Goal: Task Accomplishment & Management: Use online tool/utility

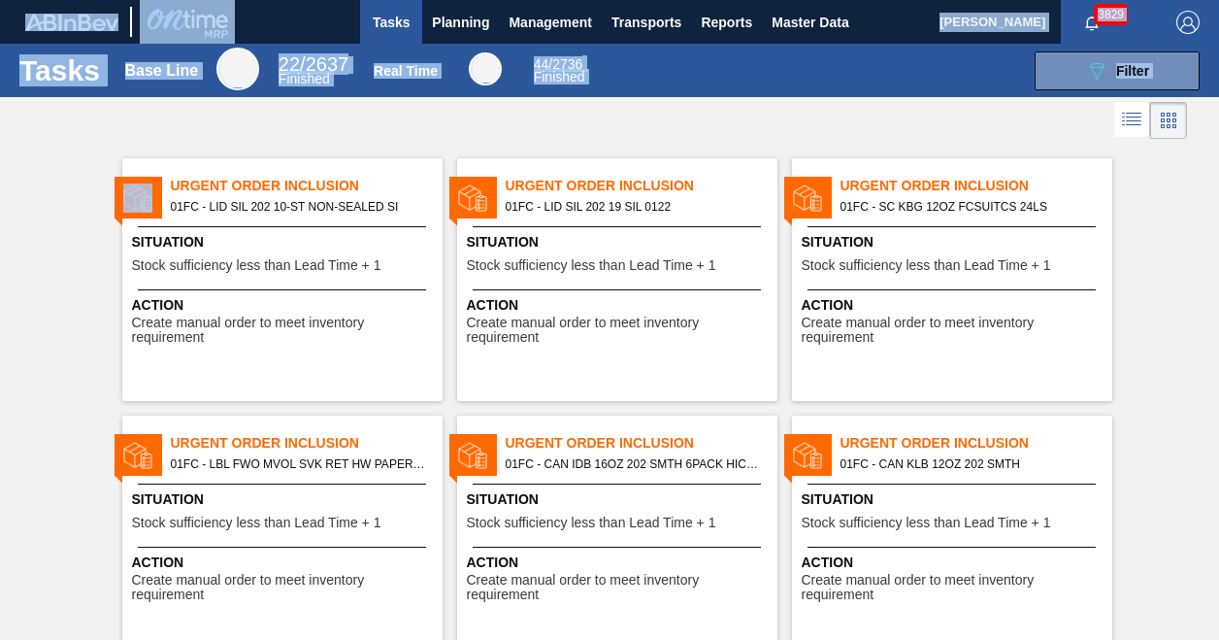
click at [0, 0] on html "Tasks Planning Management Transports Reports Master Data Christina Carrig 3829 …" at bounding box center [609, 0] width 1219 height 0
drag, startPoint x: -4, startPoint y: 209, endPoint x: 12, endPoint y: 221, distance: 20.0
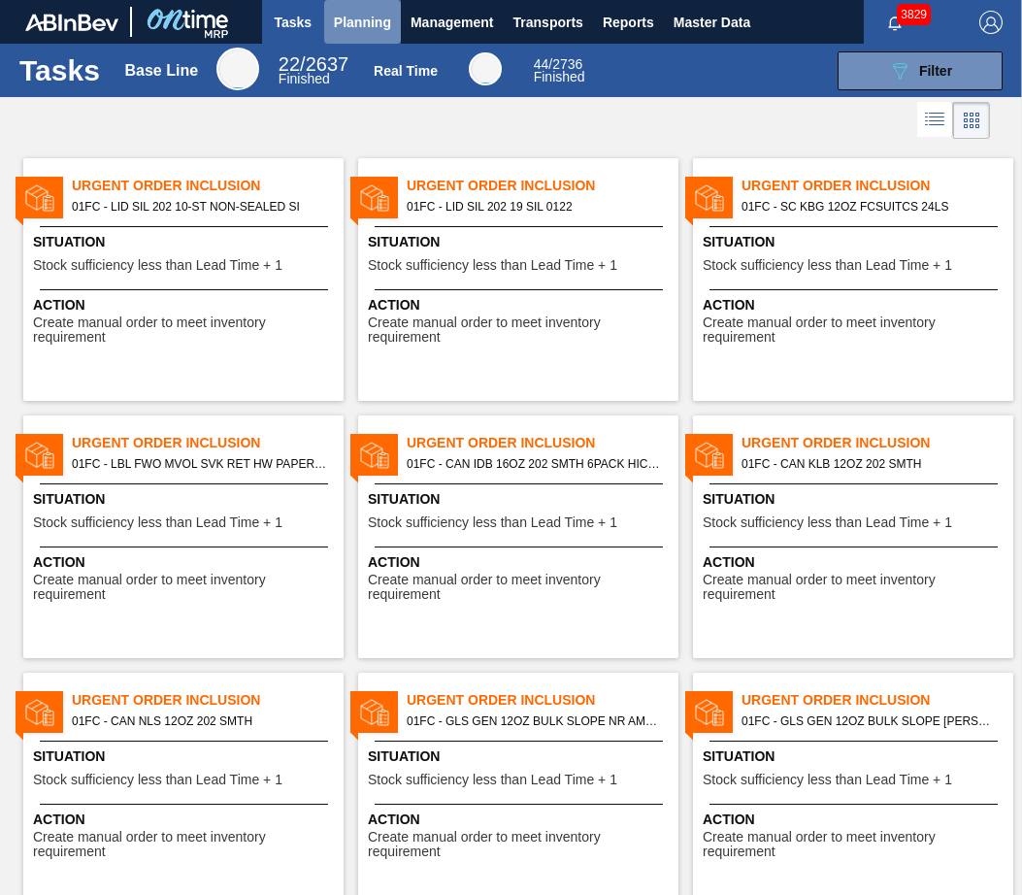
click at [363, 23] on span "Planning" at bounding box center [362, 22] width 57 height 23
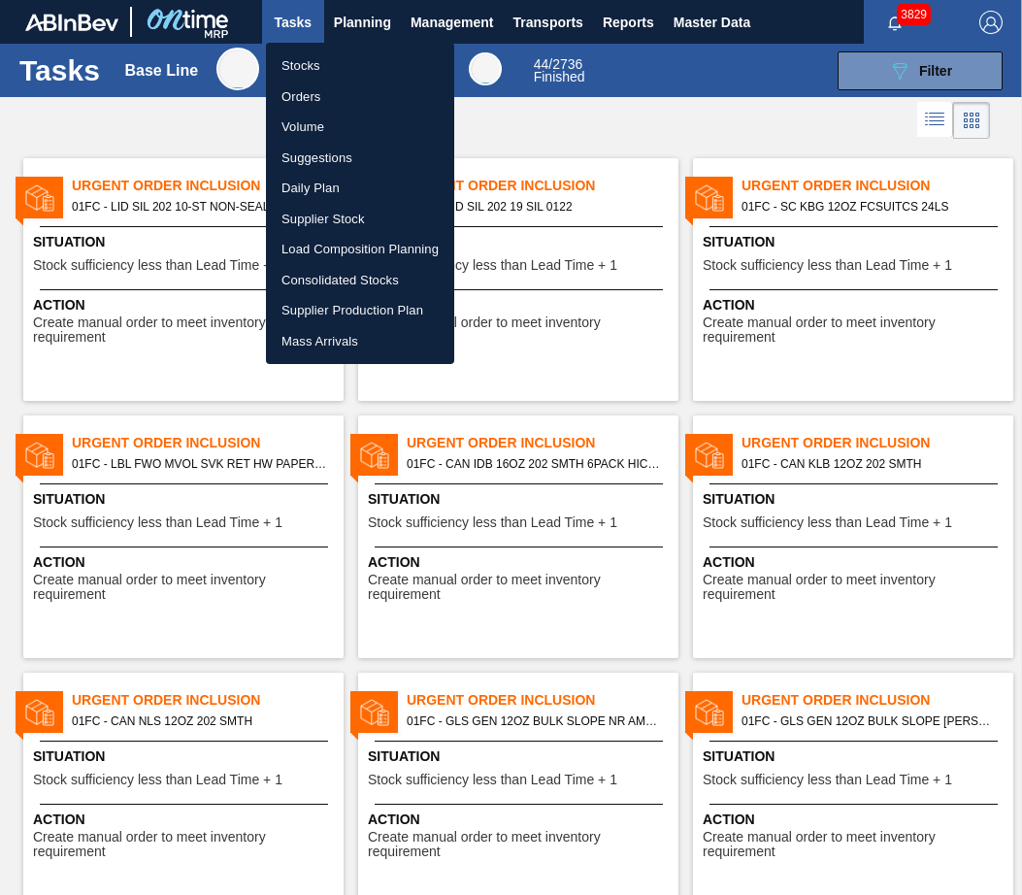
click at [317, 153] on li "Suggestions" at bounding box center [360, 158] width 188 height 31
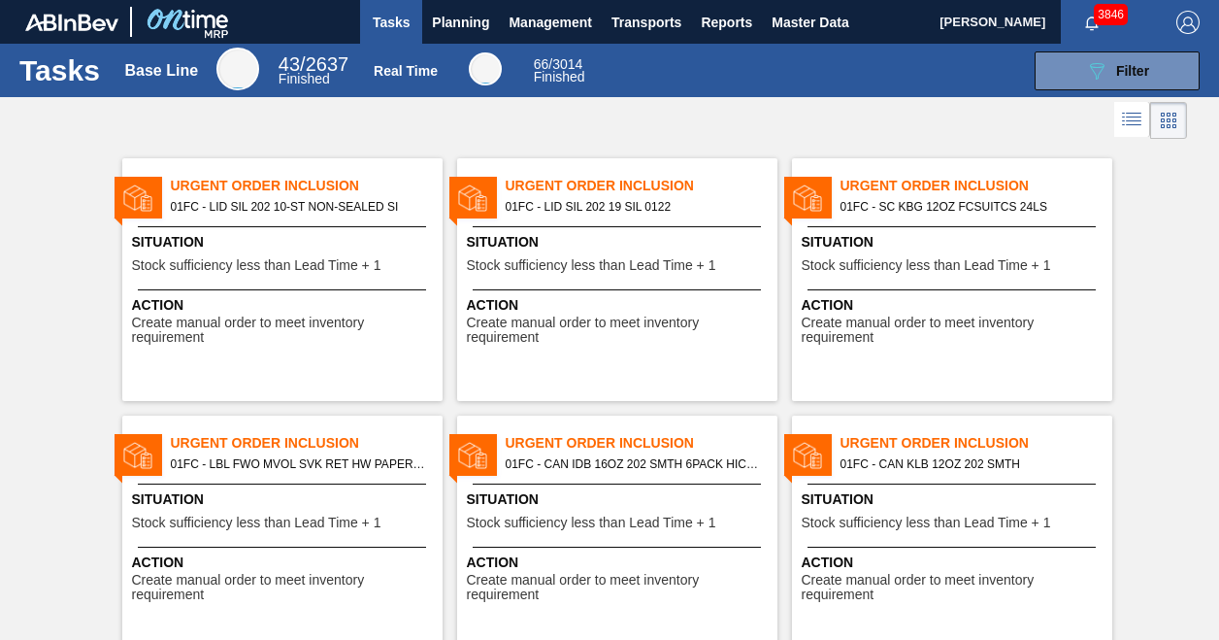
click at [611, 638] on div "Urgent Order Inclusion 01FC - CAN IDB 16OZ 202 SMTH 6PACK HICONE Situation Stoc…" at bounding box center [617, 536] width 320 height 243
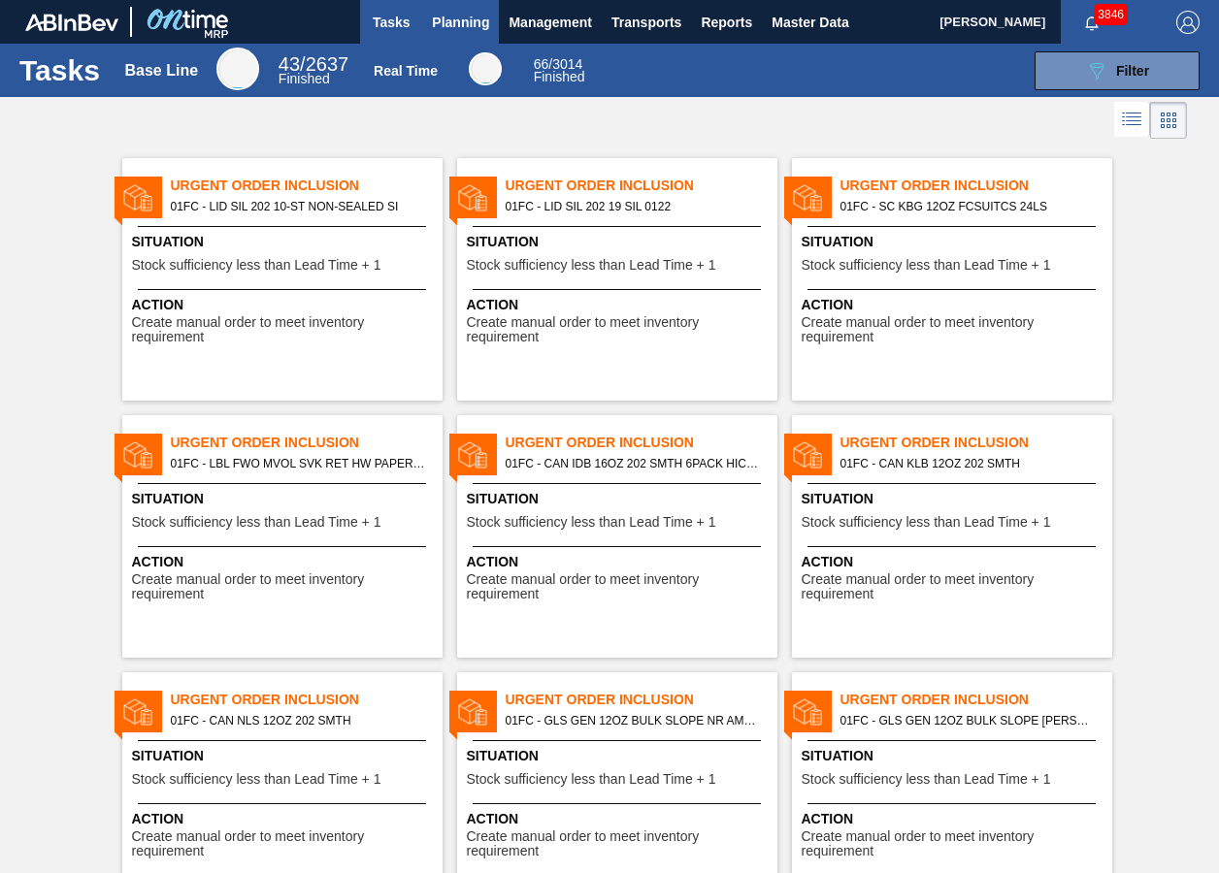
click at [437, 15] on span "Planning" at bounding box center [460, 22] width 57 height 23
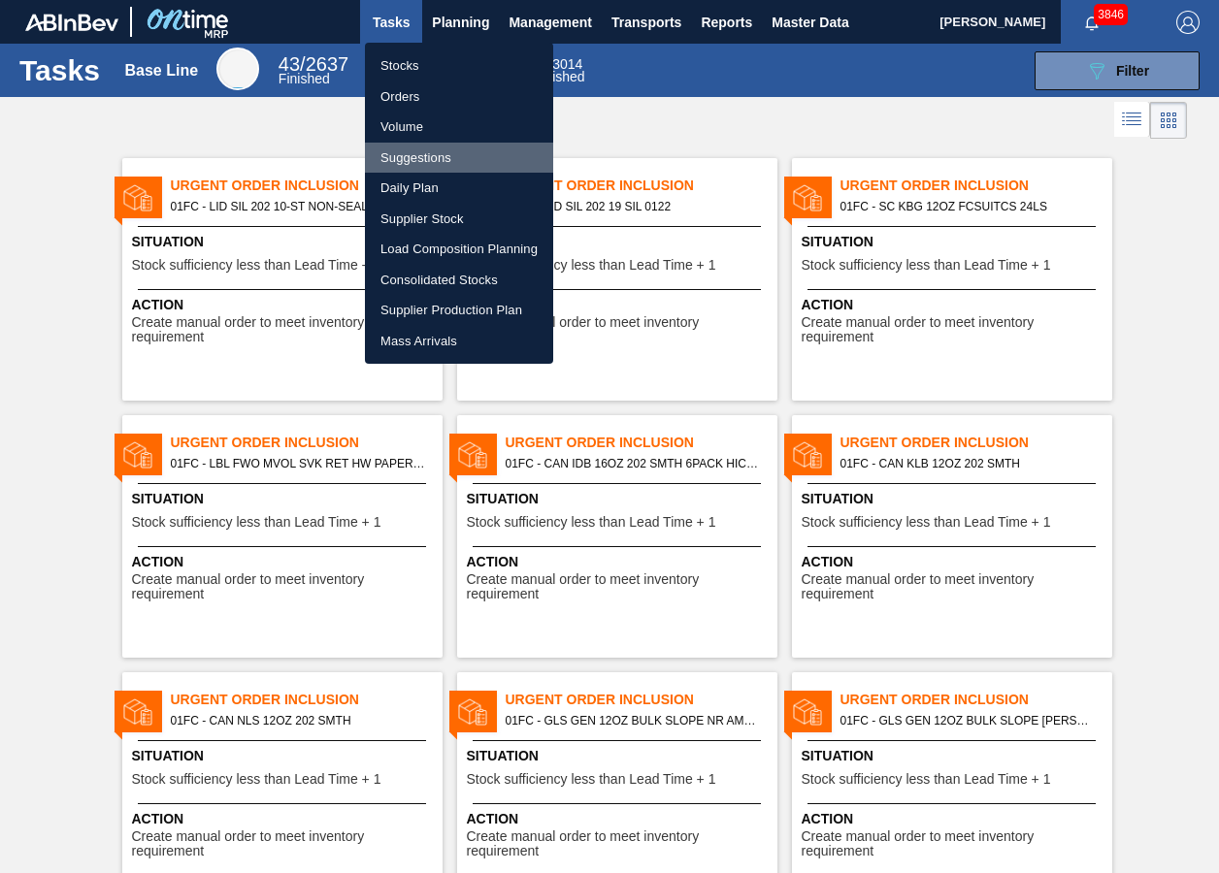
click at [435, 156] on li "Suggestions" at bounding box center [459, 158] width 188 height 31
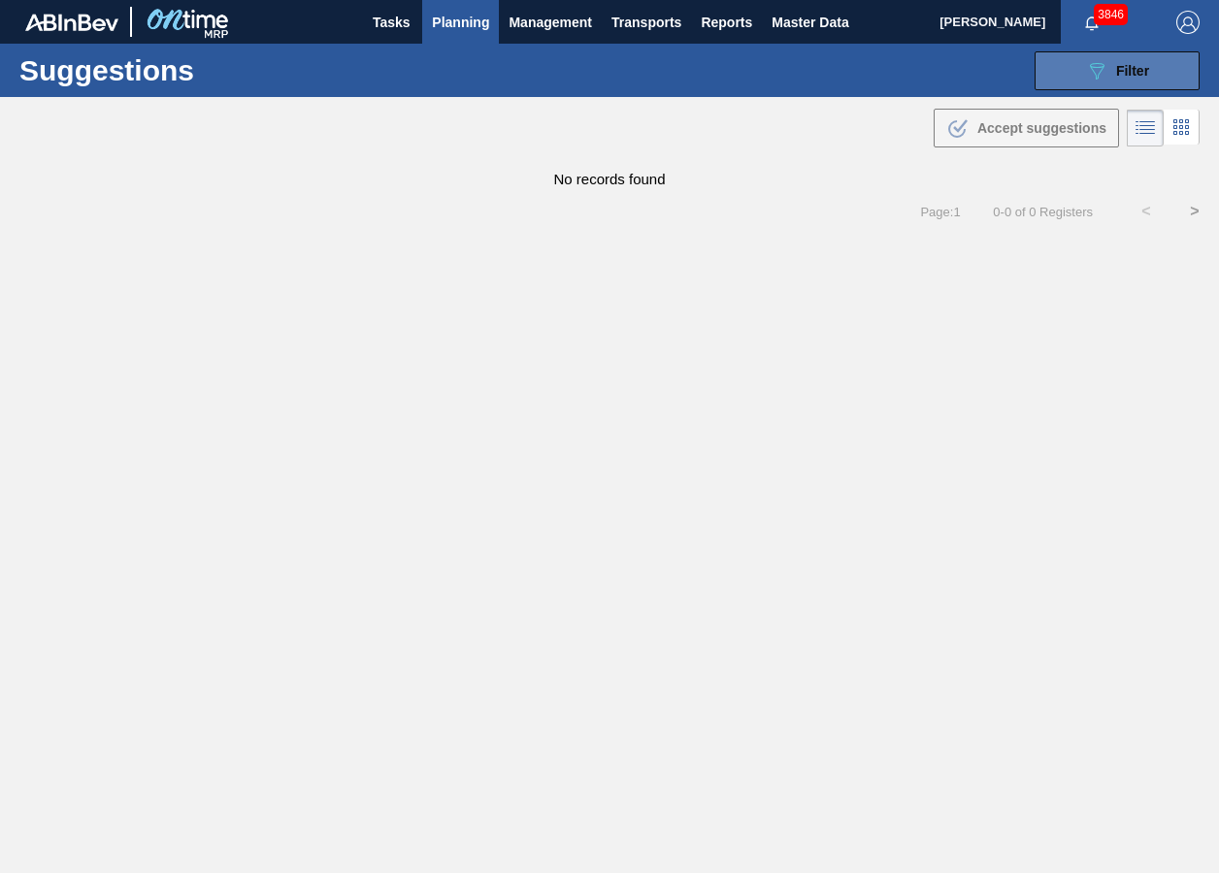
click at [1049, 61] on button "089F7B8B-B2A5-4AFE-B5C0-19BA573D28AC Filter" at bounding box center [1116, 70] width 165 height 39
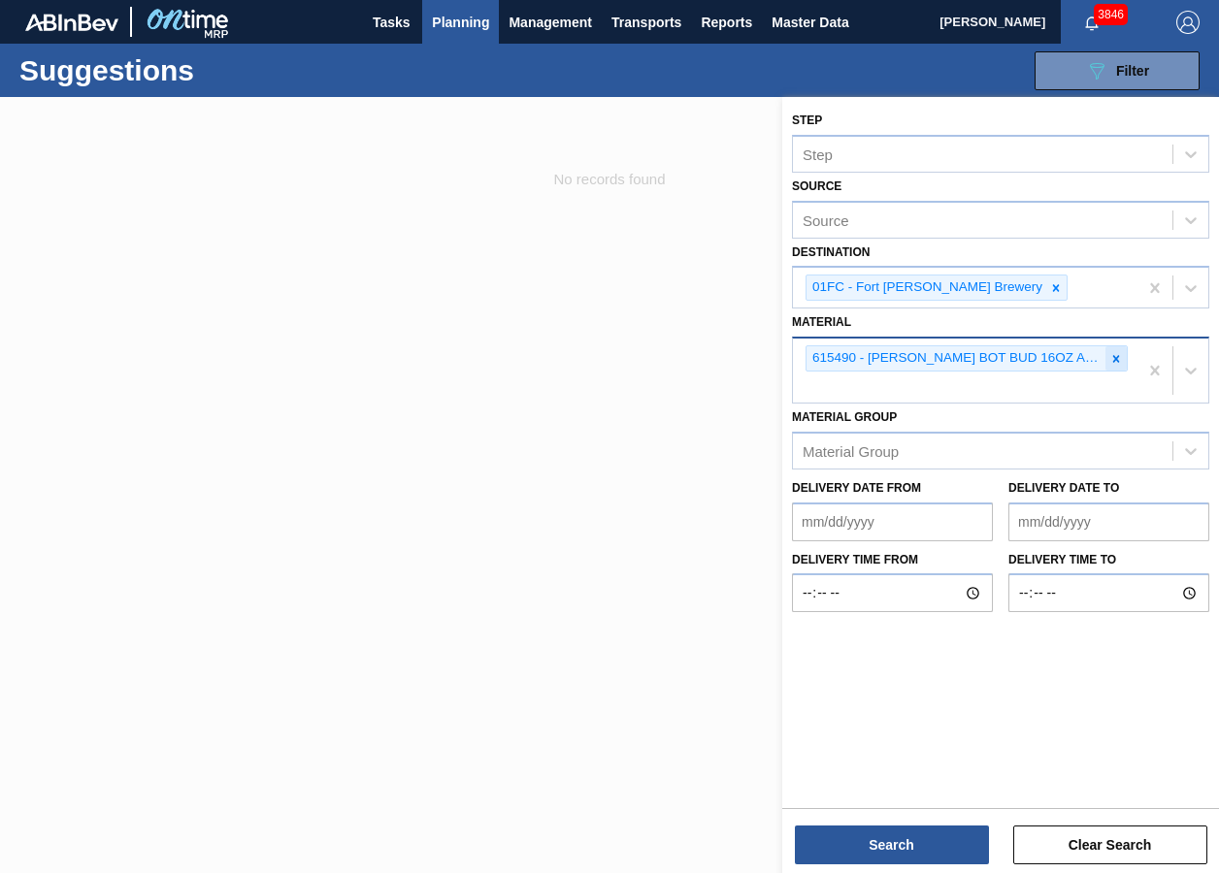
click at [1112, 361] on icon at bounding box center [1116, 359] width 14 height 14
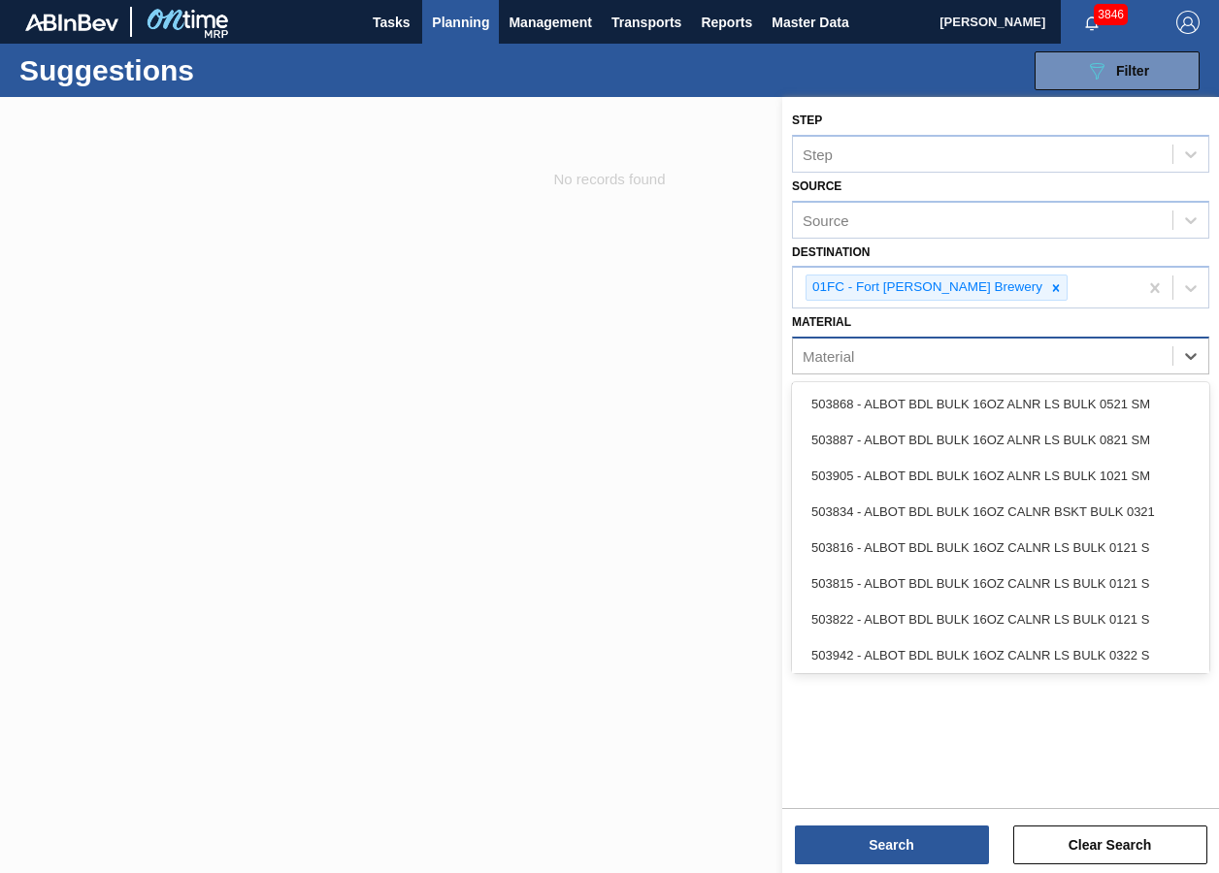
click at [1000, 362] on div "Material" at bounding box center [982, 357] width 379 height 28
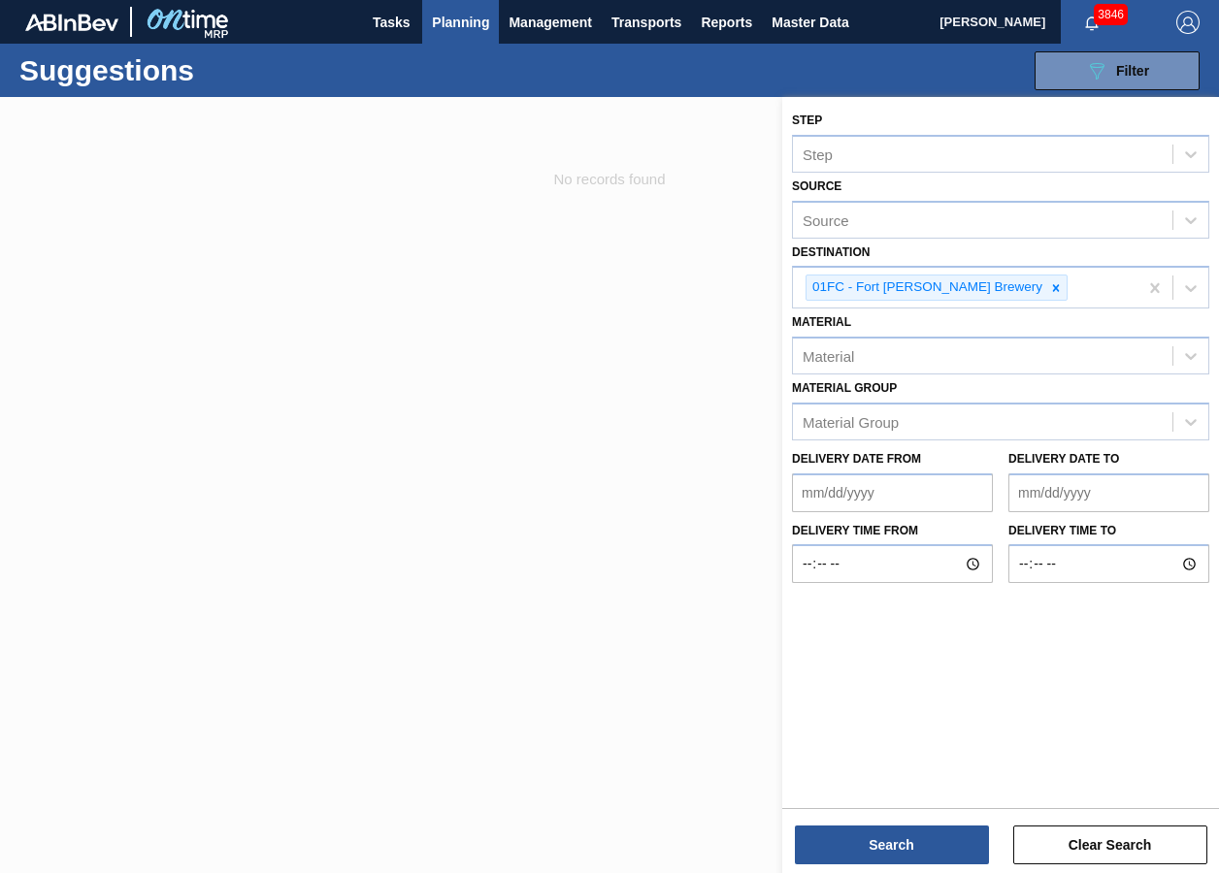
drag, startPoint x: 879, startPoint y: 361, endPoint x: 885, endPoint y: 381, distance: 21.2
click at [879, 361] on div "Material" at bounding box center [982, 357] width 379 height 28
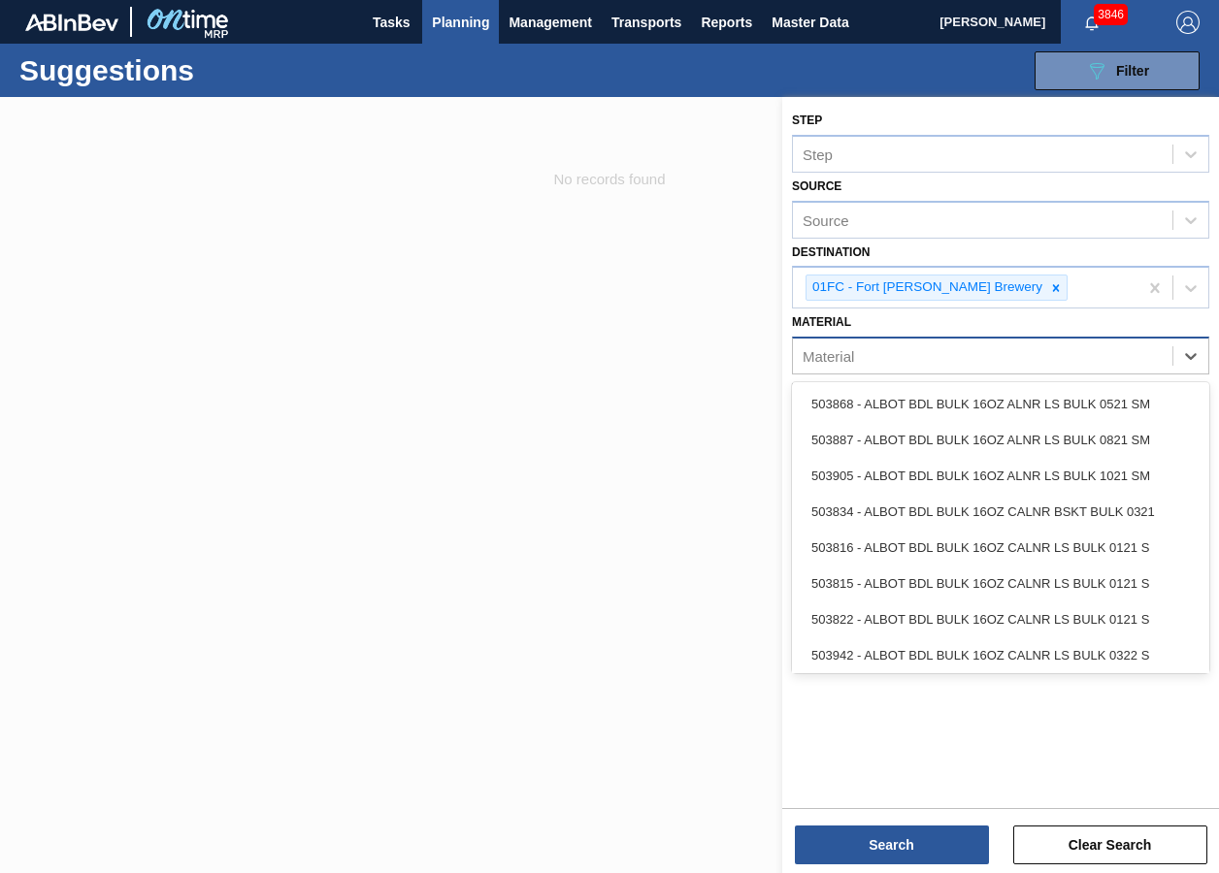
paste input "676468"
type input "676468"
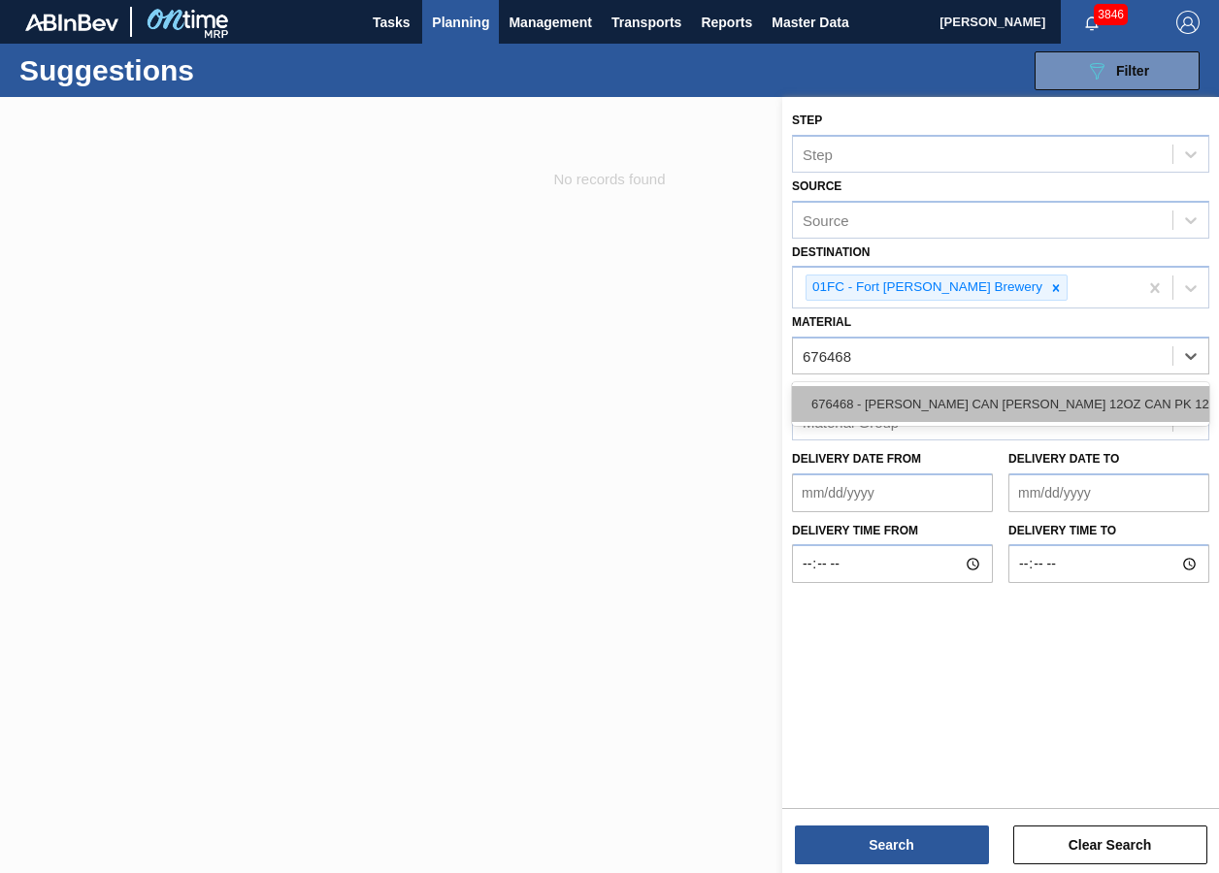
click at [874, 396] on div "676468 - [PERSON_NAME] CAN [PERSON_NAME] 12OZ CAN PK 12/12 CAN 0922" at bounding box center [1000, 404] width 417 height 36
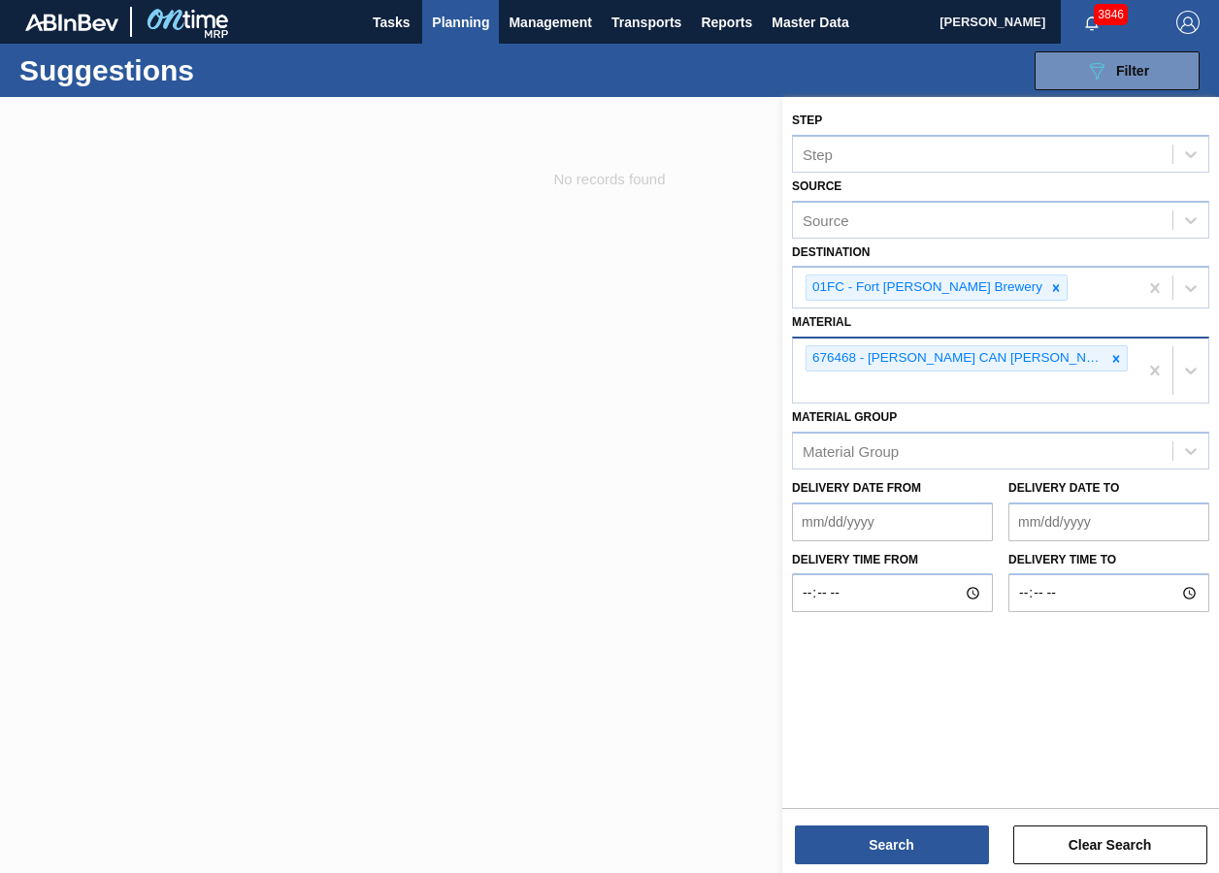
click at [968, 396] on div "676468 - [PERSON_NAME] CAN [PERSON_NAME] 12OZ CAN PK 12/12 CAN 0922" at bounding box center [965, 371] width 345 height 64
paste input "676395"
type input "676395"
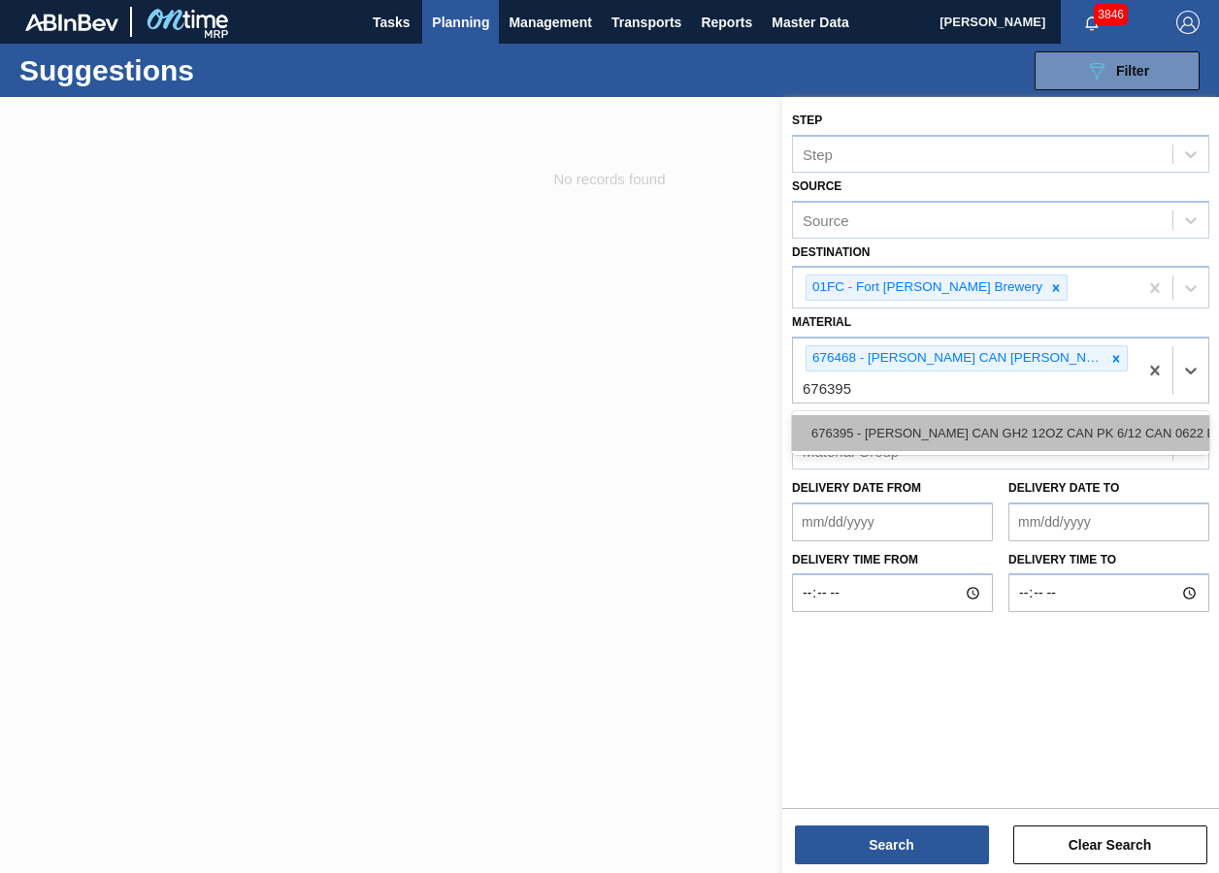
click at [938, 442] on div "676395 - [PERSON_NAME] CAN GH2 12OZ CAN PK 6/12 CAN 0622 B" at bounding box center [1000, 433] width 417 height 36
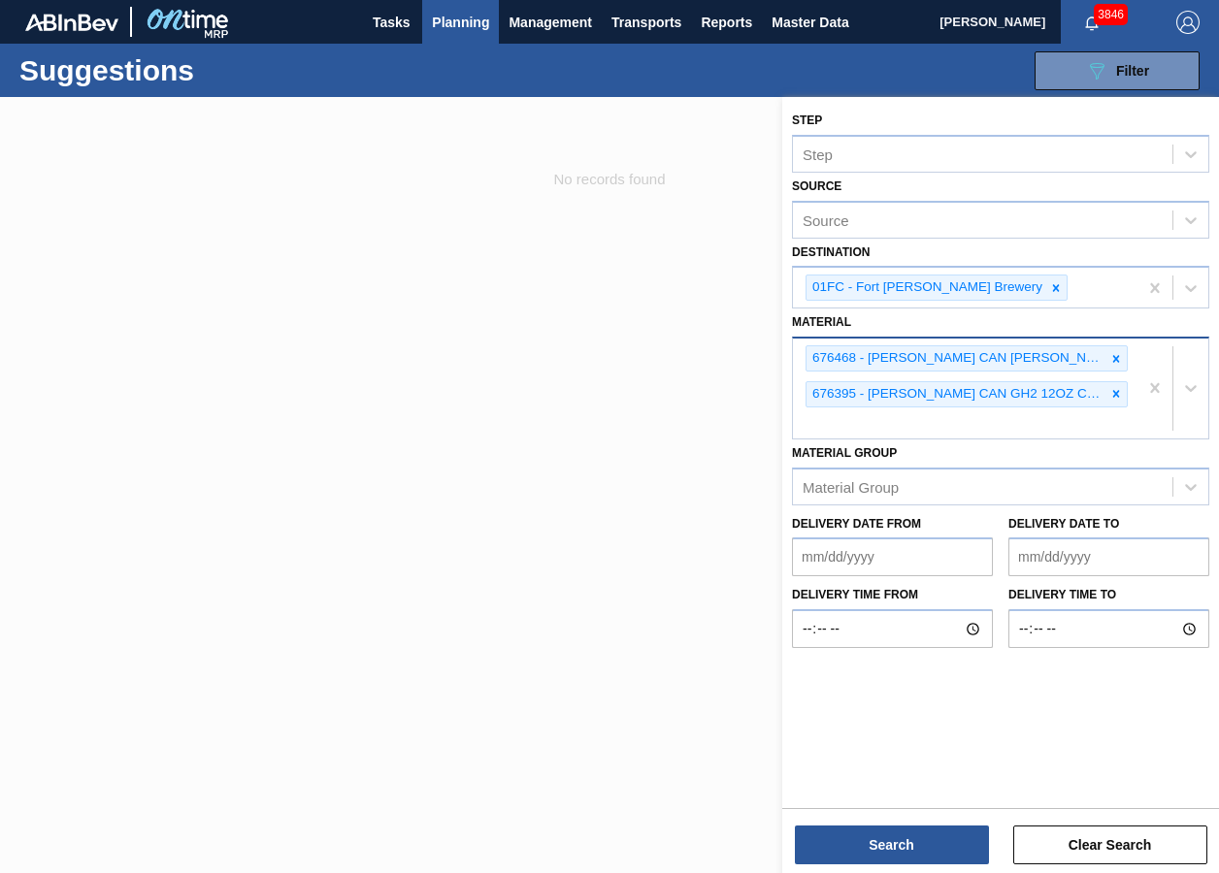
click at [874, 434] on div "676468 - [PERSON_NAME] CAN [PERSON_NAME] 12OZ CAN PK 12/12 CAN 0922 676395 - [P…" at bounding box center [965, 389] width 345 height 100
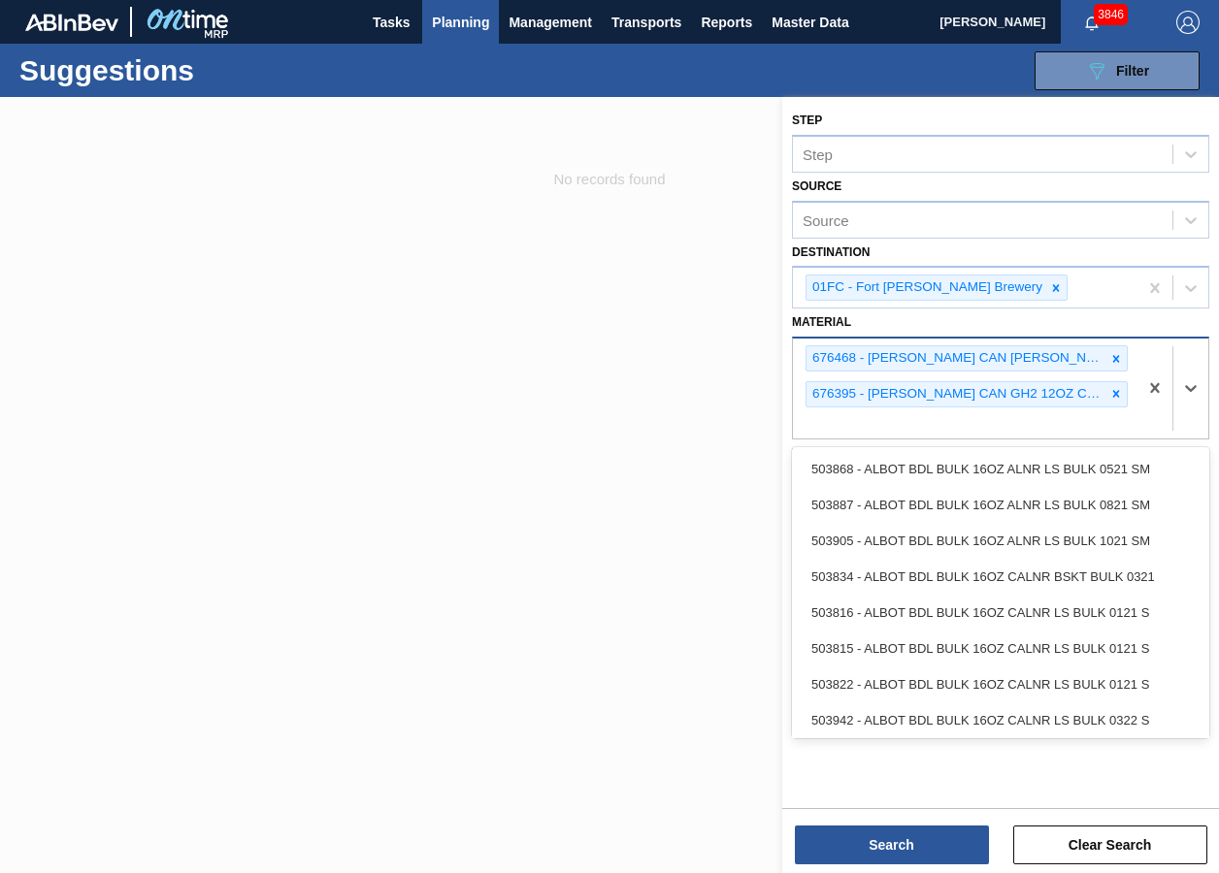
paste input "676728"
type input "676728"
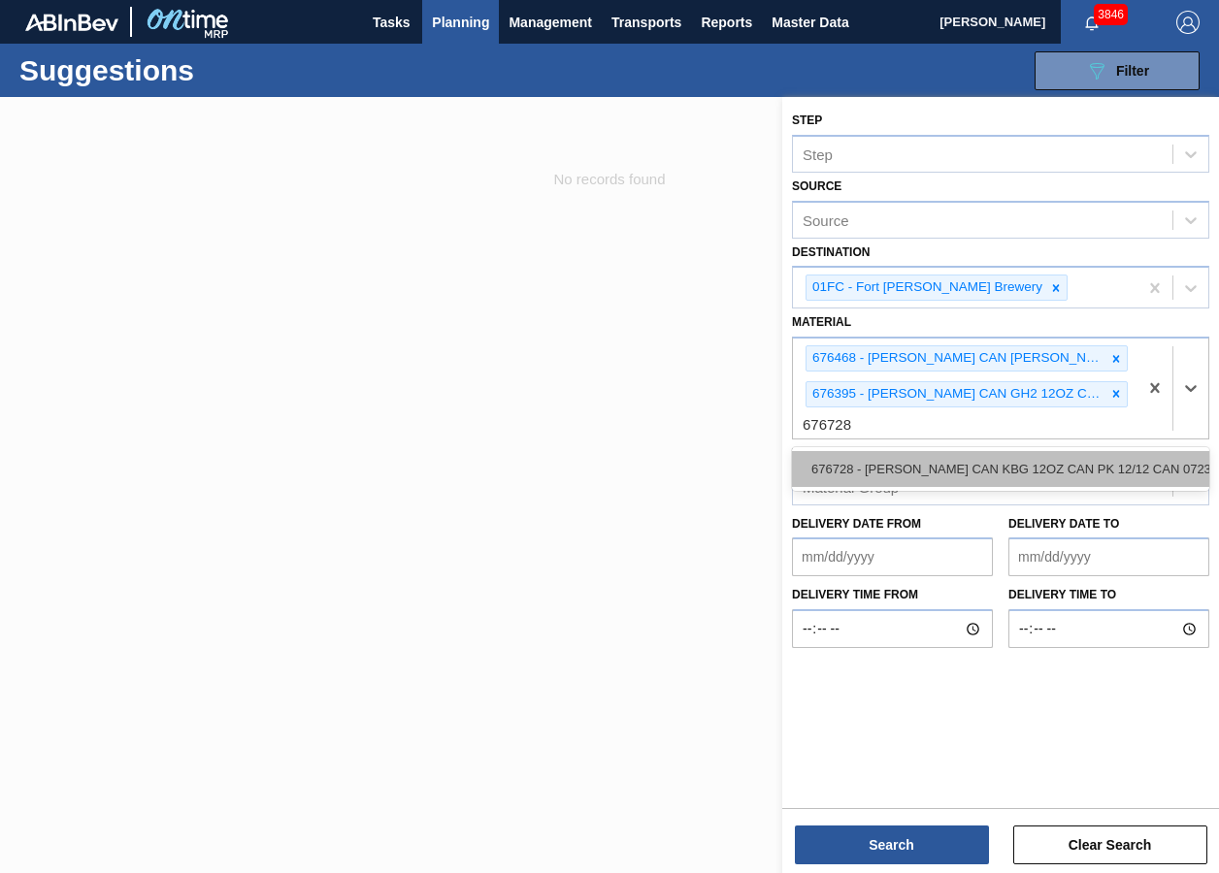
click at [874, 459] on div "676728 - [PERSON_NAME] CAN KBG 12OZ CAN PK 12/12 CAN 0723" at bounding box center [1000, 469] width 417 height 36
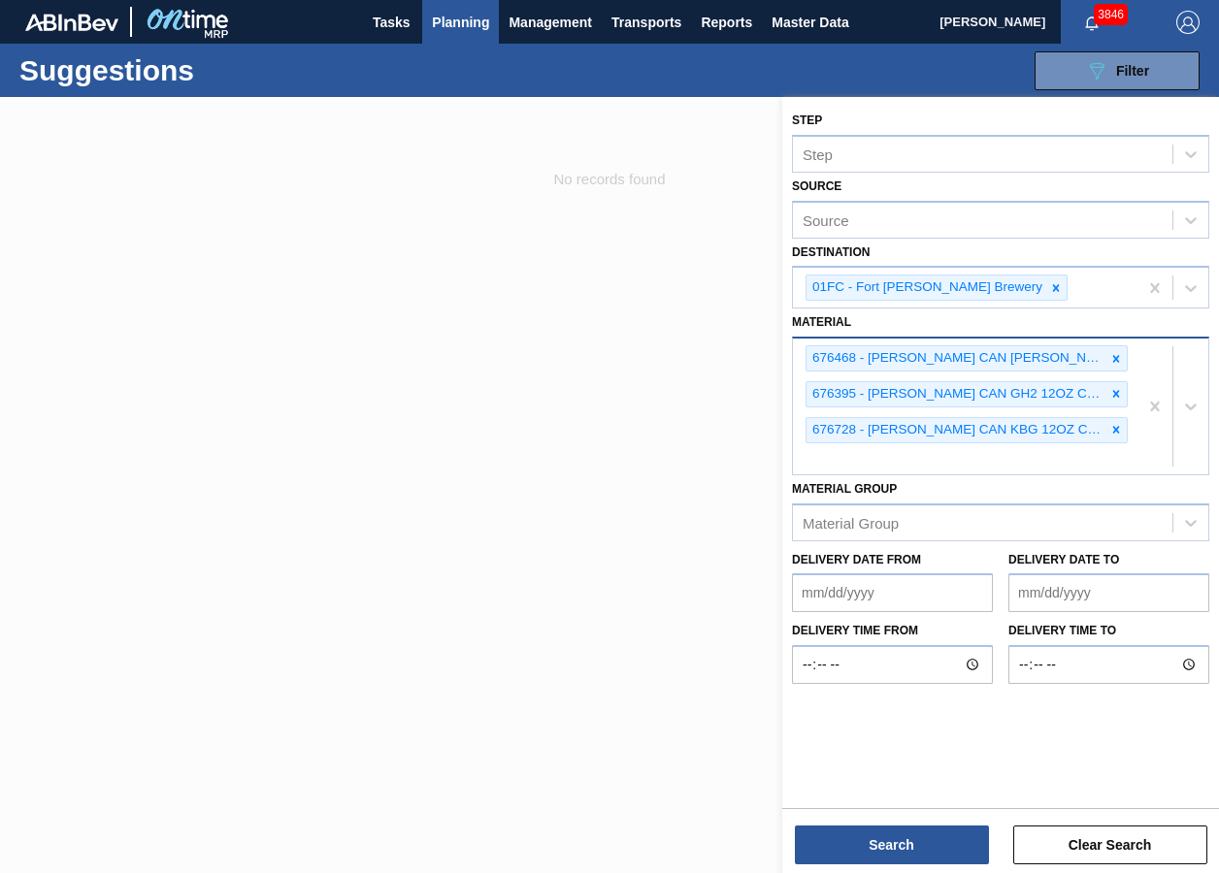
click at [894, 463] on div "676468 - [PERSON_NAME] CAN [PERSON_NAME] 12OZ CAN PK 12/12 CAN 0922 676395 - [P…" at bounding box center [965, 407] width 345 height 136
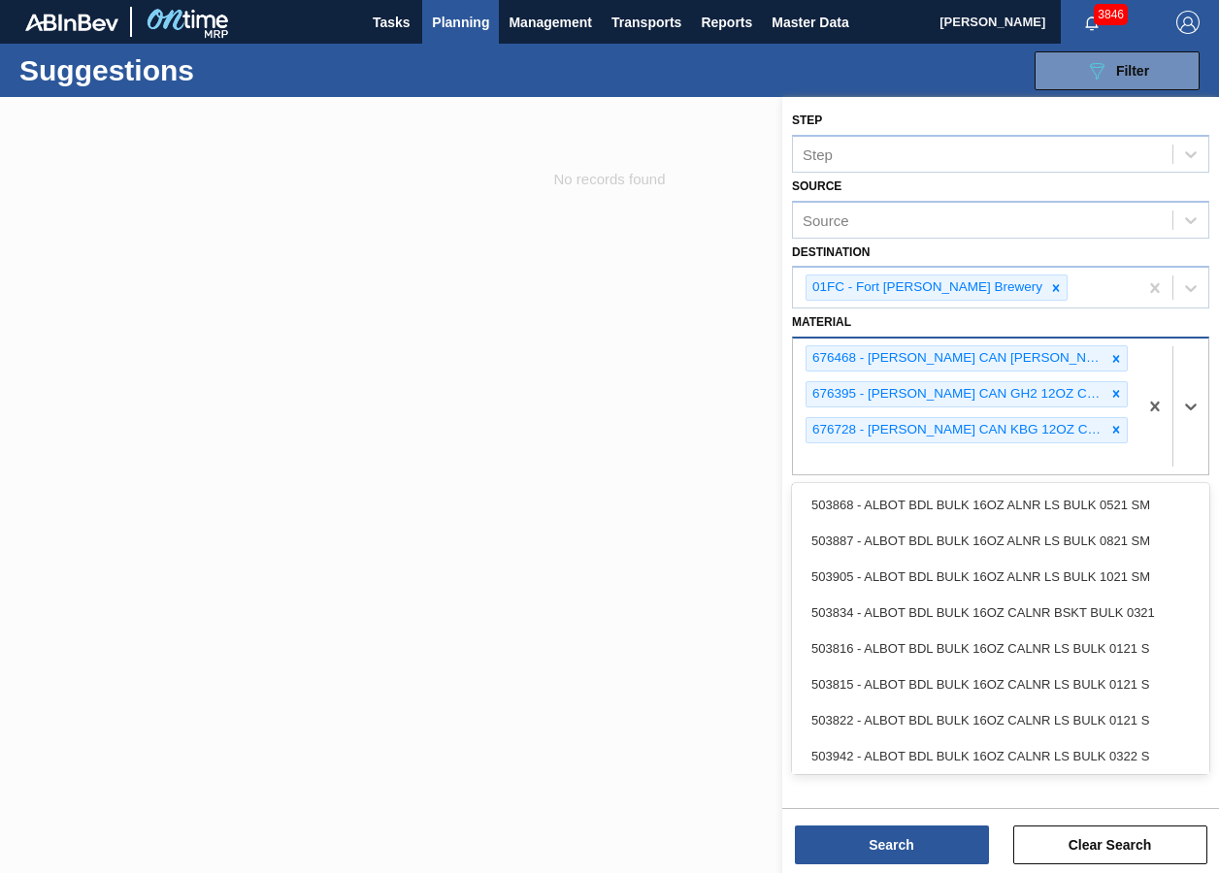
paste input "677434"
type input "677434"
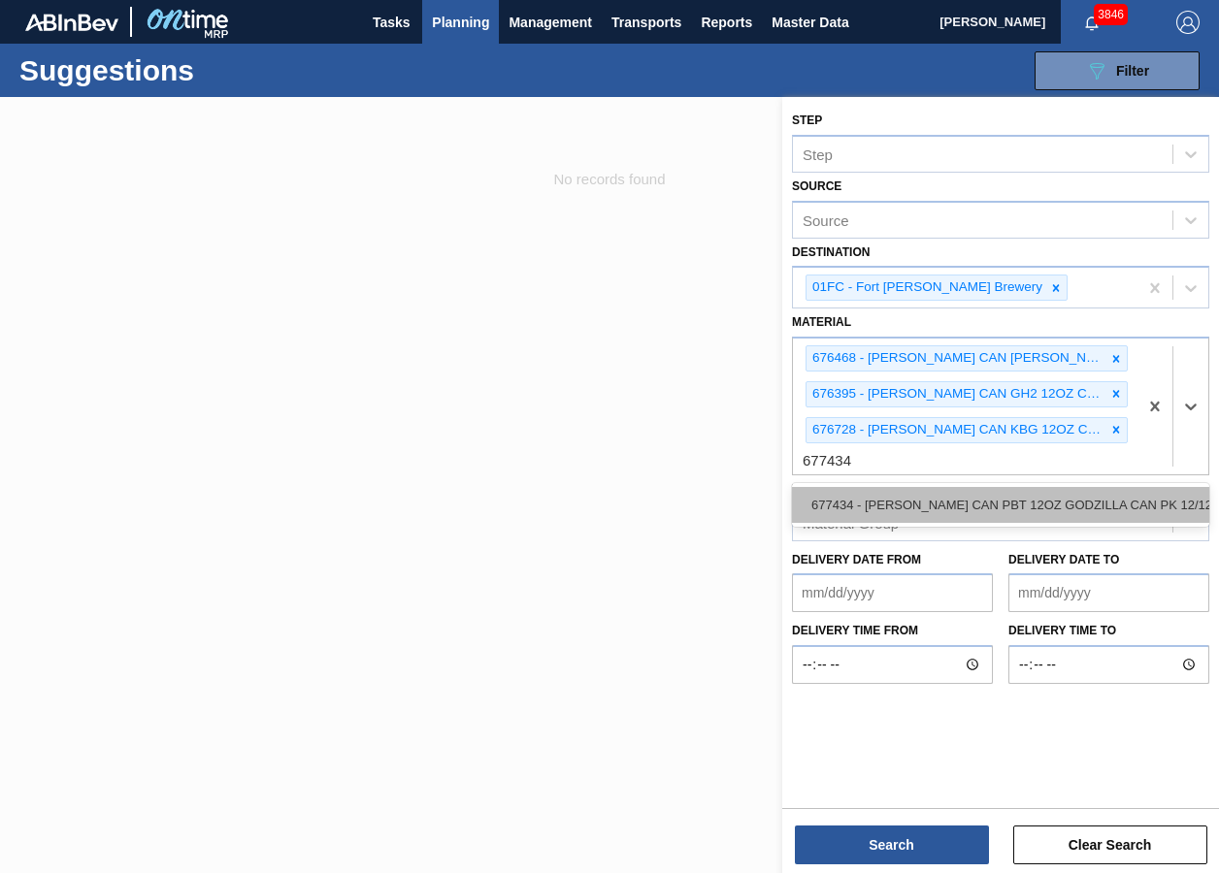
click at [869, 502] on div "677434 - [PERSON_NAME] CAN PBT 12OZ GODZILLA CAN PK 12/12" at bounding box center [1000, 505] width 417 height 36
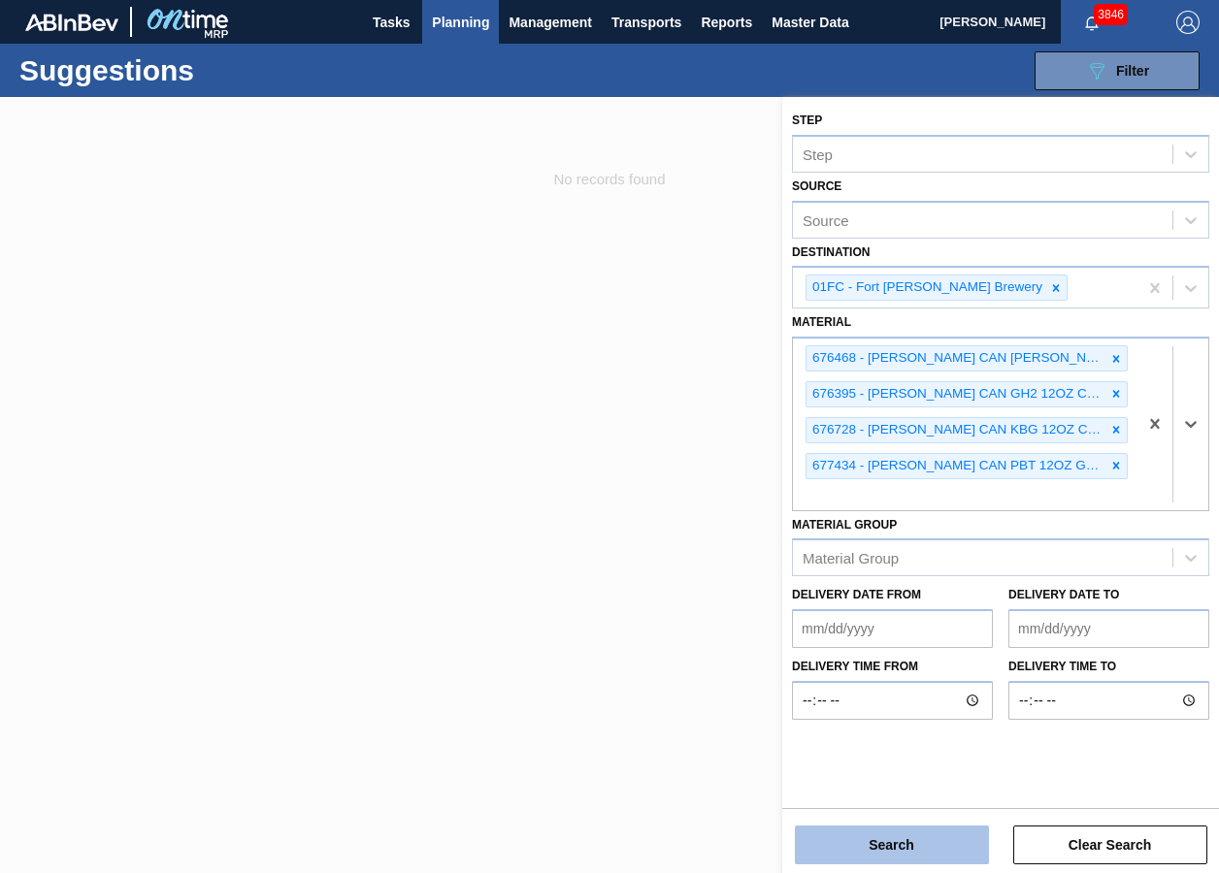
click at [869, 653] on button "Search" at bounding box center [892, 845] width 194 height 39
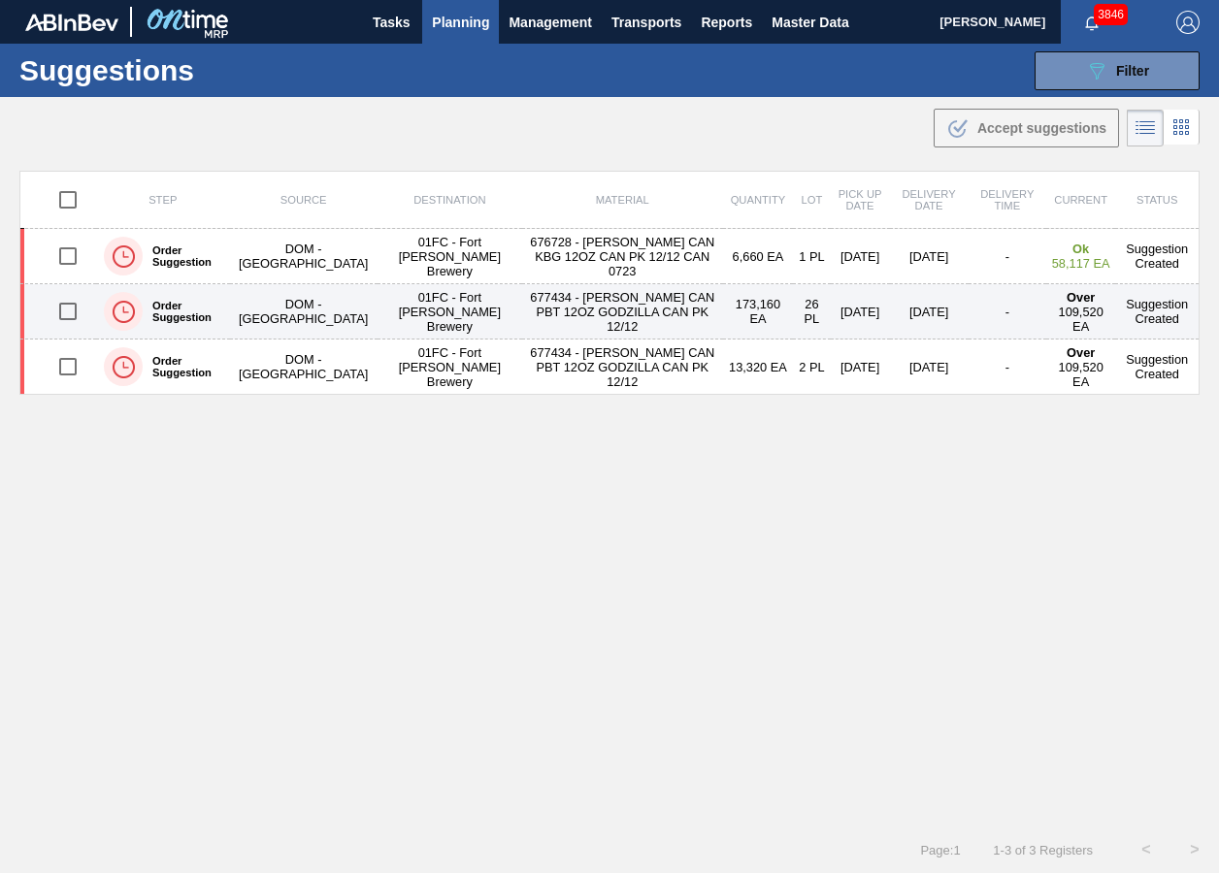
click at [73, 324] on input "checkbox" at bounding box center [68, 311] width 41 height 41
checkbox input "true"
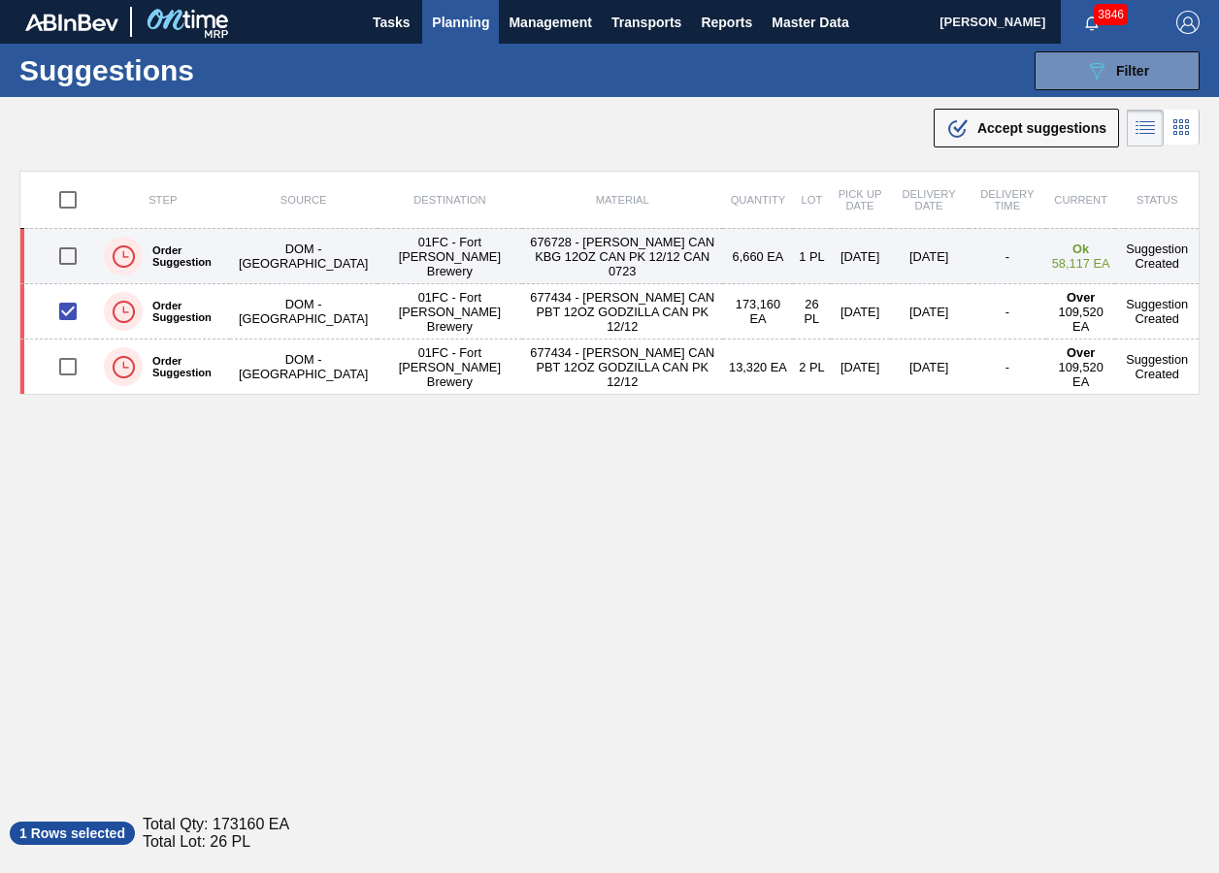
click at [65, 263] on input "checkbox" at bounding box center [68, 256] width 41 height 41
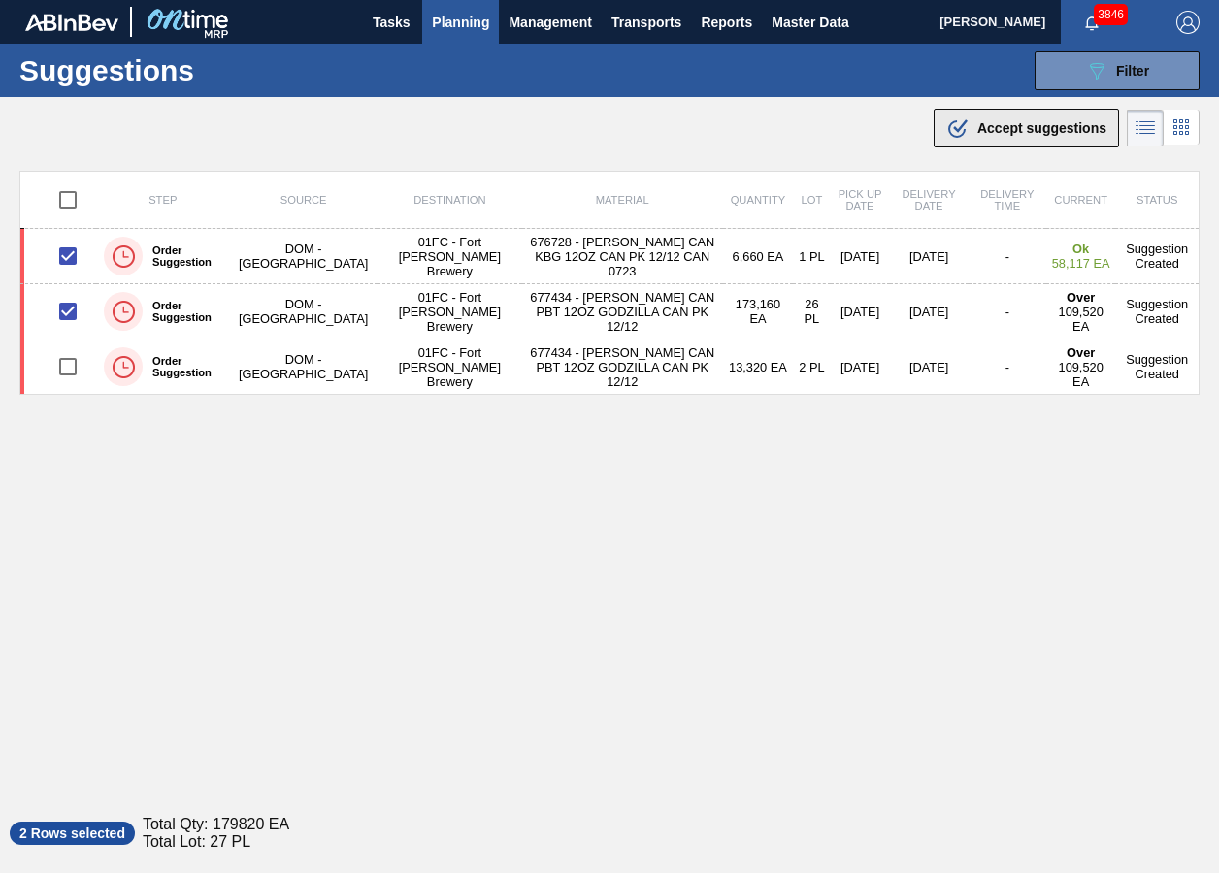
click at [986, 134] on span "Accept suggestions" at bounding box center [1041, 128] width 129 height 16
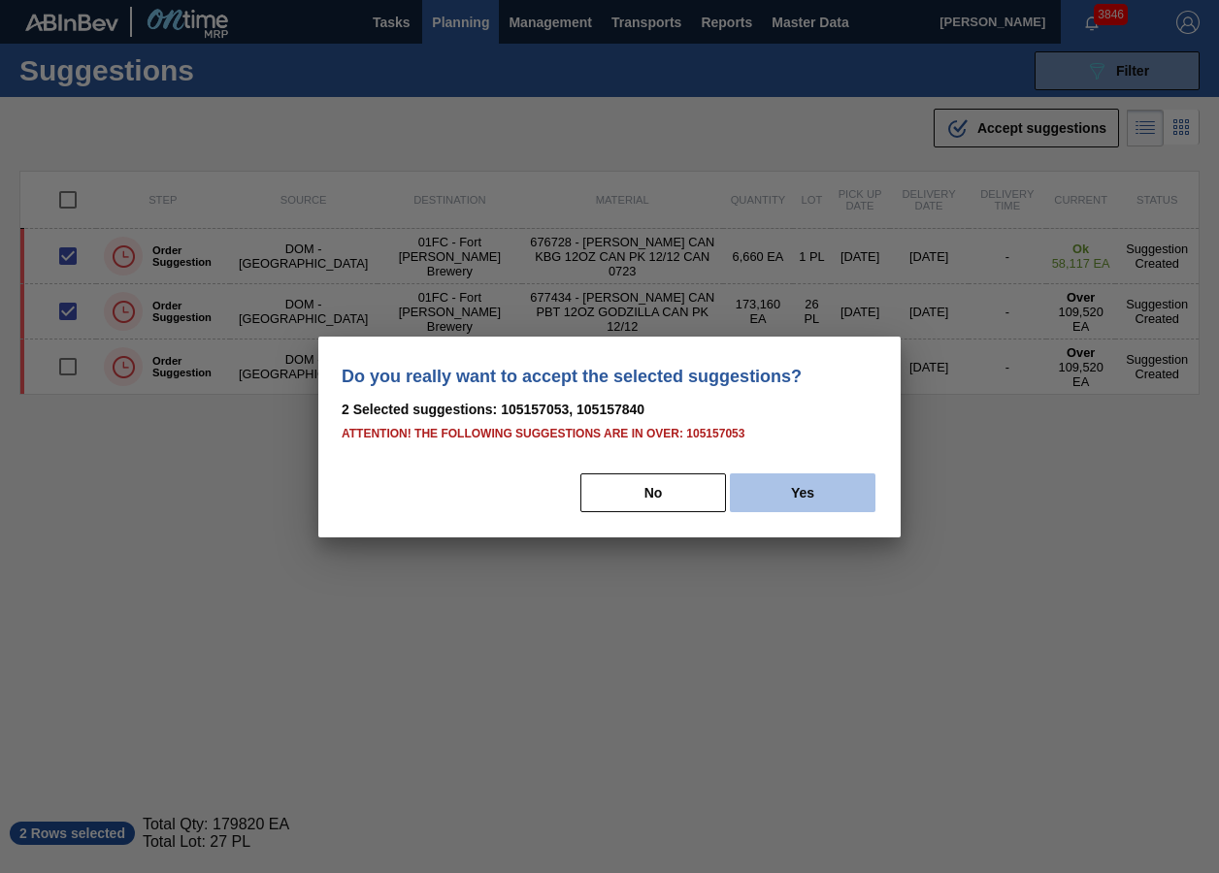
click at [781, 481] on button "Yes" at bounding box center [803, 493] width 146 height 39
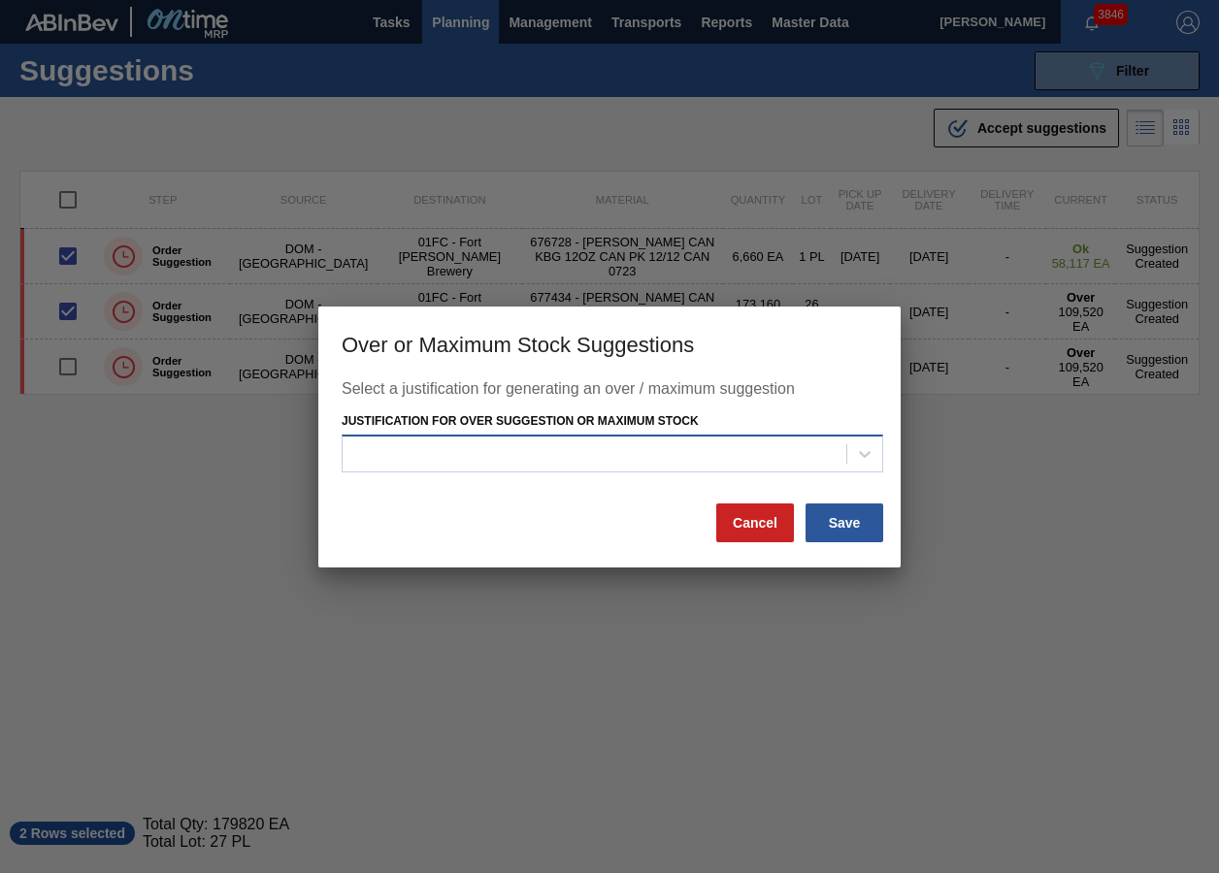
click at [812, 458] on div at bounding box center [595, 455] width 504 height 28
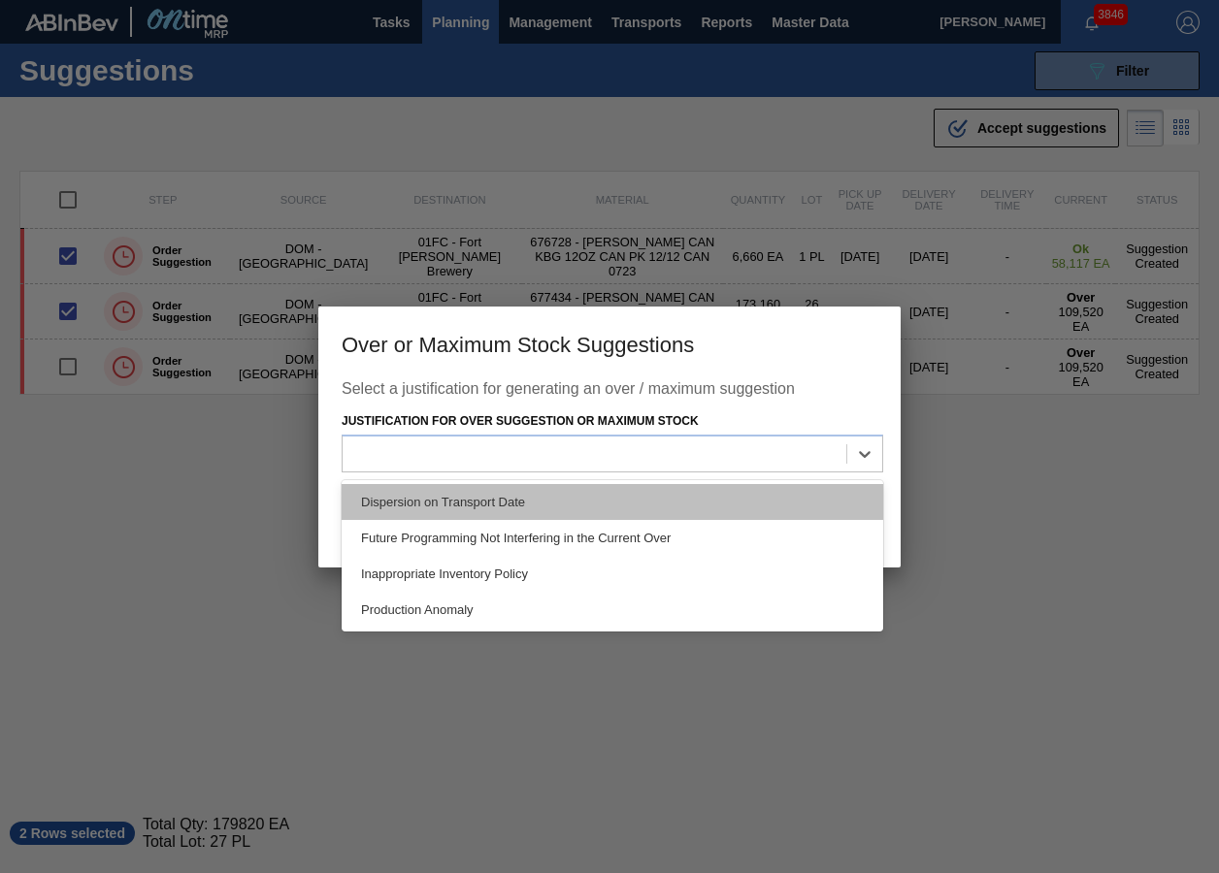
click at [716, 509] on div "Dispersion on Transport Date" at bounding box center [613, 502] width 542 height 36
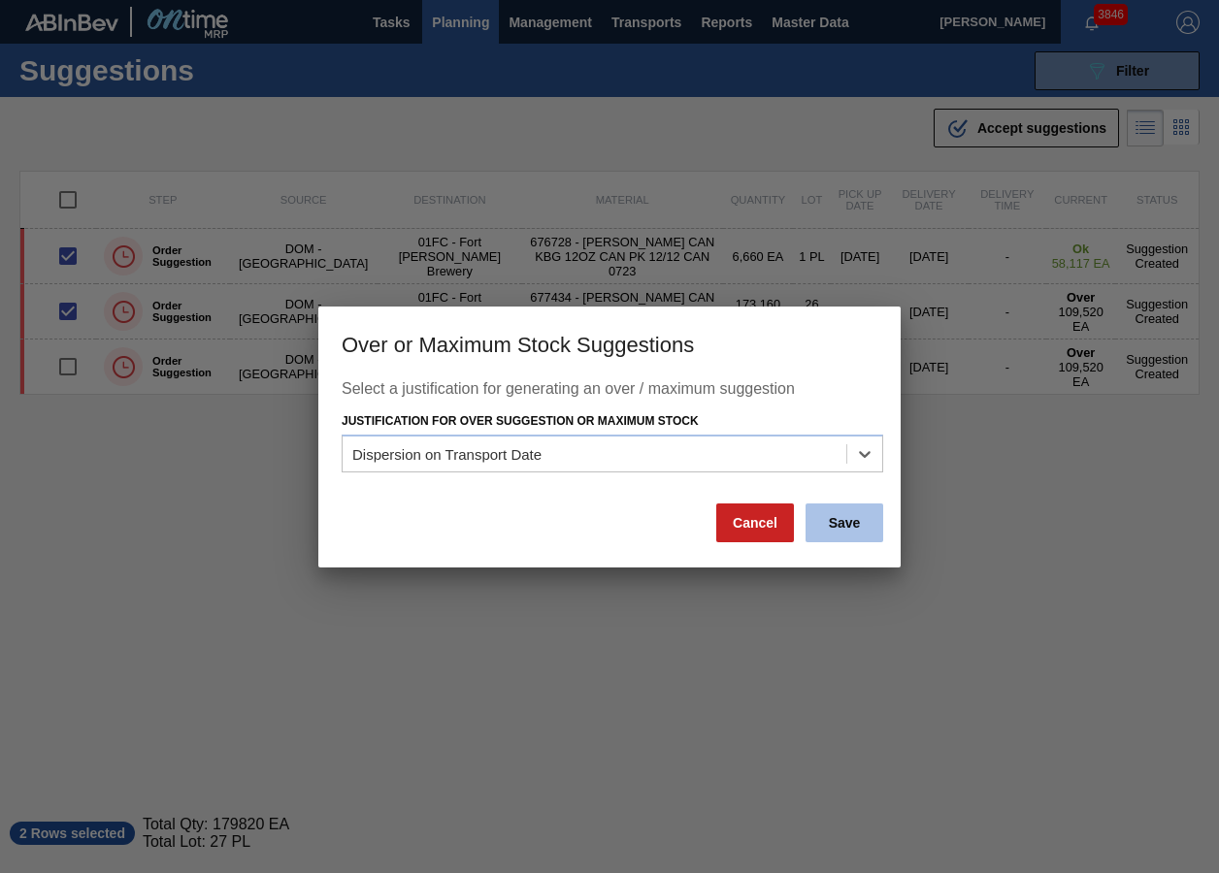
click at [831, 518] on button "Save" at bounding box center [844, 523] width 78 height 39
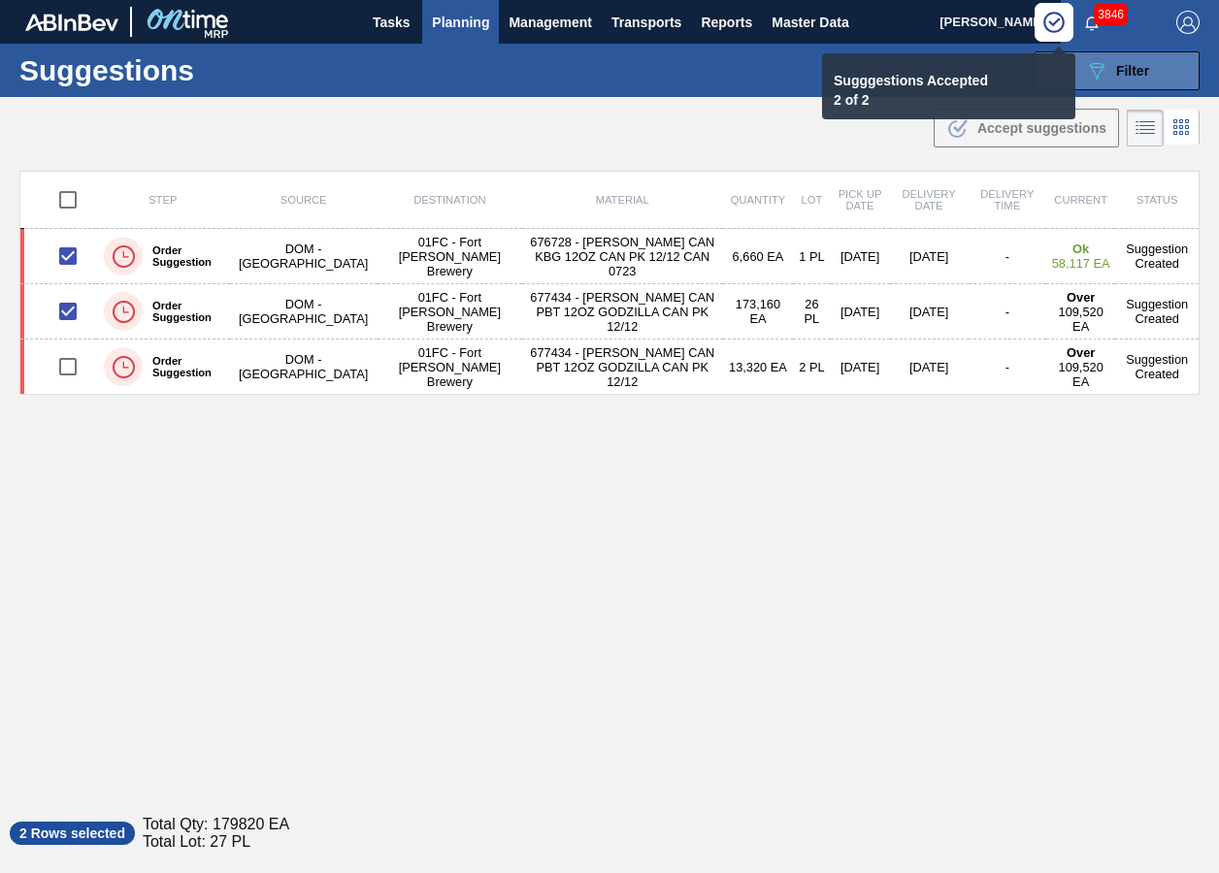
click at [1110, 76] on div "089F7B8B-B2A5-4AFE-B5C0-19BA573D28AC Filter" at bounding box center [1117, 70] width 64 height 23
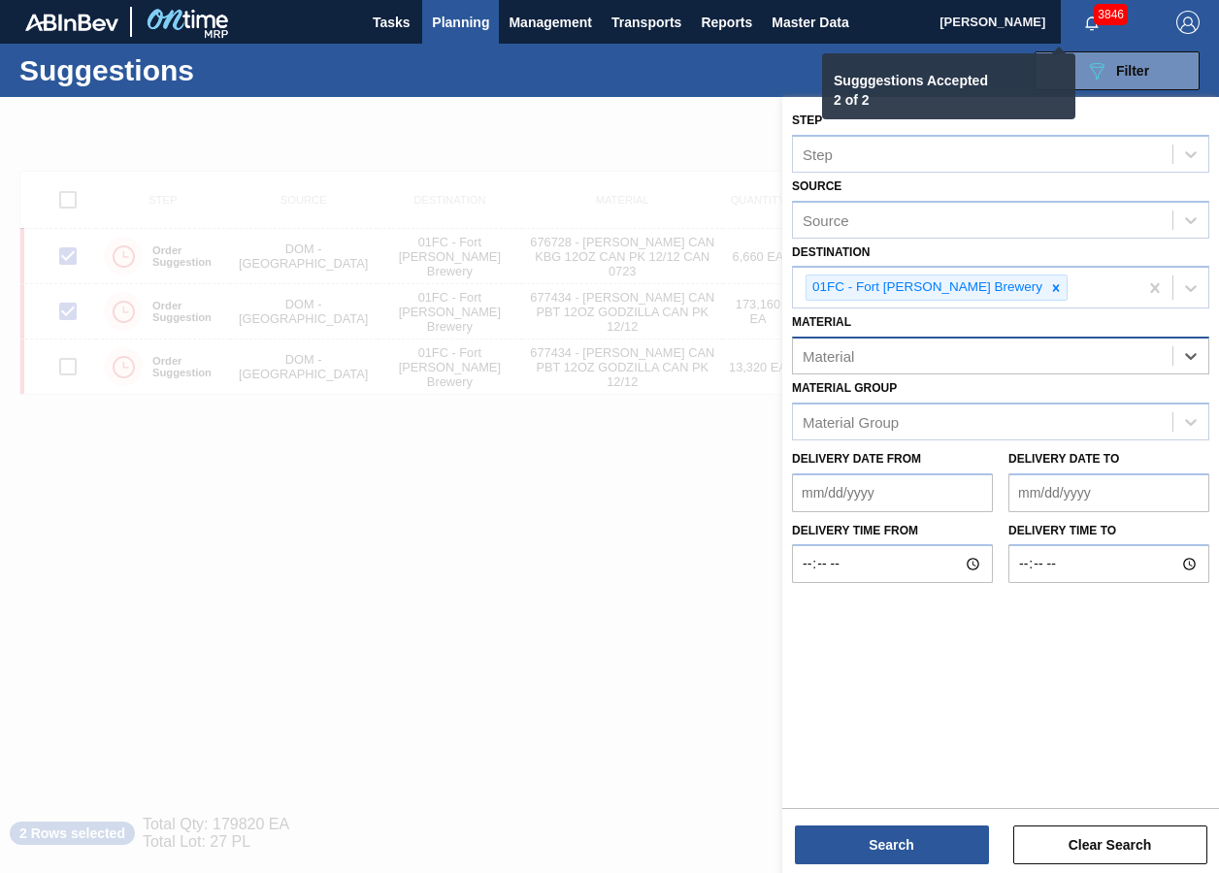
checkbox input "false"
paste input "676631"
type input "676631"
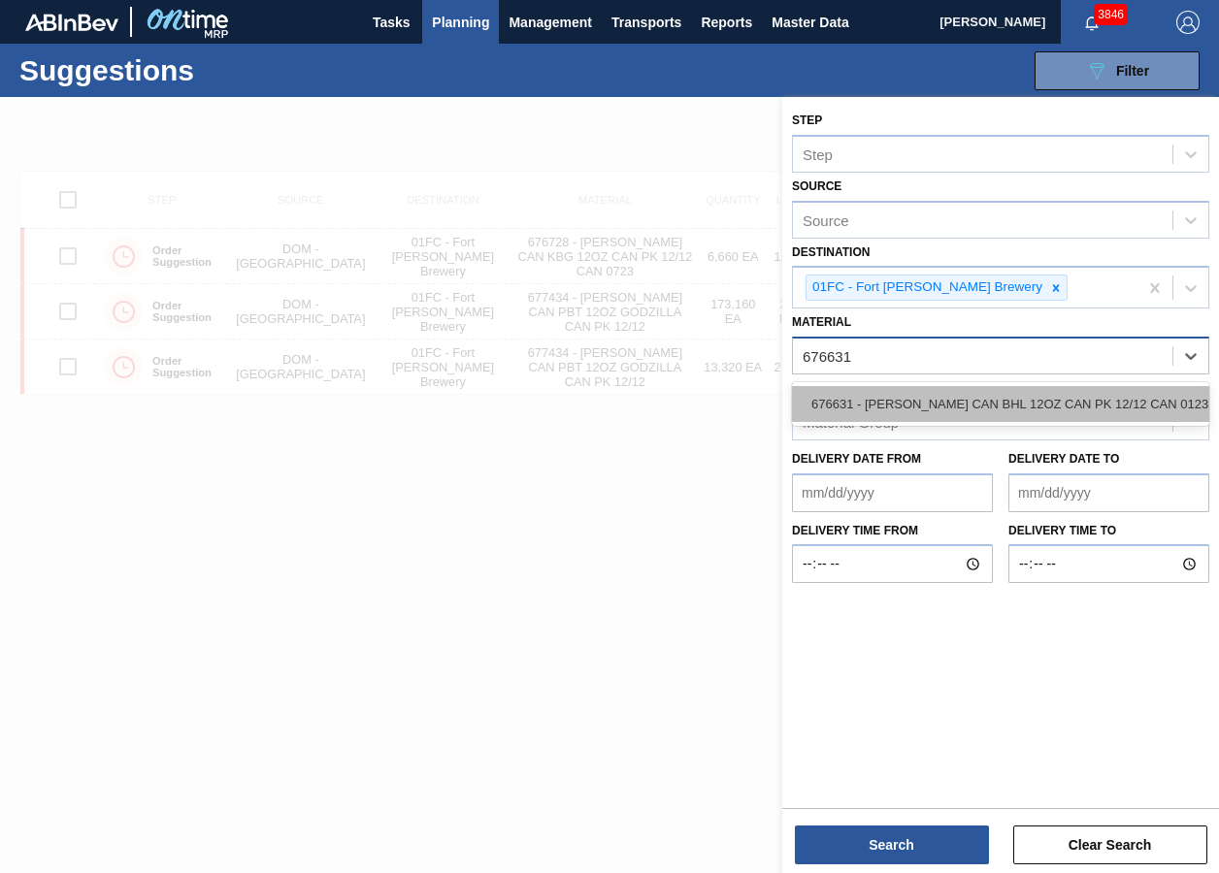
click at [908, 408] on div "676631 - [PERSON_NAME] CAN BHL 12OZ CAN PK 12/12 CAN 0123" at bounding box center [1000, 404] width 417 height 36
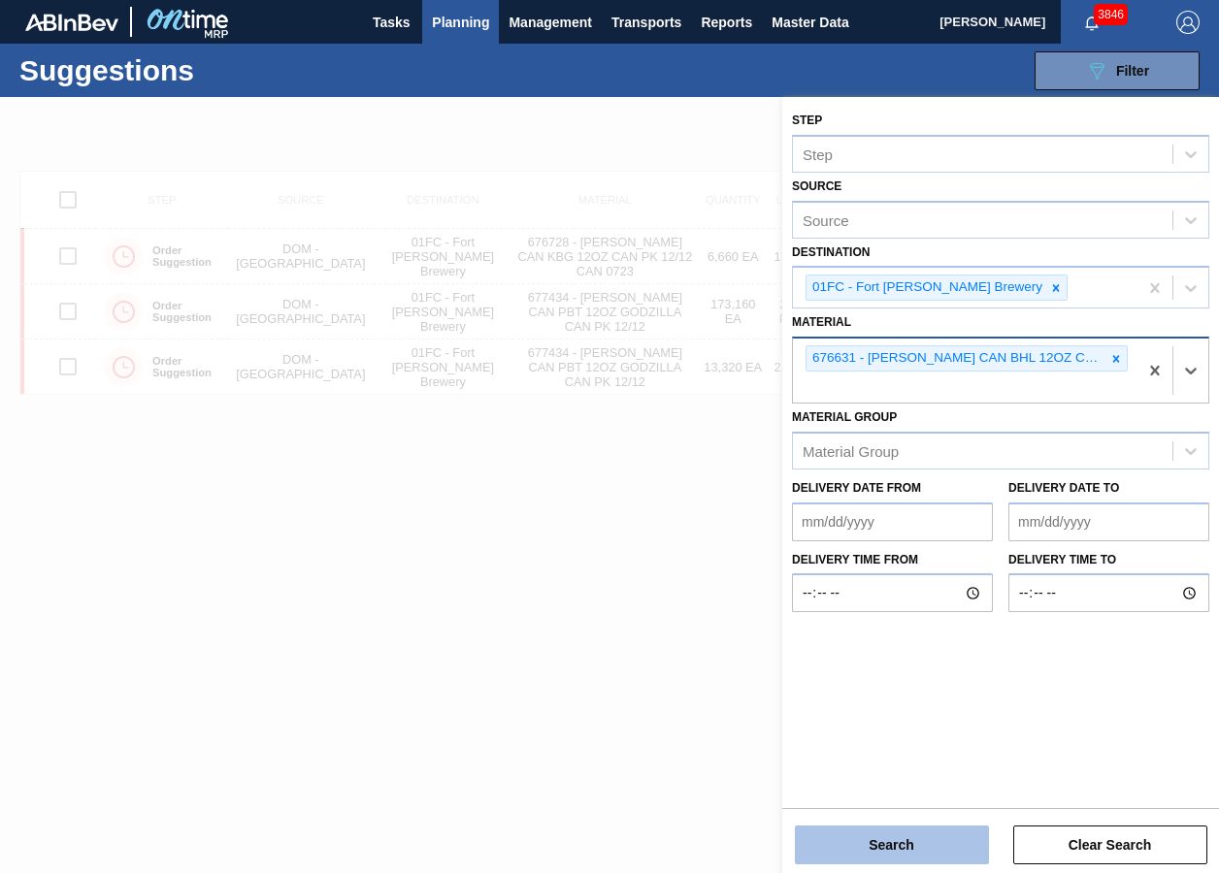
click at [875, 653] on button "Search" at bounding box center [892, 845] width 194 height 39
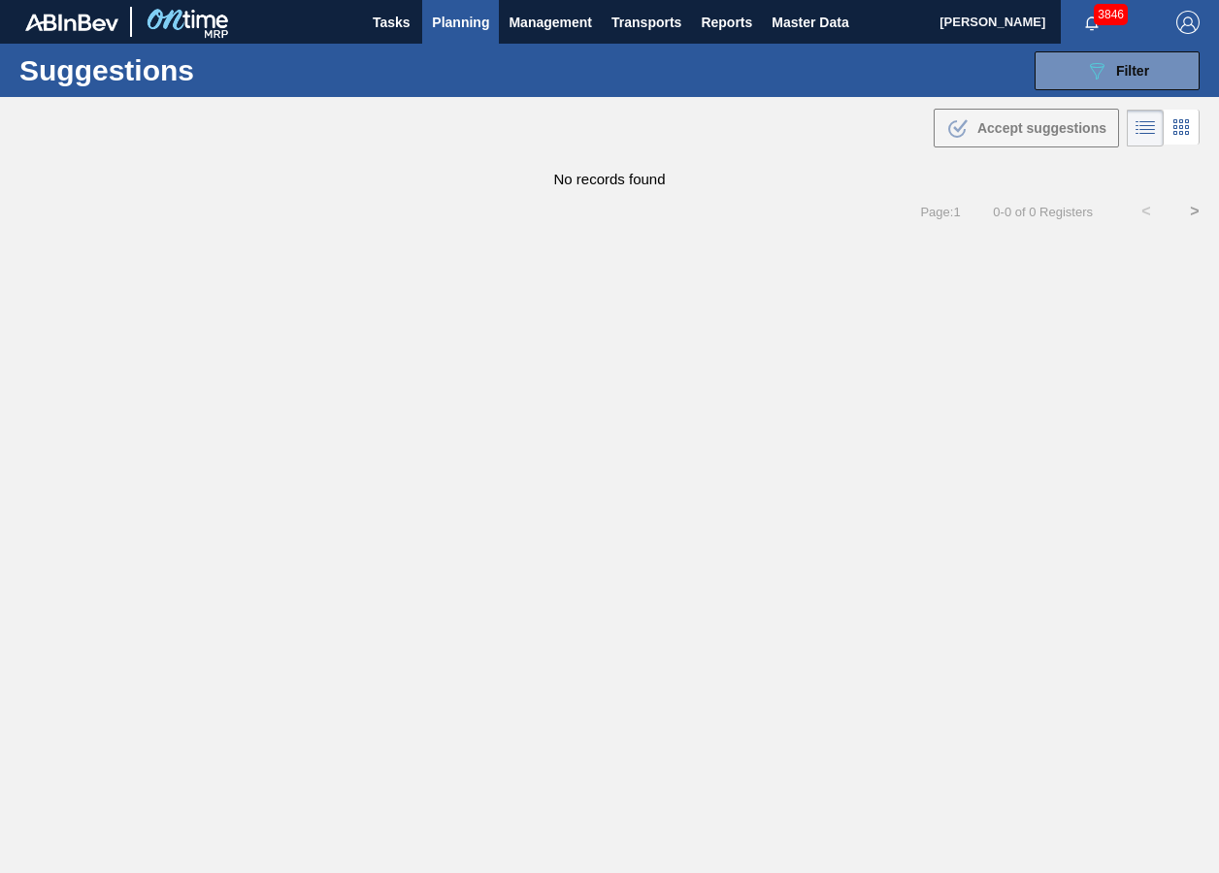
drag, startPoint x: 1087, startPoint y: 73, endPoint x: 1087, endPoint y: 125, distance: 52.4
click at [1087, 73] on icon "089F7B8B-B2A5-4AFE-B5C0-19BA573D28AC" at bounding box center [1096, 70] width 23 height 23
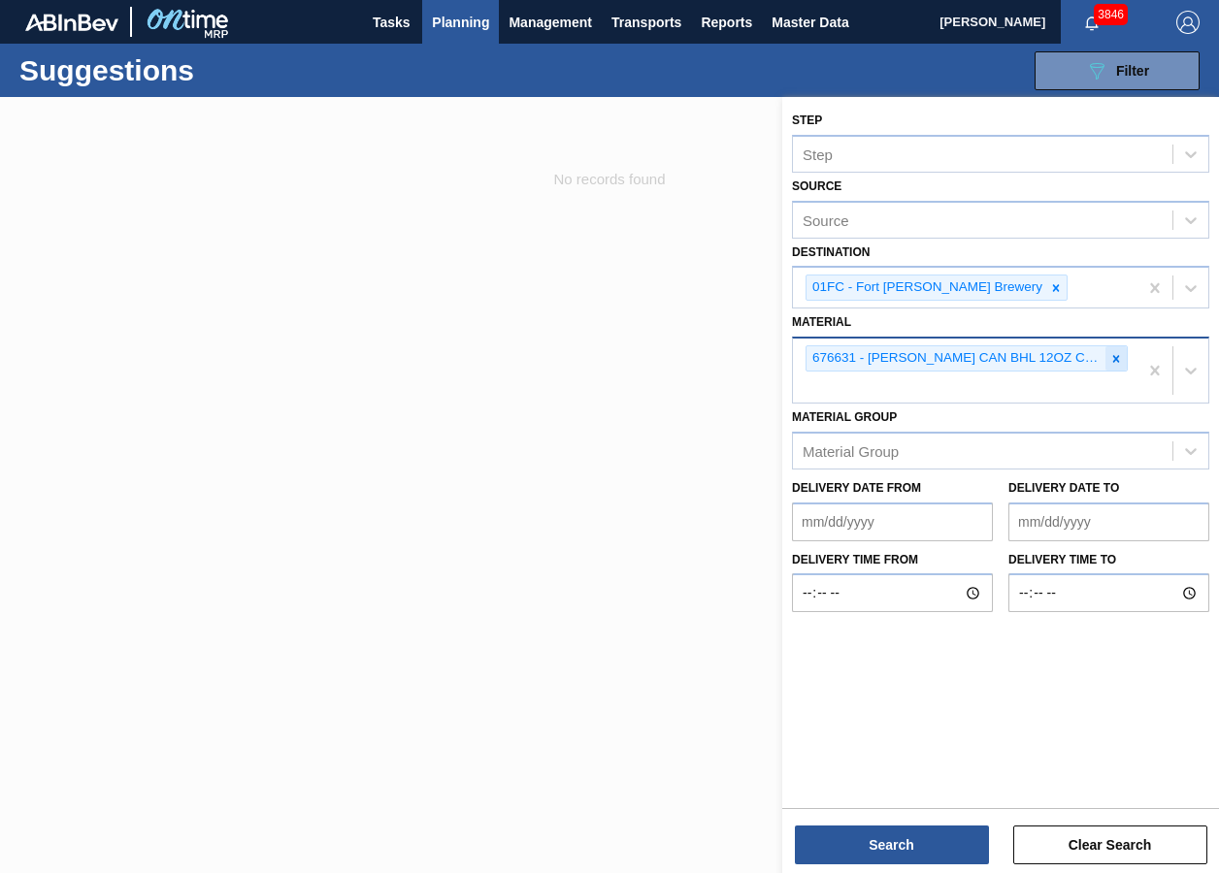
click at [1117, 360] on icon at bounding box center [1116, 358] width 7 height 7
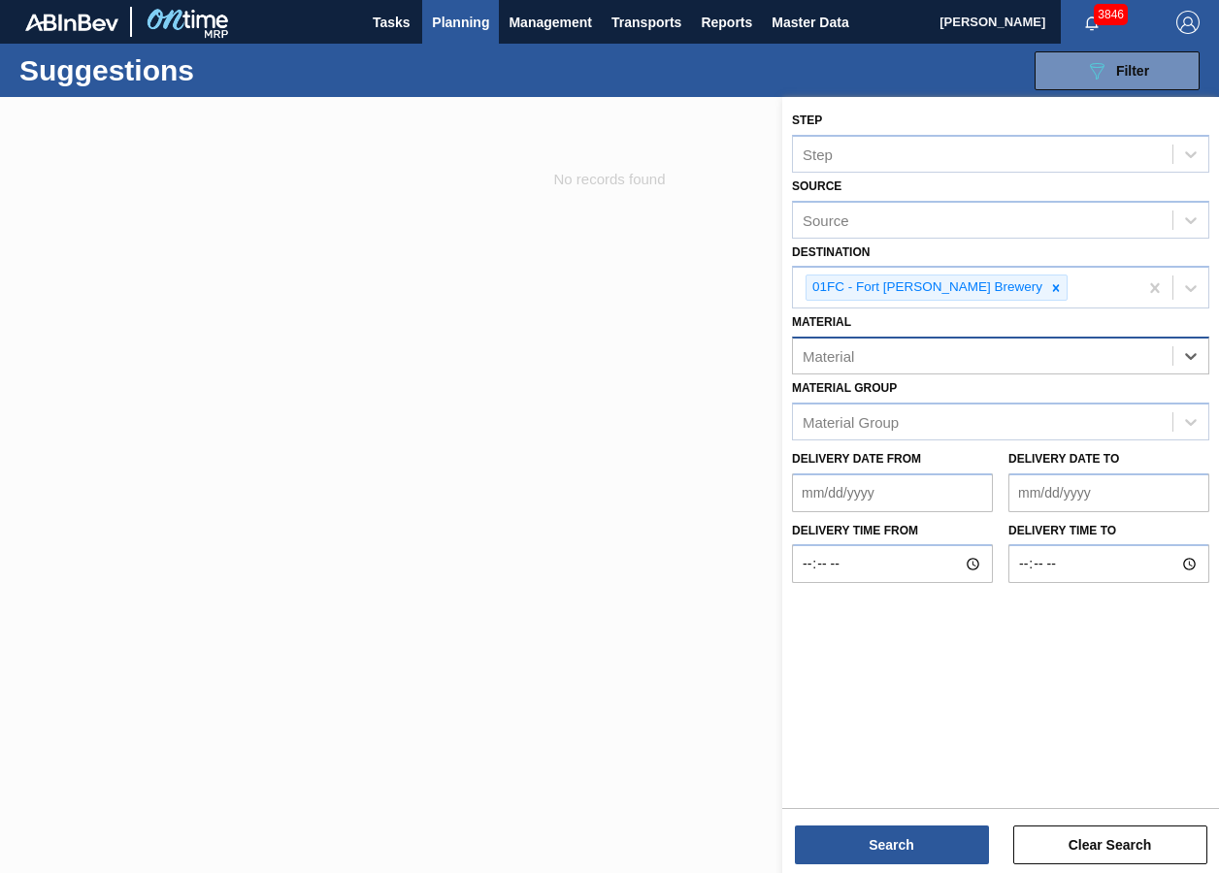
paste input "676468"
type input "676468"
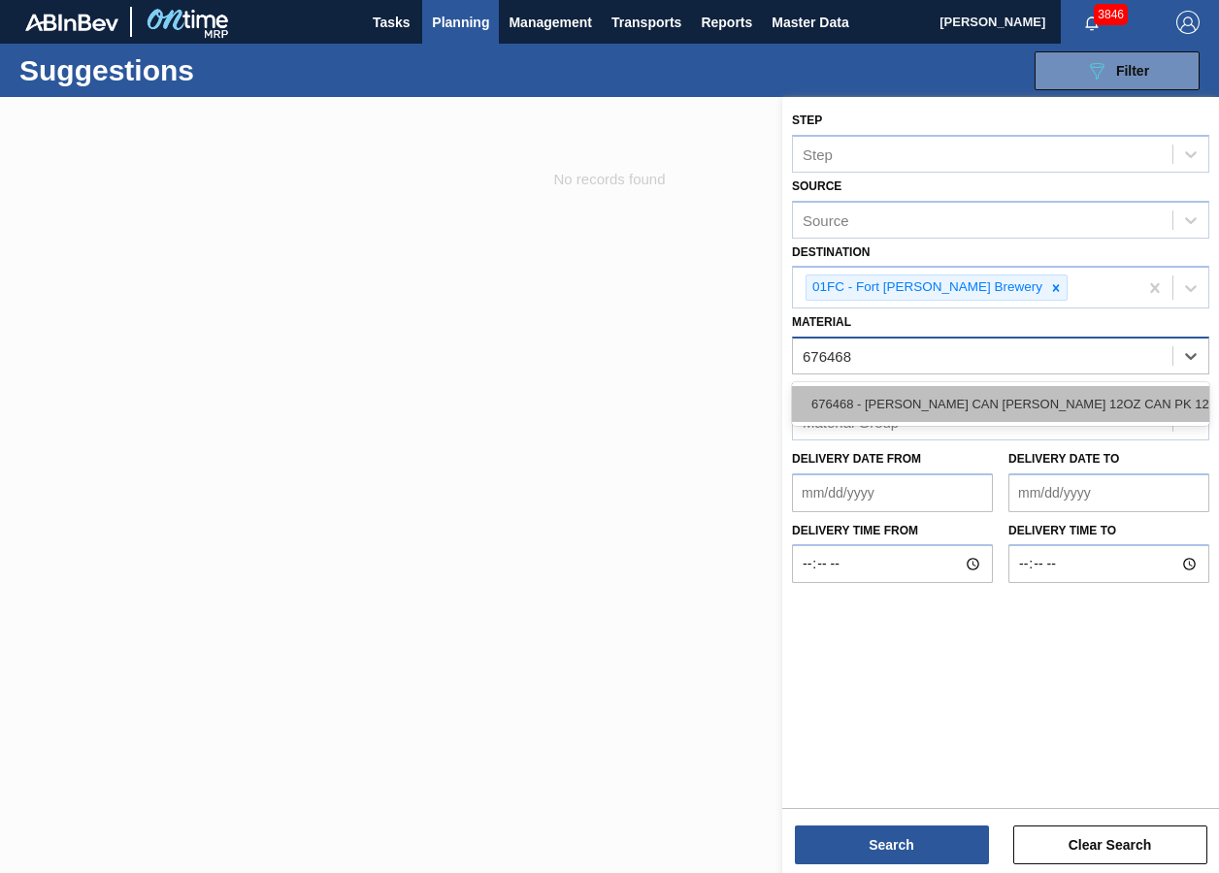
click at [854, 409] on div "676468 - [PERSON_NAME] CAN [PERSON_NAME] 12OZ CAN PK 12/12 CAN 0922" at bounding box center [1000, 404] width 417 height 36
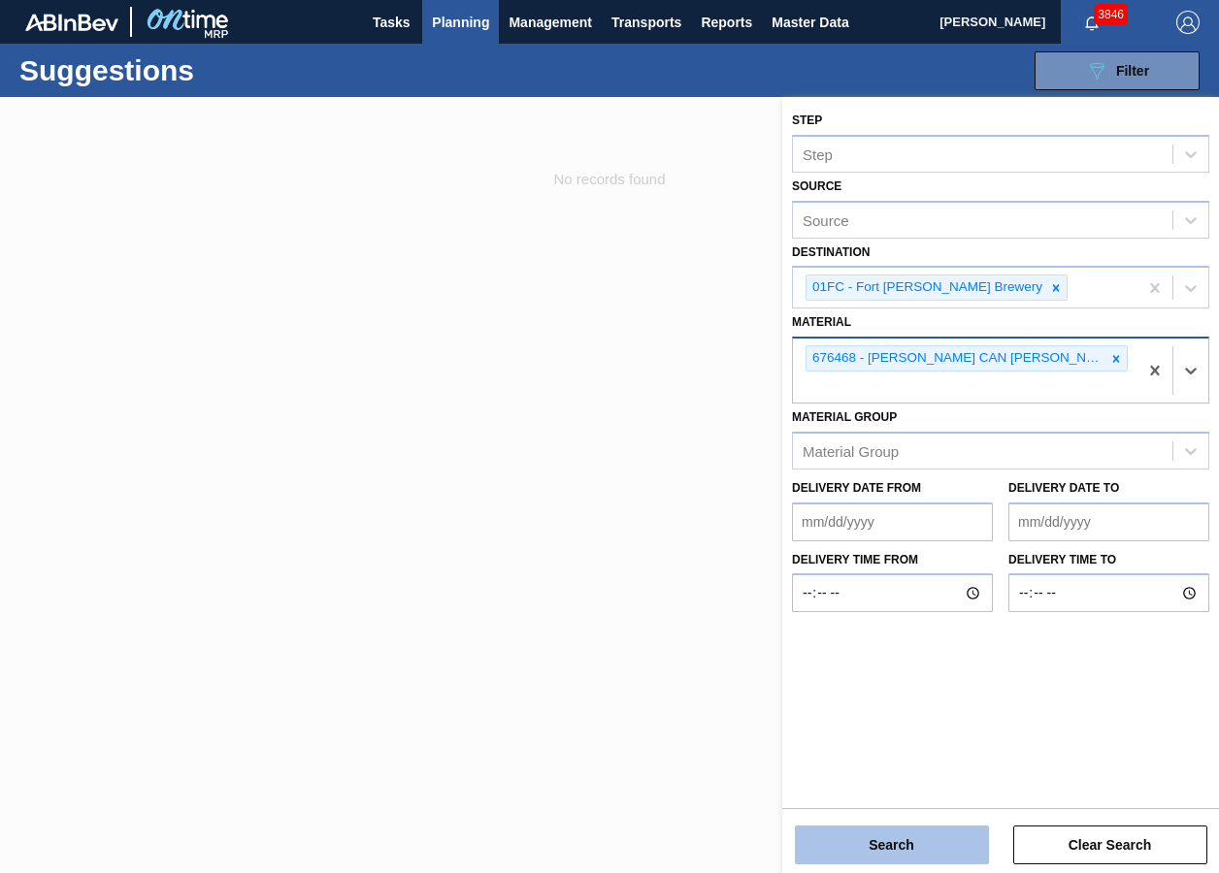
click at [869, 653] on button "Search" at bounding box center [892, 845] width 194 height 39
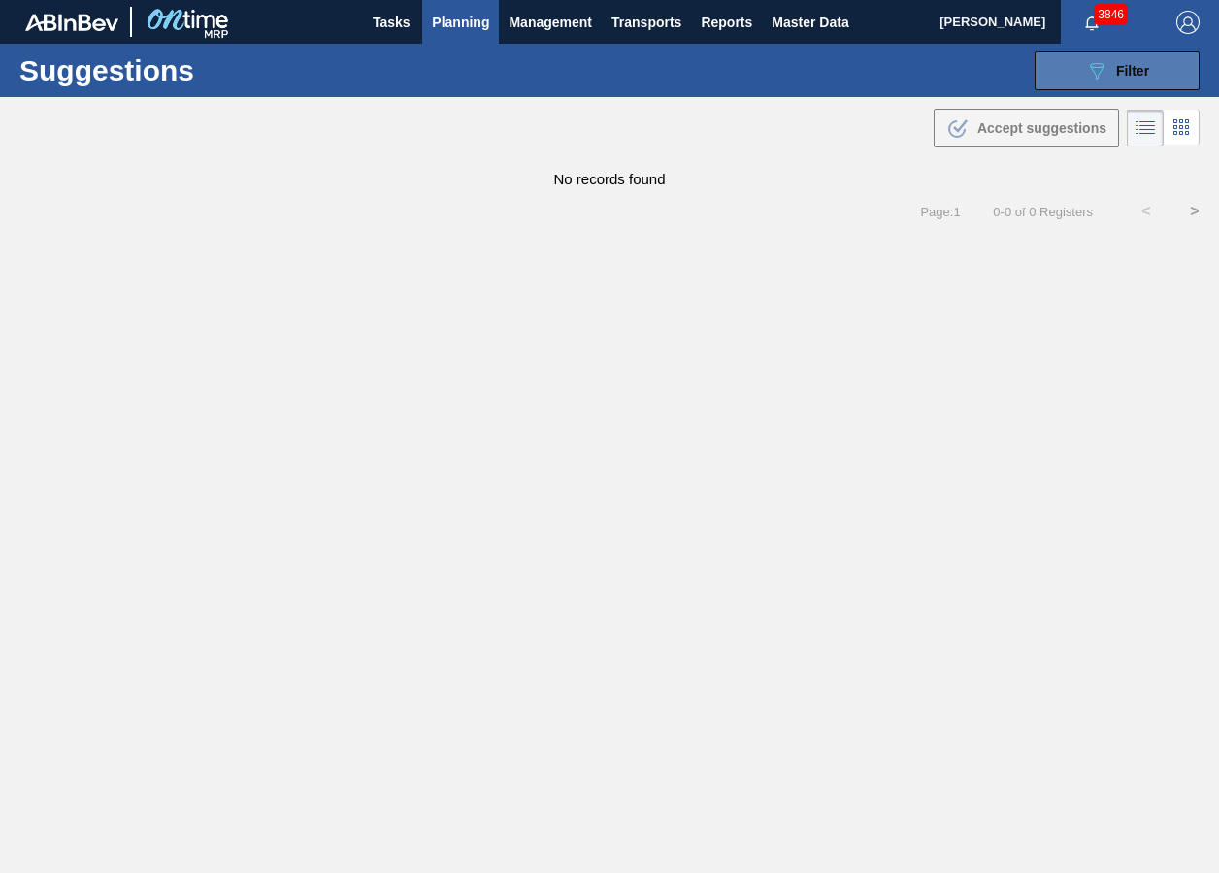
click at [1076, 86] on button "089F7B8B-B2A5-4AFE-B5C0-19BA573D28AC Filter" at bounding box center [1116, 70] width 165 height 39
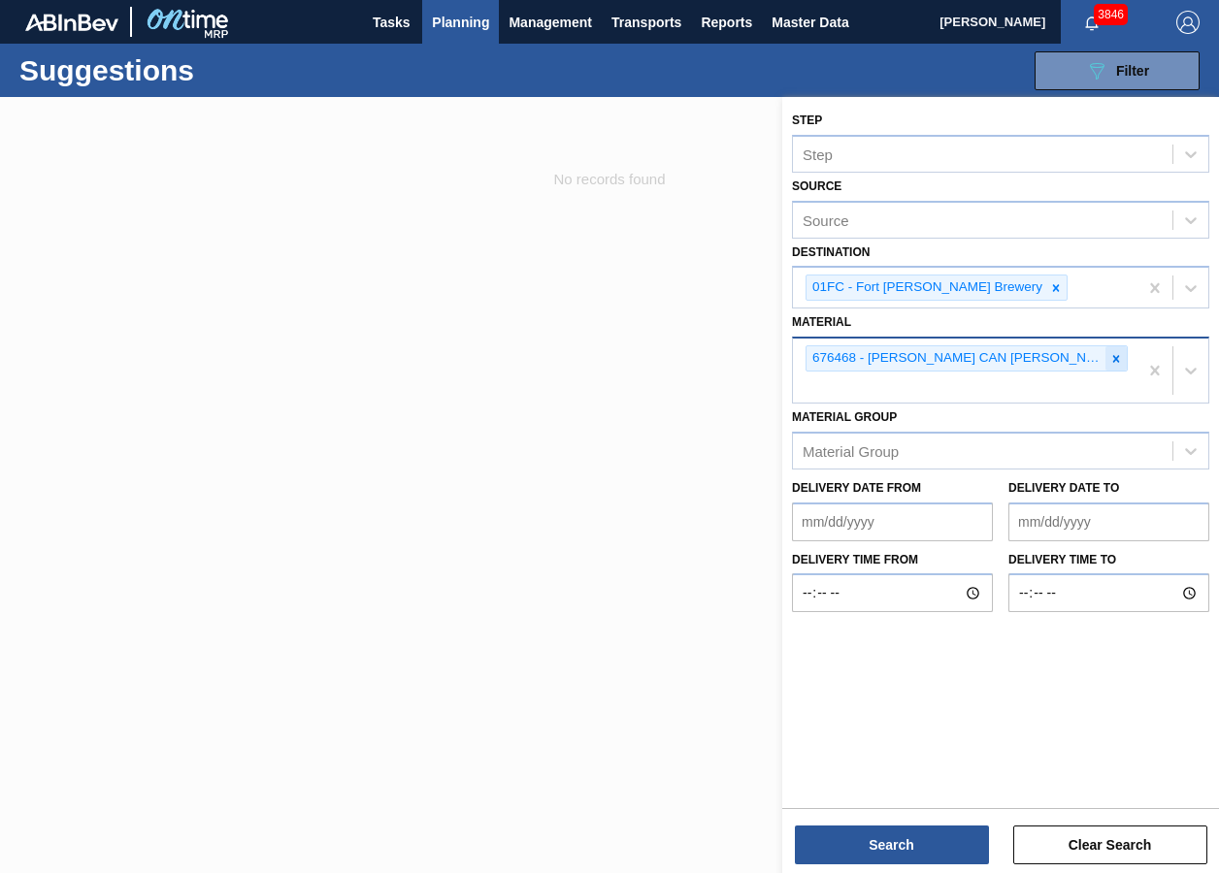
click at [1120, 358] on icon at bounding box center [1116, 359] width 14 height 14
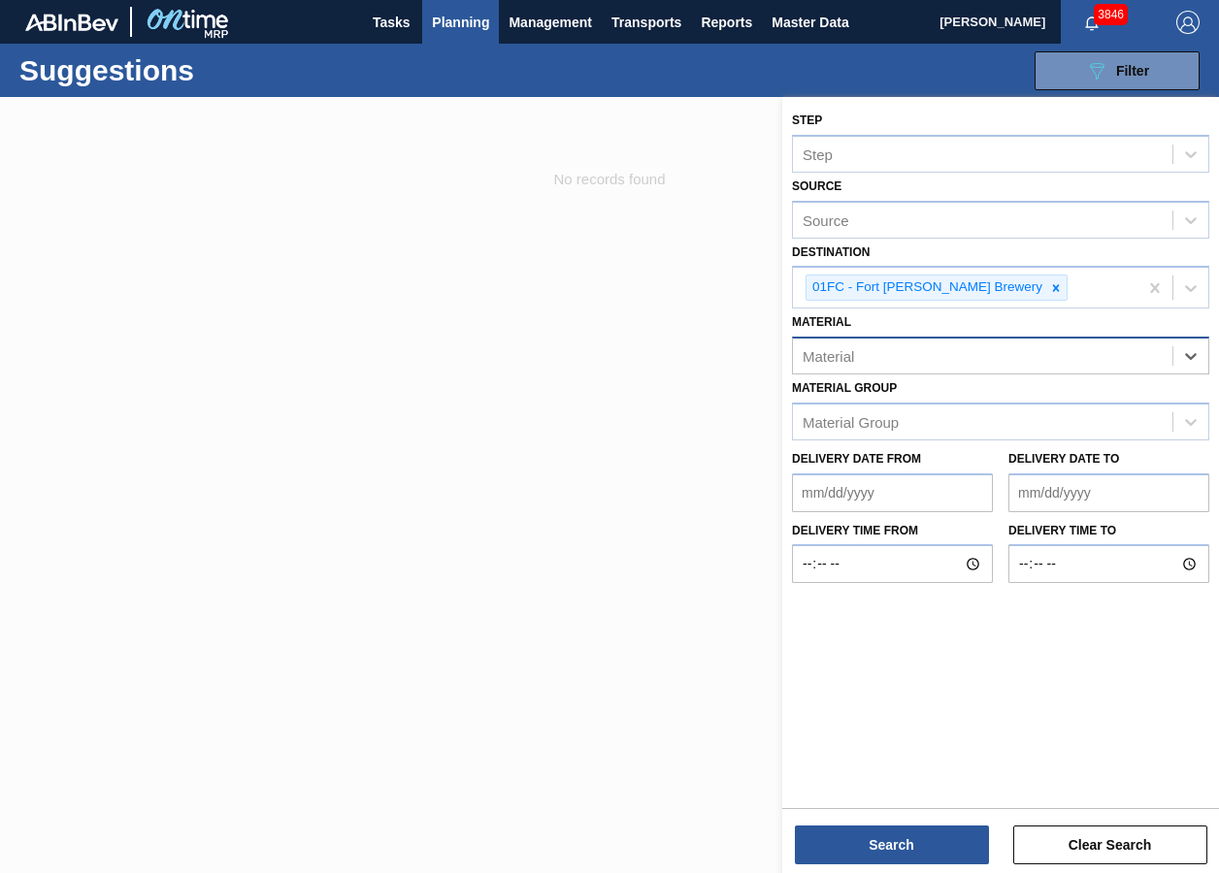
paste input "615212"
type input "615212"
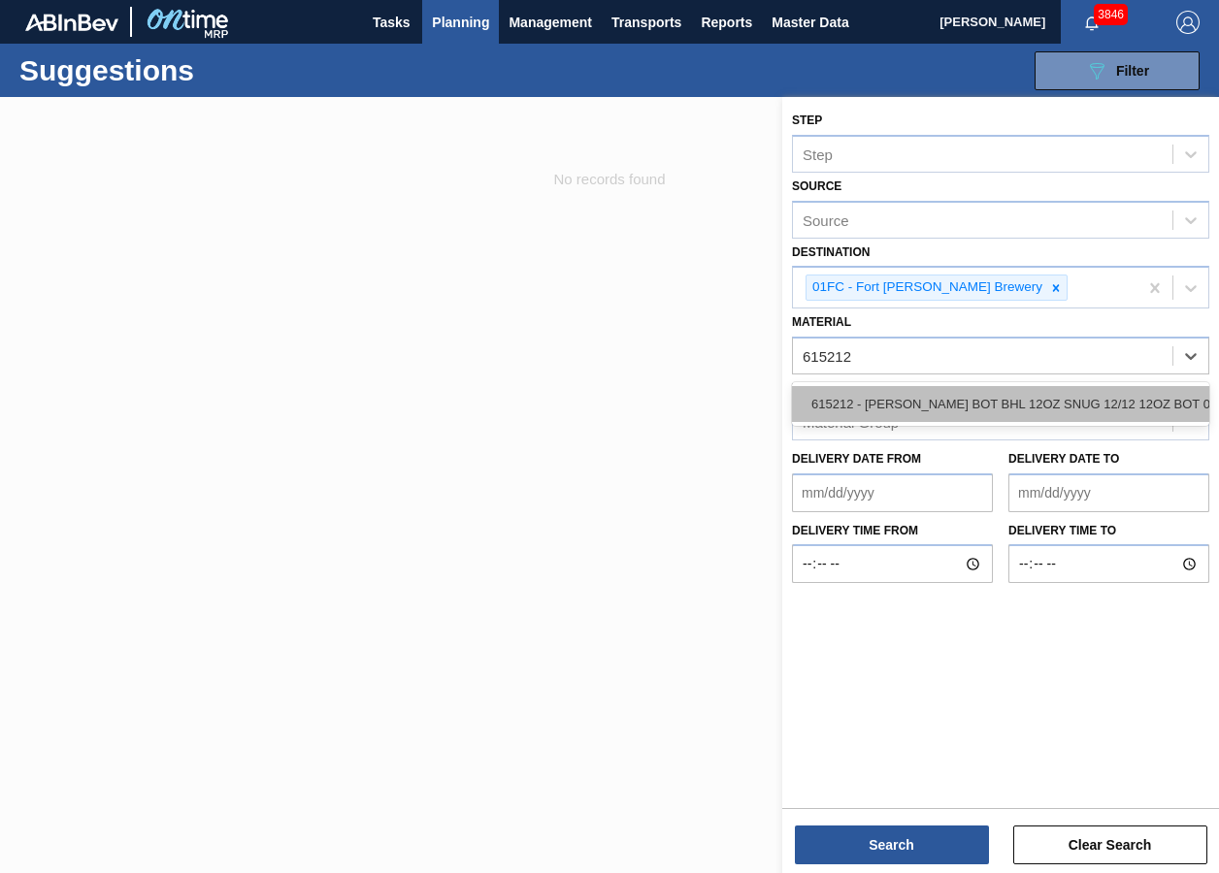
click at [922, 395] on div "615212 - [PERSON_NAME] BOT BHL 12OZ SNUG 12/12 12OZ BOT 01" at bounding box center [1000, 404] width 417 height 36
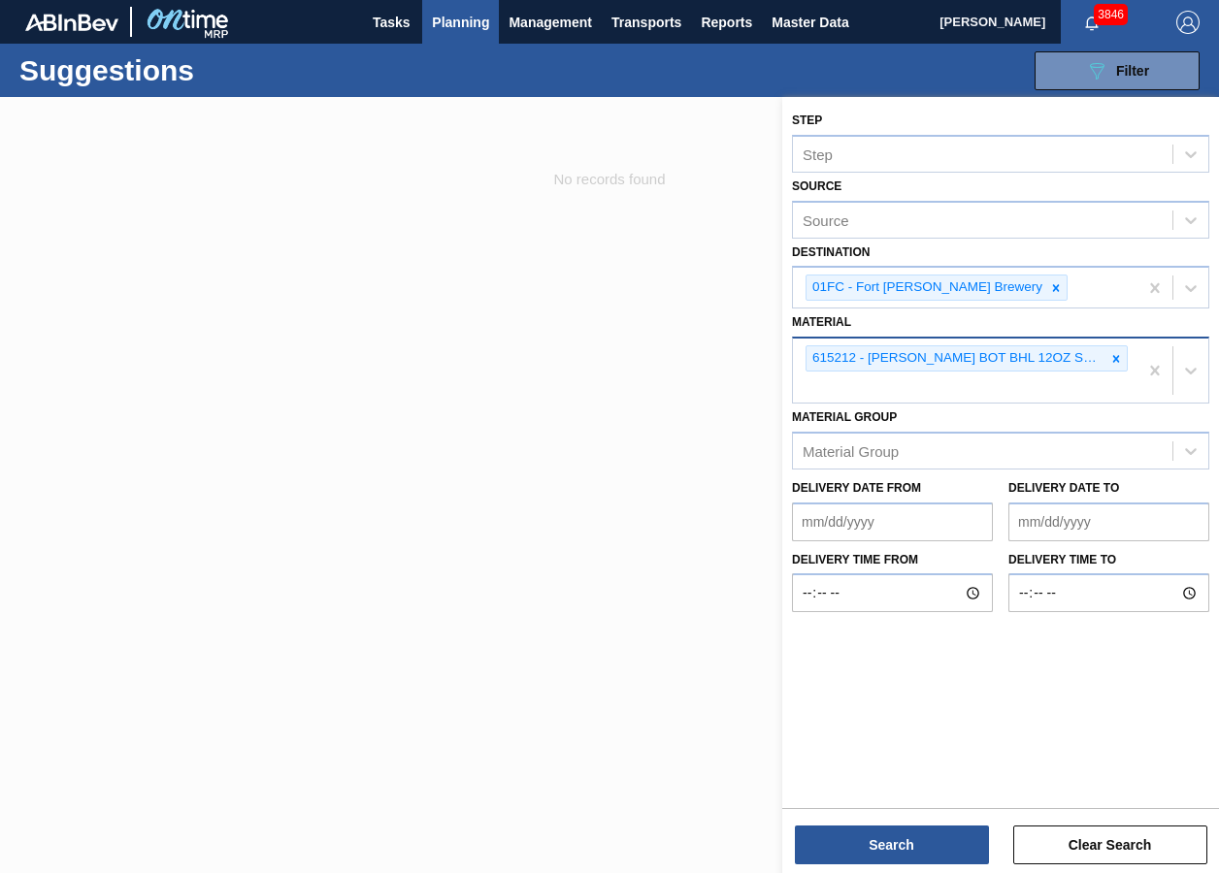
click at [965, 390] on div "615212 - [PERSON_NAME] BOT BHL 12OZ SNUG 12/12 12OZ BOT 01" at bounding box center [965, 371] width 345 height 64
paste input "676164"
type input "676164"
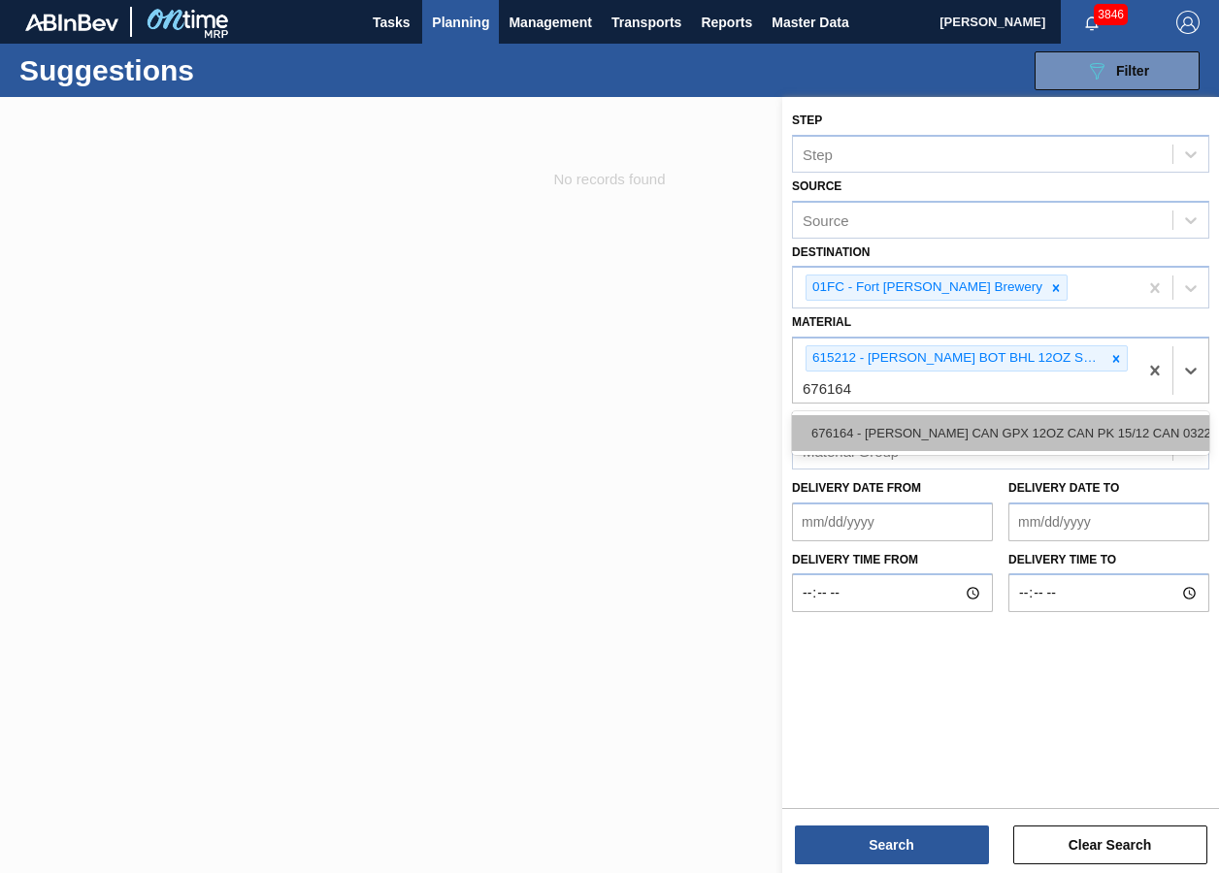
click at [878, 415] on div "676164 - [PERSON_NAME] CAN GPX 12OZ CAN PK 15/12 CAN 0322" at bounding box center [1000, 433] width 417 height 36
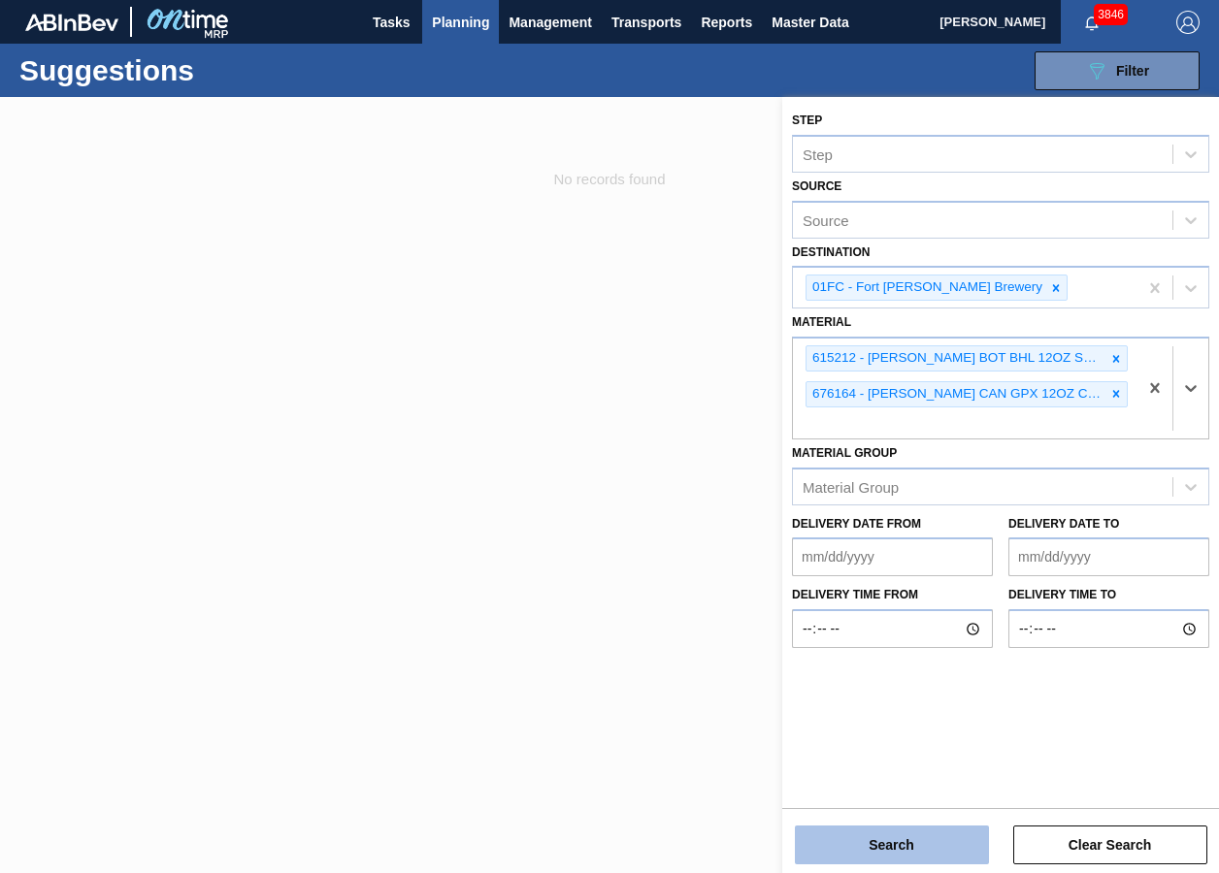
click at [868, 653] on button "Search" at bounding box center [892, 845] width 194 height 39
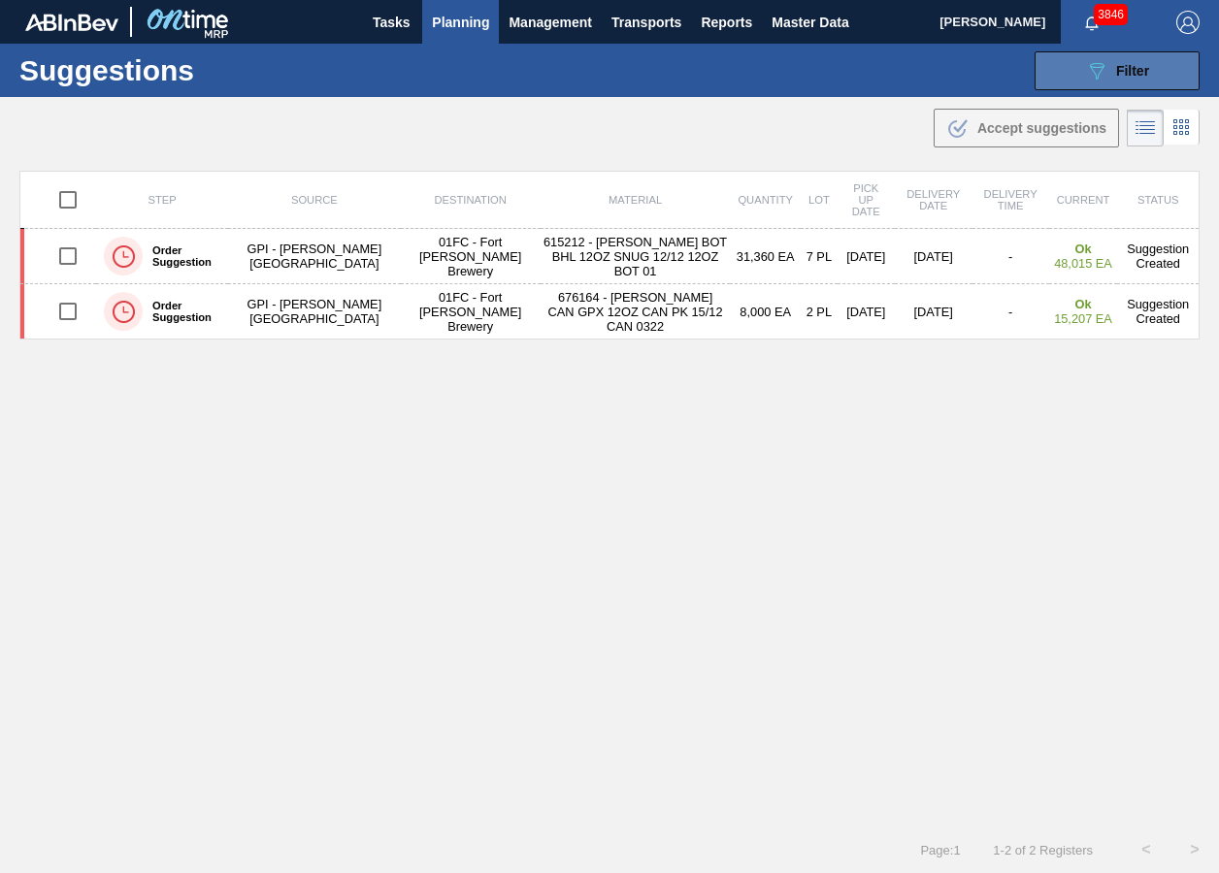
click at [1086, 81] on icon "089F7B8B-B2A5-4AFE-B5C0-19BA573D28AC" at bounding box center [1096, 70] width 23 height 23
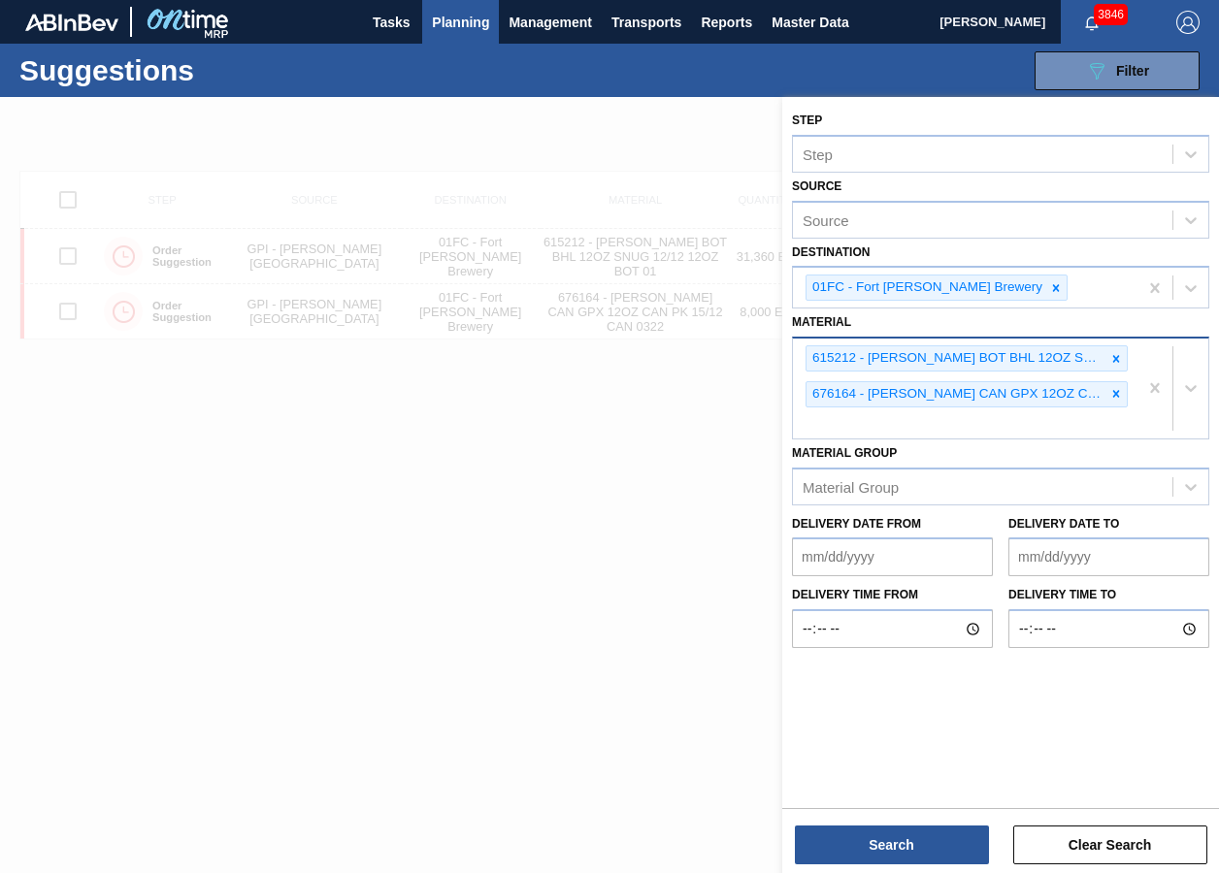
click at [1016, 417] on div "615212 - [PERSON_NAME] BOT BHL 12OZ SNUG 12/12 12OZ BOT 01 676164 - [PERSON_NAM…" at bounding box center [965, 389] width 345 height 100
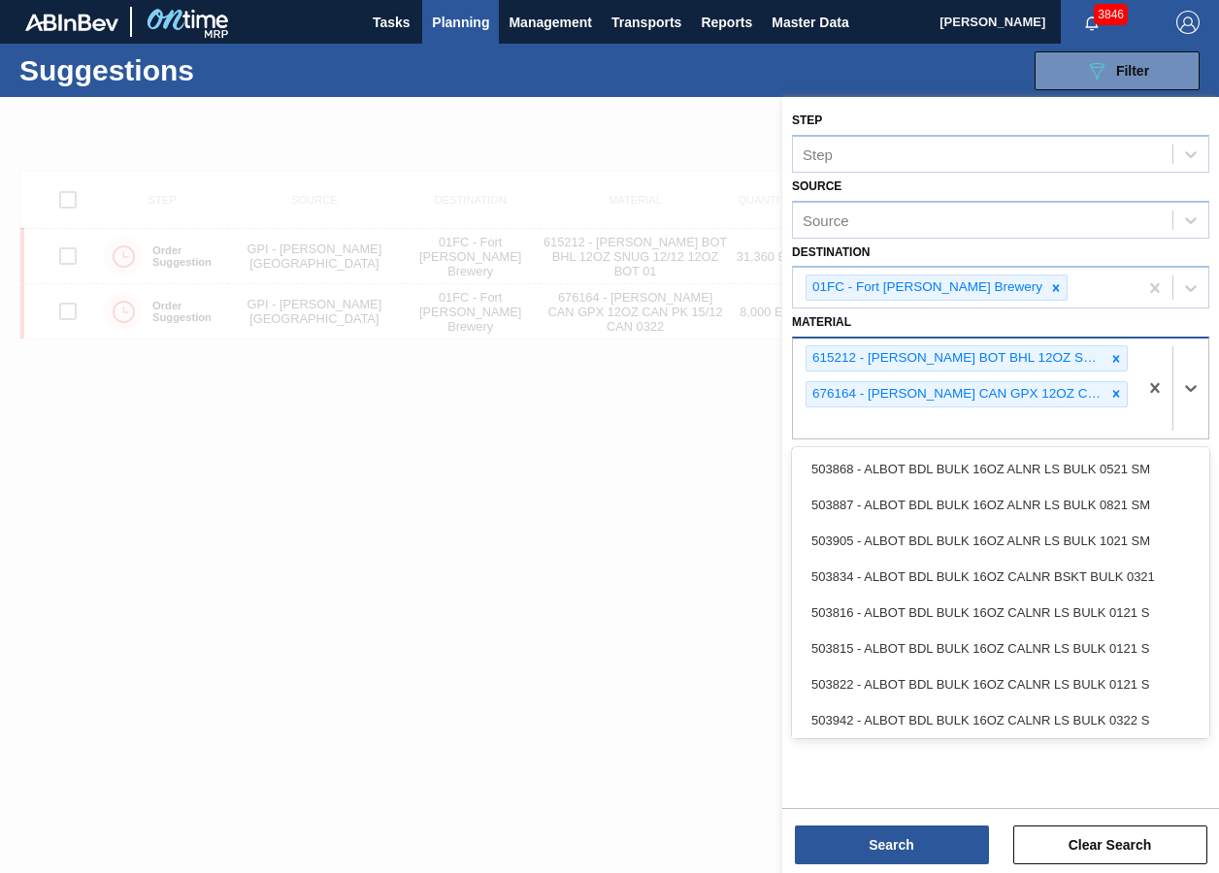
paste input "677375"
type input "677375"
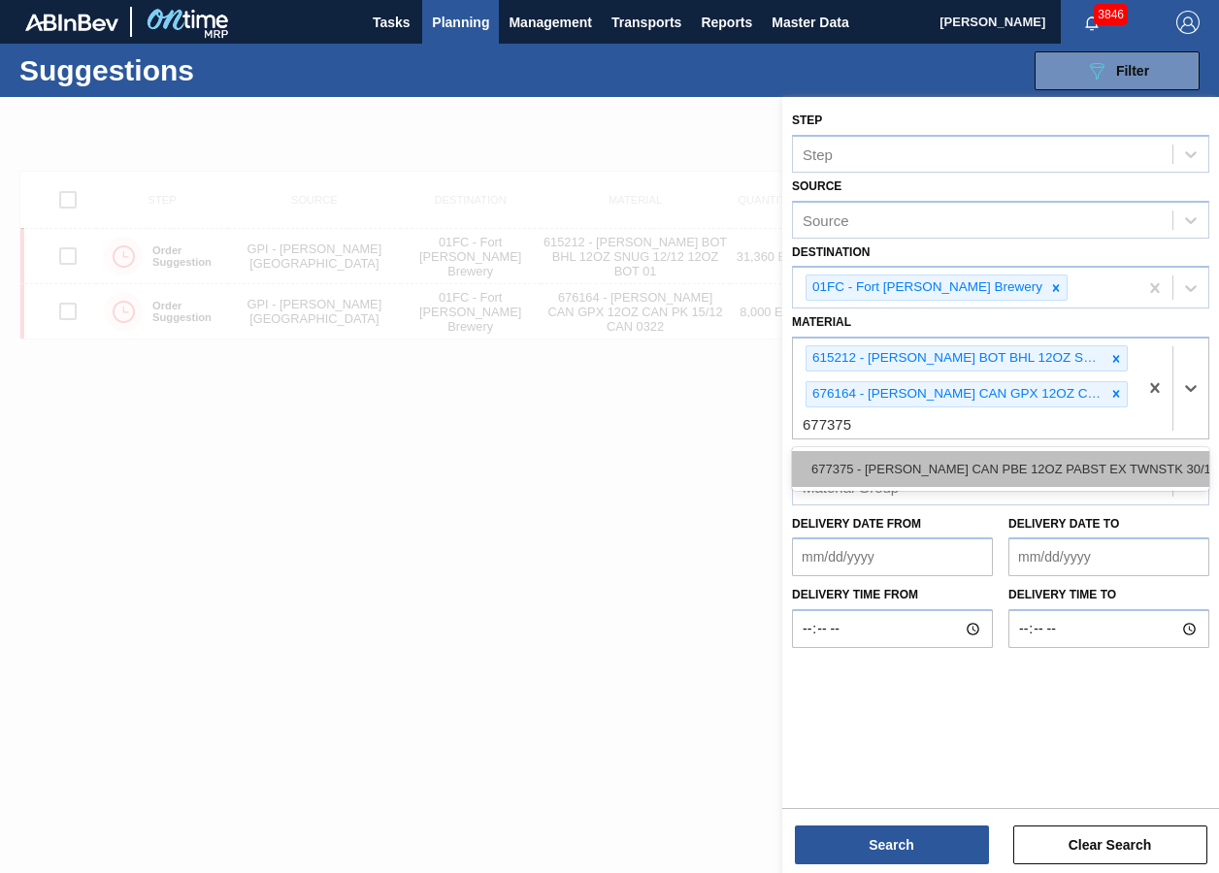
click at [994, 459] on div "677375 - [PERSON_NAME] CAN PBE 12OZ PABST EX TWNSTK 30/12" at bounding box center [1000, 469] width 417 height 36
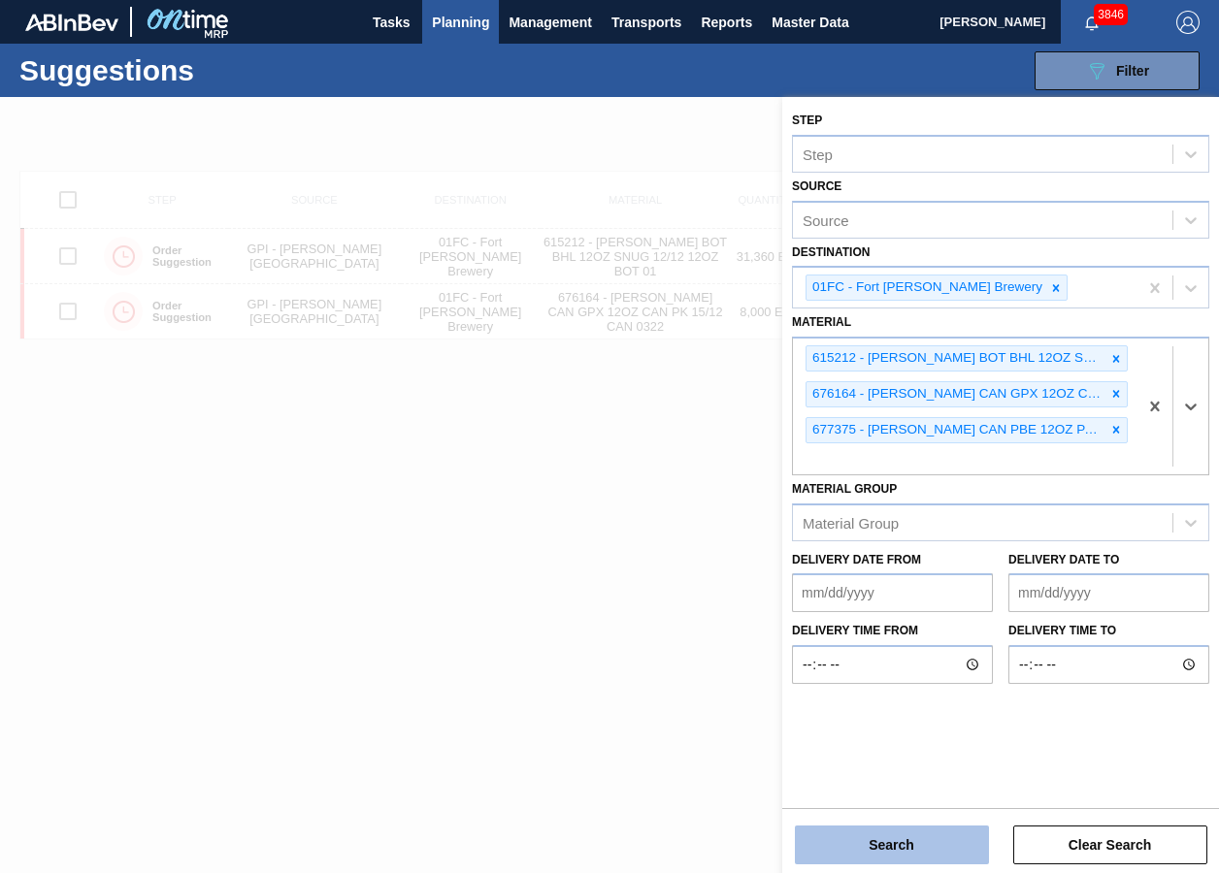
click at [886, 653] on button "Search" at bounding box center [892, 845] width 194 height 39
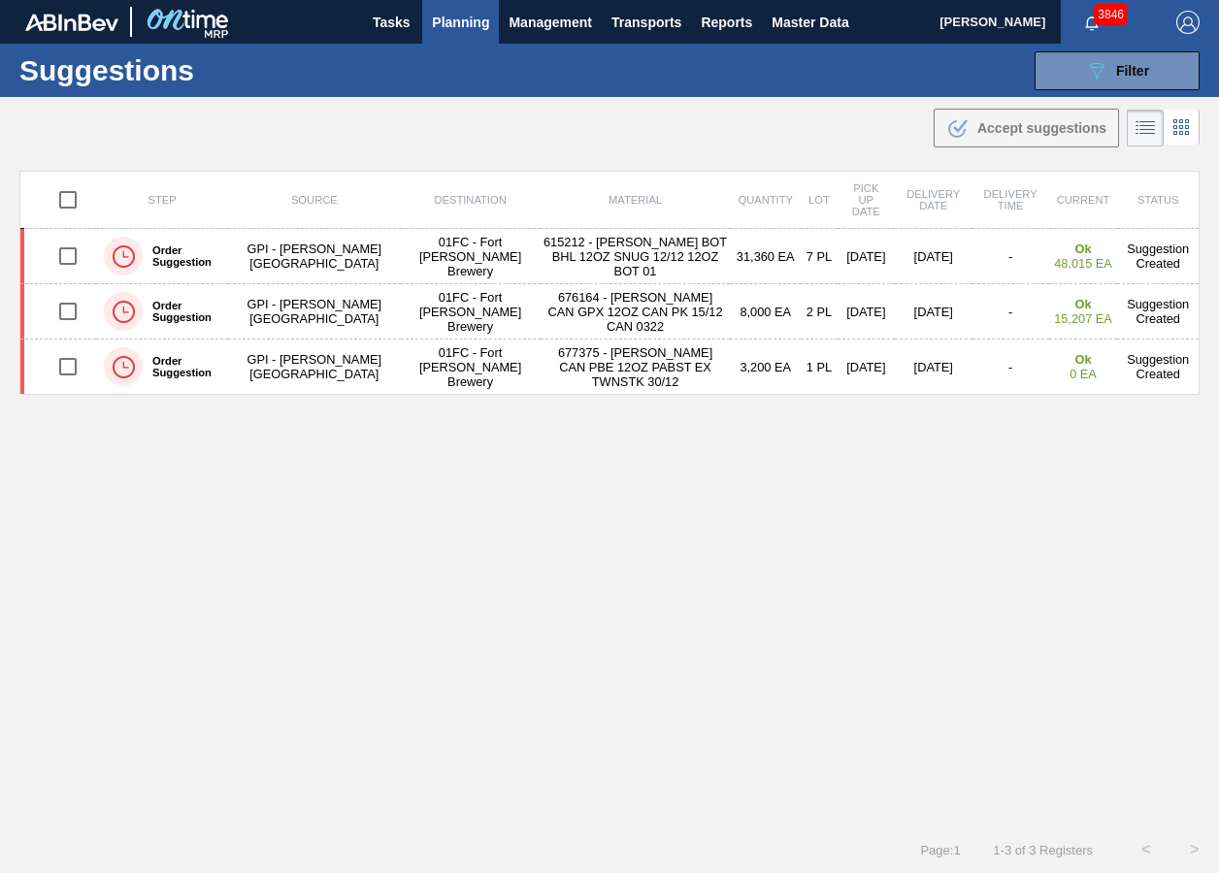
drag, startPoint x: 1073, startPoint y: 80, endPoint x: 1052, endPoint y: 266, distance: 187.5
click at [1073, 80] on button "089F7B8B-B2A5-4AFE-B5C0-19BA573D28AC Filter" at bounding box center [1116, 70] width 165 height 39
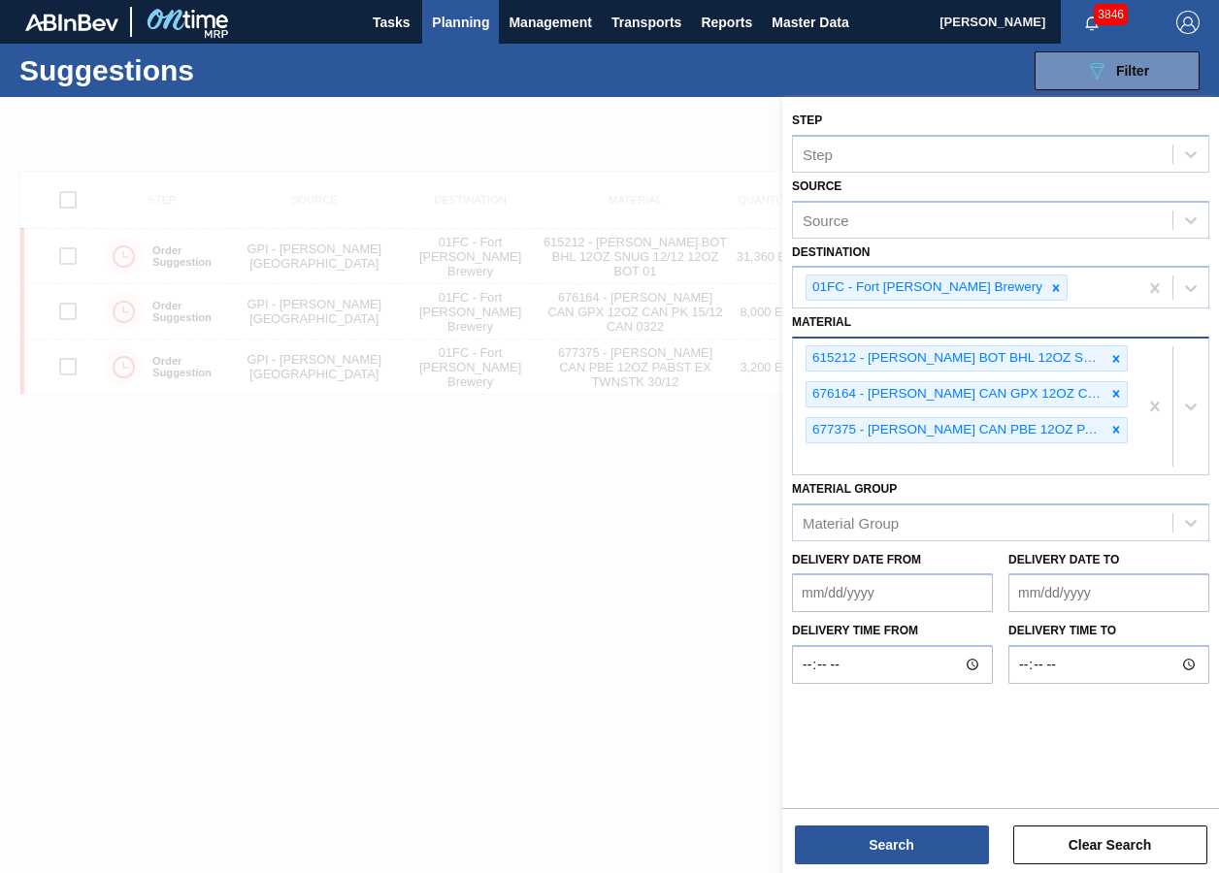
click at [954, 464] on div "615212 - [PERSON_NAME] BOT BHL 12OZ SNUG 12/12 12OZ BOT 01 676164 - [PERSON_NAM…" at bounding box center [965, 407] width 345 height 136
paste input "683528"
type input "683528"
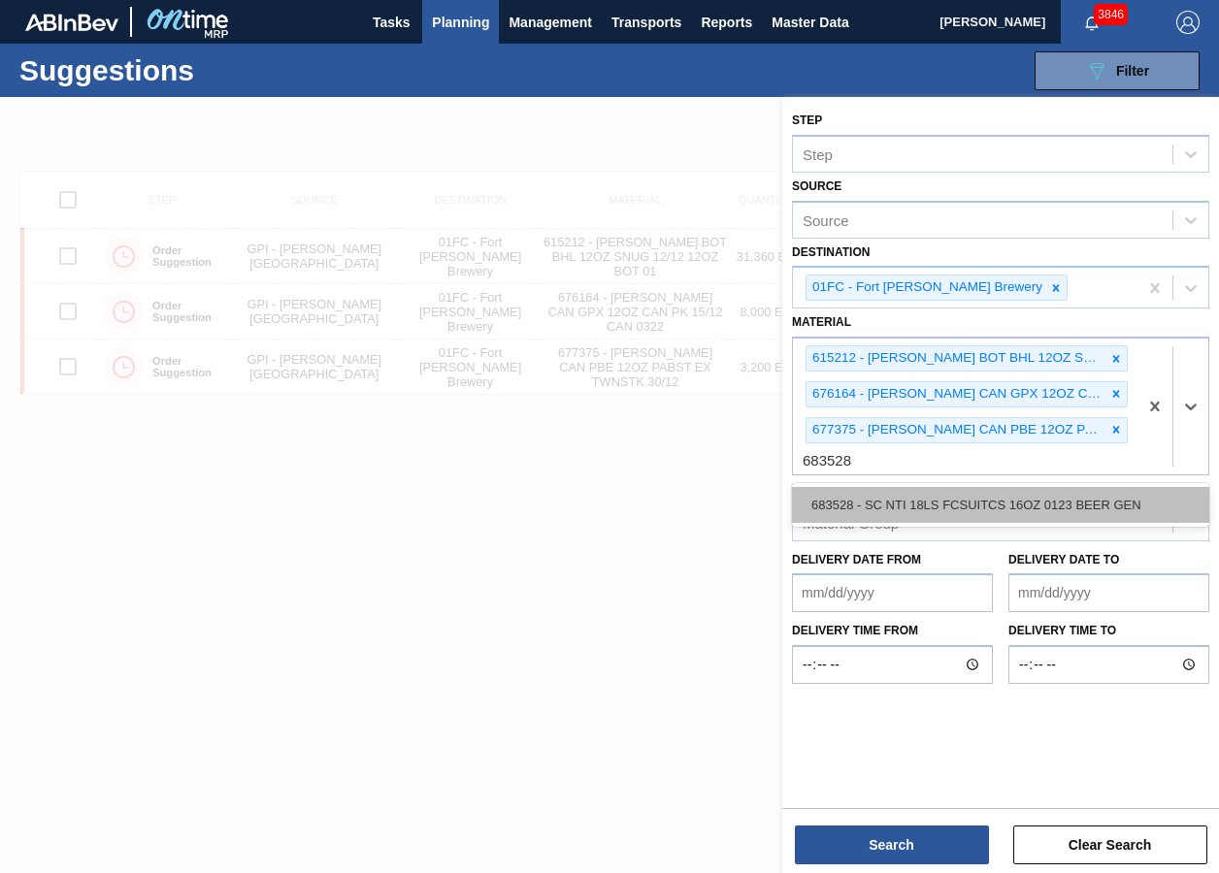
click at [872, 501] on div "683528 - SC NTI 18LS FCSUITCS 16OZ 0123 BEER GEN" at bounding box center [1000, 505] width 417 height 36
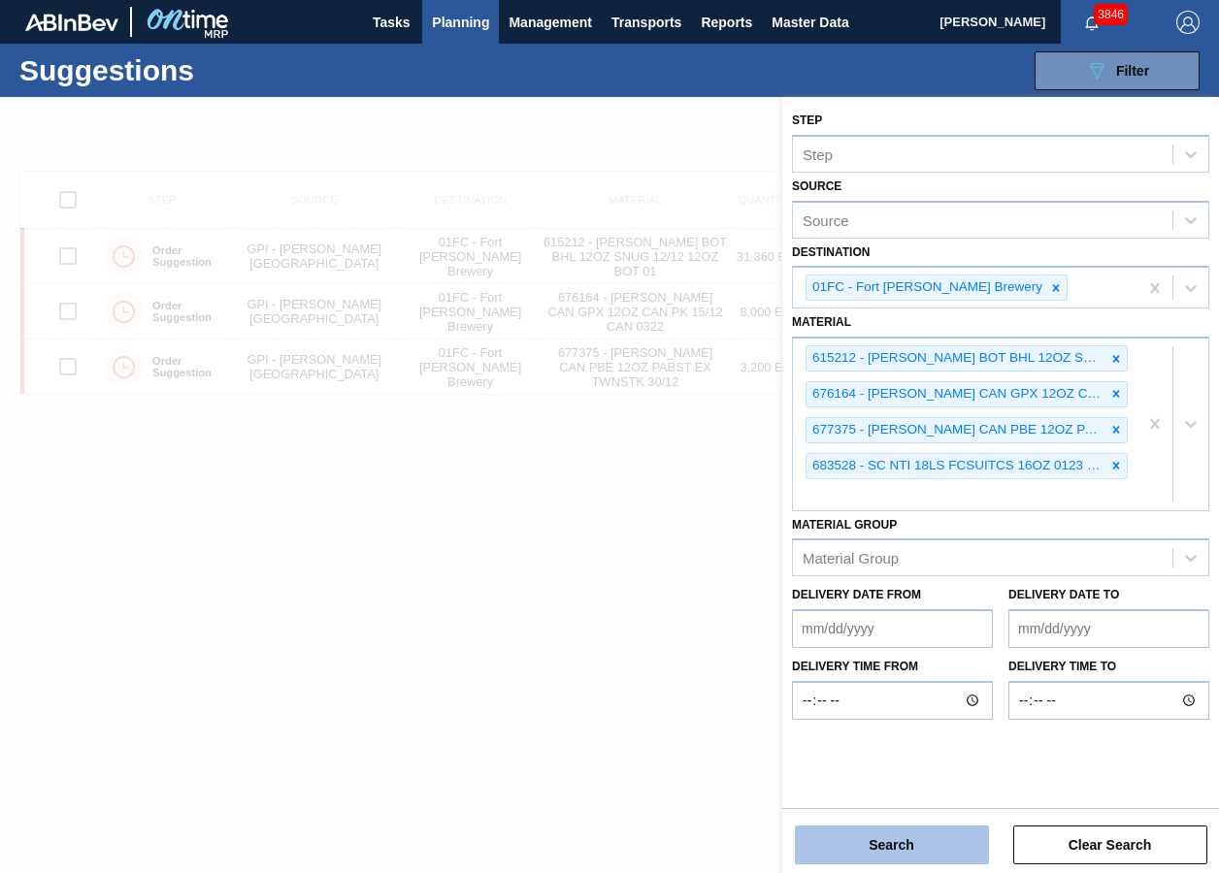
click at [901, 653] on button "Search" at bounding box center [892, 845] width 194 height 39
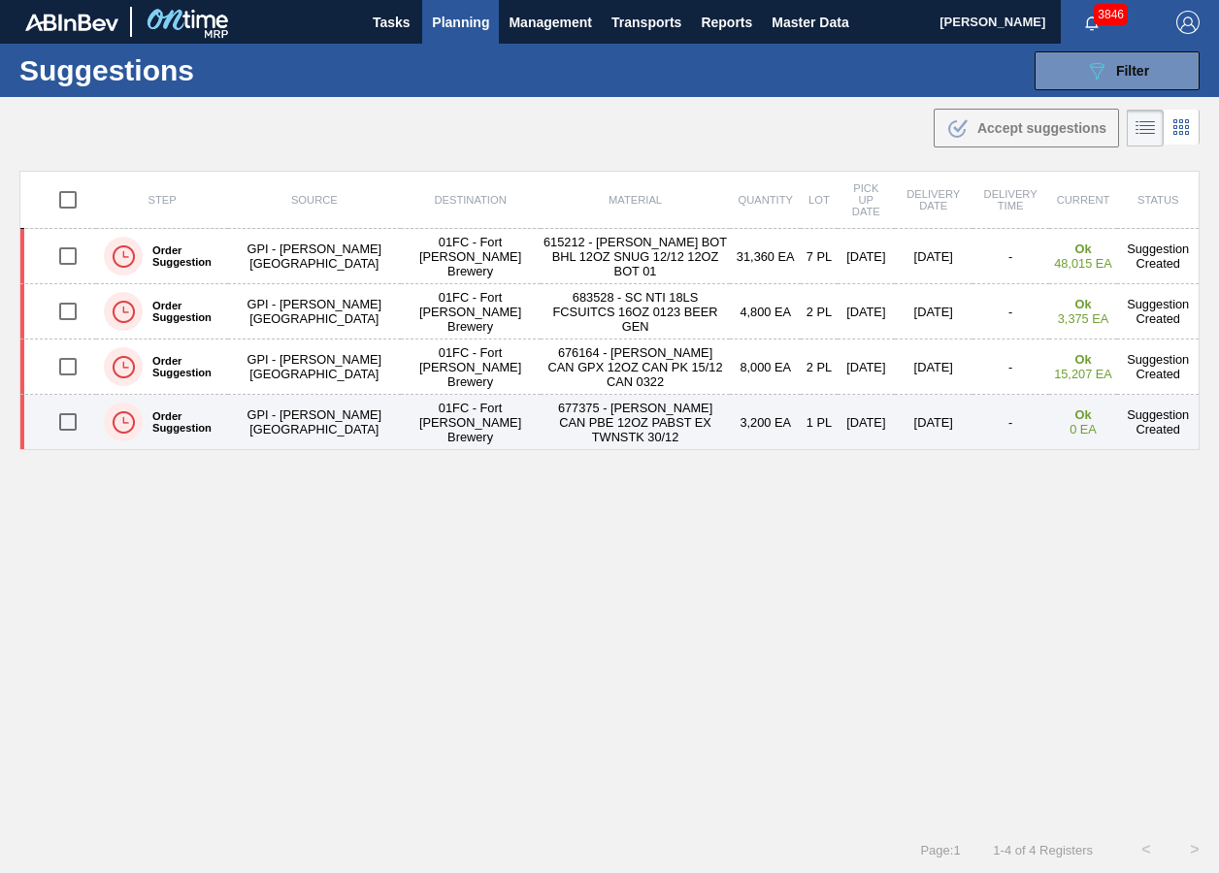
click at [75, 416] on input "checkbox" at bounding box center [68, 422] width 41 height 41
checkbox input "true"
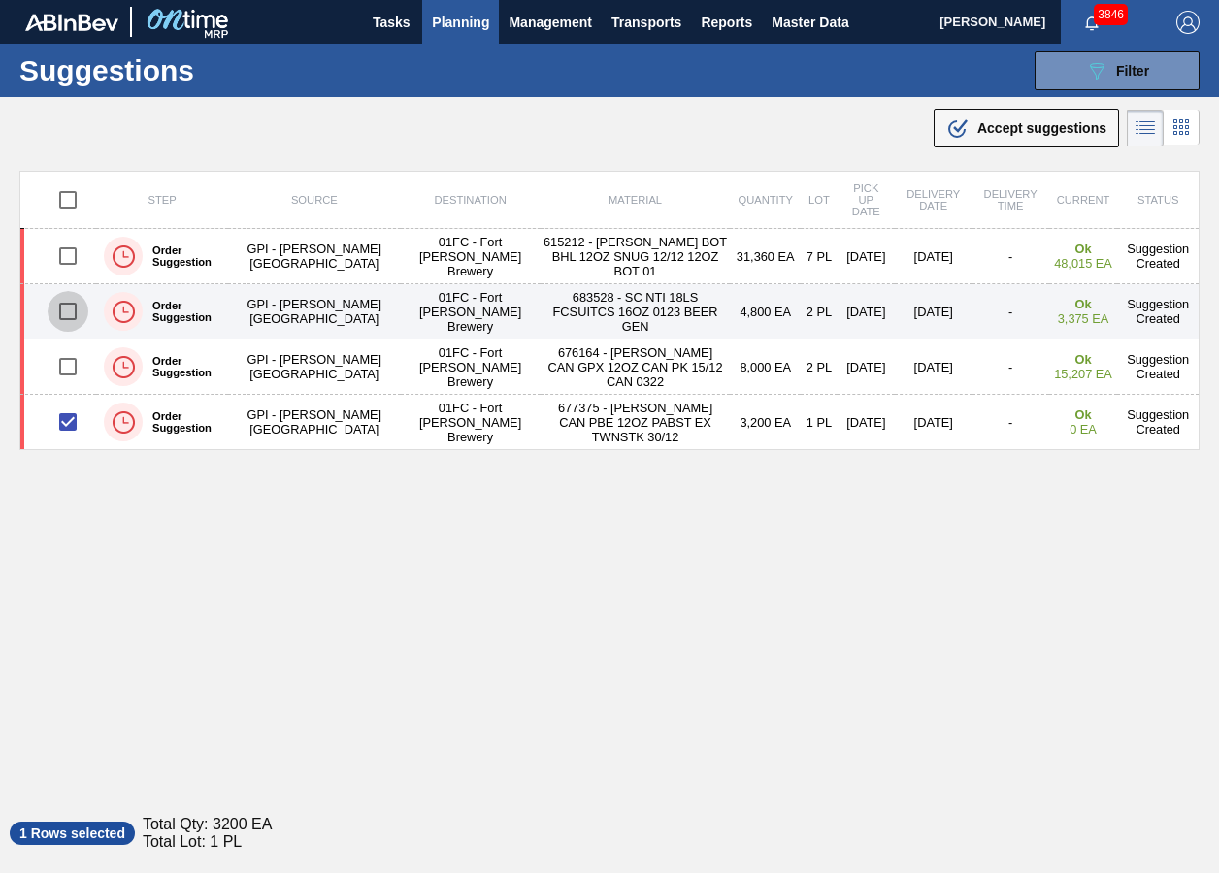
click at [58, 306] on input "checkbox" at bounding box center [68, 311] width 41 height 41
checkbox input "true"
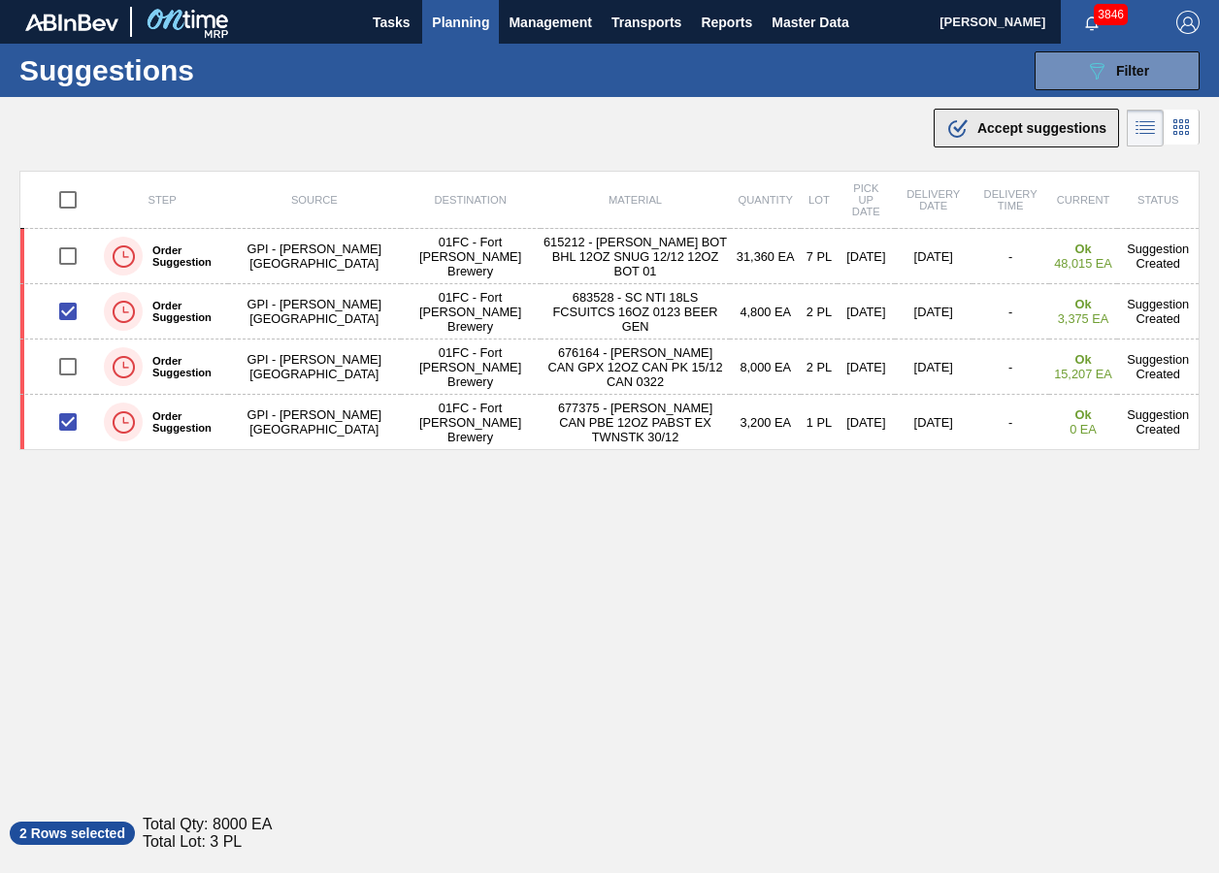
click at [1045, 132] on span "Accept suggestions" at bounding box center [1041, 128] width 129 height 16
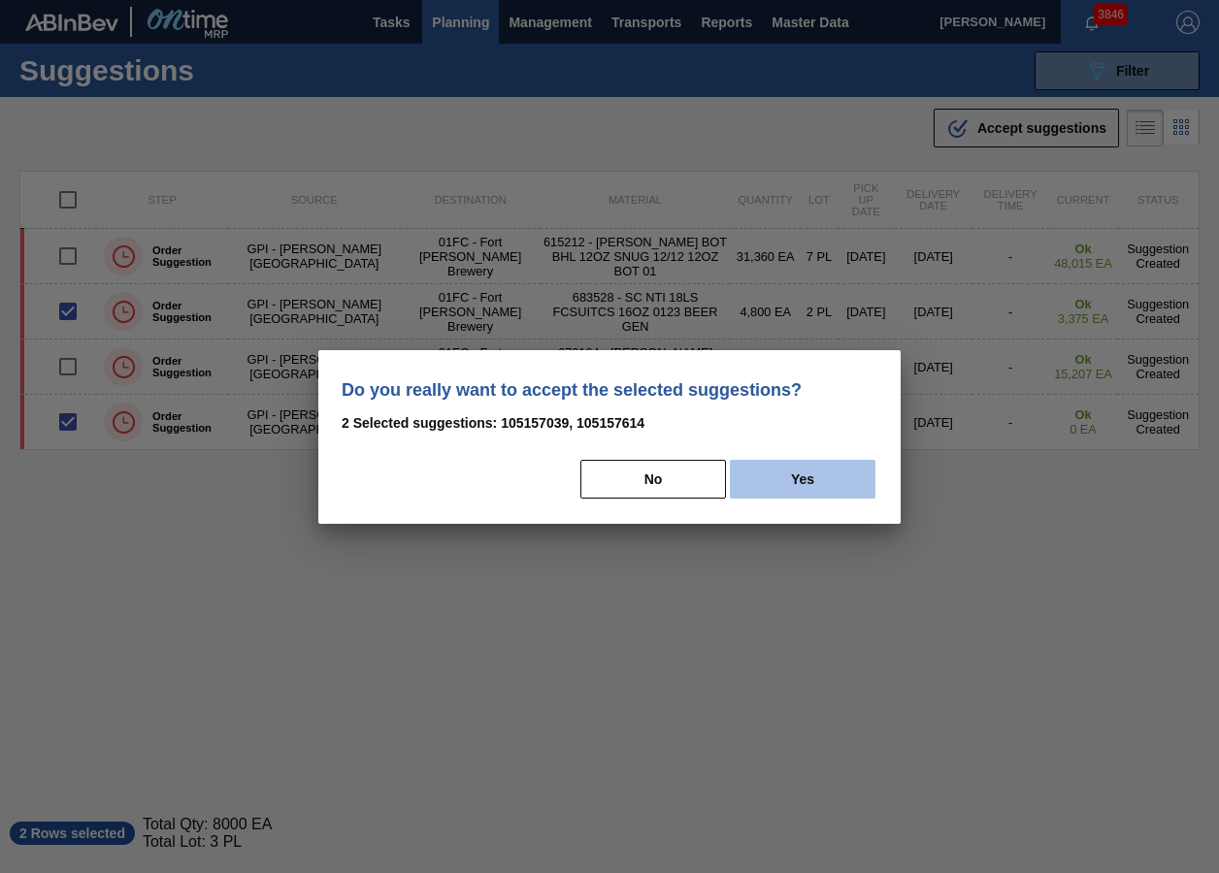
click at [758, 470] on button "Yes" at bounding box center [803, 479] width 146 height 39
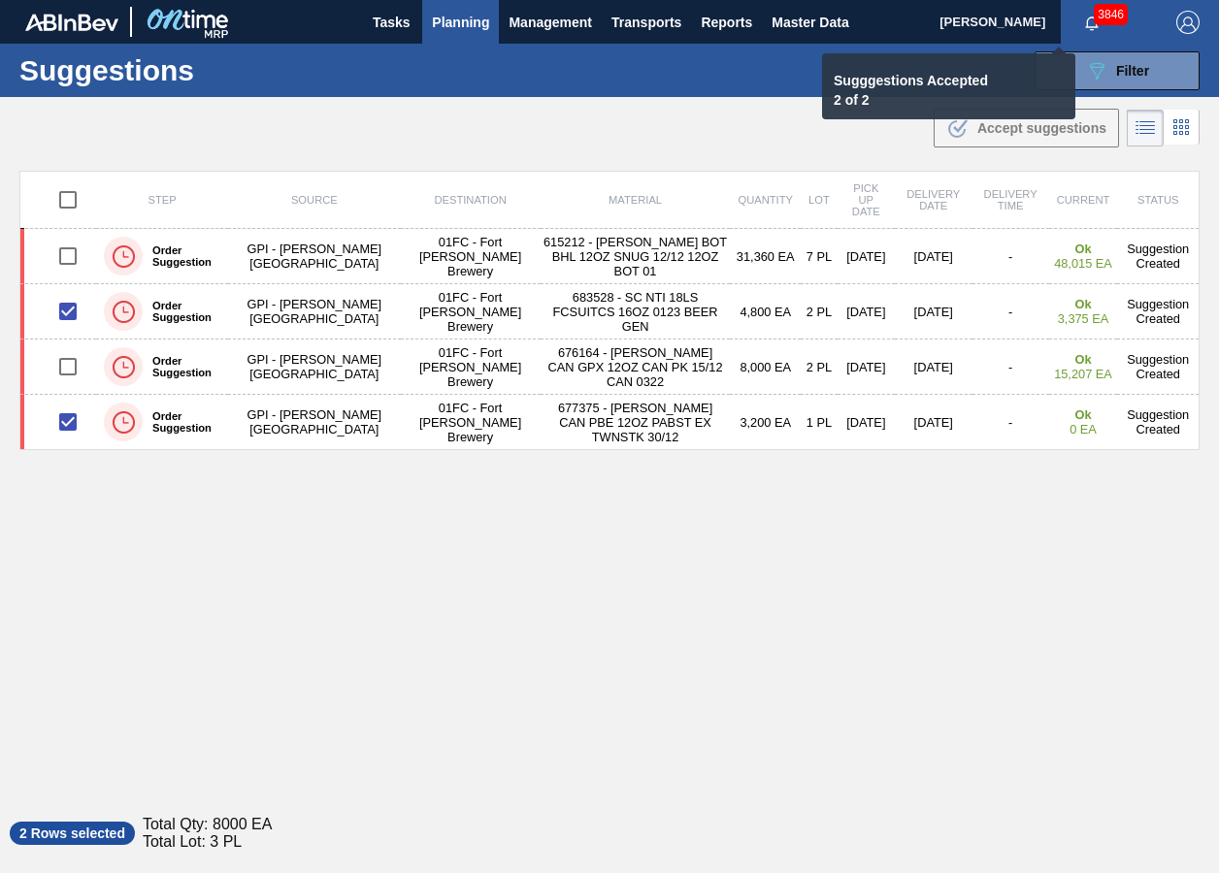
checkbox input "false"
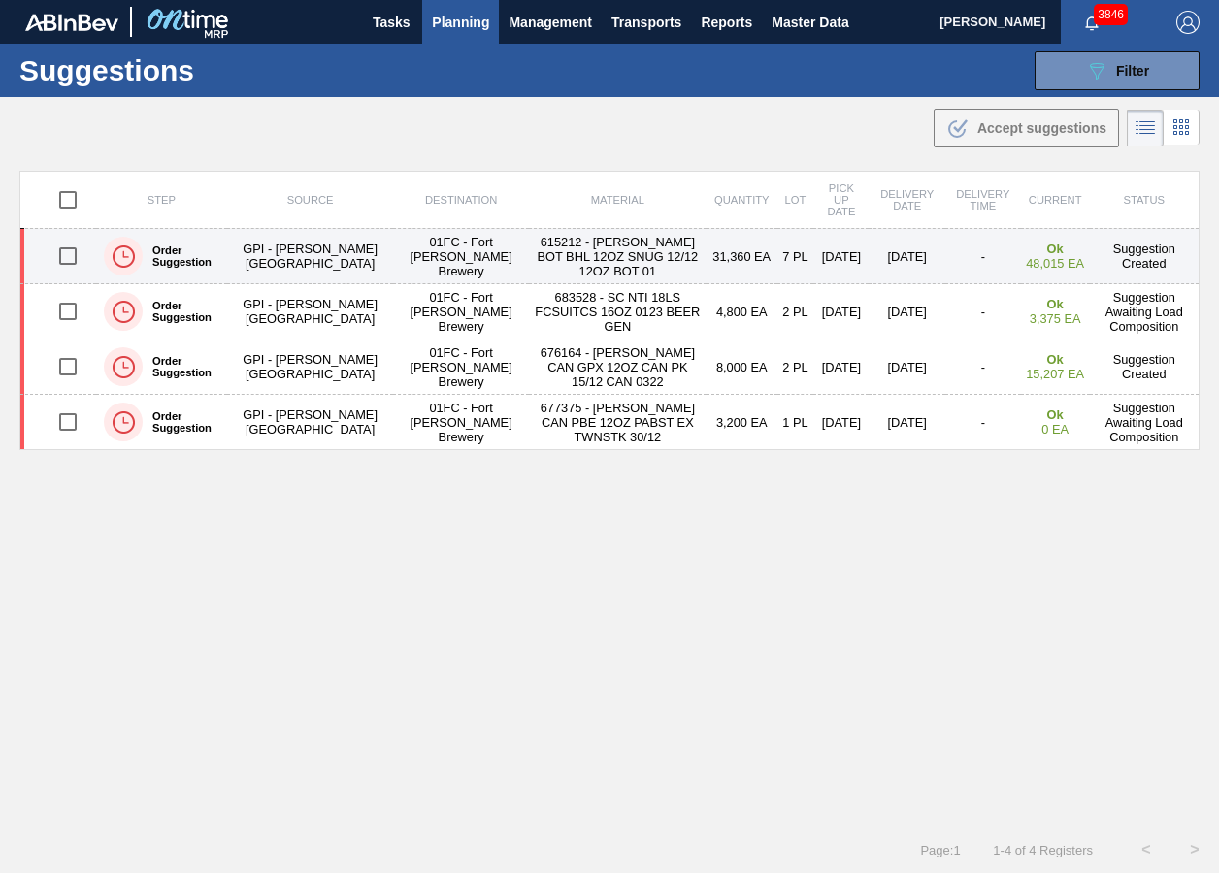
click at [82, 253] on input "checkbox" at bounding box center [68, 256] width 41 height 41
checkbox input "true"
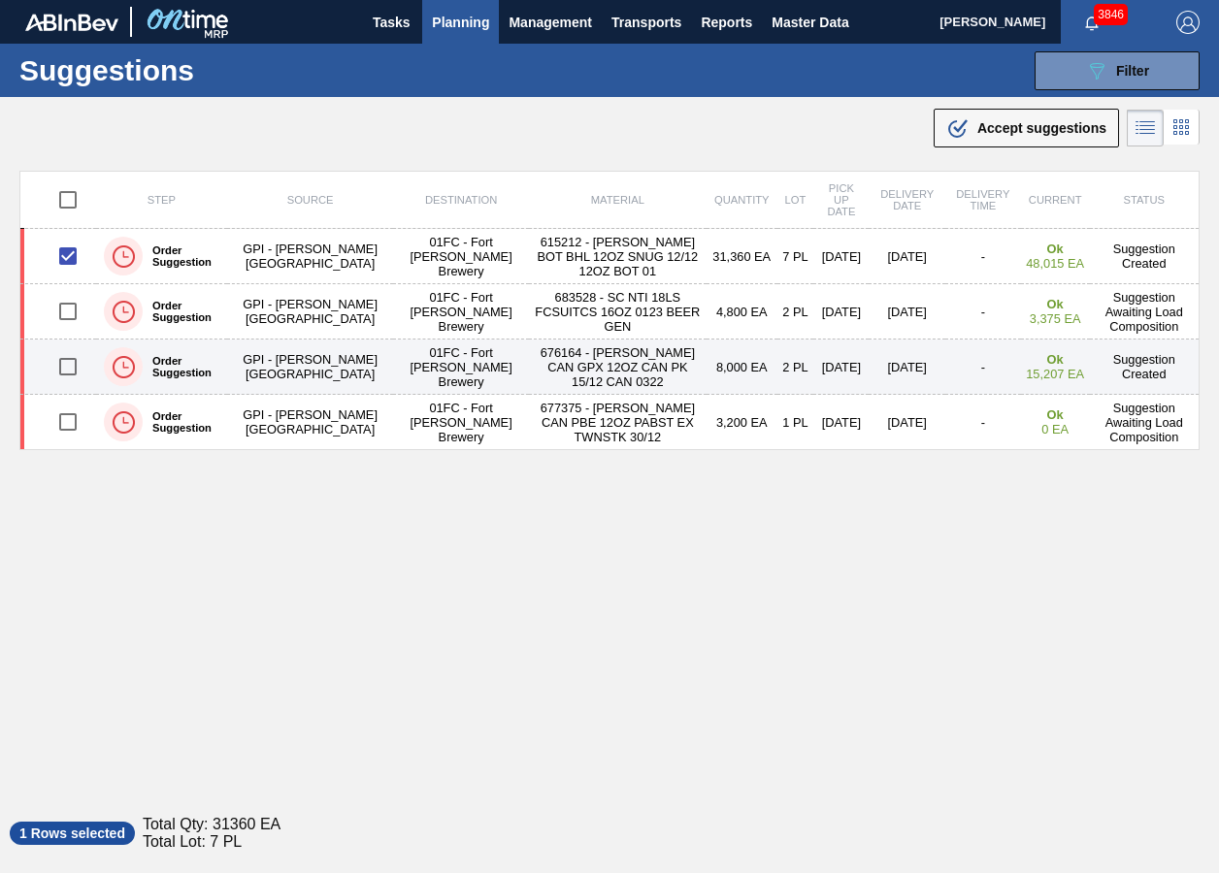
click at [68, 362] on input "checkbox" at bounding box center [68, 366] width 41 height 41
checkbox input "true"
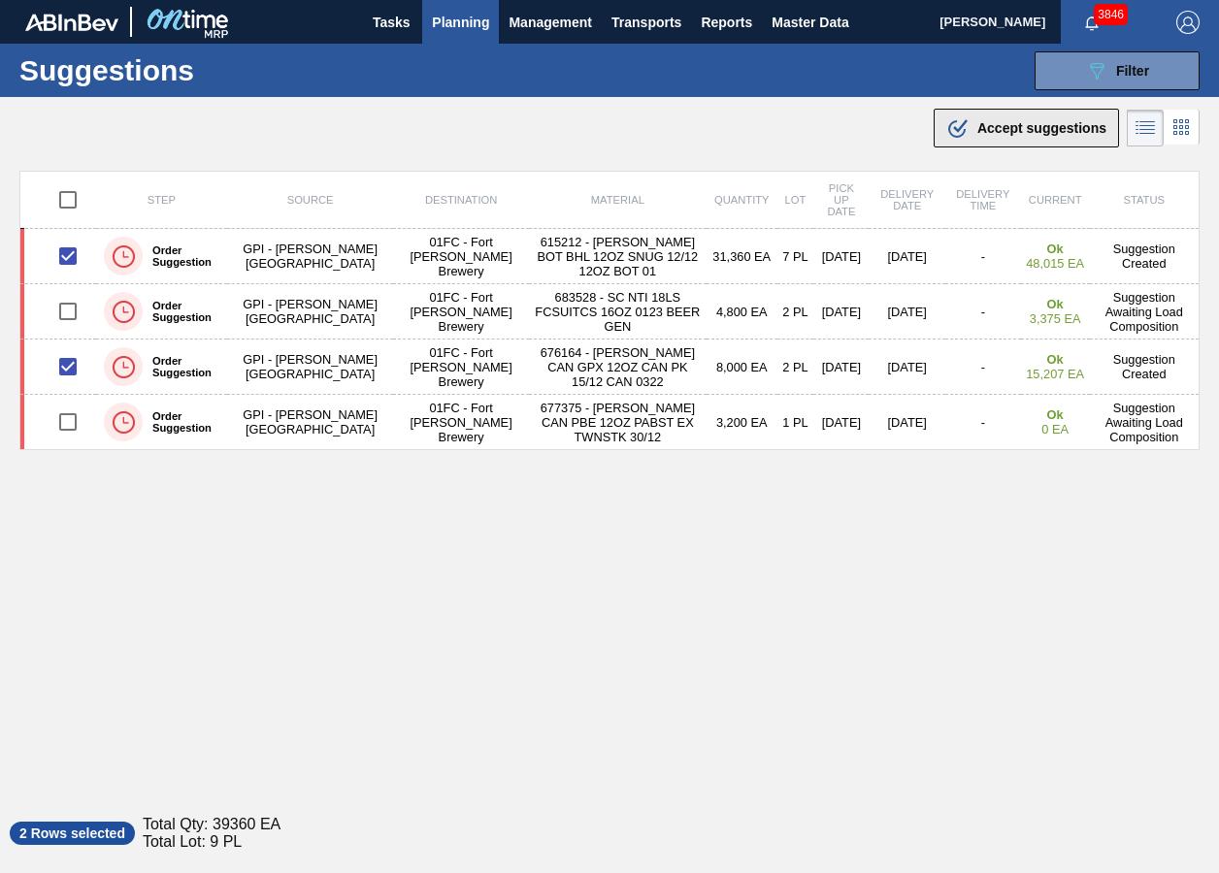
click at [978, 145] on button ".b{fill:var(--color-action-default)} Accept suggestions" at bounding box center [1026, 128] width 185 height 39
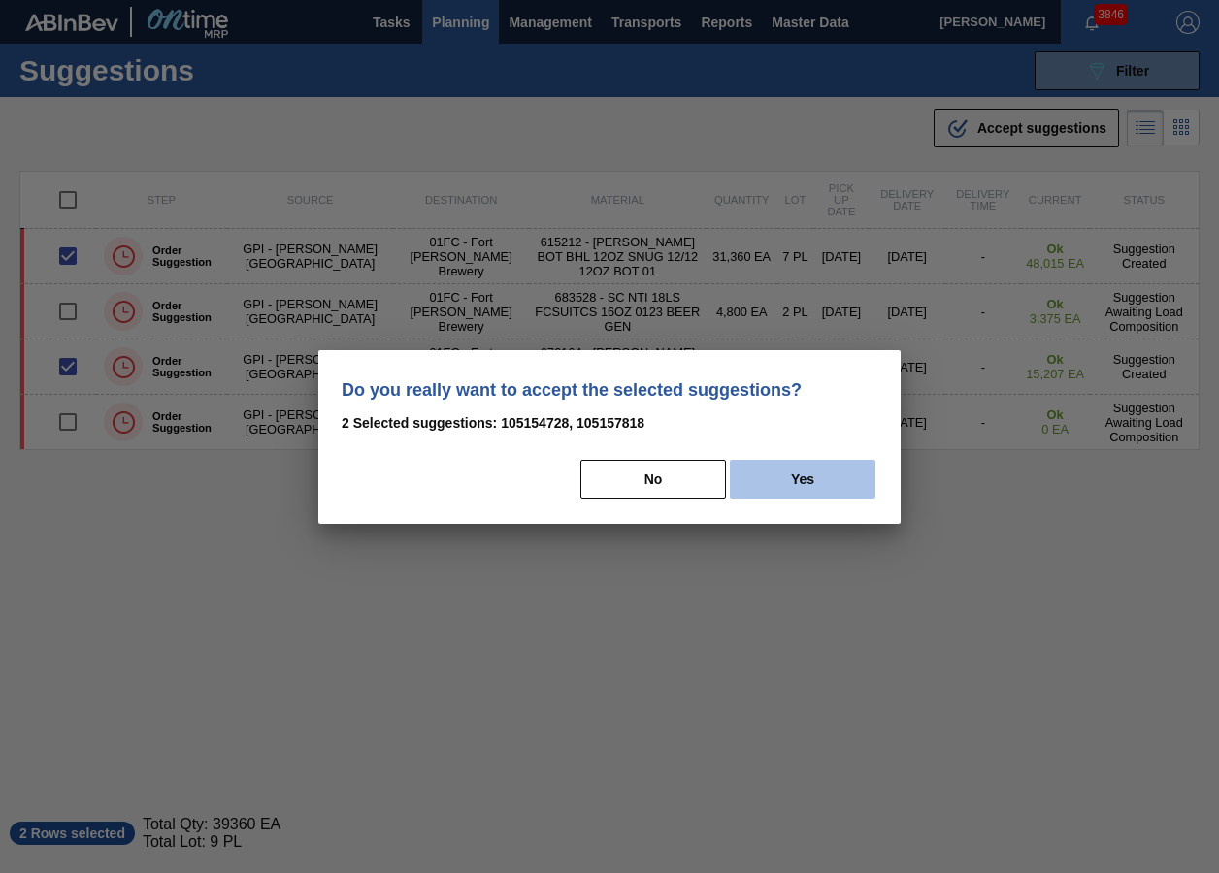
click at [837, 483] on button "Yes" at bounding box center [803, 479] width 146 height 39
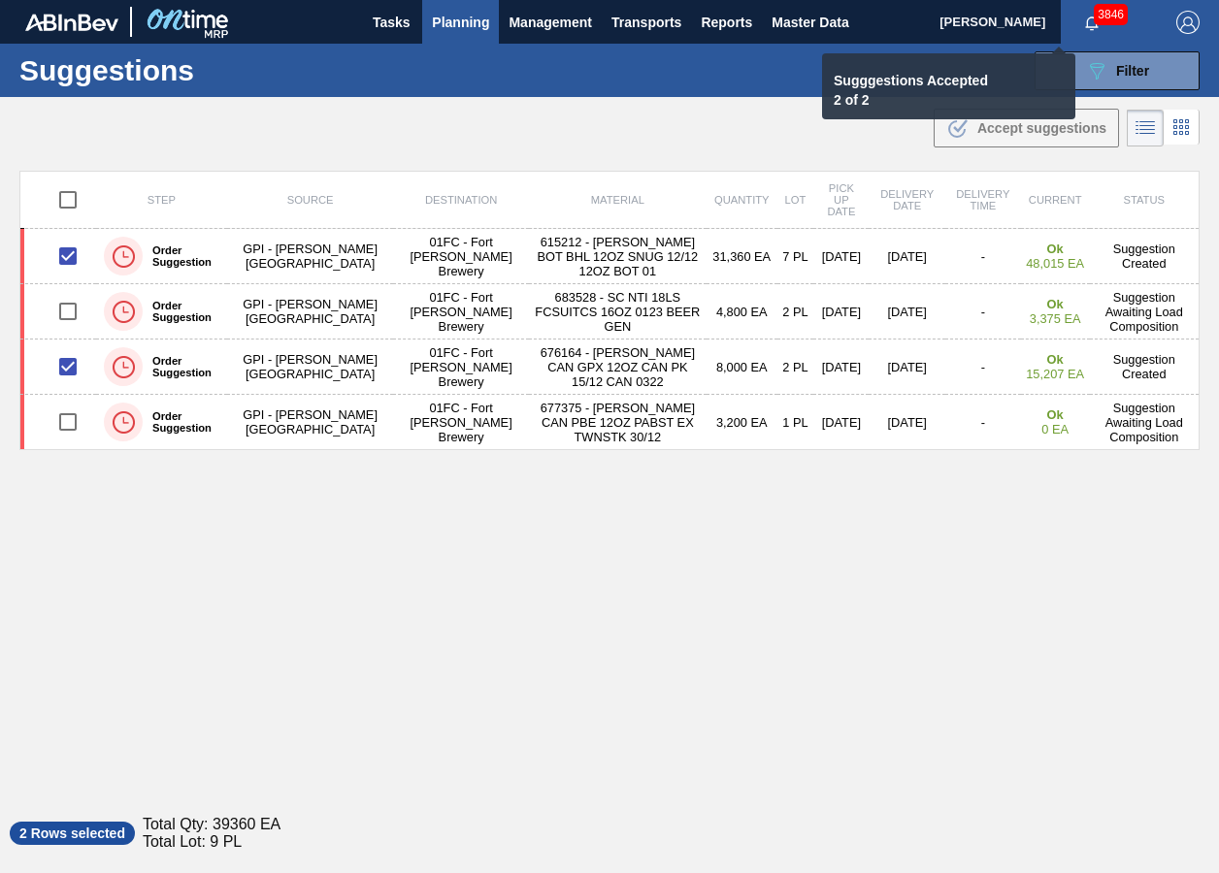
checkbox input "false"
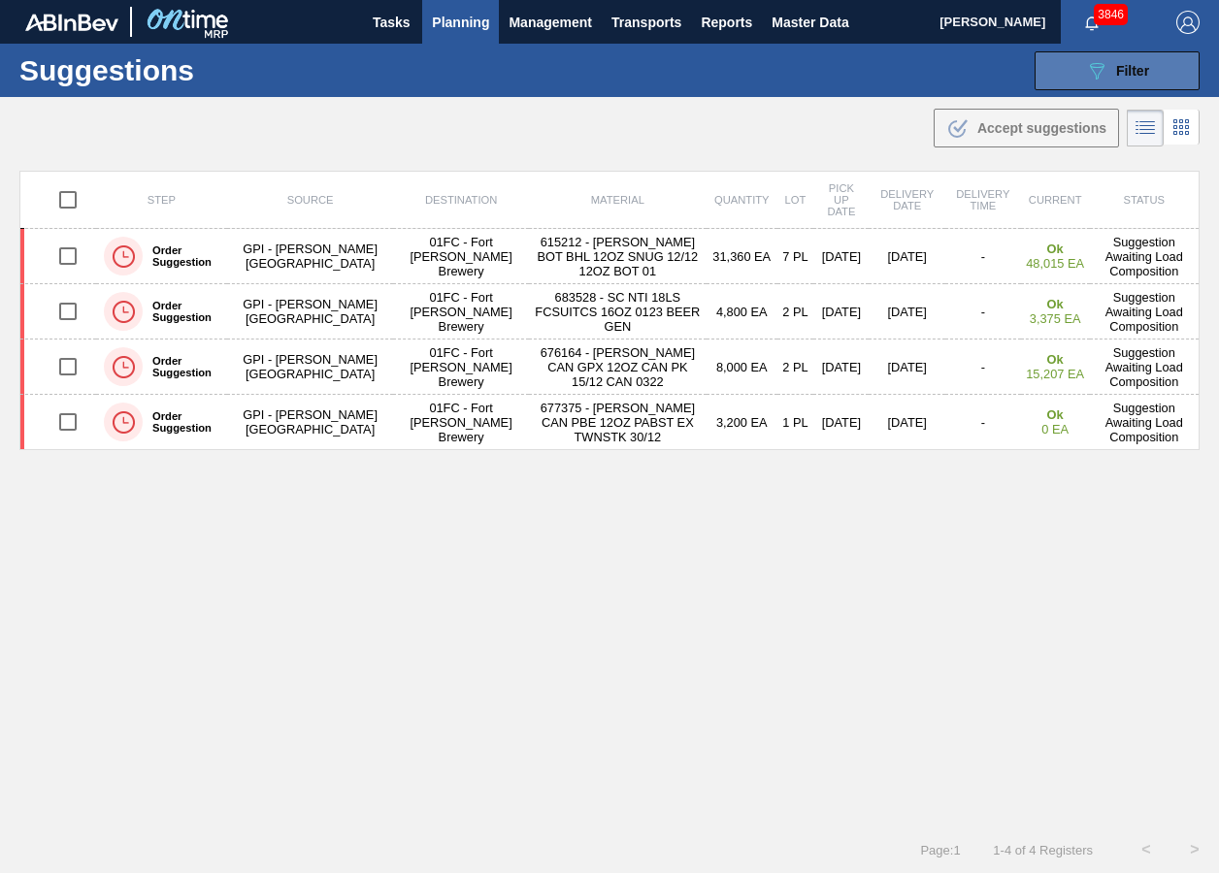
click at [1079, 66] on button "089F7B8B-B2A5-4AFE-B5C0-19BA573D28AC Filter" at bounding box center [1116, 70] width 165 height 39
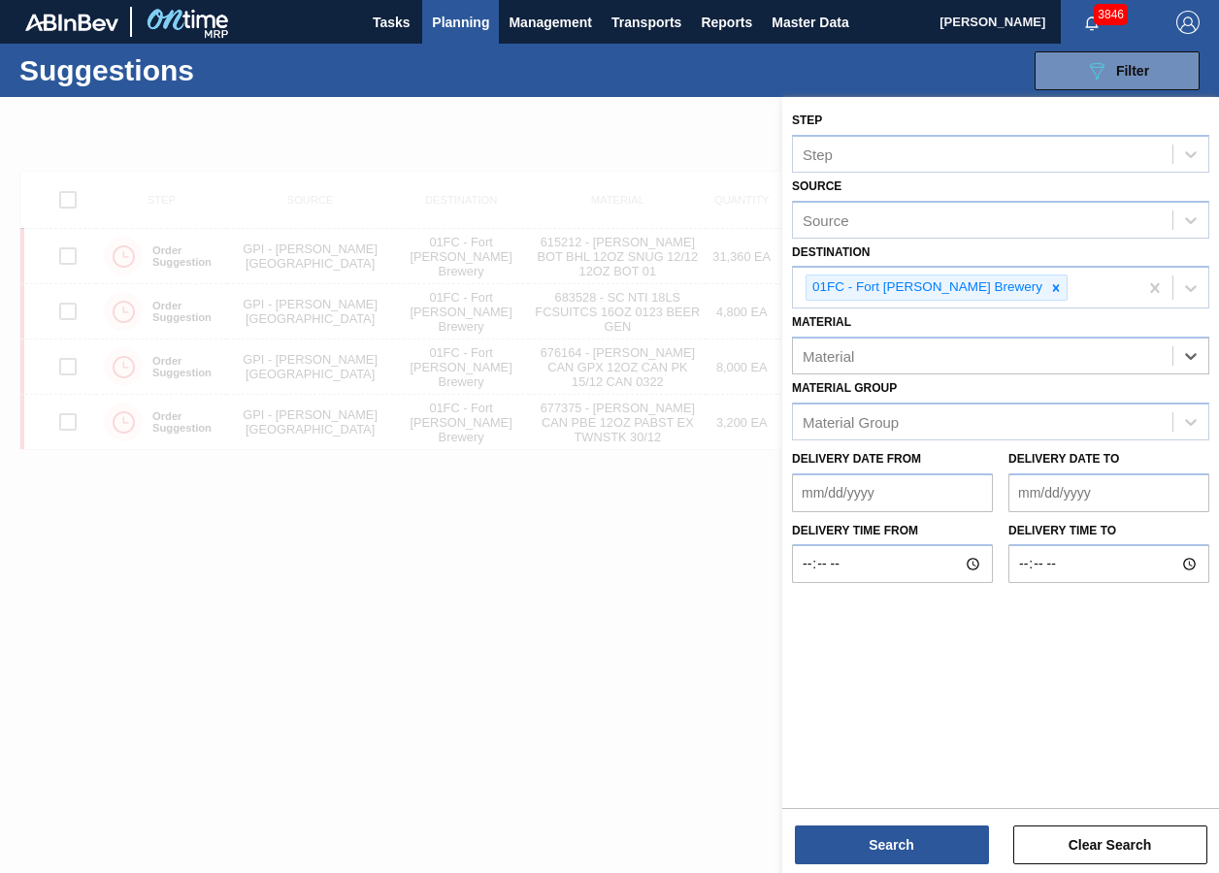
paste input "677154"
type input "677154"
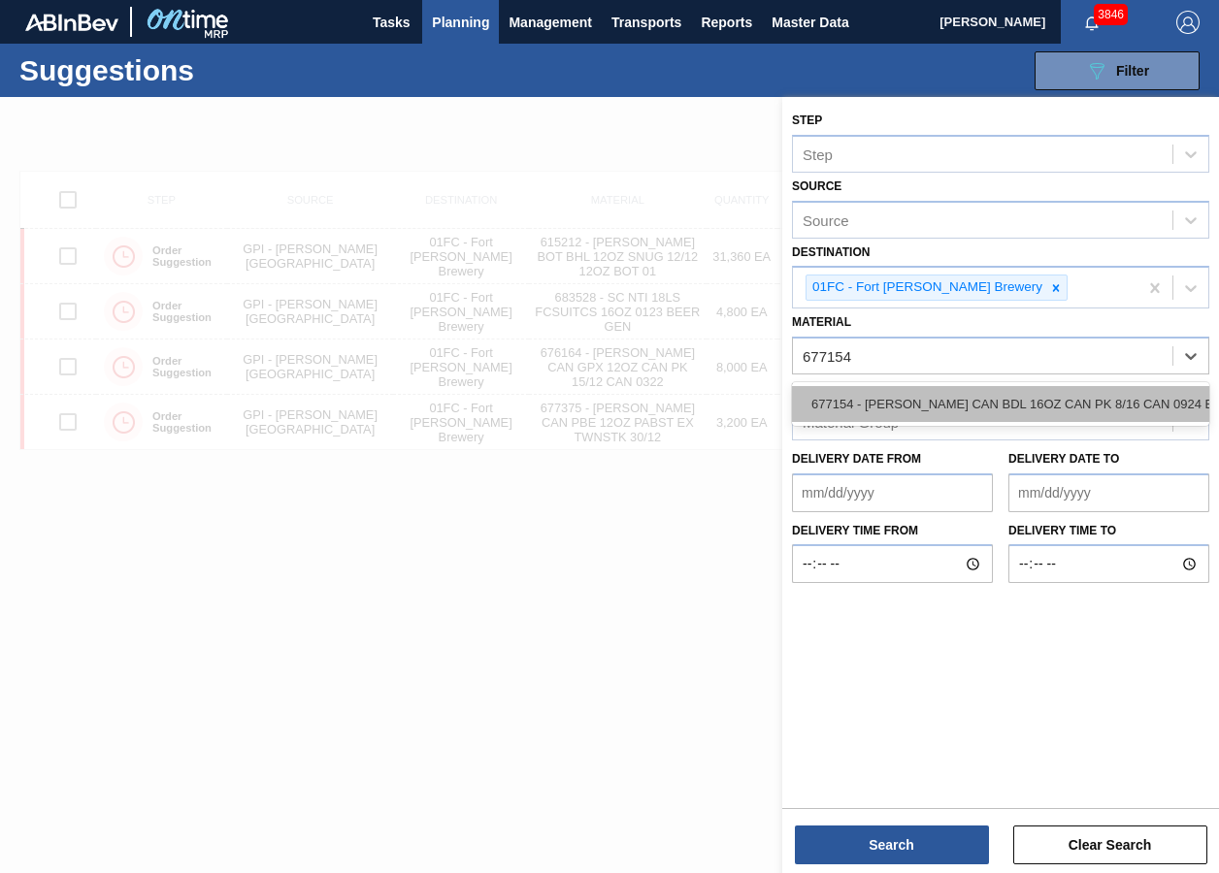
click at [1012, 395] on div "677154 - [PERSON_NAME] CAN BDL 16OZ CAN PK 8/16 CAN 0924 B" at bounding box center [1000, 404] width 417 height 36
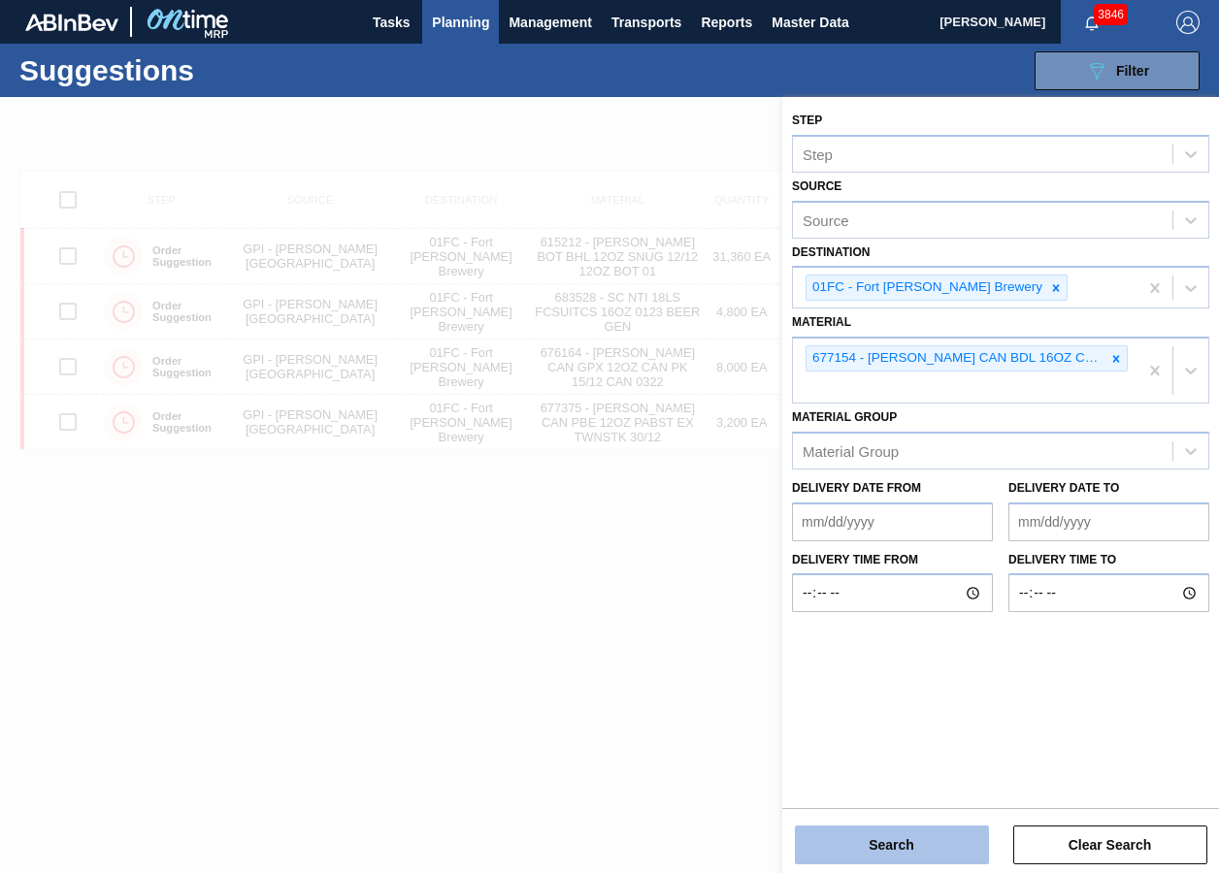
click at [929, 653] on button "Search" at bounding box center [892, 845] width 194 height 39
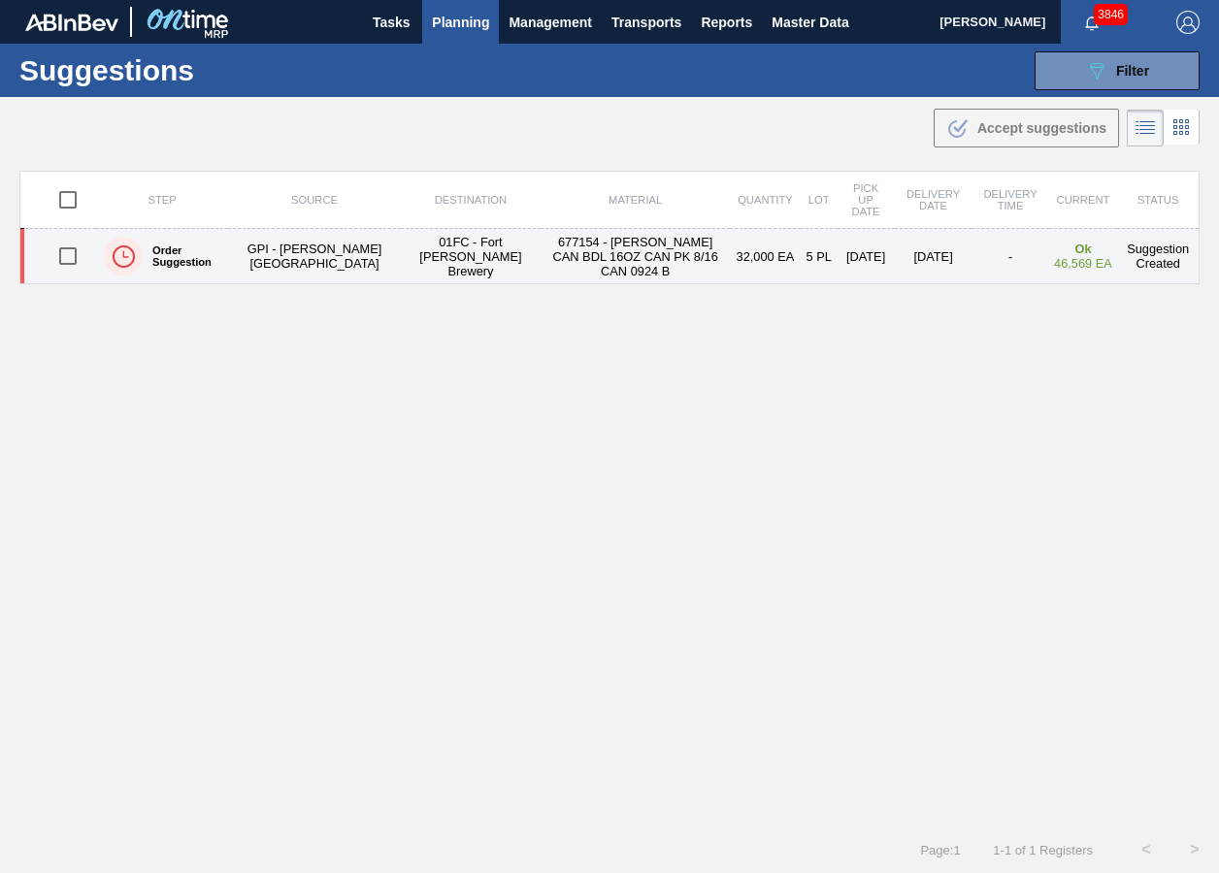
click at [57, 255] on input "checkbox" at bounding box center [68, 256] width 41 height 41
checkbox input "true"
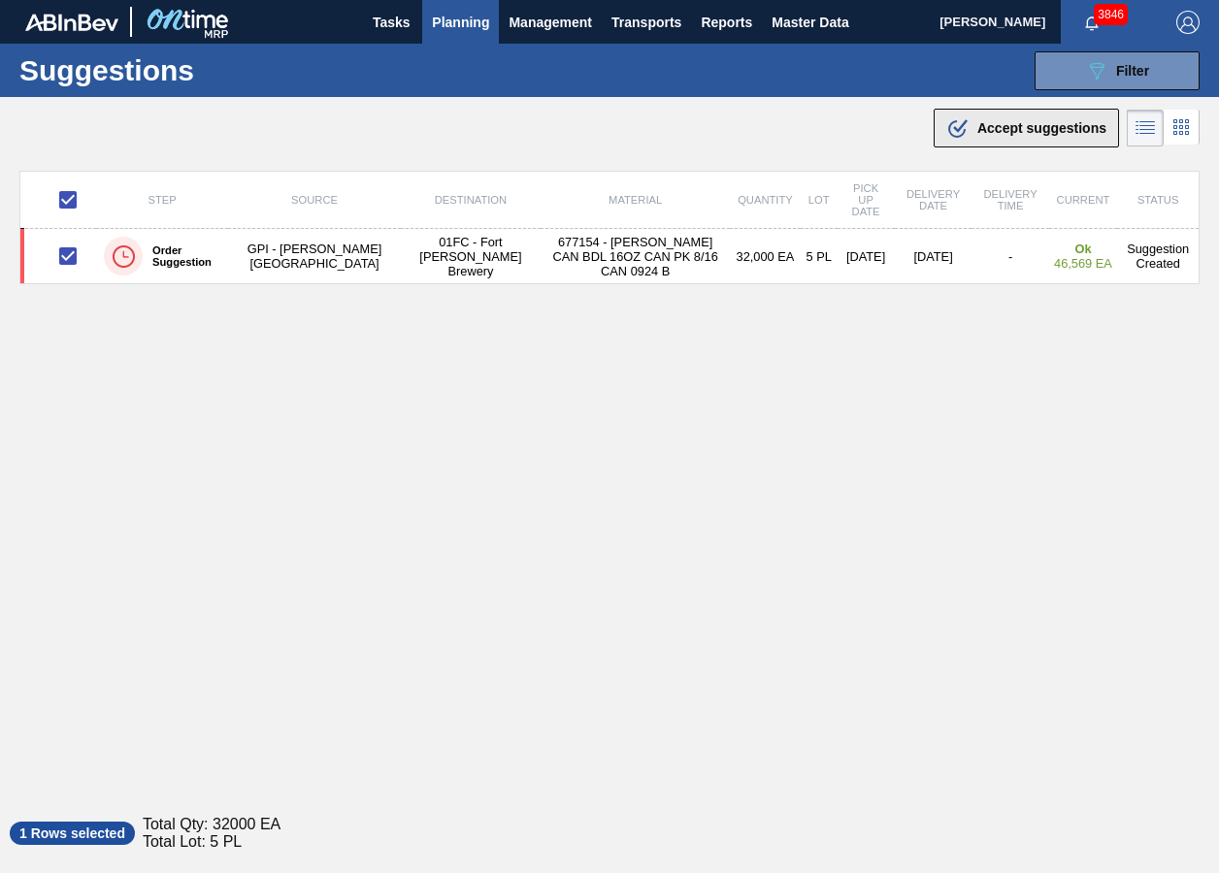
click at [1032, 135] on span "Accept suggestions" at bounding box center [1041, 128] width 129 height 16
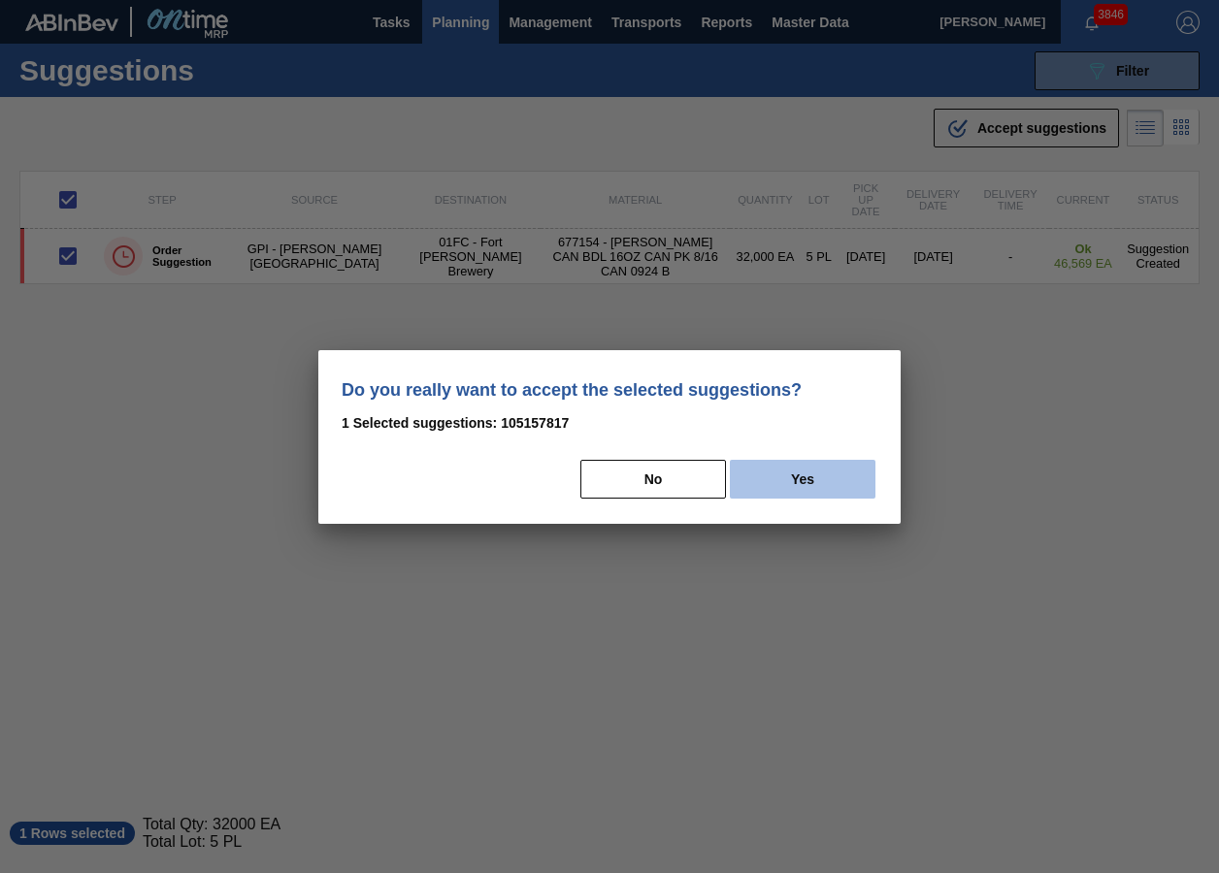
click at [758, 468] on button "Yes" at bounding box center [803, 479] width 146 height 39
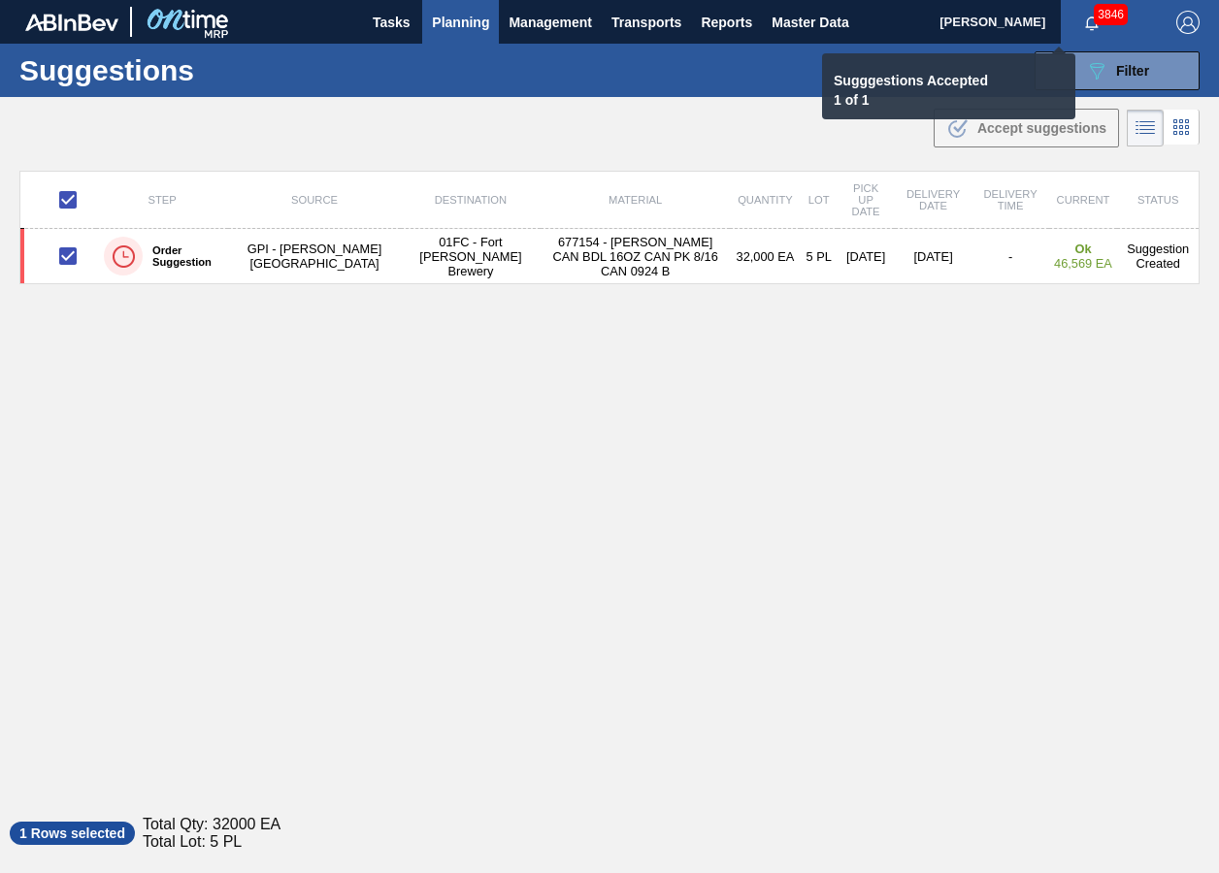
checkbox input "false"
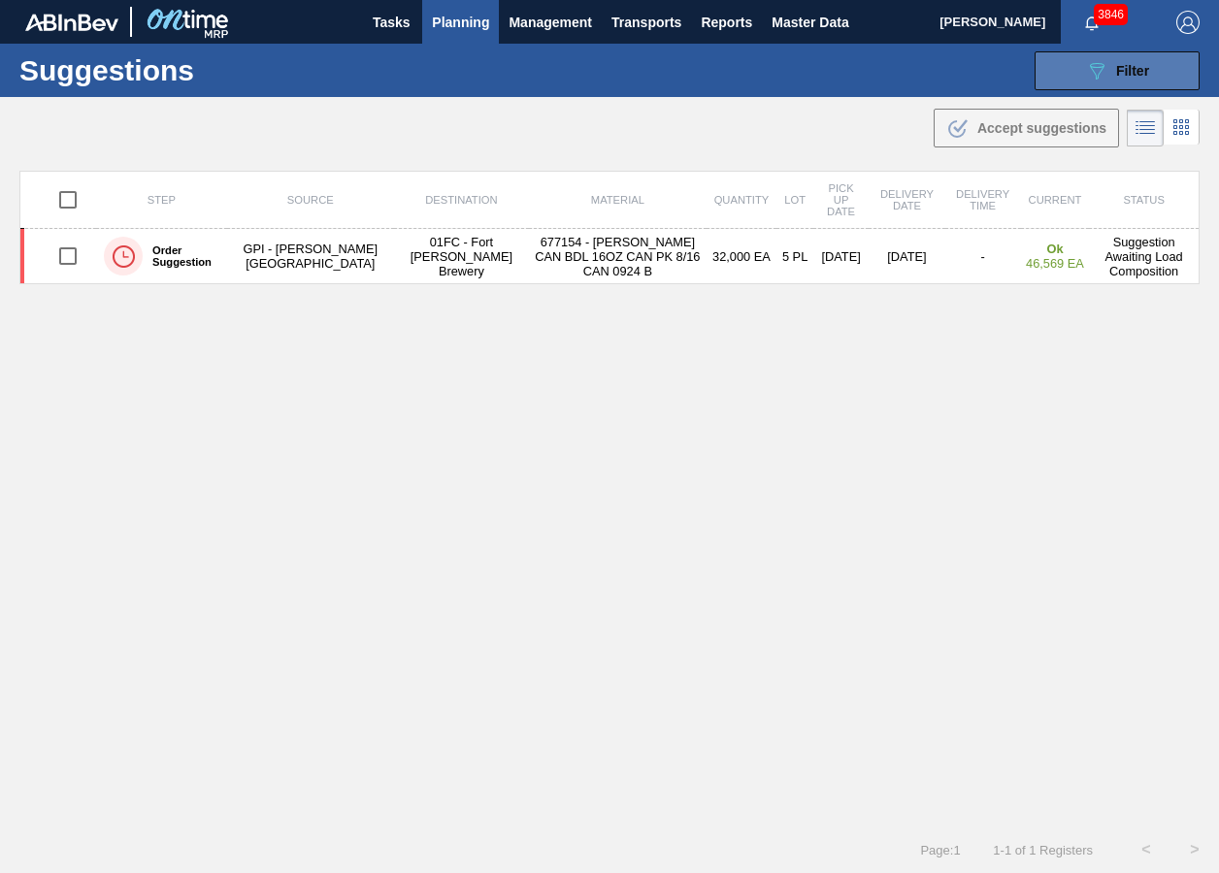
click at [1077, 84] on button "089F7B8B-B2A5-4AFE-B5C0-19BA573D28AC Filter" at bounding box center [1116, 70] width 165 height 39
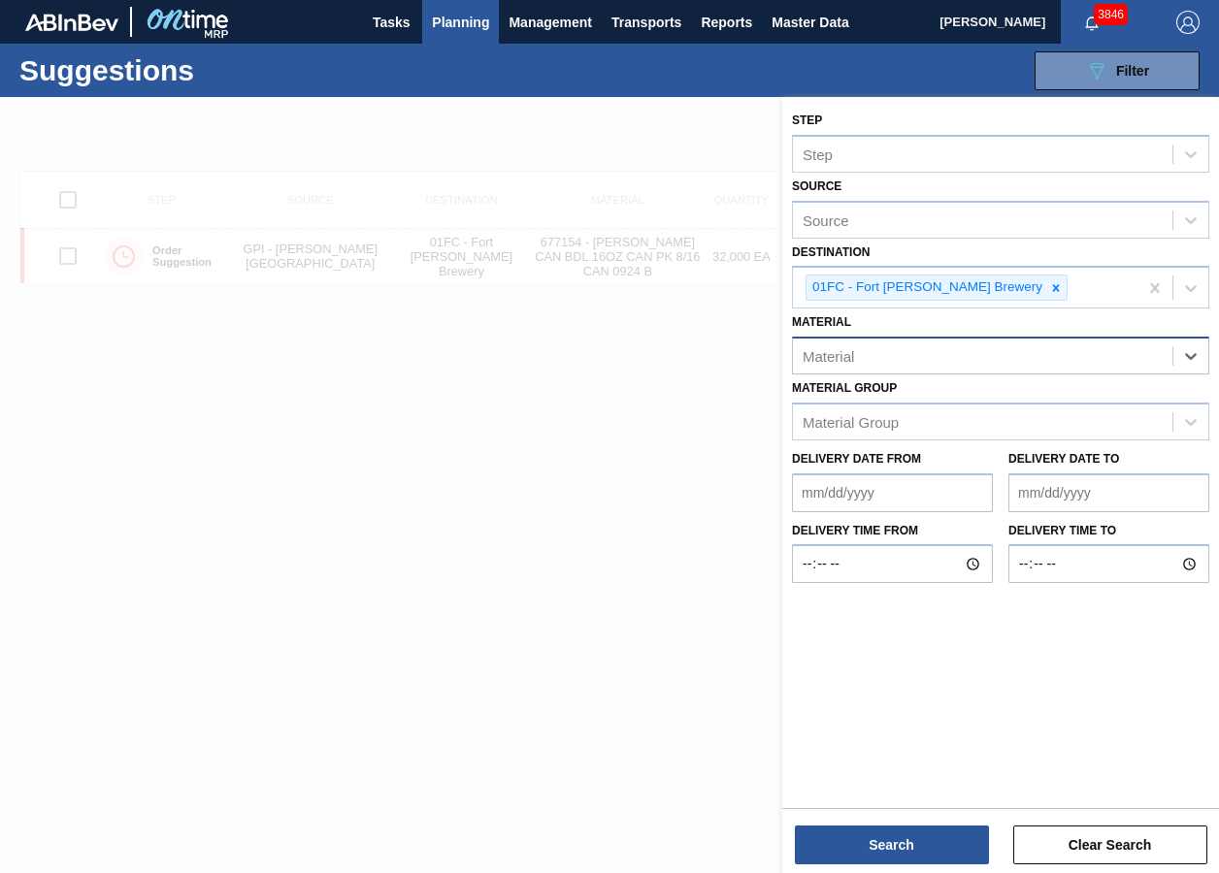
paste input "677153"
type input "677153"
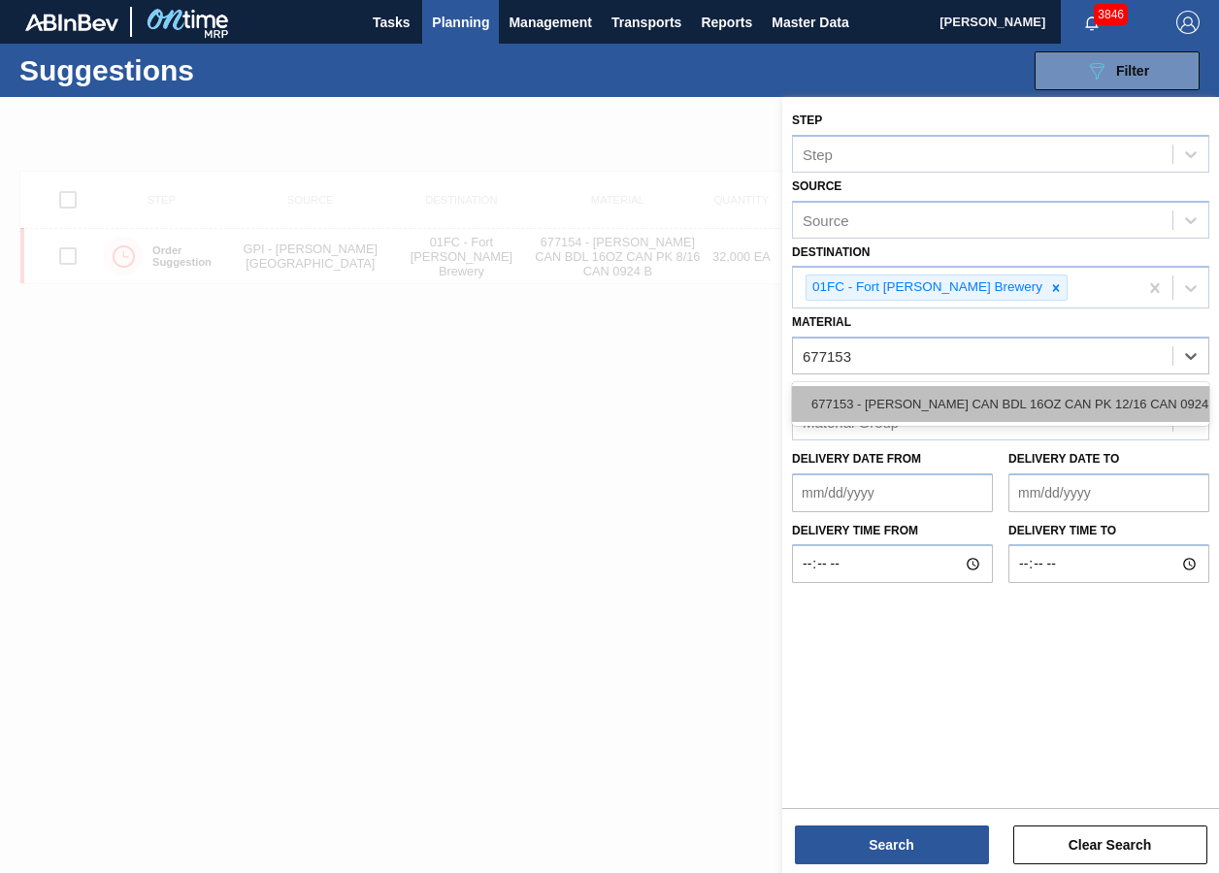
click at [872, 414] on div "677153 - [PERSON_NAME] CAN BDL 16OZ CAN PK 12/16 CAN 0924" at bounding box center [1000, 404] width 417 height 36
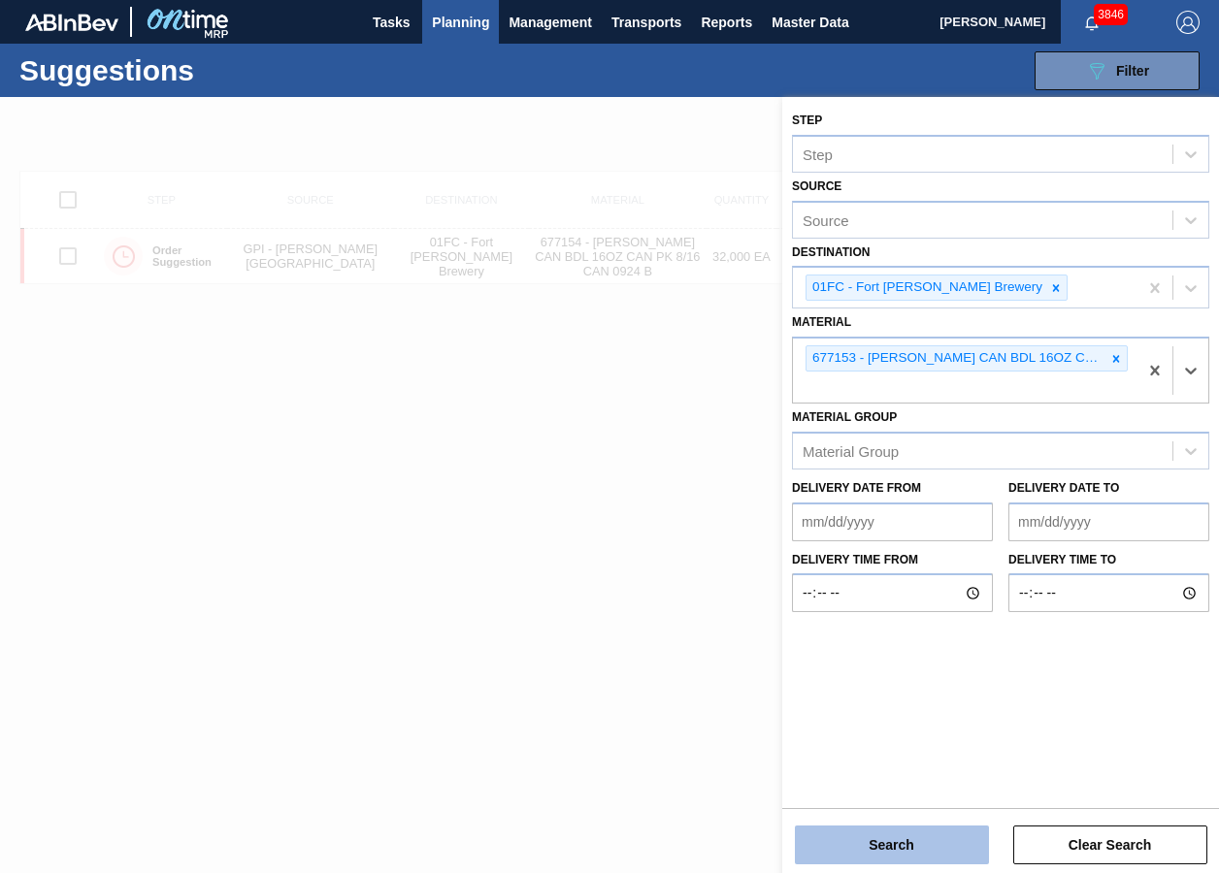
click at [904, 653] on button "Search" at bounding box center [892, 845] width 194 height 39
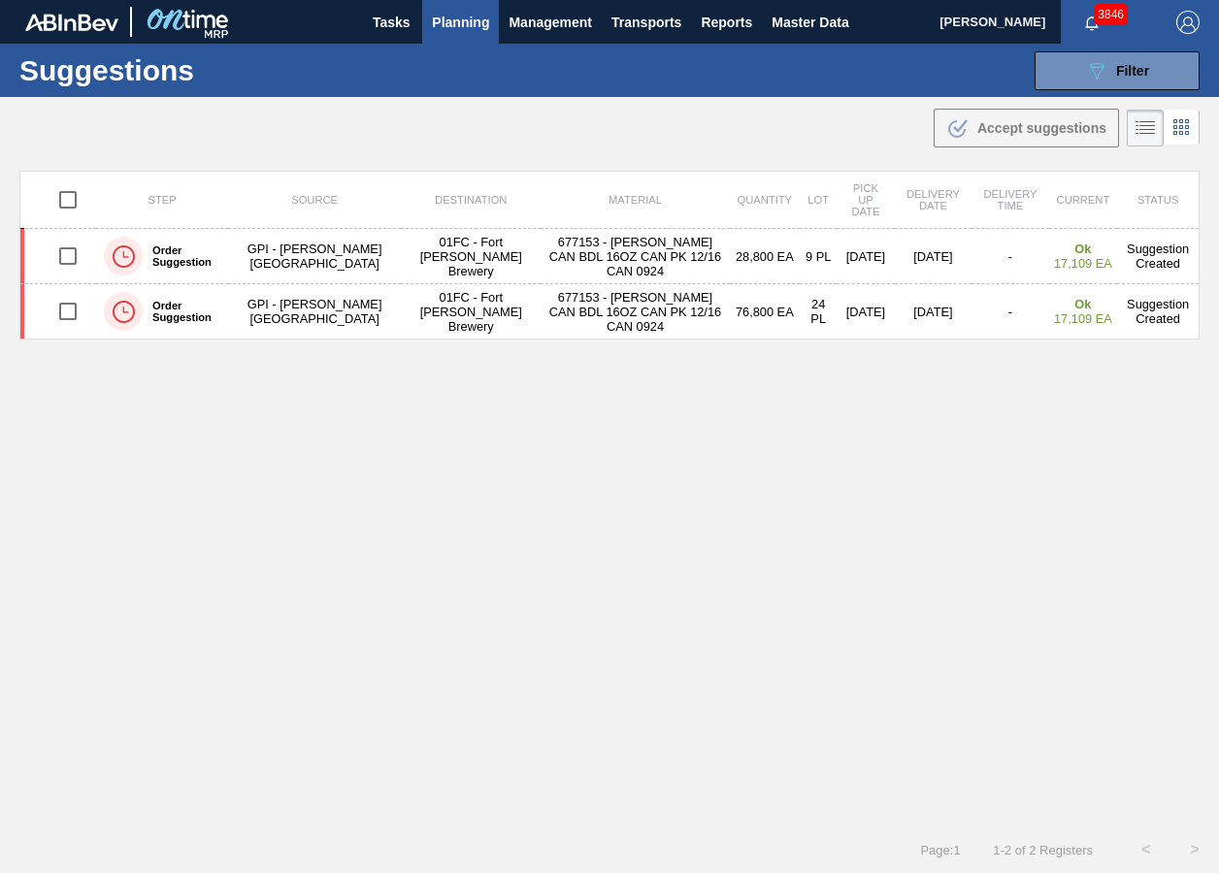
drag, startPoint x: 1120, startPoint y: 73, endPoint x: 1120, endPoint y: 122, distance: 49.5
click at [1120, 73] on span "Filter" at bounding box center [1132, 71] width 33 height 16
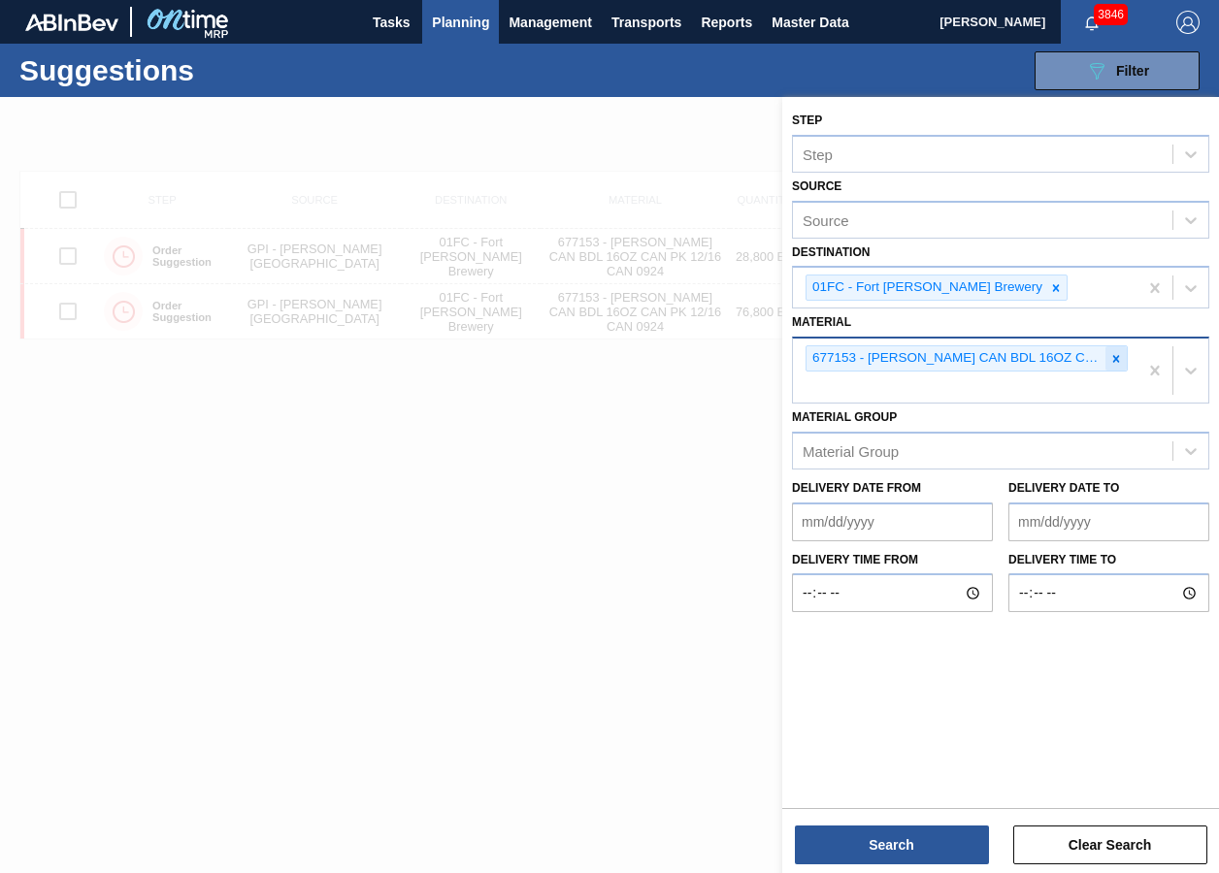
click at [1109, 358] on icon at bounding box center [1116, 359] width 14 height 14
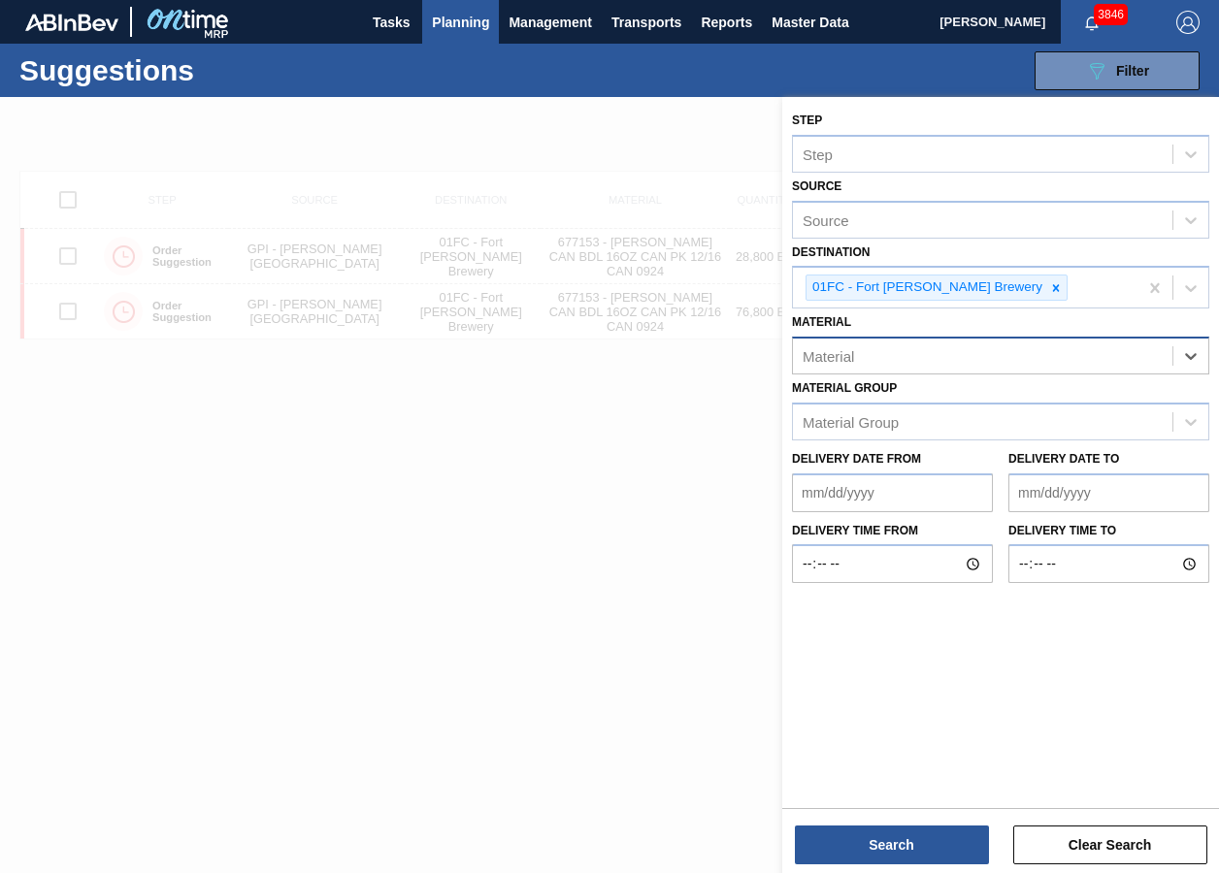
paste input "615171"
type input "615171"
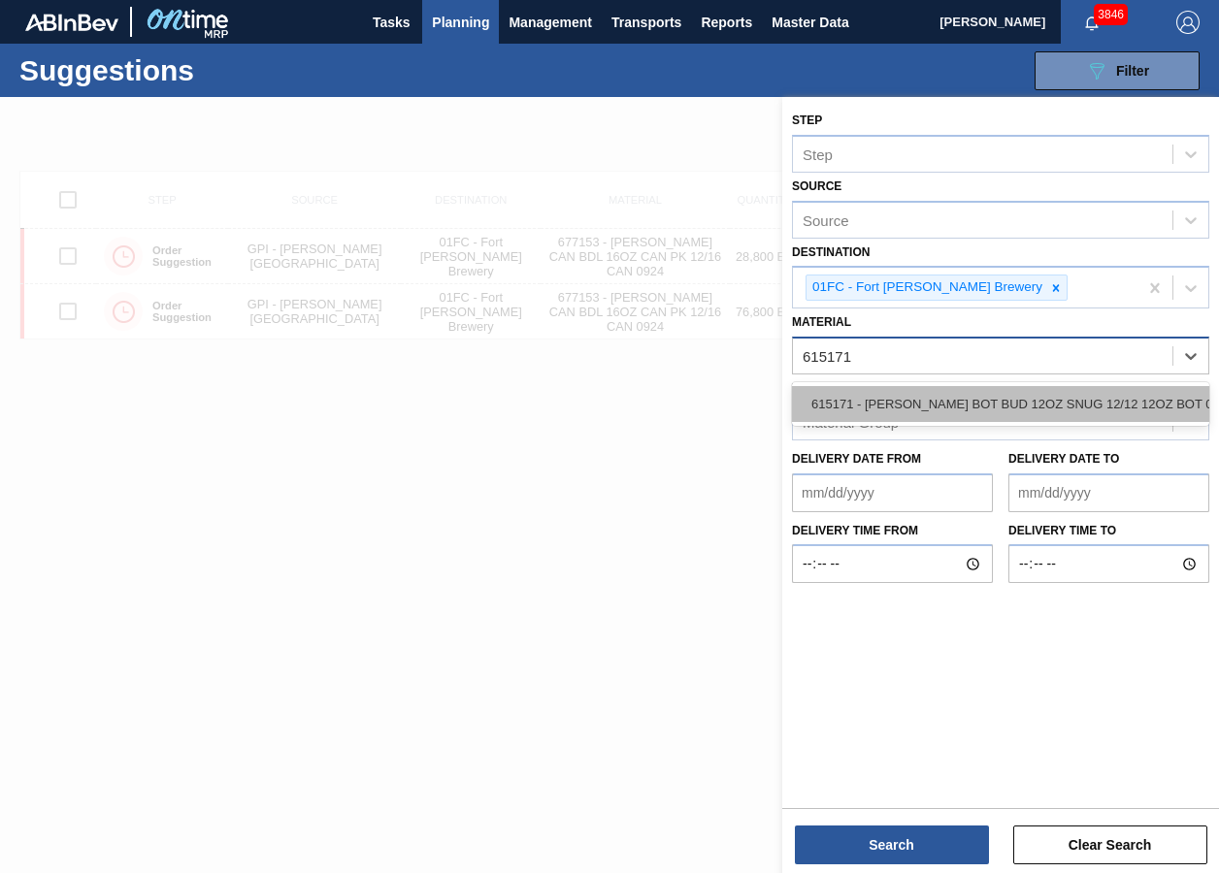
click at [870, 417] on div "615171 - [PERSON_NAME] BOT BUD 12OZ SNUG 12/12 12OZ BOT 09" at bounding box center [1000, 404] width 417 height 36
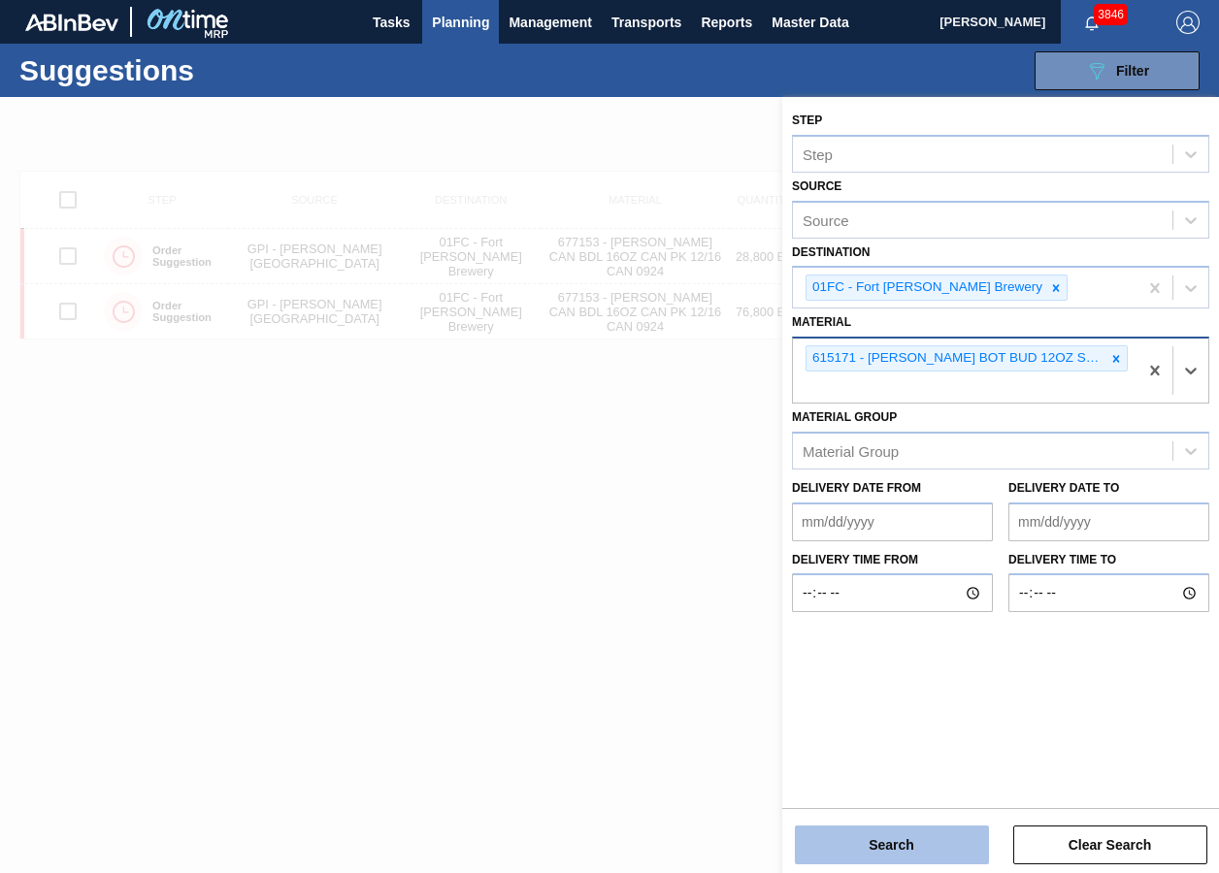
click at [873, 653] on button "Search" at bounding box center [892, 845] width 194 height 39
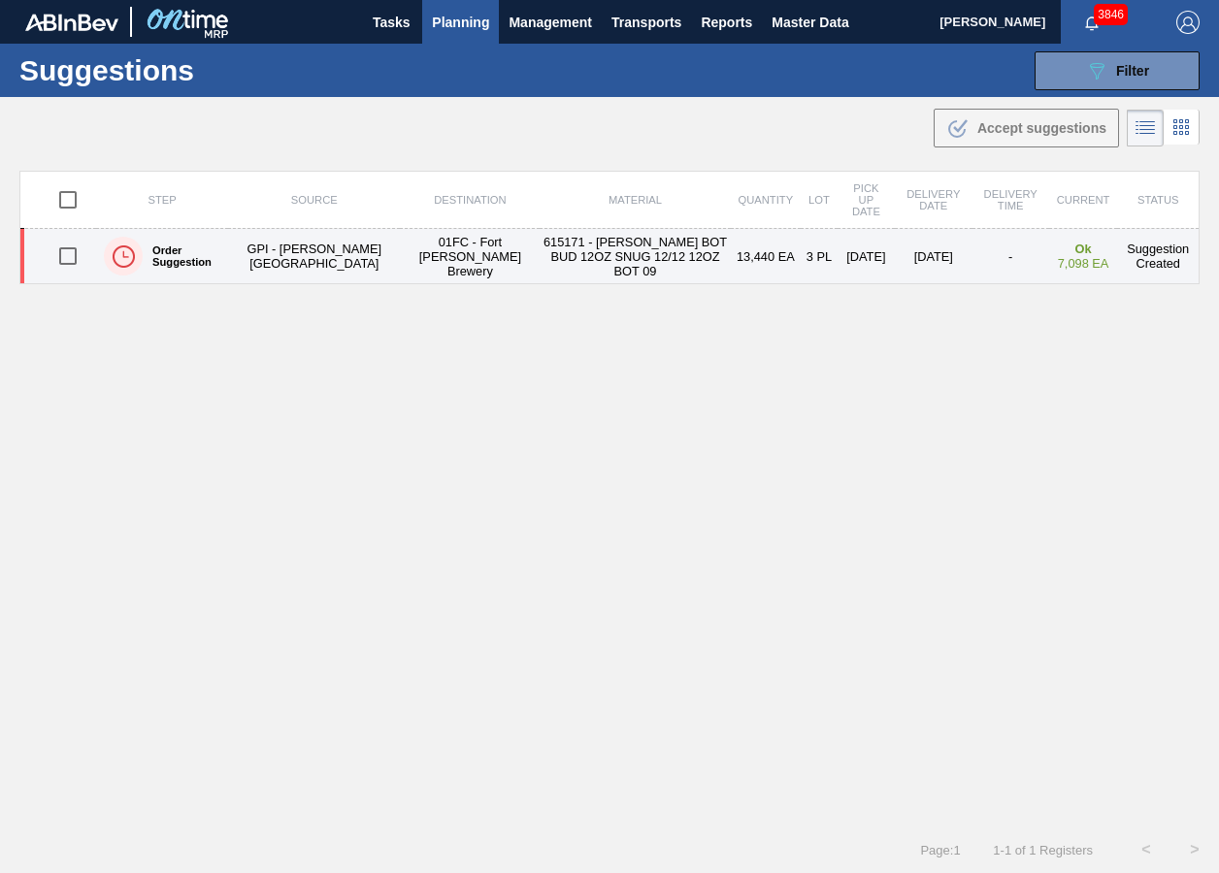
click at [66, 251] on input "checkbox" at bounding box center [68, 256] width 41 height 41
checkbox input "true"
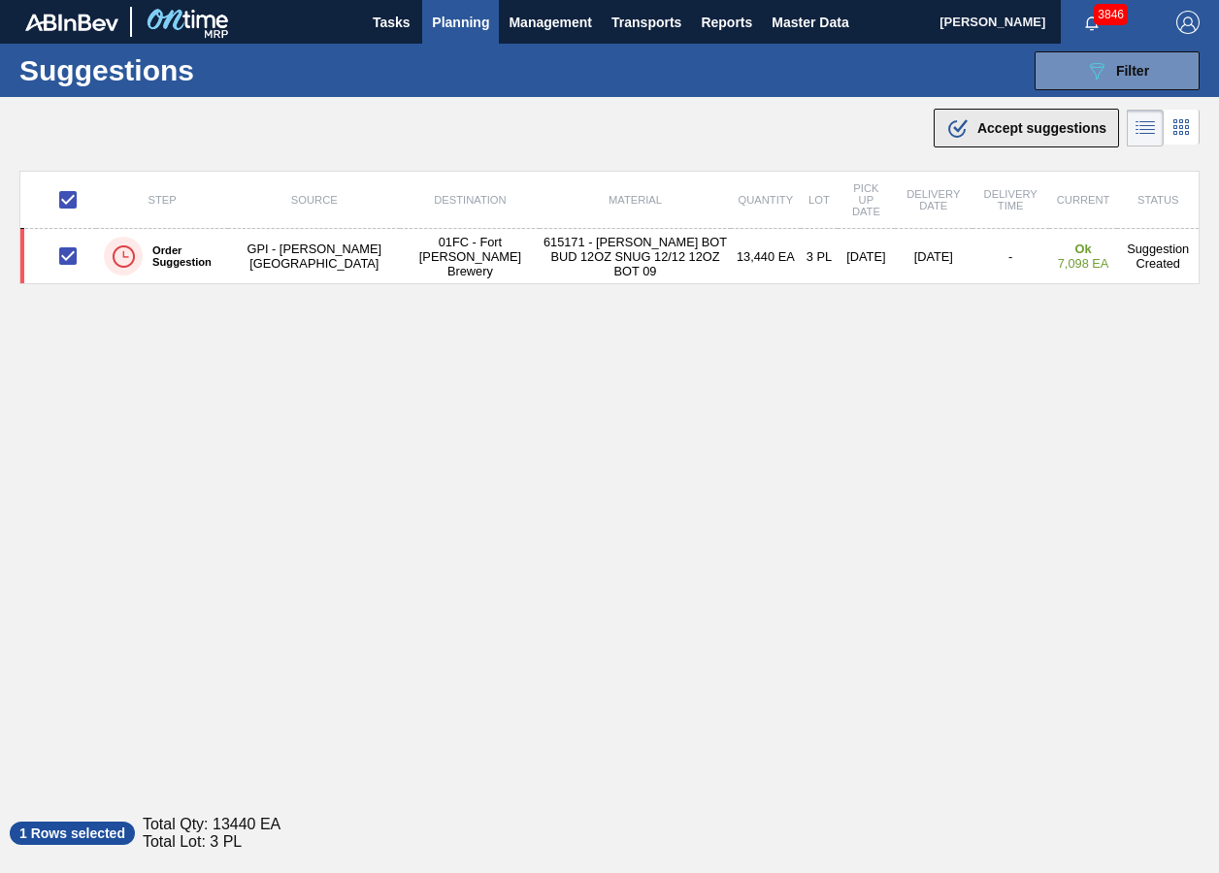
click at [1013, 116] on div ".b{fill:var(--color-action-default)} Accept suggestions" at bounding box center [1026, 127] width 160 height 23
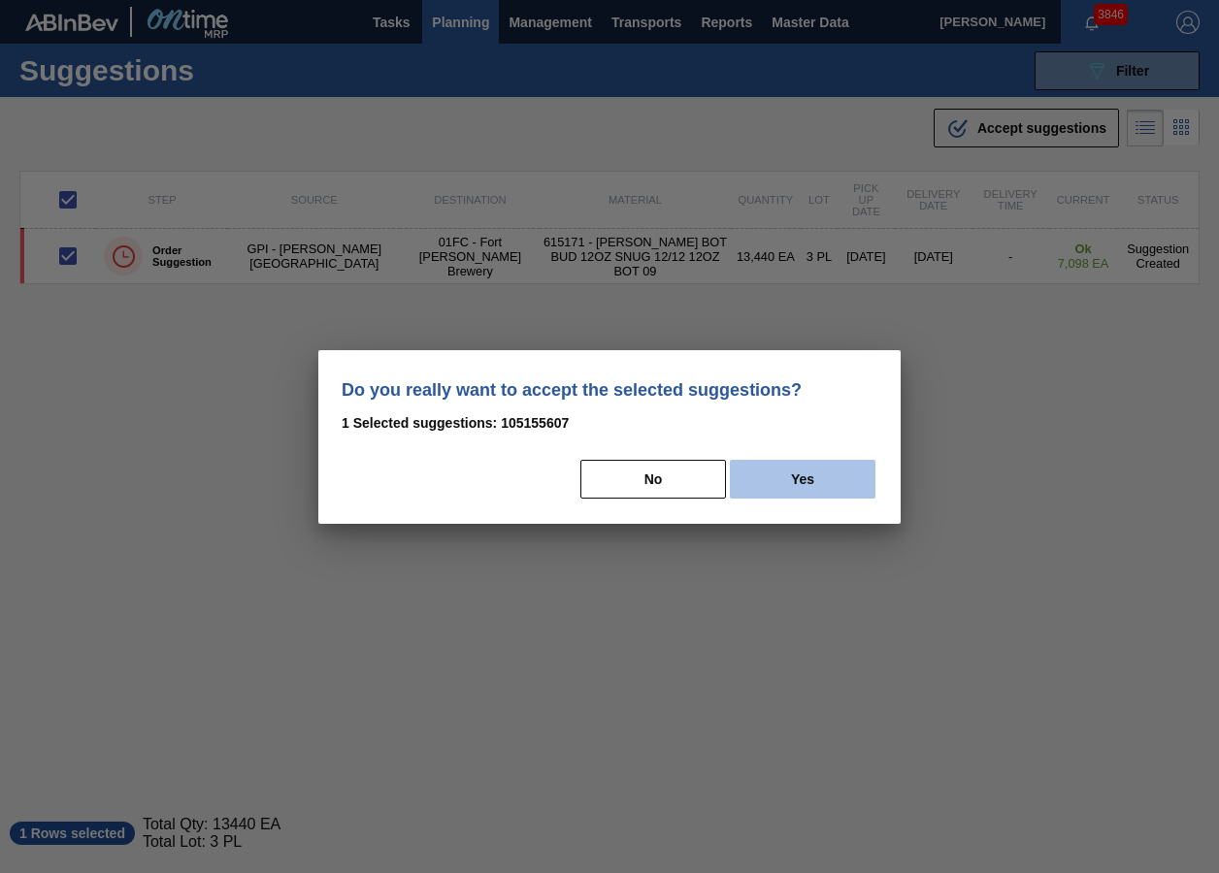
click at [831, 483] on button "Yes" at bounding box center [803, 479] width 146 height 39
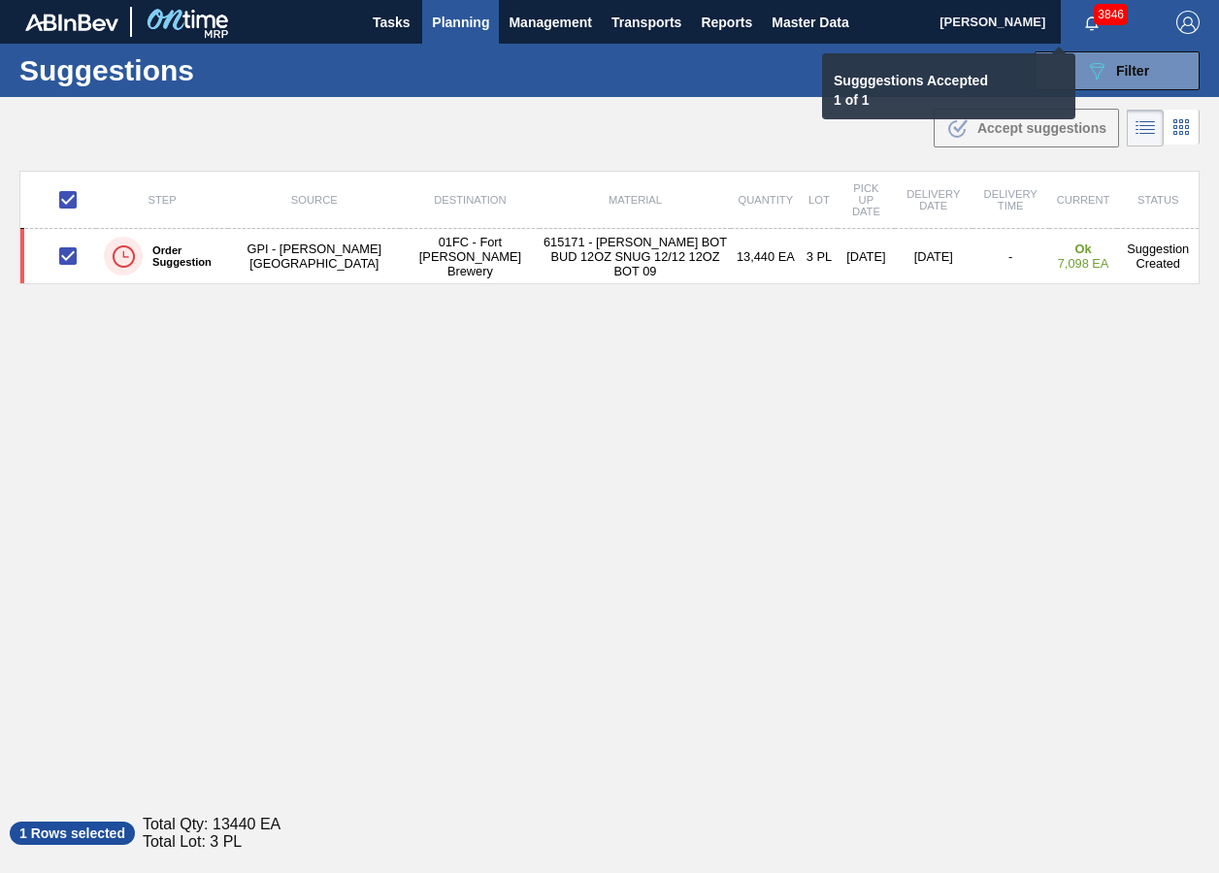
checkbox input "false"
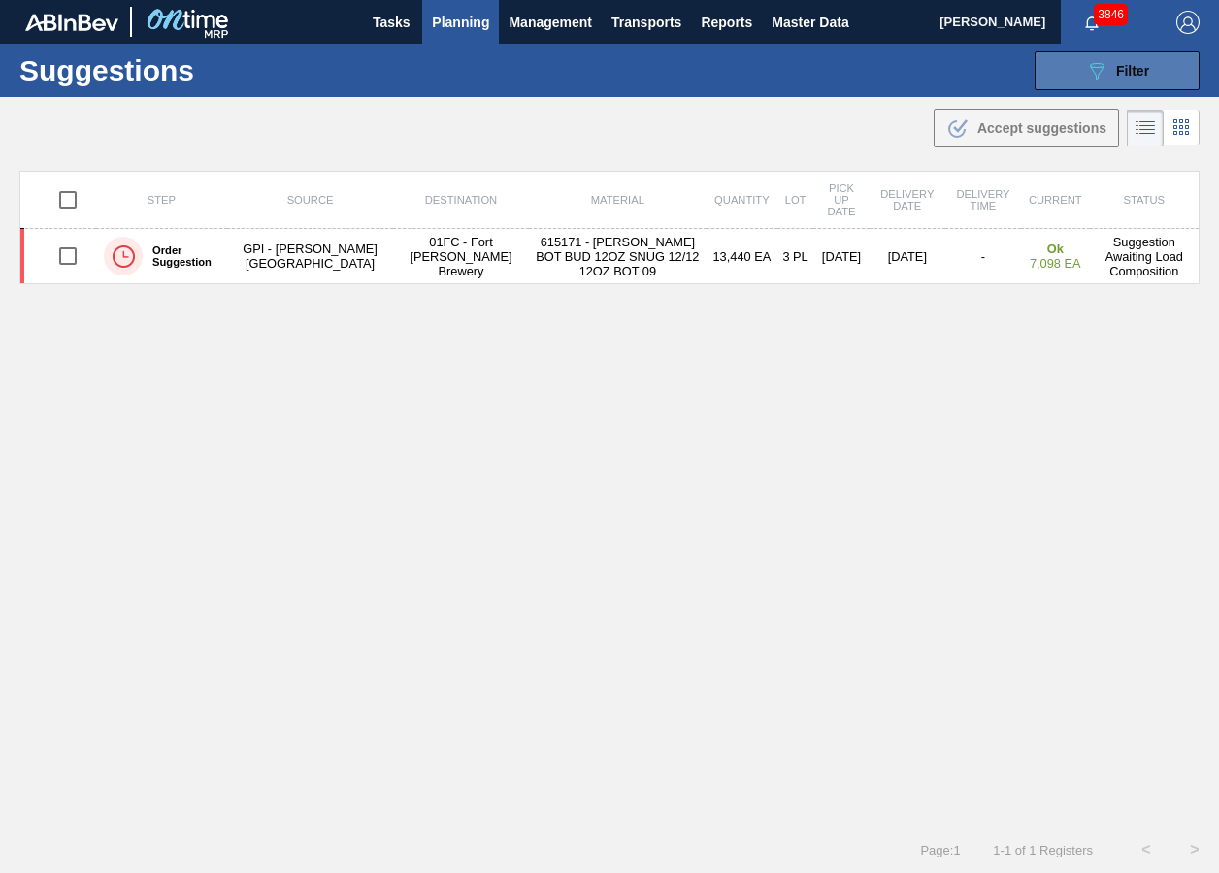
click at [1091, 77] on icon "089F7B8B-B2A5-4AFE-B5C0-19BA573D28AC" at bounding box center [1096, 70] width 23 height 23
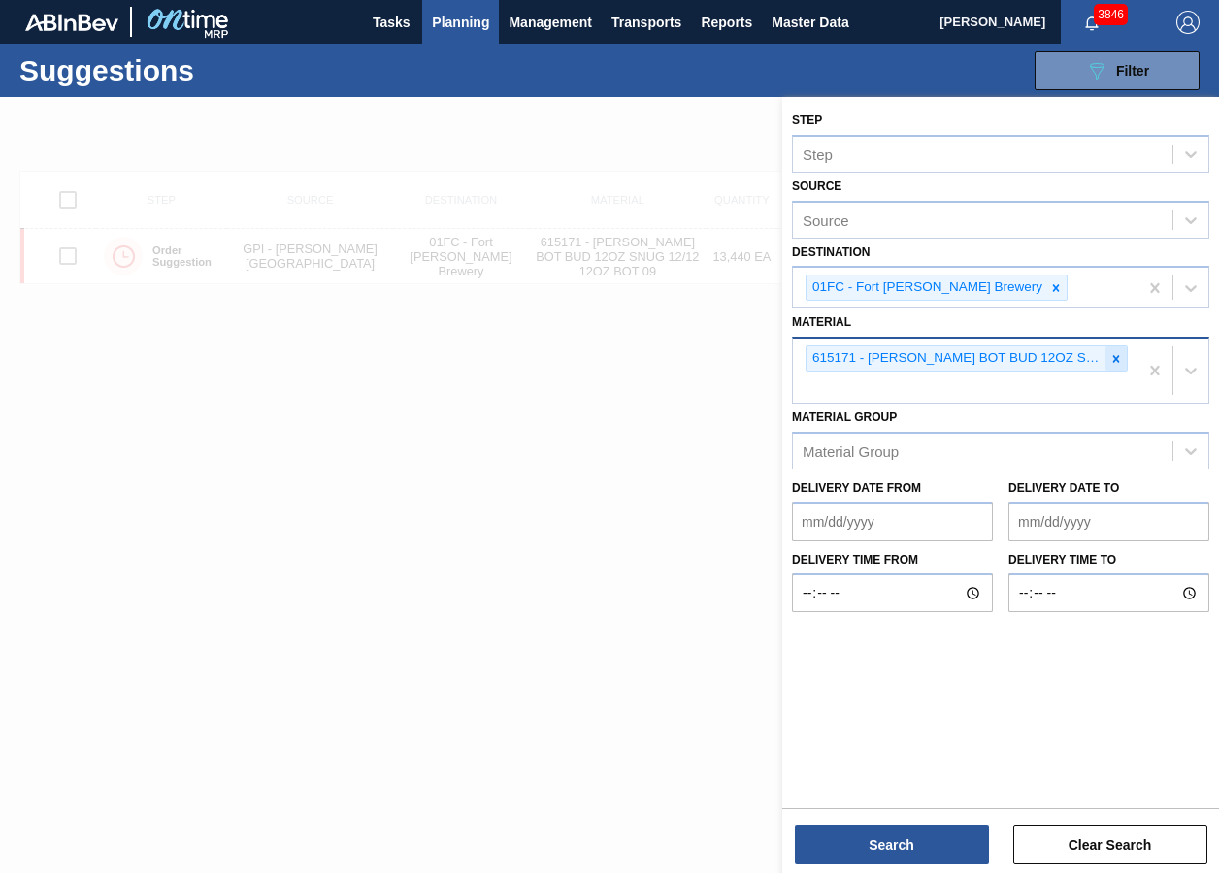
click at [1121, 354] on icon at bounding box center [1116, 359] width 14 height 14
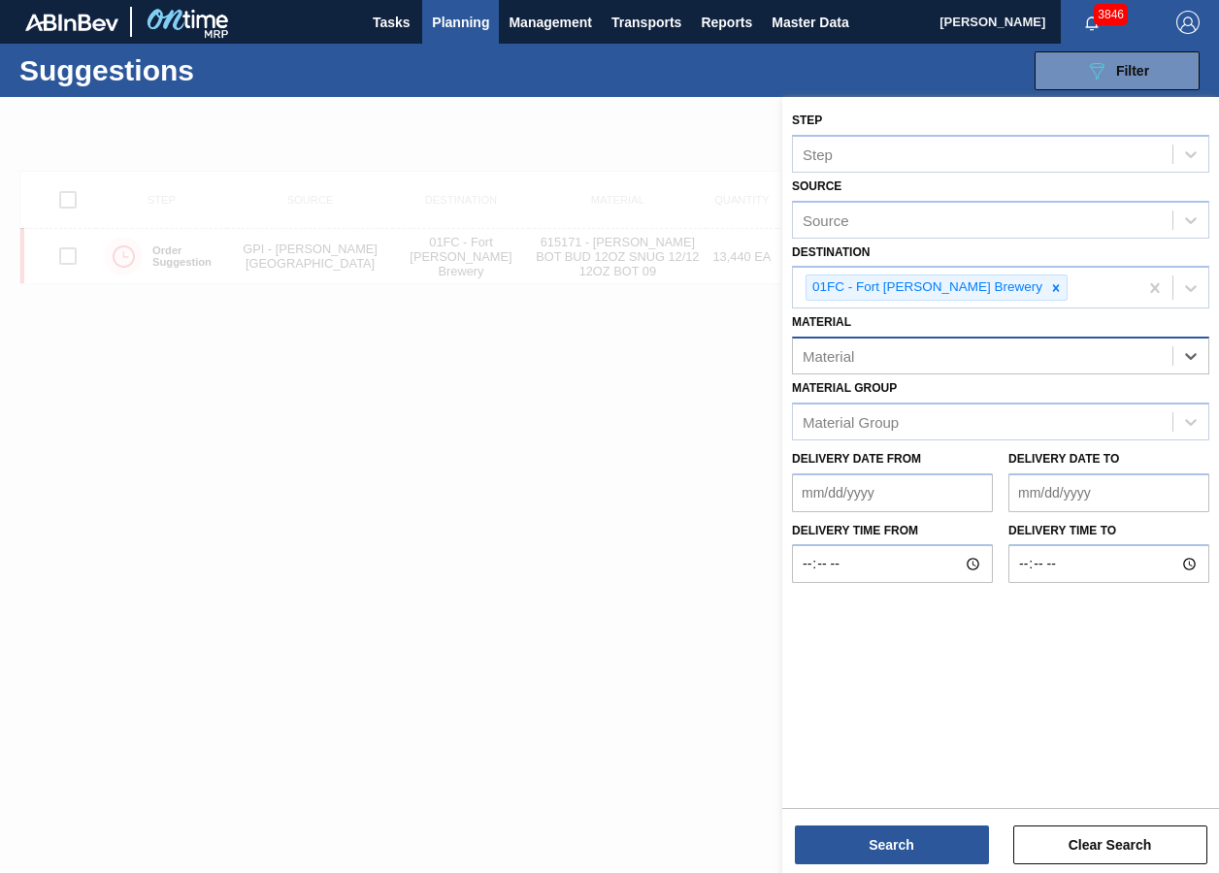
paste input "676439"
type input "676439"
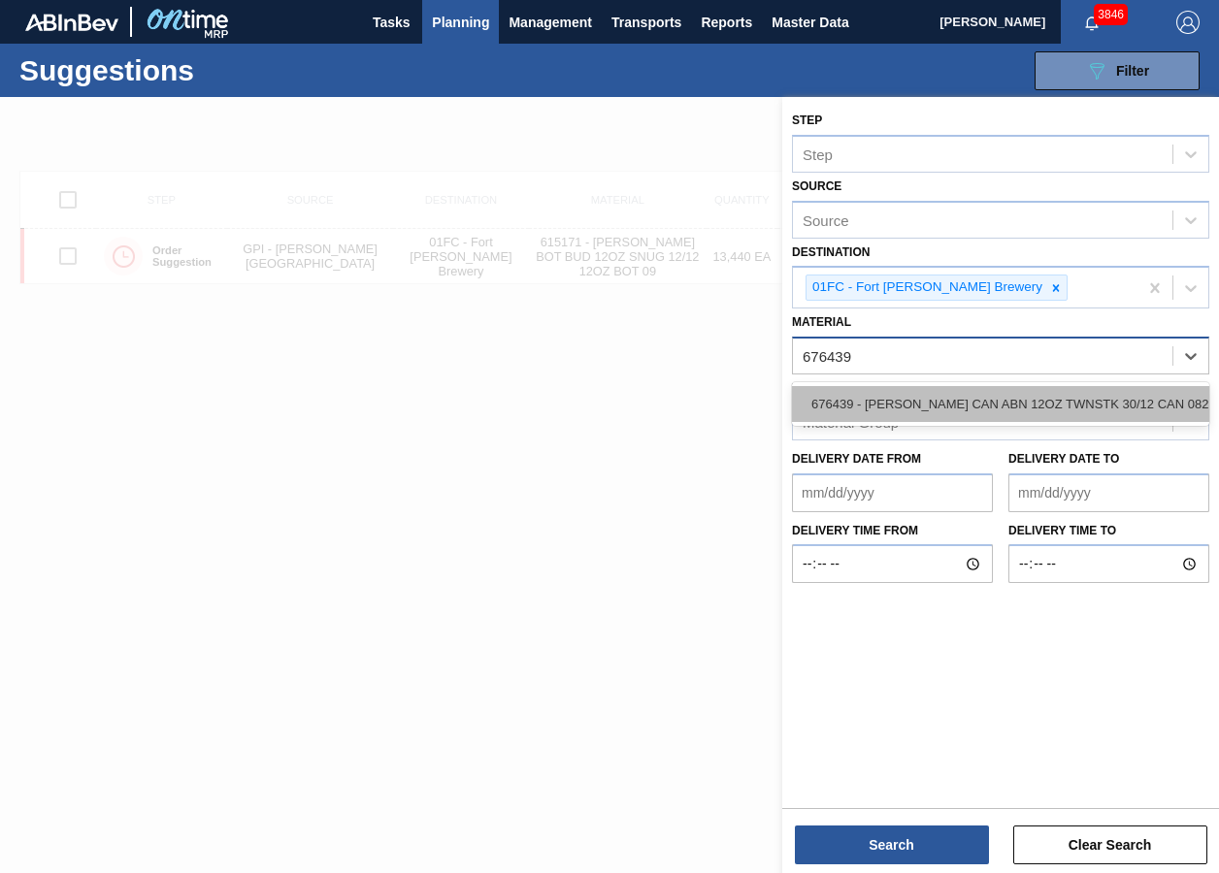
click at [856, 397] on div "676439 - [PERSON_NAME] CAN ABN 12OZ TWNSTK 30/12 CAN 0822" at bounding box center [1000, 404] width 417 height 36
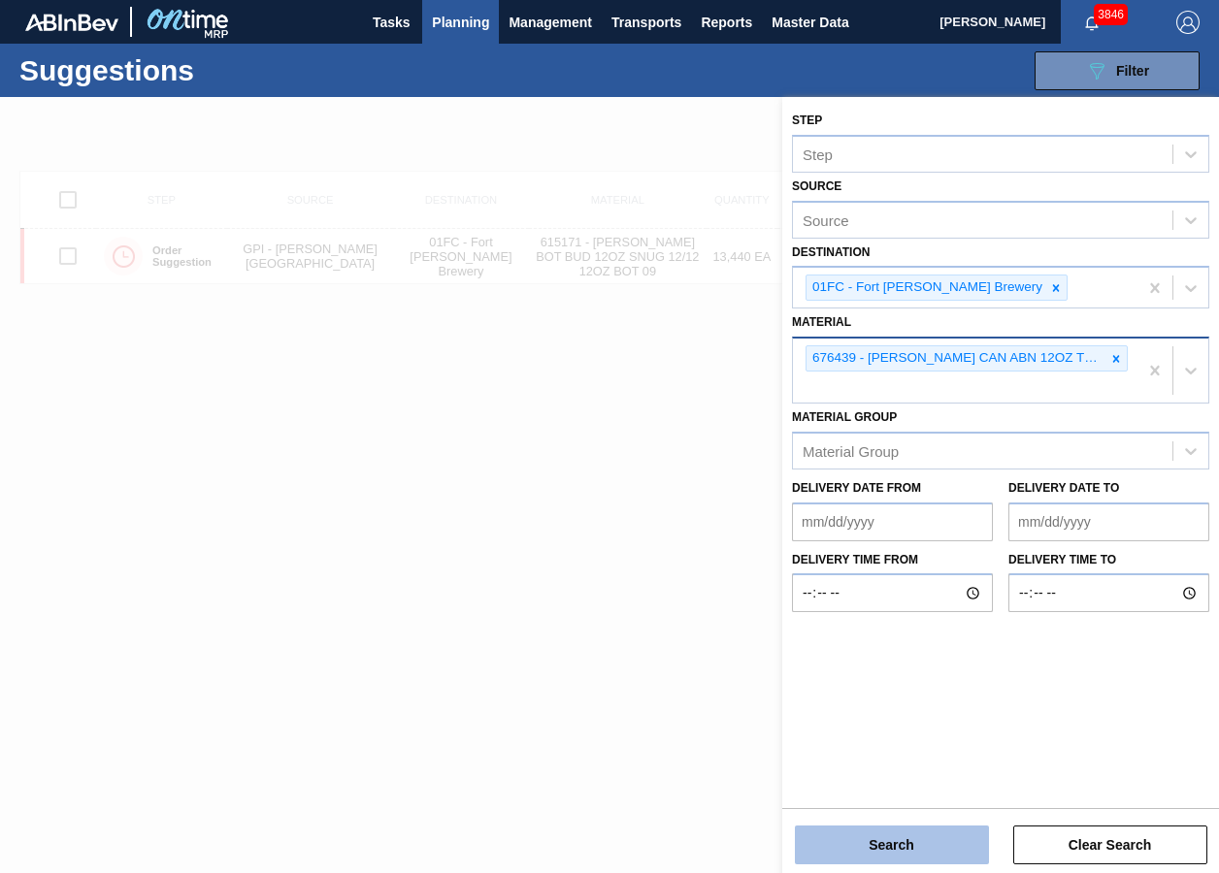
click at [899, 653] on button "Search" at bounding box center [892, 845] width 194 height 39
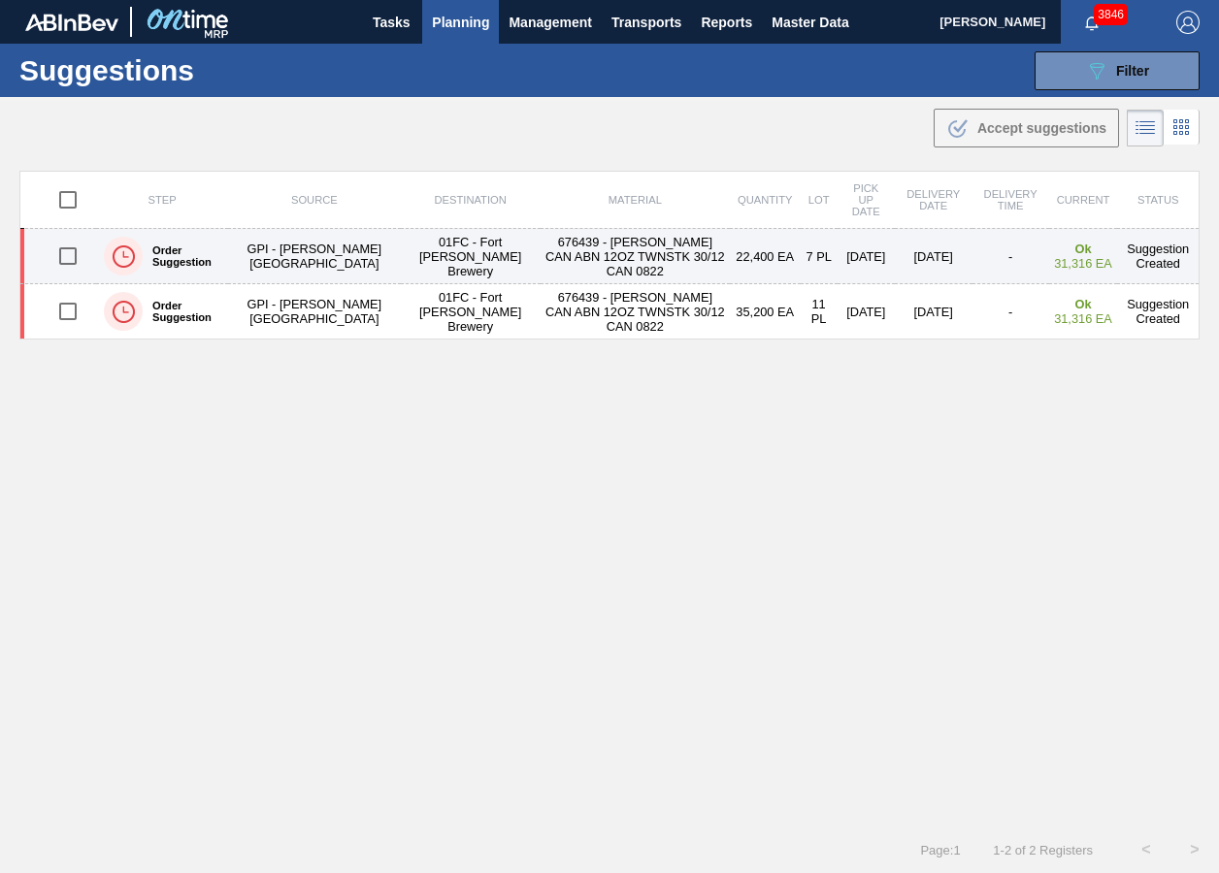
click at [82, 253] on input "checkbox" at bounding box center [68, 256] width 41 height 41
checkbox input "true"
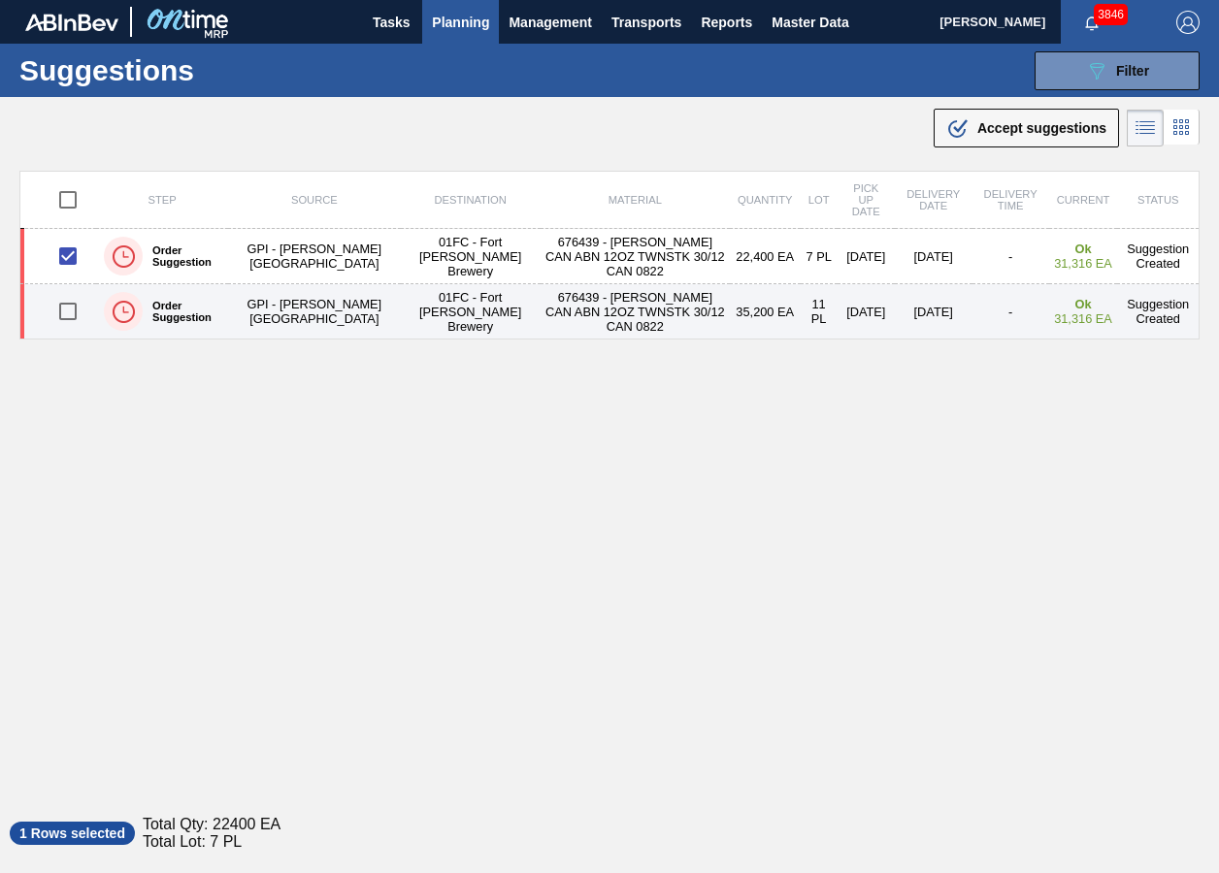
click at [76, 297] on input "checkbox" at bounding box center [68, 311] width 41 height 41
checkbox input "true"
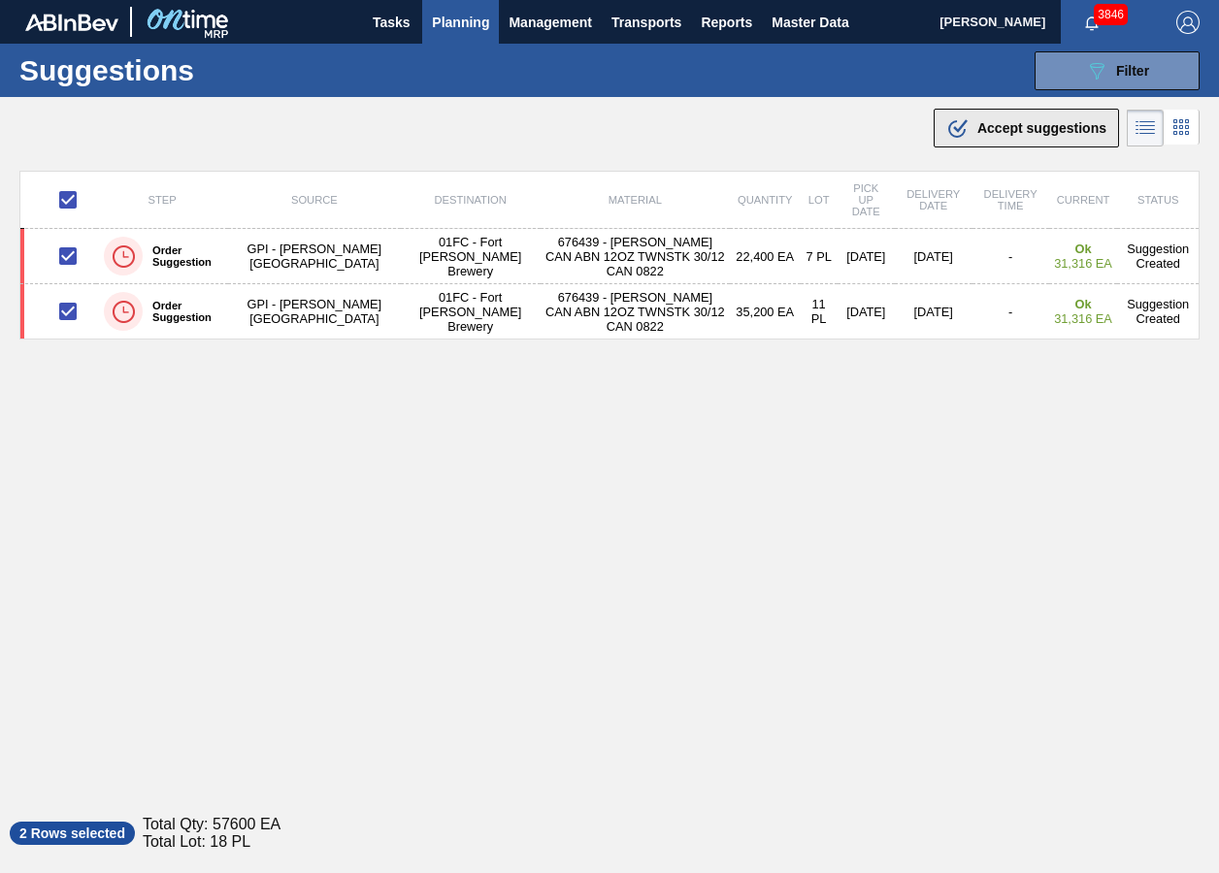
click at [940, 143] on button ".b{fill:var(--color-action-default)} Accept suggestions" at bounding box center [1026, 128] width 185 height 39
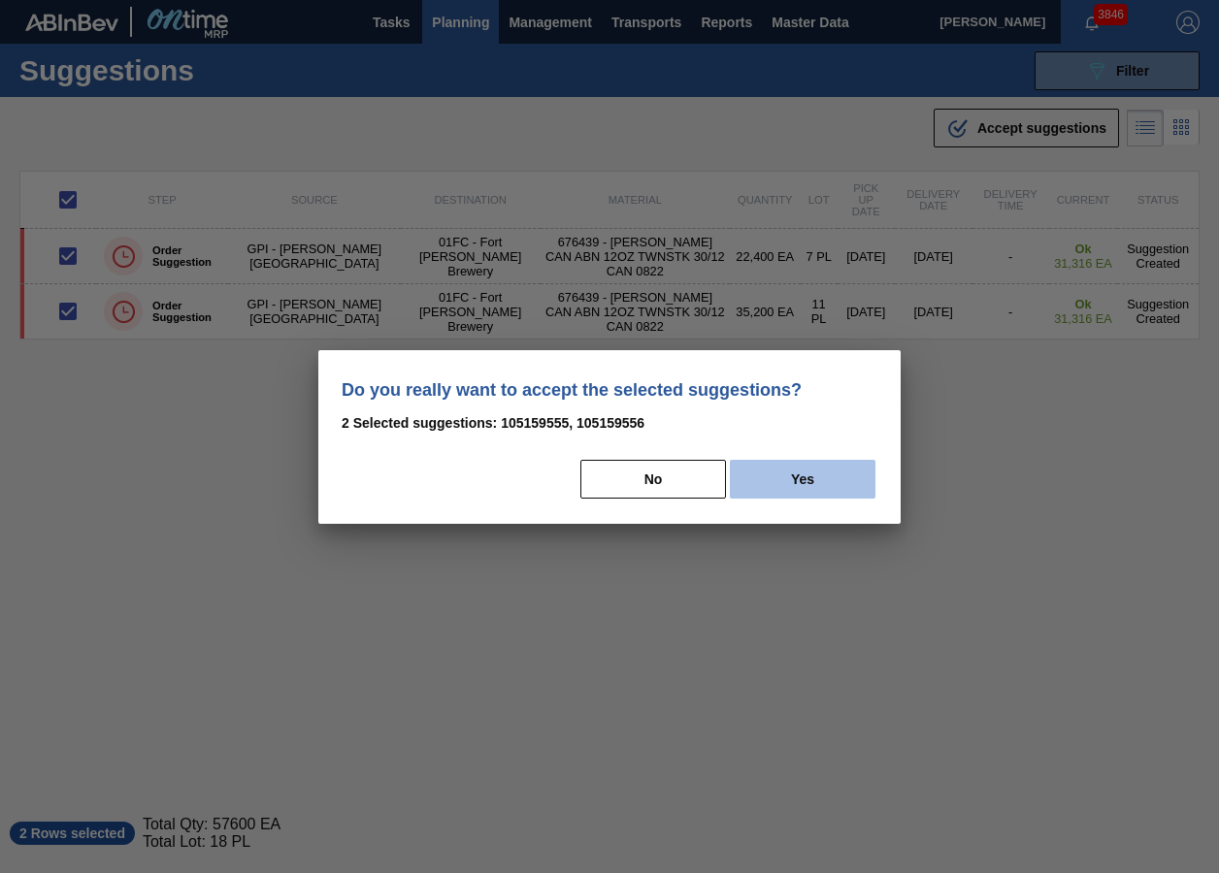
click at [826, 468] on button "Yes" at bounding box center [803, 479] width 146 height 39
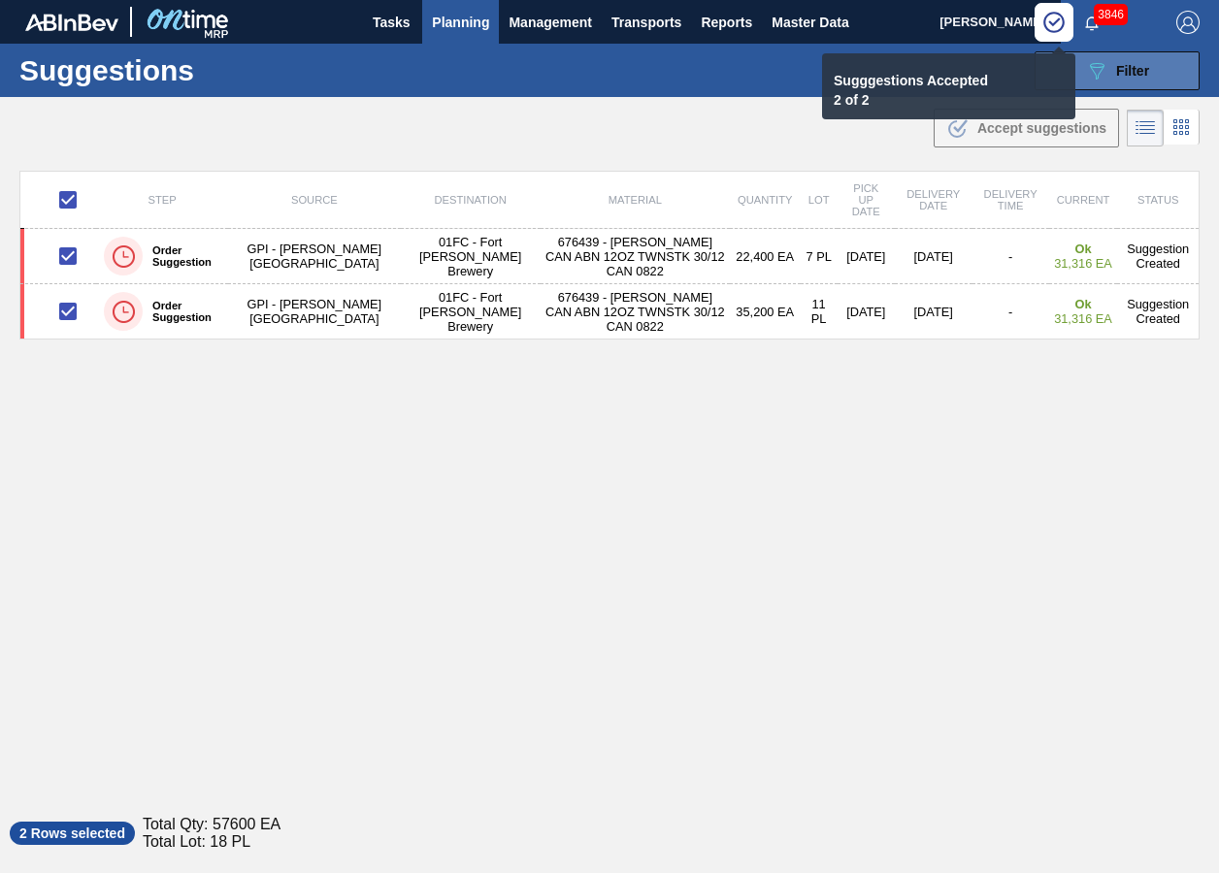
click at [1103, 88] on div "Suggestions 089F7B8B-B2A5-4AFE-B5C0-19BA573D28AC Filter Step Step Source Source…" at bounding box center [609, 70] width 1219 height 53
drag, startPoint x: 1103, startPoint y: 88, endPoint x: 1104, endPoint y: 79, distance: 9.8
click at [1104, 79] on icon "089F7B8B-B2A5-4AFE-B5C0-19BA573D28AC" at bounding box center [1096, 70] width 23 height 23
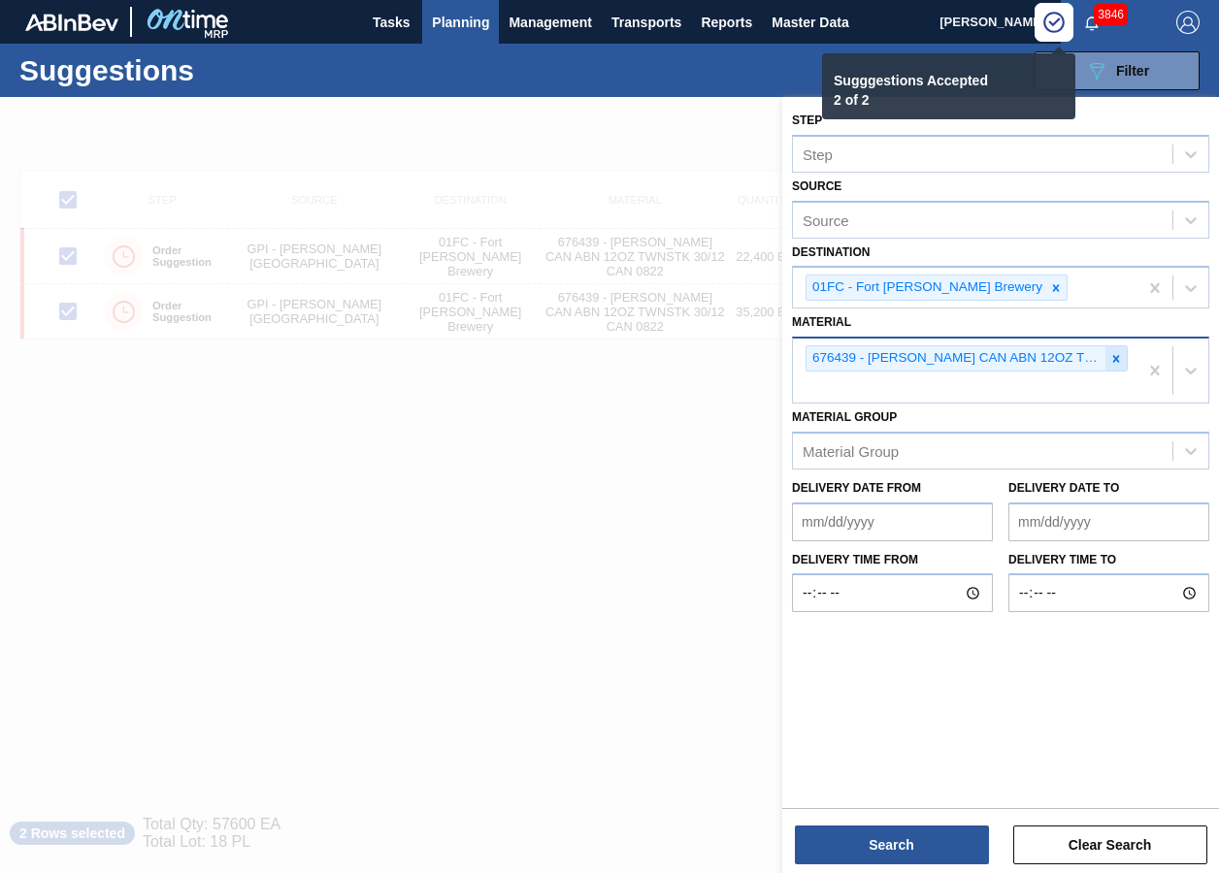
click at [1116, 361] on icon at bounding box center [1116, 359] width 14 height 14
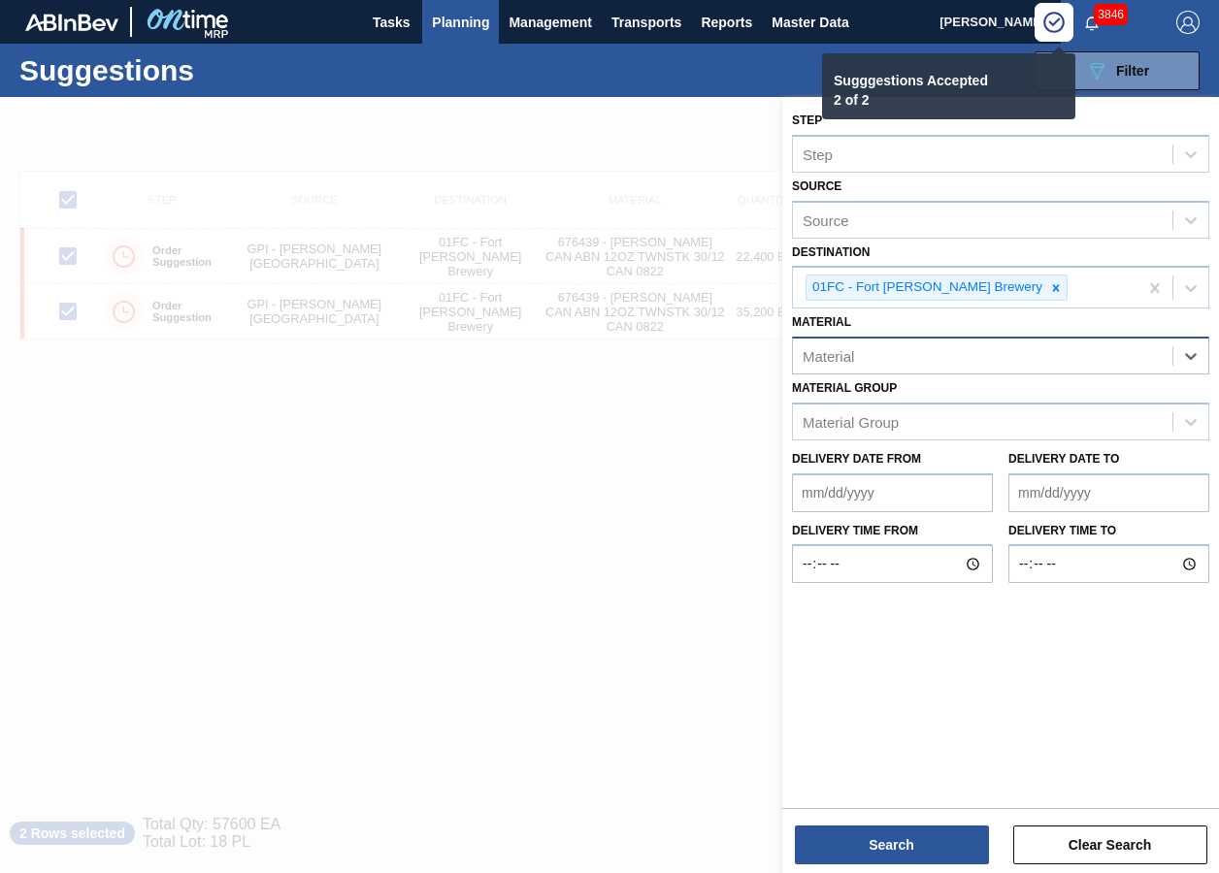
paste input "683794"
type input "683794"
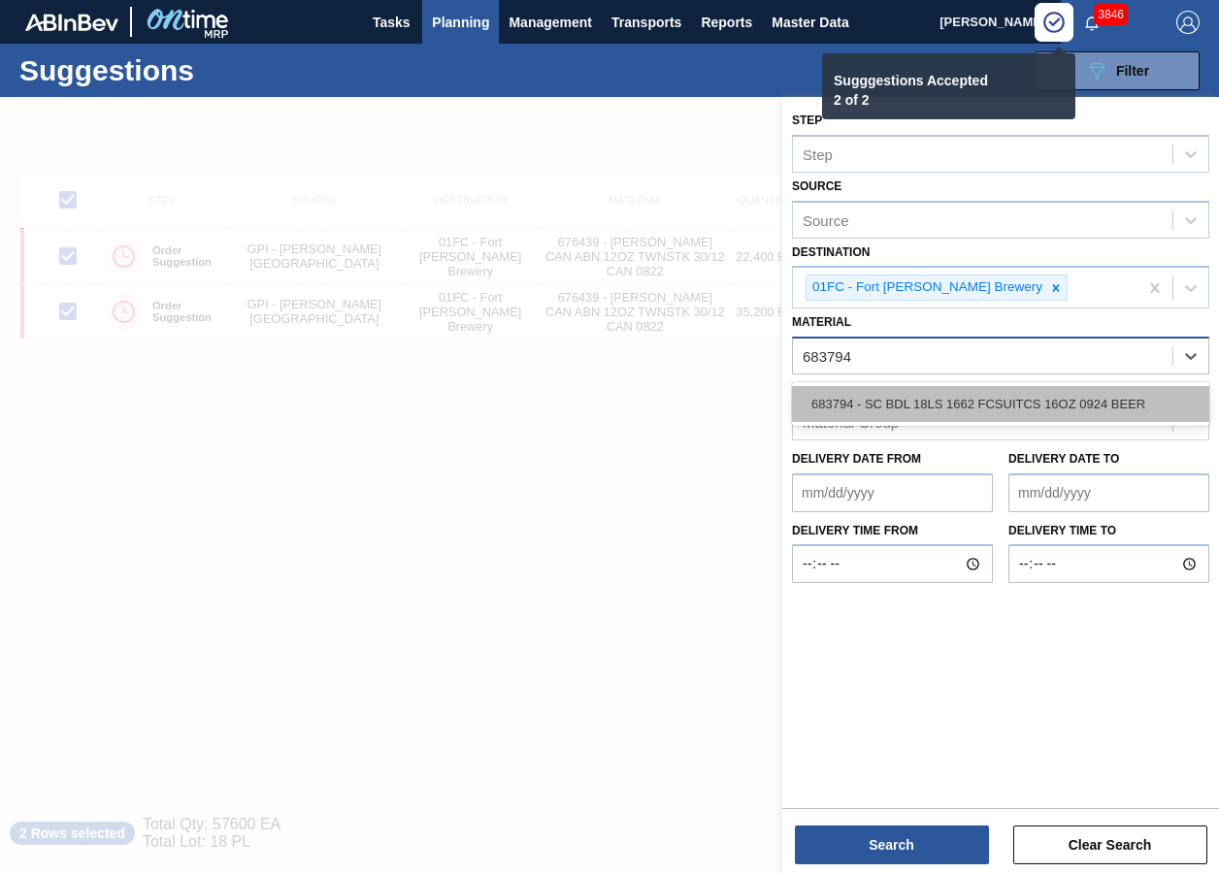
click at [873, 411] on div "683794 - SC BDL 18LS 1662 FCSUITCS 16OZ 0924 BEER" at bounding box center [1000, 404] width 417 height 36
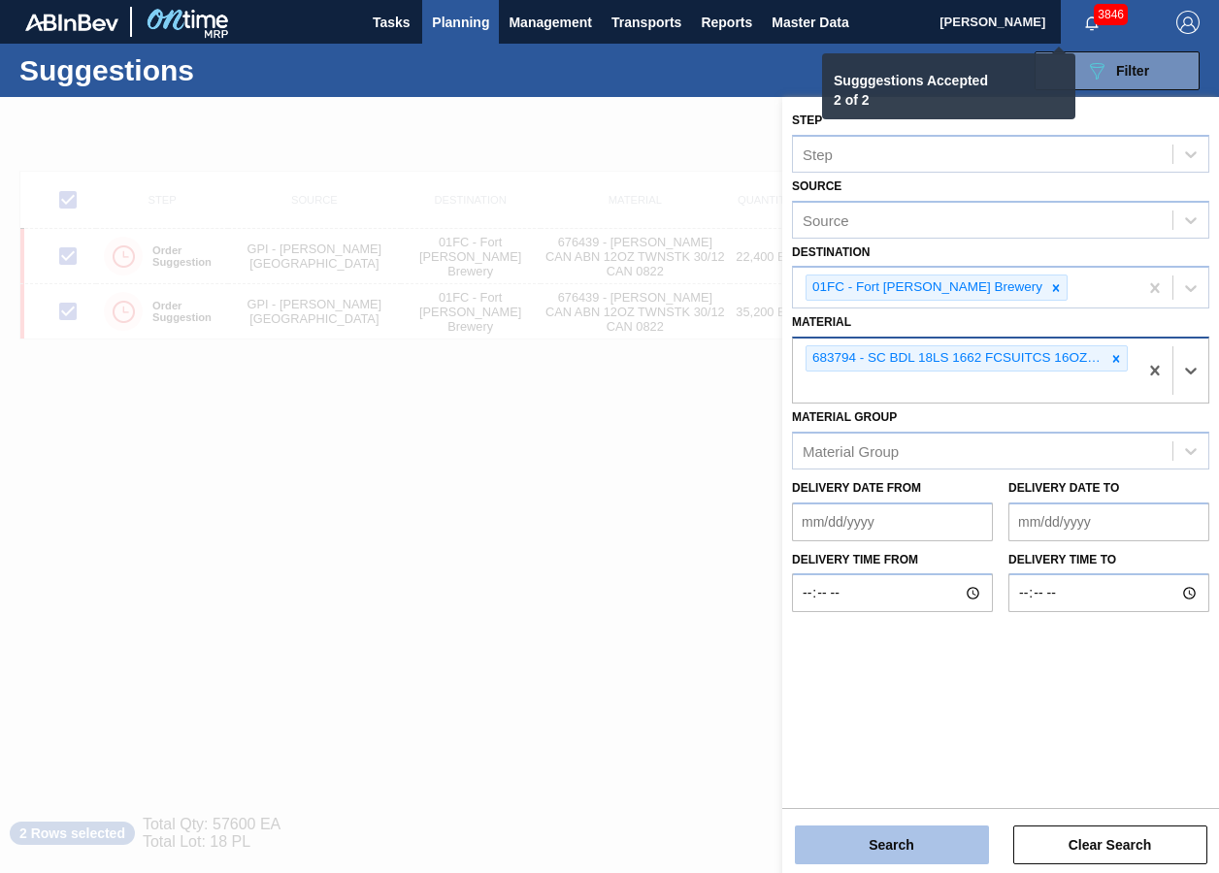
checkbox input "false"
click at [889, 653] on main "Tasks Planning Management Transports Reports Master Data [PERSON_NAME] 3846 Mar…" at bounding box center [609, 436] width 1219 height 873
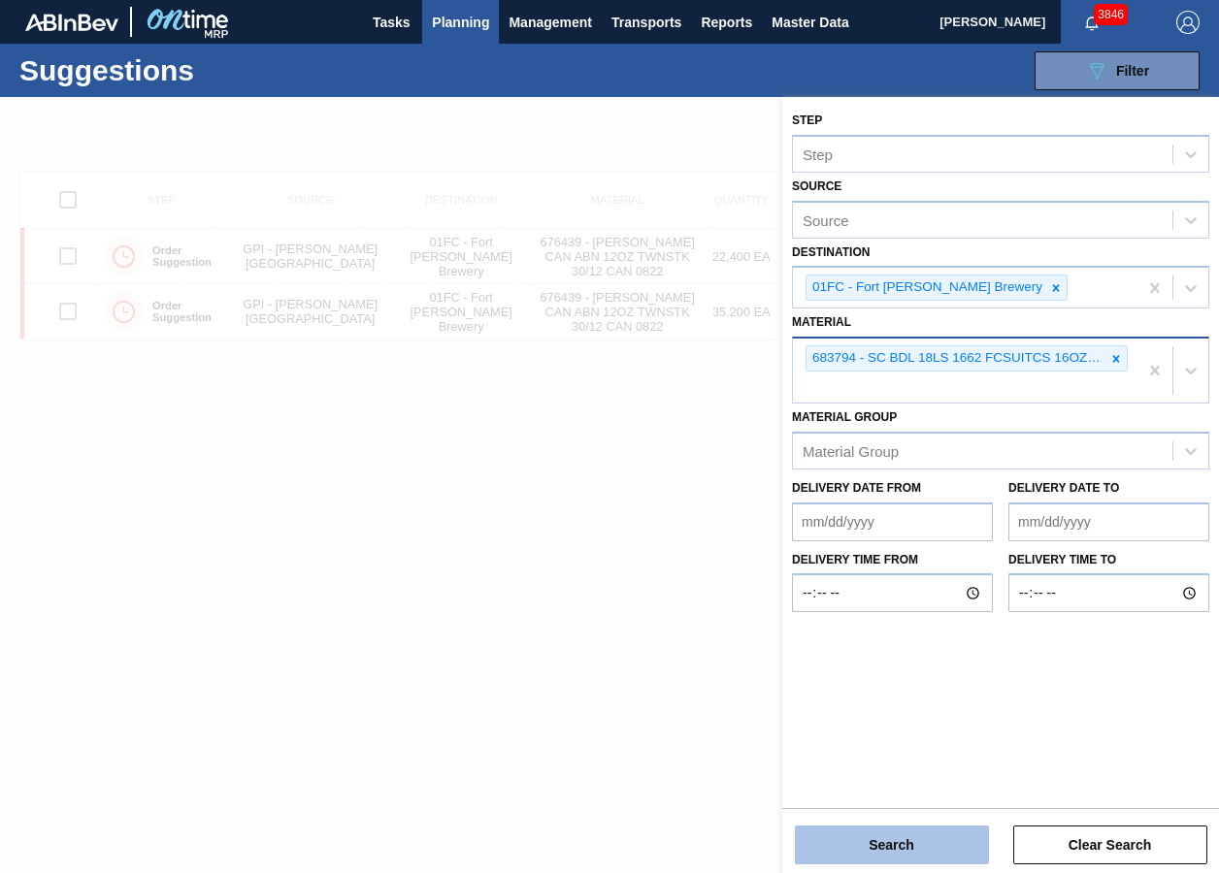
click at [881, 653] on button "Search" at bounding box center [892, 845] width 194 height 39
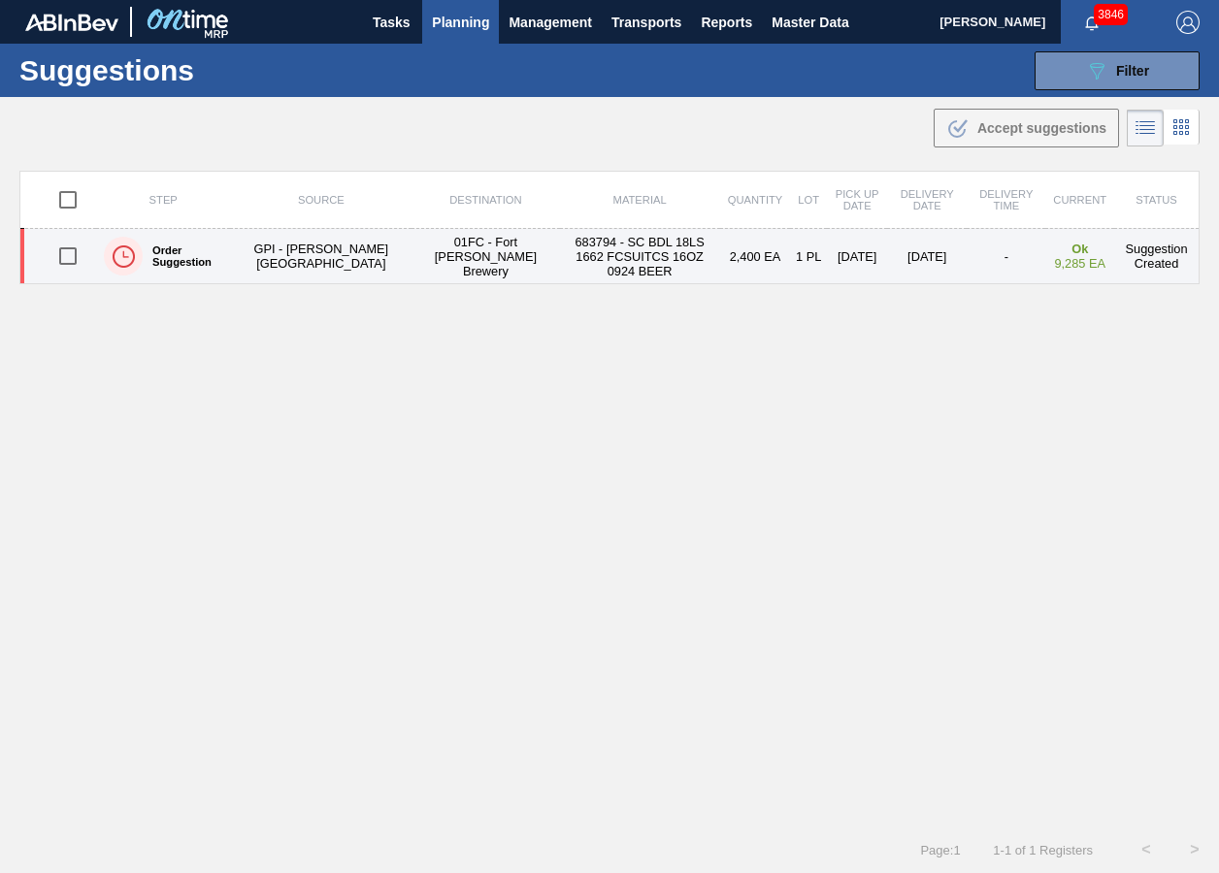
drag, startPoint x: 68, startPoint y: 260, endPoint x: 374, endPoint y: 252, distance: 305.8
click at [68, 260] on input "checkbox" at bounding box center [68, 256] width 41 height 41
checkbox input "true"
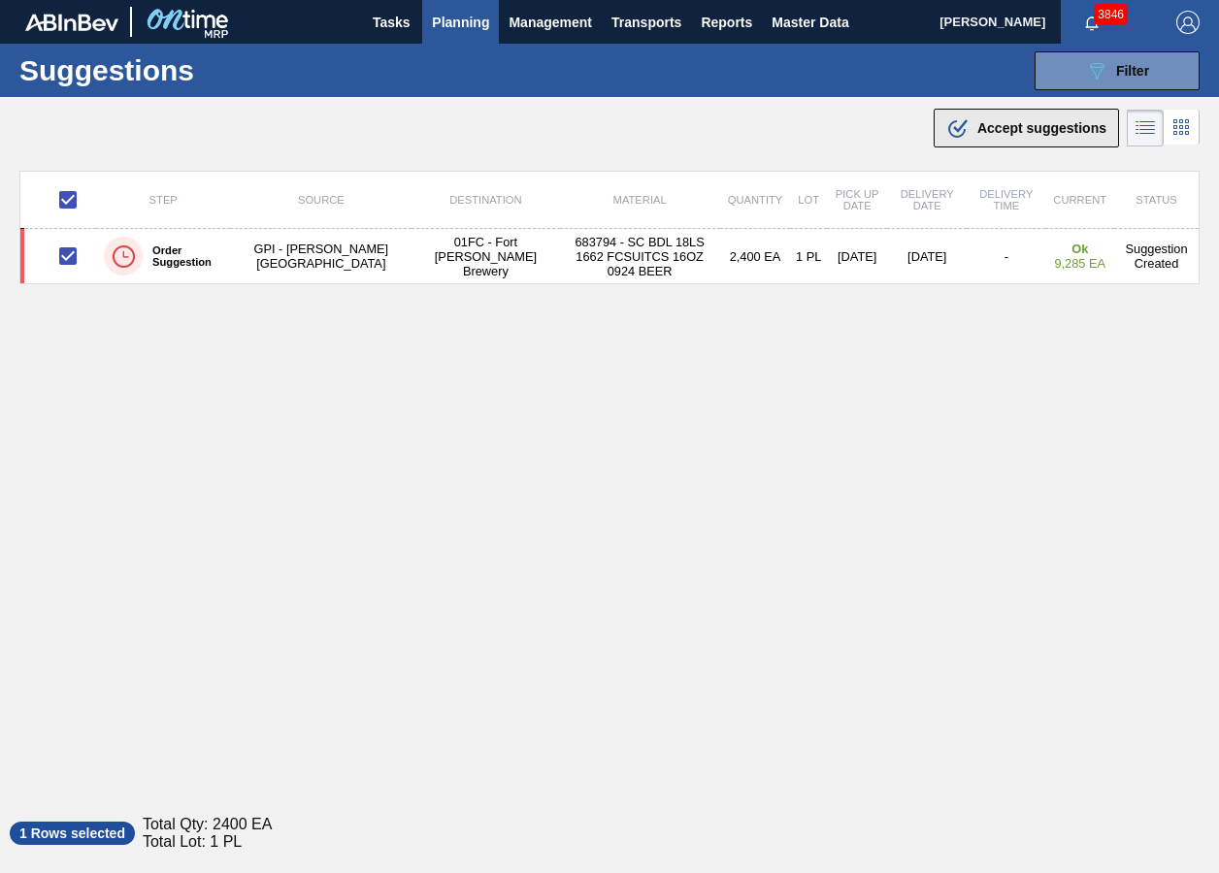
click at [946, 119] on icon ".b{fill:var(--color-action-default)}" at bounding box center [957, 127] width 23 height 23
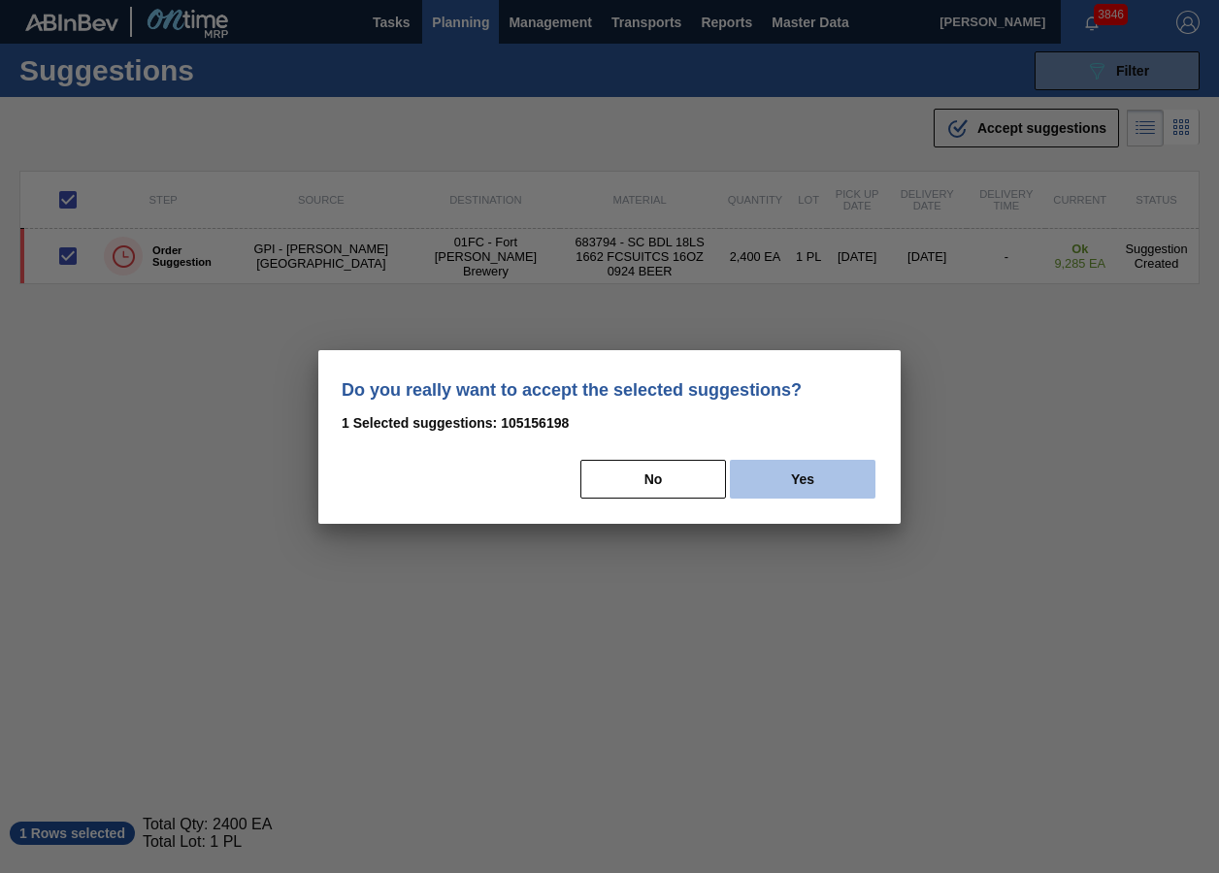
click at [805, 463] on button "Yes" at bounding box center [803, 479] width 146 height 39
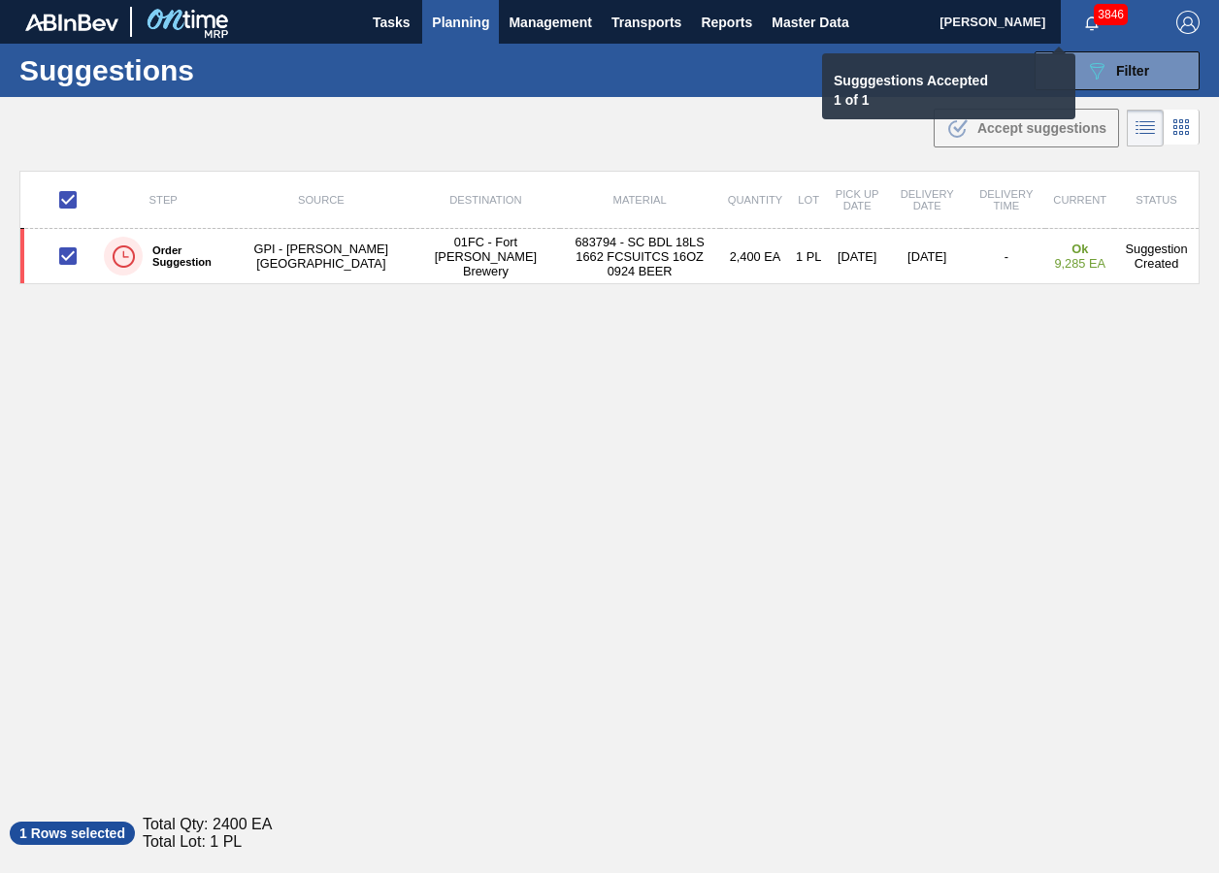
checkbox input "false"
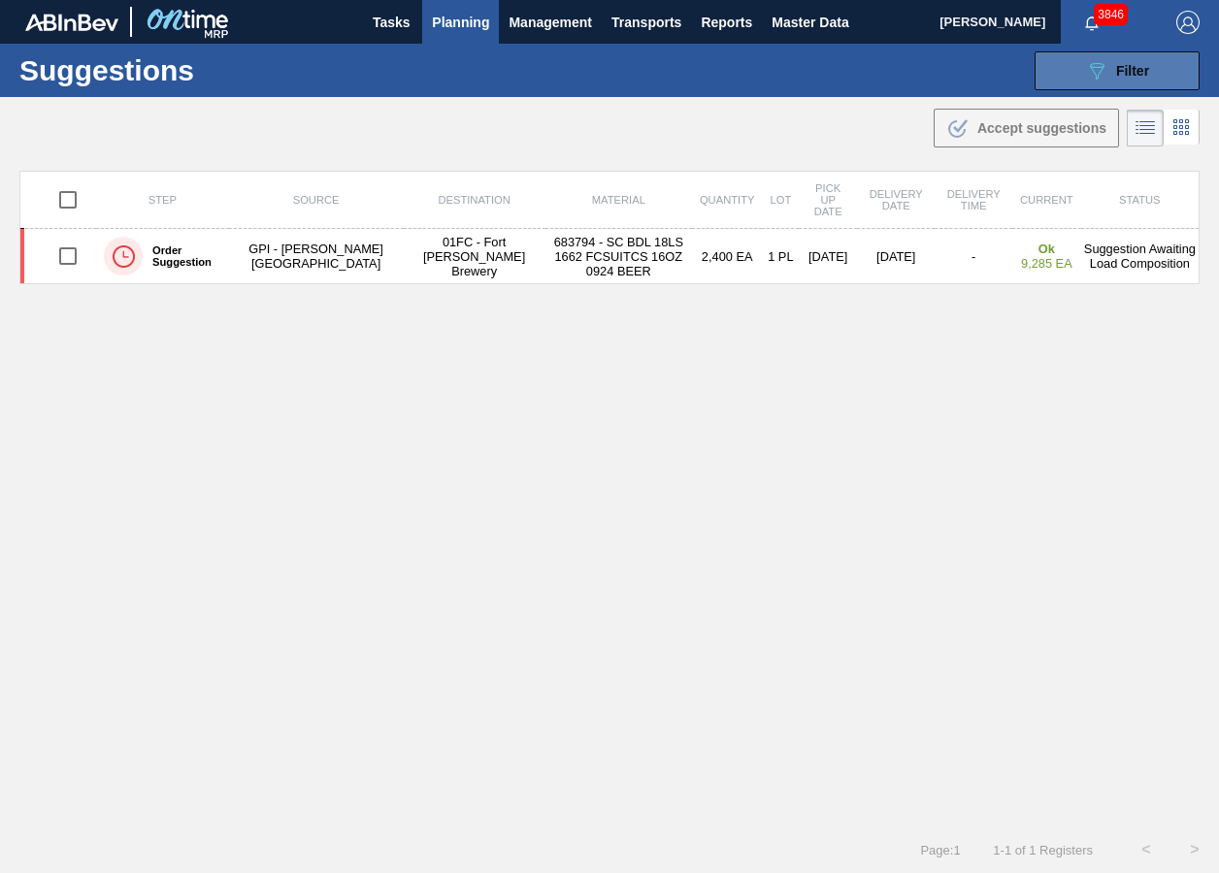
click at [1085, 75] on icon "089F7B8B-B2A5-4AFE-B5C0-19BA573D28AC" at bounding box center [1096, 70] width 23 height 23
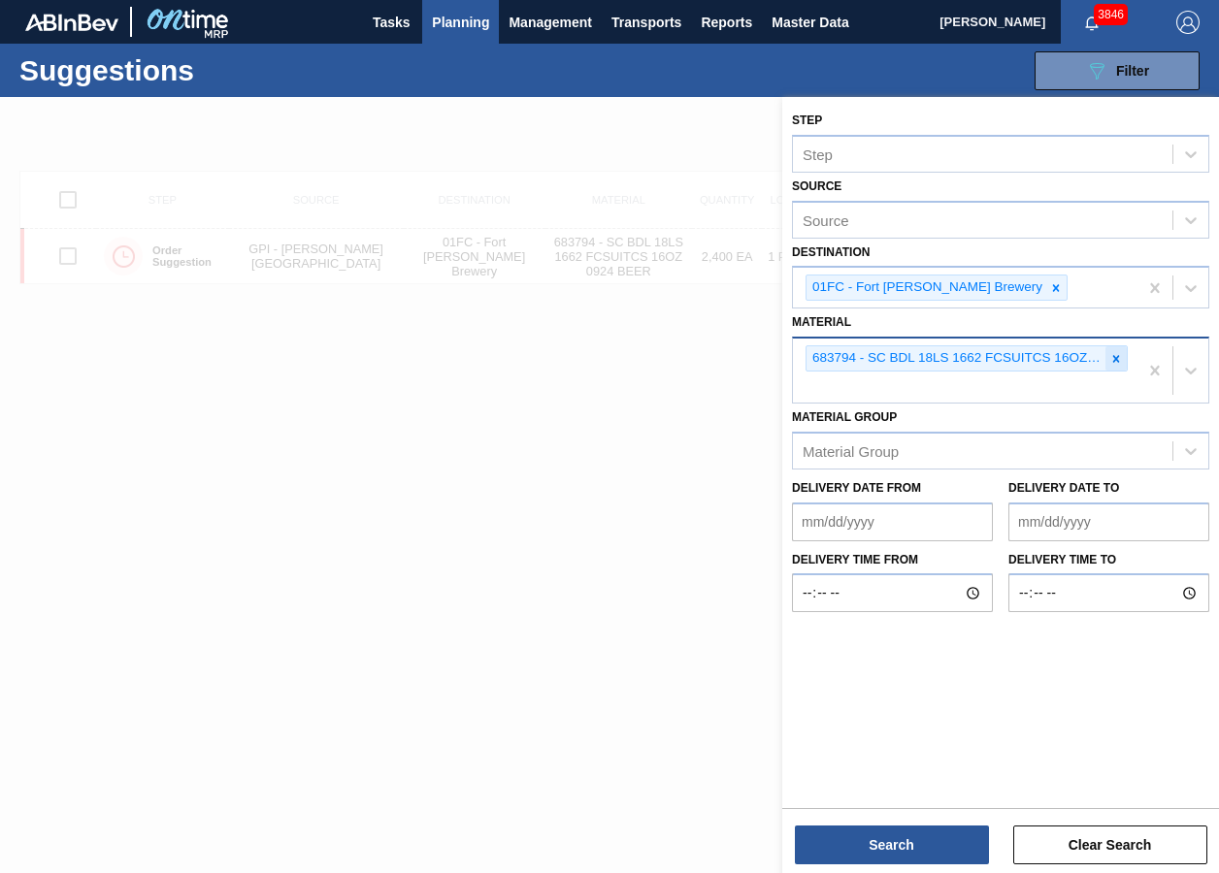
click at [1111, 353] on icon at bounding box center [1116, 359] width 14 height 14
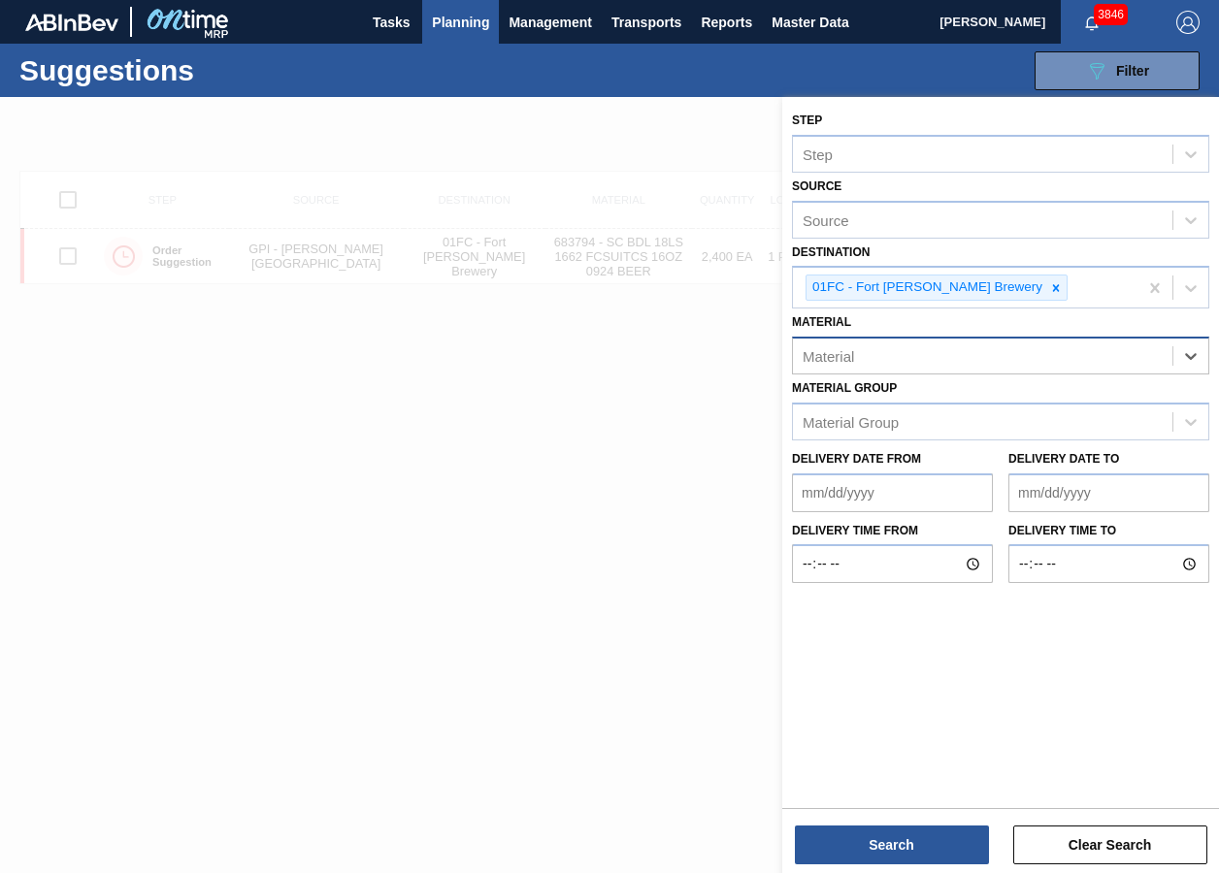
paste input "677182"
type input "677182"
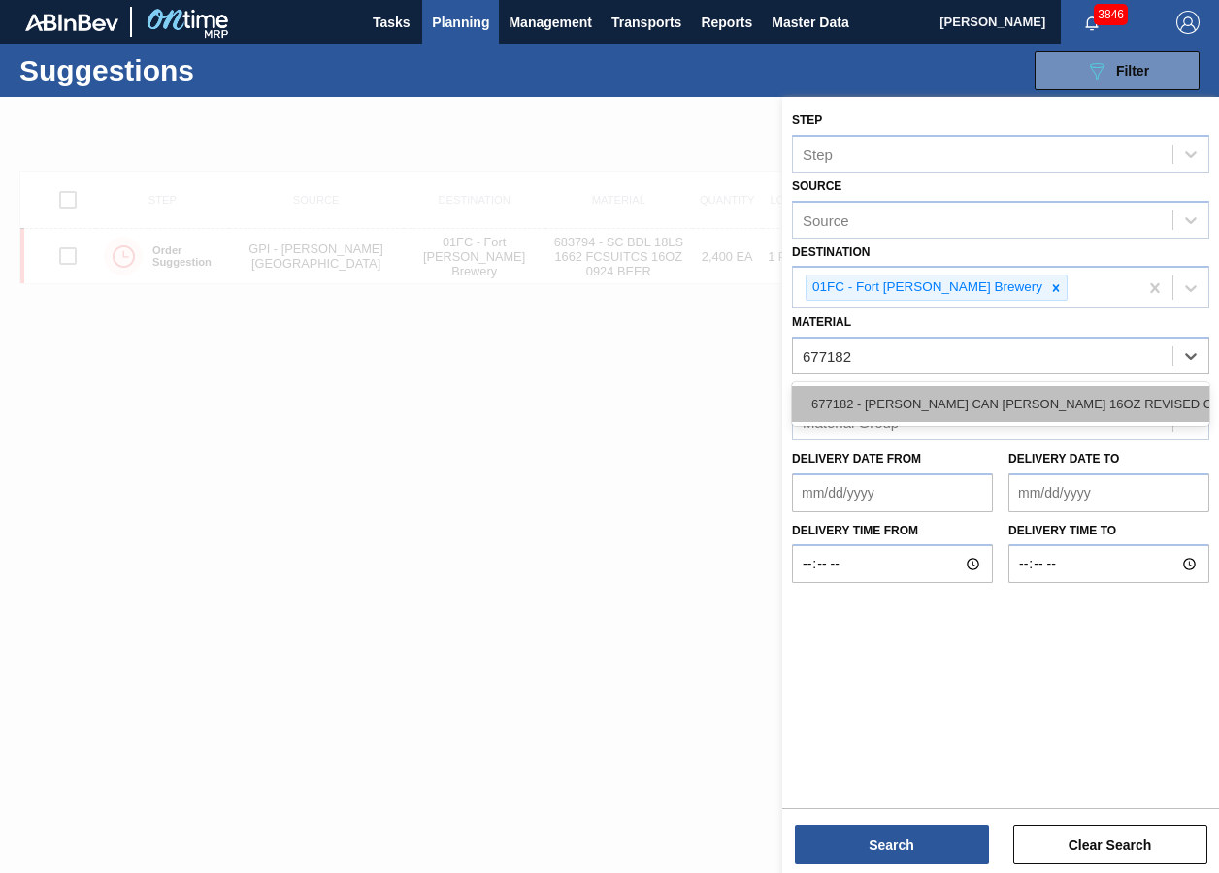
click at [872, 410] on div "677182 - [PERSON_NAME] CAN [PERSON_NAME] 16OZ REVISED CALLOUT CAN PK" at bounding box center [1000, 404] width 417 height 36
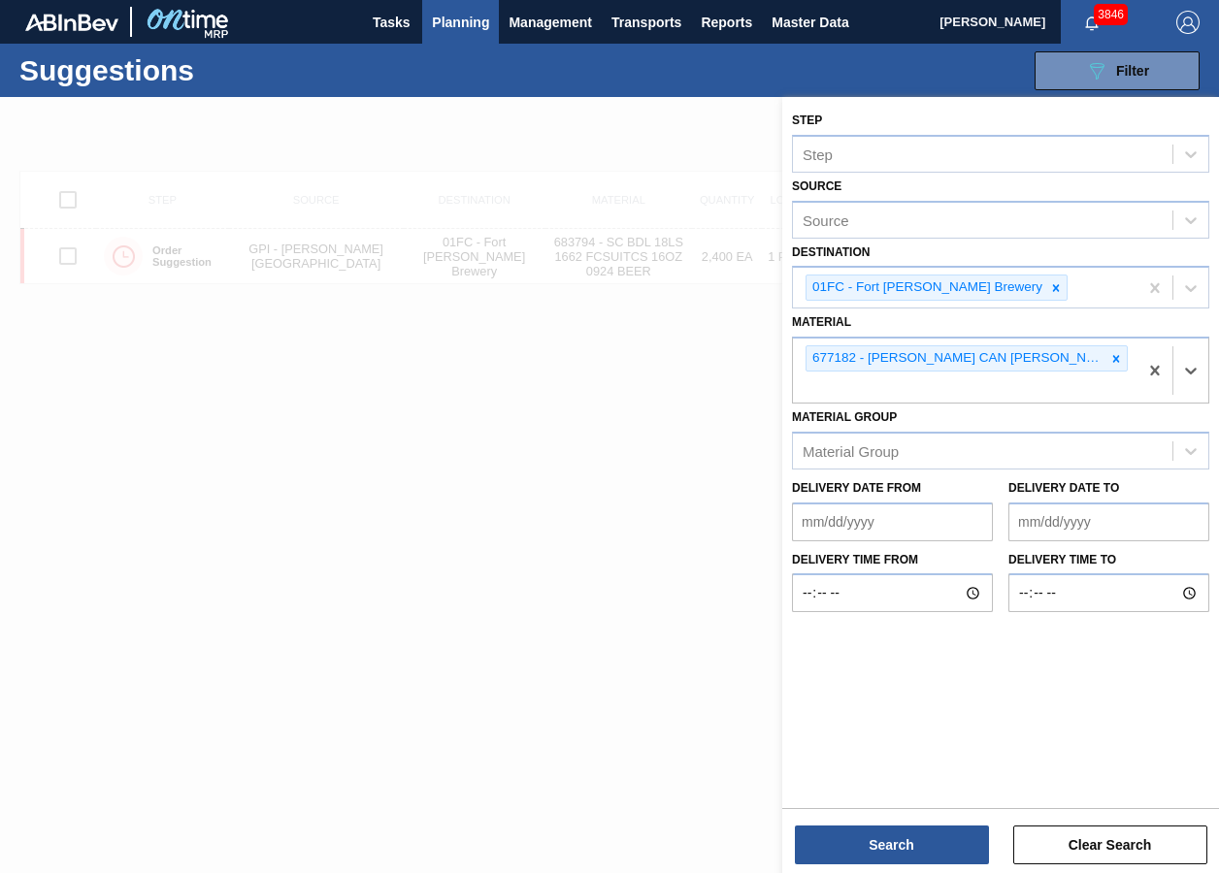
click at [883, 653] on div "Search Clear Search" at bounding box center [1000, 835] width 437 height 54
click at [883, 653] on button "Search" at bounding box center [892, 845] width 194 height 39
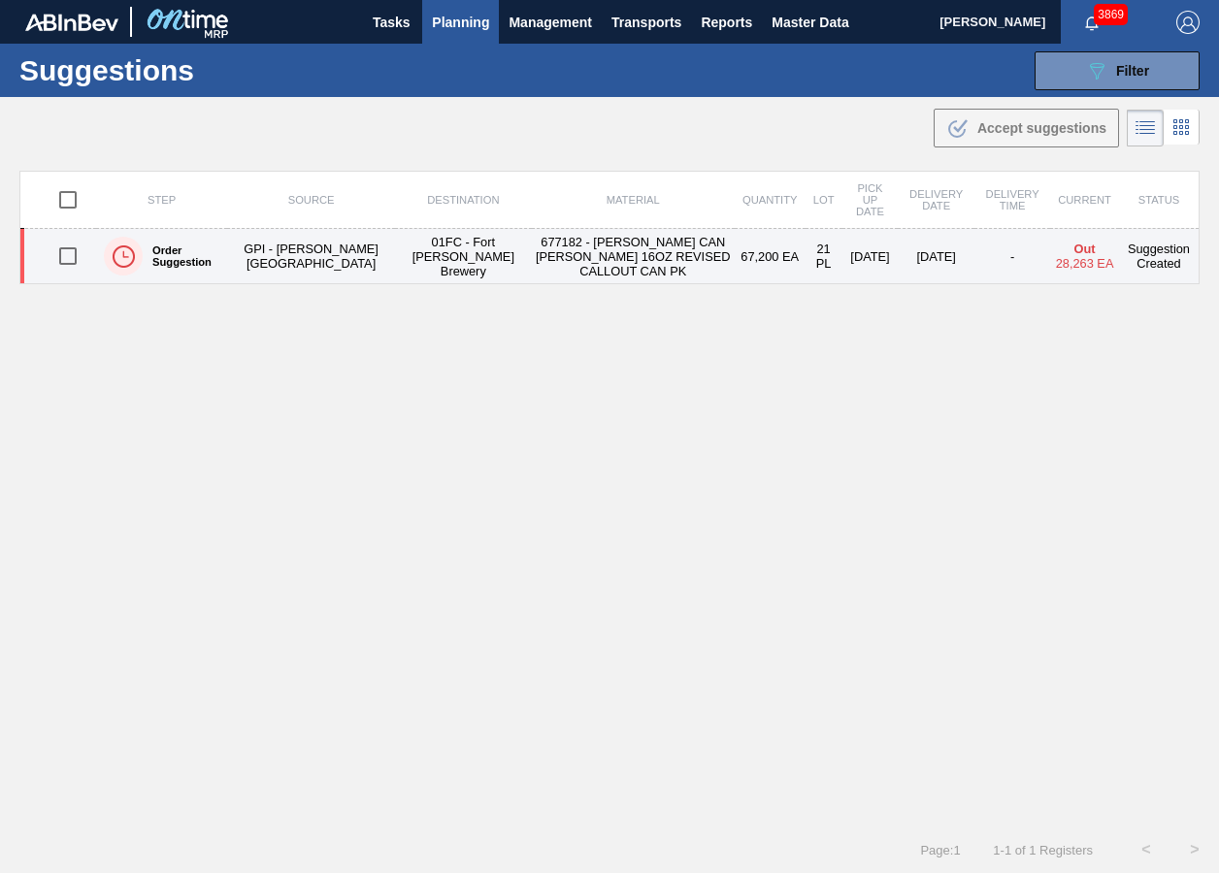
click at [59, 246] on input "checkbox" at bounding box center [68, 256] width 41 height 41
checkbox input "true"
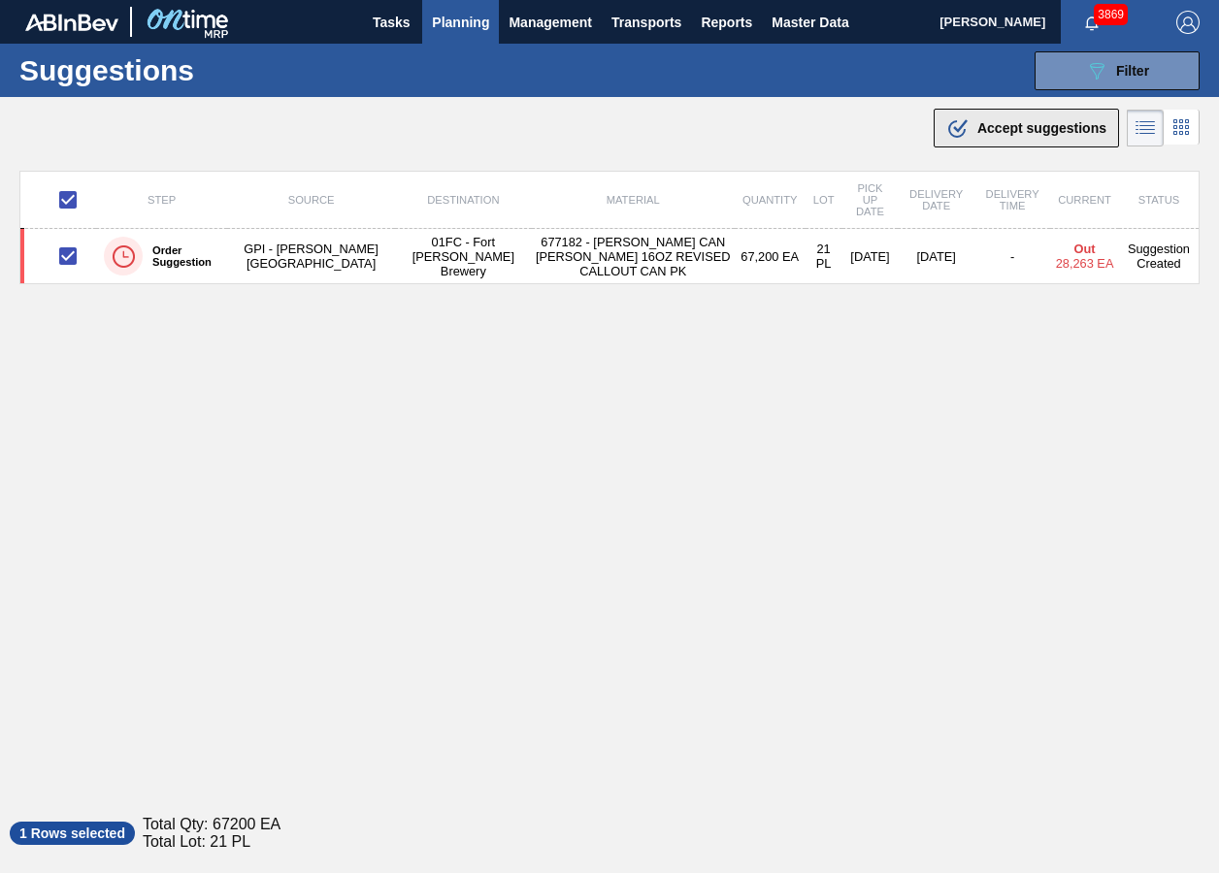
click at [1039, 144] on button ".b{fill:var(--color-action-default)} Accept suggestions" at bounding box center [1026, 128] width 185 height 39
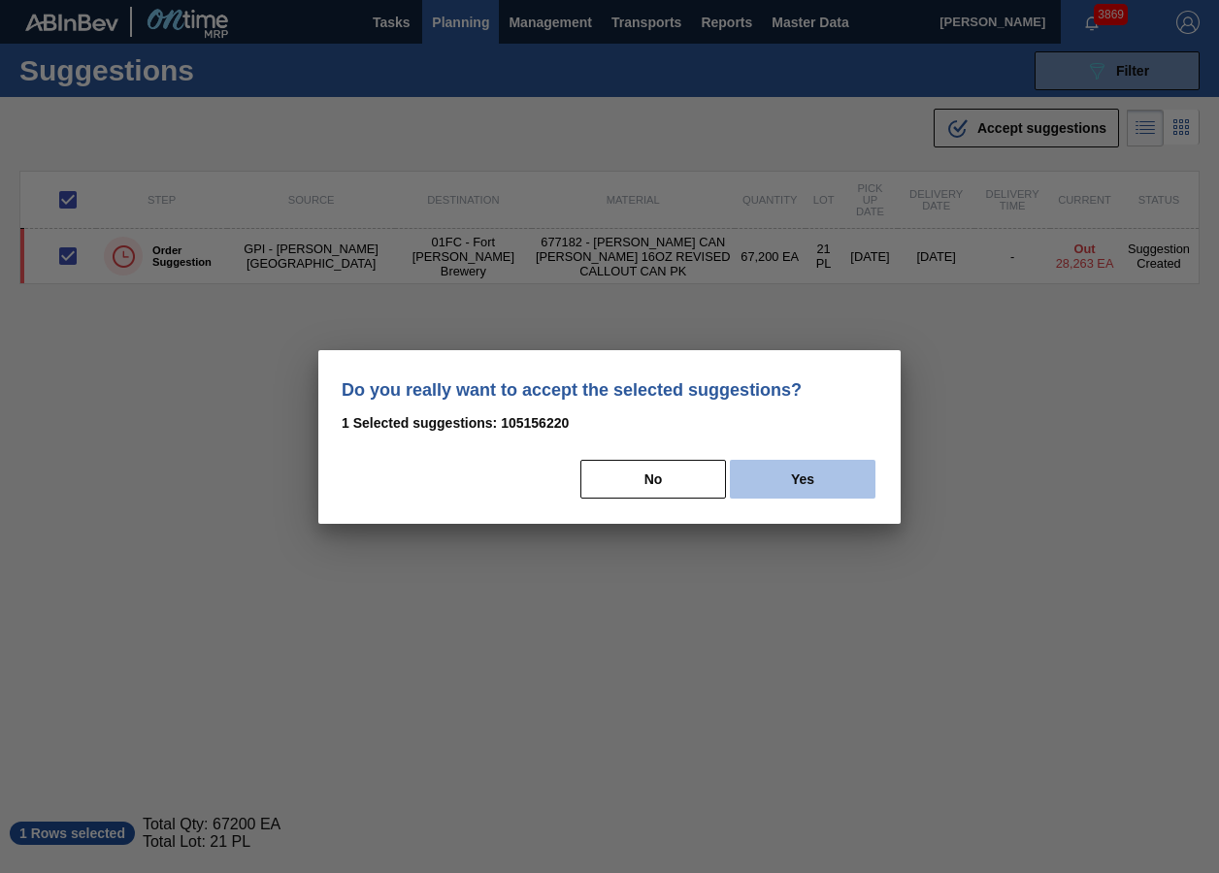
click at [828, 476] on button "Yes" at bounding box center [803, 479] width 146 height 39
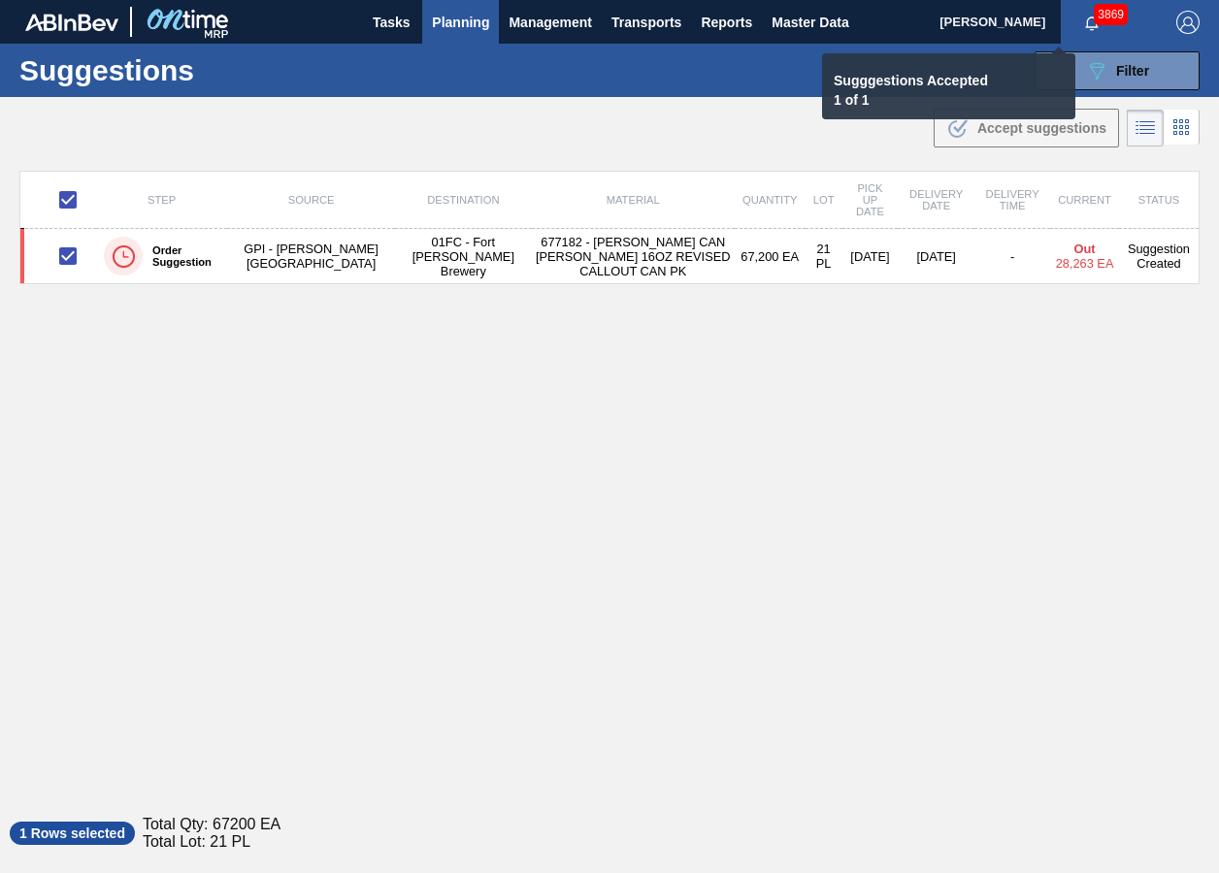
checkbox input "false"
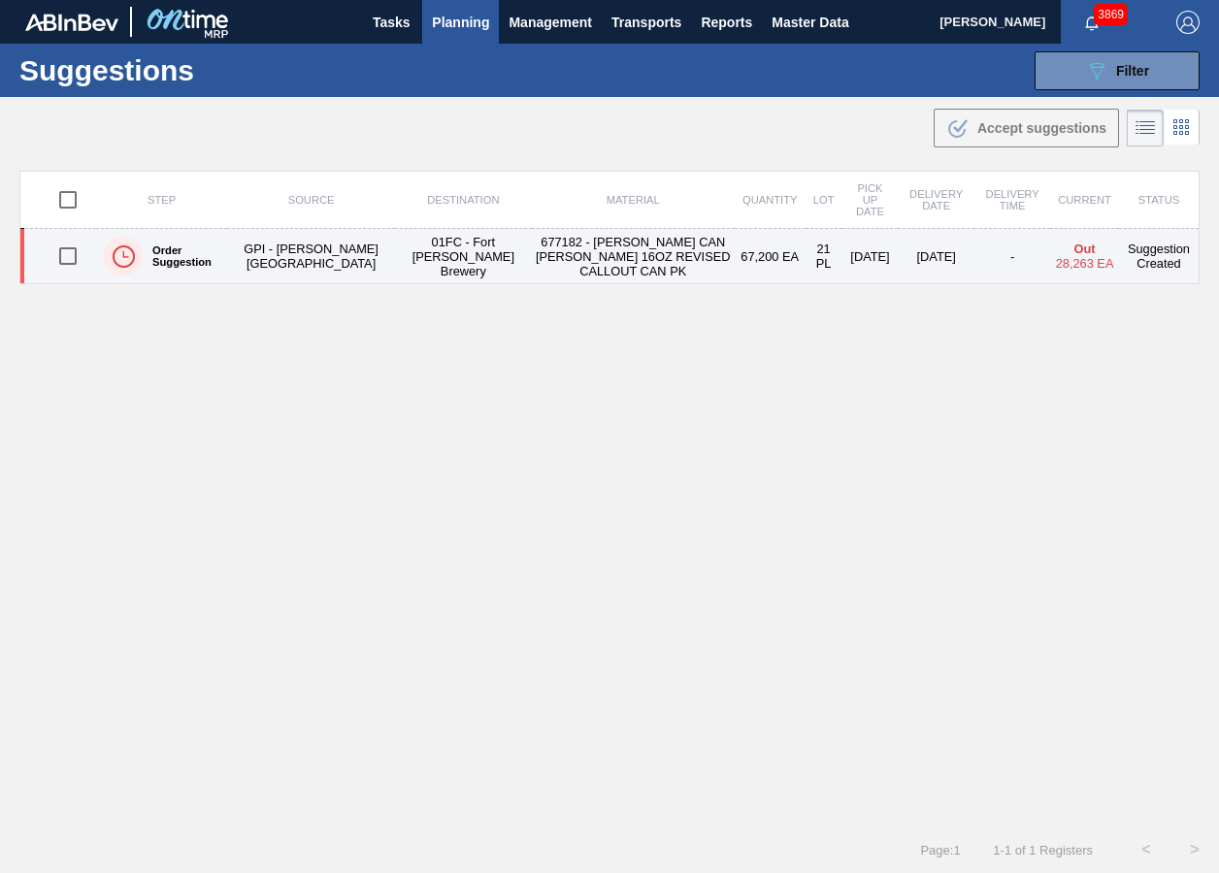
click at [69, 262] on input "checkbox" at bounding box center [68, 256] width 41 height 41
checkbox input "true"
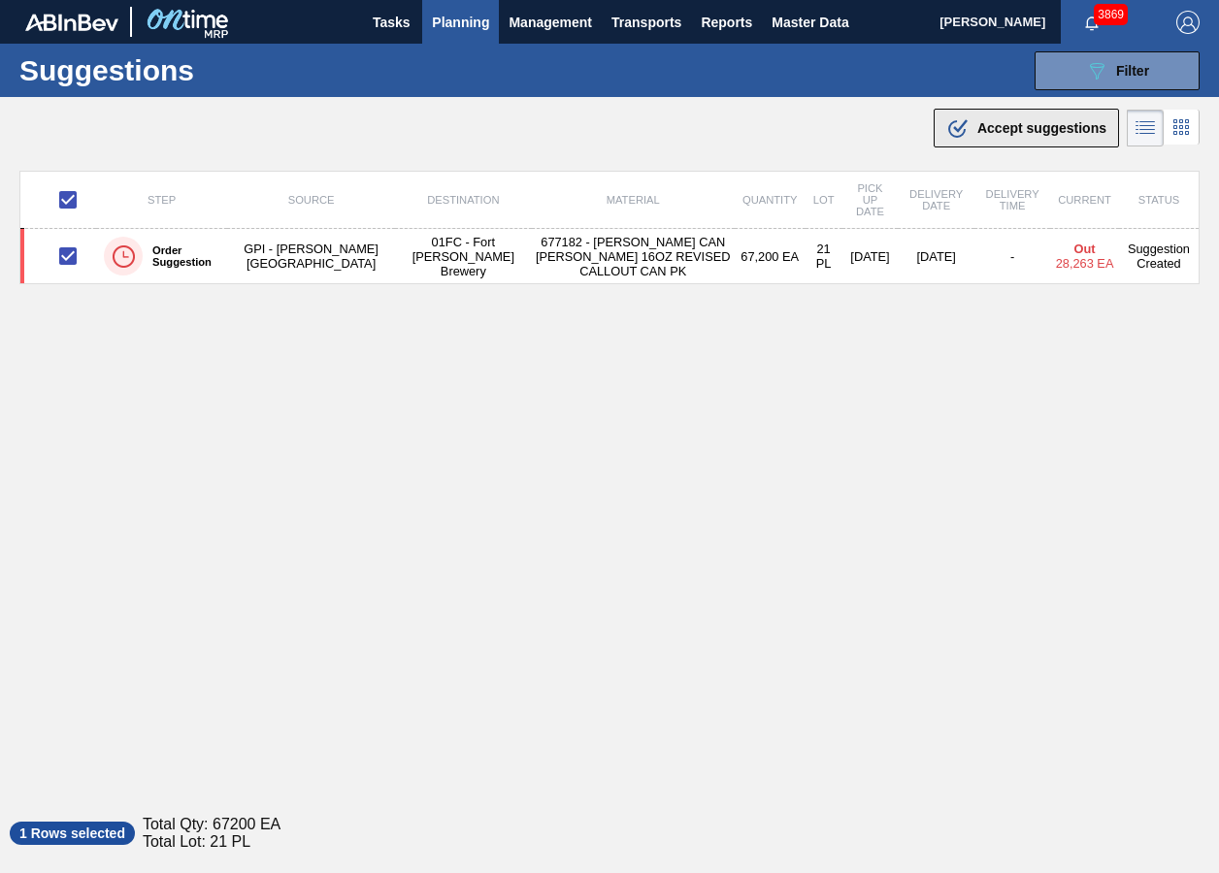
click at [998, 135] on span "Accept suggestions" at bounding box center [1041, 128] width 129 height 16
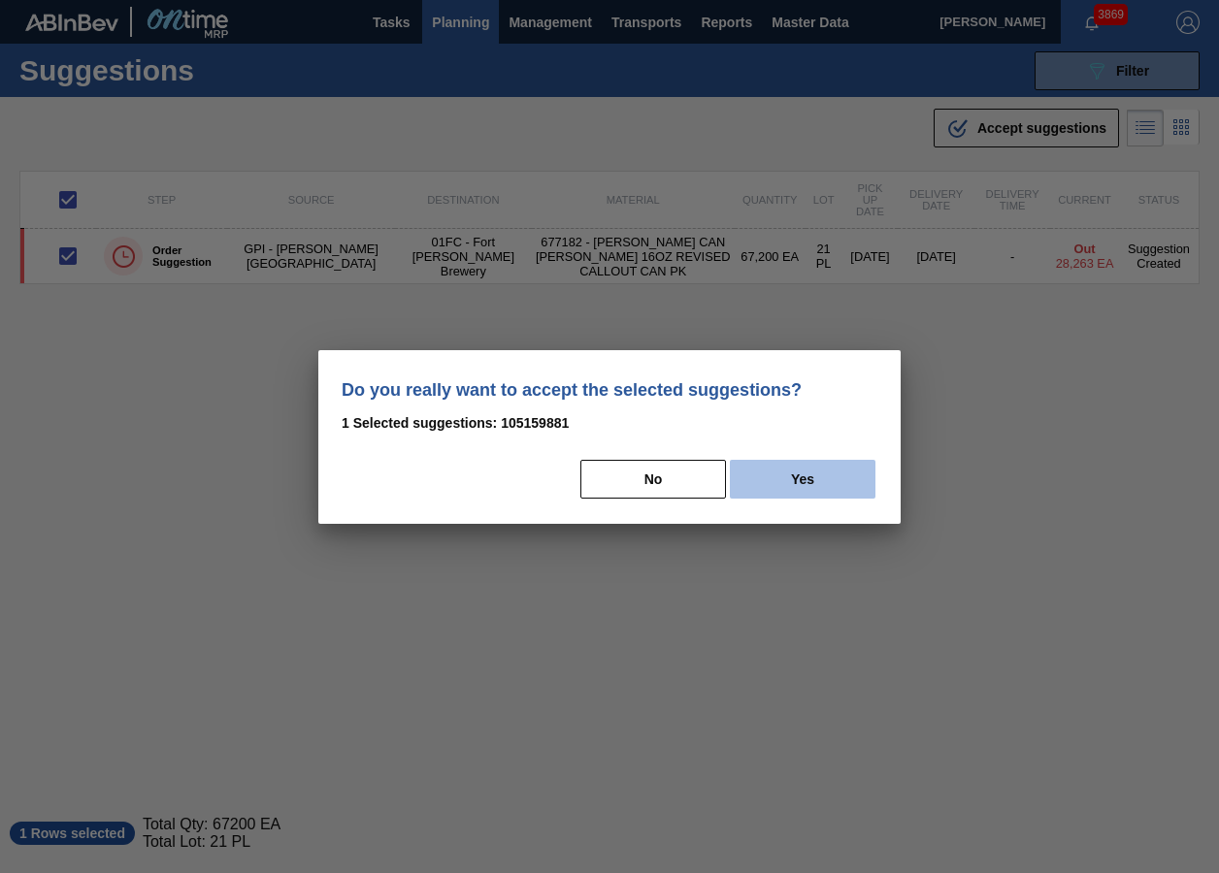
click at [819, 467] on button "Yes" at bounding box center [803, 479] width 146 height 39
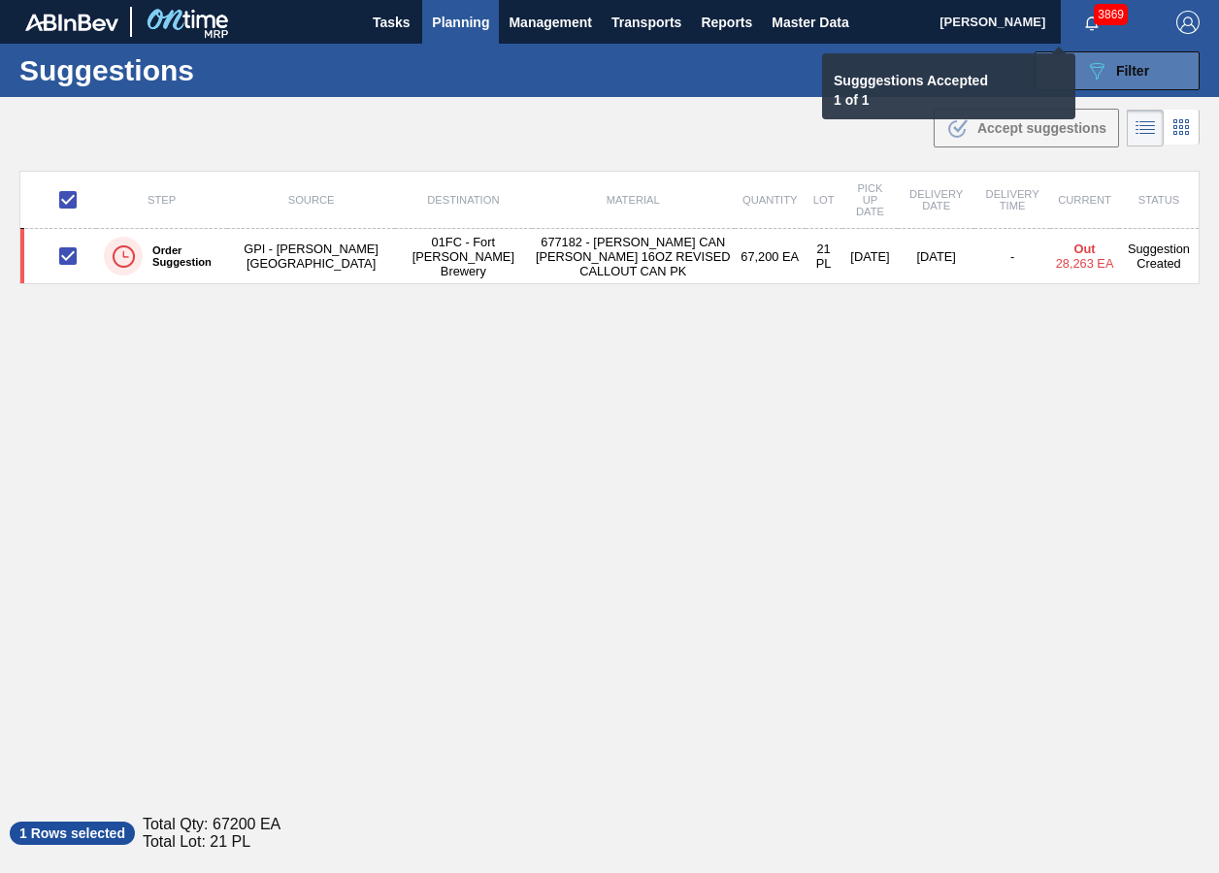
click at [1119, 63] on span "Filter" at bounding box center [1132, 71] width 33 height 16
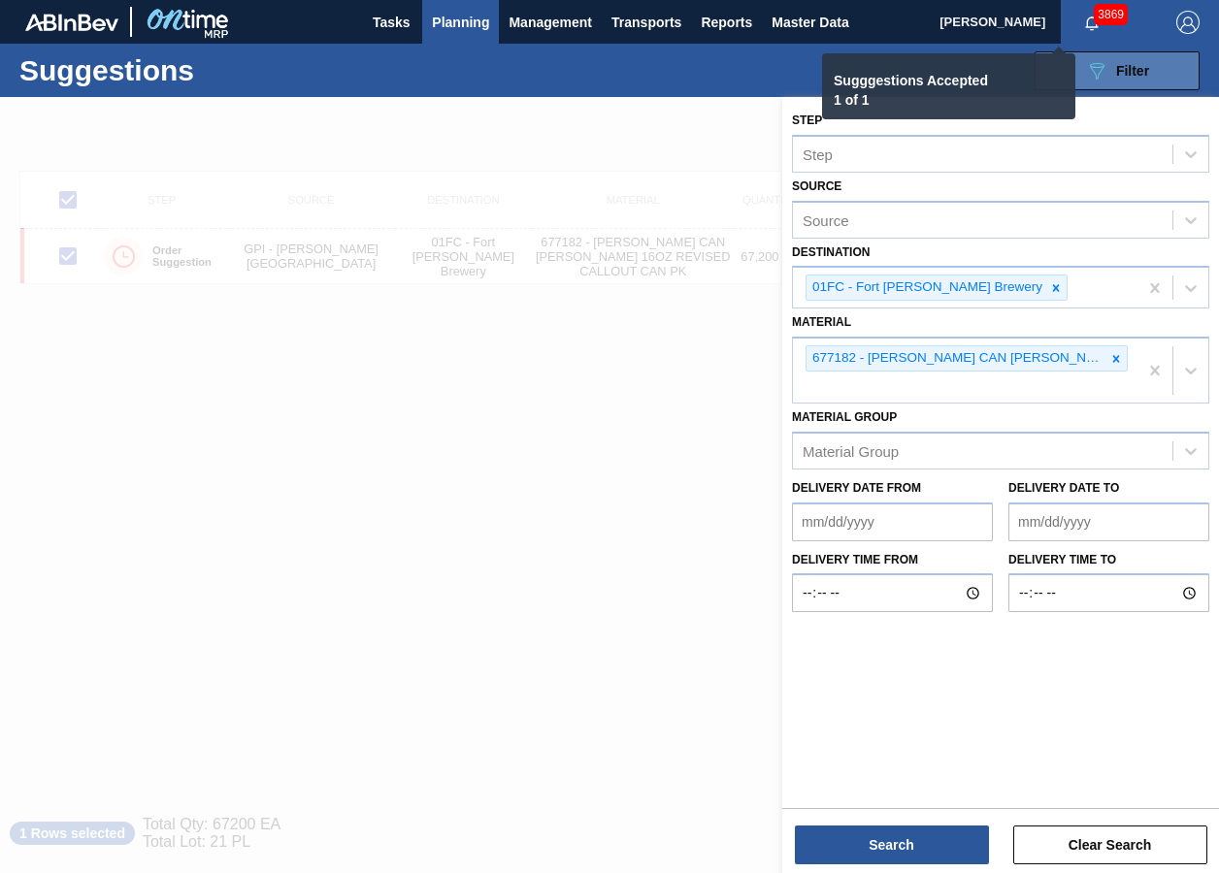
checkbox input "false"
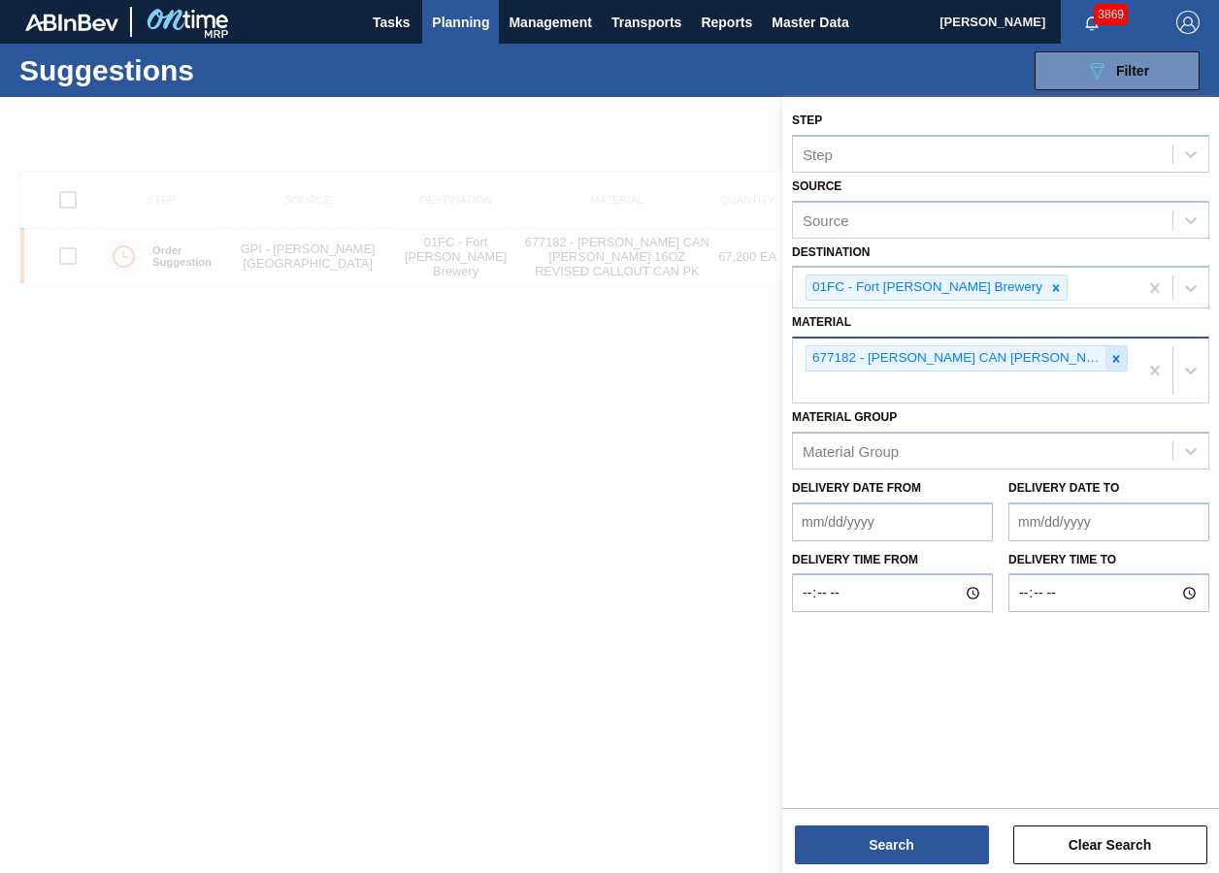
click at [1115, 365] on icon at bounding box center [1116, 359] width 14 height 14
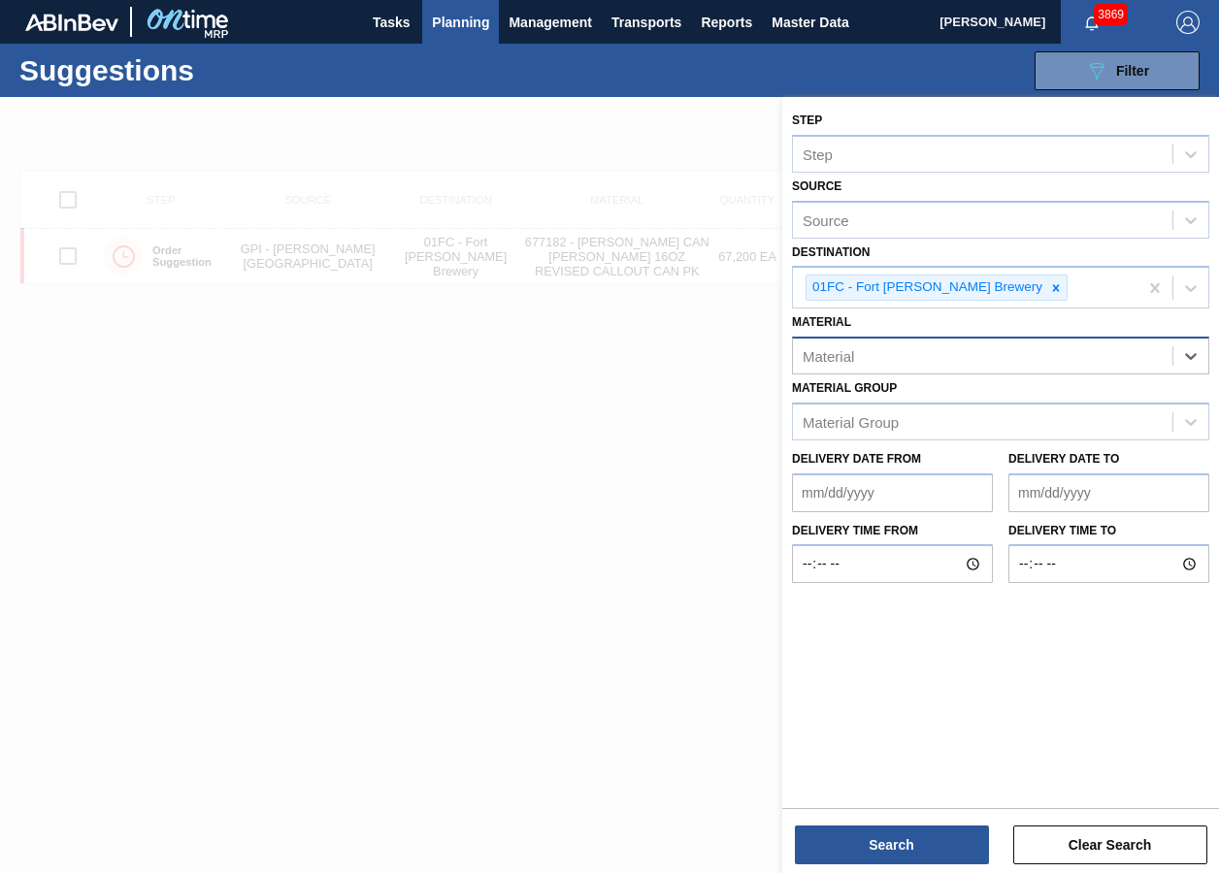
paste input "676437"
type input "676437"
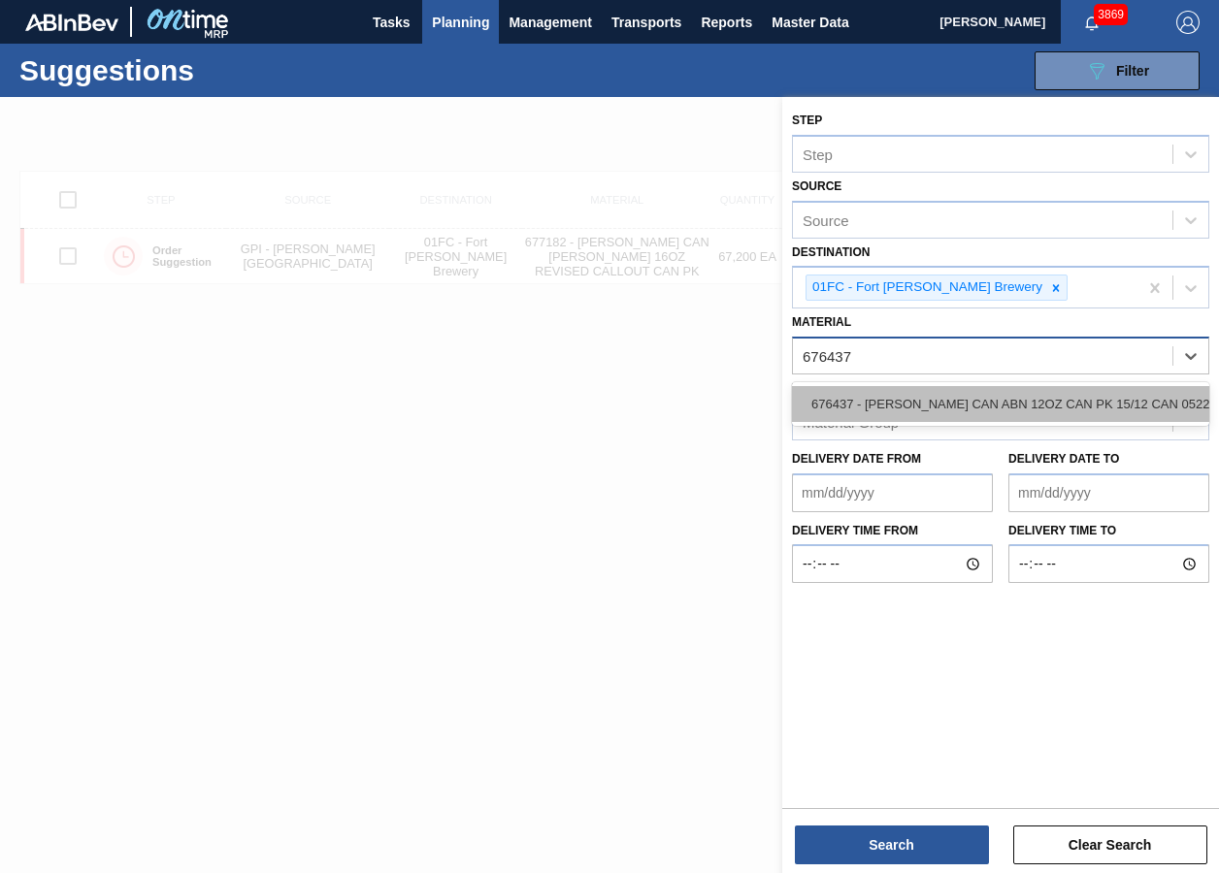
click at [903, 411] on div "676437 - [PERSON_NAME] CAN ABN 12OZ CAN PK 15/12 CAN 0522" at bounding box center [1000, 404] width 417 height 36
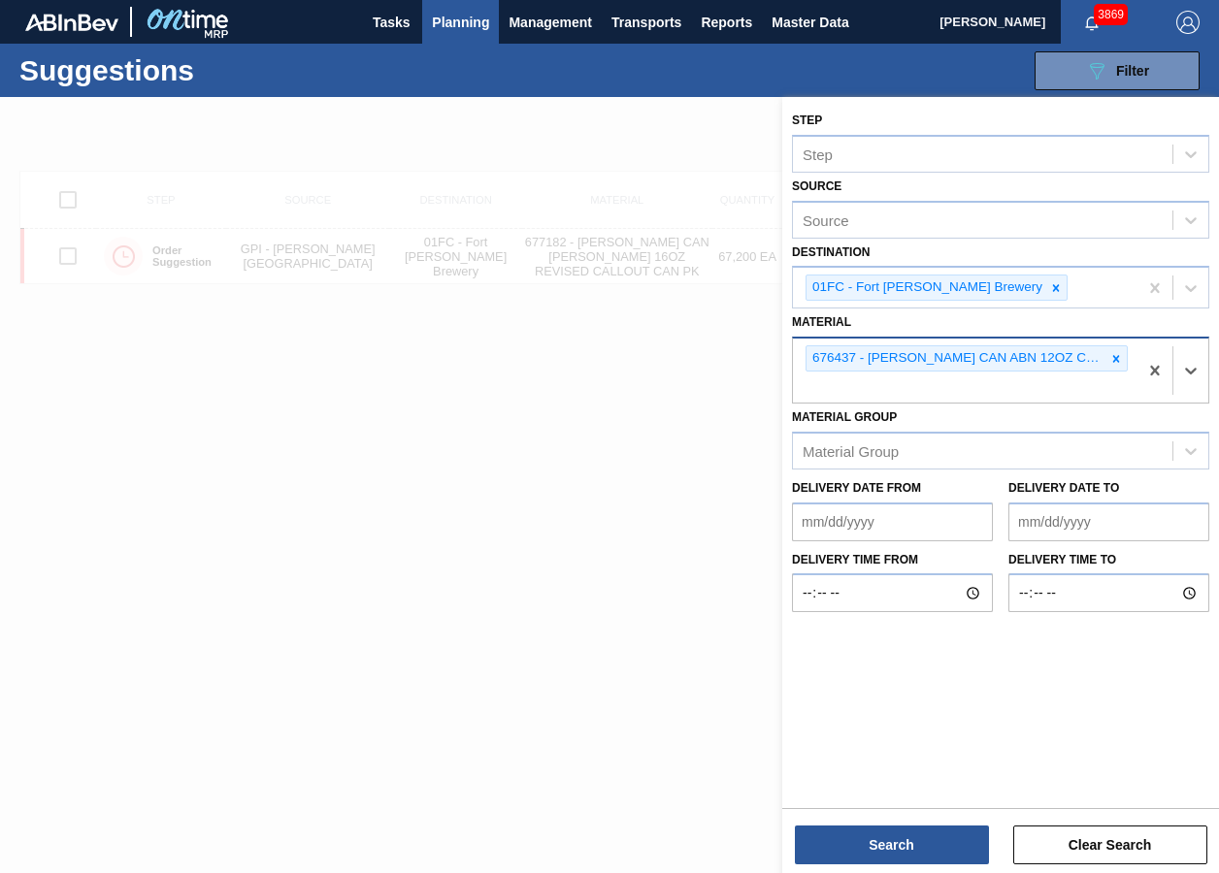
click at [905, 653] on div "Step Step Source Source Destination 01FC - [GEOGRAPHIC_DATA][PERSON_NAME] Brewe…" at bounding box center [1000, 487] width 437 height 780
click at [899, 653] on button "Search" at bounding box center [892, 845] width 194 height 39
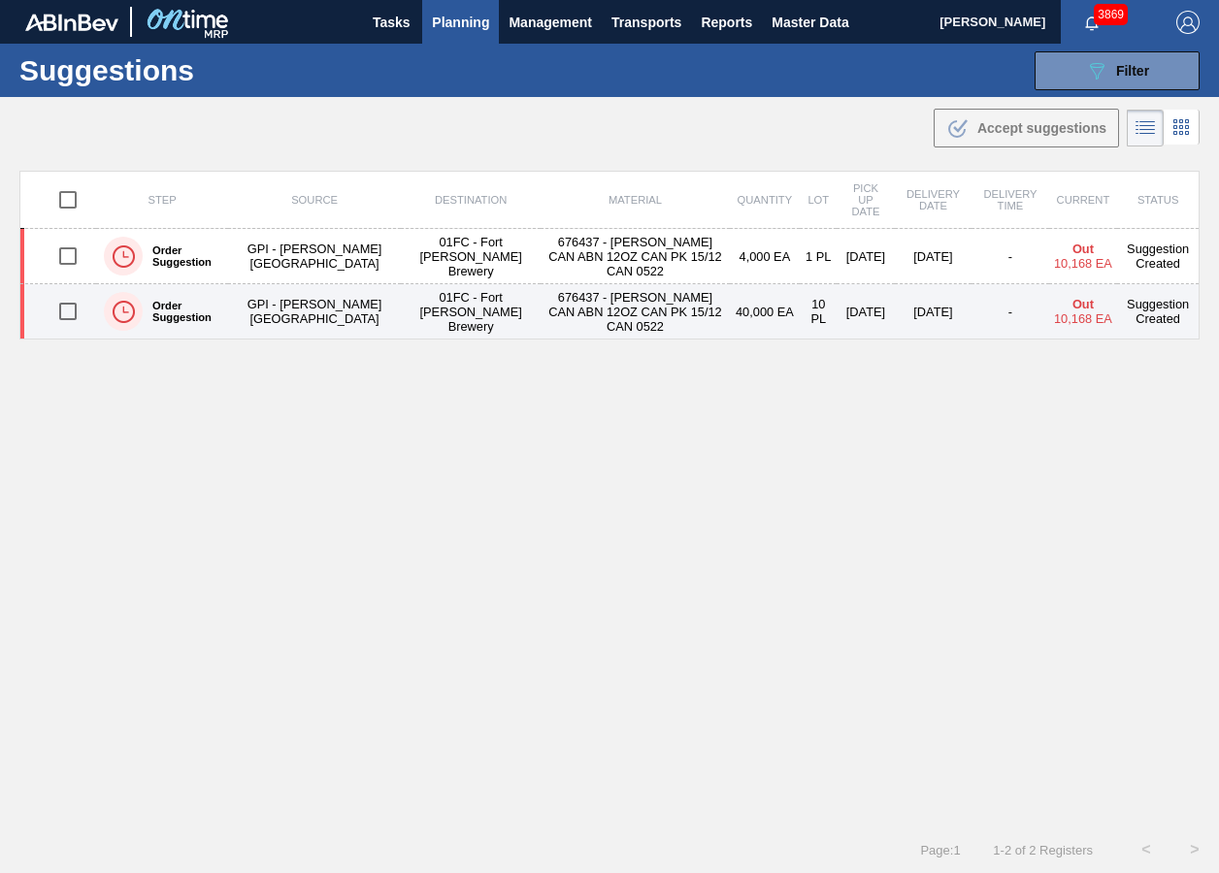
drag, startPoint x: 56, startPoint y: 257, endPoint x: 59, endPoint y: 289, distance: 32.2
click at [56, 257] on input "checkbox" at bounding box center [68, 256] width 41 height 41
checkbox input "true"
click at [63, 302] on input "checkbox" at bounding box center [68, 311] width 41 height 41
checkbox input "true"
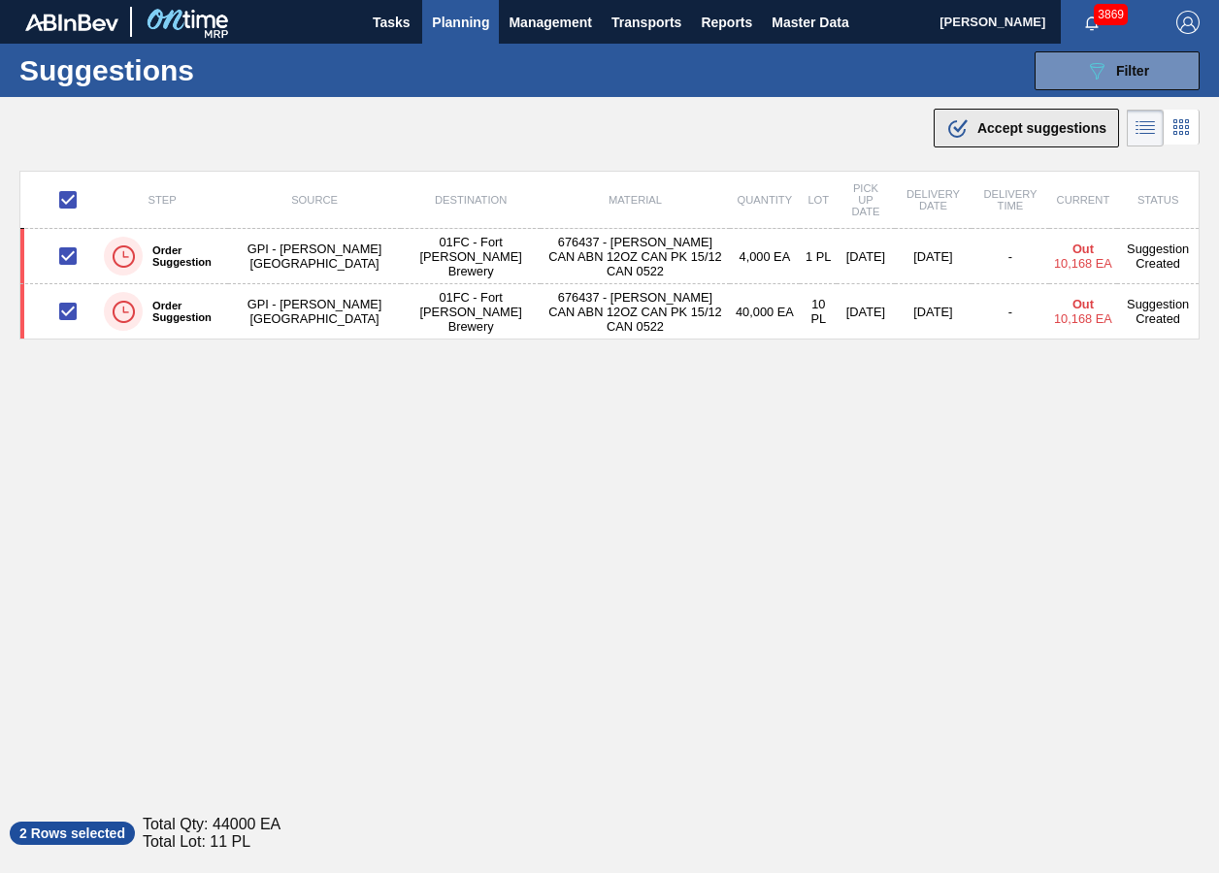
click at [1033, 143] on button ".b{fill:var(--color-action-default)} Accept suggestions" at bounding box center [1026, 128] width 185 height 39
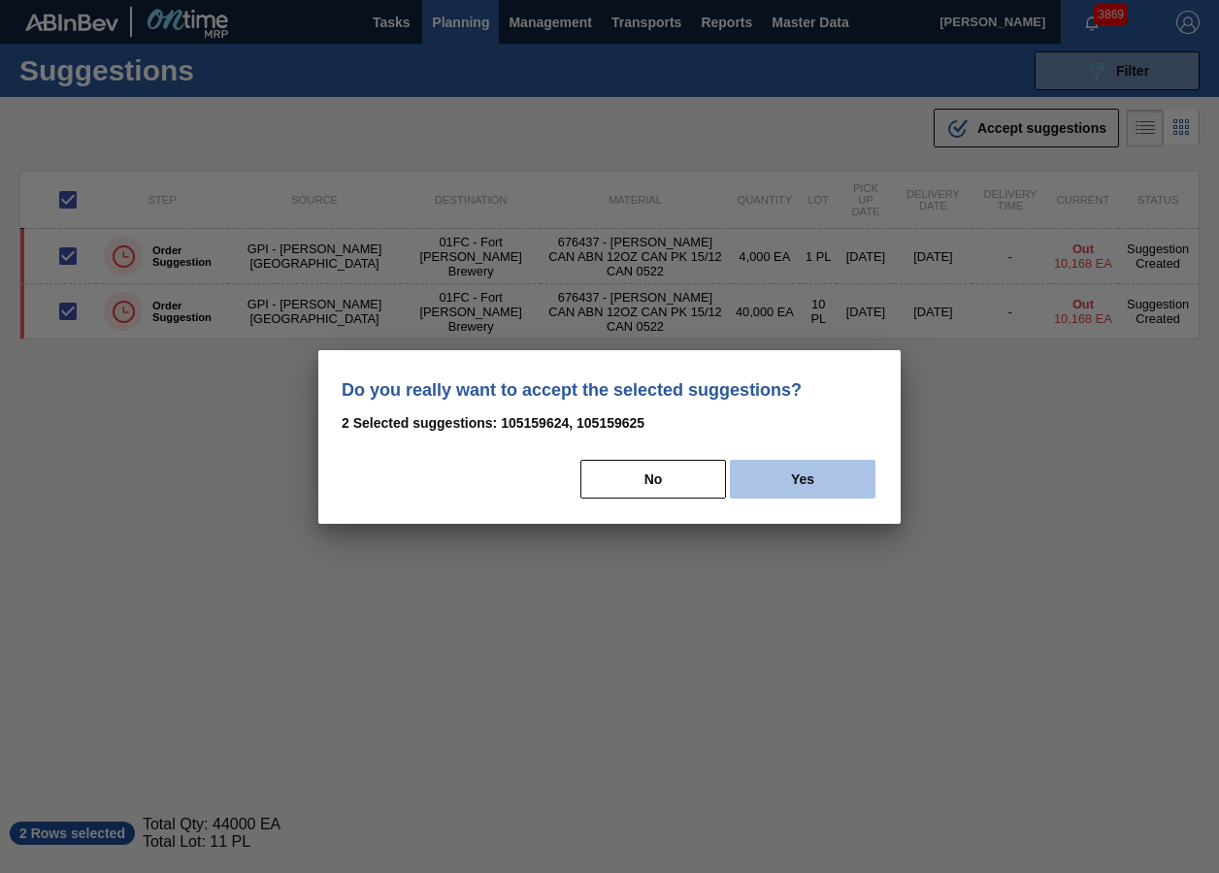
click at [793, 474] on button "Yes" at bounding box center [803, 479] width 146 height 39
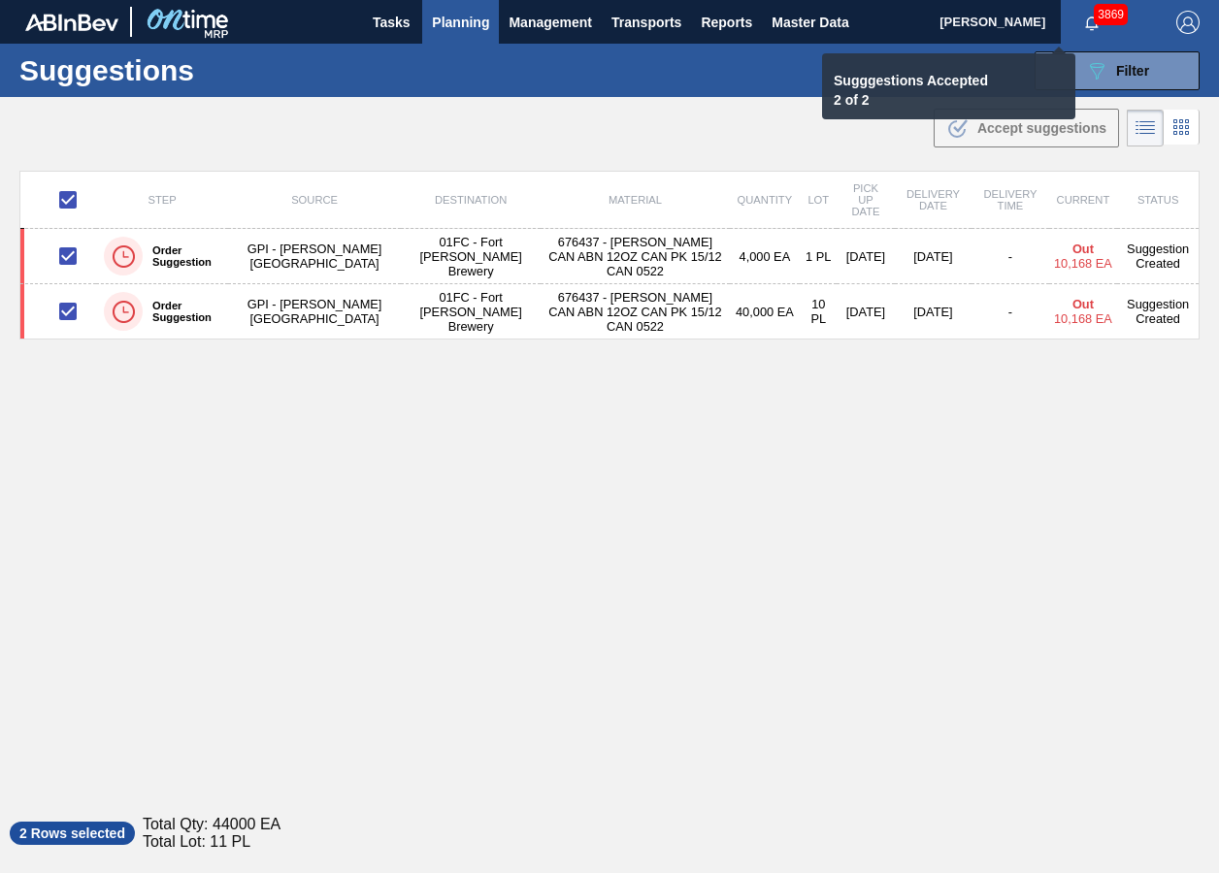
checkbox input "false"
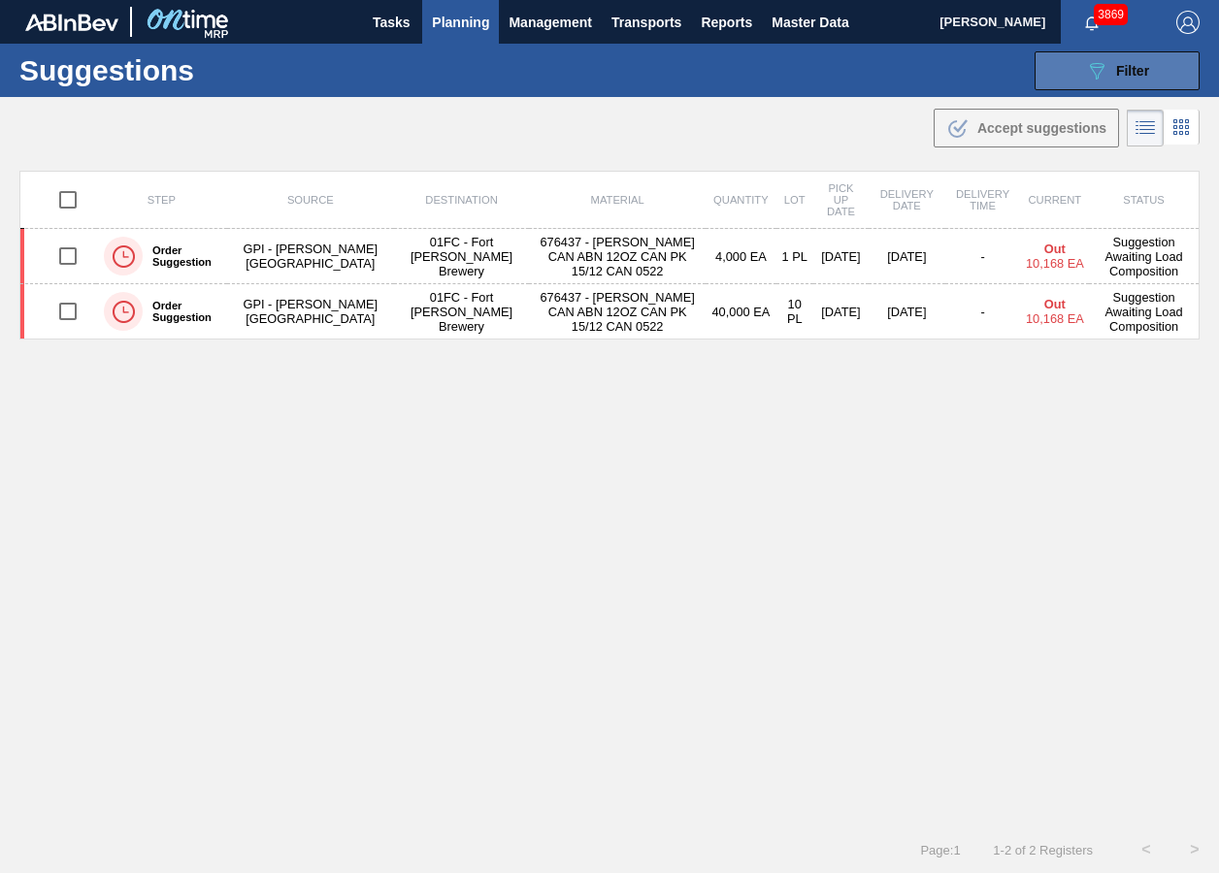
click at [1128, 52] on button "089F7B8B-B2A5-4AFE-B5C0-19BA573D28AC Filter" at bounding box center [1116, 70] width 165 height 39
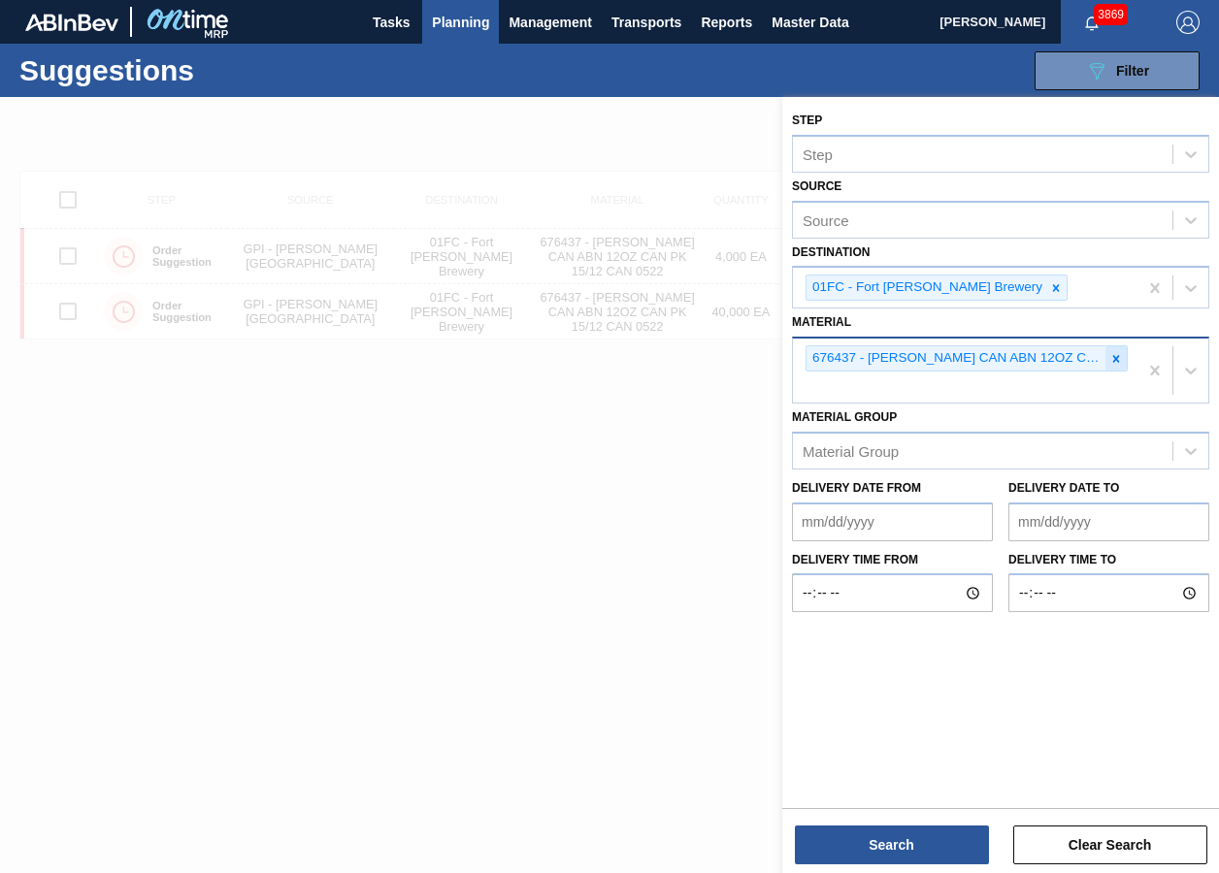
click at [1121, 355] on icon at bounding box center [1116, 359] width 14 height 14
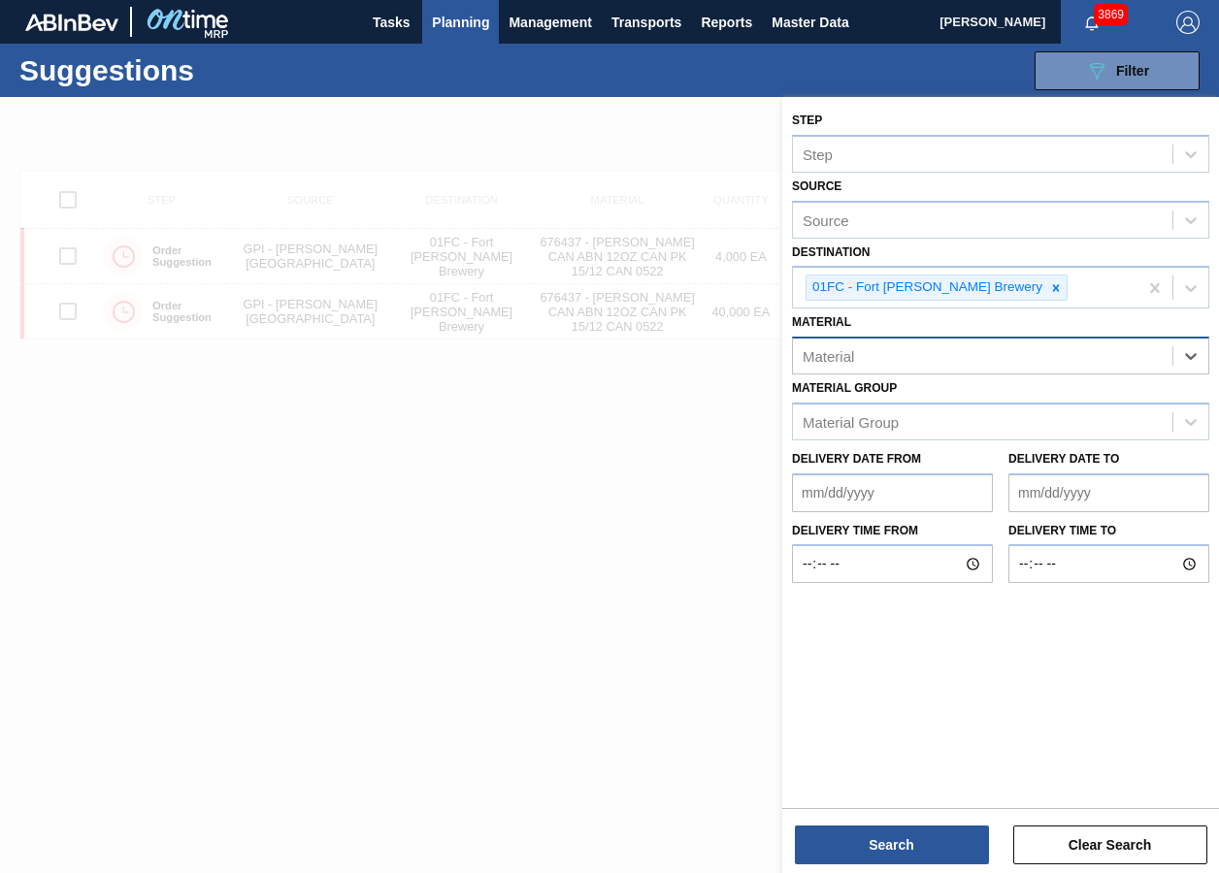
paste input "677154"
type input "677154"
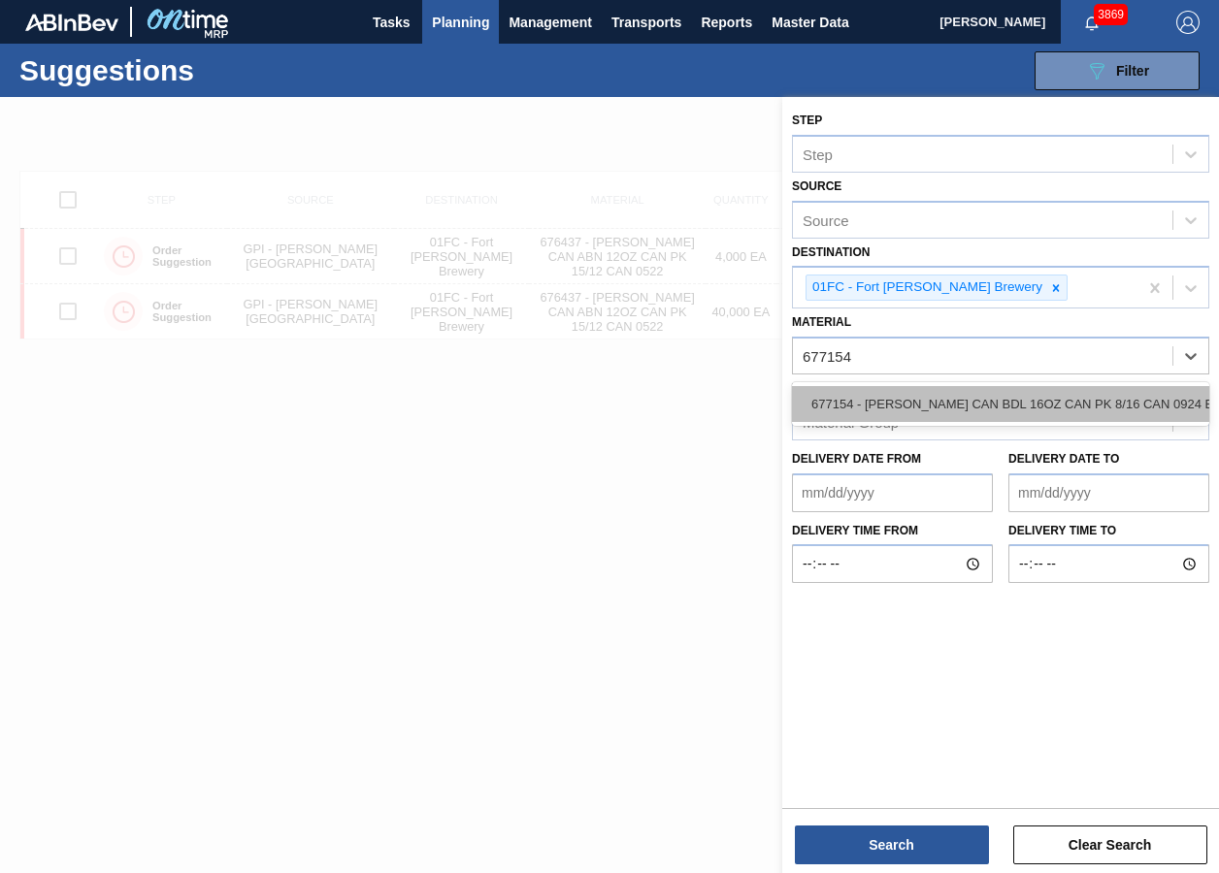
click at [849, 398] on div "677154 - [PERSON_NAME] CAN BDL 16OZ CAN PK 8/16 CAN 0924 B" at bounding box center [1000, 404] width 417 height 36
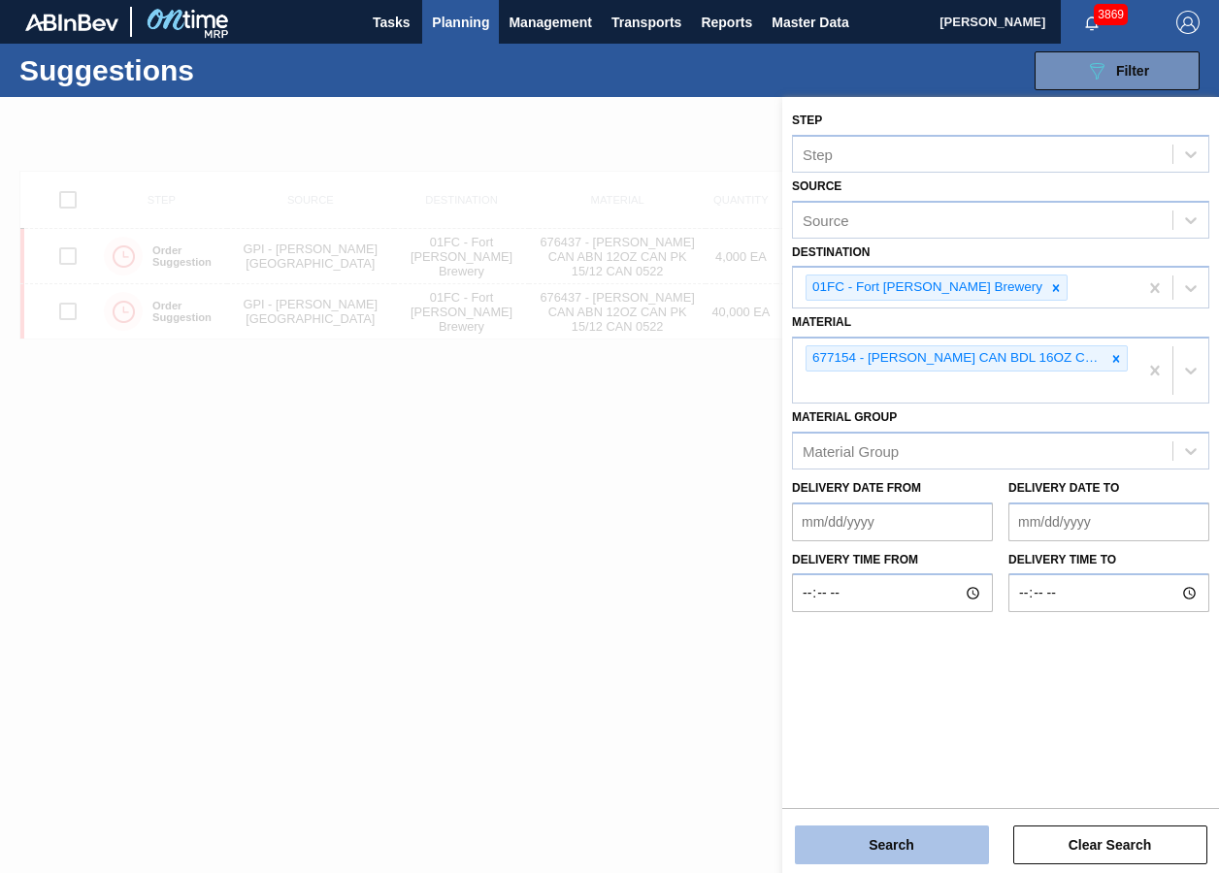
click at [887, 653] on button "Search" at bounding box center [892, 845] width 194 height 39
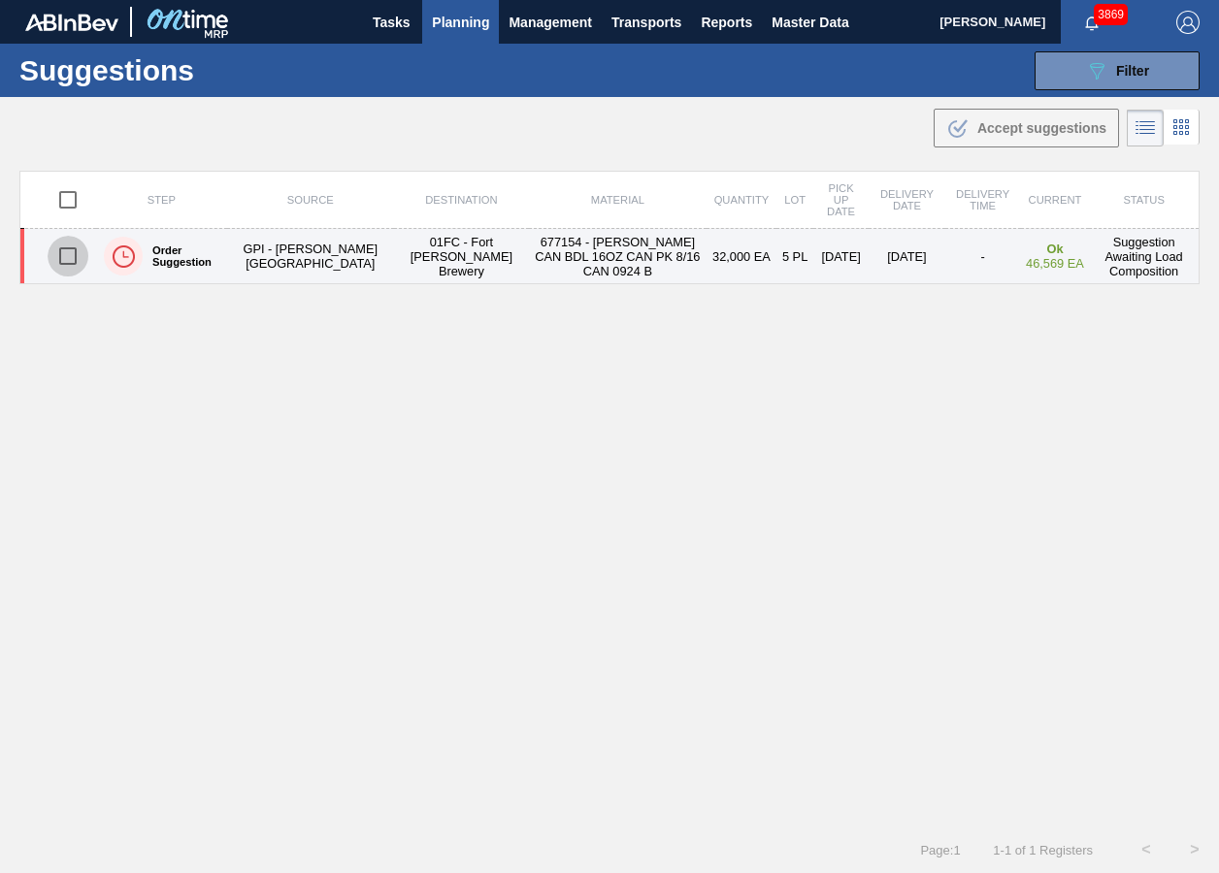
click at [80, 256] on input "checkbox" at bounding box center [68, 256] width 41 height 41
checkbox input "true"
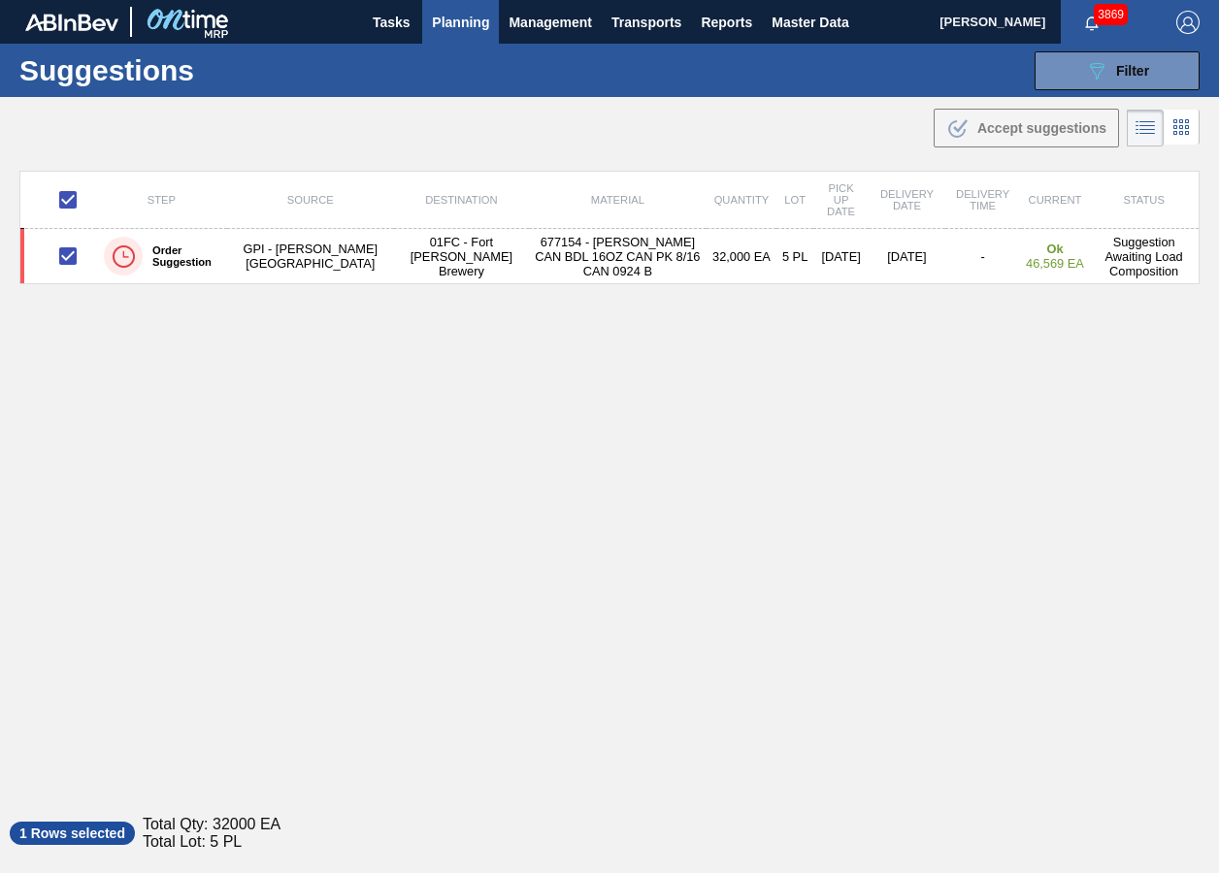
drag, startPoint x: 1075, startPoint y: 79, endPoint x: 1075, endPoint y: 107, distance: 28.1
click at [1075, 79] on button "089F7B8B-B2A5-4AFE-B5C0-19BA573D28AC Filter" at bounding box center [1116, 70] width 165 height 39
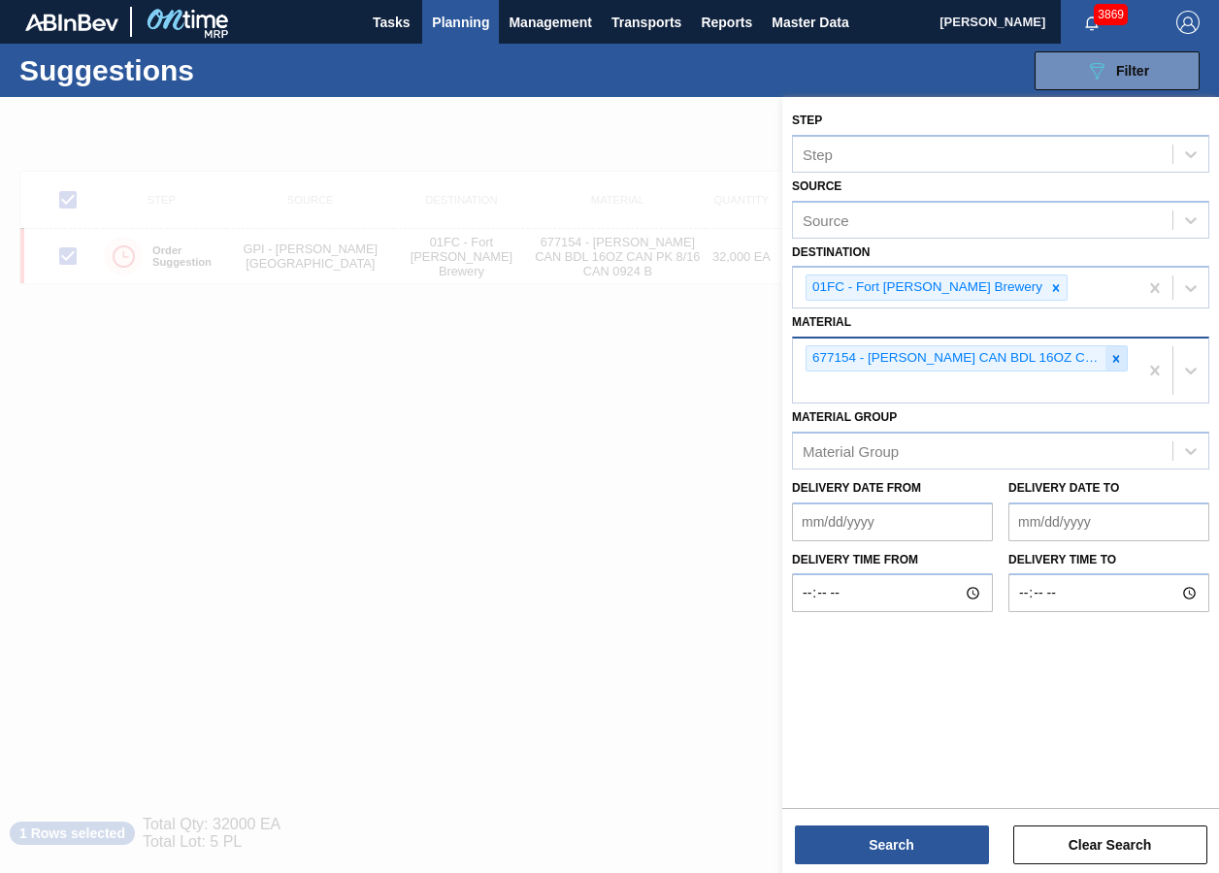
click at [1122, 359] on icon at bounding box center [1116, 359] width 14 height 14
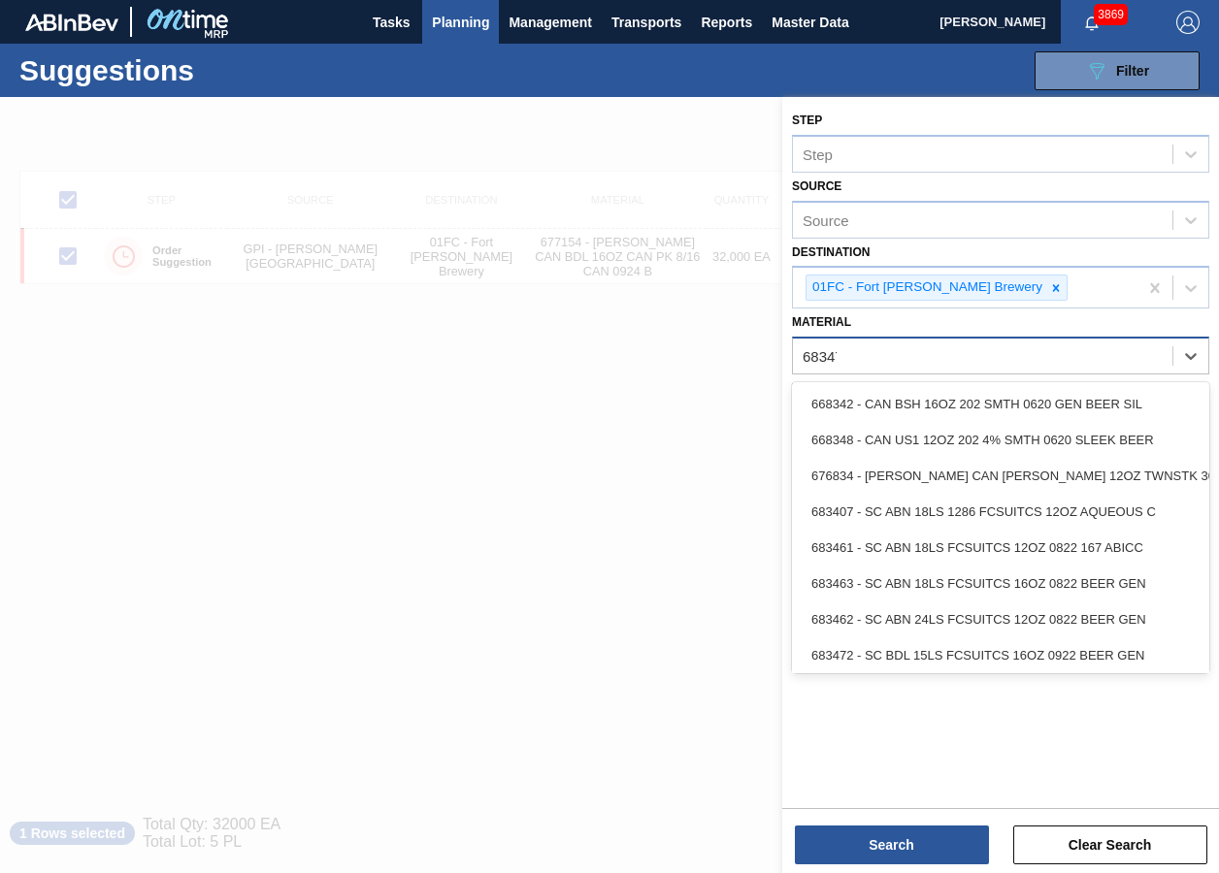
type input "683479"
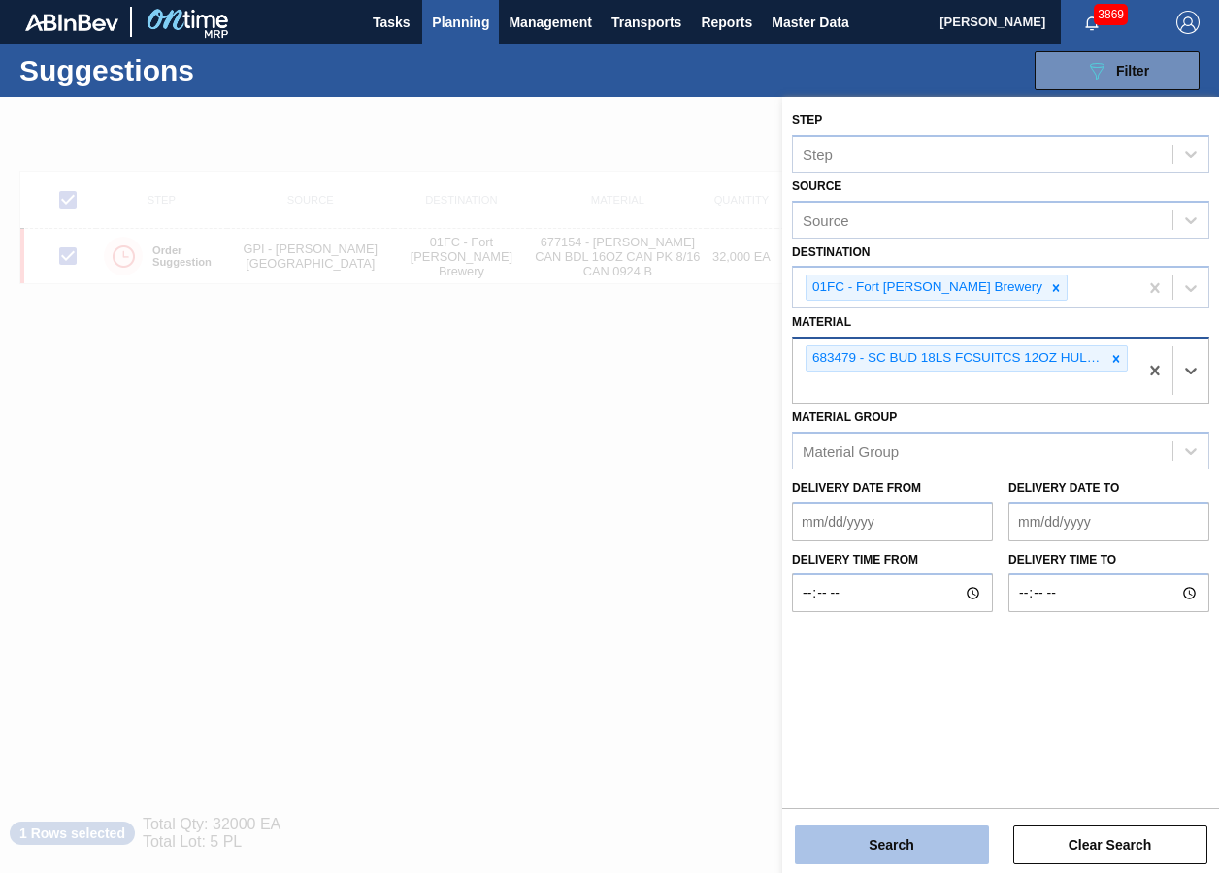
click at [897, 653] on button "Search" at bounding box center [892, 845] width 194 height 39
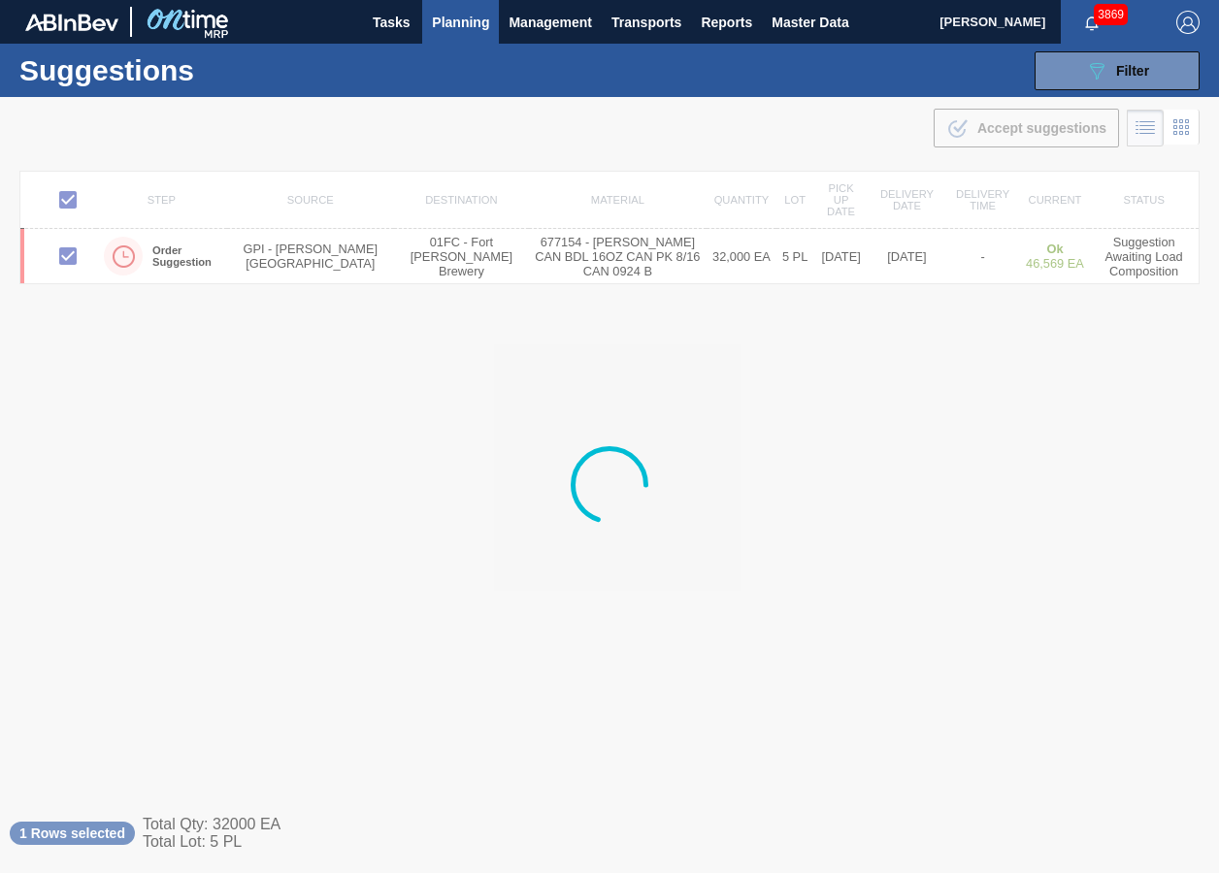
checkbox input "false"
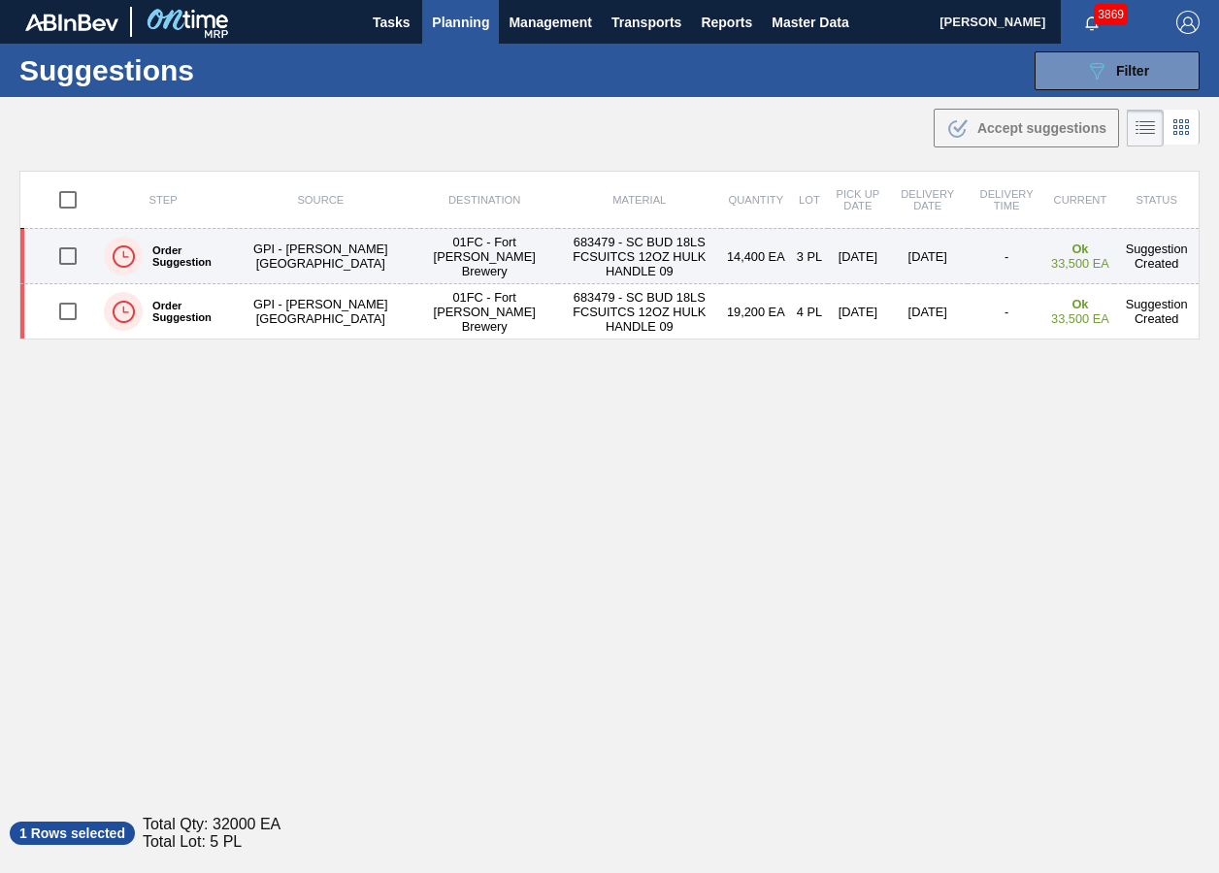
drag, startPoint x: 61, startPoint y: 319, endPoint x: 61, endPoint y: 267, distance: 52.4
click at [61, 319] on input "checkbox" at bounding box center [68, 311] width 41 height 41
checkbox input "true"
click at [61, 257] on input "checkbox" at bounding box center [68, 256] width 41 height 41
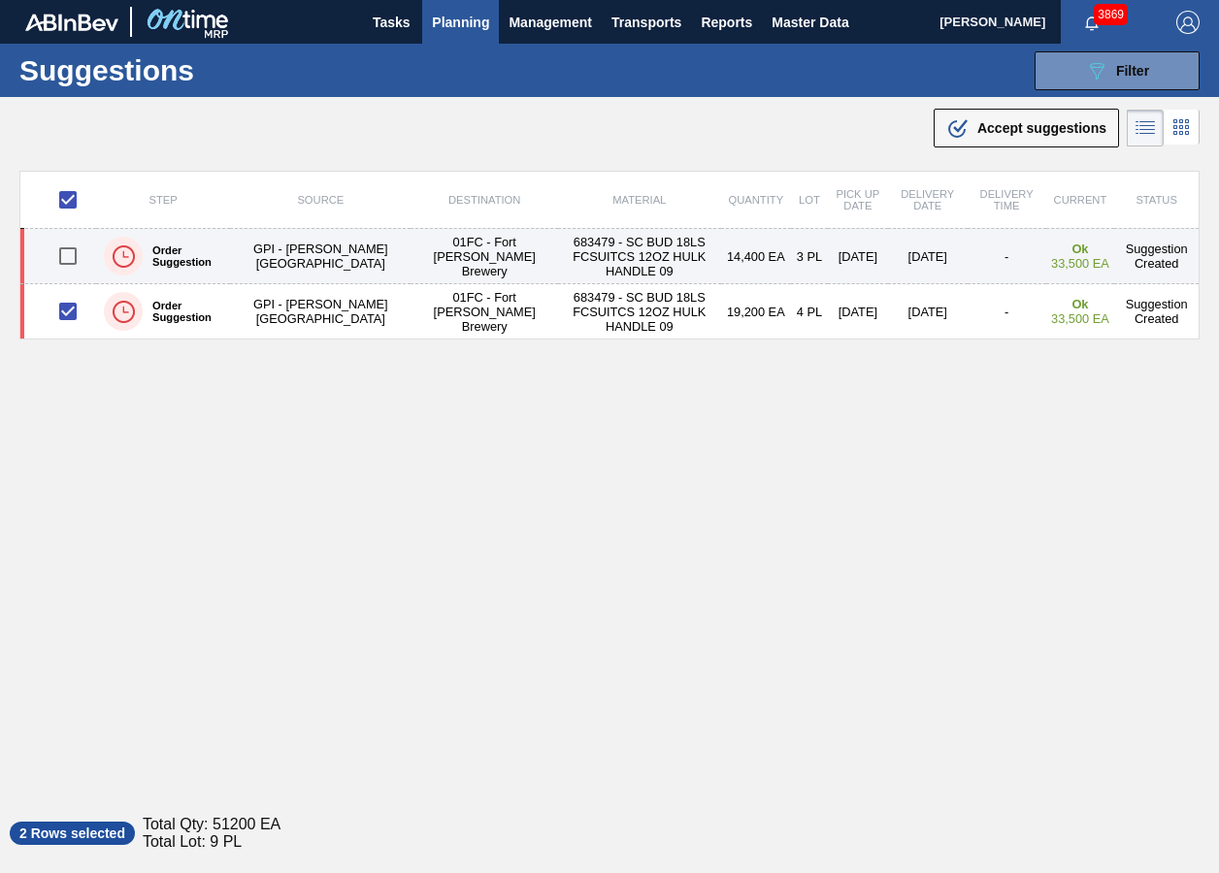
checkbox input "true"
checkbox input "false"
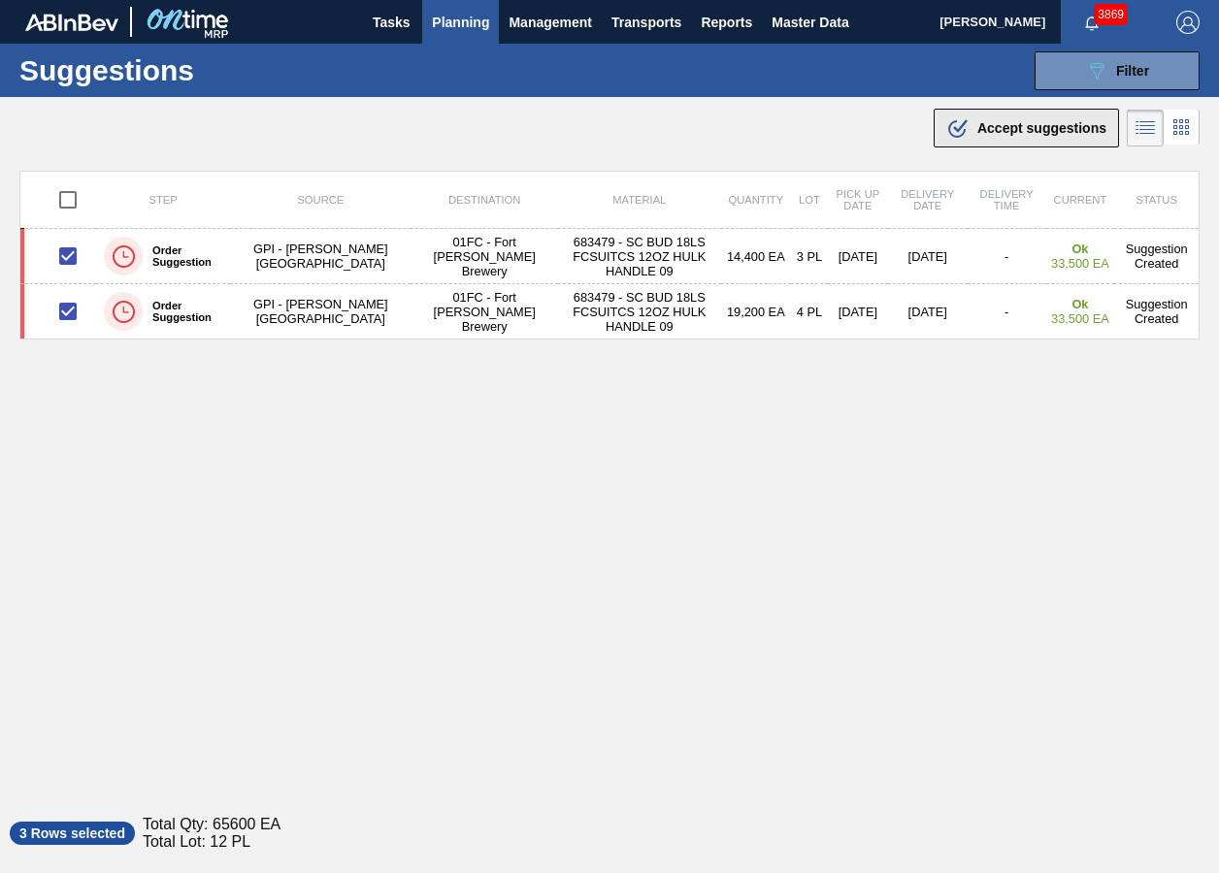
click at [988, 144] on button ".b{fill:var(--color-action-default)} Accept suggestions" at bounding box center [1026, 128] width 185 height 39
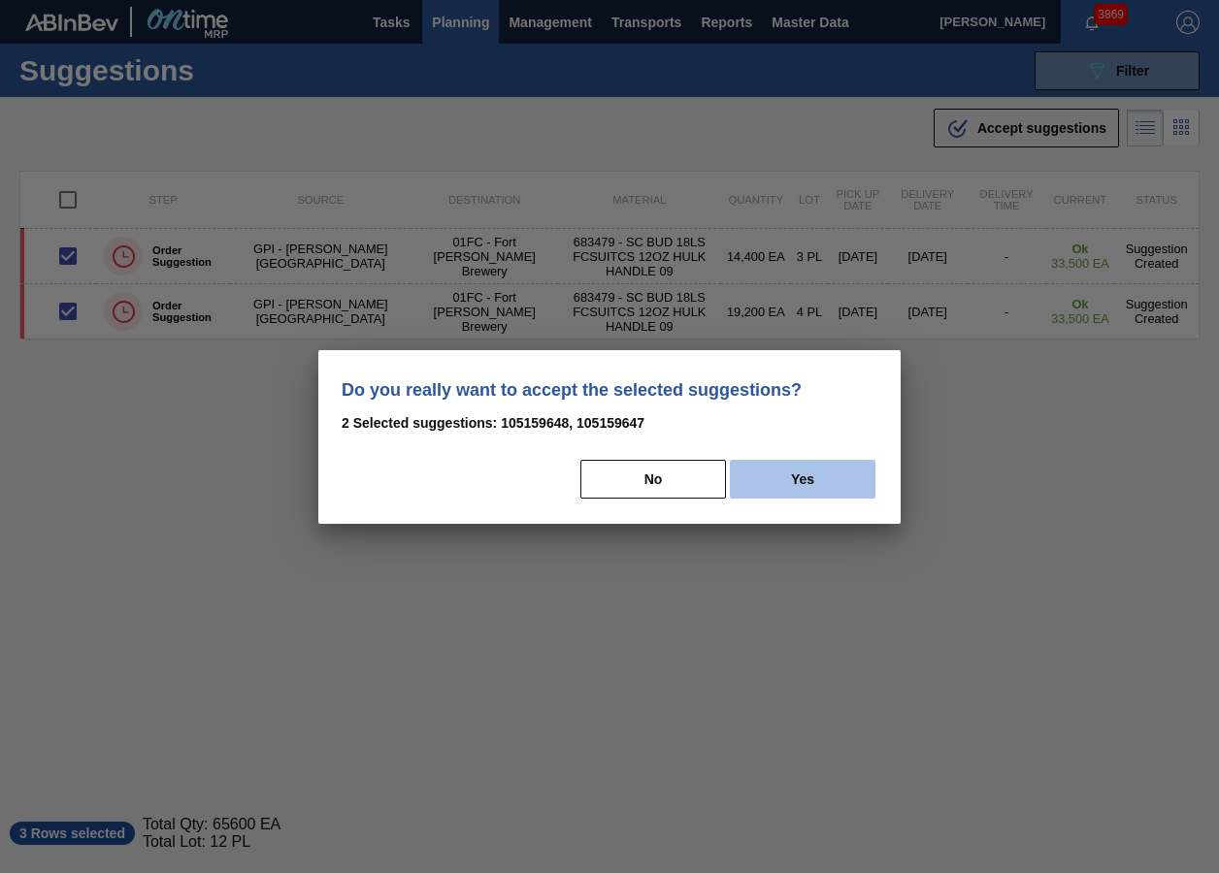
click at [813, 470] on button "Yes" at bounding box center [803, 479] width 146 height 39
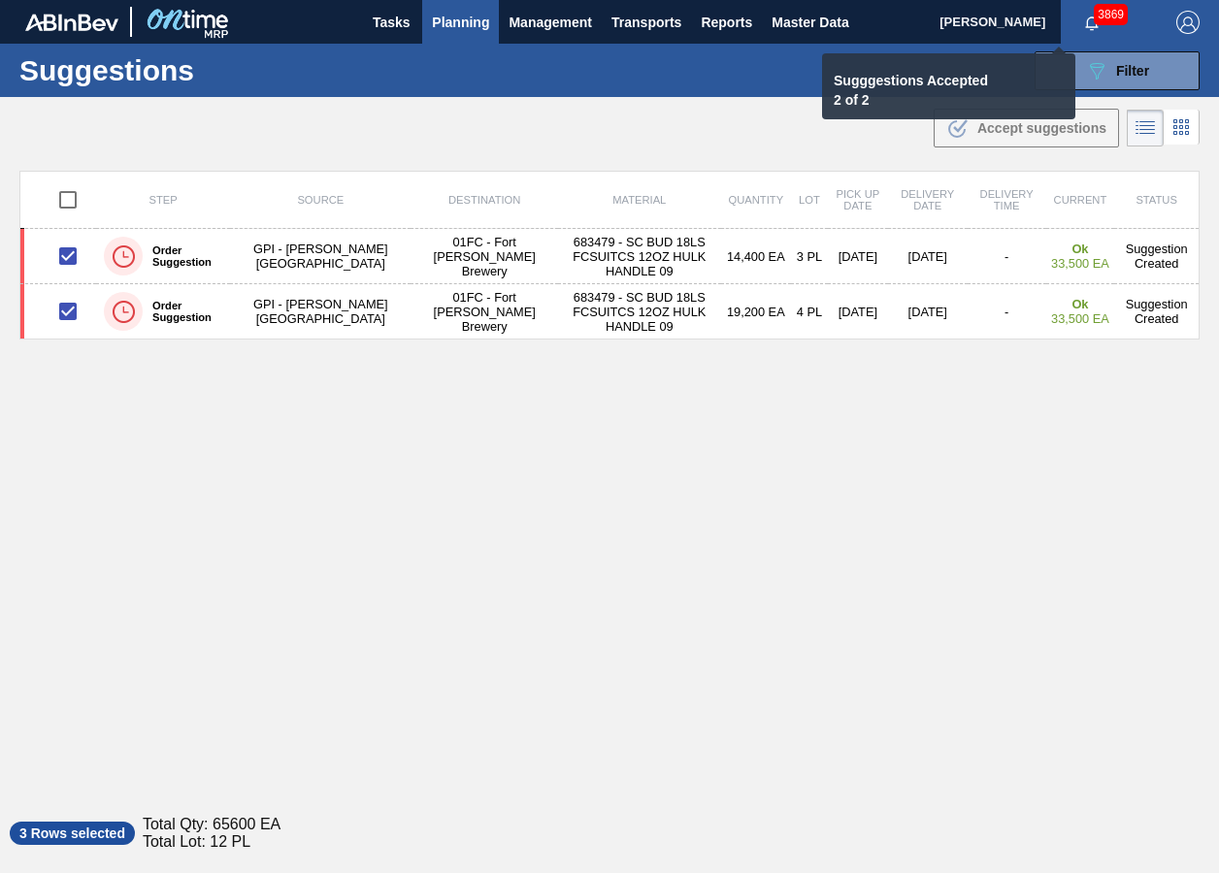
checkbox input "false"
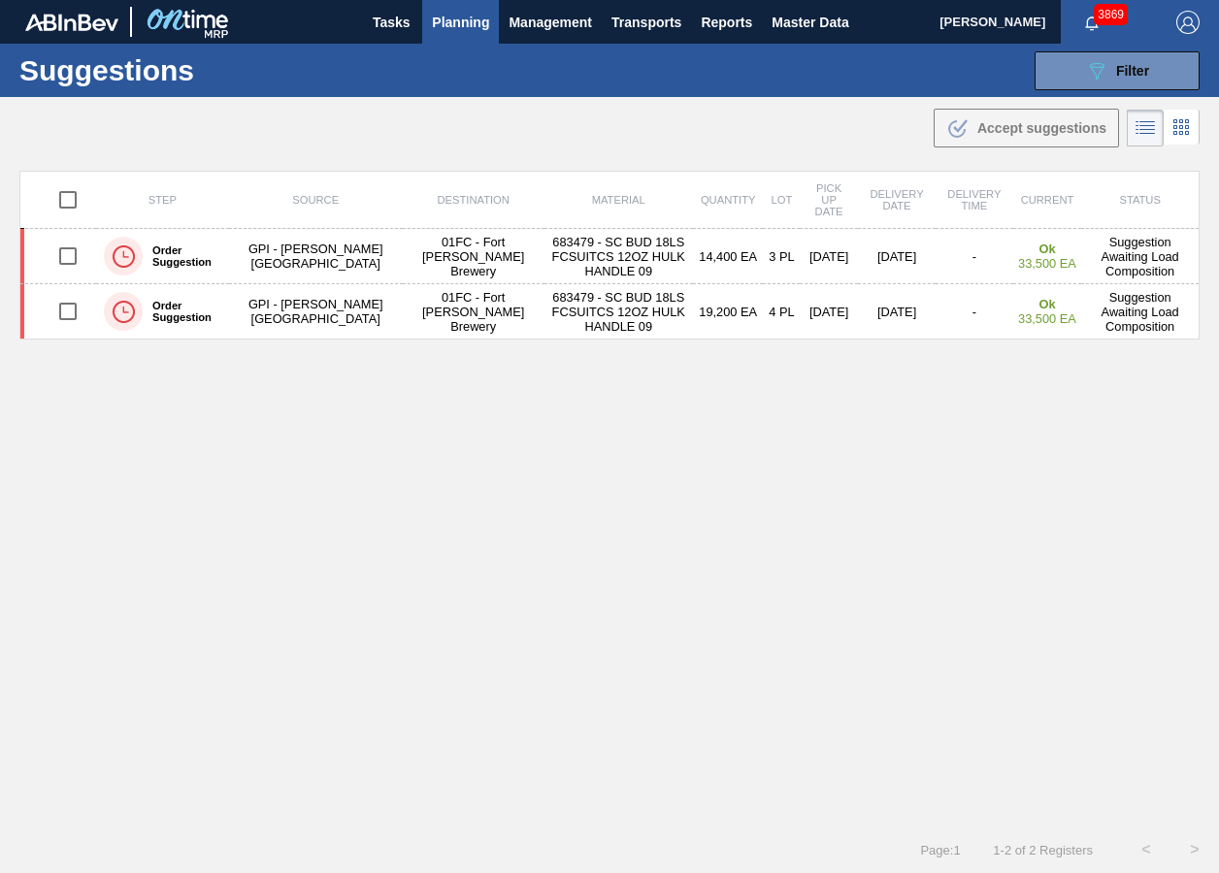
click at [1097, 90] on div "Suggestions 089F7B8B-B2A5-4AFE-B5C0-19BA573D28AC Filter Step Step Source Source…" at bounding box center [609, 70] width 1219 height 53
click at [1099, 72] on icon "089F7B8B-B2A5-4AFE-B5C0-19BA573D28AC" at bounding box center [1096, 70] width 23 height 23
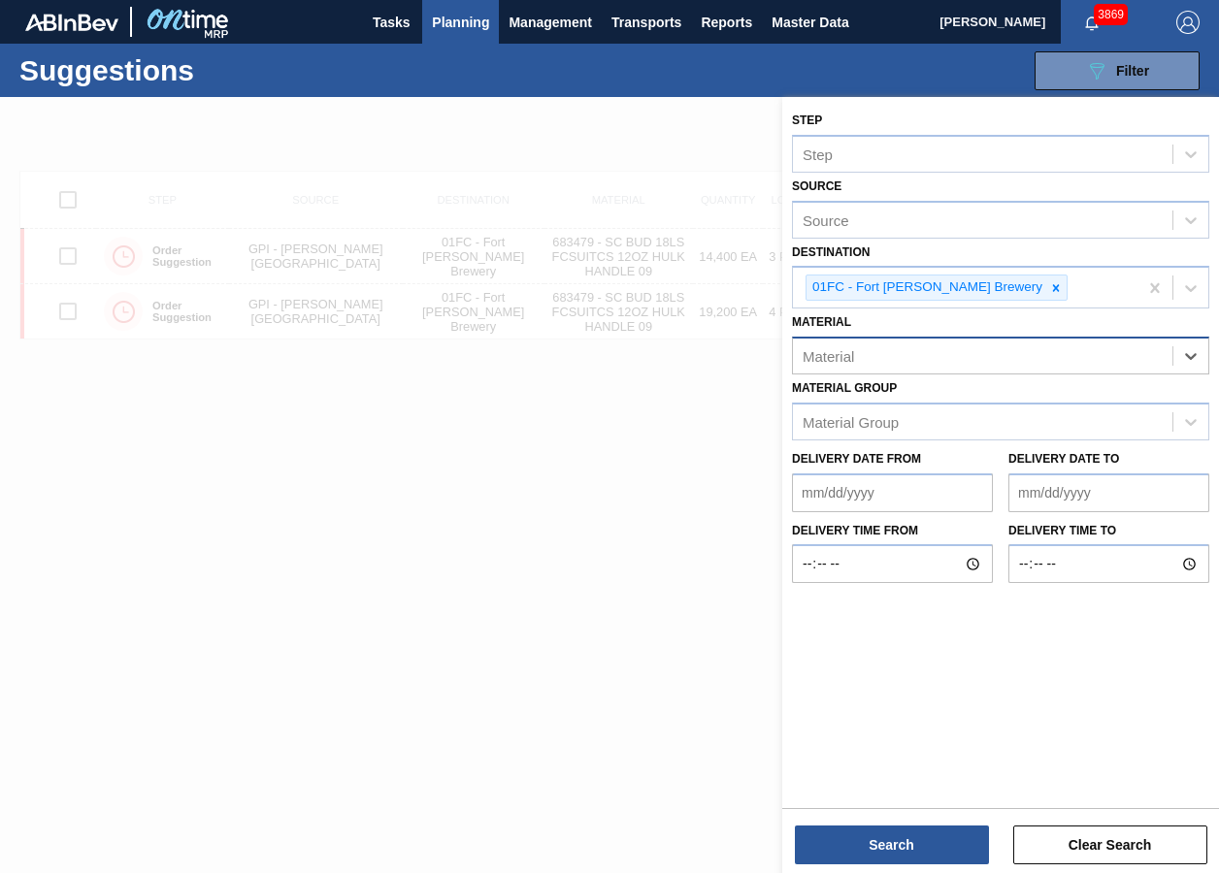
paste input "683618"
type input "683618"
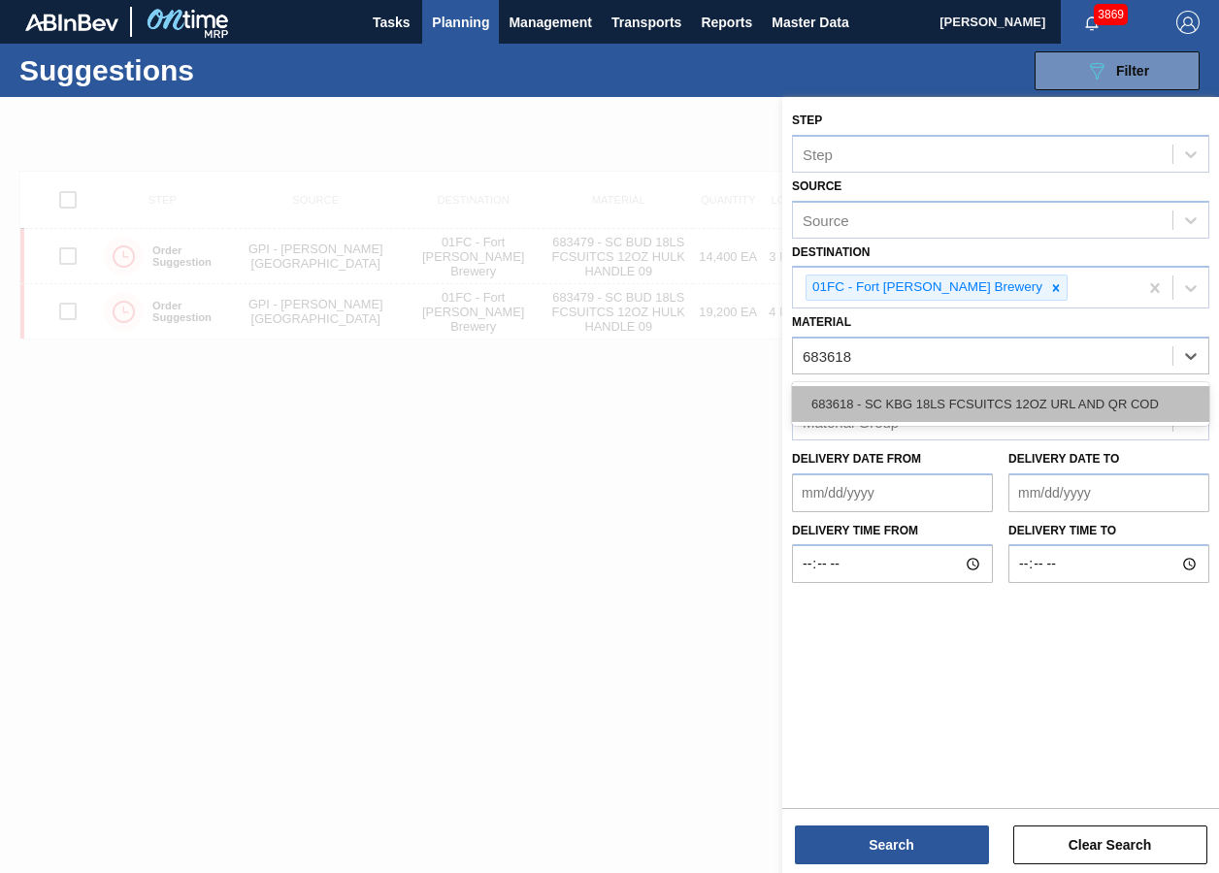
click at [865, 397] on div "683618 - SC KBG 18LS FCSUITCS 12OZ URL AND QR COD" at bounding box center [1000, 404] width 417 height 36
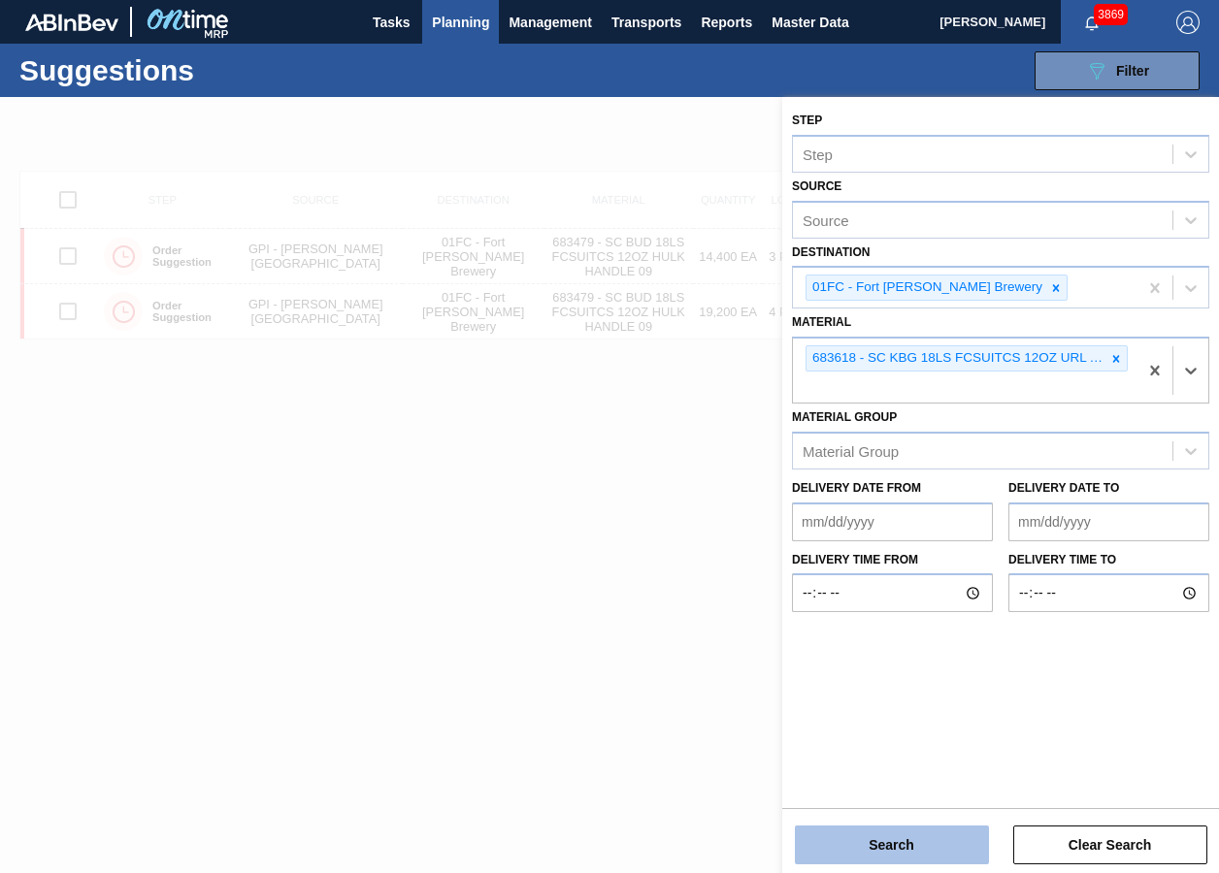
click at [837, 653] on button "Search" at bounding box center [892, 845] width 194 height 39
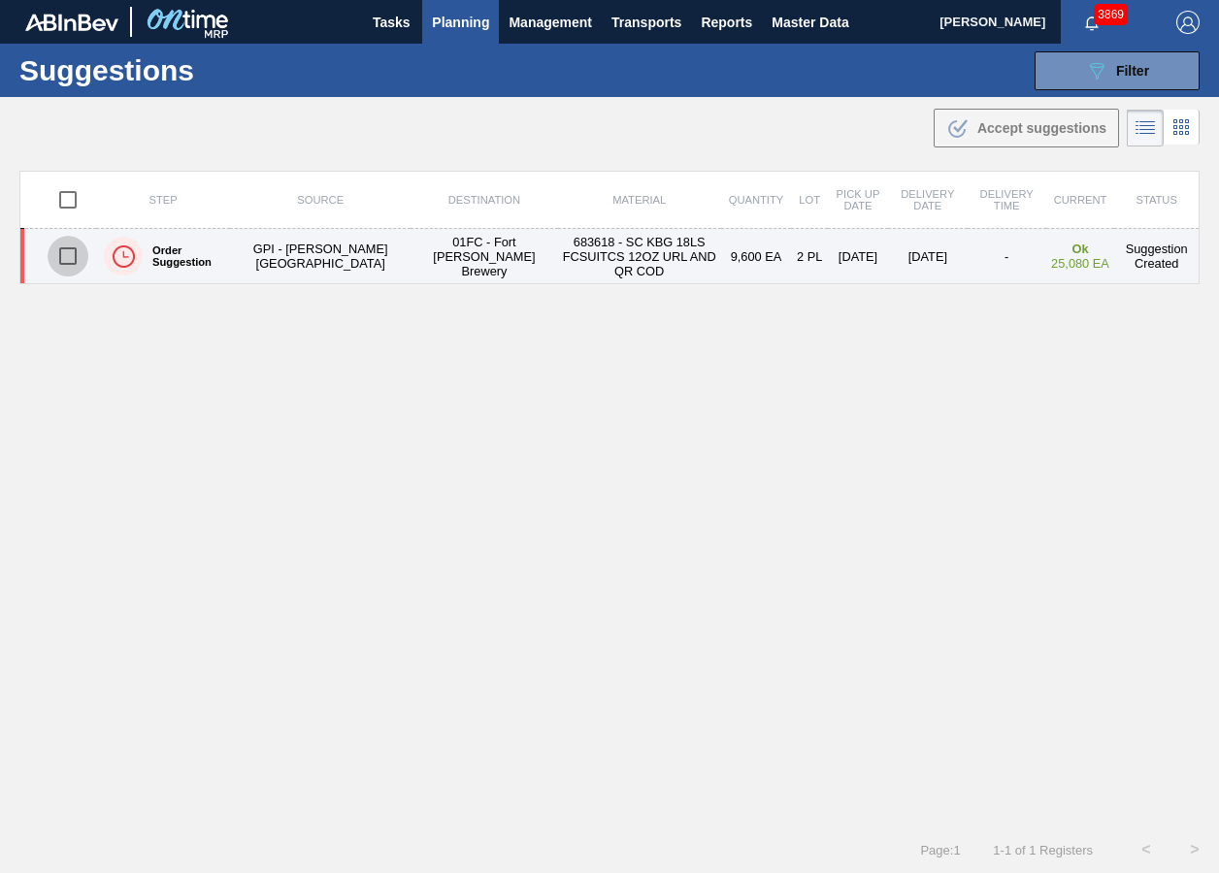
click at [59, 251] on input "checkbox" at bounding box center [68, 256] width 41 height 41
checkbox input "true"
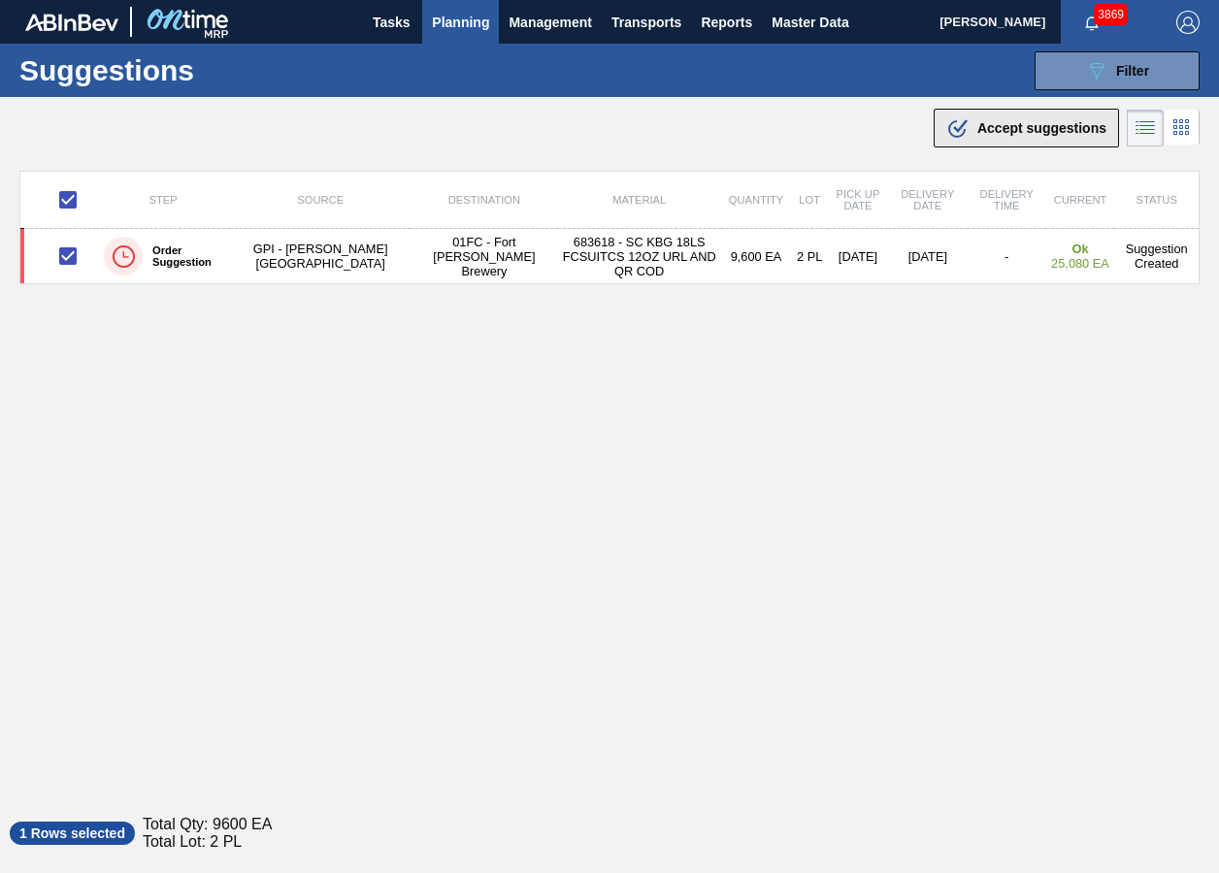
click at [998, 127] on span "Accept suggestions" at bounding box center [1041, 128] width 129 height 16
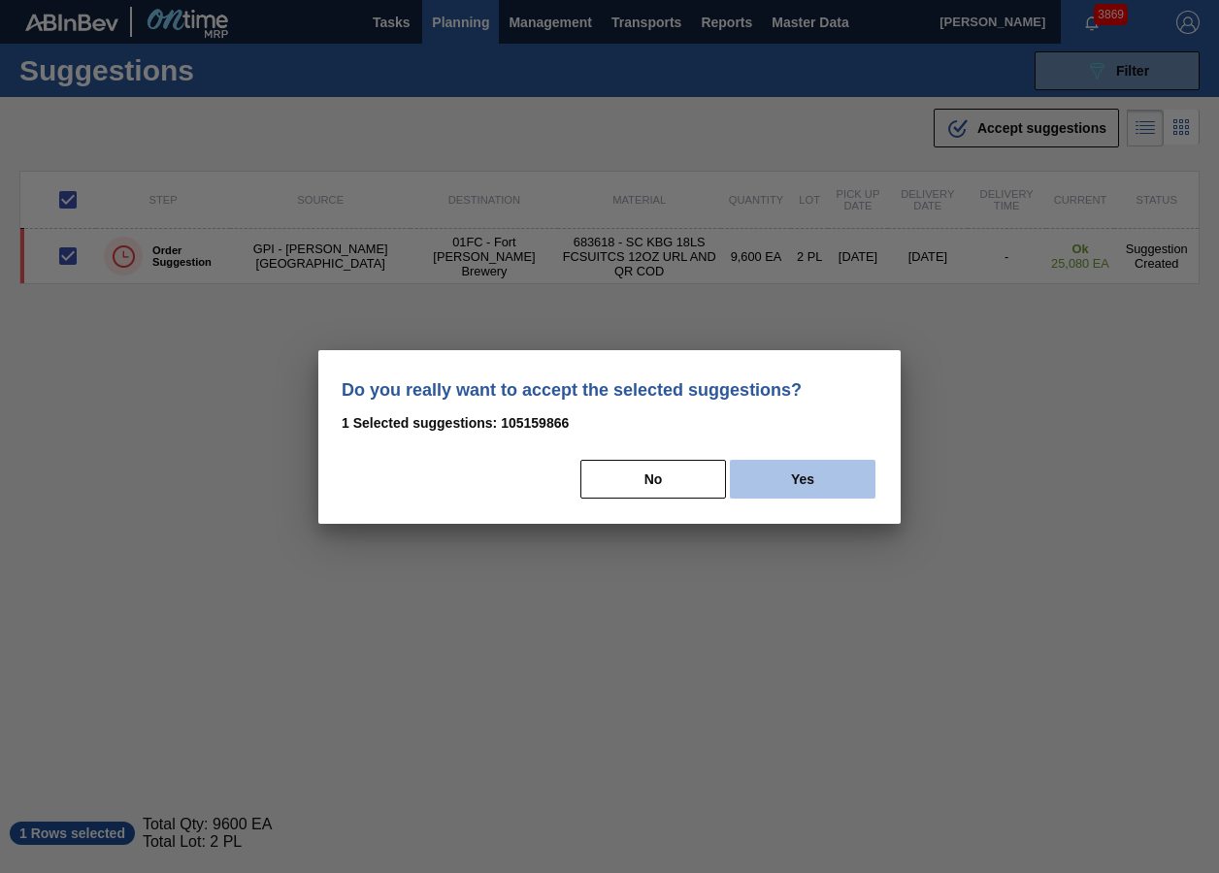
click at [759, 492] on button "Yes" at bounding box center [803, 479] width 146 height 39
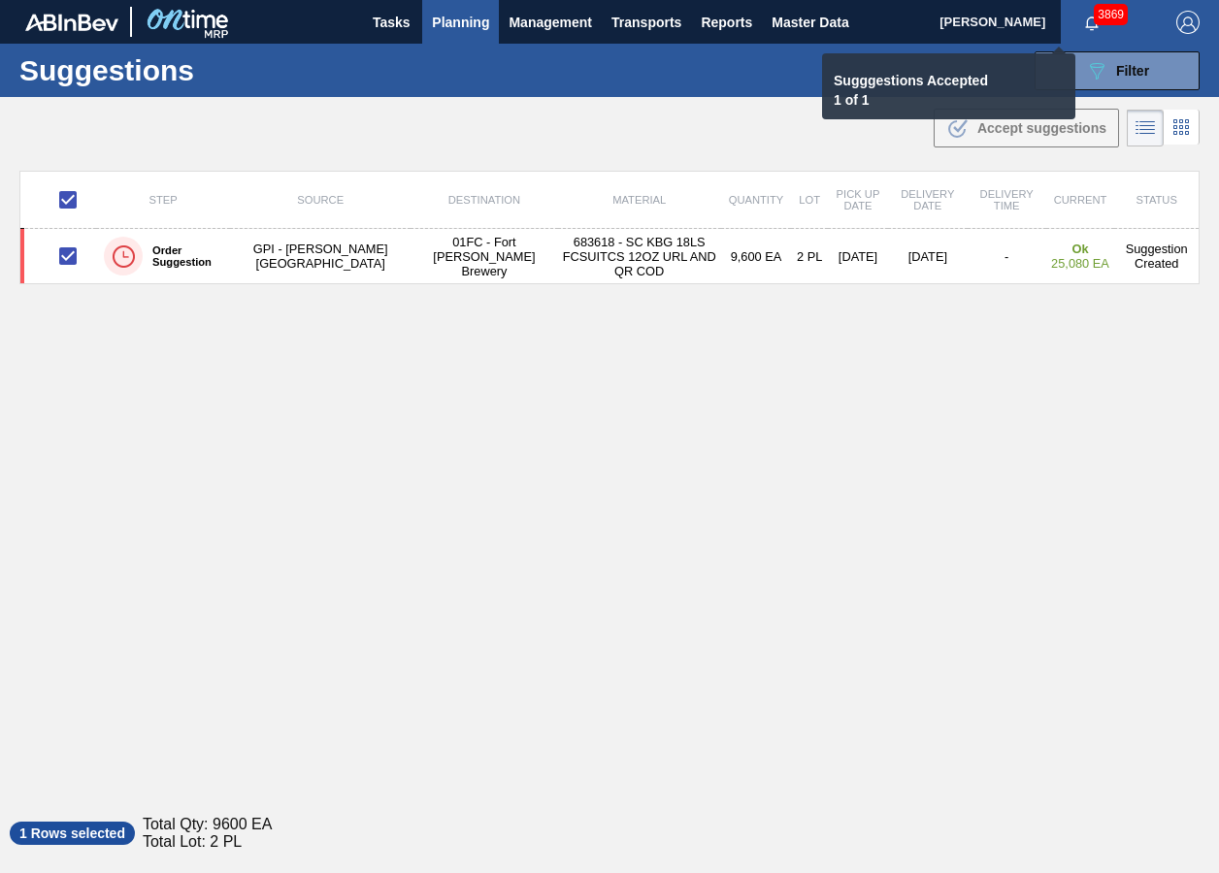
checkbox input "false"
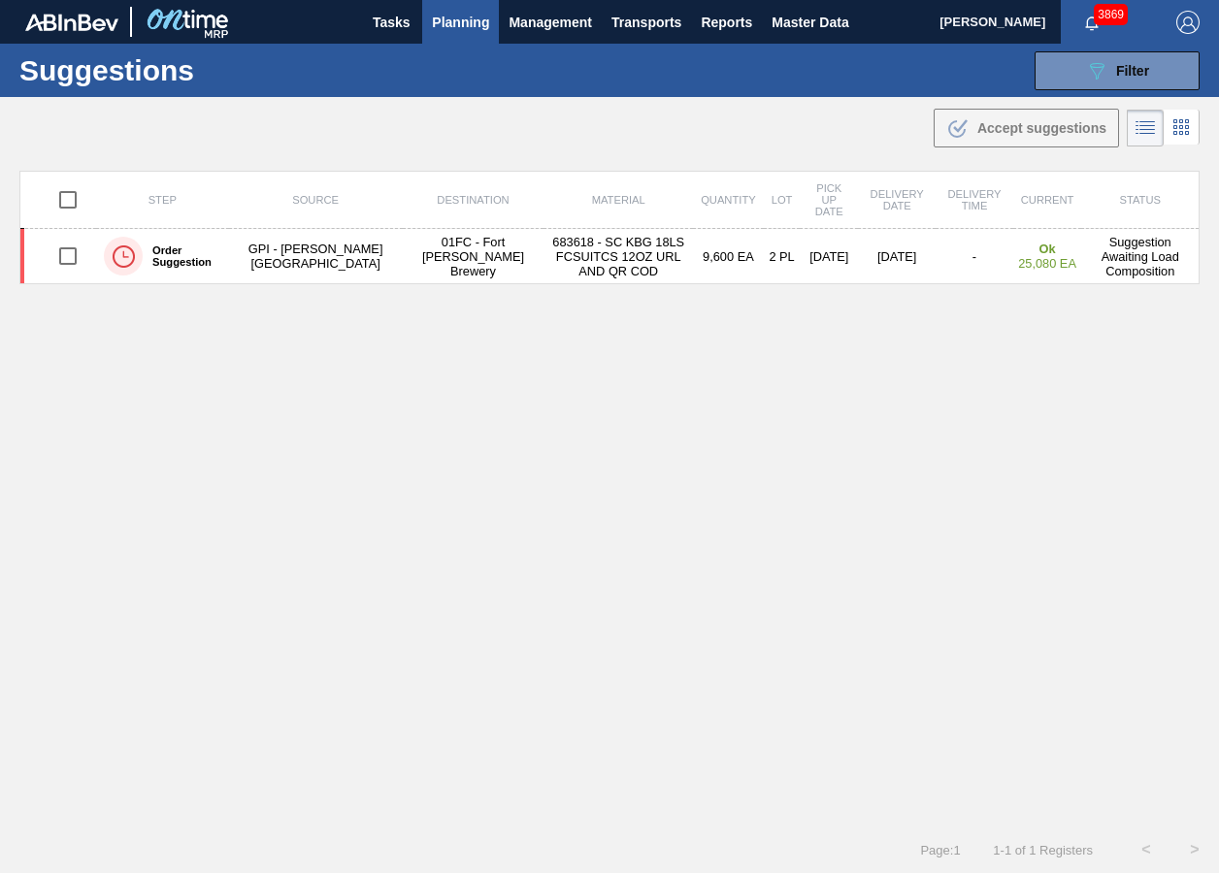
click at [1030, 72] on div "Suggestions 089F7B8B-B2A5-4AFE-B5C0-19BA573D28AC Filter Step Step Source Source…" at bounding box center [609, 70] width 1219 height 53
click at [1041, 78] on button "089F7B8B-B2A5-4AFE-B5C0-19BA573D28AC Filter" at bounding box center [1116, 70] width 165 height 39
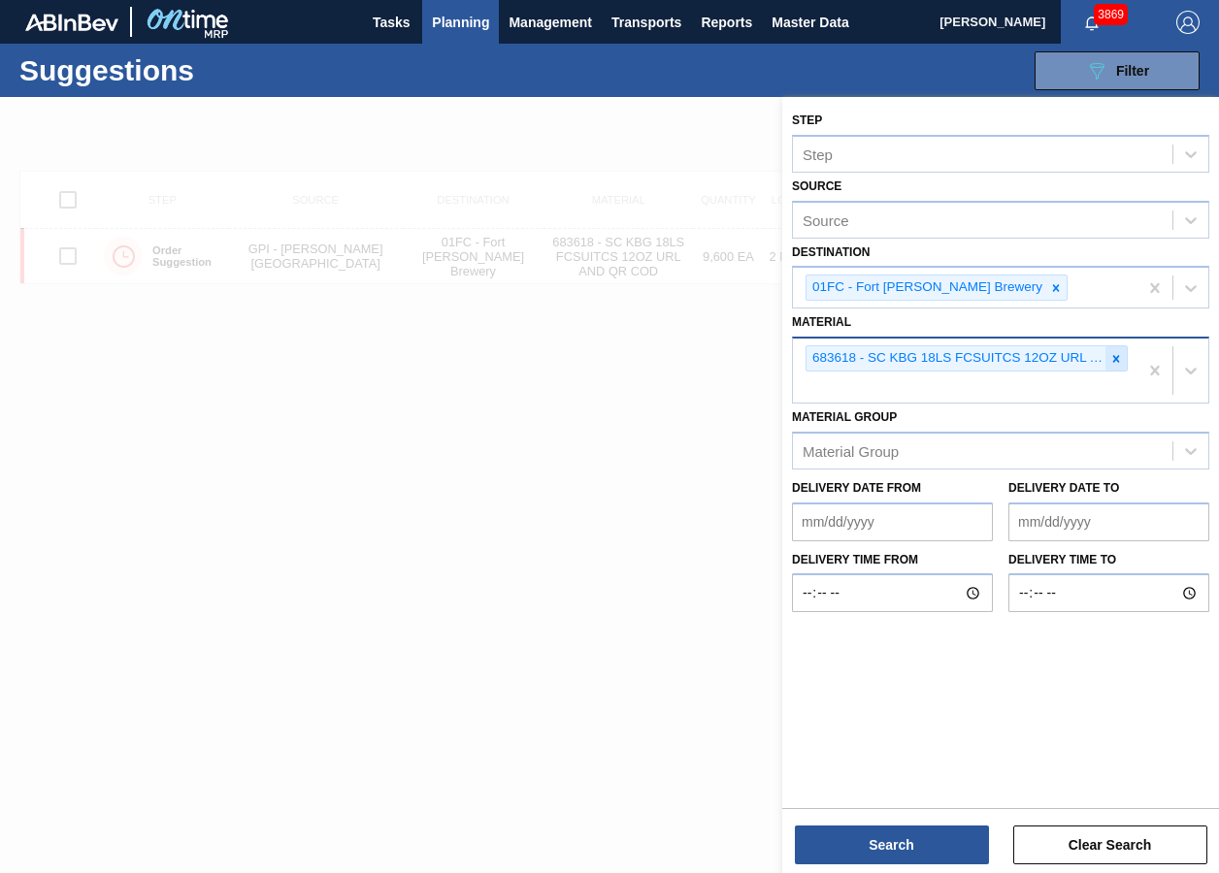
click at [1112, 355] on icon at bounding box center [1116, 359] width 14 height 14
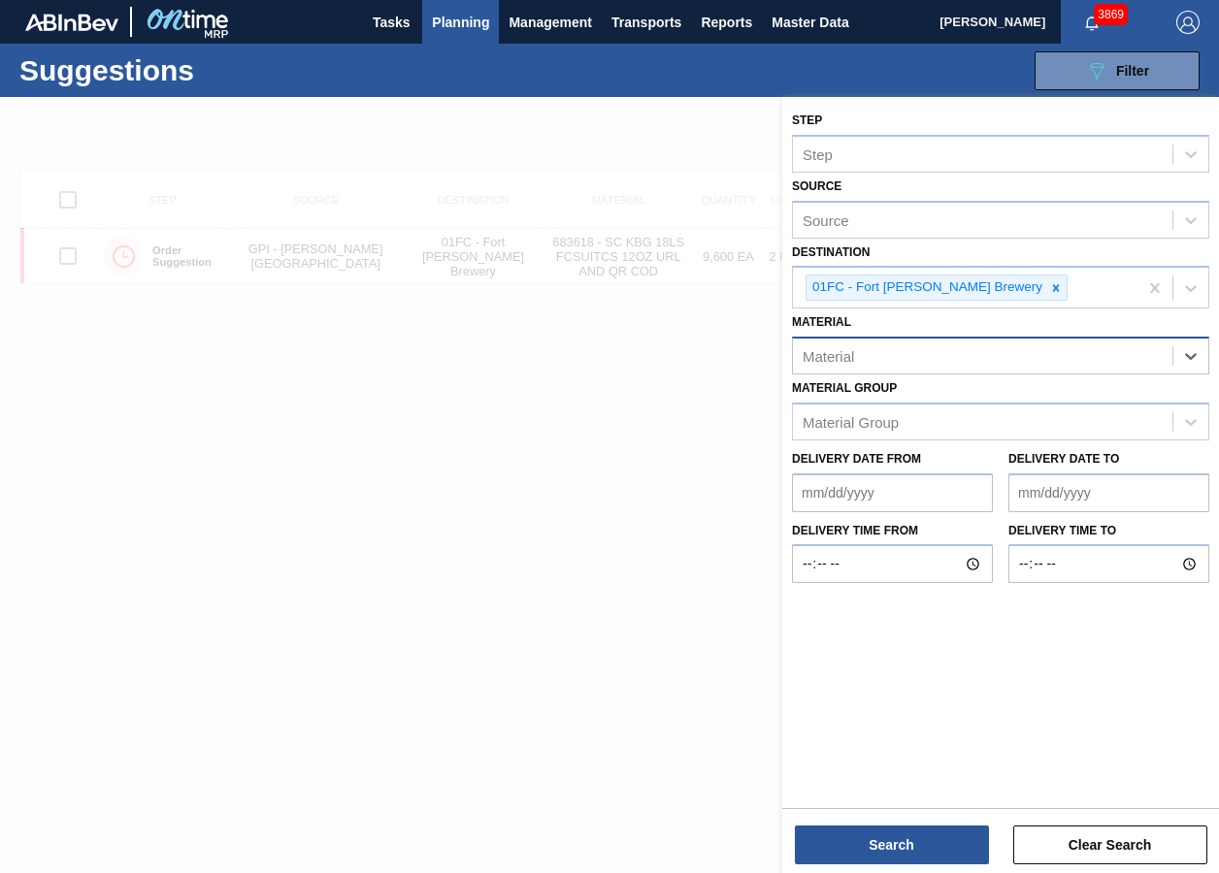
paste input "683418"
type input "683418"
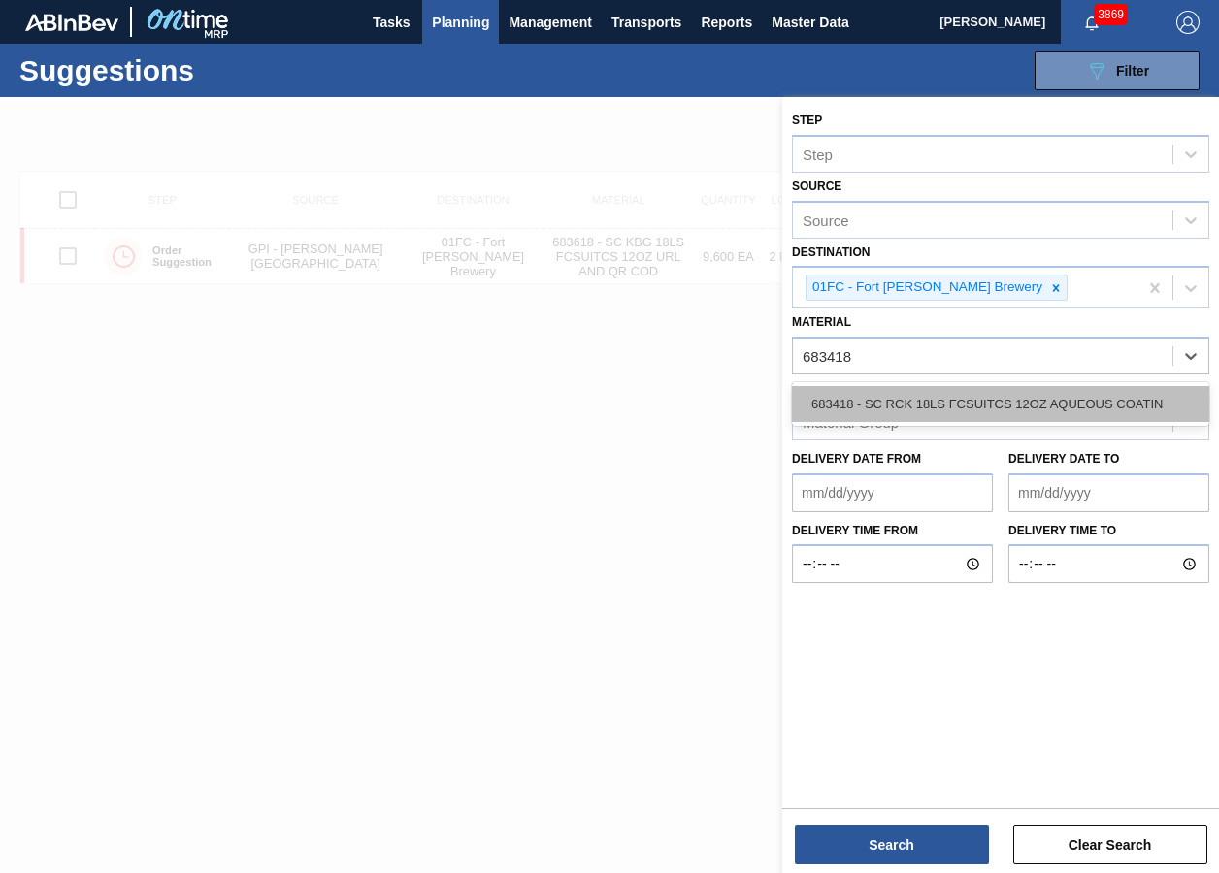
click at [899, 406] on div "683418 - SC RCK 18LS FCSUITCS 12OZ AQUEOUS COATIN" at bounding box center [1000, 404] width 417 height 36
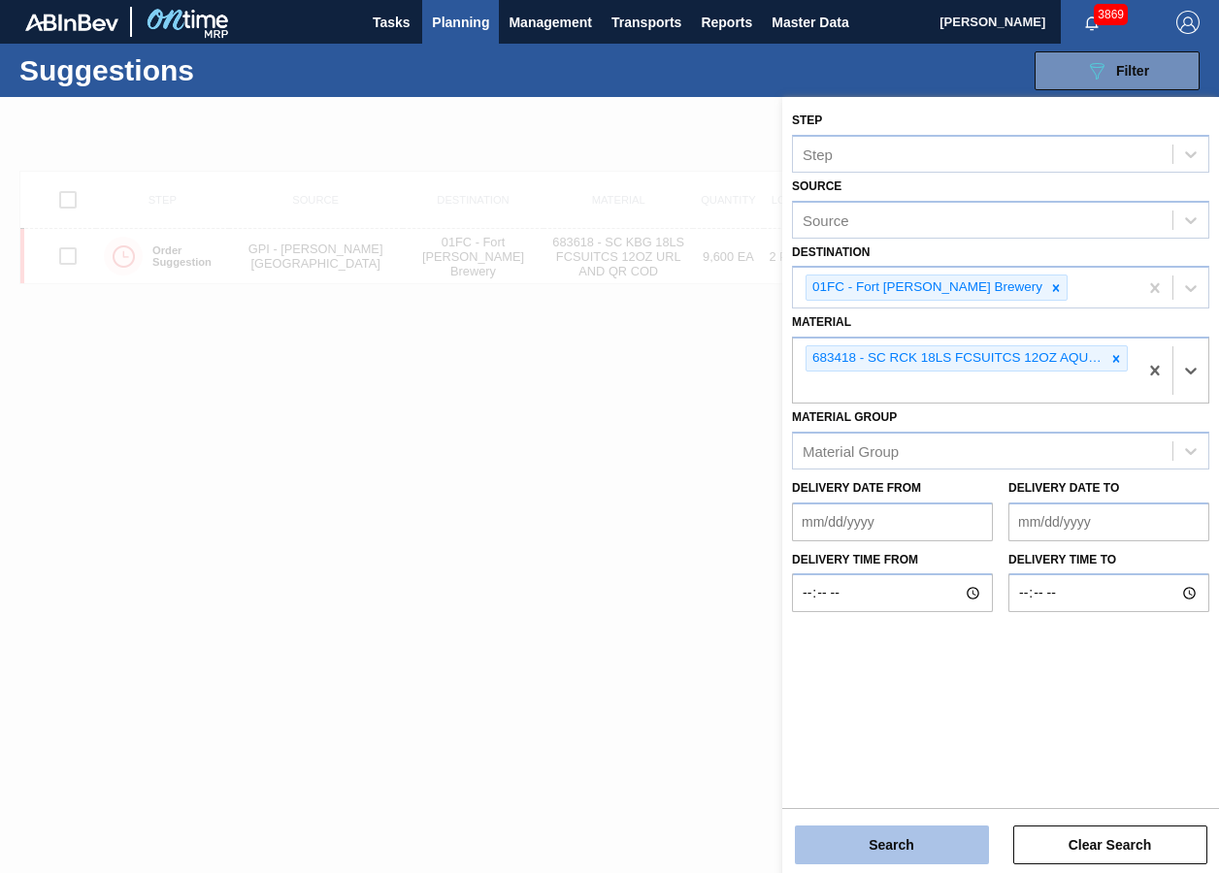
click at [874, 653] on button "Search" at bounding box center [892, 845] width 194 height 39
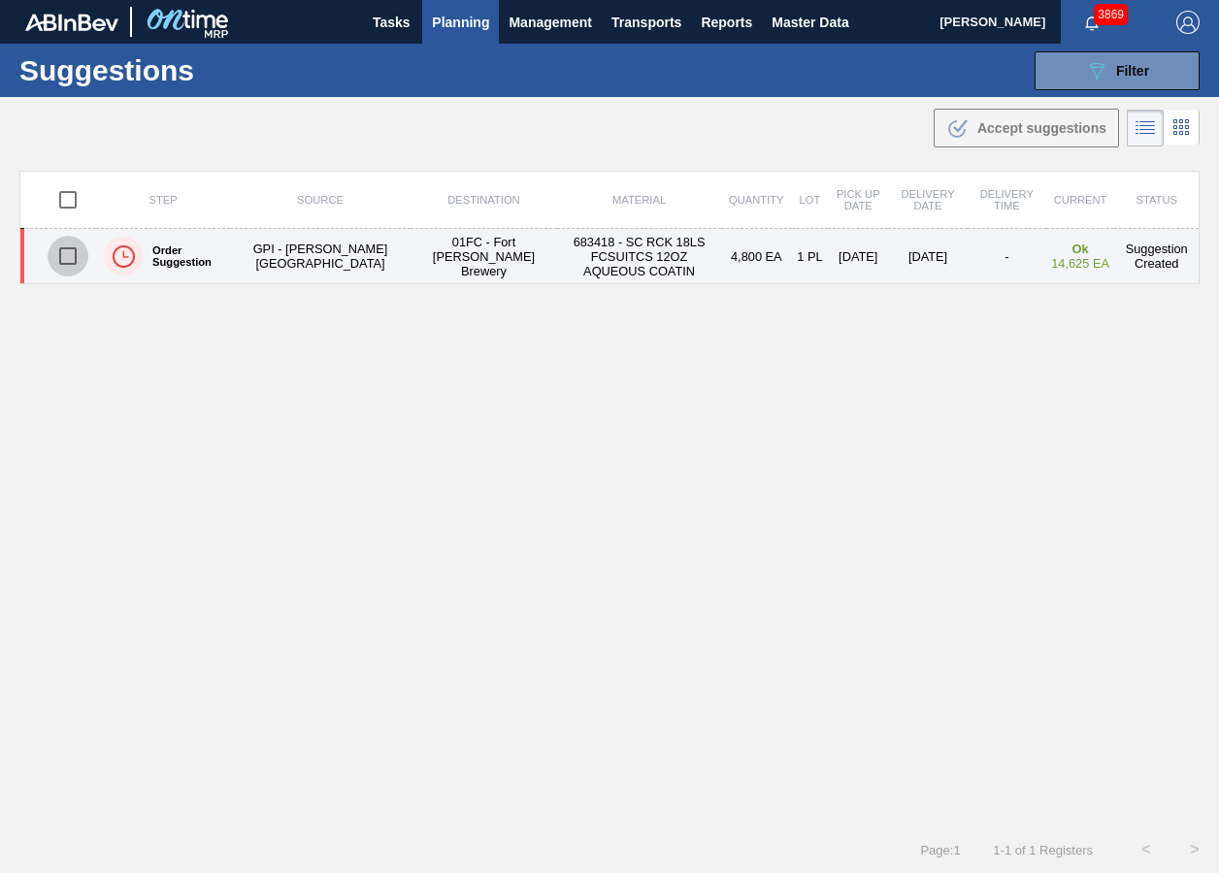
click at [70, 248] on input "checkbox" at bounding box center [68, 256] width 41 height 41
checkbox input "true"
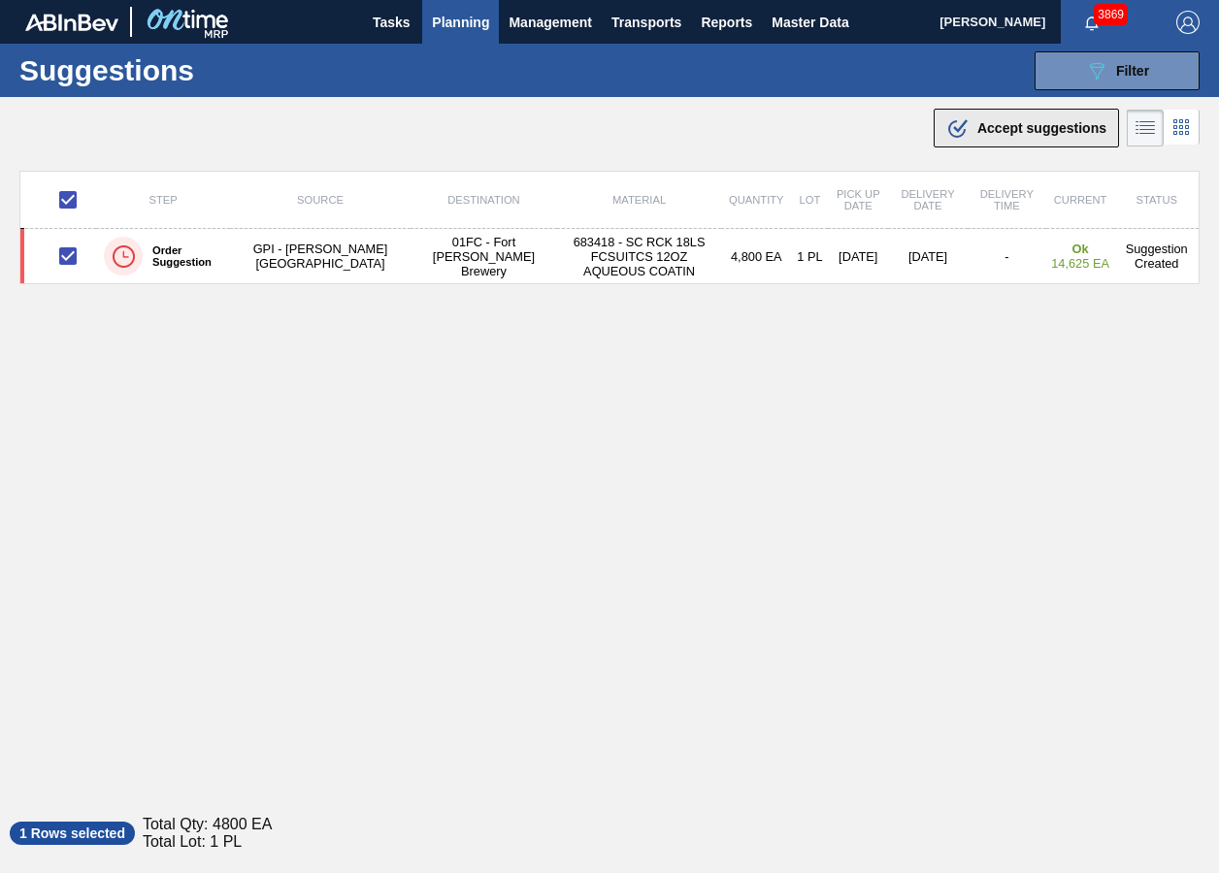
click at [960, 132] on icon at bounding box center [956, 128] width 17 height 17
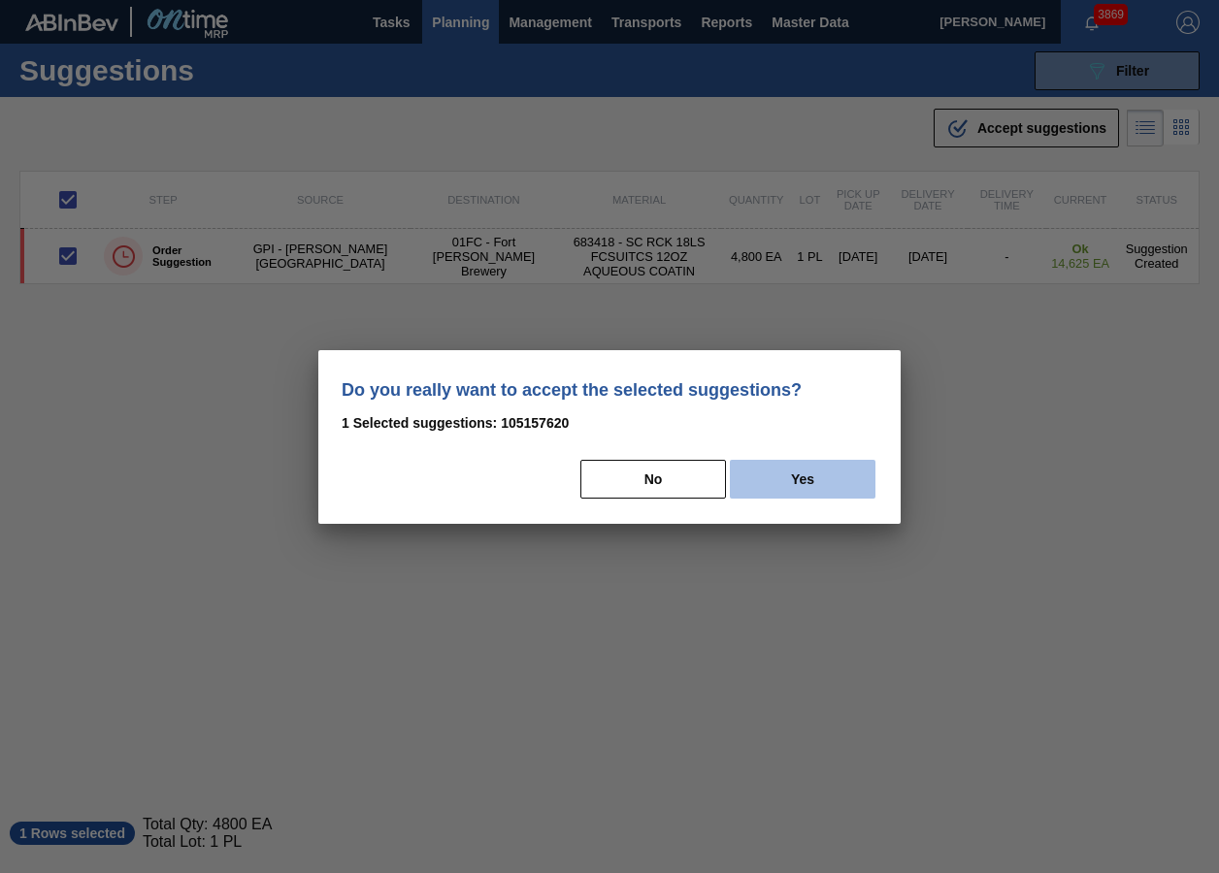
click at [772, 460] on button "Yes" at bounding box center [803, 479] width 146 height 39
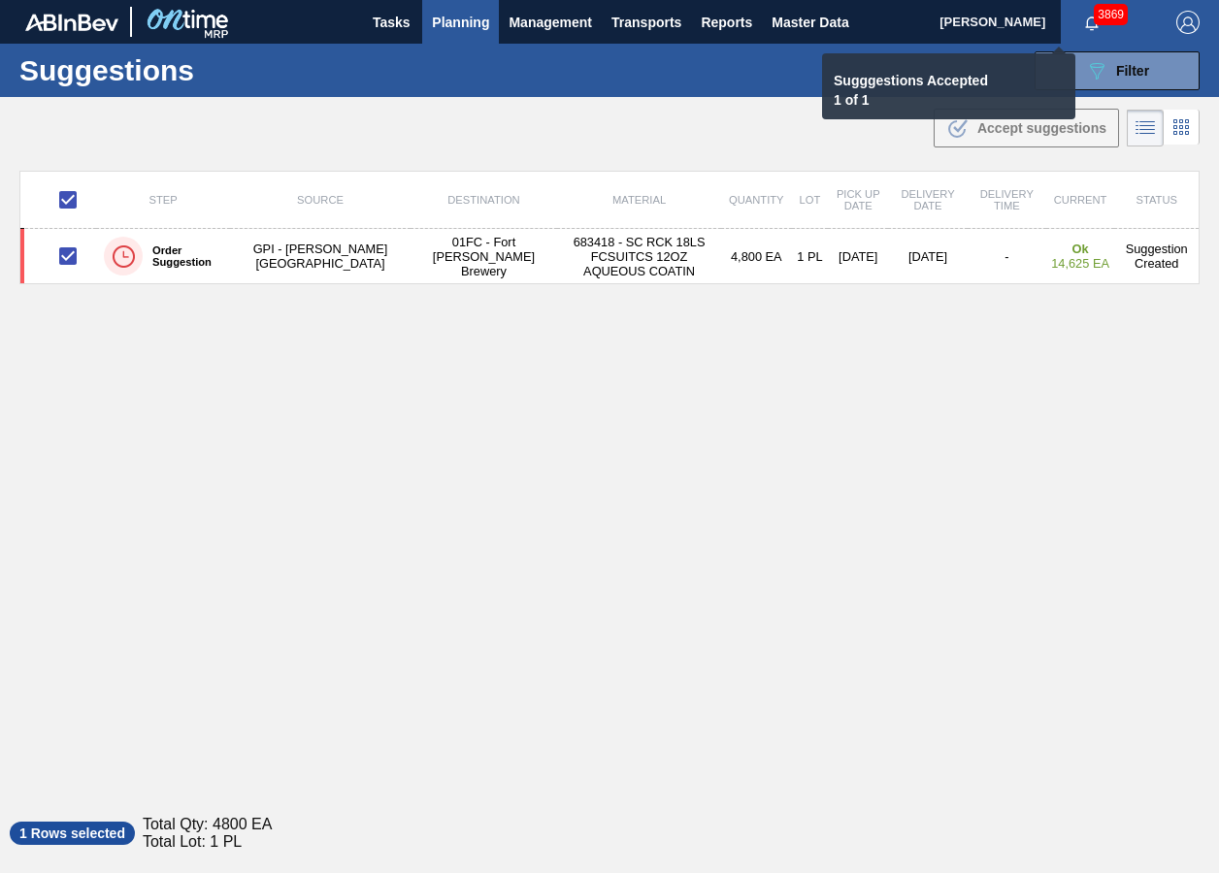
checkbox input "false"
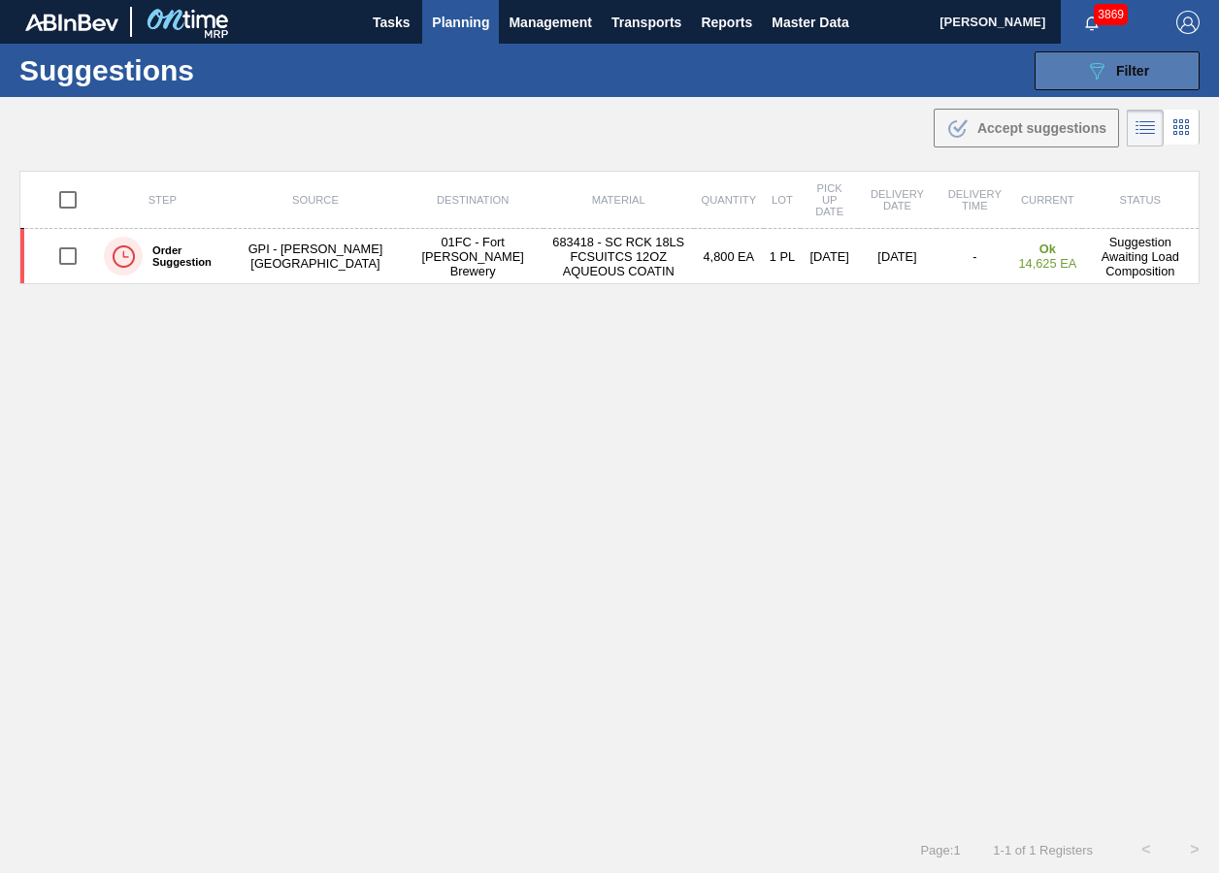
click at [1095, 70] on icon "089F7B8B-B2A5-4AFE-B5C0-19BA573D28AC" at bounding box center [1096, 70] width 23 height 23
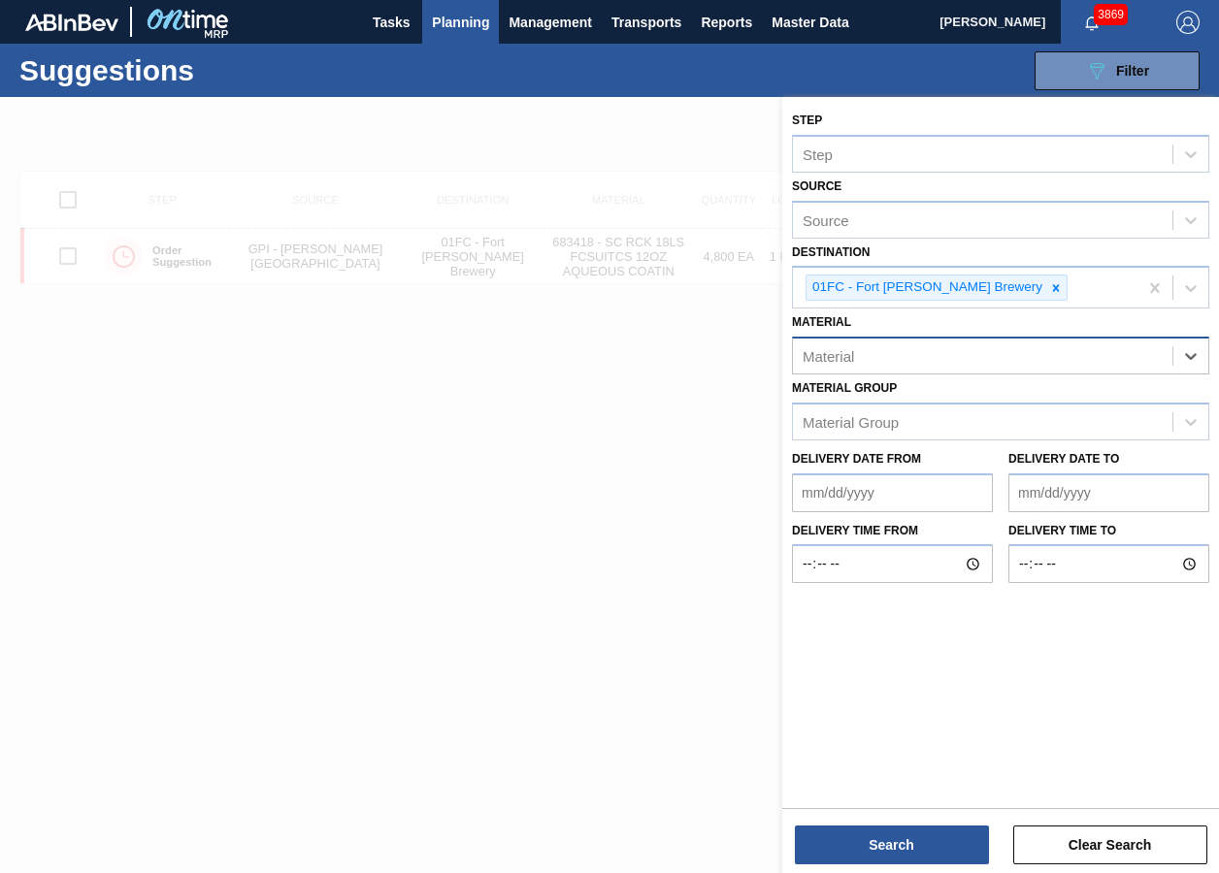
paste input "615294"
type input "615294"
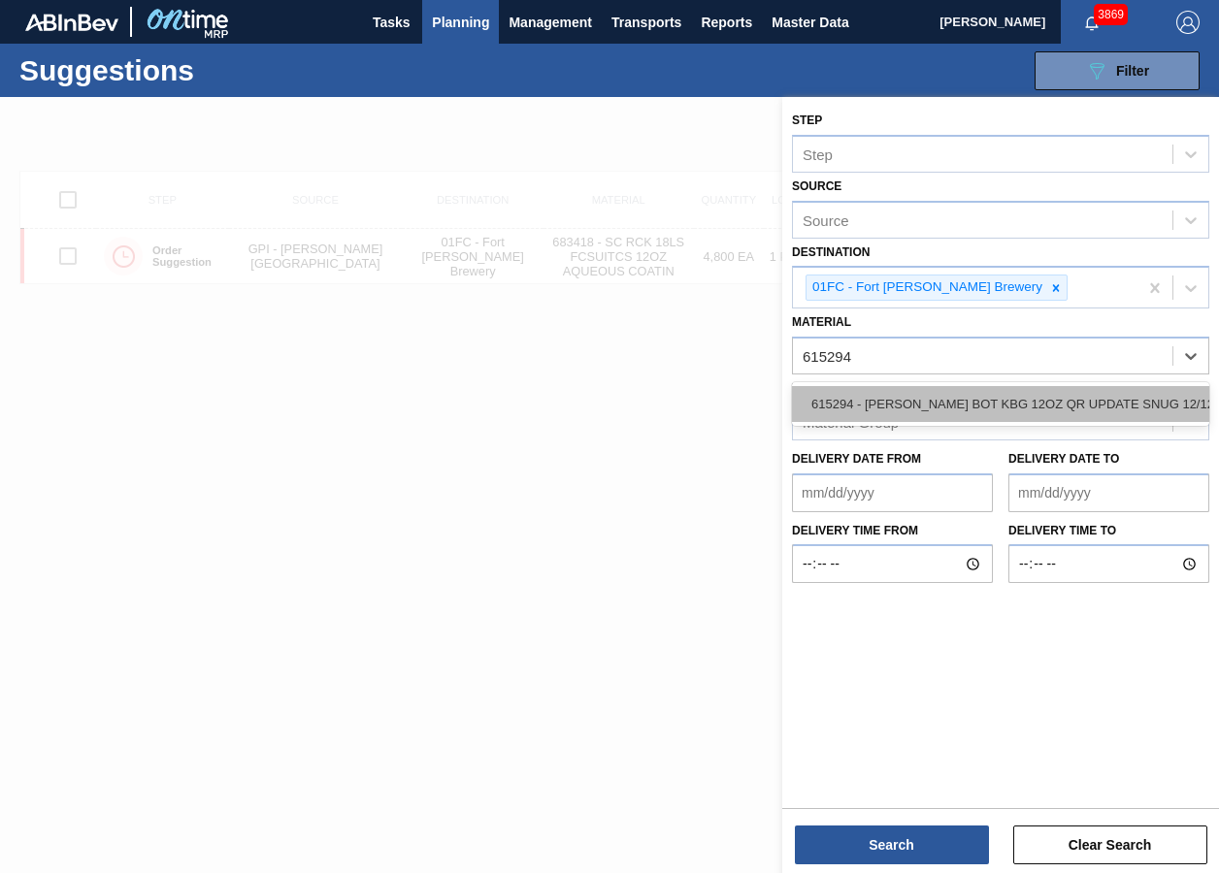
click at [934, 402] on div "615294 - [PERSON_NAME] BOT KBG 12OZ QR UPDATE SNUG 12/12 1" at bounding box center [1000, 404] width 417 height 36
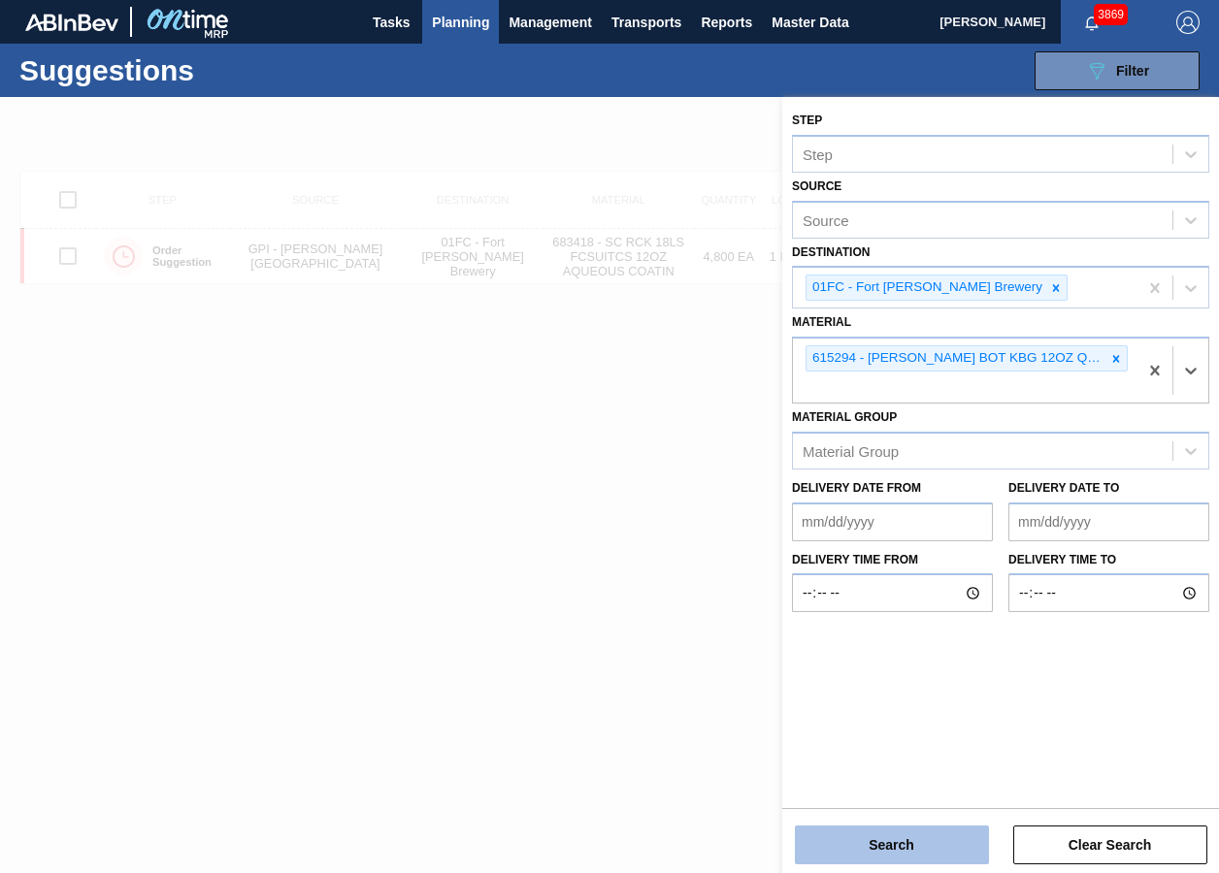
click at [903, 653] on button "Search" at bounding box center [892, 845] width 194 height 39
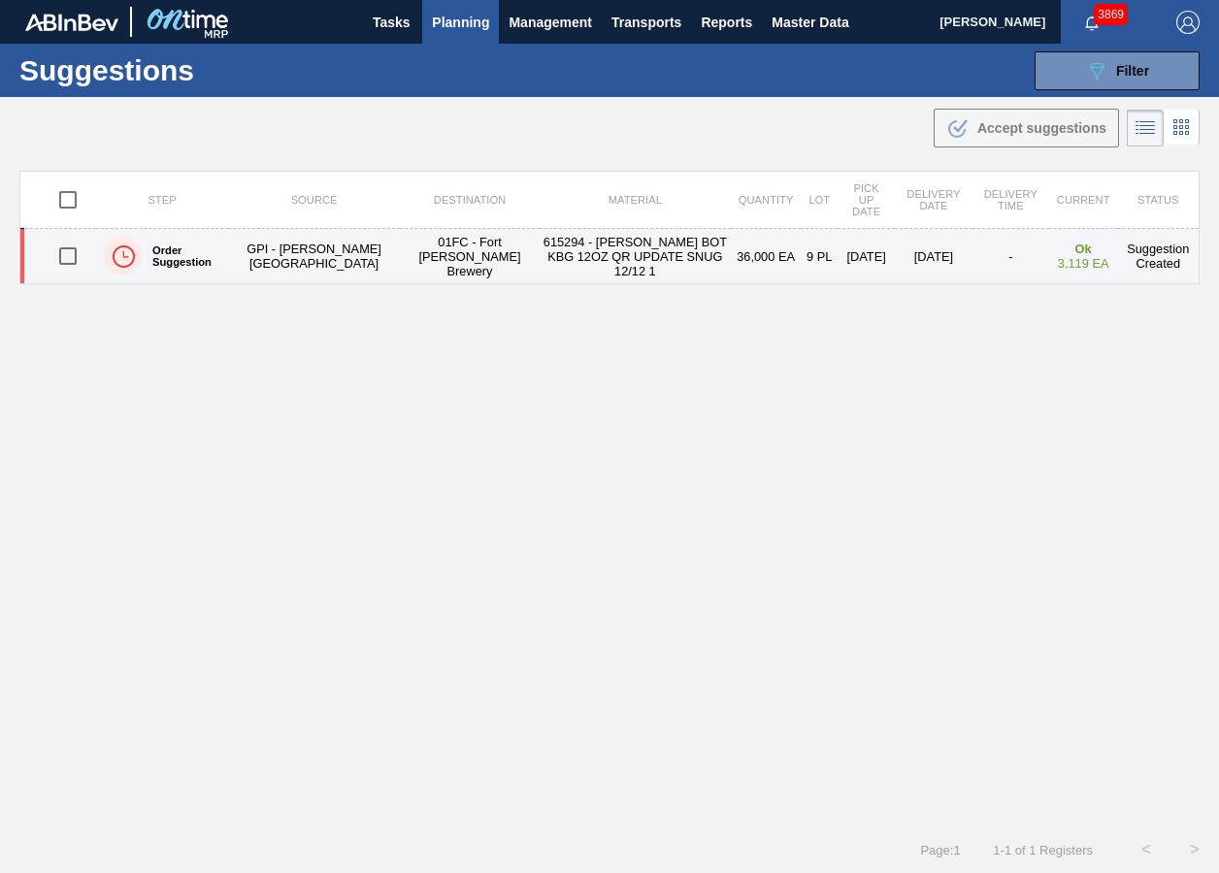
click at [62, 264] on input "checkbox" at bounding box center [68, 256] width 41 height 41
checkbox input "true"
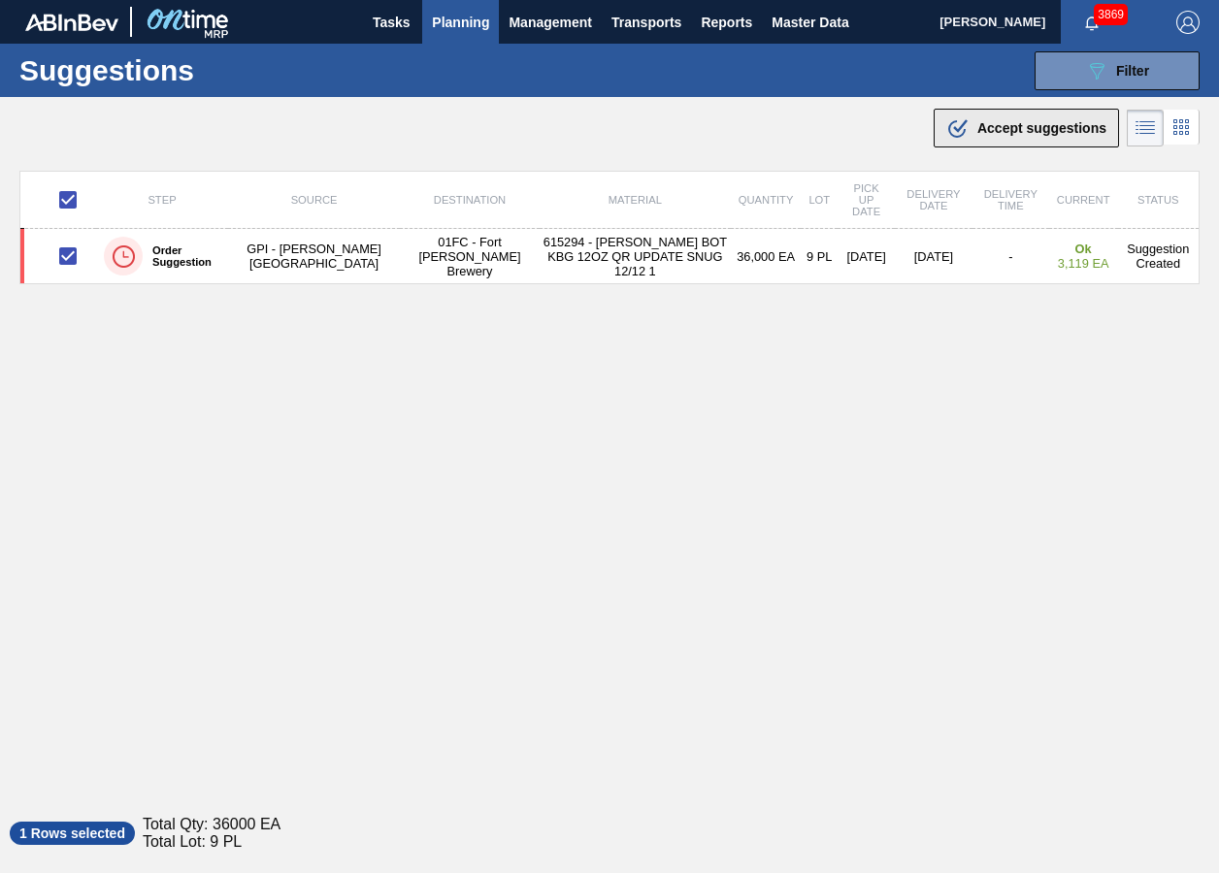
click at [1019, 130] on span "Accept suggestions" at bounding box center [1041, 128] width 129 height 16
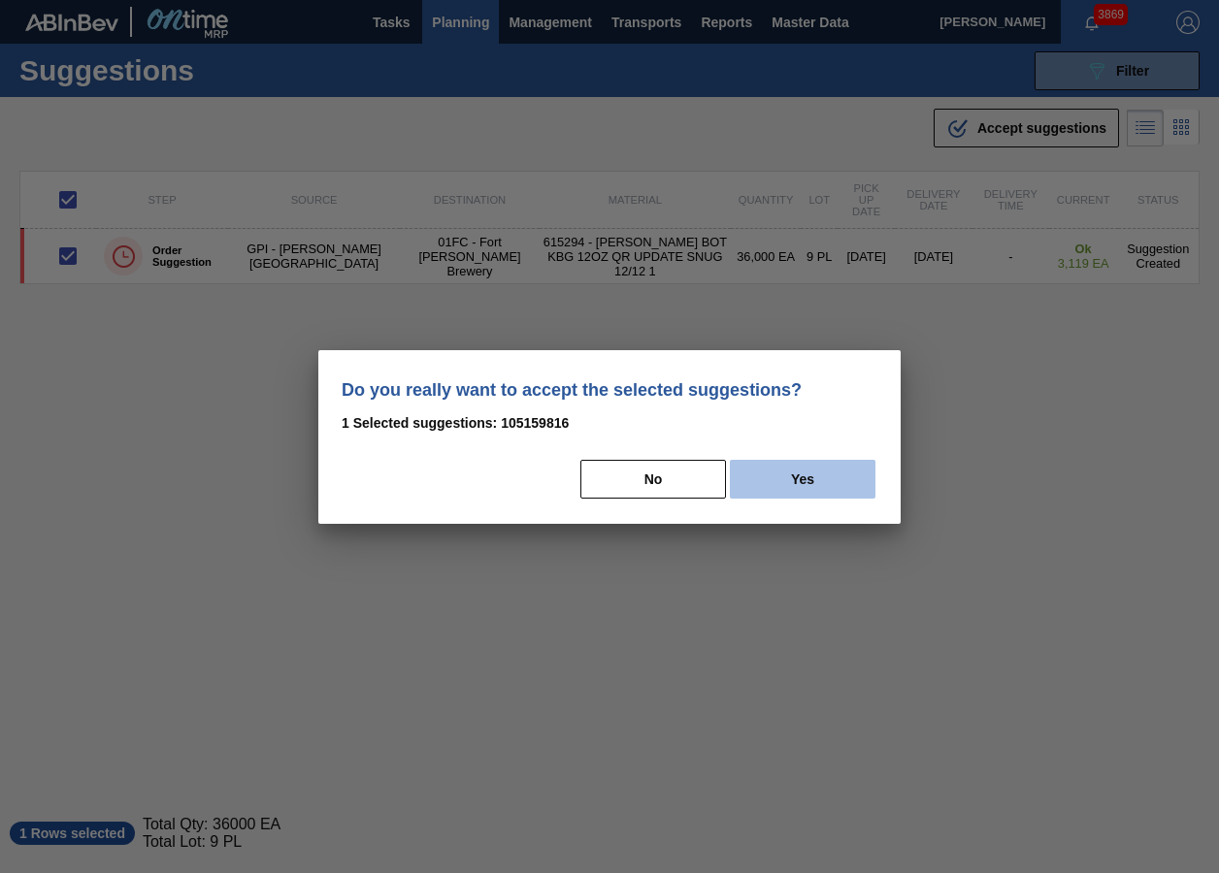
click at [807, 481] on button "Yes" at bounding box center [803, 479] width 146 height 39
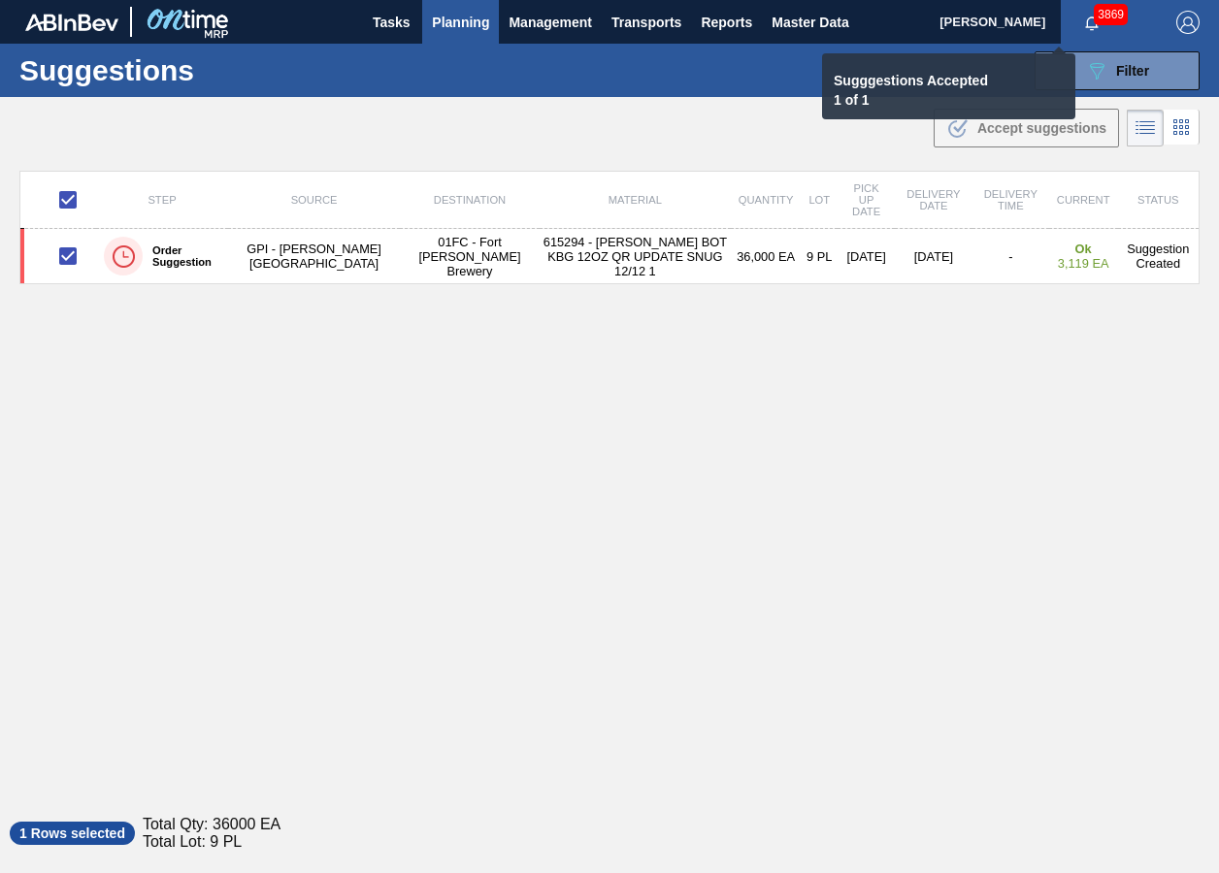
checkbox input "false"
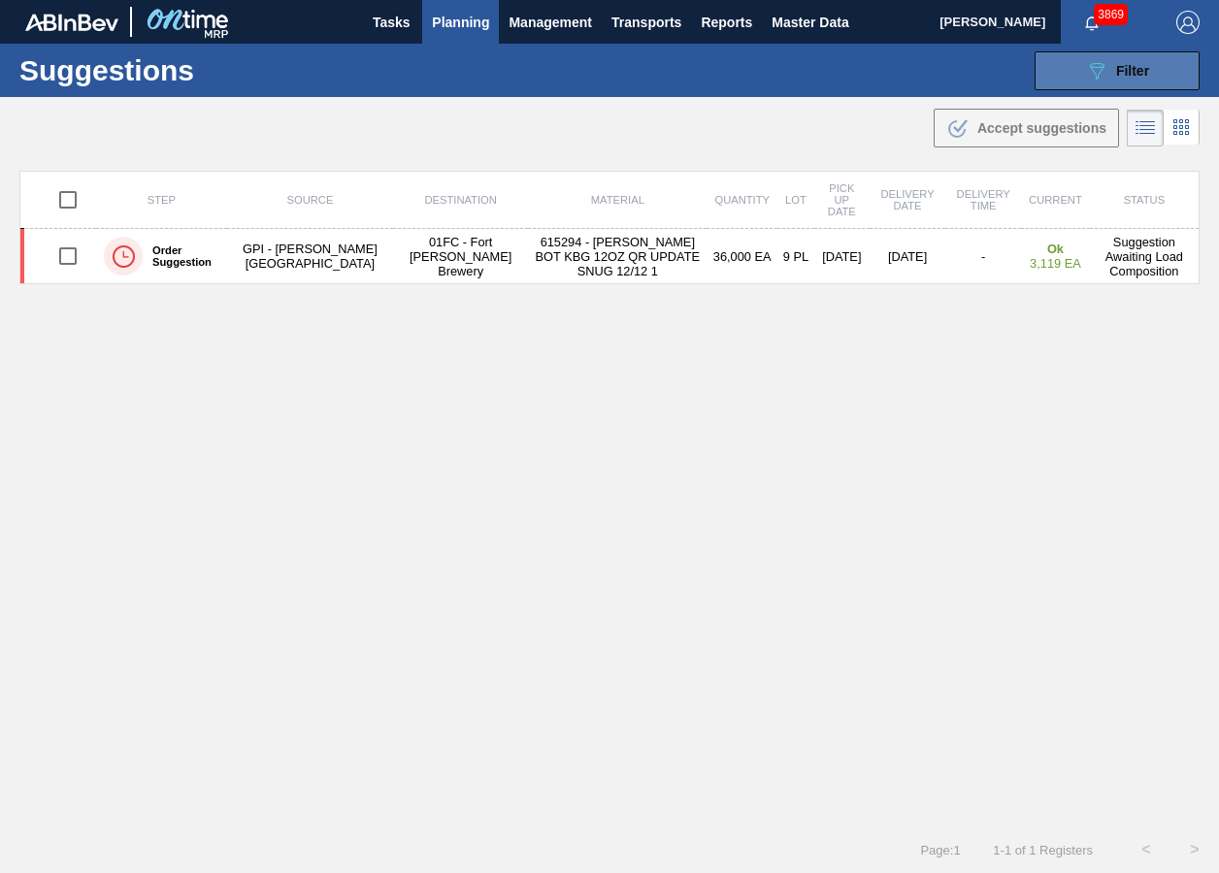
click at [1139, 75] on span "Filter" at bounding box center [1132, 71] width 33 height 16
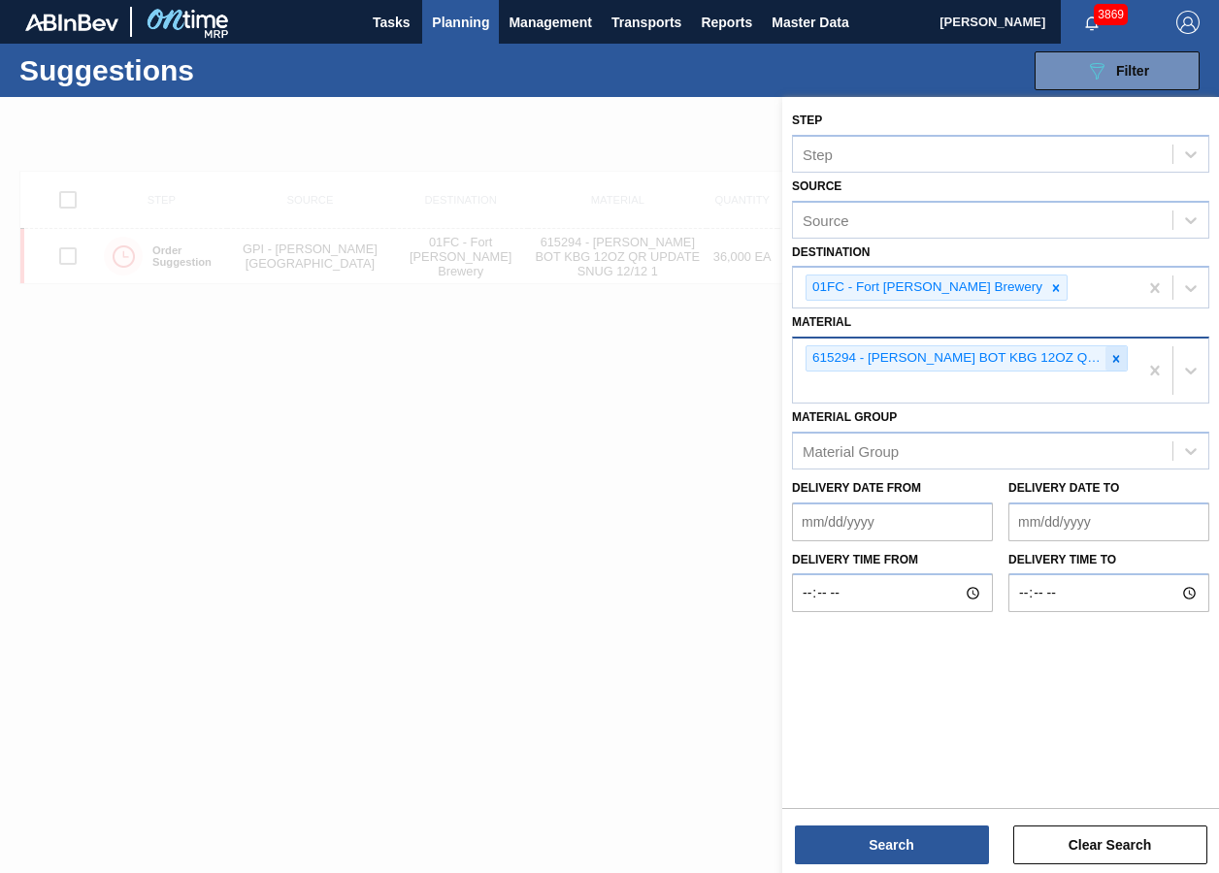
click at [1121, 363] on icon at bounding box center [1116, 359] width 14 height 14
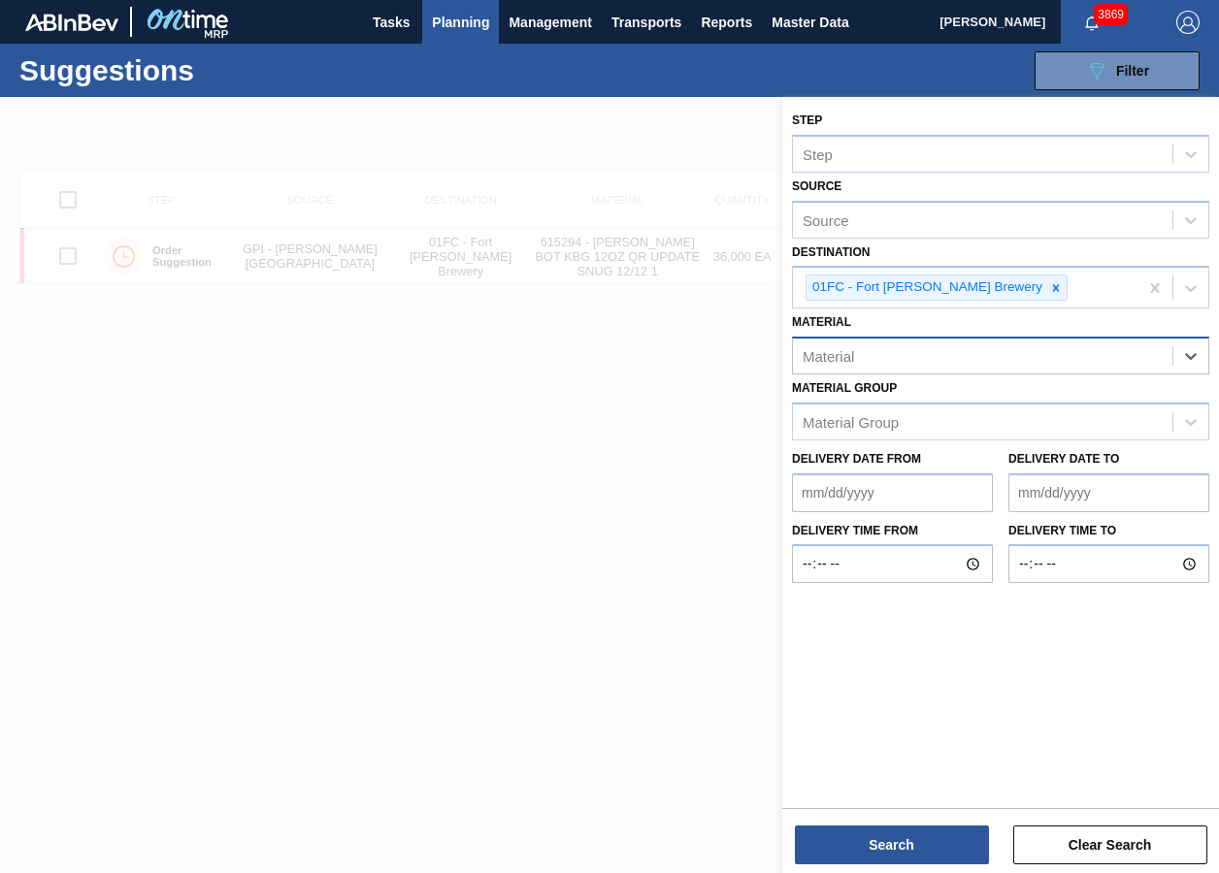
paste input "615198"
type input "615198"
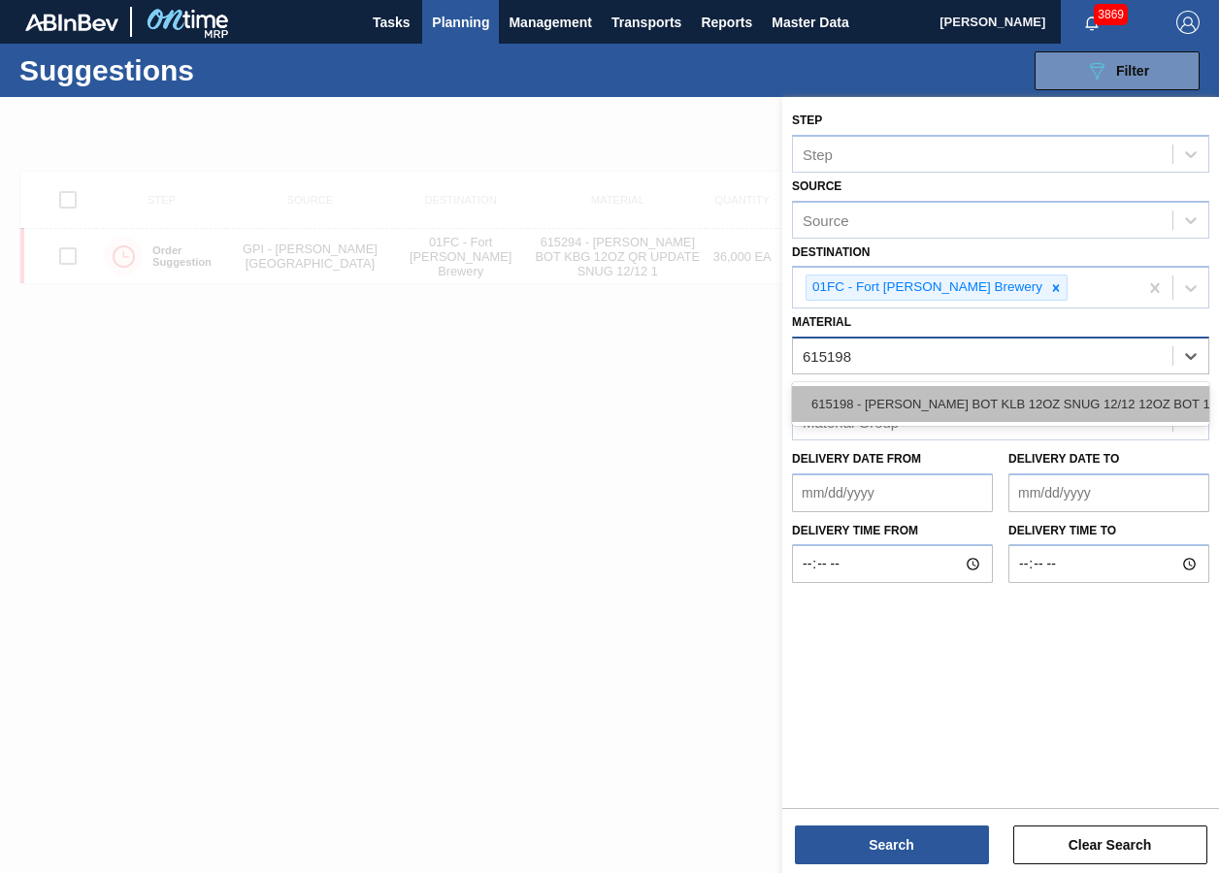
click at [863, 386] on div "615198 - [PERSON_NAME] BOT KLB 12OZ SNUG 12/12 12OZ BOT 11" at bounding box center [1000, 404] width 417 height 36
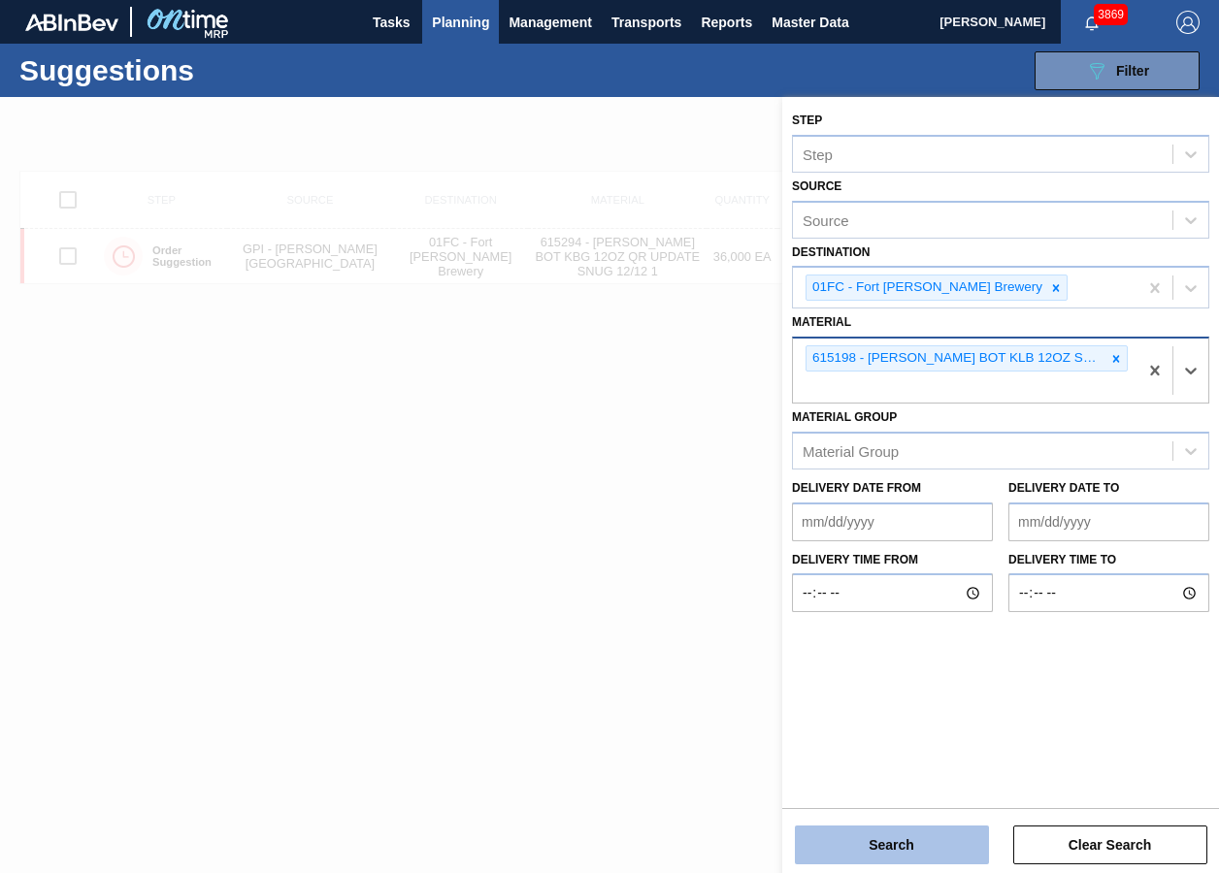
click at [915, 653] on button "Search" at bounding box center [892, 845] width 194 height 39
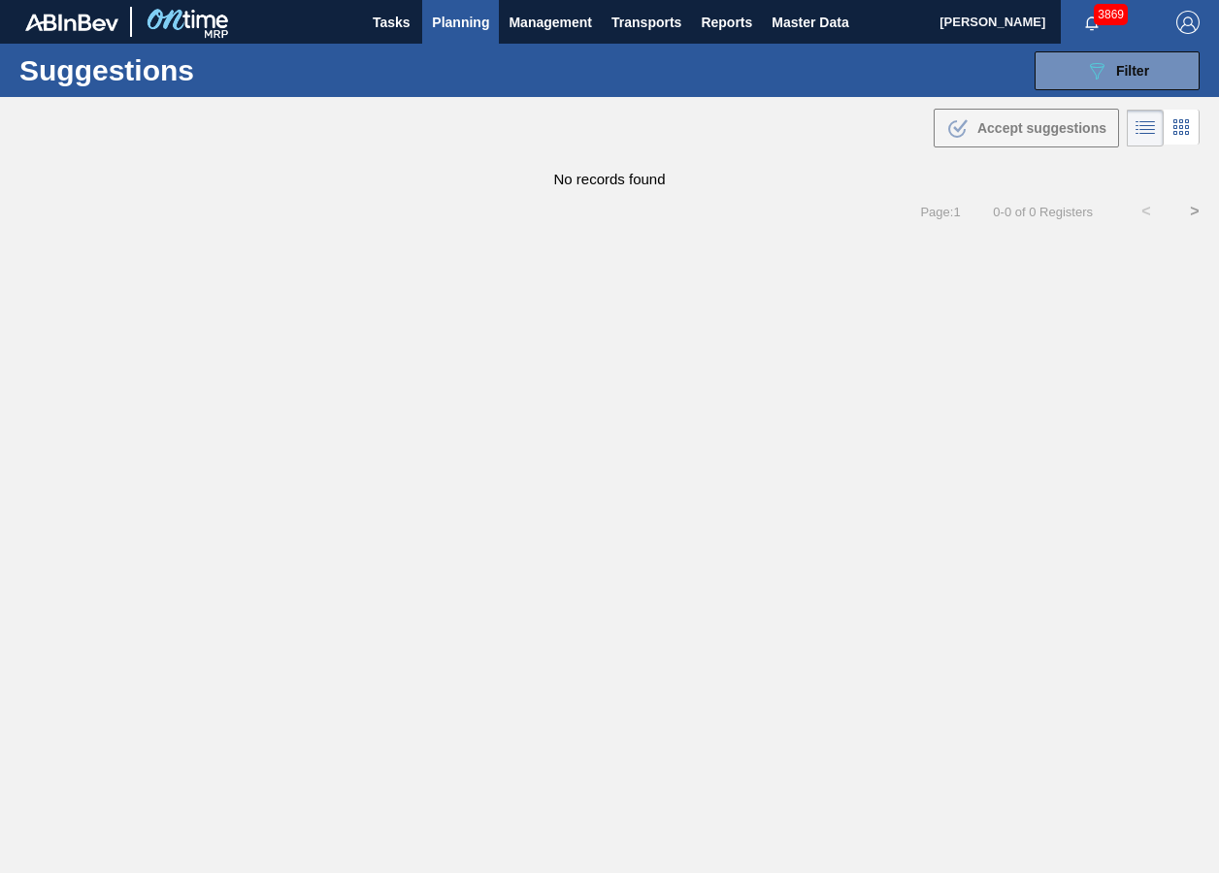
drag, startPoint x: 1090, startPoint y: 83, endPoint x: 1111, endPoint y: 125, distance: 46.9
click at [1090, 83] on button "089F7B8B-B2A5-4AFE-B5C0-19BA573D28AC Filter" at bounding box center [1116, 70] width 165 height 39
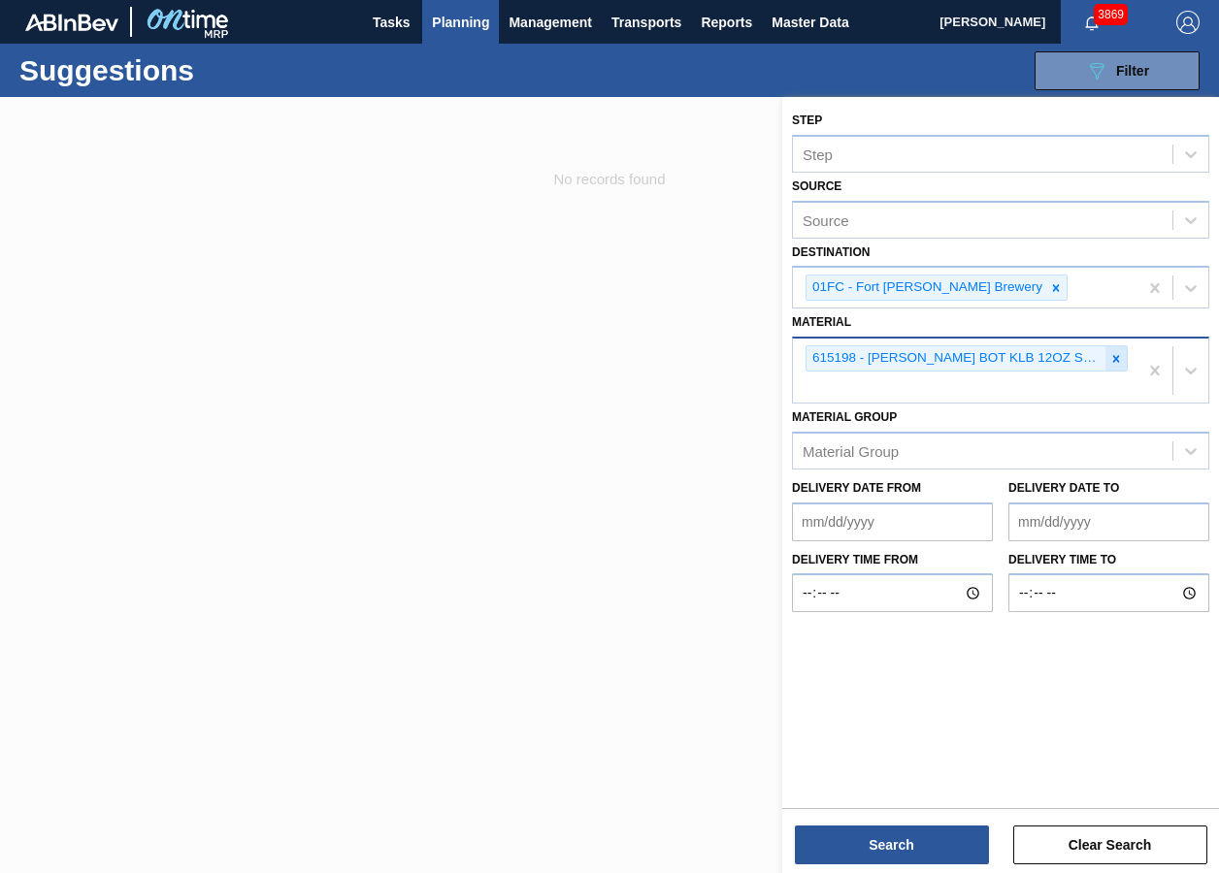
click at [1119, 357] on icon at bounding box center [1116, 359] width 14 height 14
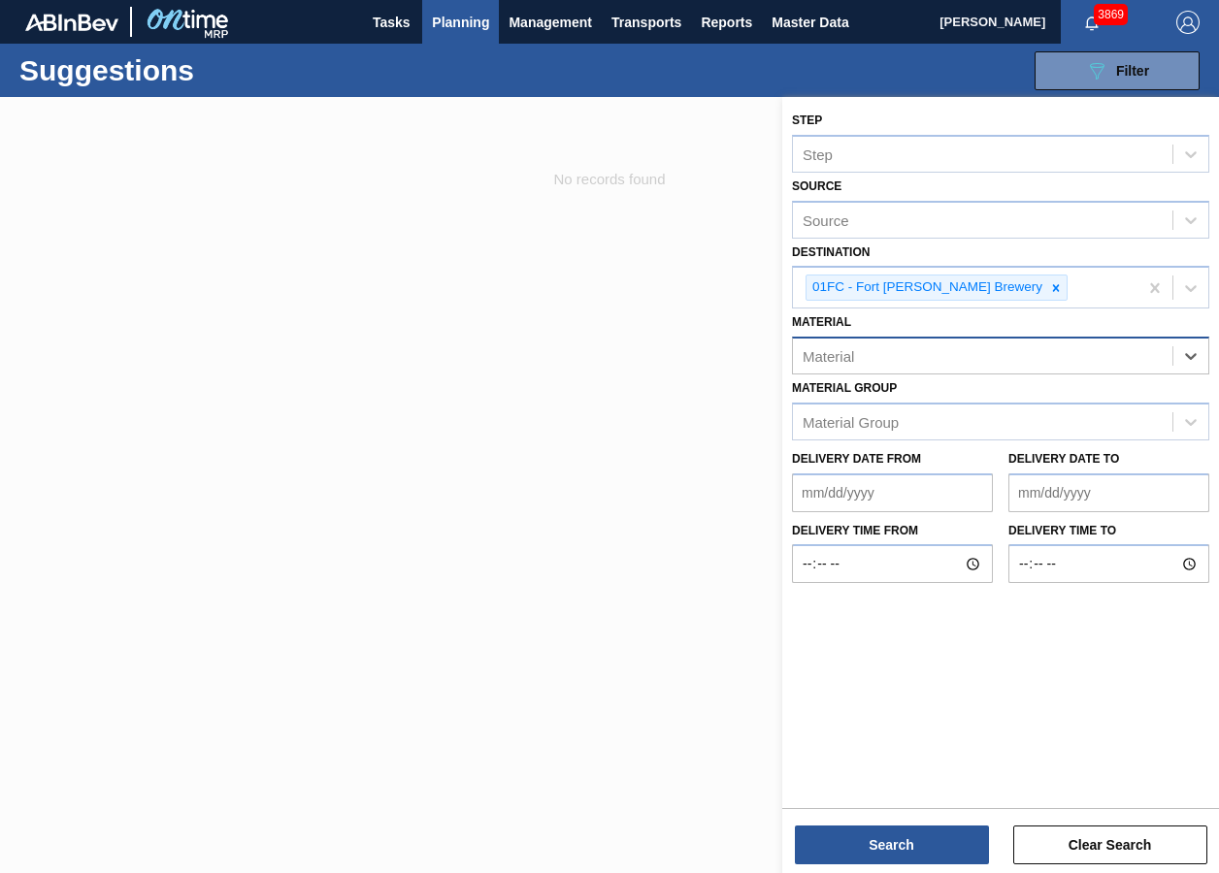
paste input "676441"
type input "676441"
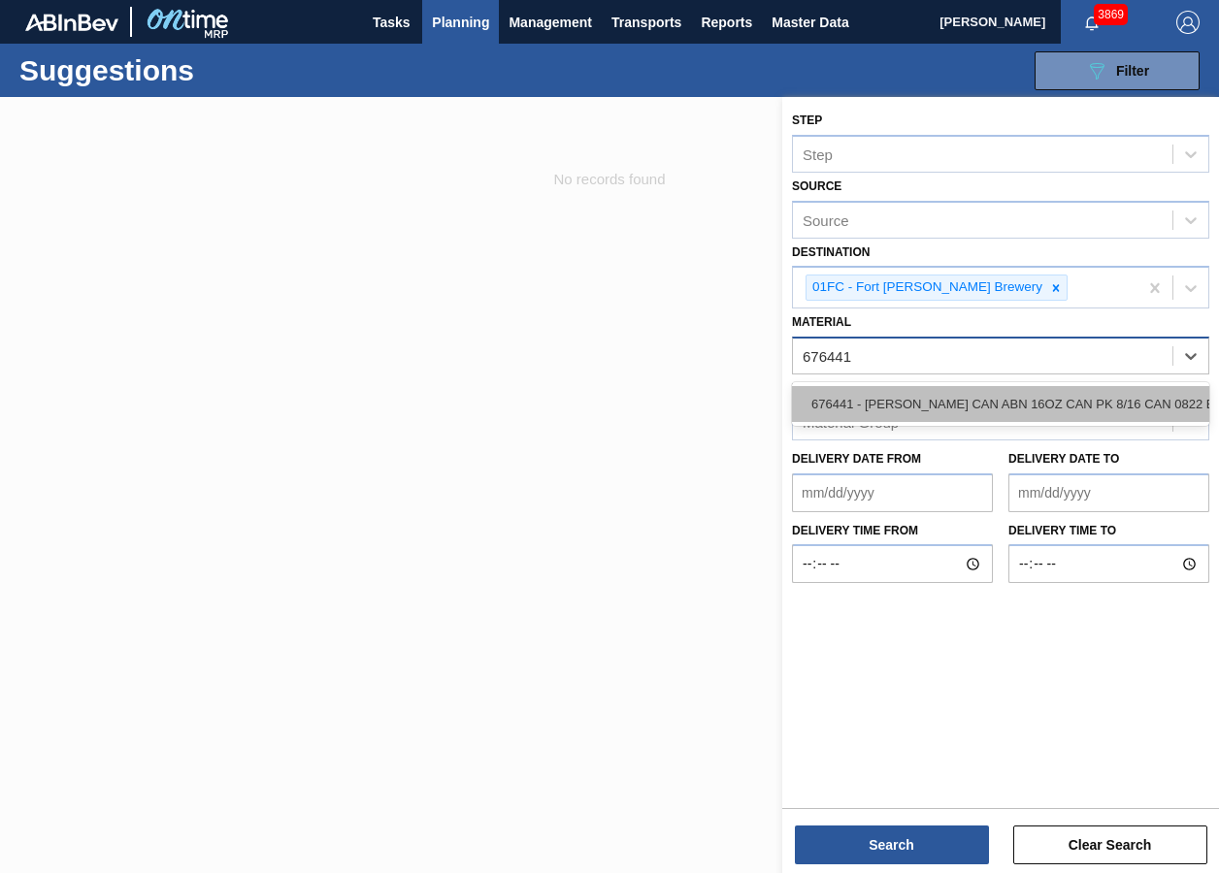
click at [900, 409] on div "676441 - [PERSON_NAME] CAN ABN 16OZ CAN PK 8/16 CAN 0822 B" at bounding box center [1000, 404] width 417 height 36
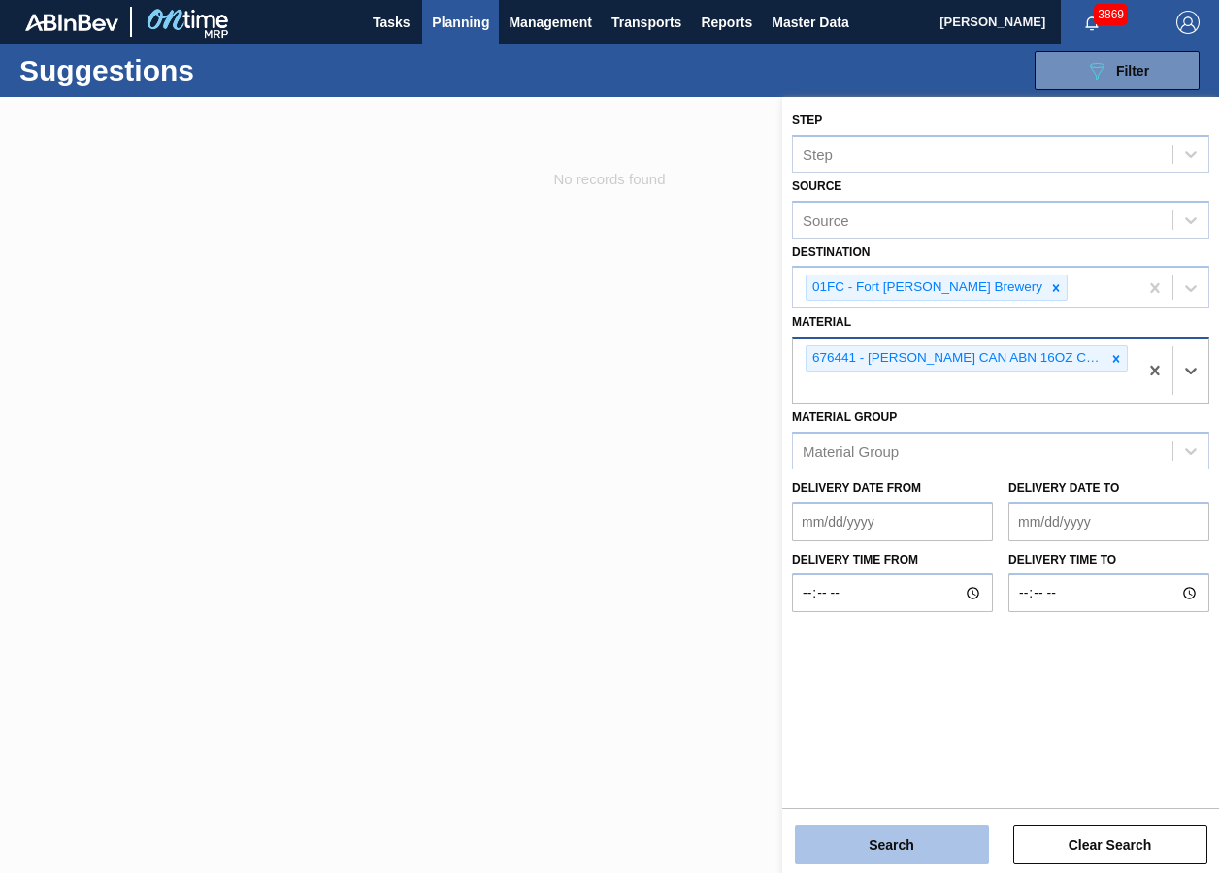
click at [883, 653] on button "Search" at bounding box center [892, 845] width 194 height 39
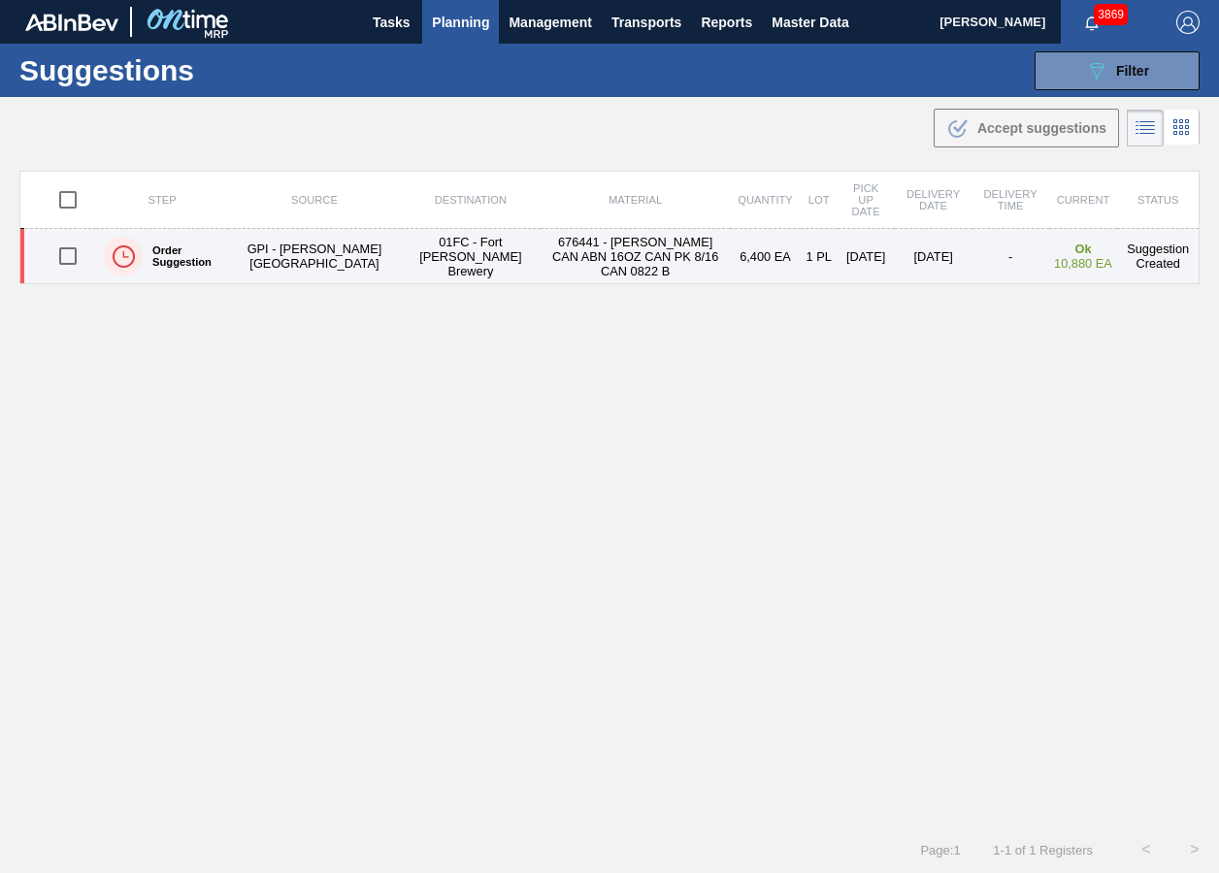
drag, startPoint x: 58, startPoint y: 266, endPoint x: 222, endPoint y: 266, distance: 164.0
click at [58, 266] on input "checkbox" at bounding box center [68, 256] width 41 height 41
checkbox input "true"
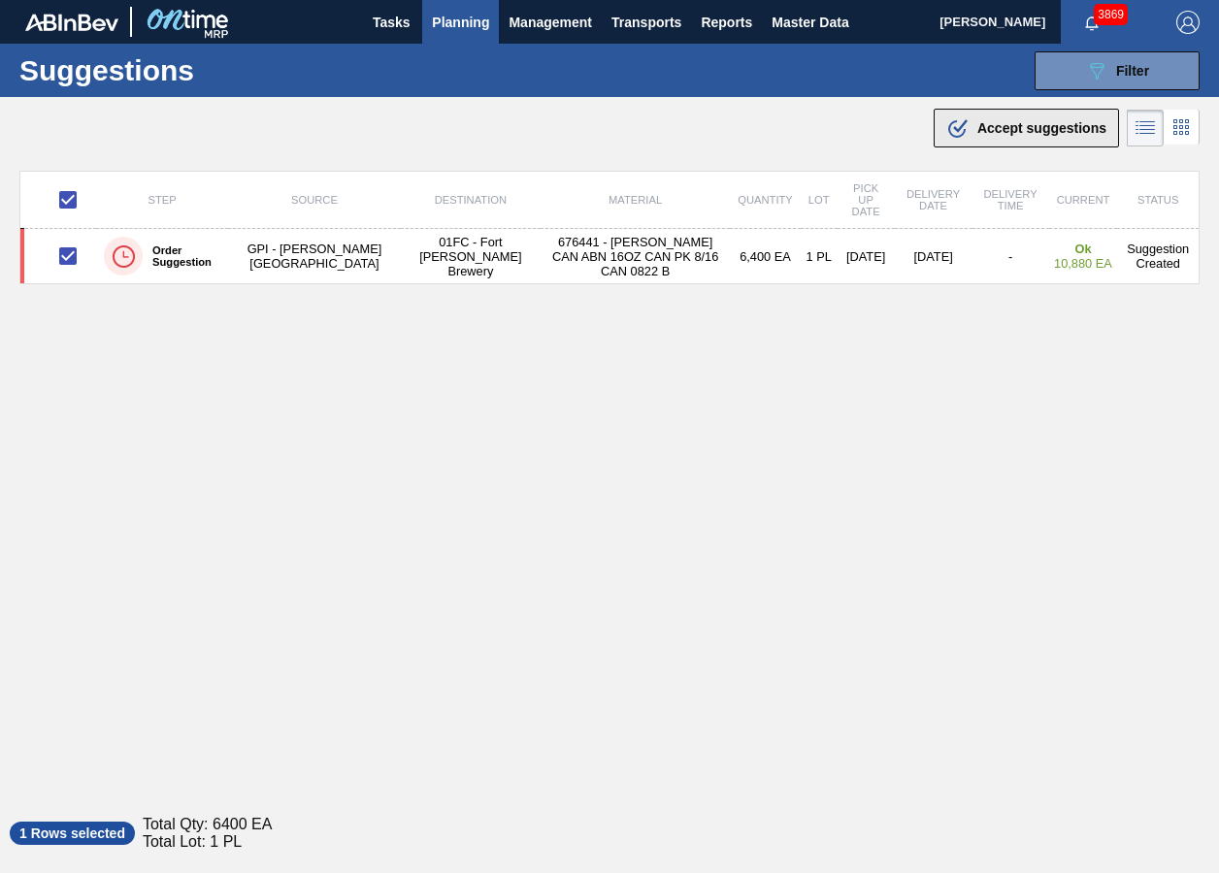
click at [963, 124] on icon ".b{fill:var(--color-action-default)}" at bounding box center [957, 127] width 23 height 23
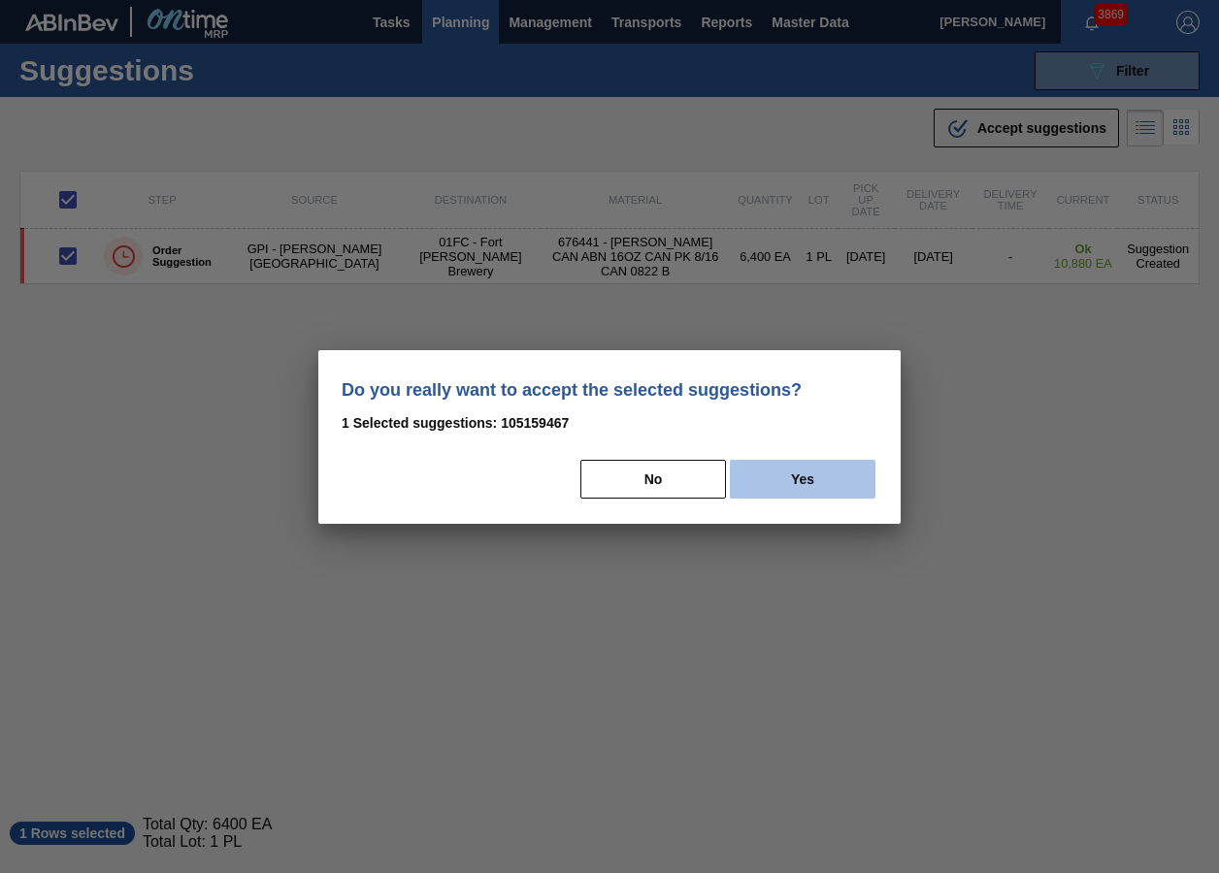
click at [839, 474] on button "Yes" at bounding box center [803, 479] width 146 height 39
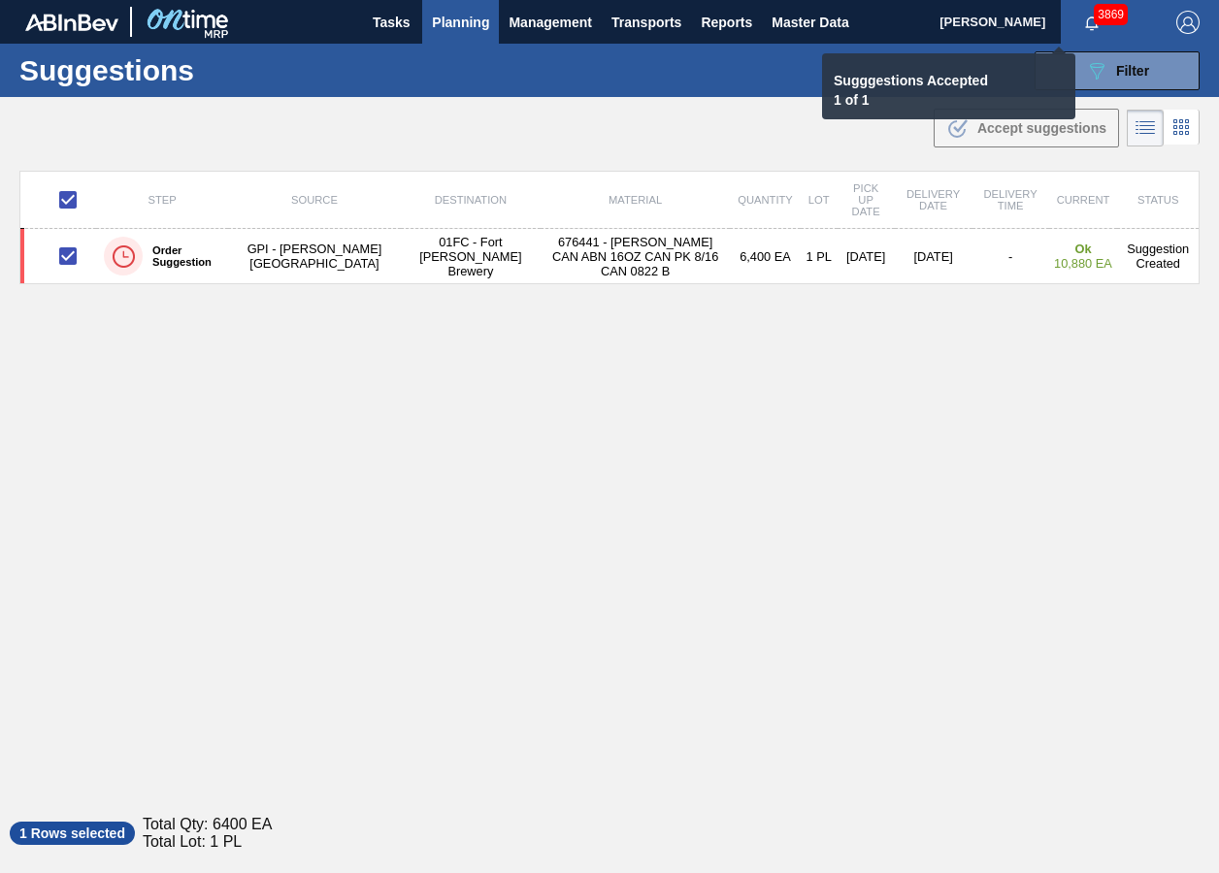
checkbox input "false"
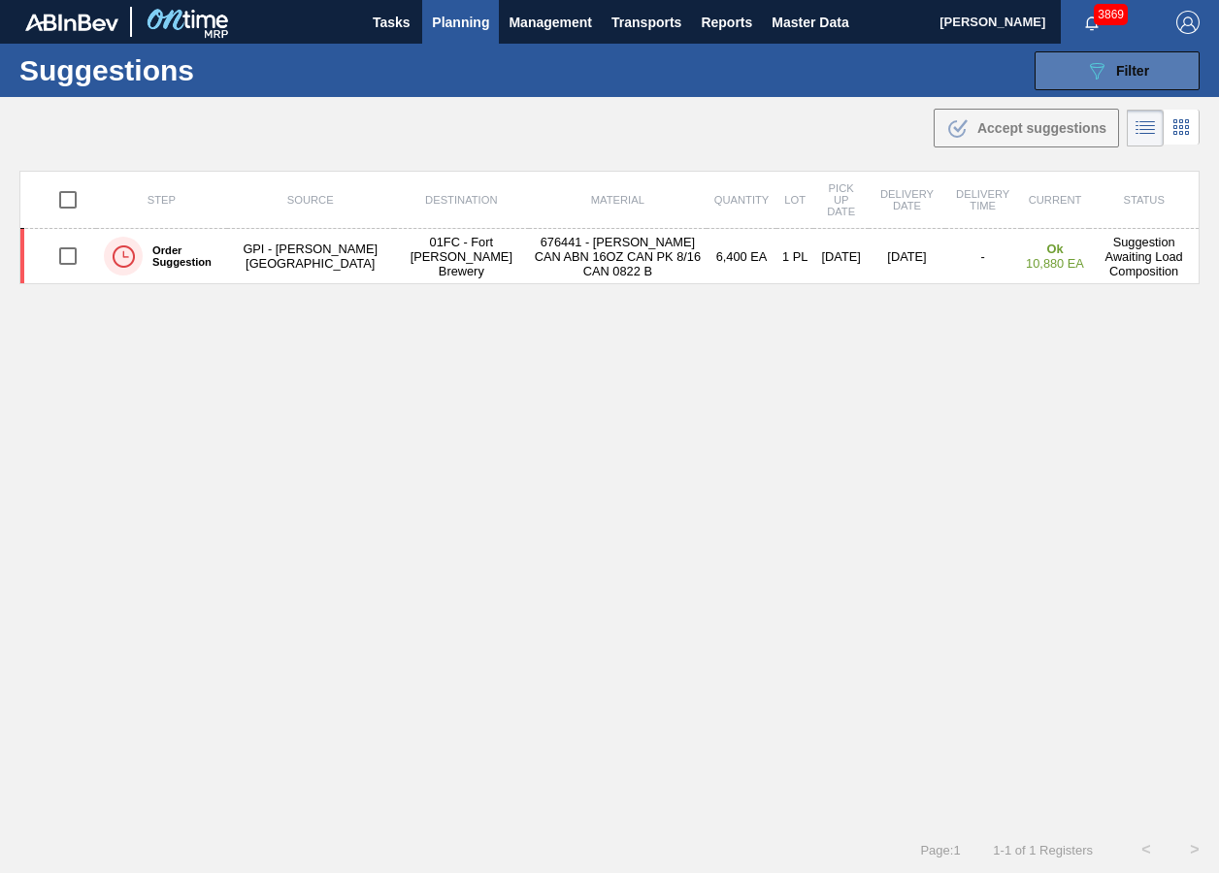
click at [1078, 79] on button "089F7B8B-B2A5-4AFE-B5C0-19BA573D28AC Filter" at bounding box center [1116, 70] width 165 height 39
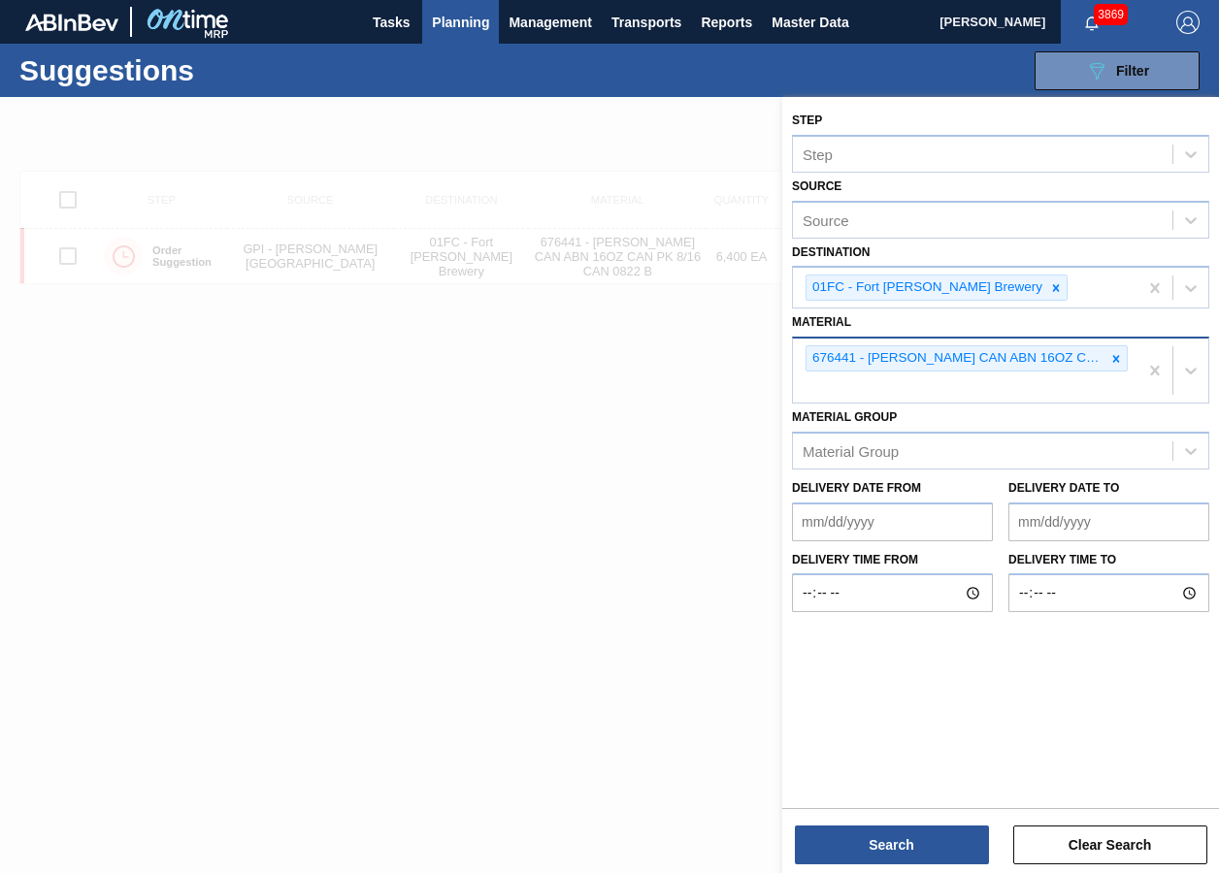
click at [1114, 358] on icon at bounding box center [1116, 359] width 14 height 14
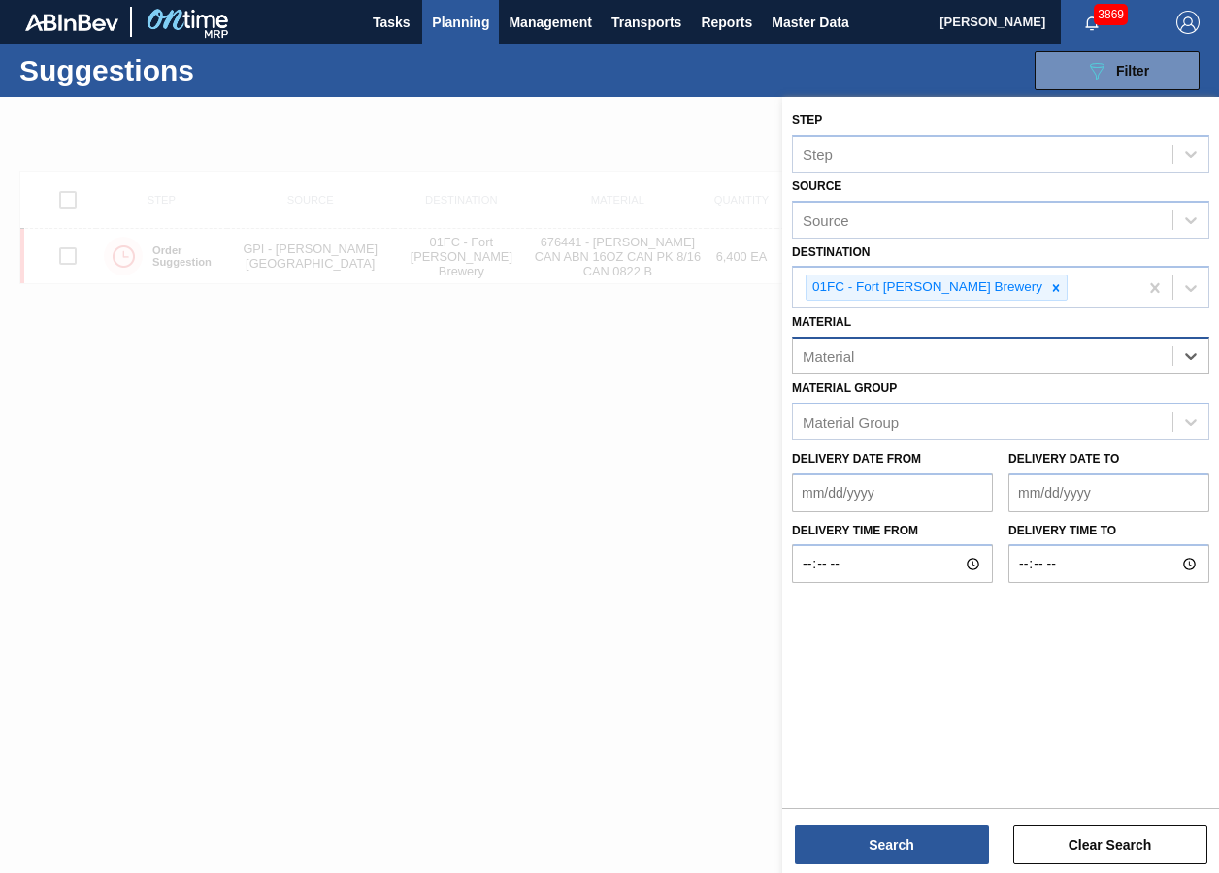
paste input "677110"
type input "677110"
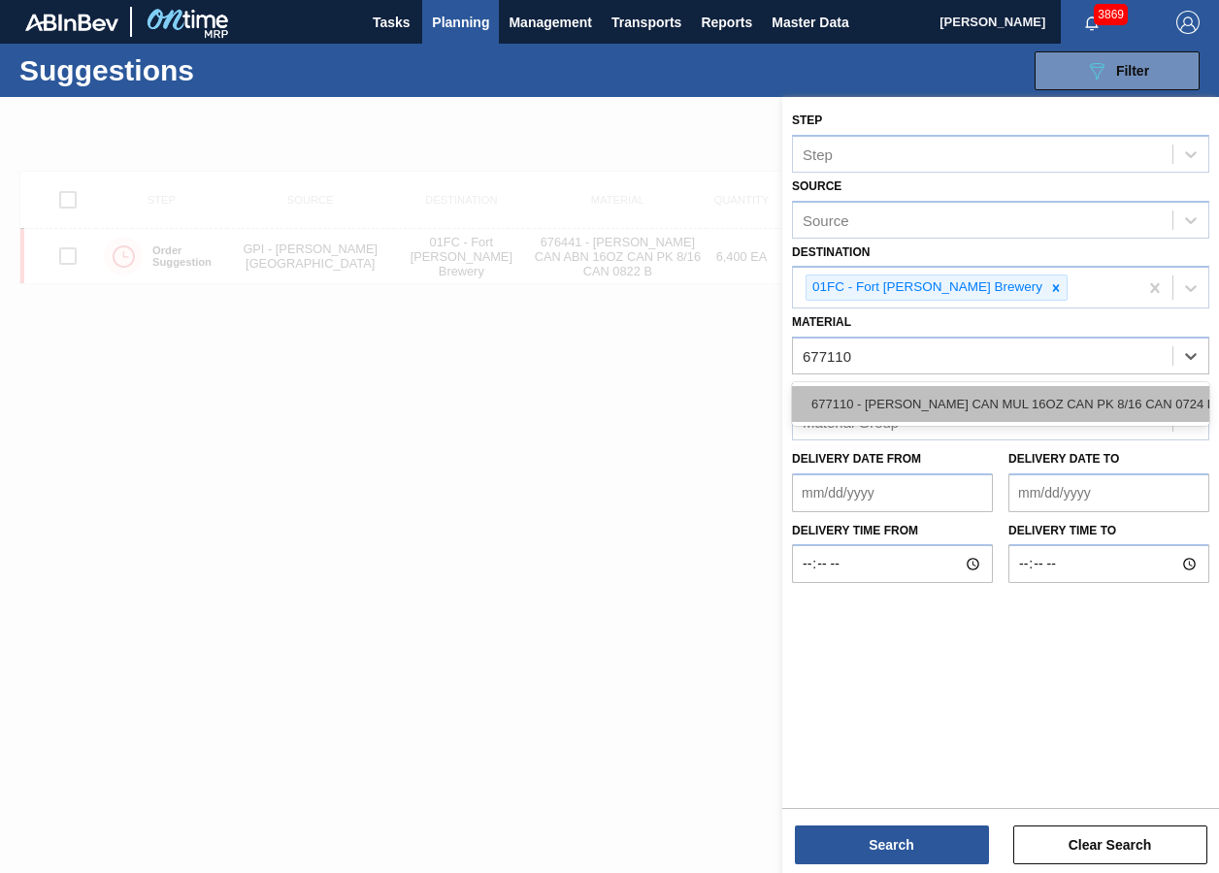
click at [979, 414] on div "677110 - [PERSON_NAME] CAN MUL 16OZ CAN PK 8/16 CAN 0724 B" at bounding box center [1000, 404] width 417 height 36
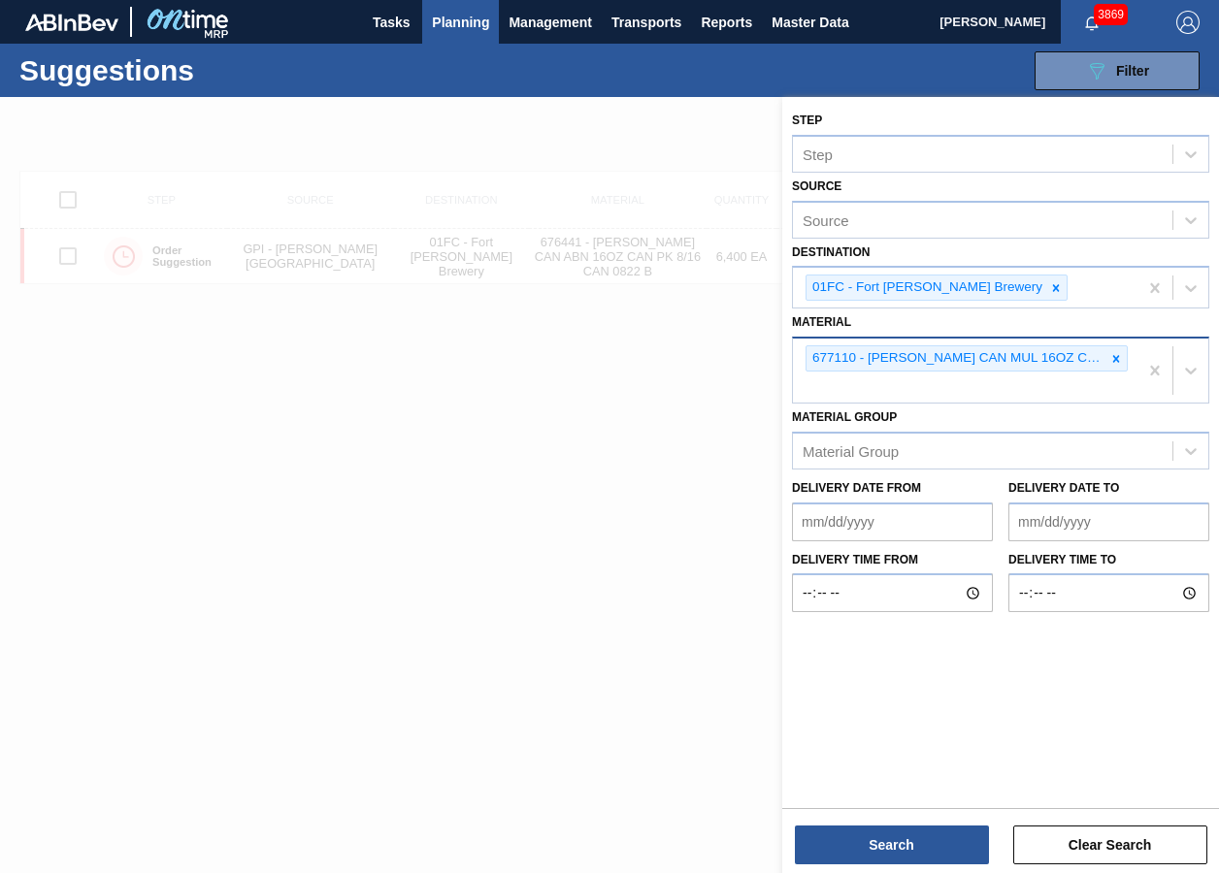
click at [1040, 388] on div "677110 - [PERSON_NAME] CAN MUL 16OZ CAN PK 8/16 CAN 0724 B" at bounding box center [965, 371] width 345 height 64
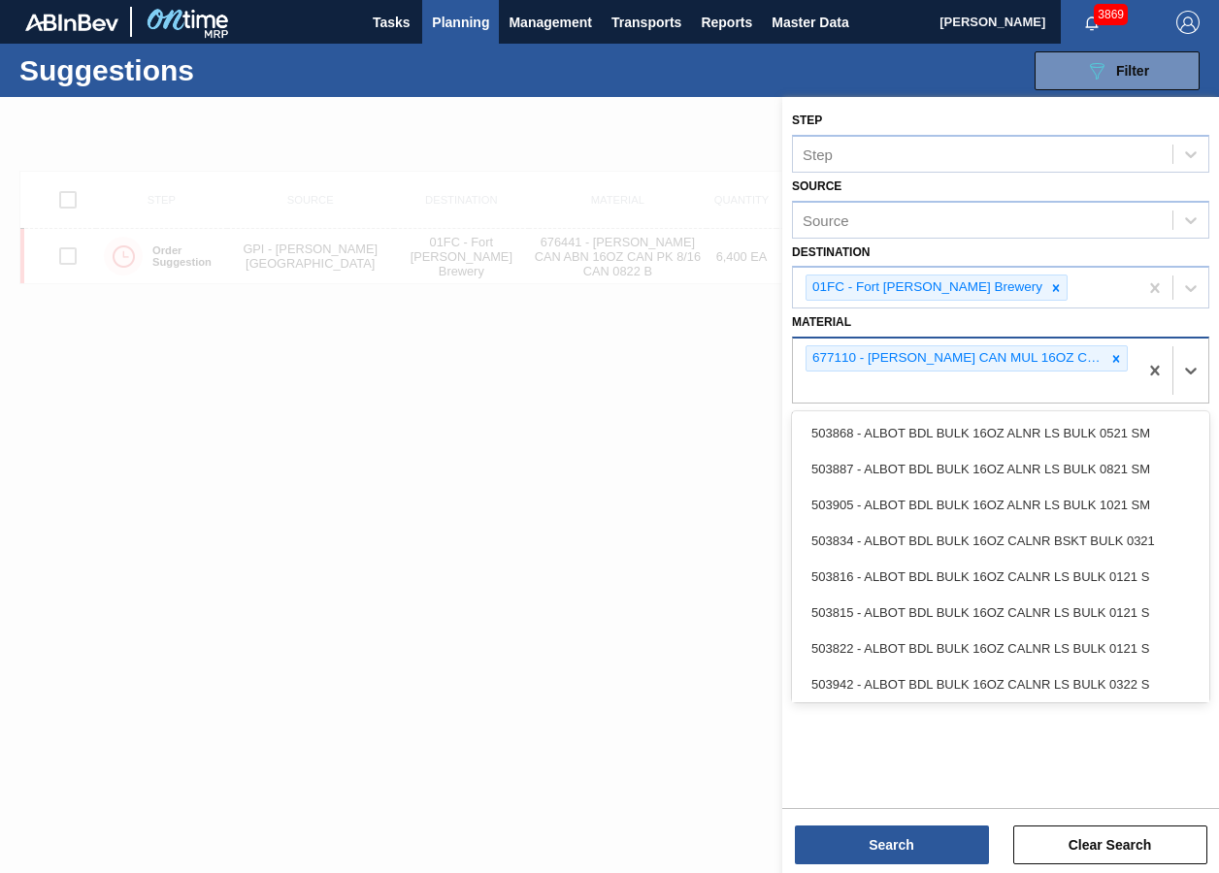
paste input "676623"
type input "676623"
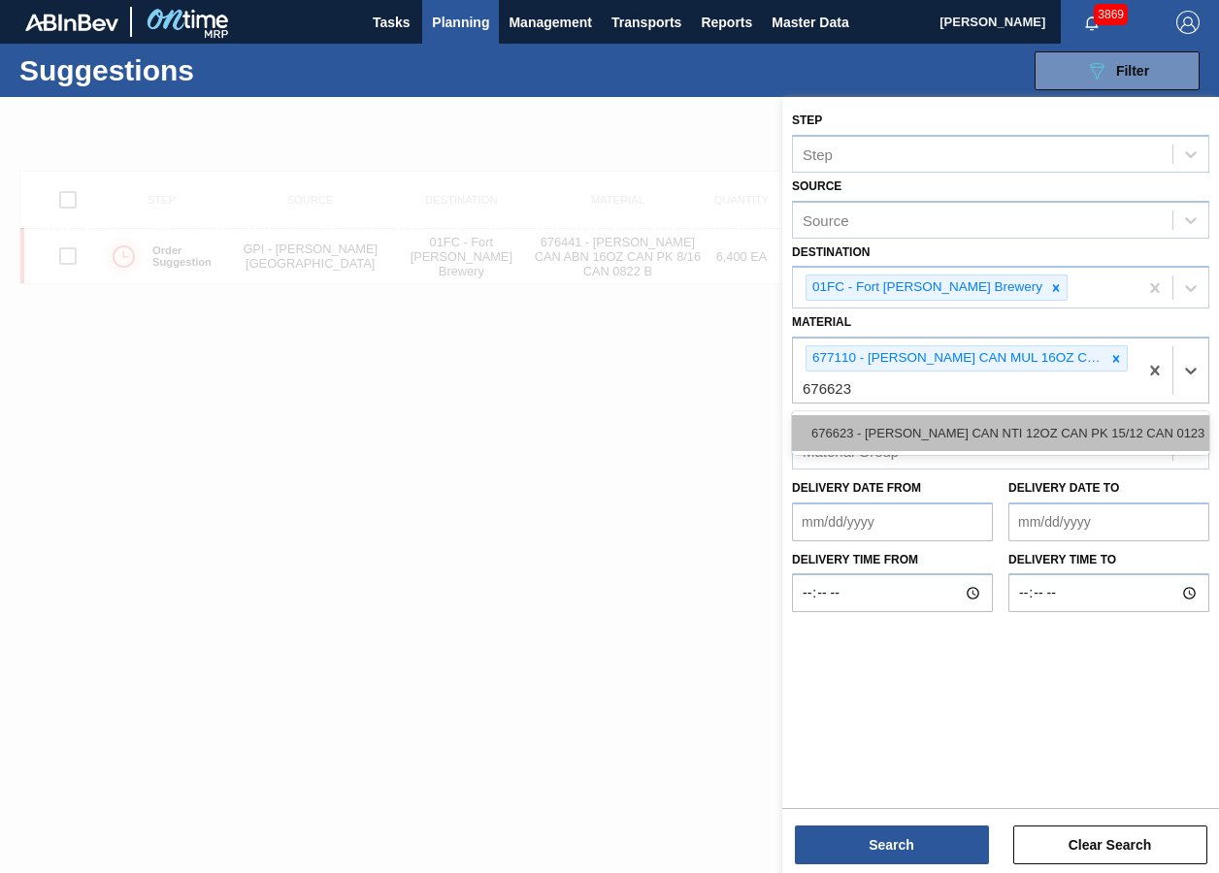
click at [942, 428] on div "676623 - [PERSON_NAME] CAN NTI 12OZ CAN PK 15/12 CAN 0123" at bounding box center [1000, 433] width 417 height 36
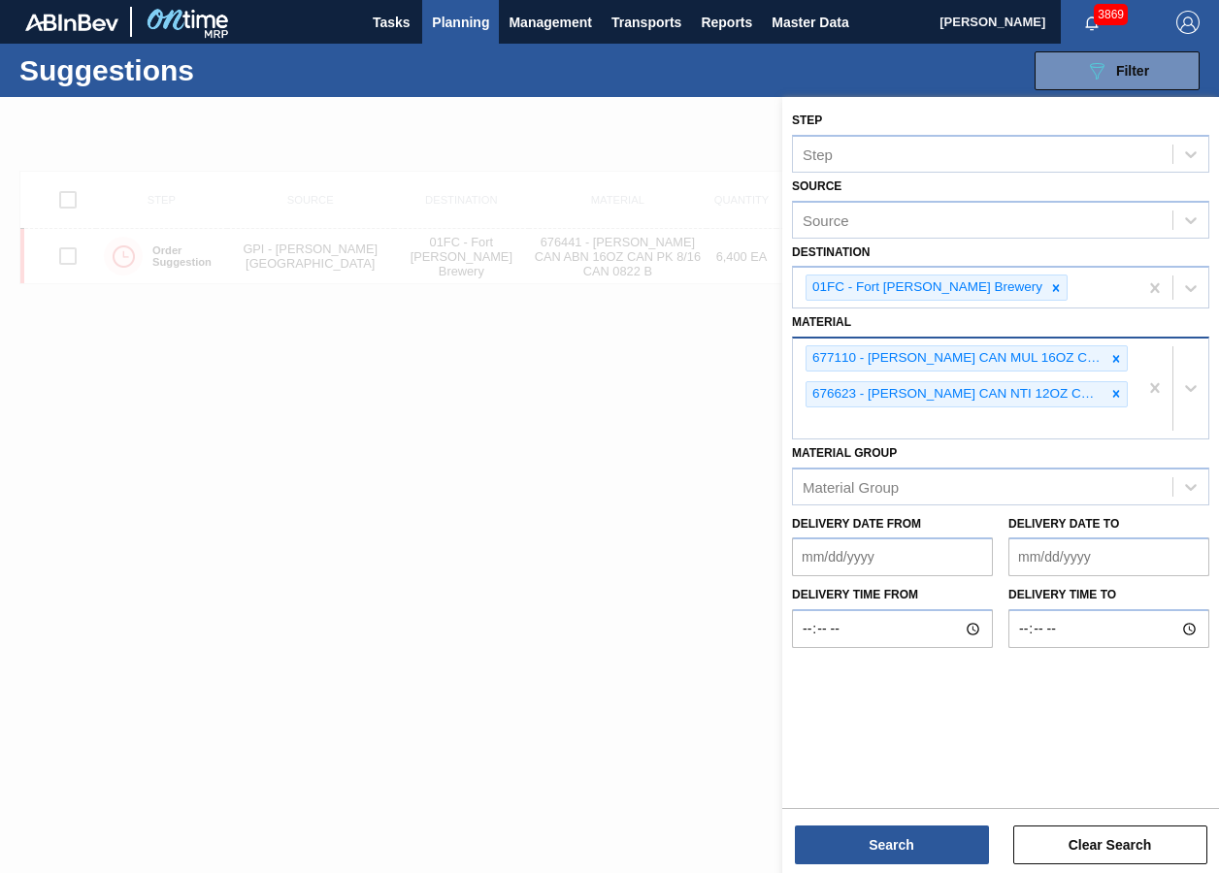
click at [981, 432] on div "677110 - [PERSON_NAME] CAN MUL 16OZ CAN PK 8/16 CAN 0724 B 676623 - [PERSON_NAM…" at bounding box center [965, 389] width 345 height 100
paste input "676625"
type input "676625"
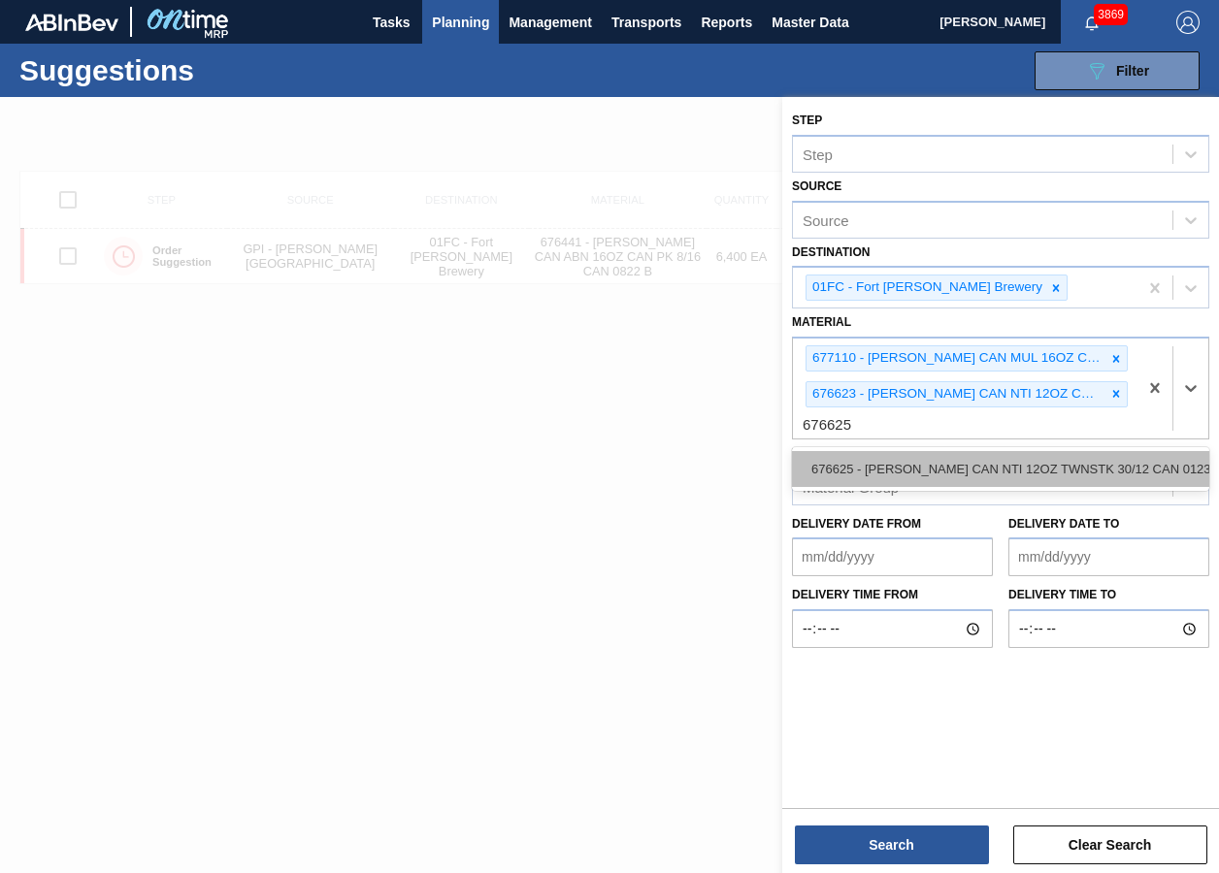
click at [904, 473] on div "676625 - [PERSON_NAME] CAN NTI 12OZ TWNSTK 30/12 CAN 0123" at bounding box center [1000, 469] width 417 height 36
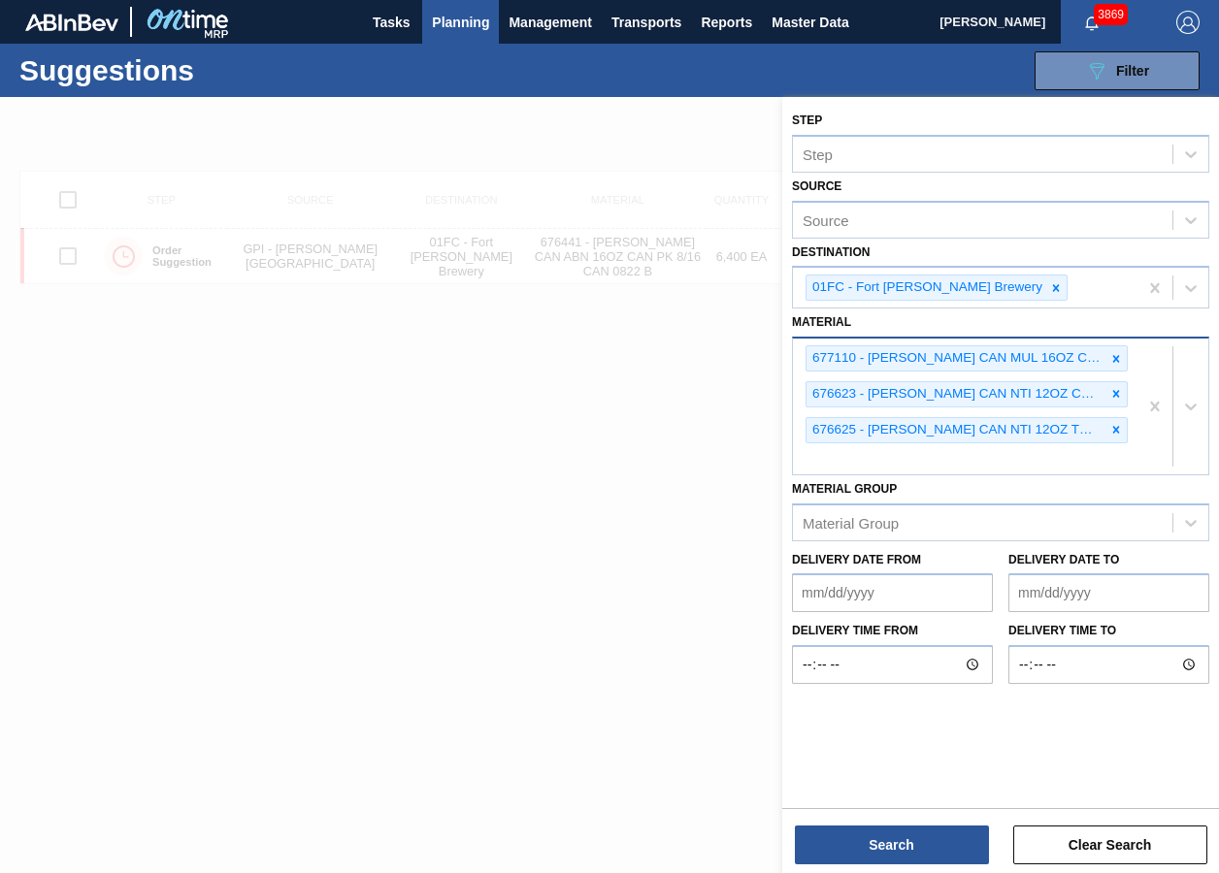
click at [937, 460] on div "677110 - [PERSON_NAME] CAN MUL 16OZ CAN PK 8/16 CAN 0724 B 676623 - [PERSON_NAM…" at bounding box center [965, 407] width 345 height 136
paste input "677375"
type input "677375"
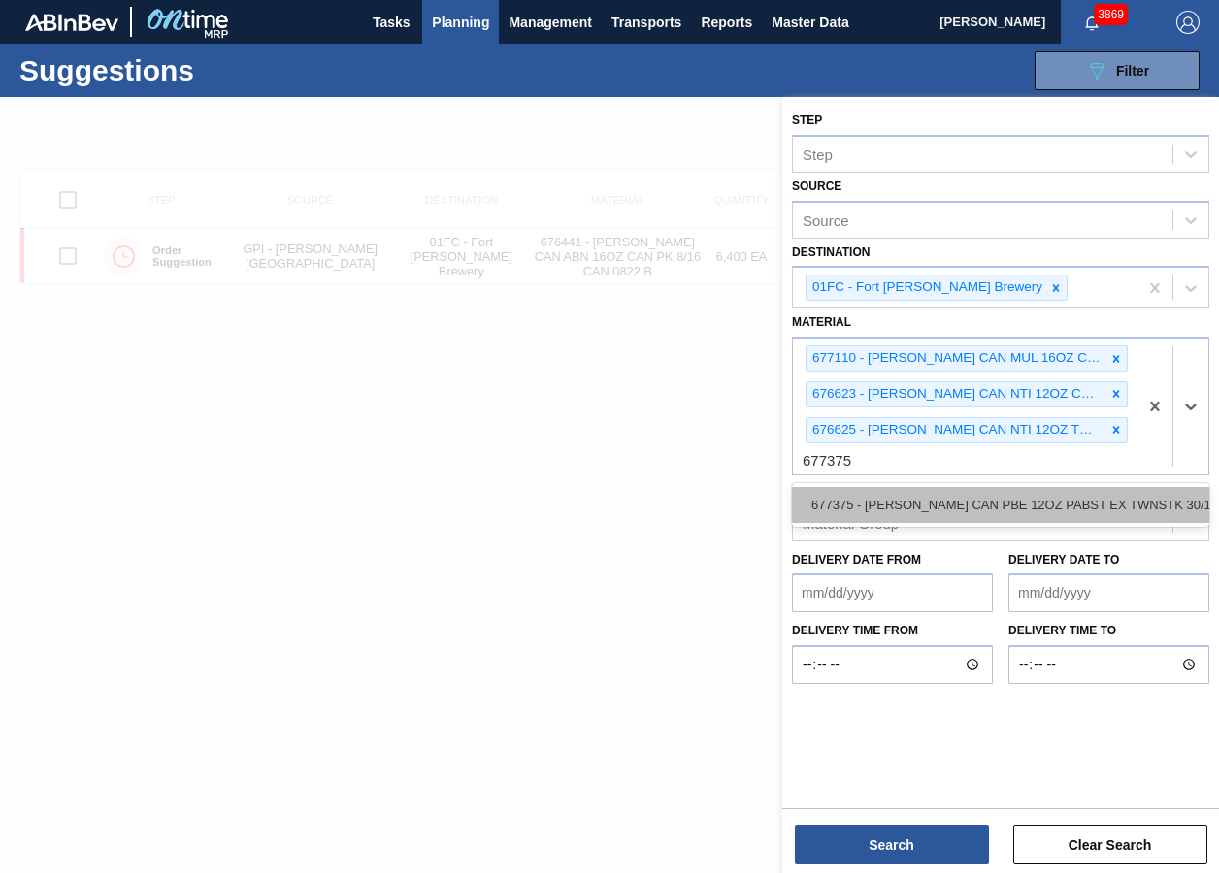
click at [912, 499] on div "677375 - [PERSON_NAME] CAN PBE 12OZ PABST EX TWNSTK 30/12" at bounding box center [1000, 505] width 417 height 36
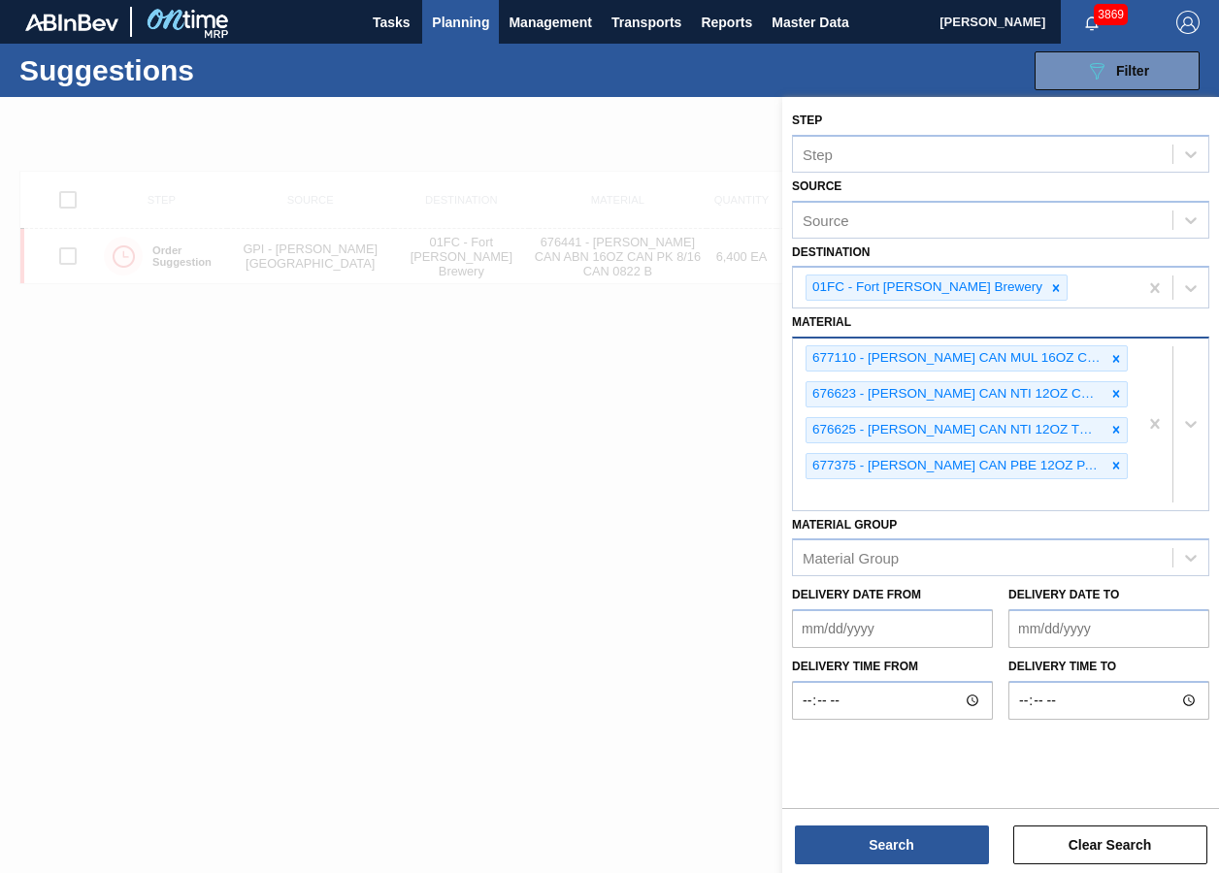
click at [933, 496] on div "677110 - [PERSON_NAME] CAN MUL 16OZ CAN PK 8/16 CAN 0724 B 676623 - [PERSON_NAM…" at bounding box center [965, 425] width 345 height 172
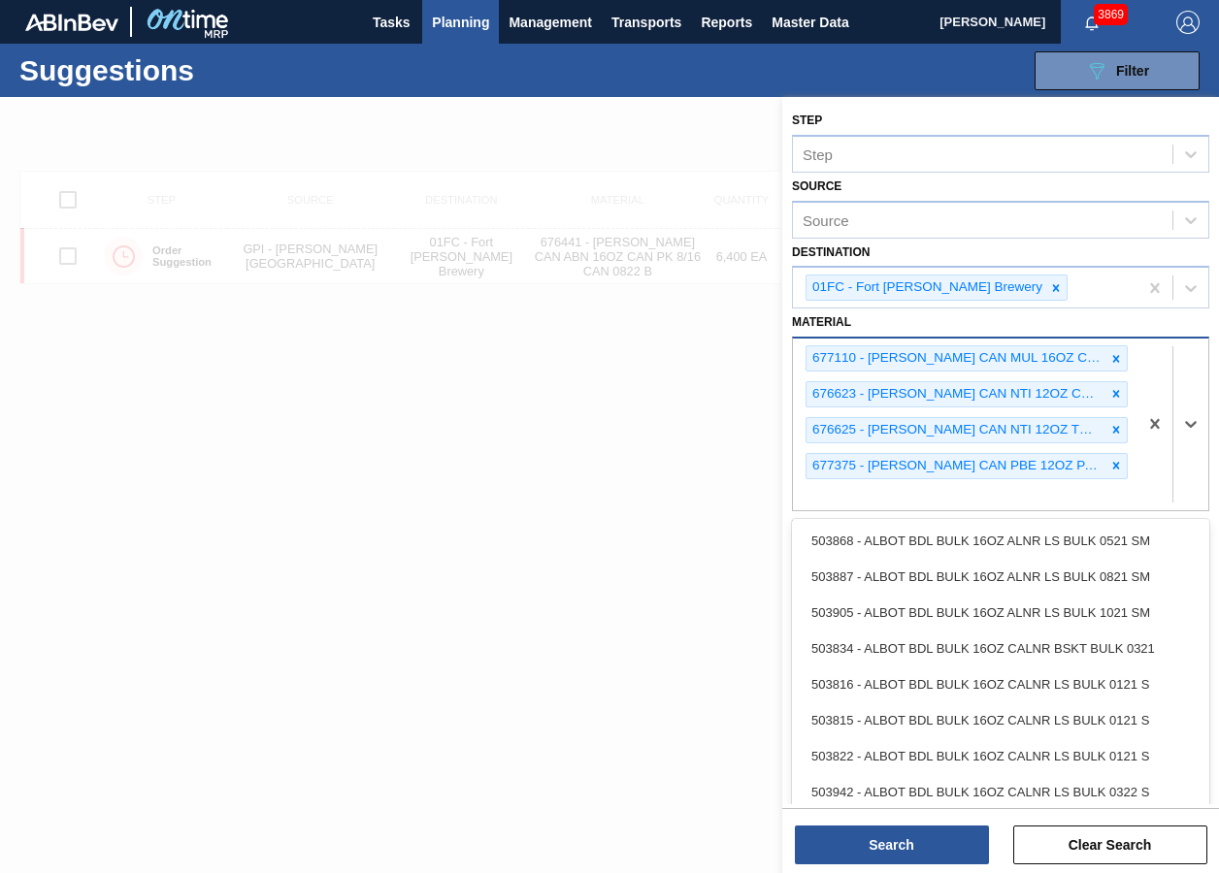
paste input "683623"
type input "683623"
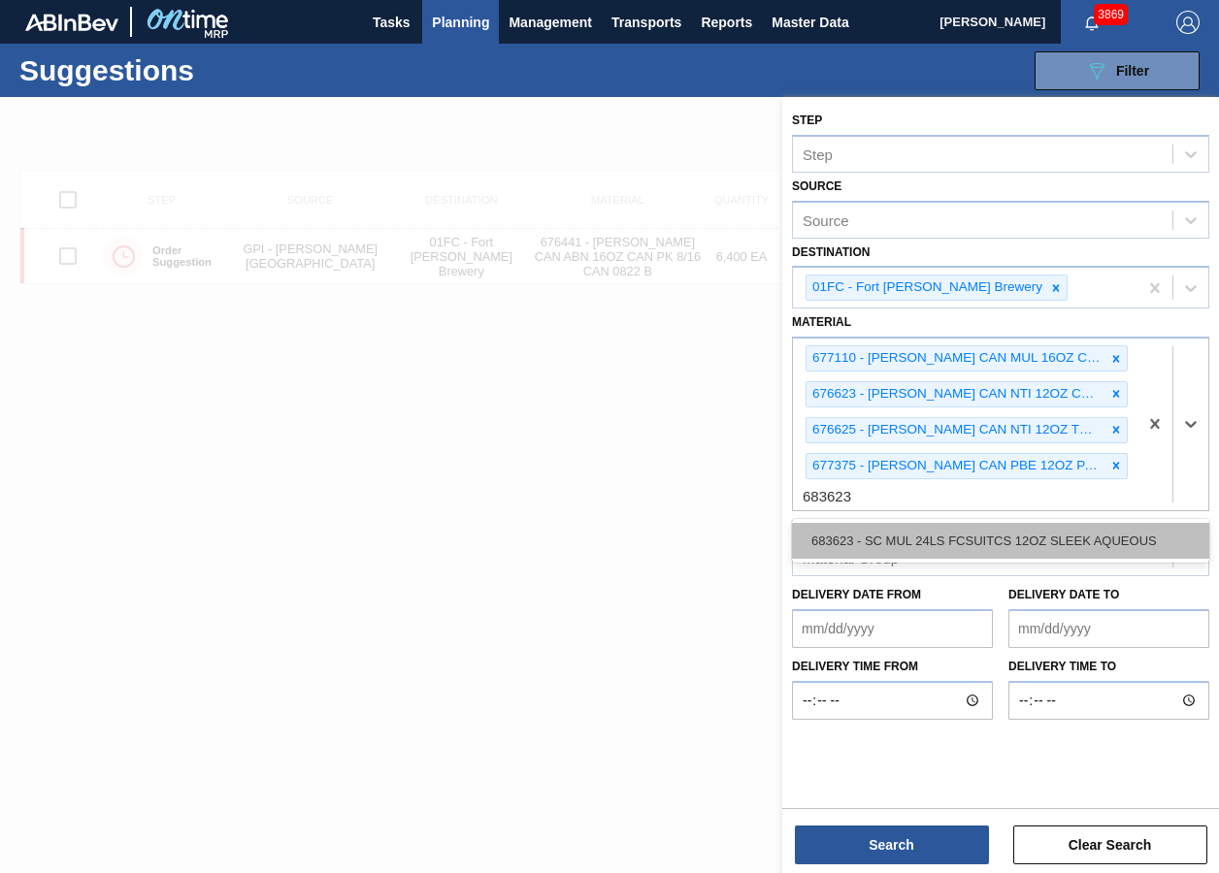
click at [899, 546] on div "683623 - SC MUL 24LS FCSUITCS 12OZ SLEEK AQUEOUS" at bounding box center [1000, 541] width 417 height 36
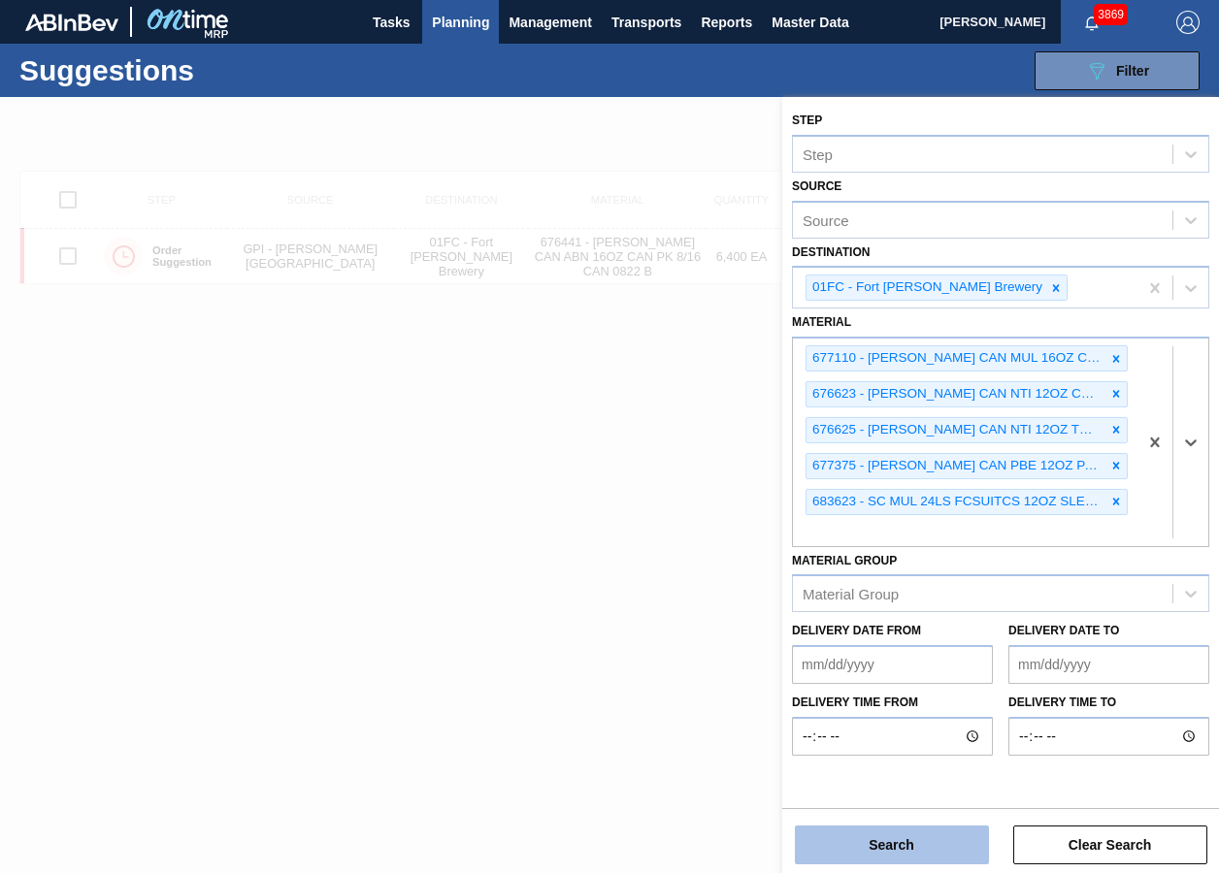
click at [843, 653] on button "Search" at bounding box center [892, 845] width 194 height 39
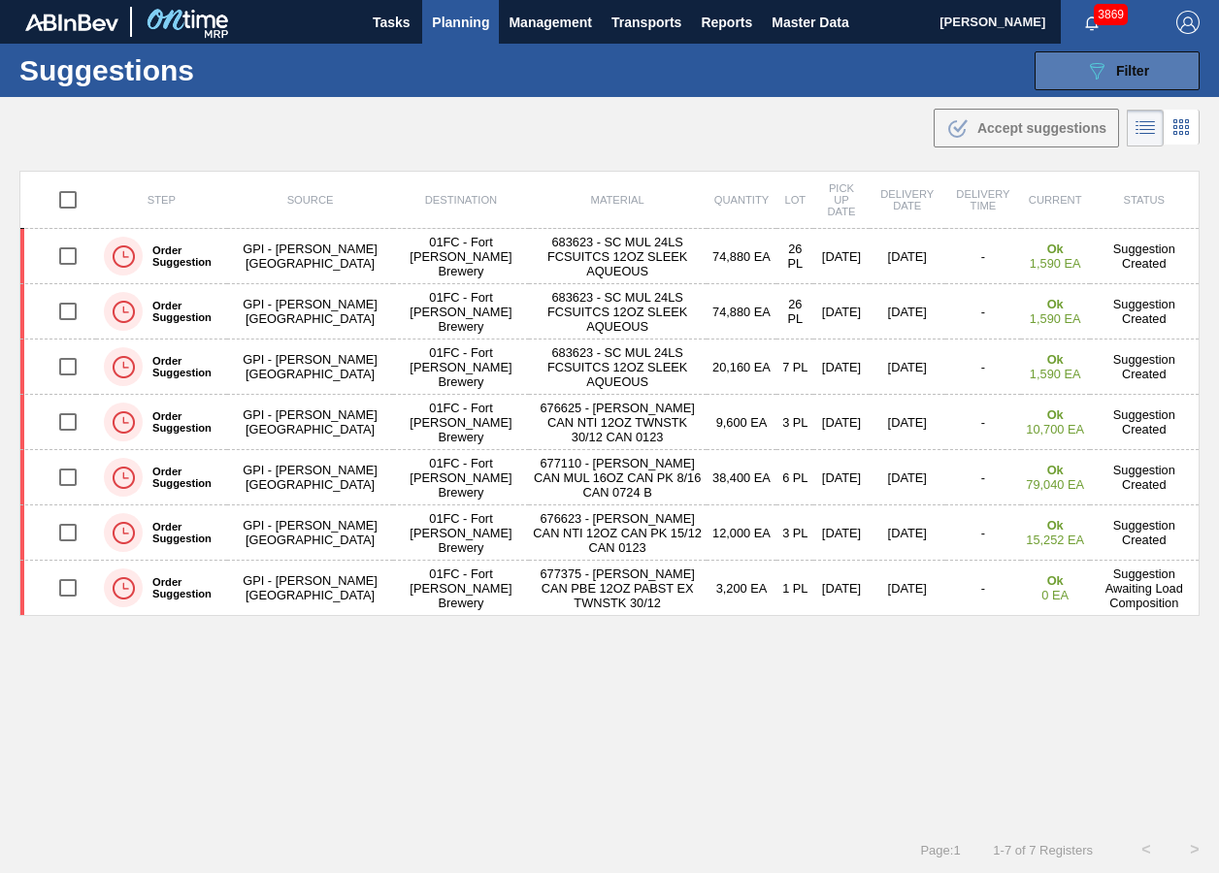
click at [1078, 65] on button "089F7B8B-B2A5-4AFE-B5C0-19BA573D28AC Filter" at bounding box center [1116, 70] width 165 height 39
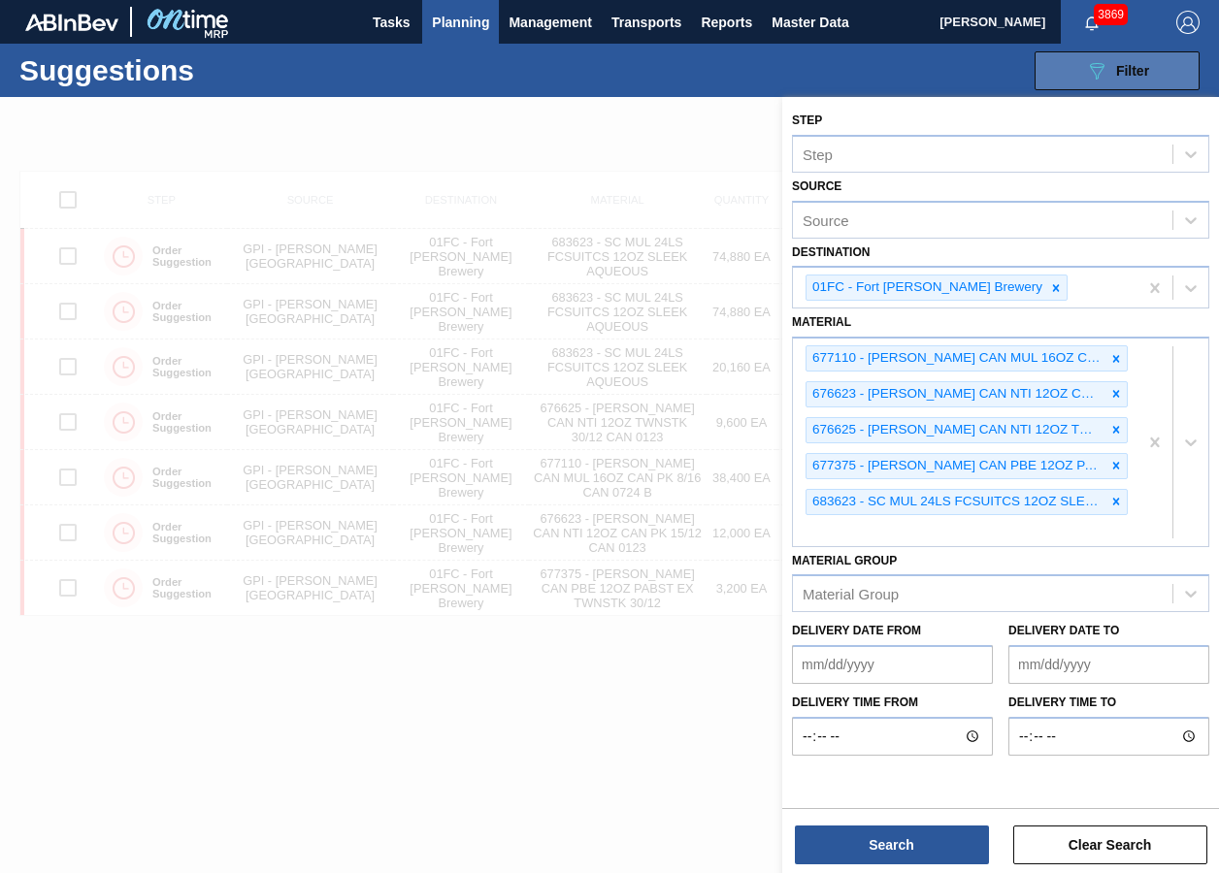
click at [1078, 65] on button "089F7B8B-B2A5-4AFE-B5C0-19BA573D28AC Filter" at bounding box center [1116, 70] width 165 height 39
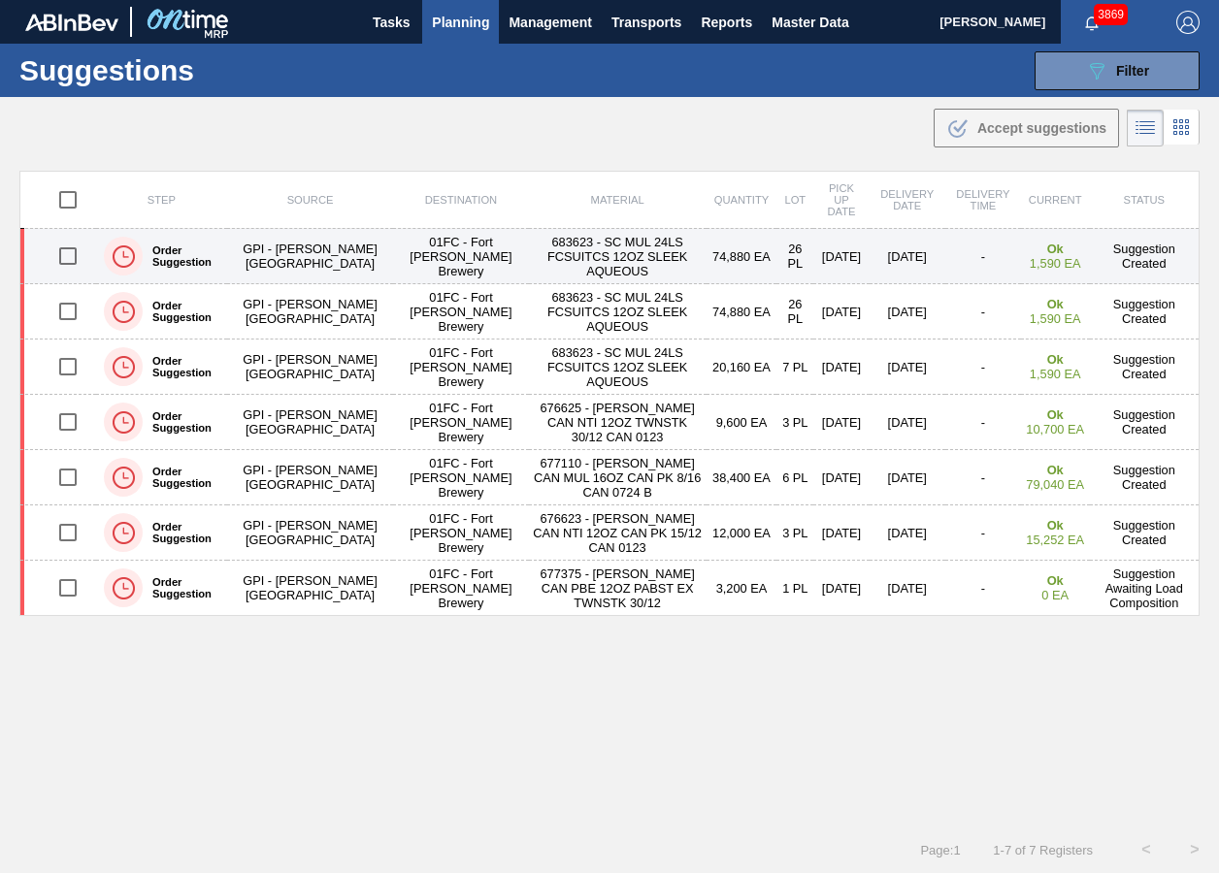
click at [73, 252] on input "checkbox" at bounding box center [68, 256] width 41 height 41
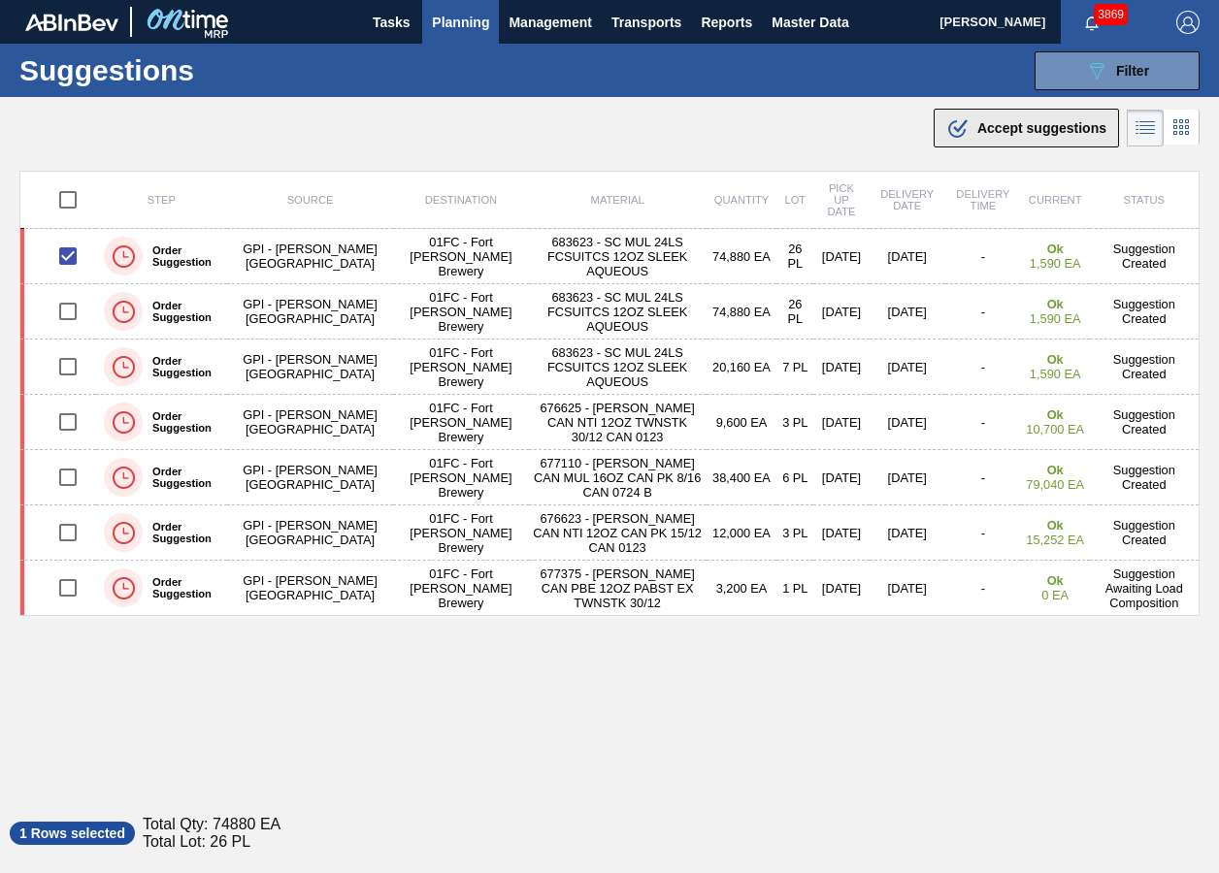
click at [998, 132] on span "Accept suggestions" at bounding box center [1041, 128] width 129 height 16
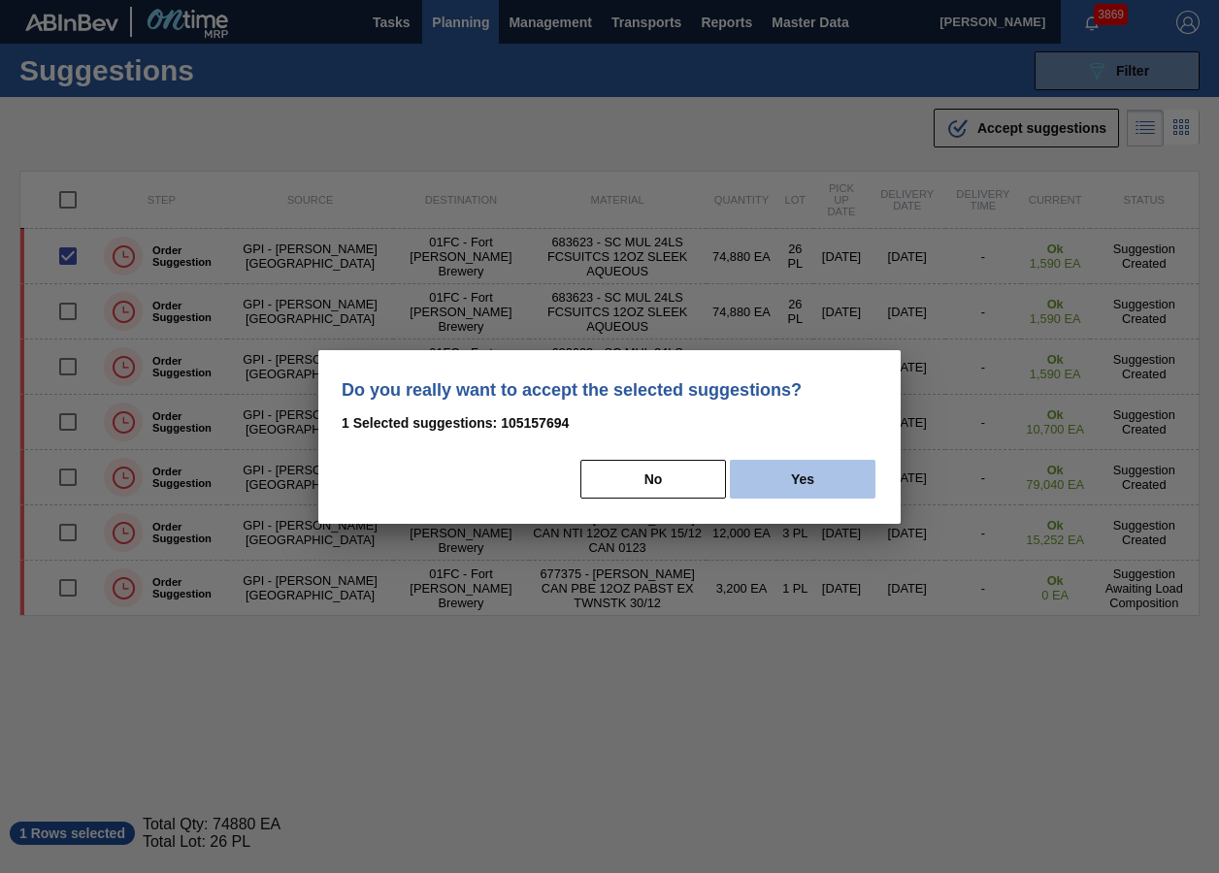
click at [837, 468] on button "Yes" at bounding box center [803, 479] width 146 height 39
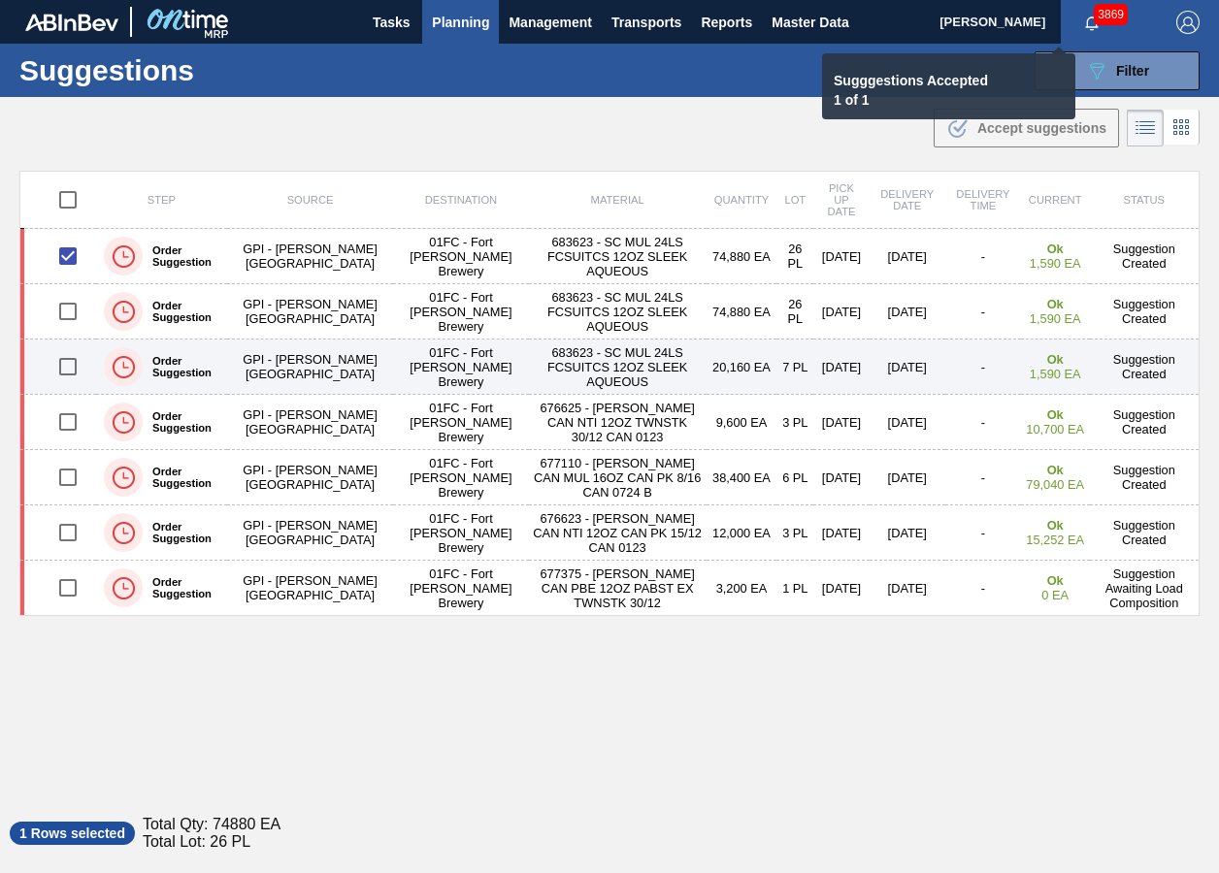
checkbox input "false"
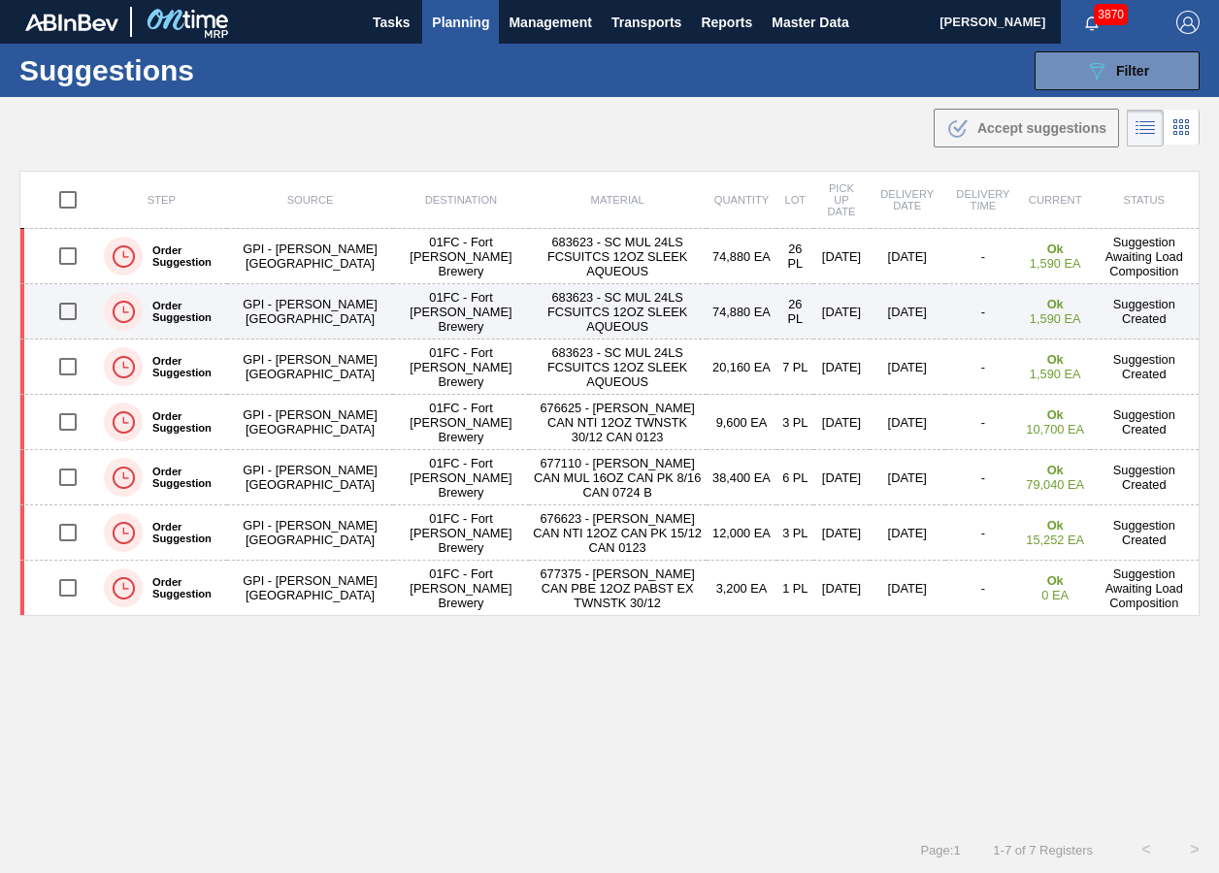
click at [69, 311] on input "checkbox" at bounding box center [68, 311] width 41 height 41
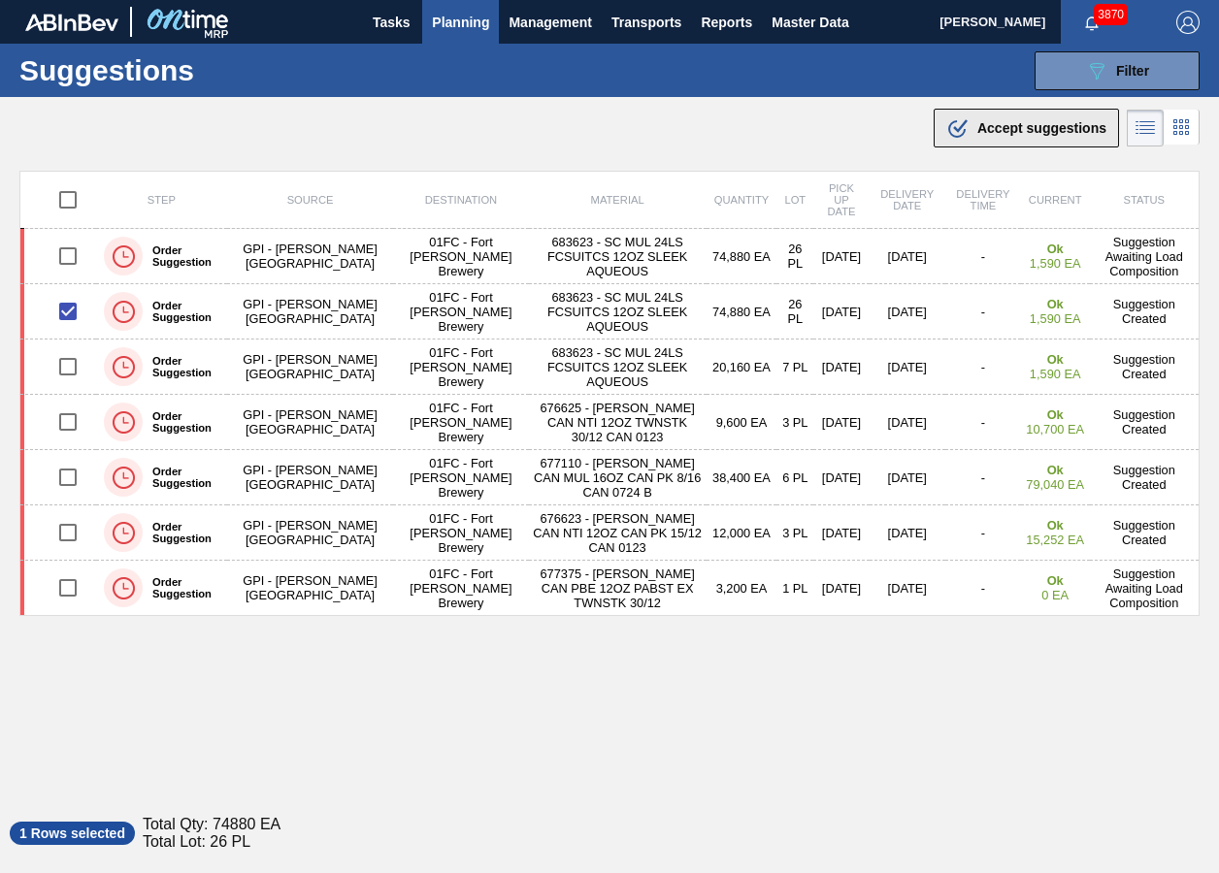
click at [969, 141] on button ".b{fill:var(--color-action-default)} Accept suggestions" at bounding box center [1026, 128] width 185 height 39
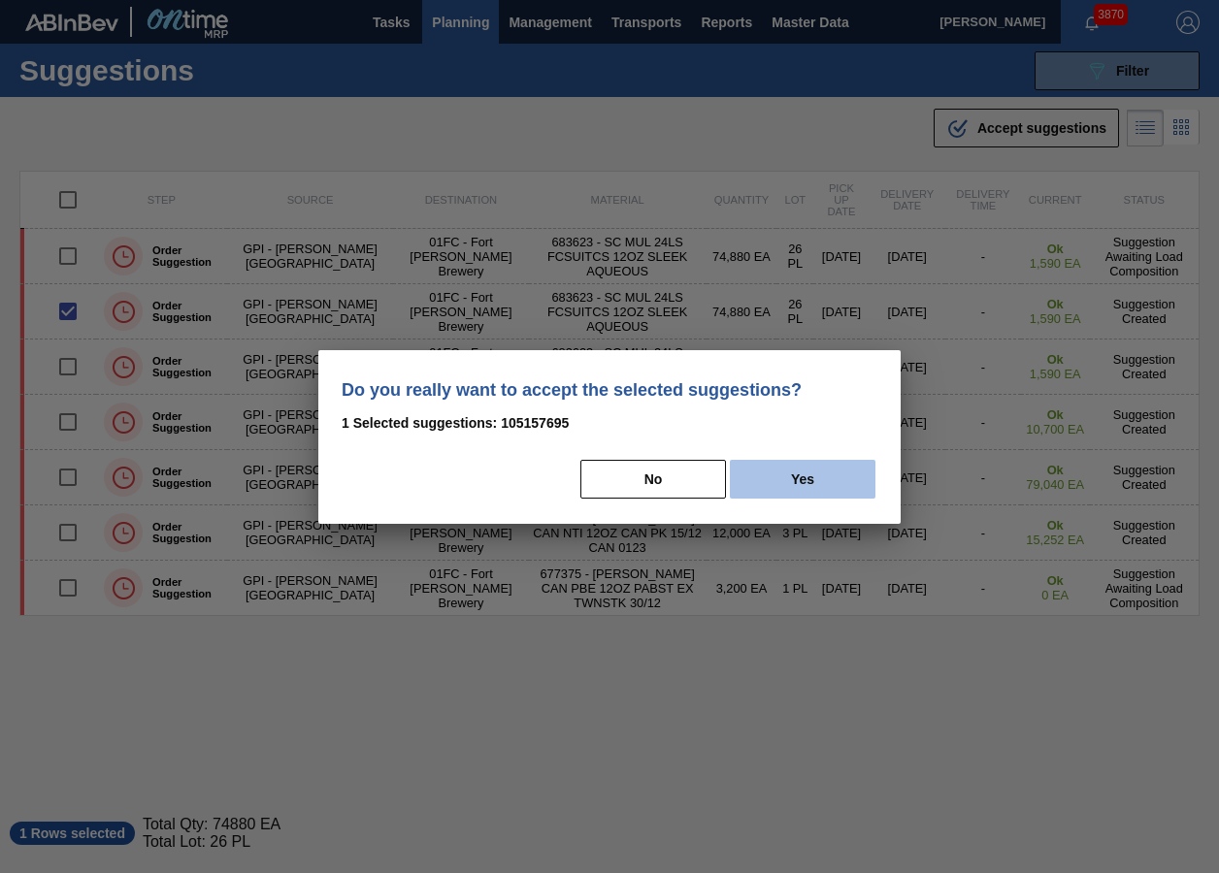
click at [788, 492] on button "Yes" at bounding box center [803, 479] width 146 height 39
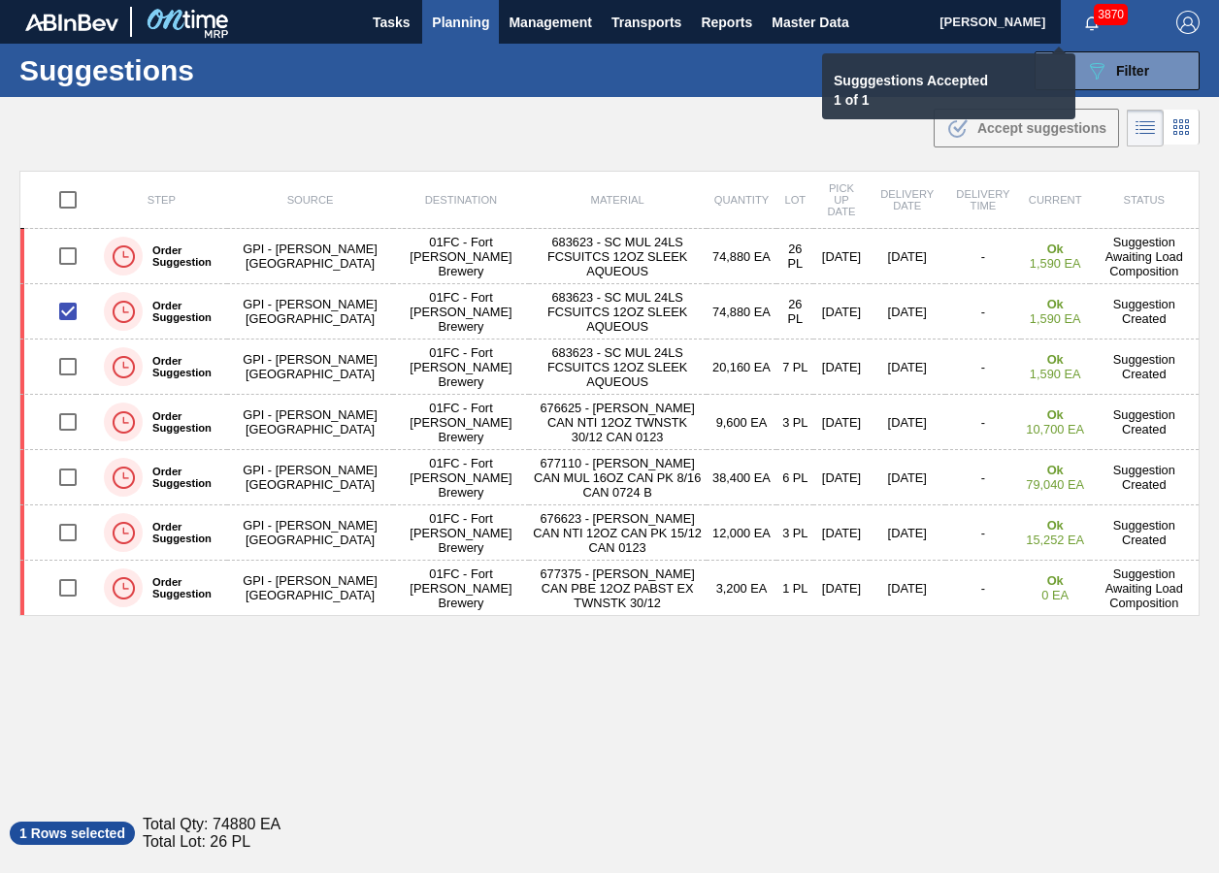
checkbox input "false"
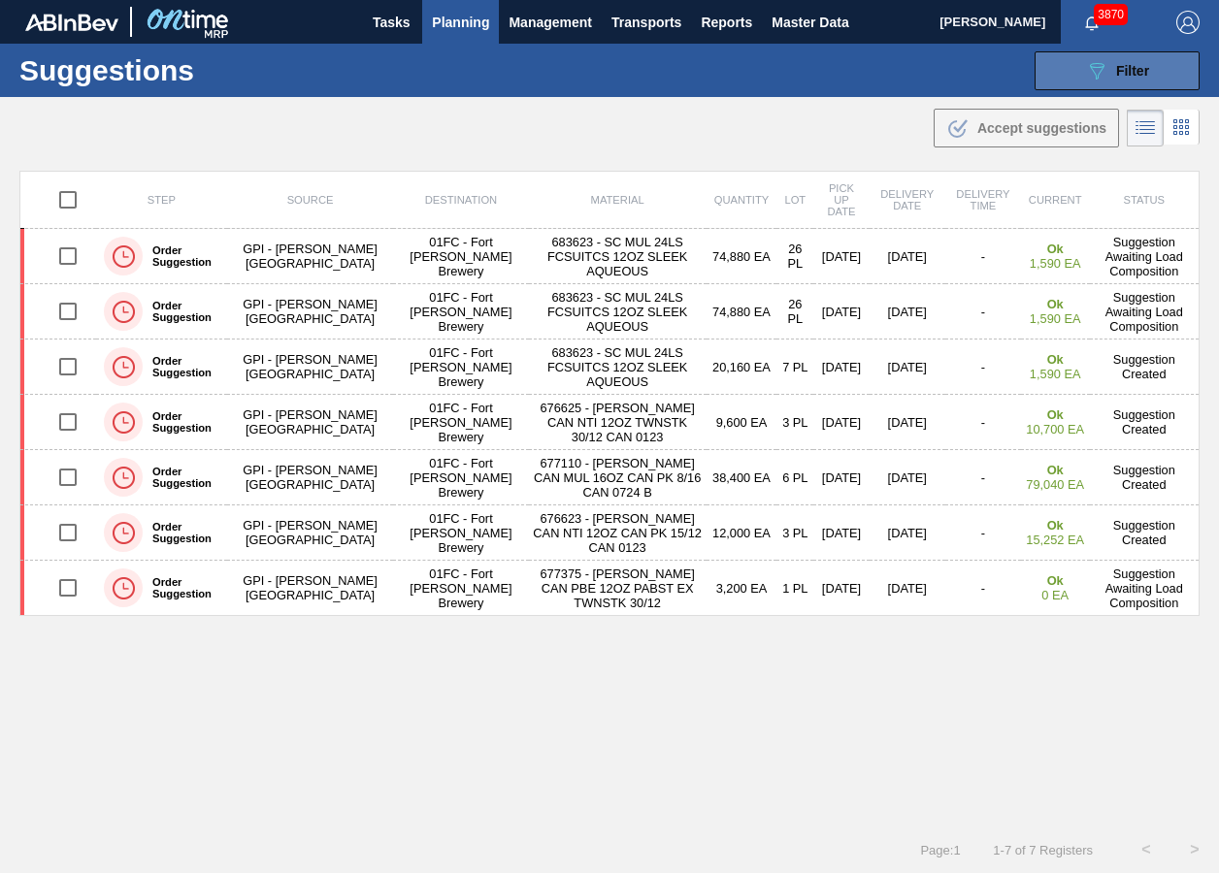
click at [1067, 63] on button "089F7B8B-B2A5-4AFE-B5C0-19BA573D28AC Filter" at bounding box center [1116, 70] width 165 height 39
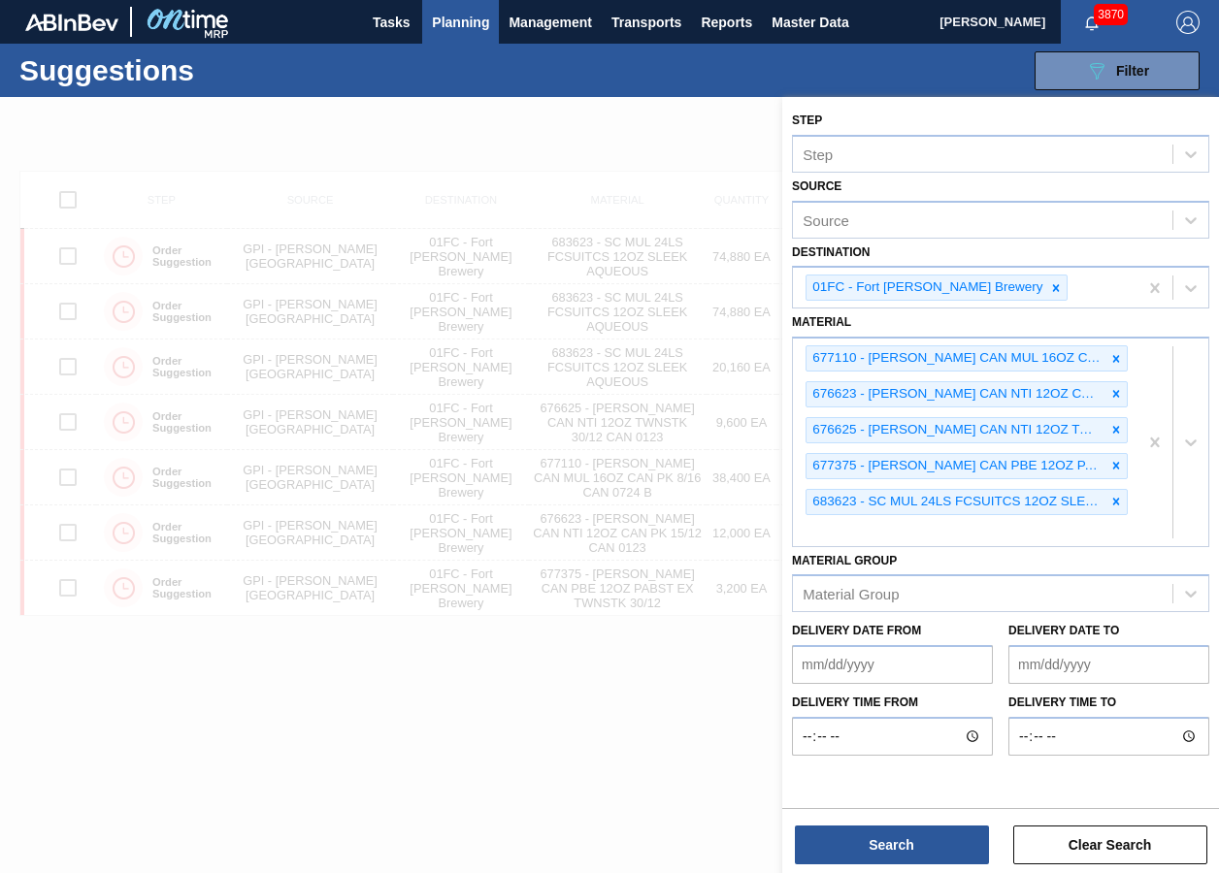
click at [587, 653] on div at bounding box center [609, 533] width 1219 height 873
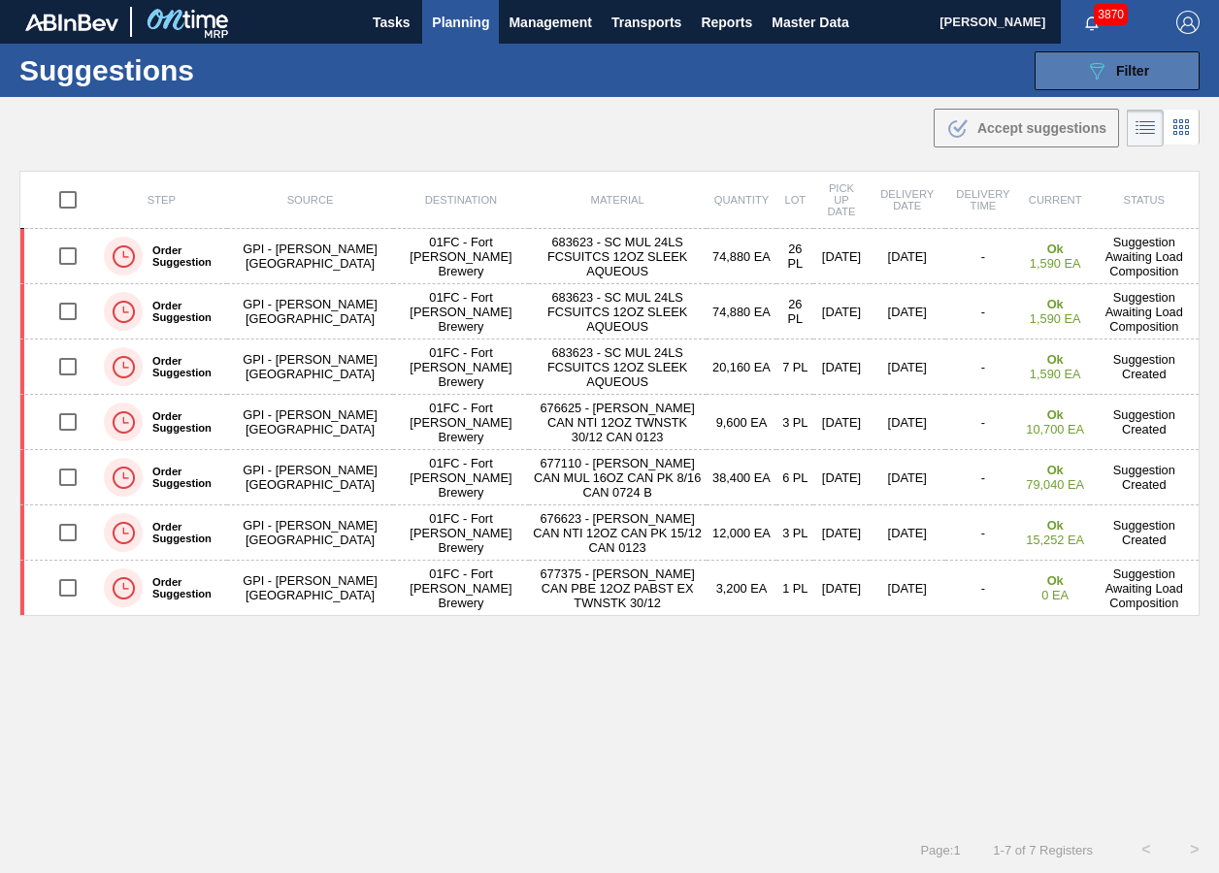
click at [1119, 71] on span "Filter" at bounding box center [1132, 71] width 33 height 16
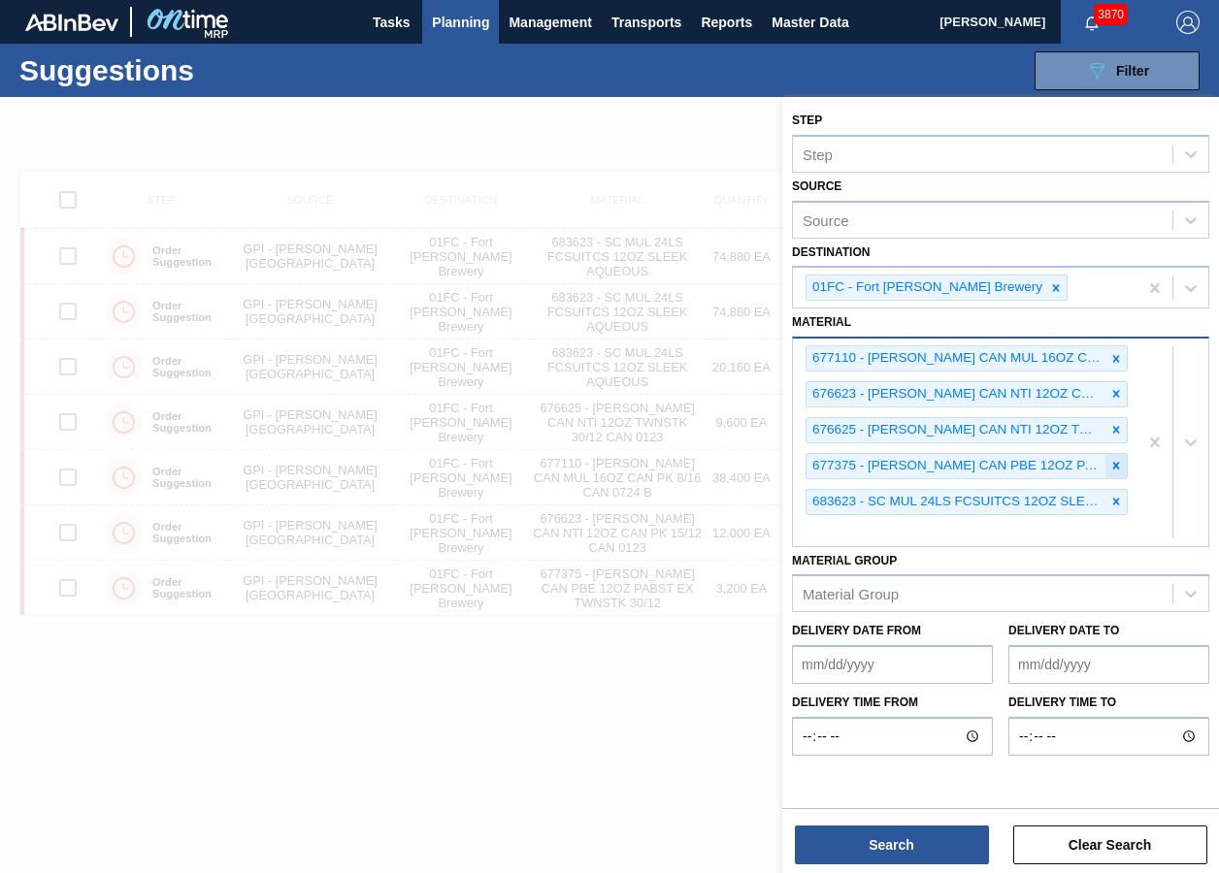
click at [1109, 468] on icon at bounding box center [1116, 466] width 14 height 14
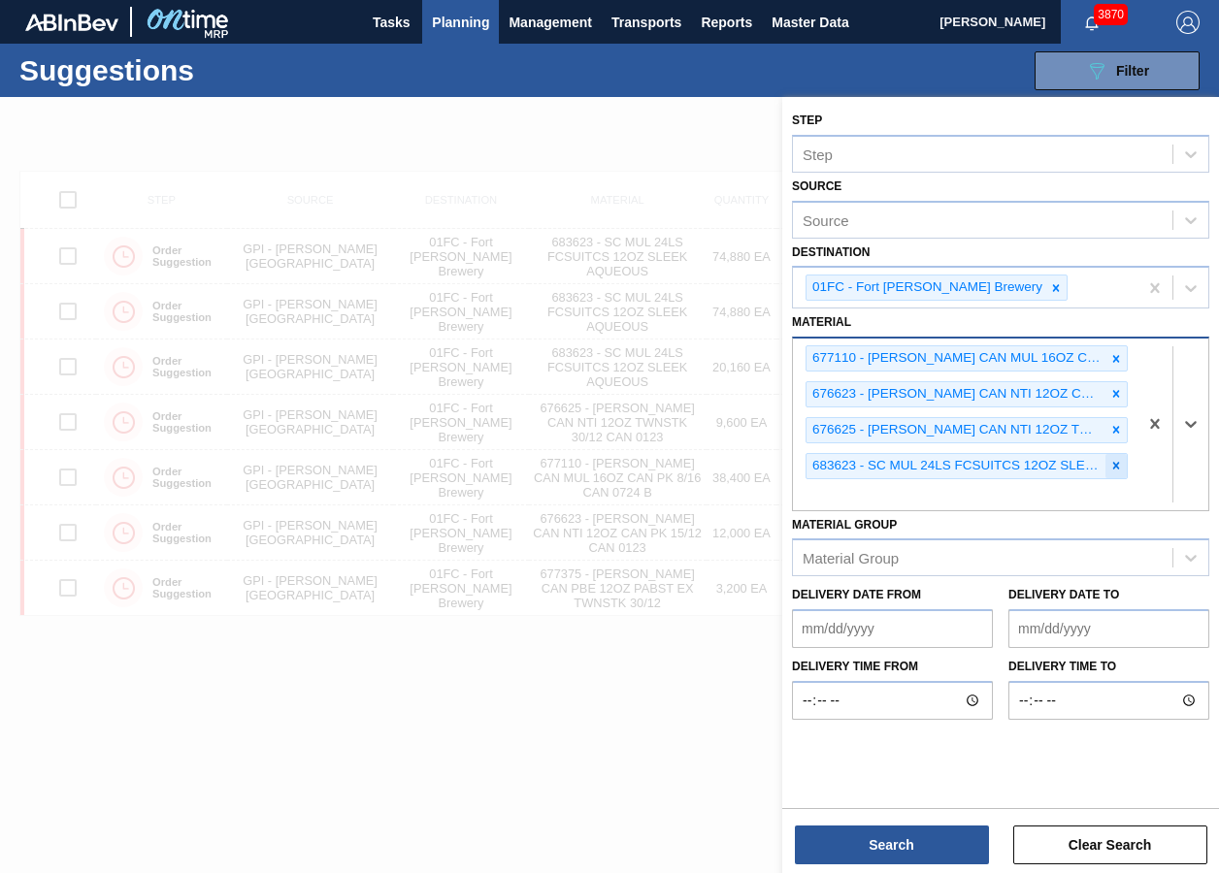
click at [1113, 469] on icon at bounding box center [1116, 466] width 7 height 7
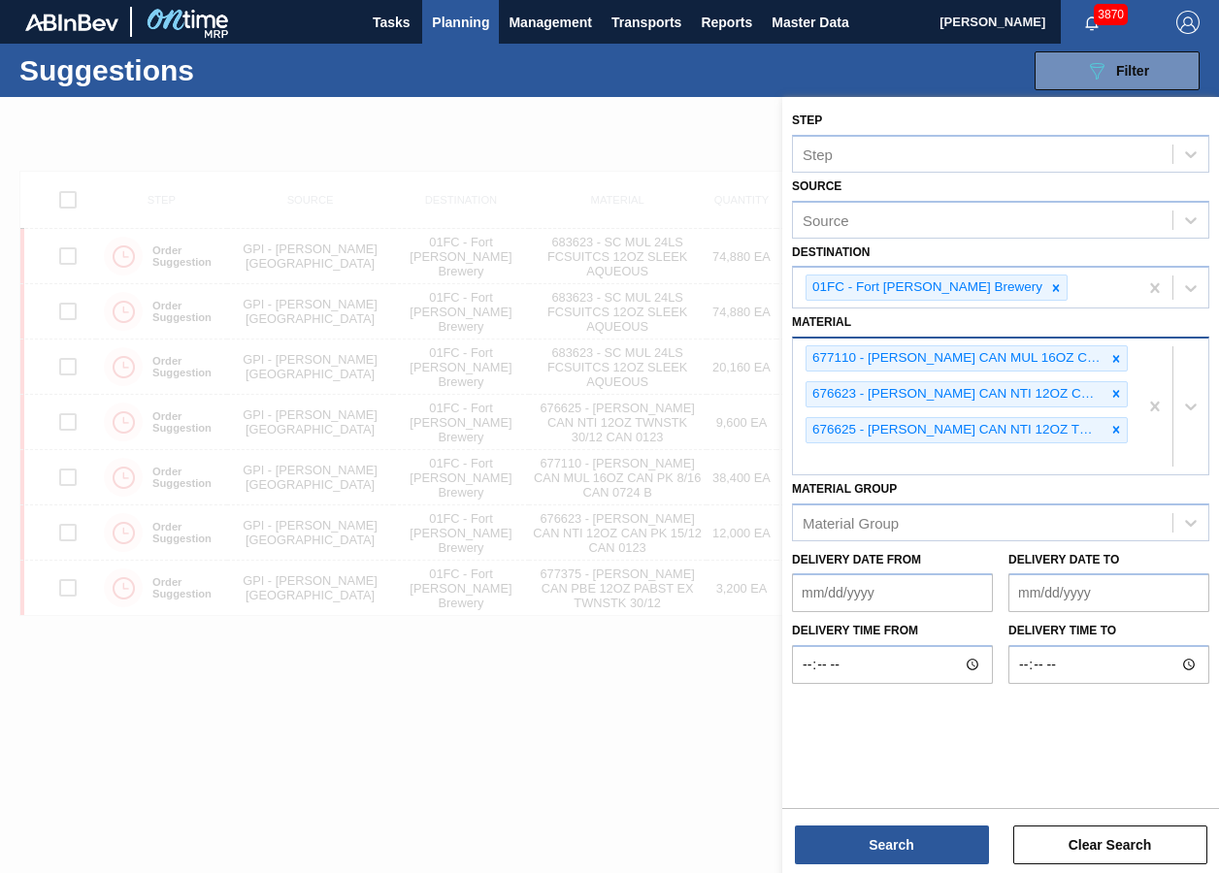
click at [610, 653] on div at bounding box center [609, 533] width 1219 height 873
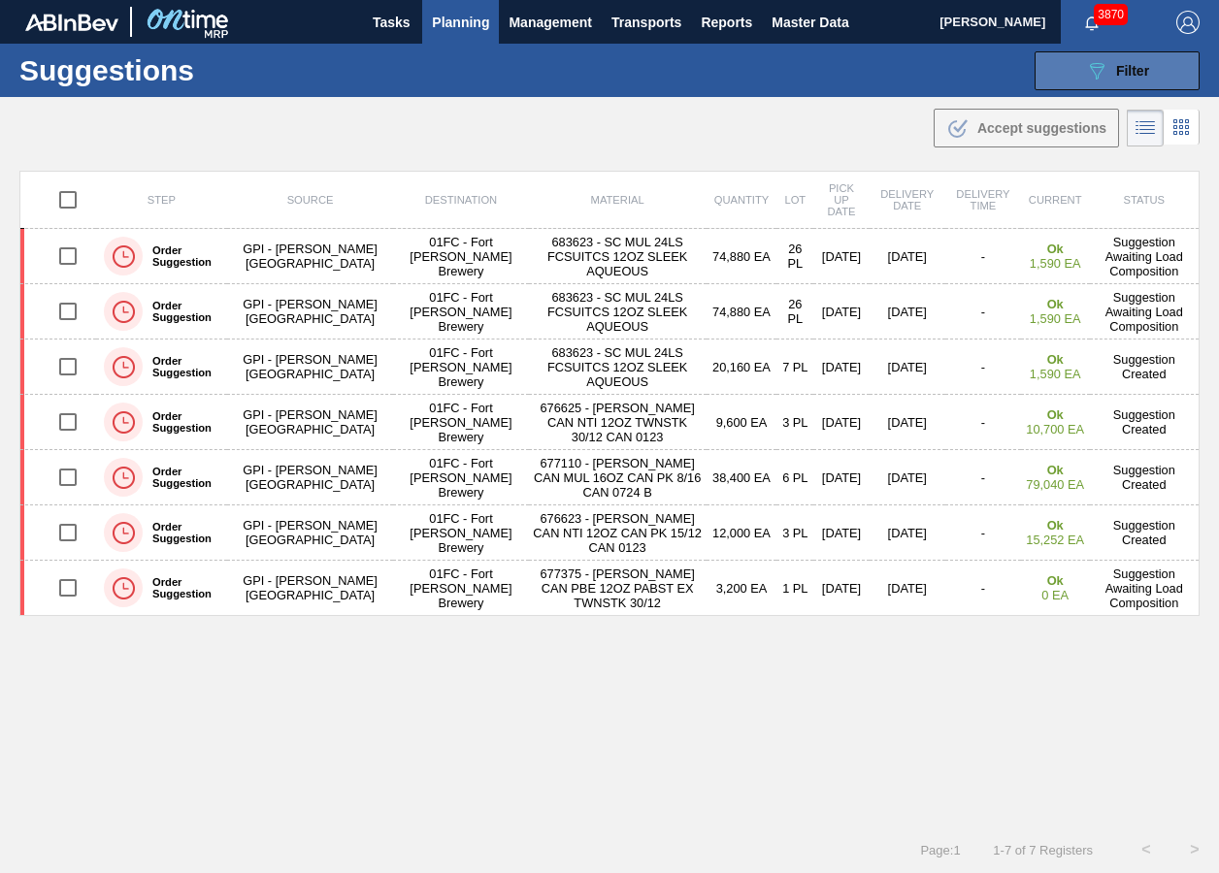
click at [1087, 84] on button "089F7B8B-B2A5-4AFE-B5C0-19BA573D28AC Filter" at bounding box center [1116, 70] width 165 height 39
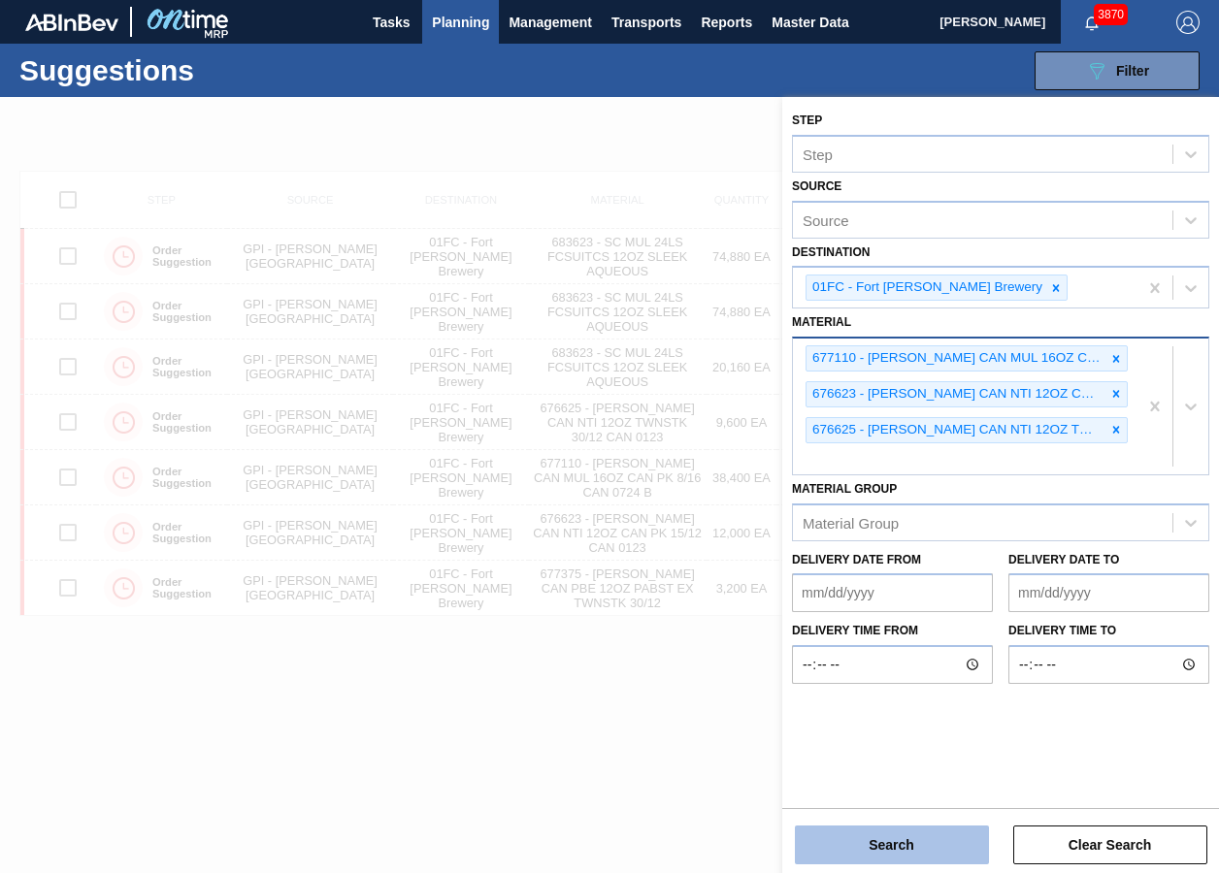
click at [908, 653] on button "Search" at bounding box center [892, 845] width 194 height 39
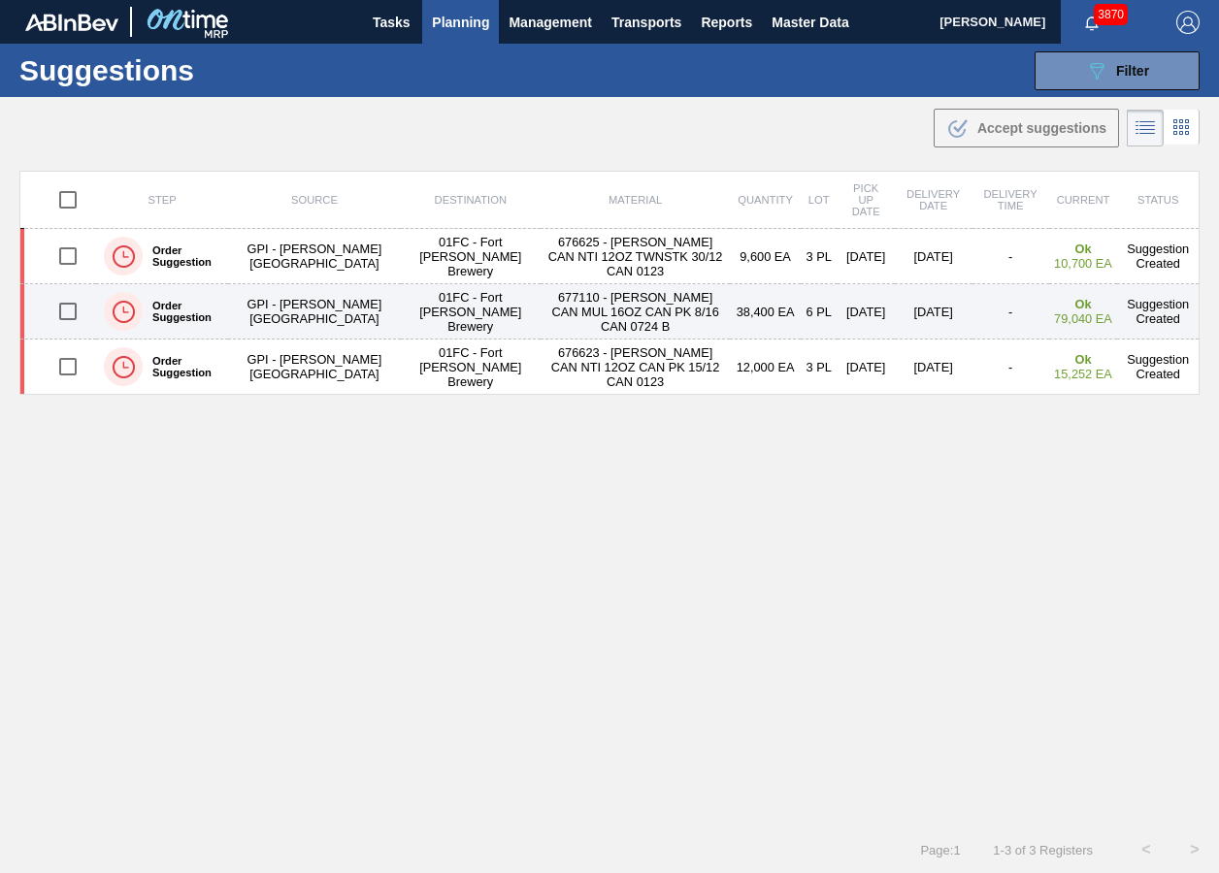
click at [49, 310] on input "checkbox" at bounding box center [68, 311] width 41 height 41
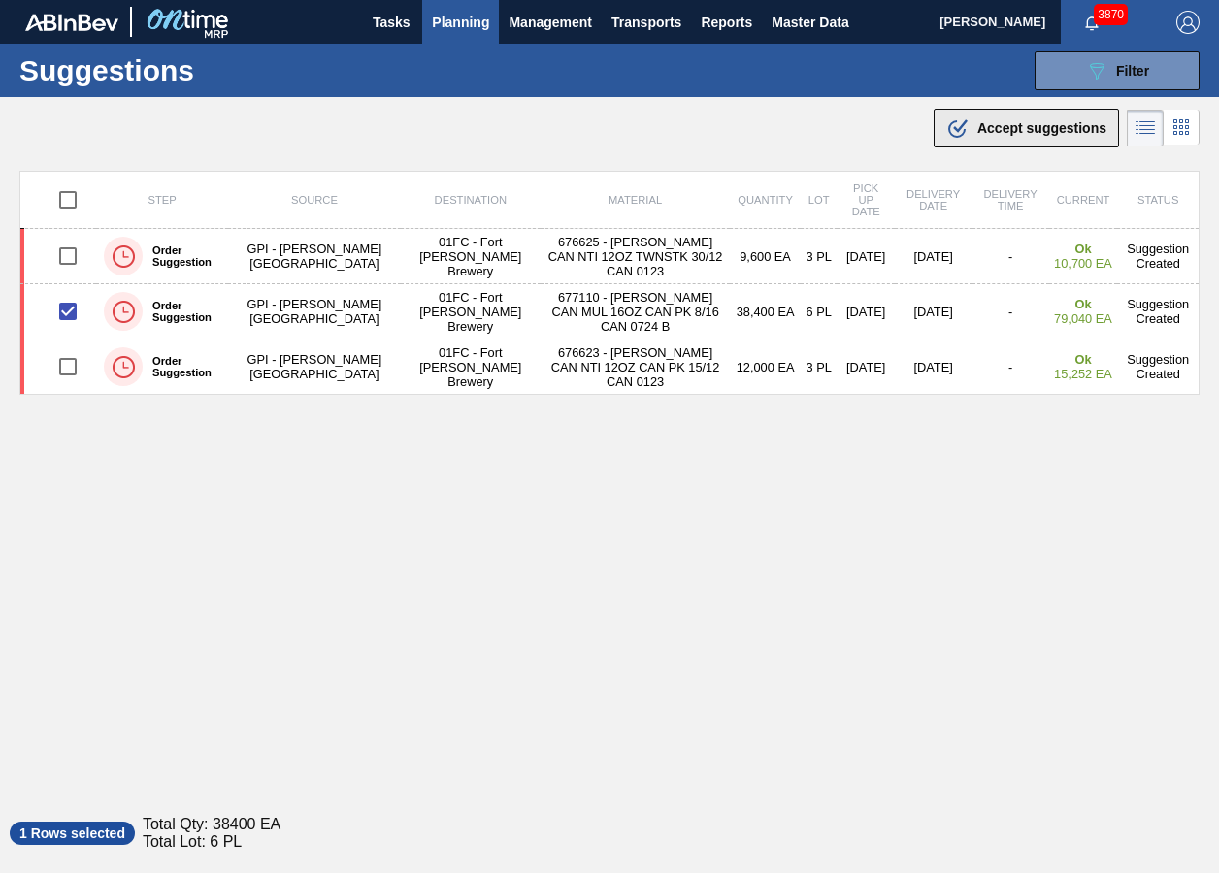
click at [1052, 131] on span "Accept suggestions" at bounding box center [1041, 128] width 129 height 16
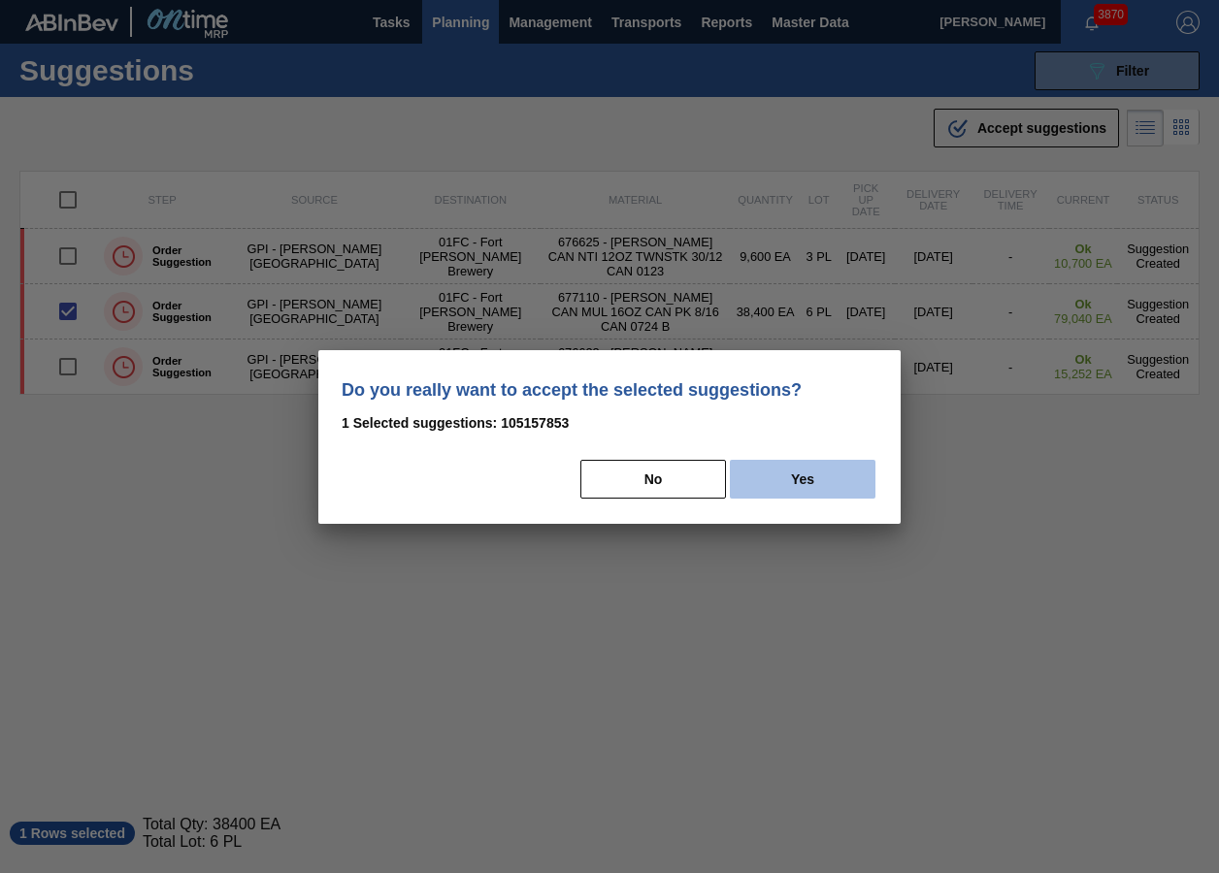
click at [786, 476] on button "Yes" at bounding box center [803, 479] width 146 height 39
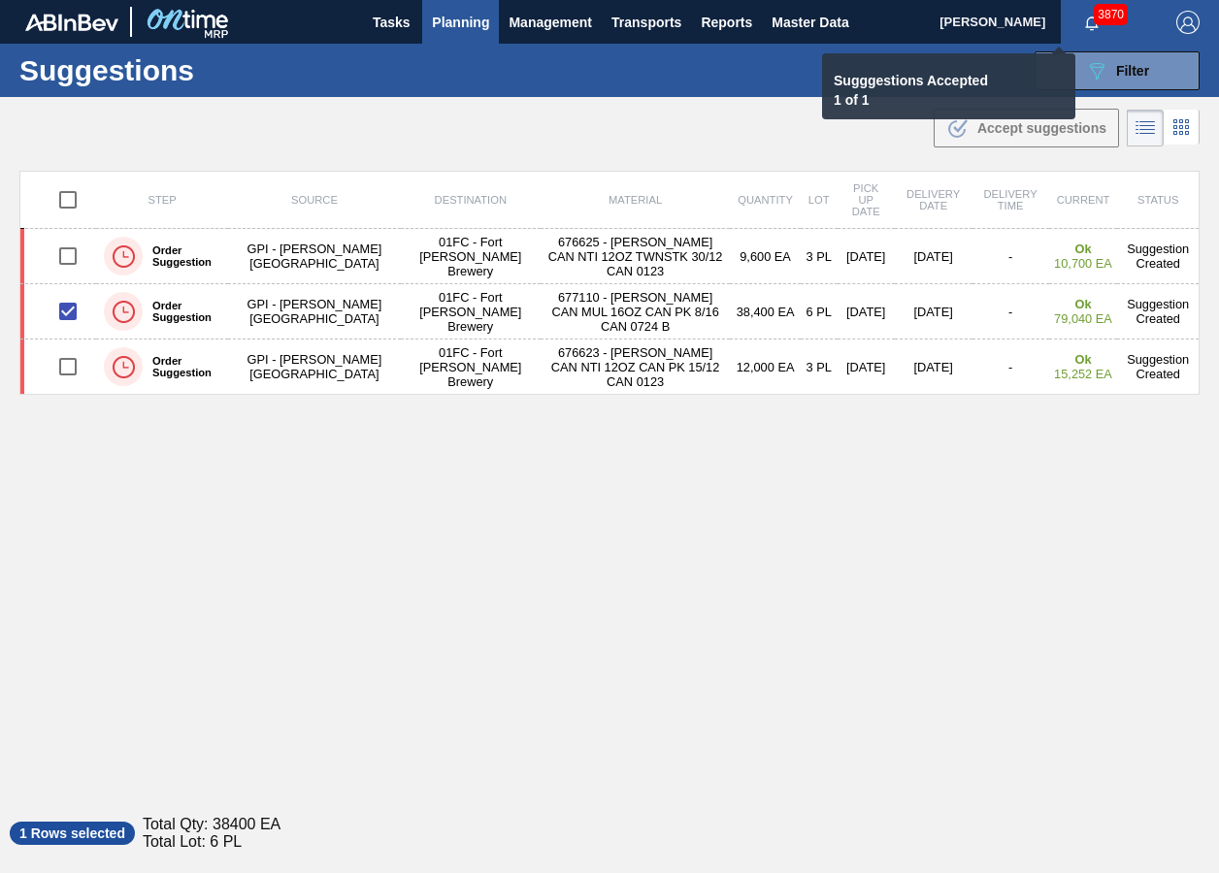
checkbox input "false"
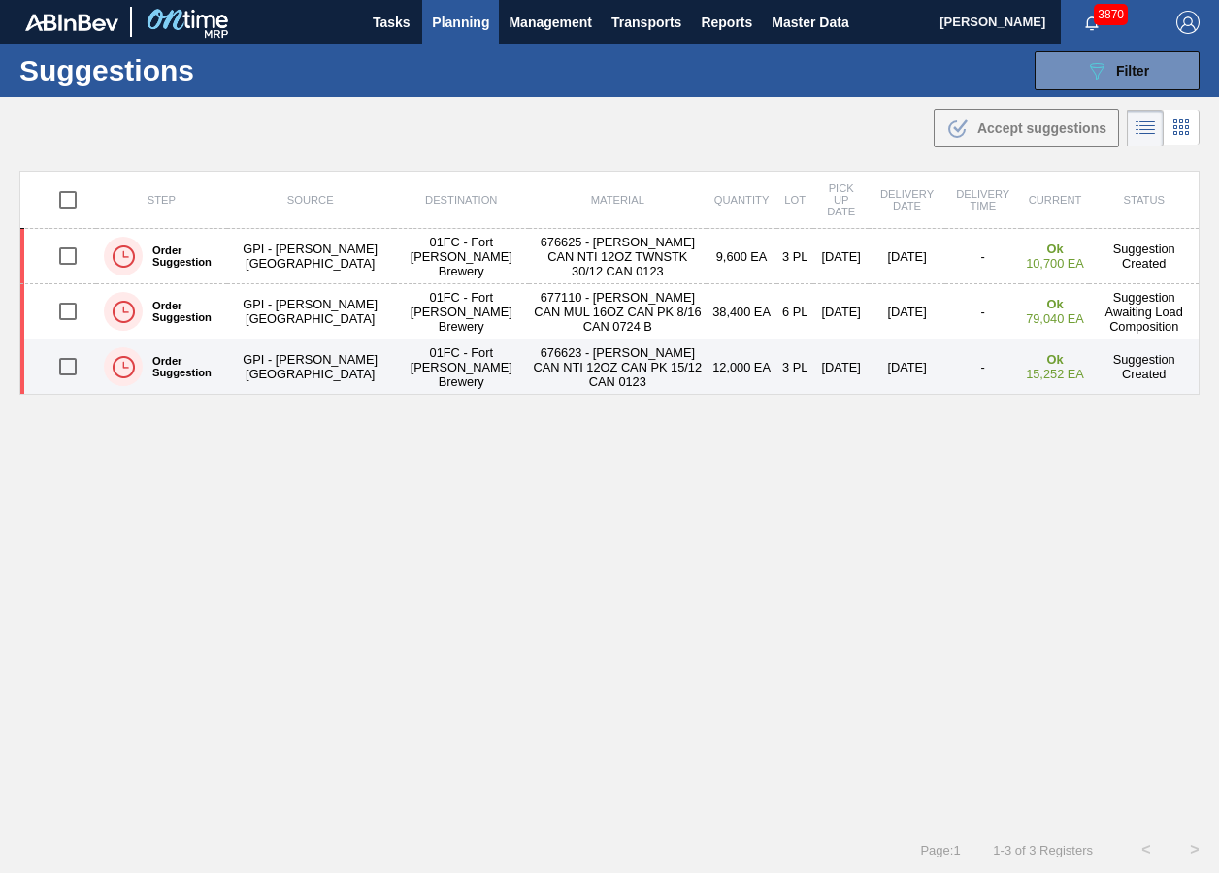
drag, startPoint x: 61, startPoint y: 365, endPoint x: 85, endPoint y: 365, distance: 24.3
click at [61, 365] on input "checkbox" at bounding box center [68, 366] width 41 height 41
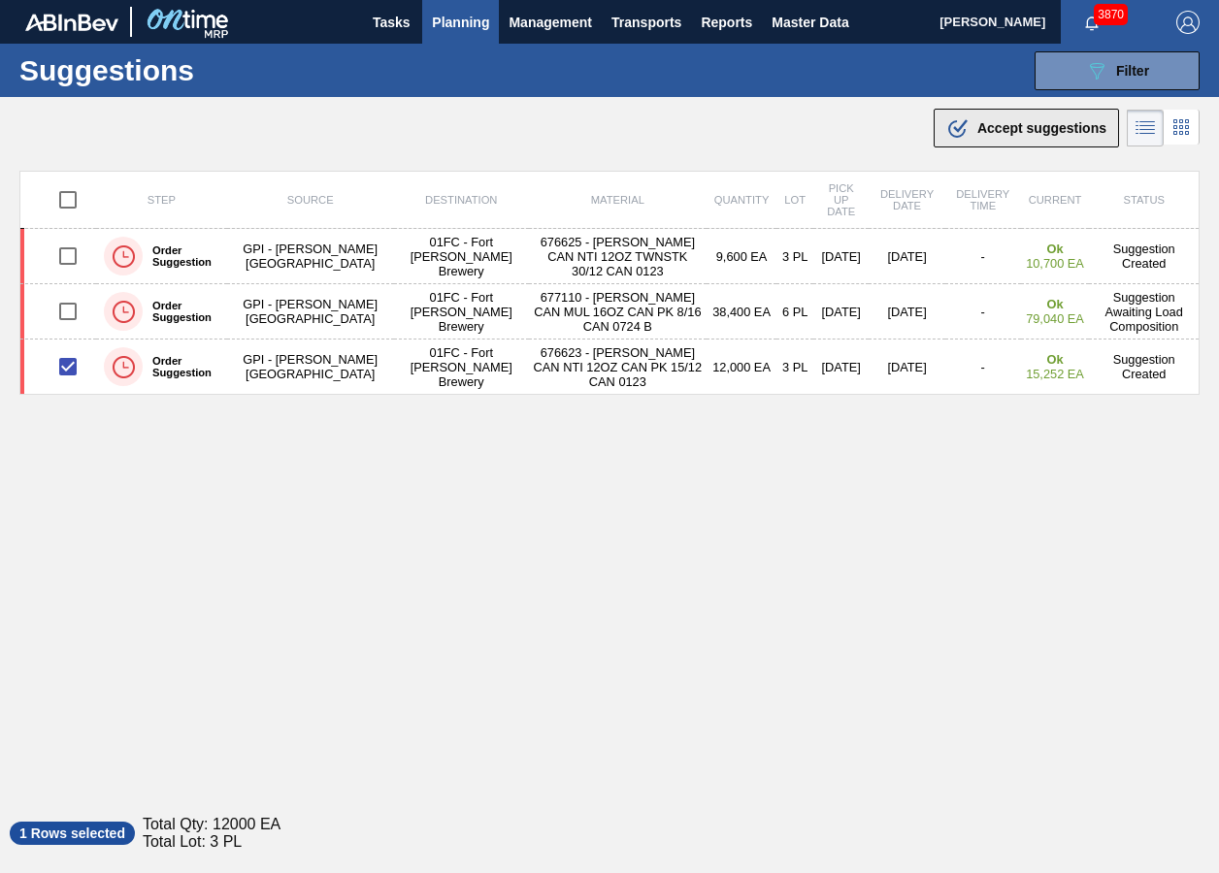
click at [1055, 130] on span "Accept suggestions" at bounding box center [1041, 128] width 129 height 16
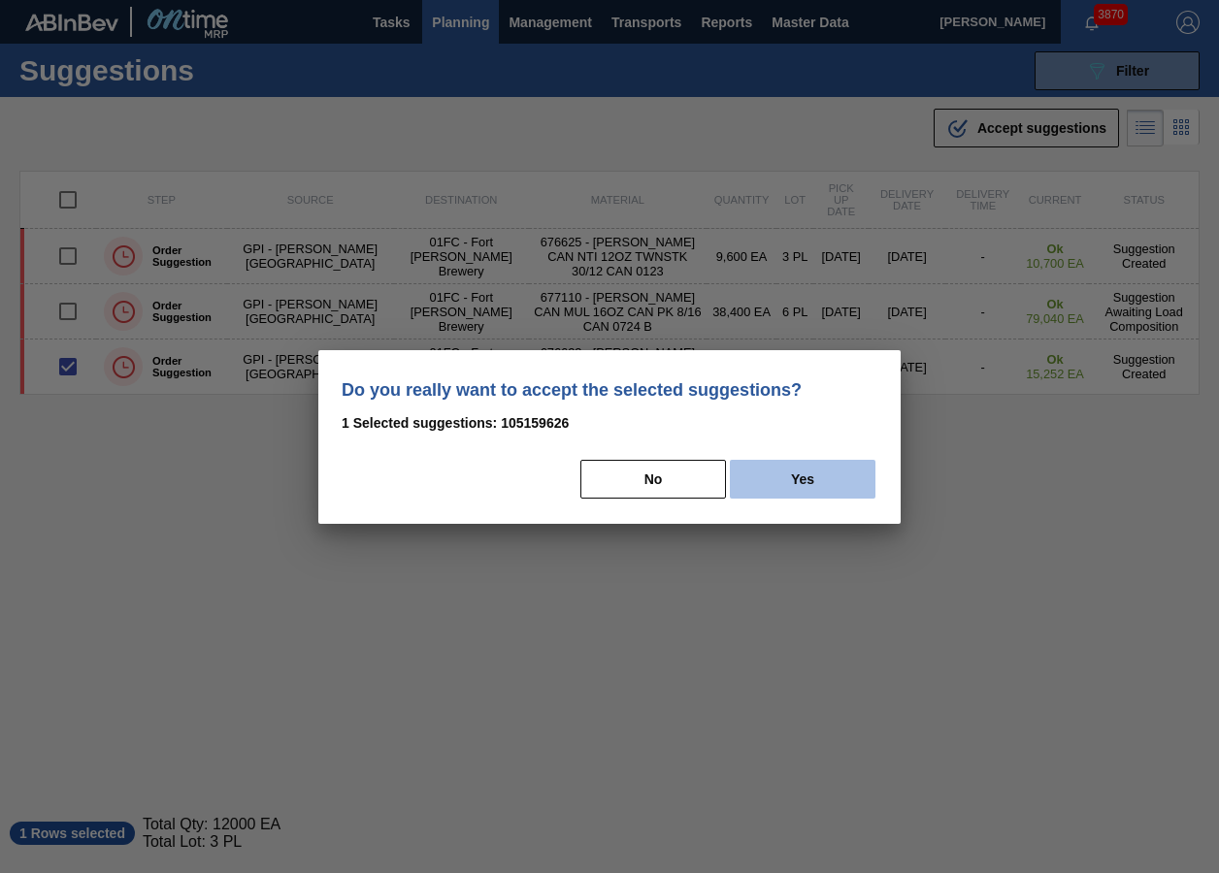
click at [832, 472] on button "Yes" at bounding box center [803, 479] width 146 height 39
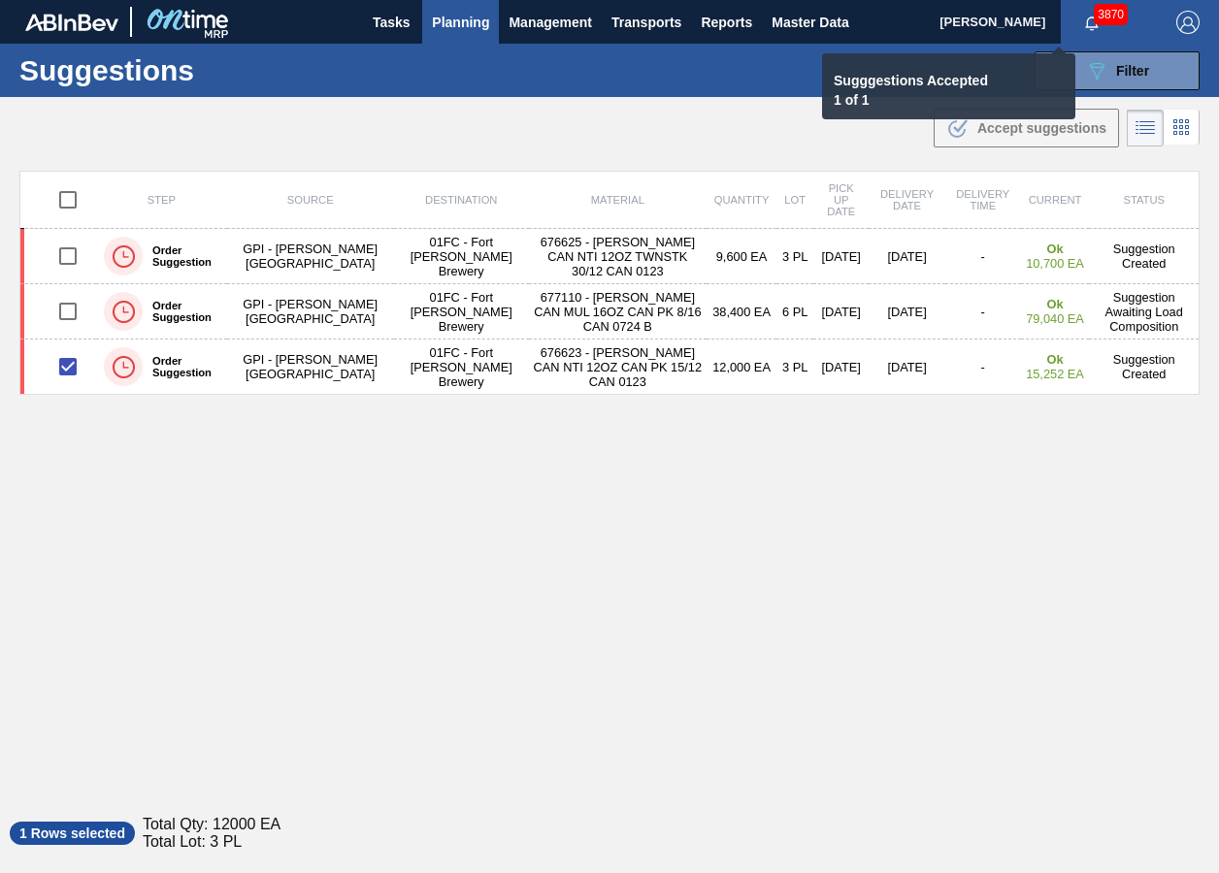
checkbox input "false"
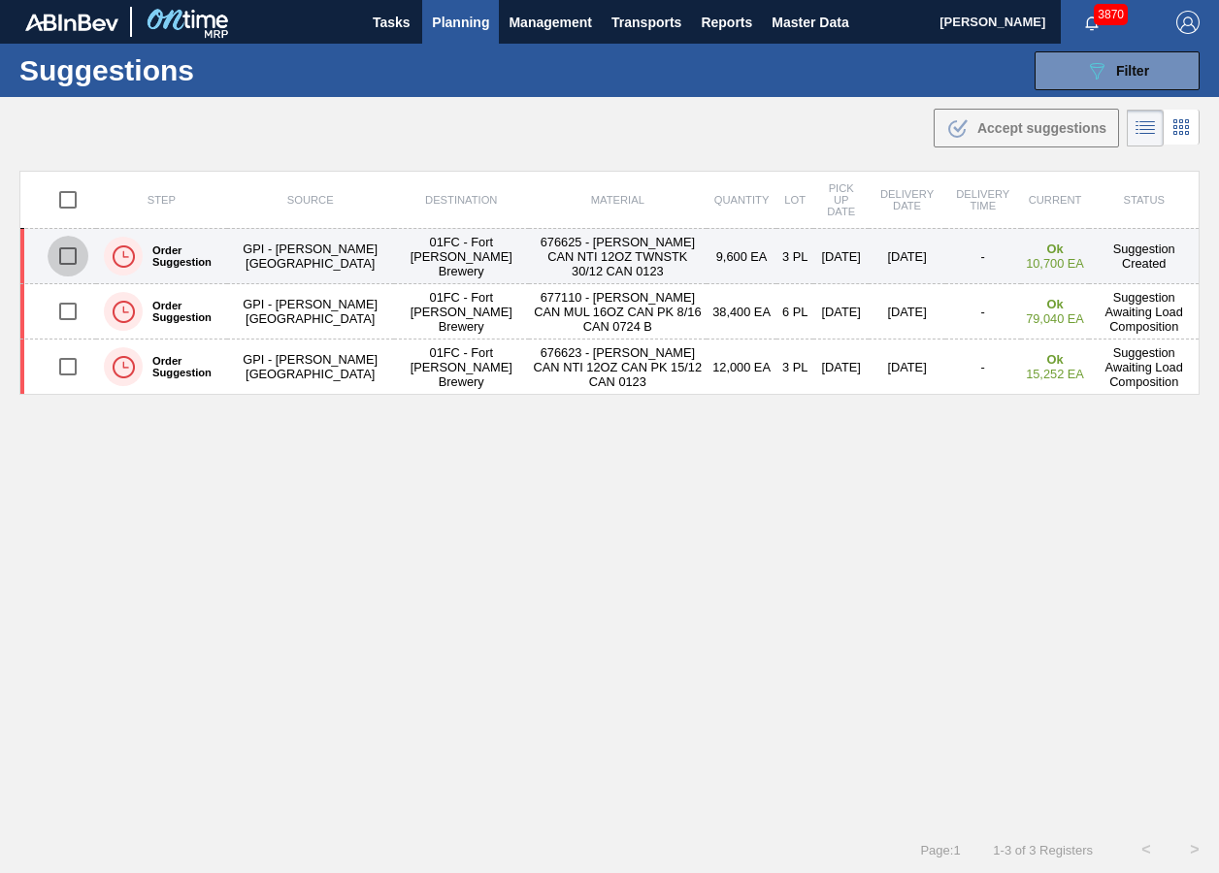
click at [74, 257] on input "checkbox" at bounding box center [68, 256] width 41 height 41
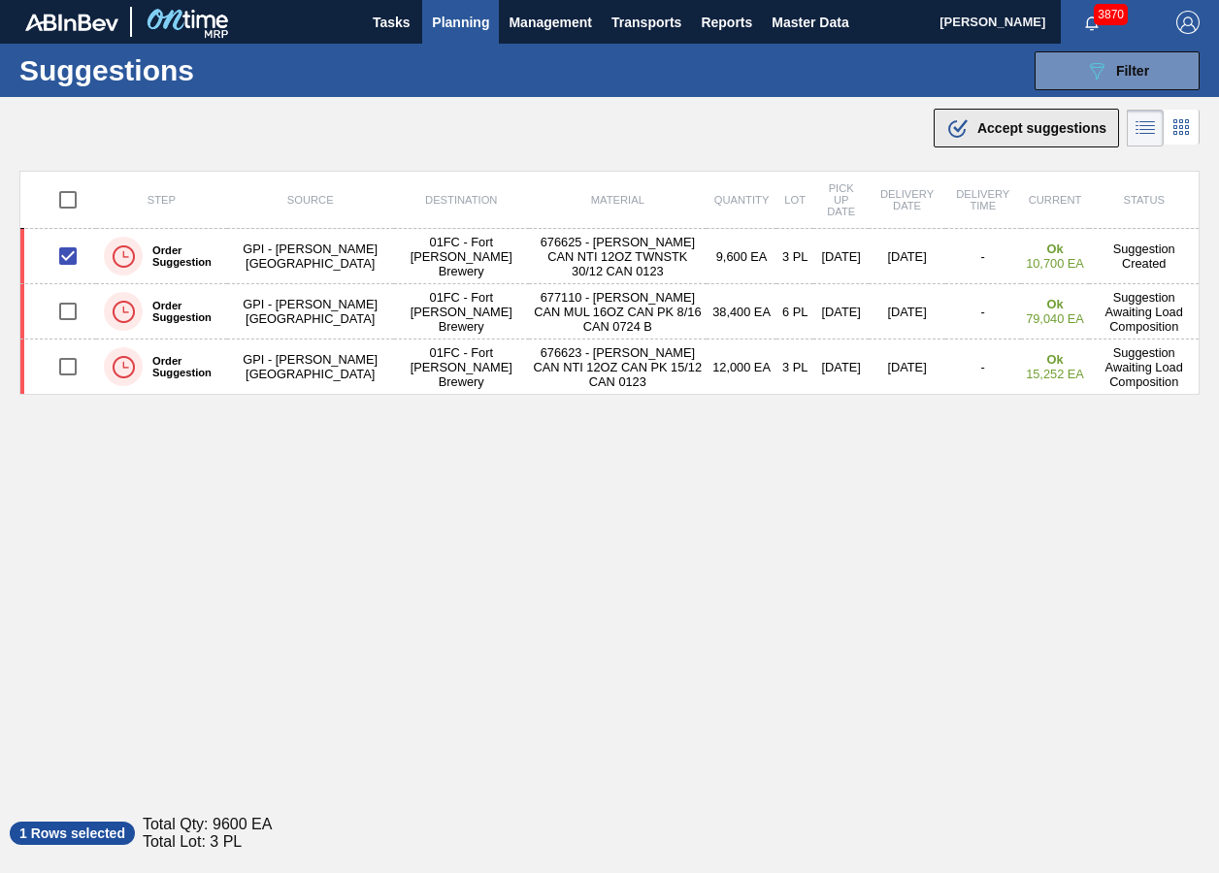
click at [990, 119] on div ".b{fill:var(--color-action-default)} Accept suggestions" at bounding box center [1026, 127] width 160 height 23
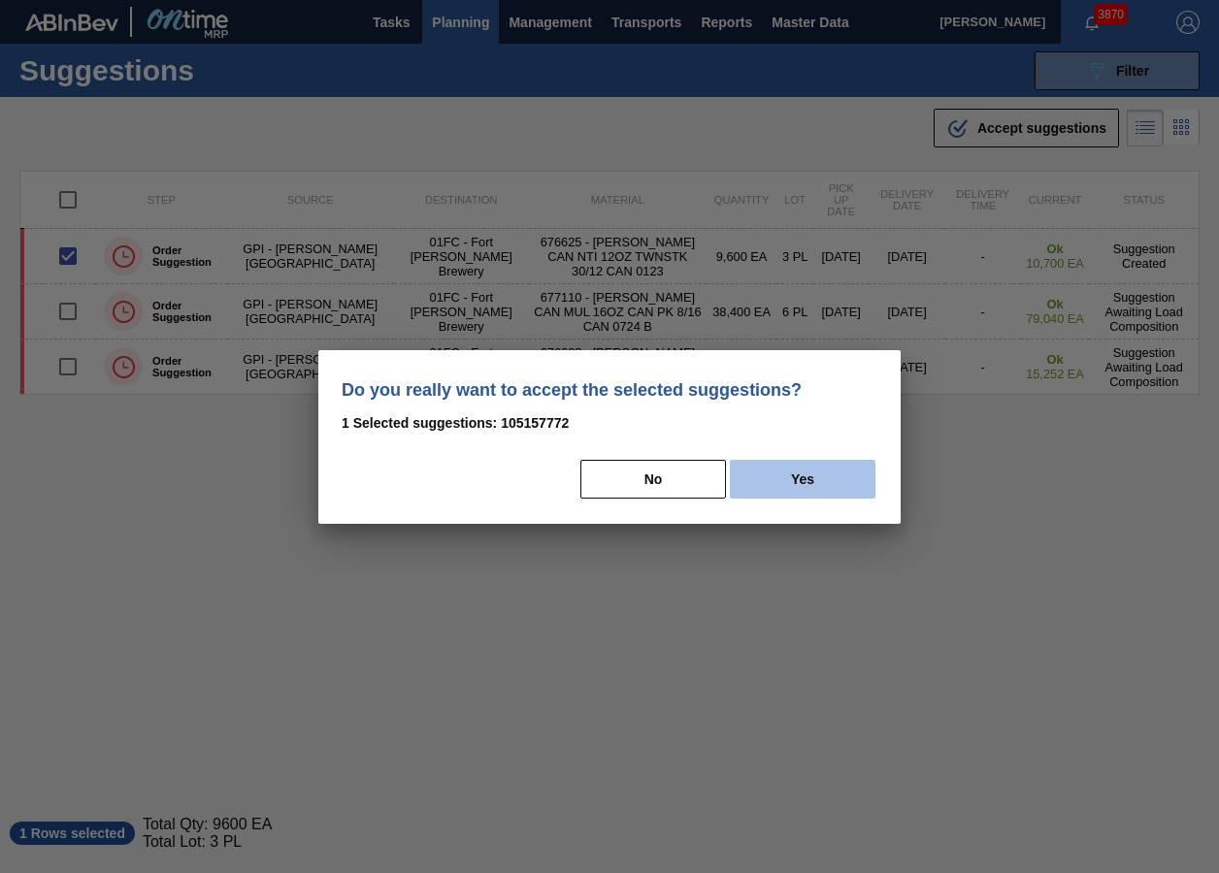
click at [764, 476] on button "Yes" at bounding box center [803, 479] width 146 height 39
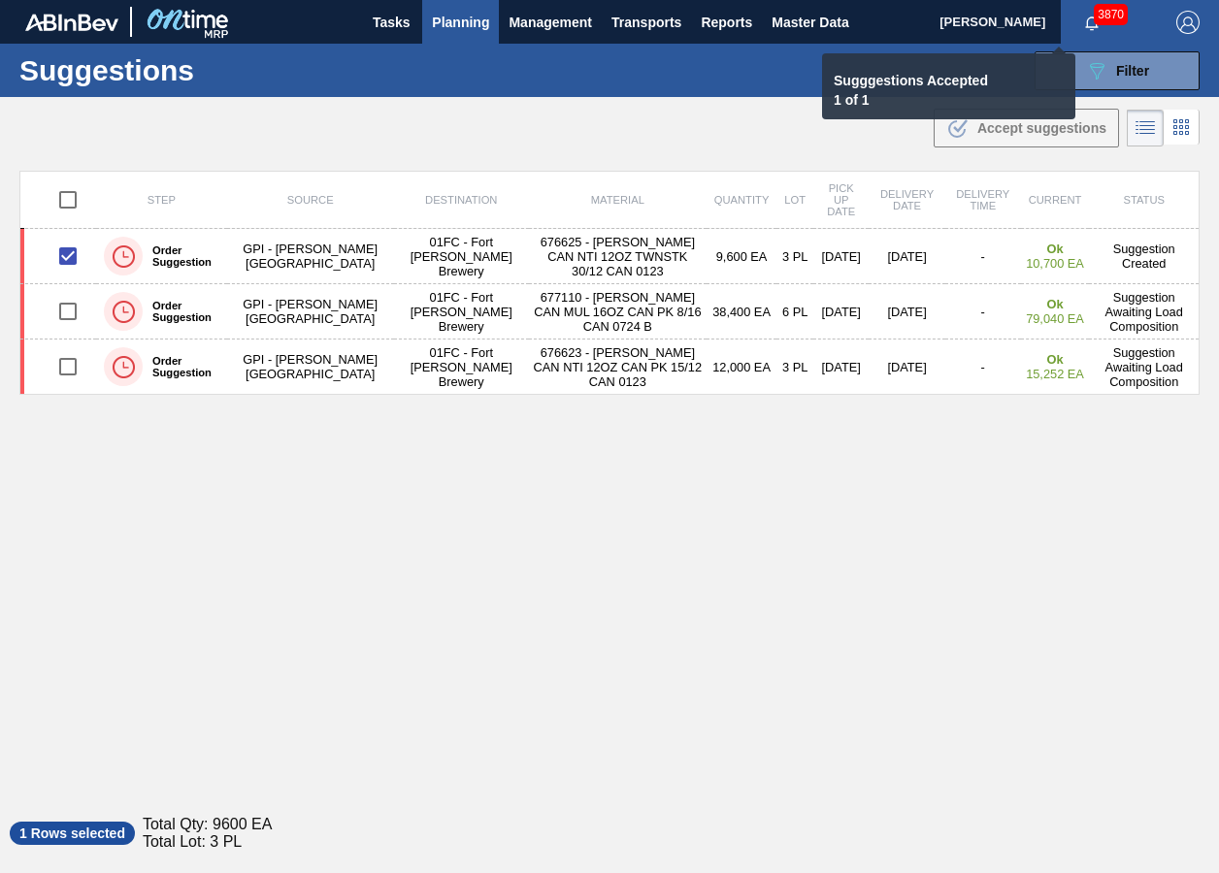
checkbox input "false"
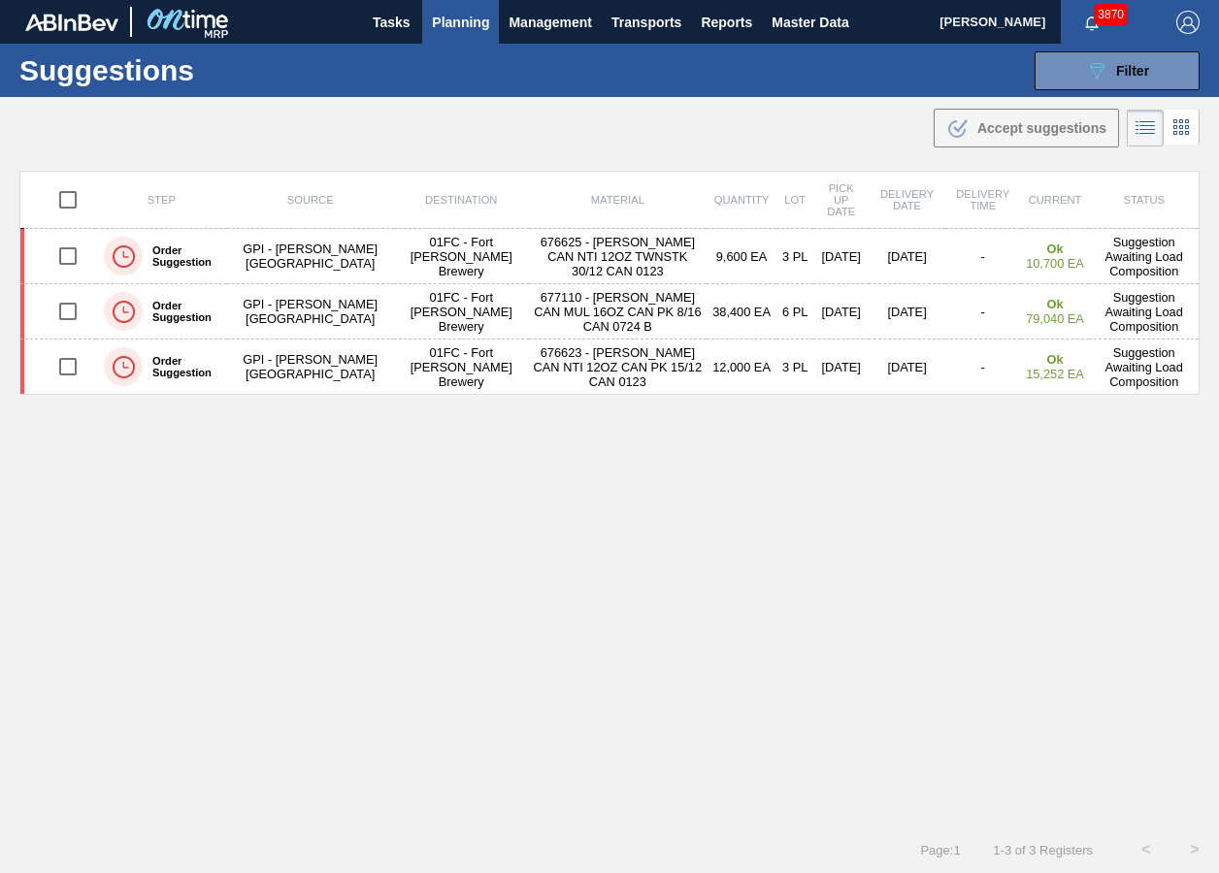
click at [1069, 96] on div "Suggestions 089F7B8B-B2A5-4AFE-B5C0-19BA573D28AC Filter Step Step Source Source…" at bounding box center [609, 70] width 1219 height 53
click at [1071, 77] on button "089F7B8B-B2A5-4AFE-B5C0-19BA573D28AC Filter" at bounding box center [1116, 70] width 165 height 39
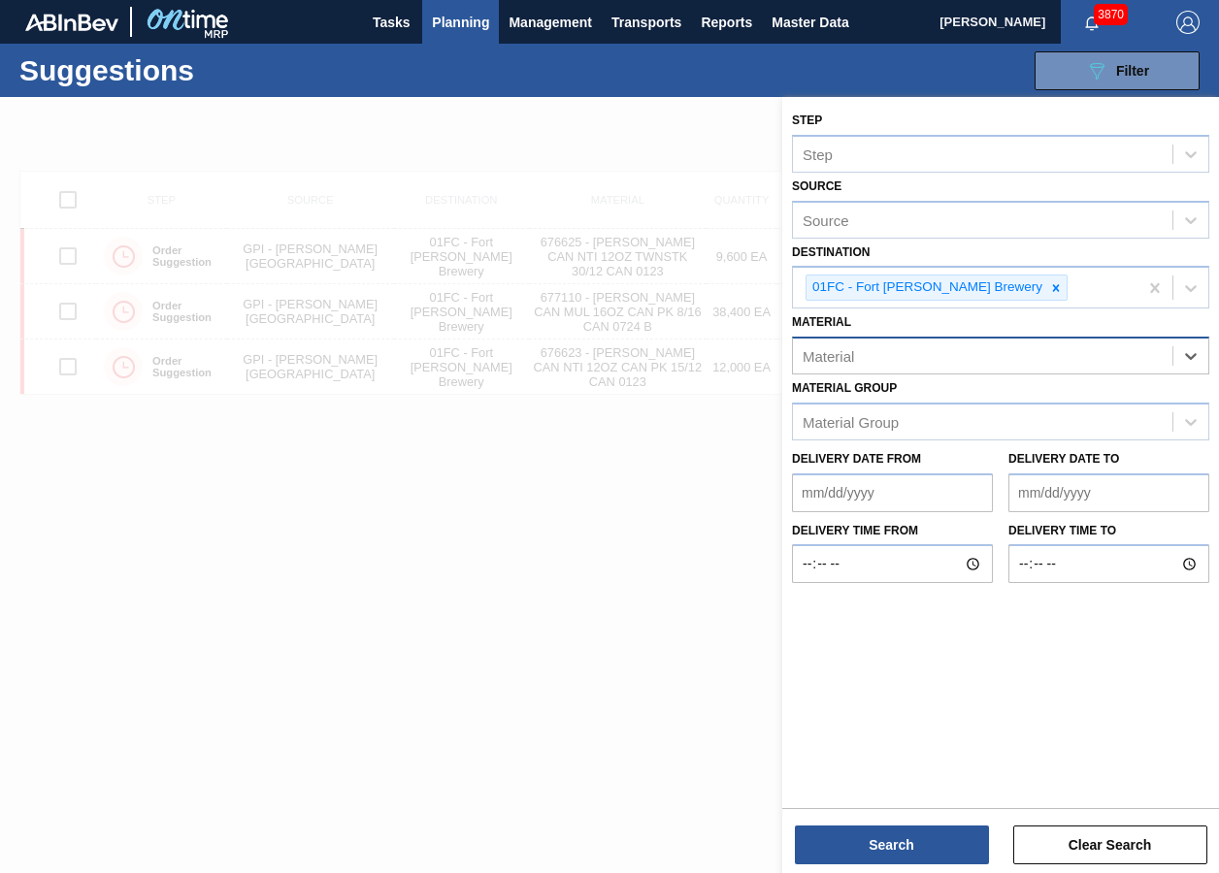
click at [1004, 352] on div "Material" at bounding box center [982, 357] width 379 height 28
paste input "683622 0 3200 0.0 108.9 19.6 0 33.1 33.1 16.3 13.6 13.6 13.6 13.6 0 13.6 13.6 1…"
type input "683622 0 3200 0.0 108.9 19.6 0 33.1 33.1 16.3 13.6 13.6 13.6 13.6 0 13.6 13.6 1…"
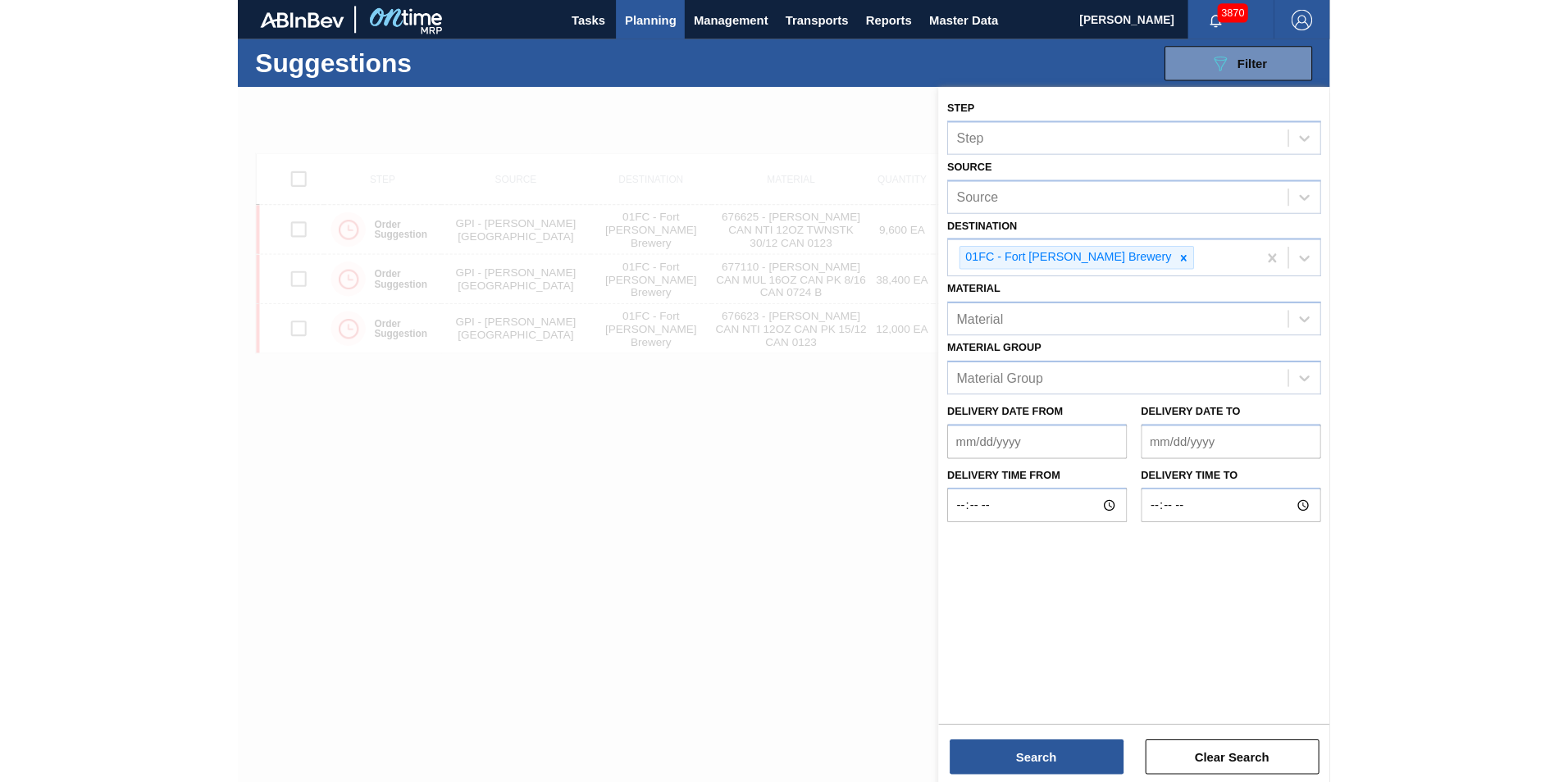
scroll to position [0, 0]
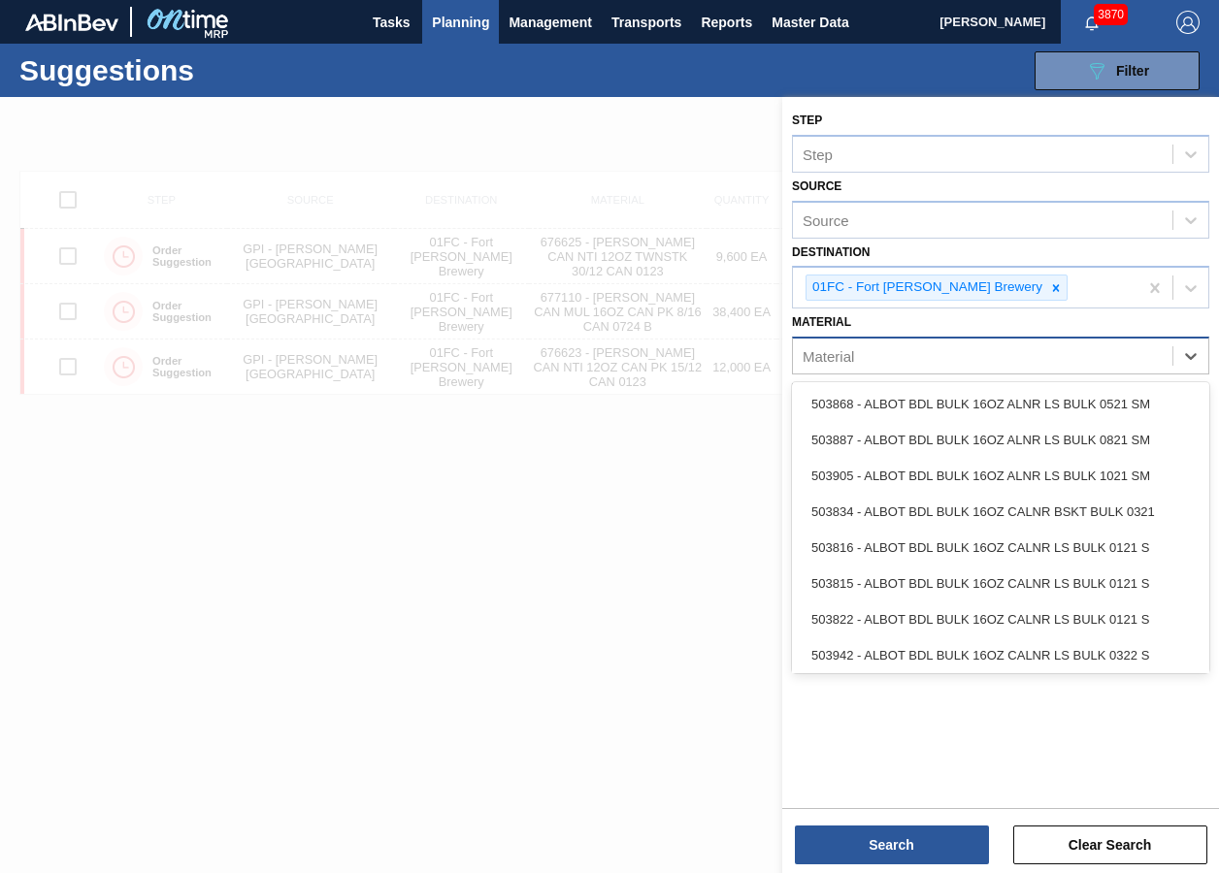
click at [849, 366] on div "Material" at bounding box center [982, 357] width 379 height 28
paste input "683622"
type input "683622"
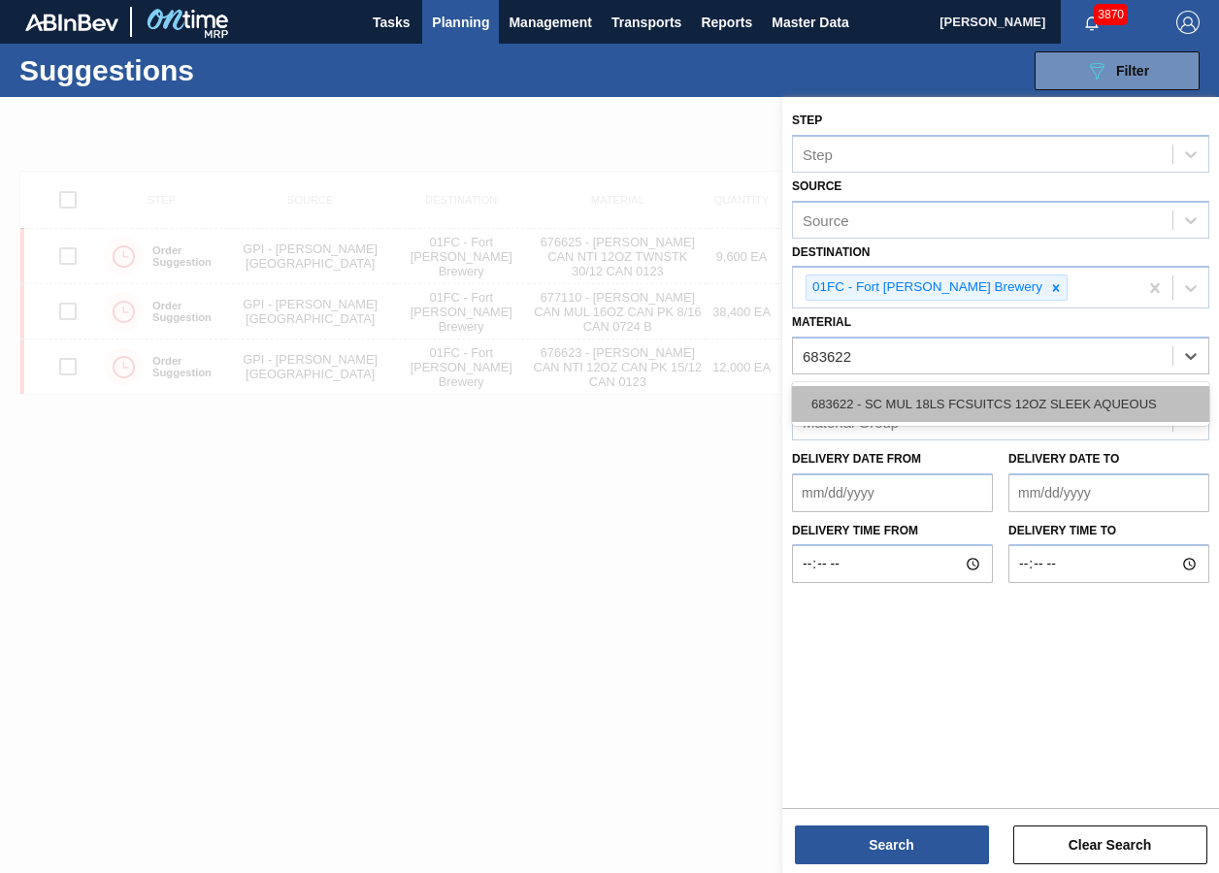
click at [852, 402] on div "683622 - SC MUL 18LS FCSUITCS 12OZ SLEEK AQUEOUS" at bounding box center [1000, 404] width 417 height 36
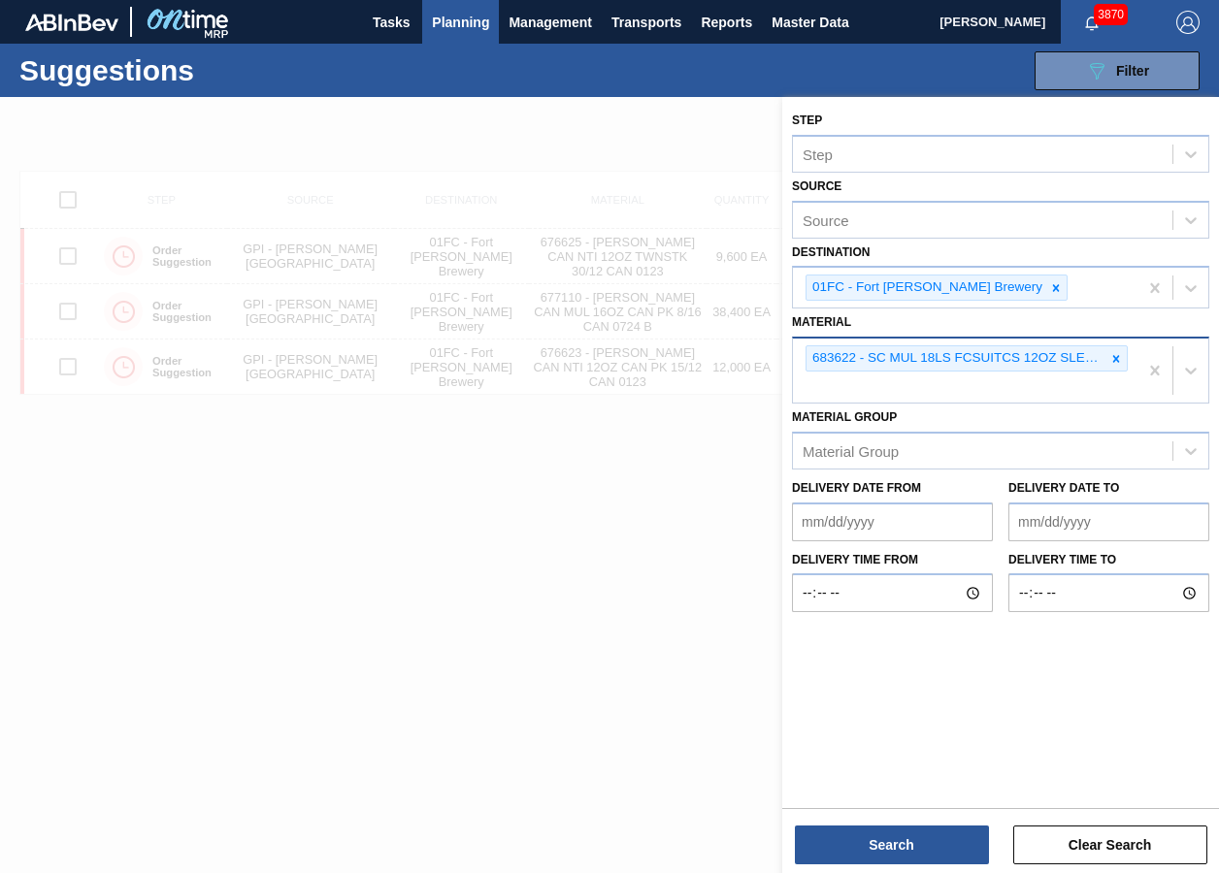
click at [906, 382] on div "683622 - SC MUL 18LS FCSUITCS 12OZ SLEEK AQUEOUS" at bounding box center [965, 371] width 345 height 64
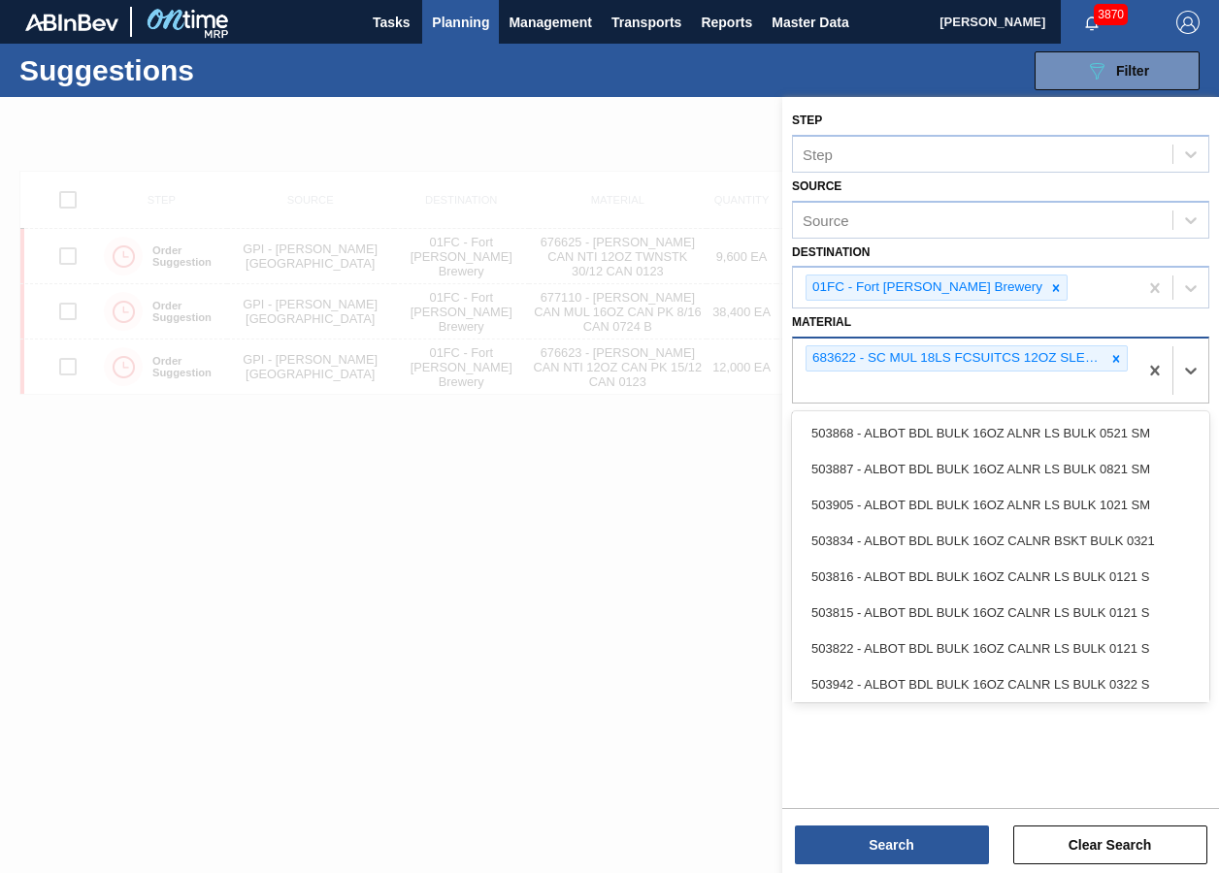
paste input "677181"
type input "677181"
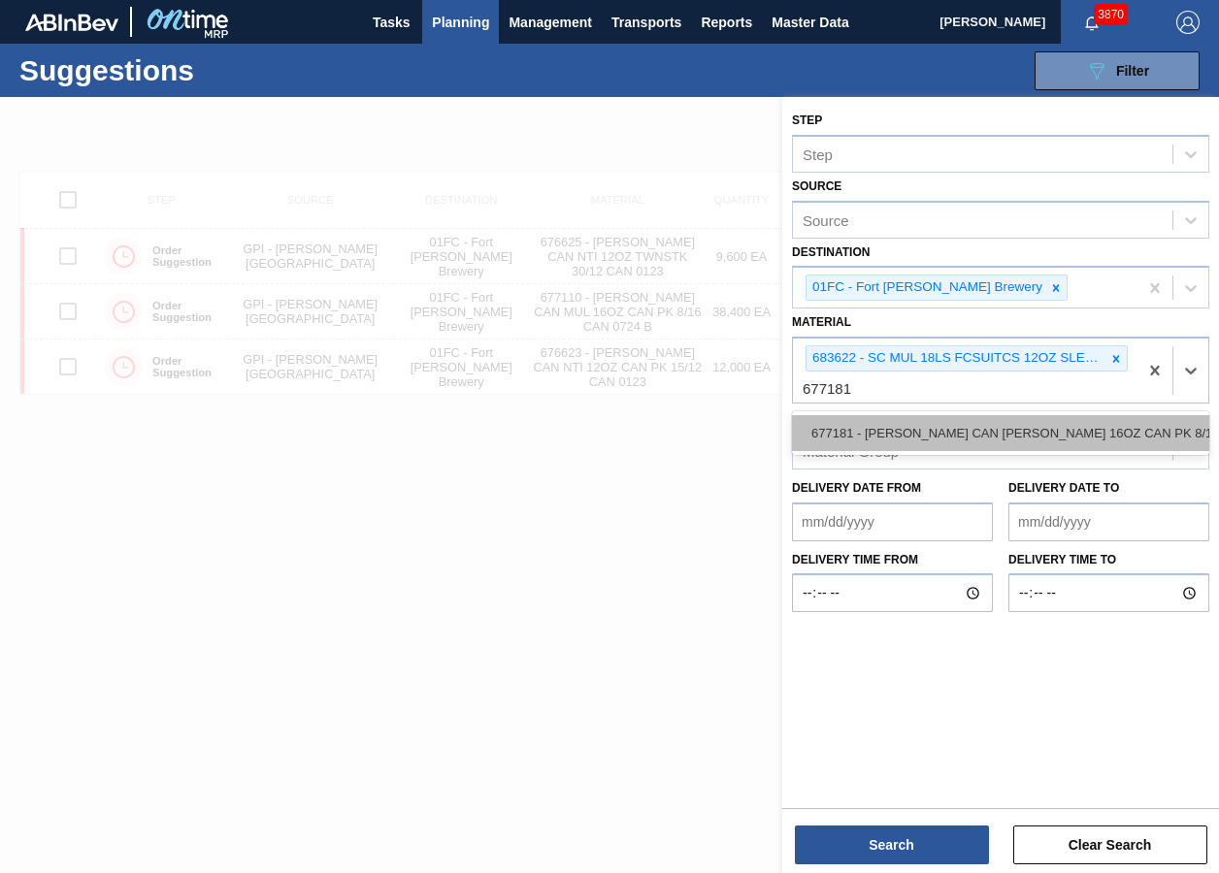
click at [891, 428] on div "677181 - [PERSON_NAME] CAN [PERSON_NAME] 16OZ CAN PK 8/16 CAN 1024 B" at bounding box center [1000, 433] width 417 height 36
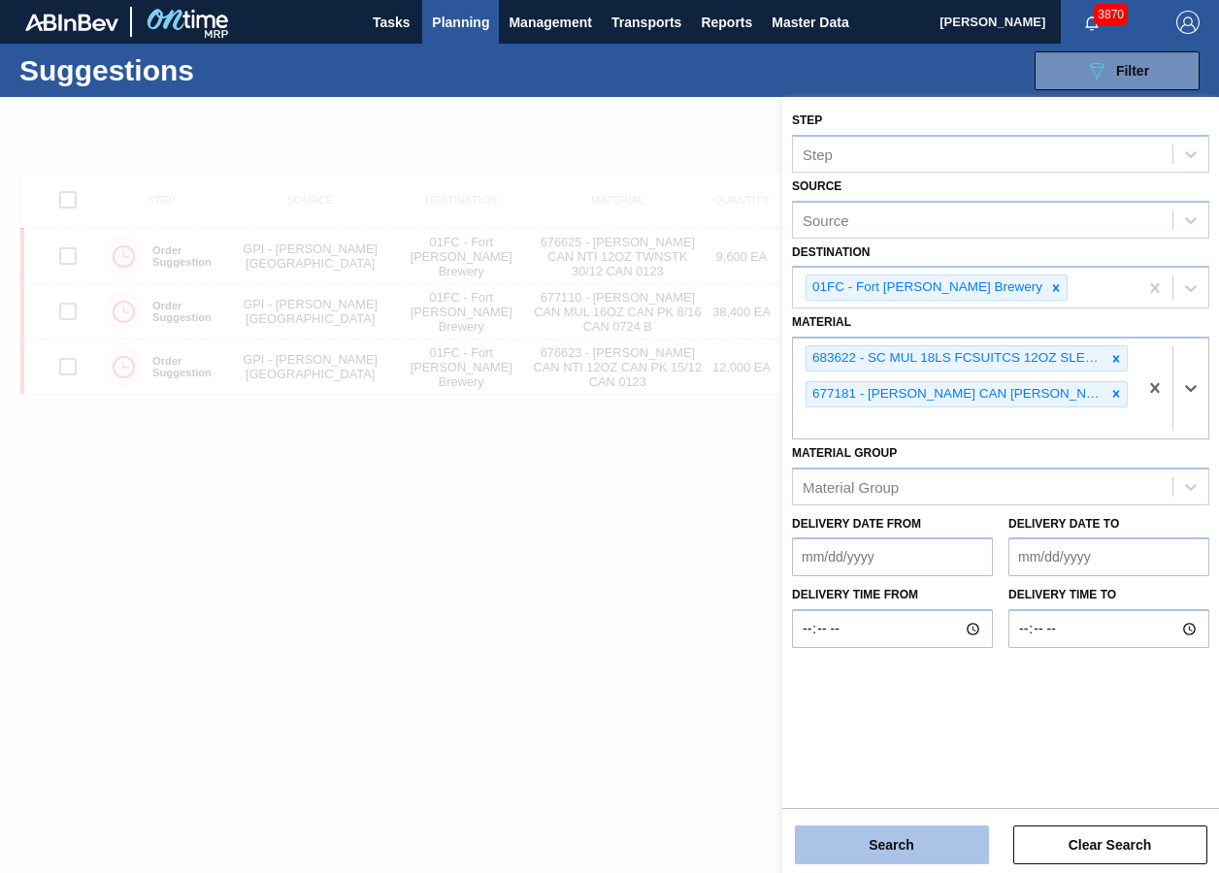
click at [907, 653] on button "Search" at bounding box center [892, 845] width 194 height 39
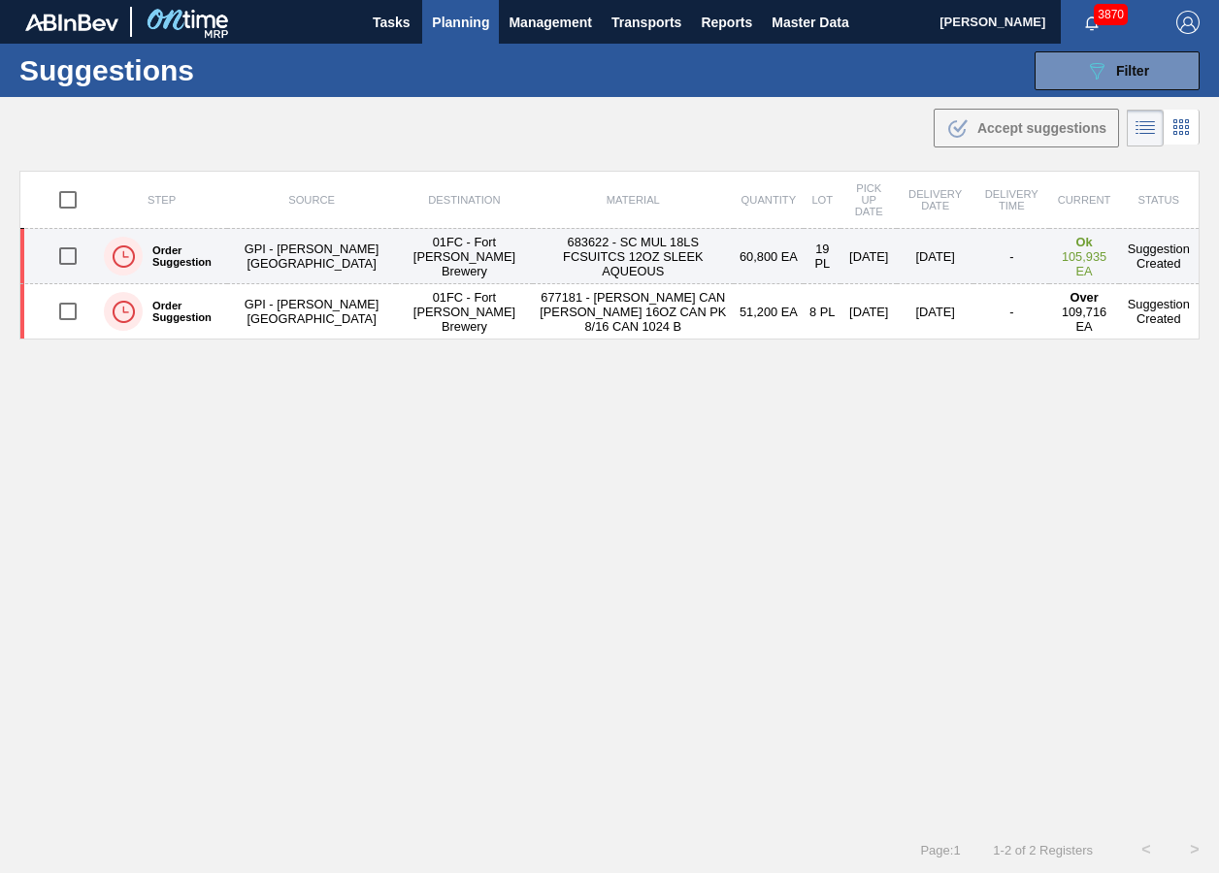
click at [60, 251] on input "checkbox" at bounding box center [68, 256] width 41 height 41
checkbox input "true"
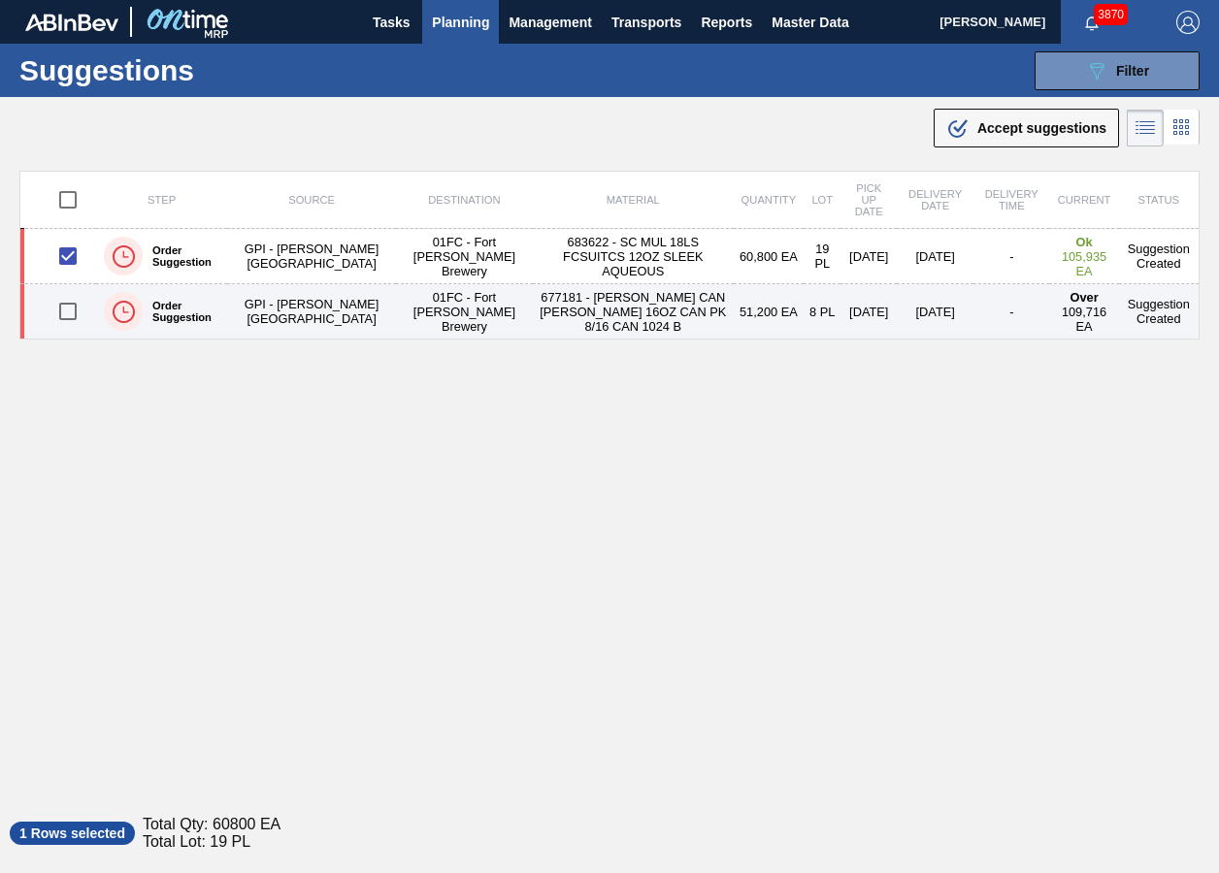
click at [57, 306] on input "checkbox" at bounding box center [68, 311] width 41 height 41
checkbox input "true"
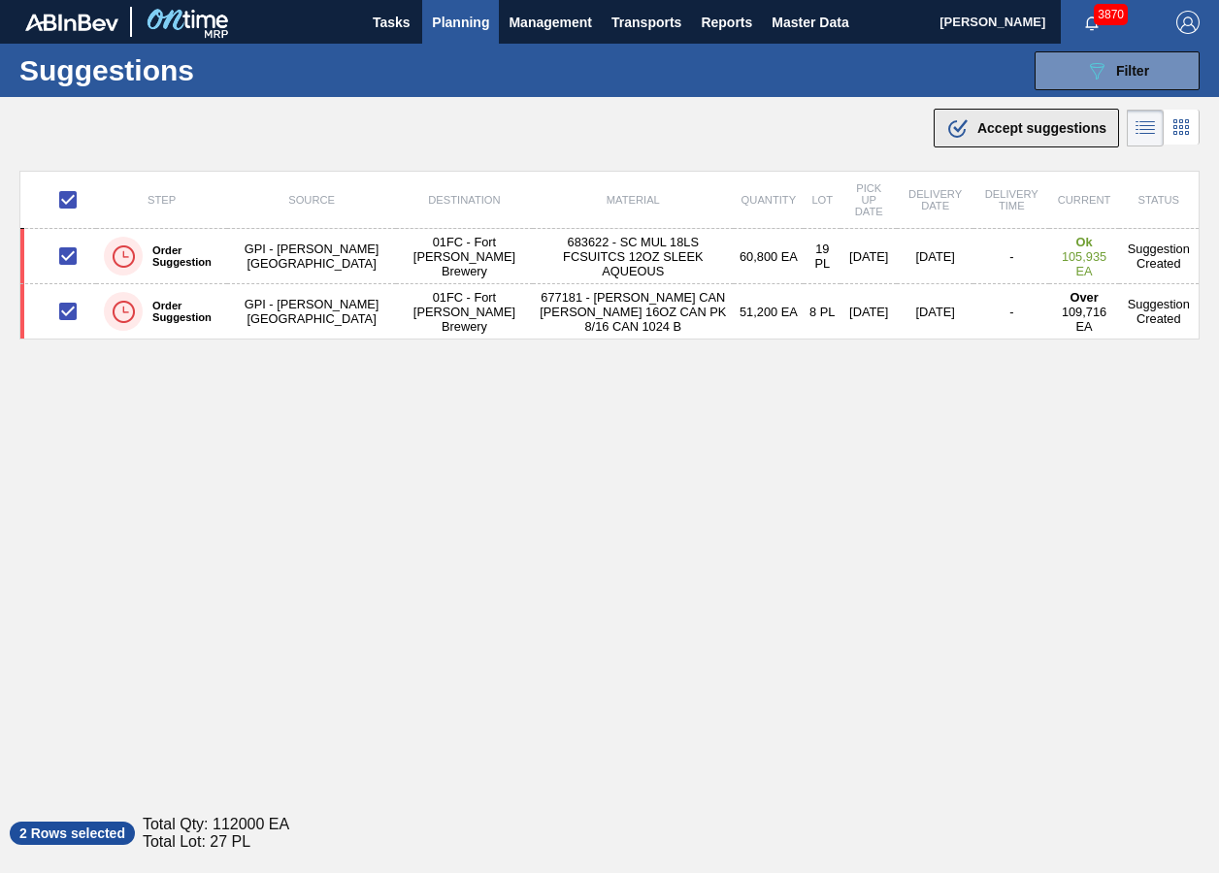
click at [1038, 137] on div ".b{fill:var(--color-action-default)} Accept suggestions" at bounding box center [1026, 127] width 160 height 23
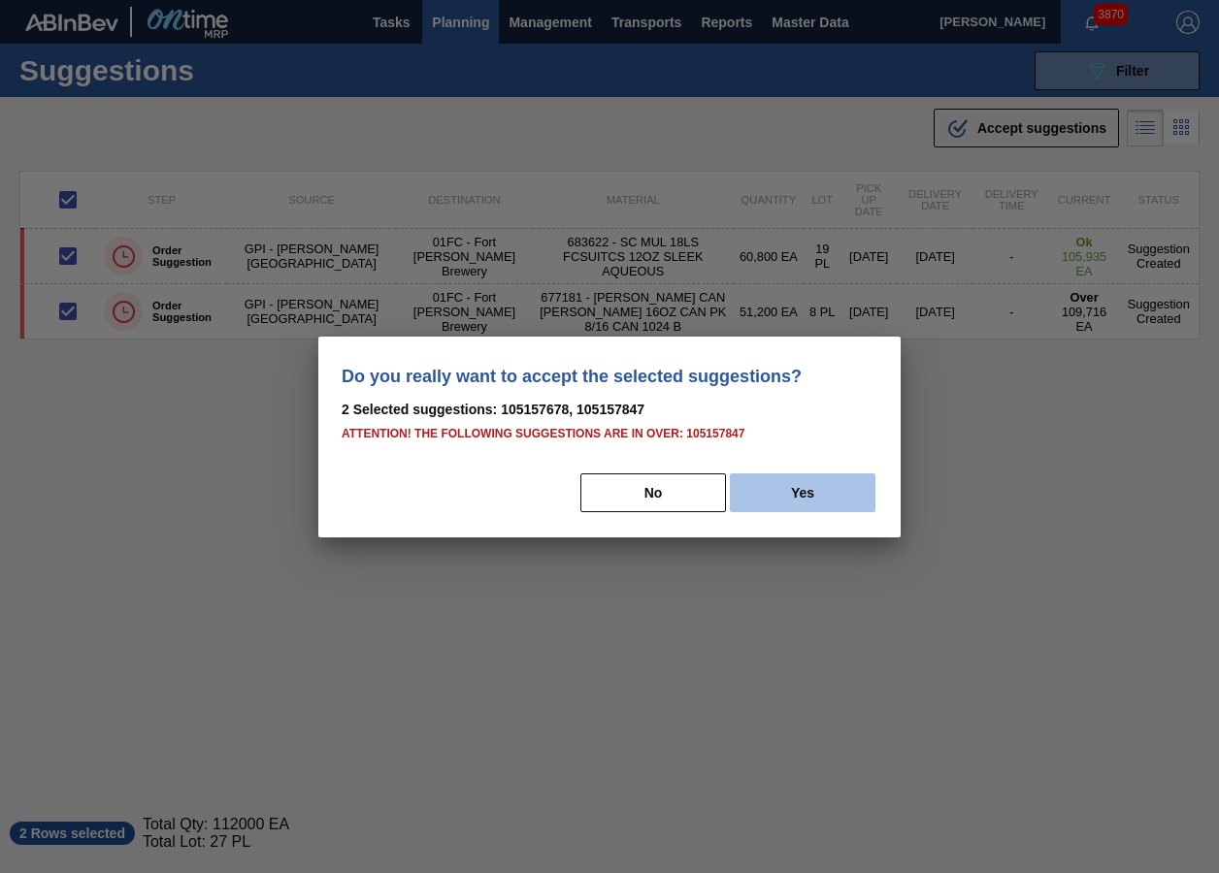
click at [848, 500] on button "Yes" at bounding box center [803, 493] width 146 height 39
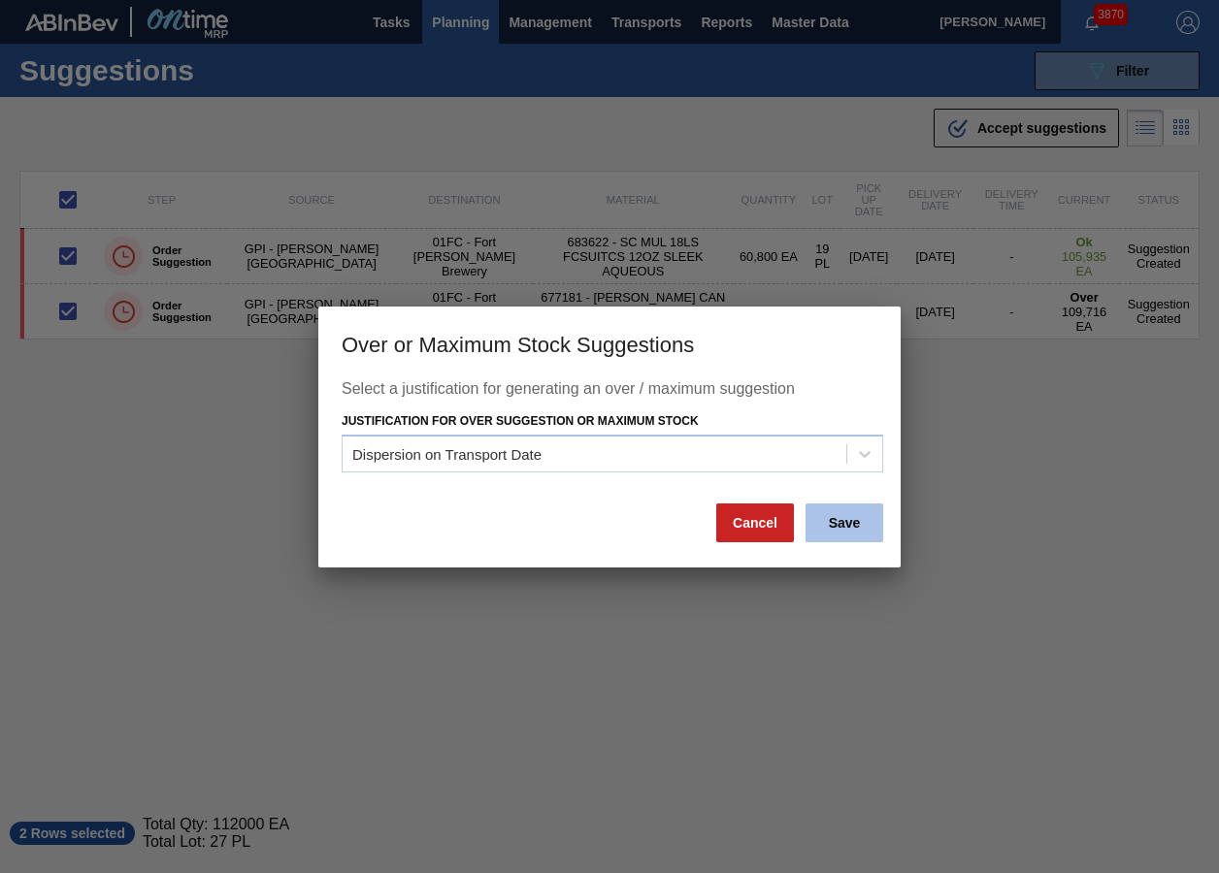
click at [836, 519] on button "Save" at bounding box center [844, 523] width 78 height 39
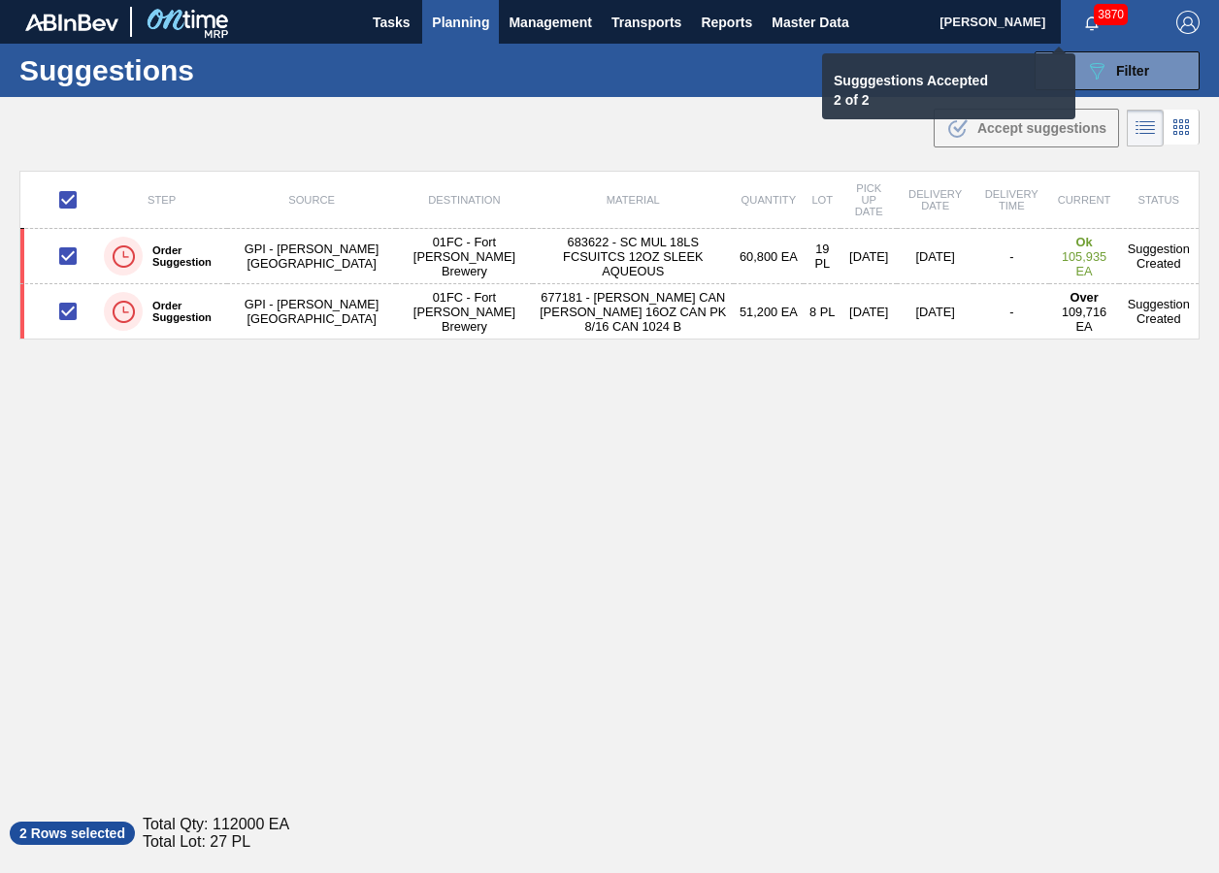
checkbox input "false"
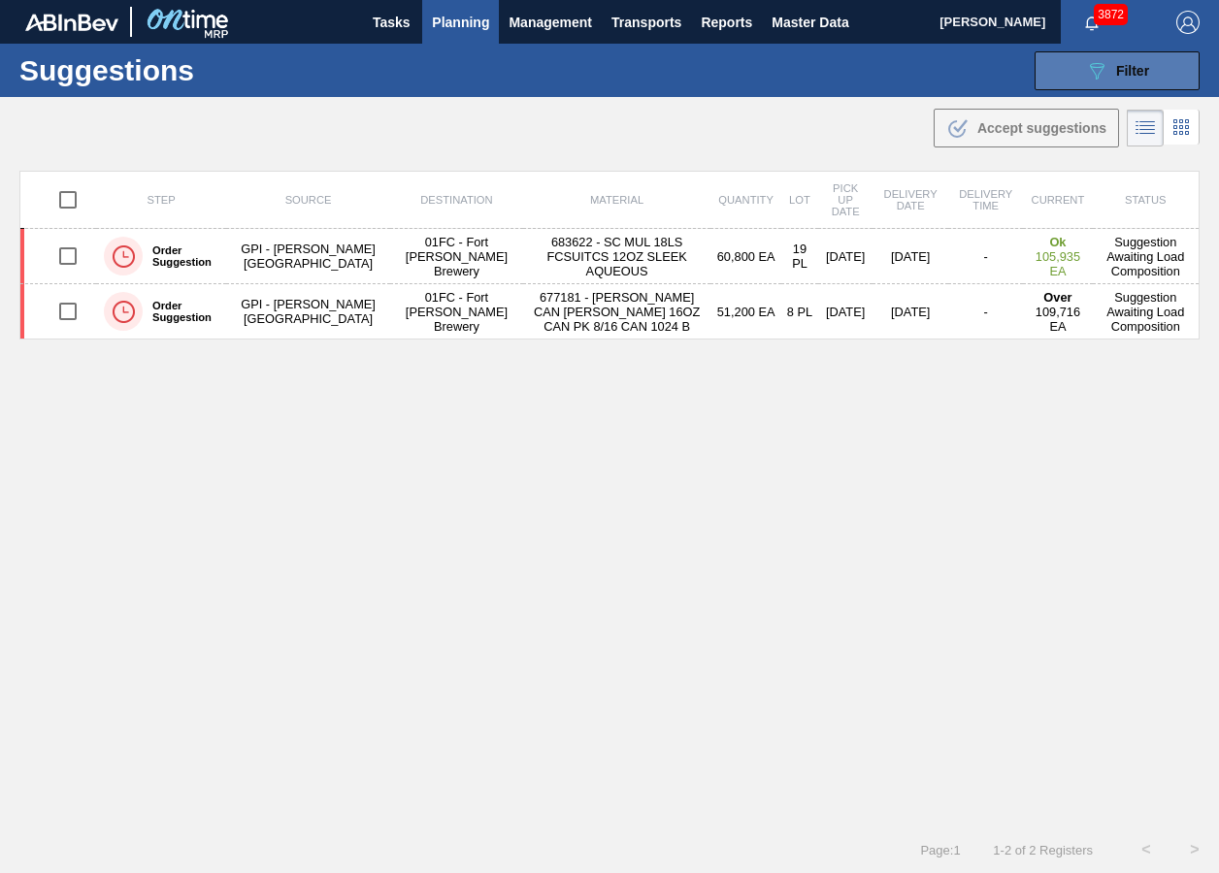
click at [1061, 82] on button "089F7B8B-B2A5-4AFE-B5C0-19BA573D28AC Filter" at bounding box center [1116, 70] width 165 height 39
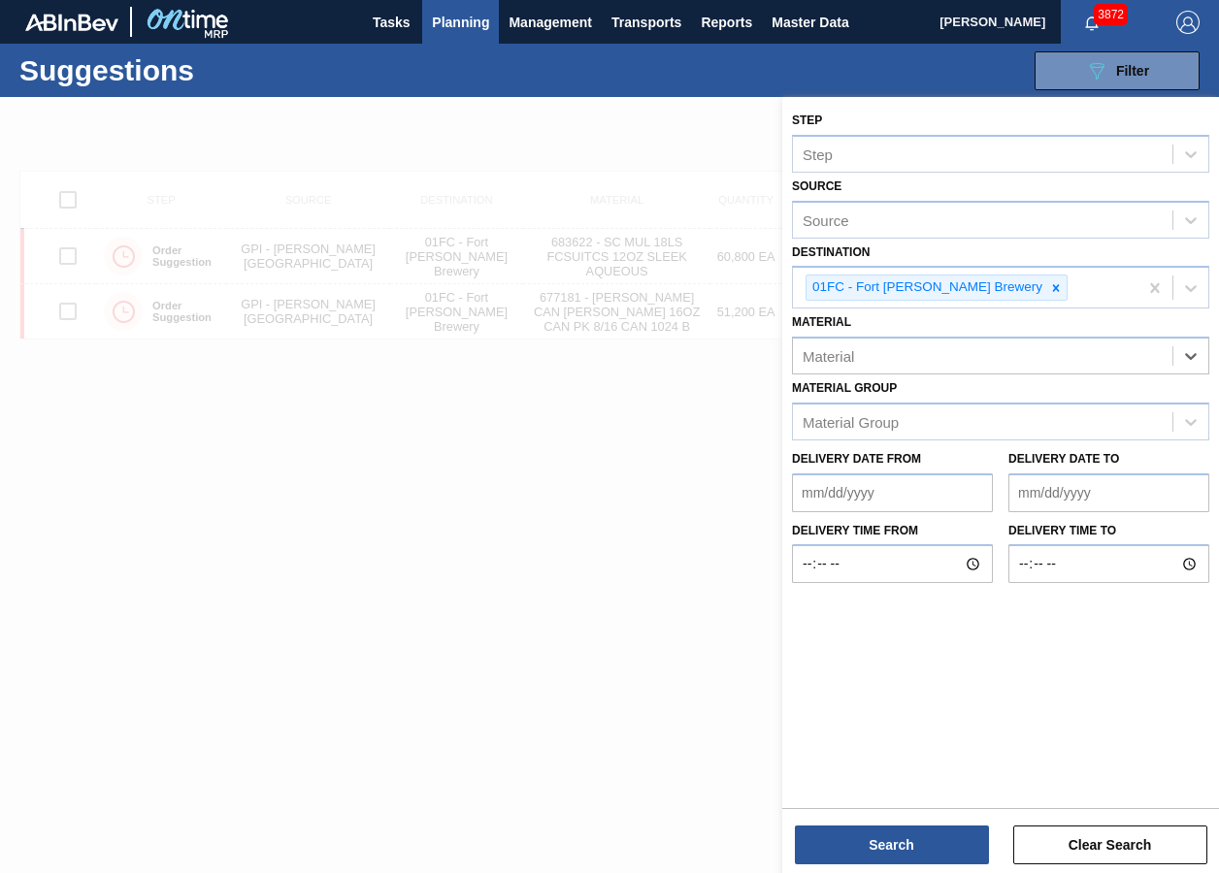
paste input "677153 677154"
click at [856, 353] on input "677153 677154" at bounding box center [854, 356] width 103 height 16
type input "677153"
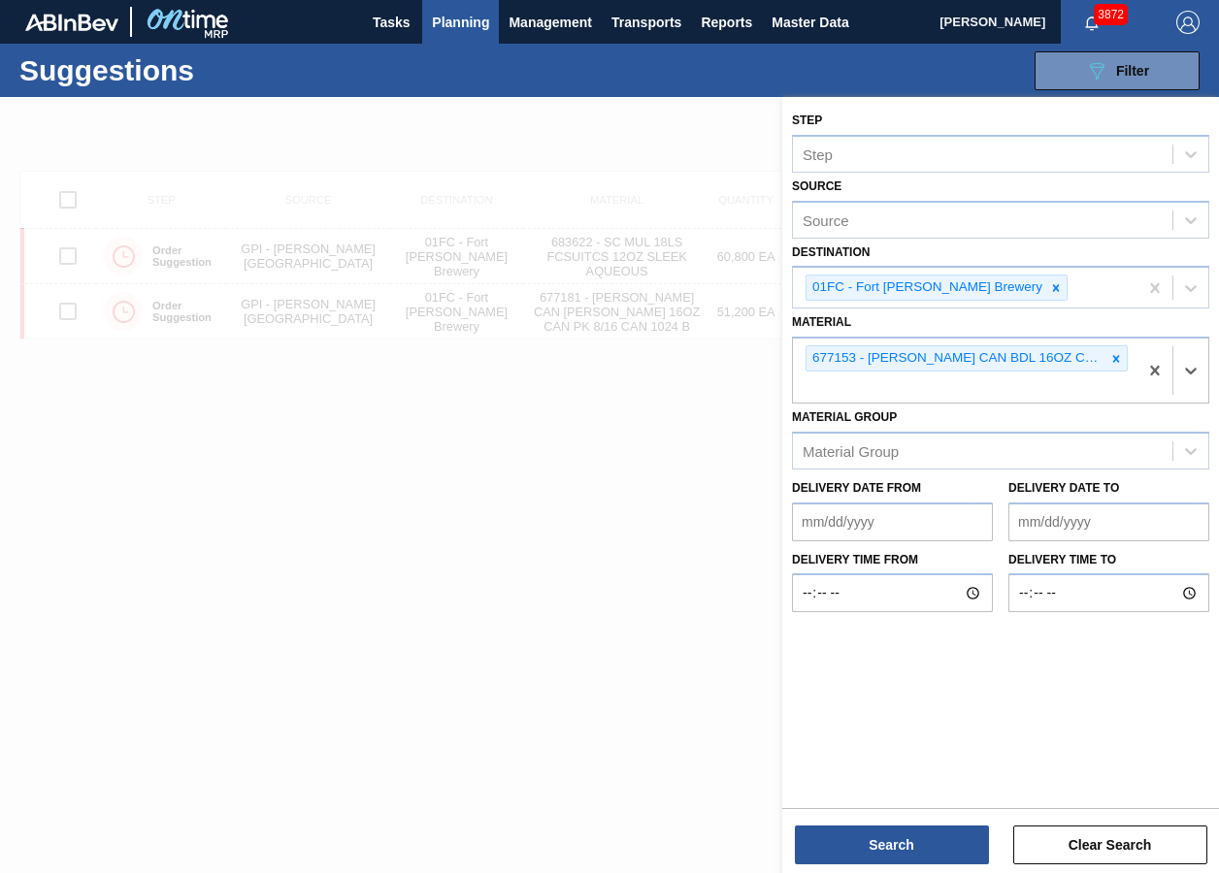
paste input "677153 677154"
type input "677154"
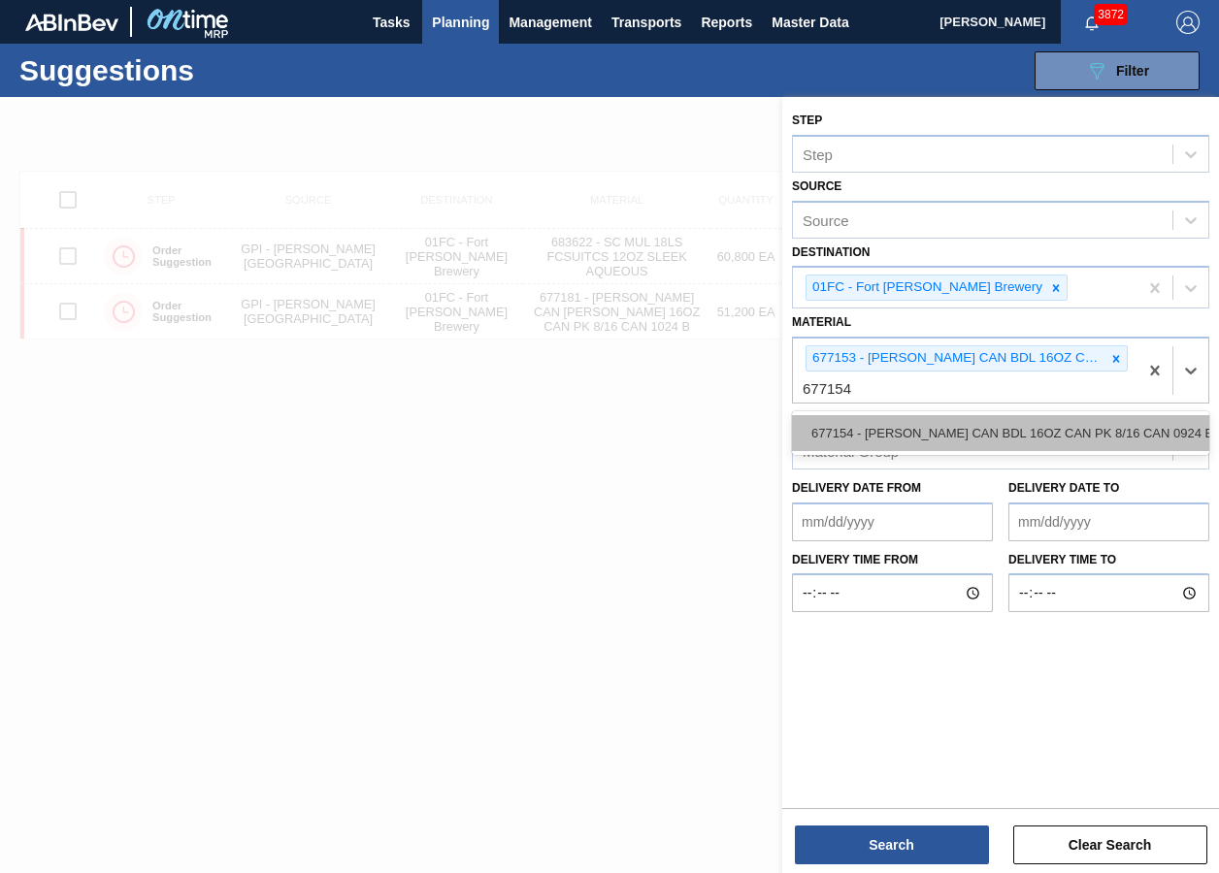
click at [870, 440] on div "677154 - [PERSON_NAME] CAN BDL 16OZ CAN PK 8/16 CAN 0924 B" at bounding box center [1000, 433] width 417 height 36
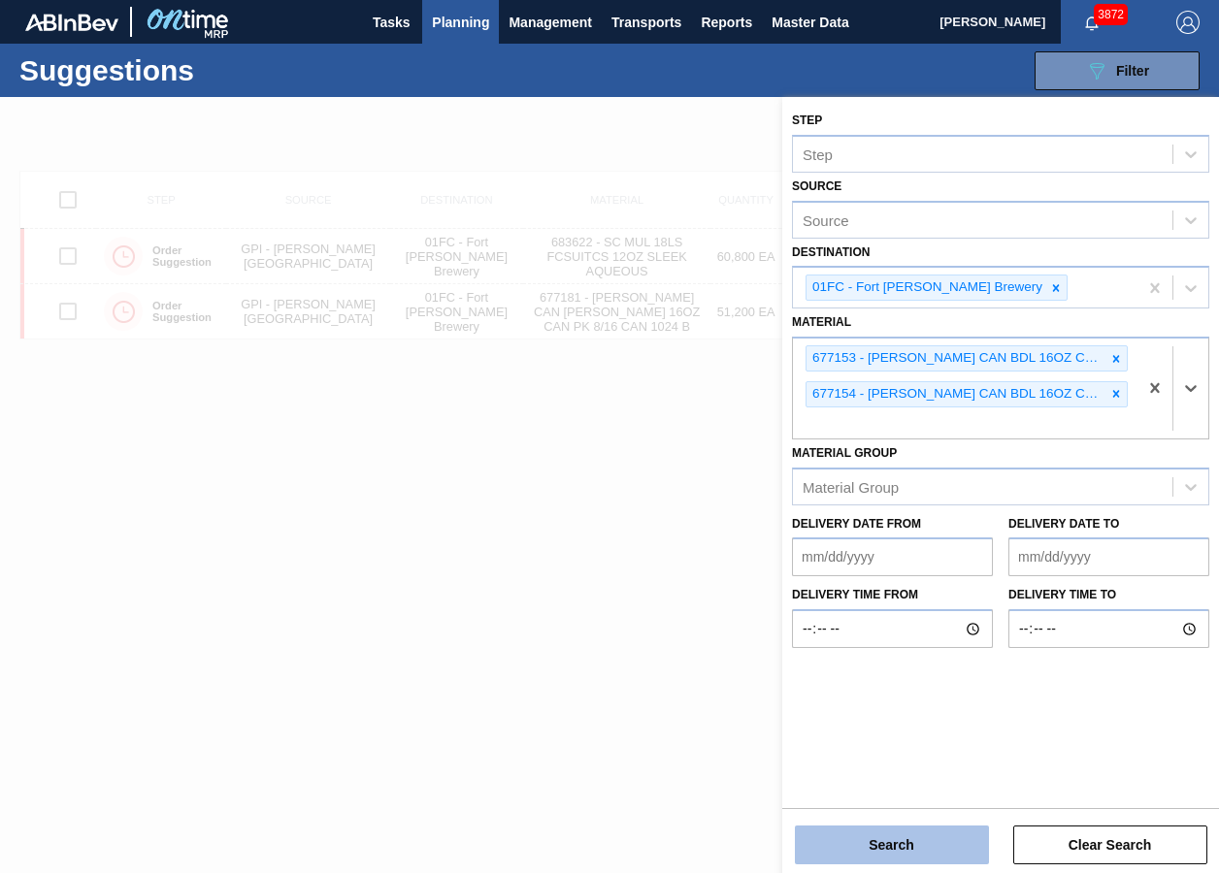
click at [936, 653] on button "Search" at bounding box center [892, 845] width 194 height 39
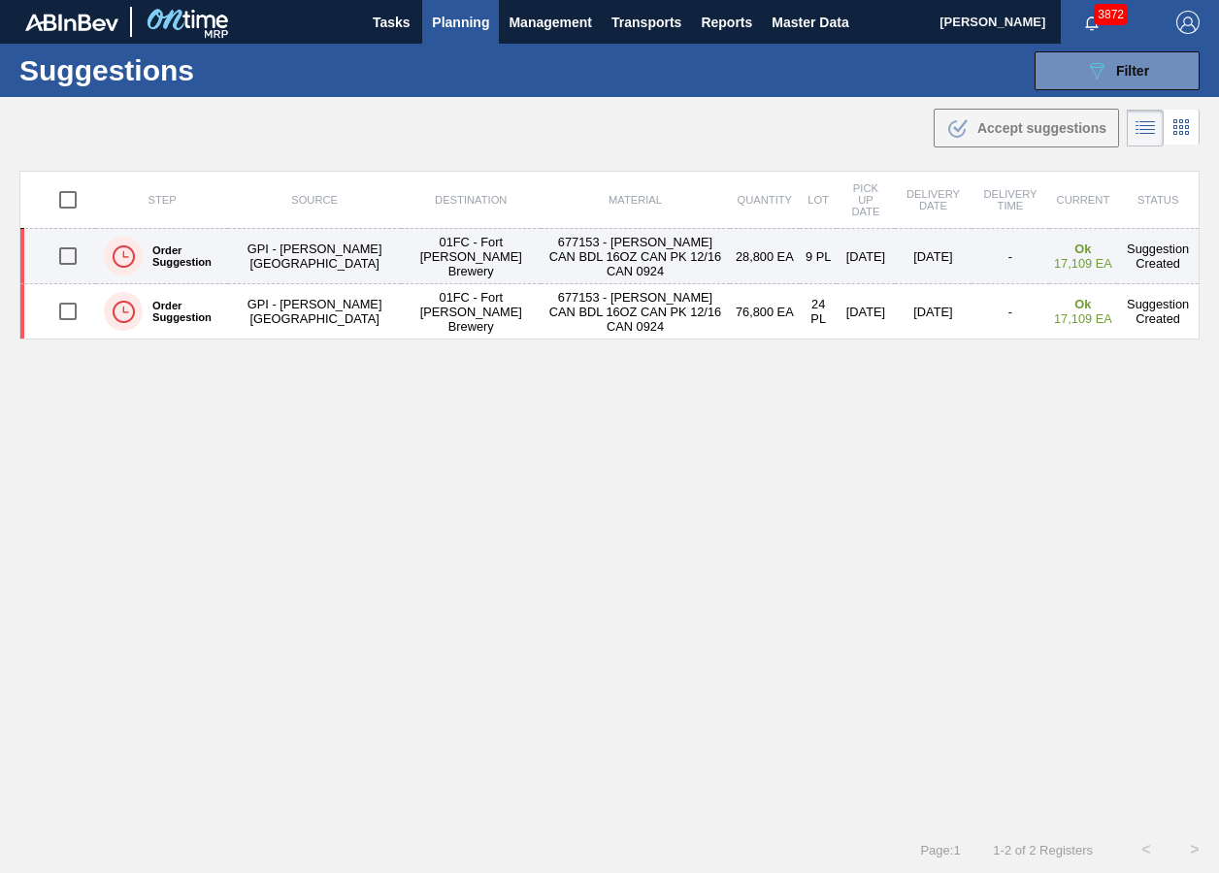
click at [70, 254] on input "checkbox" at bounding box center [68, 256] width 41 height 41
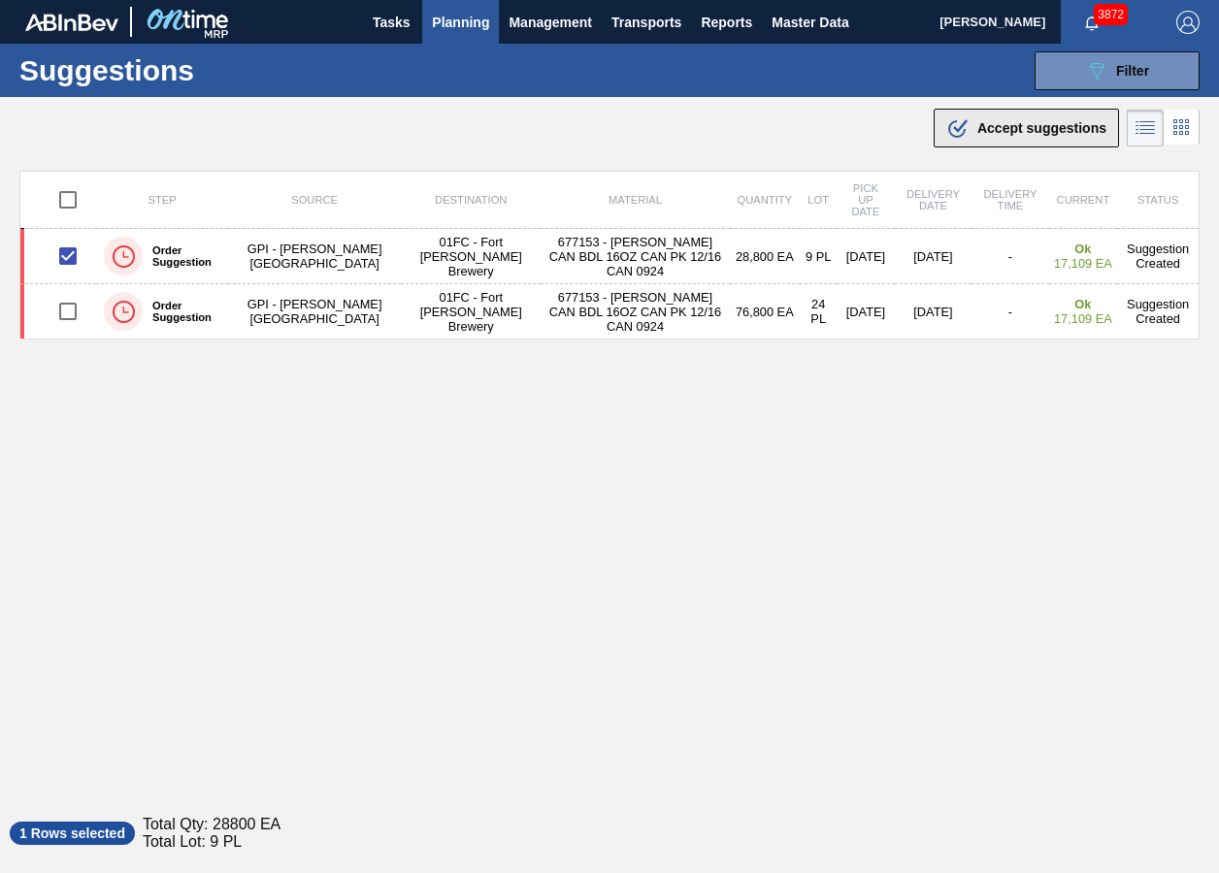
click at [990, 128] on span "Accept suggestions" at bounding box center [1041, 128] width 129 height 16
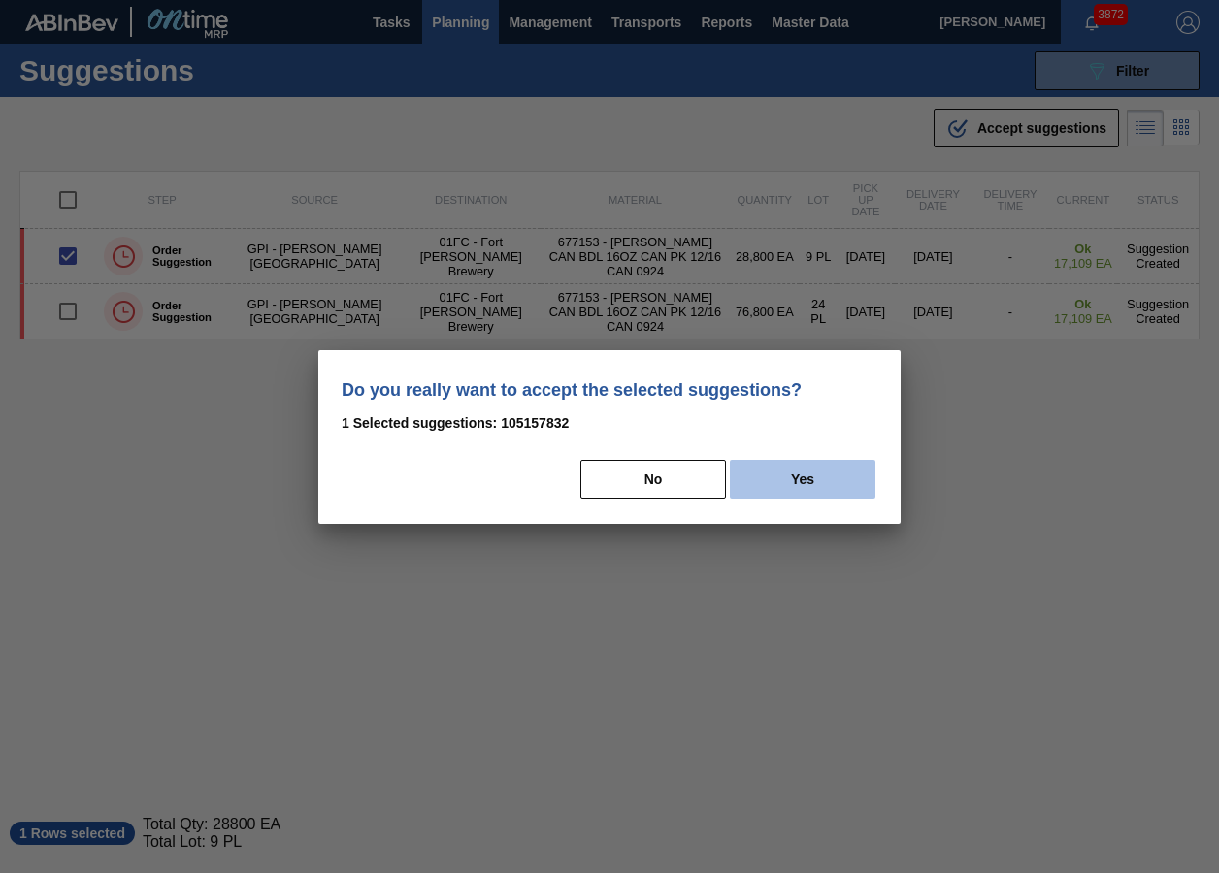
click at [790, 471] on button "Yes" at bounding box center [803, 479] width 146 height 39
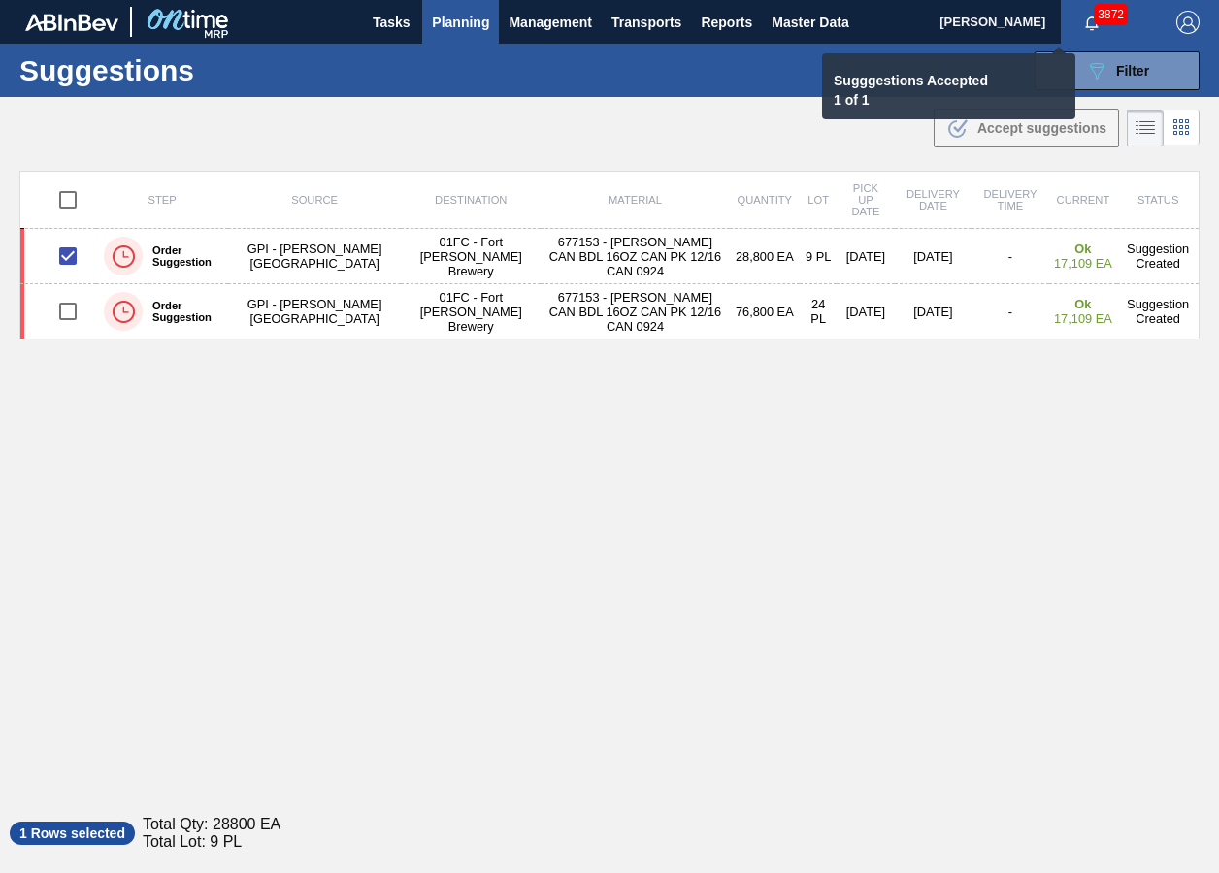
checkbox input "false"
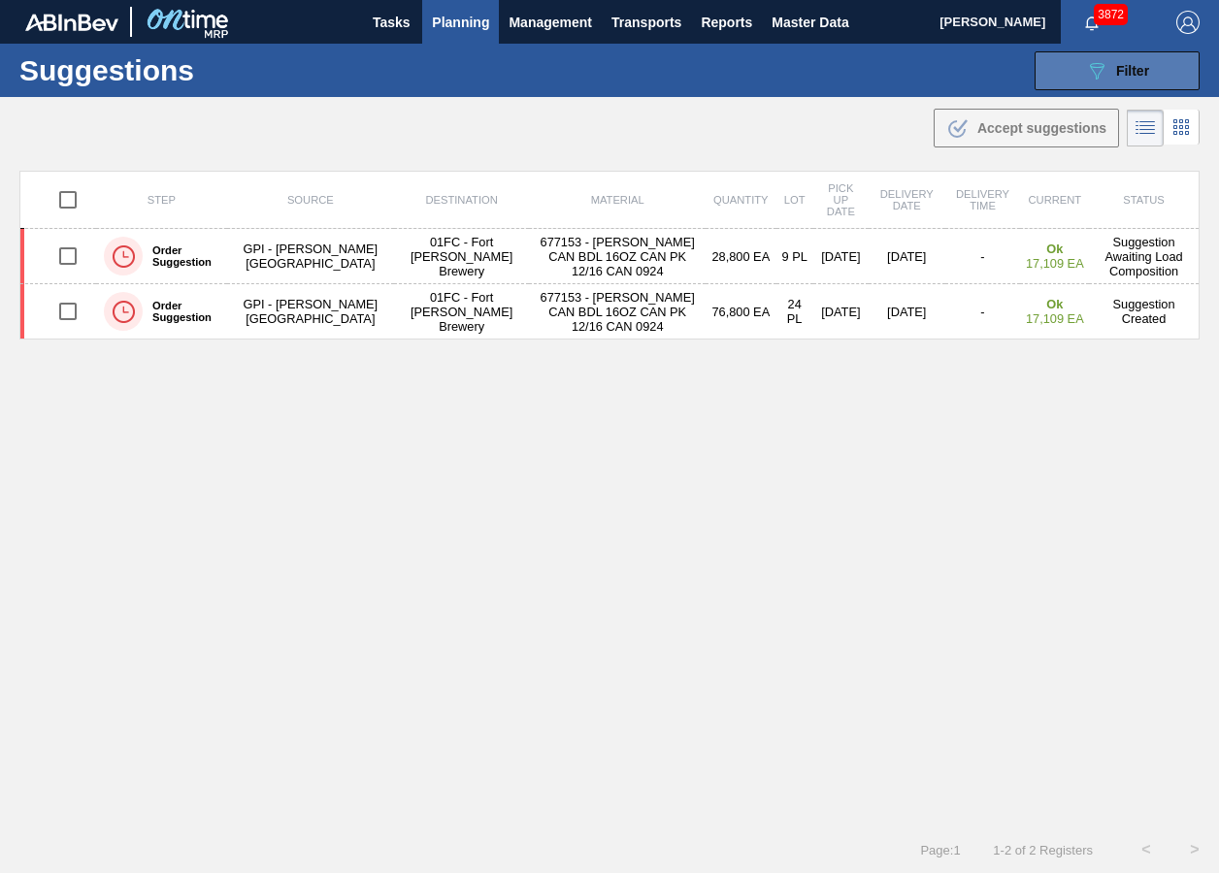
click at [1110, 77] on div "089F7B8B-B2A5-4AFE-B5C0-19BA573D28AC Filter" at bounding box center [1117, 70] width 64 height 23
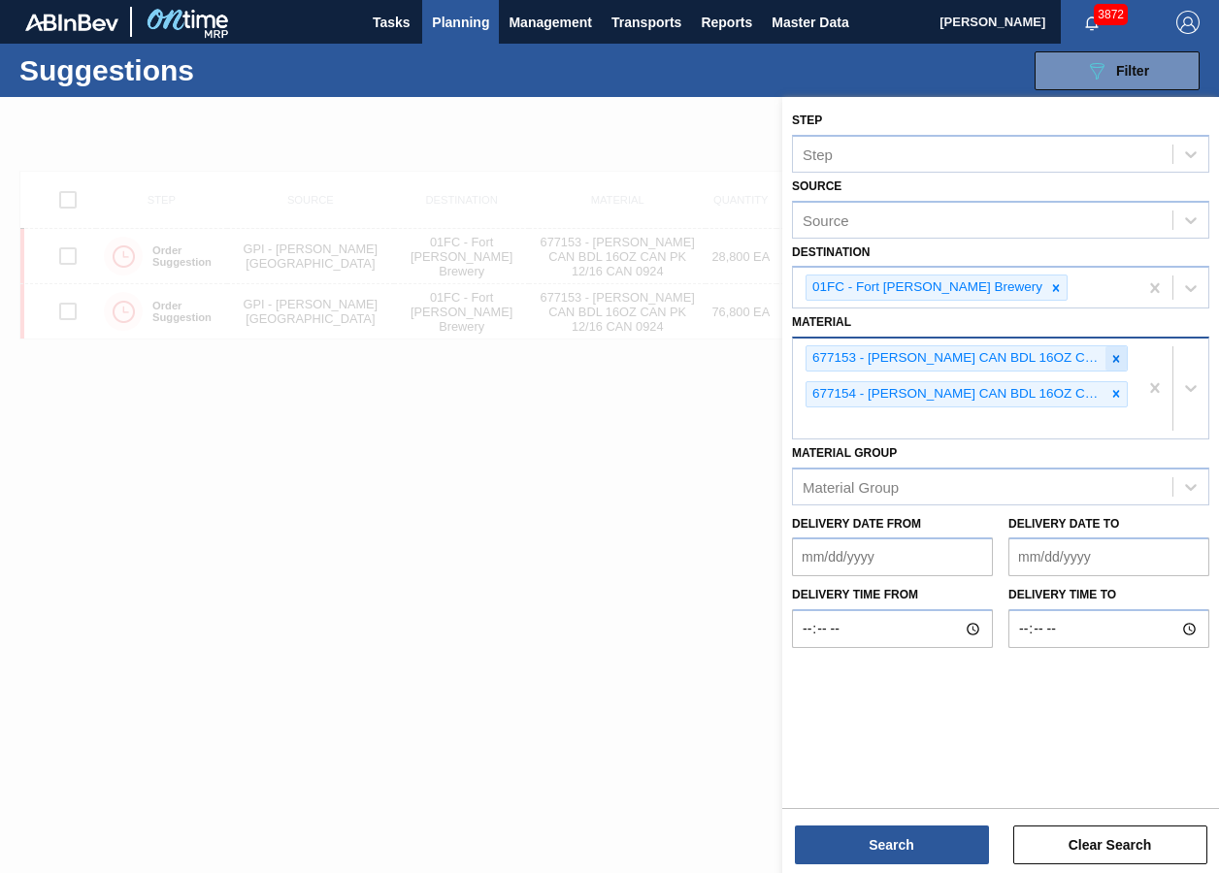
click at [1110, 356] on icon at bounding box center [1116, 359] width 14 height 14
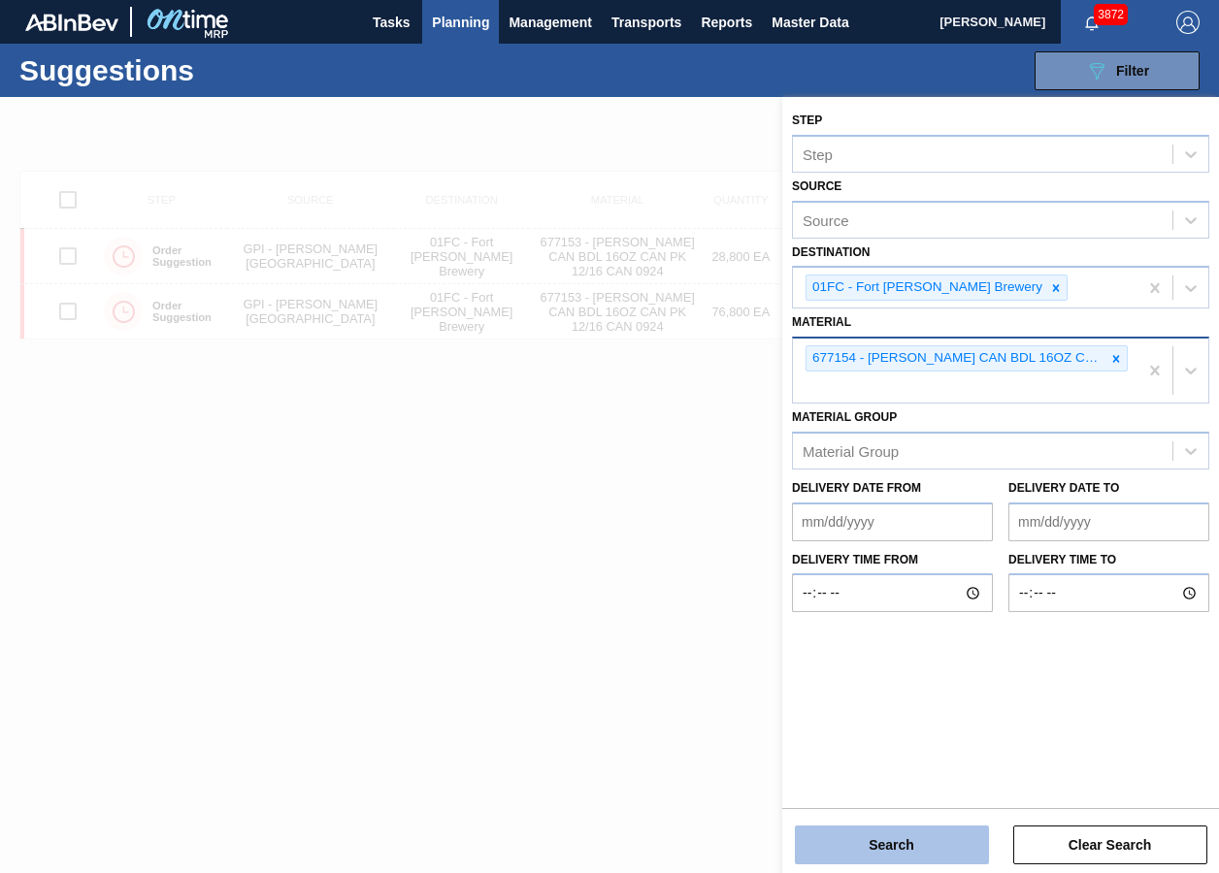
click at [946, 653] on button "Search" at bounding box center [892, 845] width 194 height 39
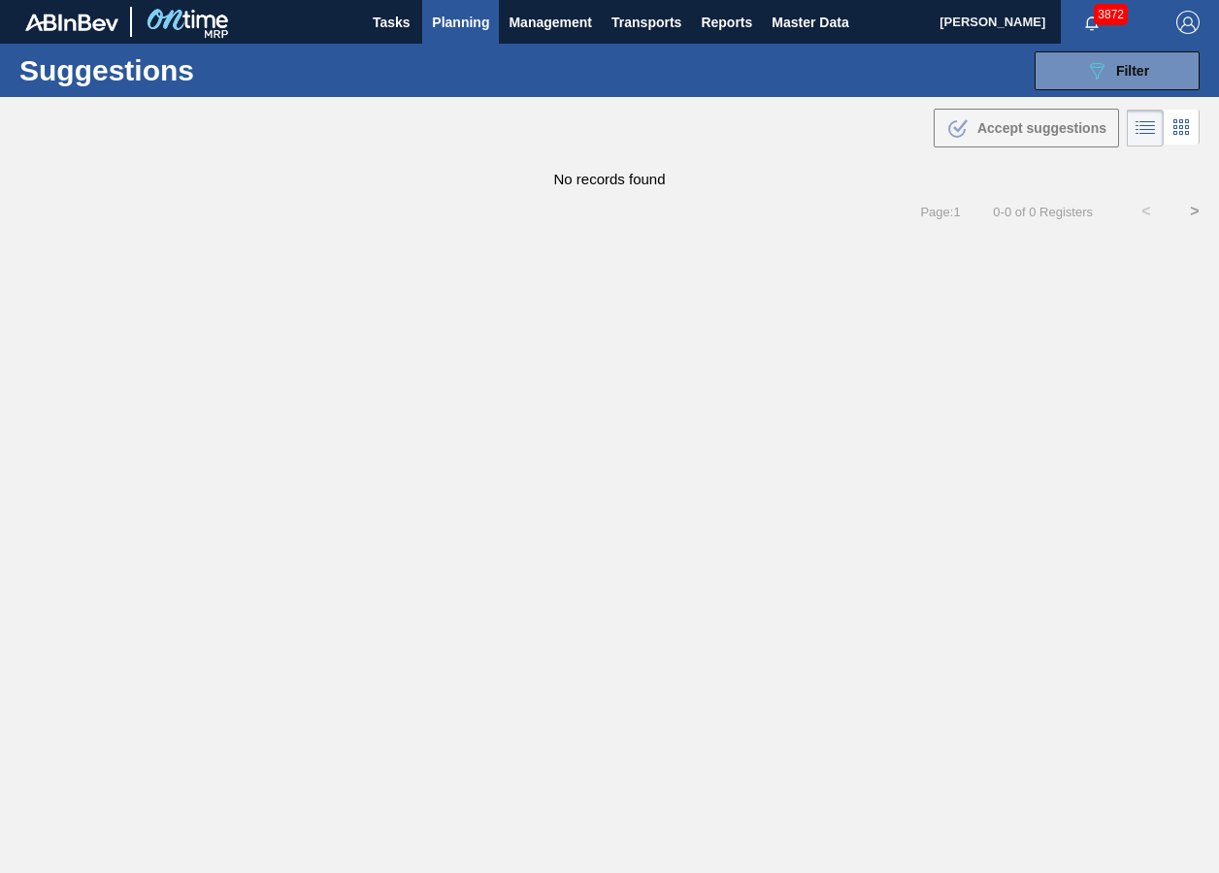
click at [1080, 95] on div "Suggestions 089F7B8B-B2A5-4AFE-B5C0-19BA573D28AC Filter Step Step Source Source…" at bounding box center [609, 70] width 1219 height 53
click at [1073, 78] on button "089F7B8B-B2A5-4AFE-B5C0-19BA573D28AC Filter" at bounding box center [1116, 70] width 165 height 39
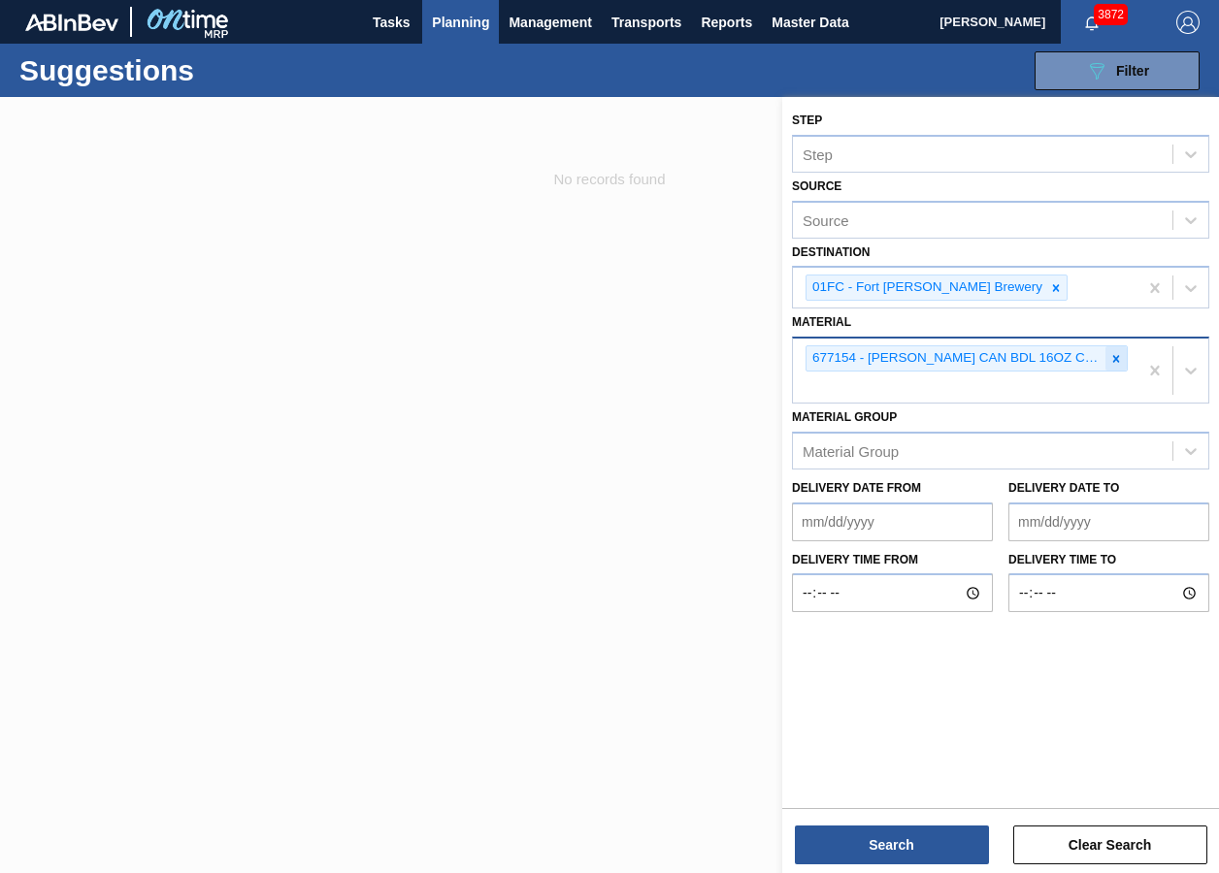
click at [1118, 357] on icon at bounding box center [1116, 358] width 7 height 7
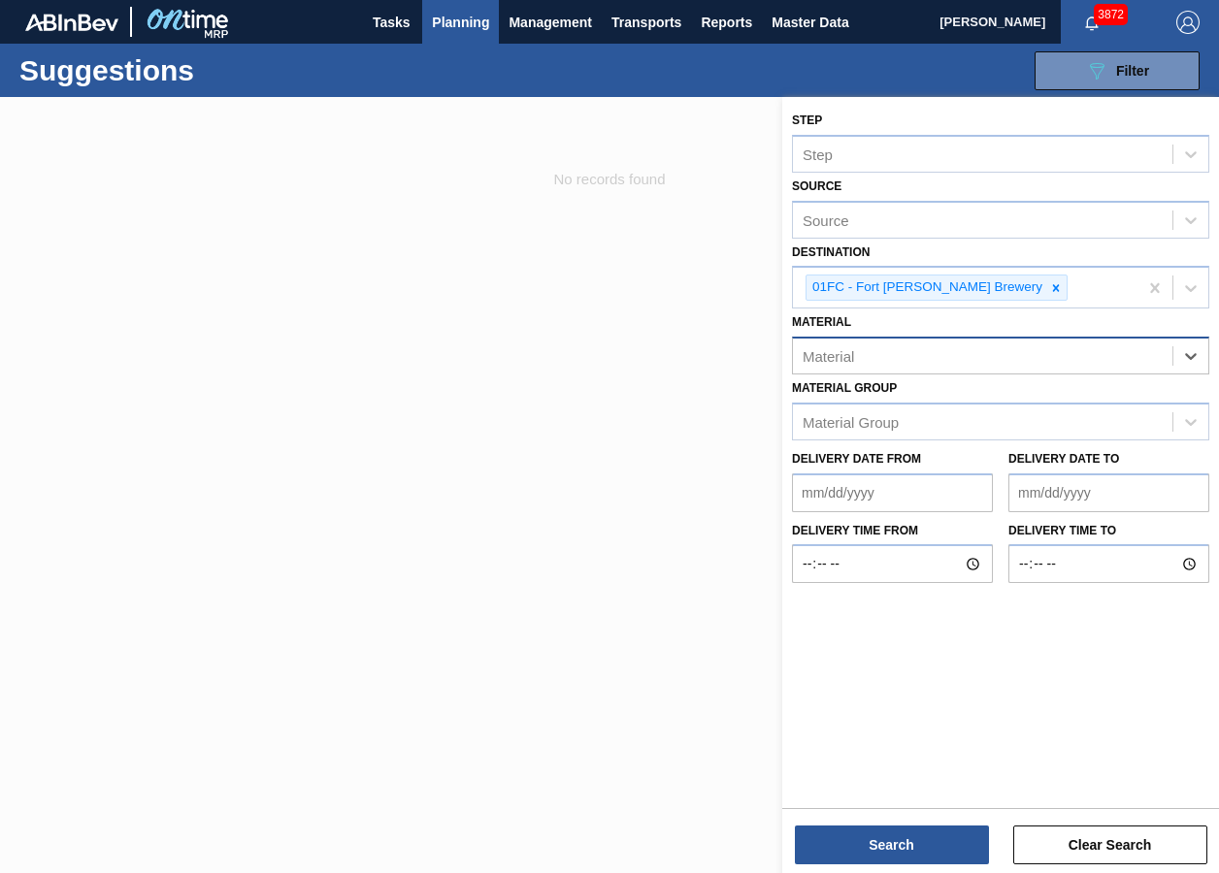
paste input "676842"
type input "676842"
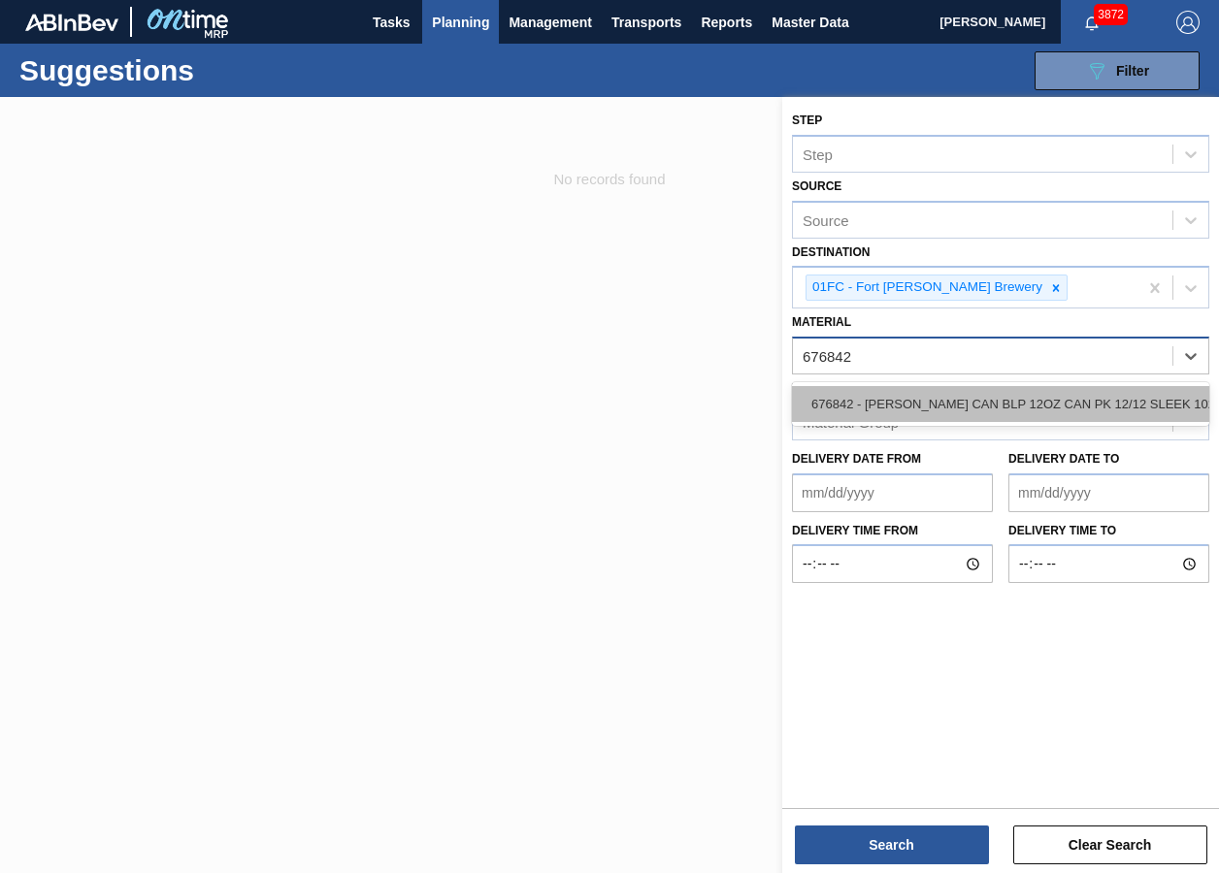
click at [876, 402] on div "676842 - [PERSON_NAME] CAN BLP 12OZ CAN PK 12/12 SLEEK 102" at bounding box center [1000, 404] width 417 height 36
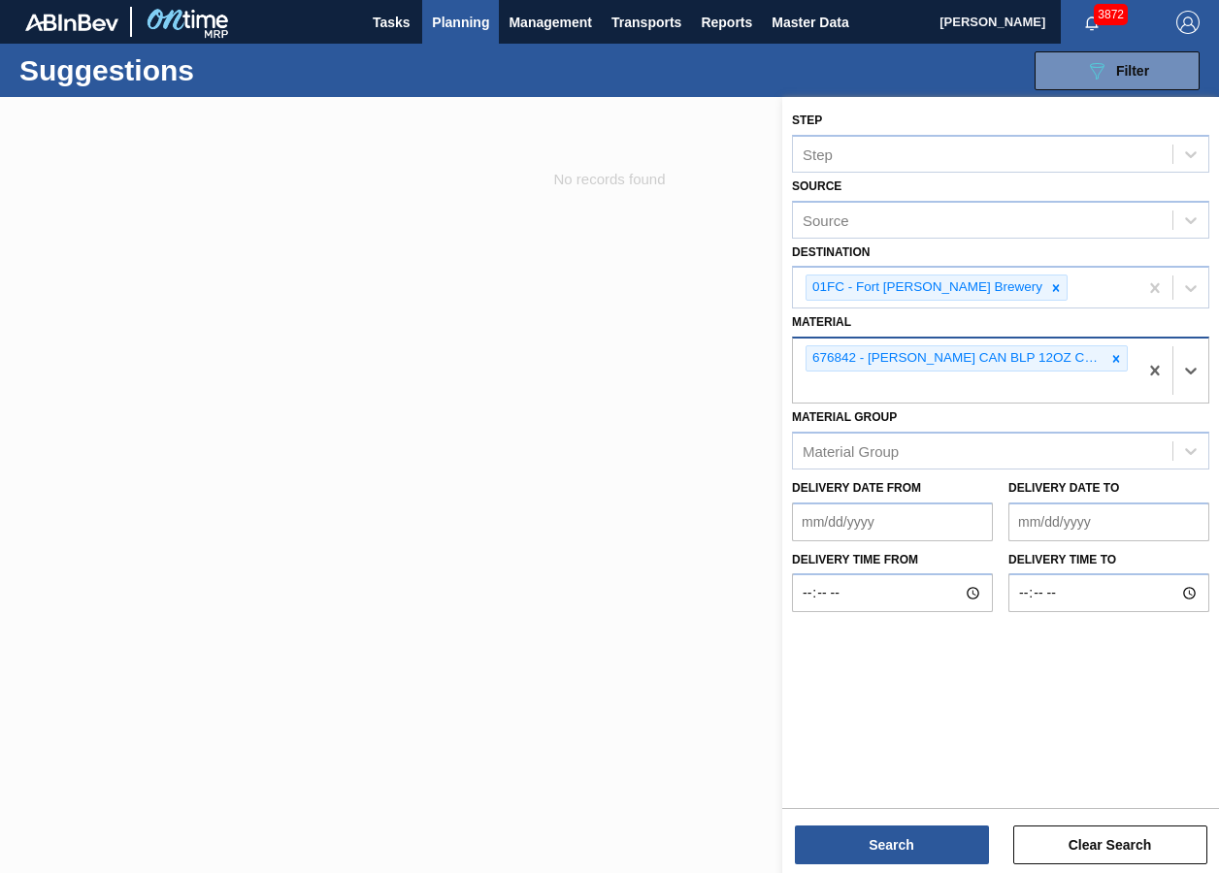
click at [881, 653] on div "Step Step Source Source Destination 01FC - [GEOGRAPHIC_DATA][PERSON_NAME] Brewe…" at bounding box center [1000, 487] width 437 height 780
click at [881, 653] on button "Search" at bounding box center [892, 845] width 194 height 39
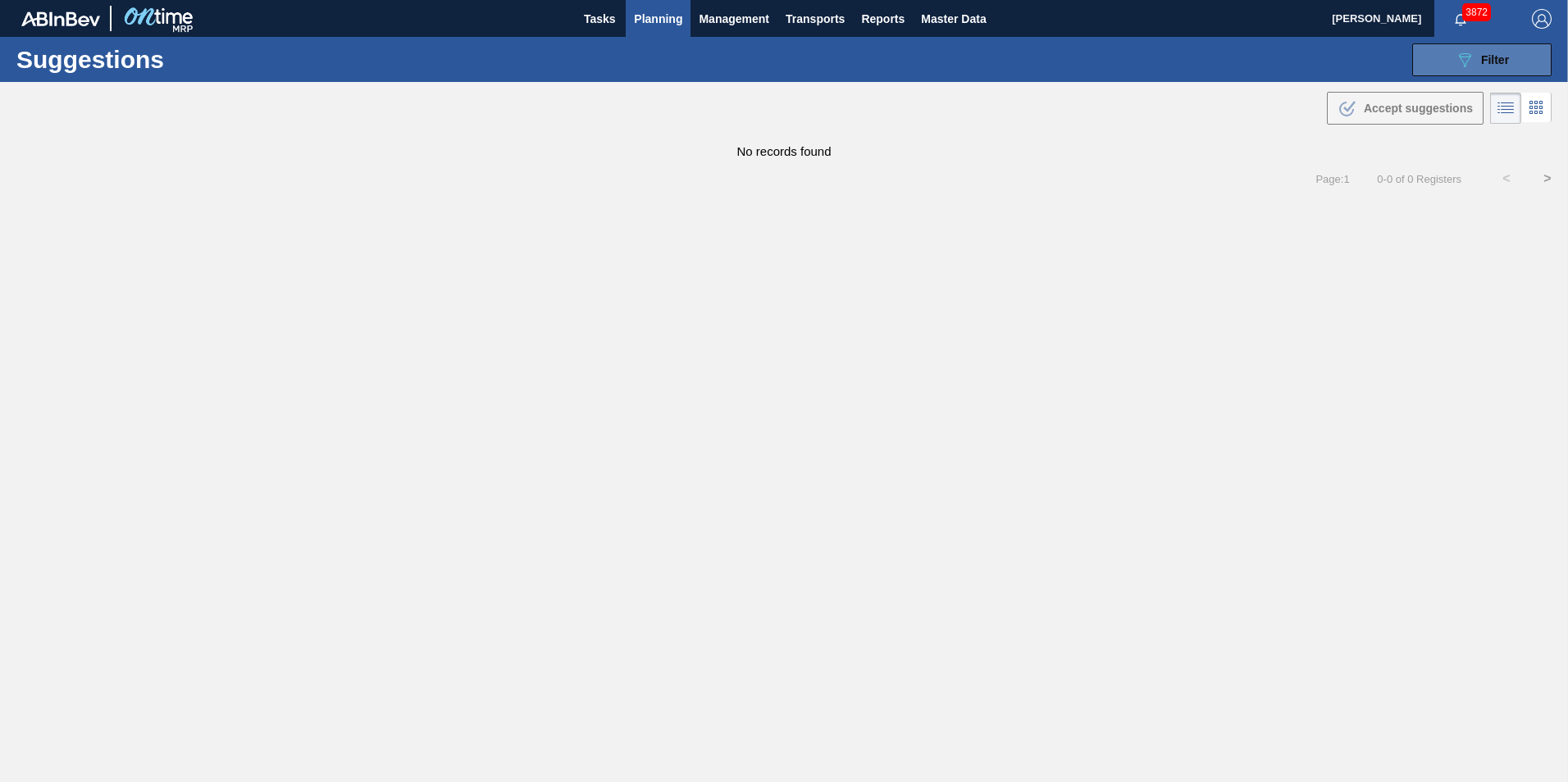
click at [1042, 70] on button "089F7B8B-B2A5-4AFE-B5C0-19BA573D28AC Filter" at bounding box center [1481, 59] width 139 height 33
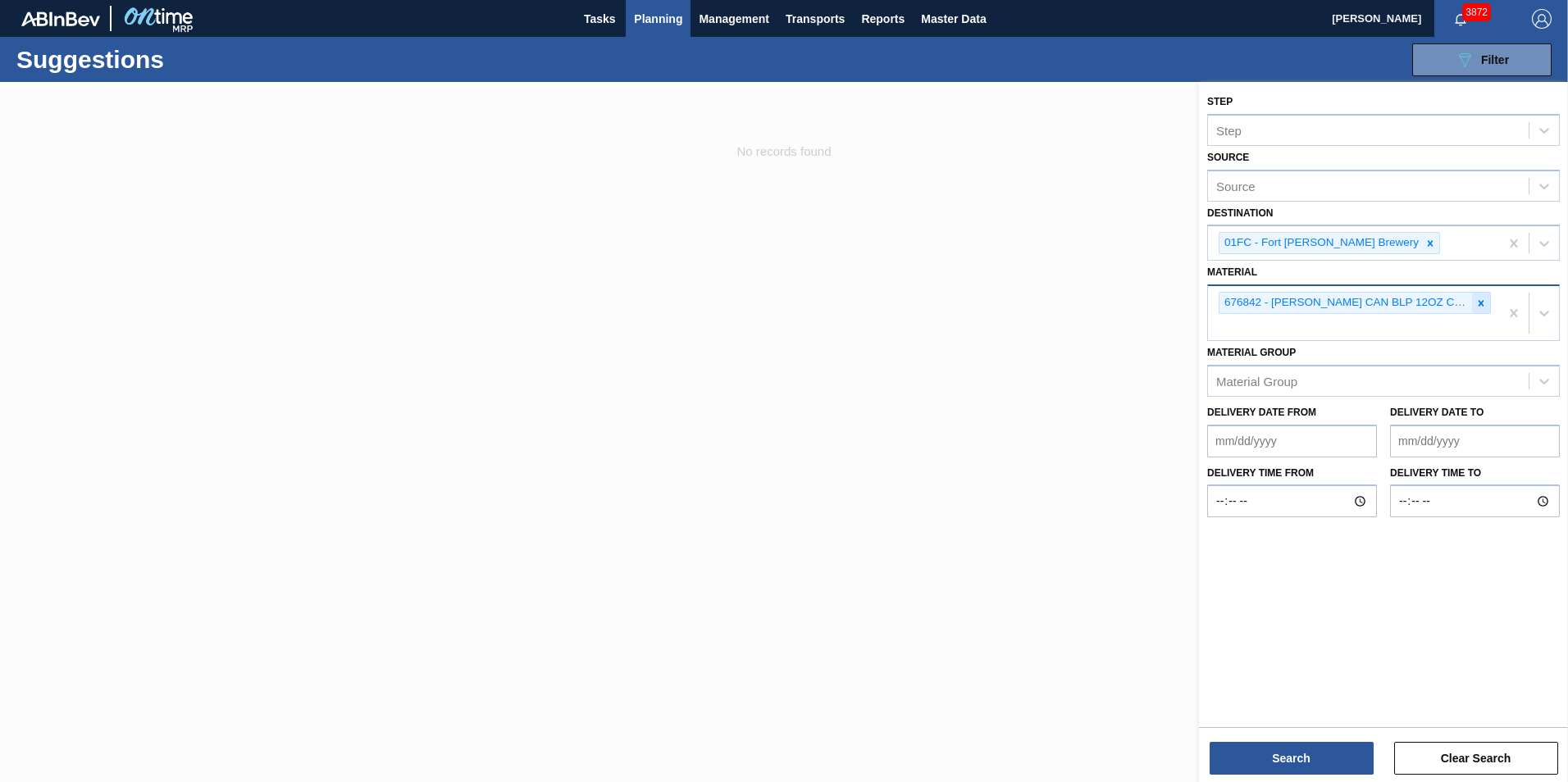
click at [1042, 301] on icon at bounding box center [1481, 303] width 12 height 12
paste input "615473"
type input "615473"
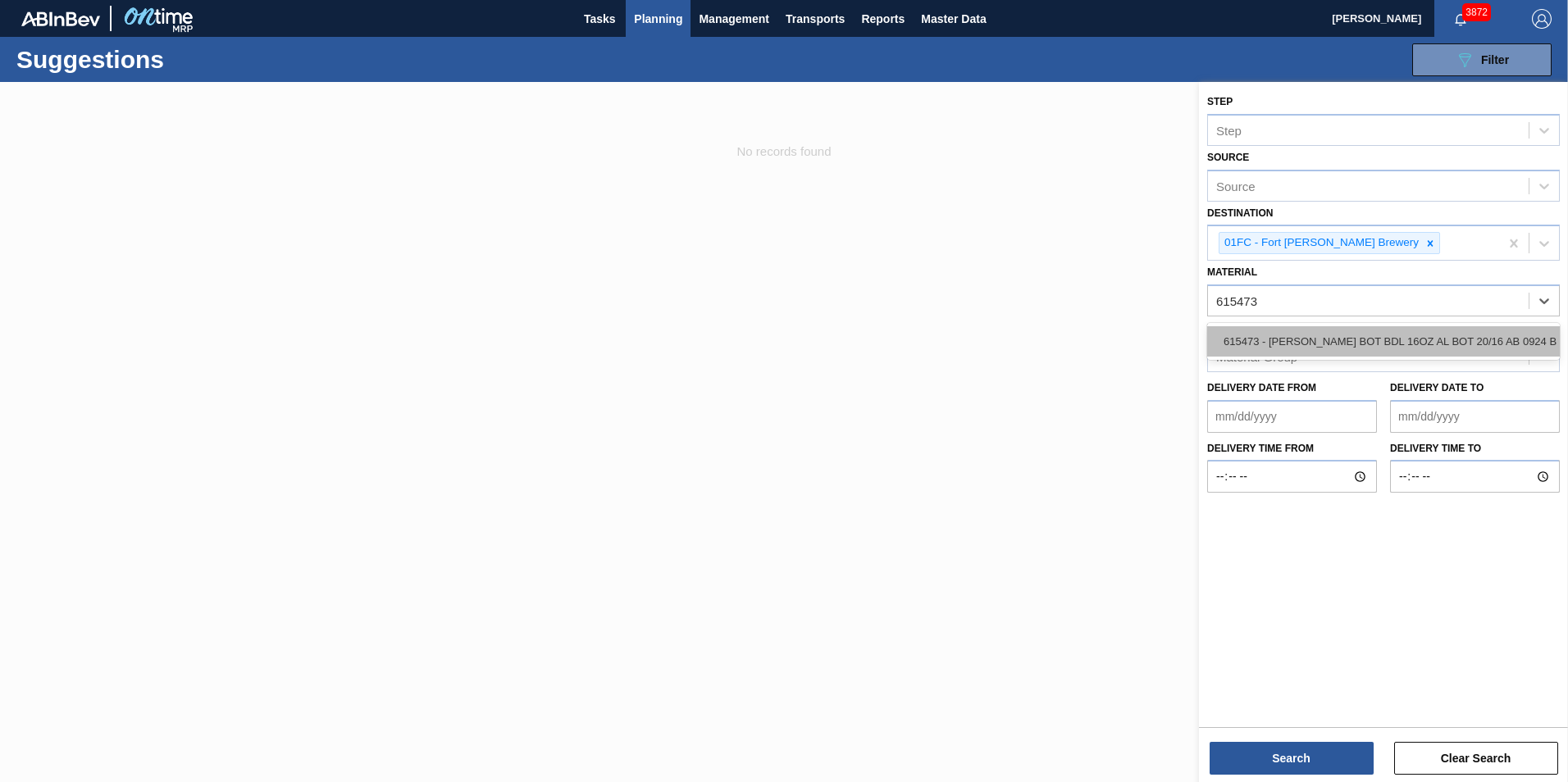
click at [1042, 342] on div "615473 - [PERSON_NAME] BOT BDL 16OZ AL BOT 20/16 AB 0924 B" at bounding box center [1383, 341] width 352 height 30
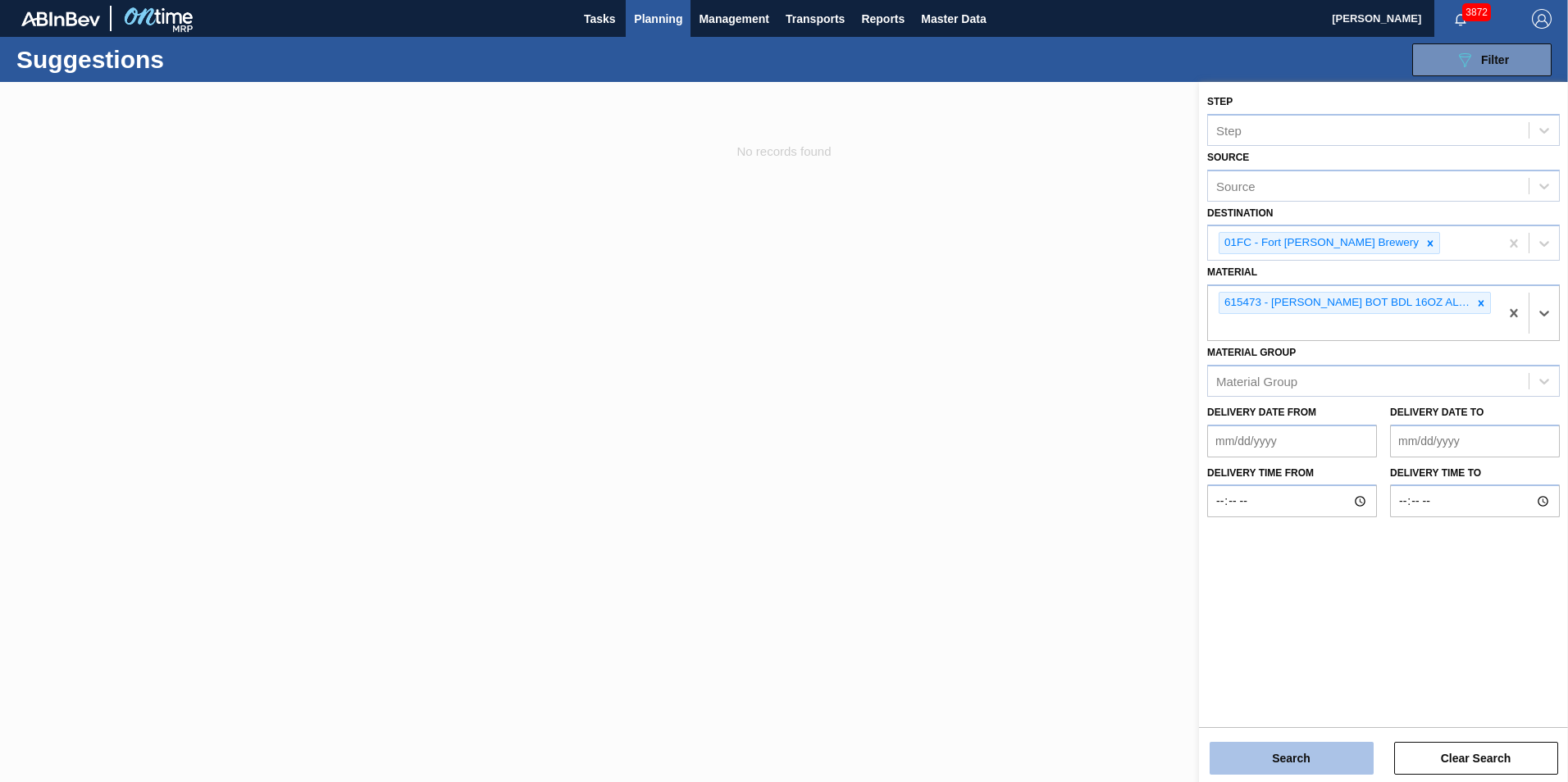
click at [1042, 551] on button "Search" at bounding box center [1291, 758] width 164 height 33
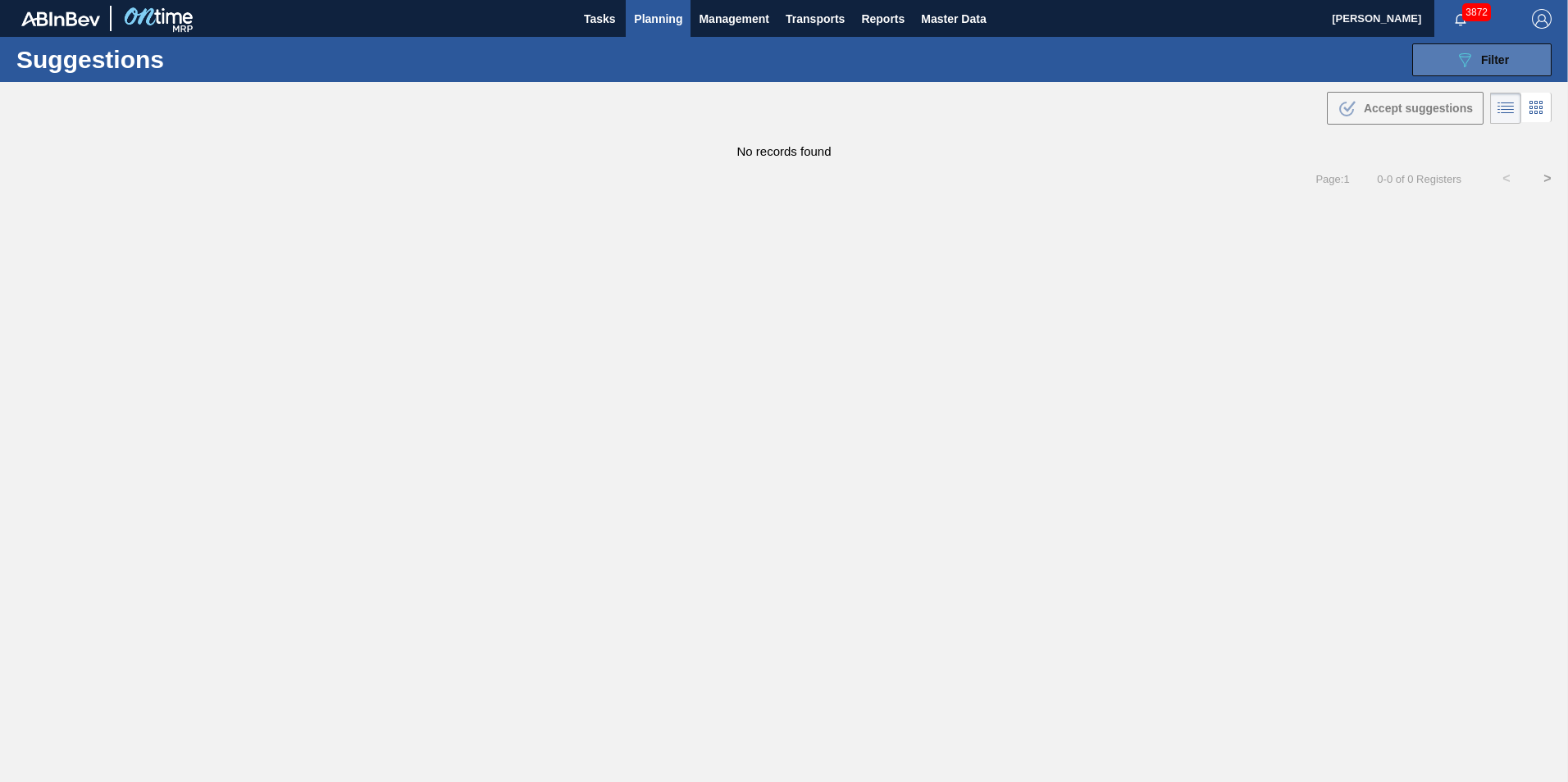
click at [1042, 71] on button "089F7B8B-B2A5-4AFE-B5C0-19BA573D28AC Filter" at bounding box center [1481, 59] width 139 height 33
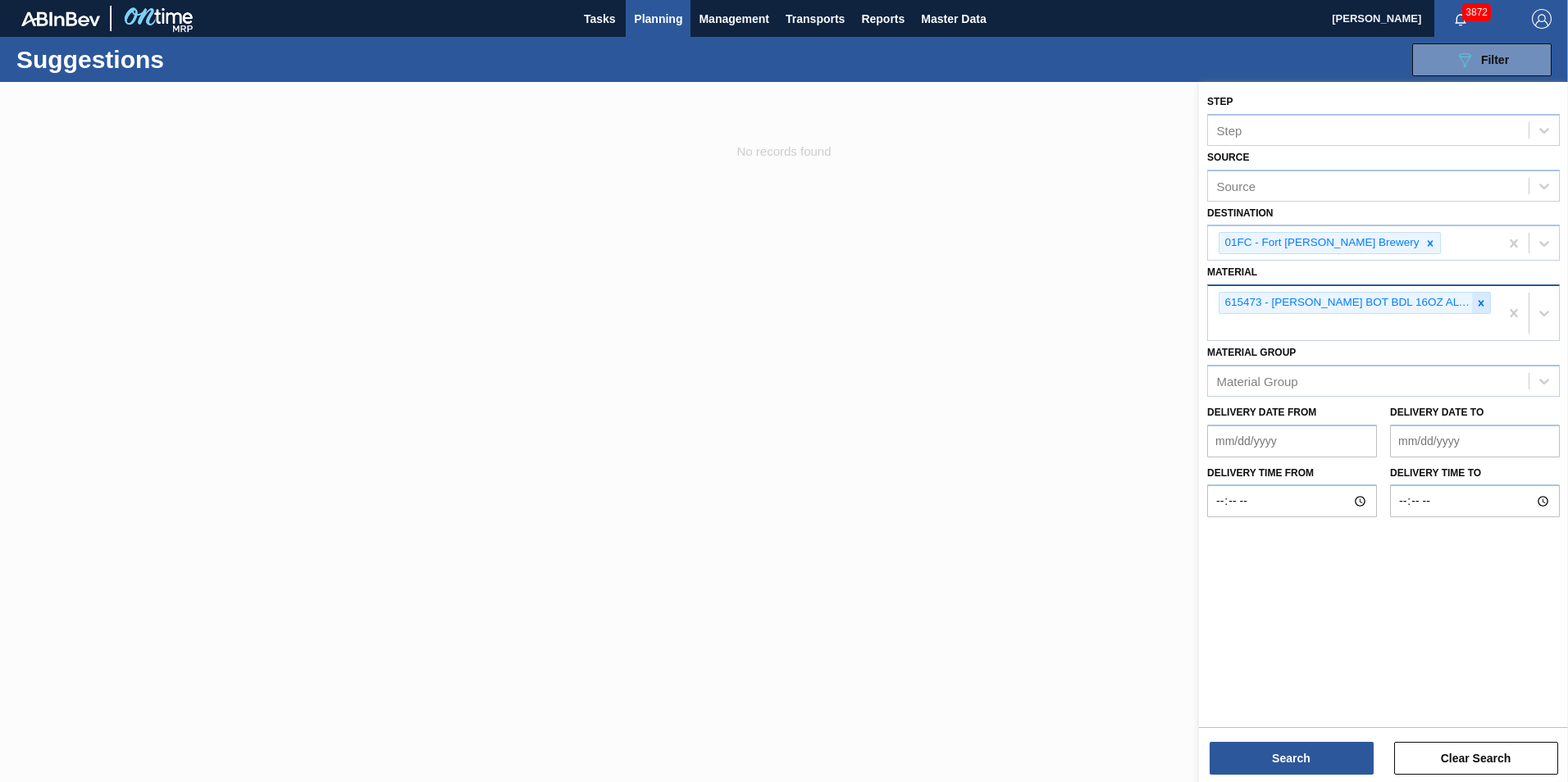
click at [1042, 303] on div at bounding box center [1480, 302] width 18 height 20
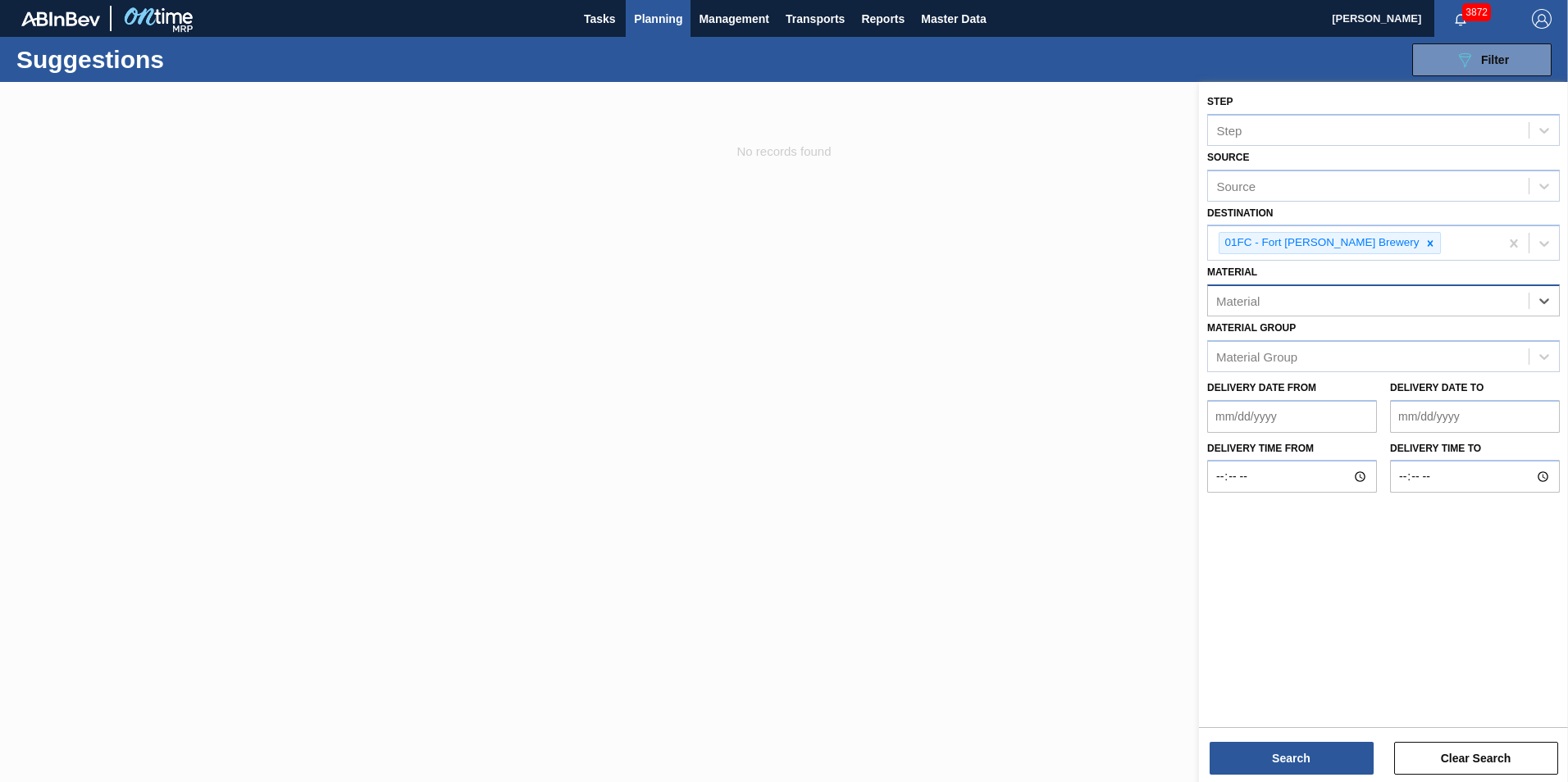
paste input "676441"
type input "676441"
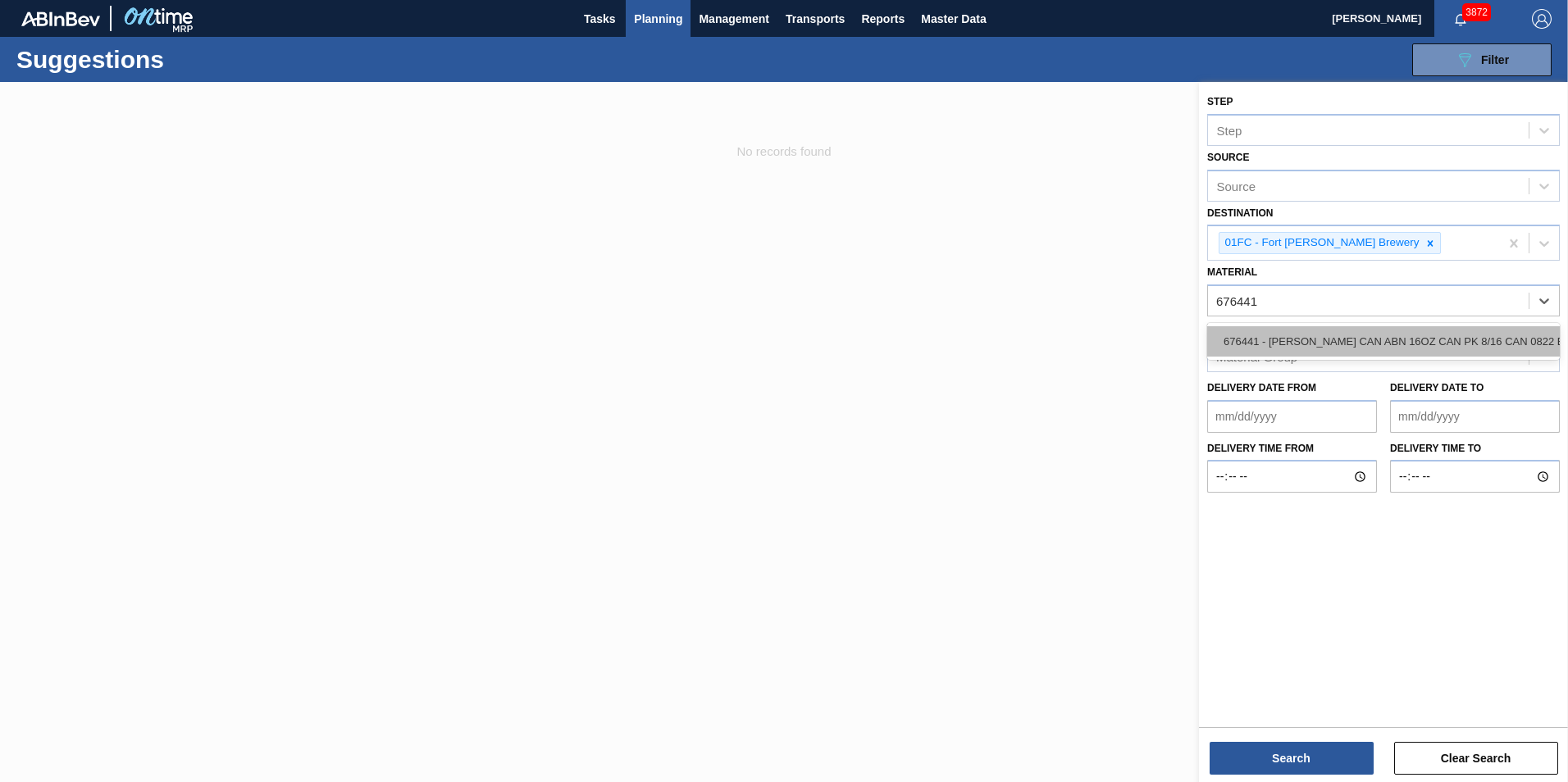
click at [1042, 339] on div "676441 - [PERSON_NAME] CAN ABN 16OZ CAN PK 8/16 CAN 0822 B" at bounding box center [1383, 341] width 352 height 30
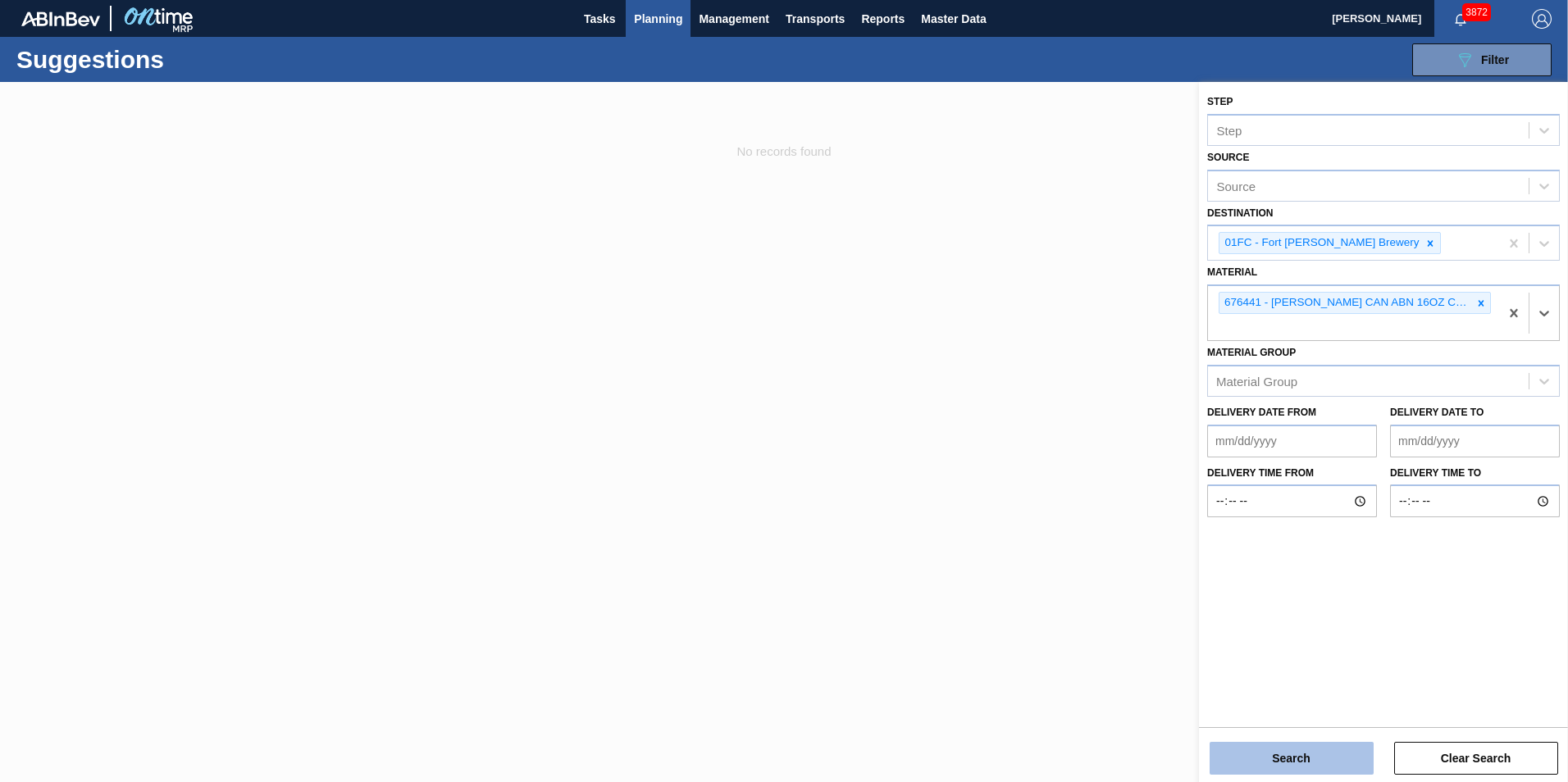
click at [1042, 551] on button "Search" at bounding box center [1291, 758] width 164 height 33
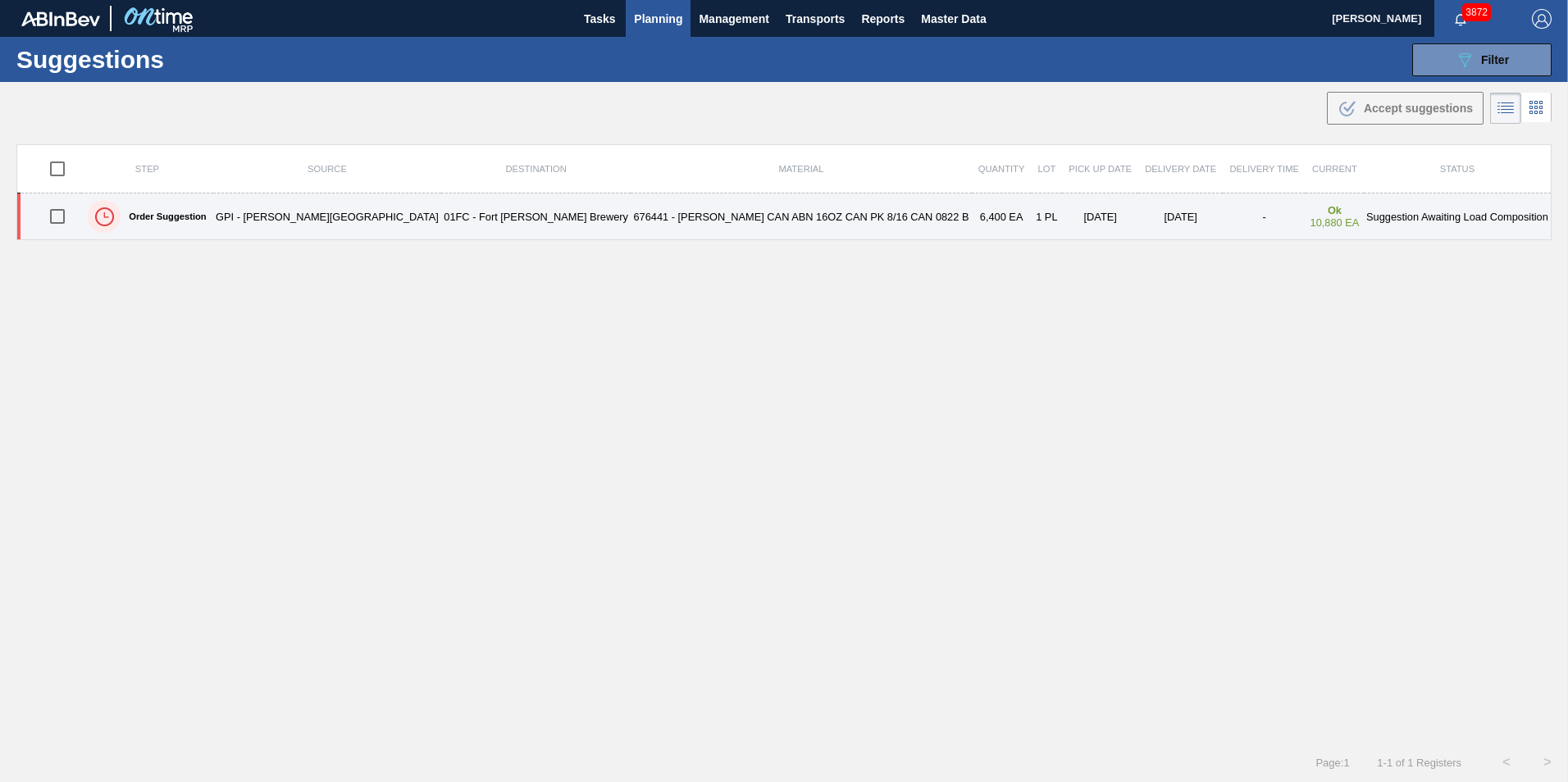
click at [74, 220] on input "checkbox" at bounding box center [57, 216] width 35 height 35
checkbox input "true"
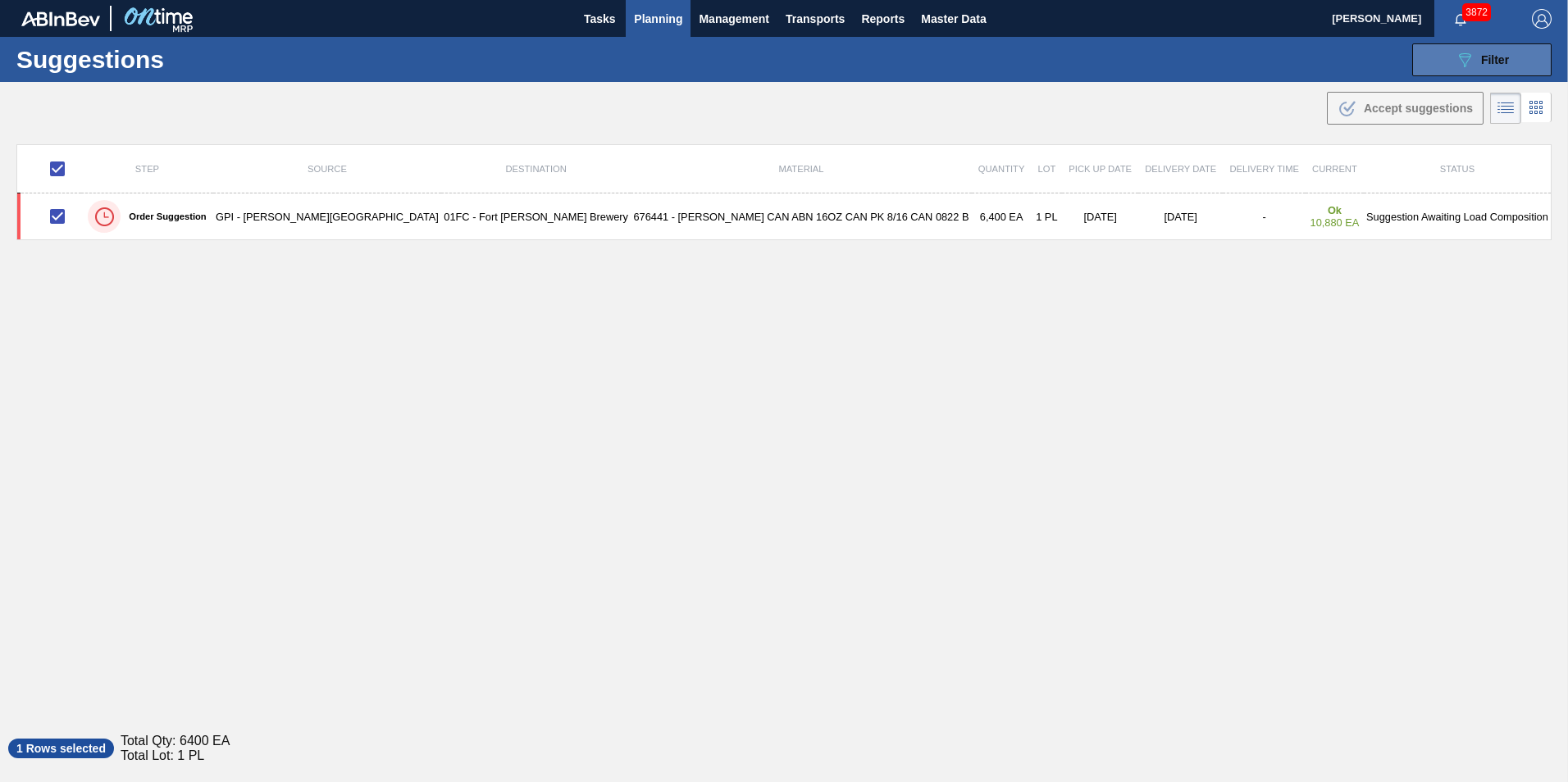
click at [1042, 68] on button "089F7B8B-B2A5-4AFE-B5C0-19BA573D28AC Filter" at bounding box center [1481, 59] width 139 height 33
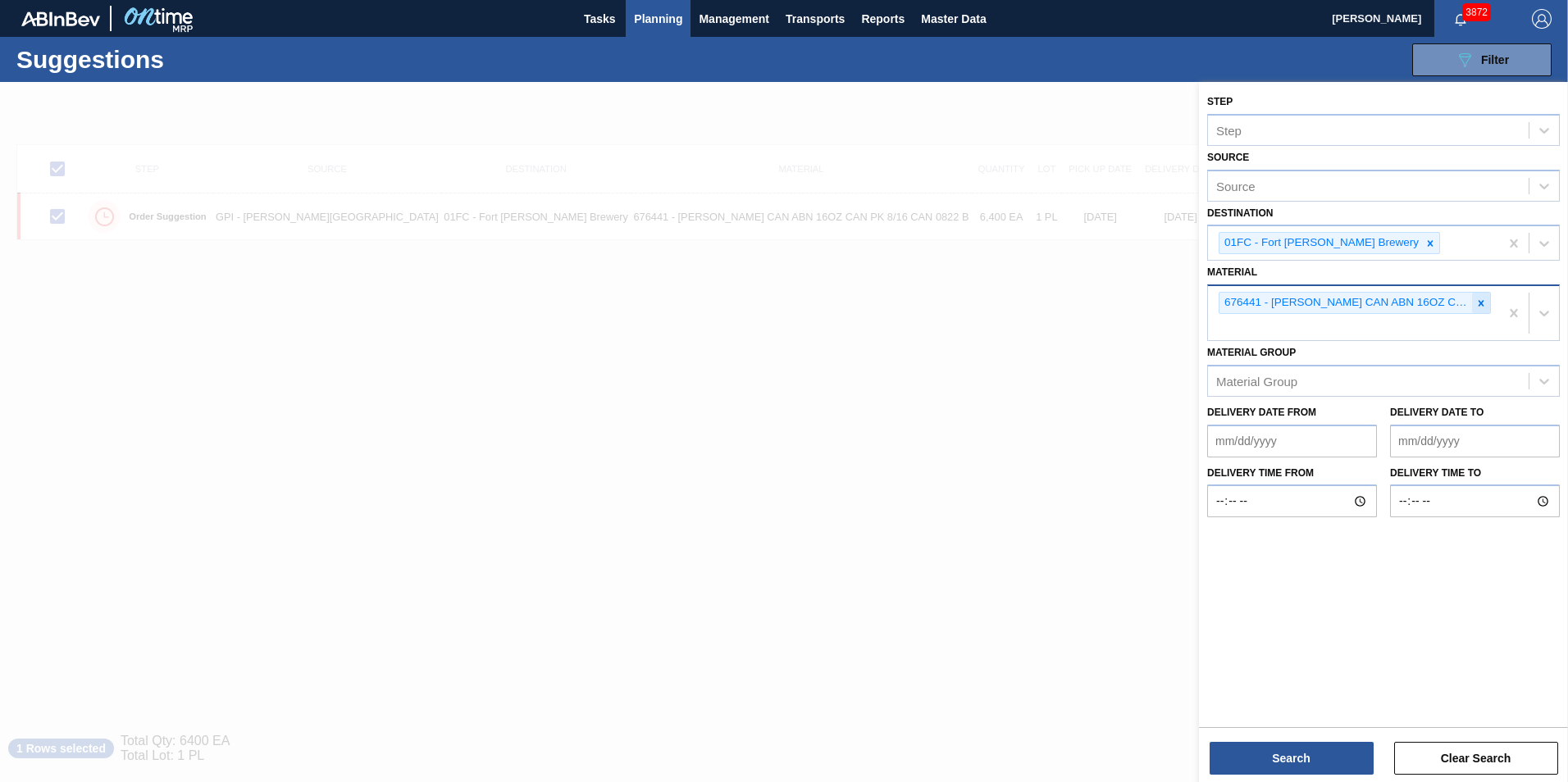
click at [1042, 311] on div at bounding box center [1480, 302] width 18 height 20
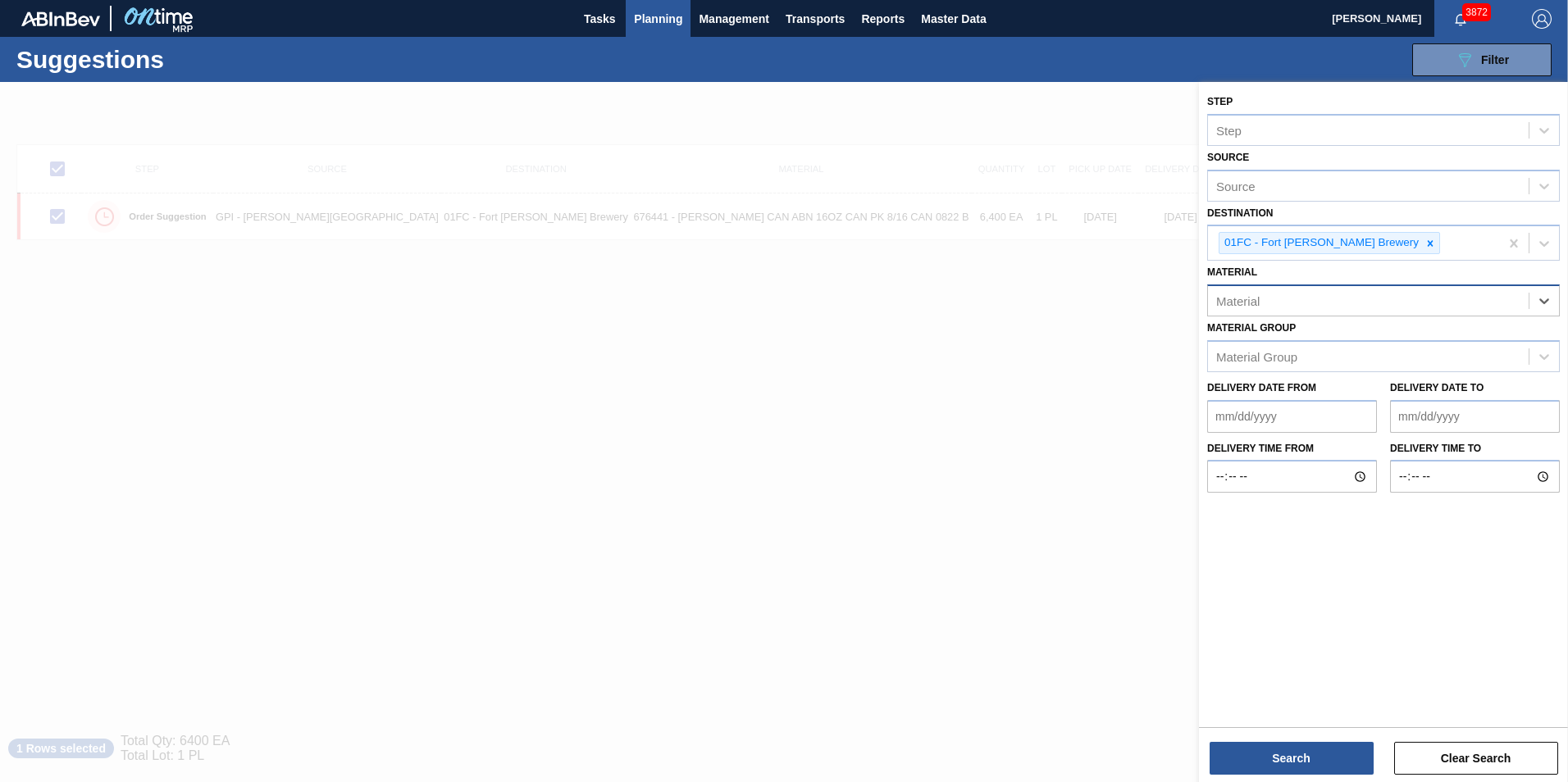
click at [1042, 297] on div "Material" at bounding box center [1367, 301] width 320 height 24
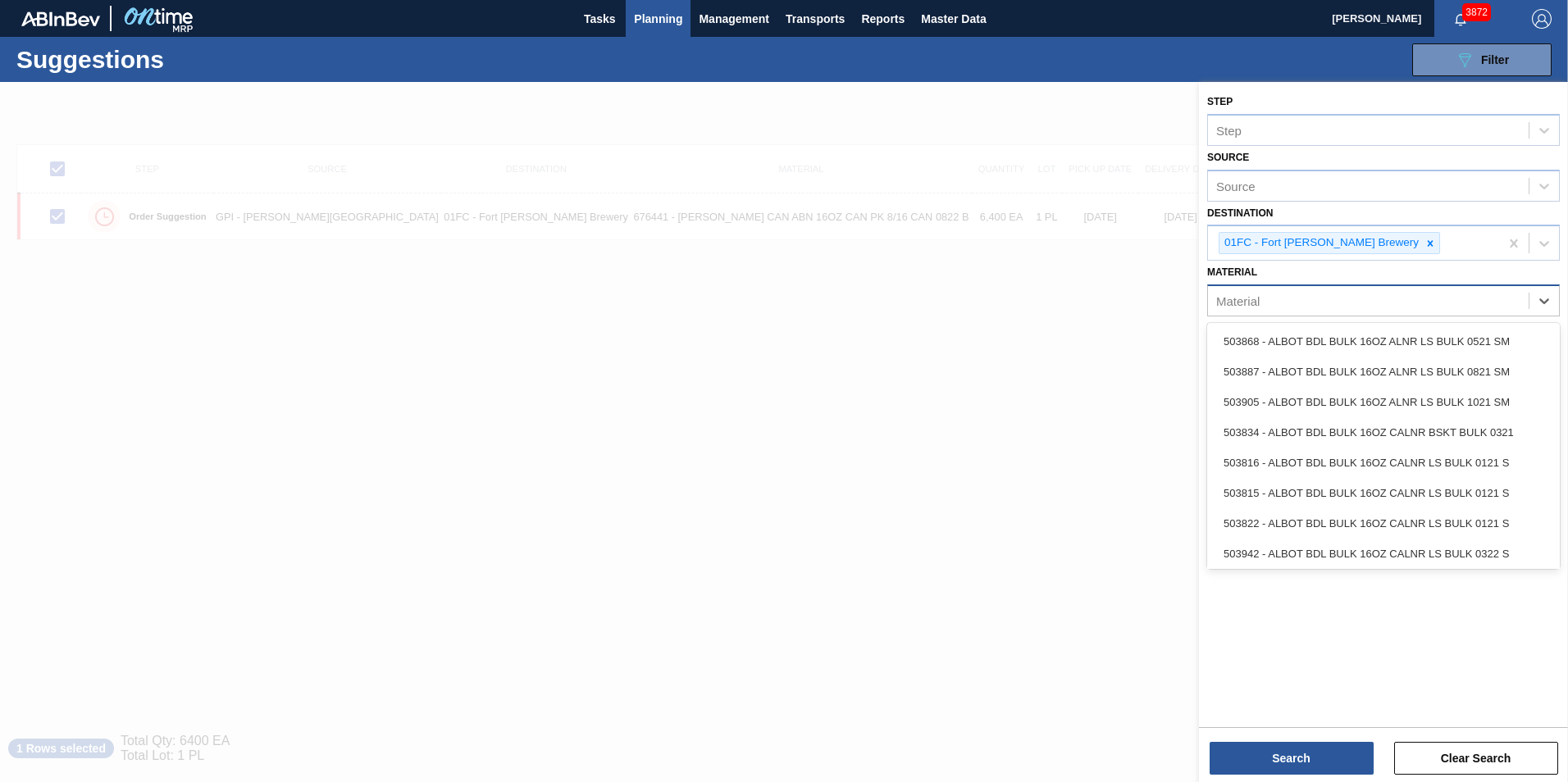
paste input "676842"
type input "676842"
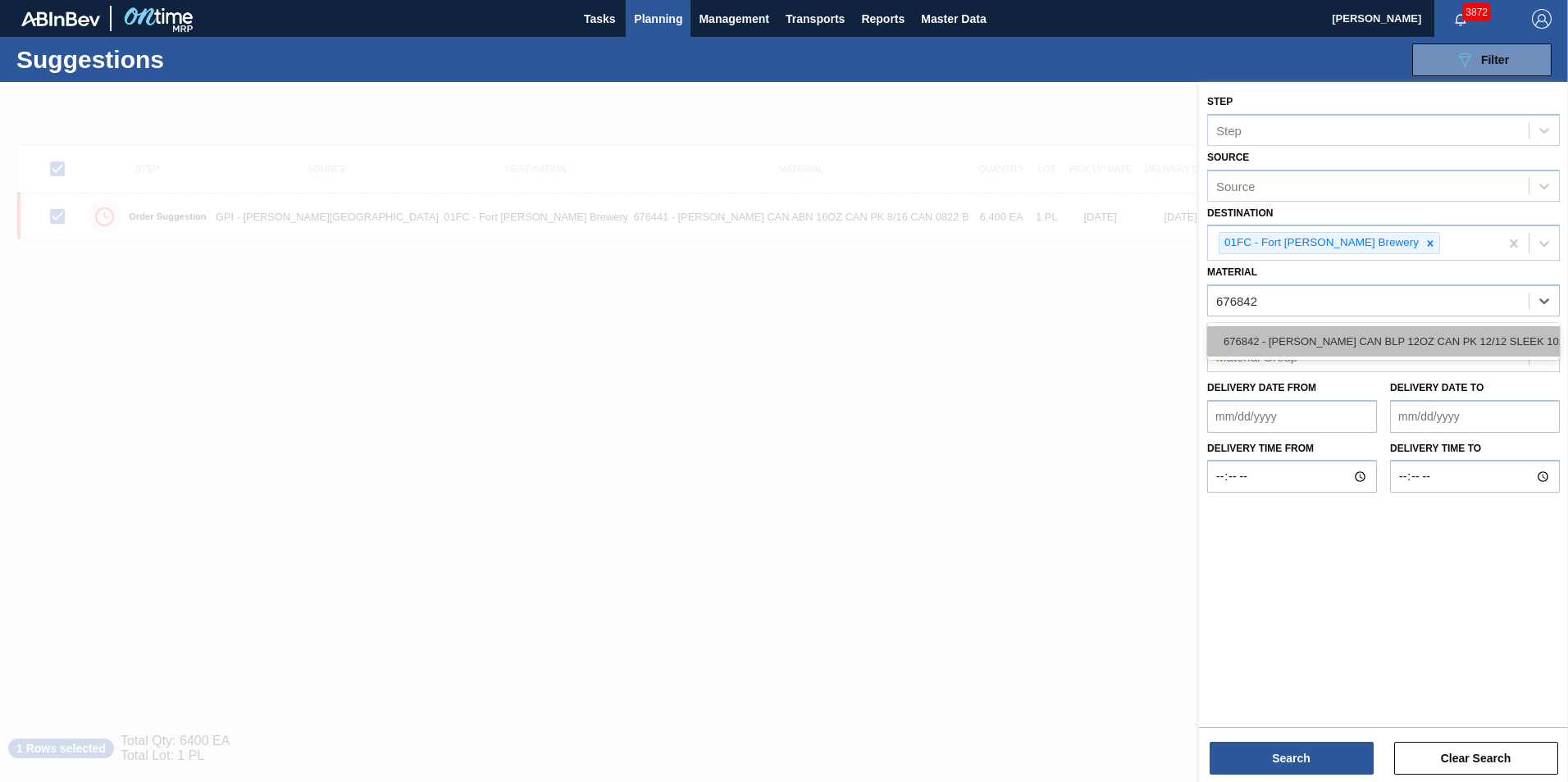
click at [1042, 339] on div "676842 - [PERSON_NAME] CAN BLP 12OZ CAN PK 12/12 SLEEK 102" at bounding box center [1383, 341] width 352 height 30
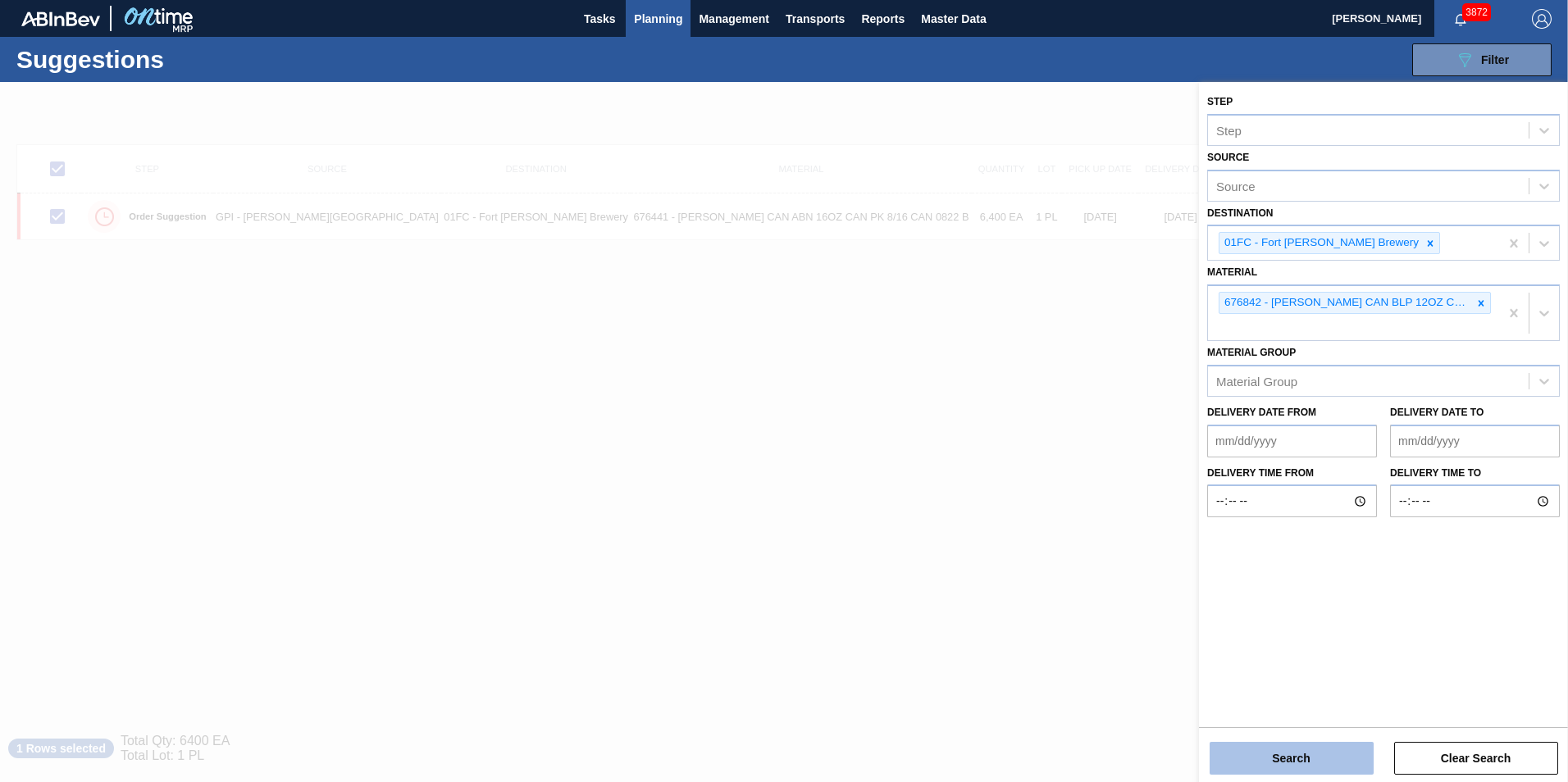
click at [1042, 551] on button "Search" at bounding box center [1291, 758] width 164 height 33
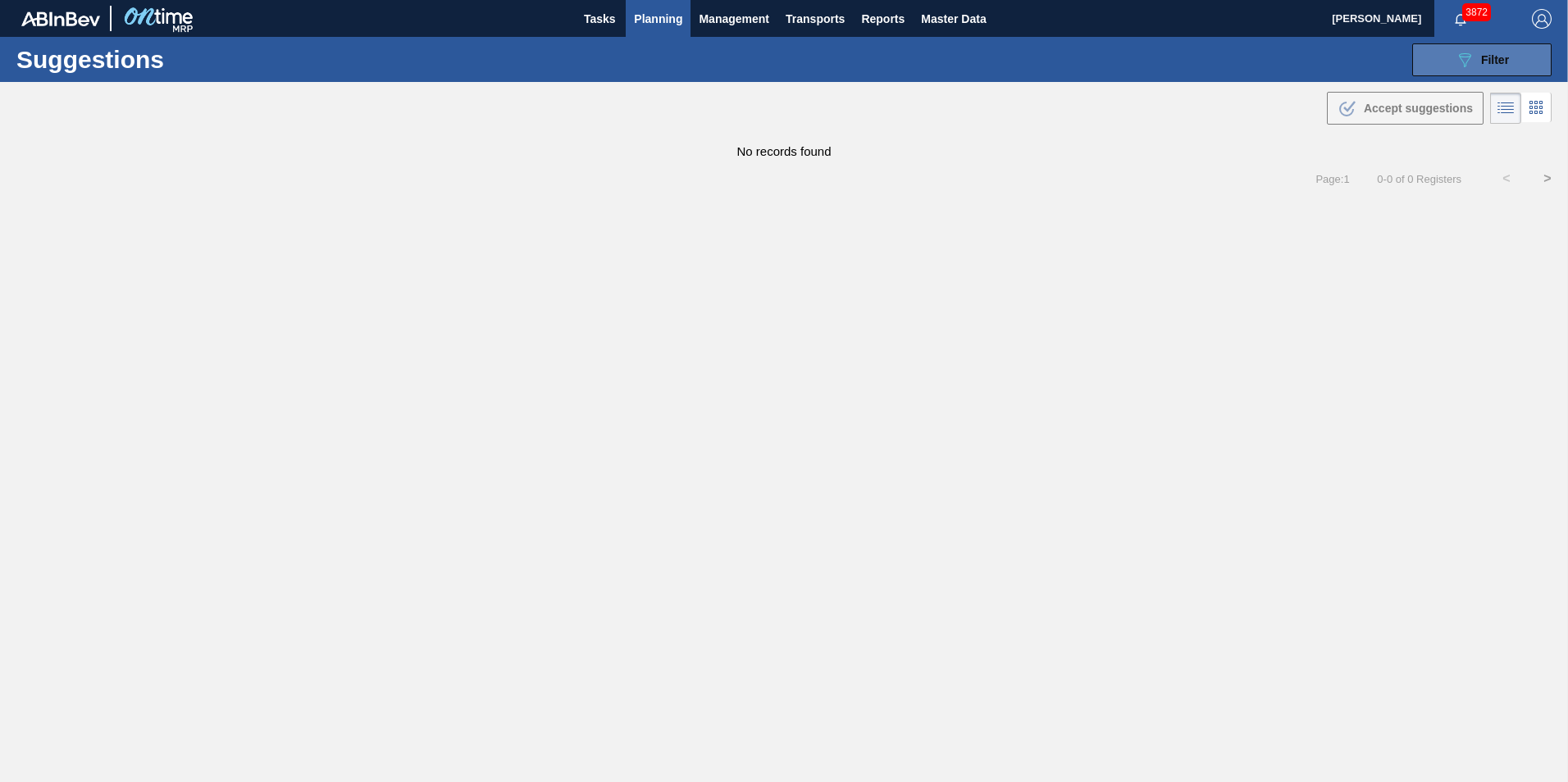
click at [1042, 54] on icon at bounding box center [1464, 60] width 13 height 14
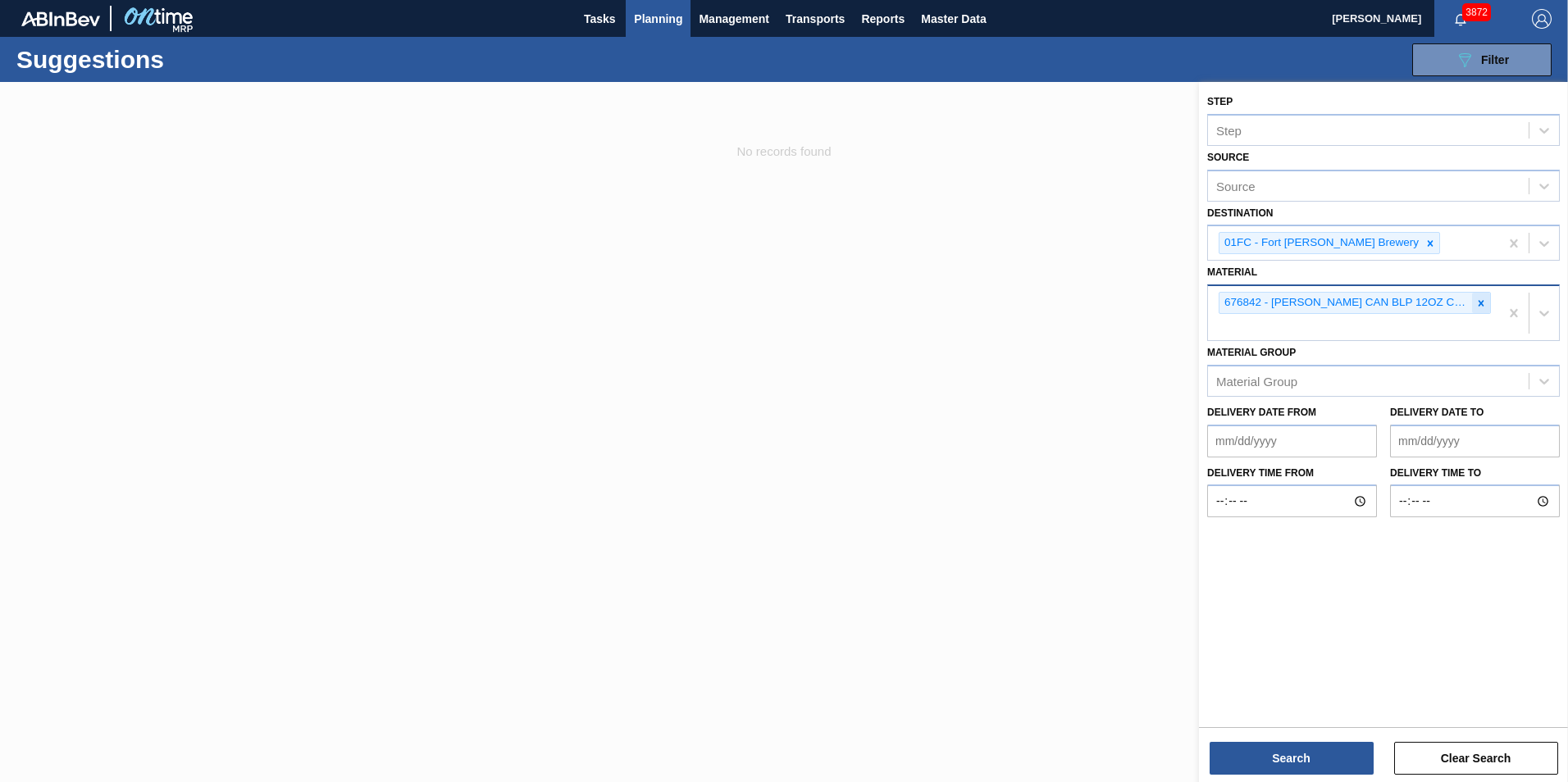
click at [1042, 298] on div at bounding box center [1480, 302] width 18 height 20
paste input "677295"
type input "677295"
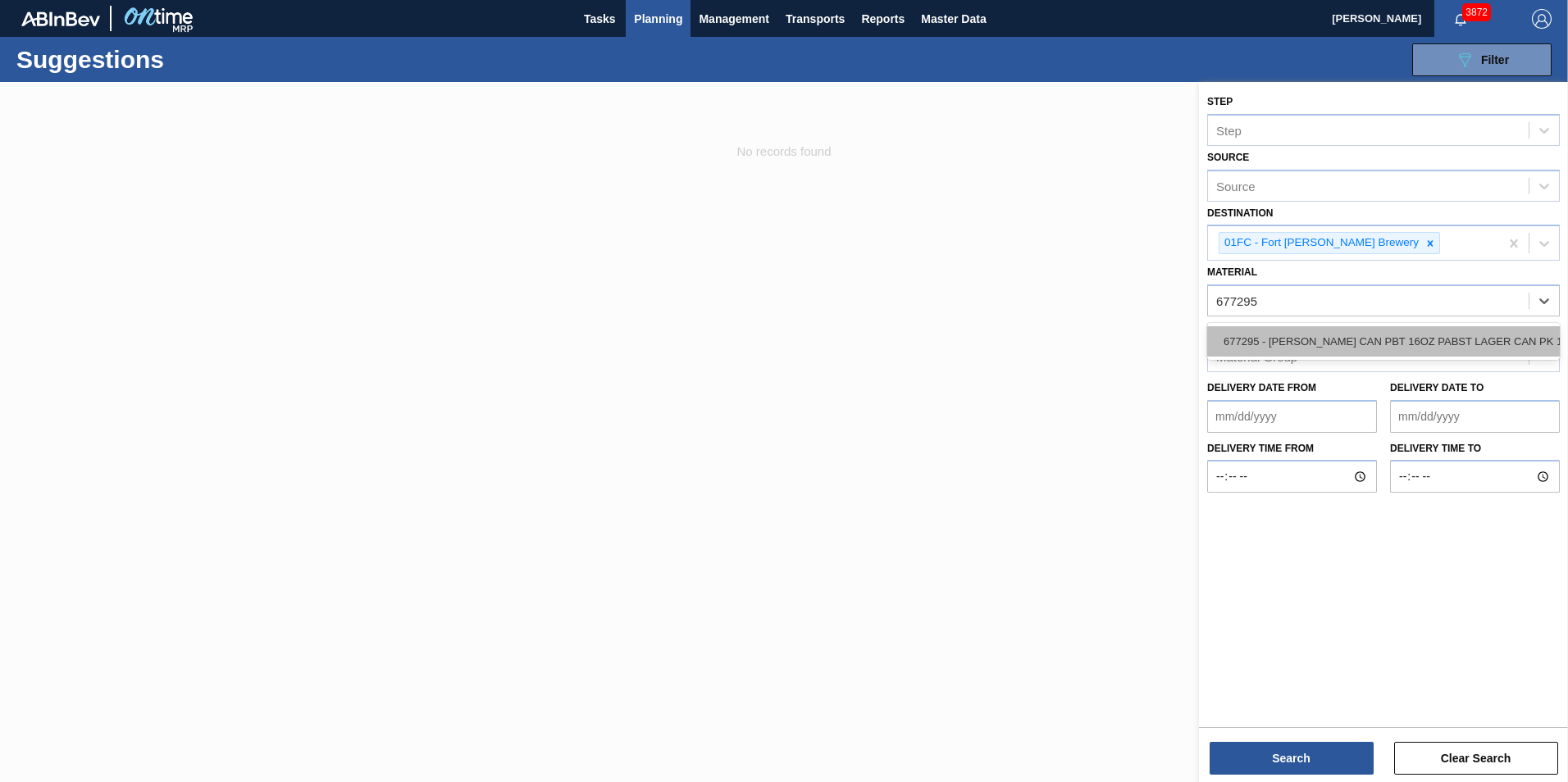
click at [1042, 347] on div "677295 - [PERSON_NAME] CAN PBT 16OZ PABST LAGER CAN PK 12/" at bounding box center [1383, 341] width 352 height 30
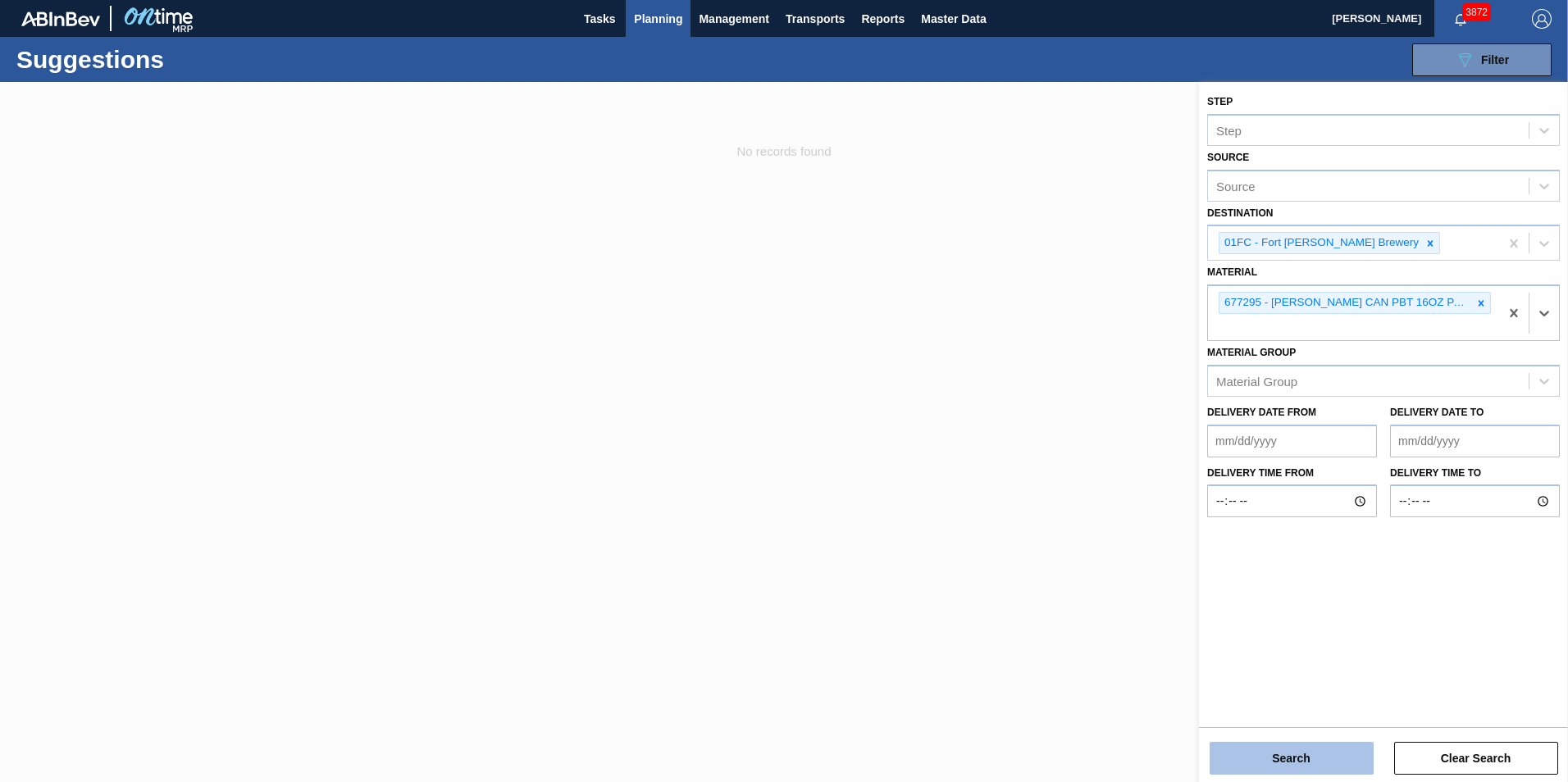
click at [1042, 551] on button "Search" at bounding box center [1291, 758] width 164 height 33
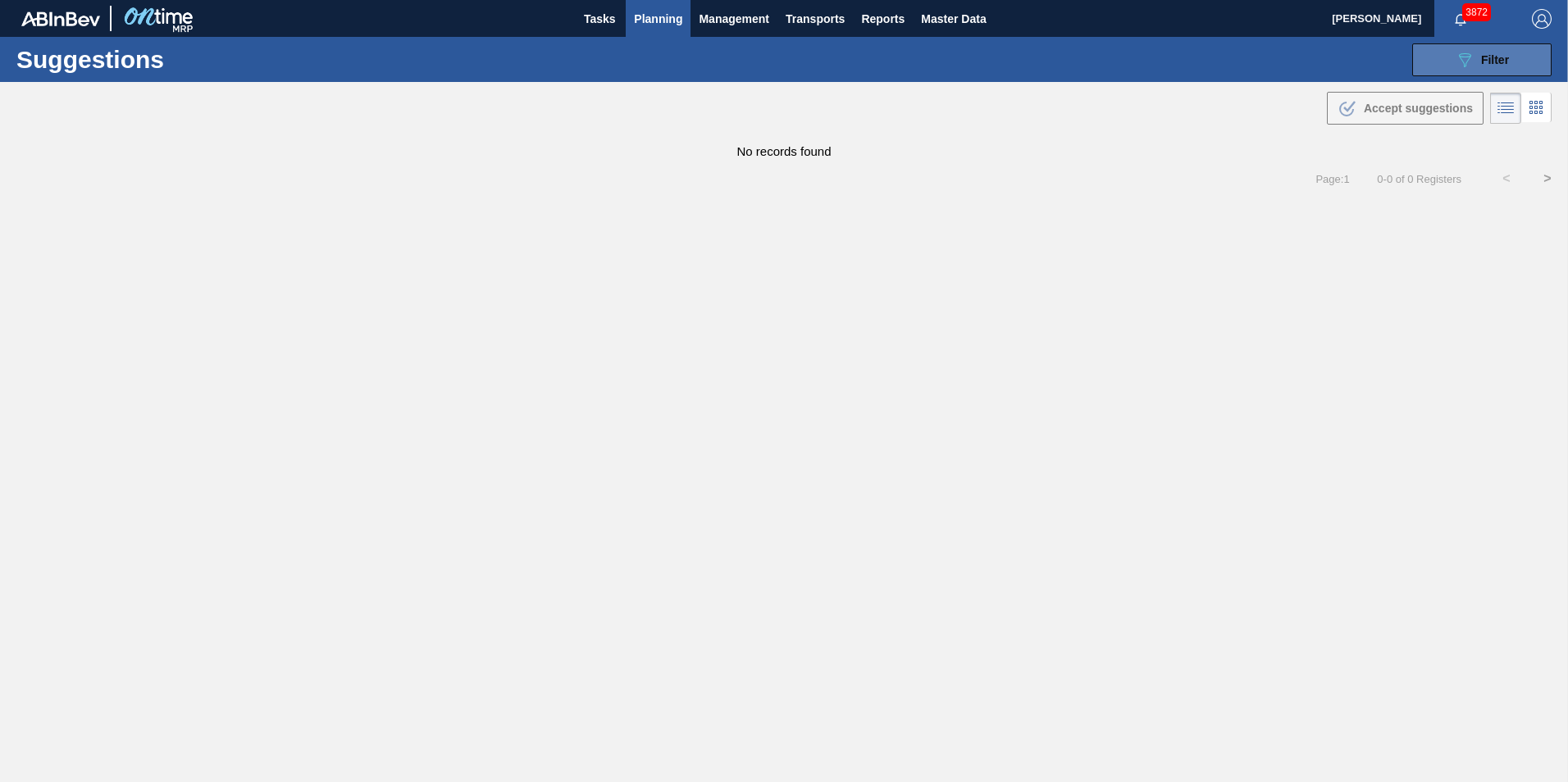
click at [1042, 59] on button "089F7B8B-B2A5-4AFE-B5C0-19BA573D28AC Filter" at bounding box center [1481, 59] width 139 height 33
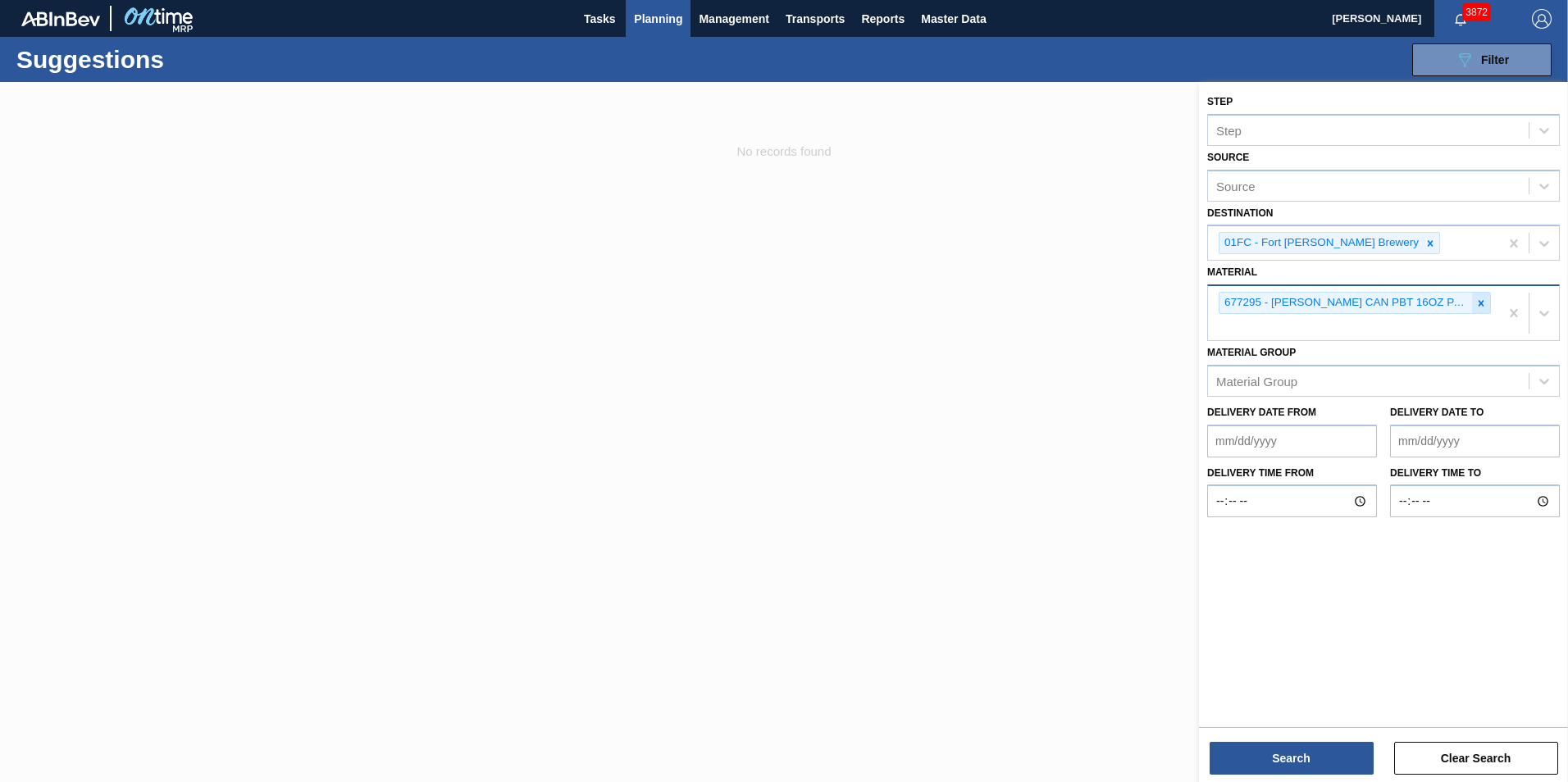
click at [1042, 306] on icon at bounding box center [1481, 303] width 12 height 12
paste input "683618"
type input "683618"
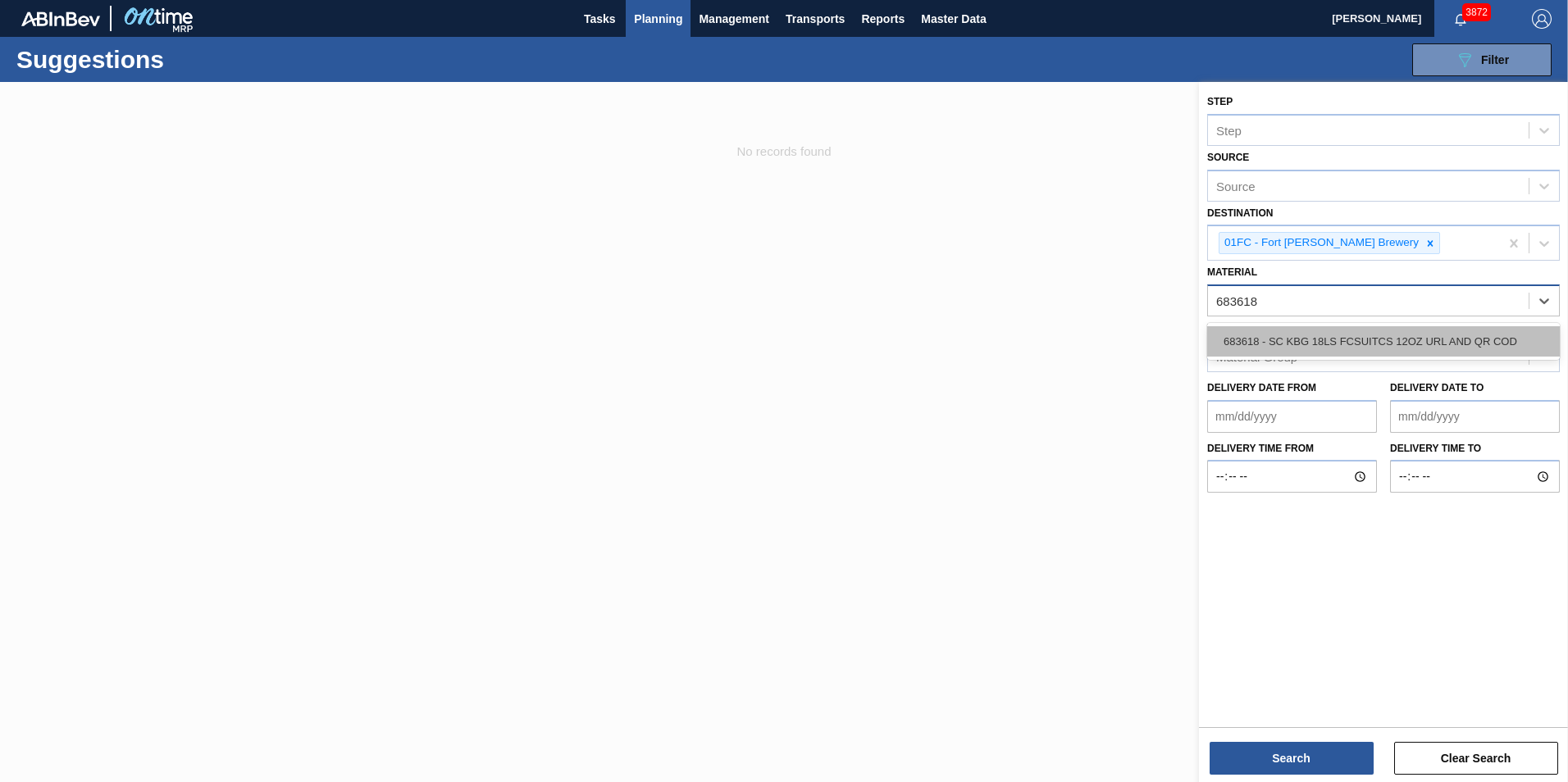
click at [1042, 343] on div "683618 - SC KBG 18LS FCSUITCS 12OZ URL AND QR COD" at bounding box center [1383, 341] width 352 height 30
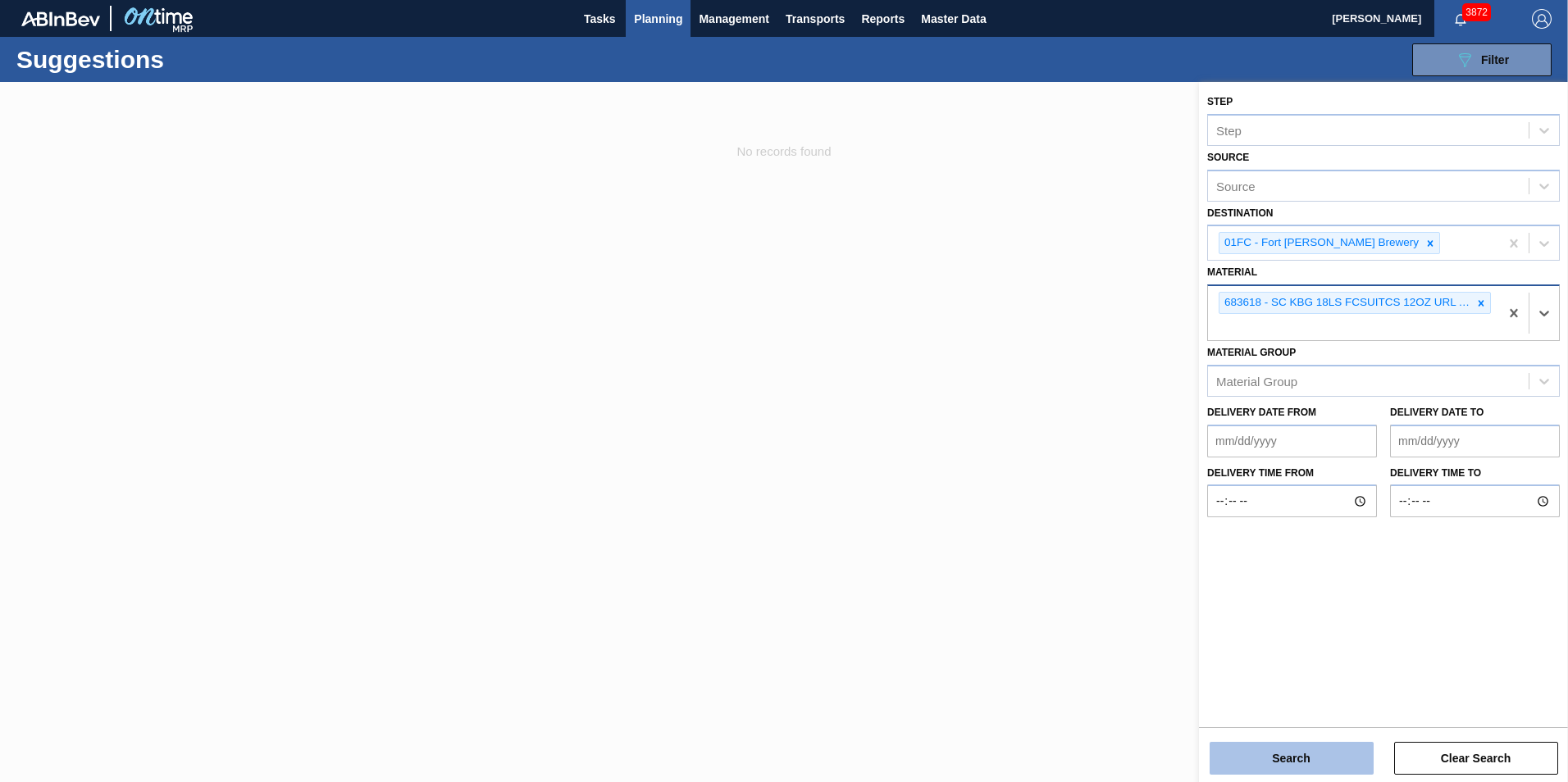
click at [1042, 551] on button "Search" at bounding box center [1291, 758] width 164 height 33
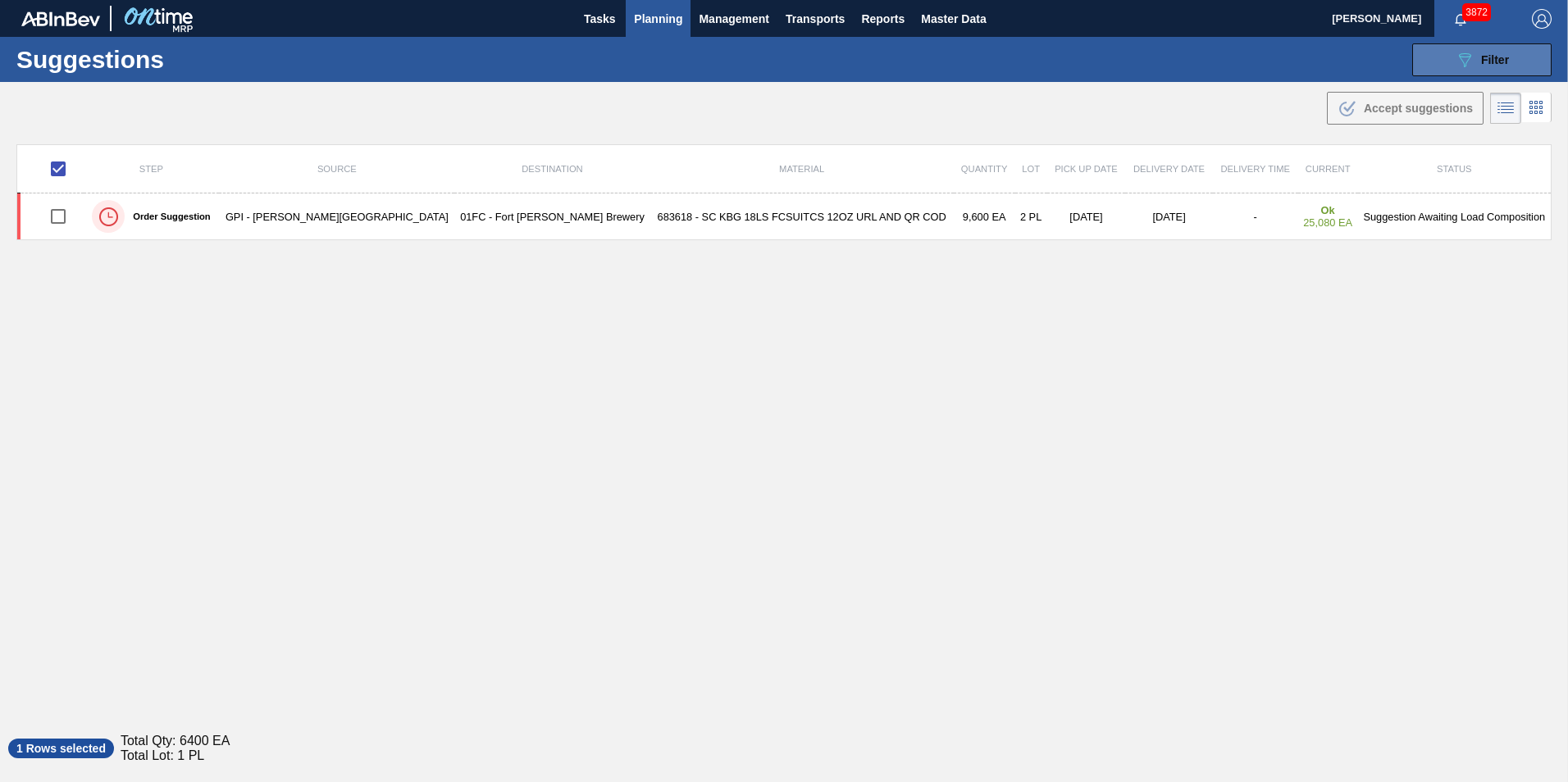
drag, startPoint x: 1465, startPoint y: 55, endPoint x: 1465, endPoint y: 67, distance: 12.0
click at [1042, 55] on icon "089F7B8B-B2A5-4AFE-B5C0-19BA573D28AC" at bounding box center [1464, 59] width 19 height 19
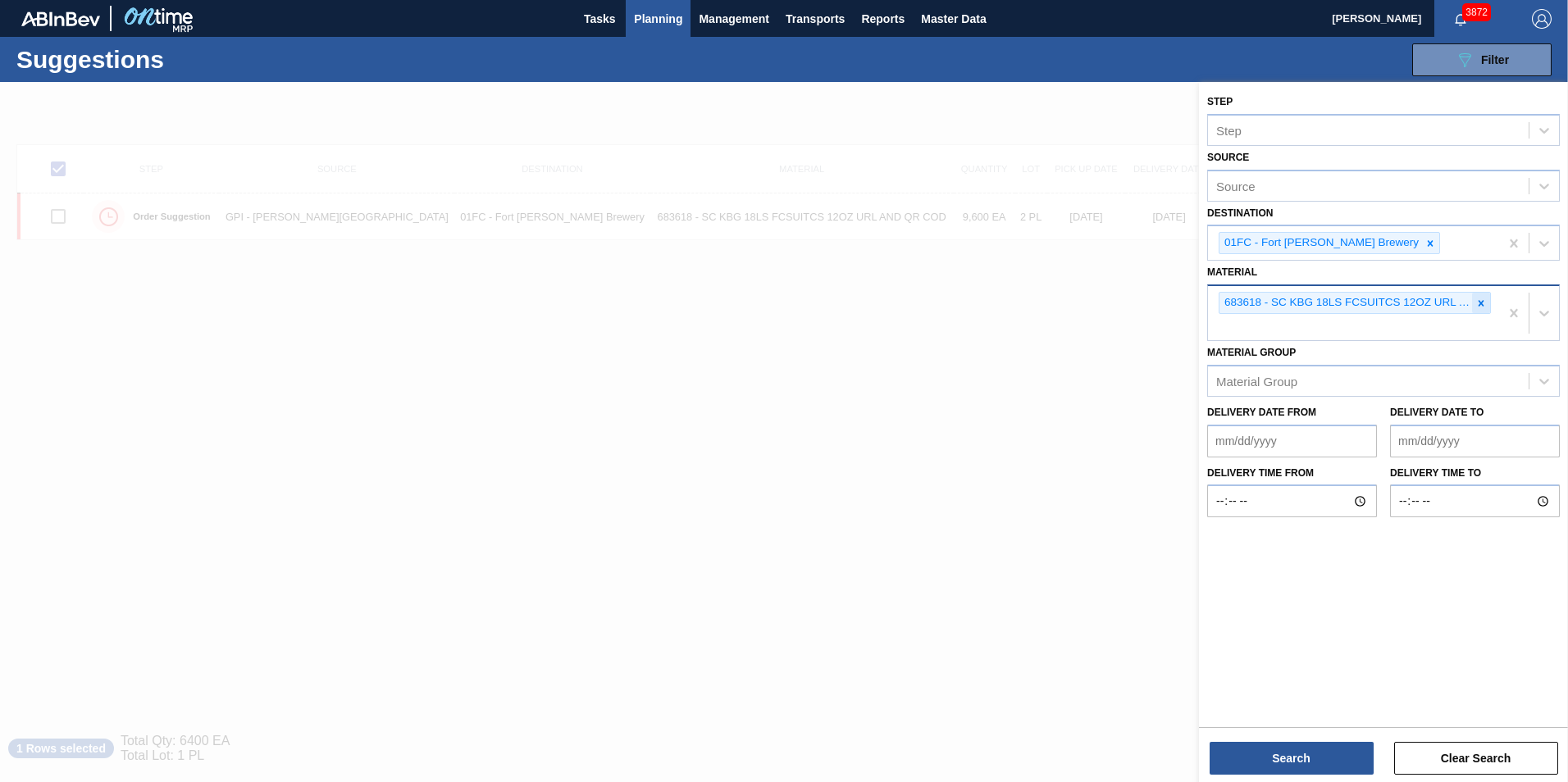
click at [1042, 305] on icon at bounding box center [1481, 302] width 6 height 6
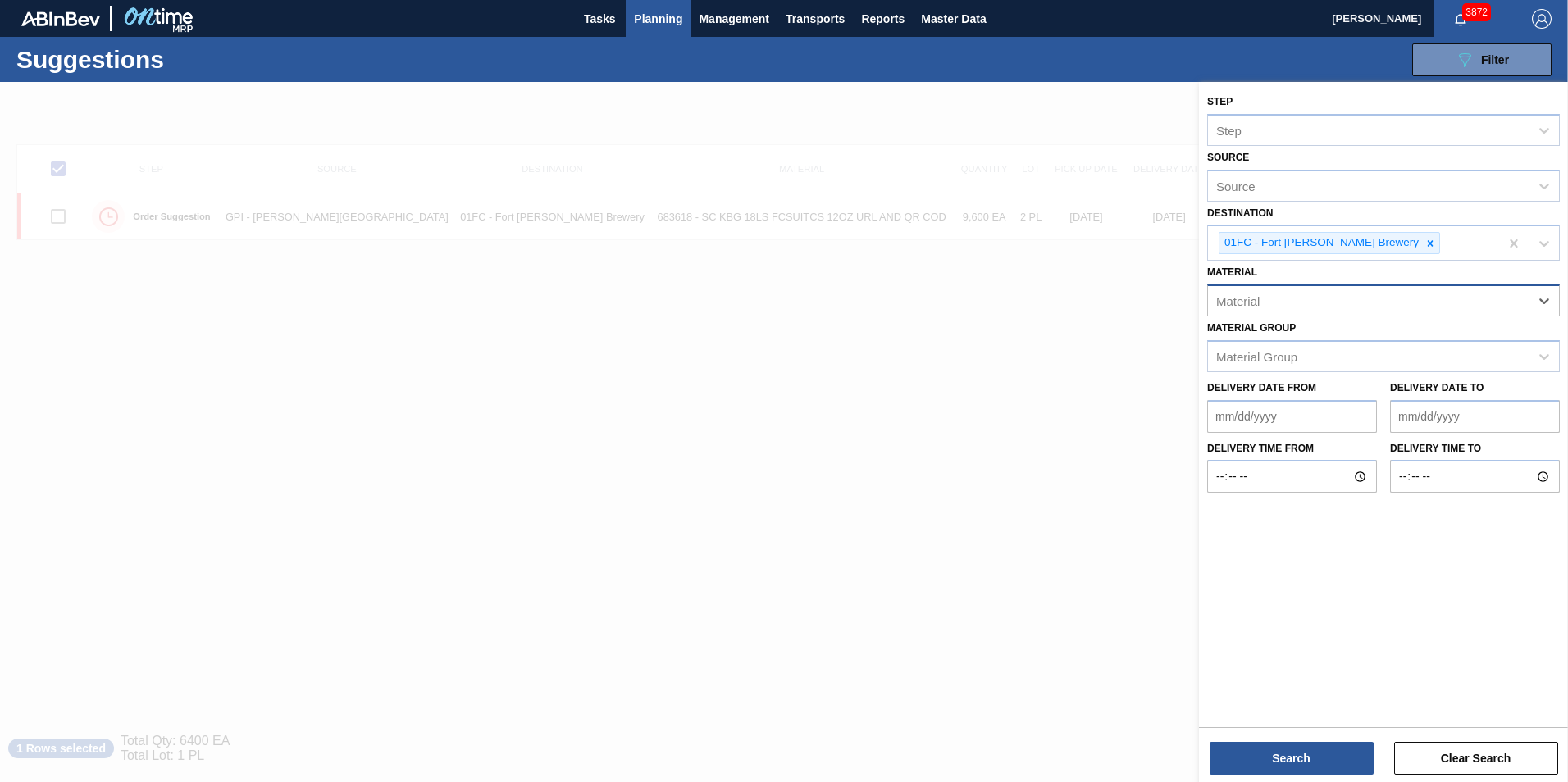
click at [1042, 306] on div "Material" at bounding box center [1367, 301] width 320 height 24
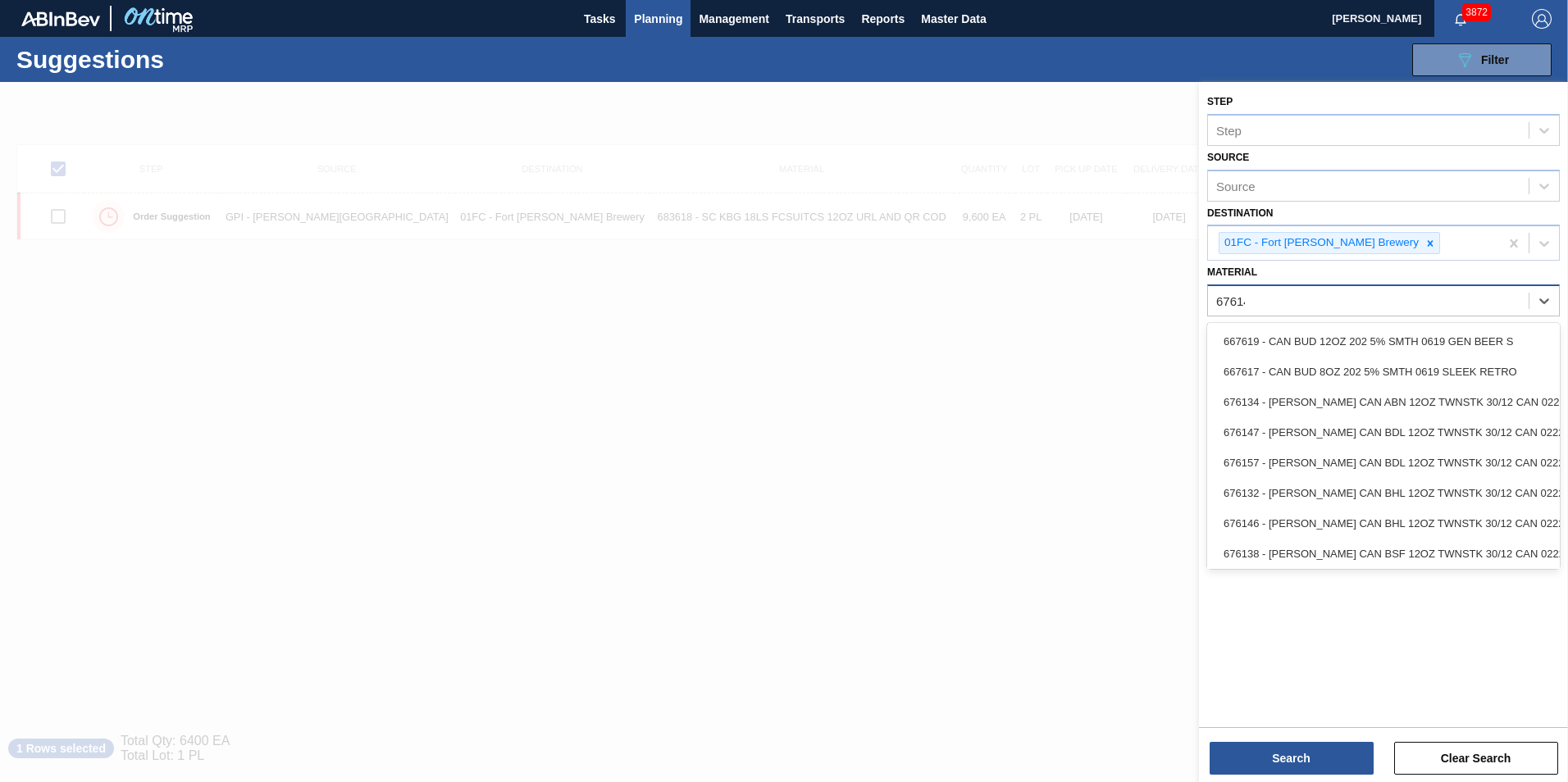
type input "676140"
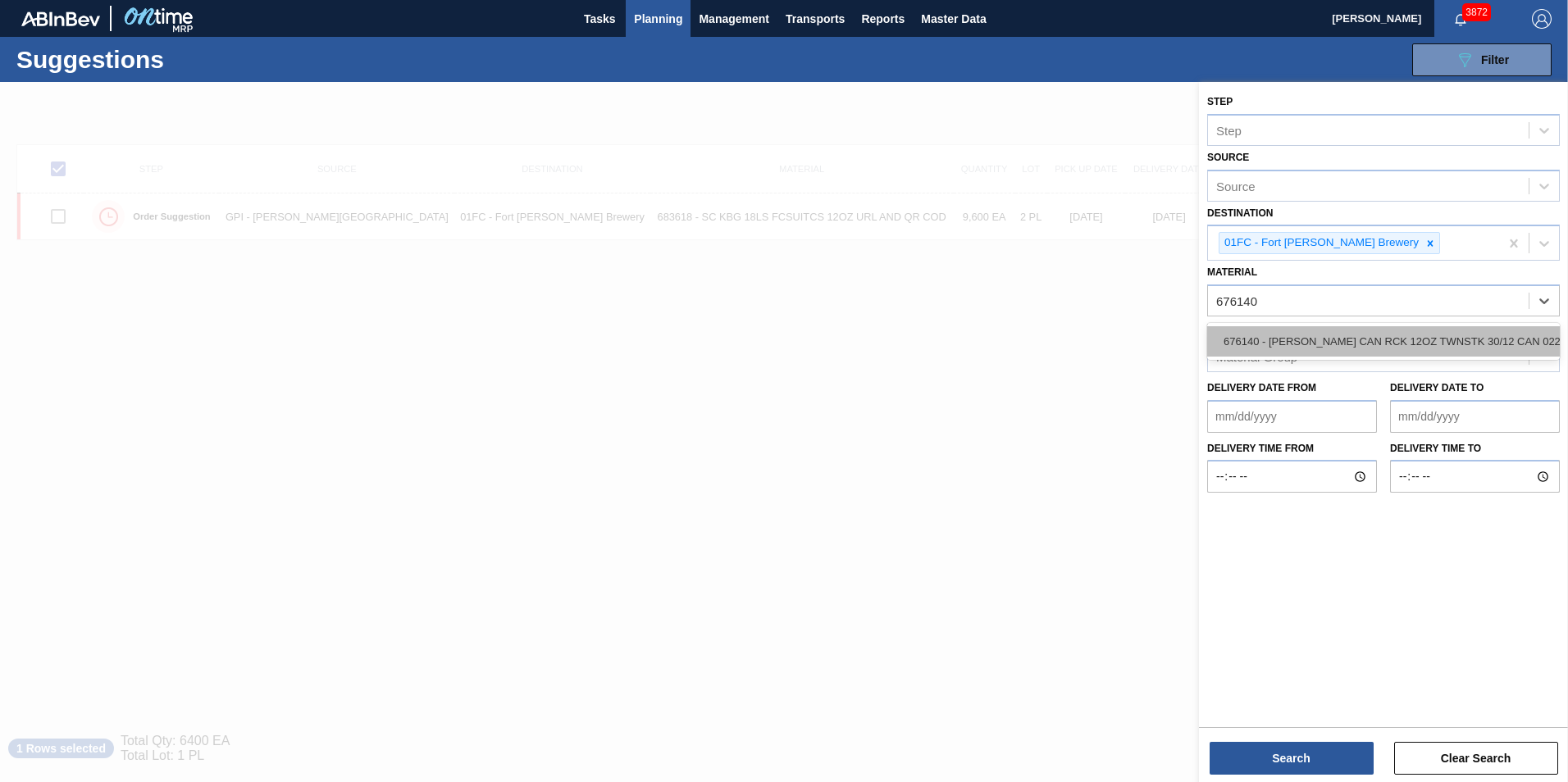
click at [1042, 334] on div "676140 - [PERSON_NAME] CAN RCK 12OZ TWNSTK 30/12 CAN 0222" at bounding box center [1383, 341] width 352 height 30
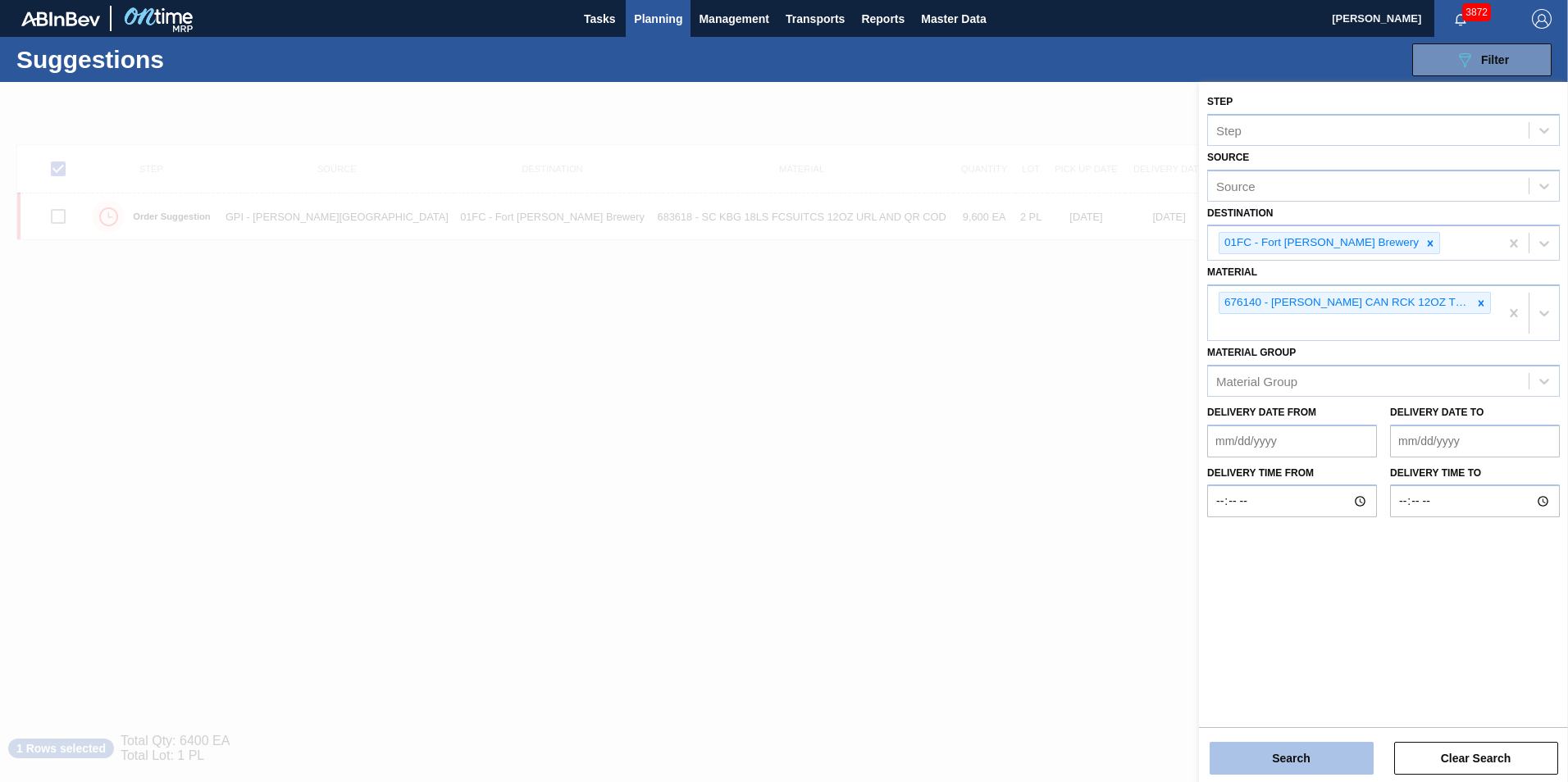
click at [1042, 551] on button "Search" at bounding box center [1291, 758] width 164 height 33
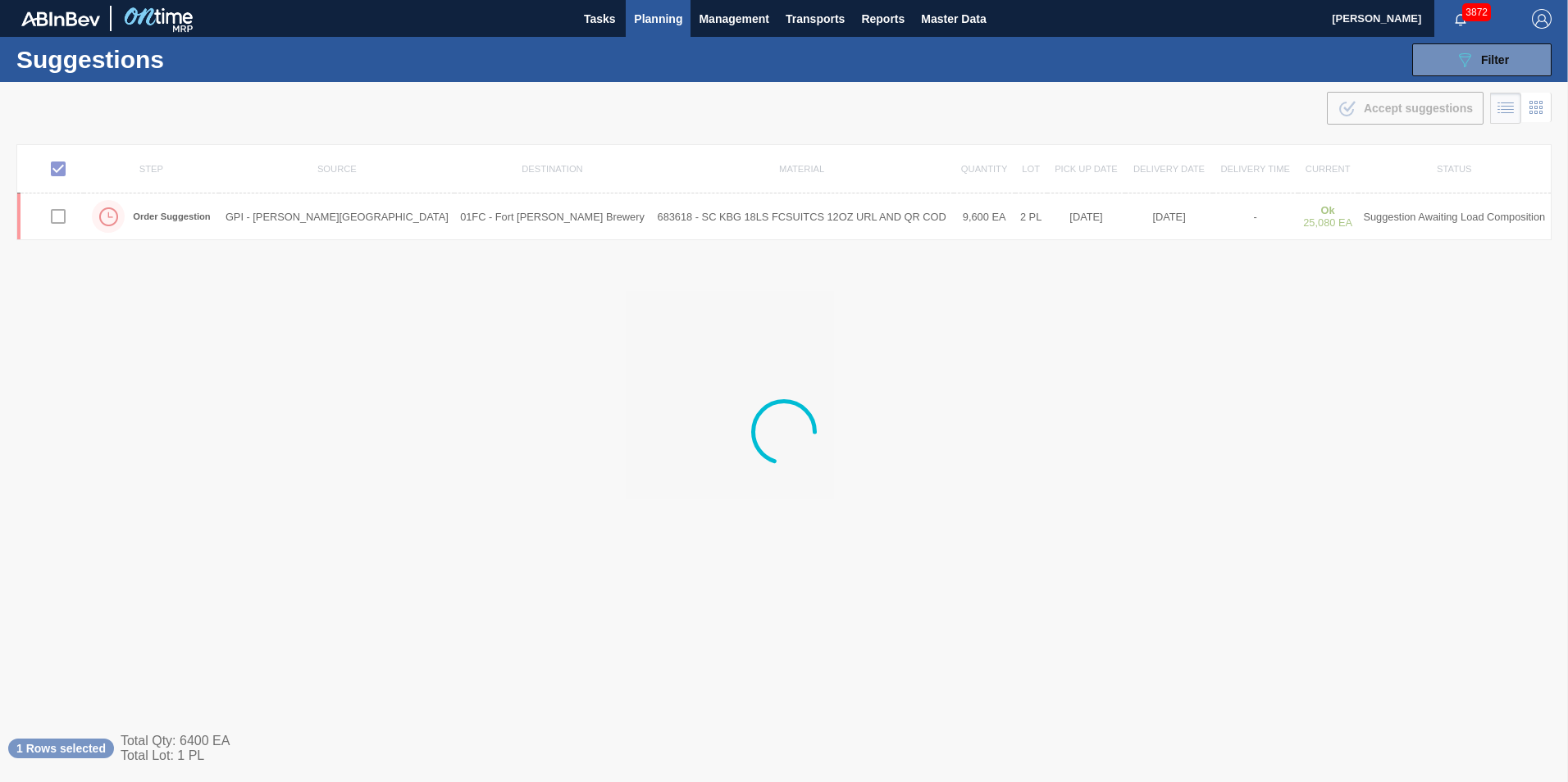
checkbox input "false"
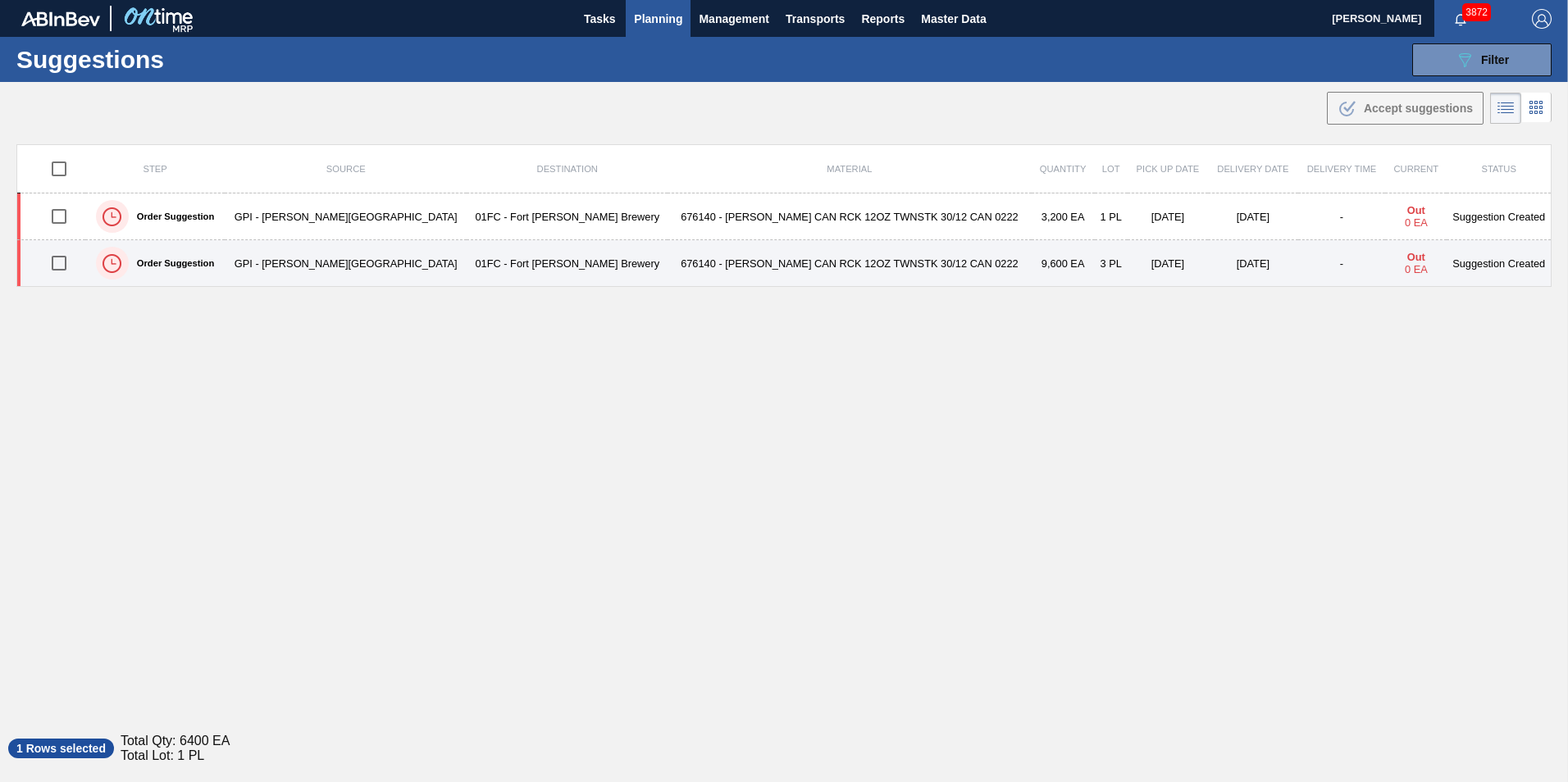
click at [63, 263] on input "checkbox" at bounding box center [58, 263] width 35 height 35
checkbox input "true"
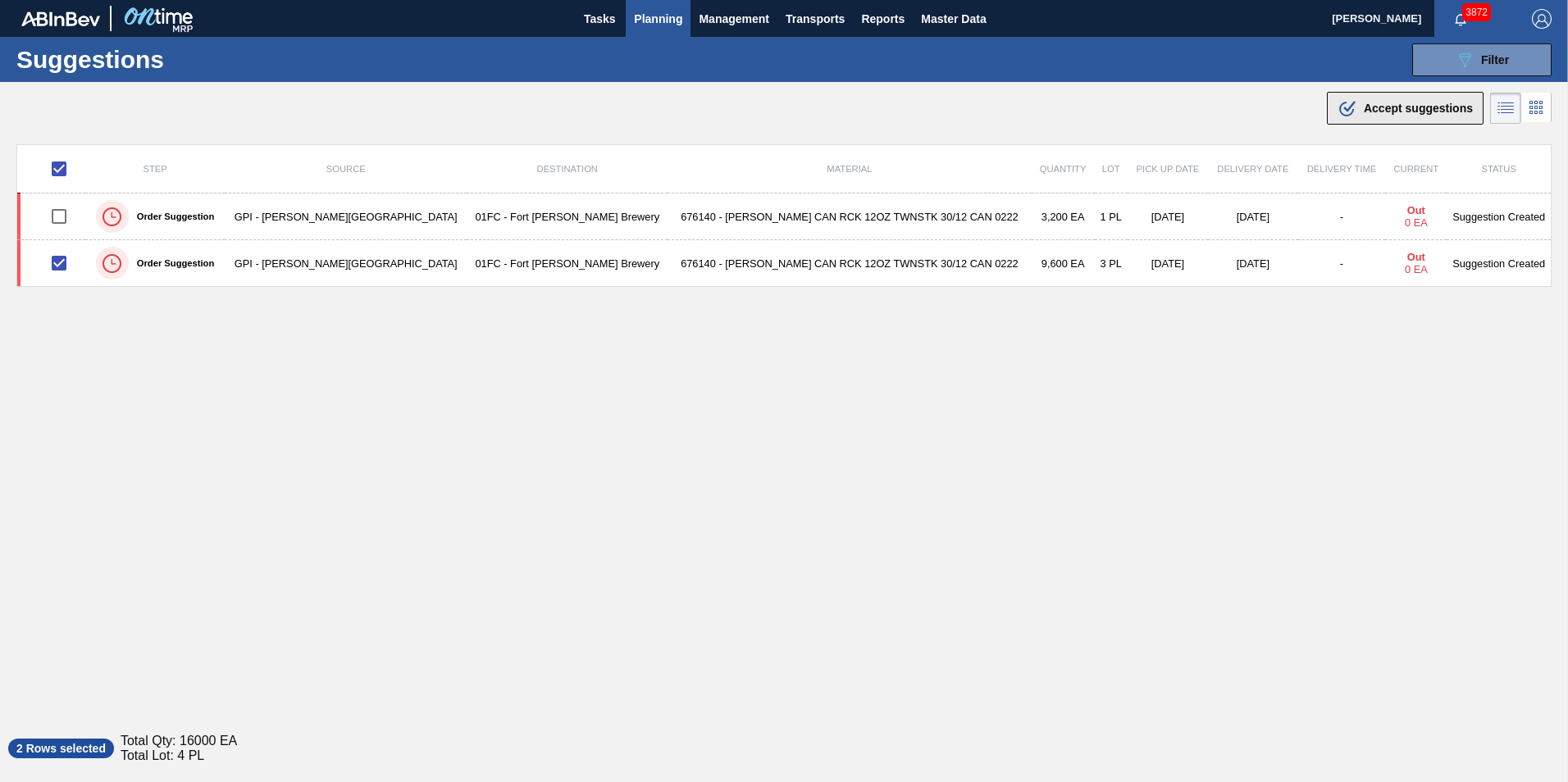
click at [1042, 112] on span "Accept suggestions" at bounding box center [1418, 108] width 109 height 14
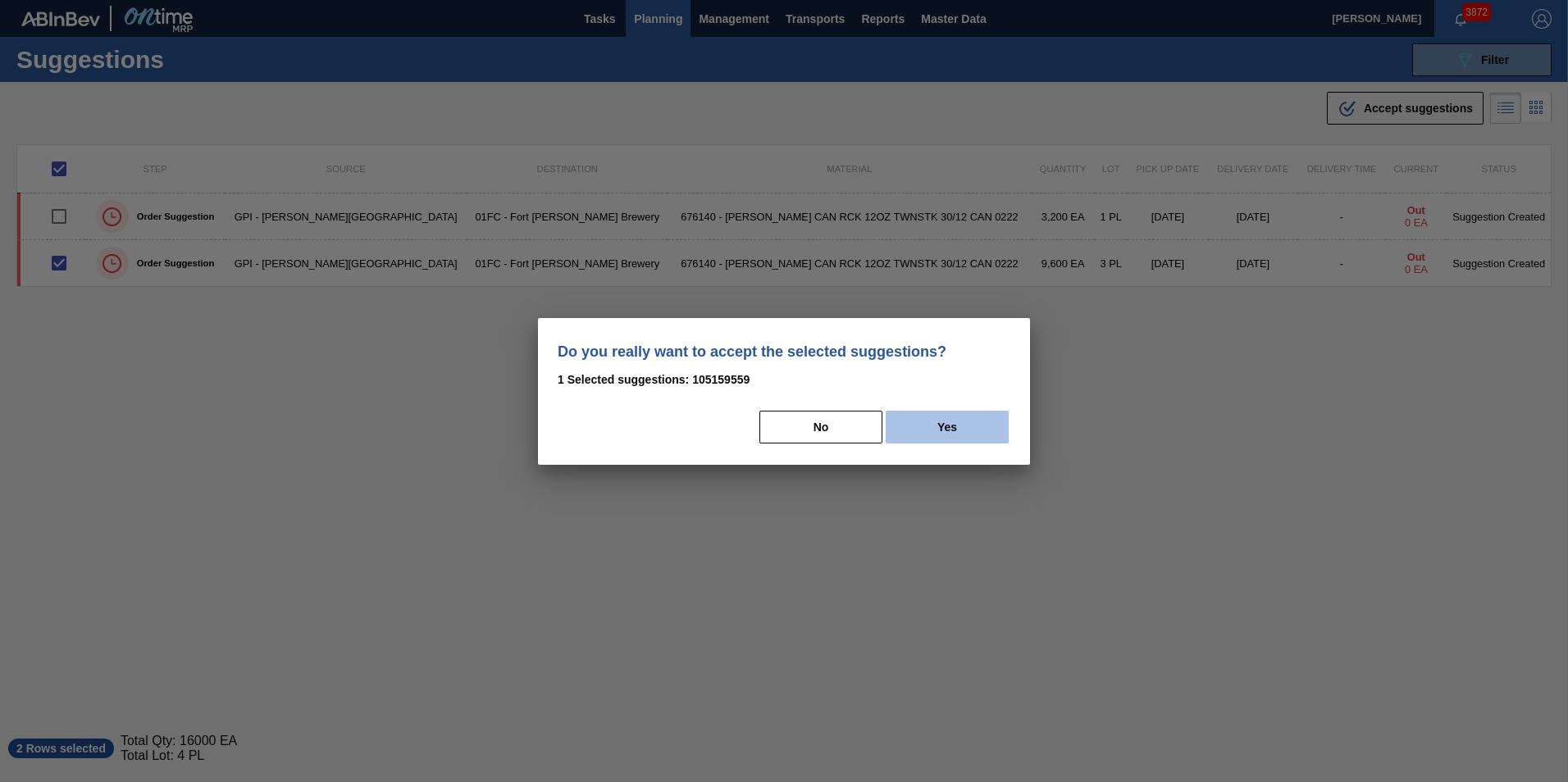
click at [932, 421] on button "Yes" at bounding box center [947, 426] width 123 height 33
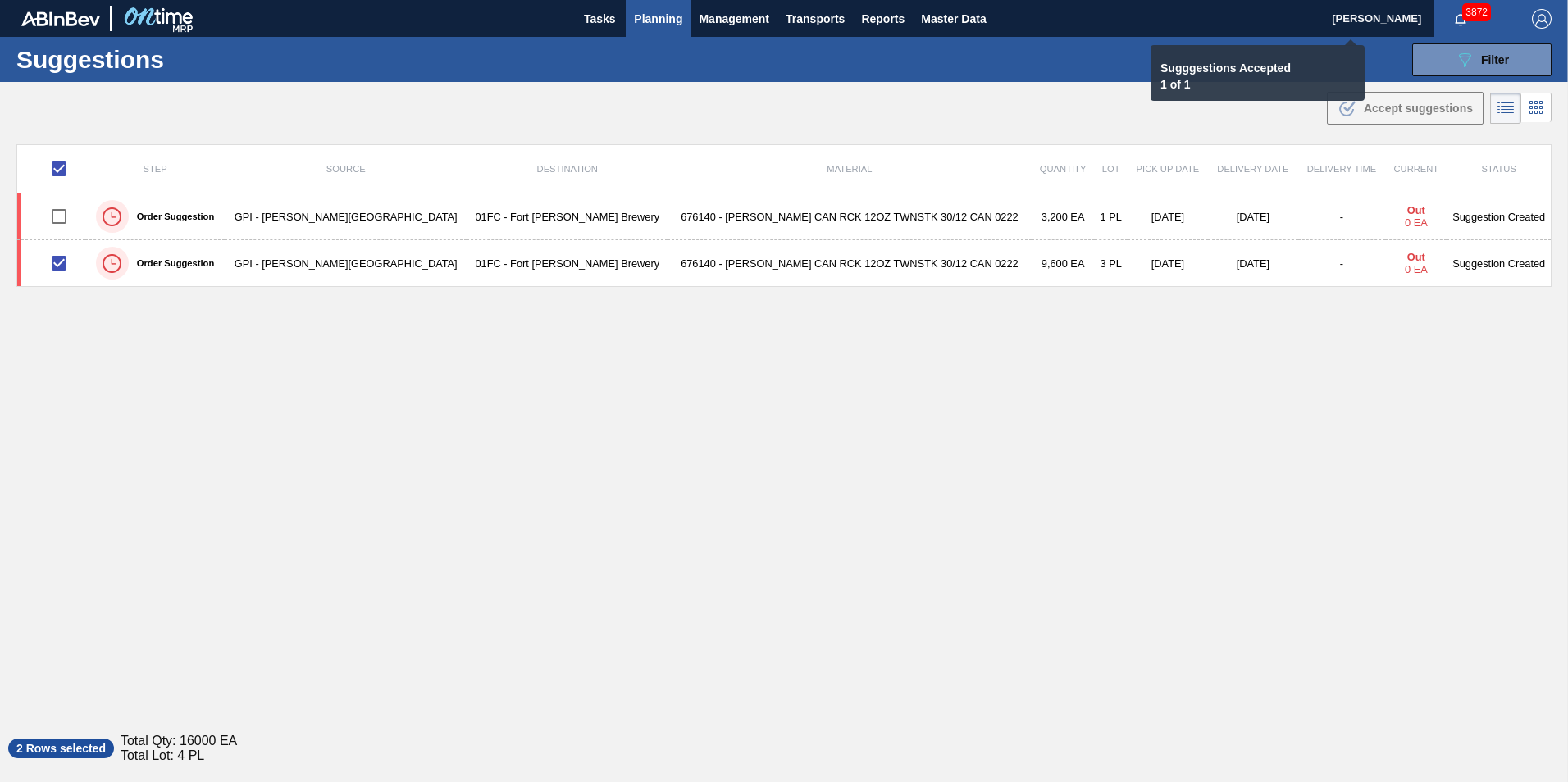
checkbox input "false"
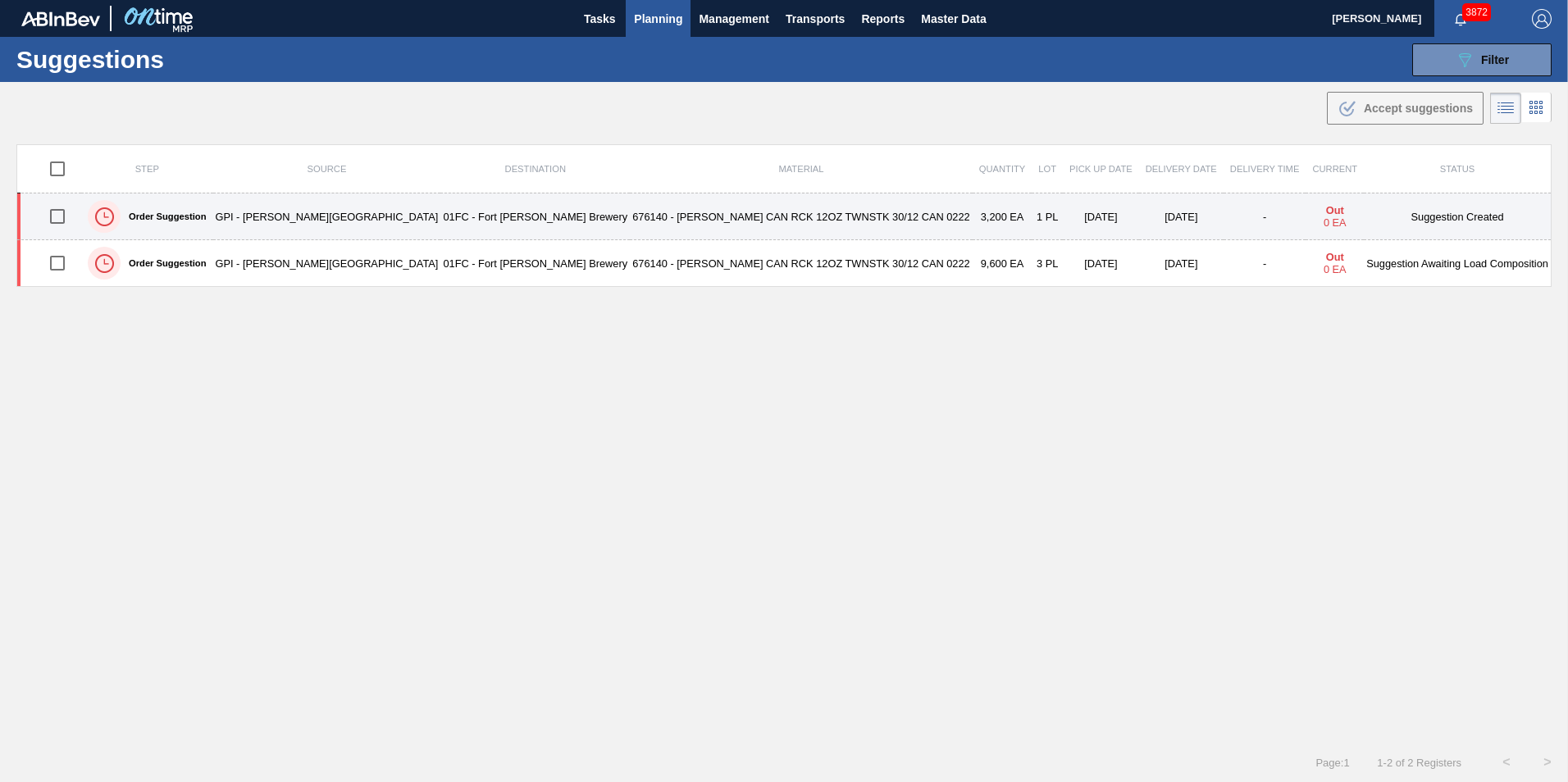
click at [52, 215] on input "checkbox" at bounding box center [57, 216] width 35 height 35
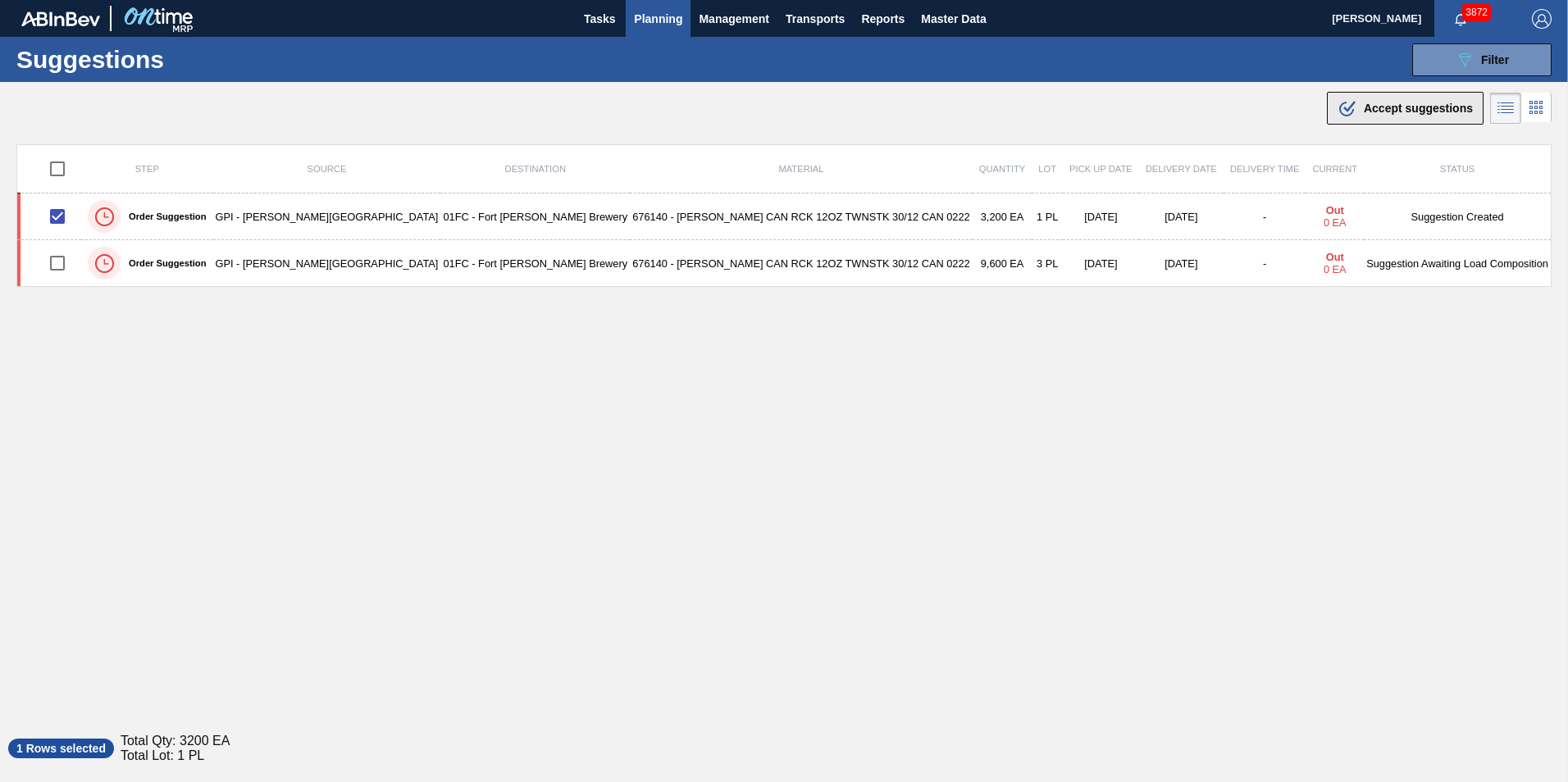
click at [1042, 110] on button ".b{fill:var(--color-action-default)} Accept suggestions" at bounding box center [1404, 108] width 156 height 33
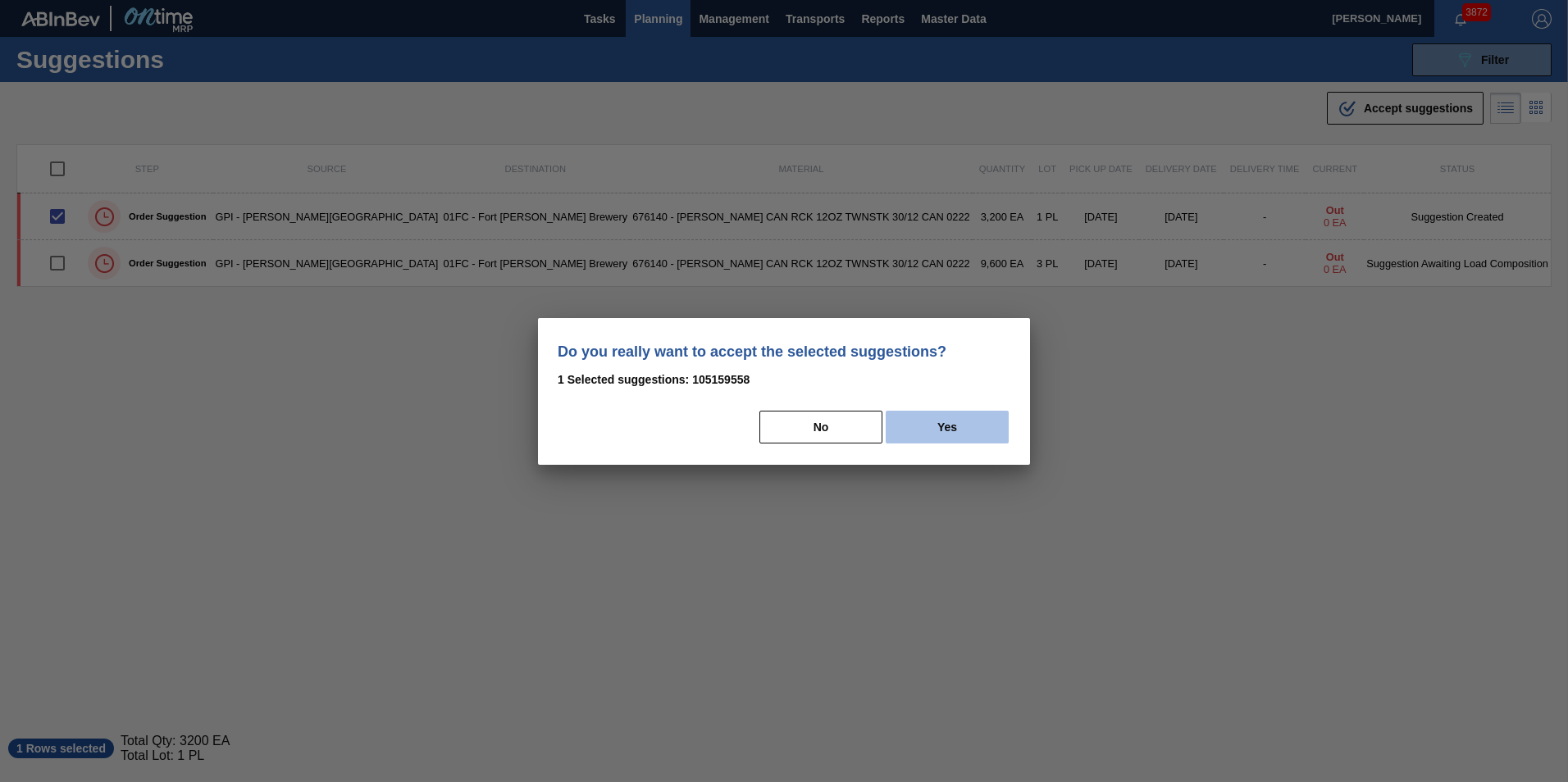
click at [969, 438] on button "Yes" at bounding box center [947, 426] width 123 height 33
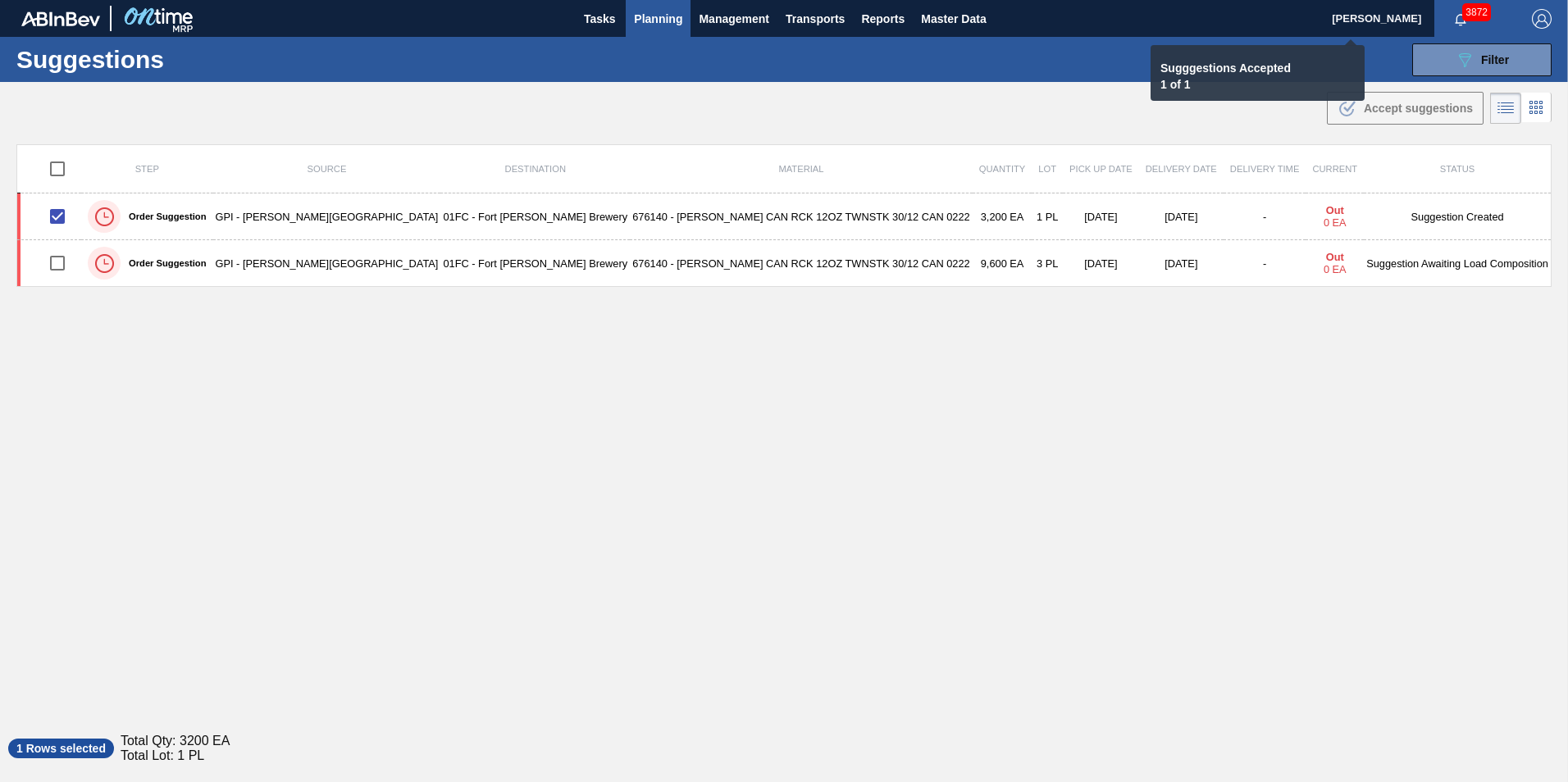
checkbox input "false"
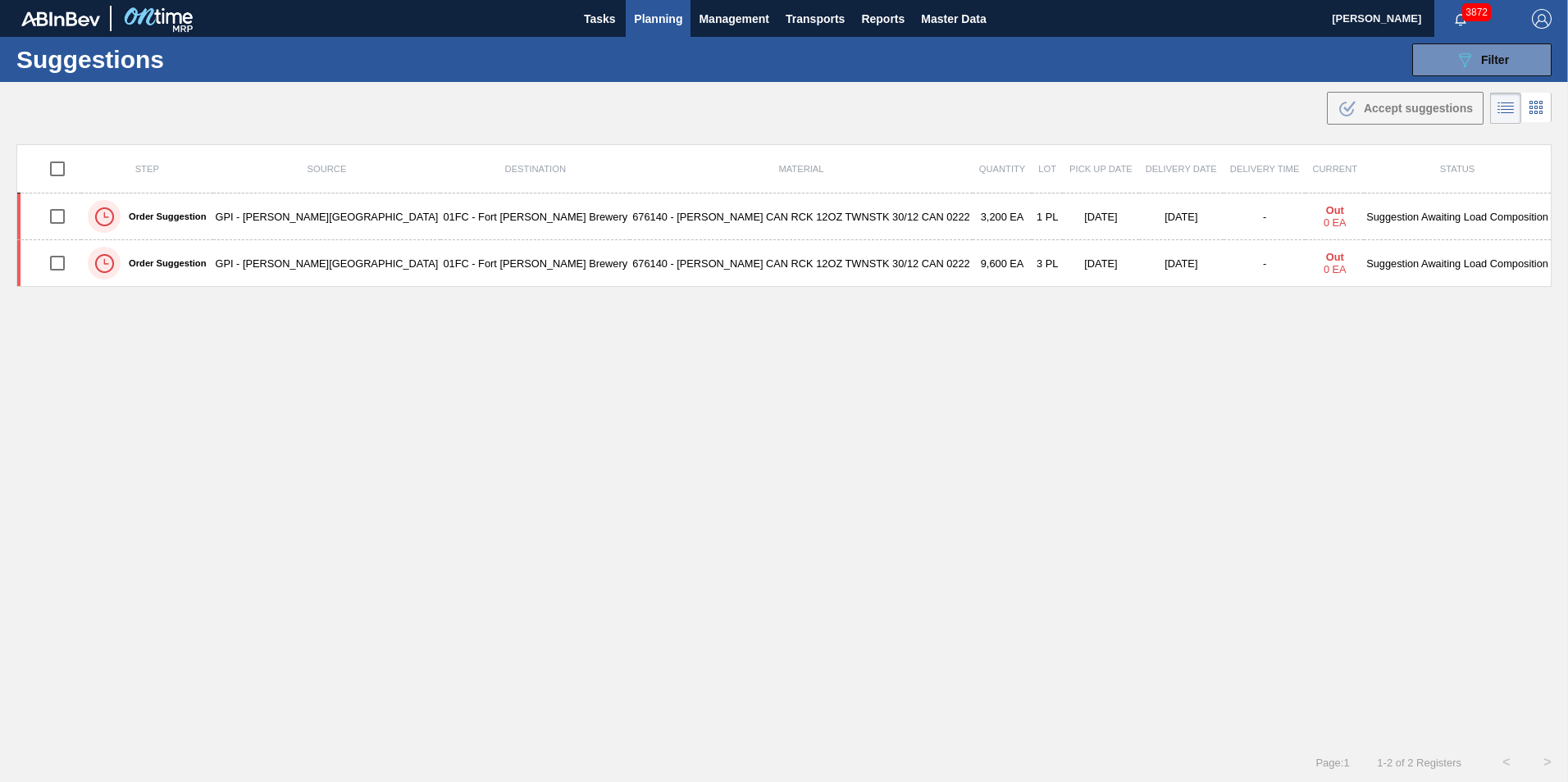
drag, startPoint x: 1444, startPoint y: 68, endPoint x: 1455, endPoint y: 109, distance: 42.4
click at [1042, 68] on button "089F7B8B-B2A5-4AFE-B5C0-19BA573D28AC Filter" at bounding box center [1481, 59] width 139 height 33
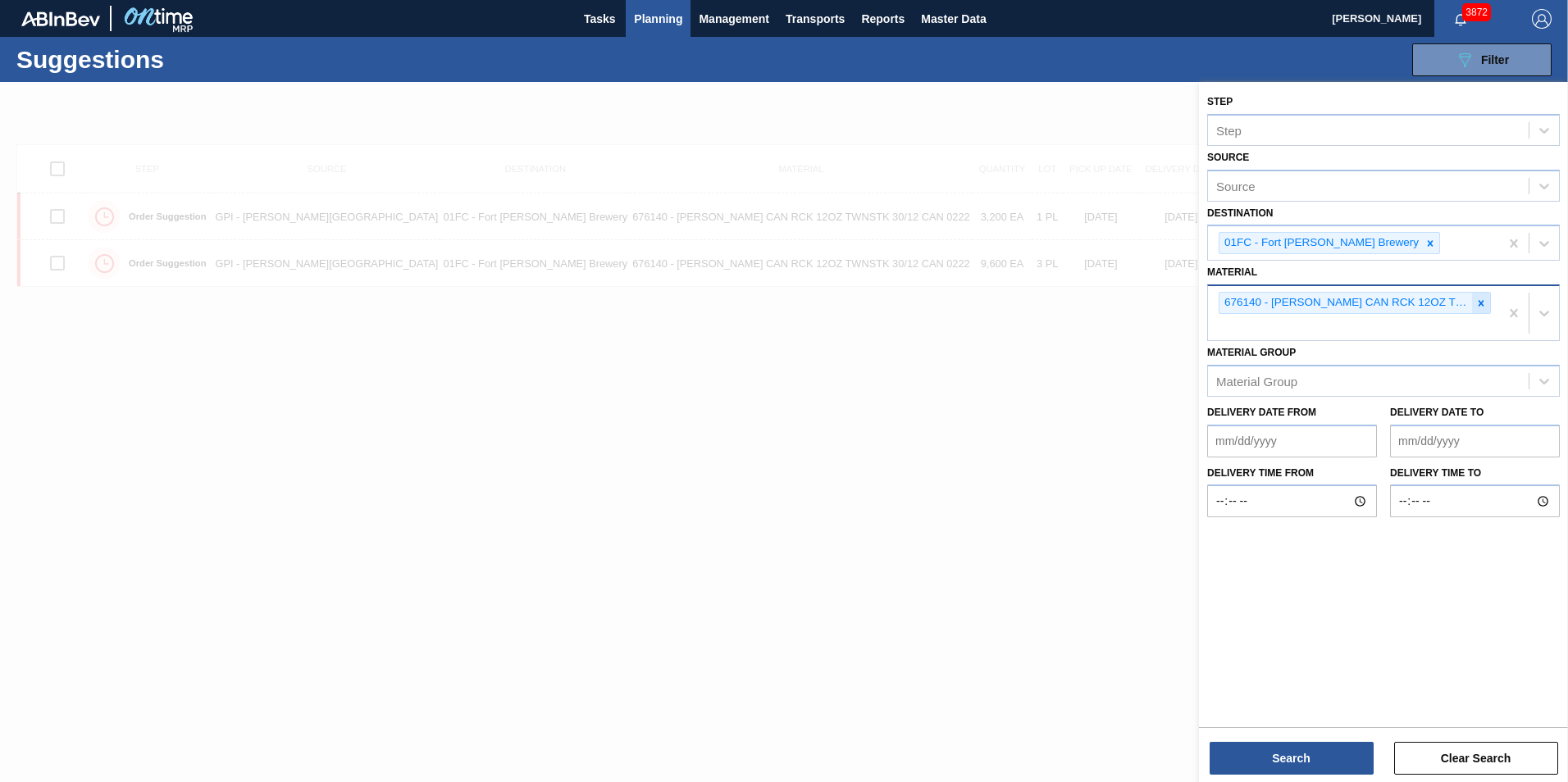
click at [1042, 305] on icon at bounding box center [1481, 303] width 12 height 12
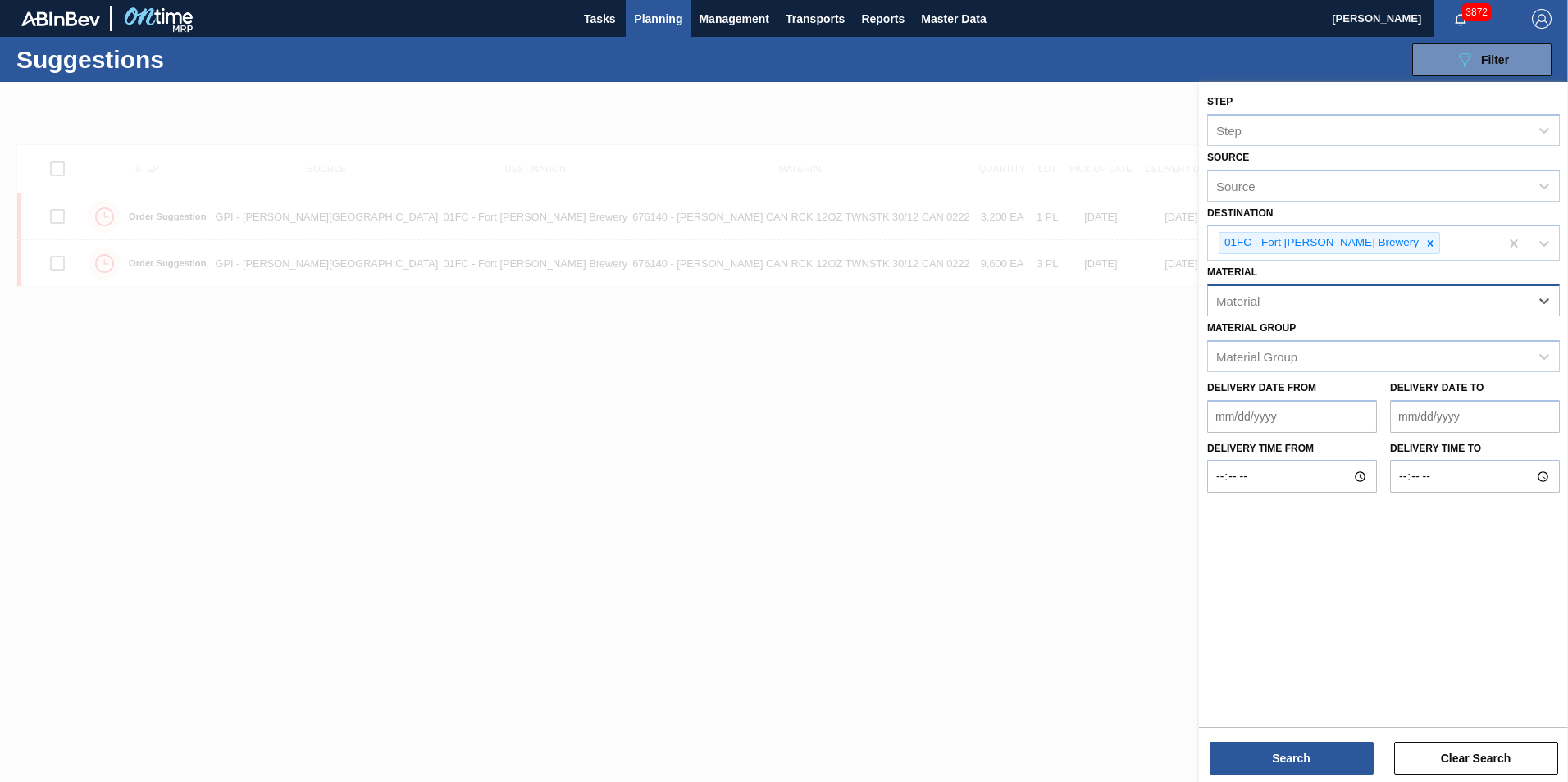
paste input "677375"
type input "677375"
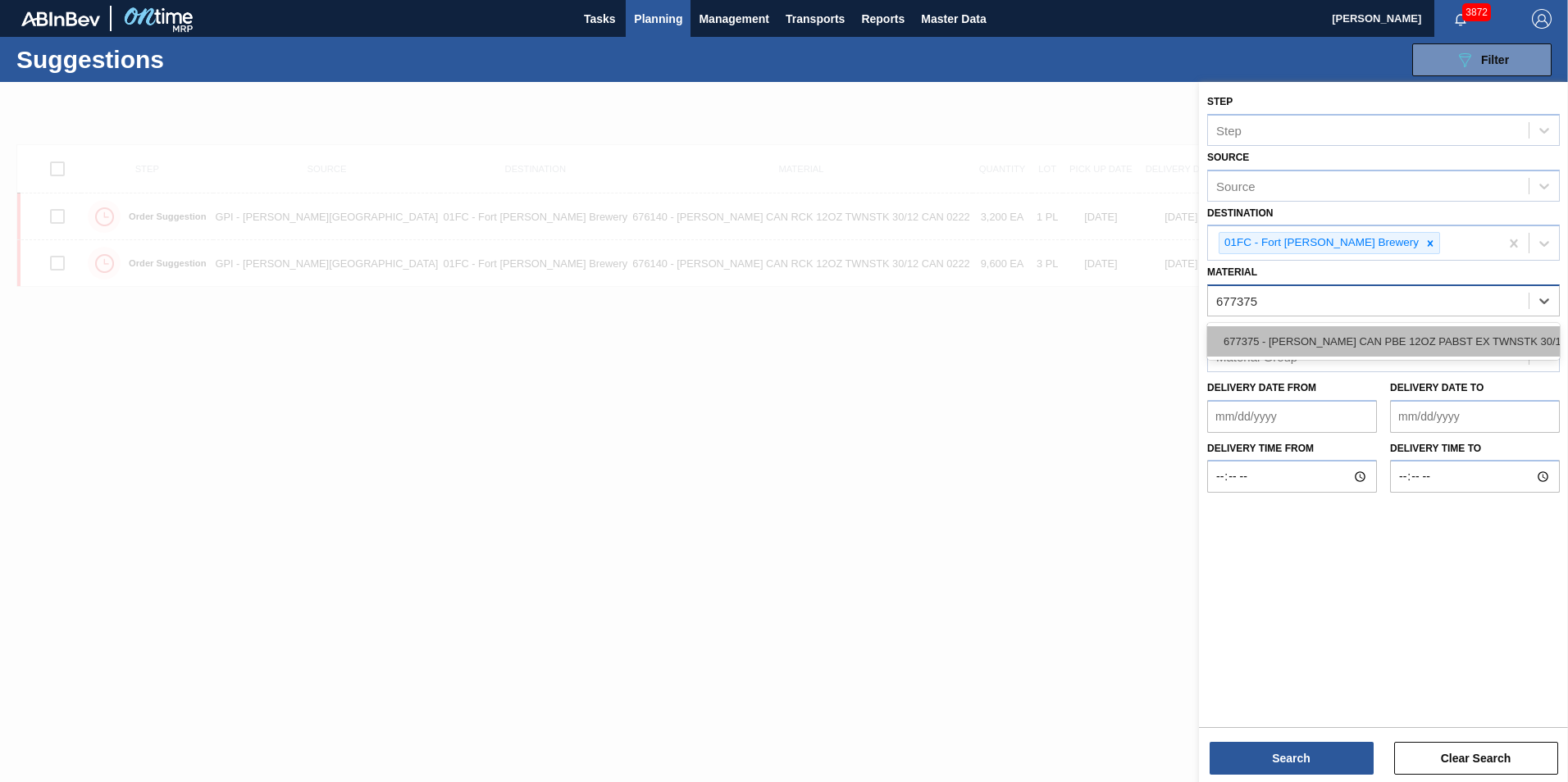
click at [1042, 347] on div "677375 - [PERSON_NAME] CAN PBE 12OZ PABST EX TWNSTK 30/12" at bounding box center [1383, 341] width 352 height 30
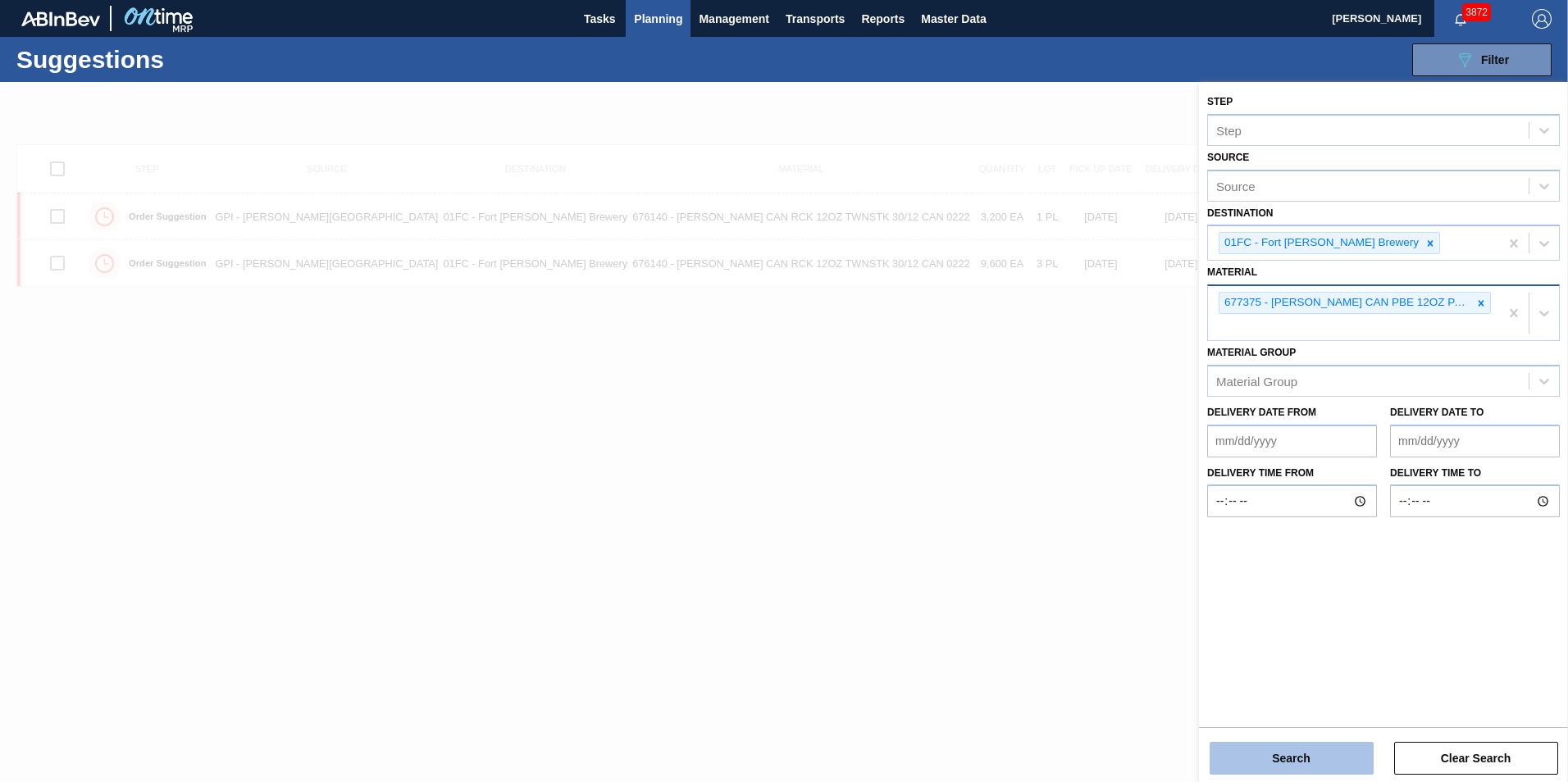
click at [1042, 551] on button "Search" at bounding box center [1291, 758] width 164 height 33
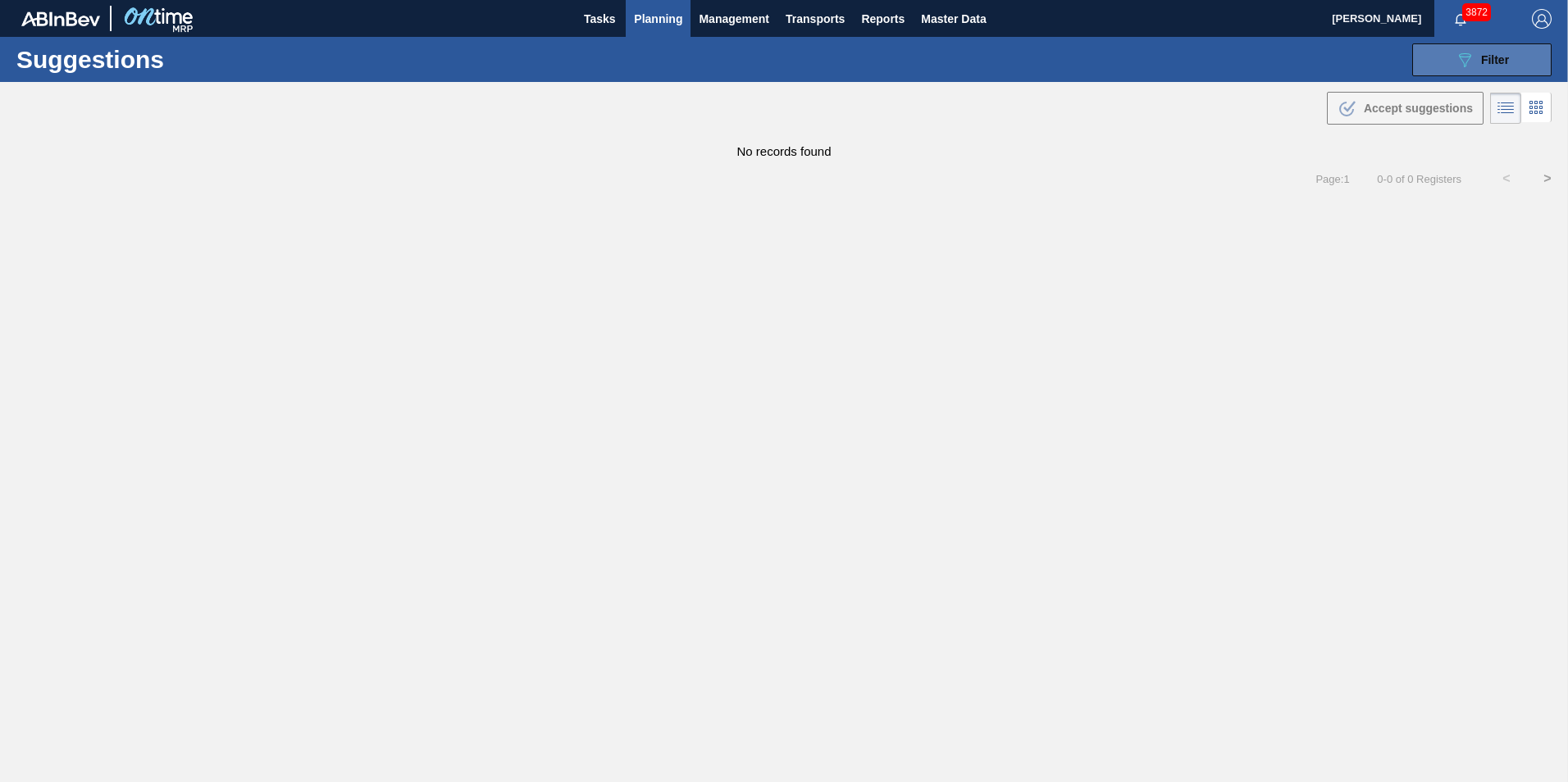
click at [1042, 68] on icon "089F7B8B-B2A5-4AFE-B5C0-19BA573D28AC" at bounding box center [1464, 59] width 19 height 19
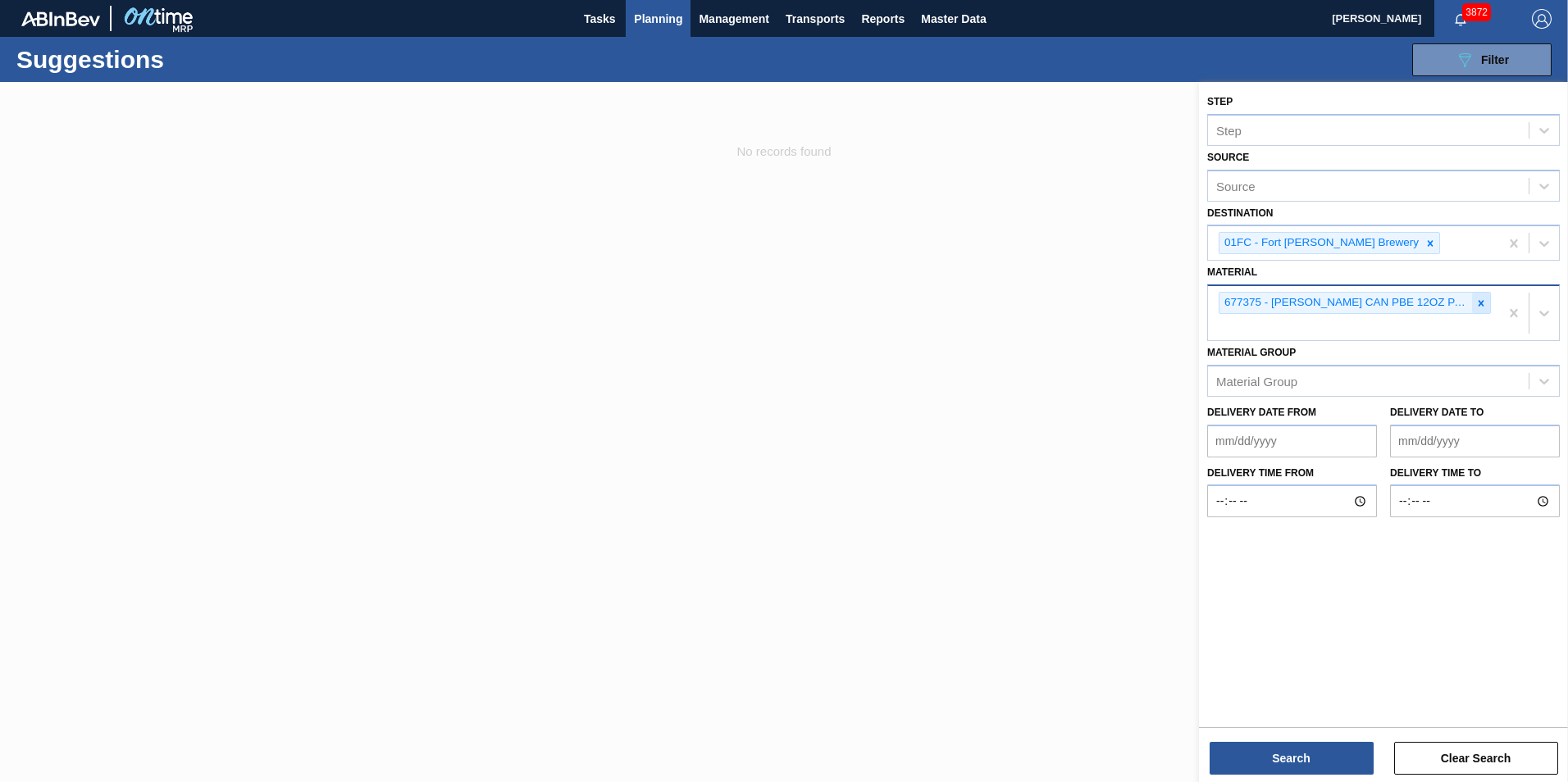
click at [1042, 307] on div at bounding box center [1480, 302] width 18 height 20
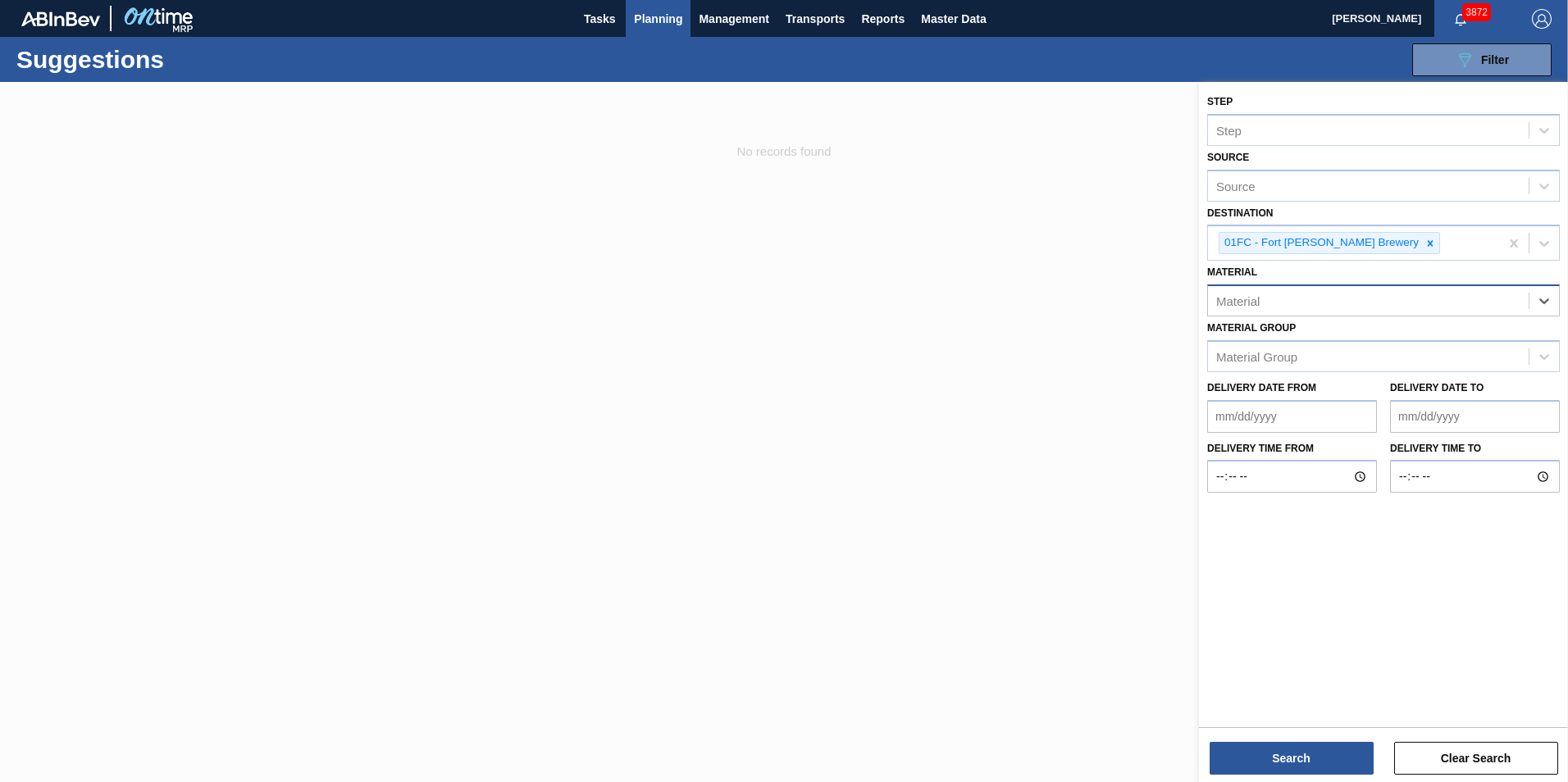
paste input "615195"
type input "615195"
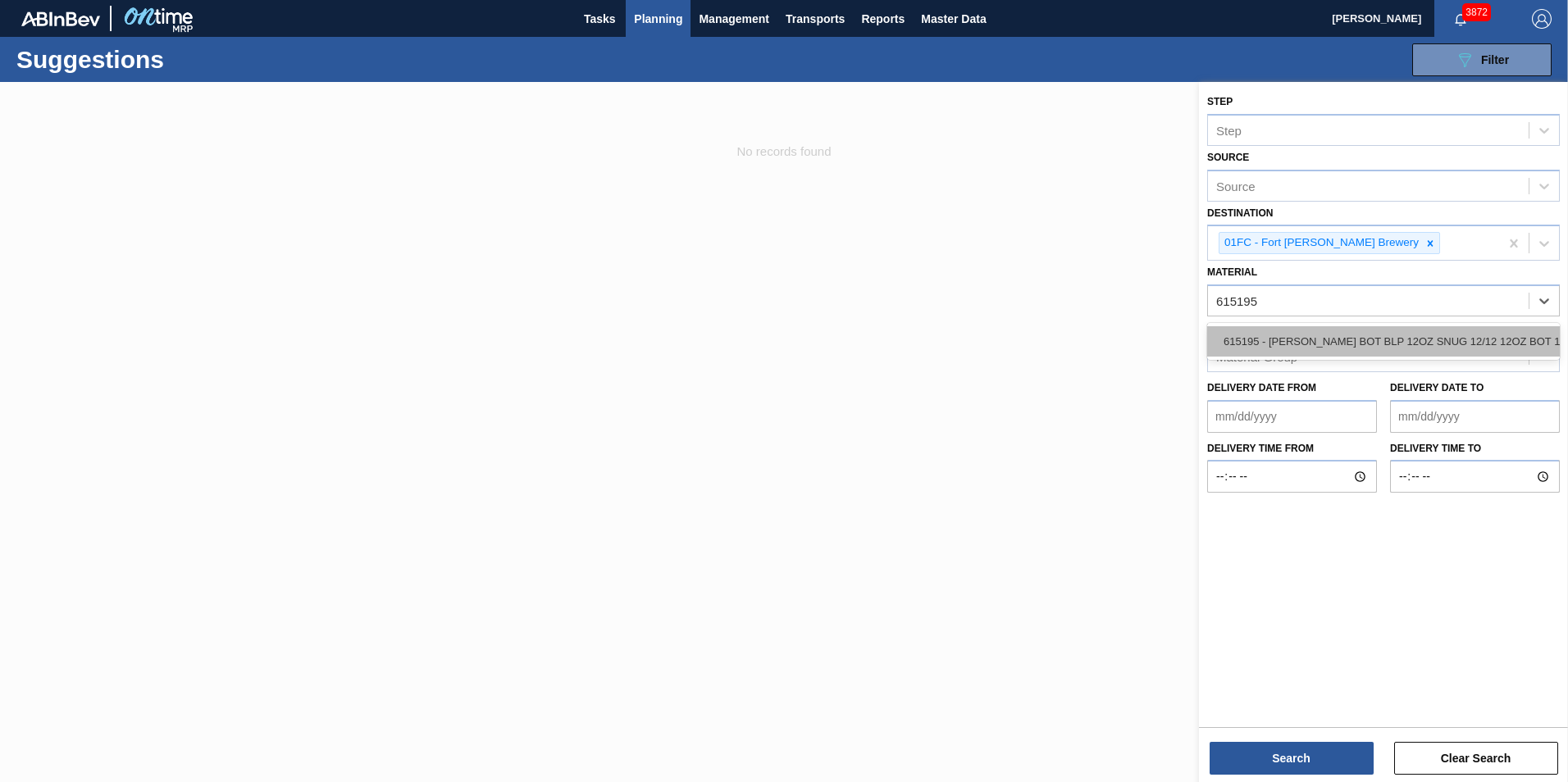
click at [1042, 342] on div "615195 - [PERSON_NAME] BOT BLP 12OZ SNUG 12/12 12OZ BOT 11" at bounding box center [1383, 341] width 352 height 30
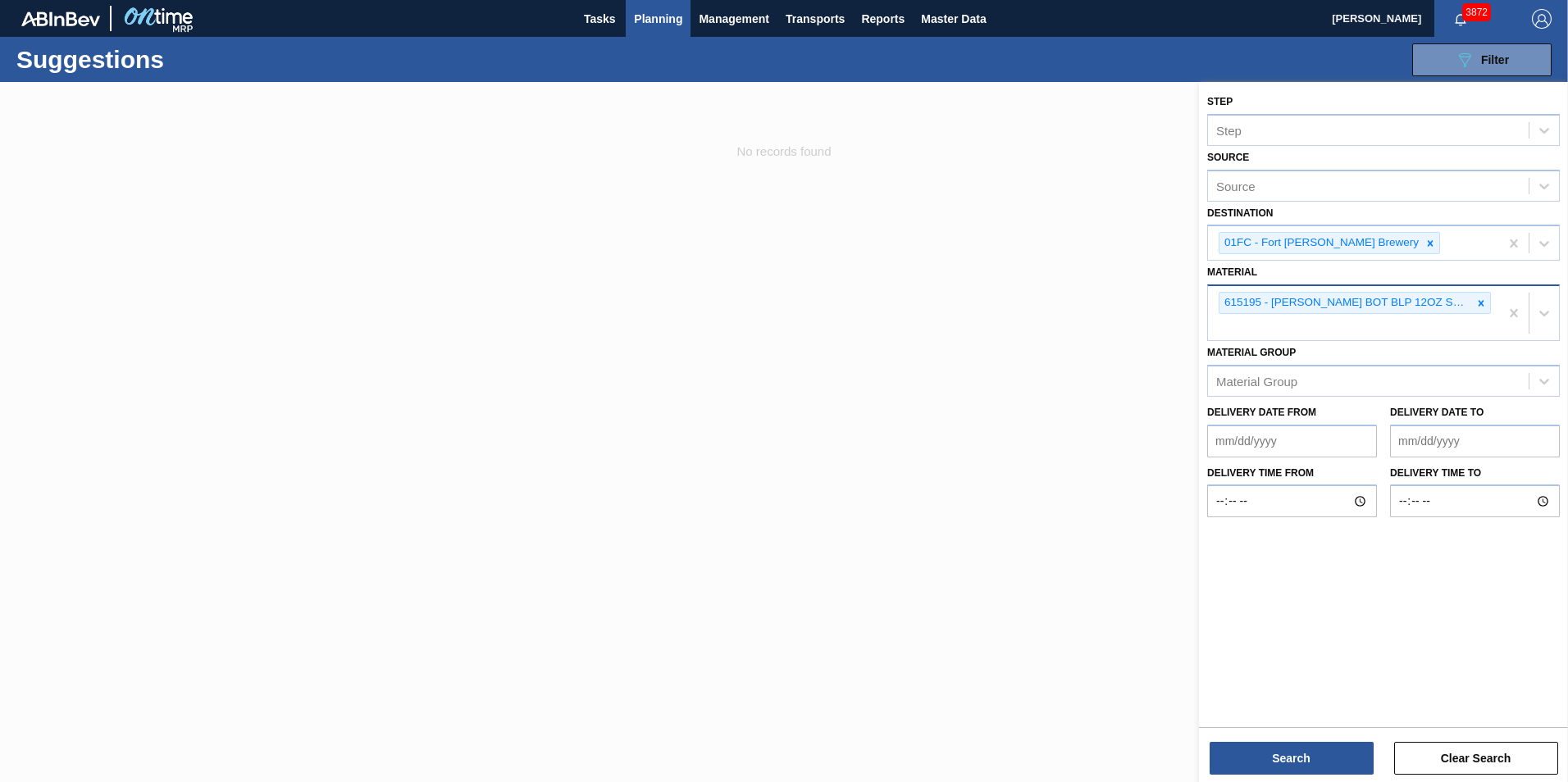
click at [1042, 335] on div "615195 - [PERSON_NAME] BOT BLP 12OZ SNUG 12/12 12OZ BOT 11" at bounding box center [1353, 313] width 291 height 54
paste input "615620"
type input "615620"
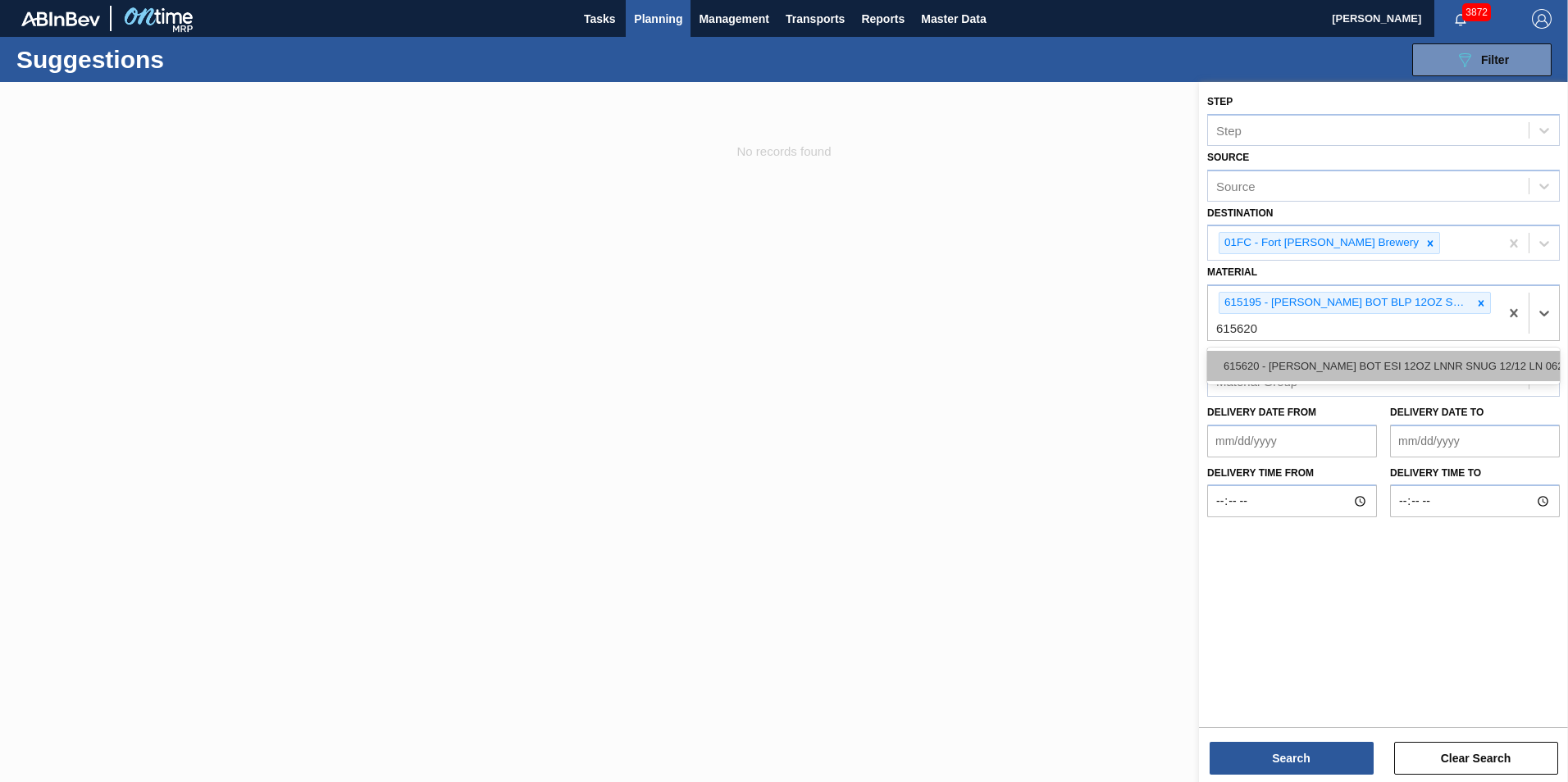
click at [1042, 363] on div "615620 - [PERSON_NAME] BOT ESI 12OZ LNNR SNUG 12/12 LN 062" at bounding box center [1383, 366] width 352 height 30
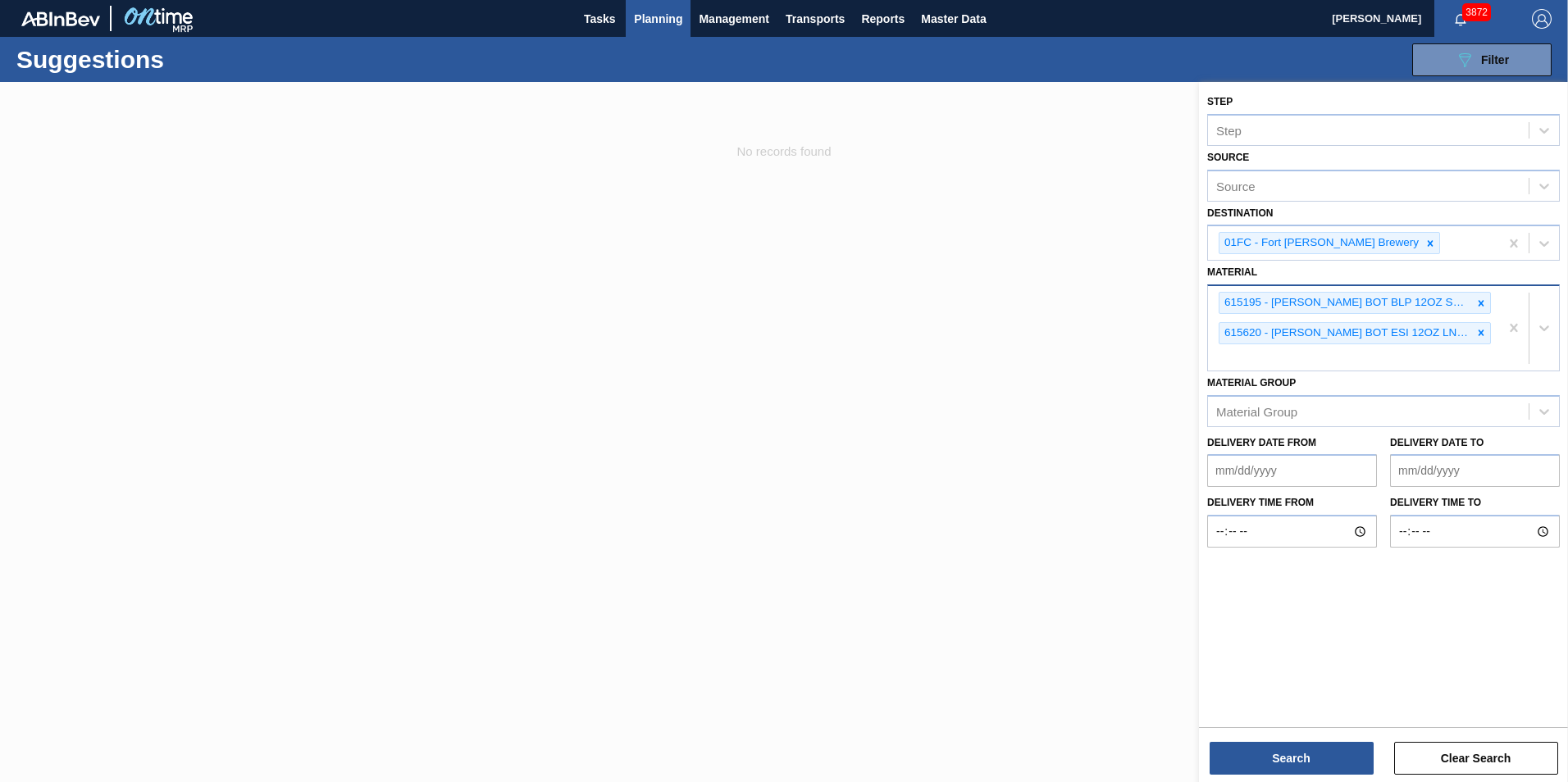
click at [1042, 363] on div "615195 - [PERSON_NAME] BOT BLP 12OZ SNUG 12/12 12OZ BOT 11 615620 - [PERSON_NAM…" at bounding box center [1353, 329] width 291 height 84
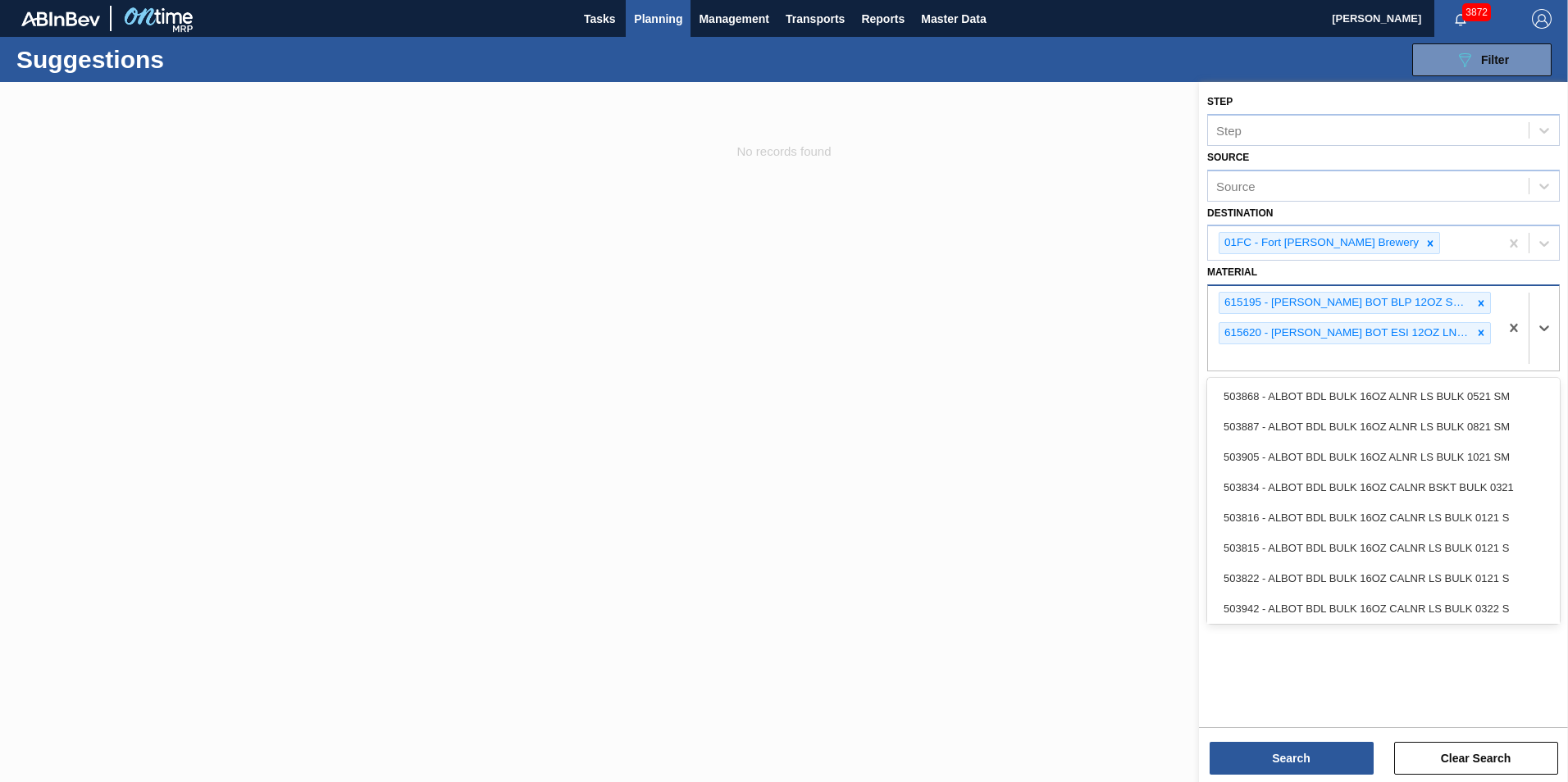
paste input "677154"
type input "677154"
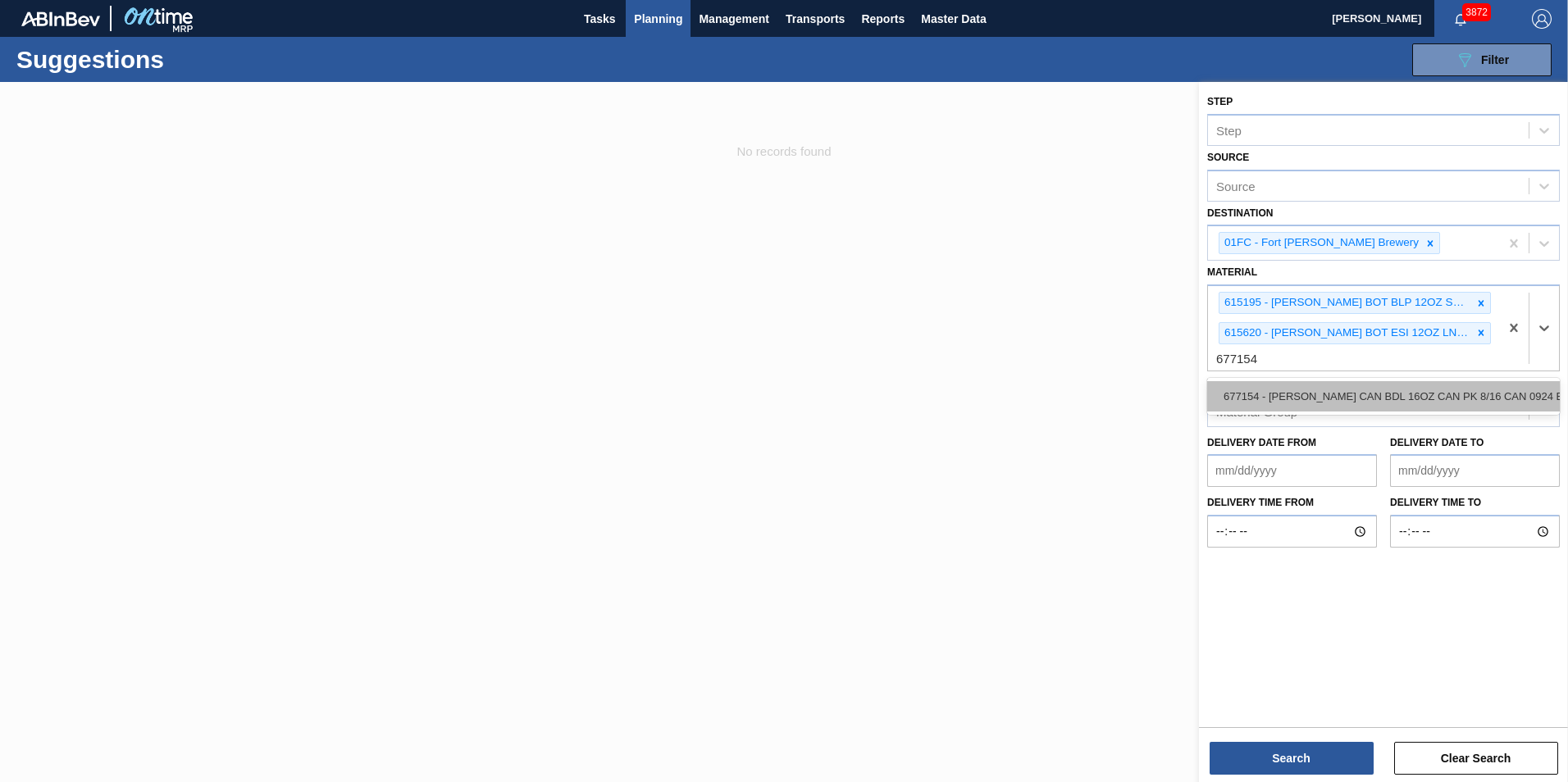
click at [1042, 399] on div "677154 - [PERSON_NAME] CAN BDL 16OZ CAN PK 8/16 CAN 0924 B" at bounding box center [1383, 396] width 352 height 30
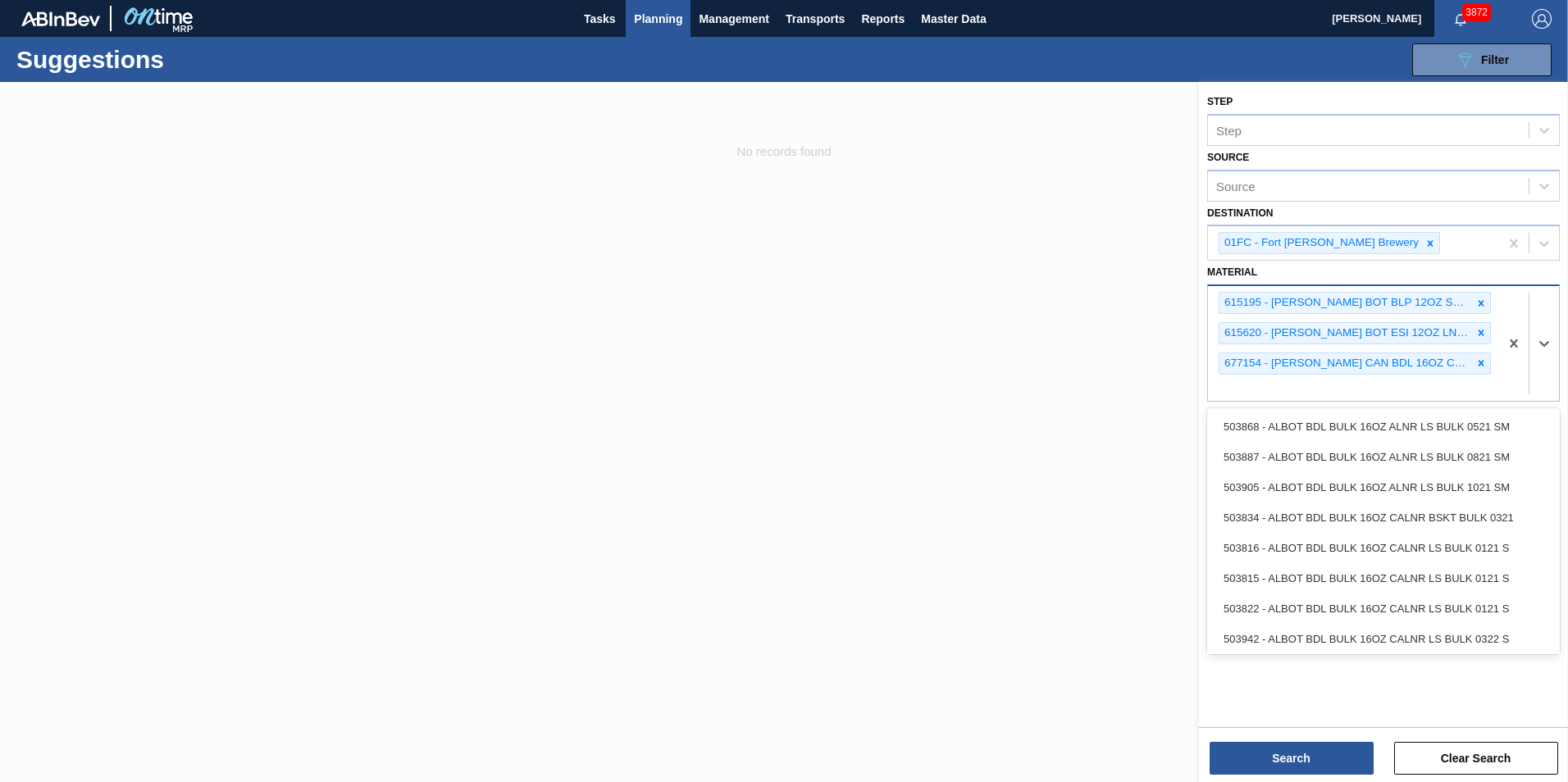
click at [1042, 386] on div "615195 - [PERSON_NAME] BOT BLP 12OZ SNUG 12/12 12OZ BOT 11 615620 - [PERSON_NAM…" at bounding box center [1353, 344] width 291 height 115
paste input "677112"
type input "677112"
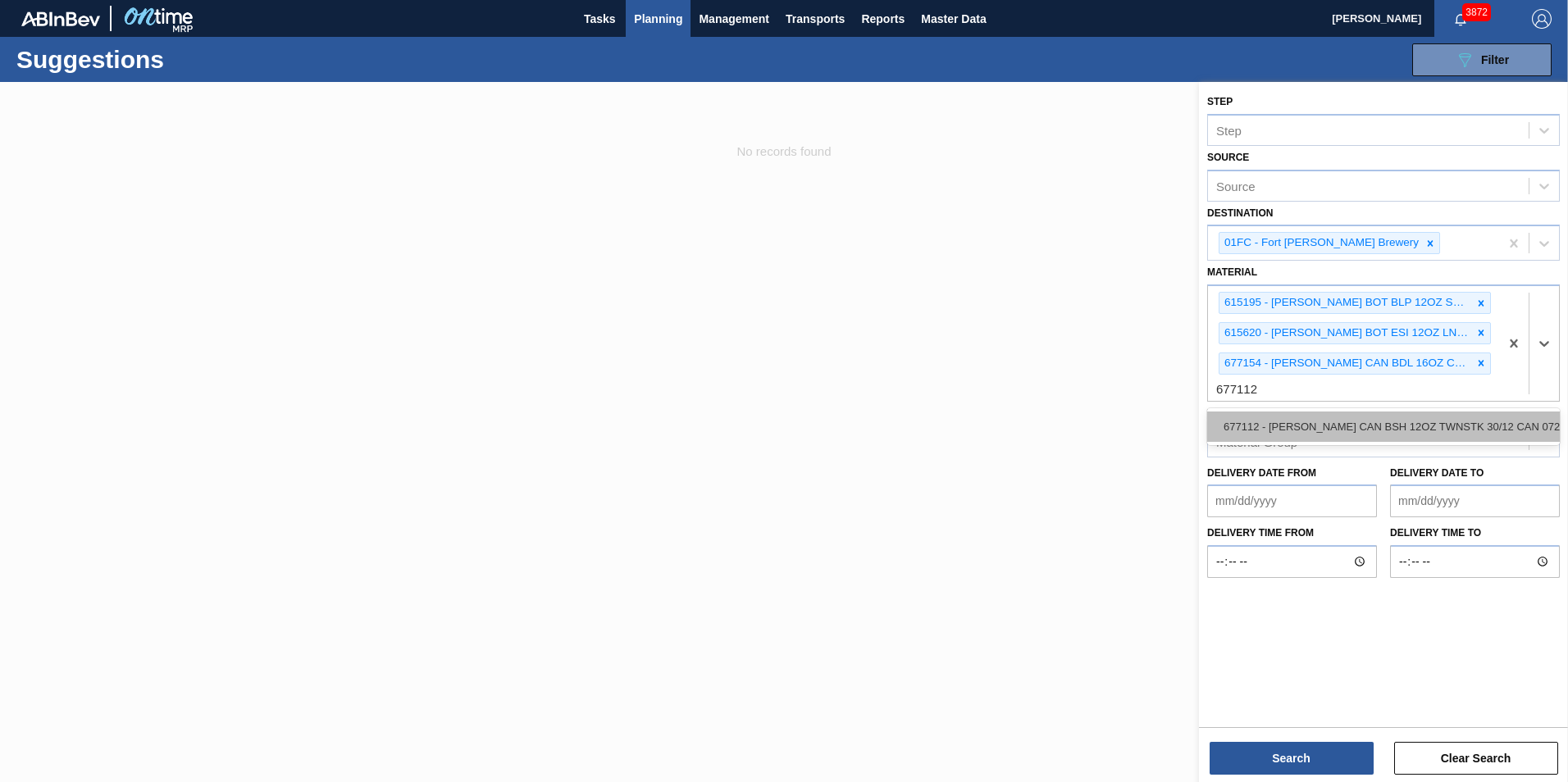
click at [1042, 419] on div "677112 - [PERSON_NAME] CAN BSH 12OZ TWNSTK 30/12 CAN 0724" at bounding box center [1383, 426] width 352 height 30
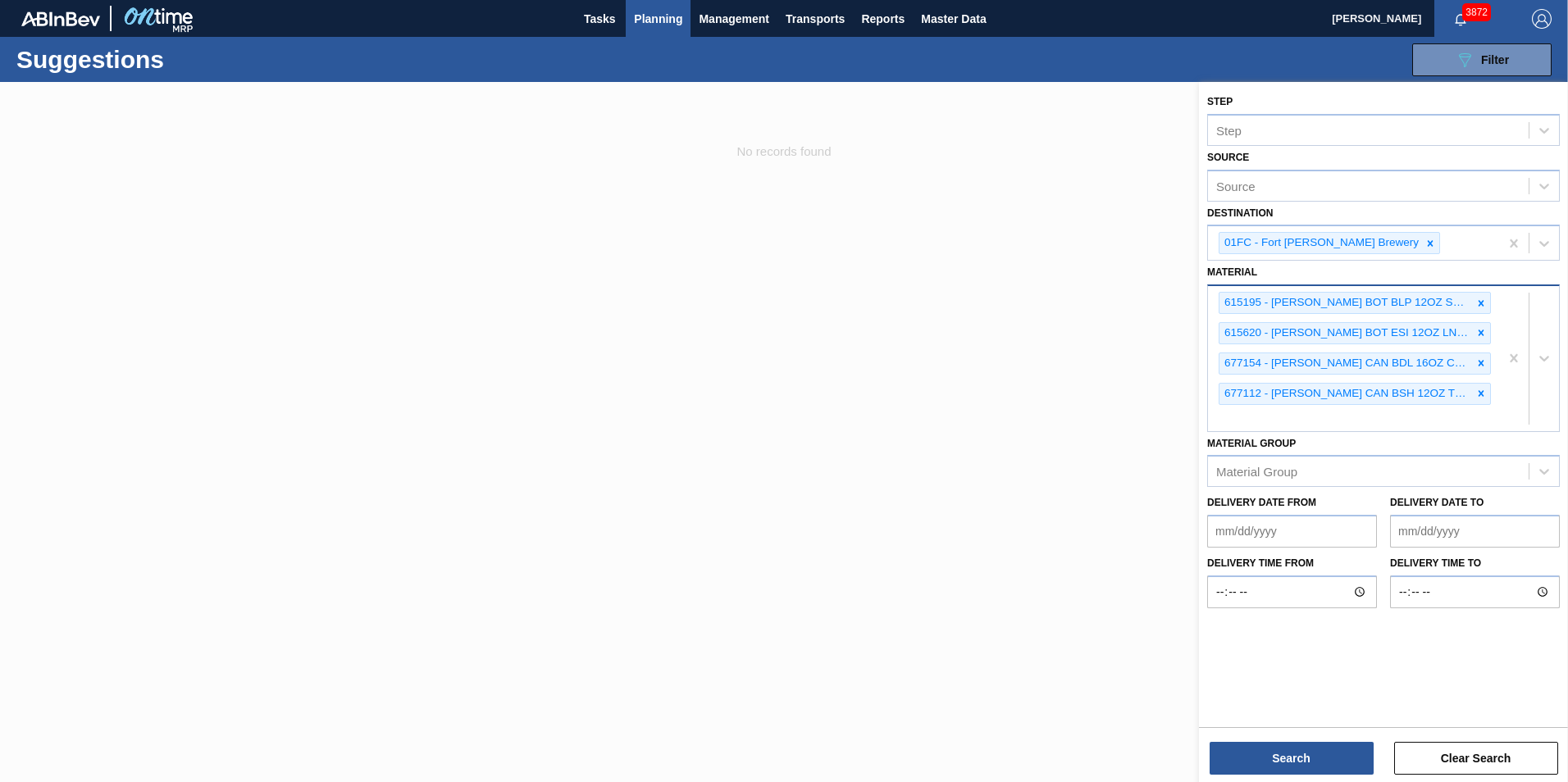
click at [1042, 418] on div "615195 - [PERSON_NAME] BOT BLP 12OZ SNUG 12/12 12OZ BOT 11 615620 - [PERSON_NAM…" at bounding box center [1353, 359] width 291 height 145
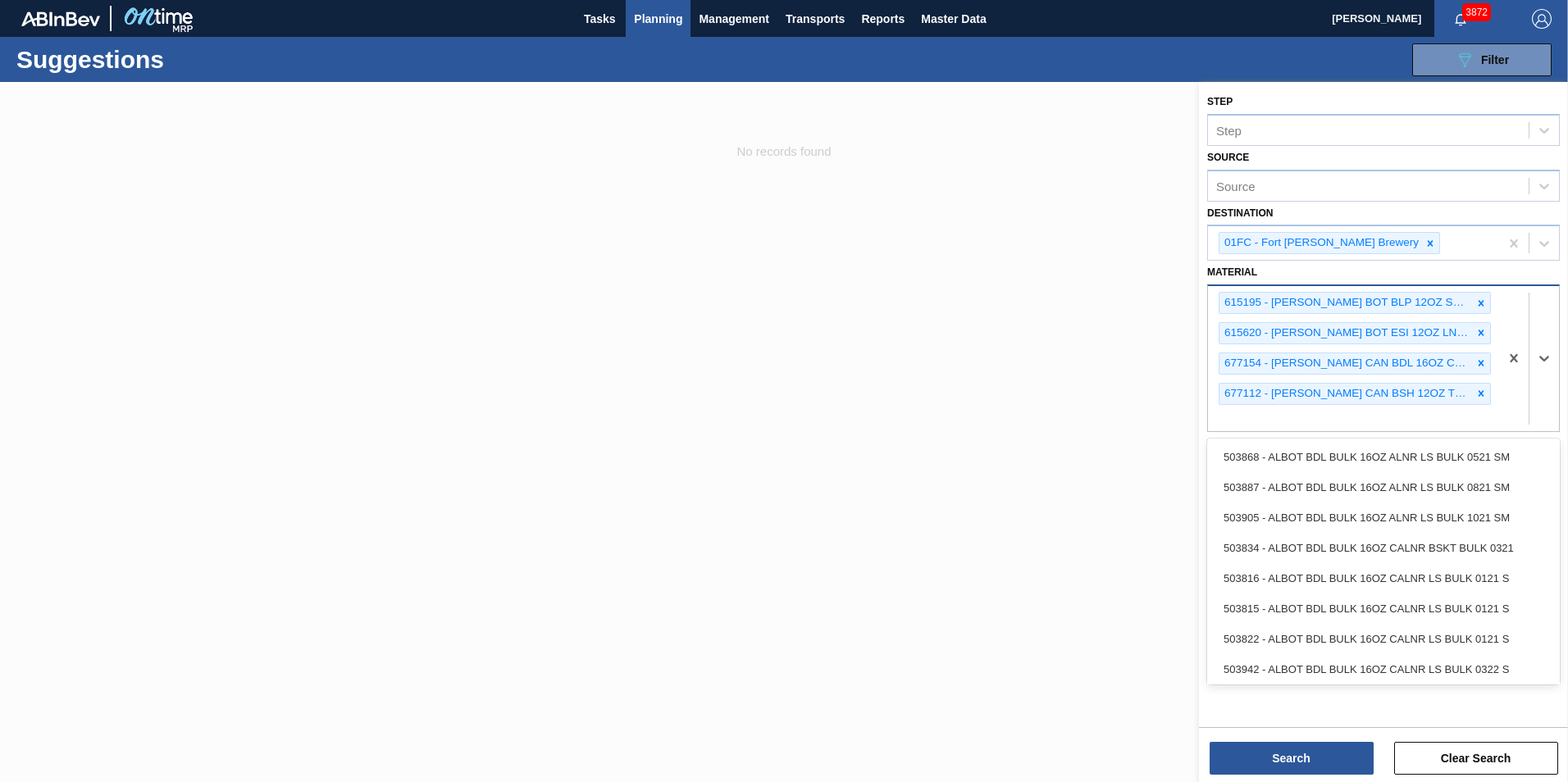
paste input "676624"
type input "676624"
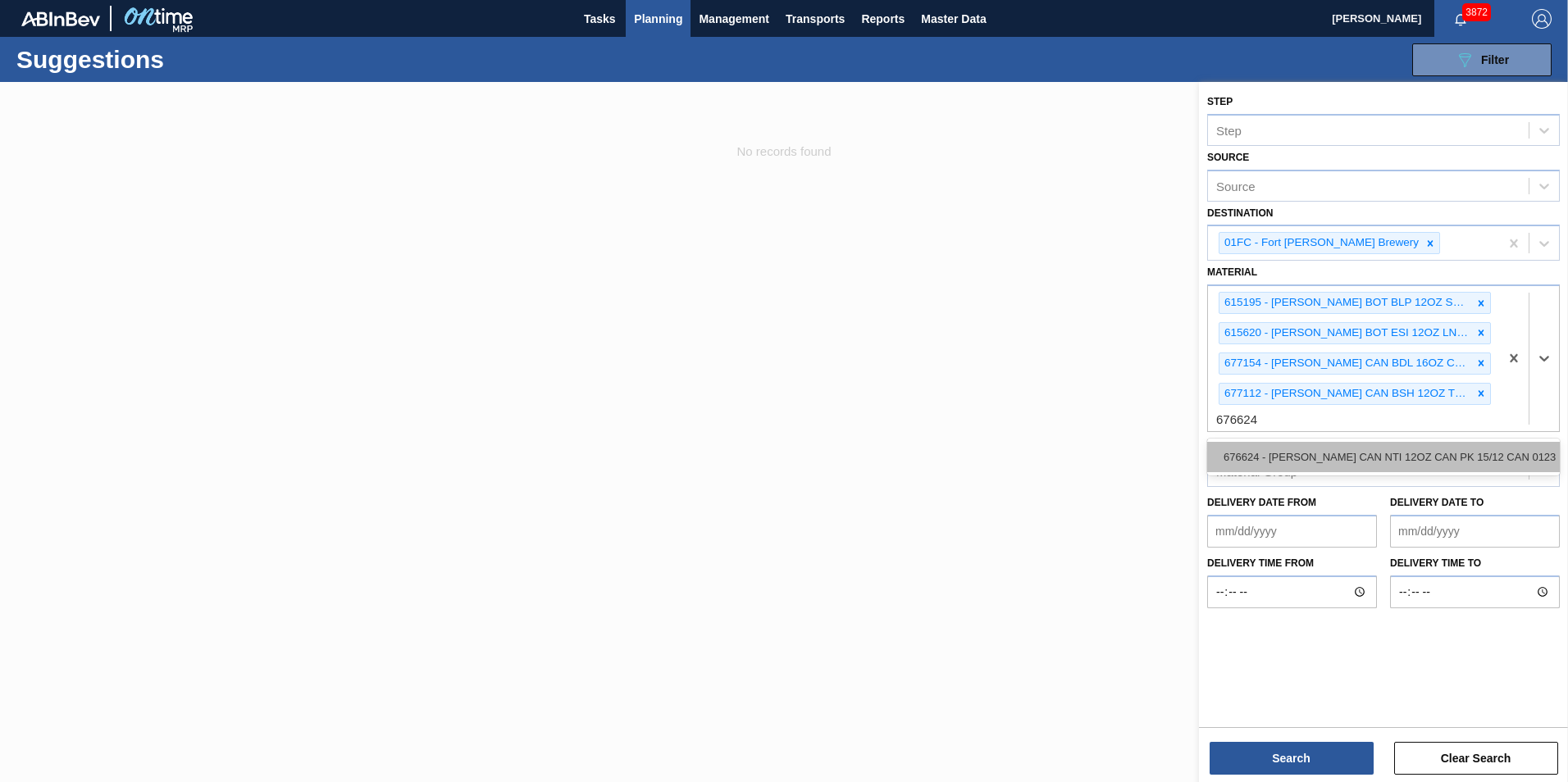
click at [1042, 445] on div "676624 - [PERSON_NAME] CAN NTI 12OZ CAN PK 15/12 CAN 0123" at bounding box center [1383, 457] width 352 height 30
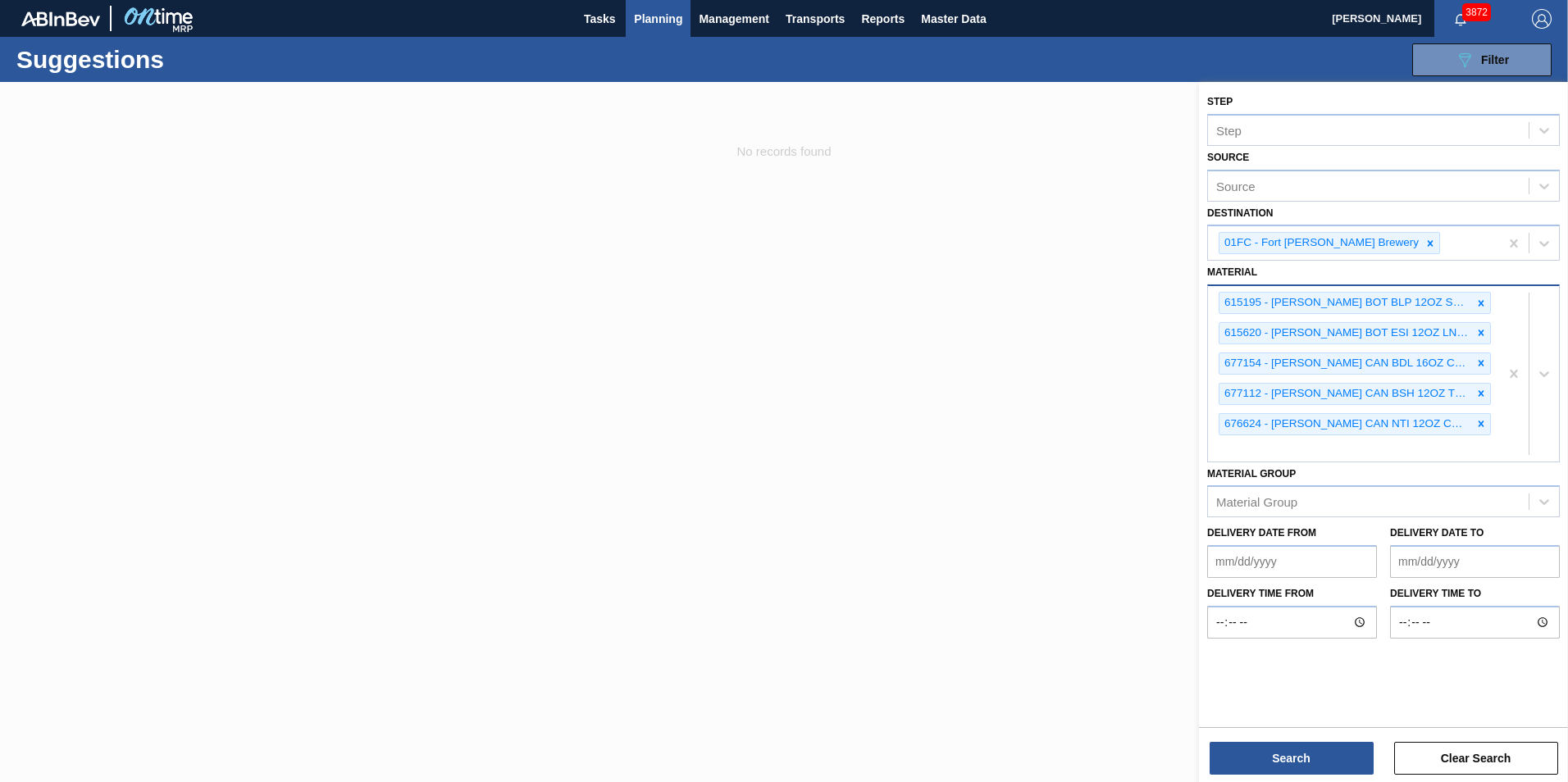
click at [1042, 456] on div "615195 - [PERSON_NAME] BOT BLP 12OZ SNUG 12/12 12OZ BOT 11 615620 - [PERSON_NAM…" at bounding box center [1353, 373] width 291 height 175
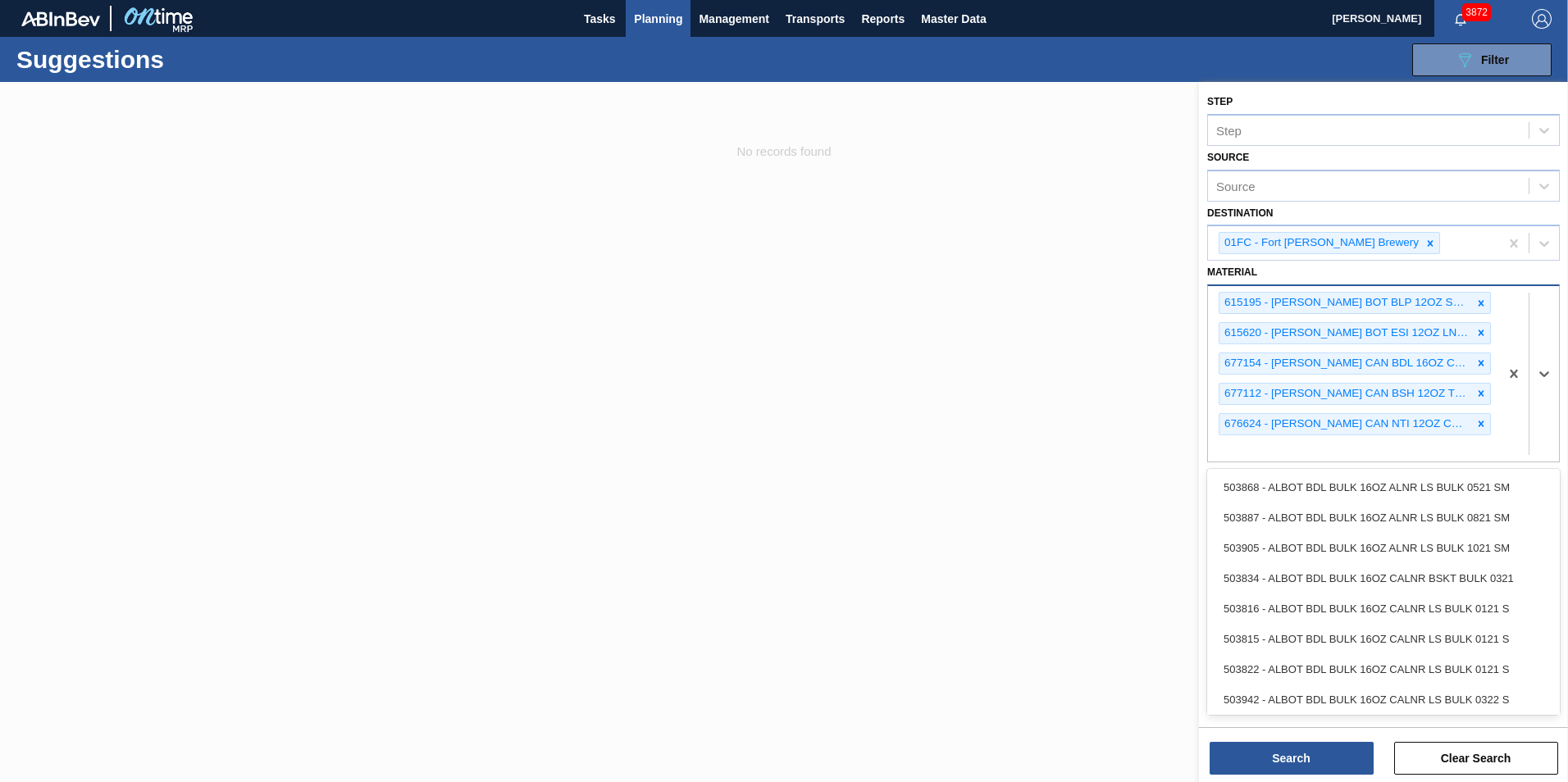
paste input "677432"
type input "6"
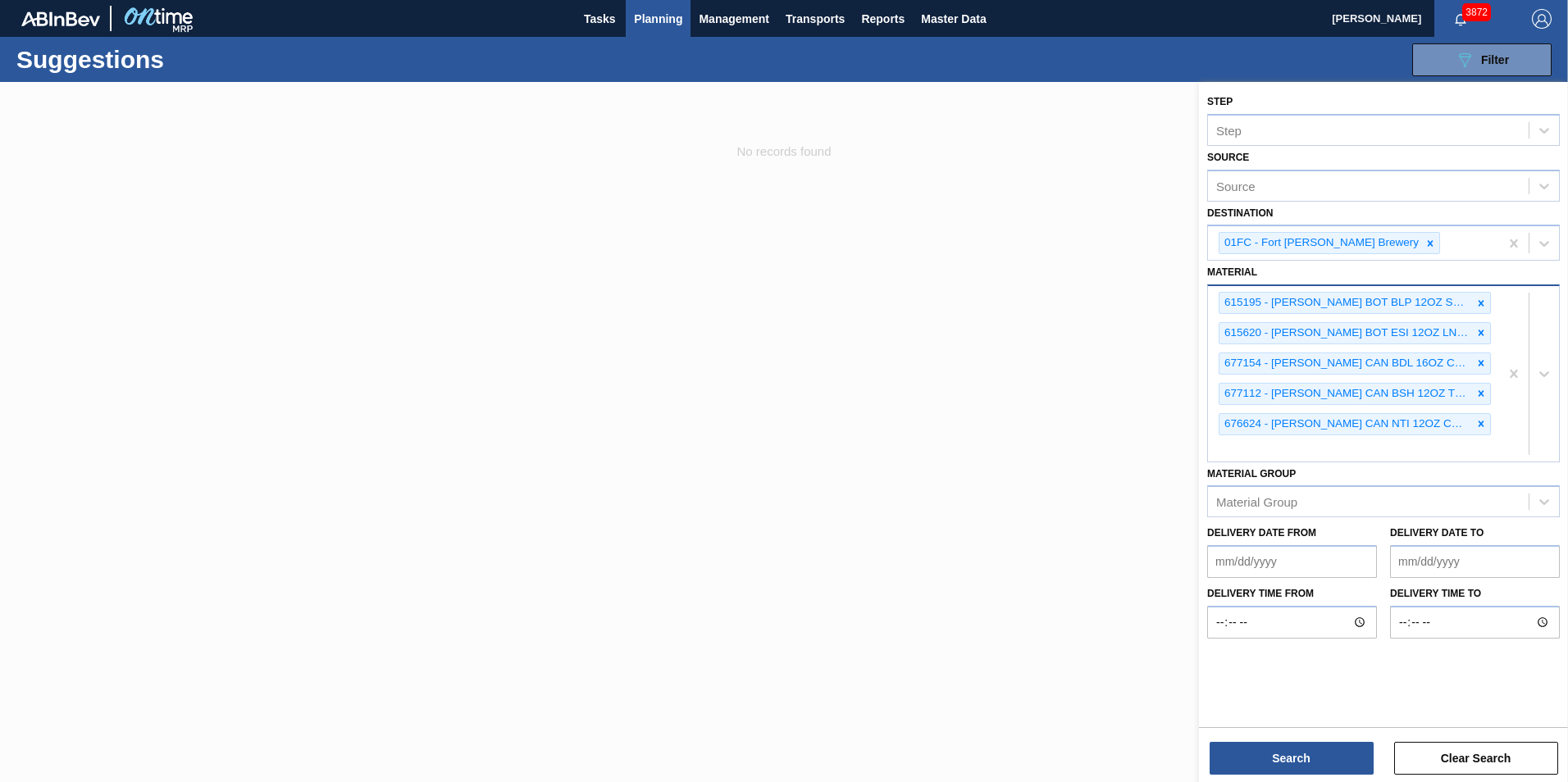
click at [1042, 449] on div "615195 - [PERSON_NAME] BOT BLP 12OZ SNUG 12/12 12OZ BOT 11 615620 - [PERSON_NAM…" at bounding box center [1353, 373] width 291 height 175
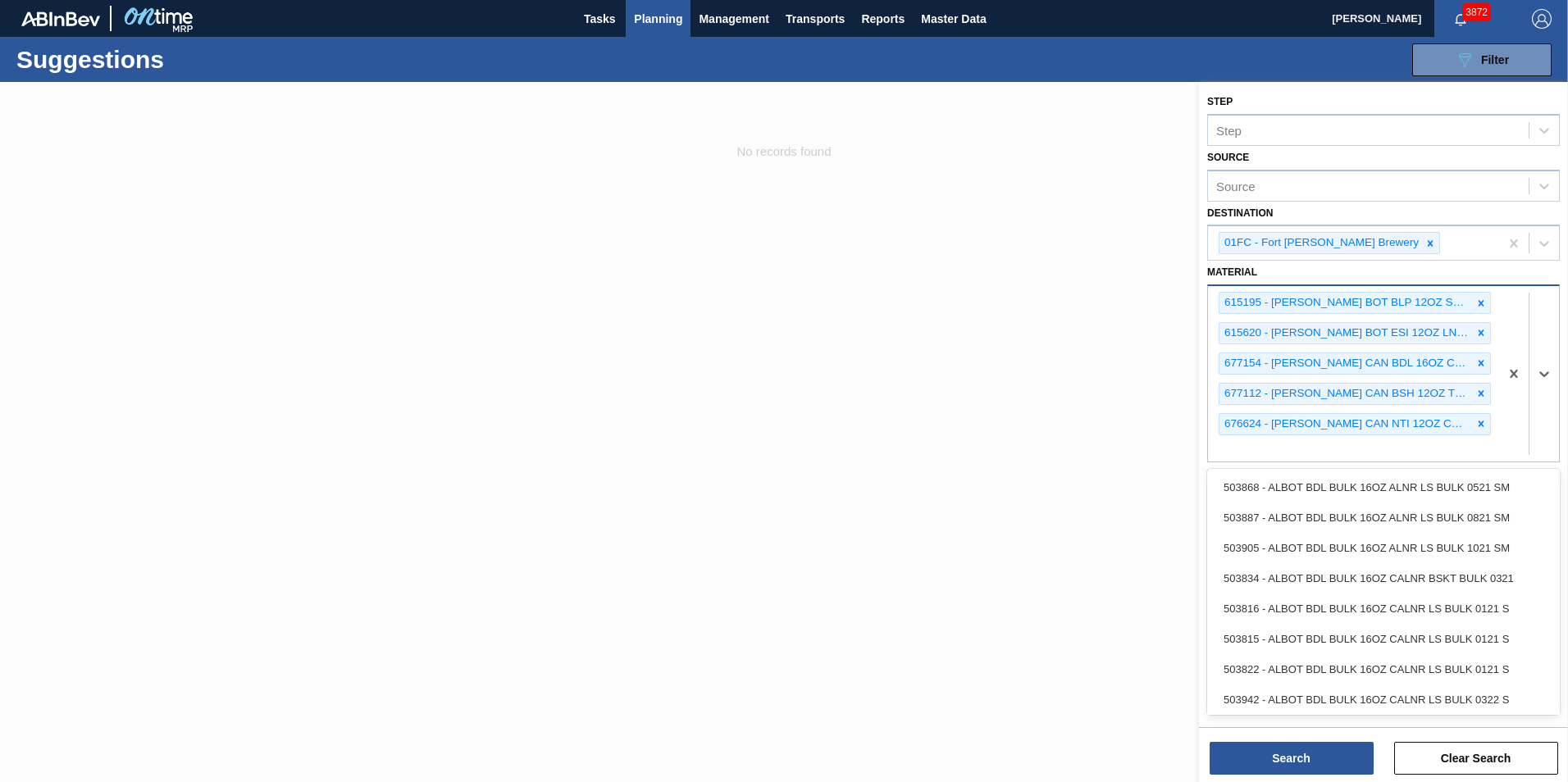
paste input "676140"
type input "676140"
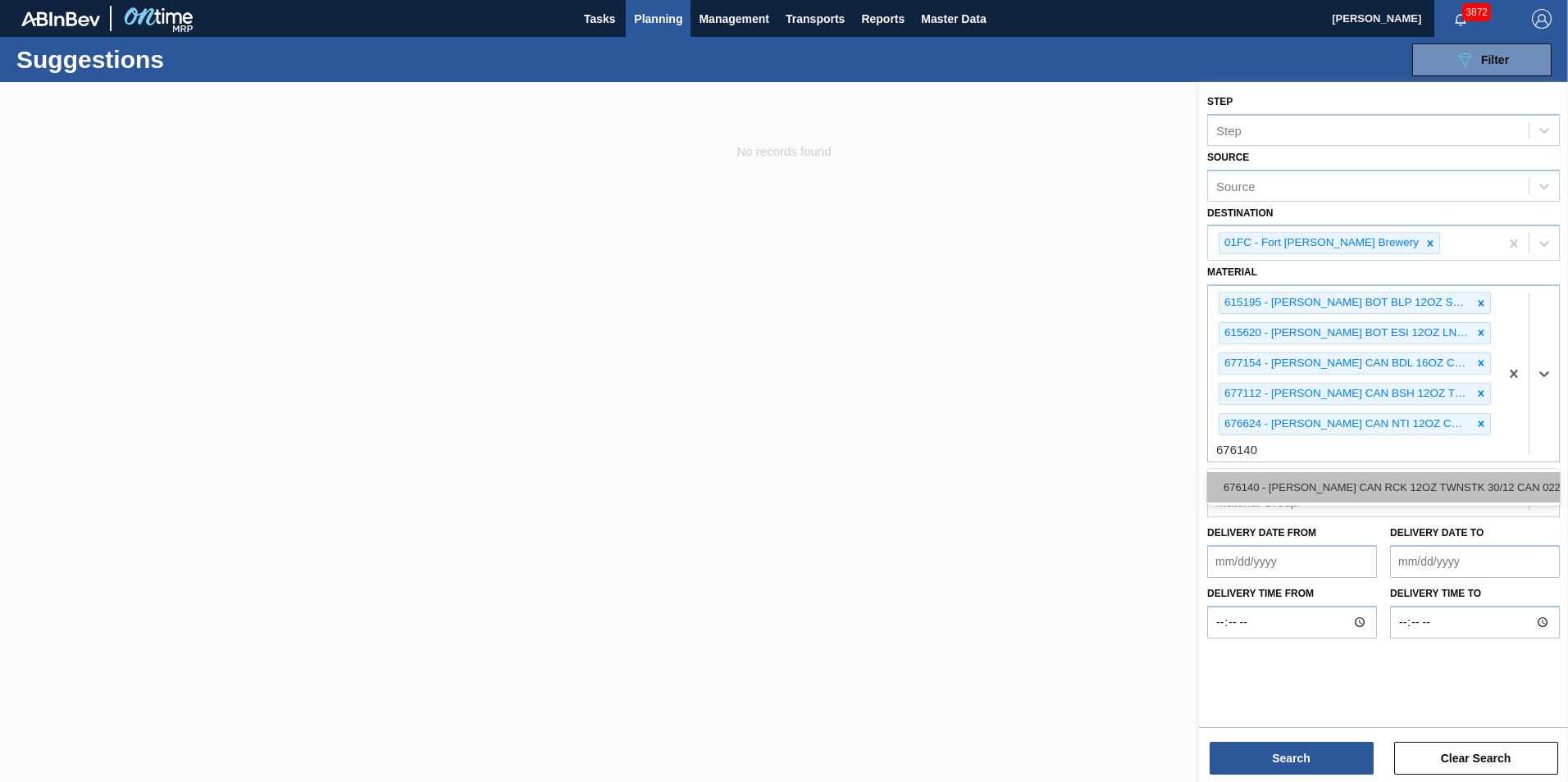
click at [1042, 478] on div "676140 - [PERSON_NAME] CAN RCK 12OZ TWNSTK 30/12 CAN 0222" at bounding box center [1383, 487] width 352 height 30
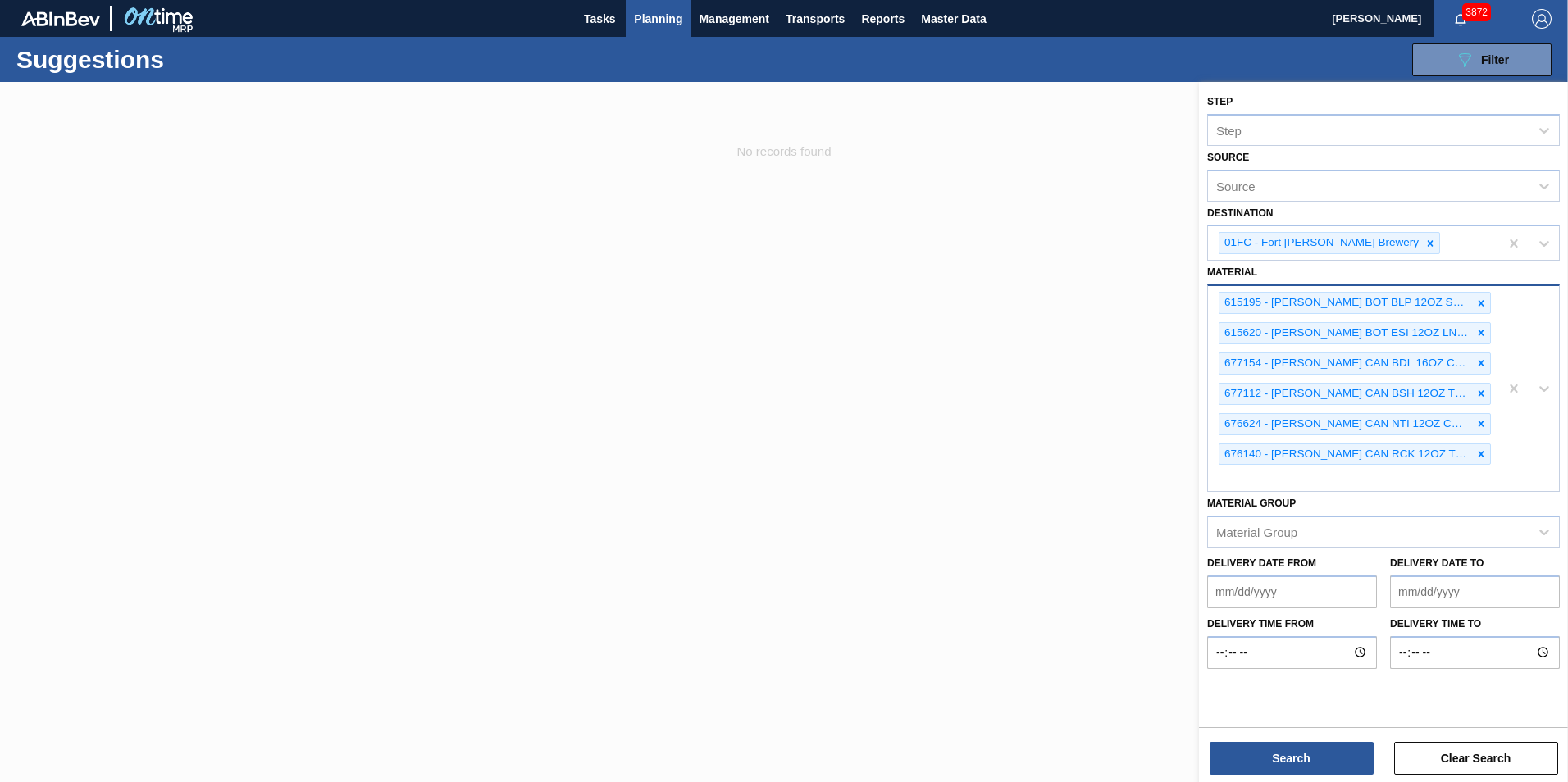
click at [1042, 470] on div "615195 - [PERSON_NAME] BOT BLP 12OZ SNUG 12/12 12OZ BOT 11 615620 - [PERSON_NAM…" at bounding box center [1353, 388] width 291 height 205
paste input "676844"
type input "676844"
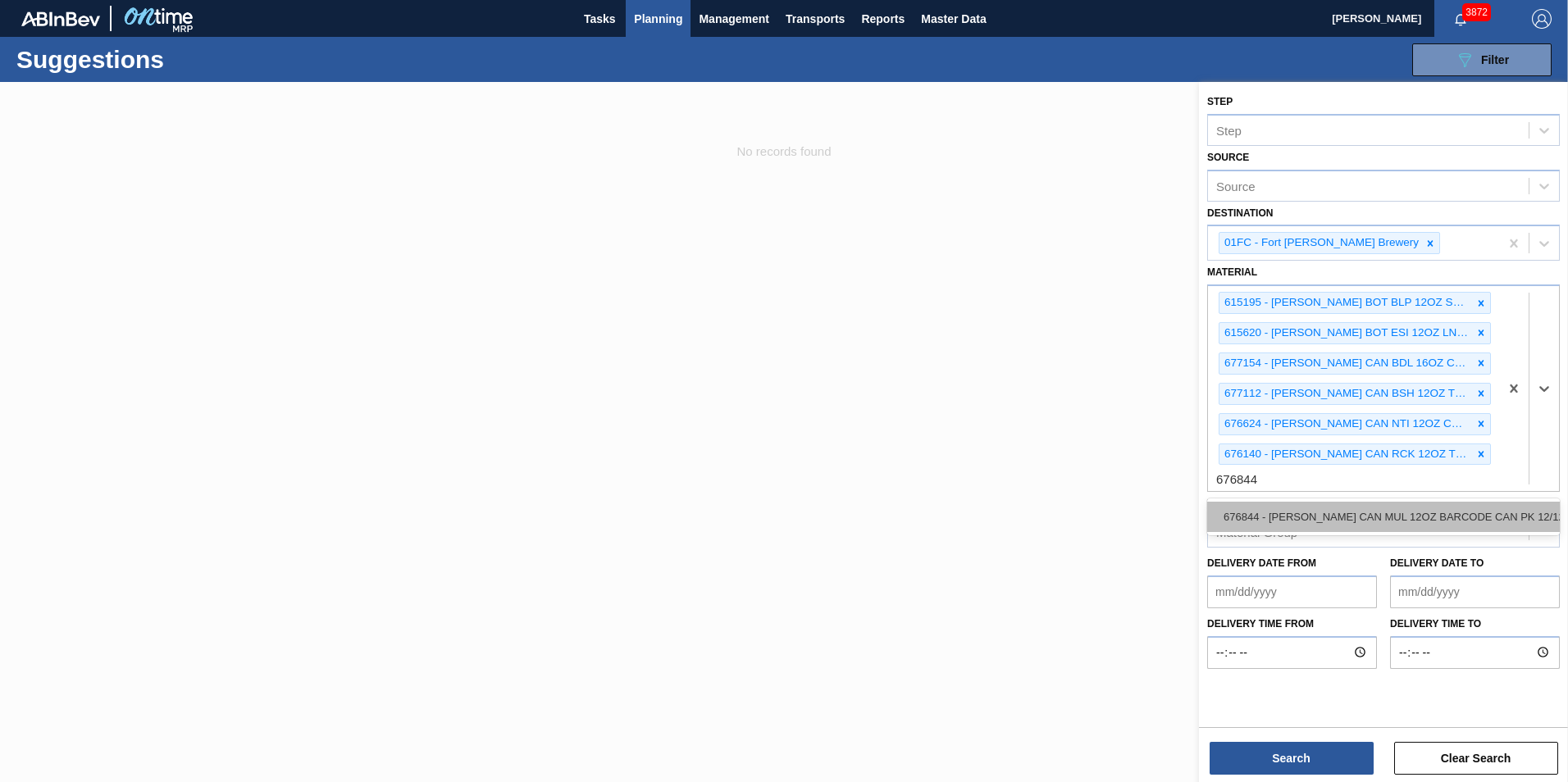
click at [1042, 510] on div "676844 - [PERSON_NAME] CAN MUL 12OZ BARCODE CAN PK 12/12 S" at bounding box center [1383, 517] width 352 height 30
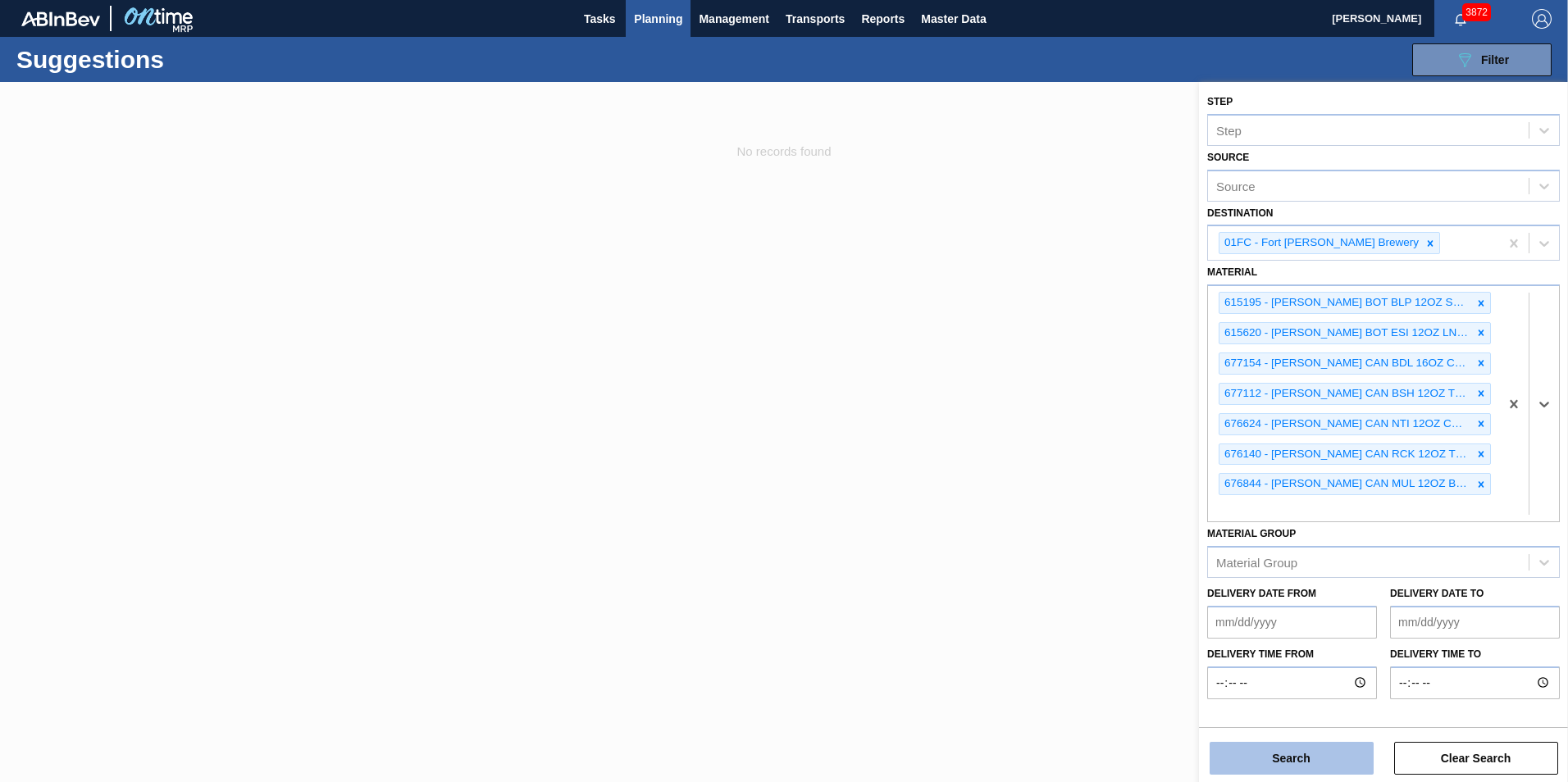
click at [1042, 551] on button "Search" at bounding box center [1291, 758] width 164 height 33
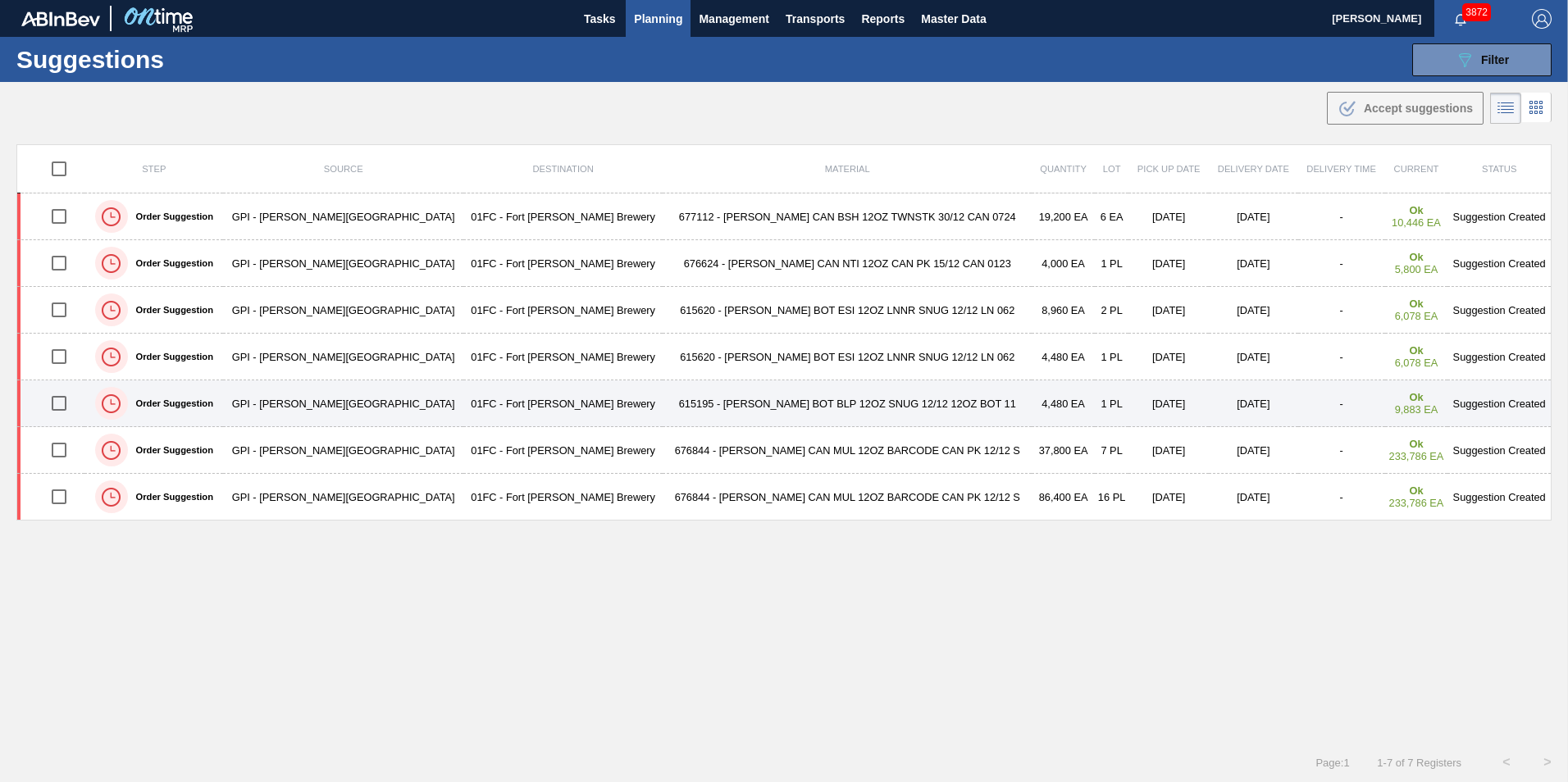
click at [70, 403] on input "checkbox" at bounding box center [58, 403] width 35 height 35
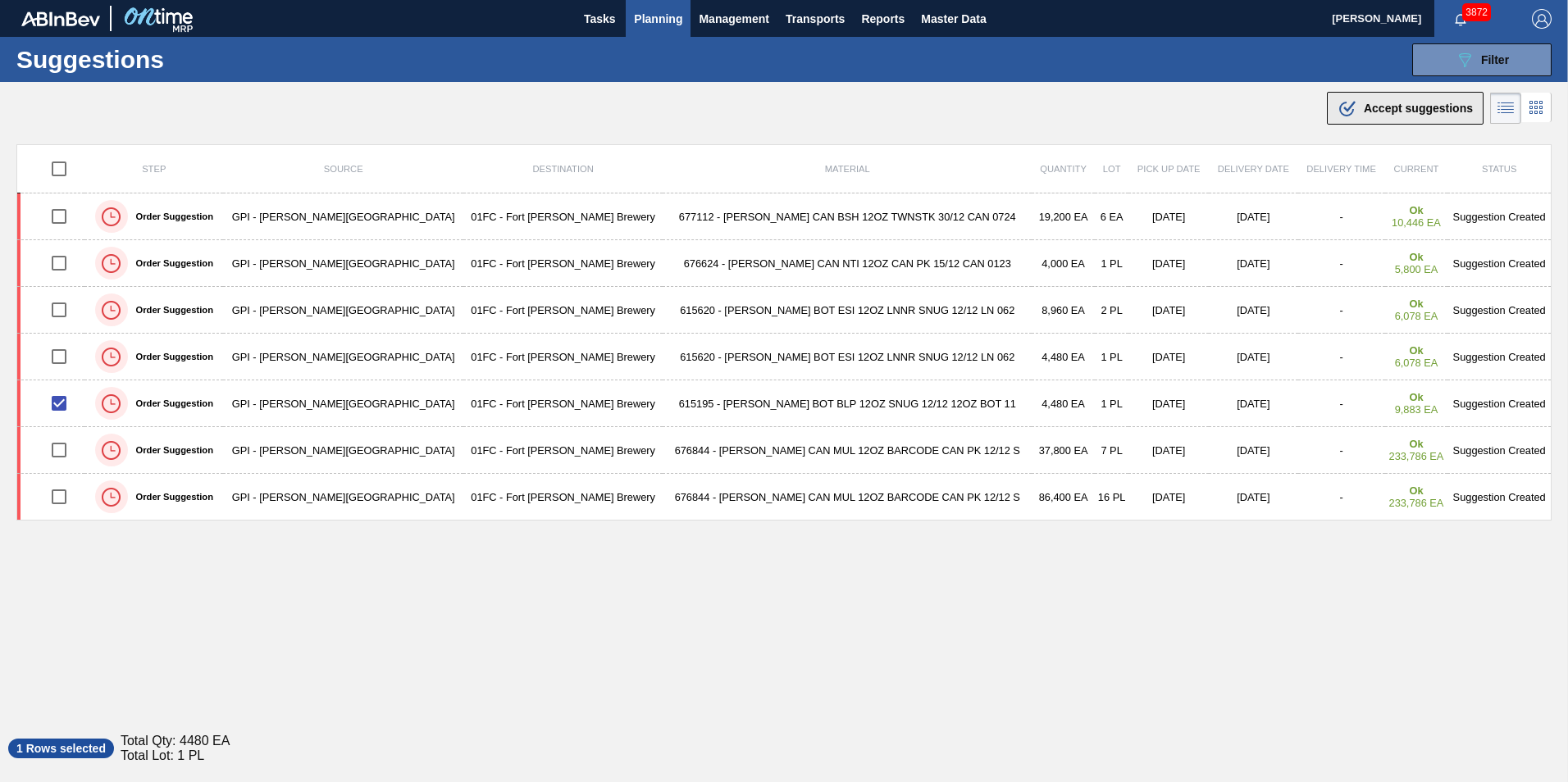
click at [1042, 120] on button ".b{fill:var(--color-action-default)} Accept suggestions" at bounding box center [1404, 108] width 156 height 33
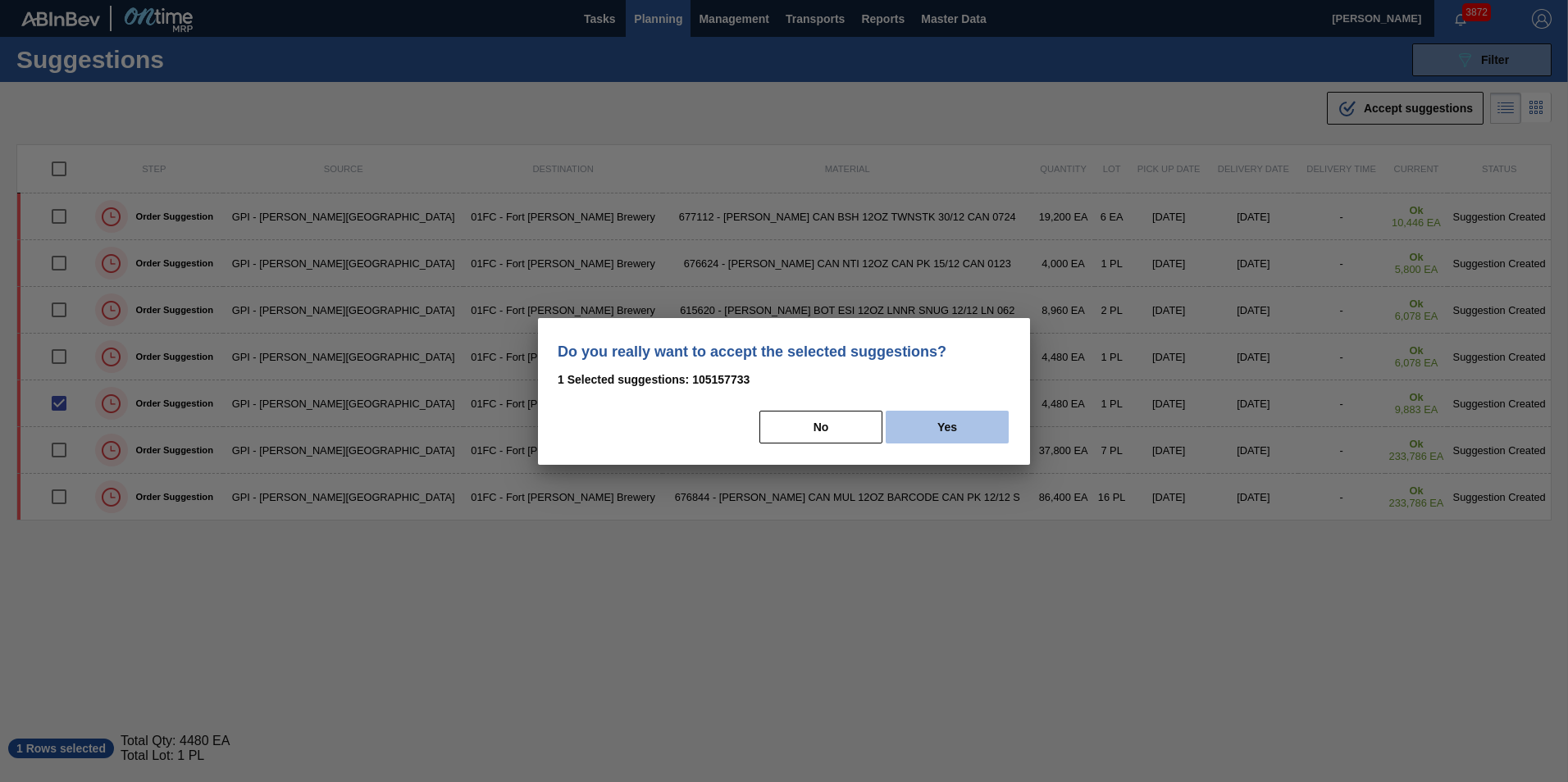
click at [968, 420] on button "Yes" at bounding box center [947, 426] width 123 height 33
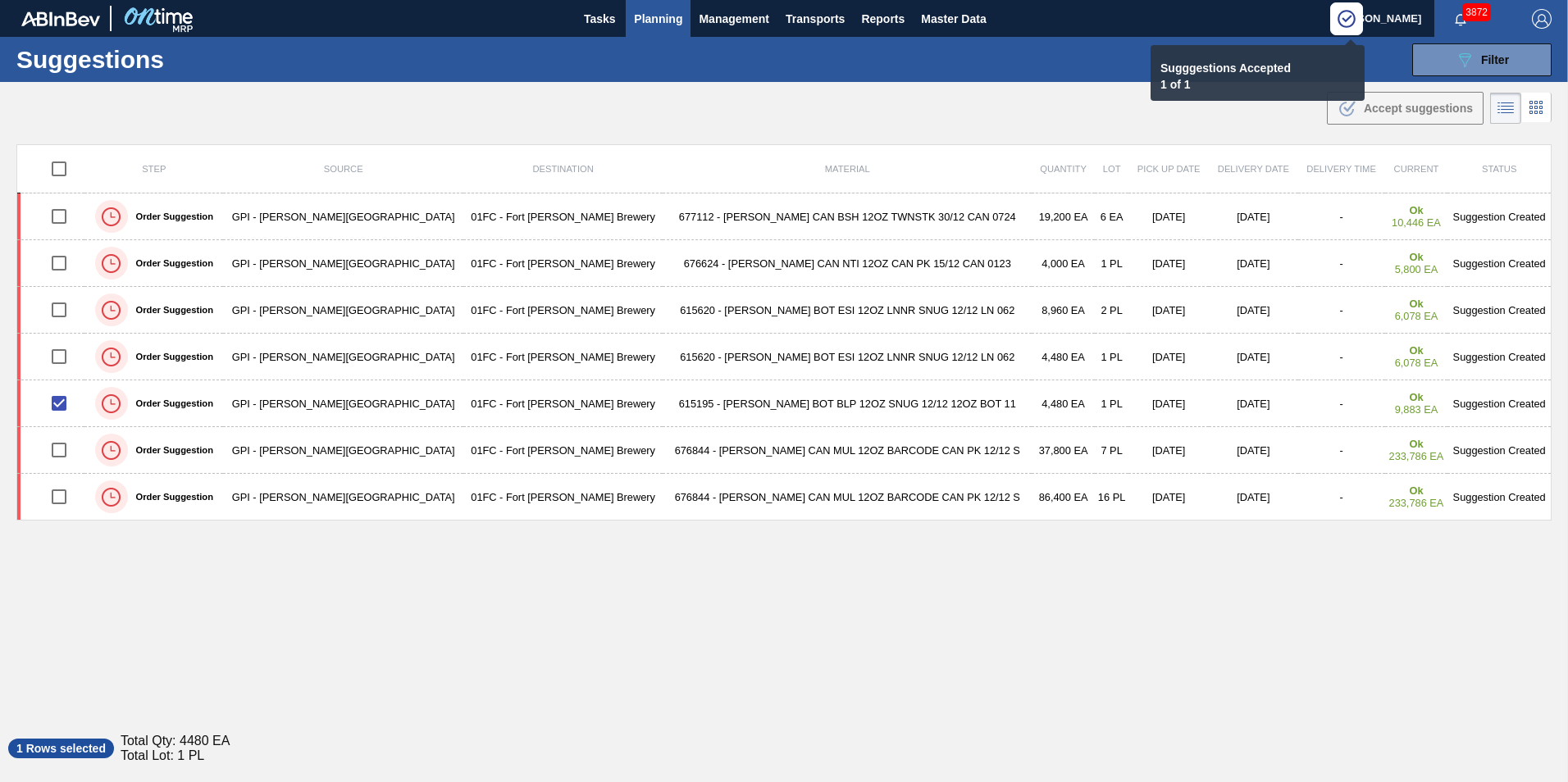
click at [1042, 535] on div "Step Source Destination Material Quantity Lot Pick up Date Delivery Date Delive…" at bounding box center [783, 428] width 1535 height 568
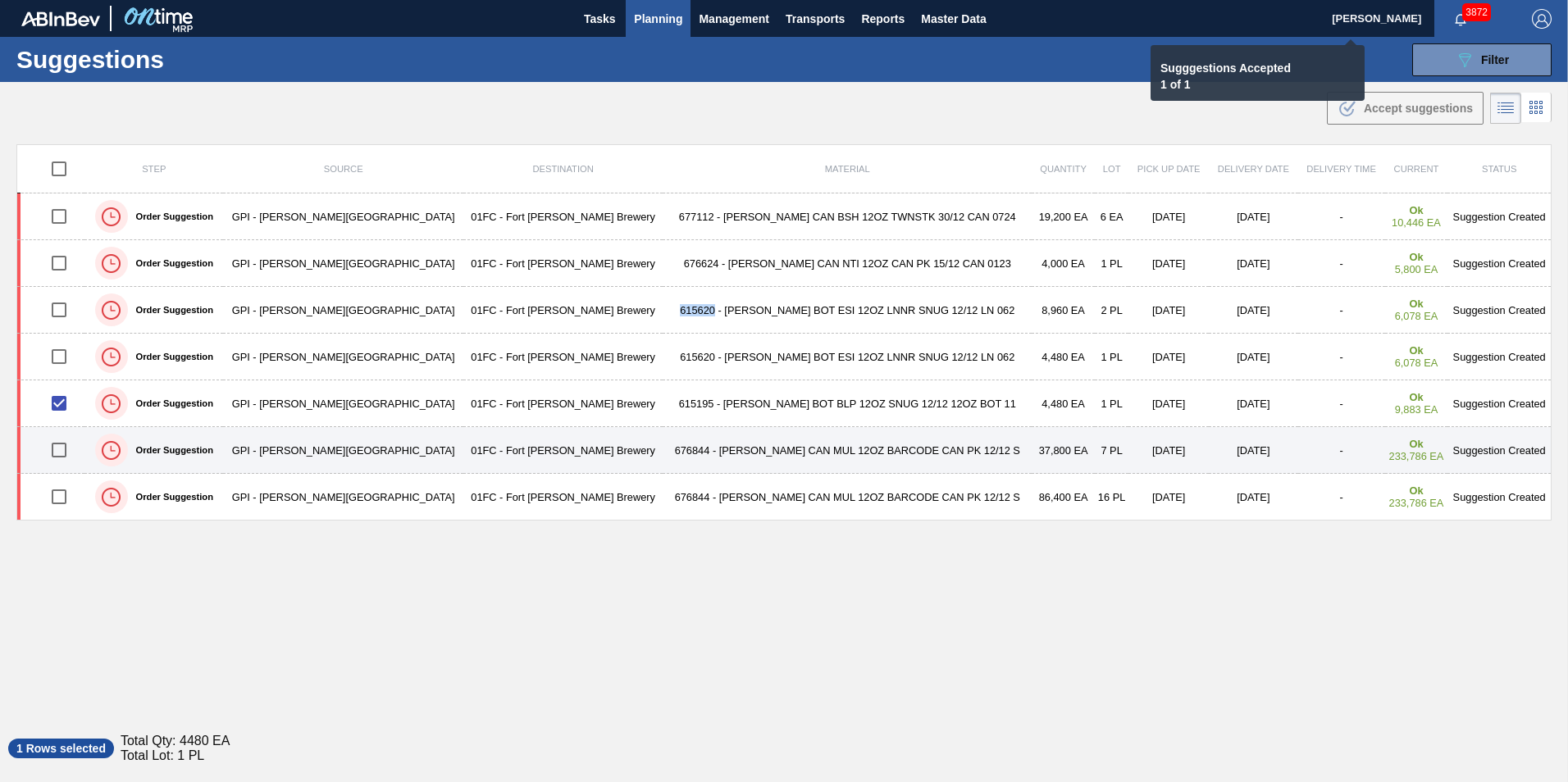
checkbox input "false"
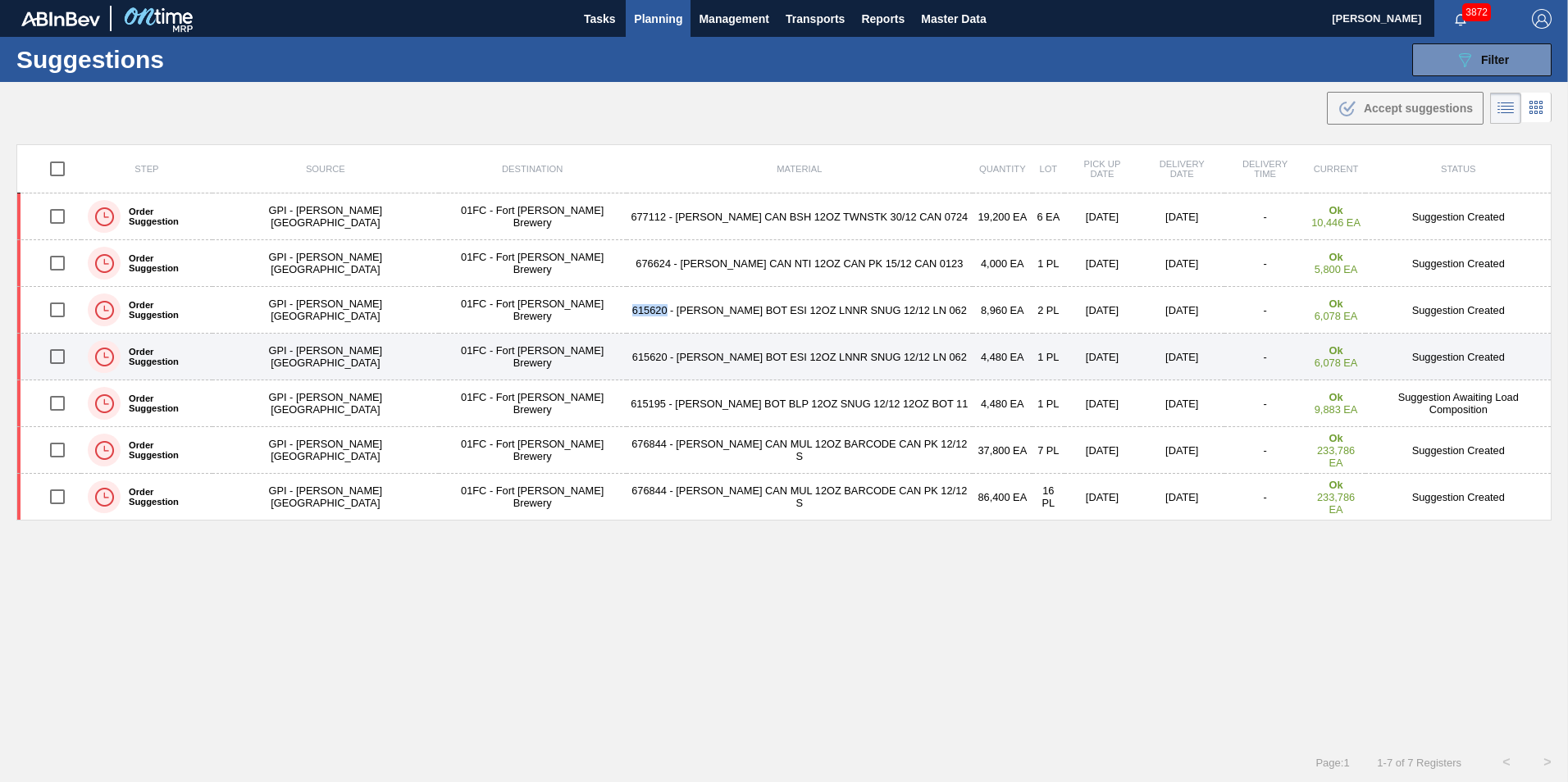
click at [66, 350] on input "checkbox" at bounding box center [57, 356] width 35 height 35
checkbox input "true"
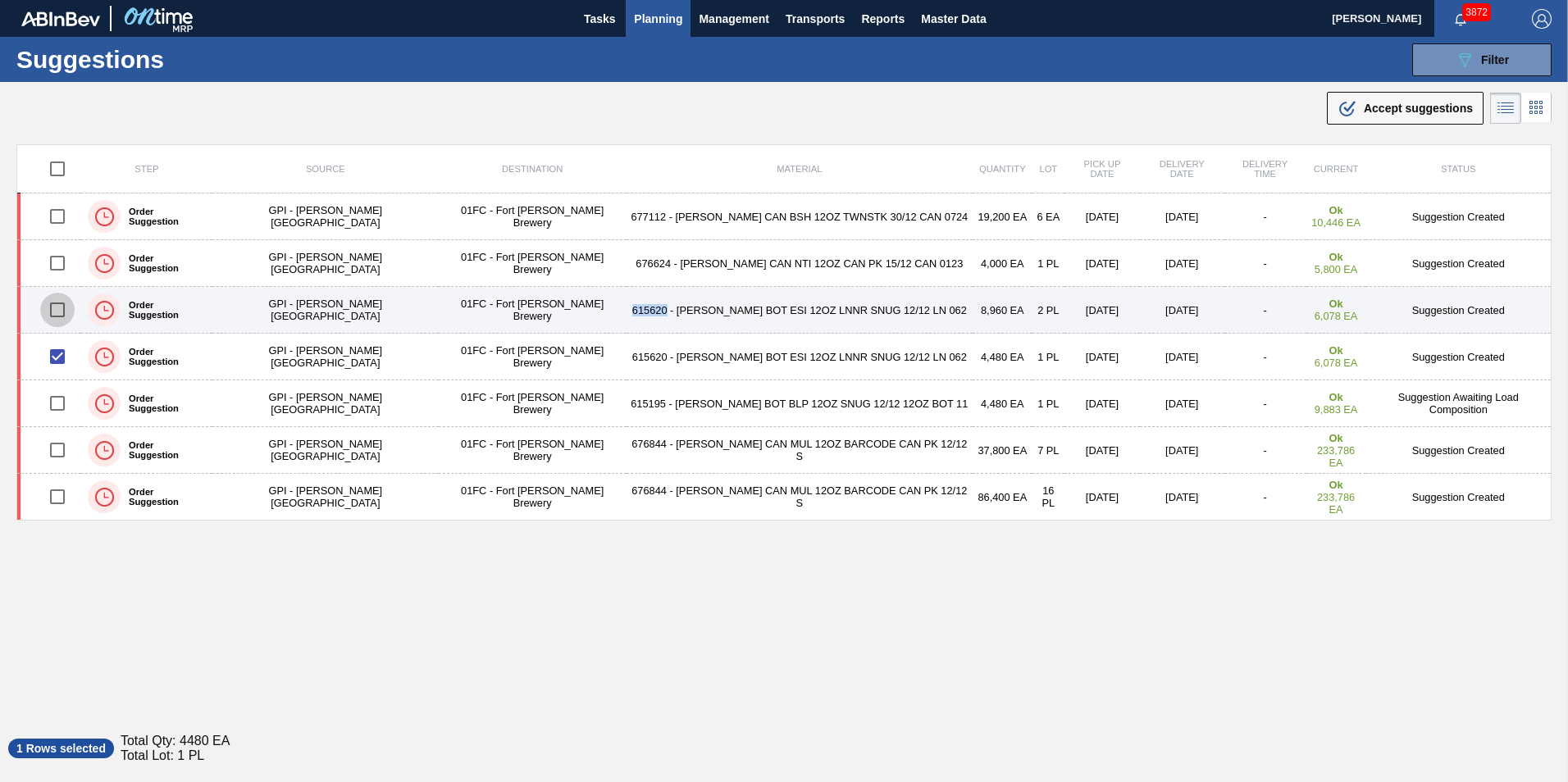
click at [60, 323] on input "checkbox" at bounding box center [57, 309] width 35 height 35
checkbox input "true"
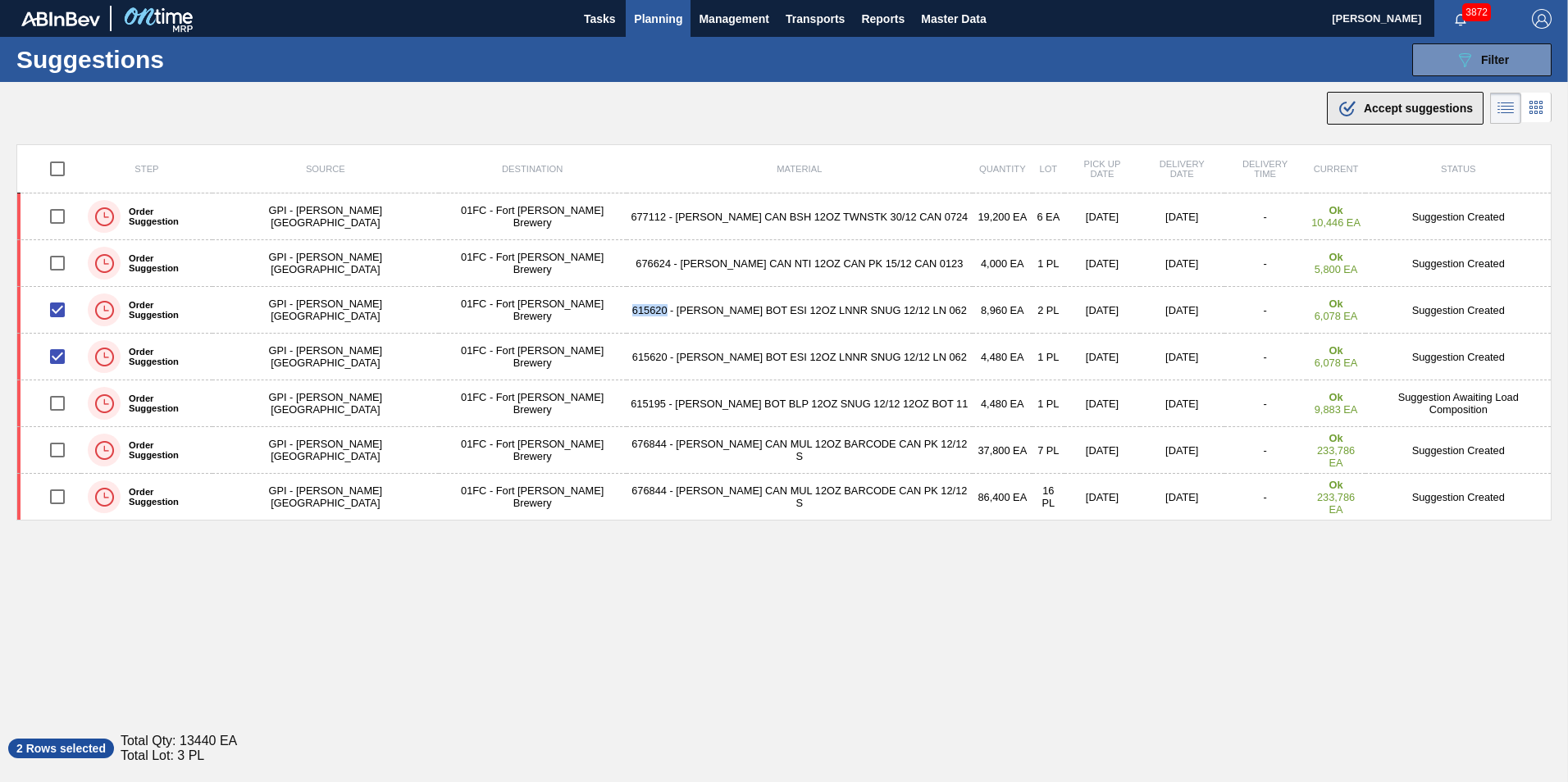
click at [1042, 111] on icon at bounding box center [1349, 106] width 13 height 12
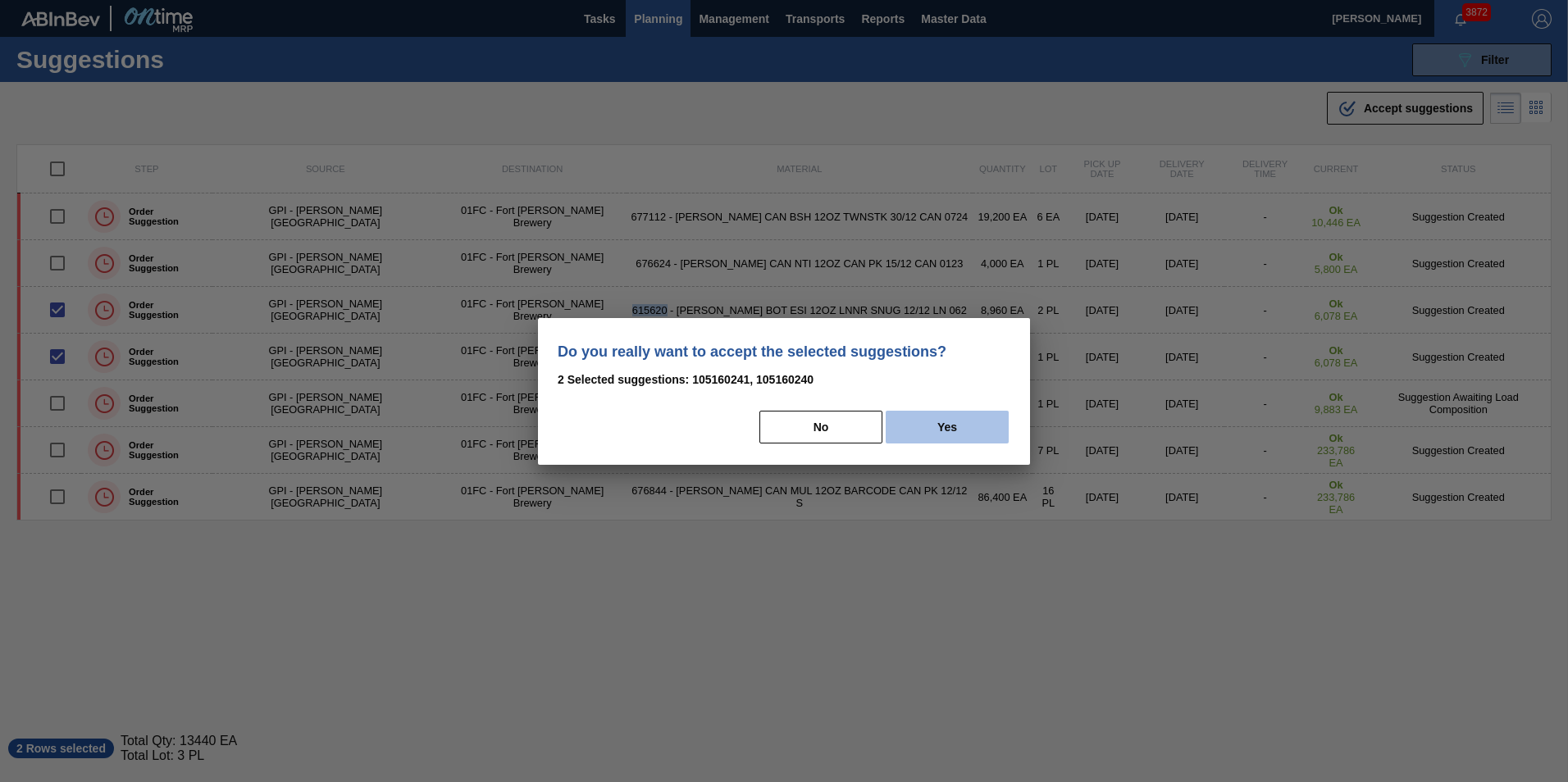
click at [972, 430] on button "Yes" at bounding box center [947, 426] width 123 height 33
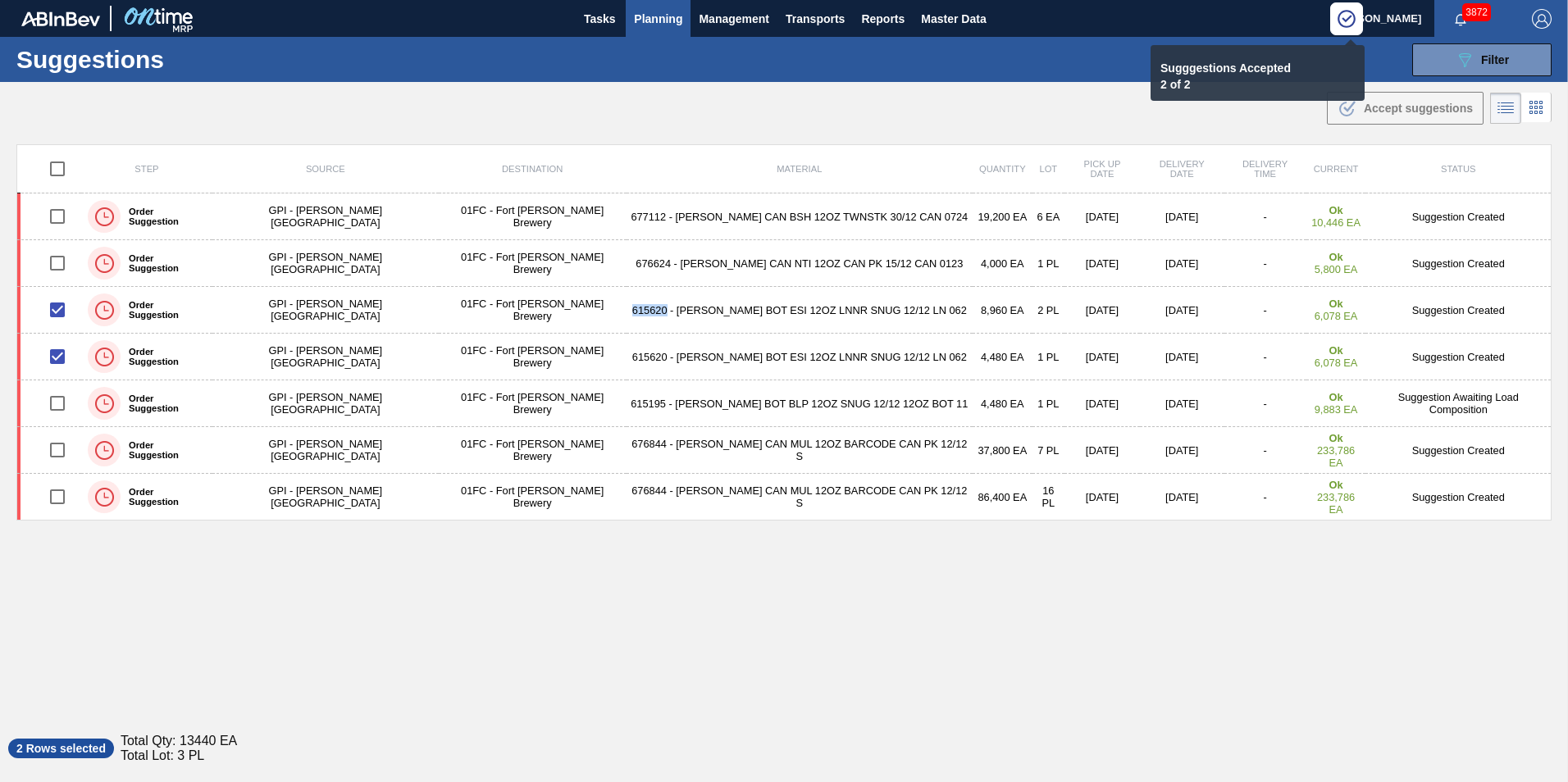
drag, startPoint x: 896, startPoint y: 631, endPoint x: 890, endPoint y: 622, distance: 10.8
click at [896, 551] on div "Step Source Destination Material Quantity Lot Pick up Date Delivery Date Delive…" at bounding box center [783, 428] width 1535 height 568
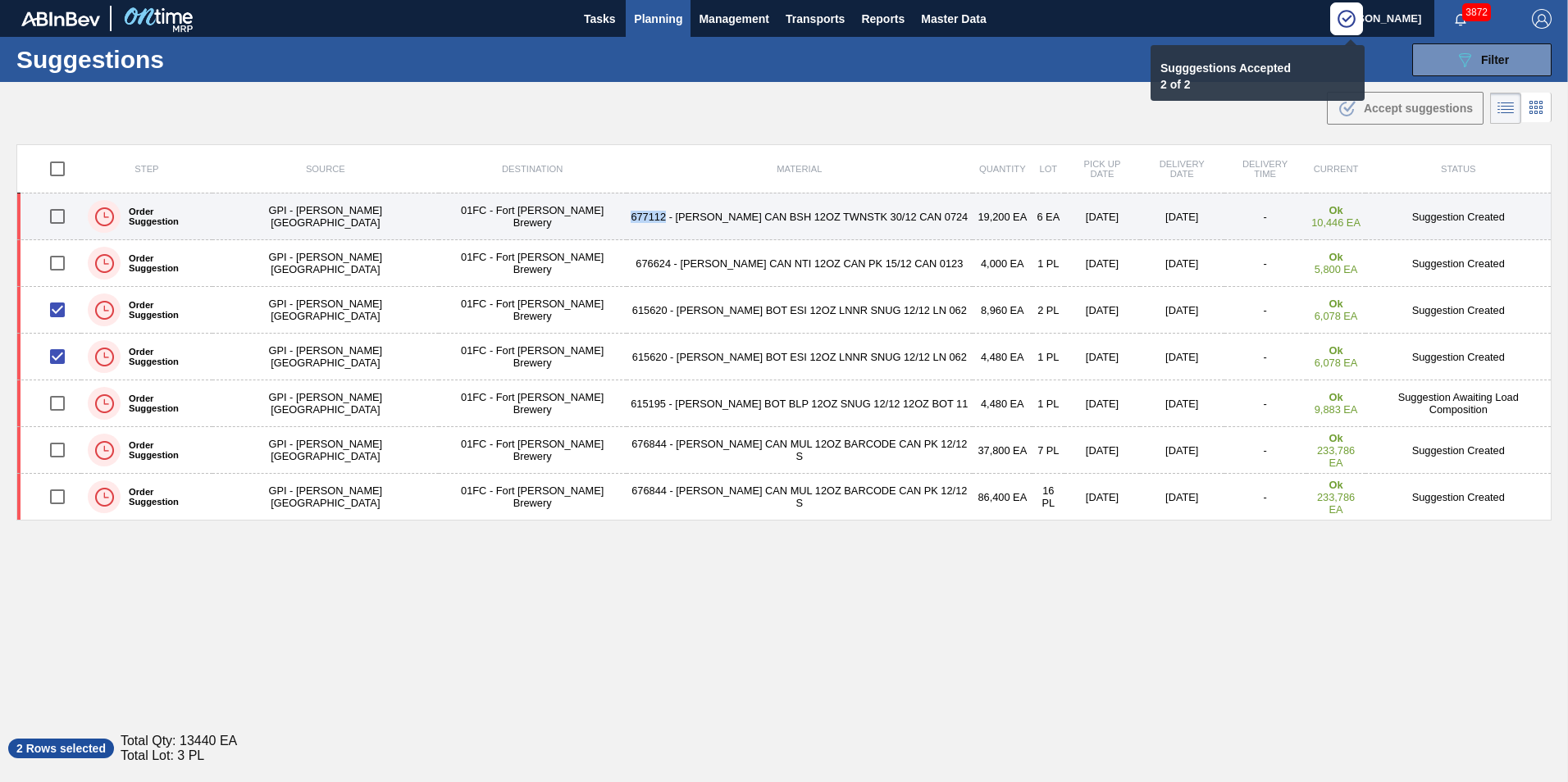
click at [64, 223] on input "checkbox" at bounding box center [57, 216] width 35 height 35
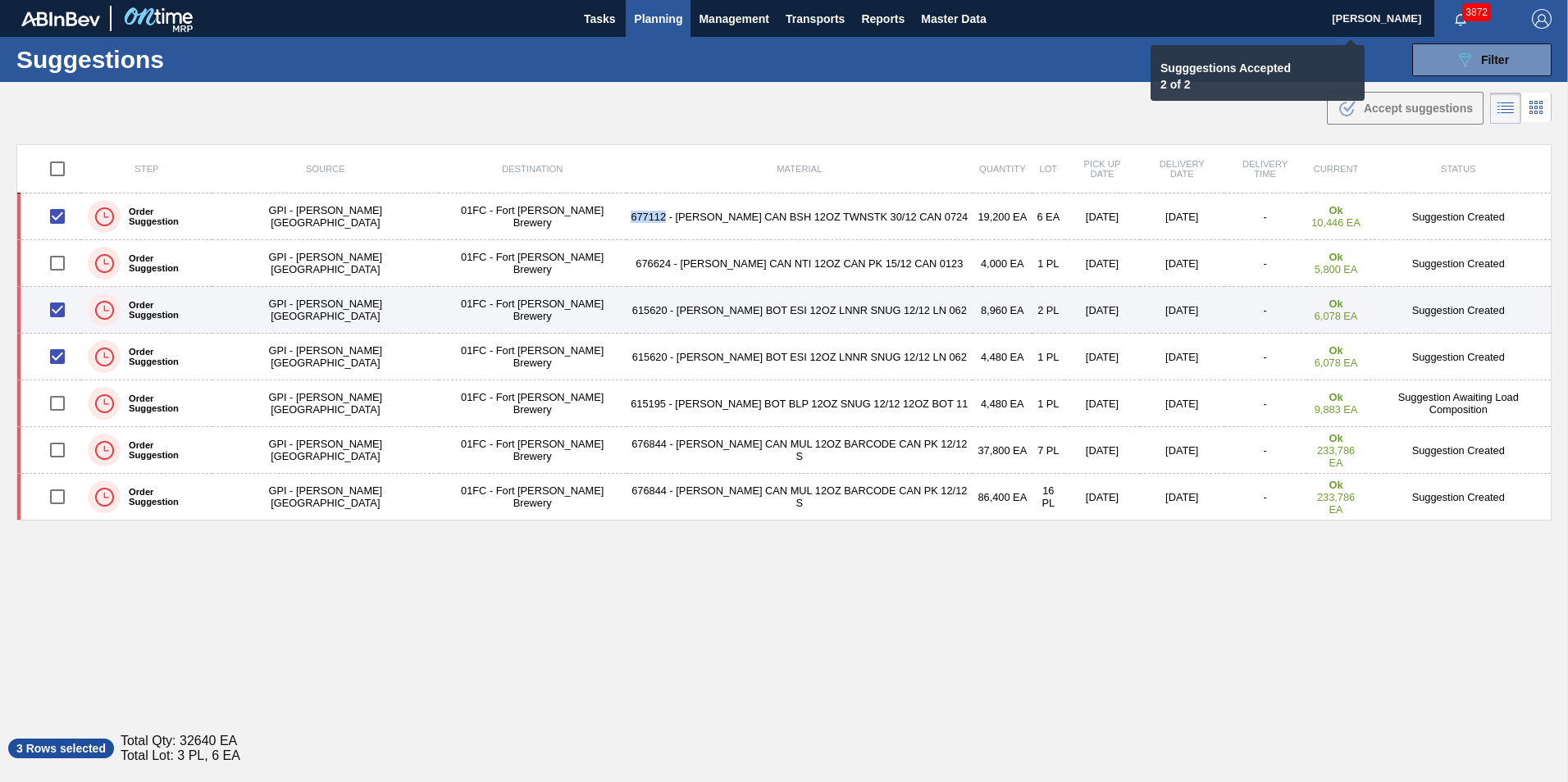
checkbox input "false"
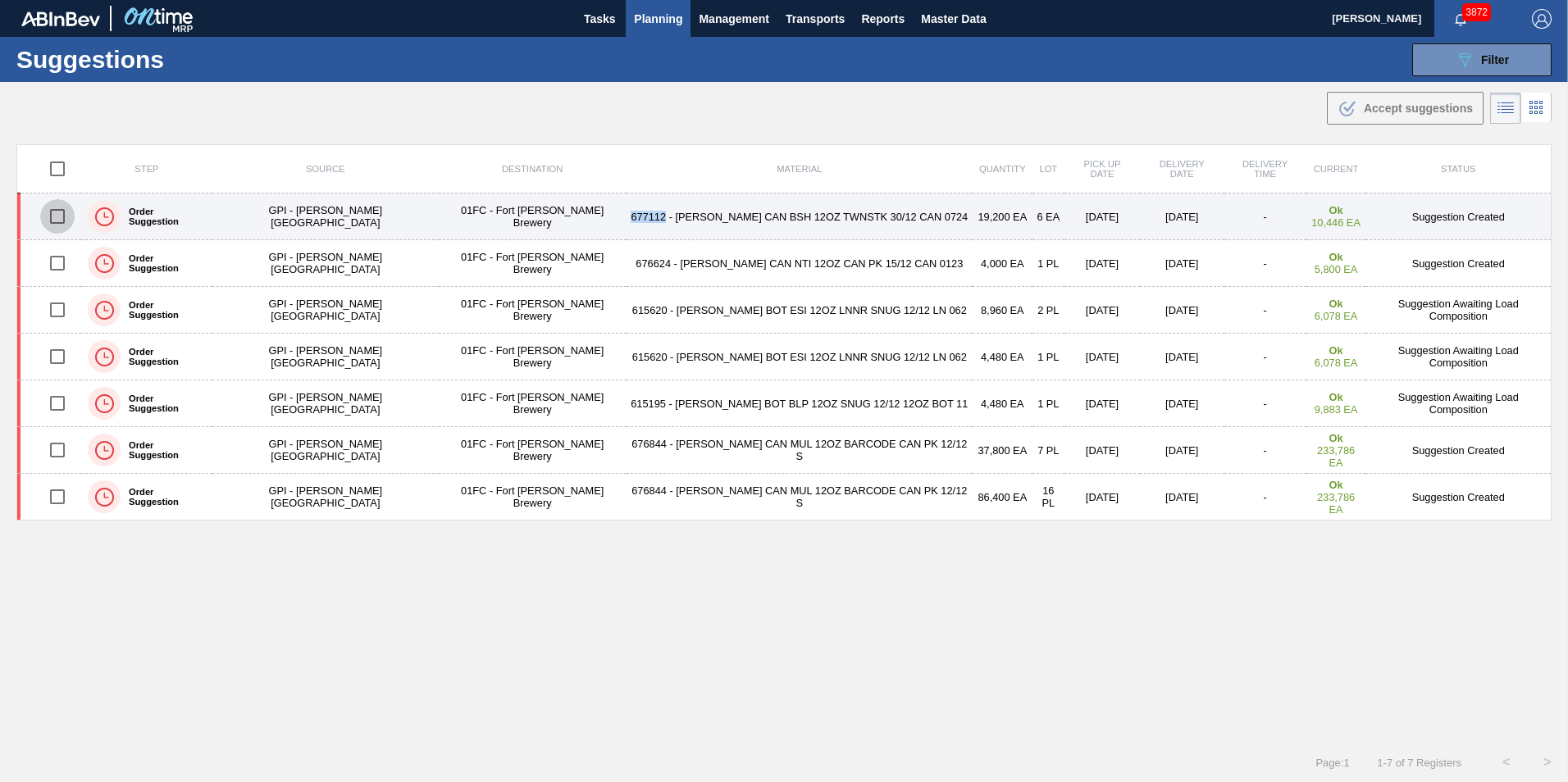
click at [59, 223] on input "checkbox" at bounding box center [57, 216] width 35 height 35
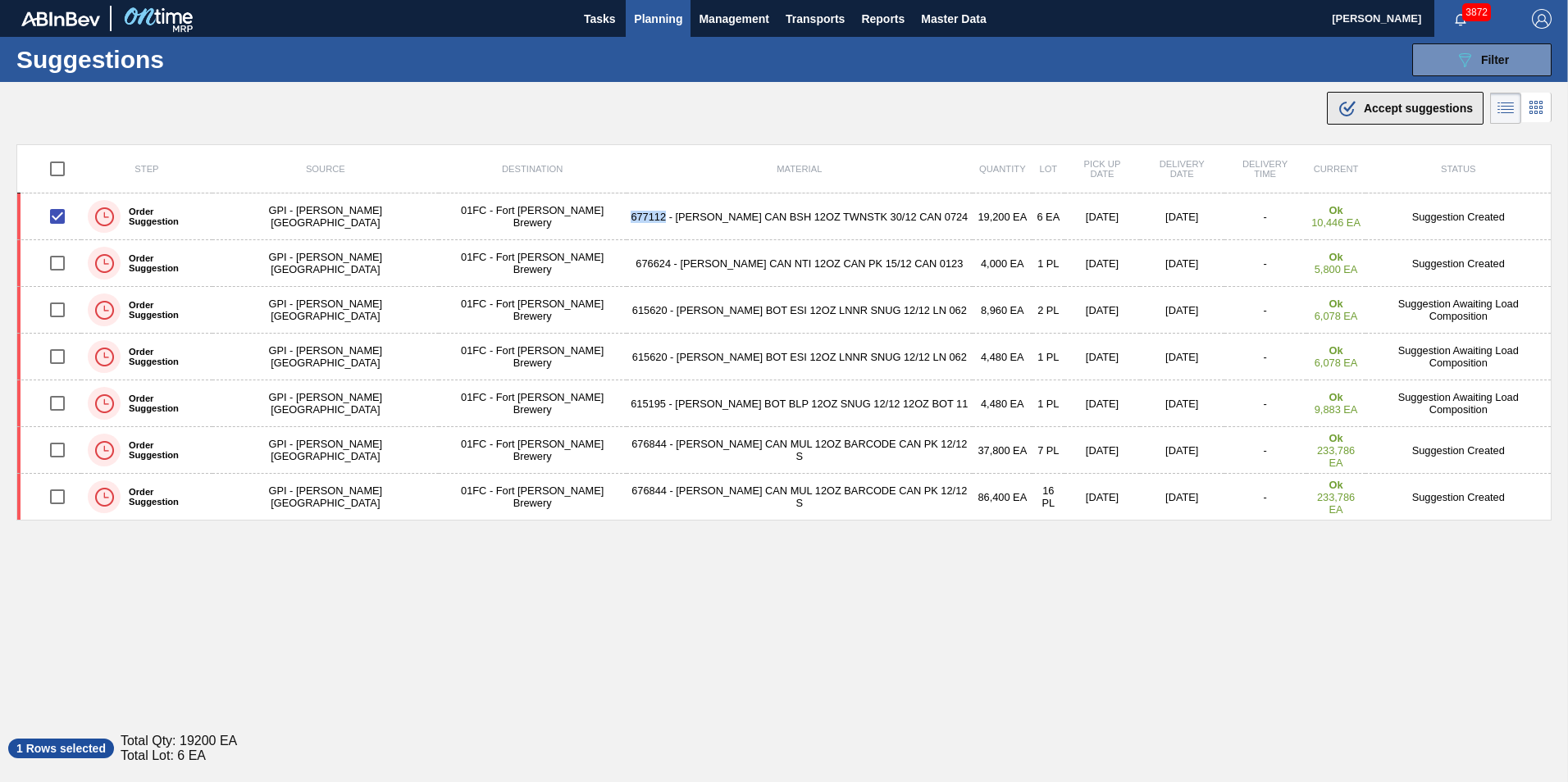
click at [1042, 106] on div ".b{fill:var(--color-action-default)} Accept suggestions" at bounding box center [1405, 107] width 135 height 19
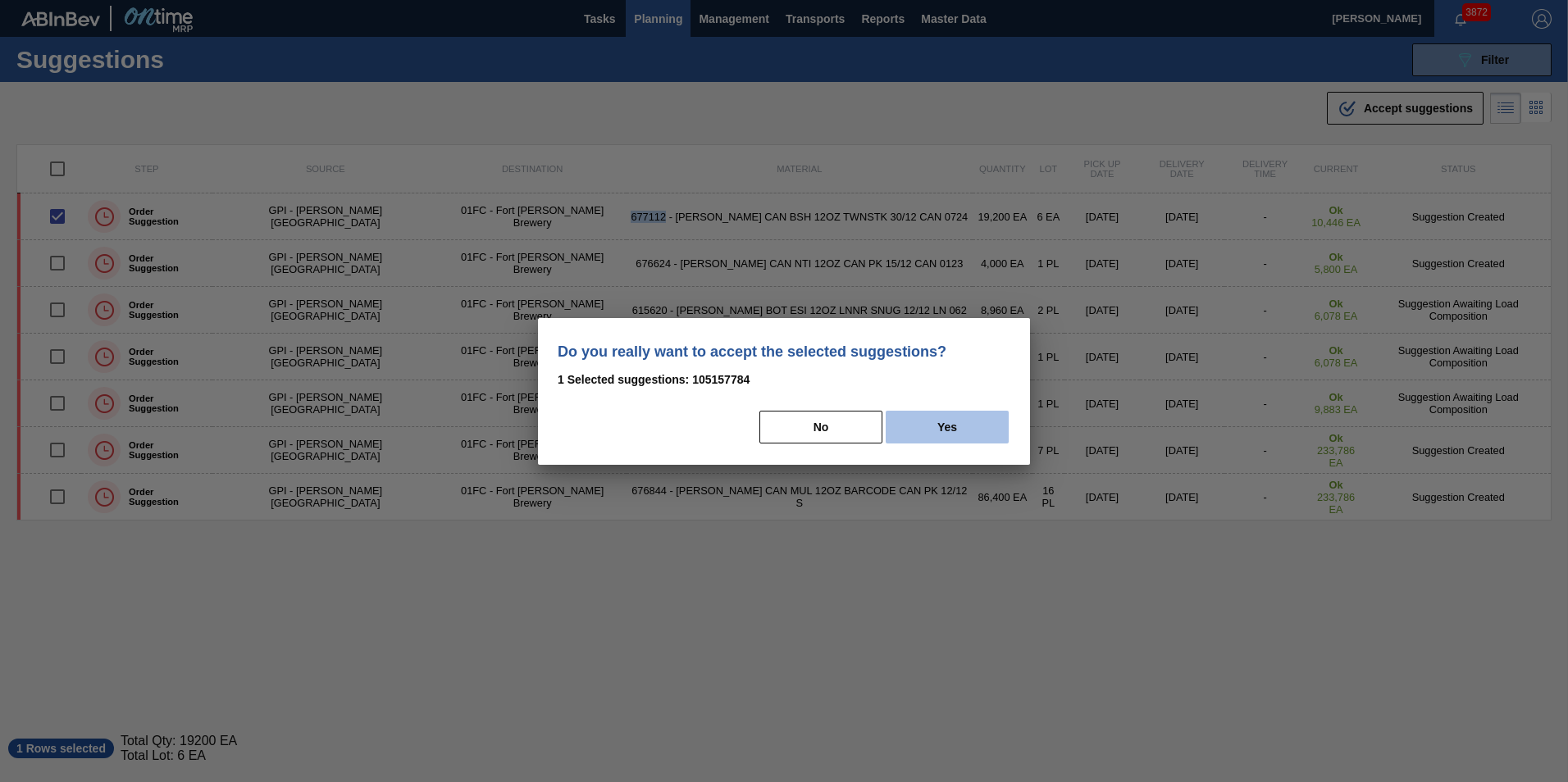
click at [928, 430] on button "Yes" at bounding box center [947, 426] width 123 height 33
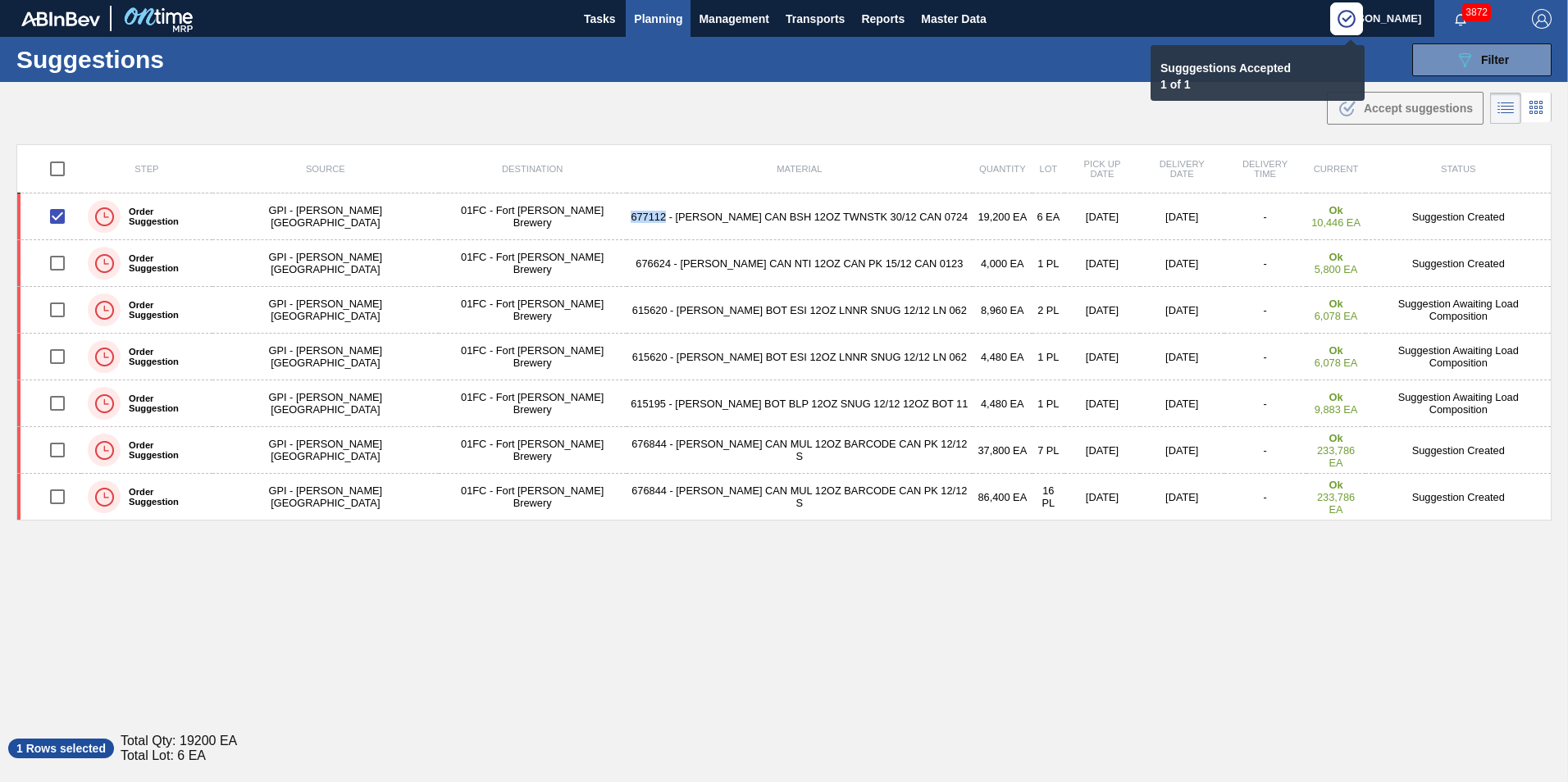
click at [1042, 551] on div "Step Source Destination Material Quantity Lot Pick up Date Delivery Date Delive…" at bounding box center [783, 428] width 1535 height 568
checkbox input "false"
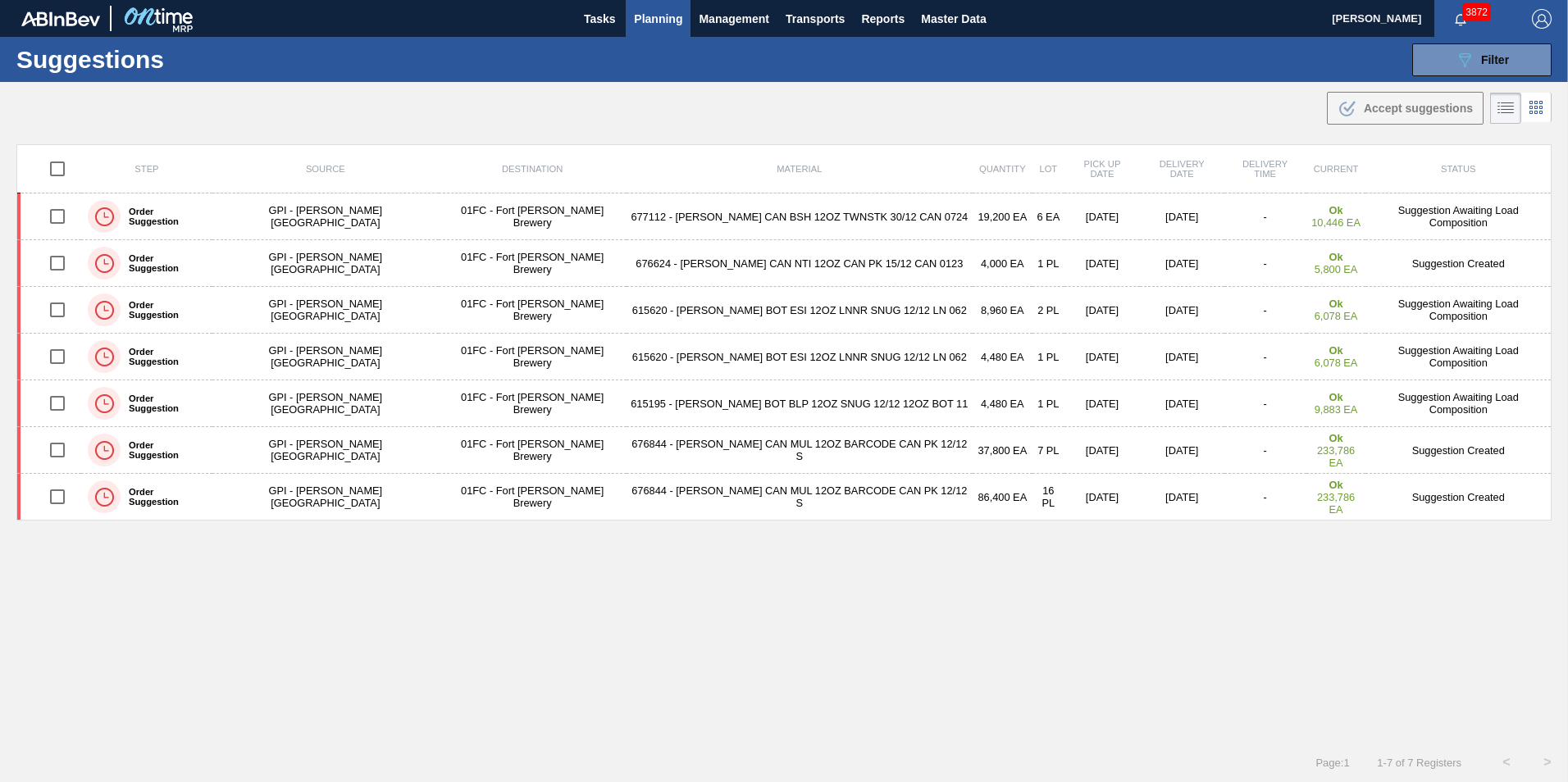
click at [873, 551] on div "Step Source Destination Material Quantity Lot Pick up Date Delivery Date Delive…" at bounding box center [783, 428] width 1535 height 568
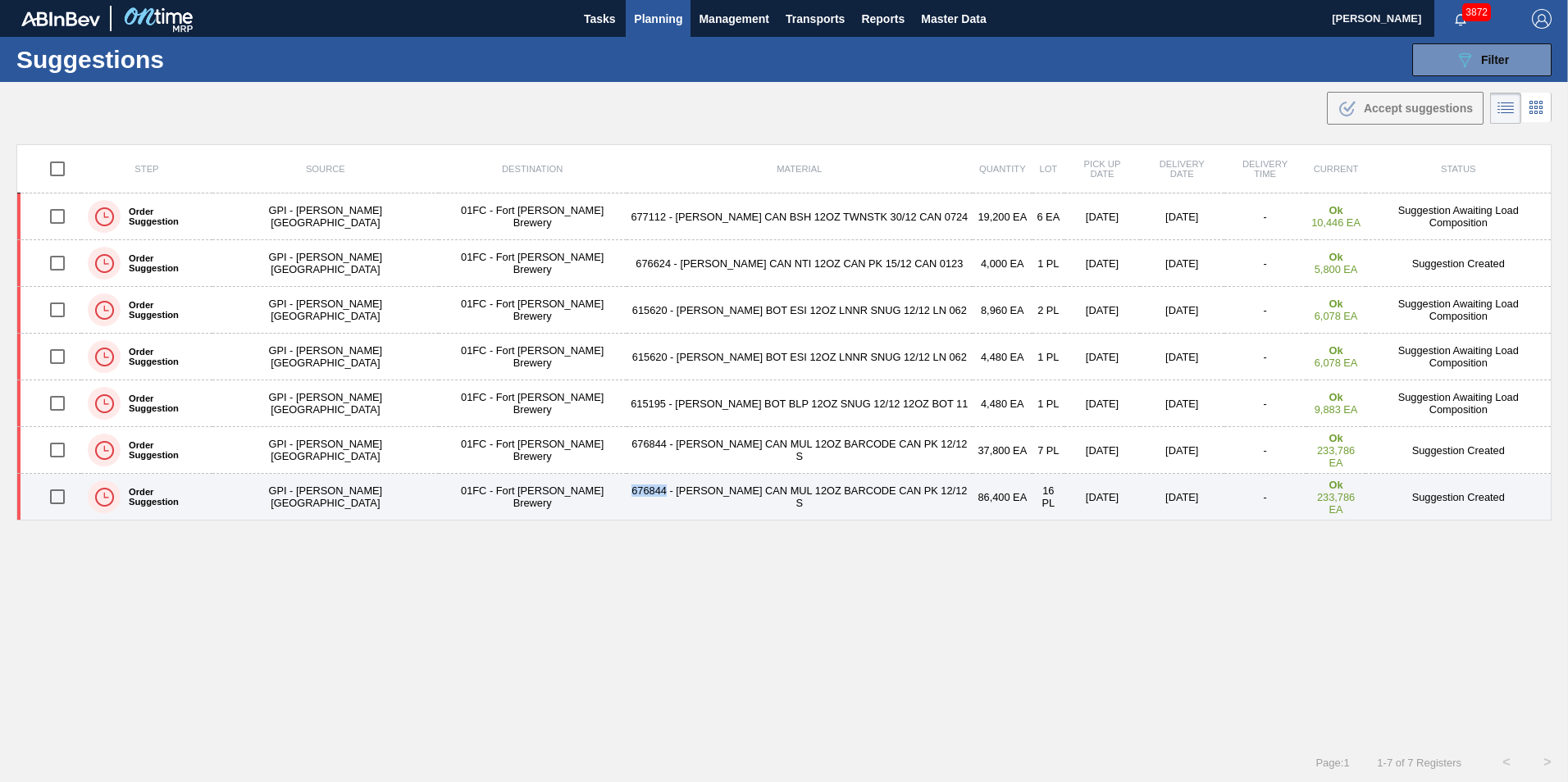
click at [74, 497] on input "checkbox" at bounding box center [57, 497] width 35 height 35
checkbox input "true"
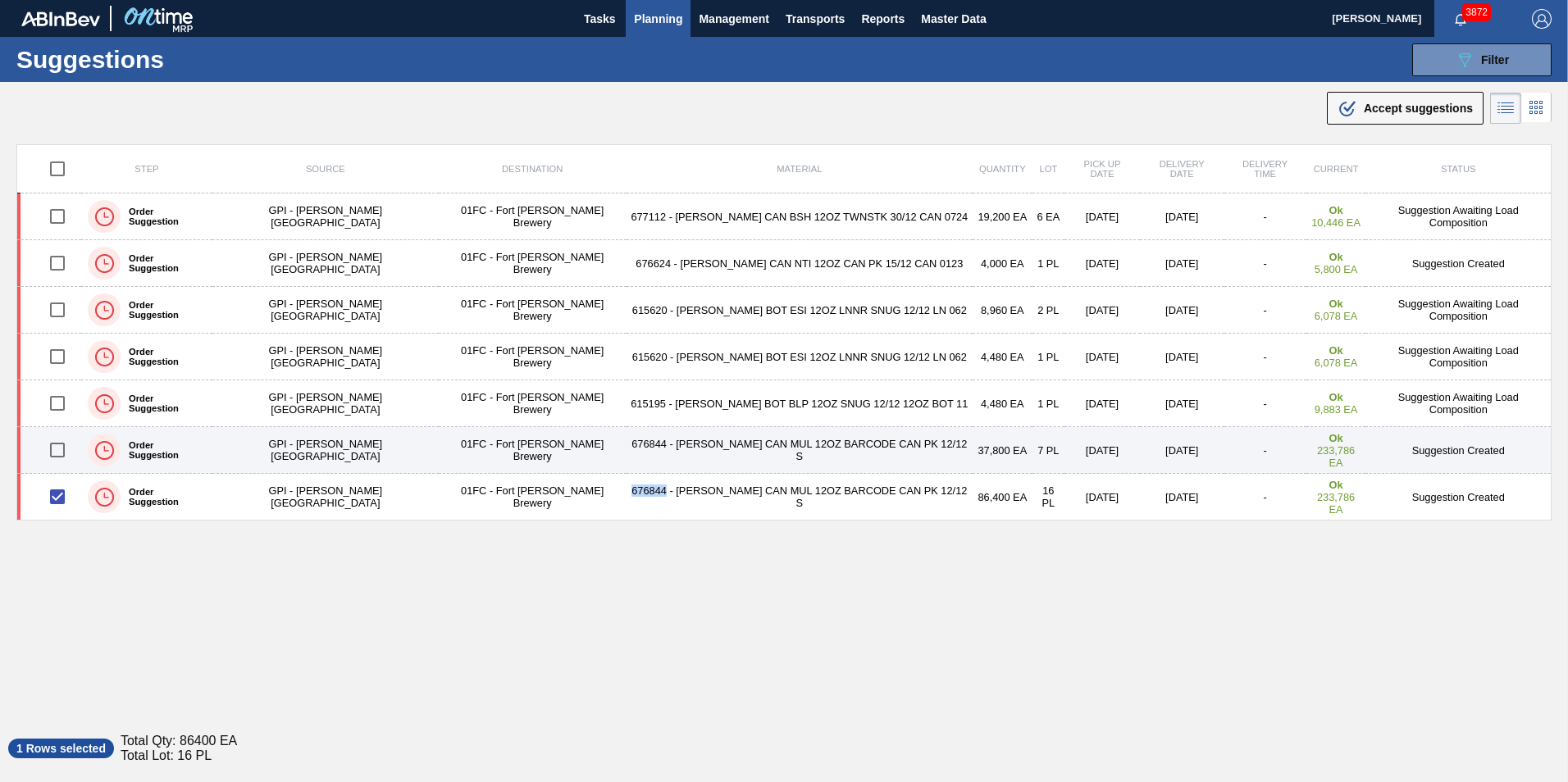
click at [68, 448] on input "checkbox" at bounding box center [57, 449] width 35 height 35
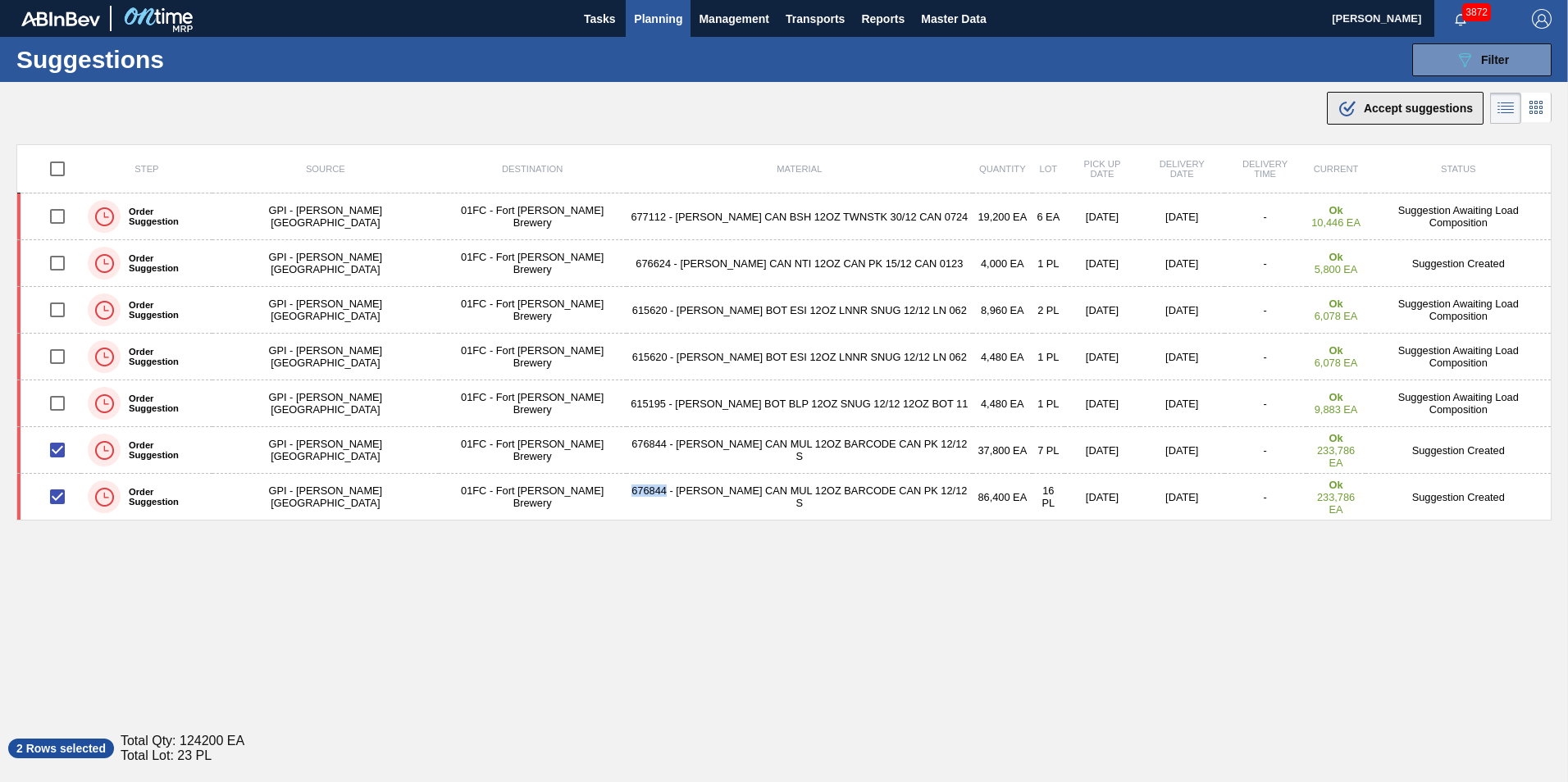
click at [1042, 110] on span "Accept suggestions" at bounding box center [1418, 108] width 109 height 14
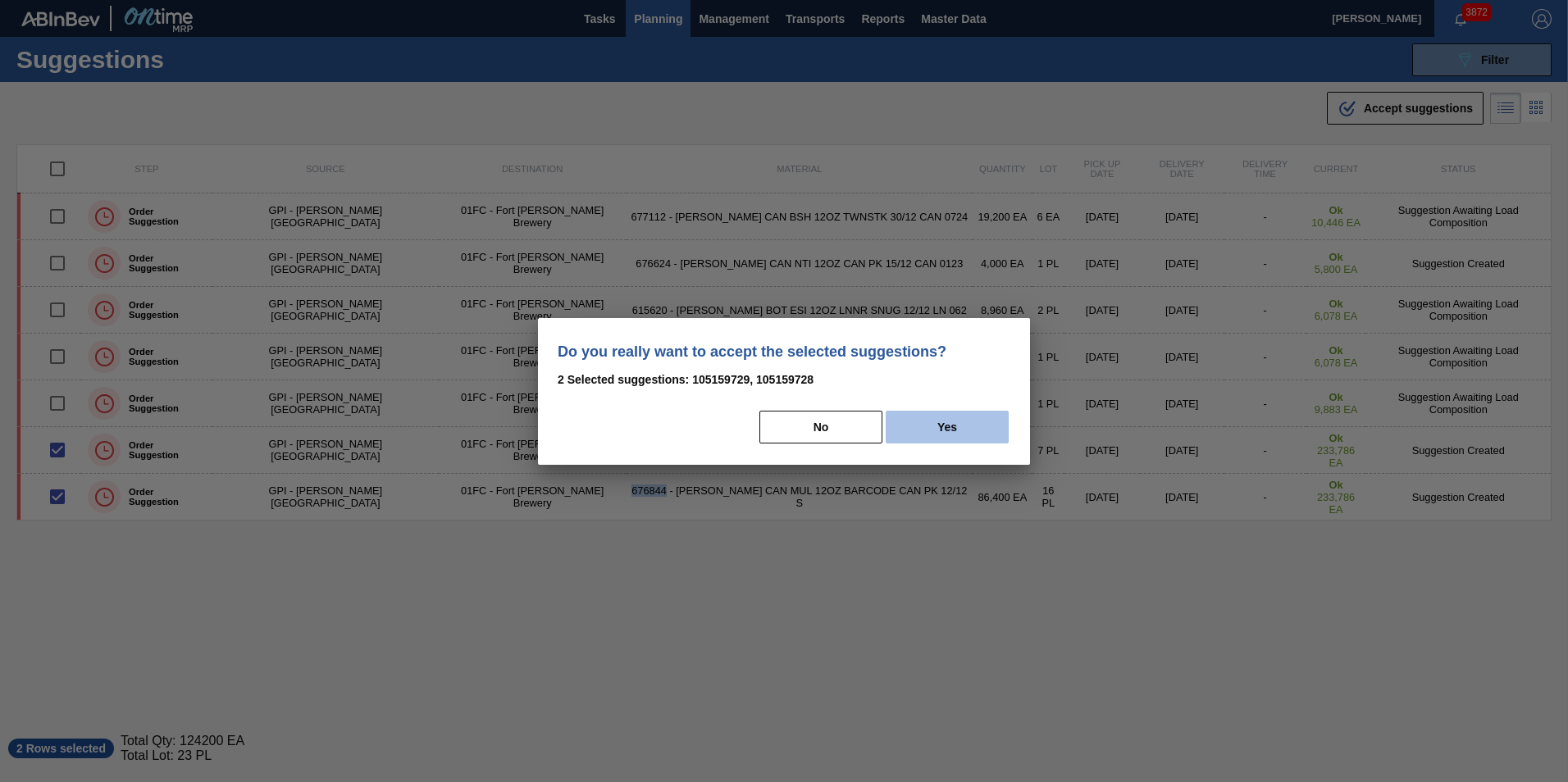
click at [922, 427] on button "Yes" at bounding box center [947, 426] width 123 height 33
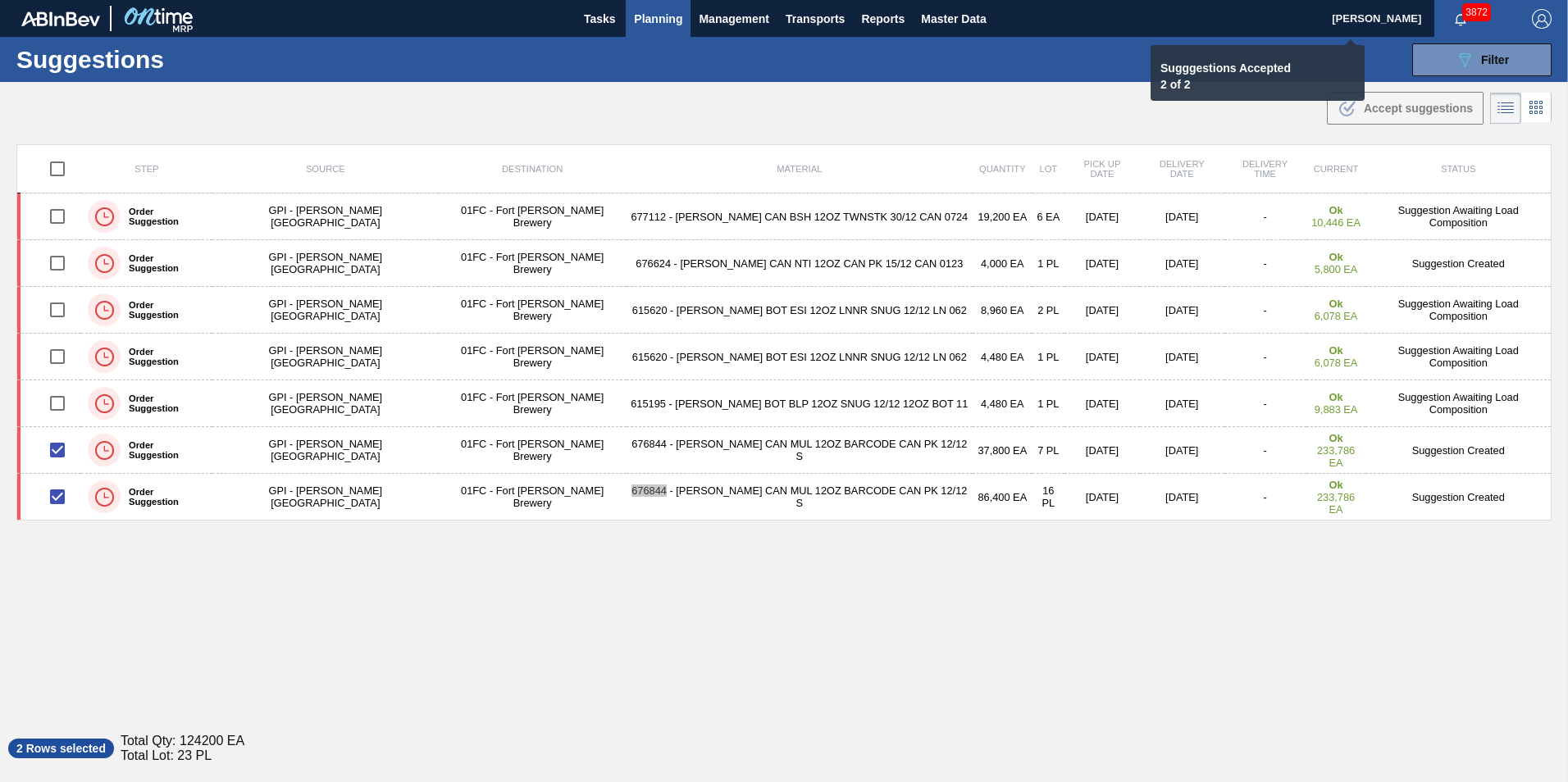
checkbox input "false"
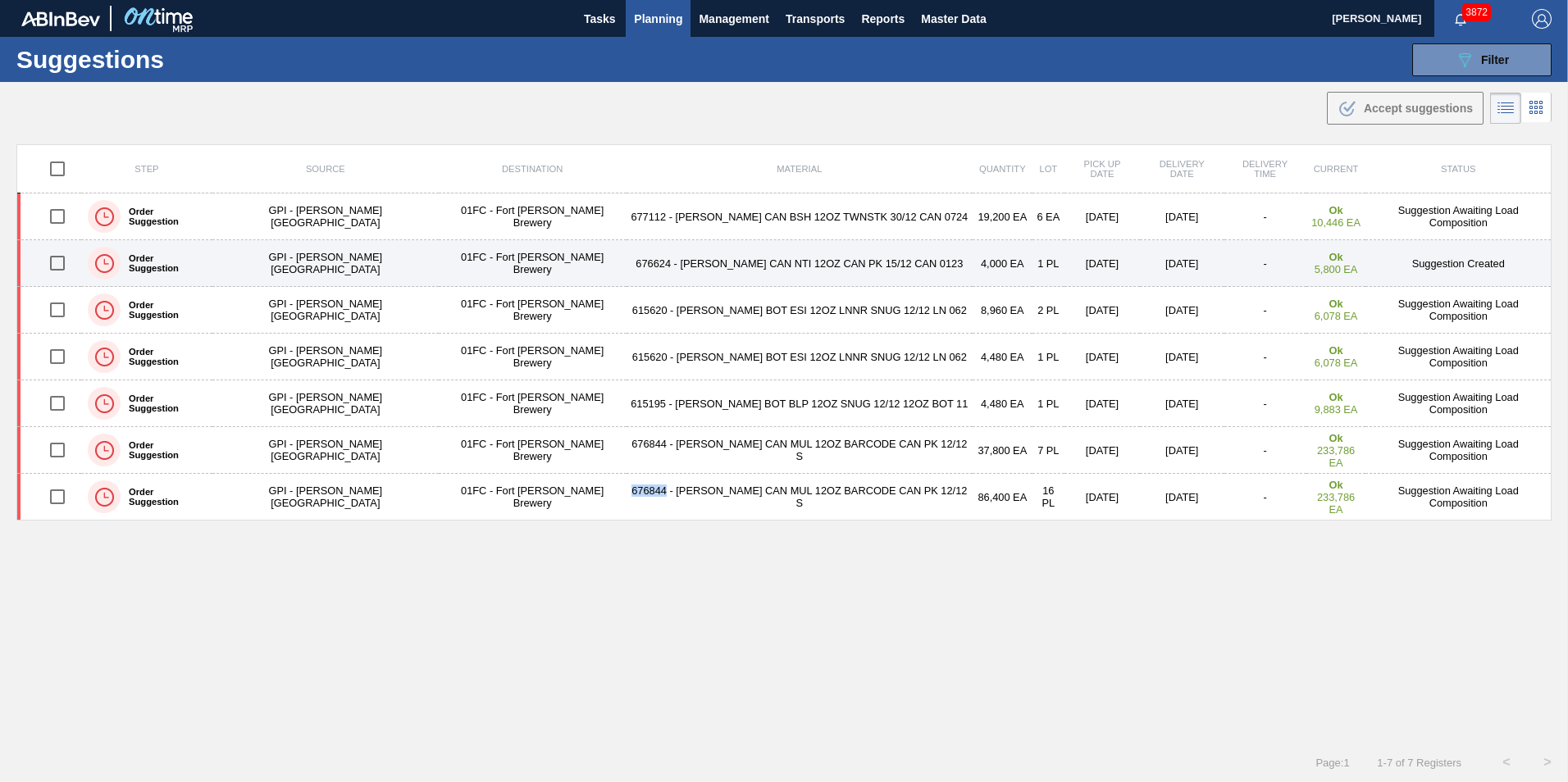
click at [61, 266] on input "checkbox" at bounding box center [57, 263] width 35 height 35
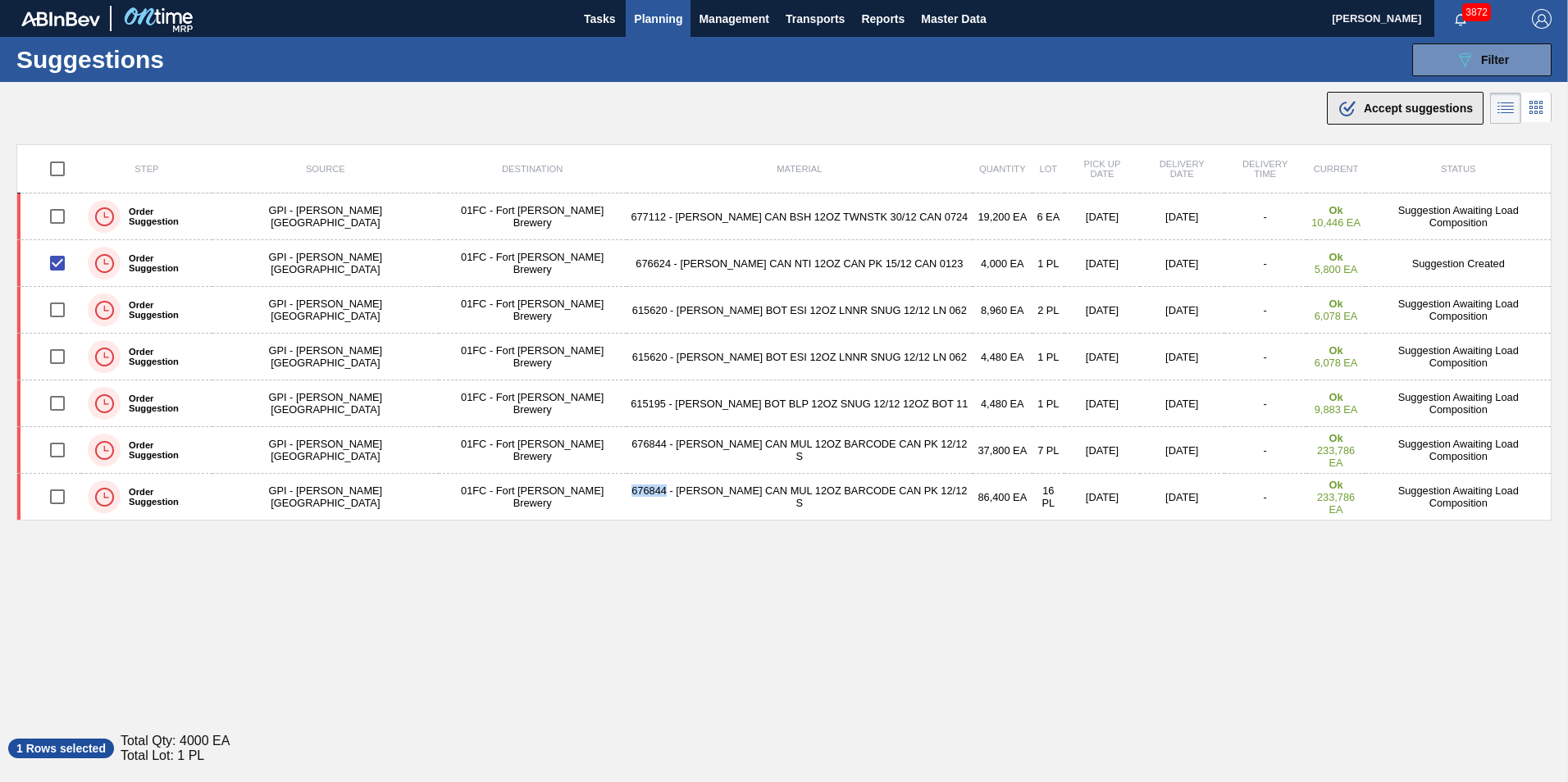
click at [1042, 114] on span "Accept suggestions" at bounding box center [1418, 108] width 109 height 14
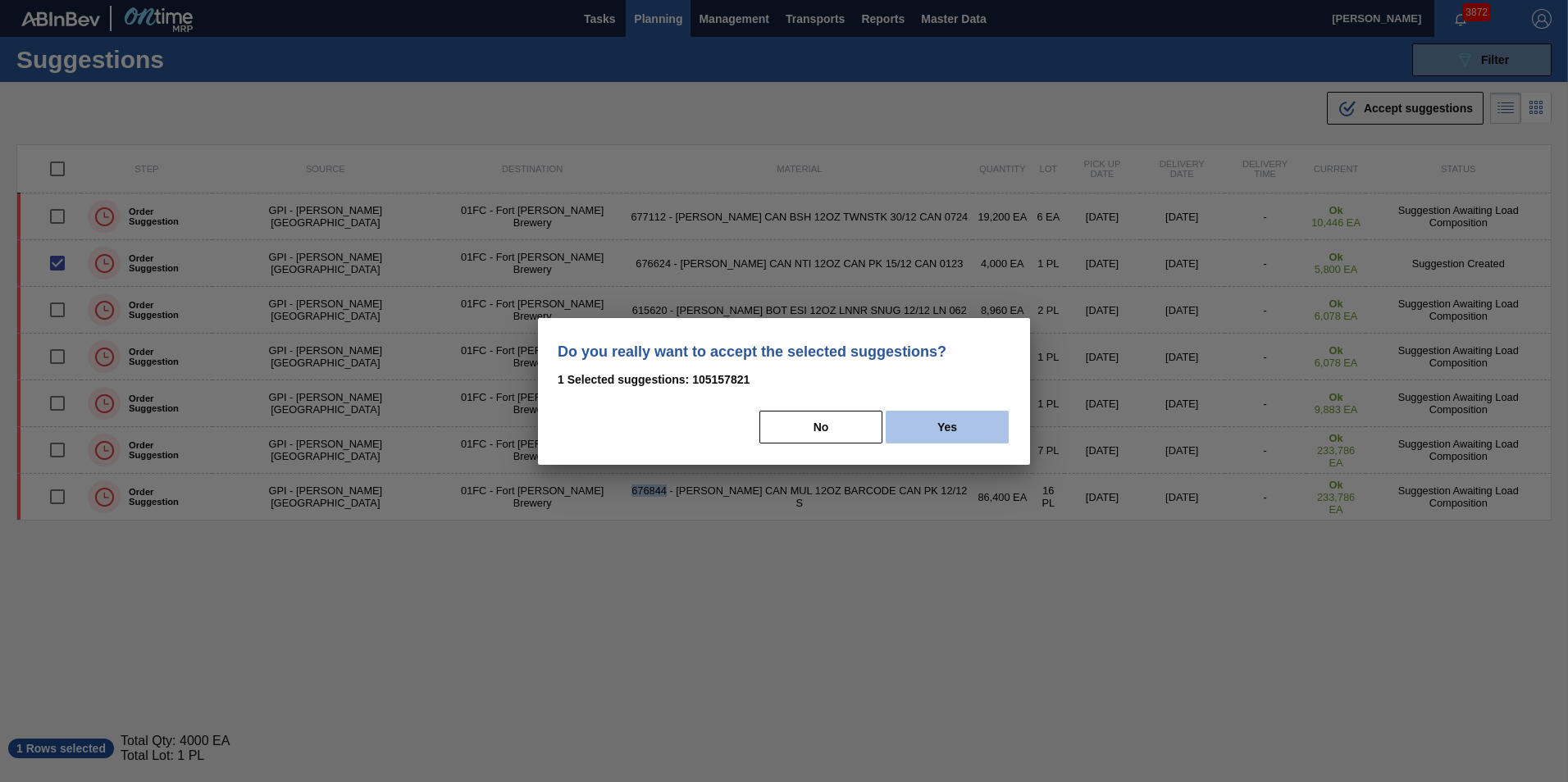
click at [964, 417] on button "Yes" at bounding box center [947, 426] width 123 height 33
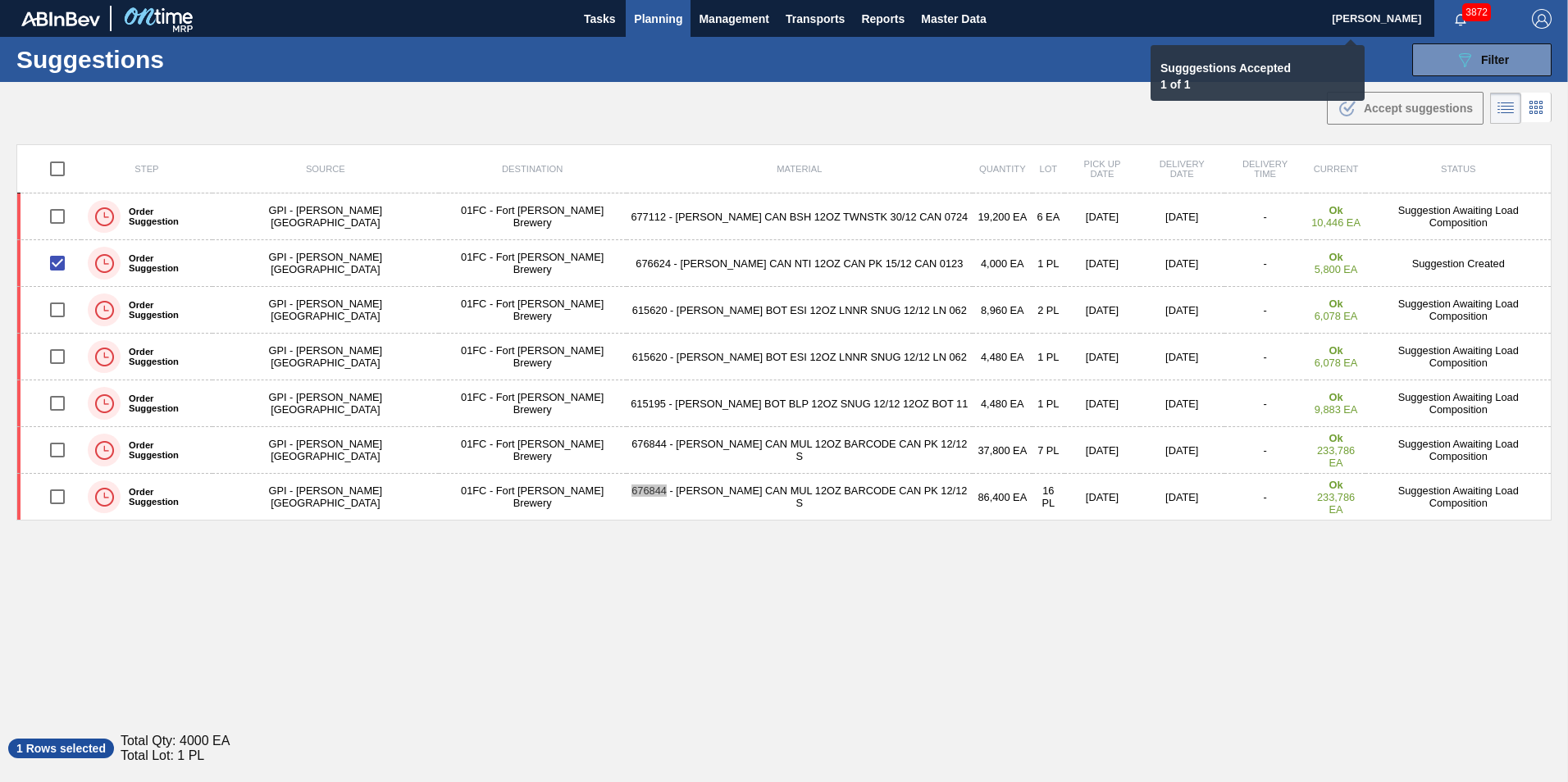
checkbox input "false"
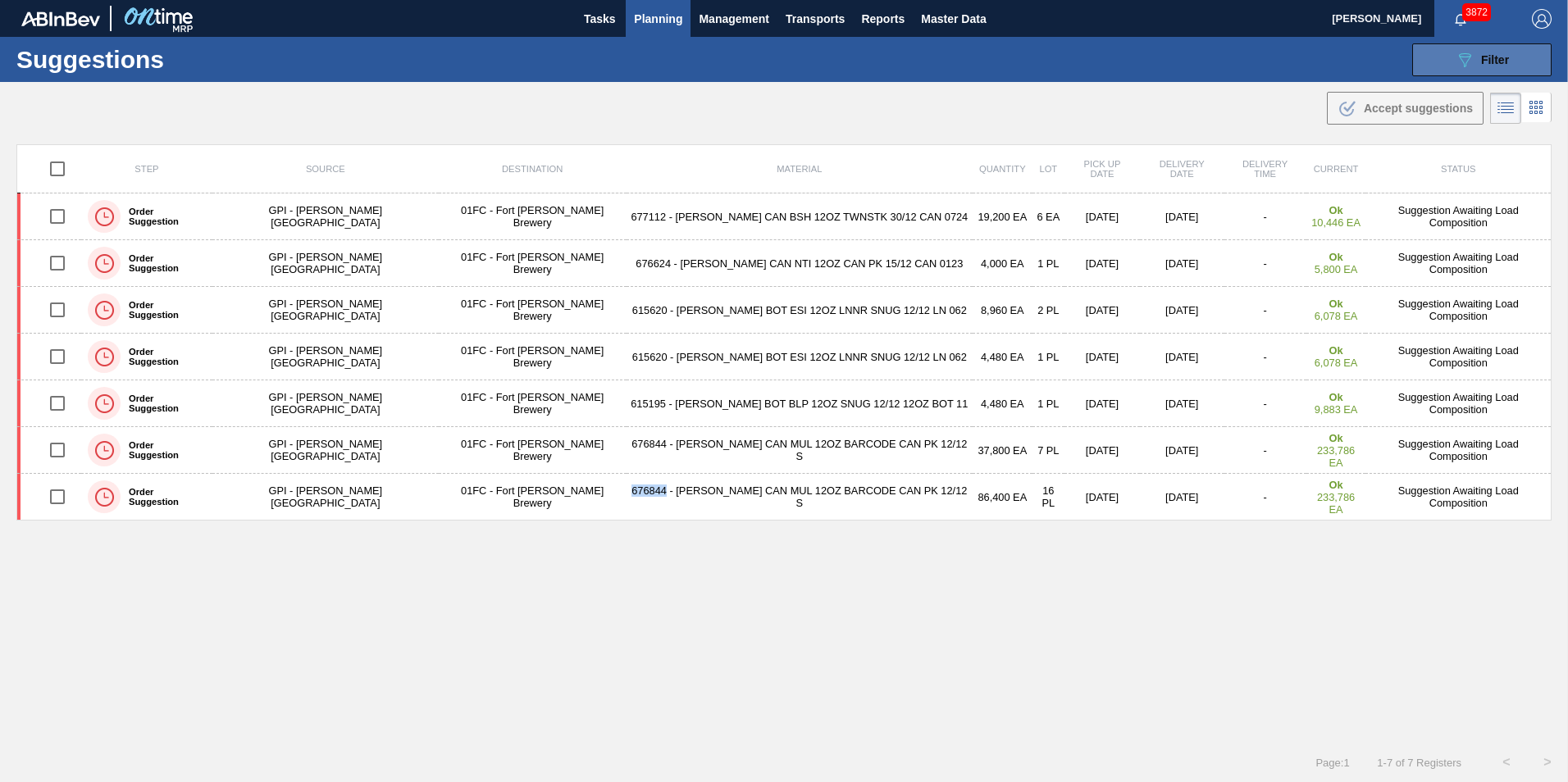
click at [1042, 62] on div "089F7B8B-B2A5-4AFE-B5C0-19BA573D28AC Filter" at bounding box center [1482, 59] width 54 height 19
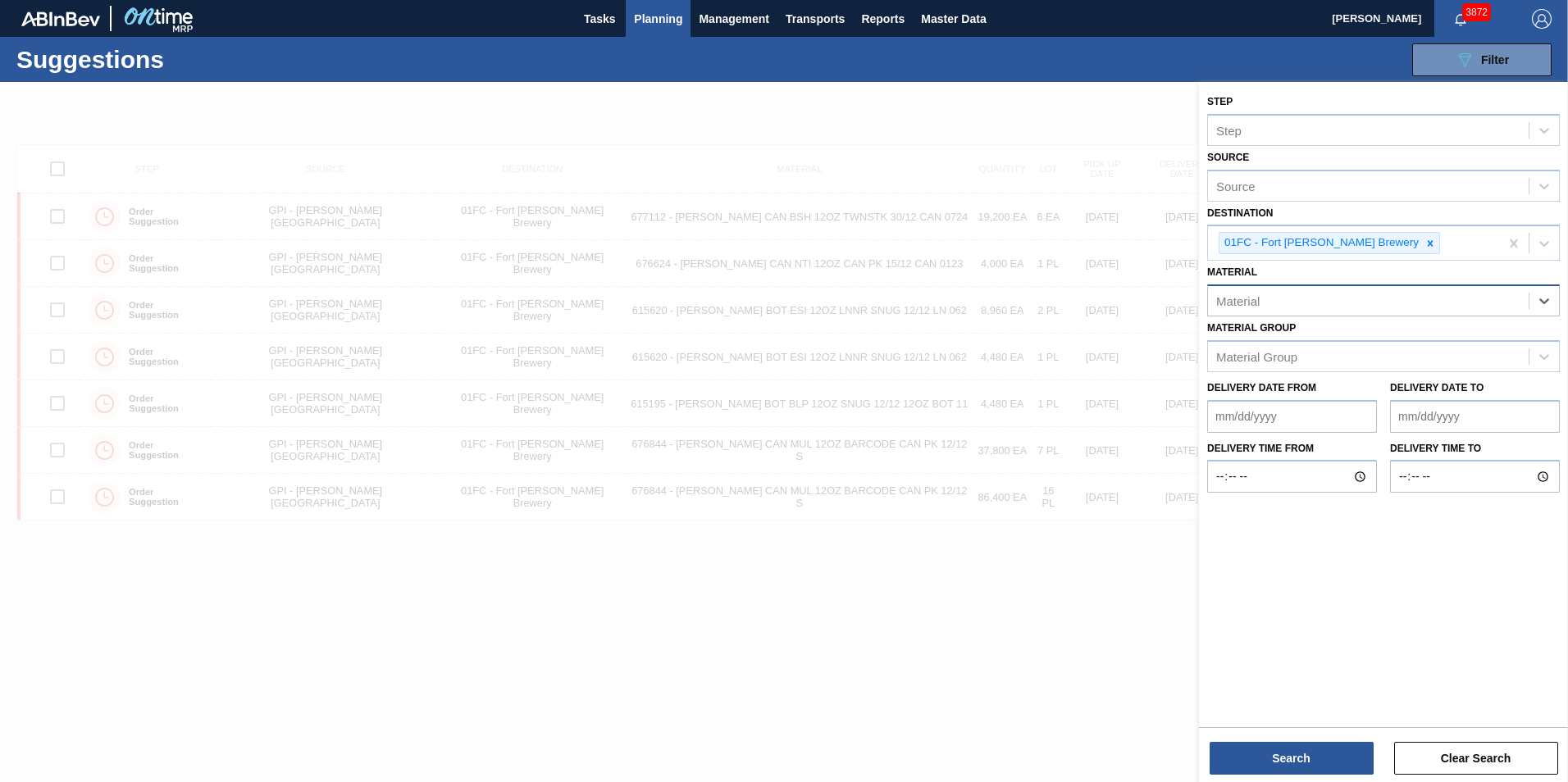
click at [1042, 307] on div "Material" at bounding box center [1367, 301] width 320 height 24
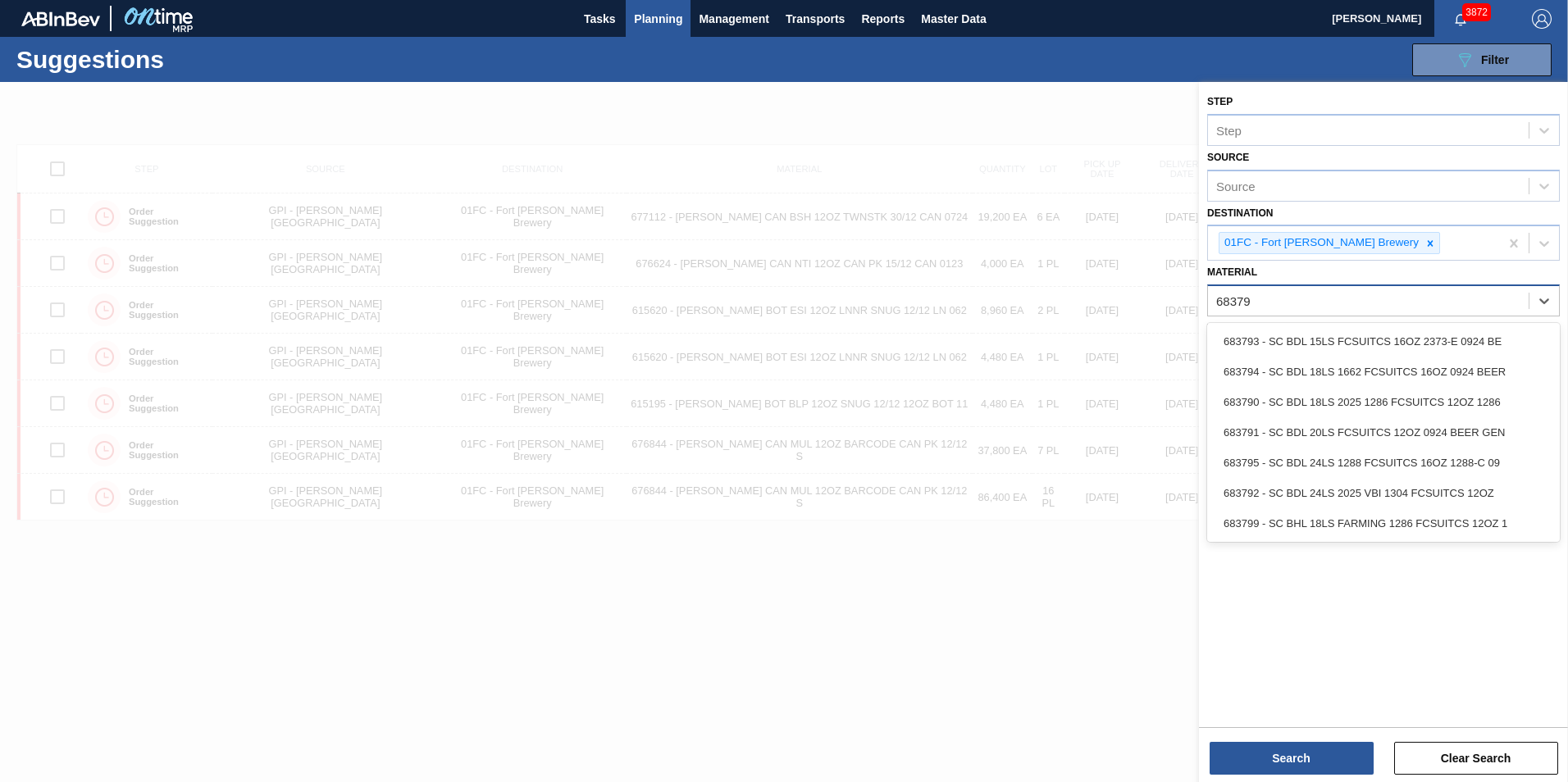
type input "683790"
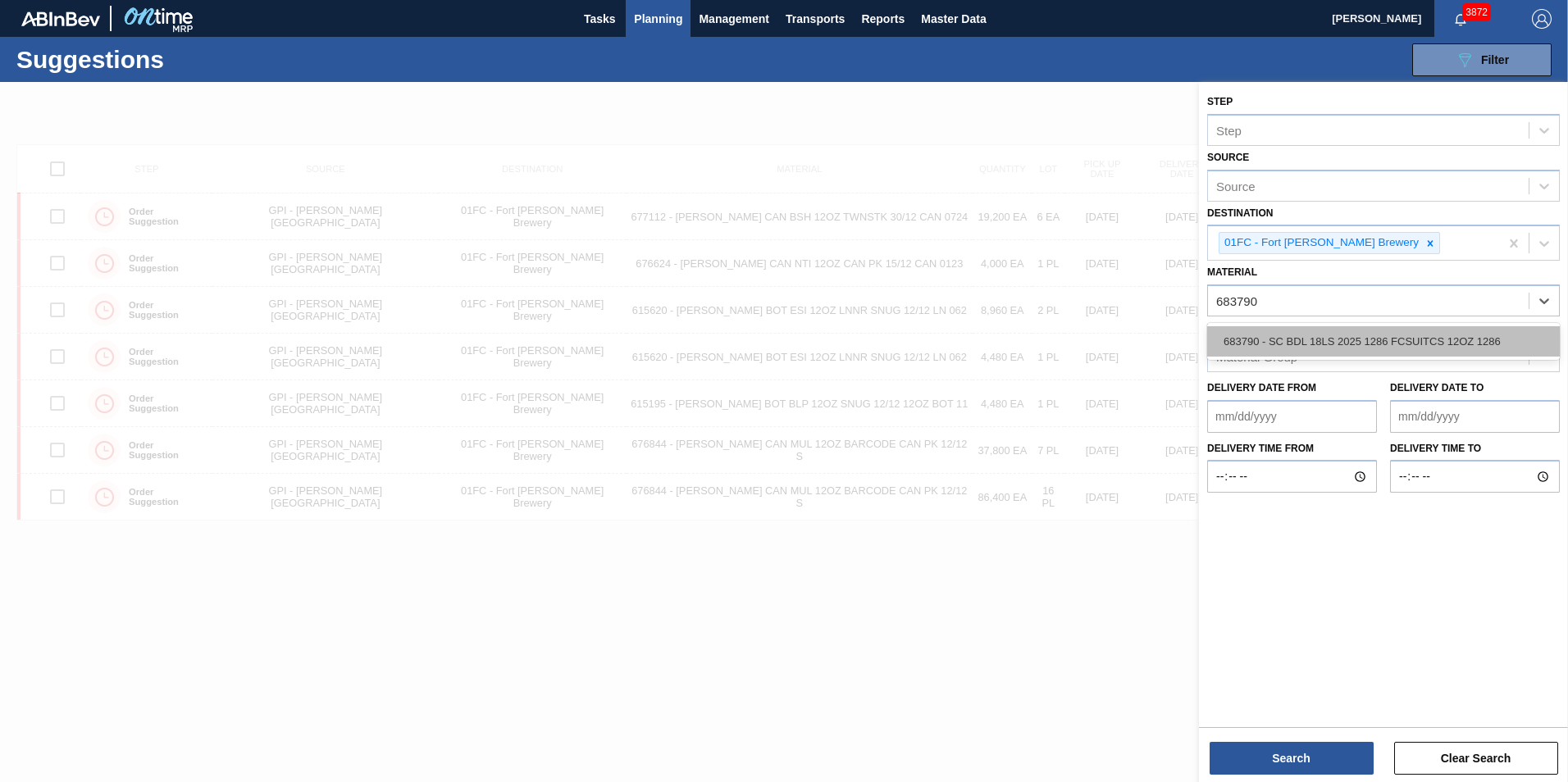
click at [1042, 329] on div "683790 - SC BDL 18LS 2025 1286 FCSUITCS 12OZ 1286" at bounding box center [1383, 341] width 352 height 30
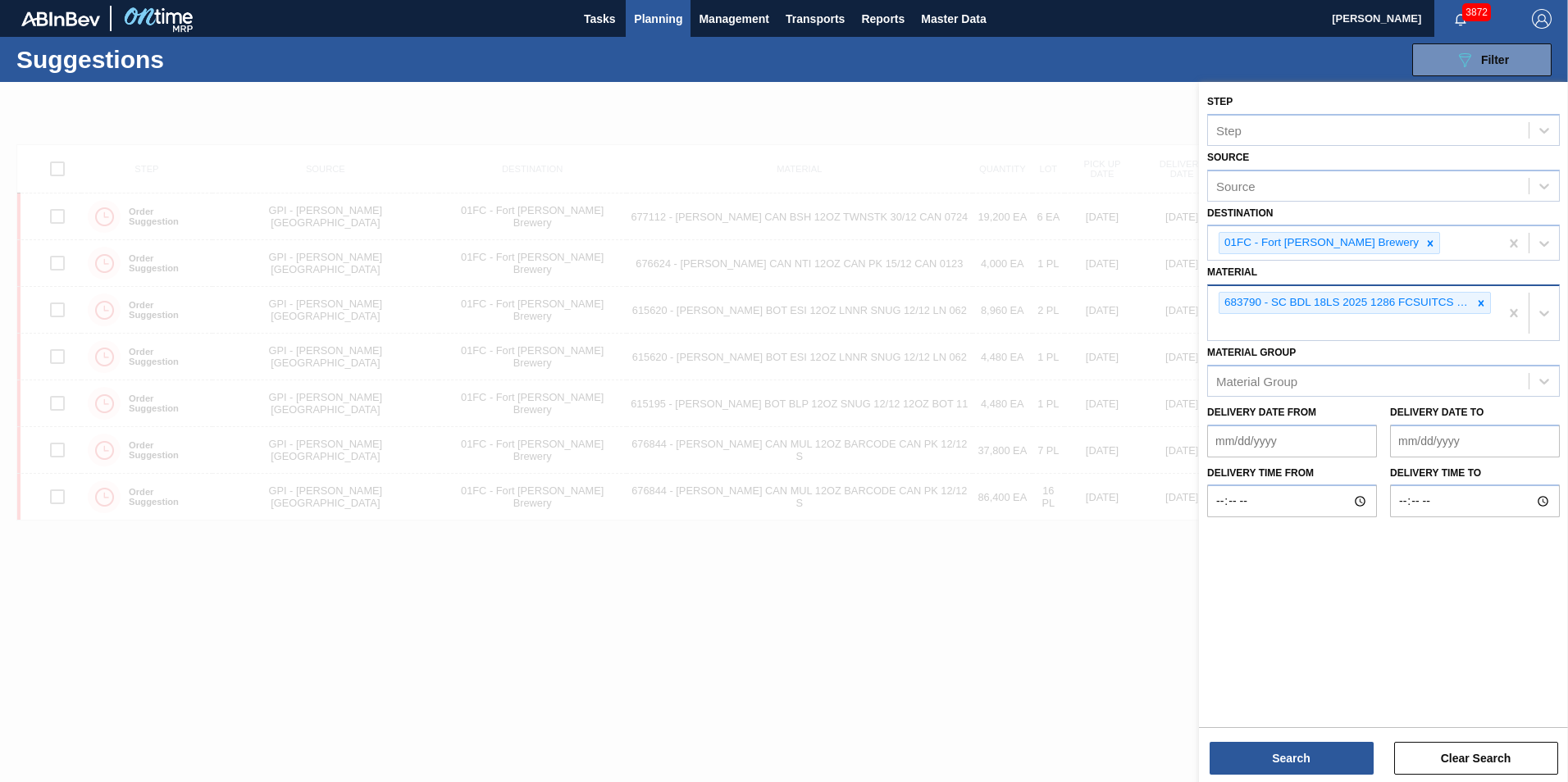
click at [1042, 321] on div "683790 - SC BDL 18LS 2025 1286 FCSUITCS 12OZ 1286" at bounding box center [1353, 313] width 291 height 54
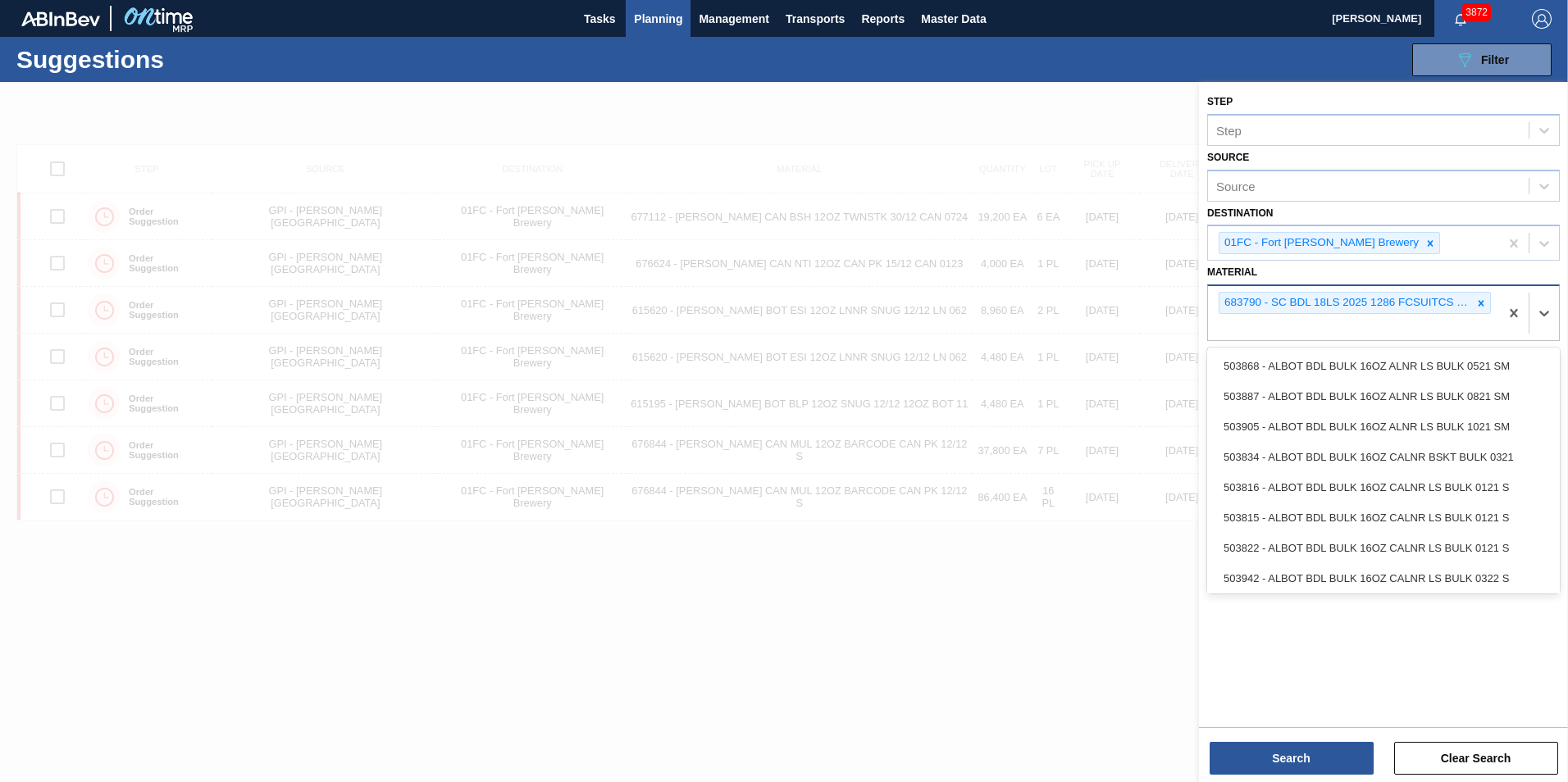
paste input "683771"
type input "683771"
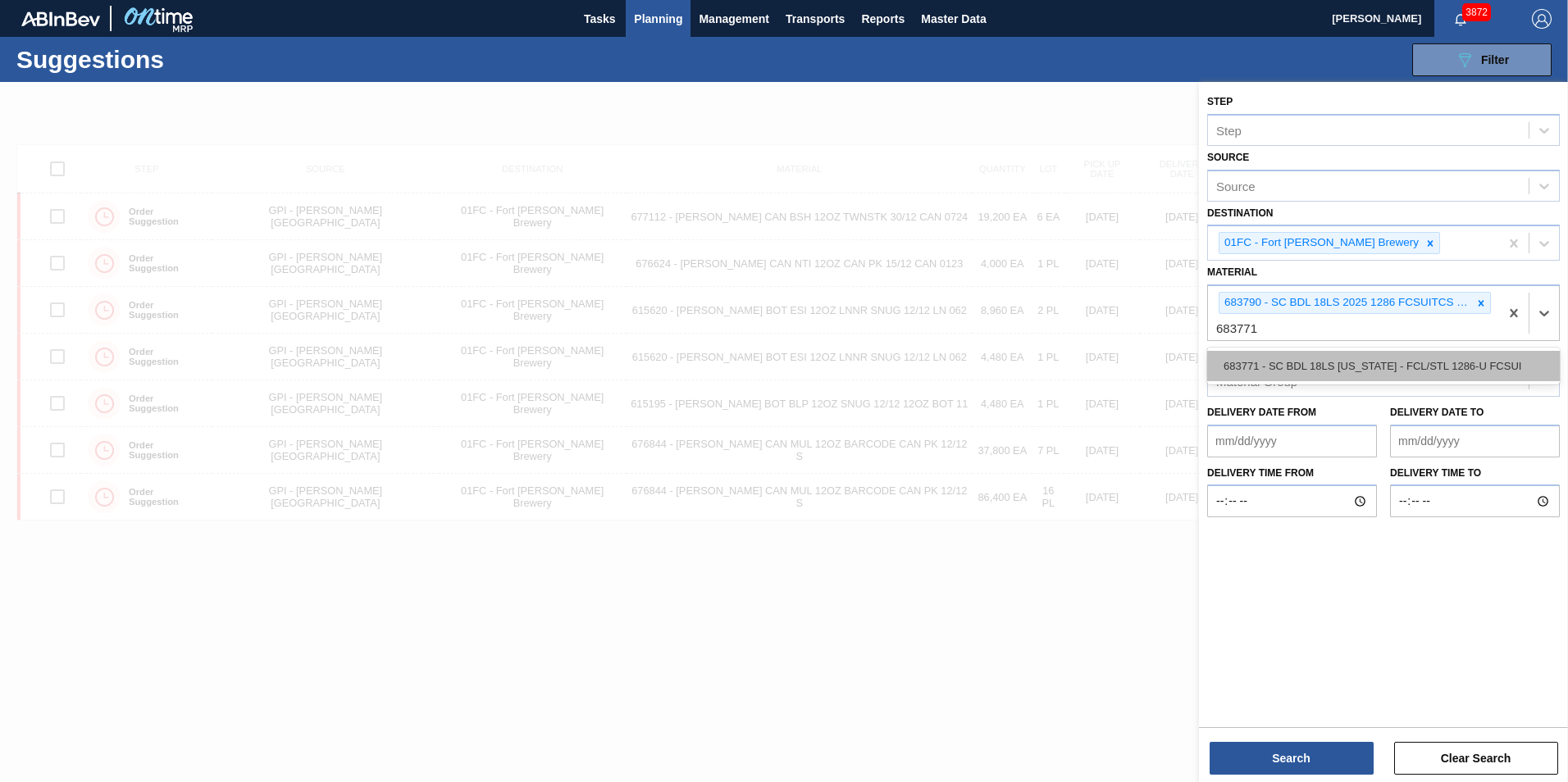
click at [1042, 352] on div "683771 - SC BDL 18LS [US_STATE] - FCL/STL 1286-U FCSUI" at bounding box center [1383, 366] width 352 height 30
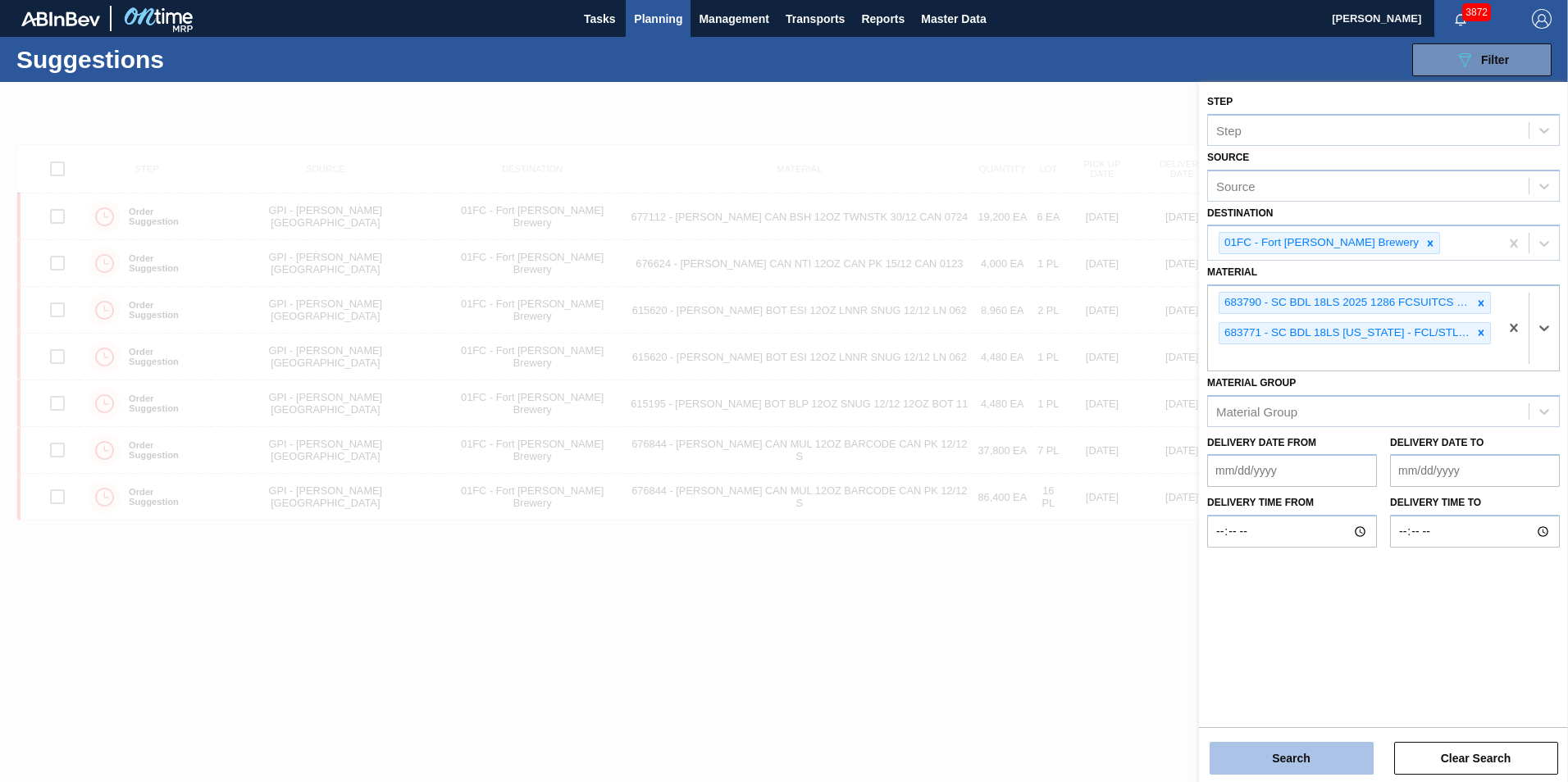
click at [1042, 551] on button "Search" at bounding box center [1291, 758] width 164 height 33
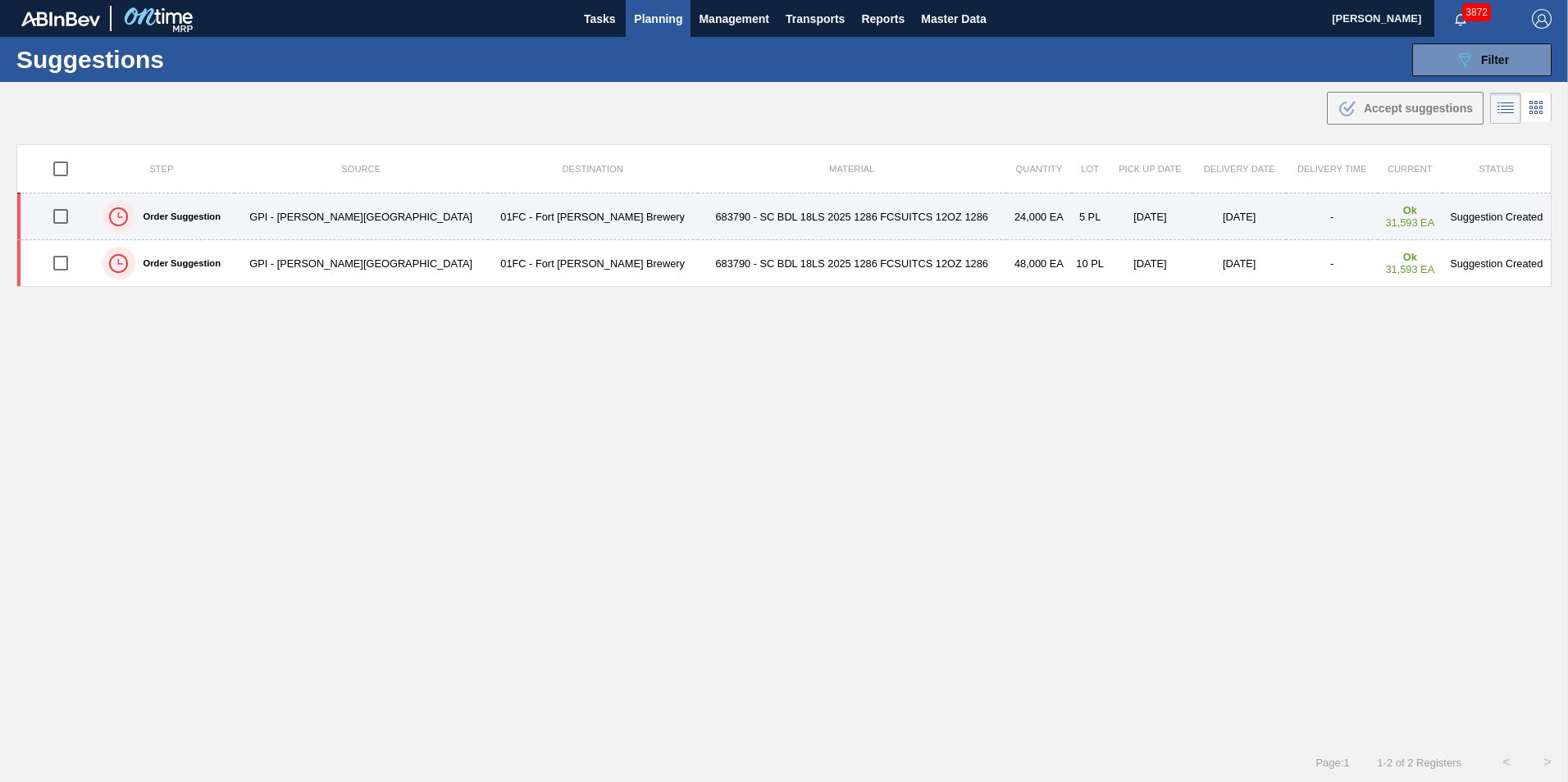
drag, startPoint x: 76, startPoint y: 263, endPoint x: 71, endPoint y: 231, distance: 32.4
click at [76, 263] on input "checkbox" at bounding box center [60, 263] width 35 height 35
checkbox input "true"
click at [70, 229] on input "checkbox" at bounding box center [60, 216] width 35 height 35
checkbox input "true"
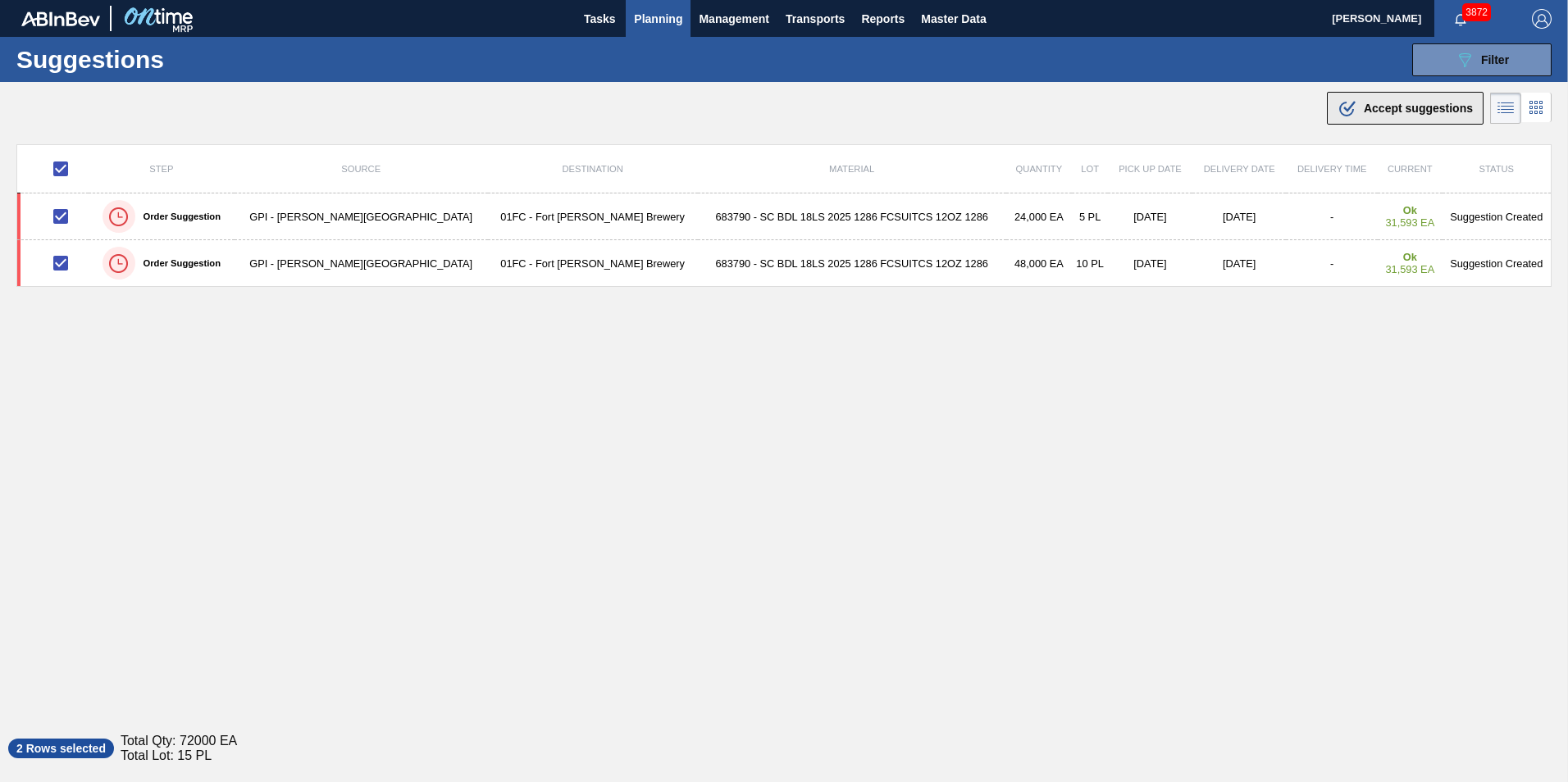
click at [1042, 105] on span "Accept suggestions" at bounding box center [1418, 108] width 109 height 14
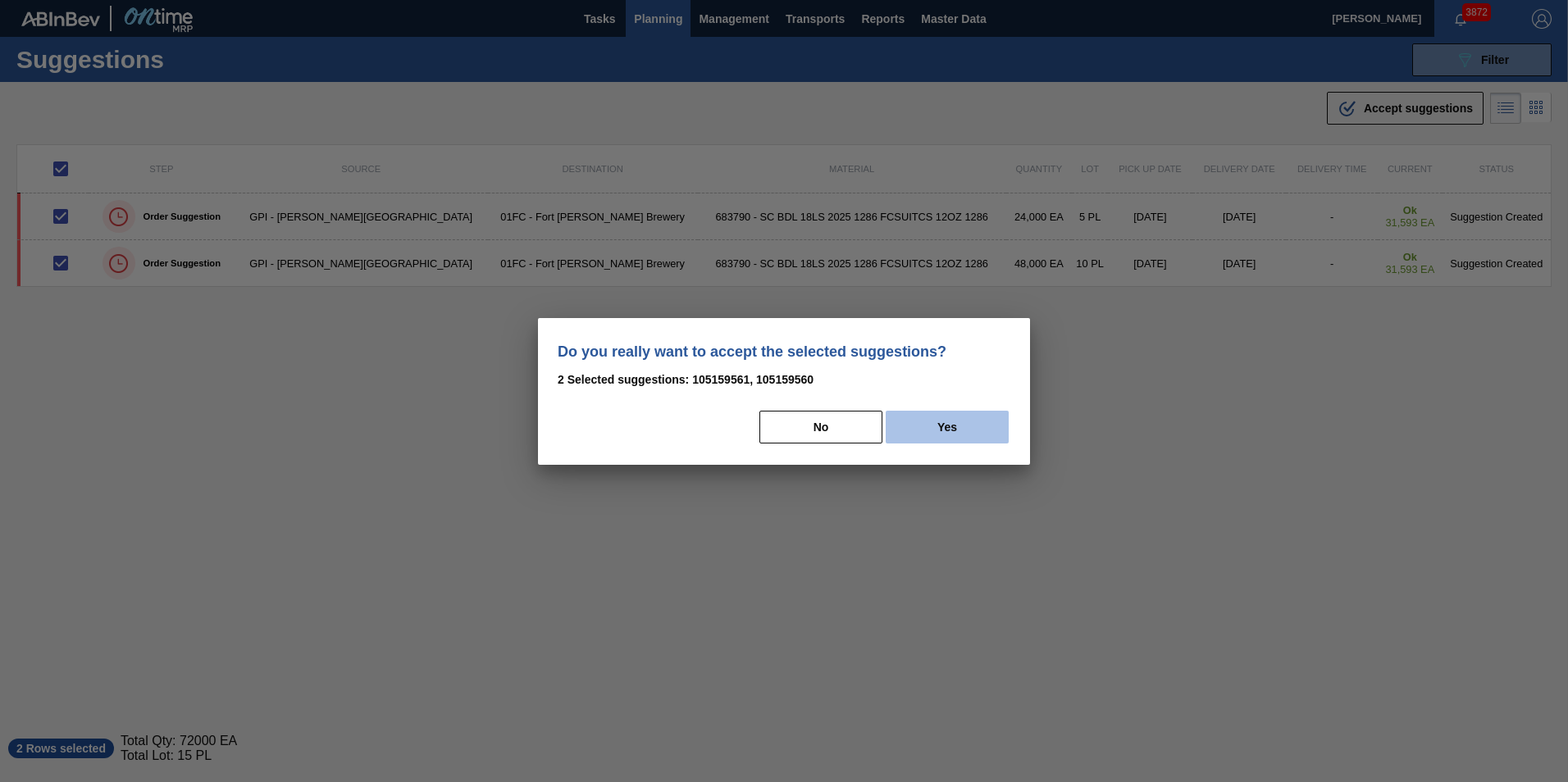
click at [903, 428] on button "Yes" at bounding box center [947, 426] width 123 height 33
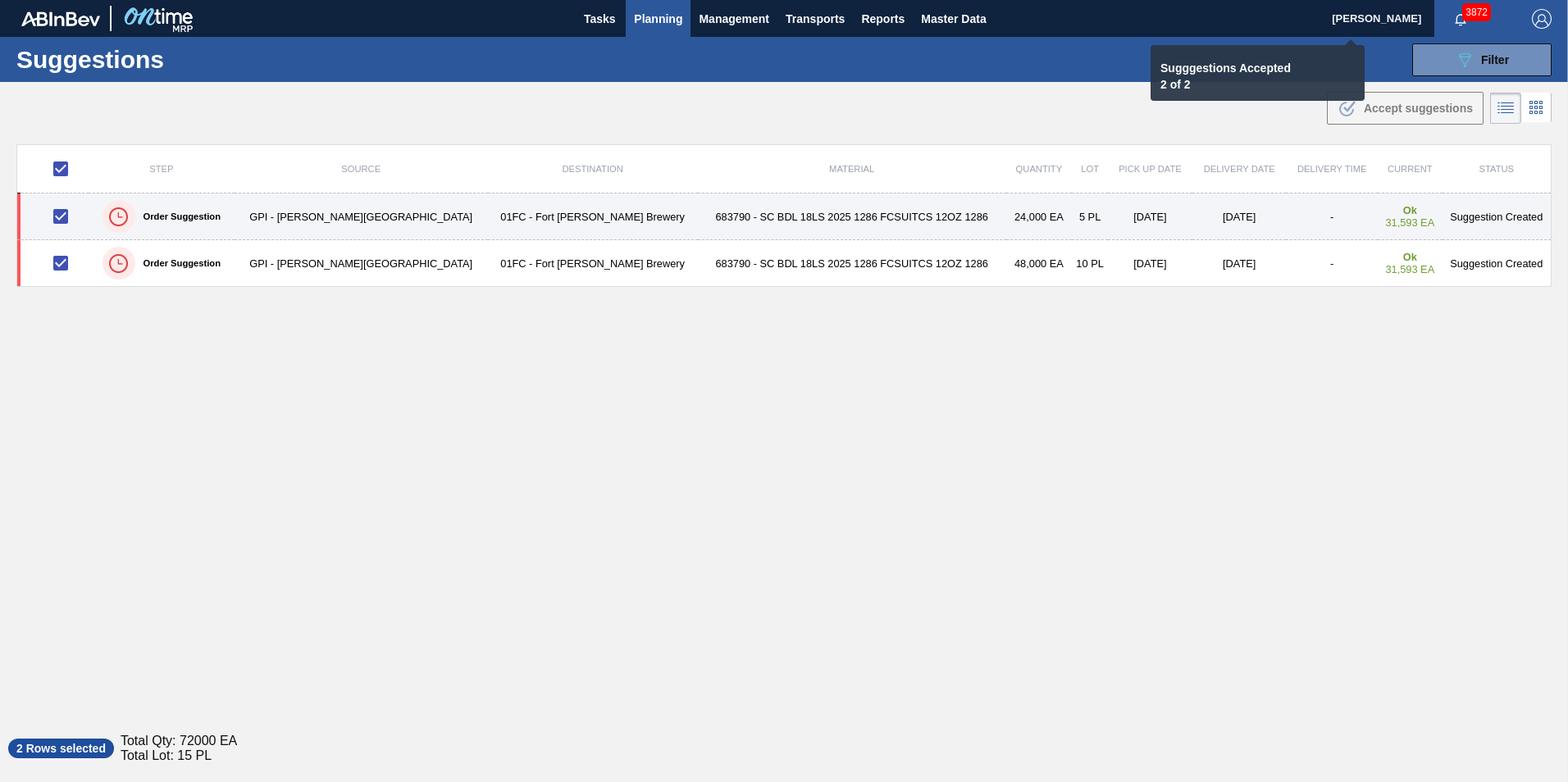
checkbox input "false"
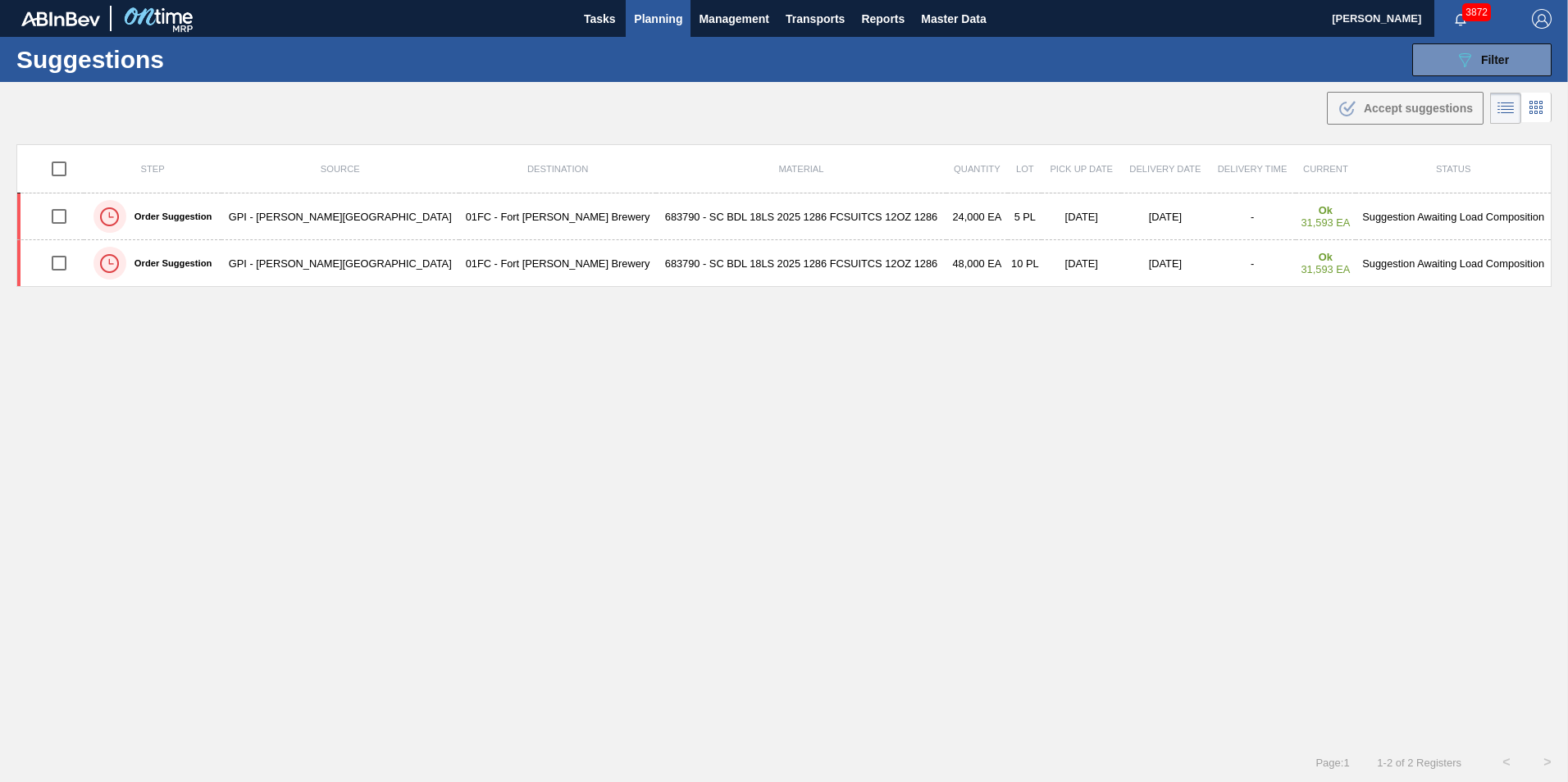
drag, startPoint x: 1435, startPoint y: 67, endPoint x: 1425, endPoint y: 107, distance: 41.2
click at [1042, 67] on button "089F7B8B-B2A5-4AFE-B5C0-19BA573D28AC Filter" at bounding box center [1481, 59] width 139 height 33
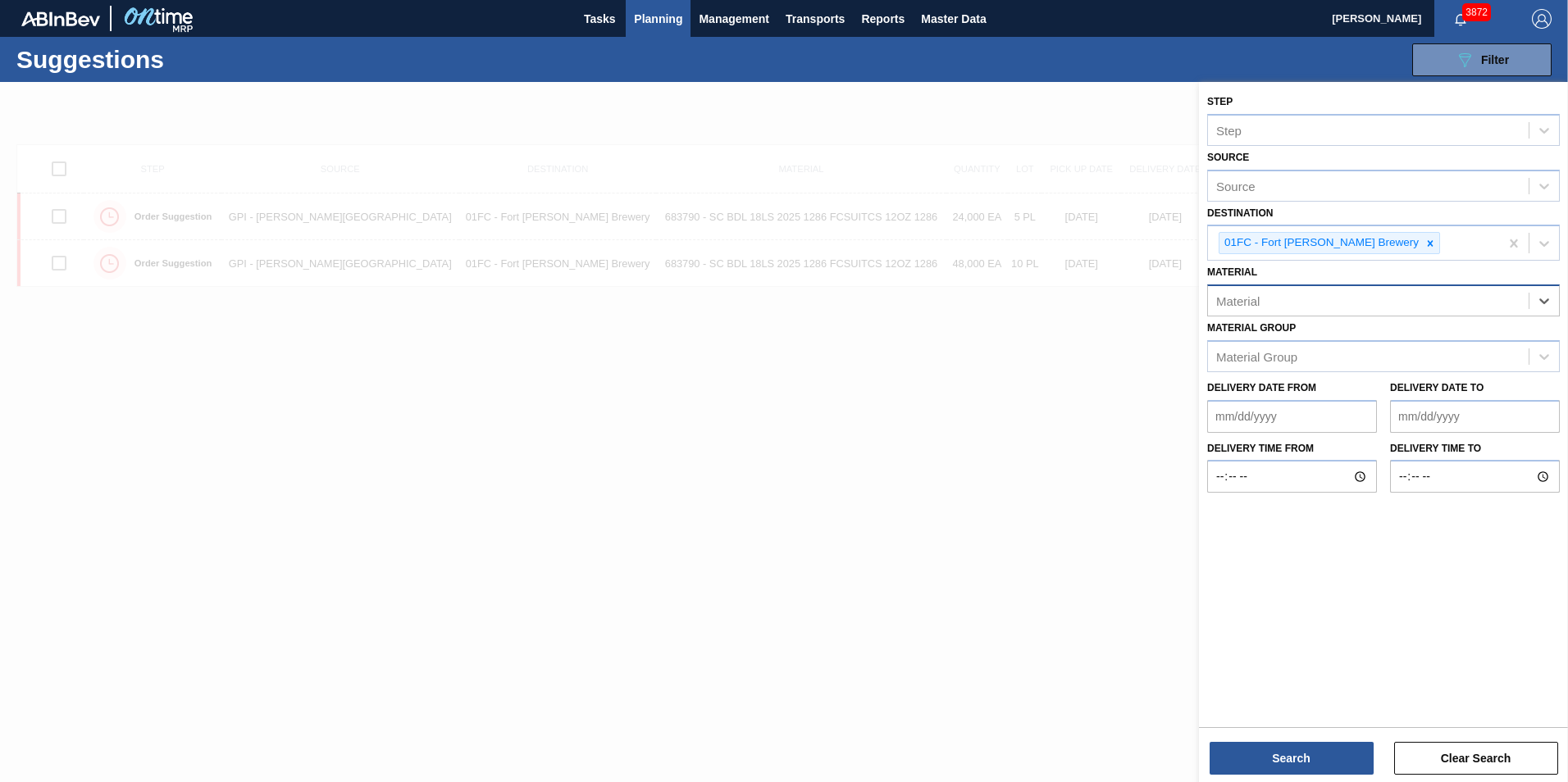
click at [1042, 307] on div "Material" at bounding box center [1367, 301] width 320 height 24
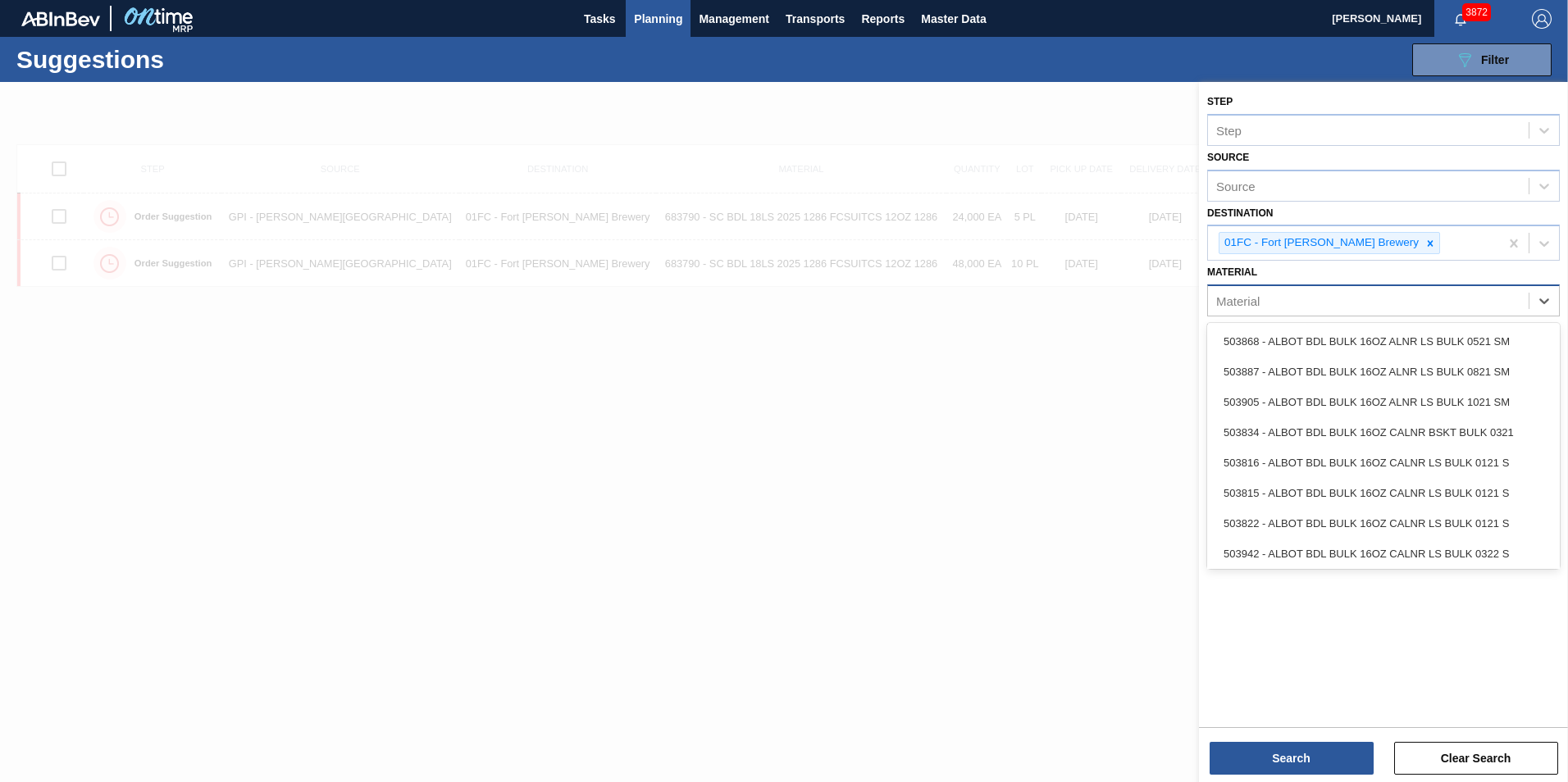
paste input "683481"
type input "683481"
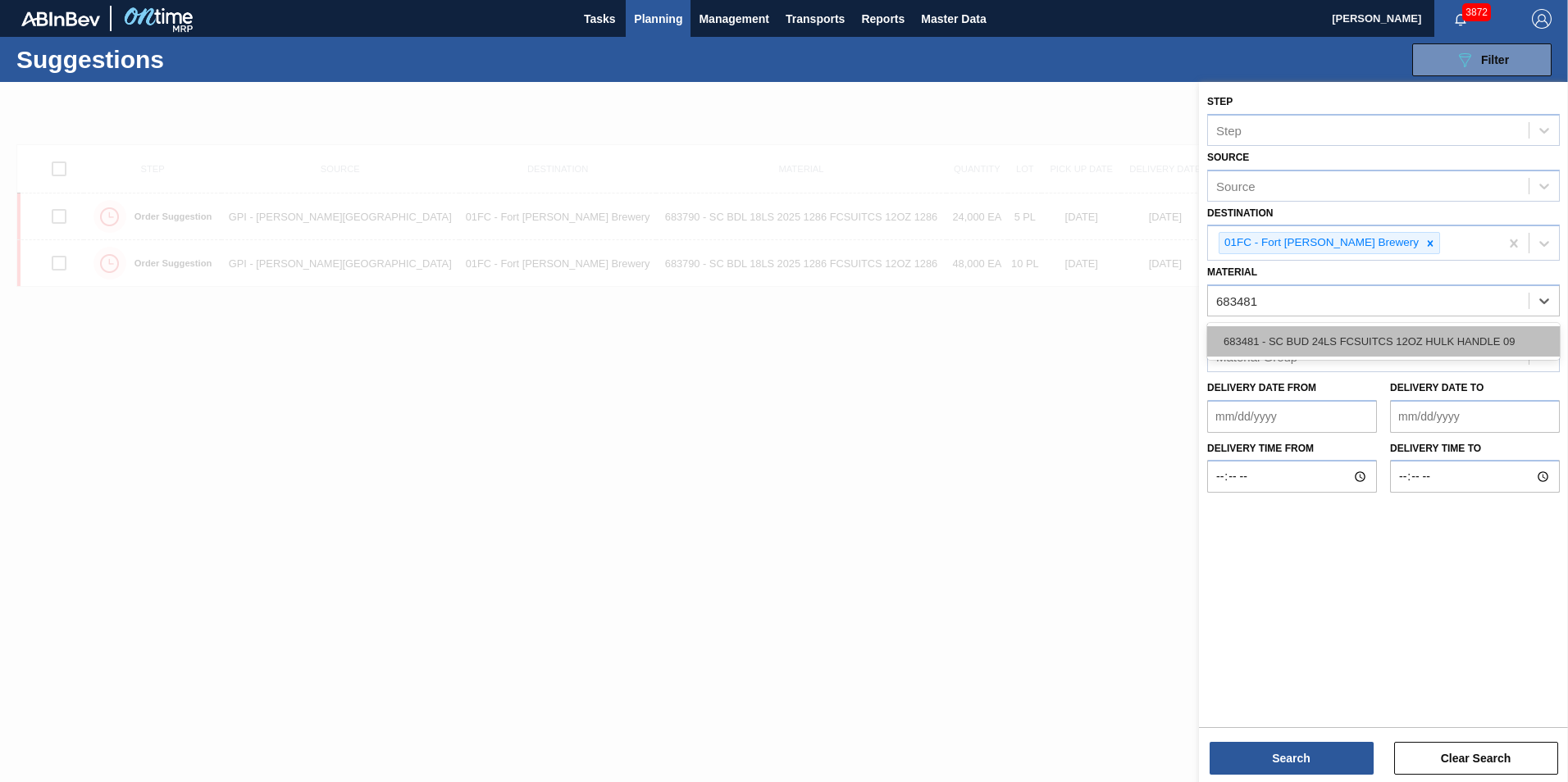
click at [1042, 346] on div "683481 - SC BUD 24LS FCSUITCS 12OZ HULK HANDLE 09" at bounding box center [1383, 341] width 352 height 30
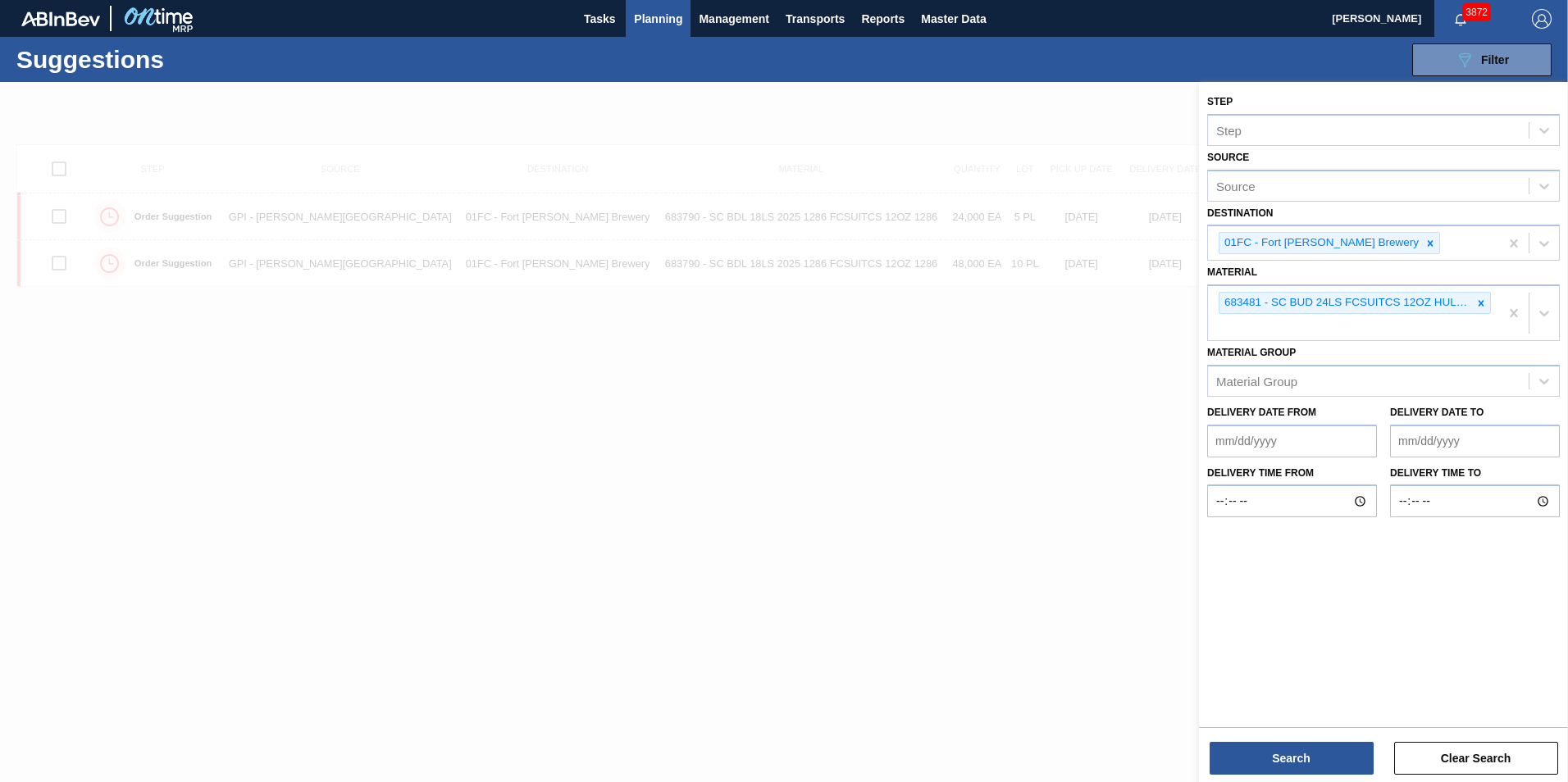
drag, startPoint x: 1353, startPoint y: 376, endPoint x: 1345, endPoint y: 360, distance: 17.9
click at [1042, 376] on div "Material Group" at bounding box center [1367, 381] width 320 height 24
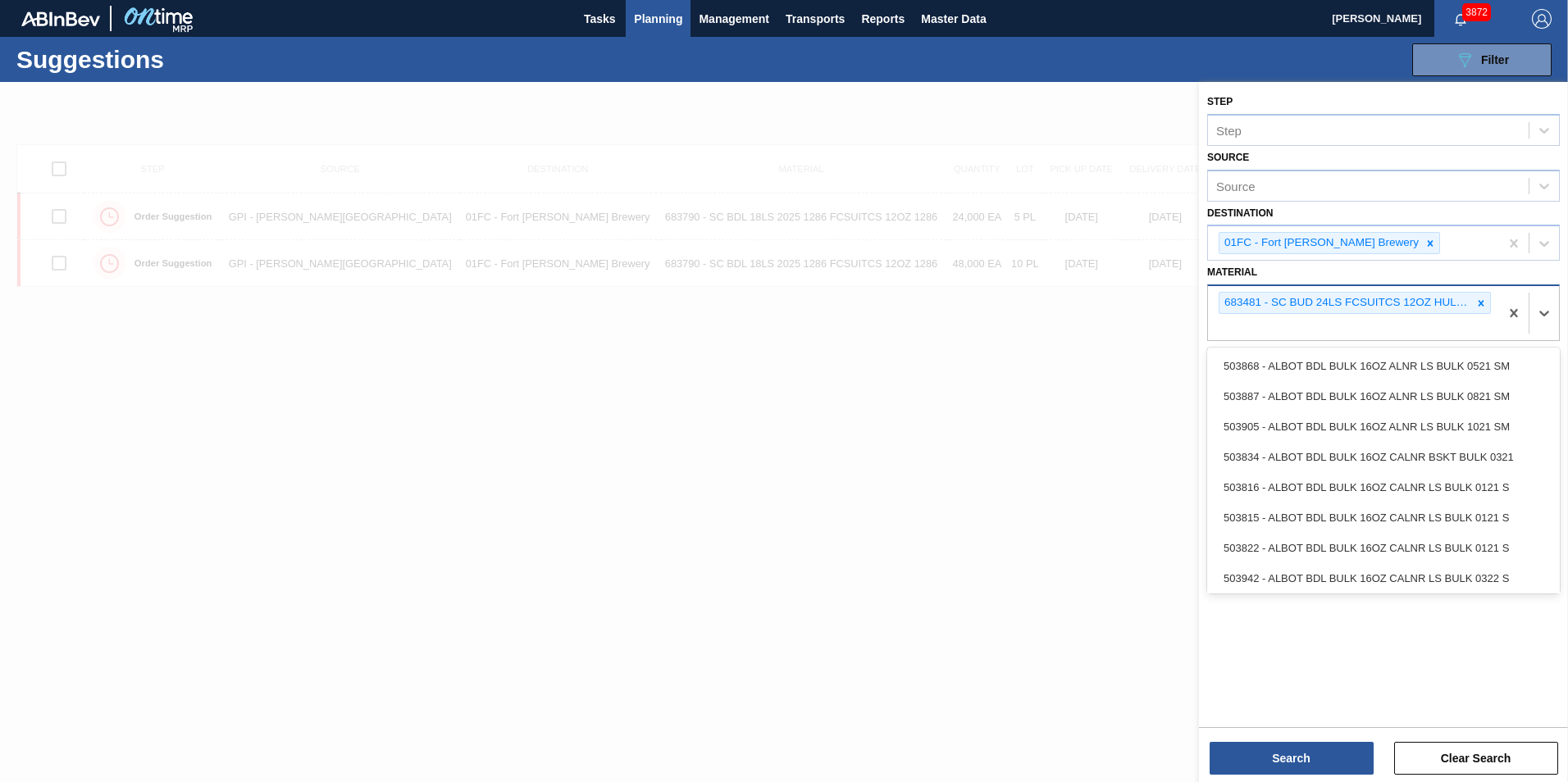
click at [1042, 328] on div "683481 - SC BUD 24LS FCSUITCS 12OZ HULK HANDLE 09" at bounding box center [1353, 313] width 291 height 54
paste input "683530"
type input "683530"
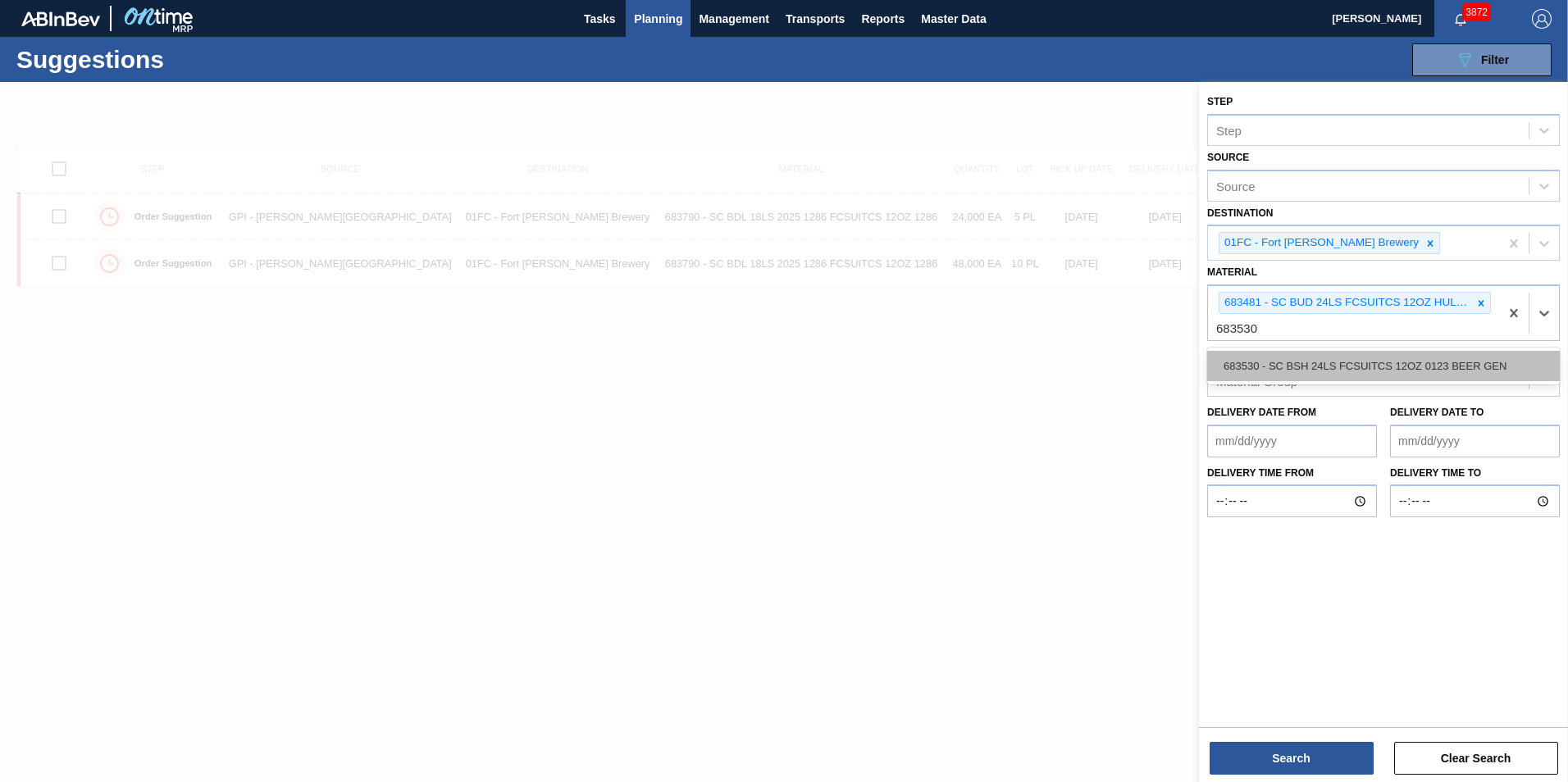
click at [1042, 362] on div "683530 - SC BSH 24LS FCSUITCS 12OZ 0123 BEER GEN" at bounding box center [1383, 366] width 352 height 30
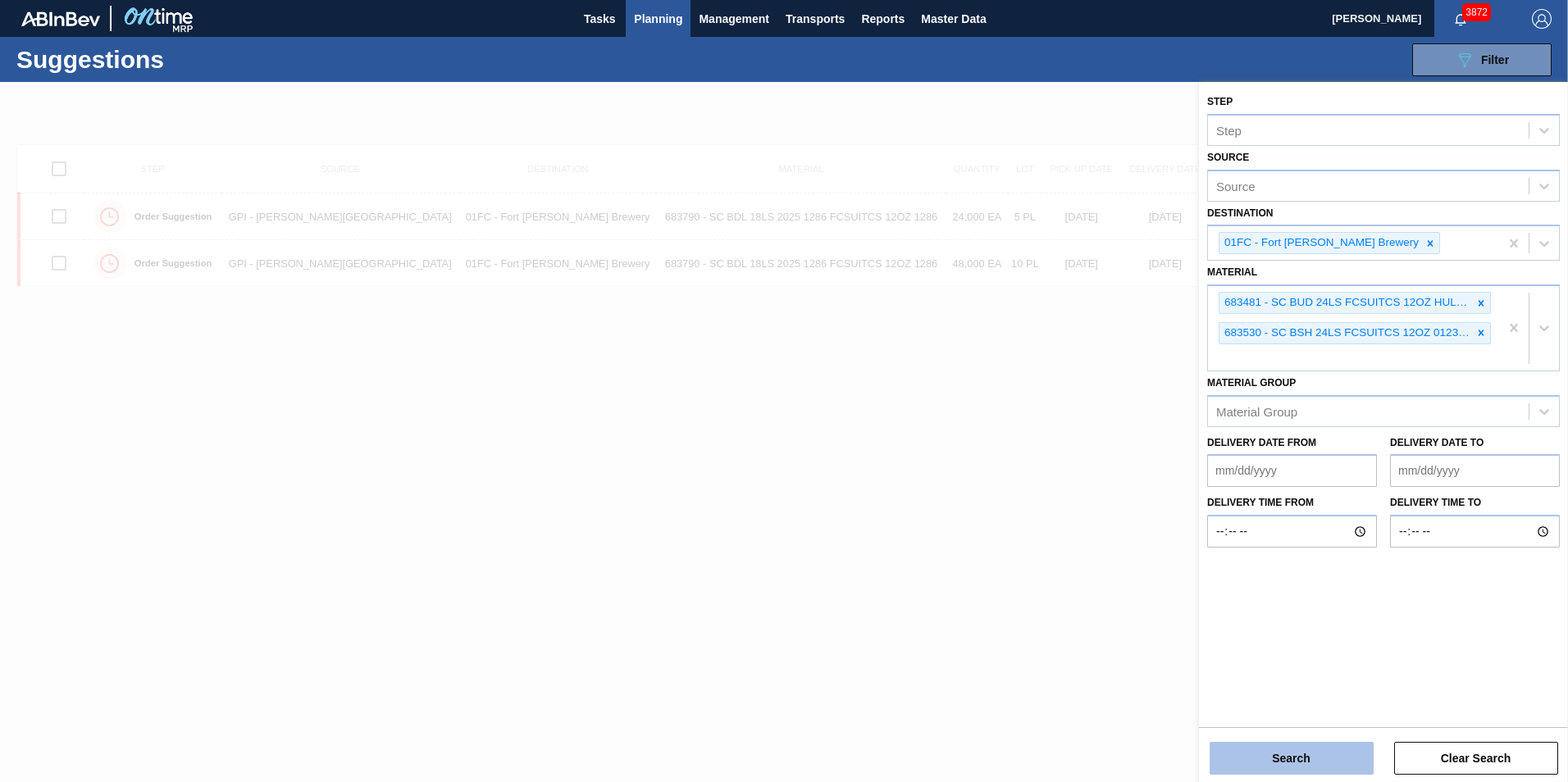
click at [1042, 551] on button "Search" at bounding box center [1291, 758] width 164 height 33
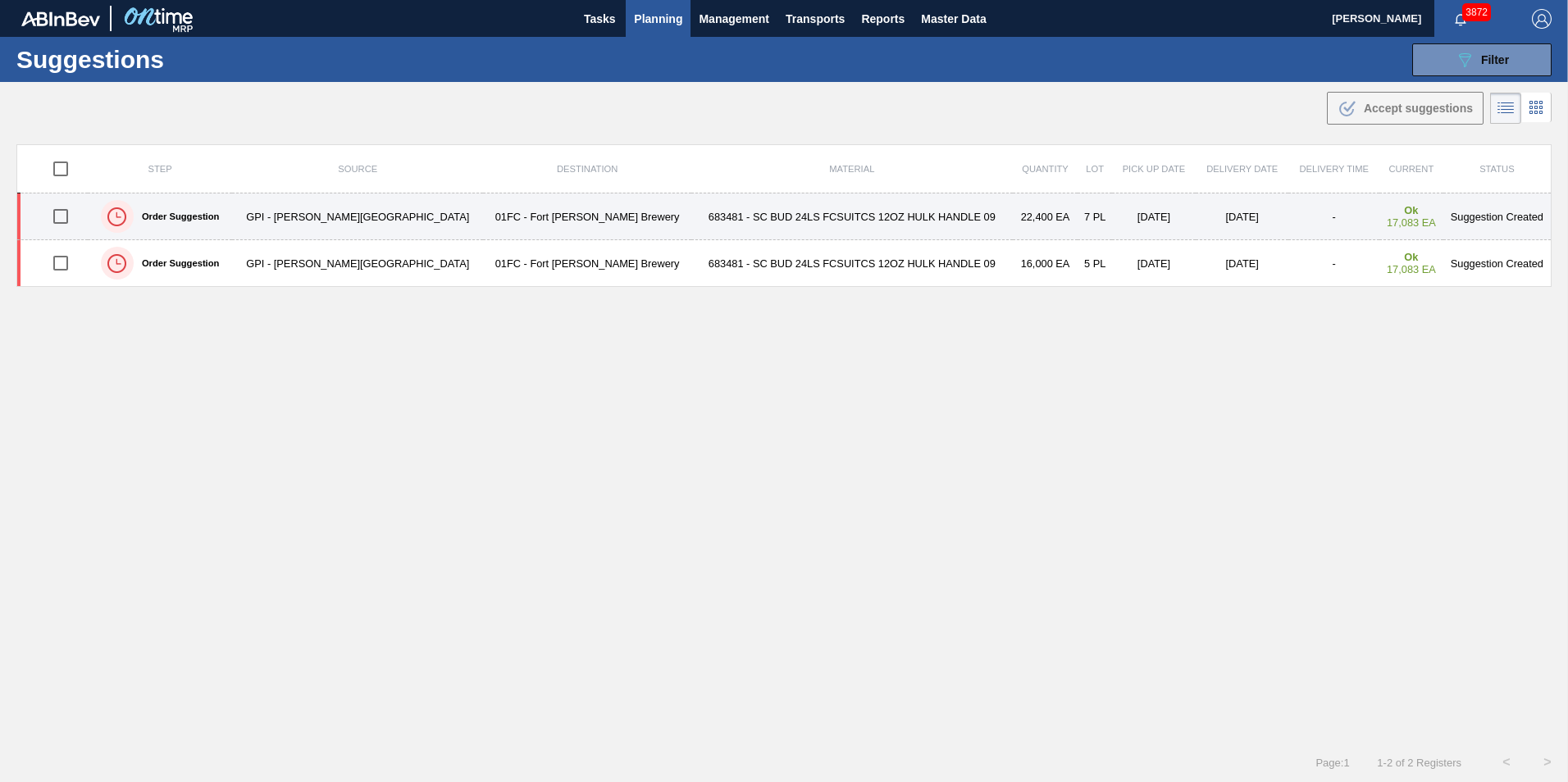
drag, startPoint x: 66, startPoint y: 261, endPoint x: 78, endPoint y: 221, distance: 41.8
click at [66, 261] on input "checkbox" at bounding box center [60, 263] width 35 height 35
checkbox input "true"
click at [78, 220] on input "checkbox" at bounding box center [60, 216] width 35 height 35
checkbox input "true"
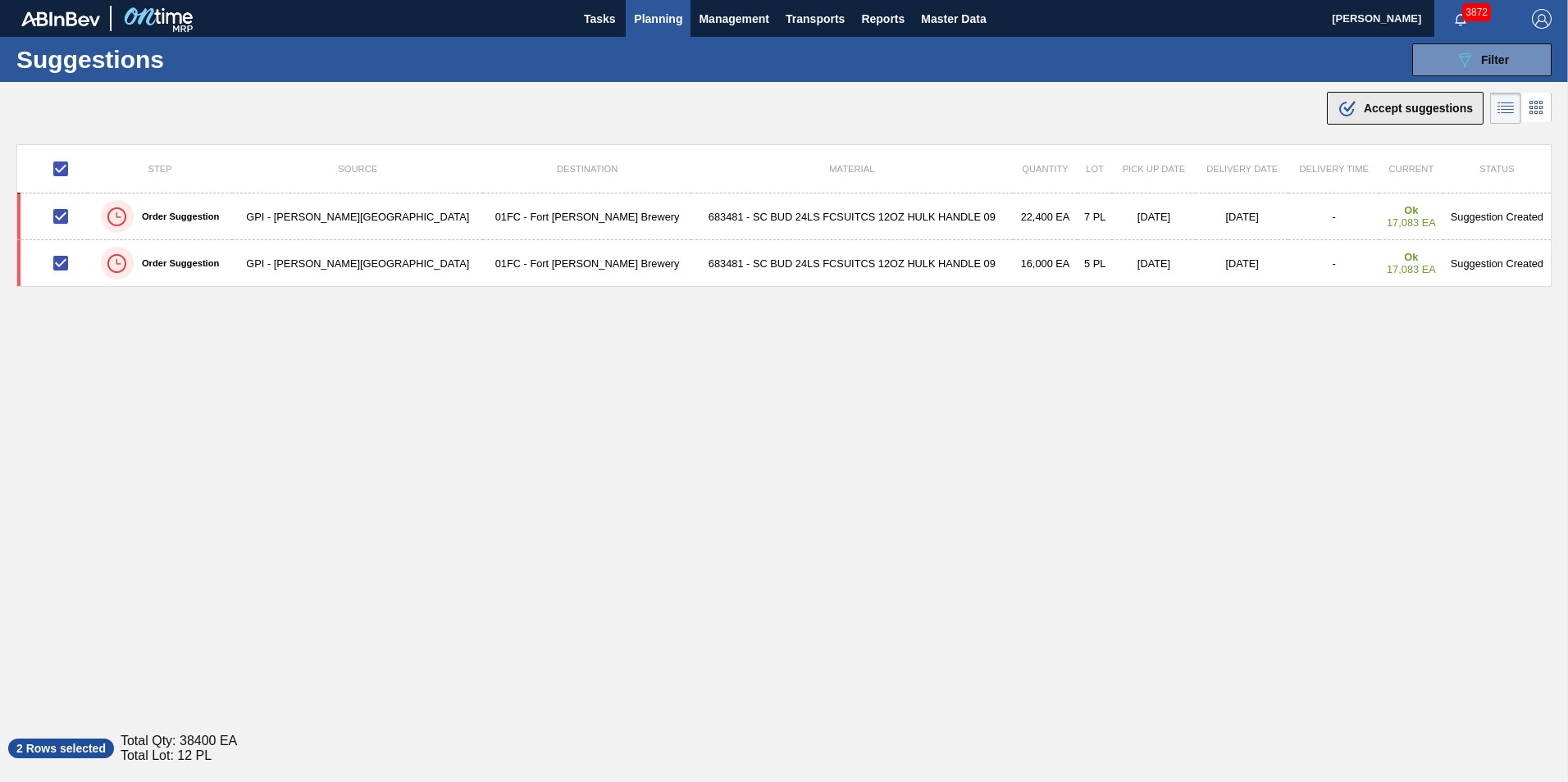
click at [1042, 98] on div ".b{fill:var(--color-action-default)} Accept suggestions" at bounding box center [1405, 107] width 135 height 19
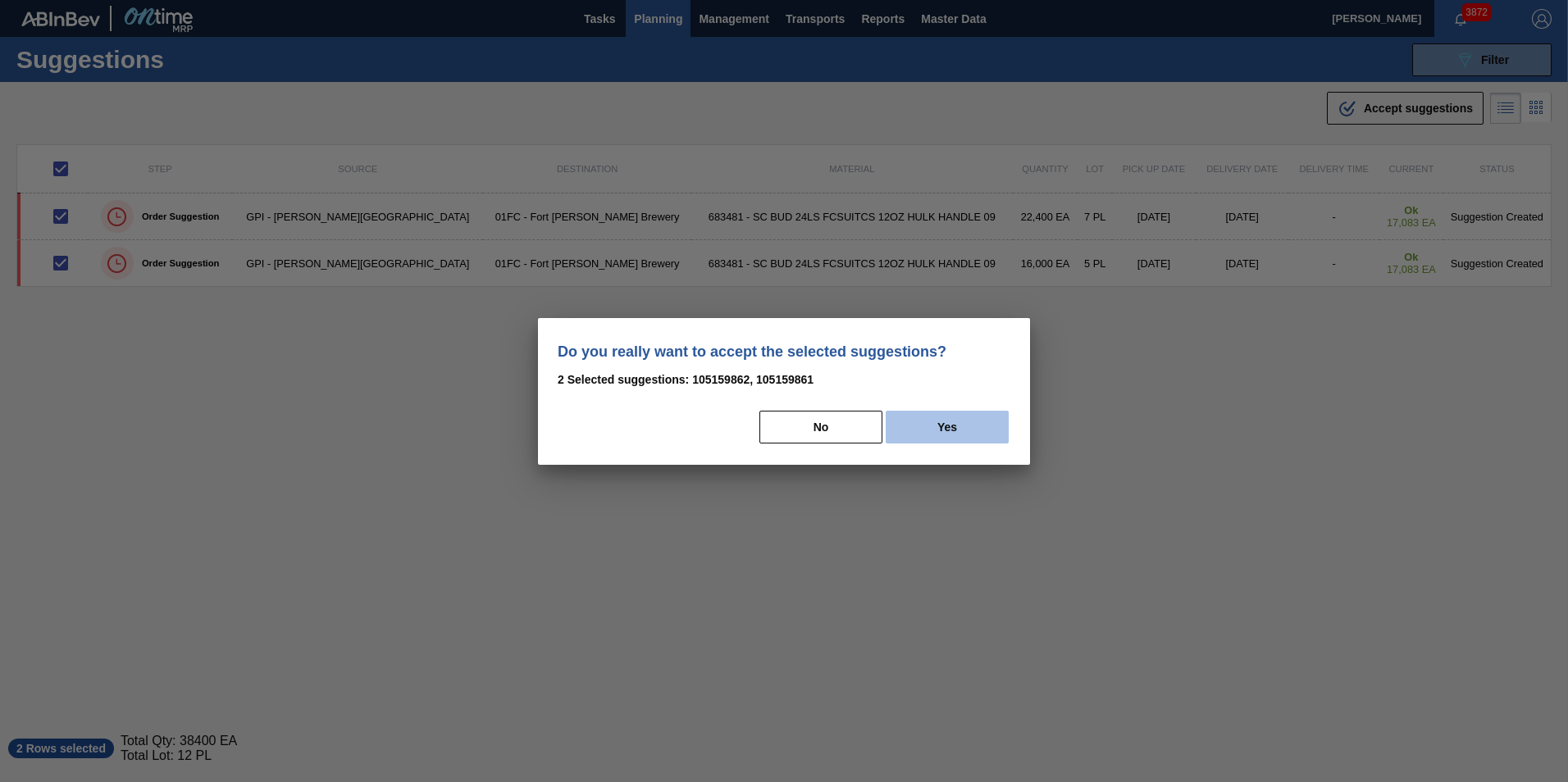
click at [945, 414] on button "Yes" at bounding box center [947, 426] width 123 height 33
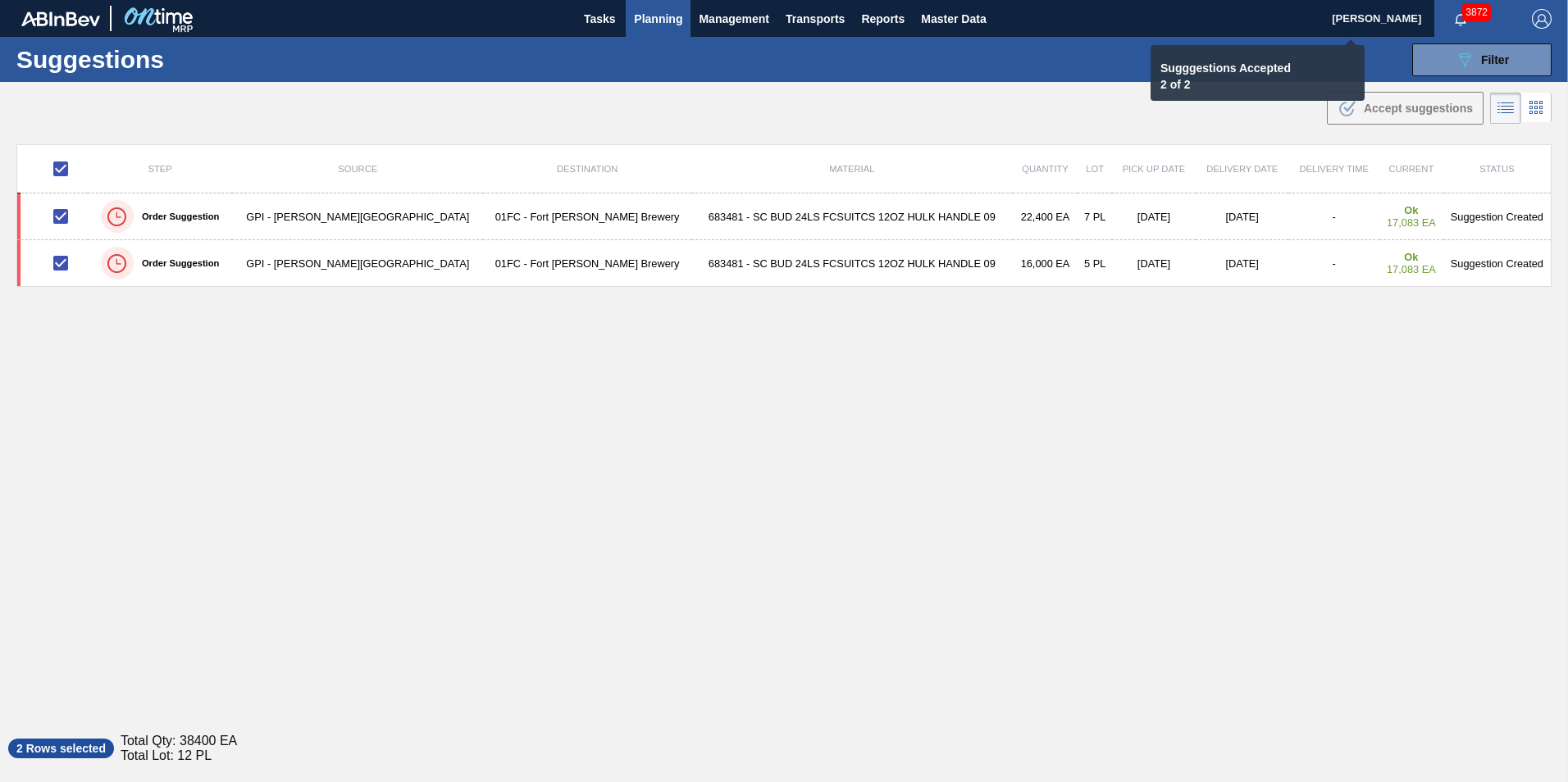
checkbox input "false"
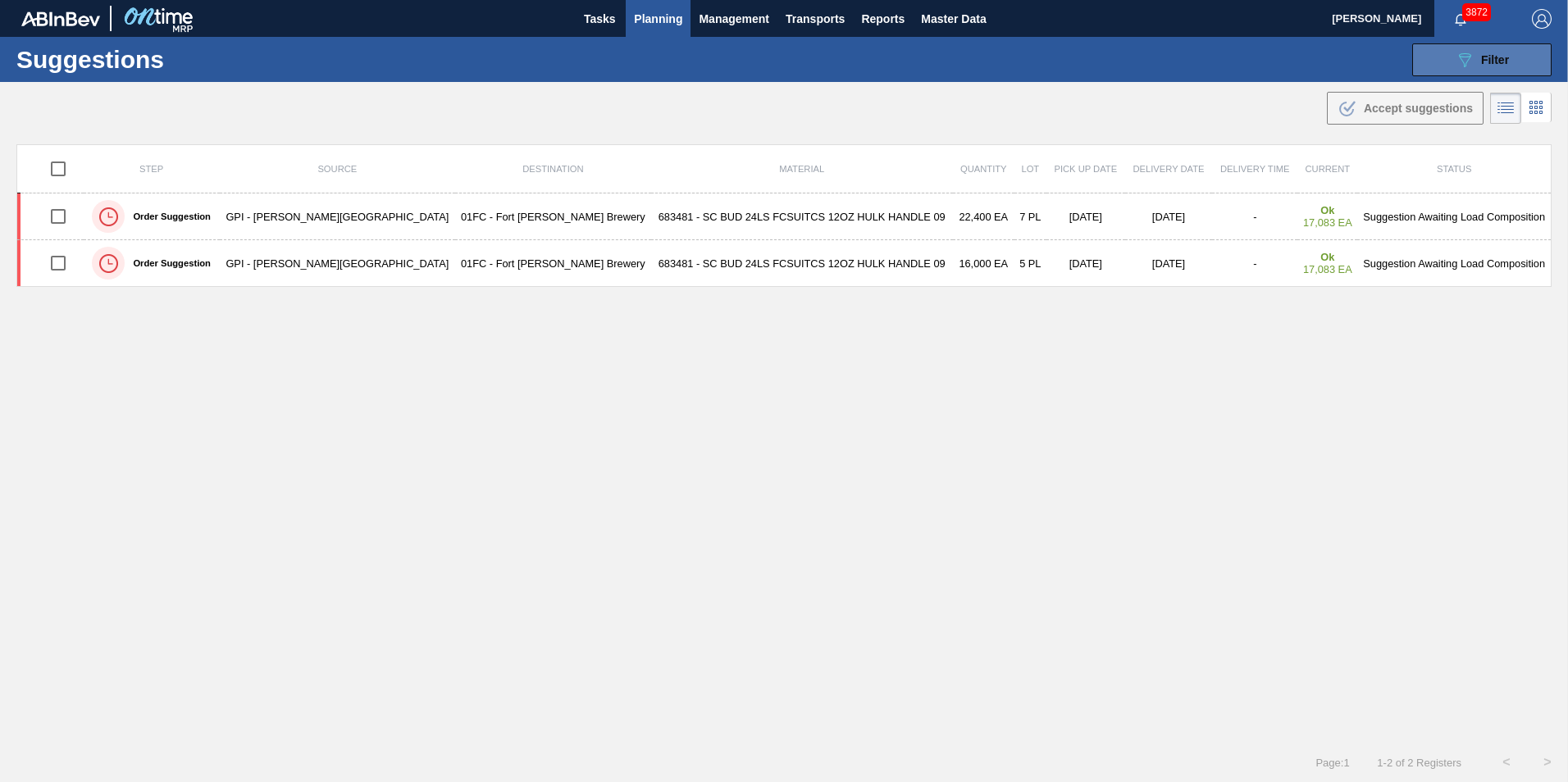
click at [1042, 52] on div "089F7B8B-B2A5-4AFE-B5C0-19BA573D28AC Filter" at bounding box center [1482, 59] width 54 height 19
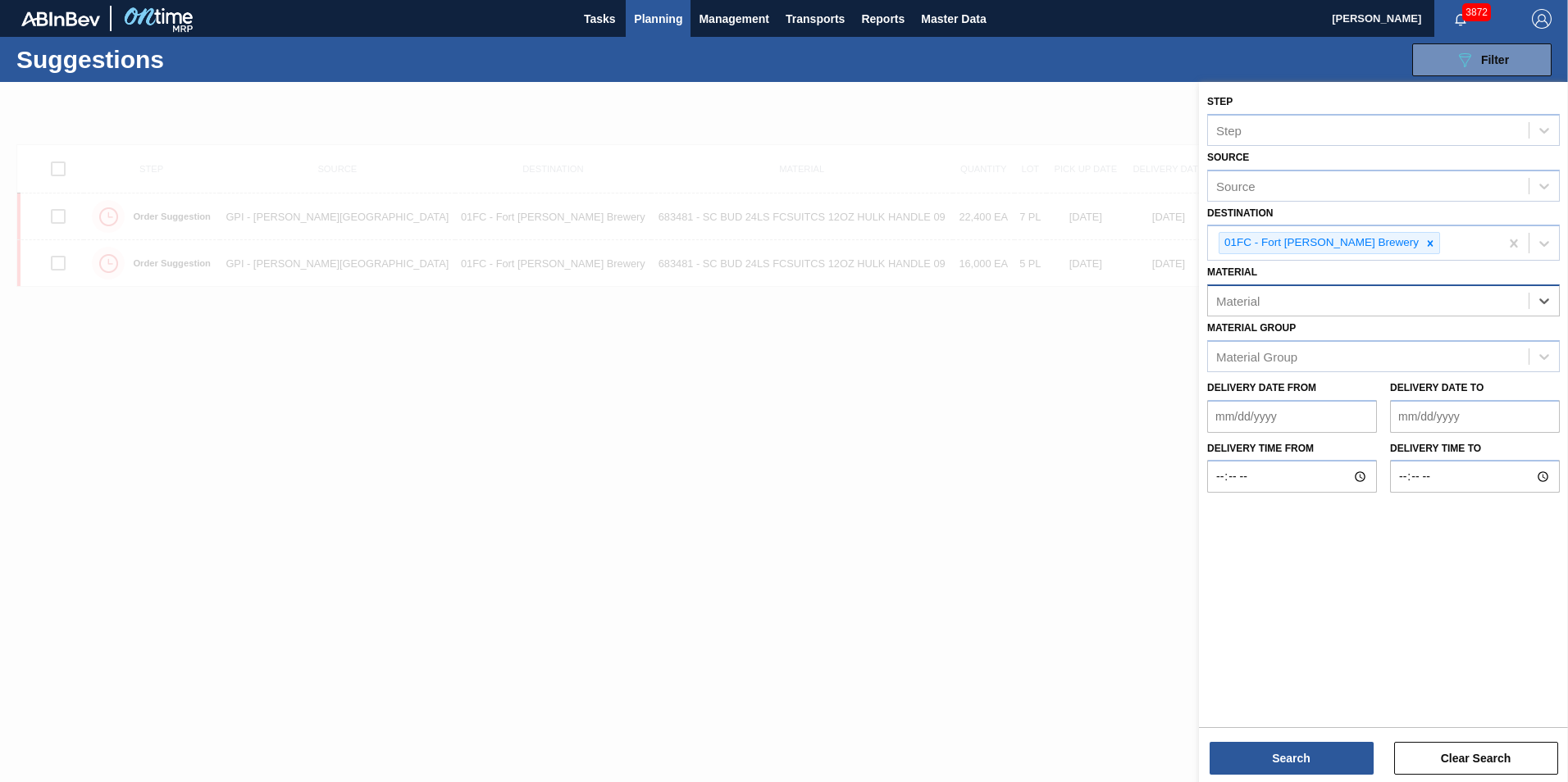
paste input "683530"
type input "683530"
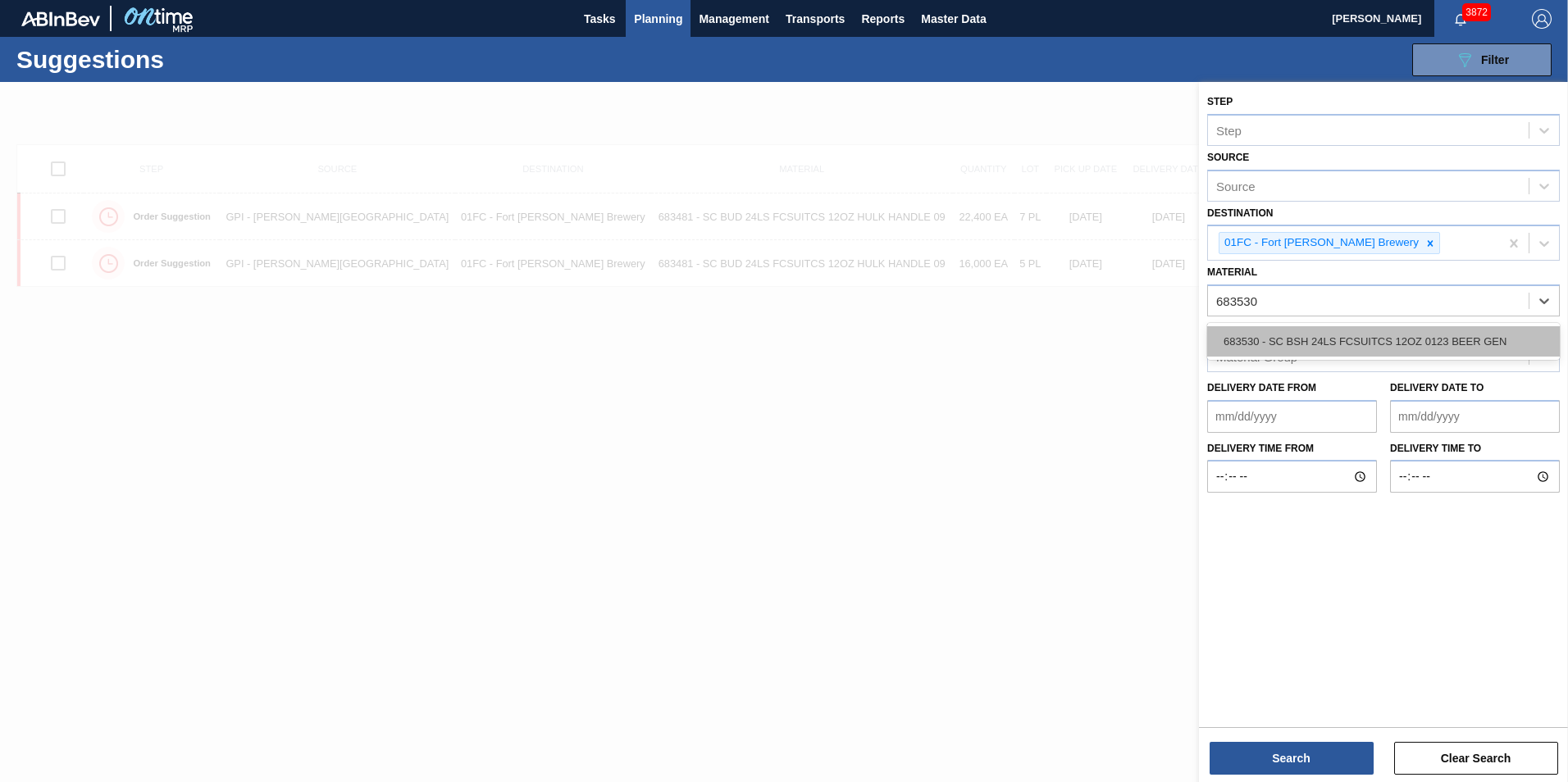
click at [1042, 342] on div "683530 - SC BSH 24LS FCSUITCS 12OZ 0123 BEER GEN" at bounding box center [1383, 341] width 352 height 30
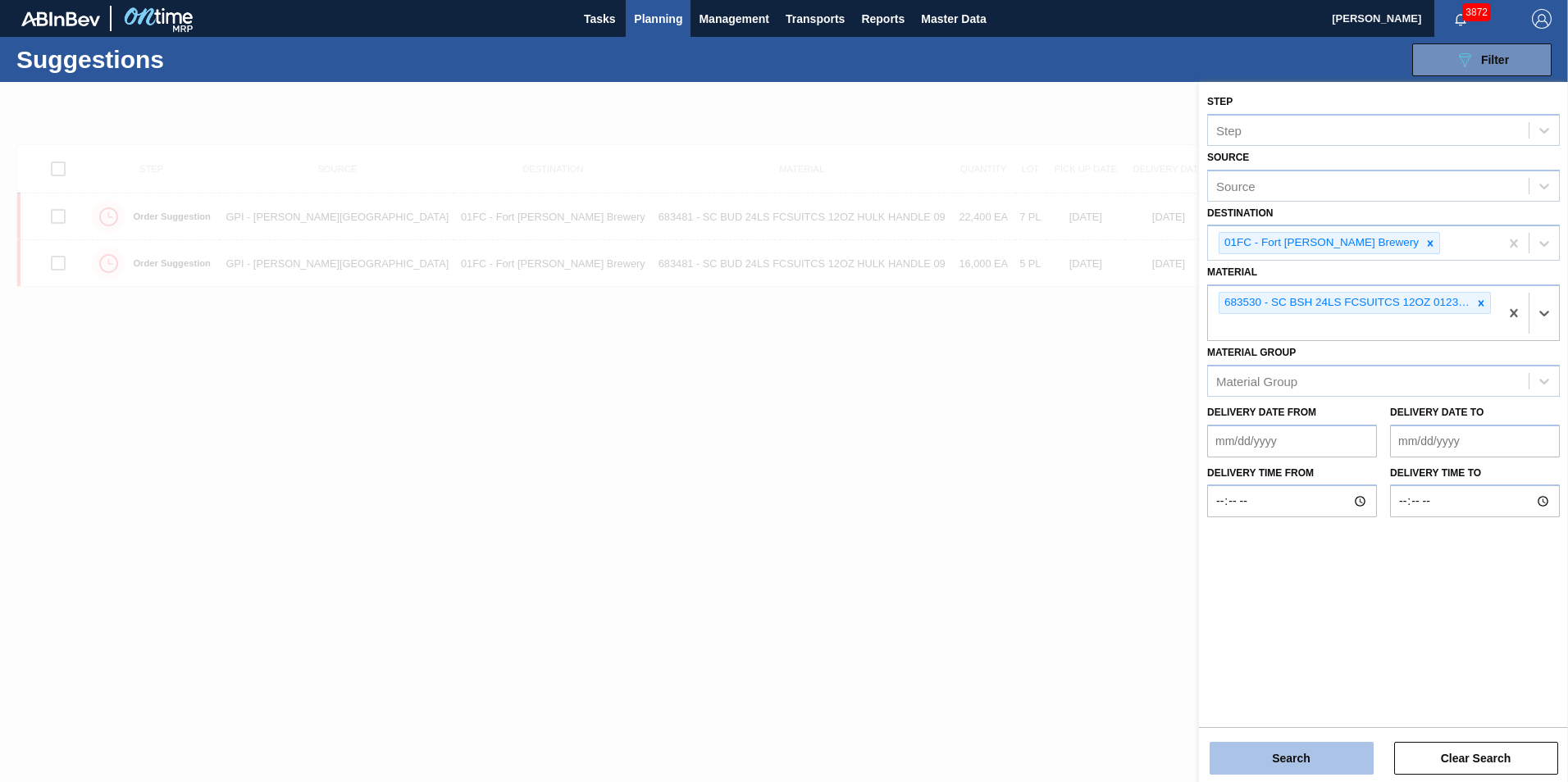
click at [1042, 551] on button "Search" at bounding box center [1291, 758] width 164 height 33
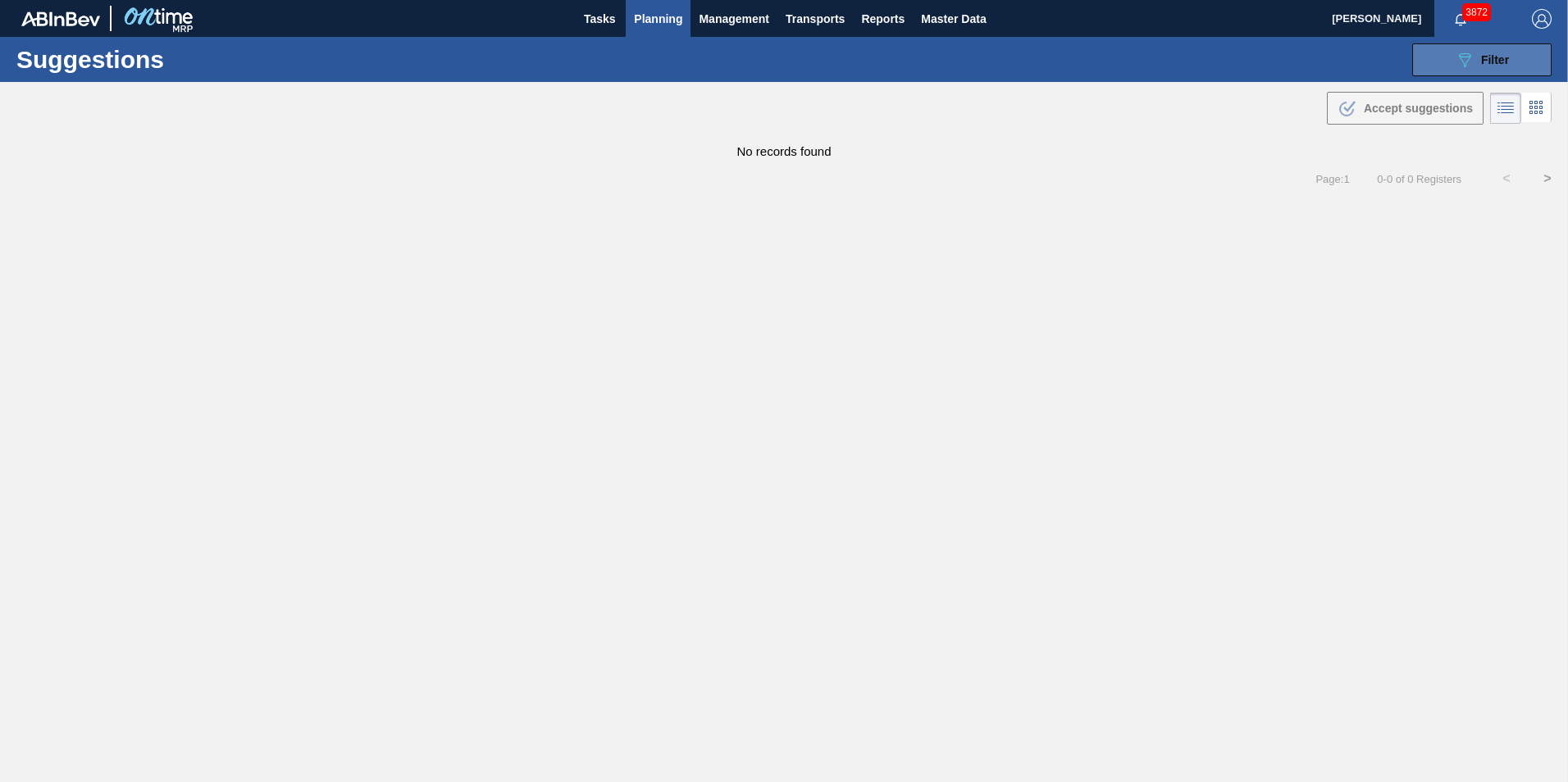
click at [1042, 58] on div "089F7B8B-B2A5-4AFE-B5C0-19BA573D28AC Filter" at bounding box center [1482, 59] width 54 height 19
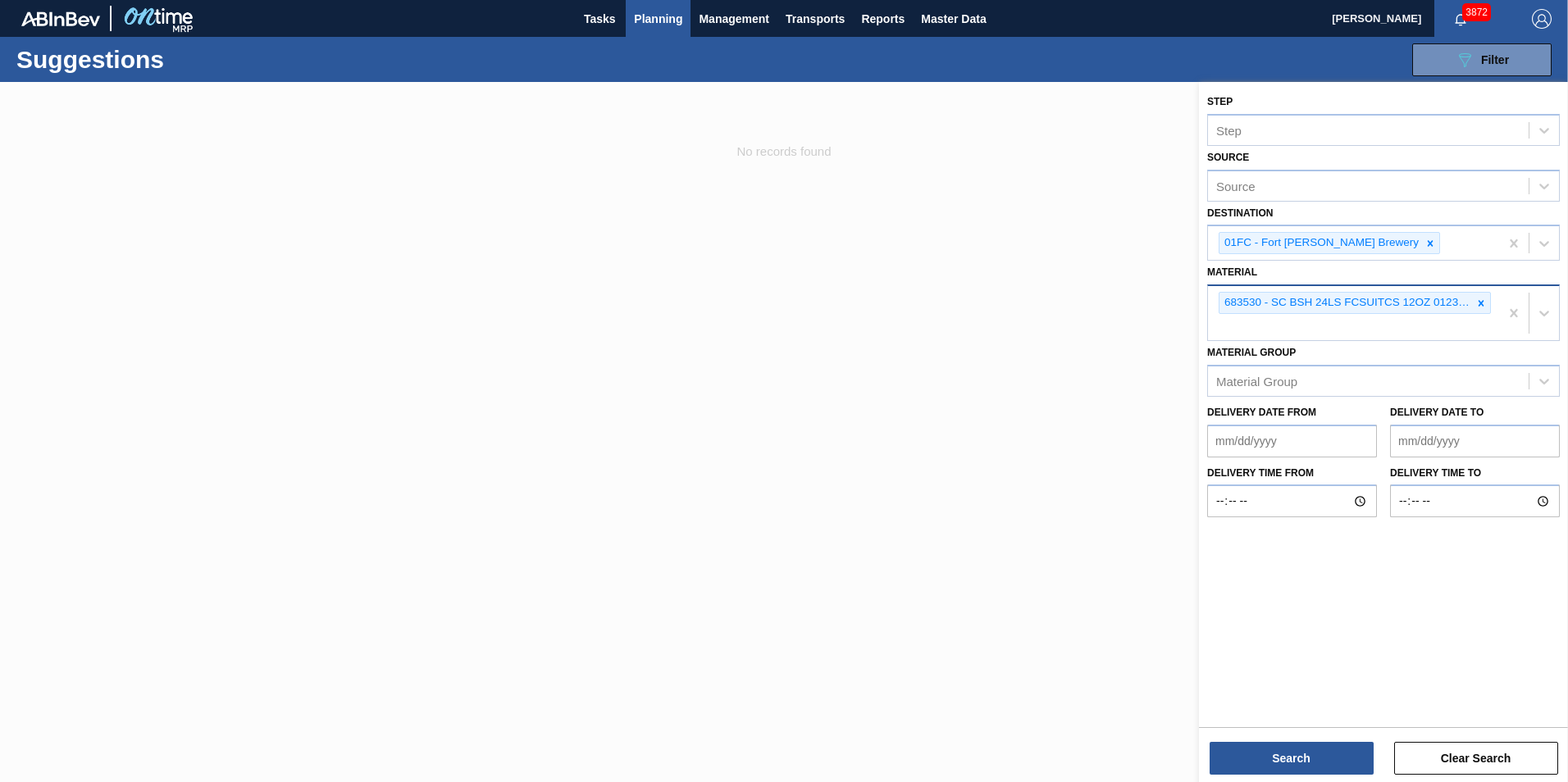
click at [1042, 310] on div "683530 - SC BSH 24LS FCSUITCS 12OZ 0123 BEER GEN" at bounding box center [1353, 313] width 291 height 54
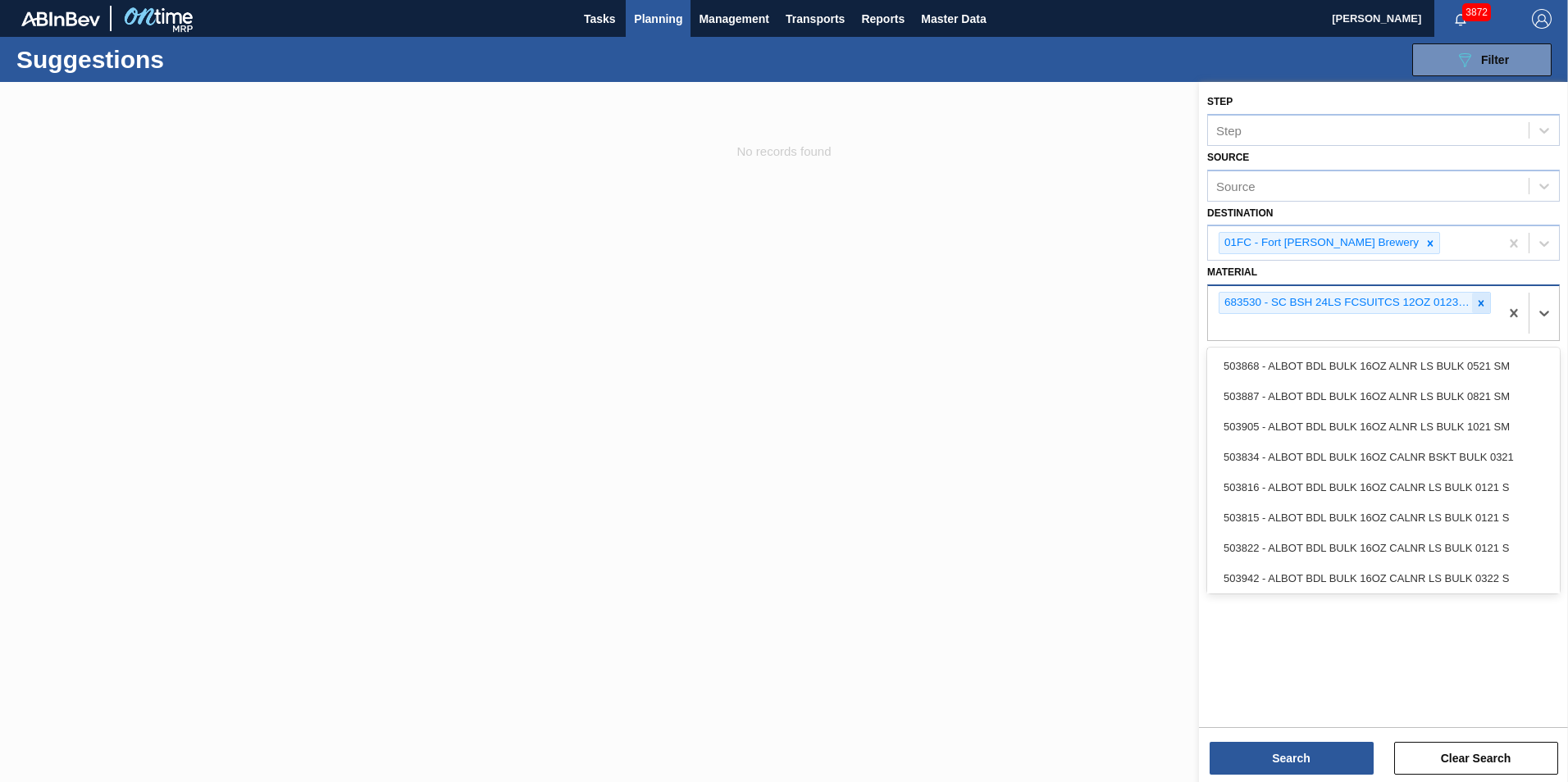
click at [1042, 304] on div at bounding box center [1480, 302] width 18 height 20
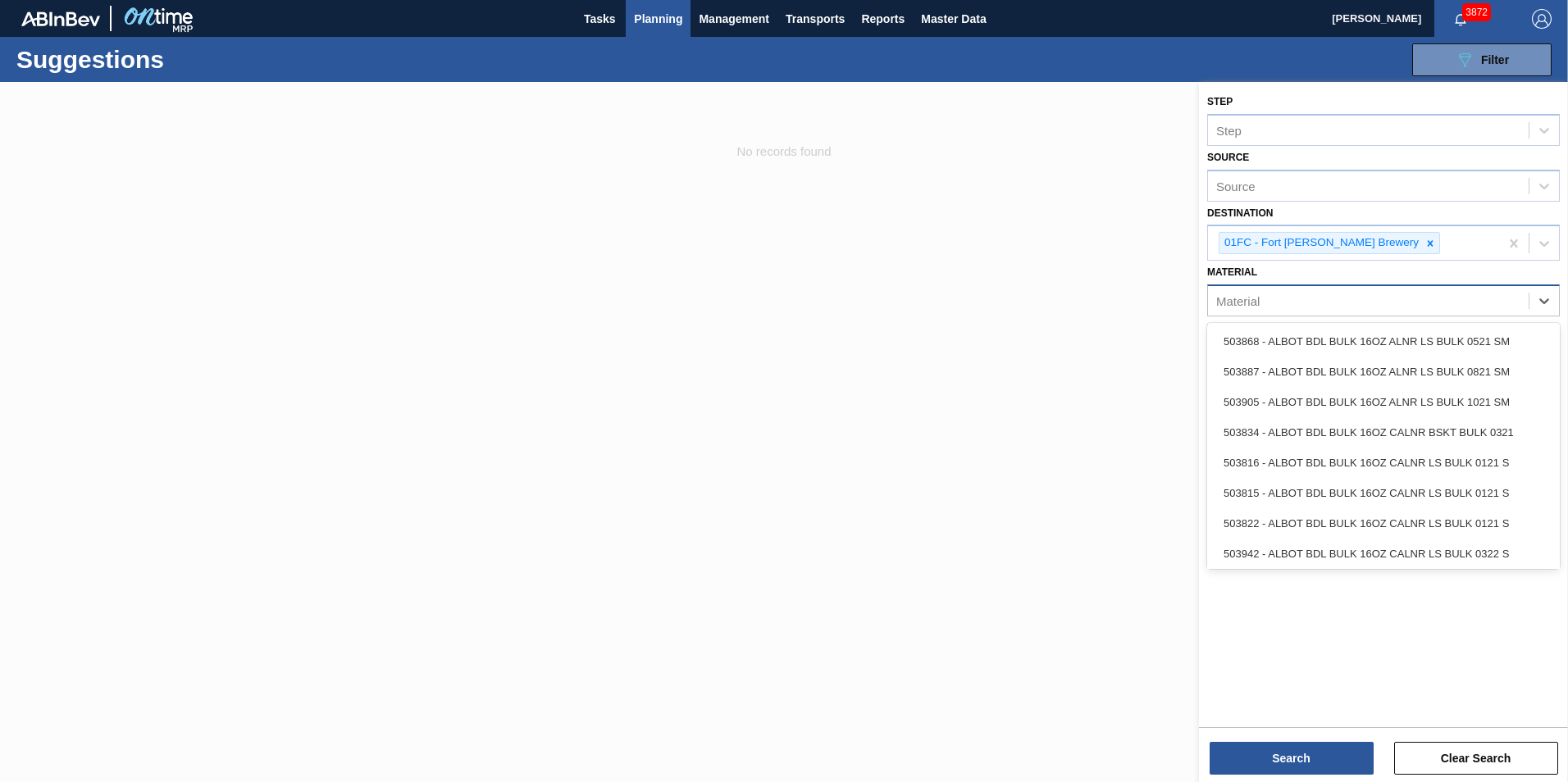
paste input "683936"
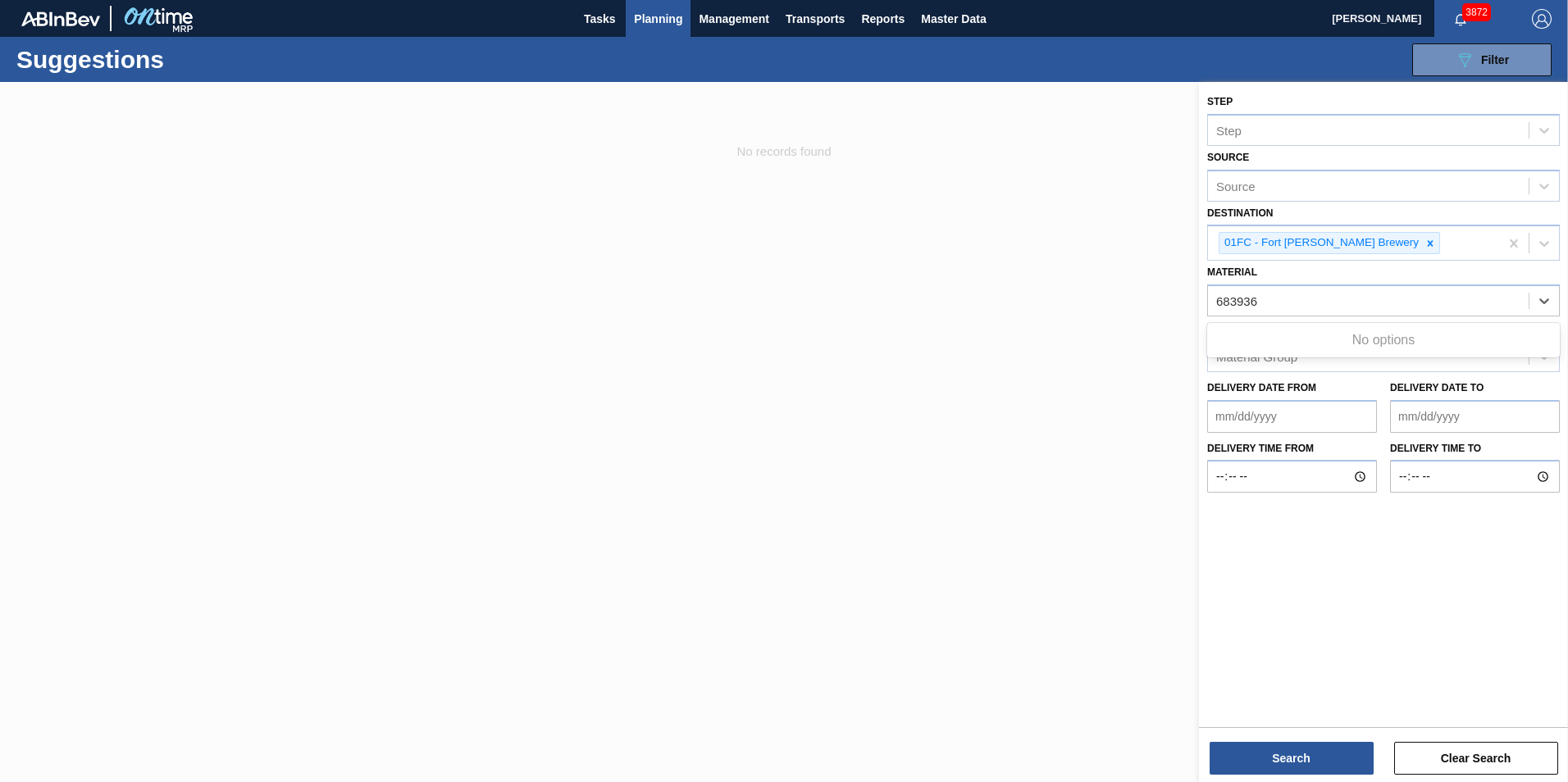
type input "683936"
click at [1042, 296] on div "Material" at bounding box center [1367, 301] width 320 height 24
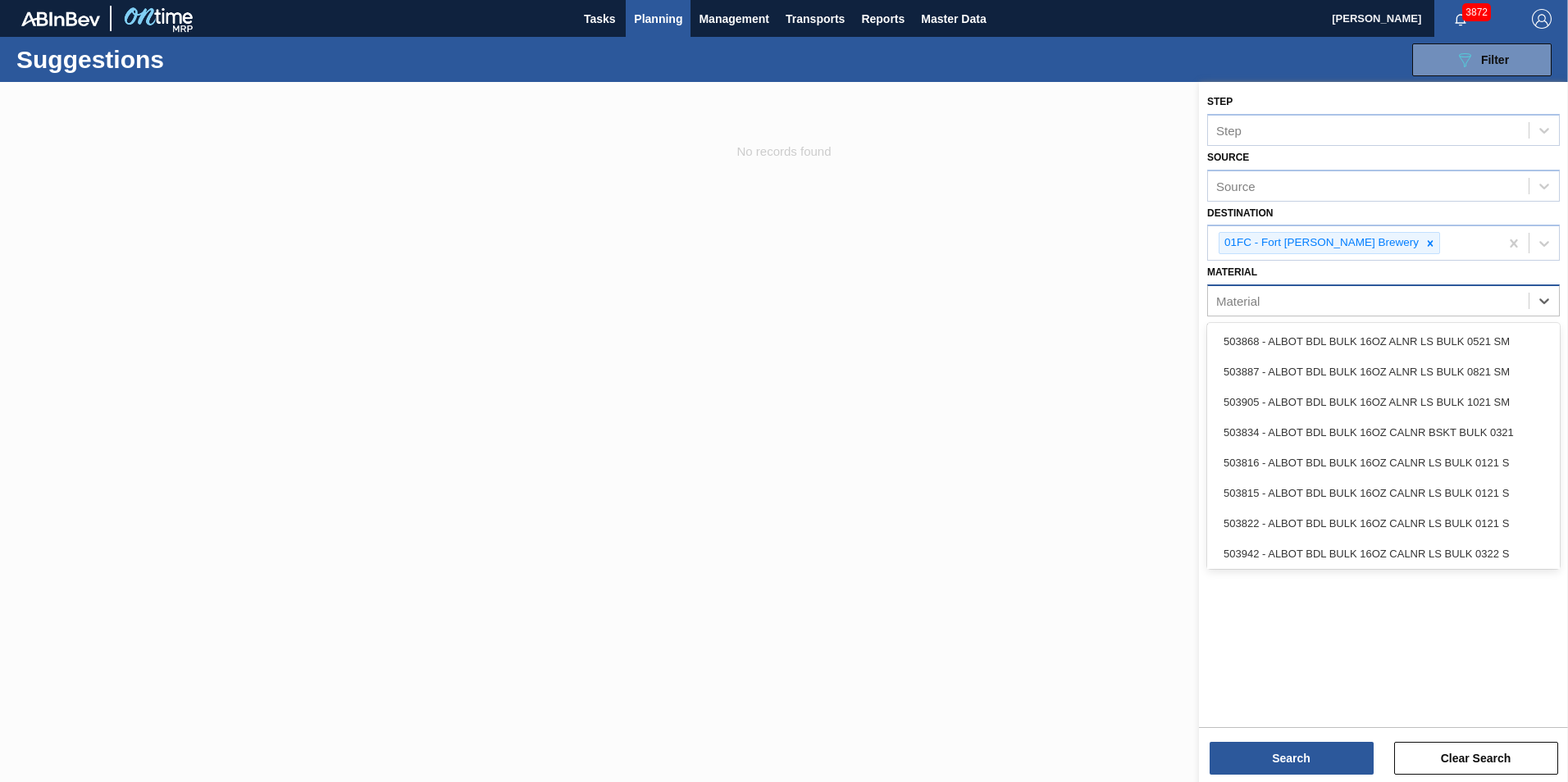
click at [1042, 301] on div "Material" at bounding box center [1367, 301] width 320 height 24
paste input "683936"
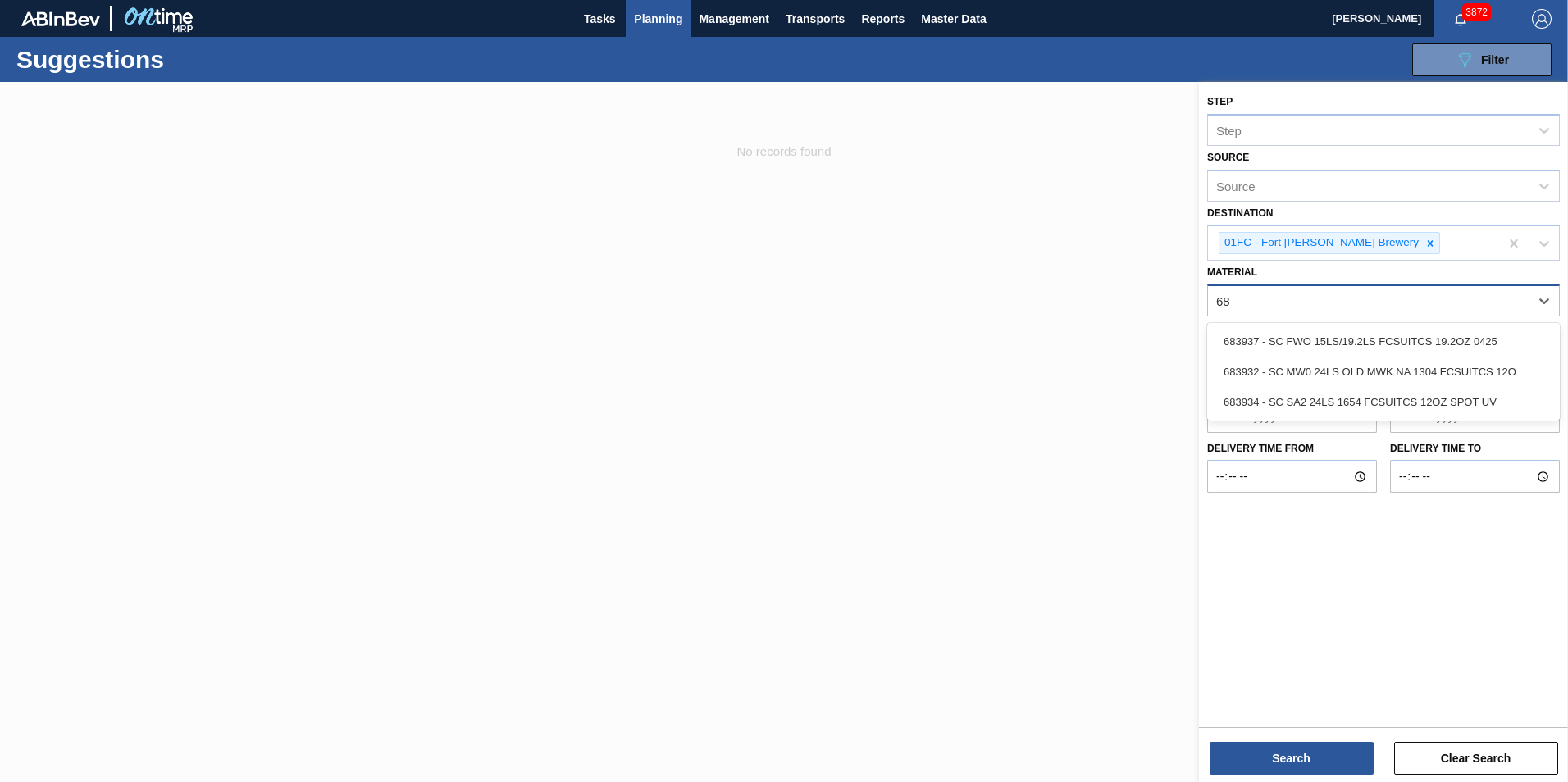
type input "6"
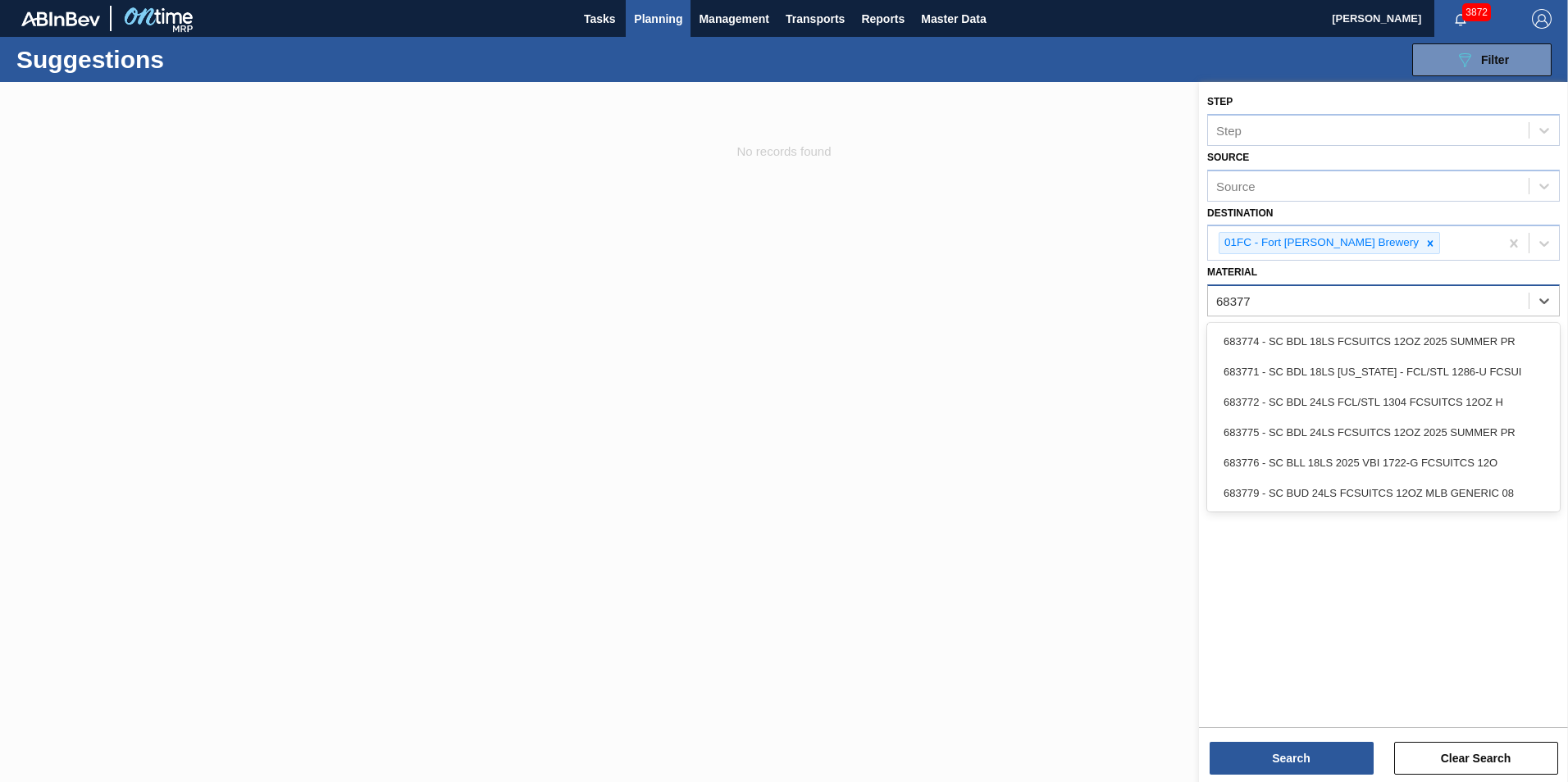
type input "683771"
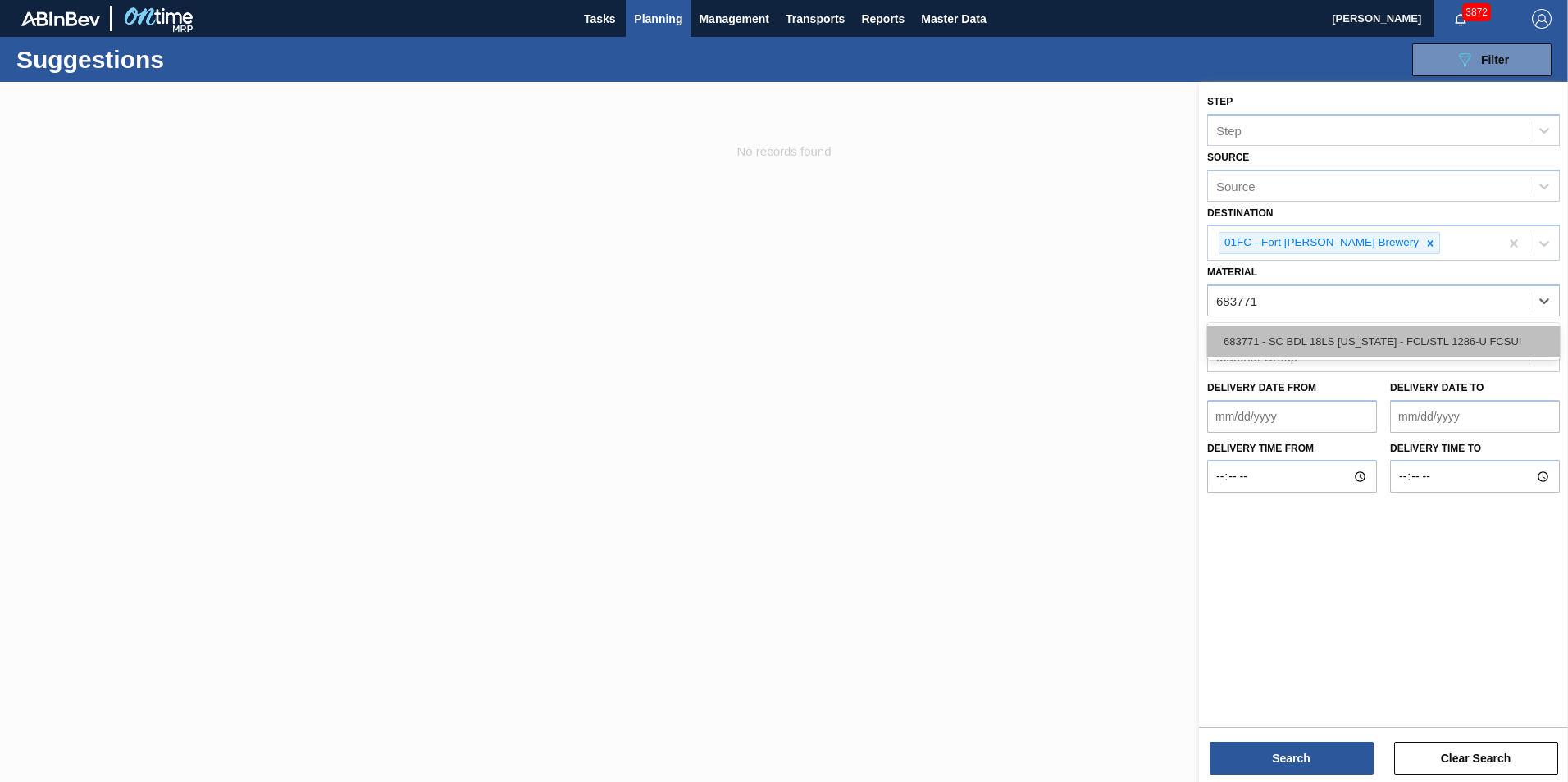
click at [1042, 336] on div "683771 - SC BDL 18LS [US_STATE] - FCL/STL 1286-U FCSUI" at bounding box center [1383, 341] width 352 height 30
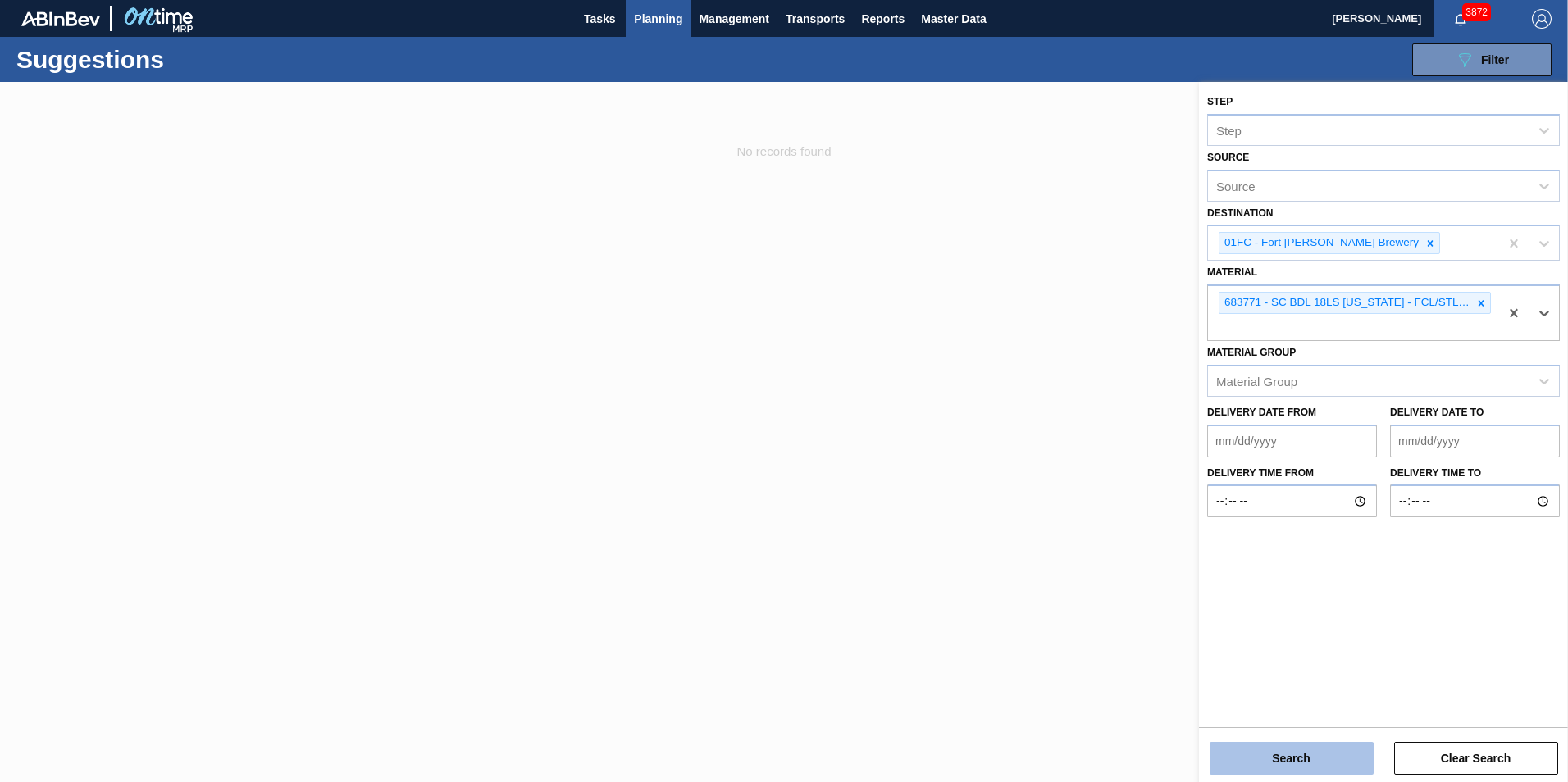
click at [1042, 551] on button "Search" at bounding box center [1291, 758] width 164 height 33
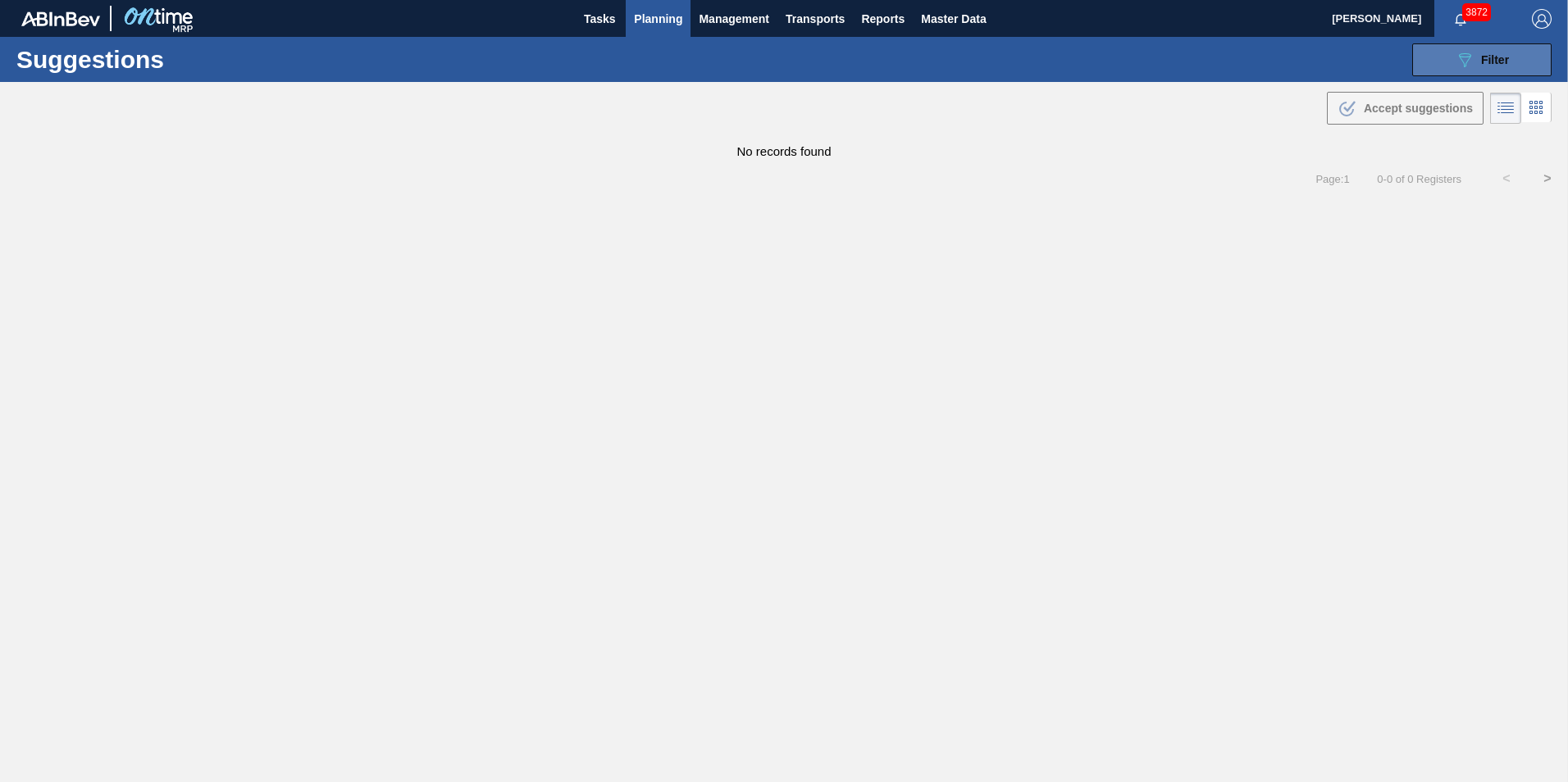
click at [1042, 61] on button "089F7B8B-B2A5-4AFE-B5C0-19BA573D28AC Filter" at bounding box center [1481, 59] width 139 height 33
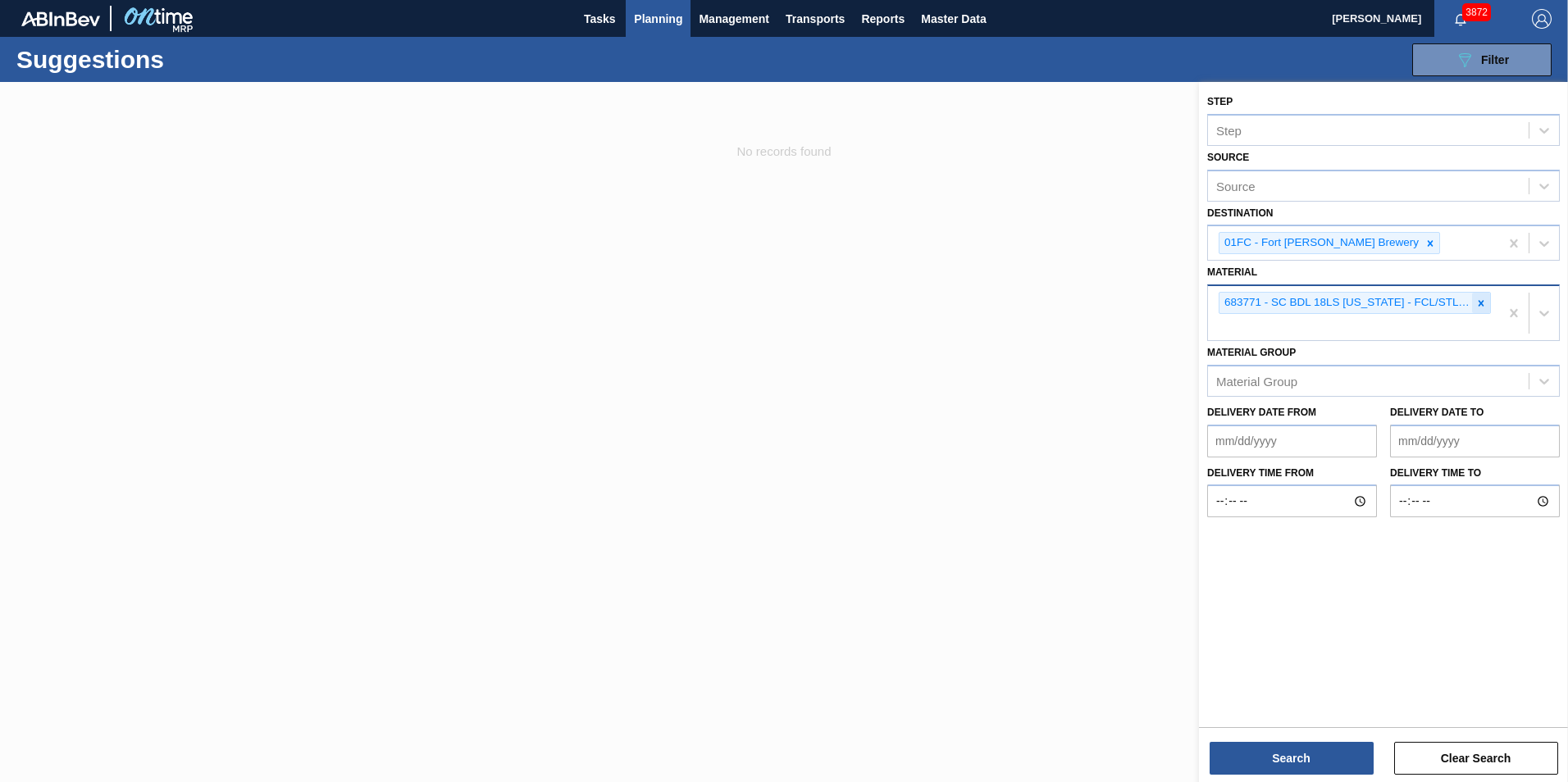
click at [1042, 302] on icon at bounding box center [1481, 303] width 12 height 12
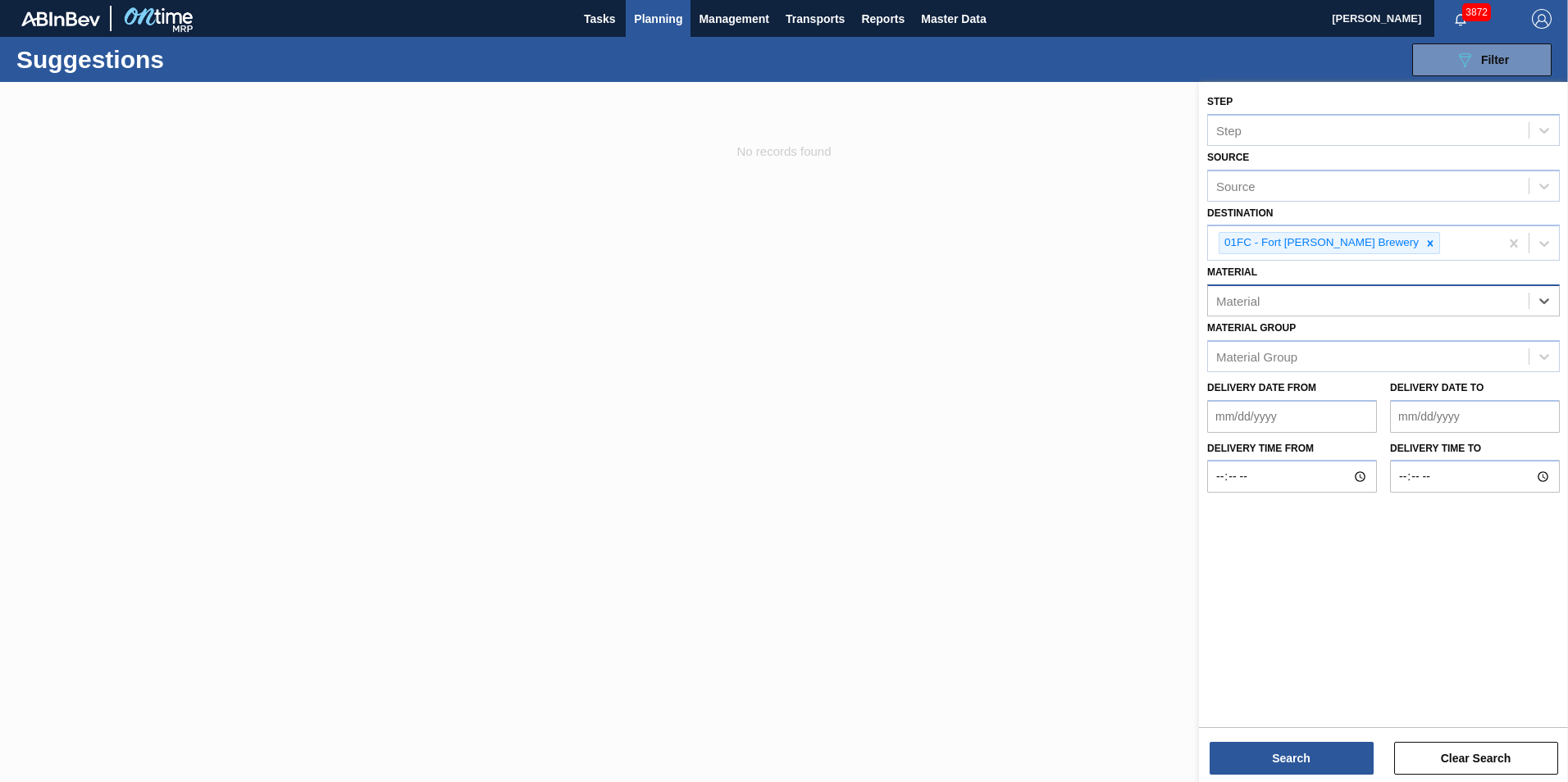
paste input "676140"
type input "676140"
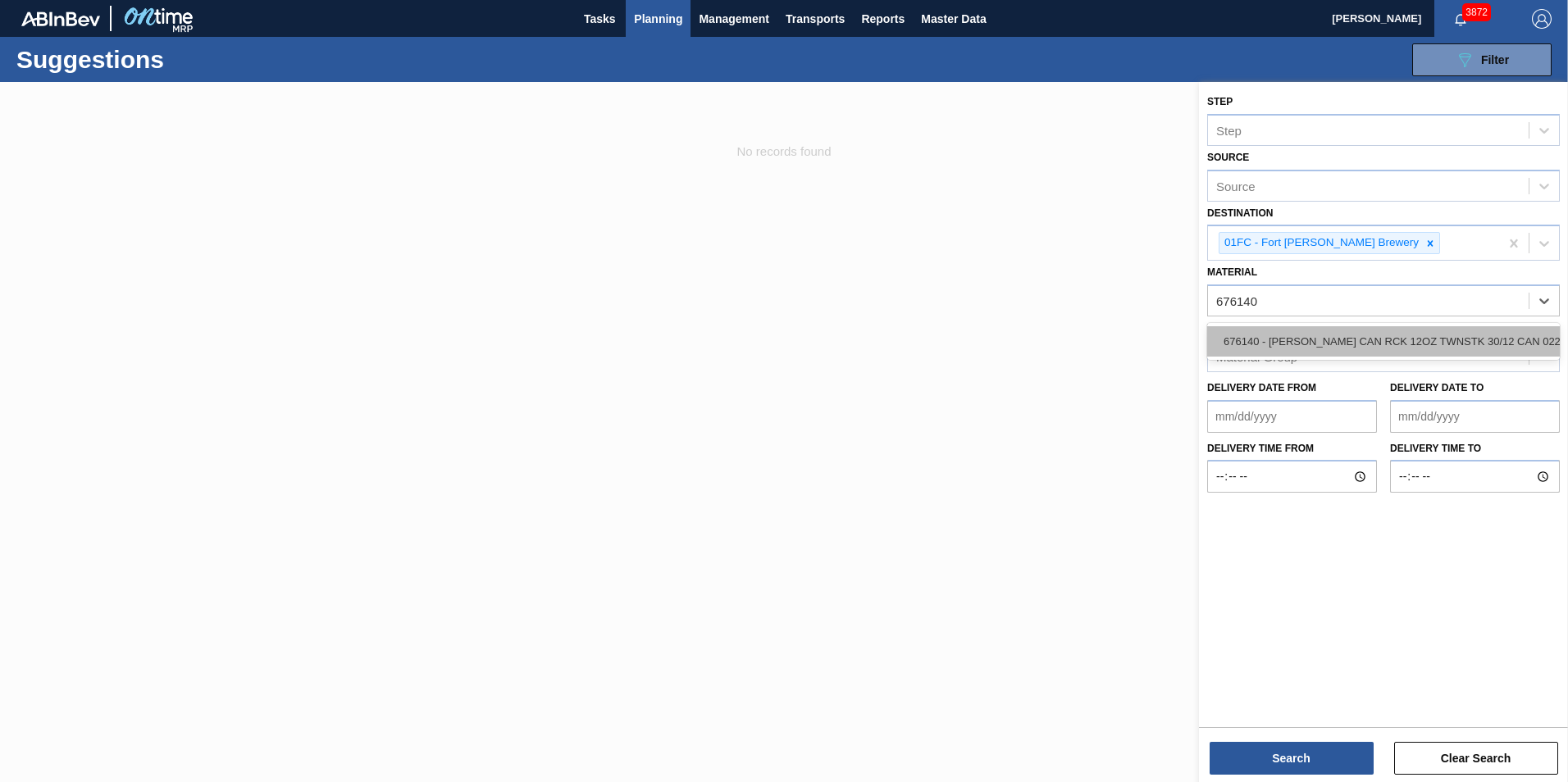
click at [1042, 332] on div "676140 - [PERSON_NAME] CAN RCK 12OZ TWNSTK 30/12 CAN 0222" at bounding box center [1383, 341] width 352 height 30
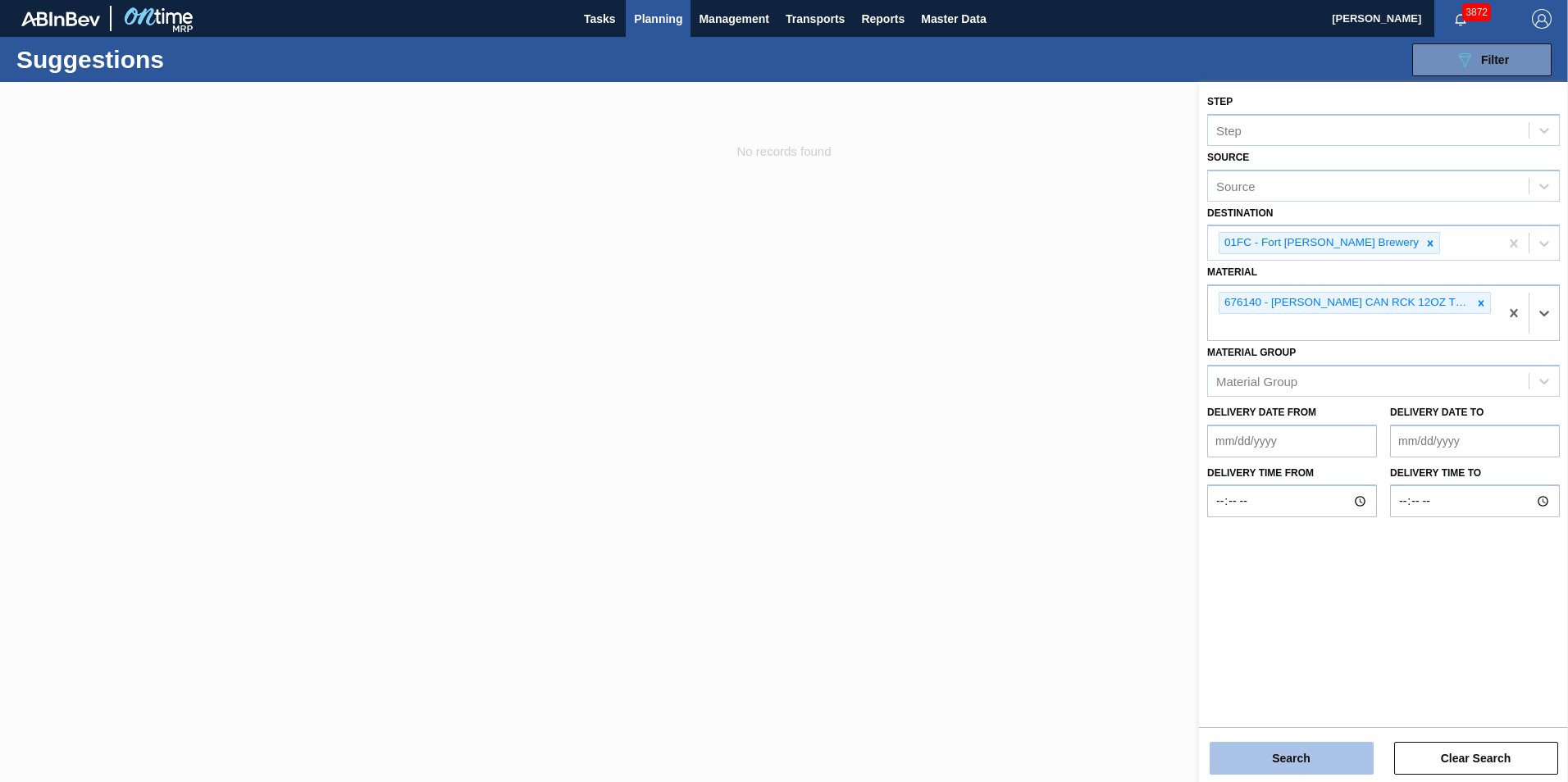
click at [1042, 551] on button "Search" at bounding box center [1291, 758] width 164 height 33
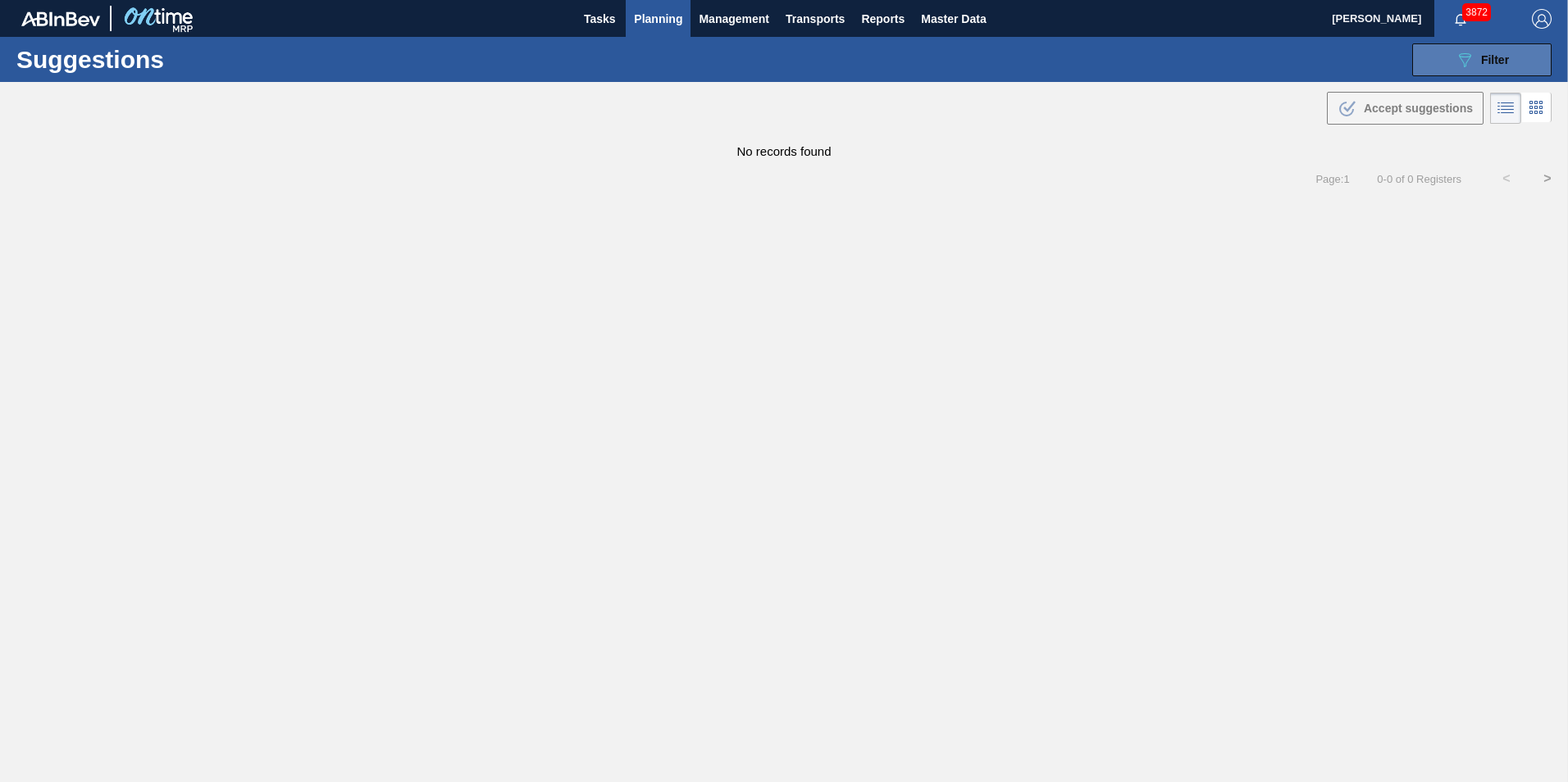
click at [1042, 51] on button "089F7B8B-B2A5-4AFE-B5C0-19BA573D28AC Filter" at bounding box center [1481, 59] width 139 height 33
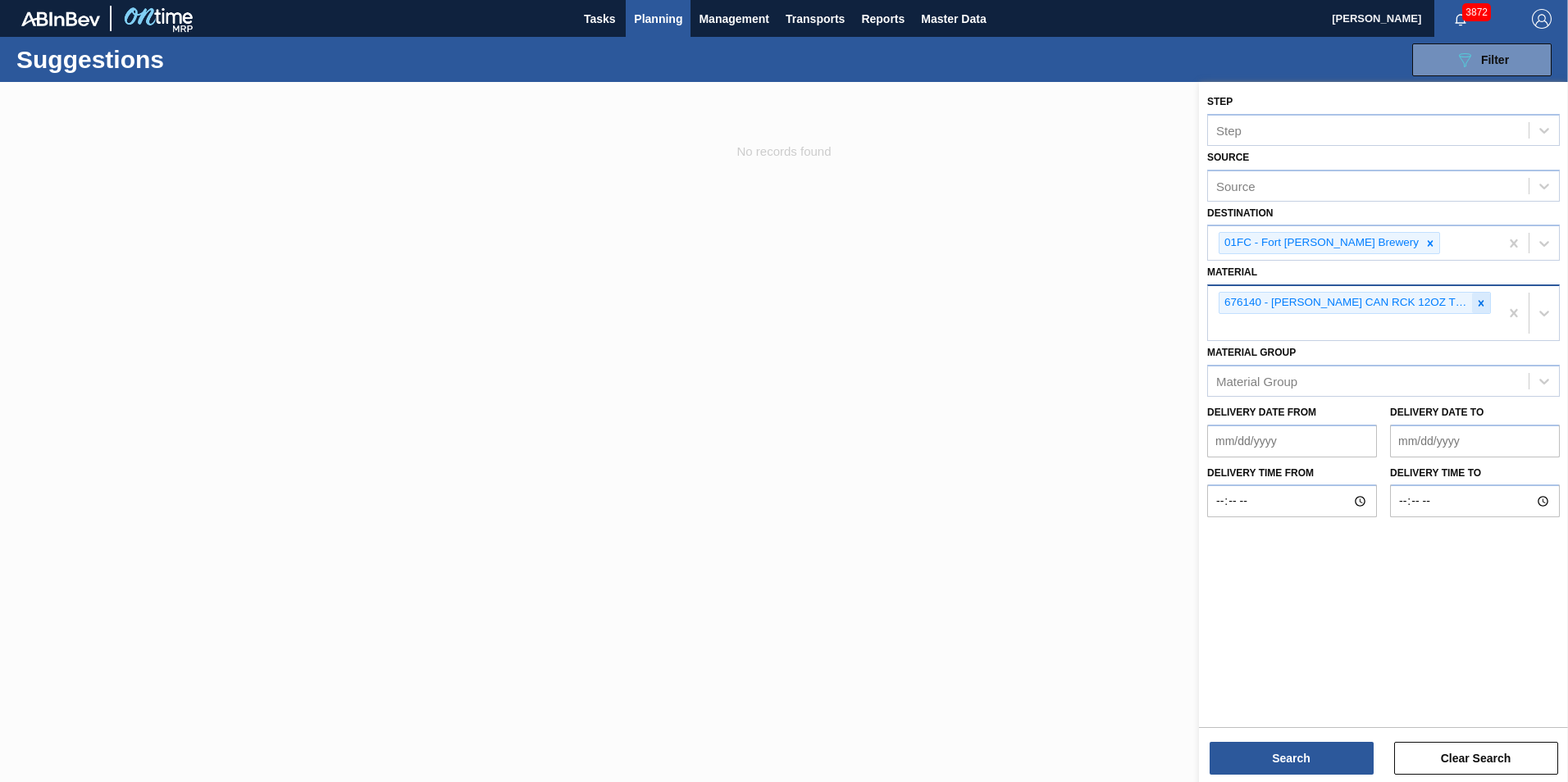
click at [1042, 300] on icon at bounding box center [1481, 303] width 12 height 12
paste input "677154"
type input "677154"
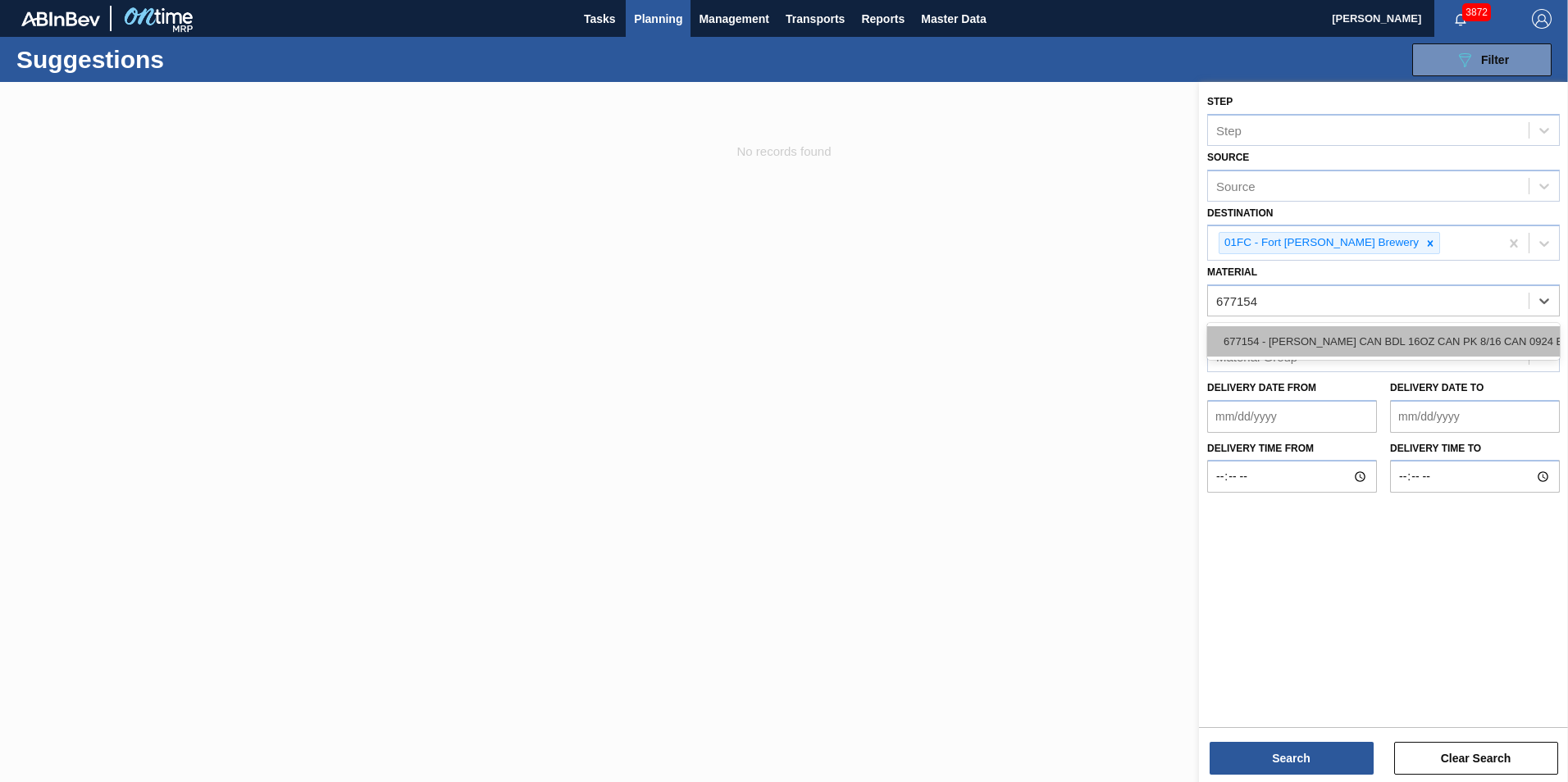
click at [1042, 343] on div "677154 - [PERSON_NAME] CAN BDL 16OZ CAN PK 8/16 CAN 0924 B" at bounding box center [1383, 341] width 352 height 30
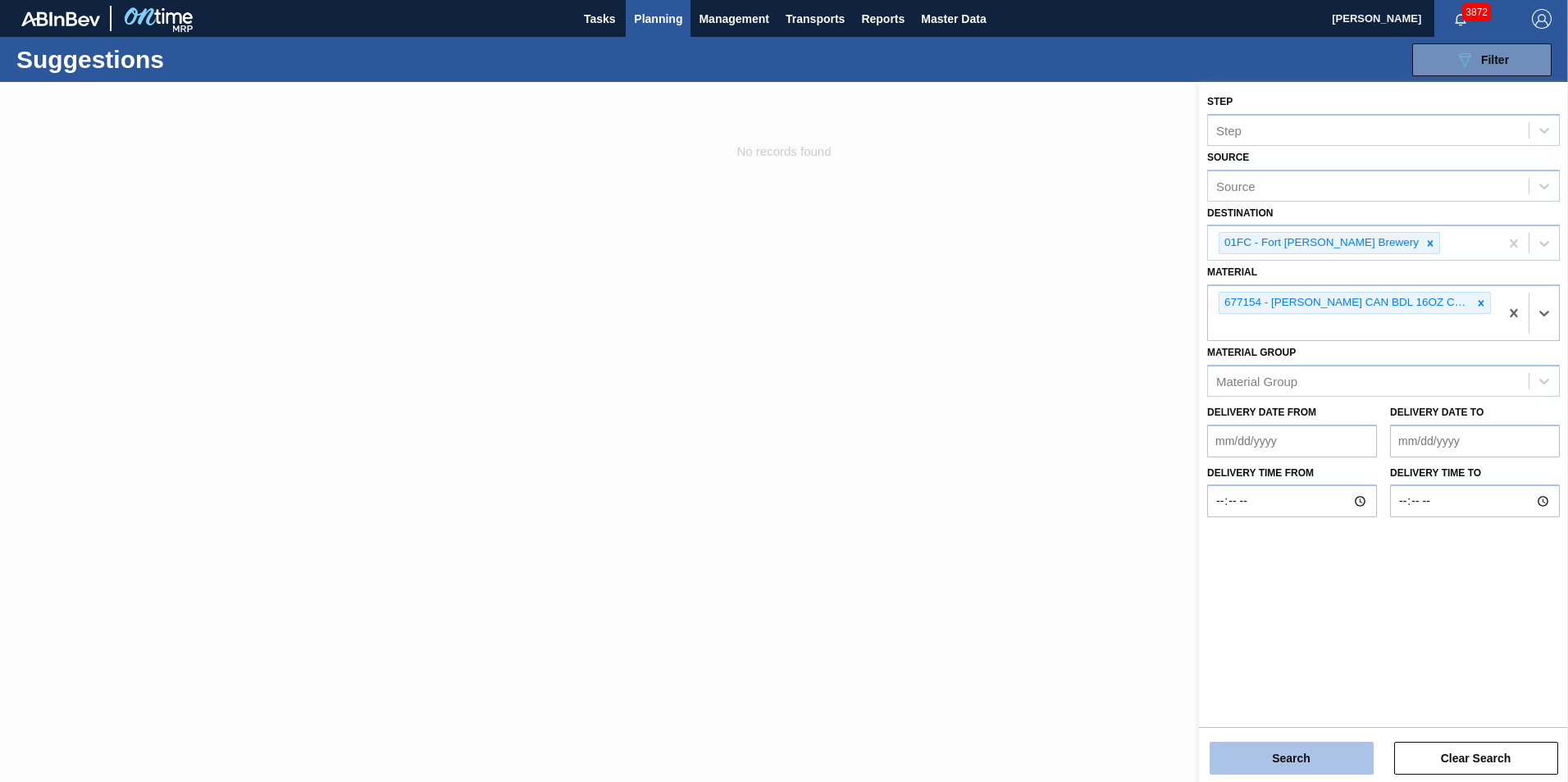
click at [1042, 551] on button "Search" at bounding box center [1291, 758] width 164 height 33
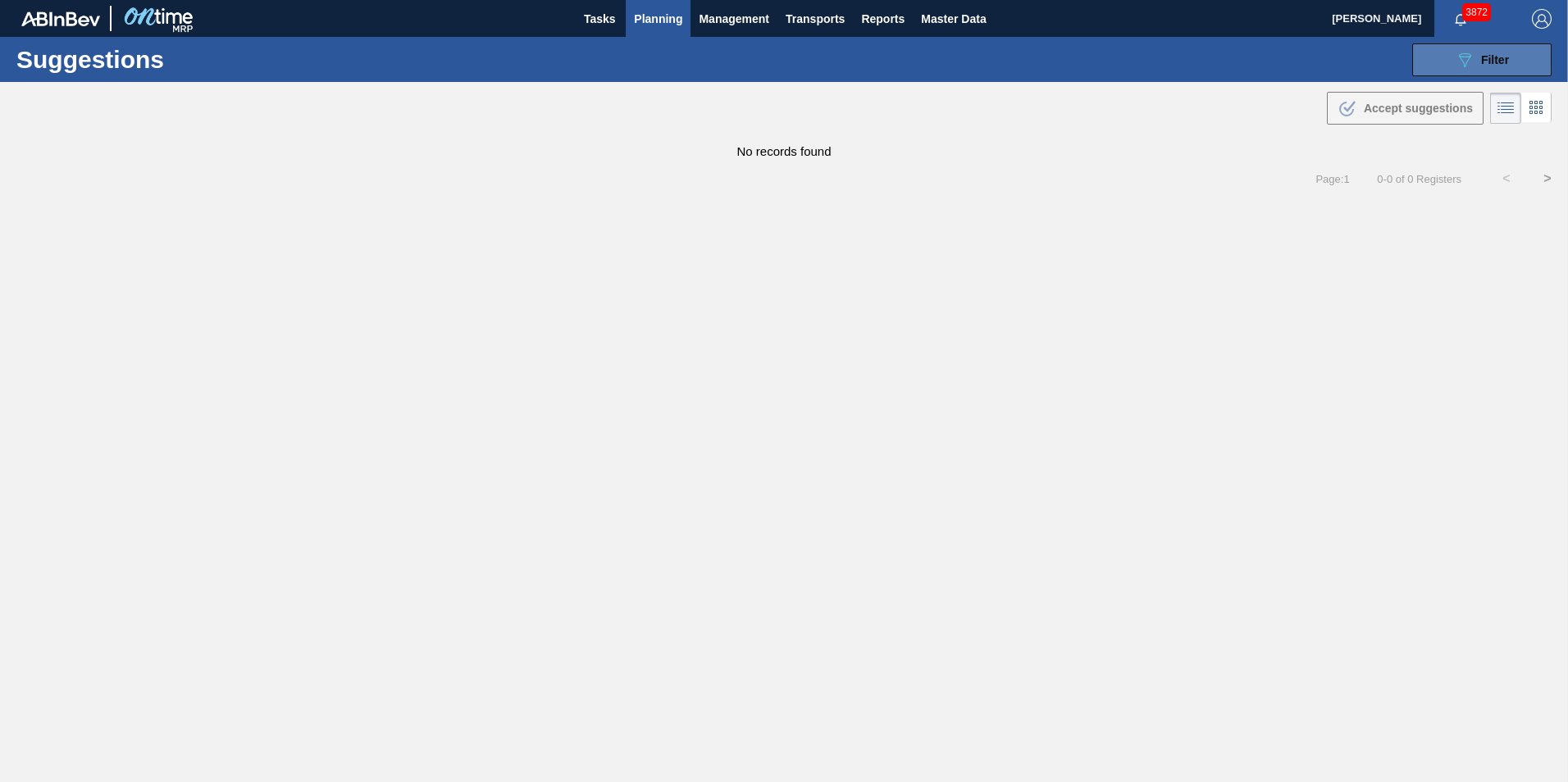
click at [1042, 73] on button "089F7B8B-B2A5-4AFE-B5C0-19BA573D28AC Filter" at bounding box center [1481, 59] width 139 height 33
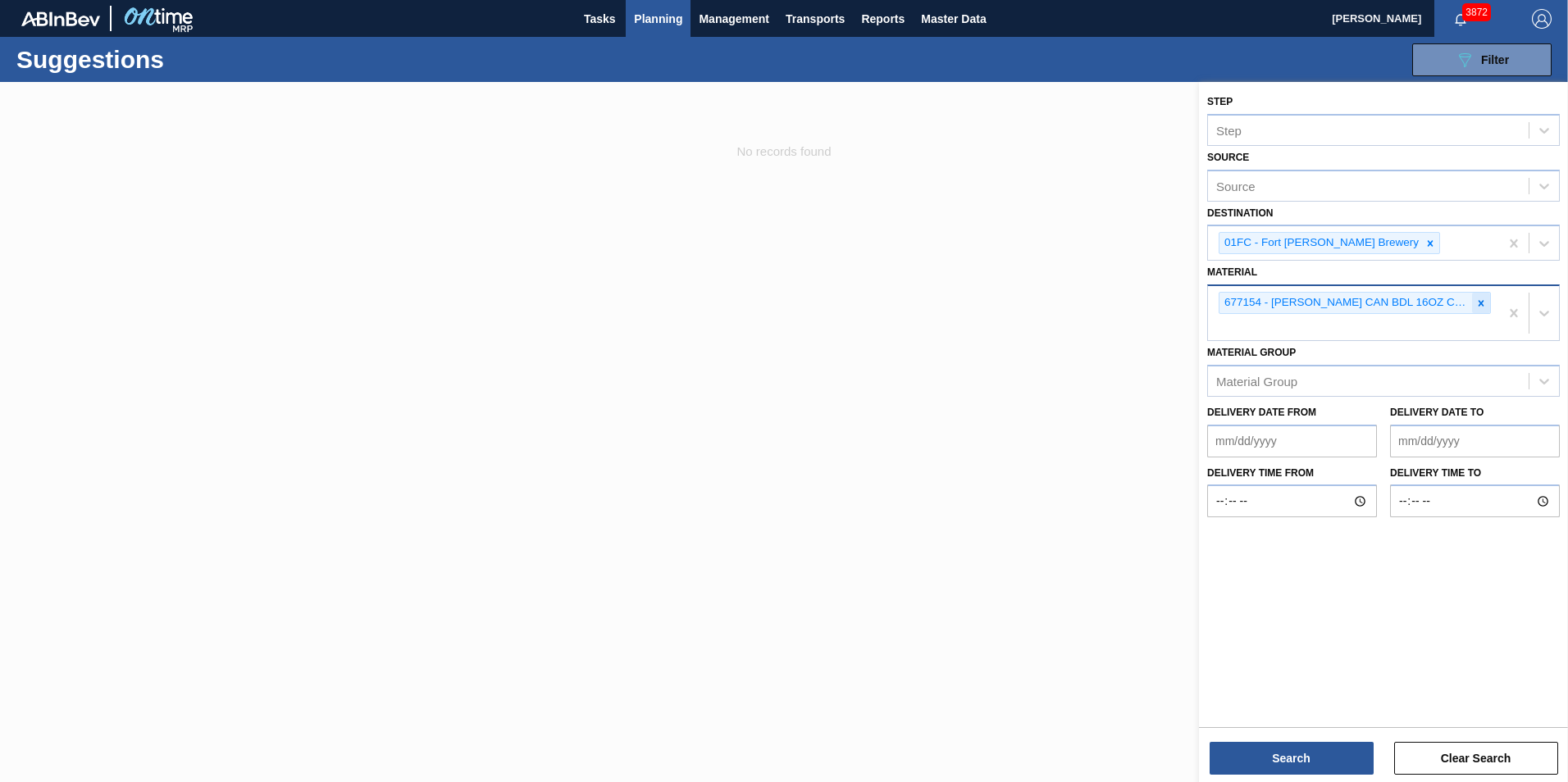
click at [1042, 303] on icon at bounding box center [1481, 303] width 12 height 12
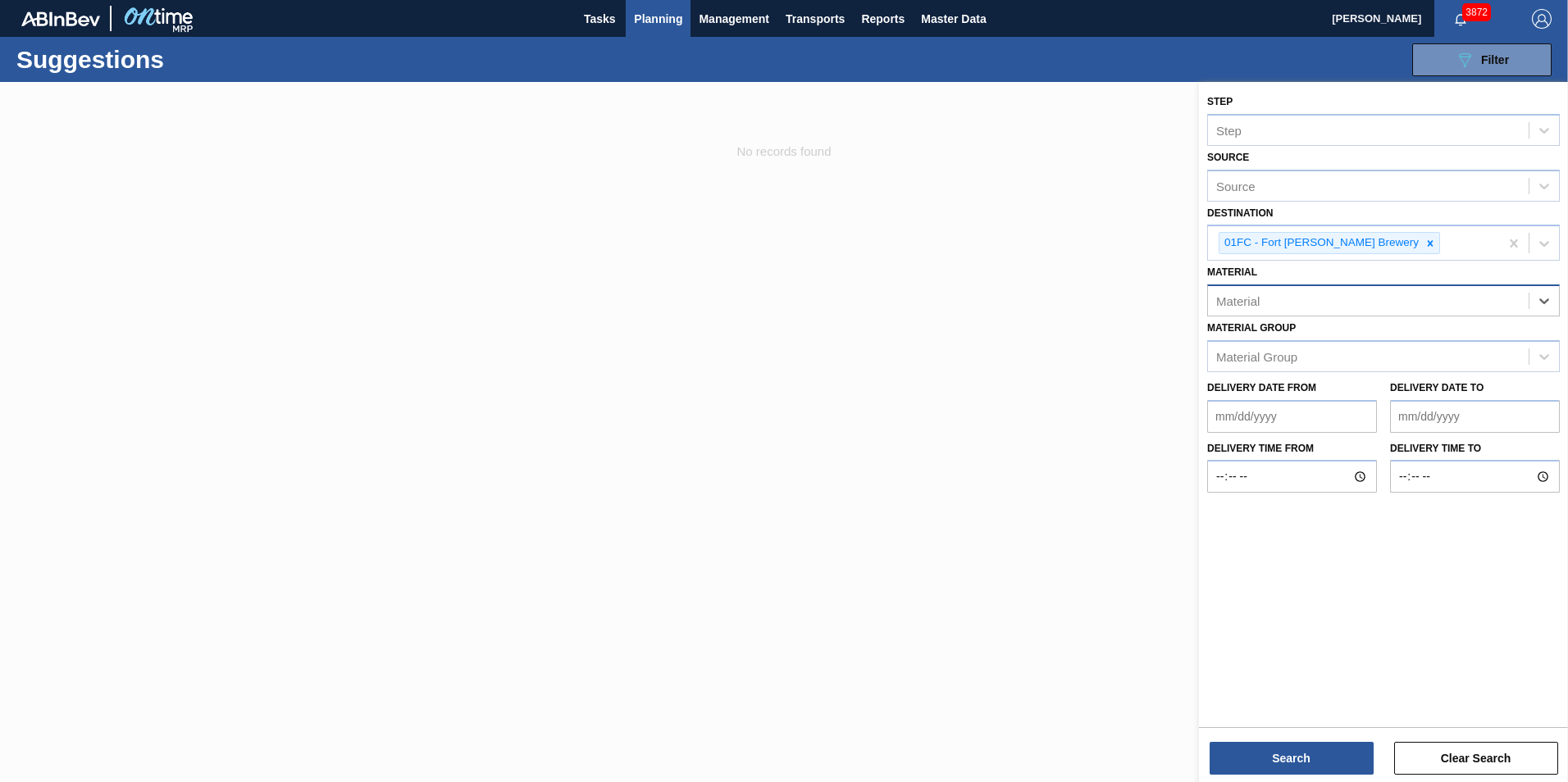
paste input "677436"
type input "677436"
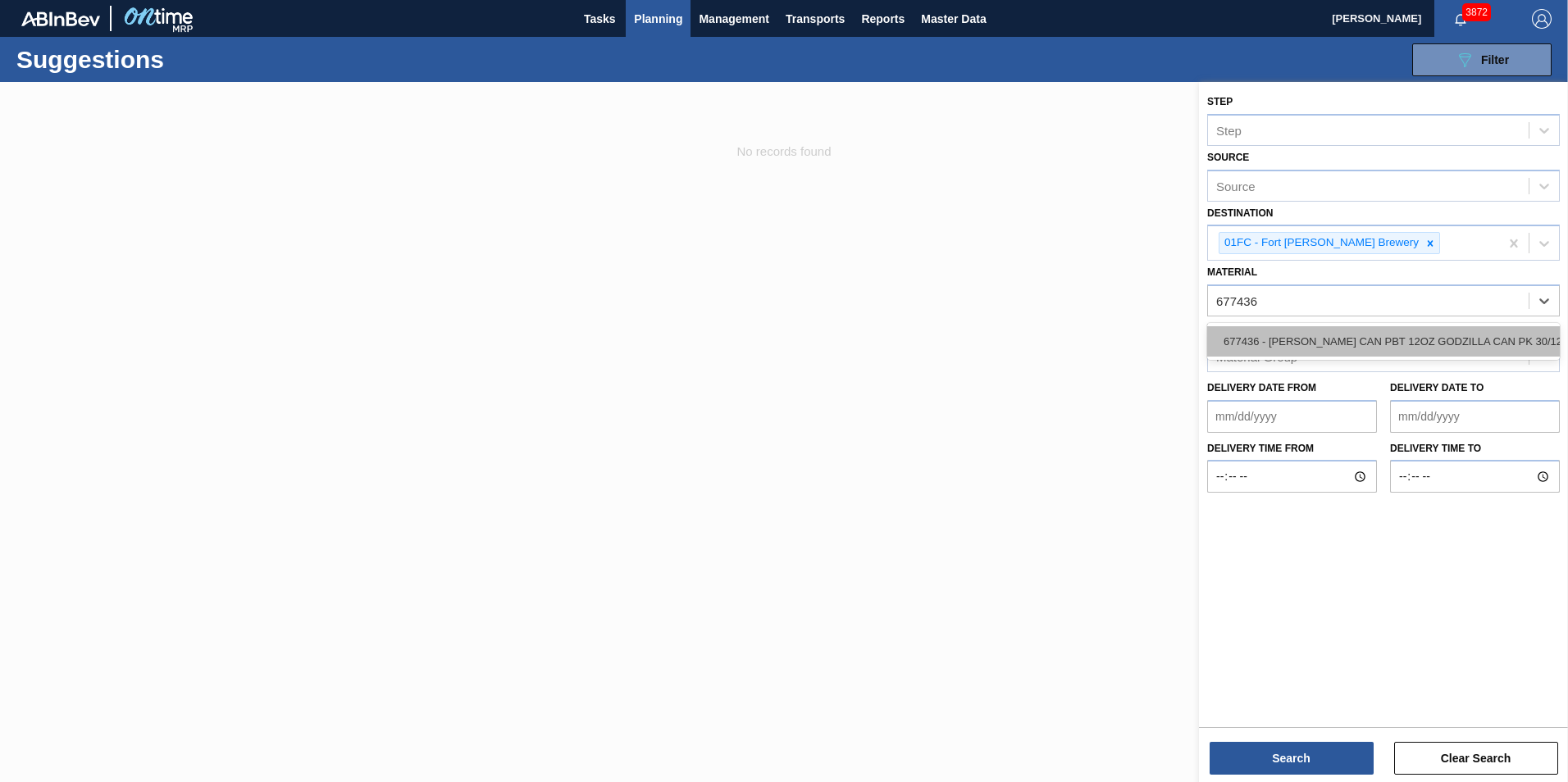
click at [1042, 338] on div "677436 - [PERSON_NAME] CAN PBT 12OZ GODZILLA CAN PK 30/12" at bounding box center [1383, 341] width 352 height 30
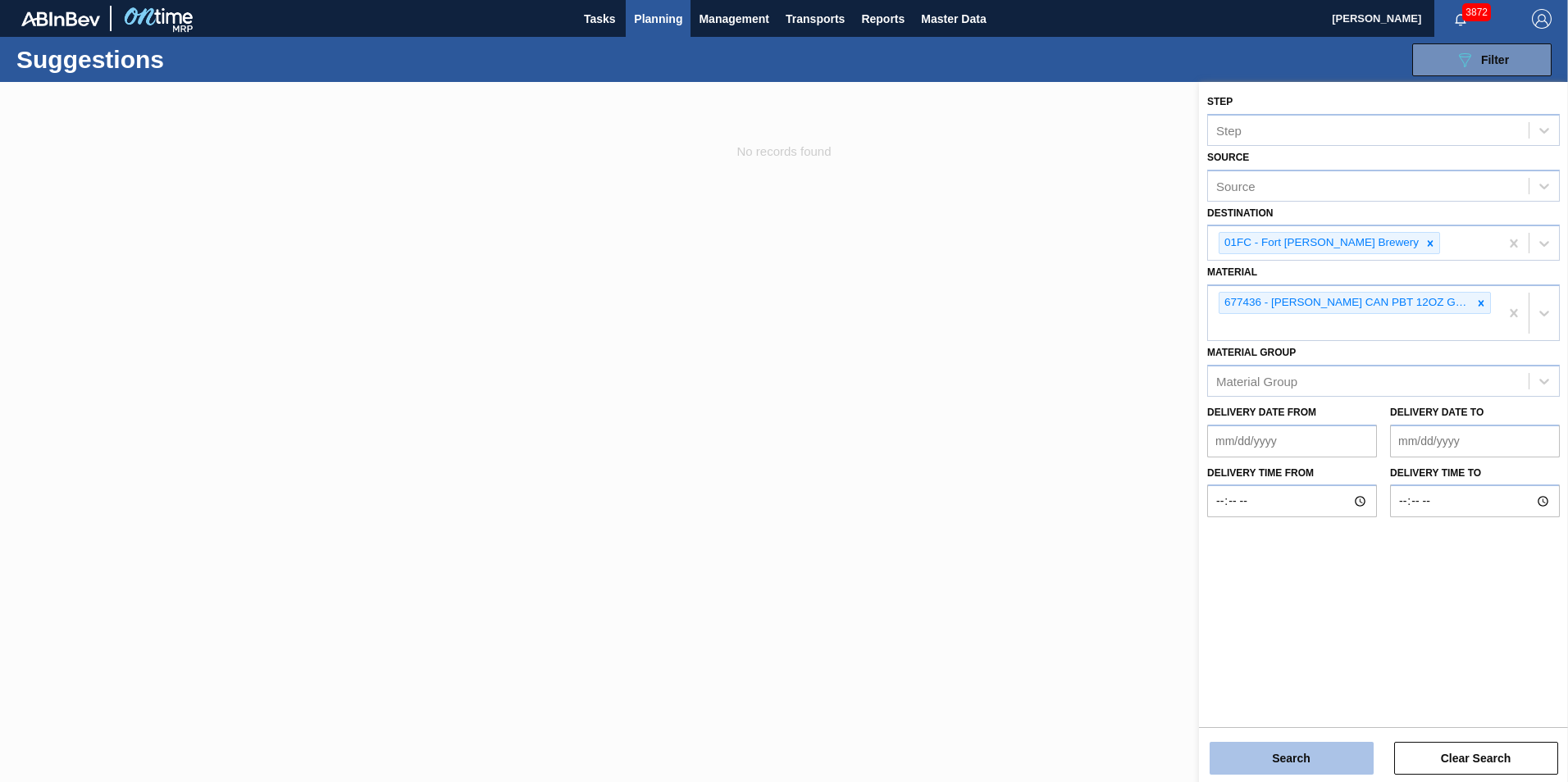
click at [1042, 551] on button "Search" at bounding box center [1291, 758] width 164 height 33
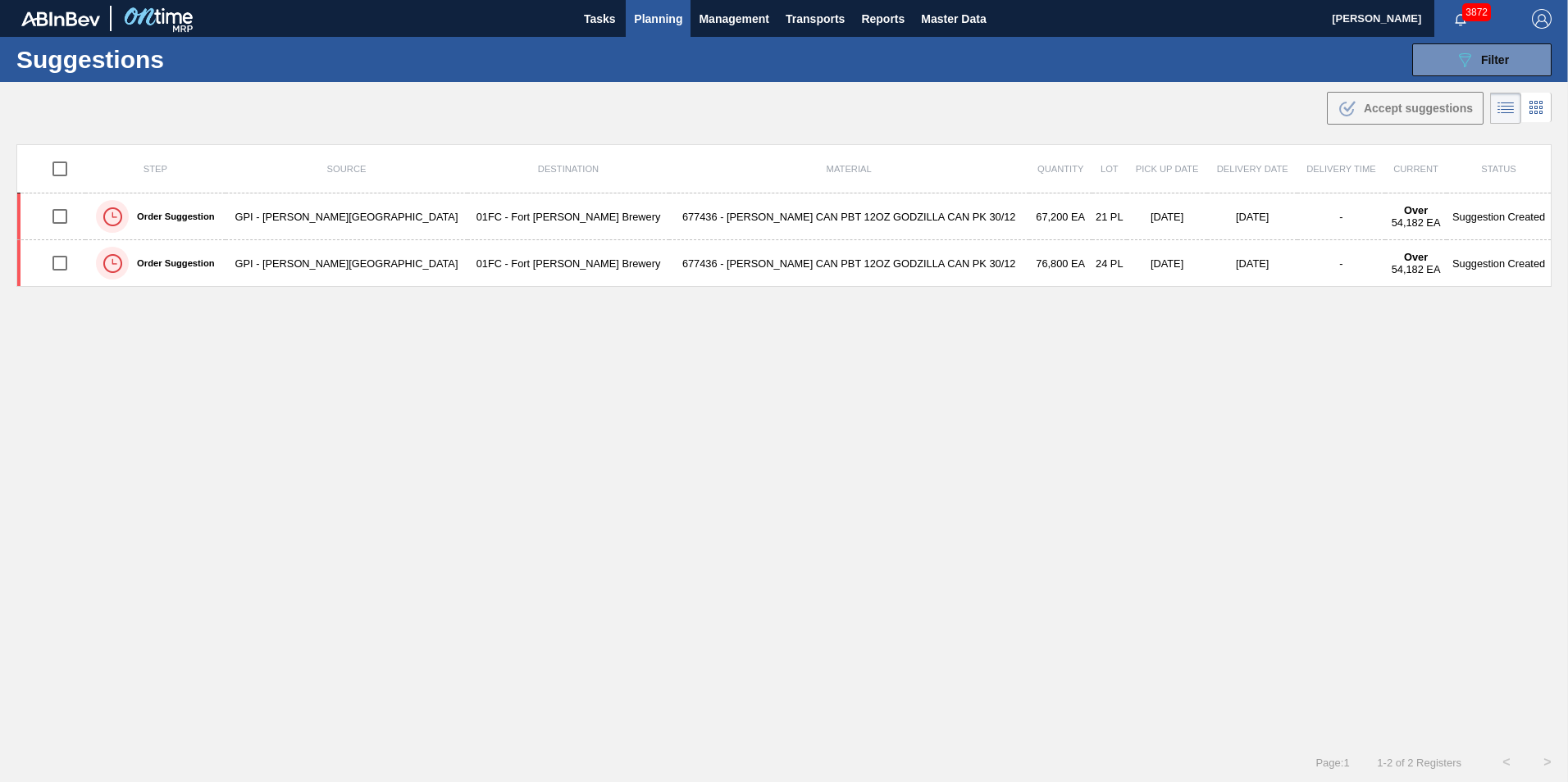
drag, startPoint x: 1474, startPoint y: 61, endPoint x: 1470, endPoint y: 94, distance: 33.2
click at [1042, 61] on div "089F7B8B-B2A5-4AFE-B5C0-19BA573D28AC Filter" at bounding box center [1482, 59] width 54 height 19
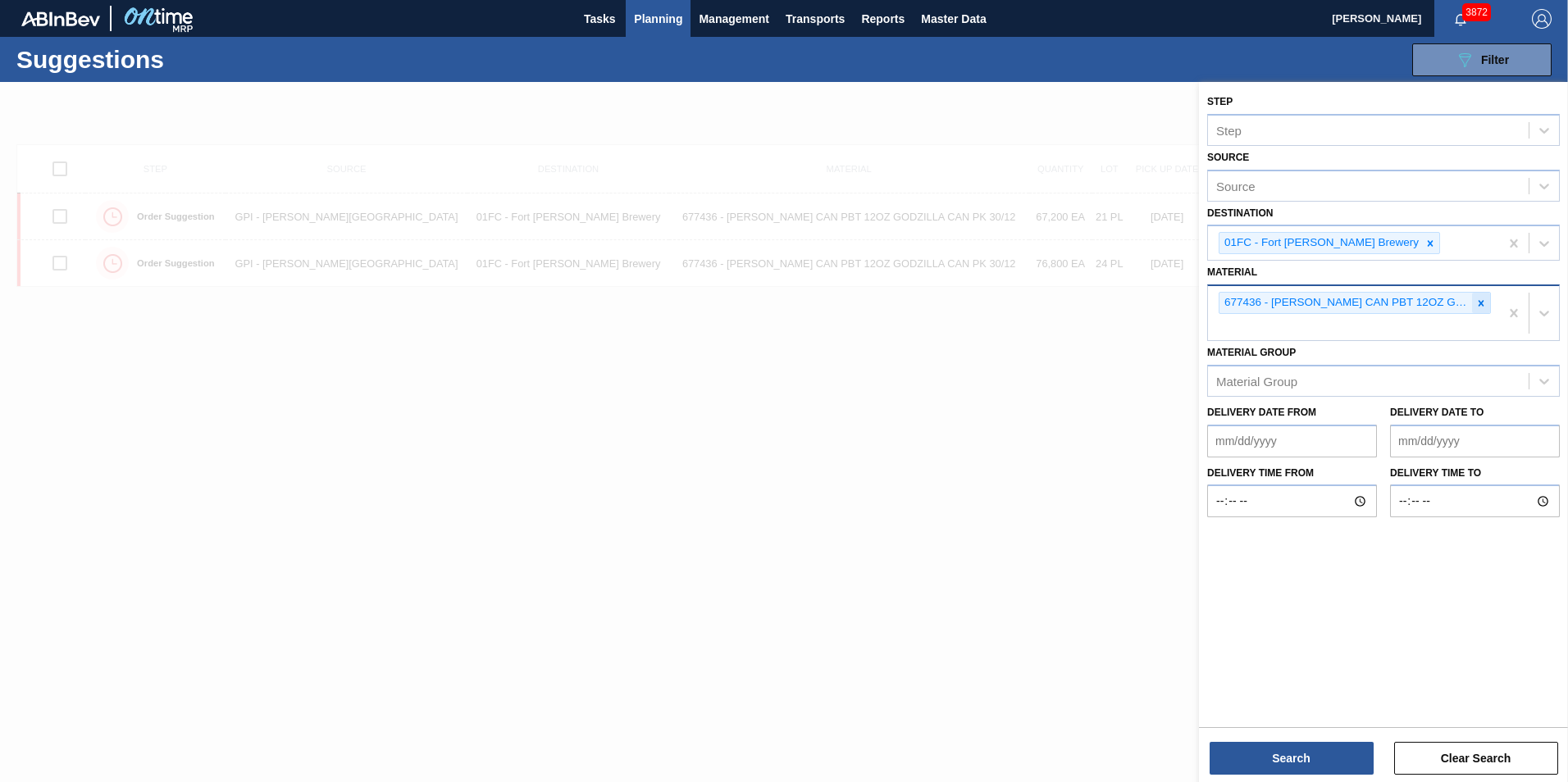
click at [1042, 302] on div at bounding box center [1480, 302] width 18 height 20
paste input "677146"
type input "677146"
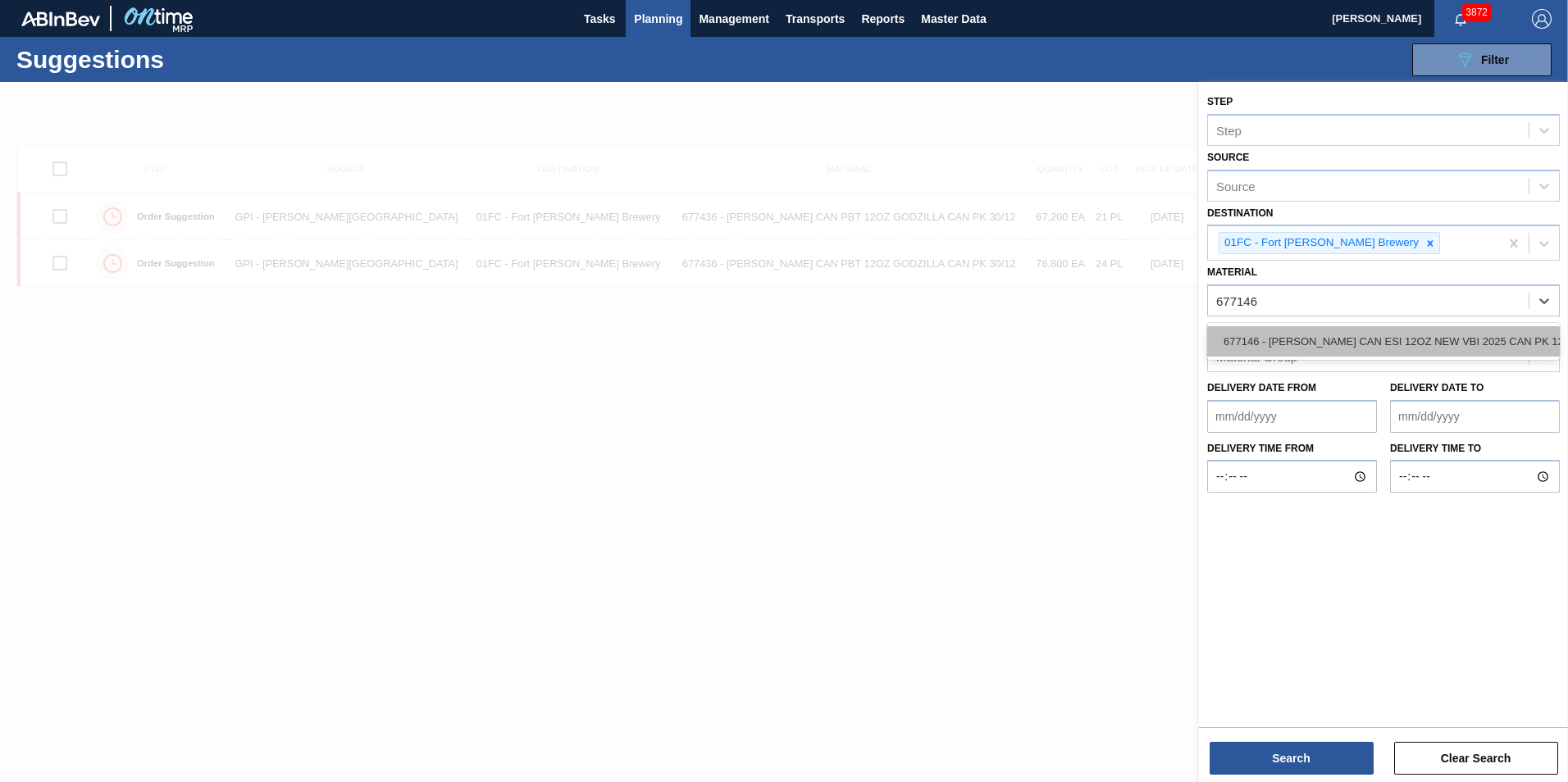
click at [1042, 347] on div "677146 - [PERSON_NAME] CAN ESI 12OZ NEW VBI 2025 CAN PK 12" at bounding box center [1383, 341] width 352 height 30
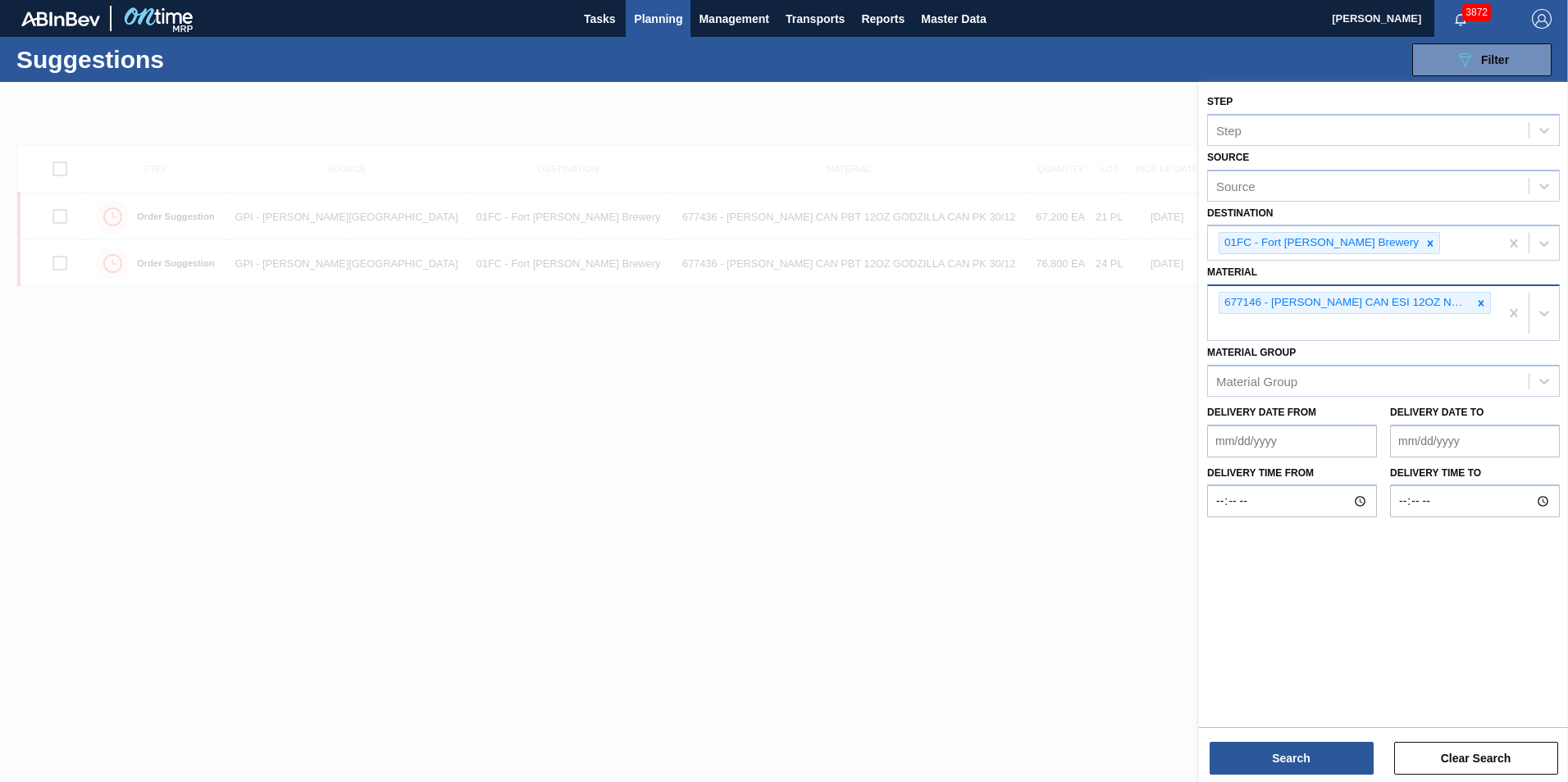
click at [1042, 317] on div "677146 - [PERSON_NAME] CAN ESI 12OZ NEW VBI 2025 CAN PK 12" at bounding box center [1353, 313] width 291 height 54
paste input "676393"
type input "676393"
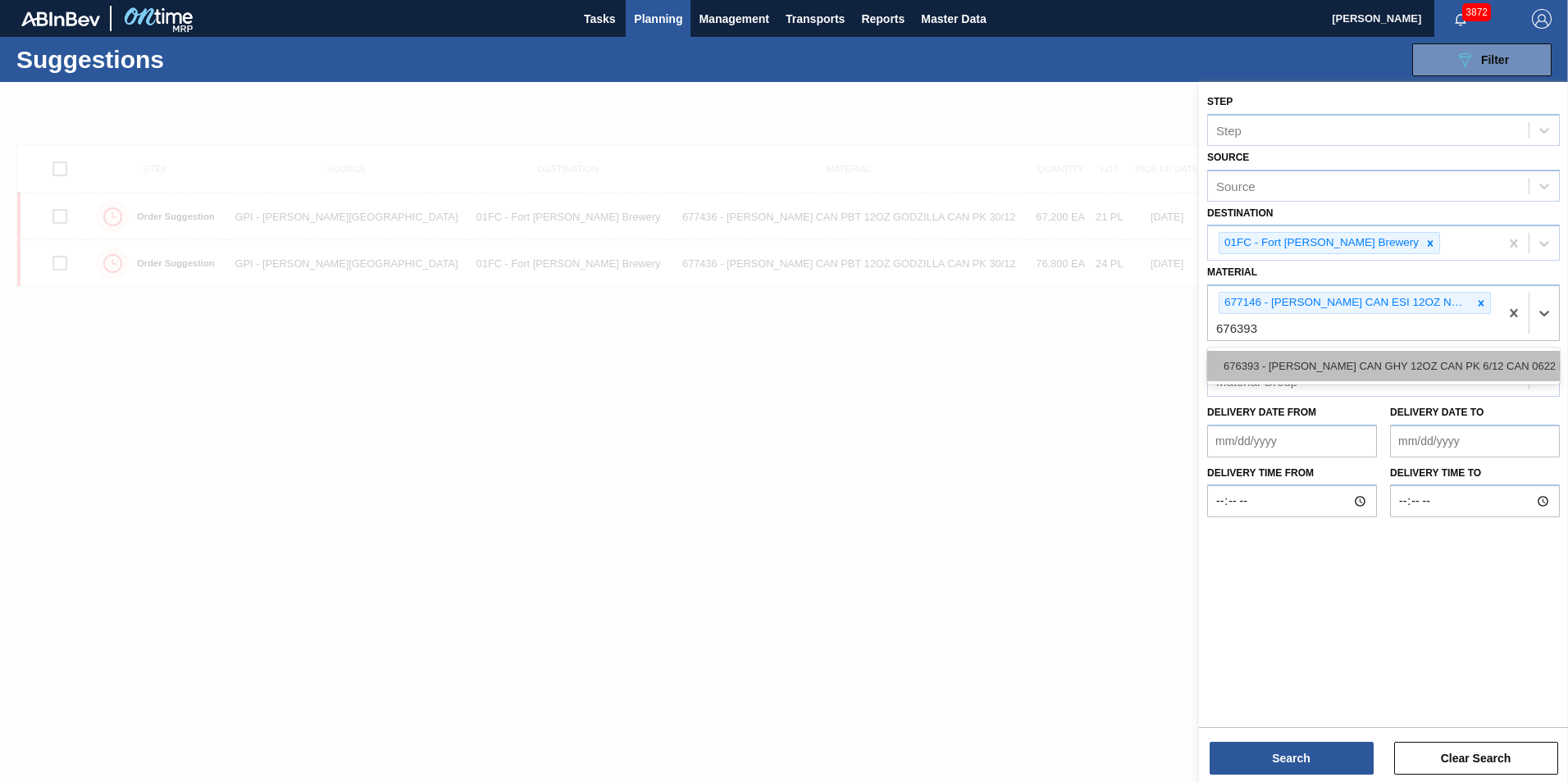
click at [1042, 368] on div "676393 - [PERSON_NAME] CAN GHY 12OZ CAN PK 6/12 CAN 0622 B" at bounding box center [1383, 366] width 352 height 30
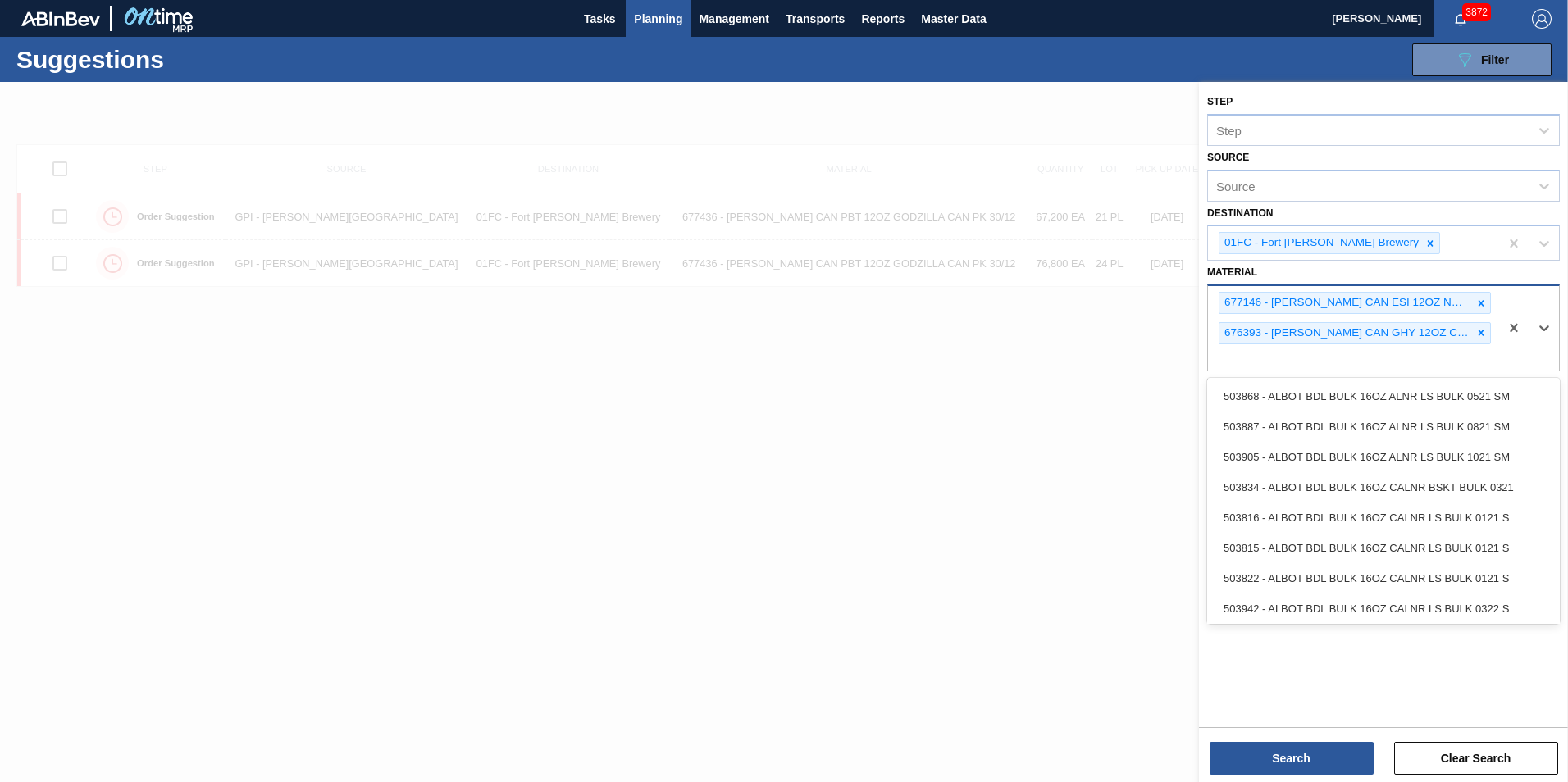
click at [1042, 361] on div "677146 - [PERSON_NAME] CAN ESI 12OZ NEW VBI 2025 CAN PK 12 676393 - [PERSON_NAM…" at bounding box center [1353, 329] width 291 height 84
paste input "676728"
type input "676728"
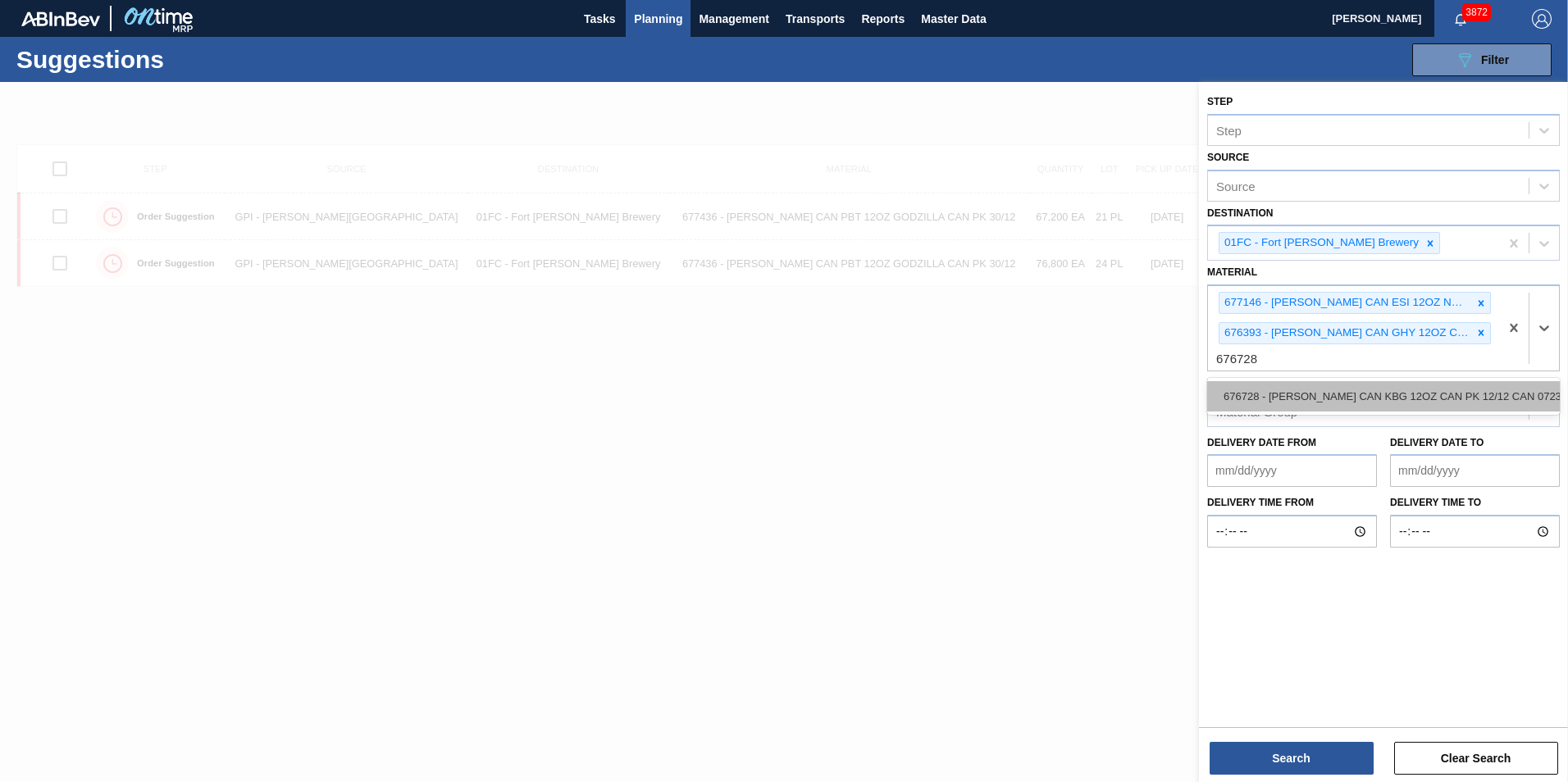
click at [1042, 384] on div "676728 - [PERSON_NAME] CAN KBG 12OZ CAN PK 12/12 CAN 0723" at bounding box center [1383, 396] width 352 height 30
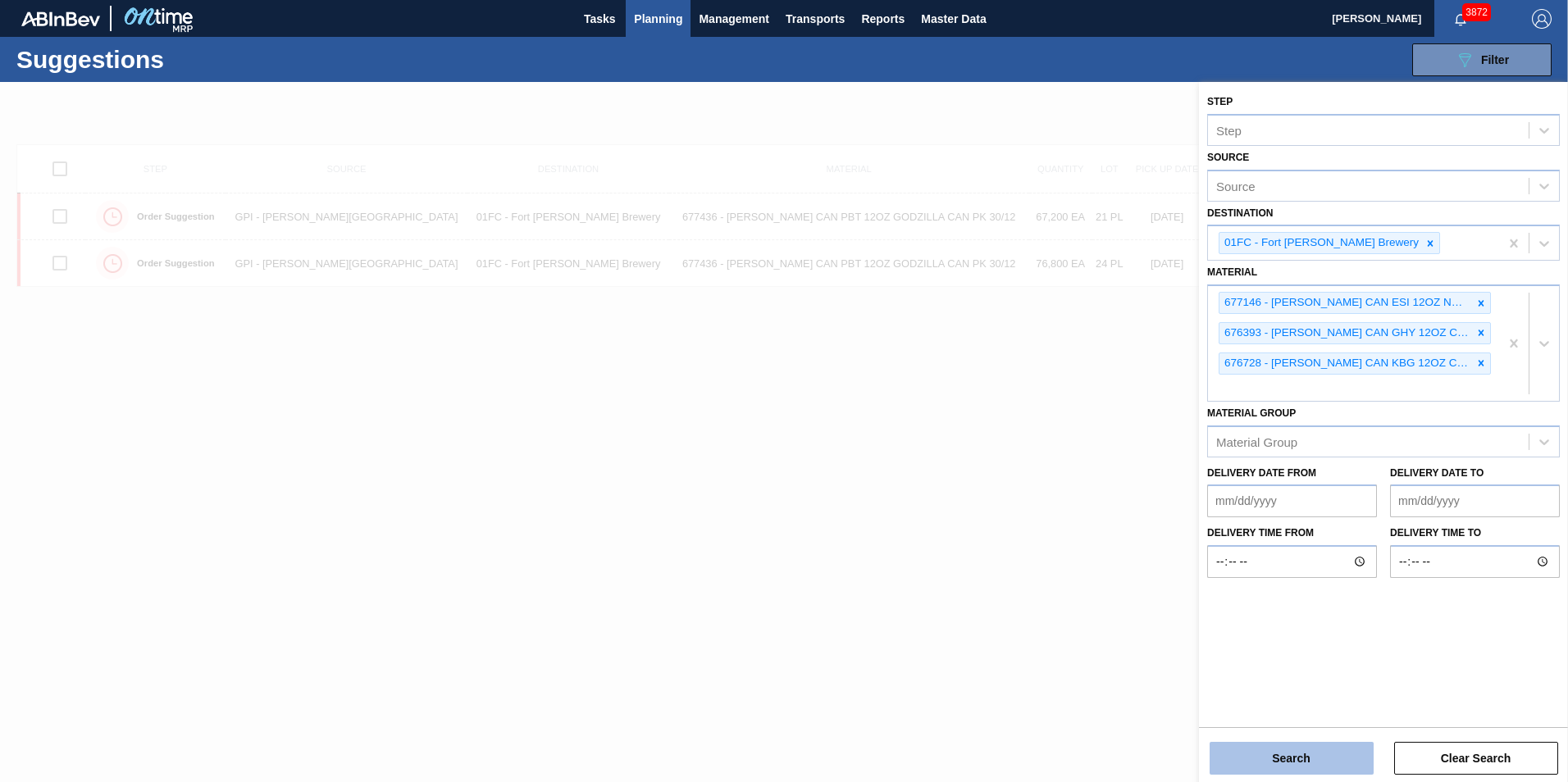
click at [1042, 551] on button "Search" at bounding box center [1291, 758] width 164 height 33
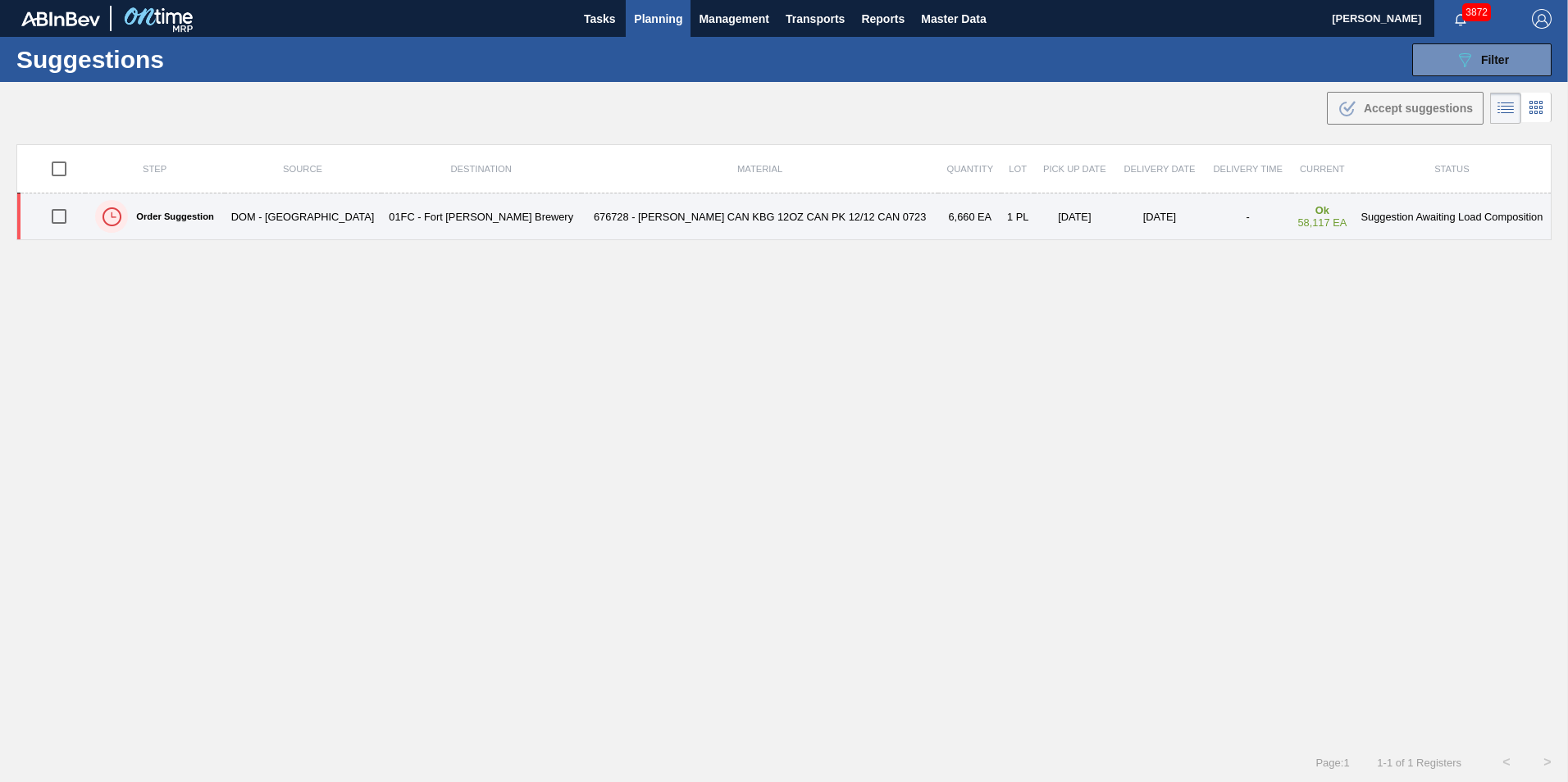
click at [74, 224] on input "checkbox" at bounding box center [58, 216] width 35 height 35
checkbox input "true"
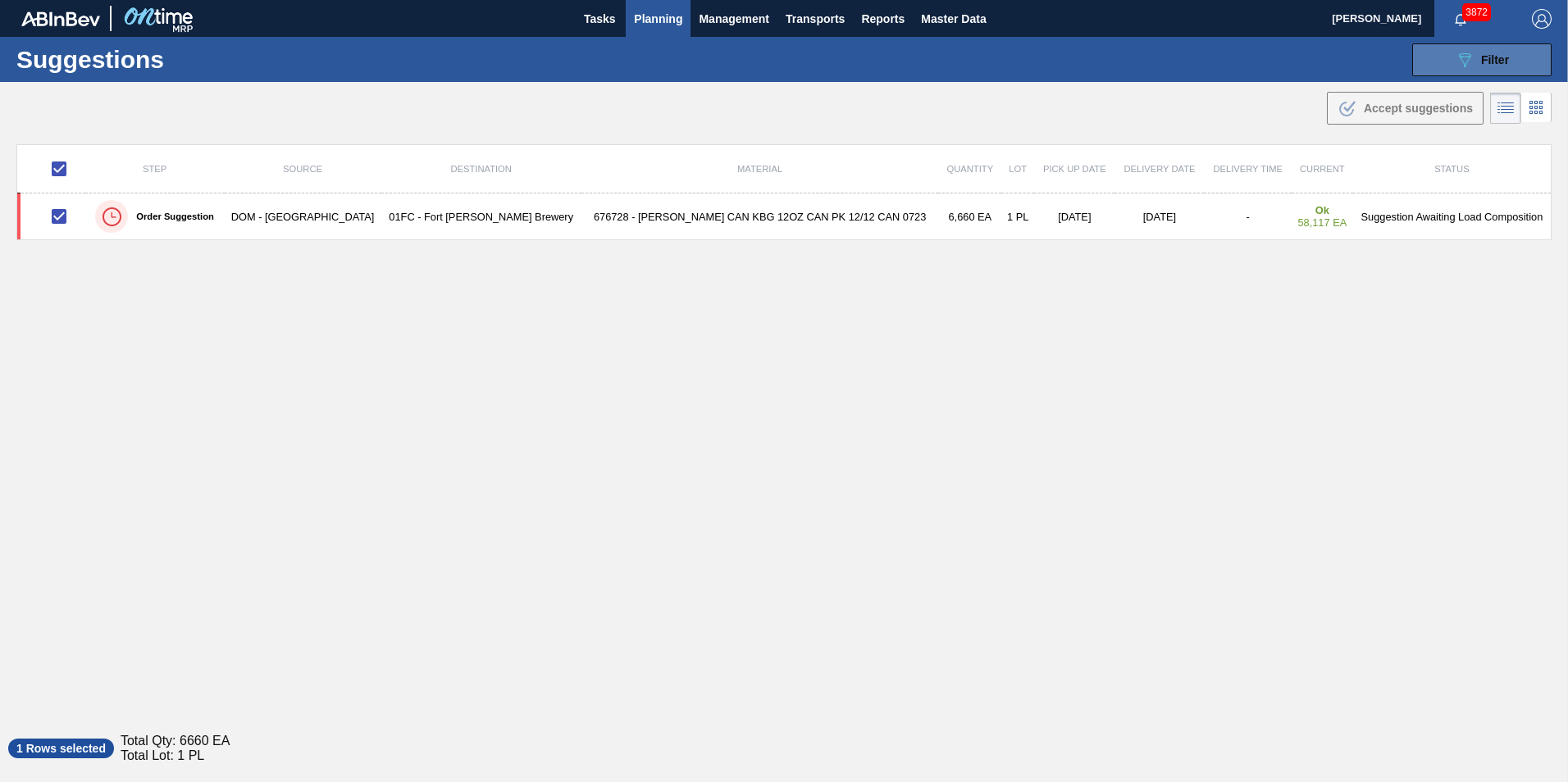
click at [1042, 73] on button "089F7B8B-B2A5-4AFE-B5C0-19BA573D28AC Filter" at bounding box center [1481, 59] width 139 height 33
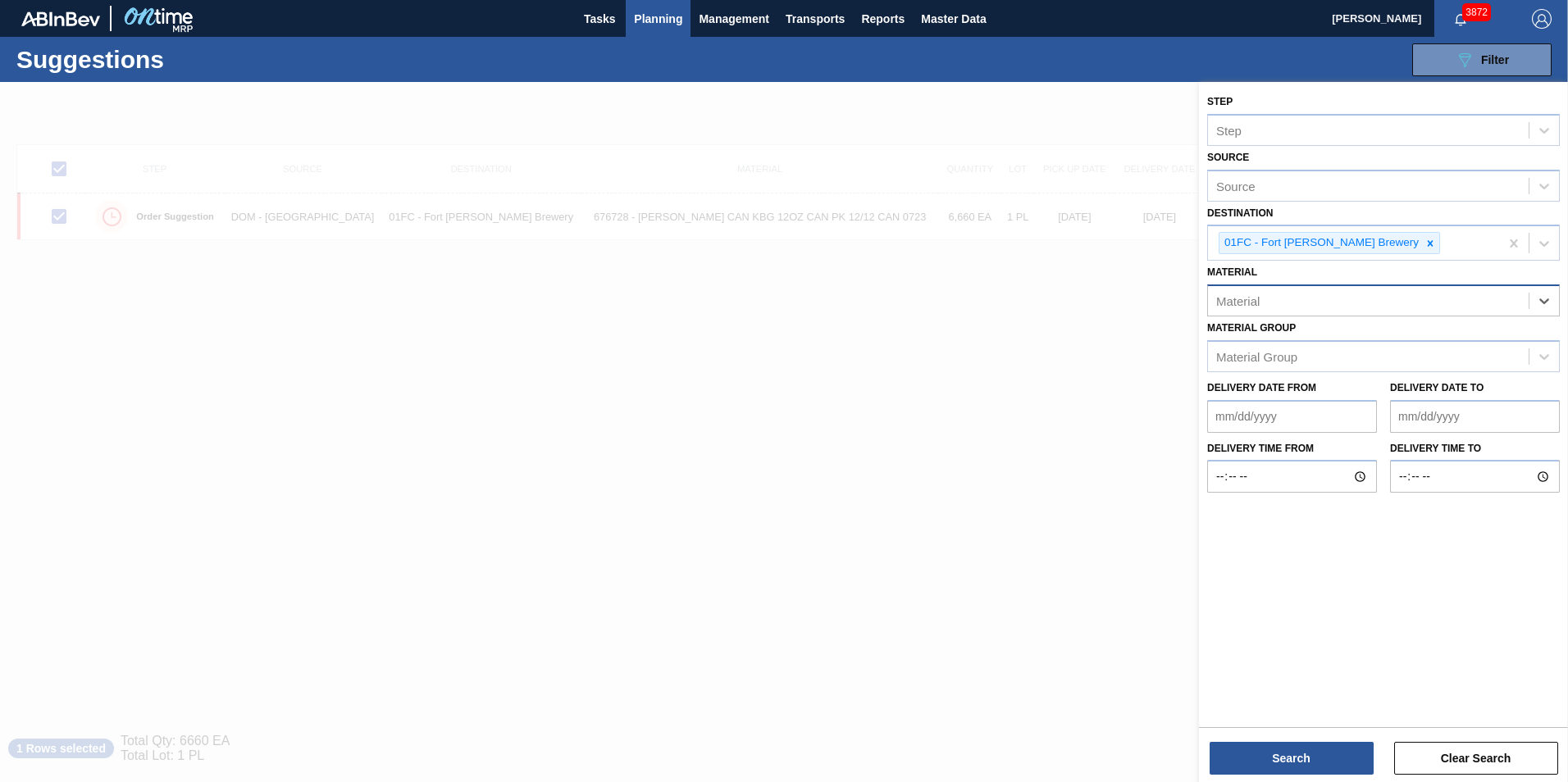
paste input "878668"
type input "878668"
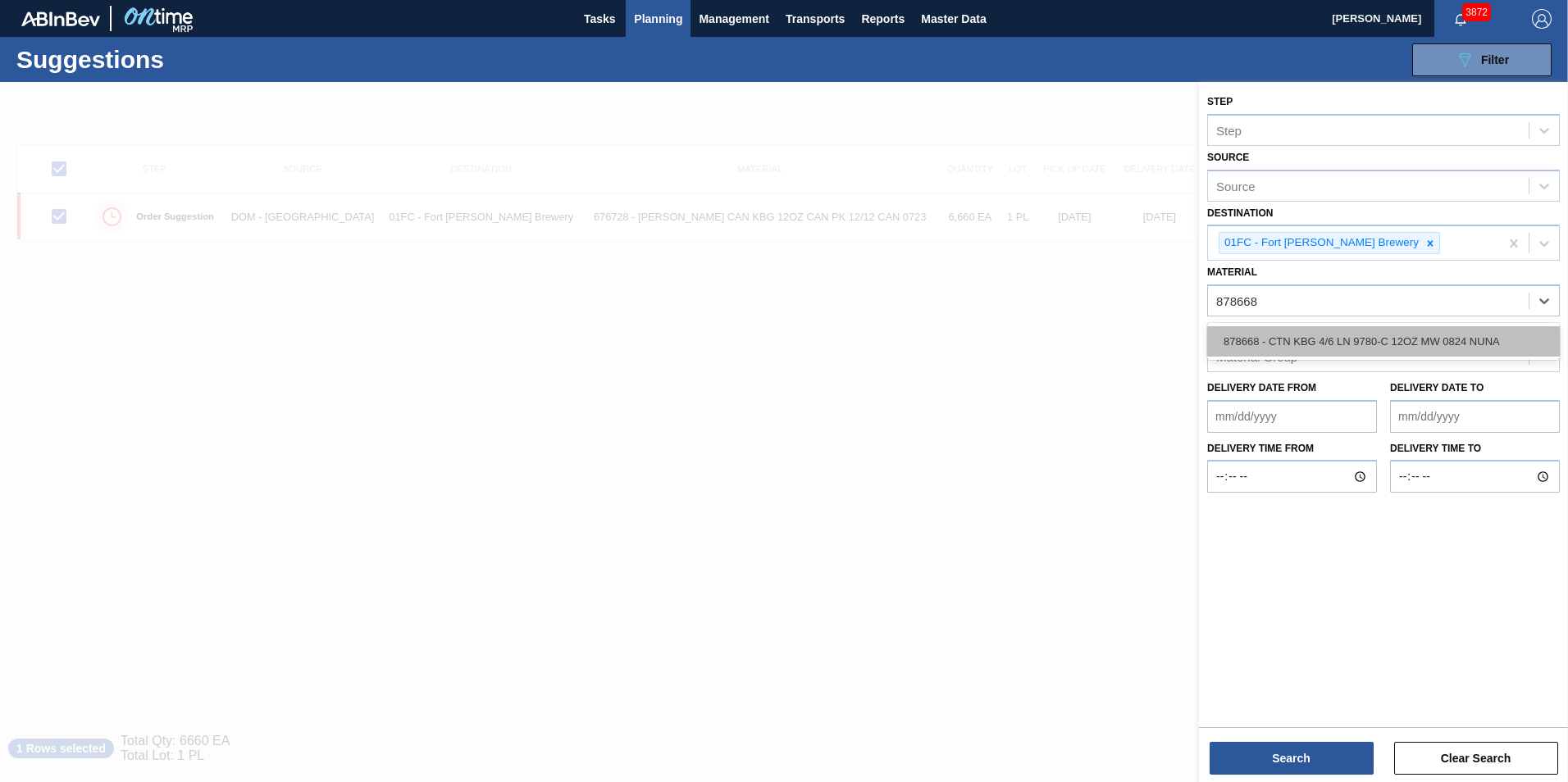
click at [1042, 335] on div "878668 - CTN KBG 4/6 LN 9780-C 12OZ MW 0824 NUNA" at bounding box center [1383, 341] width 352 height 30
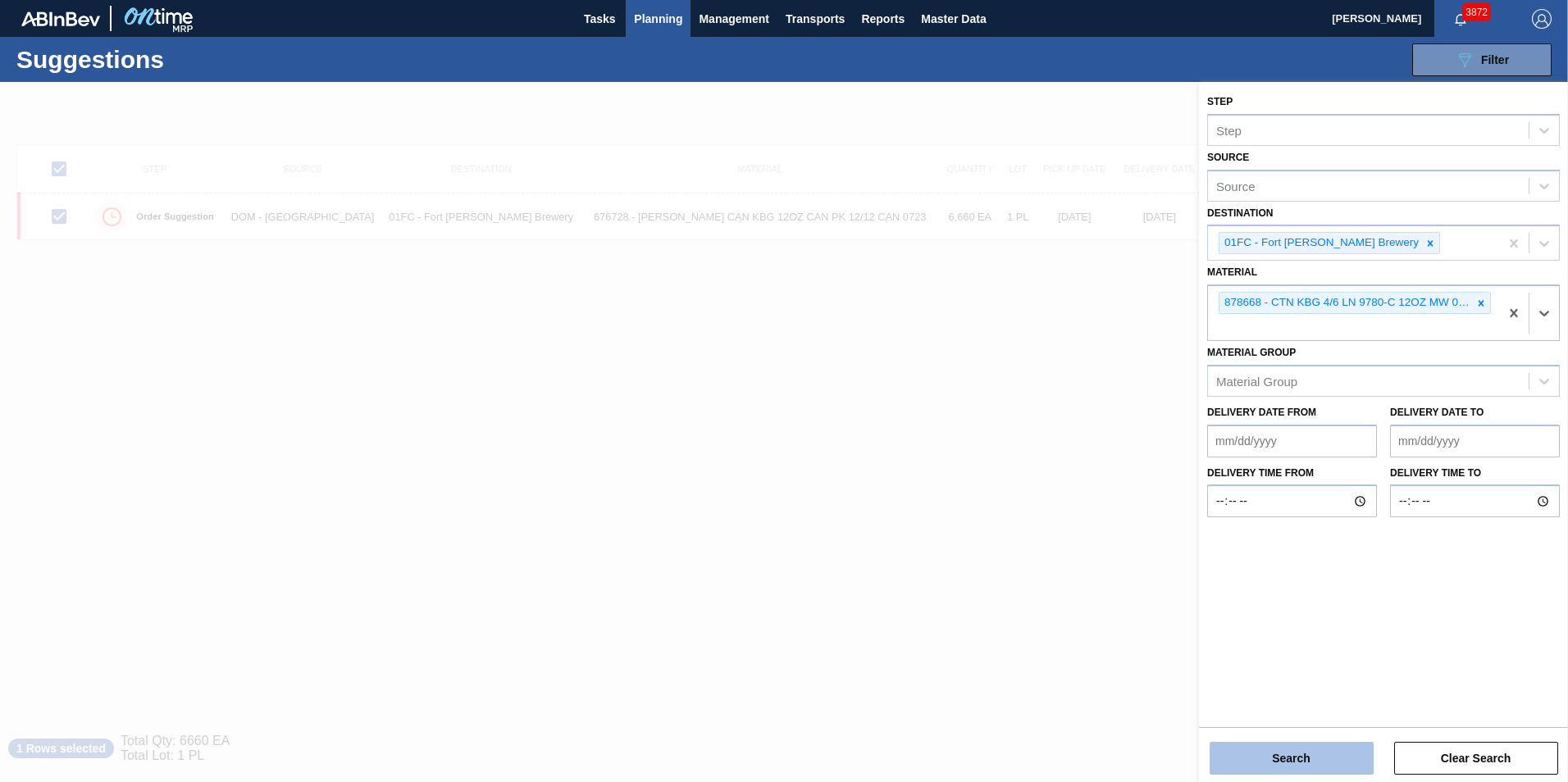
click at [1042, 551] on button "Search" at bounding box center [1291, 758] width 164 height 33
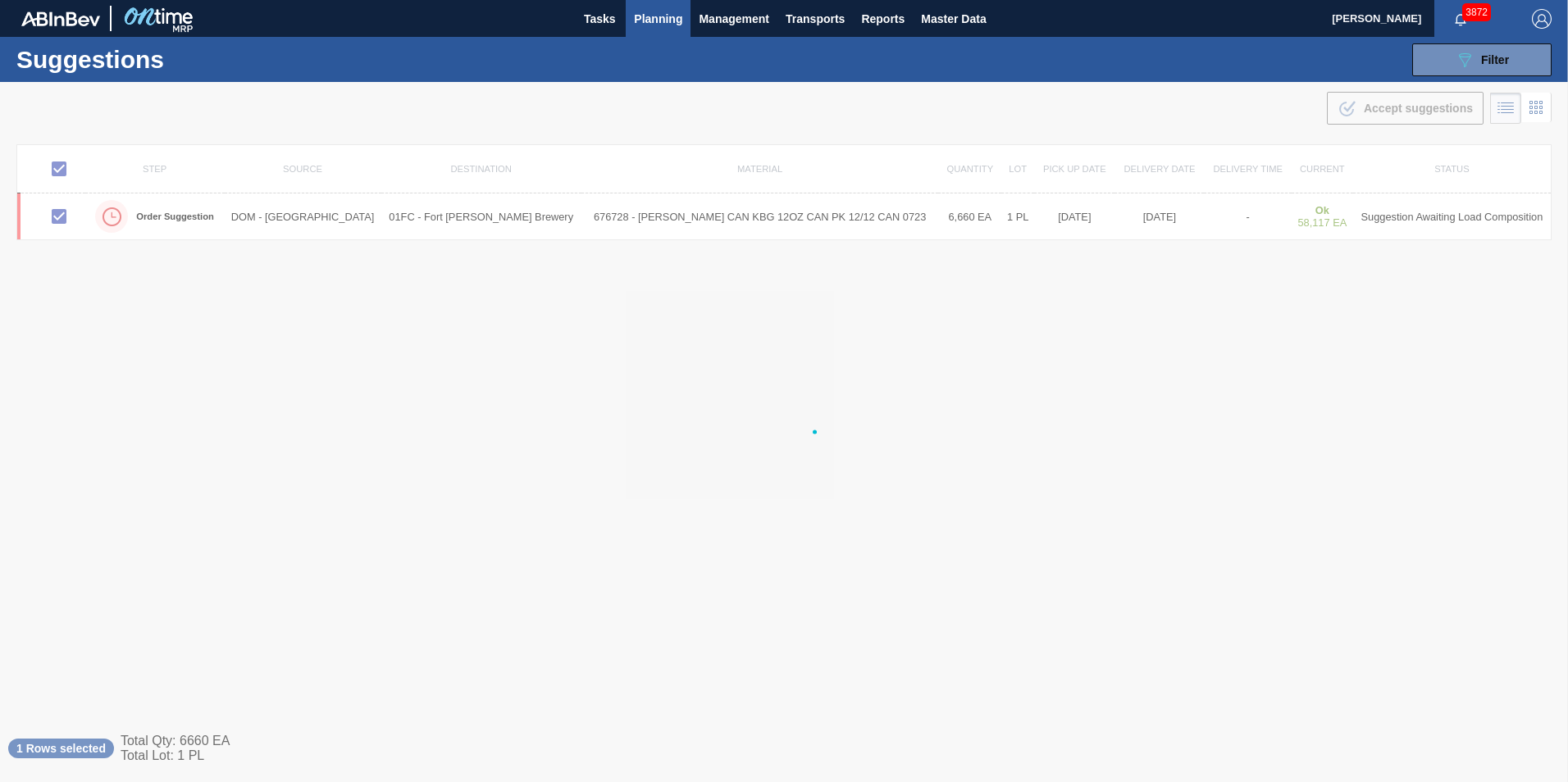
checkbox input "false"
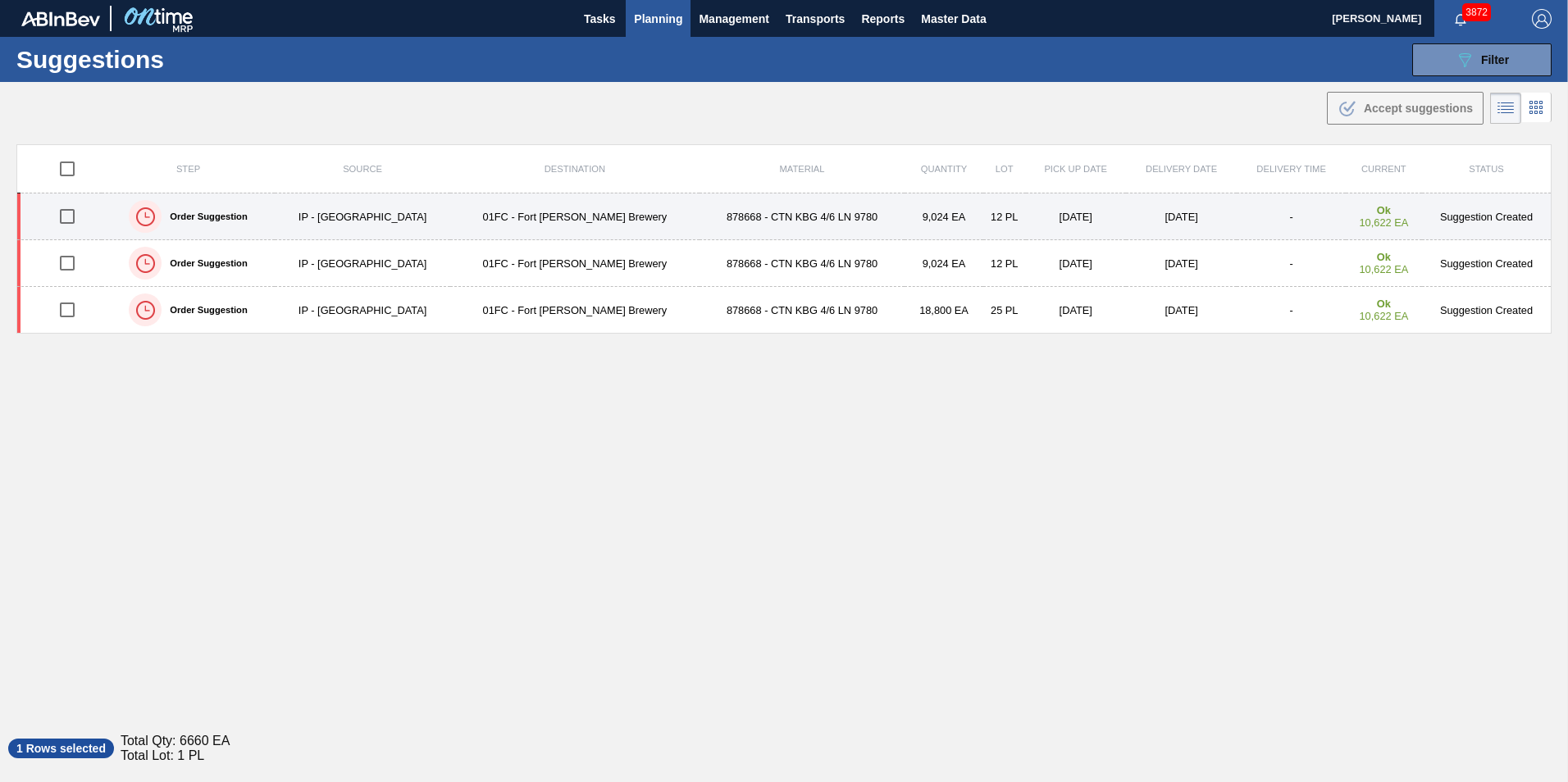
click at [82, 204] on input "checkbox" at bounding box center [67, 216] width 35 height 35
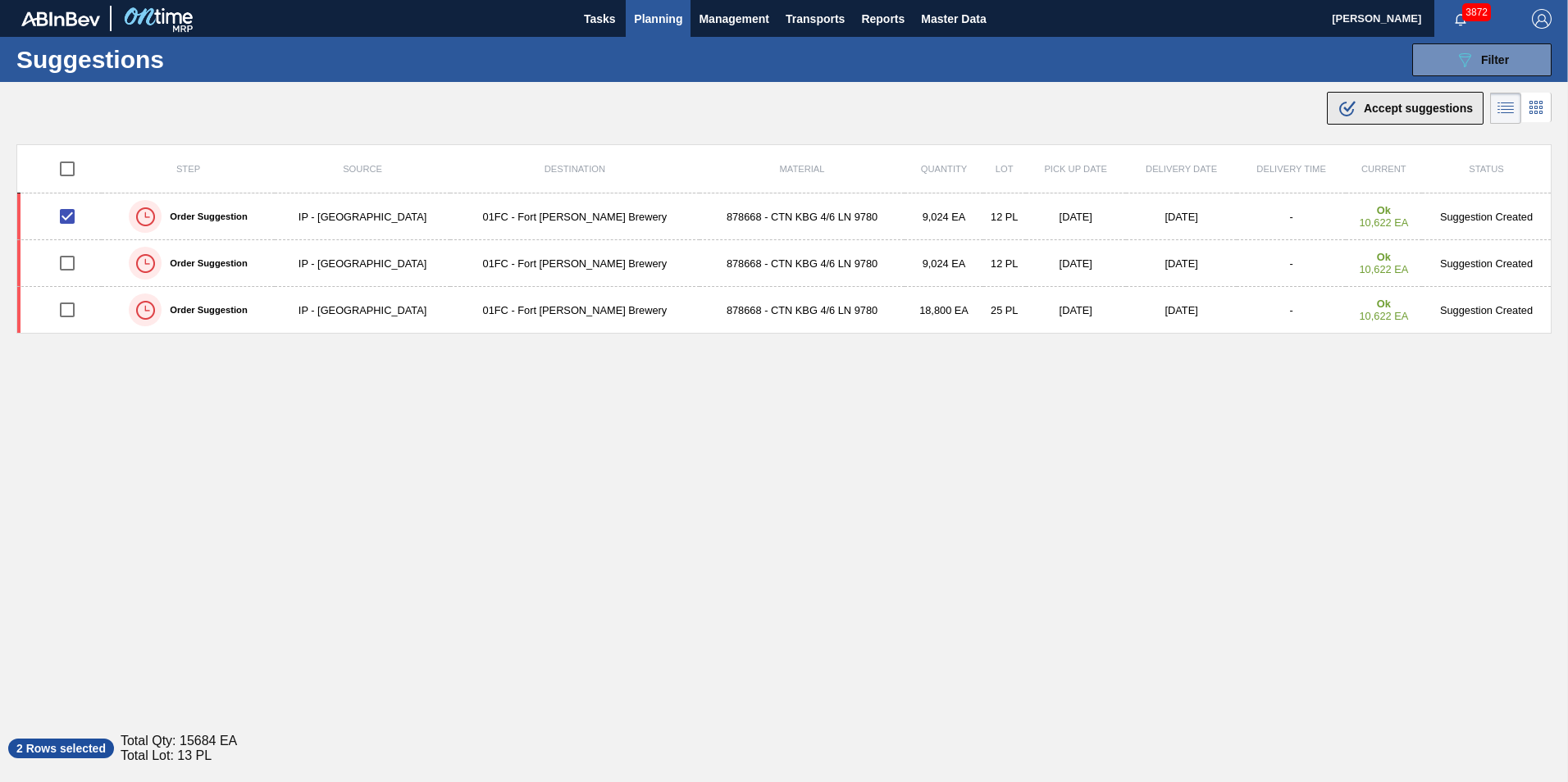
click at [1042, 109] on span "Accept suggestions" at bounding box center [1418, 108] width 109 height 14
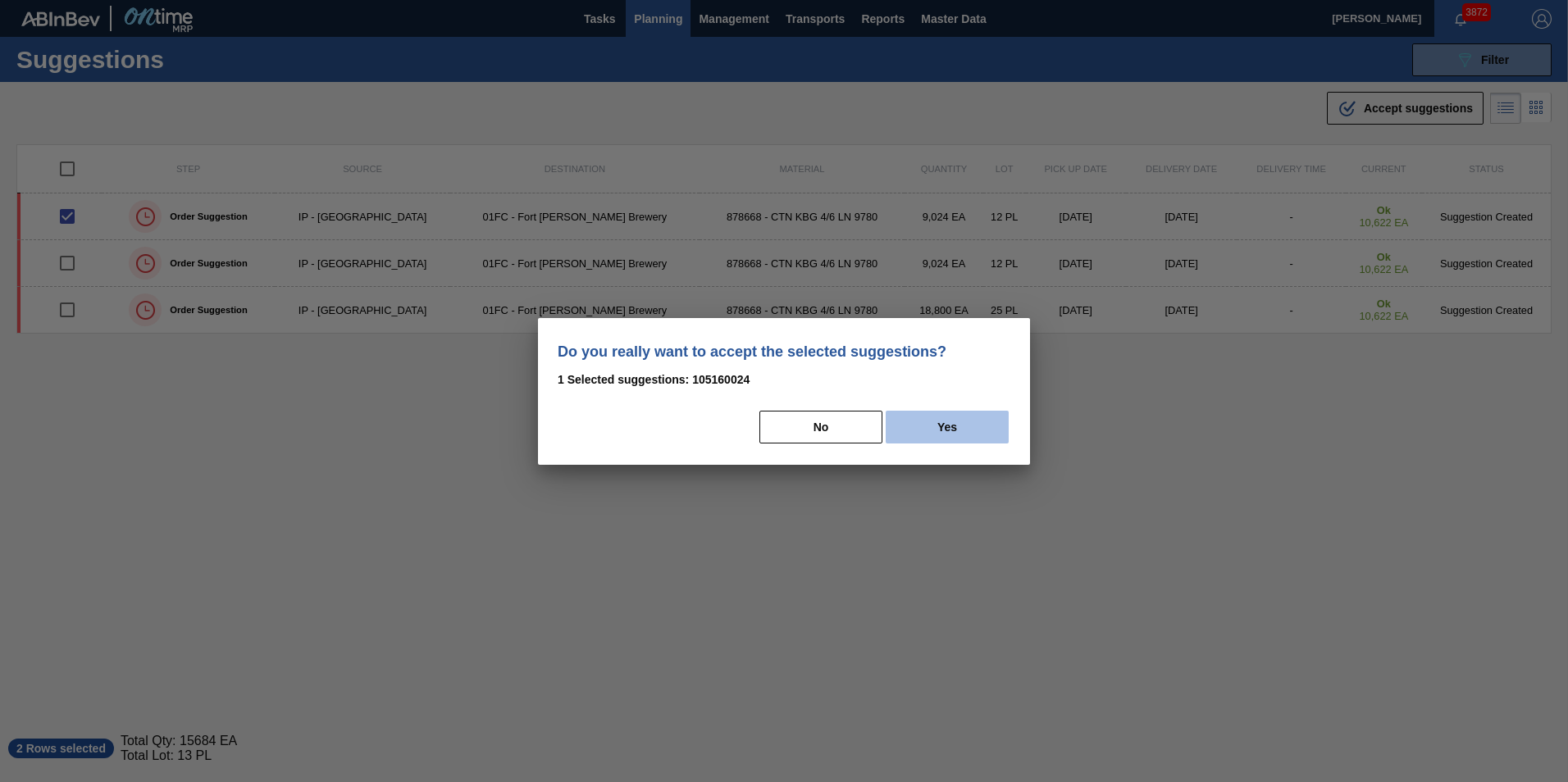
click at [950, 430] on button "Yes" at bounding box center [947, 426] width 123 height 33
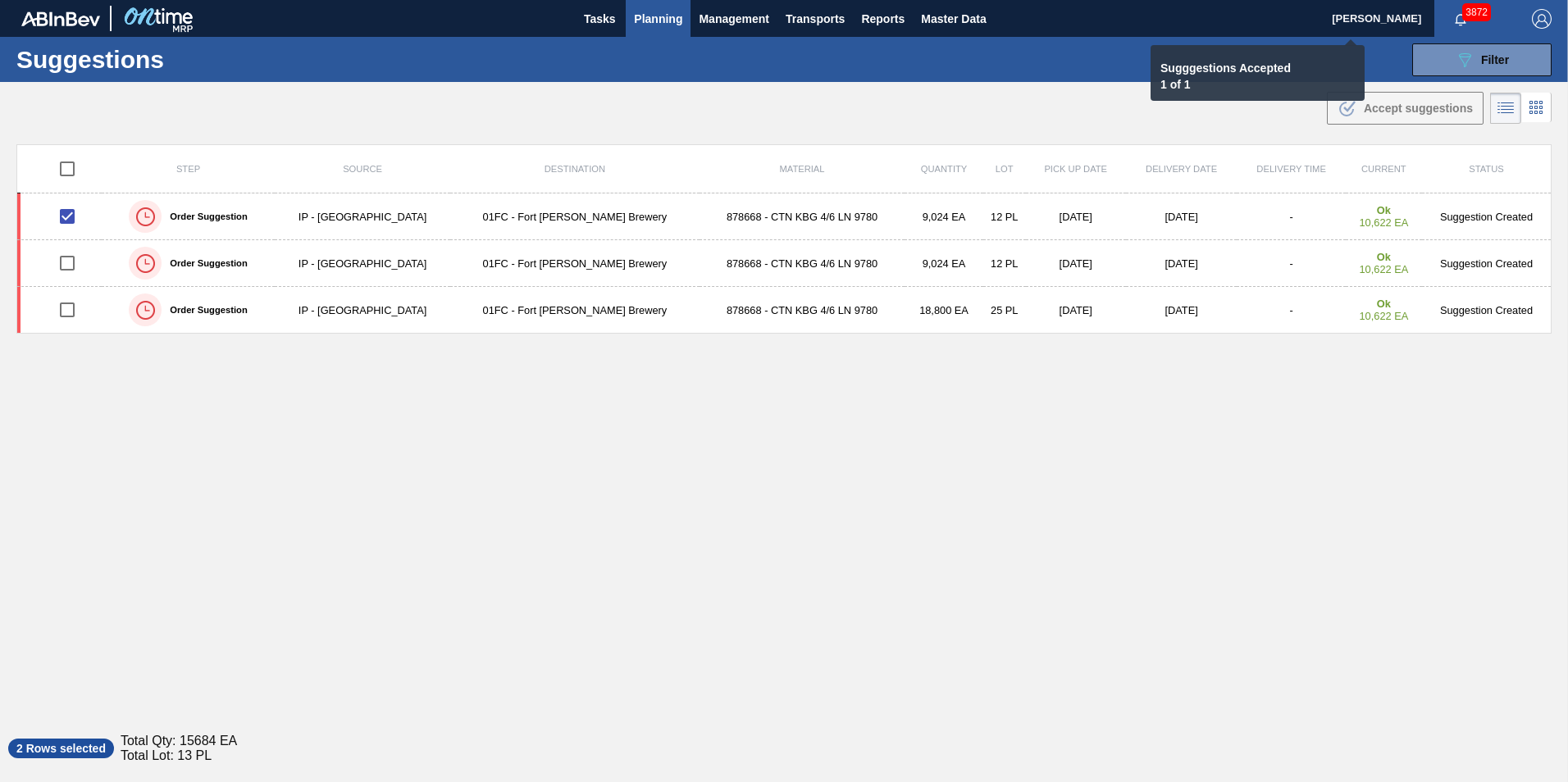
checkbox input "false"
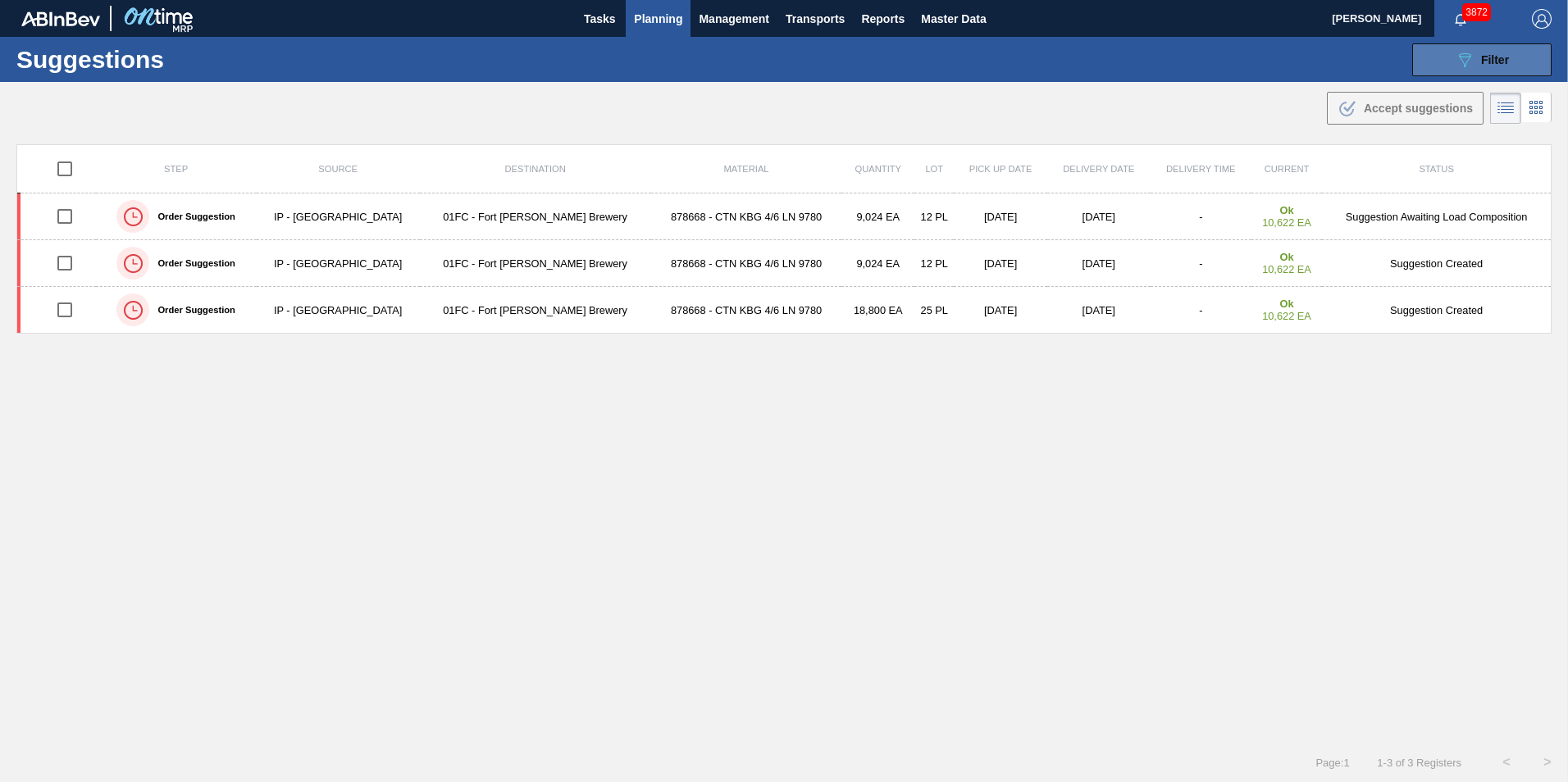
click at [1042, 69] on icon "089F7B8B-B2A5-4AFE-B5C0-19BA573D28AC" at bounding box center [1464, 59] width 19 height 19
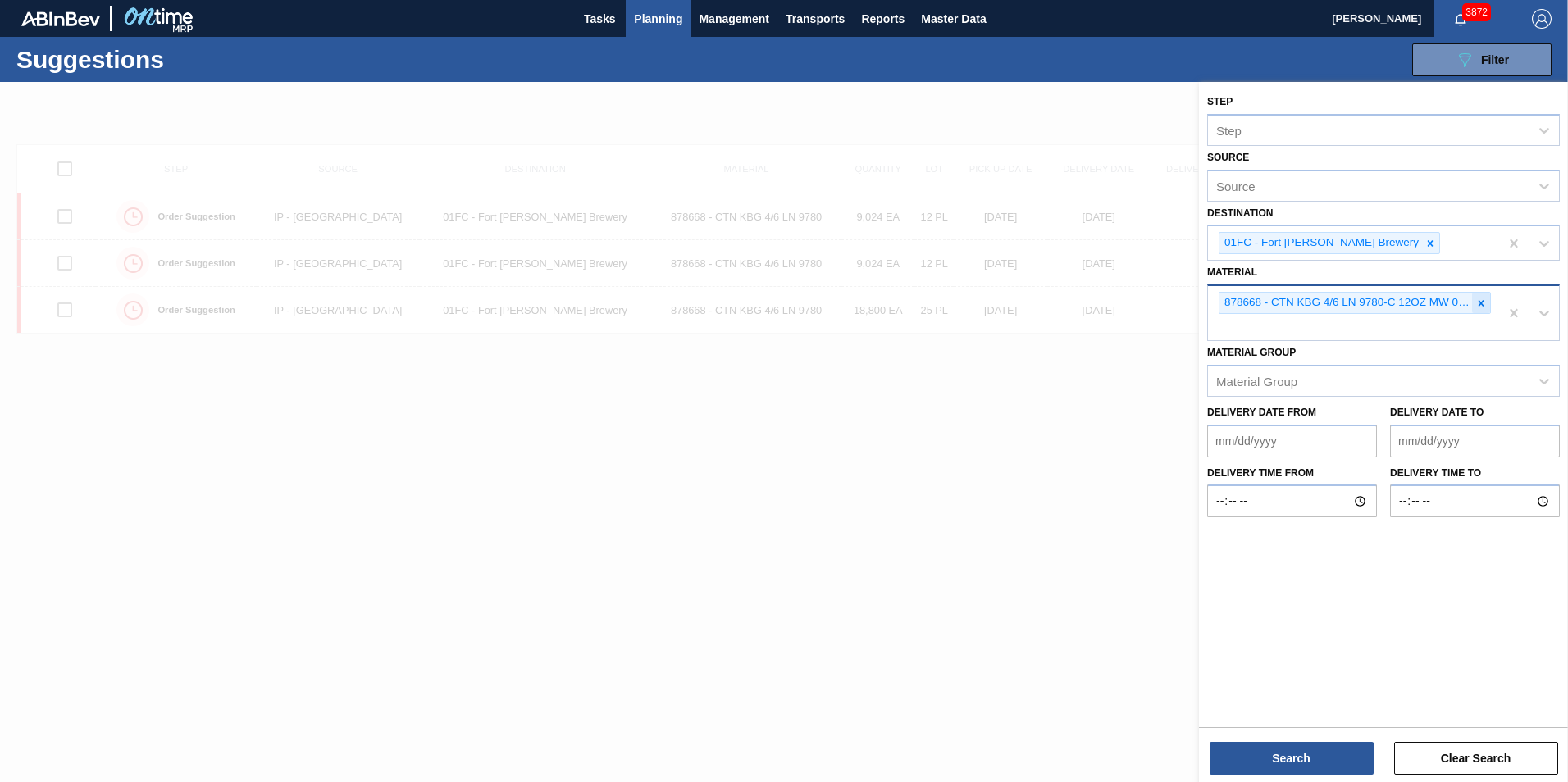
click at [1042, 301] on icon at bounding box center [1481, 303] width 12 height 12
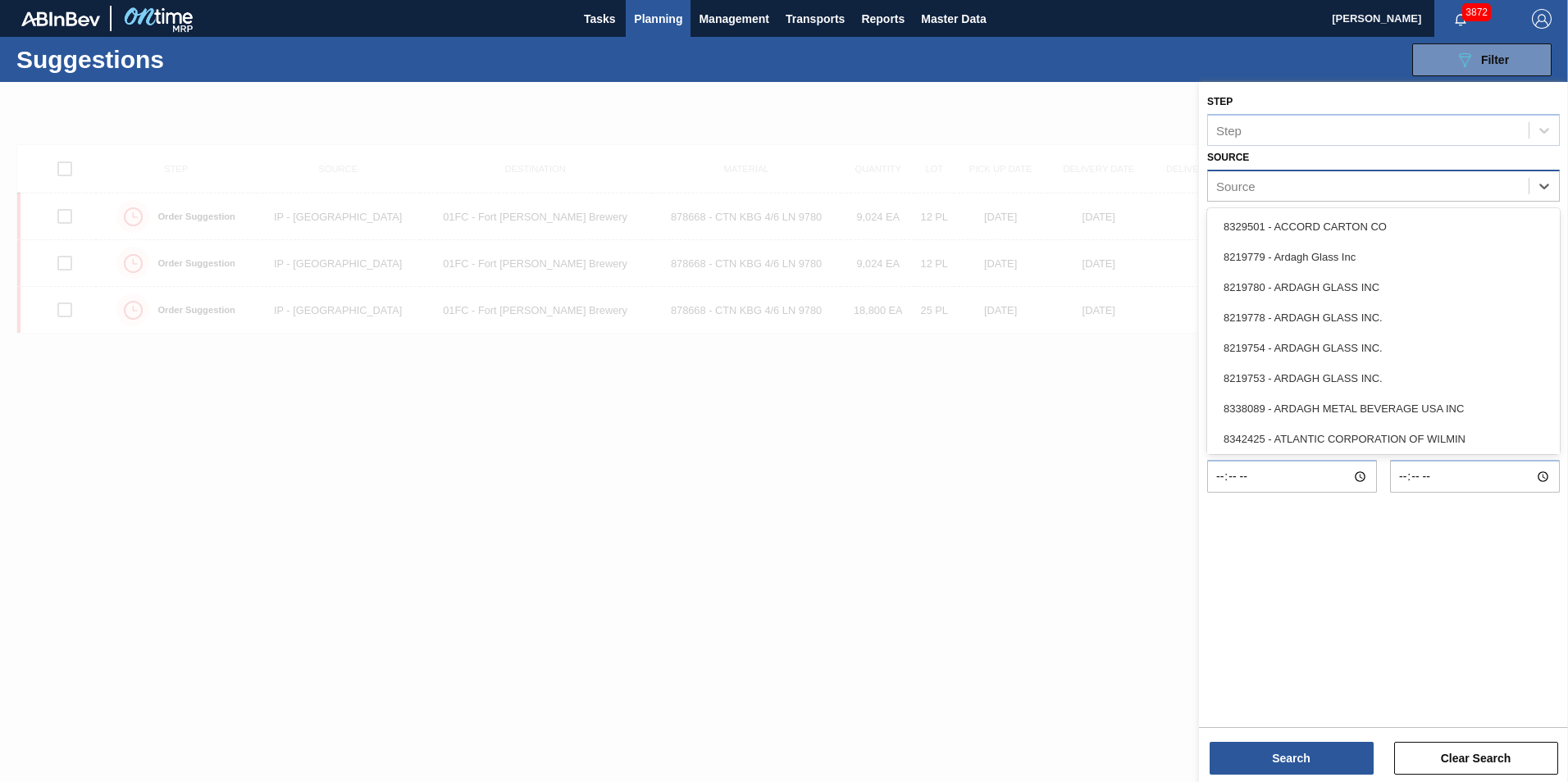
click at [1042, 188] on div "Source" at bounding box center [1367, 186] width 320 height 24
type input "international"
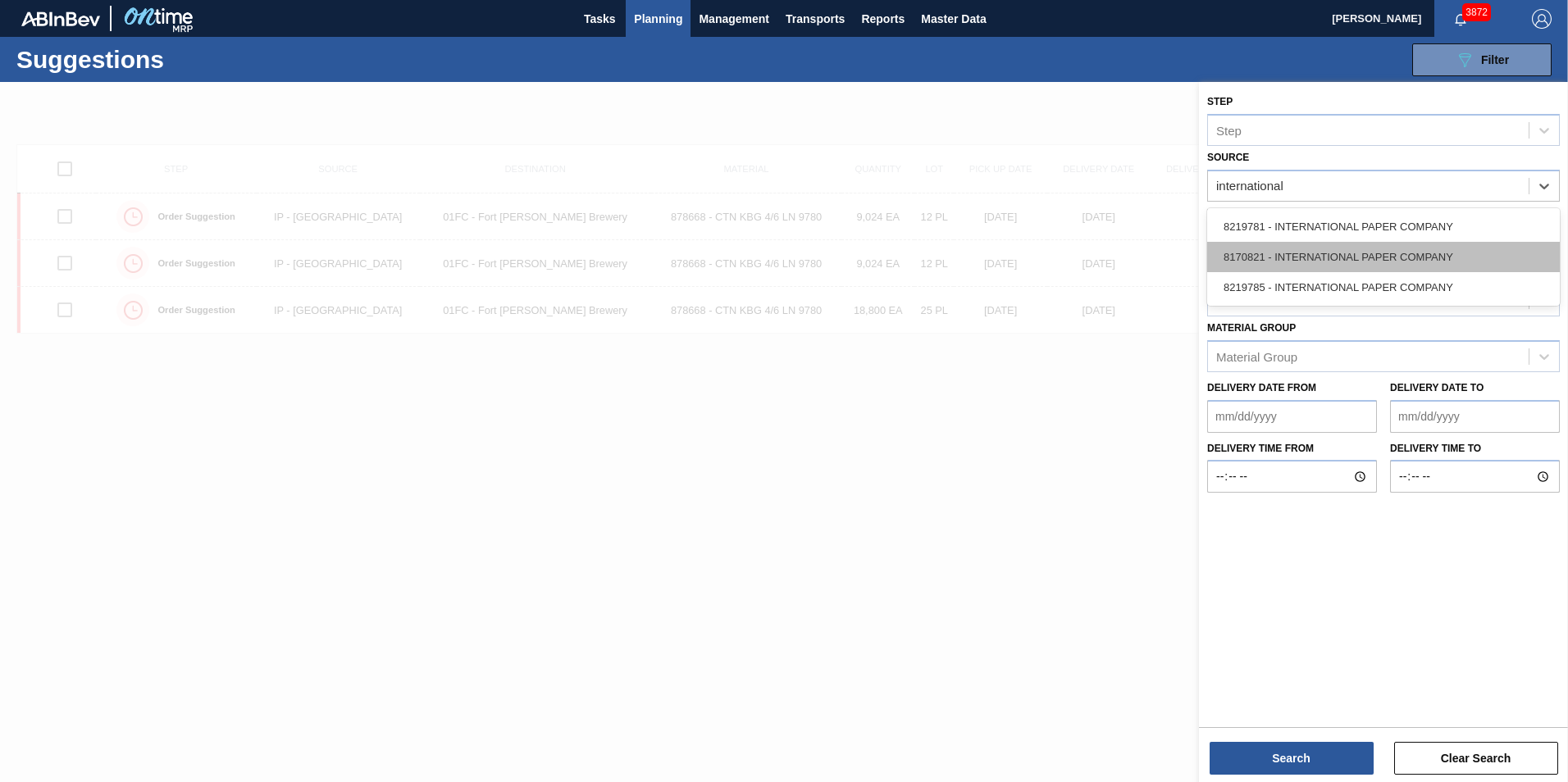
click at [1042, 242] on div "8170821 - INTERNATIONAL PAPER COMPANY" at bounding box center [1383, 257] width 352 height 30
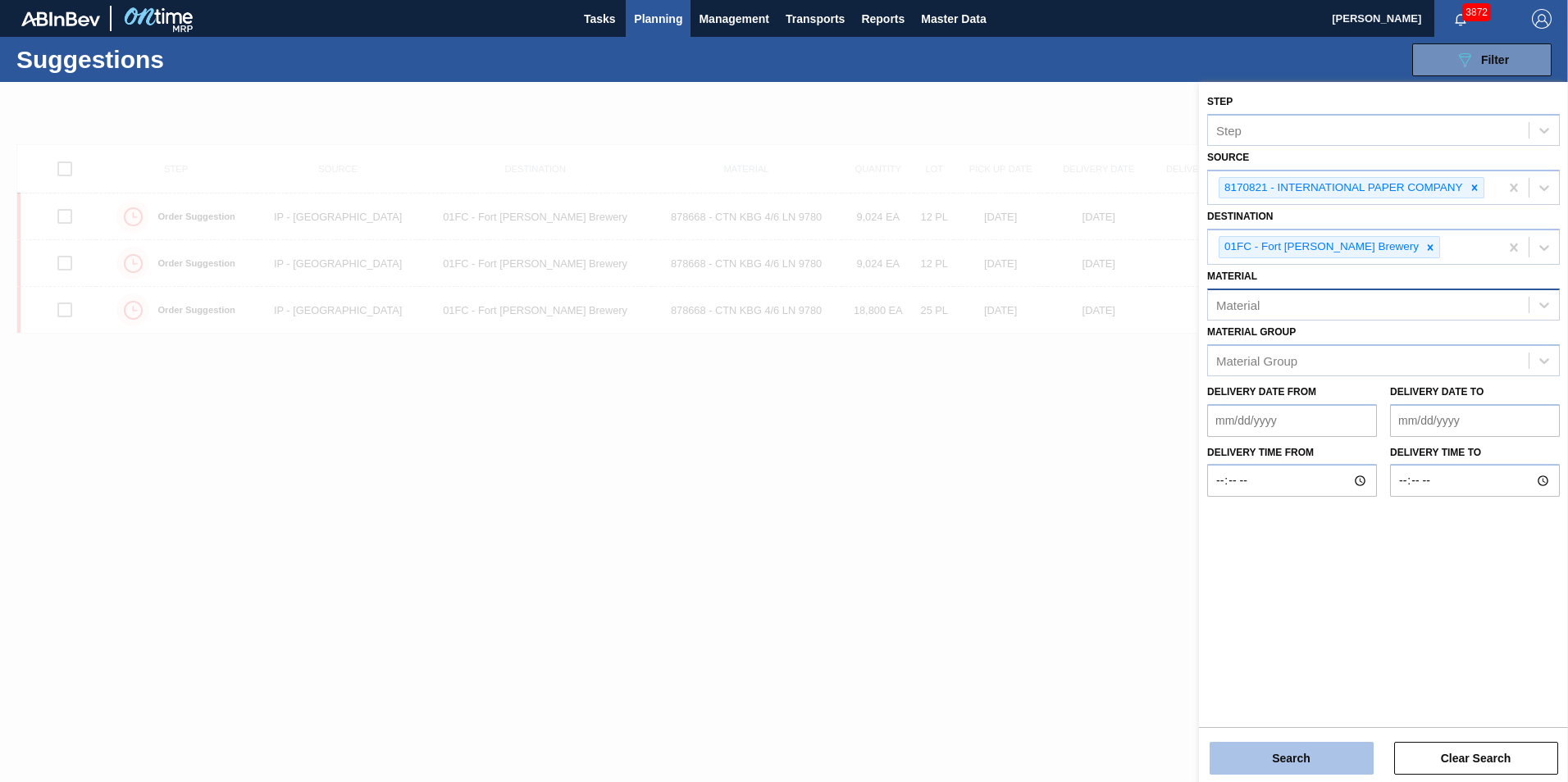
click at [1042, 551] on button "Search" at bounding box center [1291, 758] width 164 height 33
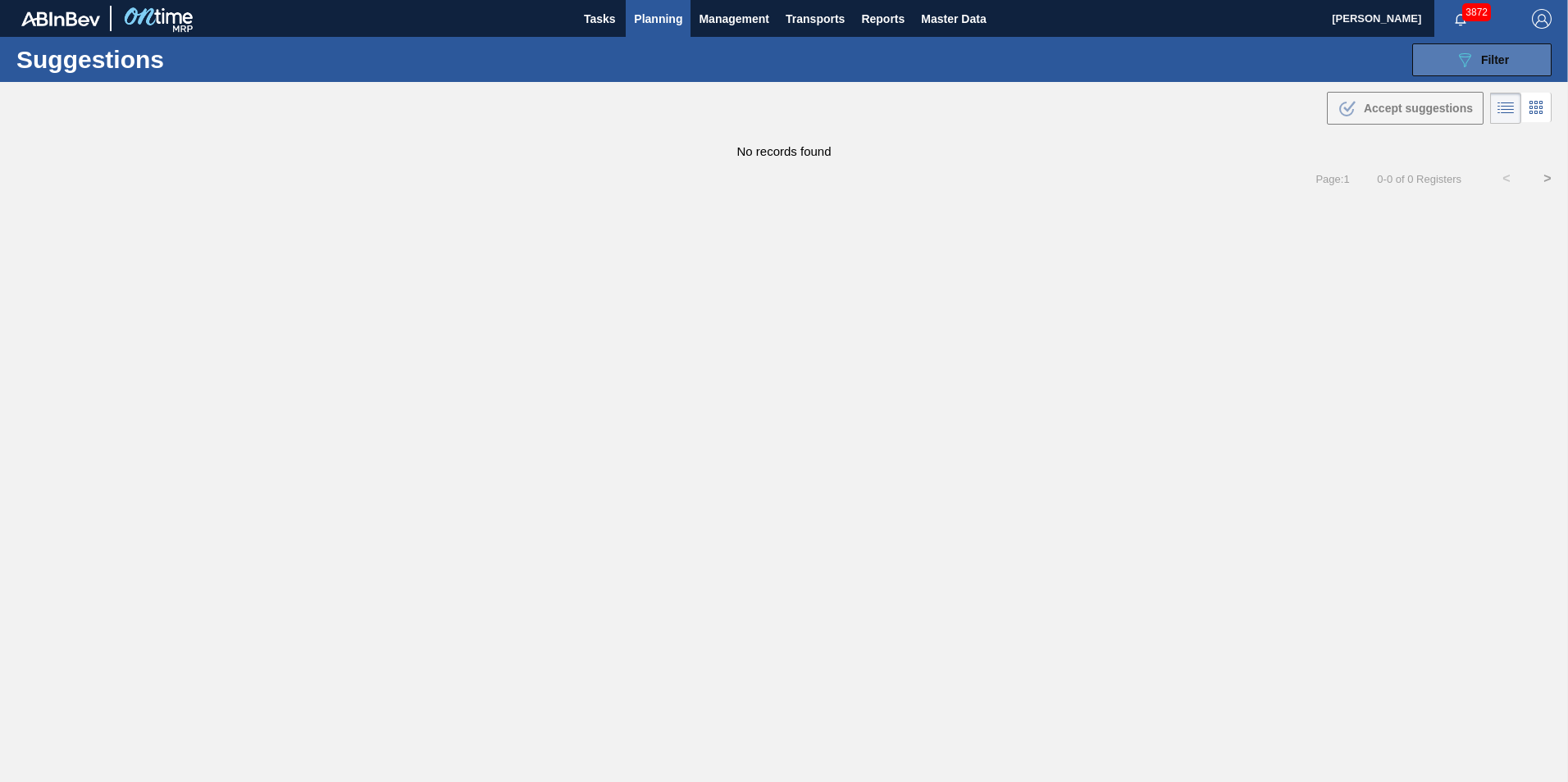
click at [1042, 72] on button "089F7B8B-B2A5-4AFE-B5C0-19BA573D28AC Filter" at bounding box center [1481, 59] width 139 height 33
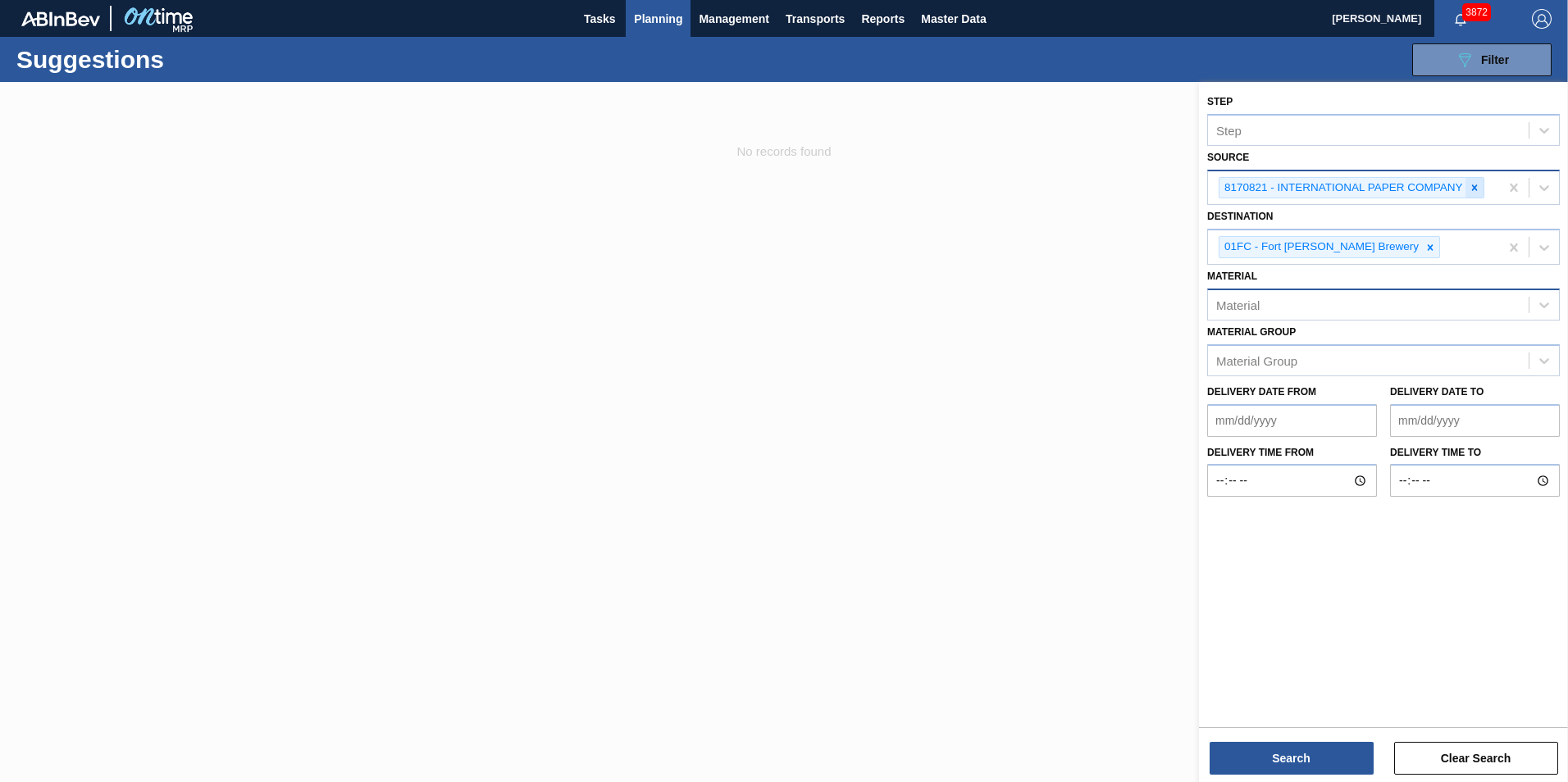
click at [1042, 184] on div at bounding box center [1473, 188] width 18 height 20
type input "i"
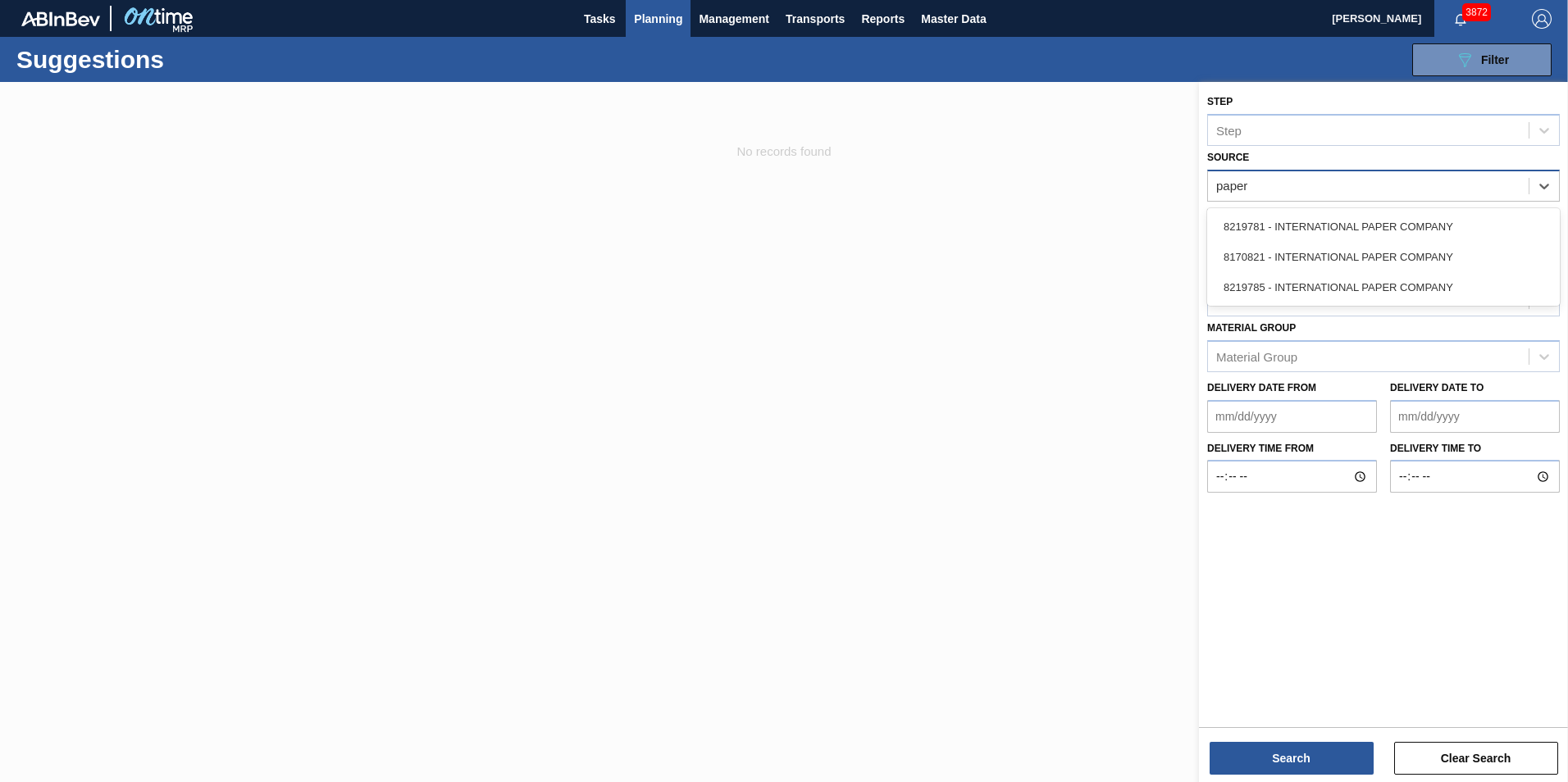
type input "paper"
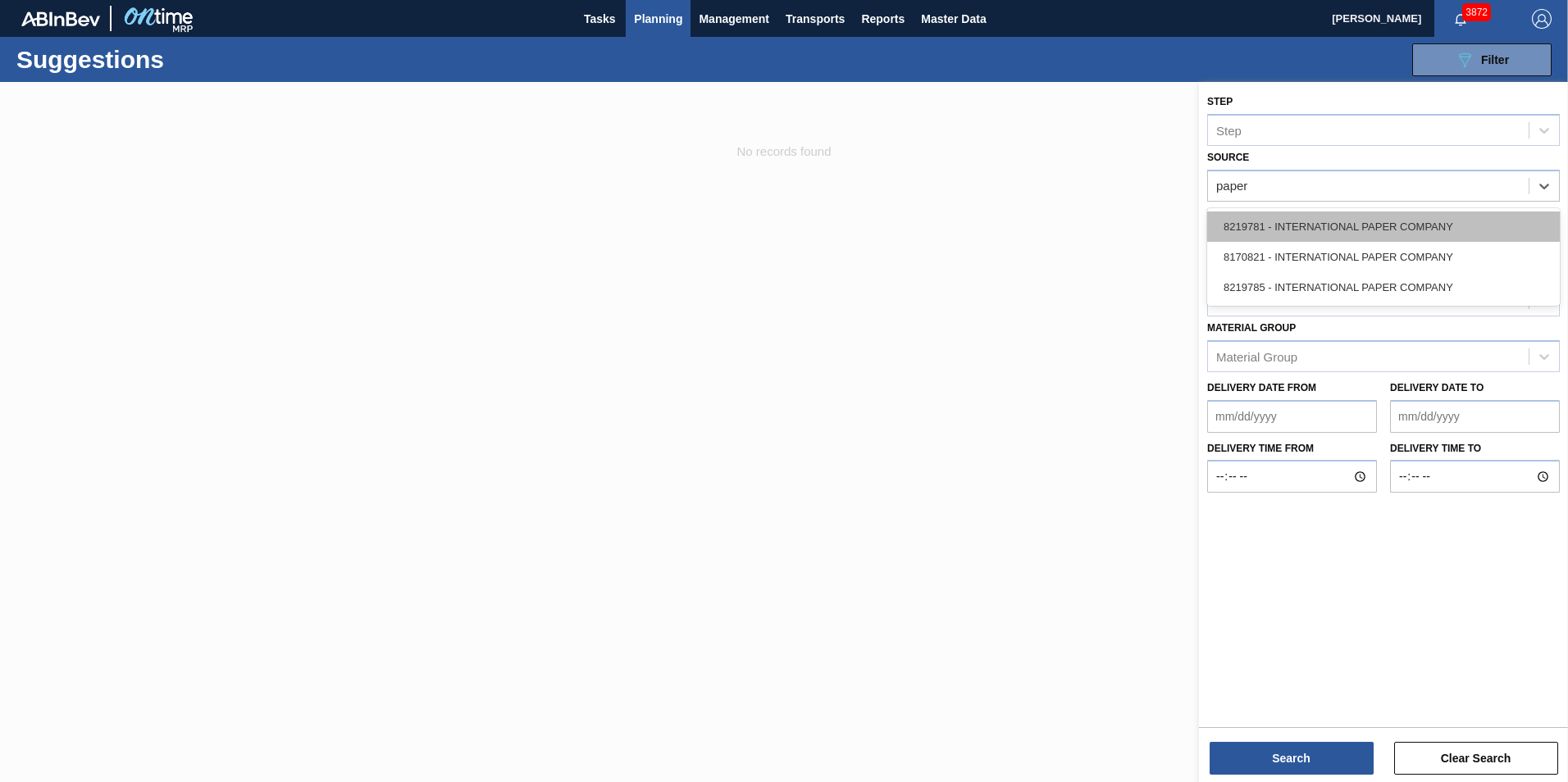
click at [1042, 225] on div "8219781 - INTERNATIONAL PAPER COMPANY" at bounding box center [1383, 226] width 352 height 30
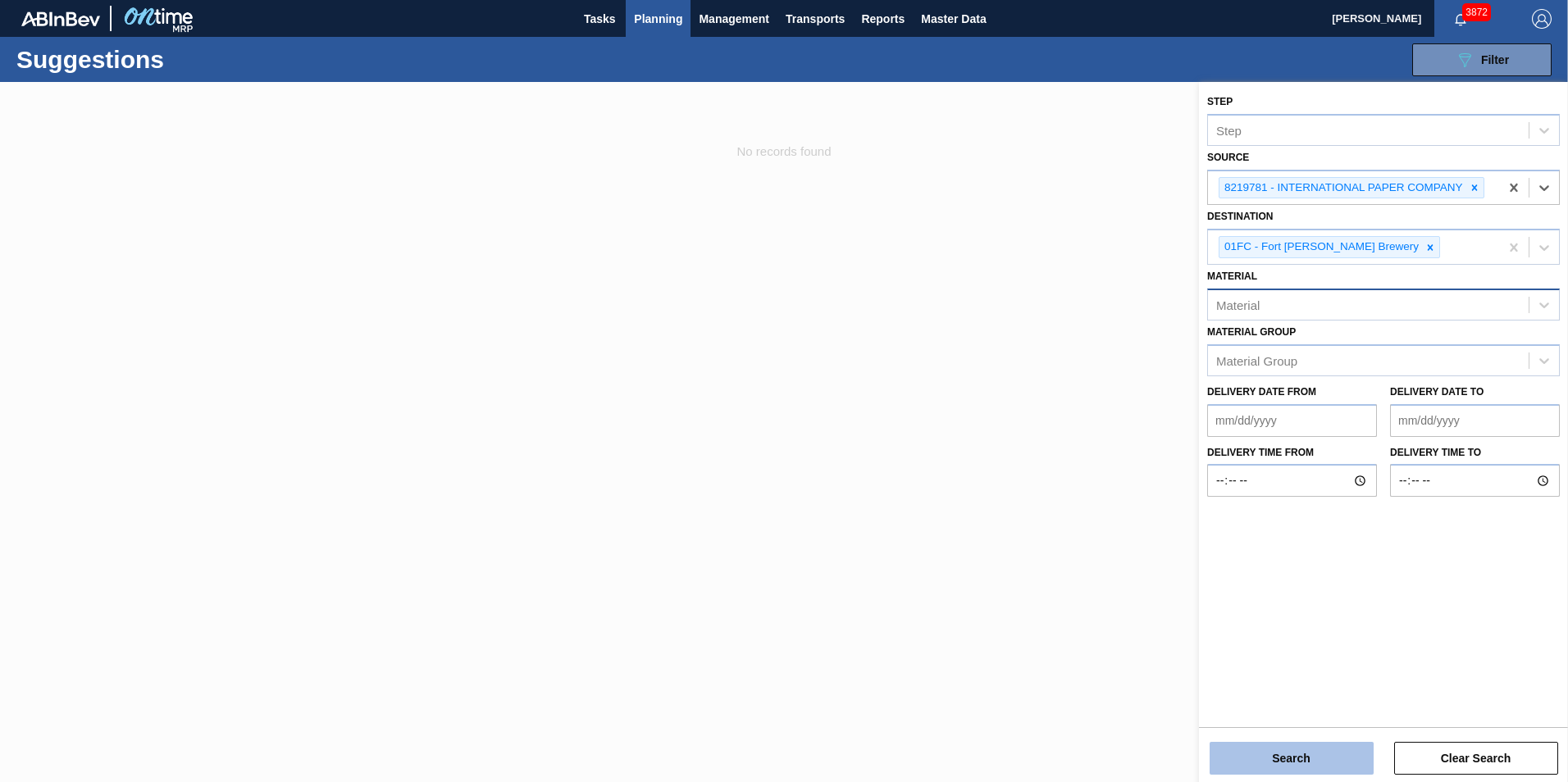
click at [1042, 551] on button "Search" at bounding box center [1291, 758] width 164 height 33
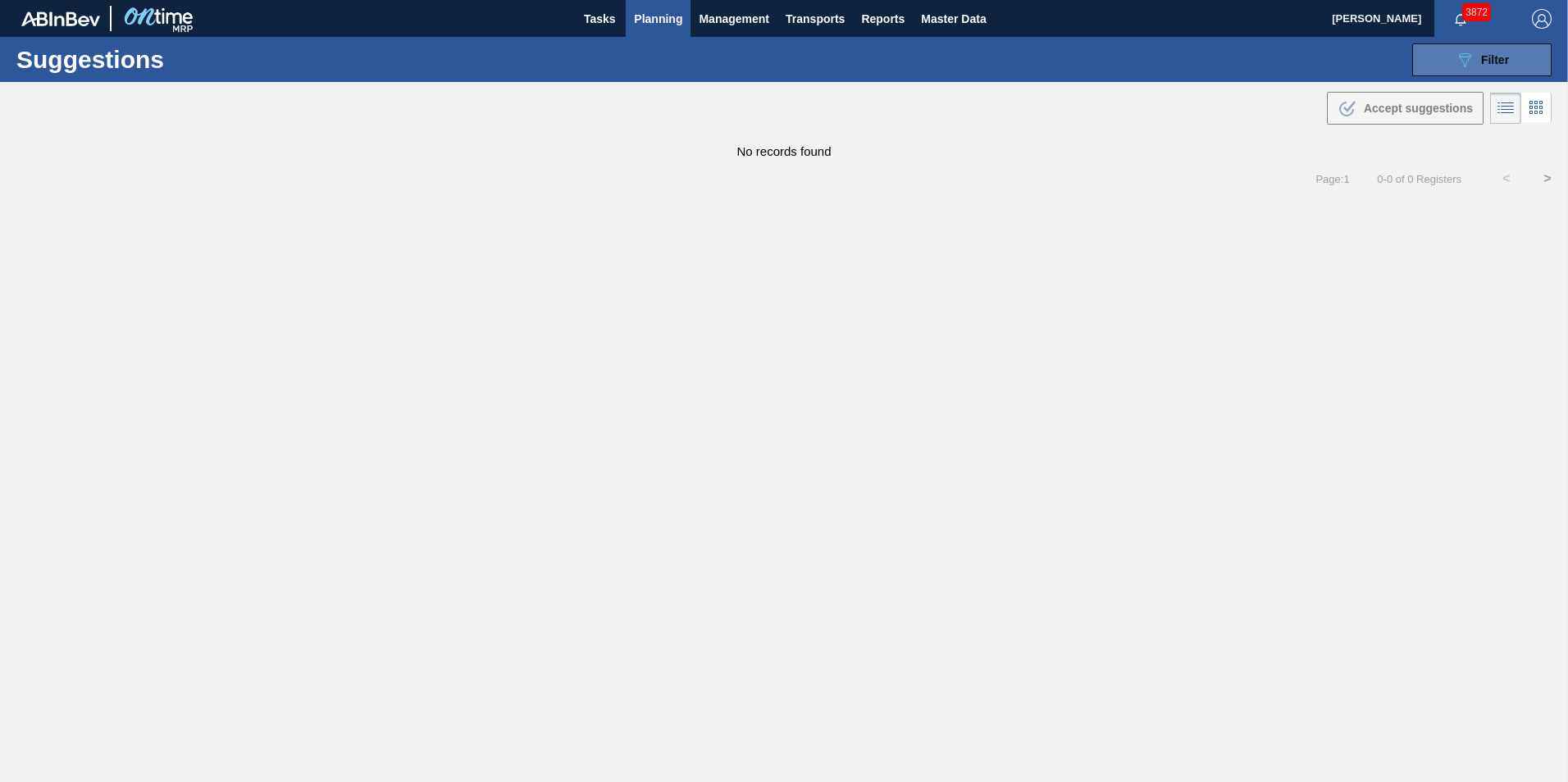
click at [1042, 68] on button "089F7B8B-B2A5-4AFE-B5C0-19BA573D28AC Filter" at bounding box center [1481, 59] width 139 height 33
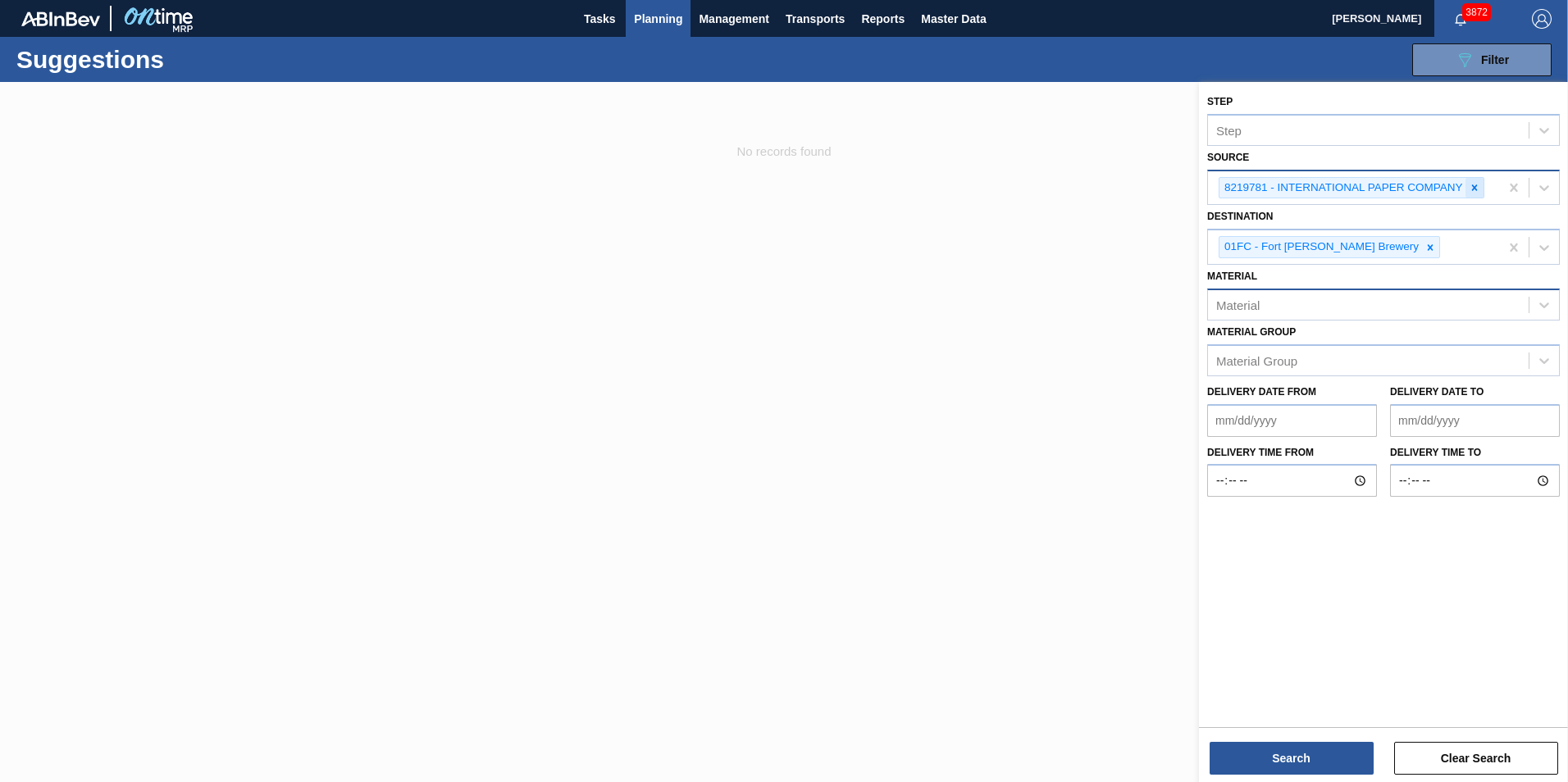
click at [1042, 187] on icon at bounding box center [1474, 187] width 12 height 12
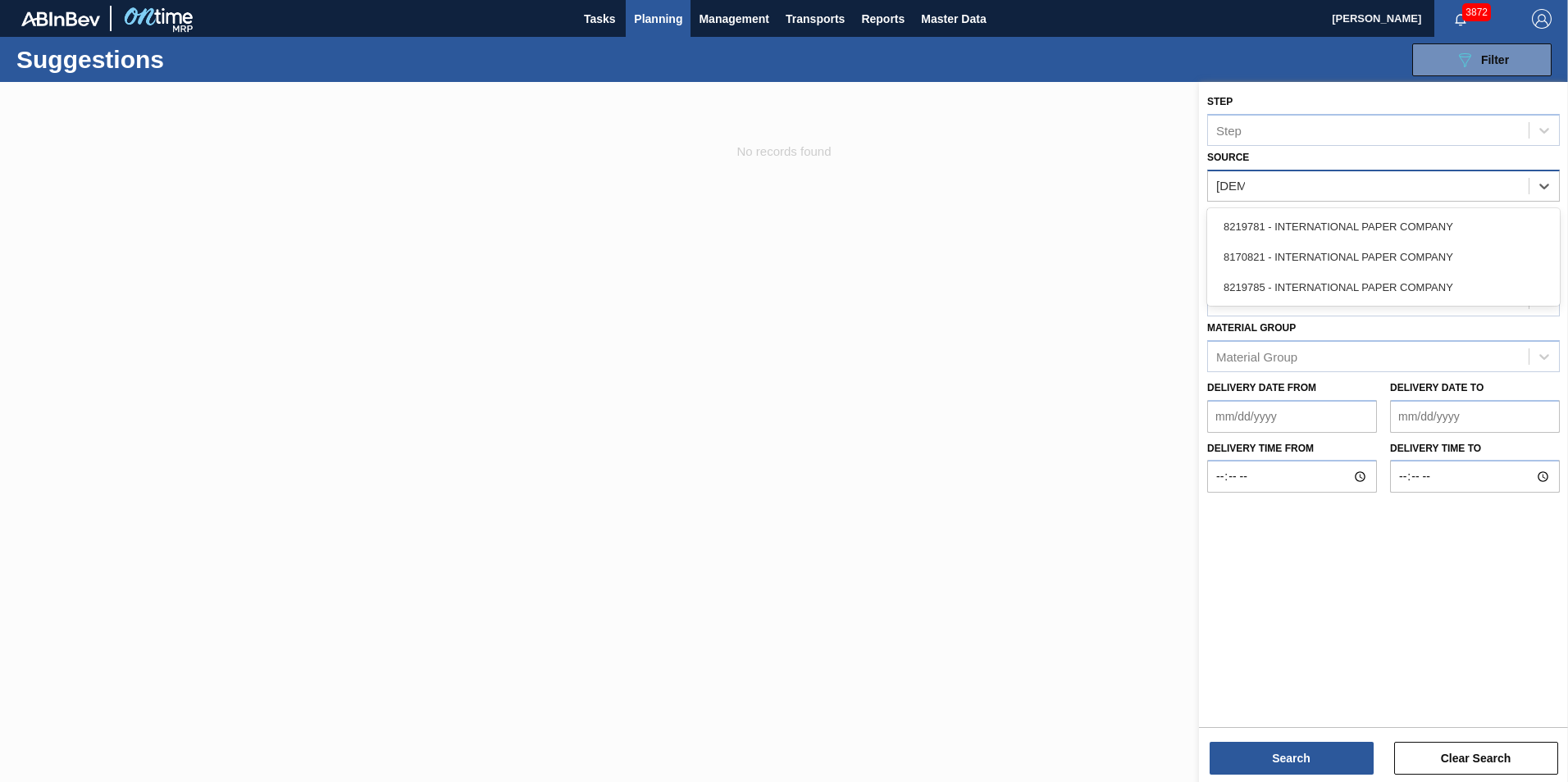
type input "paper"
click at [1042, 285] on div "8219785 - INTERNATIONAL PAPER COMPANY" at bounding box center [1383, 287] width 352 height 30
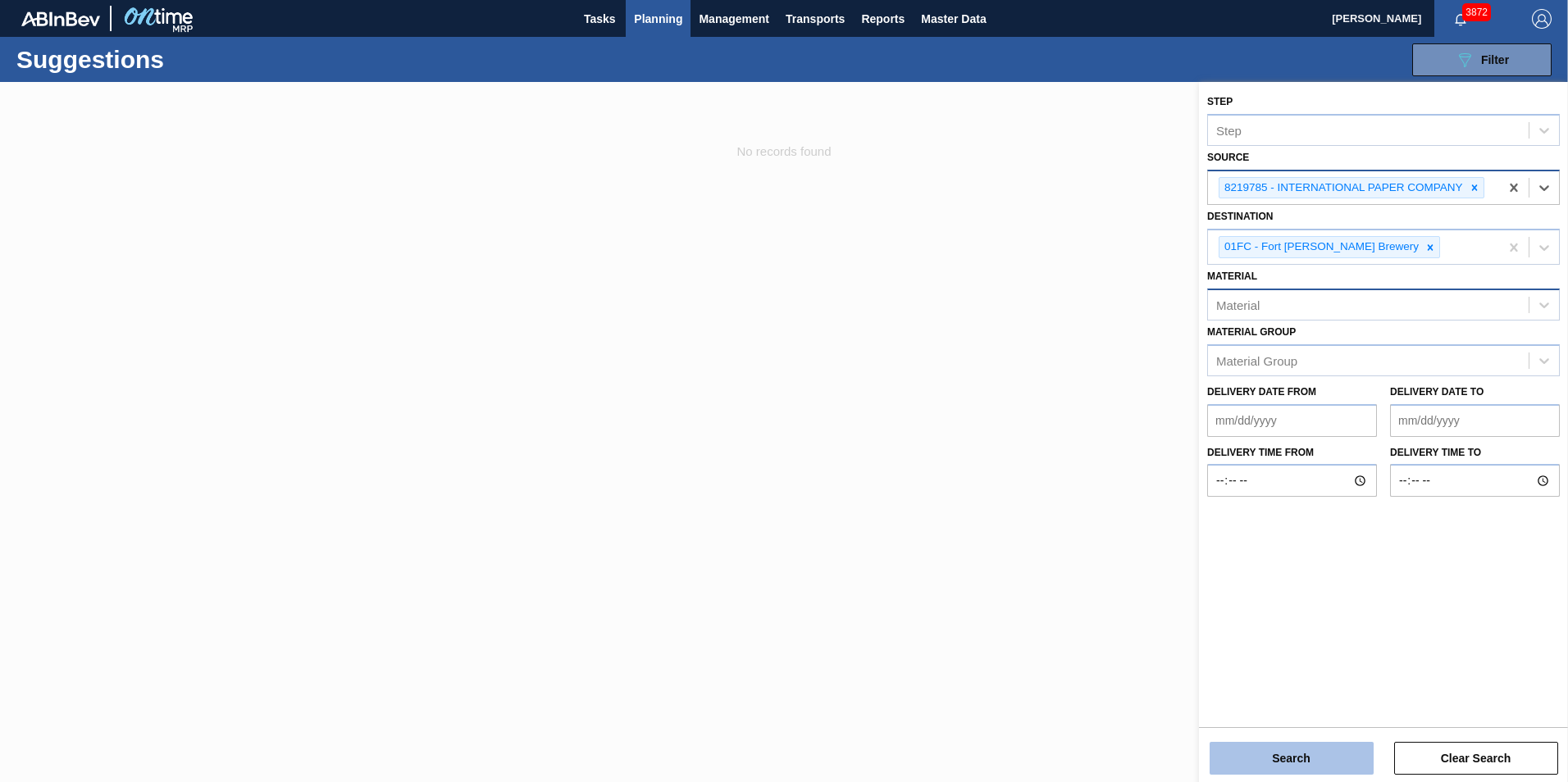
click at [1042, 551] on button "Search" at bounding box center [1291, 758] width 164 height 33
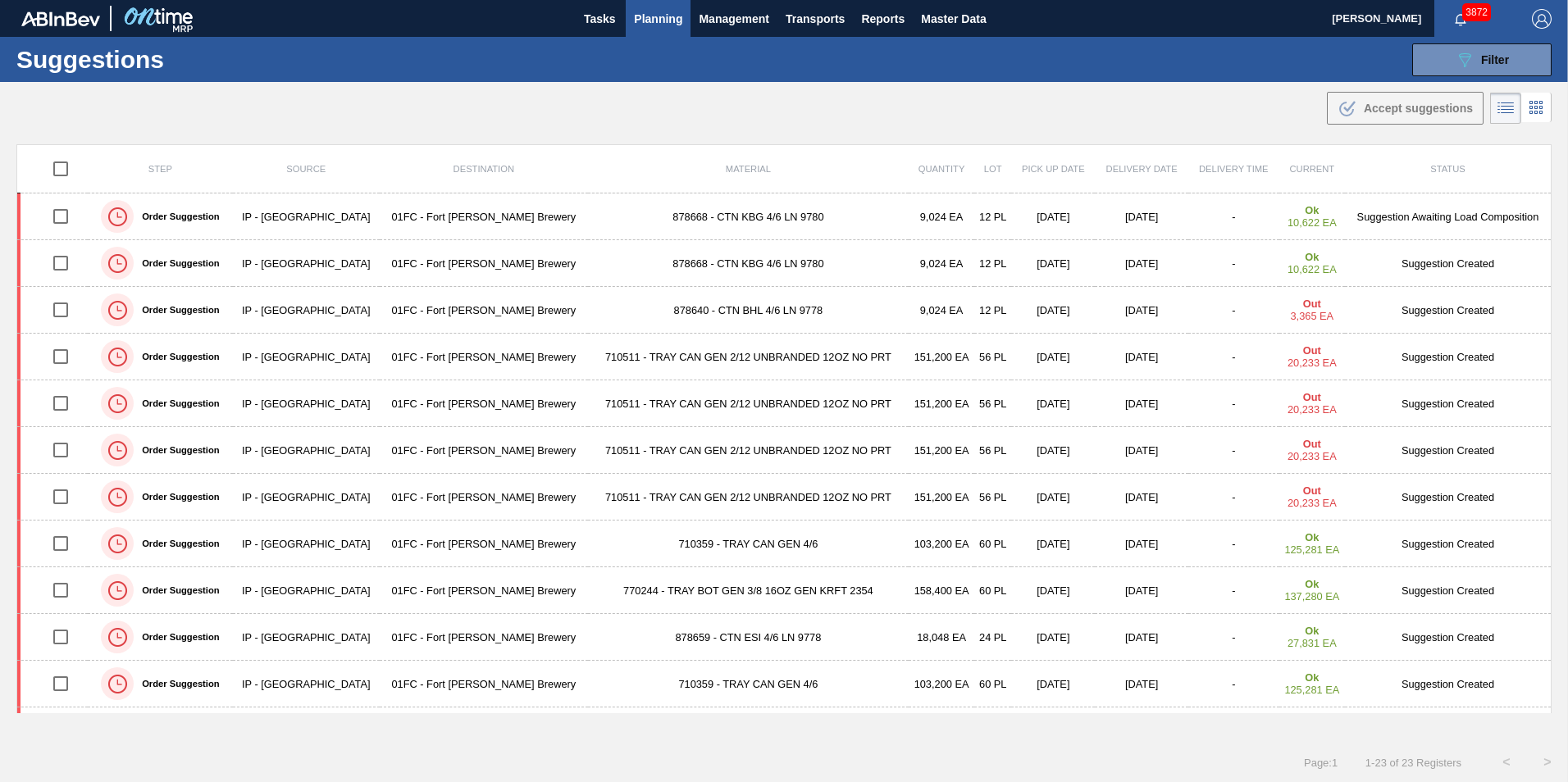
click at [1042, 114] on div ".b{fill:var(--color-action-default)} Accept suggestions" at bounding box center [784, 105] width 1568 height 46
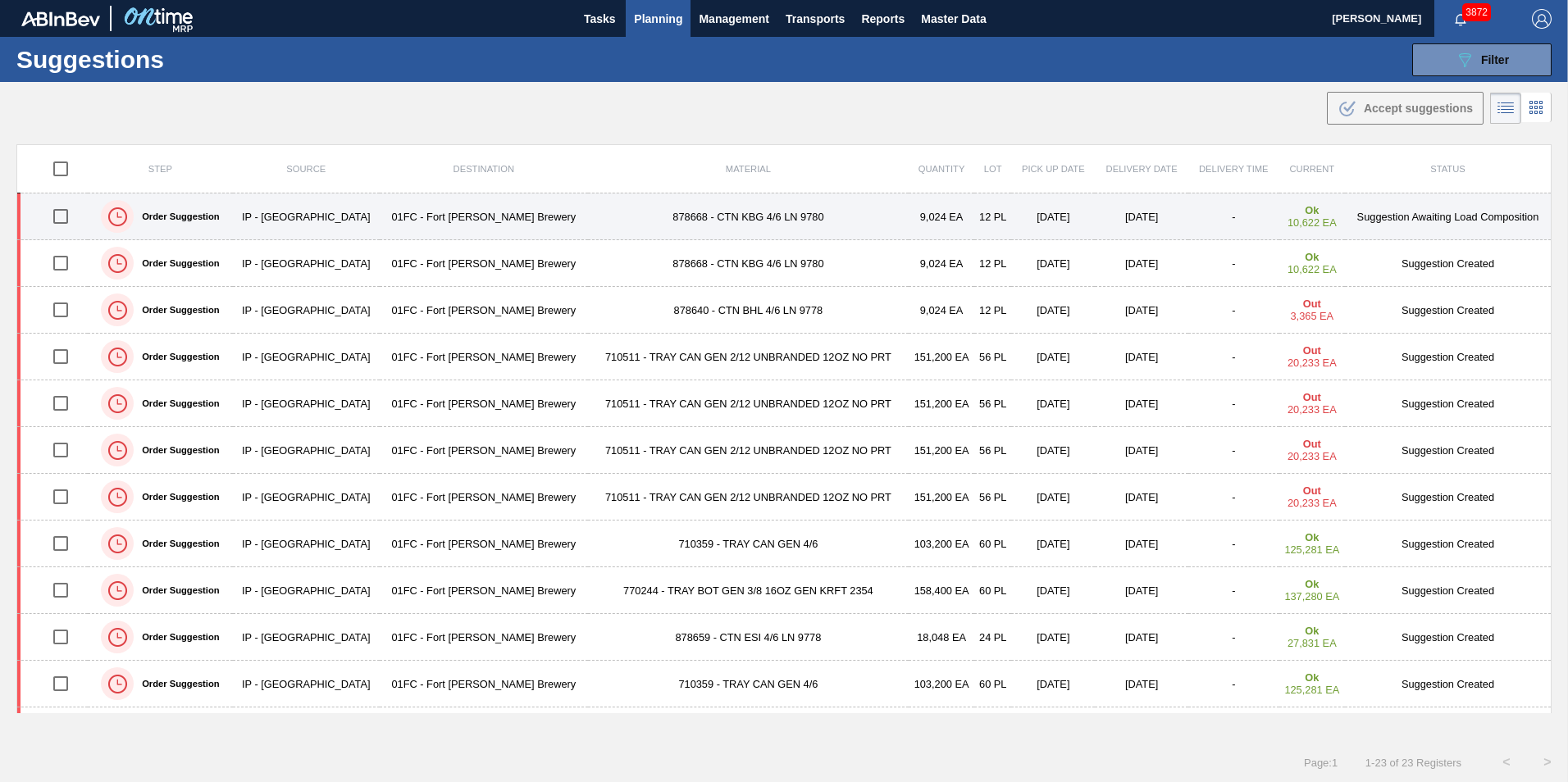
drag, startPoint x: 67, startPoint y: 214, endPoint x: 773, endPoint y: 195, distance: 706.3
click at [67, 214] on input "checkbox" at bounding box center [60, 216] width 35 height 35
checkbox input "true"
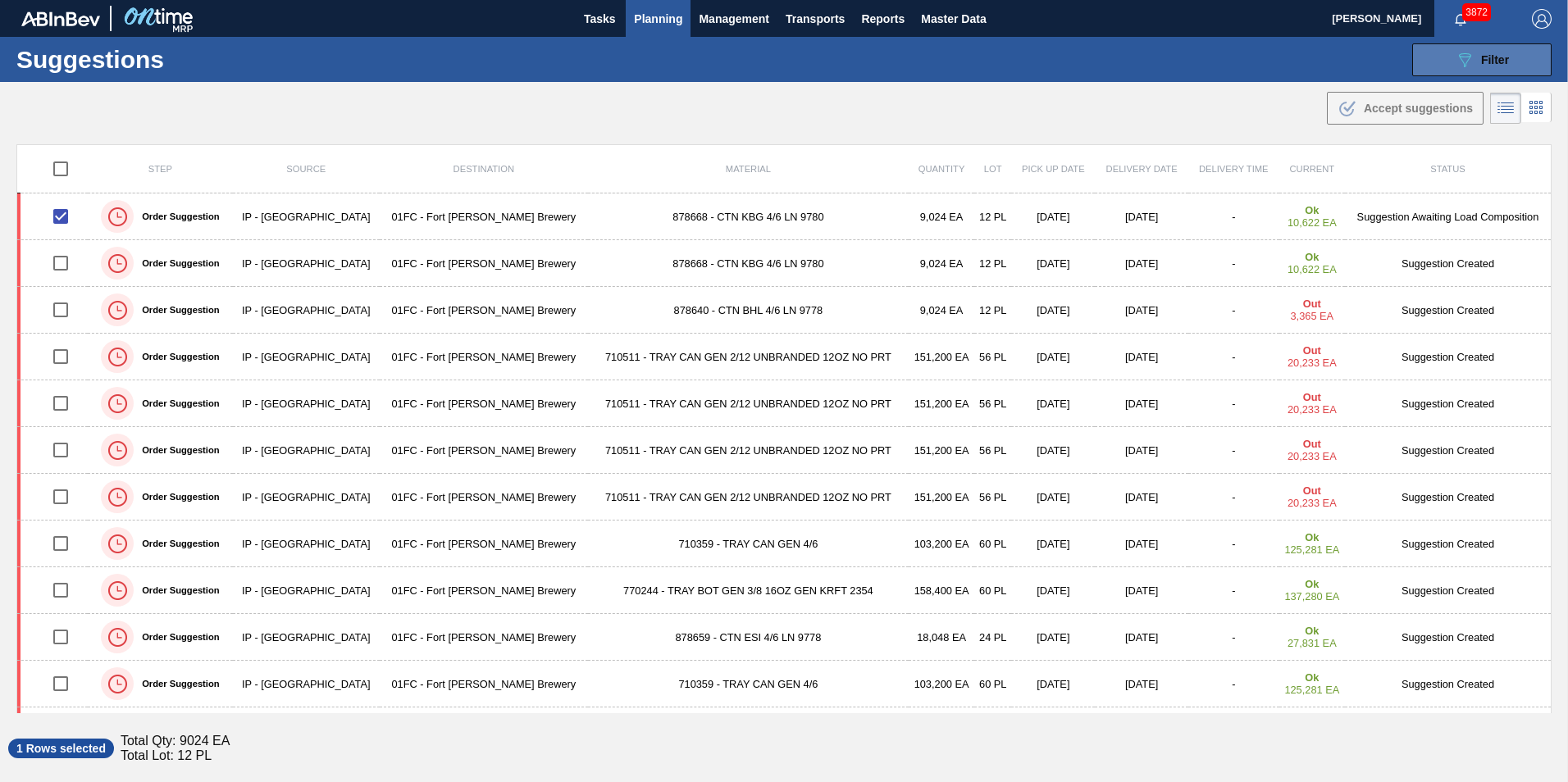
click at [1042, 73] on button "089F7B8B-B2A5-4AFE-B5C0-19BA573D28AC Filter" at bounding box center [1481, 59] width 139 height 33
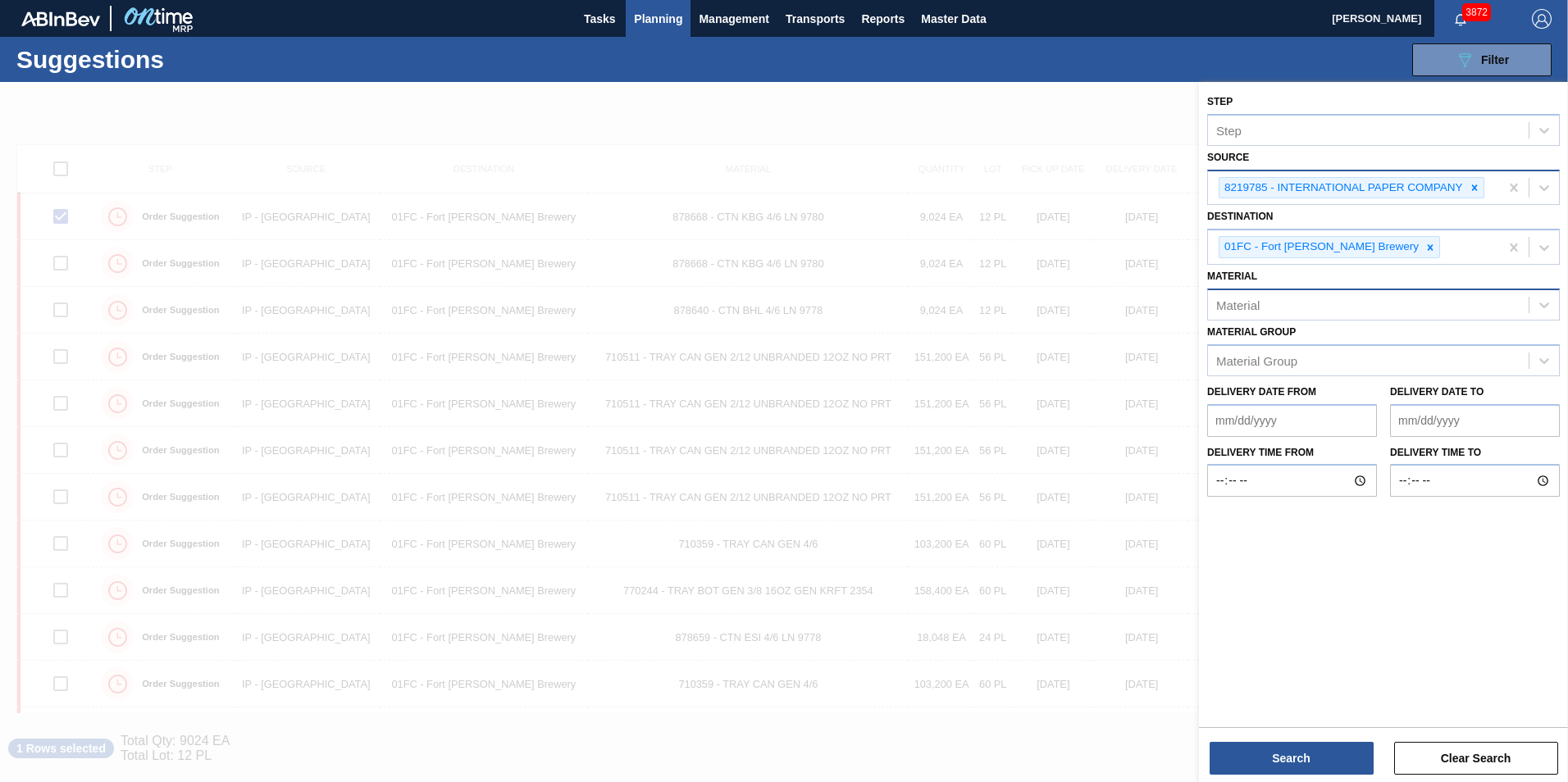
click at [1042, 189] on div "8219785 - INTERNATIONAL PAPER COMPANY" at bounding box center [1342, 188] width 246 height 20
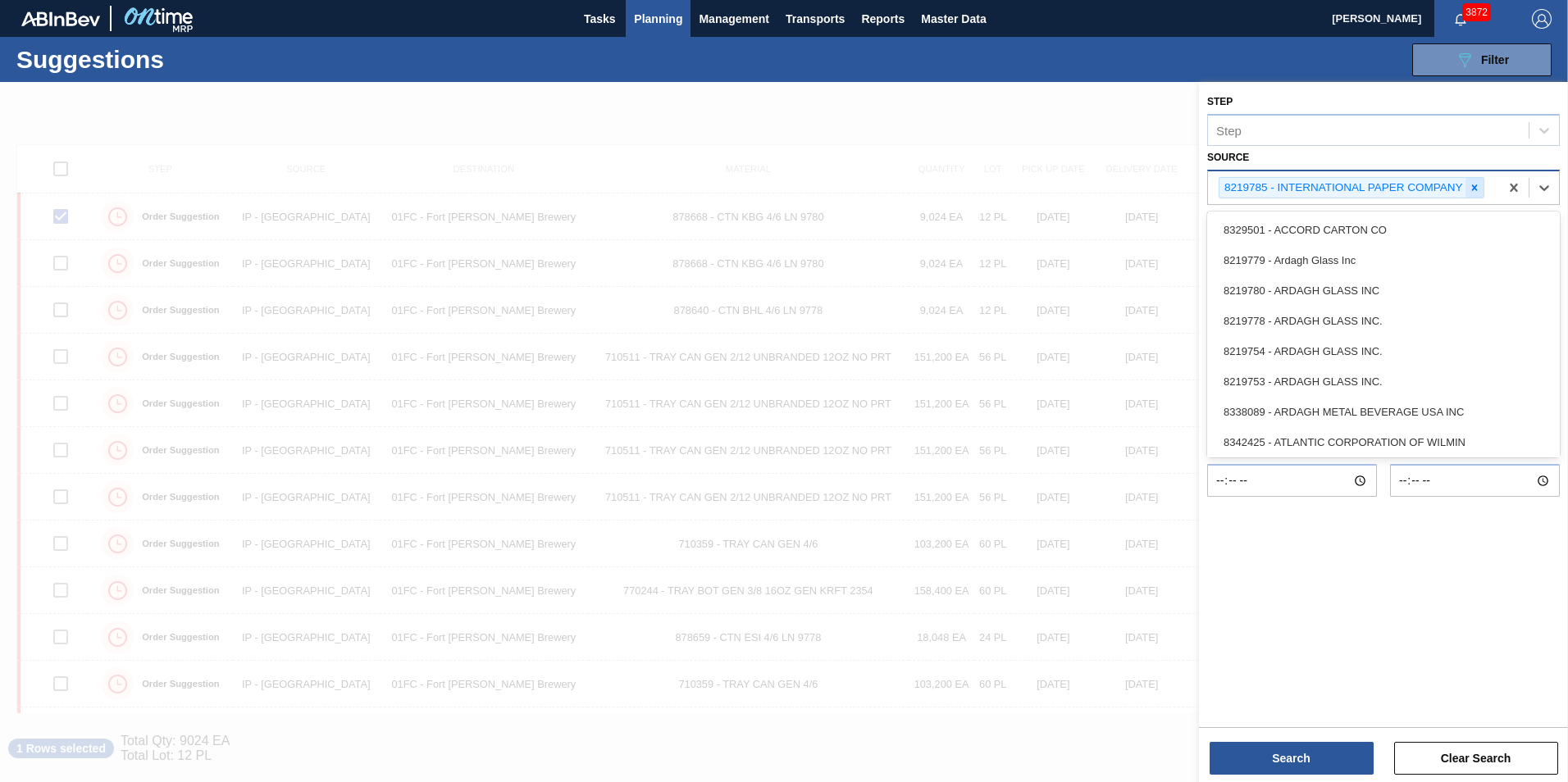
click at [1042, 188] on icon at bounding box center [1474, 187] width 12 height 12
click at [1042, 551] on div "Step Step Source option 8219785 - INTERNATIONAL PAPER COMPANY, deselected. opti…" at bounding box center [1383, 403] width 369 height 642
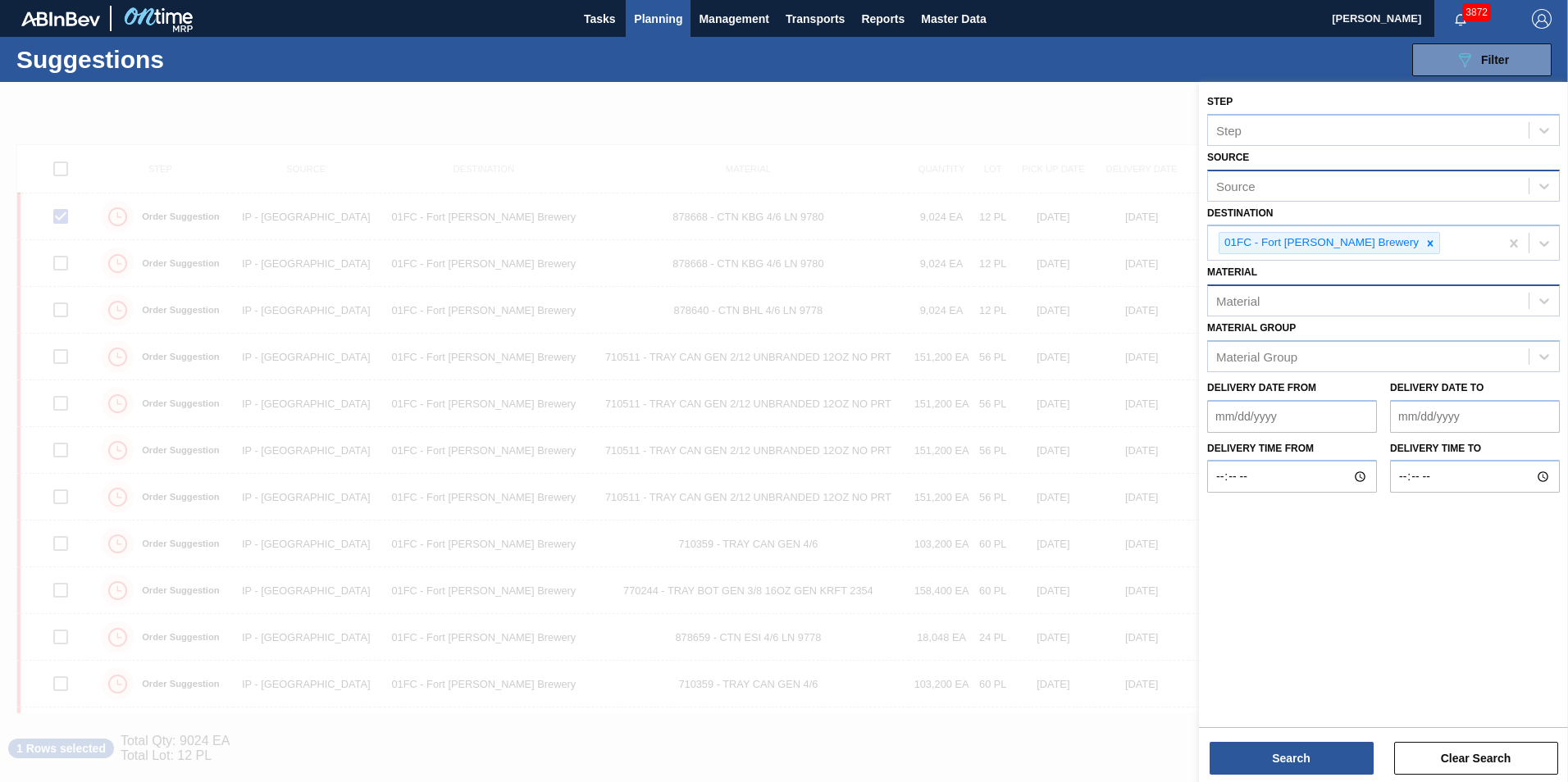
click at [1042, 310] on div "Material" at bounding box center [1367, 301] width 320 height 24
click at [1042, 296] on div "Material" at bounding box center [1367, 301] width 320 height 24
click at [1042, 303] on div "Material" at bounding box center [1237, 301] width 43 height 14
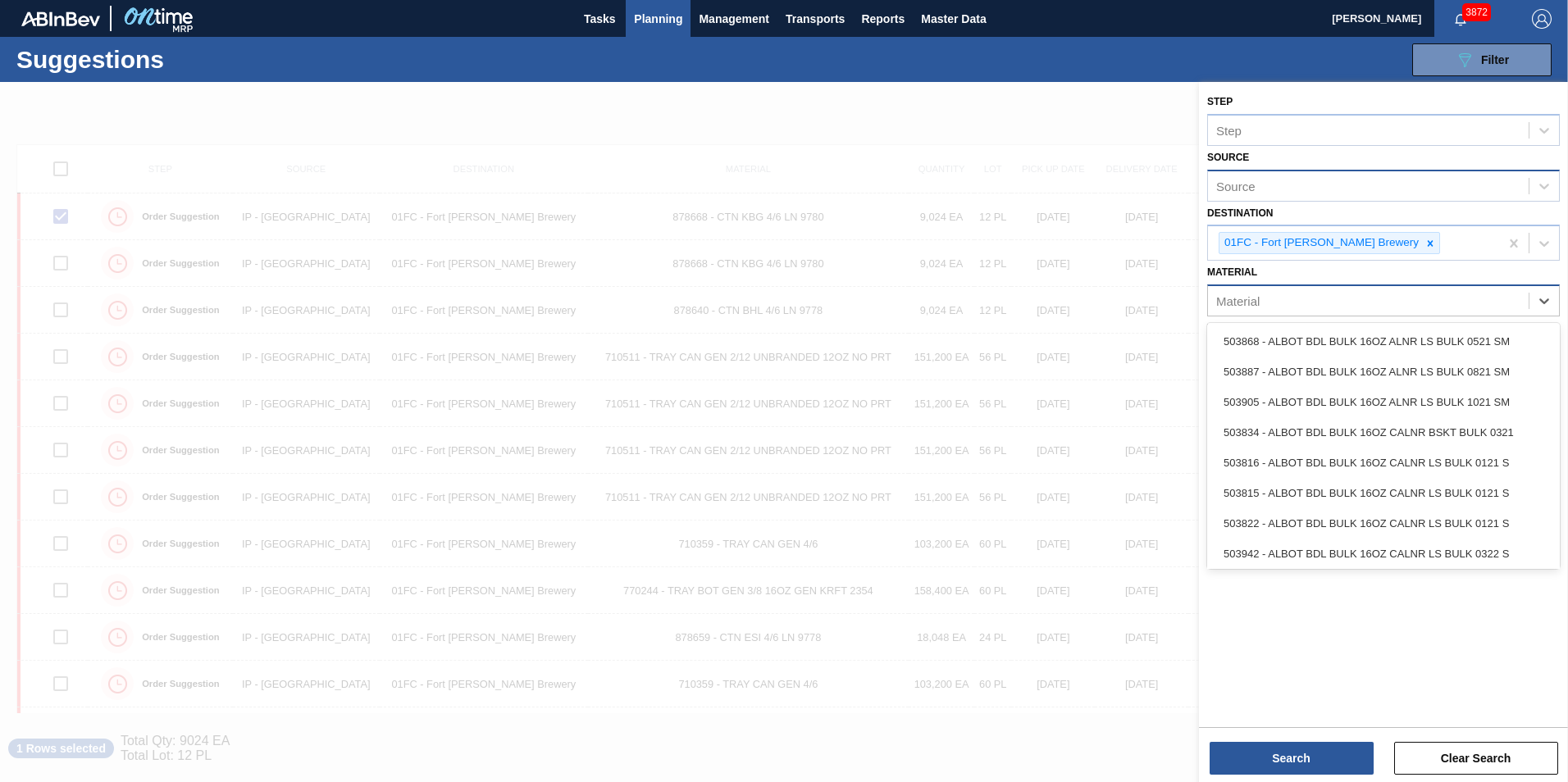
paste input "615359"
type input "615359"
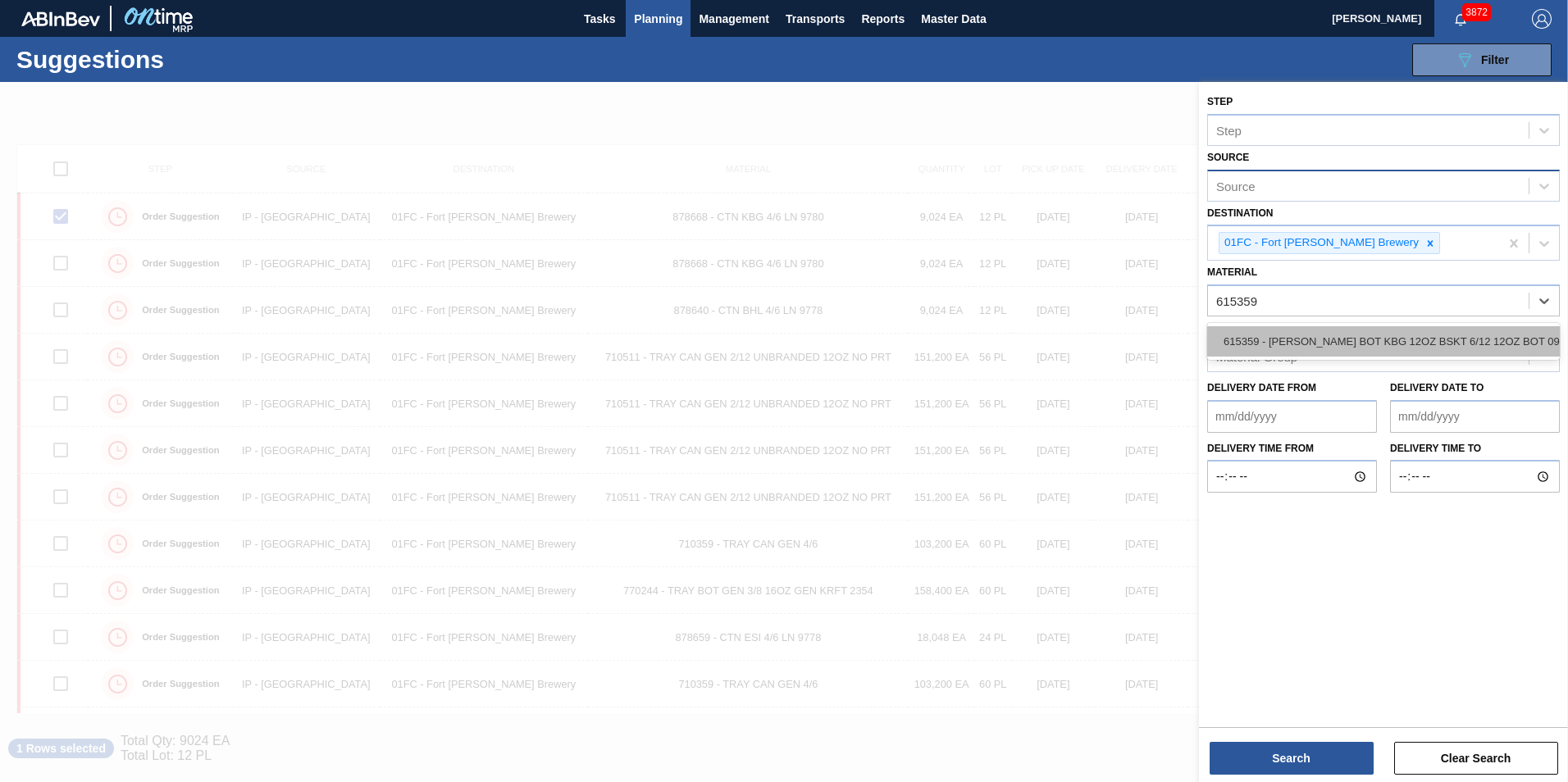
click at [1042, 335] on div "615359 - [PERSON_NAME] BOT KBG 12OZ BSKT 6/12 12OZ BOT 092" at bounding box center [1383, 341] width 352 height 30
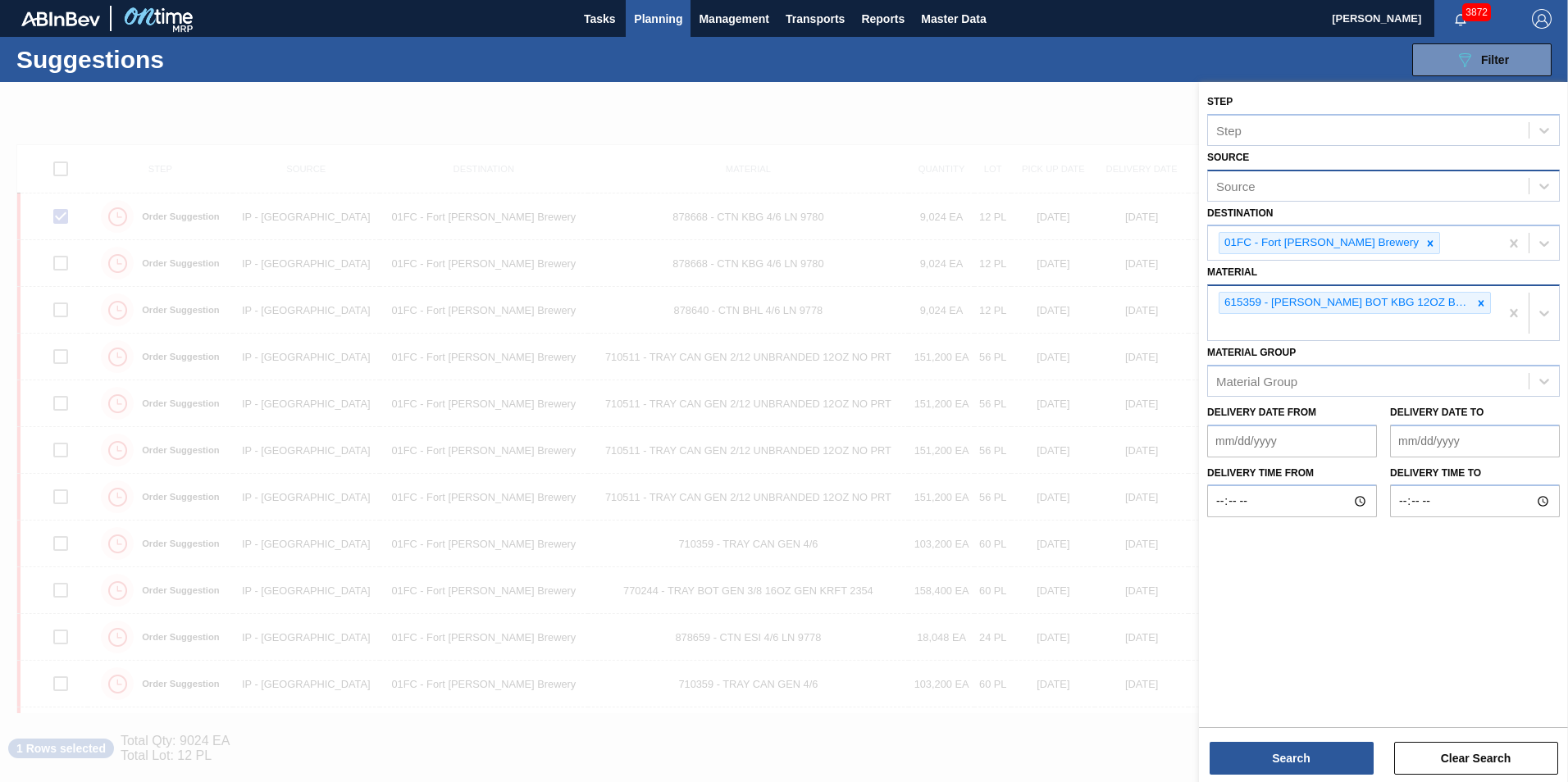
click at [1042, 327] on div "615359 - [PERSON_NAME] BOT KBG 12OZ BSKT 6/12 12OZ BOT 092" at bounding box center [1353, 313] width 291 height 54
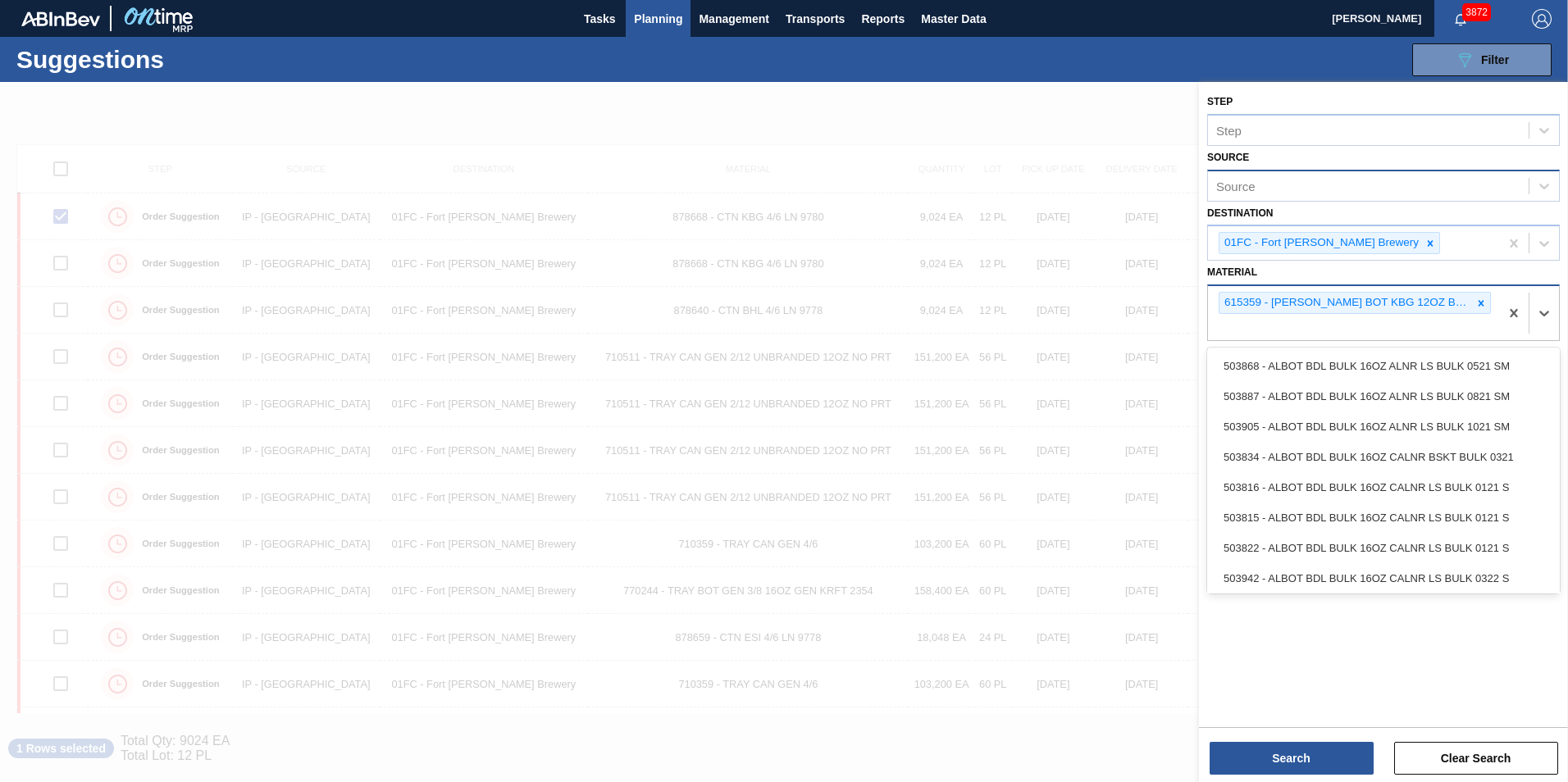
paste input "878695"
type input "878695"
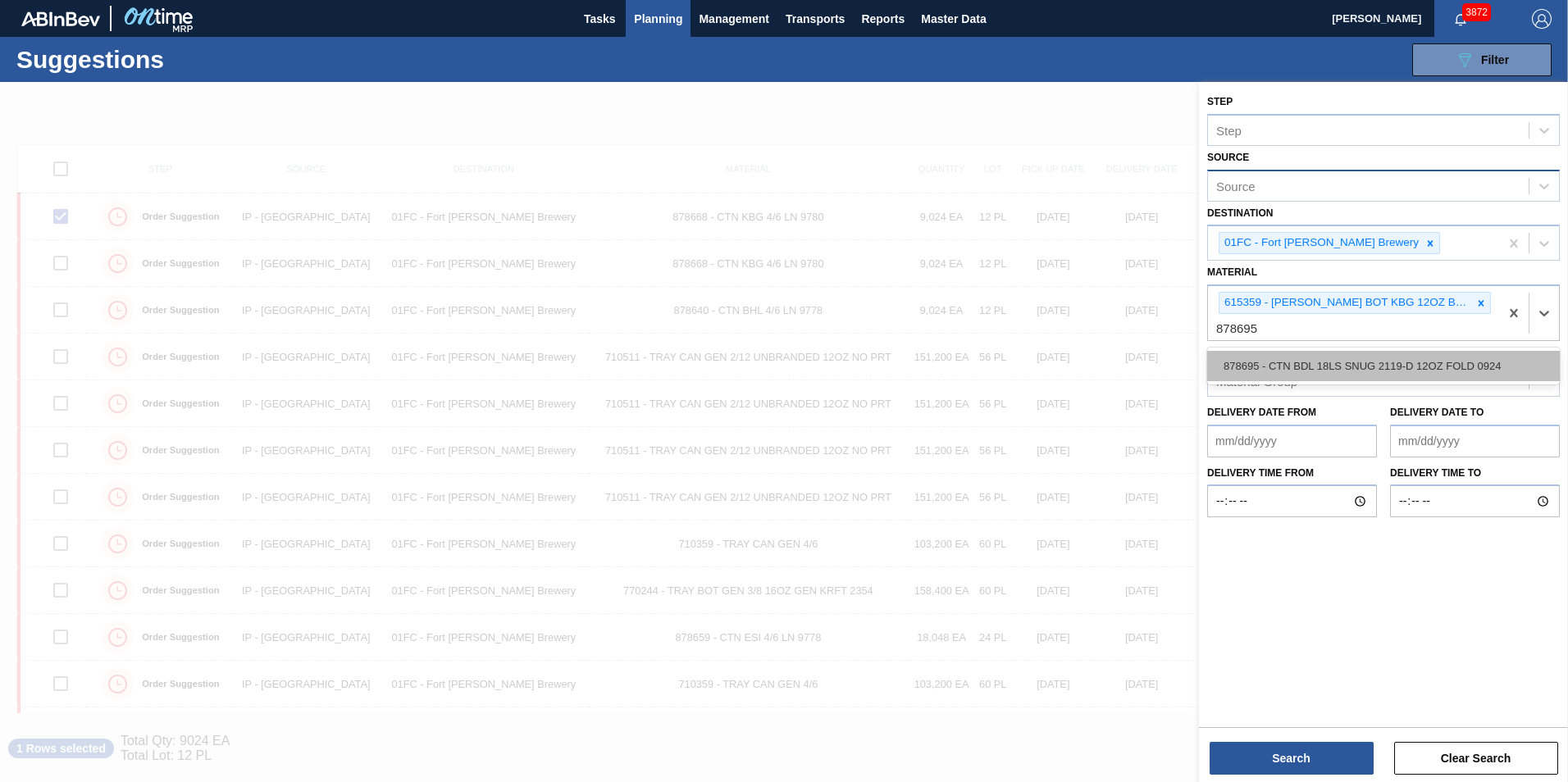
click at [1042, 361] on div "878695 - CTN BDL 18LS SNUG 2119-D 12OZ FOLD 0924" at bounding box center [1383, 366] width 352 height 30
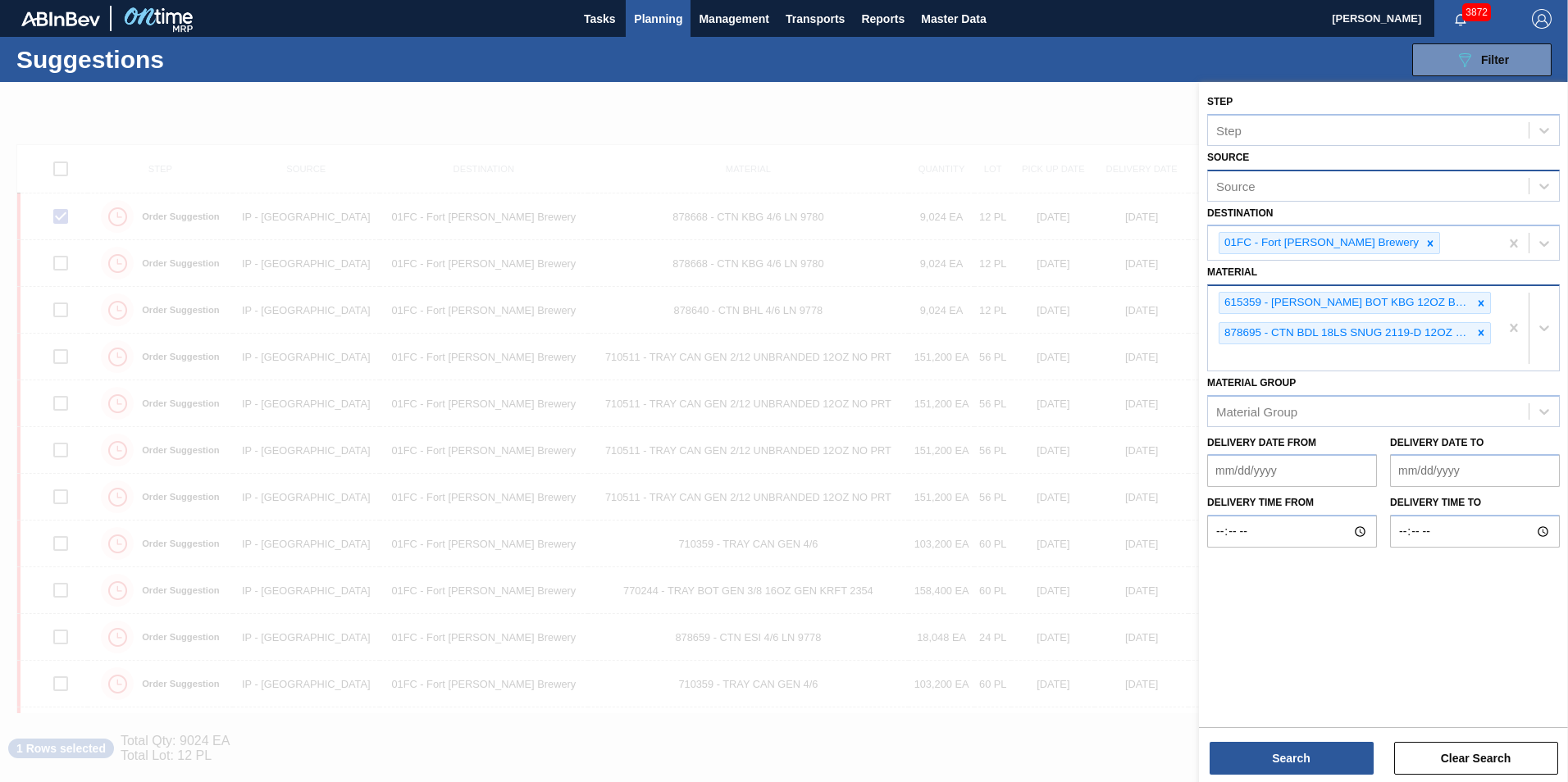
click at [1042, 352] on div "615359 - [PERSON_NAME] BOT KBG 12OZ BSKT 6/12 12OZ BOT 092 878695 - CTN BDL 18L…" at bounding box center [1353, 329] width 291 height 84
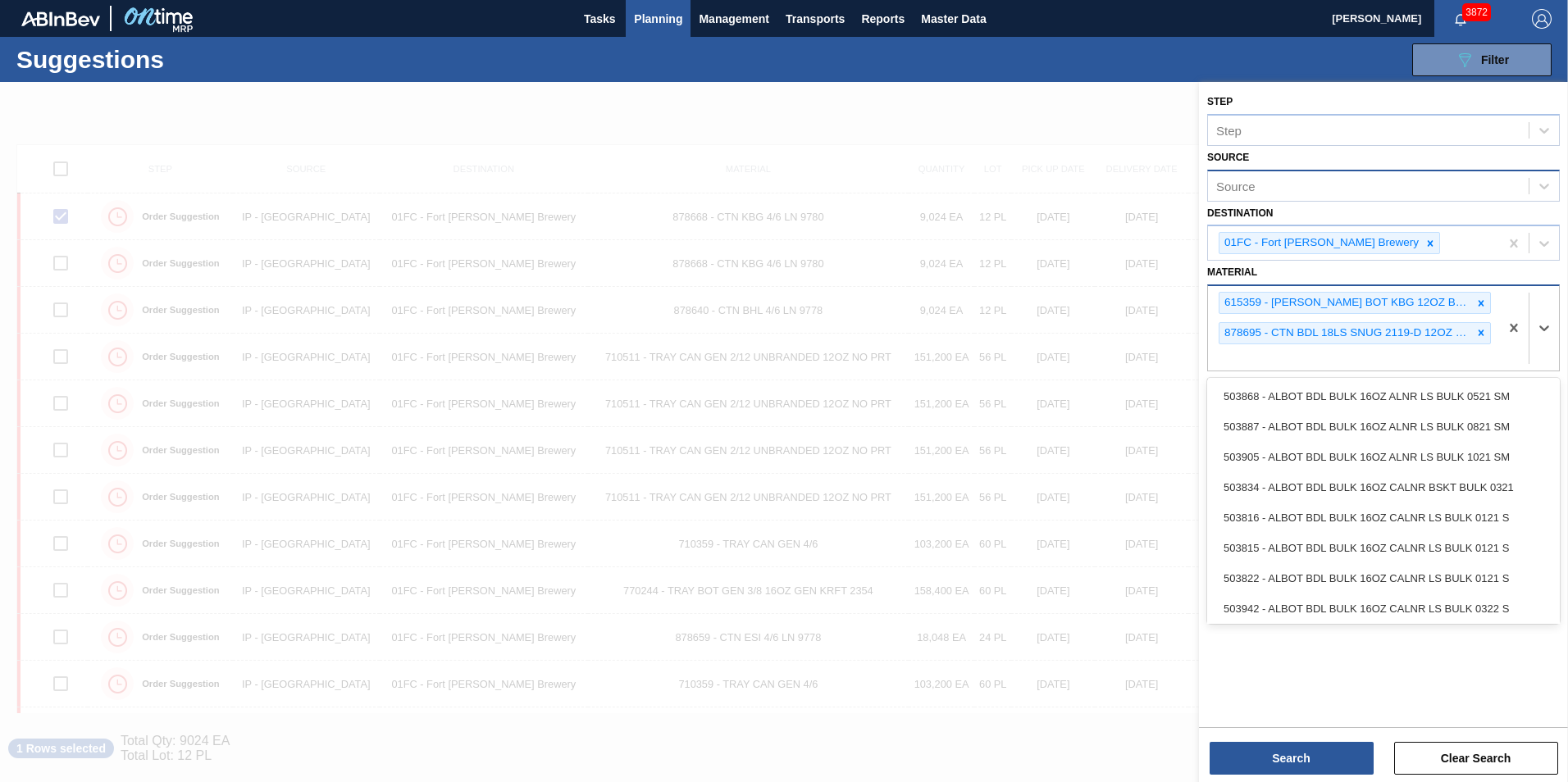
paste input "878488"
type input "878488"
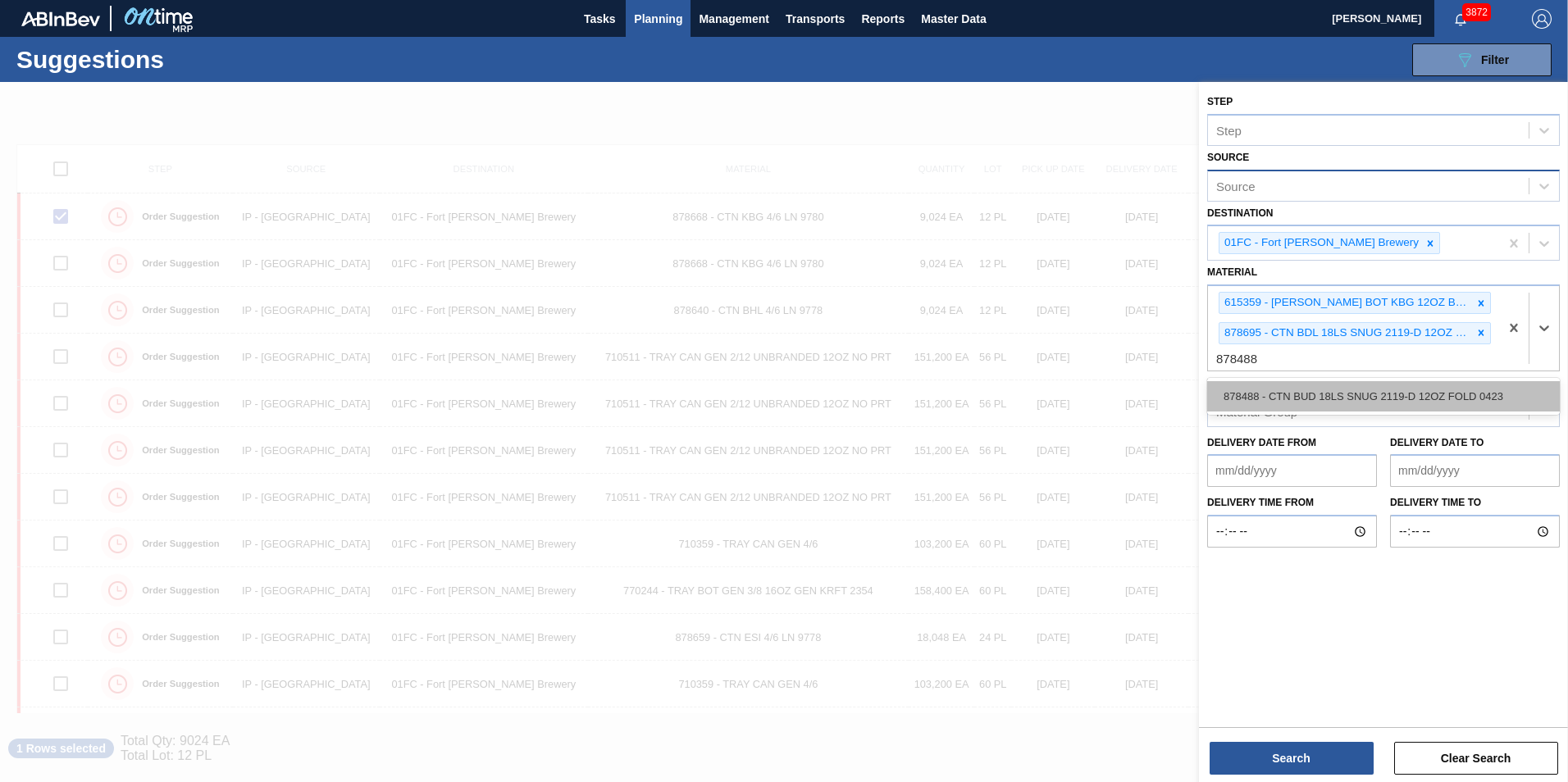
click at [1042, 397] on div "878488 - CTN BUD 18LS SNUG 2119-D 12OZ FOLD 0423" at bounding box center [1383, 396] width 352 height 30
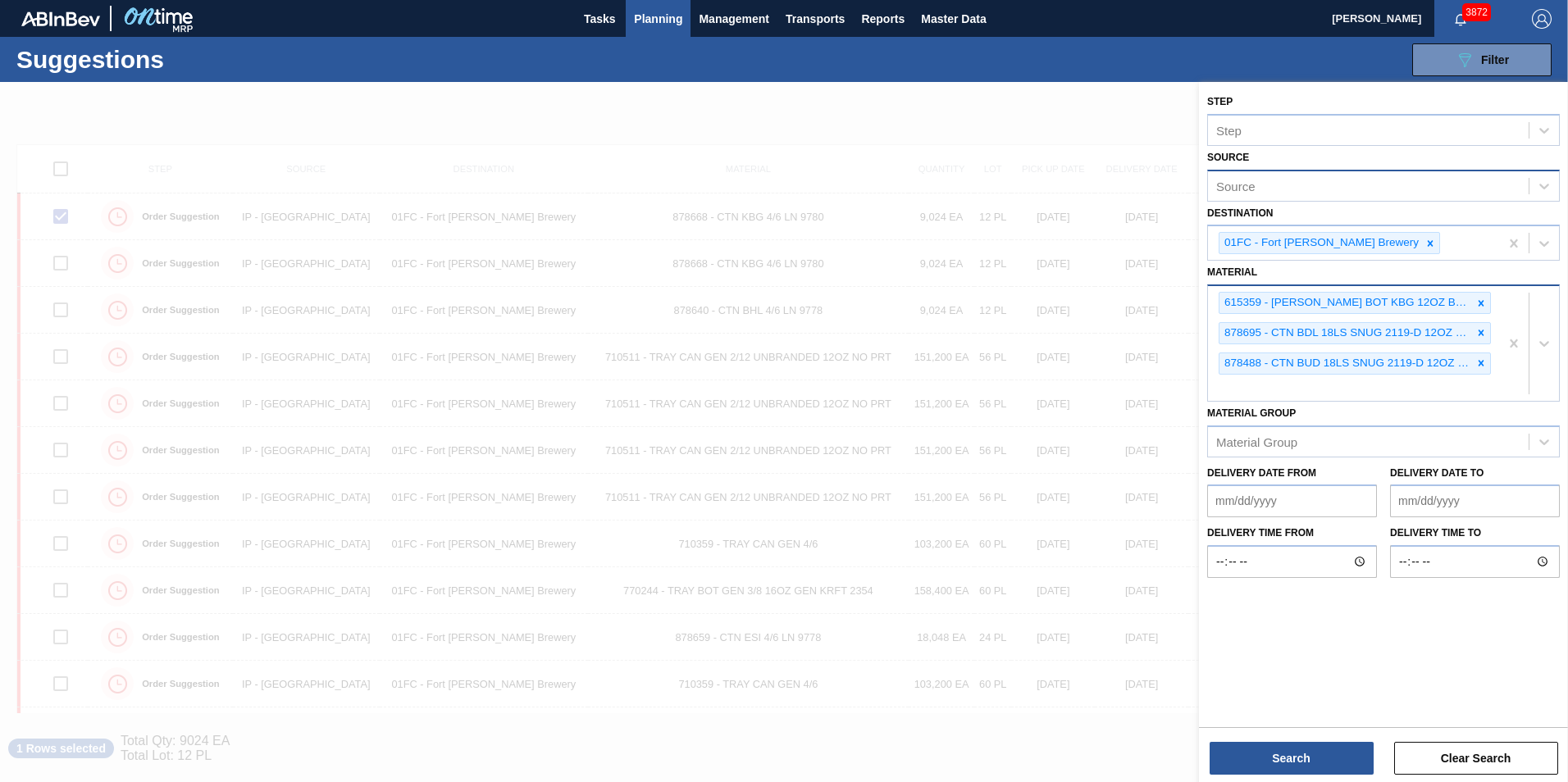
click at [1042, 388] on div "615359 - [PERSON_NAME] BOT KBG 12OZ BSKT 6/12 12OZ BOT 092 878695 - CTN BDL 18L…" at bounding box center [1353, 344] width 291 height 115
paste input "878513"
type input "878513"
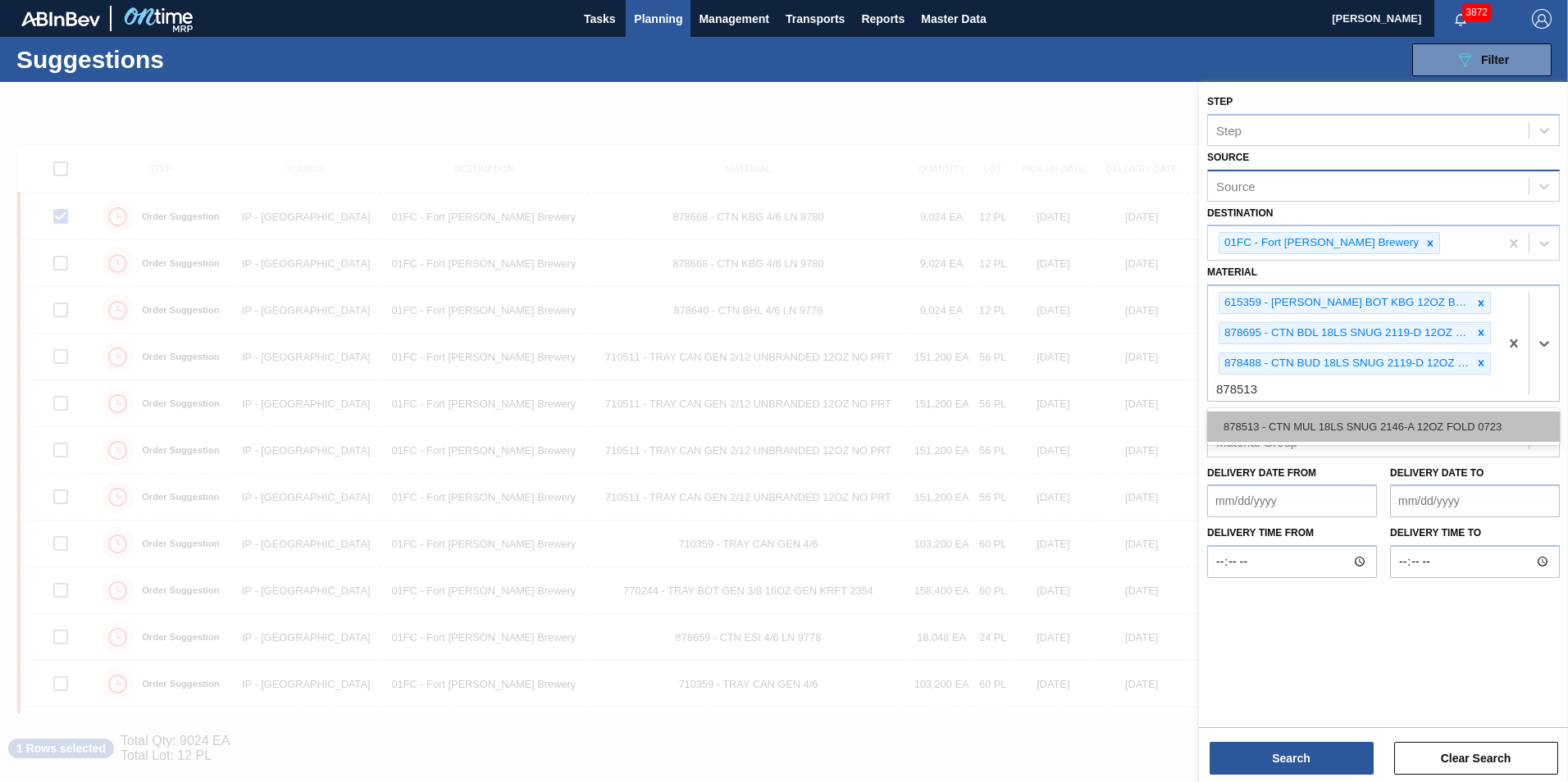
click at [1042, 430] on div "878513 - CTN MUL 18LS SNUG 2146-A 12OZ FOLD 0723" at bounding box center [1383, 426] width 352 height 30
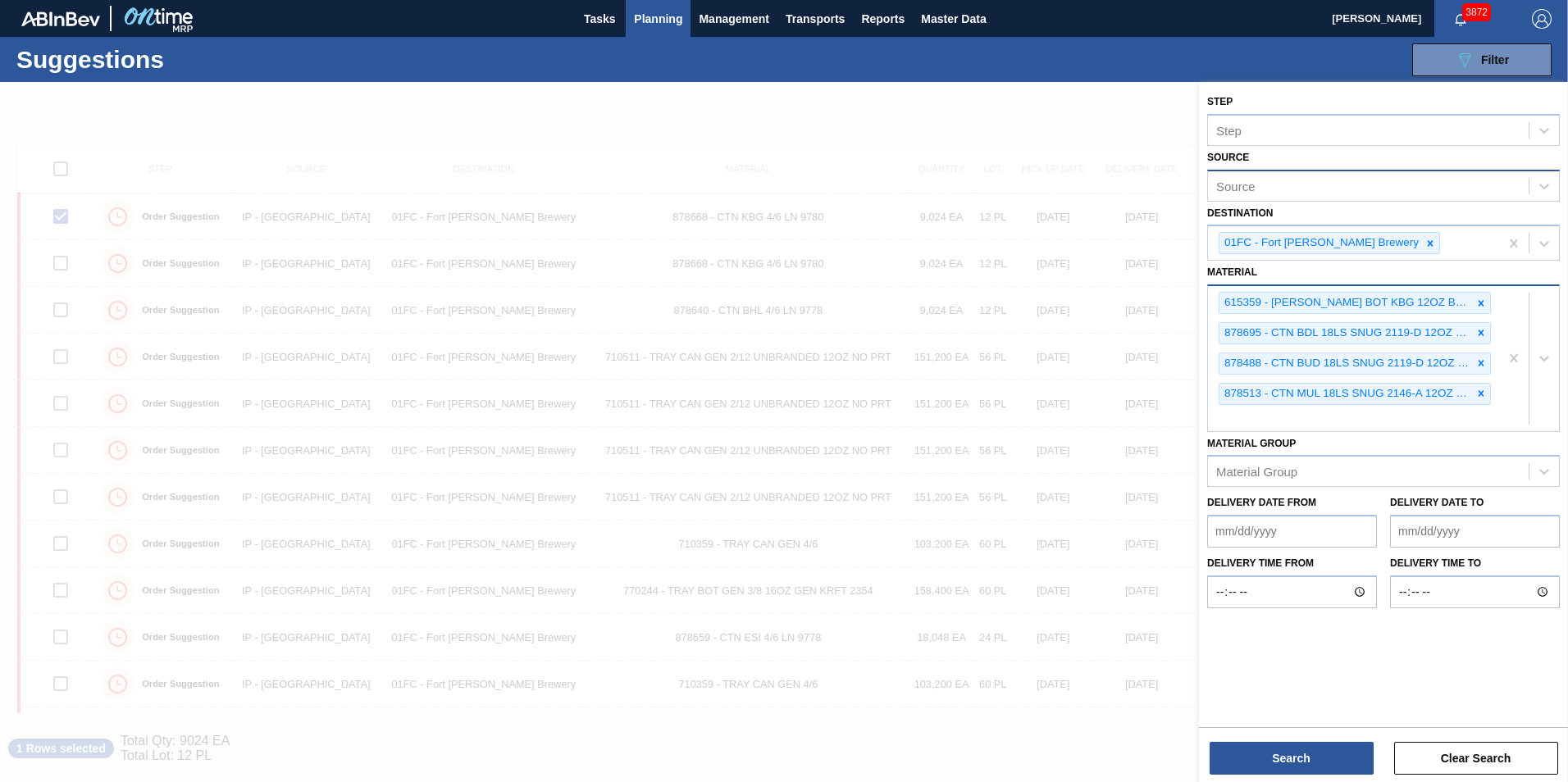
drag, startPoint x: 1255, startPoint y: 404, endPoint x: 1257, endPoint y: 412, distance: 8.2
click at [1042, 404] on div "878513 - CTN MUL 18LS SNUG 2146-A 12OZ FOLD 0723" at bounding box center [1354, 394] width 272 height 22
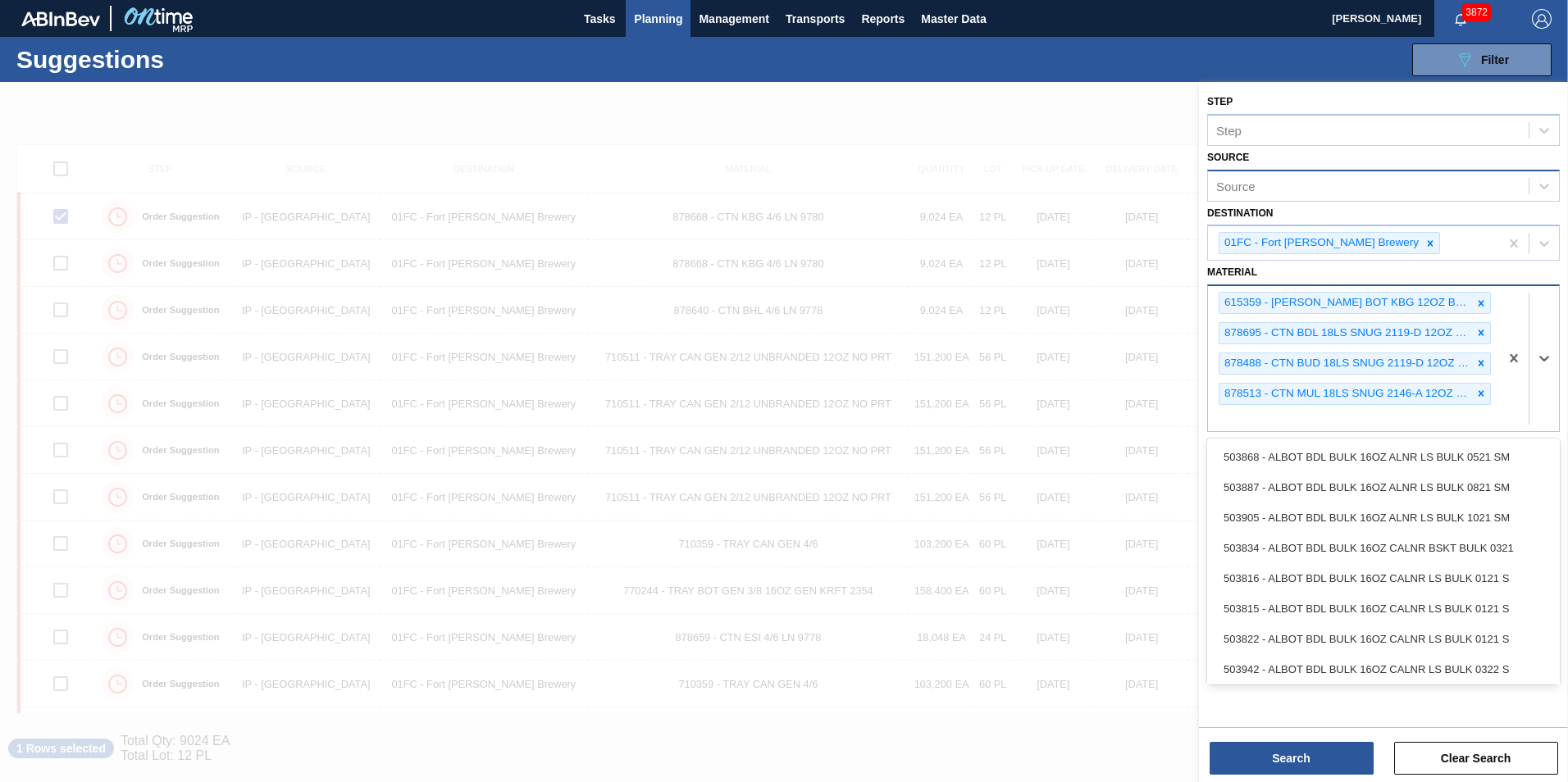
paste input "878608"
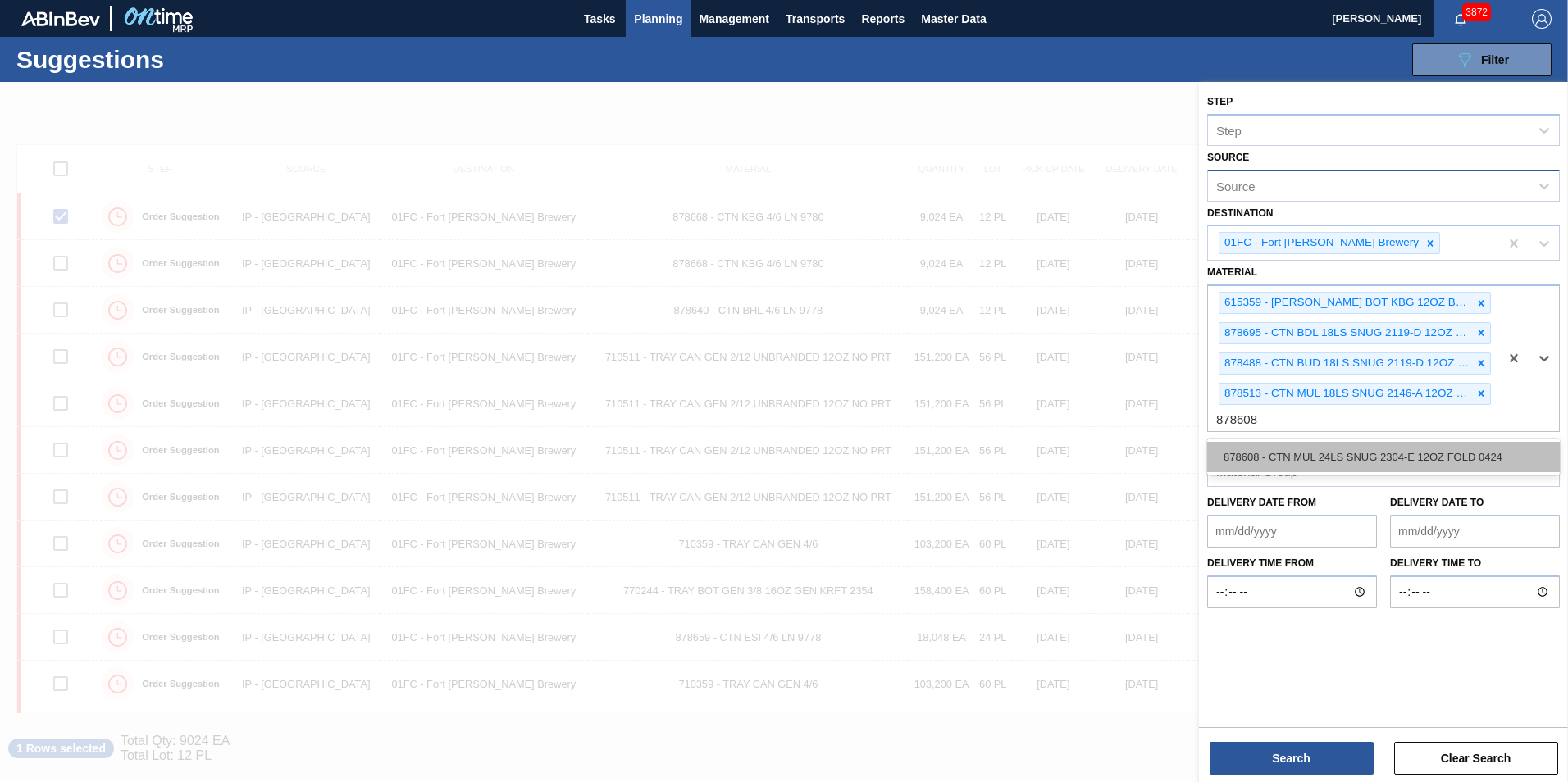
click at [1042, 451] on div "878608 - CTN MUL 24LS SNUG 2304-E 12OZ FOLD 0424" at bounding box center [1383, 457] width 352 height 30
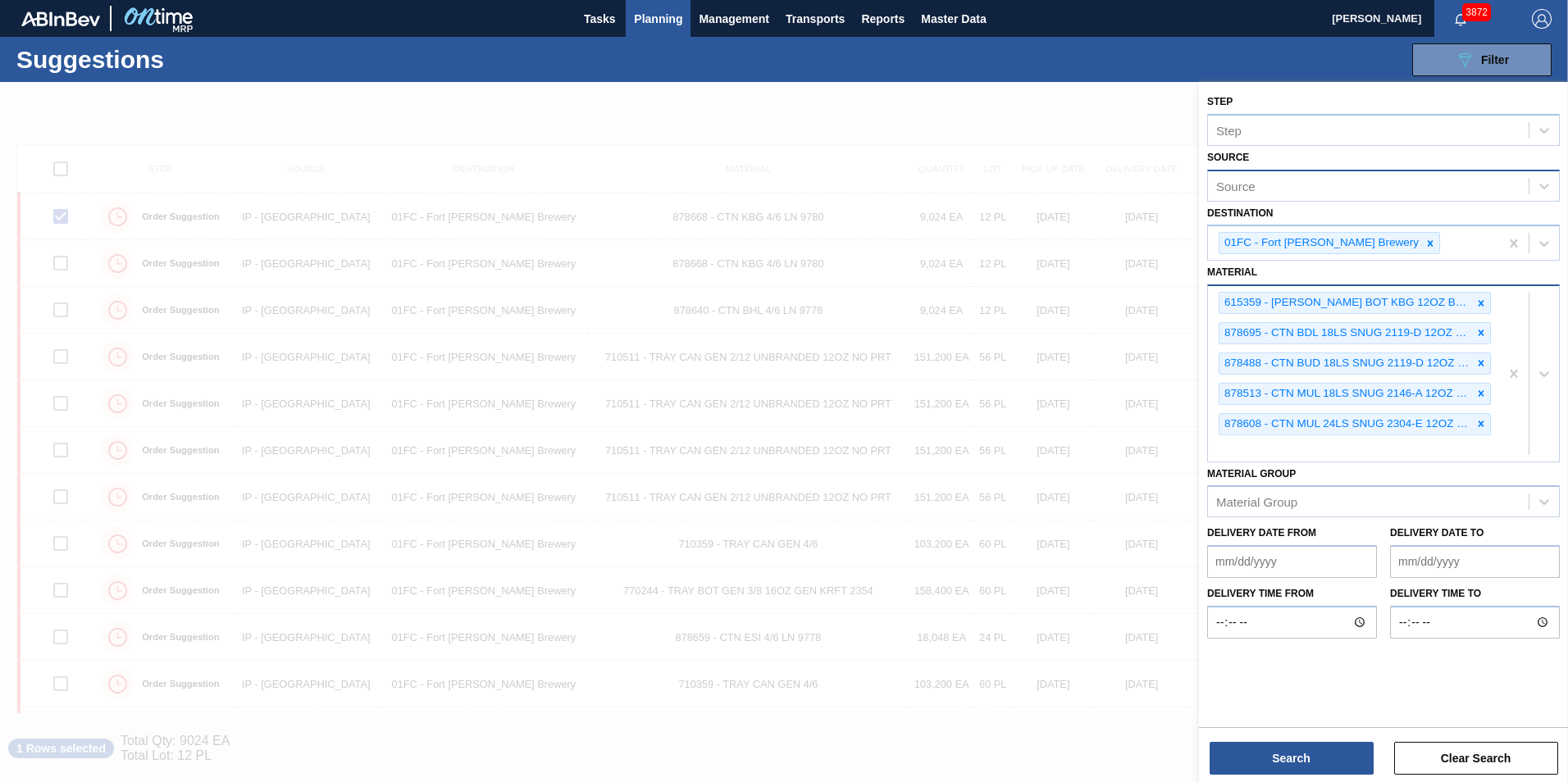
click at [1042, 443] on div "615359 - [PERSON_NAME] BOT KBG 12OZ BSKT 6/12 12OZ BOT 092 878695 - CTN BDL 18L…" at bounding box center [1353, 373] width 291 height 175
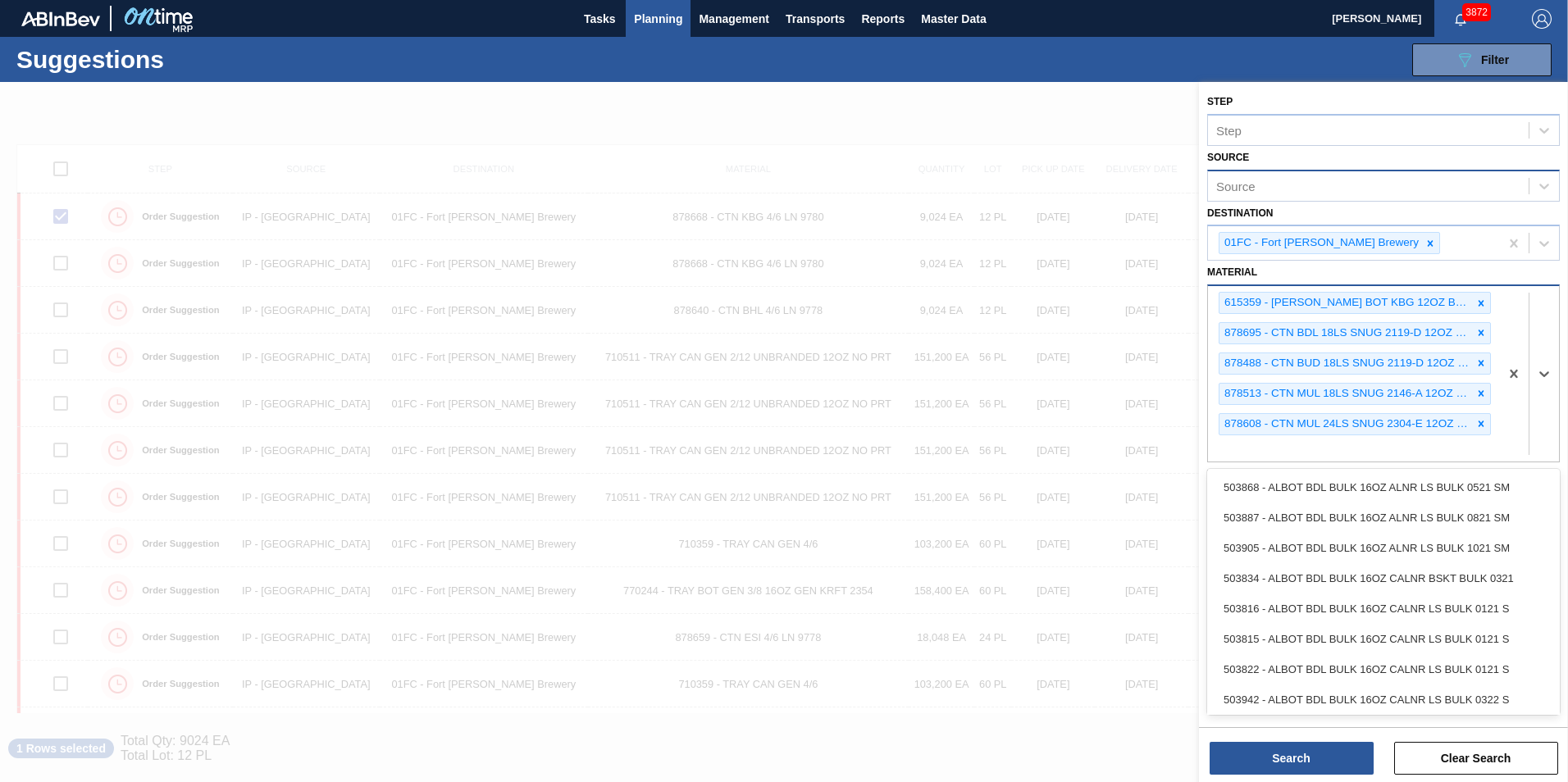
paste input "683791"
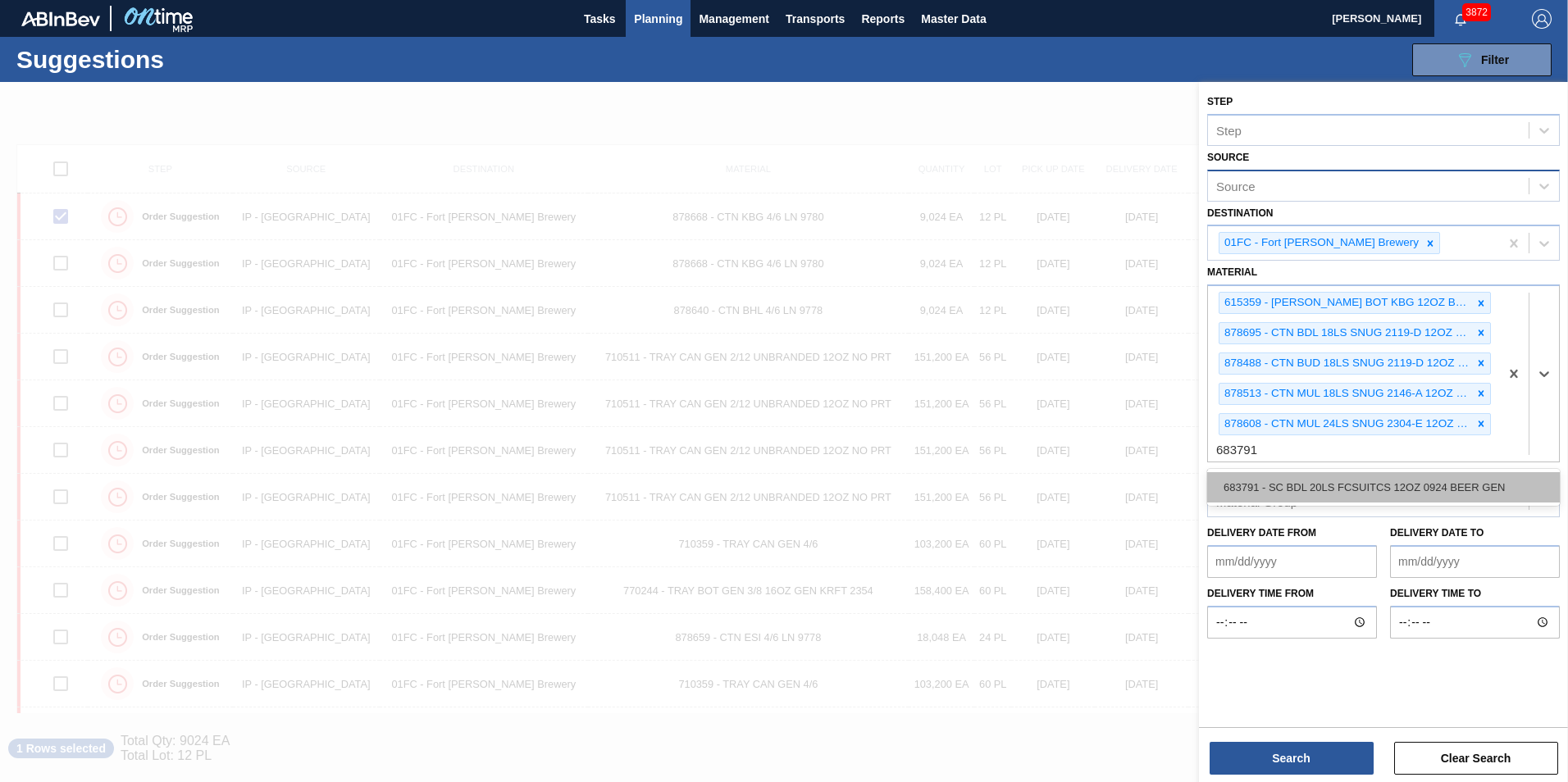
click at [1042, 482] on div "683791 - SC BDL 20LS FCSUITCS 12OZ 0924 BEER GEN" at bounding box center [1383, 487] width 352 height 30
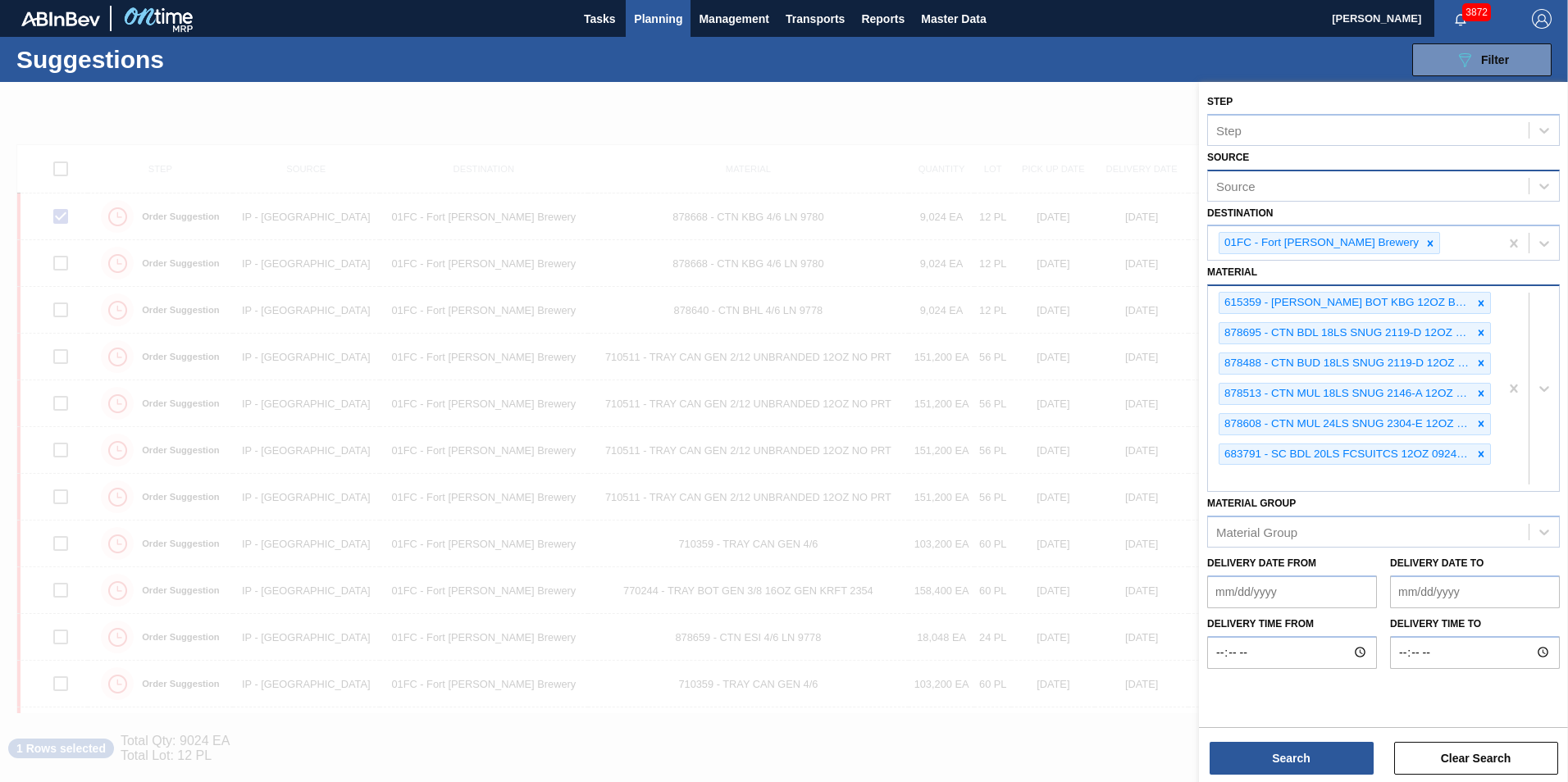
click at [1042, 478] on div "615359 - [PERSON_NAME] BOT KBG 12OZ BSKT 6/12 12OZ BOT 092 878695 - CTN BDL 18L…" at bounding box center [1353, 388] width 291 height 205
paste input "683158"
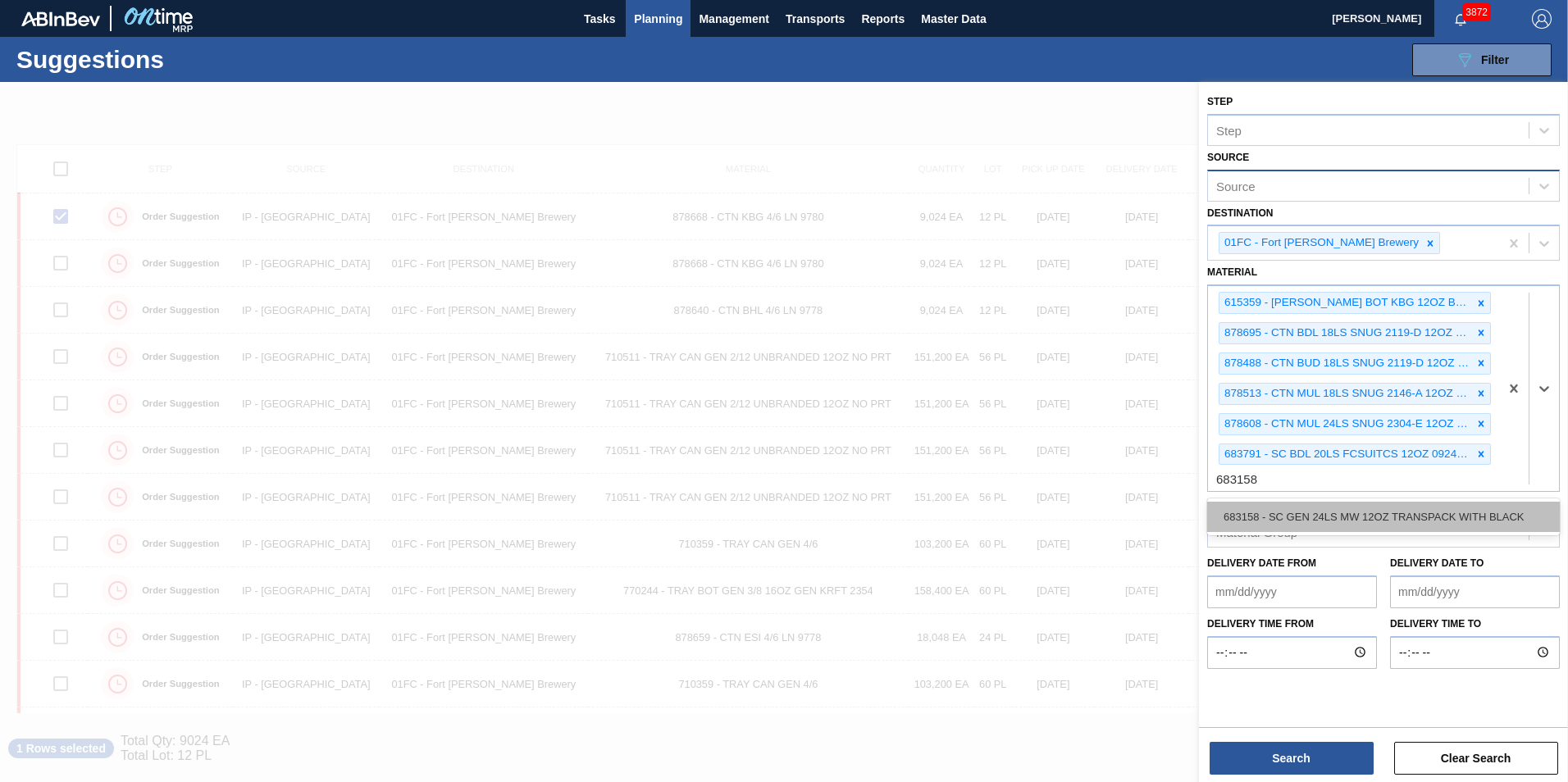
click at [1042, 519] on div "683158 - SC GEN 24LS MW 12OZ TRANSPACK WITH BLACK" at bounding box center [1383, 517] width 352 height 30
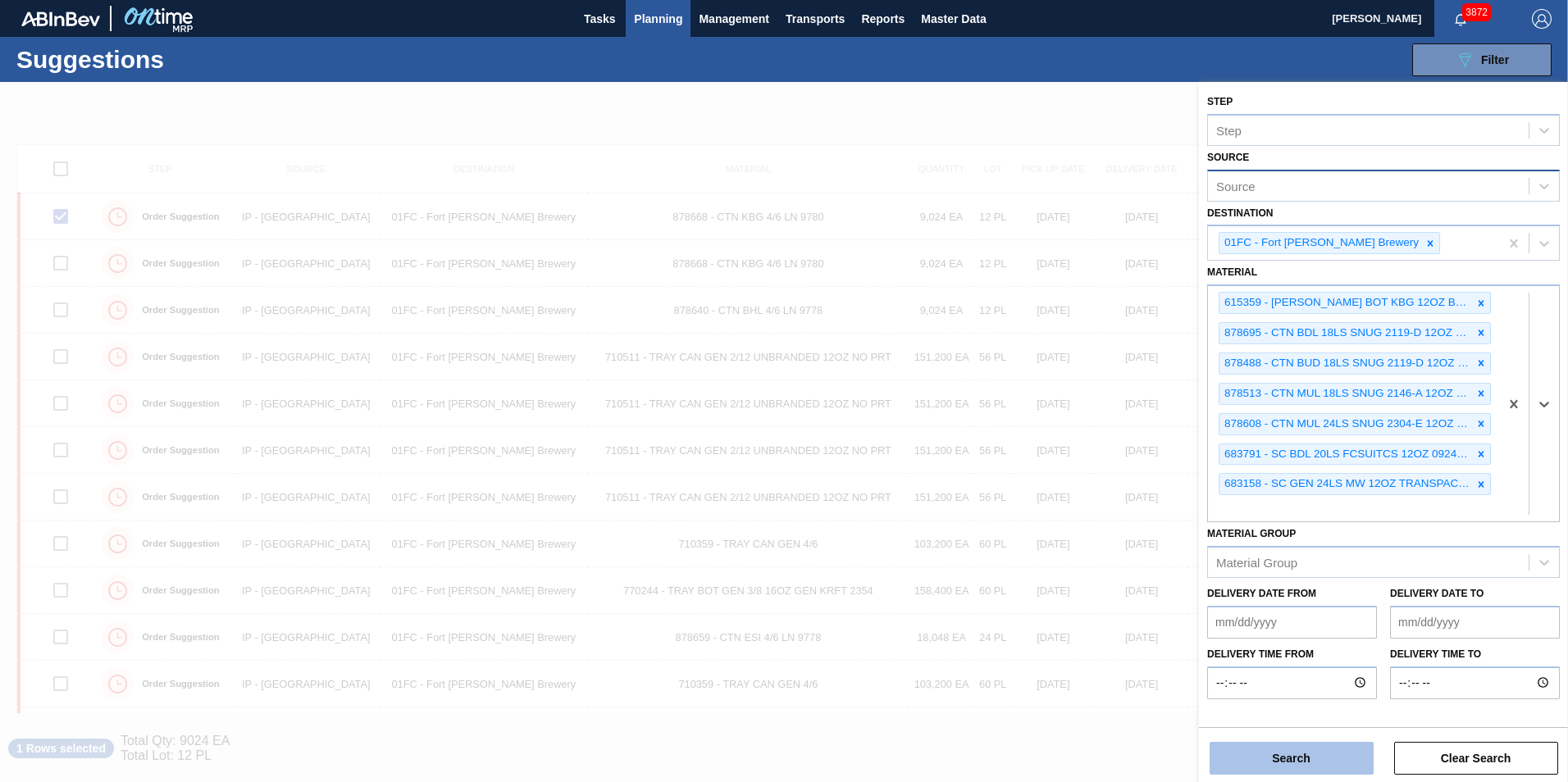
click at [1042, 551] on button "Search" at bounding box center [1291, 758] width 164 height 33
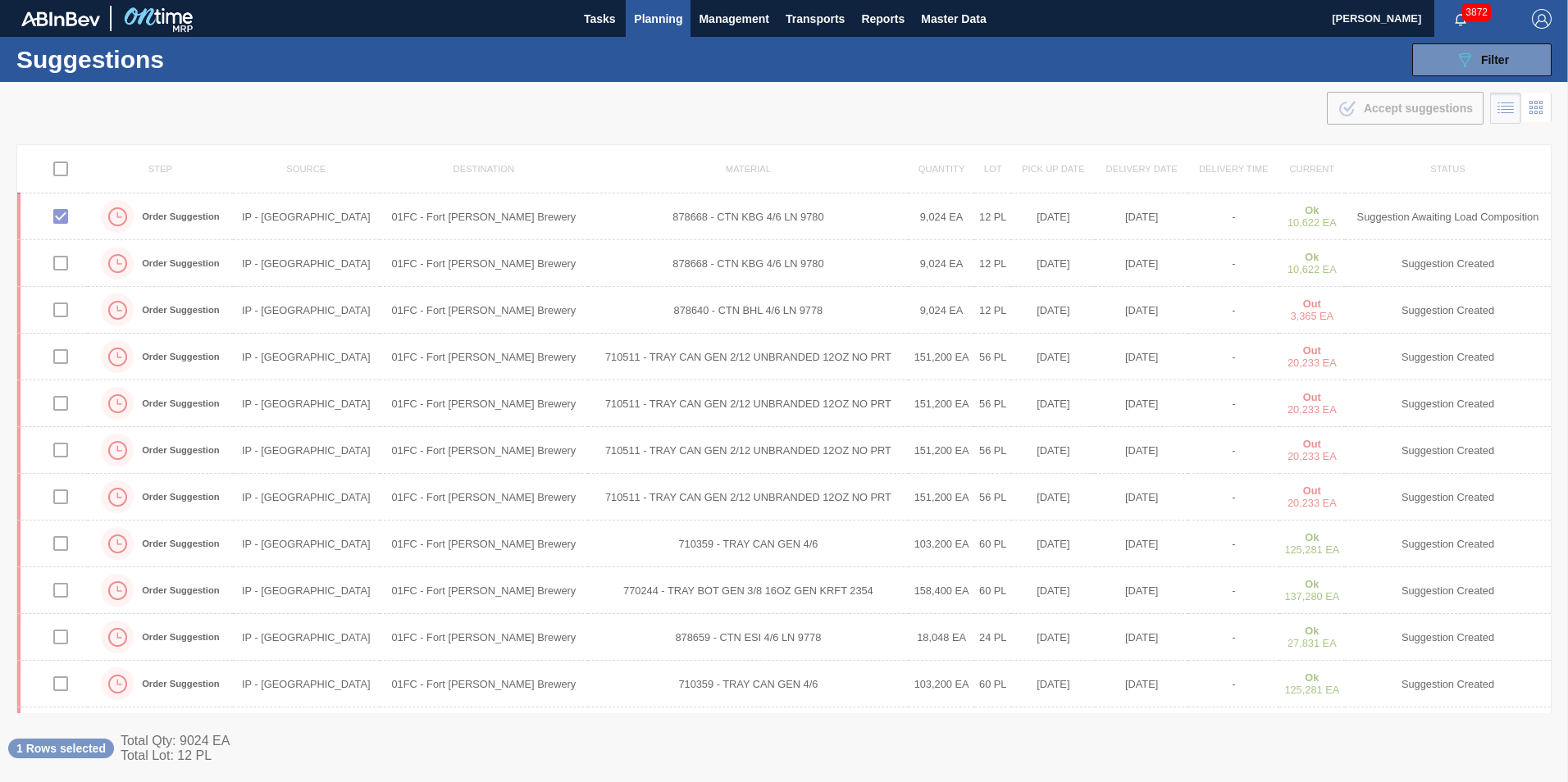
click at [985, 414] on div at bounding box center [784, 432] width 1568 height 700
click at [542, 75] on div "Suggestions 089F7B8B-B2A5-4AFE-B5C0-19BA573D28AC Filter Step Step Source Source…" at bounding box center [784, 59] width 1568 height 45
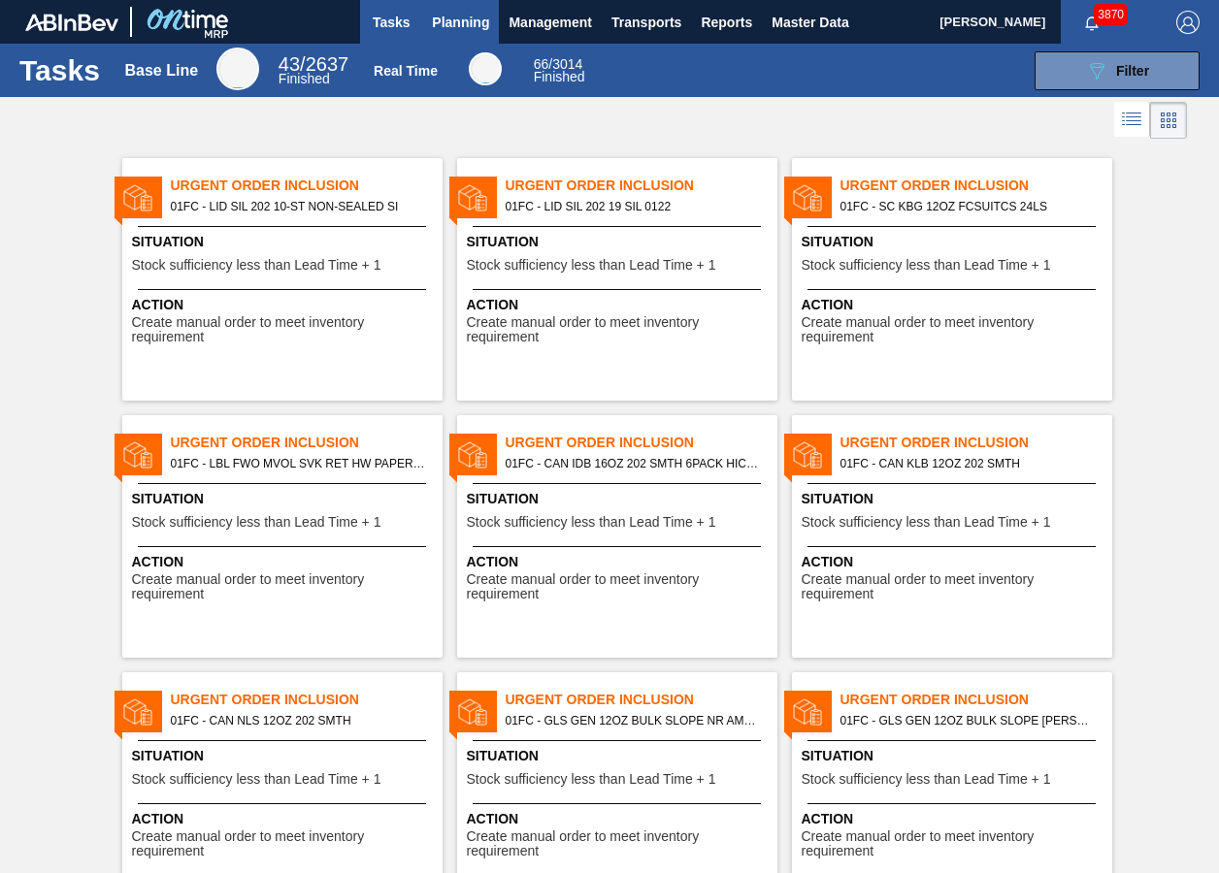
click at [445, 18] on span "Planning" at bounding box center [460, 22] width 57 height 23
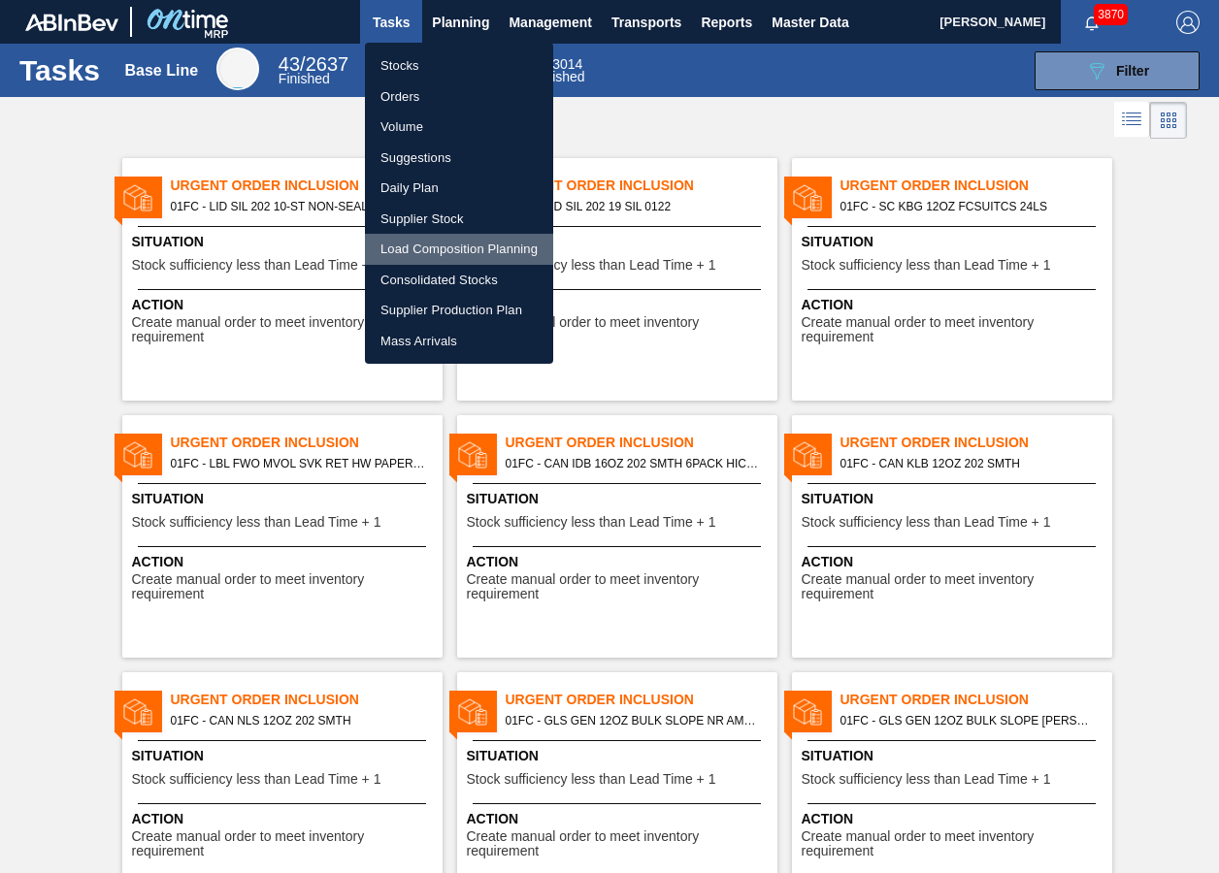
click at [457, 243] on li "Load Composition Planning" at bounding box center [459, 249] width 188 height 31
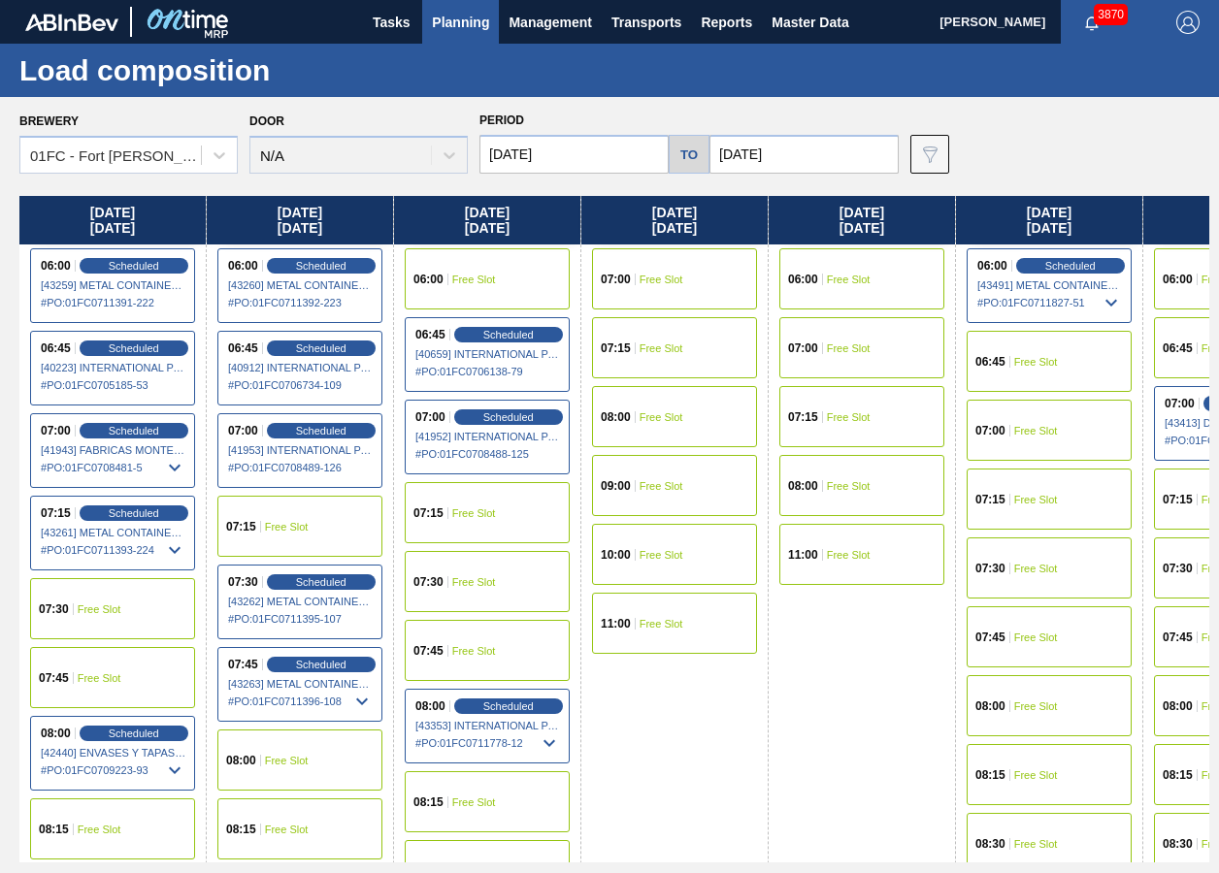
click at [556, 159] on input "10/08/2025" at bounding box center [573, 154] width 189 height 39
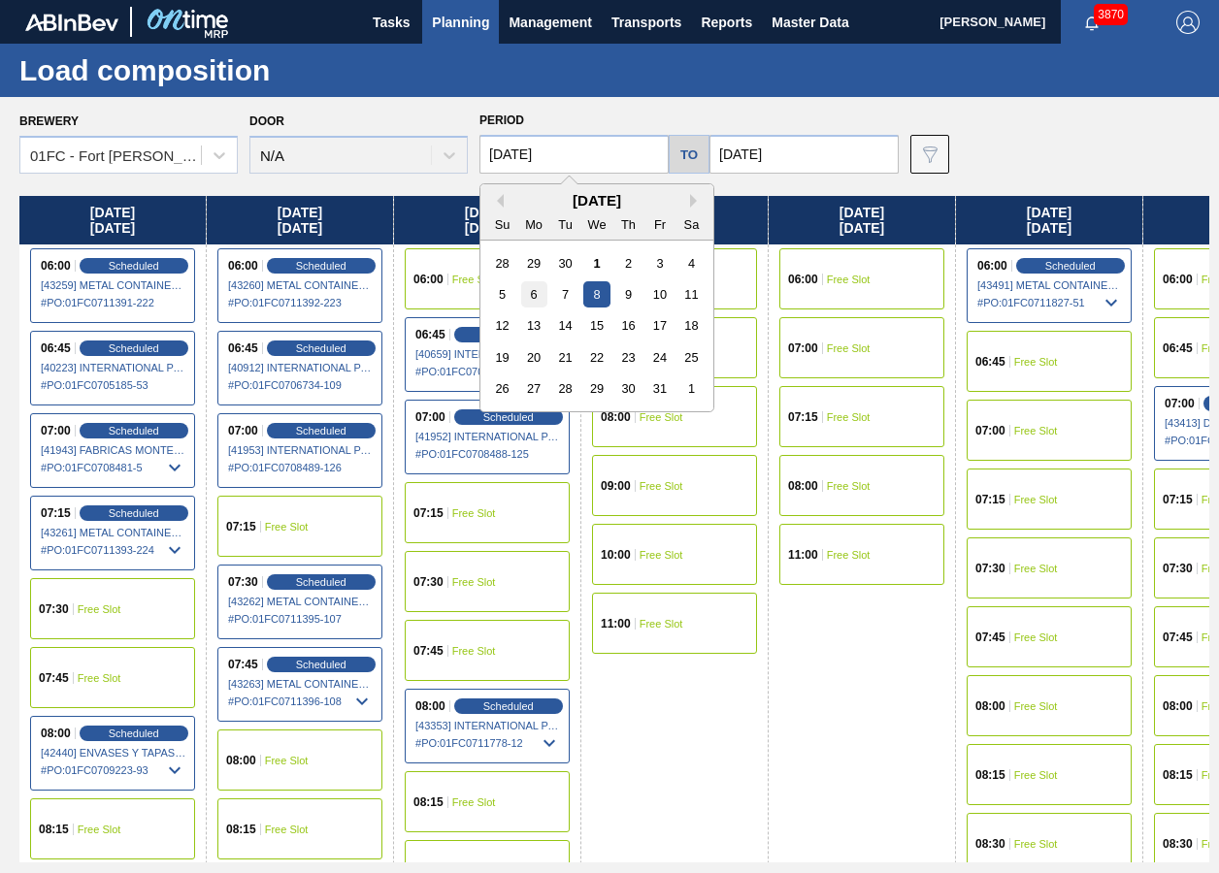
click at [541, 302] on div "6" at bounding box center [534, 294] width 26 height 26
type input "[DATE]"
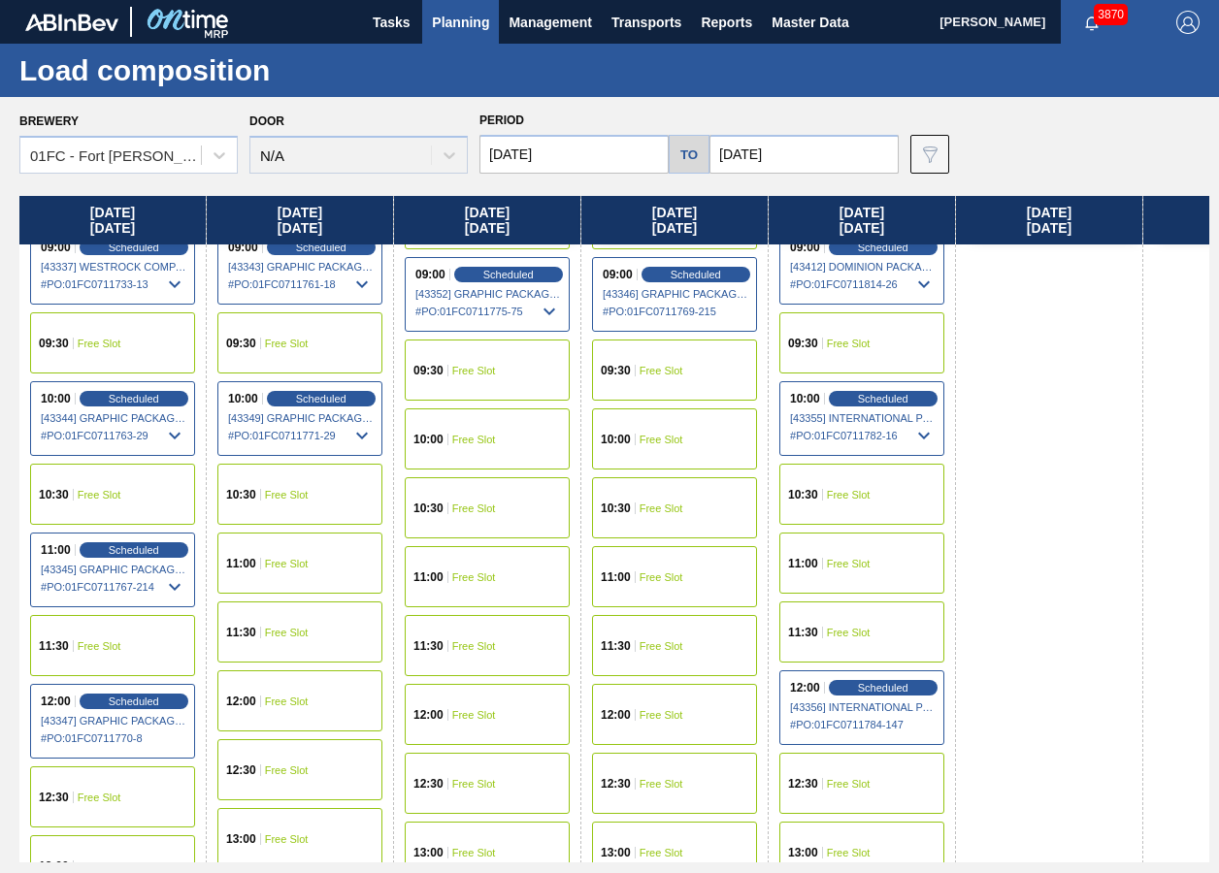
scroll to position [855, 0]
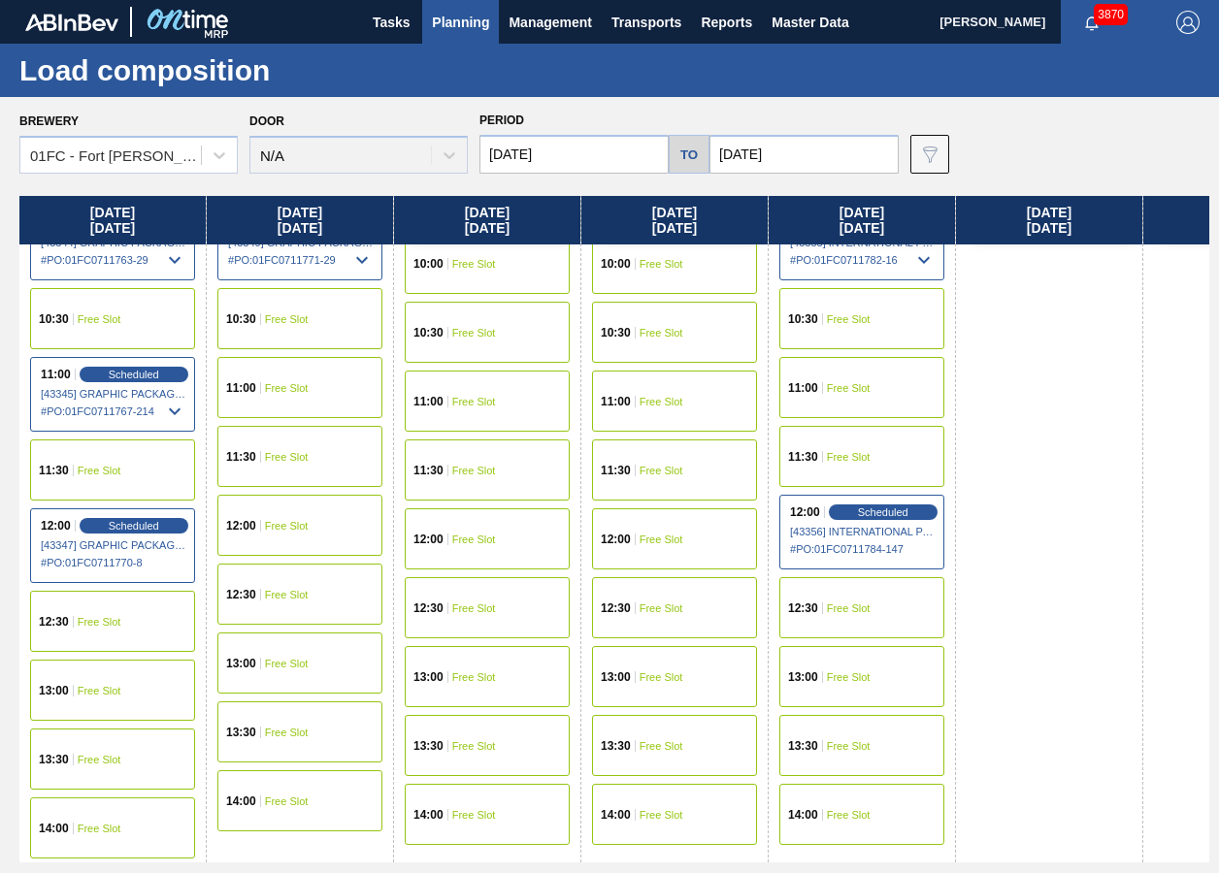
click at [92, 697] on div "13:00 Free Slot" at bounding box center [112, 690] width 165 height 61
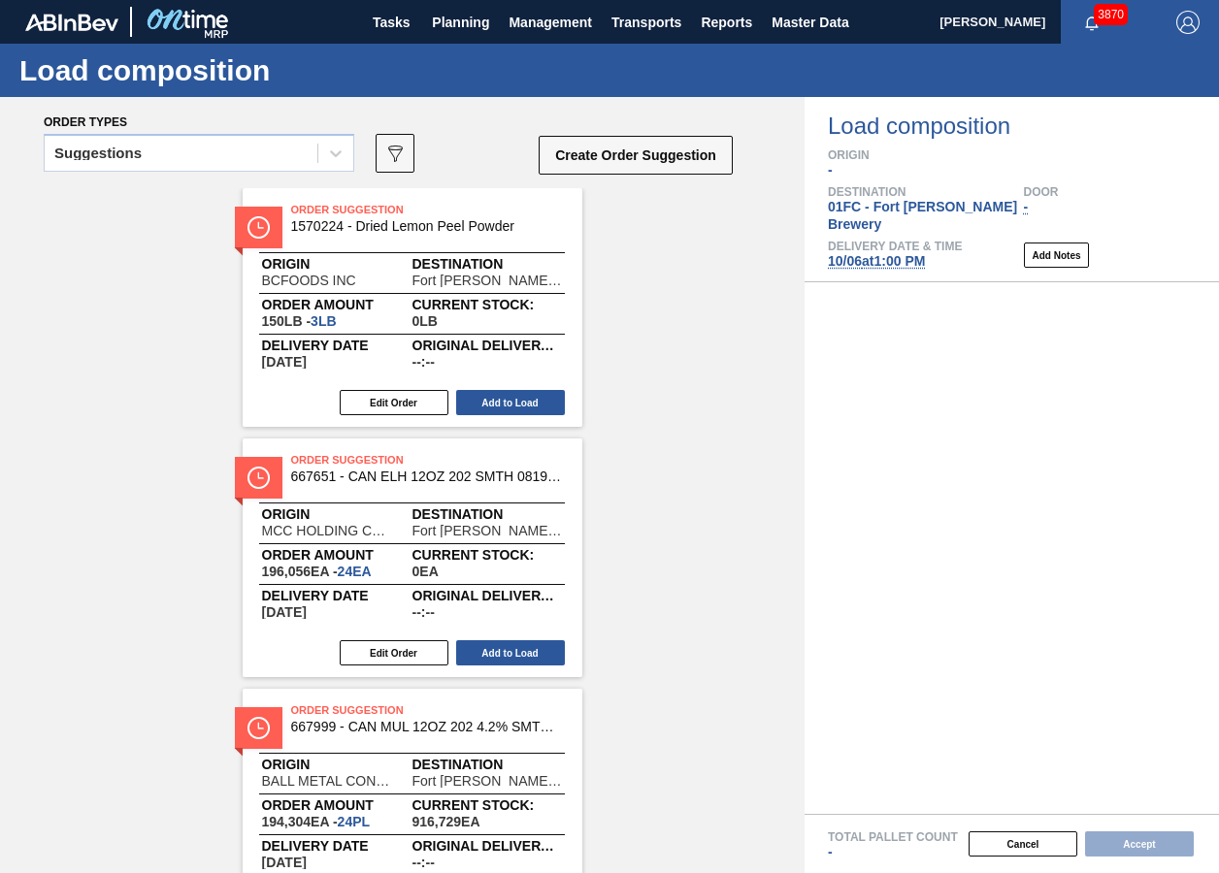
click at [237, 162] on div "Suggestions" at bounding box center [181, 154] width 273 height 28
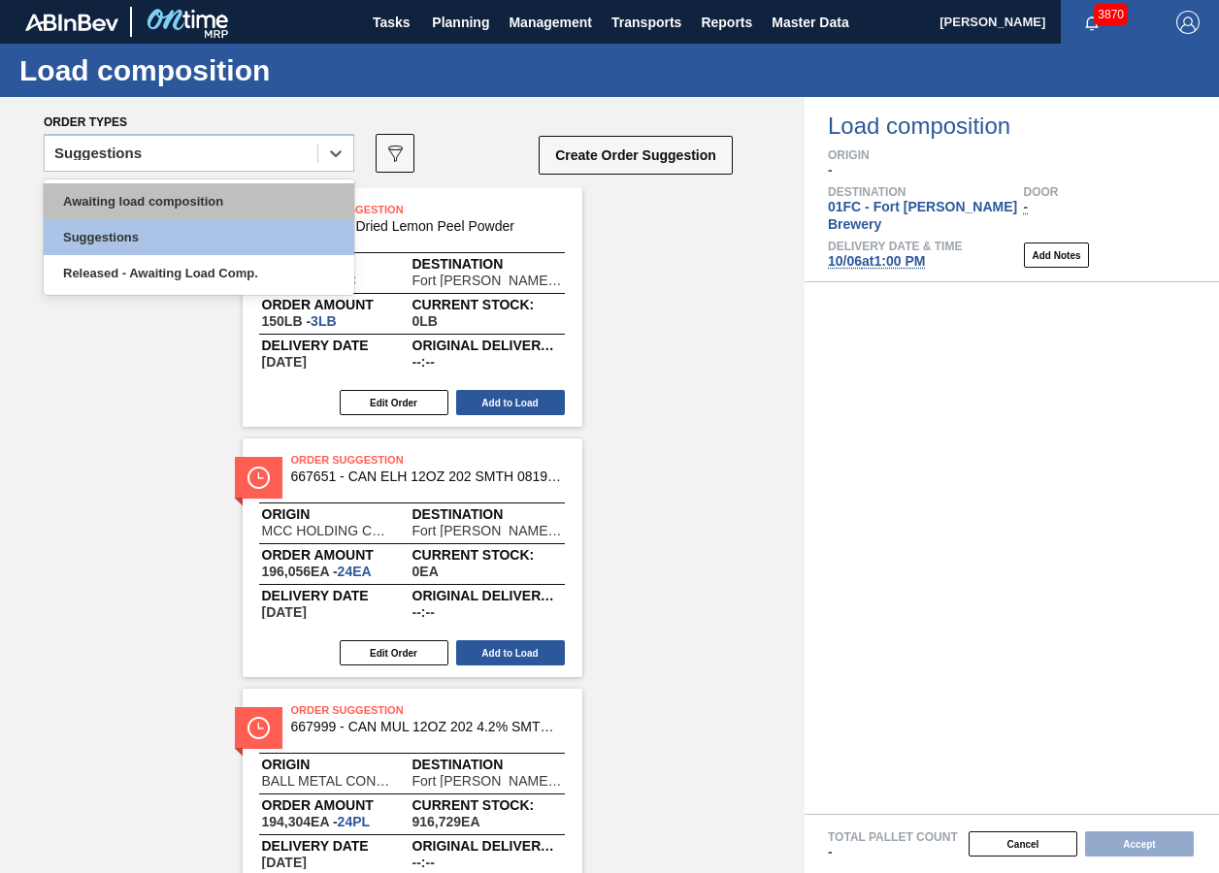
click at [203, 194] on div "Awaiting load composition" at bounding box center [199, 201] width 311 height 36
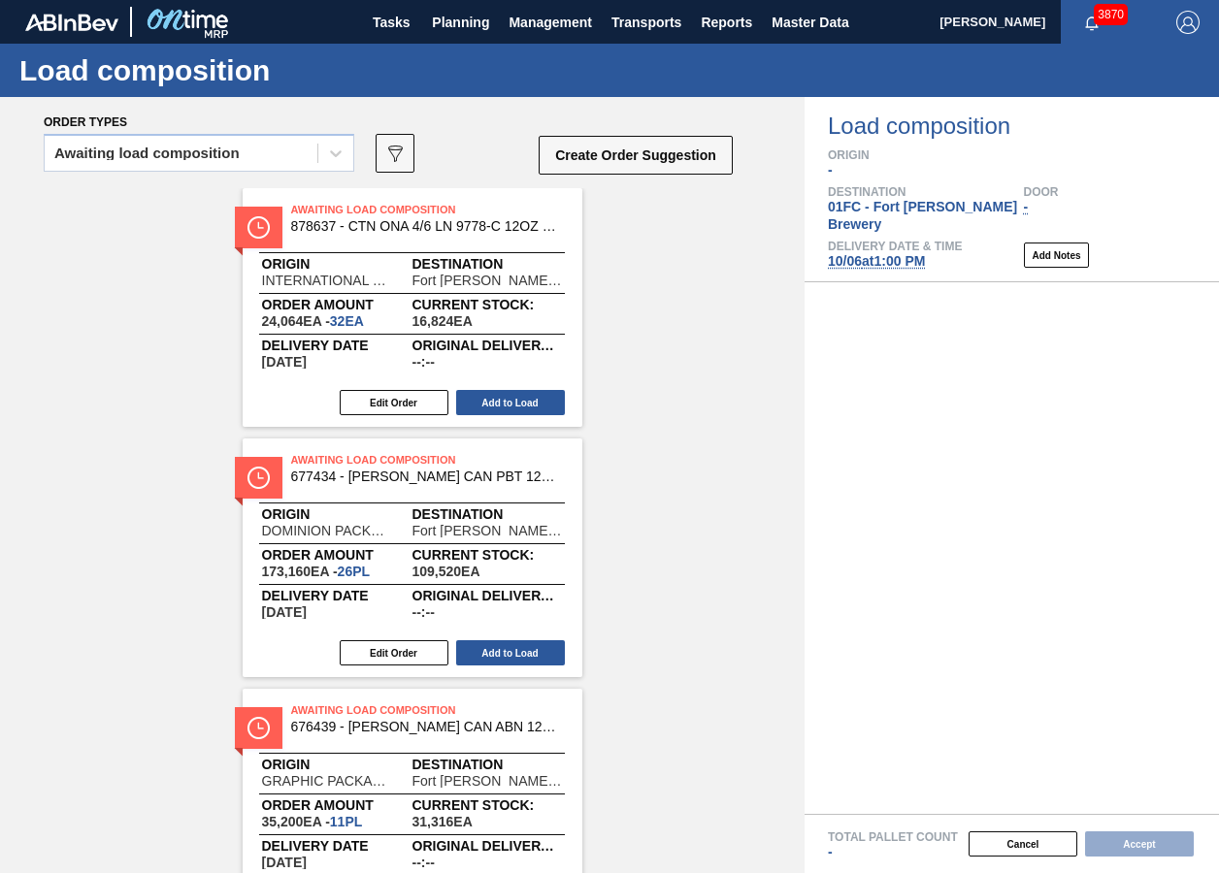
click at [106, 155] on div "Awaiting load composition" at bounding box center [146, 154] width 185 height 14
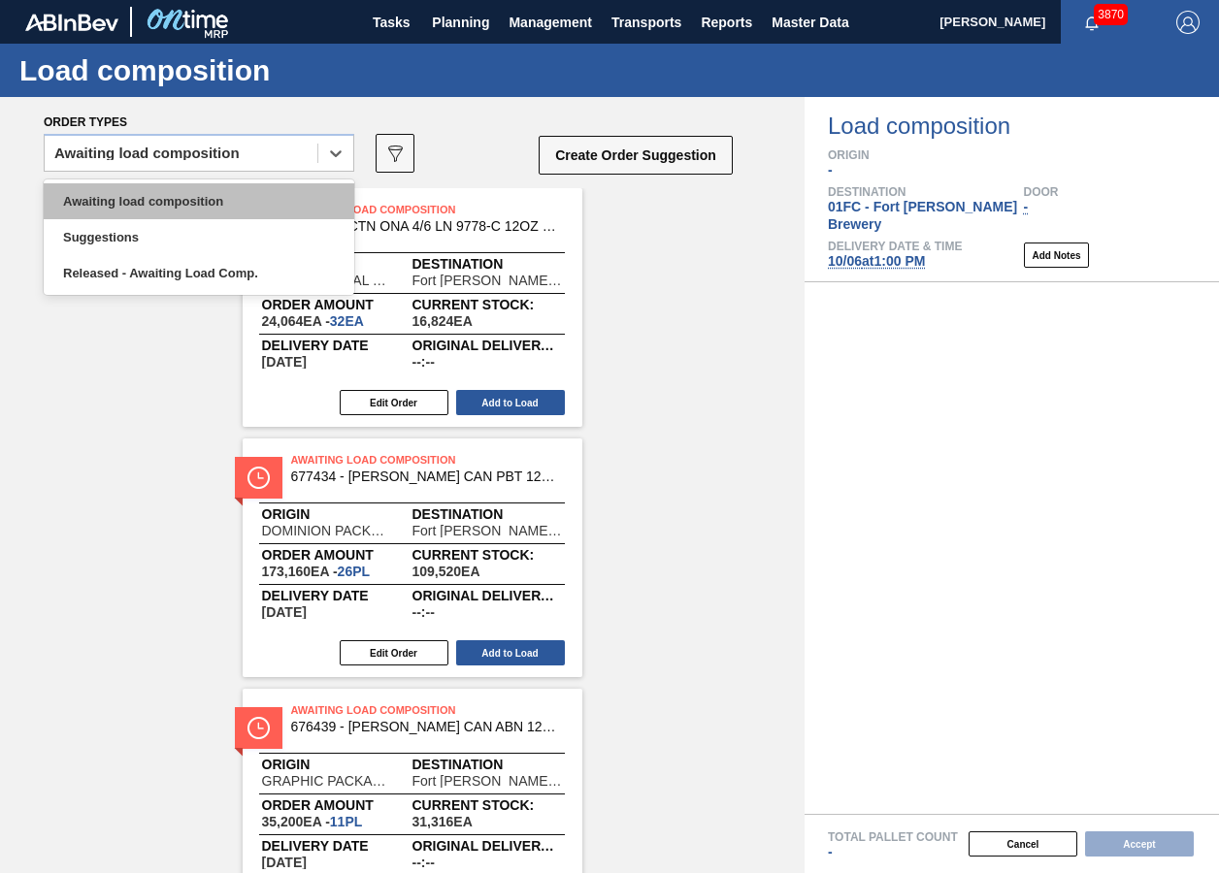
click at [103, 193] on div "Awaiting load composition" at bounding box center [199, 201] width 311 height 36
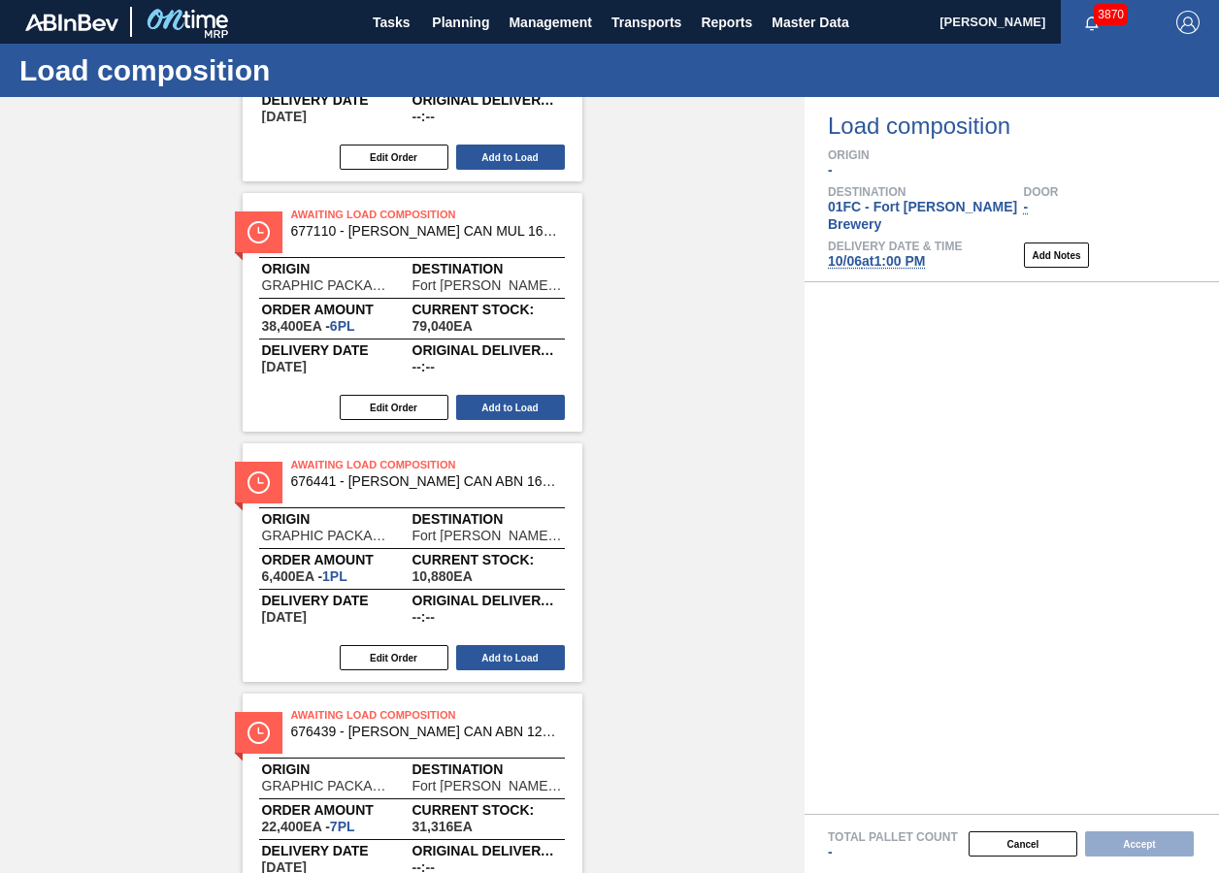
scroll to position [4369, 0]
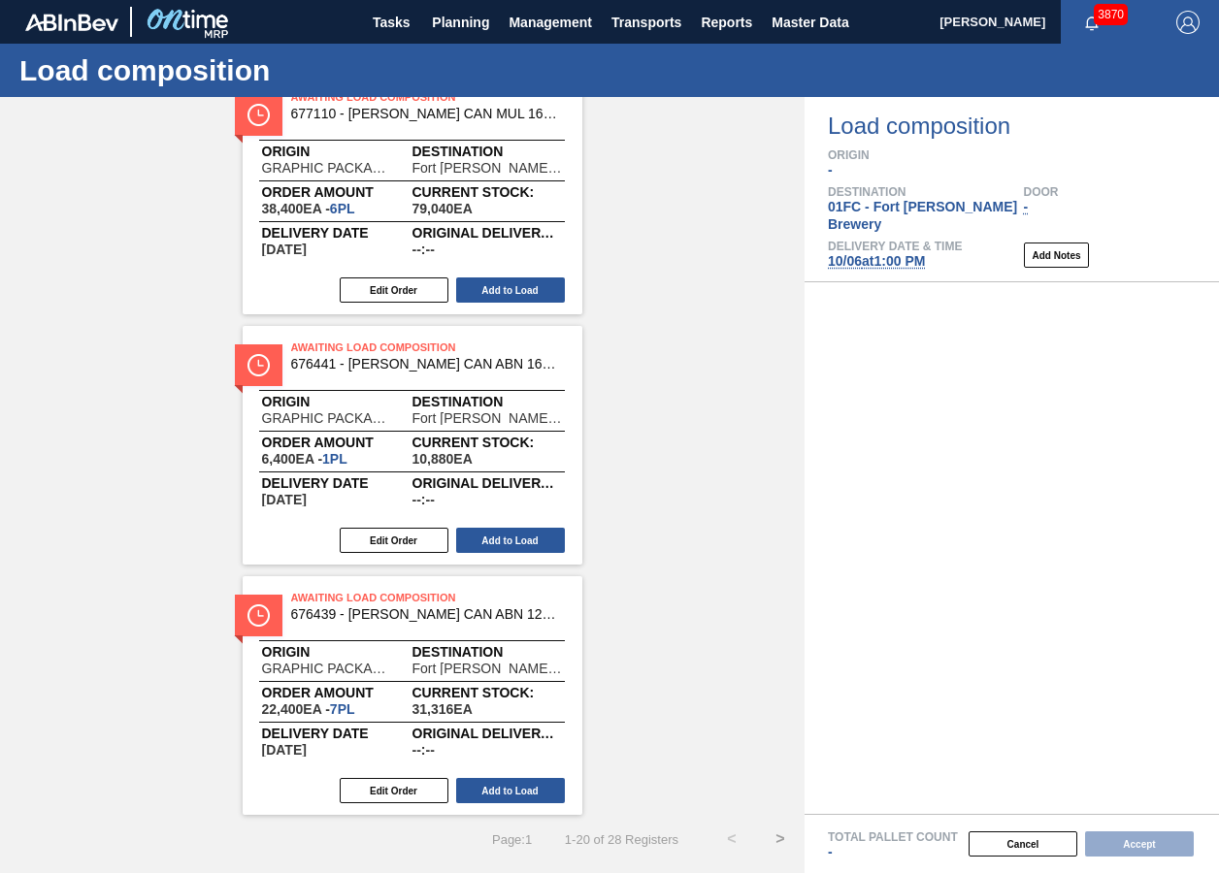
click at [770, 826] on button ">" at bounding box center [780, 839] width 49 height 49
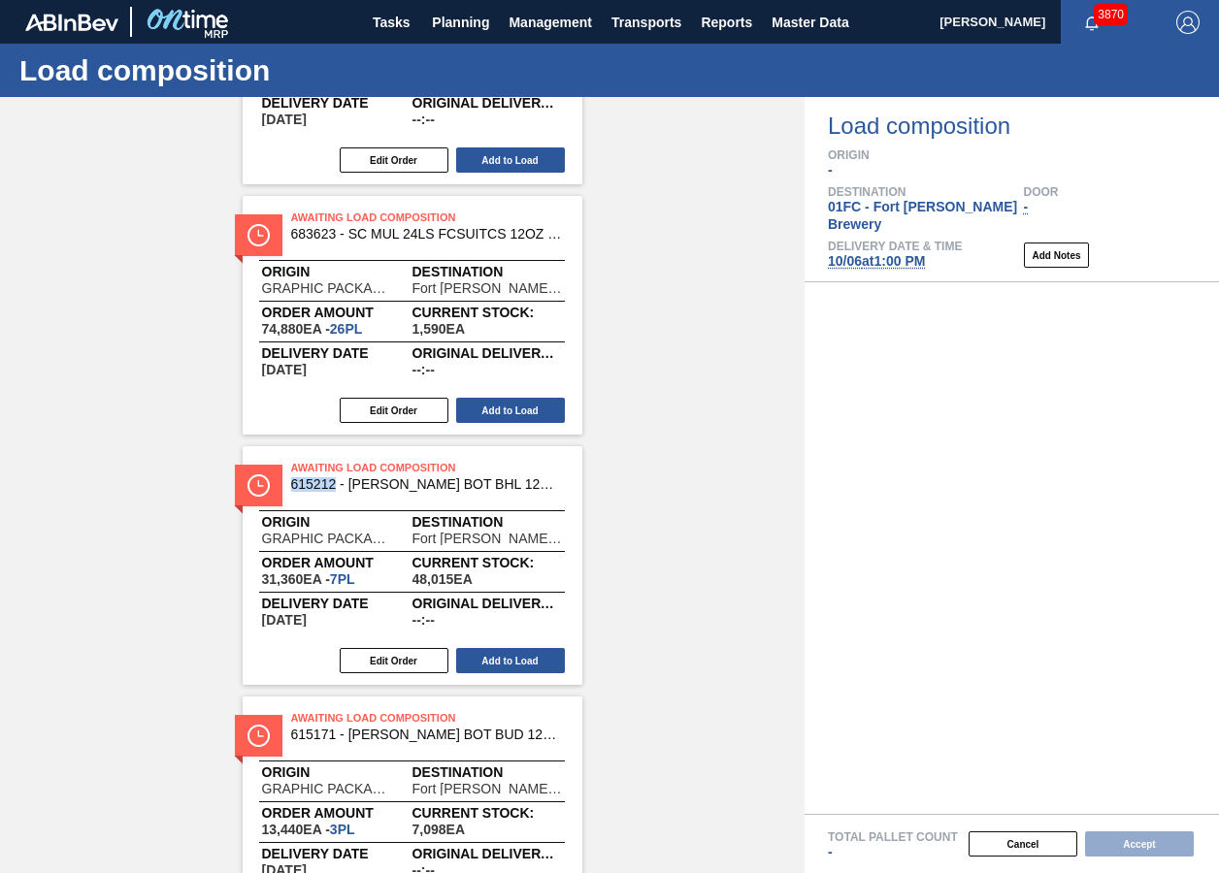
click at [482, 642] on div "Awaiting Load Composition 615212 - CARR BOT BHL 12OZ SNUG 12/12 12OZ BOT 01 Ori…" at bounding box center [413, 565] width 340 height 239
click at [488, 658] on button "Add to Load" at bounding box center [510, 660] width 109 height 25
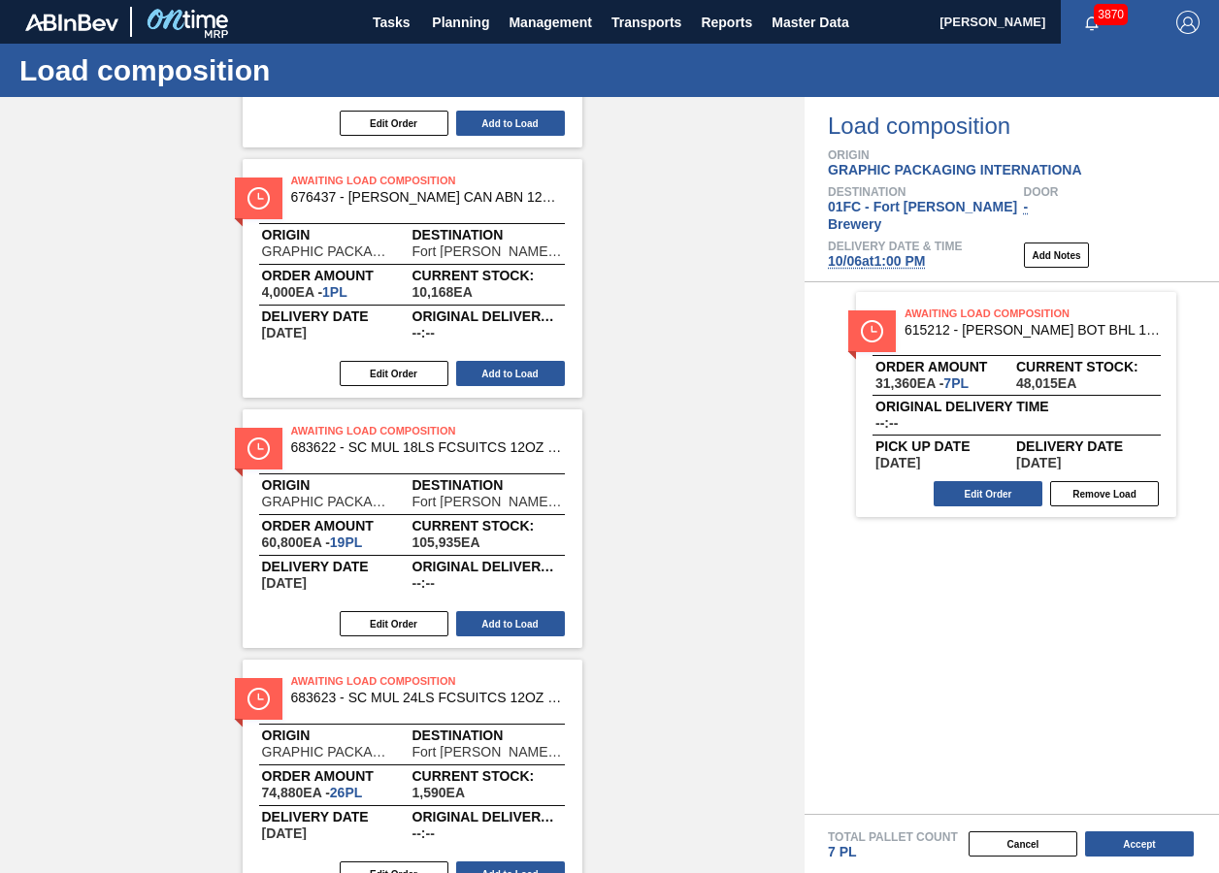
scroll to position [4369, 0]
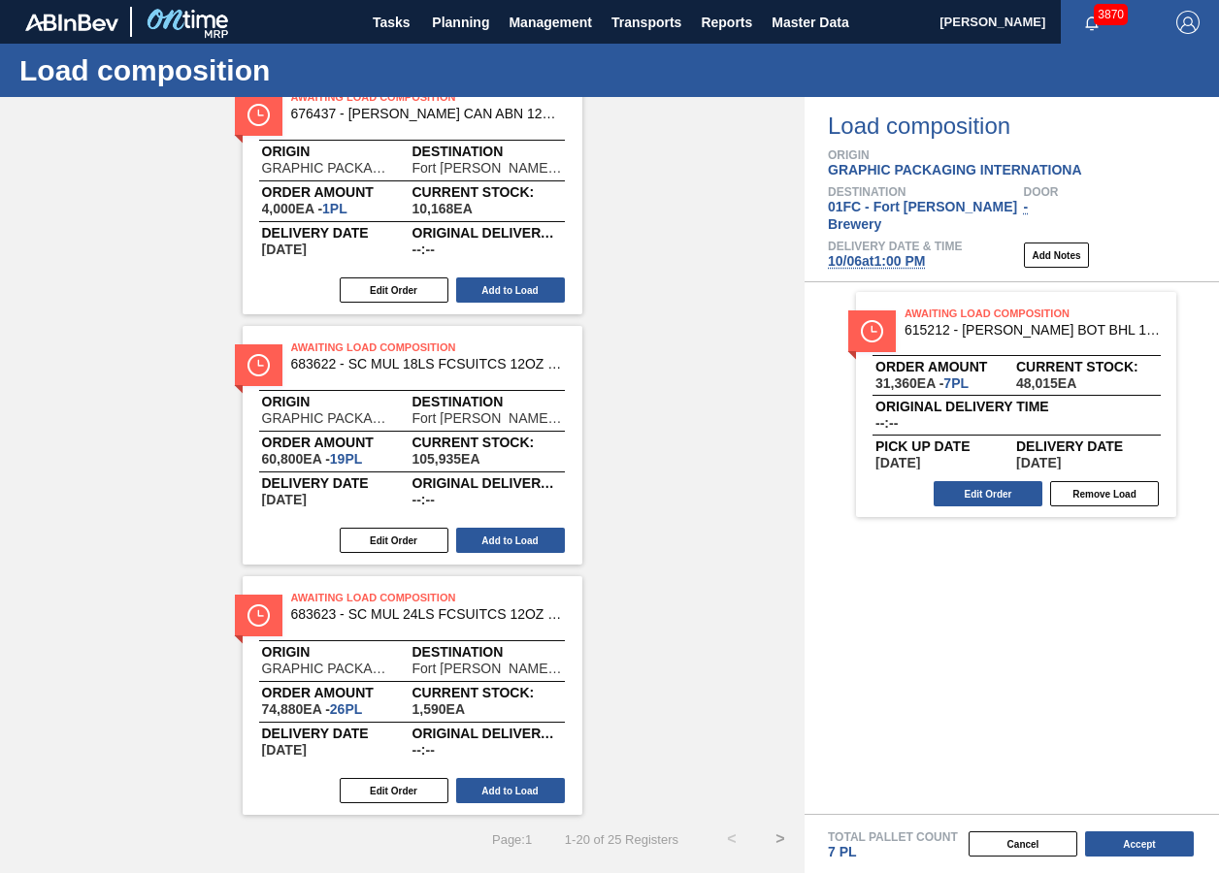
click at [774, 837] on button ">" at bounding box center [780, 839] width 49 height 49
click at [506, 540] on button "Add to Load" at bounding box center [510, 540] width 109 height 25
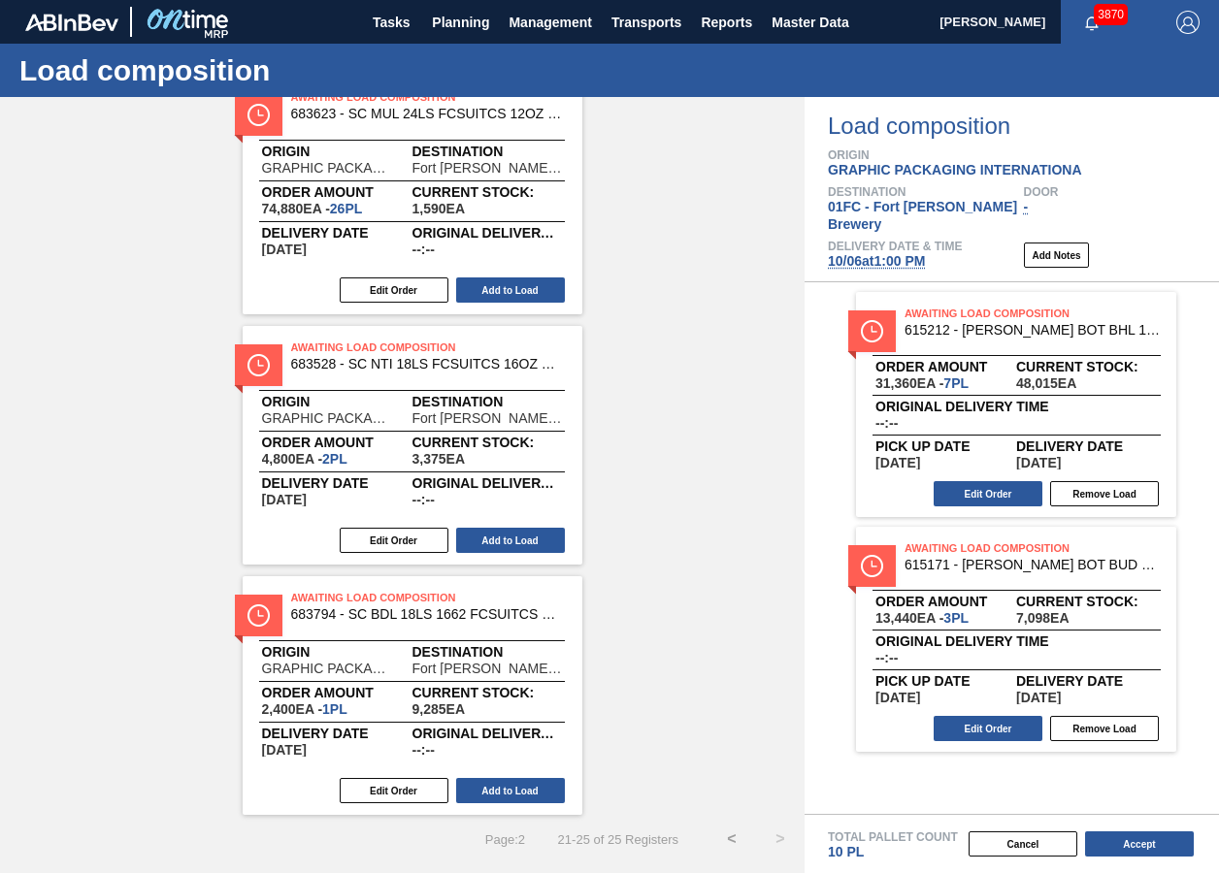
scroll to position [113, 0]
click at [706, 531] on div "Awaiting Load Composition 683623 - SC MUL 24LS FCSUITCS 12OZ SLEEK AQUEOUS Orig…" at bounding box center [402, 445] width 805 height 739
click at [724, 841] on button "<" at bounding box center [731, 839] width 49 height 49
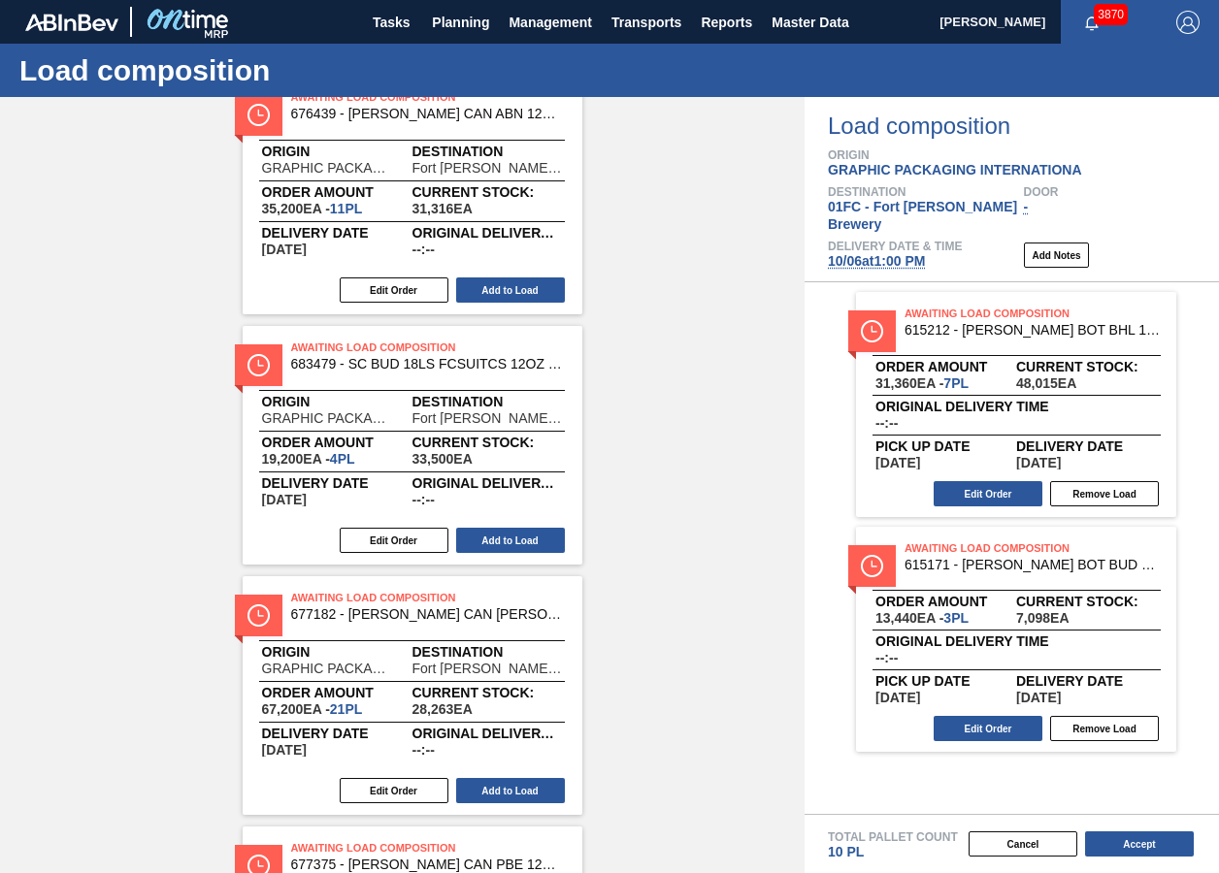
scroll to position [1995, 0]
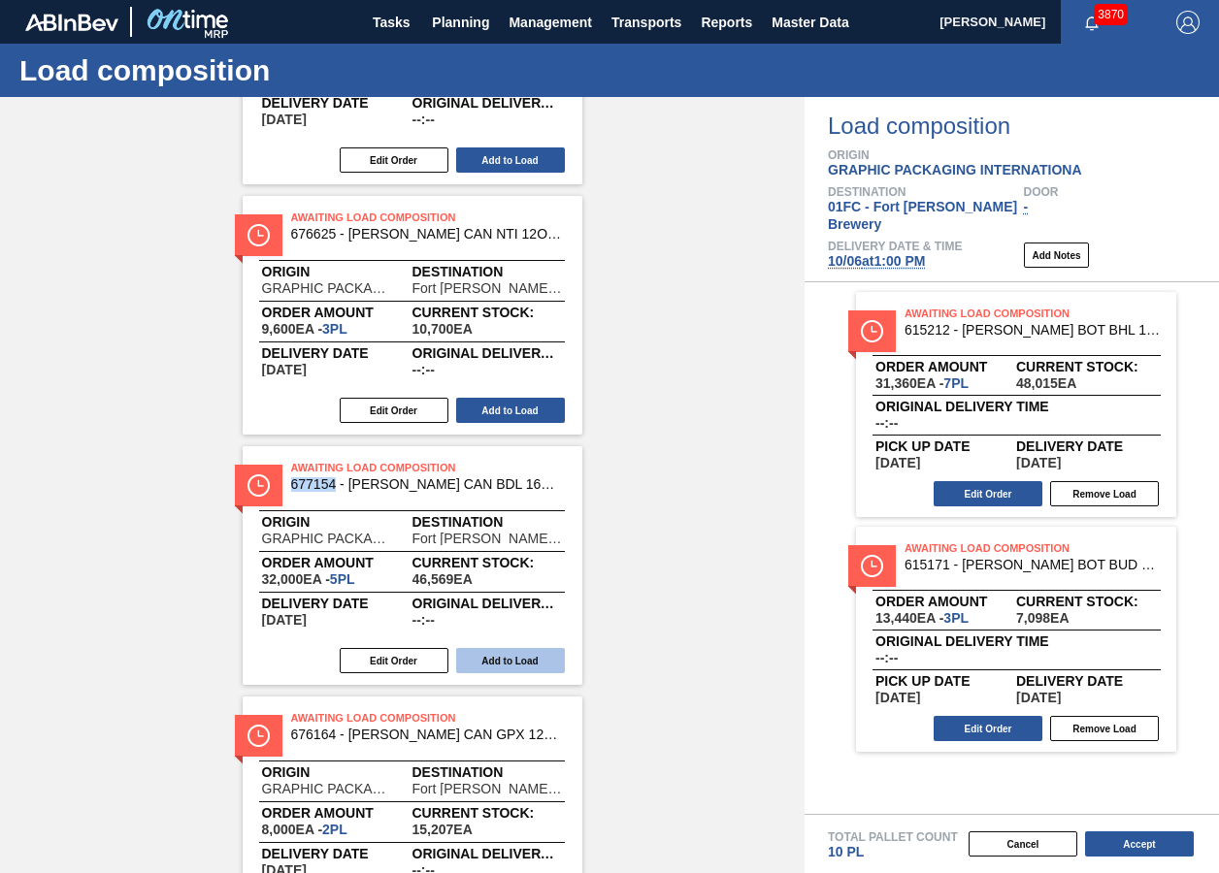
click at [552, 656] on button "Add to Load" at bounding box center [510, 660] width 109 height 25
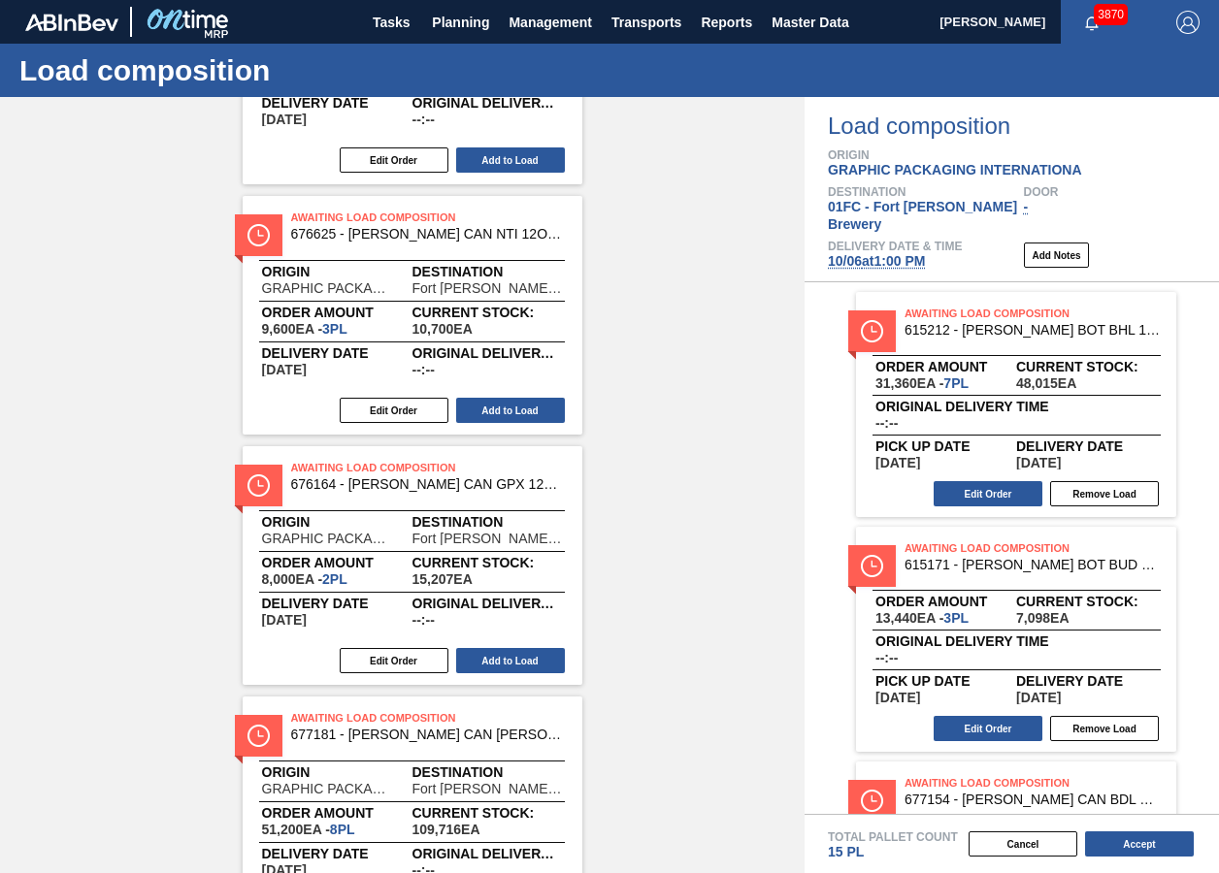
click at [754, 570] on div "Awaiting Load Composition 676439 - CARR CAN ABN 12OZ TWNSTK 30/12 CAN 0822 Orig…" at bounding box center [402, 565] width 805 height 4745
click at [532, 661] on button "Add to Load" at bounding box center [510, 660] width 109 height 25
click at [749, 526] on div "Awaiting Load Composition 676439 - CARR CAN ABN 12OZ TWNSTK 30/12 CAN 0822 Orig…" at bounding box center [402, 440] width 805 height 4495
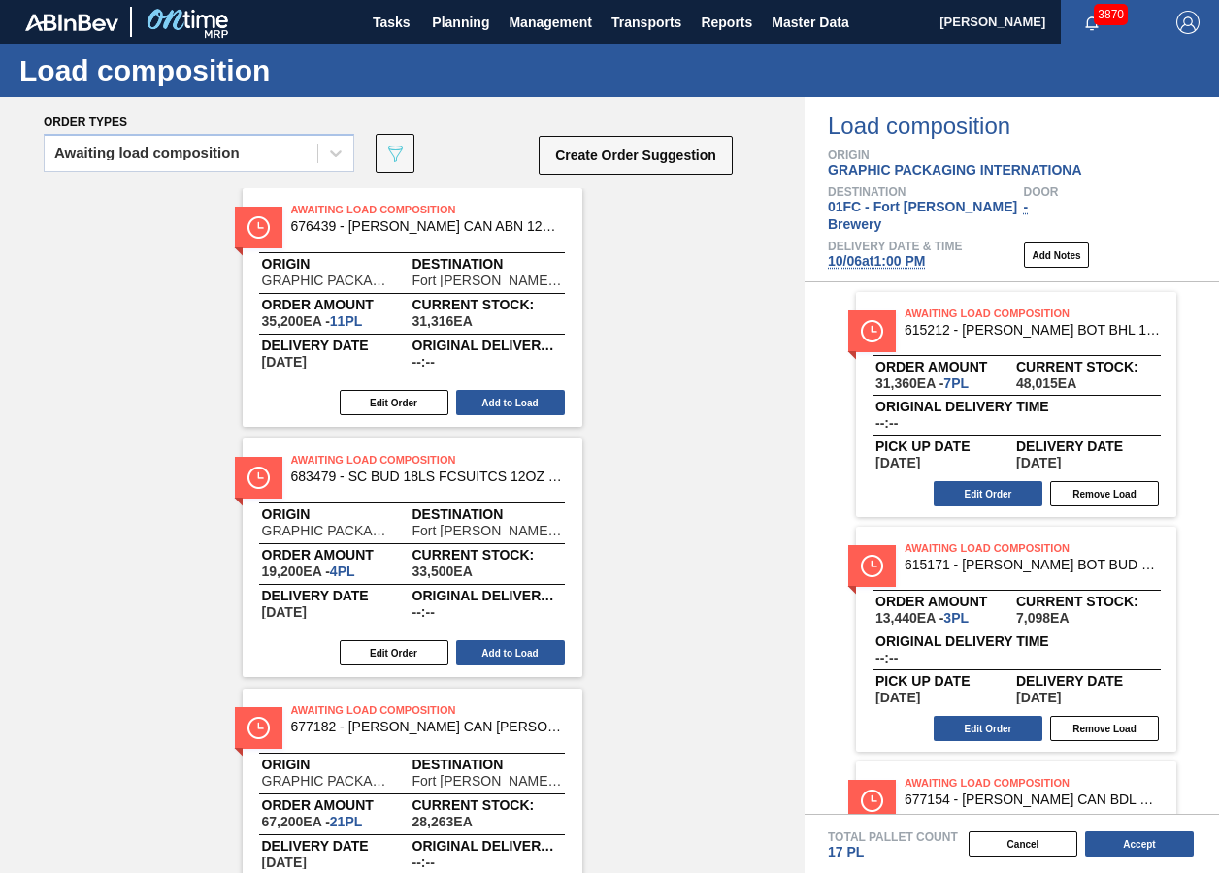
scroll to position [3247, 0]
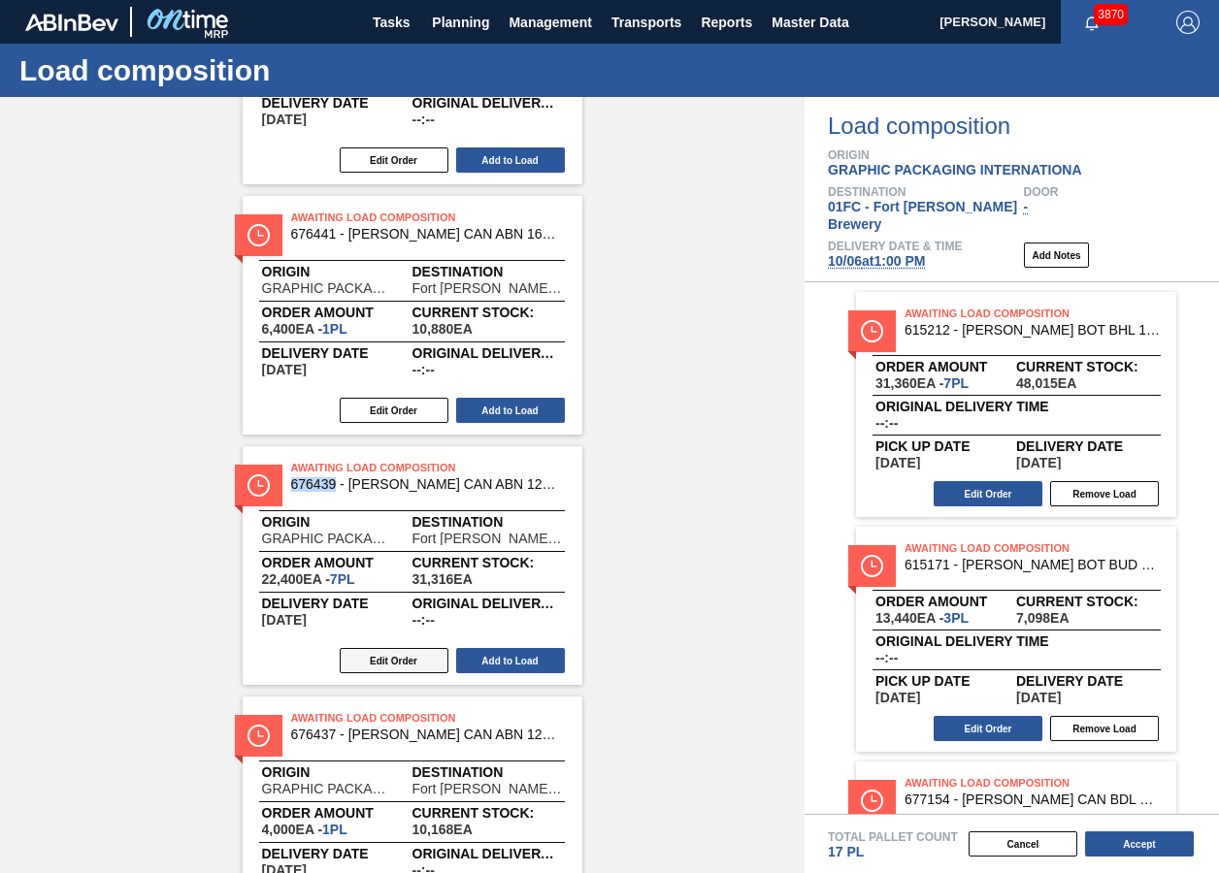
click at [376, 648] on button "Edit Order" at bounding box center [394, 660] width 109 height 25
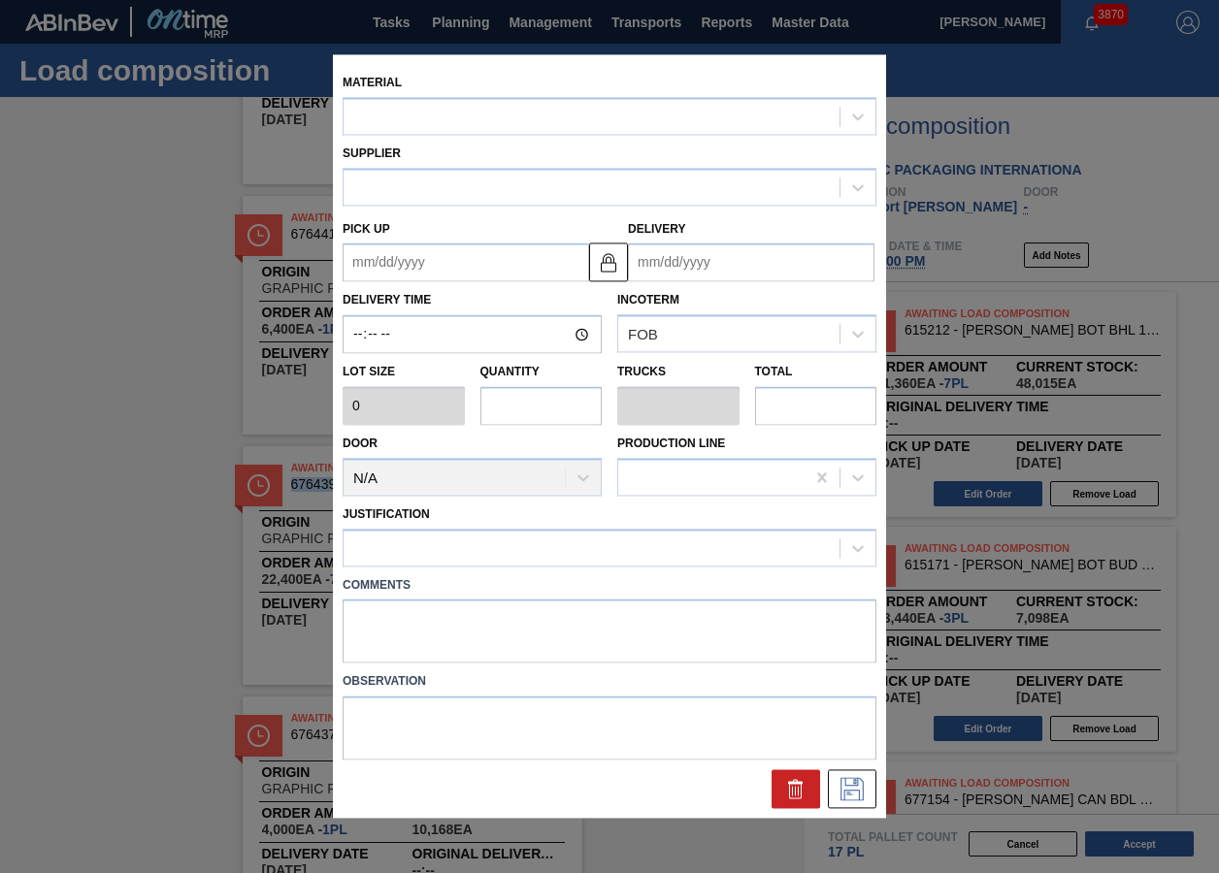
type input "3,200"
type input "7"
type input "0.269"
type input "22,400"
type up "[DATE]"
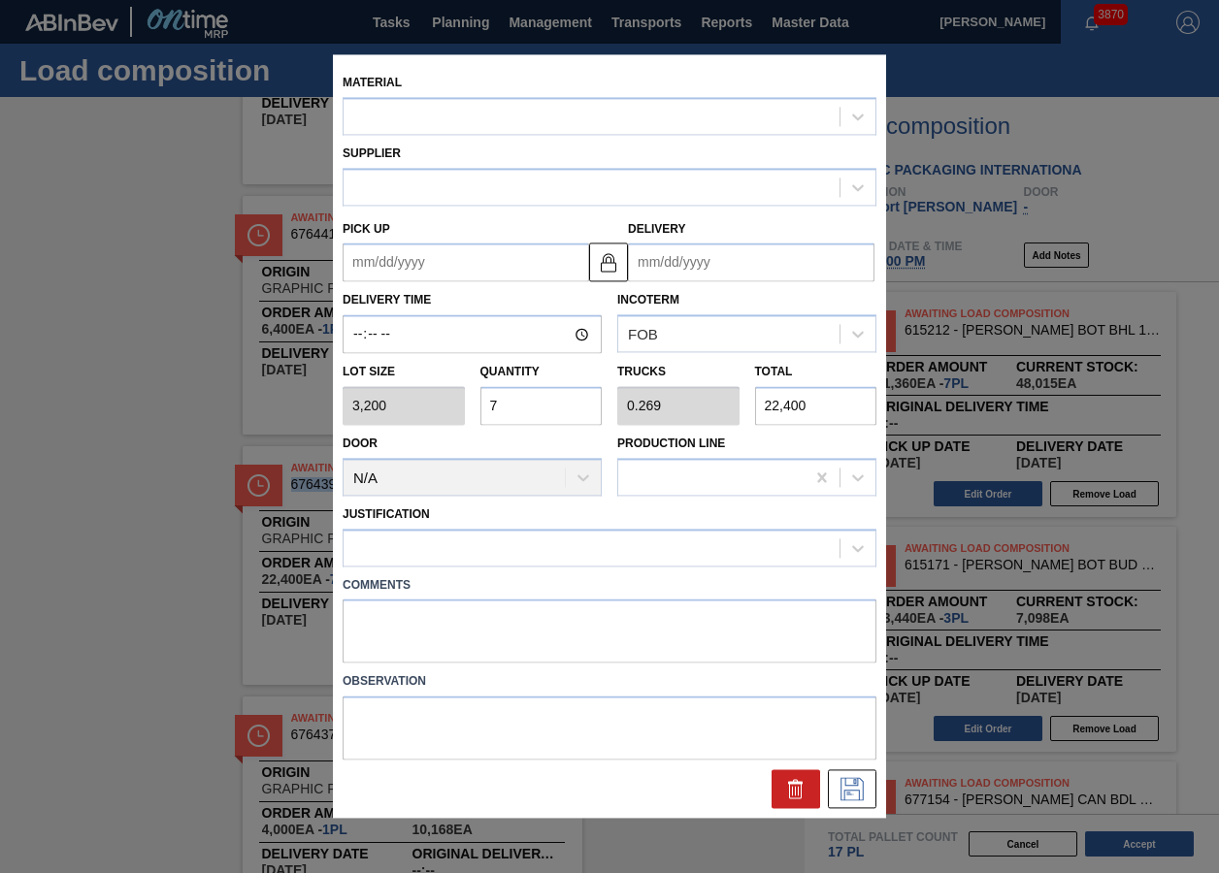
type input "[DATE]"
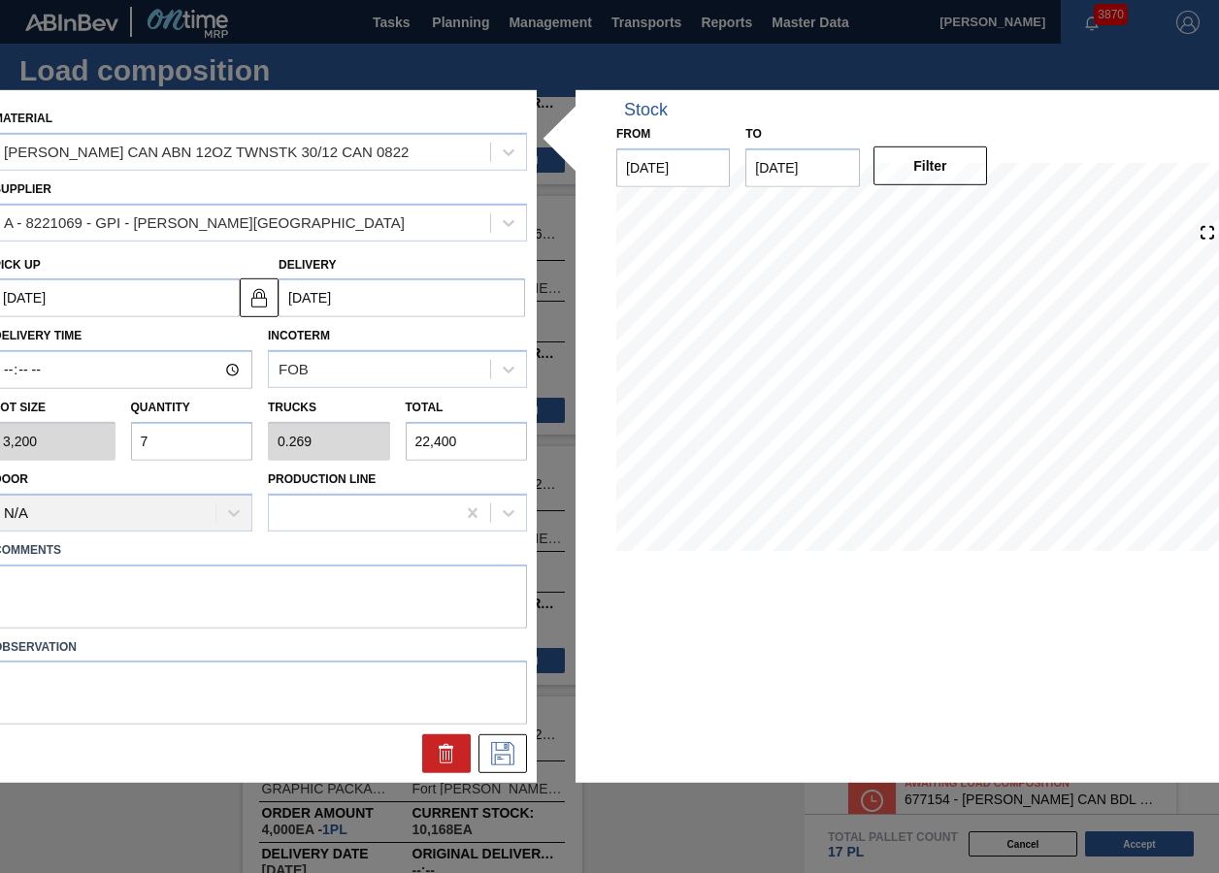
click at [198, 440] on input "7" at bounding box center [192, 441] width 122 height 39
type input "75"
type input "2.885"
type input "240,000"
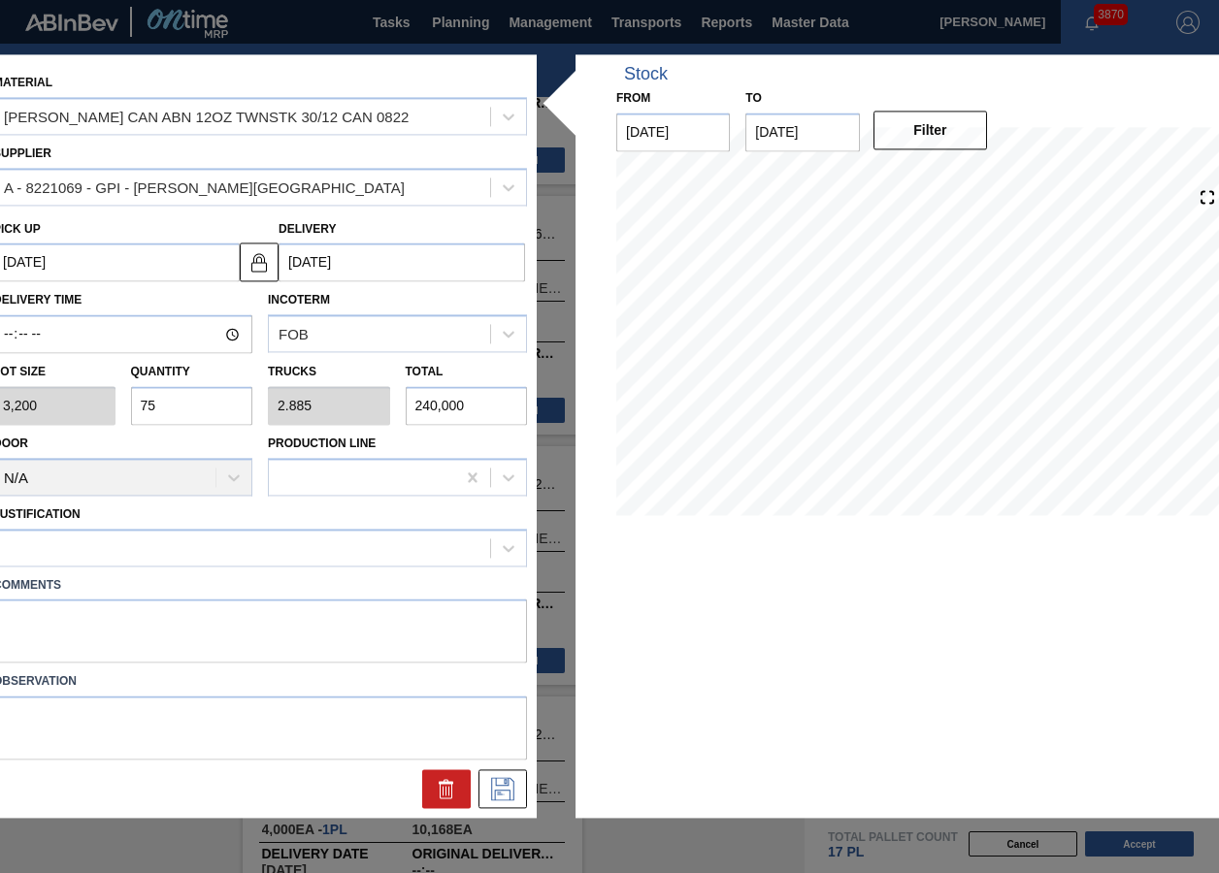
type input "7"
type input "0.269"
type input "22,400"
type input "0"
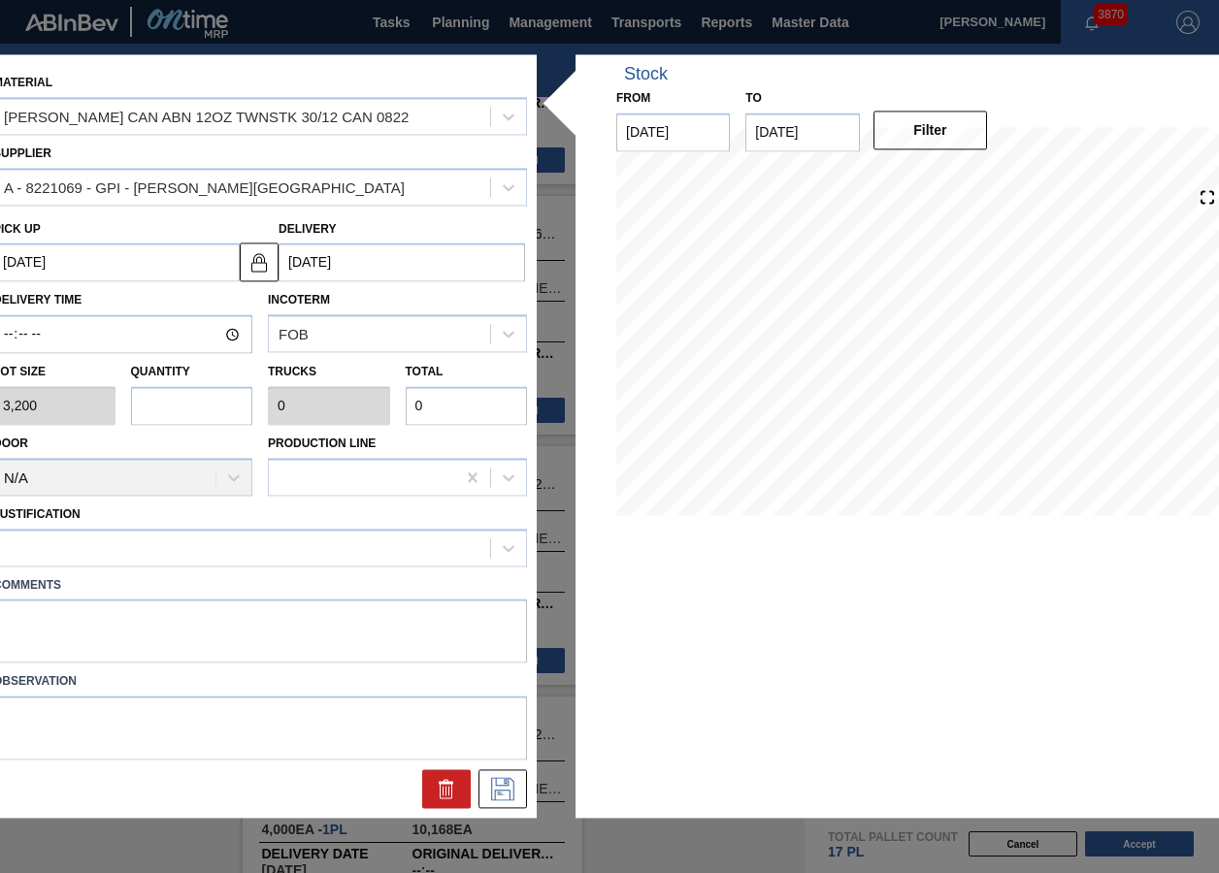
type input "5"
type input "0.192"
type input "16,000"
type input "5"
click at [509, 802] on button at bounding box center [502, 790] width 49 height 39
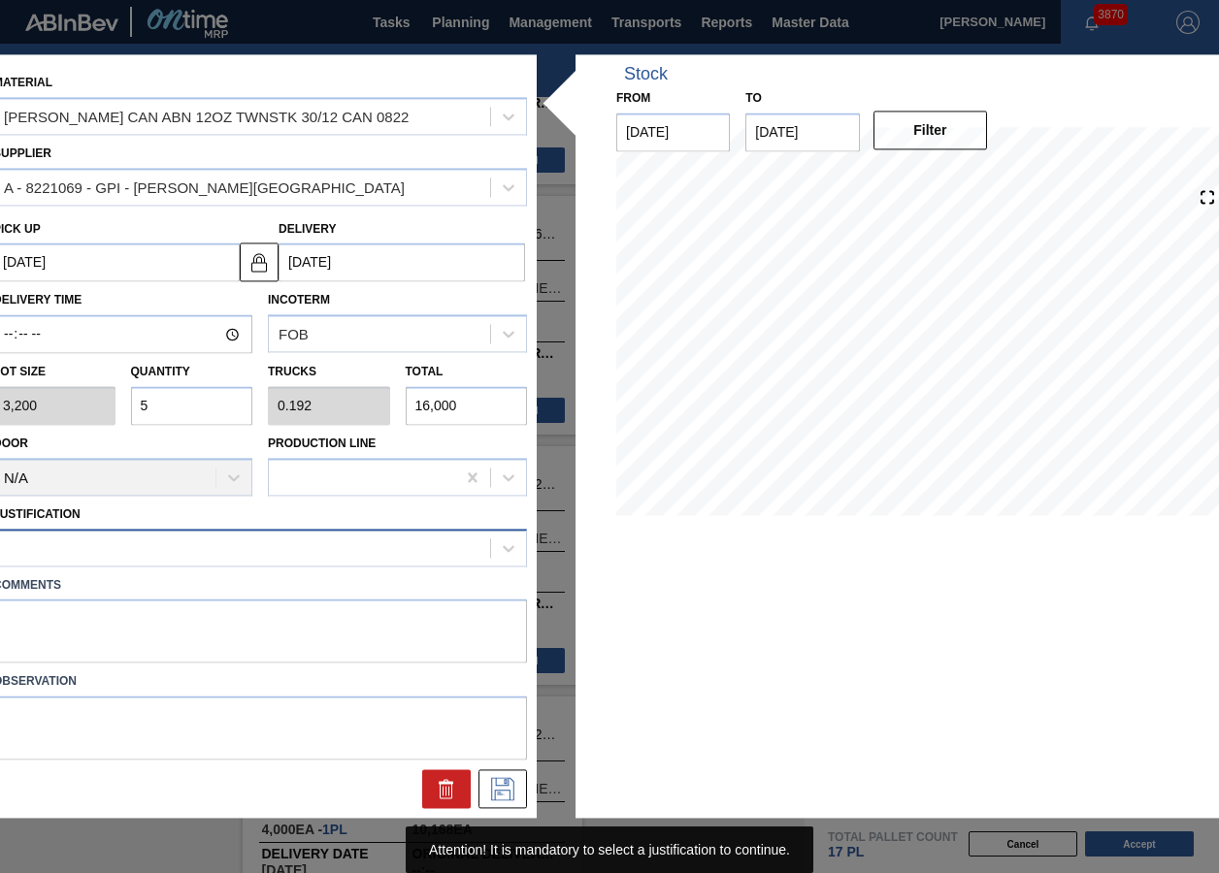
click at [230, 553] on div at bounding box center [242, 548] width 496 height 28
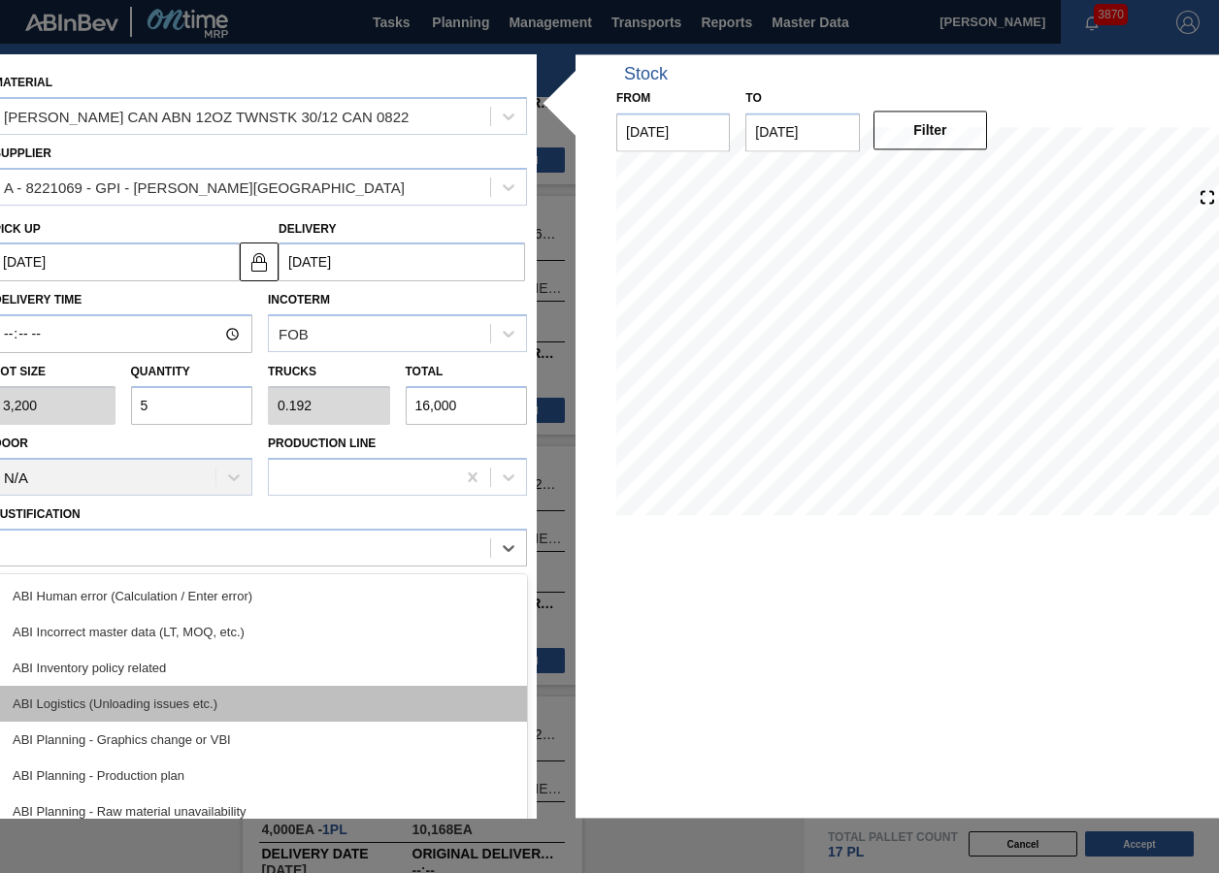
scroll to position [291, 0]
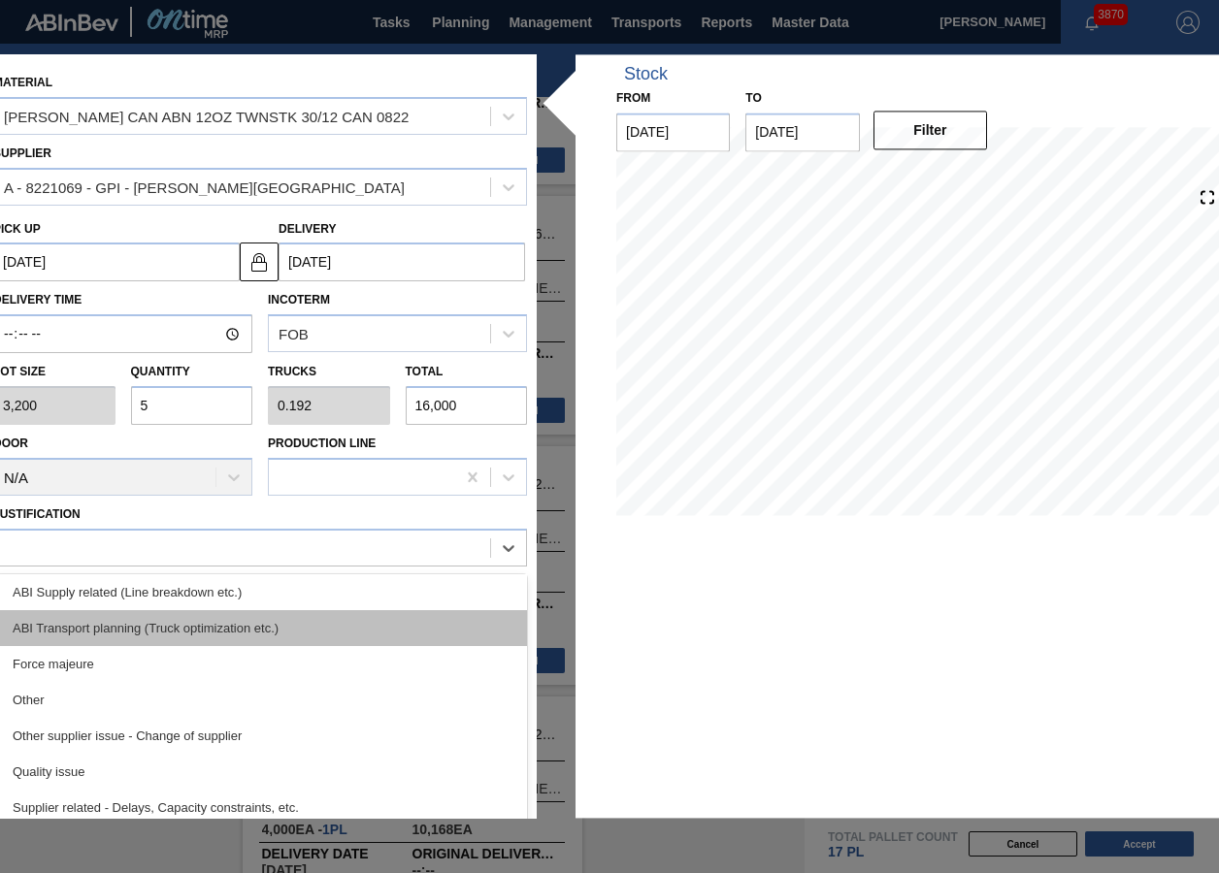
click at [228, 633] on div "ABI Transport planning (Truck optimization etc.)" at bounding box center [260, 628] width 534 height 36
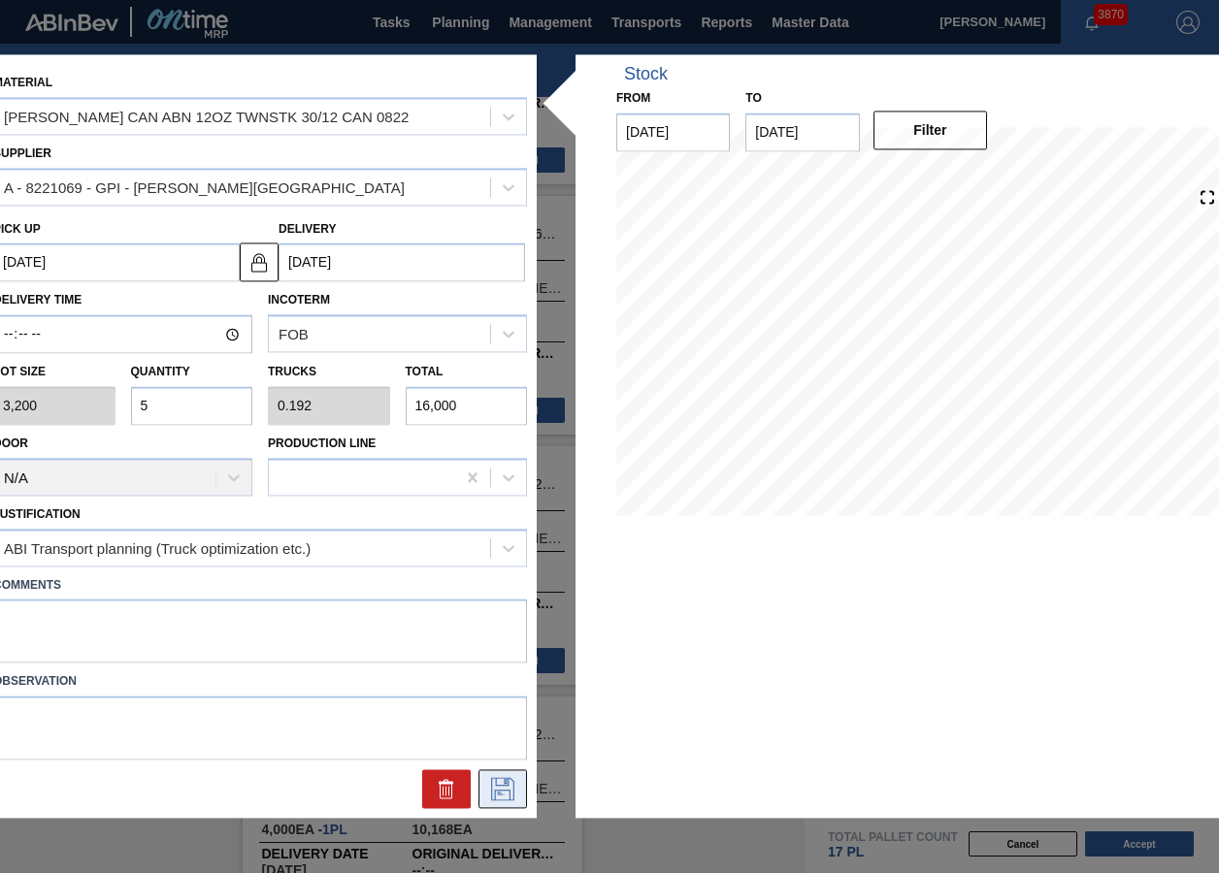
click at [496, 797] on icon at bounding box center [502, 789] width 31 height 23
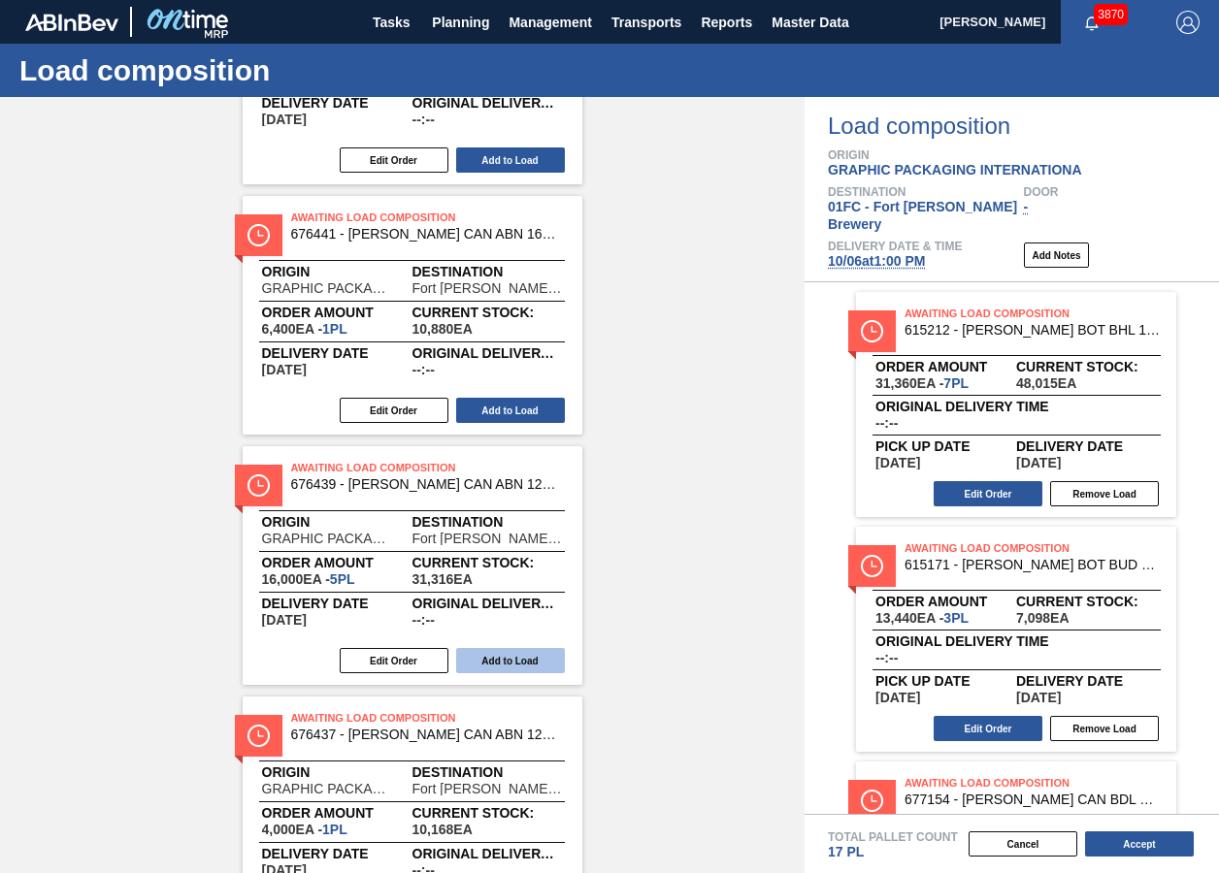
click at [498, 648] on button "Add to Load" at bounding box center [510, 660] width 109 height 25
click at [507, 661] on button "Add to Load" at bounding box center [510, 660] width 109 height 25
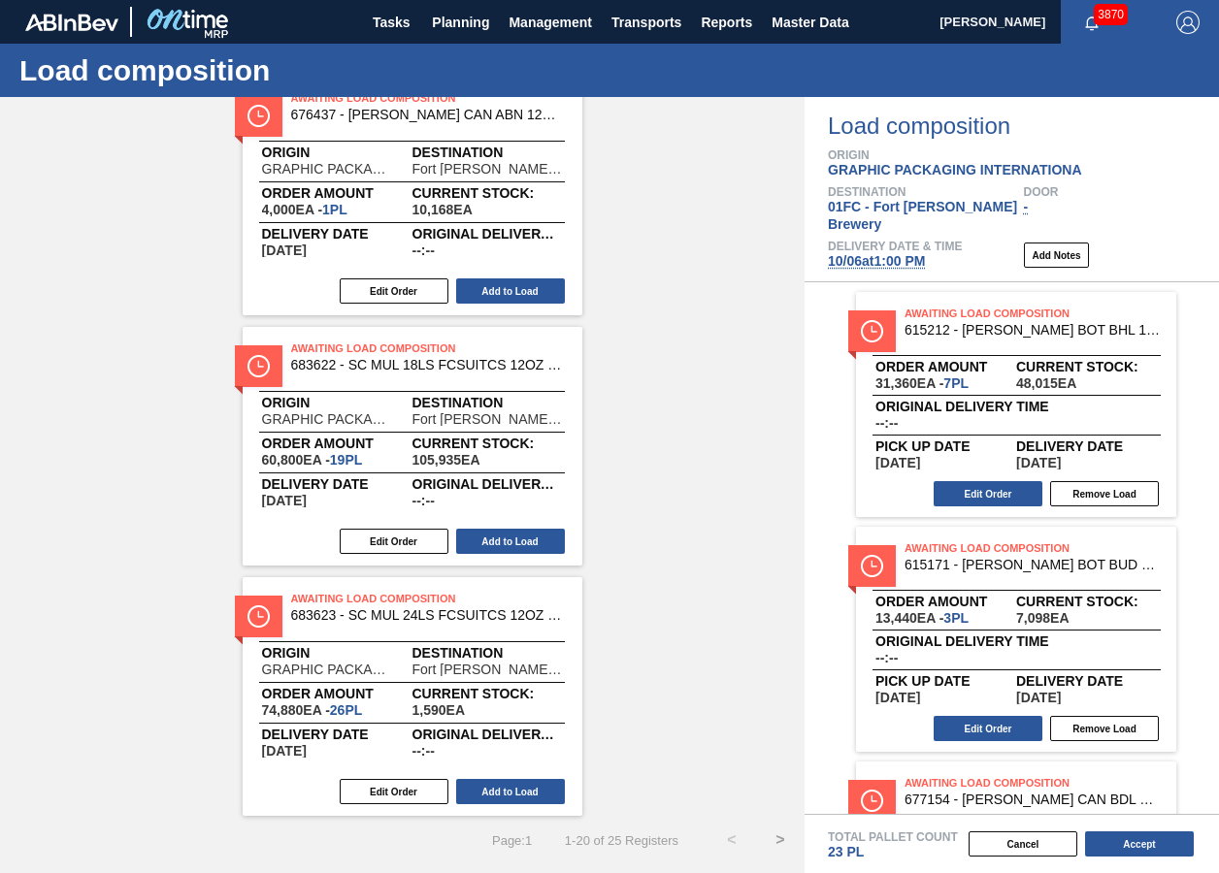
scroll to position [3367, 0]
click at [775, 842] on button ">" at bounding box center [780, 839] width 49 height 49
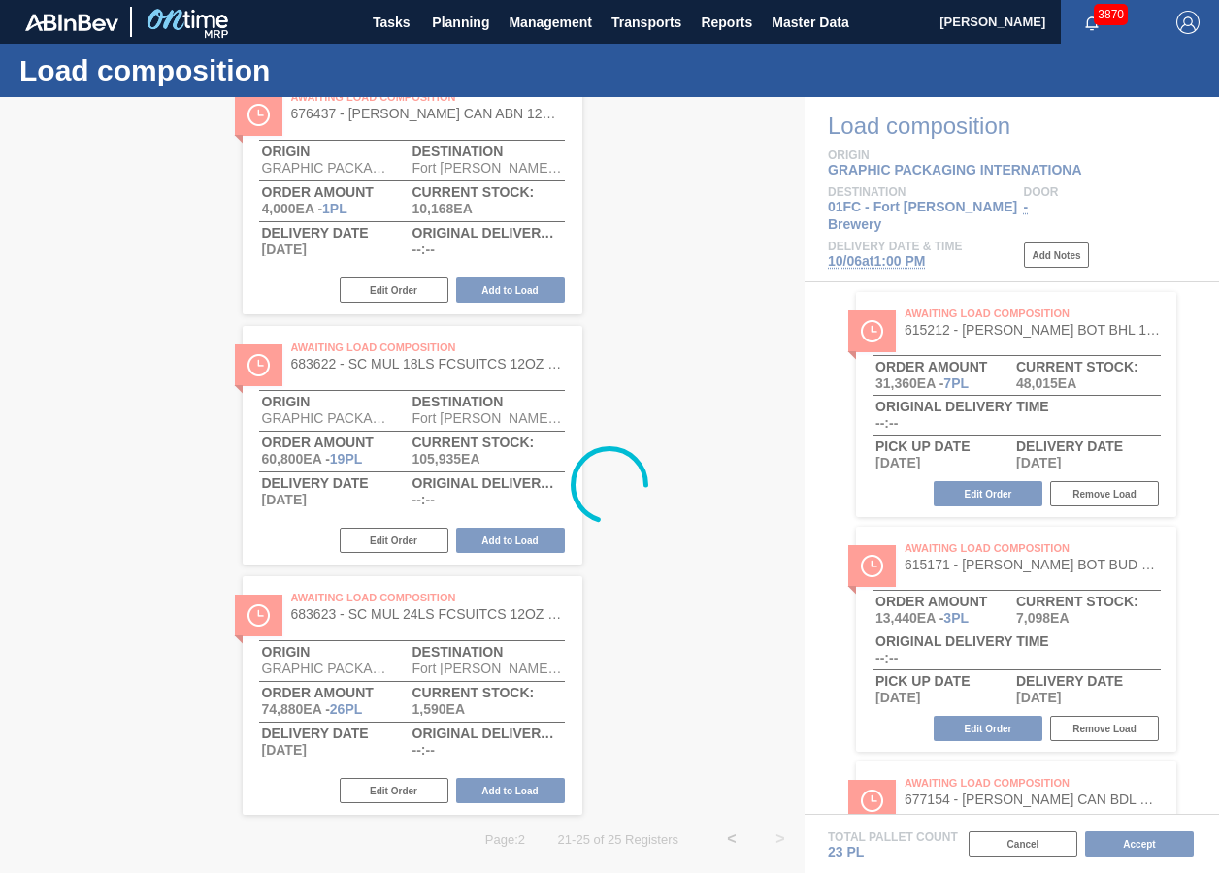
scroll to position [113, 0]
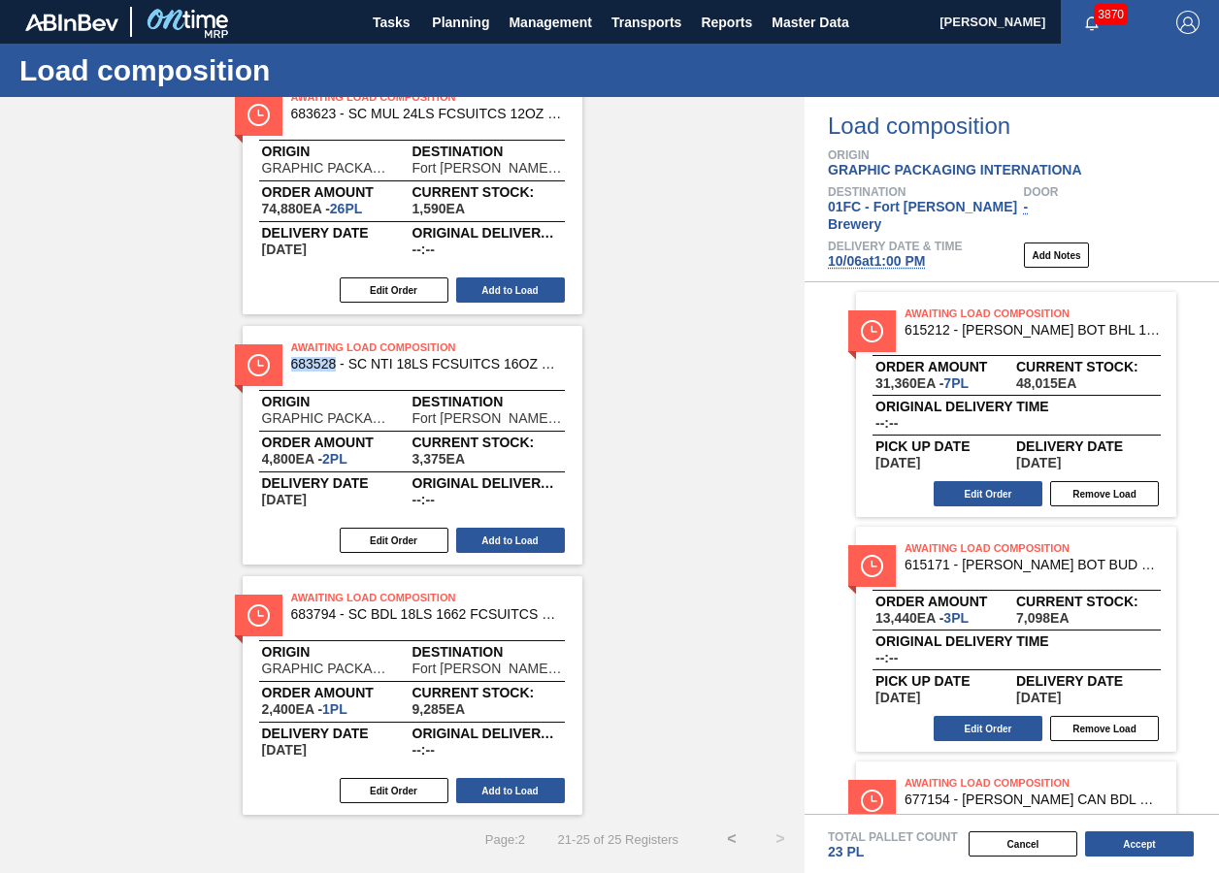
click at [542, 526] on div "Edit Order Add to Load" at bounding box center [405, 540] width 324 height 29
click at [538, 540] on button "Add to Load" at bounding box center [510, 540] width 109 height 25
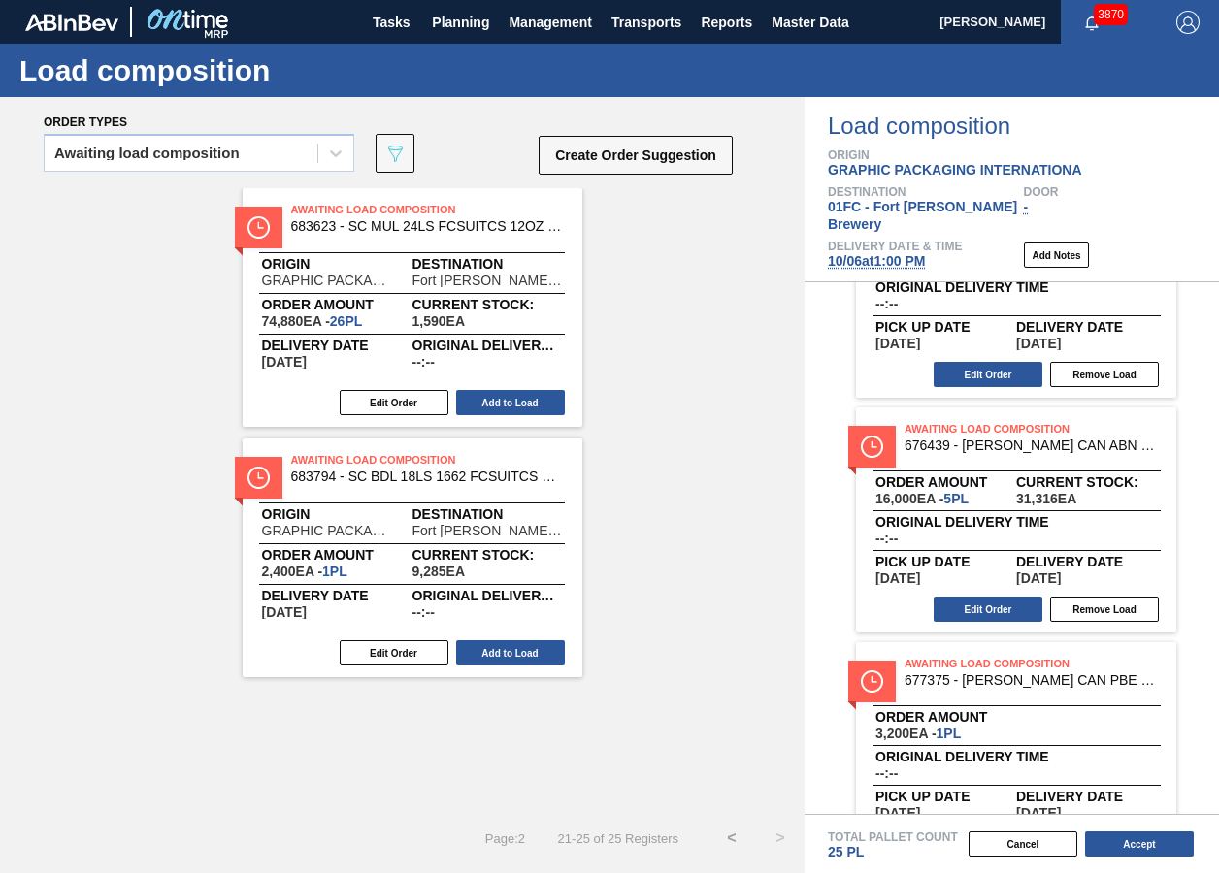
scroll to position [813, 0]
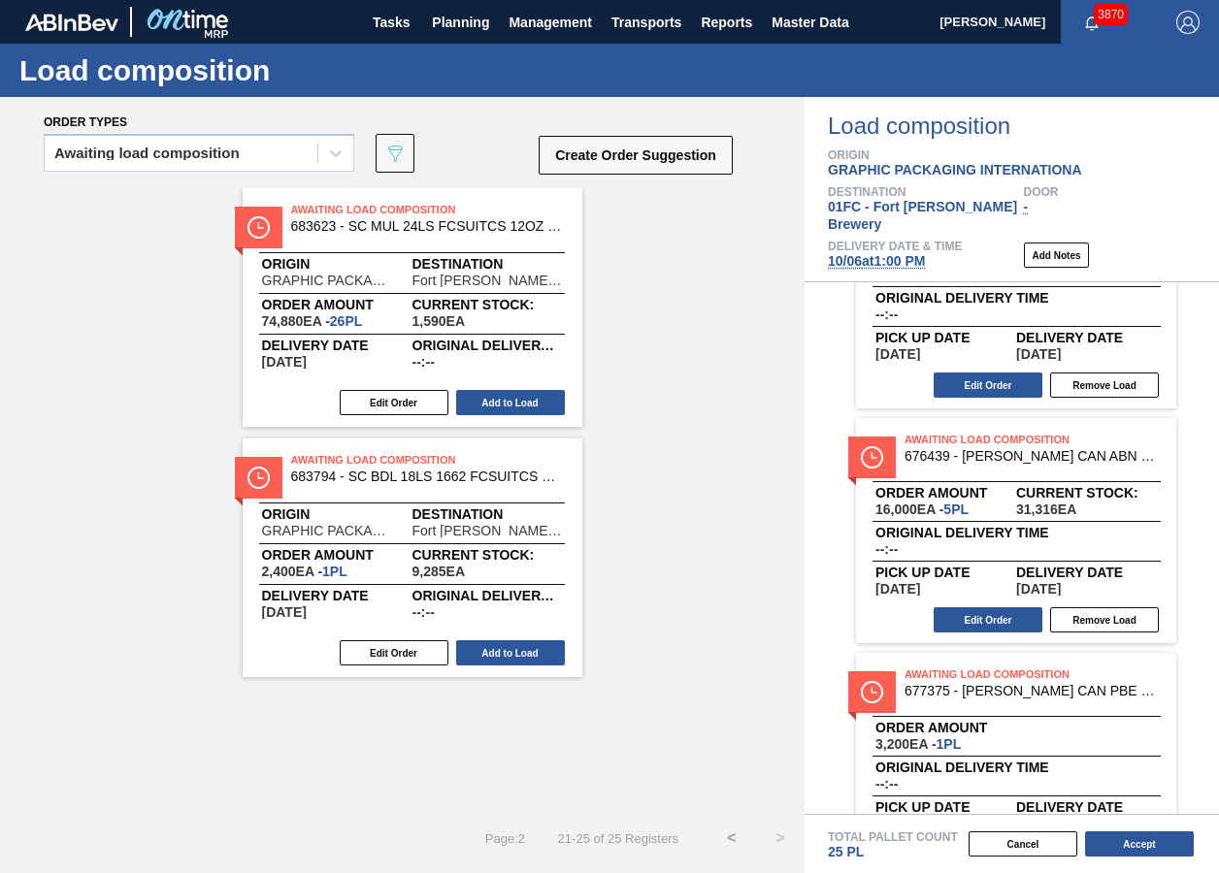
click at [604, 755] on div "Awaiting Load Composition 683623 - SC MUL 24LS FCSUITCS 12OZ SLEEK AQUEOUS Orig…" at bounding box center [402, 501] width 805 height 626
click at [728, 842] on button "<" at bounding box center [731, 838] width 49 height 49
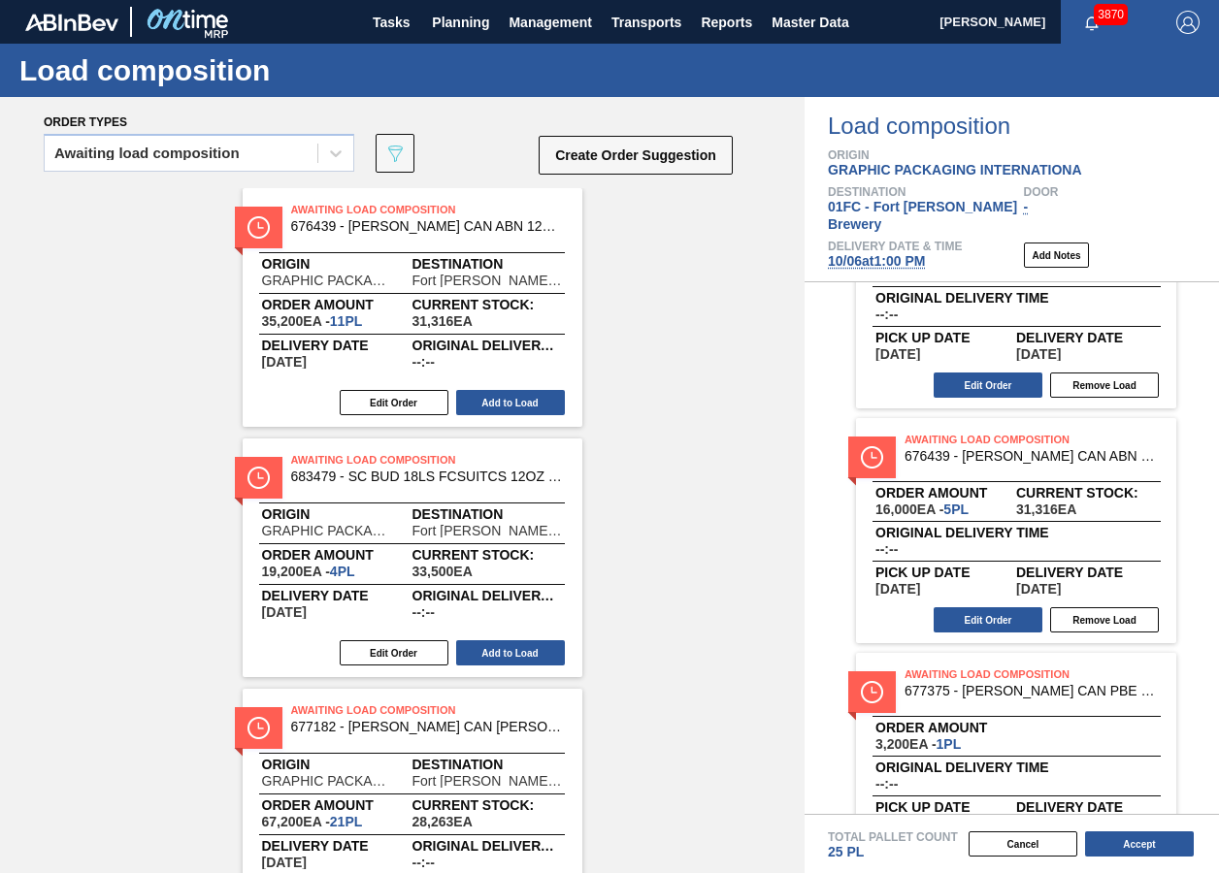
scroll to position [1104, 0]
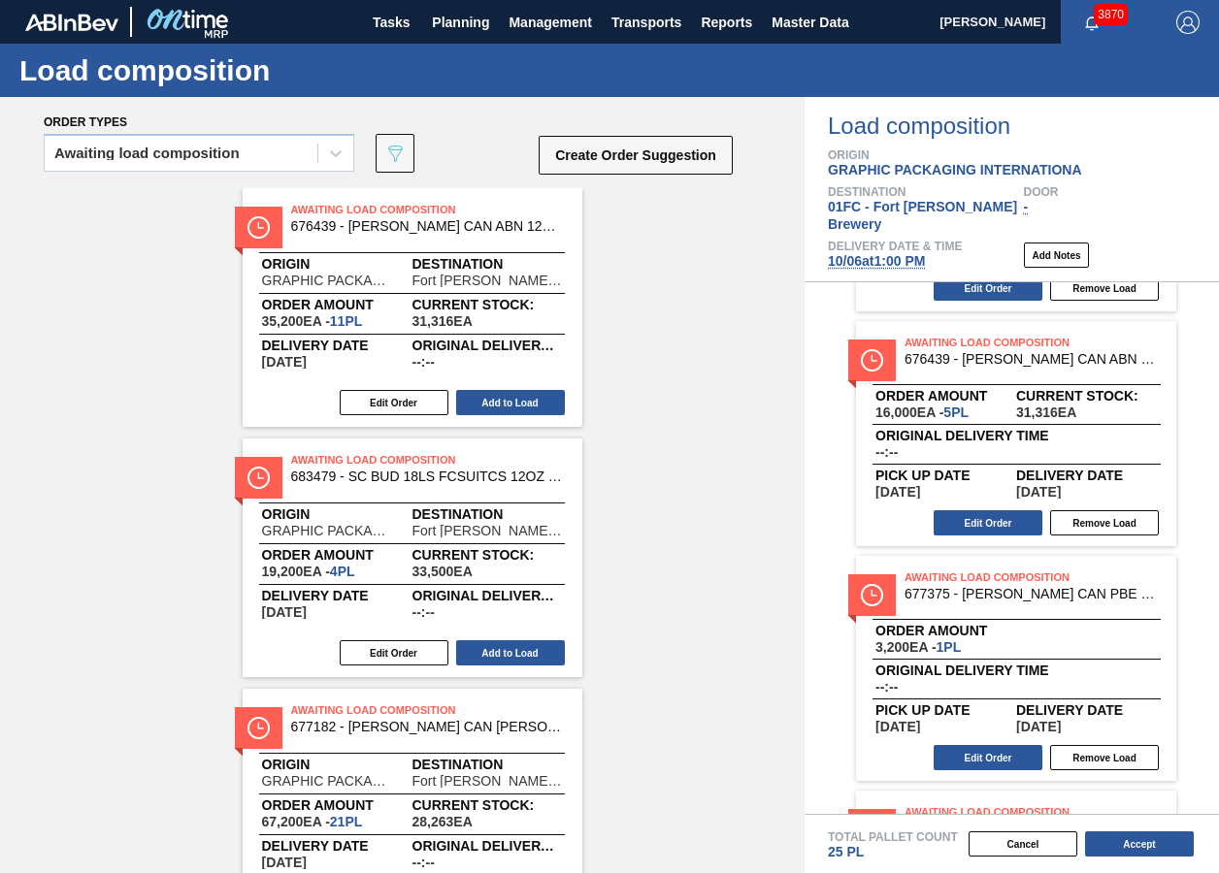
scroll to position [813, 0]
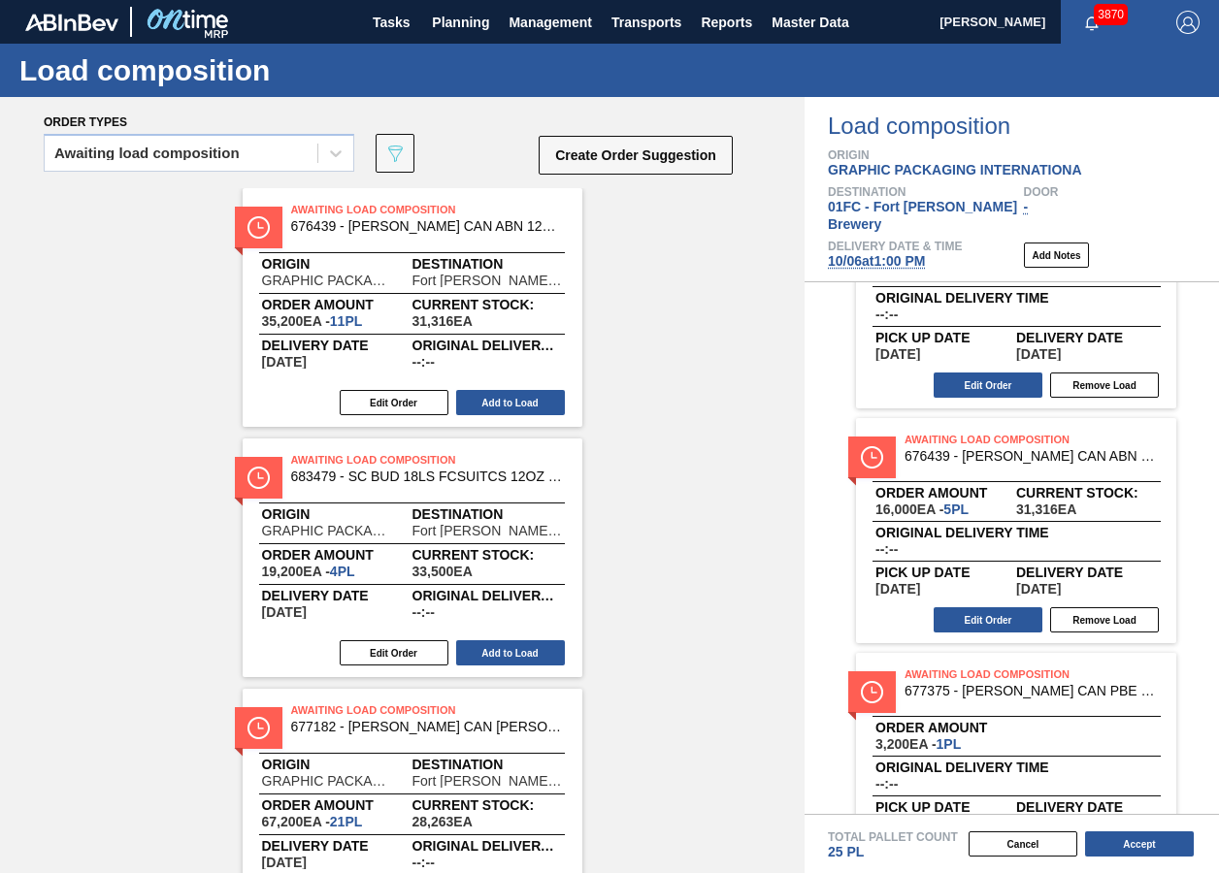
click at [1010, 608] on button "Edit Order" at bounding box center [988, 620] width 109 height 25
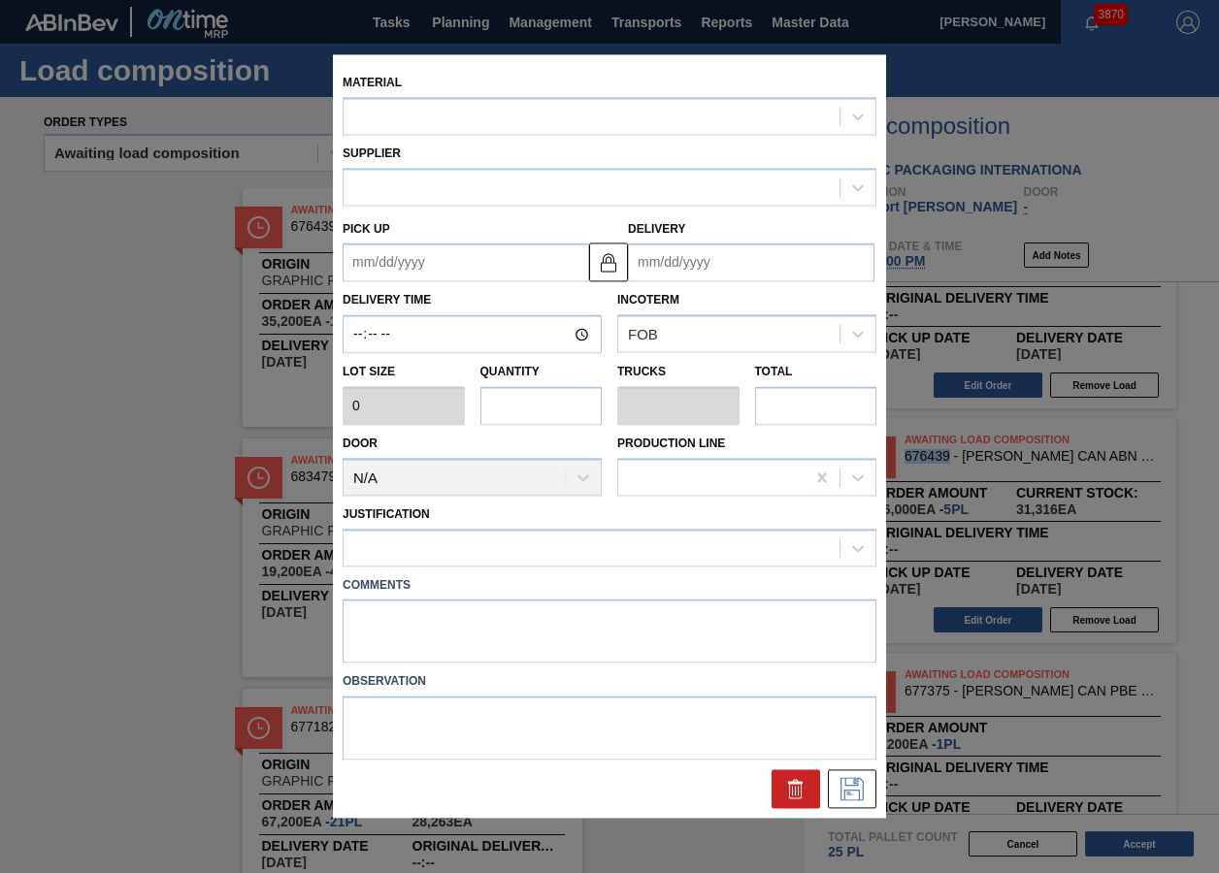
type input "3,200"
type input "5"
type input "0.192"
type input "16,000"
type up "[DATE]"
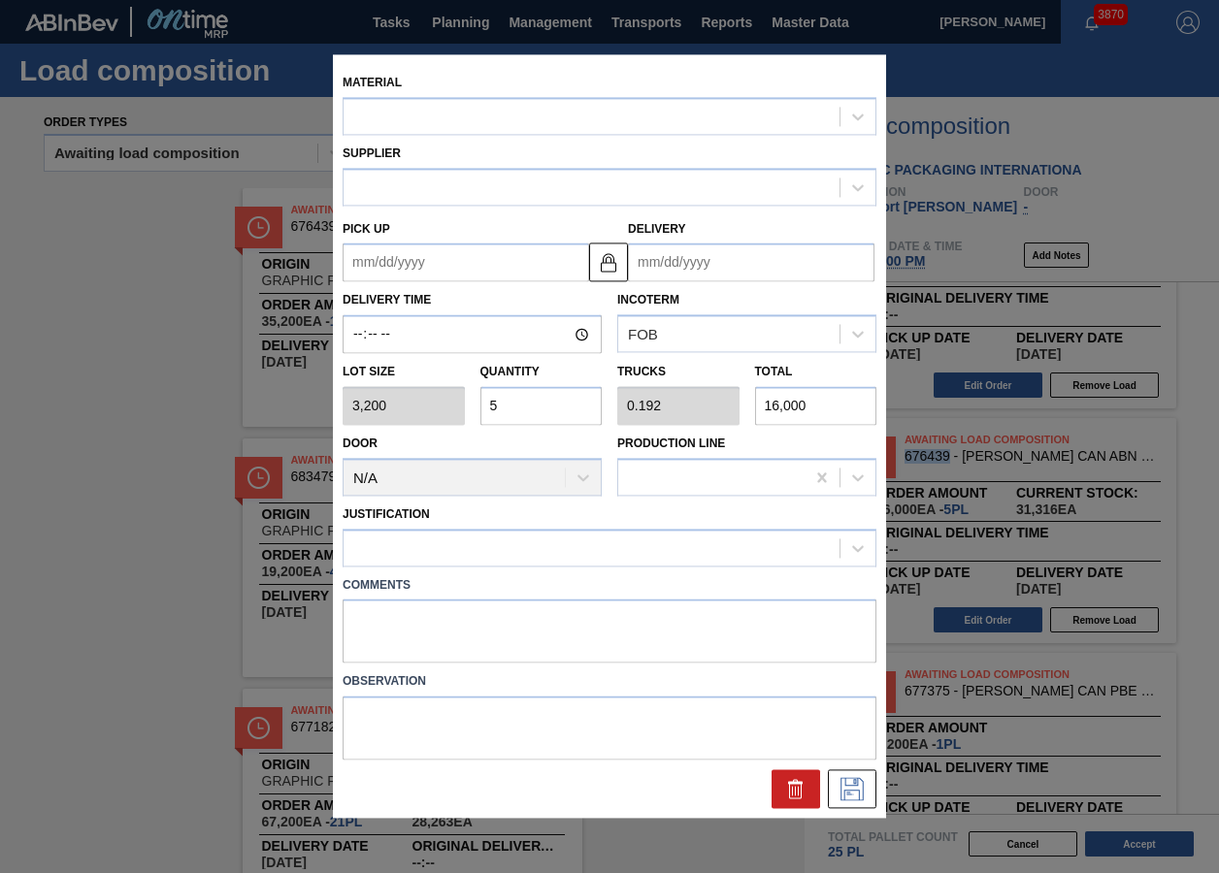
type input "[DATE]"
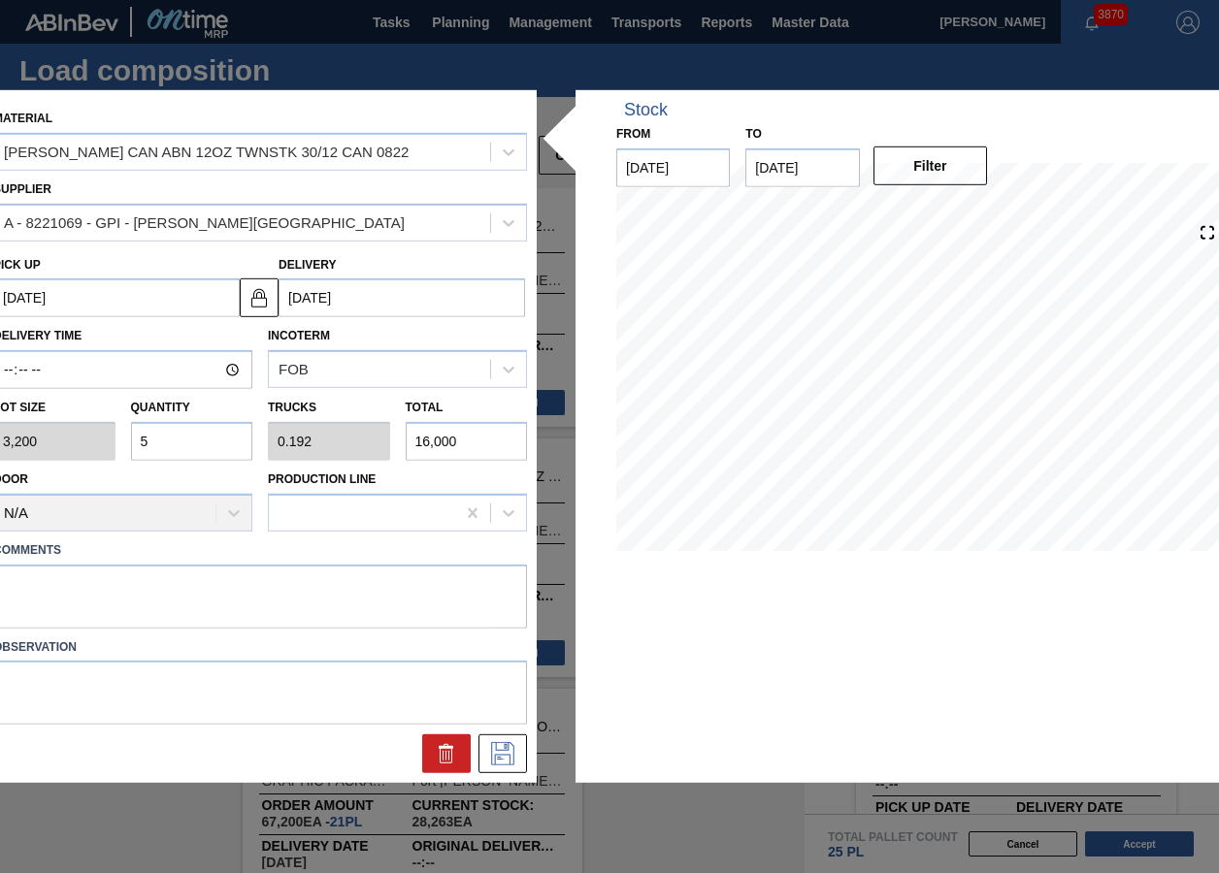
click at [184, 438] on input "5" at bounding box center [192, 441] width 122 height 39
type input "0"
type input "6"
type input "0.231"
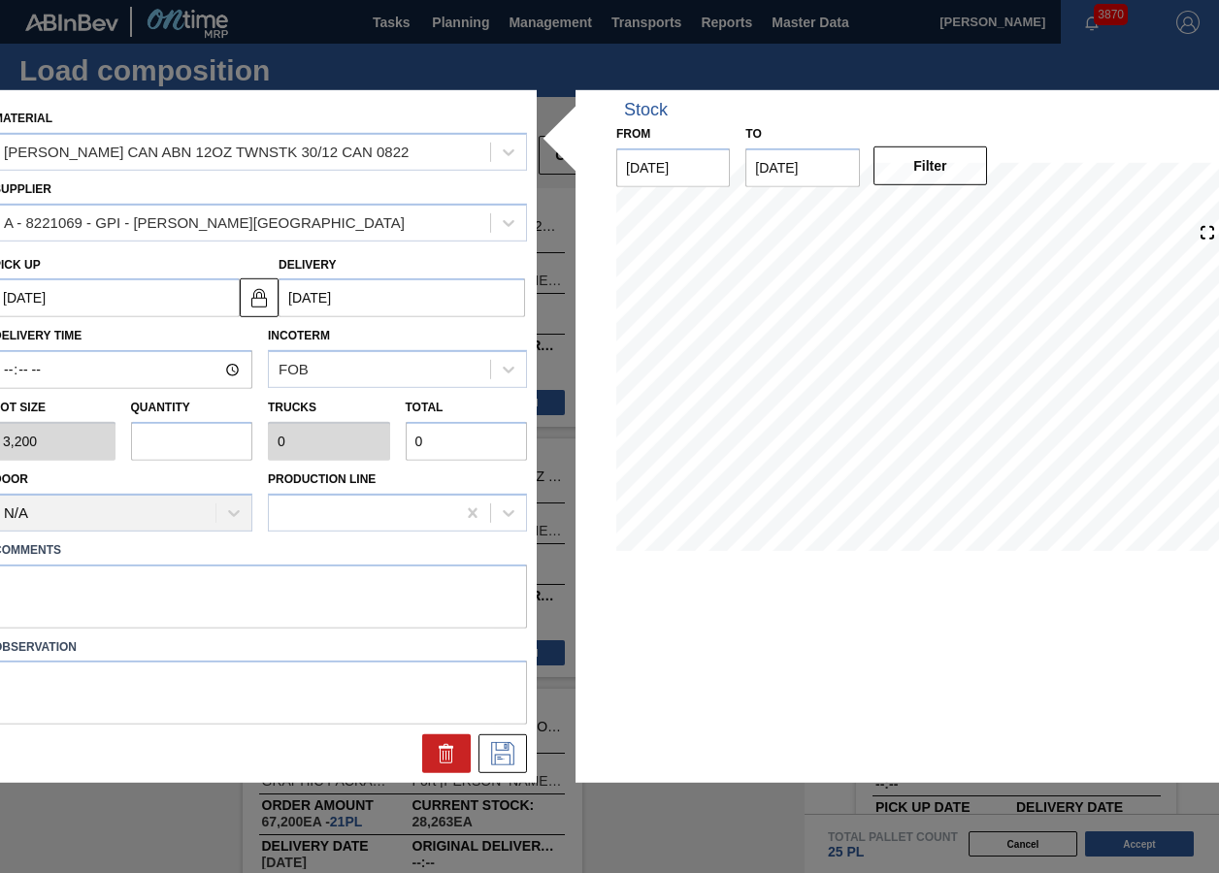
type input "19,200"
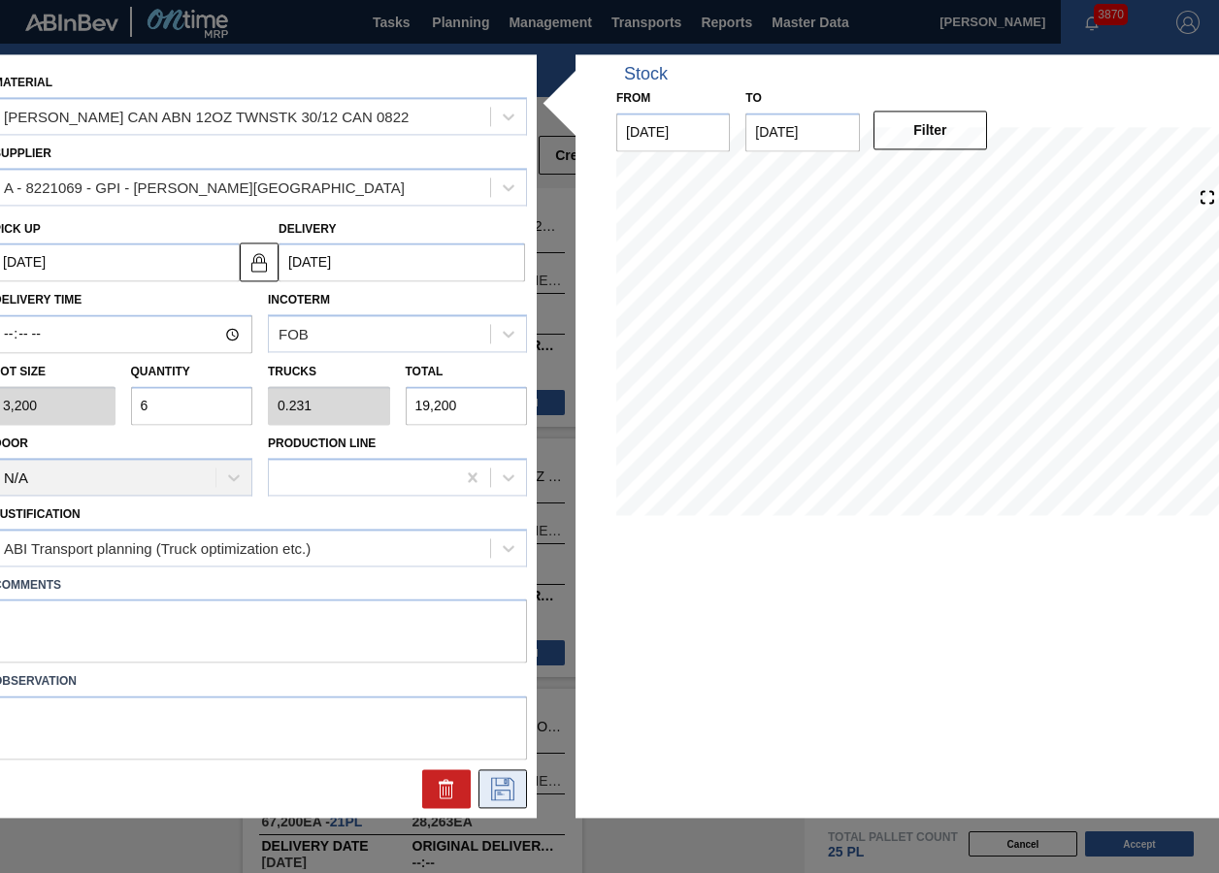
type input "6"
click at [491, 796] on icon at bounding box center [502, 789] width 31 height 23
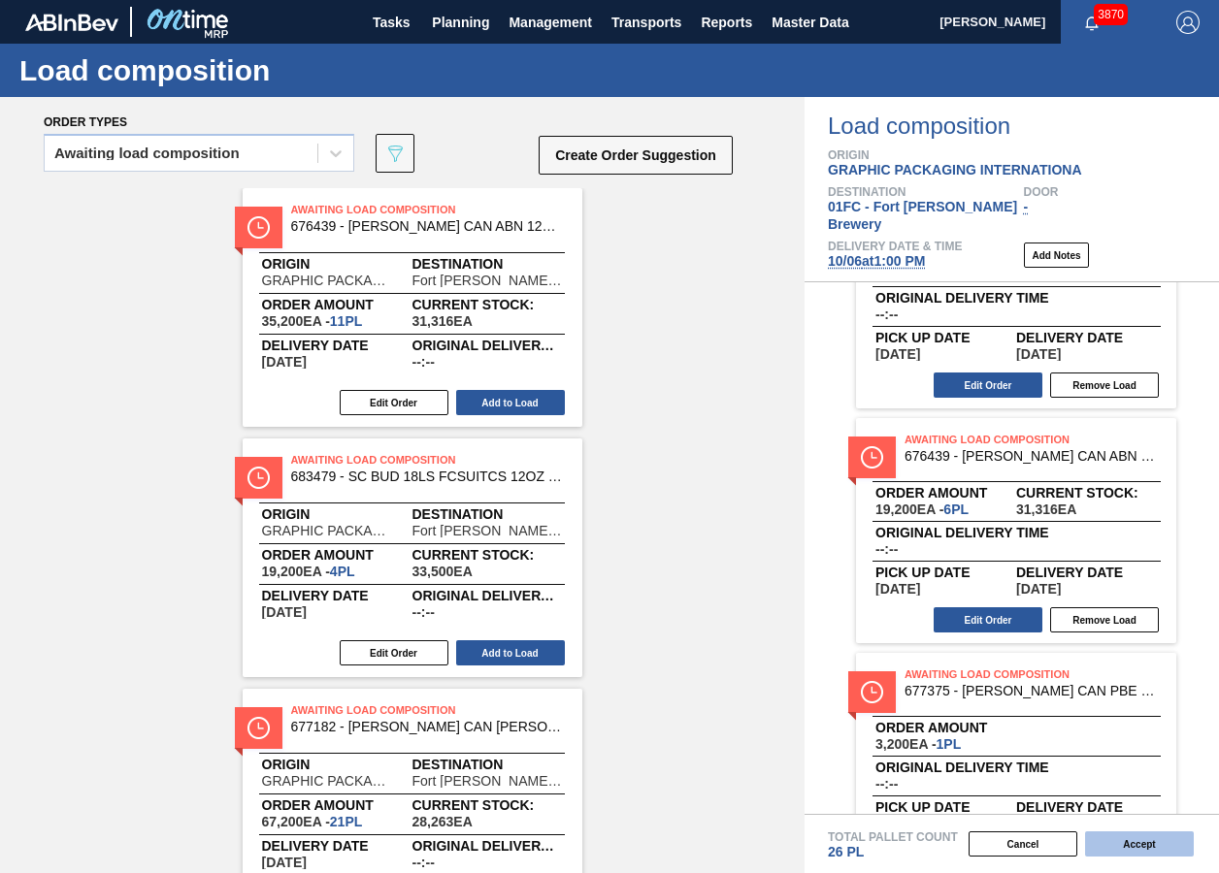
click at [1121, 838] on button "Accept" at bounding box center [1139, 844] width 109 height 25
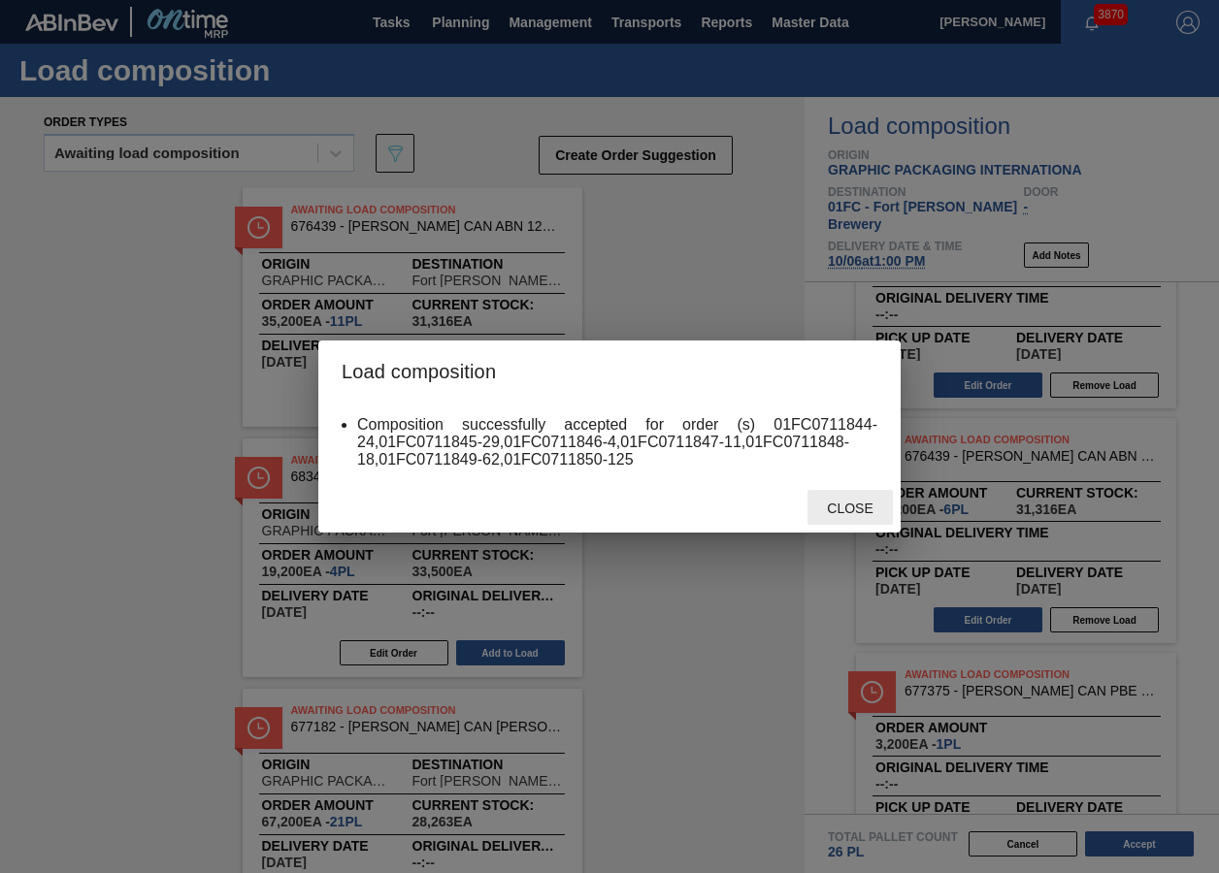
click at [847, 512] on span "Close" at bounding box center [849, 509] width 77 height 16
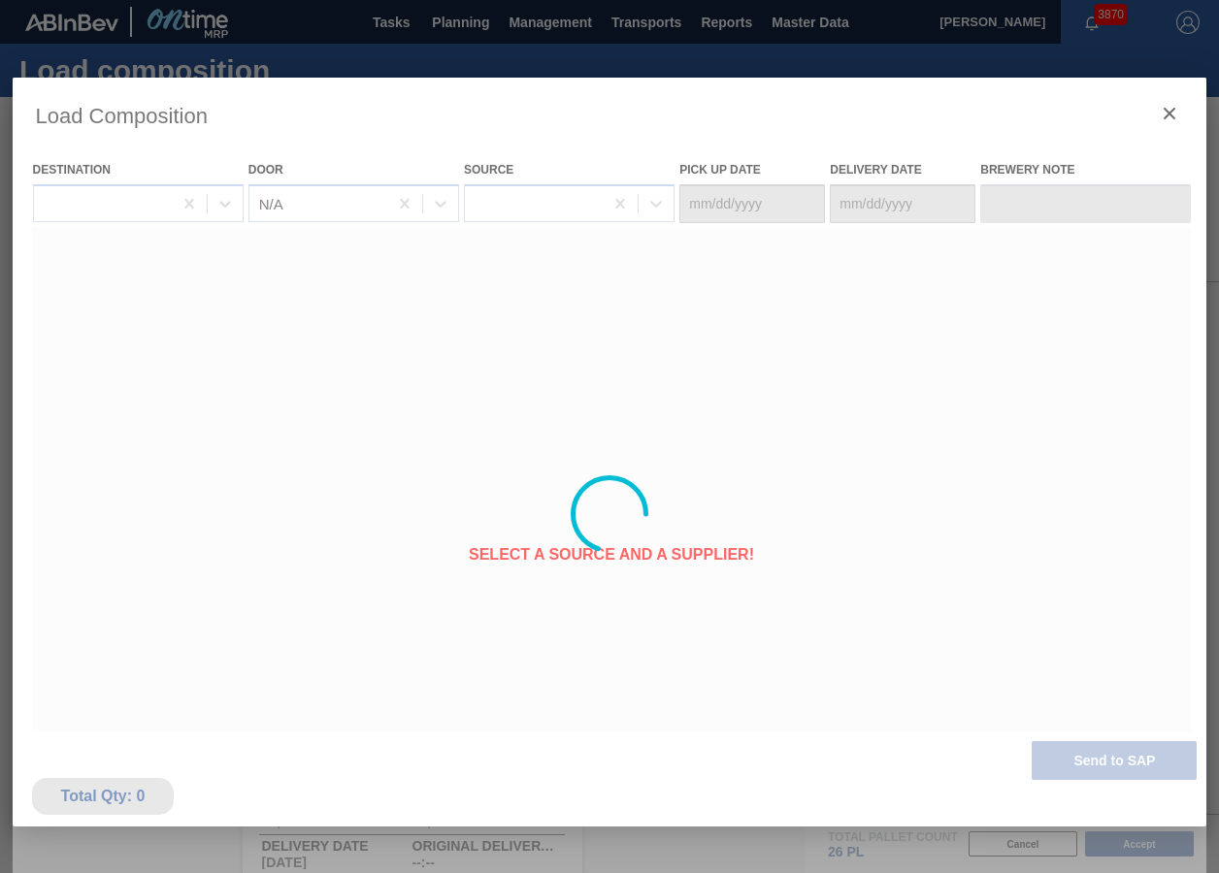
type Date "[DATE]"
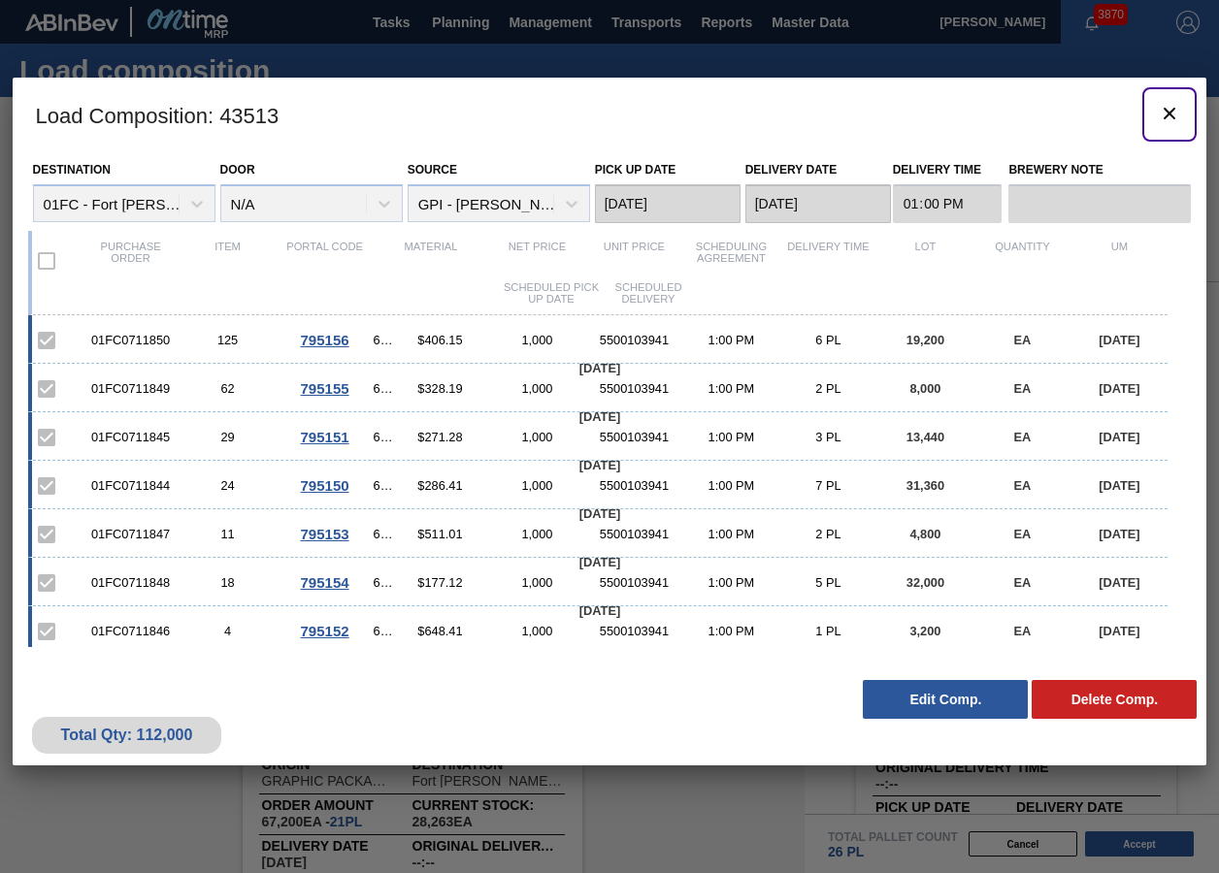
click at [1166, 116] on icon "botão de ícone" at bounding box center [1170, 114] width 12 height 12
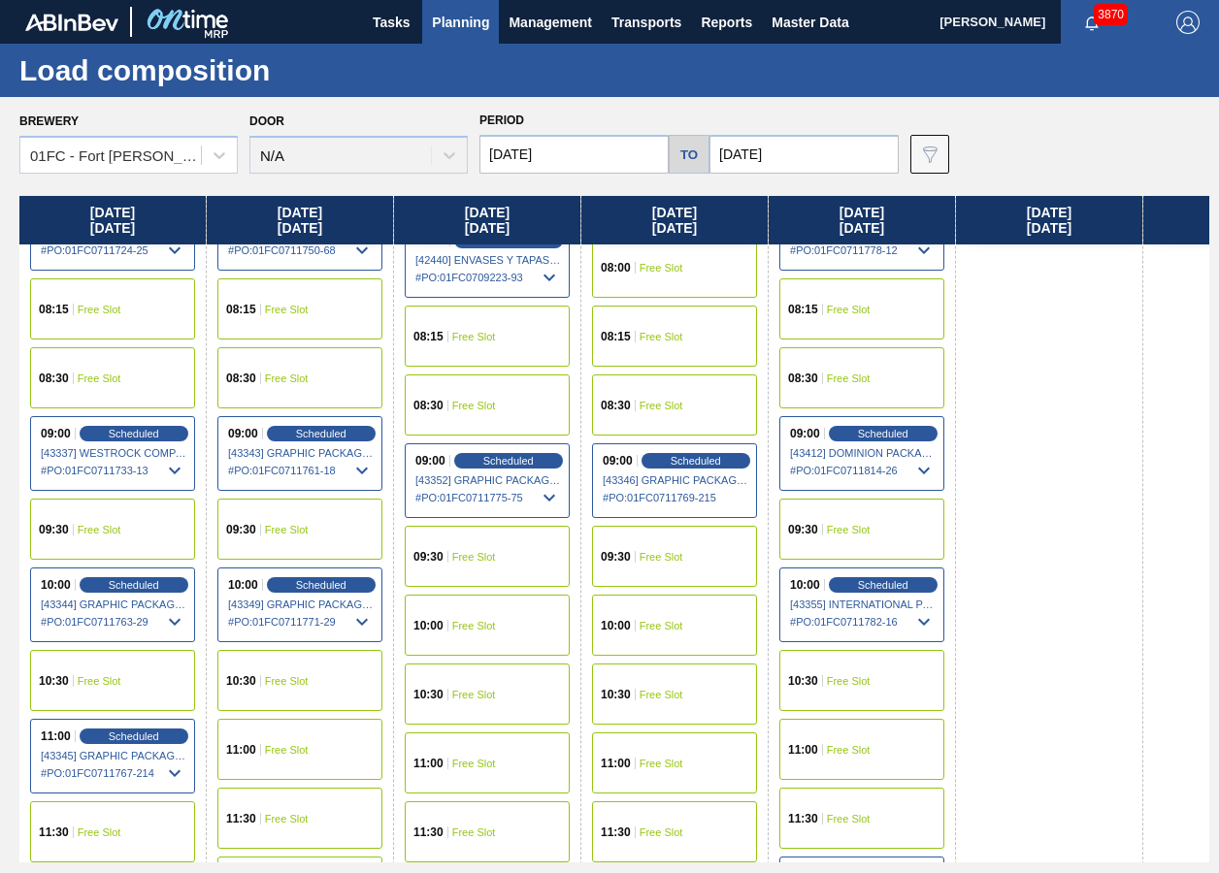
scroll to position [582, 0]
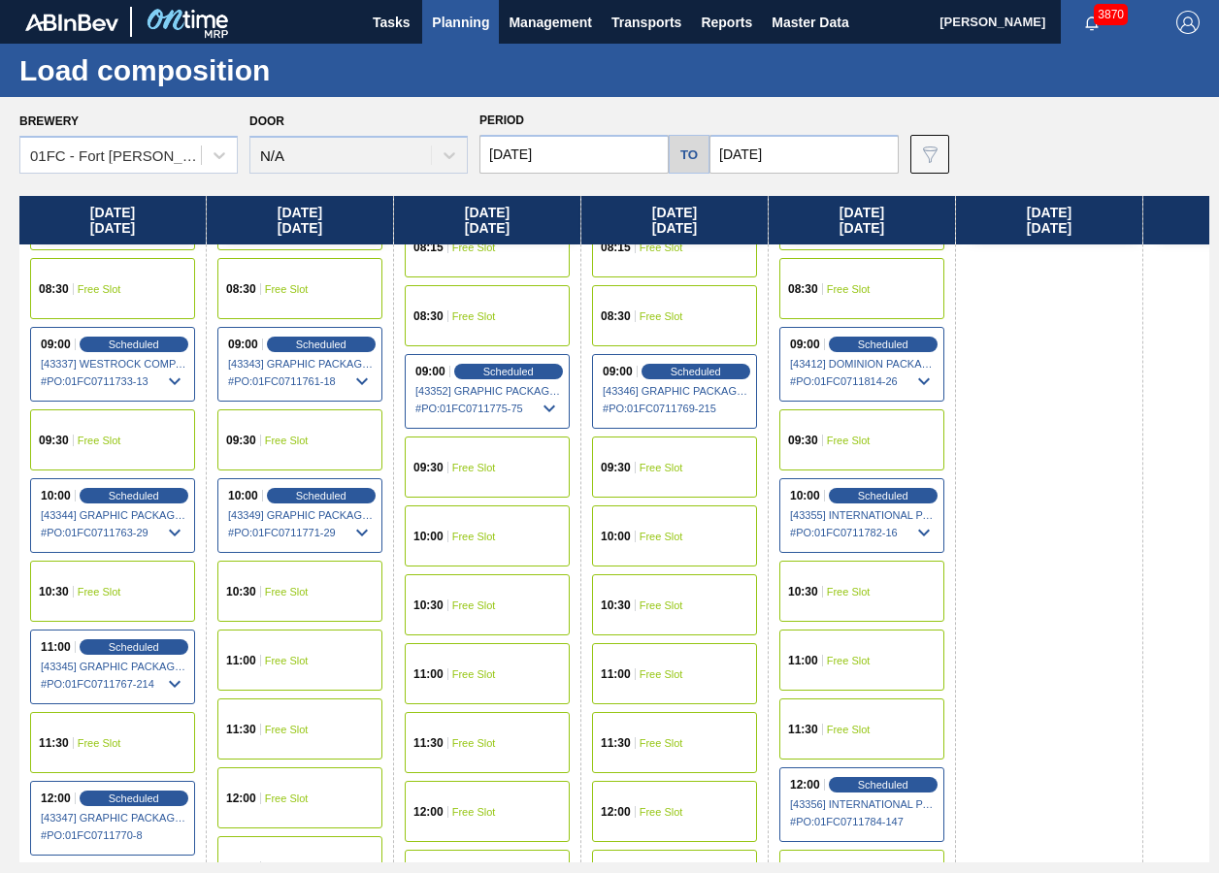
click at [307, 672] on div "11:00 Free Slot" at bounding box center [299, 660] width 165 height 61
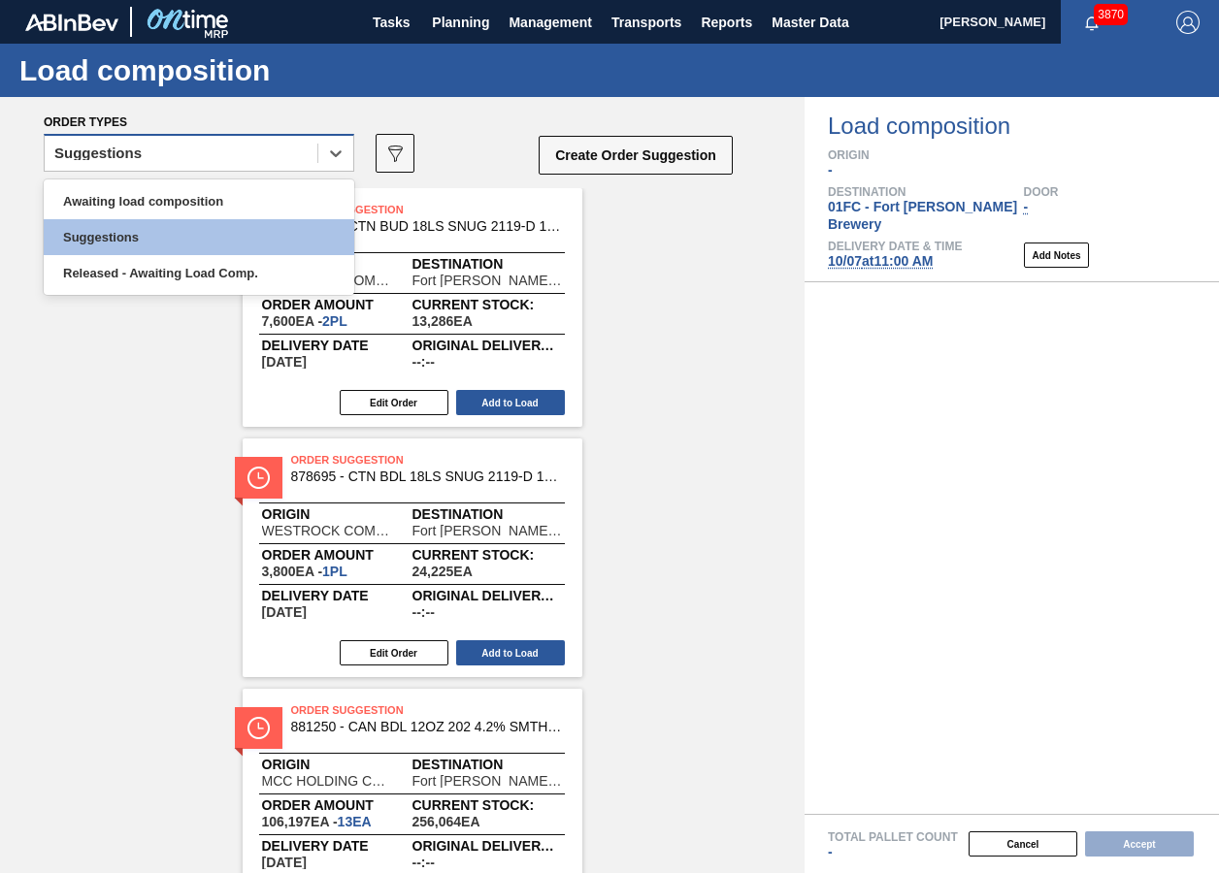
click at [194, 159] on div "Suggestions" at bounding box center [181, 154] width 273 height 28
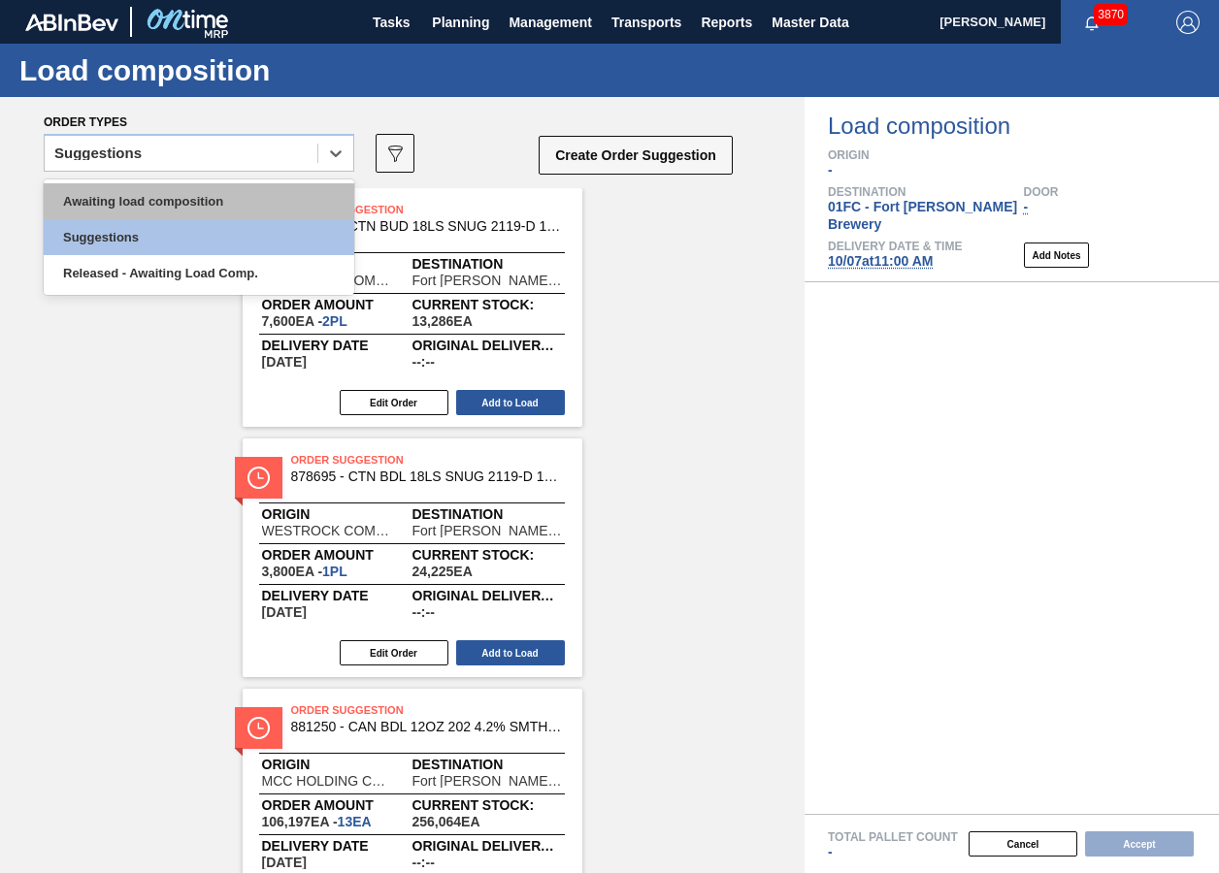
click at [170, 199] on div "Awaiting load composition" at bounding box center [199, 201] width 311 height 36
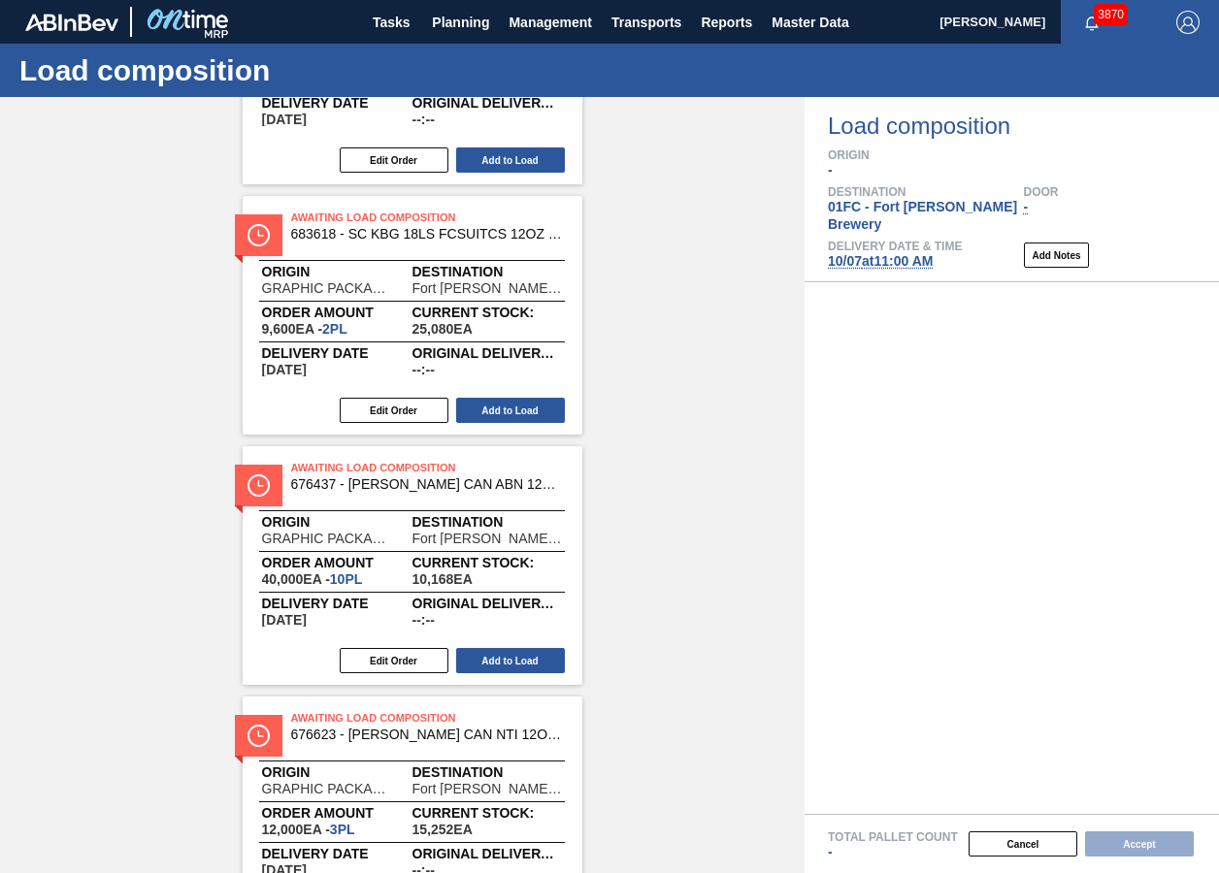
scroll to position [4369, 0]
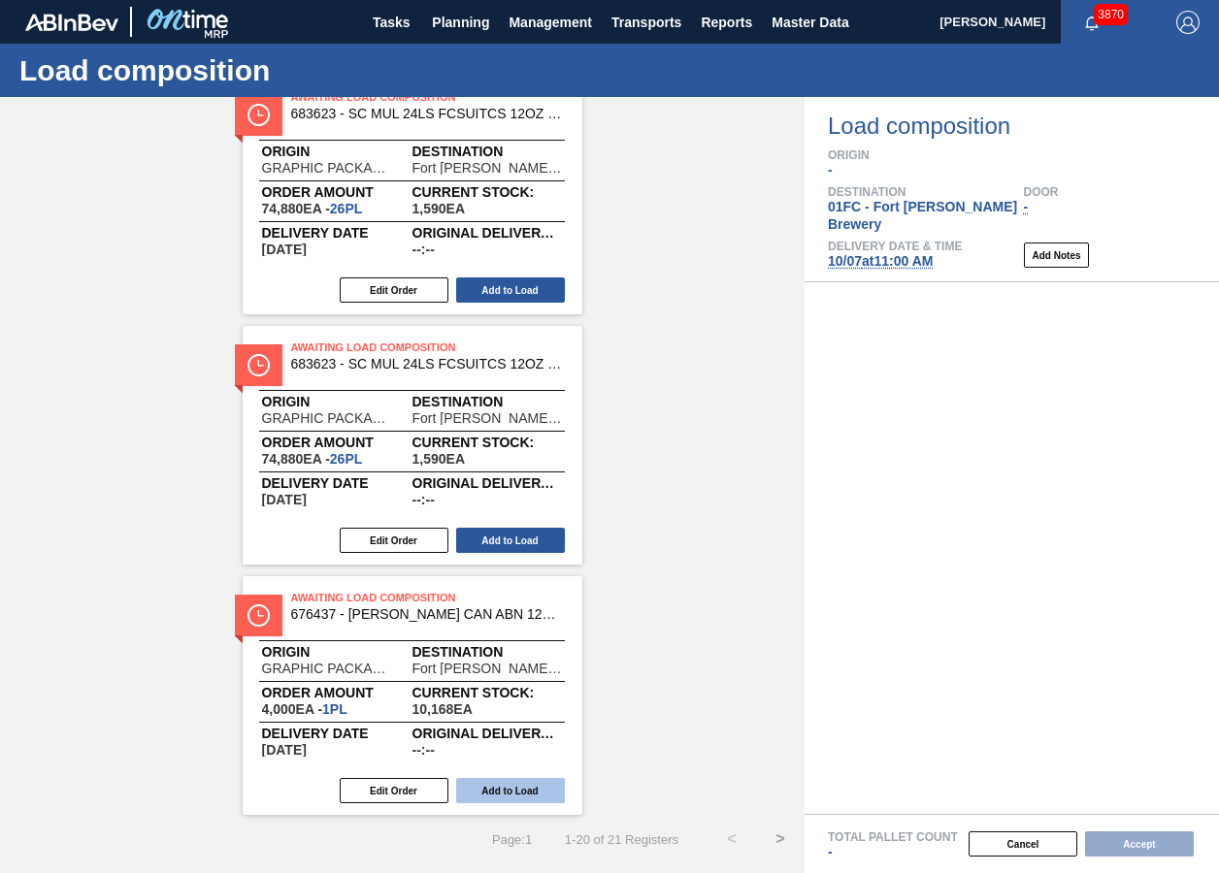
click at [512, 800] on button "Add to Load" at bounding box center [510, 790] width 109 height 25
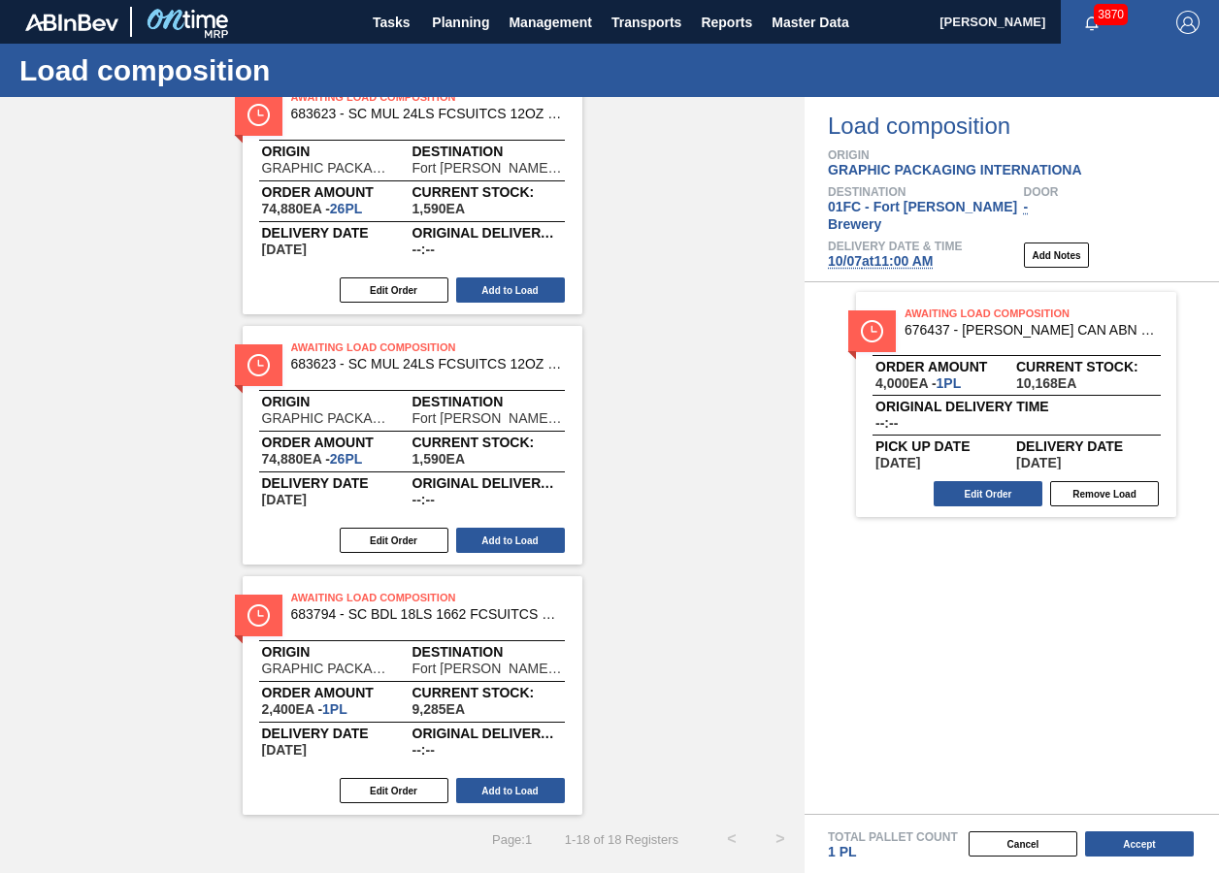
scroll to position [994, 0]
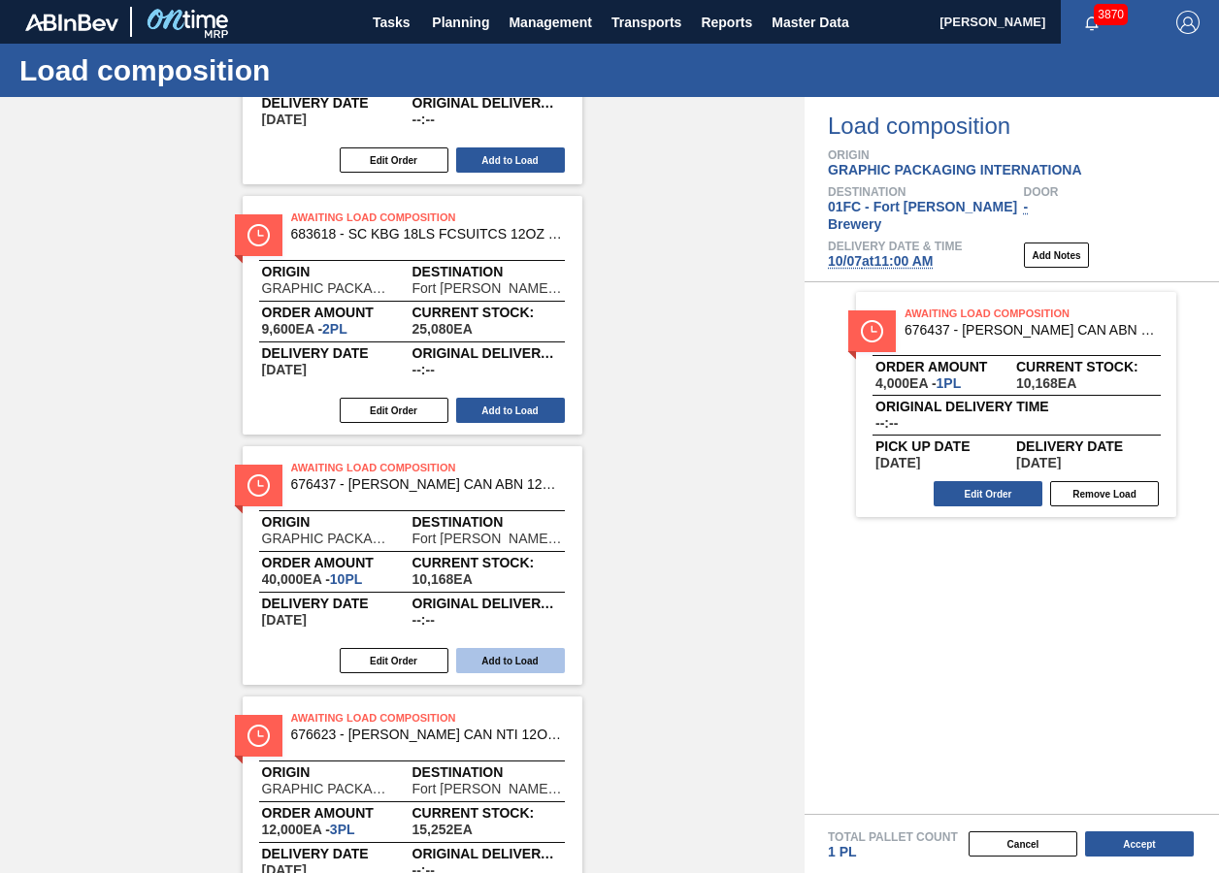
click at [504, 661] on button "Add to Load" at bounding box center [510, 660] width 109 height 25
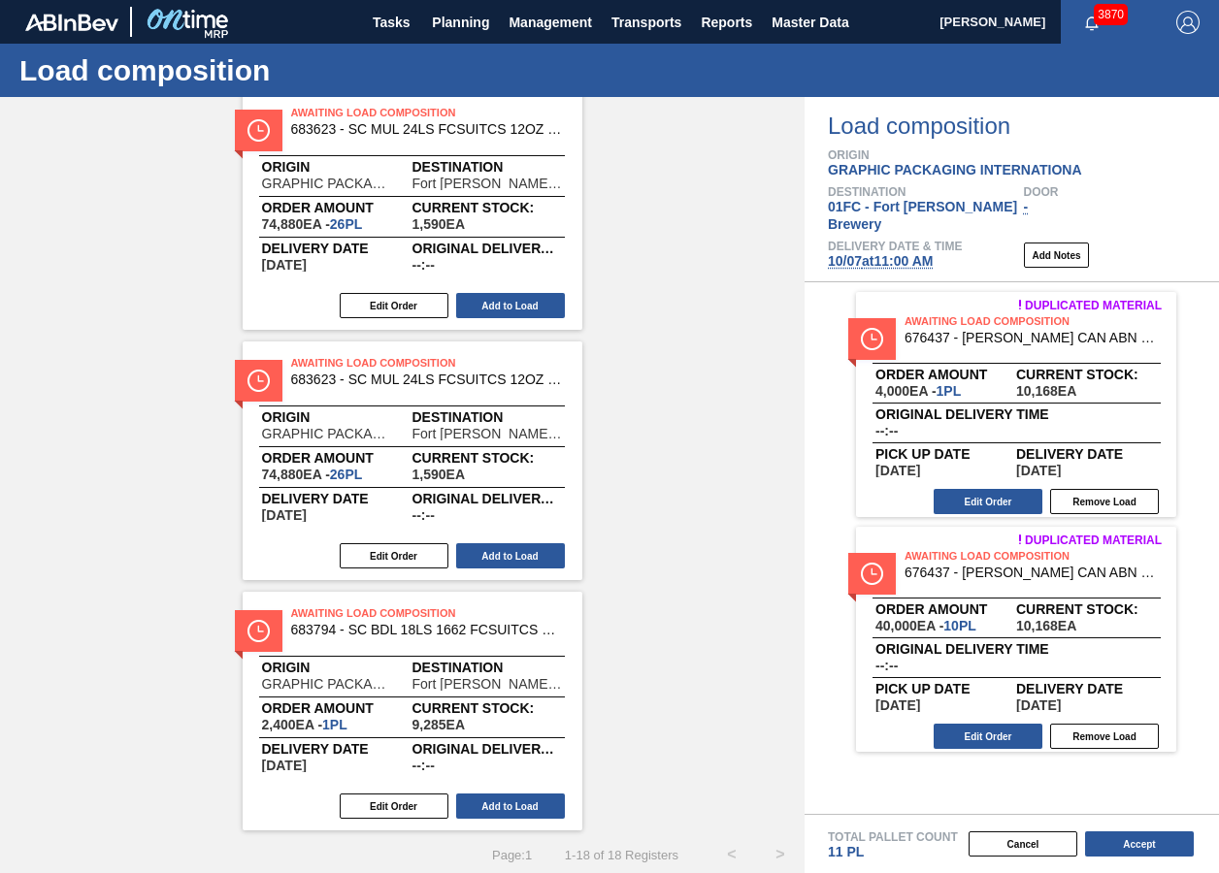
scroll to position [3367, 0]
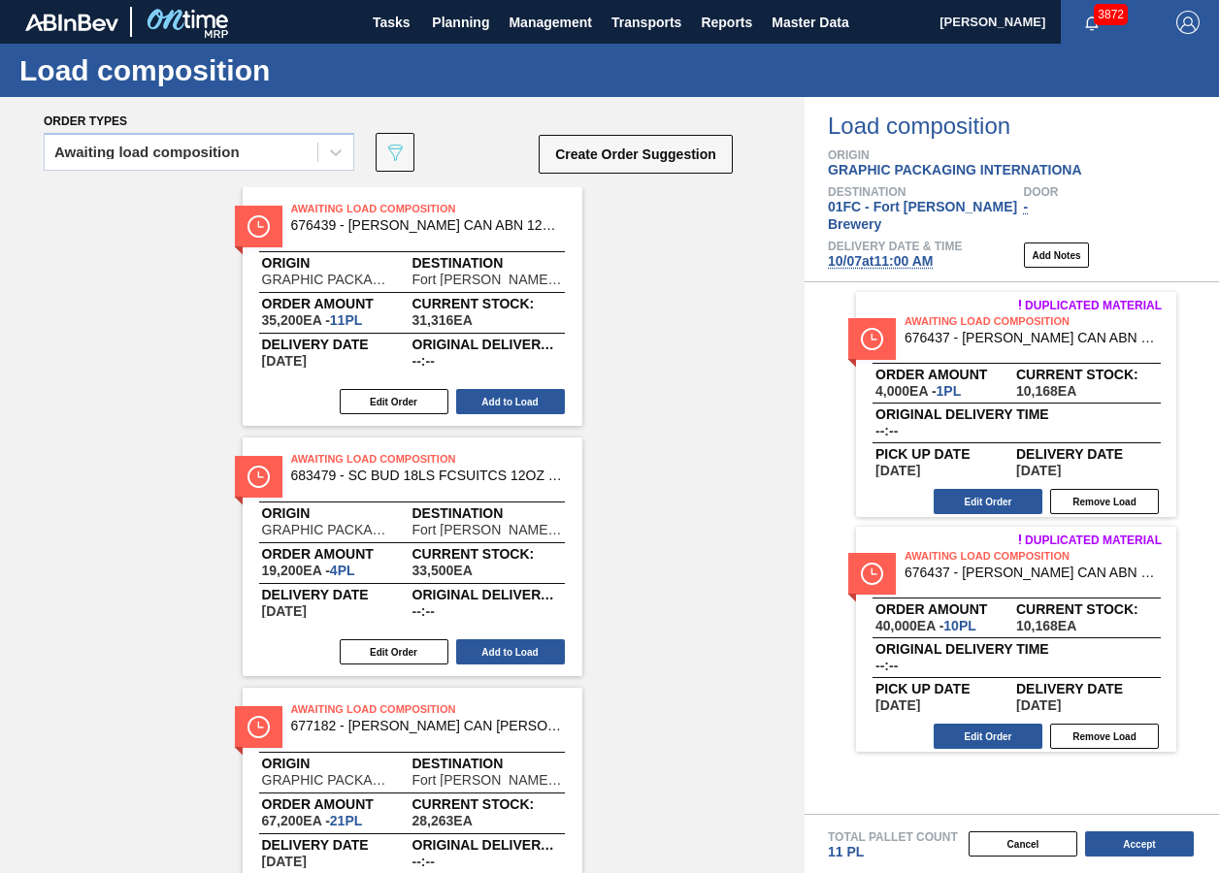
scroll to position [0, 0]
click at [159, 158] on div "Awaiting load composition" at bounding box center [146, 154] width 185 height 14
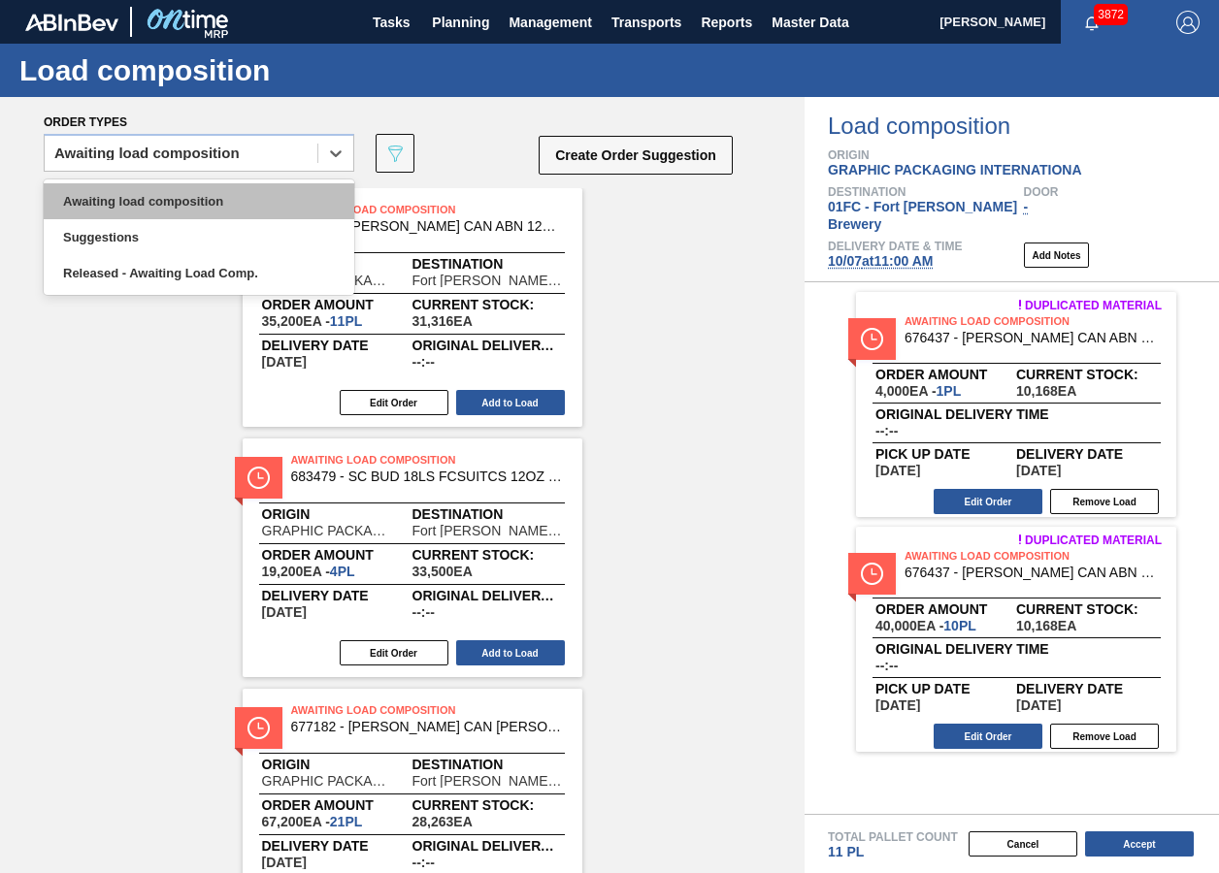
click at [150, 196] on div "Awaiting load composition" at bounding box center [199, 201] width 311 height 36
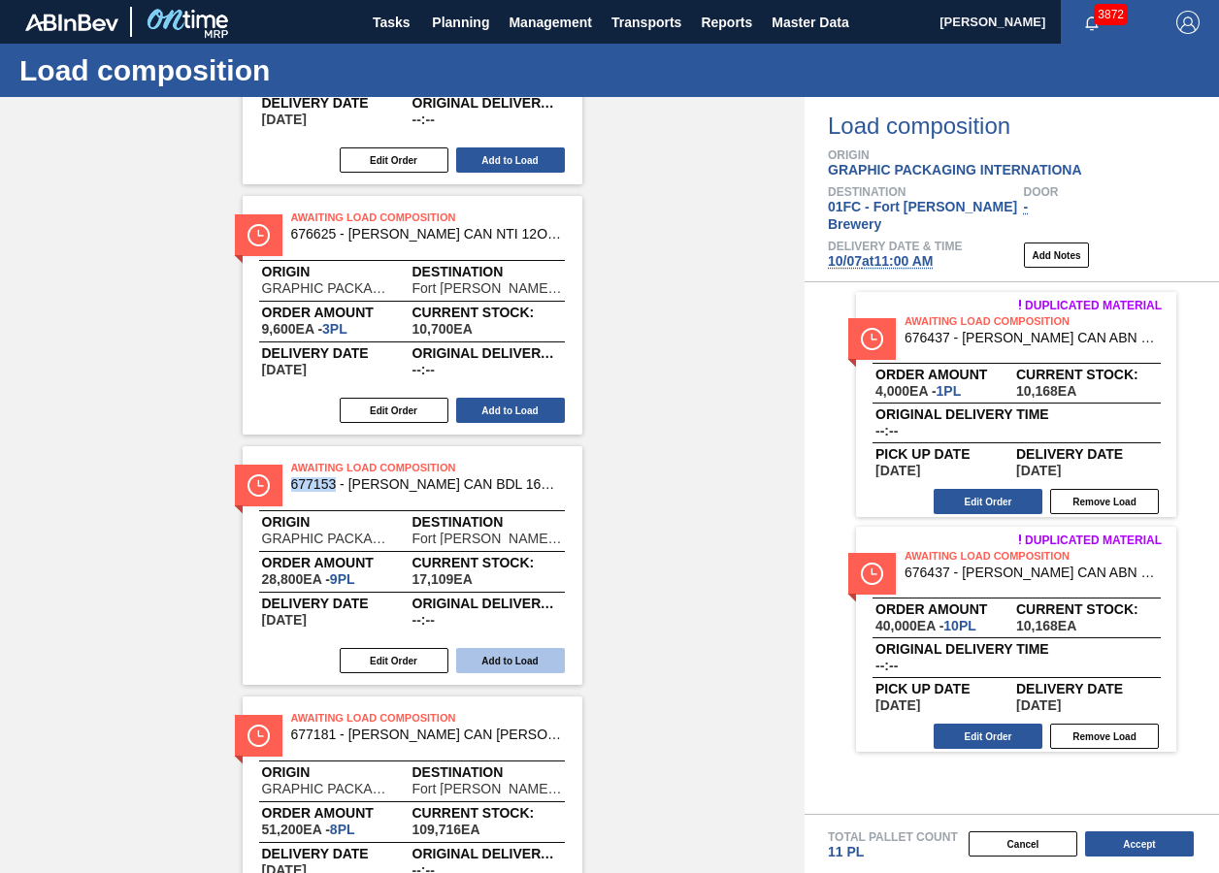
click at [507, 652] on button "Add to Load" at bounding box center [510, 660] width 109 height 25
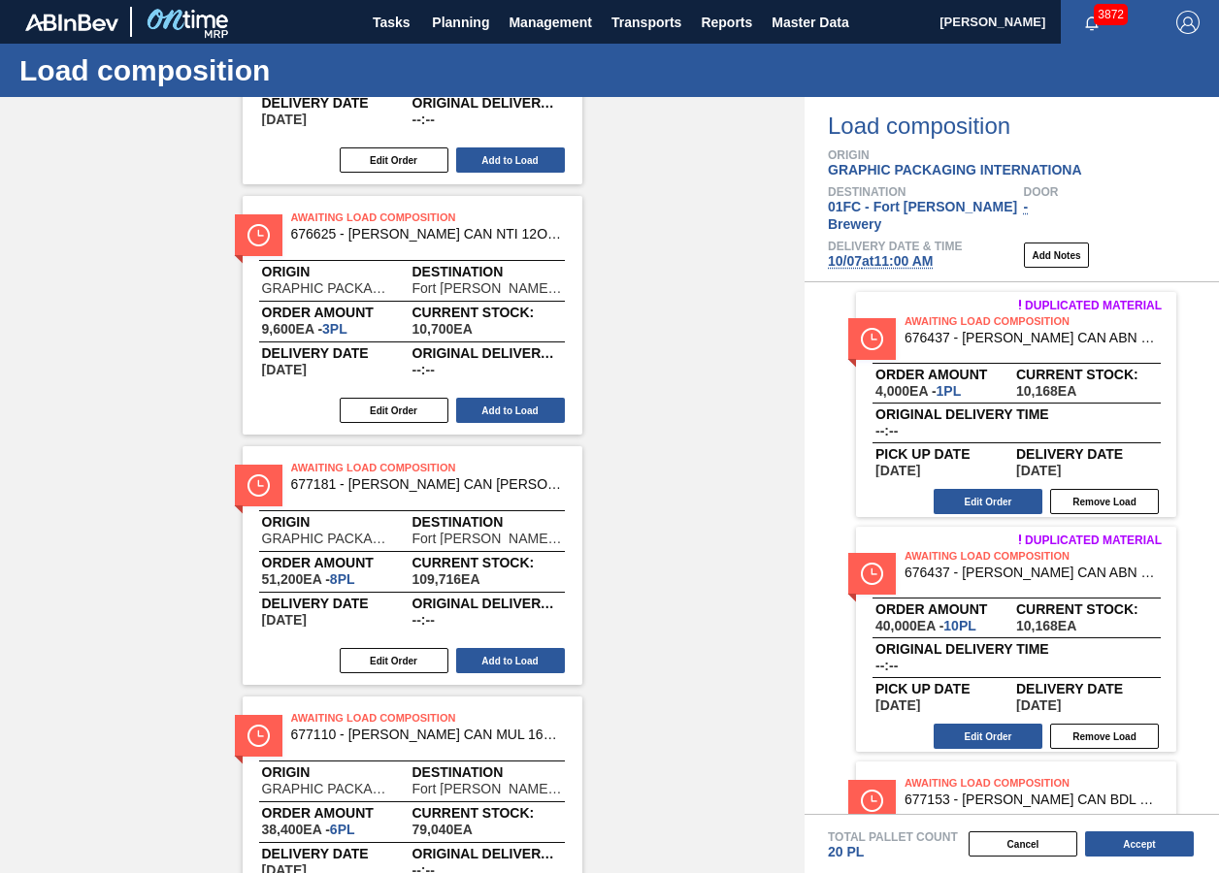
click at [672, 401] on div "Awaiting Load Composition 676439 - CARR CAN ABN 12OZ TWNSTK 30/12 CAN 0822 Orig…" at bounding box center [402, 190] width 805 height 3994
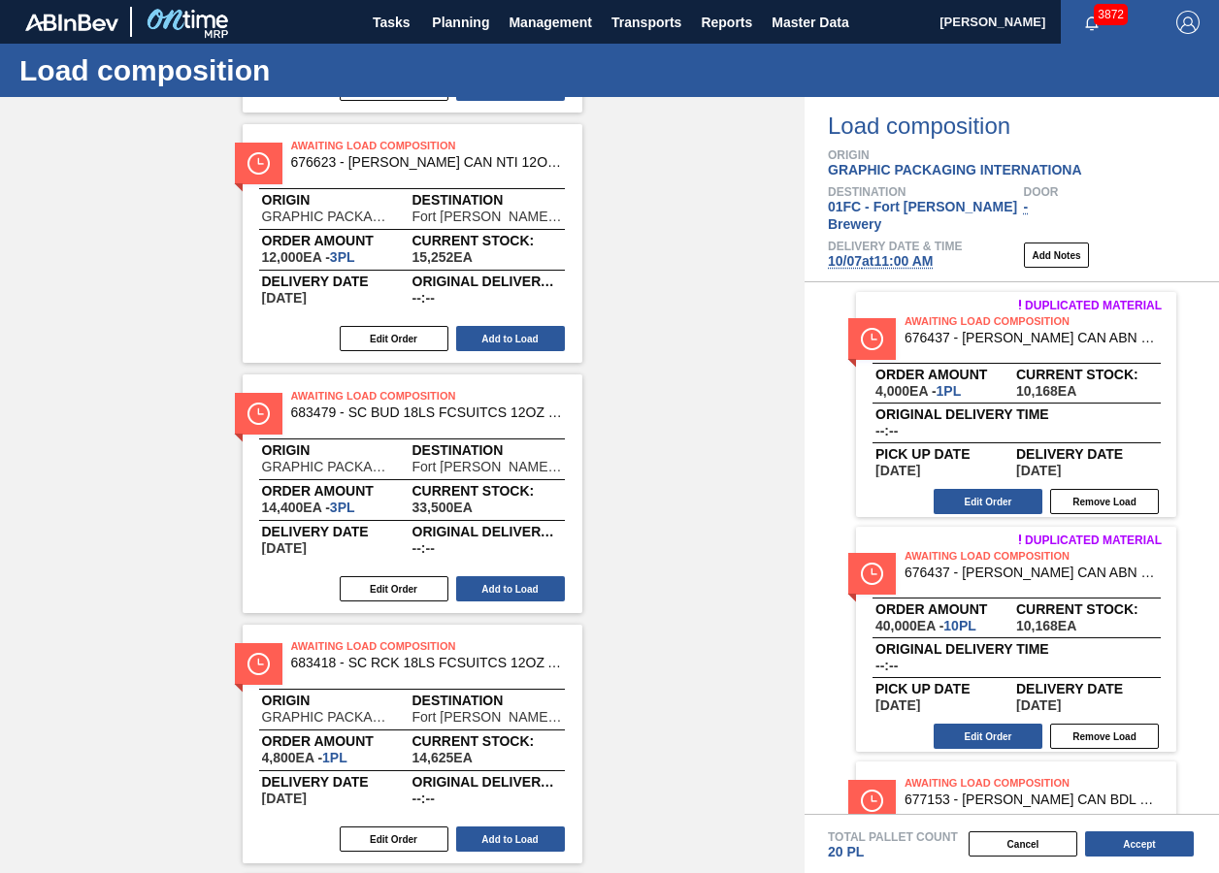
click at [672, 401] on div "Awaiting Load Composition 676439 - CARR CAN ABN 12OZ TWNSTK 30/12 CAN 0822 Orig…" at bounding box center [402, 869] width 805 height 3994
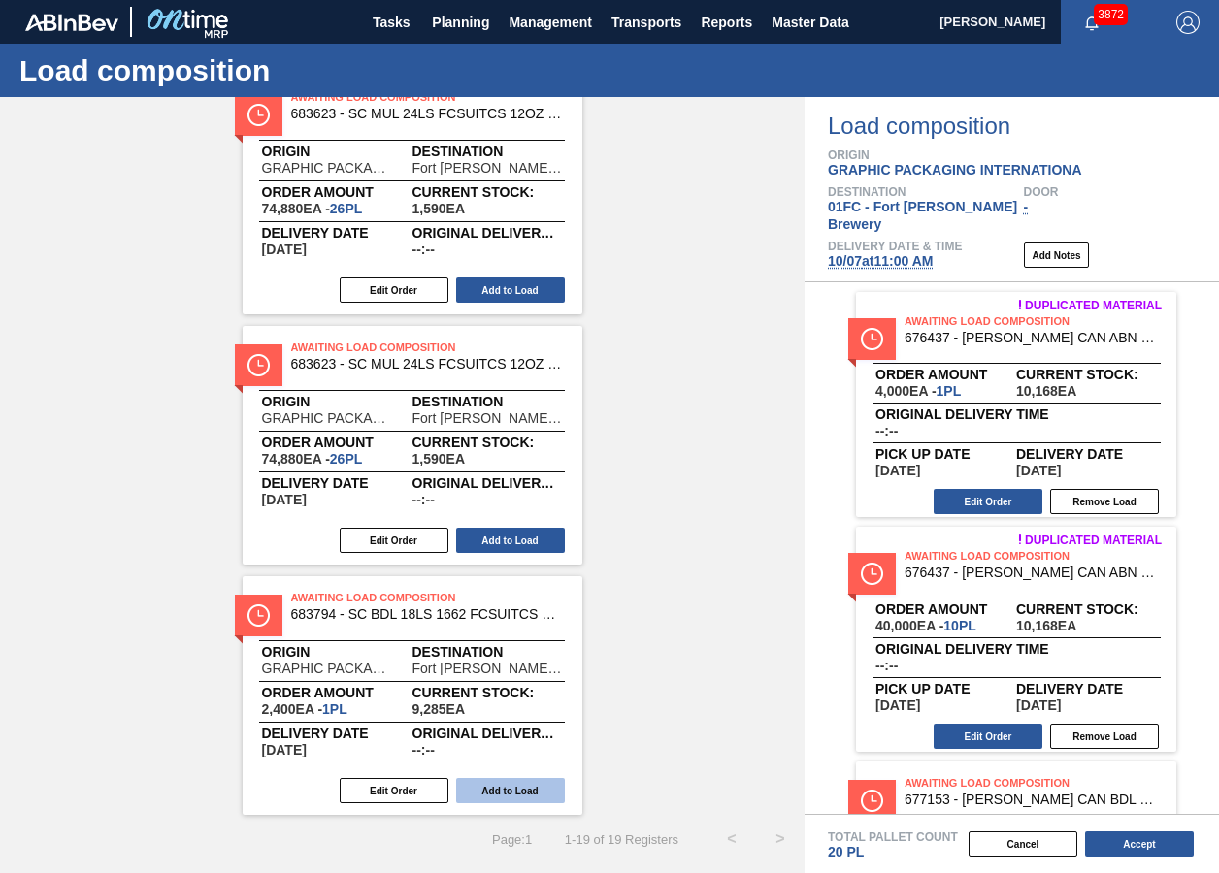
click at [542, 792] on button "Add to Load" at bounding box center [510, 790] width 109 height 25
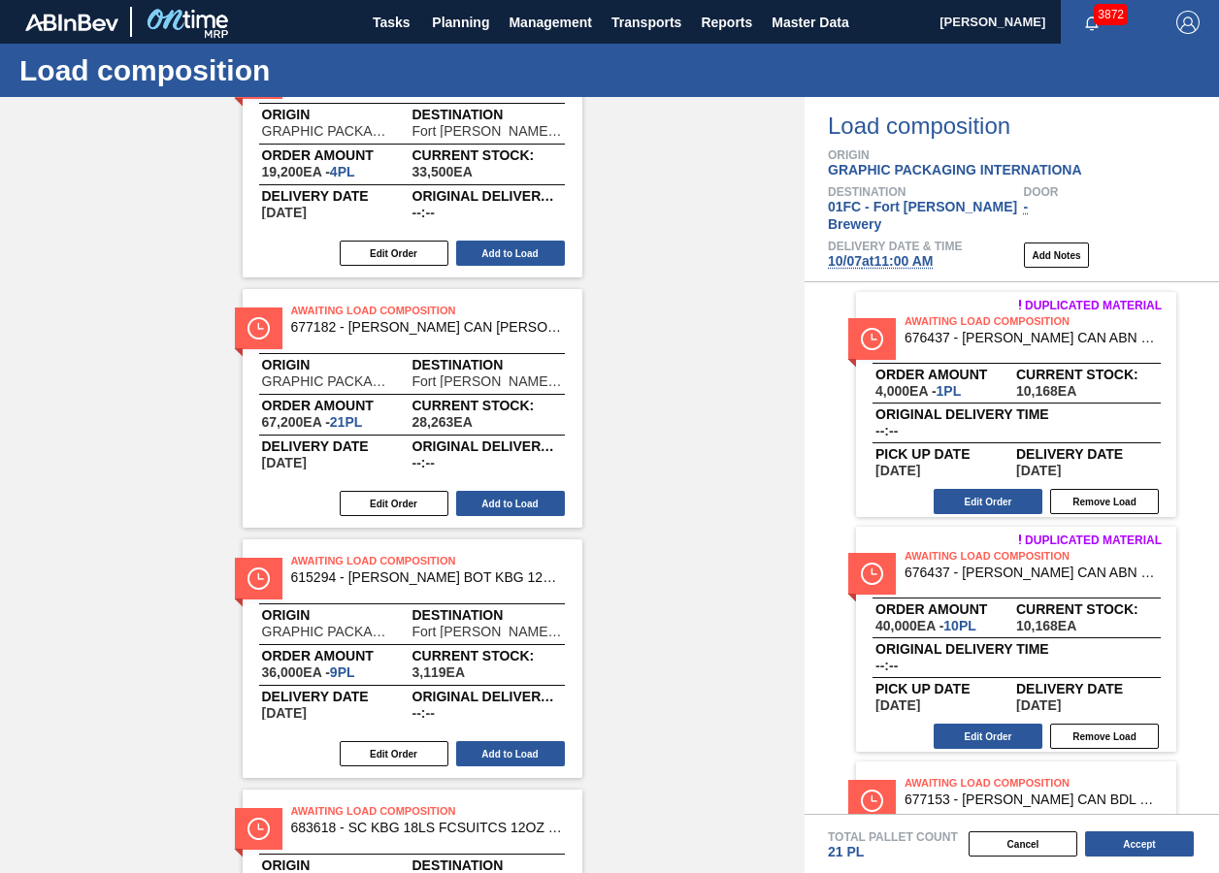
scroll to position [0, 0]
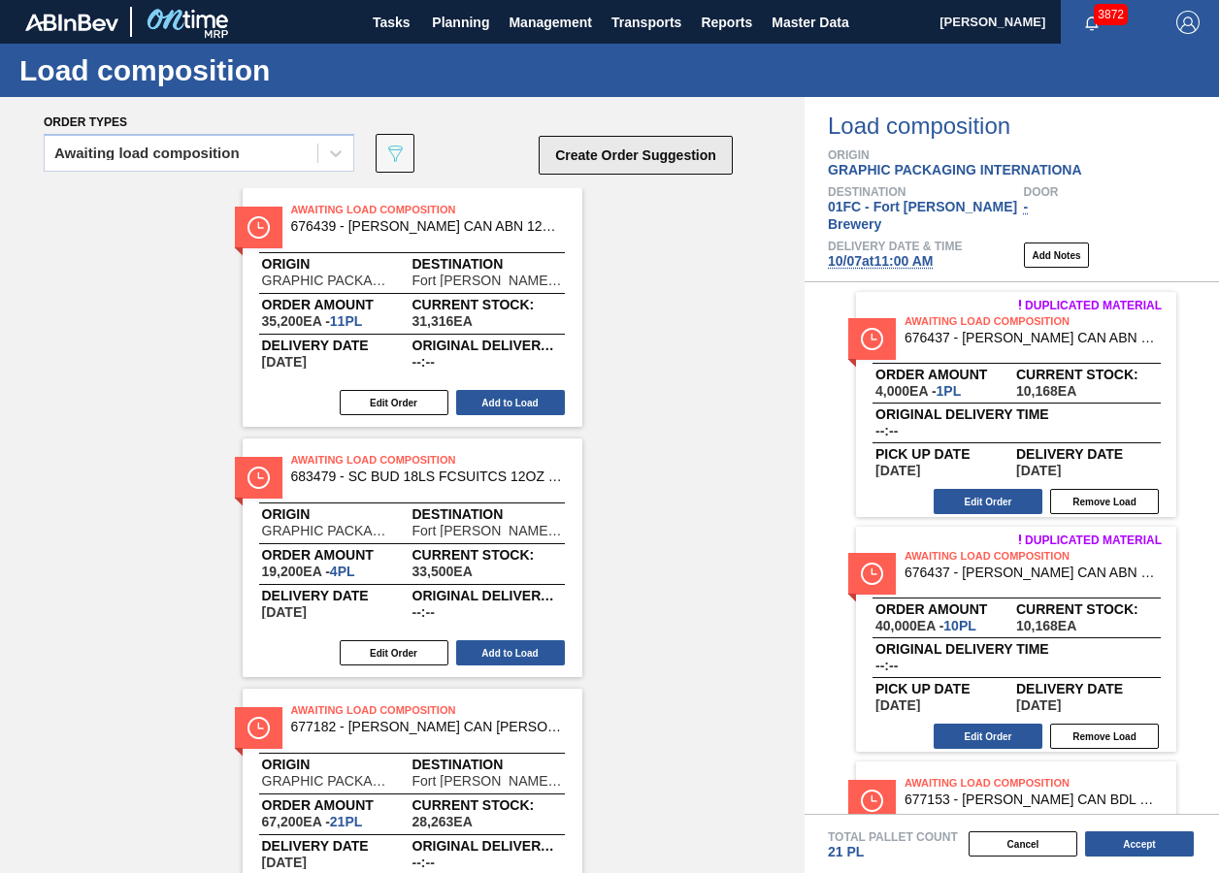
click at [620, 155] on button "Create Order Suggestion" at bounding box center [636, 155] width 194 height 39
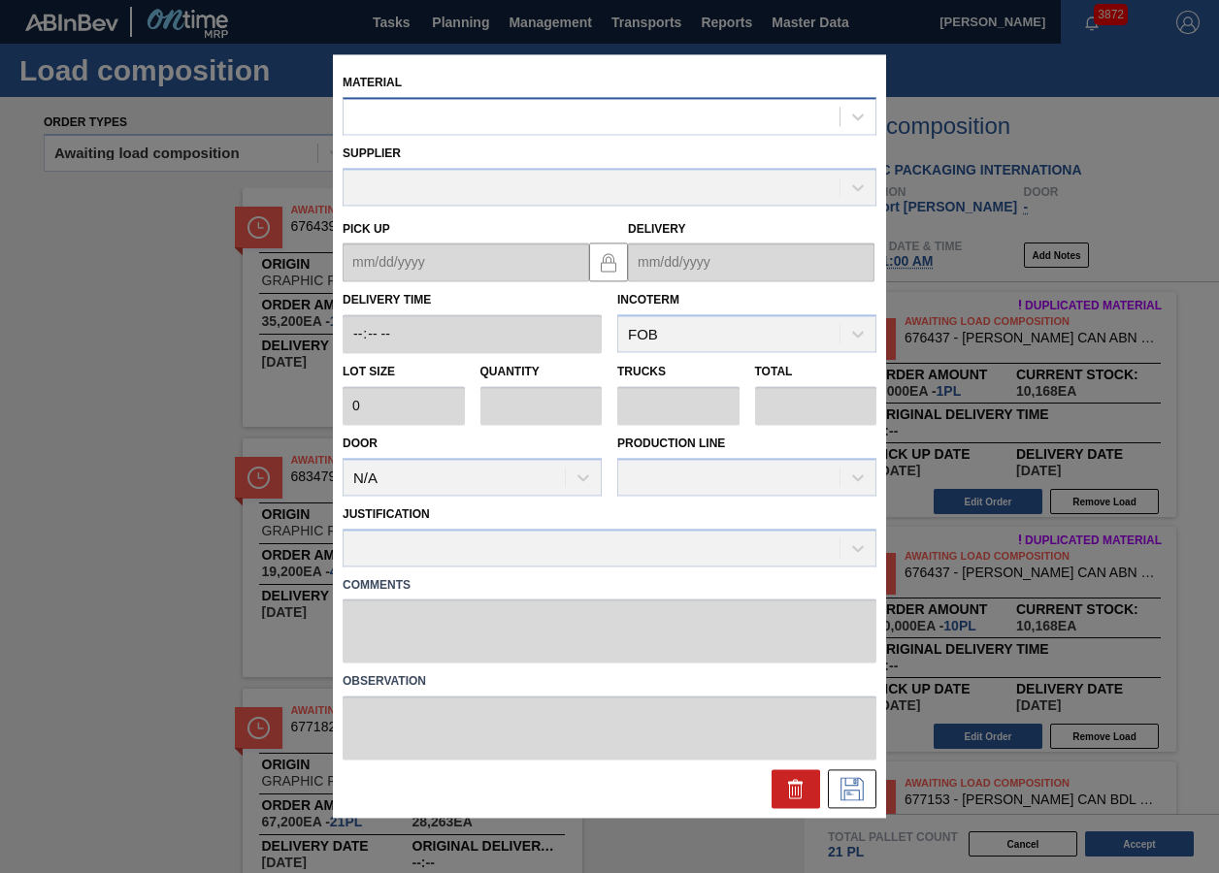
click at [457, 129] on div at bounding box center [592, 117] width 496 height 28
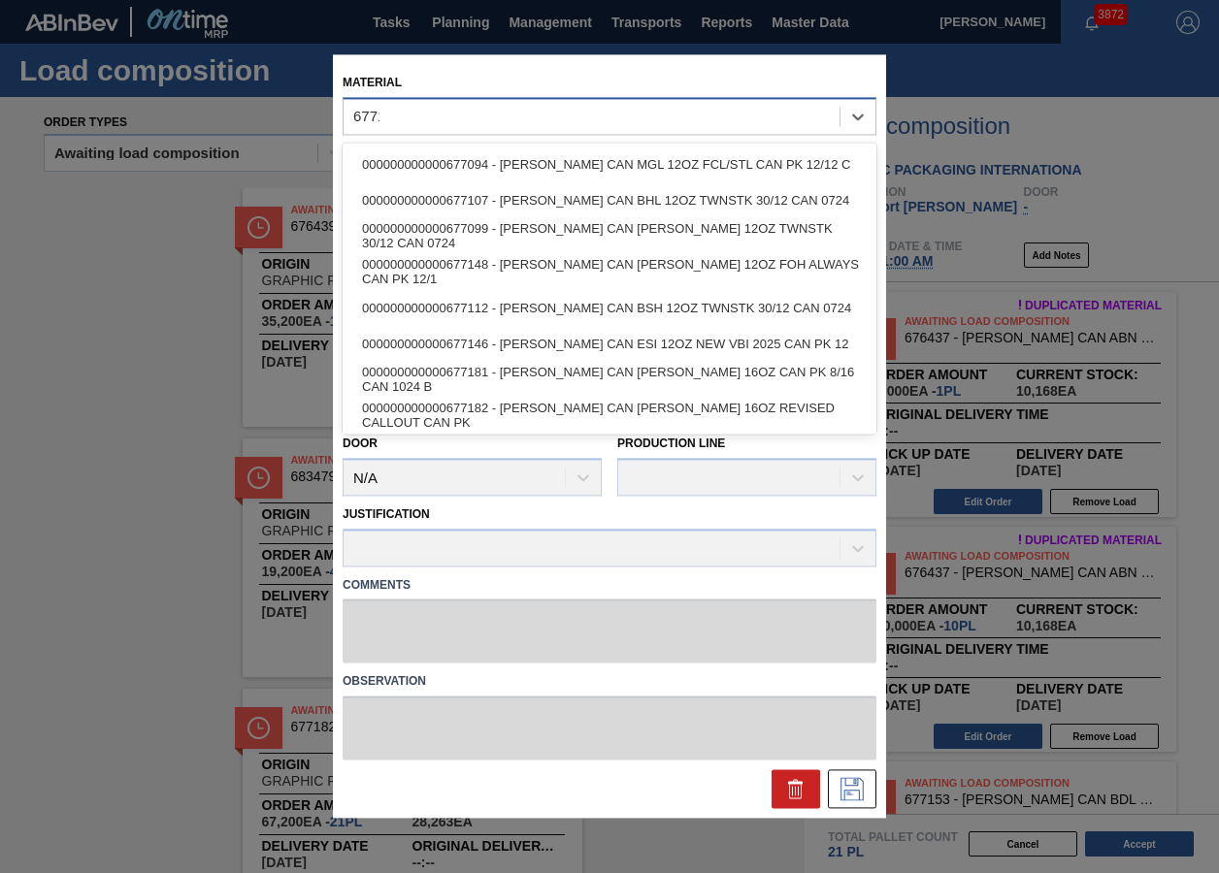
type input "677154"
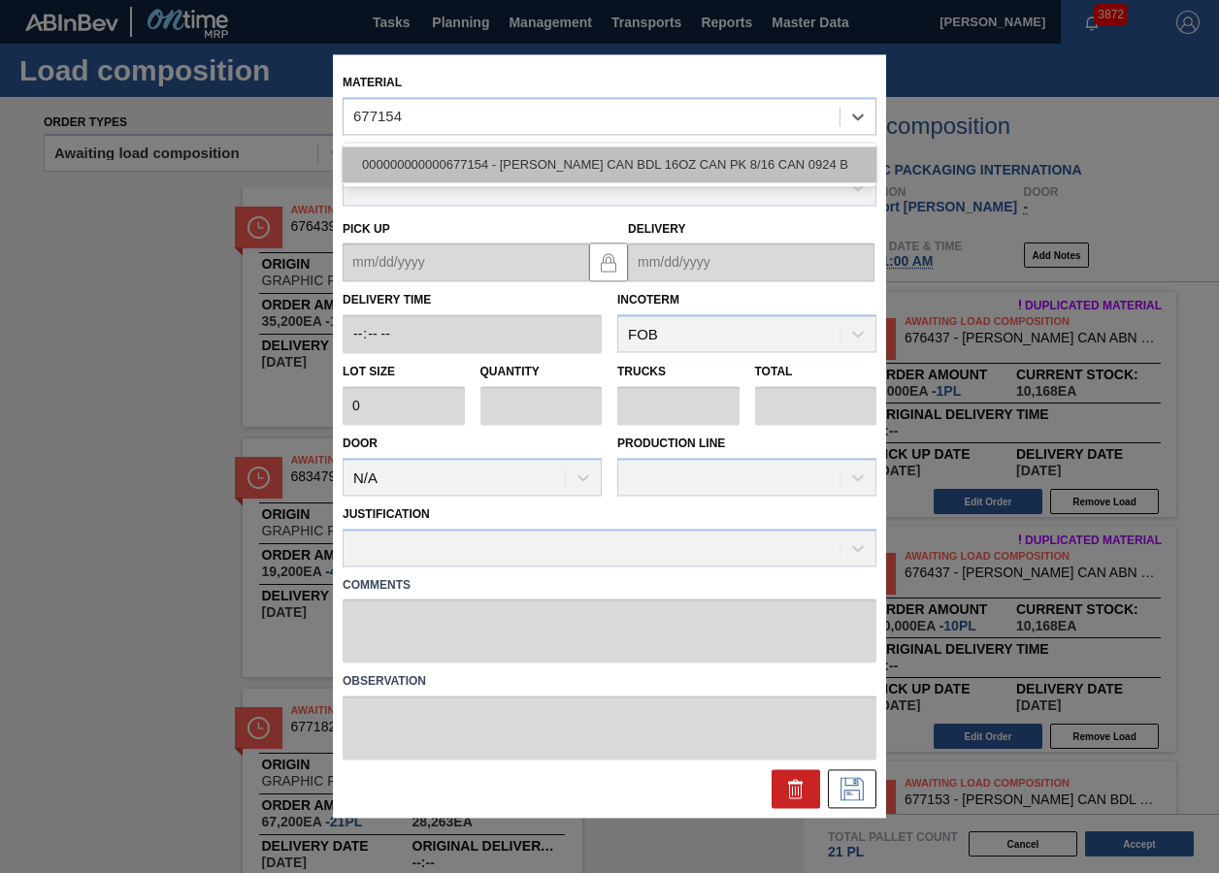
click at [462, 160] on div "000000000000677154 - CARR CAN BDL 16OZ CAN PK 8/16 CAN 0924 B" at bounding box center [610, 165] width 534 height 36
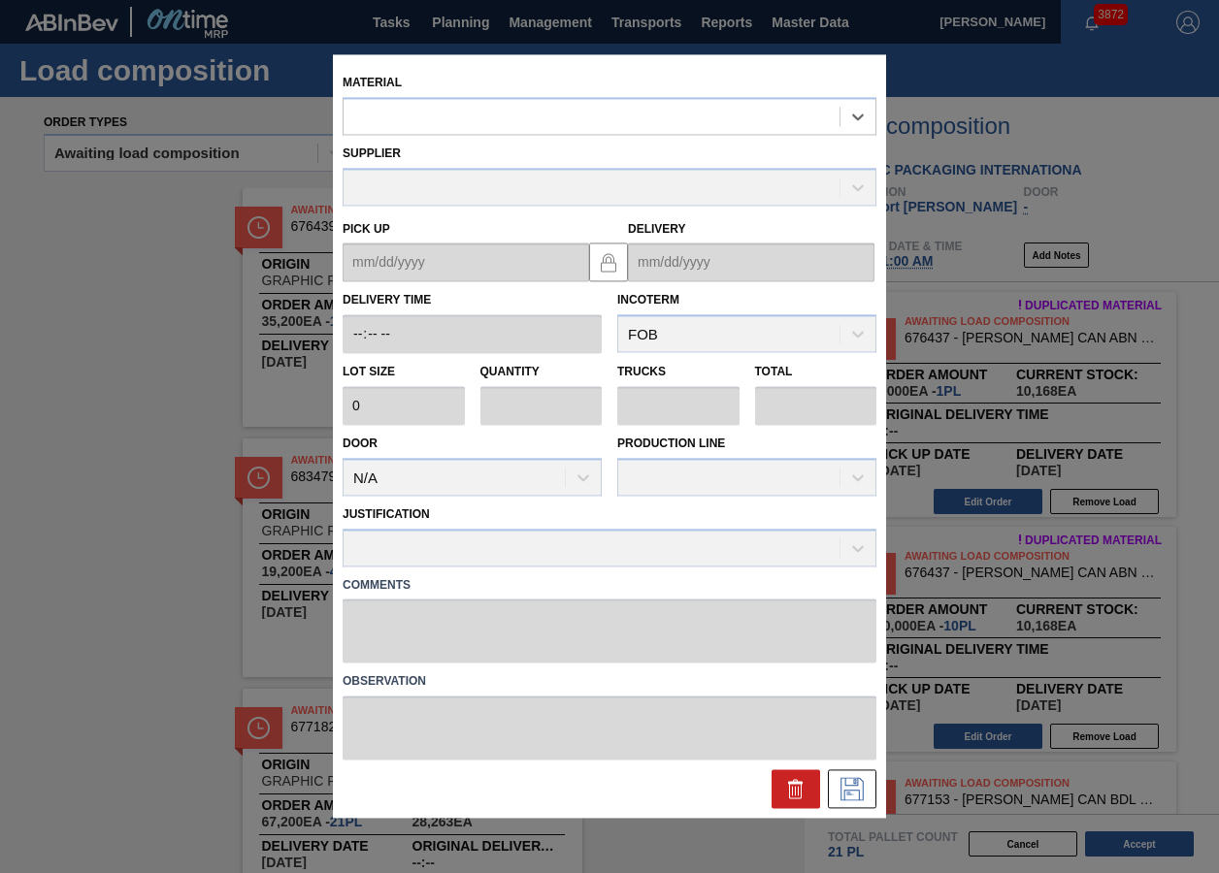
type input "6,400"
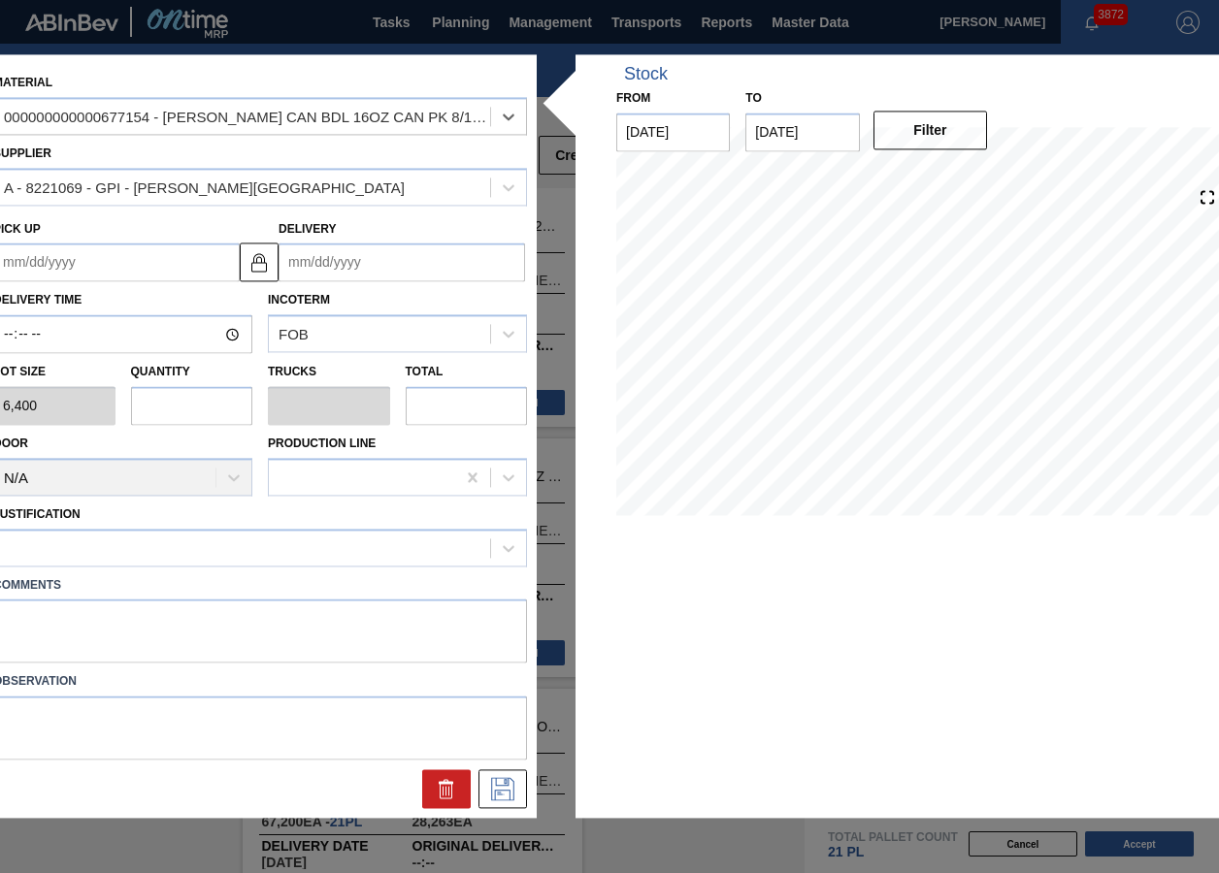
click at [348, 268] on input "Delivery" at bounding box center [402, 263] width 246 height 39
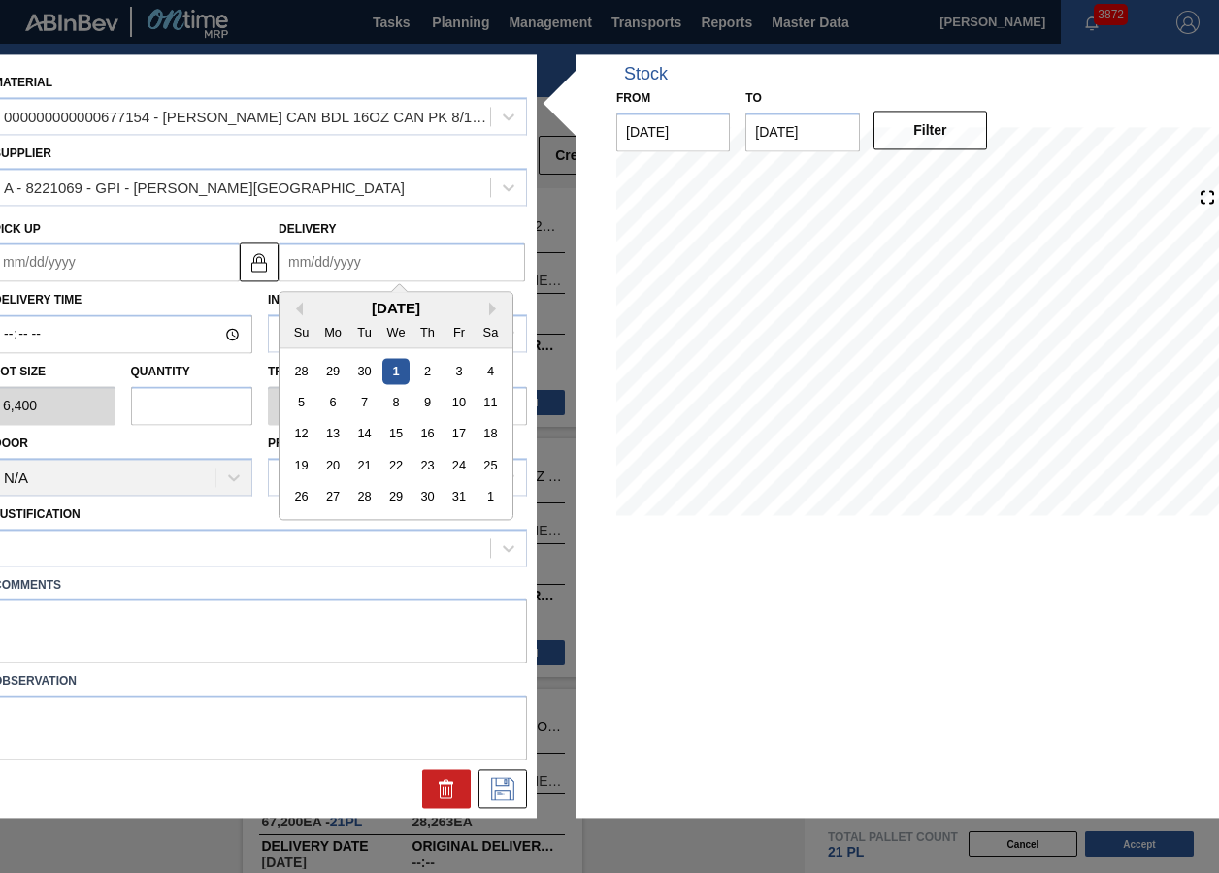
click at [313, 307] on div "October 2025" at bounding box center [395, 309] width 233 height 16
click at [364, 401] on div "7" at bounding box center [364, 403] width 26 height 26
type up "10/04/2025"
type input "[DATE]"
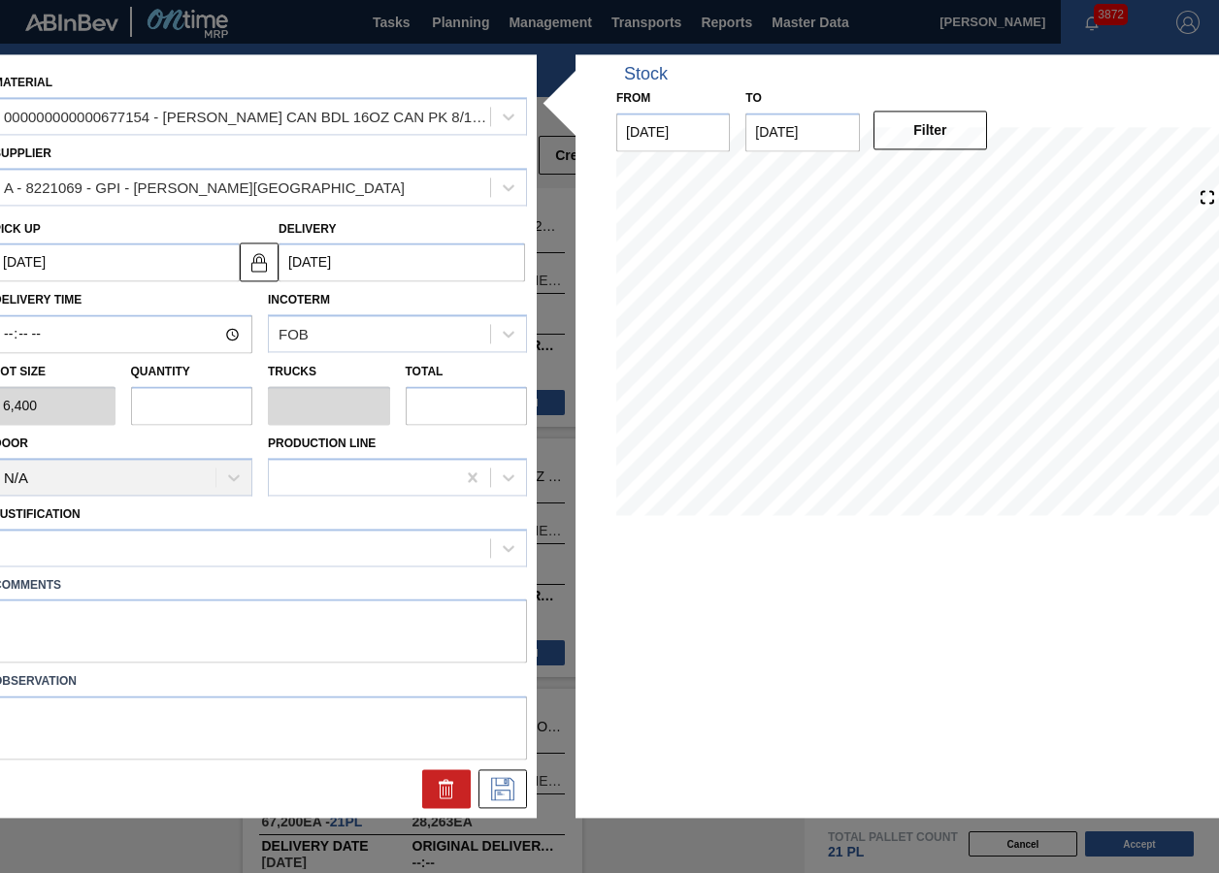
click at [164, 412] on input "text" at bounding box center [192, 405] width 122 height 39
type input "5"
type input "0.192"
type input "32,000"
type input "5"
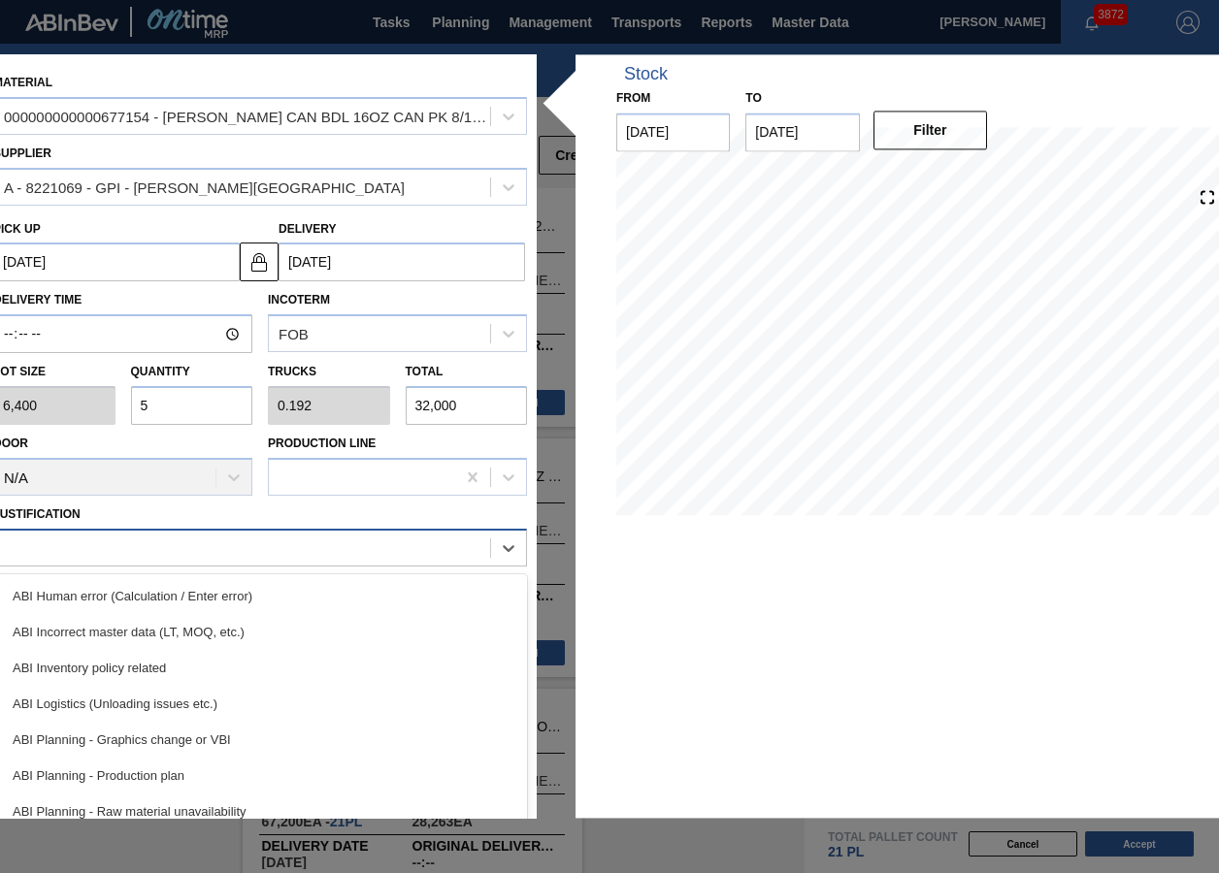
click at [139, 545] on div at bounding box center [242, 548] width 496 height 28
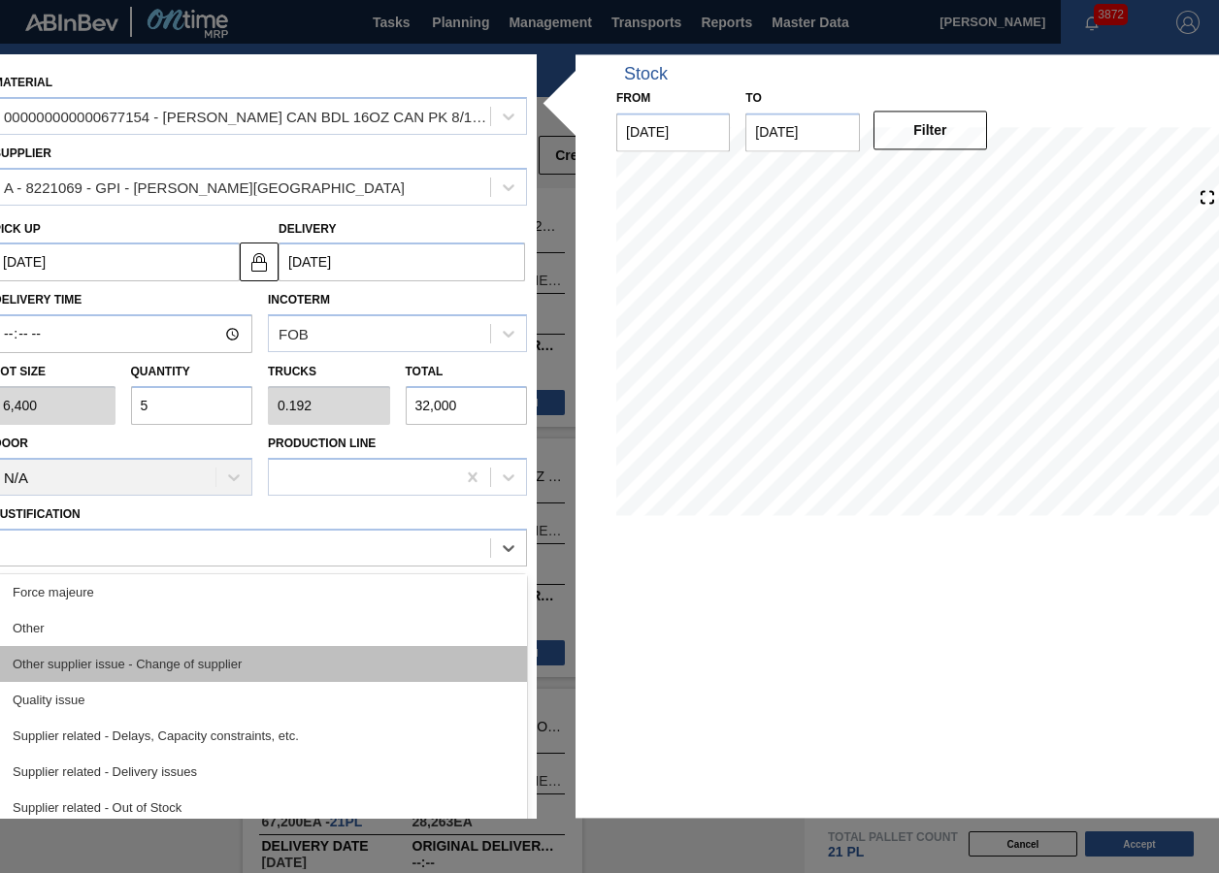
scroll to position [169, 0]
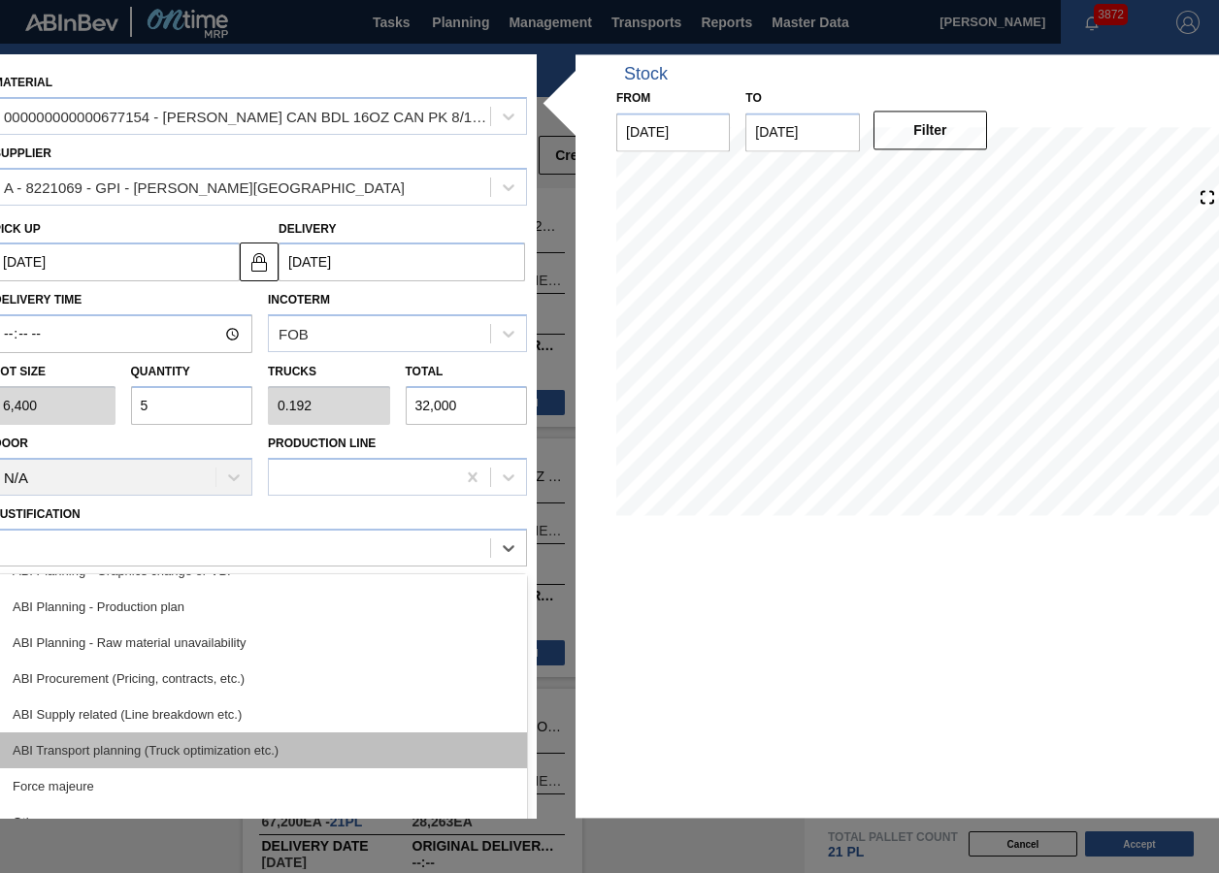
click at [201, 754] on div "ABI Transport planning (Truck optimization etc.)" at bounding box center [260, 751] width 534 height 36
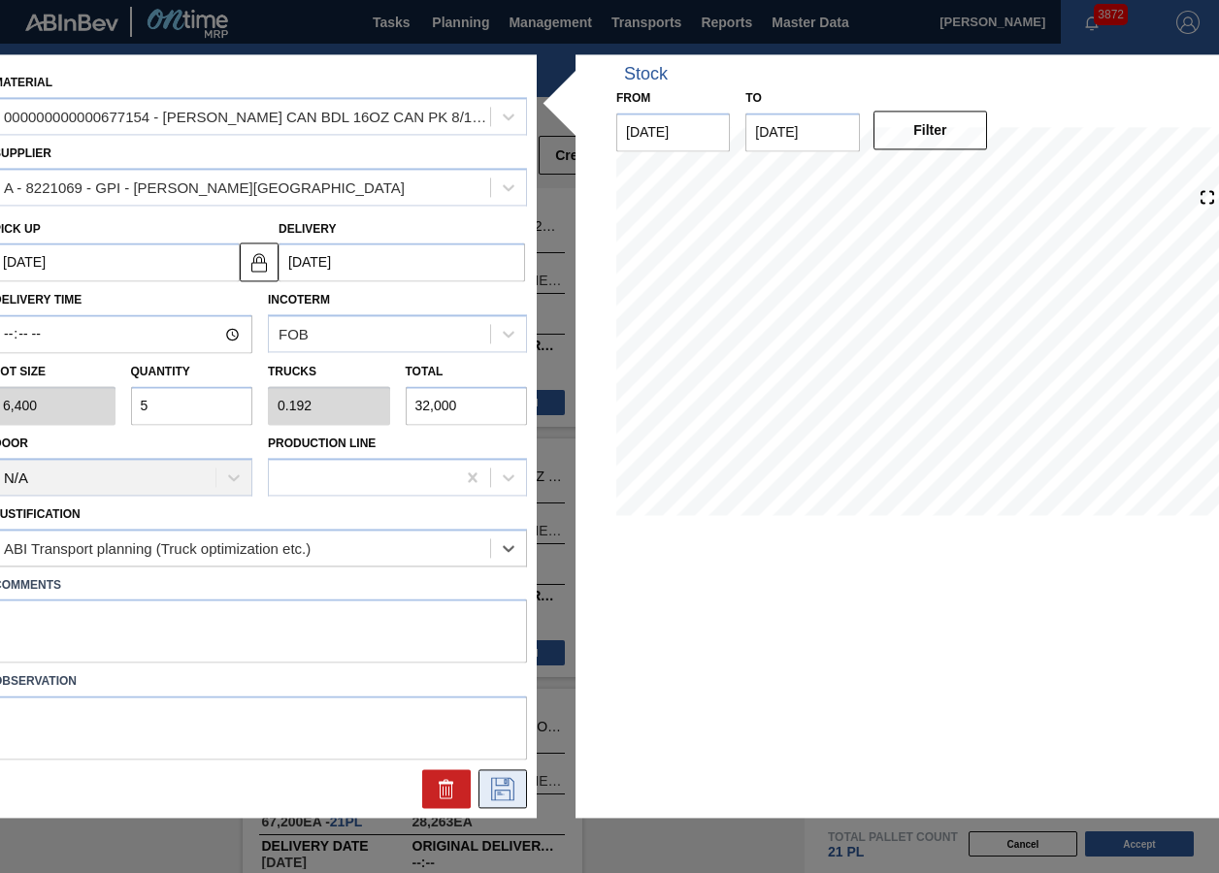
click at [495, 796] on icon at bounding box center [502, 789] width 23 height 23
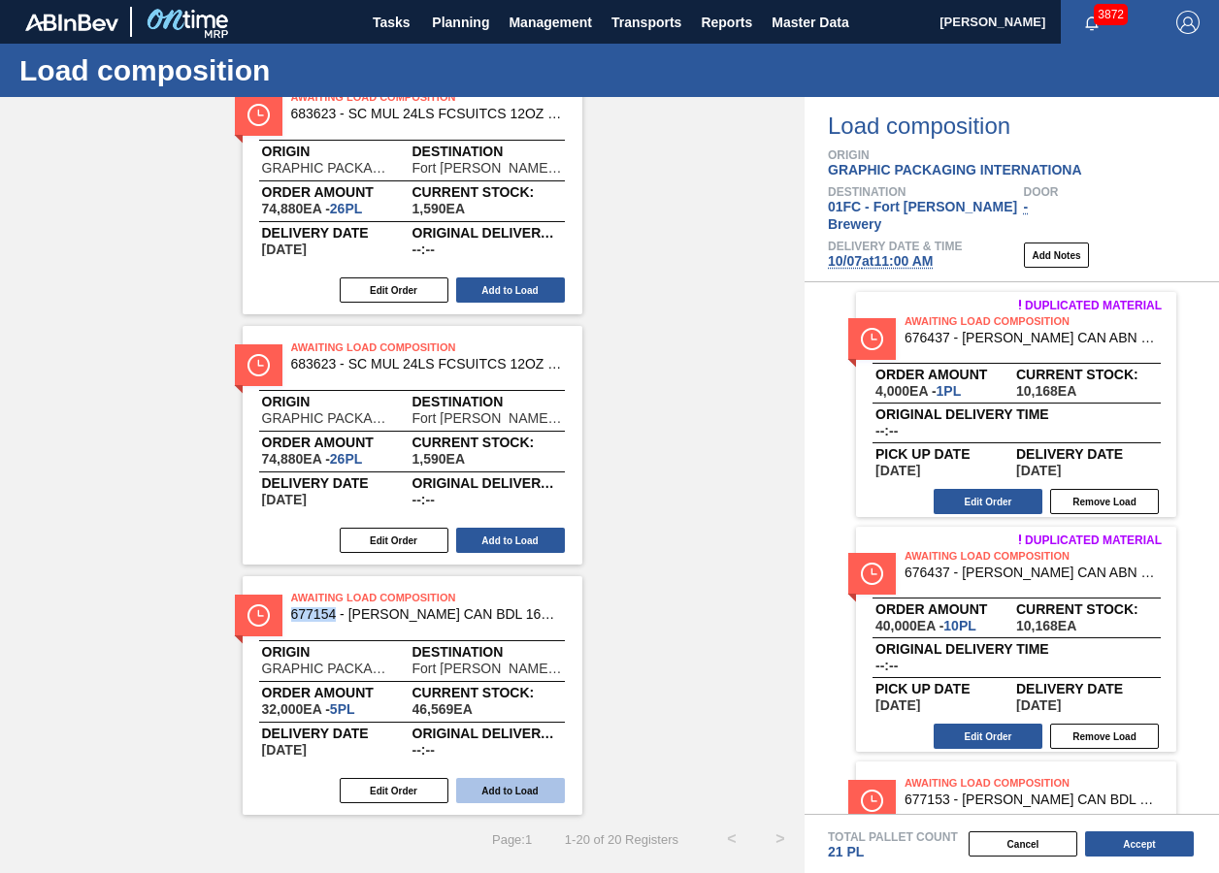
click at [516, 797] on button "Add to Load" at bounding box center [510, 790] width 109 height 25
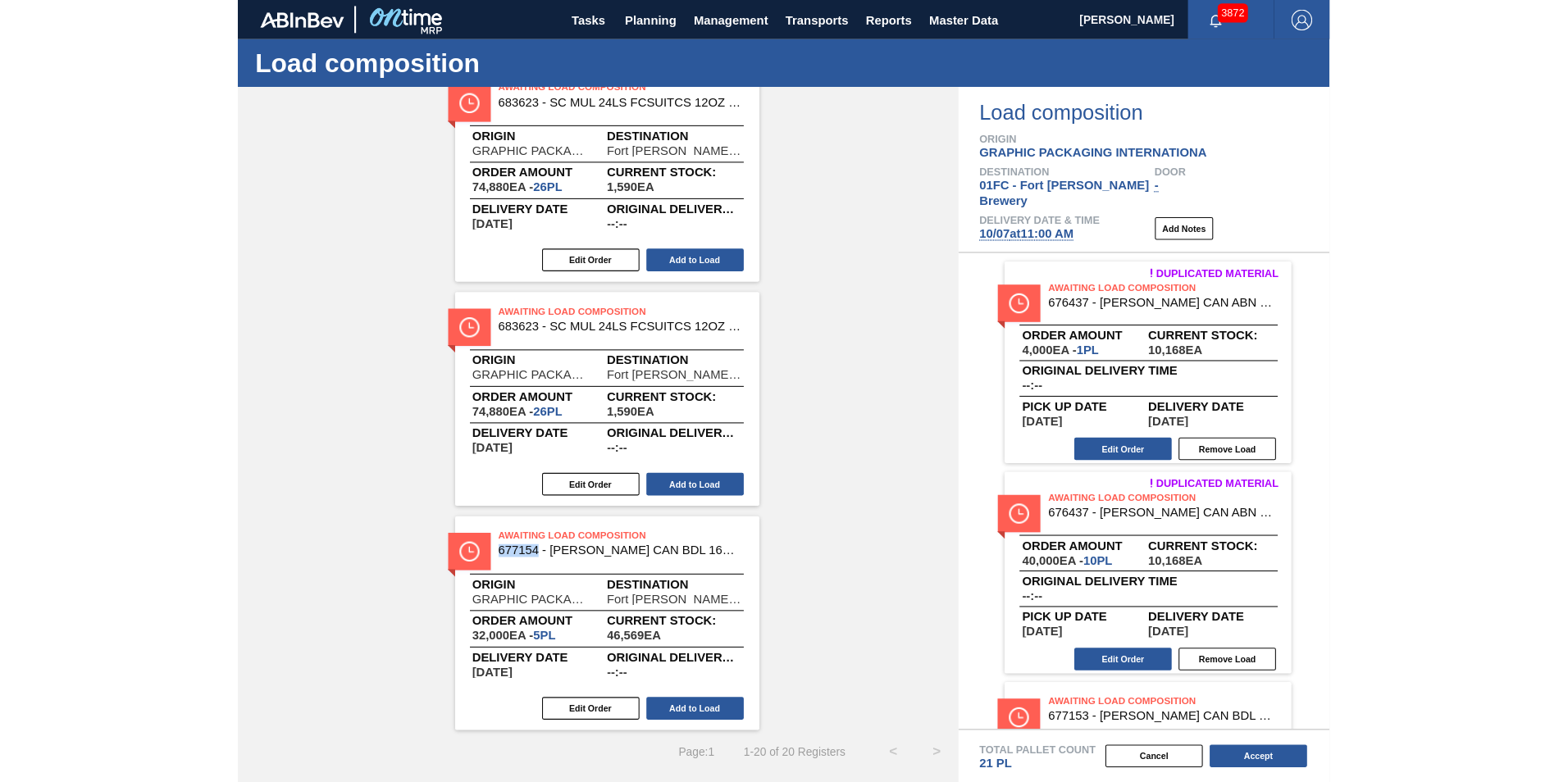
scroll to position [2632, 0]
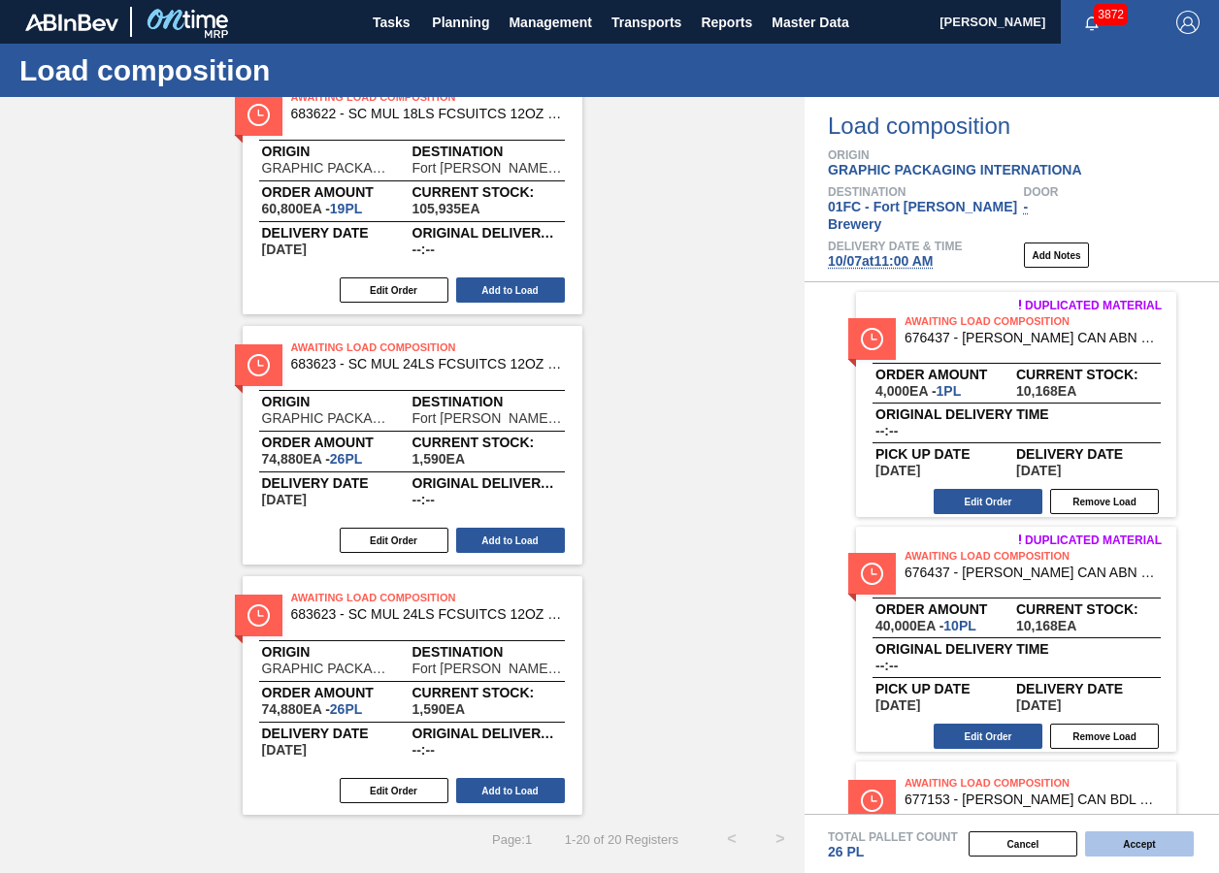
click at [1106, 840] on button "Accept" at bounding box center [1139, 844] width 109 height 25
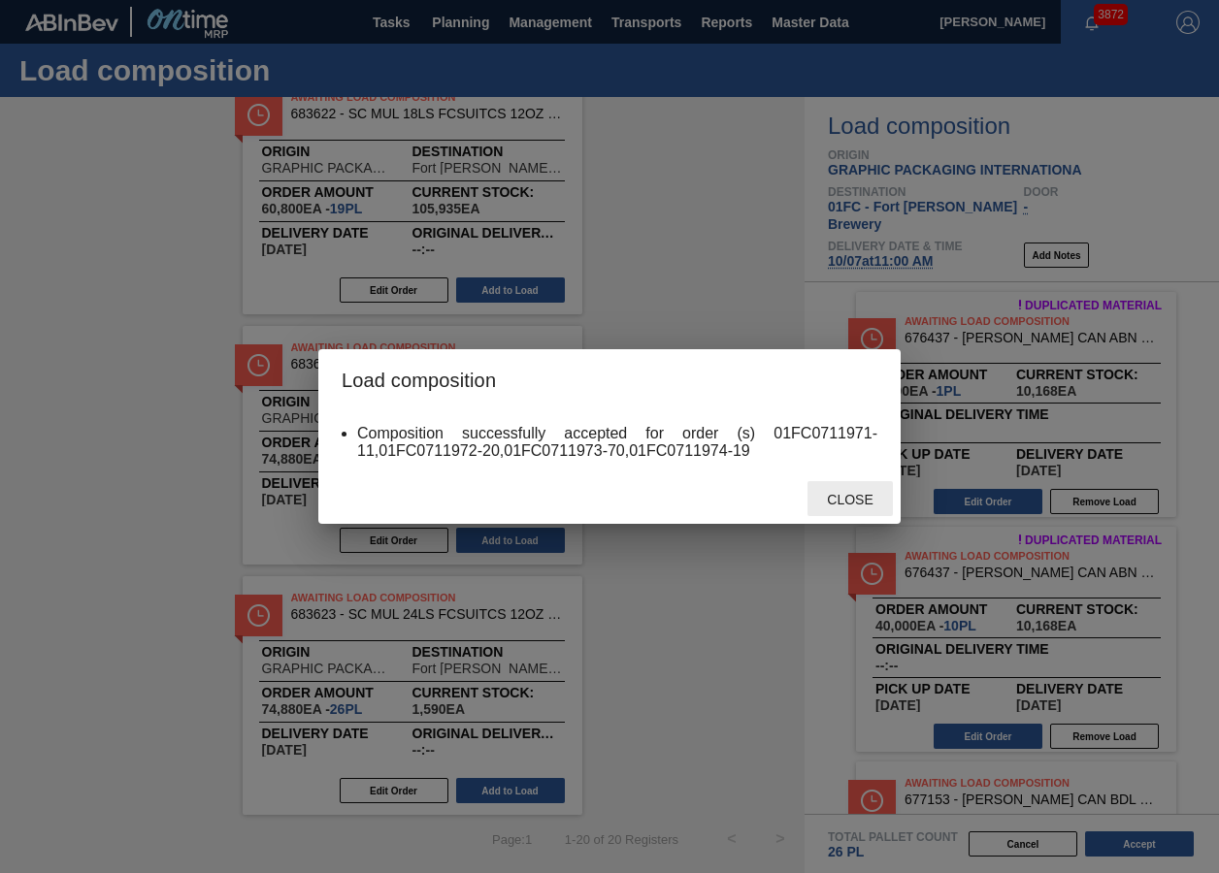
click at [833, 500] on span "Close" at bounding box center [849, 500] width 77 height 16
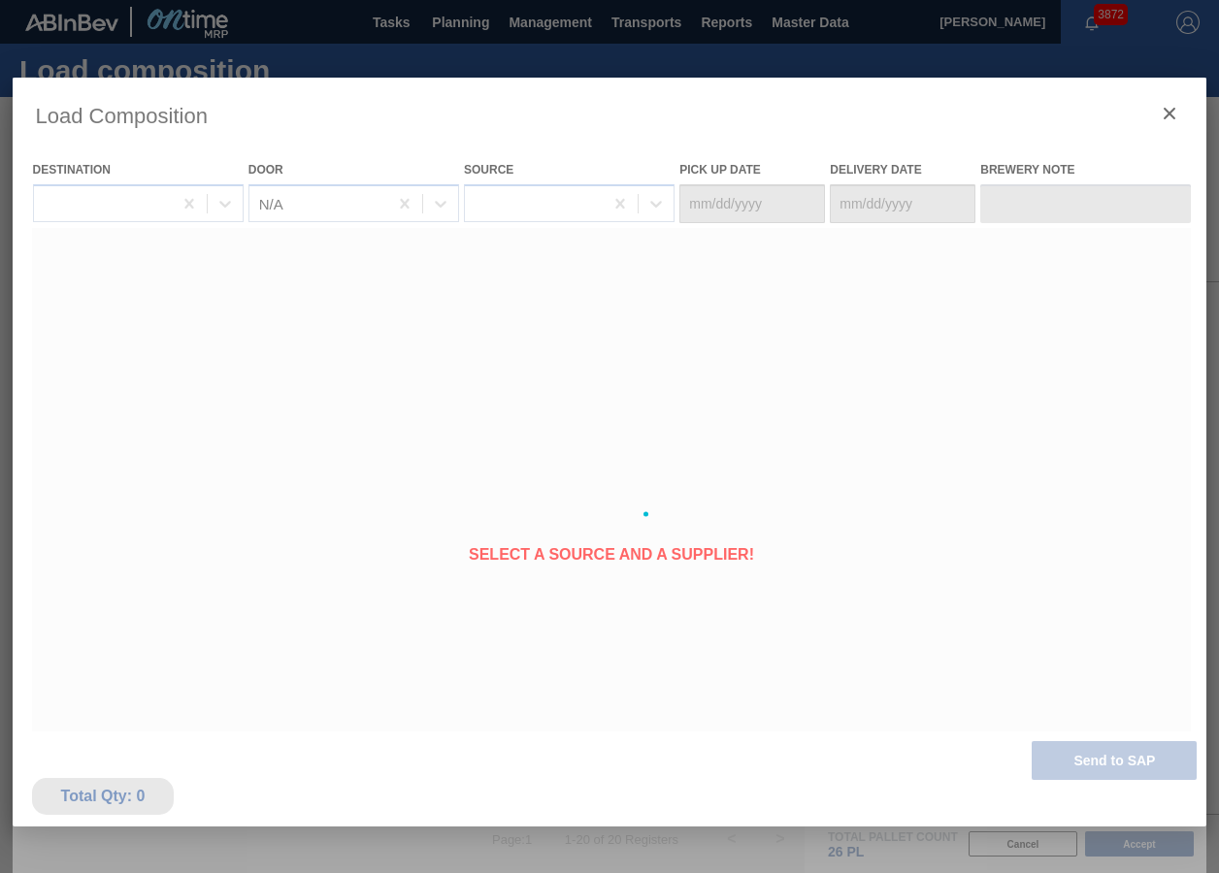
type Date "10/04/2025"
type Date "[DATE]"
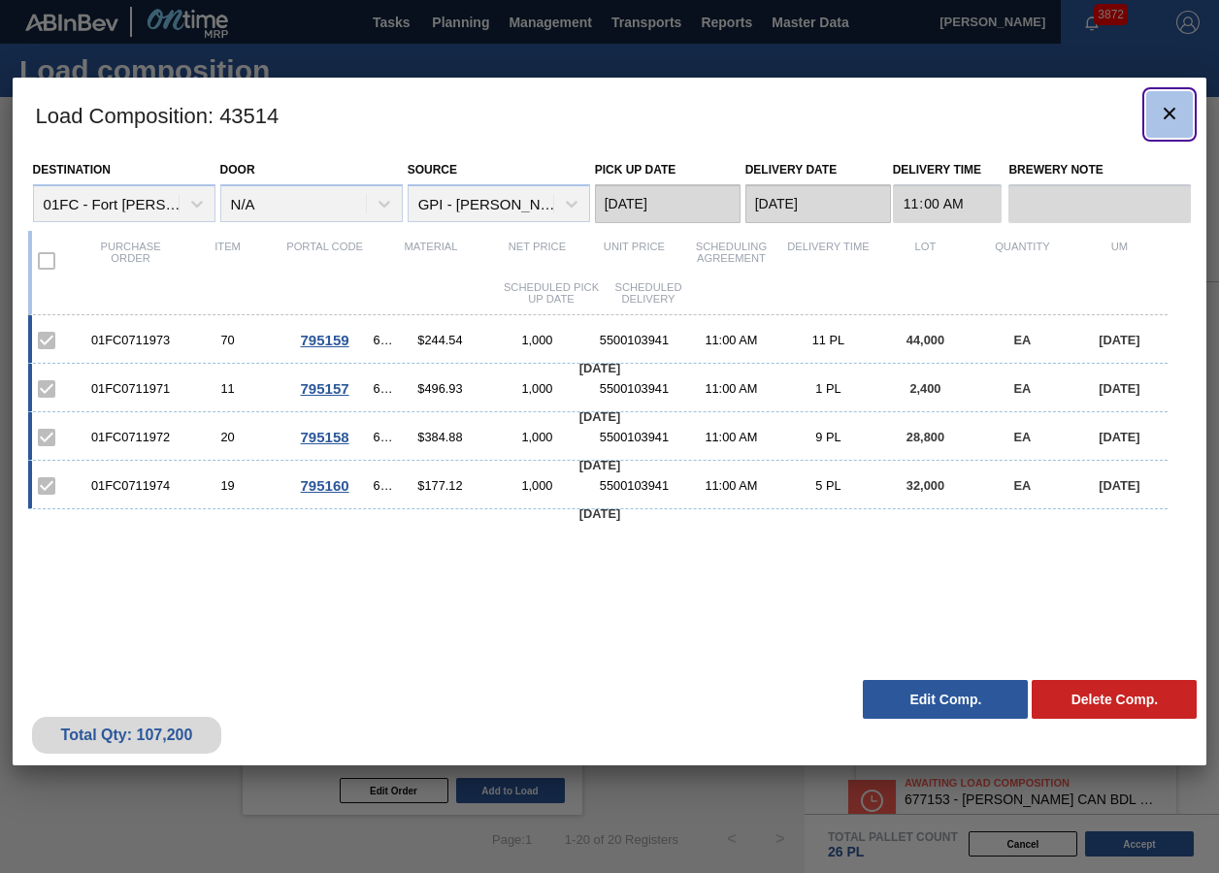
click at [1166, 104] on icon "botão de ícone" at bounding box center [1169, 113] width 23 height 23
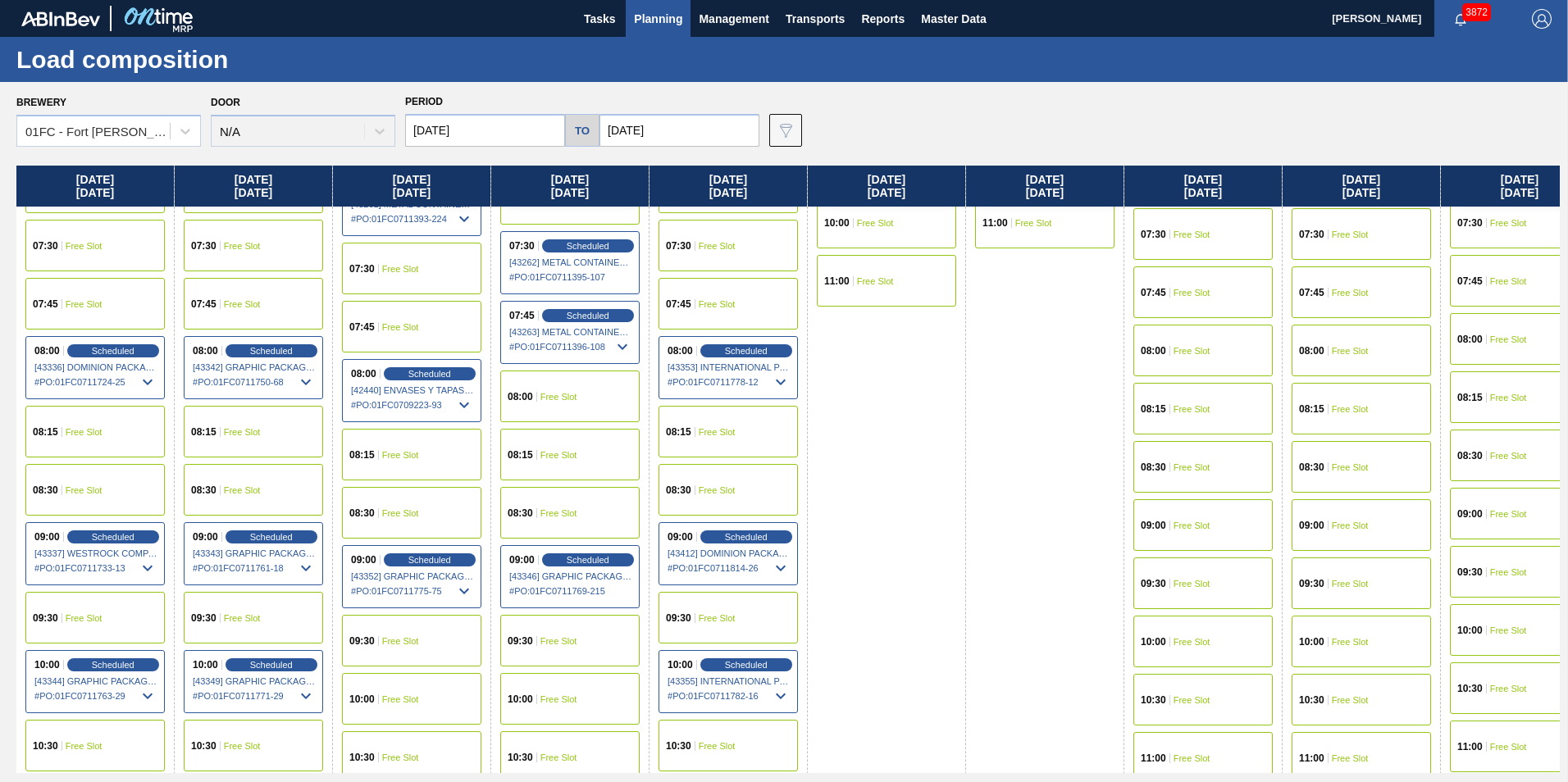
scroll to position [410, 0]
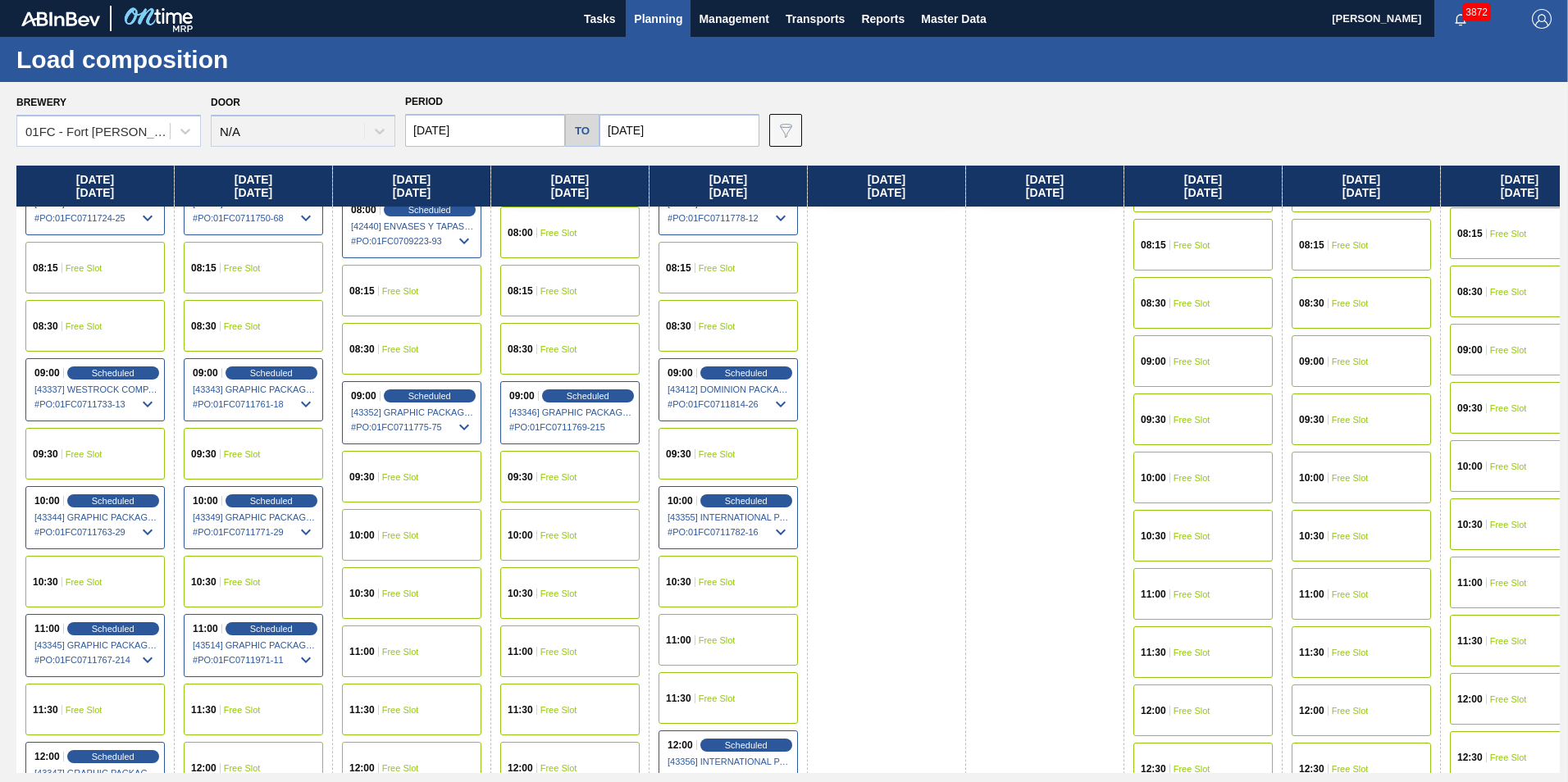
click at [556, 538] on span "Free Slot" at bounding box center [559, 535] width 37 height 10
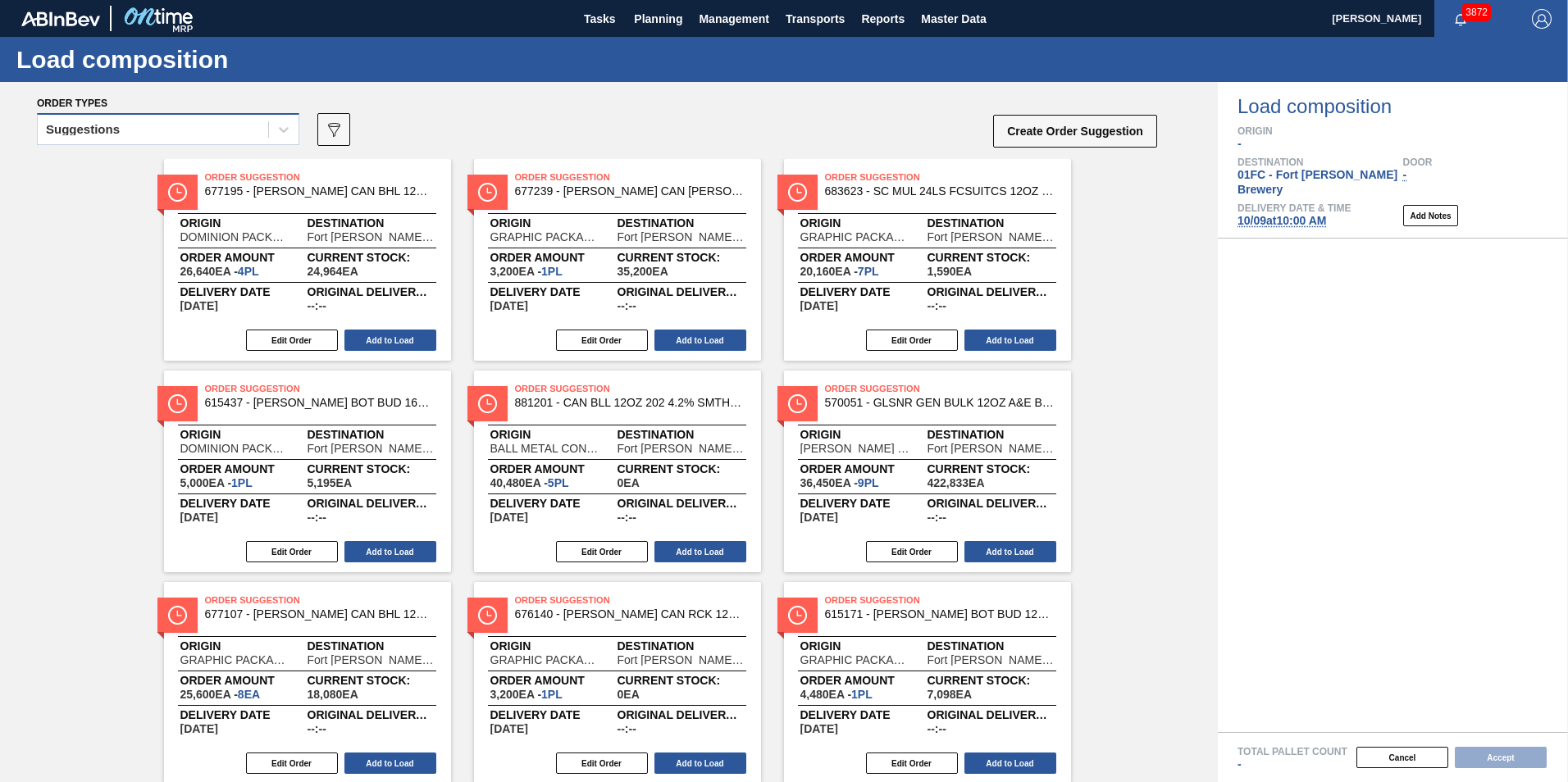
click at [62, 141] on div "Suggestions" at bounding box center [153, 130] width 231 height 24
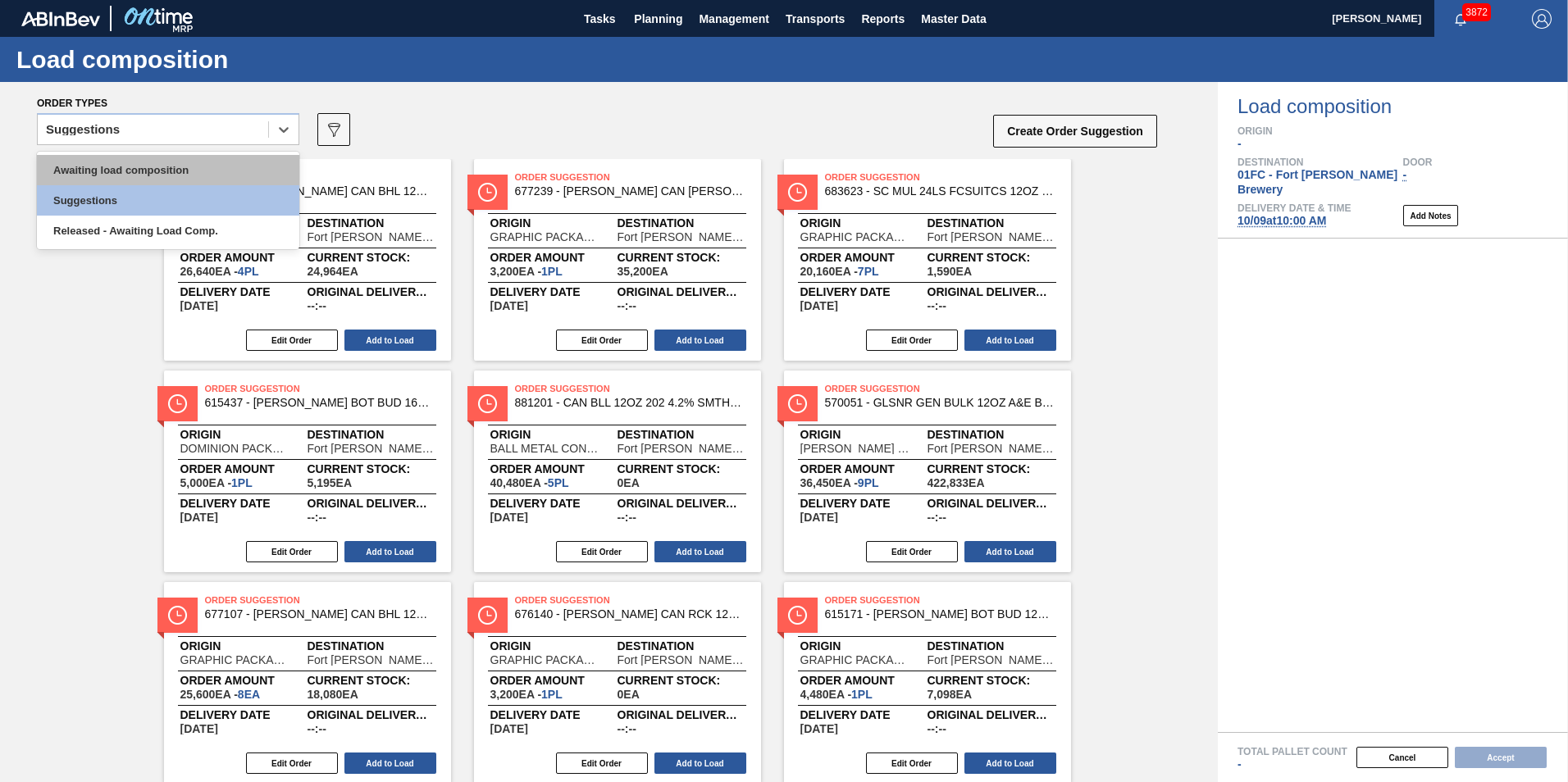
click at [69, 179] on div "Awaiting load composition" at bounding box center [168, 170] width 263 height 30
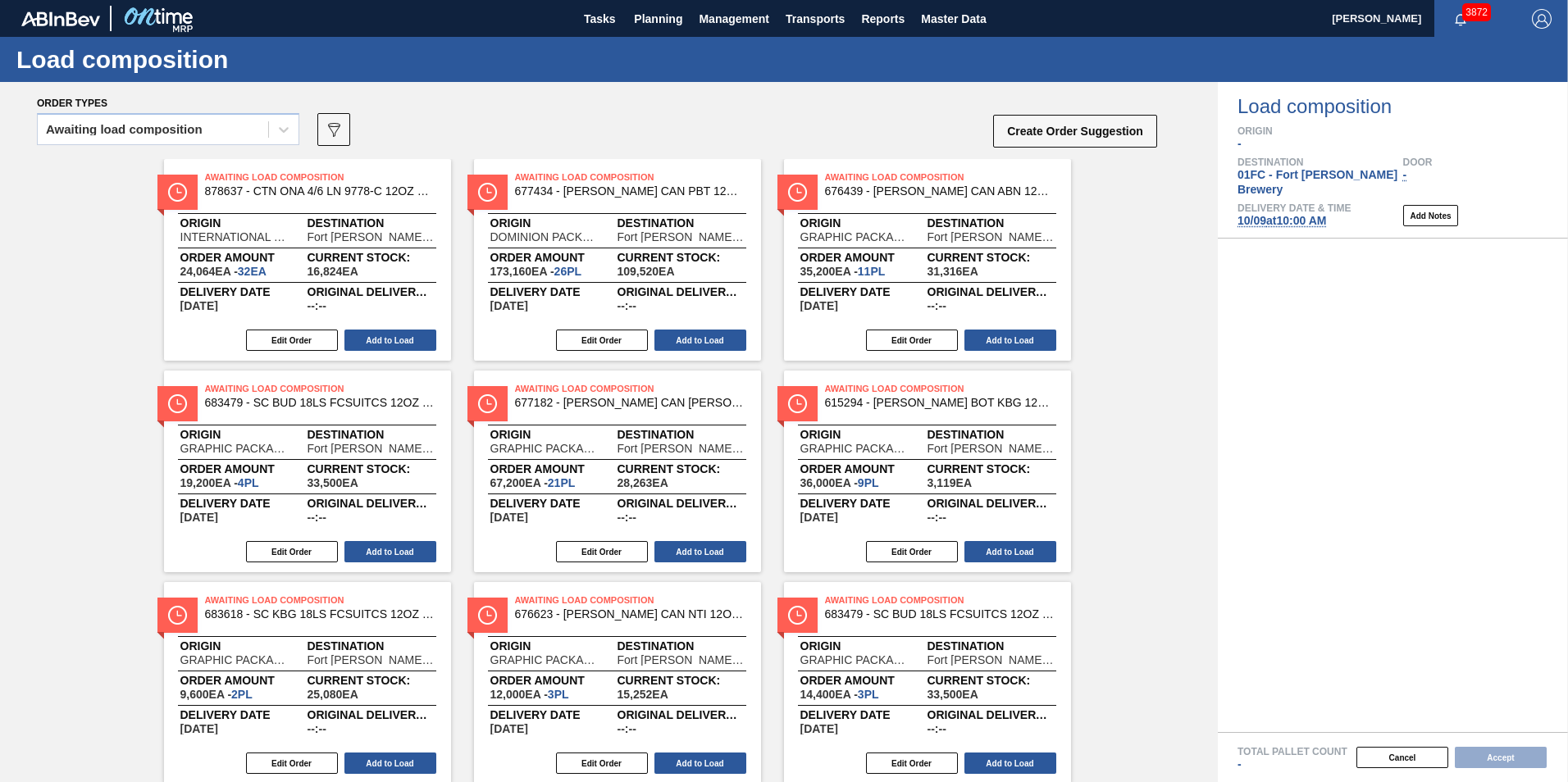
click at [83, 290] on div "Awaiting Load Composition 878637 - CTN ONA 4/6 LN 9778-C 12OZ KRFT 0724 NUN Ori…" at bounding box center [608, 788] width 1217 height 1259
click at [1010, 552] on button "Add to Load" at bounding box center [1010, 551] width 92 height 21
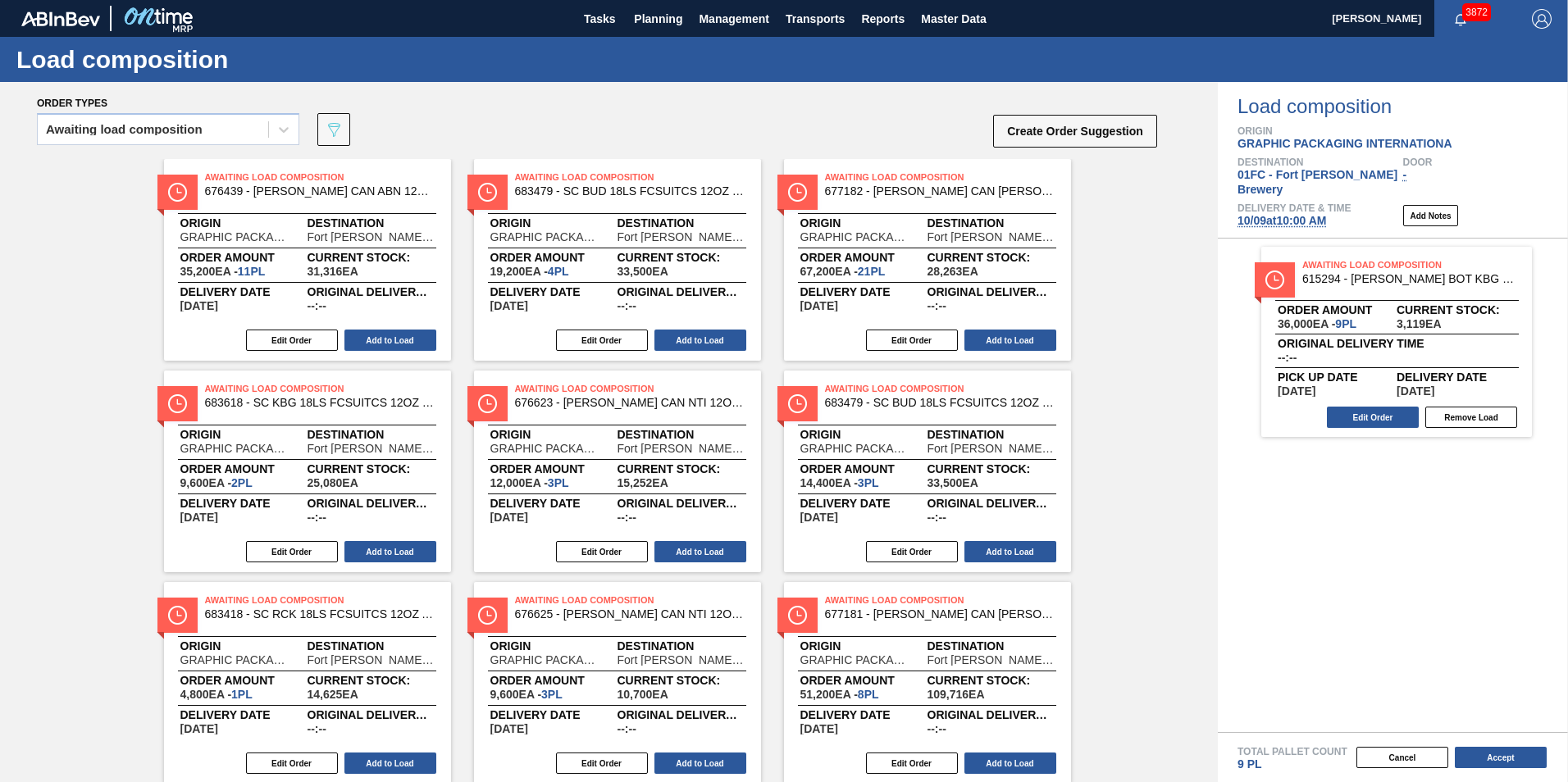
click at [1029, 485] on div "Awaiting Load Composition 676439 - CARR CAN ABN 12OZ TWNSTK 30/12 CAN 0822 Orig…" at bounding box center [608, 682] width 1217 height 1047
click at [1029, 410] on button "Edit Order" at bounding box center [1372, 416] width 92 height 21
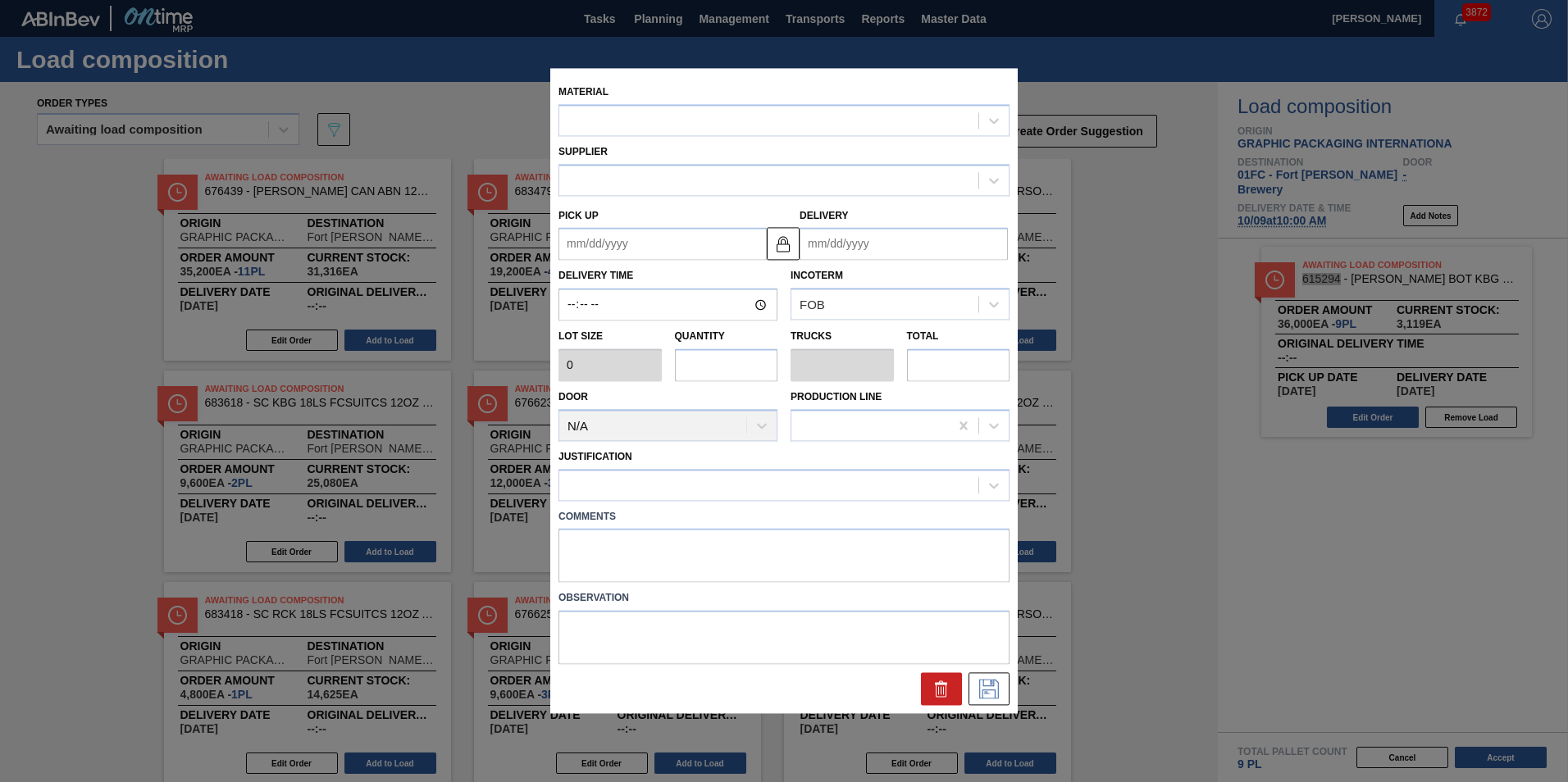
type input "4,000"
type input "9"
type input "0.346"
type input "36,000"
type up "[DATE]"
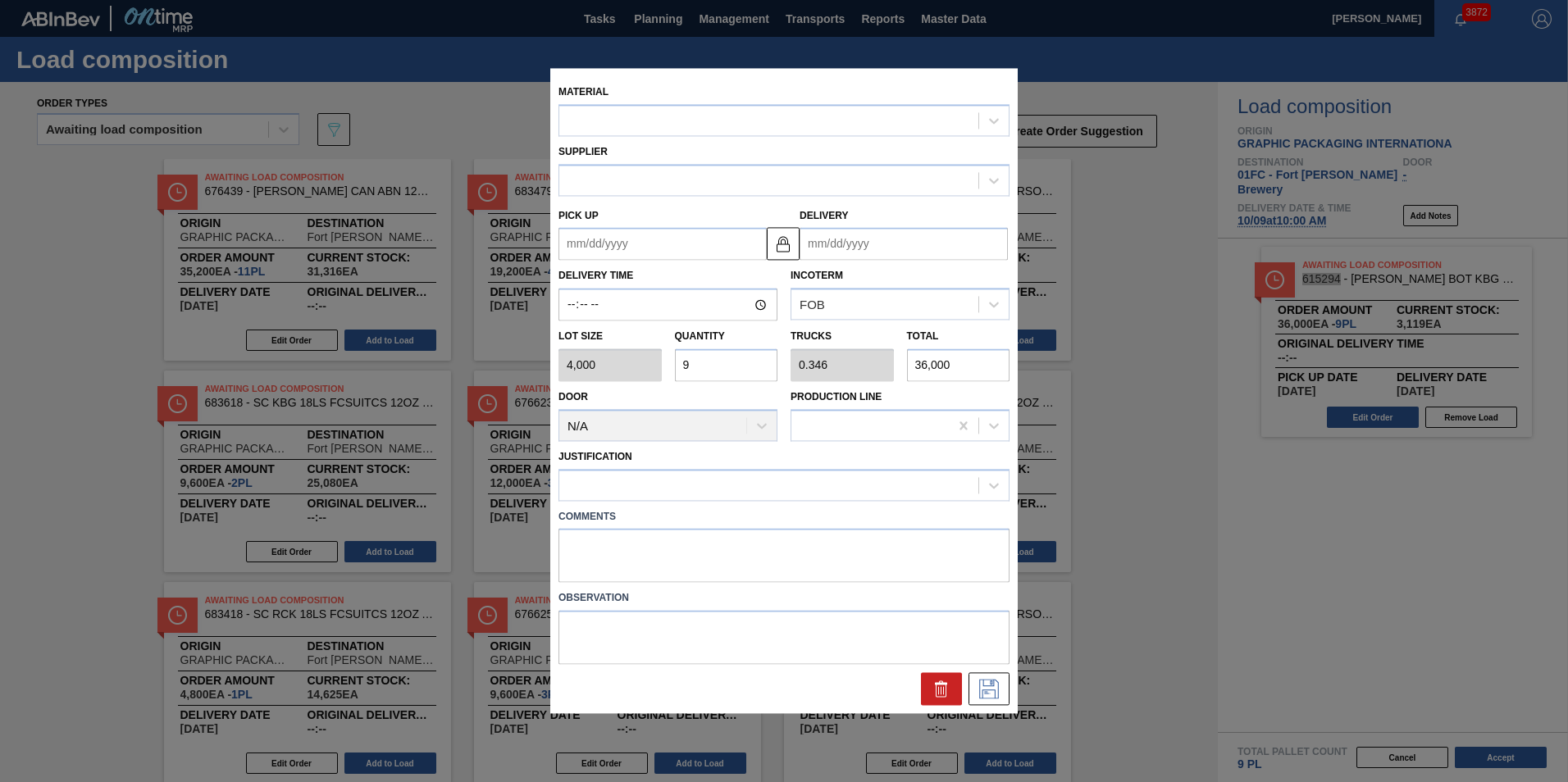
type input "[DATE]"
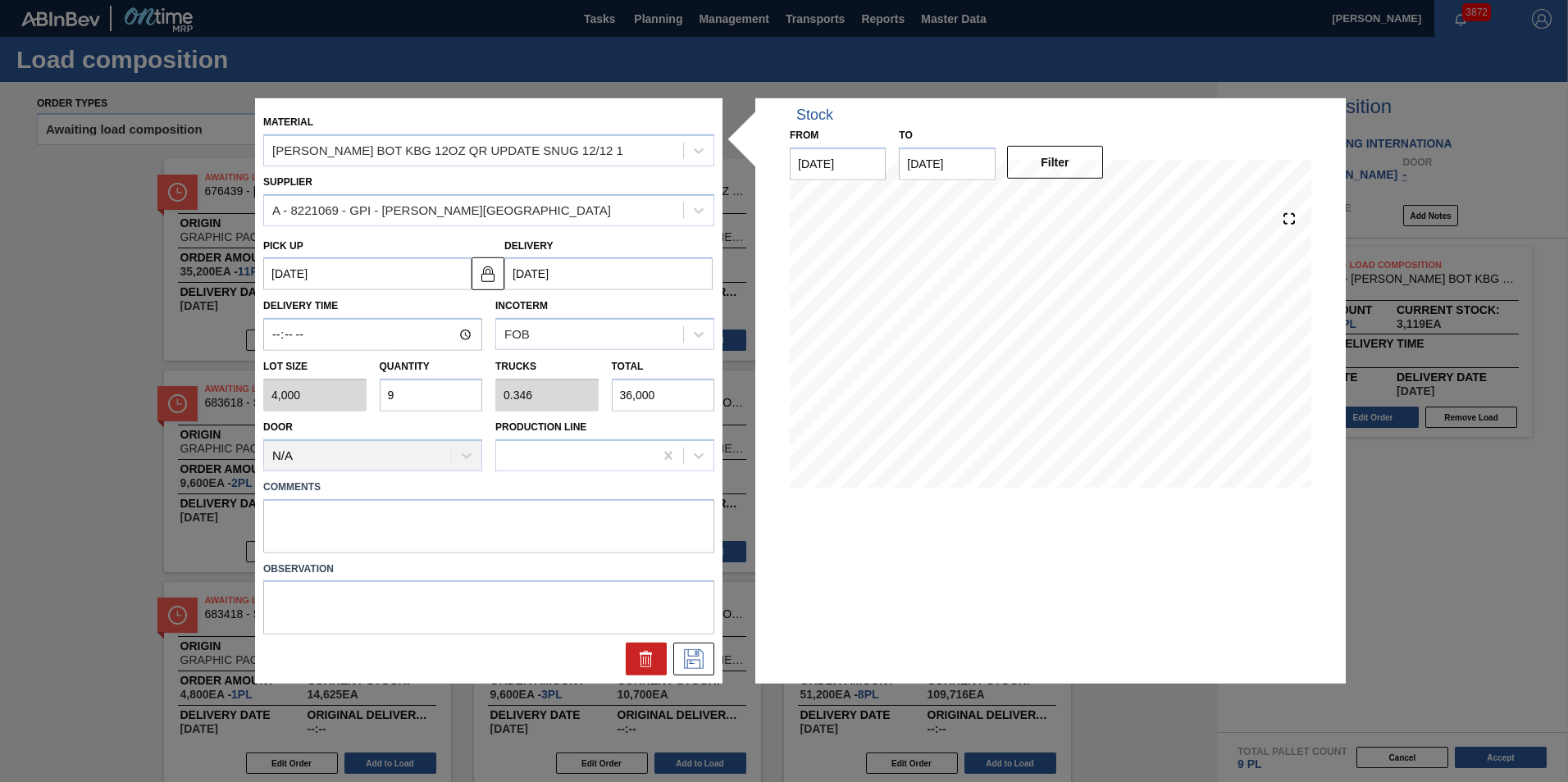
click at [415, 383] on input "9" at bounding box center [431, 394] width 103 height 33
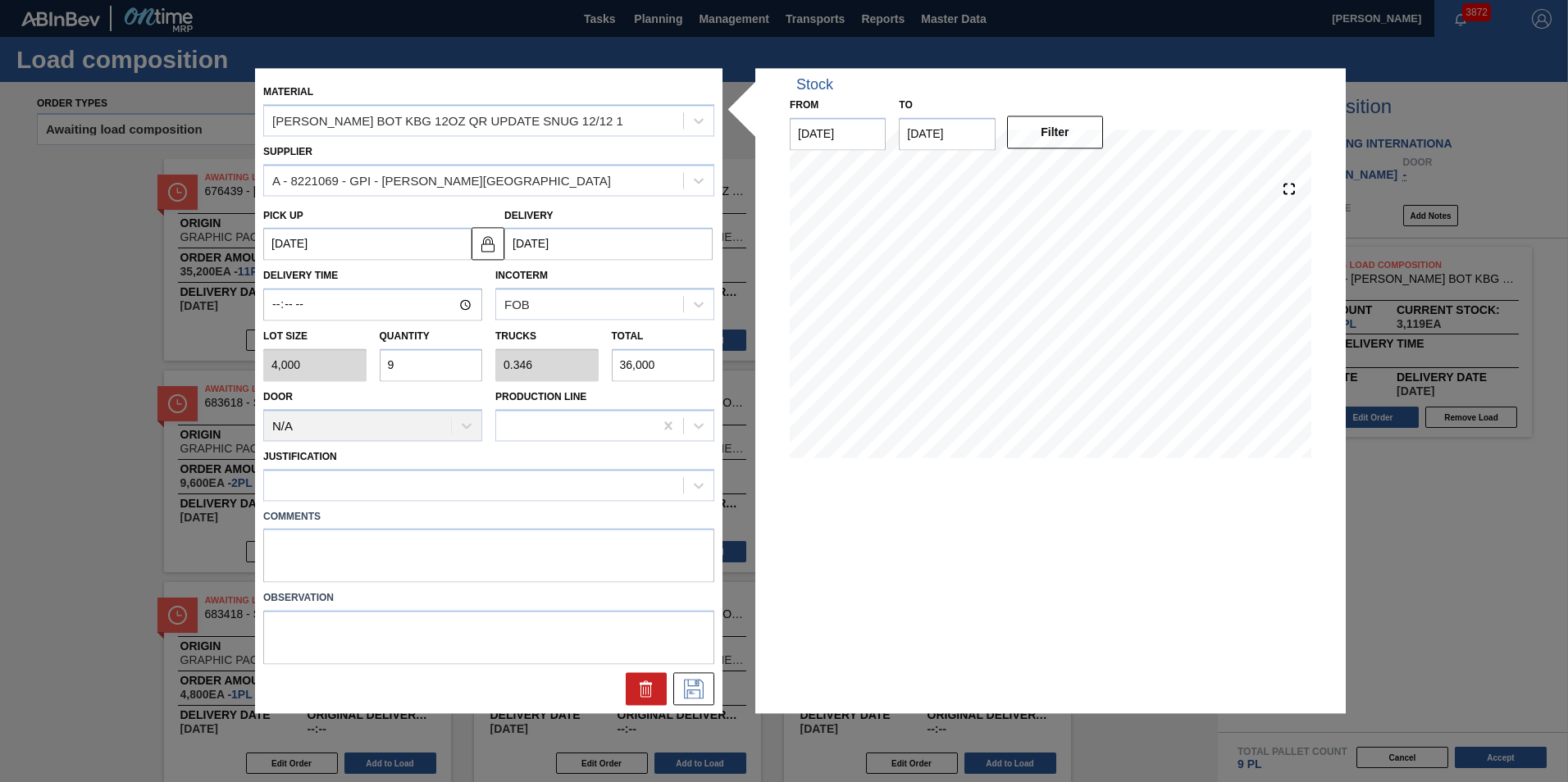
type input "0"
type input "1"
type input "0.038"
type input "4,000"
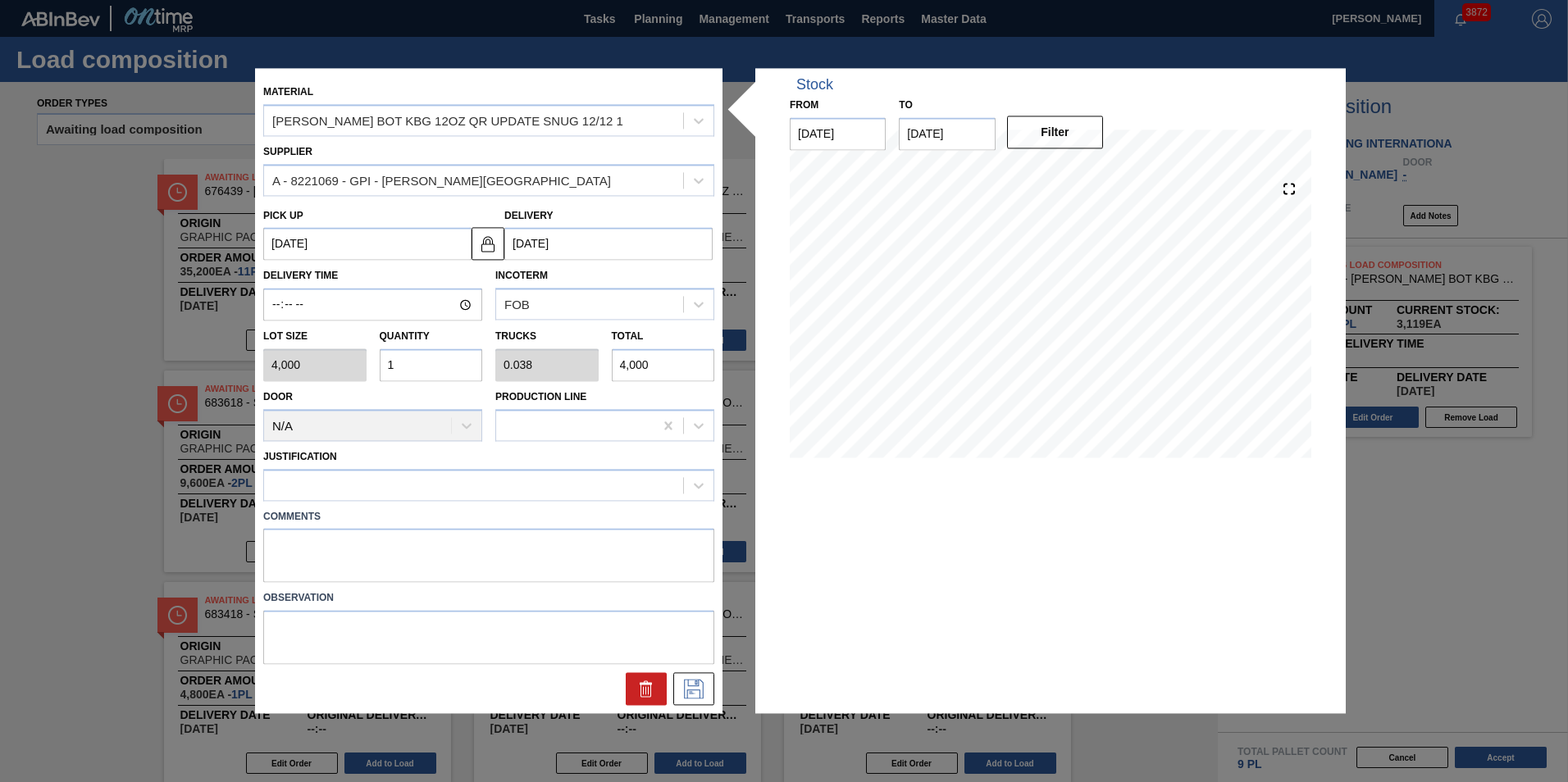
type input "12"
type input "0.462"
type input "48,000"
type input "12"
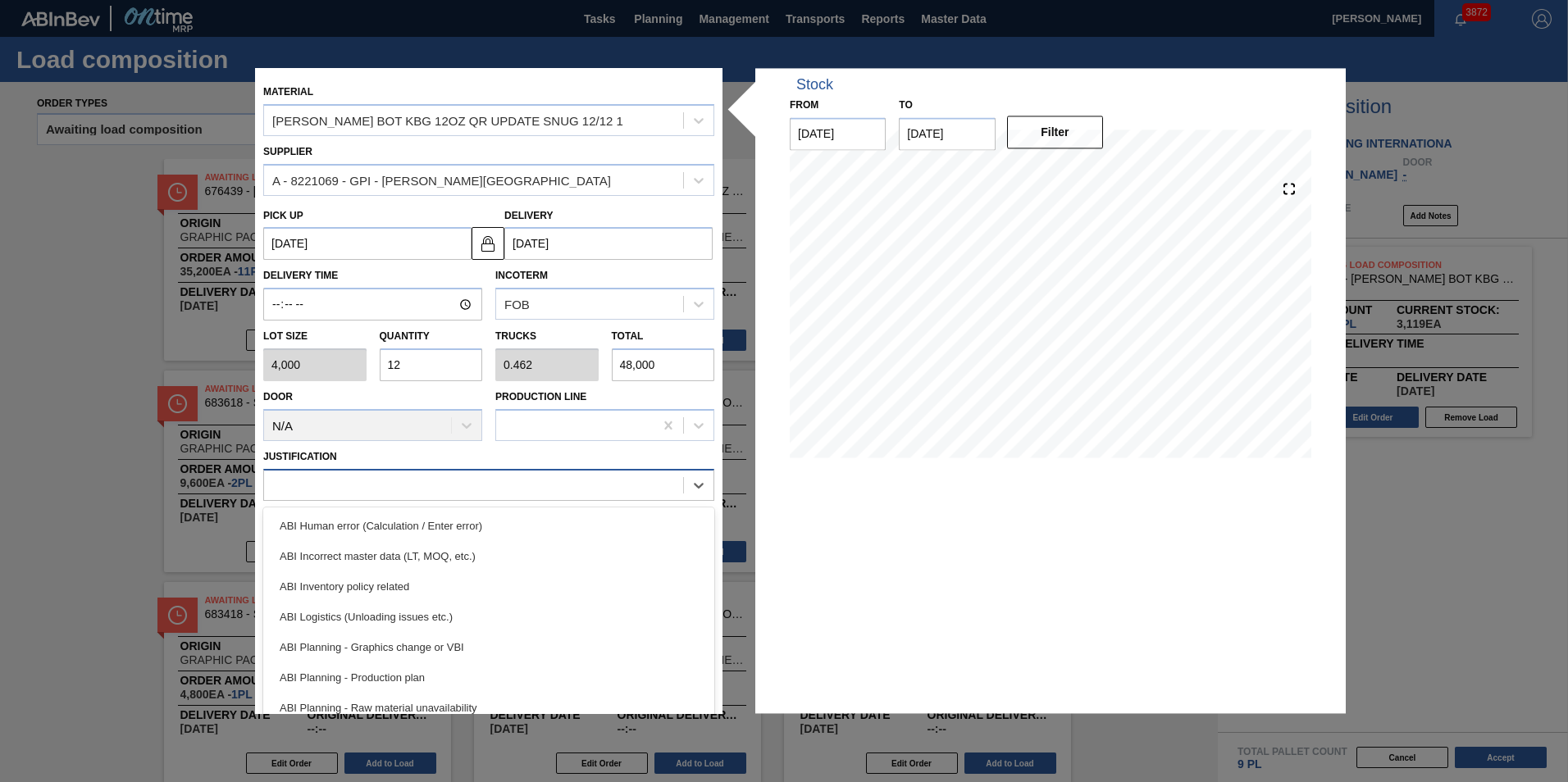
click at [444, 483] on div at bounding box center [473, 485] width 419 height 24
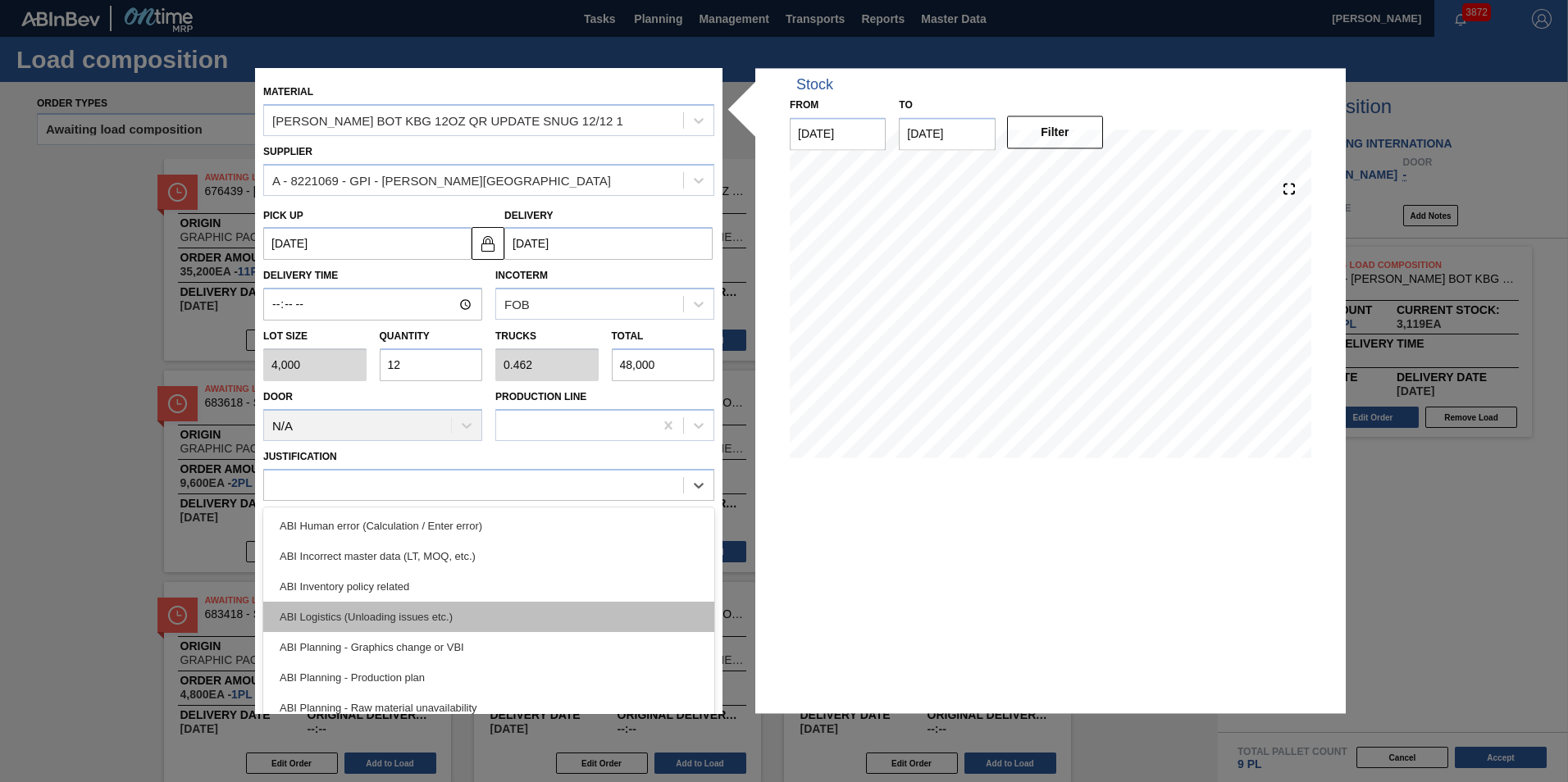
scroll to position [246, 0]
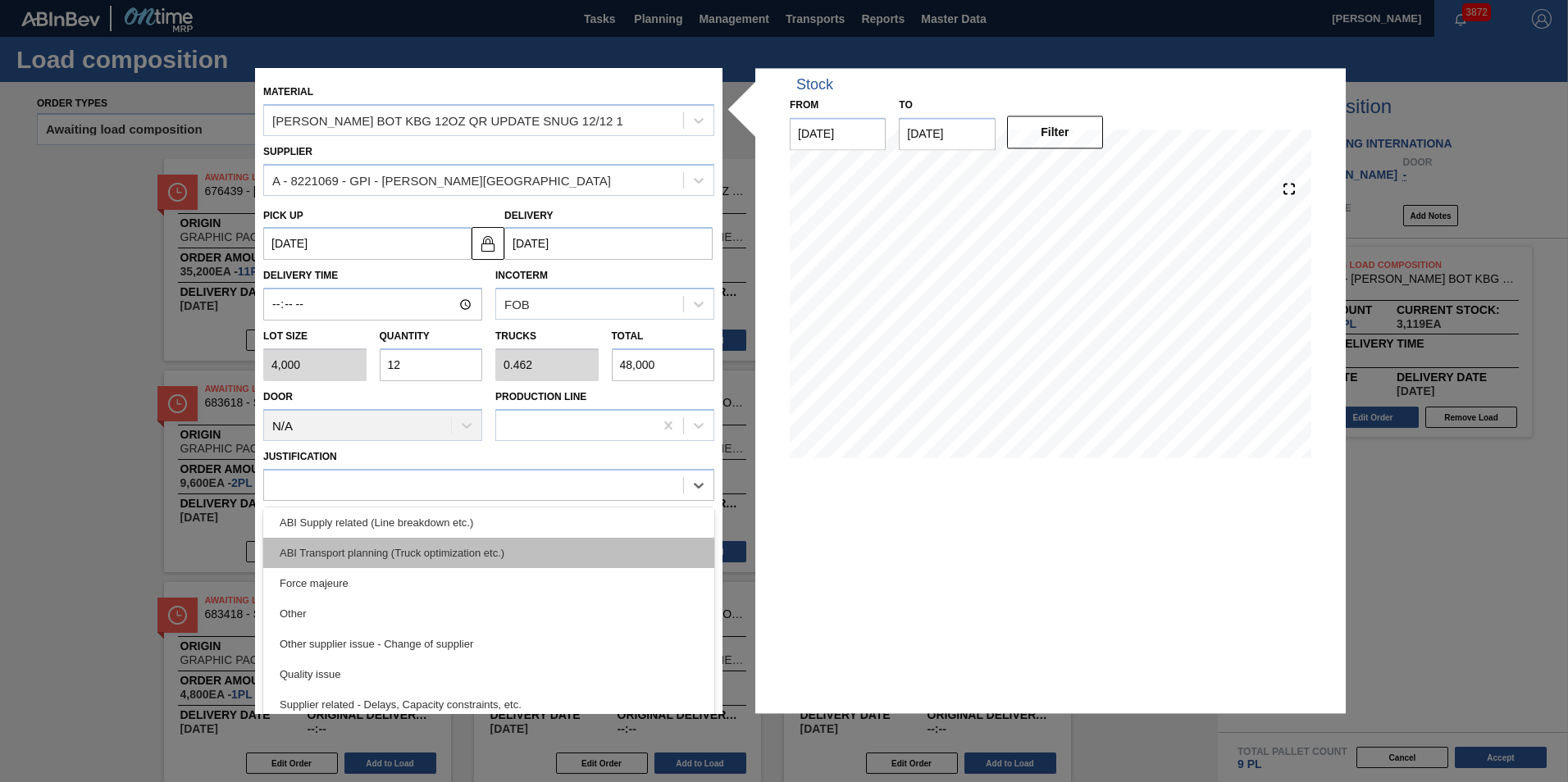
click at [458, 551] on div "ABI Transport planning (Truck optimization etc.)" at bounding box center [489, 553] width 451 height 30
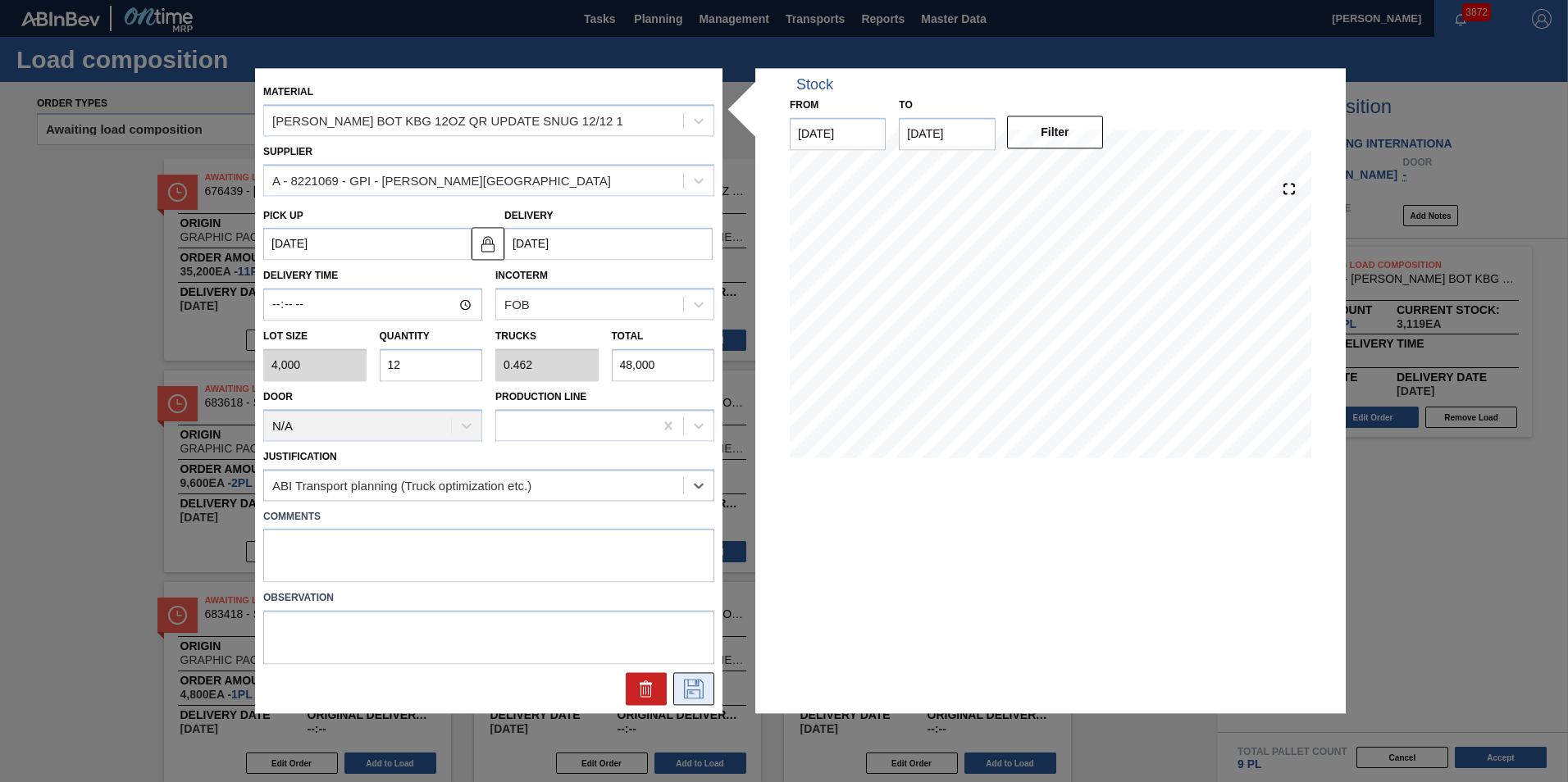
click at [692, 686] on icon at bounding box center [693, 689] width 19 height 19
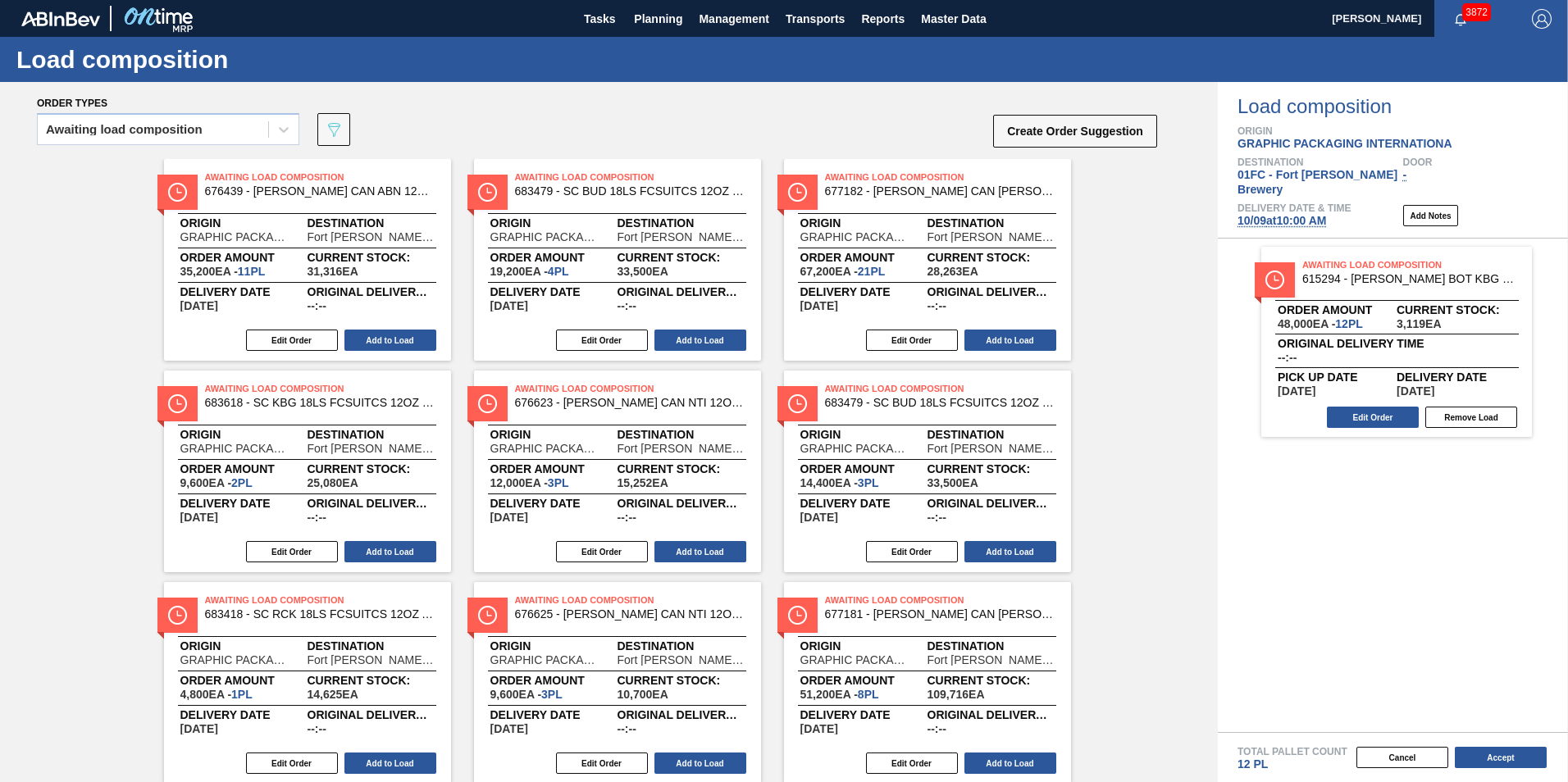
click at [1029, 363] on div "Awaiting Load Composition 676439 - CARR CAN ABN 12OZ TWNSTK 30/12 CAN 0822 Orig…" at bounding box center [608, 682] width 1217 height 1047
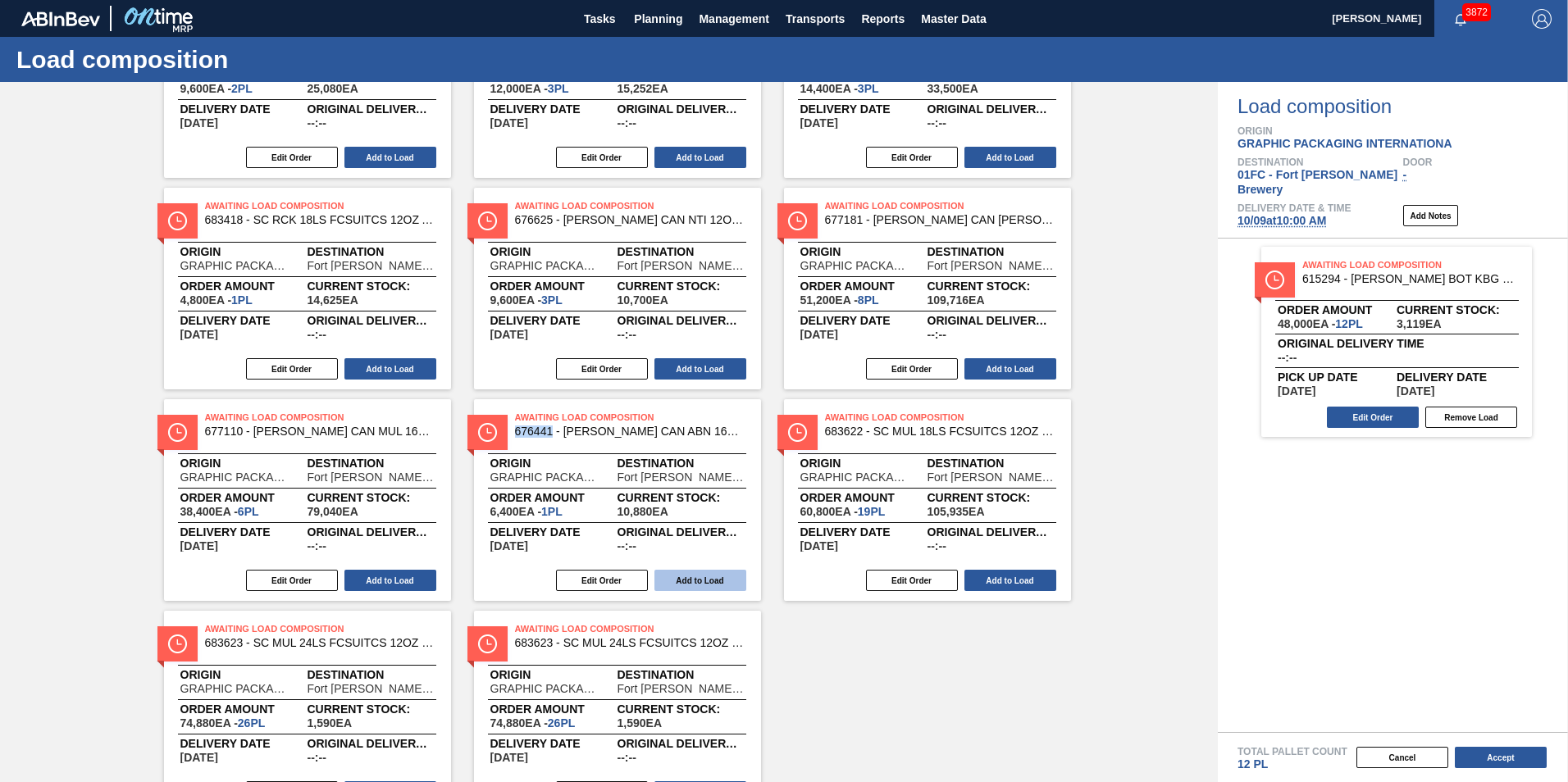
click at [720, 579] on button "Add to Load" at bounding box center [700, 579] width 92 height 21
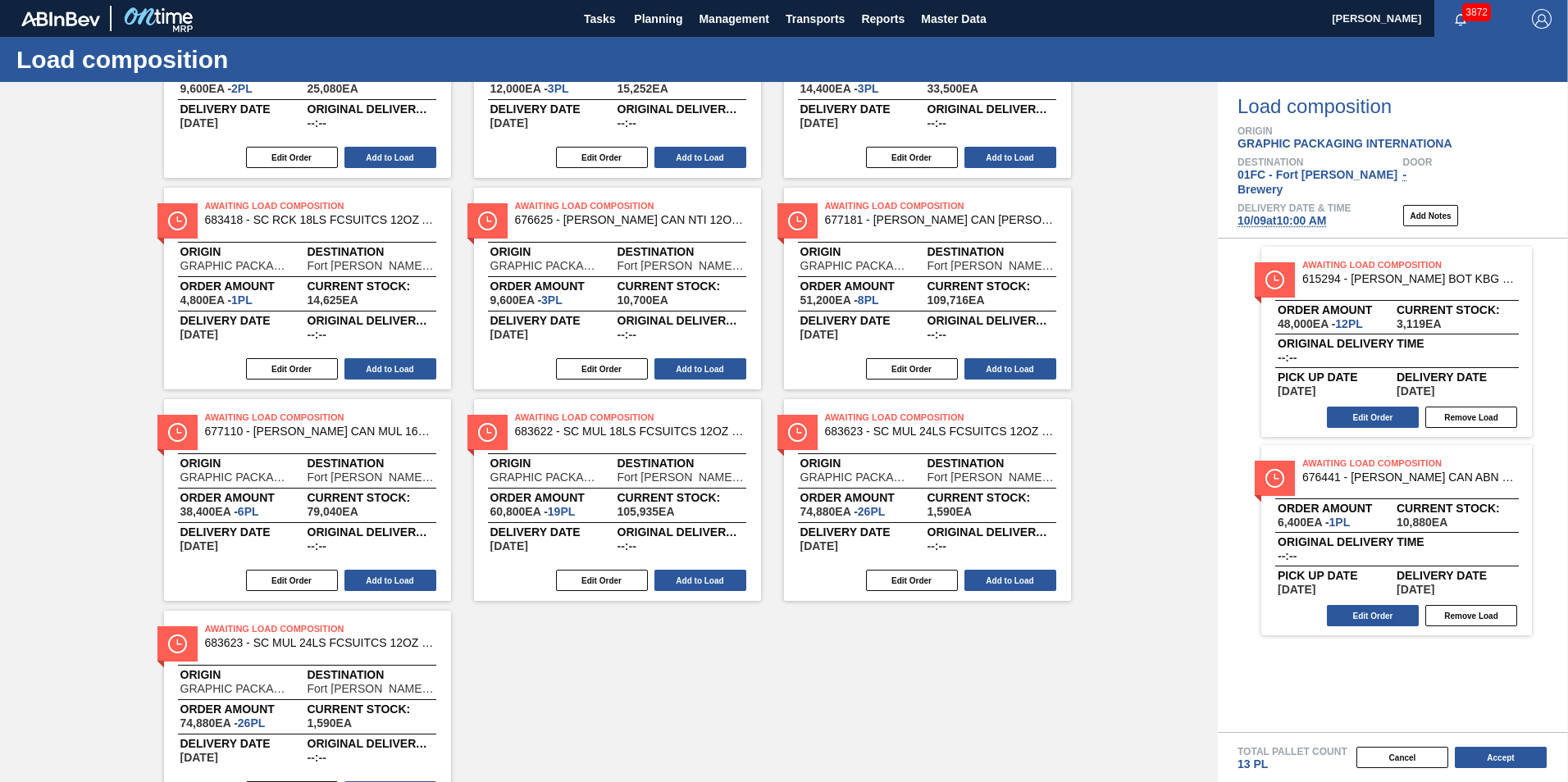
click at [1029, 539] on div "Awaiting Load Composition 676439 - CARR CAN ABN 12OZ TWNSTK 30/12 CAN 0822 Orig…" at bounding box center [608, 288] width 1217 height 1047
click at [1029, 399] on div "Awaiting Load Composition 676439 - CARR CAN ABN 12OZ TWNSTK 30/12 CAN 0822 Orig…" at bounding box center [608, 288] width 1217 height 1047
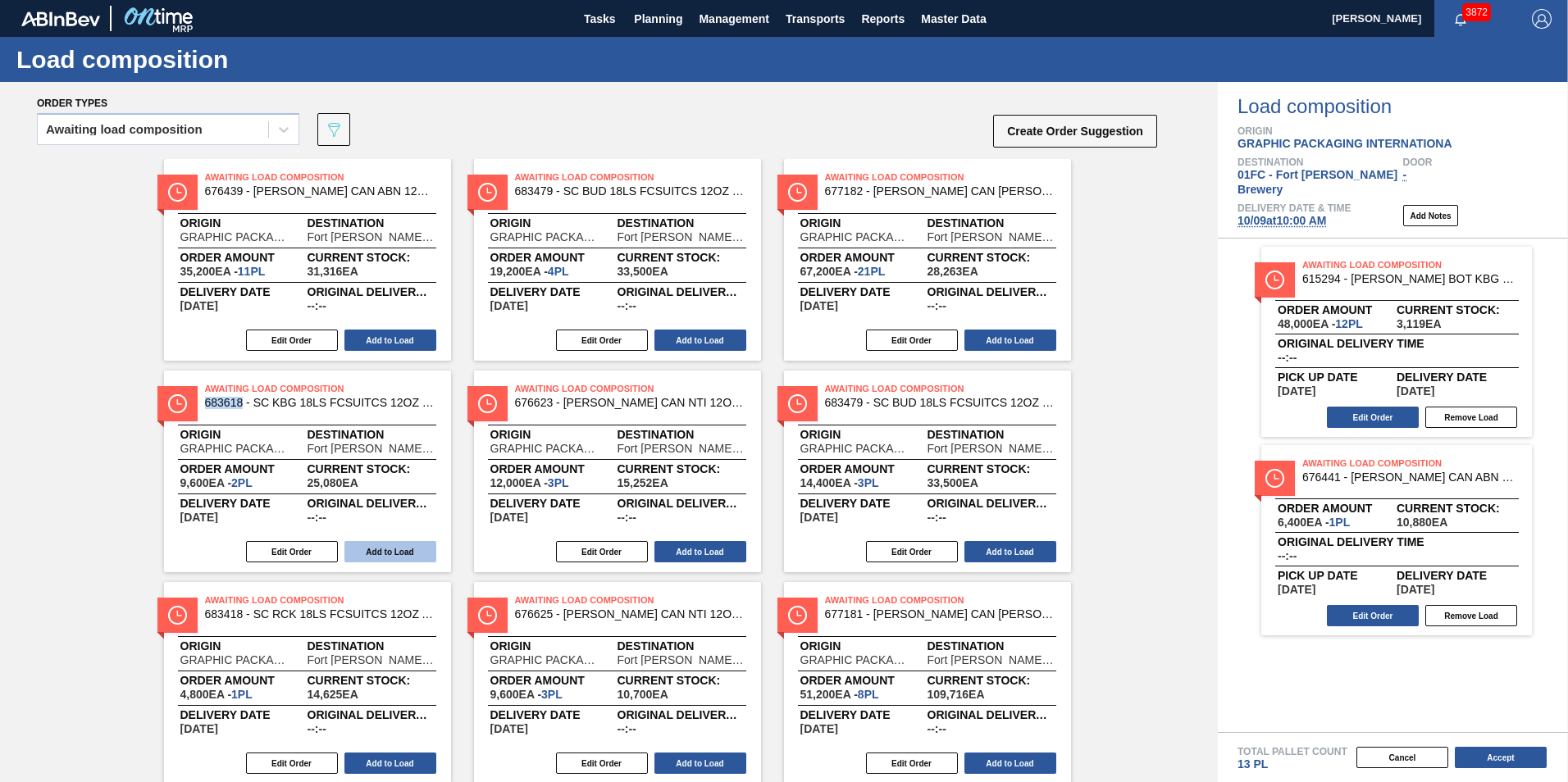
click at [366, 552] on button "Add to Load" at bounding box center [390, 551] width 92 height 21
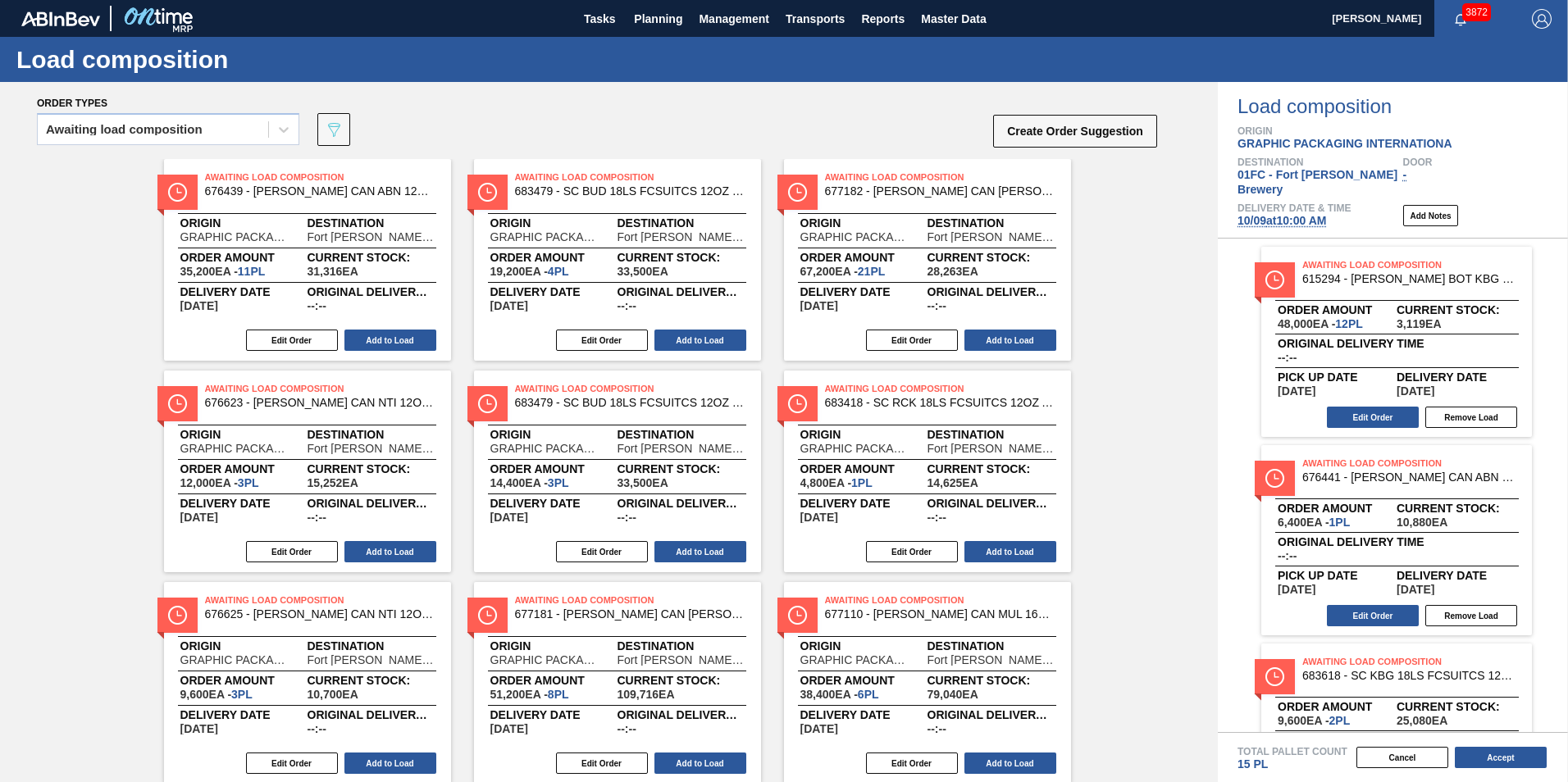
drag, startPoint x: 1207, startPoint y: 405, endPoint x: 1179, endPoint y: 418, distance: 30.9
click at [1029, 405] on div "Awaiting Load Composition 676439 - CARR CAN ABN 12OZ TWNSTK 30/12 CAN 0822 Orig…" at bounding box center [608, 577] width 1217 height 836
click at [1029, 418] on div "Awaiting Load Composition 676439 - CARR CAN ABN 12OZ TWNSTK 30/12 CAN 0822 Orig…" at bounding box center [608, 577] width 1217 height 836
click at [728, 345] on button "Add to Load" at bounding box center [700, 339] width 92 height 21
click at [399, 552] on button "Add to Load" at bounding box center [390, 551] width 92 height 21
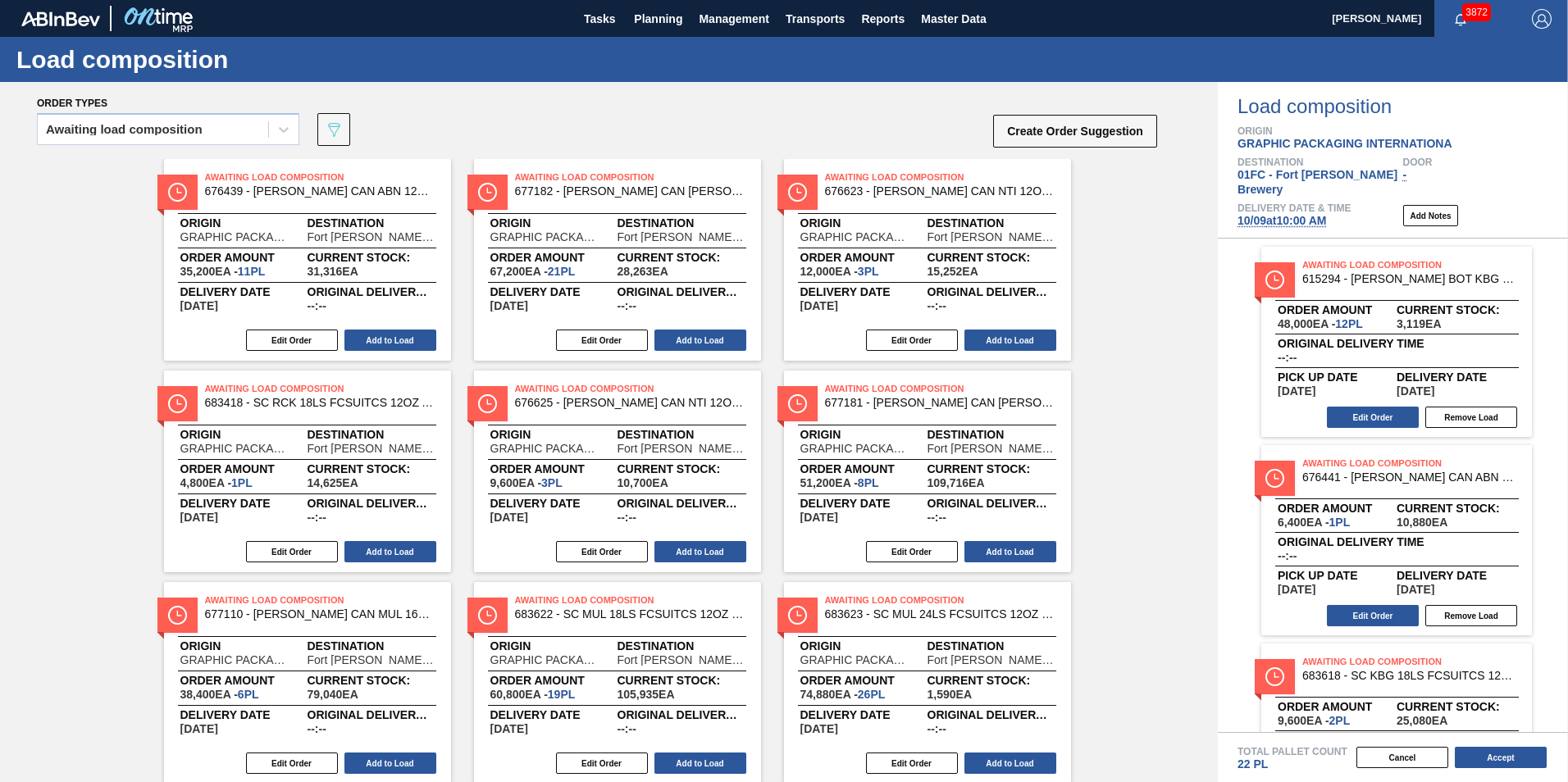
click at [1029, 546] on div "Awaiting Load Composition 676439 - CARR CAN ABN 12OZ TWNSTK 30/12 CAN 0822 Orig…" at bounding box center [608, 577] width 1217 height 836
click at [381, 557] on button "Add to Load" at bounding box center [390, 551] width 92 height 21
click at [993, 120] on button "Create Order Suggestion" at bounding box center [1075, 131] width 164 height 33
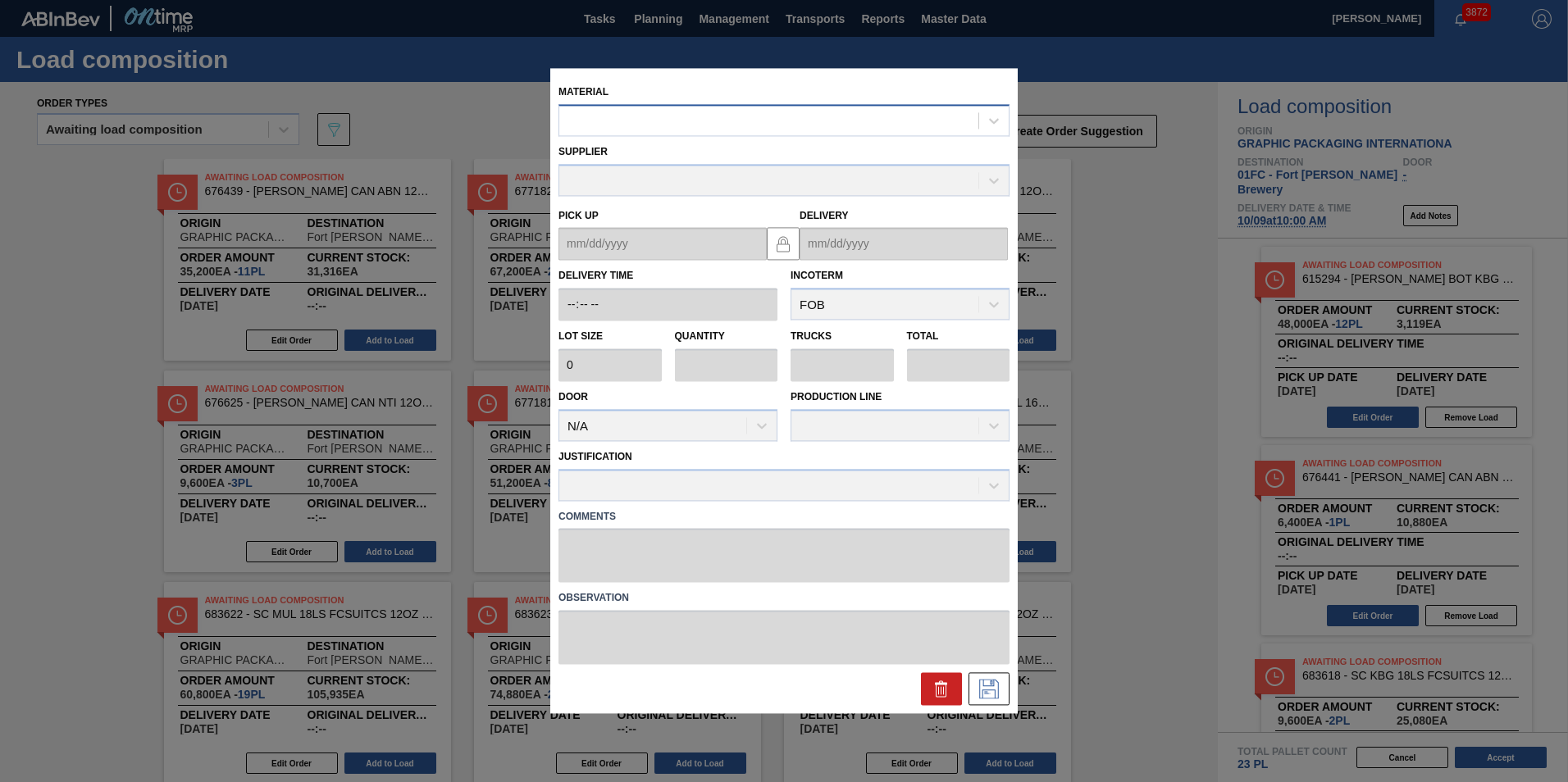
click at [807, 123] on div at bounding box center [769, 121] width 419 height 24
paste input "615473"
type input "615473"
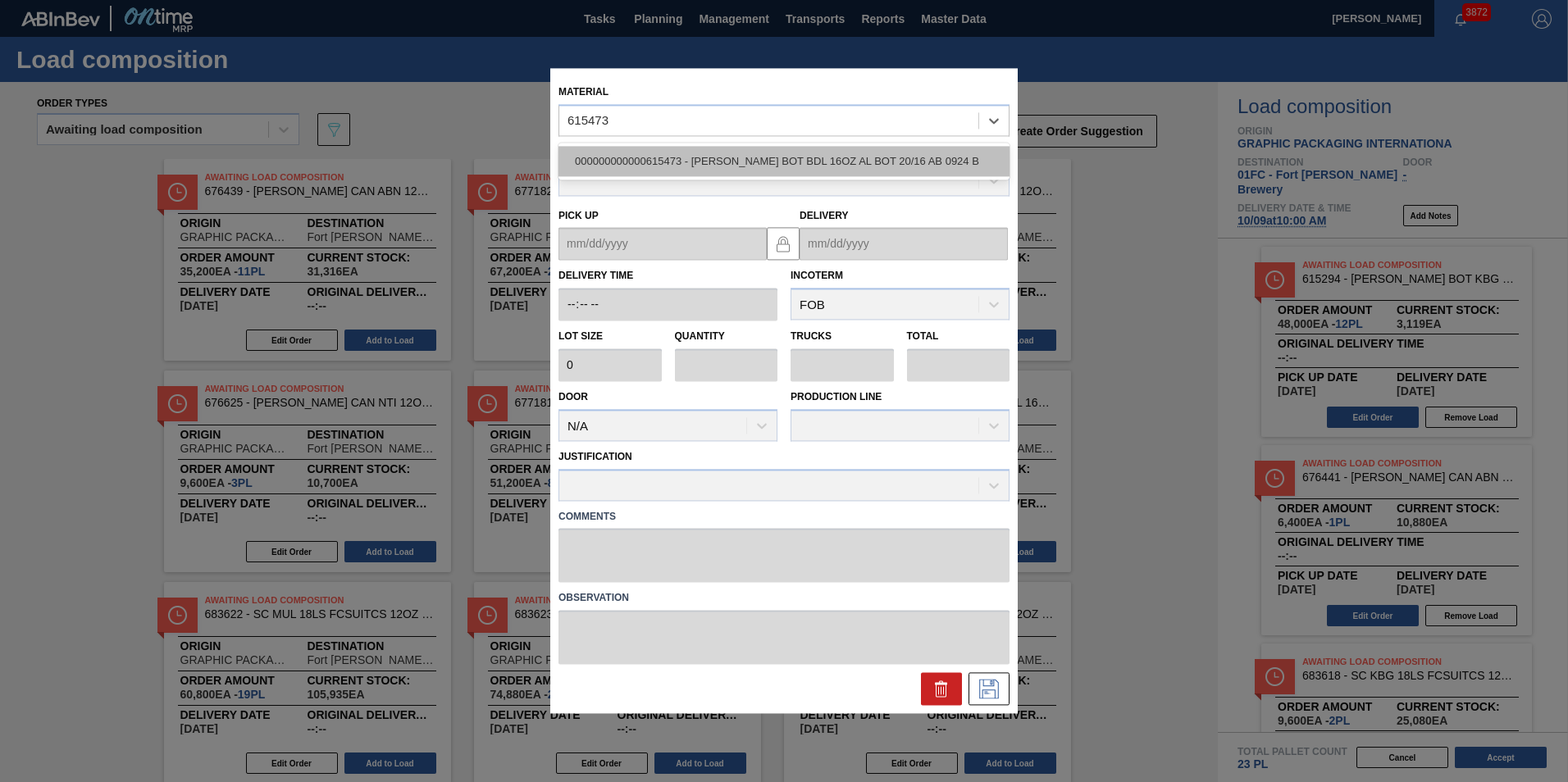
click at [775, 156] on div "000000000000615473 - CARR BOT BDL 16OZ AL BOT 20/16 AB 0924 B" at bounding box center [784, 161] width 451 height 30
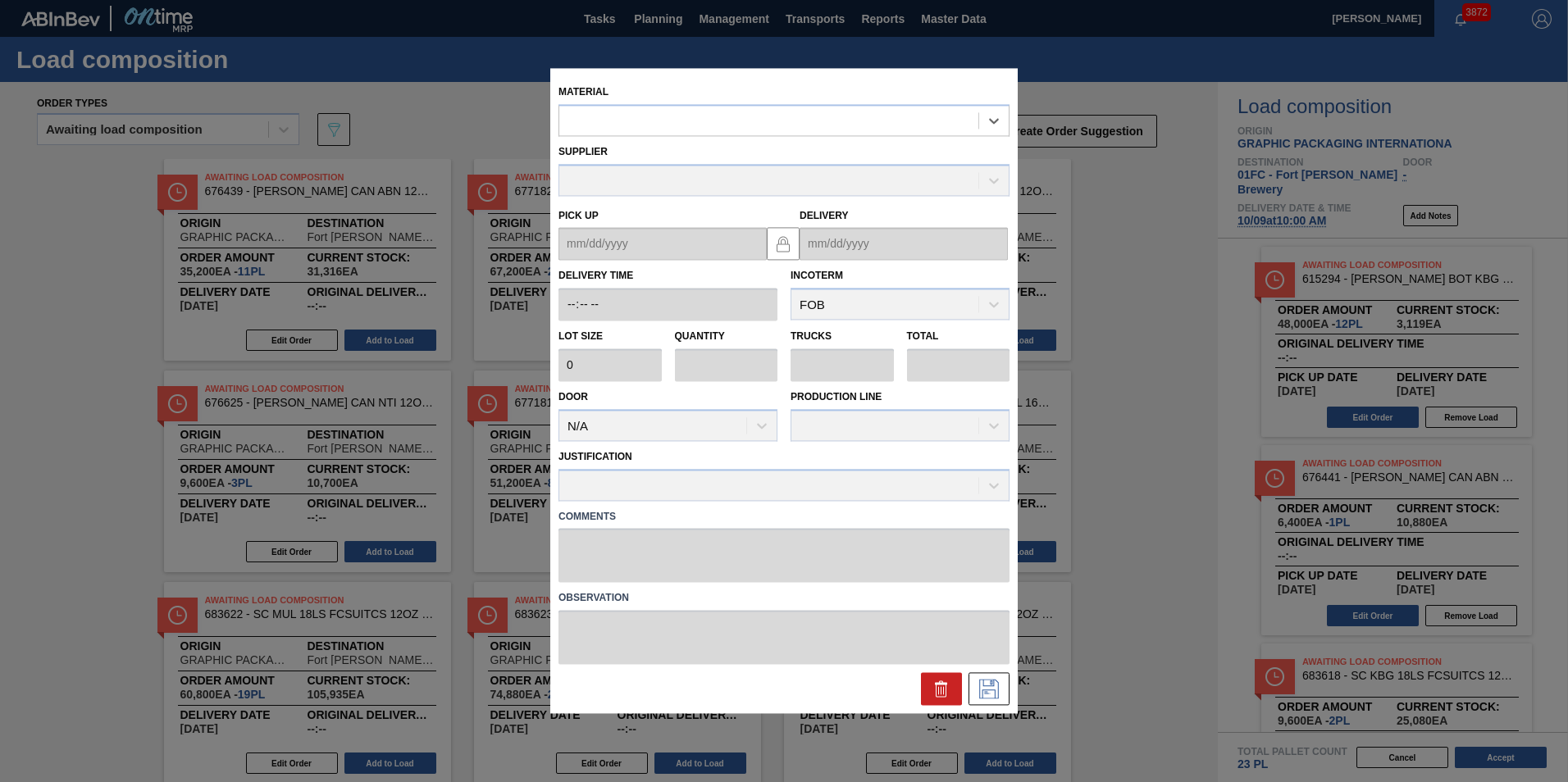
type input "2,040"
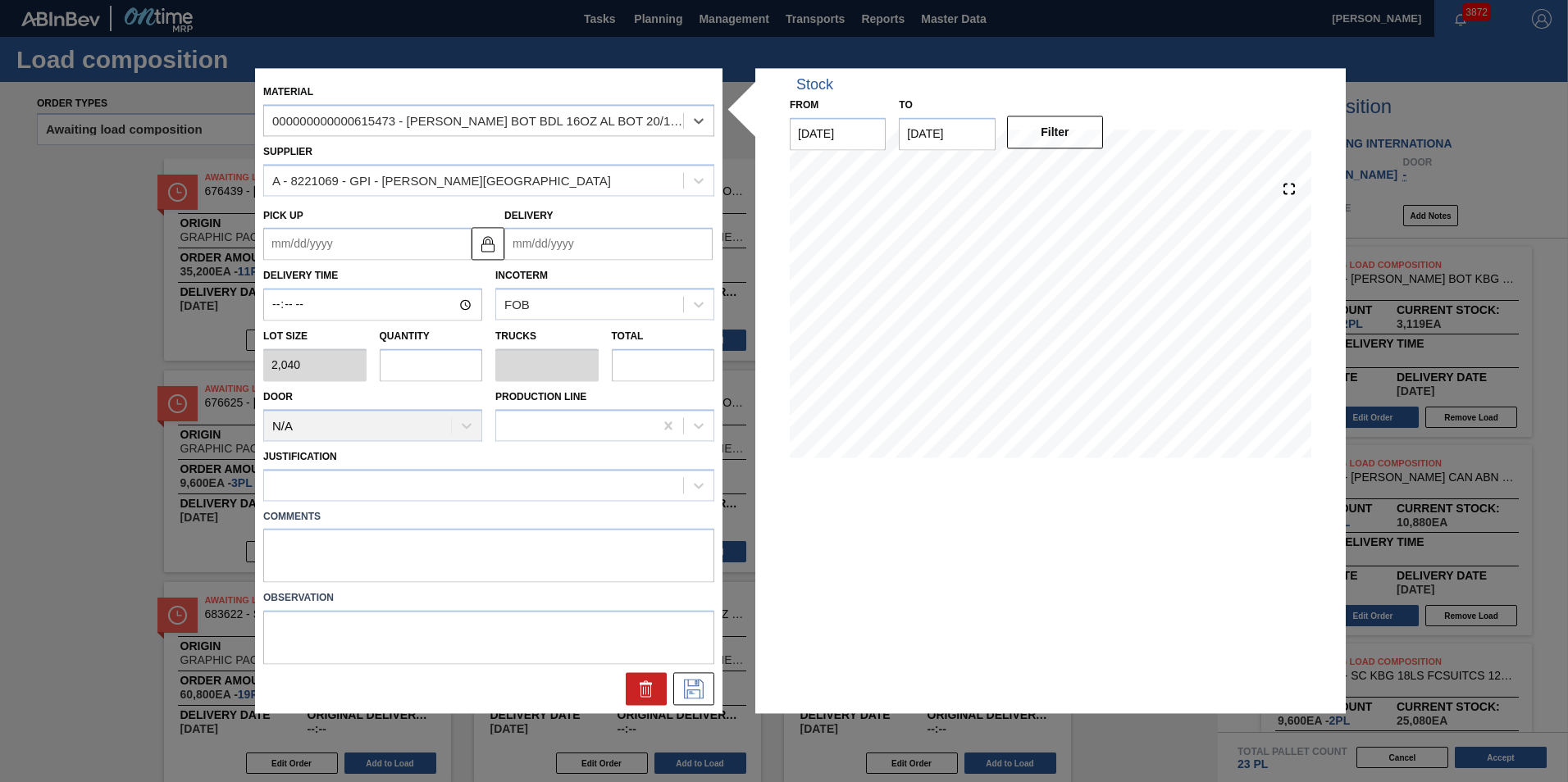
click at [598, 248] on input "Delivery" at bounding box center [608, 244] width 208 height 33
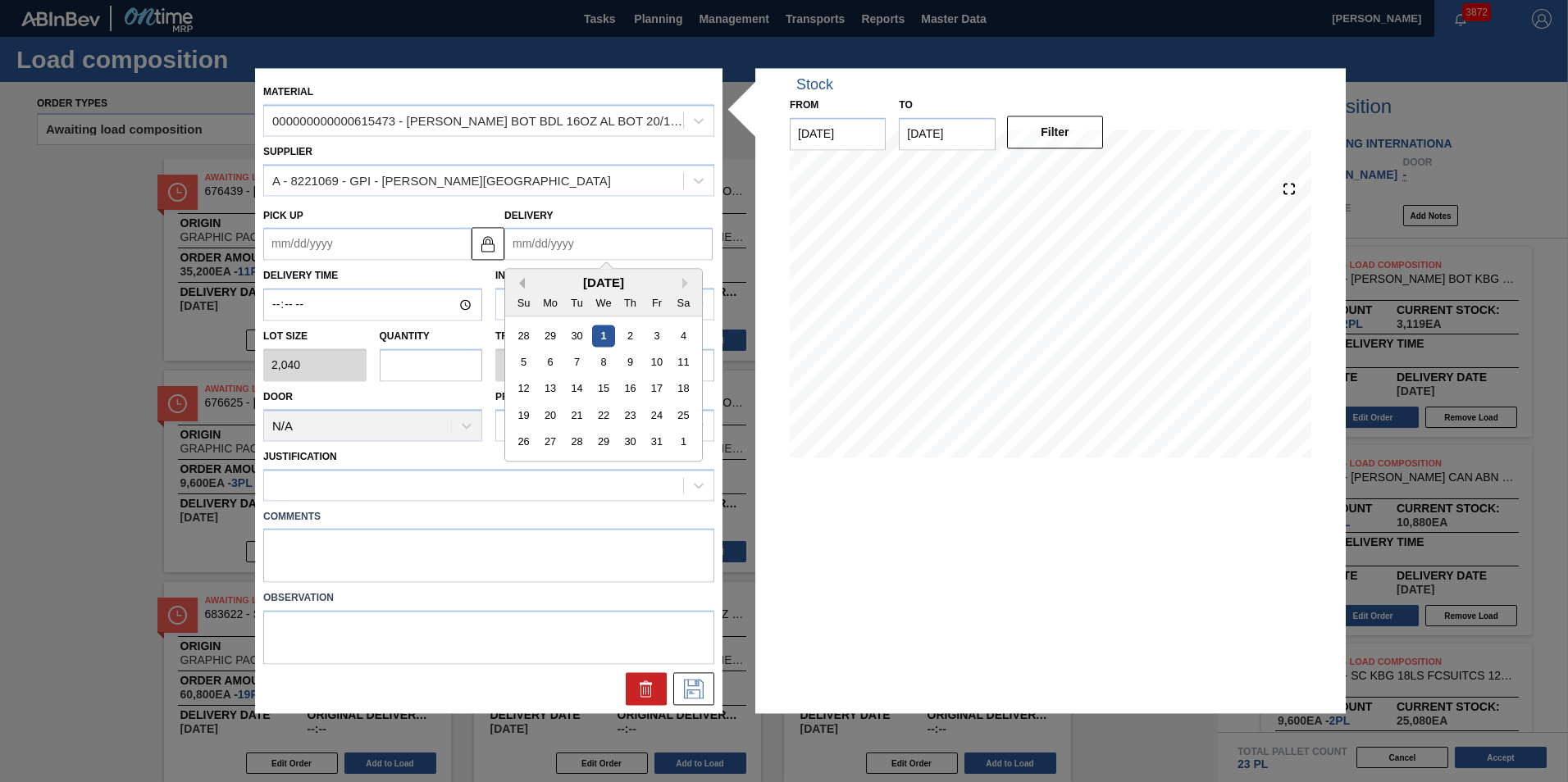
click at [517, 280] on button "Previous Month" at bounding box center [520, 284] width 12 height 12
click at [681, 287] on div "September 2025" at bounding box center [603, 283] width 197 height 14
click at [681, 280] on div "September 2025" at bounding box center [603, 283] width 197 height 14
click at [683, 280] on button "Next Month" at bounding box center [688, 284] width 12 height 12
click at [598, 363] on div "8" at bounding box center [603, 362] width 22 height 22
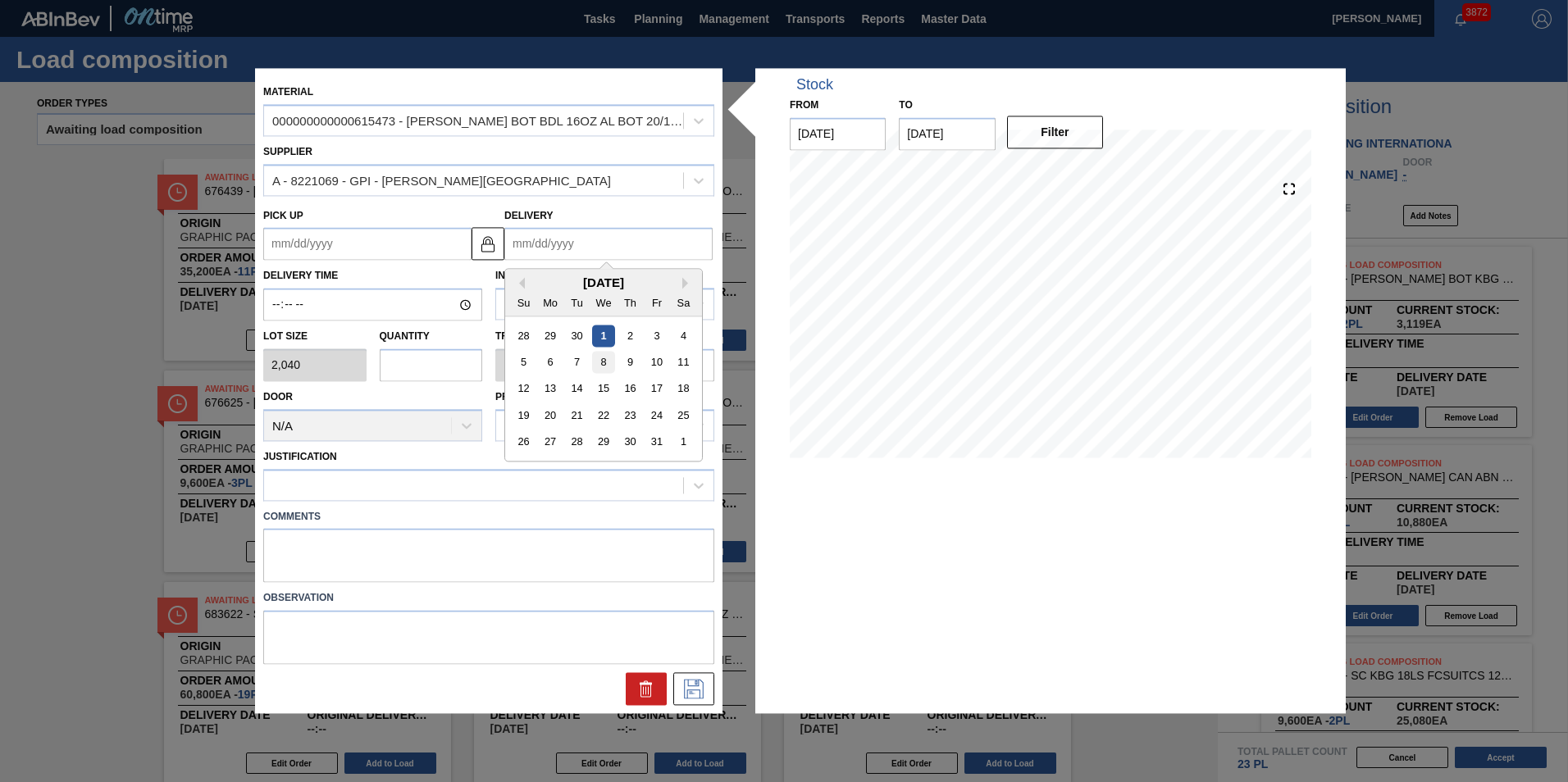
type up "10/05/2025"
type input "10/08/2025"
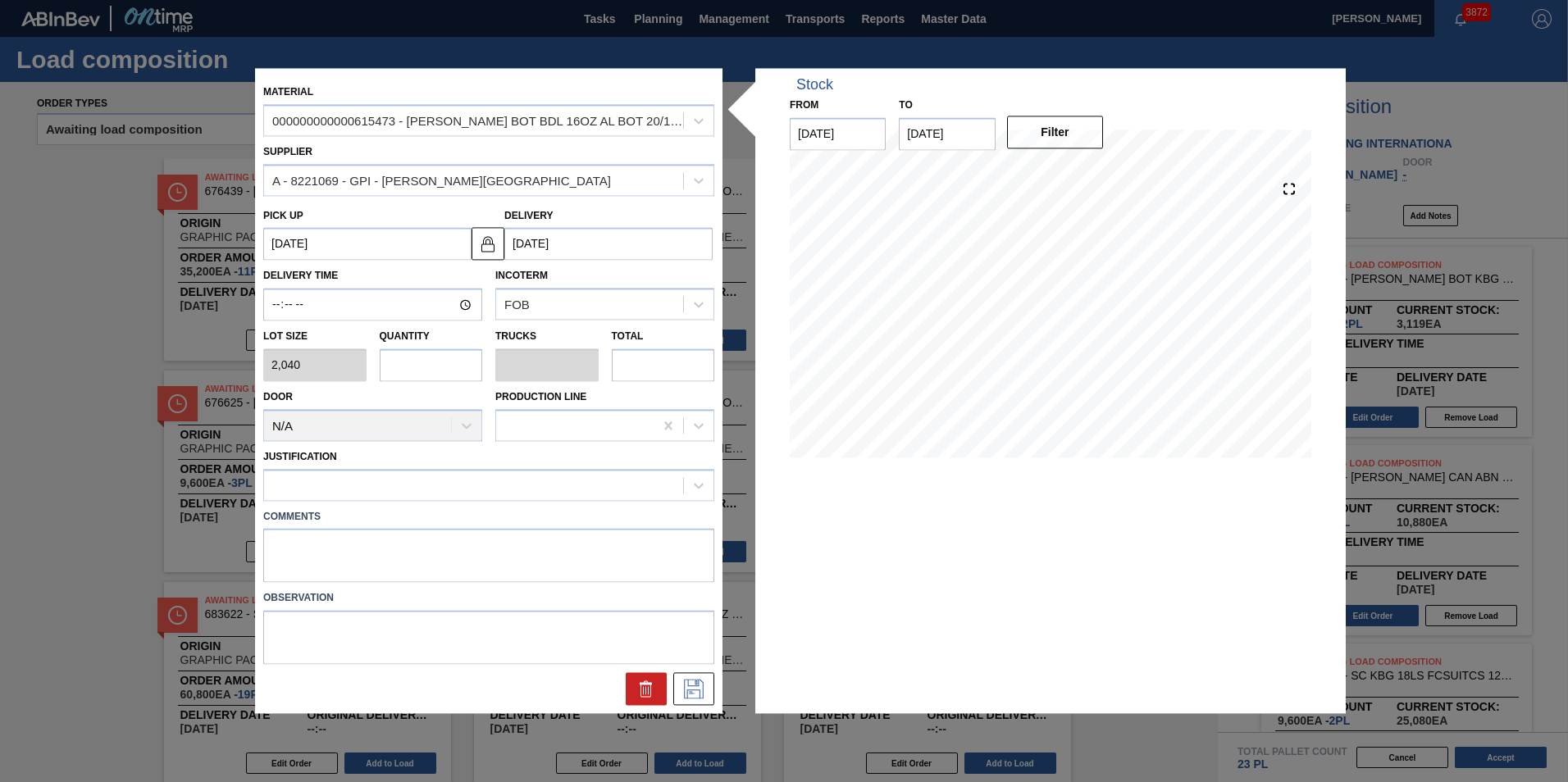
click at [455, 363] on input "text" at bounding box center [431, 364] width 103 height 33
type input "1"
type input "0.038"
type input "2,040"
type input "1"
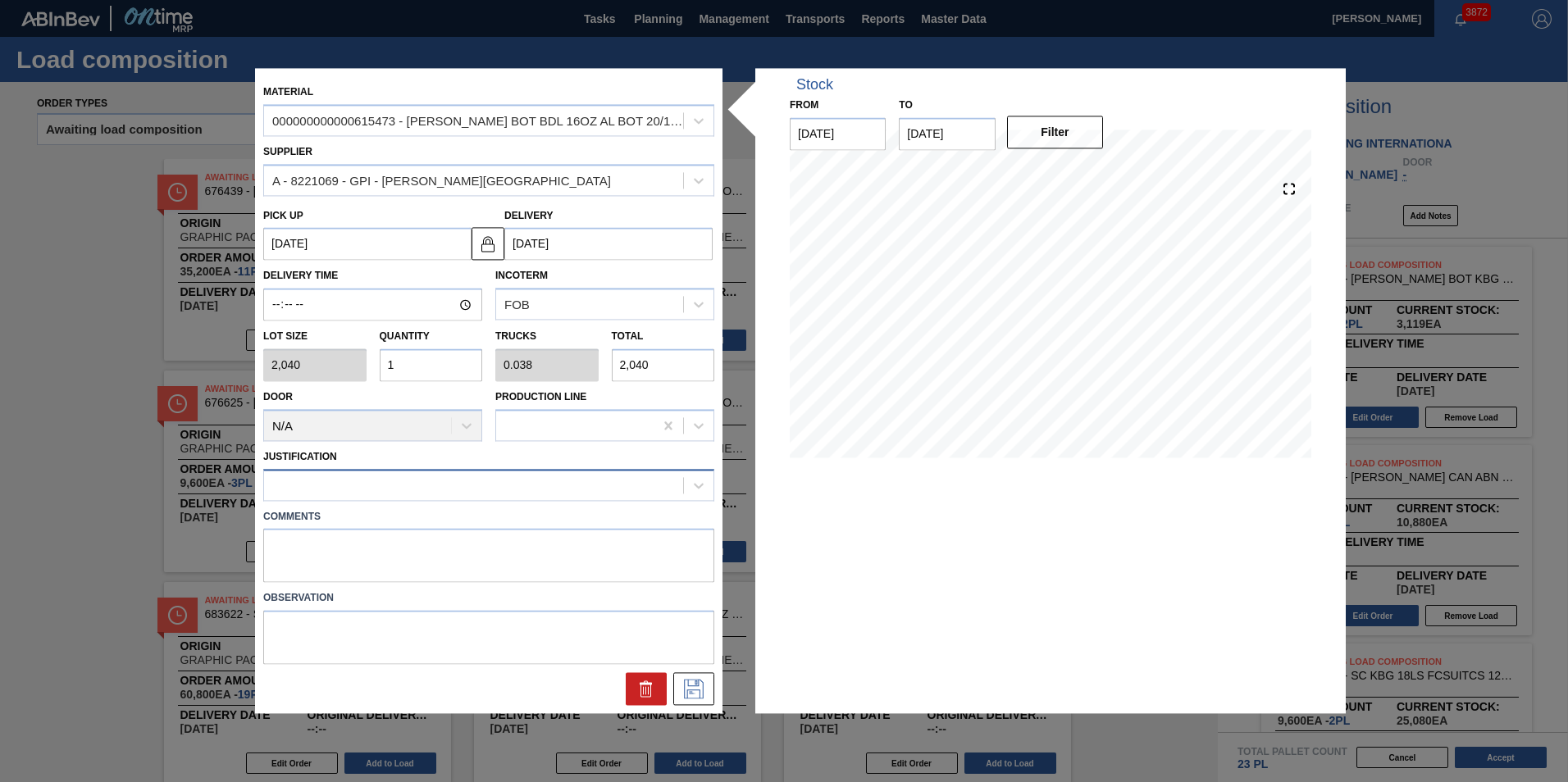
click at [444, 484] on div at bounding box center [473, 485] width 419 height 24
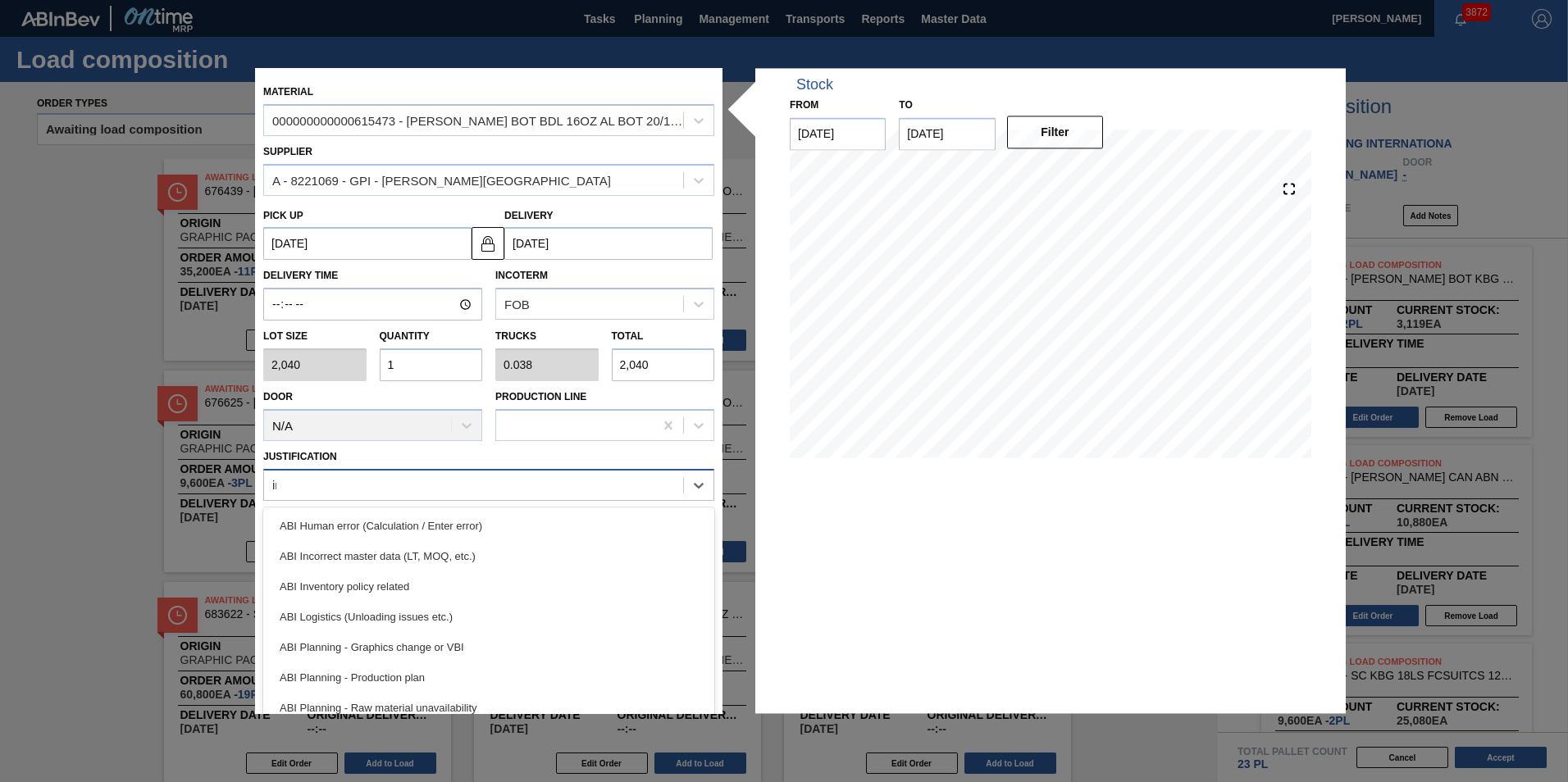
type input "inv"
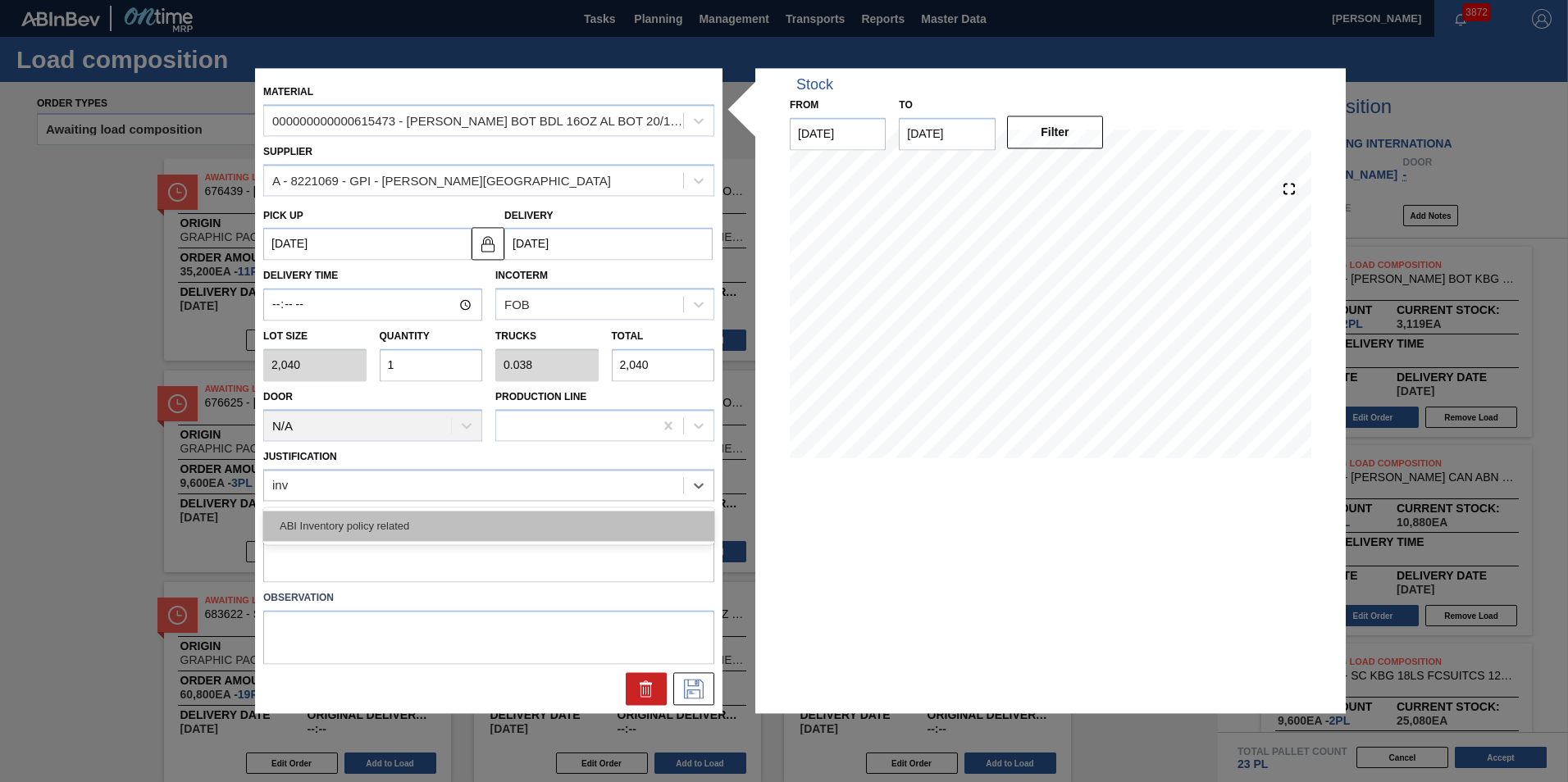
click at [436, 516] on div "ABI Inventory policy related" at bounding box center [489, 526] width 451 height 30
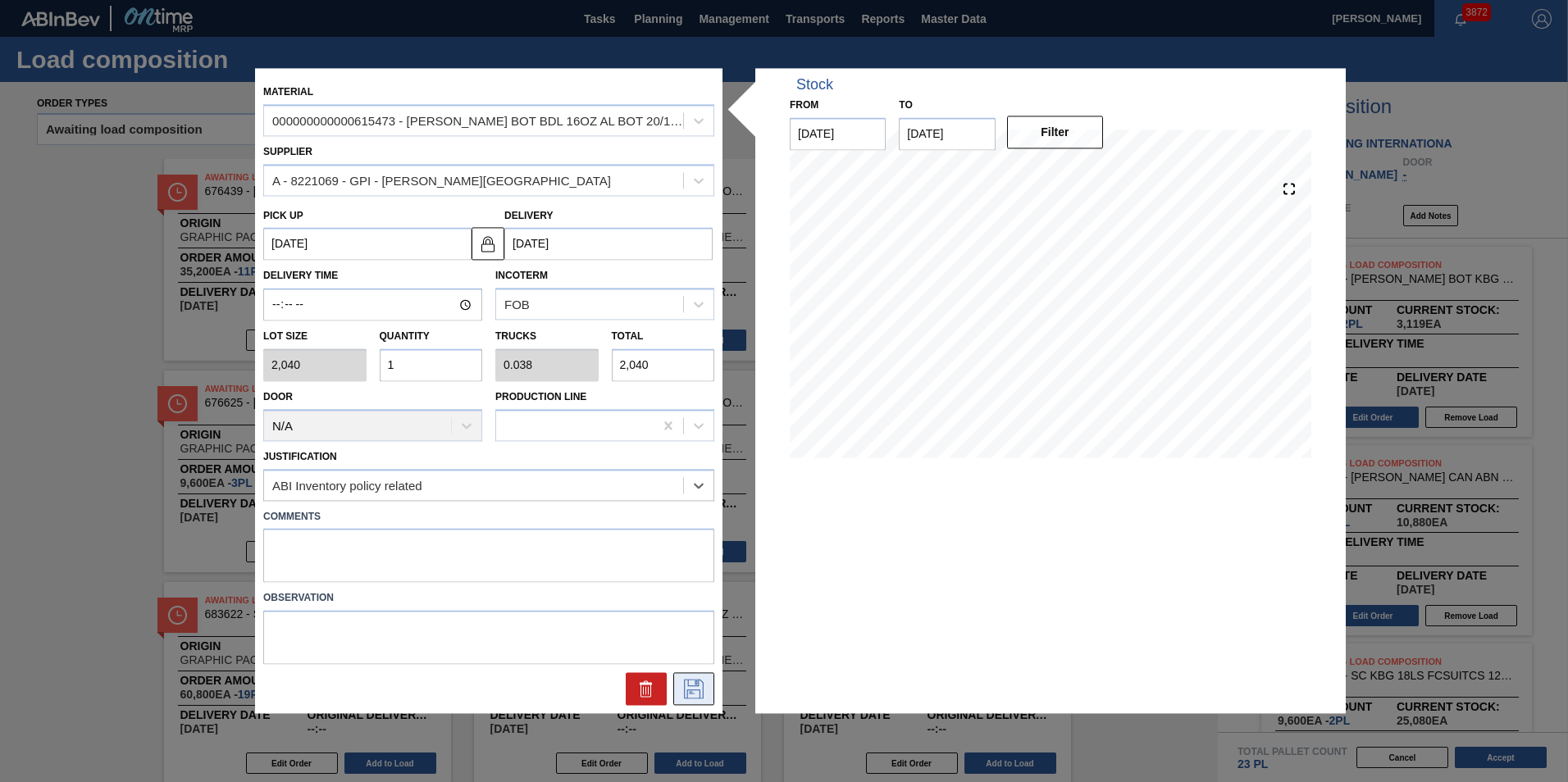
click at [700, 687] on icon at bounding box center [693, 689] width 26 height 19
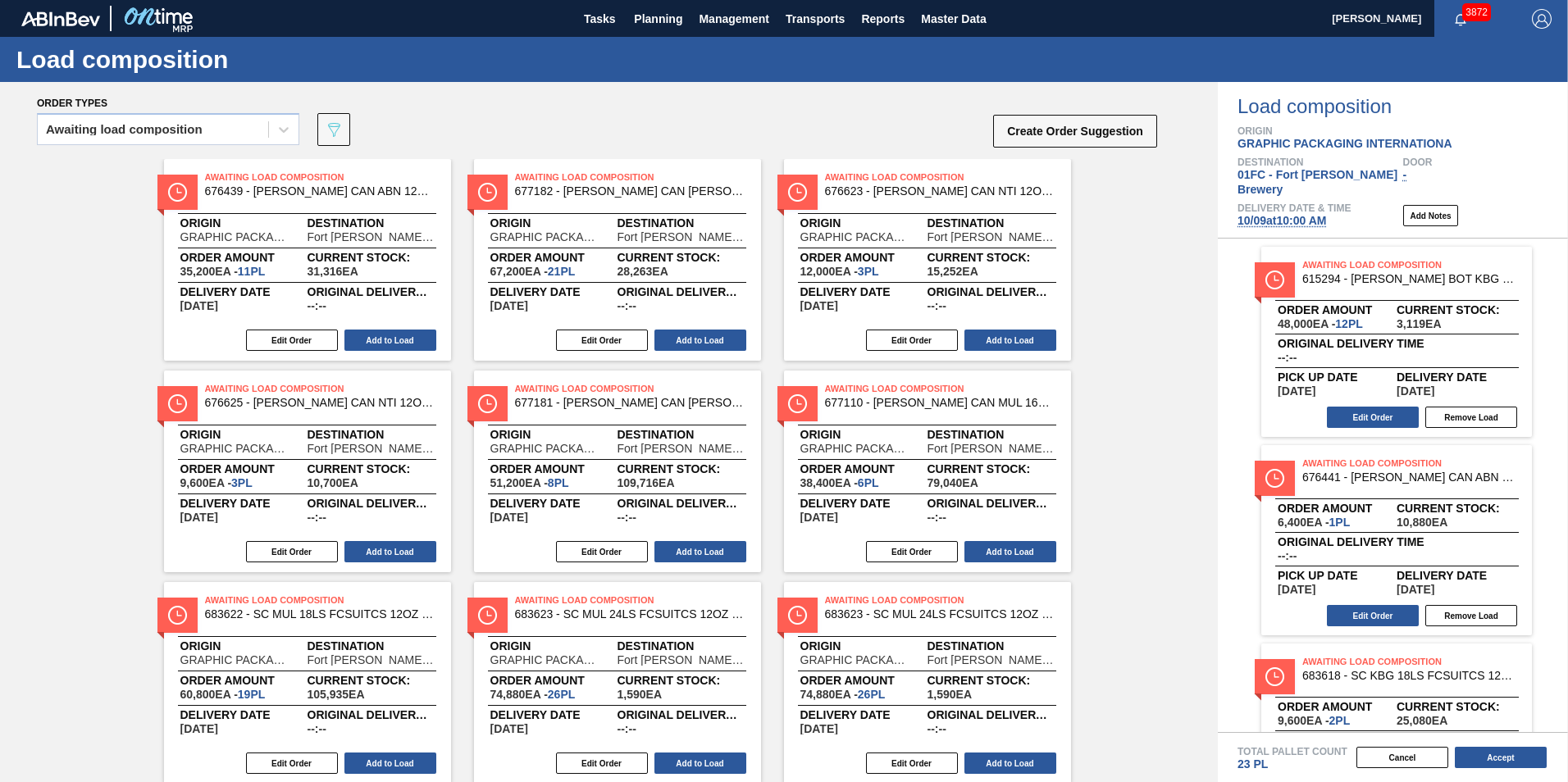
click at [1029, 259] on div "Awaiting Load Composition 676439 - CARR CAN ABN 12OZ TWNSTK 30/12 CAN 0822 Orig…" at bounding box center [608, 577] width 1217 height 836
click at [1029, 129] on button "Create Order Suggestion" at bounding box center [1075, 131] width 164 height 33
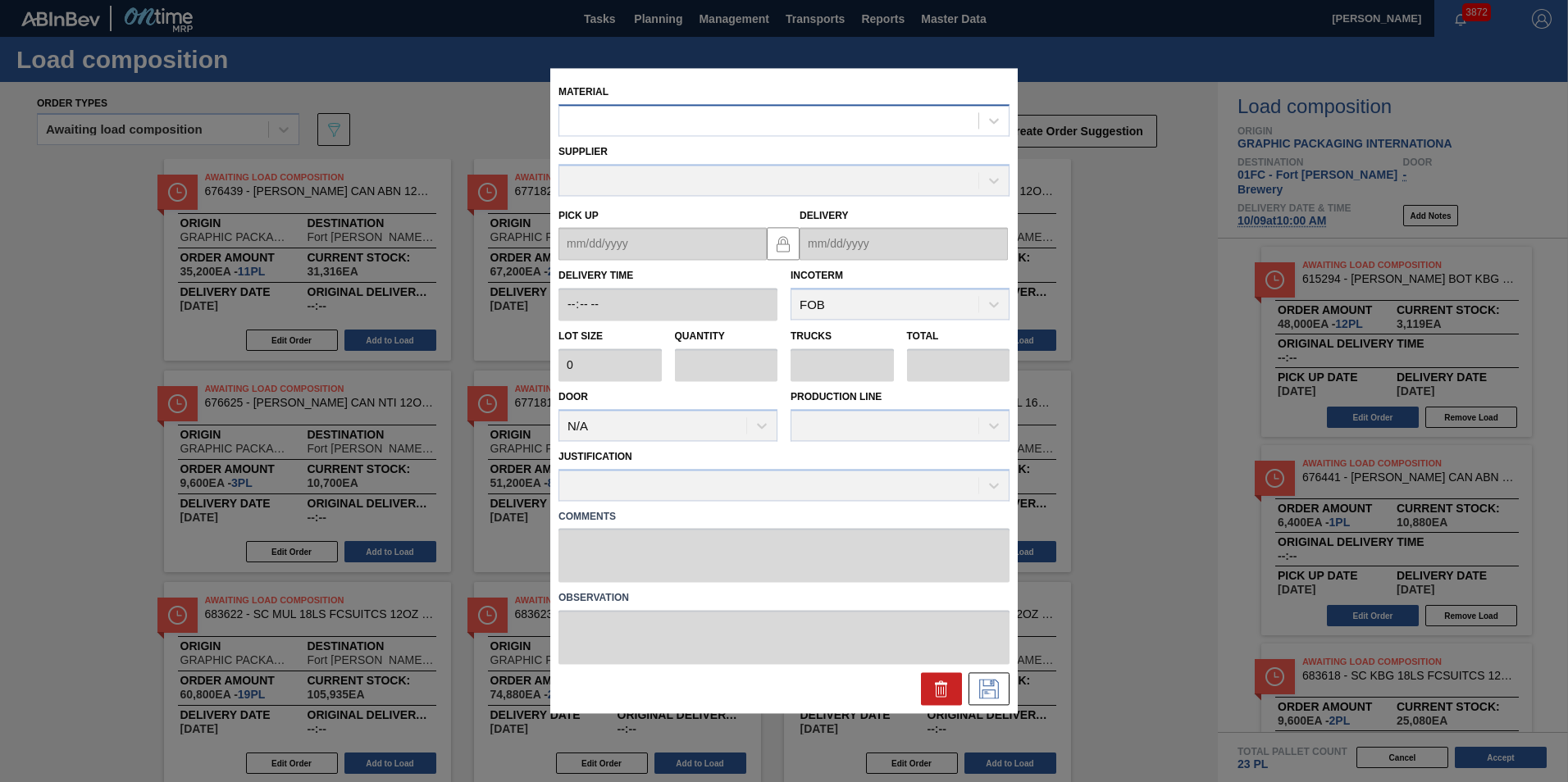
click at [754, 128] on div at bounding box center [769, 121] width 419 height 24
type input "676842"
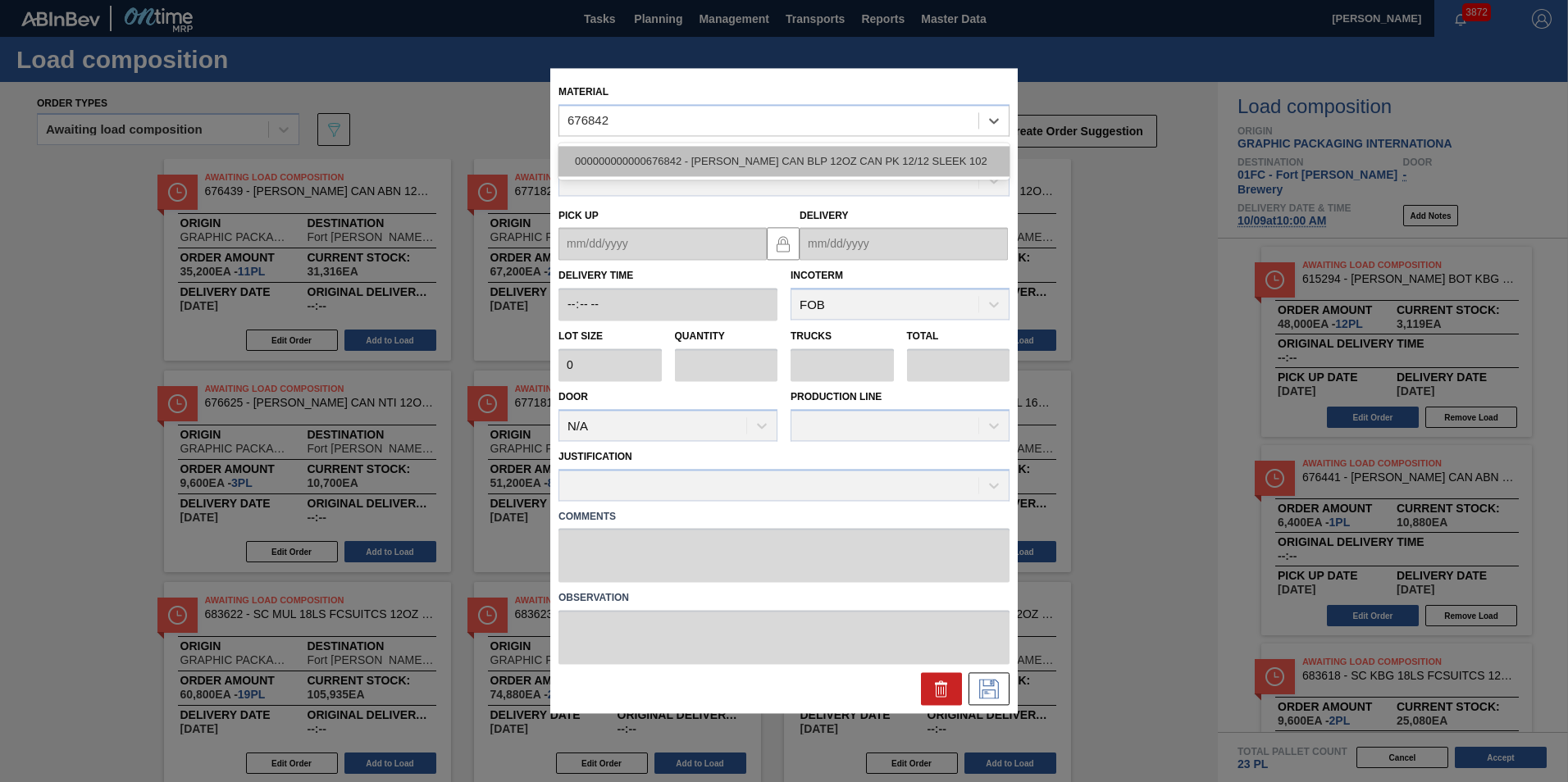
click at [739, 165] on div "000000000000676842 - CARR CAN BLP 12OZ CAN PK 12/12 SLEEK 102" at bounding box center [784, 161] width 451 height 30
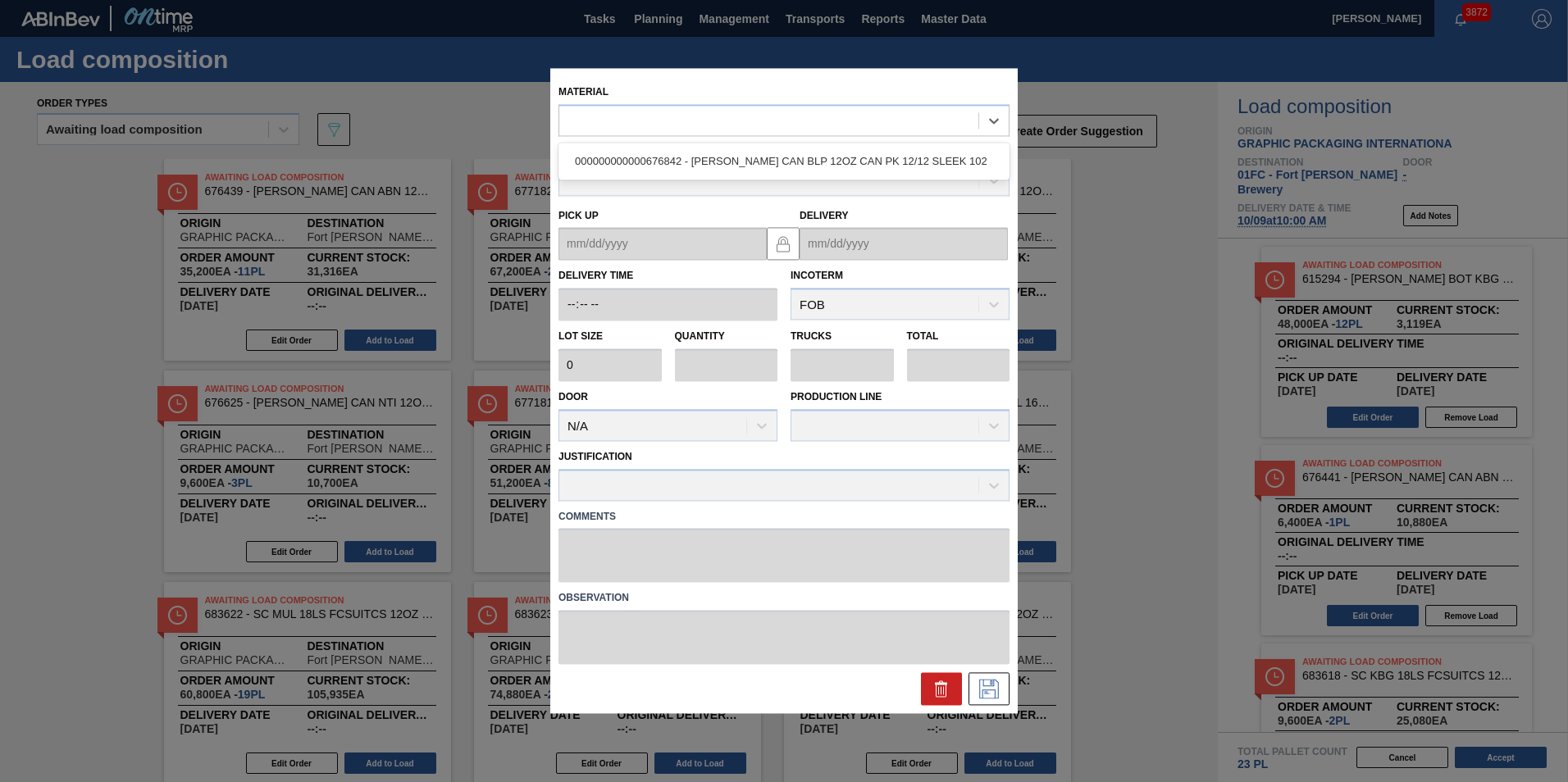
type input "5,400"
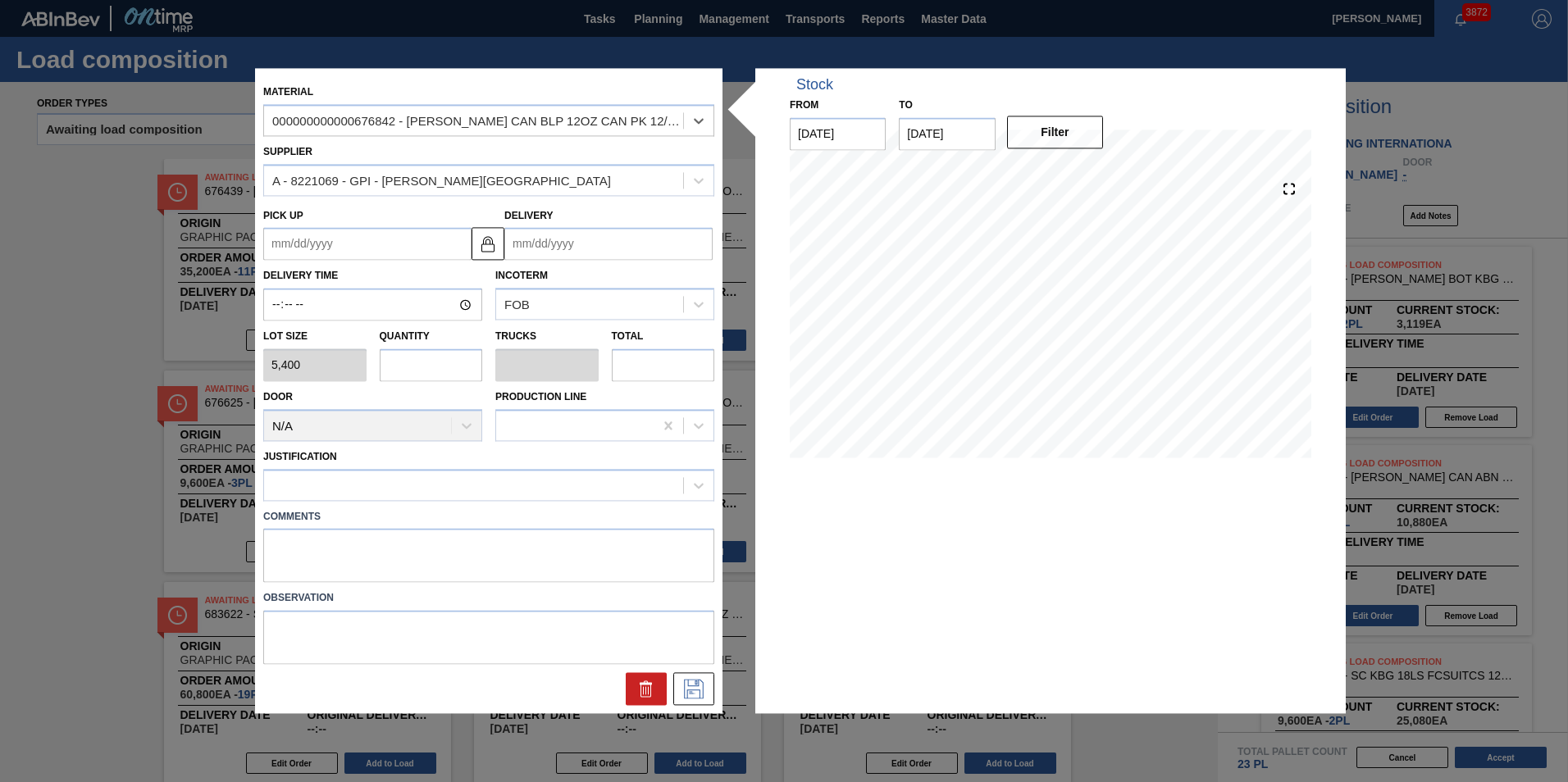
click at [545, 245] on input "Delivery" at bounding box center [608, 244] width 208 height 33
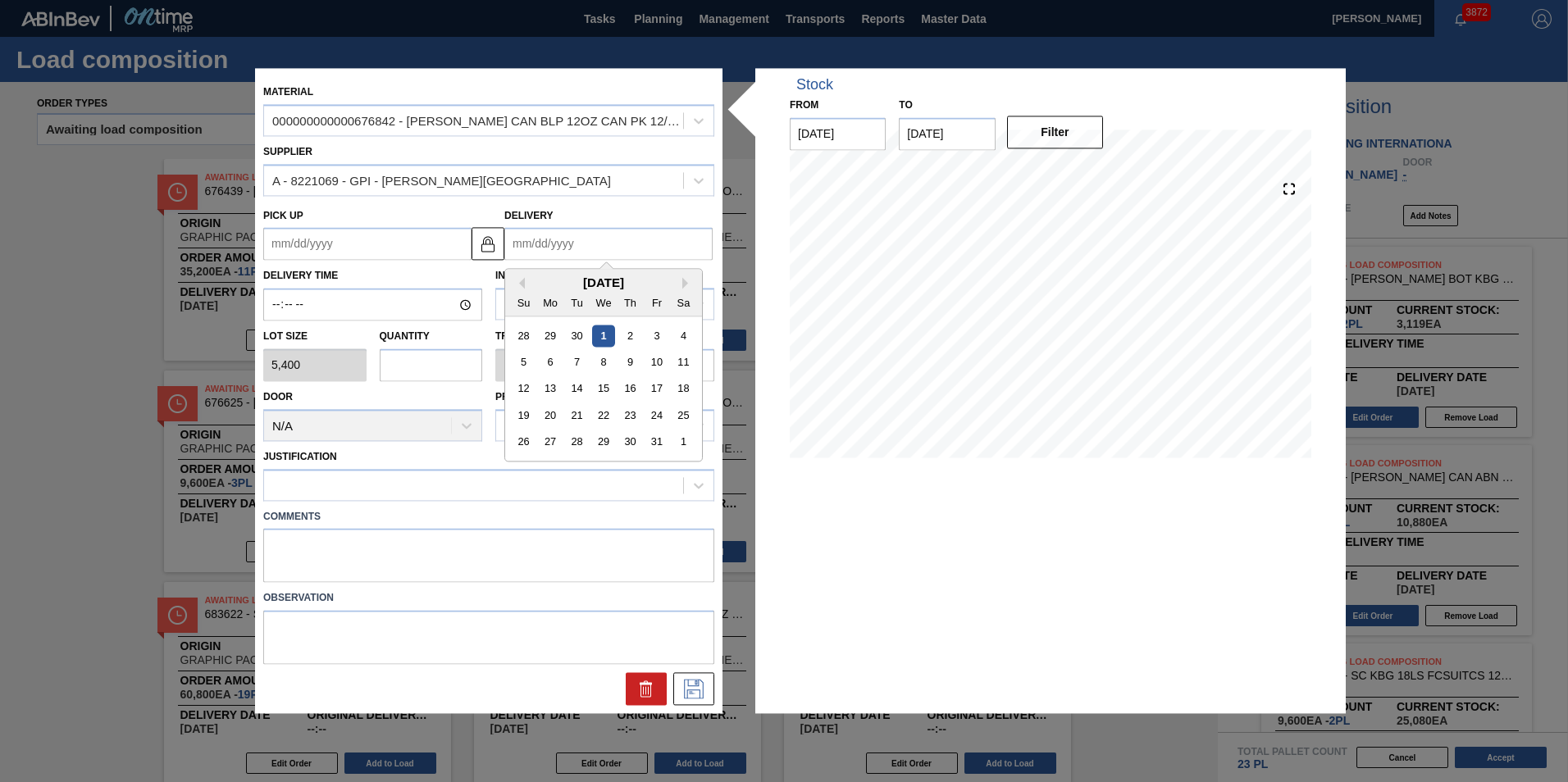
type input "1"
type up "12/29/2024"
type input "10"
type up "09/28/2025"
type input "10/8"
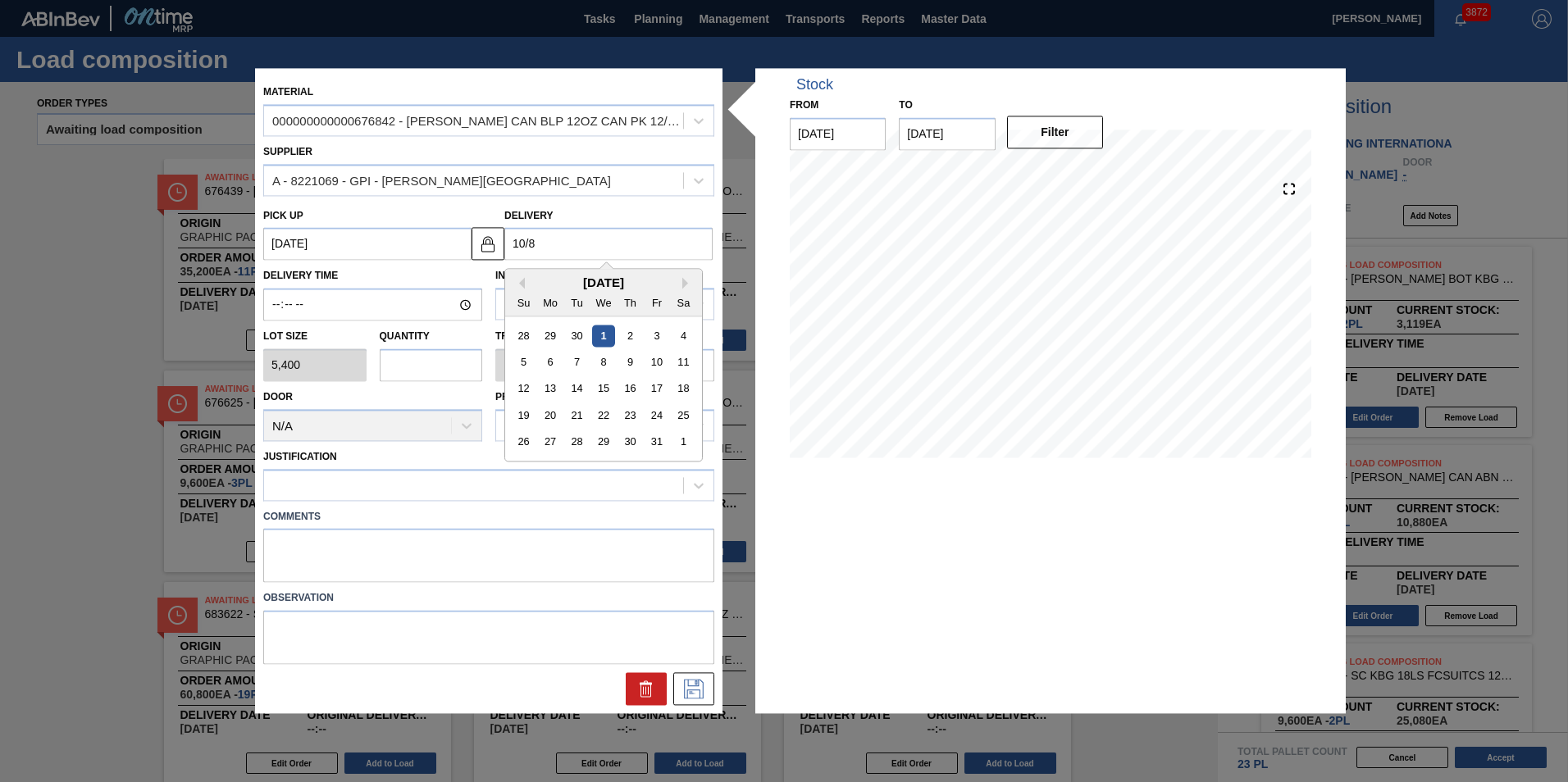
type up "10/05/2025"
click at [602, 368] on div "8" at bounding box center [603, 362] width 22 height 22
type input "10/08/2025"
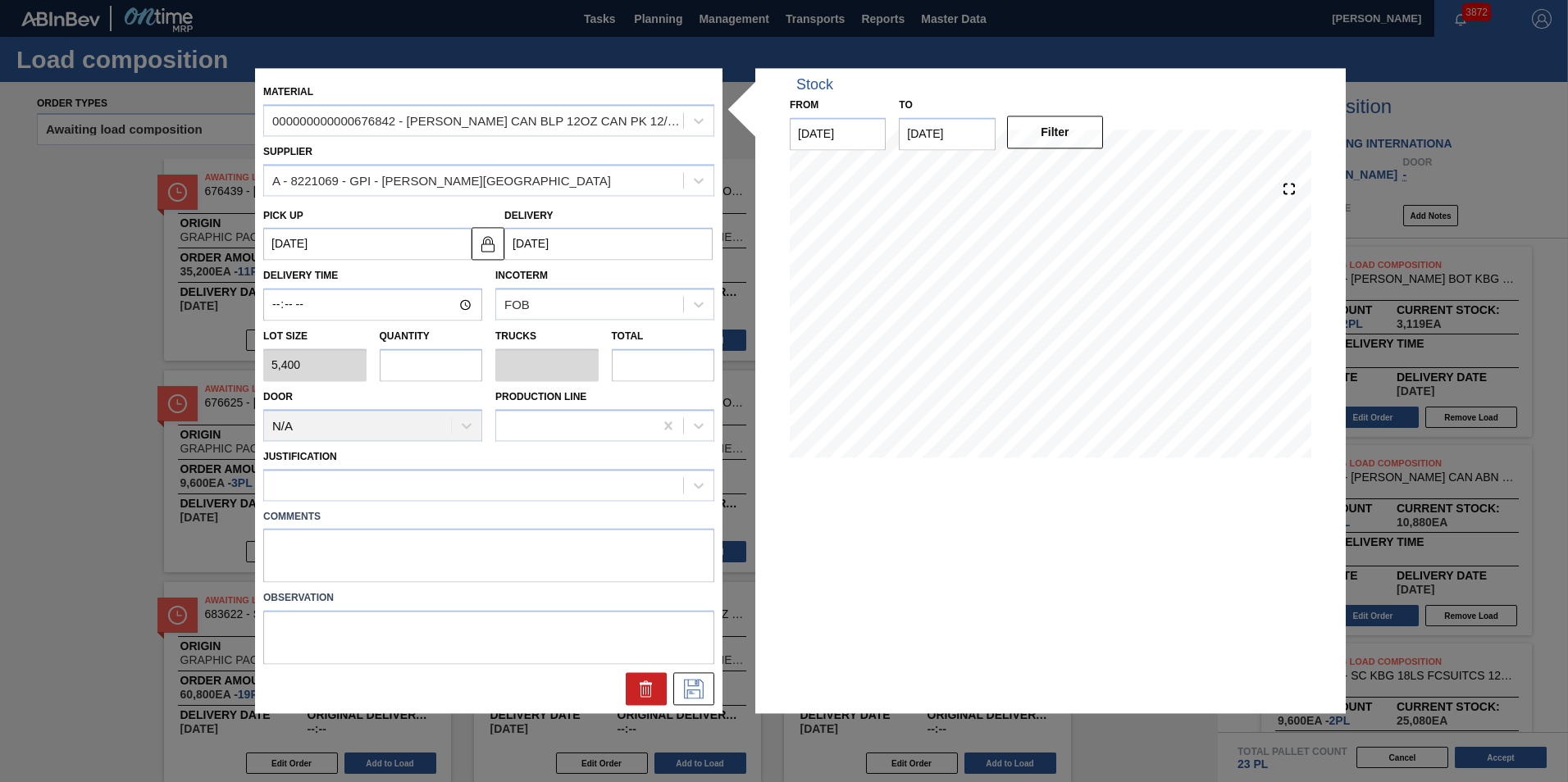
click at [432, 356] on input "text" at bounding box center [431, 364] width 103 height 33
type input "1"
type input "0.038"
type input "5,400"
type input "1"
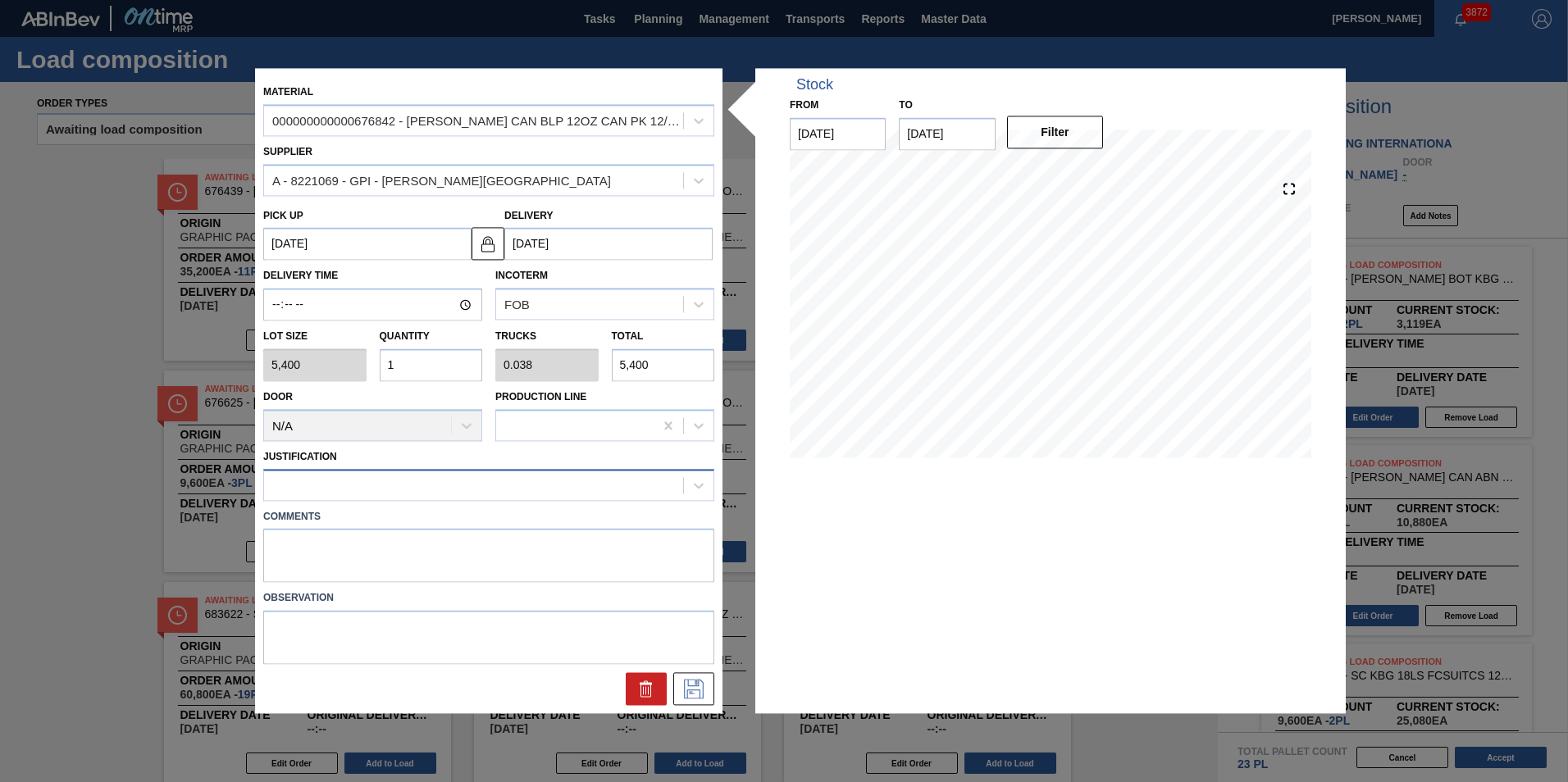
click at [450, 492] on div at bounding box center [473, 485] width 419 height 24
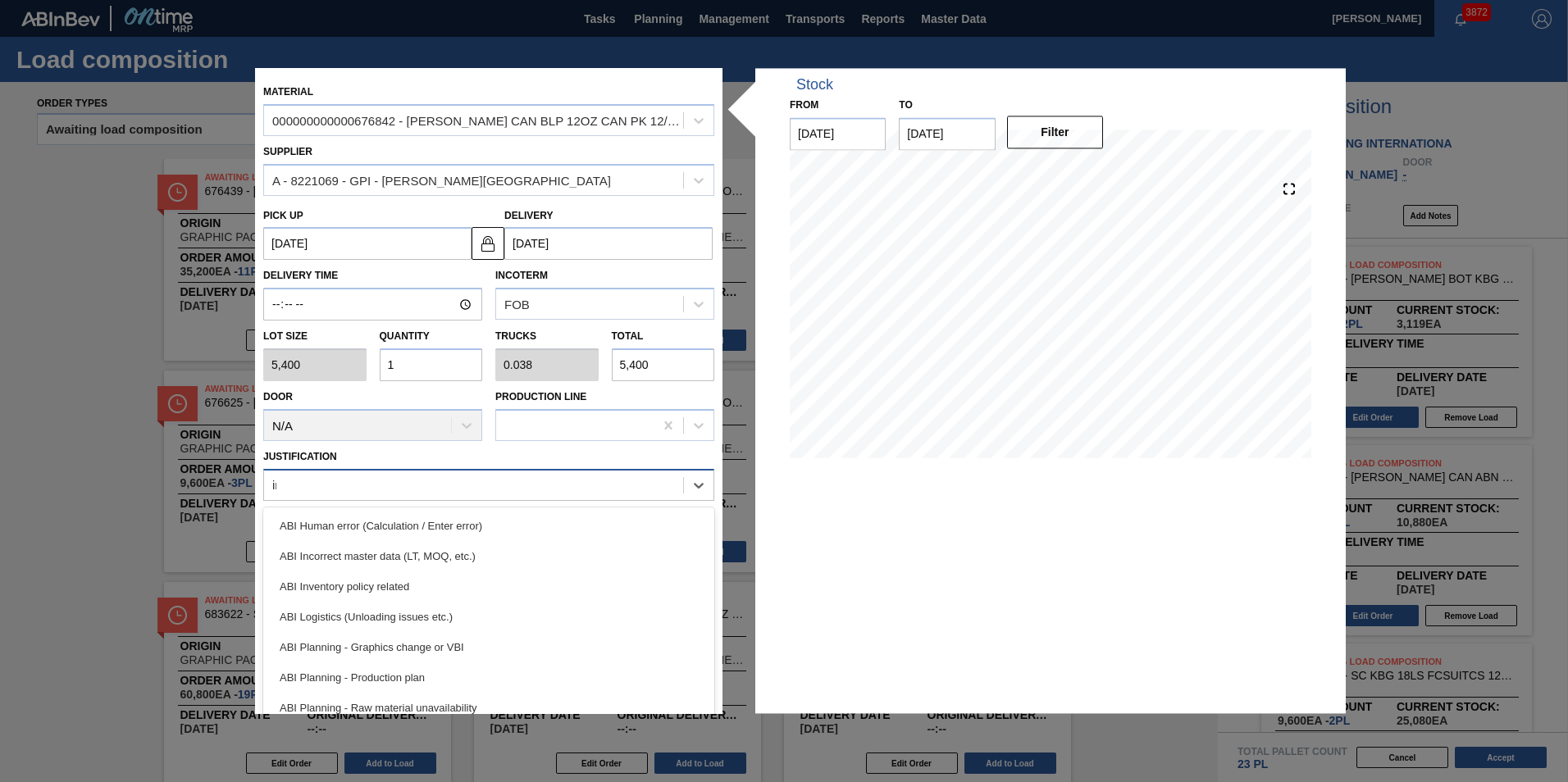
type input "inv"
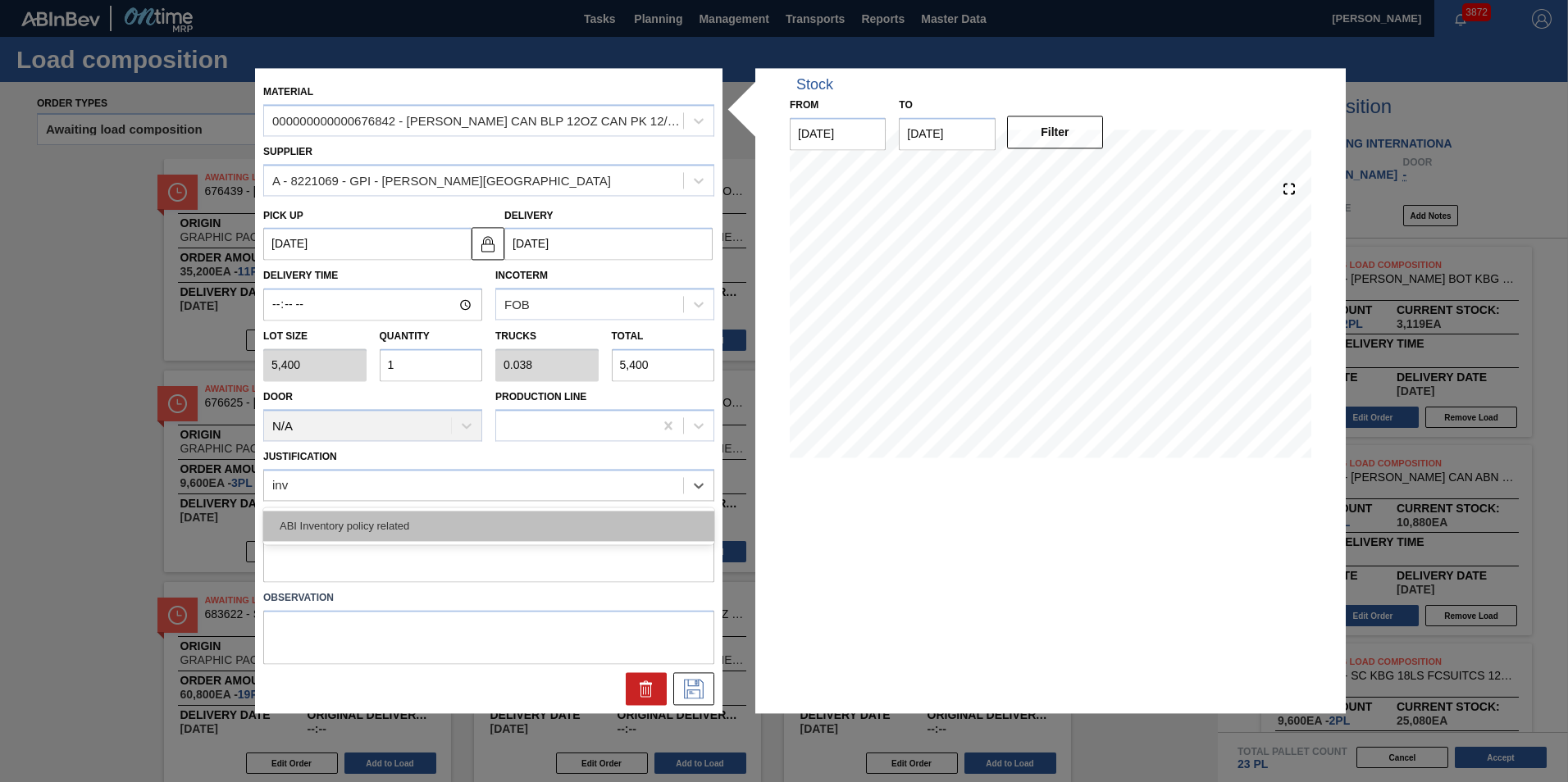
click at [456, 516] on div "ABI Inventory policy related" at bounding box center [489, 526] width 451 height 30
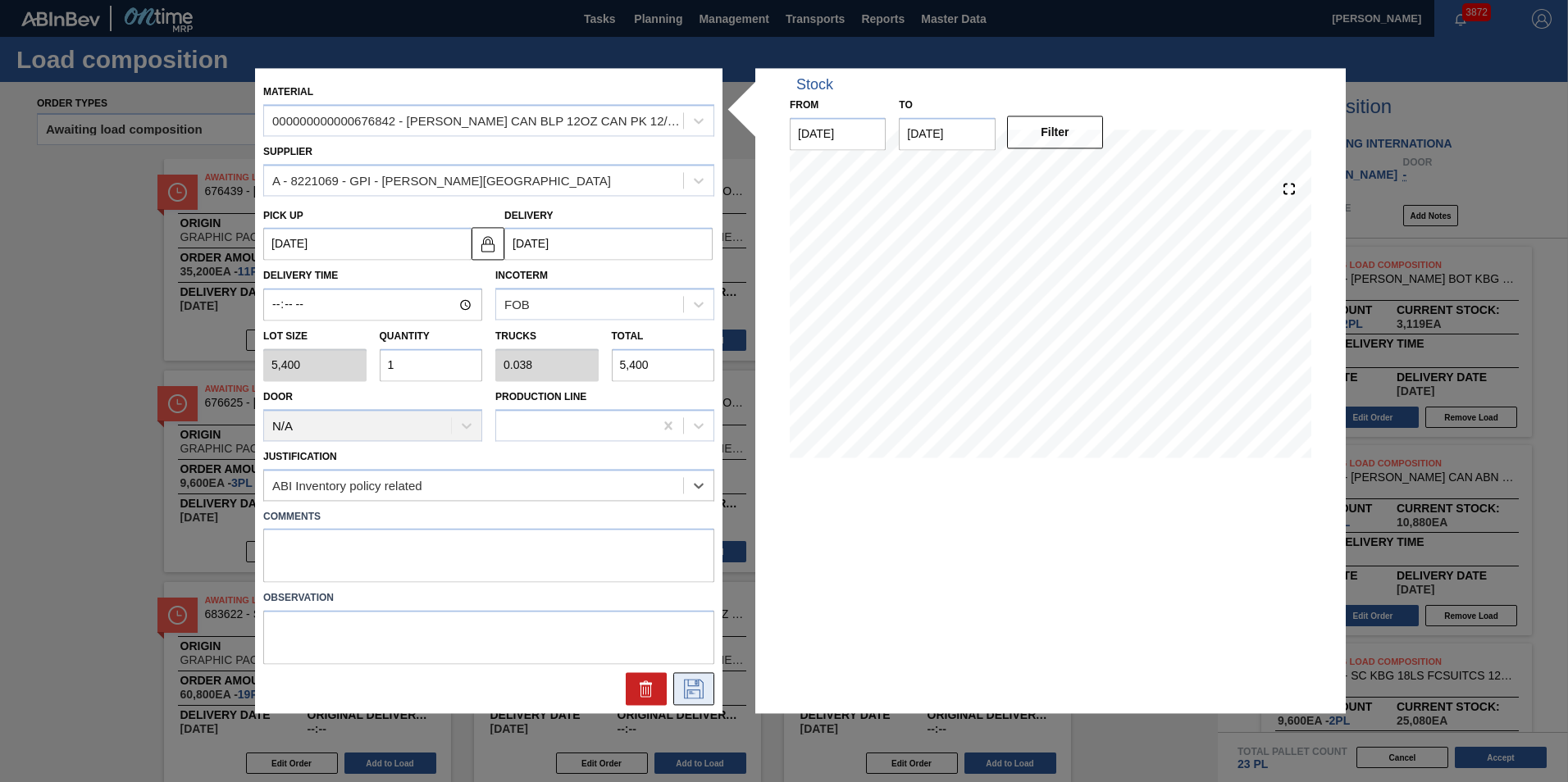
click at [683, 681] on icon at bounding box center [693, 689] width 26 height 19
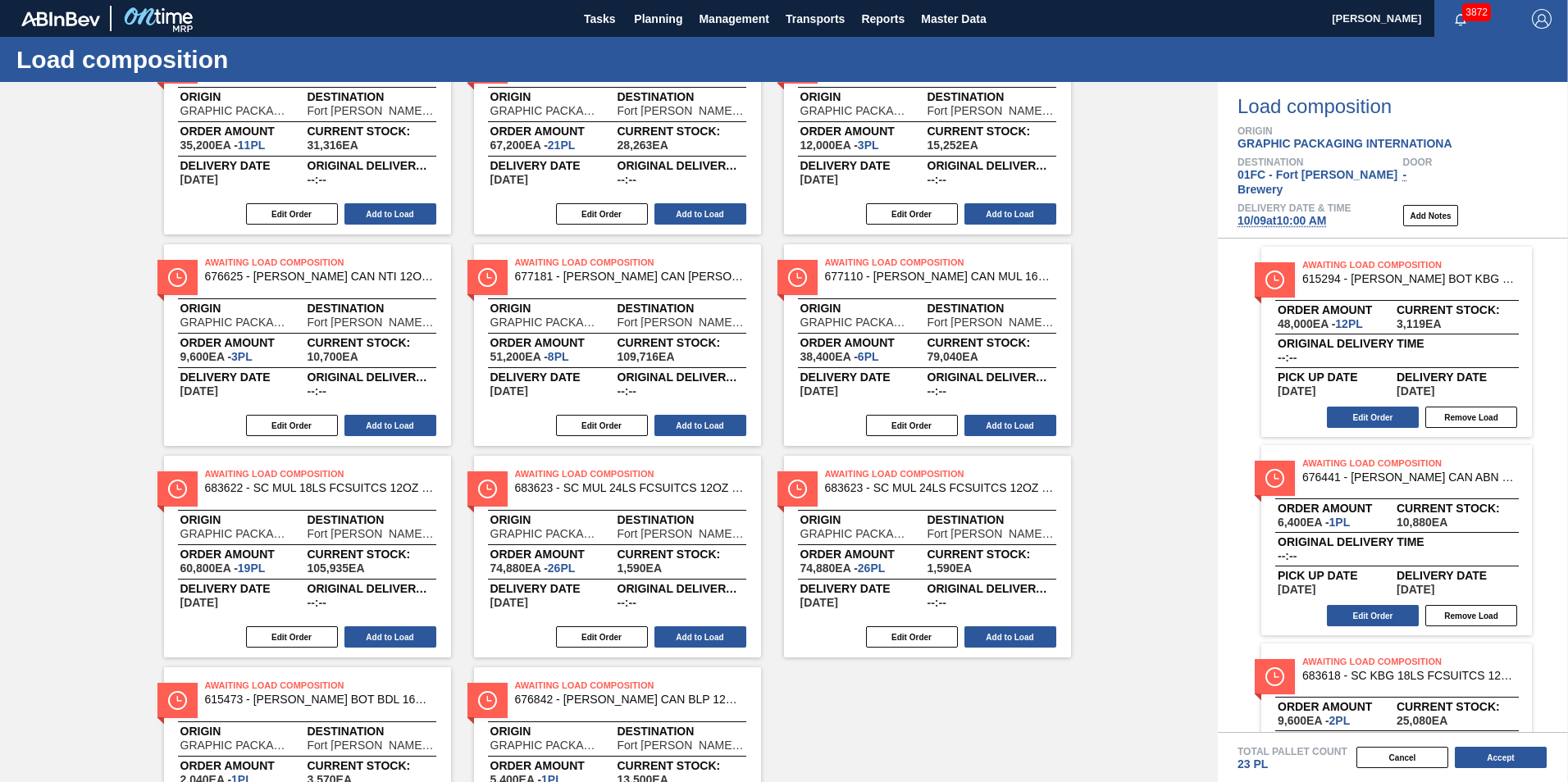
scroll to position [263, 0]
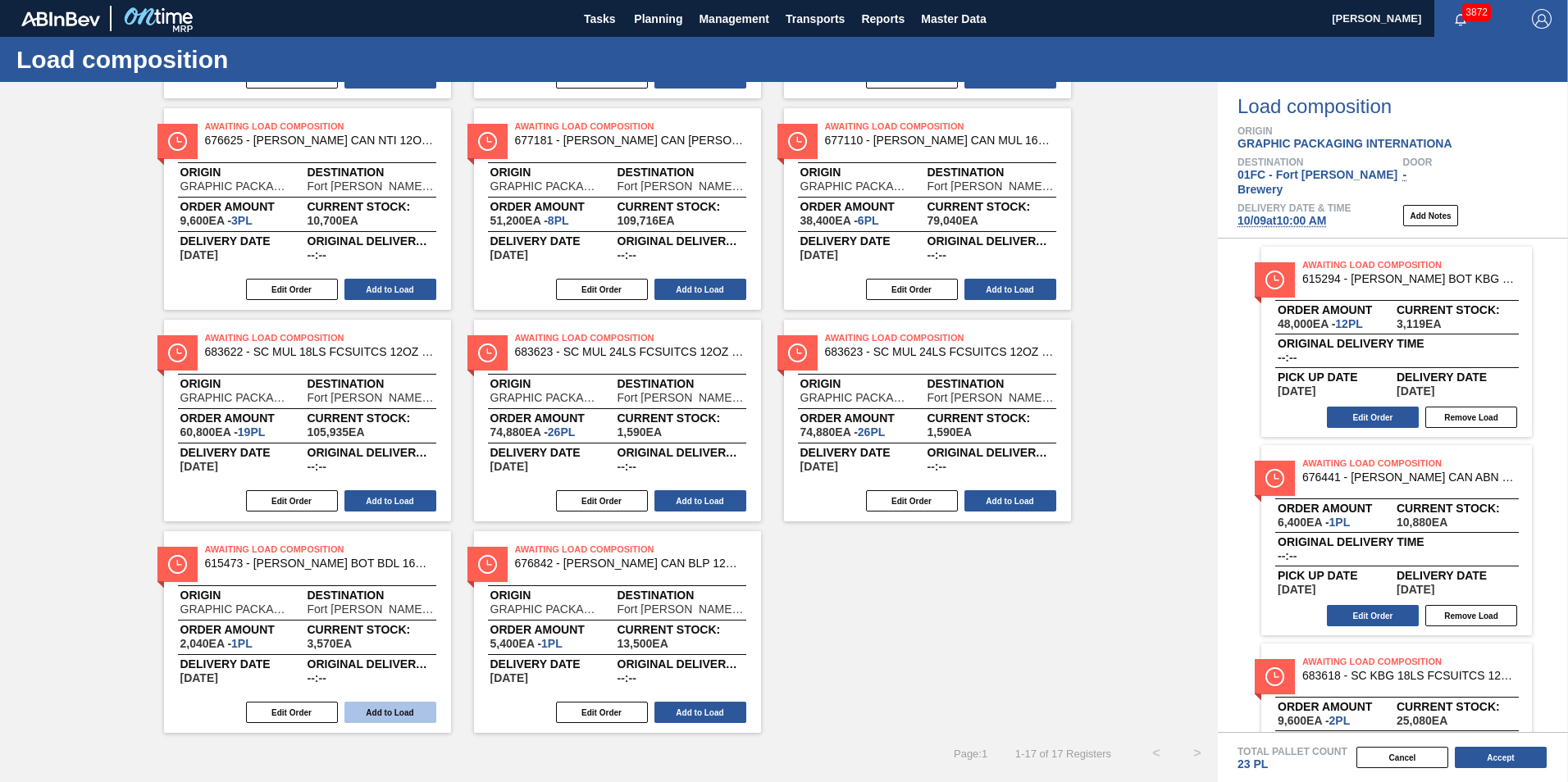
click at [407, 714] on button "Add to Load" at bounding box center [390, 712] width 92 height 21
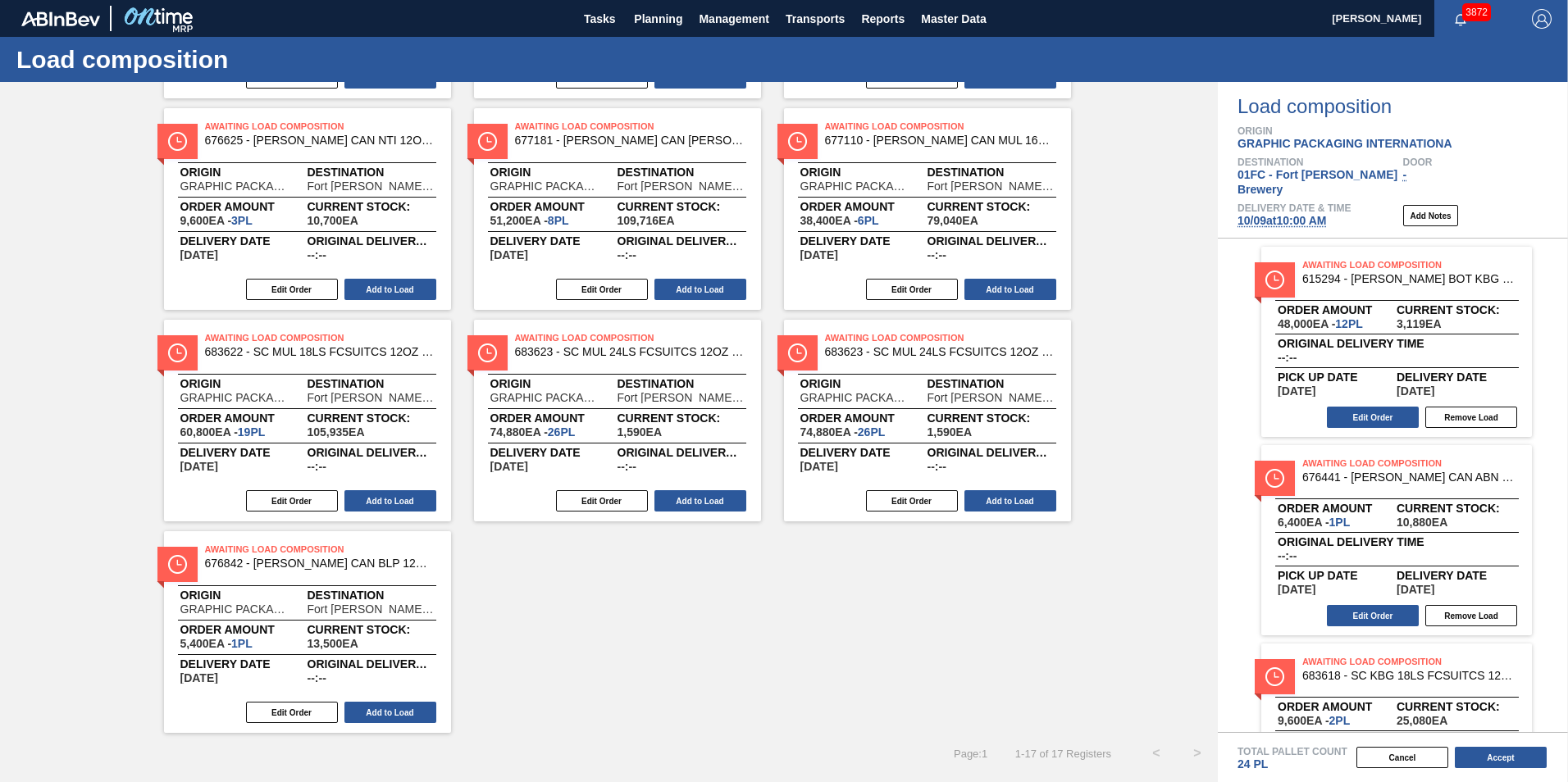
click at [407, 714] on button "Add to Load" at bounding box center [390, 712] width 92 height 21
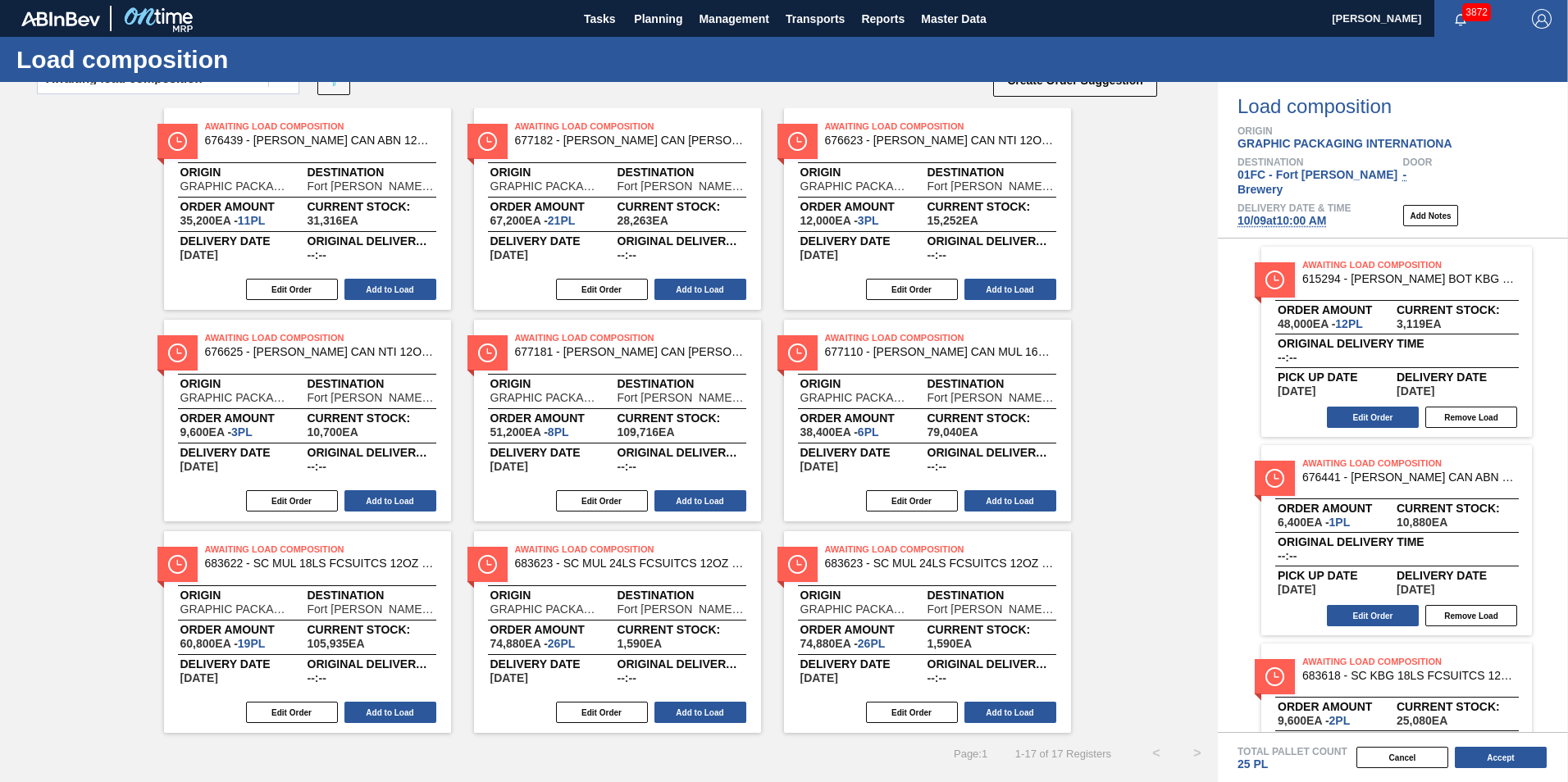
click at [1029, 468] on div "Awaiting Load Composition 676439 - CARR CAN ABN 12OZ TWNSTK 30/12 CAN 0822 Orig…" at bounding box center [608, 420] width 1217 height 624
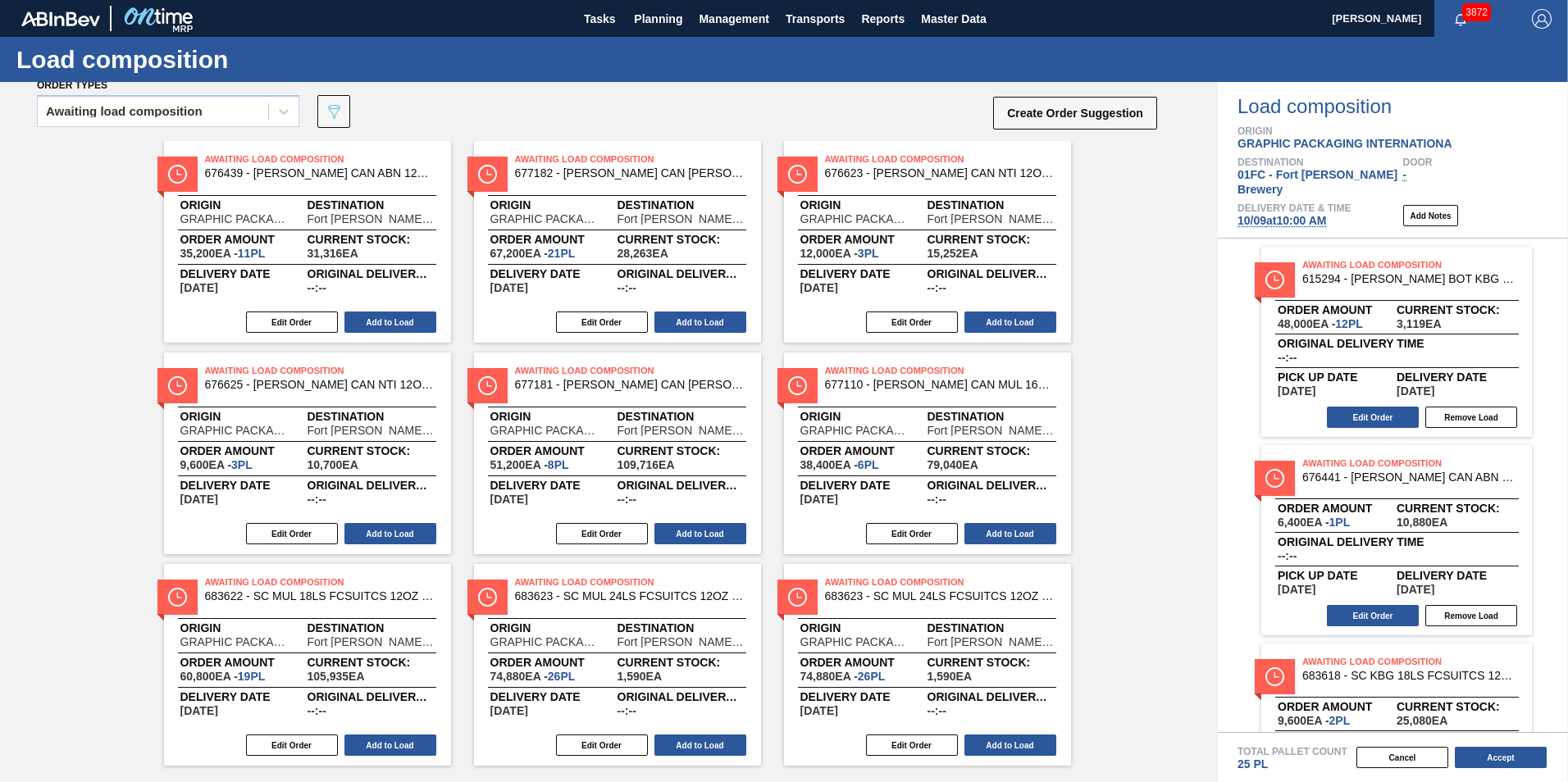
scroll to position [0, 0]
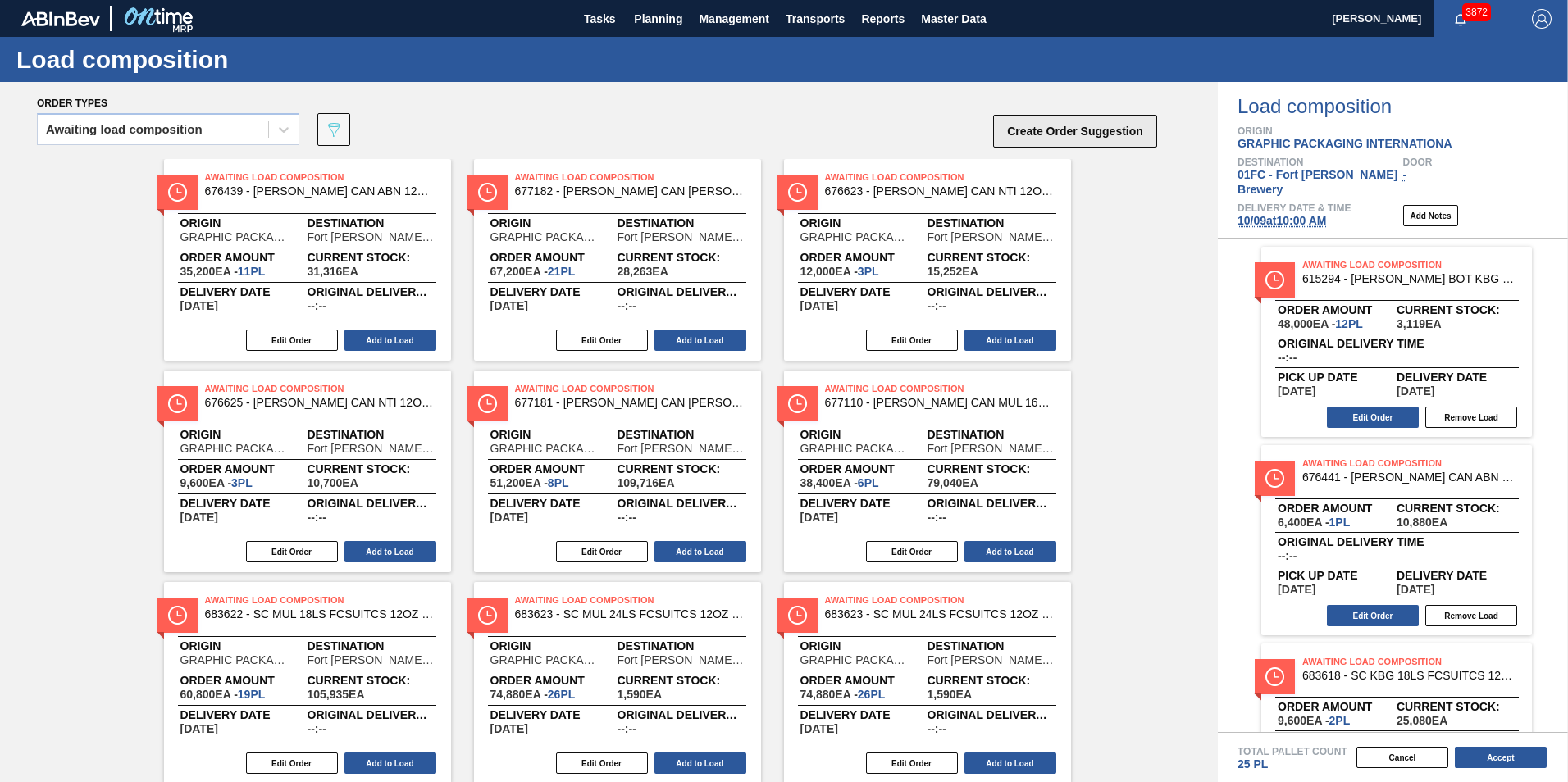
click at [1029, 116] on button "Create Order Suggestion" at bounding box center [1075, 131] width 164 height 33
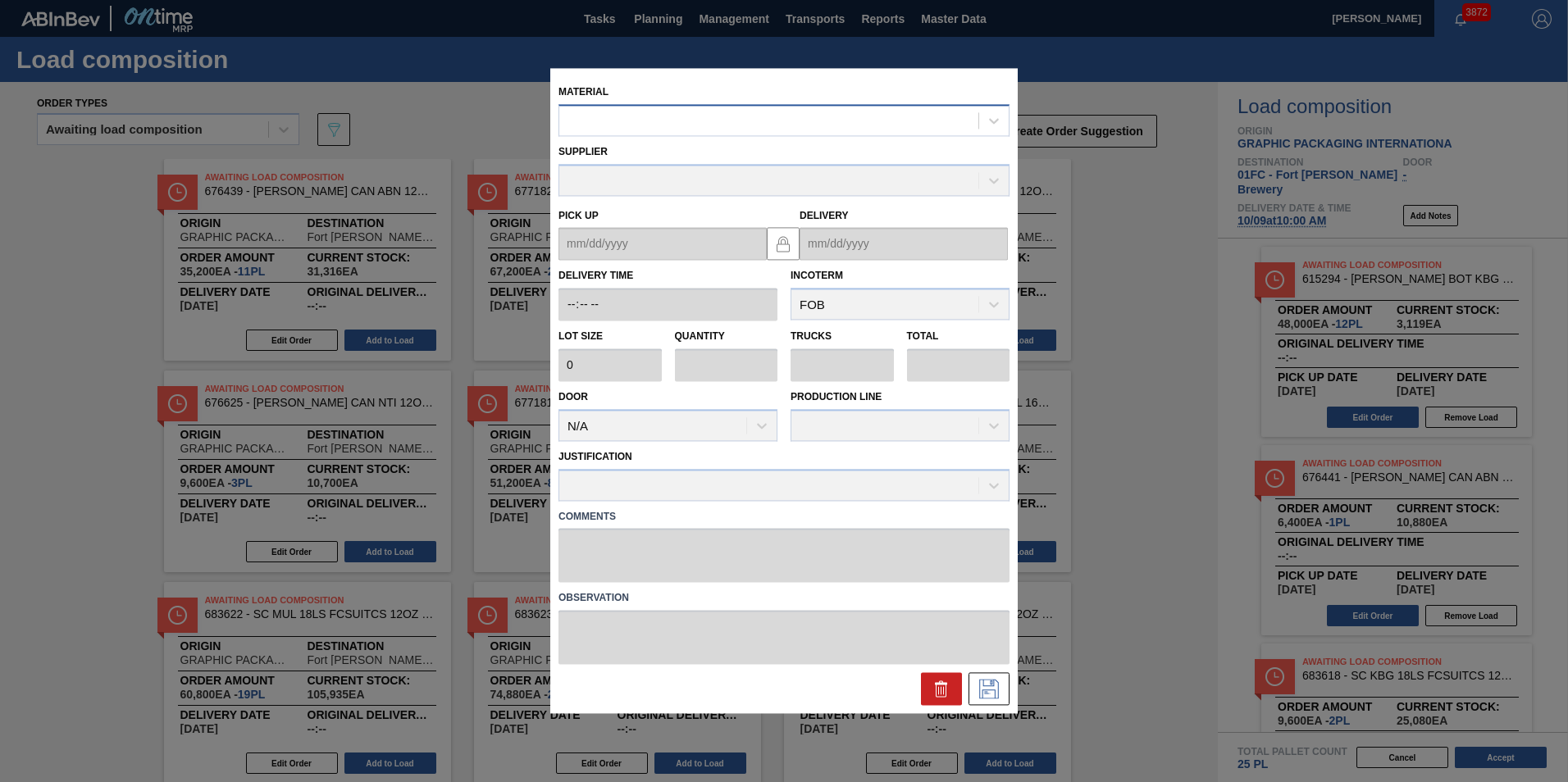
click at [815, 126] on div at bounding box center [769, 121] width 419 height 24
paste input "677295"
type input "677295"
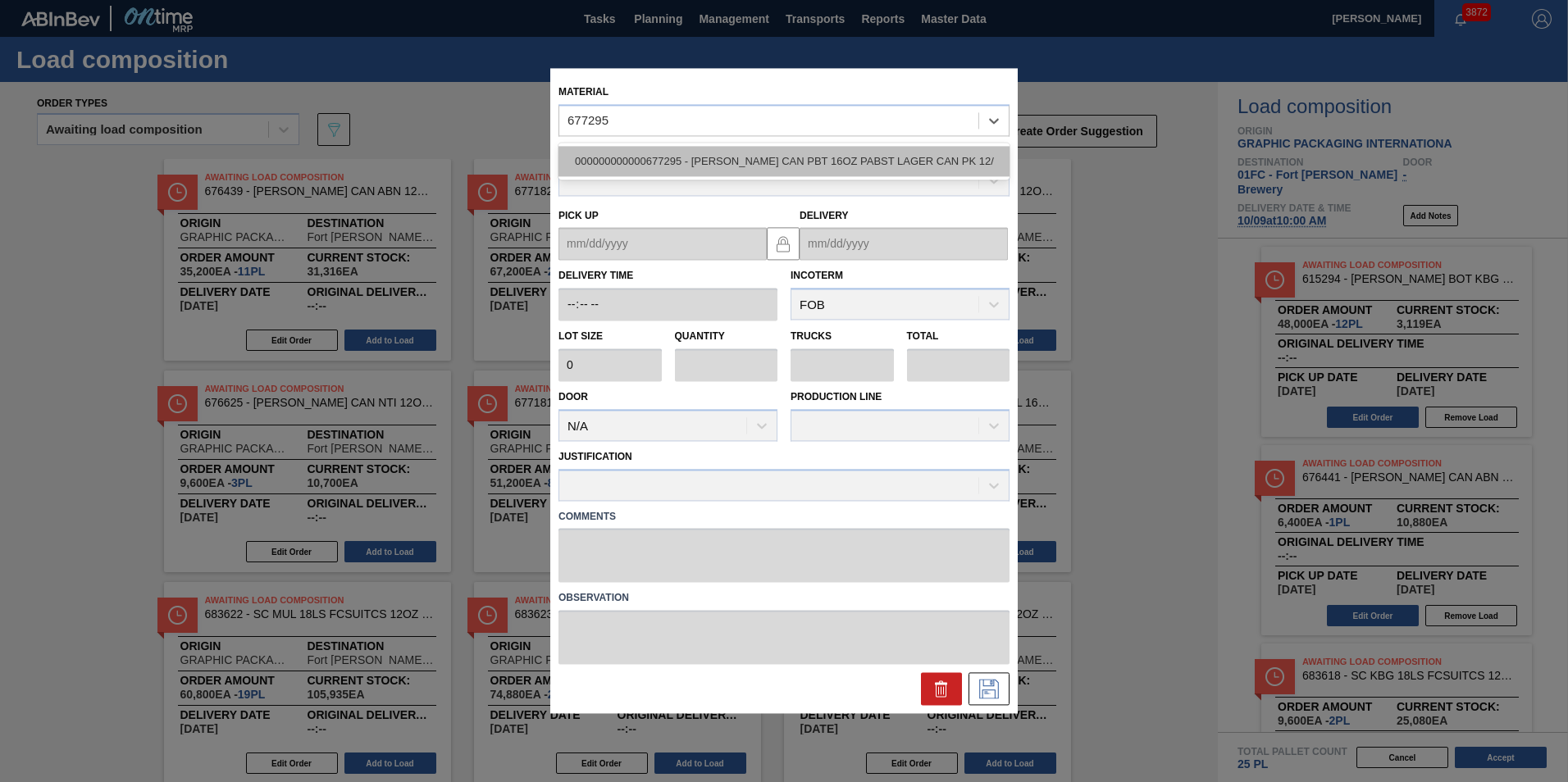
click at [759, 162] on div "000000000000677295 - CARR CAN PBT 16OZ PABST LAGER CAN PK 12/" at bounding box center [784, 161] width 451 height 30
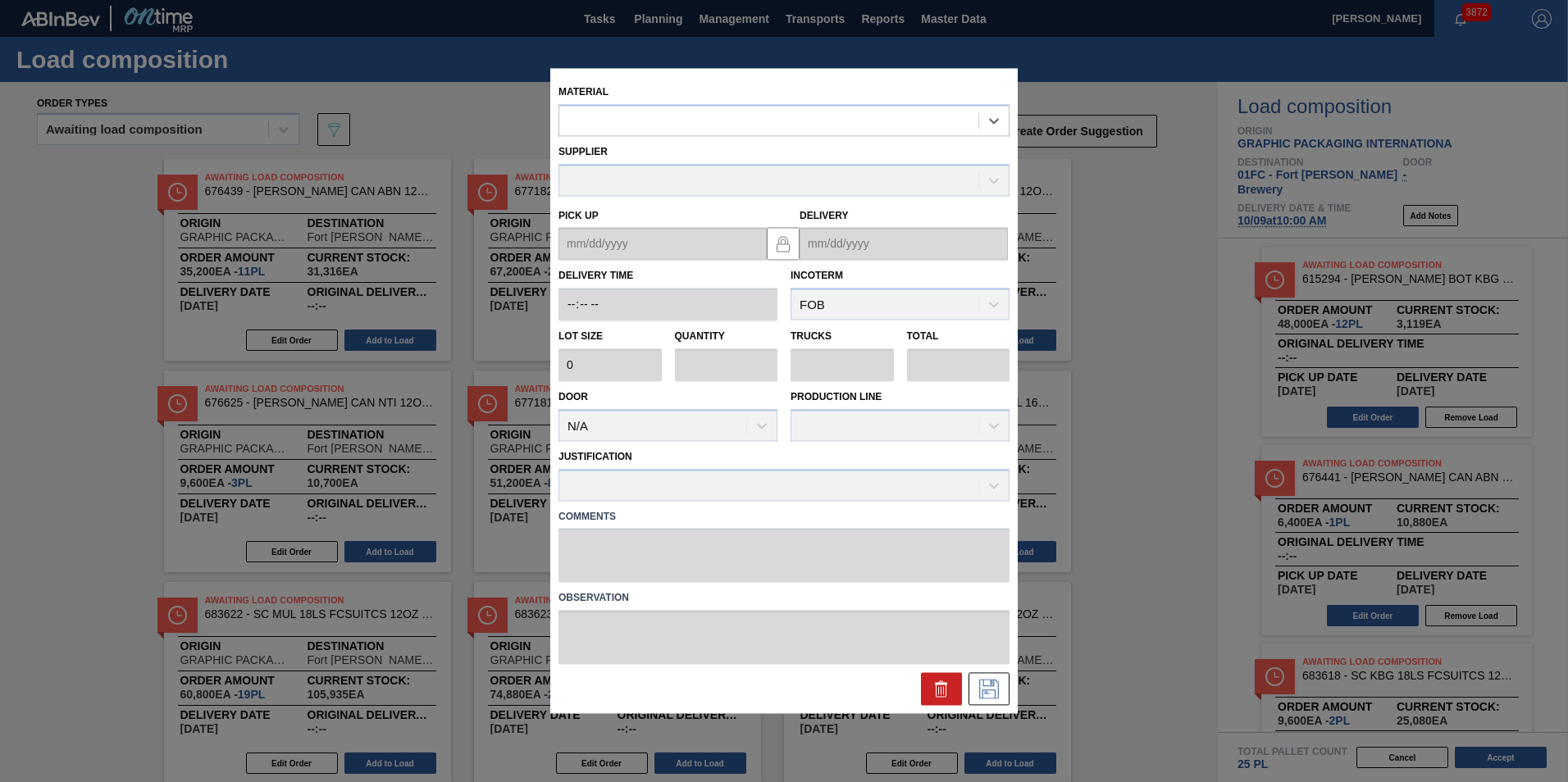
type input "3,200"
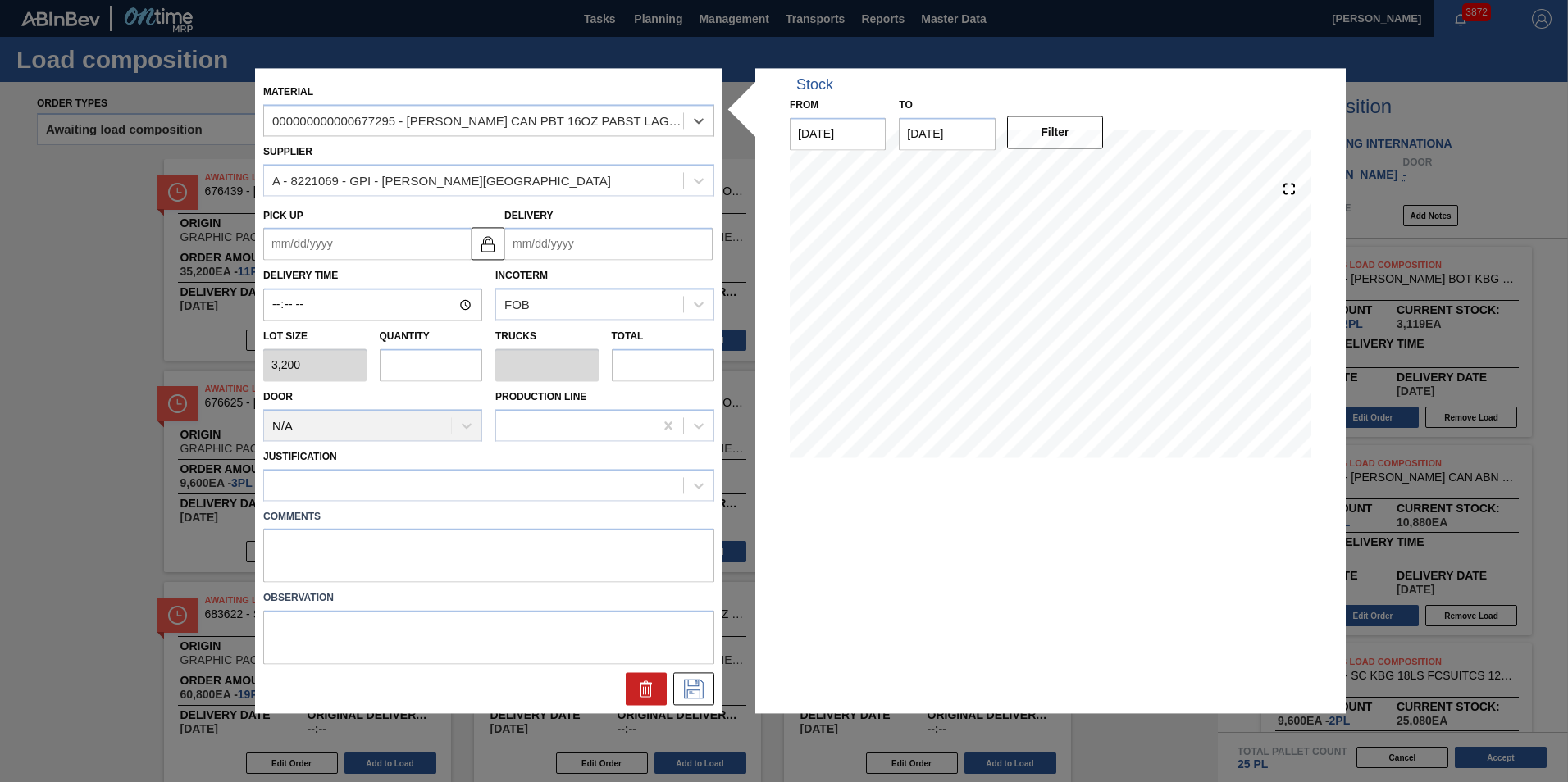
click at [547, 239] on input "Delivery" at bounding box center [608, 244] width 208 height 33
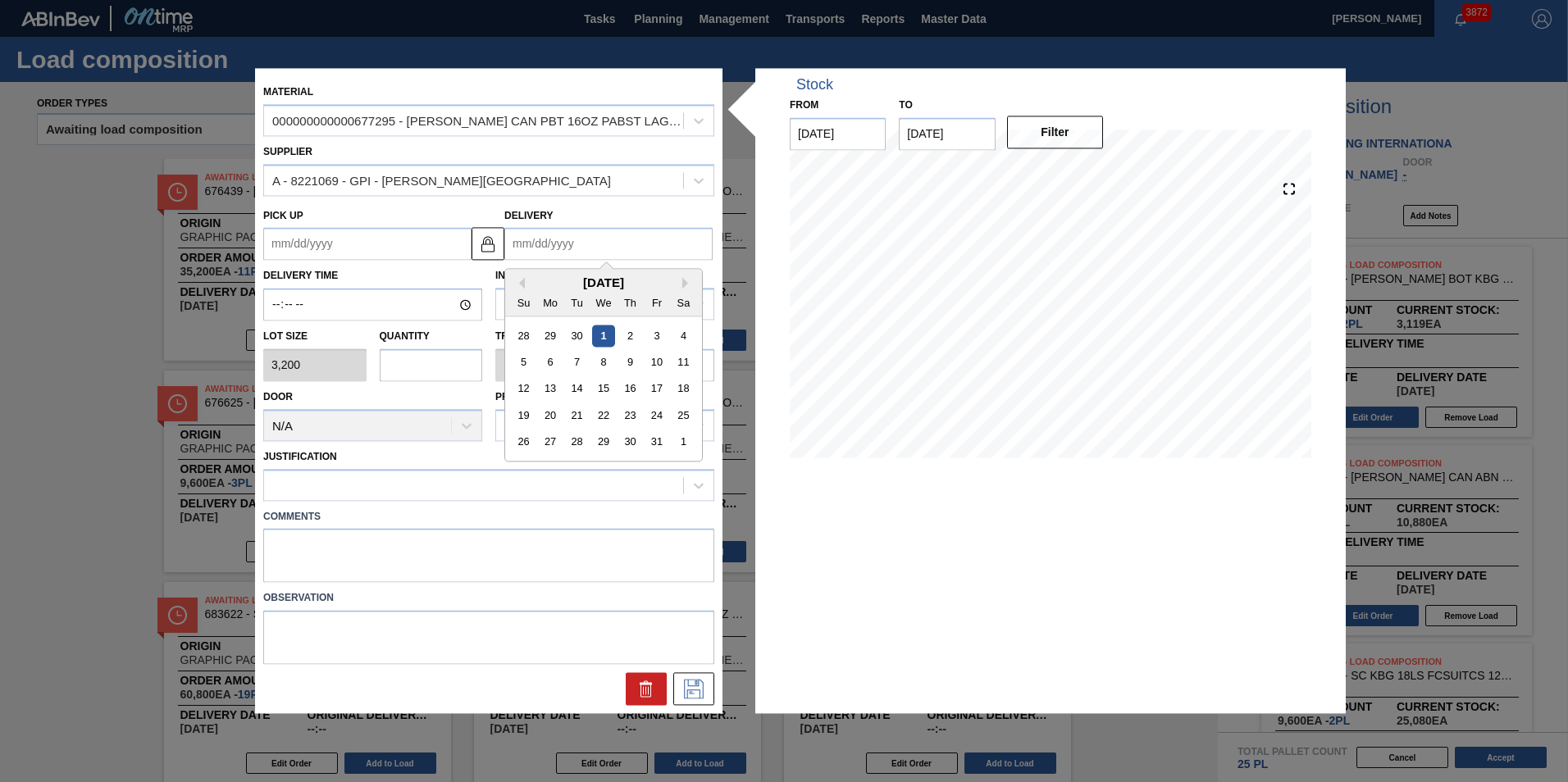
type input "1"
type up "12/29/2024"
type input "10"
type up "09/28/2025"
type input "10/8"
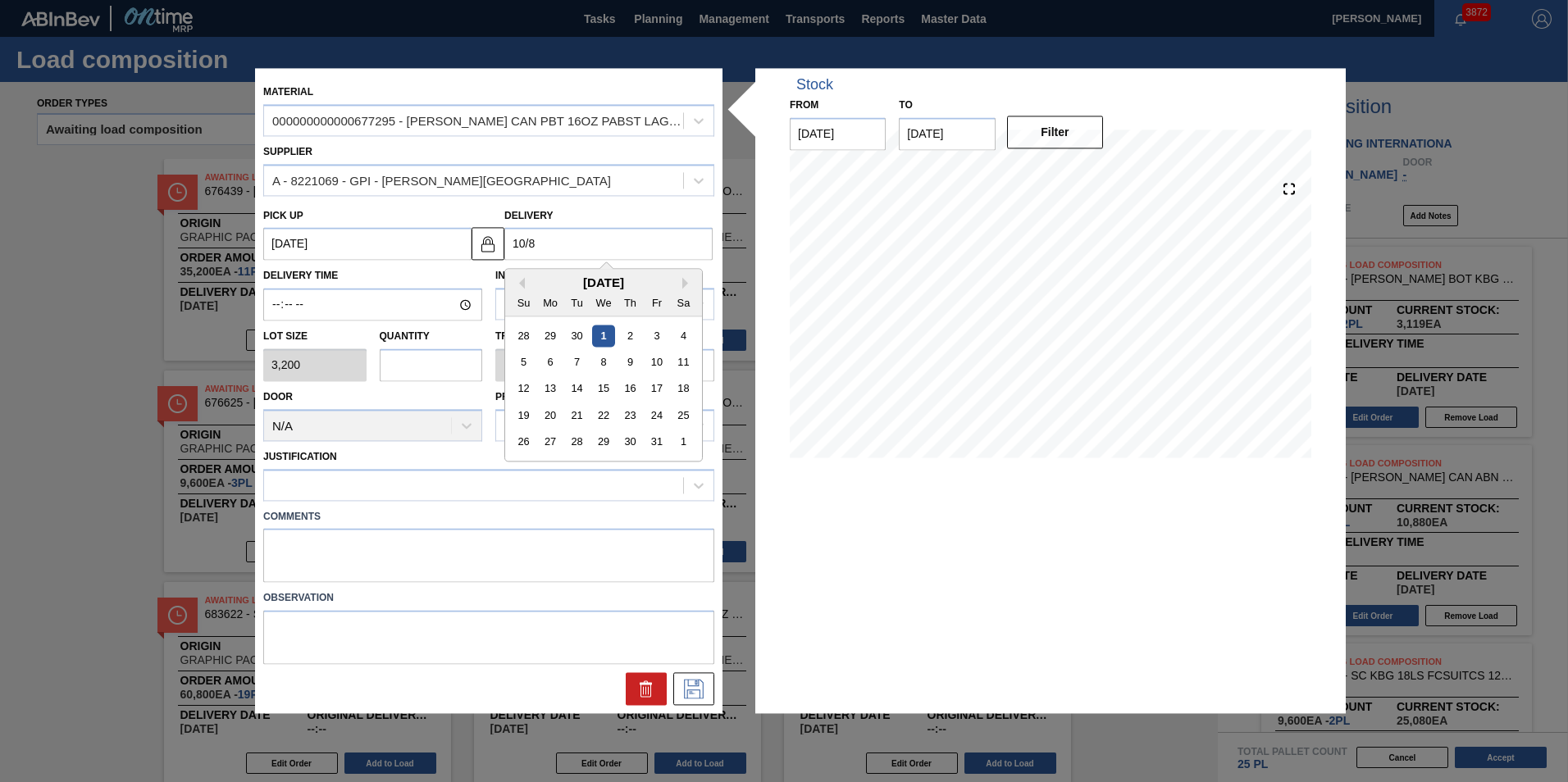
type up "10/05/2025"
click at [599, 356] on div "8" at bounding box center [603, 362] width 22 height 22
type input "10/08/2025"
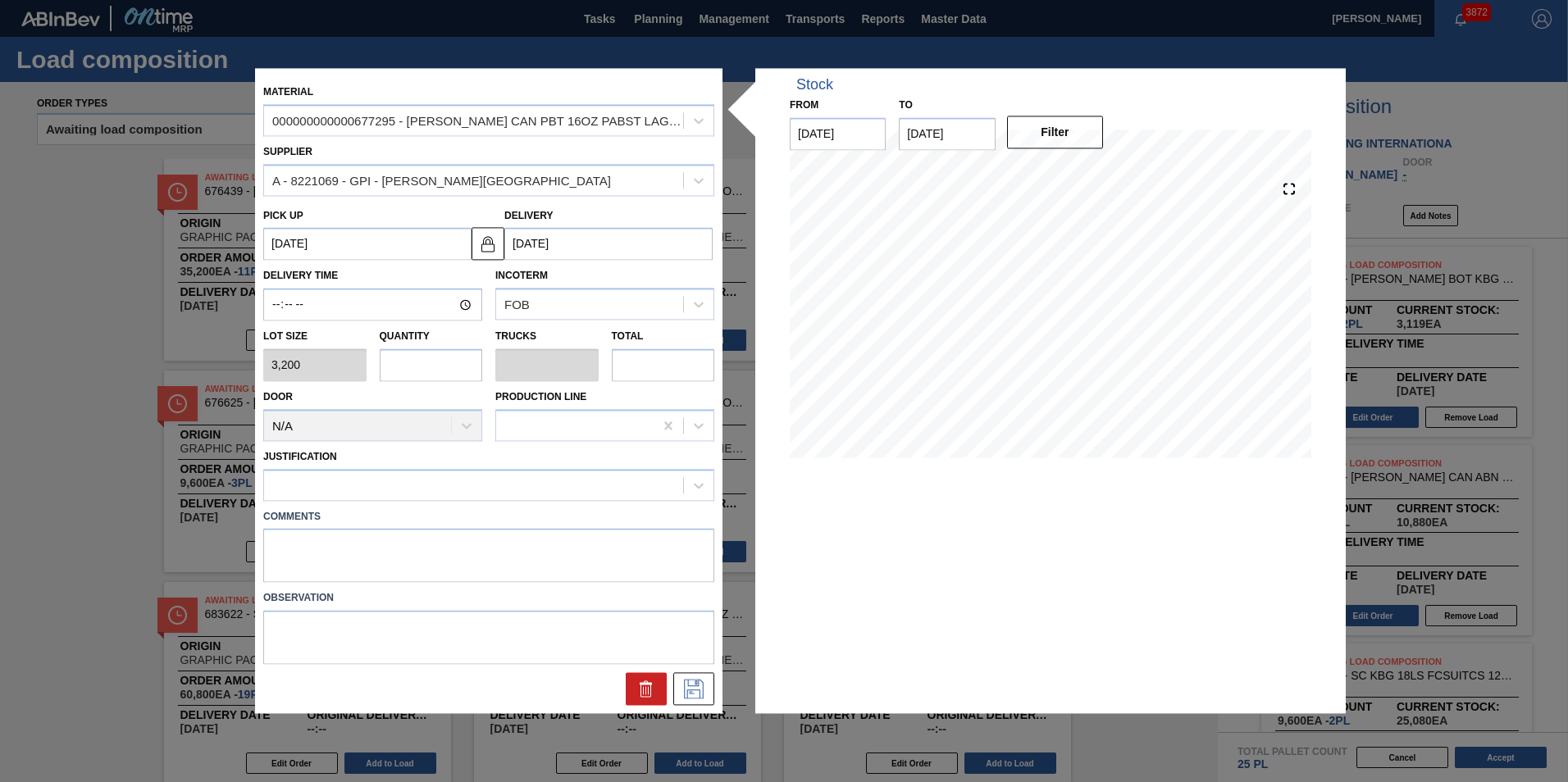
click at [458, 352] on input "text" at bounding box center [431, 364] width 103 height 33
type input "1"
type input "0.038"
type input "3,200"
type input "1"
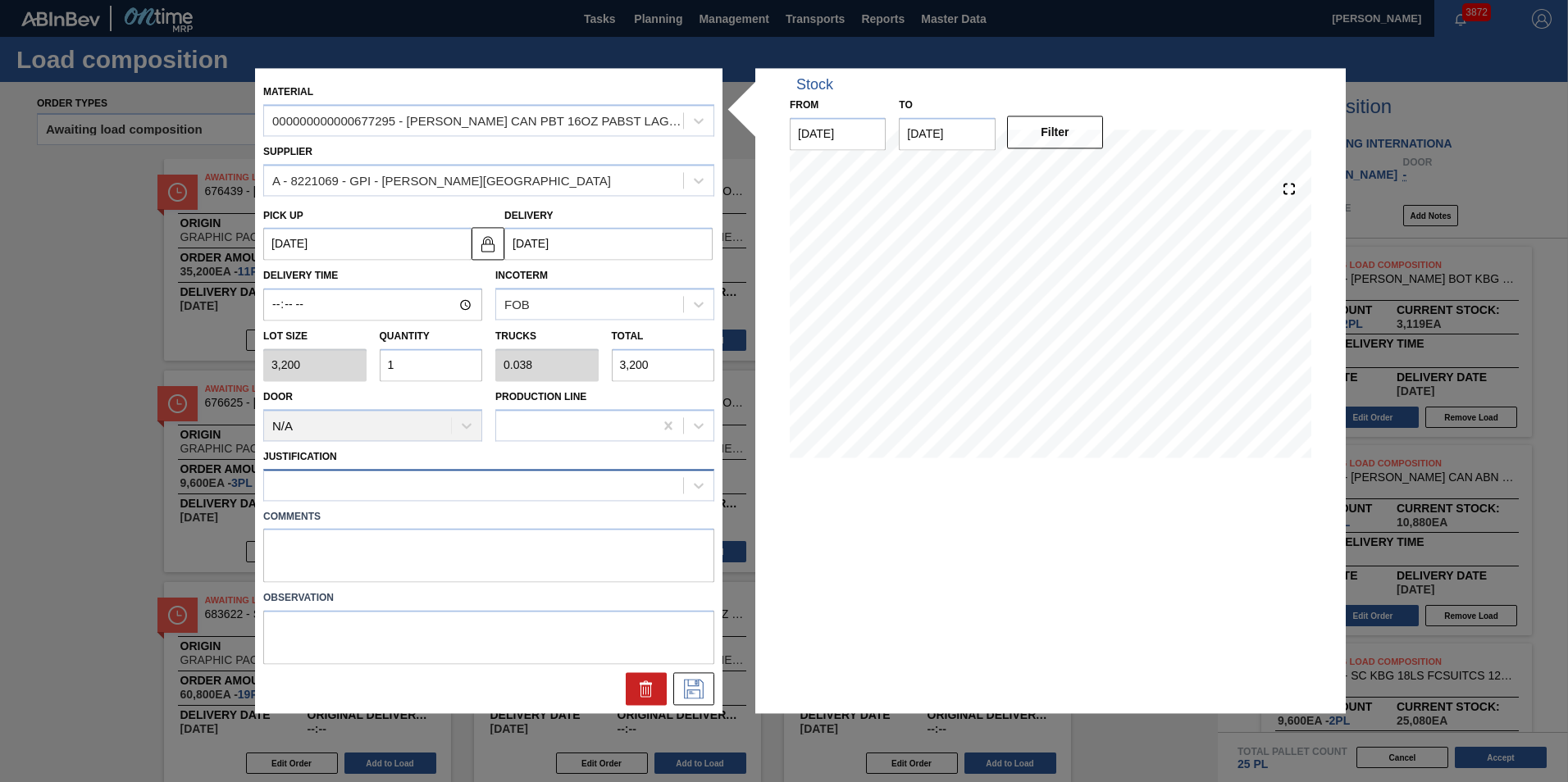
click at [498, 486] on div at bounding box center [473, 485] width 419 height 24
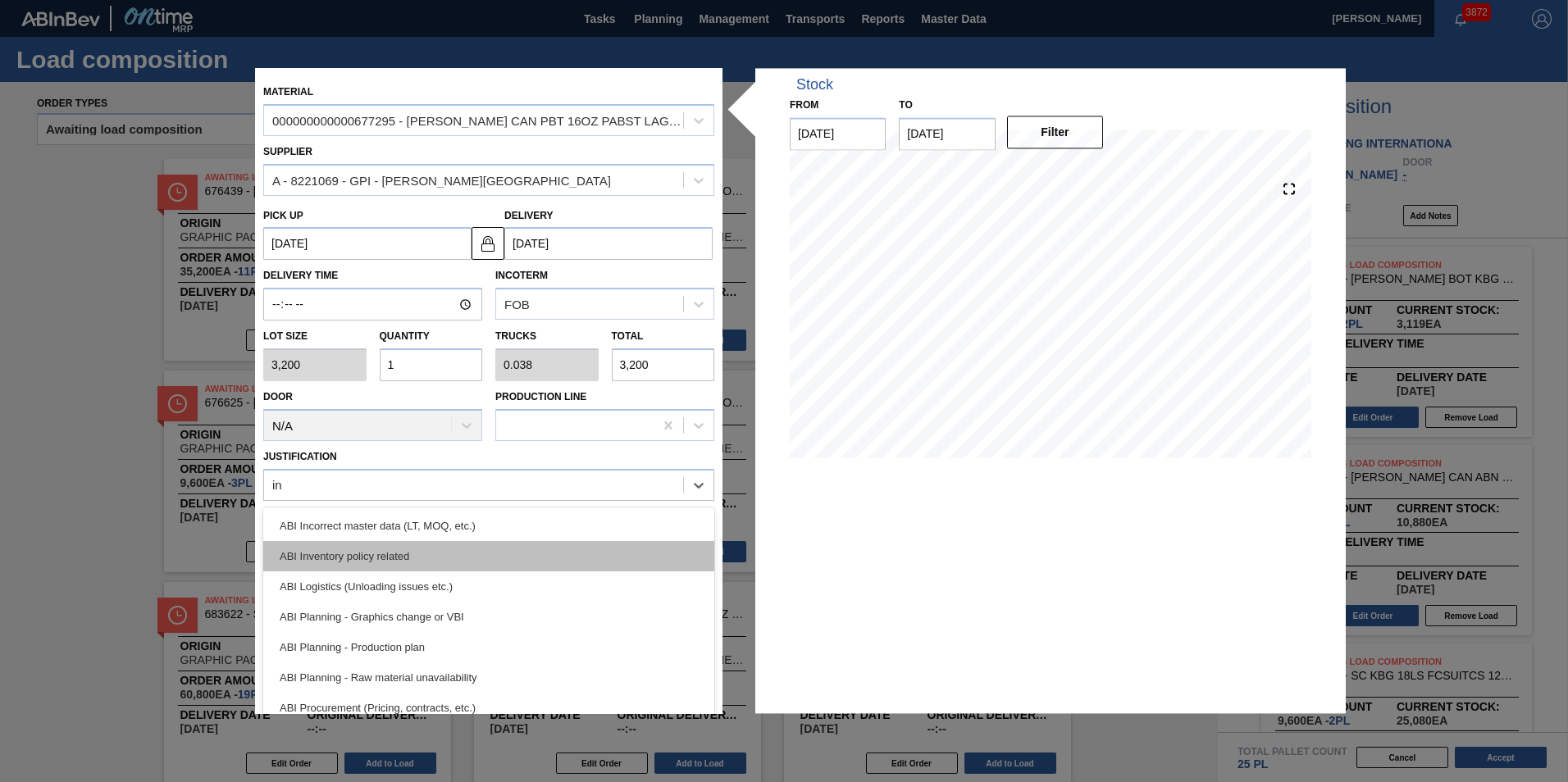
type input "inv"
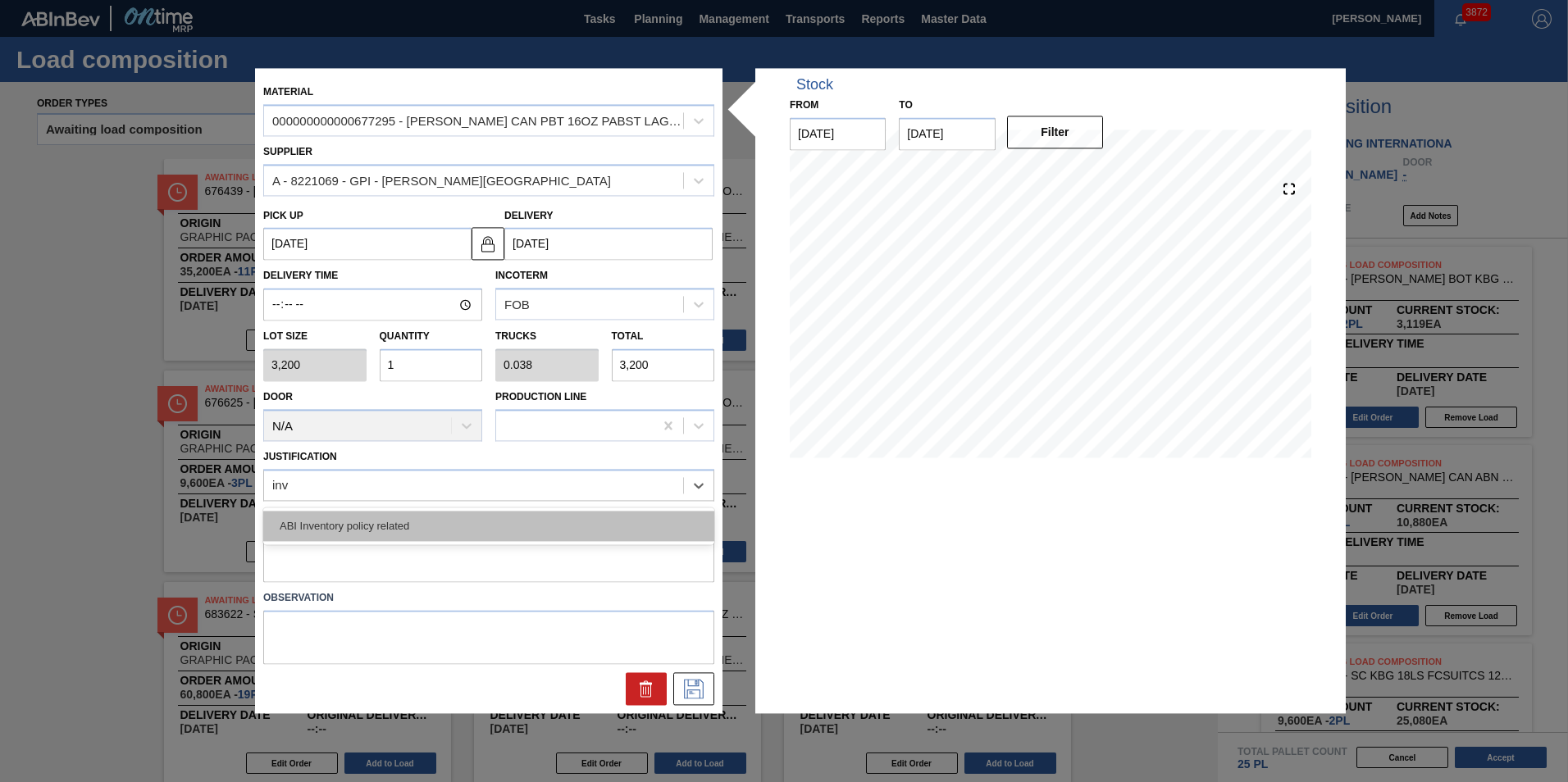
click at [475, 512] on div "ABI Inventory policy related" at bounding box center [489, 526] width 451 height 30
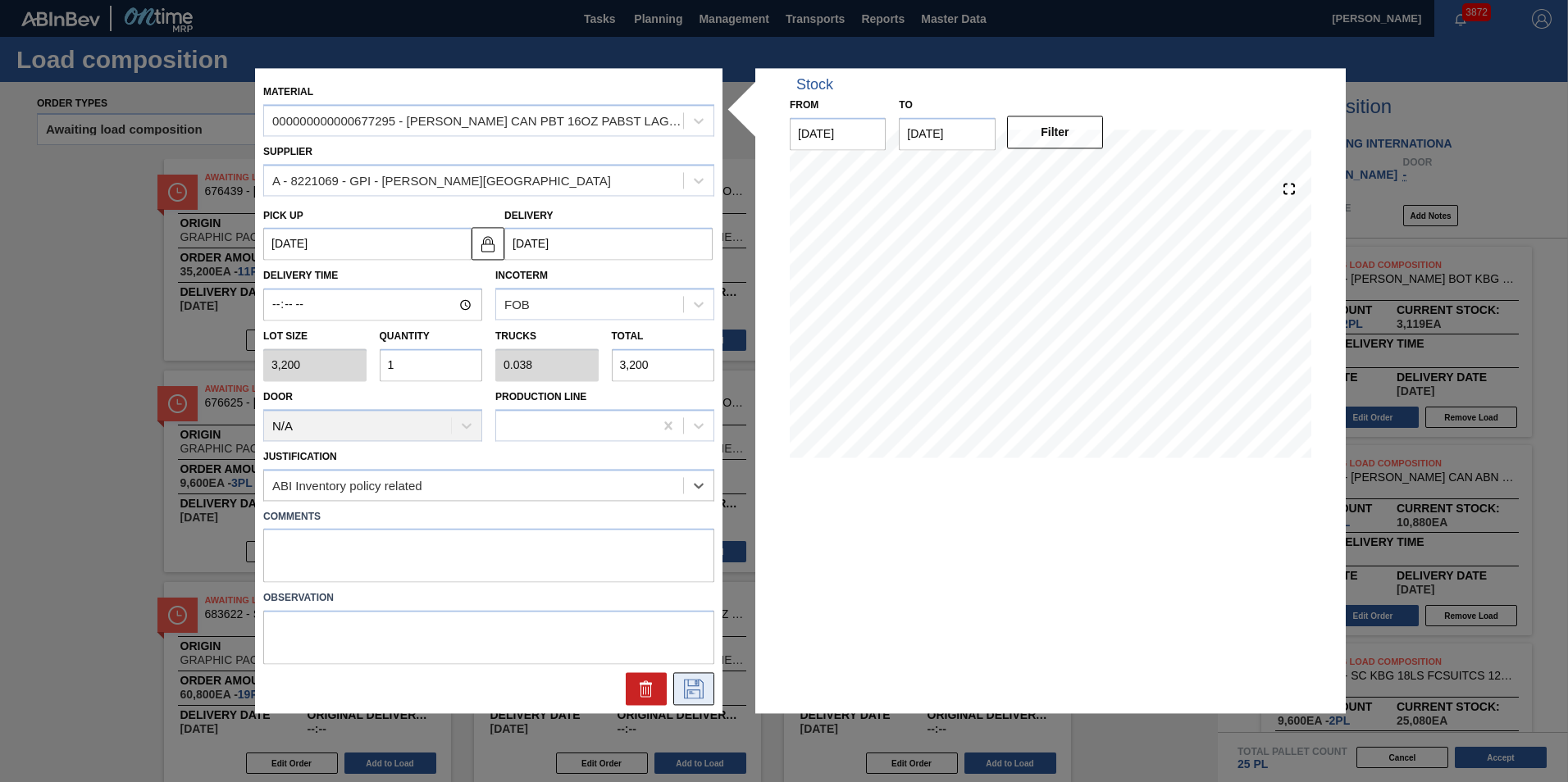
click at [689, 687] on icon at bounding box center [693, 689] width 26 height 19
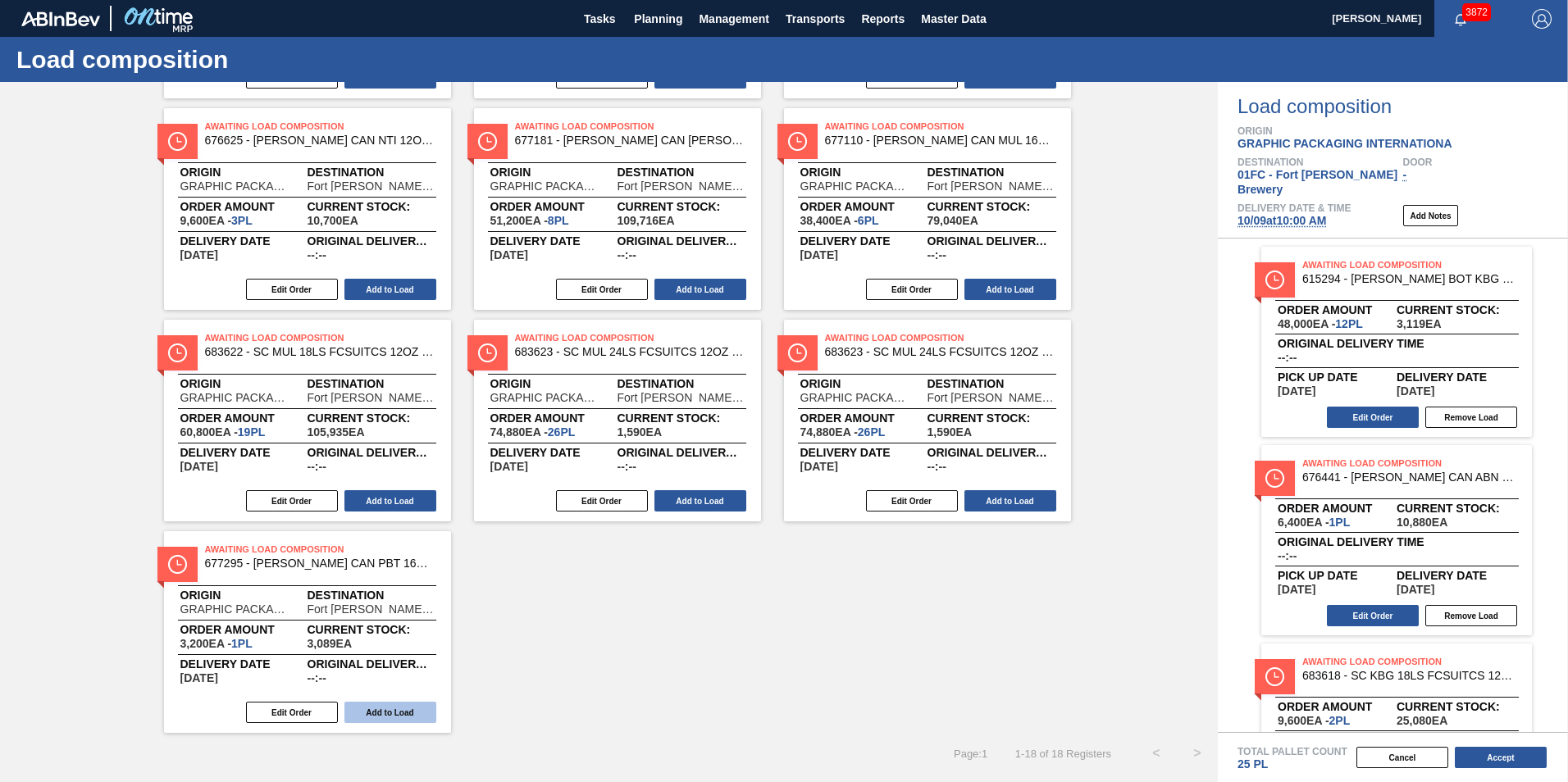
click at [383, 714] on button "Add to Load" at bounding box center [390, 712] width 92 height 21
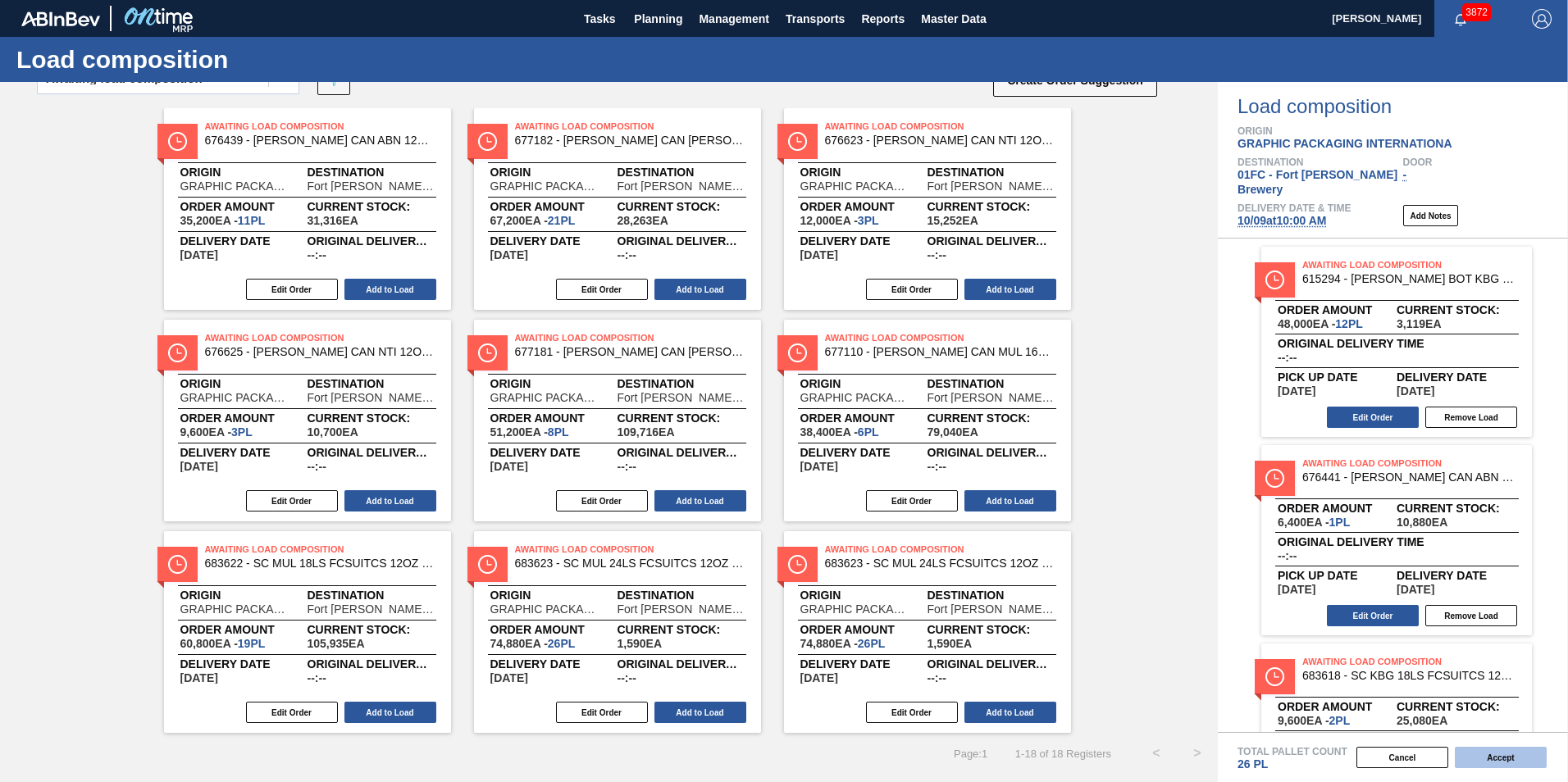
click at [1029, 736] on button "Accept" at bounding box center [1500, 757] width 92 height 21
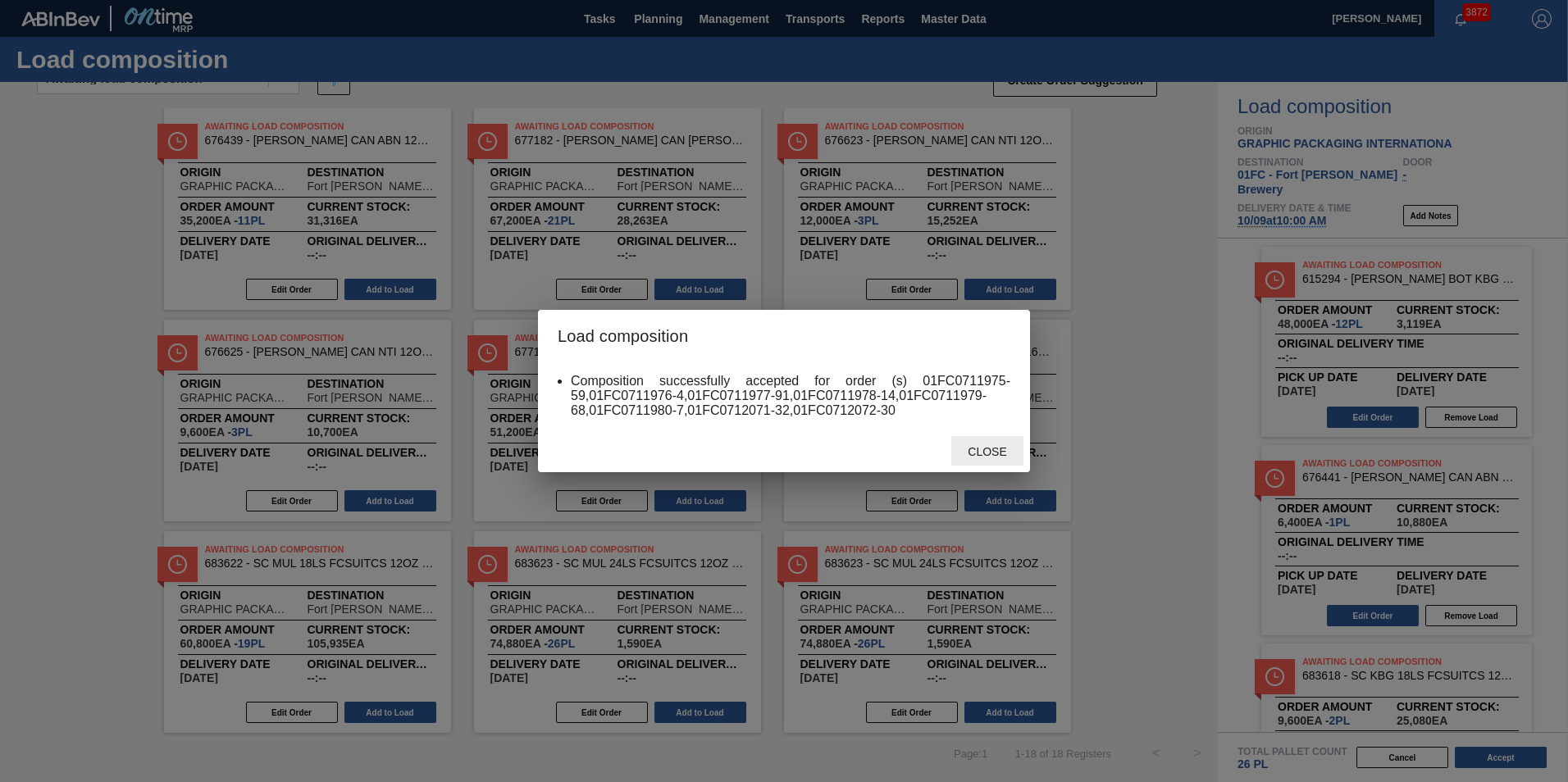
click at [998, 453] on span "Close" at bounding box center [987, 452] width 65 height 14
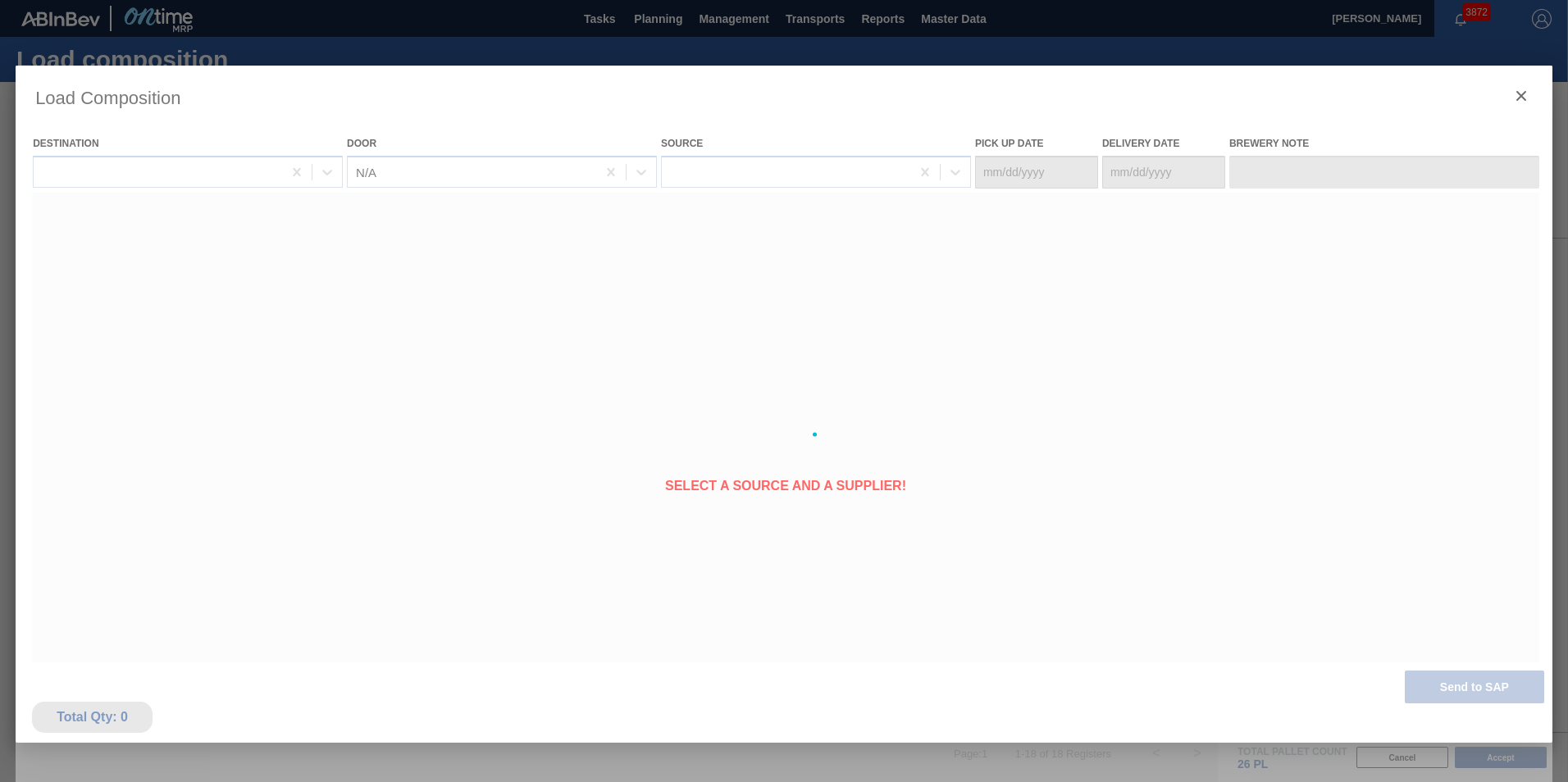
type Date "[DATE]"
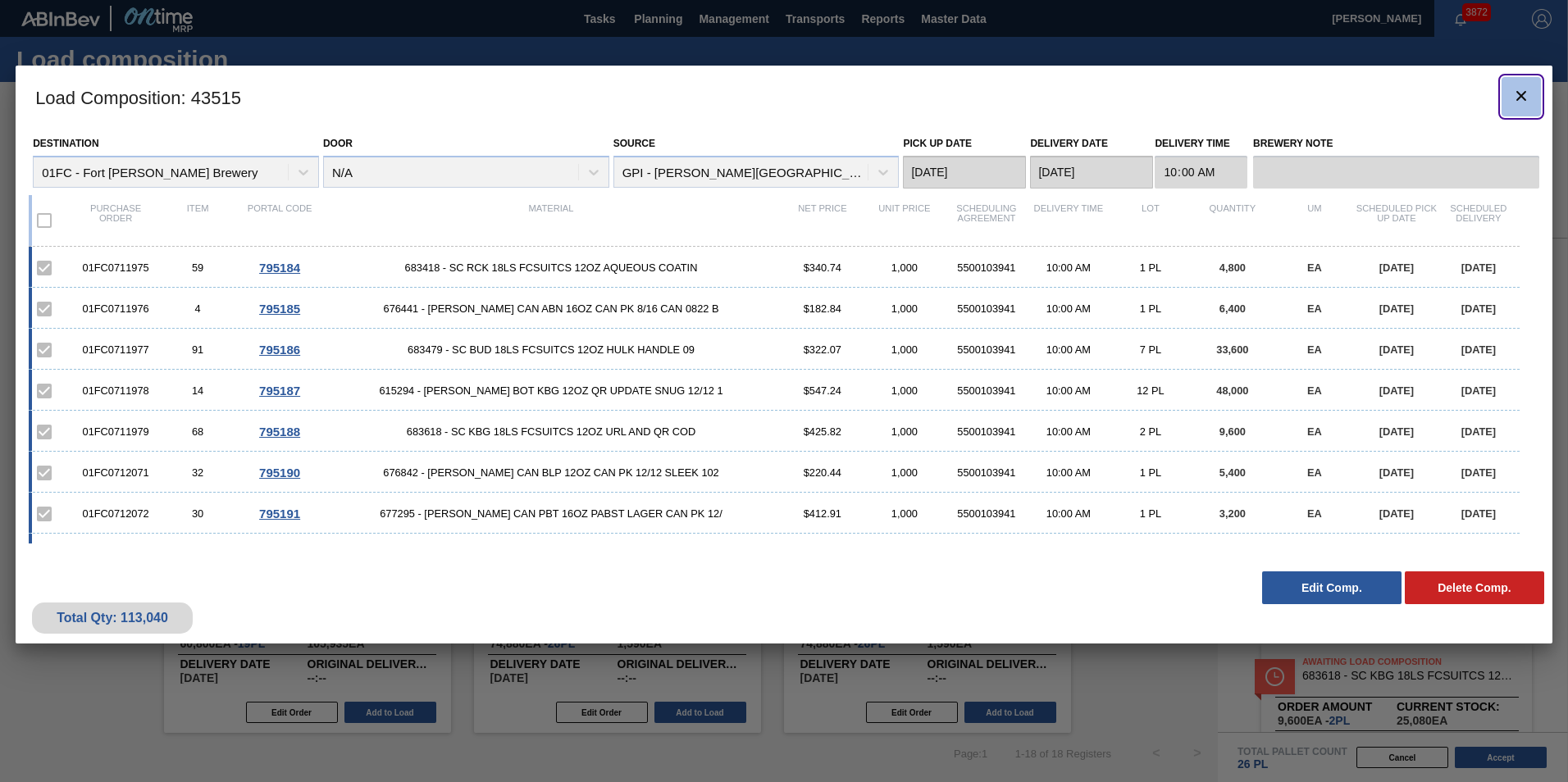
click at [1029, 97] on icon "botão de ícone" at bounding box center [1521, 95] width 19 height 19
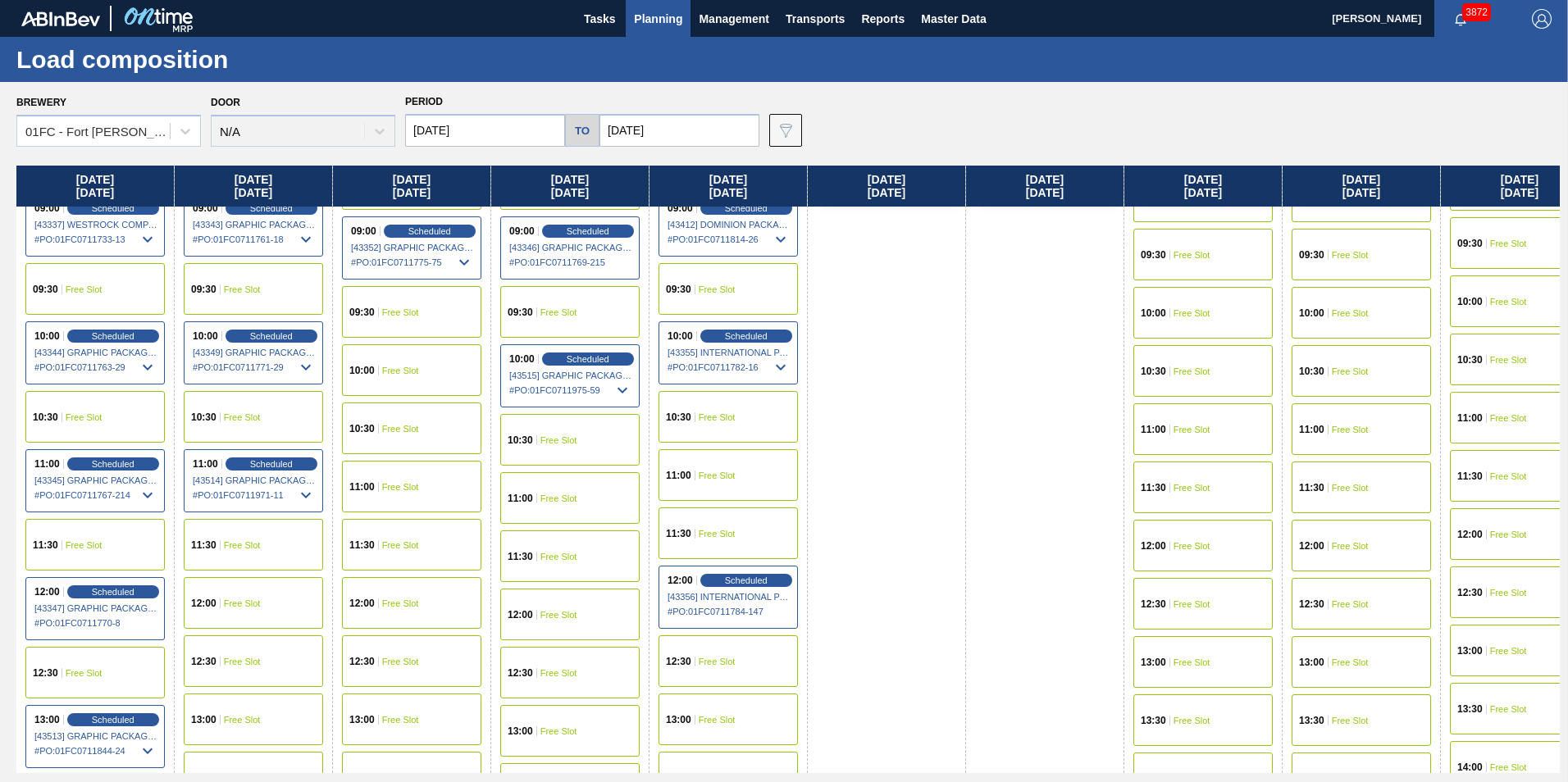
scroll to position [689, 0]
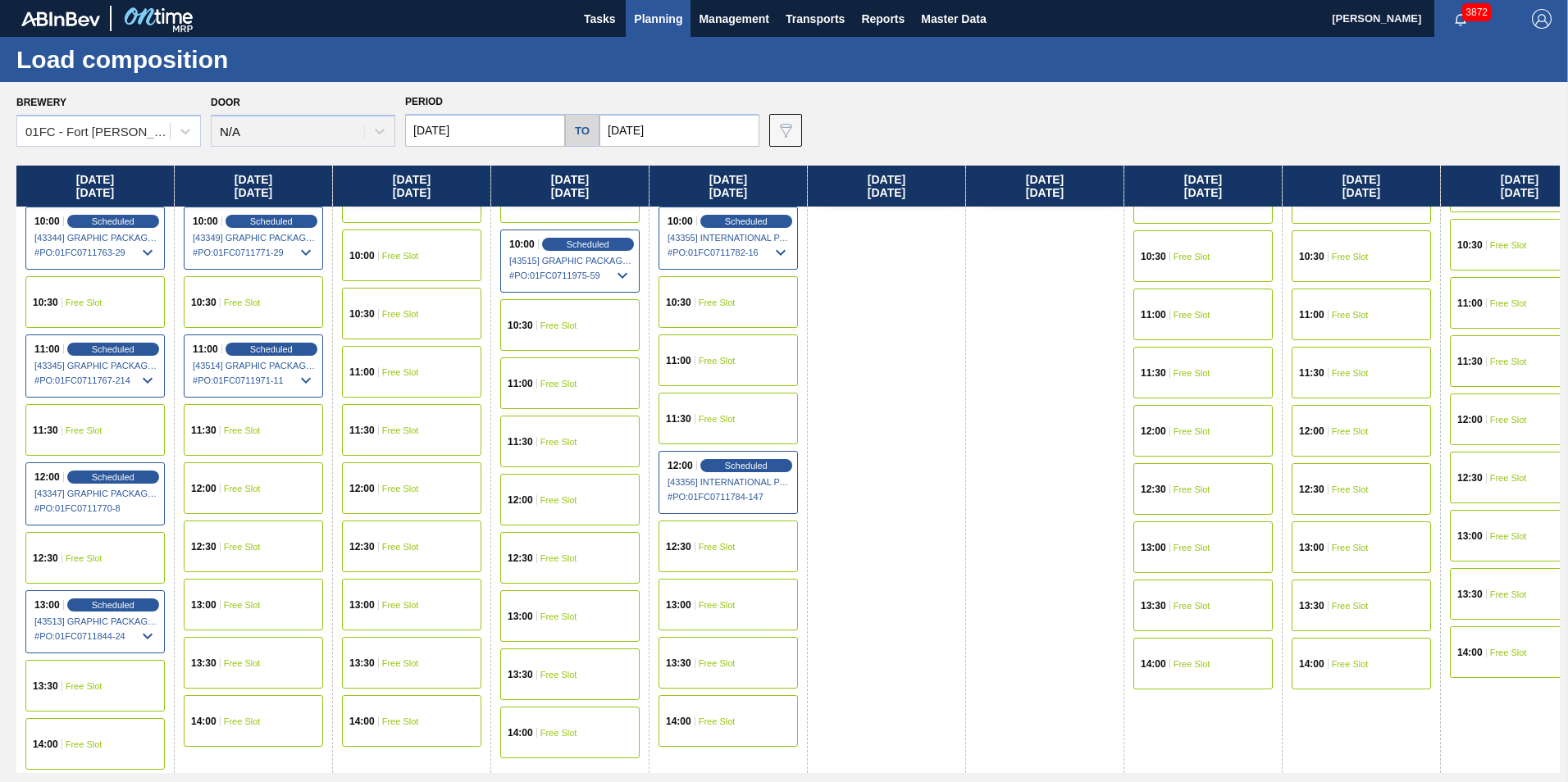
click at [566, 392] on div "11:00 Free Slot" at bounding box center [569, 383] width 139 height 52
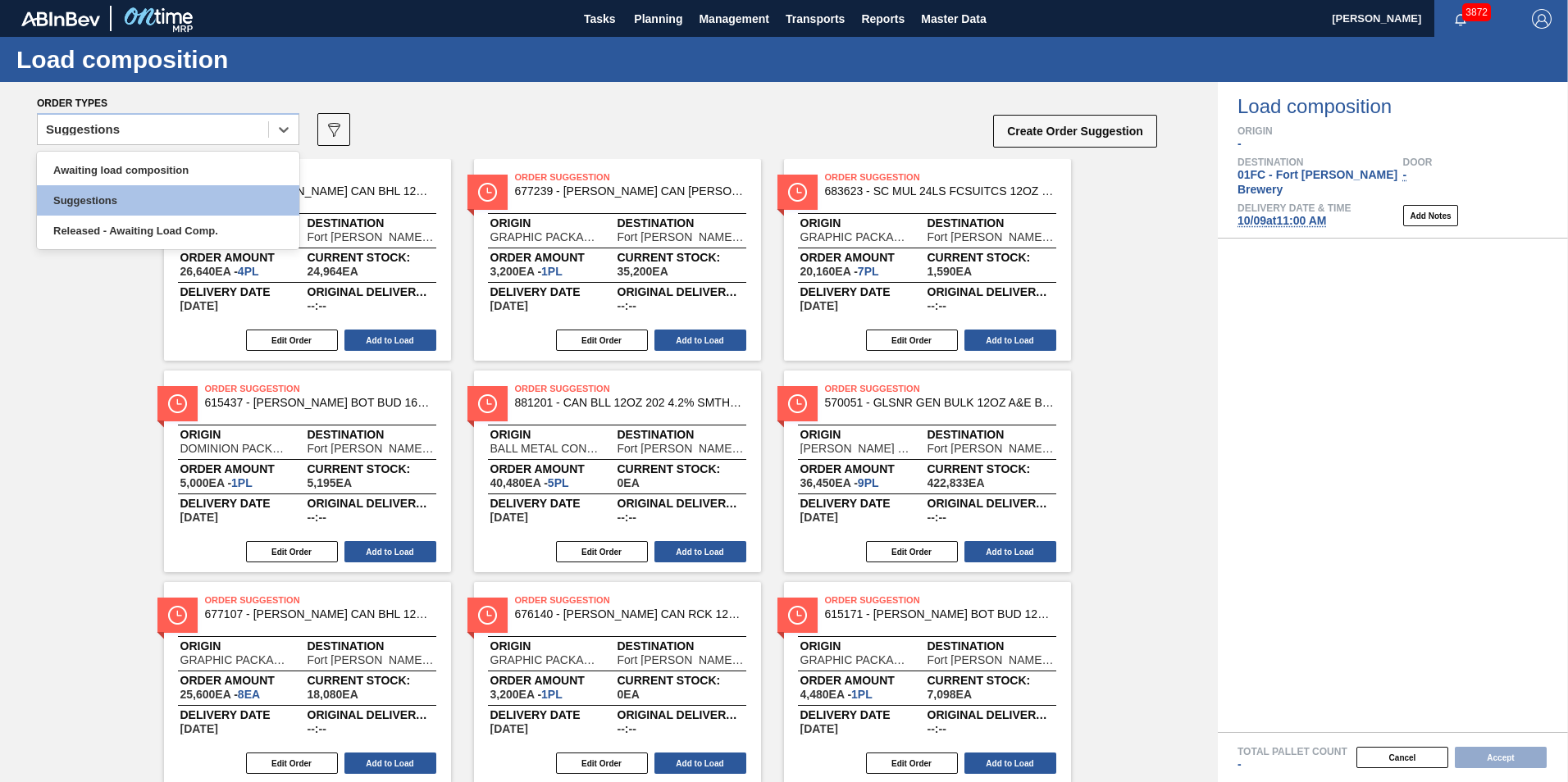
click at [207, 126] on div "Suggestions" at bounding box center [153, 130] width 231 height 24
click at [134, 173] on div "Awaiting load composition" at bounding box center [168, 170] width 263 height 30
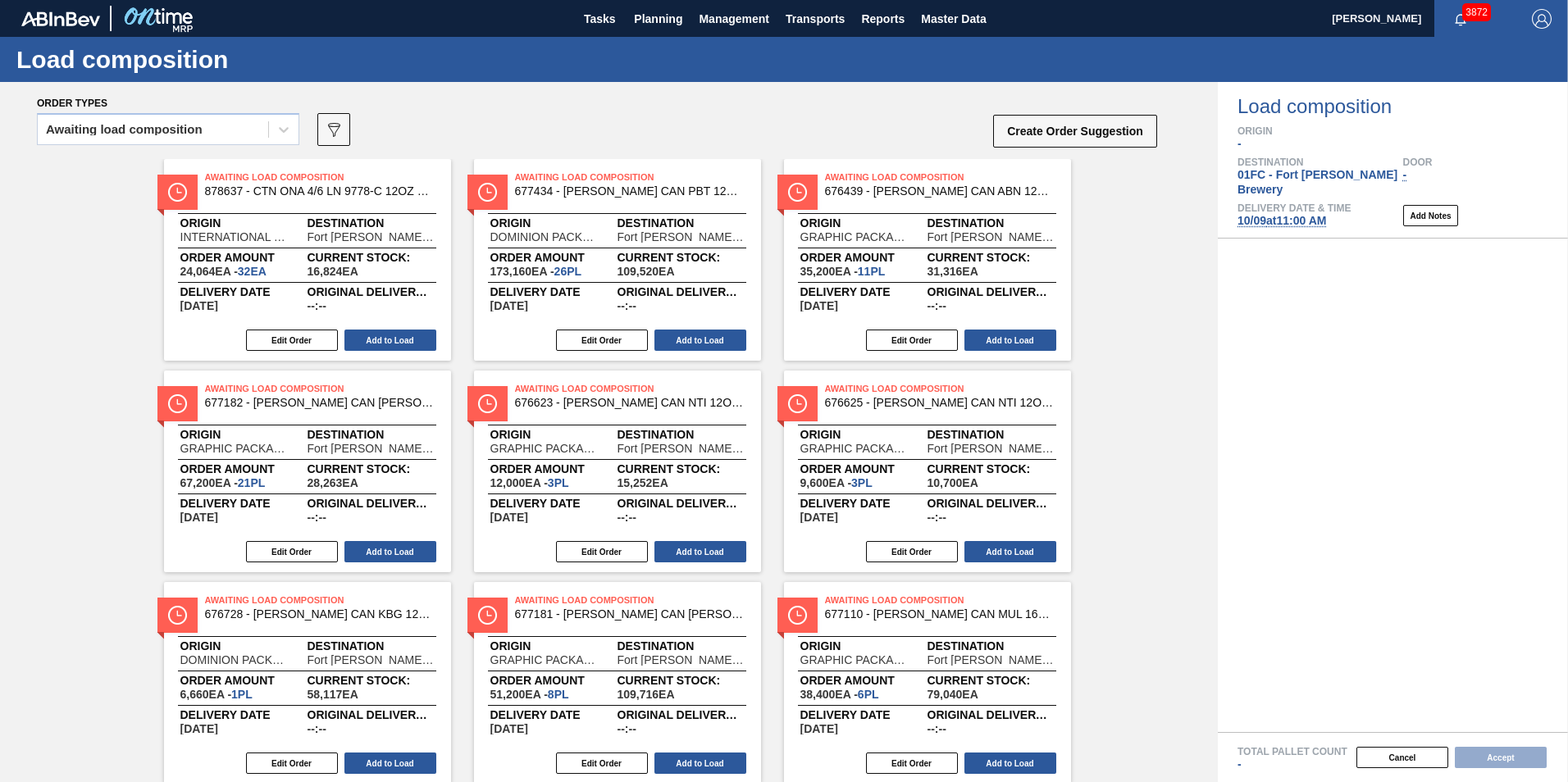
scroll to position [263, 0]
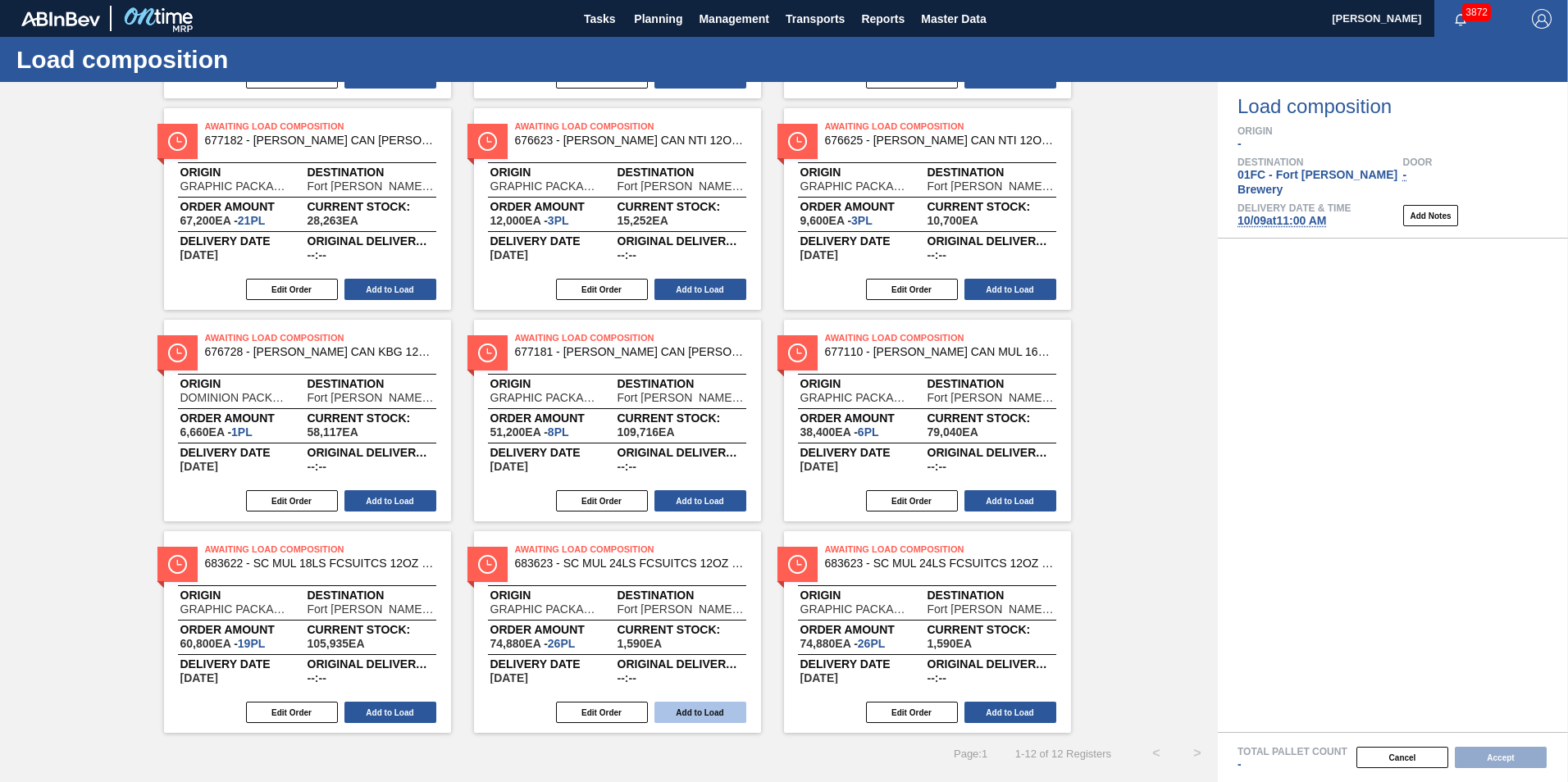
click at [687, 712] on button "Add to Load" at bounding box center [700, 712] width 92 height 21
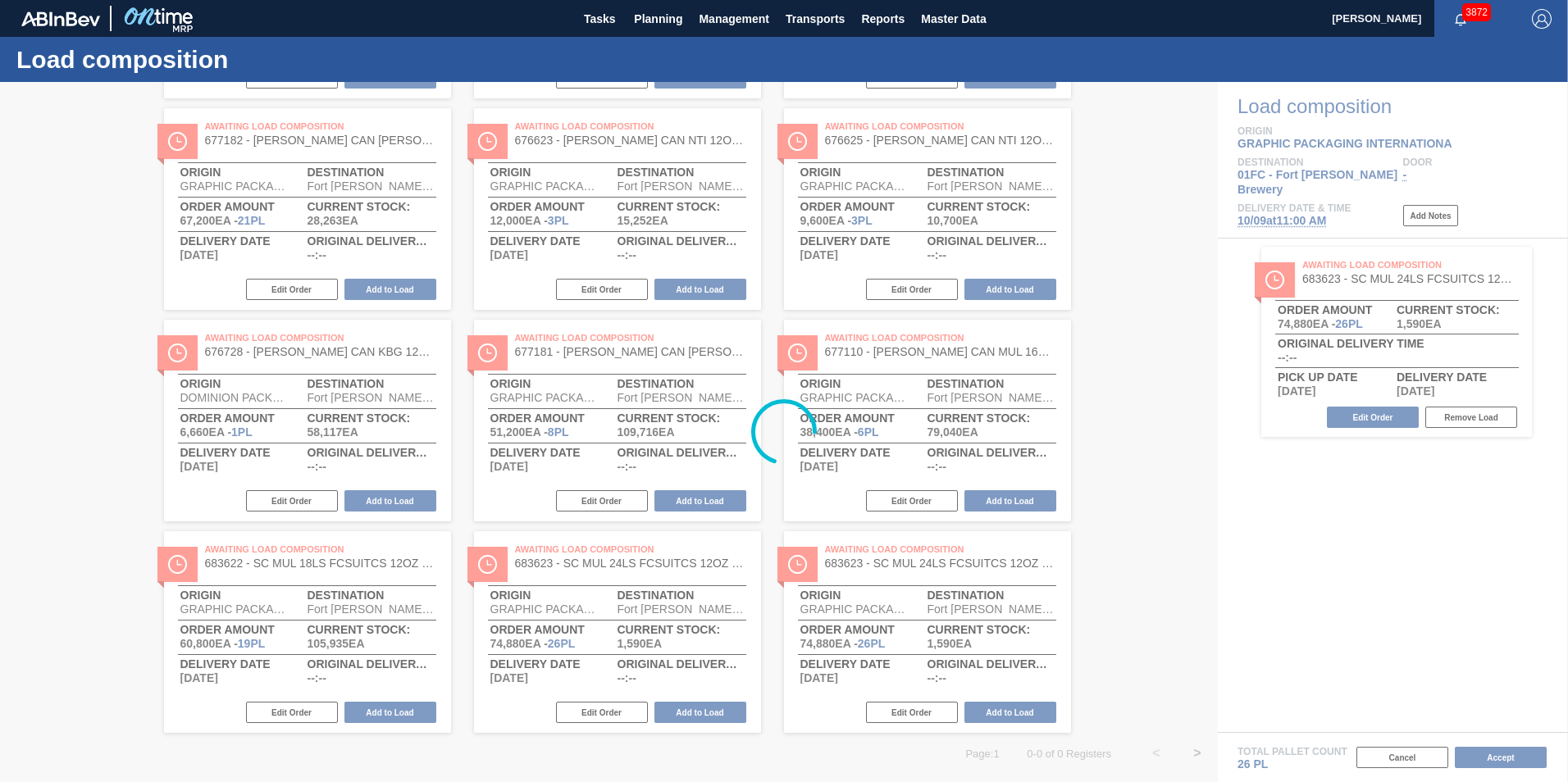
scroll to position [51, 0]
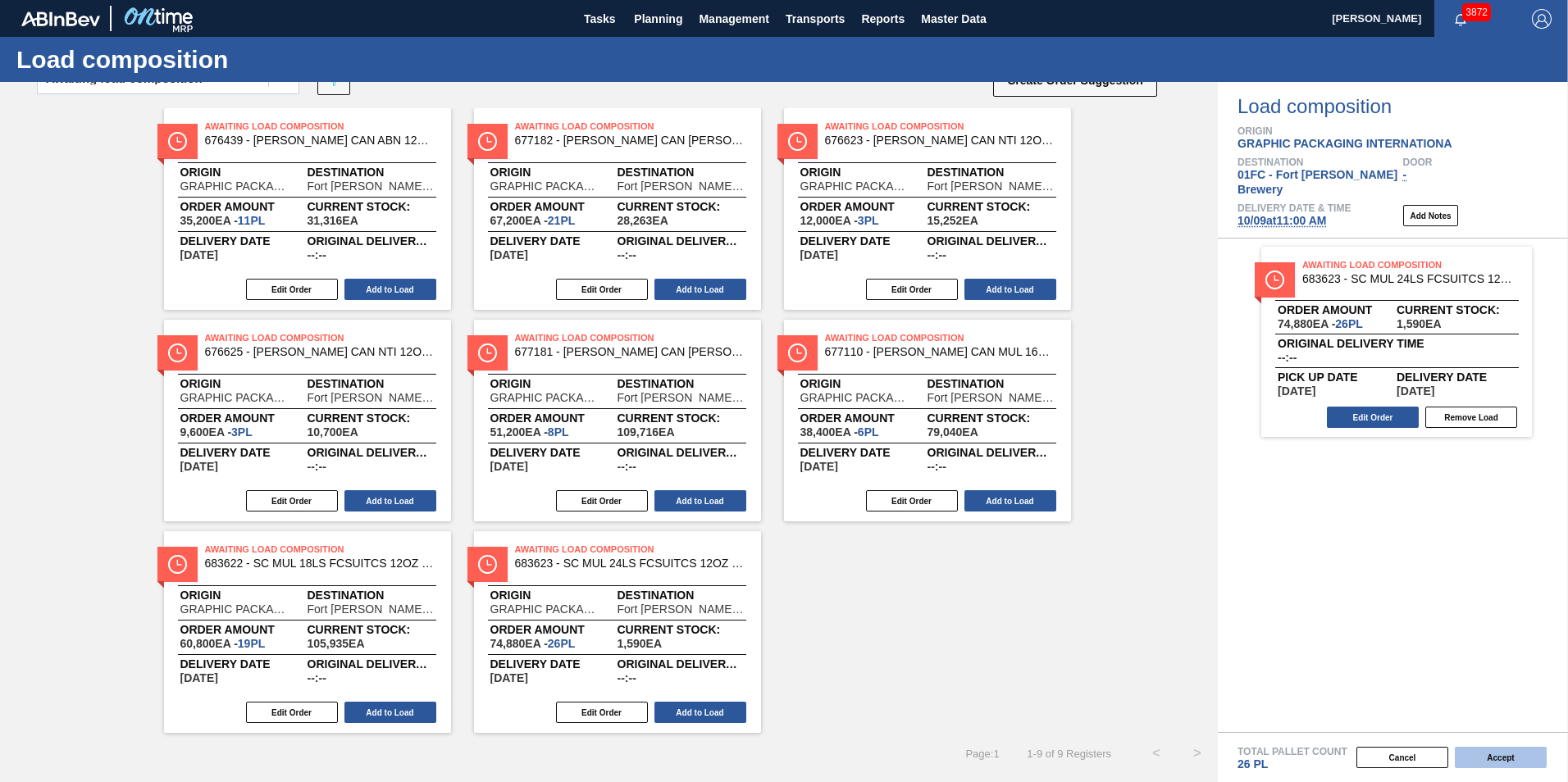
click at [1029, 736] on button "Accept" at bounding box center [1500, 757] width 92 height 21
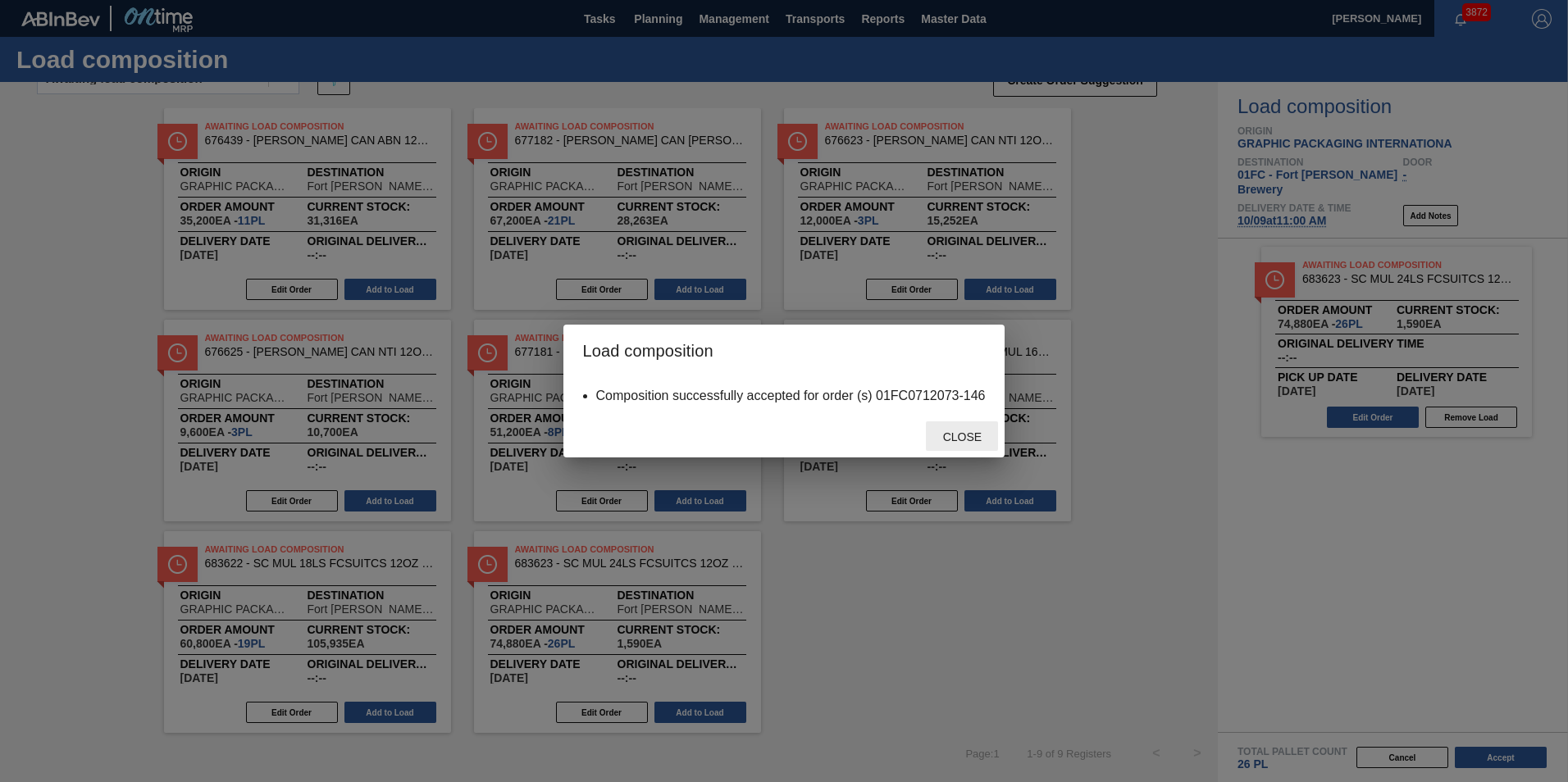
click at [944, 439] on span "Close" at bounding box center [961, 437] width 65 height 14
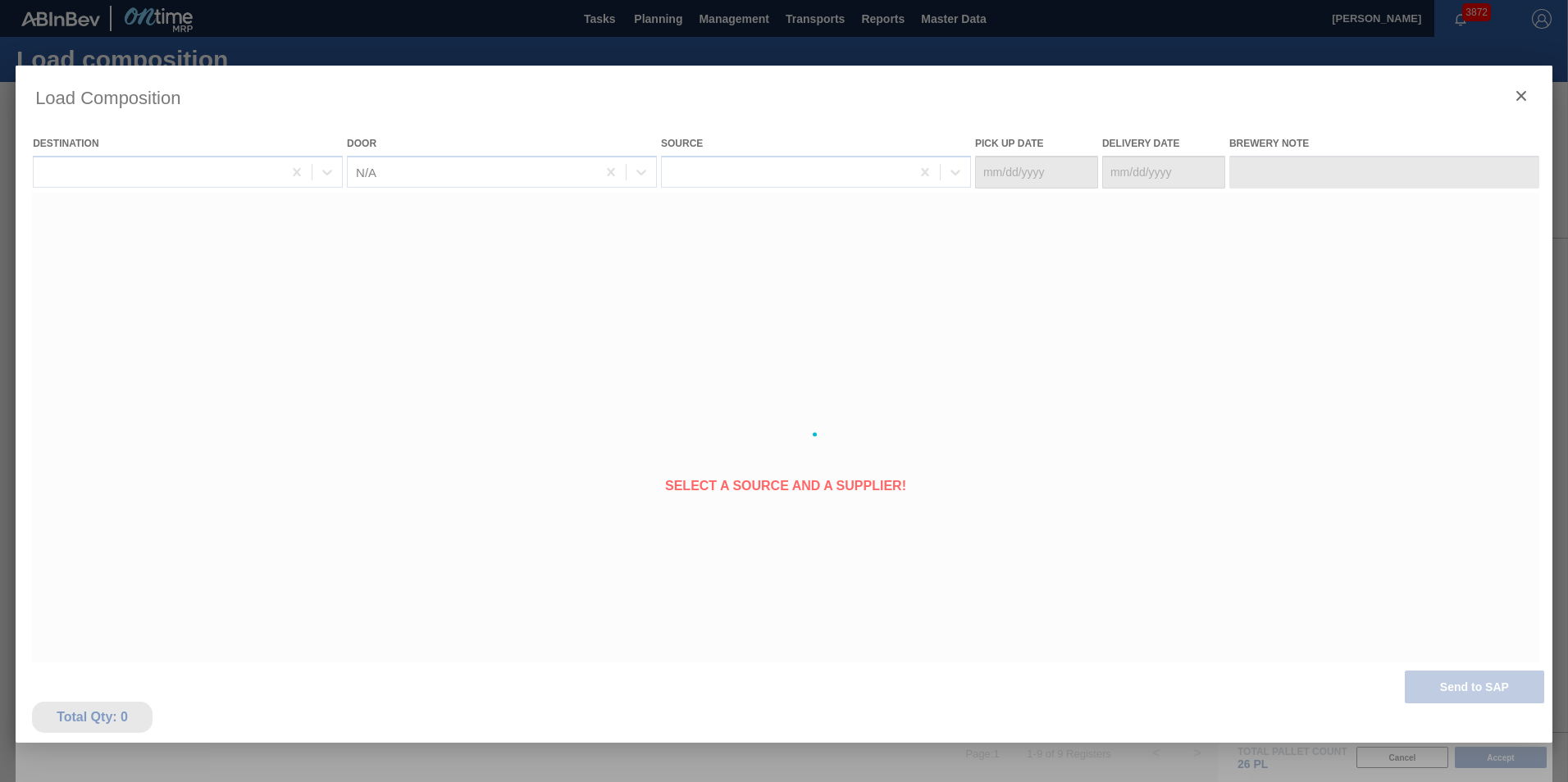
type Date "[DATE]"
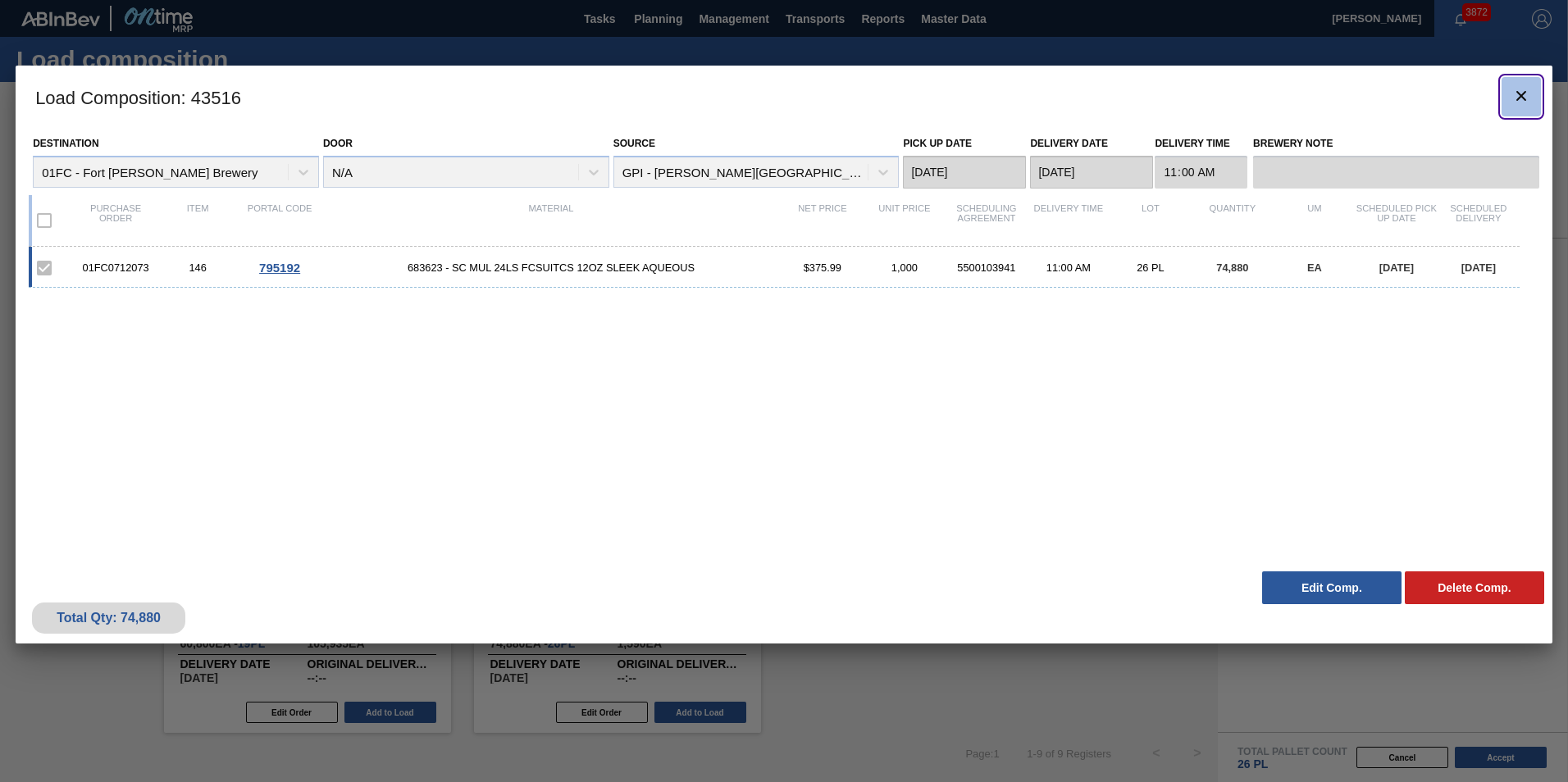
click at [1029, 93] on icon "botão de ícone" at bounding box center [1521, 95] width 19 height 19
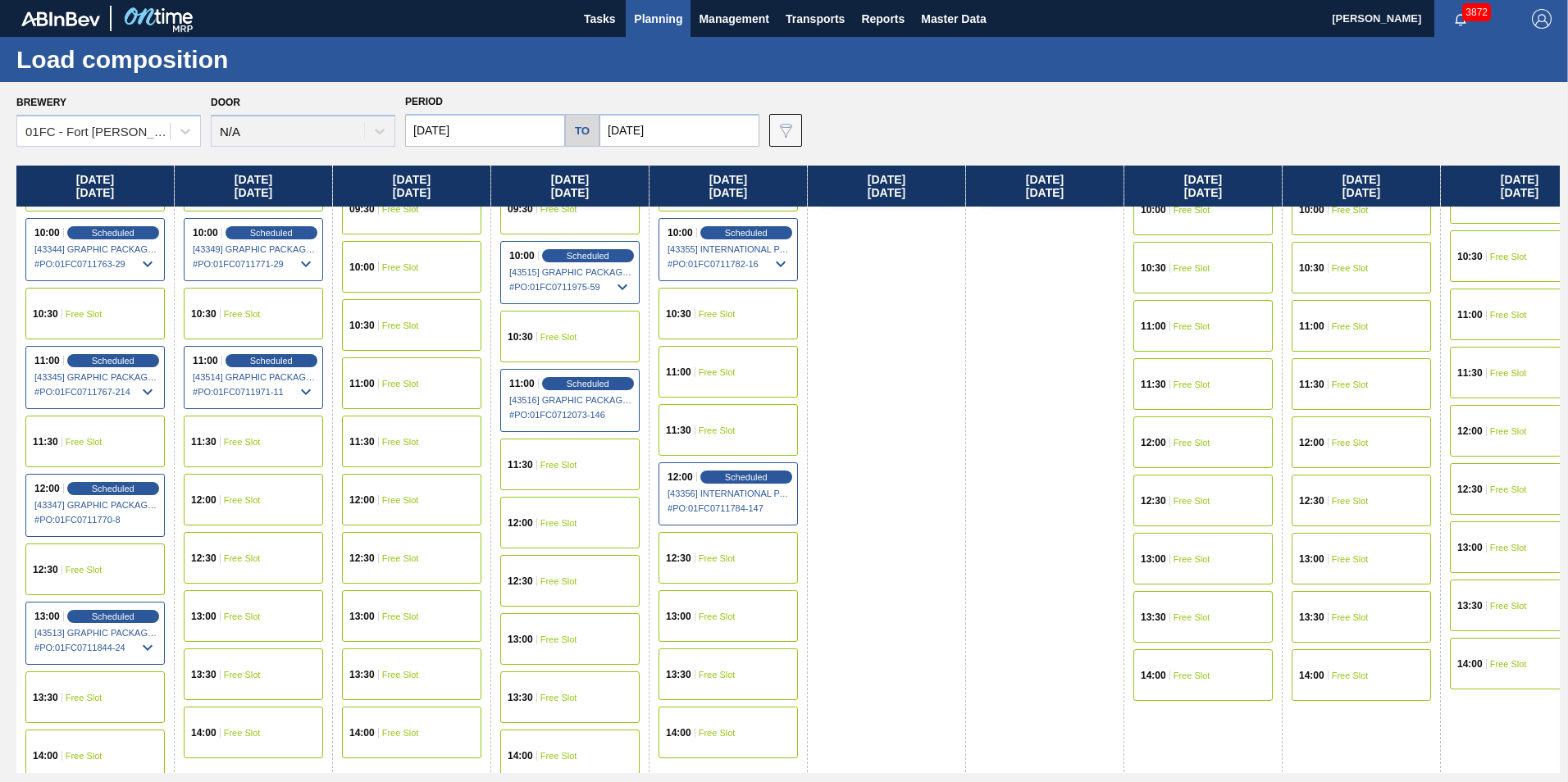
scroll to position [689, 0]
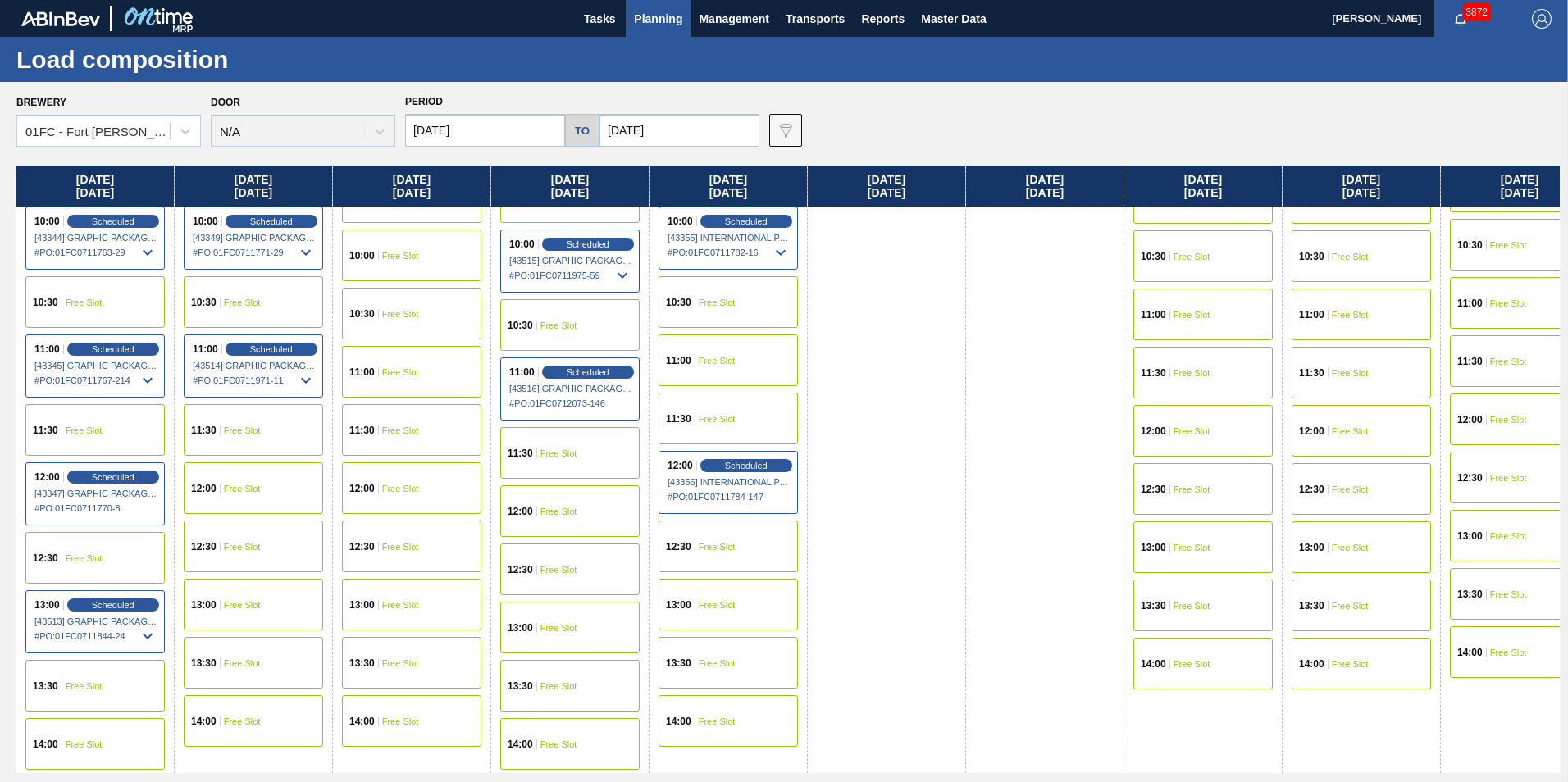
click at [714, 382] on div "11:00 Free Slot" at bounding box center [727, 360] width 139 height 52
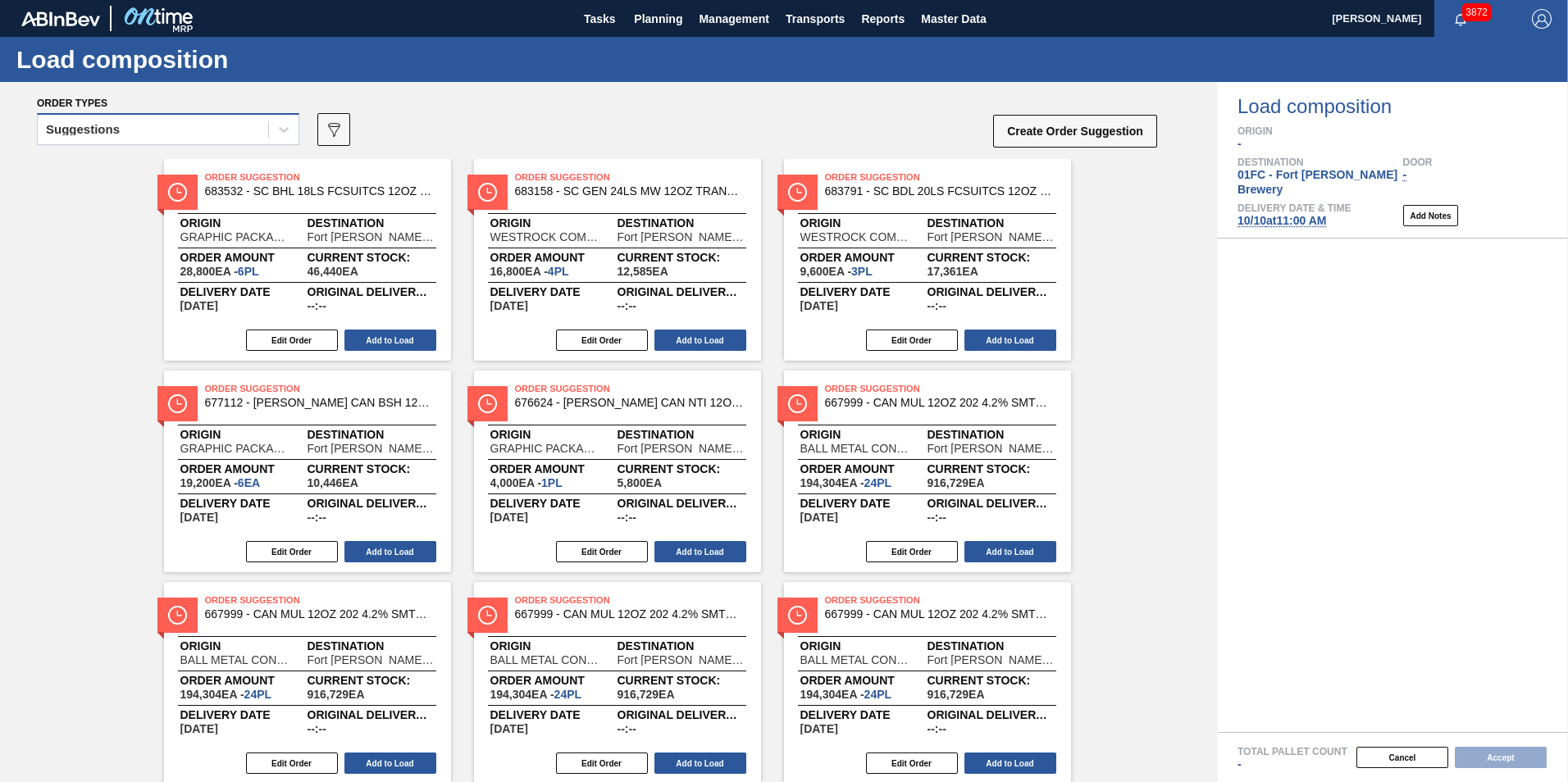
click at [144, 123] on div "Suggestions" at bounding box center [153, 130] width 231 height 24
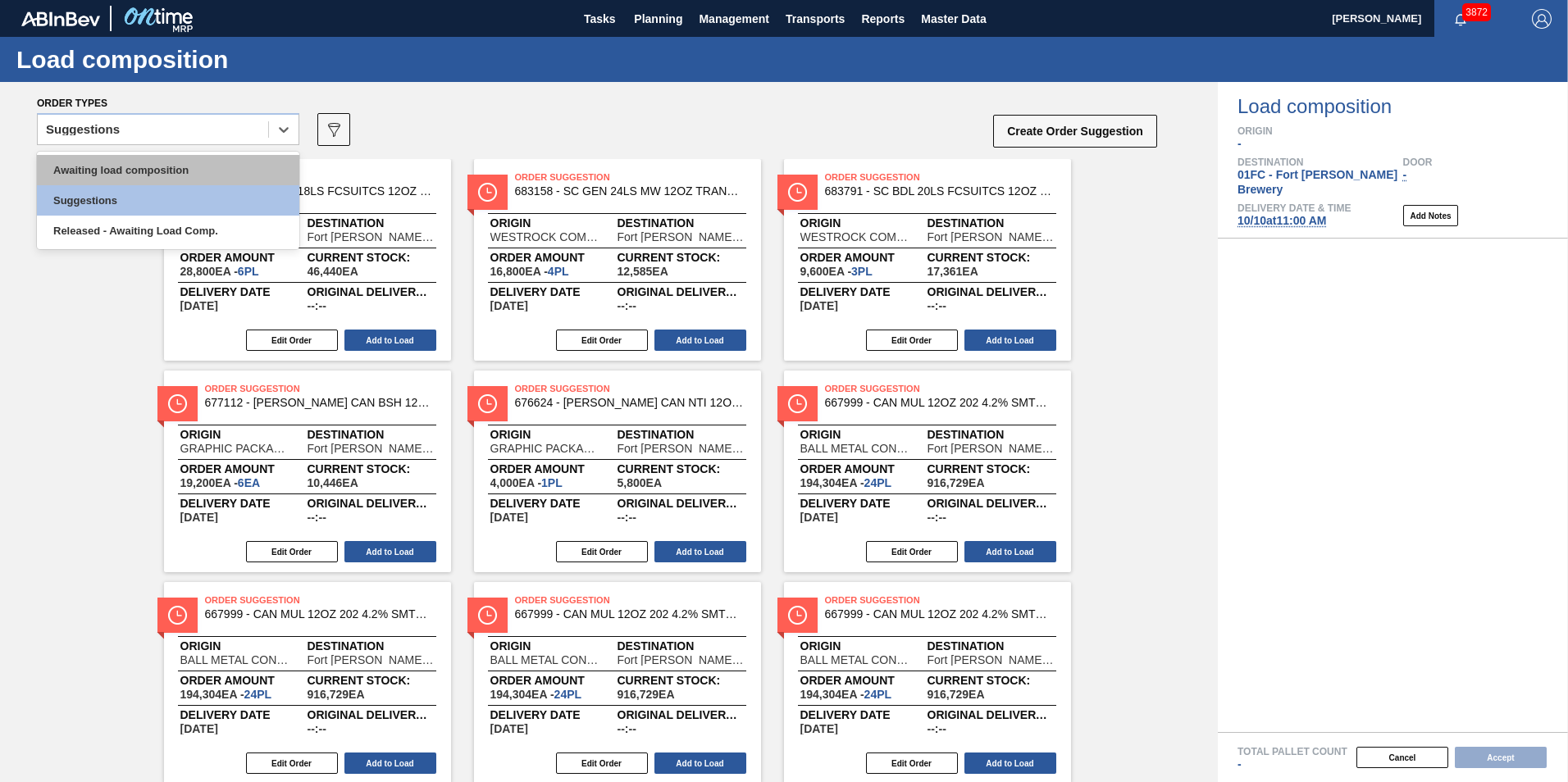
click at [110, 155] on div "Awaiting load composition" at bounding box center [168, 170] width 263 height 30
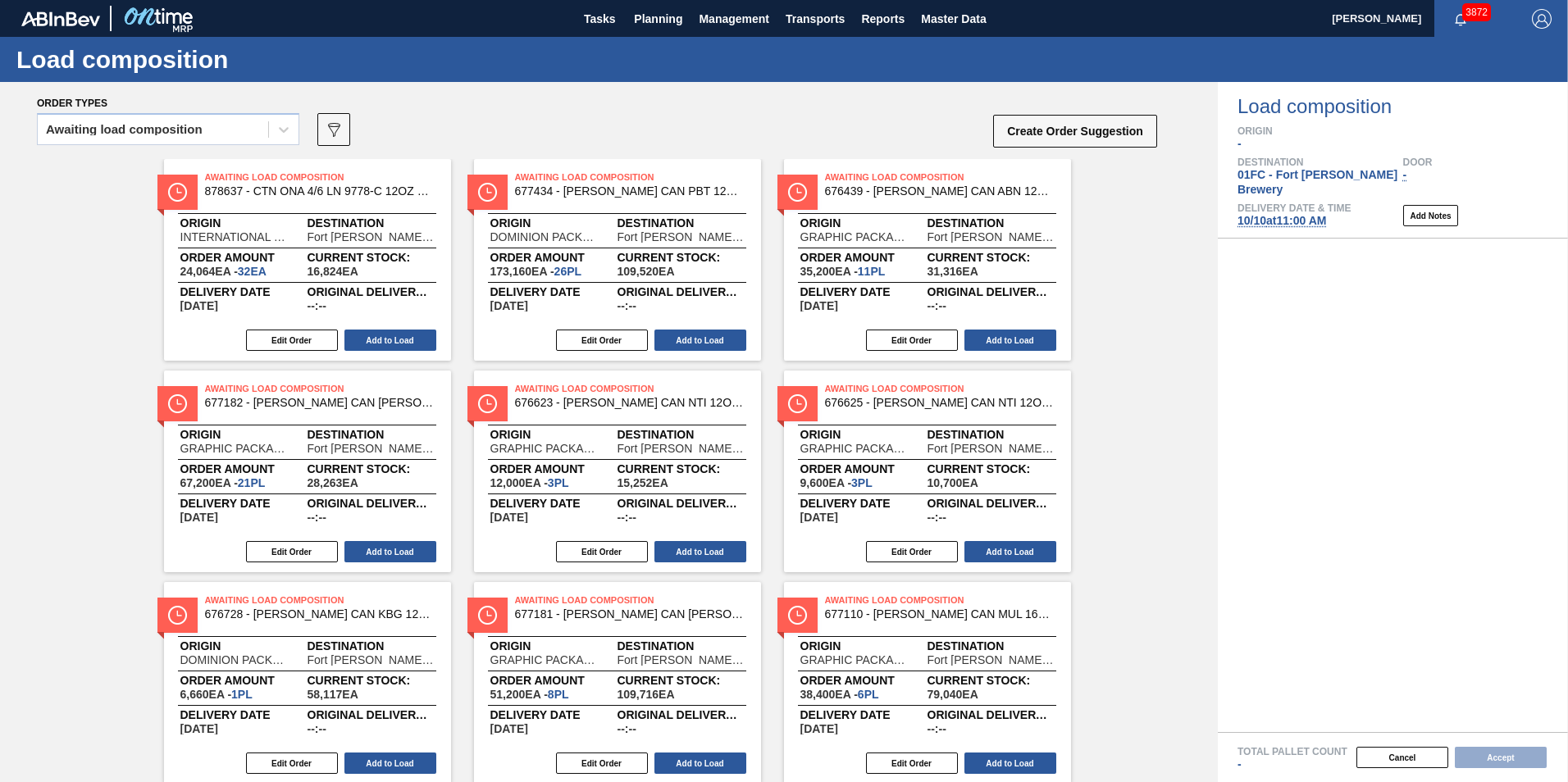
scroll to position [263, 0]
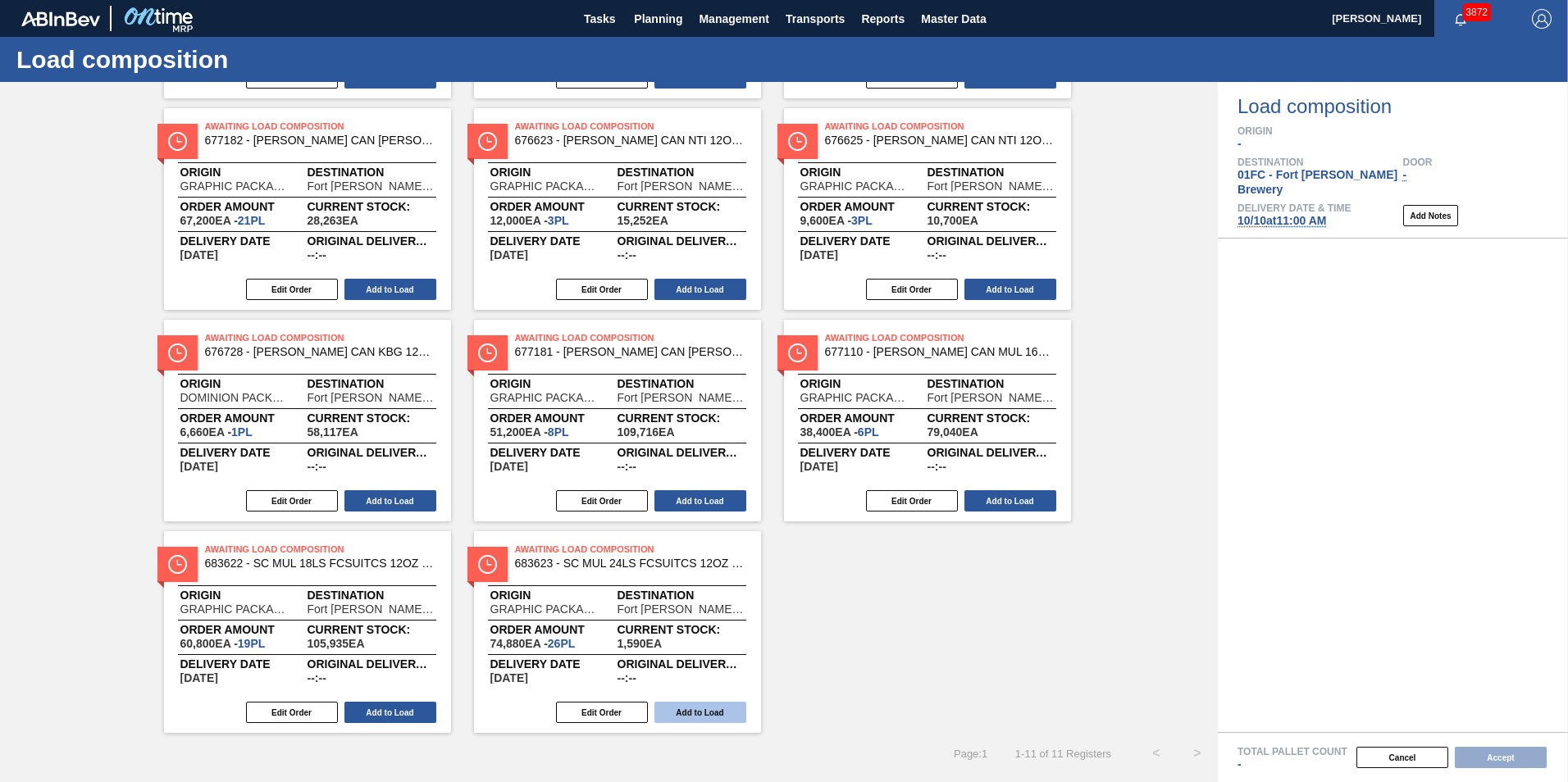
click at [721, 714] on button "Add to Load" at bounding box center [700, 712] width 92 height 21
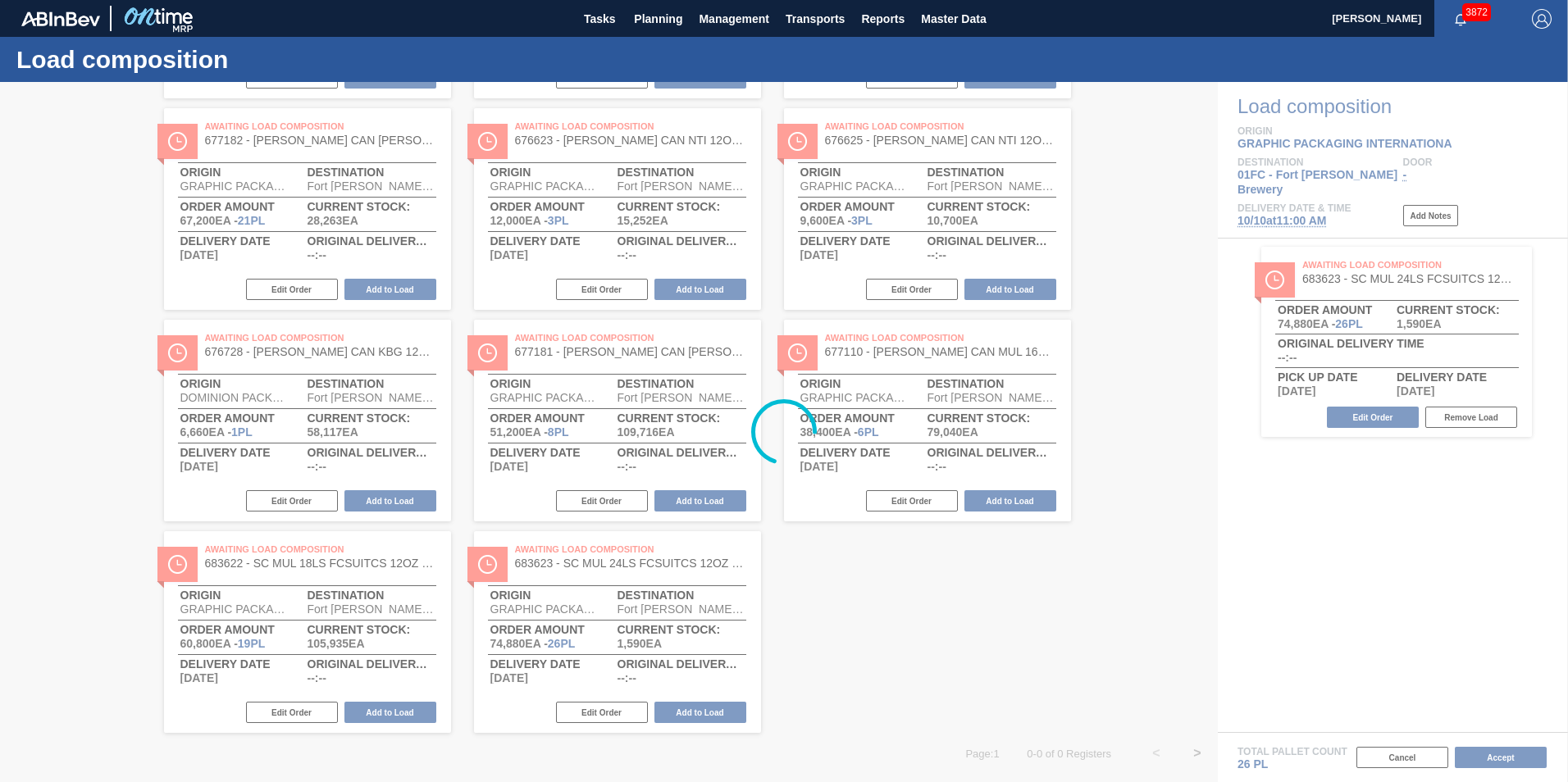
scroll to position [51, 0]
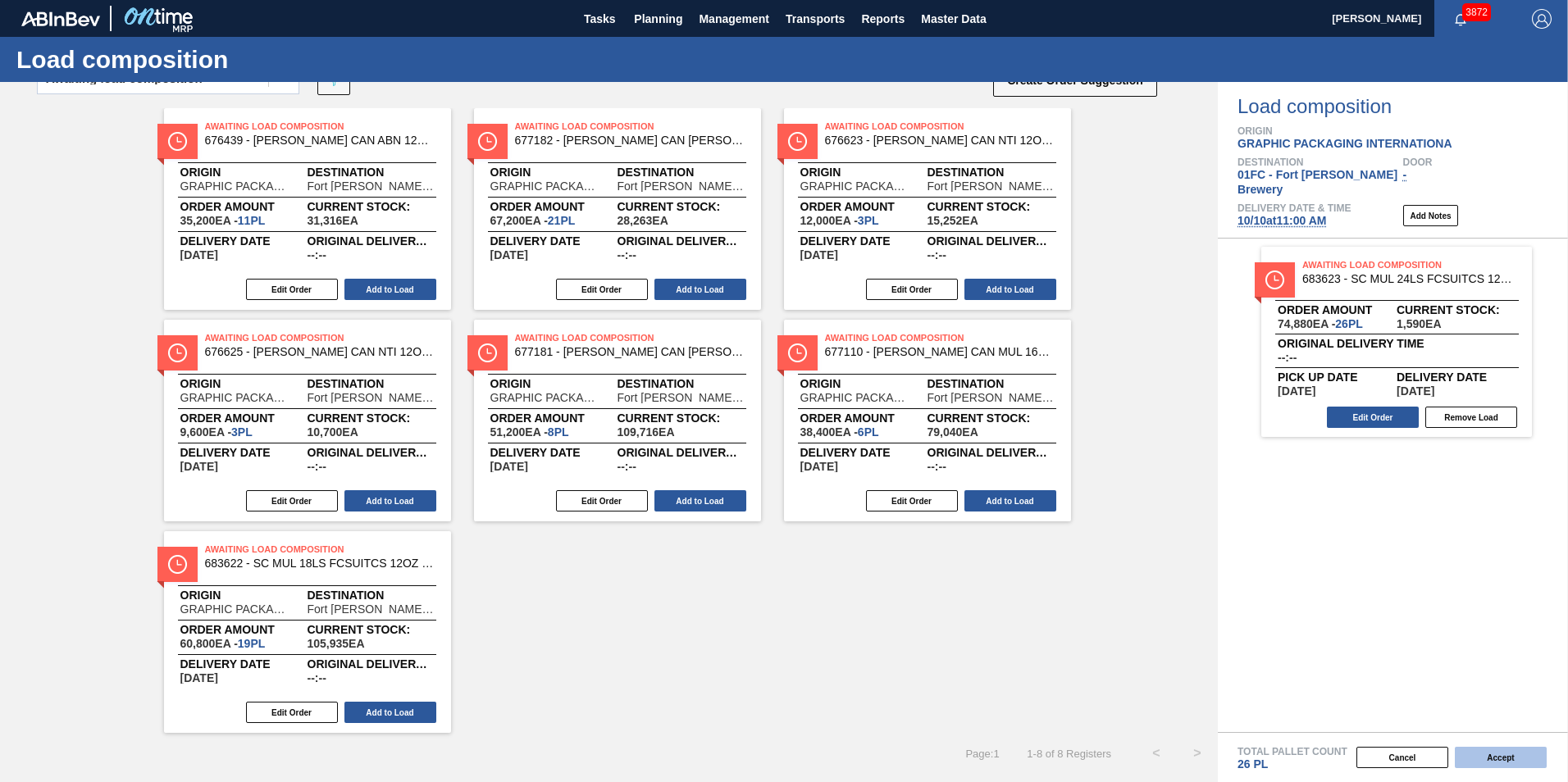
click at [1029, 736] on button "Accept" at bounding box center [1500, 757] width 92 height 21
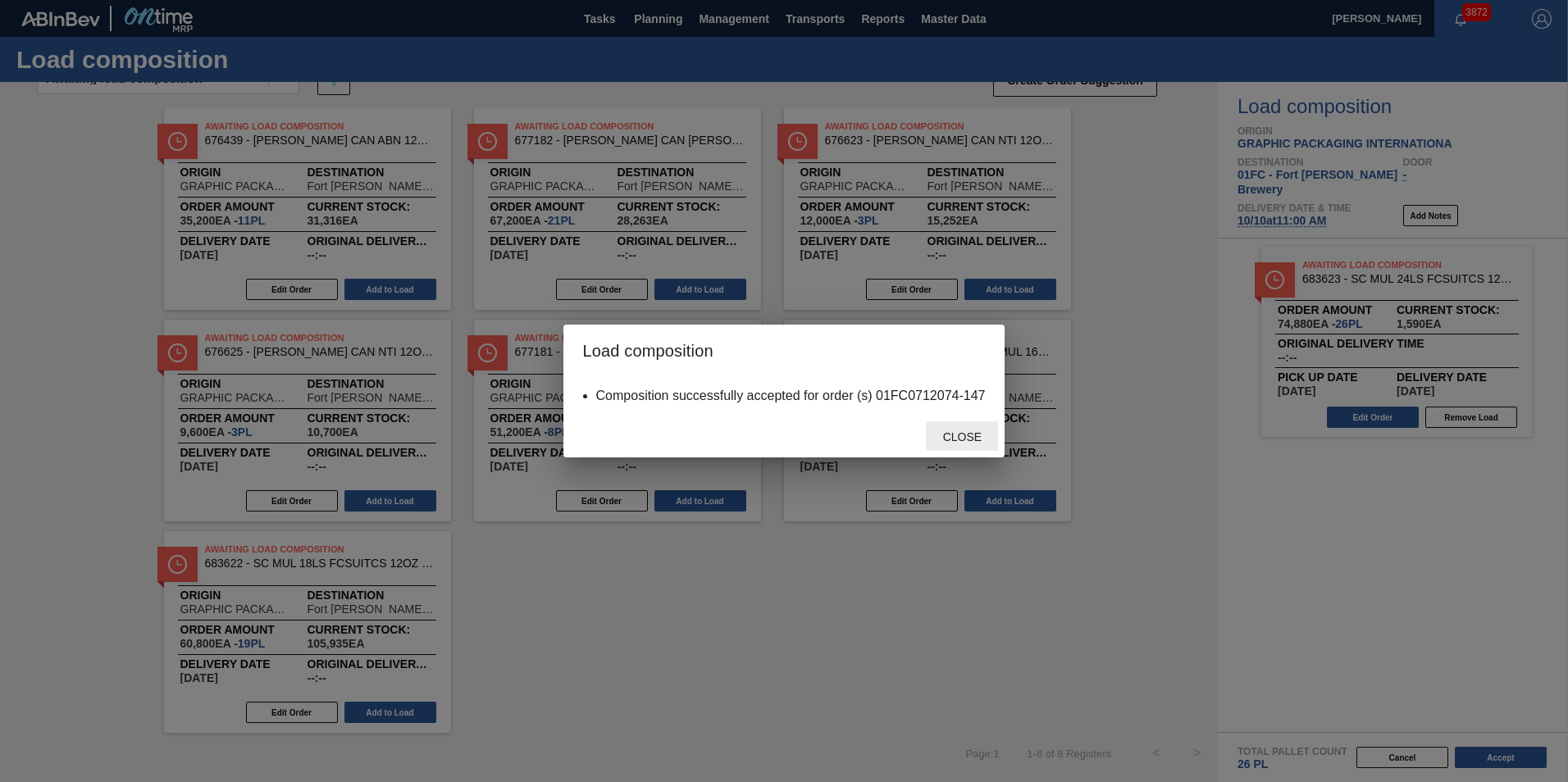
click at [970, 434] on span "Close" at bounding box center [961, 437] width 65 height 14
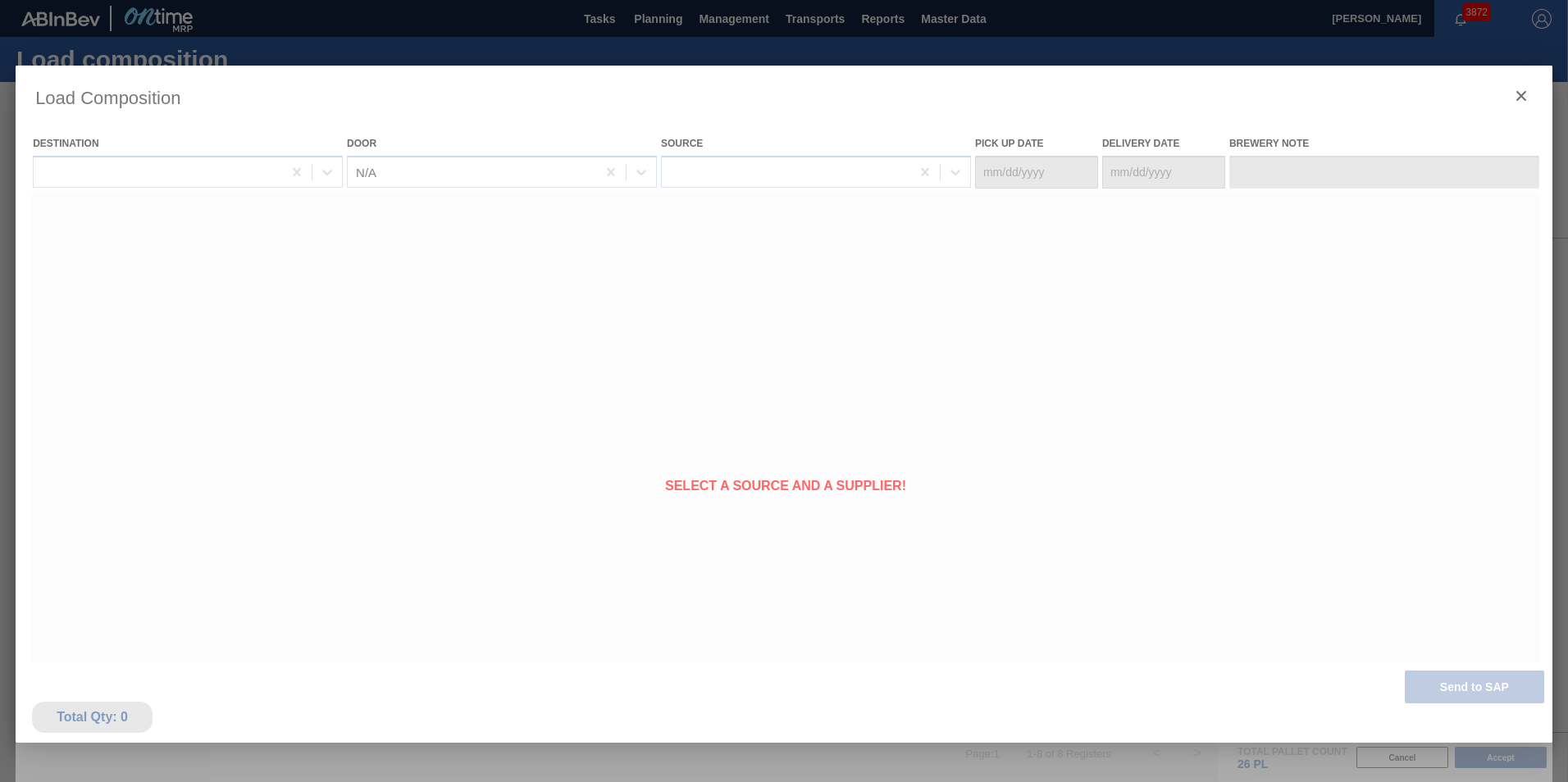
type Date "[DATE]"
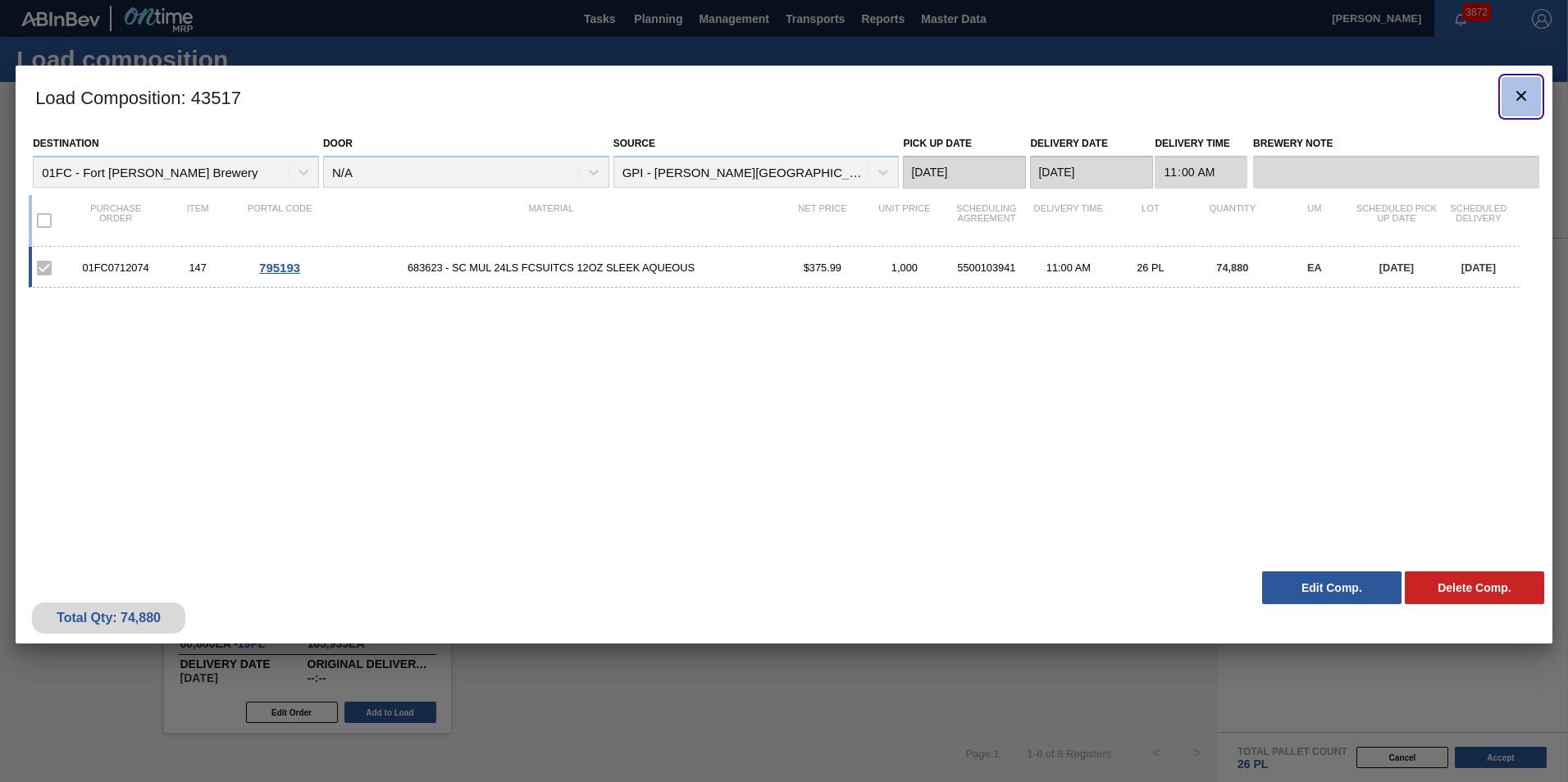
click at [1029, 99] on icon "botão de ícone" at bounding box center [1521, 95] width 19 height 19
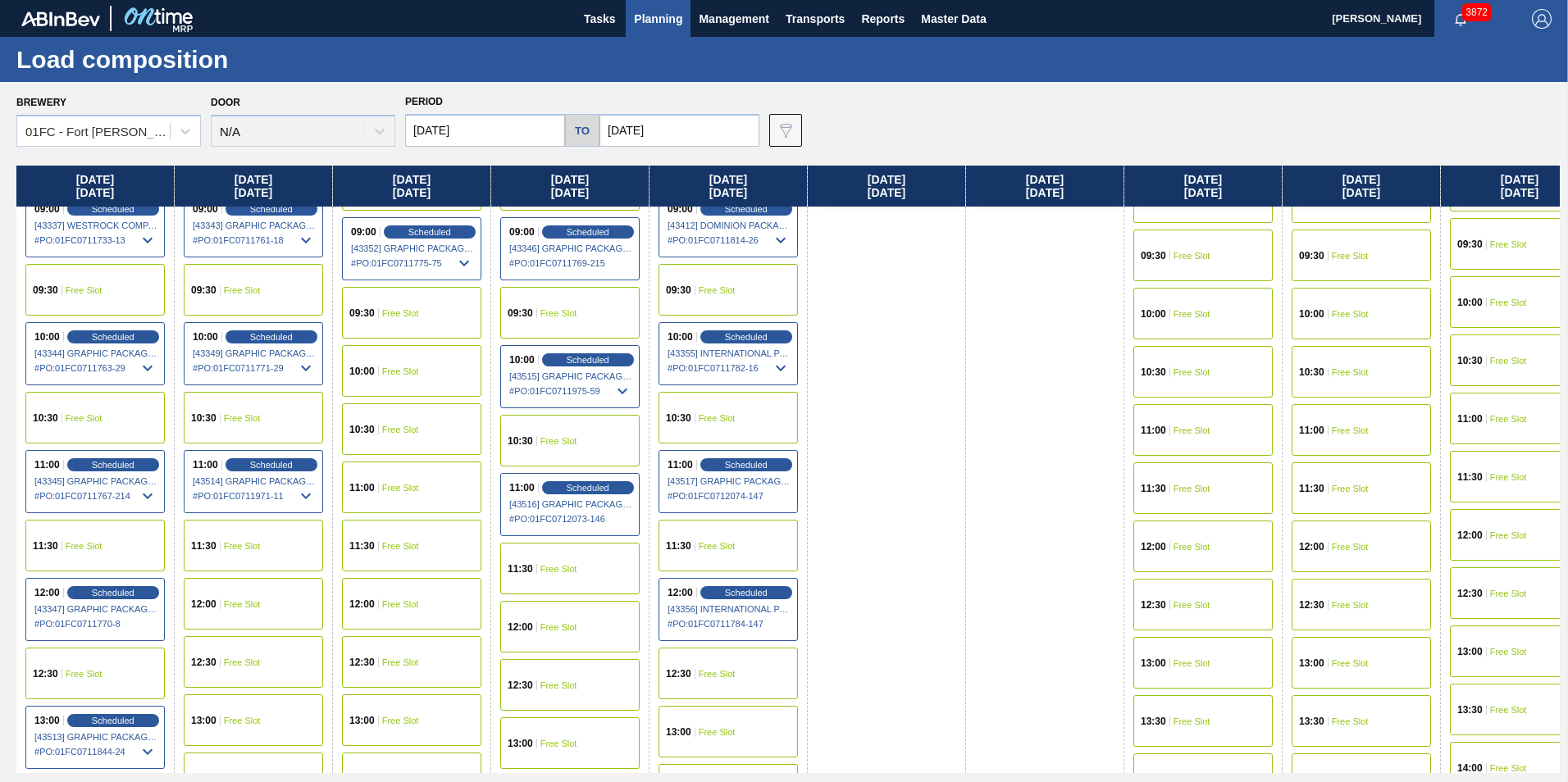
scroll to position [689, 0]
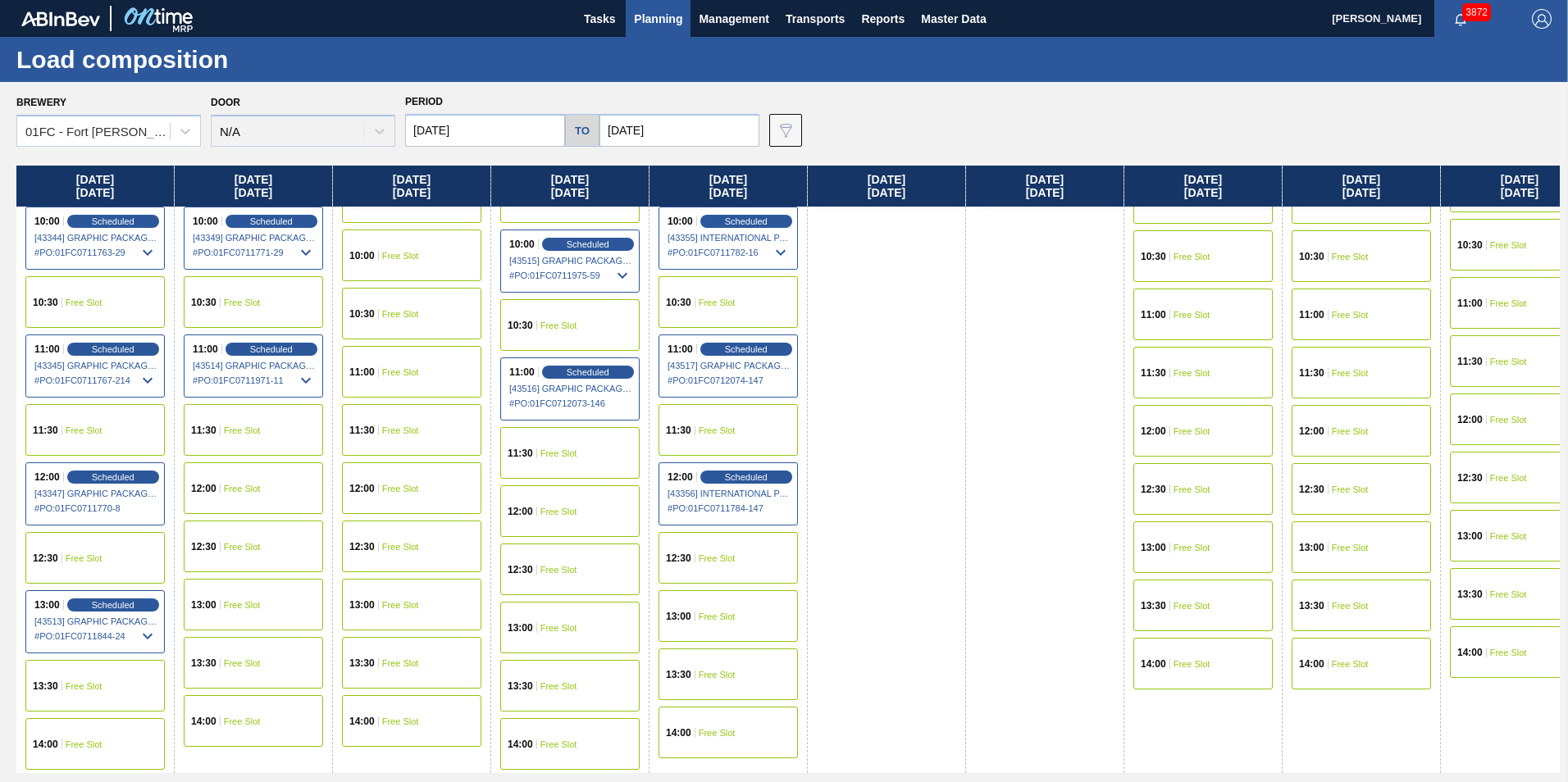
click at [721, 625] on div "13:00 Free Slot" at bounding box center [727, 616] width 139 height 52
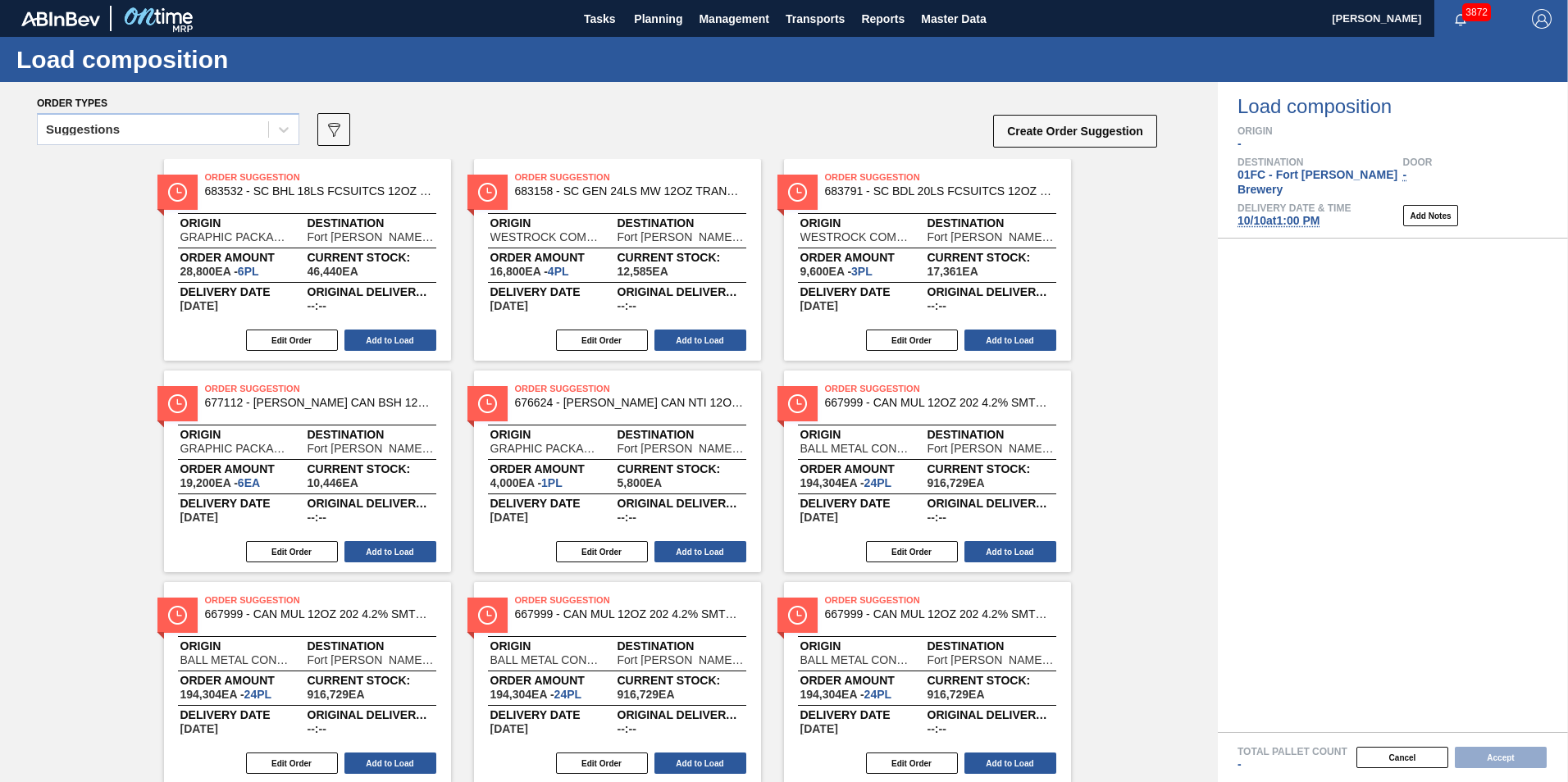
click at [106, 119] on div "Suggestions" at bounding box center [153, 130] width 231 height 24
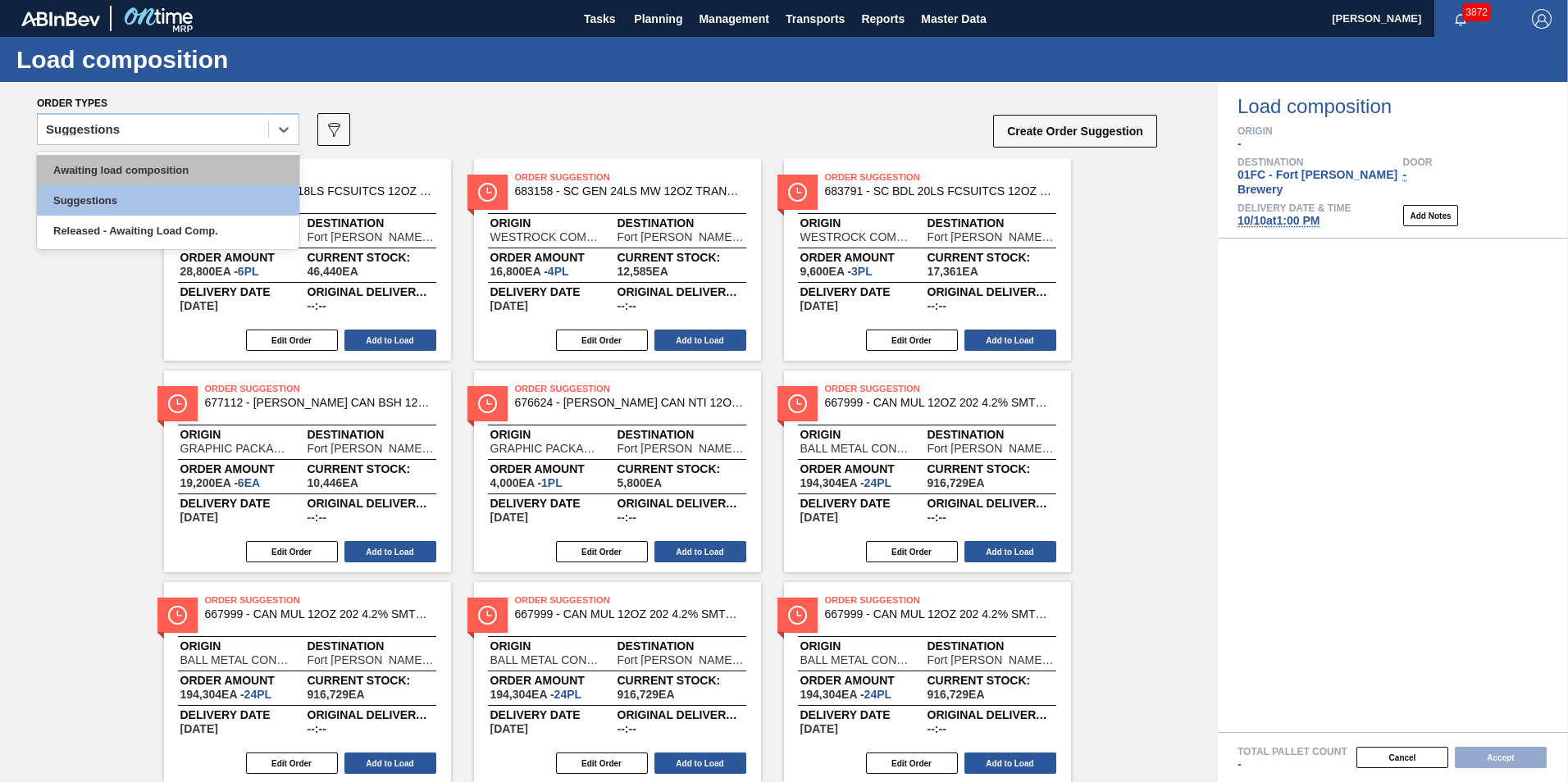
click at [91, 170] on div "Awaiting load composition" at bounding box center [168, 170] width 263 height 30
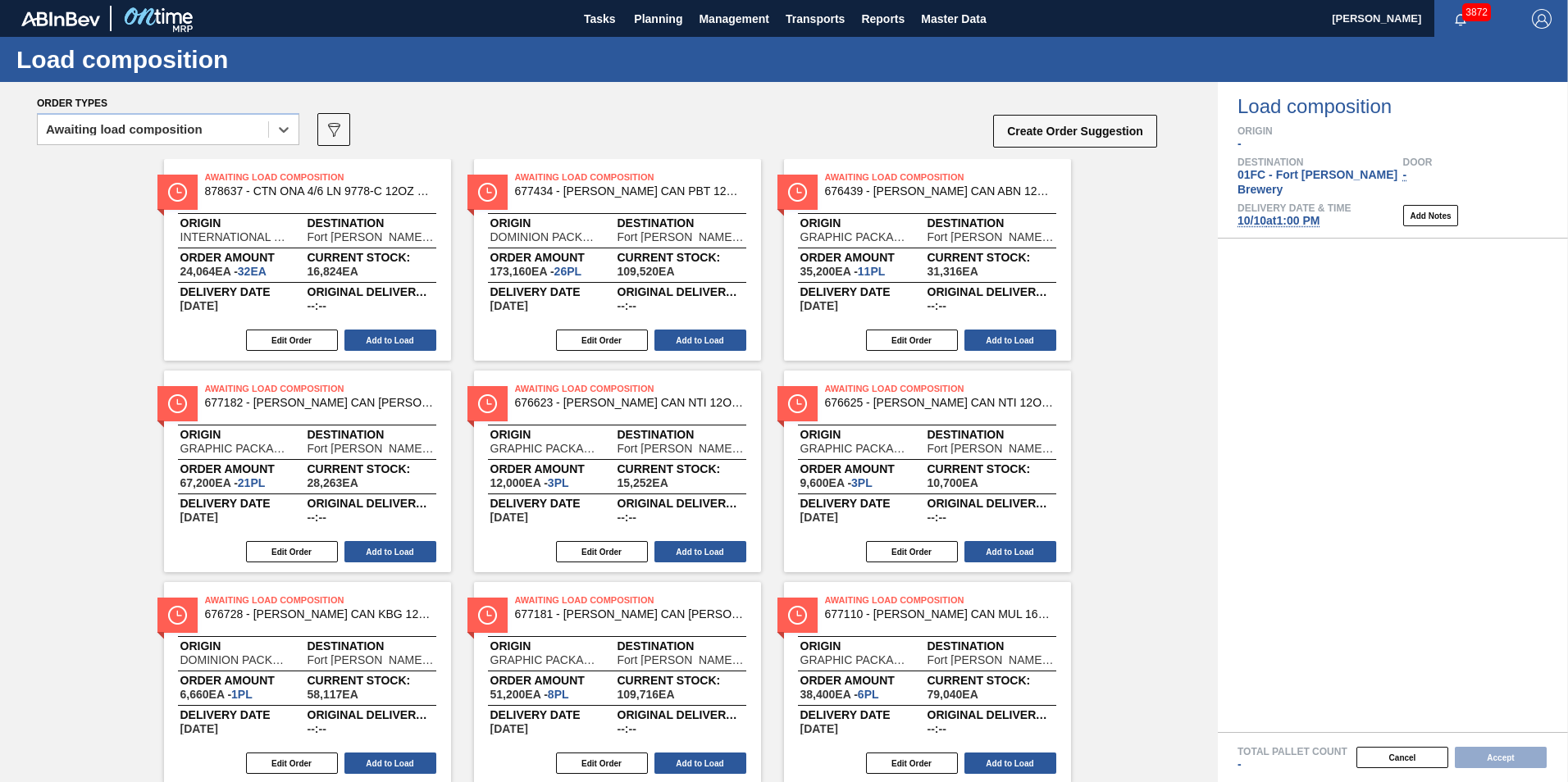
click at [63, 247] on div "Awaiting Load Composition 878637 - CTN ONA 4/6 LN 9778-C 12OZ KRFT 0724 NUN Ori…" at bounding box center [608, 577] width 1217 height 836
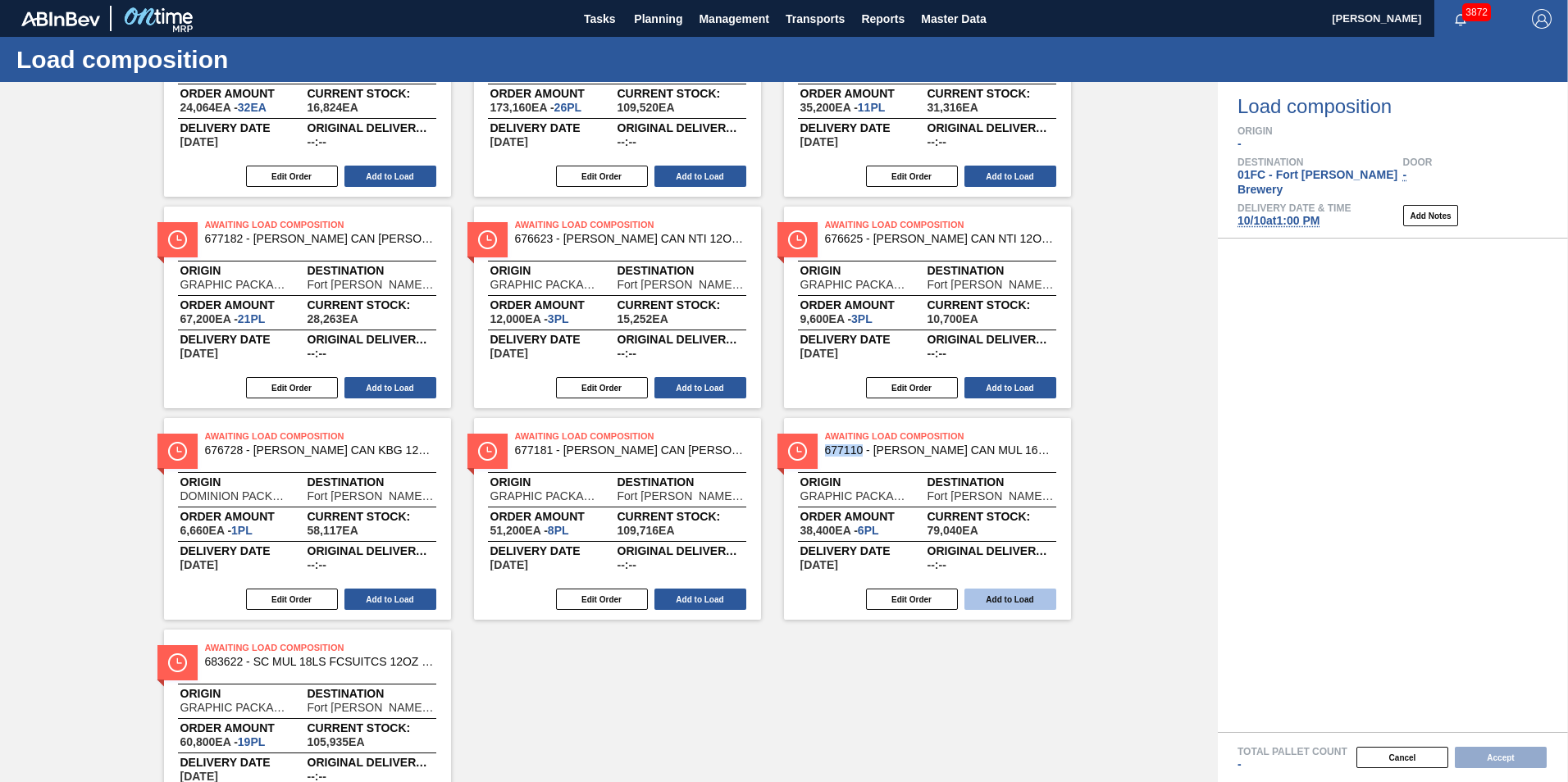
click at [1004, 606] on button "Add to Load" at bounding box center [1010, 599] width 92 height 21
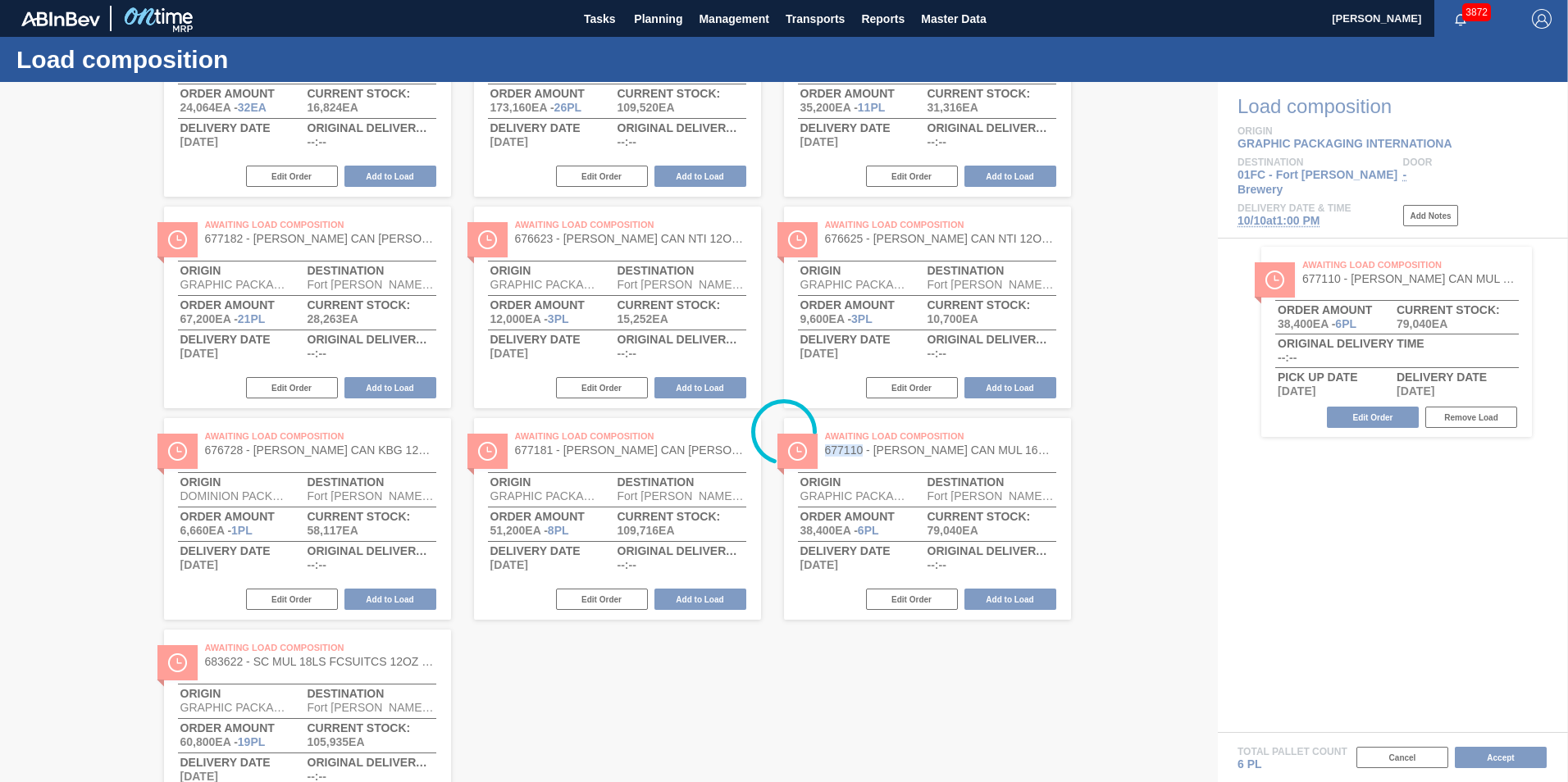
scroll to position [0, 0]
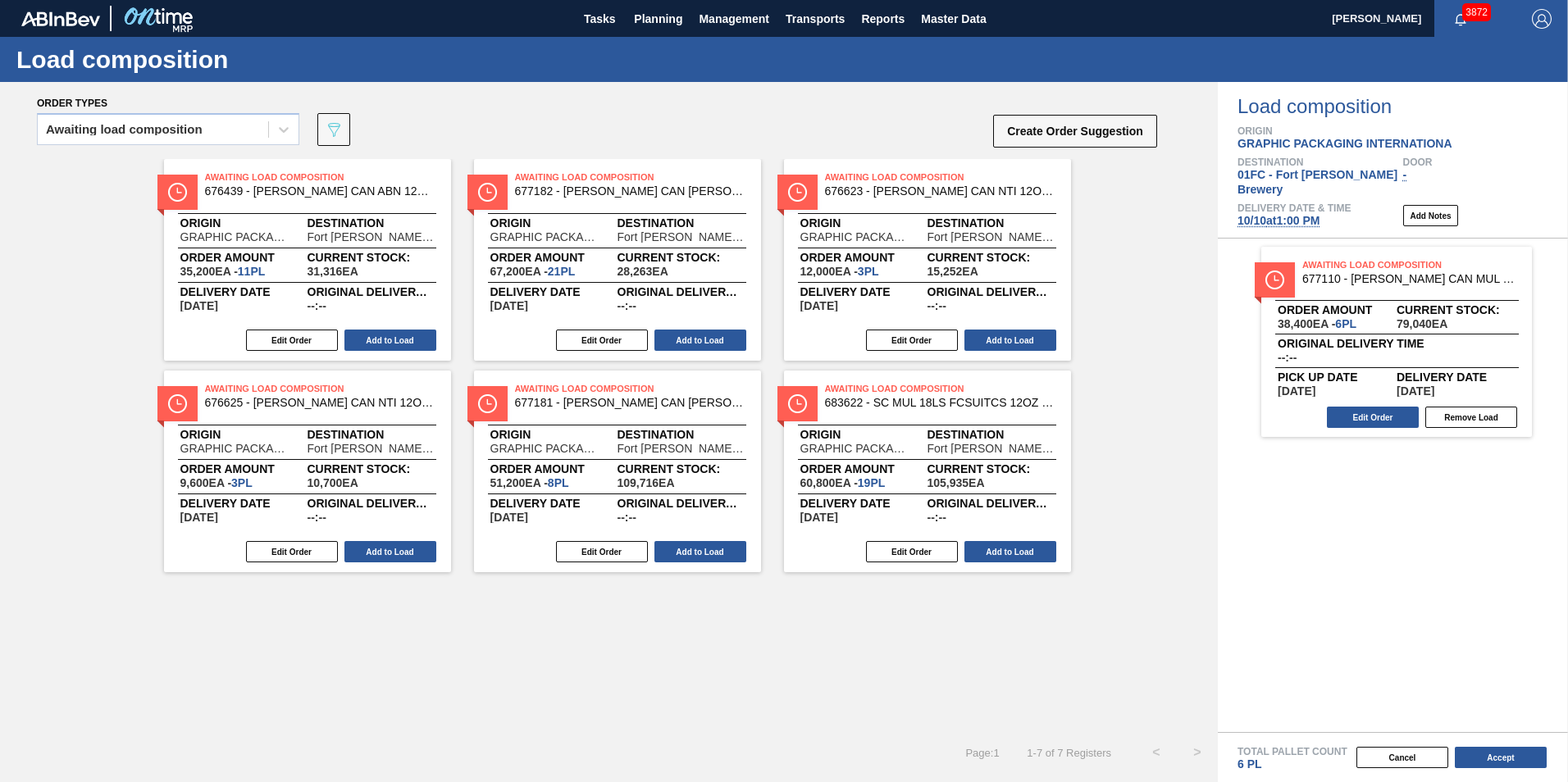
click at [950, 652] on div "Awaiting Load Composition 676439 - CARR CAN ABN 12OZ TWNSTK 30/12 CAN 0822 Orig…" at bounding box center [608, 445] width 1217 height 573
click at [951, 669] on div "Awaiting Load Composition 676439 - CARR CAN ABN 12OZ TWNSTK 30/12 CAN 0822 Orig…" at bounding box center [608, 445] width 1217 height 573
click at [1015, 349] on button "Add to Load" at bounding box center [1010, 339] width 92 height 21
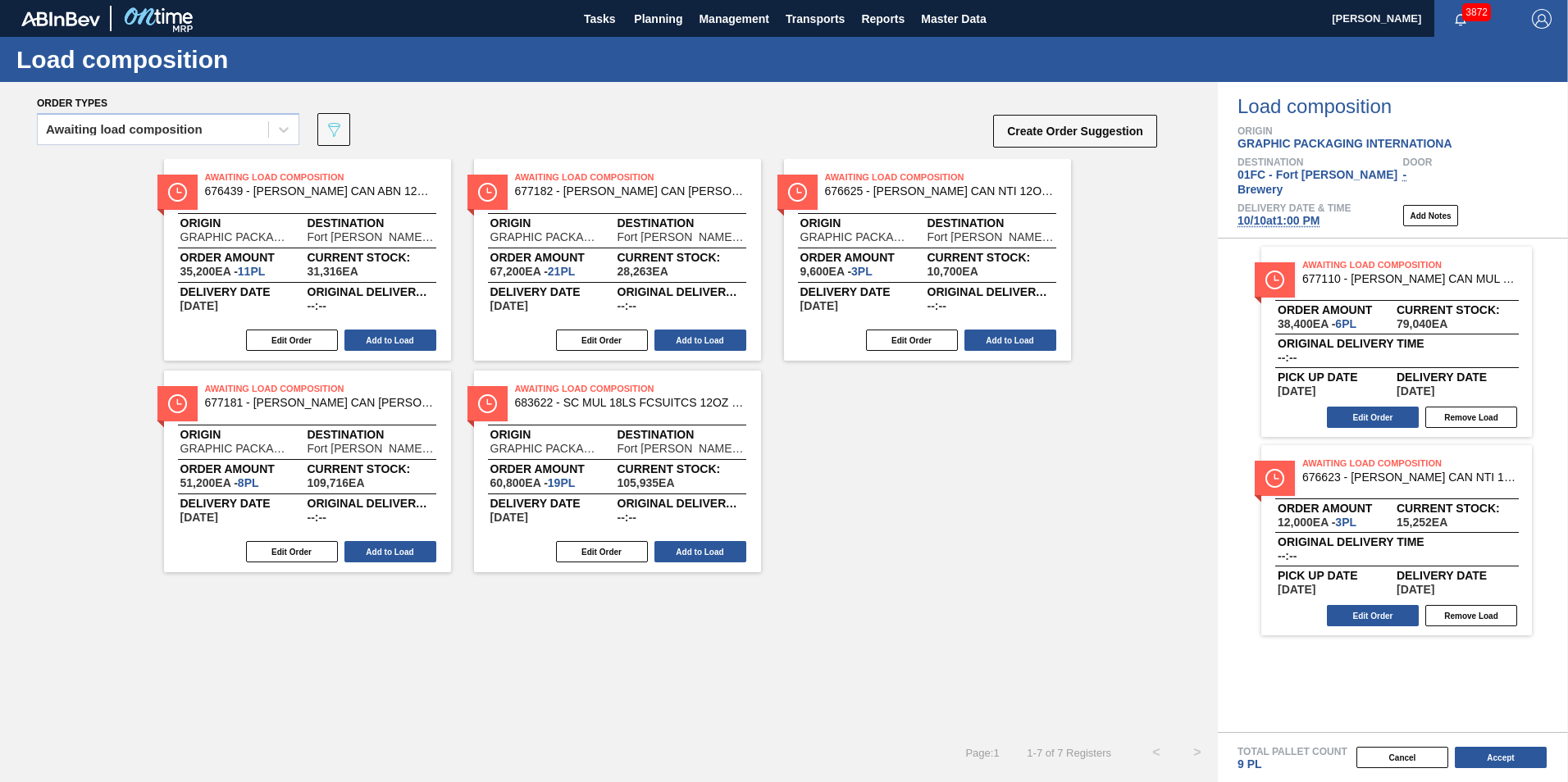
click at [946, 664] on div "Awaiting Load Composition 676439 - CARR CAN ABN 12OZ TWNSTK 30/12 CAN 0822 Orig…" at bounding box center [608, 445] width 1217 height 573
click at [1015, 349] on button "Add to Load" at bounding box center [1010, 339] width 92 height 21
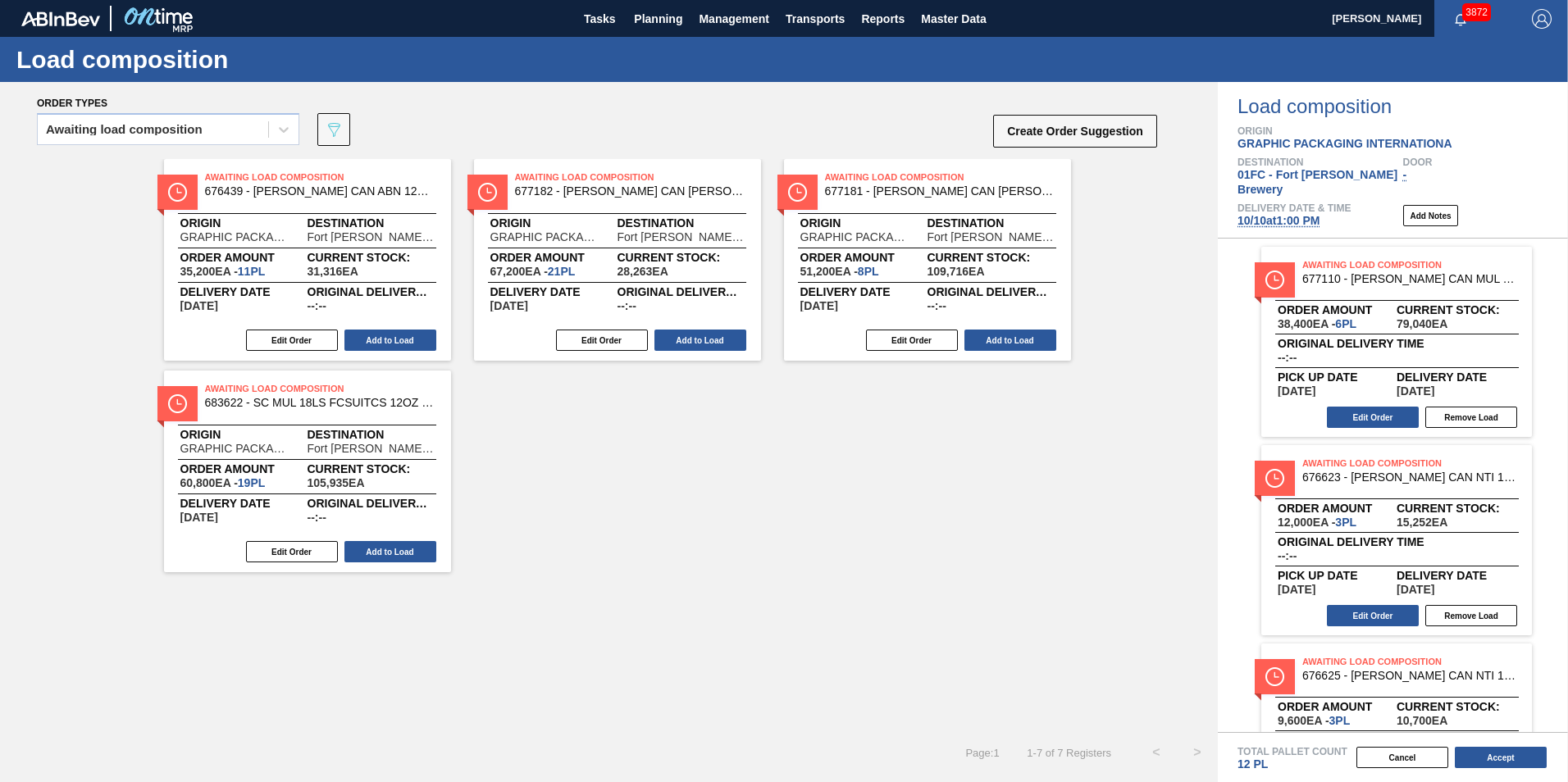
click at [964, 593] on div "Awaiting Load Composition 676439 - CARR CAN ABN 12OZ TWNSTK 30/12 CAN 0822 Orig…" at bounding box center [608, 445] width 1217 height 573
click at [393, 337] on button "Add to Load" at bounding box center [390, 339] width 92 height 21
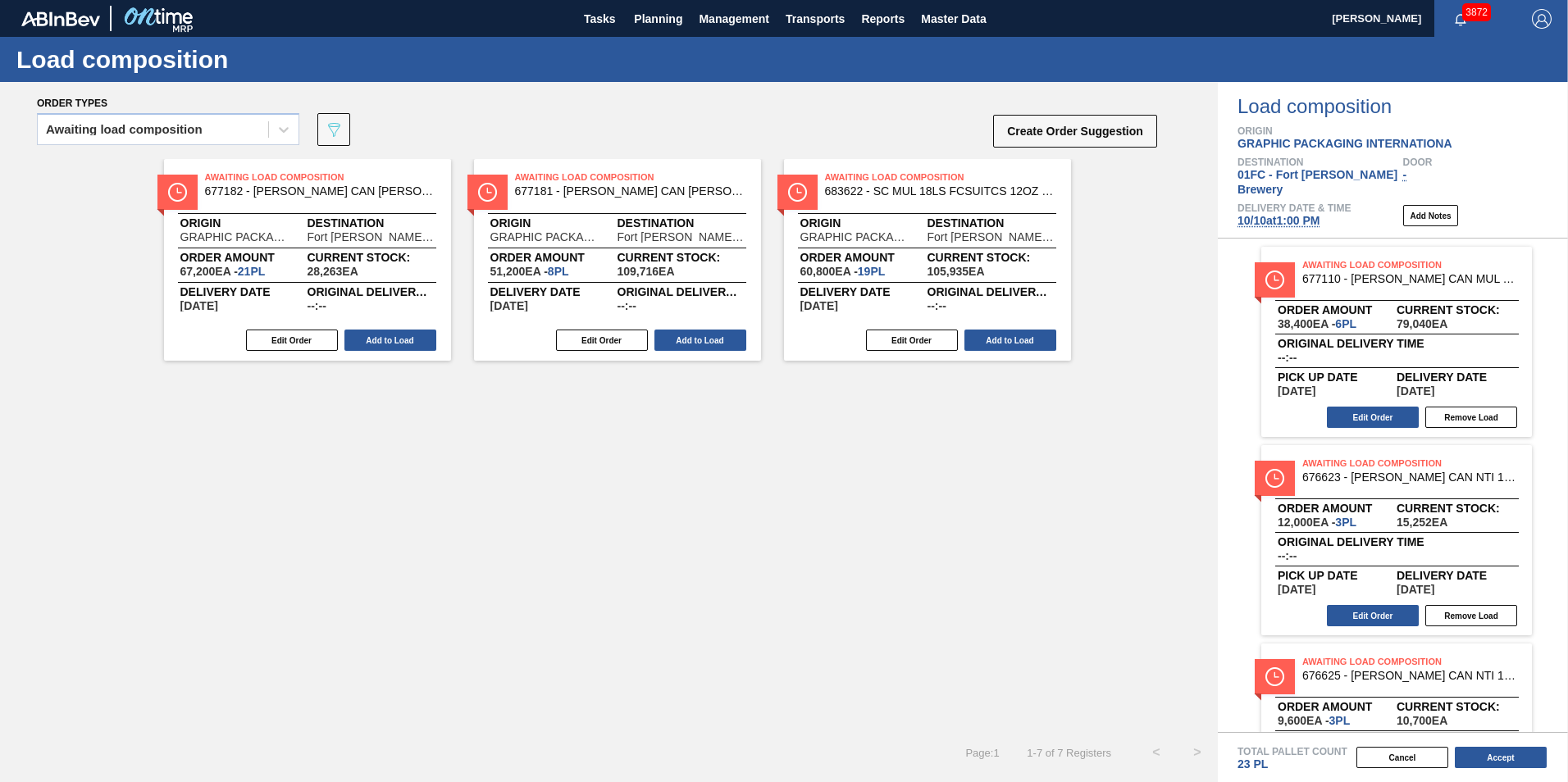
click at [1029, 503] on div "Awaiting Load Composition 677182 - CARR CAN BUD 16OZ REVISED CALLOUT CAN PK Ori…" at bounding box center [608, 445] width 1217 height 573
click at [826, 601] on div "Awaiting Load Composition 677182 - CARR CAN BUD 16OZ REVISED CALLOUT CAN PK Ori…" at bounding box center [608, 445] width 1217 height 573
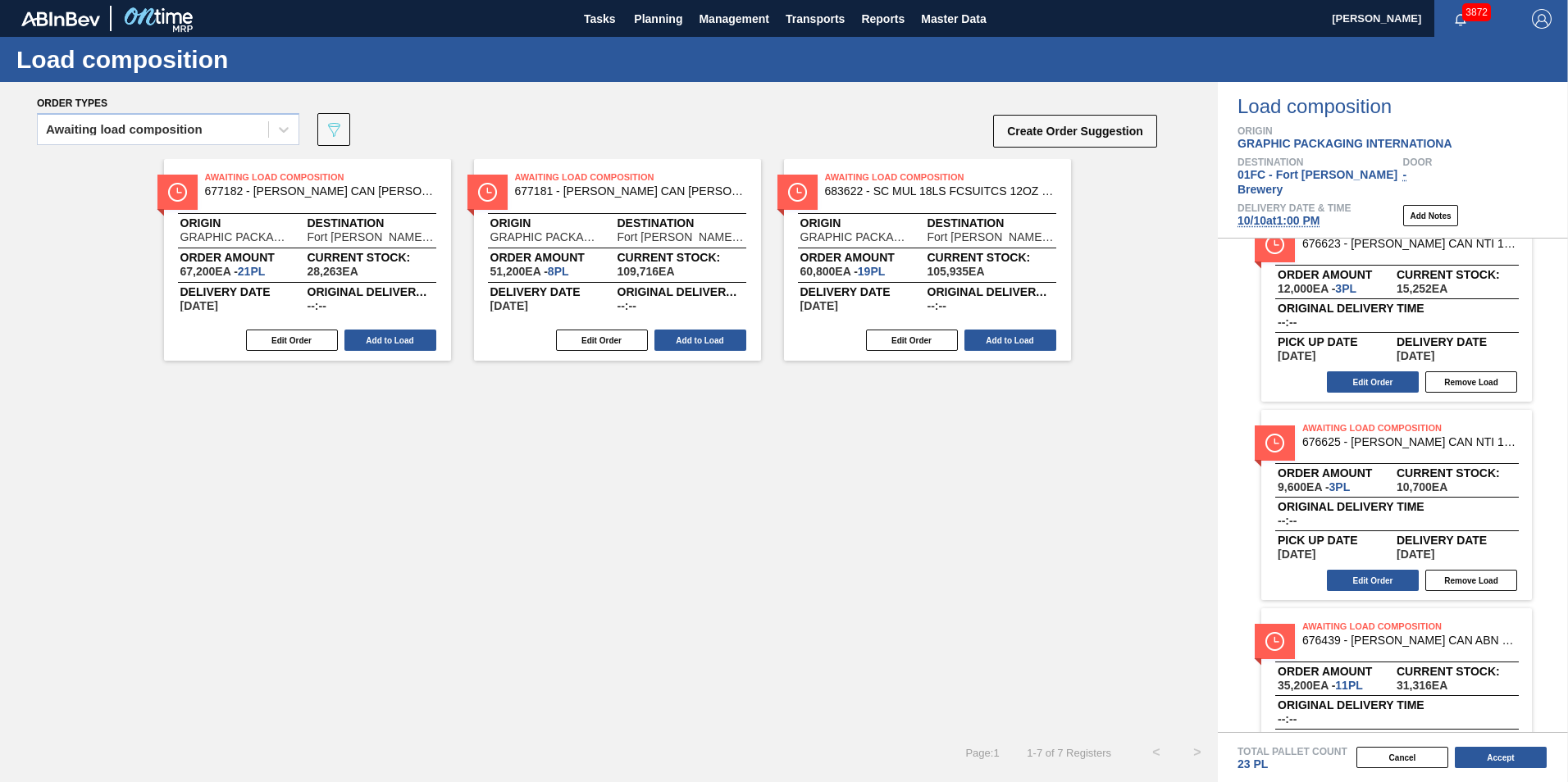
scroll to position [293, 0]
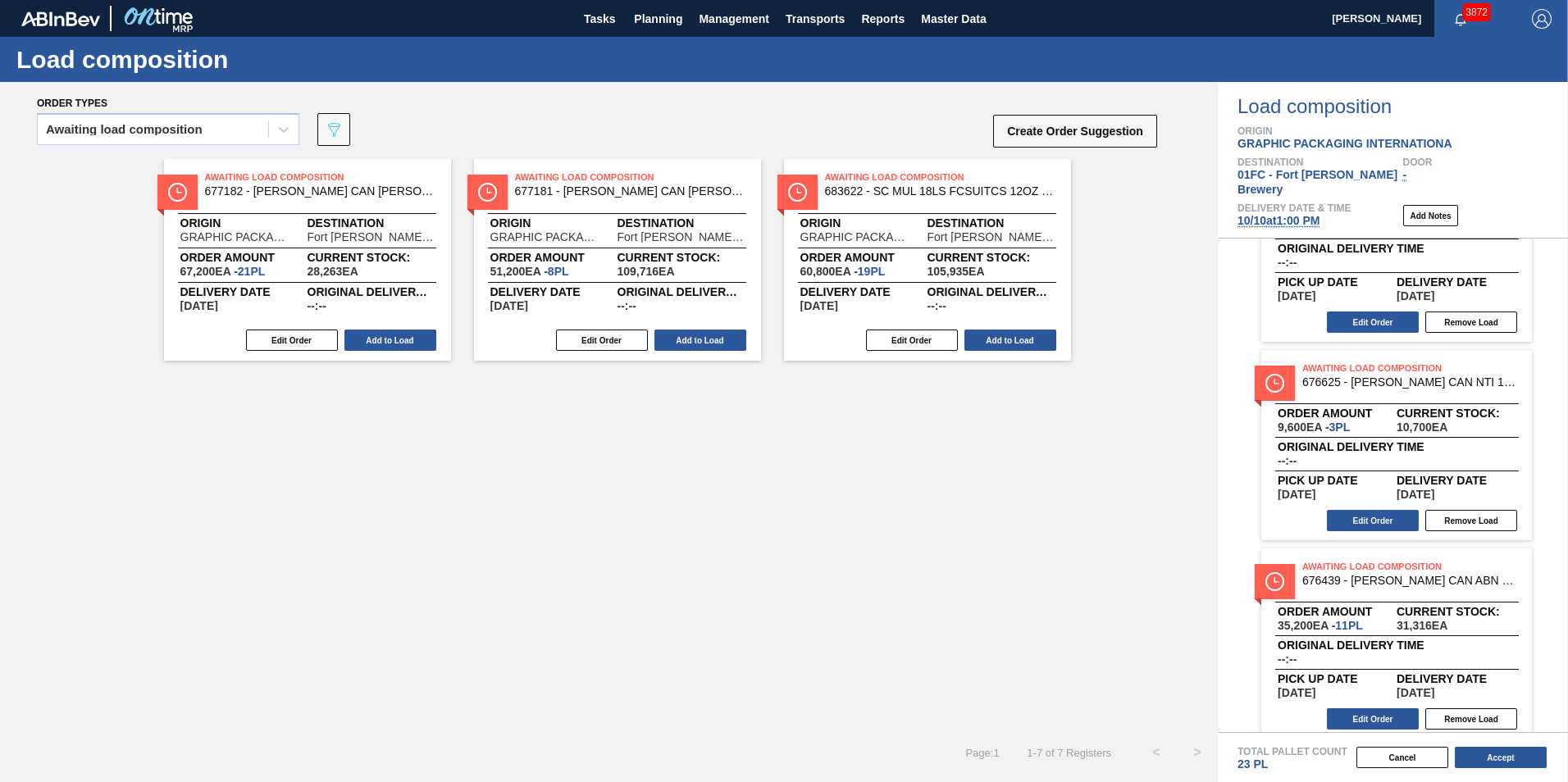
click at [1011, 616] on div "Awaiting Load Composition 677182 - CARR CAN BUD 16OZ REVISED CALLOUT CAN PK Ori…" at bounding box center [608, 445] width 1217 height 573
click at [139, 128] on div "Awaiting load composition" at bounding box center [123, 130] width 156 height 12
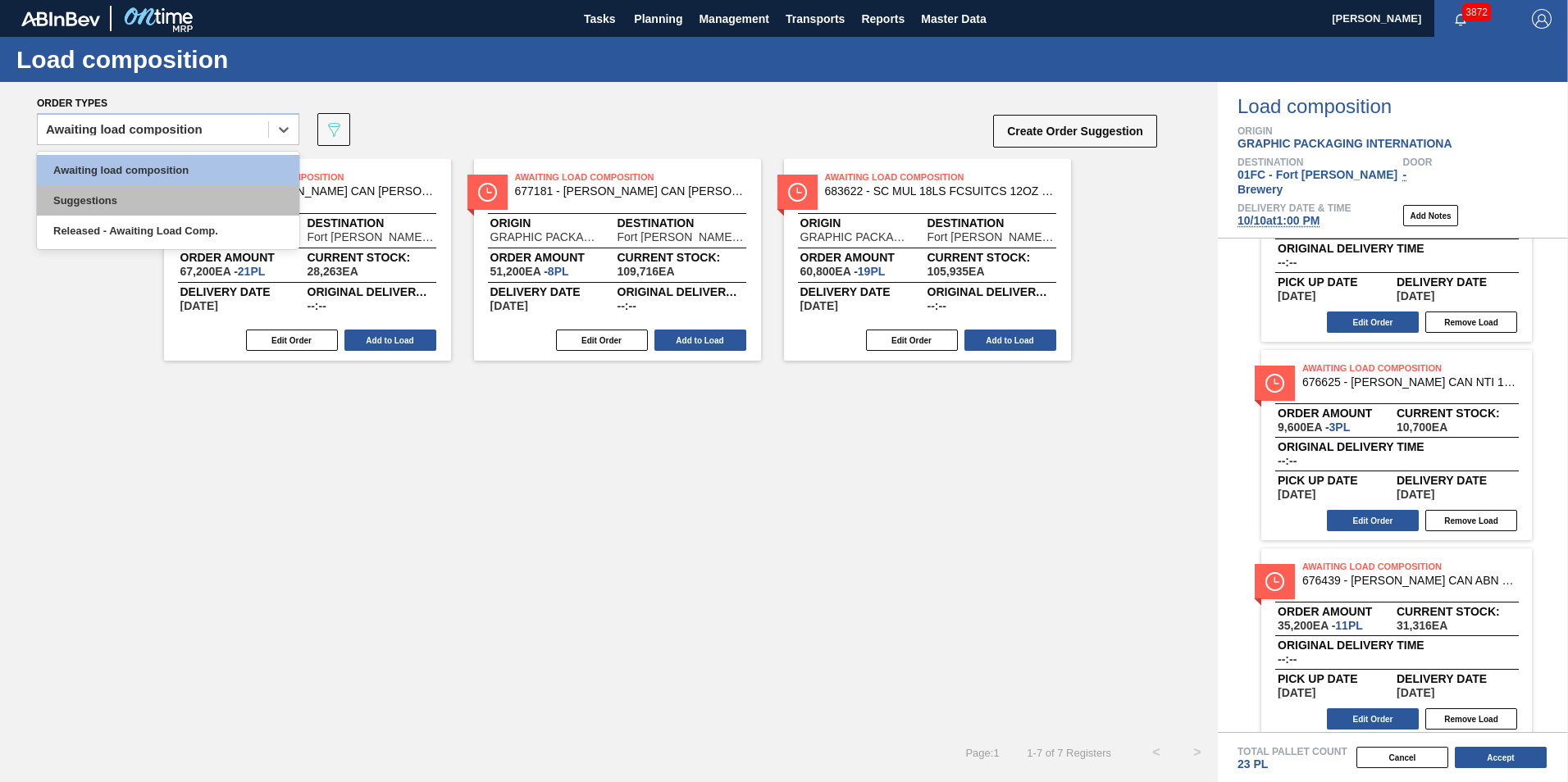
click at [117, 198] on div "Suggestions" at bounding box center [168, 200] width 263 height 30
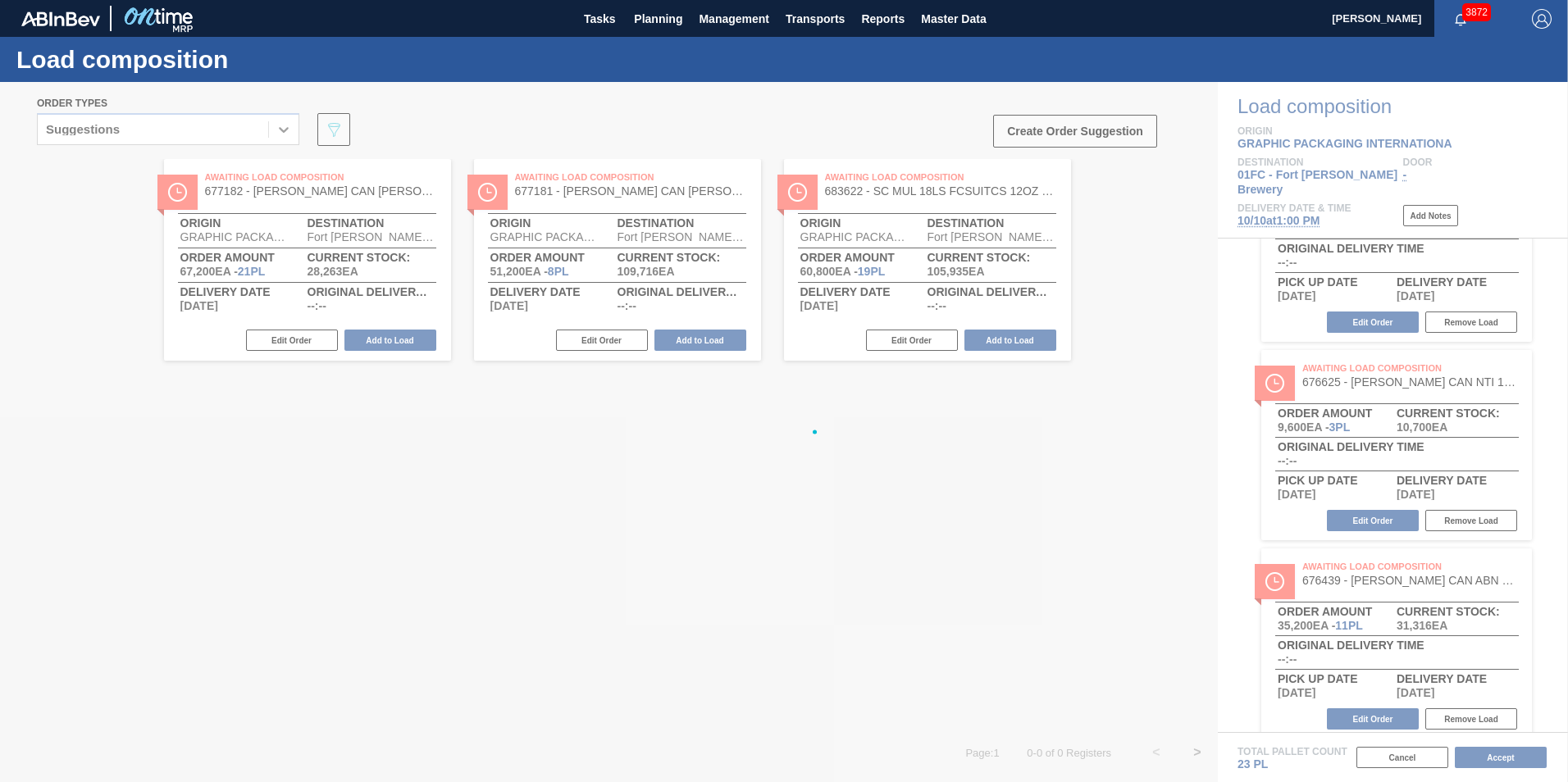
click at [121, 125] on div at bounding box center [784, 432] width 1568 height 700
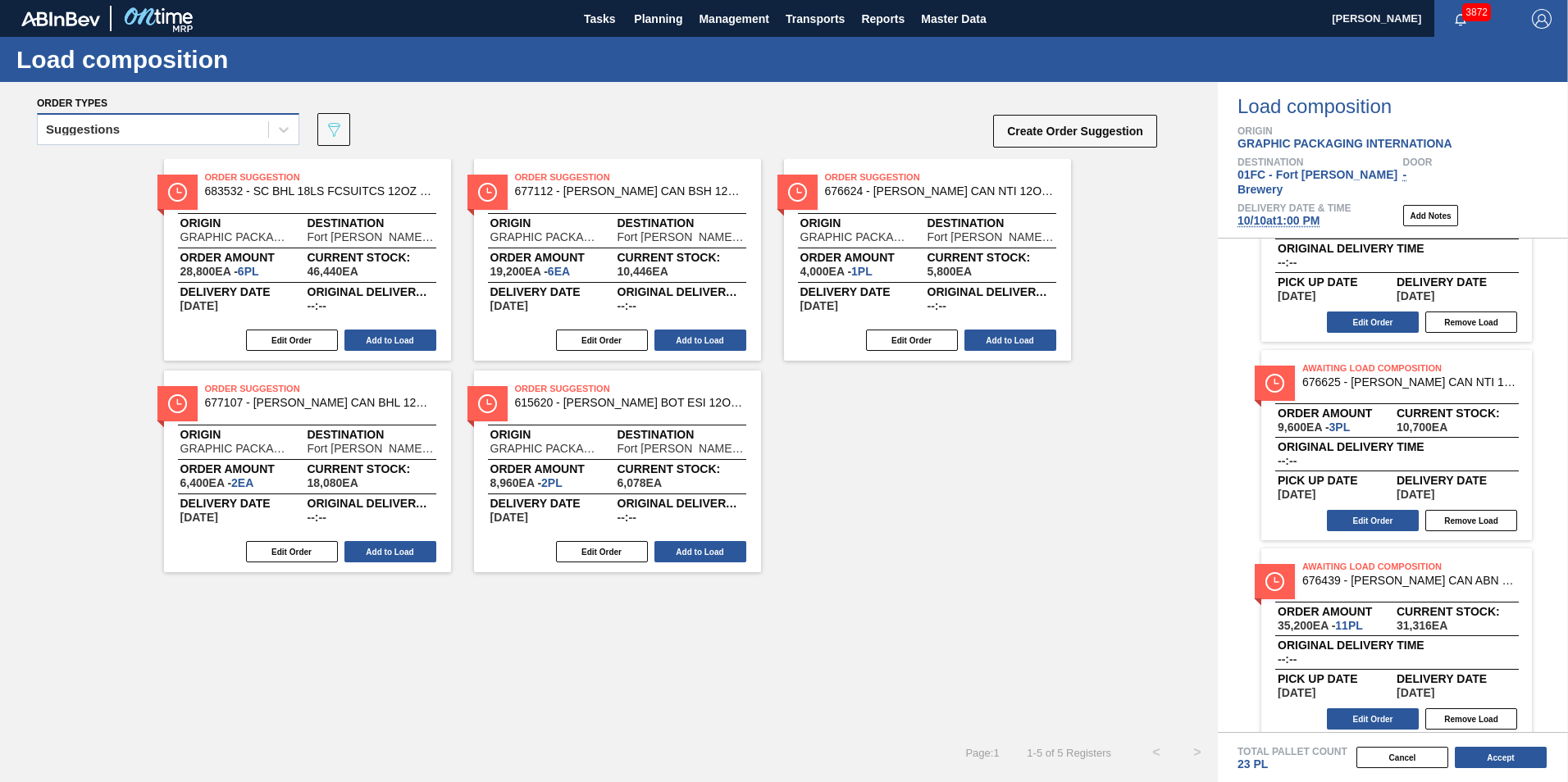
click at [118, 144] on div "Suggestions" at bounding box center [168, 129] width 263 height 32
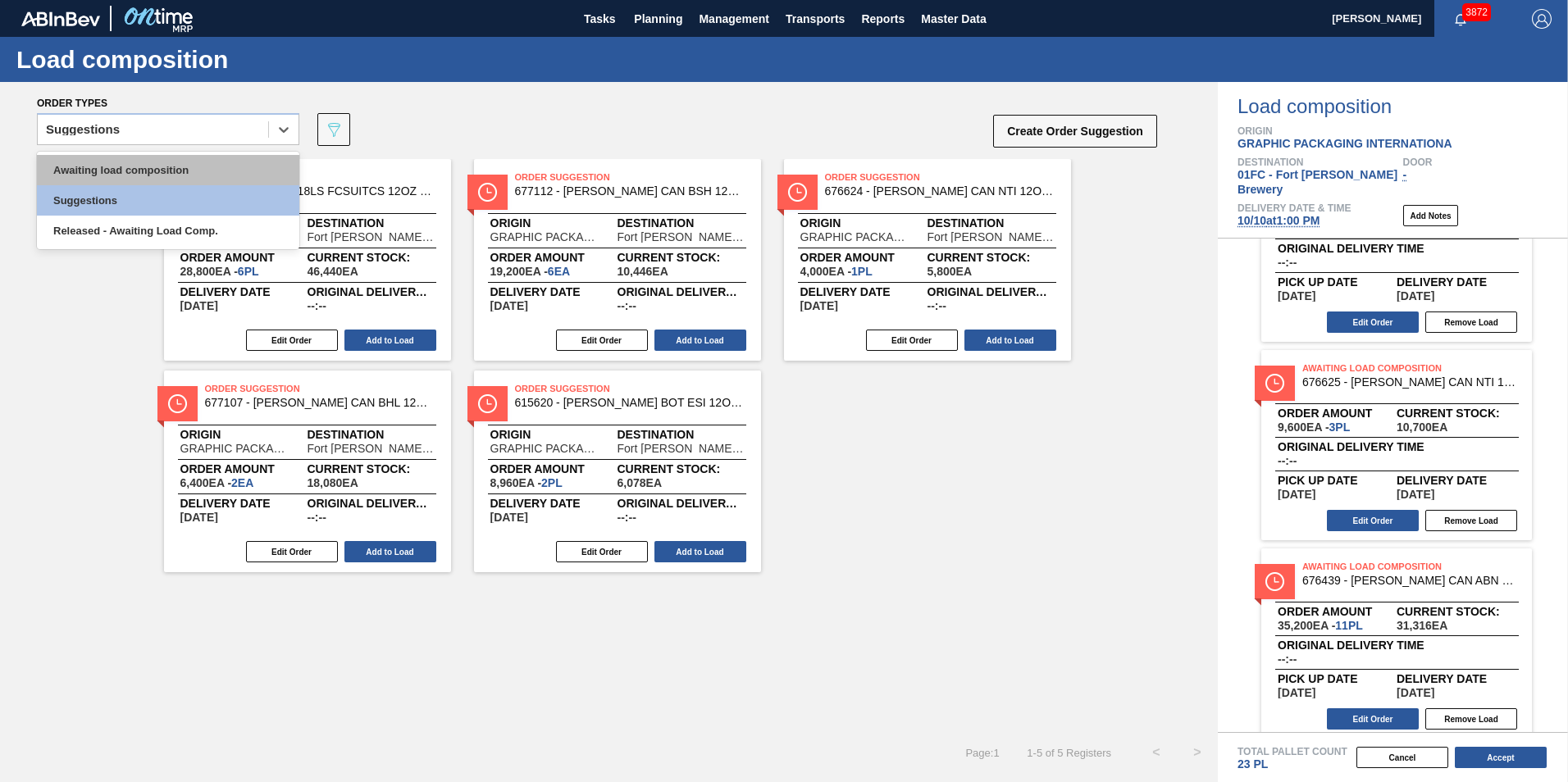
click at [109, 168] on div "Awaiting load composition" at bounding box center [168, 170] width 263 height 30
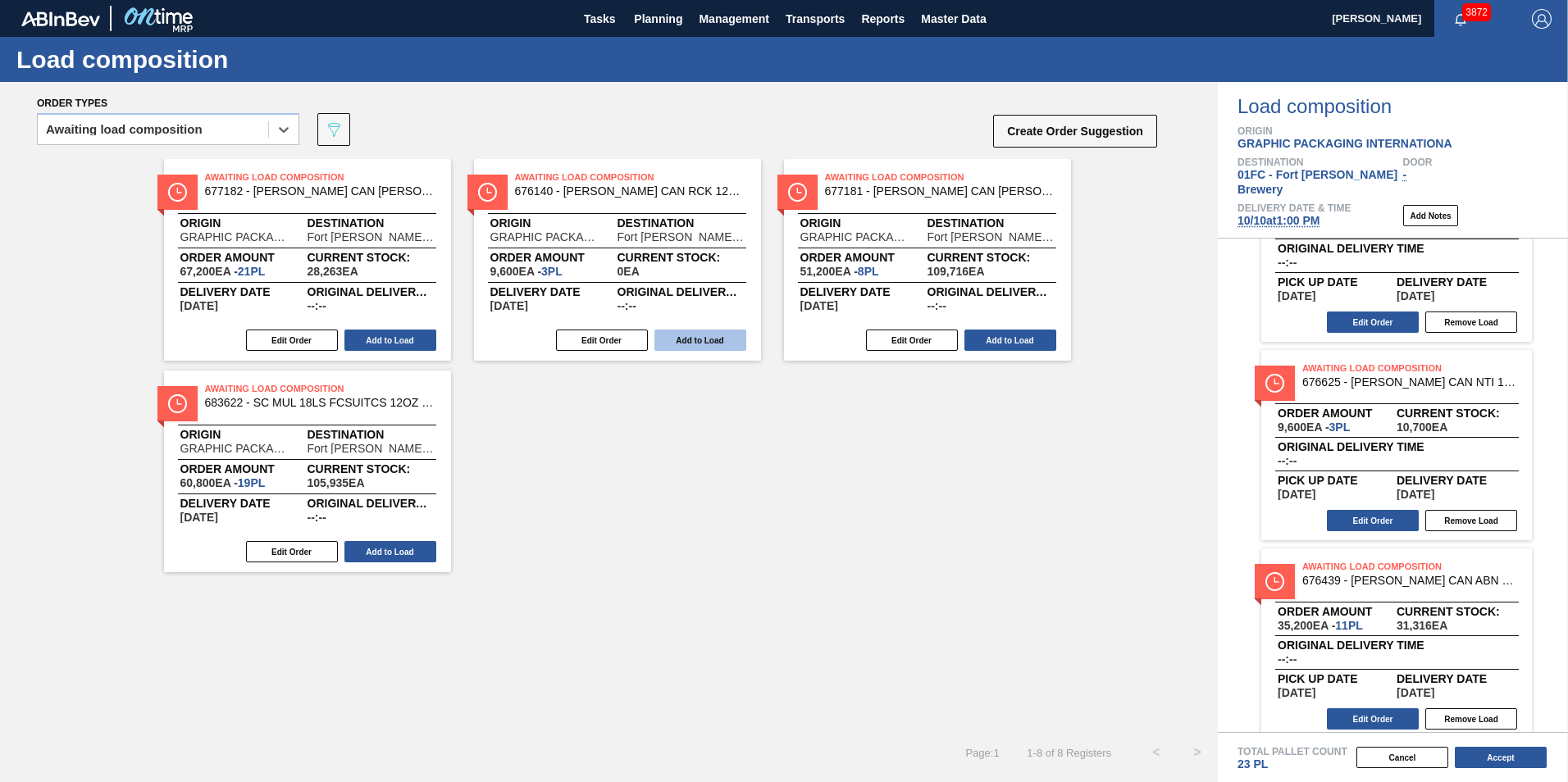
click at [707, 344] on button "Add to Load" at bounding box center [700, 339] width 92 height 21
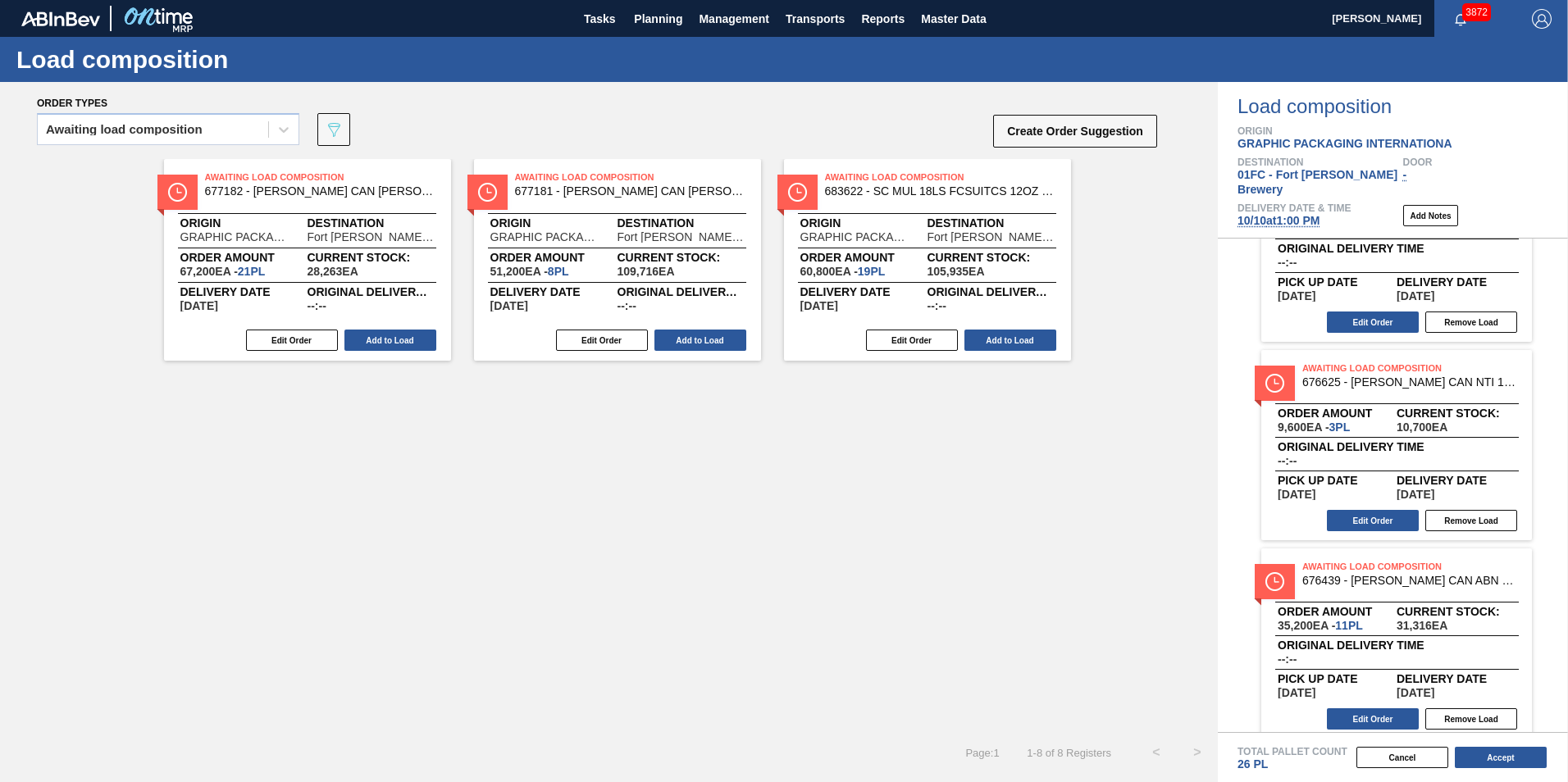
click at [412, 460] on div "Awaiting Load Composition 677182 - CARR CAN BUD 16OZ REVISED CALLOUT CAN PK Ori…" at bounding box center [608, 445] width 1217 height 573
click at [1029, 736] on button "Accept" at bounding box center [1500, 757] width 92 height 21
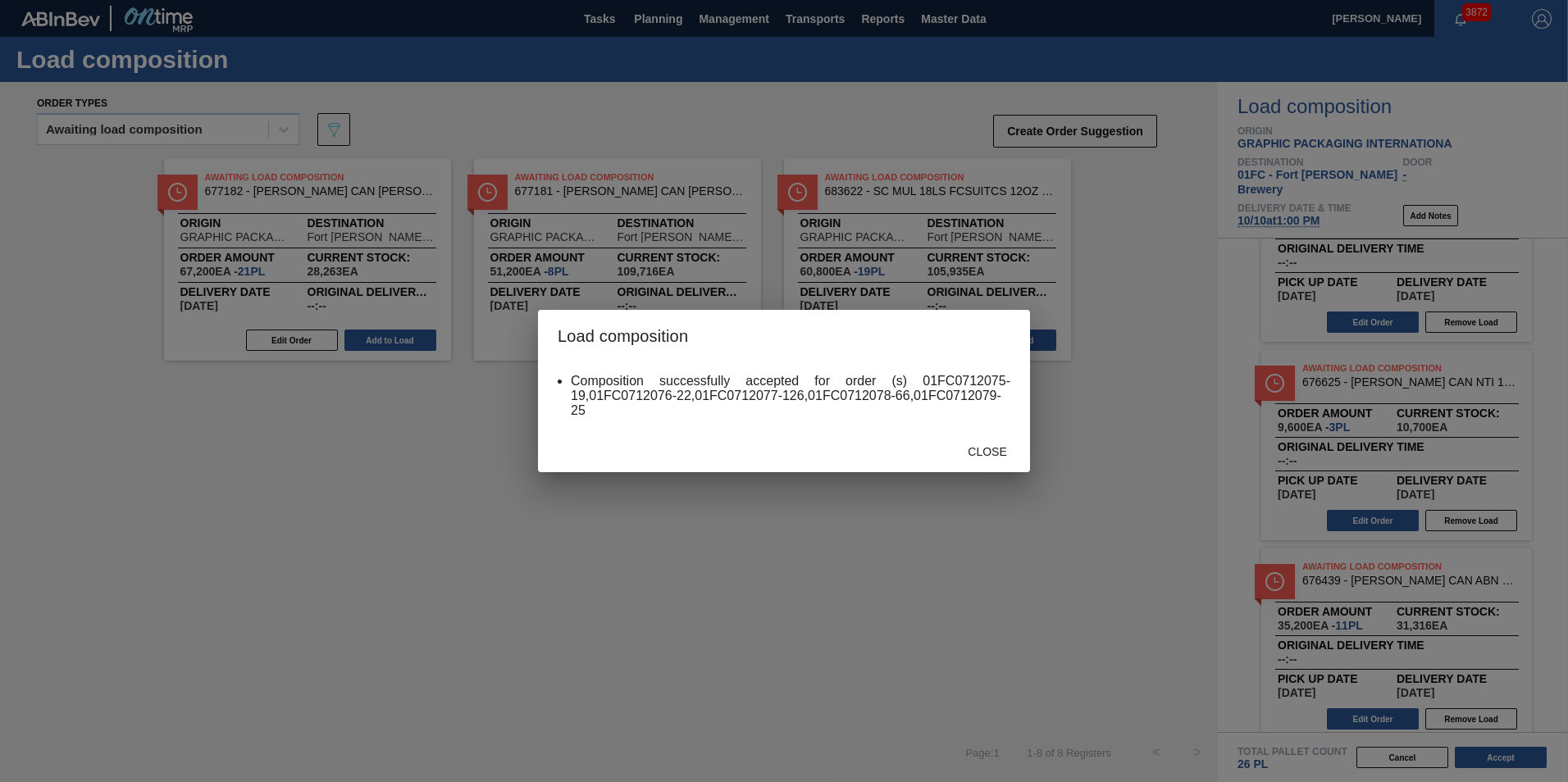
click at [1003, 464] on div "Close" at bounding box center [987, 451] width 72 height 30
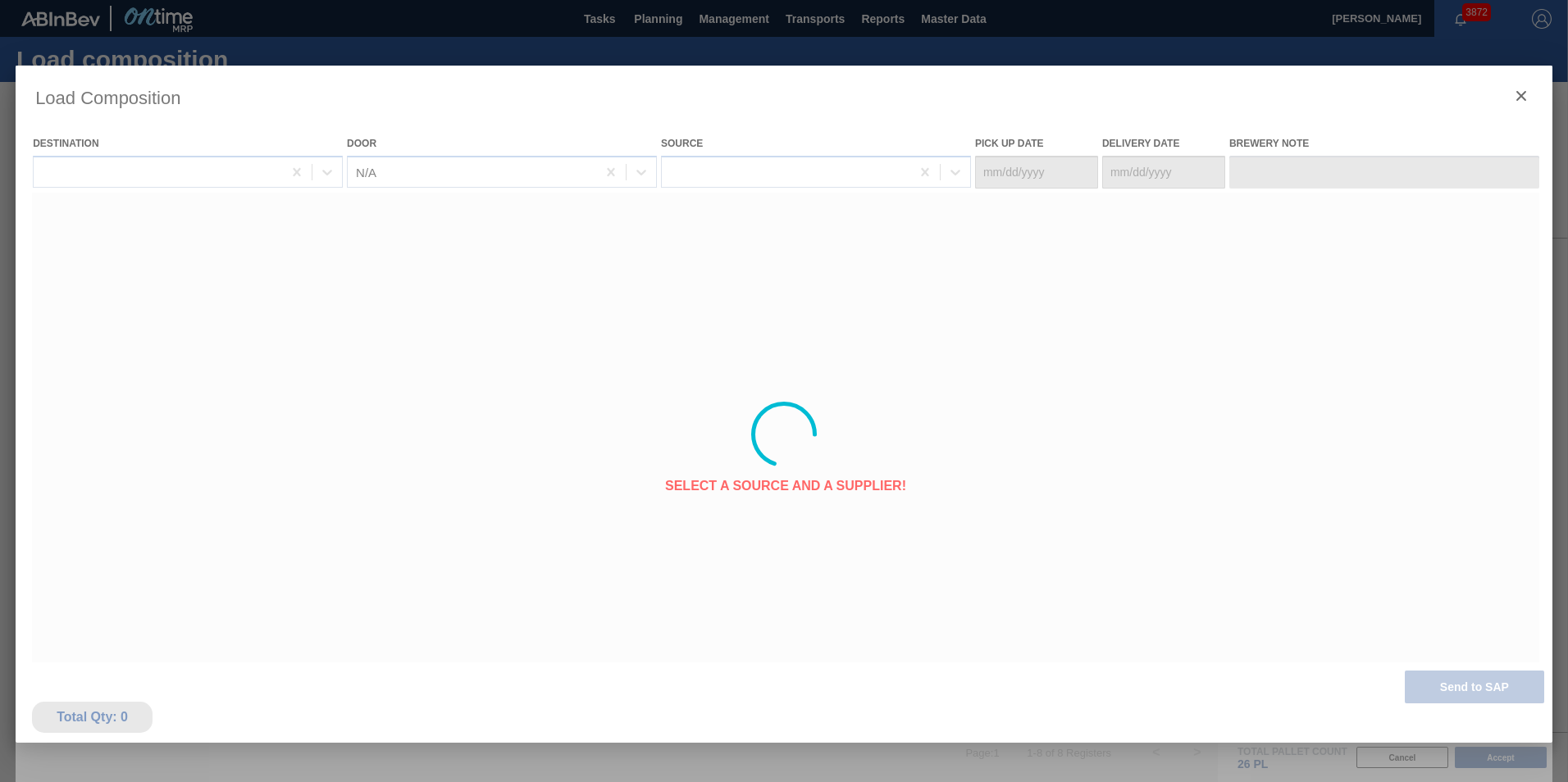
type Date "[DATE]"
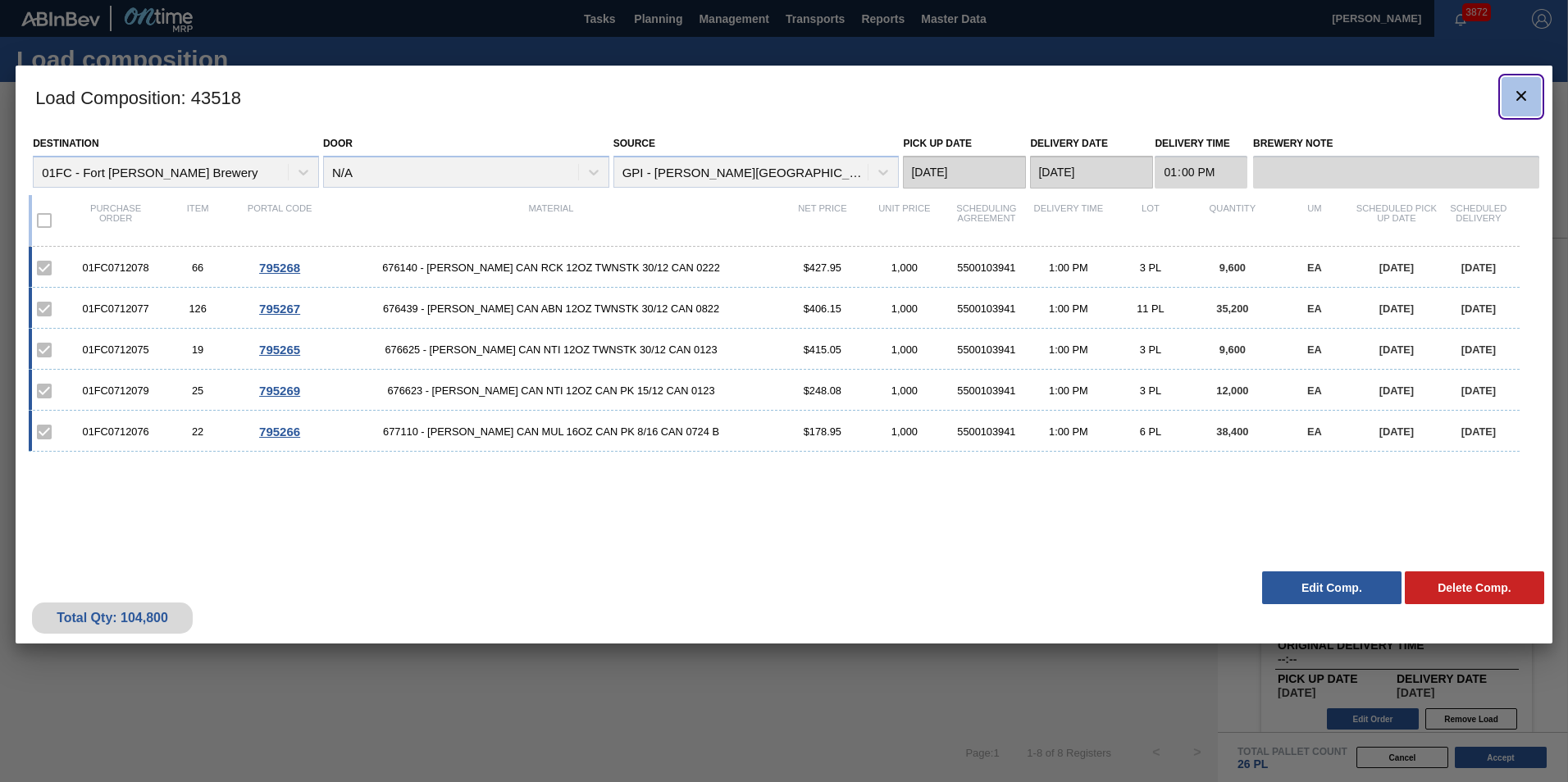
click at [1029, 92] on icon "botão de ícone" at bounding box center [1521, 95] width 19 height 19
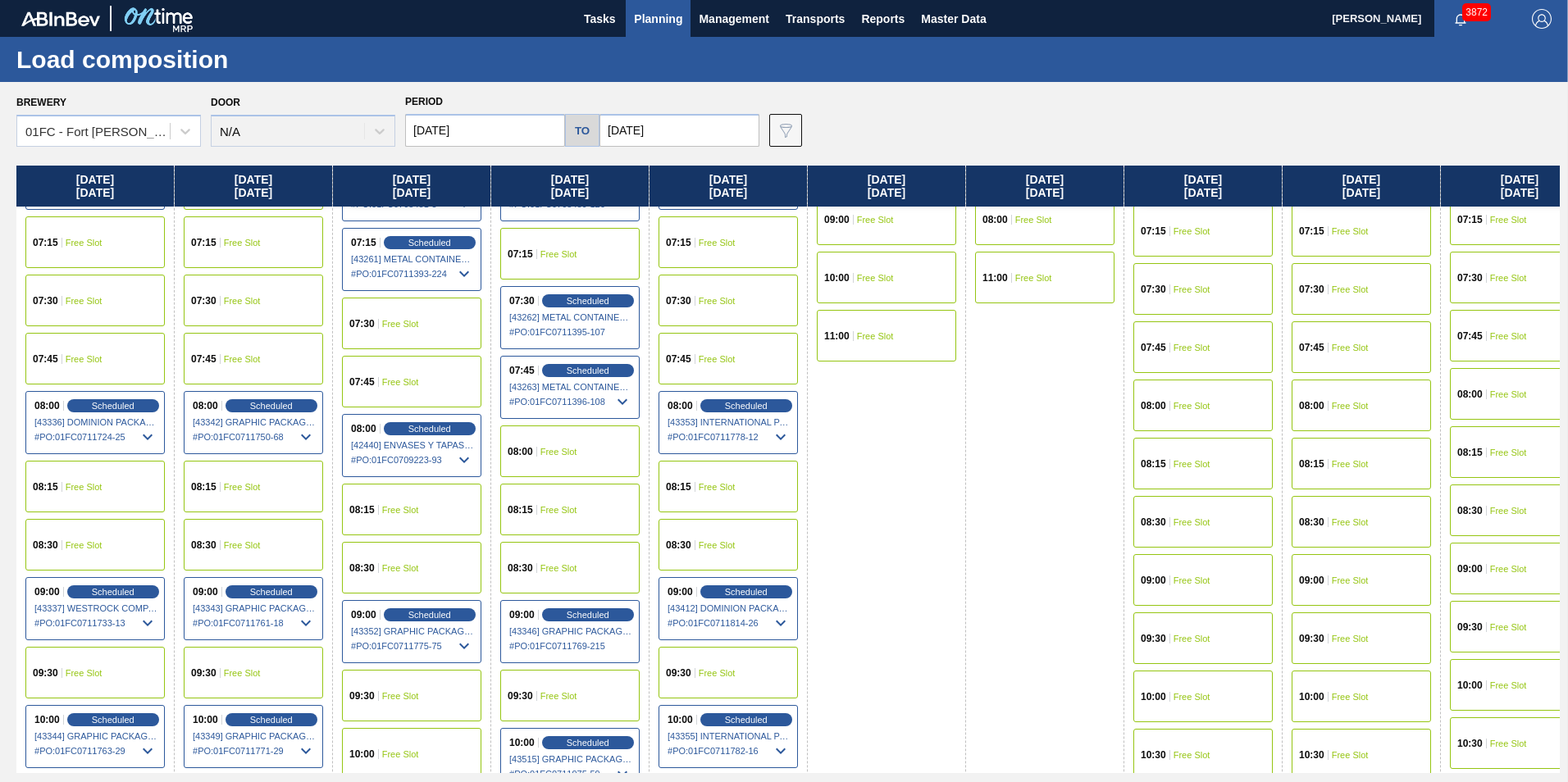
scroll to position [116, 0]
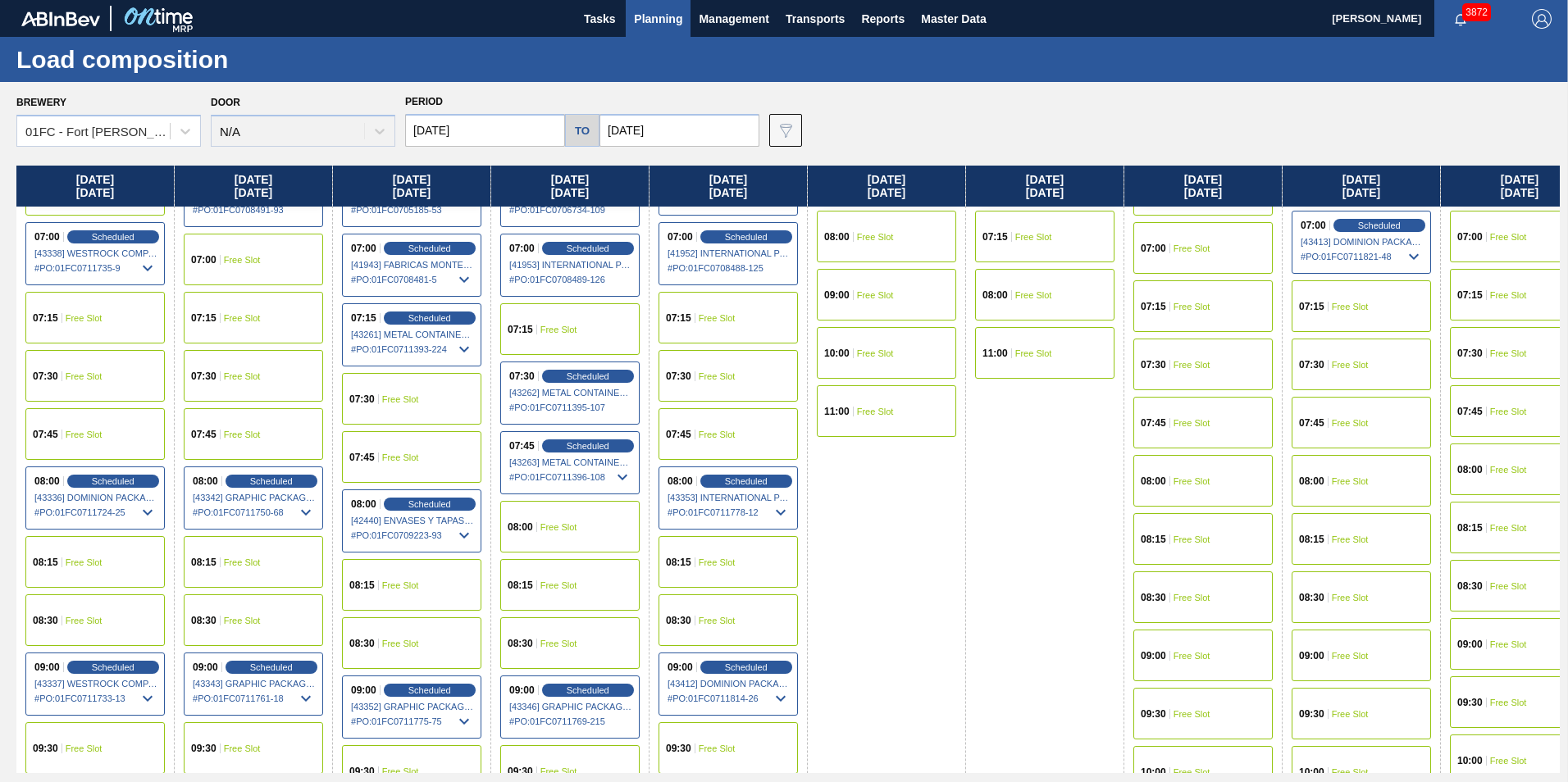
click at [716, 387] on div "07:30 Free Slot" at bounding box center [727, 375] width 139 height 52
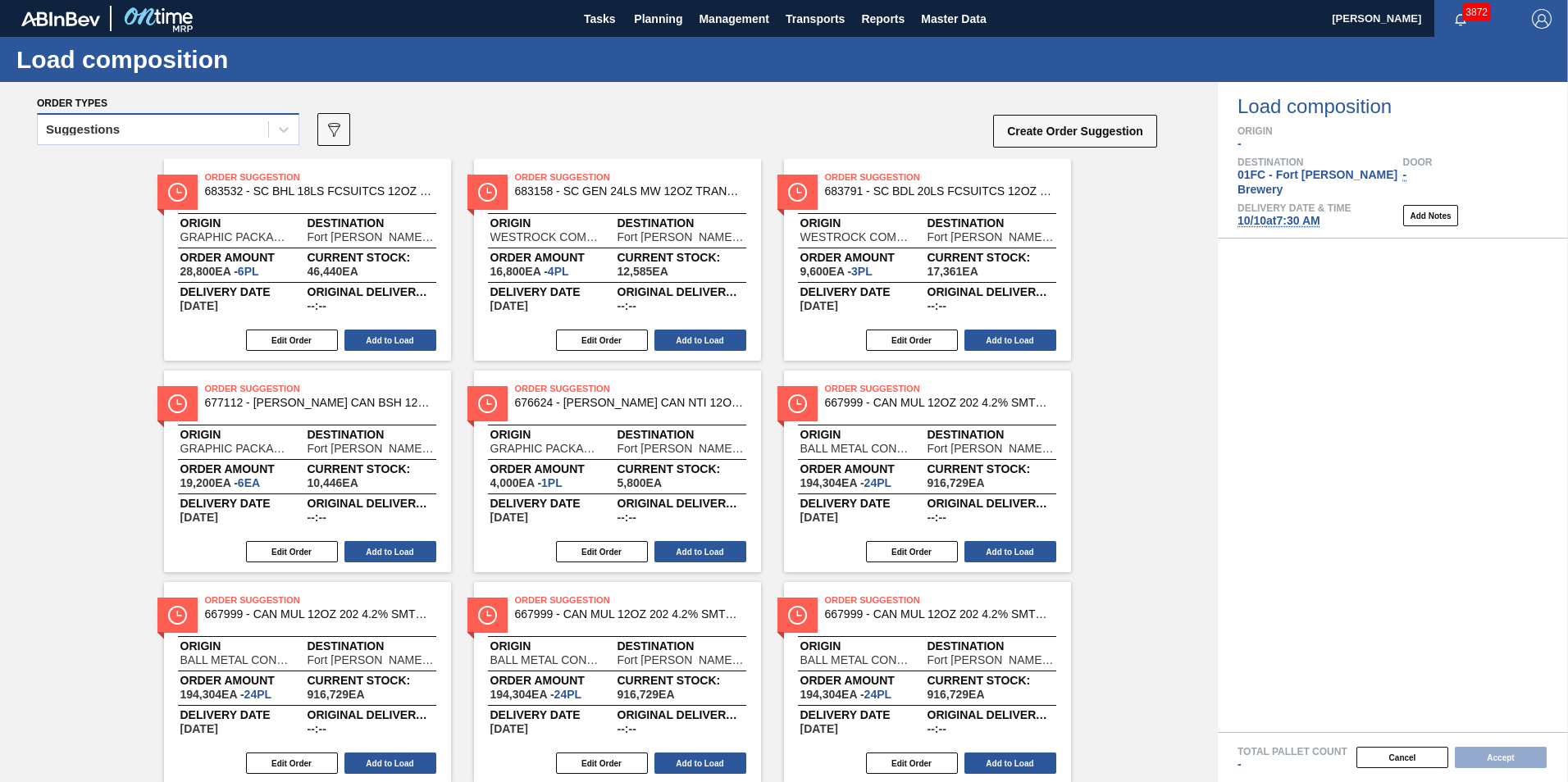
click at [246, 128] on div "Suggestions" at bounding box center [153, 130] width 231 height 24
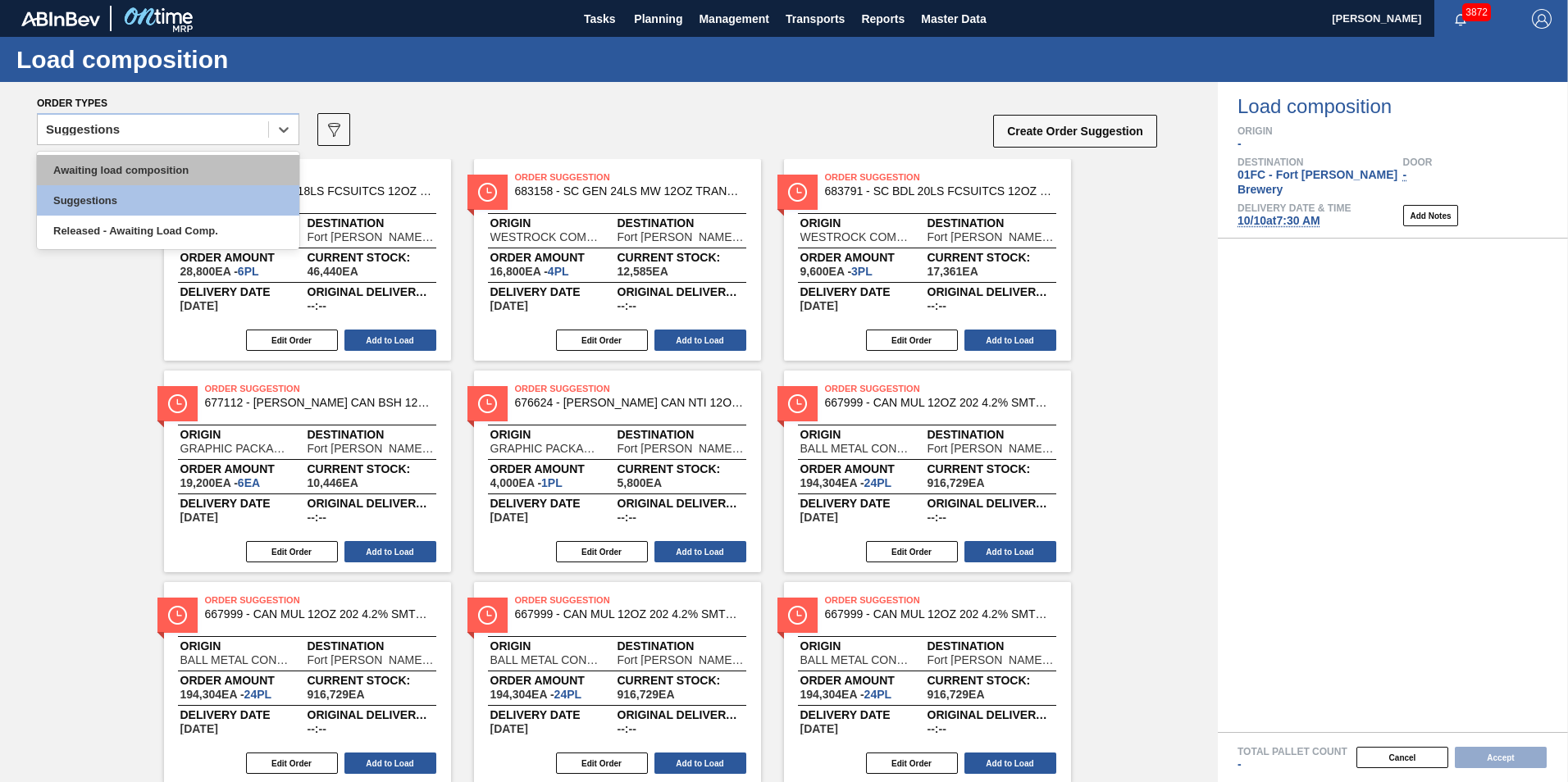
click at [161, 164] on div "Awaiting load composition" at bounding box center [168, 170] width 263 height 30
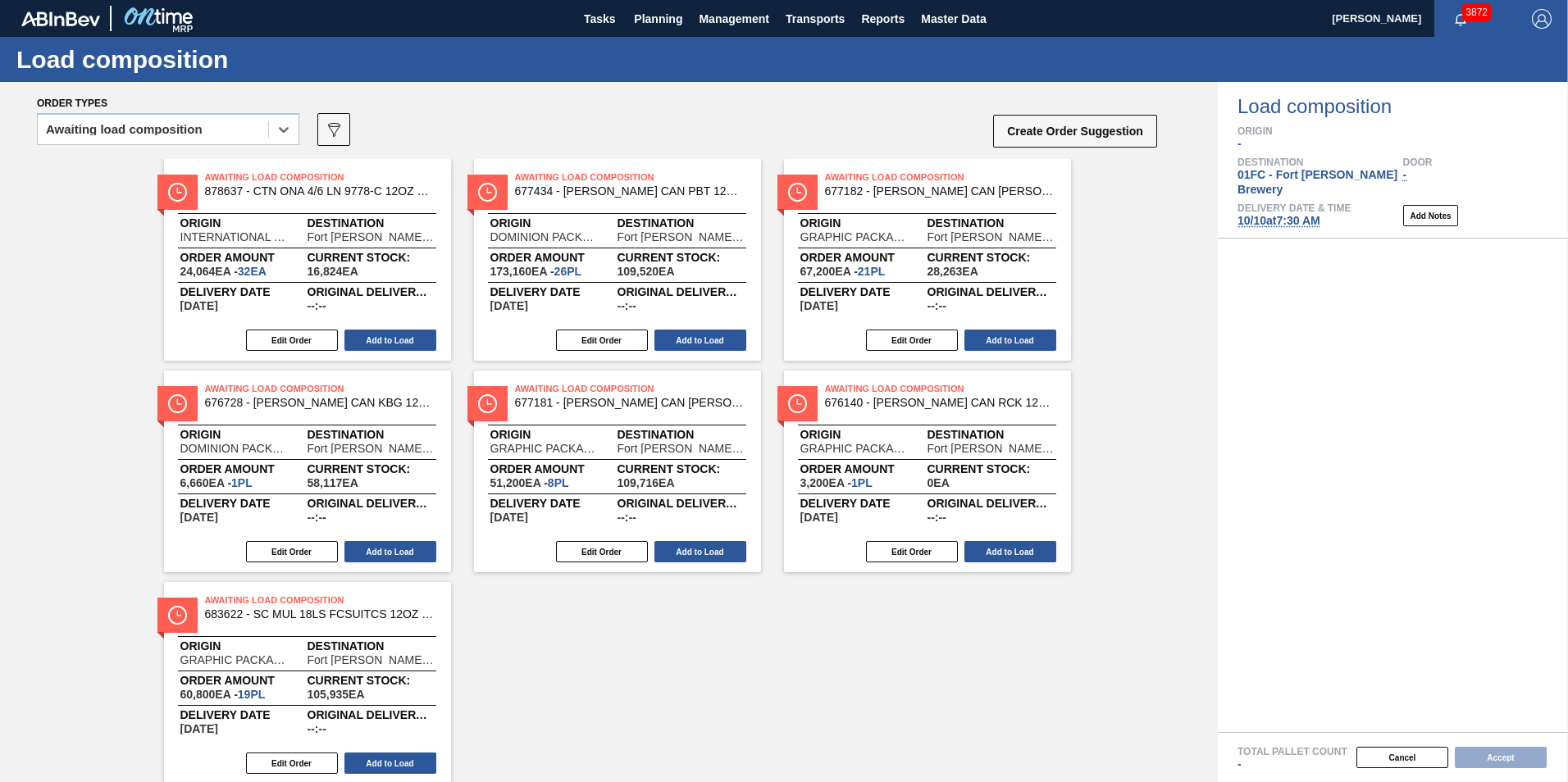
click at [118, 277] on div "Awaiting Load Composition 878637 - CTN ONA 4/6 LN 9778-C 12OZ KRFT 0724 NUN Ori…" at bounding box center [608, 470] width 1217 height 624
click at [719, 551] on button "Add to Load" at bounding box center [700, 551] width 92 height 21
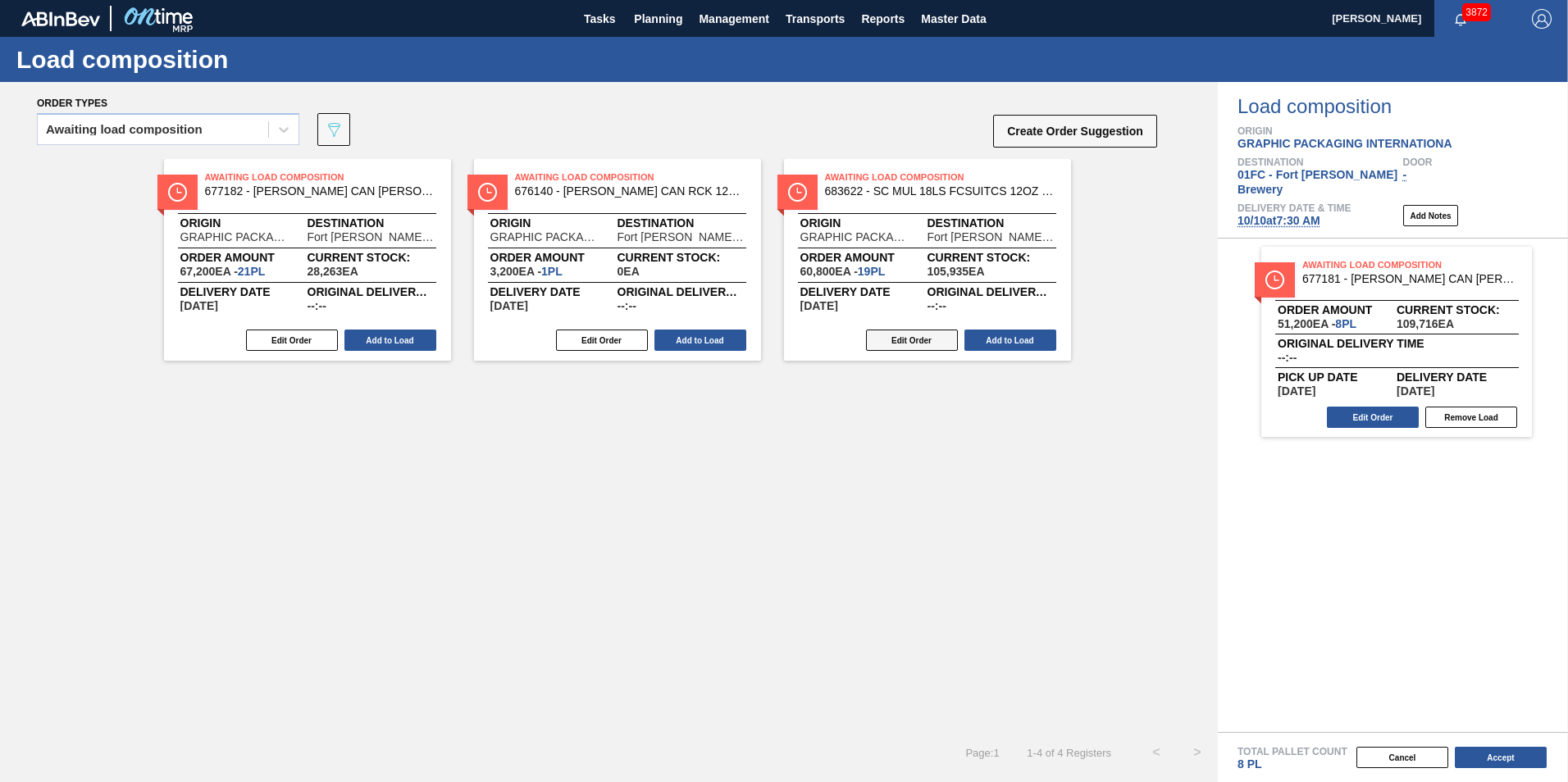
click at [910, 342] on button "Edit Order" at bounding box center [912, 339] width 92 height 21
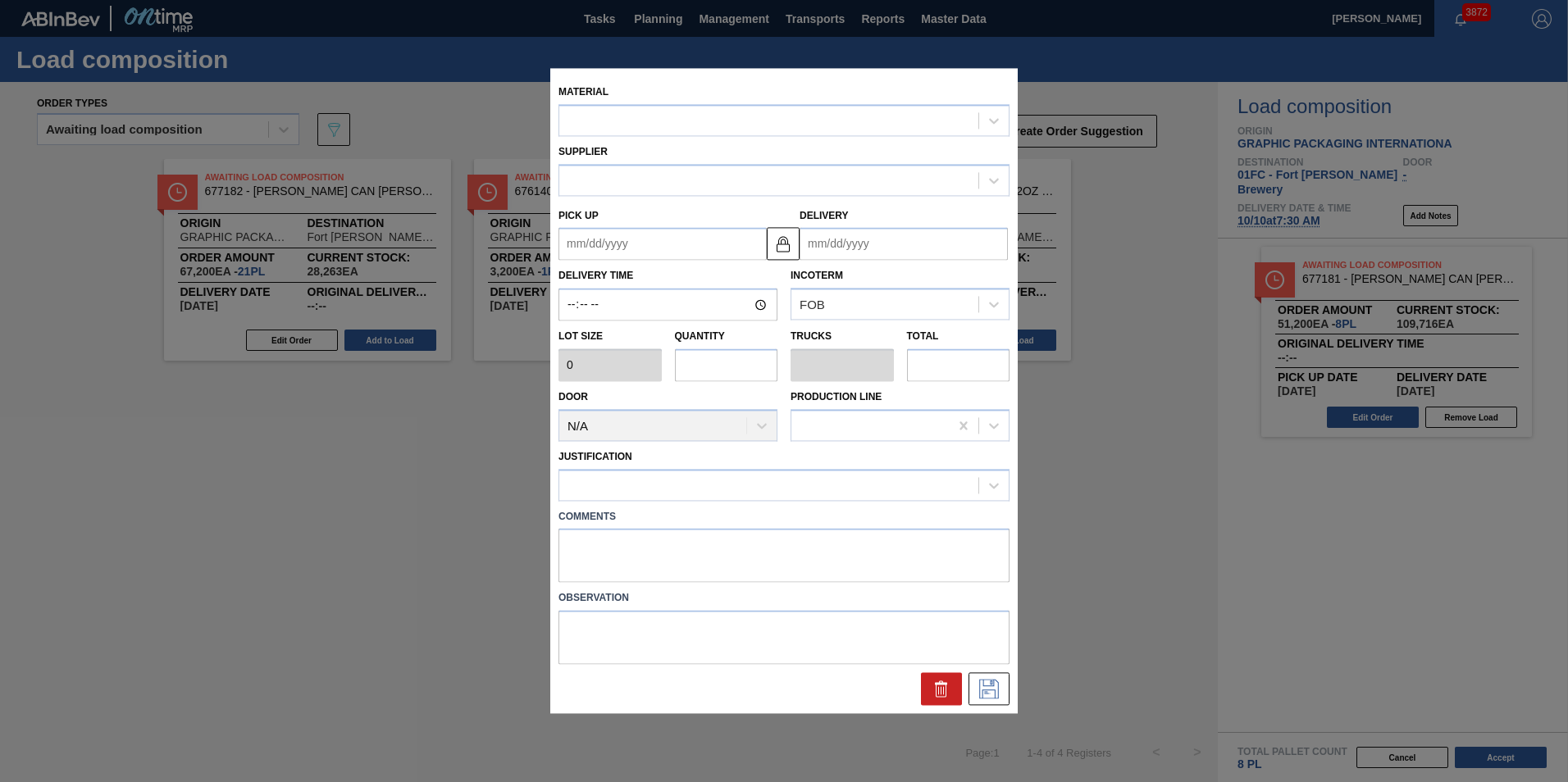
type input "3,200"
type input "19"
type input "0.731"
type input "60,800"
type up "[DATE]"
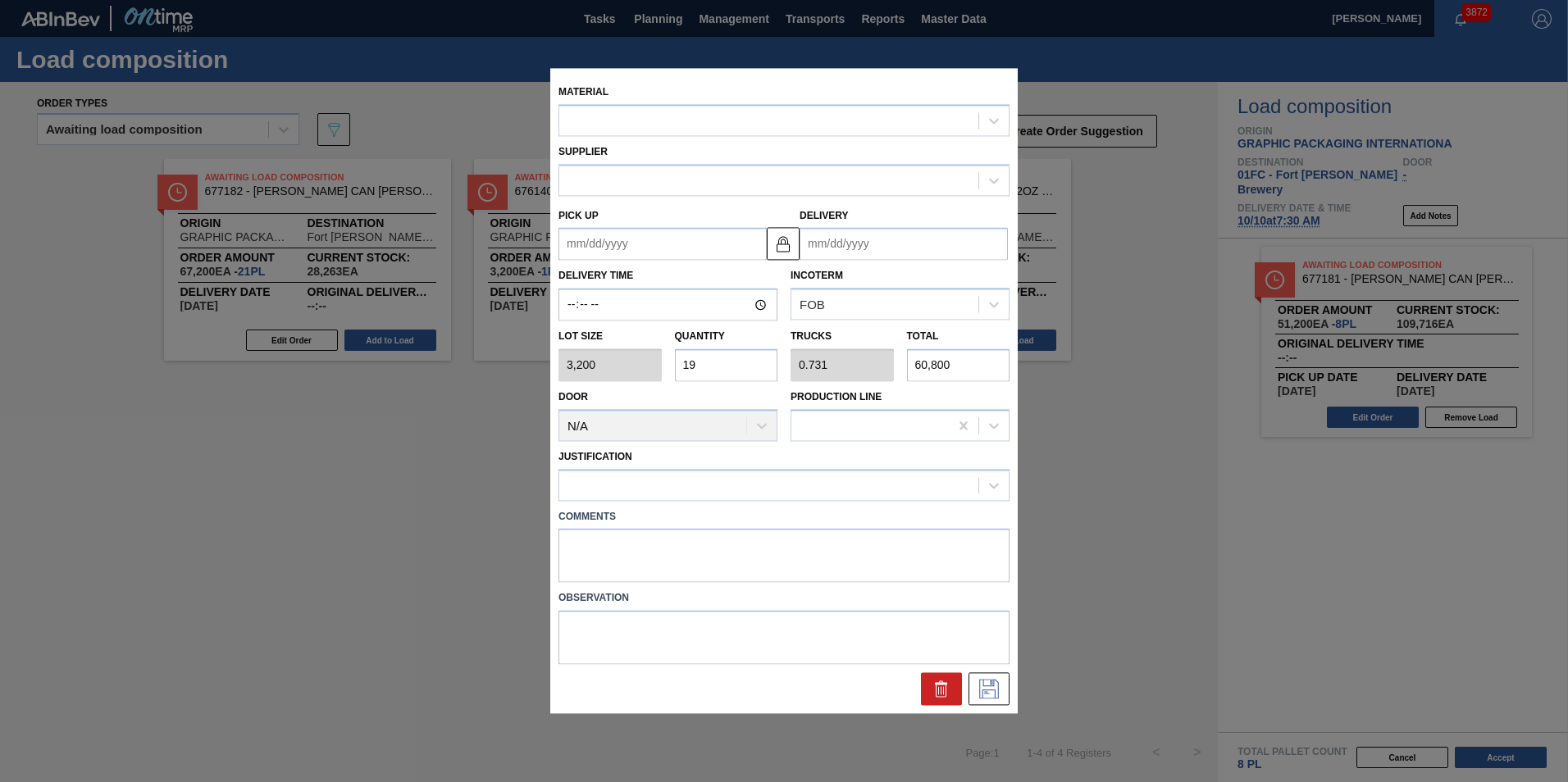
type input "[DATE]"
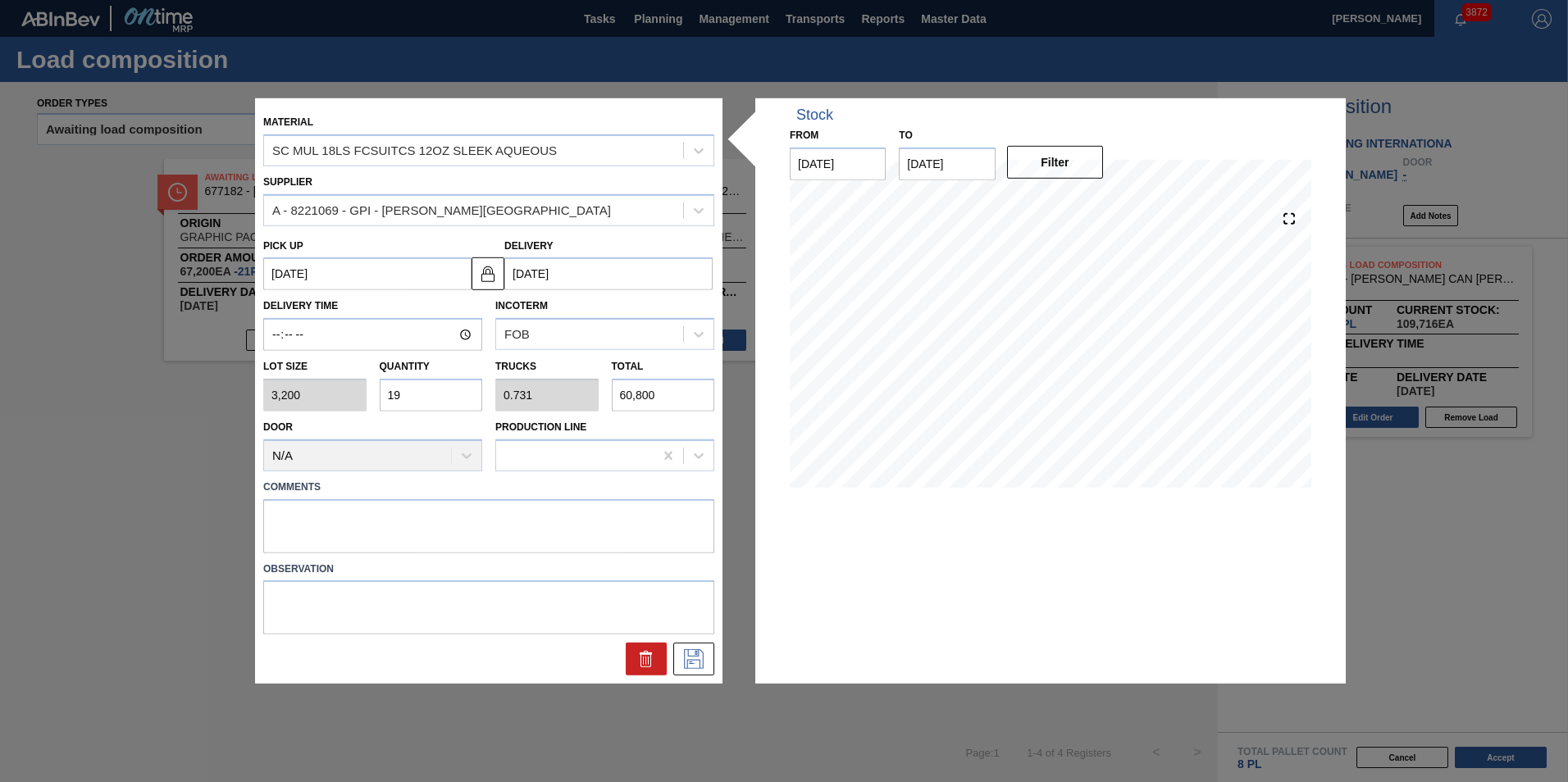
click at [406, 400] on input "19" at bounding box center [431, 394] width 103 height 33
type input "1"
type input "0.038"
type input "3,200"
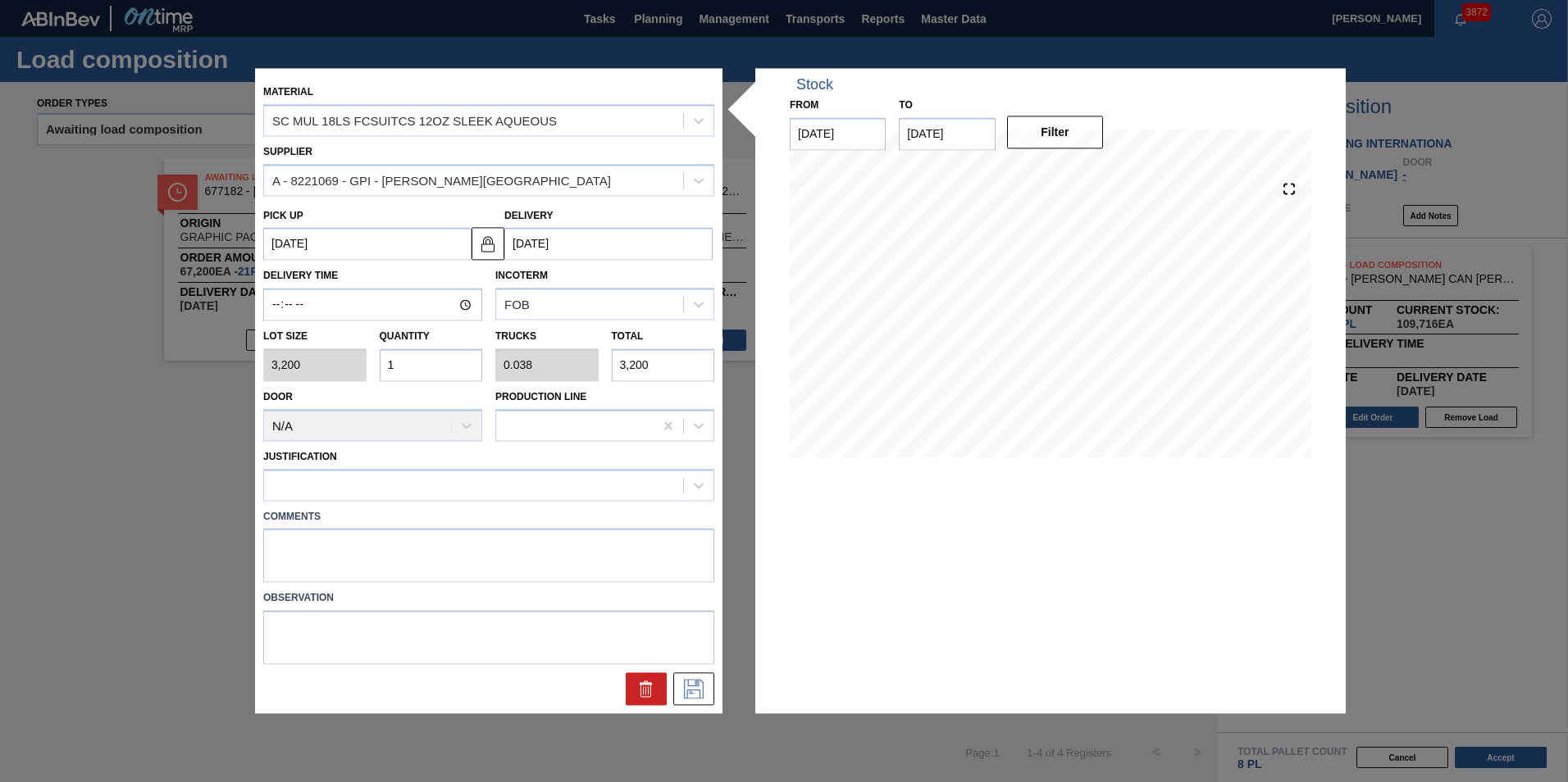
type input "16"
type input "0.615"
type input "51,200"
type input "16"
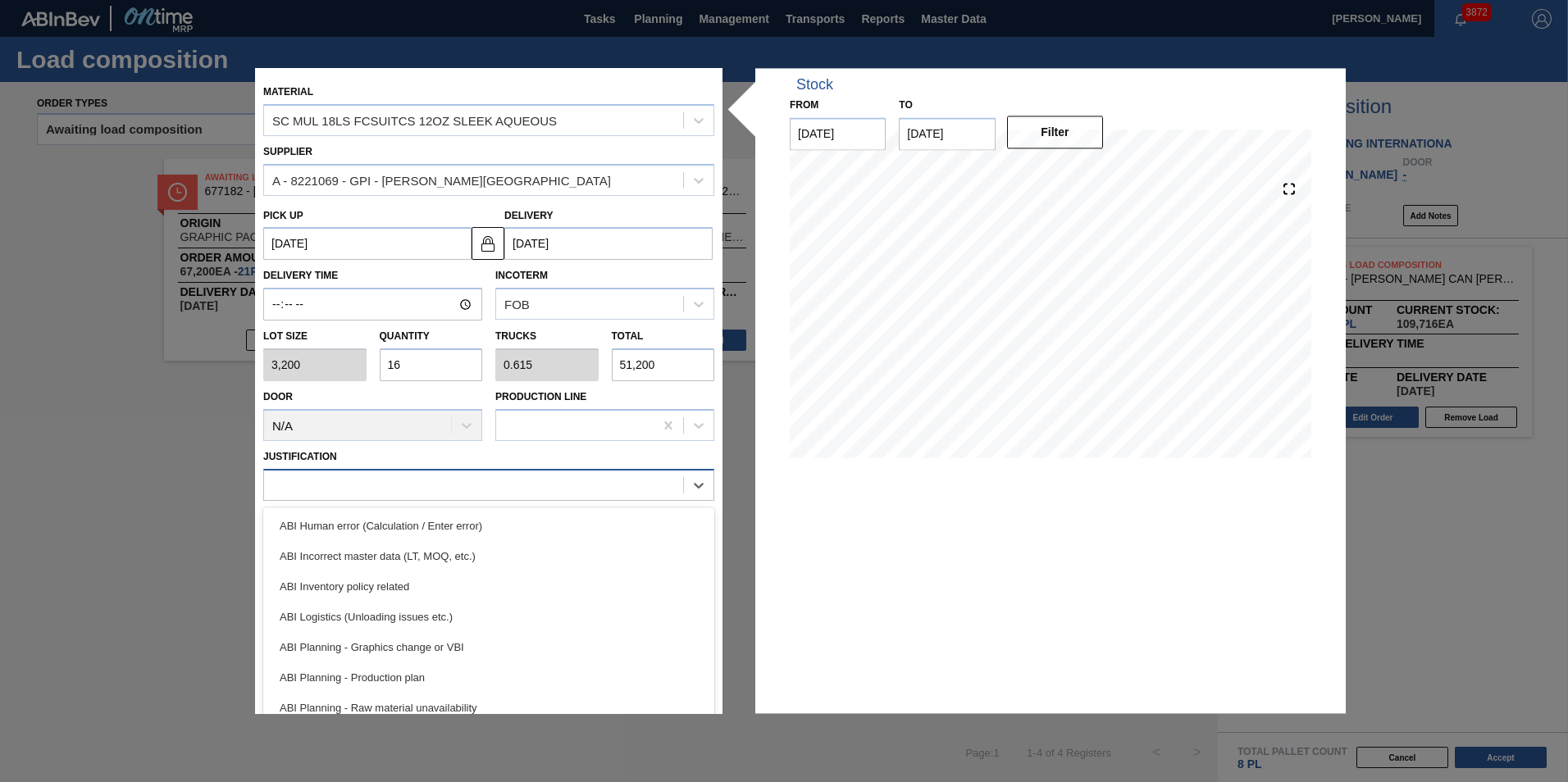
click at [407, 487] on div at bounding box center [473, 485] width 419 height 24
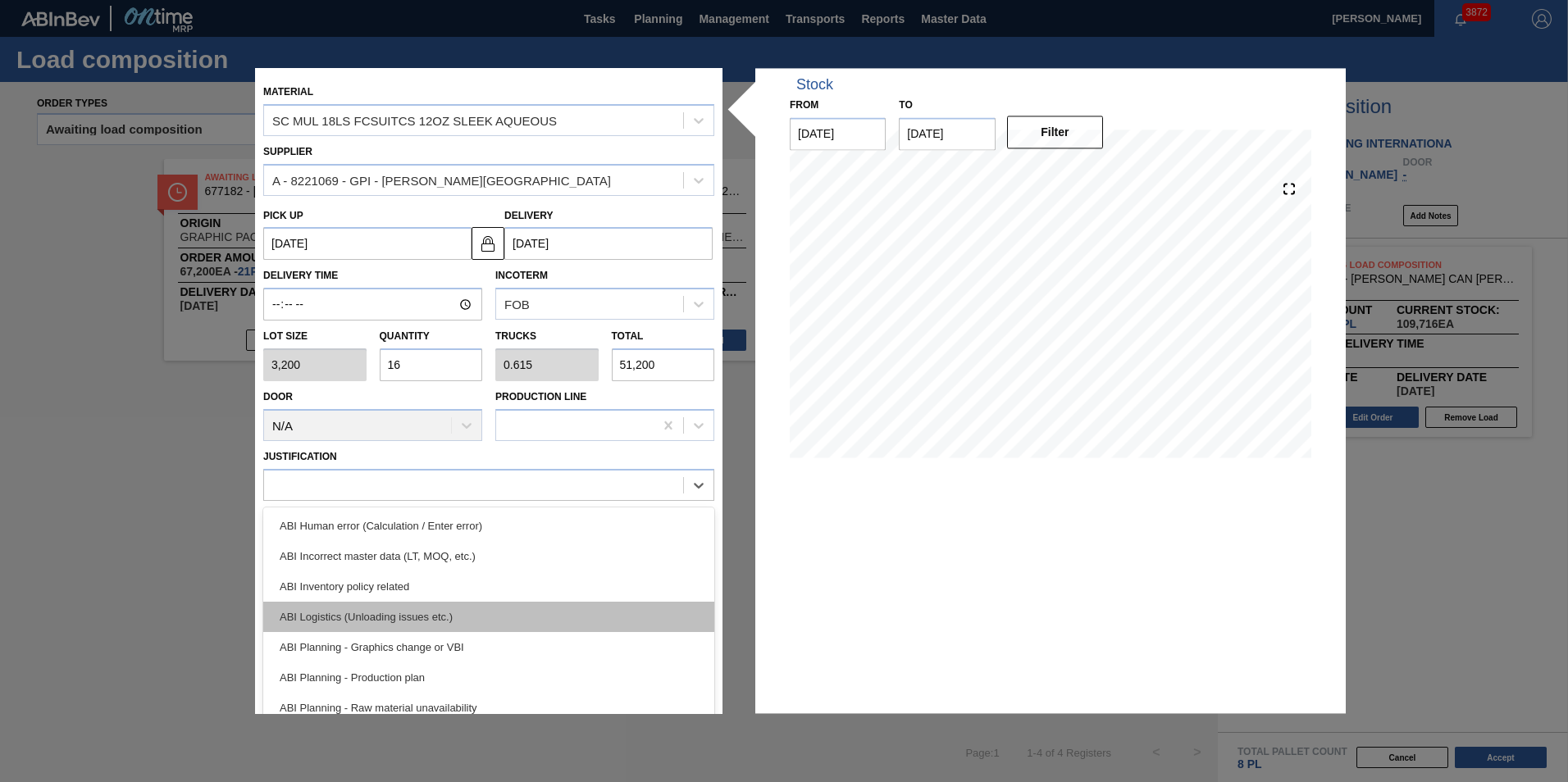
scroll to position [246, 0]
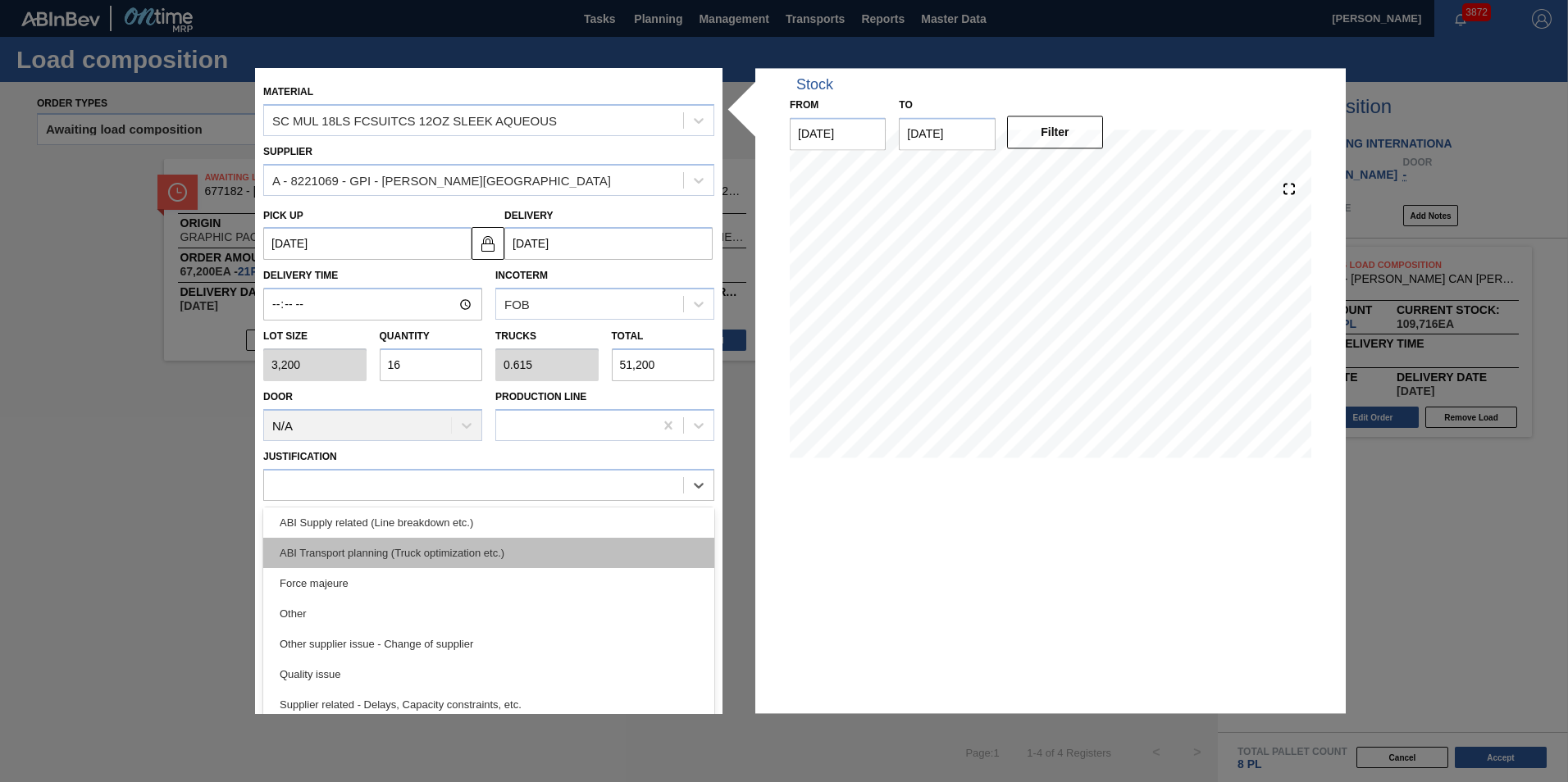
click at [431, 557] on div "ABI Transport planning (Truck optimization etc.)" at bounding box center [489, 553] width 451 height 30
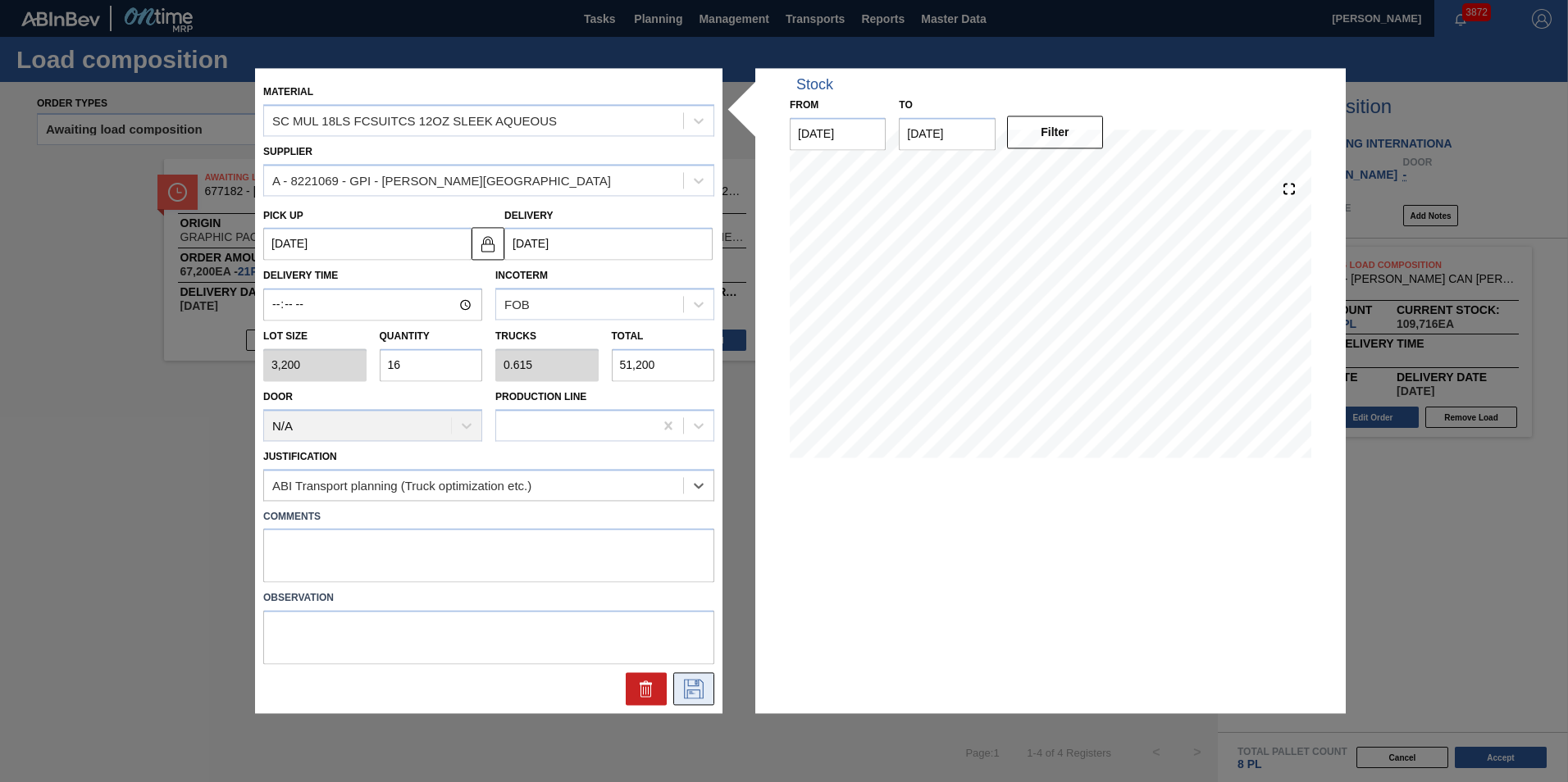
click at [678, 689] on button at bounding box center [694, 689] width 41 height 33
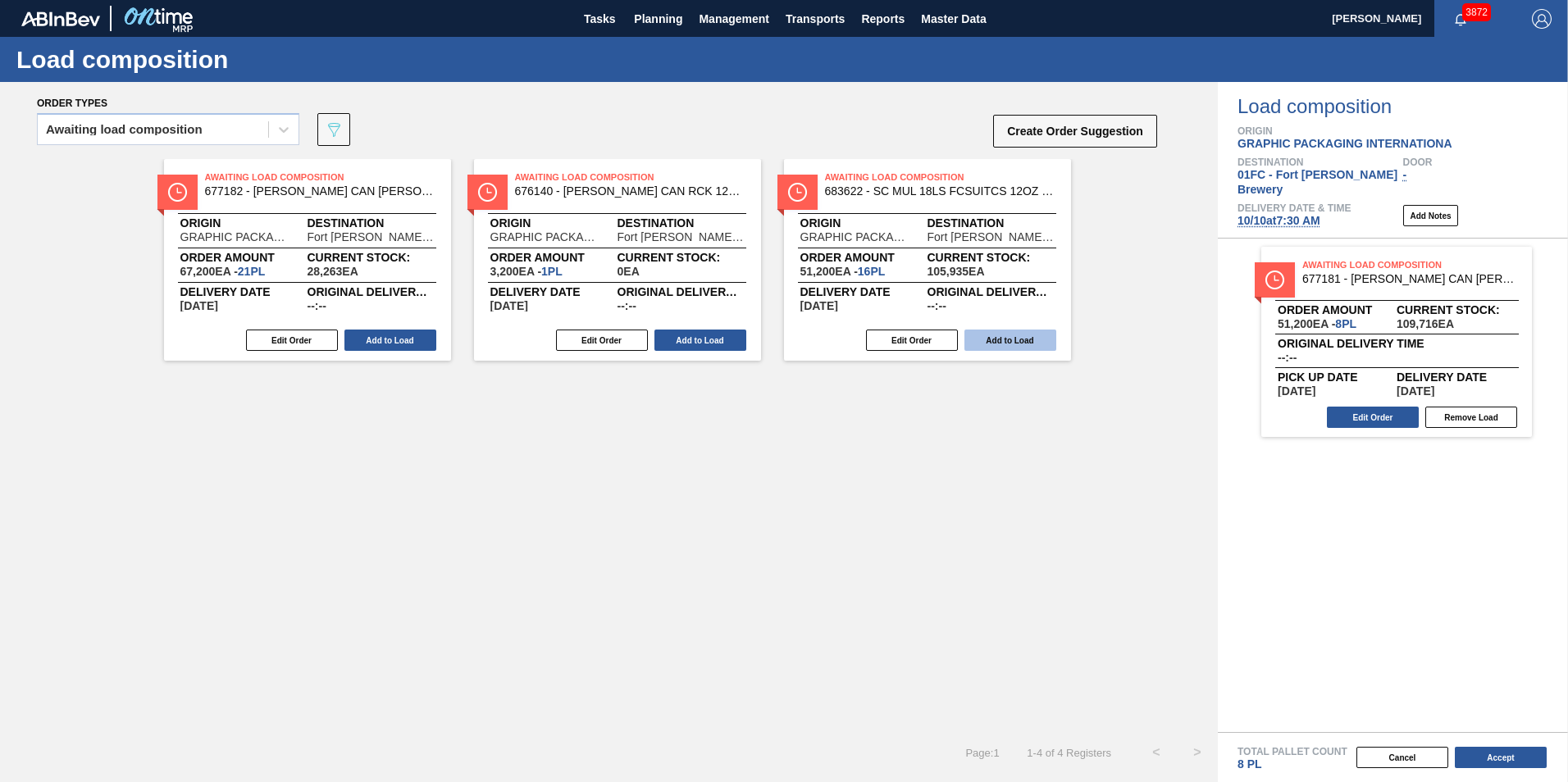
click at [980, 347] on button "Add to Load" at bounding box center [1010, 339] width 92 height 21
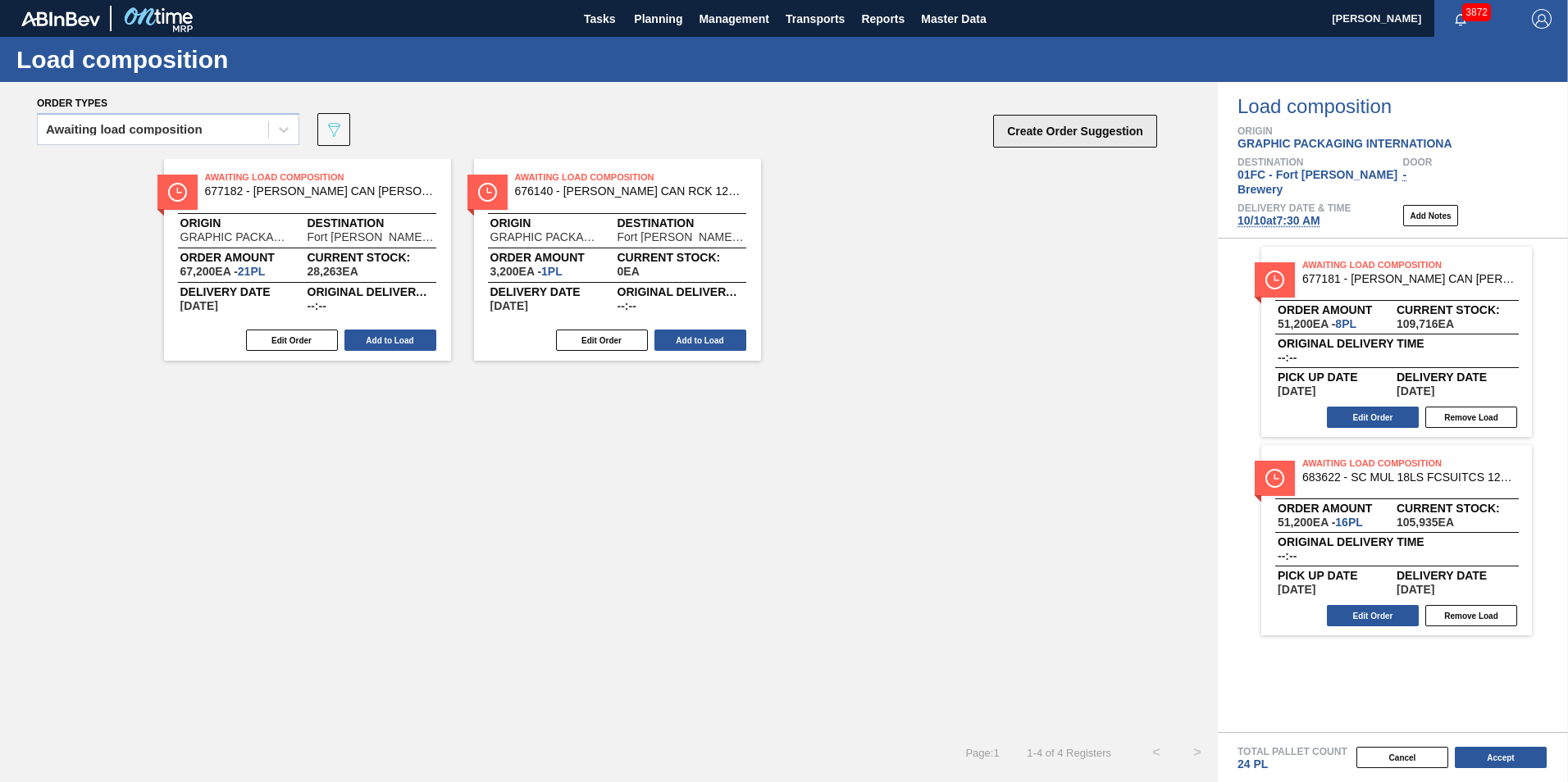
click at [1029, 121] on button "Create Order Suggestion" at bounding box center [1075, 131] width 164 height 33
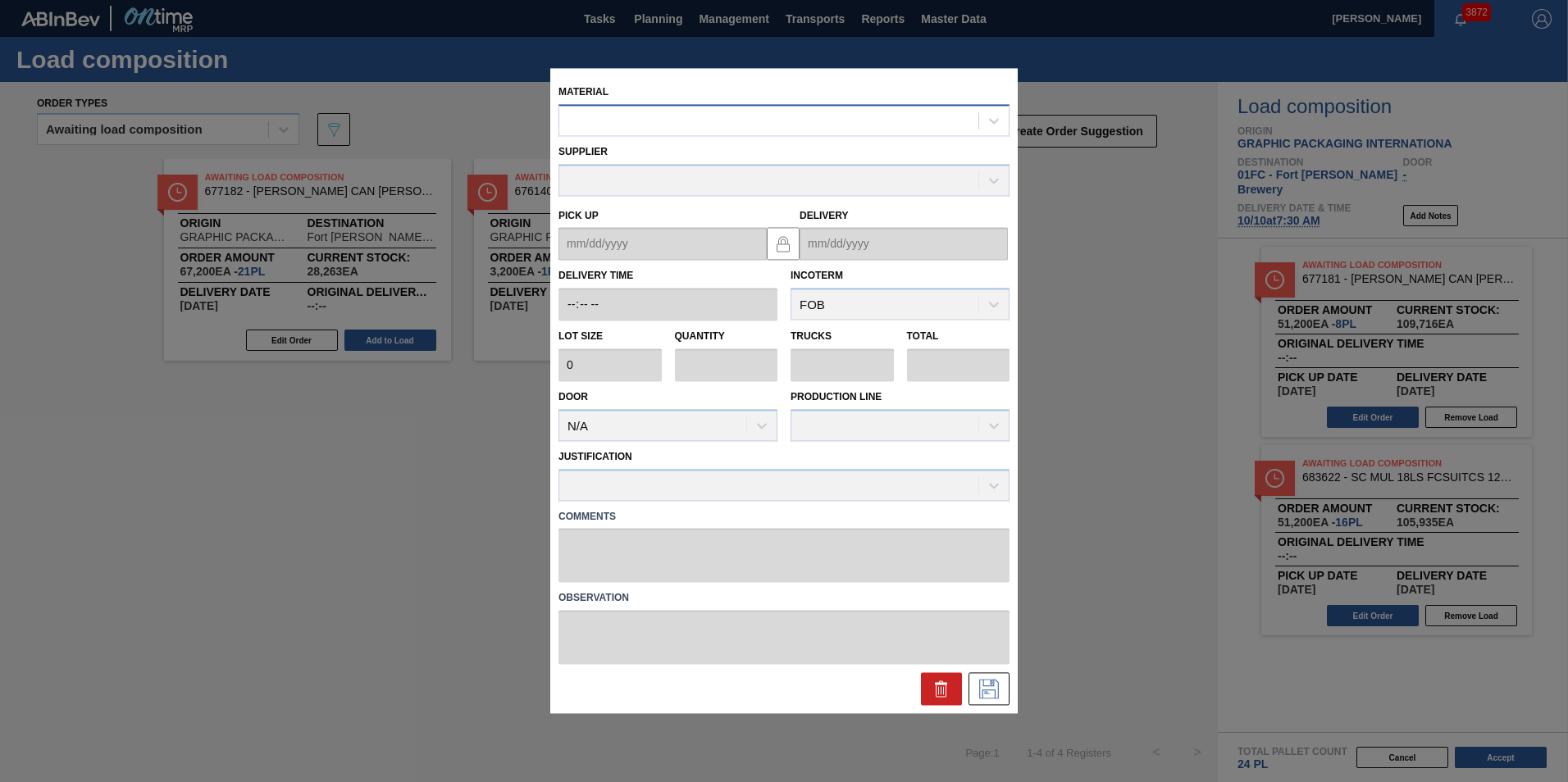
click at [743, 127] on div at bounding box center [769, 121] width 419 height 24
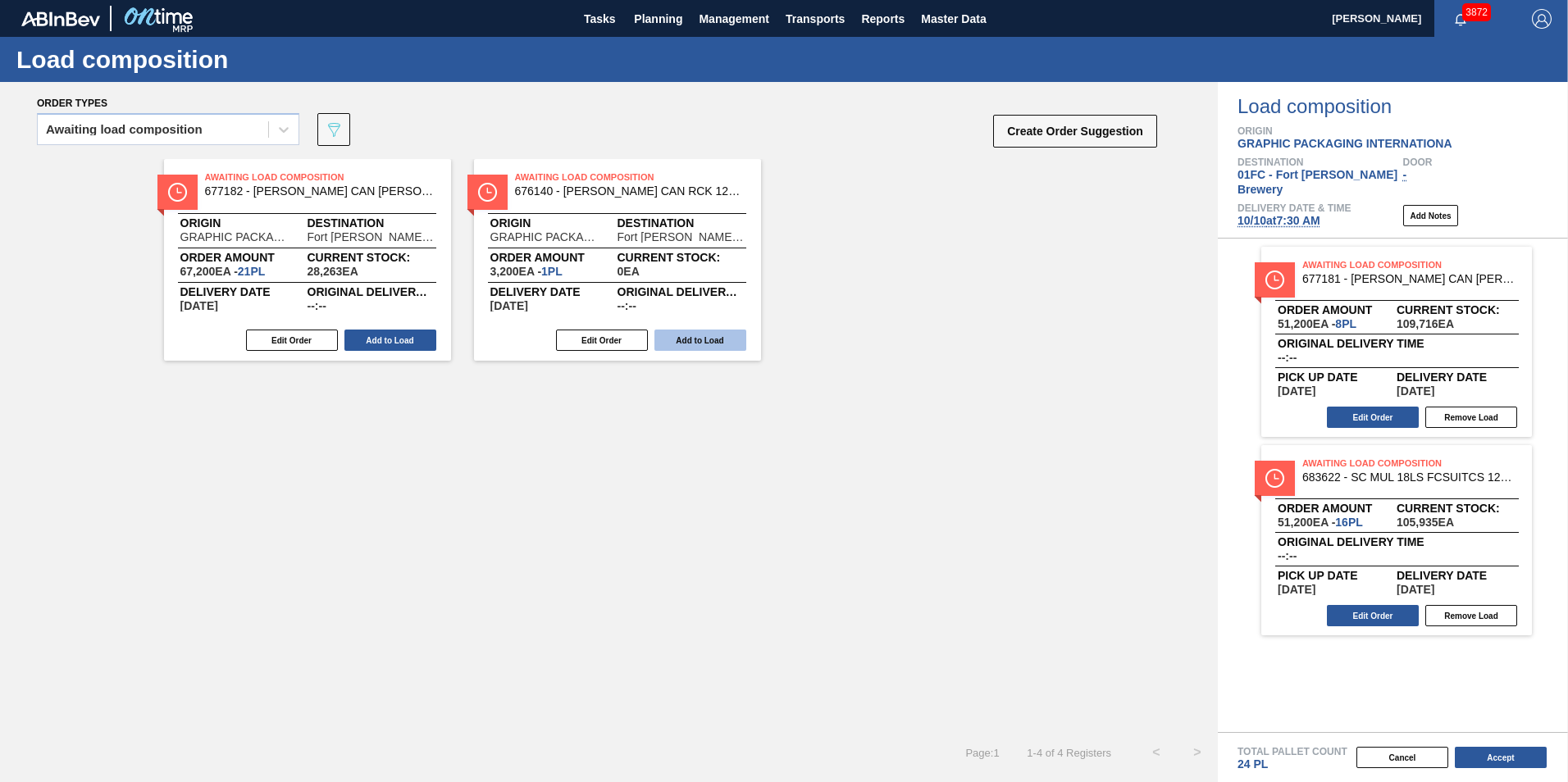
click at [702, 345] on button "Add to Load" at bounding box center [700, 339] width 92 height 21
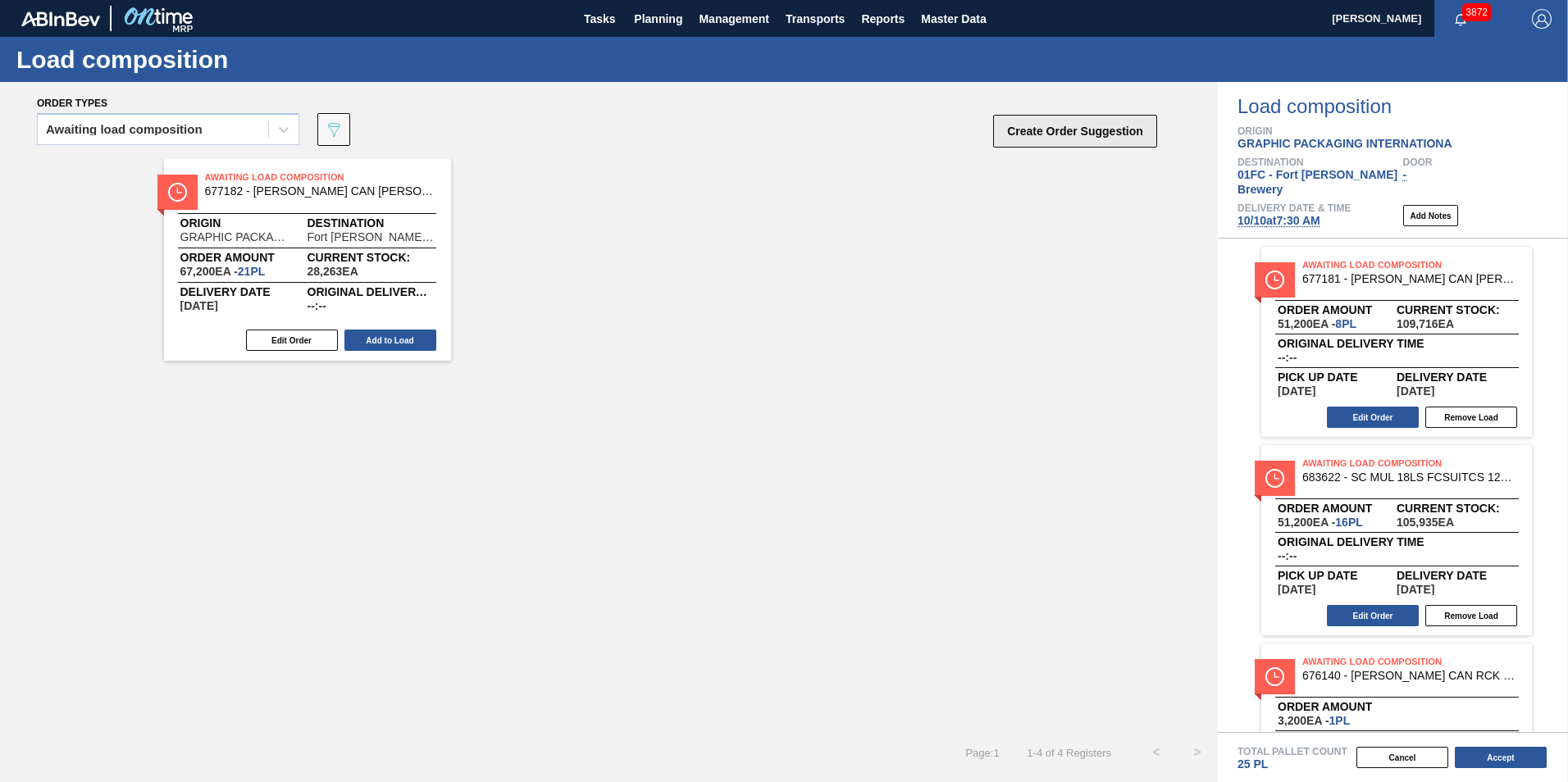
click at [1029, 141] on button "Create Order Suggestion" at bounding box center [1075, 131] width 164 height 33
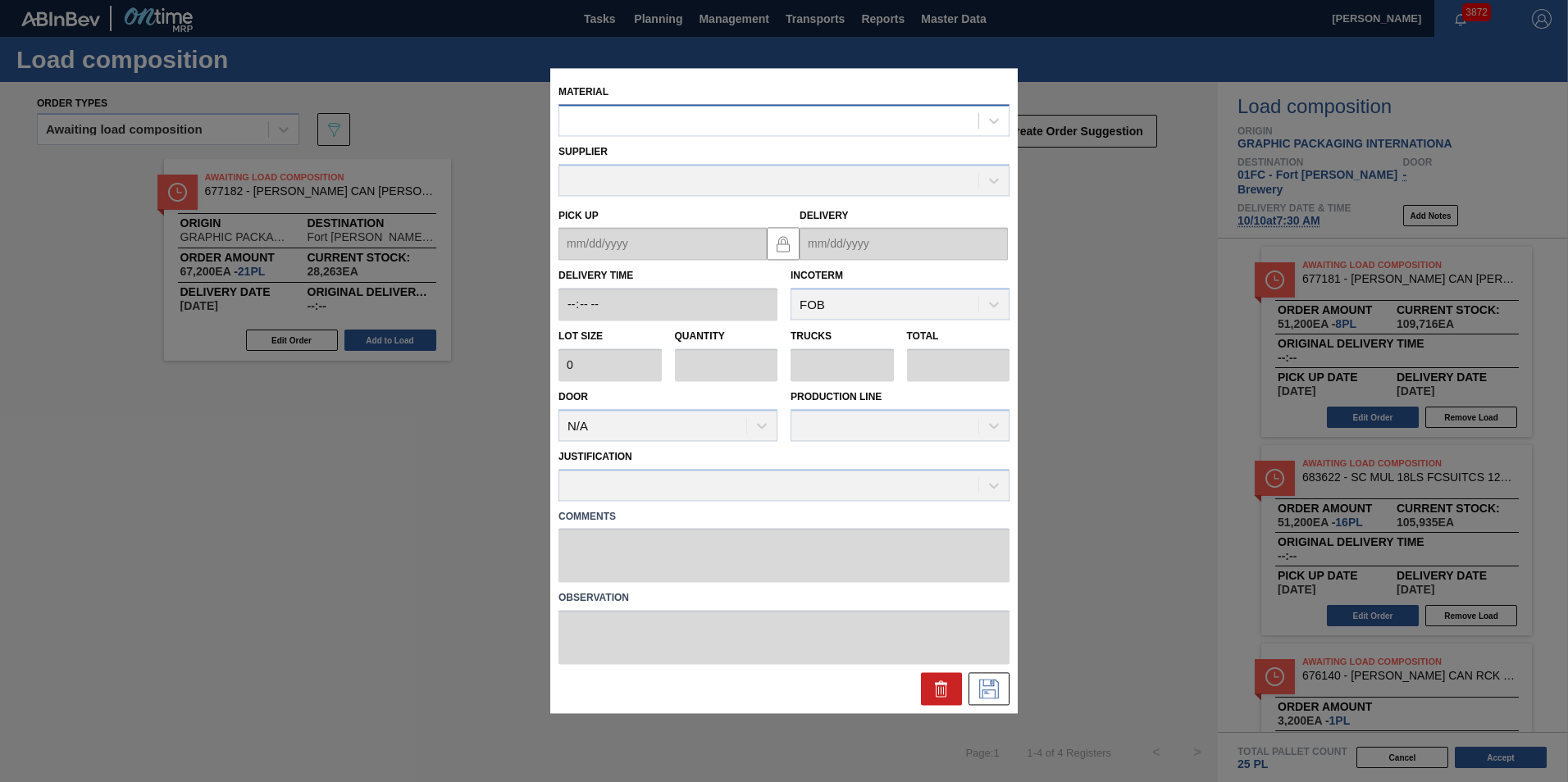
click at [881, 109] on div at bounding box center [769, 121] width 419 height 24
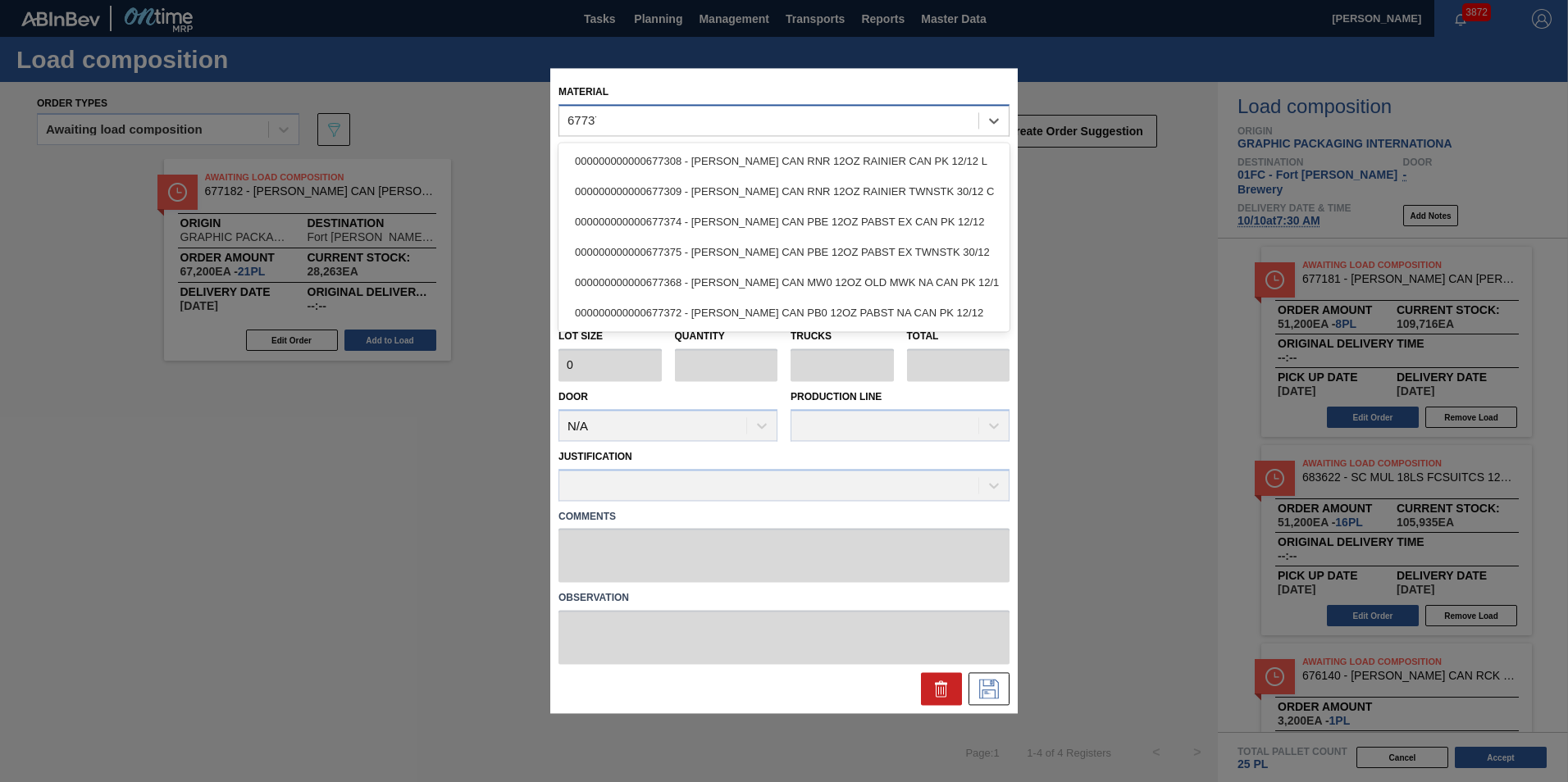
type input "677375"
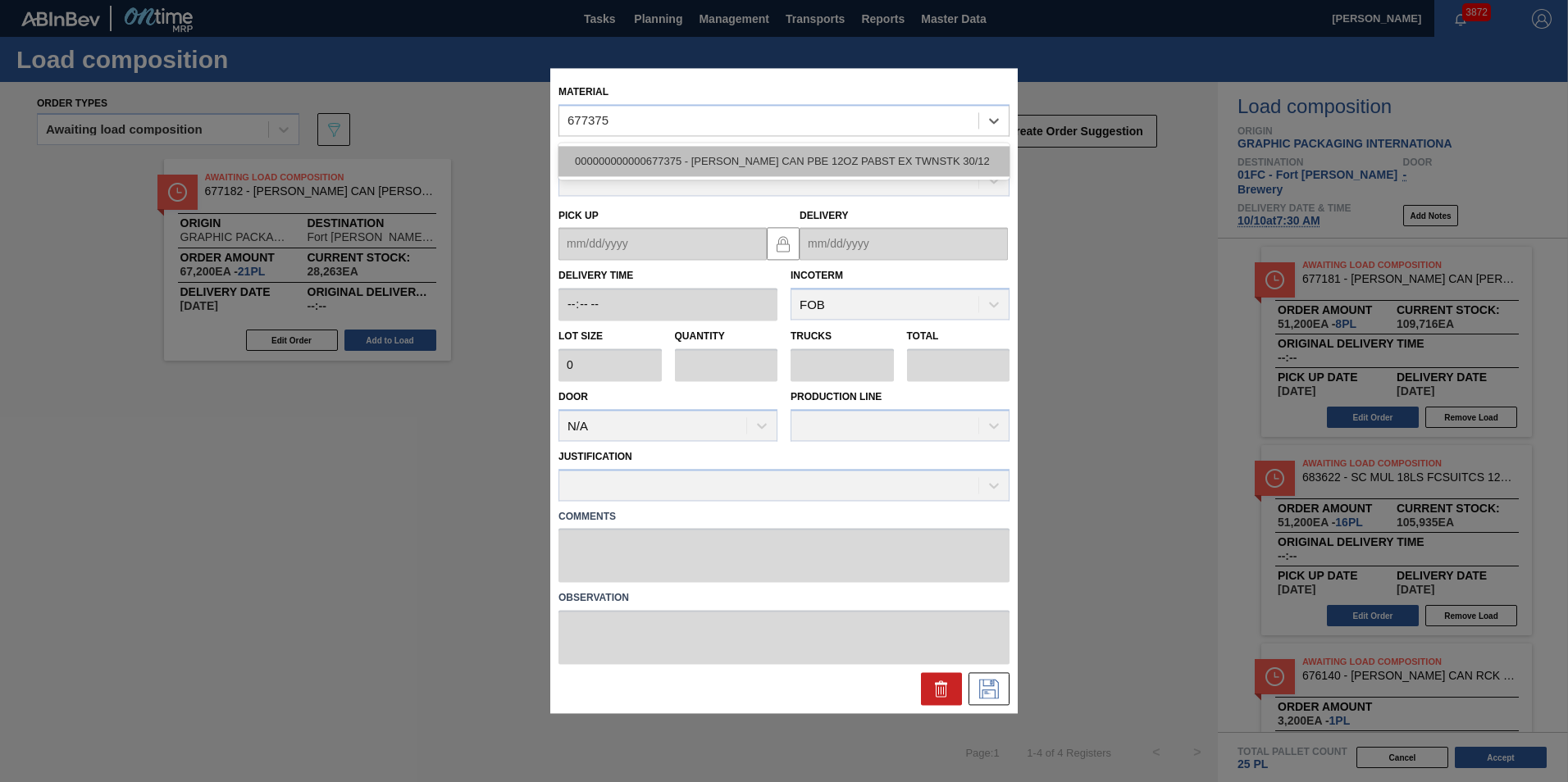
click at [841, 167] on div "000000000000677375 - CARR CAN PBE 12OZ PABST EX TWNSTK 30/12" at bounding box center [784, 161] width 451 height 30
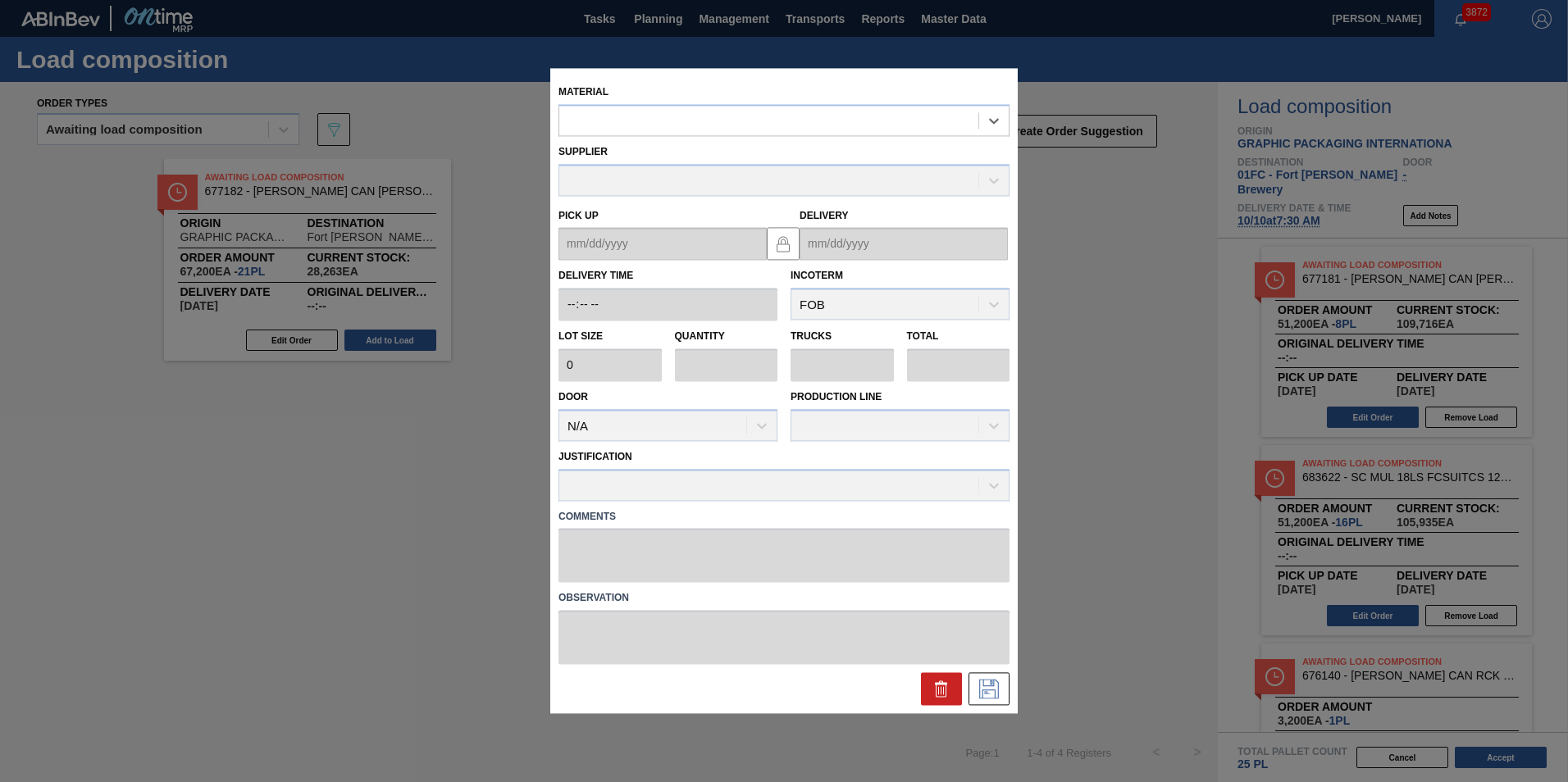
type input "3,200"
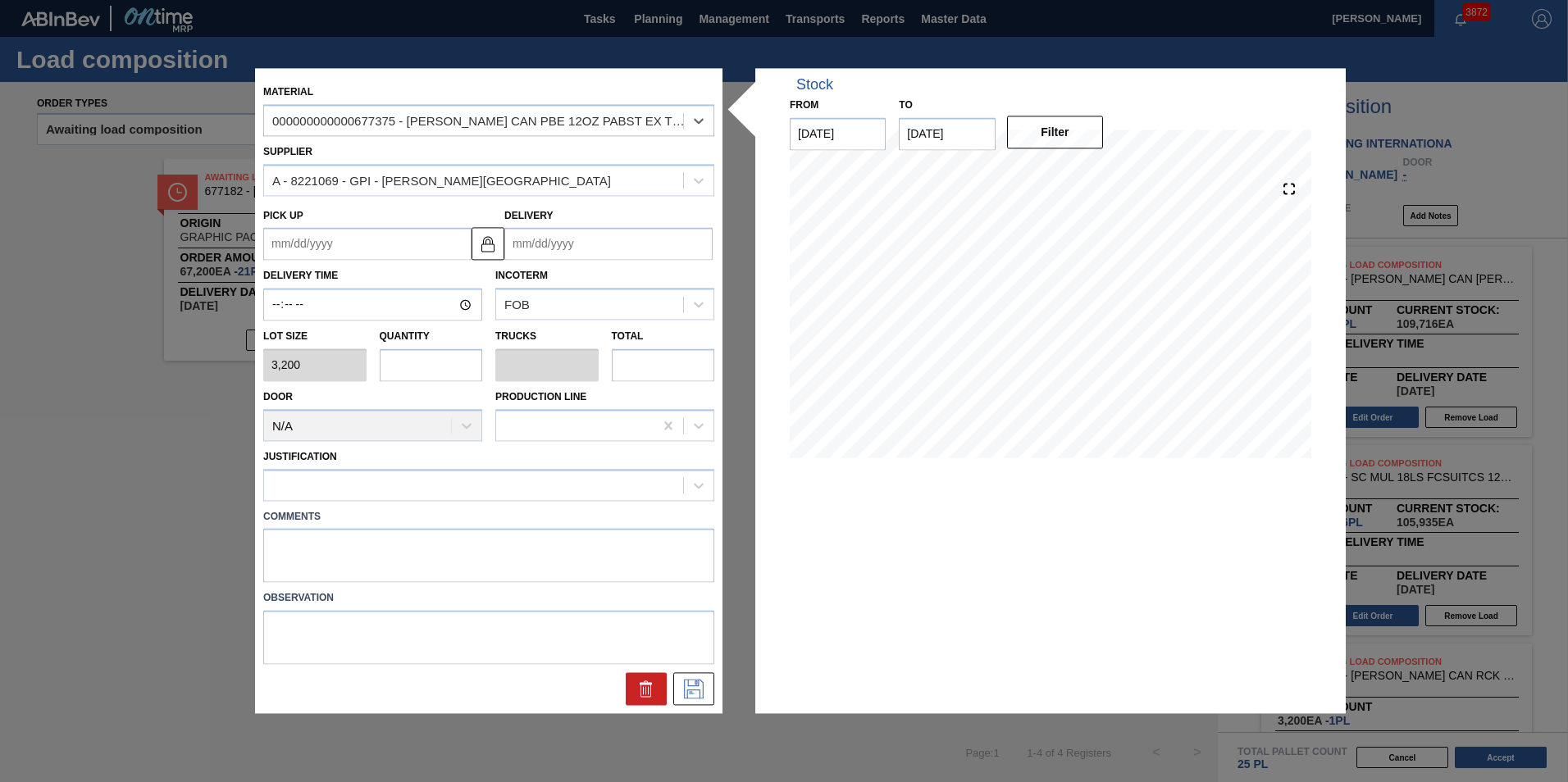
click at [554, 254] on input "Delivery" at bounding box center [608, 244] width 208 height 33
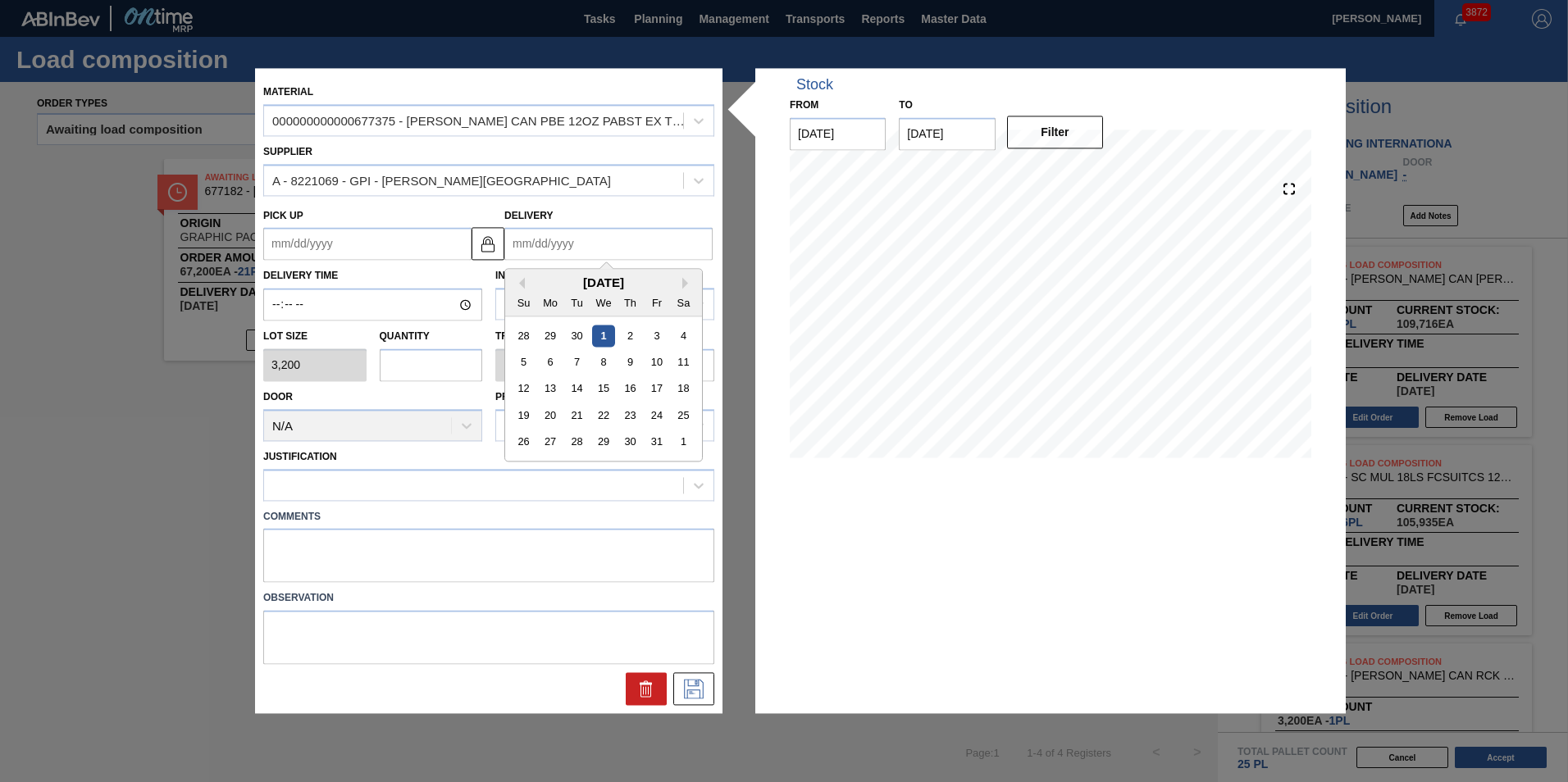
type input "1"
type up "12/29/2024"
type input "10"
type up "09/28/2025"
type input "10/10"
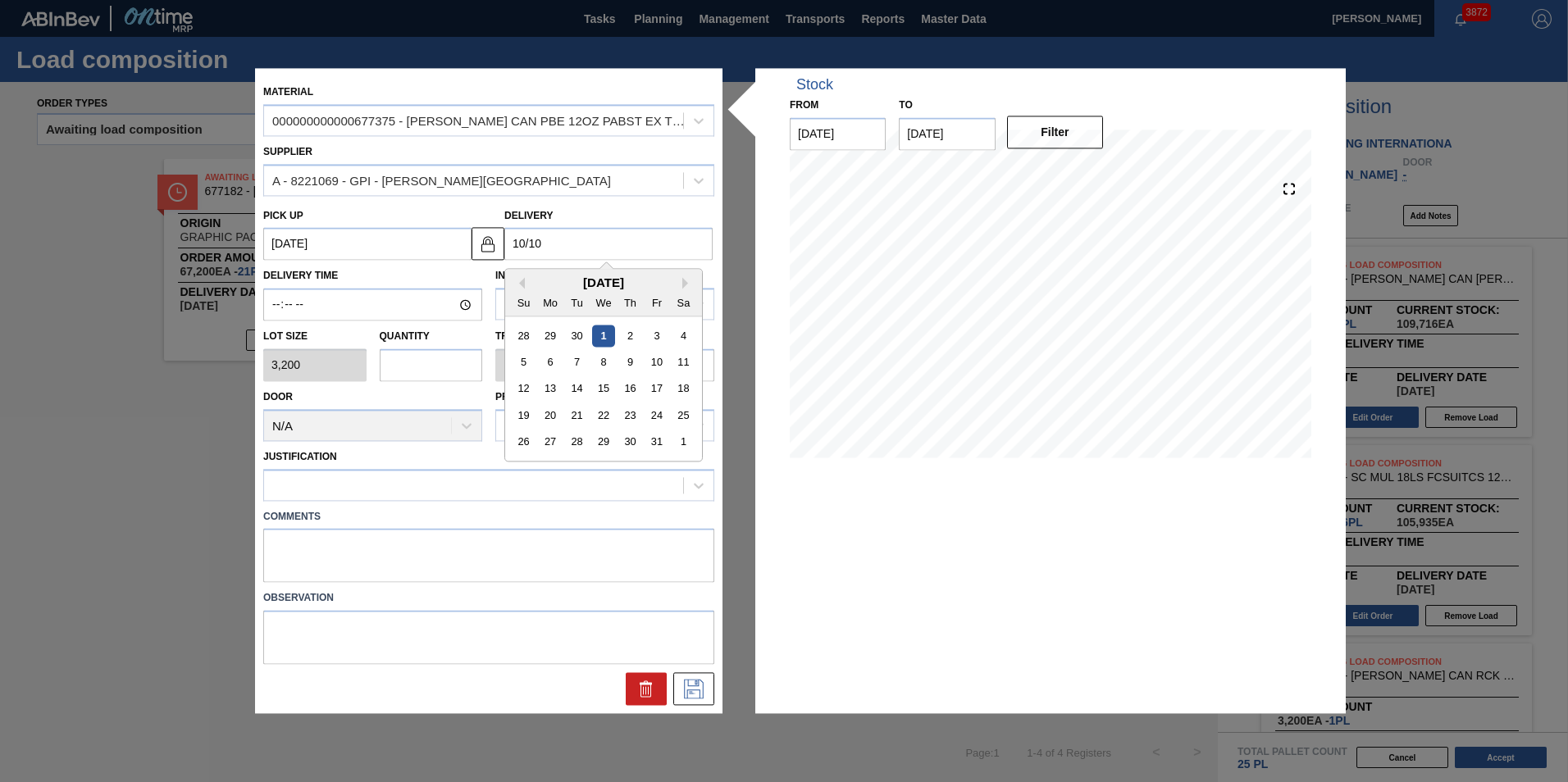
type up "[DATE]"
click at [656, 362] on div "10" at bounding box center [656, 362] width 22 height 22
type input "[DATE]"
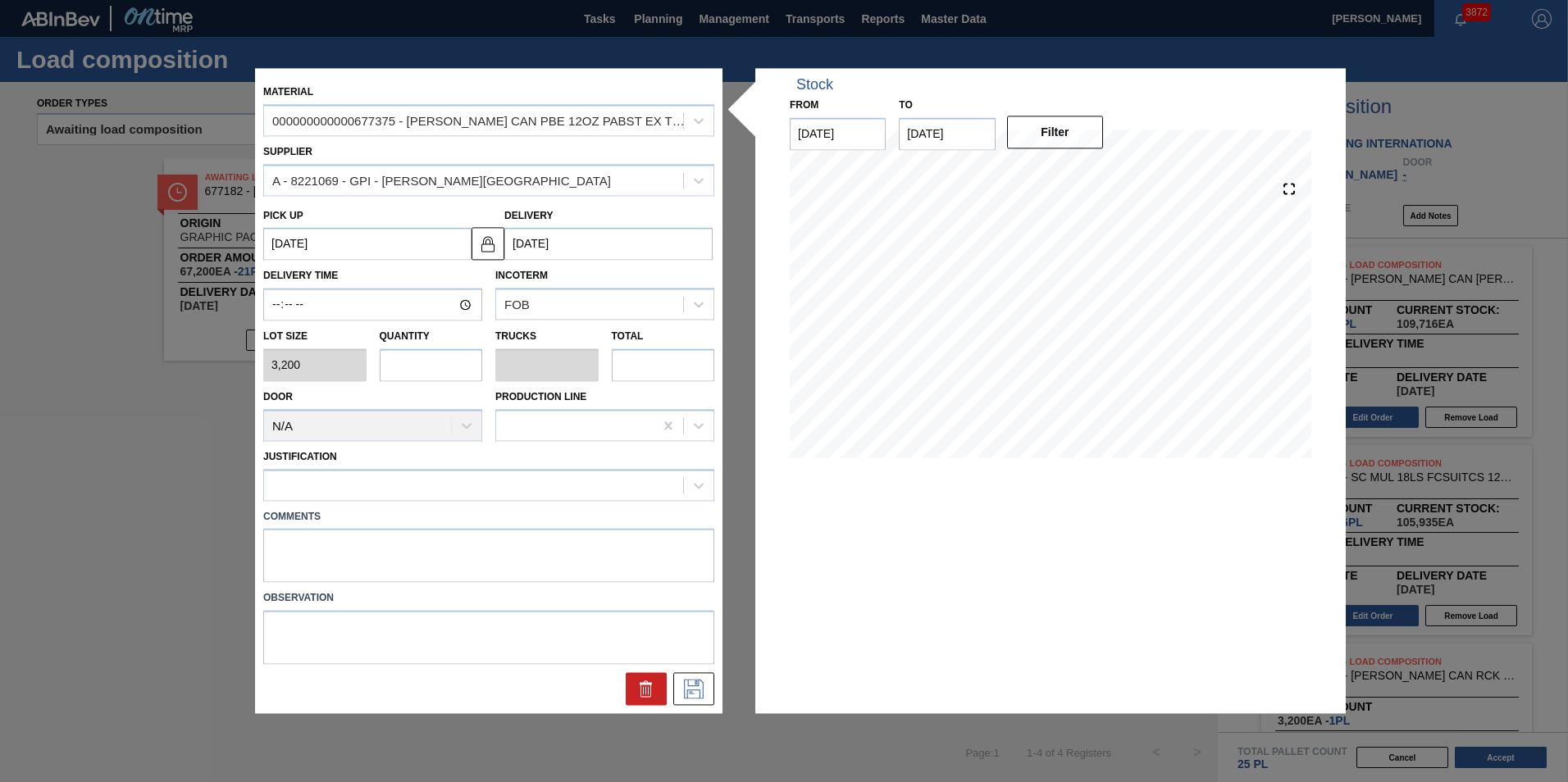
click at [562, 235] on input "[DATE]" at bounding box center [608, 244] width 208 height 33
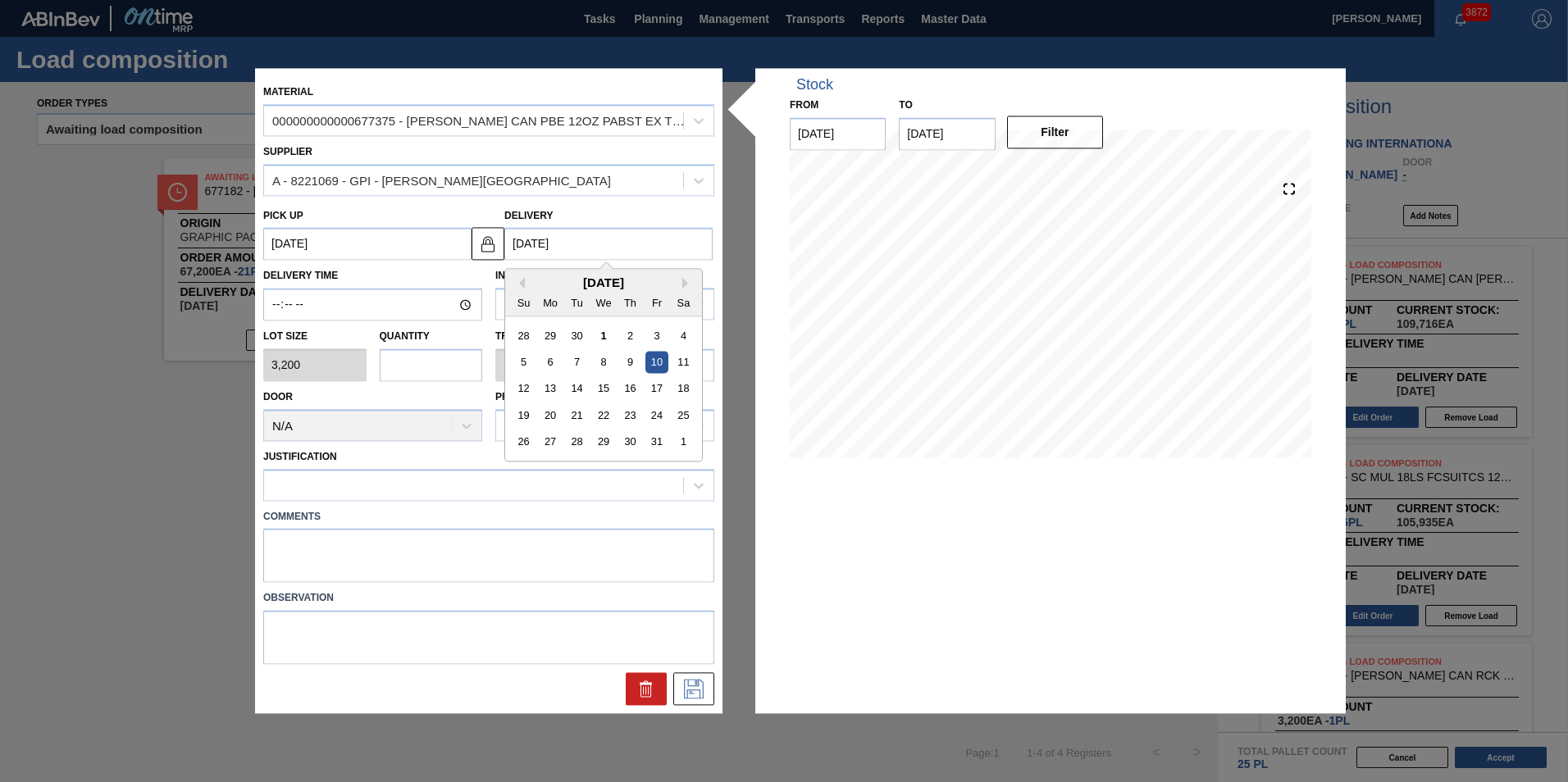
click at [649, 362] on div "10" at bounding box center [656, 362] width 22 height 22
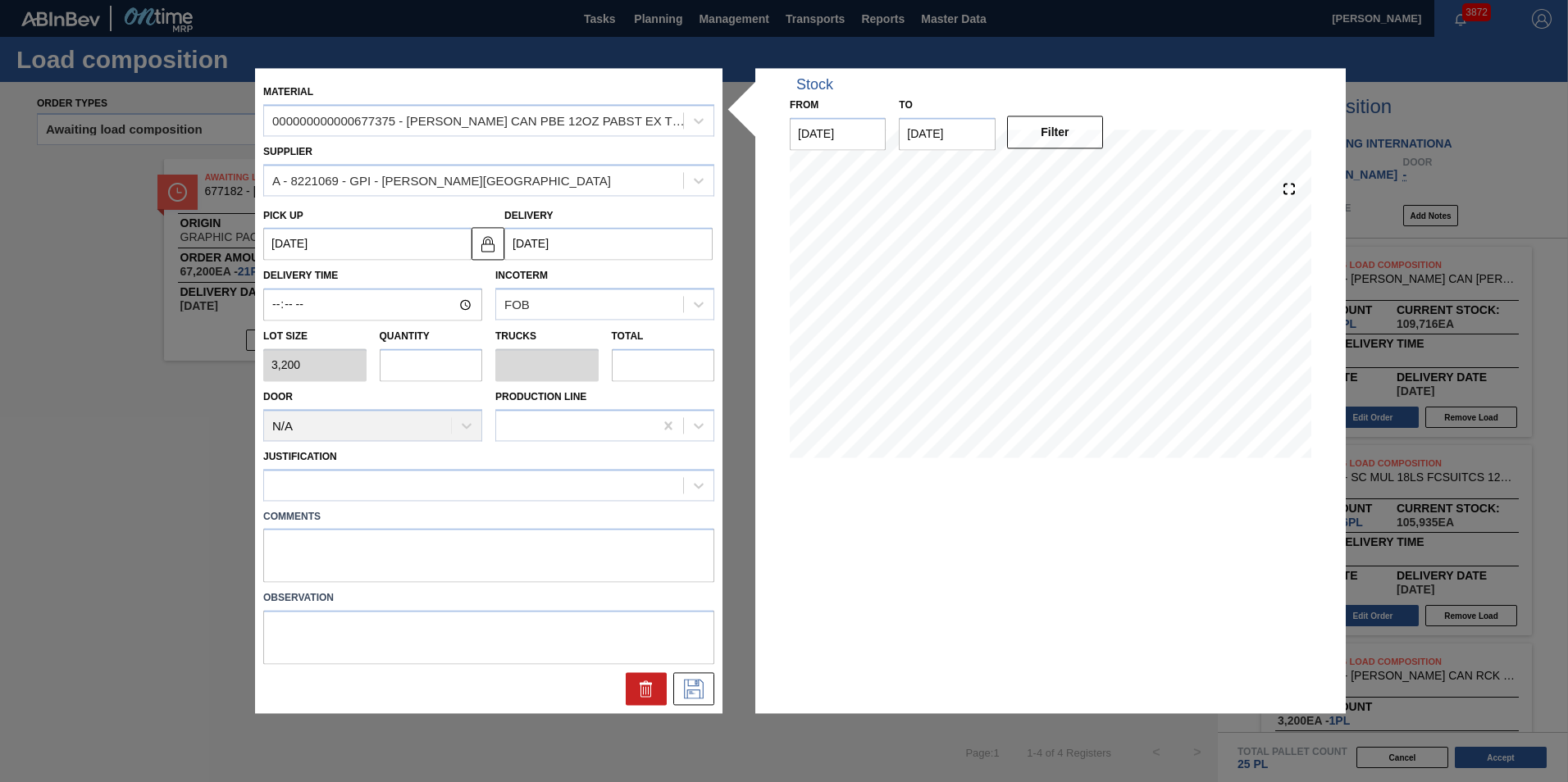
click at [402, 377] on input "text" at bounding box center [431, 364] width 103 height 33
type input "1"
type input "0.038"
type input "3,200"
type input "1"
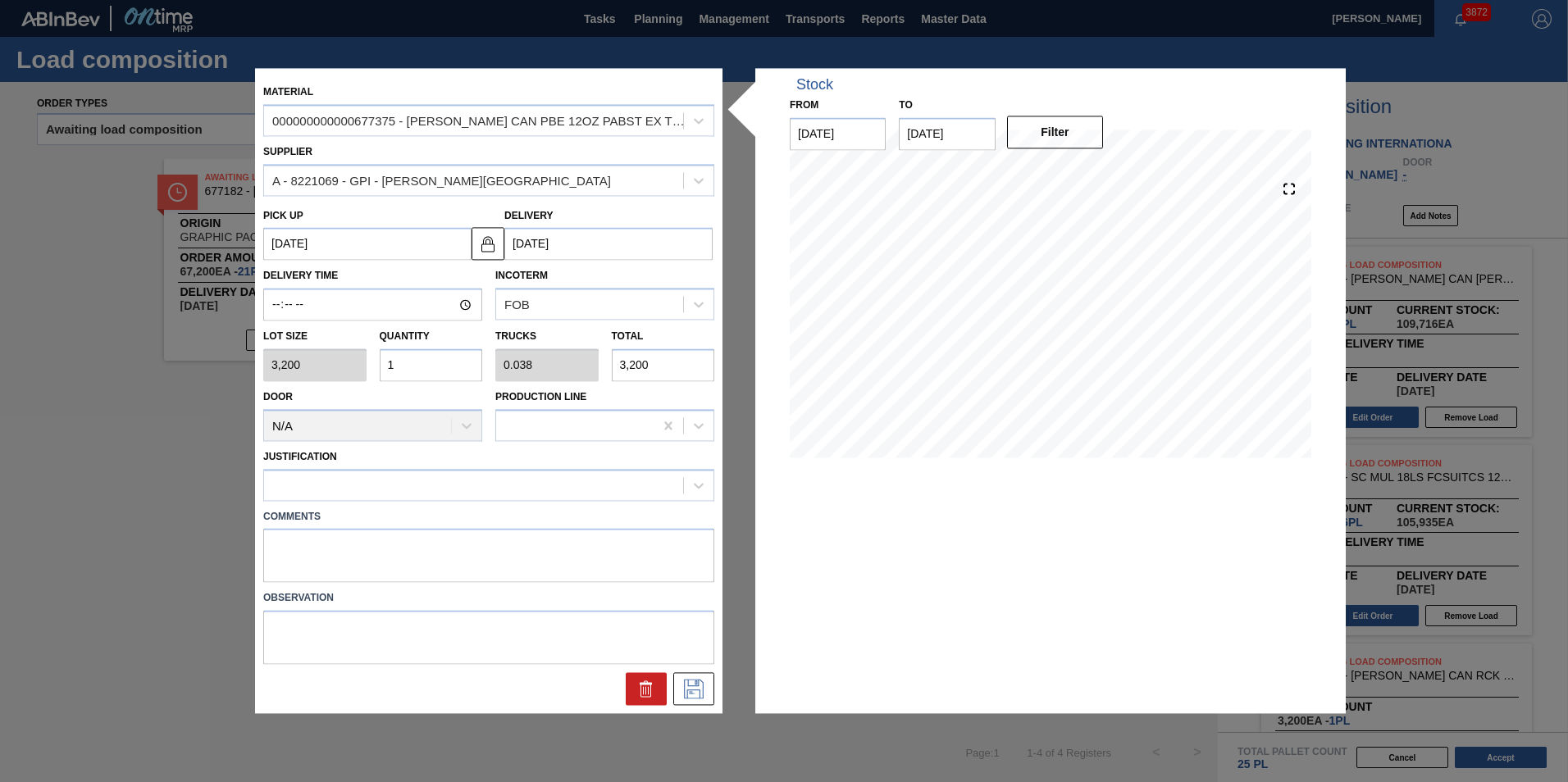
click at [411, 502] on div "Comments" at bounding box center [488, 541] width 464 height 82
click at [412, 489] on div at bounding box center [473, 485] width 419 height 24
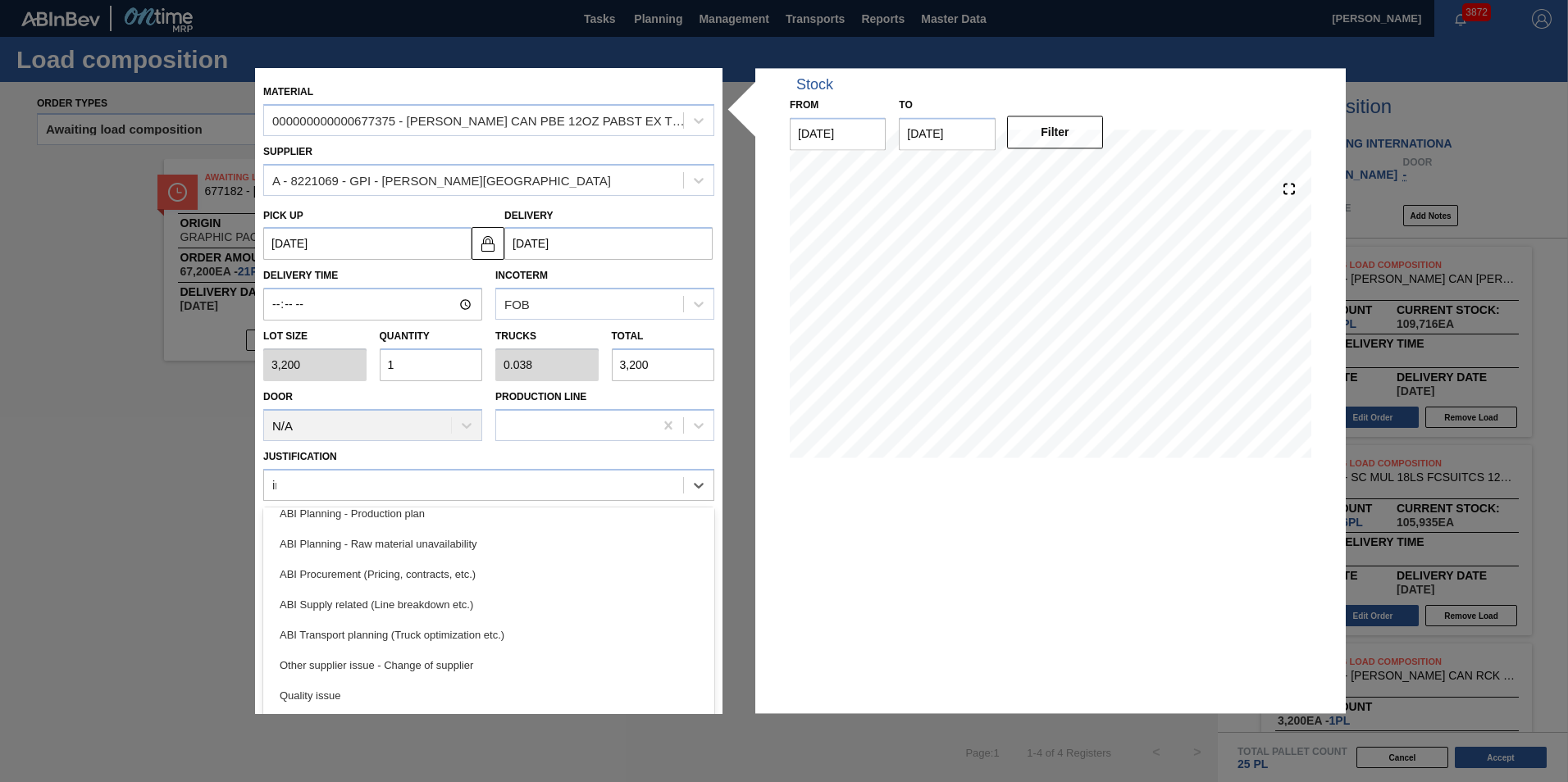
scroll to position [64, 0]
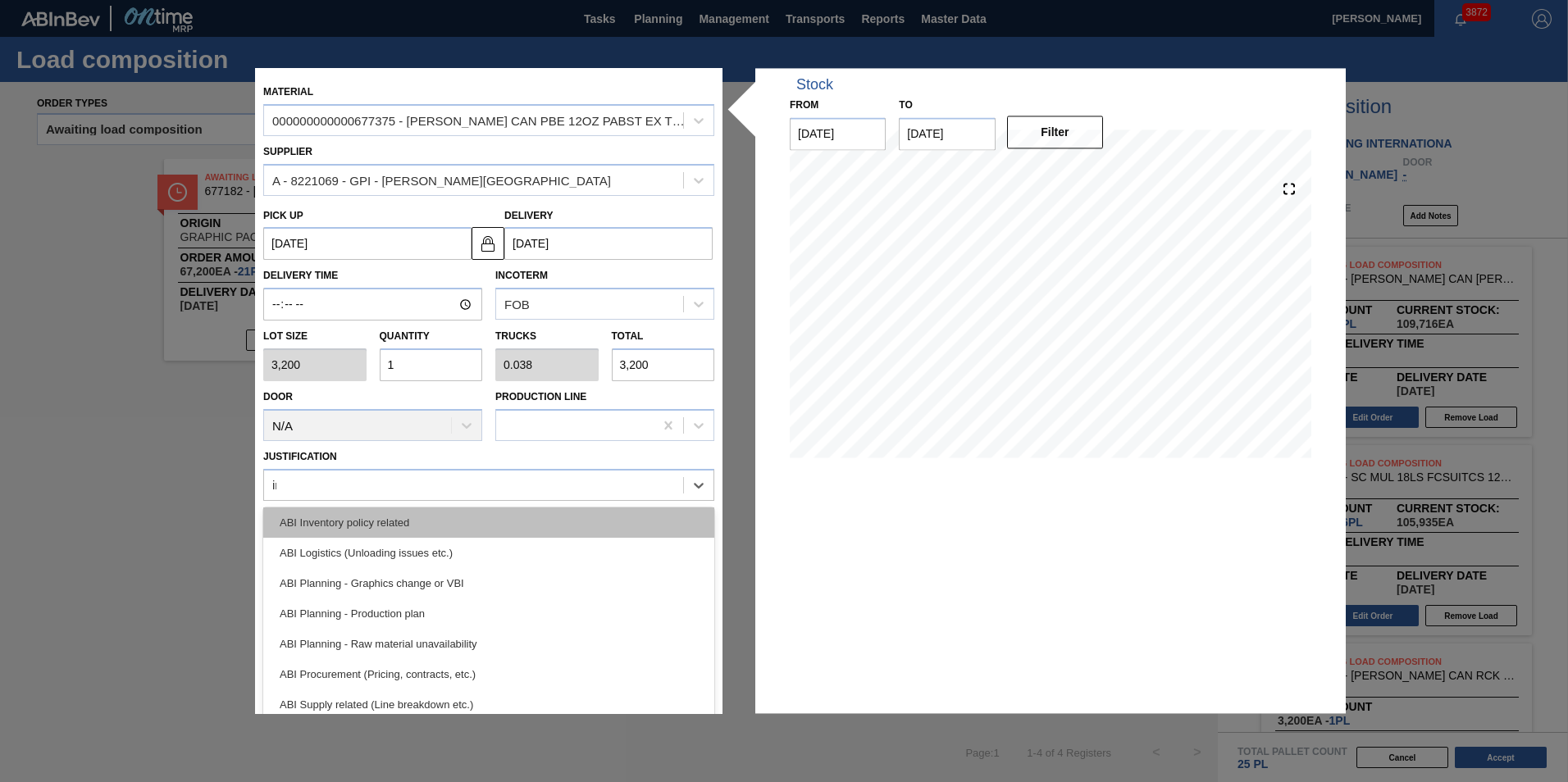
type input "inv"
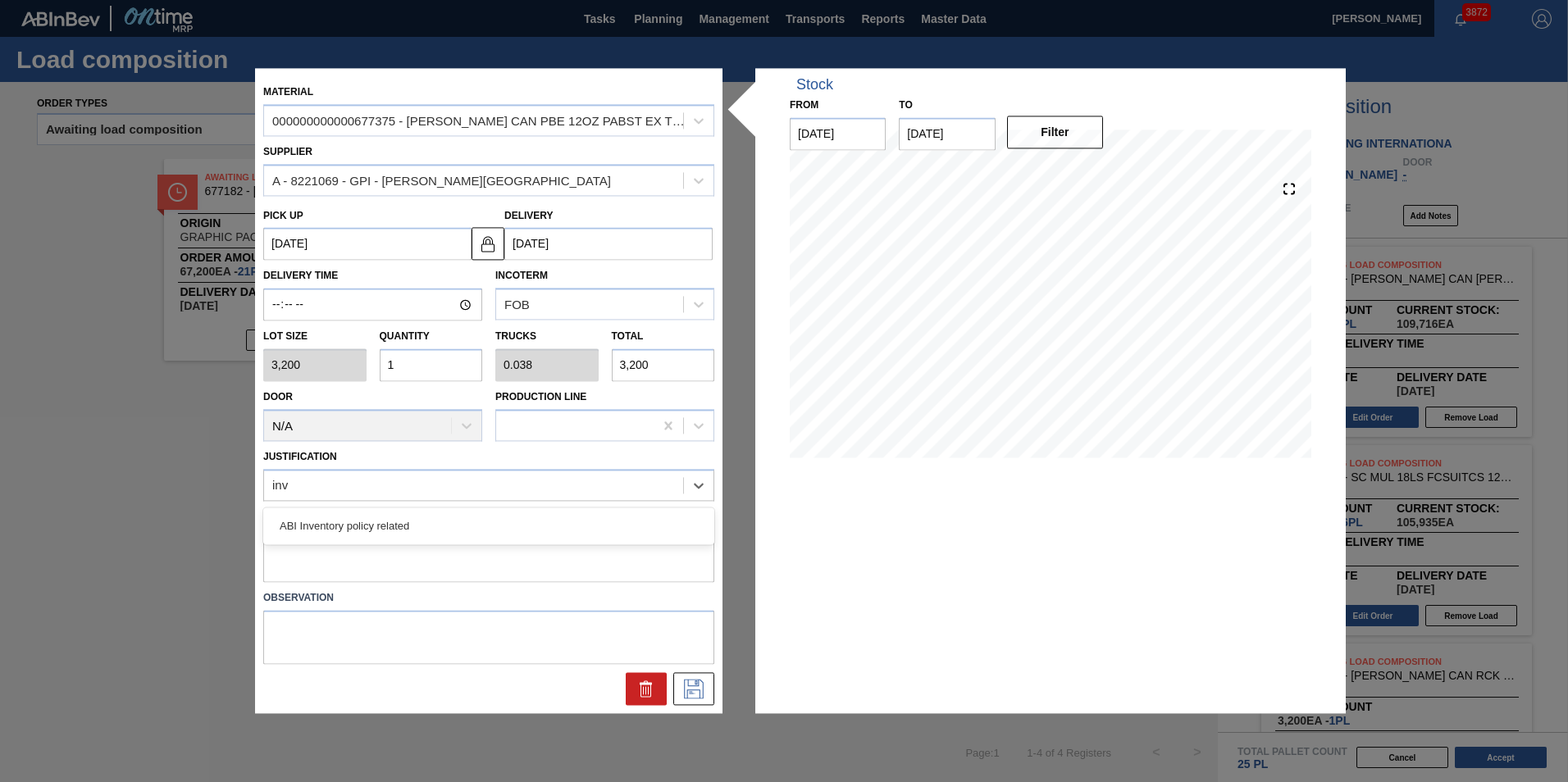
scroll to position [0, 0]
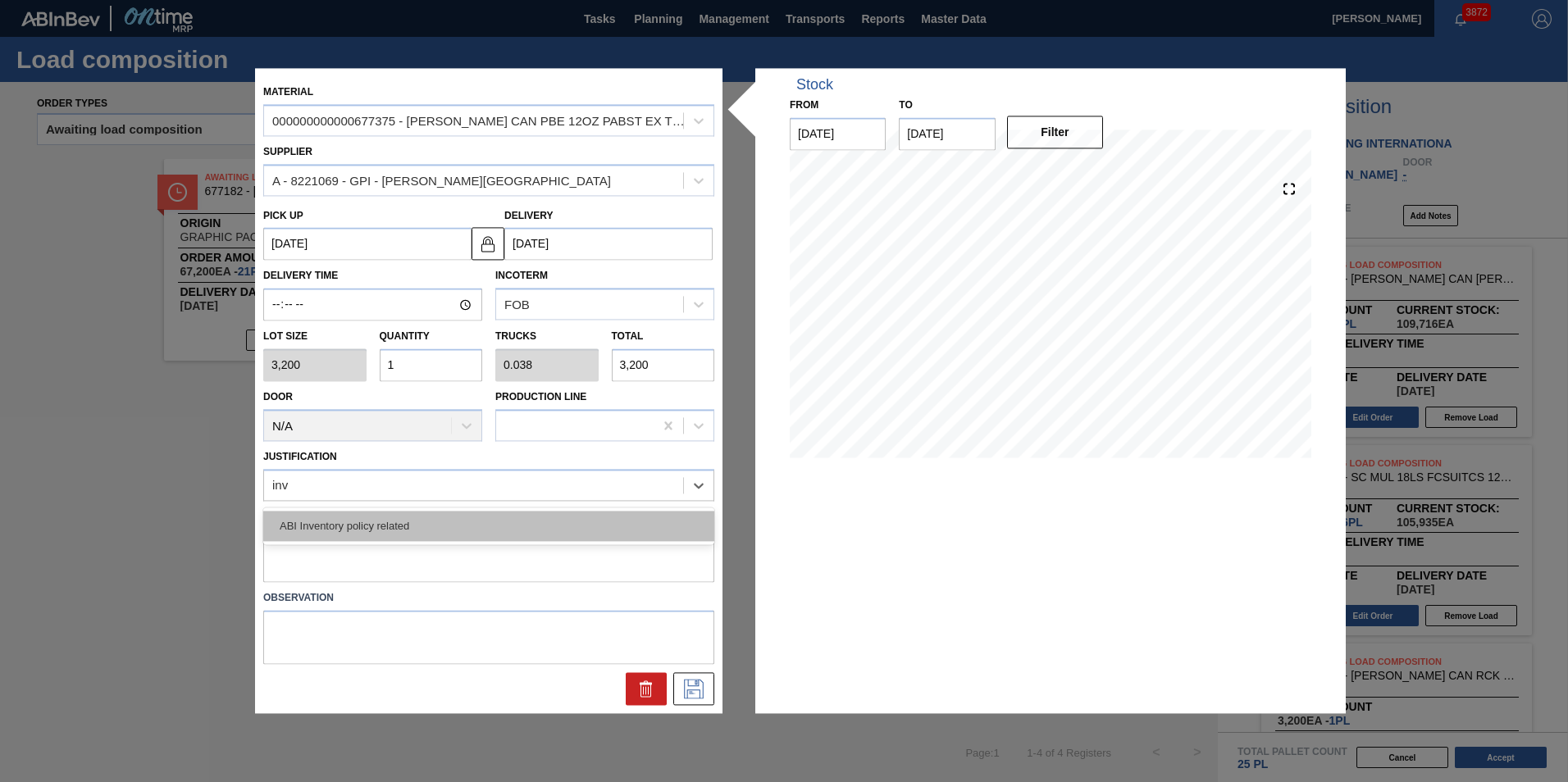
click at [449, 540] on div "ABI Inventory policy related" at bounding box center [489, 526] width 451 height 30
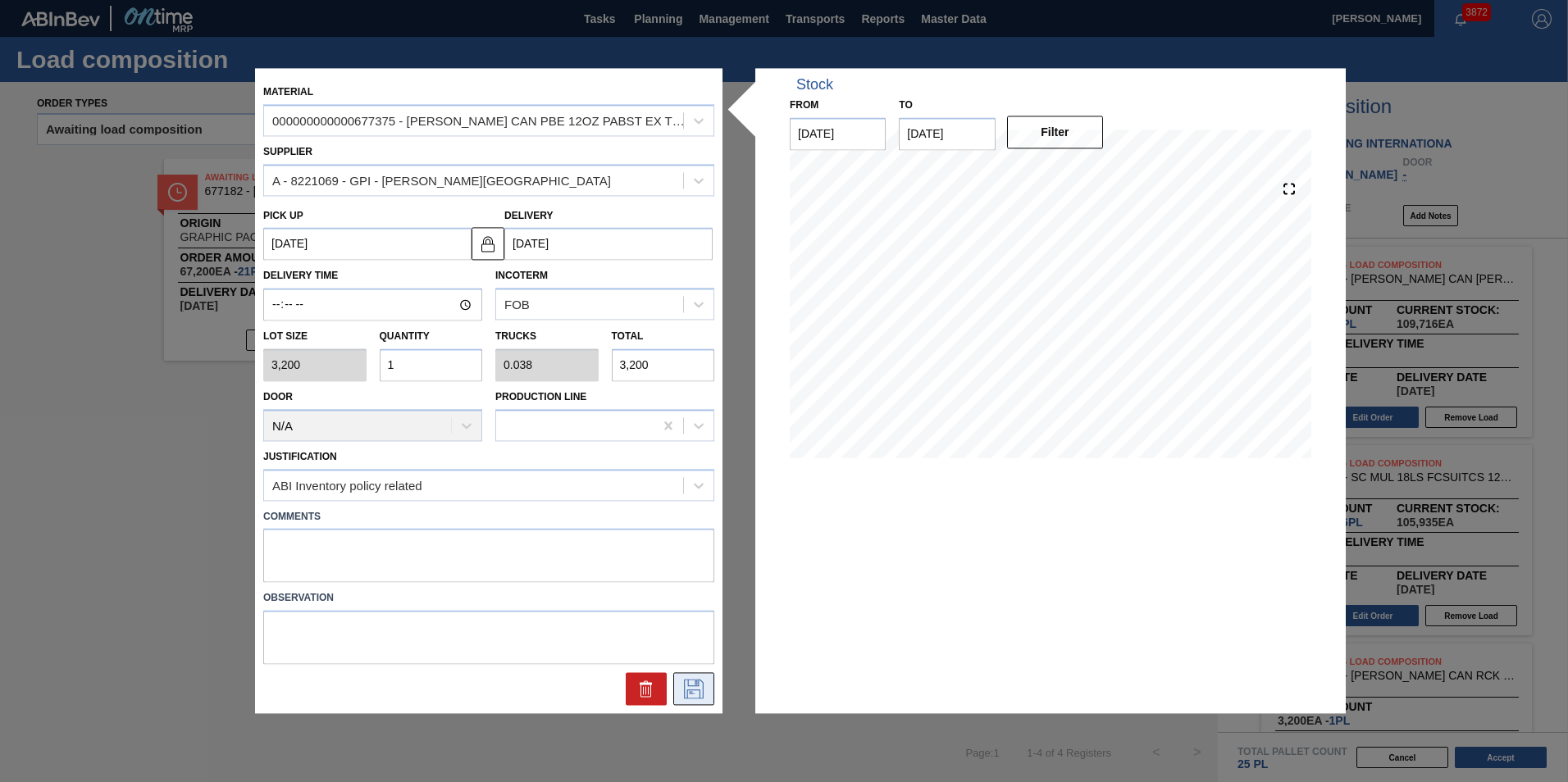
click at [700, 680] on icon at bounding box center [693, 689] width 26 height 19
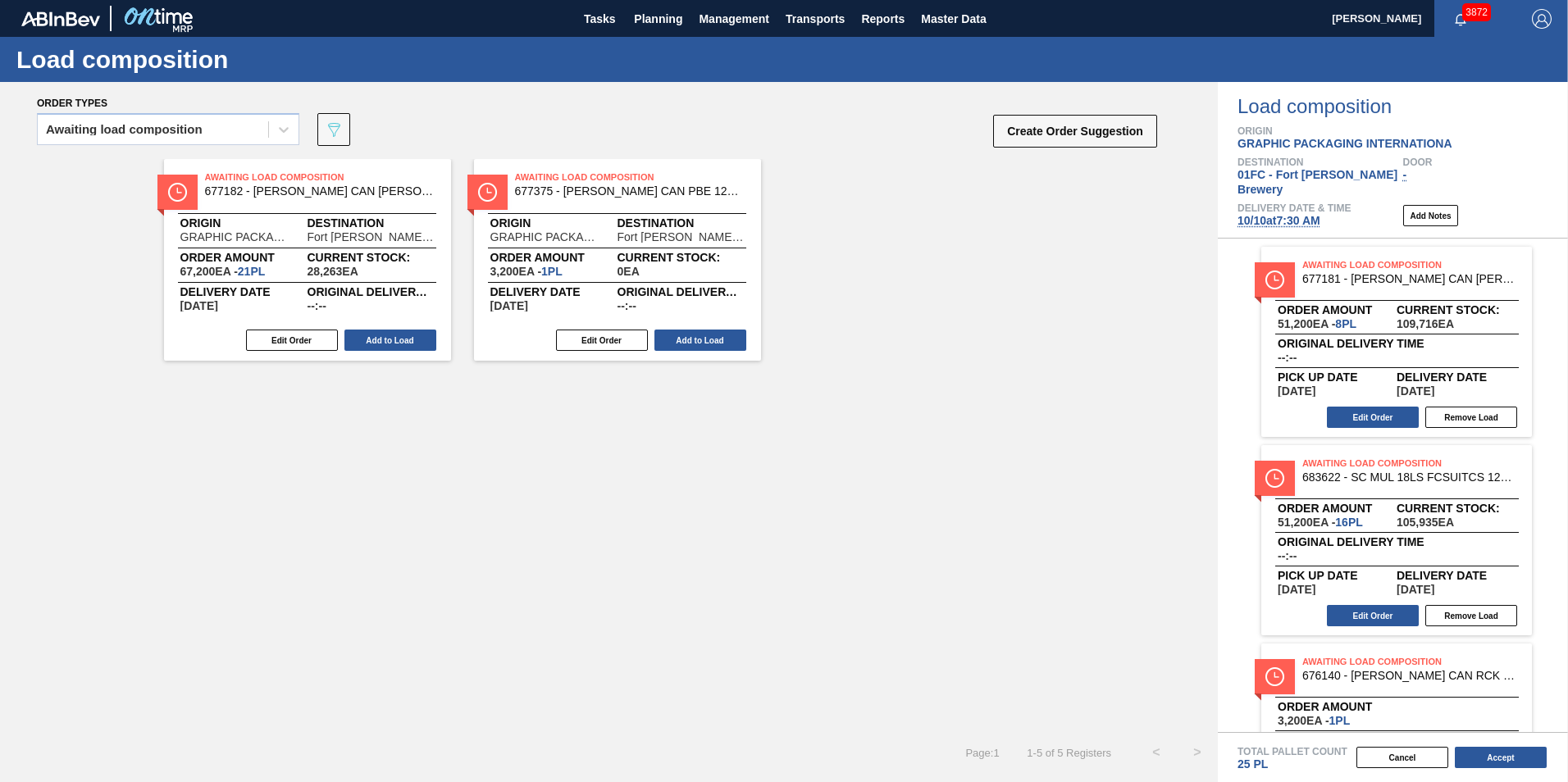
click at [683, 326] on div "Awaiting Load Composition 677375 - CARR CAN PBE 12OZ PABST EX TWNSTK 30/12 Orig…" at bounding box center [618, 259] width 287 height 202
click at [686, 331] on button "Add to Load" at bounding box center [700, 339] width 92 height 21
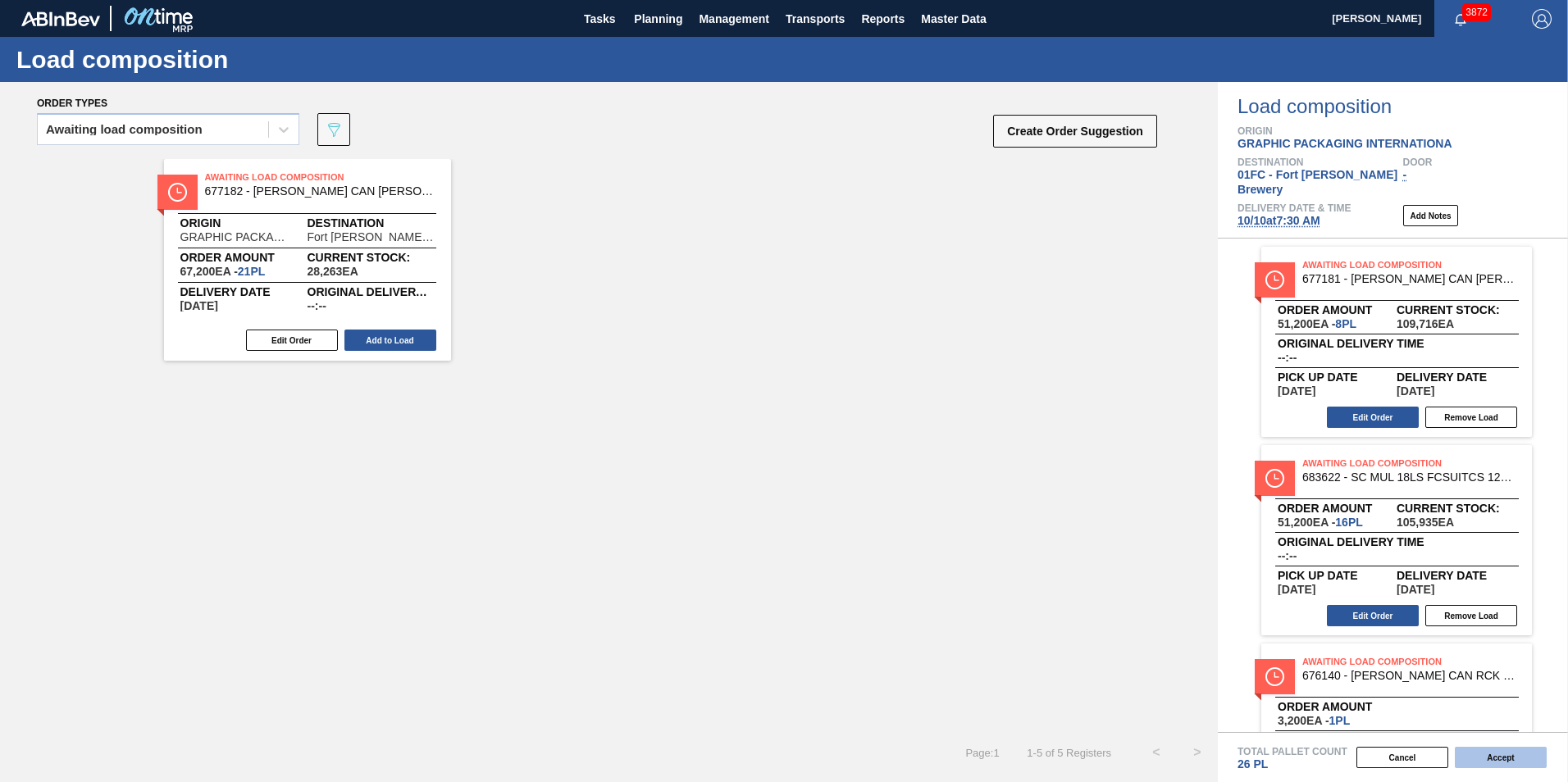
click at [1029, 736] on button "Accept" at bounding box center [1500, 757] width 92 height 21
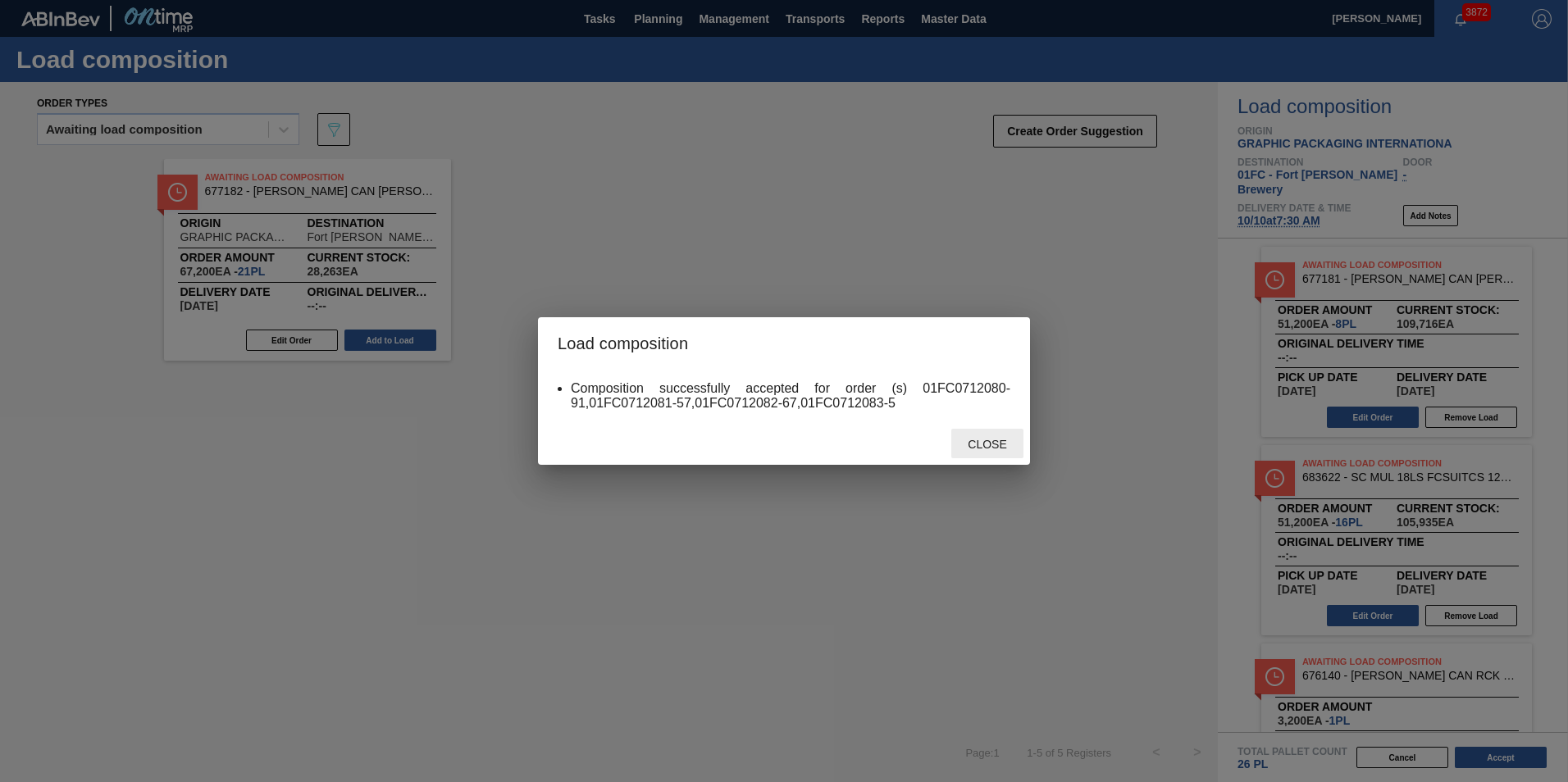
click at [979, 440] on span "Close" at bounding box center [987, 444] width 65 height 14
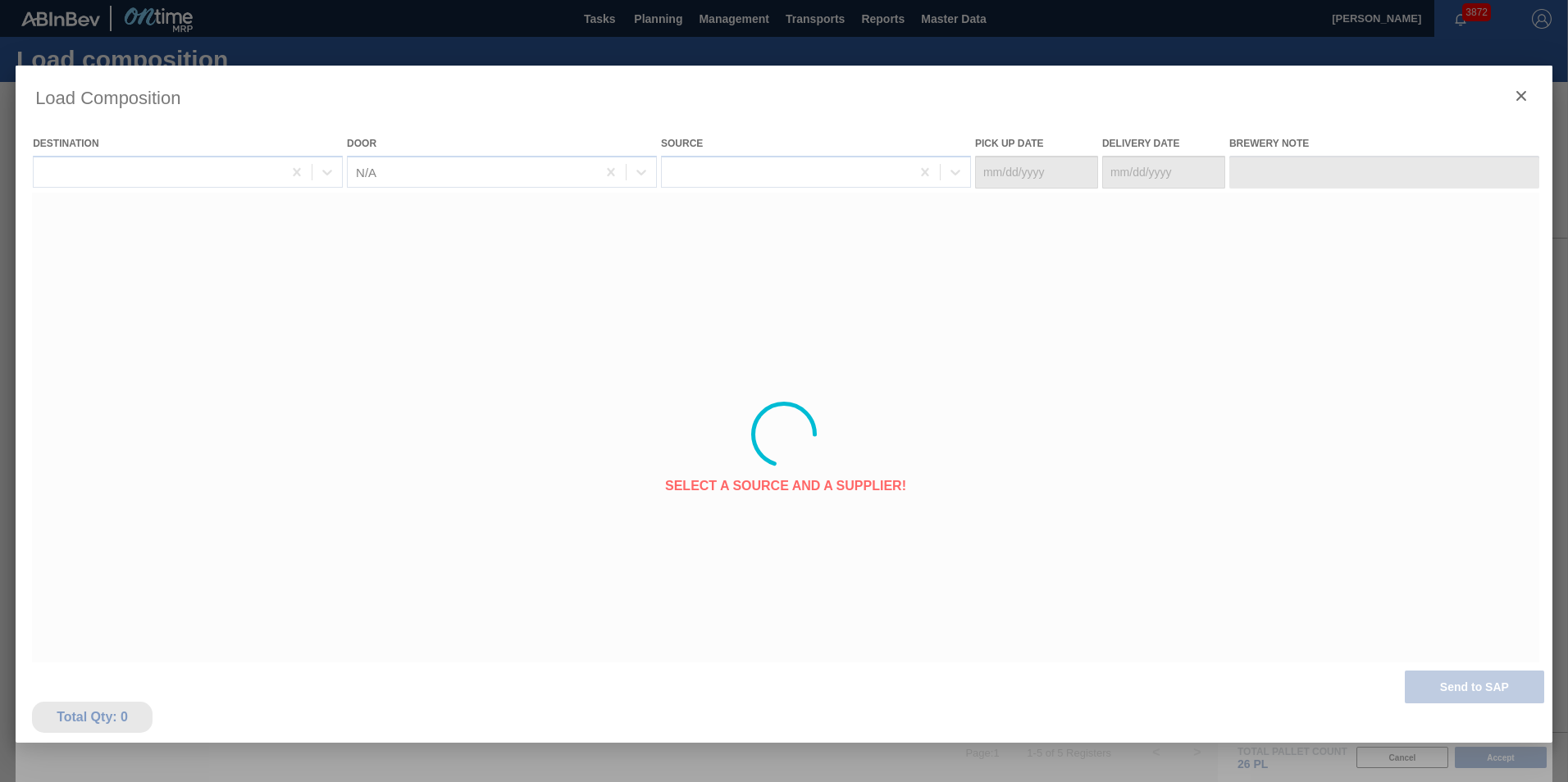
type Date "[DATE]"
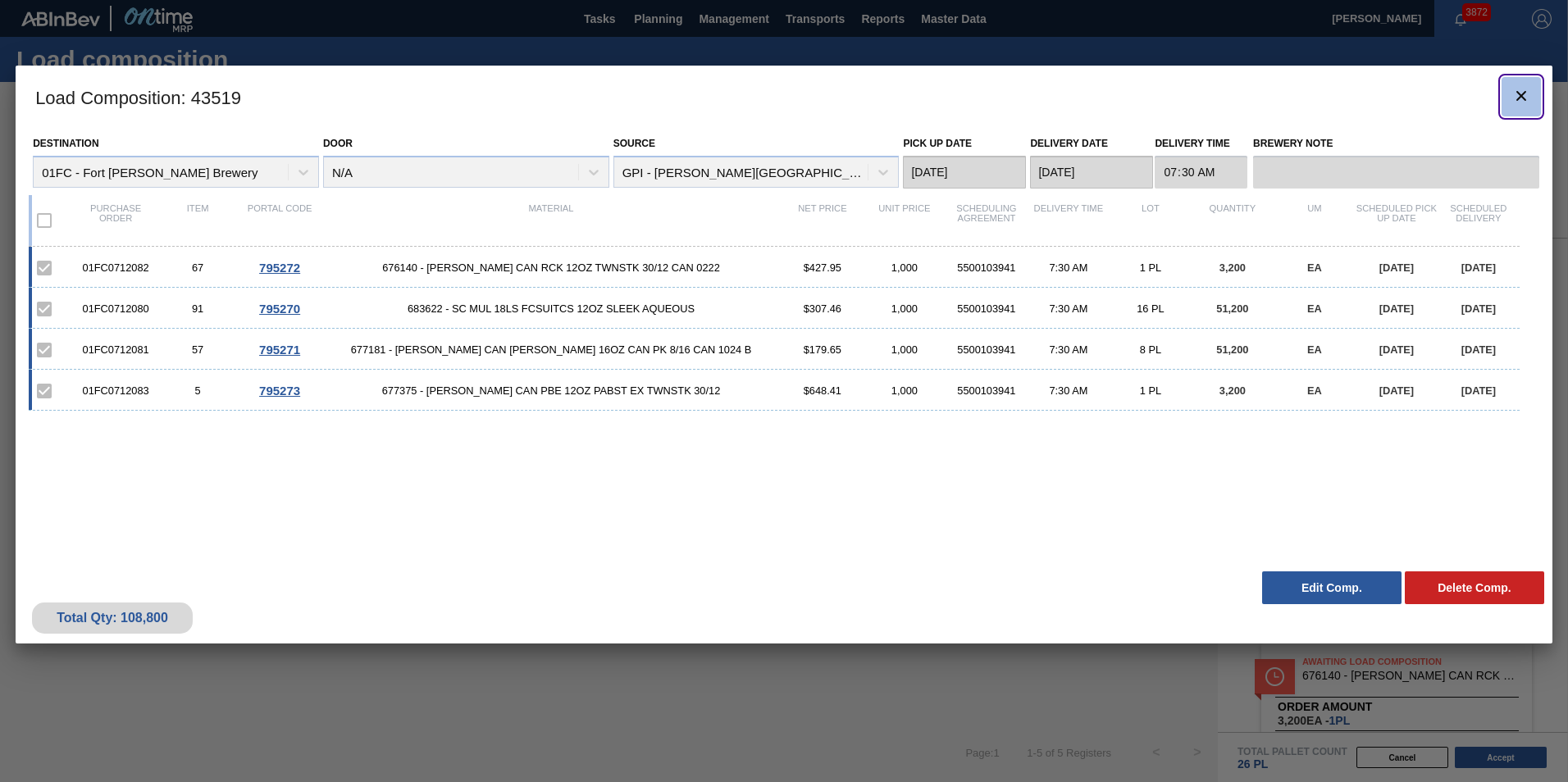
click at [1029, 90] on icon "botão de ícone" at bounding box center [1521, 95] width 19 height 19
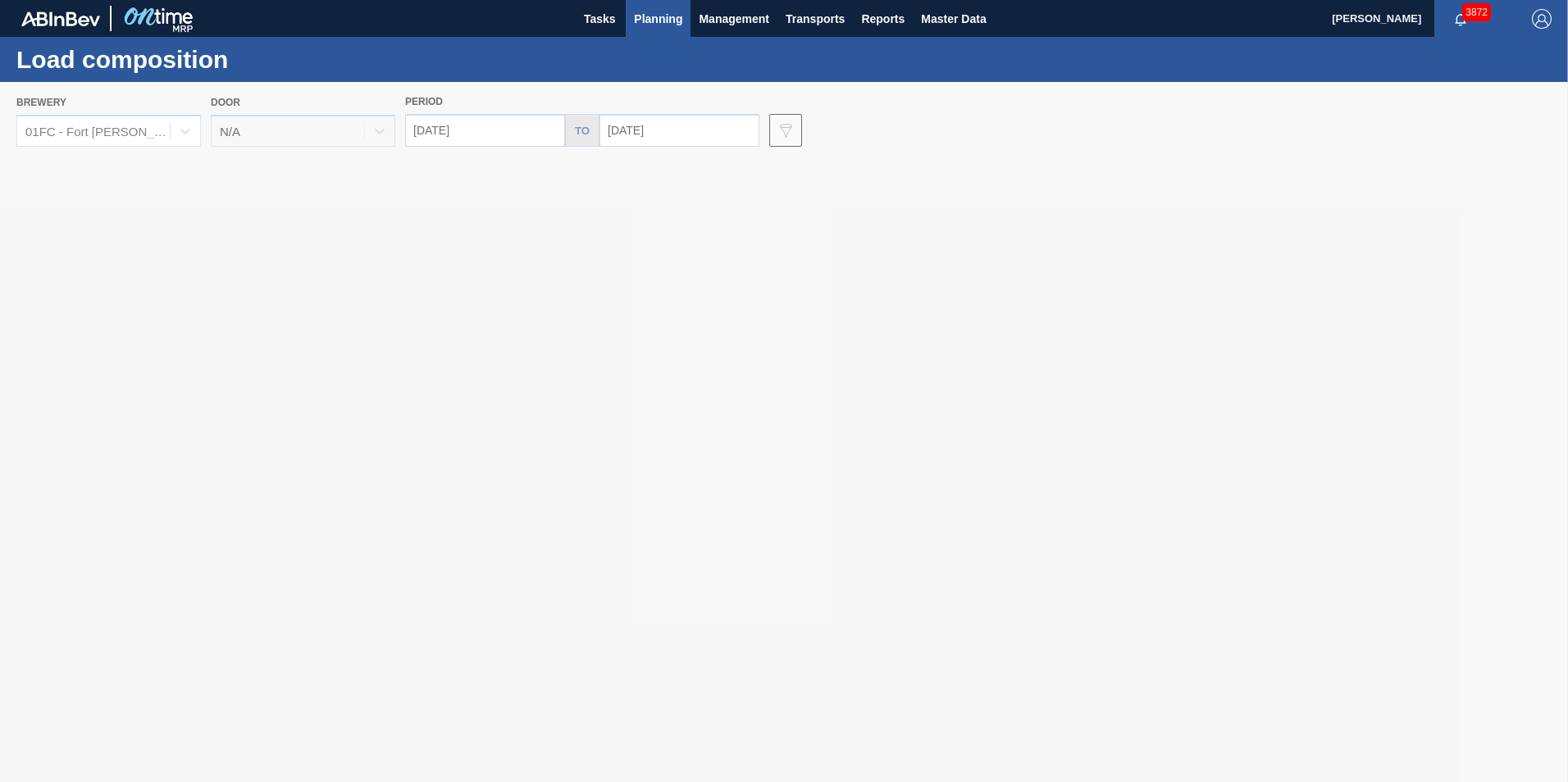
click at [497, 132] on div at bounding box center [784, 432] width 1568 height 700
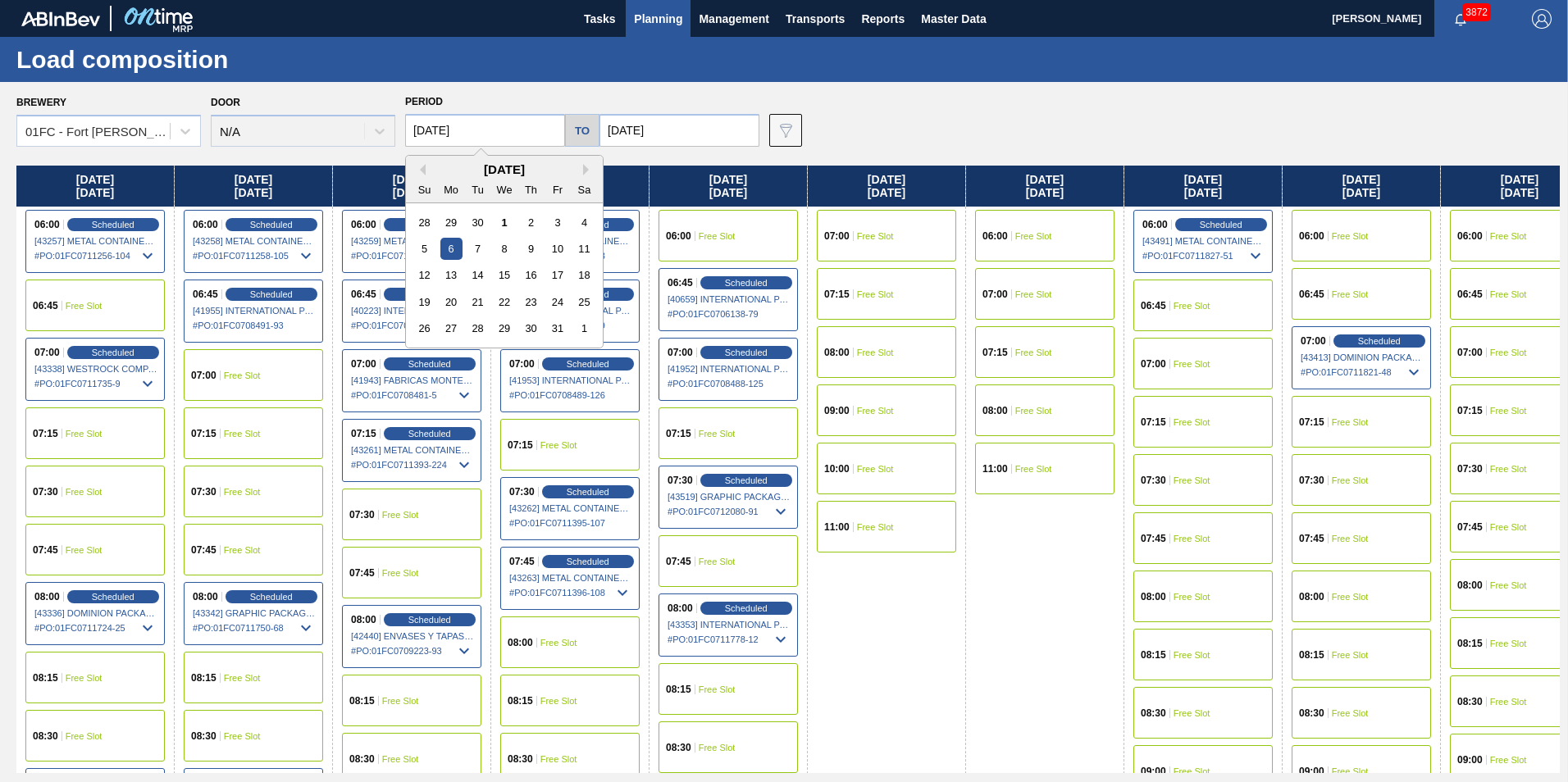
click at [493, 132] on input "[DATE]" at bounding box center [484, 130] width 160 height 33
click at [454, 275] on div "13" at bounding box center [451, 274] width 22 height 22
type input "[DATE]"
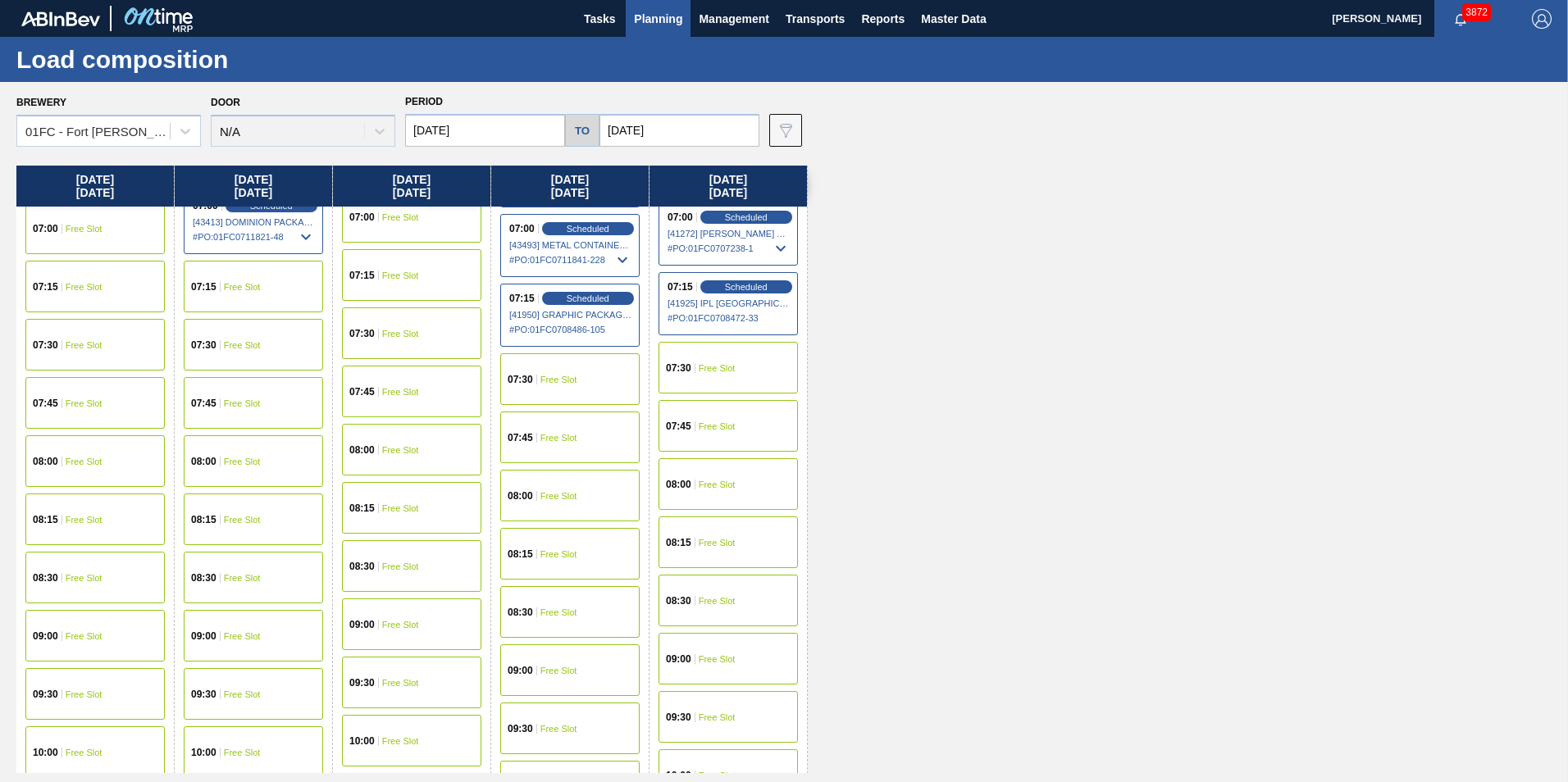
scroll to position [246, 0]
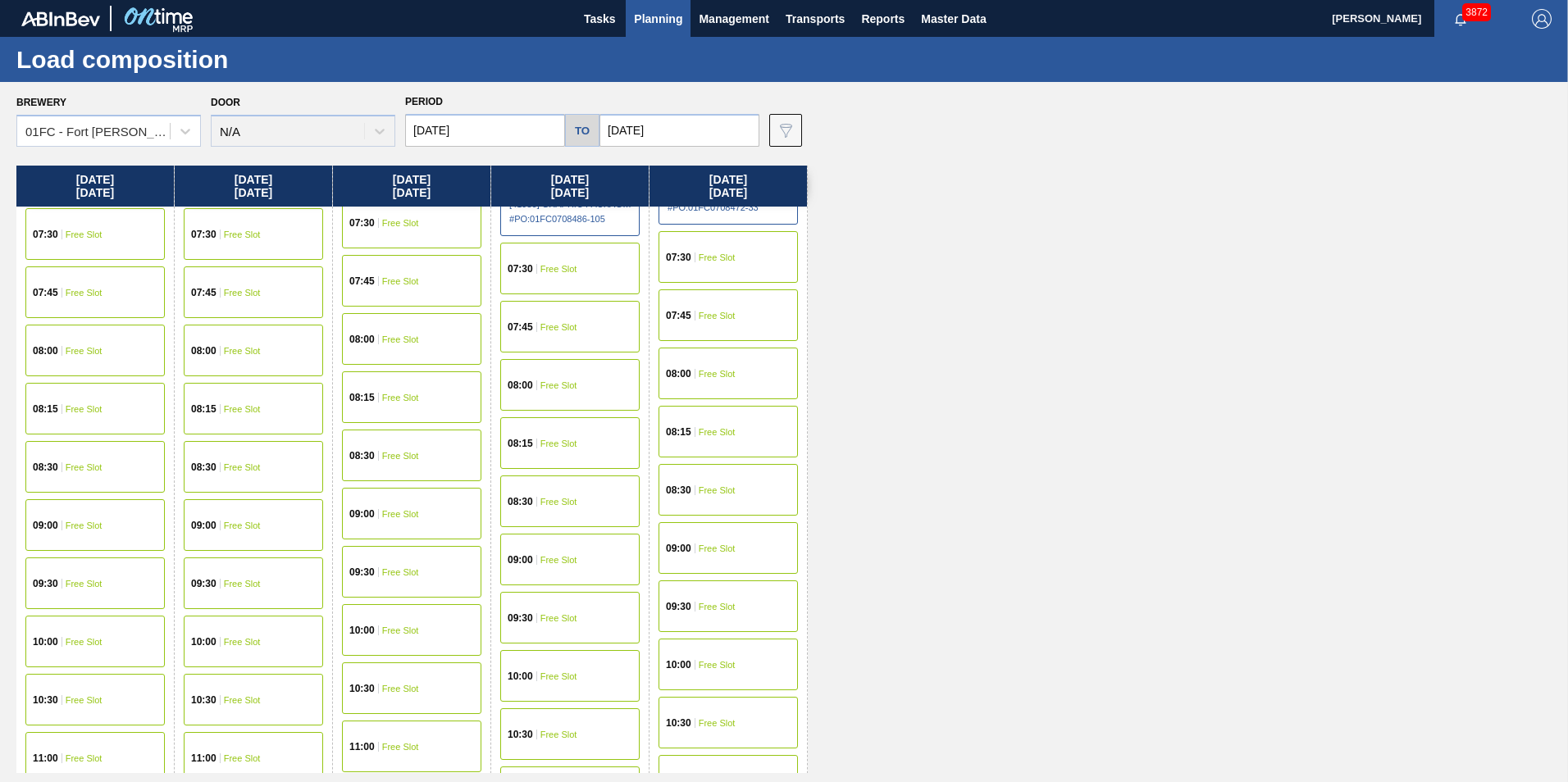
click at [261, 356] on div "08:00 Free Slot" at bounding box center [253, 350] width 139 height 52
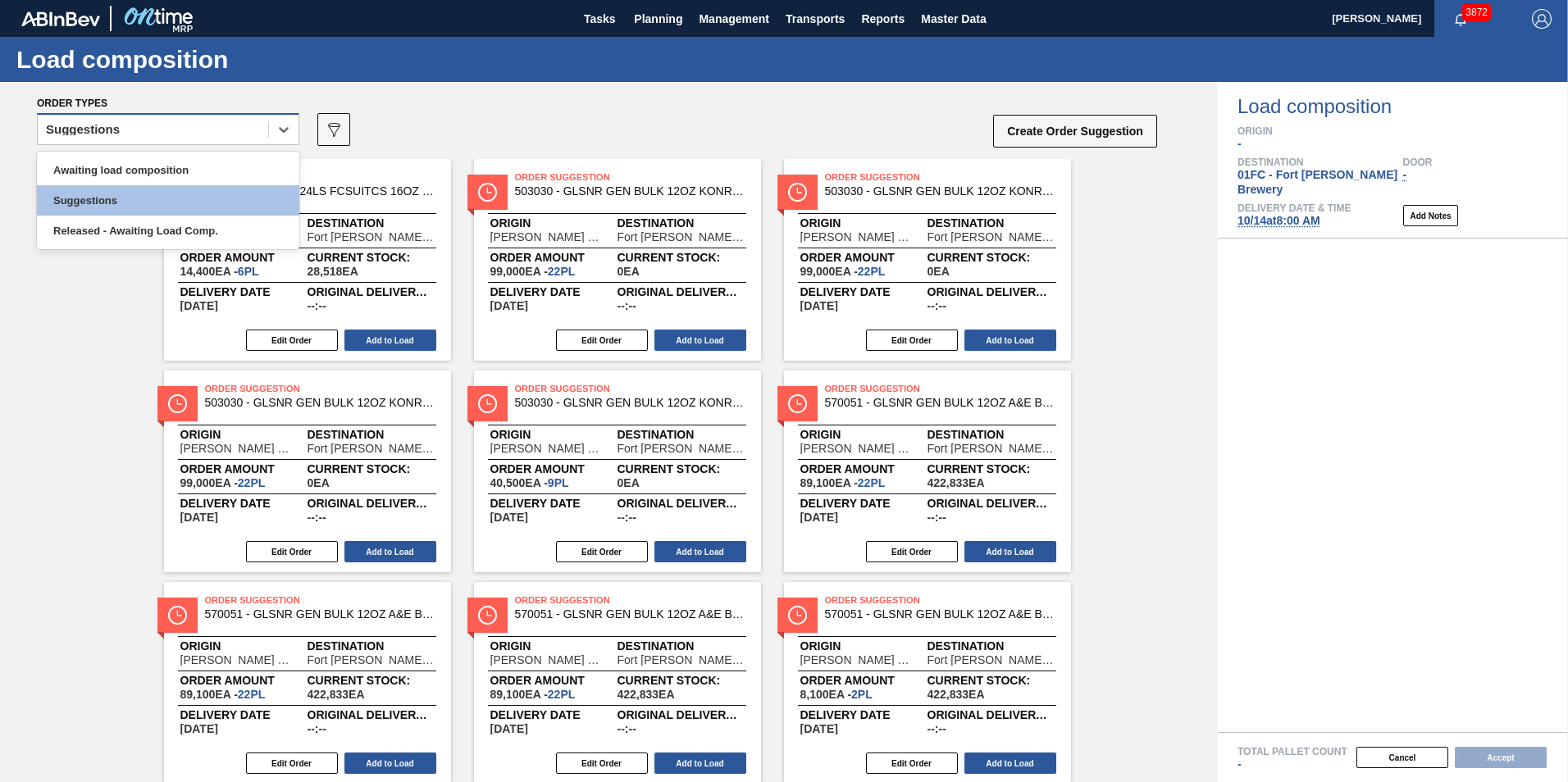
click at [119, 133] on div "Suggestions" at bounding box center [82, 130] width 74 height 12
click at [108, 171] on div "Awaiting load composition" at bounding box center [168, 170] width 263 height 30
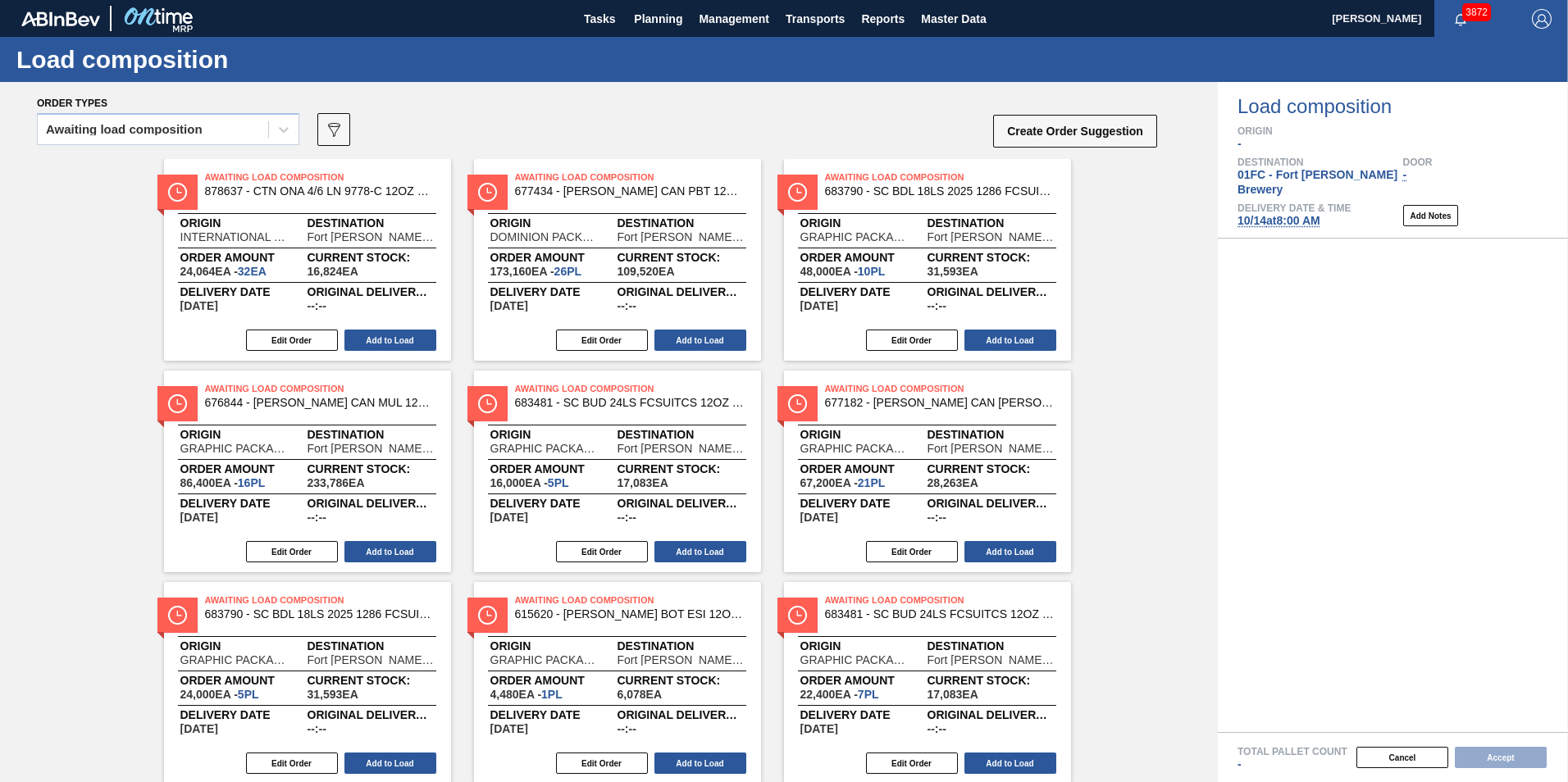
click at [117, 221] on div "Awaiting Load Composition 878637 - CTN ONA 4/6 LN 9778-C 12OZ KRFT 0724 NUN Ori…" at bounding box center [608, 682] width 1217 height 1047
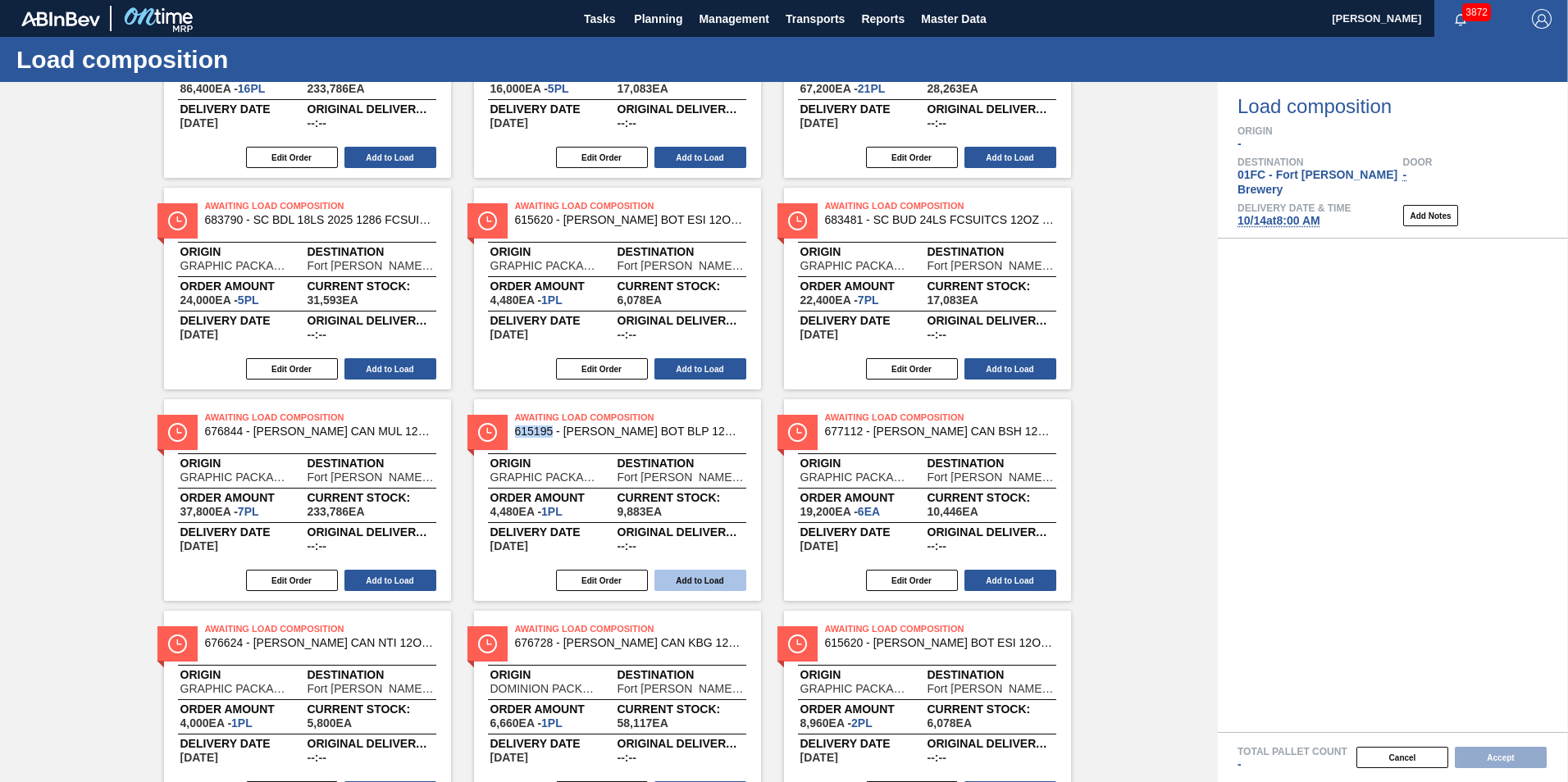
click at [669, 571] on button "Add to Load" at bounding box center [700, 579] width 92 height 21
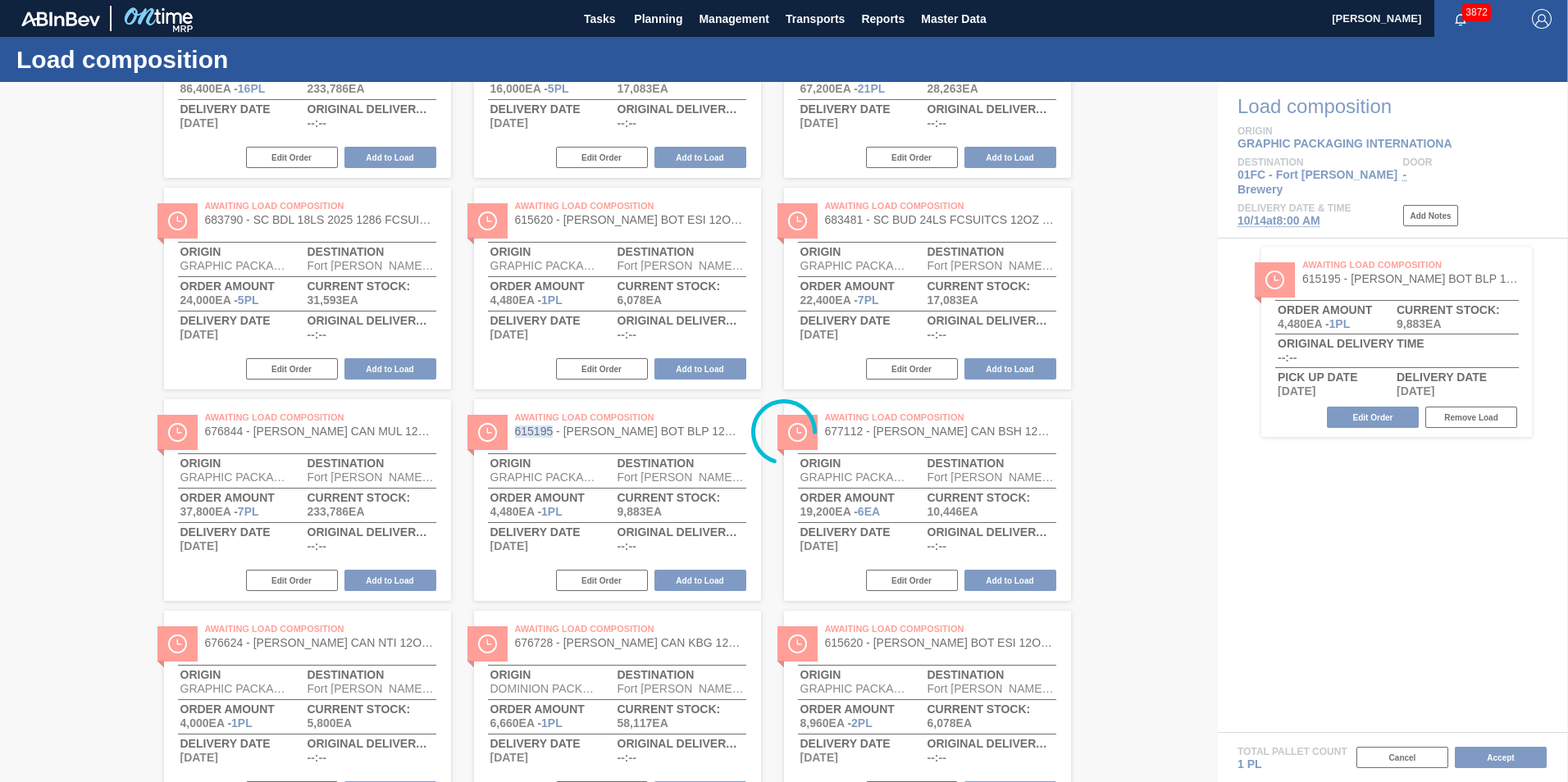
scroll to position [263, 0]
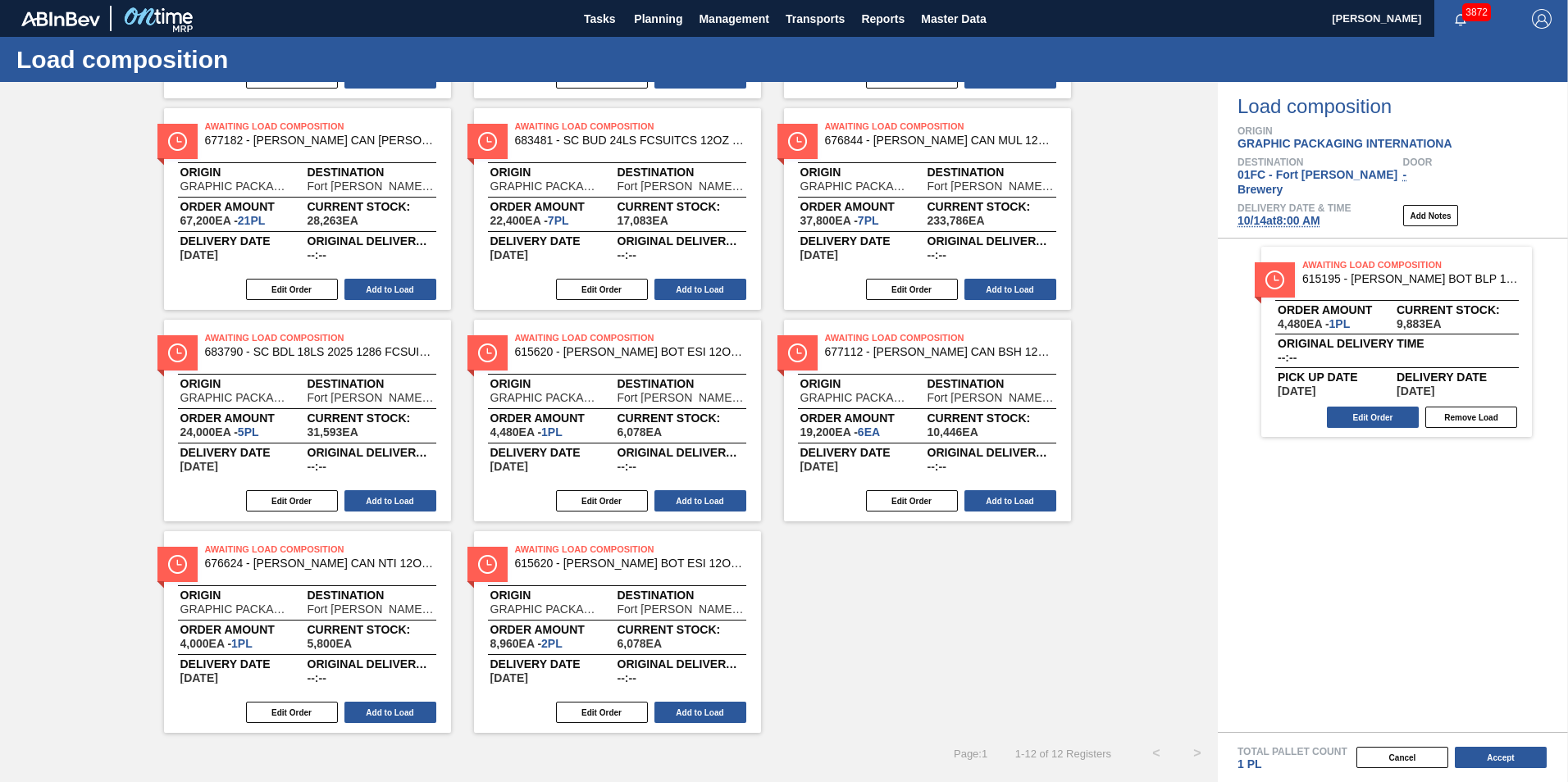
click at [127, 443] on div "Awaiting Load Composition 683790 - SC BDL 18LS 2025 1286 FCSUITCS 12OZ 1286 Ori…" at bounding box center [608, 315] width 1217 height 836
click at [702, 504] on button "Add to Load" at bounding box center [700, 500] width 92 height 21
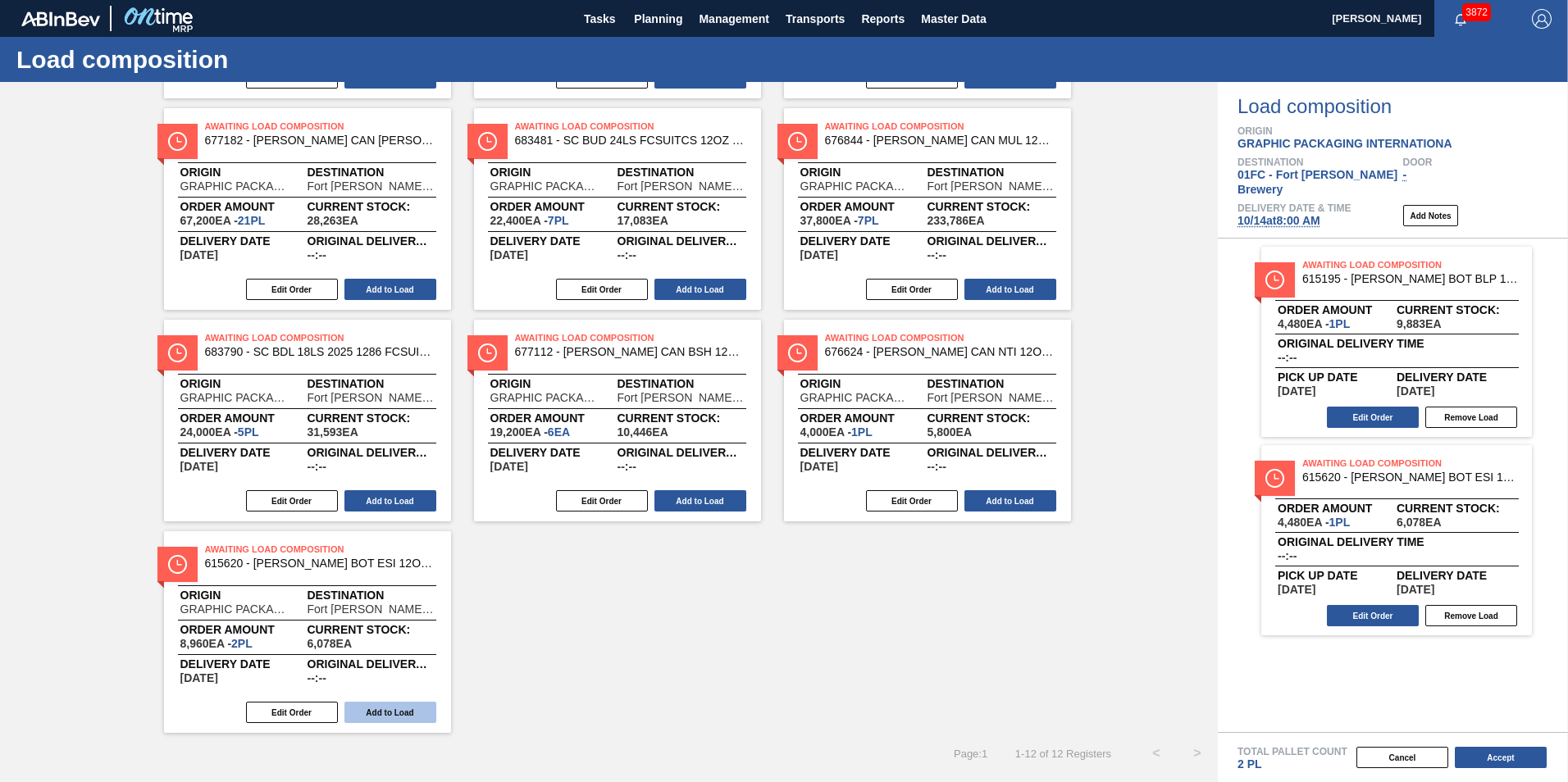
click at [383, 709] on button "Add to Load" at bounding box center [390, 712] width 92 height 21
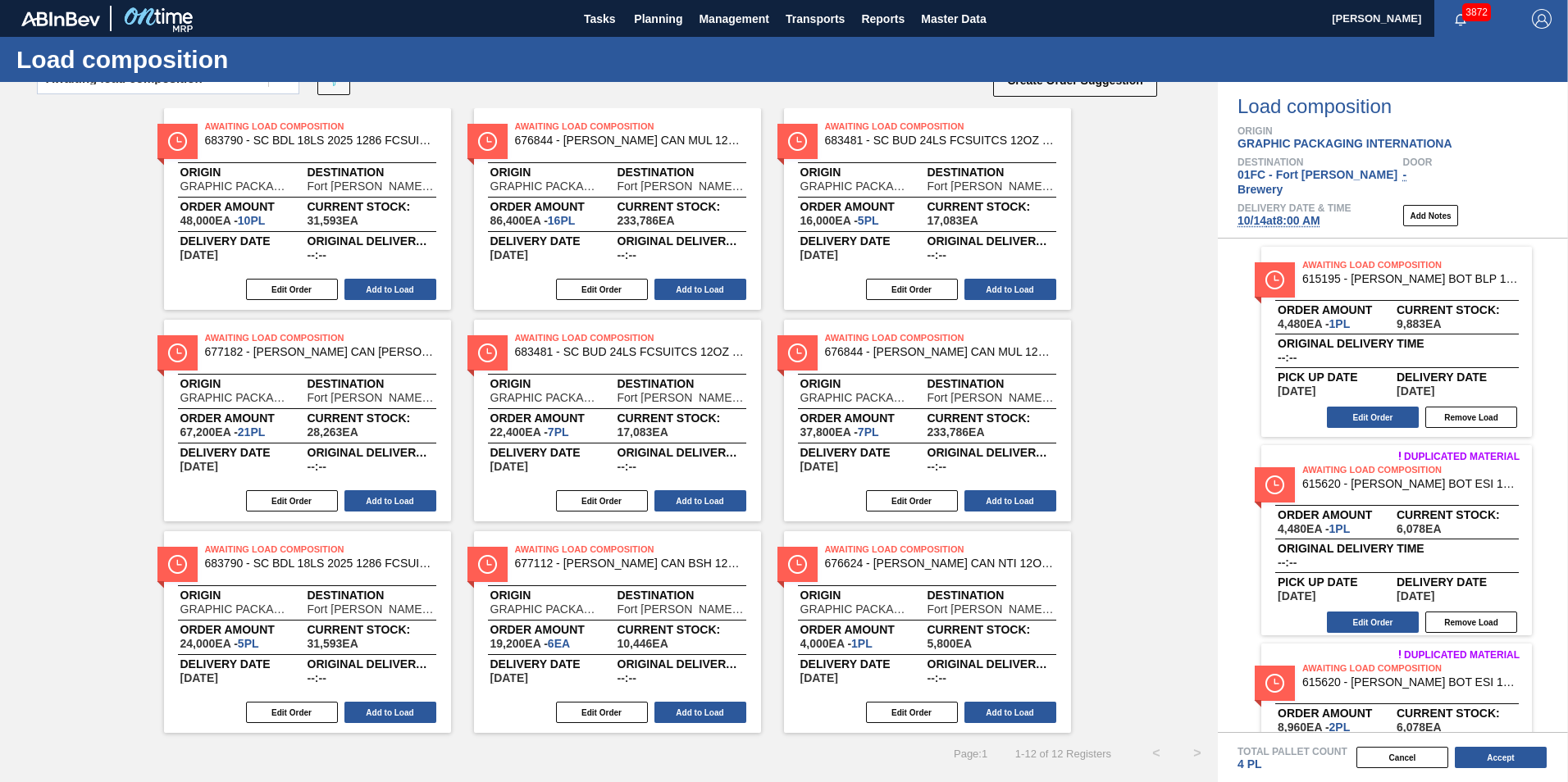
scroll to position [51, 0]
click at [71, 560] on div "Awaiting Load Composition 683790 - SC BDL 18LS 2025 1286 FCSUITCS 12OZ 1286 Ori…" at bounding box center [608, 420] width 1217 height 624
click at [676, 709] on button "Add to Load" at bounding box center [700, 712] width 92 height 21
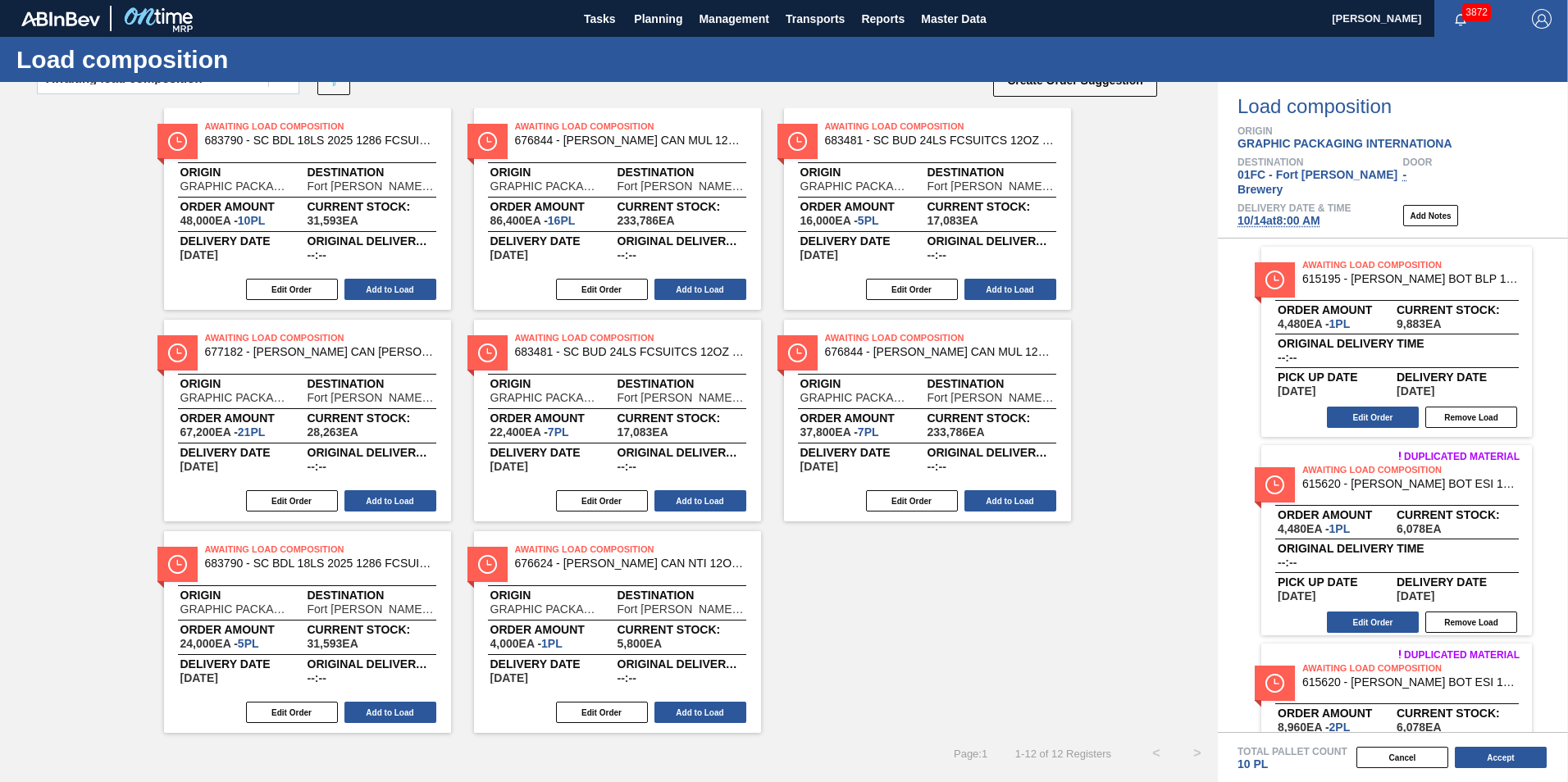
click at [1025, 605] on div "Awaiting Load Composition 683790 - SC BDL 18LS 2025 1286 FCSUITCS 12OZ 1286 Ori…" at bounding box center [608, 420] width 1217 height 624
click at [710, 709] on button "Add to Load" at bounding box center [700, 712] width 92 height 21
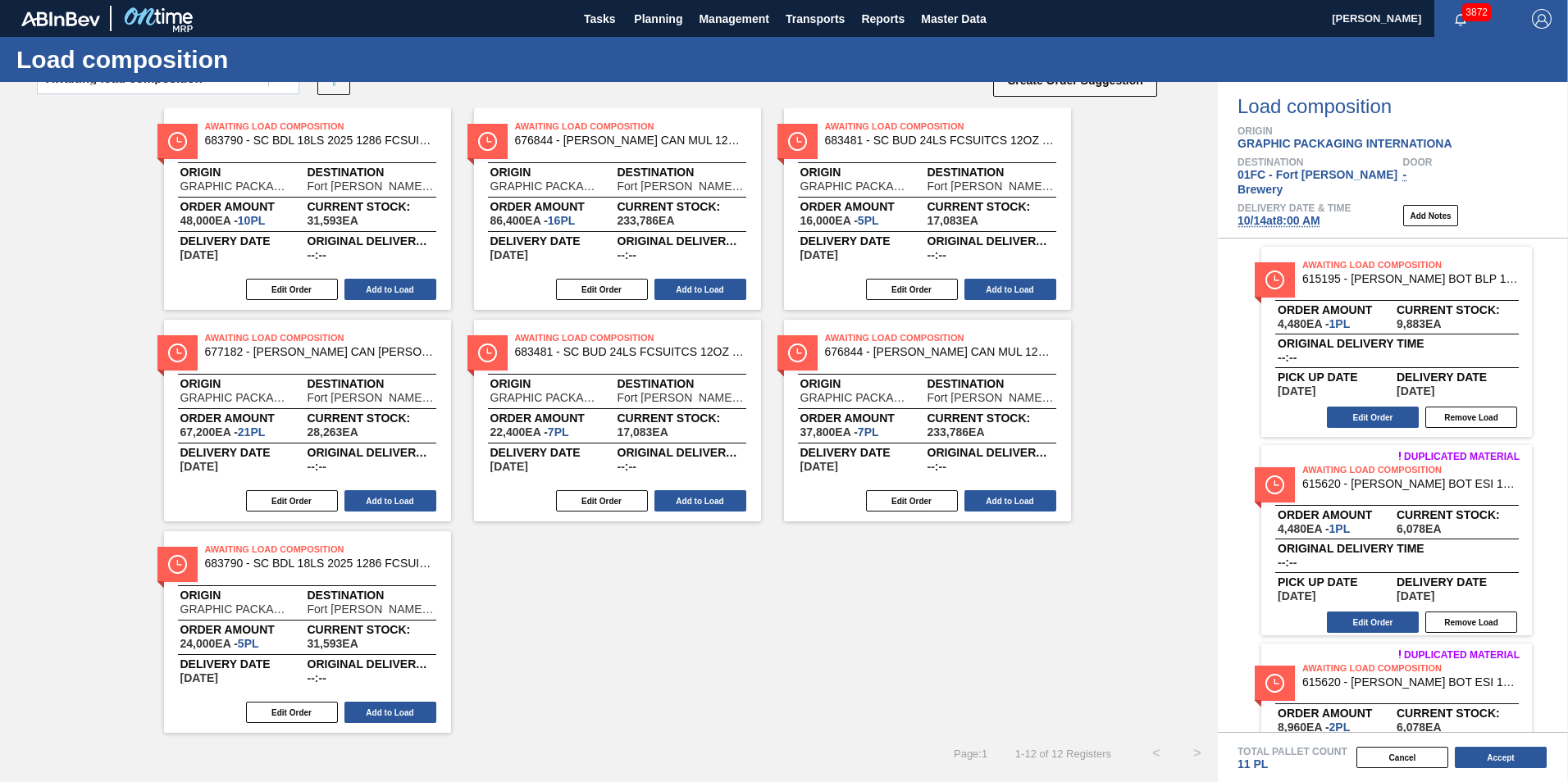
click at [879, 625] on div "Awaiting Load Composition 683790 - SC BDL 18LS 2025 1286 FCSUITCS 12OZ 1286 Ori…" at bounding box center [608, 420] width 1217 height 624
click at [779, 679] on div "Awaiting Load Composition 683790 - SC BDL 18LS 2025 1286 FCSUITCS 12OZ 1286 Ori…" at bounding box center [608, 420] width 1217 height 624
click at [1012, 613] on div "Awaiting Load Composition 683790 - SC BDL 18LS 2025 1286 FCSUITCS 12OZ 1286 Ori…" at bounding box center [608, 420] width 1217 height 624
click at [998, 676] on div "Awaiting Load Composition 683790 - SC BDL 18LS 2025 1286 FCSUITCS 12OZ 1286 Ori…" at bounding box center [608, 420] width 1217 height 624
click at [1000, 292] on button "Add to Load" at bounding box center [1010, 289] width 92 height 21
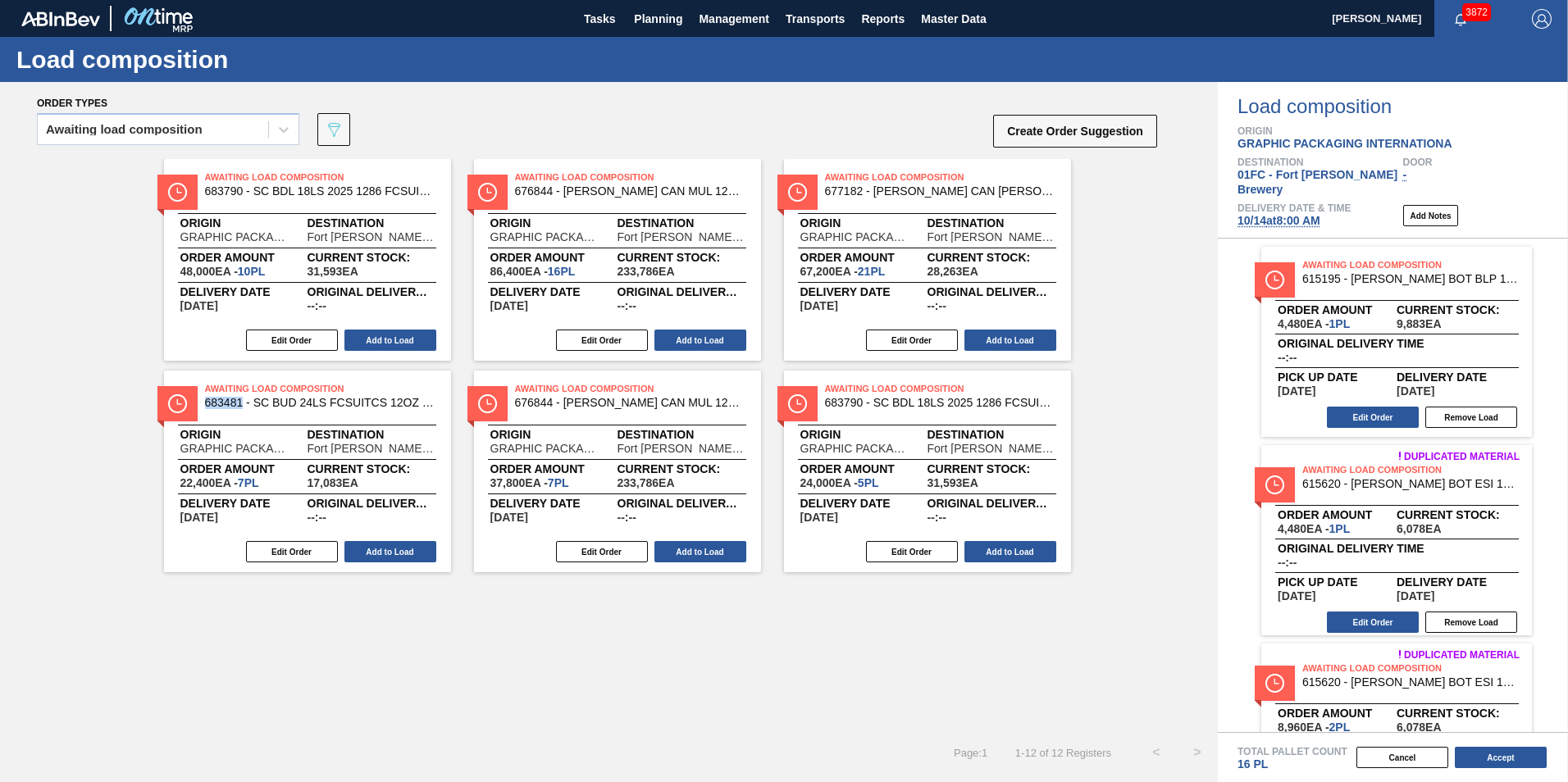
scroll to position [0, 0]
click at [351, 557] on button "Add to Load" at bounding box center [390, 551] width 92 height 21
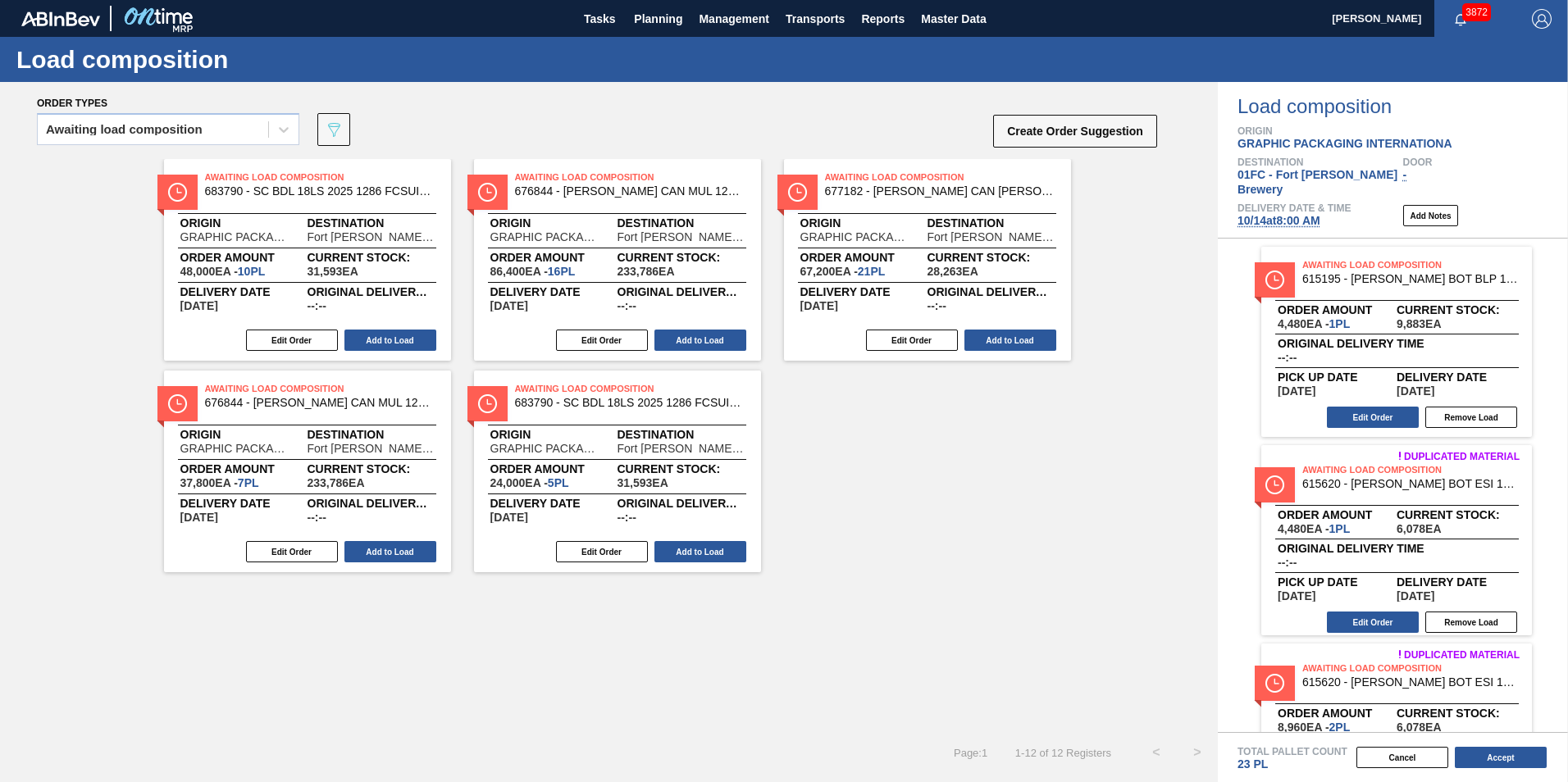
click at [1029, 612] on div "Awaiting Load Composition 683790 - SC BDL 18LS 2025 1286 FCSUITCS 12OZ 1286 Ori…" at bounding box center [608, 445] width 1217 height 573
click at [1029, 136] on button "Create Order Suggestion" at bounding box center [1075, 131] width 164 height 33
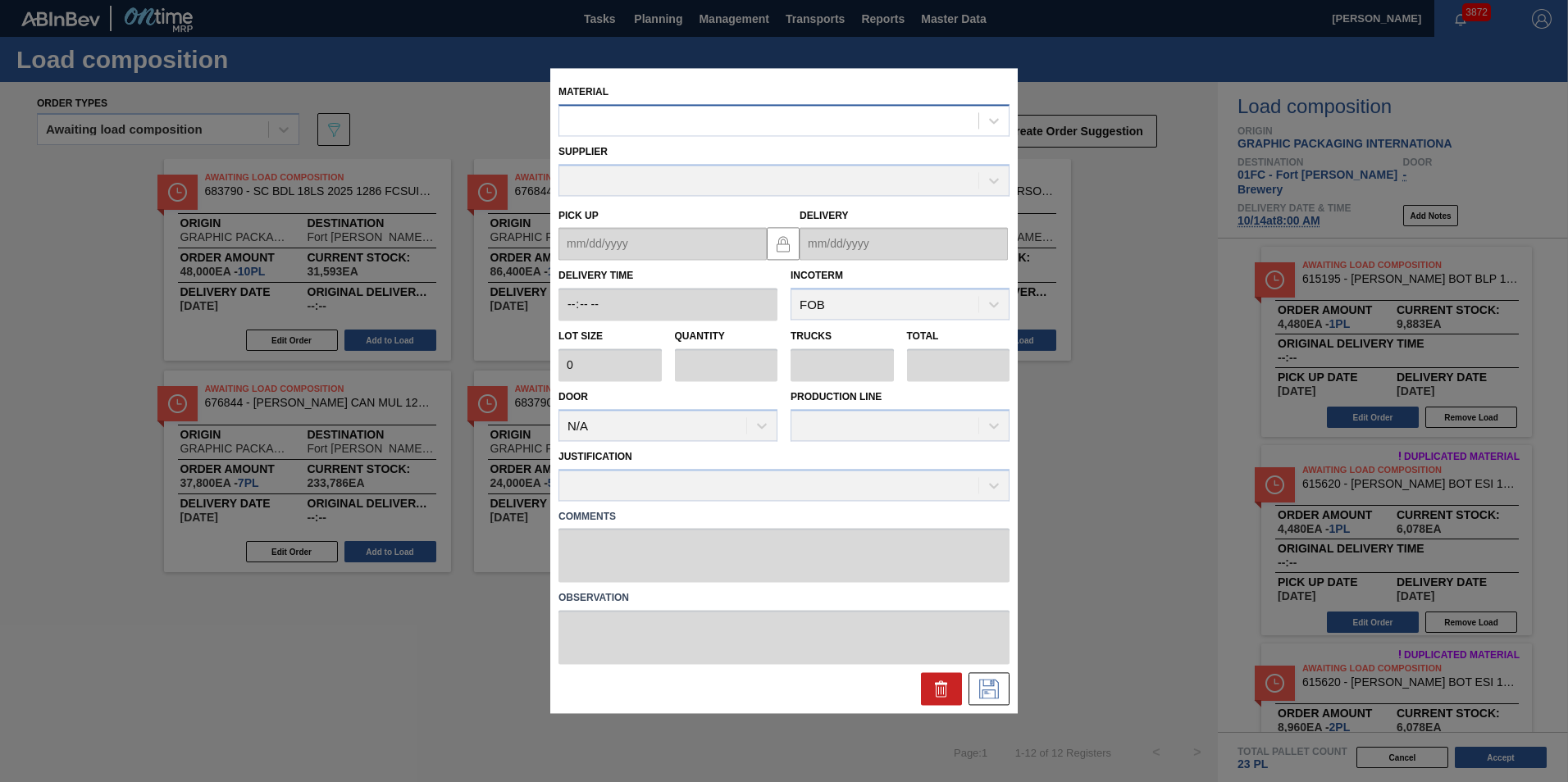
click at [714, 122] on div at bounding box center [769, 121] width 419 height 24
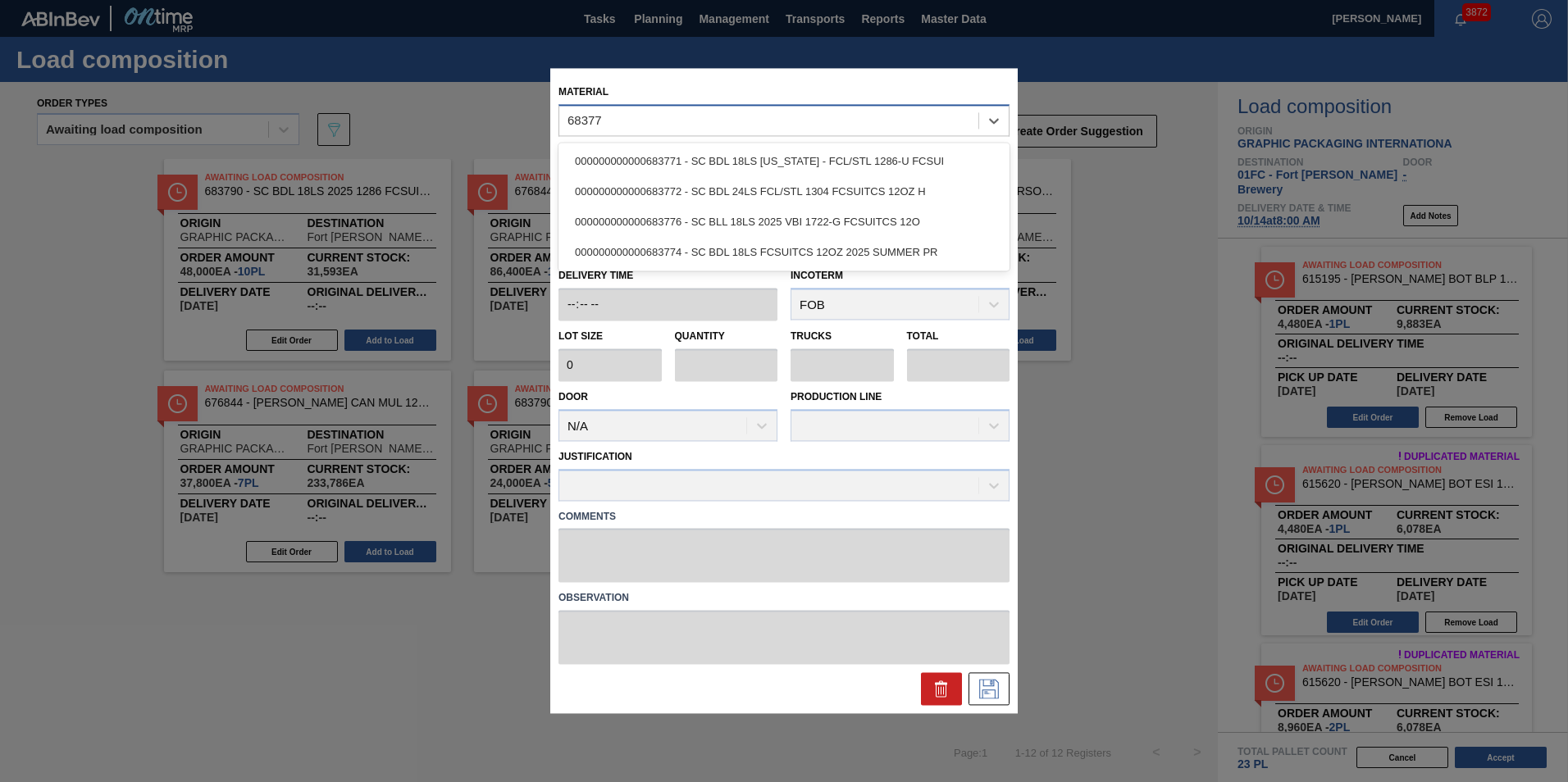
type input "683771"
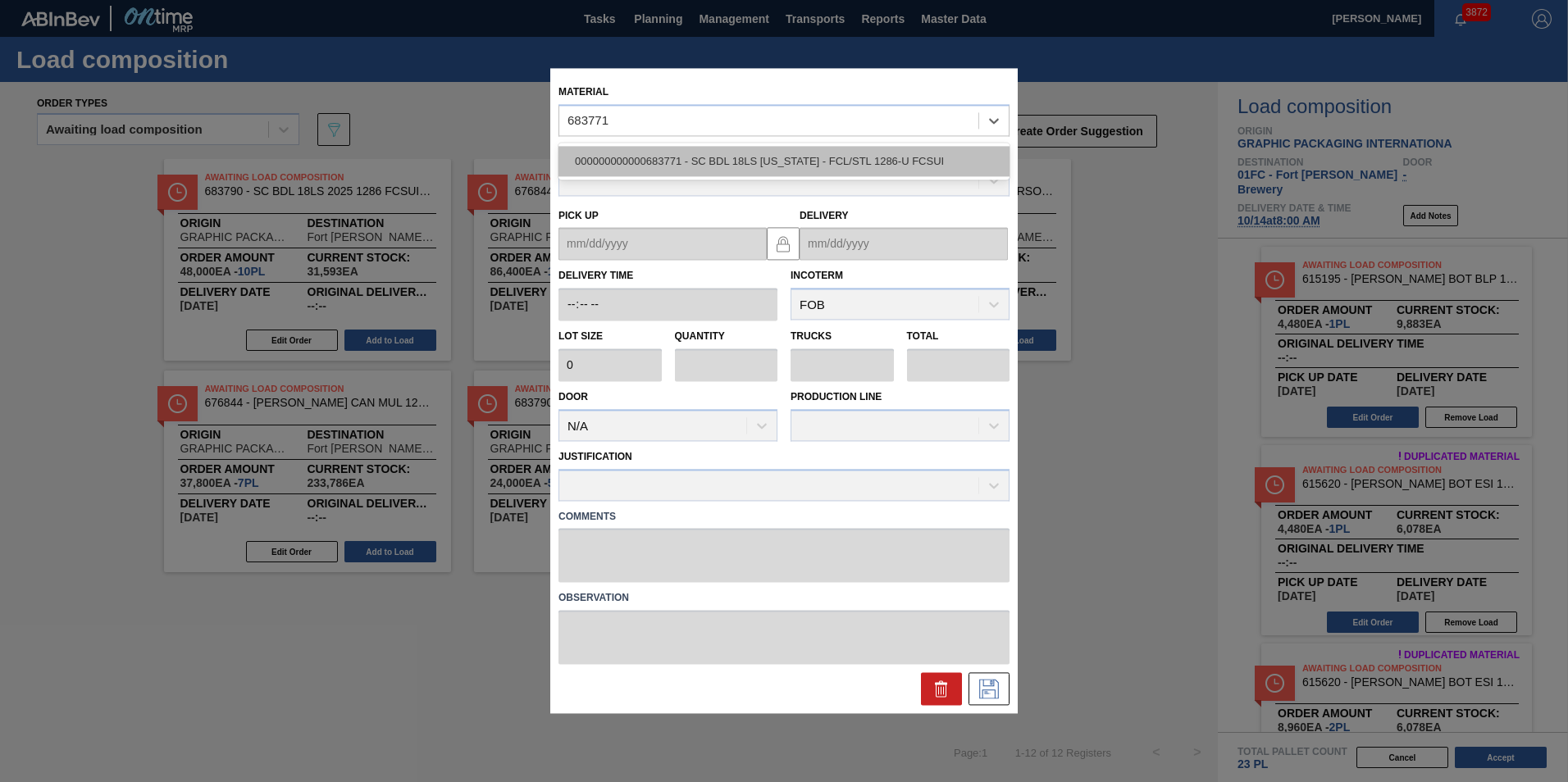
click at [701, 165] on div "000000000000683771 - SC BDL 18LS TEXAS - FCL/STL 1286-U FCSUI" at bounding box center [784, 161] width 451 height 30
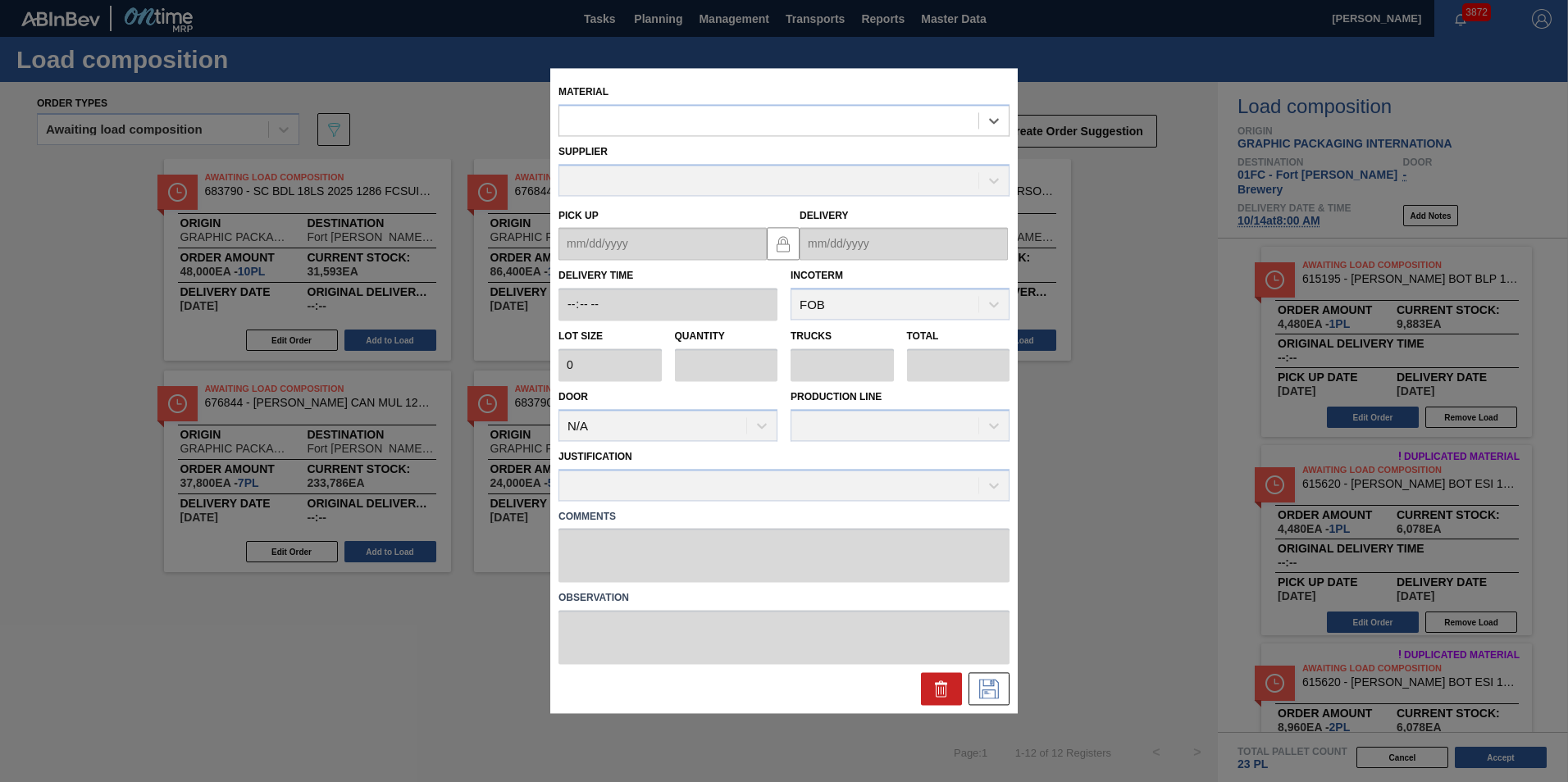
type input "4,800"
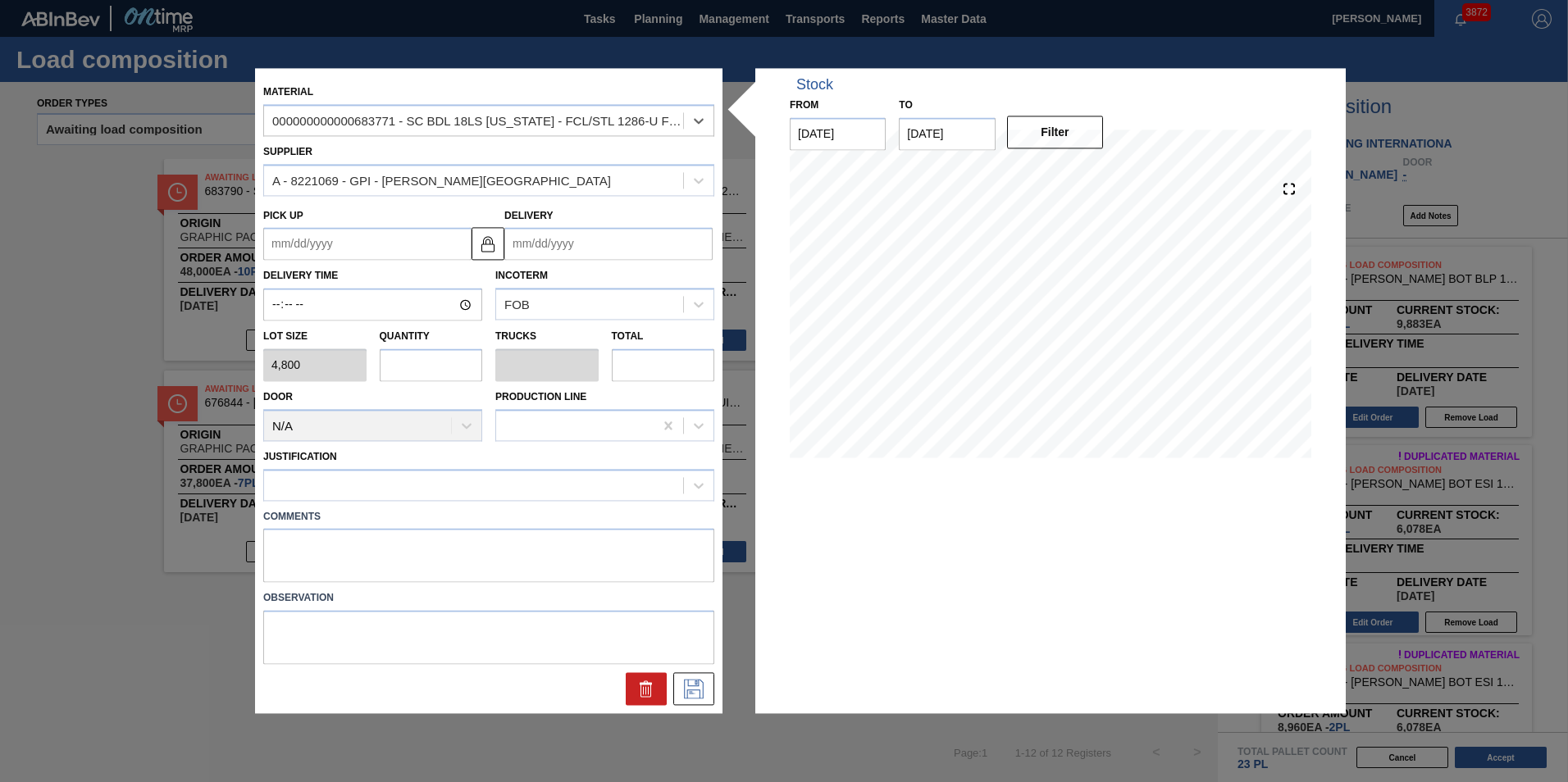
click at [553, 236] on input "Delivery" at bounding box center [608, 244] width 208 height 33
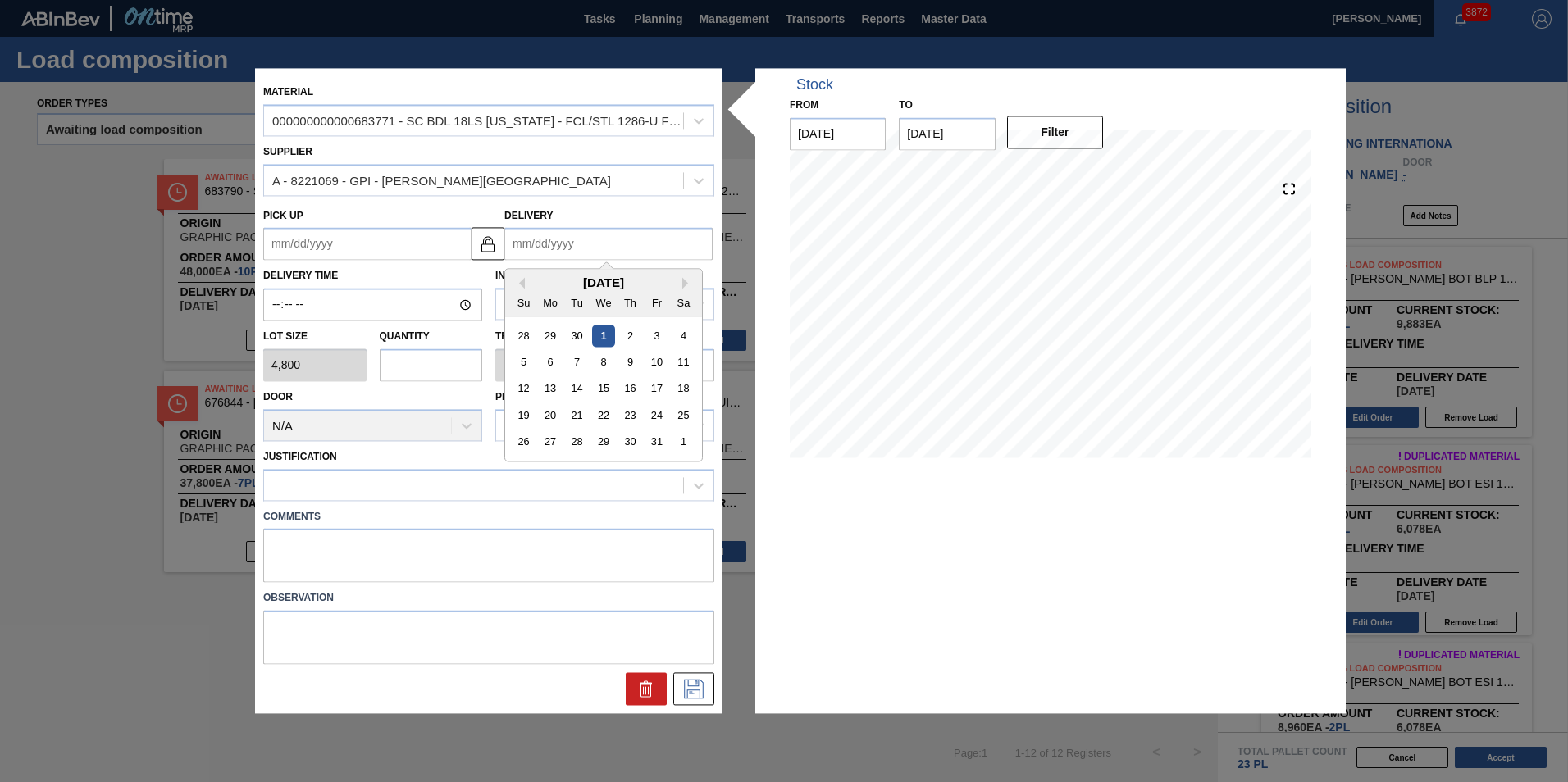
type input "1"
type up "12/29/2024"
type input "10"
type up "09/28/2025"
type input "10/14"
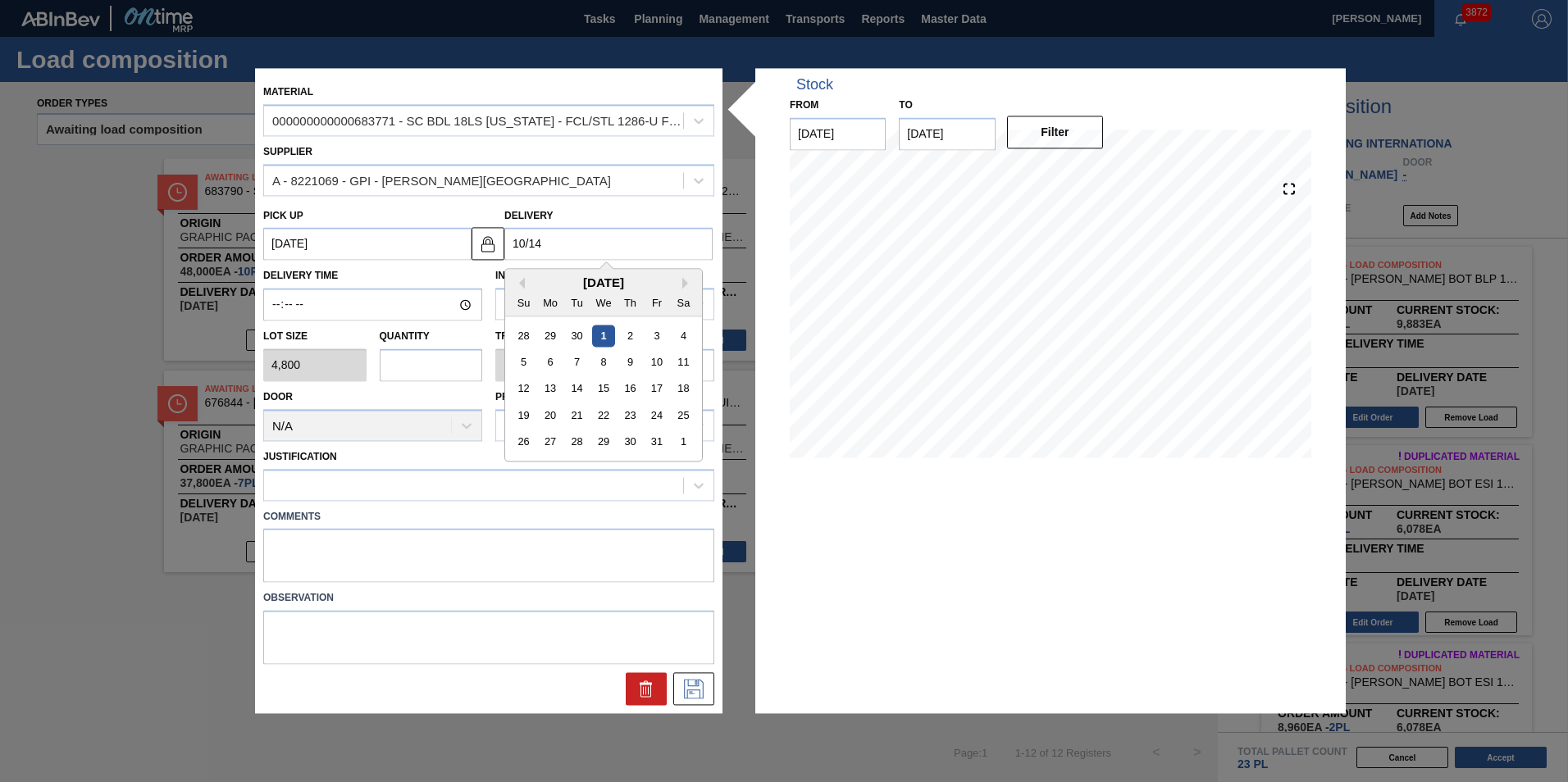
type up "10/11/2025"
click at [575, 393] on div "14" at bounding box center [577, 388] width 22 height 22
type input "[DATE]"
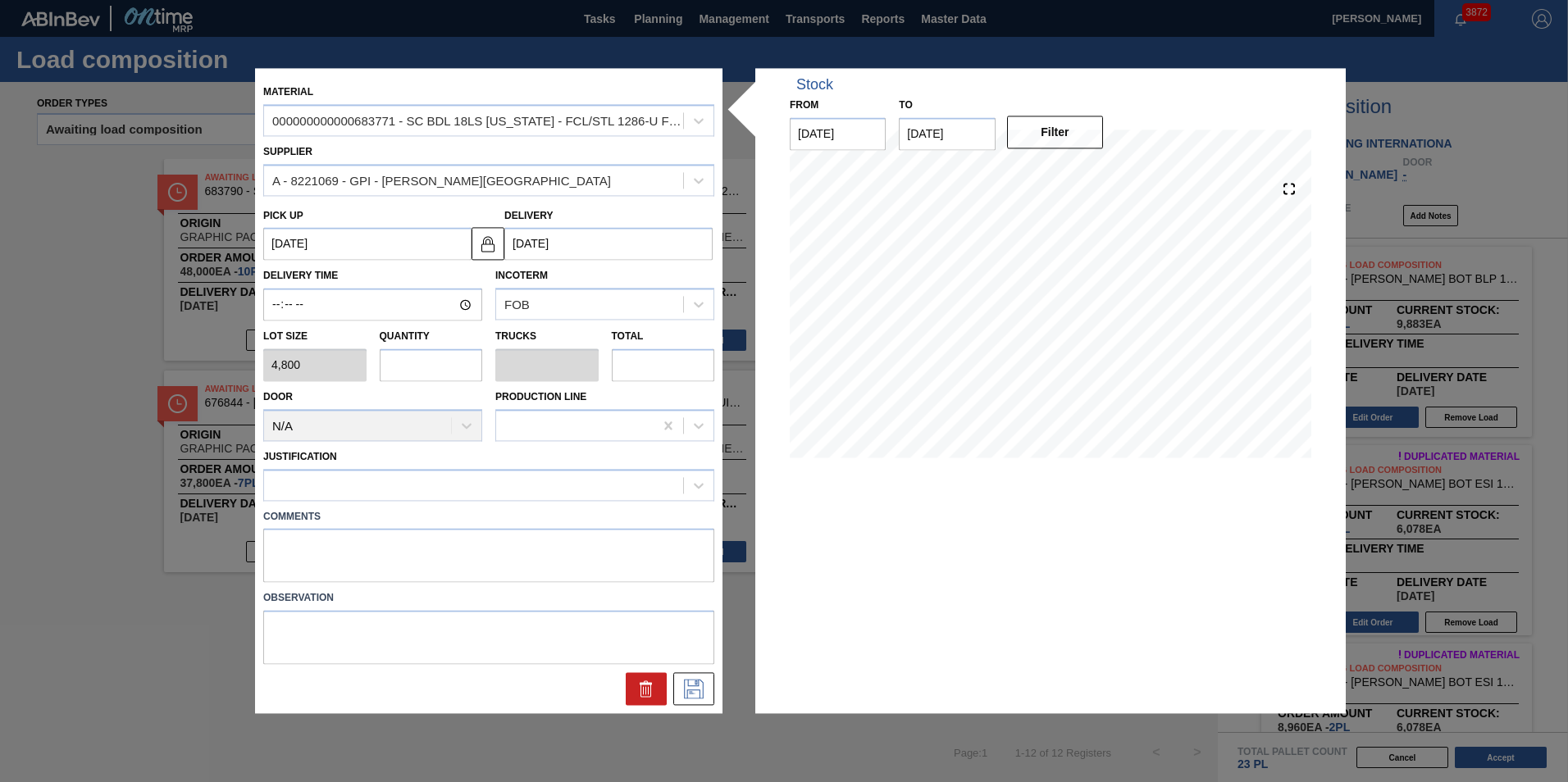
click at [400, 383] on div "Door N/A Production Line" at bounding box center [488, 410] width 464 height 60
click at [409, 372] on input "text" at bounding box center [431, 364] width 103 height 33
type input "1"
type input "0.038"
type input "4,800"
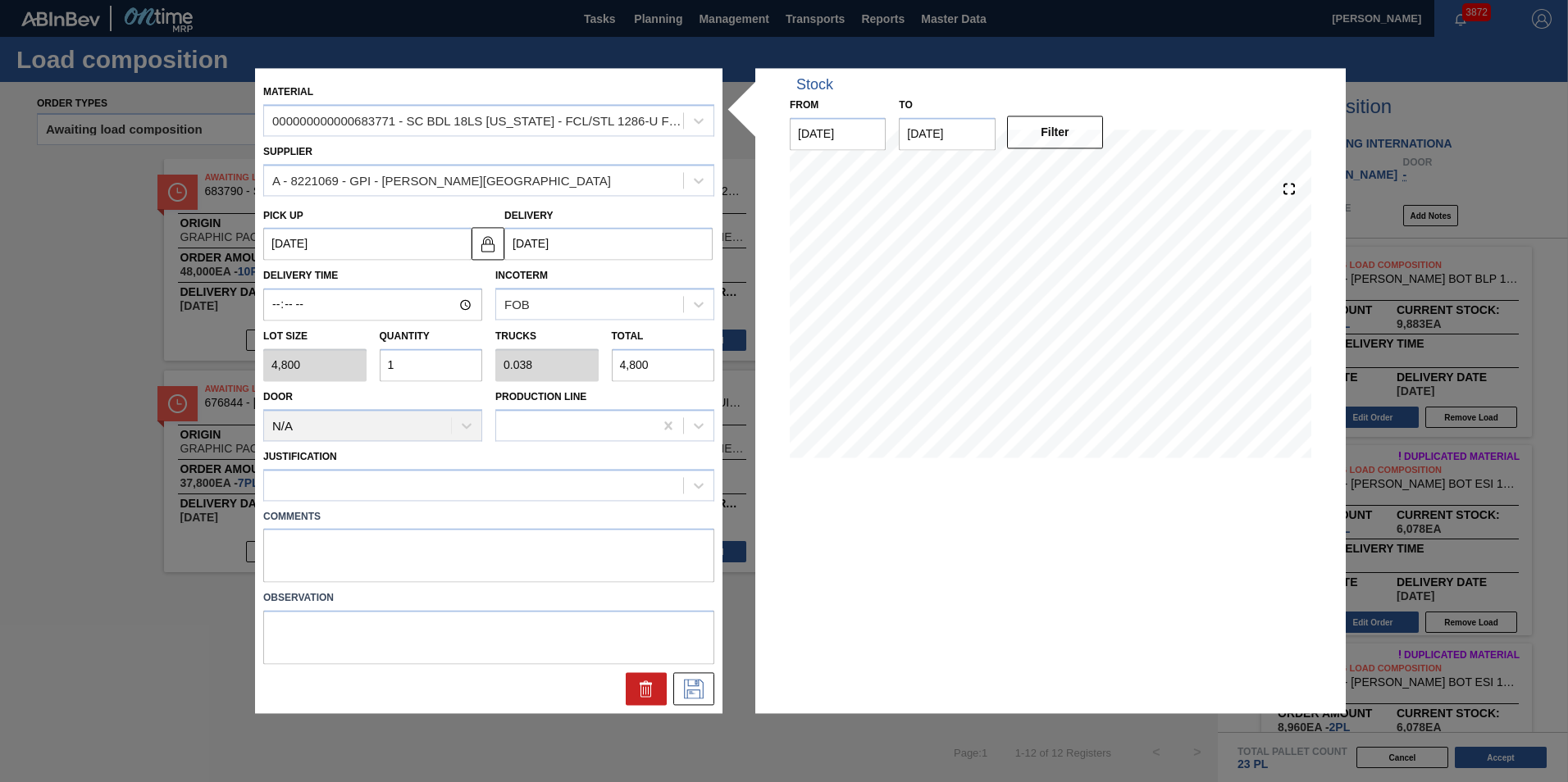
type input "1"
click at [414, 475] on div at bounding box center [473, 485] width 419 height 24
type input "inv"
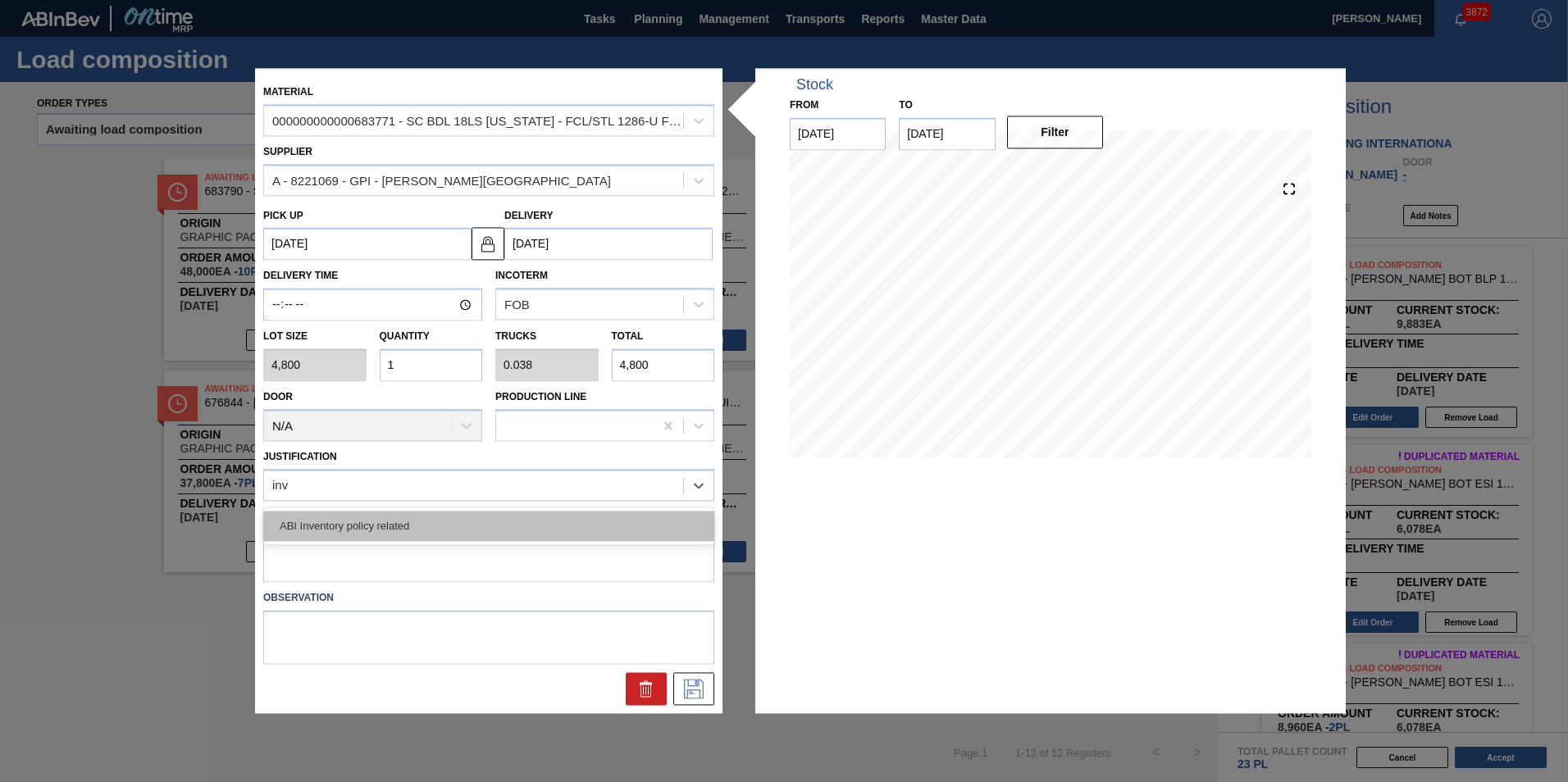
click at [398, 517] on div "ABI Inventory policy related" at bounding box center [489, 526] width 451 height 30
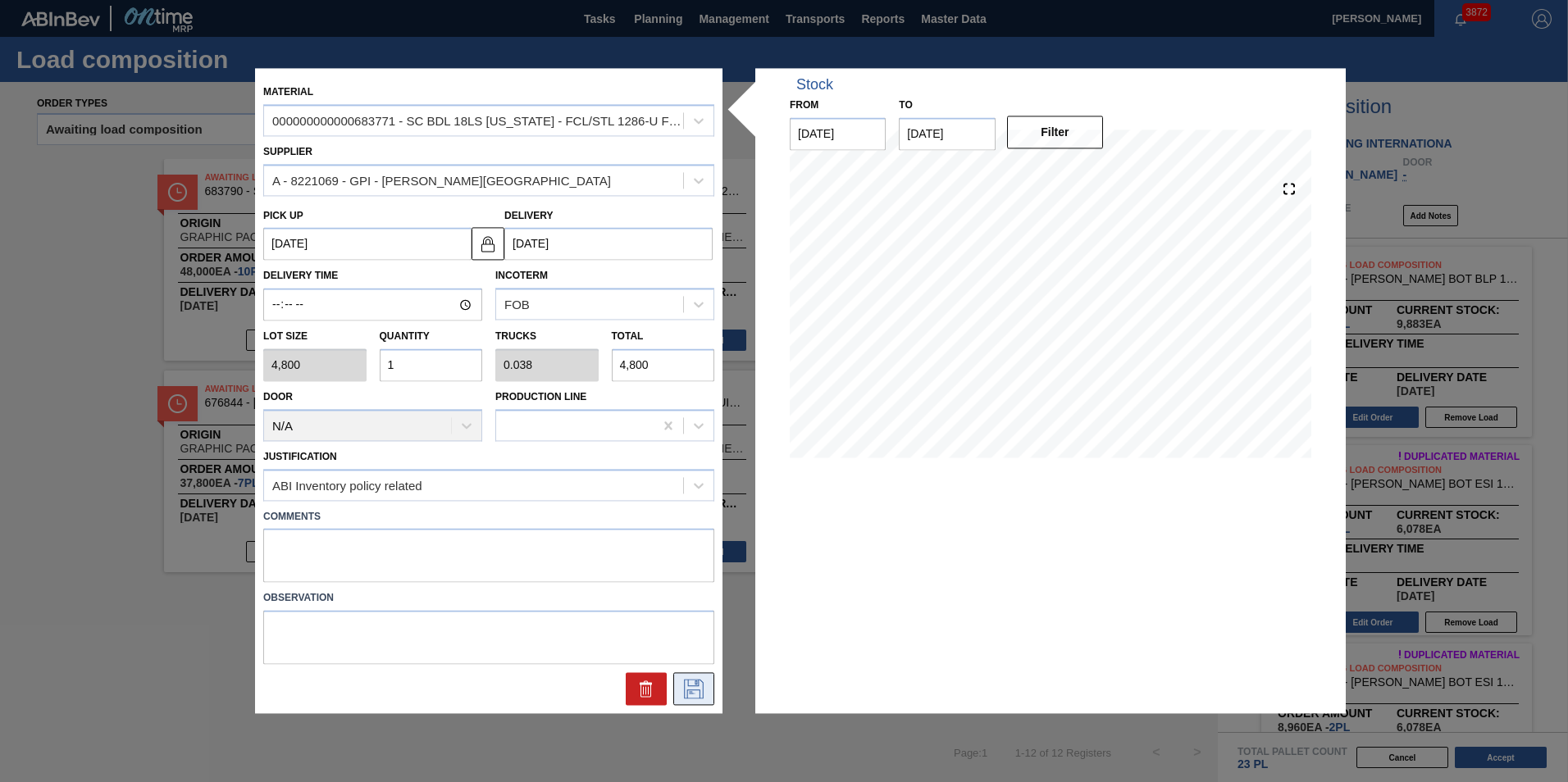
click at [708, 701] on button at bounding box center [694, 689] width 41 height 33
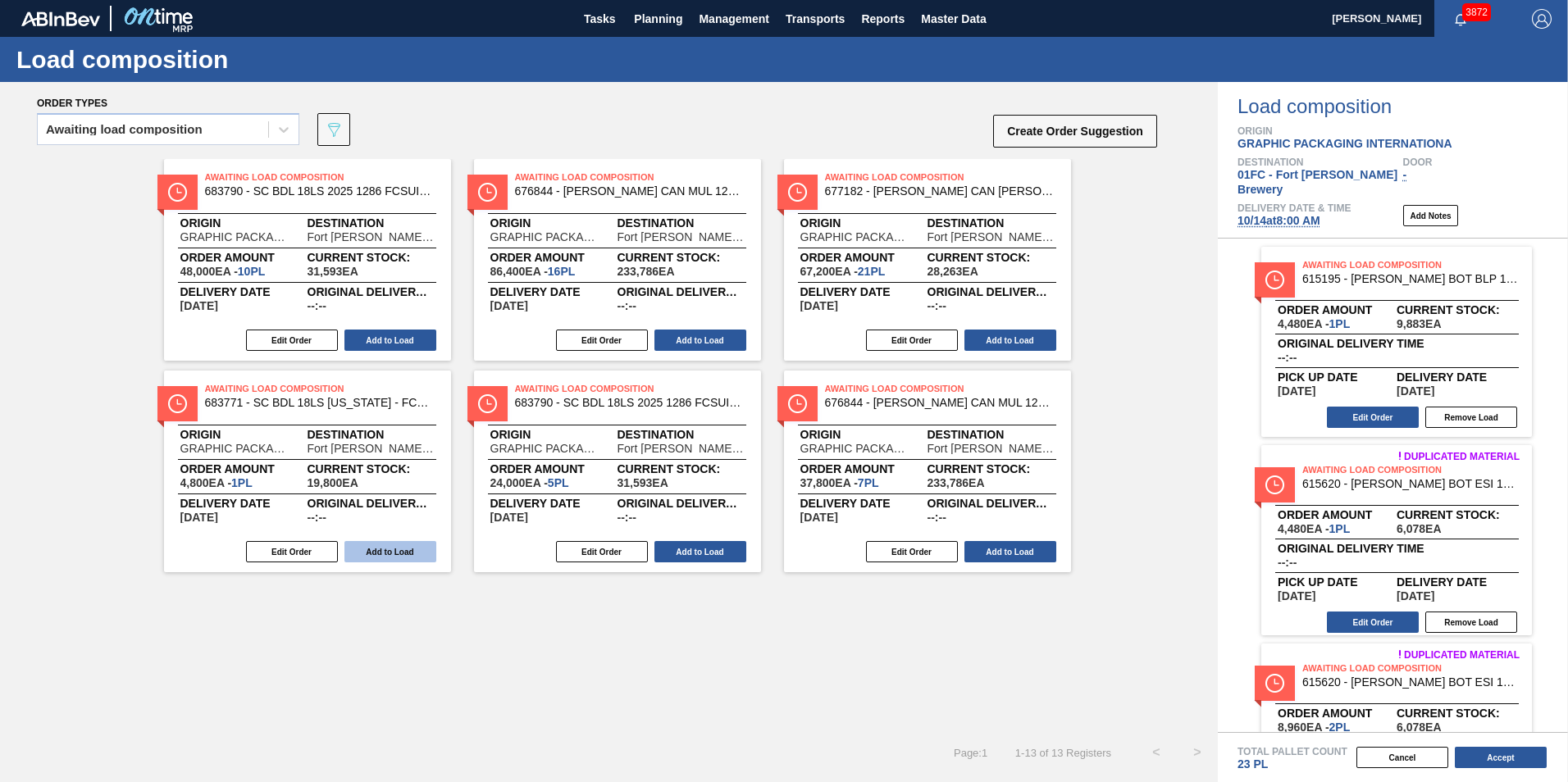
click at [402, 557] on button "Add to Load" at bounding box center [390, 551] width 92 height 21
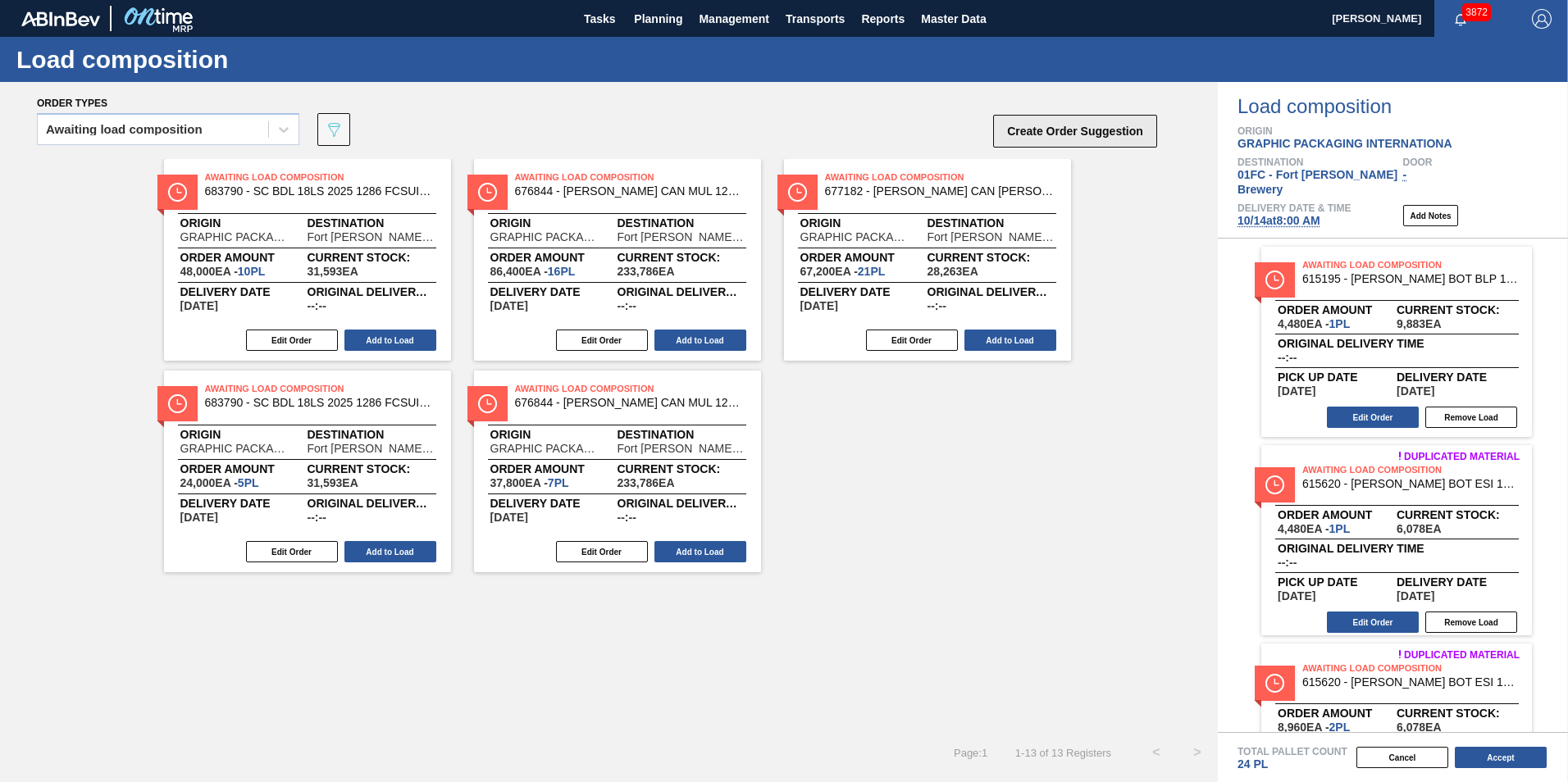
click at [1029, 133] on button "Create Order Suggestion" at bounding box center [1075, 131] width 164 height 33
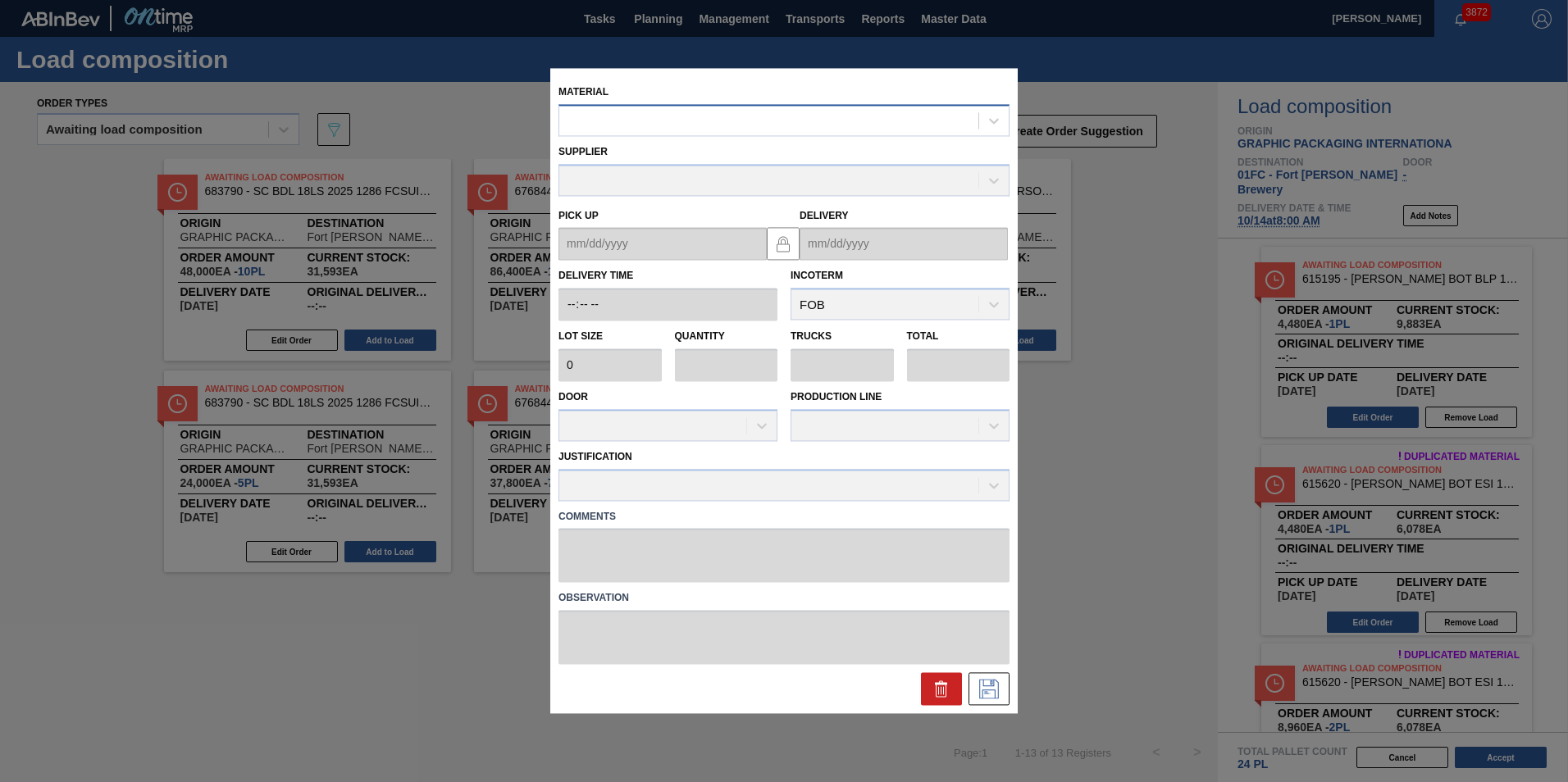
click at [664, 117] on div at bounding box center [769, 121] width 419 height 24
paste input "683530"
type input "683530"
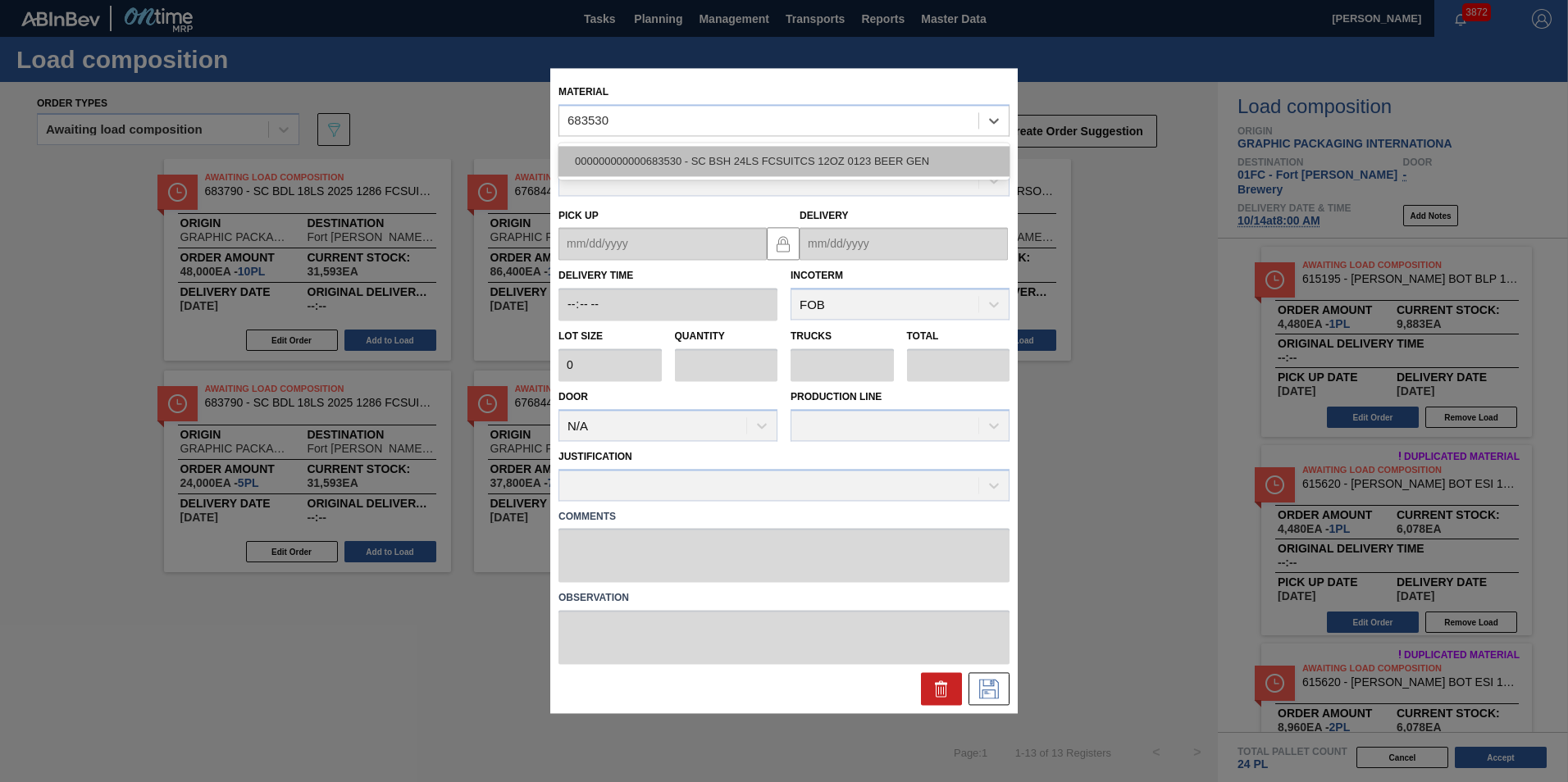
click at [675, 161] on div "000000000000683530 - SC BSH 24LS FCSUITCS 12OZ 0123 BEER GEN" at bounding box center [784, 161] width 451 height 30
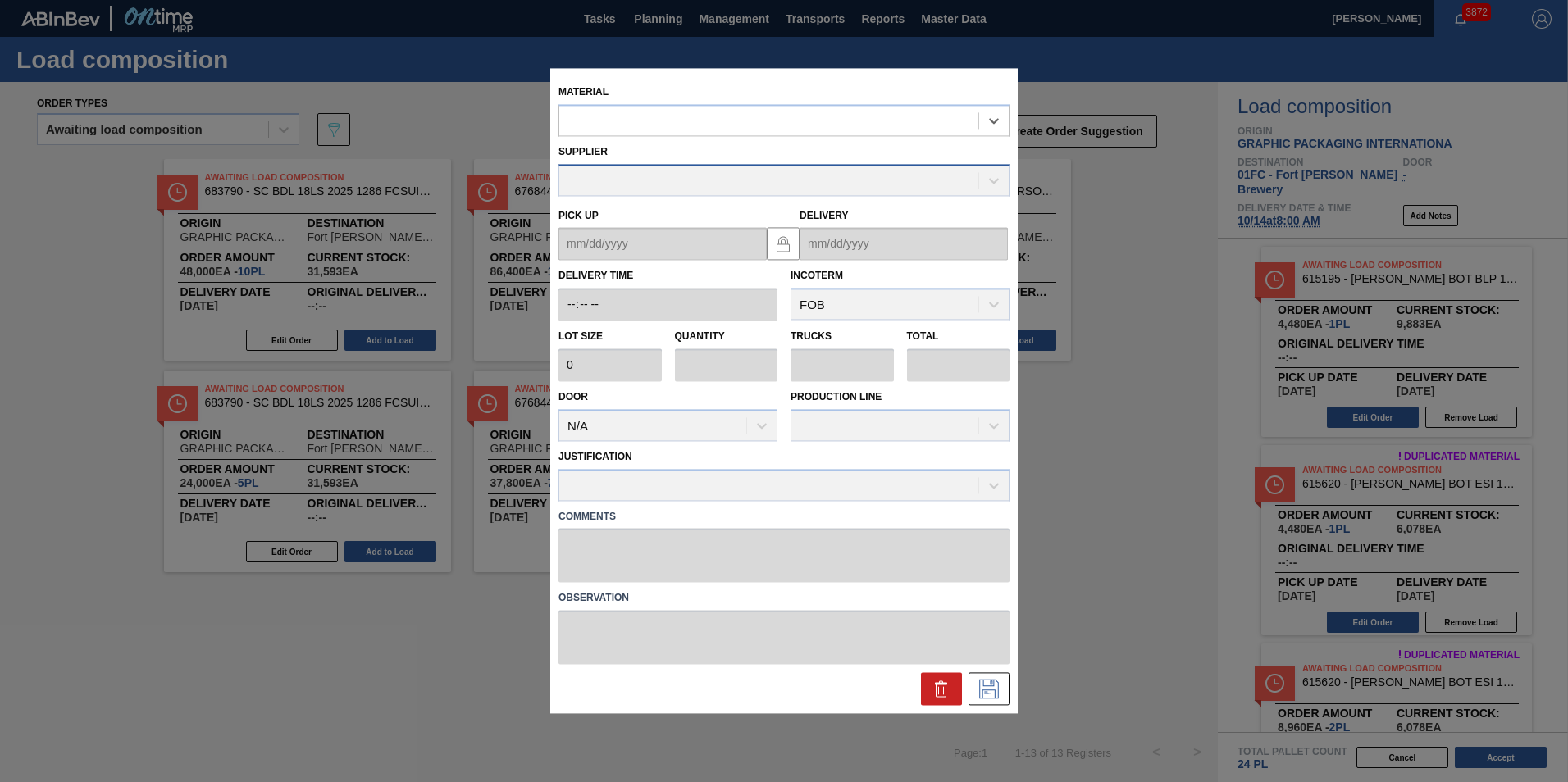
type input "3,520"
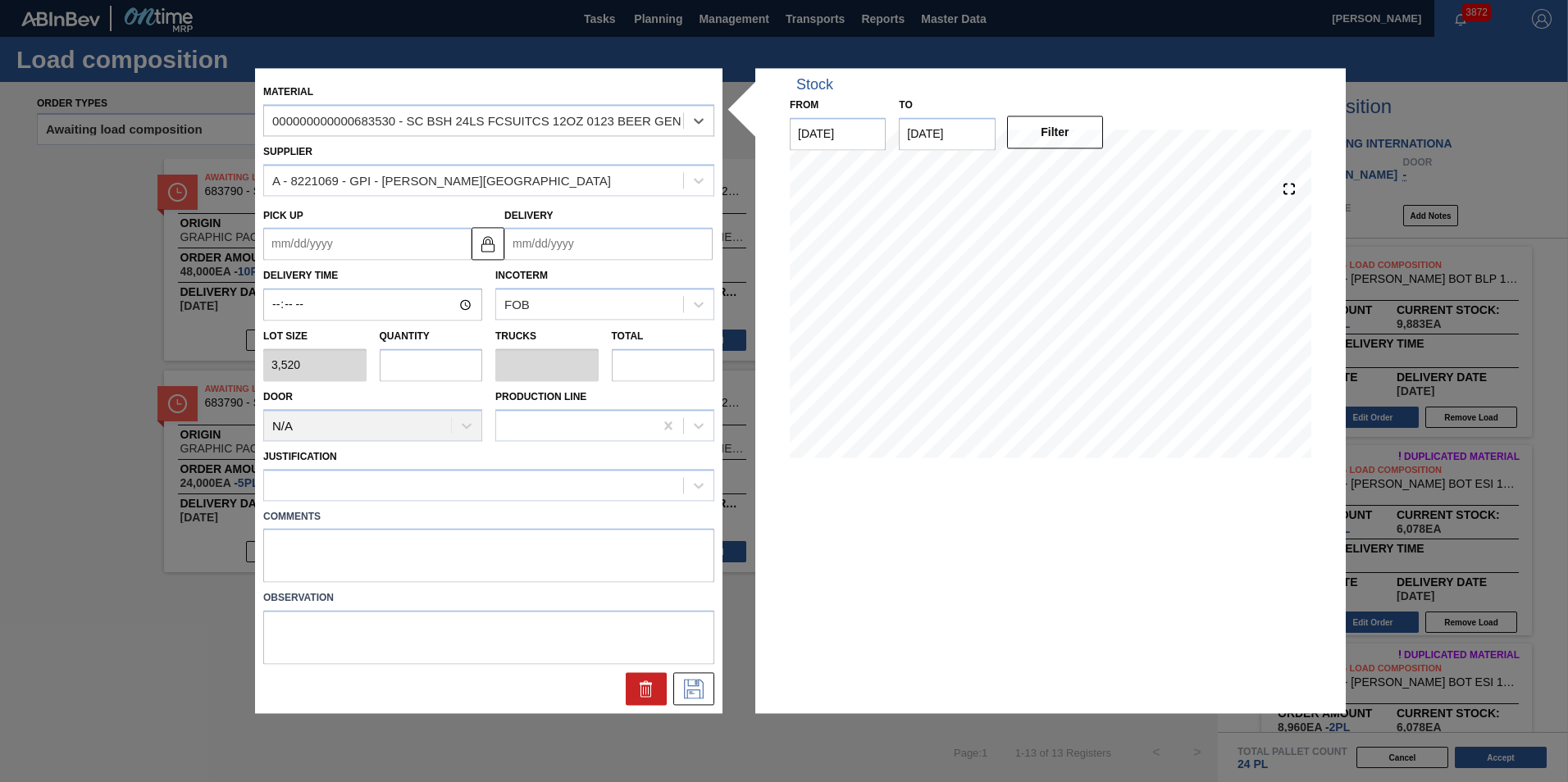
click at [615, 250] on input "Delivery" at bounding box center [608, 244] width 208 height 33
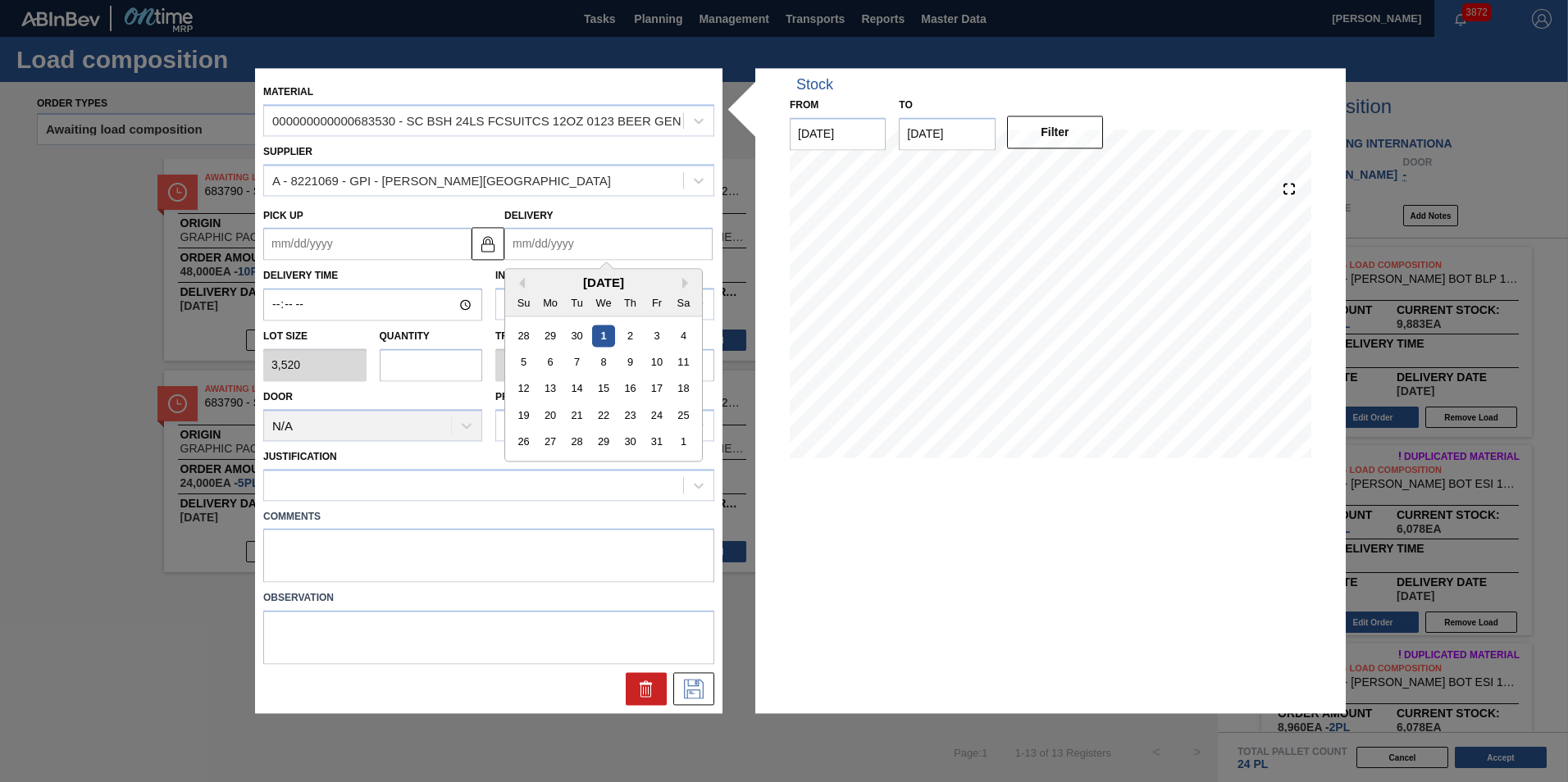
type input "1"
type up "12/29/2024"
type input "10"
type up "09/28/2025"
type input "10/14"
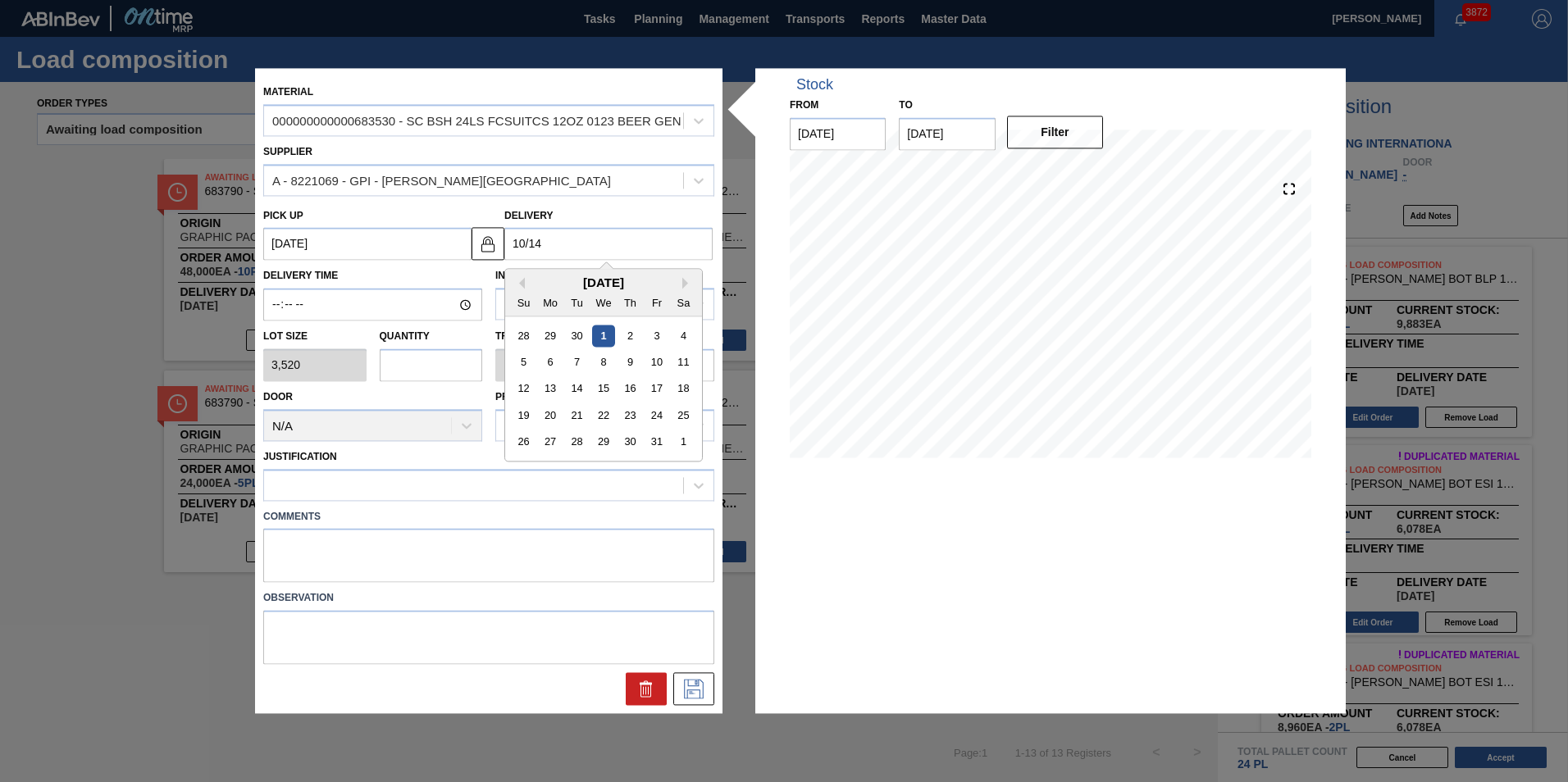
type up "10/11/2025"
click at [574, 382] on div "14" at bounding box center [577, 388] width 22 height 22
type input "[DATE]"
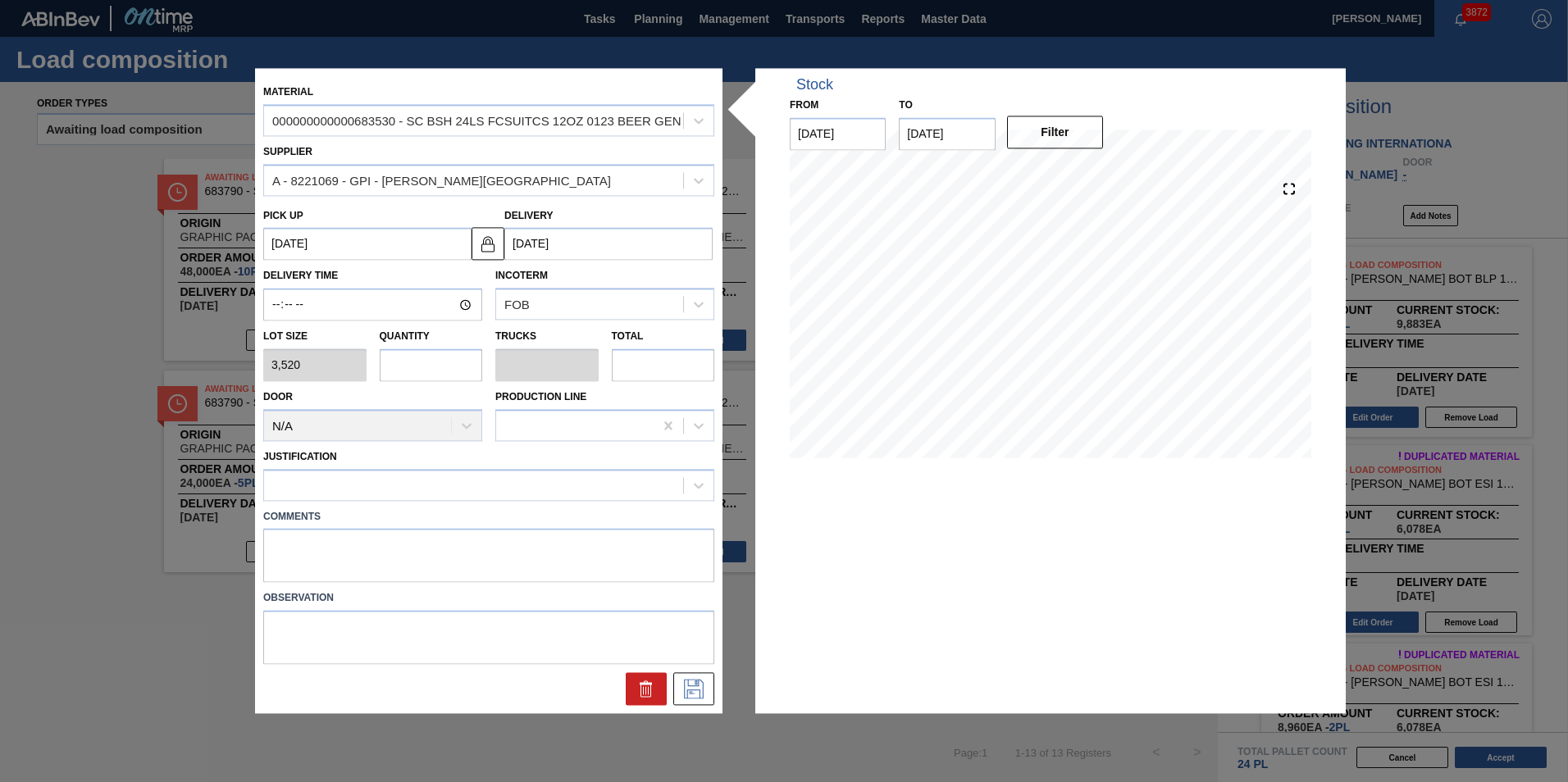
click at [457, 377] on input "text" at bounding box center [431, 364] width 103 height 33
type input "1"
type input "0.038"
type input "3,520"
type input "1"
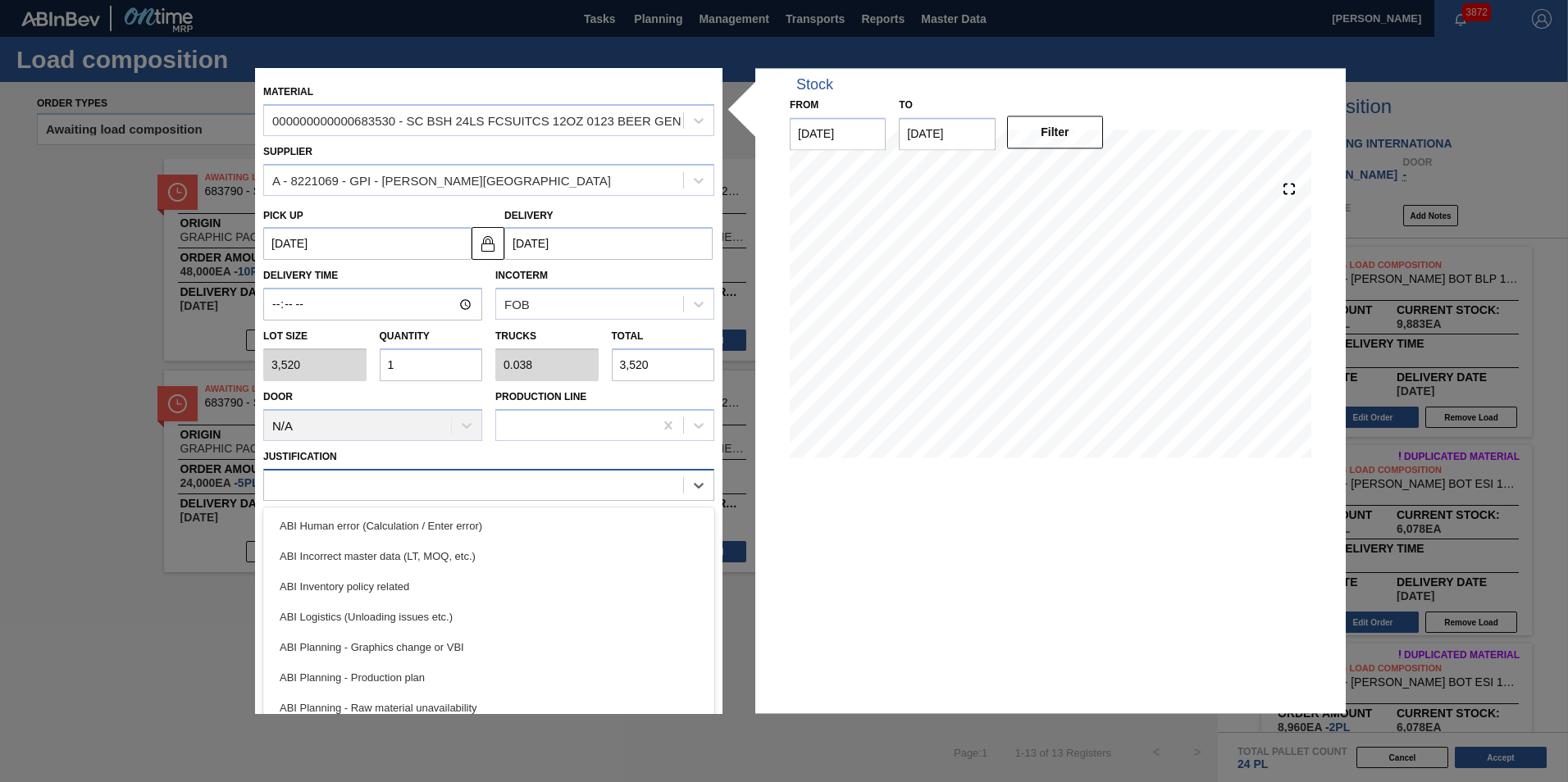
drag, startPoint x: 480, startPoint y: 482, endPoint x: 492, endPoint y: 483, distance: 12.0
click at [480, 483] on div at bounding box center [473, 485] width 419 height 24
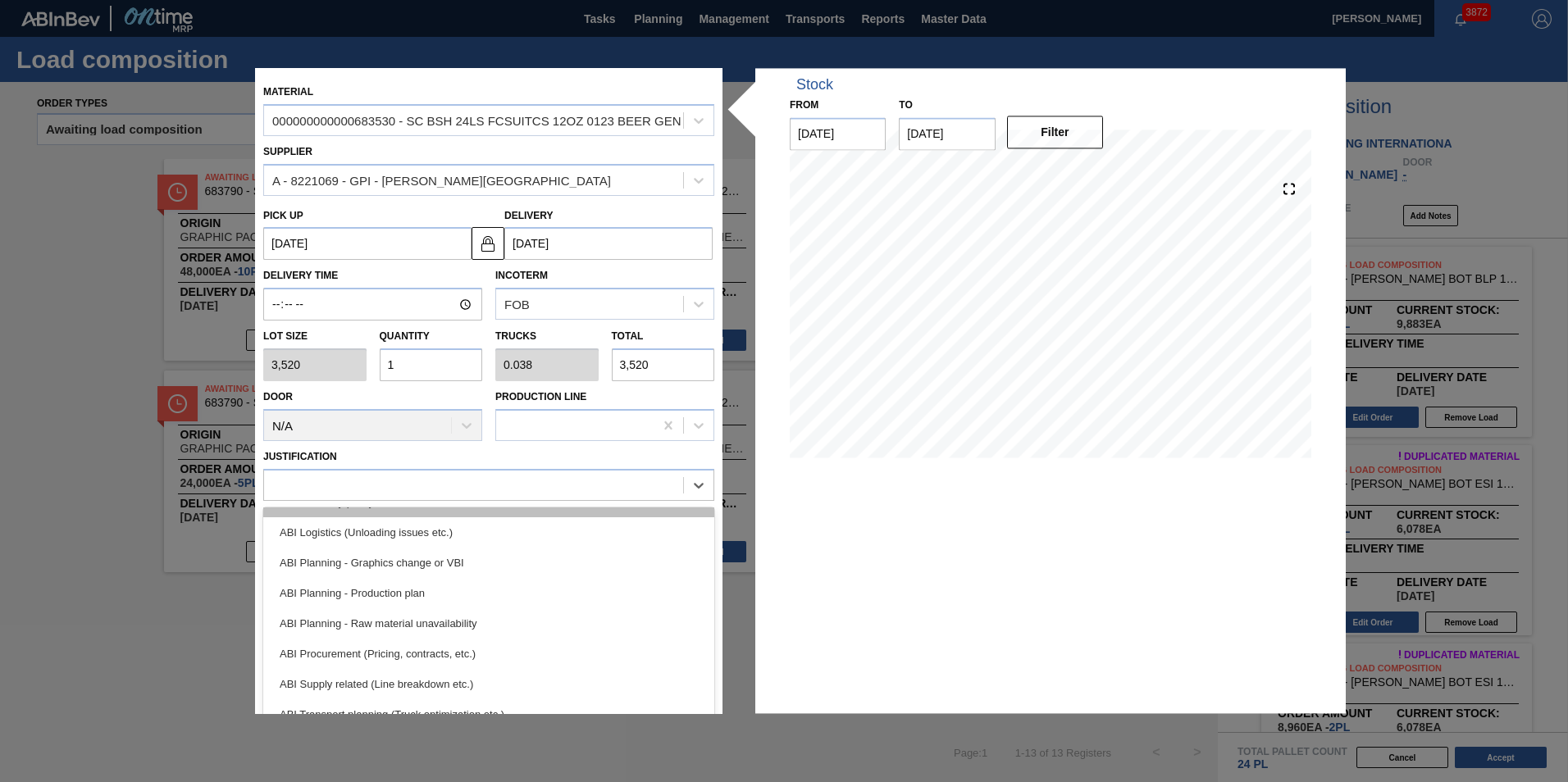
scroll to position [164, 0]
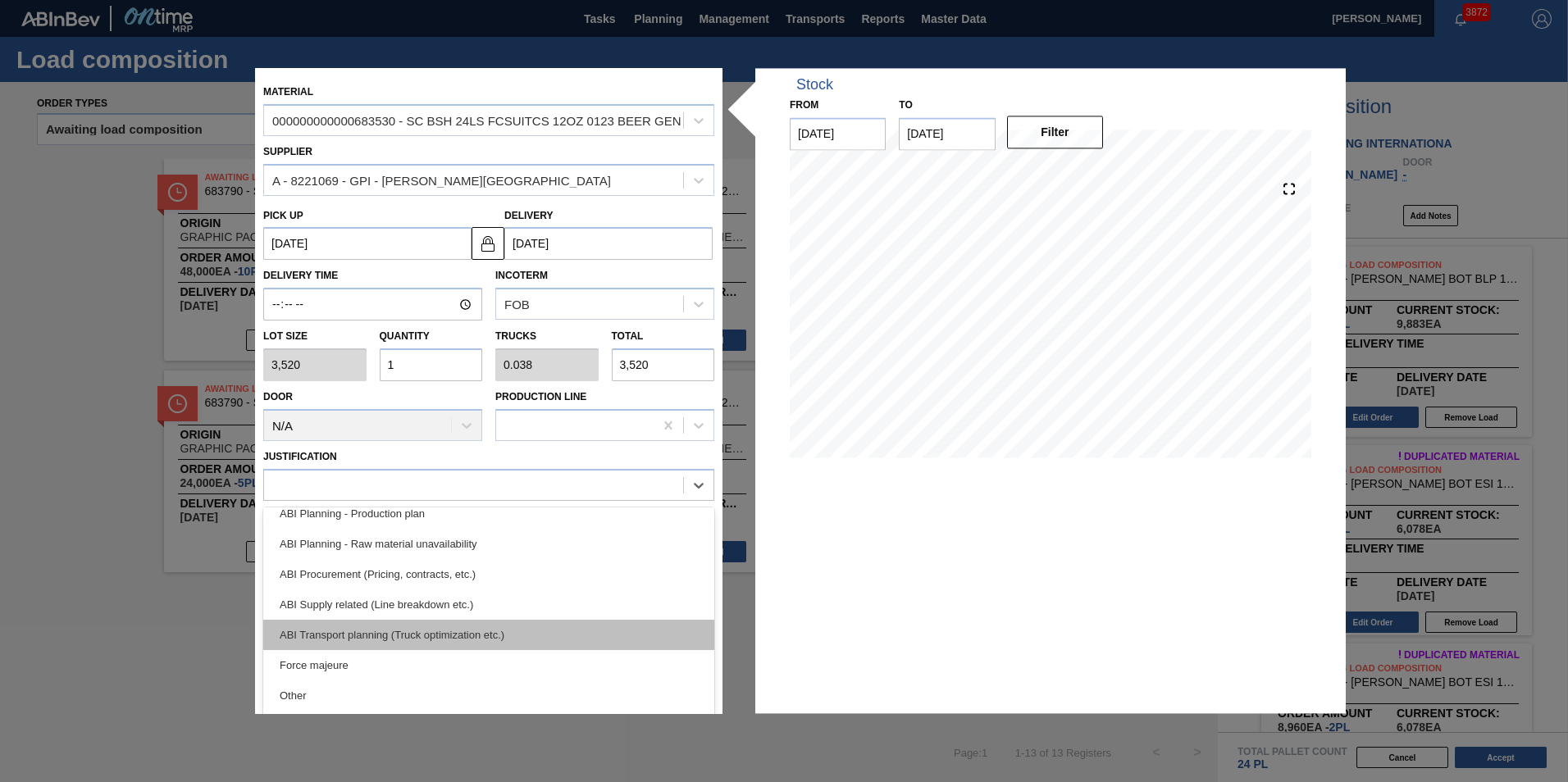
click at [498, 624] on div "ABI Transport planning (Truck optimization etc.)" at bounding box center [489, 635] width 451 height 30
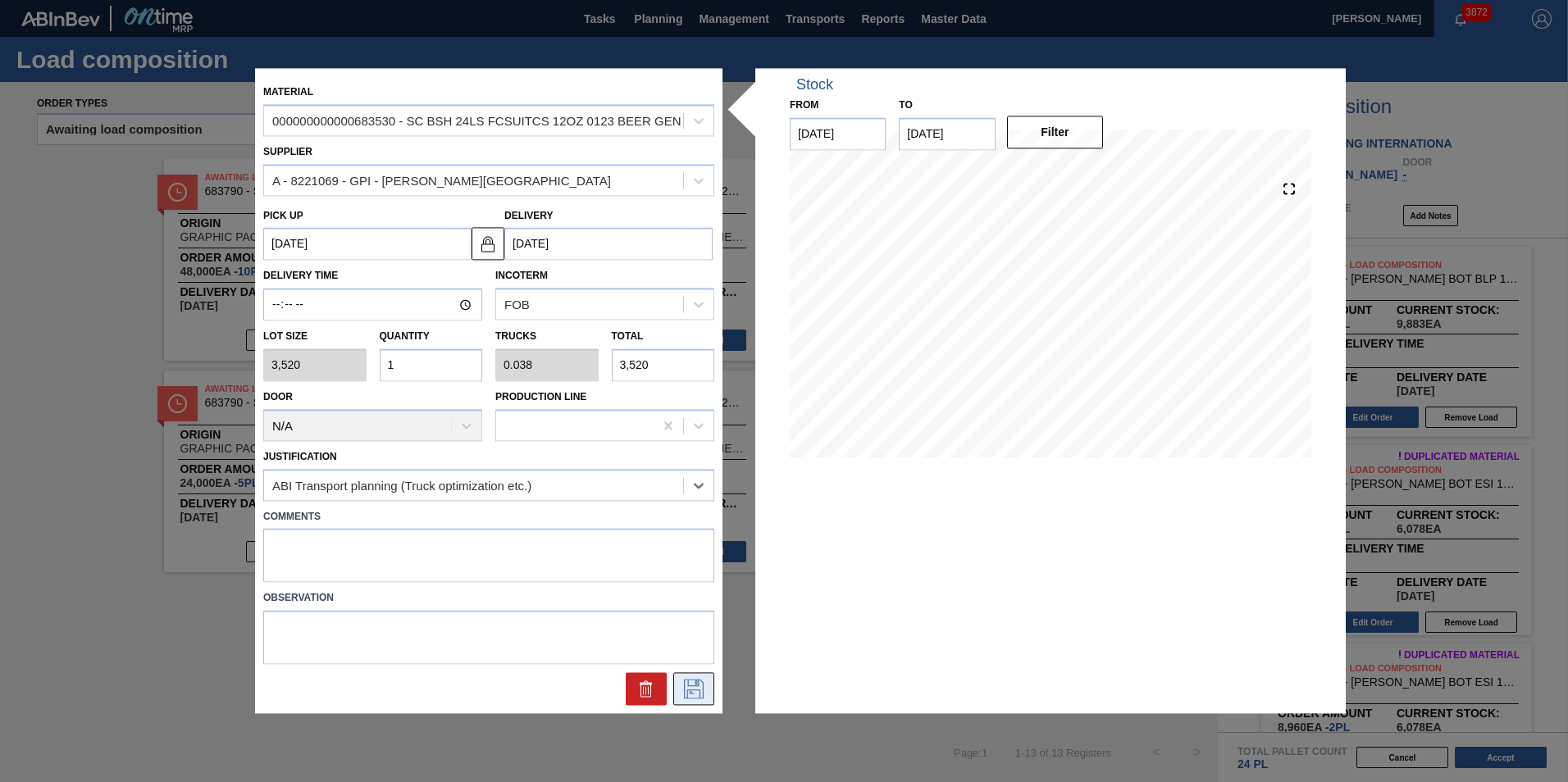
click at [680, 680] on button at bounding box center [694, 689] width 41 height 33
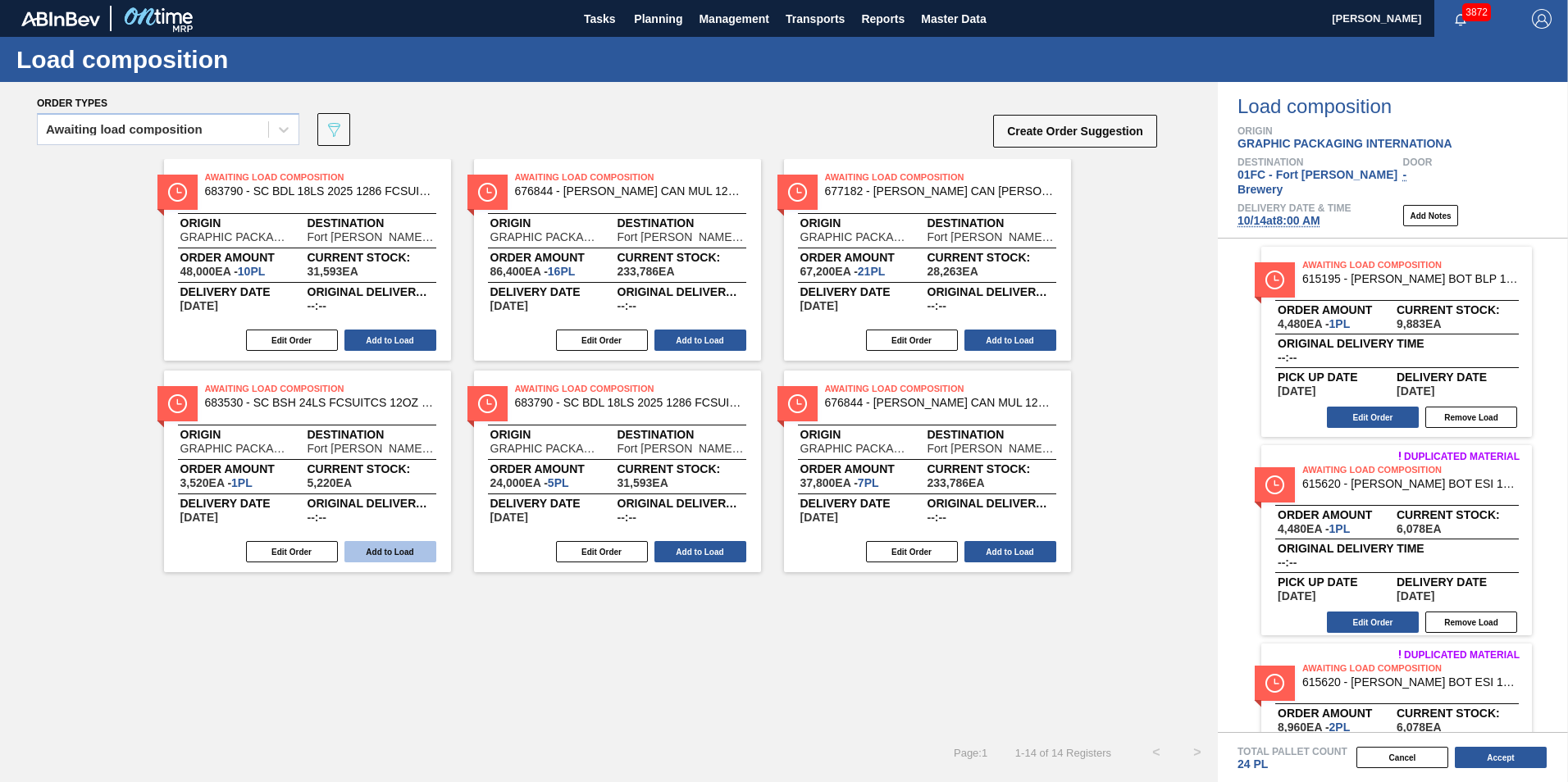
click at [374, 553] on button "Add to Load" at bounding box center [390, 551] width 92 height 21
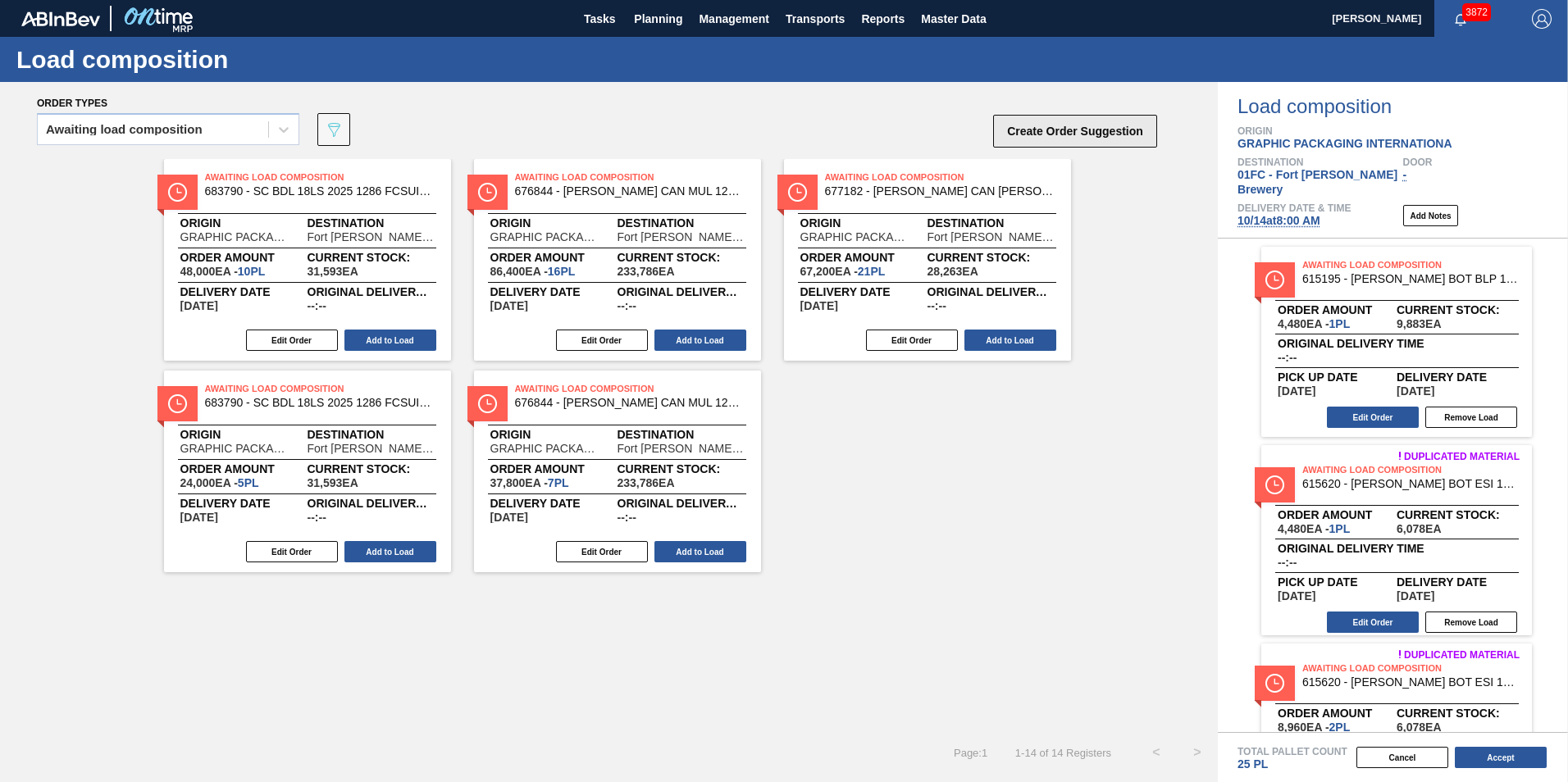
click at [1029, 142] on button "Create Order Suggestion" at bounding box center [1075, 131] width 164 height 33
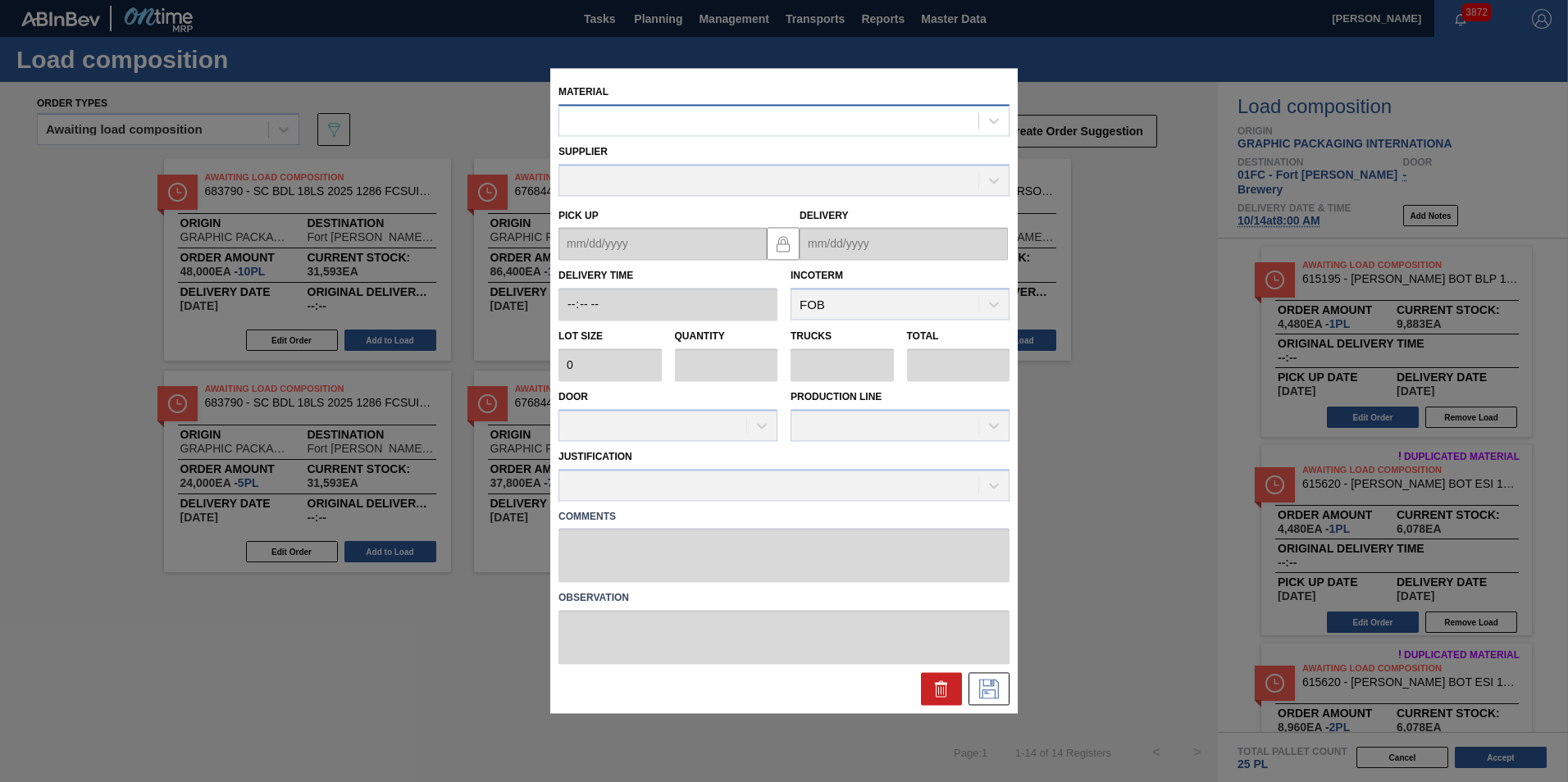
click at [819, 123] on div at bounding box center [769, 121] width 419 height 24
paste input "676140"
type input "676140"
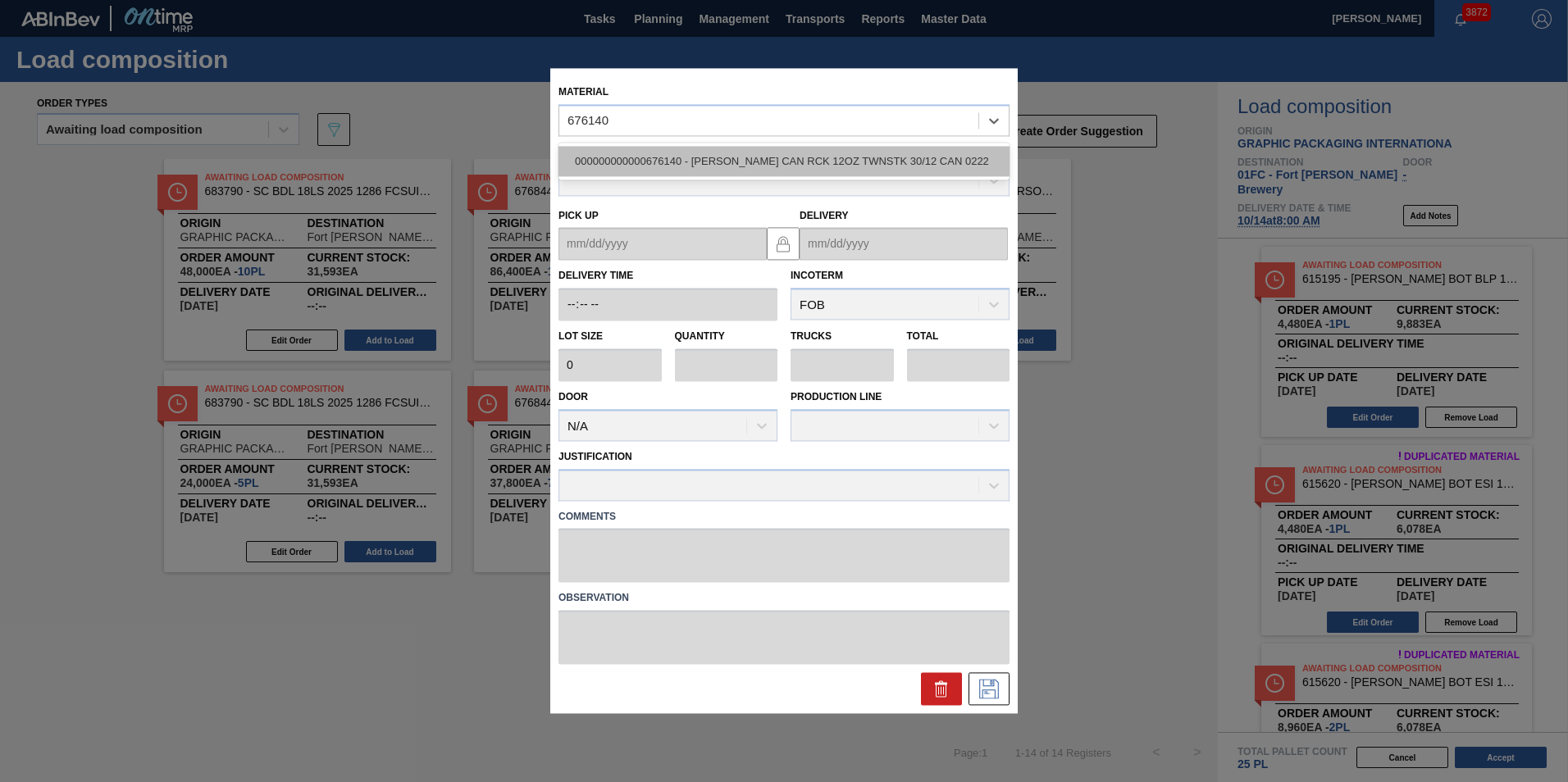
click at [784, 157] on div "000000000000676140 - CARR CAN RCK 12OZ TWNSTK 30/12 CAN 0222" at bounding box center [784, 161] width 451 height 30
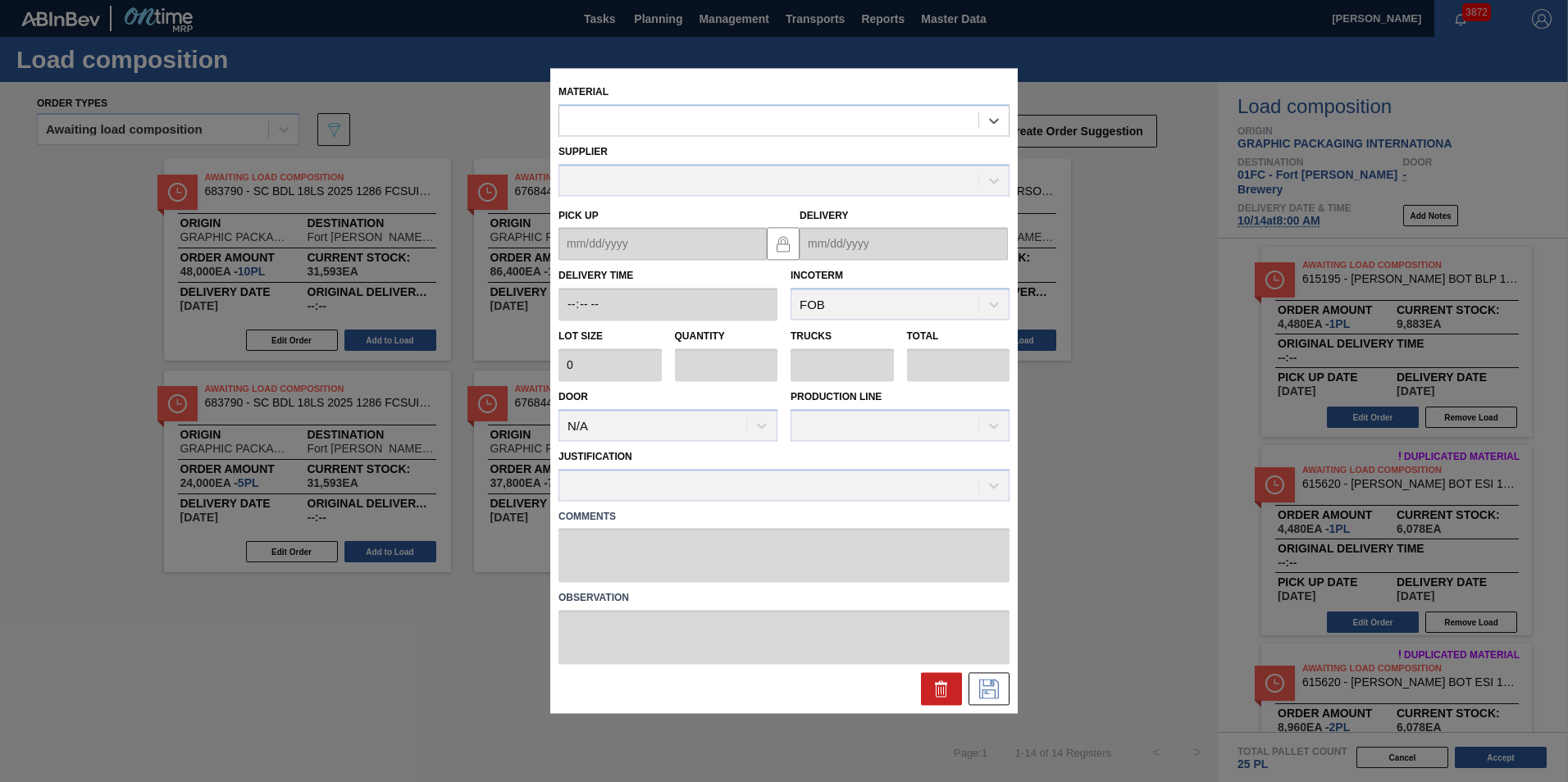
type input "3,200"
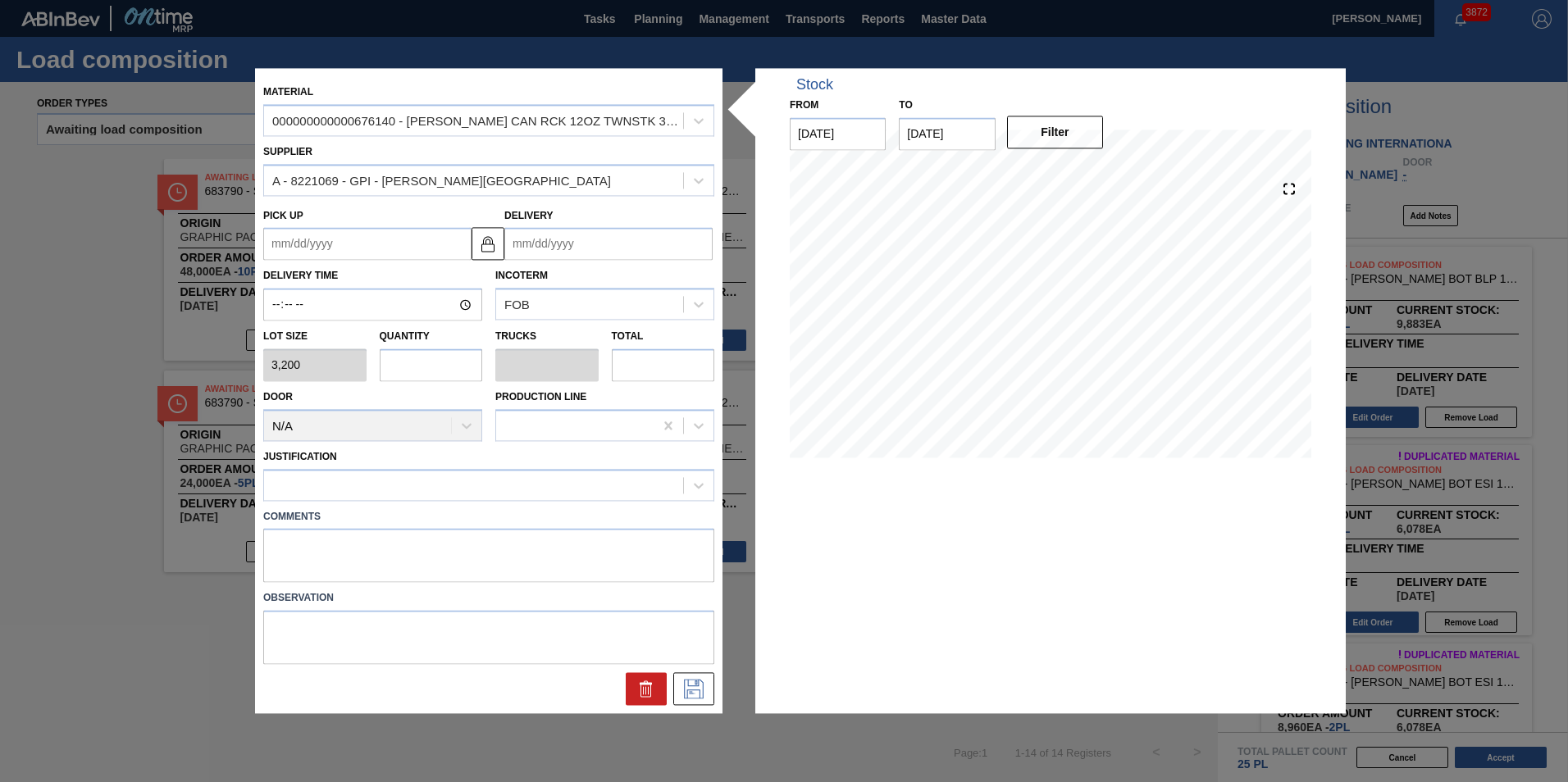
click at [524, 242] on input "Delivery" at bounding box center [608, 244] width 208 height 33
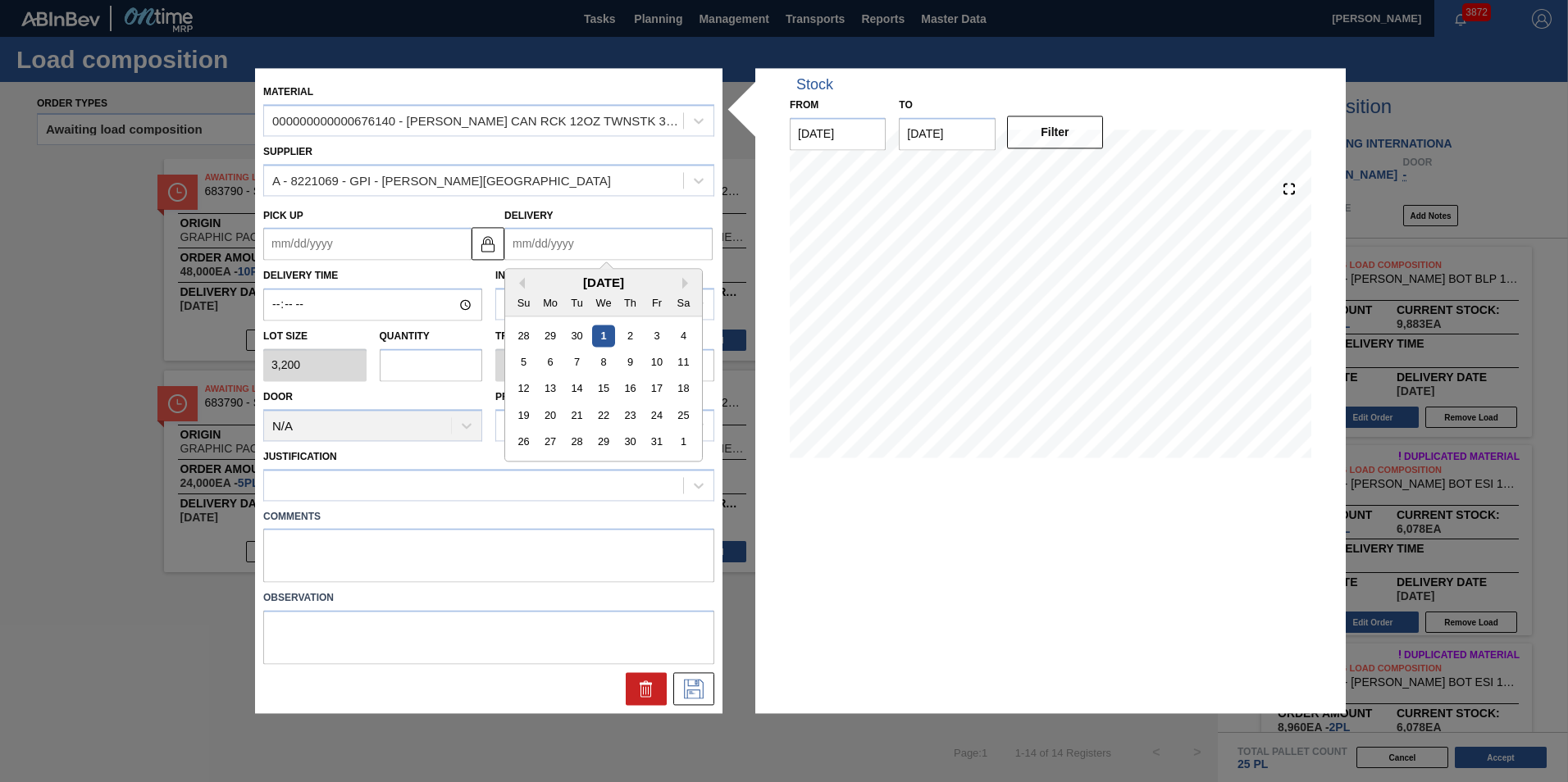
type input "1"
type up "12/29/2024"
type input "10"
type up "09/28/2025"
type input "10/14"
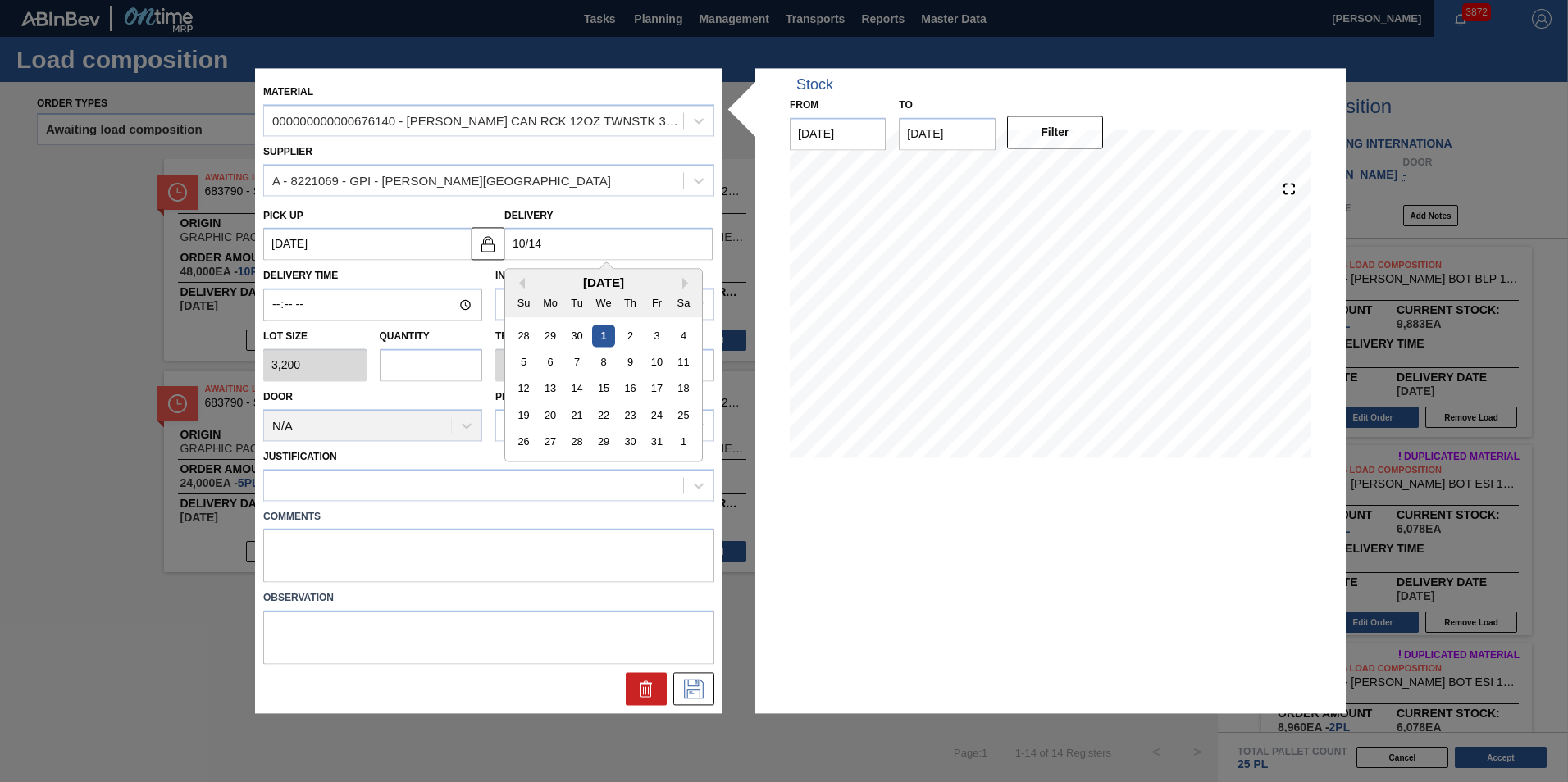
type up "10/11/2025"
click at [575, 390] on div "14" at bounding box center [577, 388] width 22 height 22
type input "[DATE]"
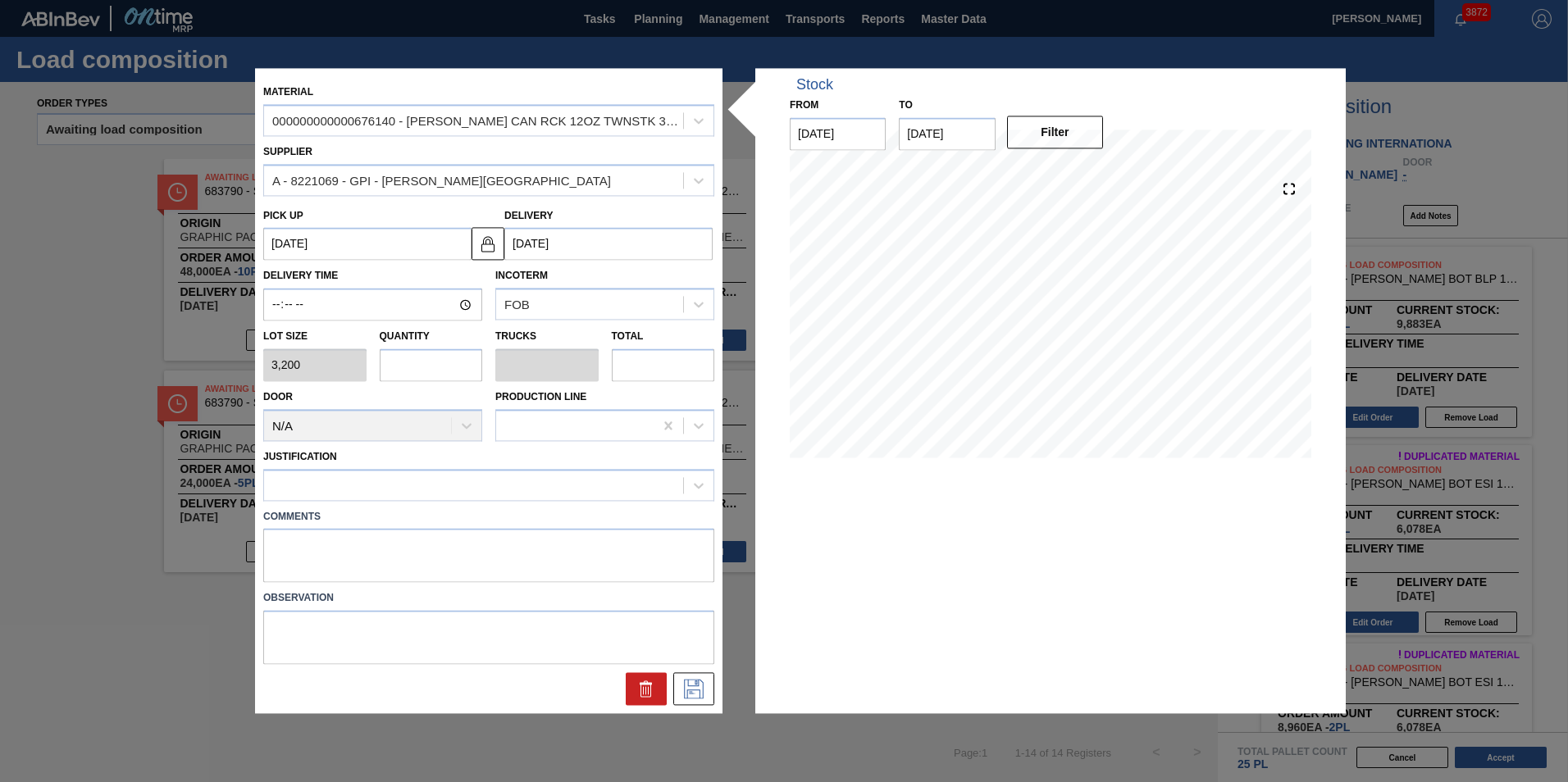
click at [398, 349] on input "text" at bounding box center [431, 364] width 103 height 33
type input "1"
type input "0.038"
type input "3,200"
type input "1"
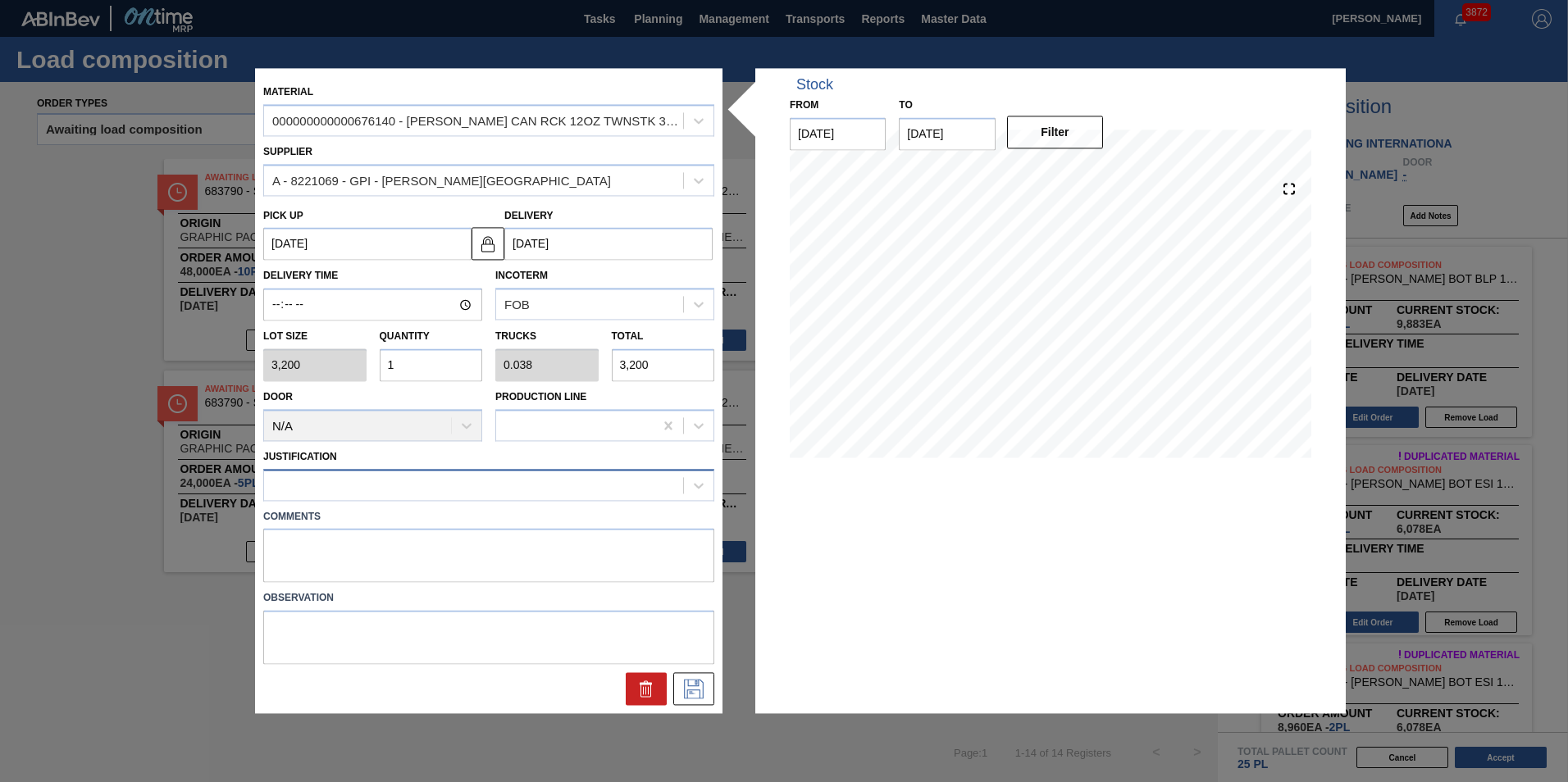
click at [405, 496] on div at bounding box center [473, 485] width 419 height 24
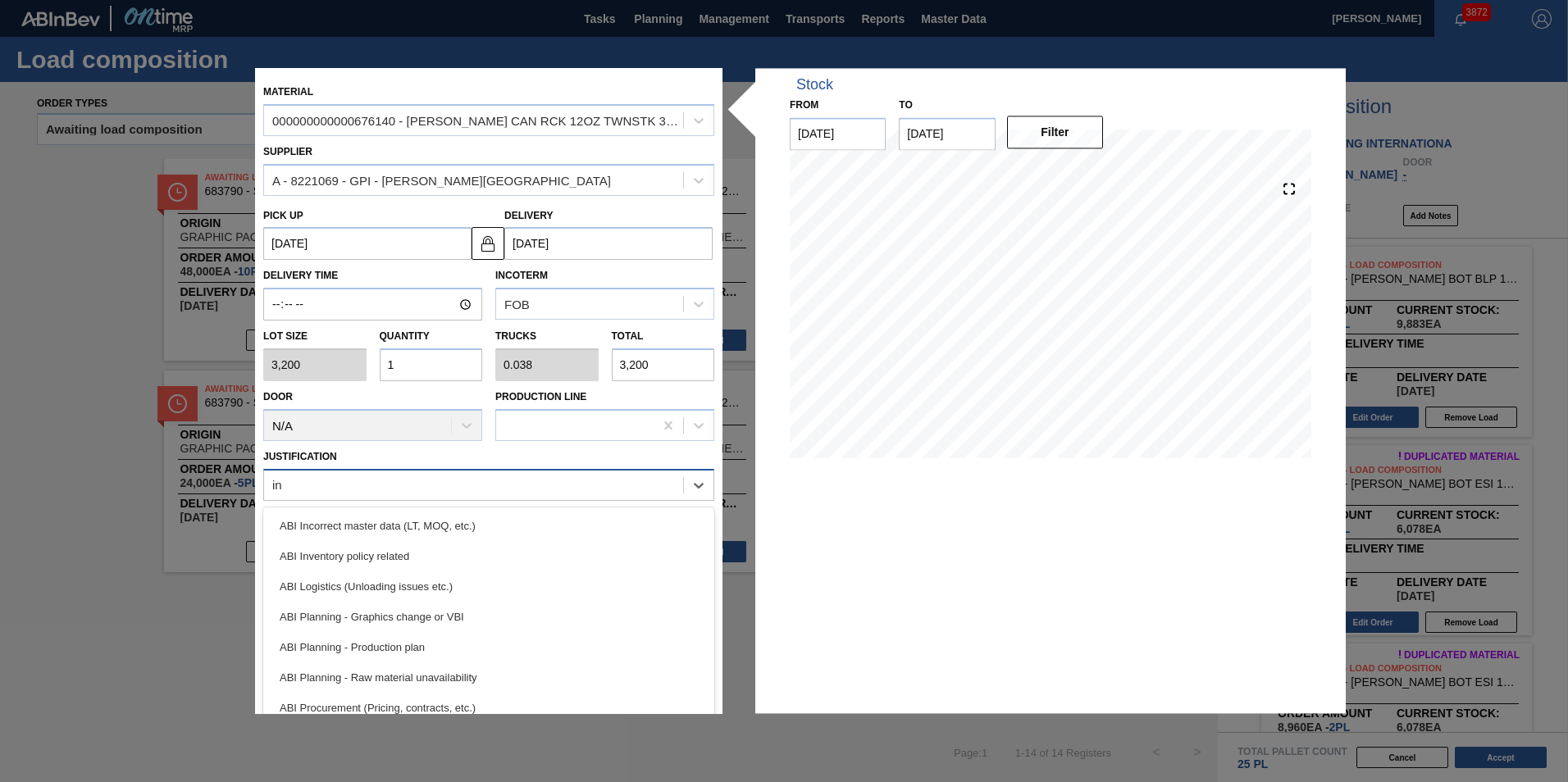
type input "inv"
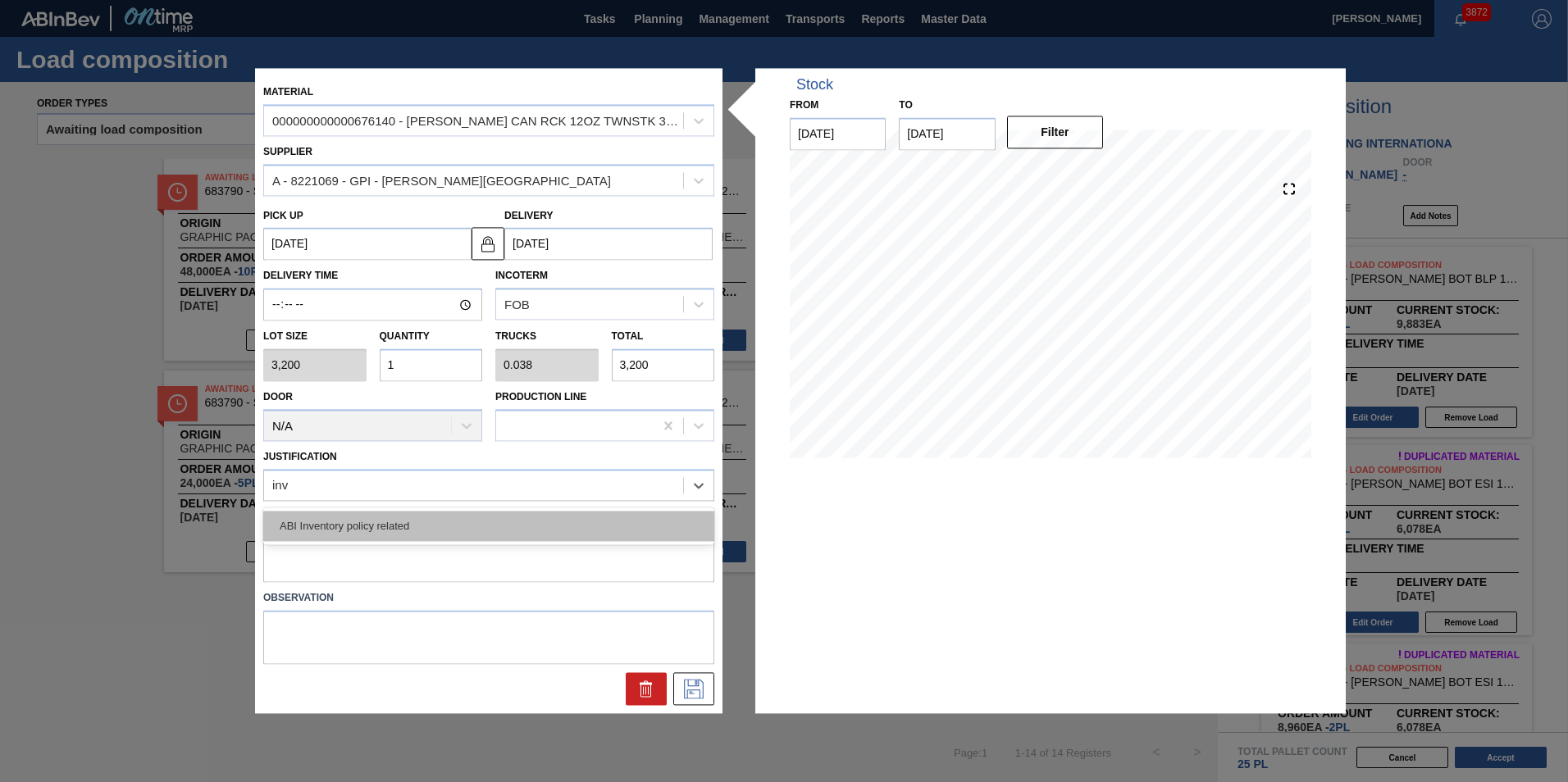
click at [385, 533] on div "ABI Inventory policy related" at bounding box center [489, 526] width 451 height 30
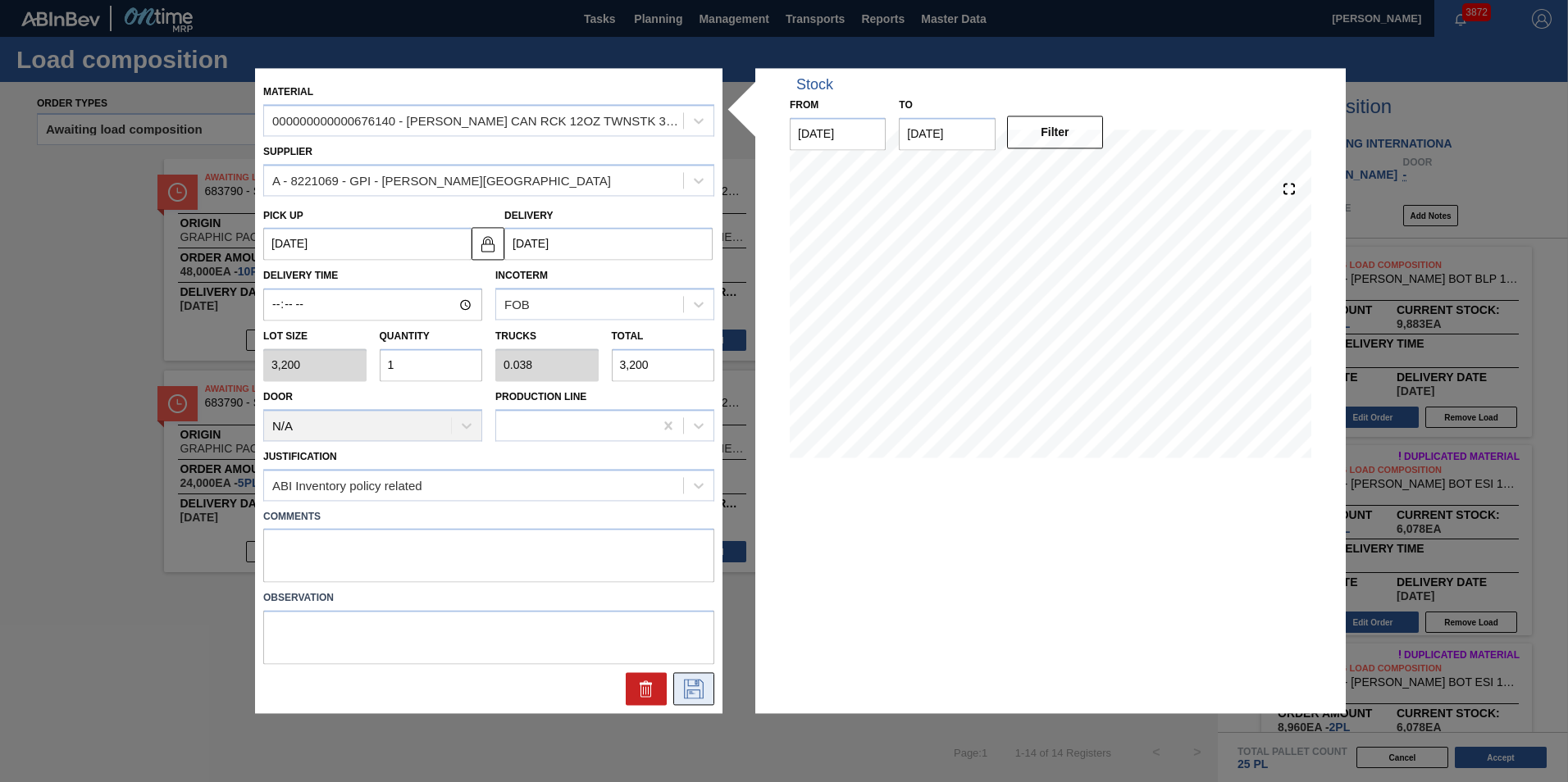
click at [700, 694] on icon at bounding box center [693, 689] width 26 height 19
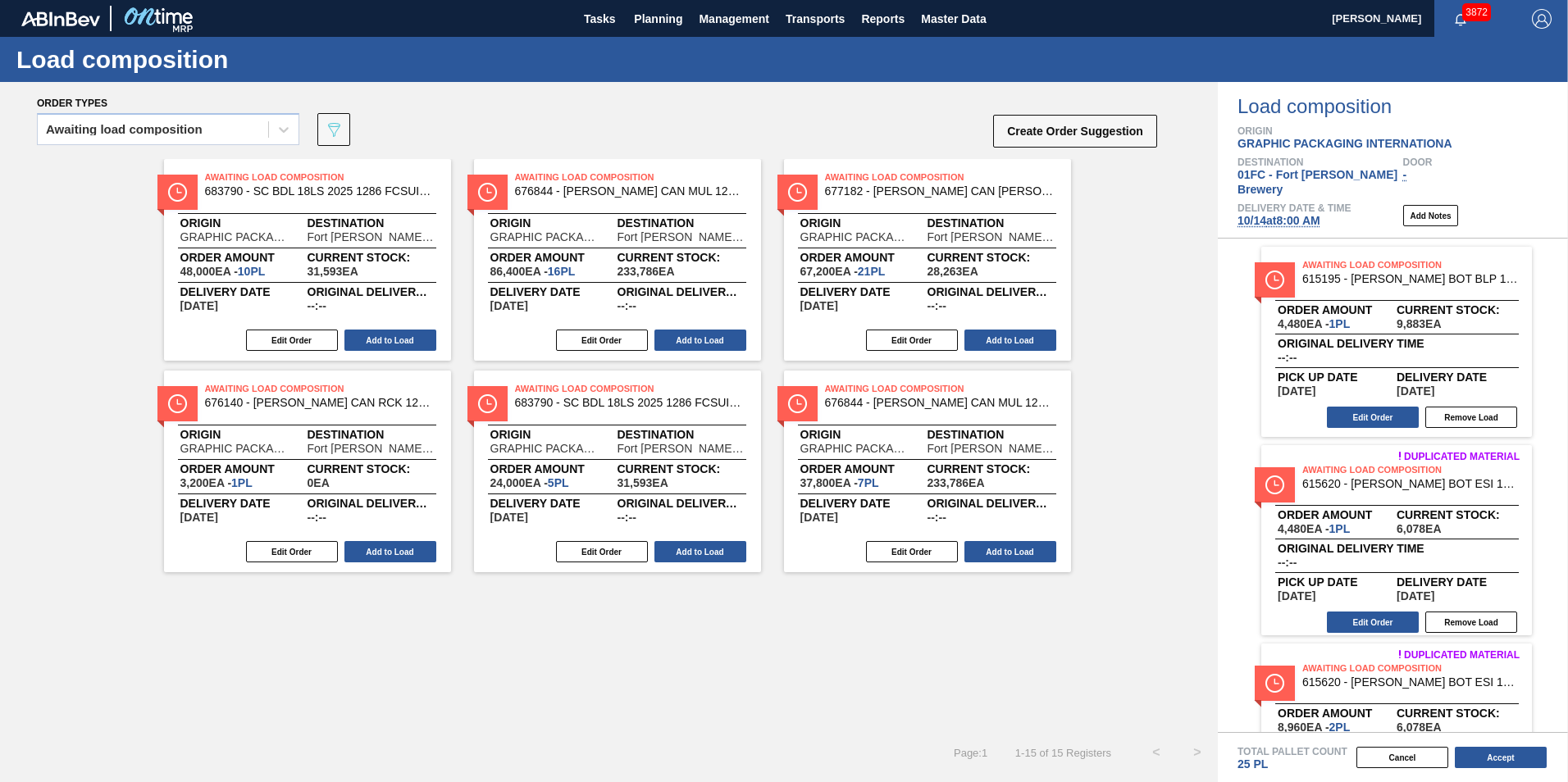
click at [368, 539] on div "Awaiting Load Composition 676140 - CARR CAN RCK 12OZ TWNSTK 30/12 CAN 0222 Orig…" at bounding box center [308, 471] width 287 height 202
click at [371, 551] on button "Add to Load" at bounding box center [390, 551] width 92 height 21
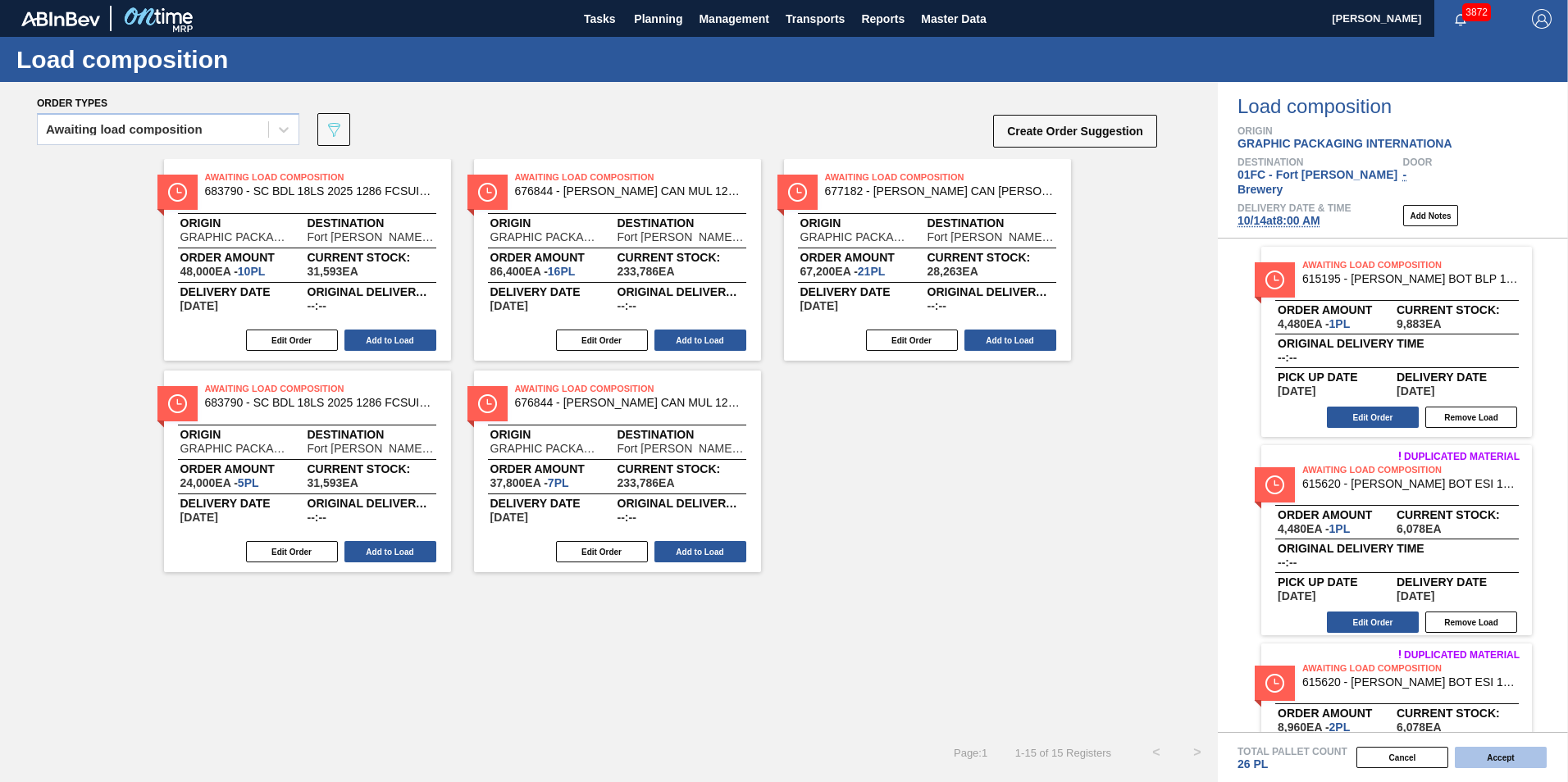
click at [1029, 736] on button "Accept" at bounding box center [1500, 757] width 92 height 21
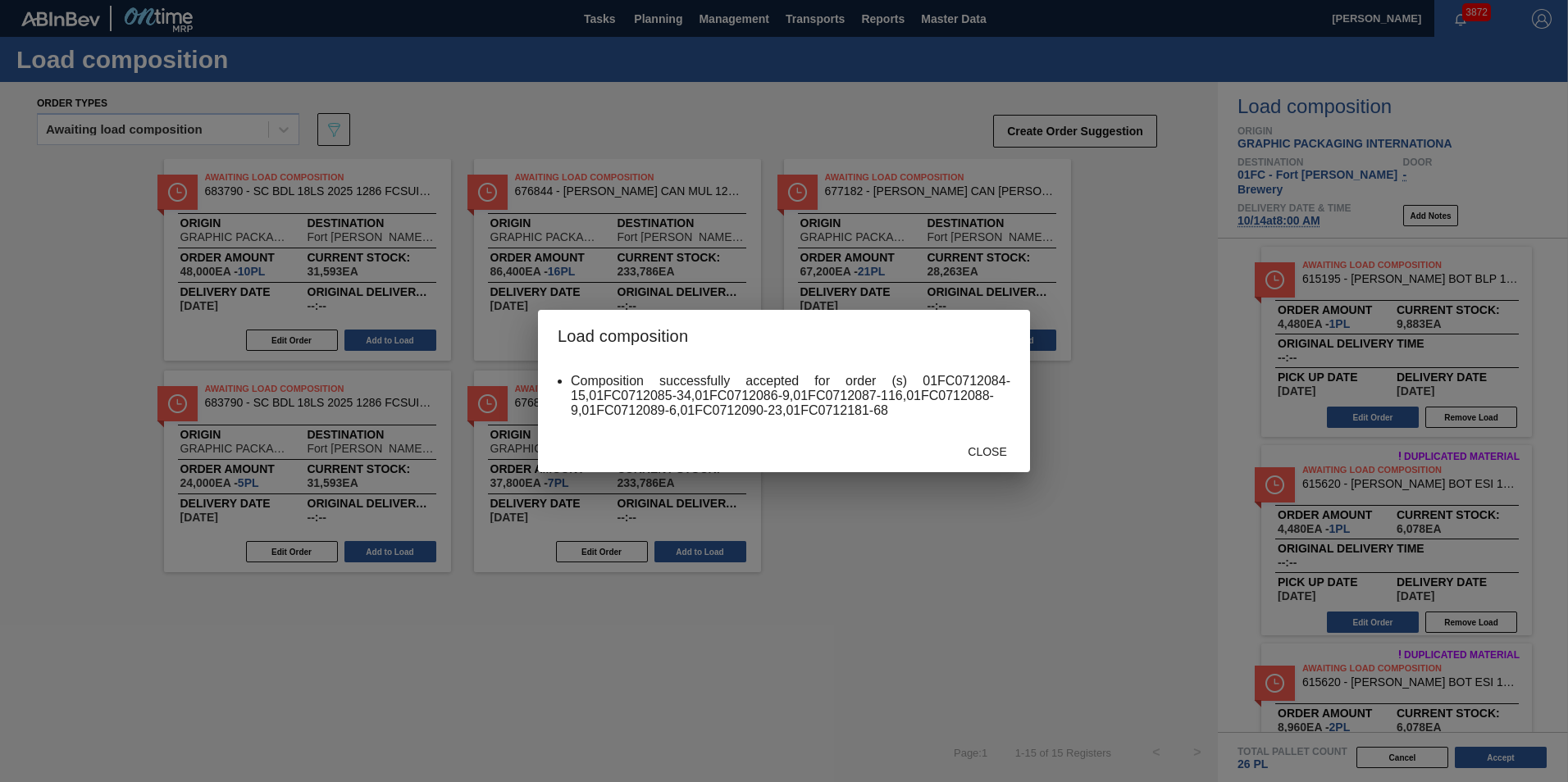
click at [986, 456] on span "Close" at bounding box center [987, 452] width 65 height 14
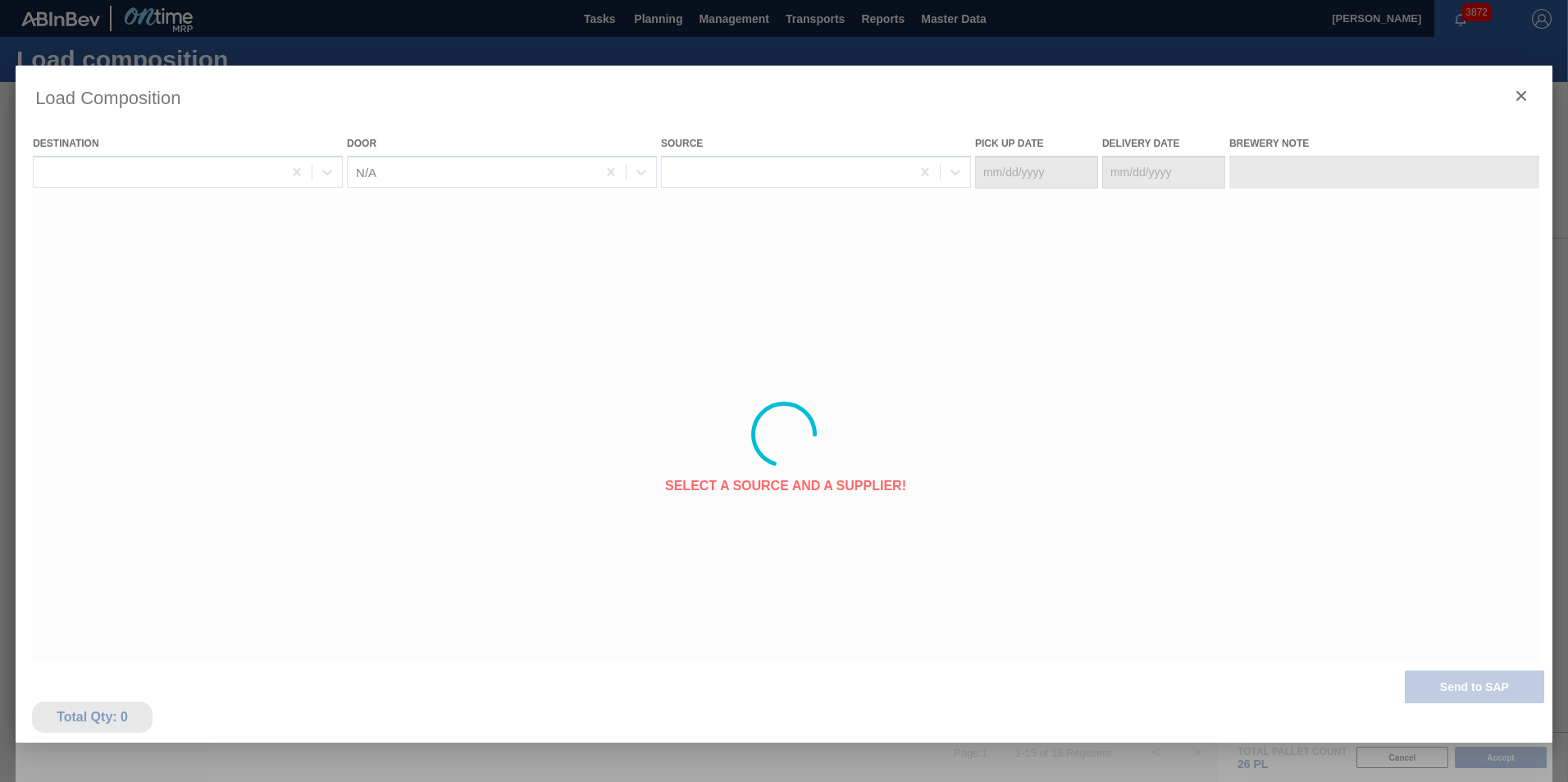
type Date "10/11/2025"
type Date "[DATE]"
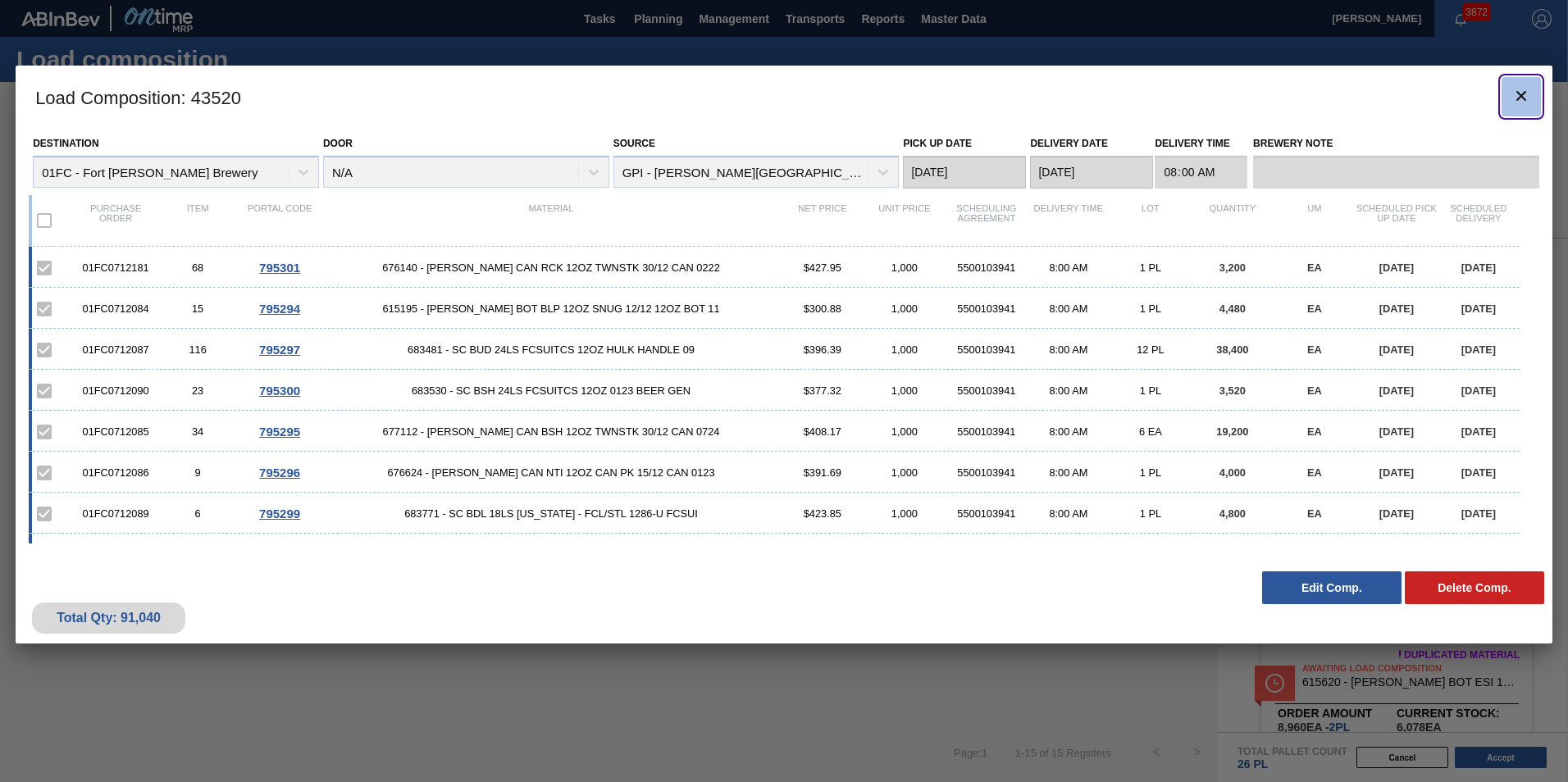
click at [1029, 104] on icon "botão de ícone" at bounding box center [1521, 95] width 19 height 19
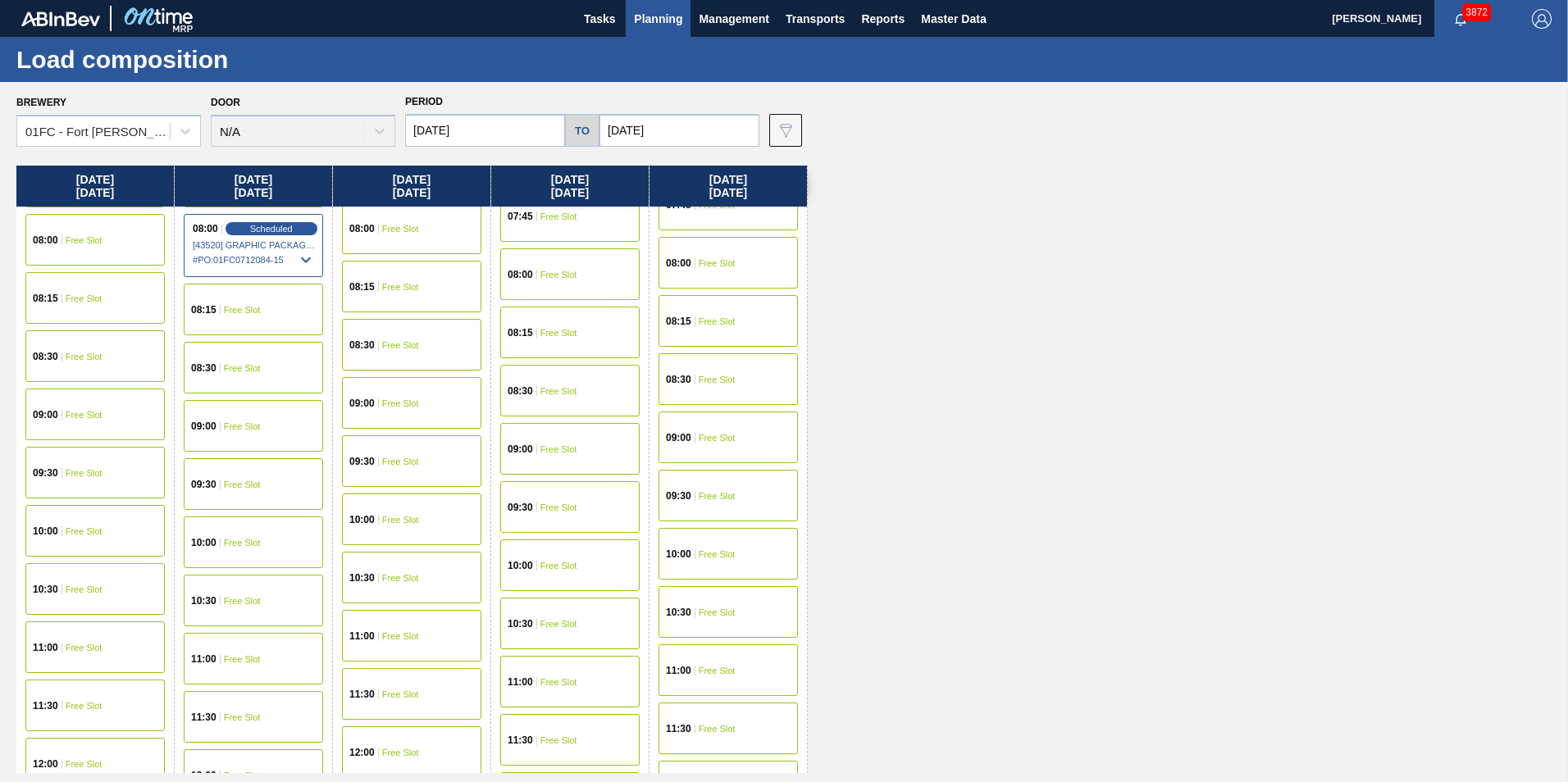
scroll to position [328, 0]
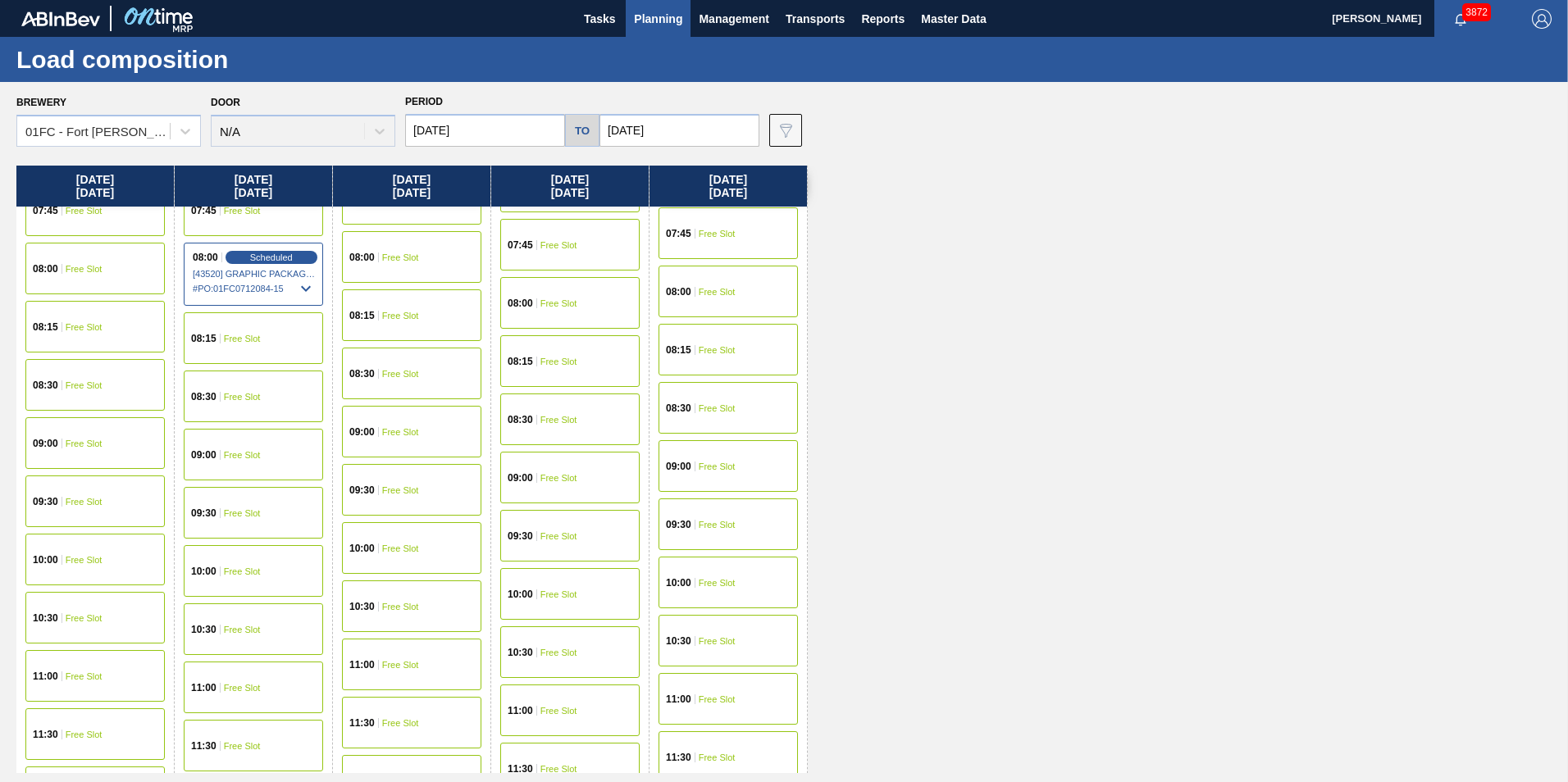
click at [257, 453] on span "Free Slot" at bounding box center [242, 455] width 37 height 10
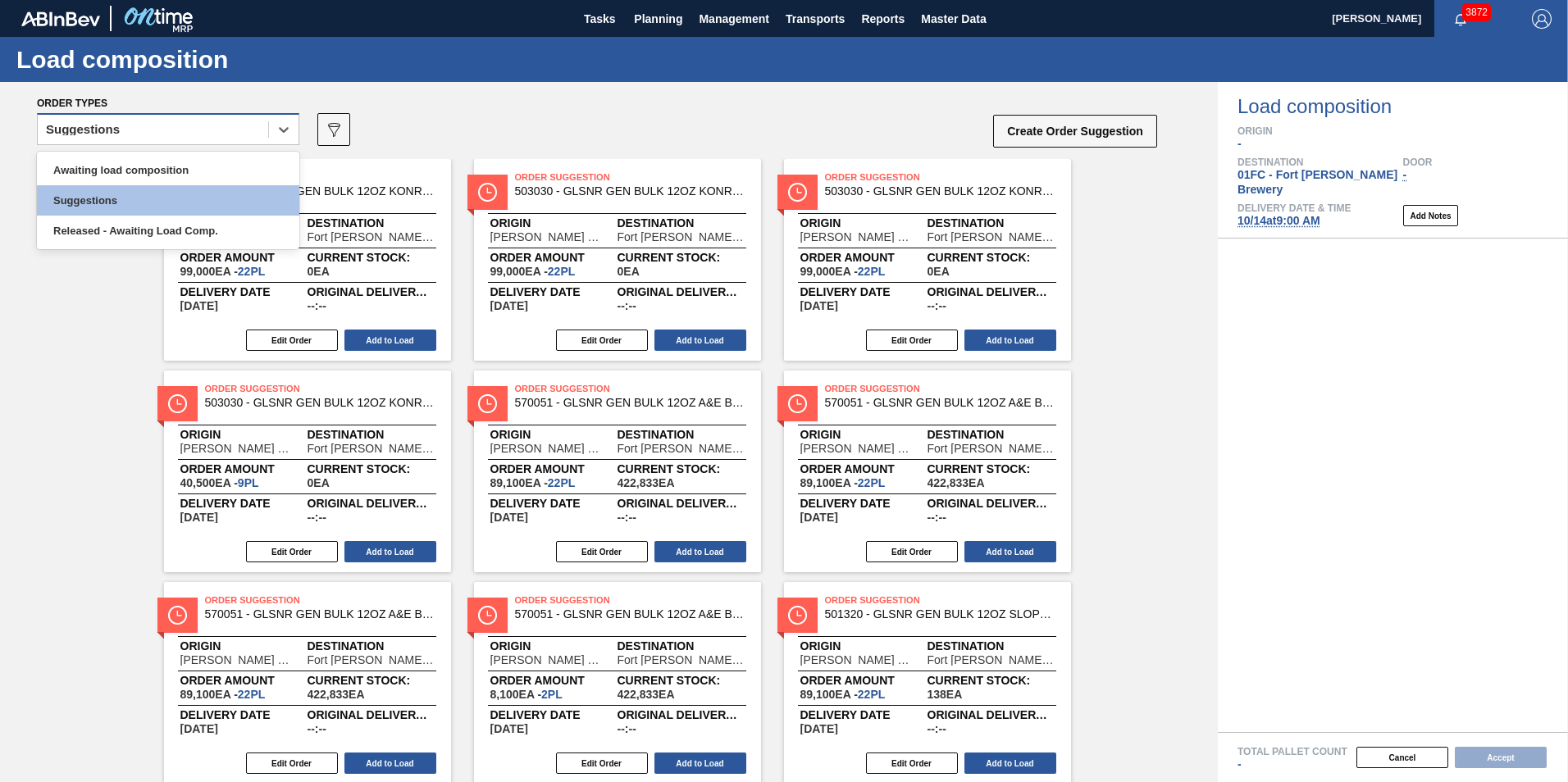
click at [159, 129] on div "Suggestions" at bounding box center [153, 130] width 231 height 24
click at [133, 171] on div "Awaiting load composition" at bounding box center [168, 170] width 263 height 30
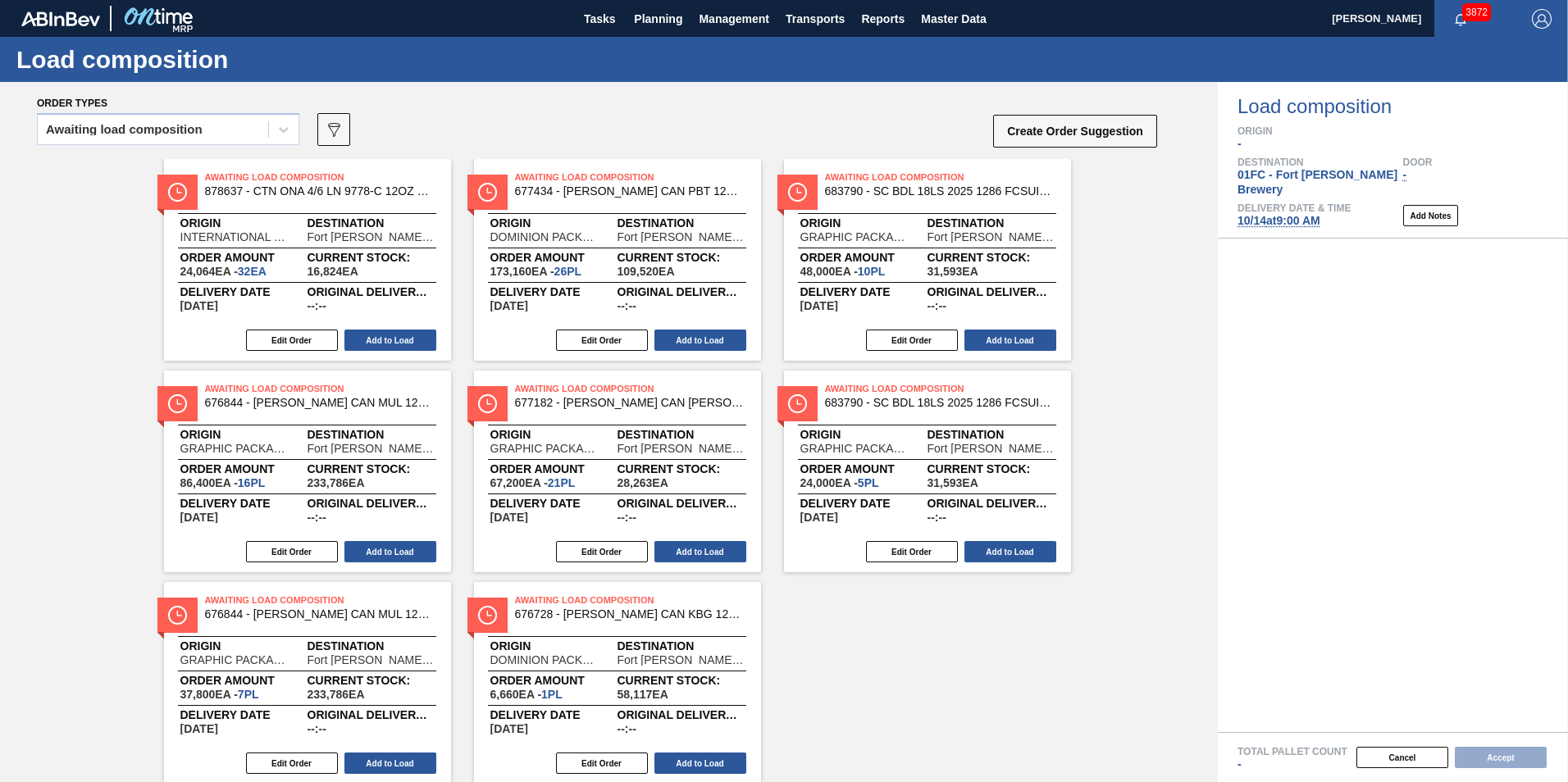
click at [902, 589] on div "Awaiting Load Composition 878637 - CTN ONA 4/6 LN 9778-C 12OZ KRFT 0724 NUN Ori…" at bounding box center [608, 470] width 1217 height 624
click at [402, 535] on div "Awaiting Load Composition 676844 - CARR CAN MUL 12OZ BARCODE CAN PK 12/12 S Ori…" at bounding box center [308, 471] width 287 height 202
click at [401, 552] on button "Add to Load" at bounding box center [390, 551] width 92 height 21
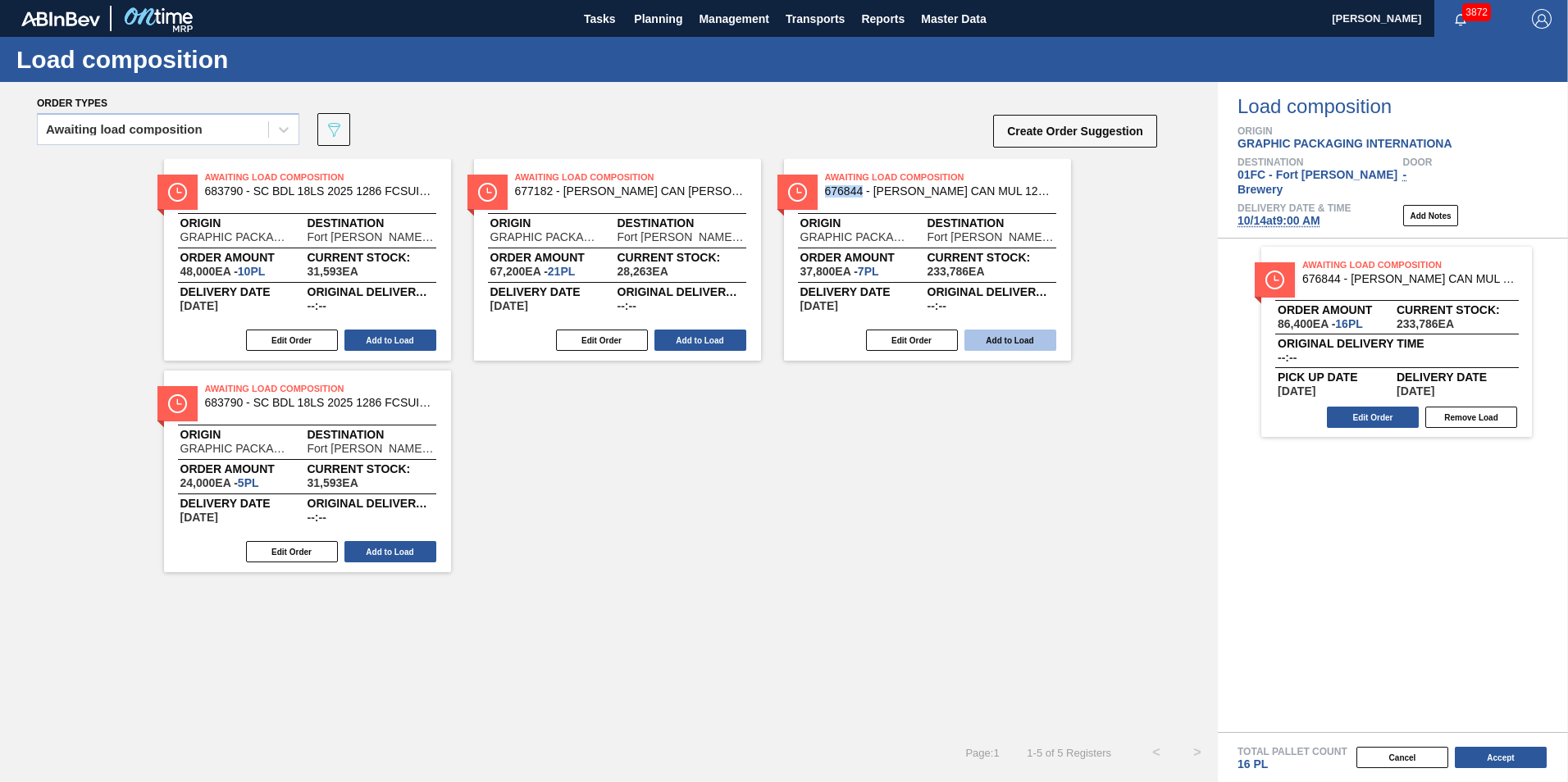
click at [1003, 330] on button "Add to Load" at bounding box center [1010, 339] width 92 height 21
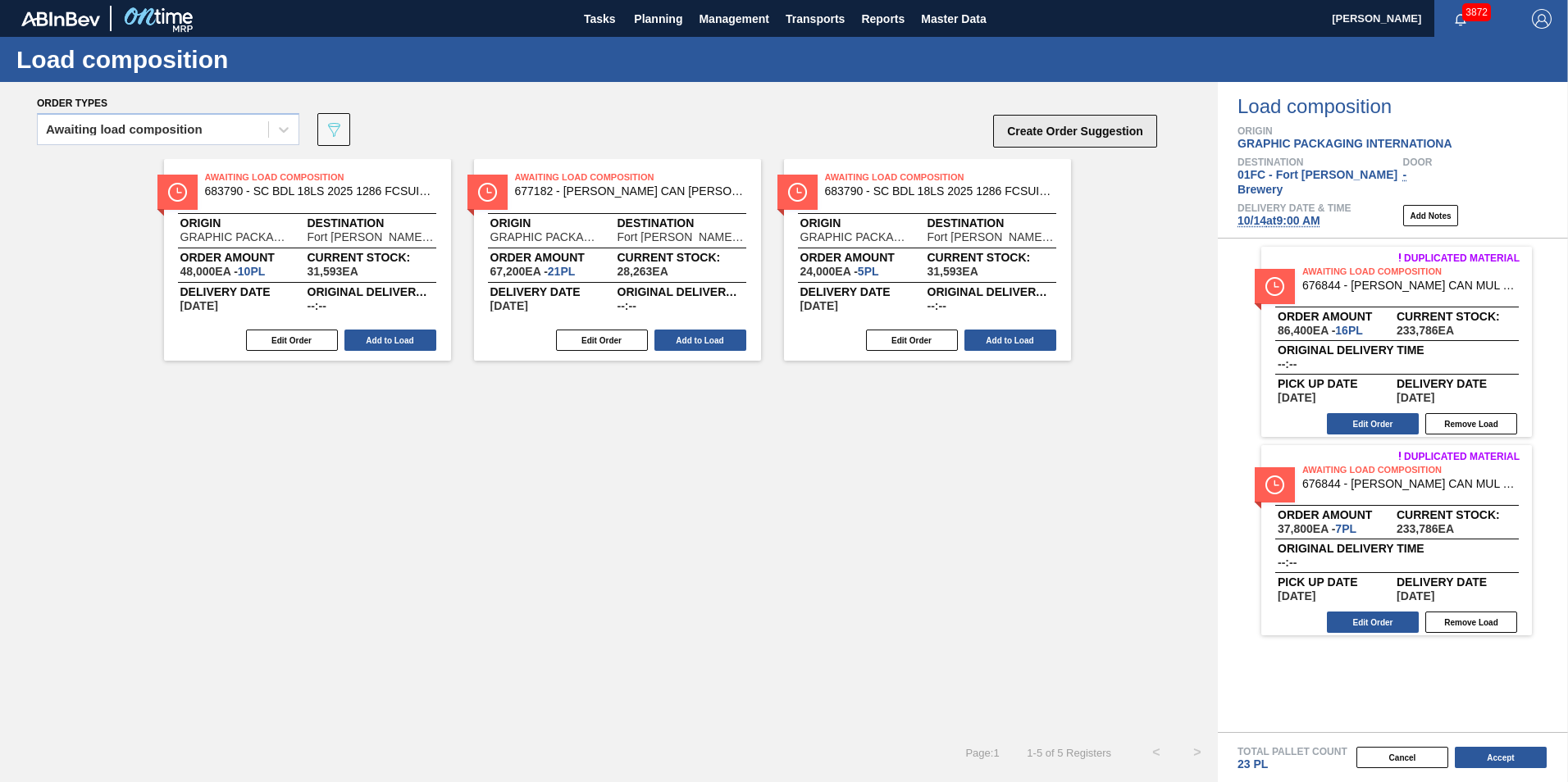
click at [1013, 123] on button "Create Order Suggestion" at bounding box center [1075, 131] width 164 height 33
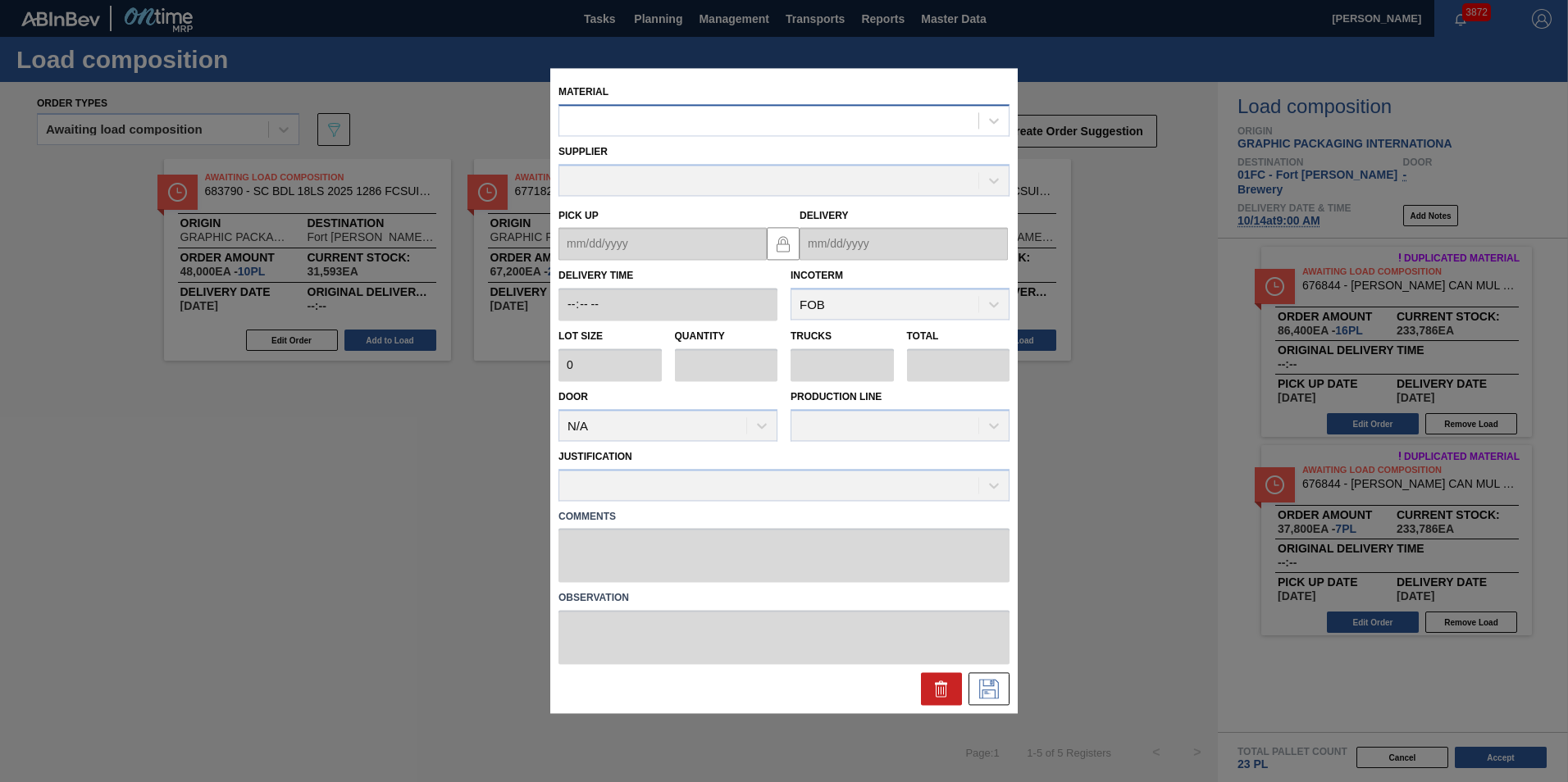
click at [765, 125] on div at bounding box center [769, 121] width 419 height 24
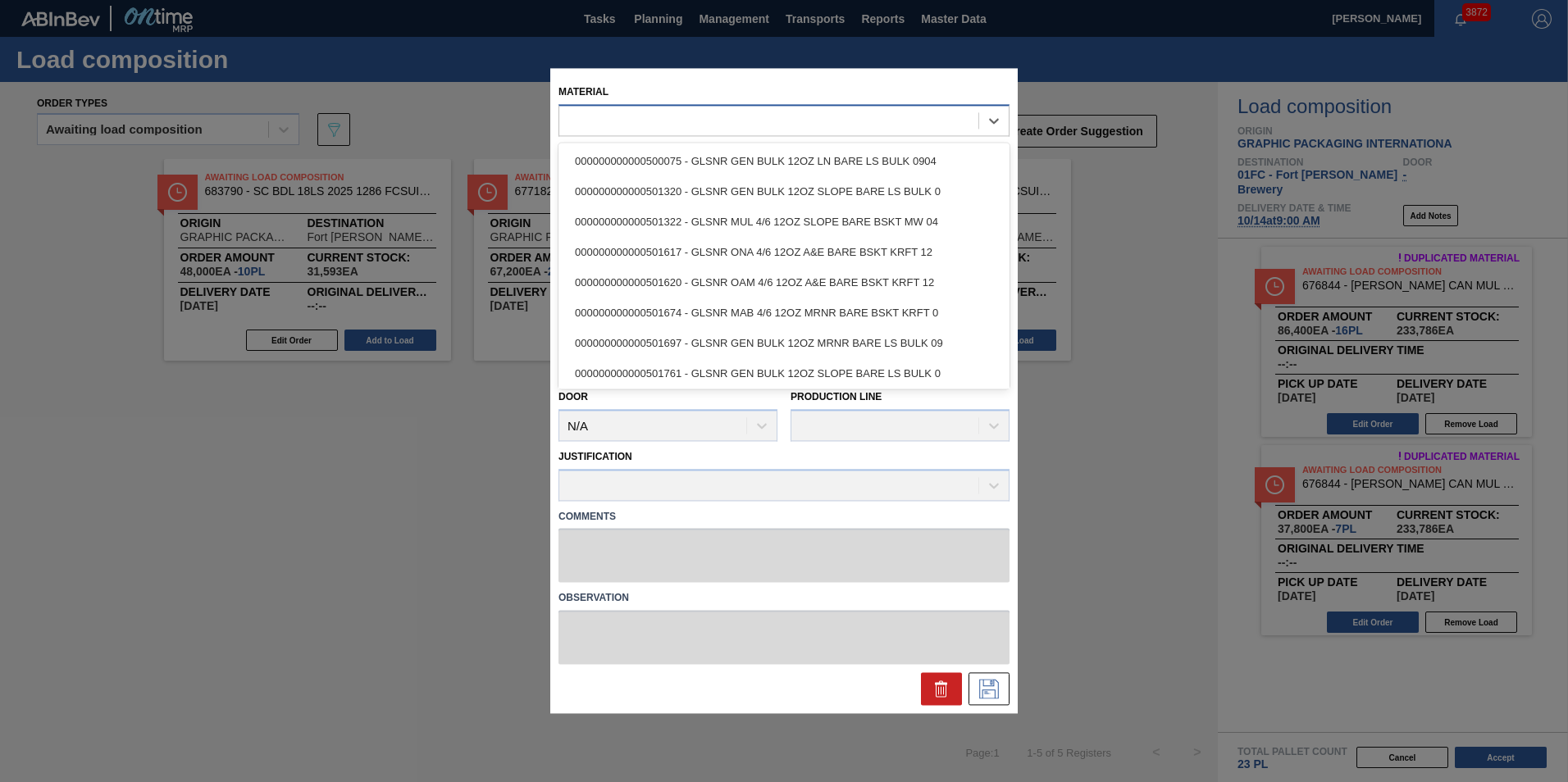
paste input "677436"
type input "677436"
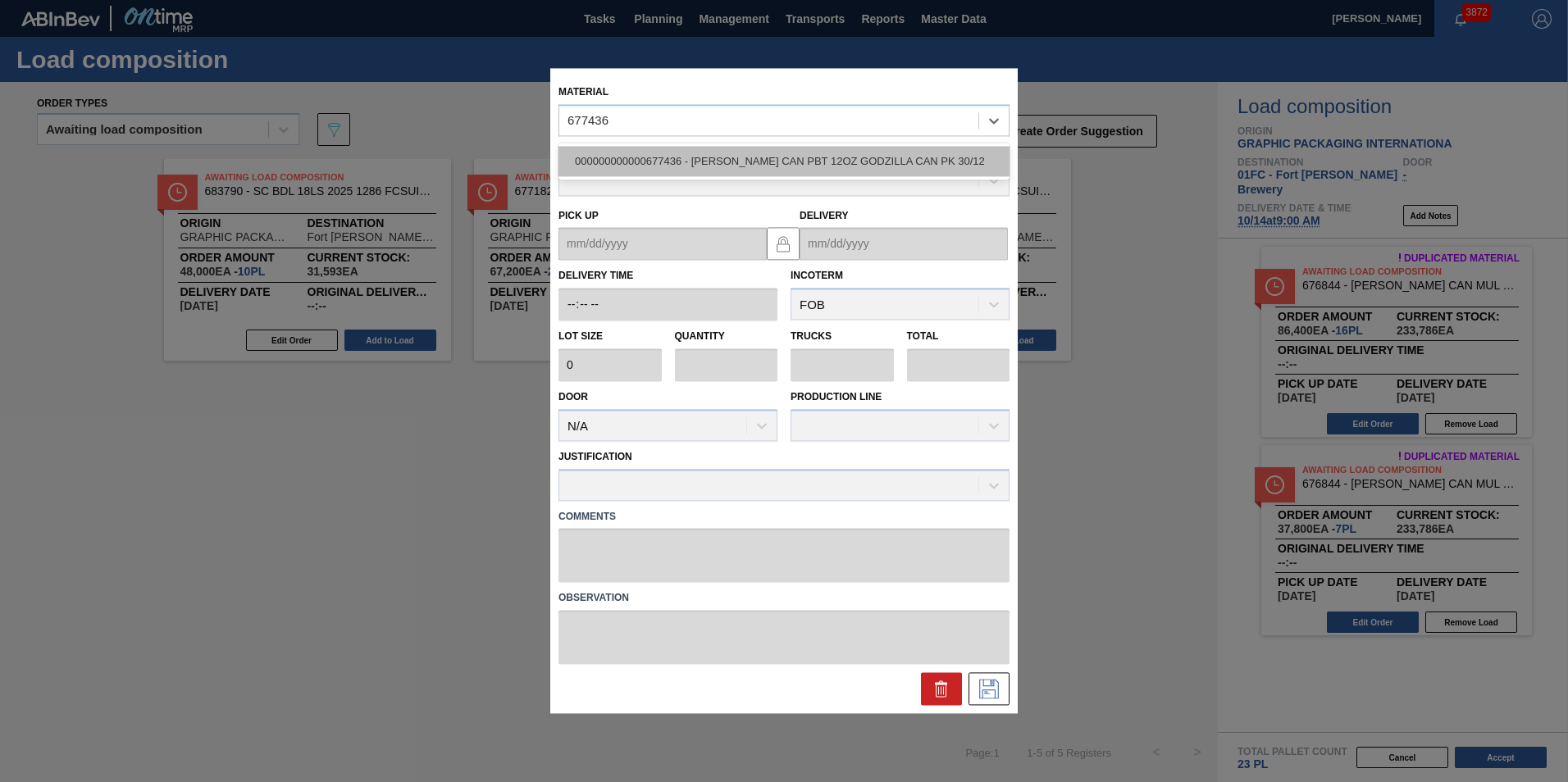
click at [746, 153] on div "000000000000677436 - CARR CAN PBT 12OZ GODZILLA CAN PK 30/12" at bounding box center [784, 161] width 451 height 30
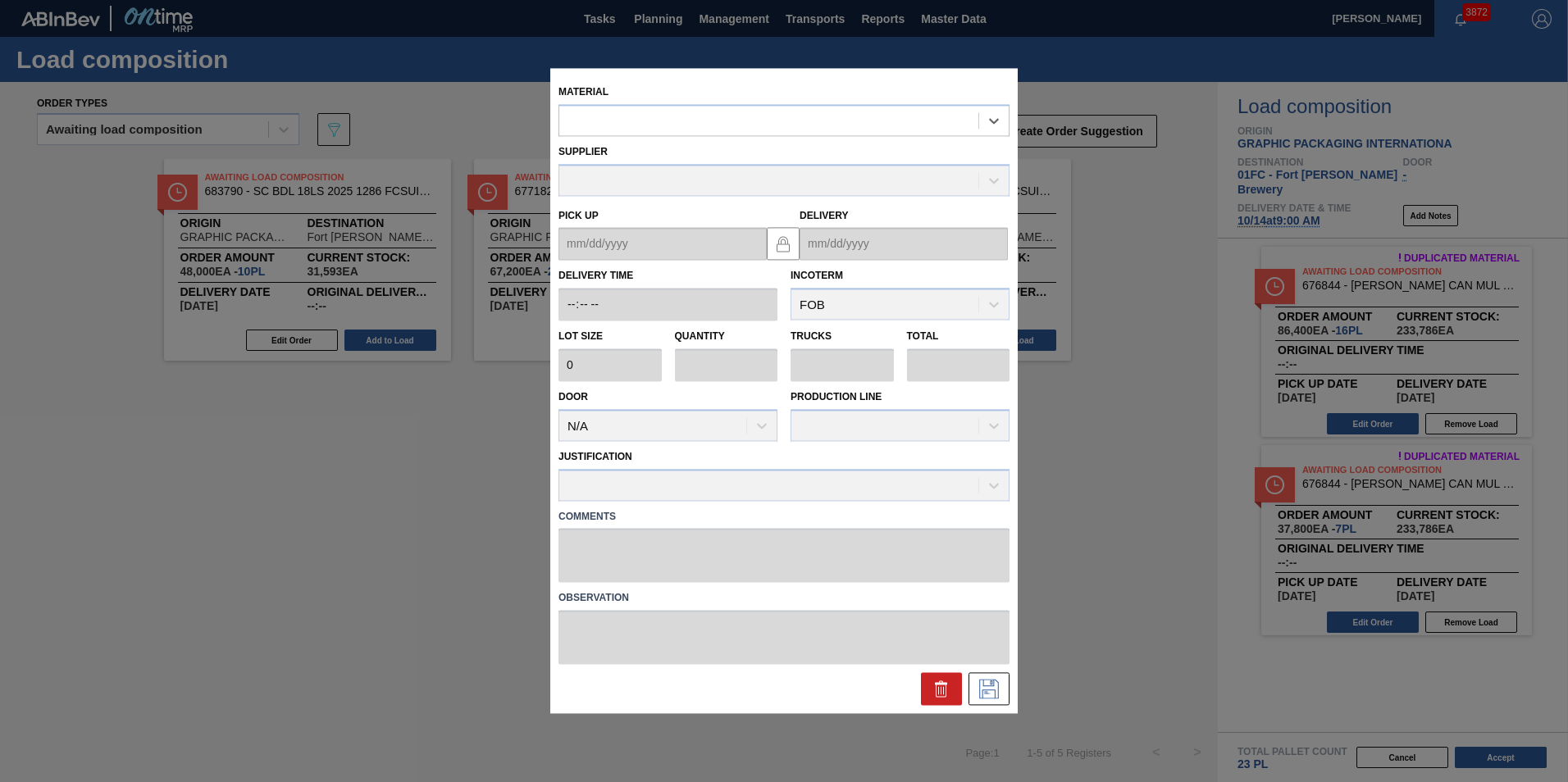
type input "3,200"
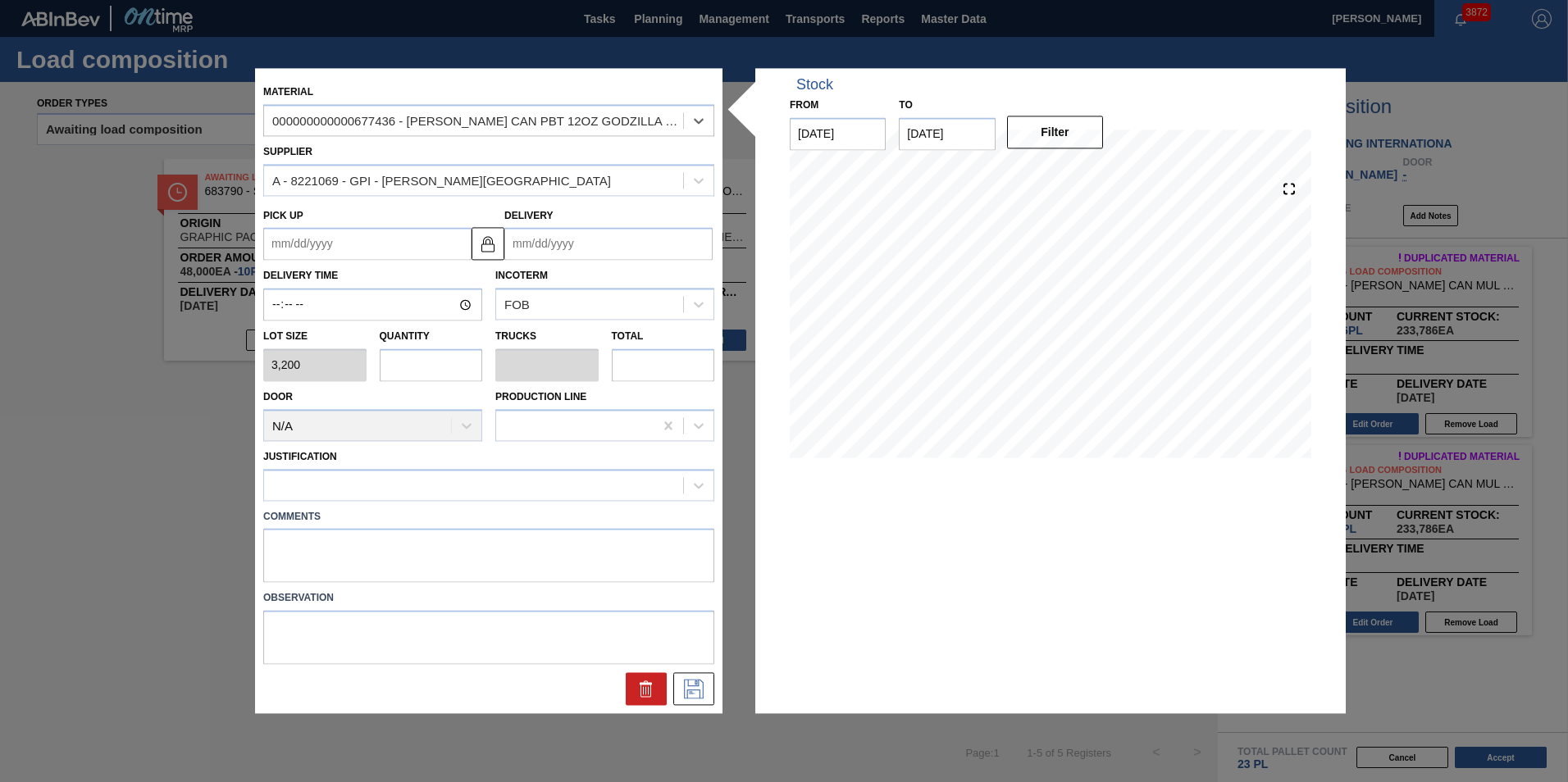
click at [410, 371] on input "text" at bounding box center [431, 364] width 103 height 33
type input "3"
type input "0.115"
type input "9,600"
type input "3"
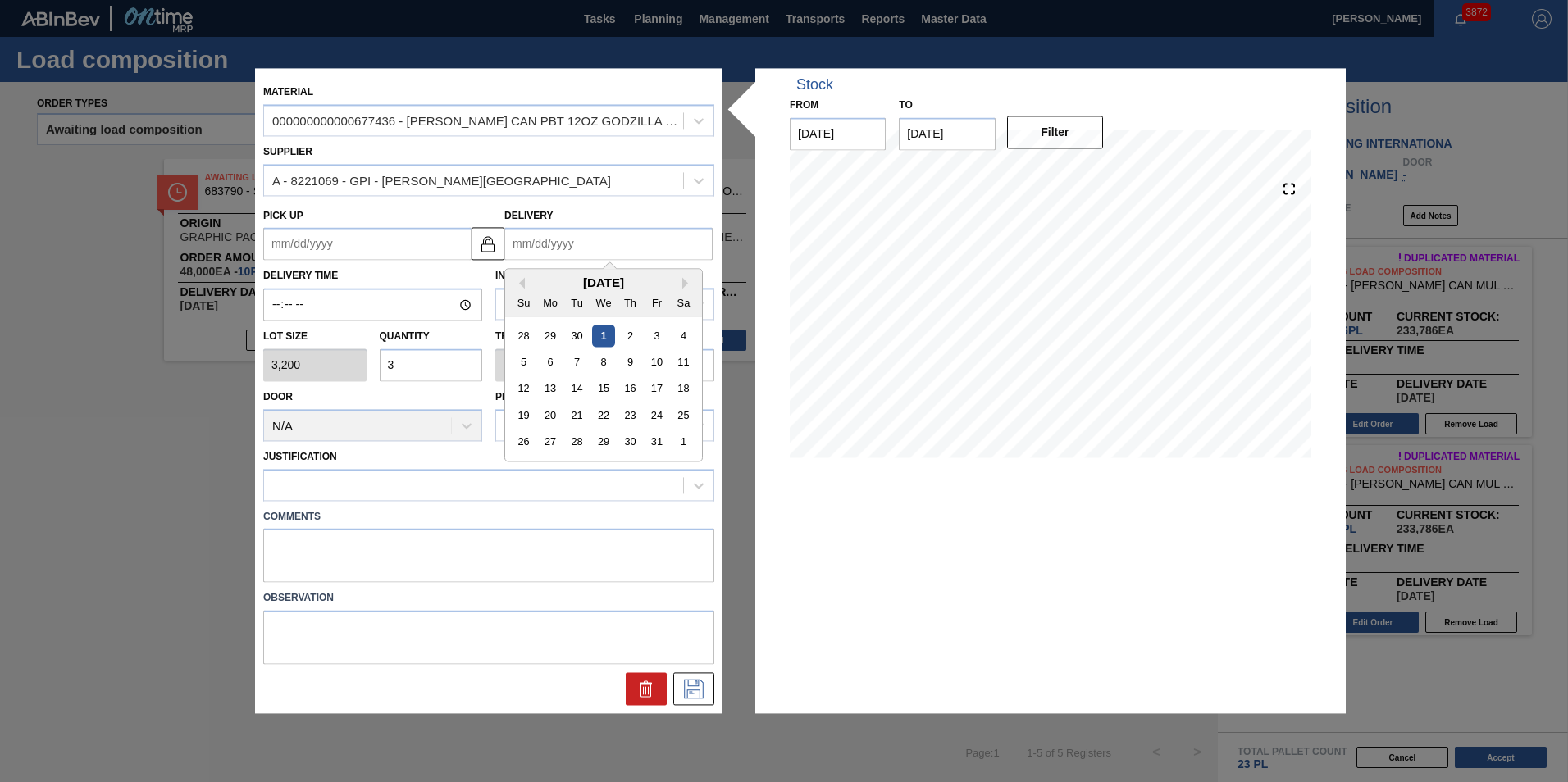
click at [558, 247] on input "Delivery" at bounding box center [608, 244] width 208 height 33
click at [570, 395] on div "14" at bounding box center [577, 388] width 22 height 22
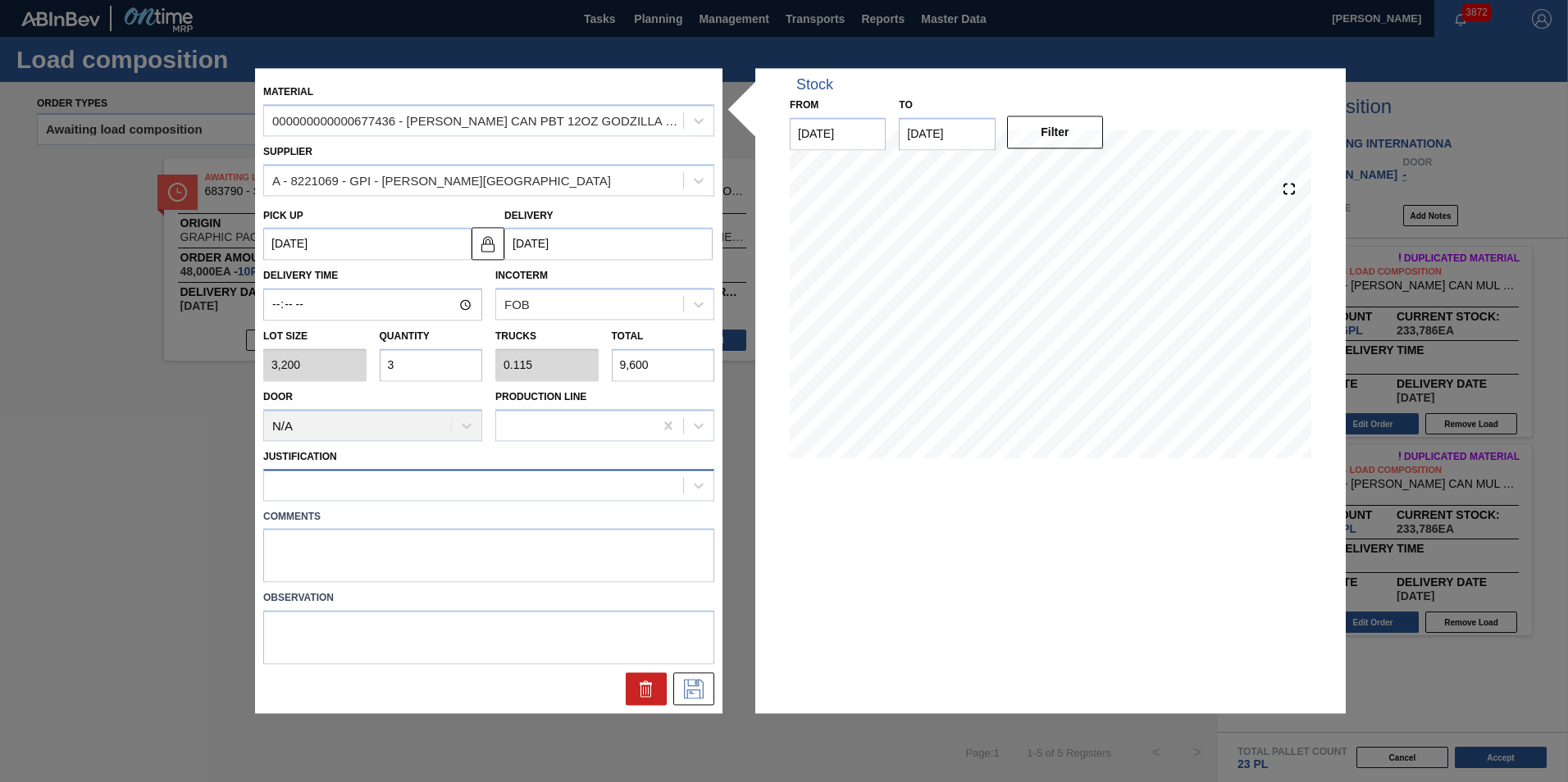
click at [520, 491] on div at bounding box center [473, 485] width 419 height 24
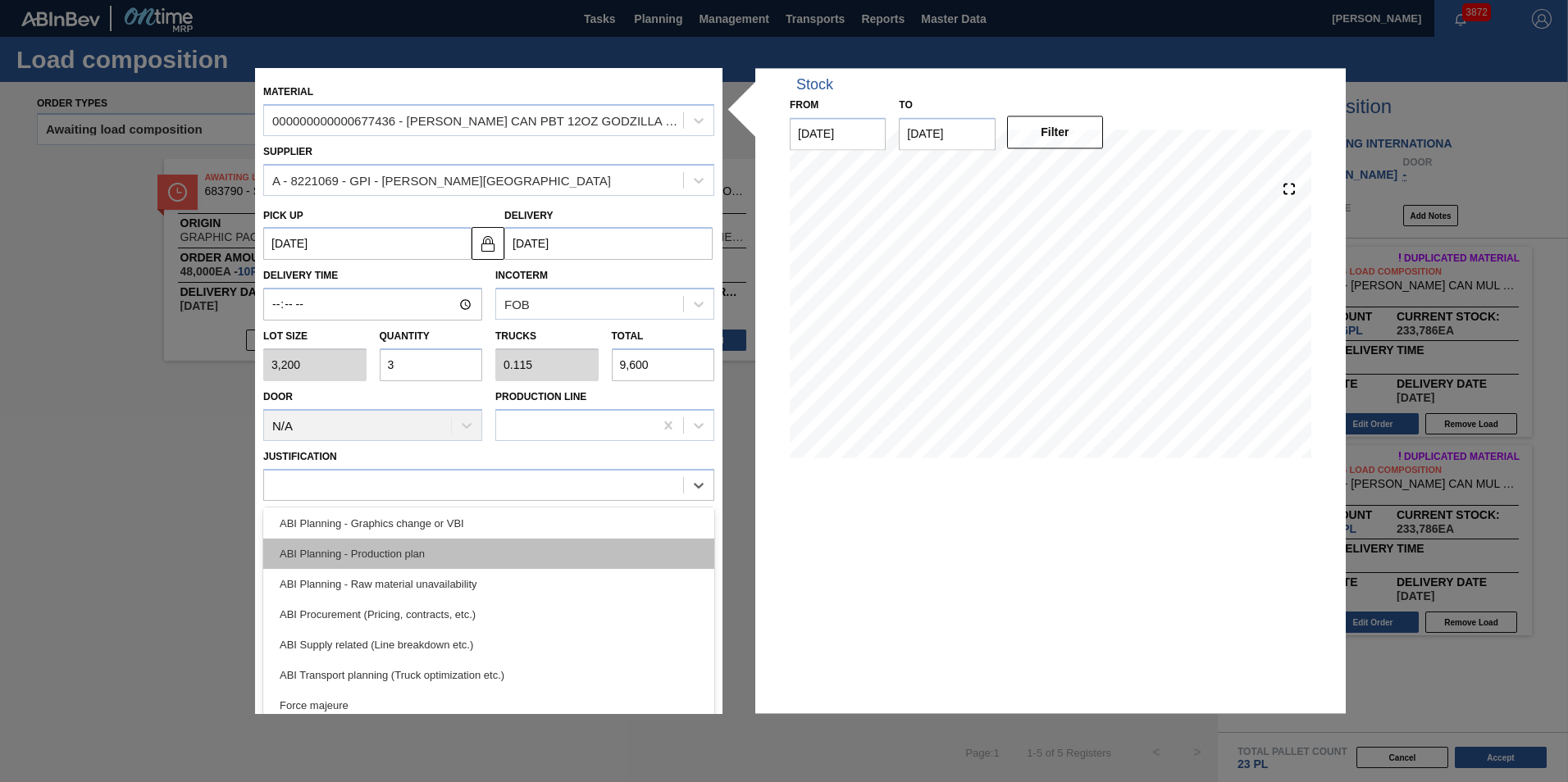
scroll to position [246, 0]
click at [444, 557] on div "ABI Transport planning (Truck optimization etc.)" at bounding box center [489, 553] width 451 height 30
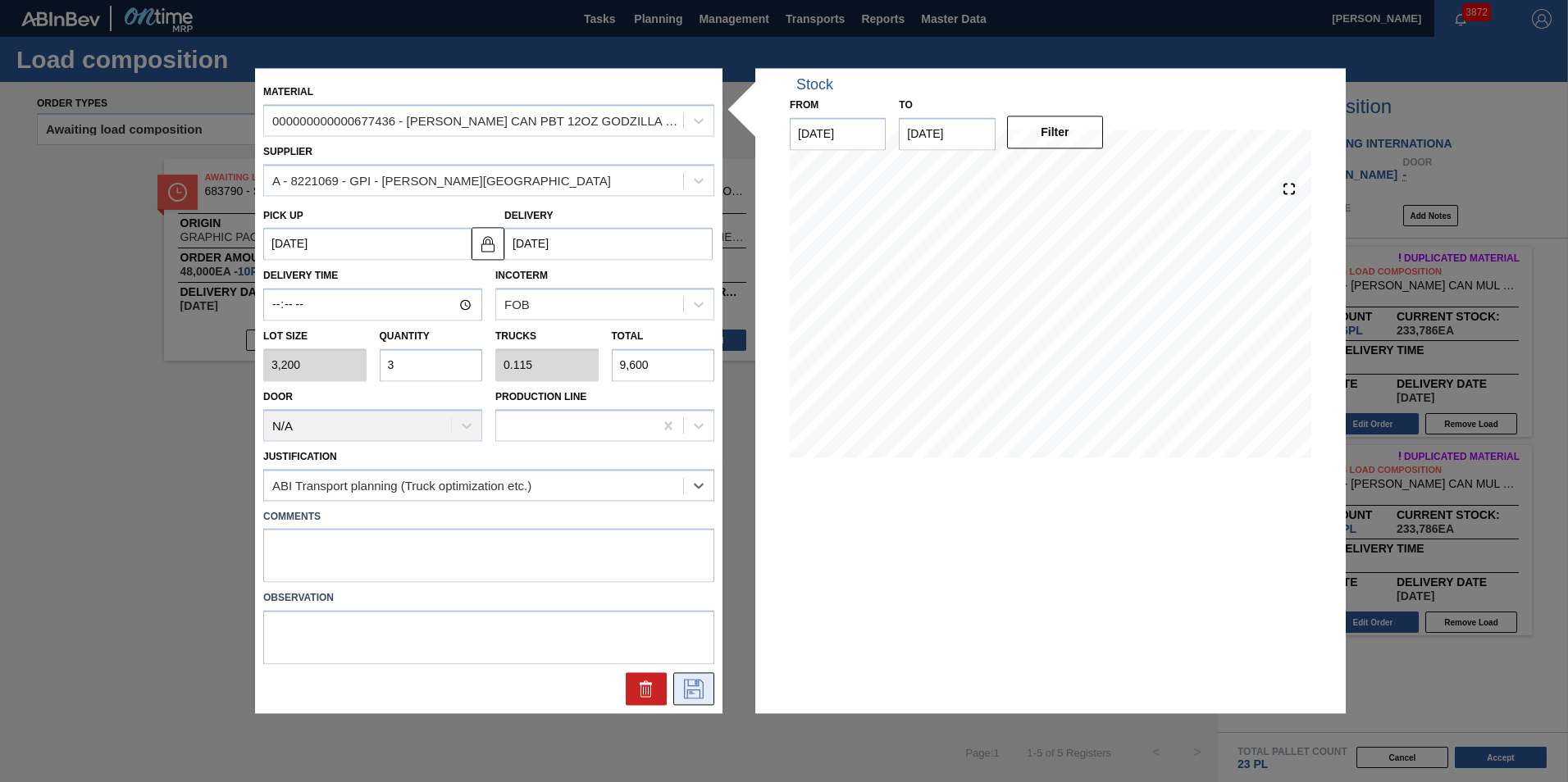
click at [680, 689] on icon at bounding box center [693, 689] width 26 height 19
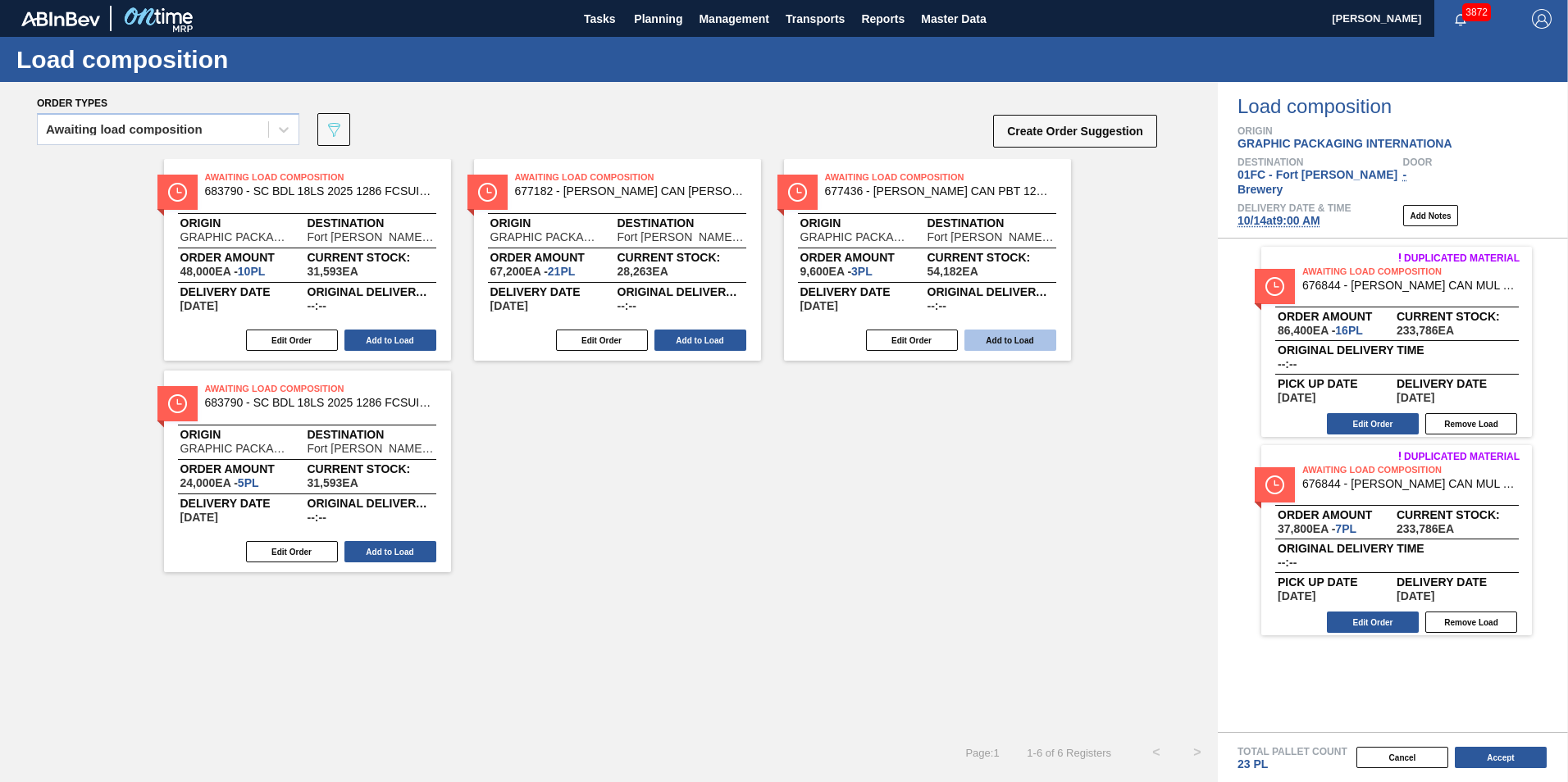
click at [995, 346] on button "Add to Load" at bounding box center [1010, 339] width 92 height 21
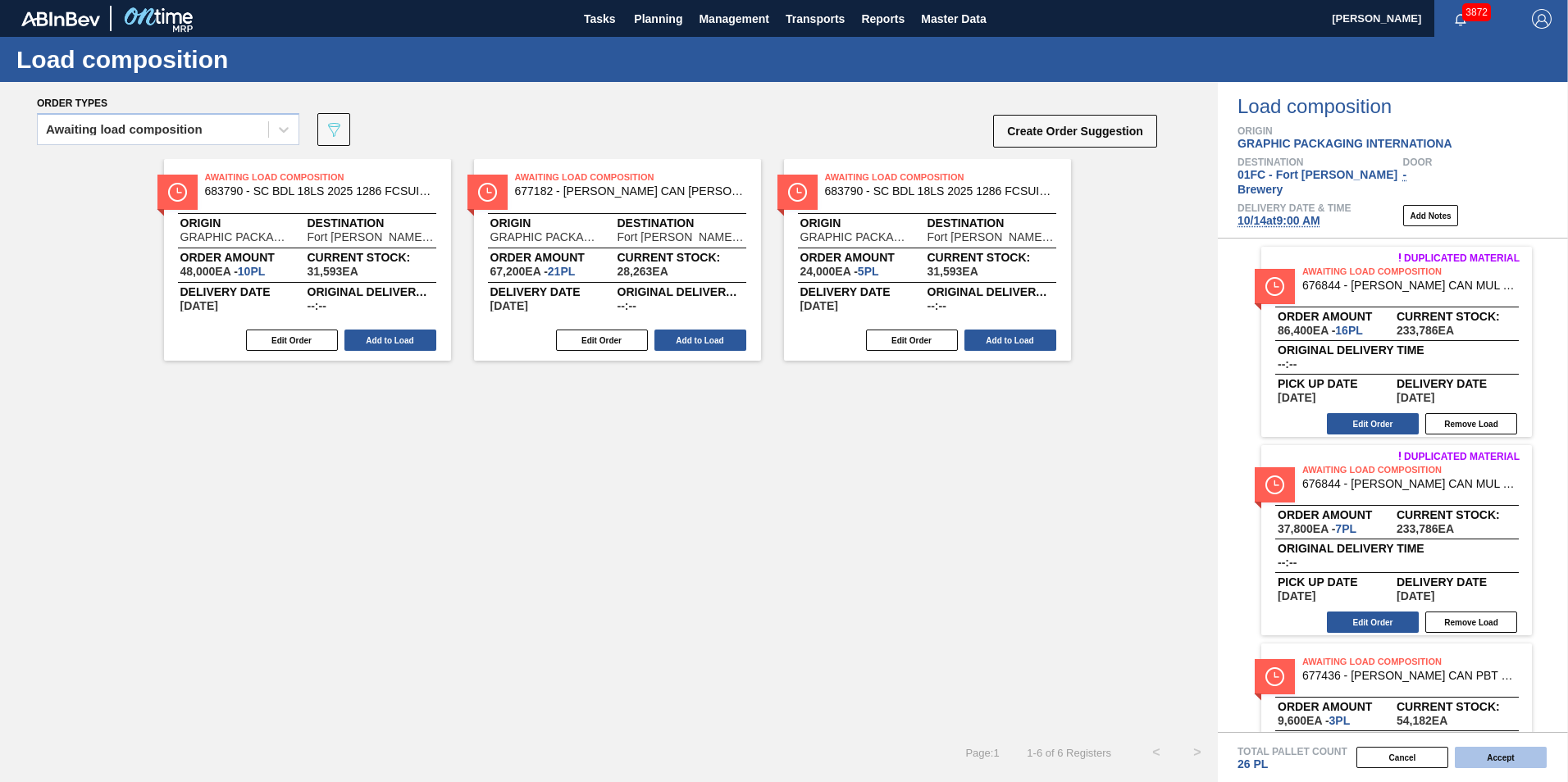
click at [1029, 736] on button "Accept" at bounding box center [1500, 757] width 92 height 21
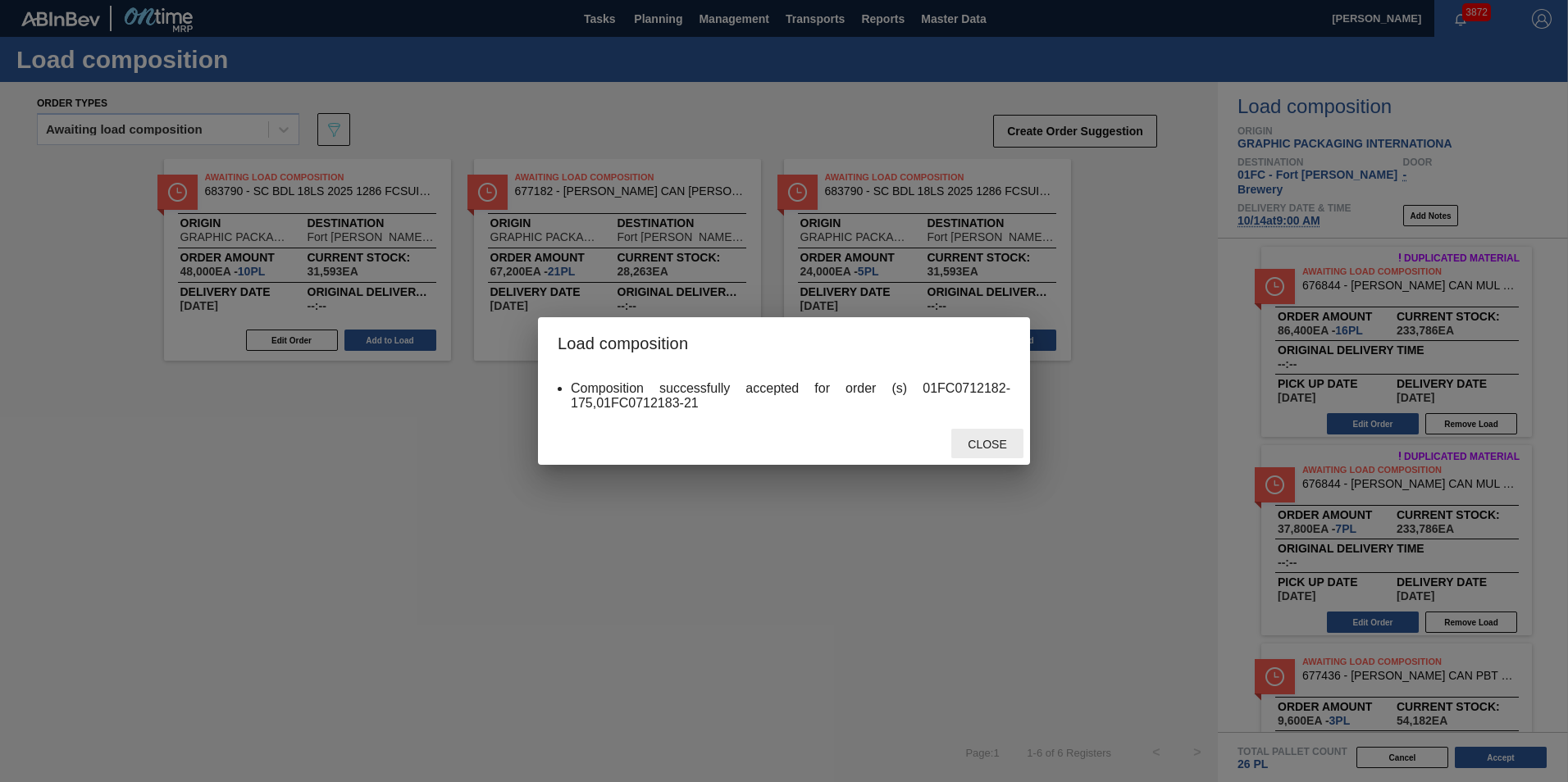
click at [998, 450] on span "Close" at bounding box center [987, 444] width 65 height 14
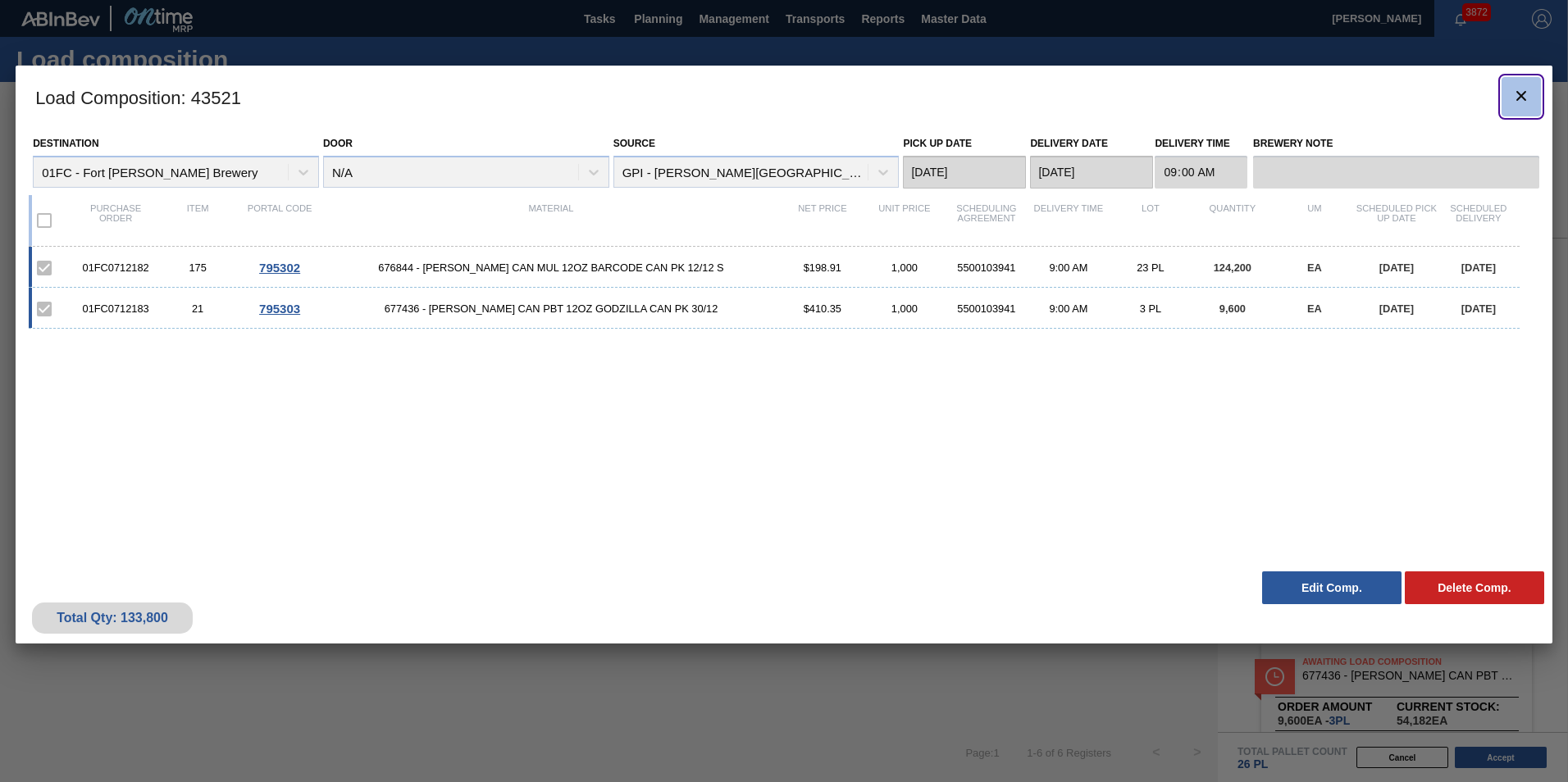
click at [1029, 93] on icon "botão de ícone" at bounding box center [1521, 95] width 19 height 19
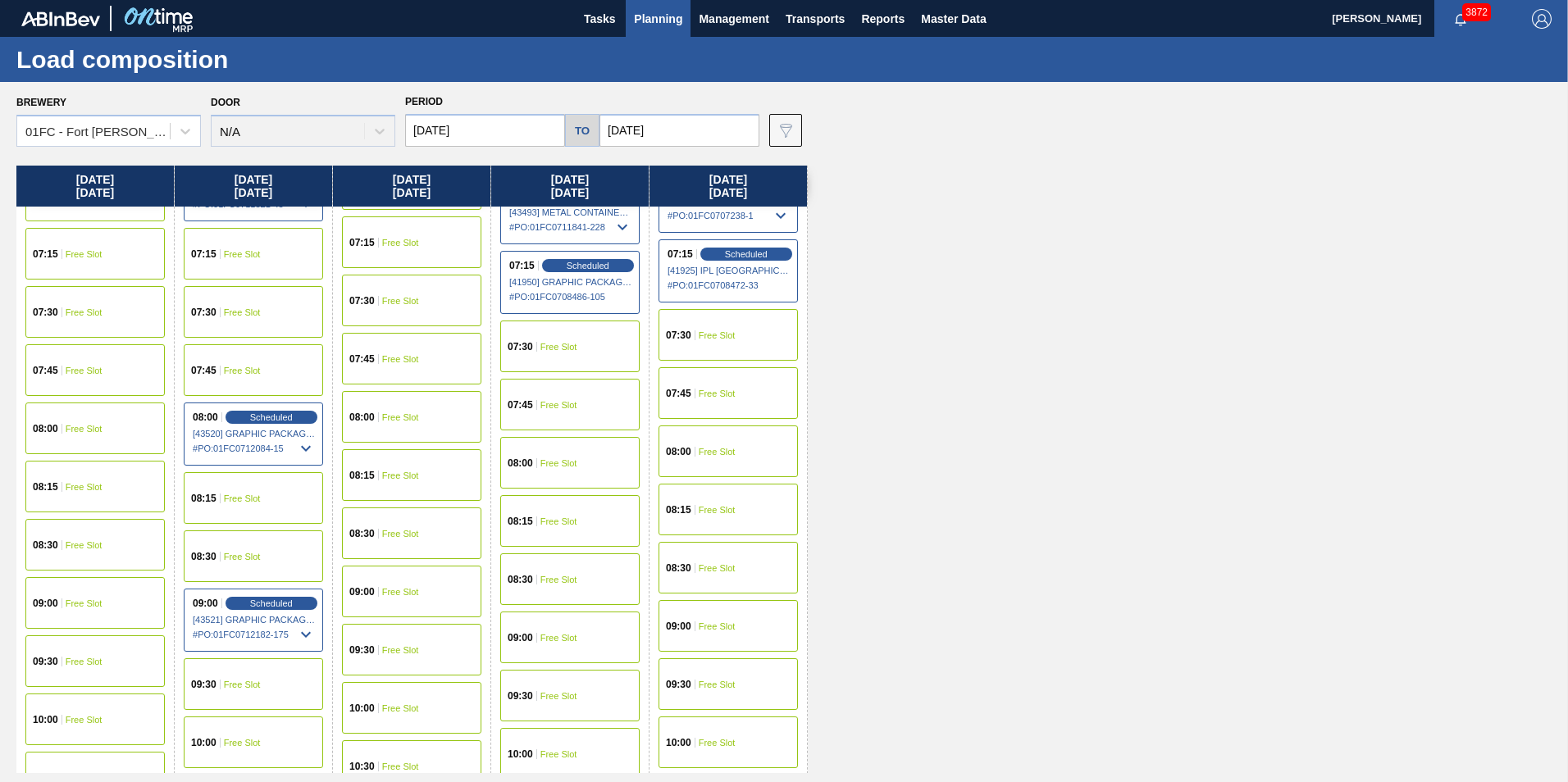
scroll to position [328, 0]
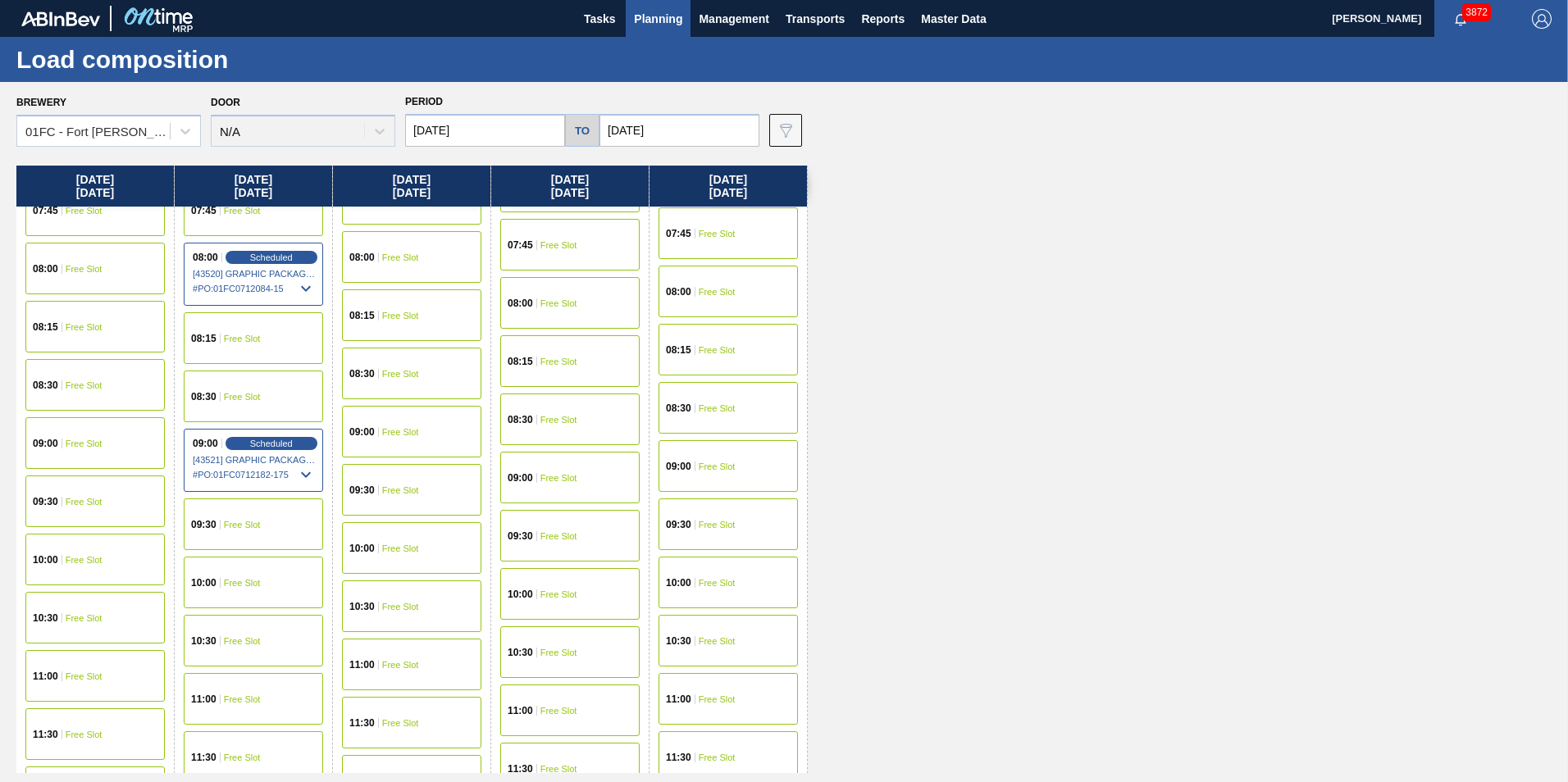
click at [271, 584] on div "10:00 Free Slot" at bounding box center [253, 582] width 139 height 52
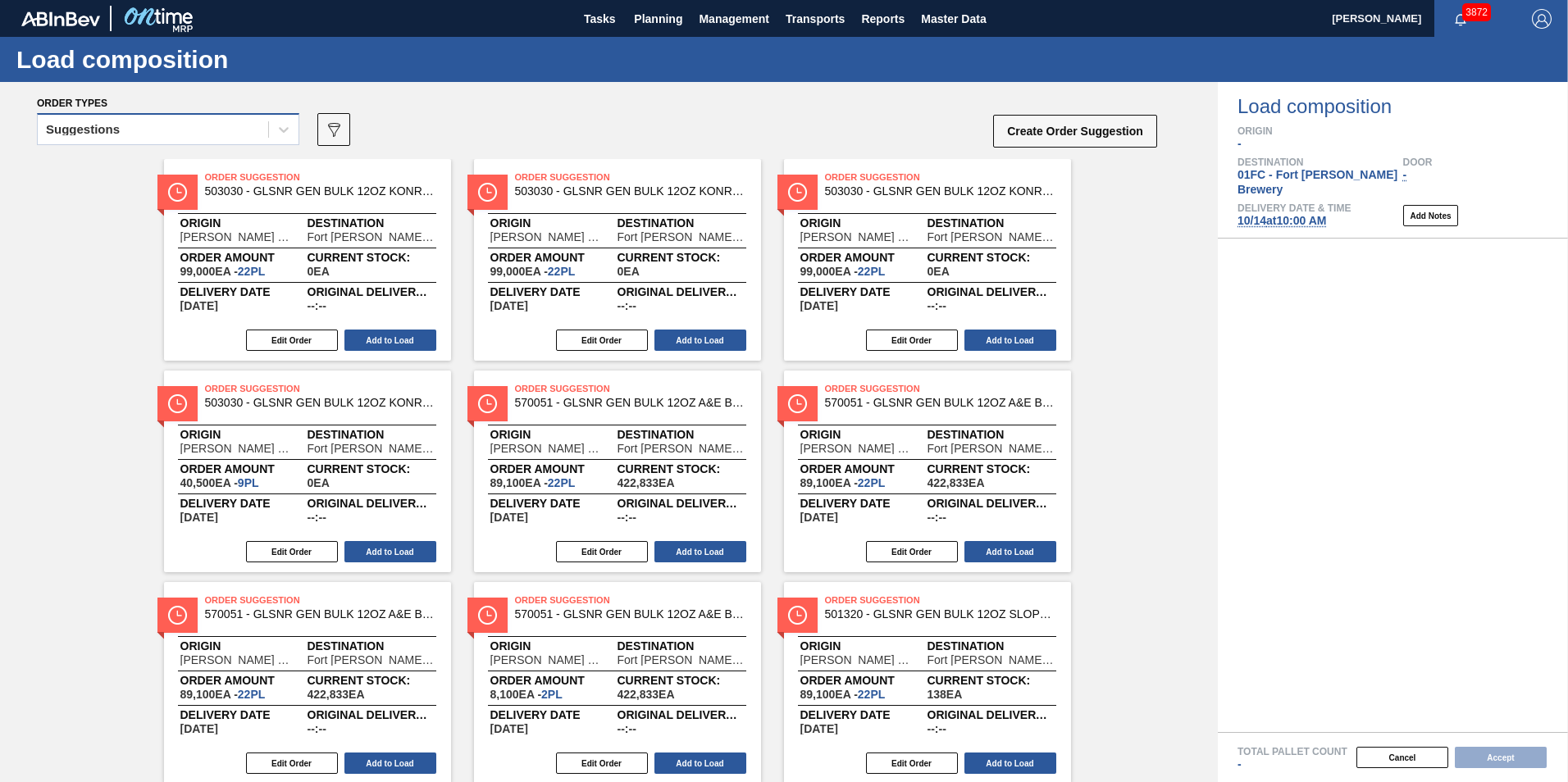
click at [236, 133] on div "Suggestions" at bounding box center [153, 130] width 231 height 24
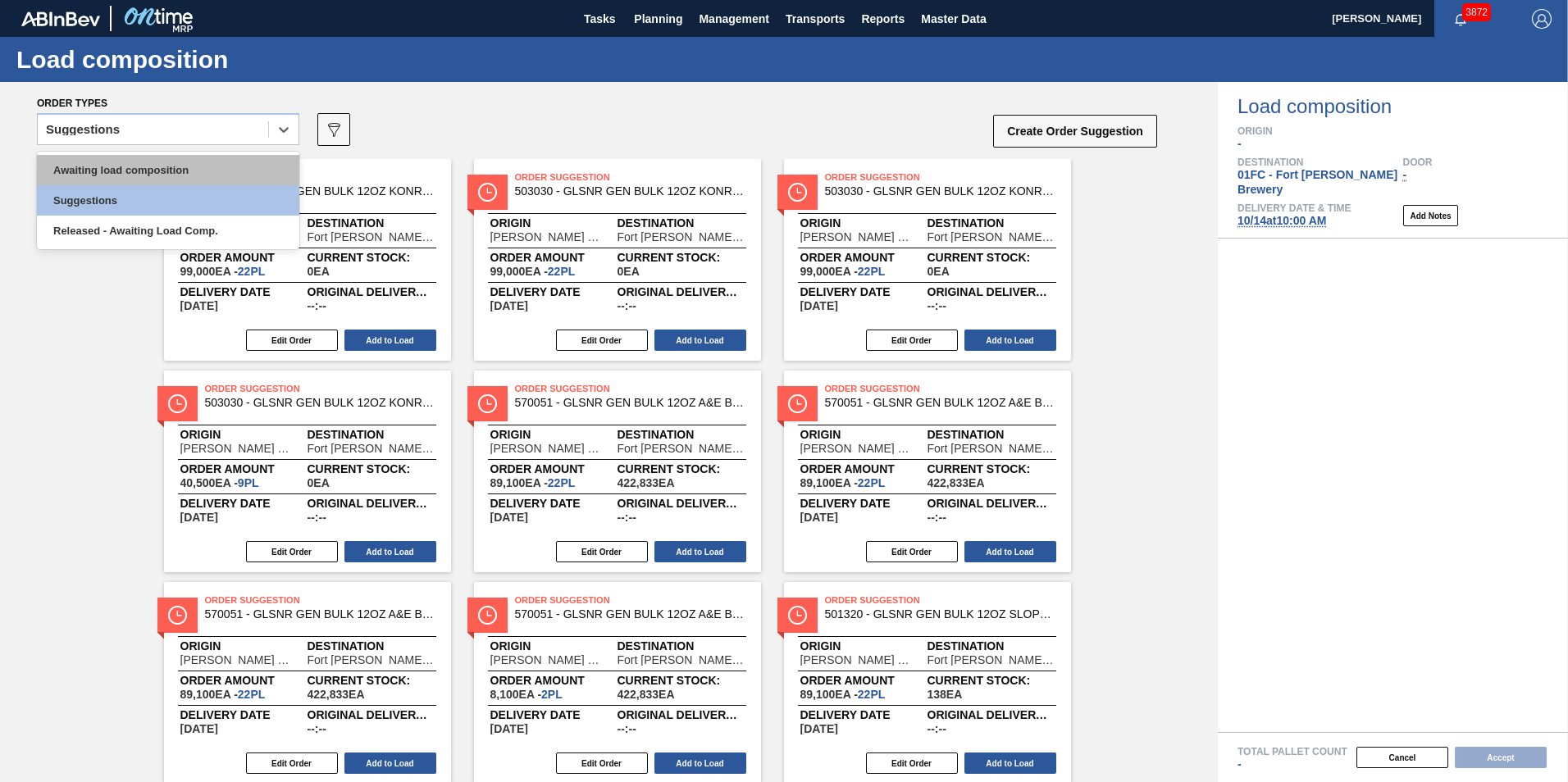
click at [186, 161] on div "Awaiting load composition" at bounding box center [168, 170] width 263 height 30
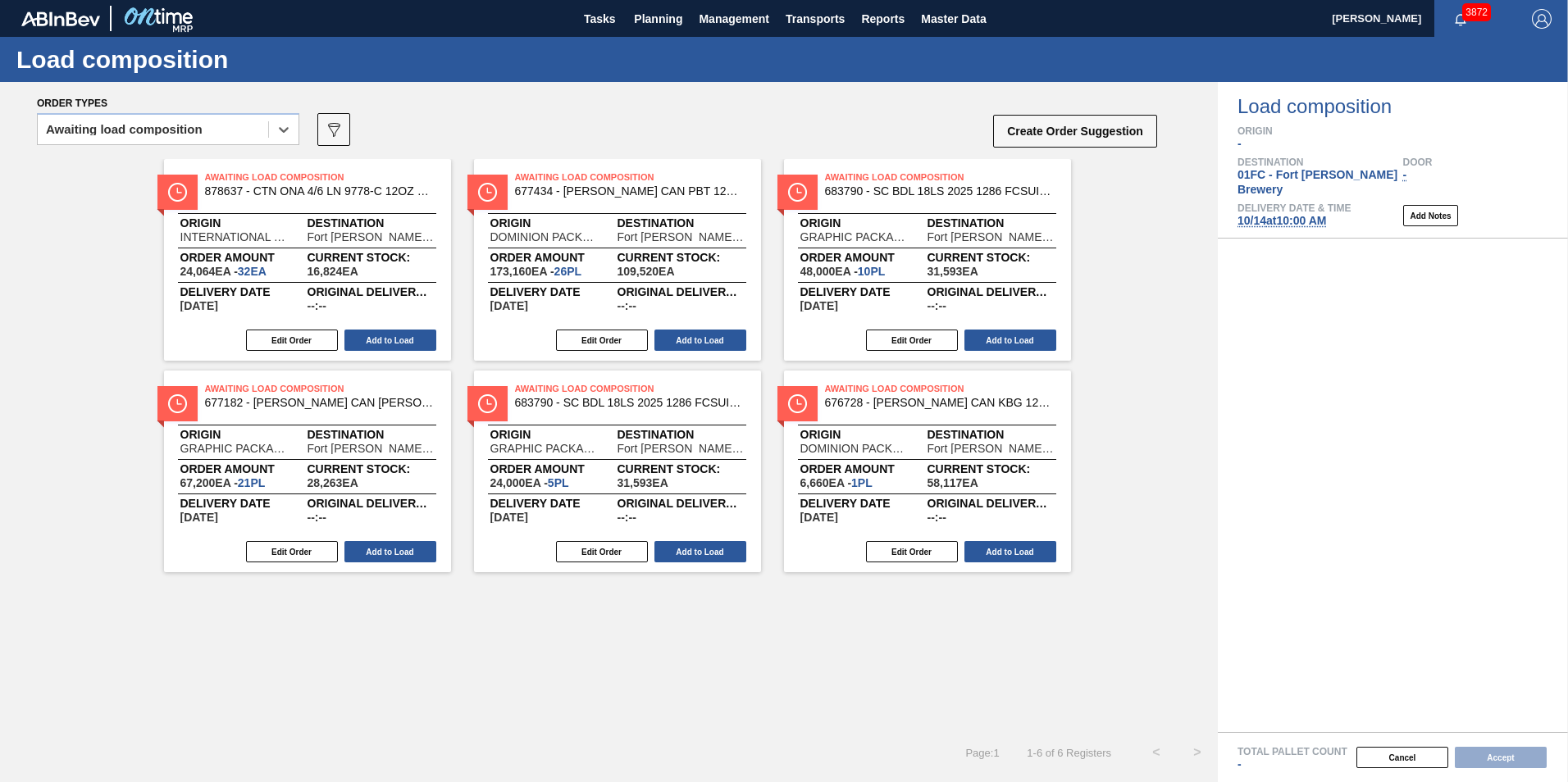
click at [139, 373] on div "Awaiting Load Composition 878637 - CTN ONA 4/6 LN 9778-C 12OZ KRFT 0724 NUN Ori…" at bounding box center [608, 365] width 1217 height 413
click at [1029, 340] on button "Add to Load" at bounding box center [1010, 339] width 92 height 21
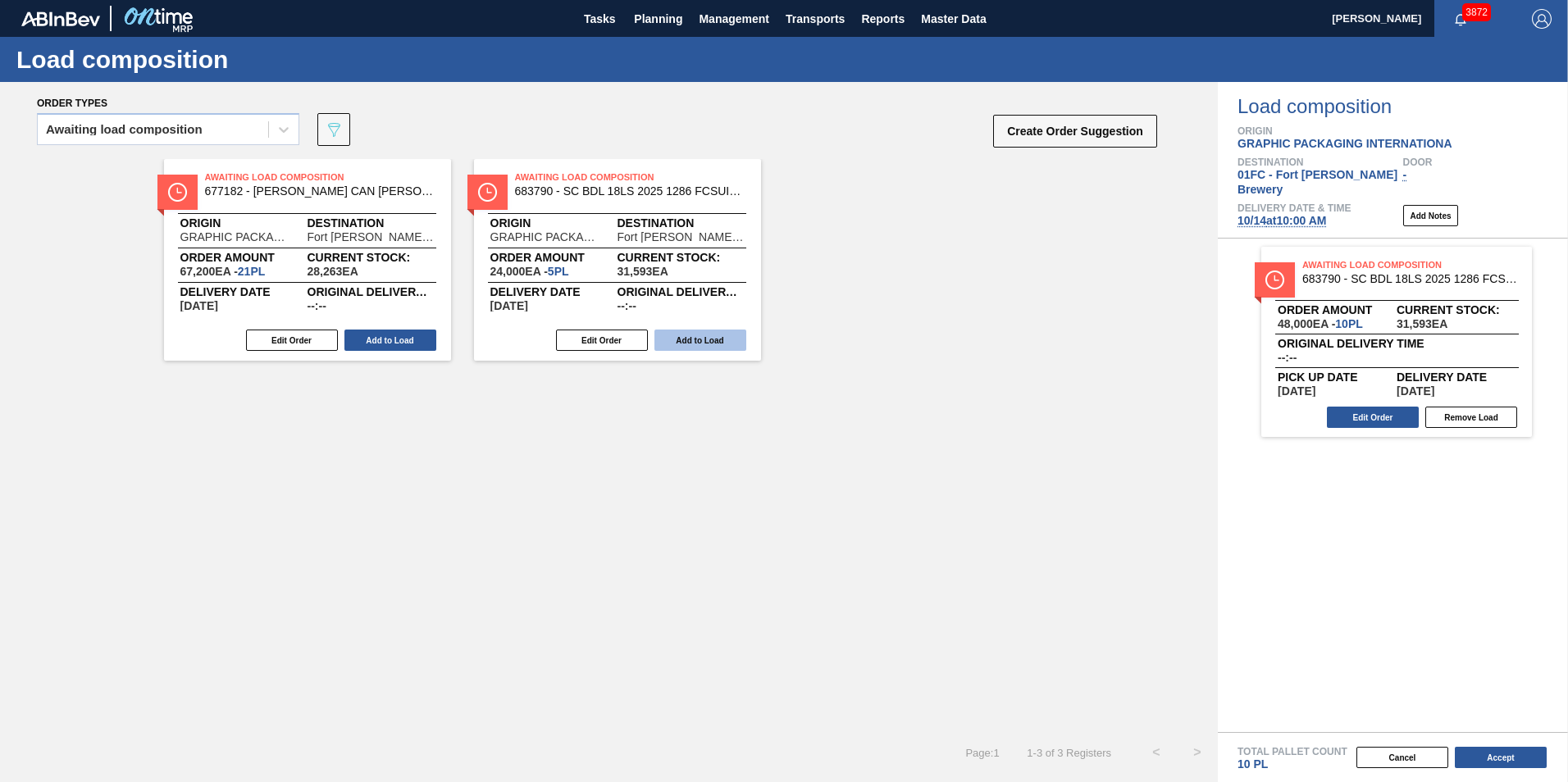
click at [693, 346] on button "Add to Load" at bounding box center [700, 339] width 92 height 21
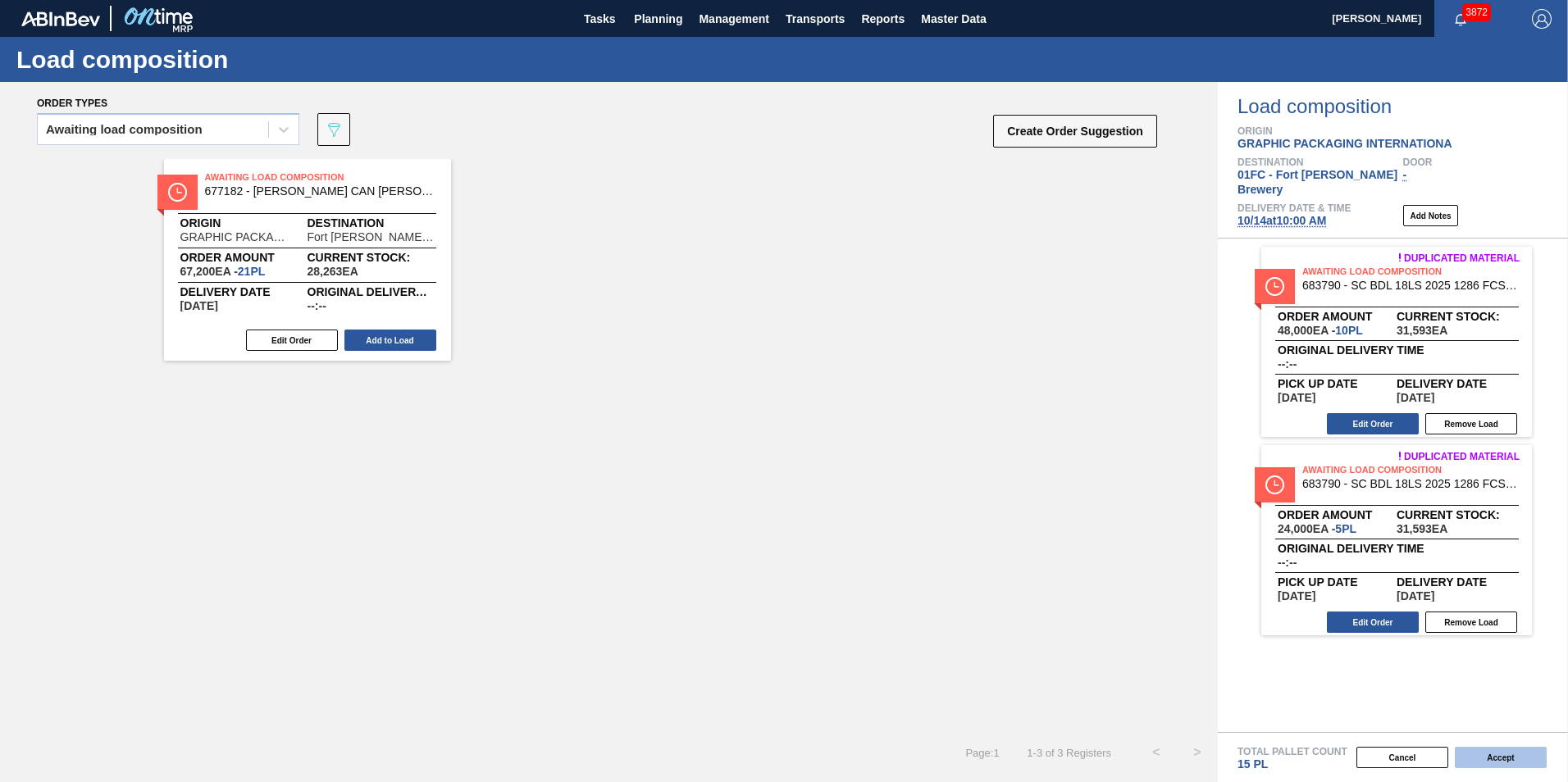
click at [1029, 736] on button "Accept" at bounding box center [1500, 757] width 92 height 21
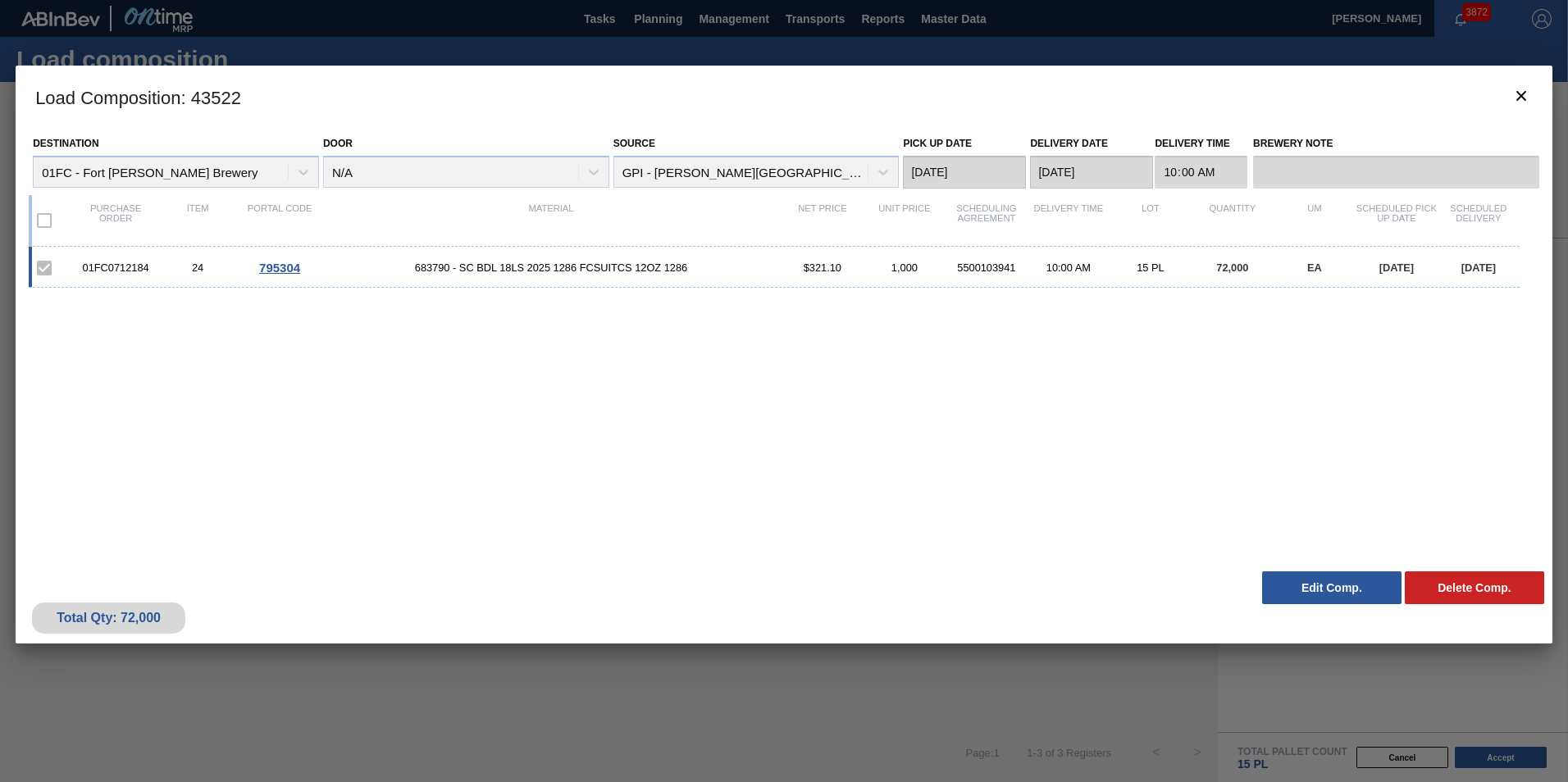
drag, startPoint x: 469, startPoint y: 85, endPoint x: 771, endPoint y: 127, distance: 304.9
click at [469, 85] on h3 "Load Composition : 43522" at bounding box center [783, 97] width 1537 height 62
click at [1029, 94] on button "botão de ícone" at bounding box center [1521, 96] width 40 height 40
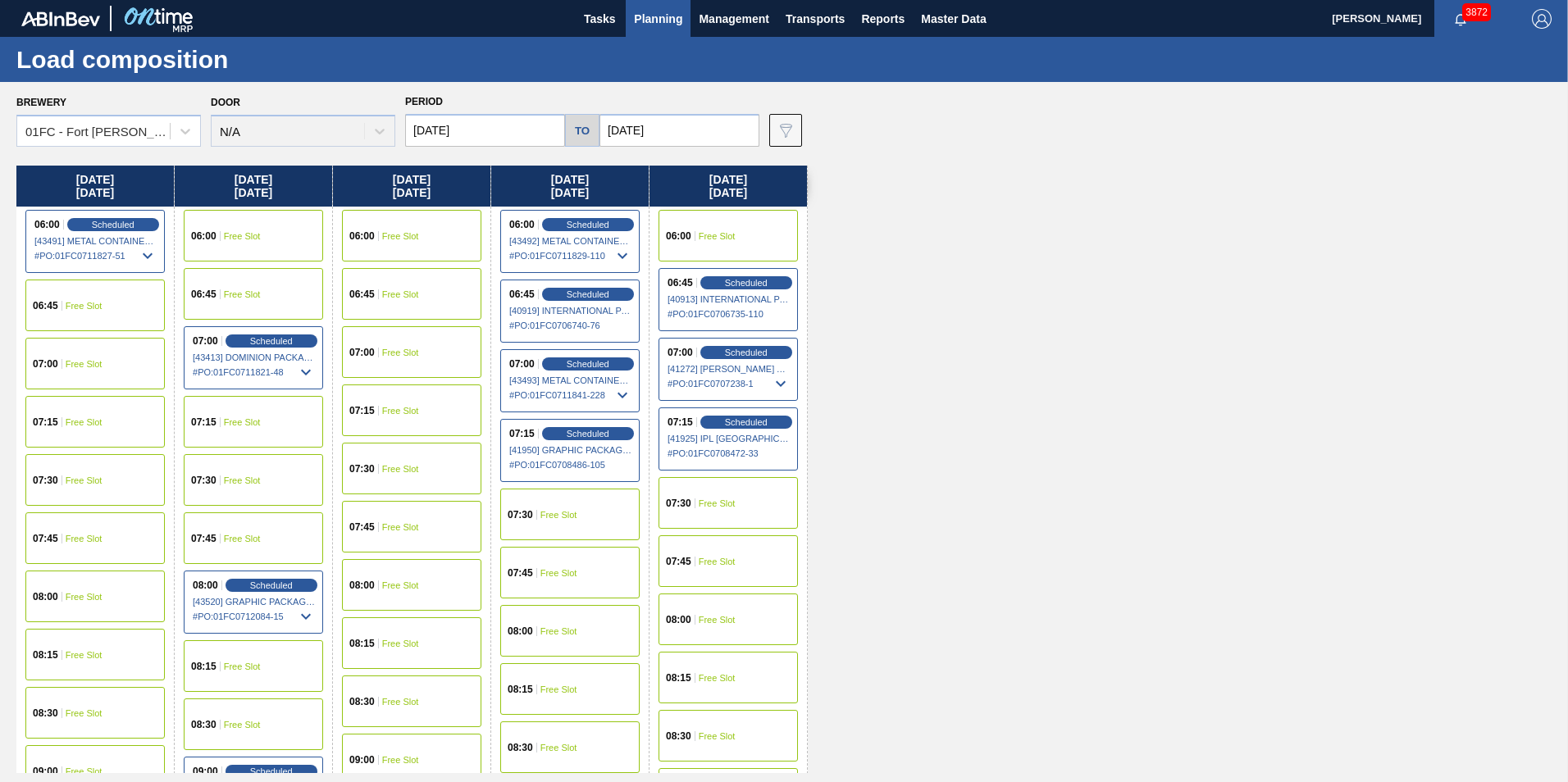
click at [298, 18] on div "Tasks Planning Management Transports Reports Master Data" at bounding box center [784, 19] width 1568 height 37
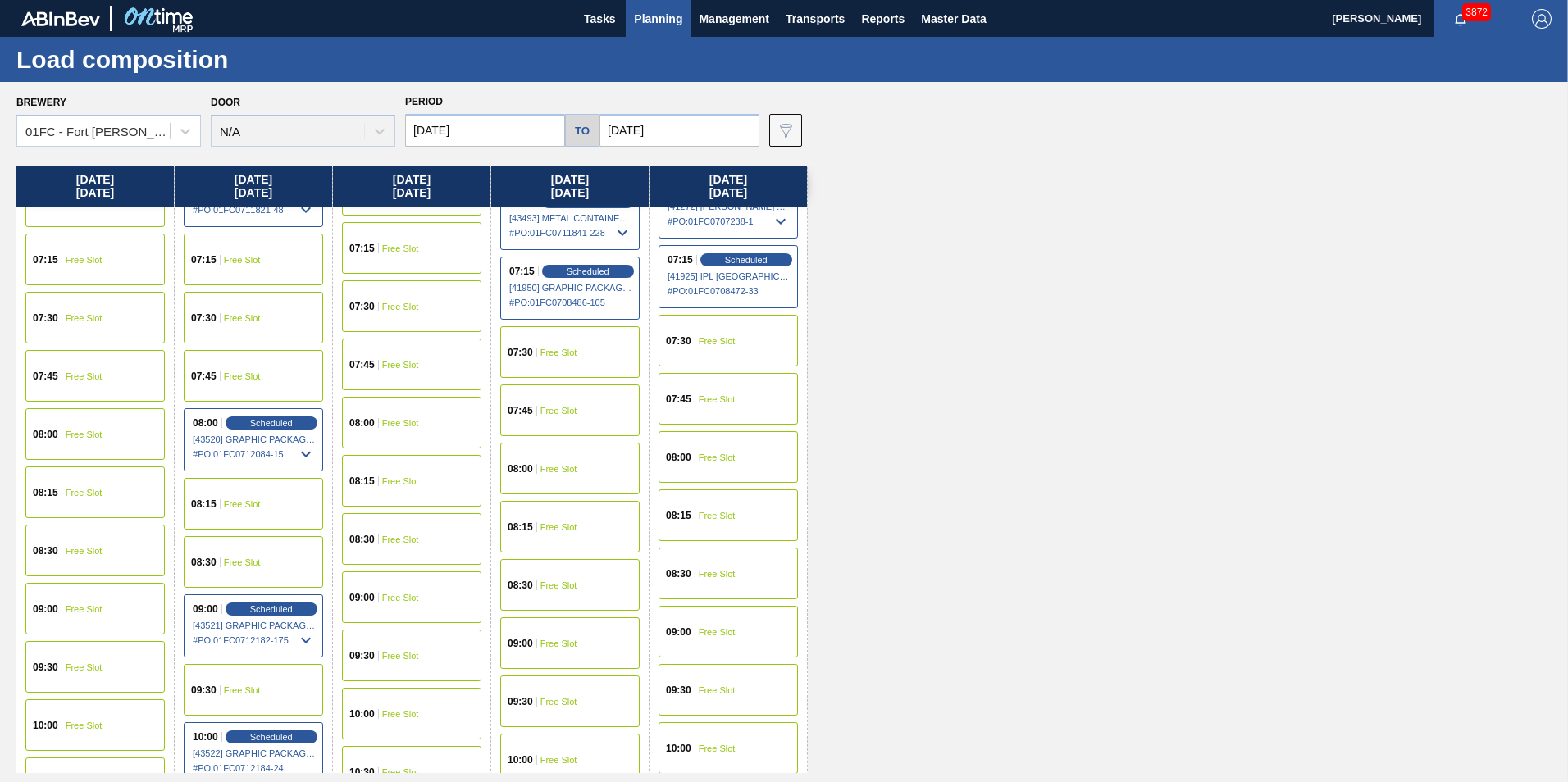
scroll to position [164, 0]
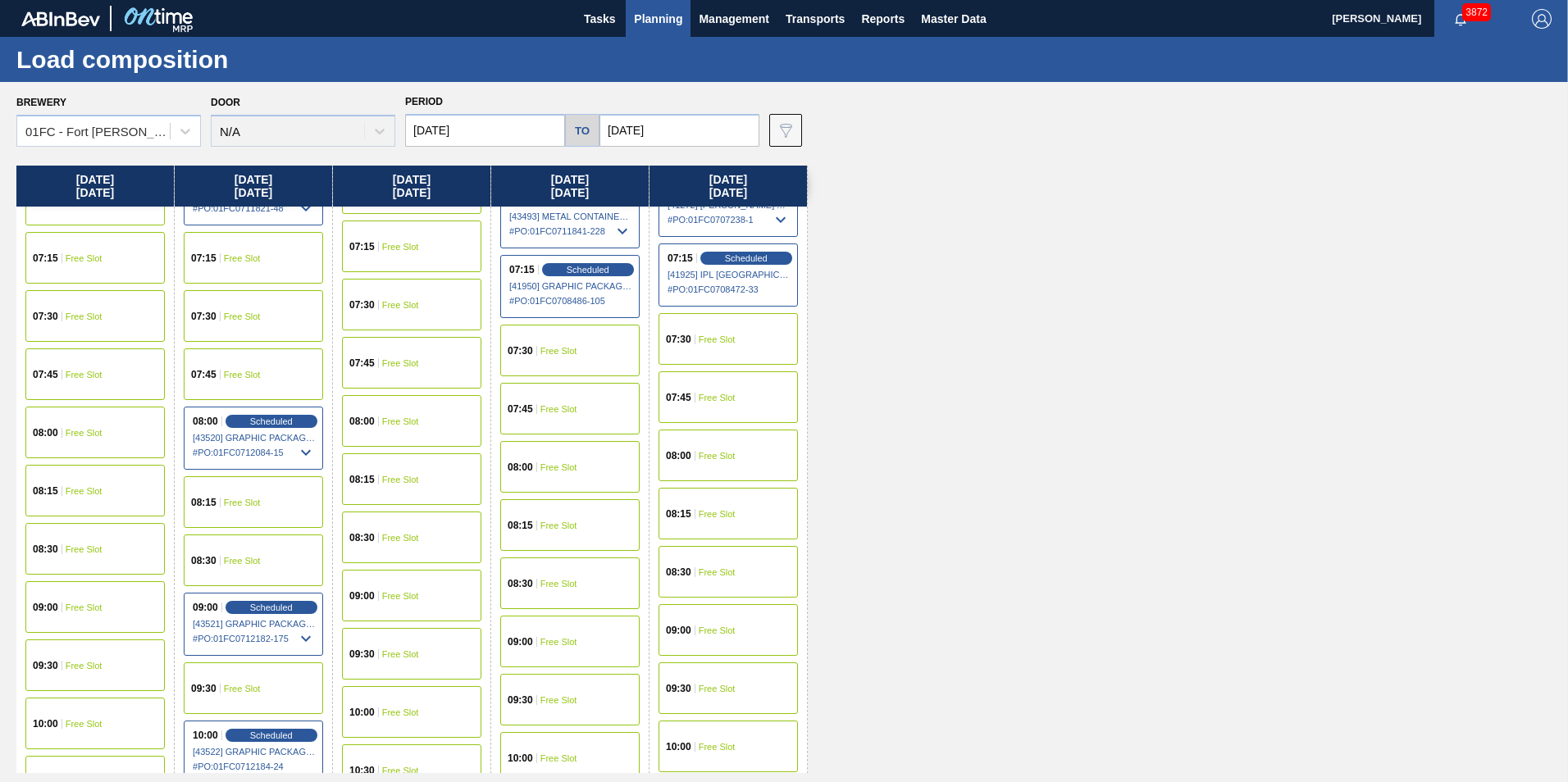
click at [419, 312] on div "07:30 Free Slot" at bounding box center [411, 304] width 139 height 52
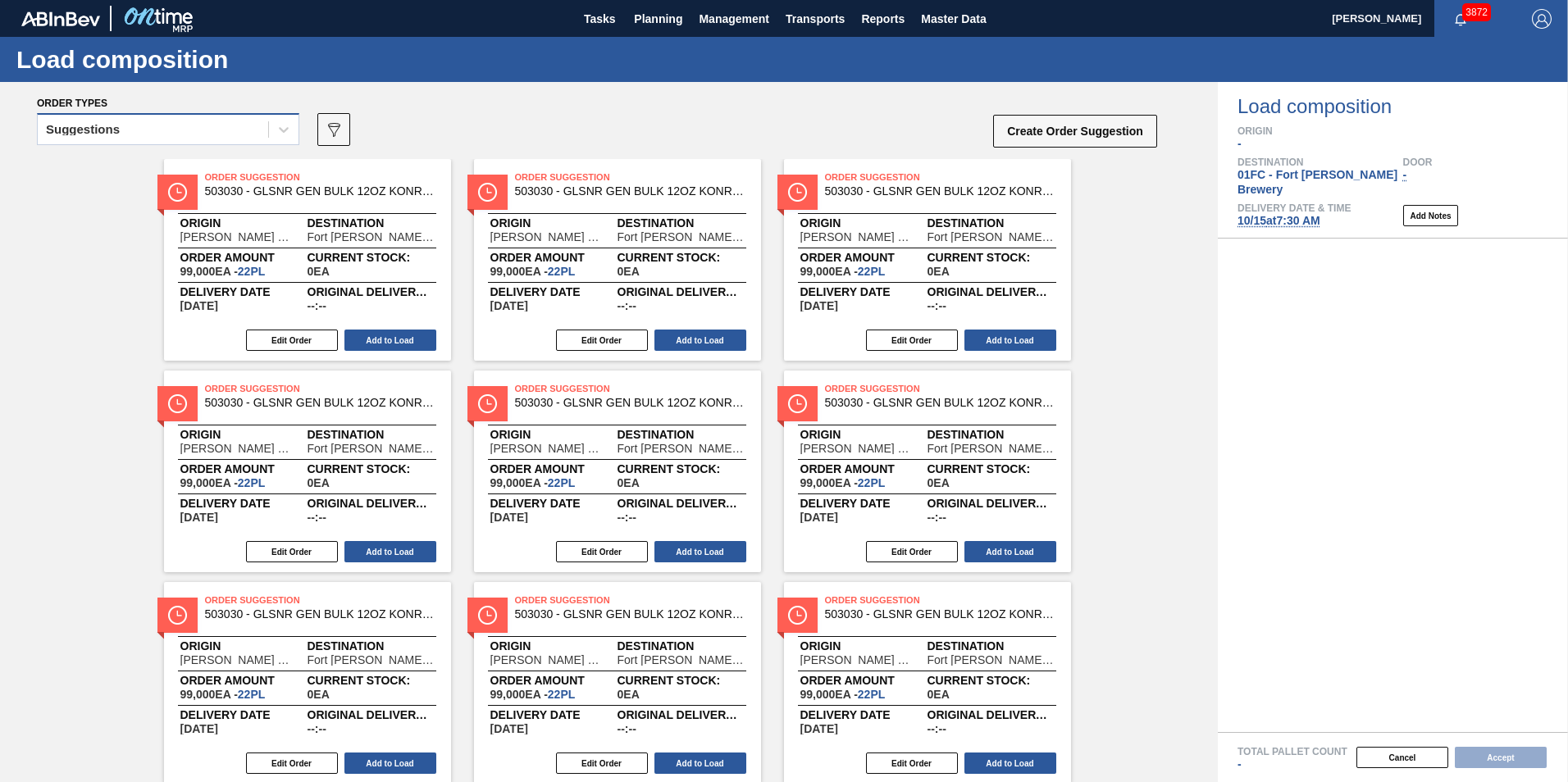
click at [136, 129] on div "Suggestions" at bounding box center [153, 130] width 231 height 24
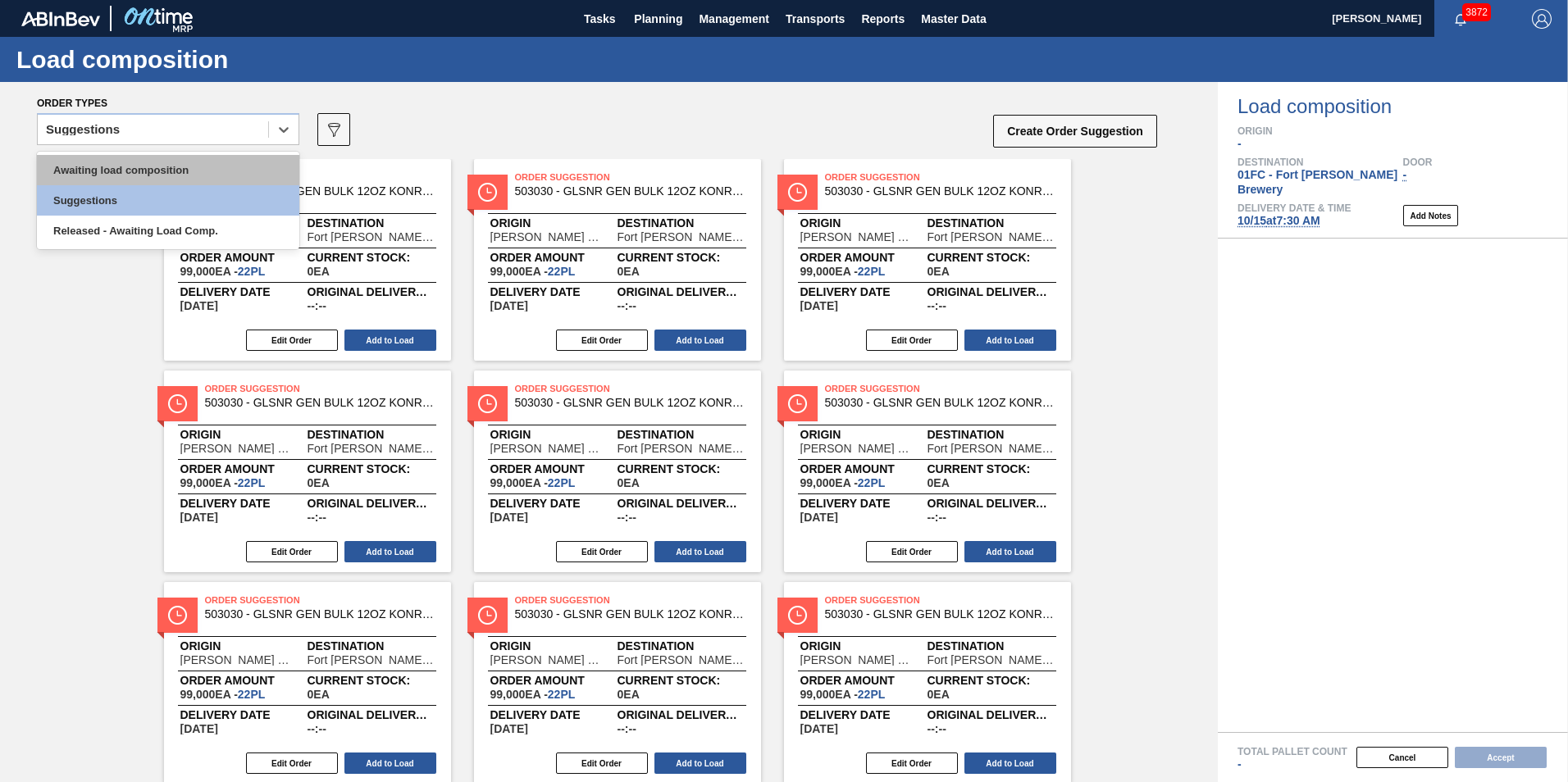
click at [131, 161] on div "Awaiting load composition" at bounding box center [168, 170] width 263 height 30
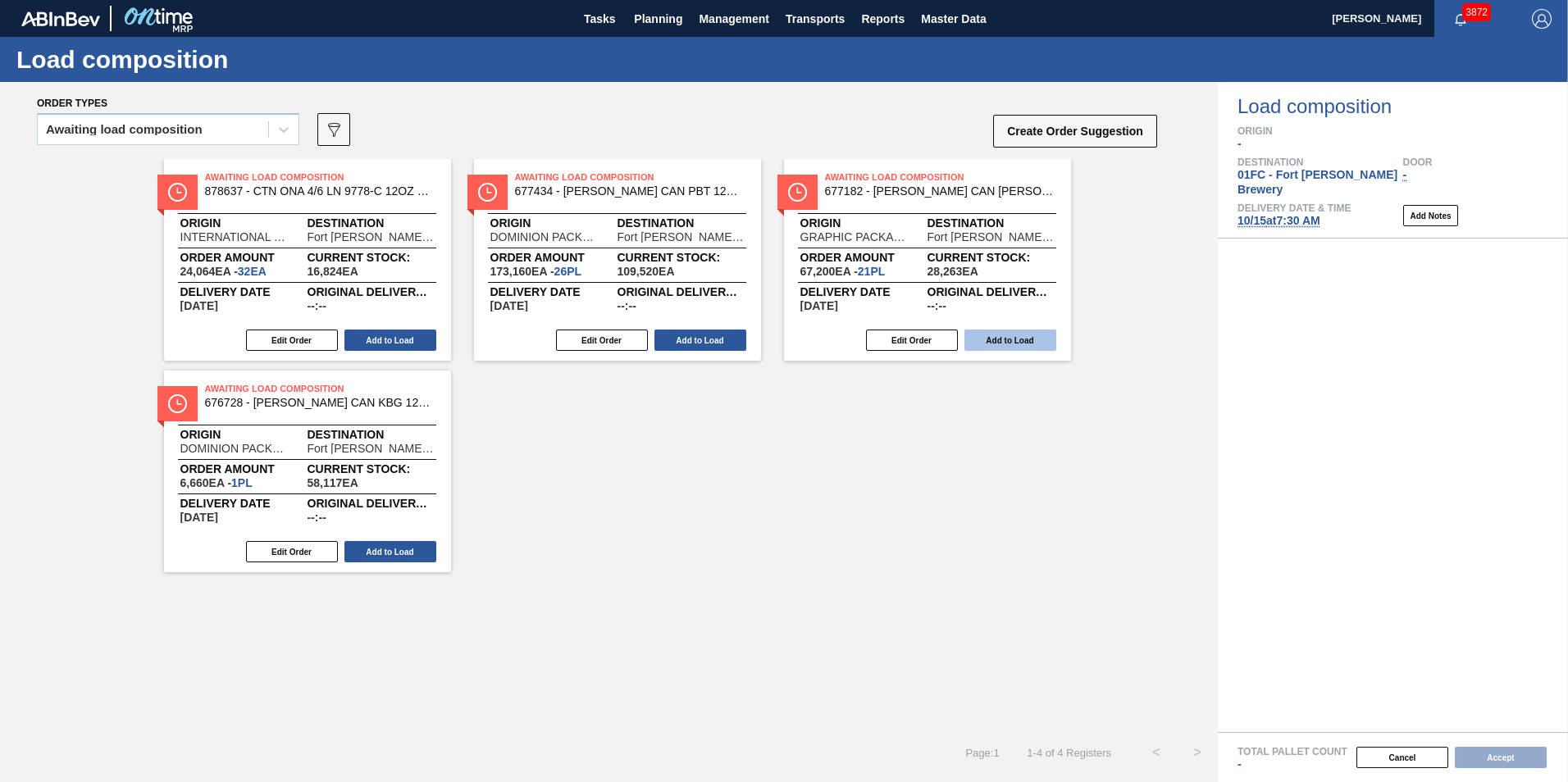
click at [1007, 335] on button "Add to Load" at bounding box center [1010, 339] width 92 height 21
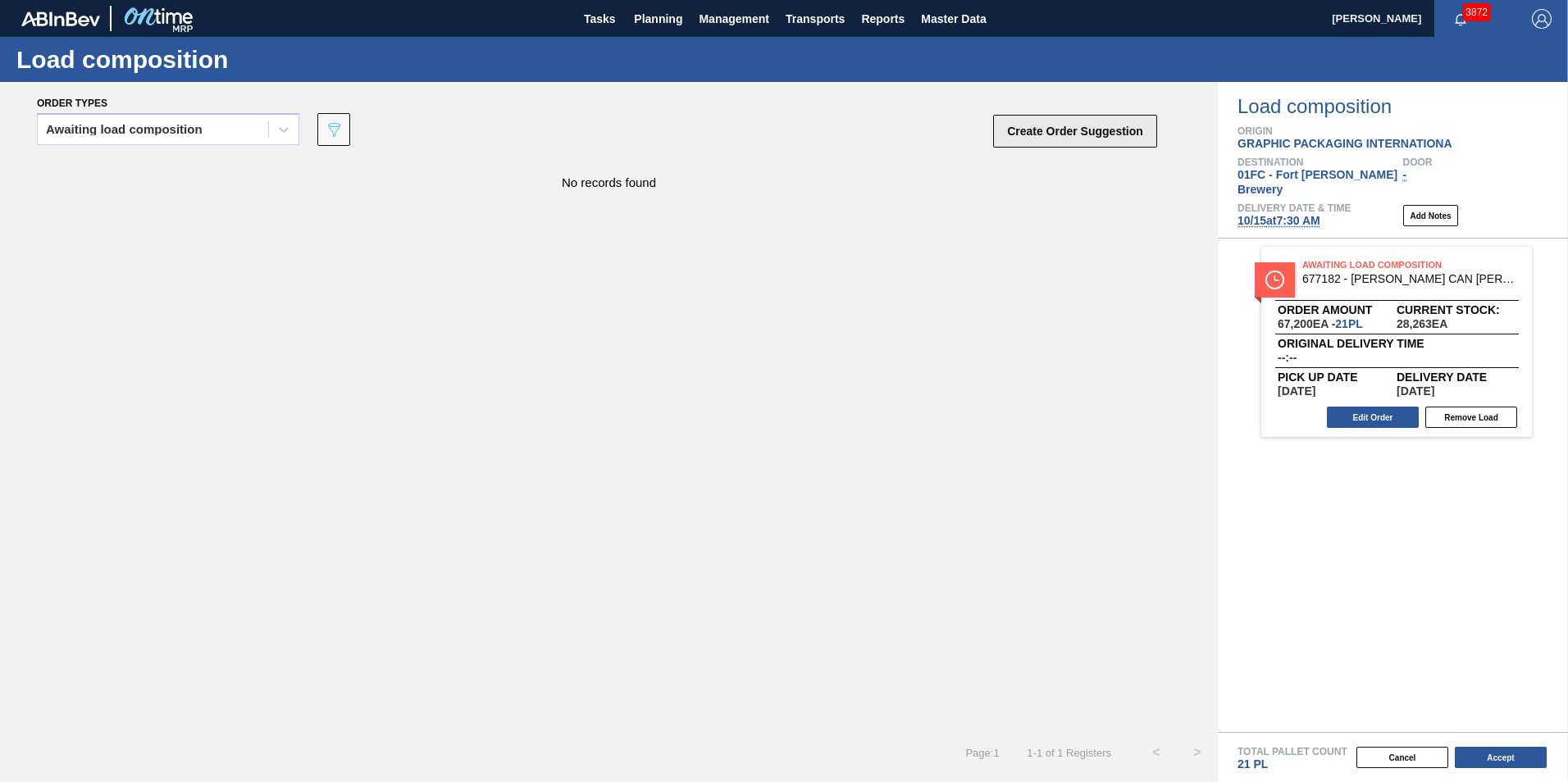
click at [1029, 142] on button "Create Order Suggestion" at bounding box center [1075, 131] width 164 height 33
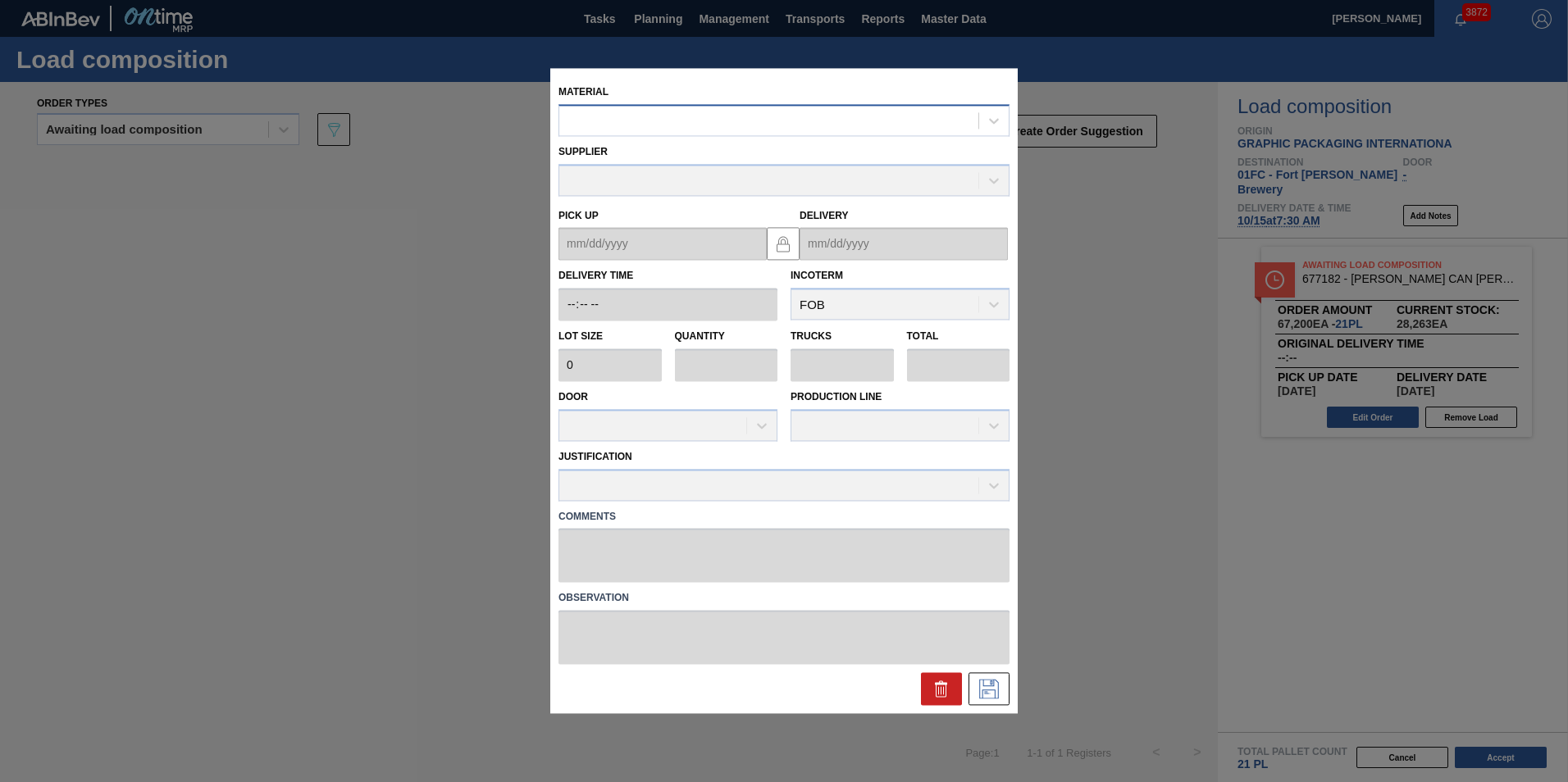
click at [779, 117] on div at bounding box center [769, 121] width 419 height 24
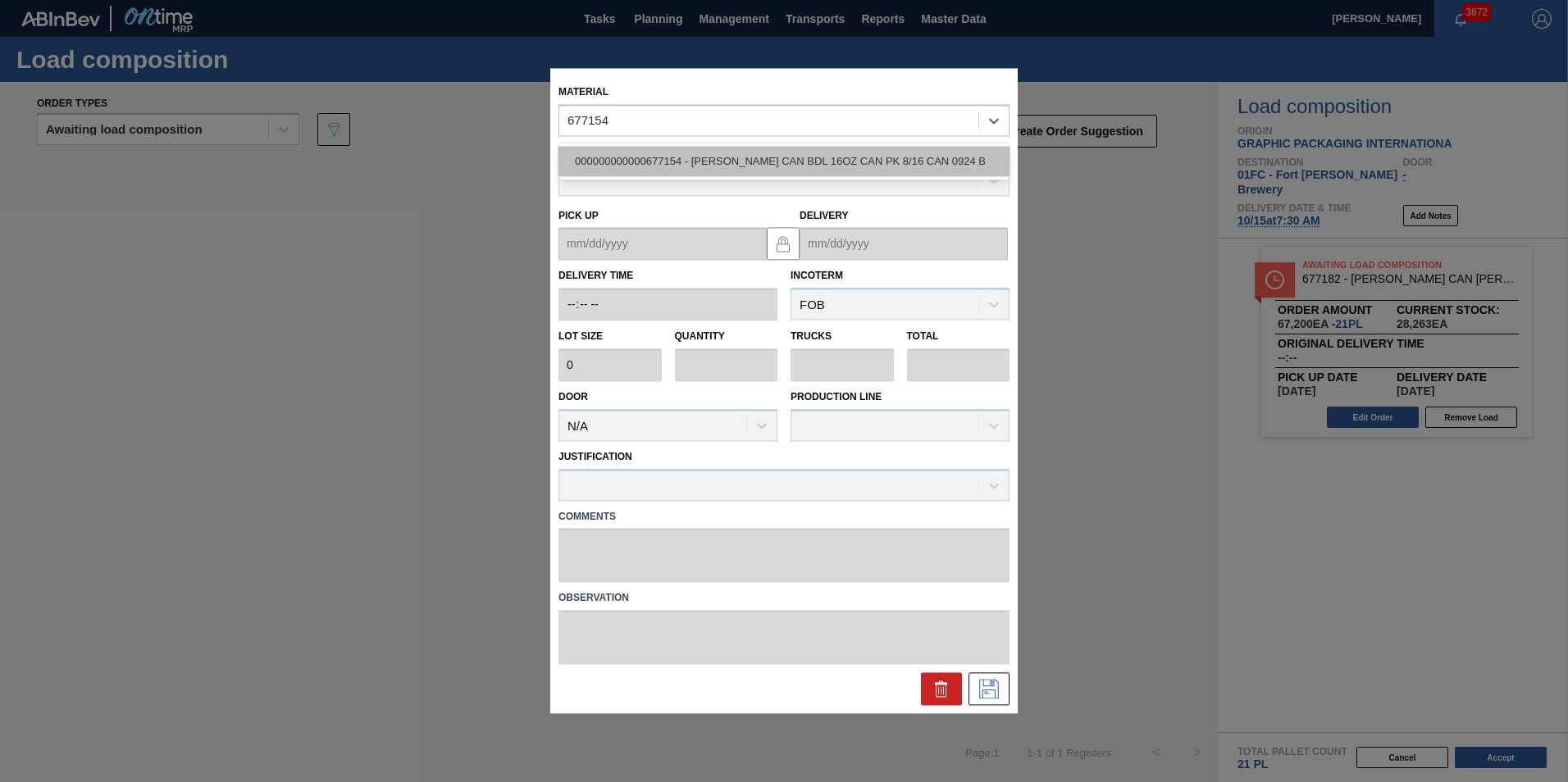
click at [892, 168] on div "000000000000677154 - CARR CAN BDL 16OZ CAN PK 8/16 CAN 0924 B" at bounding box center [784, 161] width 451 height 30
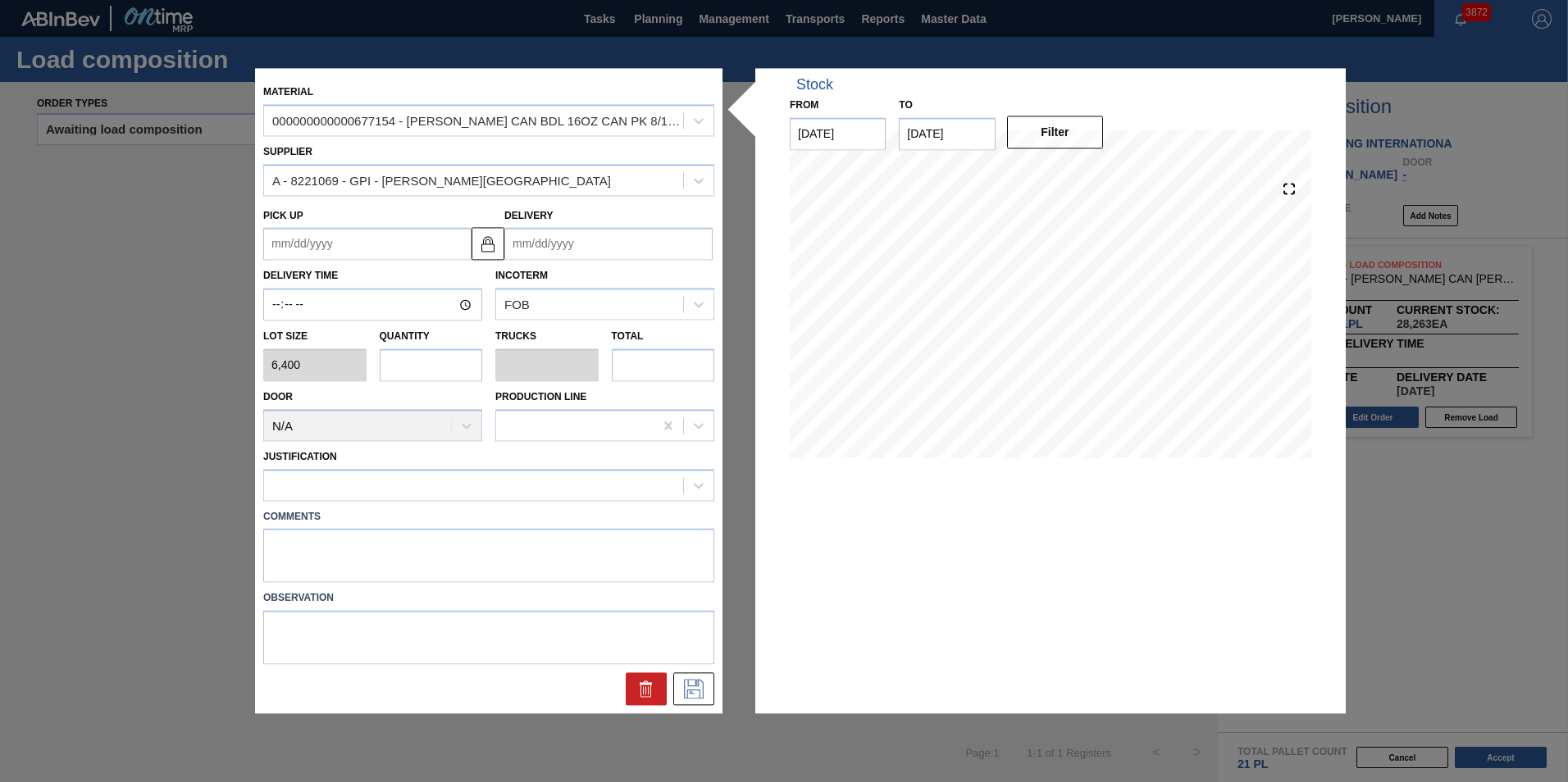
click at [595, 240] on input "Delivery" at bounding box center [608, 244] width 208 height 33
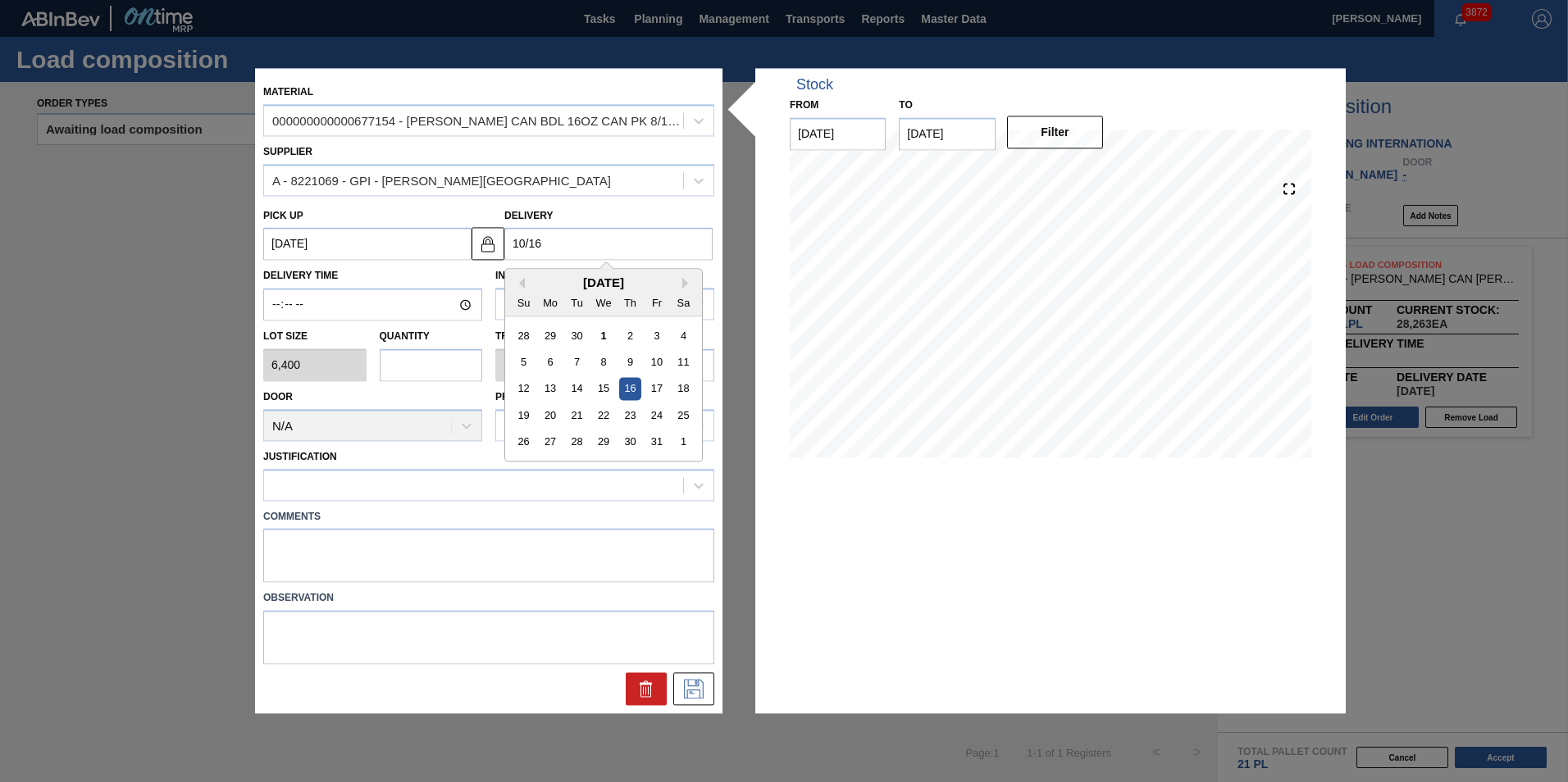
click at [529, 284] on div "October 2025" at bounding box center [603, 283] width 197 height 14
click at [629, 393] on div "16" at bounding box center [630, 388] width 22 height 22
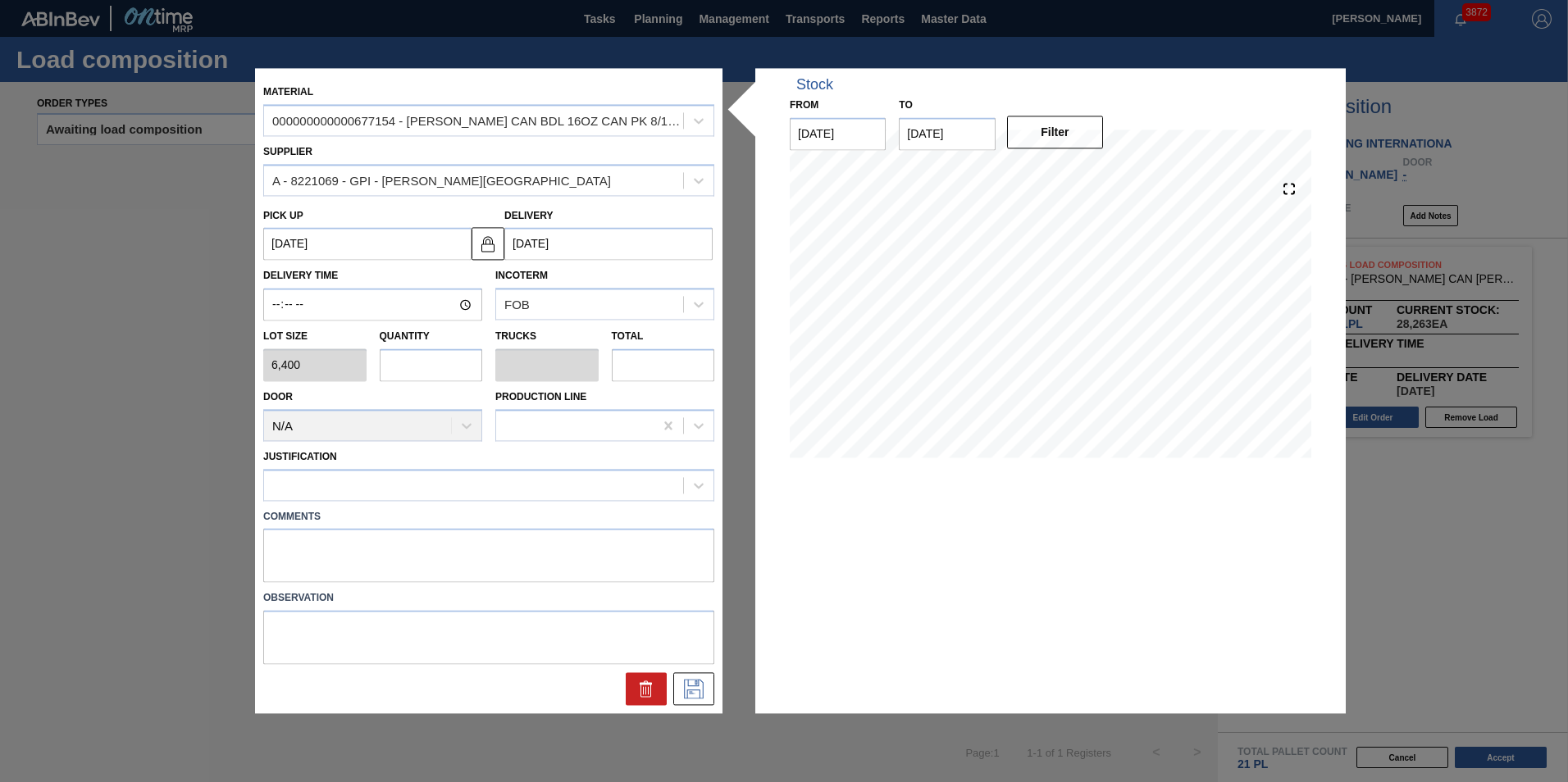
click at [445, 374] on input "text" at bounding box center [431, 364] width 103 height 33
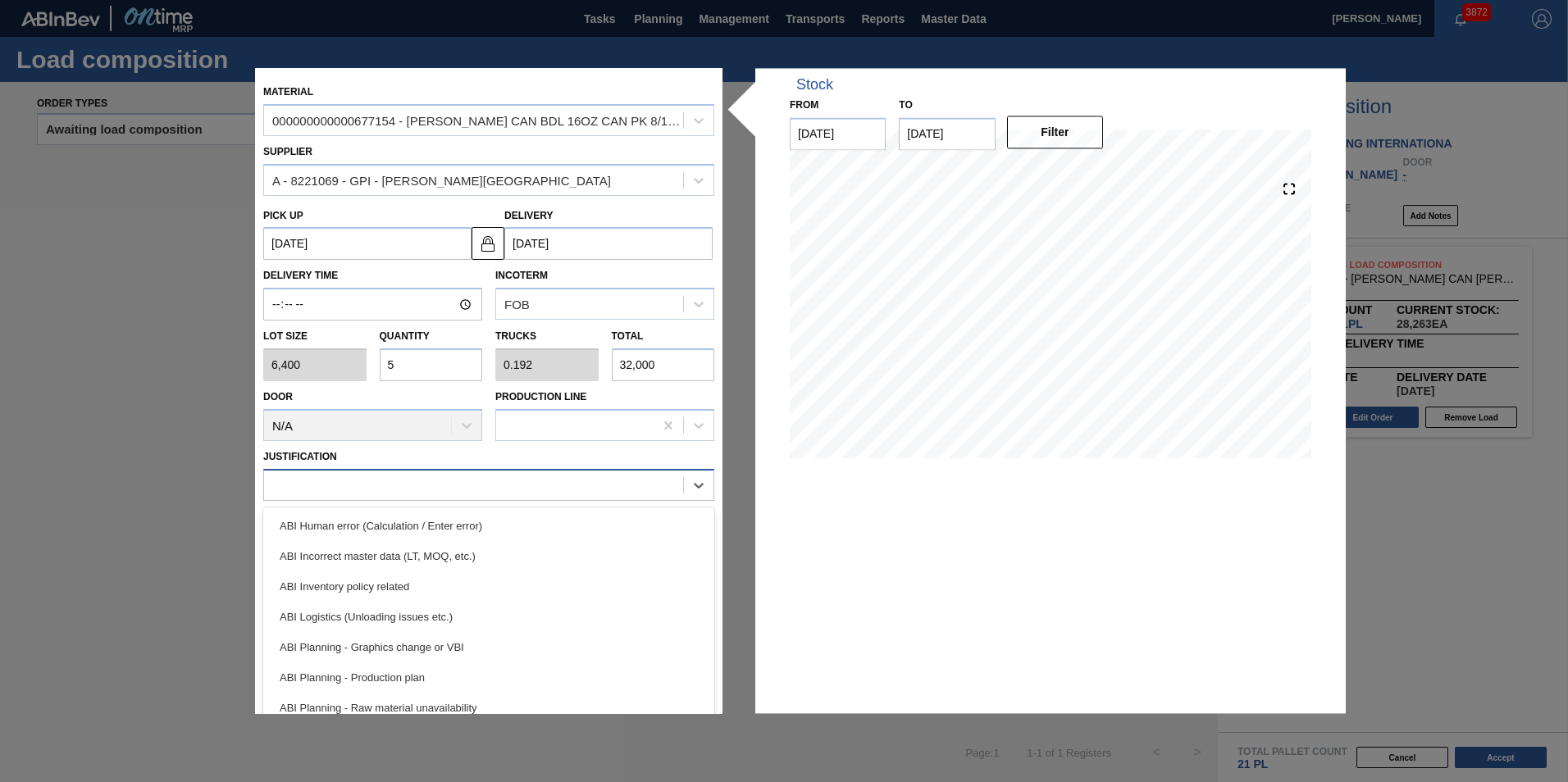
click at [378, 487] on div at bounding box center [473, 485] width 419 height 24
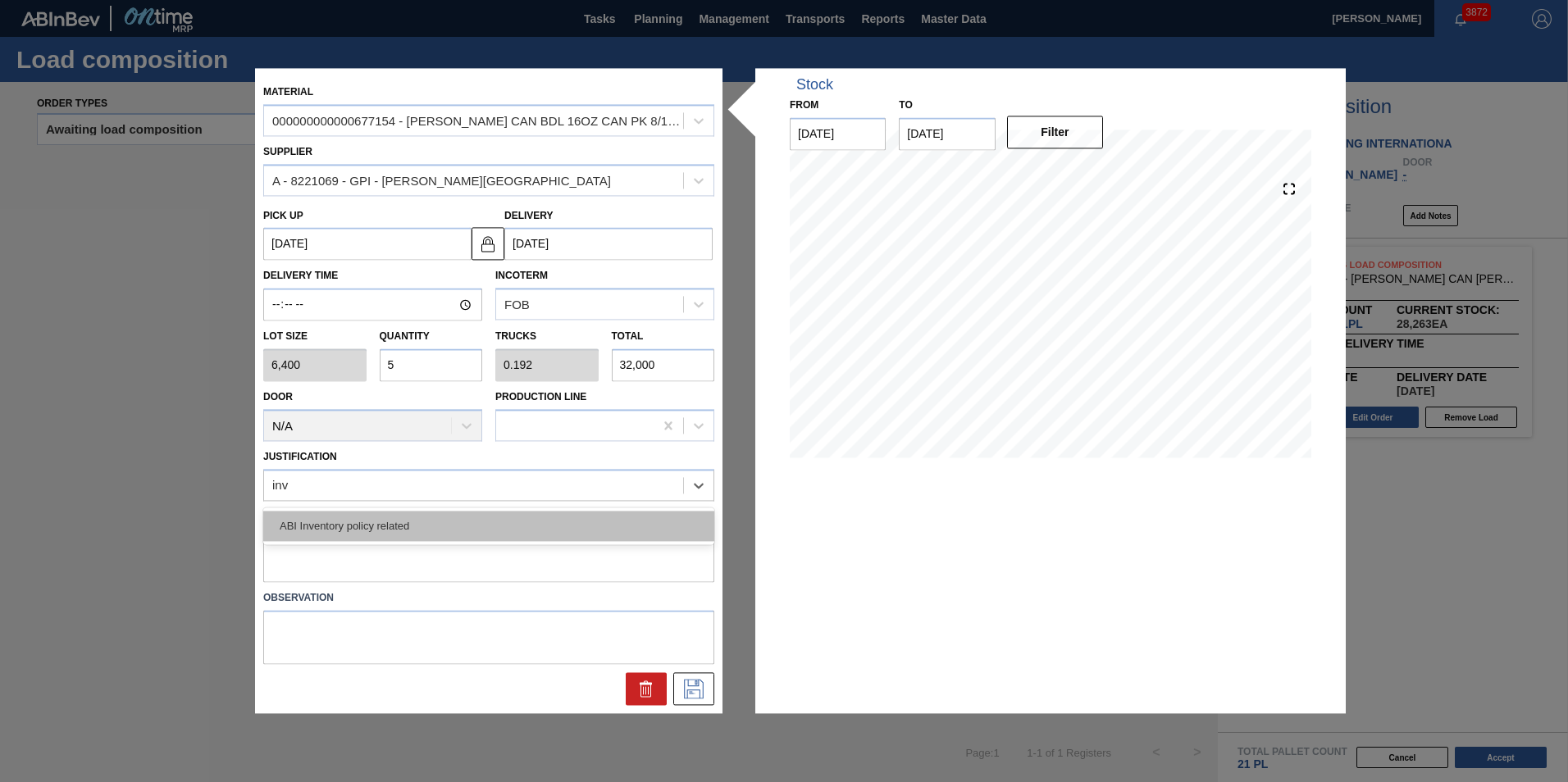
click at [400, 538] on div "ABI Inventory policy related" at bounding box center [489, 526] width 451 height 30
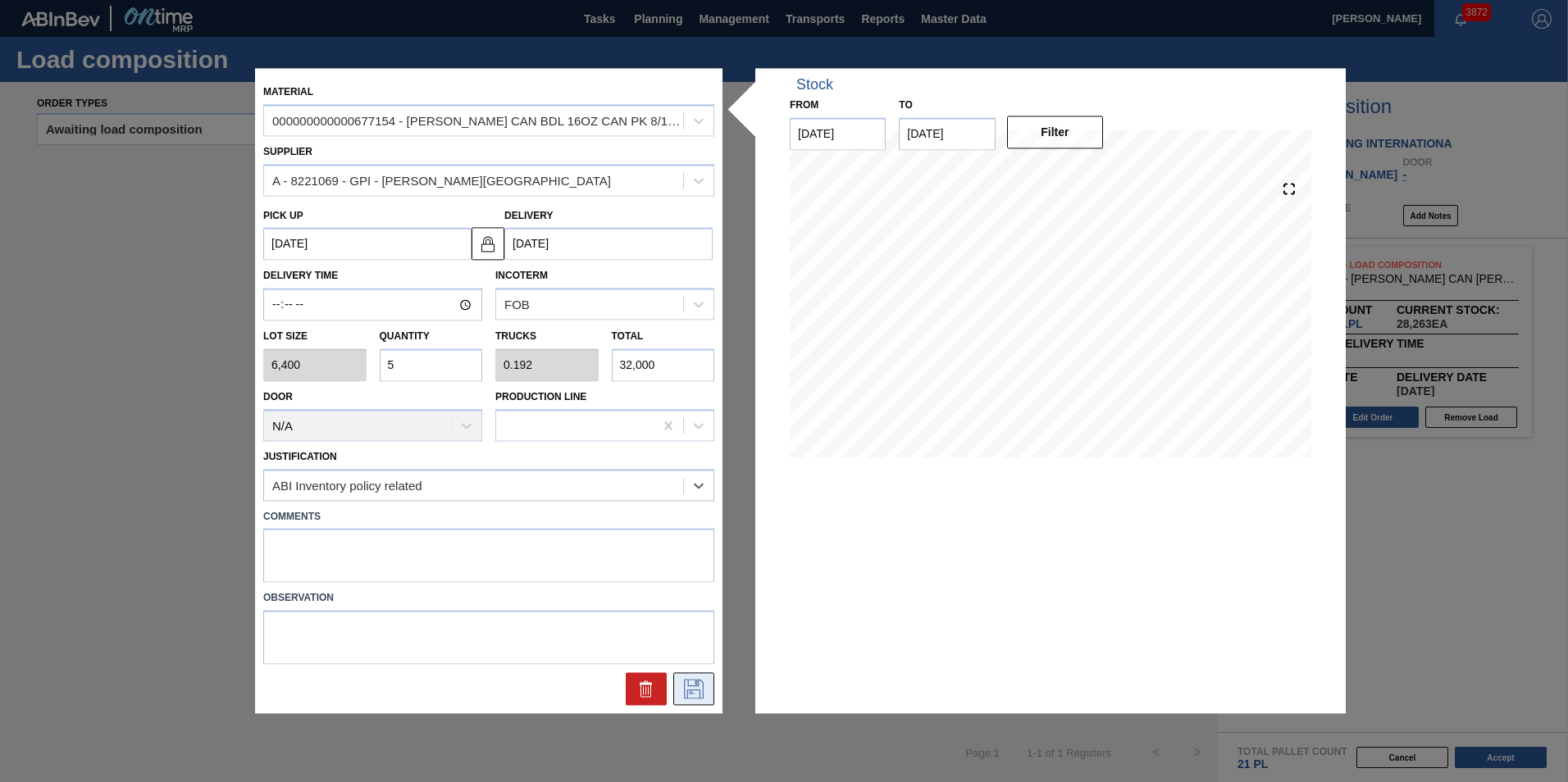
click at [684, 687] on icon at bounding box center [693, 689] width 19 height 19
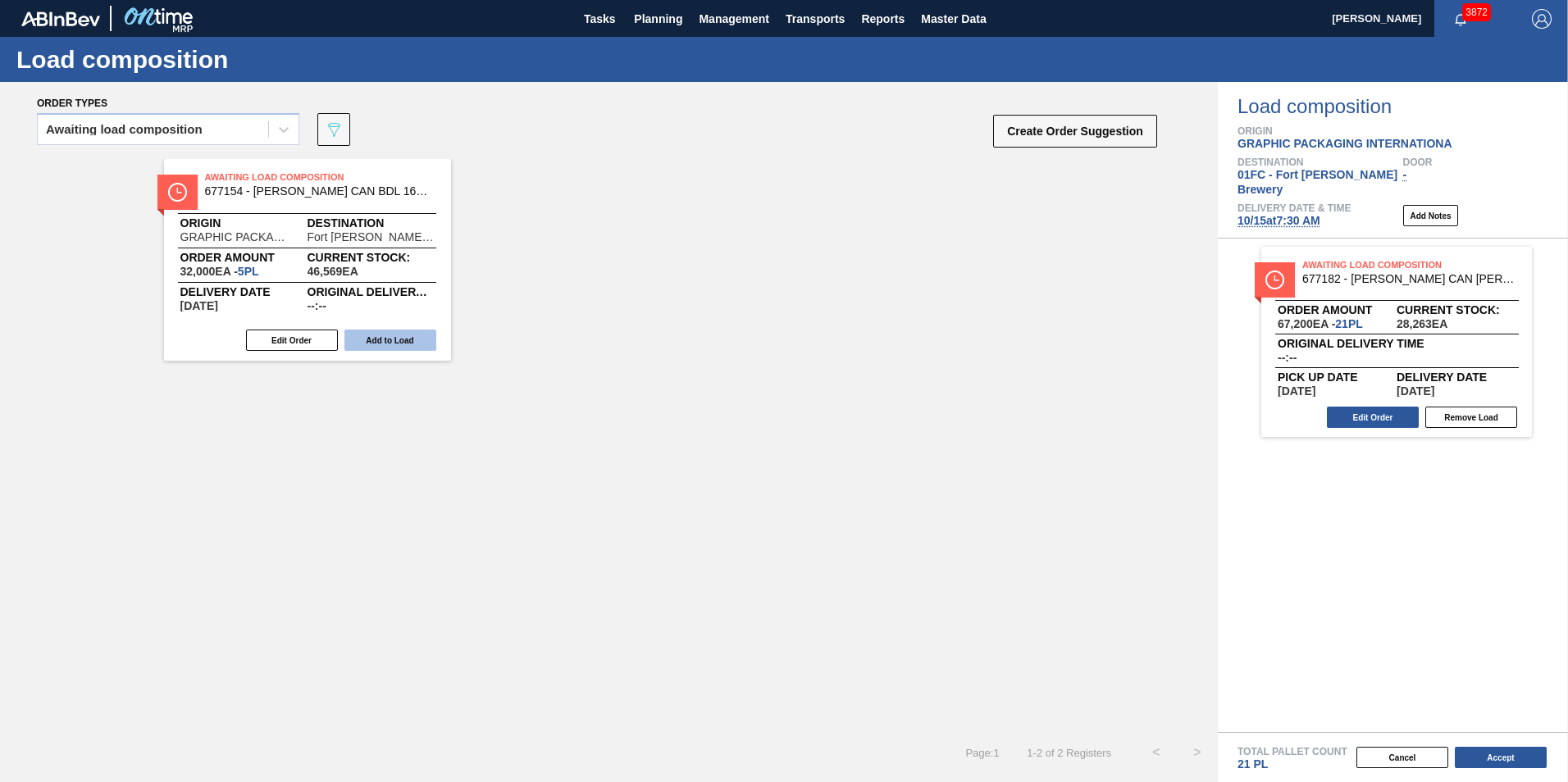
click at [417, 338] on button "Add to Load" at bounding box center [390, 339] width 92 height 21
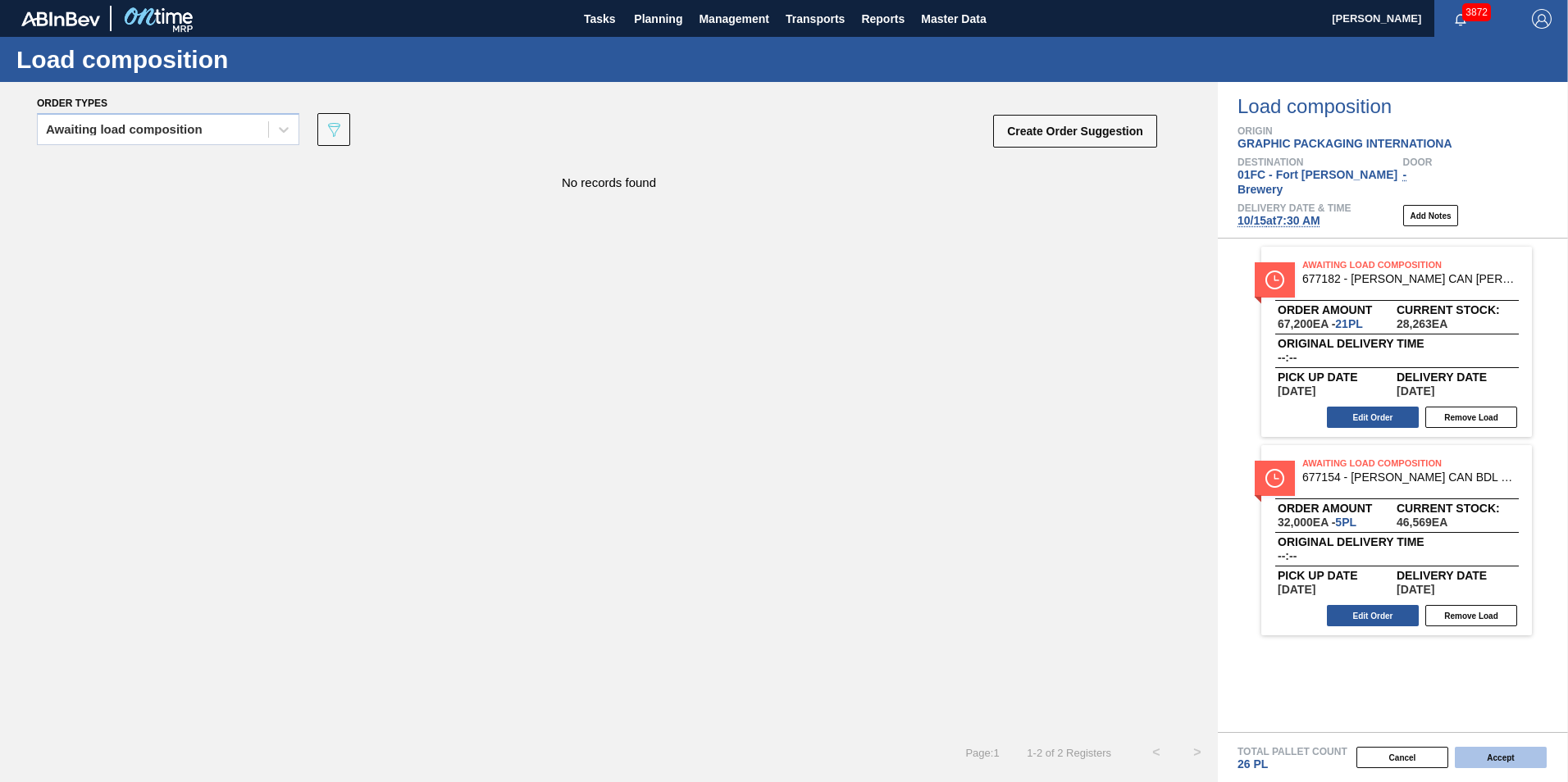
click at [1029, 736] on button "Accept" at bounding box center [1500, 757] width 92 height 21
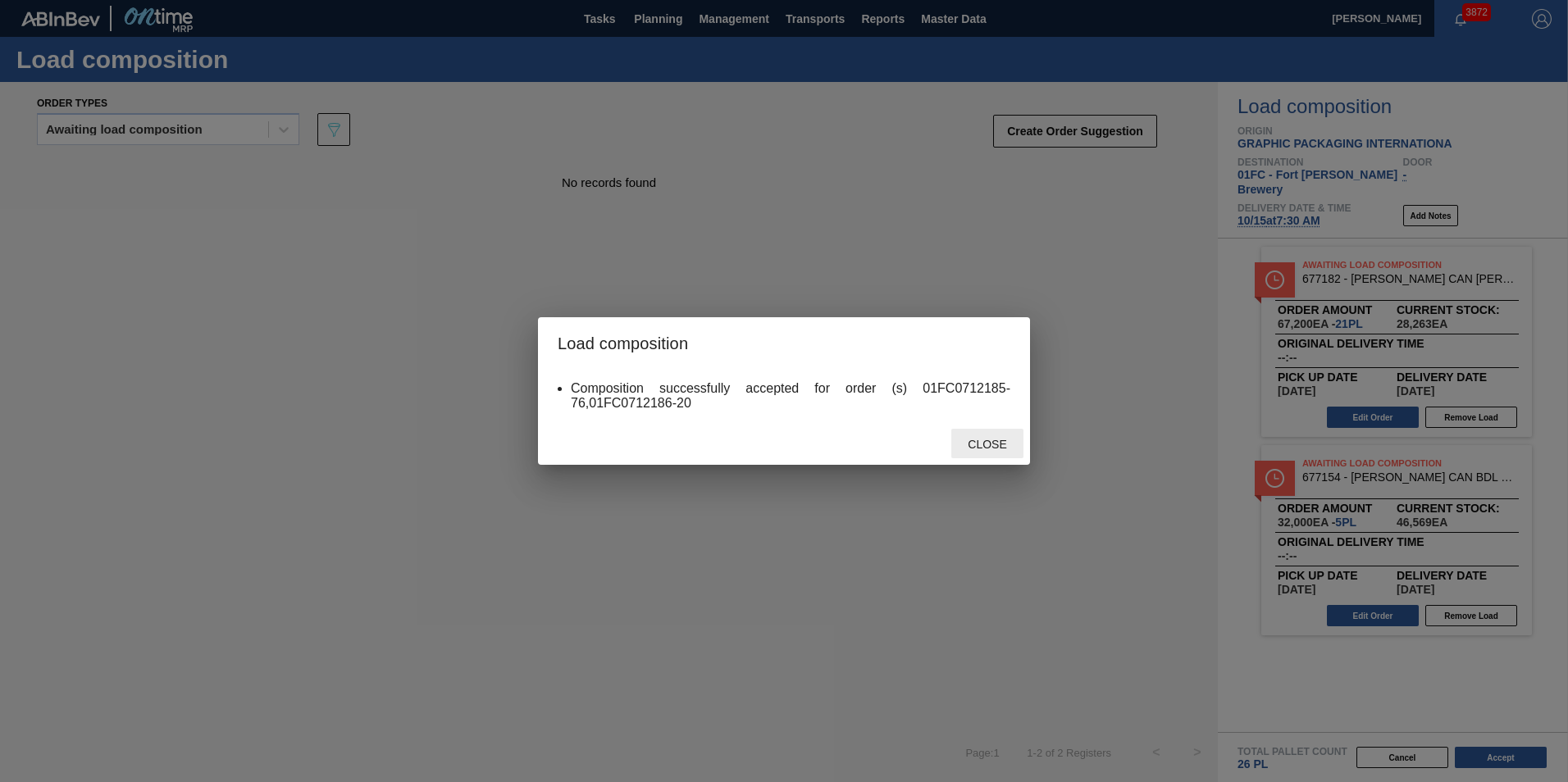
click at [970, 433] on div "Close" at bounding box center [987, 444] width 72 height 30
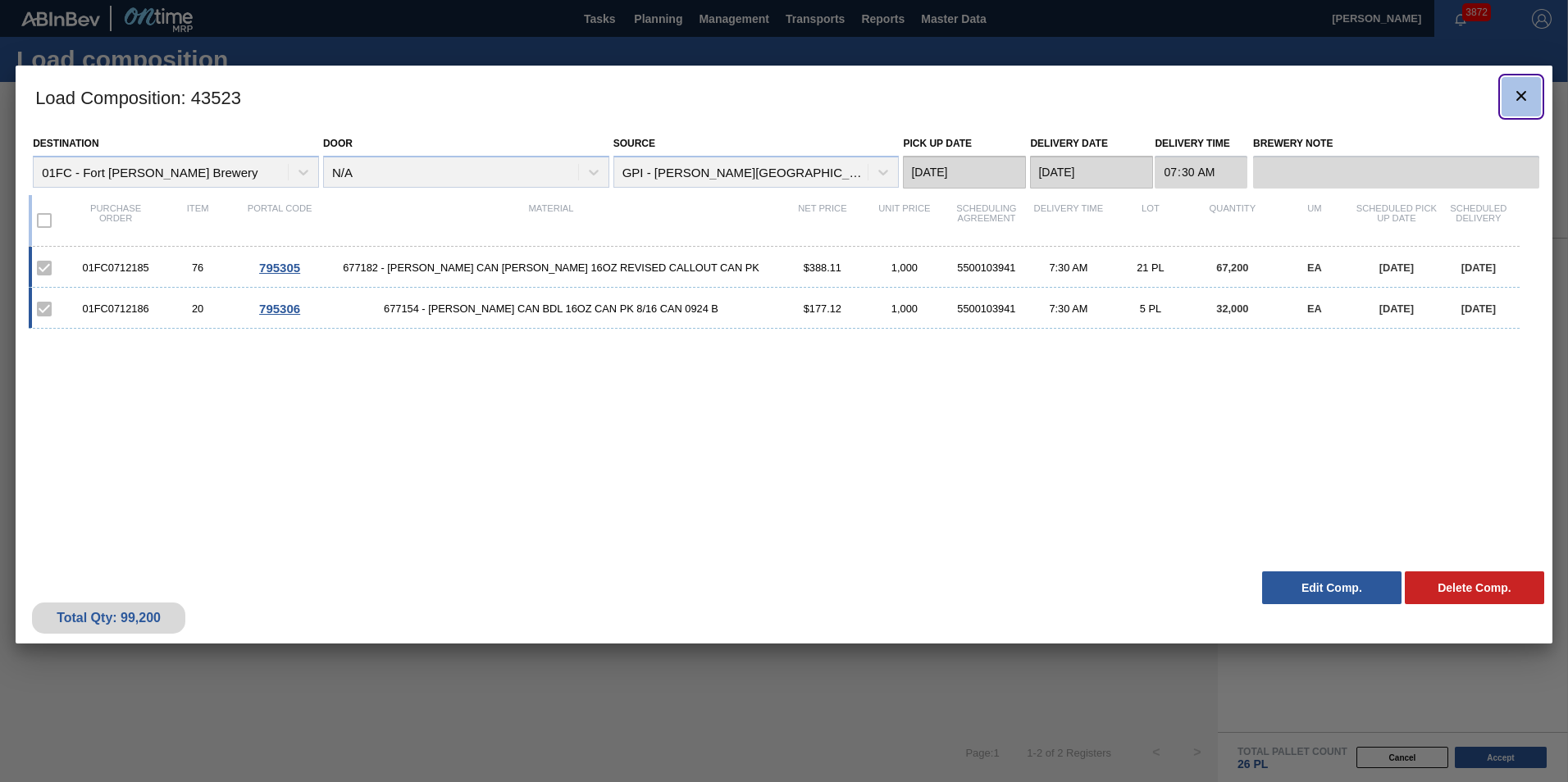
click at [1029, 91] on icon "botão de ícone" at bounding box center [1521, 95] width 19 height 19
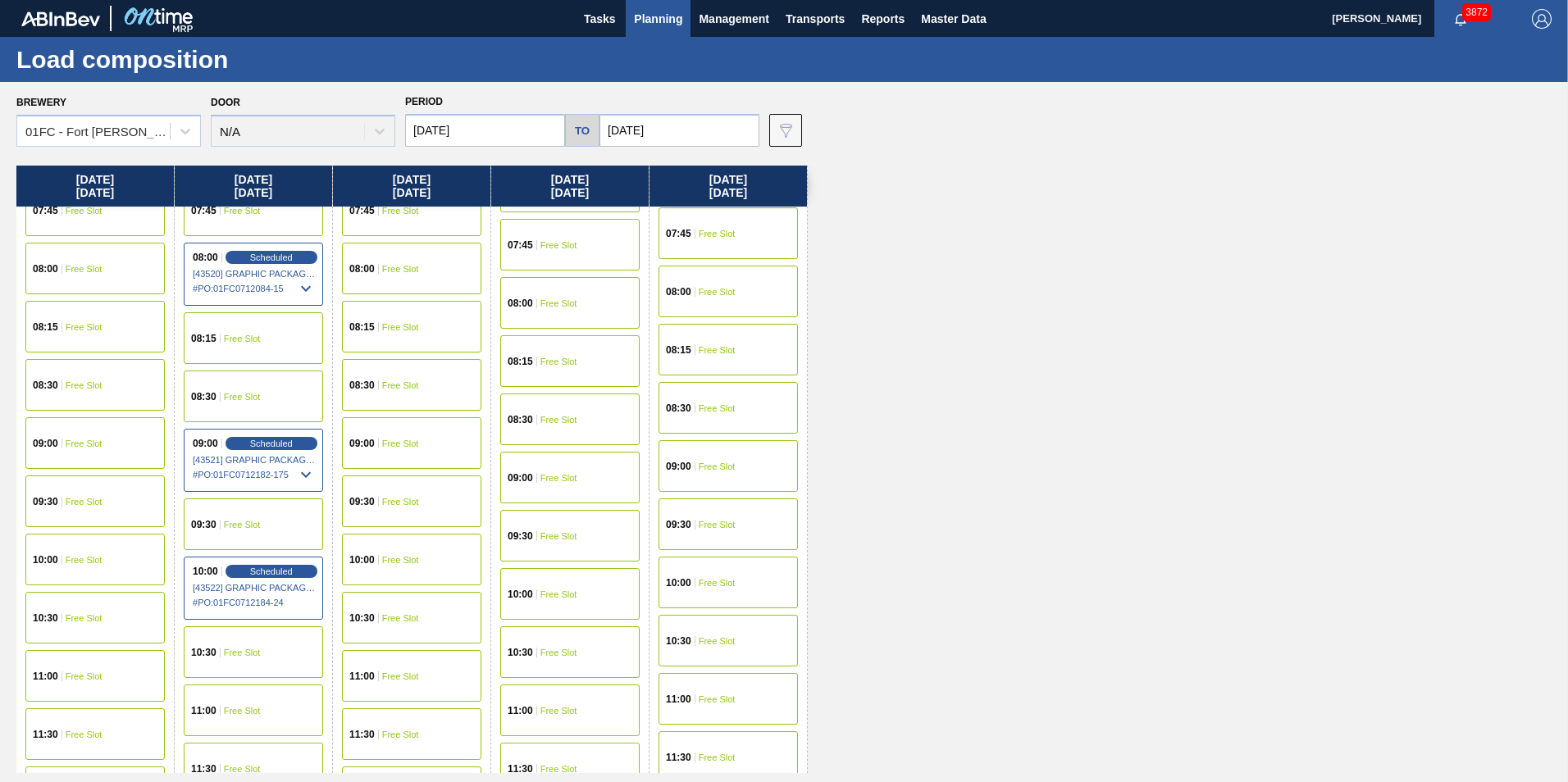
scroll to position [573, 0]
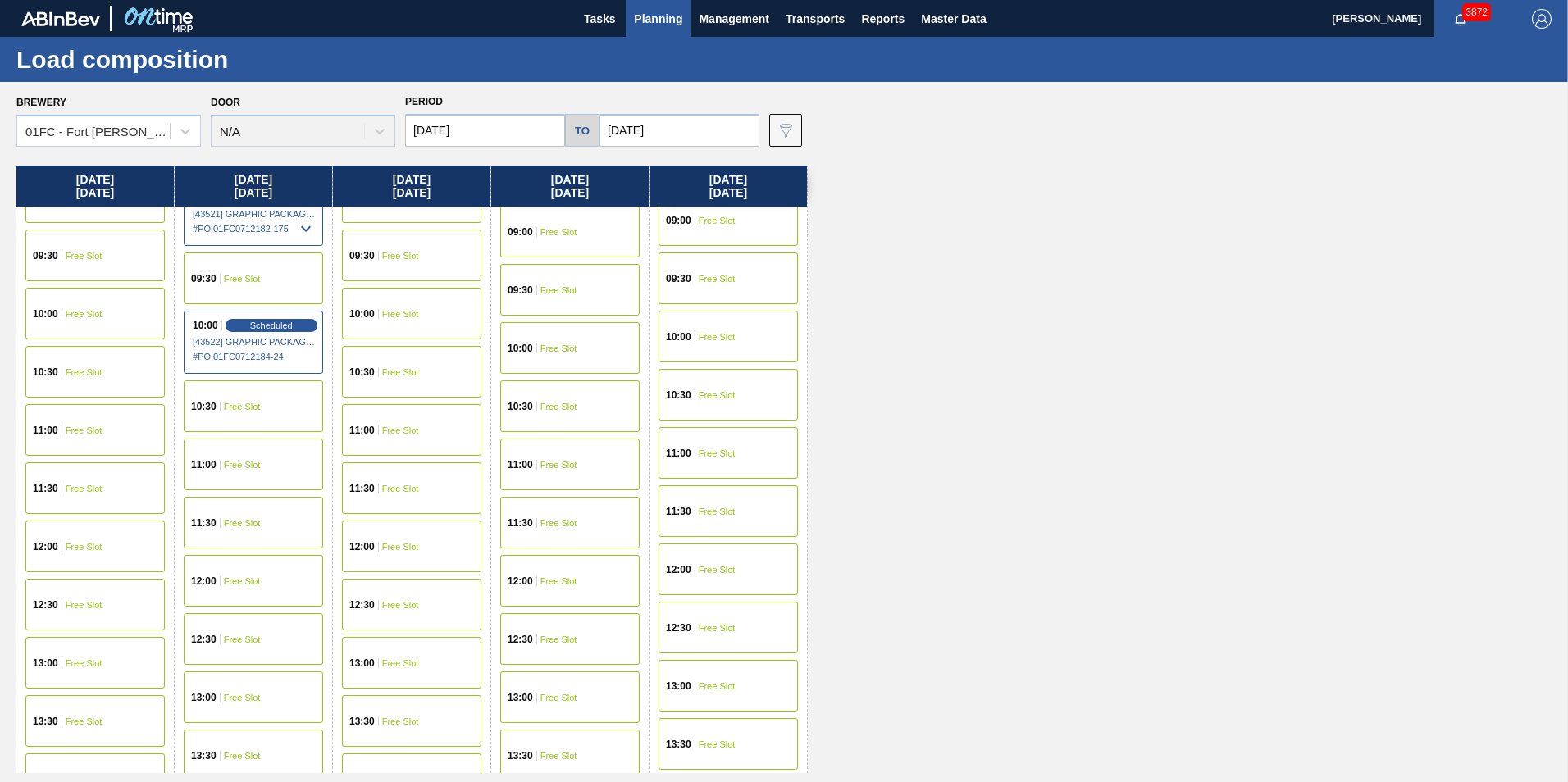
click at [248, 482] on div "11:00 Free Slot" at bounding box center [253, 464] width 139 height 52
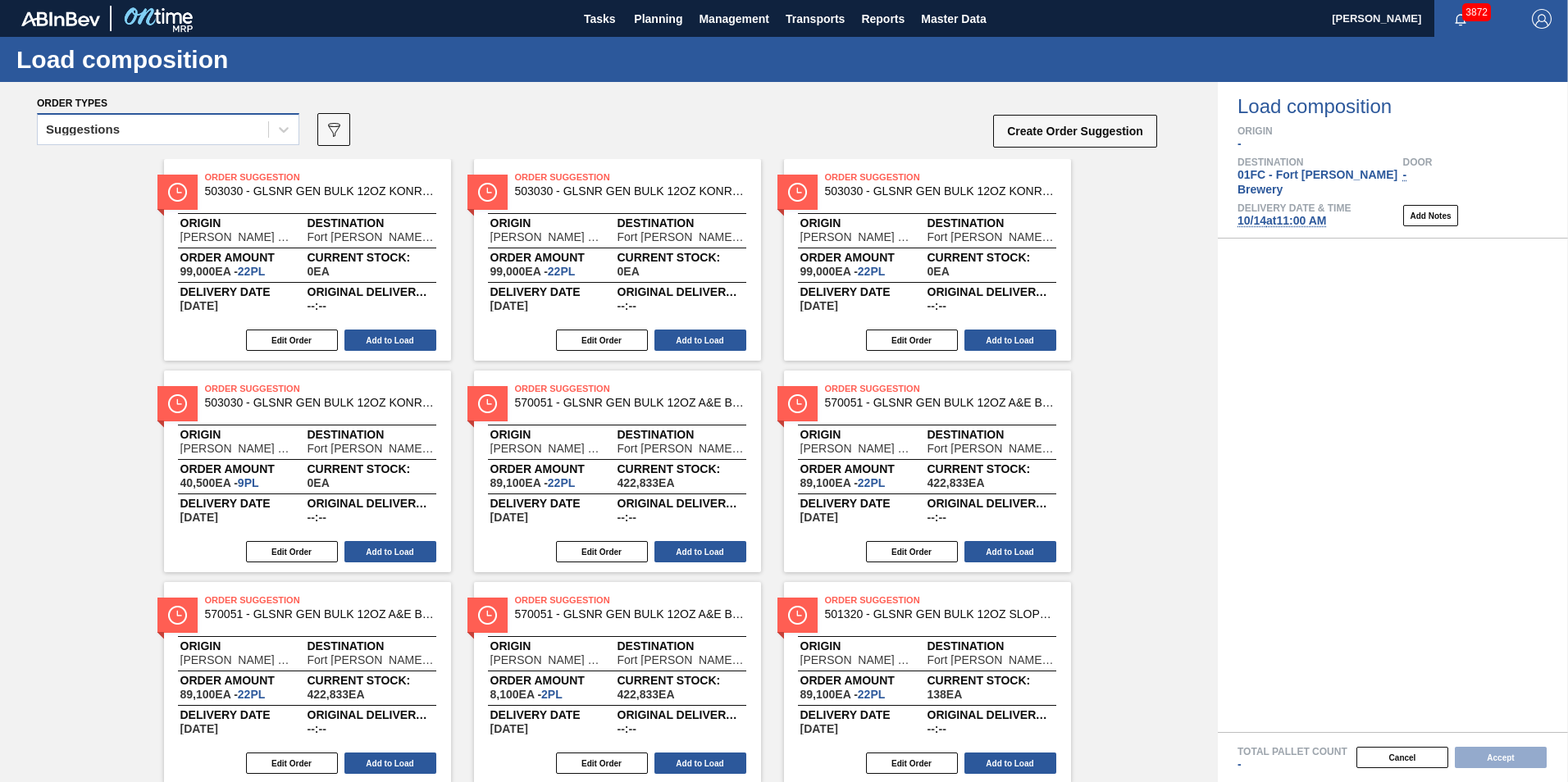
click at [171, 139] on div "Suggestions" at bounding box center [153, 130] width 231 height 24
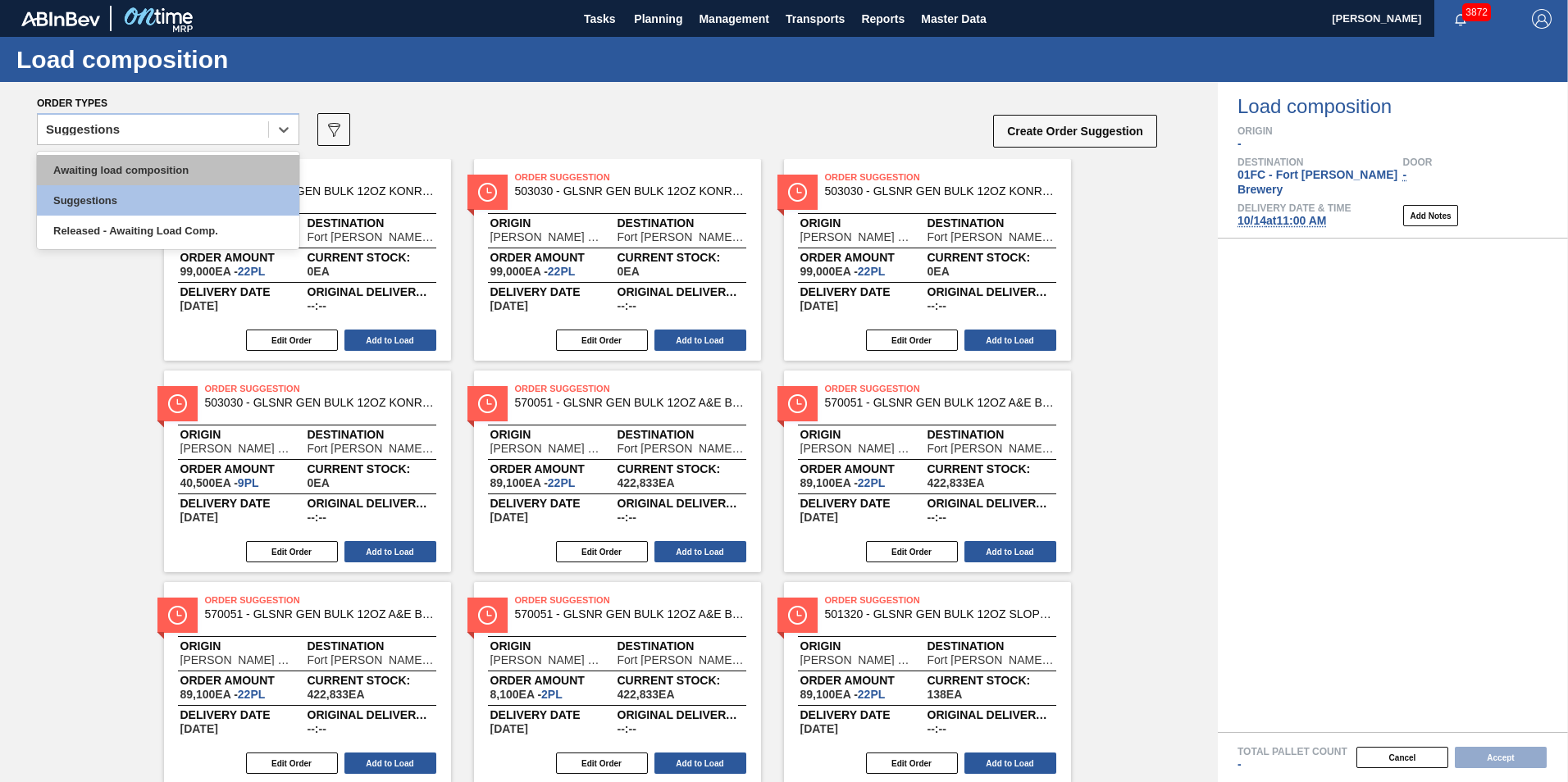
click at [103, 167] on div "Awaiting load composition" at bounding box center [168, 170] width 263 height 30
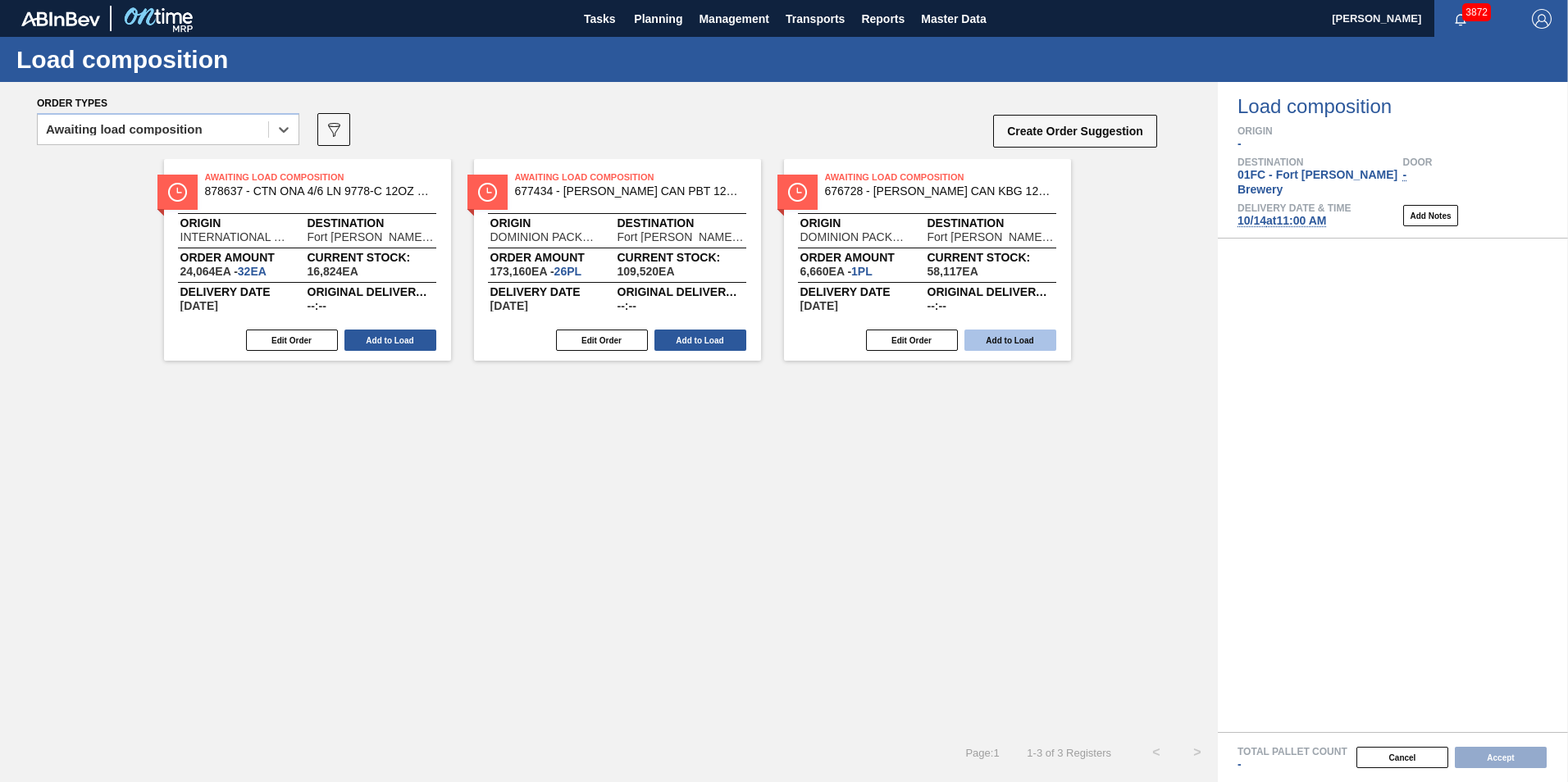
click at [1004, 349] on button "Add to Load" at bounding box center [1010, 339] width 92 height 21
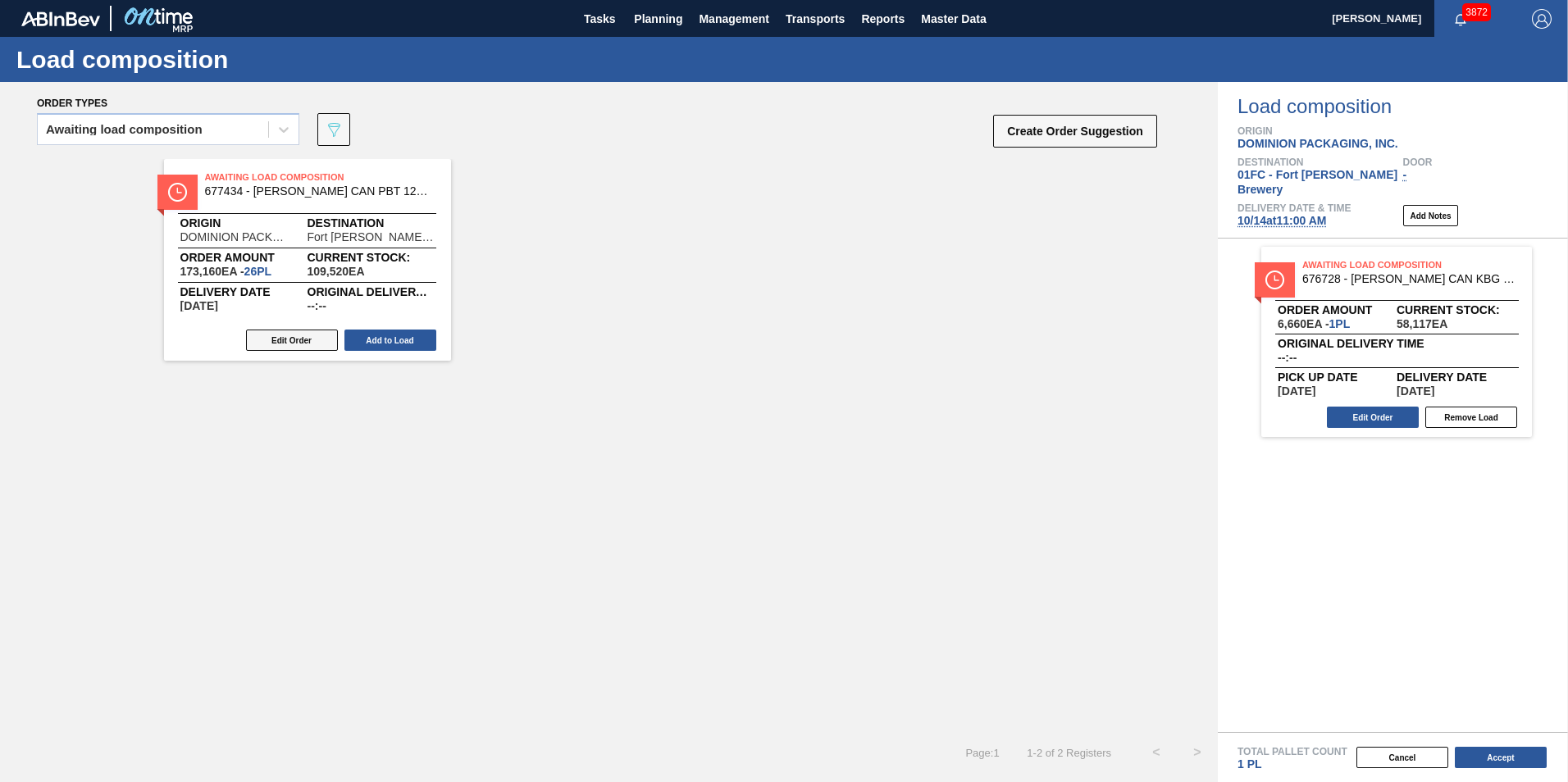
click at [280, 343] on button "Edit Order" at bounding box center [291, 339] width 92 height 21
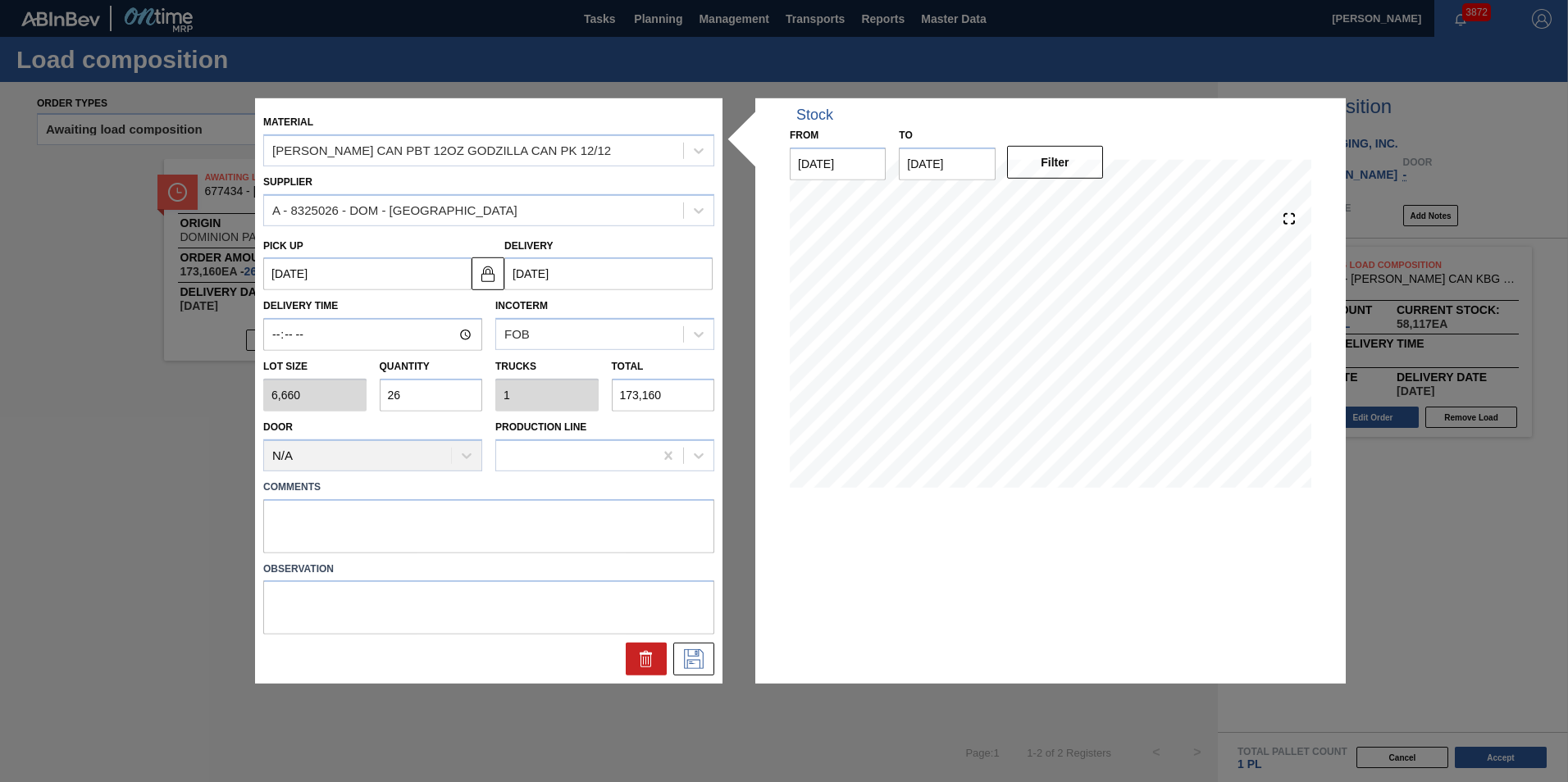
click at [442, 391] on input "26" at bounding box center [431, 394] width 103 height 33
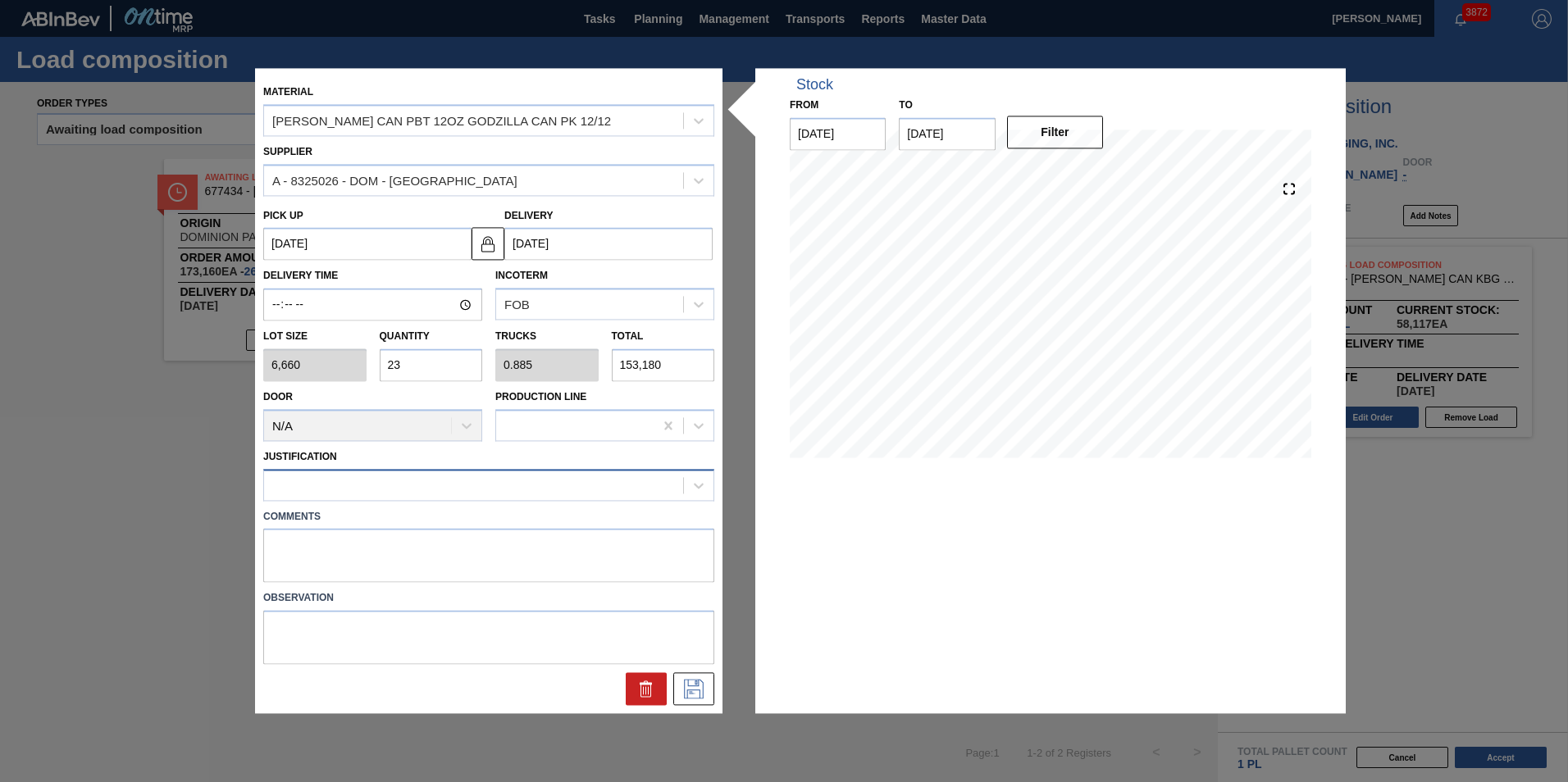
click at [425, 469] on div at bounding box center [489, 485] width 451 height 32
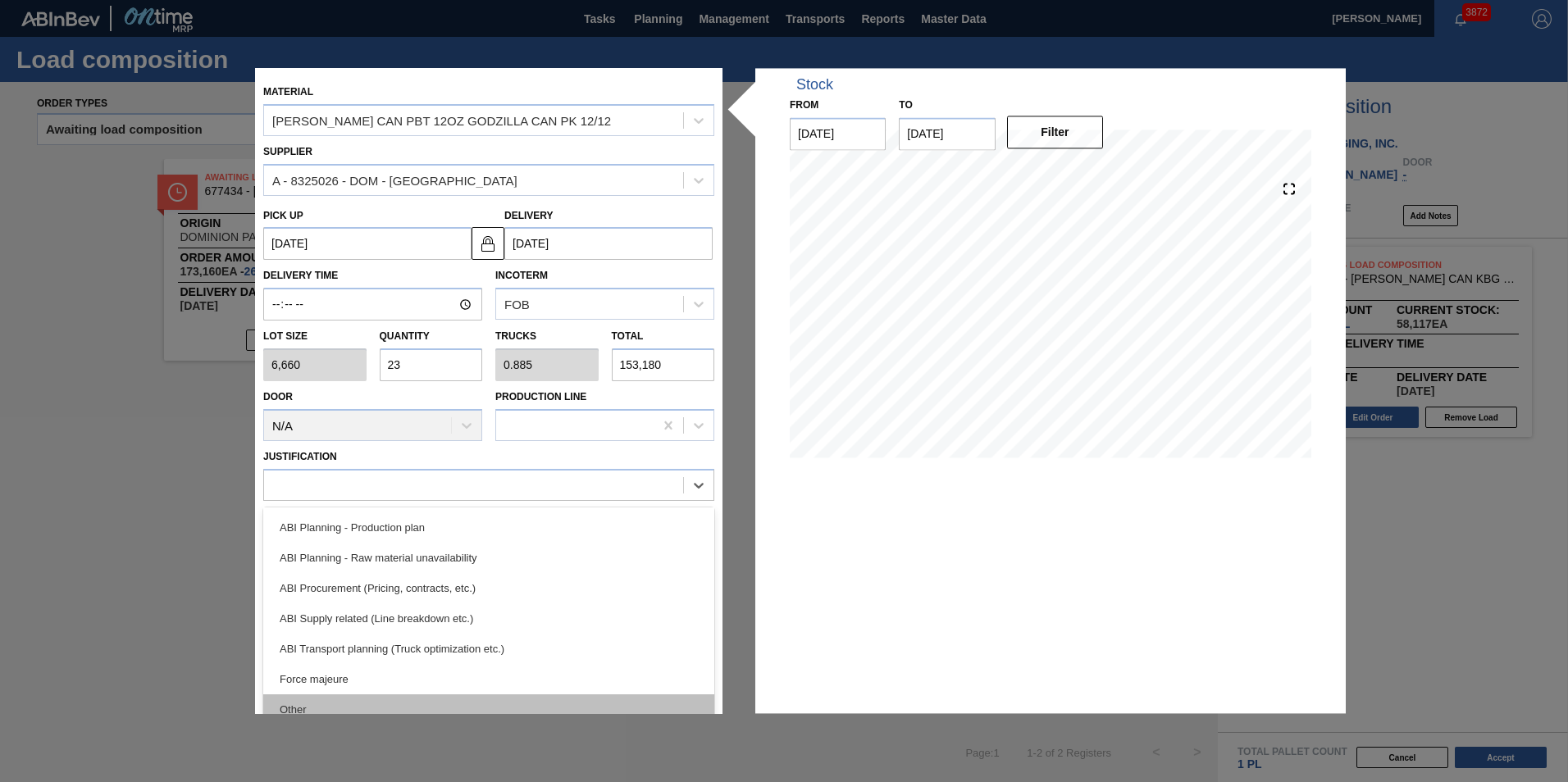
scroll to position [246, 0]
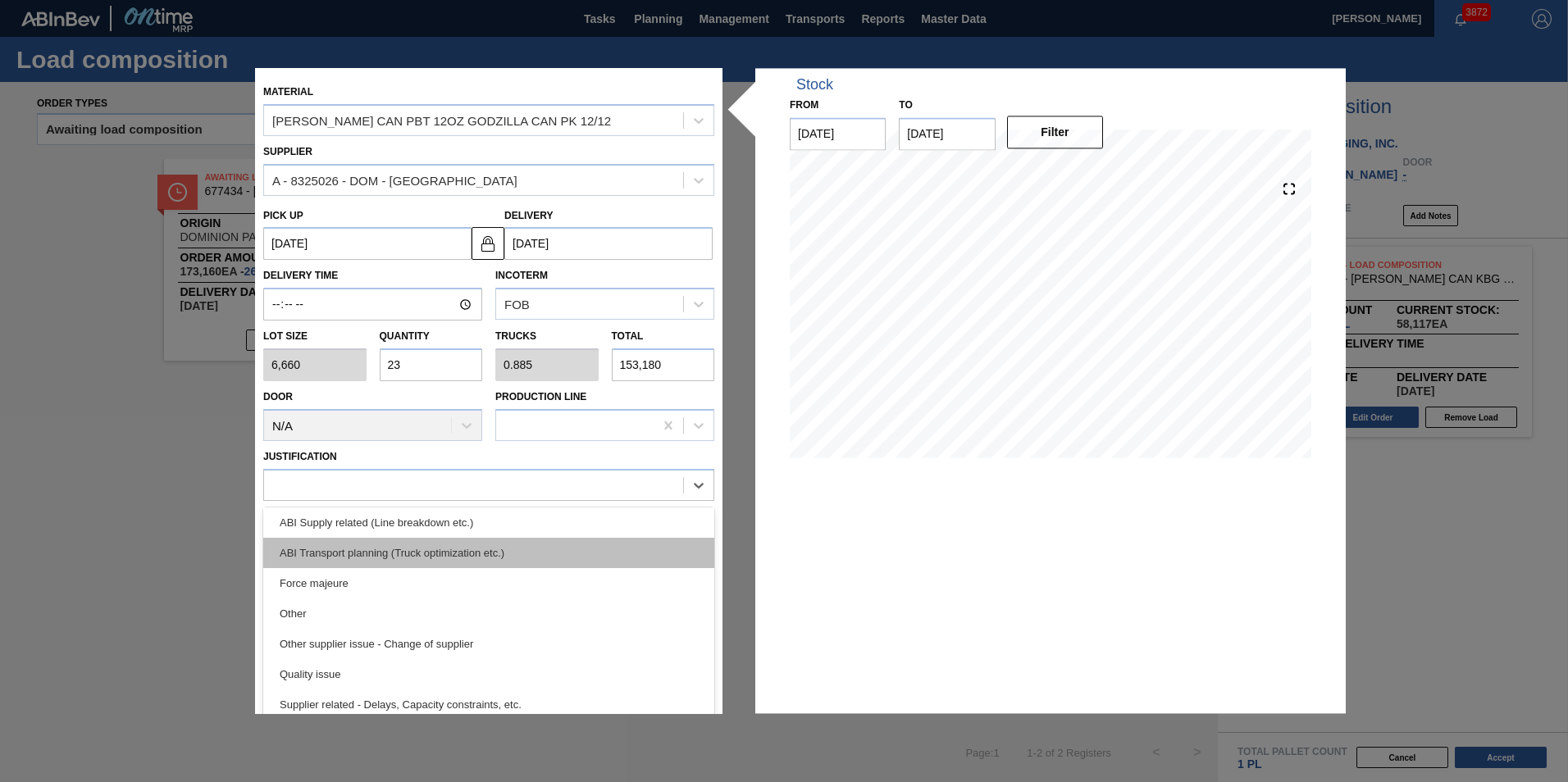
click at [444, 559] on div "ABI Transport planning (Truck optimization etc.)" at bounding box center [489, 553] width 451 height 30
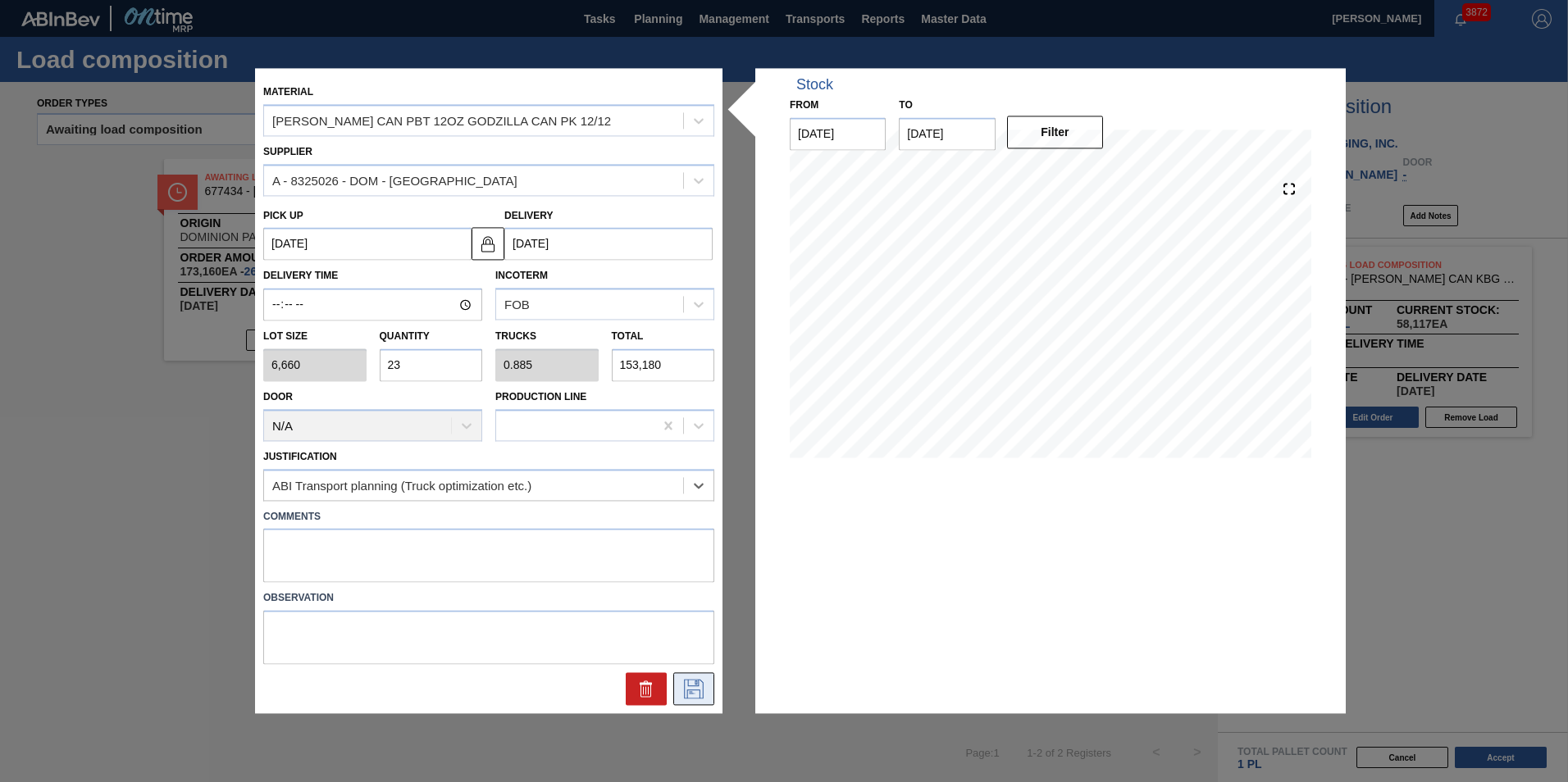
click at [692, 685] on icon at bounding box center [693, 689] width 26 height 19
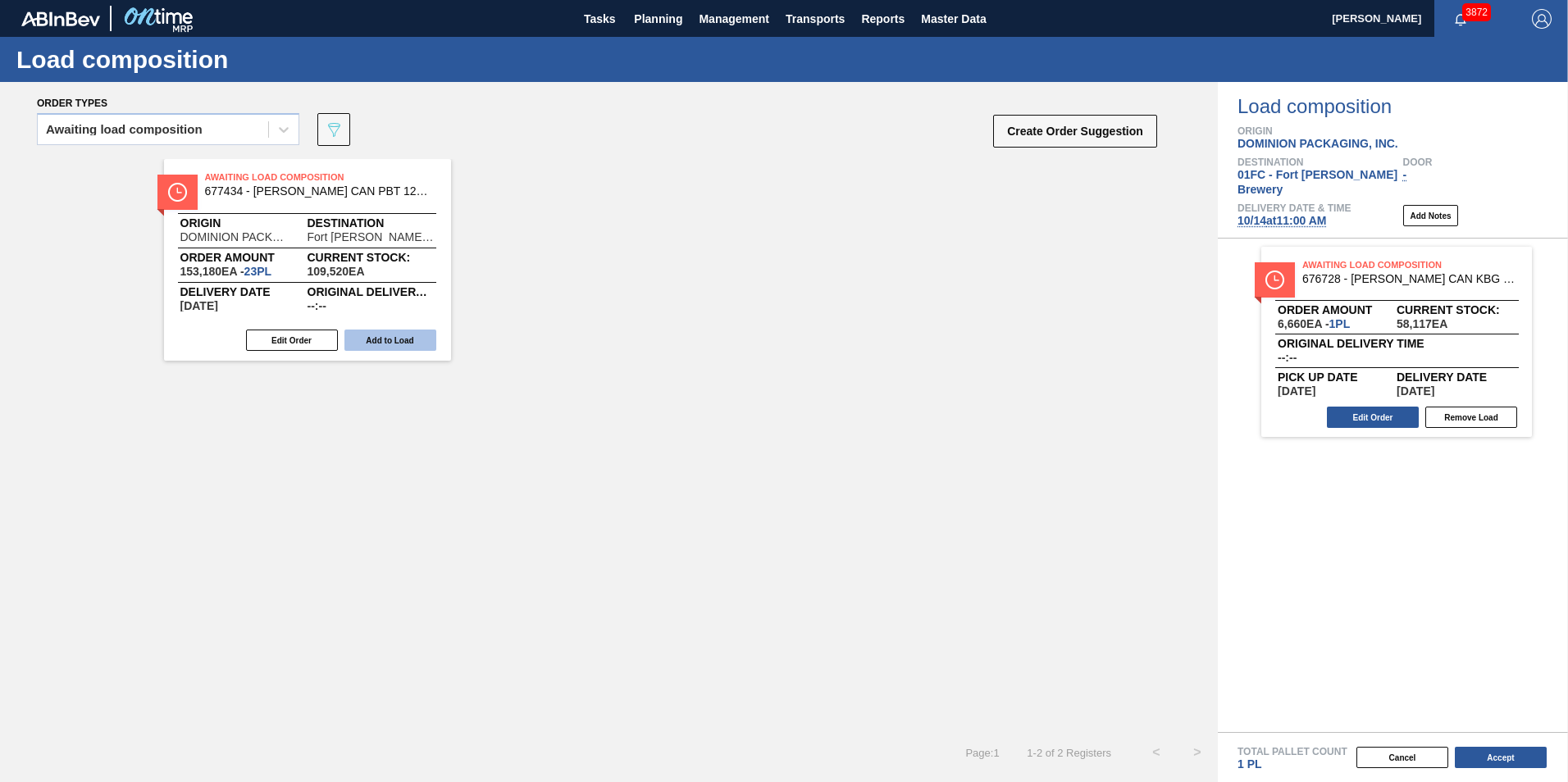
click at [397, 334] on button "Add to Load" at bounding box center [390, 339] width 92 height 21
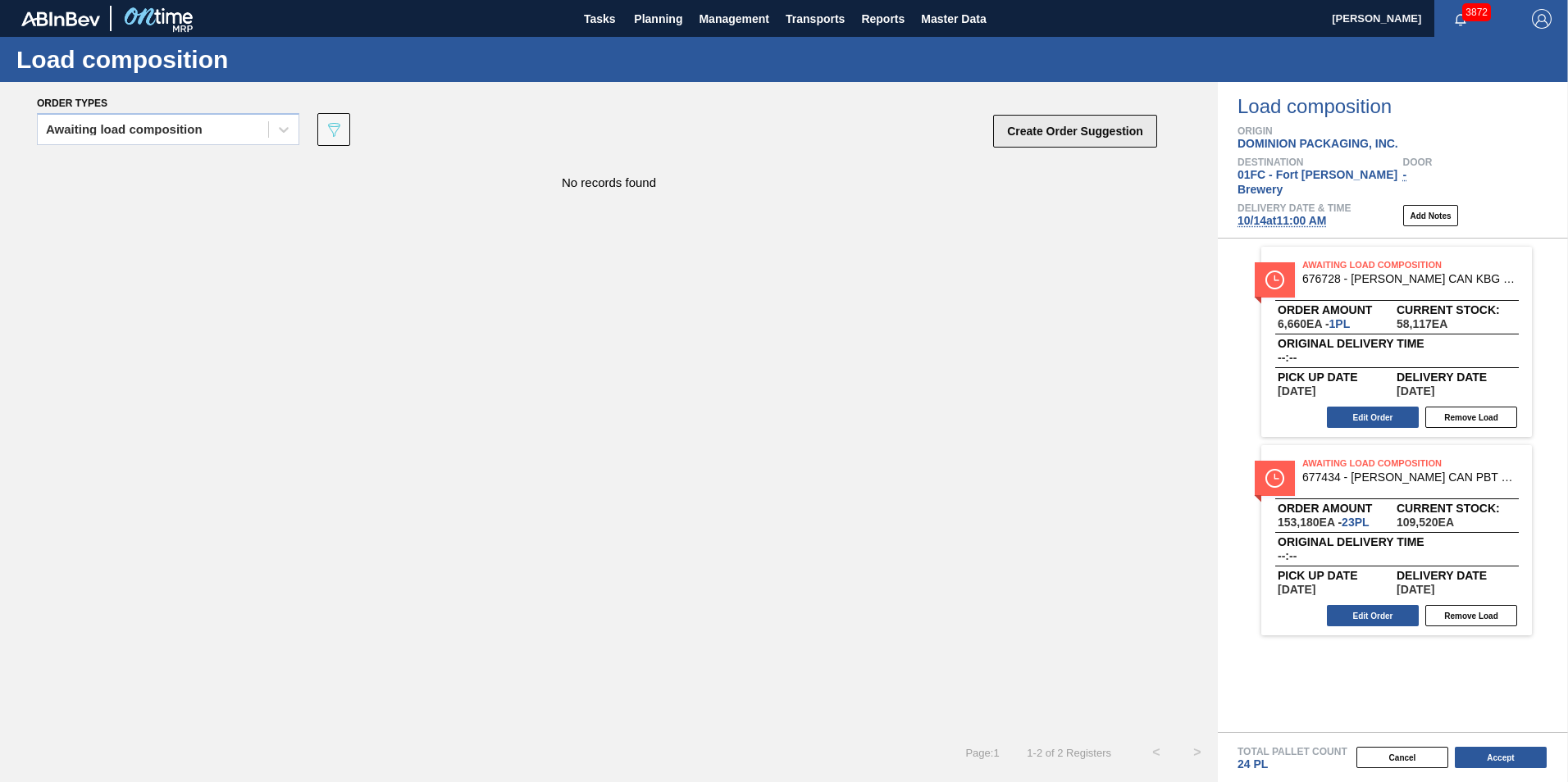
click at [1006, 120] on button "Create Order Suggestion" at bounding box center [1075, 131] width 164 height 33
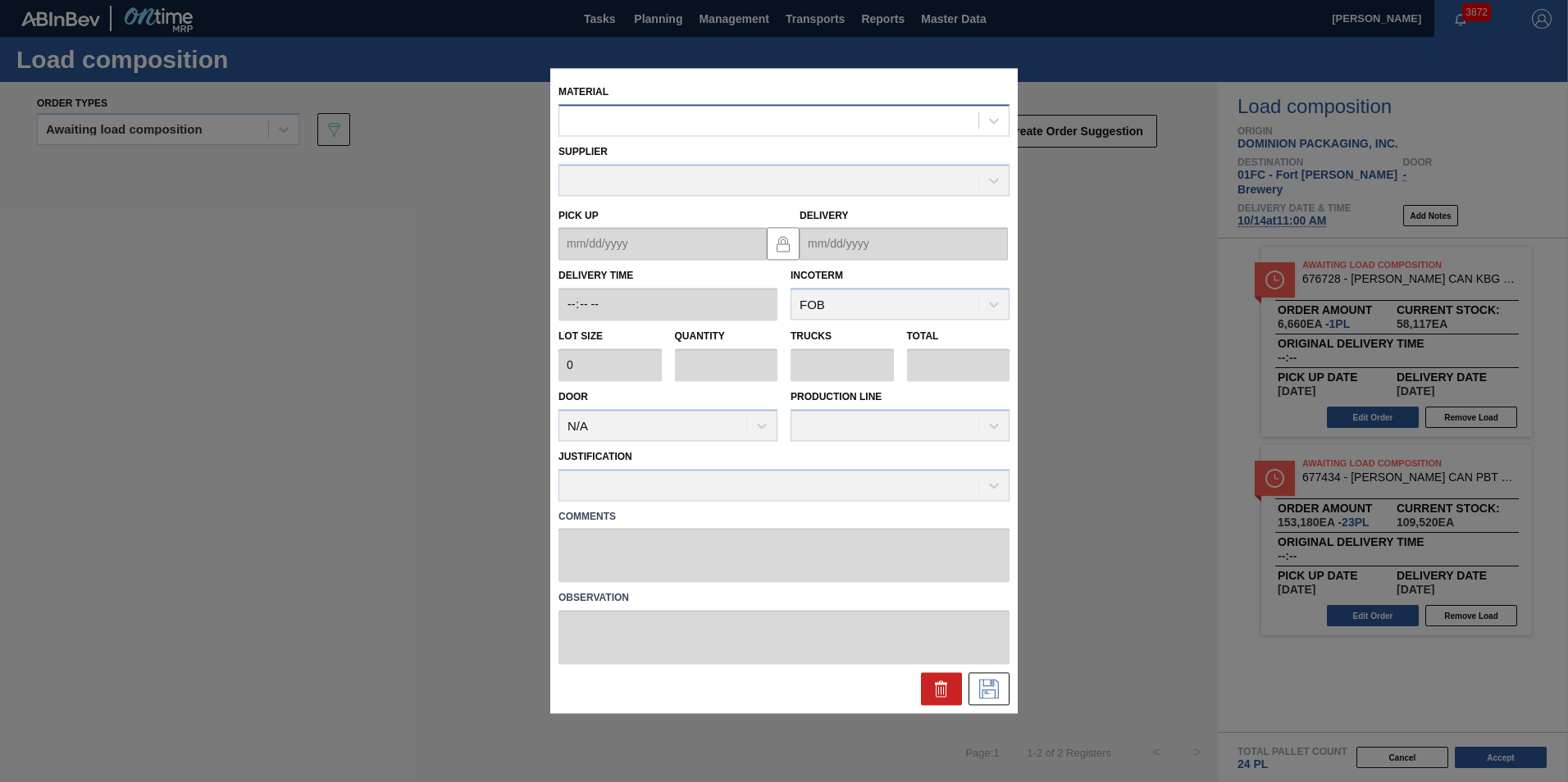
click at [835, 117] on div at bounding box center [769, 121] width 419 height 24
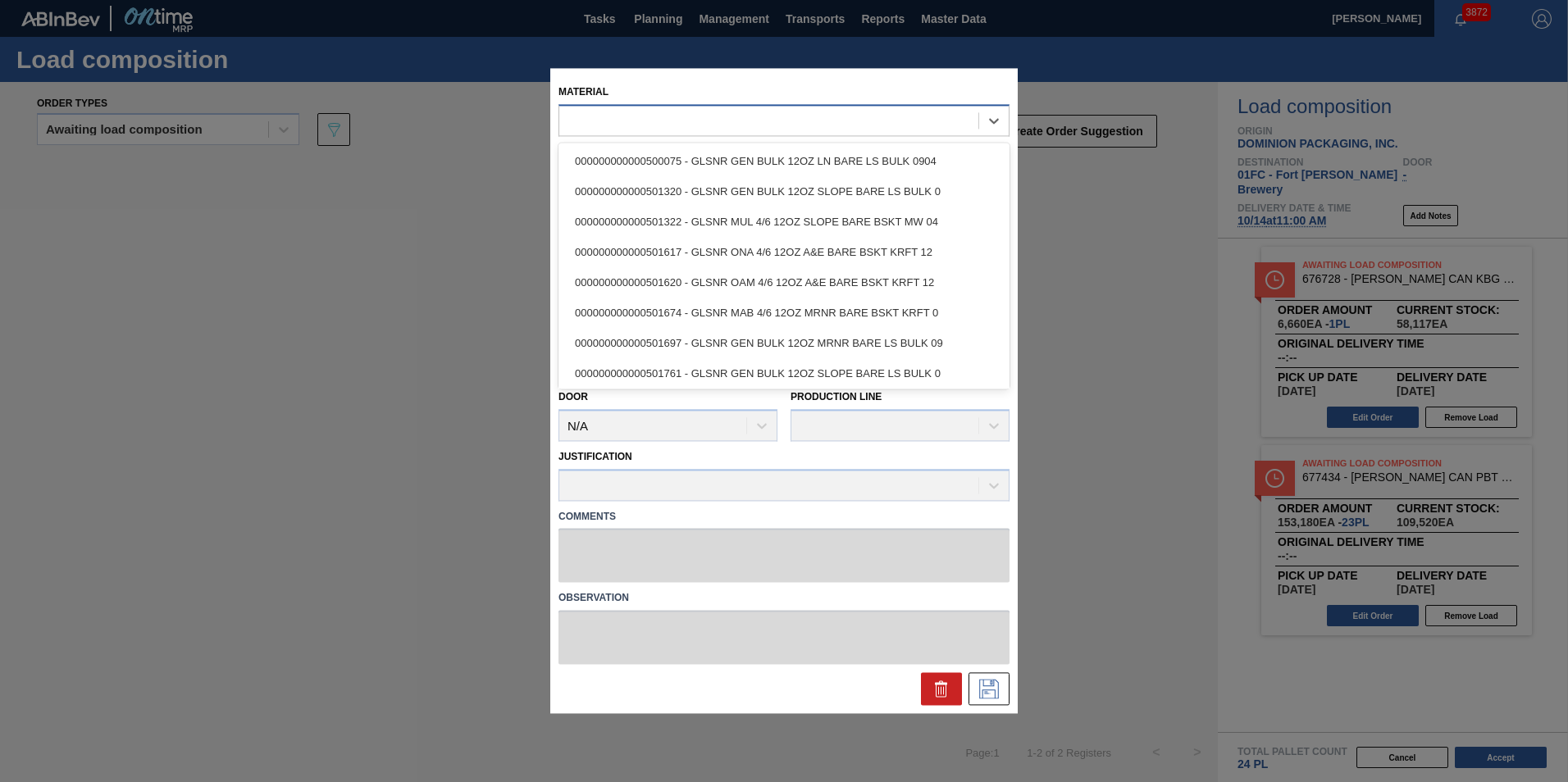
paste input "677146"
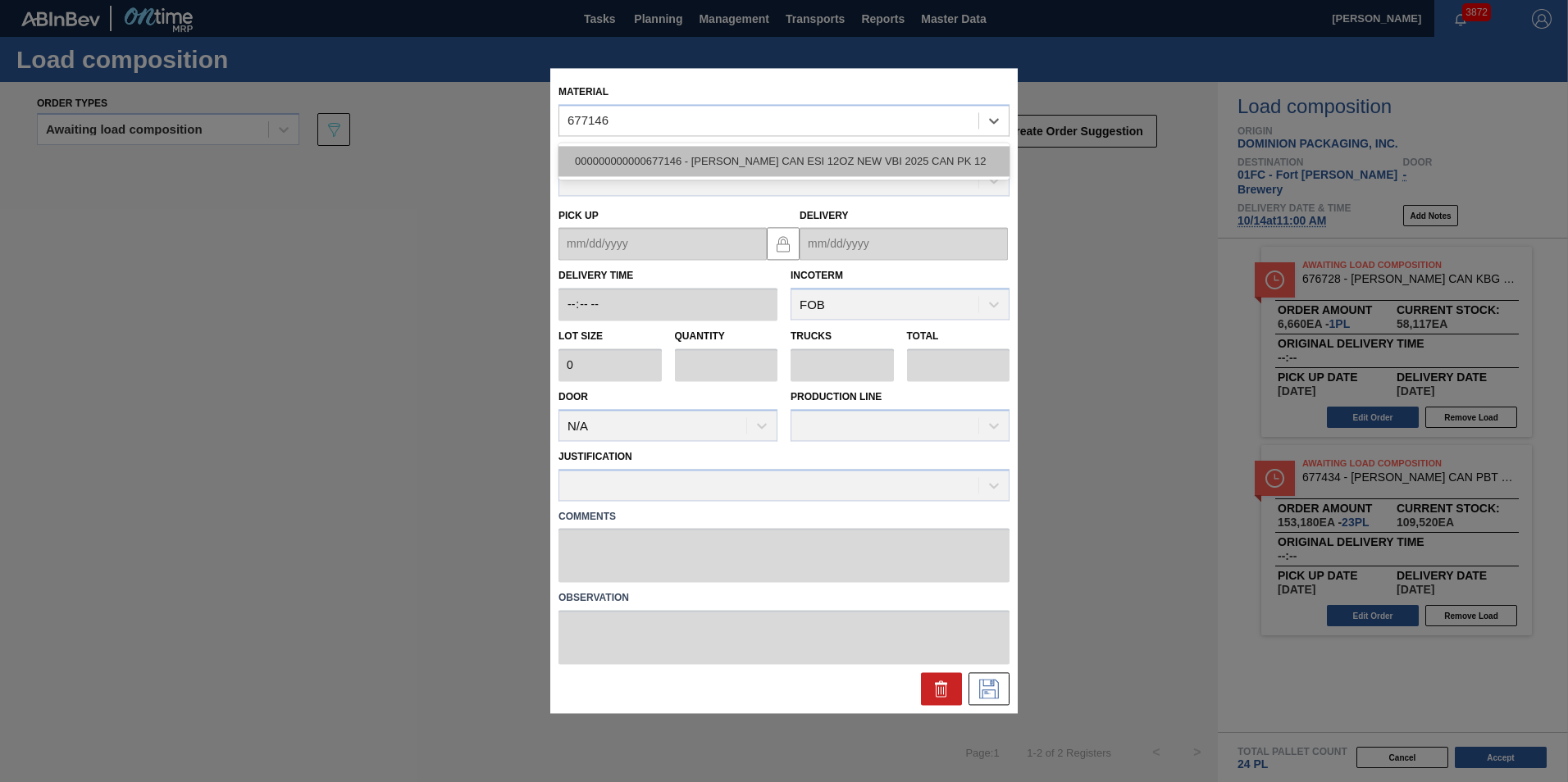
click at [797, 160] on div "000000000000677146 - CARR CAN ESI 12OZ NEW VBI 2025 CAN PK 12" at bounding box center [784, 161] width 451 height 30
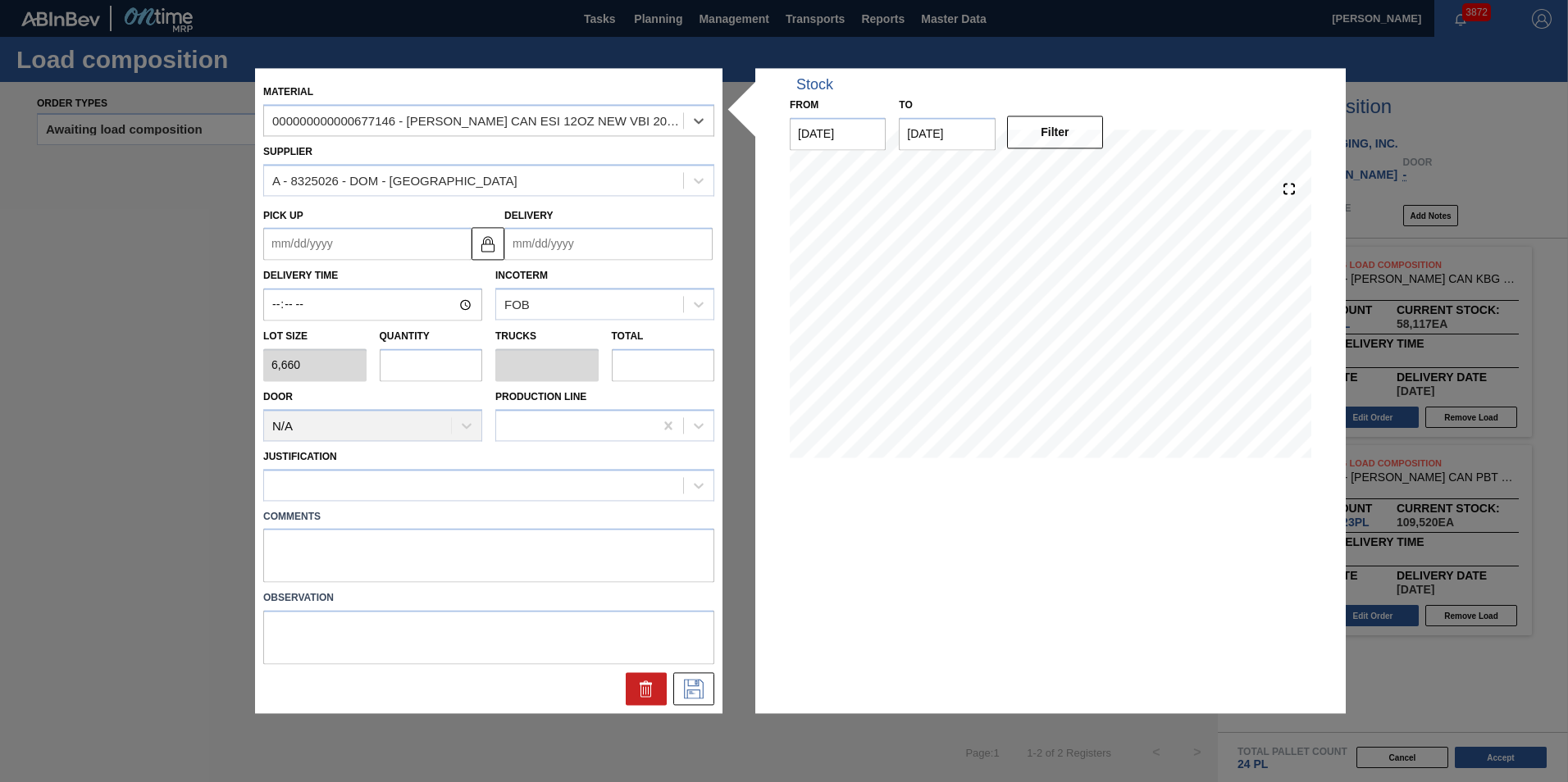
click at [543, 244] on input "Delivery" at bounding box center [608, 244] width 208 height 33
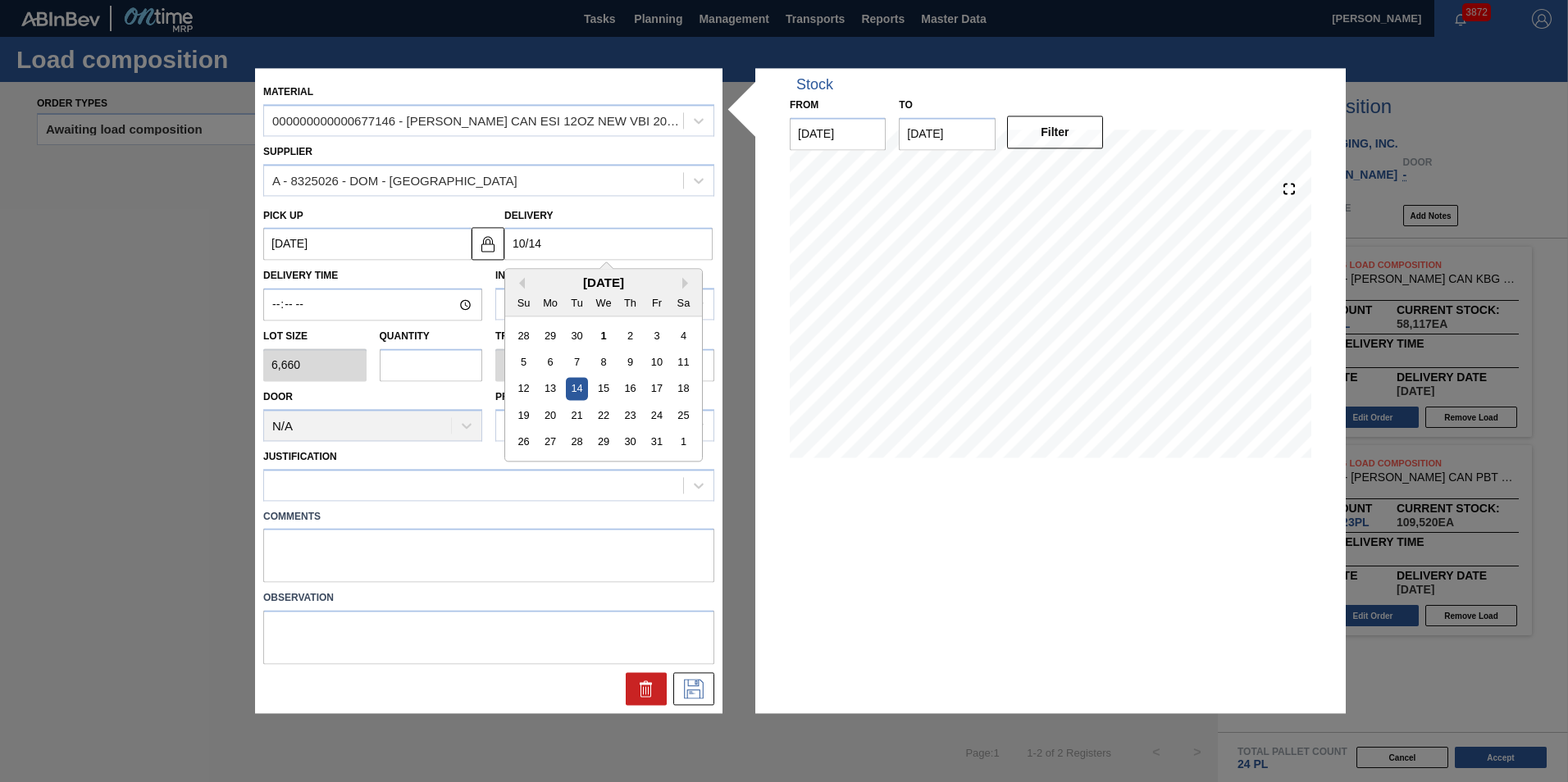
drag, startPoint x: 570, startPoint y: 386, endPoint x: 520, endPoint y: 388, distance: 50.0
click at [570, 386] on div "14" at bounding box center [577, 388] width 22 height 22
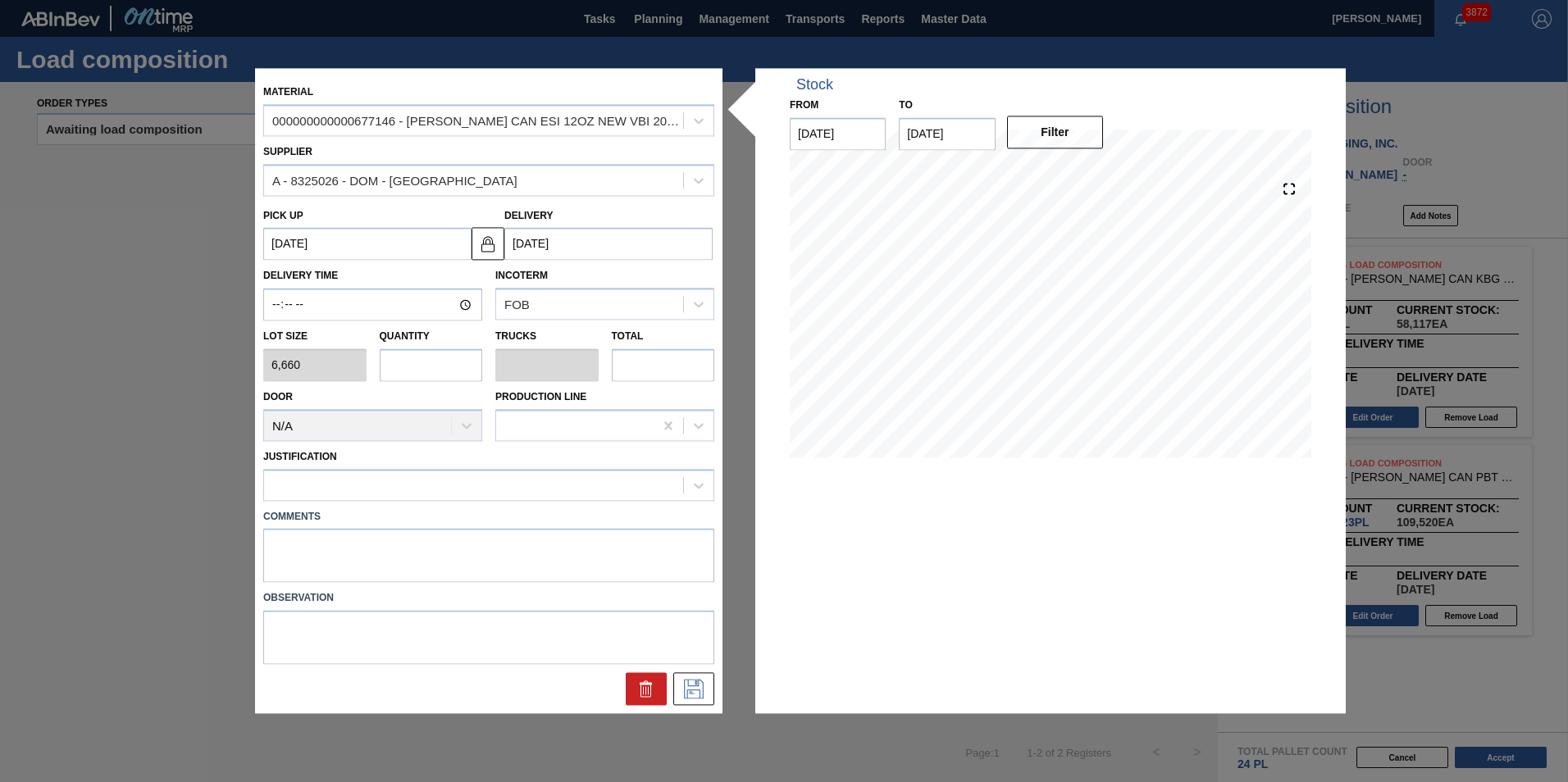
click at [459, 368] on input "text" at bounding box center [431, 364] width 103 height 33
click at [426, 492] on div at bounding box center [473, 485] width 419 height 24
click at [443, 508] on div "ABI Inventory policy related" at bounding box center [489, 526] width 451 height 37
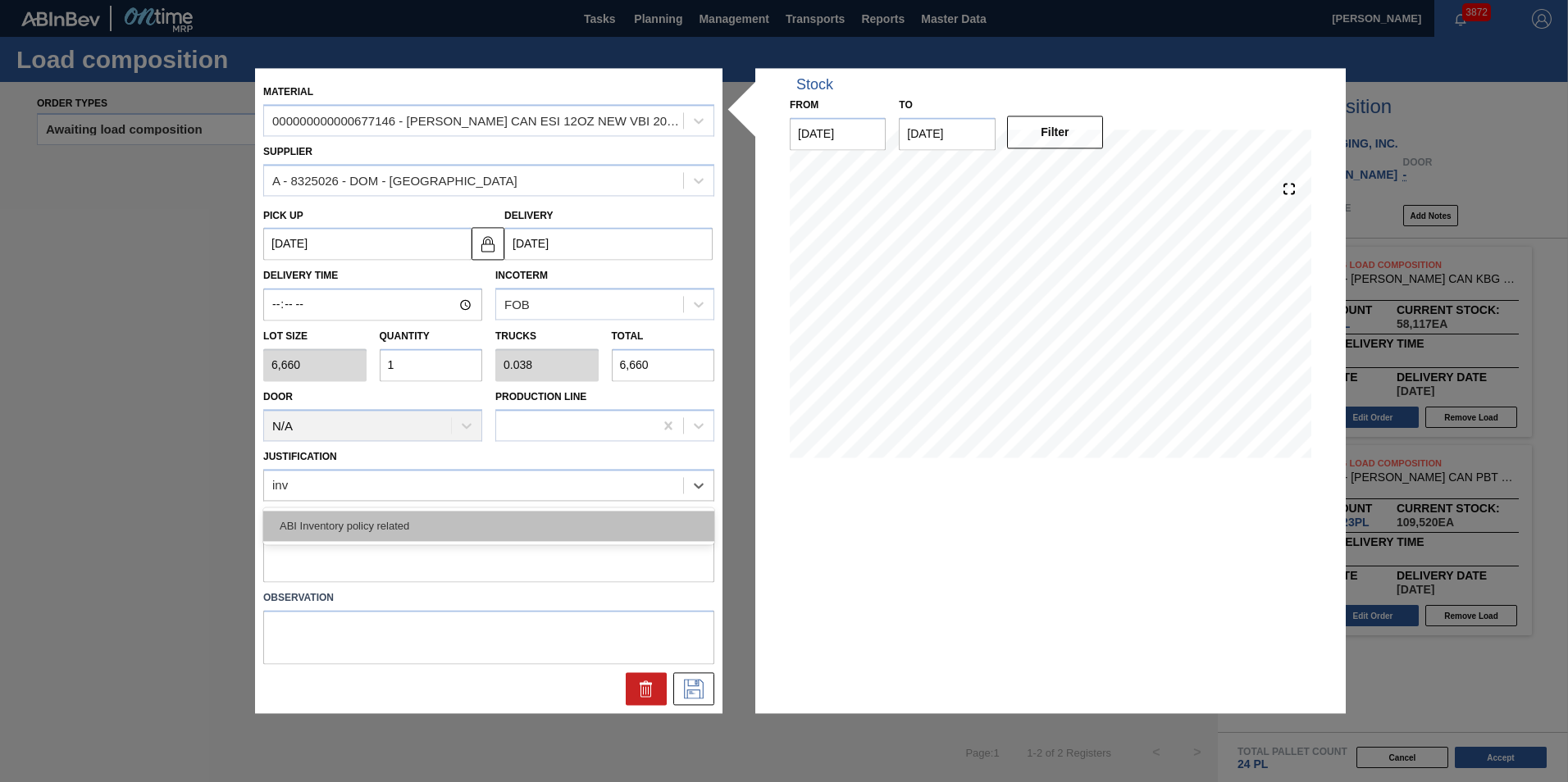
click at [443, 526] on div "ABI Inventory policy related" at bounding box center [489, 526] width 451 height 30
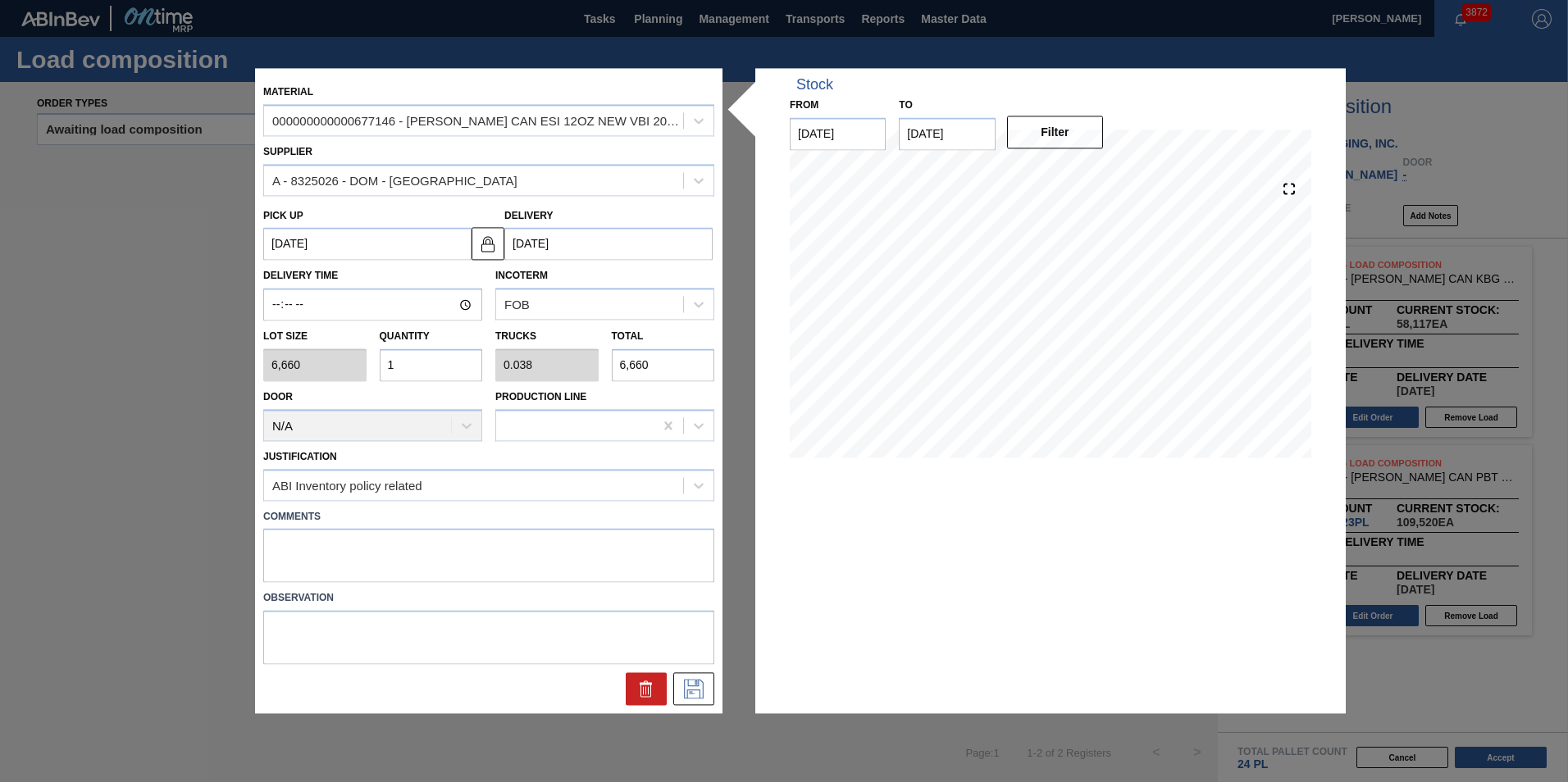
click at [717, 700] on div at bounding box center [488, 689] width 464 height 33
click at [699, 693] on icon at bounding box center [693, 689] width 26 height 19
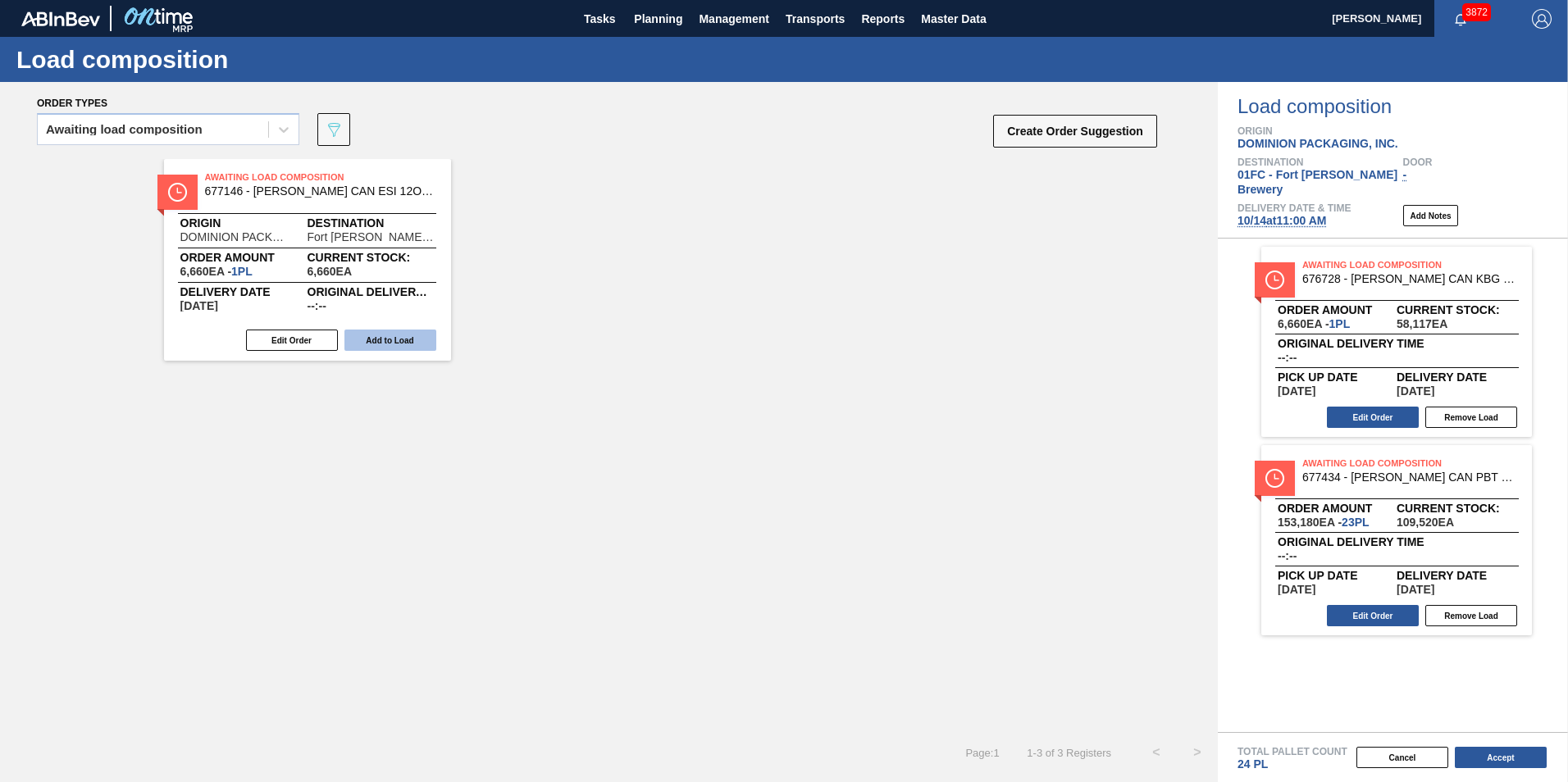
click at [368, 338] on button "Add to Load" at bounding box center [390, 339] width 92 height 21
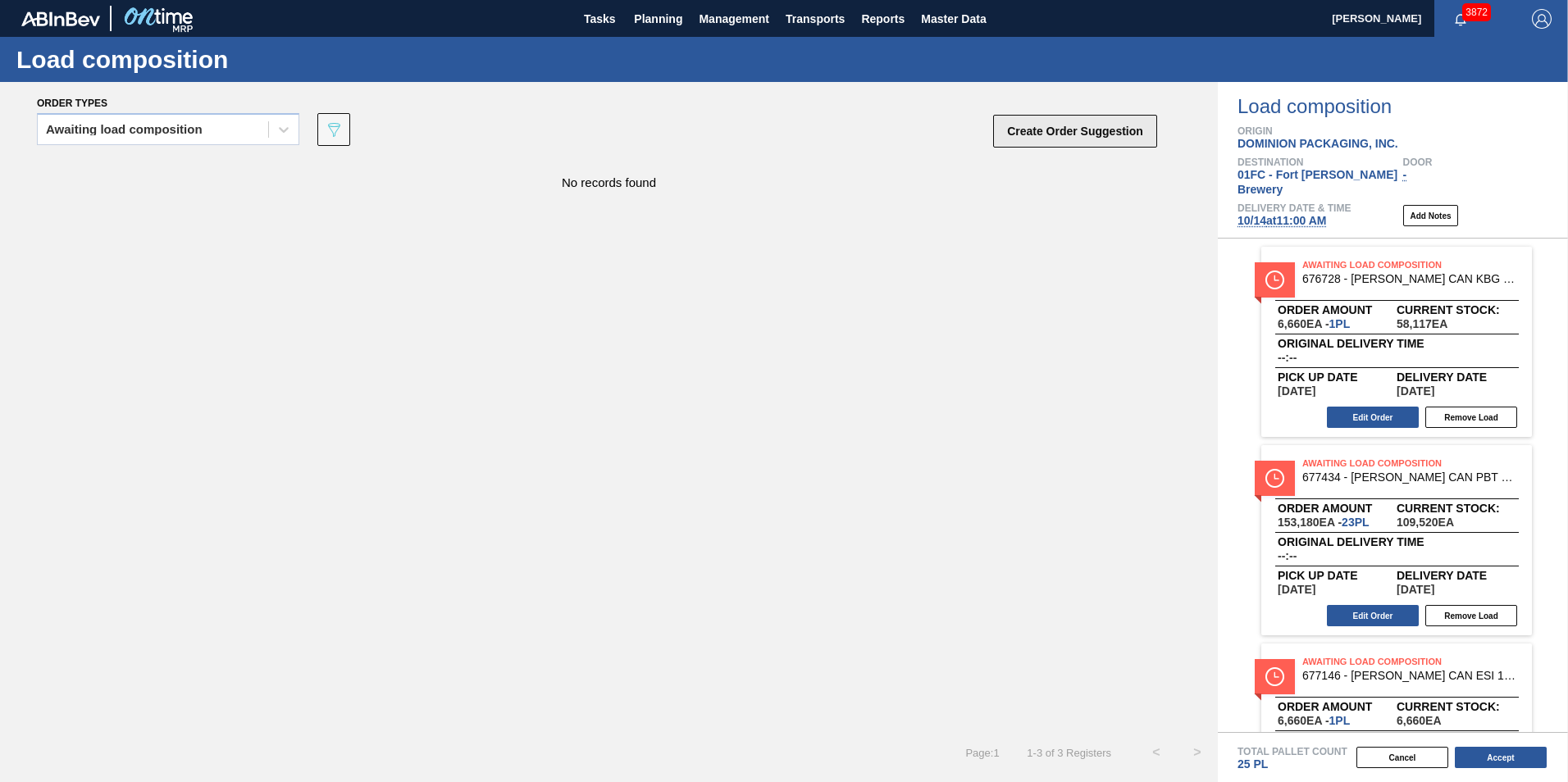
click at [1029, 126] on button "Create Order Suggestion" at bounding box center [1075, 131] width 164 height 33
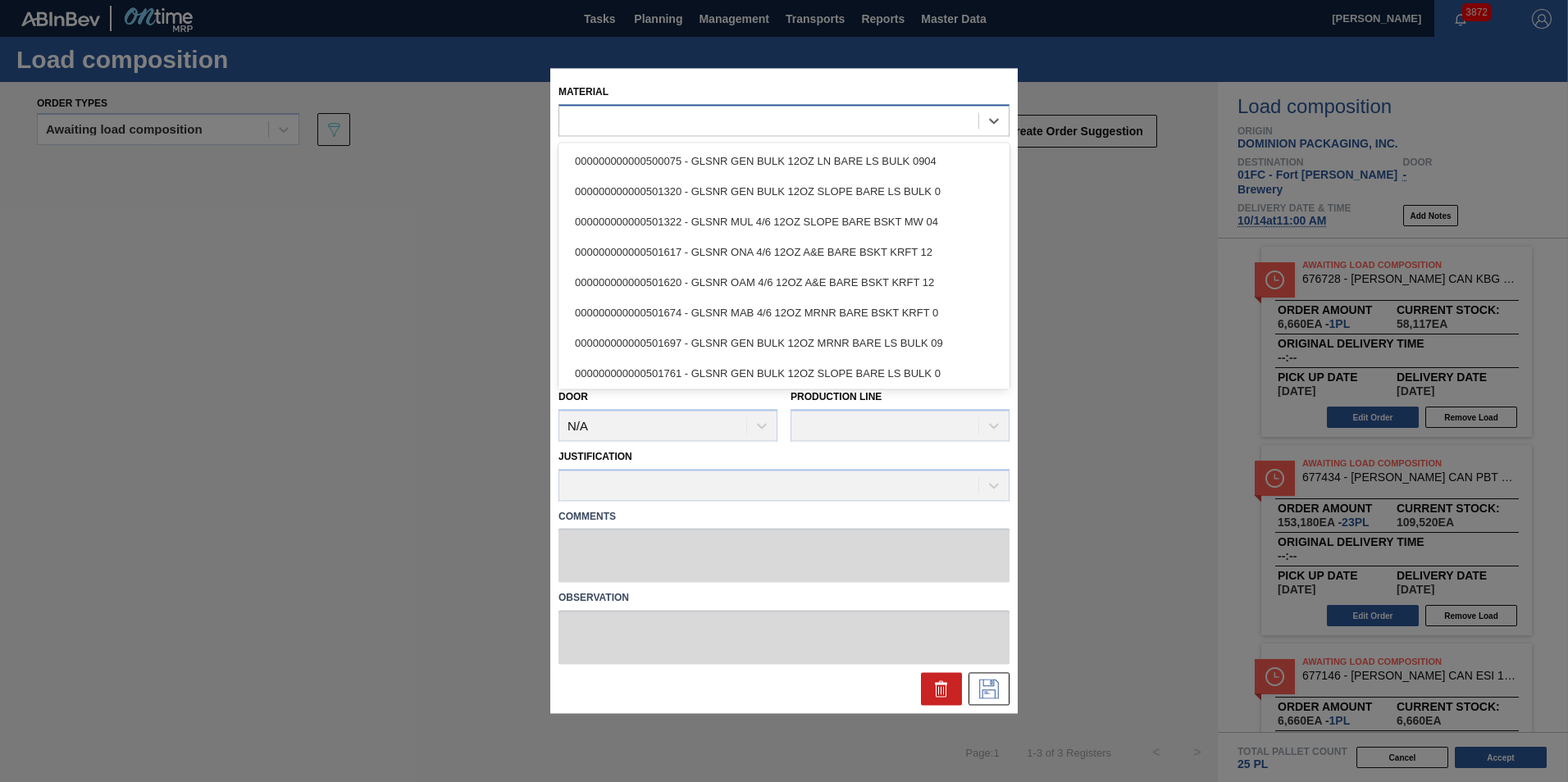
click at [651, 119] on div at bounding box center [769, 121] width 419 height 24
paste input "676393"
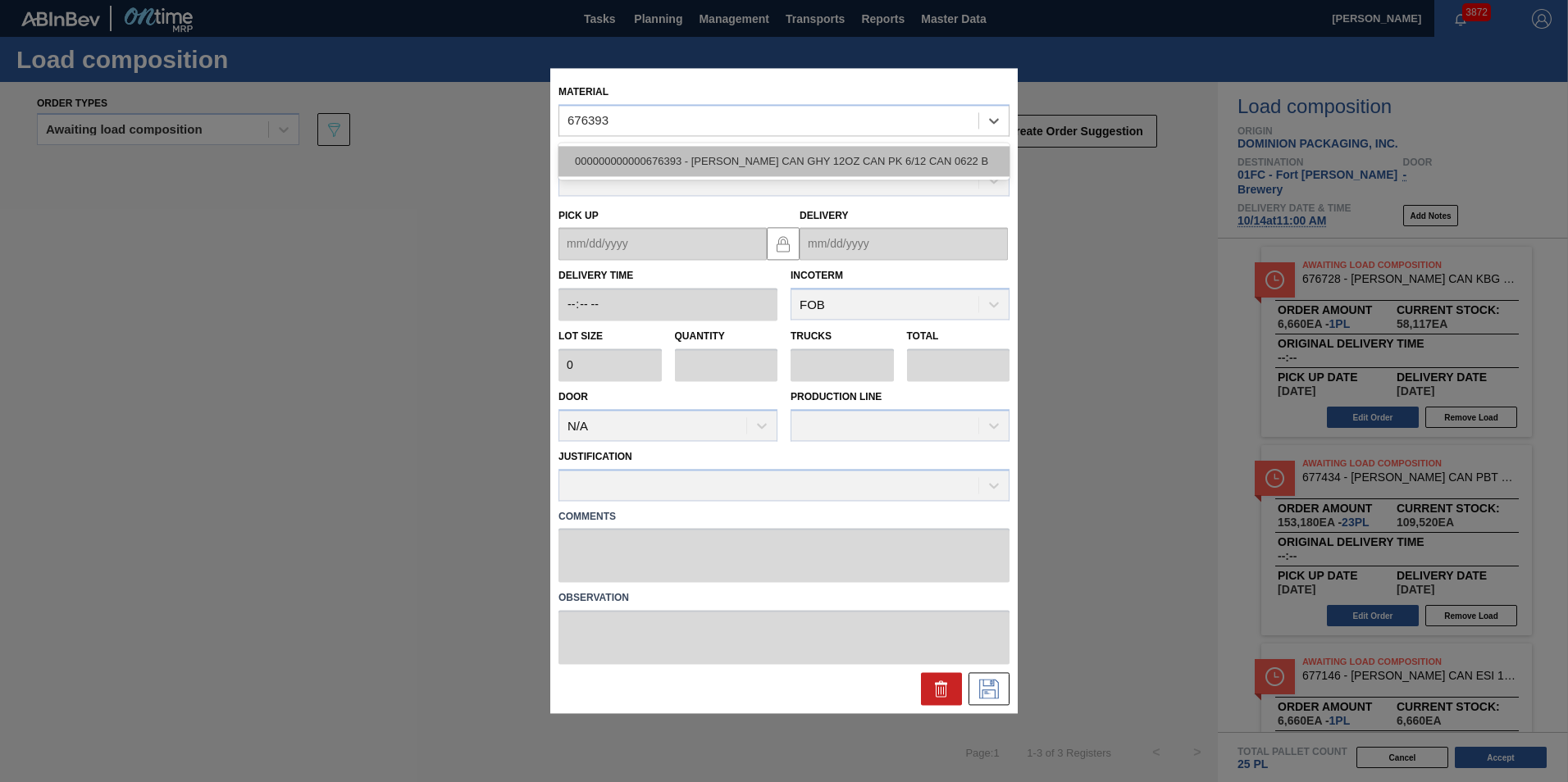
click at [648, 149] on div "000000000000676393 - CARR CAN GHY 12OZ CAN PK 6/12 CAN 0622 B" at bounding box center [784, 161] width 451 height 30
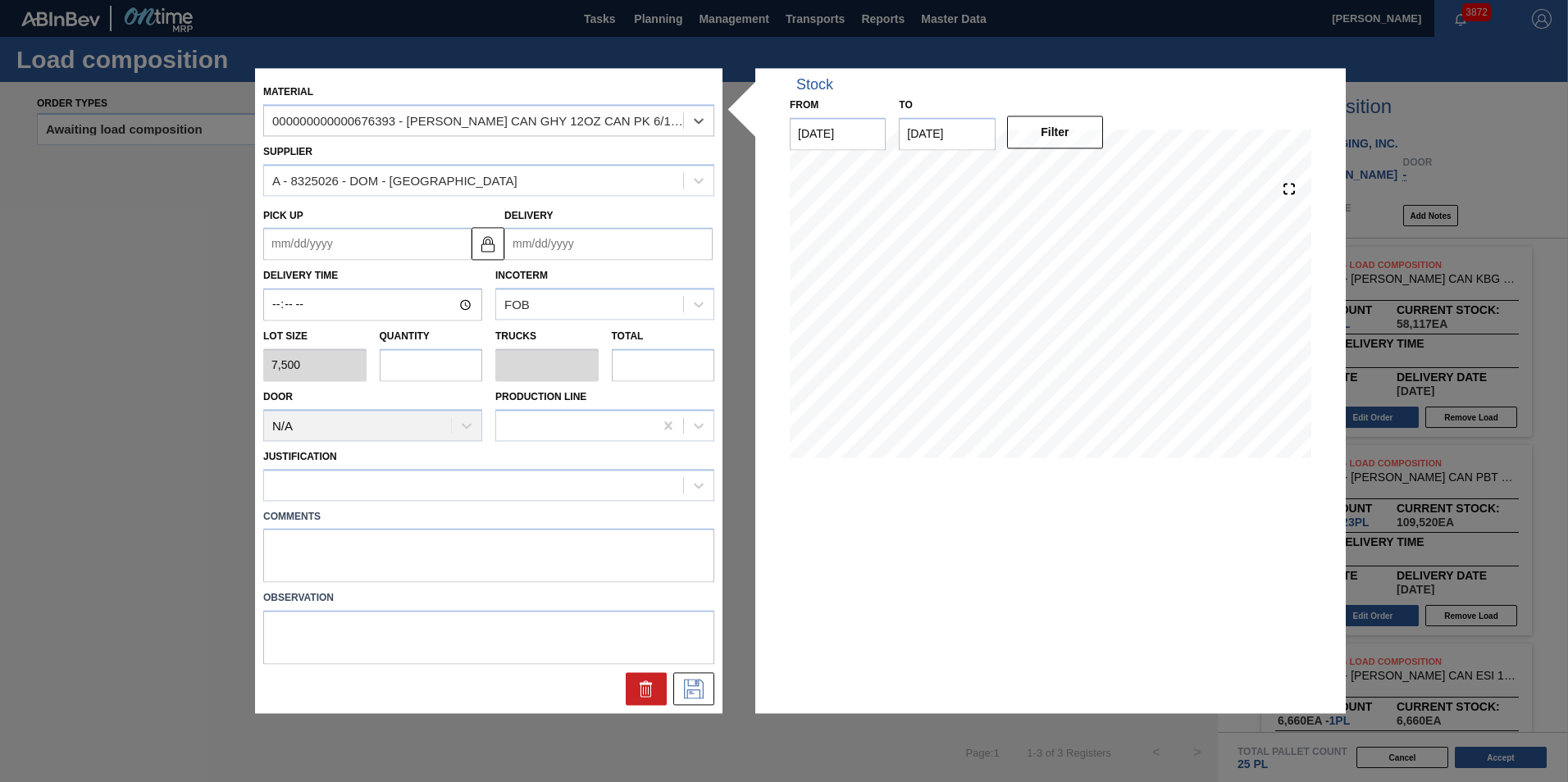
click at [551, 256] on input "Delivery" at bounding box center [608, 244] width 208 height 33
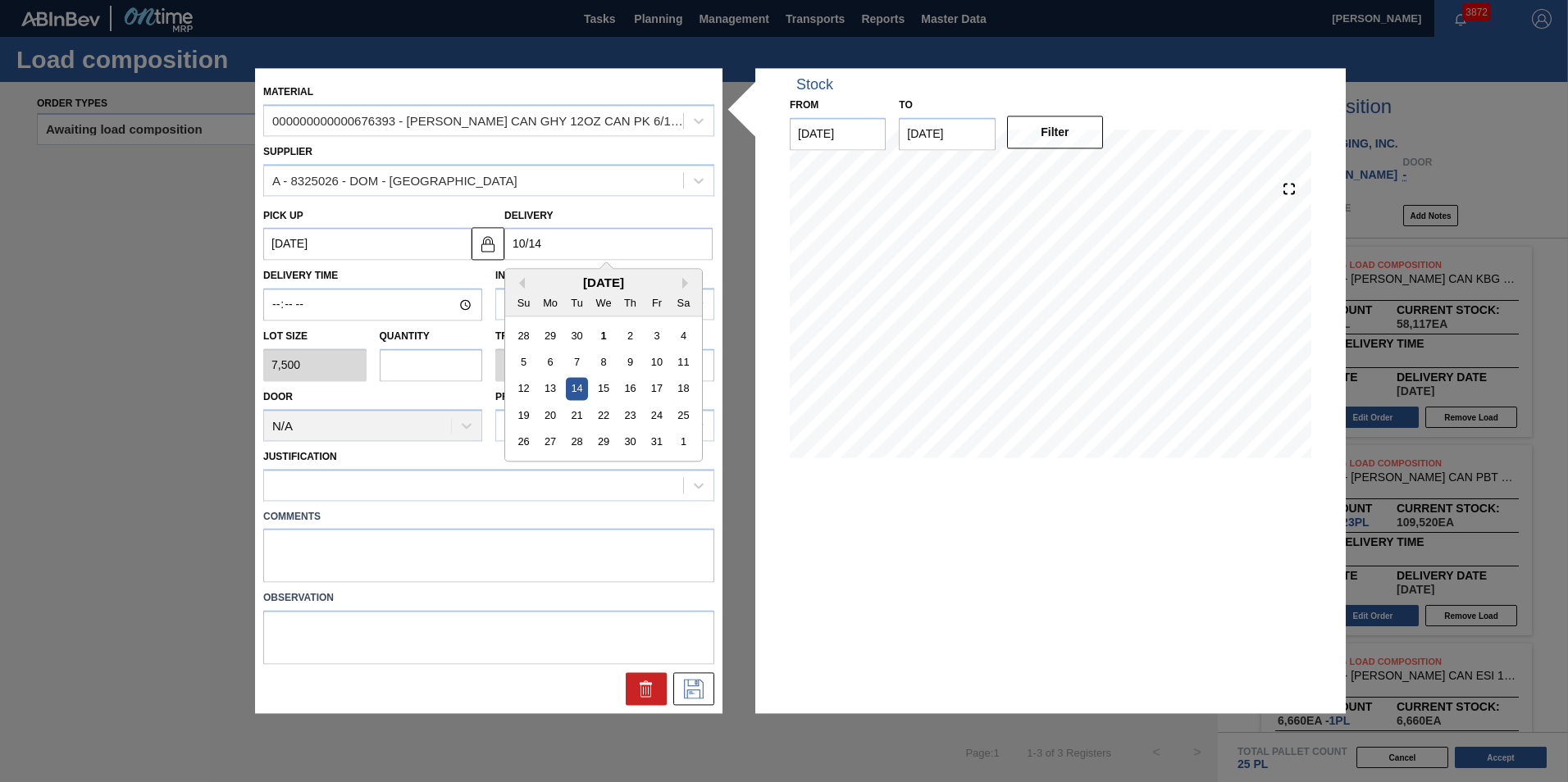
click at [572, 383] on div "14" at bounding box center [577, 388] width 22 height 22
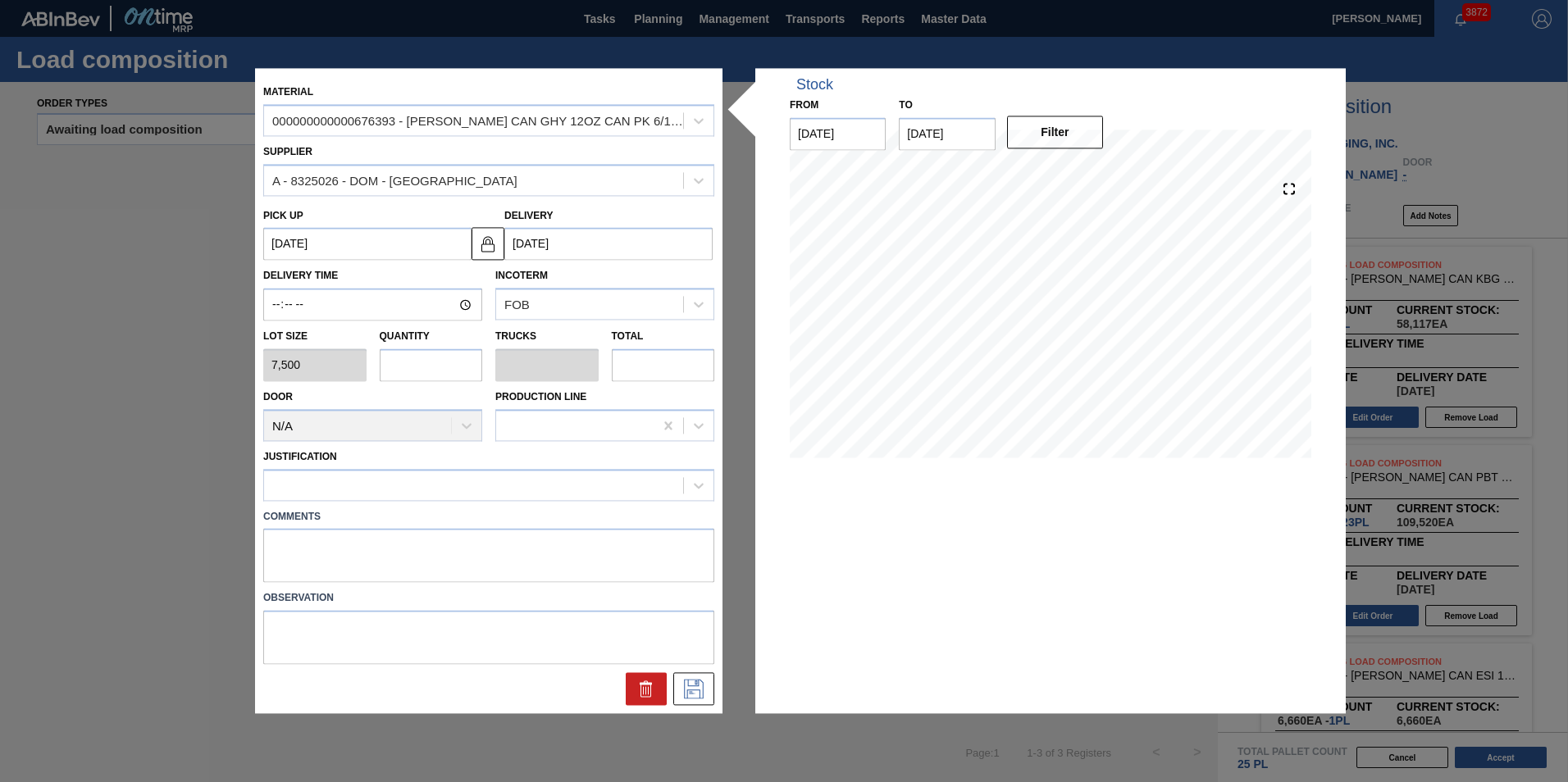
click at [444, 371] on input "text" at bounding box center [431, 364] width 103 height 33
click at [384, 486] on div at bounding box center [473, 485] width 419 height 24
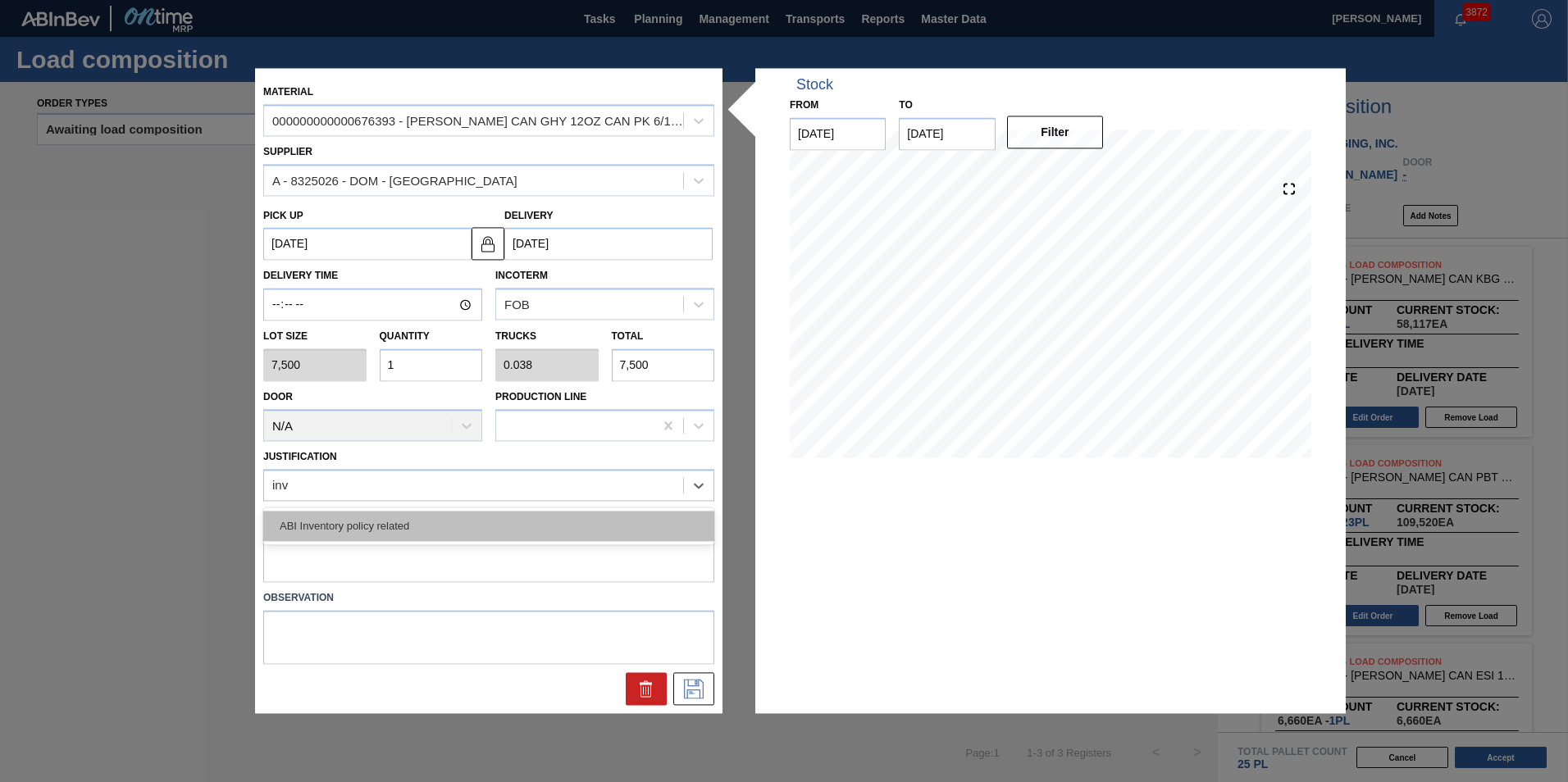
click at [390, 529] on div "ABI Inventory policy related" at bounding box center [489, 526] width 451 height 30
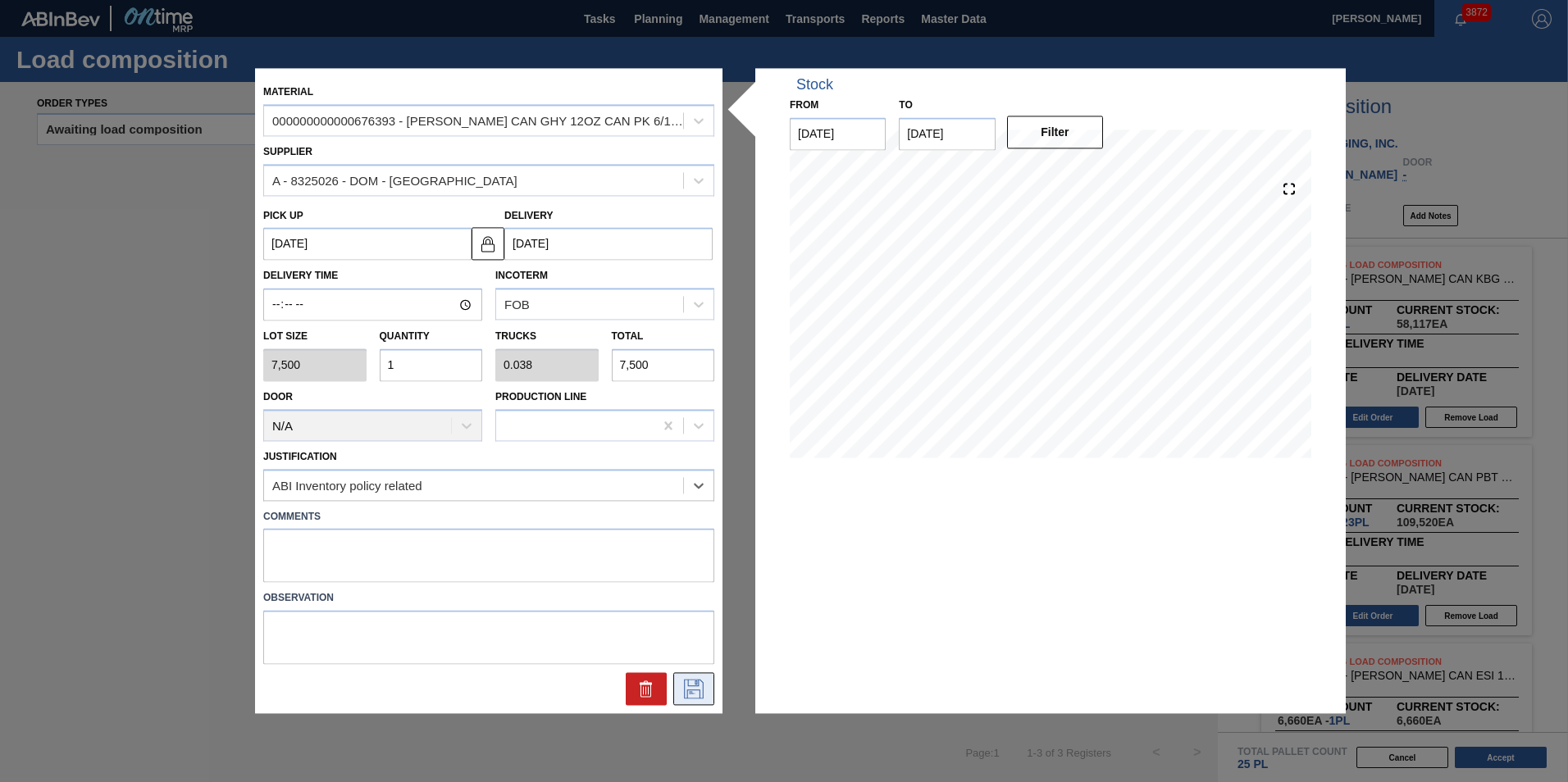
click at [689, 699] on button at bounding box center [694, 689] width 41 height 33
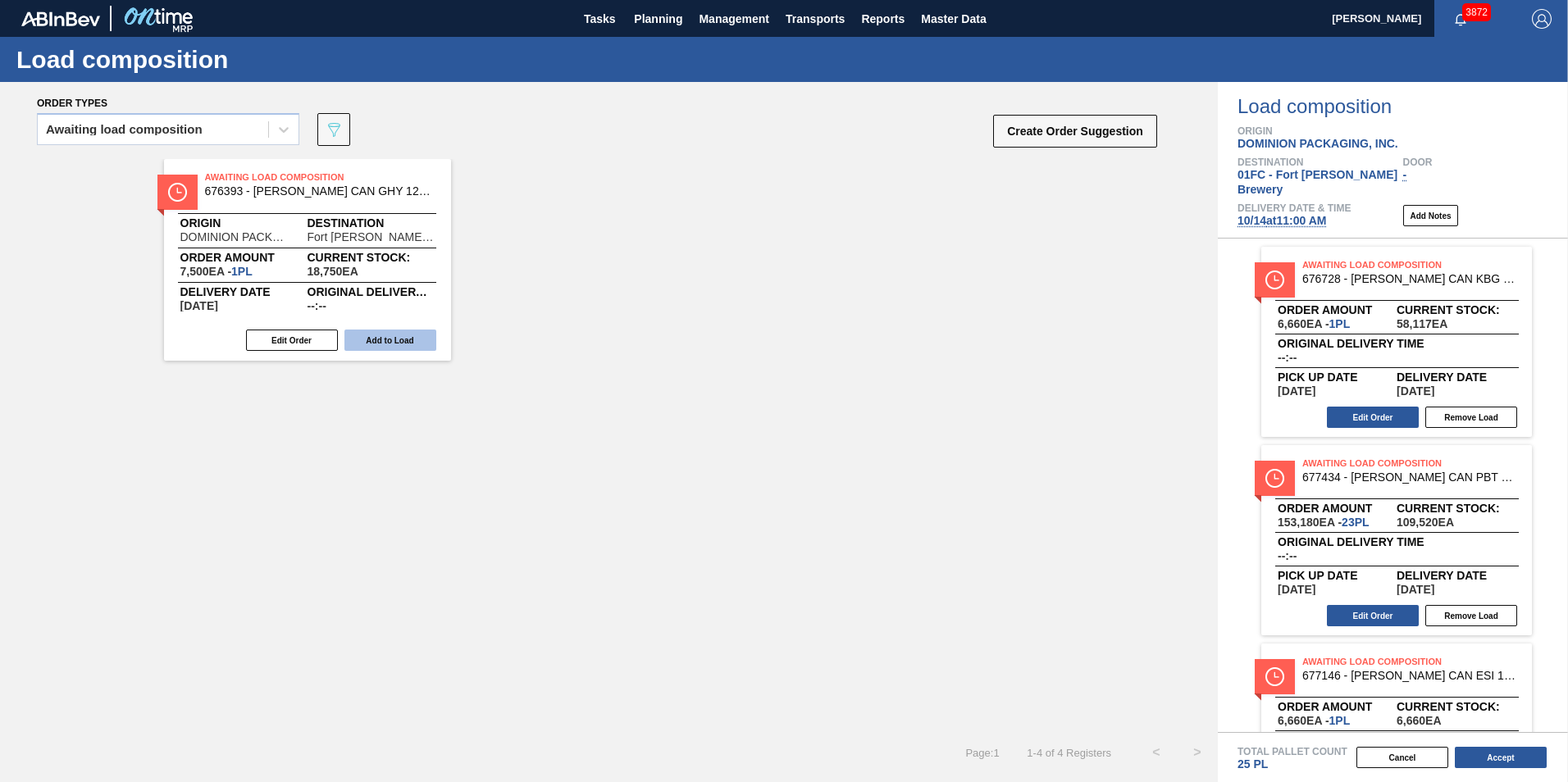
click at [391, 349] on button "Add to Load" at bounding box center [390, 339] width 92 height 21
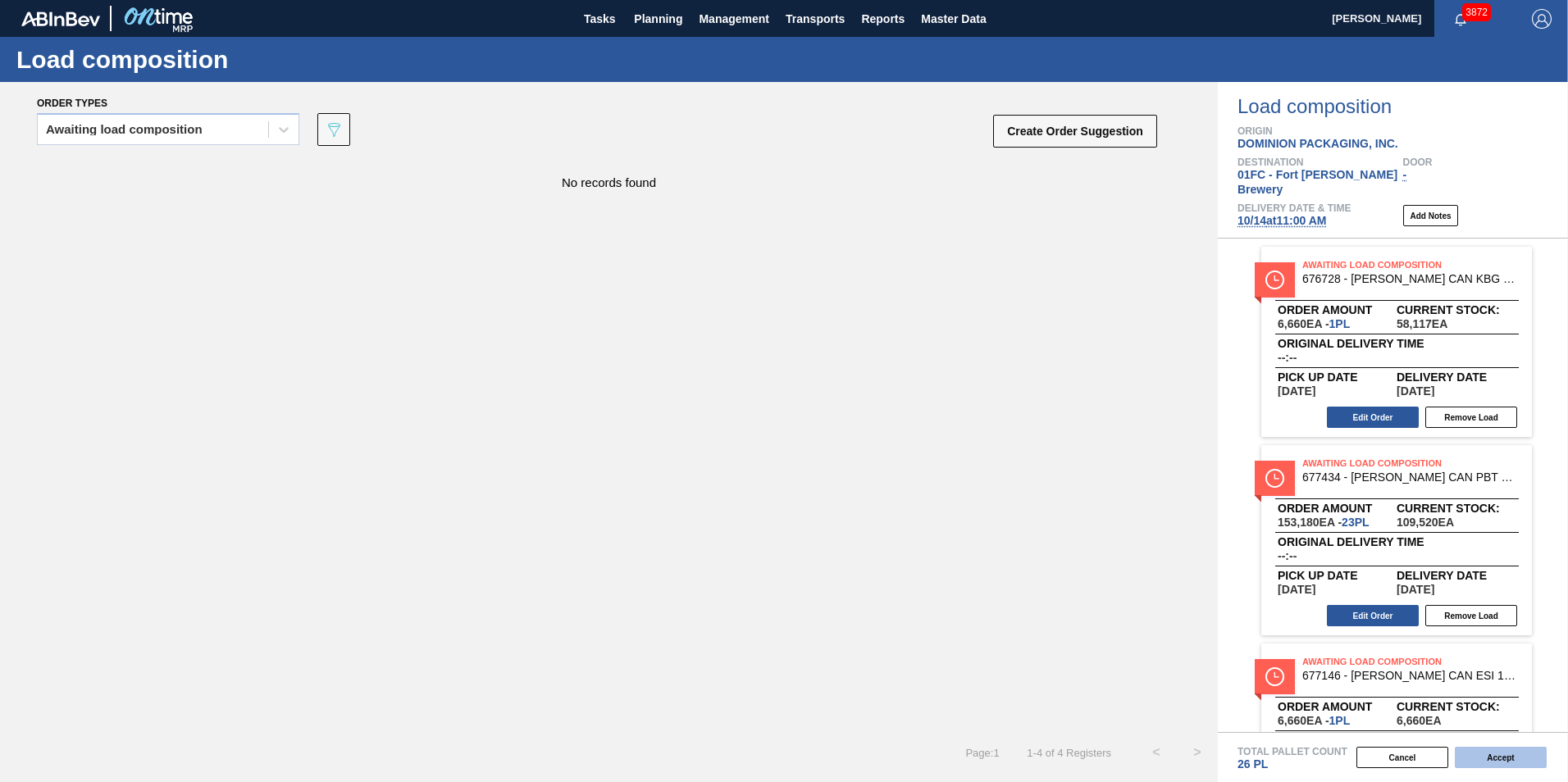
click at [1029, 736] on button "Accept" at bounding box center [1500, 757] width 92 height 21
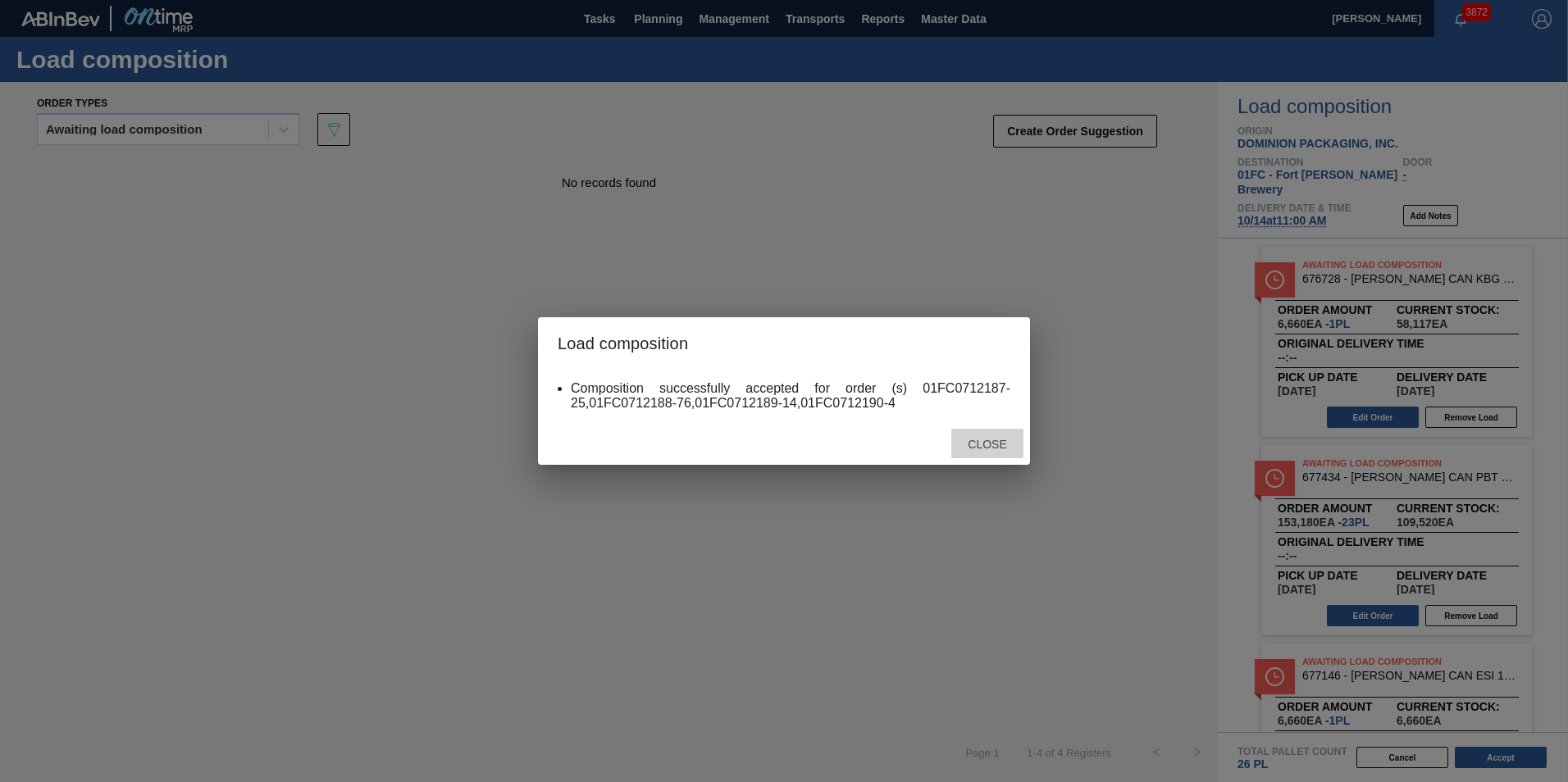
click at [997, 446] on span "Close" at bounding box center [987, 444] width 65 height 14
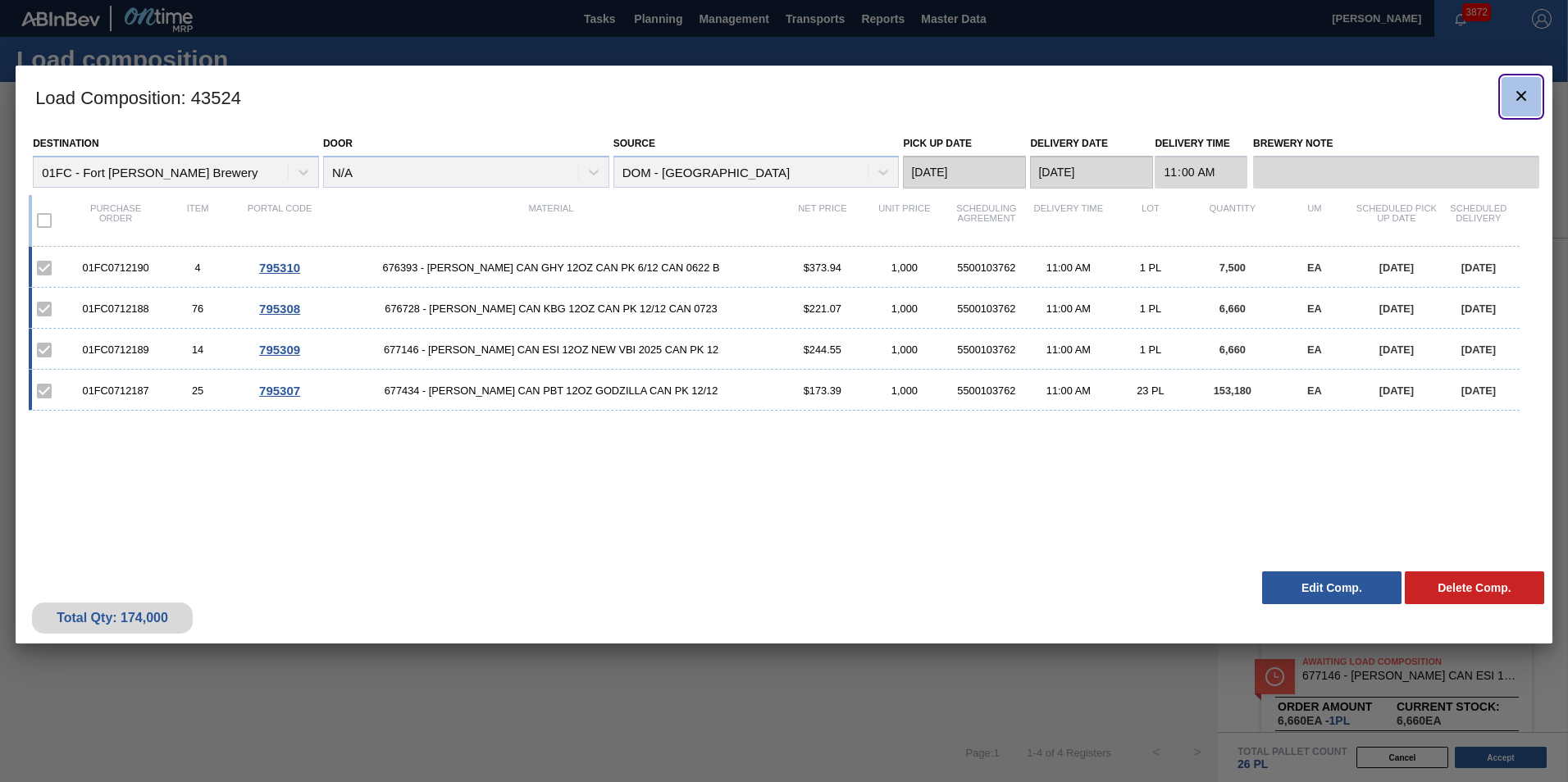
click at [1029, 97] on icon "botão de ícone" at bounding box center [1521, 95] width 19 height 19
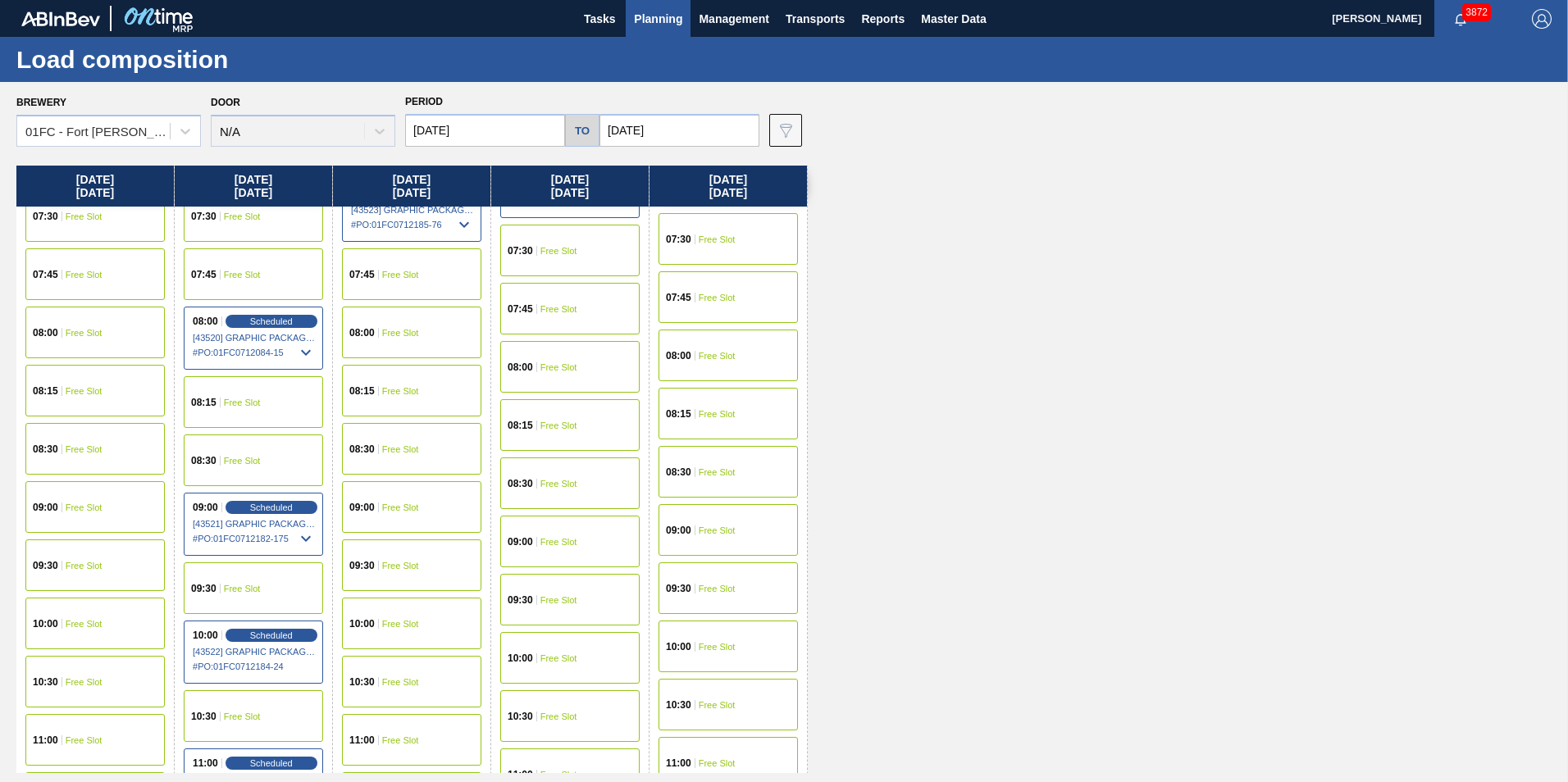
scroll to position [328, 0]
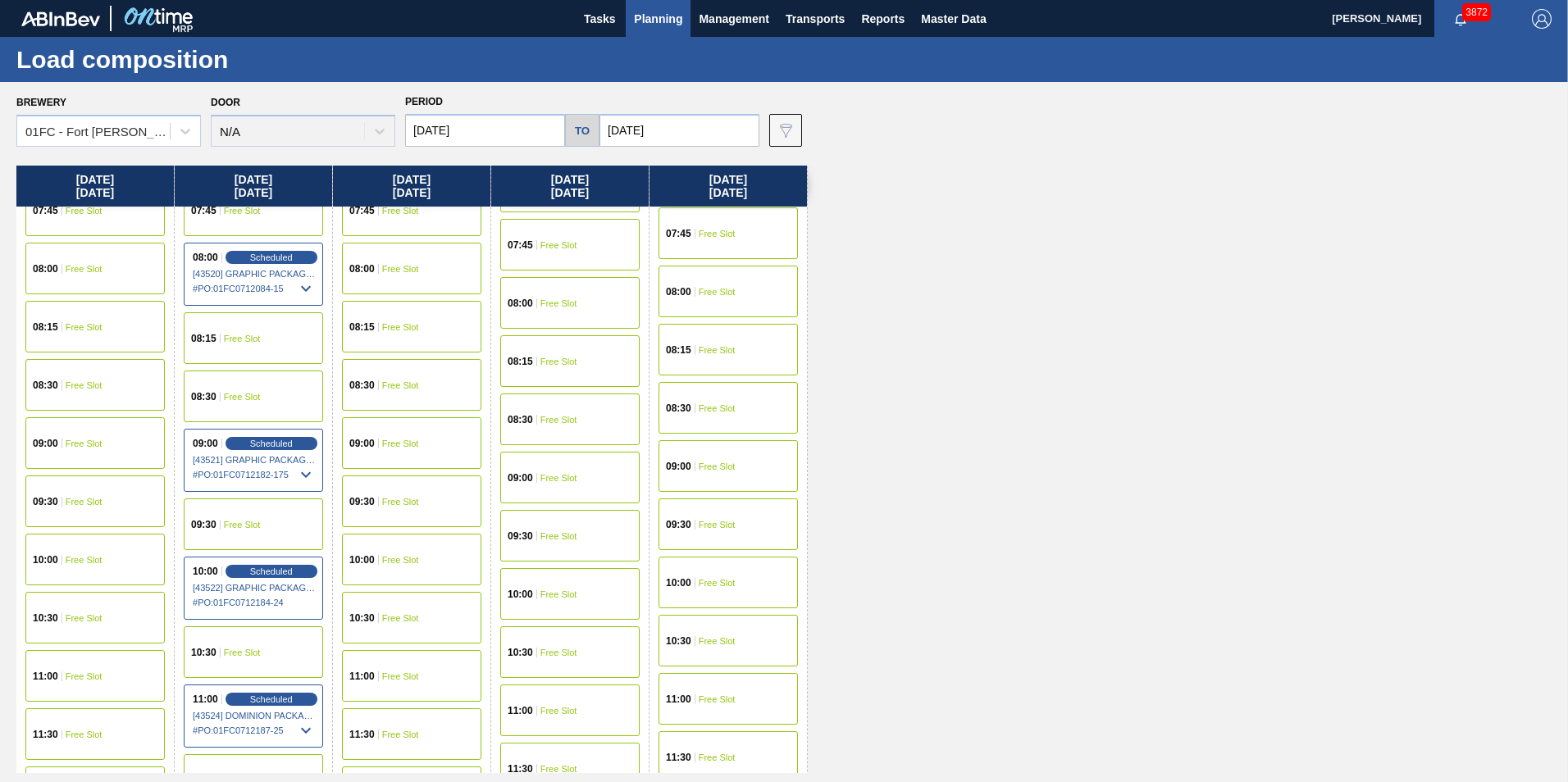
click at [501, 117] on input "[DATE]" at bounding box center [484, 130] width 160 height 33
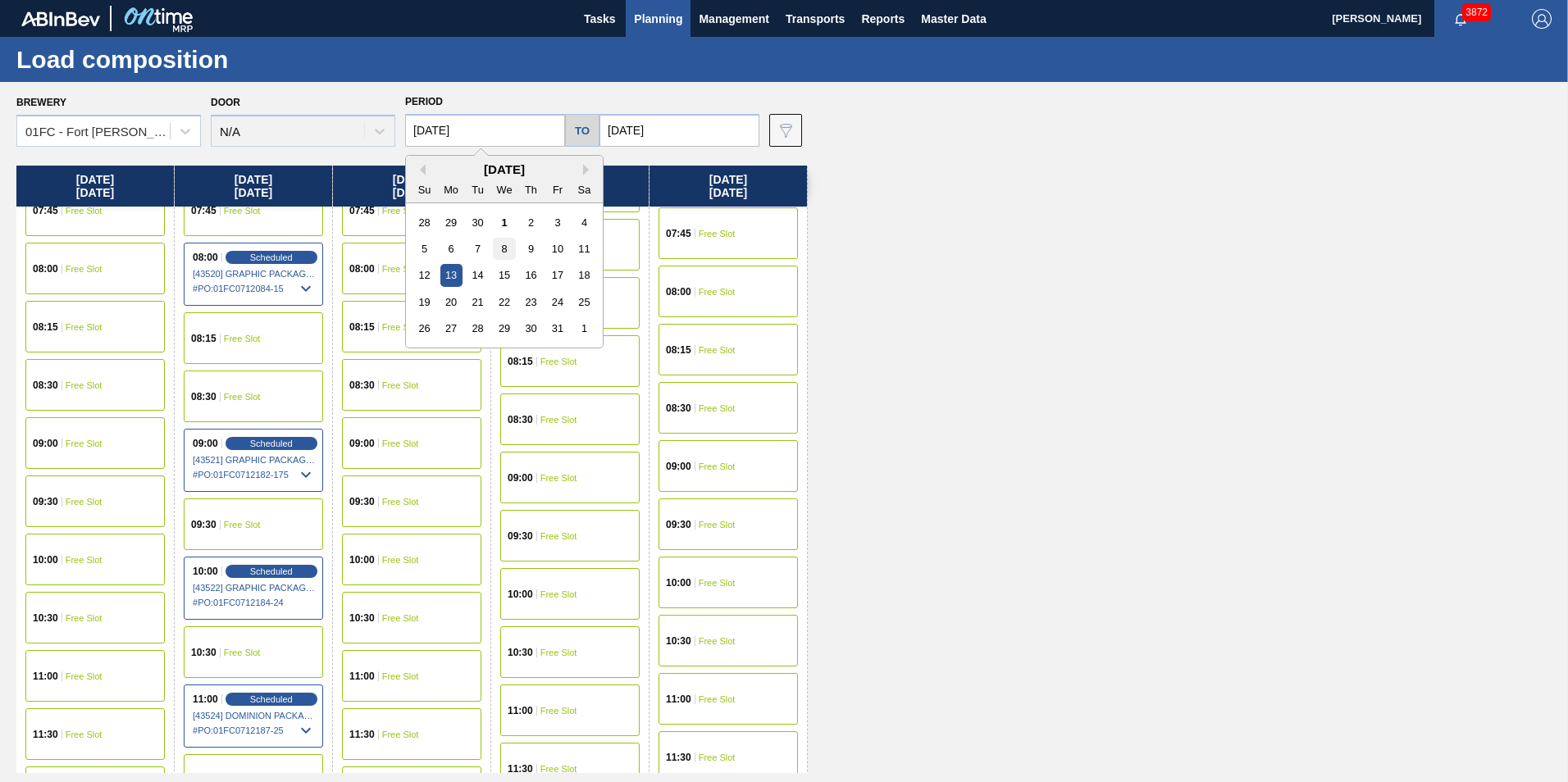
click at [507, 253] on div "8" at bounding box center [504, 248] width 22 height 22
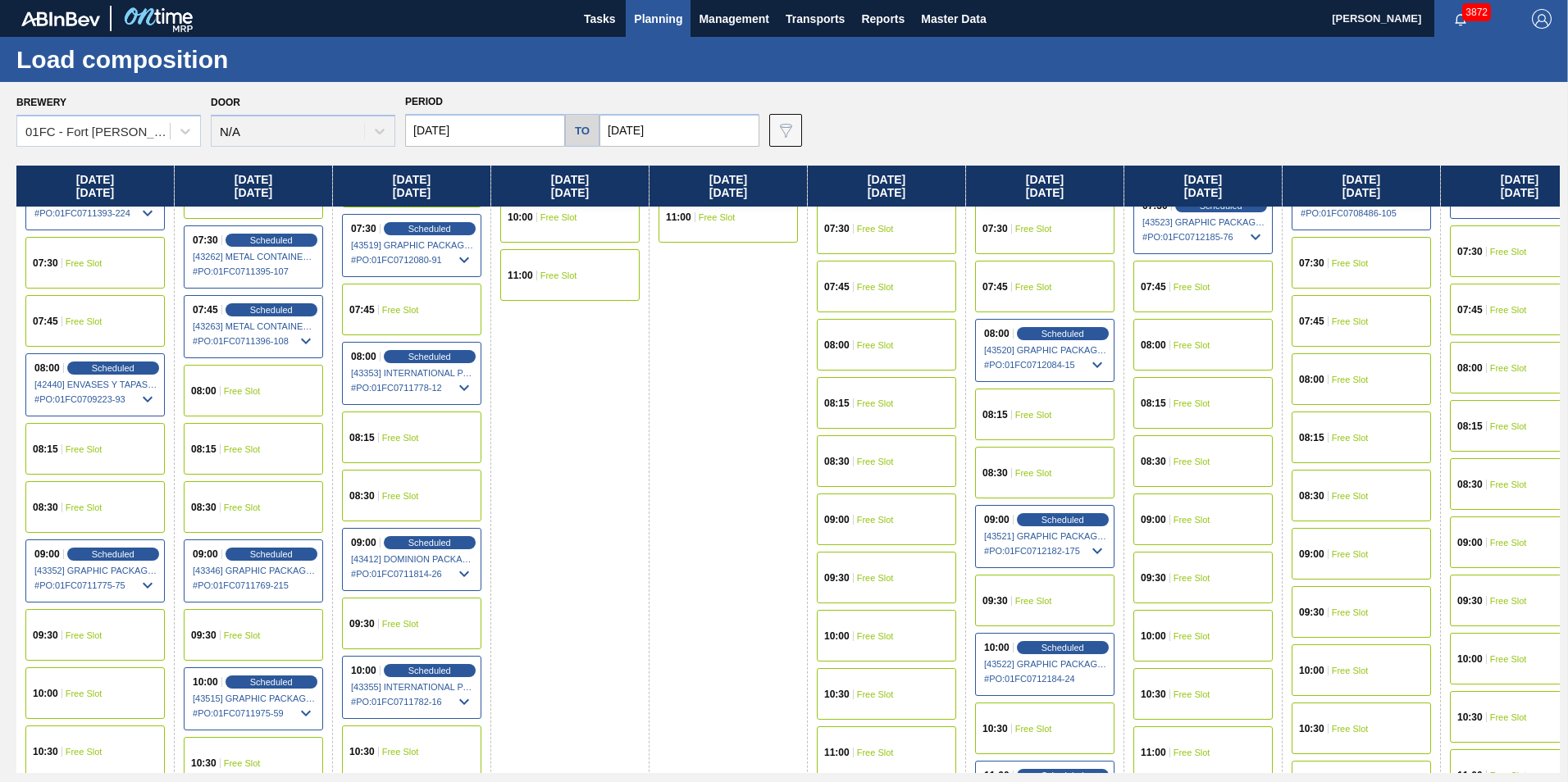
scroll to position [373, 0]
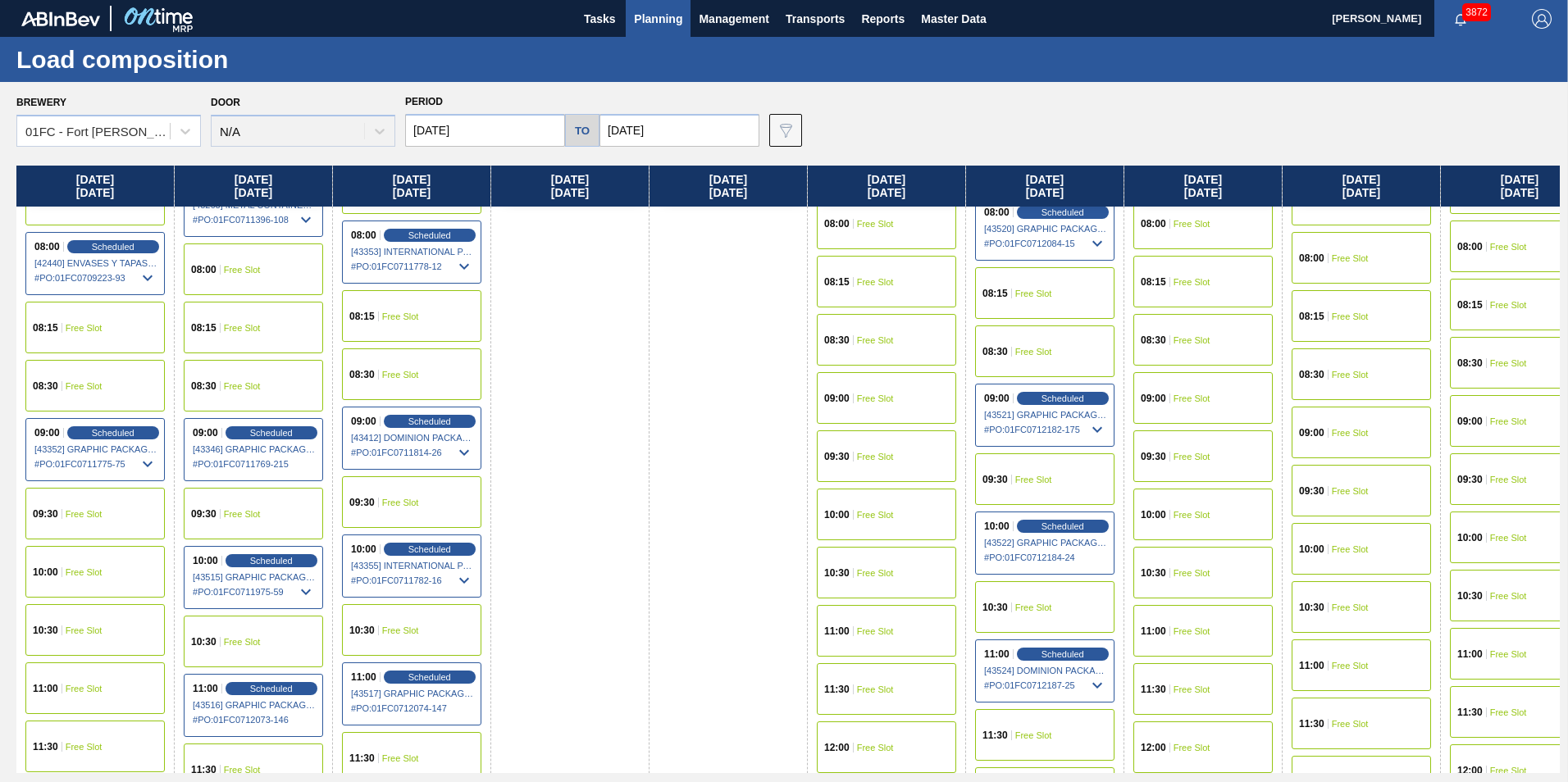
click at [398, 383] on div "08:30 Free Slot" at bounding box center [411, 373] width 139 height 52
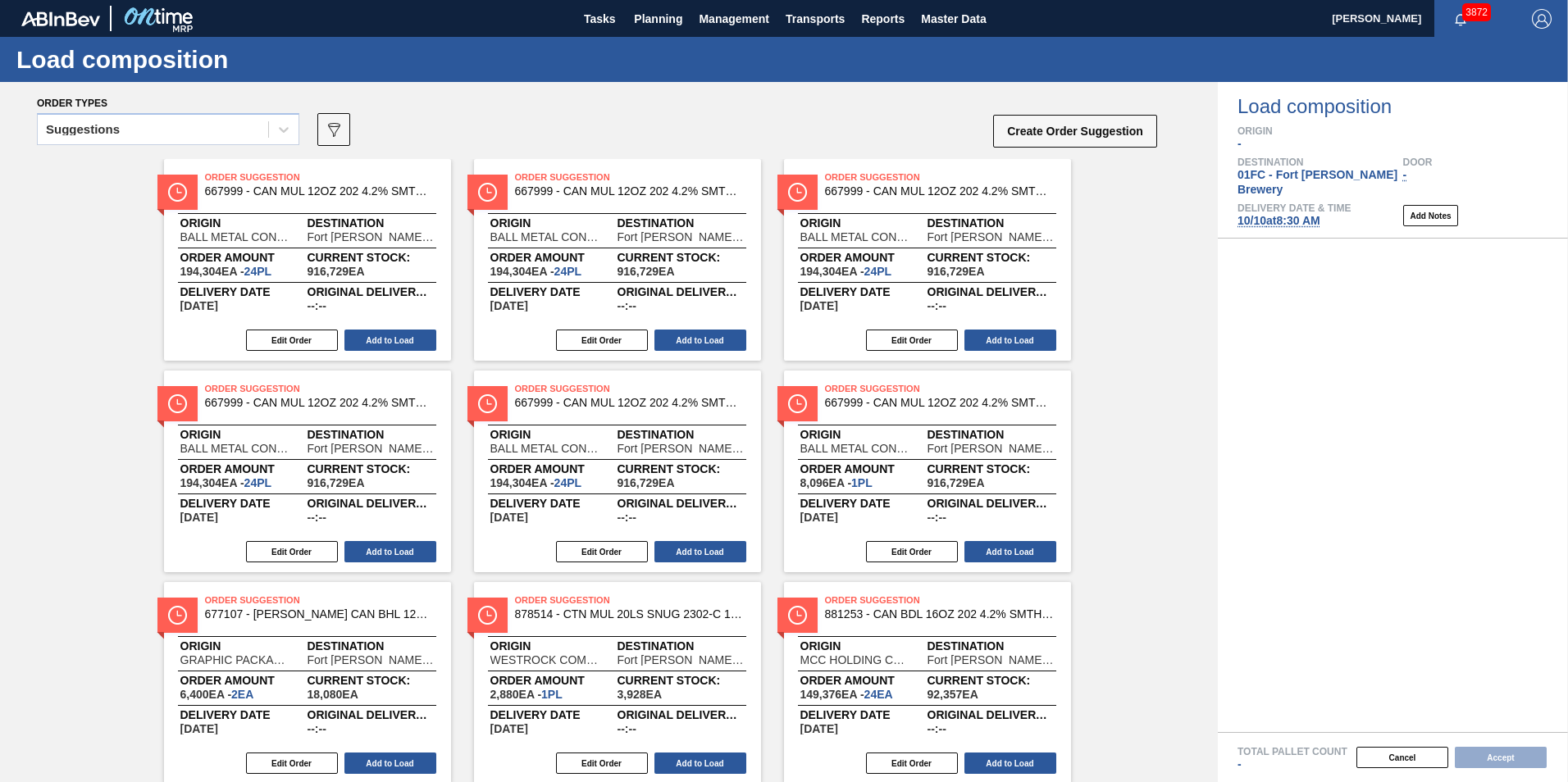
click at [232, 131] on div "Suggestions" at bounding box center [153, 130] width 231 height 24
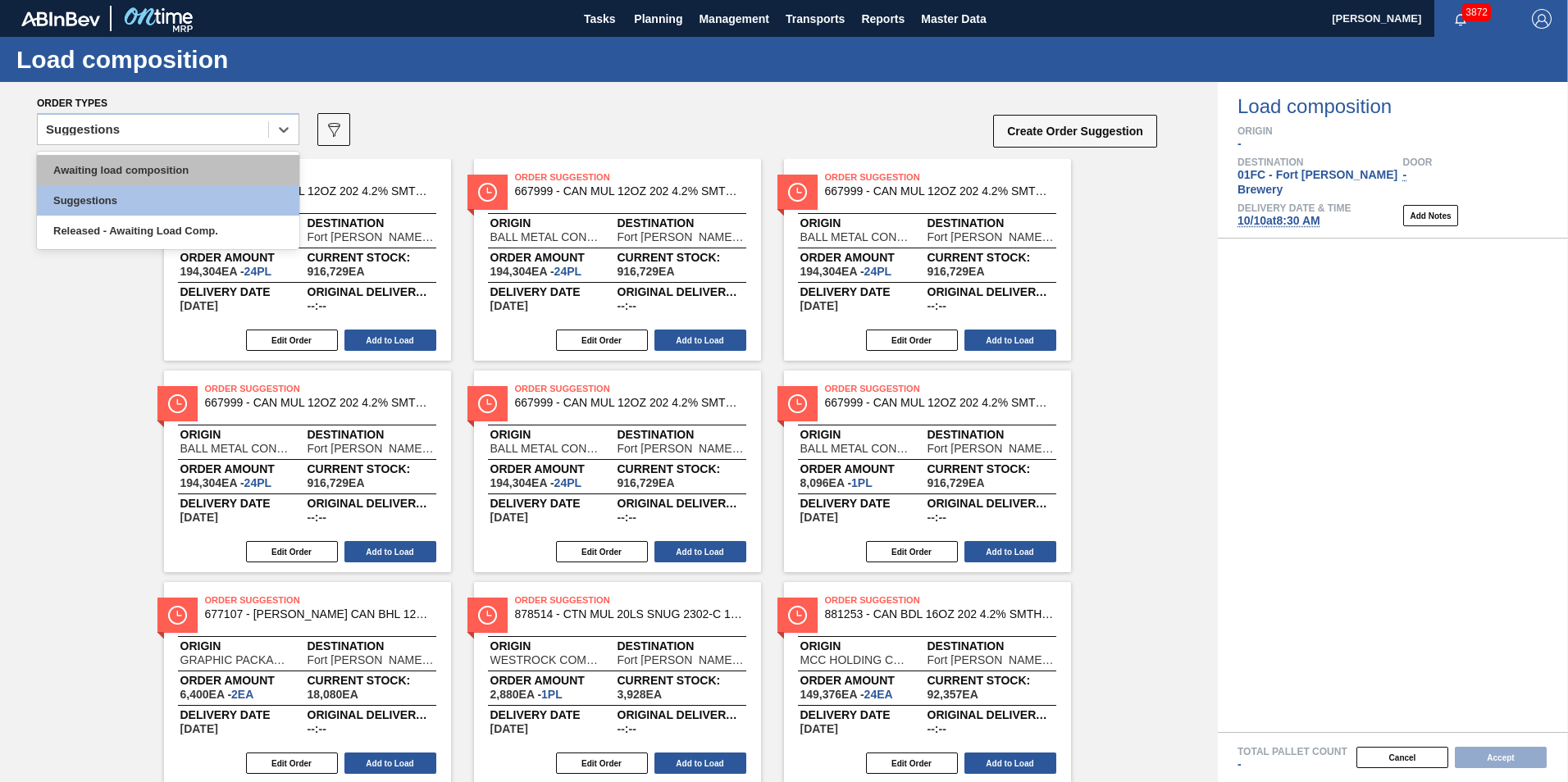
click at [200, 157] on div "Awaiting load composition" at bounding box center [168, 170] width 263 height 30
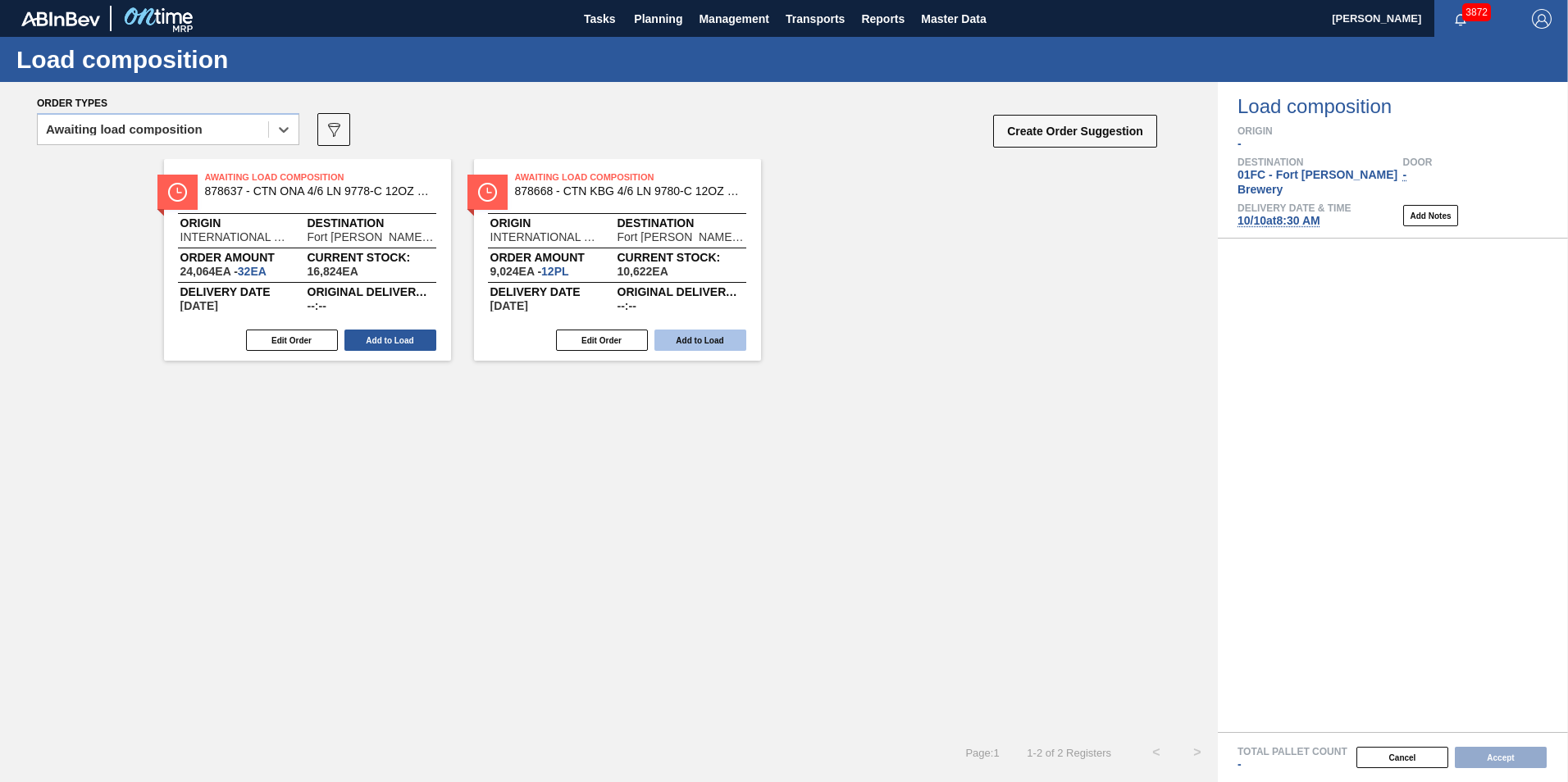
click at [672, 331] on button "Add to Load" at bounding box center [700, 339] width 92 height 21
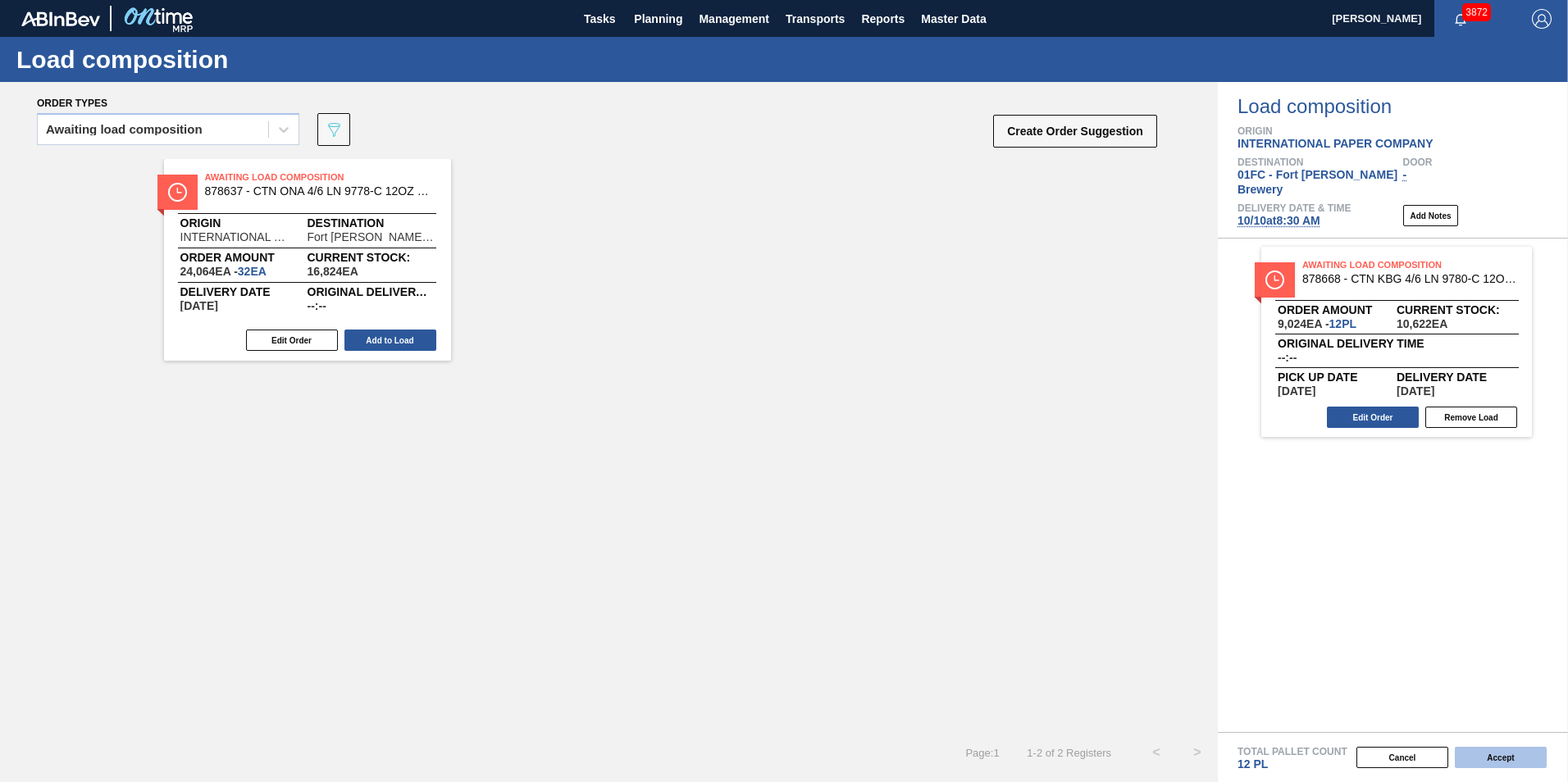
click at [1029, 736] on button "Accept" at bounding box center [1500, 757] width 92 height 21
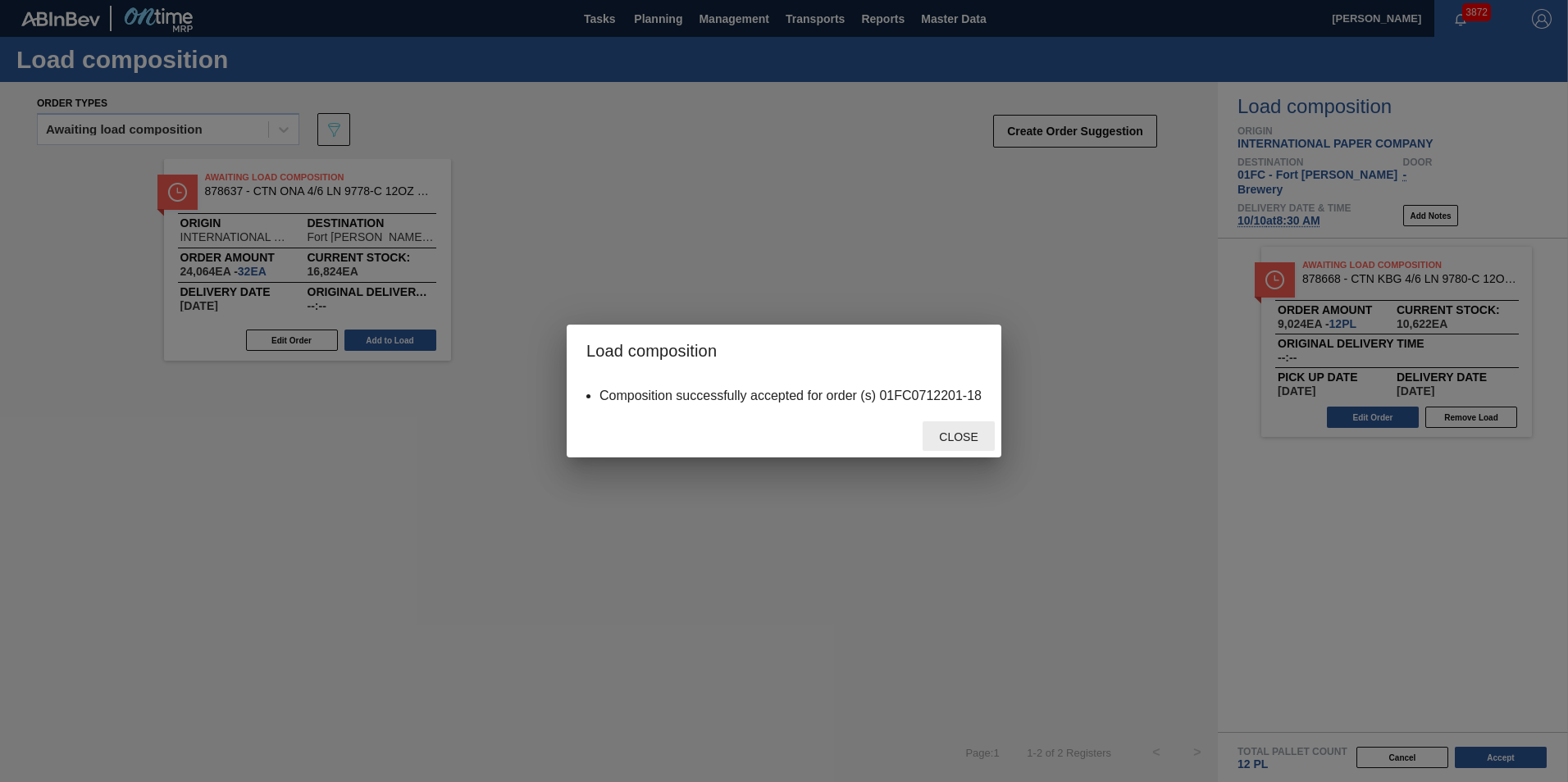
click at [956, 436] on span "Close" at bounding box center [958, 437] width 65 height 14
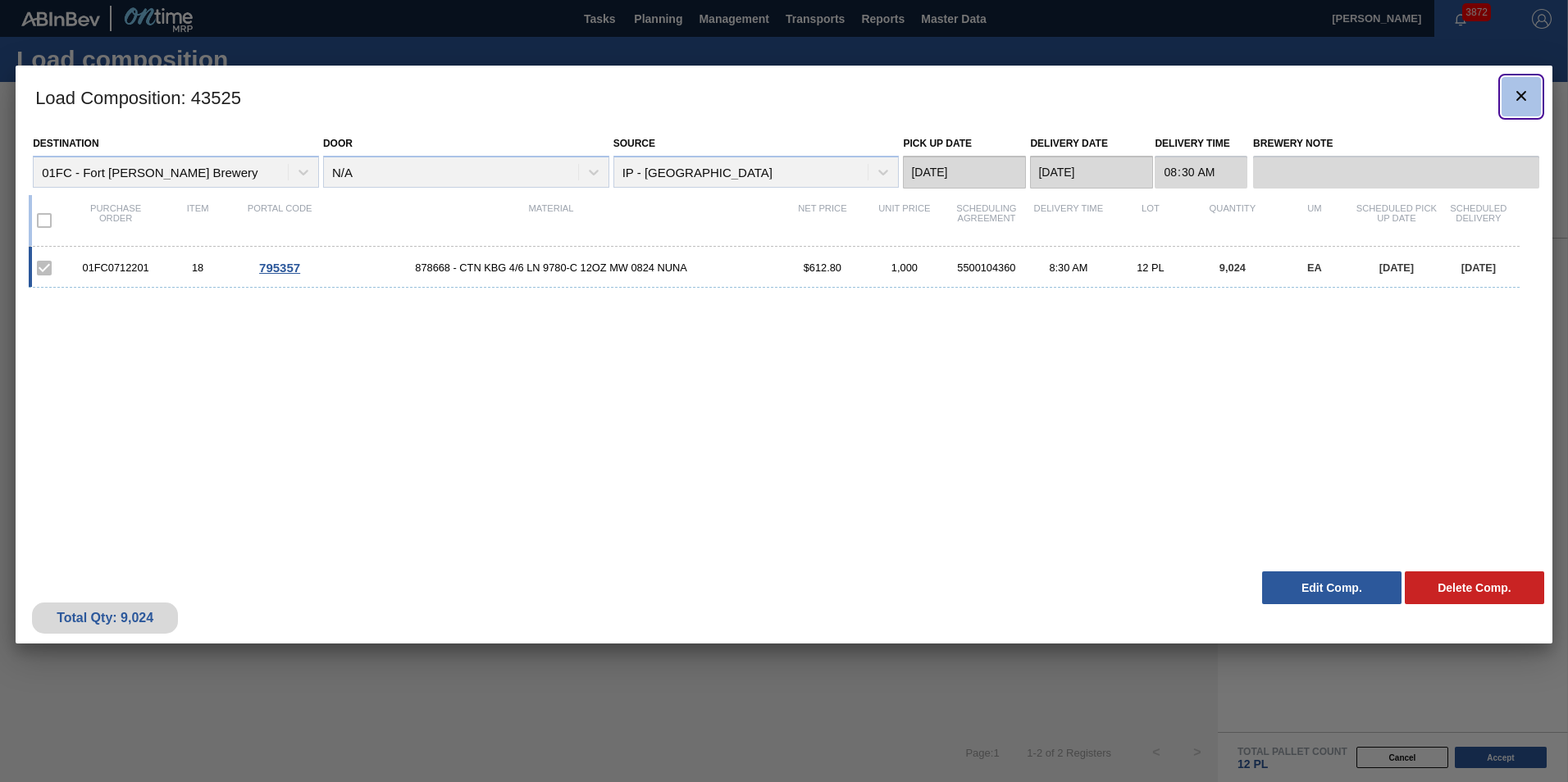
click at [1029, 100] on icon "botão de ícone" at bounding box center [1521, 95] width 19 height 19
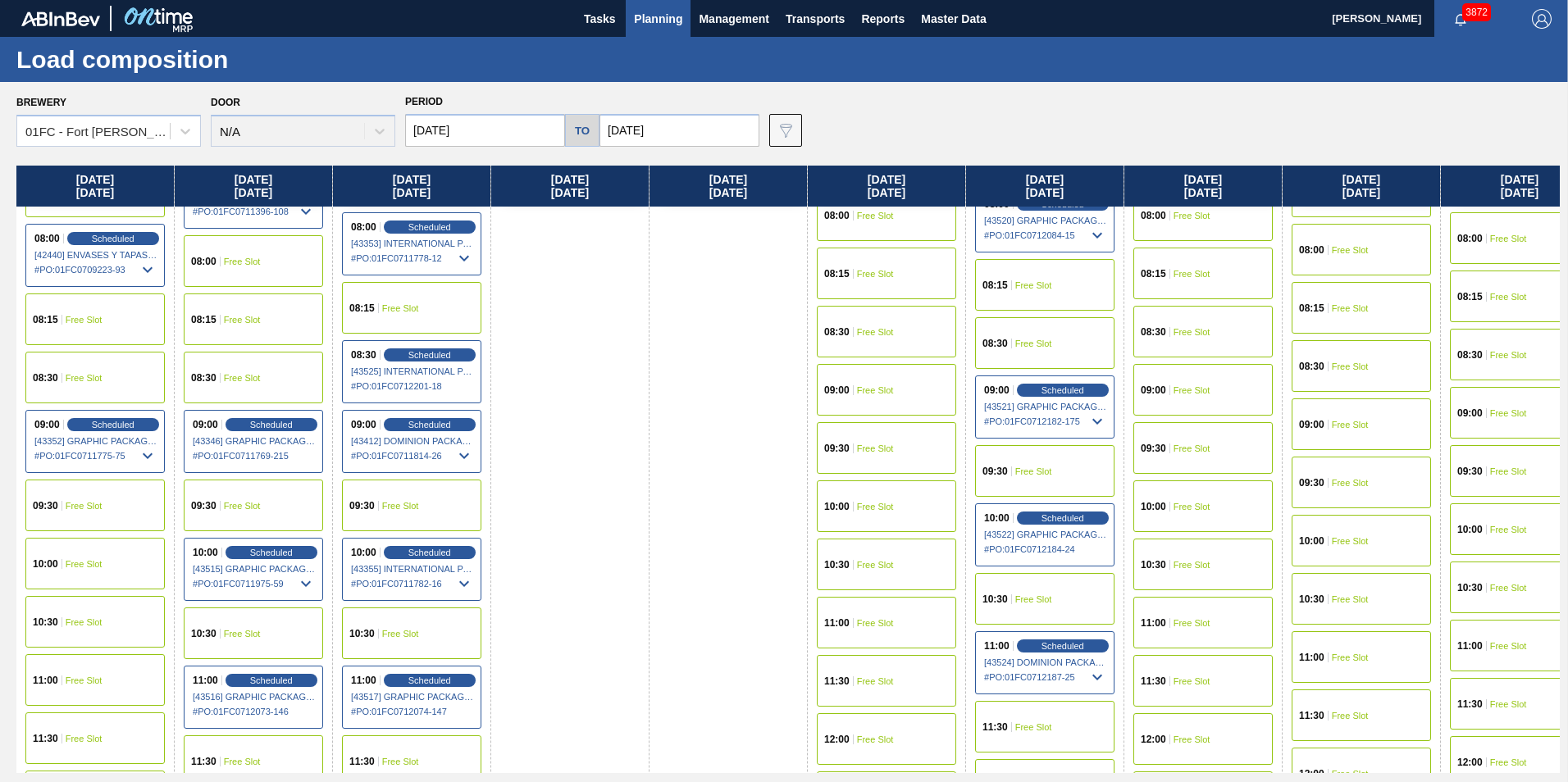
scroll to position [220, 0]
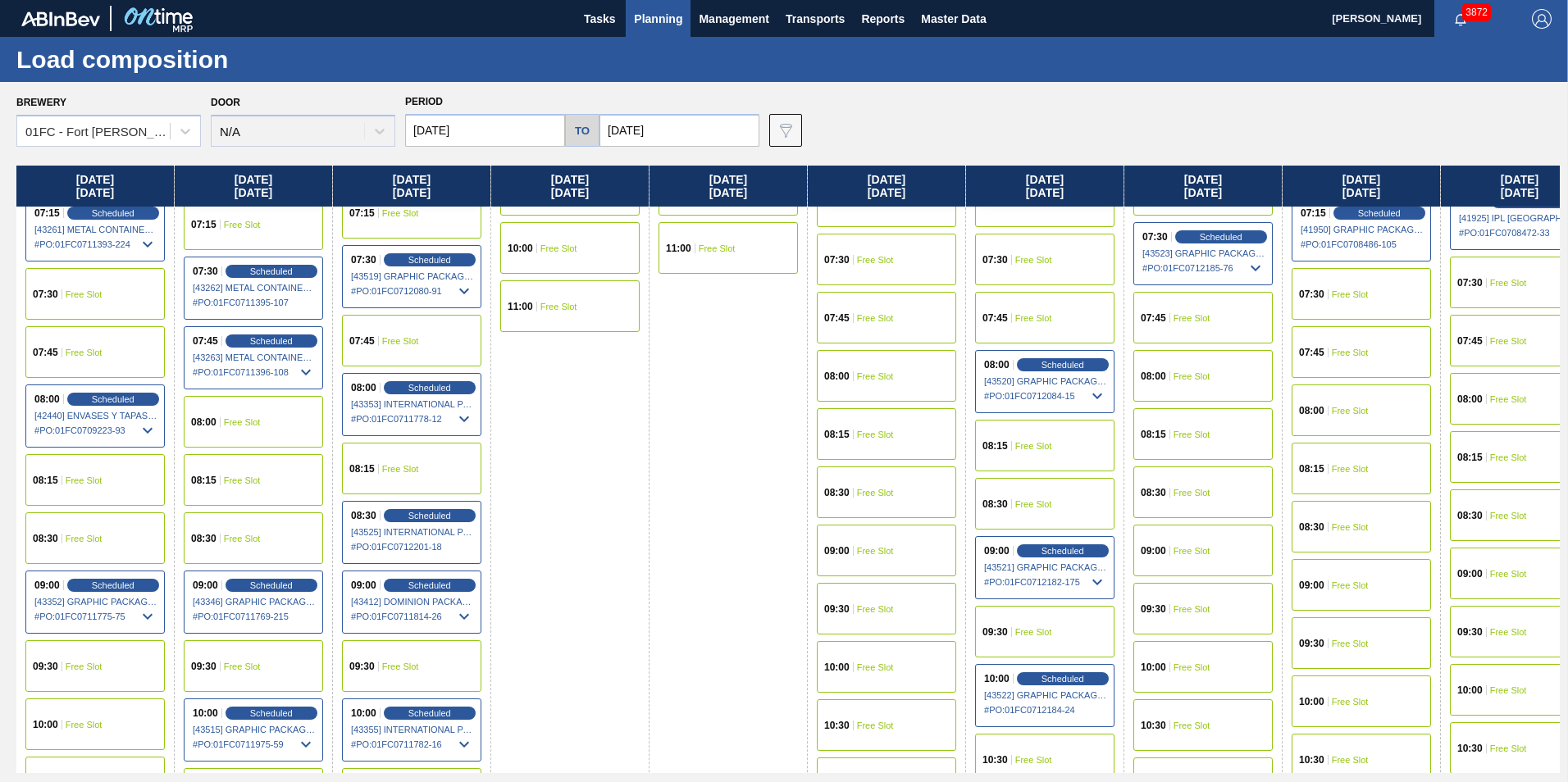
click at [258, 428] on div "08:00 Free Slot" at bounding box center [253, 421] width 139 height 52
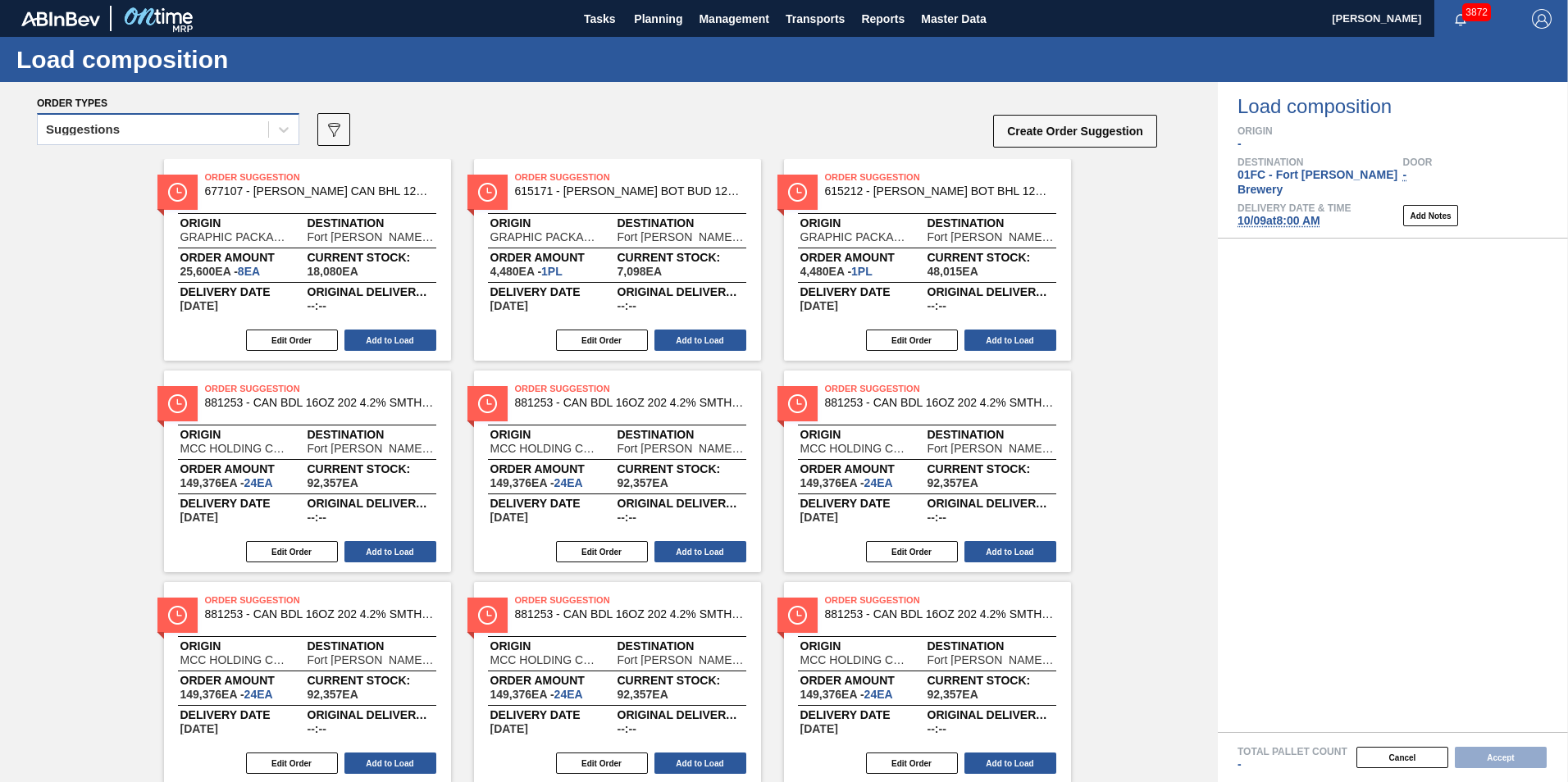
click at [75, 127] on div "Suggestions" at bounding box center [82, 130] width 74 height 12
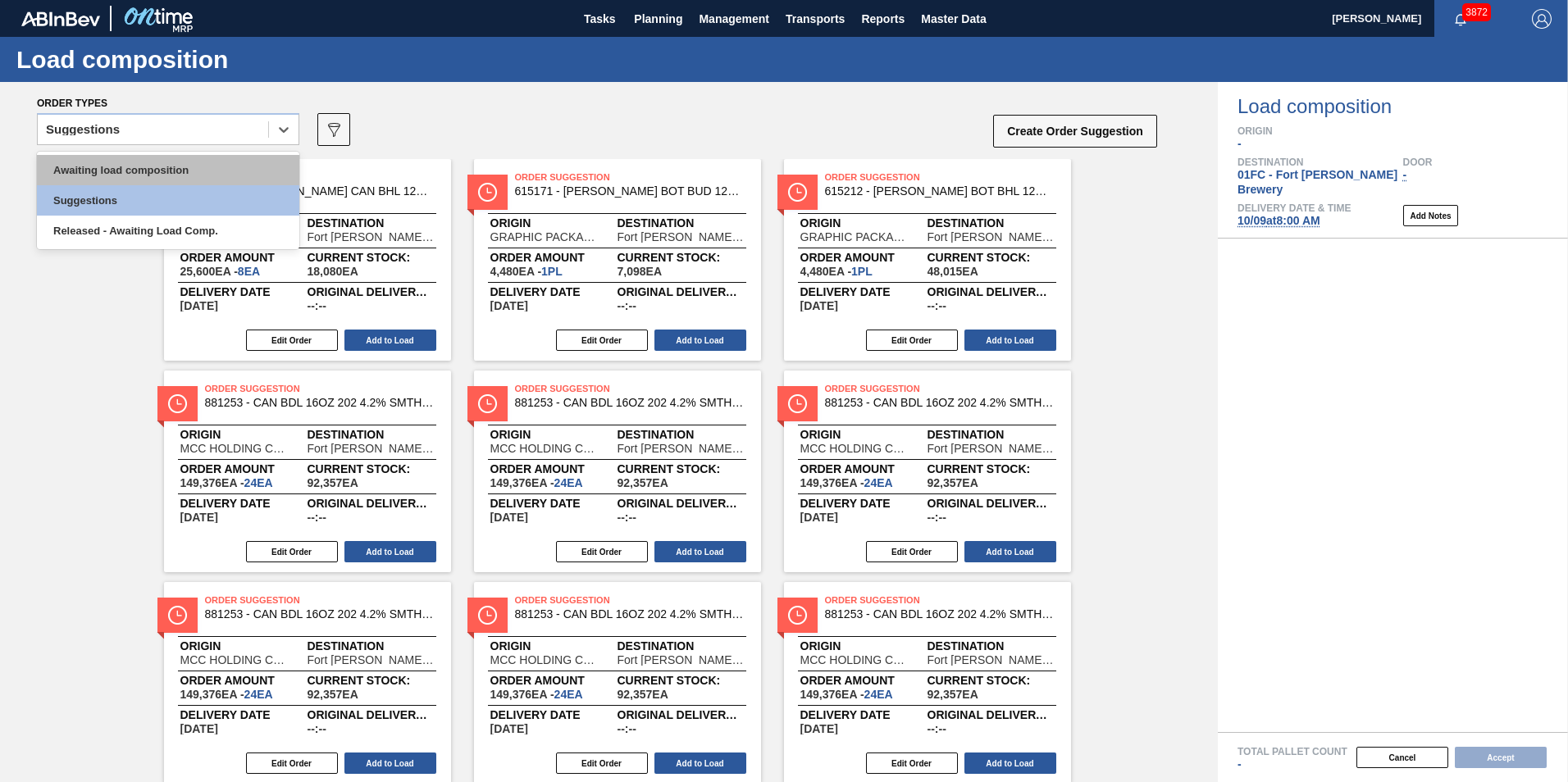
click at [83, 173] on div "Awaiting load composition" at bounding box center [168, 170] width 263 height 30
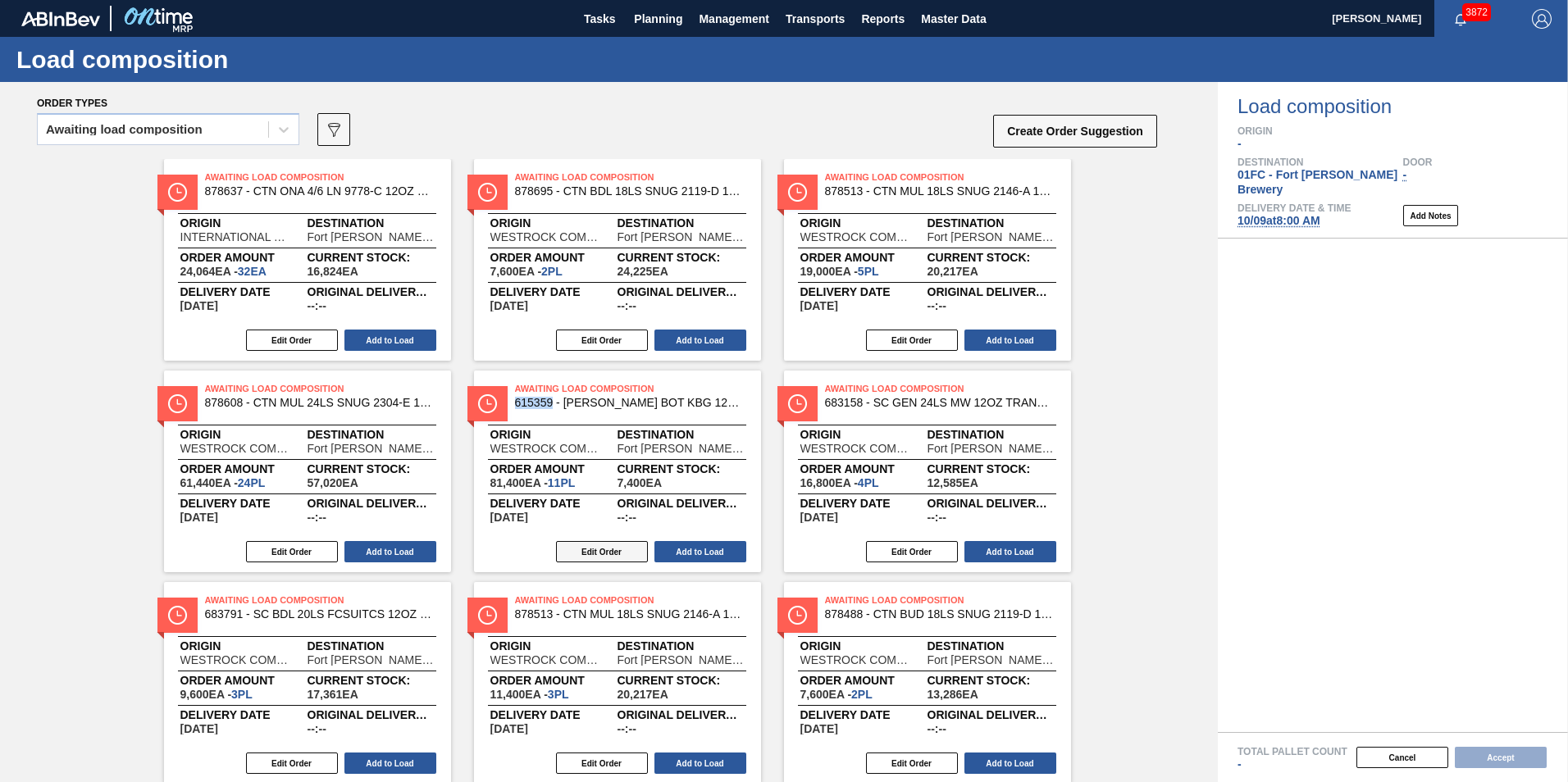
click at [614, 544] on button "Edit Order" at bounding box center [602, 551] width 92 height 21
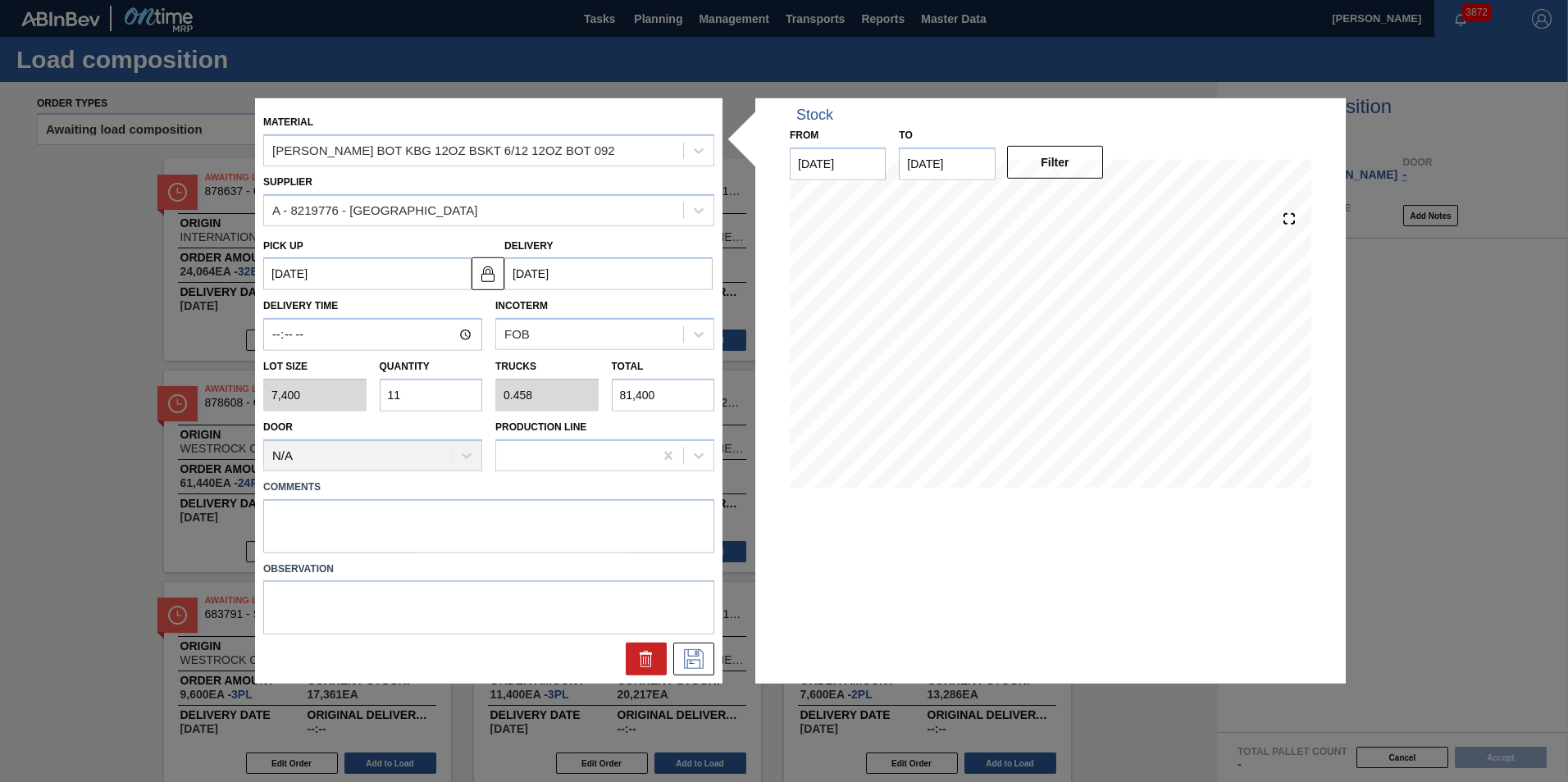
click at [416, 396] on input "11" at bounding box center [431, 394] width 103 height 33
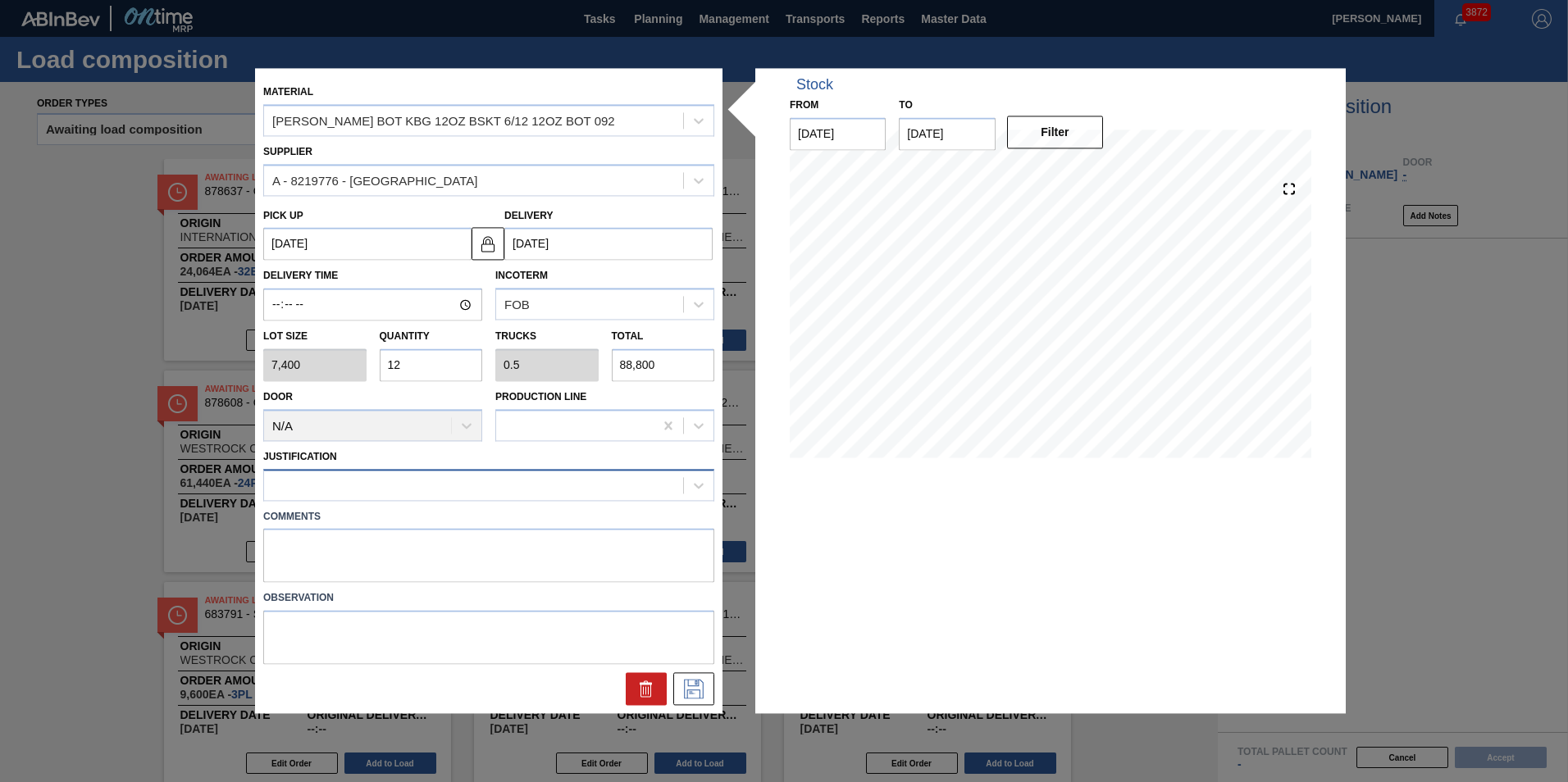
click at [440, 484] on div at bounding box center [473, 485] width 419 height 24
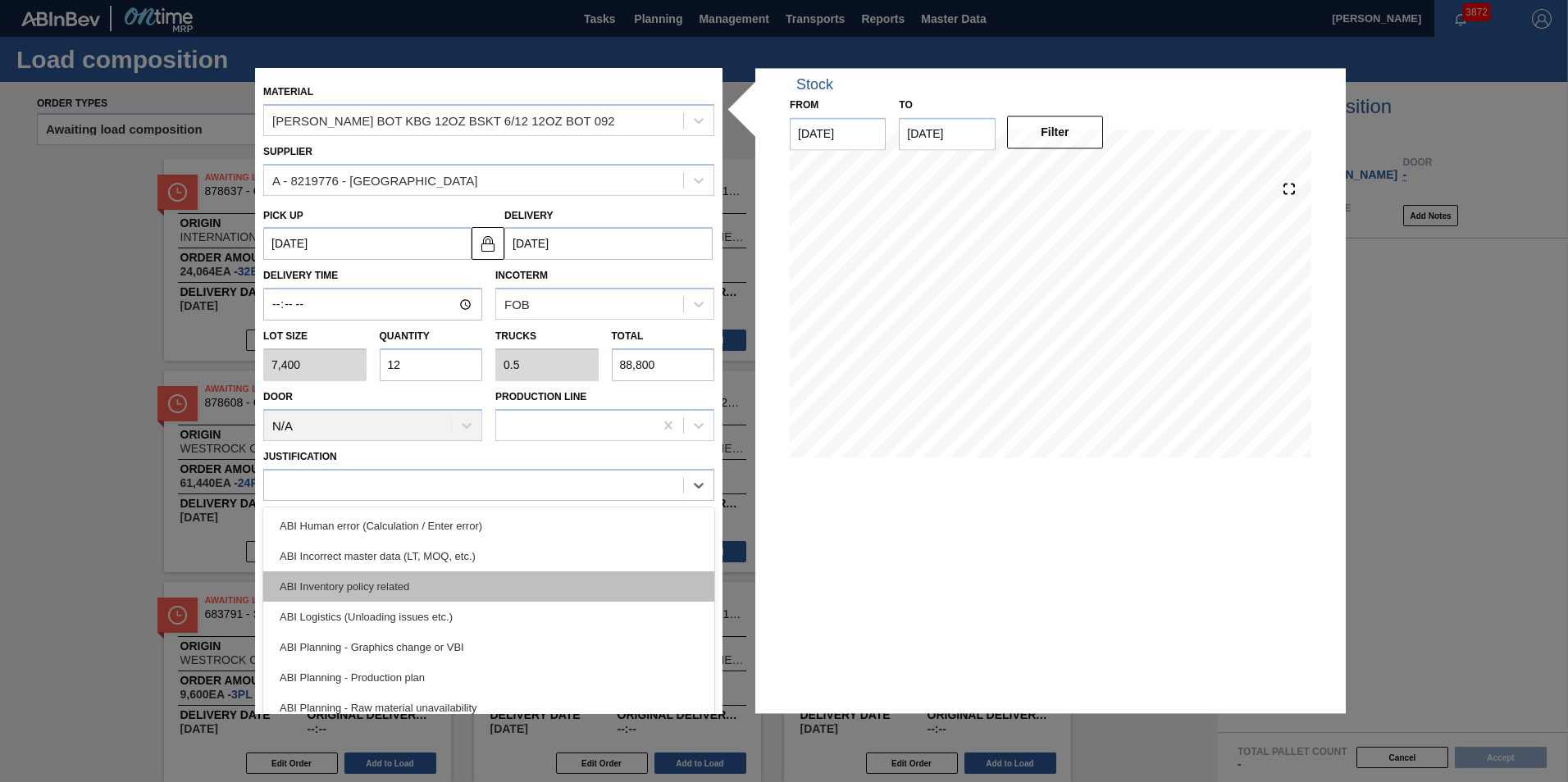
scroll to position [246, 0]
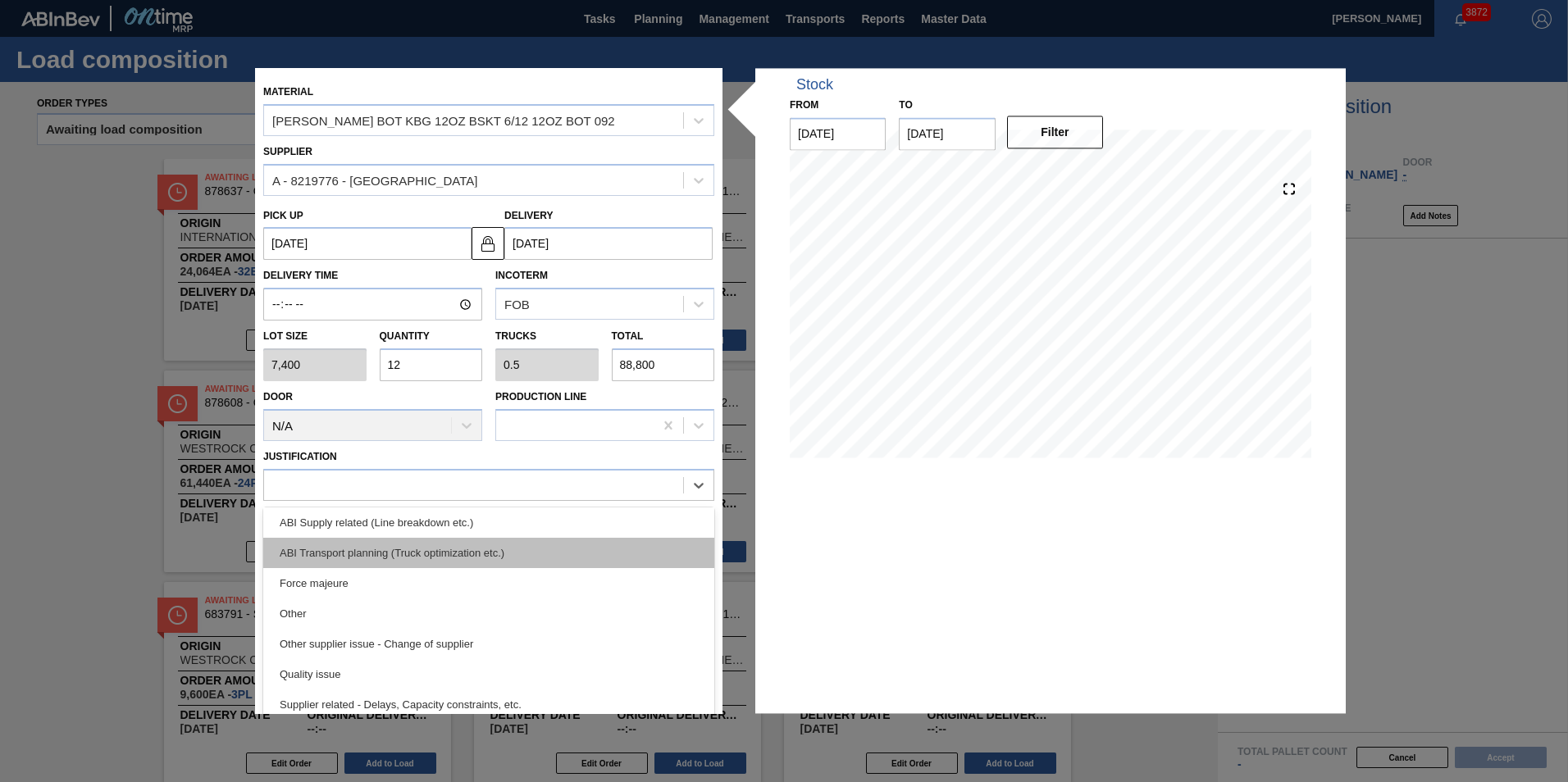
click at [443, 561] on div "ABI Transport planning (Truck optimization etc.)" at bounding box center [489, 553] width 451 height 30
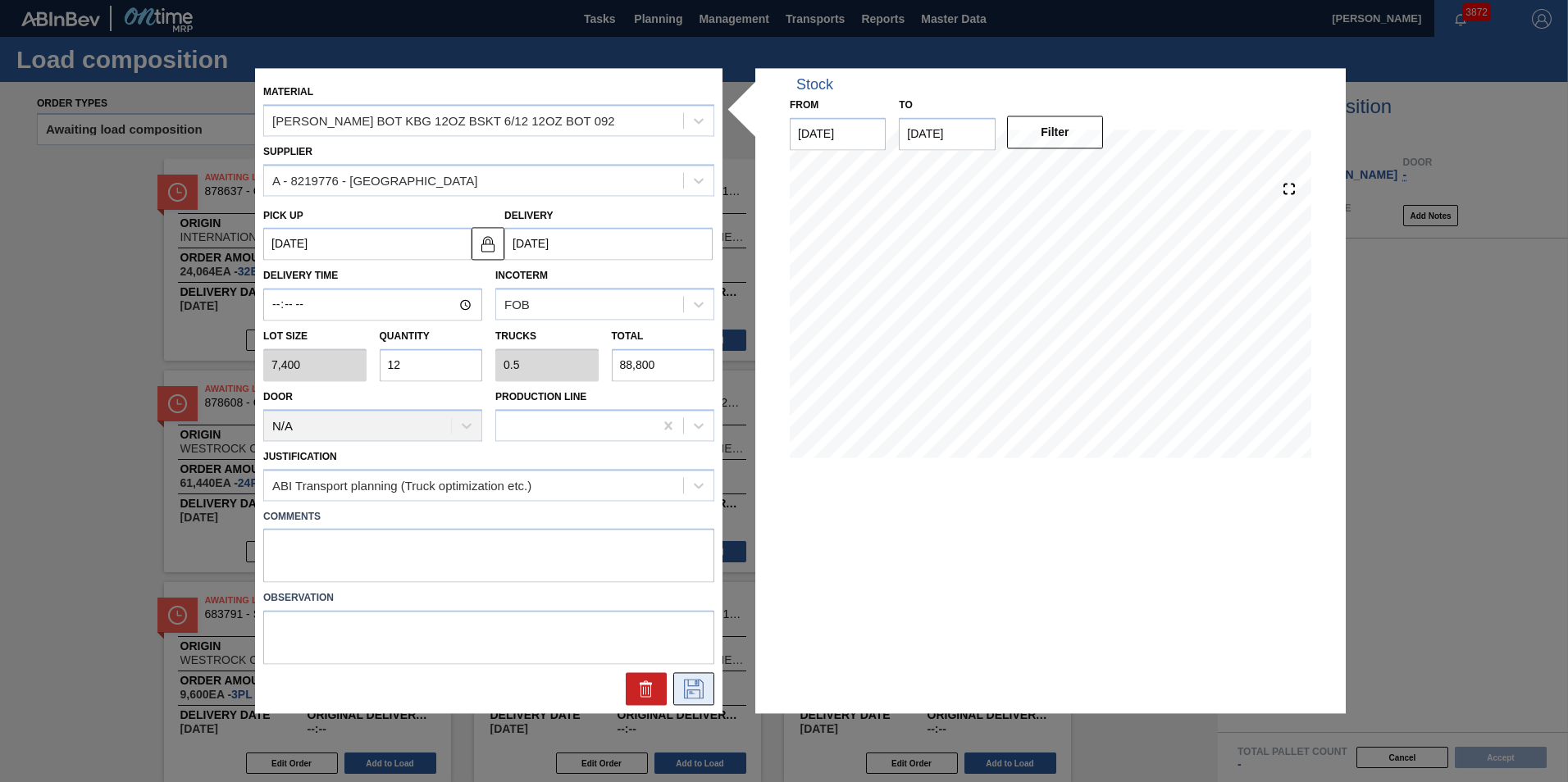
click at [690, 686] on icon at bounding box center [693, 689] width 19 height 19
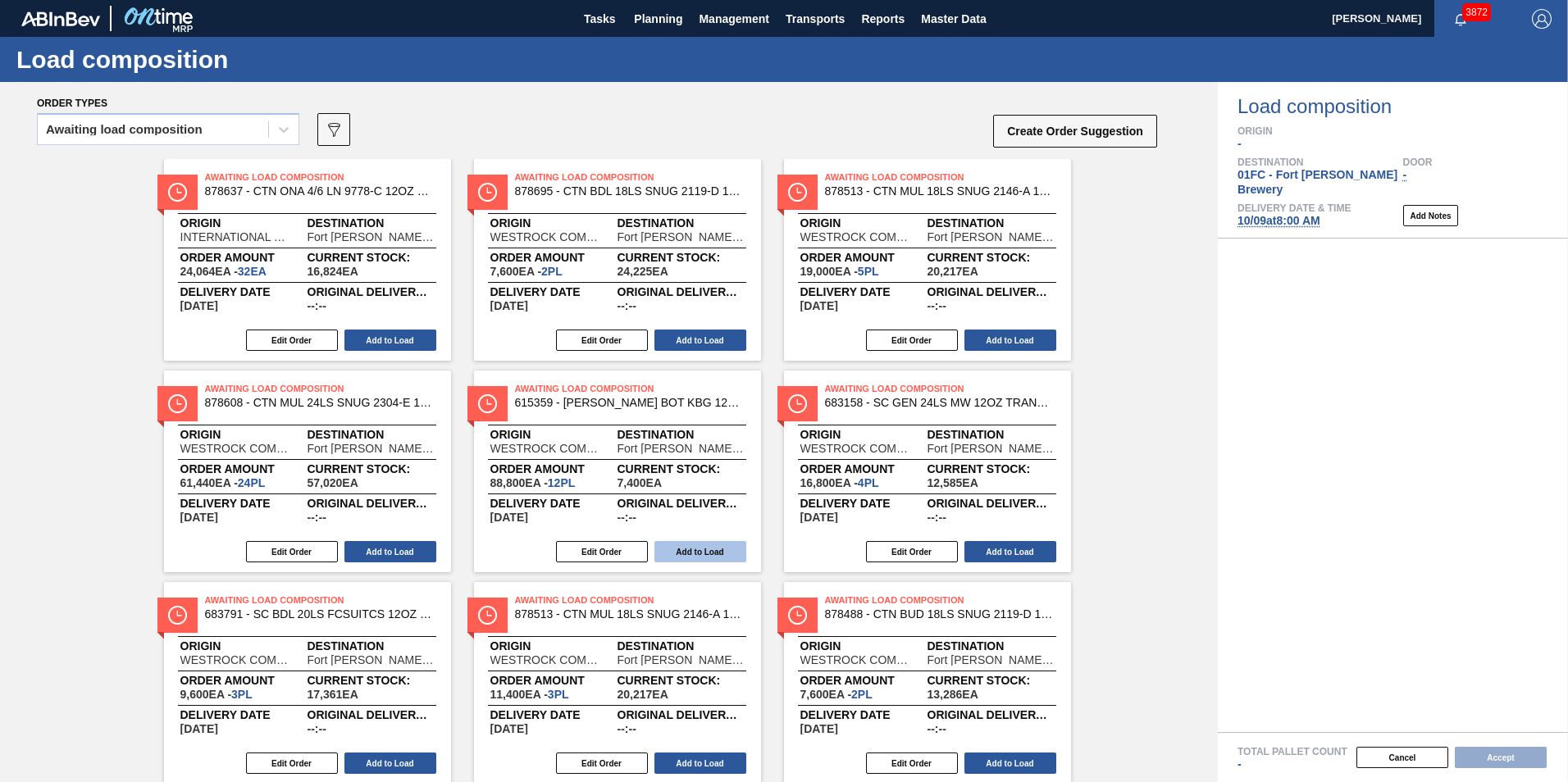
click at [689, 547] on button "Add to Load" at bounding box center [700, 551] width 92 height 21
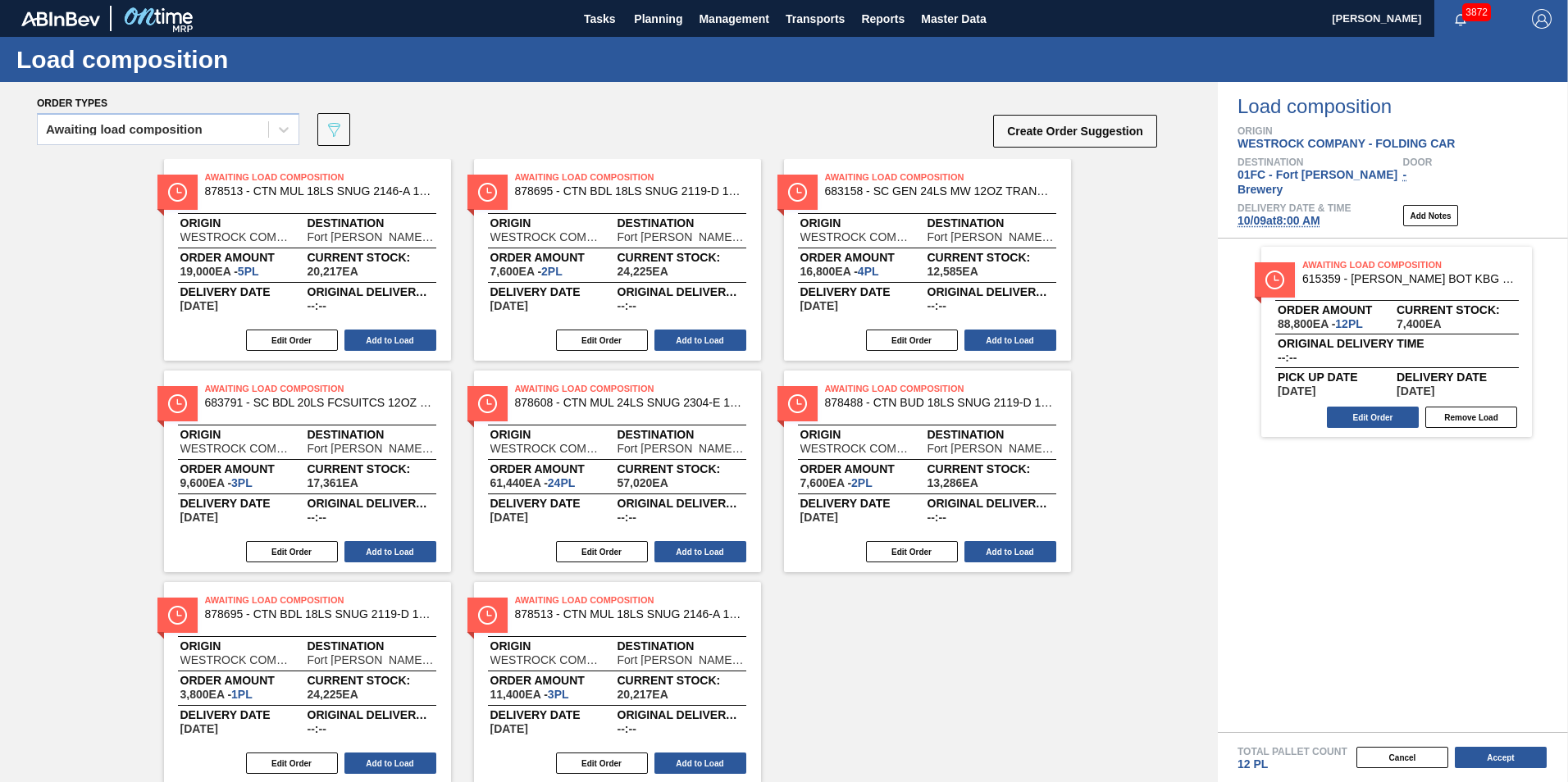
click at [933, 734] on div "Awaiting Load Composition 878513 - CTN MUL 18LS SNUG 2146-A 12OZ FOLD 0723 Orig…" at bounding box center [608, 470] width 1217 height 624
click at [1029, 681] on div "Awaiting Load Composition 878513 - CTN MUL 18LS SNUG 2146-A 12OZ FOLD 0723 Orig…" at bounding box center [608, 470] width 1217 height 624
click at [404, 736] on button "Add to Load" at bounding box center [390, 763] width 92 height 21
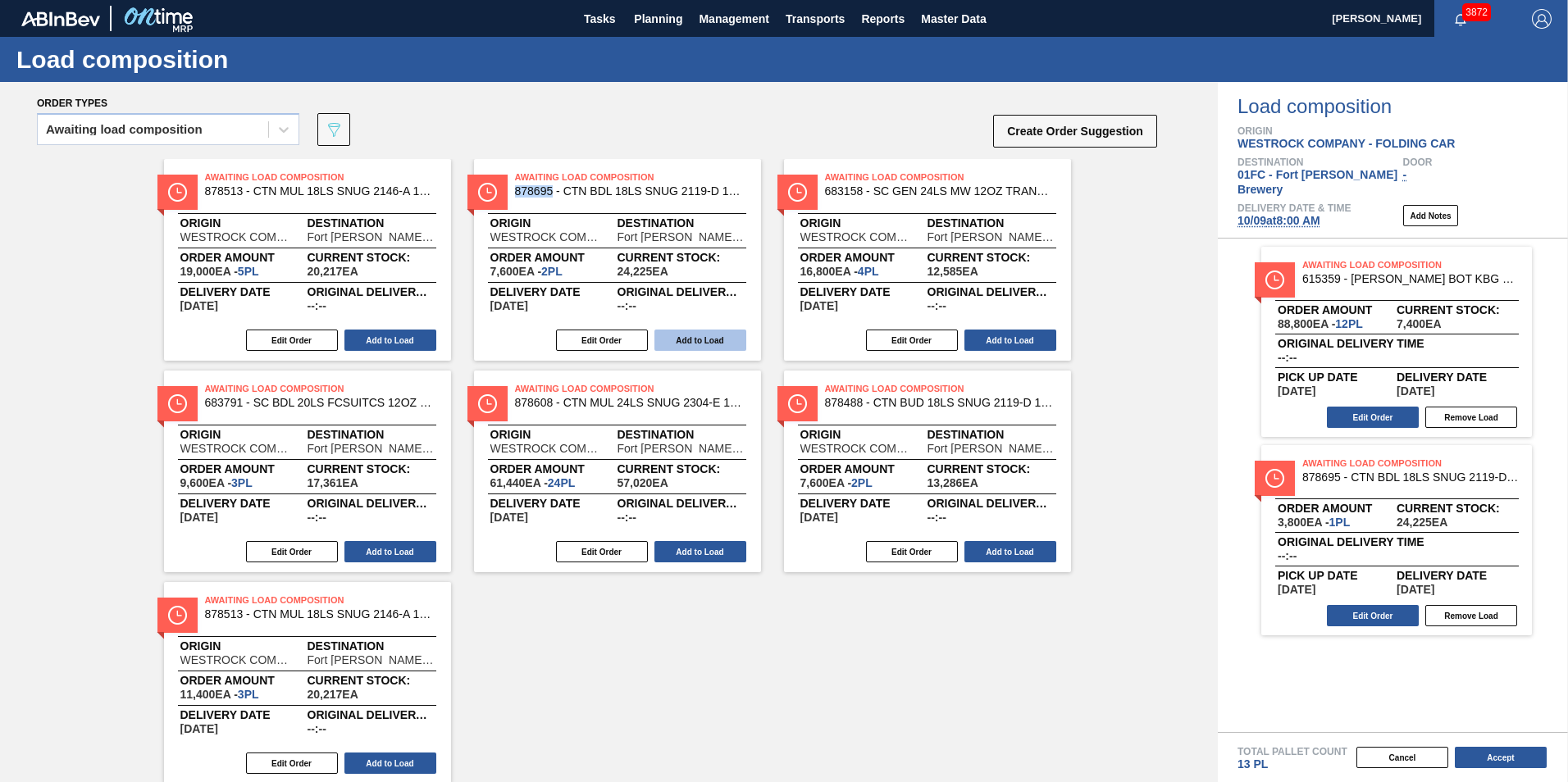
click at [700, 333] on button "Add to Load" at bounding box center [700, 339] width 92 height 21
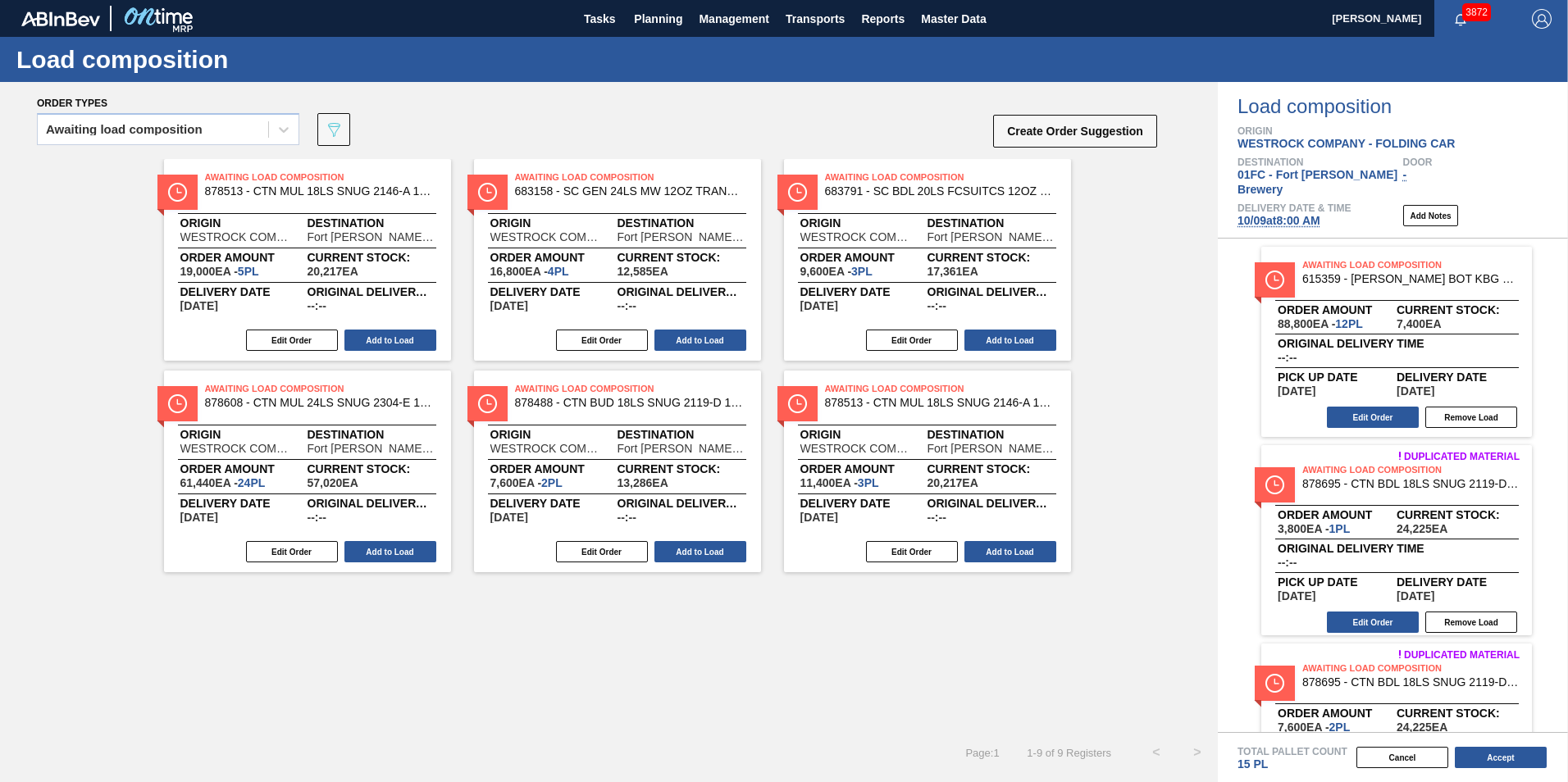
click at [908, 661] on div "Awaiting Load Composition 878513 - CTN MUL 18LS SNUG 2146-A 12OZ FOLD 0723 Orig…" at bounding box center [608, 445] width 1217 height 573
click at [732, 555] on button "Add to Load" at bounding box center [700, 551] width 92 height 21
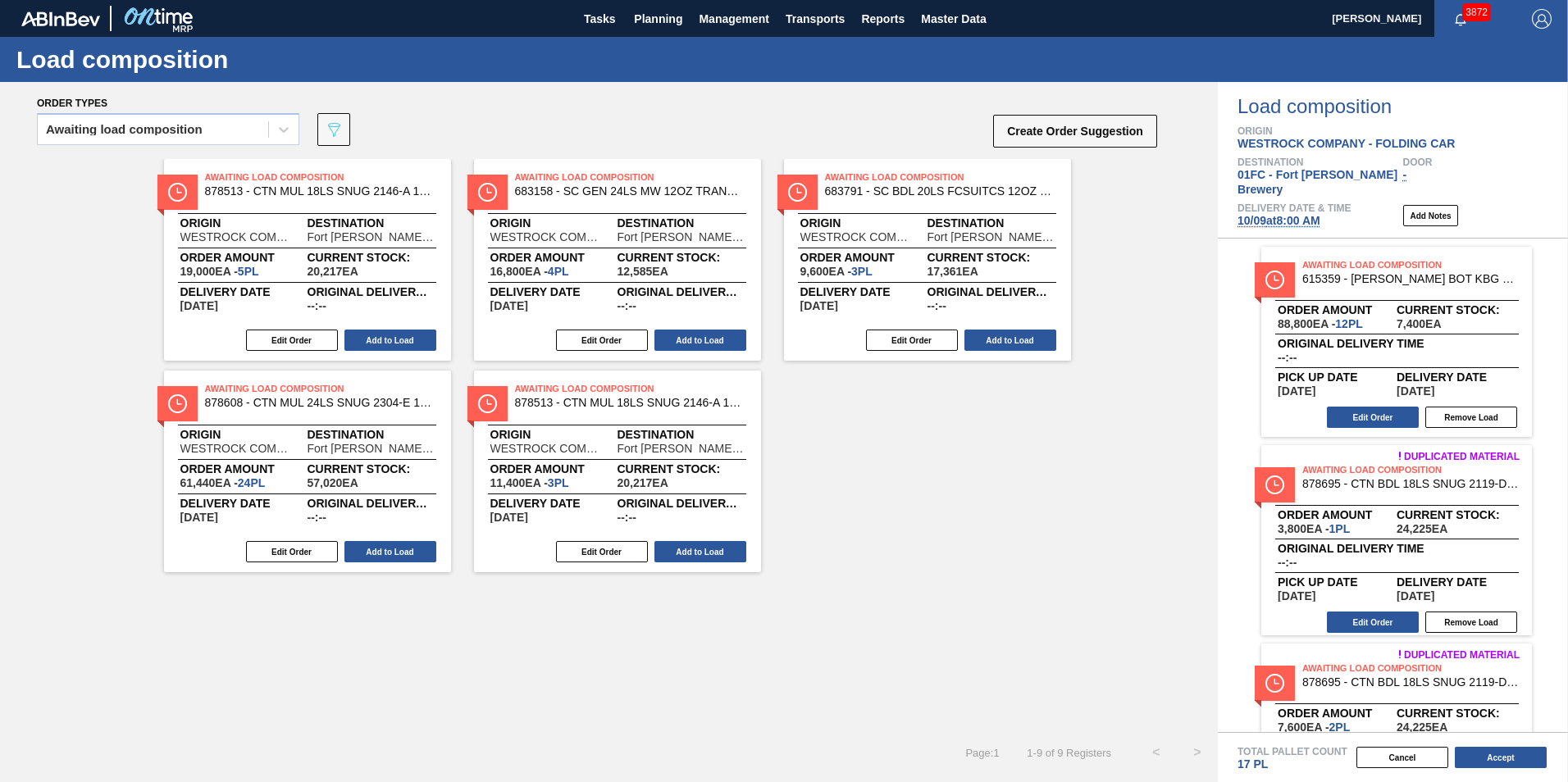
click at [985, 690] on div "Awaiting Load Composition 878513 - CTN MUL 18LS SNUG 2146-A 12OZ FOLD 0723 Orig…" at bounding box center [608, 445] width 1217 height 573
click at [406, 343] on button "Add to Load" at bounding box center [390, 339] width 92 height 21
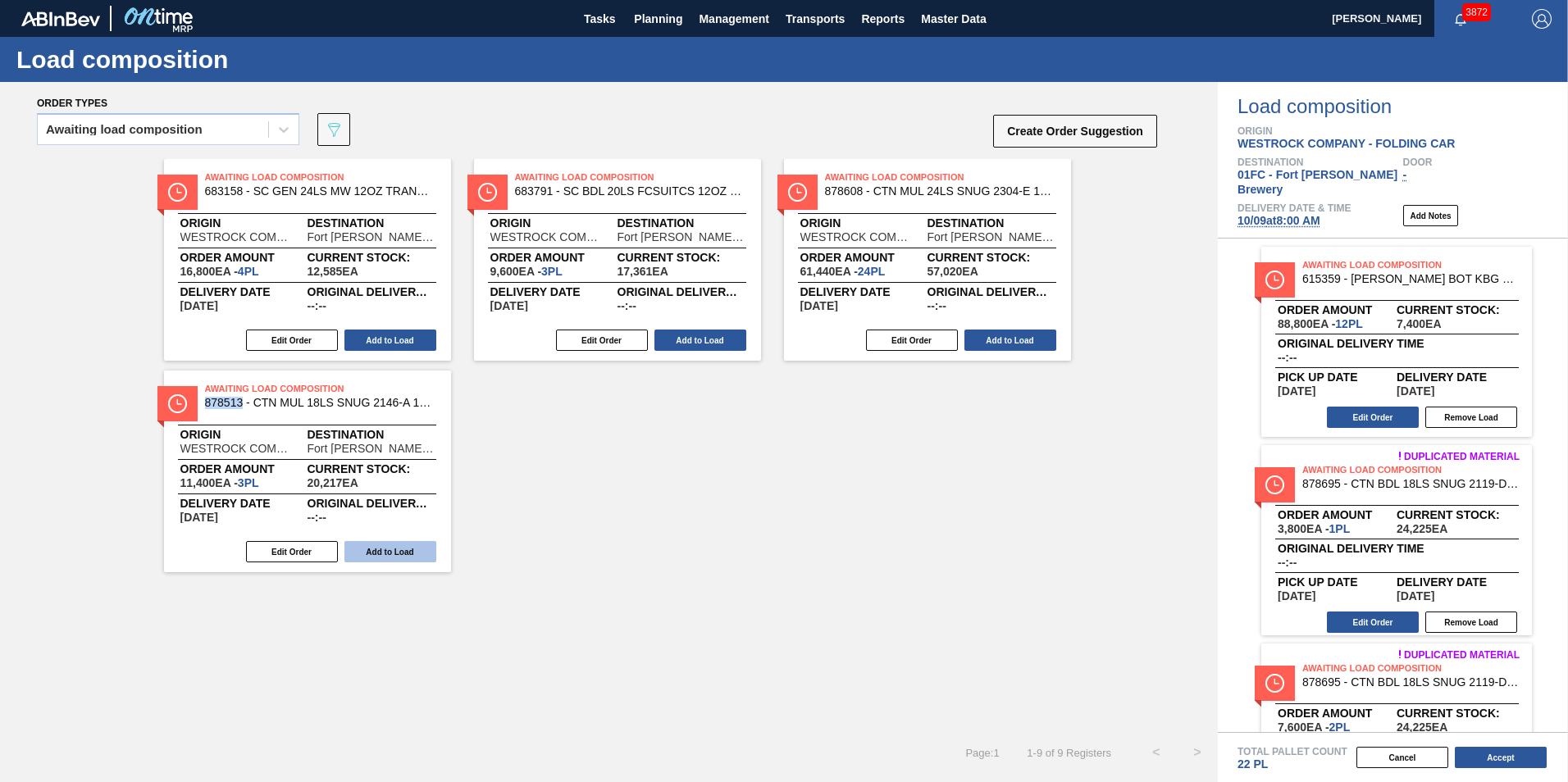
click at [384, 555] on button "Add to Load" at bounding box center [390, 551] width 92 height 21
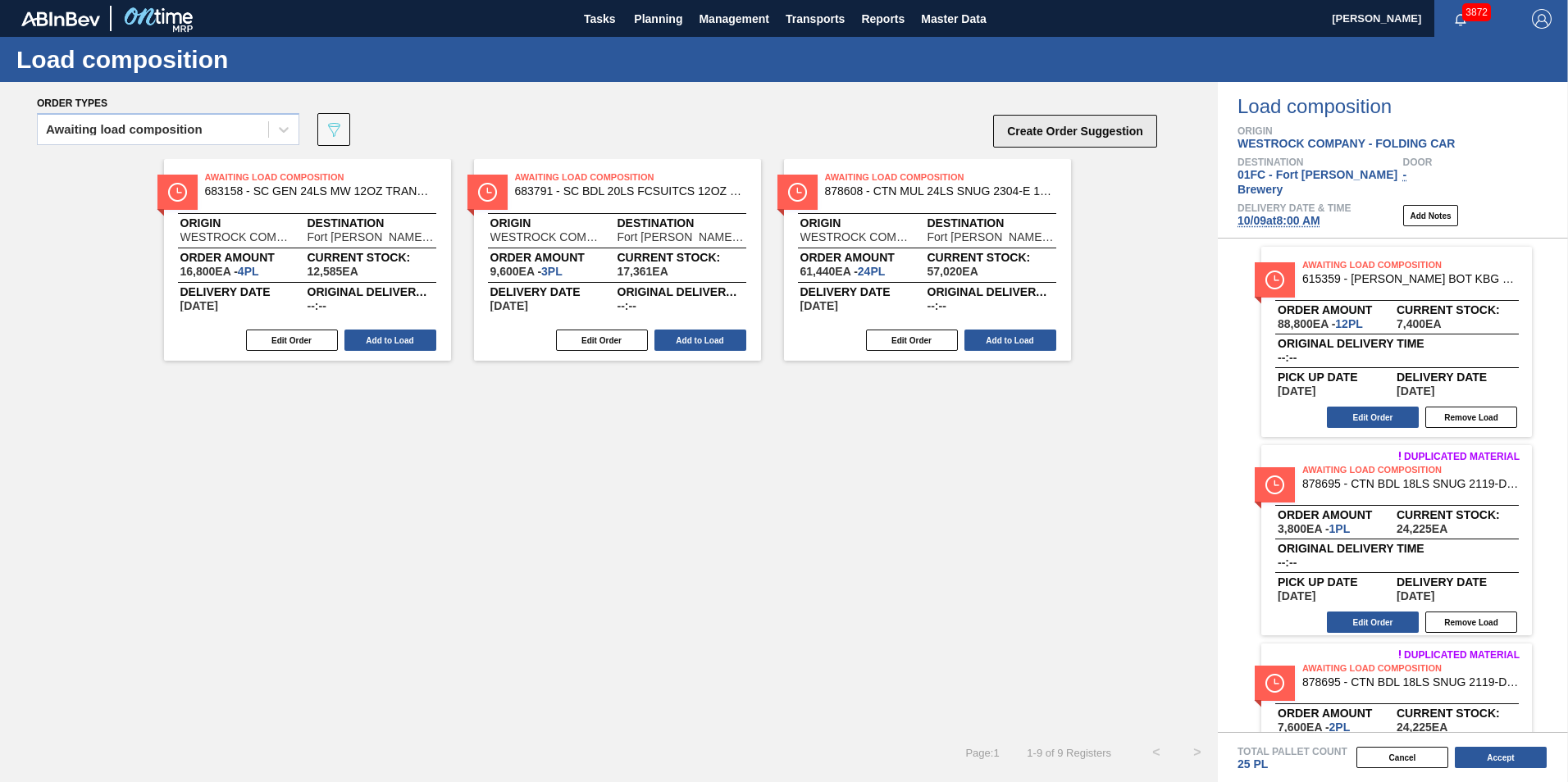
click at [1029, 128] on button "Create Order Suggestion" at bounding box center [1075, 131] width 164 height 33
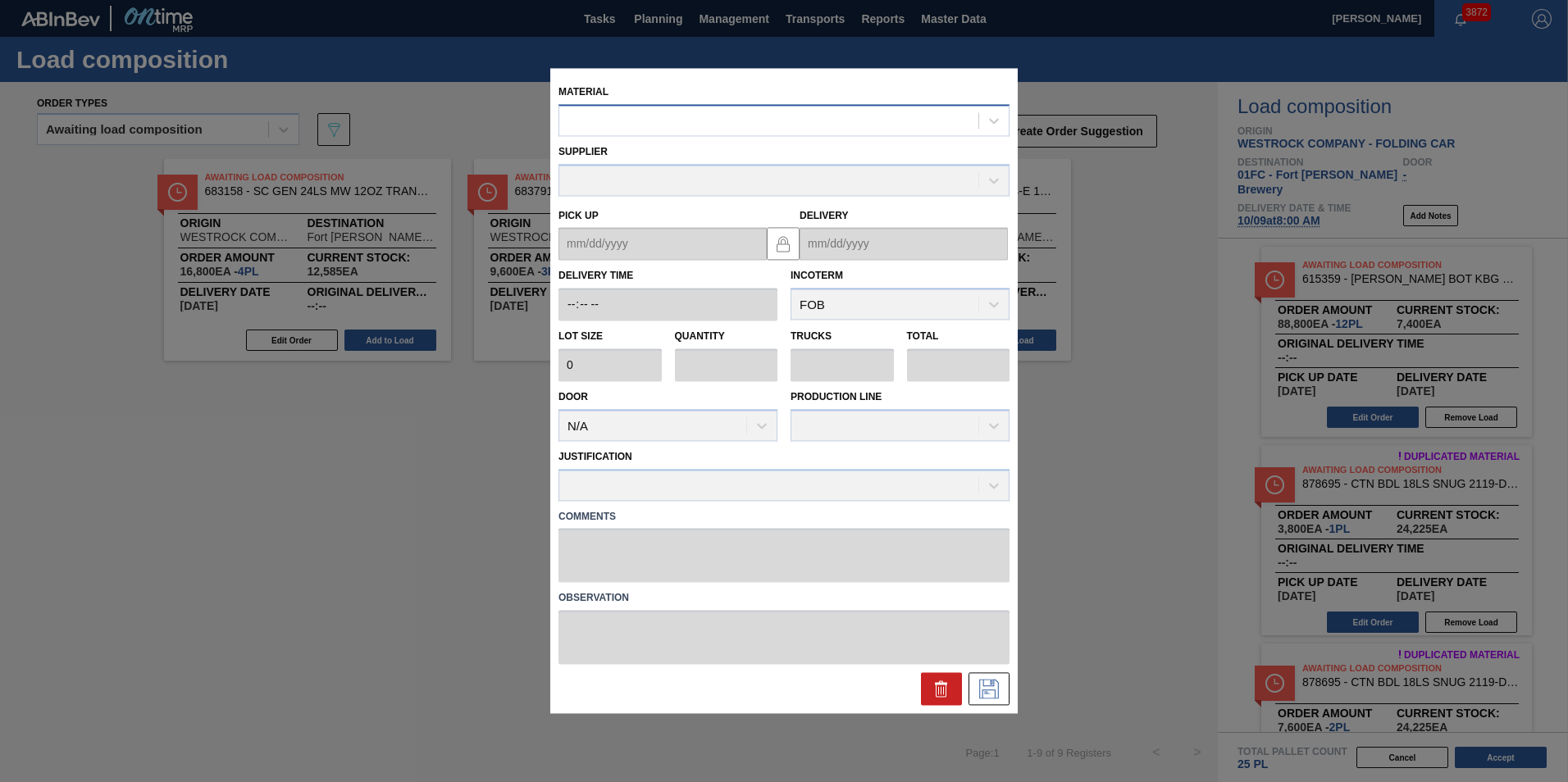
click at [841, 128] on div at bounding box center [769, 121] width 419 height 24
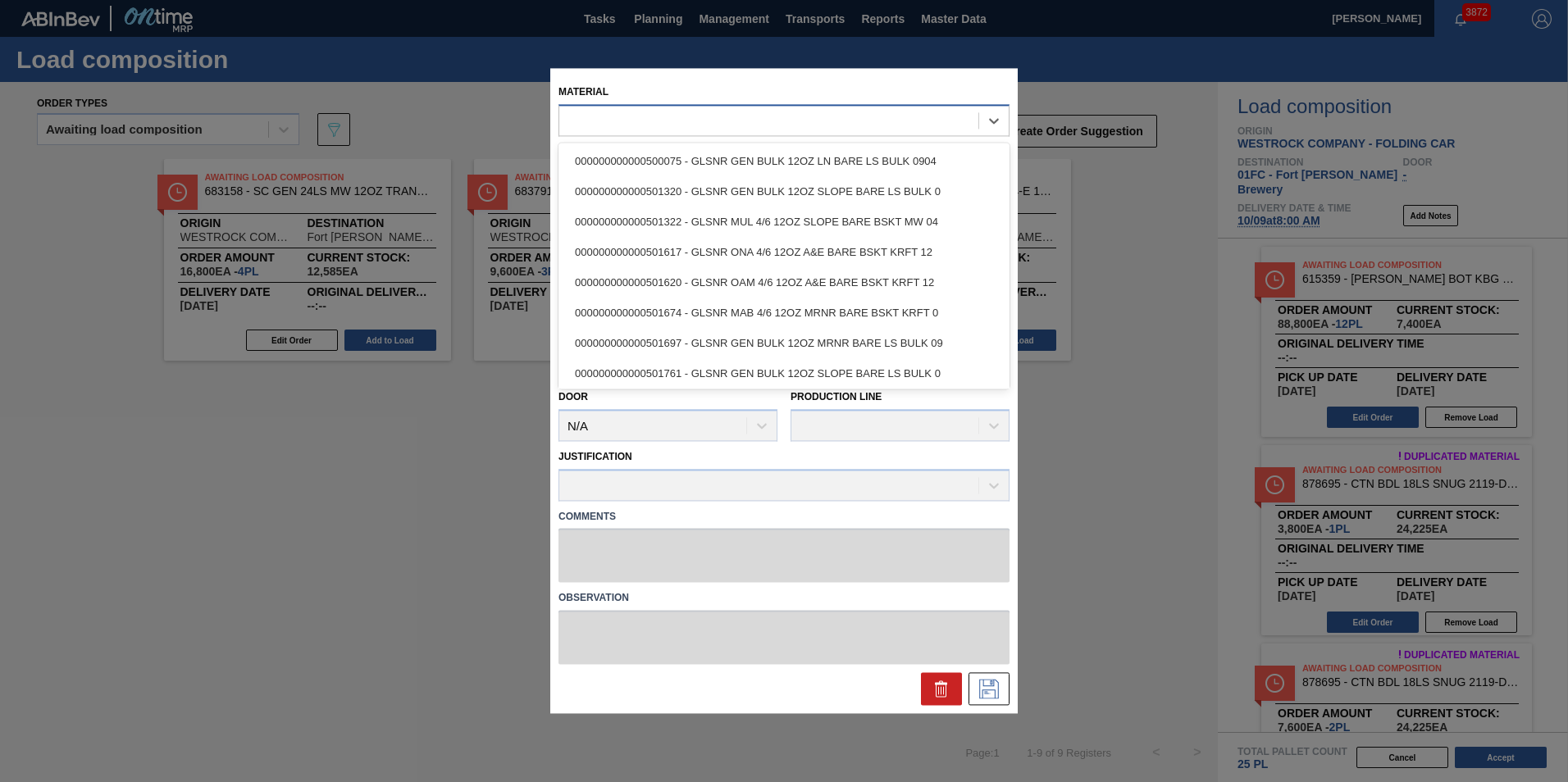
paste input "615417"
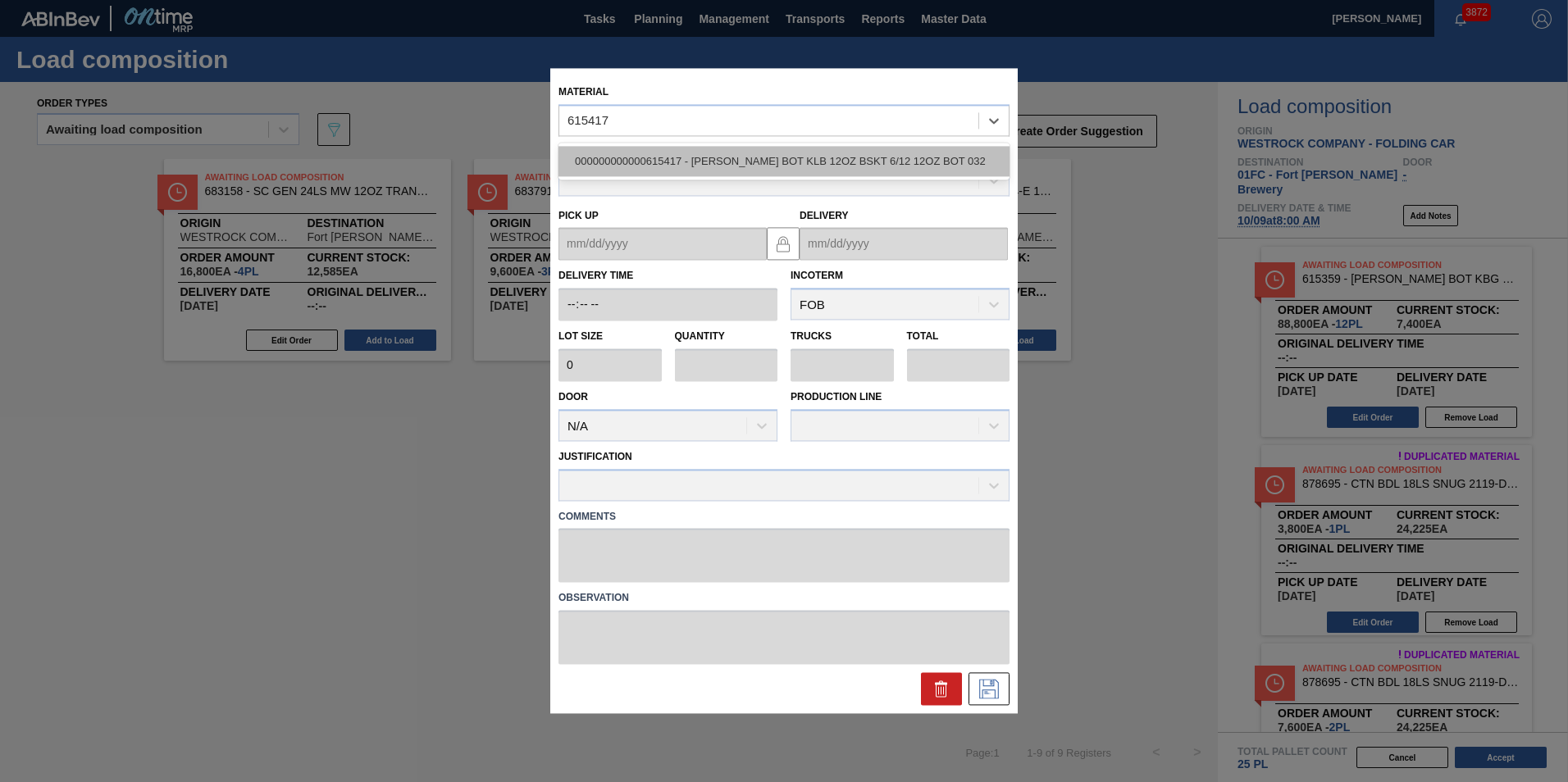
click at [818, 161] on div "000000000000615417 - CARR BOT KLB 12OZ BSKT 6/12 12OZ BOT 032" at bounding box center [784, 161] width 451 height 30
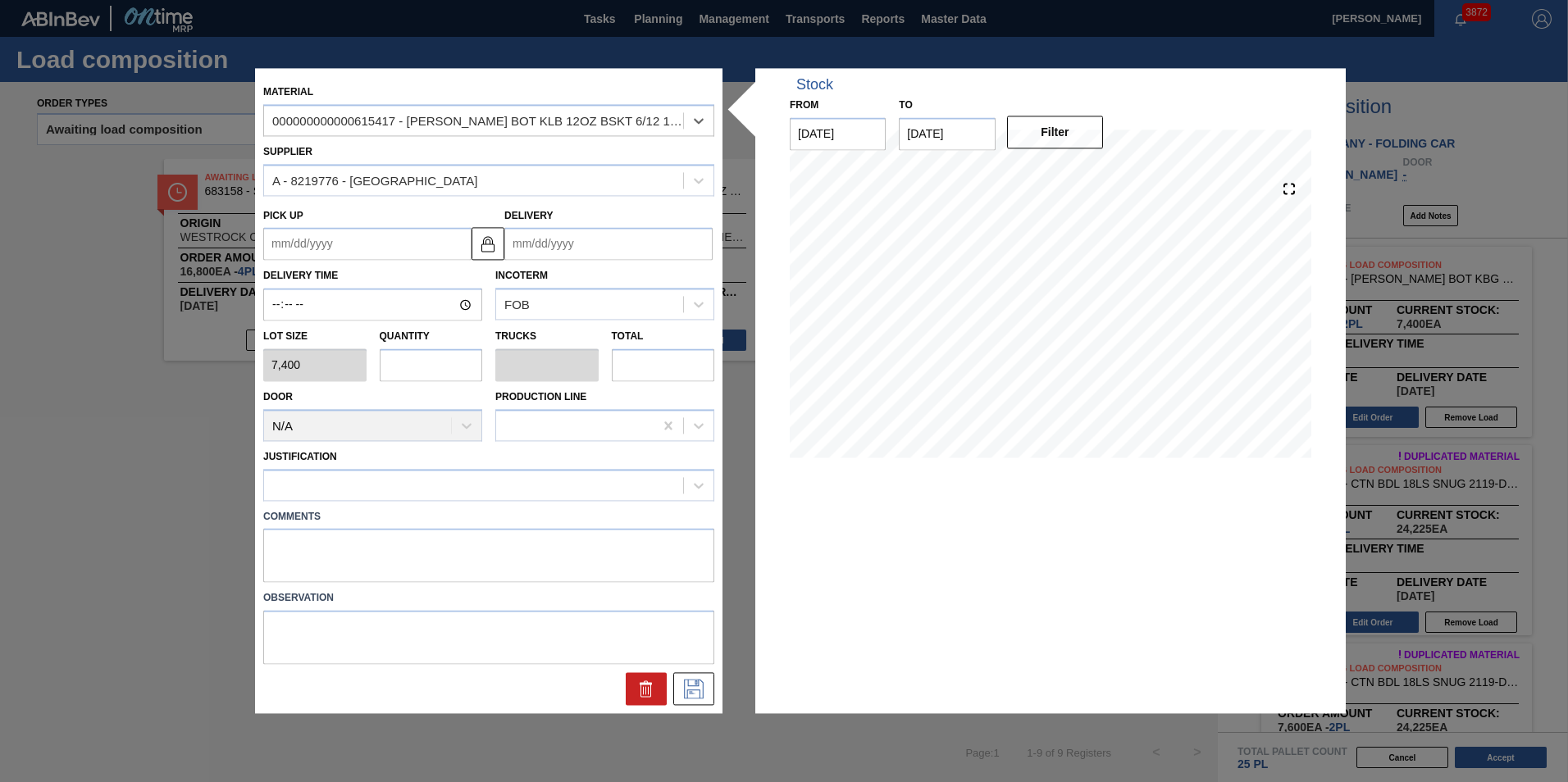
click at [569, 254] on input "Delivery" at bounding box center [608, 244] width 208 height 33
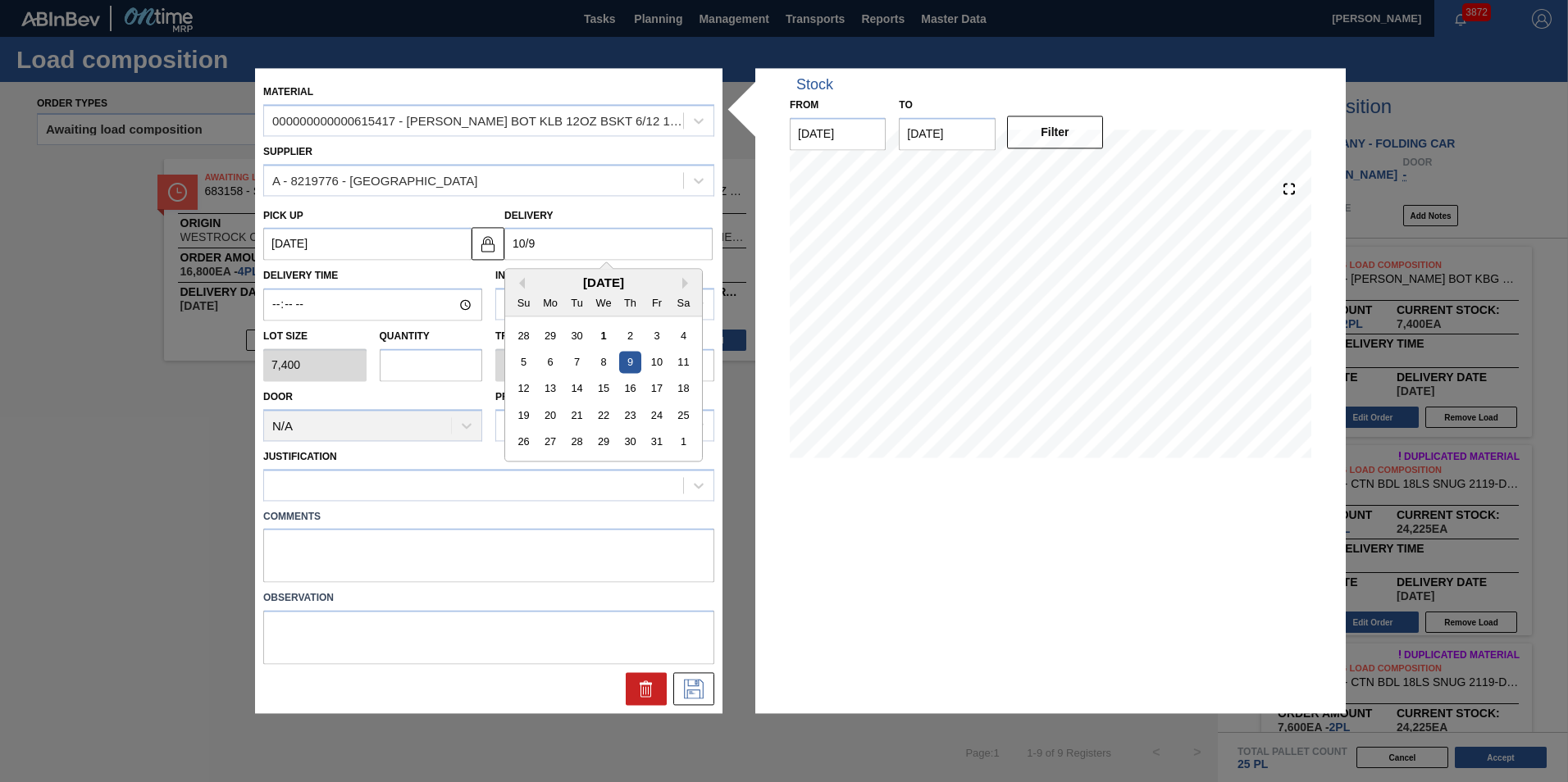
click at [627, 361] on div "9" at bounding box center [630, 362] width 22 height 22
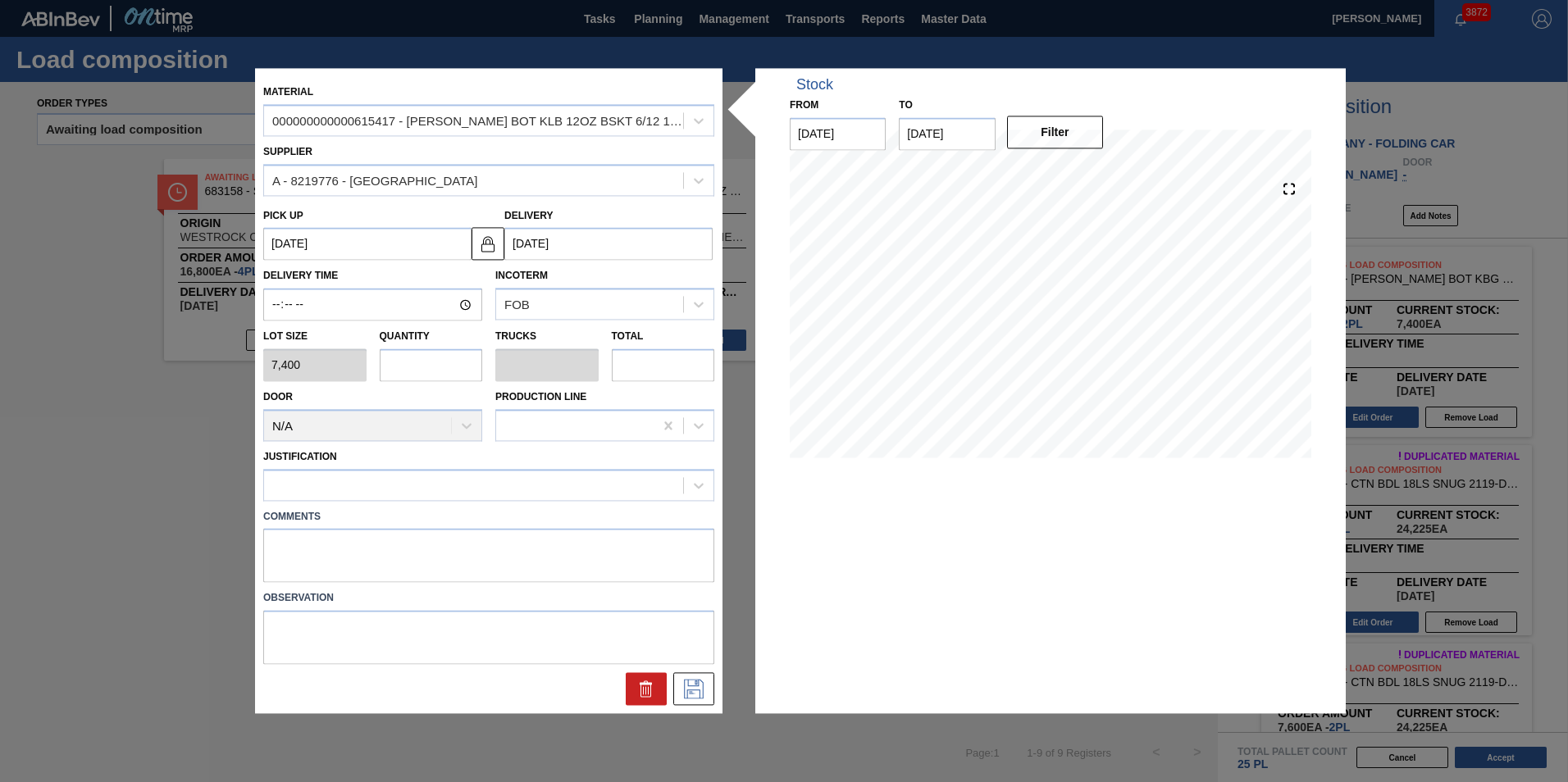
click at [440, 349] on input "text" at bounding box center [431, 364] width 103 height 33
click at [435, 512] on label "Comments" at bounding box center [489, 517] width 451 height 24
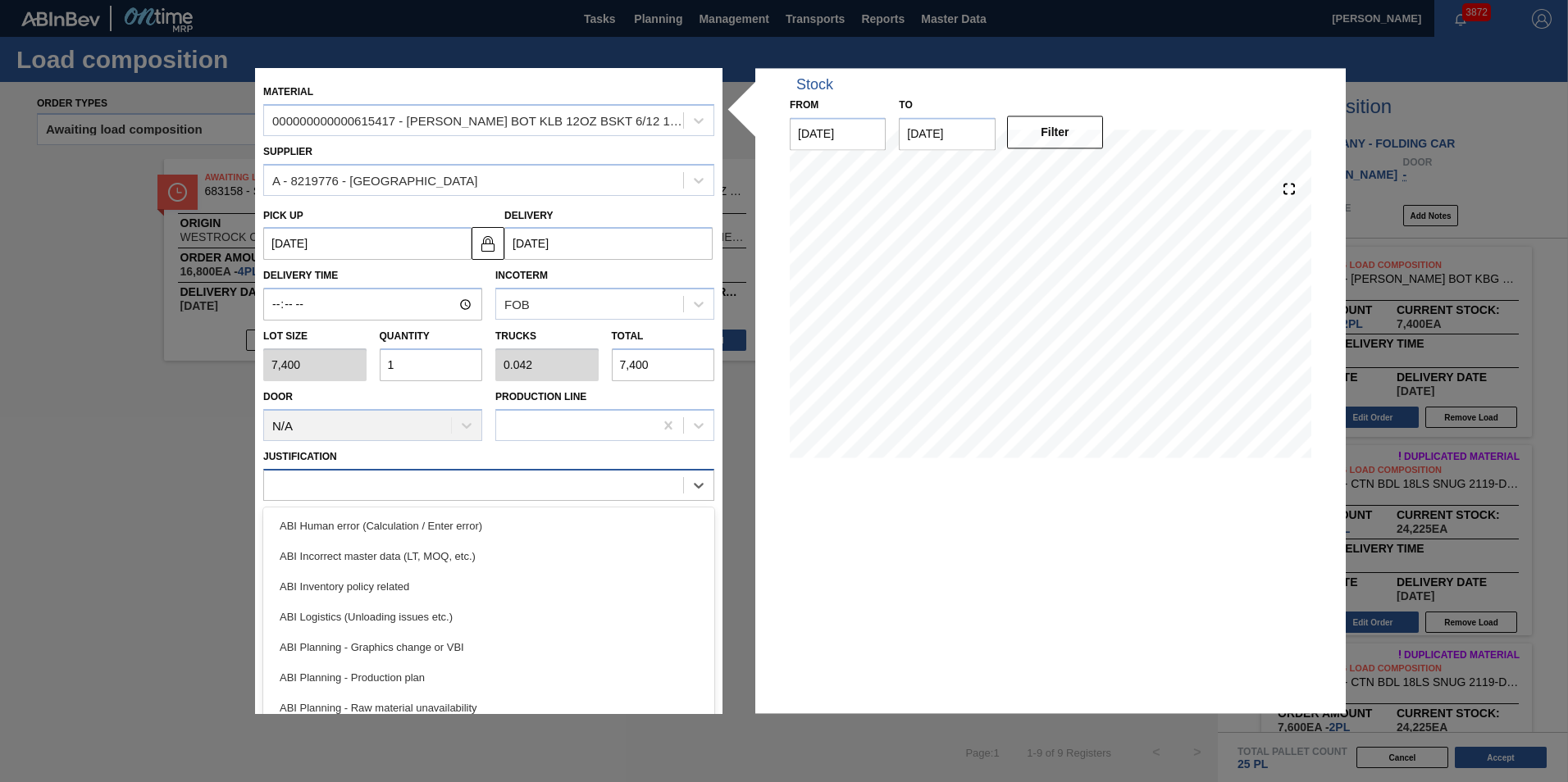
click at [433, 488] on div at bounding box center [473, 485] width 419 height 24
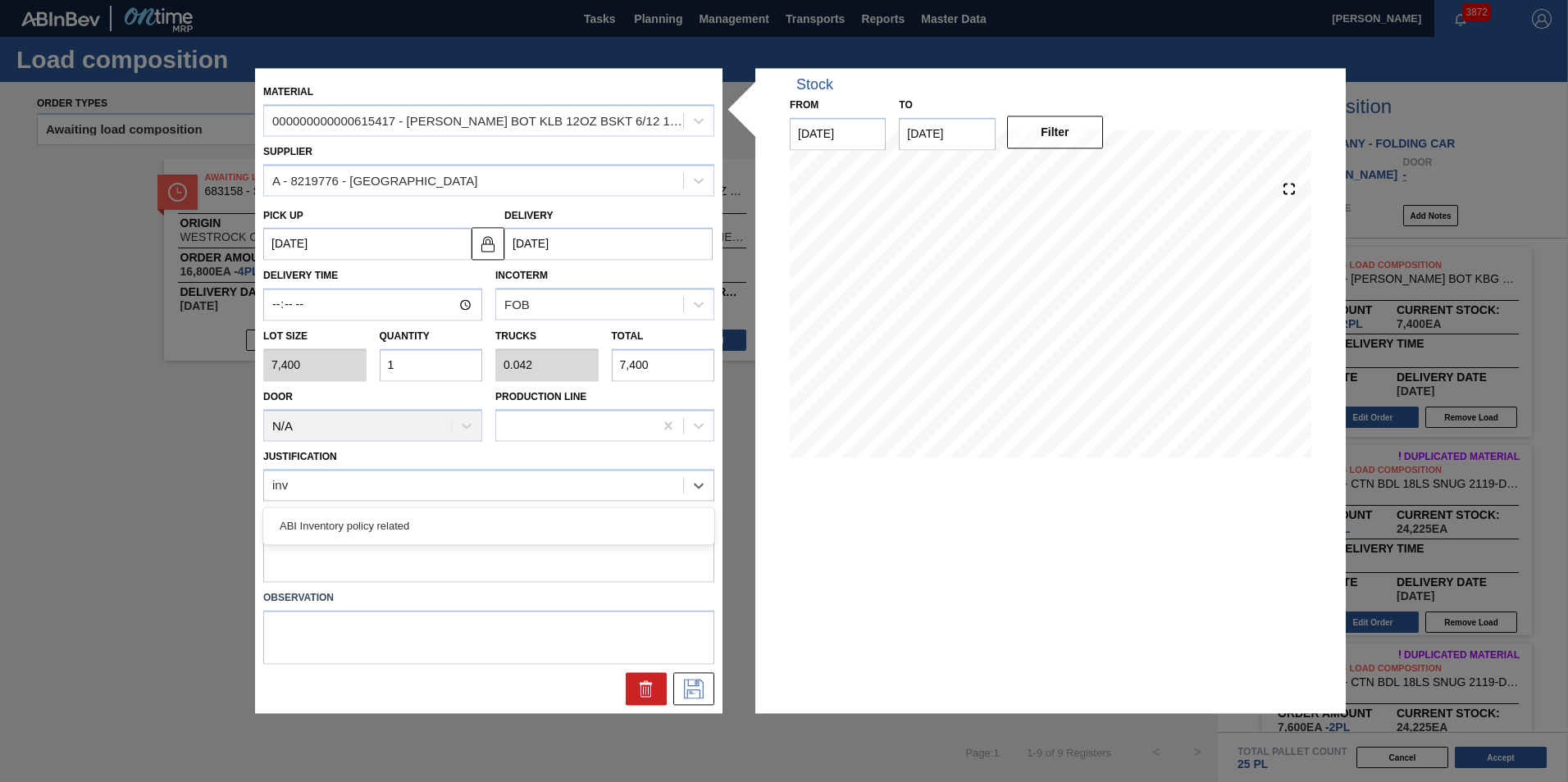
click at [423, 509] on div "ABI Inventory policy related" at bounding box center [489, 526] width 451 height 37
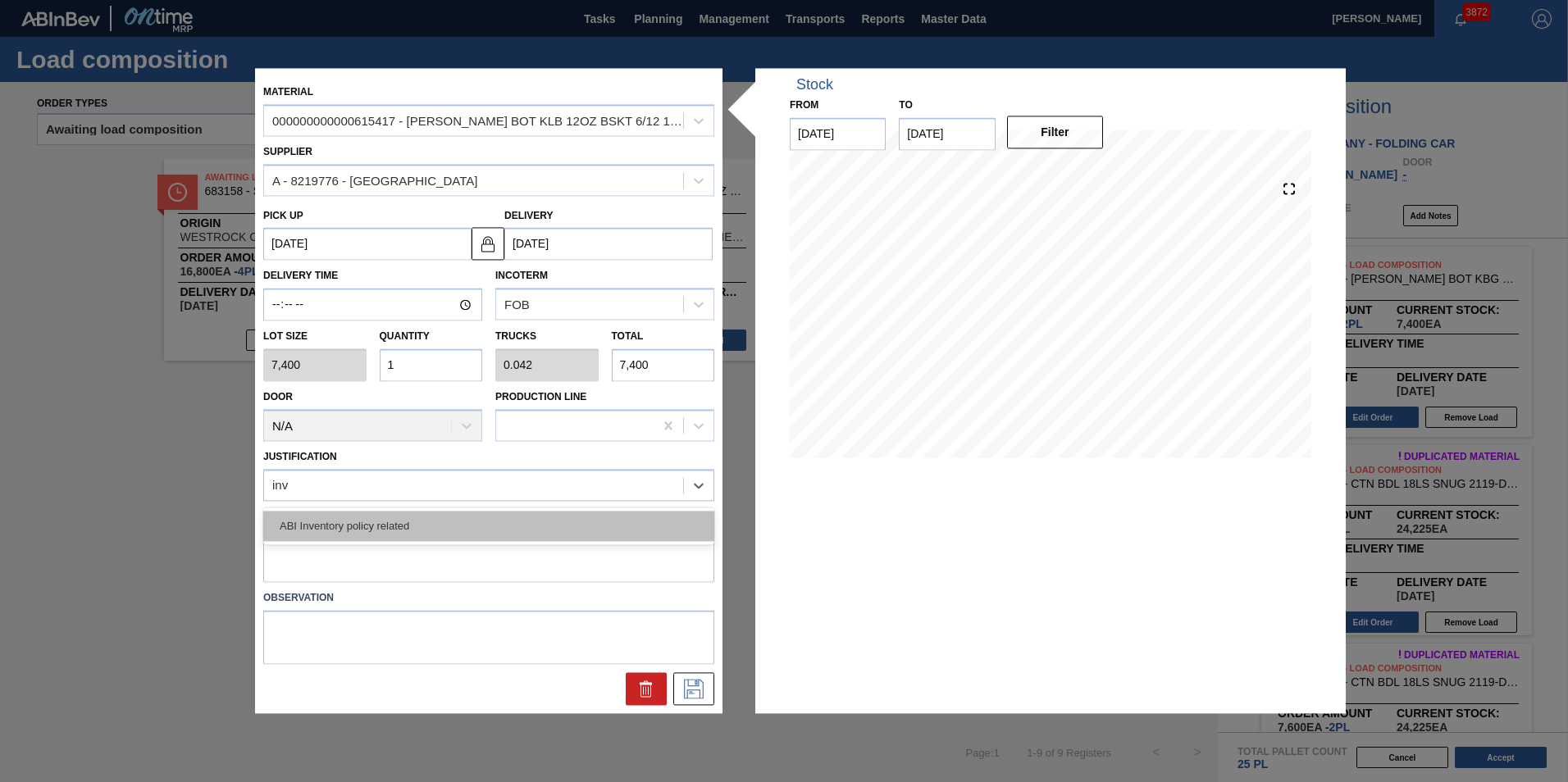
click at [440, 530] on div "ABI Inventory policy related" at bounding box center [489, 526] width 451 height 30
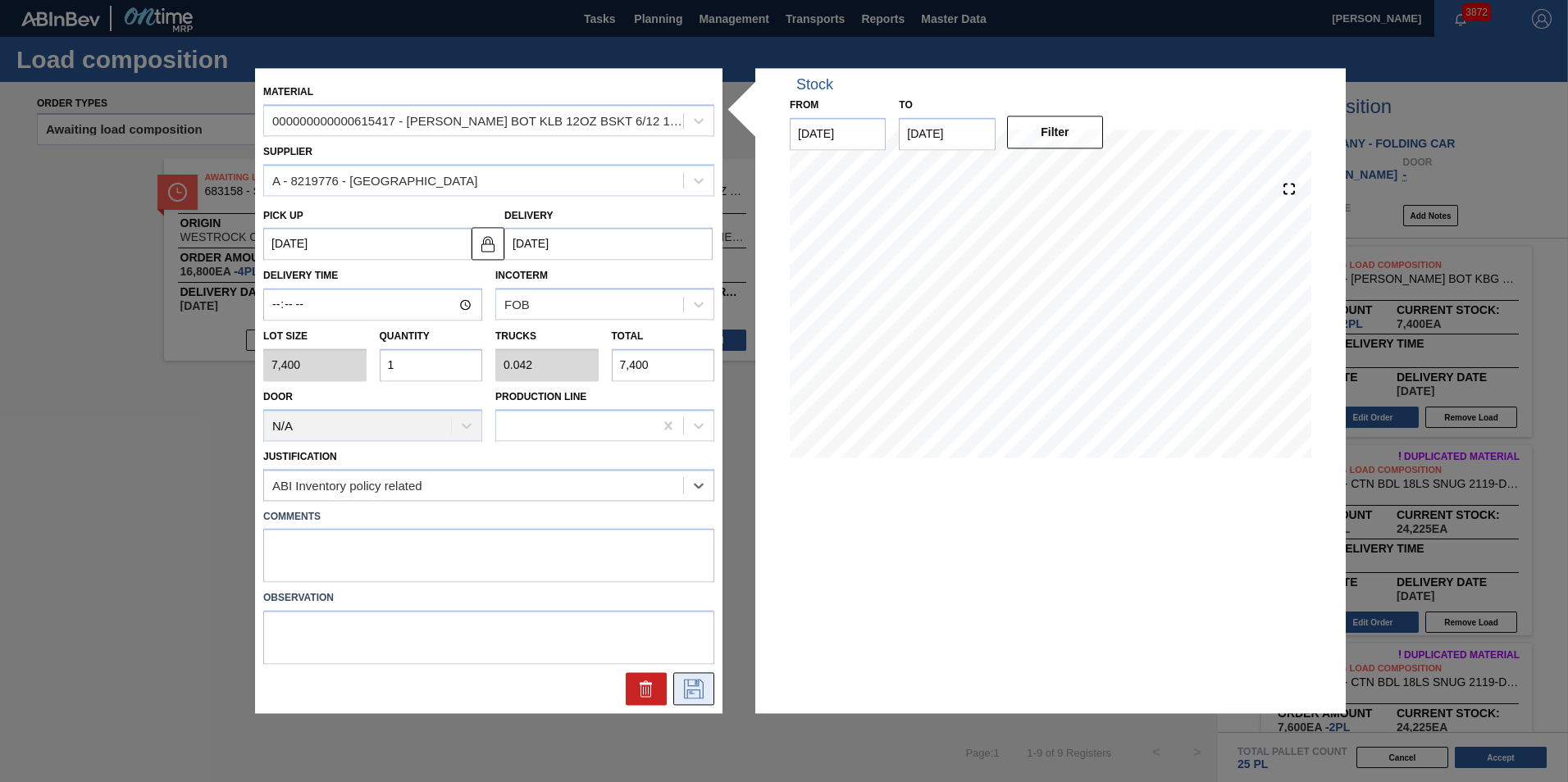
click at [686, 690] on icon at bounding box center [693, 689] width 26 height 19
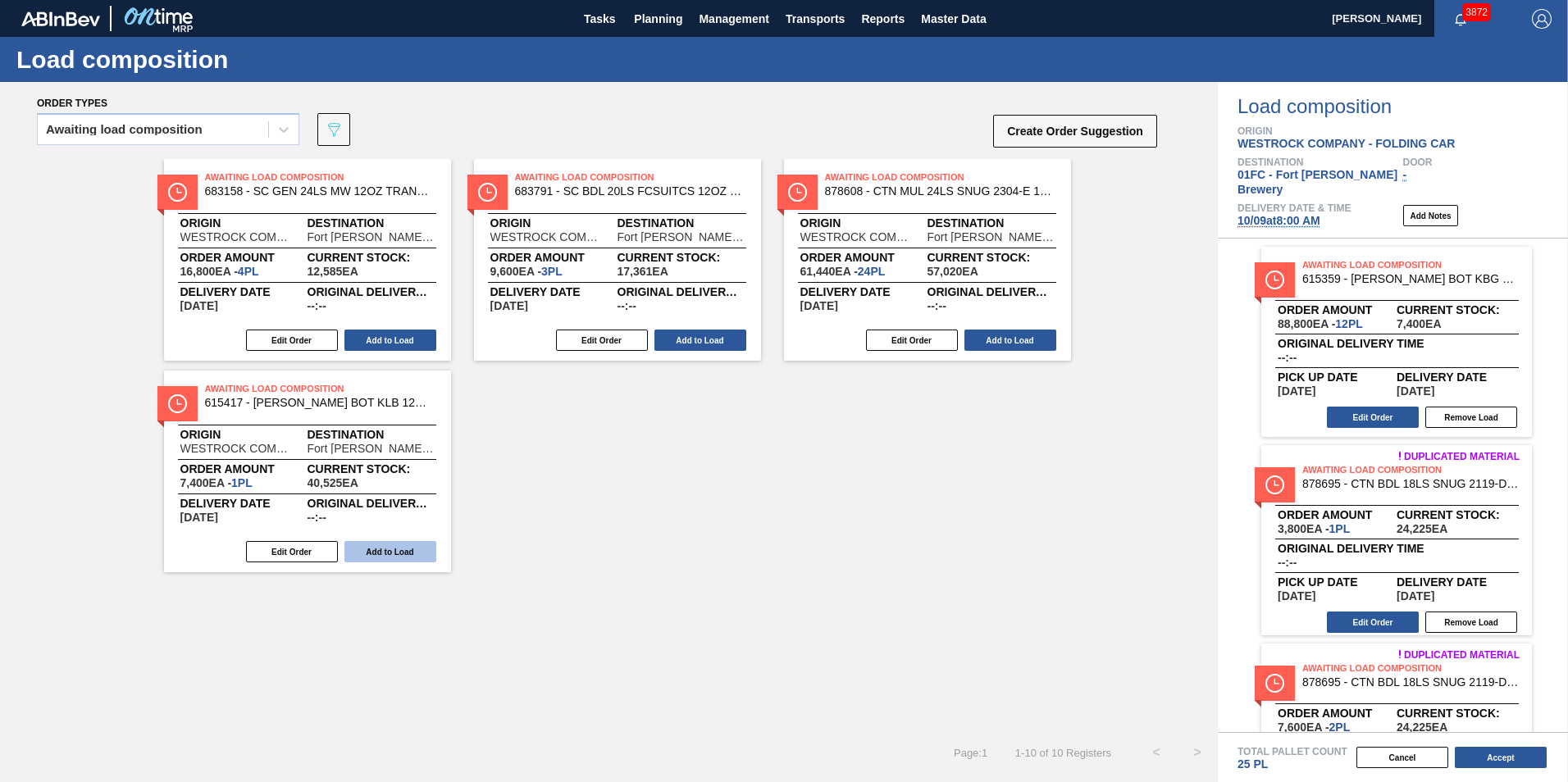
click at [384, 557] on button "Add to Load" at bounding box center [390, 551] width 92 height 21
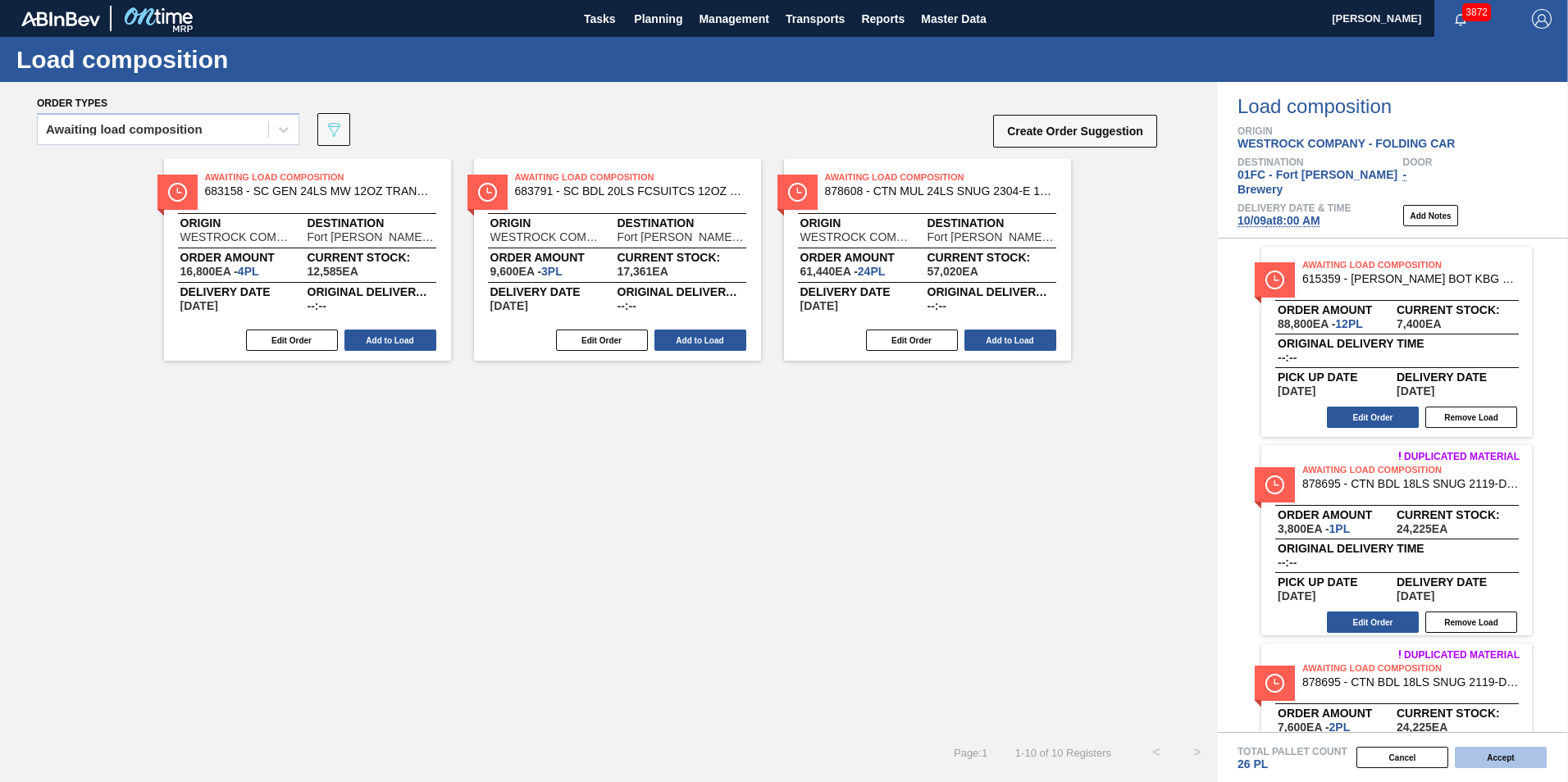
click at [1029, 736] on button "Accept" at bounding box center [1500, 757] width 92 height 21
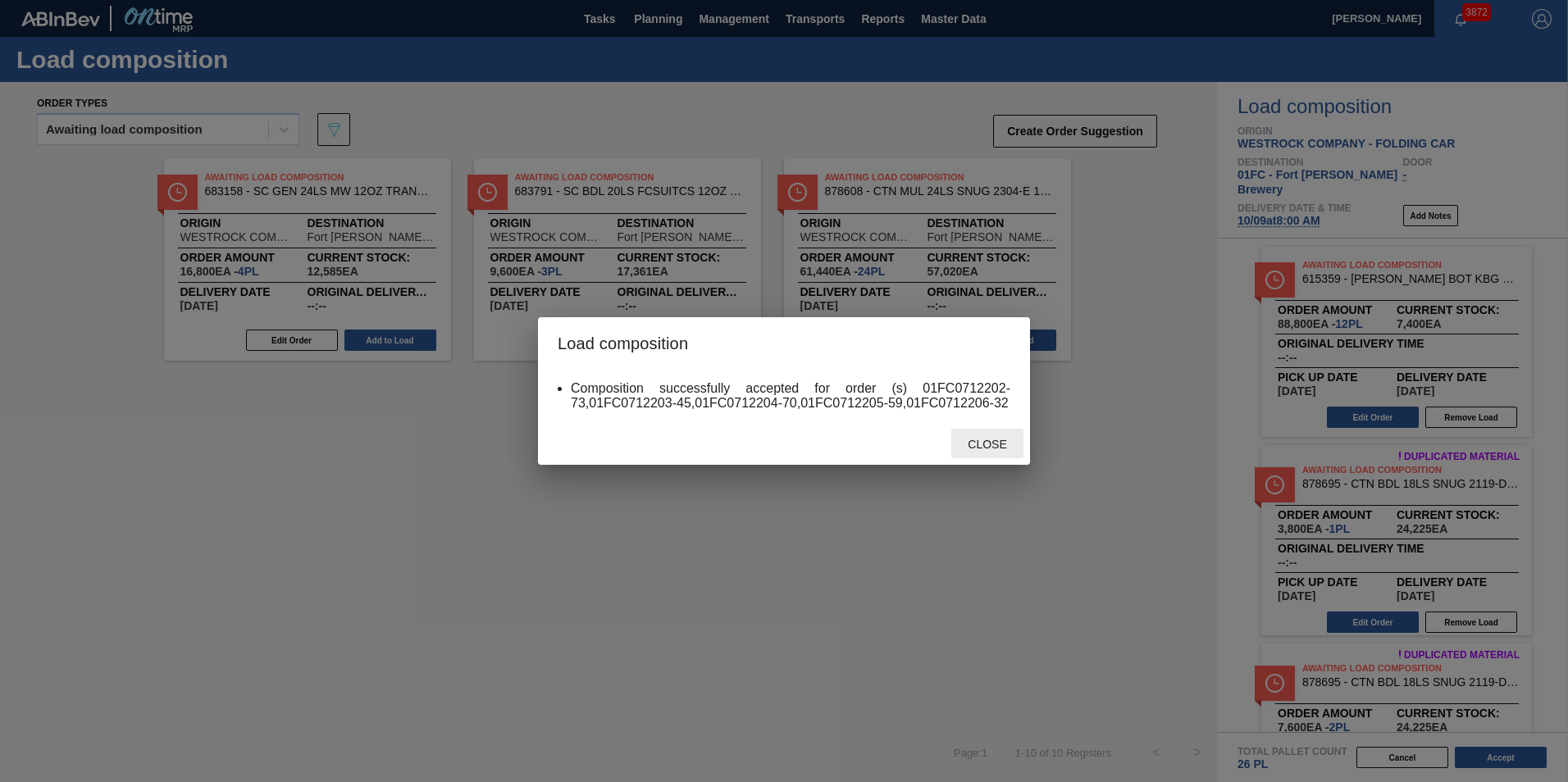
click at [978, 454] on div "Close" at bounding box center [987, 444] width 72 height 30
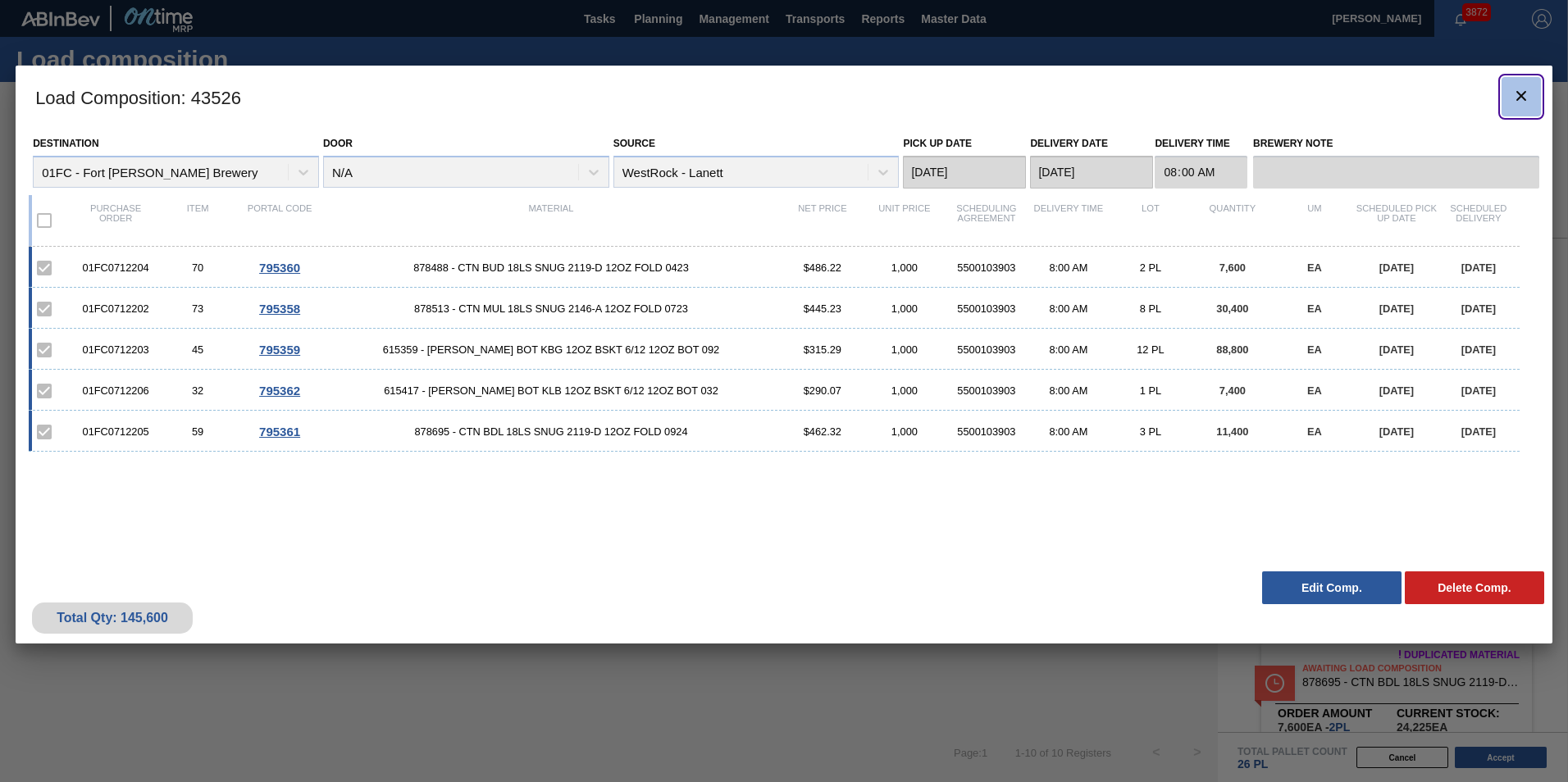
click at [1029, 98] on button "botão de ícone" at bounding box center [1521, 96] width 40 height 40
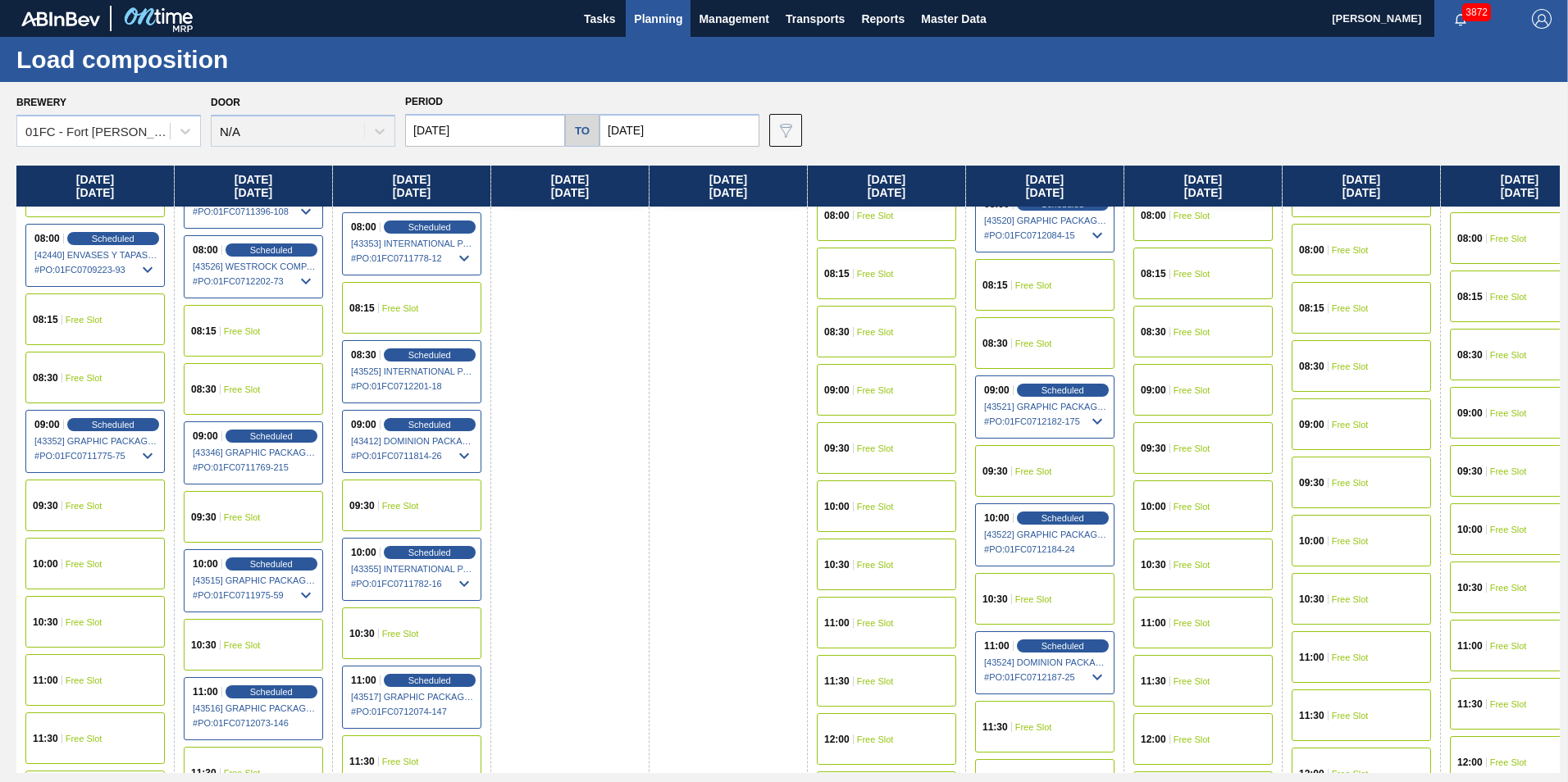
scroll to position [410, 0]
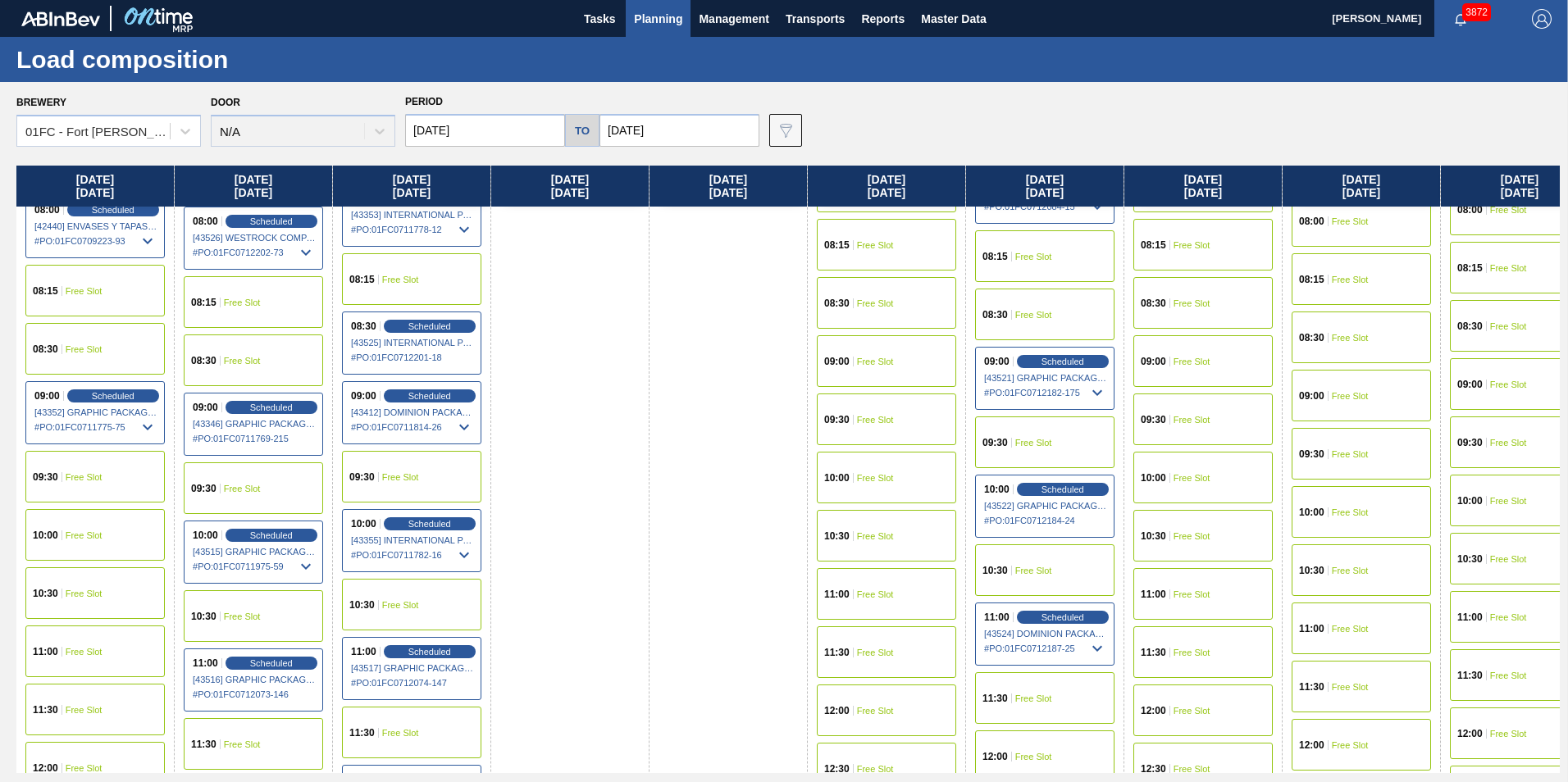
click at [435, 603] on div "10:30 Free Slot" at bounding box center [411, 604] width 139 height 52
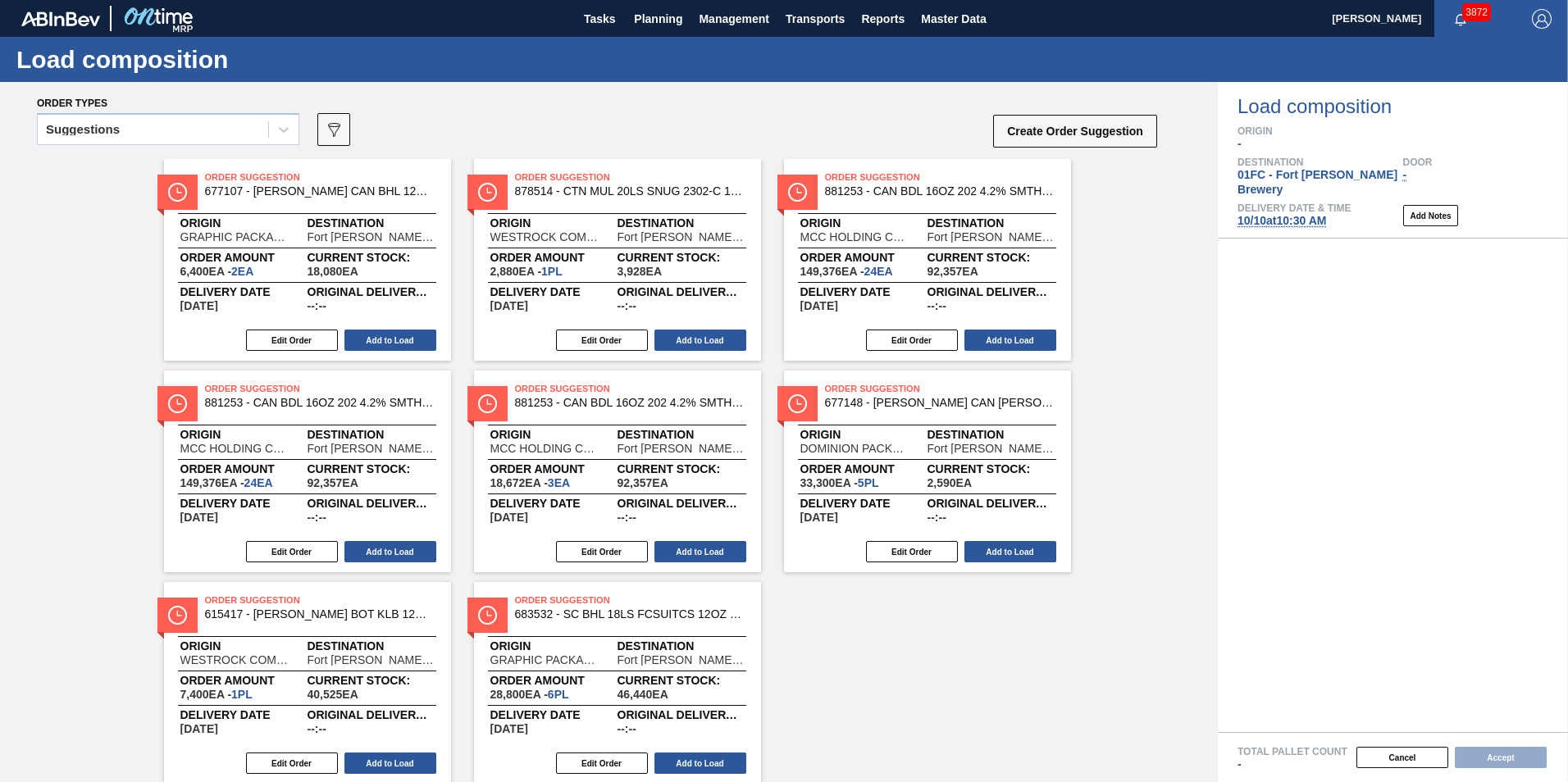
click at [215, 134] on div "Suggestions" at bounding box center [153, 130] width 231 height 24
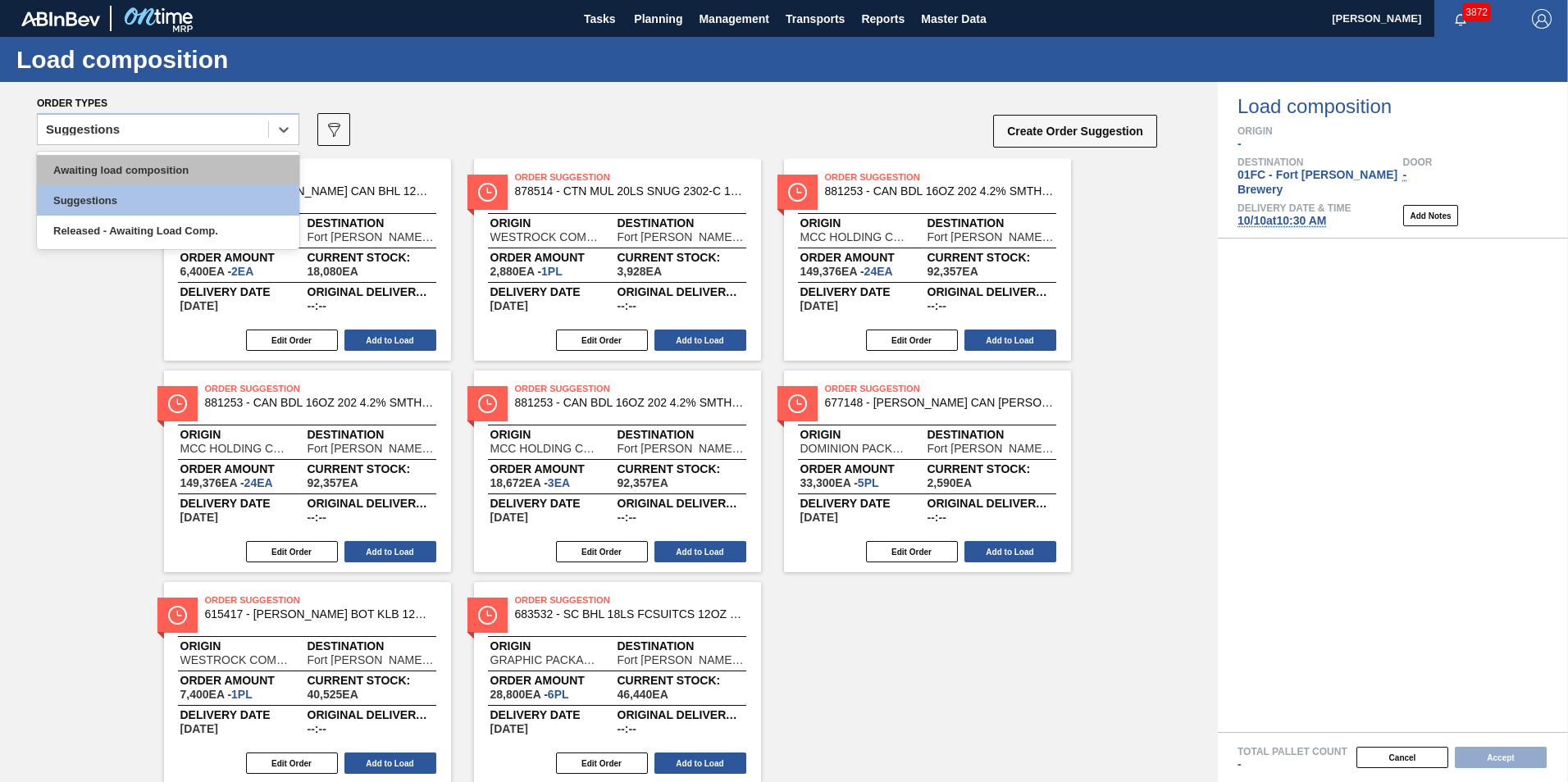
click at [192, 167] on div "Awaiting load composition" at bounding box center [168, 170] width 263 height 30
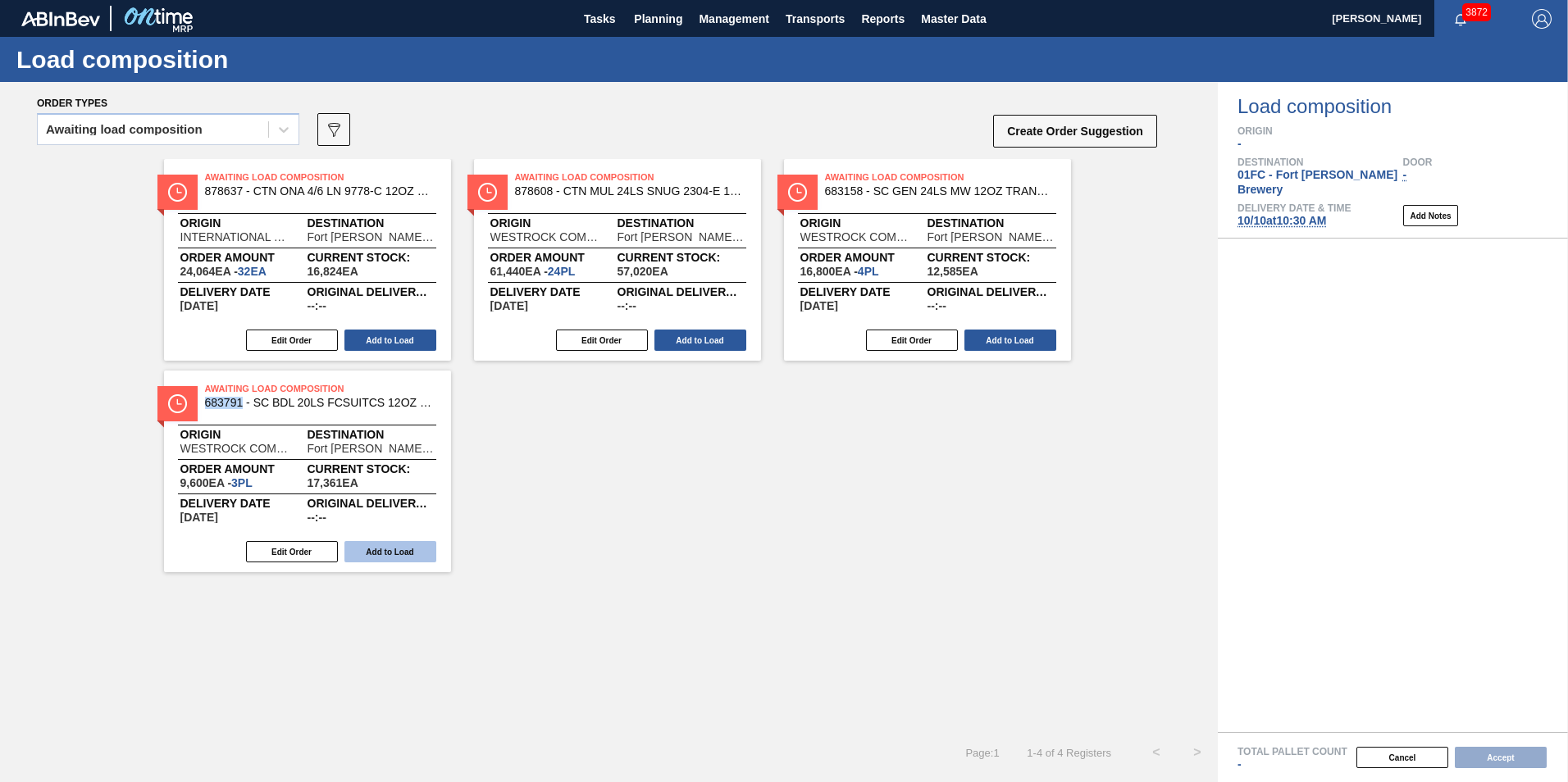
click at [386, 545] on button "Add to Load" at bounding box center [390, 551] width 92 height 21
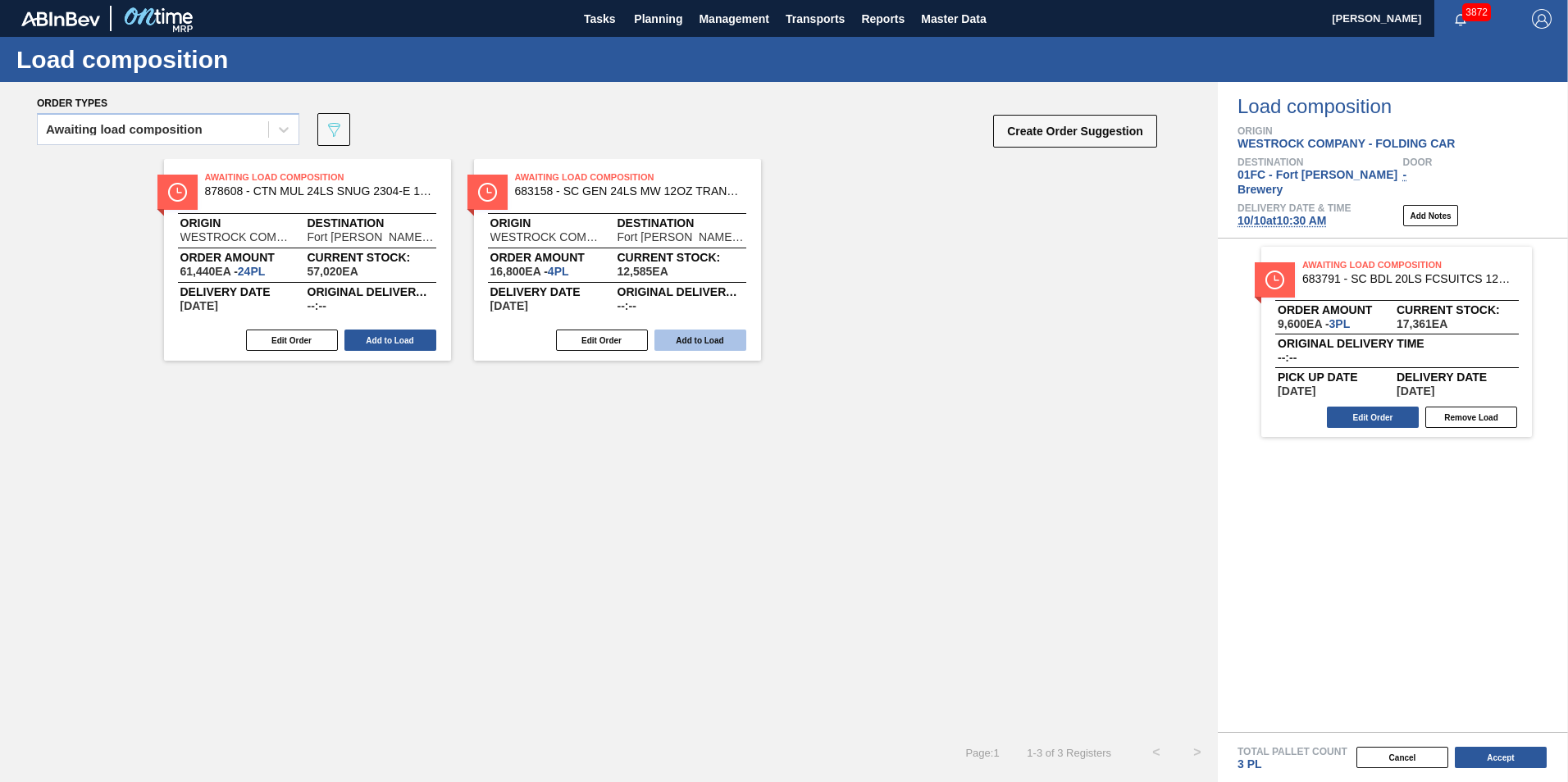
click at [710, 346] on button "Add to Load" at bounding box center [700, 339] width 92 height 21
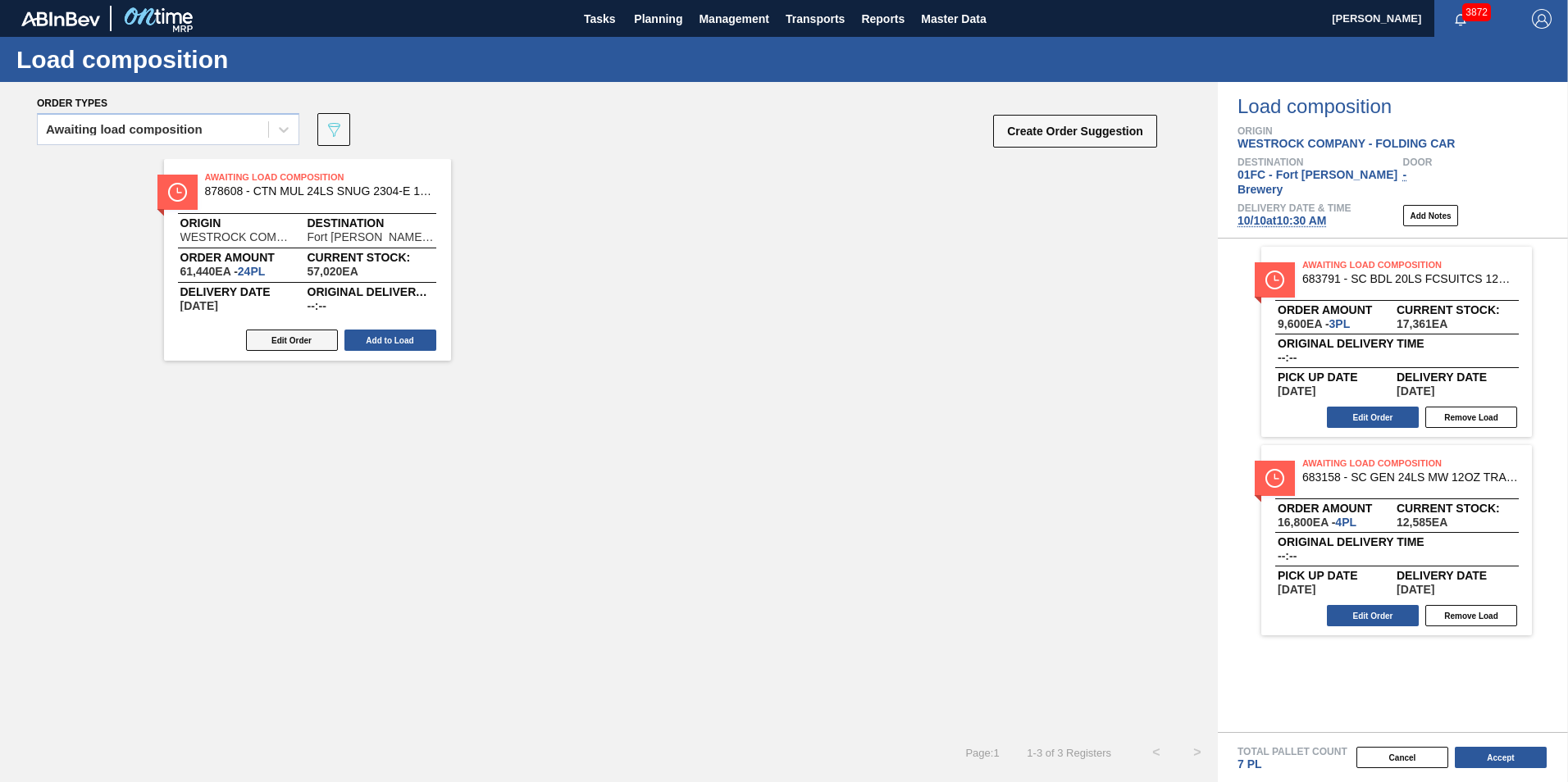
click at [333, 345] on button "Edit Order" at bounding box center [291, 339] width 92 height 21
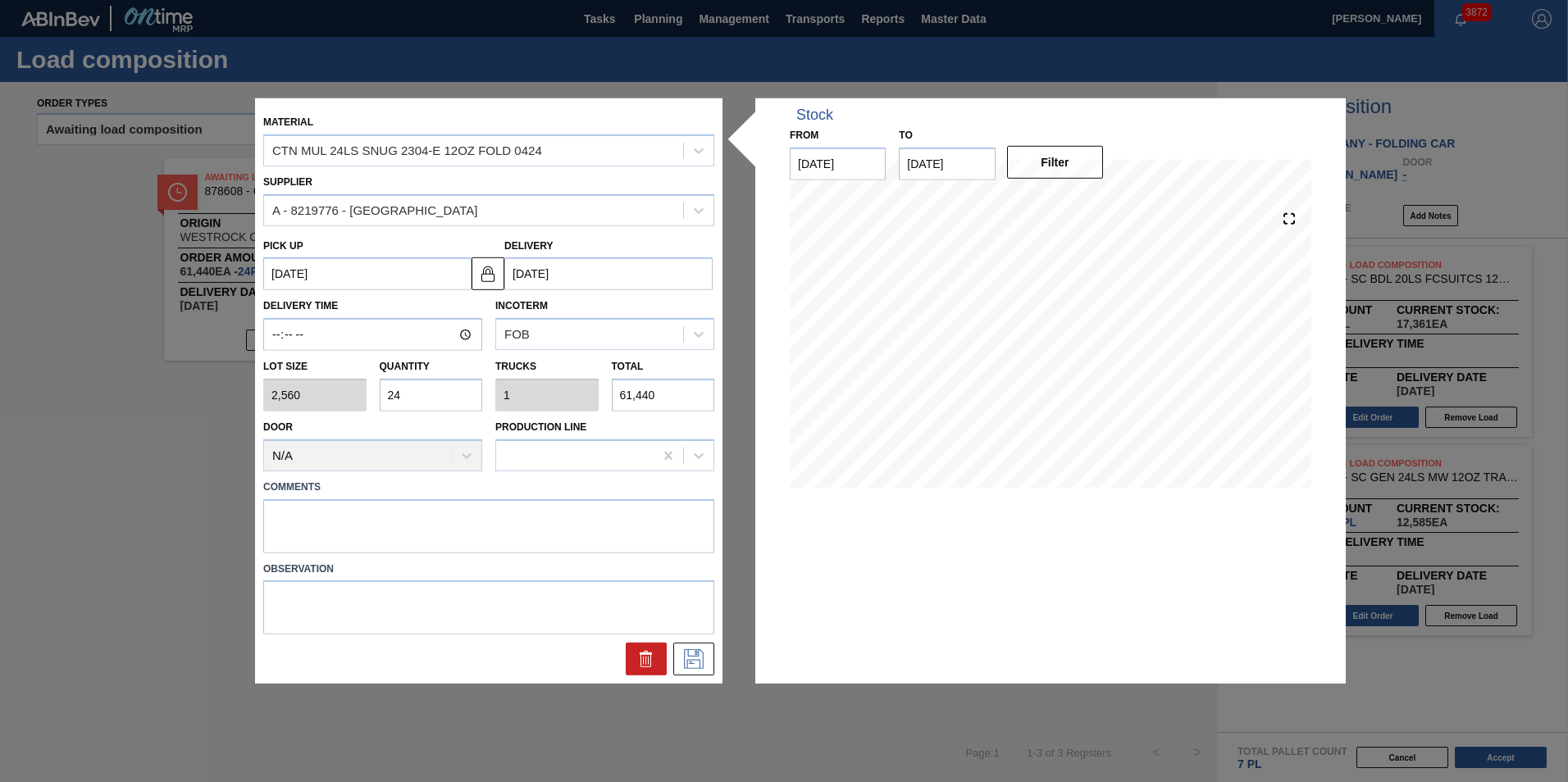
click at [419, 402] on input "24" at bounding box center [431, 394] width 103 height 33
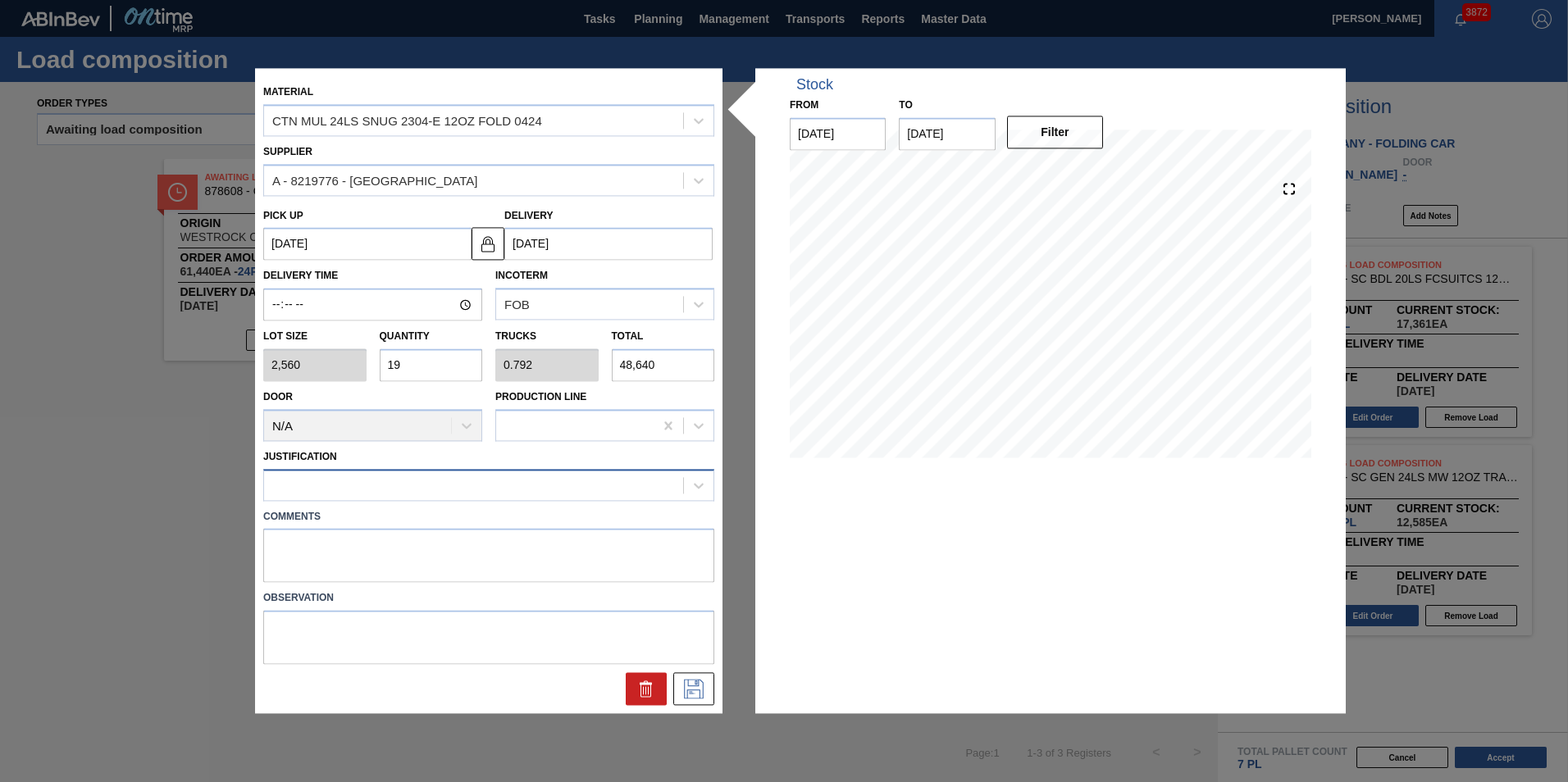
click at [455, 494] on div at bounding box center [473, 485] width 419 height 24
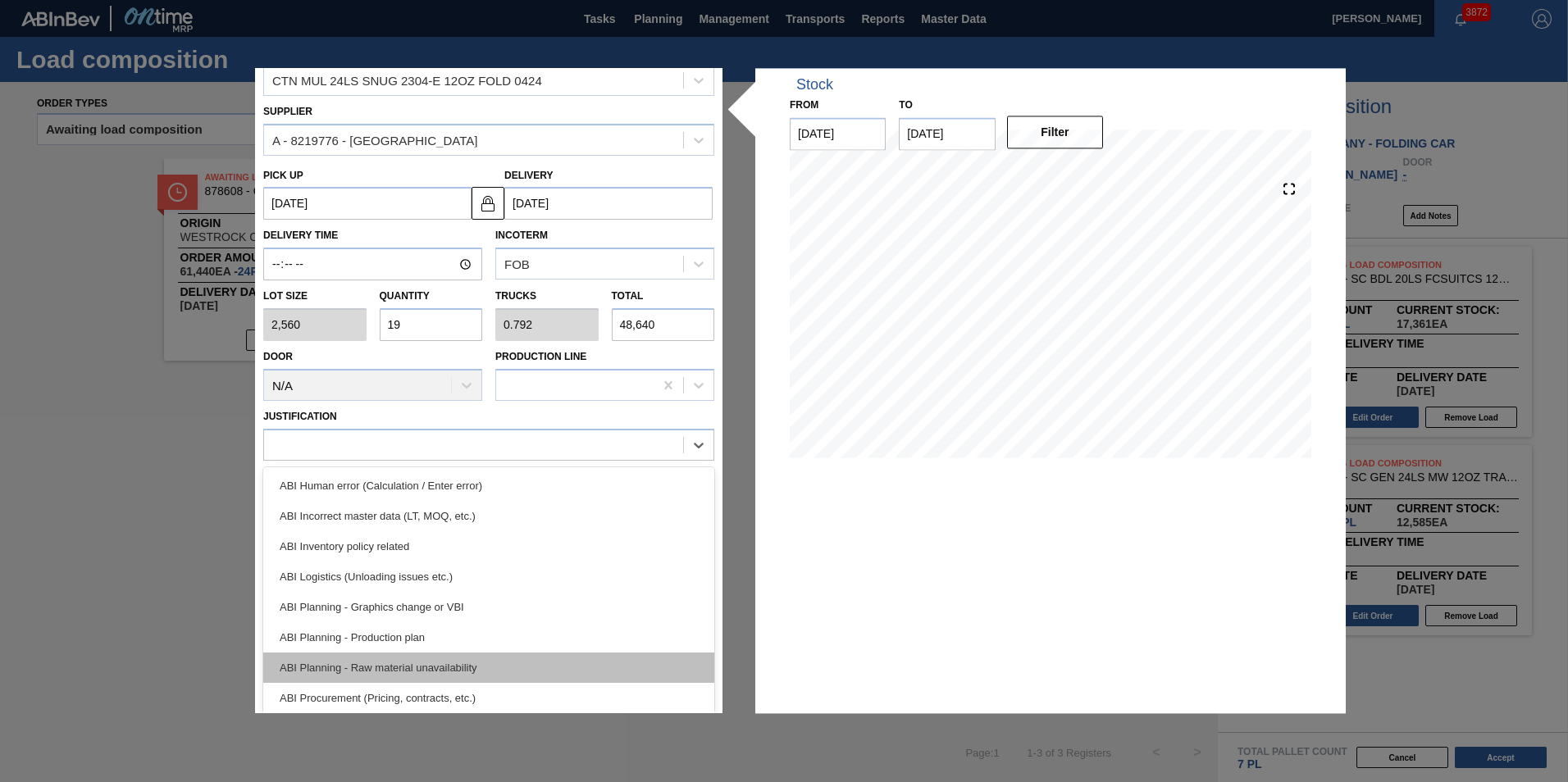
scroll to position [246, 0]
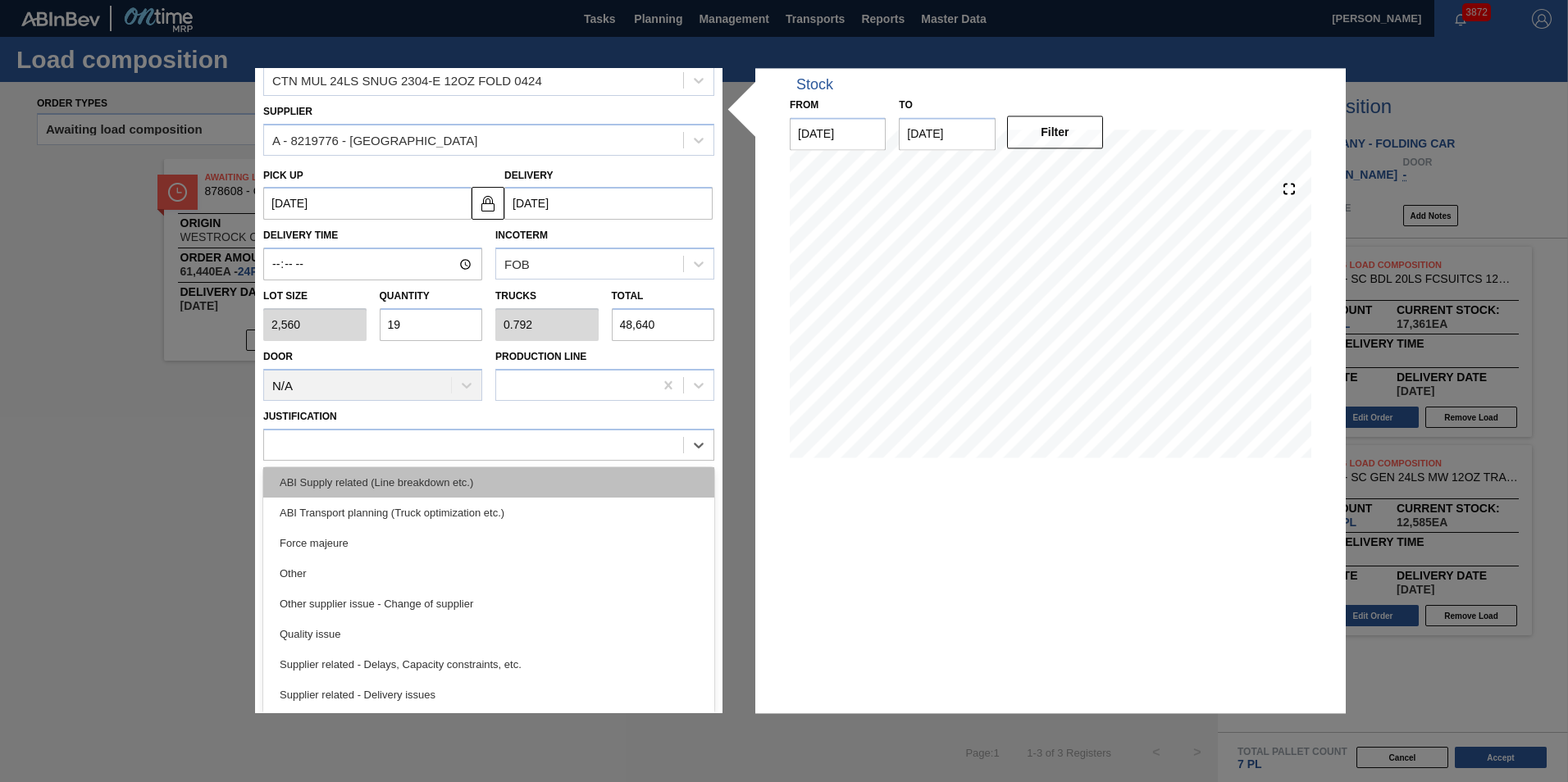
click at [455, 496] on div "ABI Supply related (Line breakdown etc.)" at bounding box center [489, 482] width 451 height 30
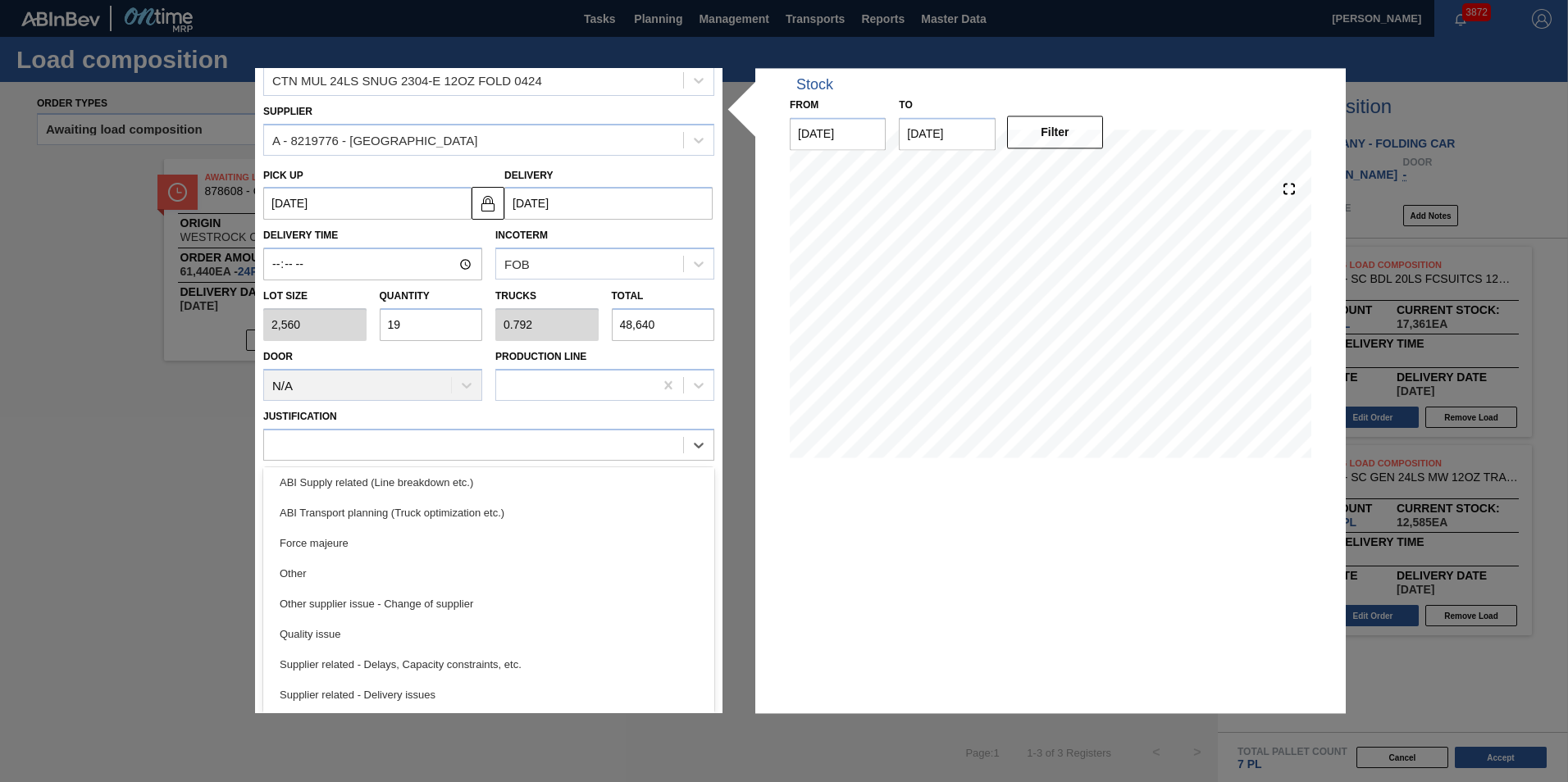
scroll to position [0, 0]
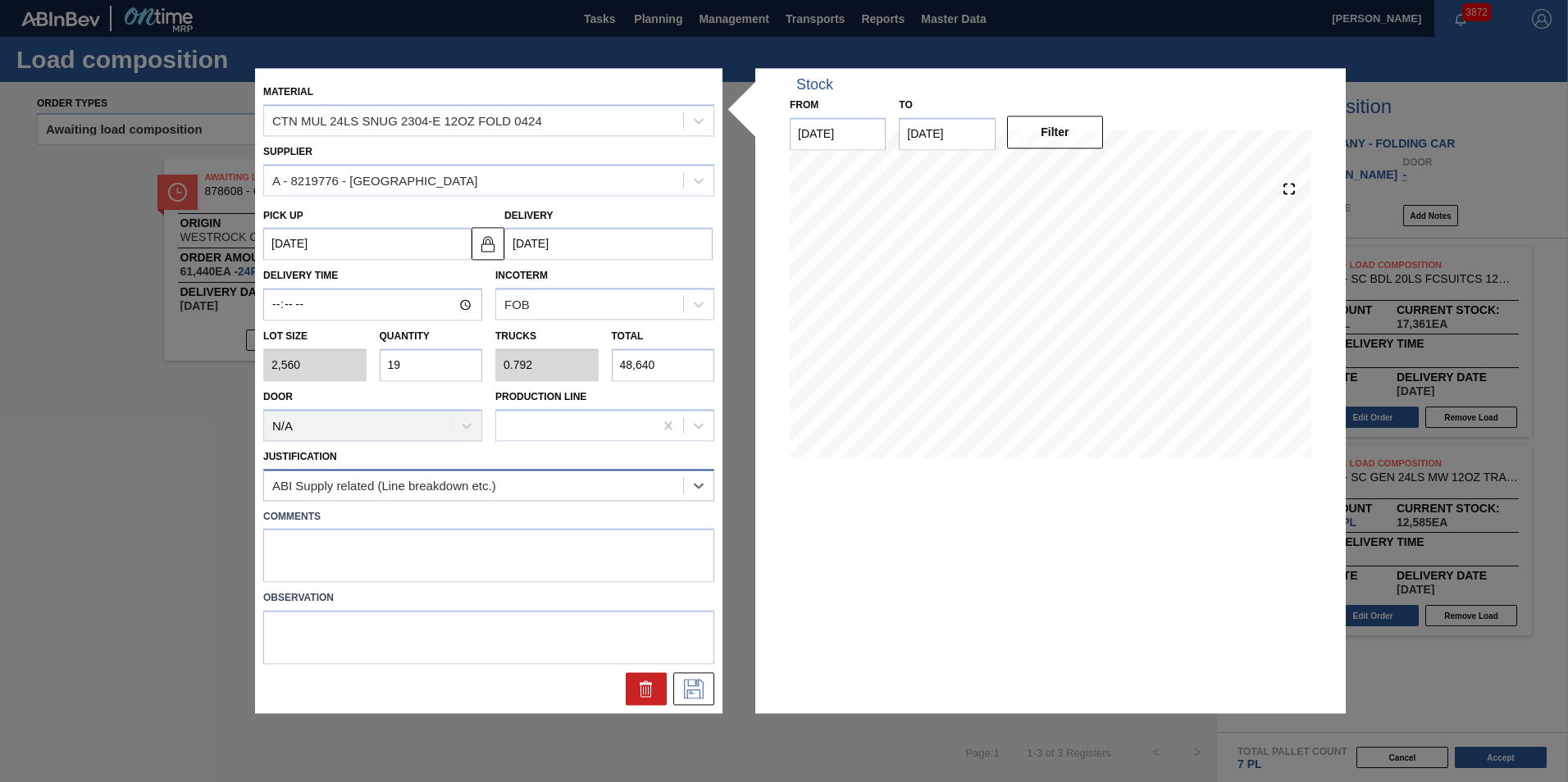
click at [455, 499] on div "ABI Supply related (Line breakdown etc.)" at bounding box center [489, 485] width 451 height 32
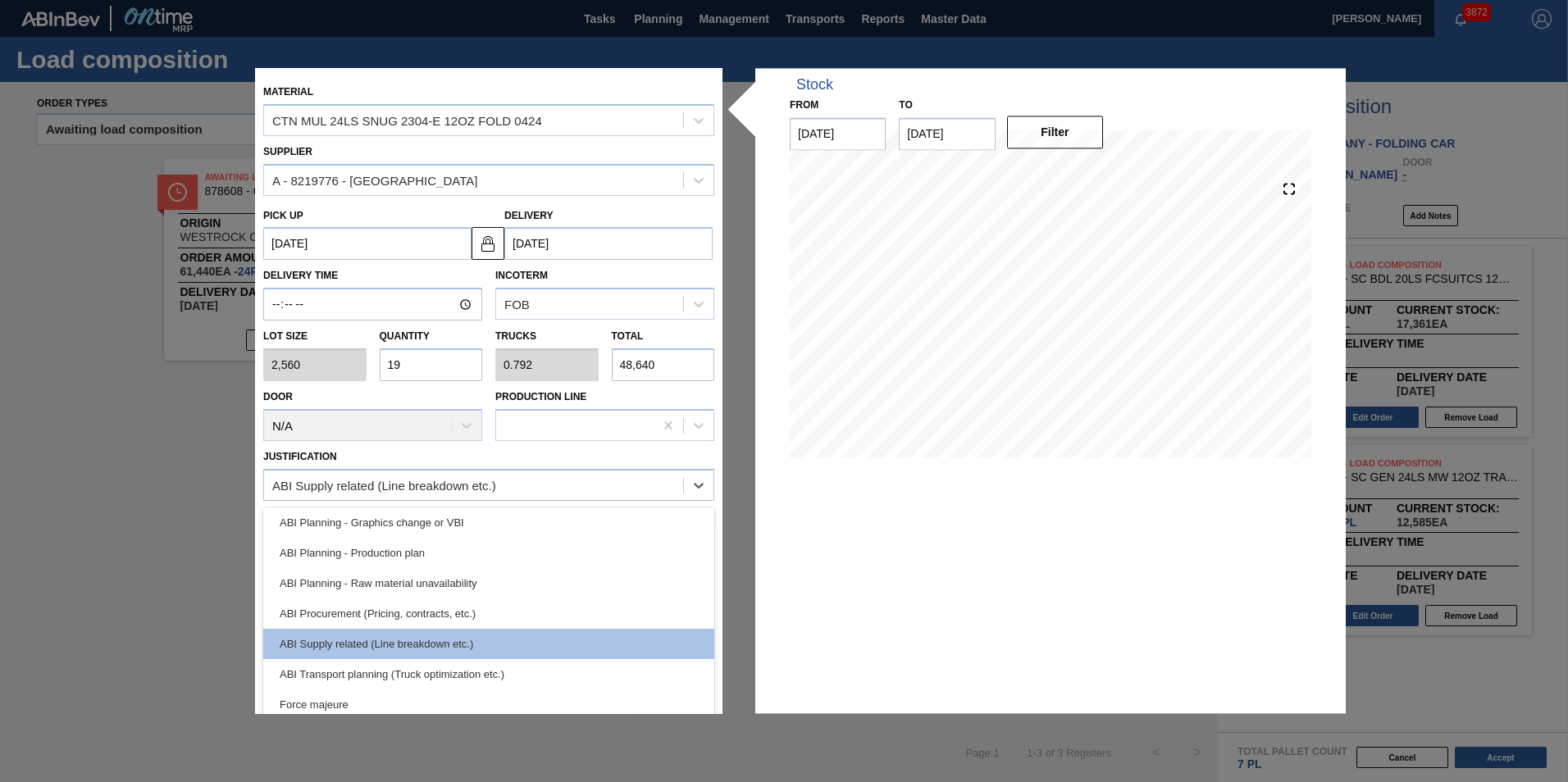
scroll to position [164, 0]
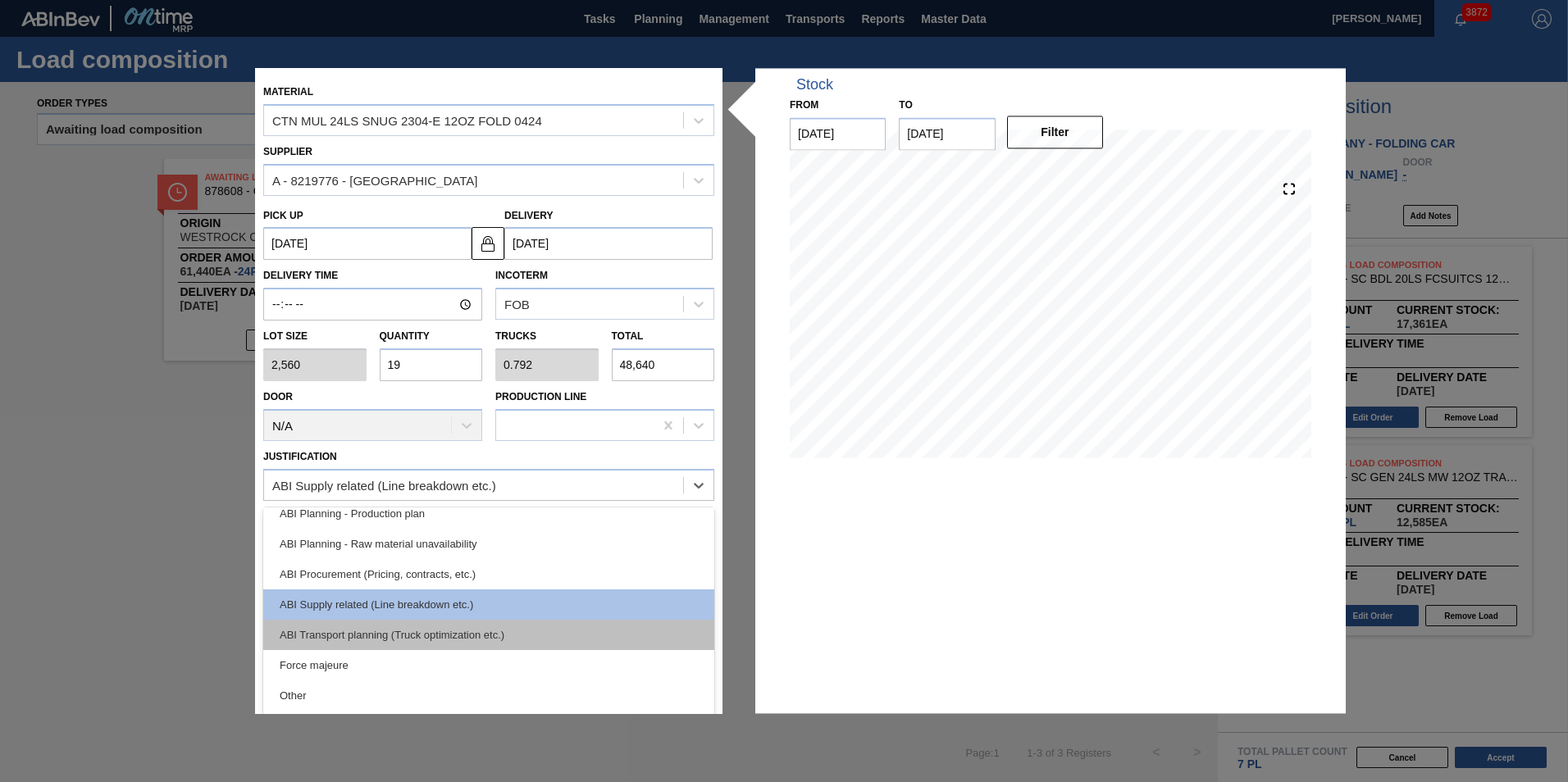
click at [438, 627] on div "ABI Transport planning (Truck optimization etc.)" at bounding box center [489, 635] width 451 height 30
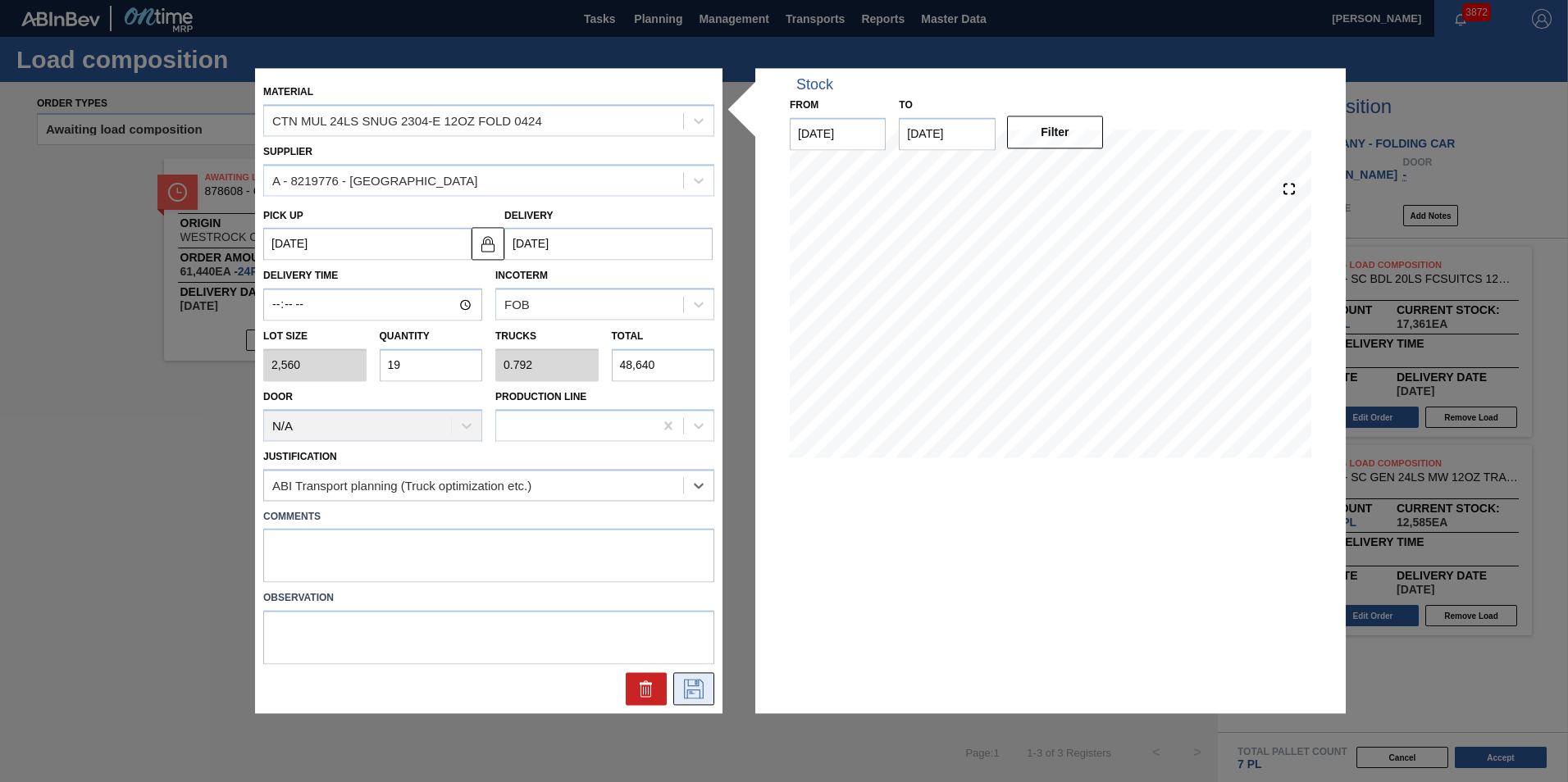
click at [699, 688] on icon at bounding box center [693, 689] width 26 height 19
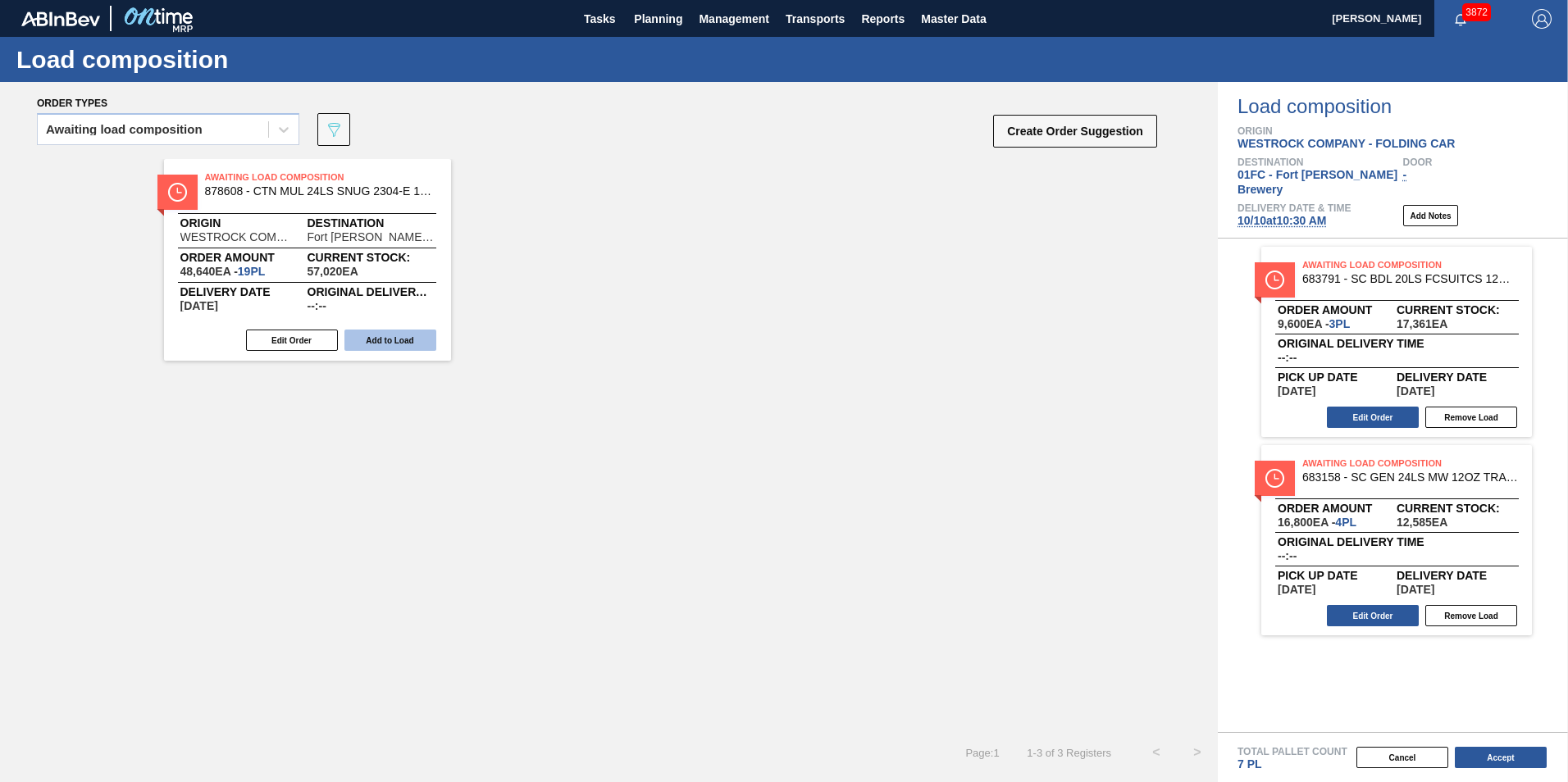
click at [411, 340] on button "Add to Load" at bounding box center [390, 339] width 92 height 21
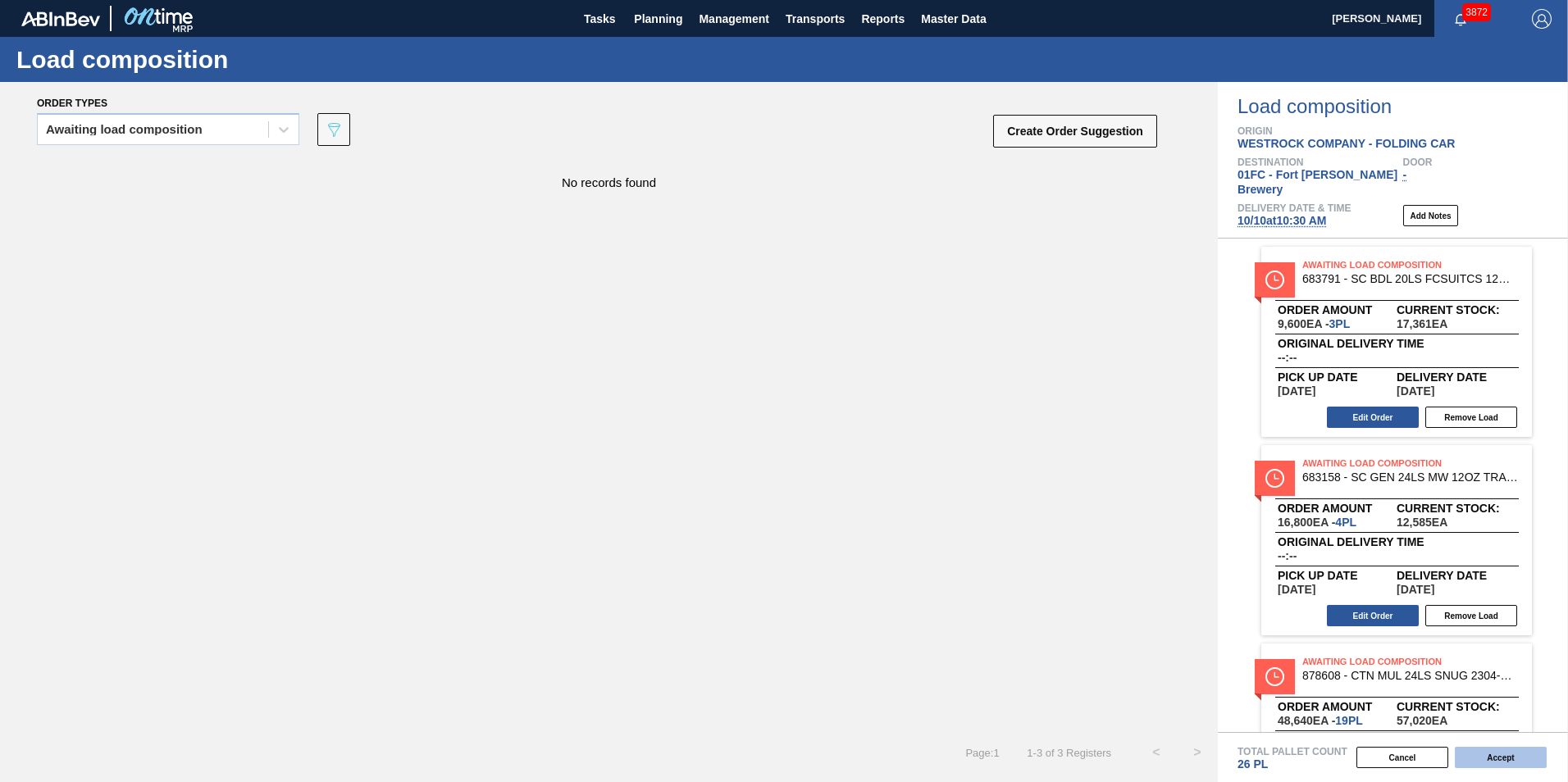
click at [1029, 736] on button "Accept" at bounding box center [1500, 757] width 92 height 21
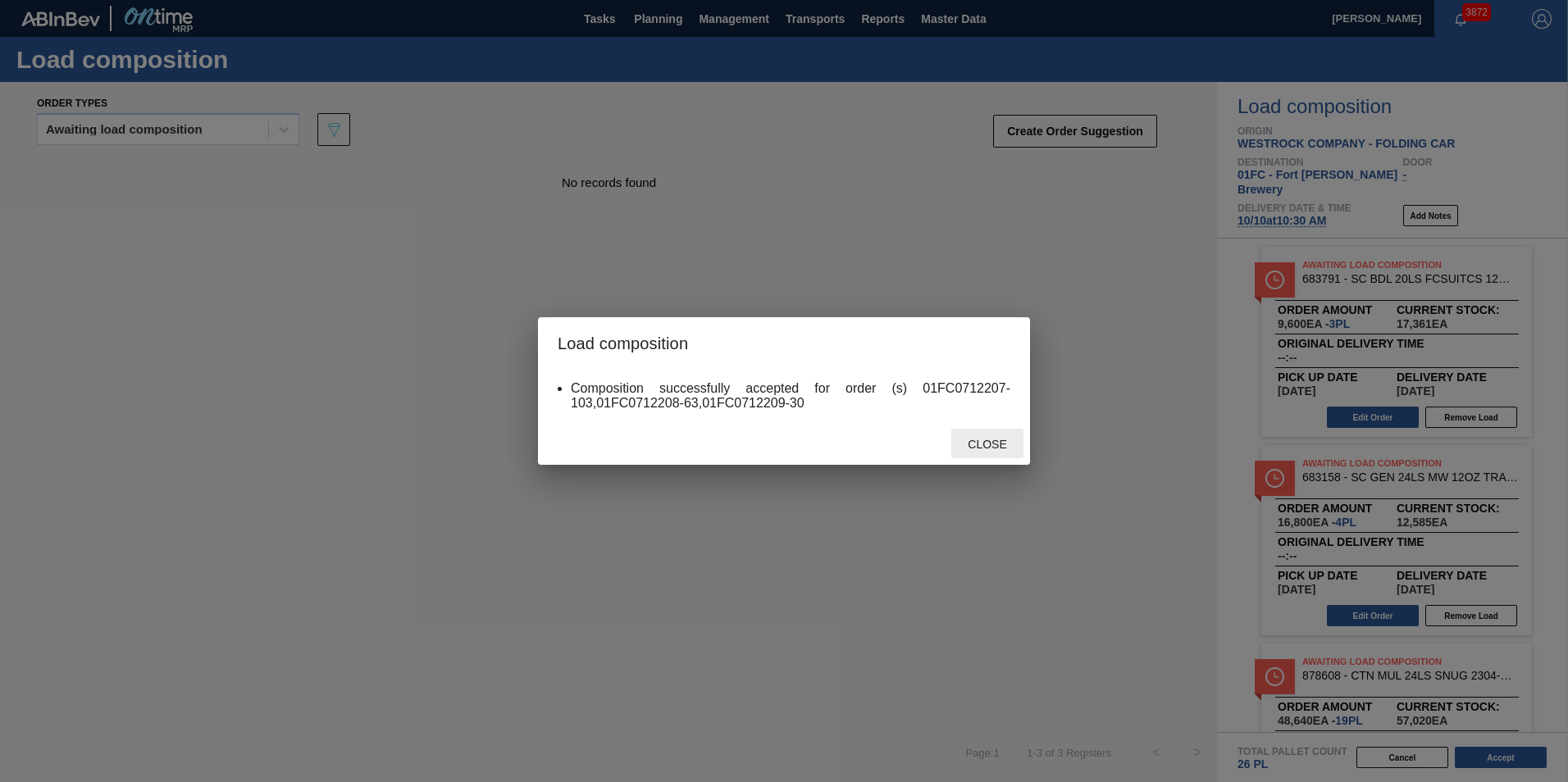
click at [1016, 453] on div "Close" at bounding box center [987, 444] width 72 height 30
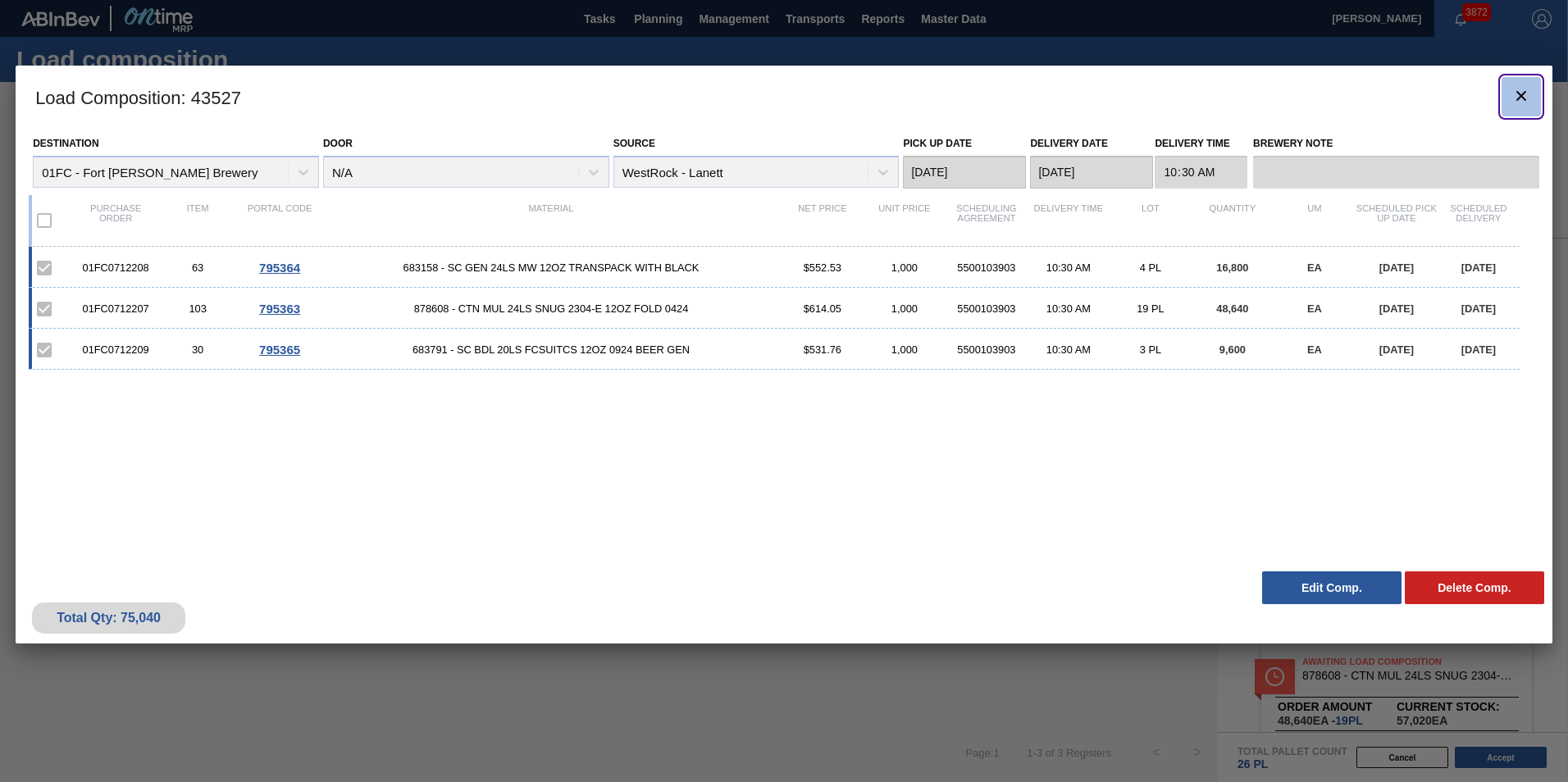
click at [1029, 97] on icon "botão de ícone" at bounding box center [1521, 95] width 19 height 19
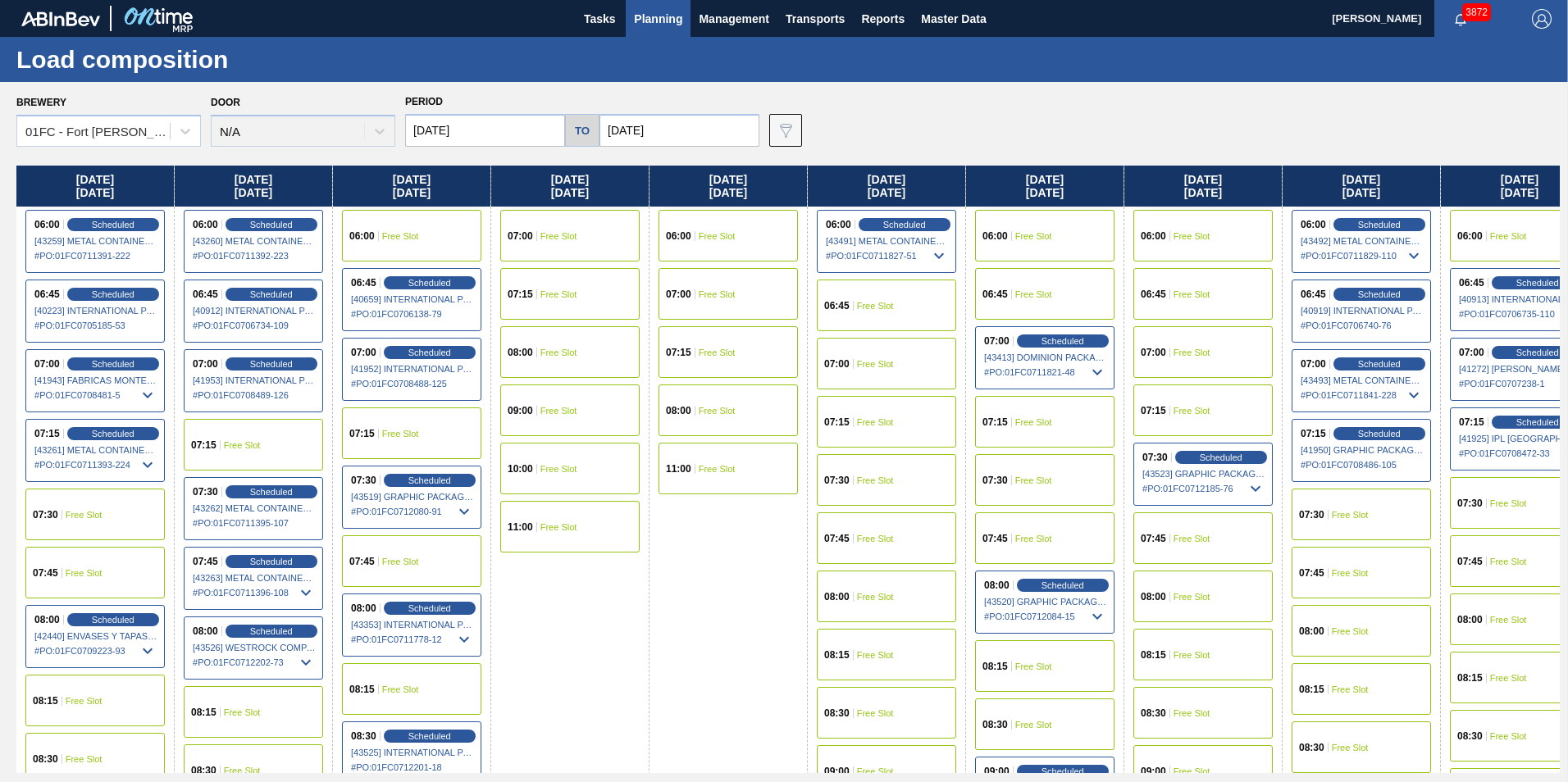
click at [1029, 481] on span "Free Slot" at bounding box center [1033, 481] width 37 height 10
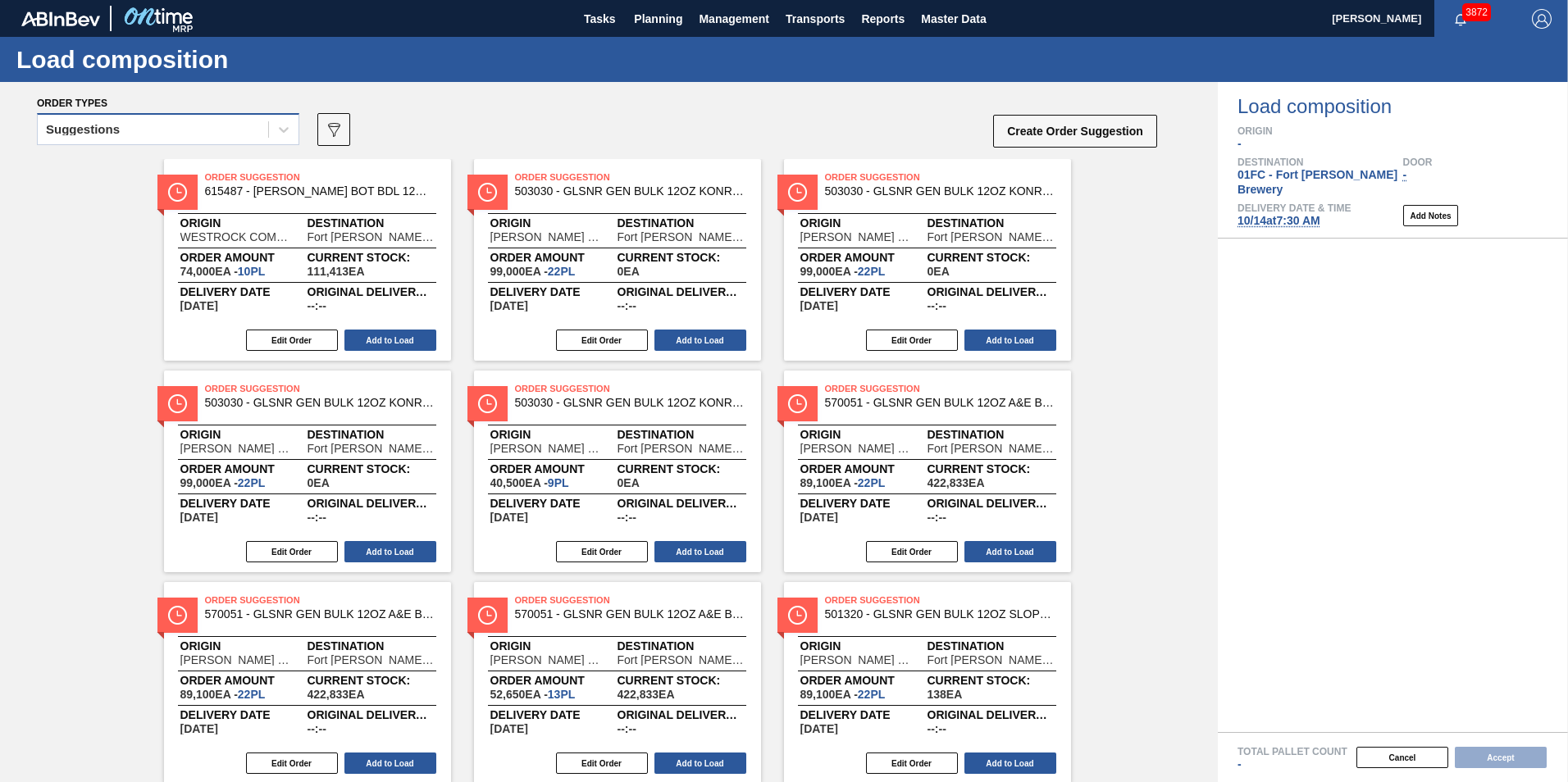
click at [94, 138] on div "Suggestions" at bounding box center [153, 130] width 231 height 24
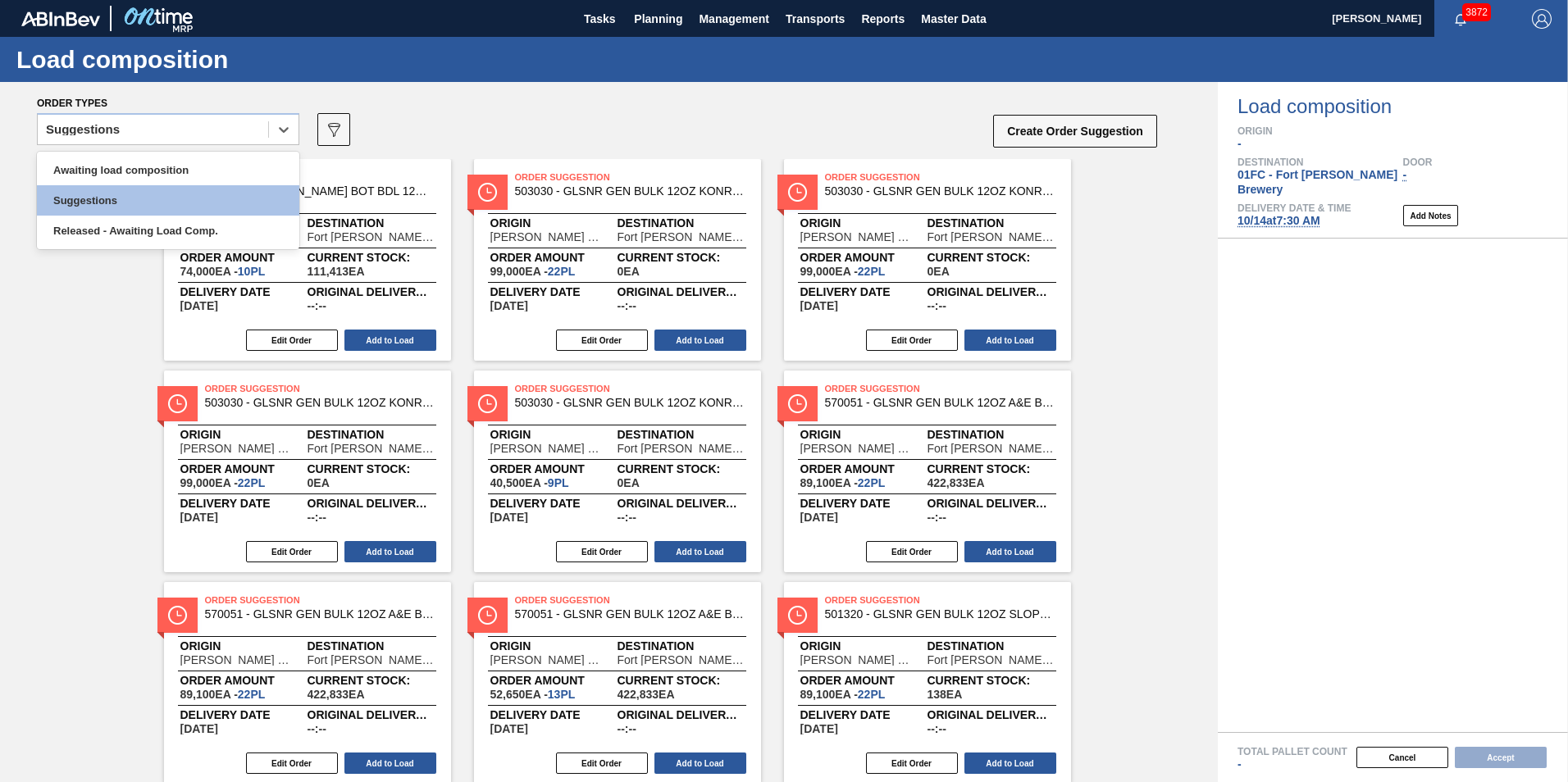
click at [97, 160] on div "Awaiting load composition" at bounding box center [168, 170] width 263 height 30
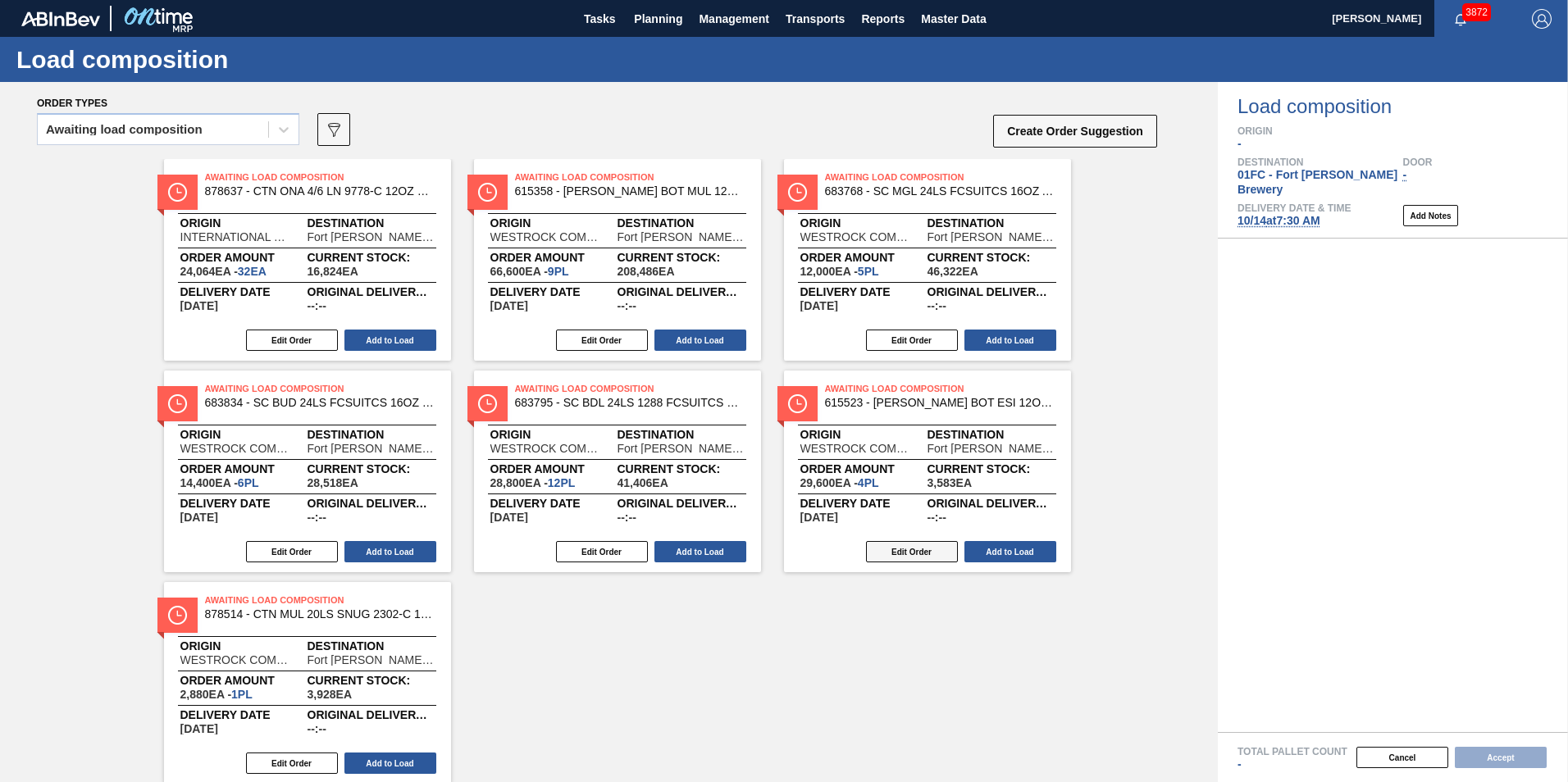
click at [935, 546] on button "Edit Order" at bounding box center [912, 551] width 92 height 21
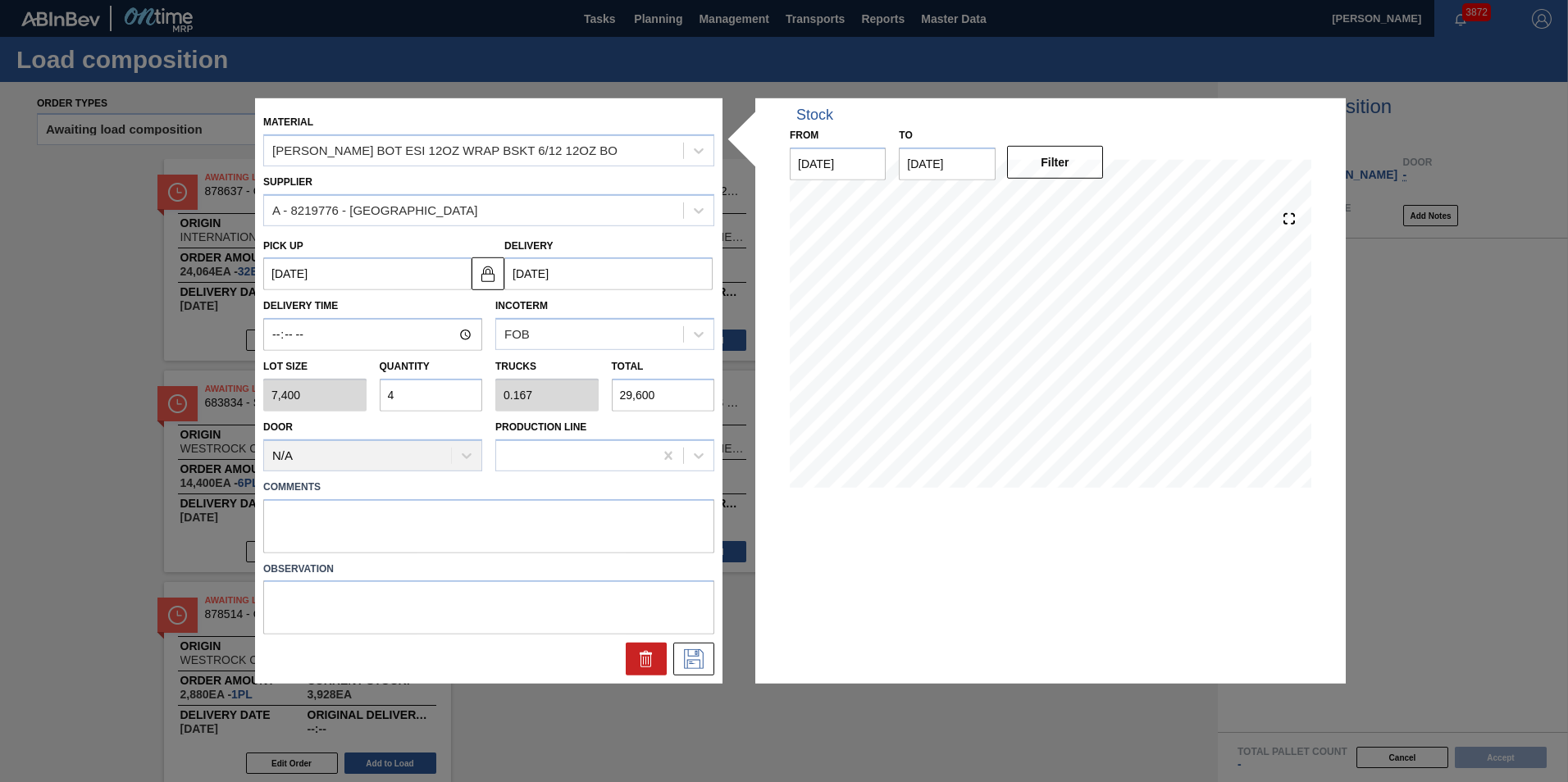
click at [416, 398] on input "4" at bounding box center [431, 394] width 103 height 33
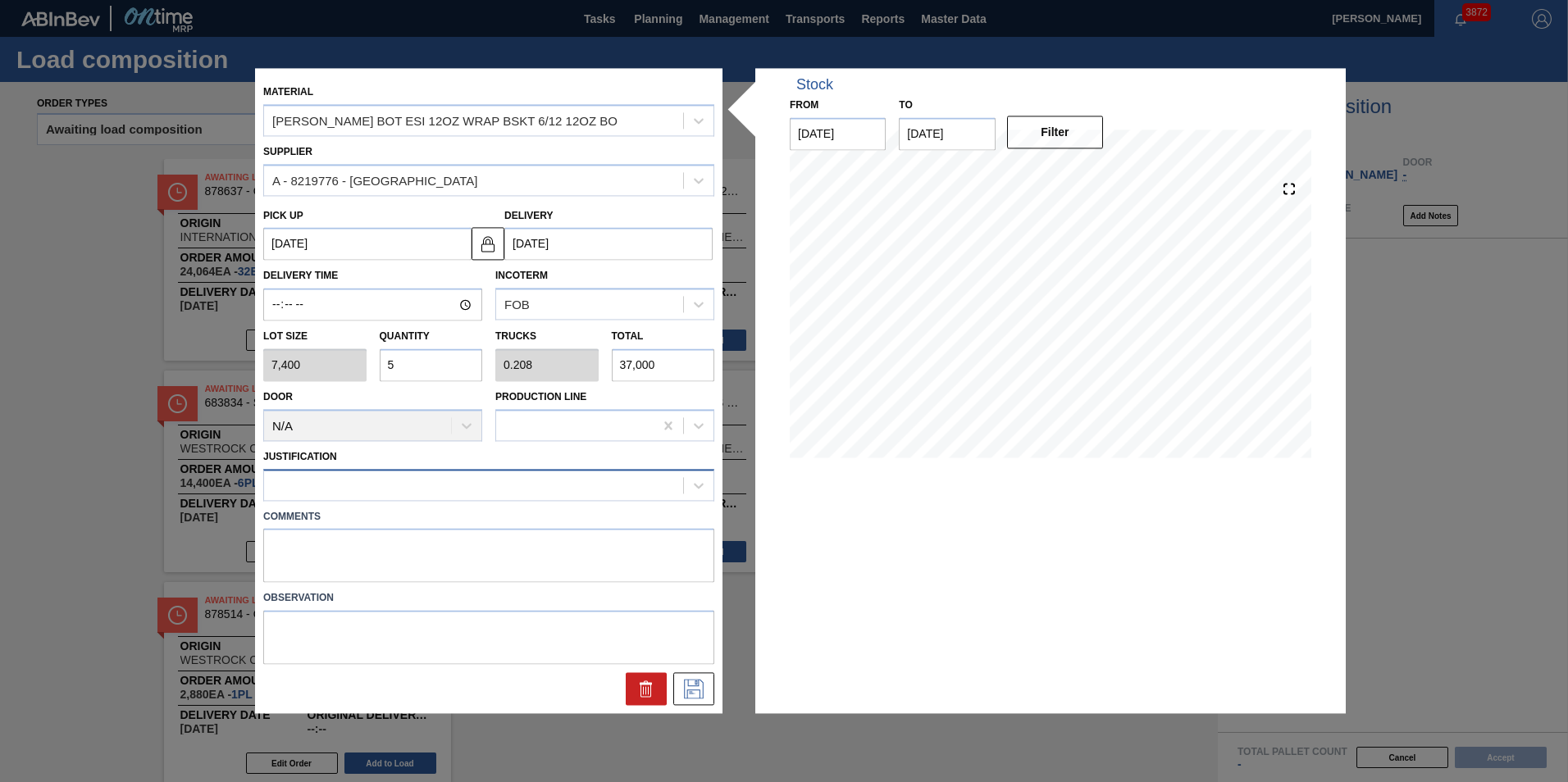
click at [396, 493] on div at bounding box center [473, 485] width 419 height 24
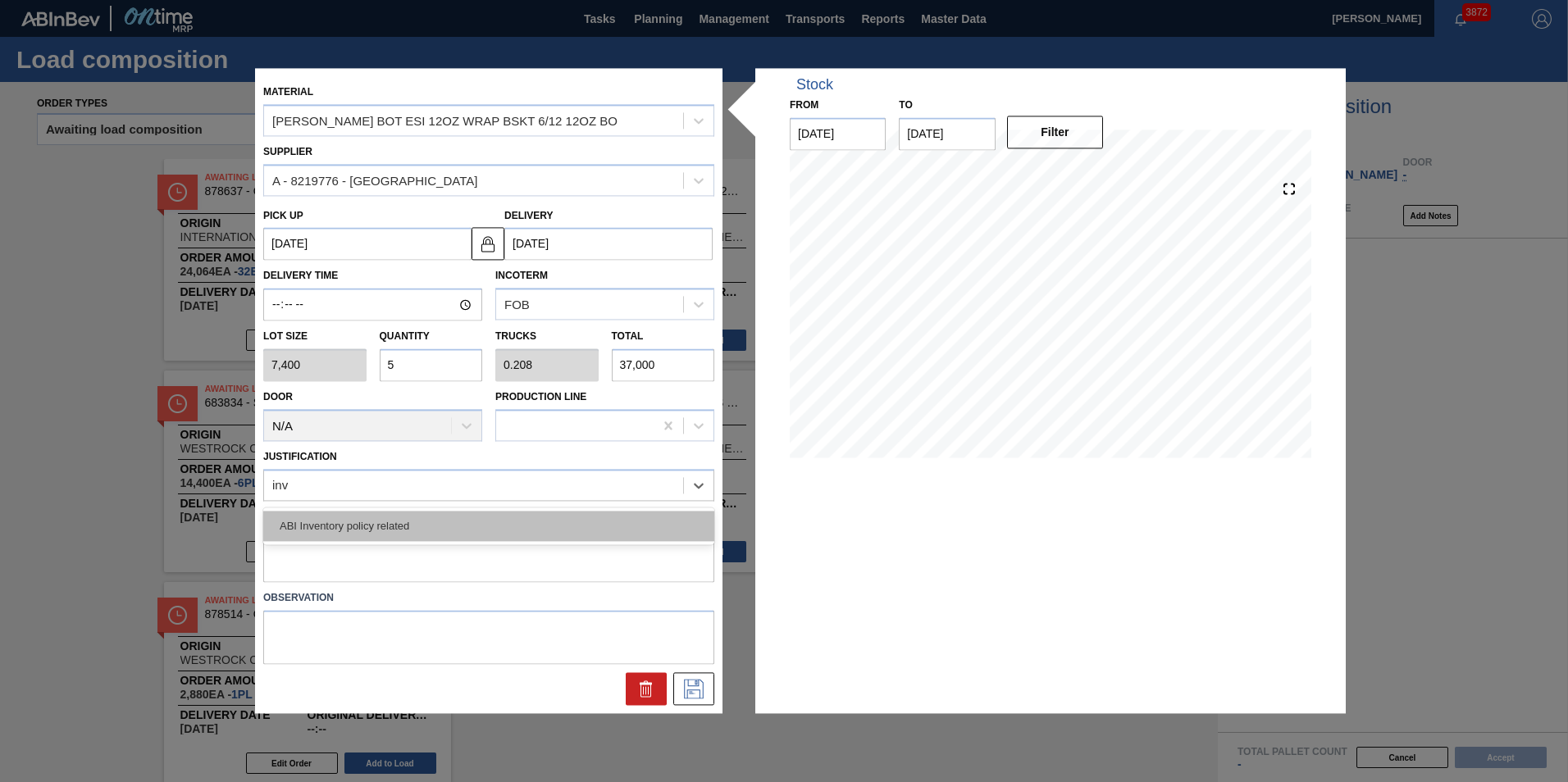
click at [406, 528] on div "ABI Inventory policy related" at bounding box center [489, 526] width 451 height 30
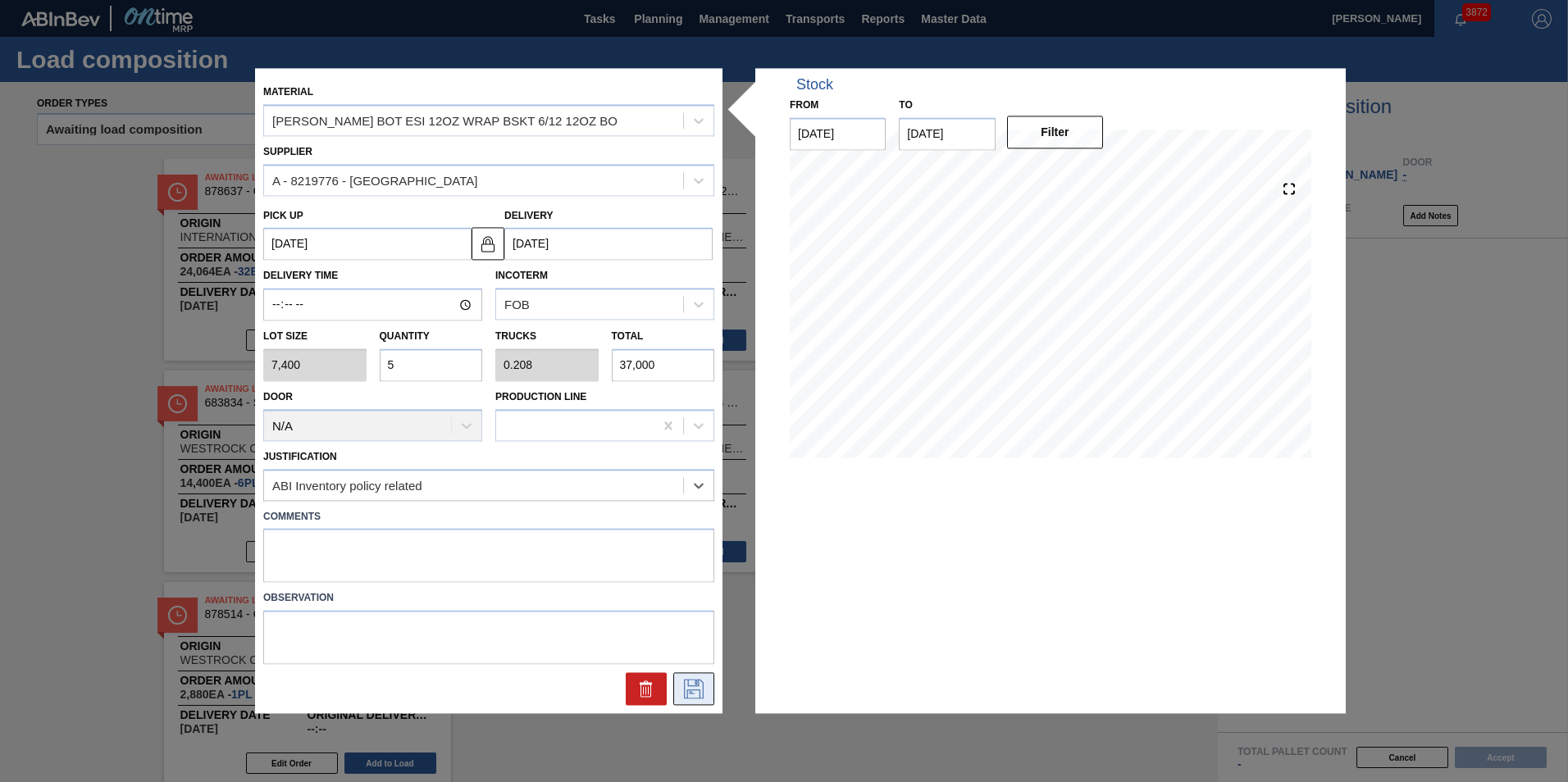
click at [696, 692] on icon at bounding box center [693, 689] width 26 height 19
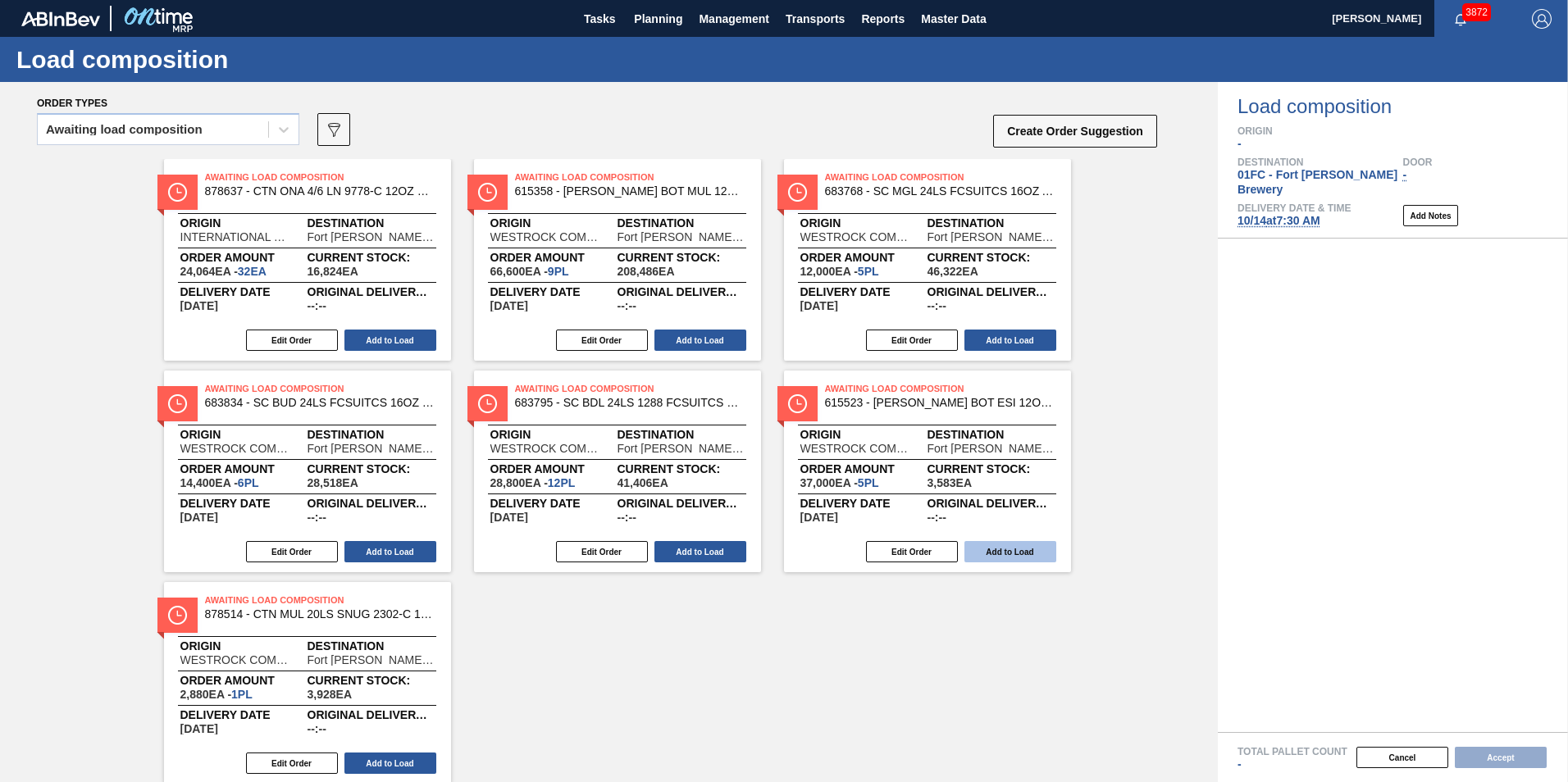
click at [989, 558] on button "Add to Load" at bounding box center [1010, 551] width 92 height 21
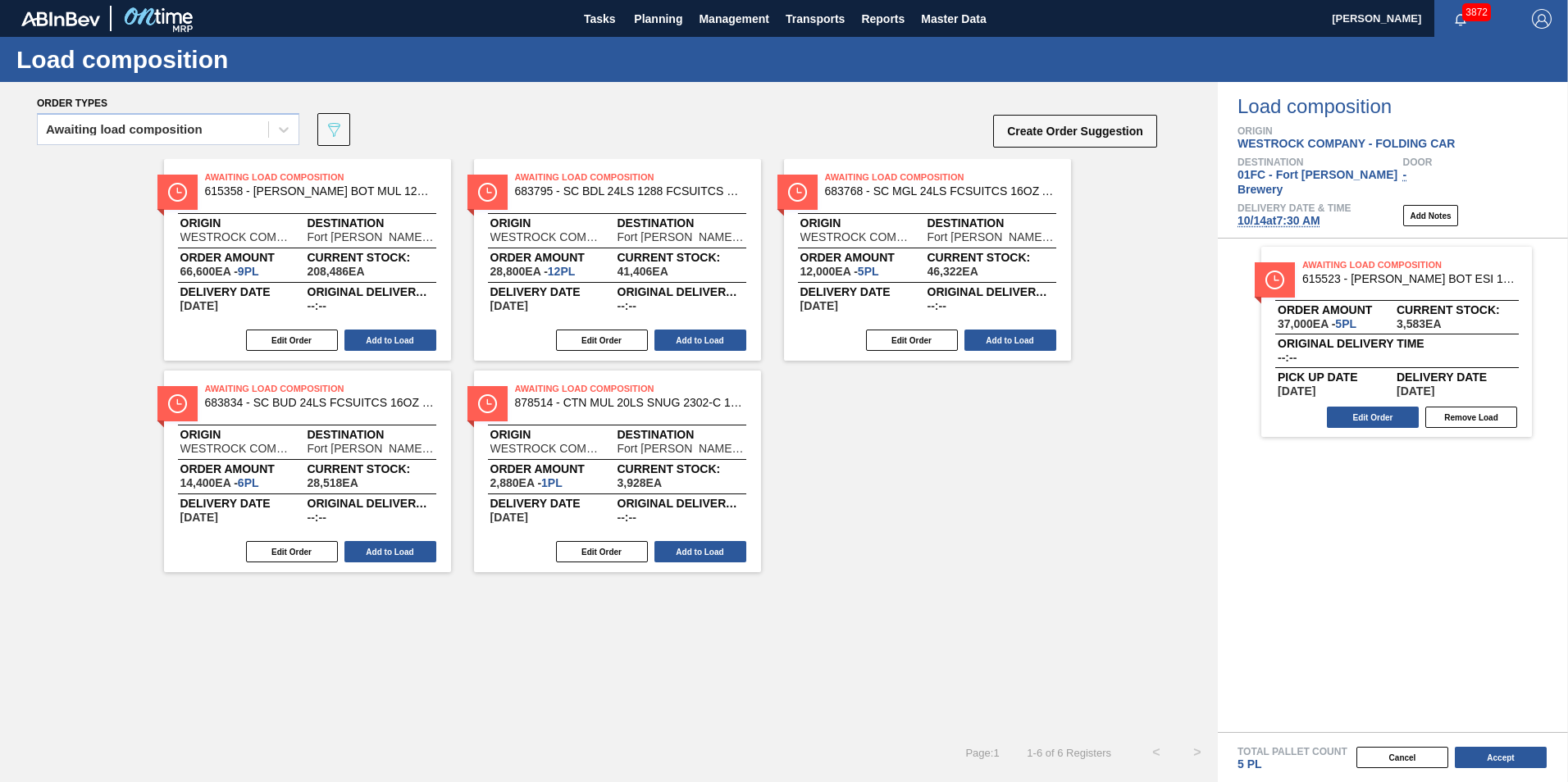
click at [950, 627] on div "Awaiting Load Composition 615358 - CARR BOT MUL 12OZ BSKT 6/12 12OZ BOT 092 Ori…" at bounding box center [608, 445] width 1217 height 573
click at [374, 334] on button "Add to Load" at bounding box center [390, 339] width 92 height 21
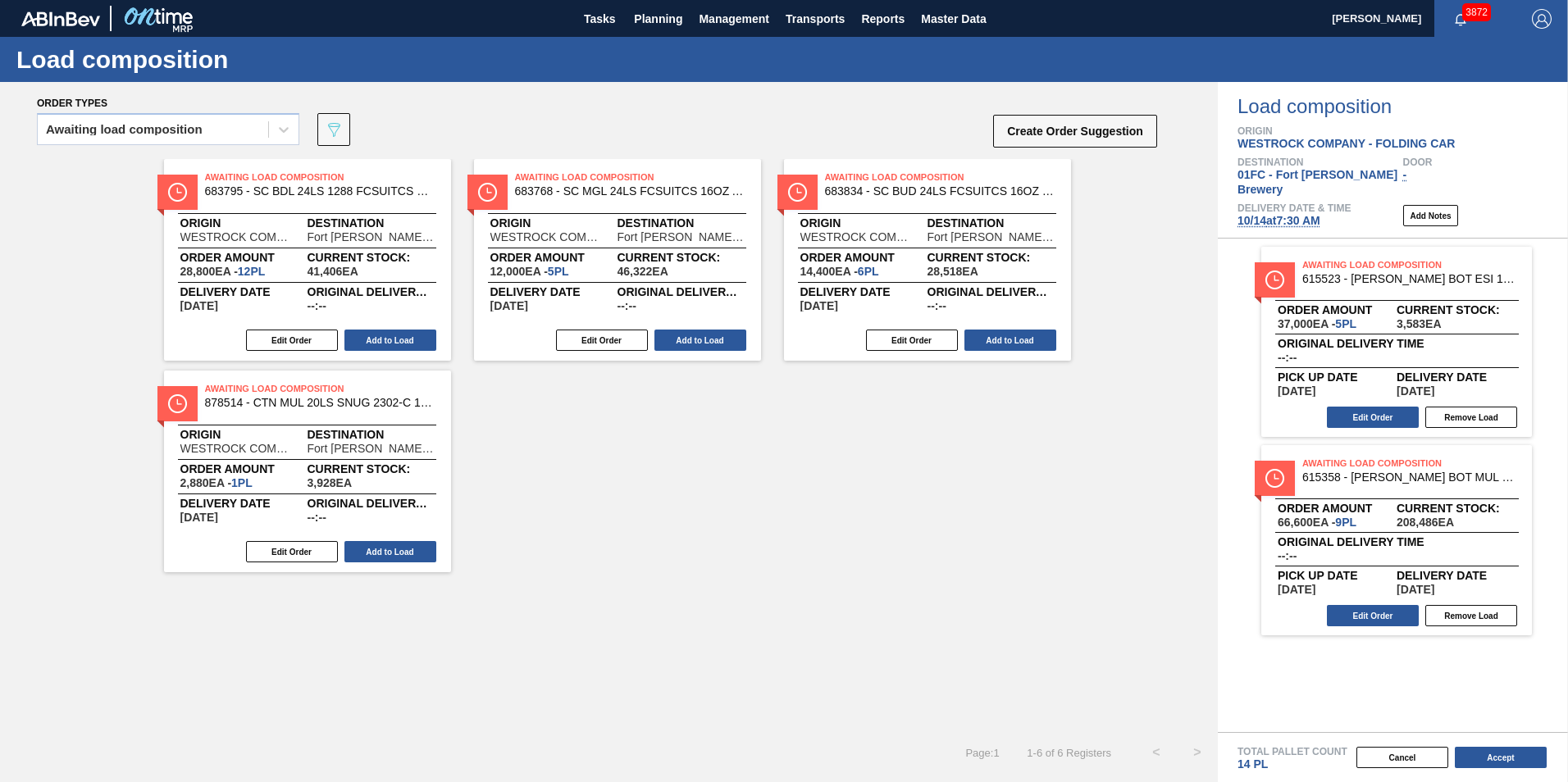
click at [716, 545] on div "Awaiting Load Composition 683795 - SC BDL 24LS 1288 FCSUITCS 16OZ 1288-C 09 Ori…" at bounding box center [608, 365] width 1217 height 413
click at [1029, 675] on div "Awaiting Load Composition 683795 - SC BDL 24LS 1288 FCSUITCS 16OZ 1288-C 09 Ori…" at bounding box center [608, 445] width 1217 height 573
click at [423, 334] on button "Add to Load" at bounding box center [390, 339] width 92 height 21
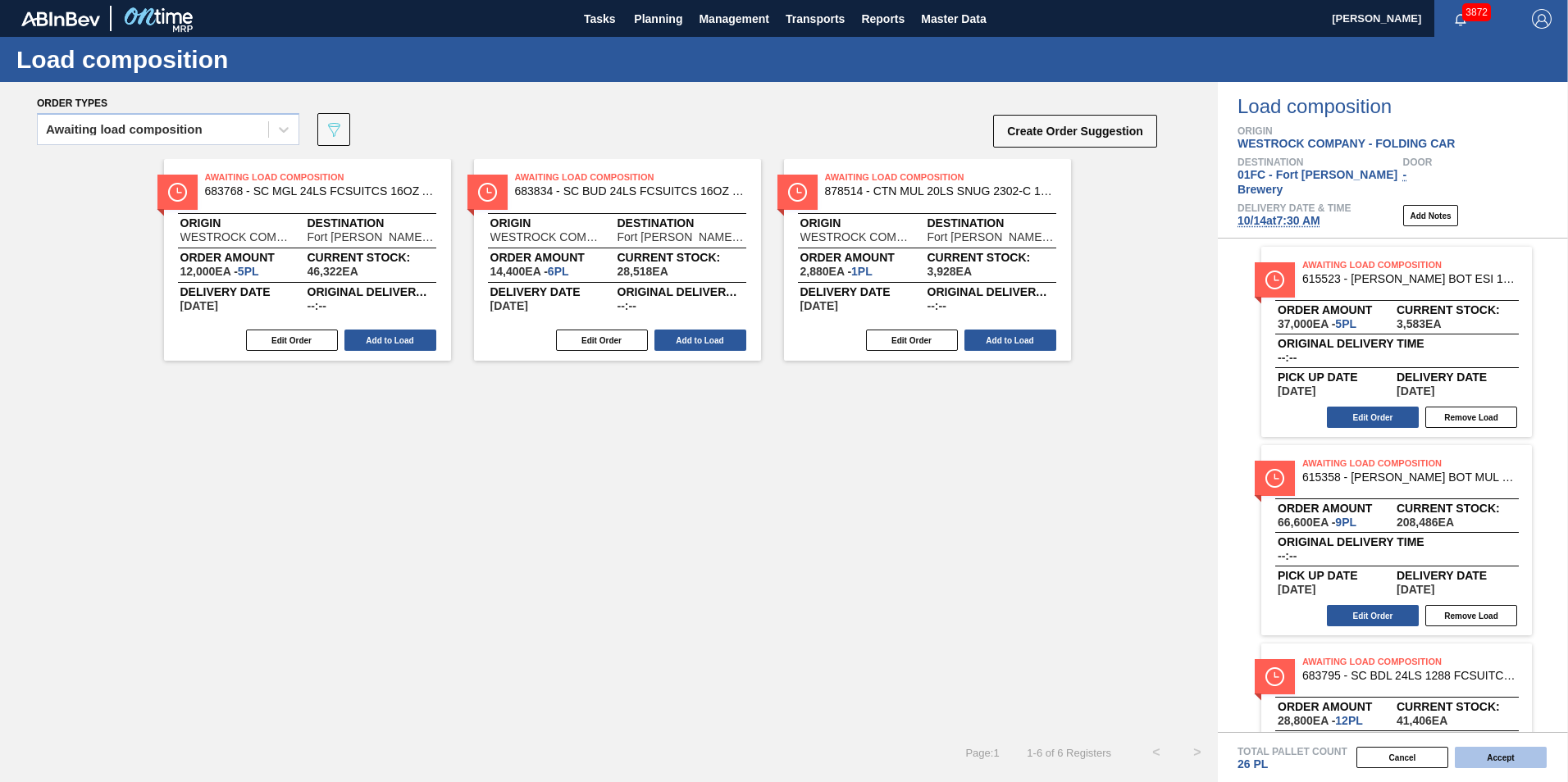
click at [1029, 736] on button "Accept" at bounding box center [1500, 757] width 92 height 21
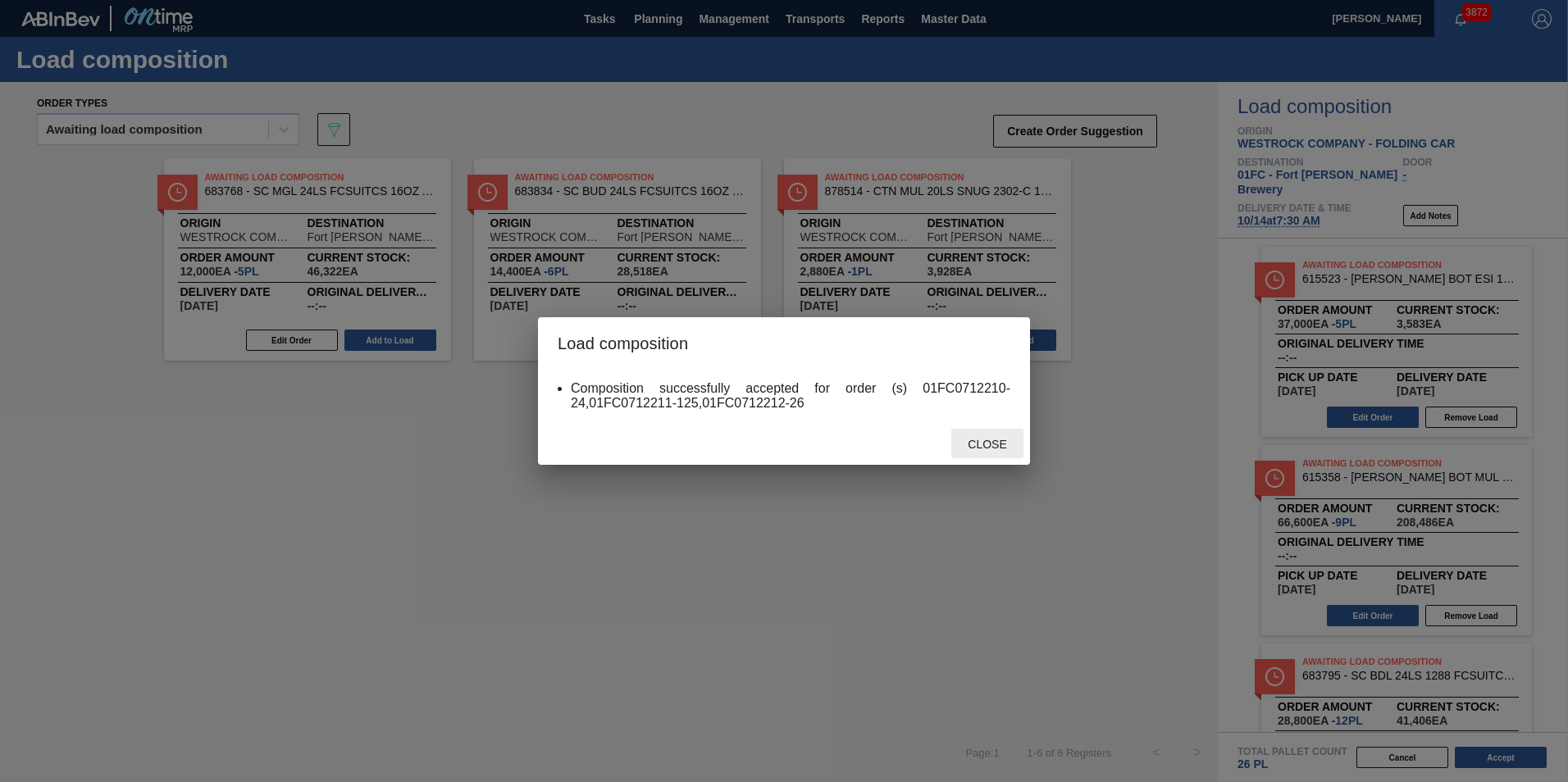
click at [1000, 449] on span "Close" at bounding box center [987, 444] width 65 height 14
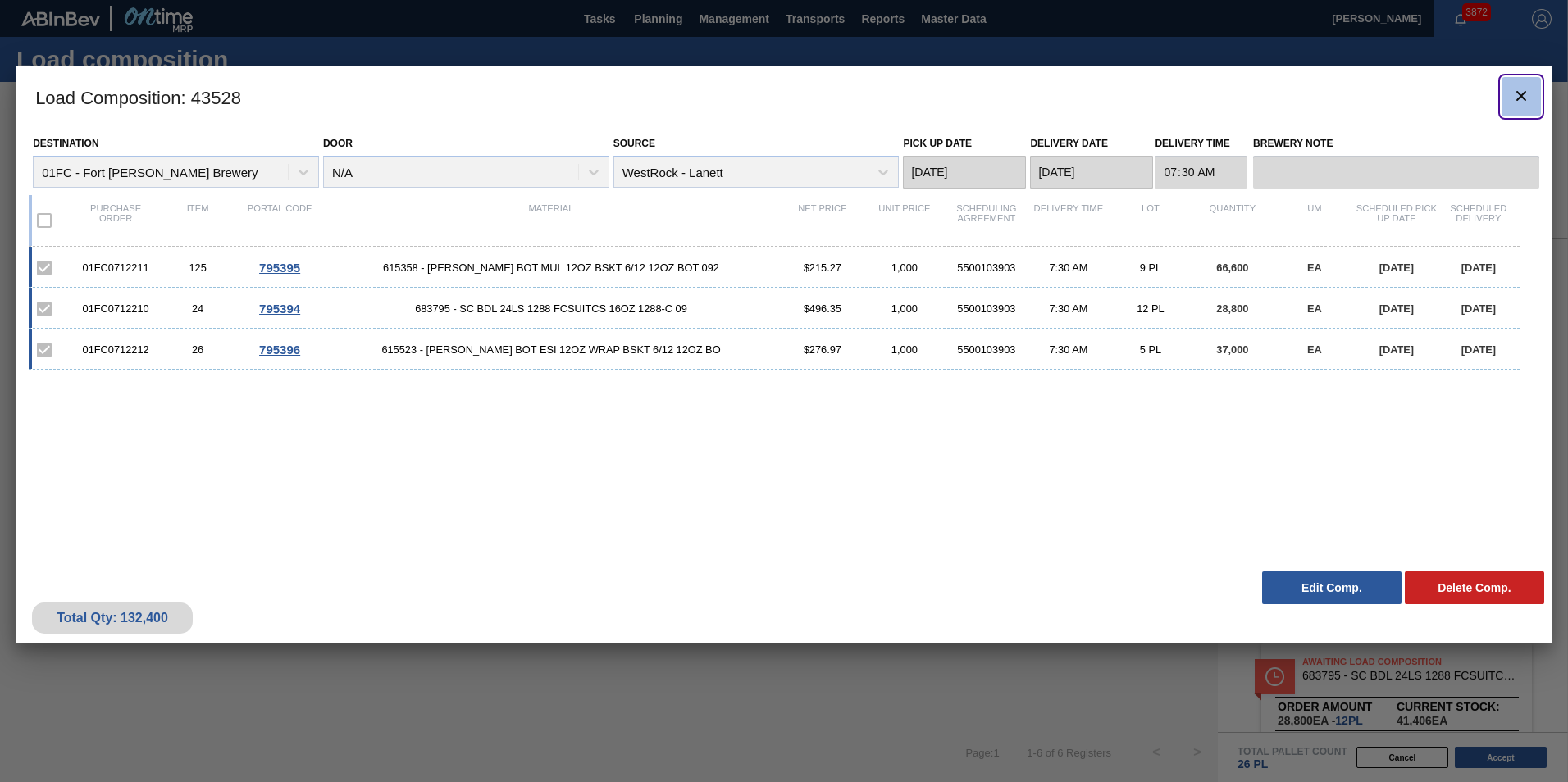
click at [1029, 94] on icon "botão de ícone" at bounding box center [1521, 95] width 19 height 19
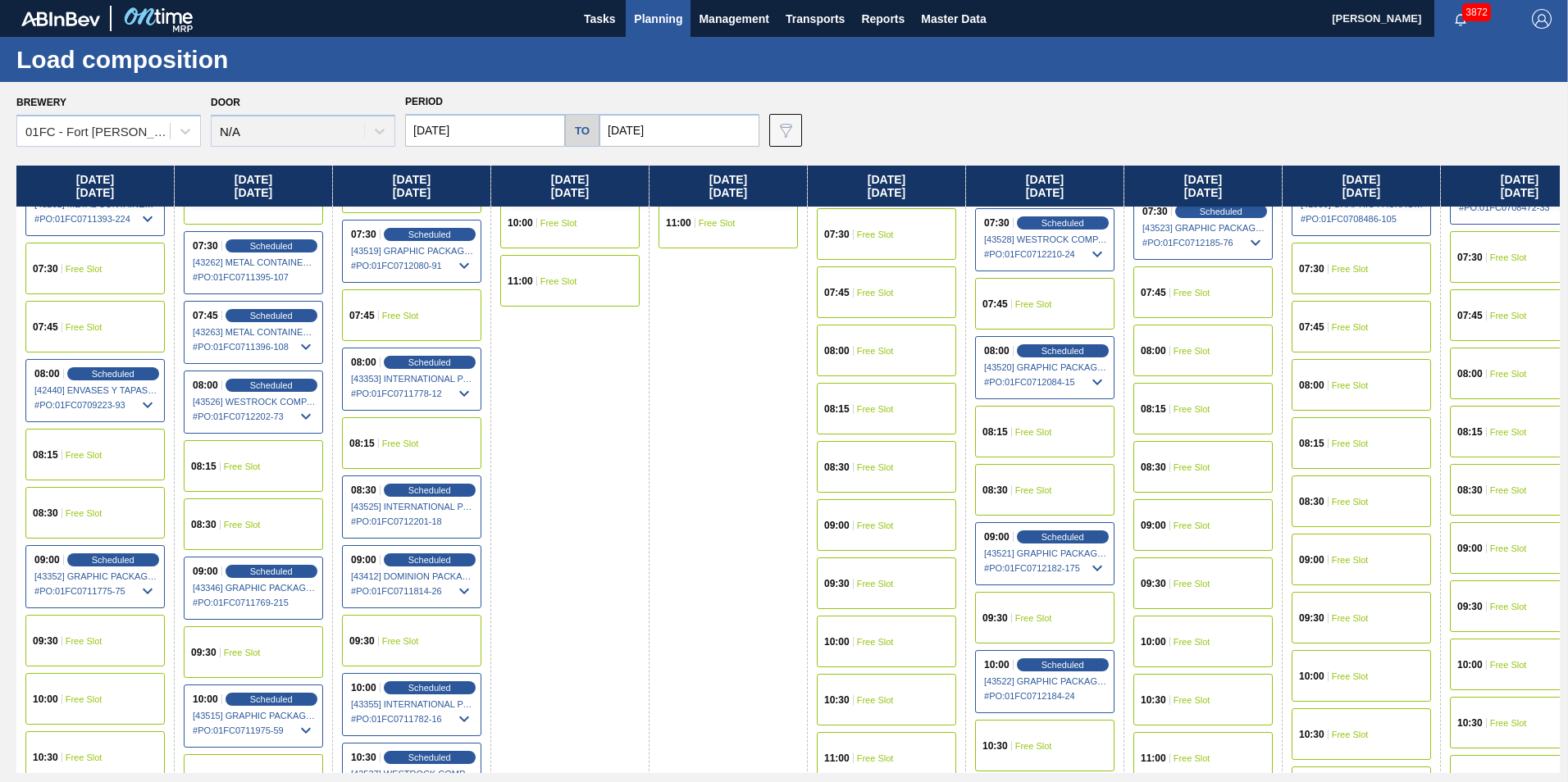
scroll to position [491, 0]
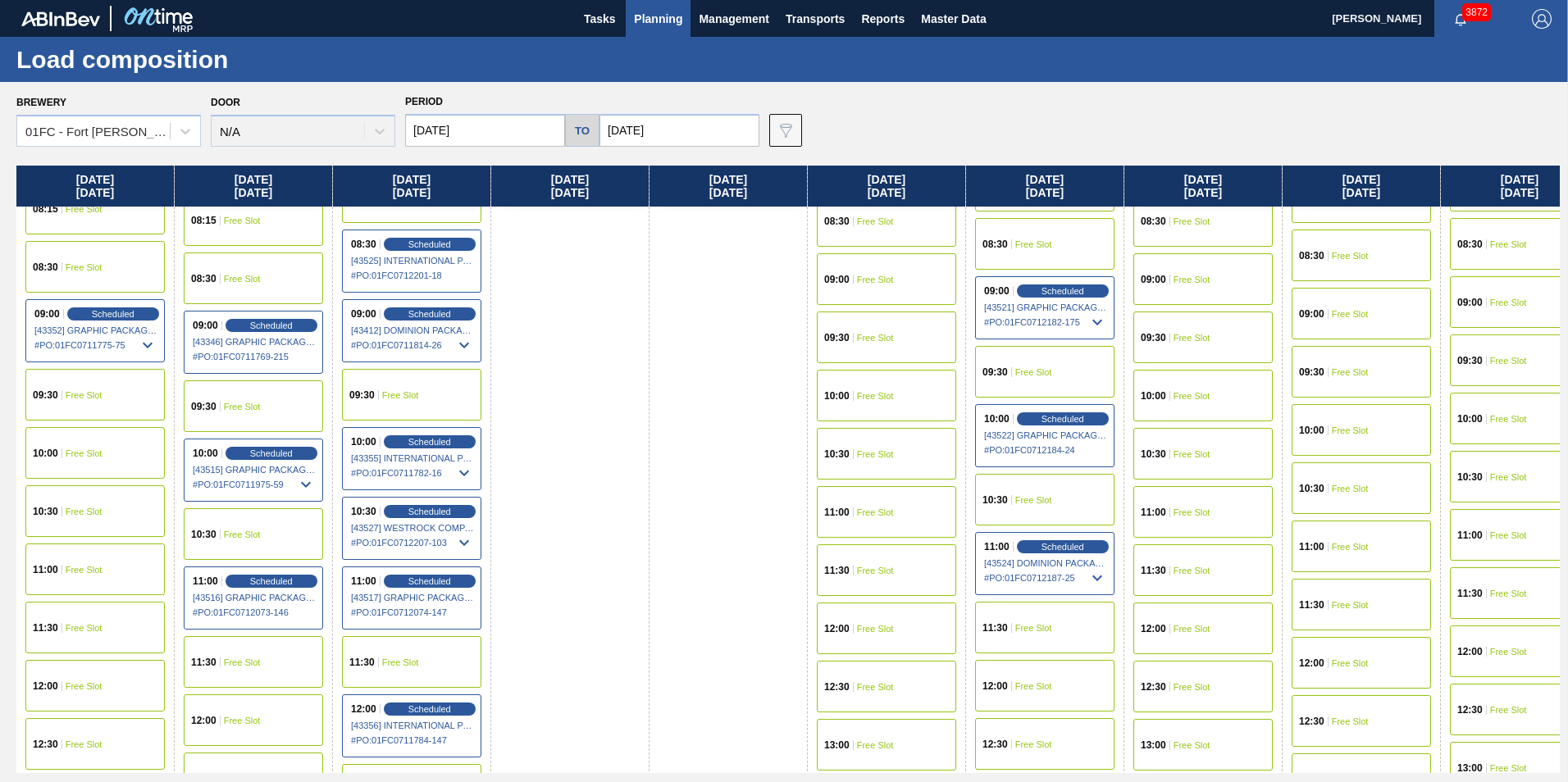
click at [1029, 671] on div "12:00 Free Slot" at bounding box center [1044, 685] width 139 height 52
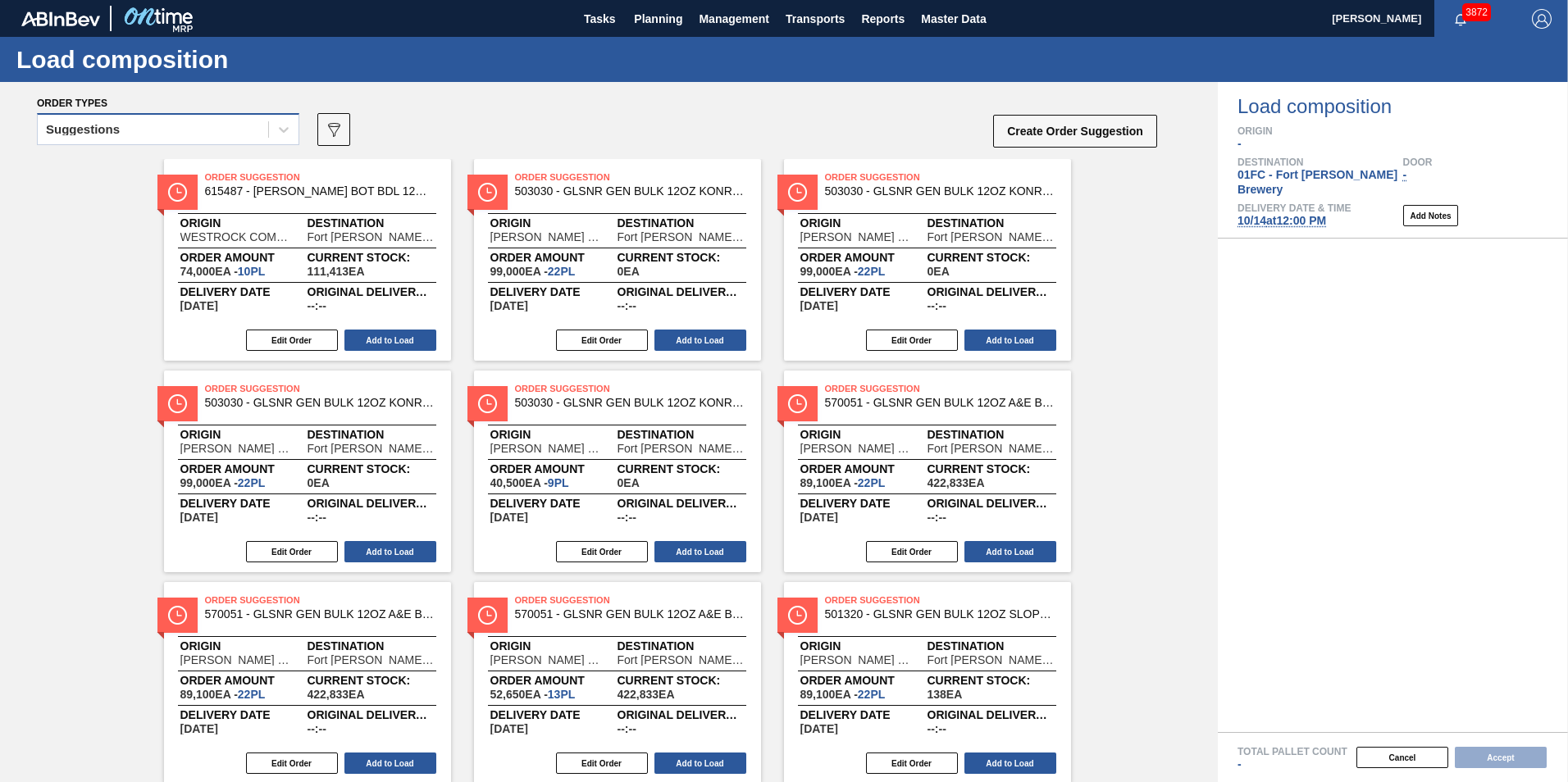
click at [262, 142] on div "Suggestions" at bounding box center [168, 129] width 263 height 32
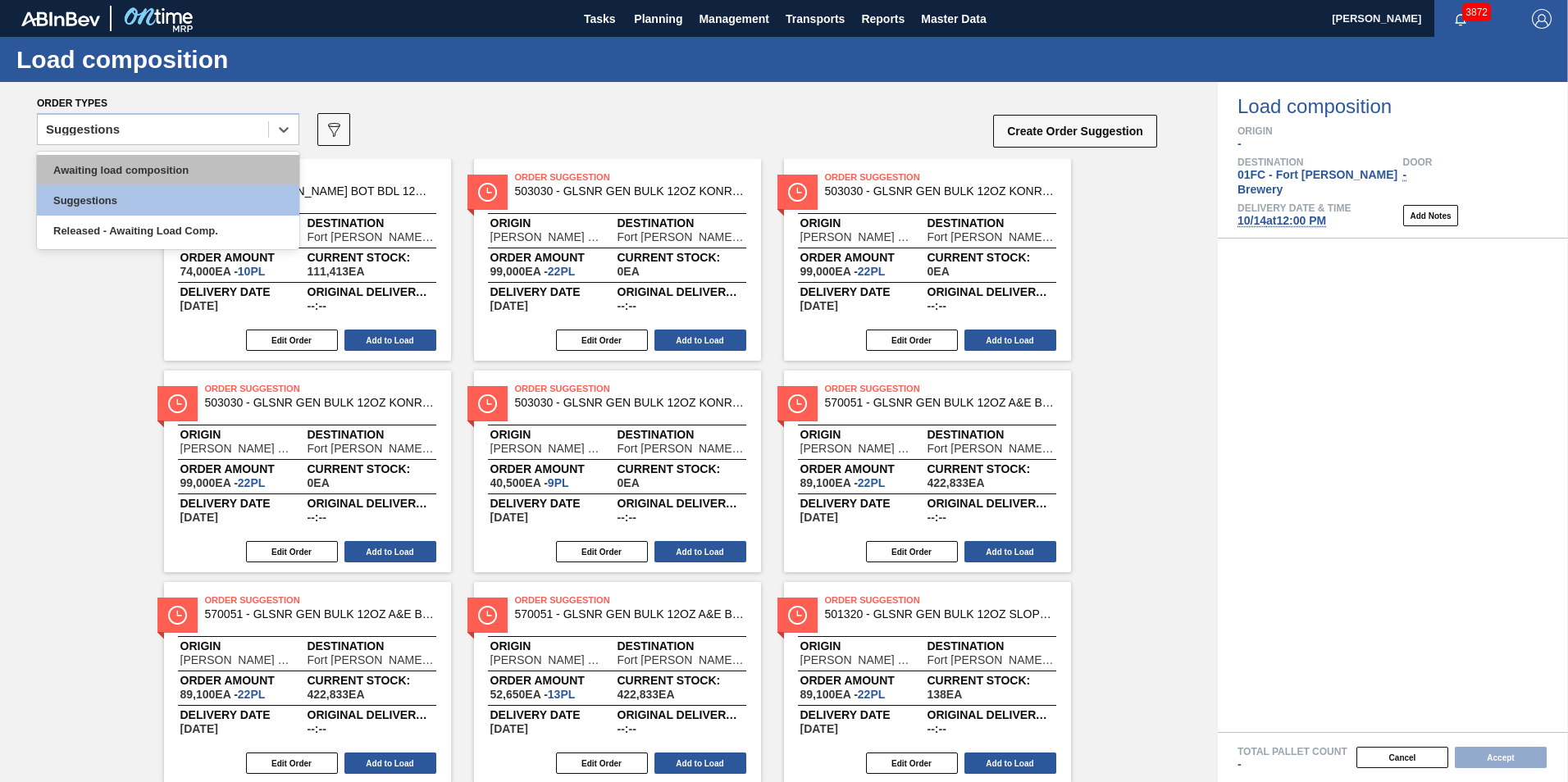
click at [199, 161] on div "Awaiting load composition" at bounding box center [168, 170] width 263 height 30
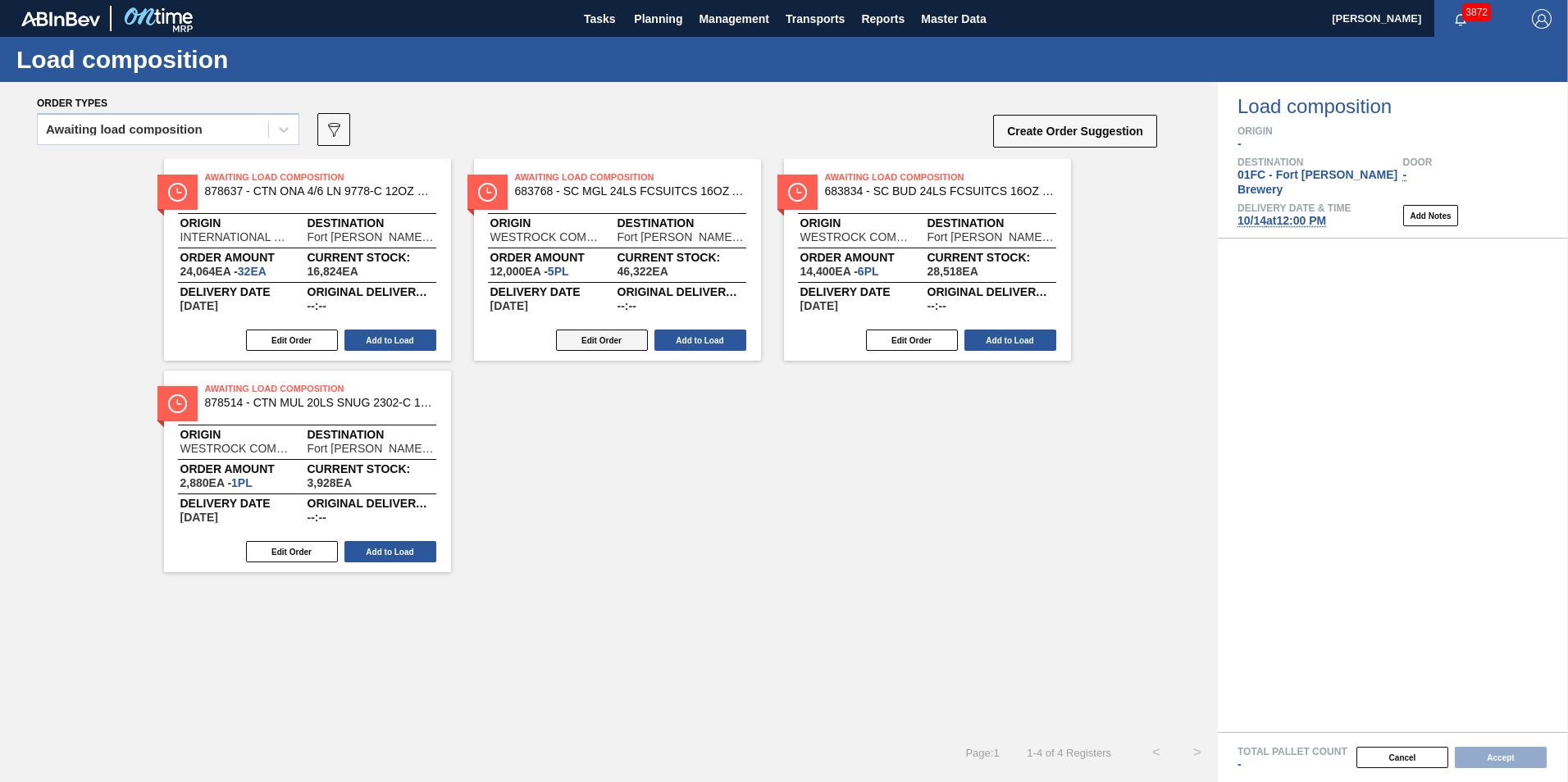
click at [624, 345] on button "Edit Order" at bounding box center [602, 339] width 92 height 21
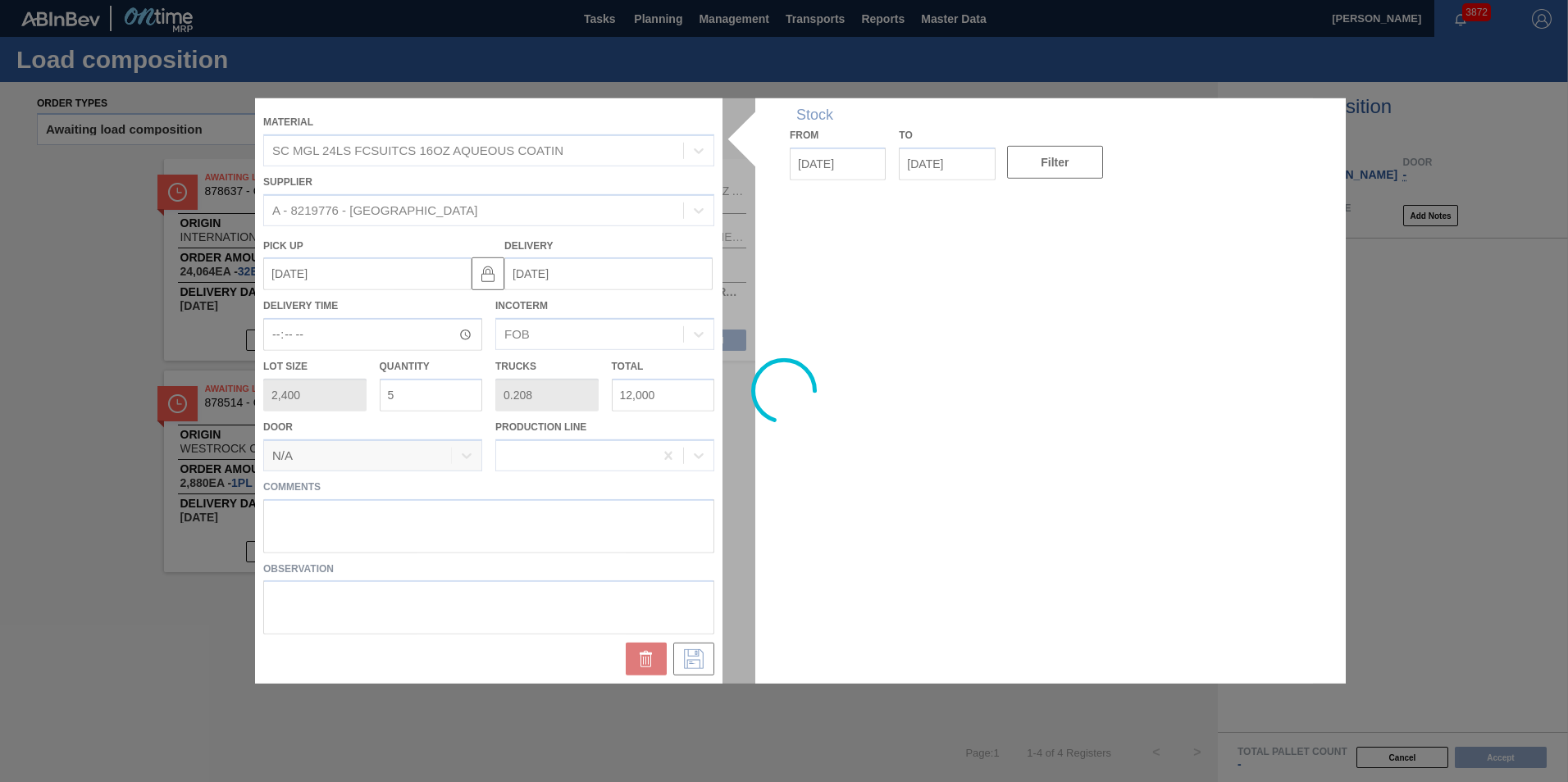
click at [433, 402] on div at bounding box center [784, 390] width 1058 height 585
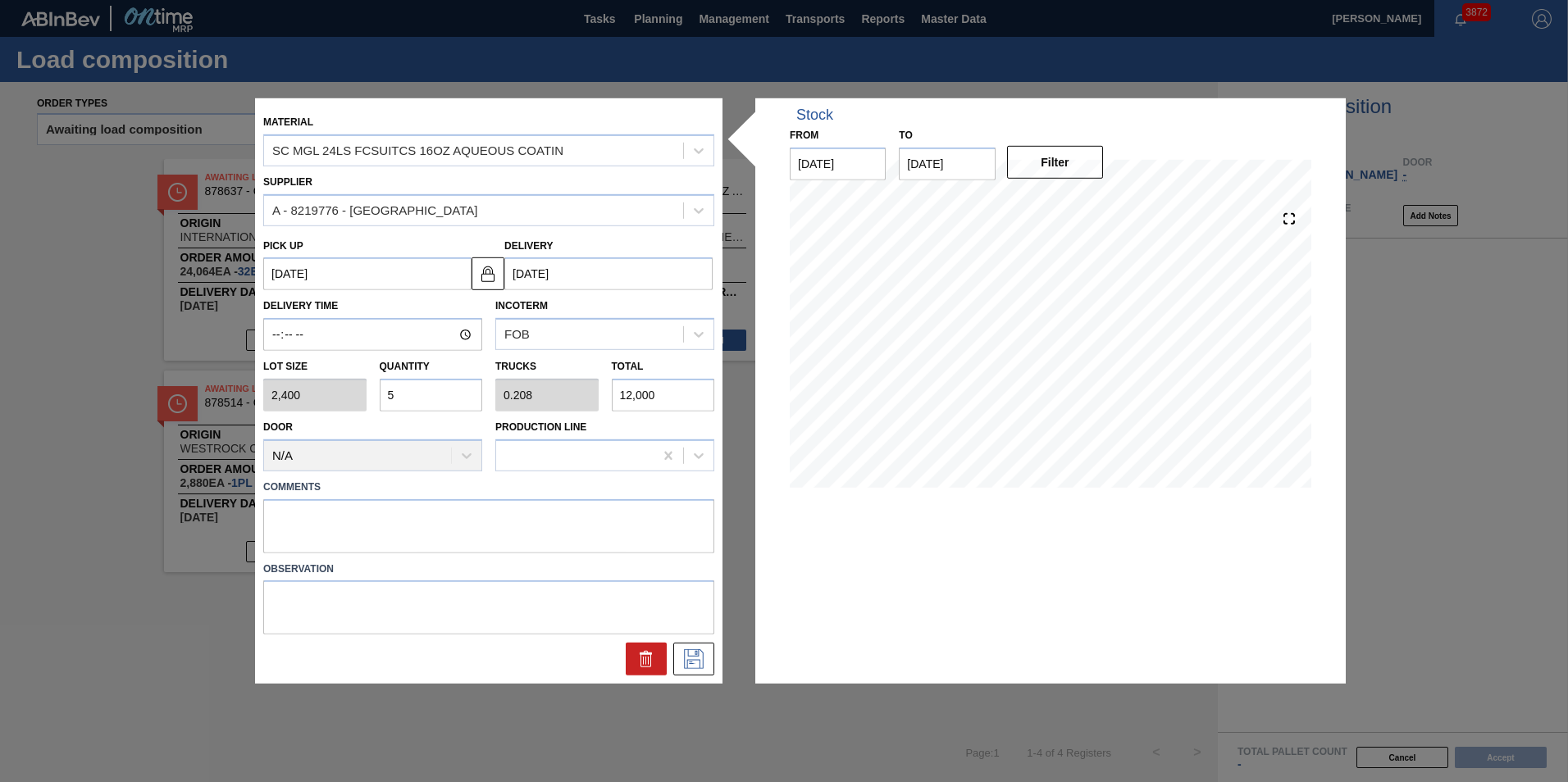
click at [430, 398] on input "5" at bounding box center [431, 394] width 103 height 33
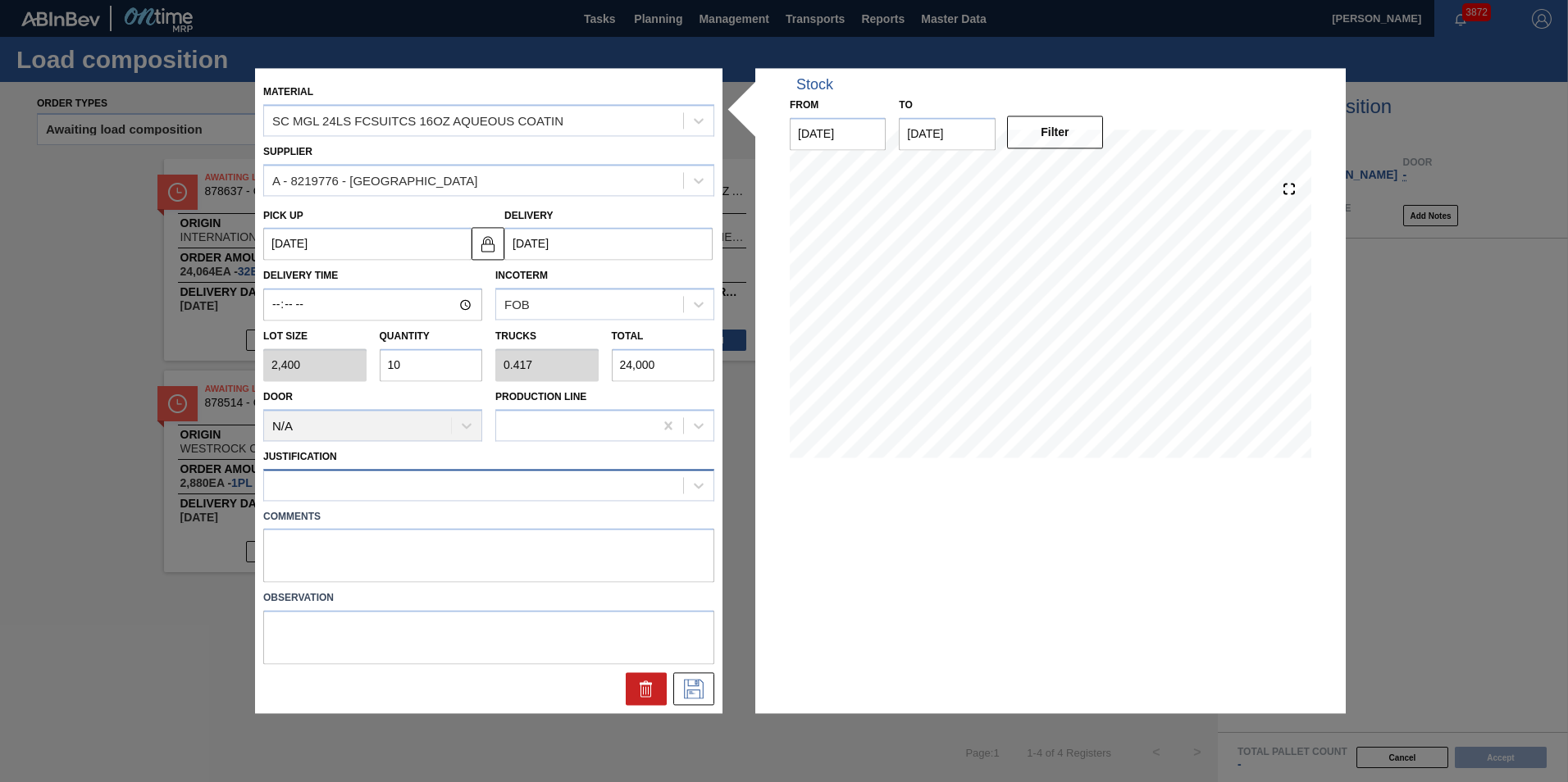
click at [460, 473] on div at bounding box center [473, 485] width 419 height 24
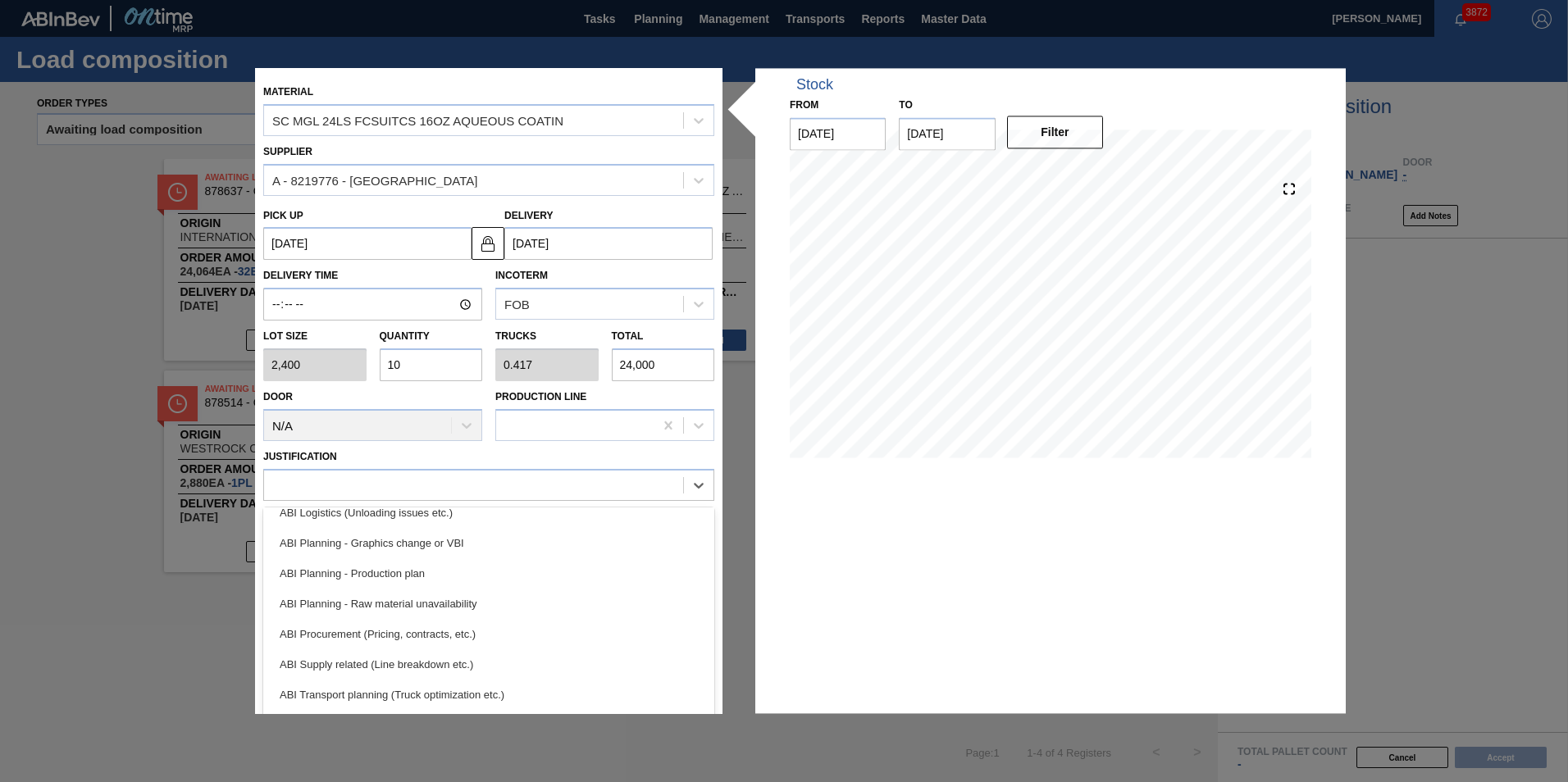
scroll to position [164, 0]
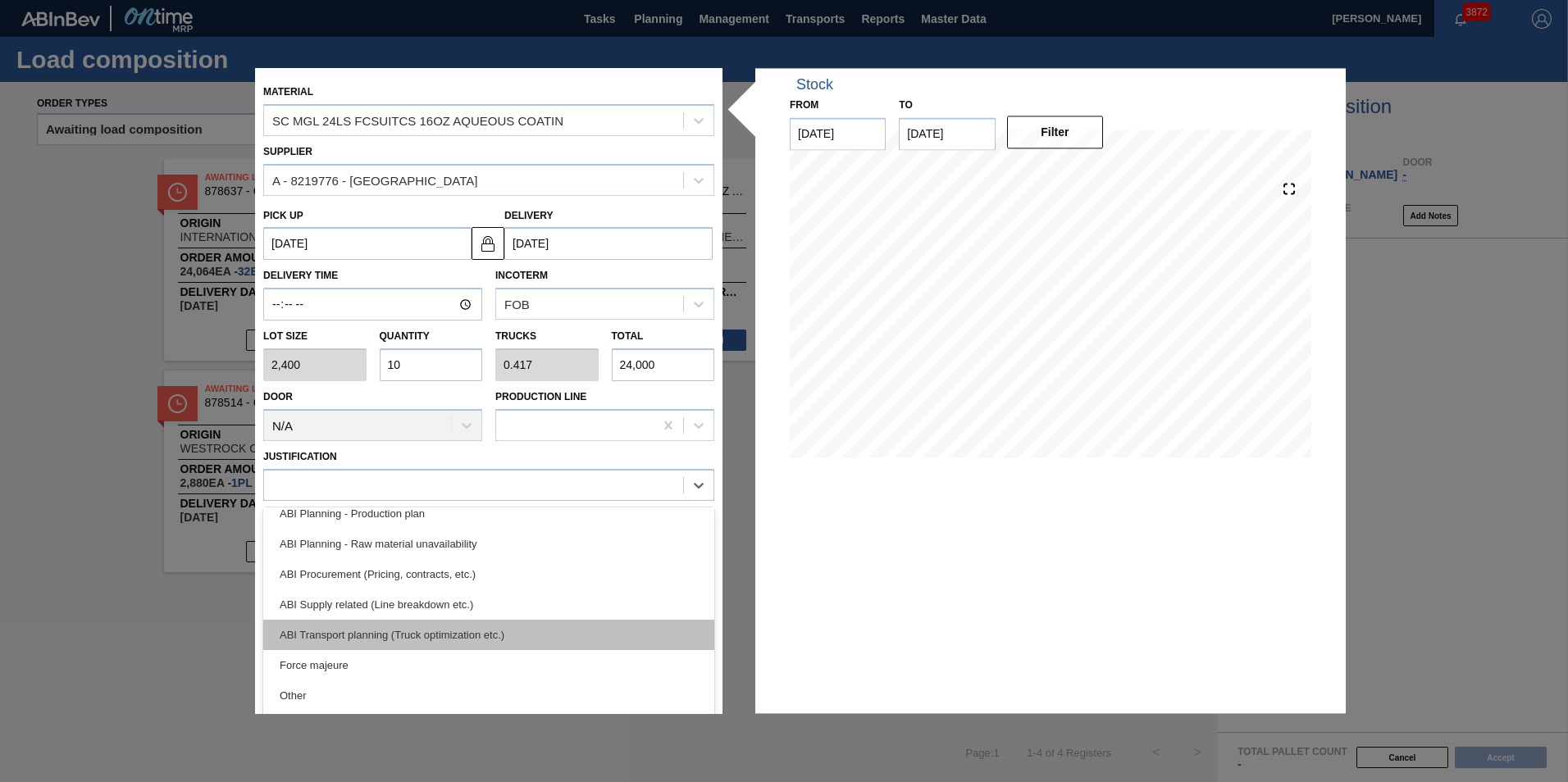
click at [433, 628] on div "ABI Transport planning (Truck optimization etc.)" at bounding box center [489, 635] width 451 height 30
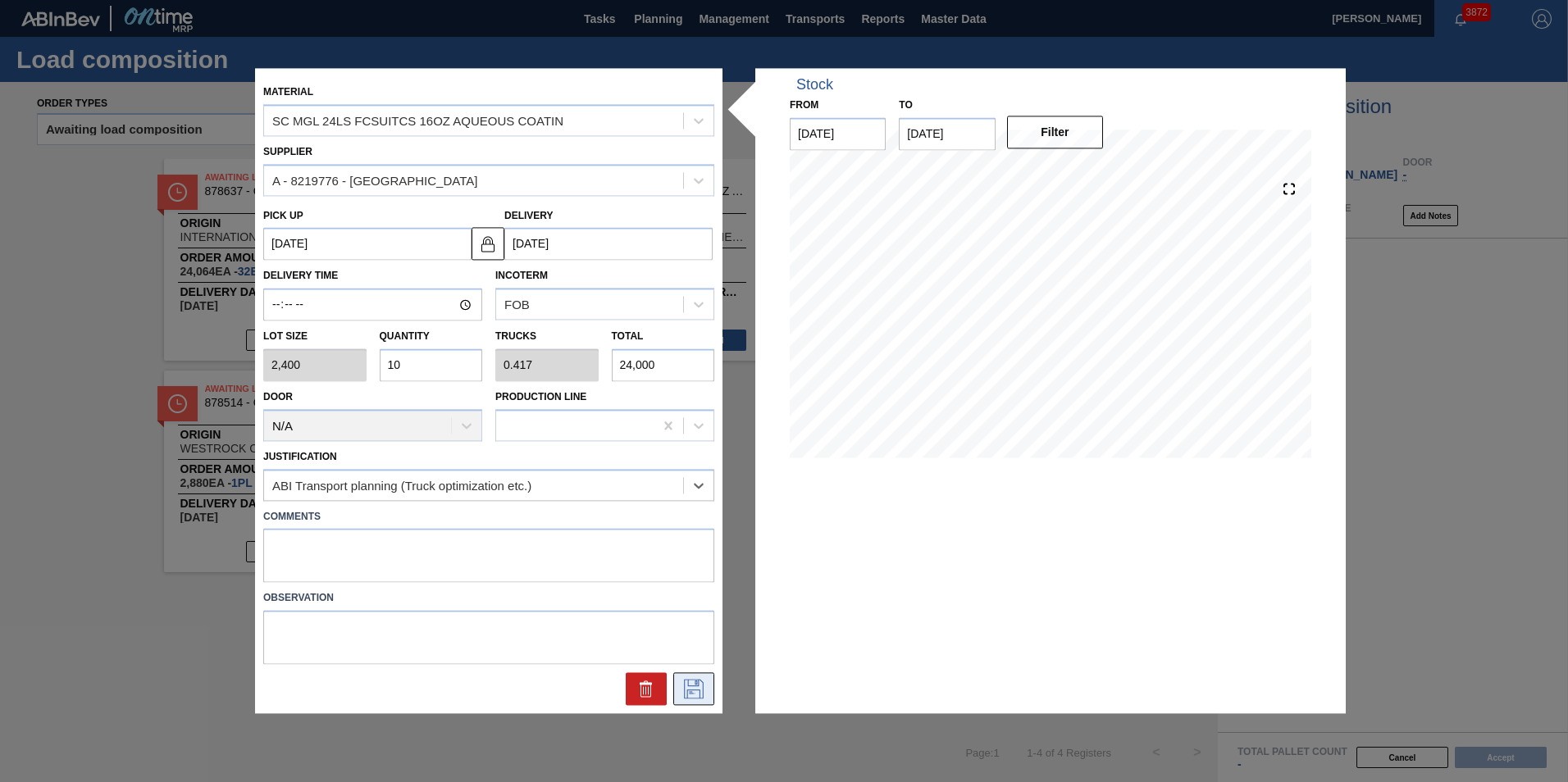
click at [688, 680] on icon at bounding box center [693, 689] width 19 height 19
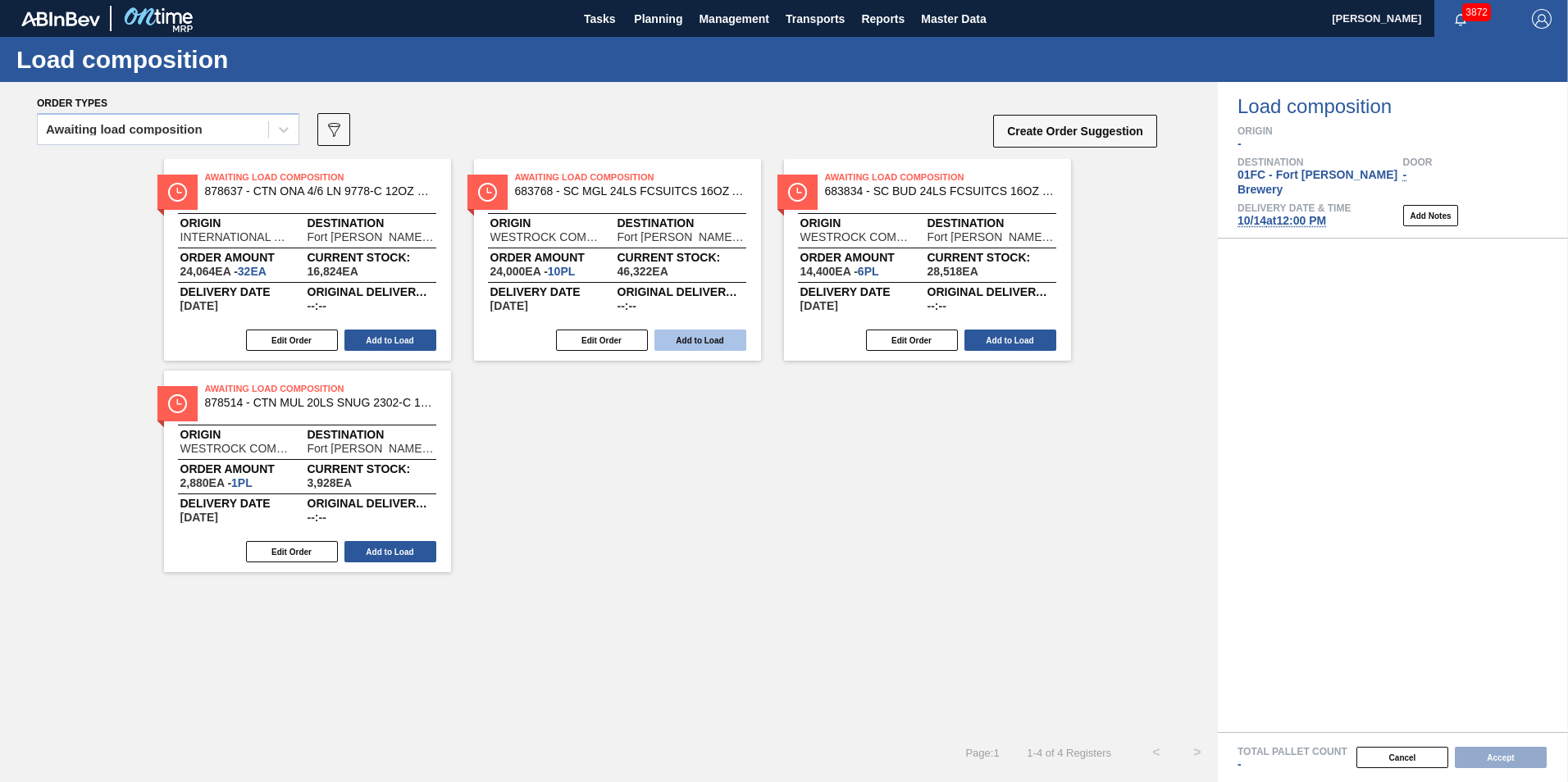
click at [692, 329] on button "Add to Load" at bounding box center [700, 339] width 92 height 21
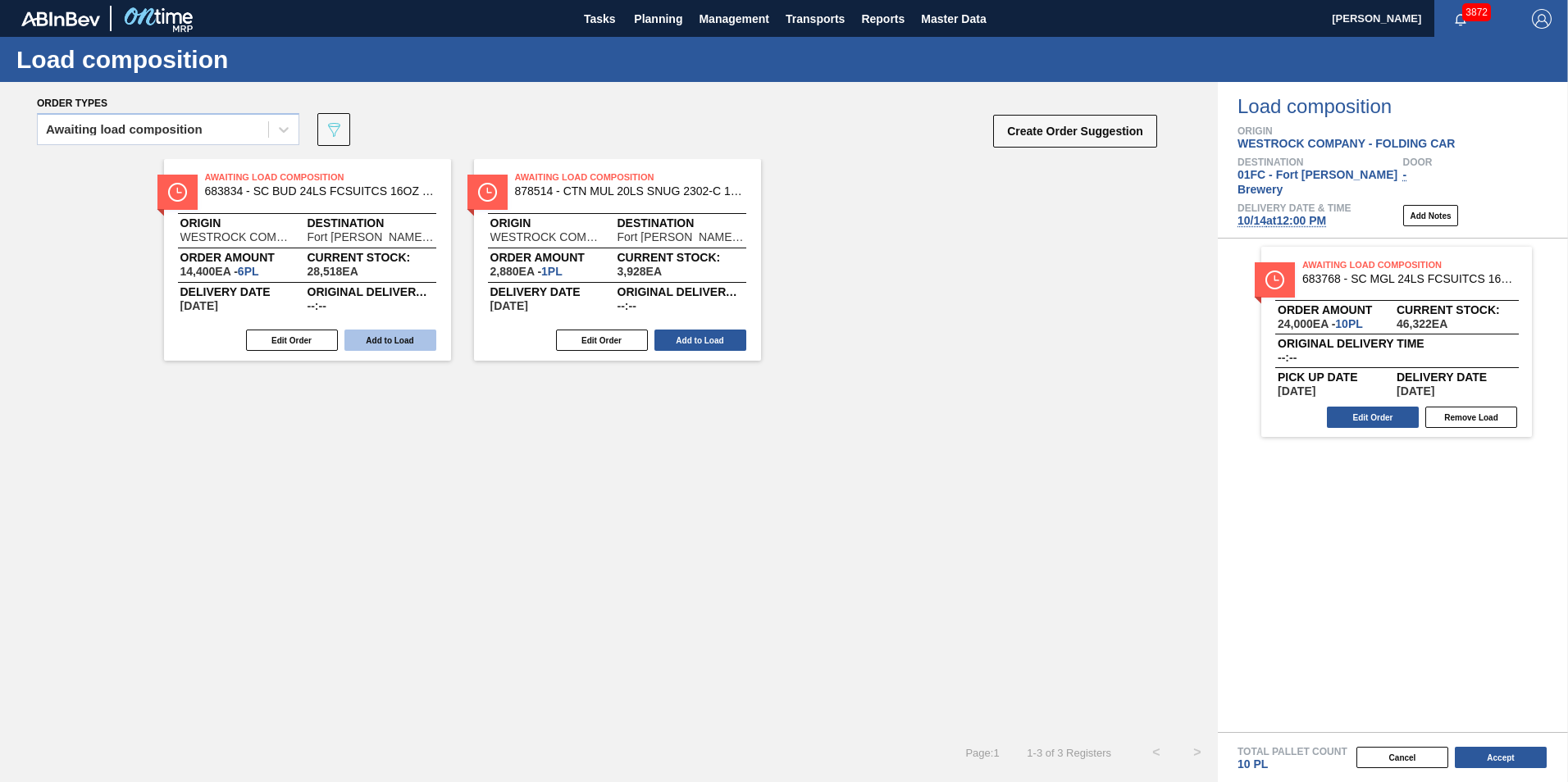
click at [354, 338] on button "Add to Load" at bounding box center [390, 339] width 92 height 21
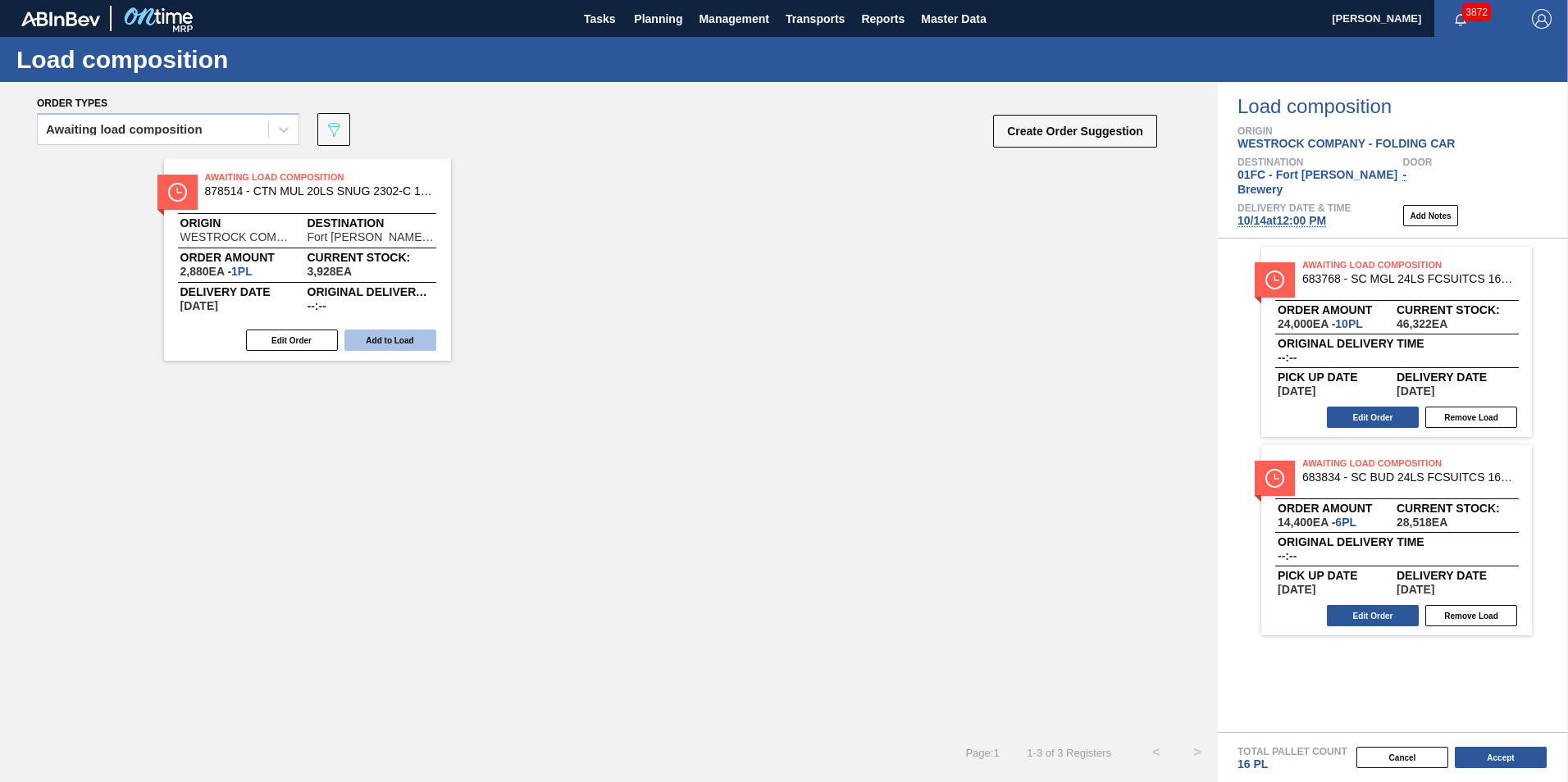
click at [383, 346] on button "Add to Load" at bounding box center [390, 339] width 92 height 21
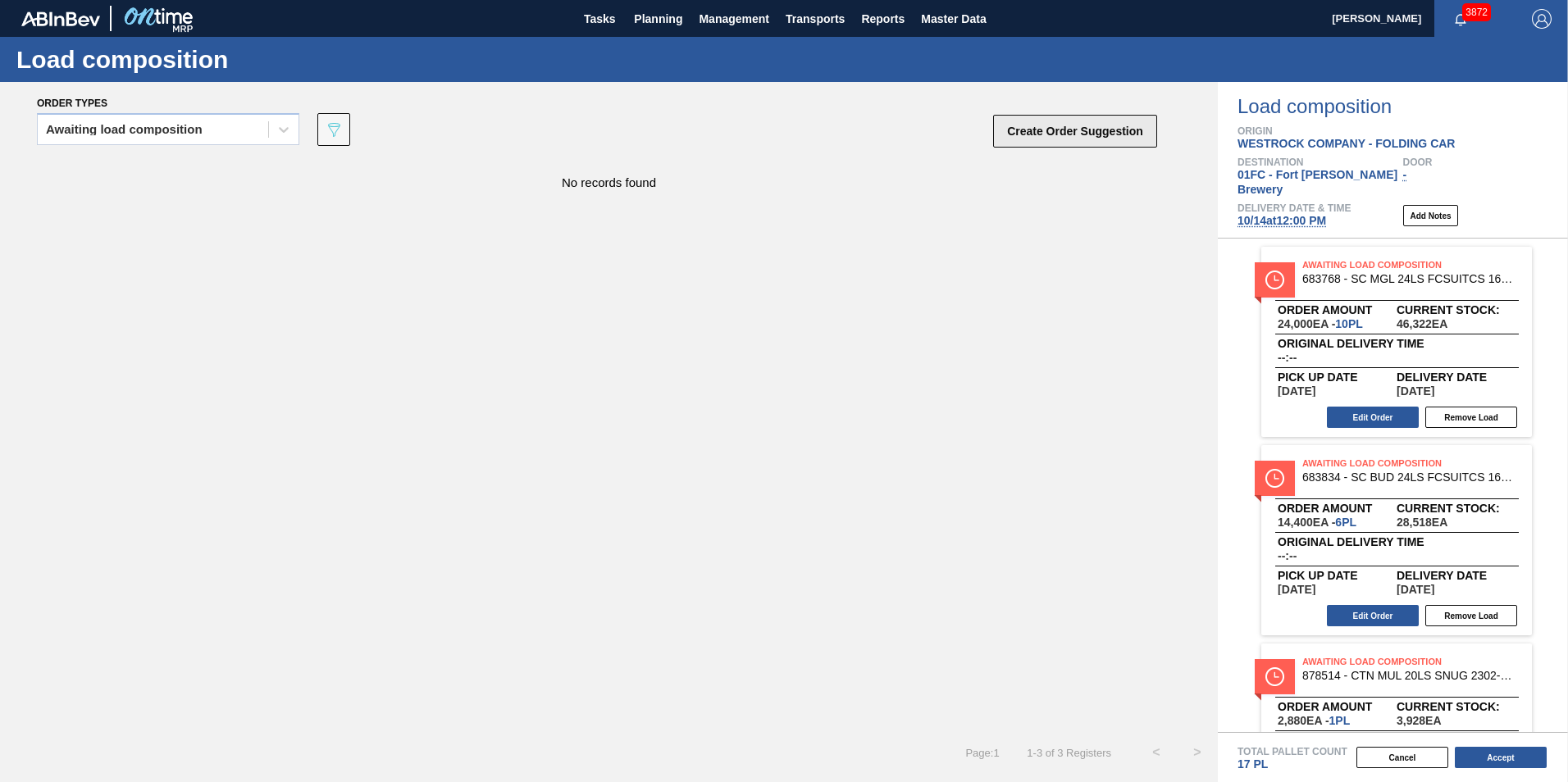
click at [1029, 122] on button "Create Order Suggestion" at bounding box center [1075, 131] width 164 height 33
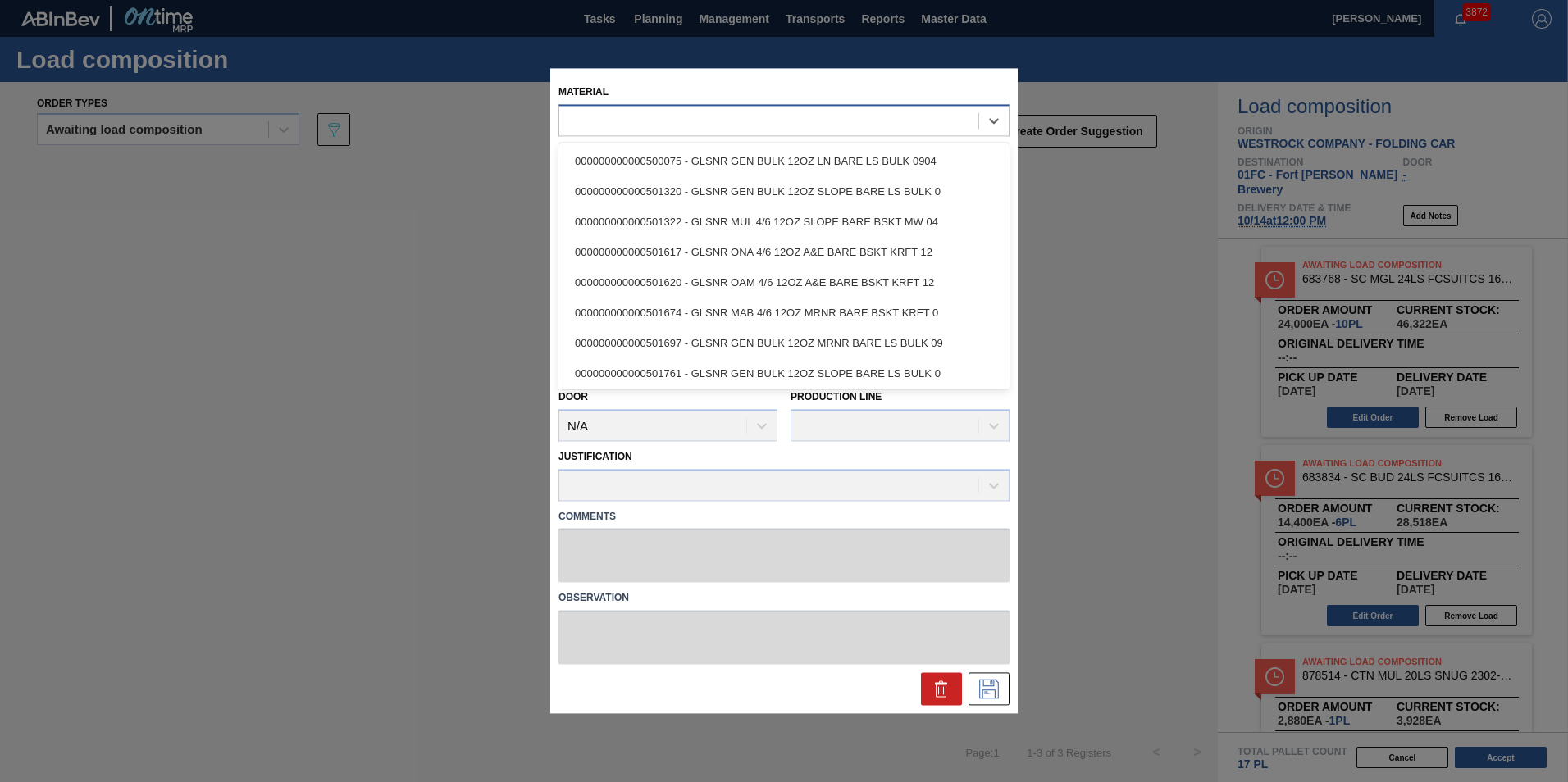
click at [735, 118] on div at bounding box center [769, 121] width 419 height 24
paste input "878608"
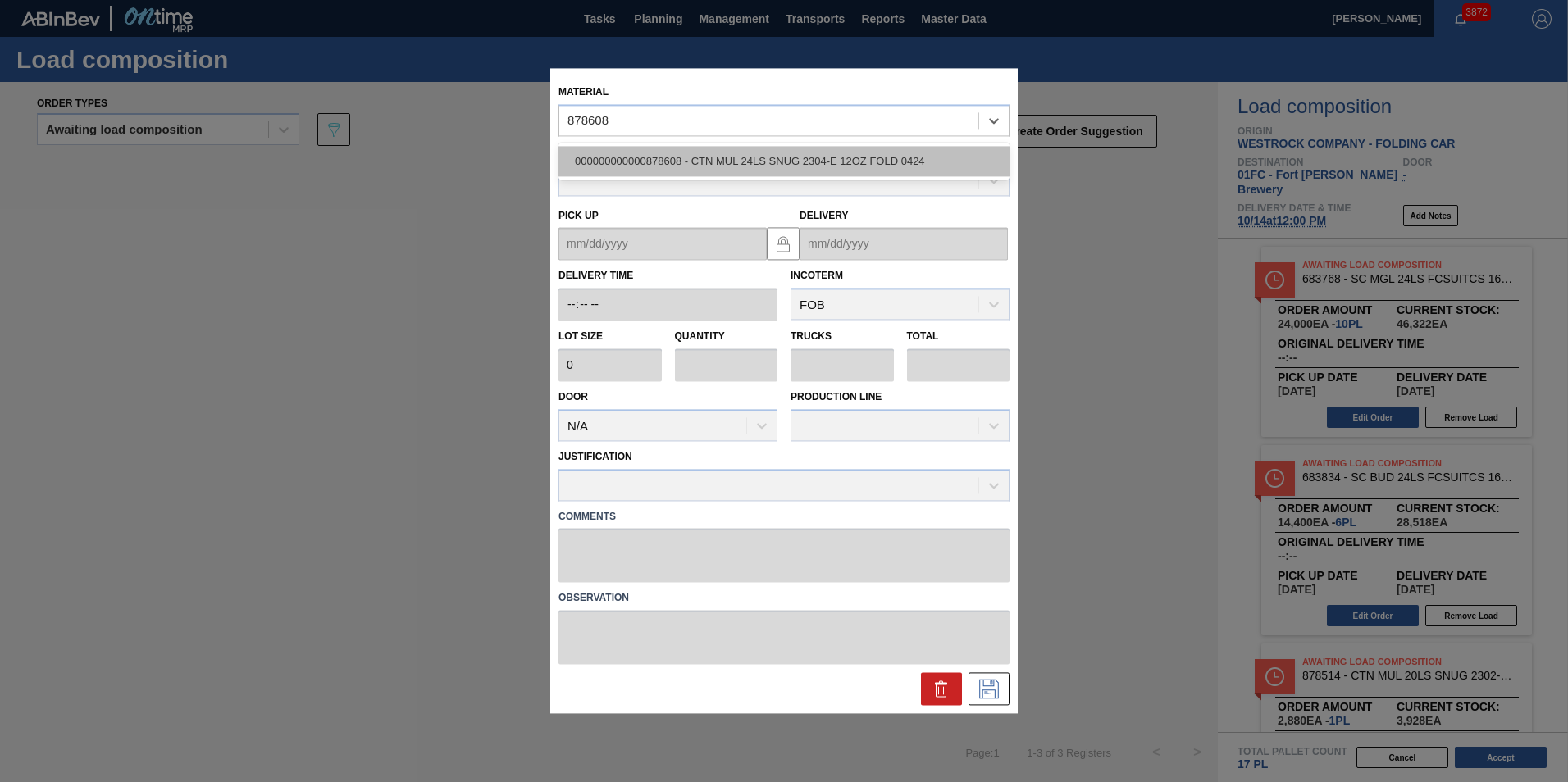
click at [721, 150] on div "000000000000878608 - CTN MUL 24LS SNUG 2304-E 12OZ FOLD 0424" at bounding box center [784, 161] width 451 height 30
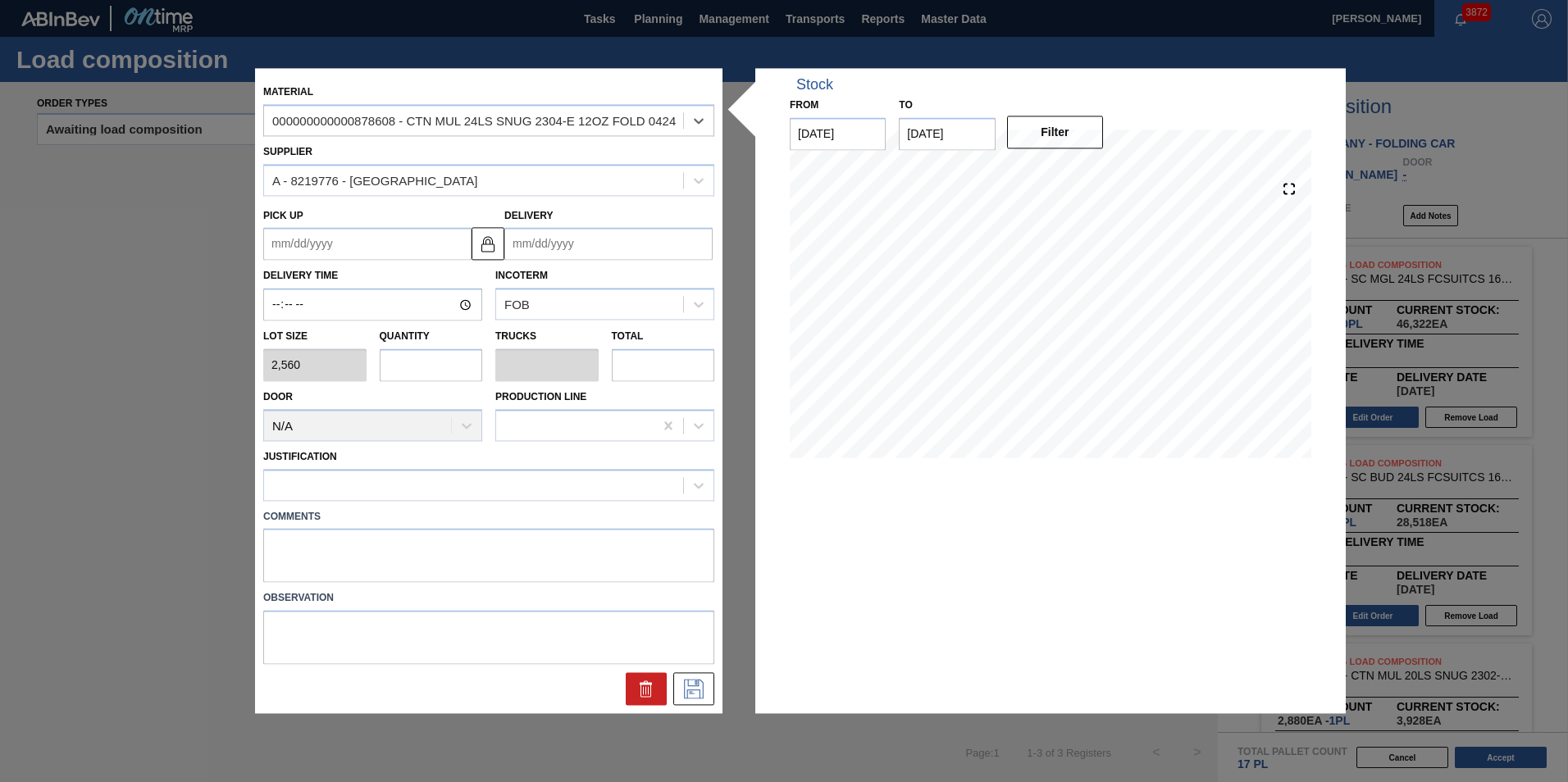
click at [555, 253] on input "Delivery" at bounding box center [608, 244] width 208 height 33
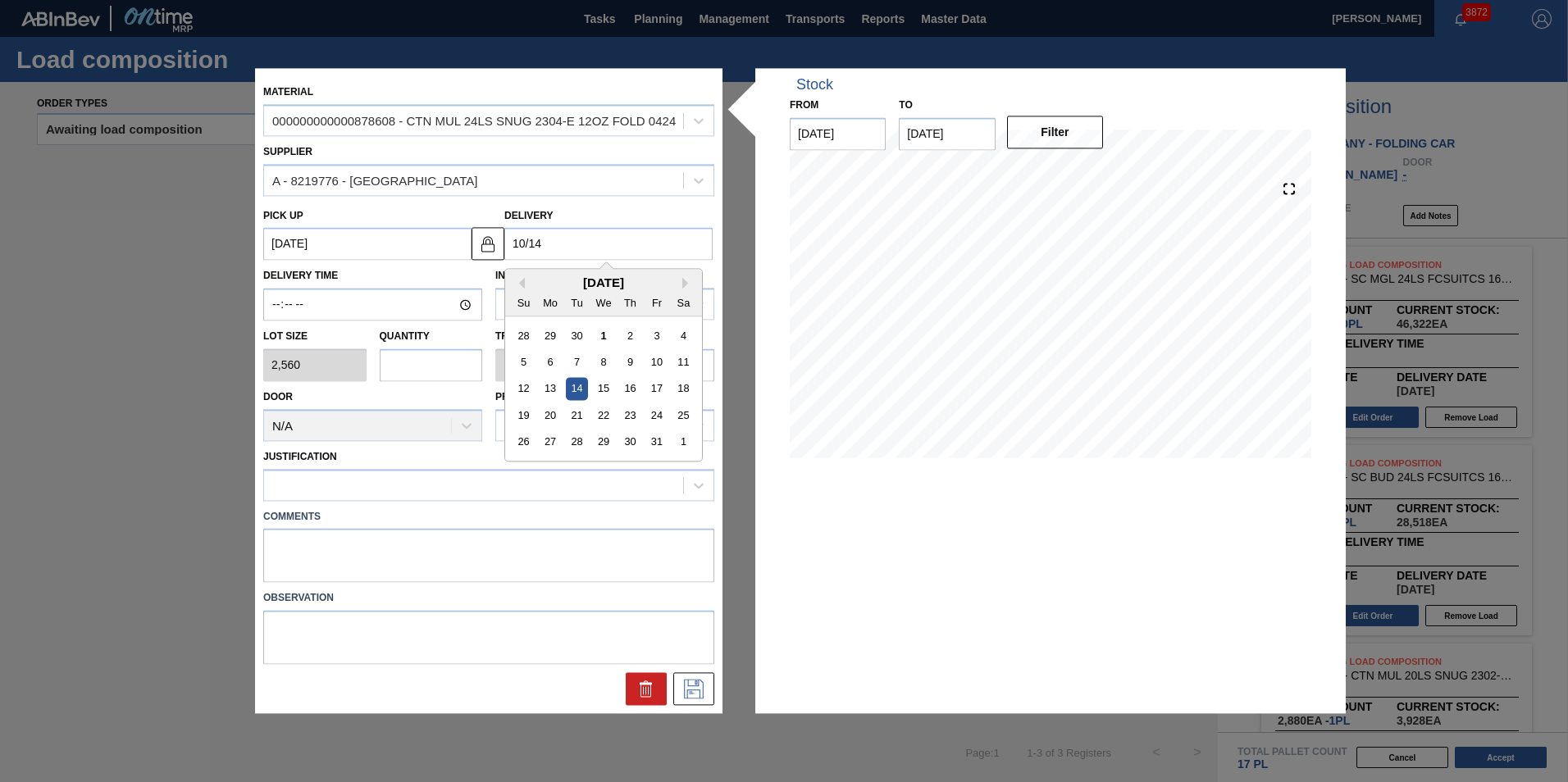
drag, startPoint x: 580, startPoint y: 382, endPoint x: 523, endPoint y: 366, distance: 59.2
click at [580, 382] on div "14" at bounding box center [577, 388] width 22 height 22
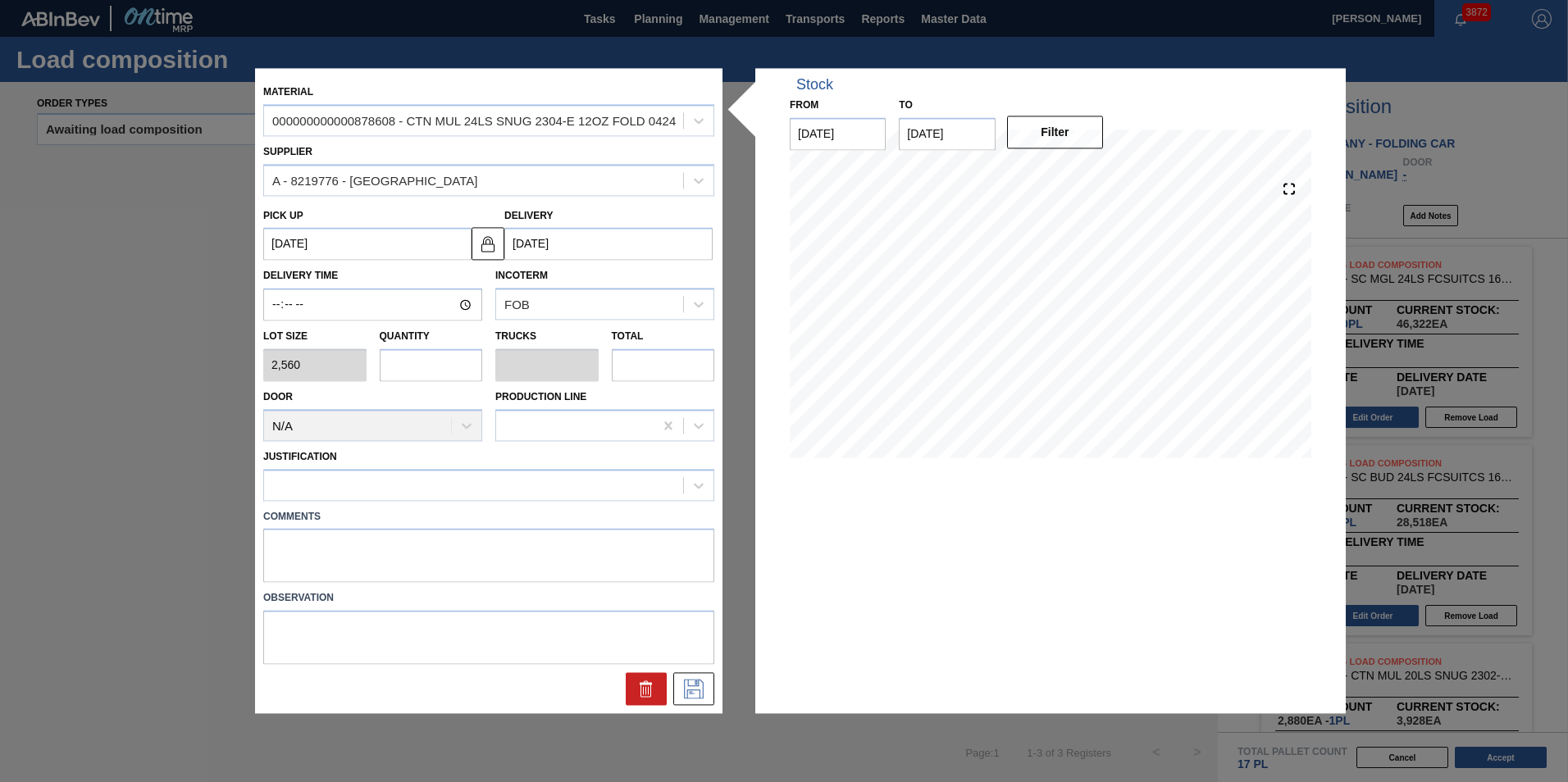
click at [462, 370] on input "text" at bounding box center [431, 364] width 103 height 33
click at [437, 487] on div at bounding box center [473, 485] width 419 height 24
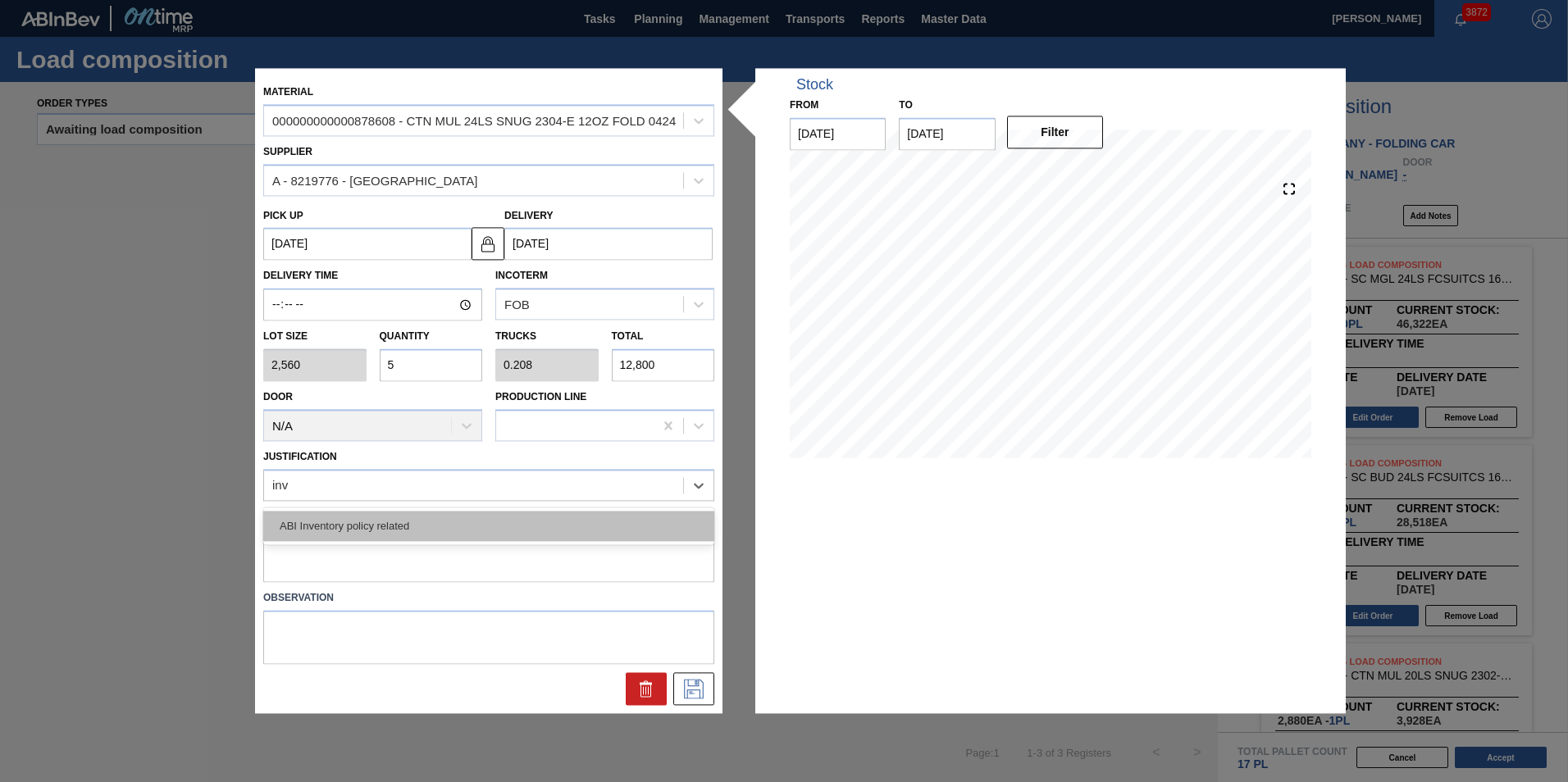
click at [439, 518] on div "ABI Inventory policy related" at bounding box center [489, 526] width 451 height 30
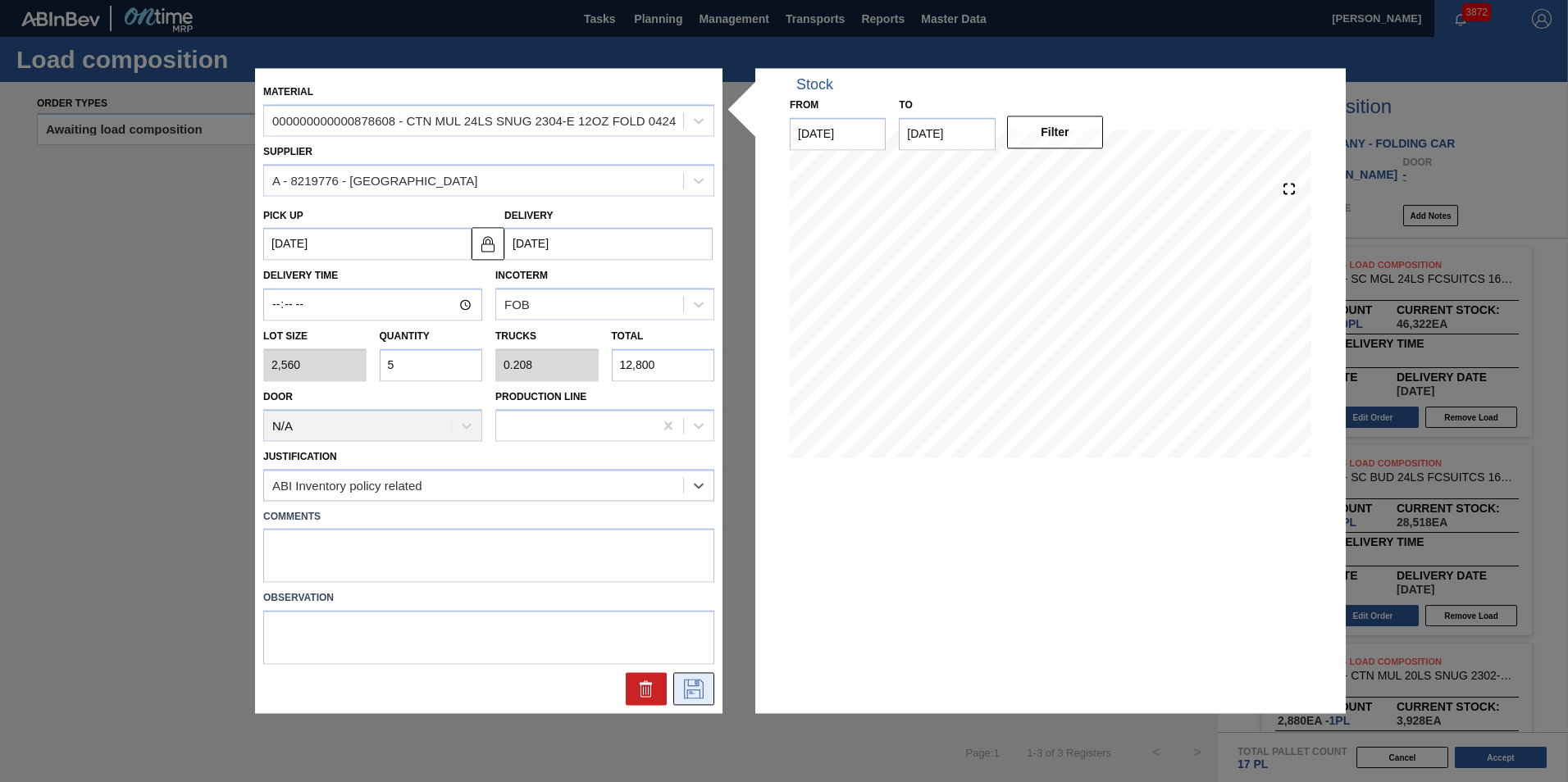
click at [681, 685] on icon at bounding box center [693, 689] width 26 height 19
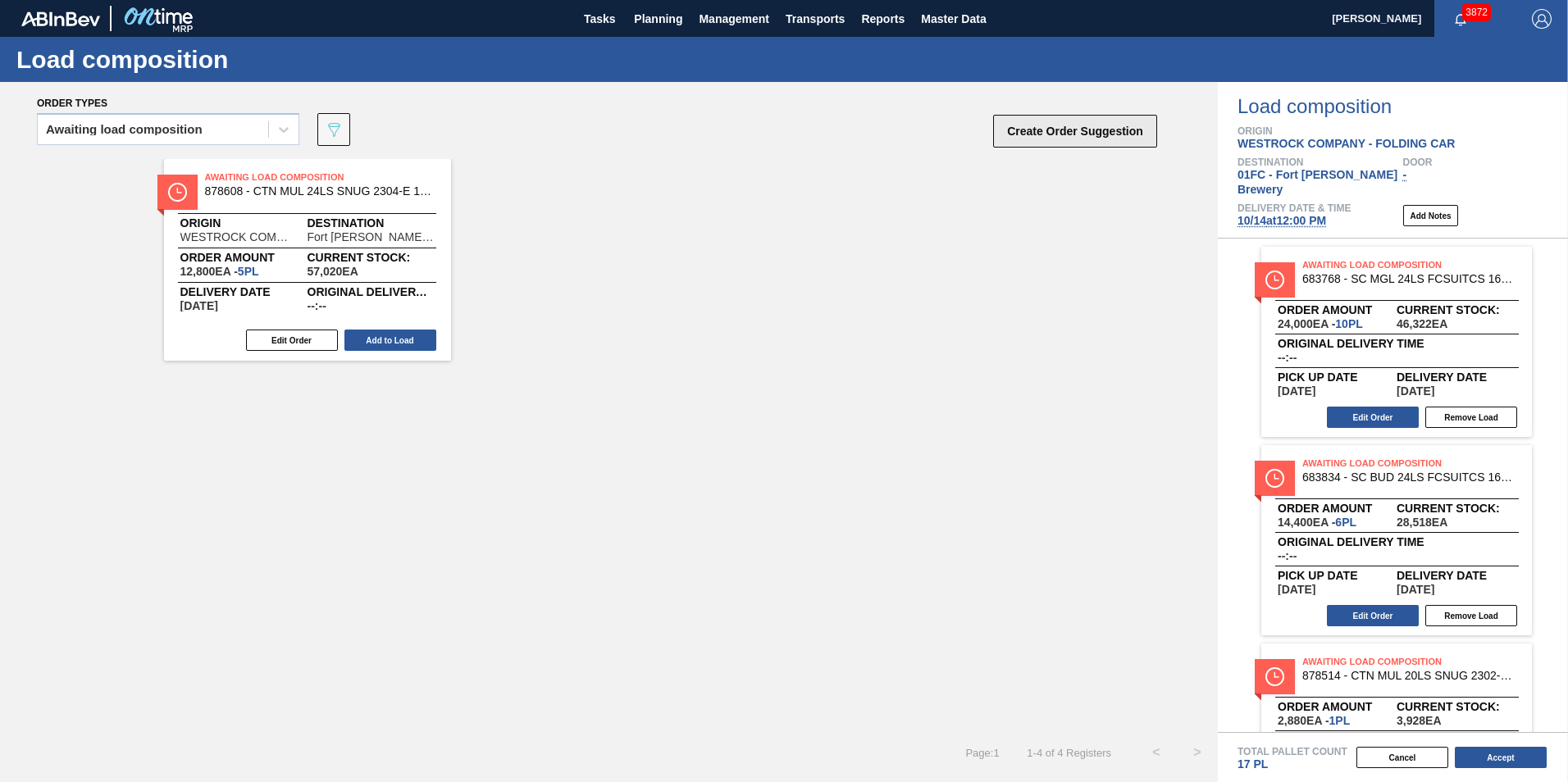
click at [1029, 125] on button "Create Order Suggestion" at bounding box center [1075, 131] width 164 height 33
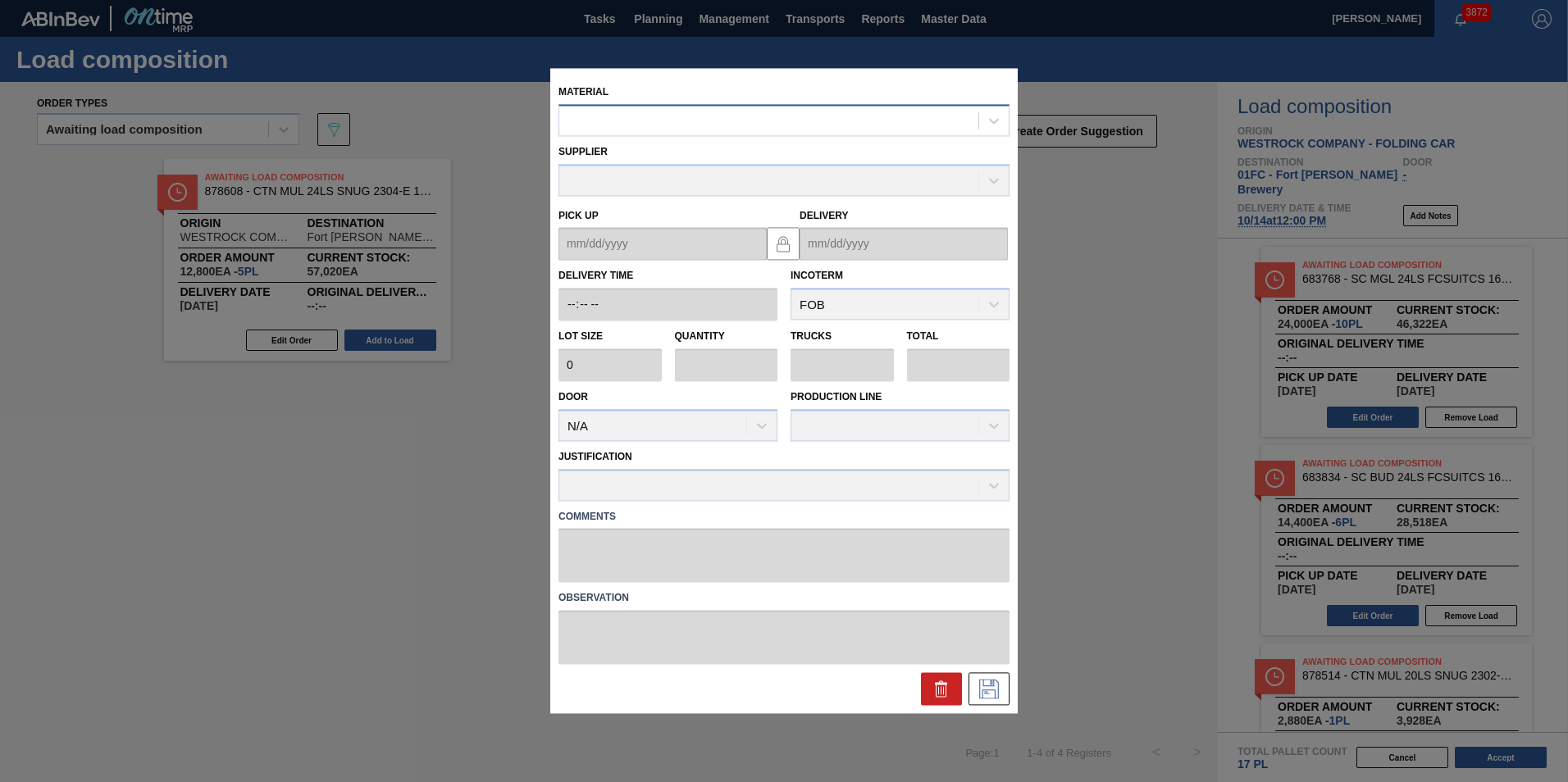
click at [798, 115] on div at bounding box center [769, 121] width 419 height 24
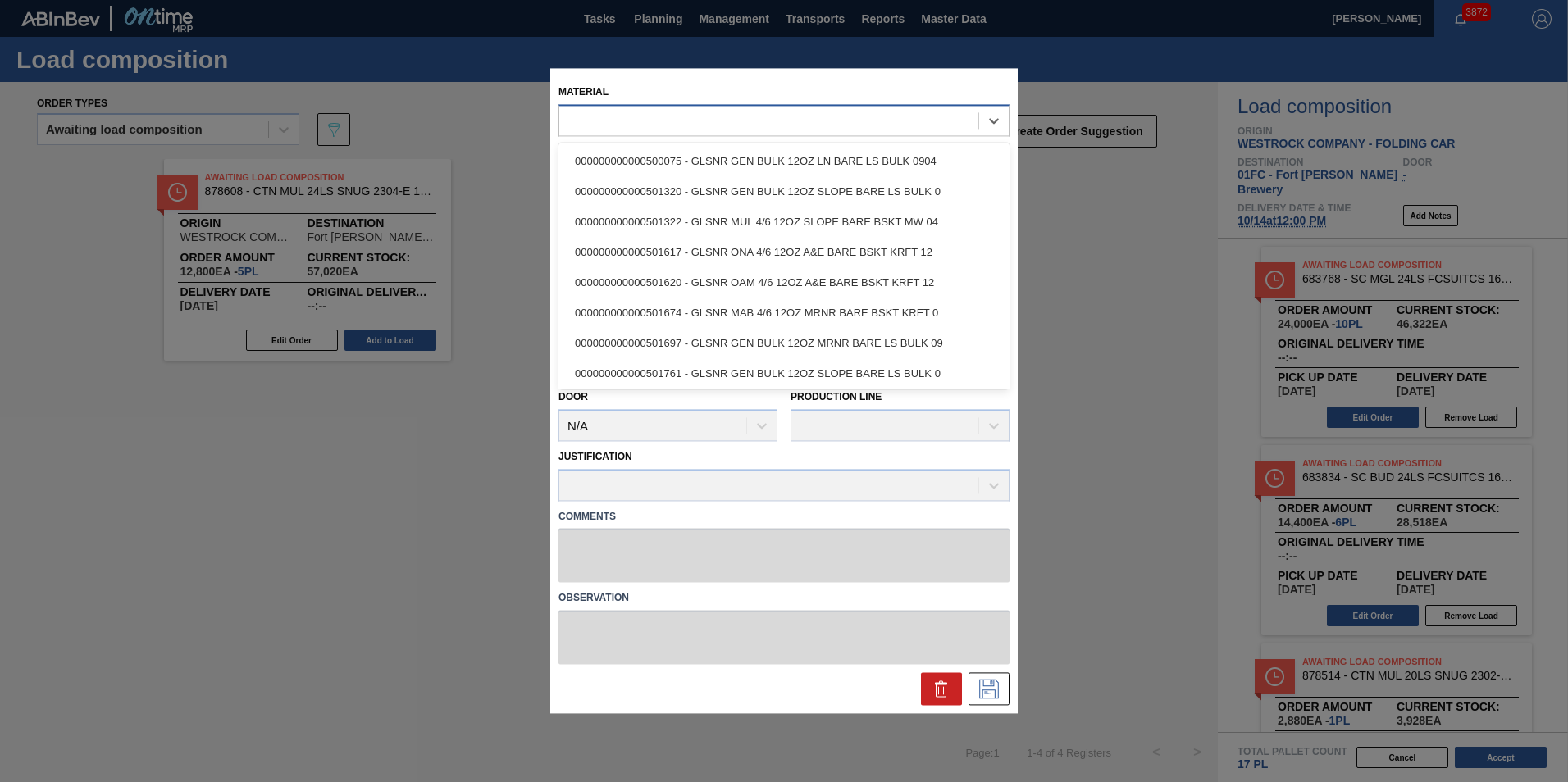
paste input "878676"
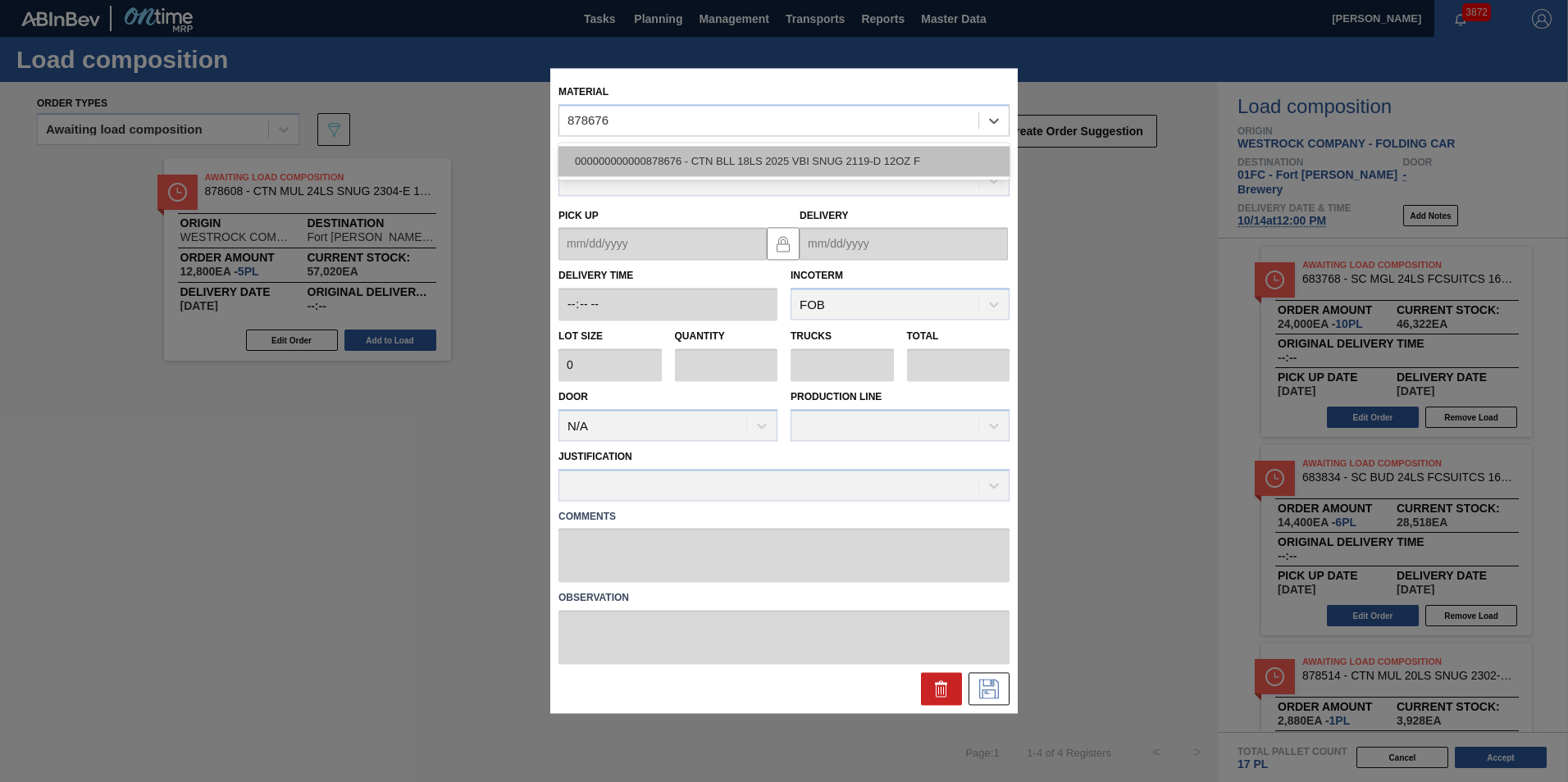
click at [769, 171] on div "000000000000878676 - CTN BLL 18LS 2025 VBI SNUG 2119-D 12OZ F" at bounding box center [784, 161] width 451 height 30
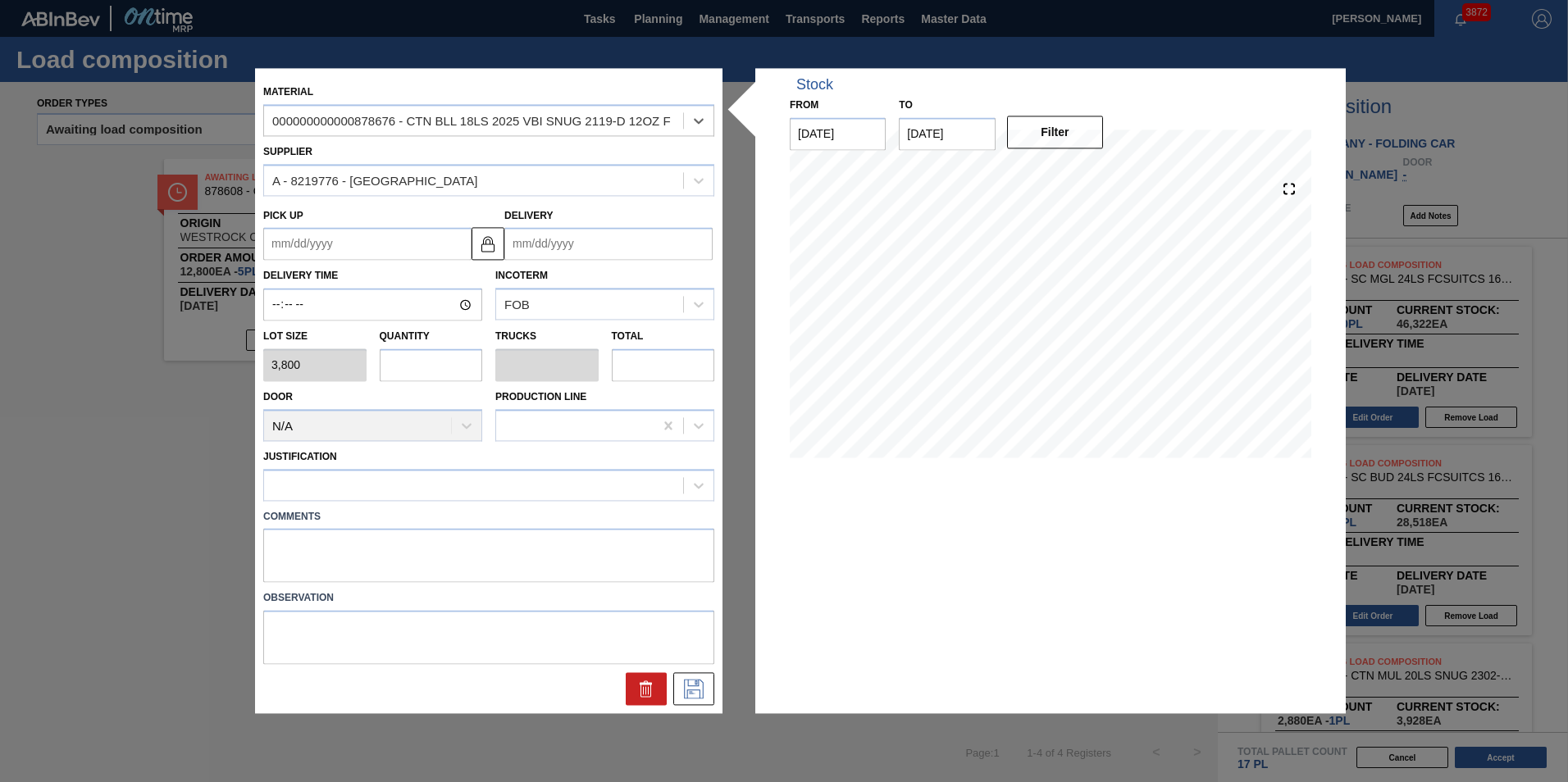
click at [586, 252] on input "Delivery" at bounding box center [608, 244] width 208 height 33
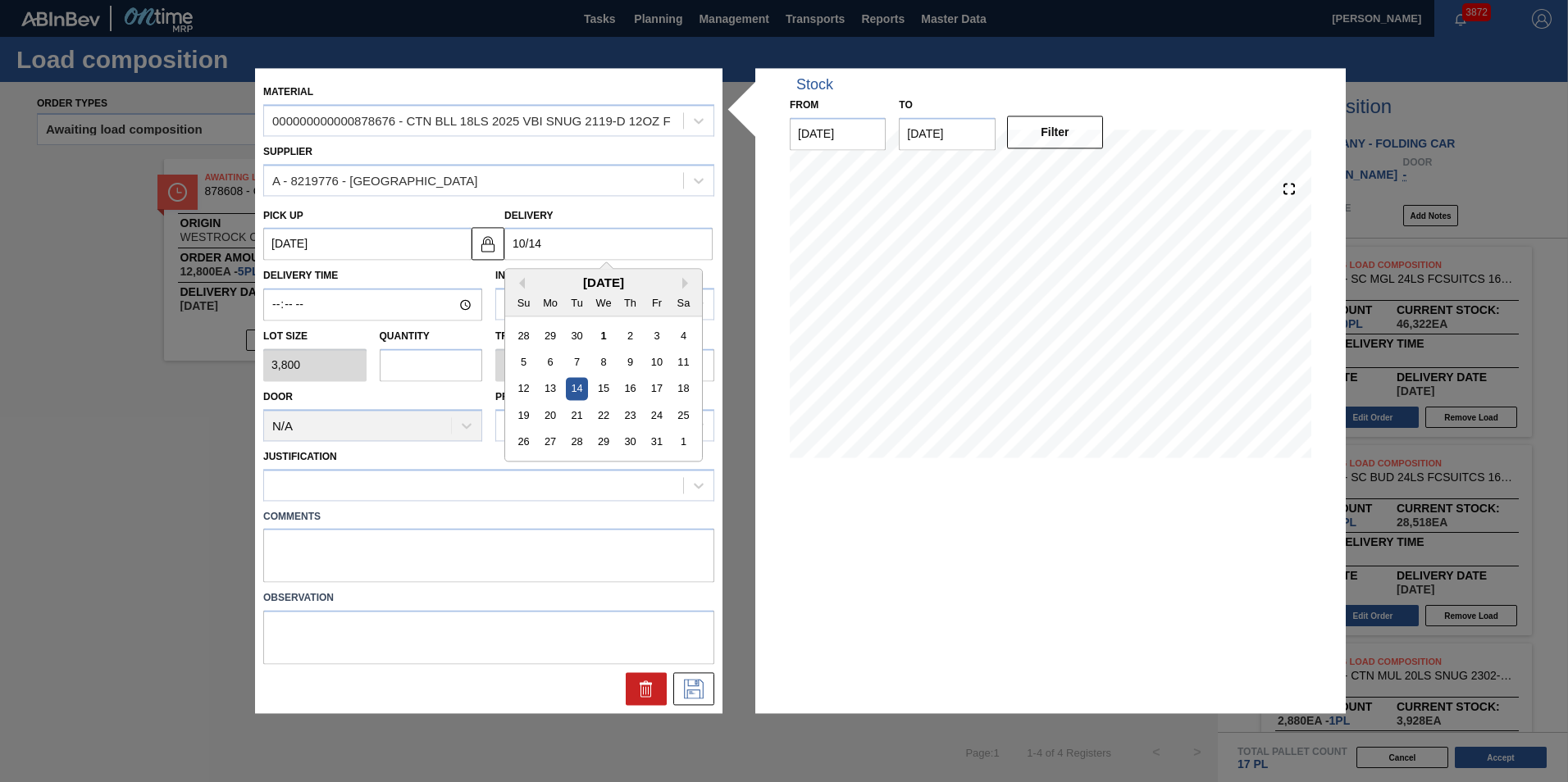
drag, startPoint x: 578, startPoint y: 389, endPoint x: 482, endPoint y: 383, distance: 96.2
click at [578, 389] on div "14" at bounding box center [577, 388] width 22 height 22
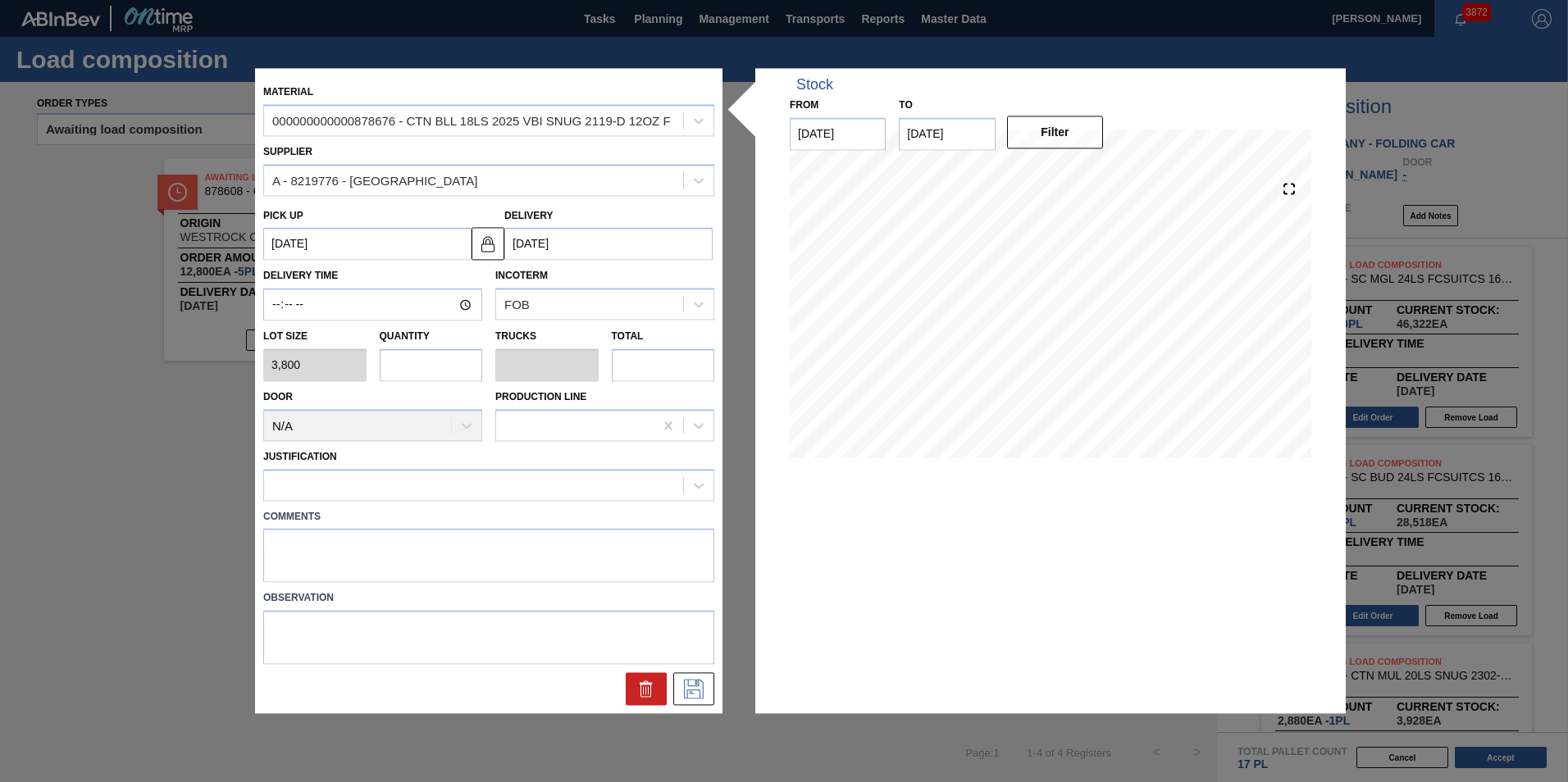
click at [422, 361] on input "text" at bounding box center [431, 364] width 103 height 33
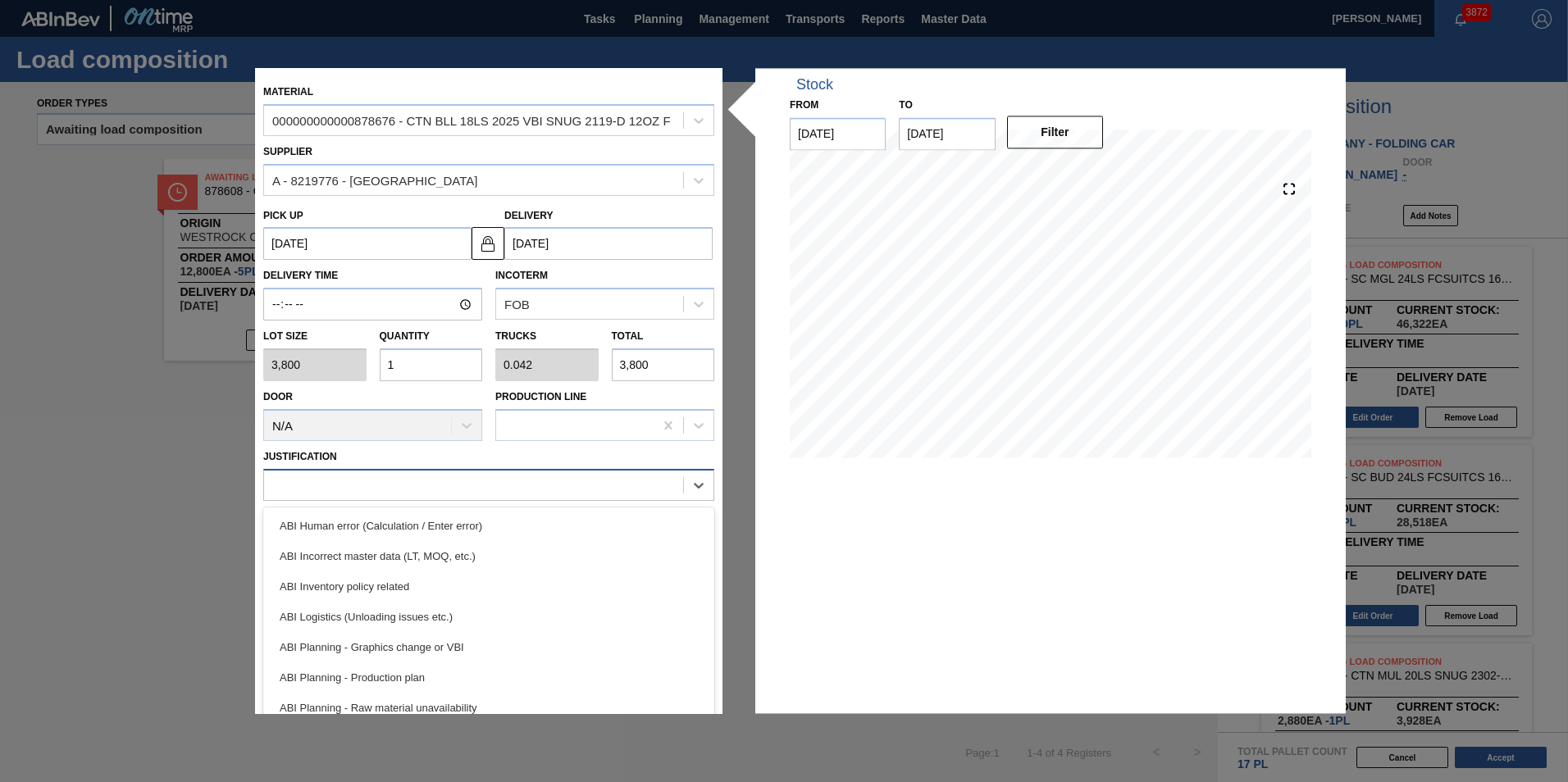
click at [425, 485] on div at bounding box center [473, 485] width 419 height 24
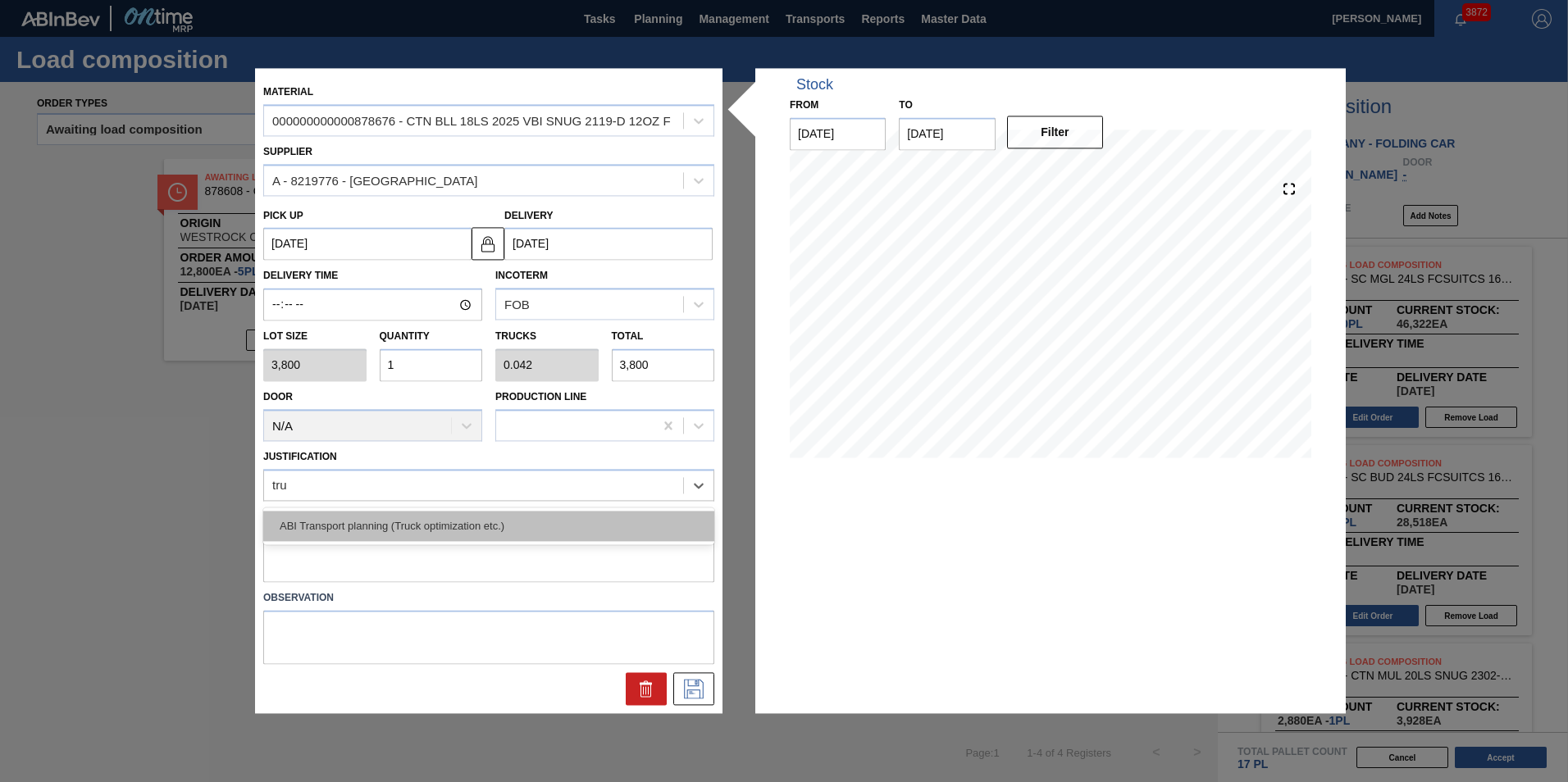
click at [441, 534] on div "ABI Transport planning (Truck optimization etc.)" at bounding box center [489, 526] width 451 height 30
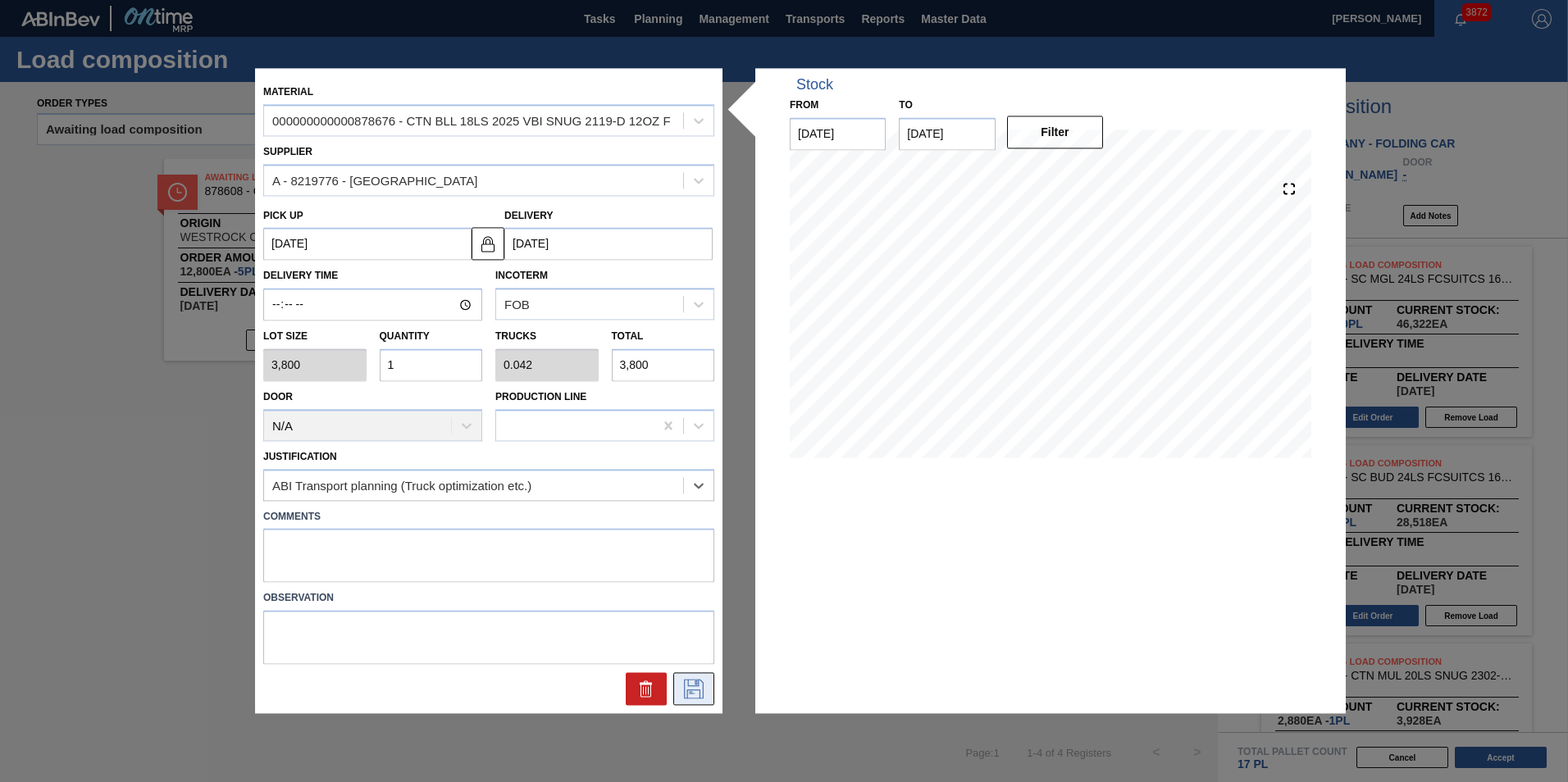
click at [694, 681] on icon at bounding box center [693, 689] width 26 height 19
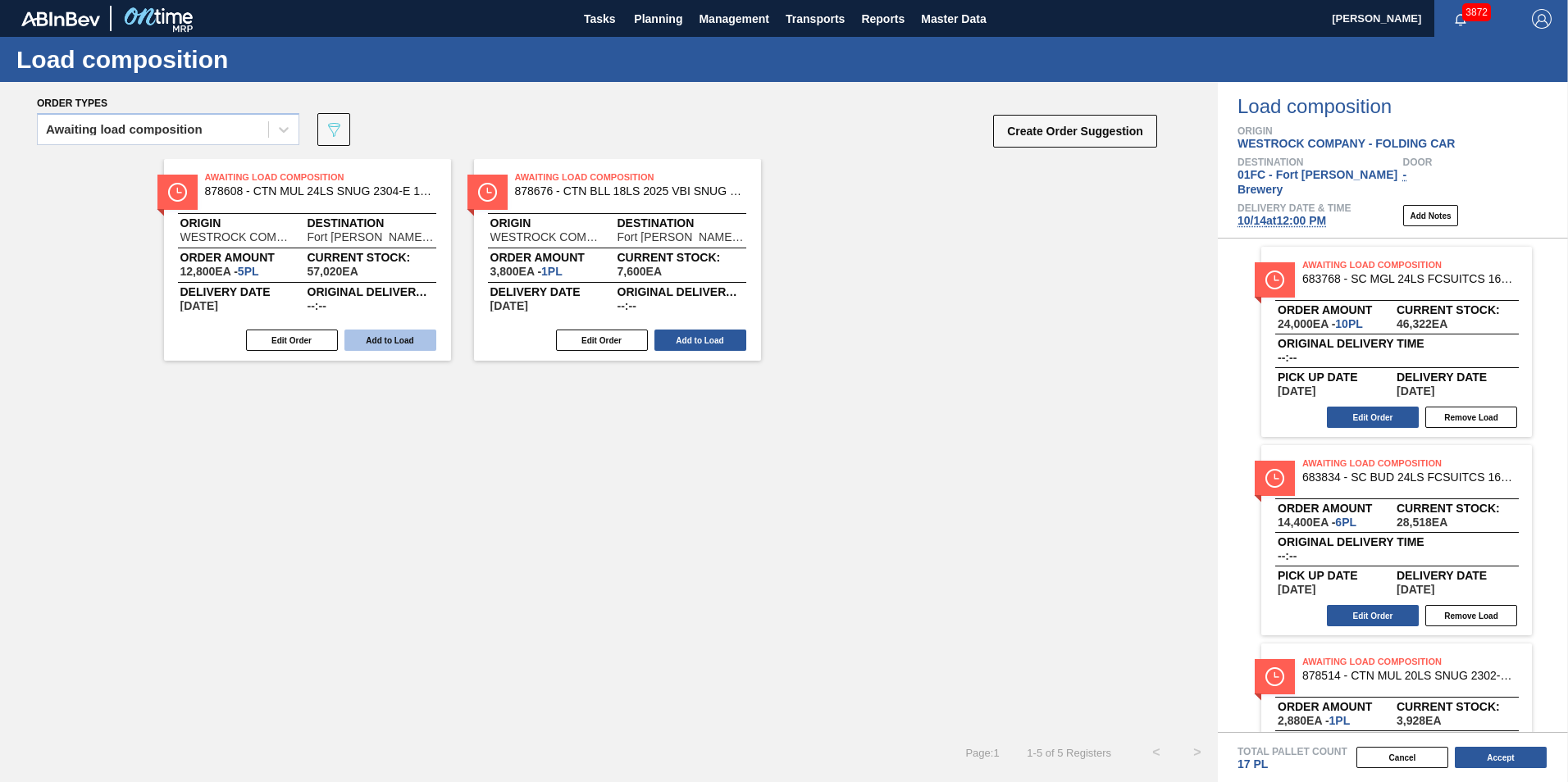
click at [400, 339] on button "Add to Load" at bounding box center [390, 339] width 92 height 21
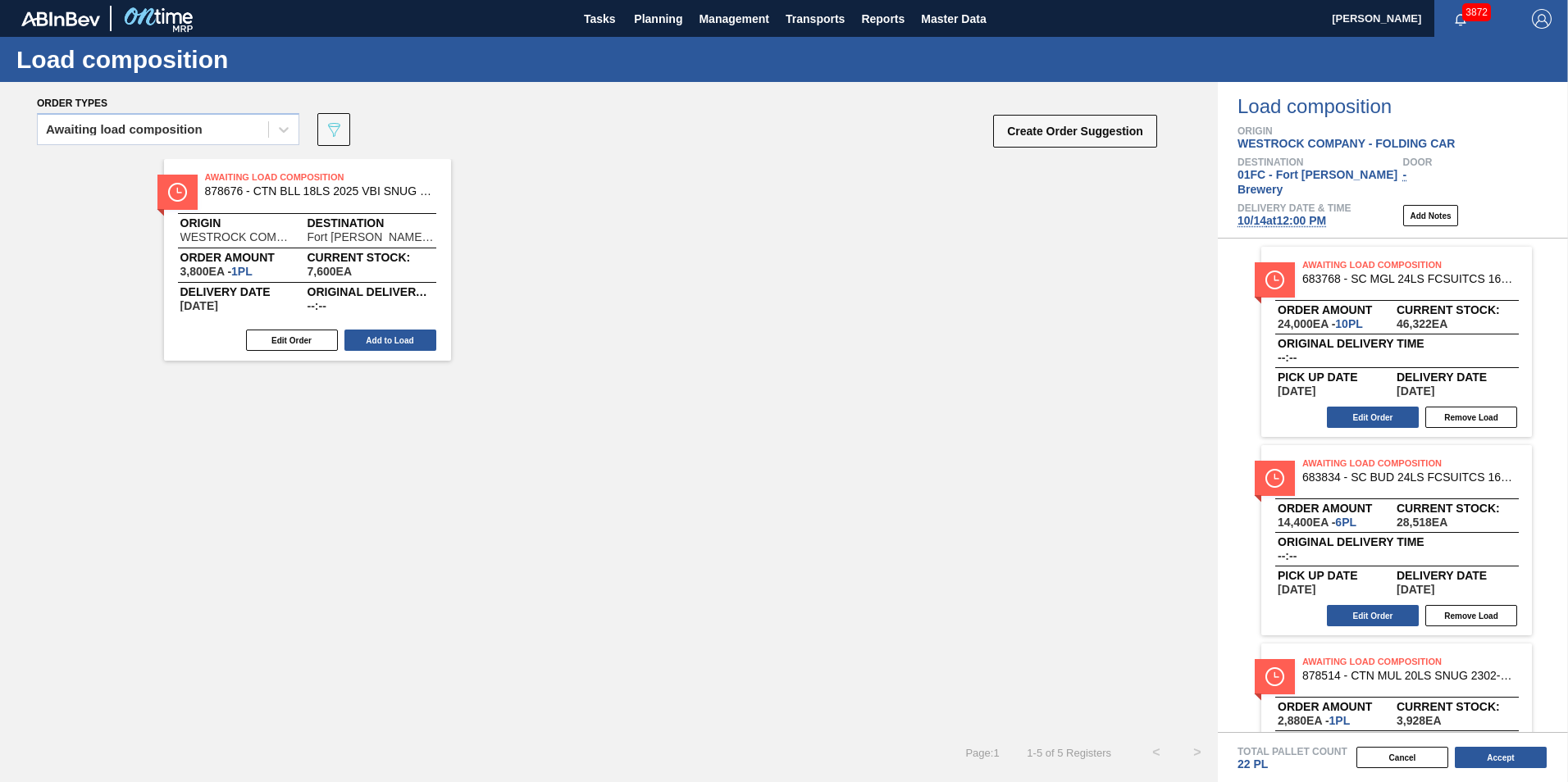
click at [400, 339] on button "Add to Load" at bounding box center [390, 339] width 92 height 21
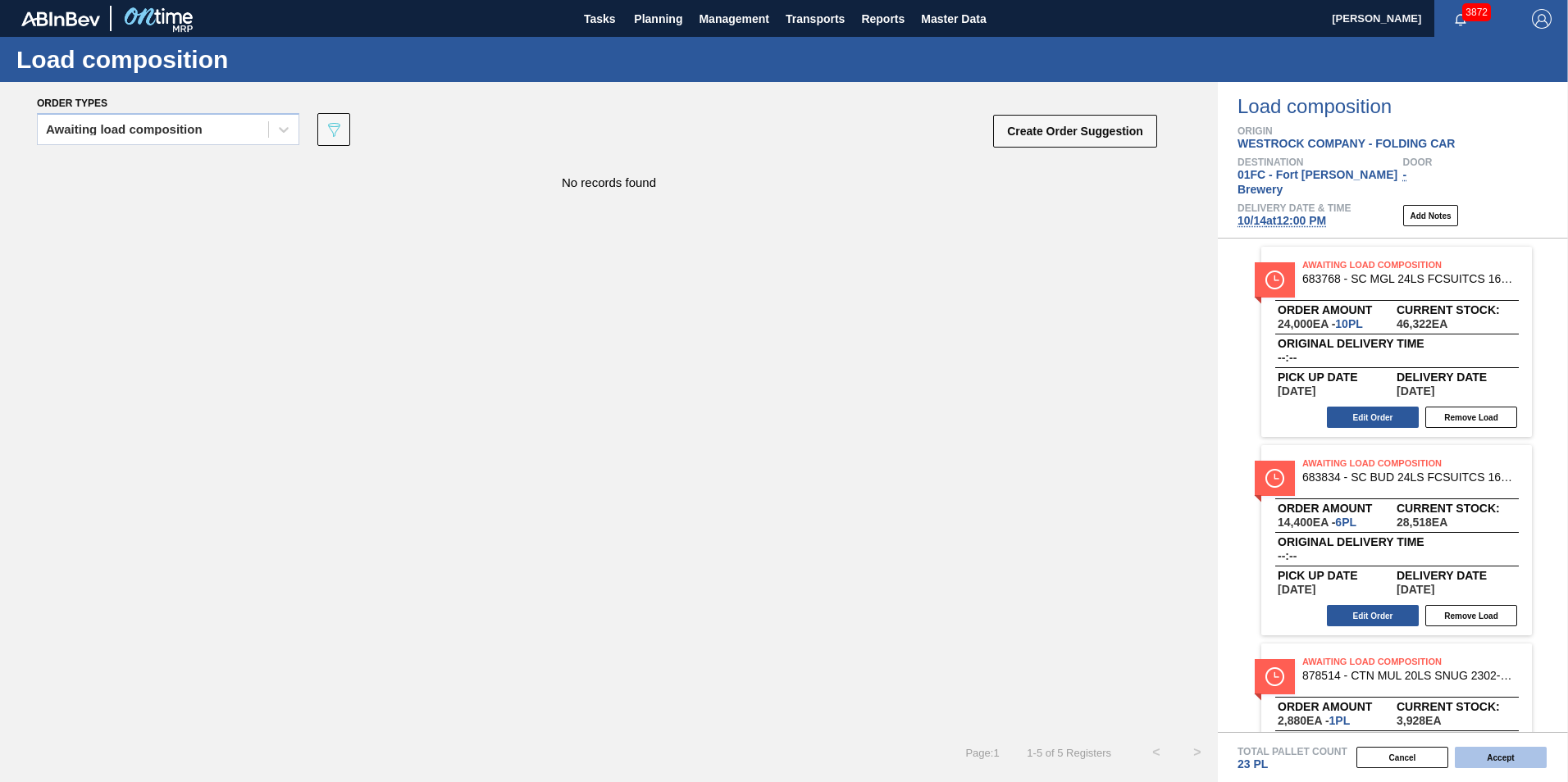
click at [1029, 736] on button "Accept" at bounding box center [1500, 757] width 92 height 21
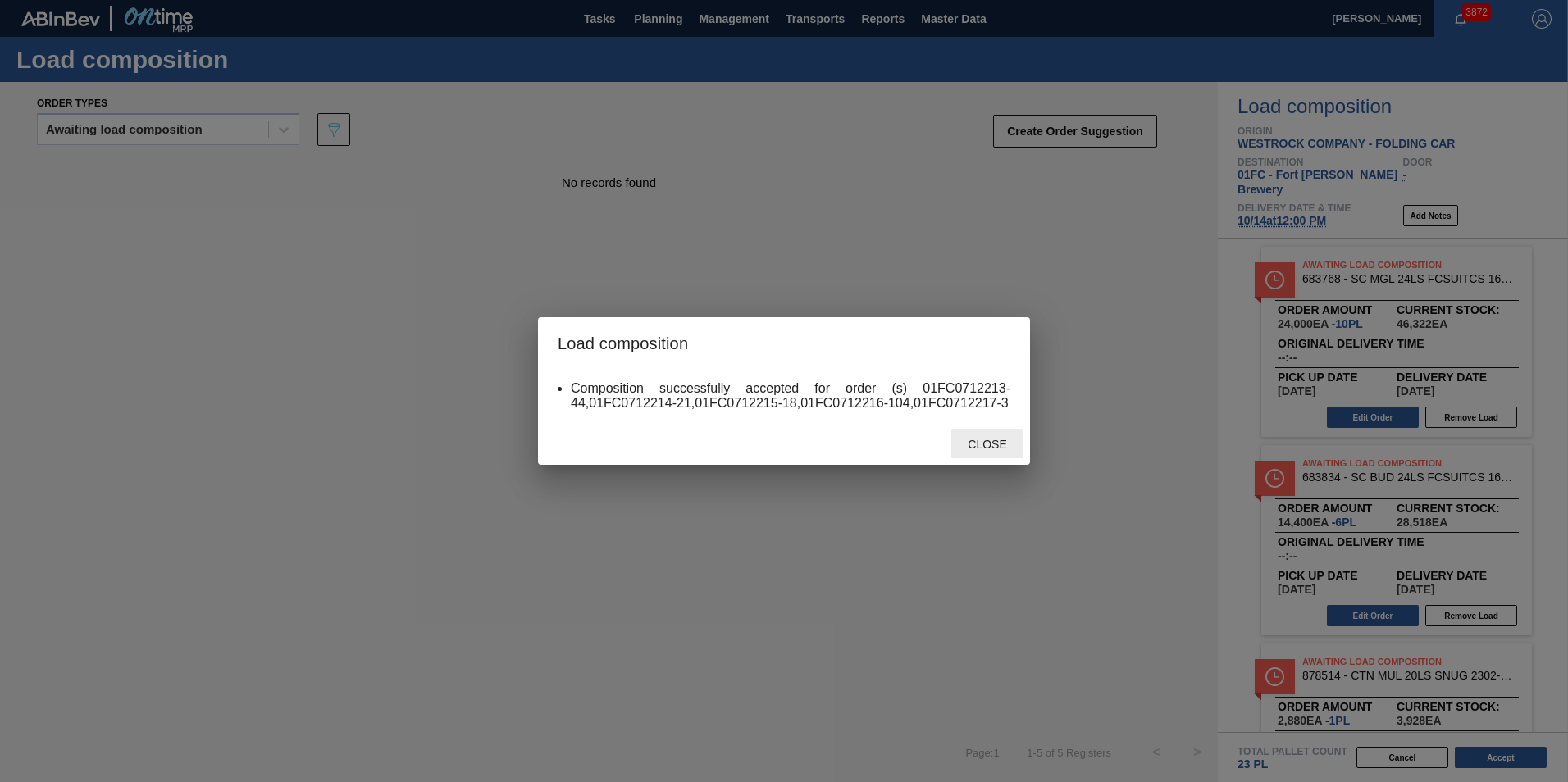
click at [994, 453] on div "Close" at bounding box center [987, 444] width 72 height 30
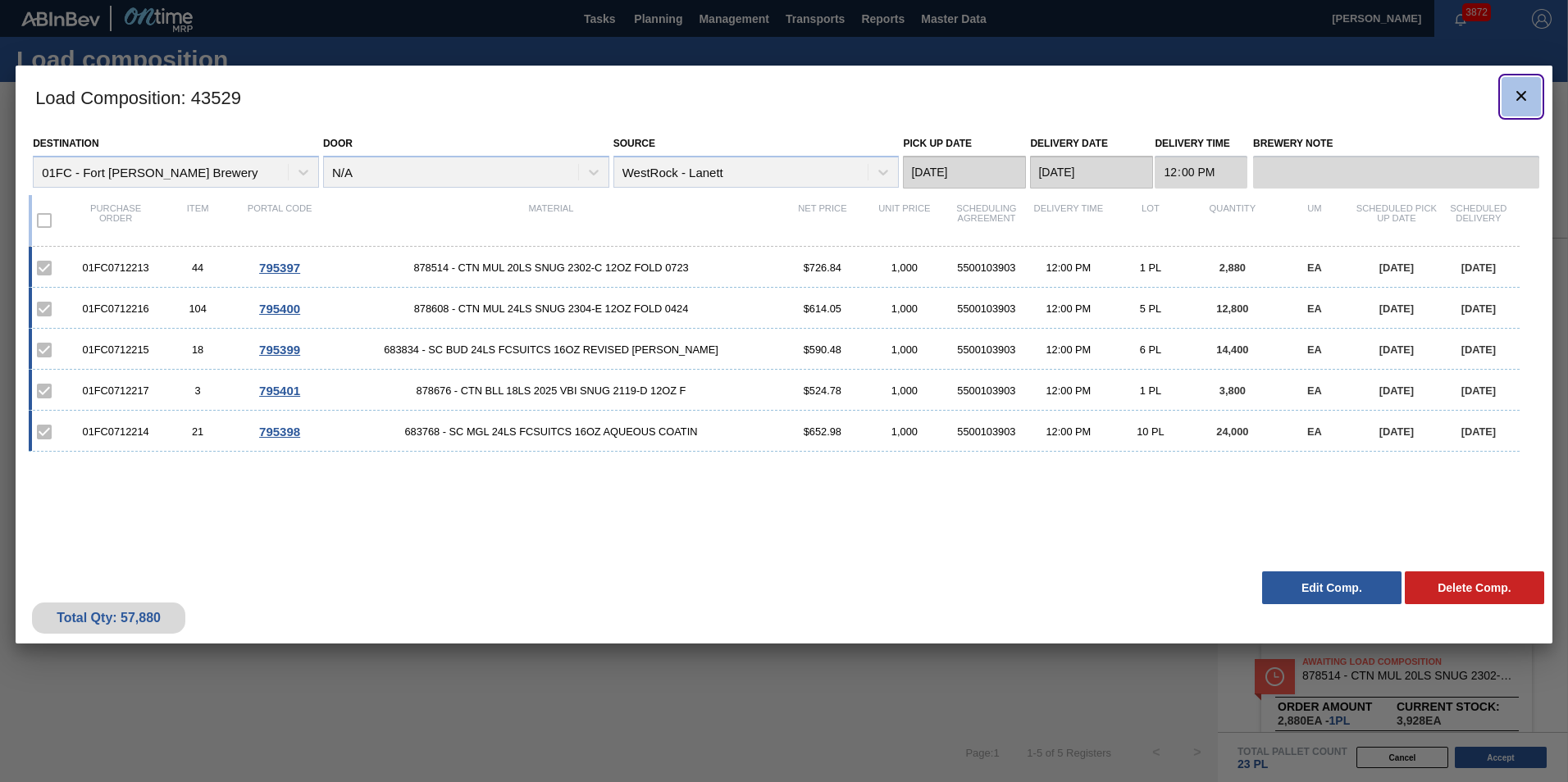
click at [1029, 96] on icon "botão de ícone" at bounding box center [1521, 95] width 19 height 19
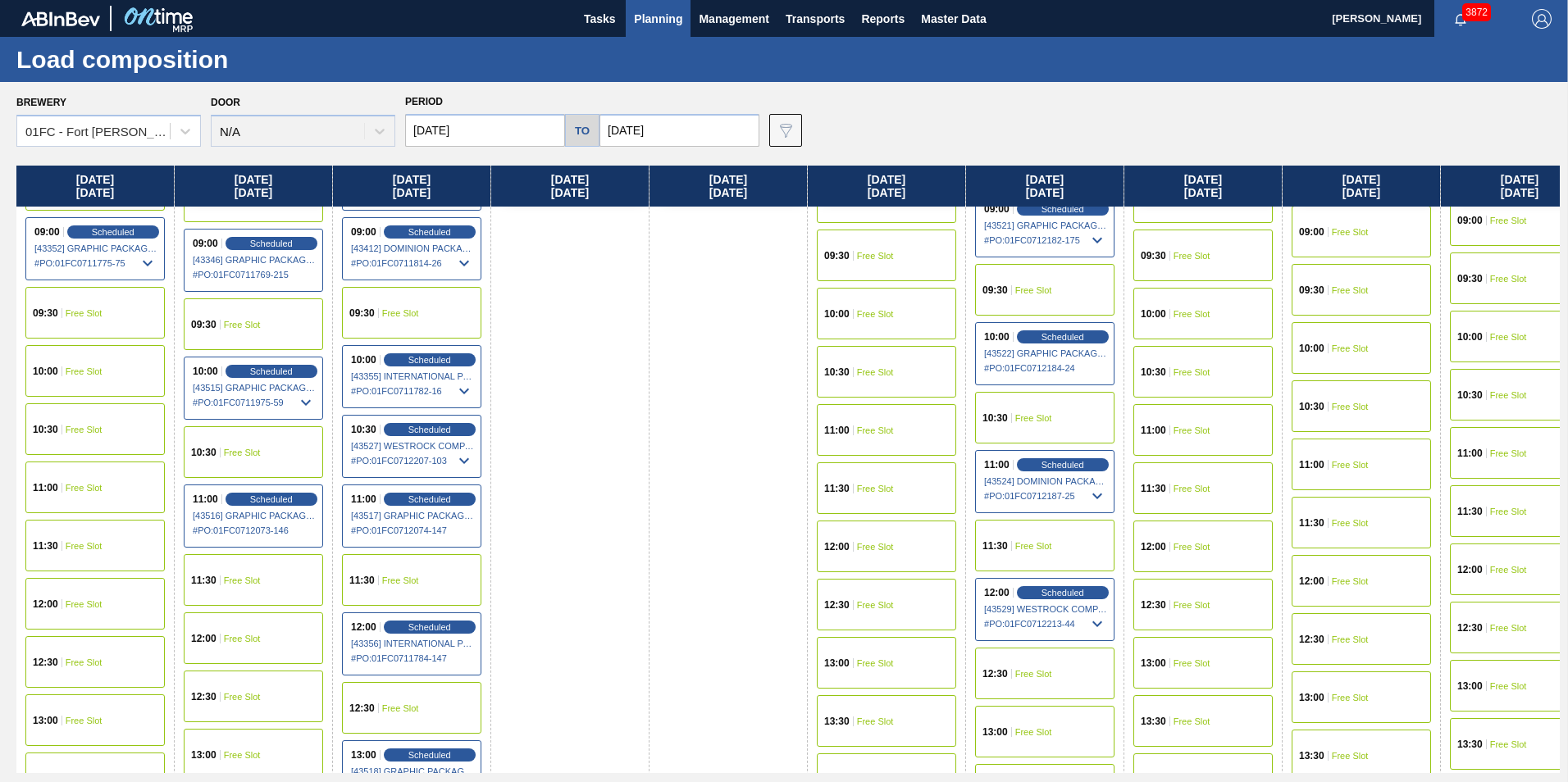
scroll to position [724, 0]
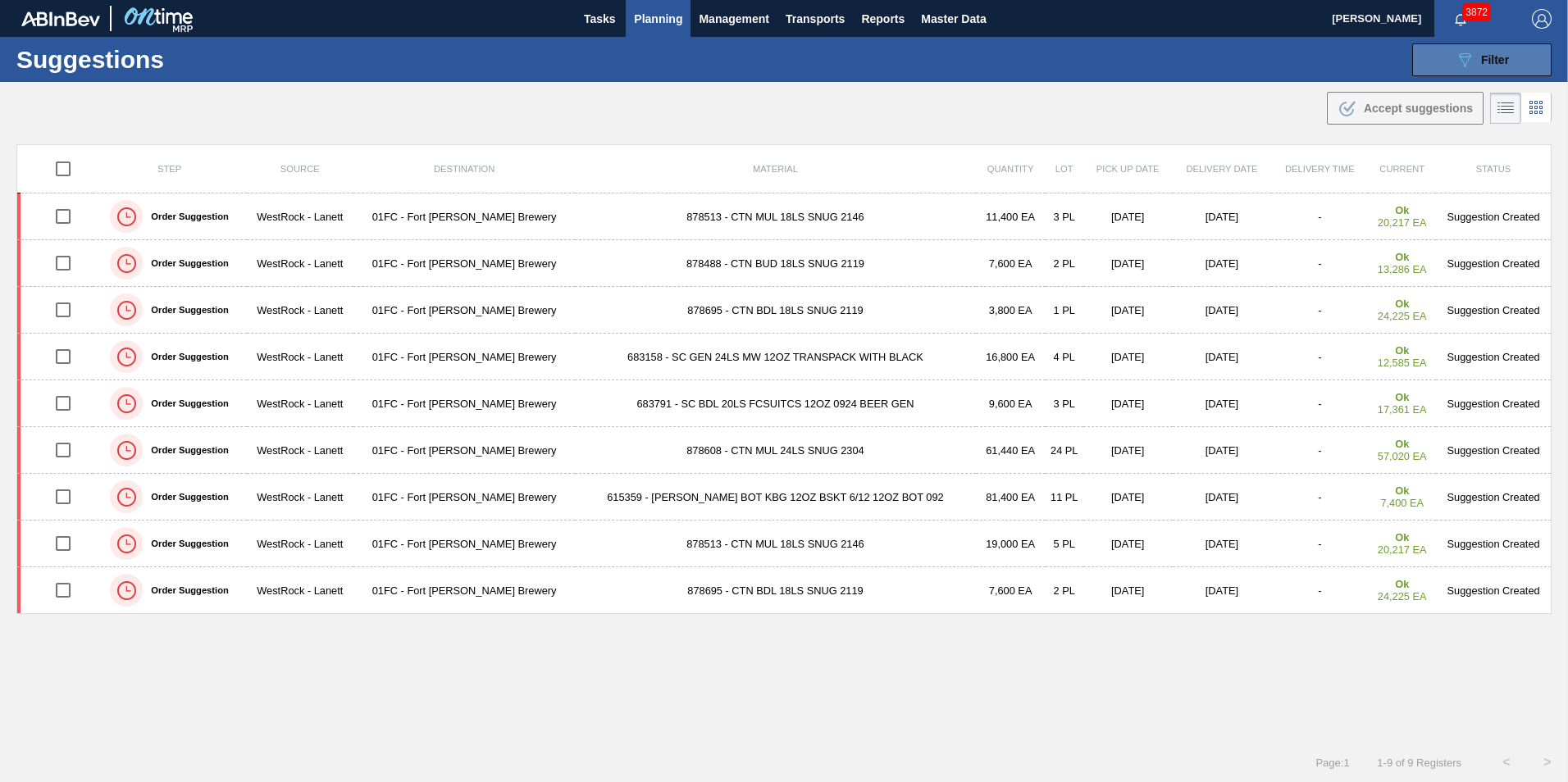
click at [1459, 75] on button "089F7B8B-B2A5-4AFE-B5C0-19BA573D28AC Filter" at bounding box center [1481, 59] width 139 height 33
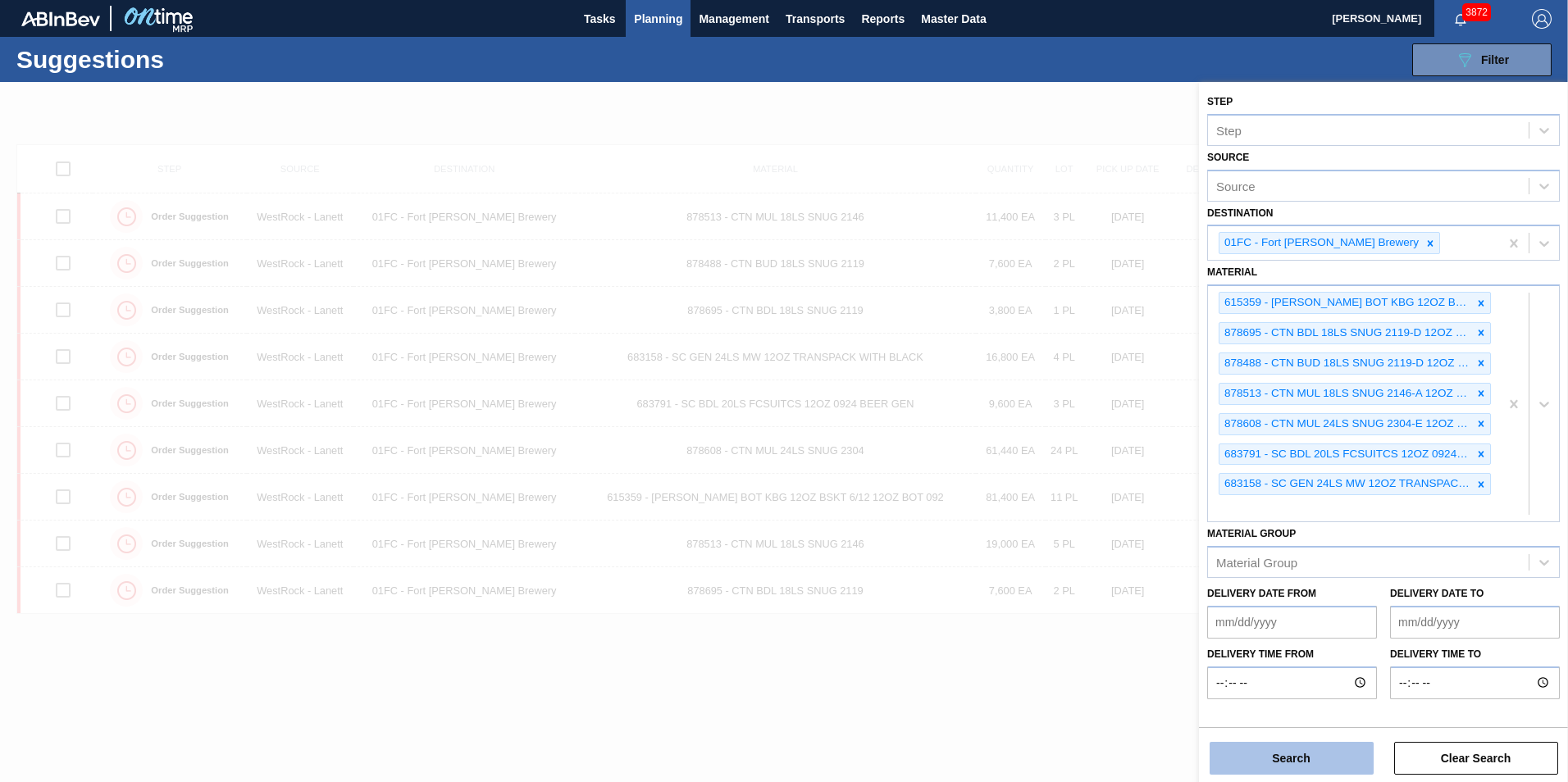
click at [1303, 756] on button "Search" at bounding box center [1291, 758] width 164 height 33
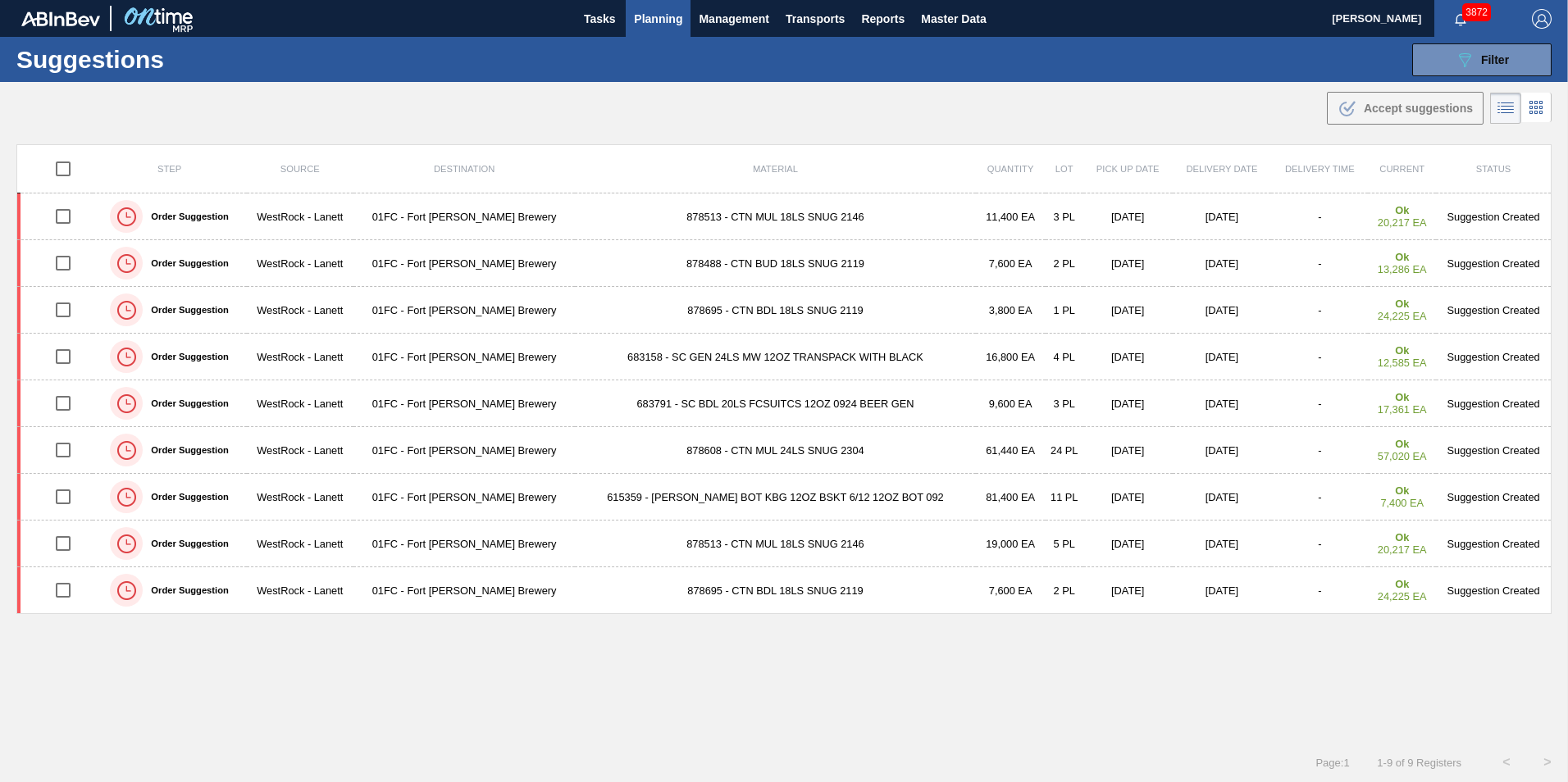
click at [1140, 758] on div "Page : 1 1 - 9 of 9 Registers < >" at bounding box center [784, 762] width 1568 height 41
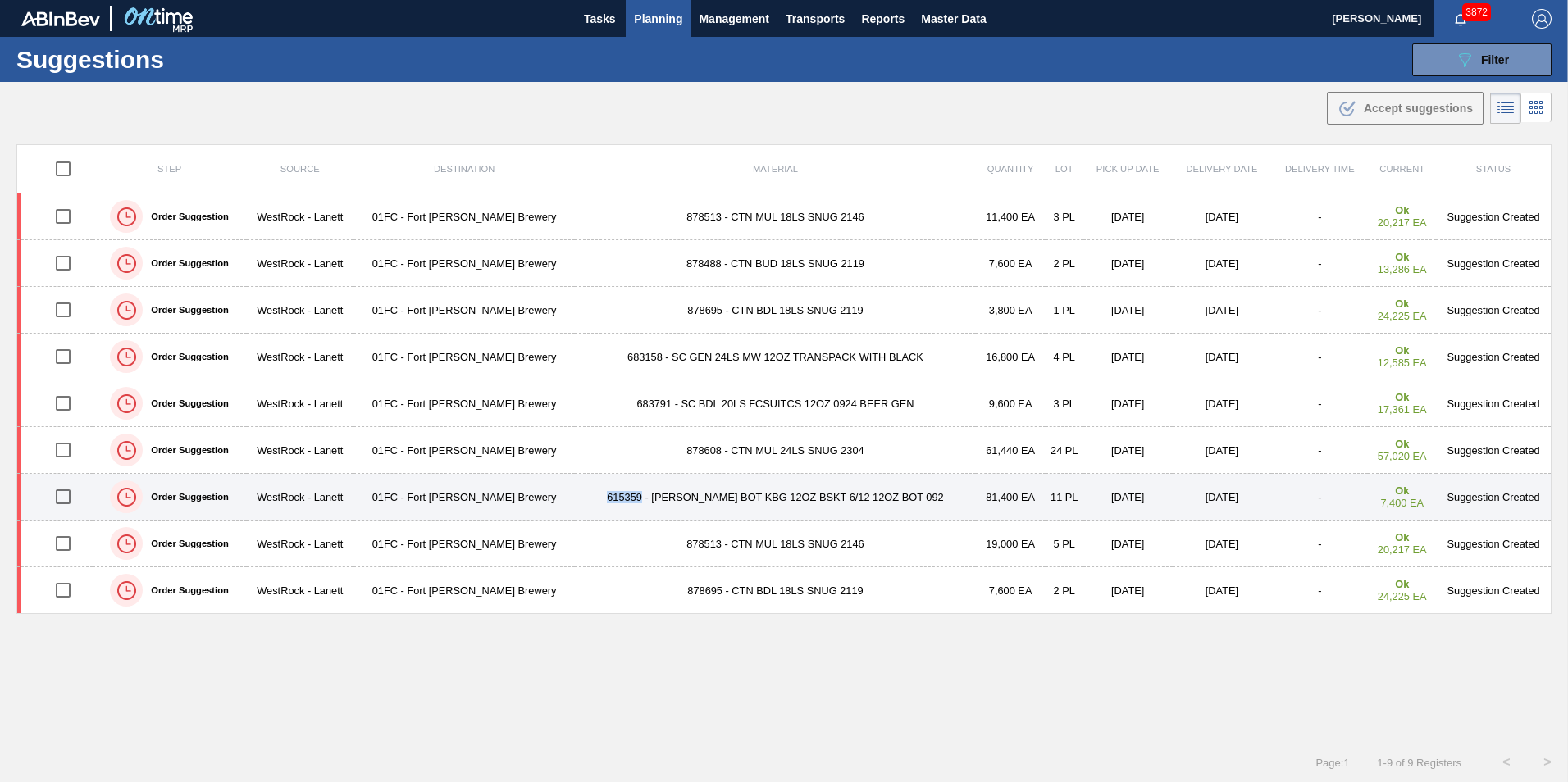
click at [79, 495] on input "checkbox" at bounding box center [63, 497] width 35 height 35
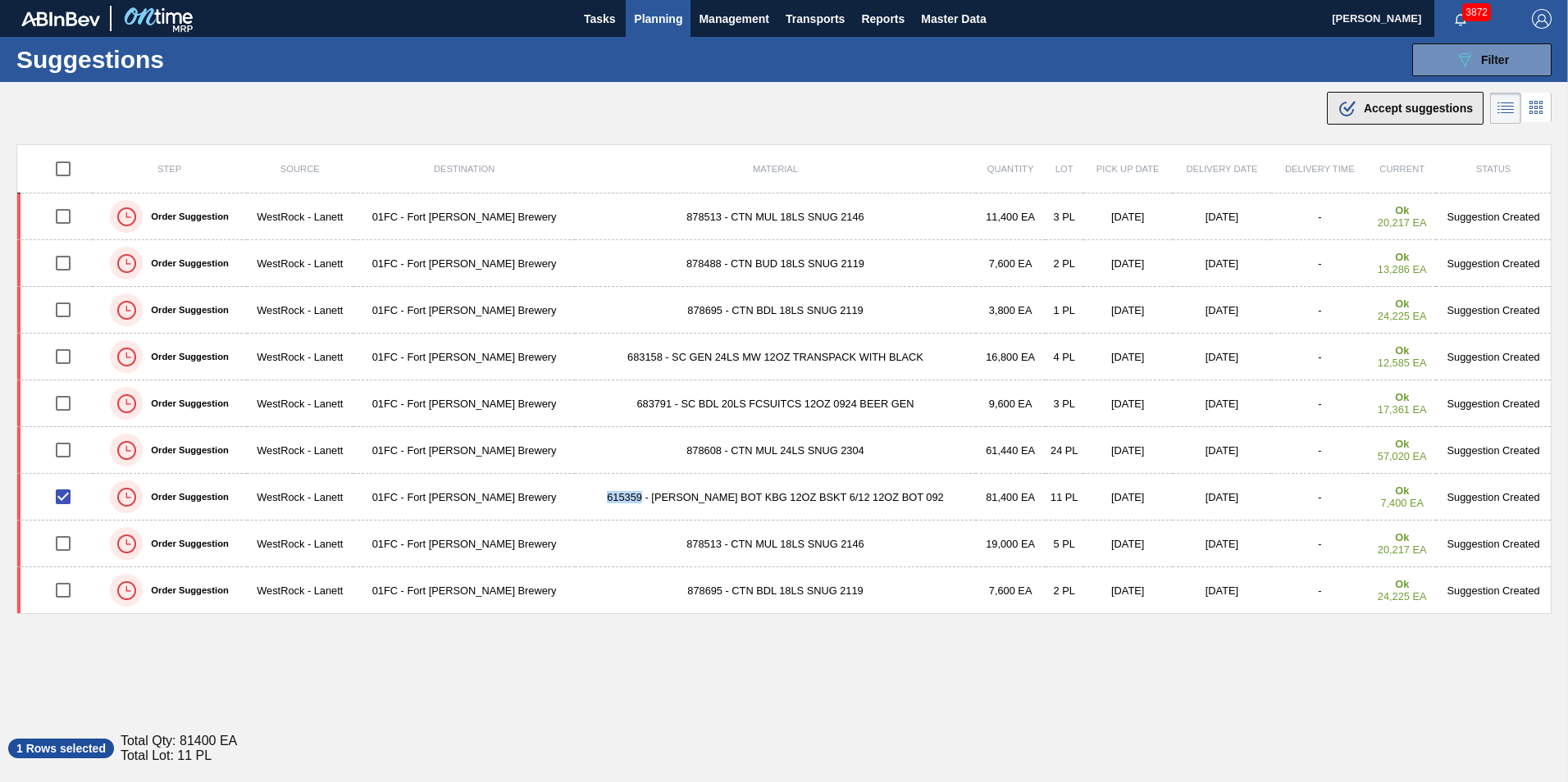
click at [1342, 119] on button ".b{fill:var(--color-action-default)} Accept suggestions" at bounding box center [1404, 108] width 156 height 33
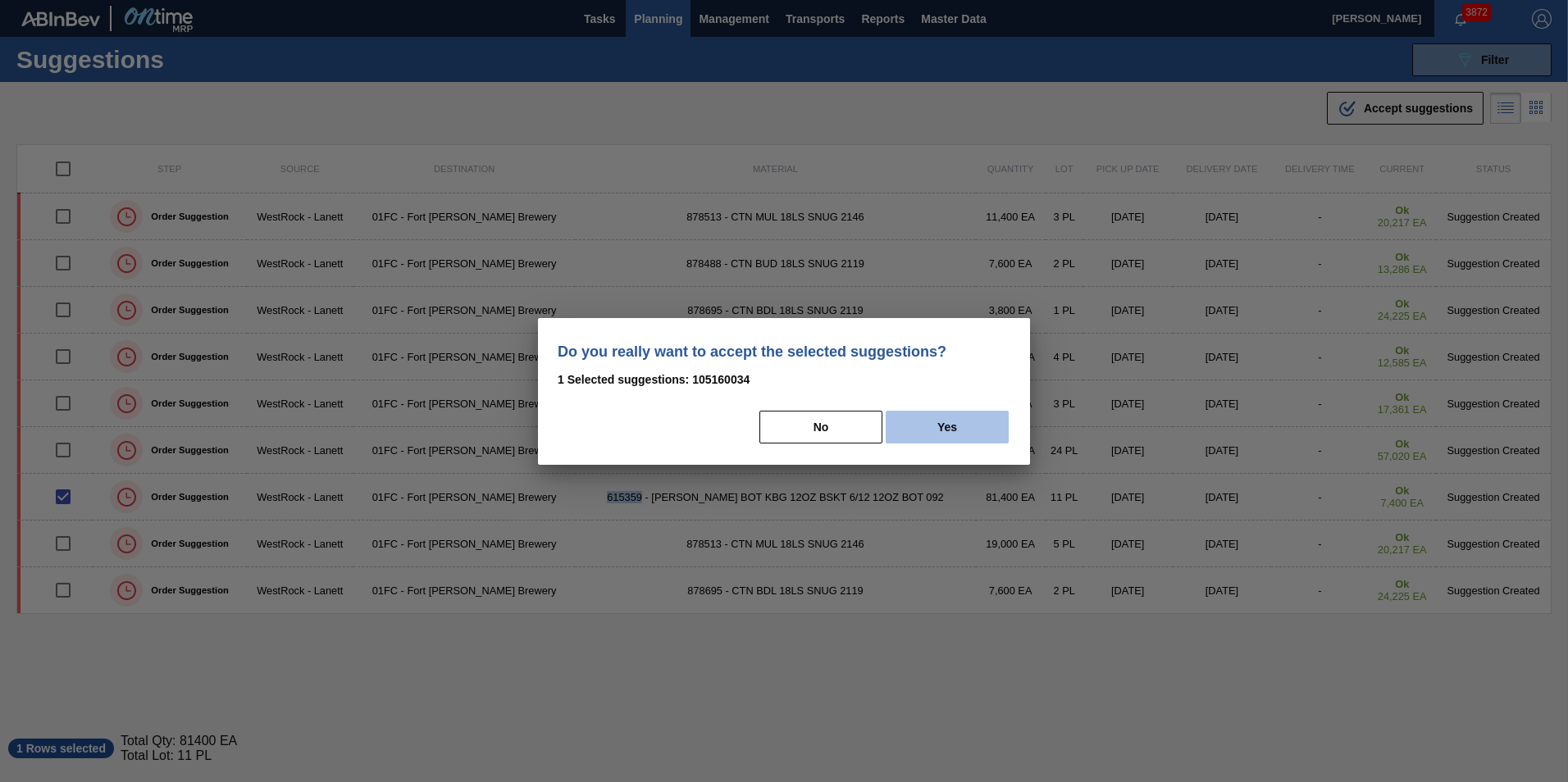
click at [957, 433] on button "Yes" at bounding box center [947, 426] width 123 height 33
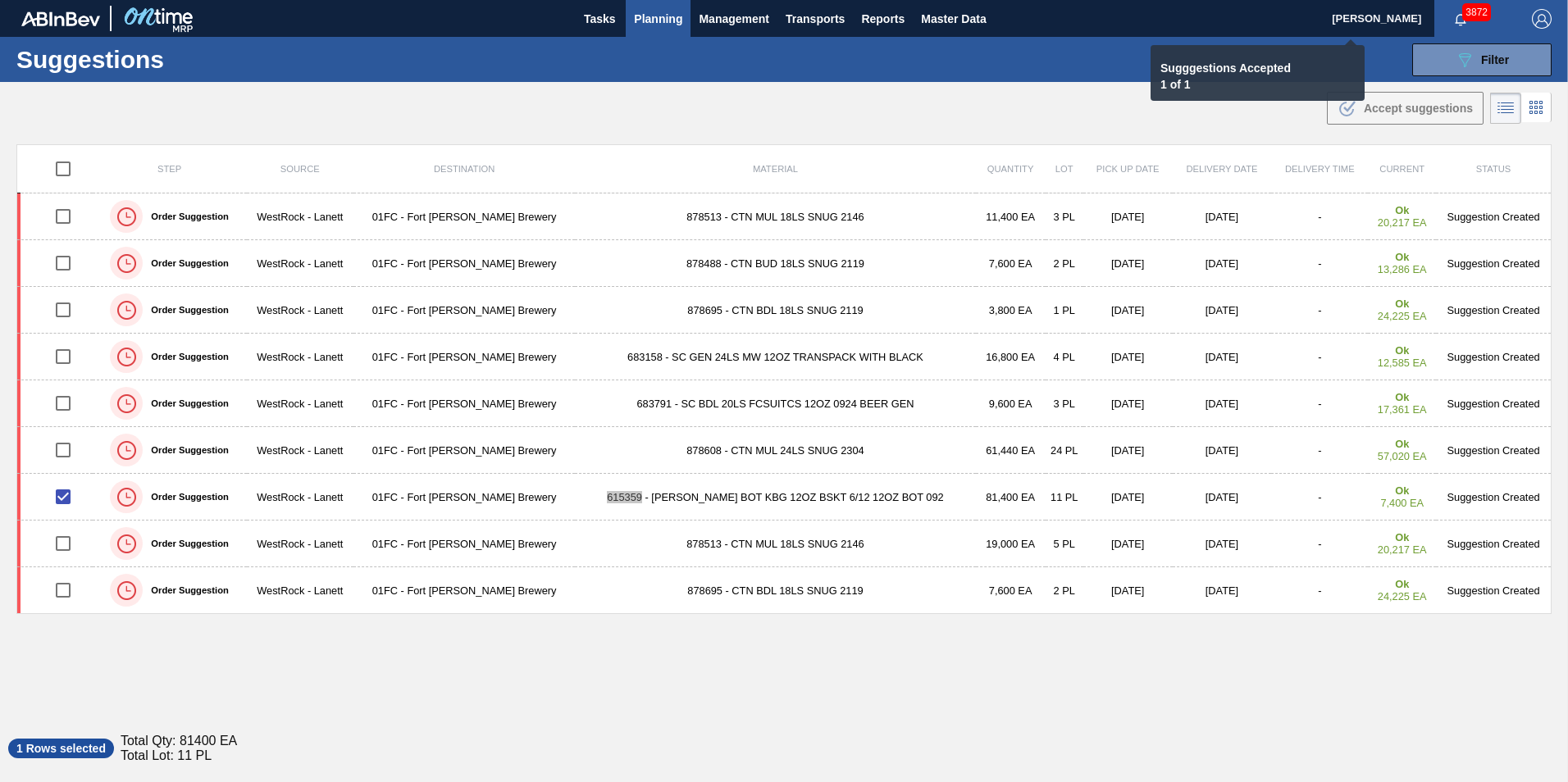
checkbox input "false"
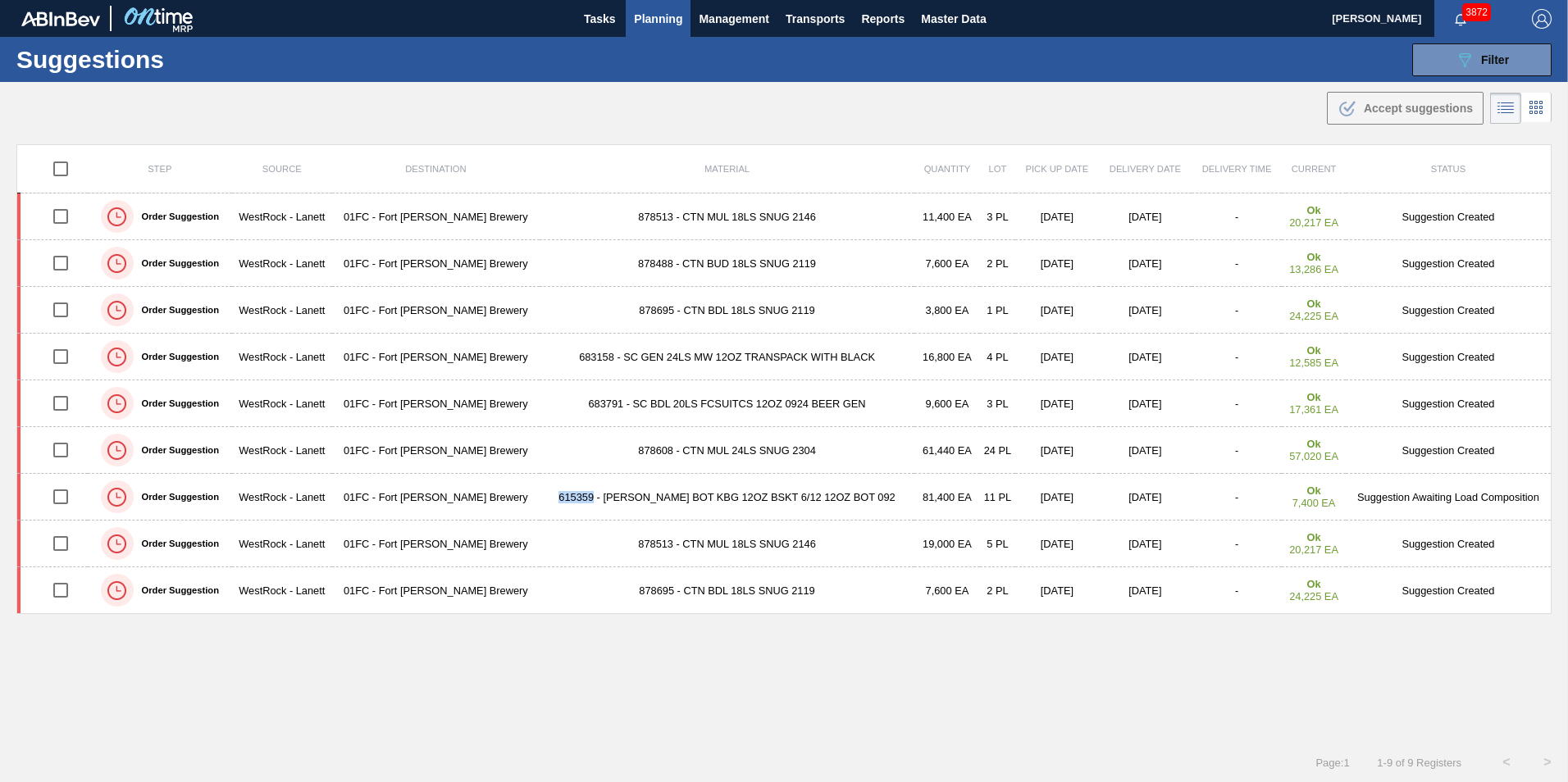
click at [1015, 691] on div "Step Source Destination Material Quantity Lot Pick up Date Delivery Date Delive…" at bounding box center [783, 428] width 1535 height 568
click at [984, 748] on div "Page : 1 1 - 9 of 9 Registers < >" at bounding box center [784, 762] width 1568 height 41
click at [816, 664] on div "Step Source Destination Material Quantity Lot Pick up Date Delivery Date Delive…" at bounding box center [783, 428] width 1535 height 568
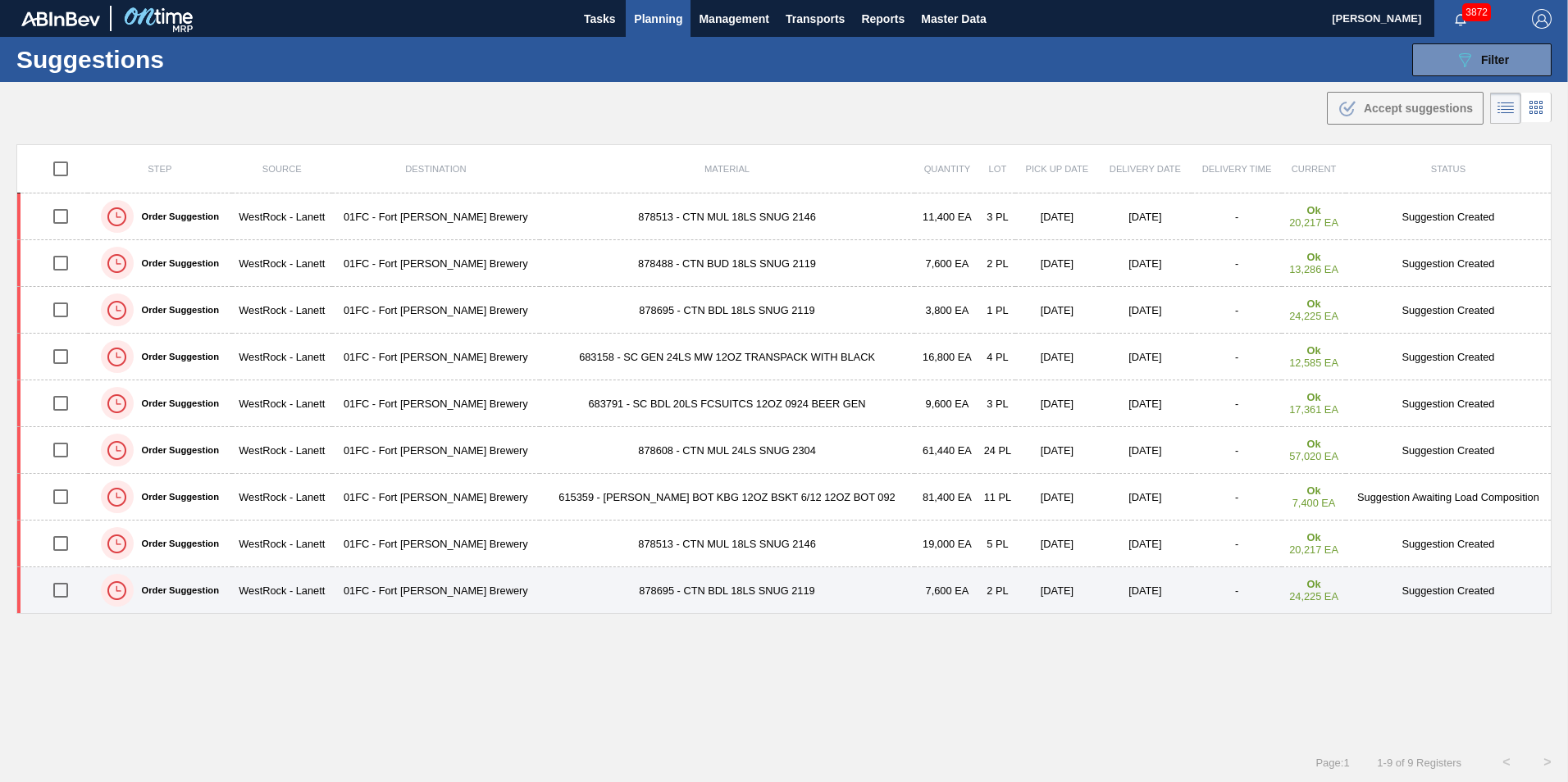
click at [57, 591] on input "checkbox" at bounding box center [60, 589] width 35 height 35
checkbox input "true"
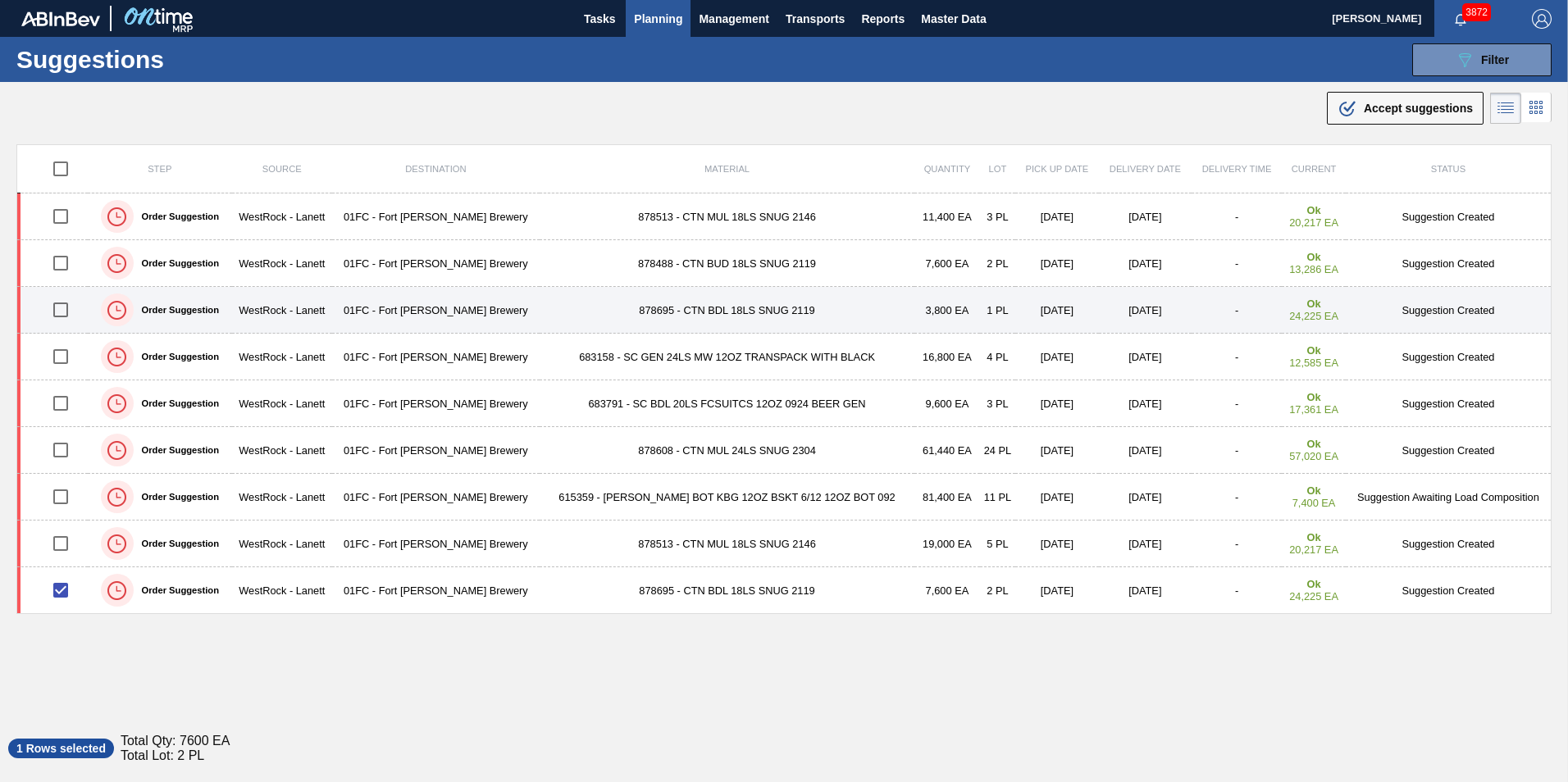
click at [57, 315] on input "checkbox" at bounding box center [60, 309] width 35 height 35
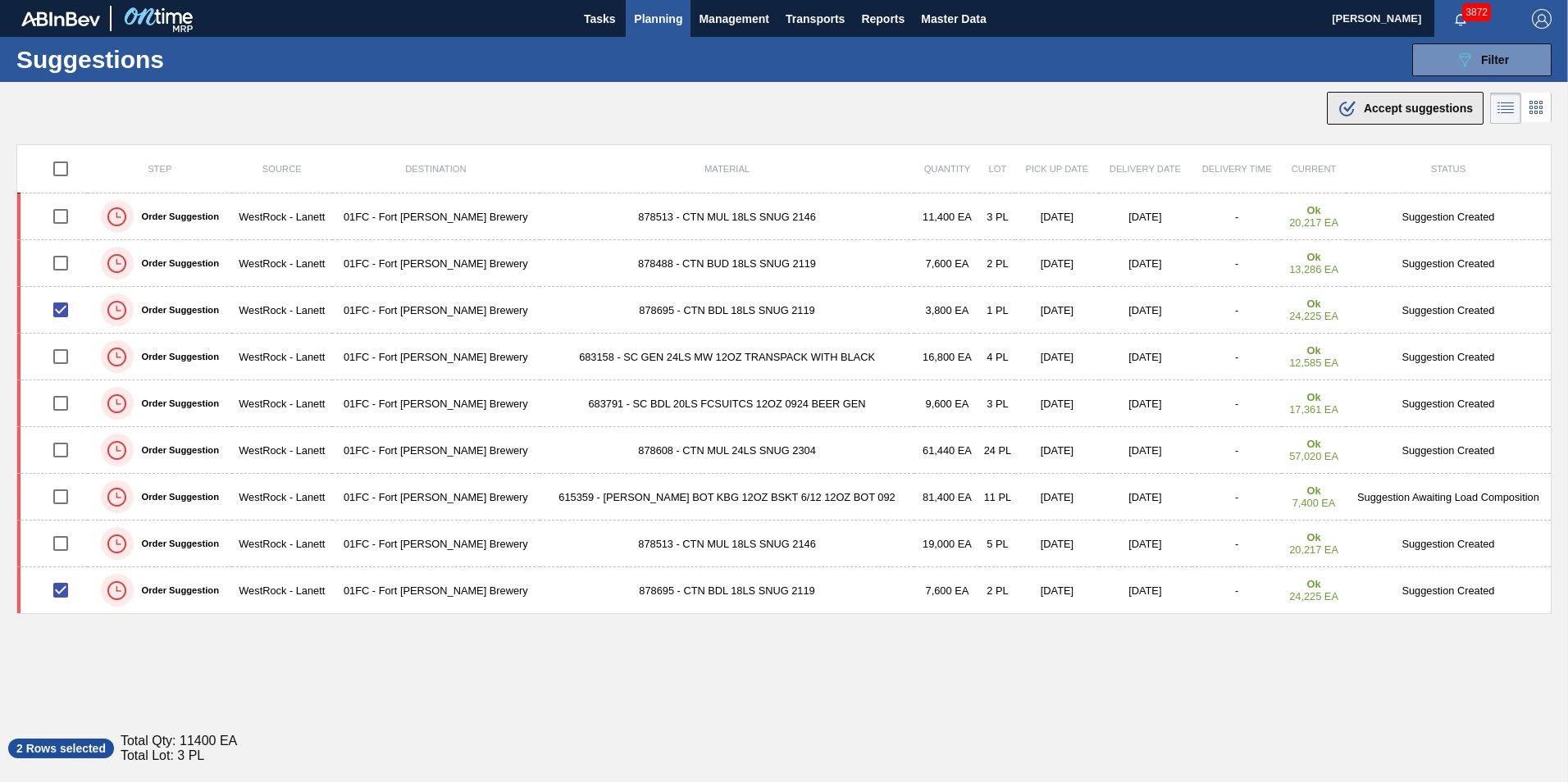
click at [1357, 117] on div ".b{fill:var(--color-action-default)} Accept suggestions" at bounding box center [1405, 107] width 135 height 19
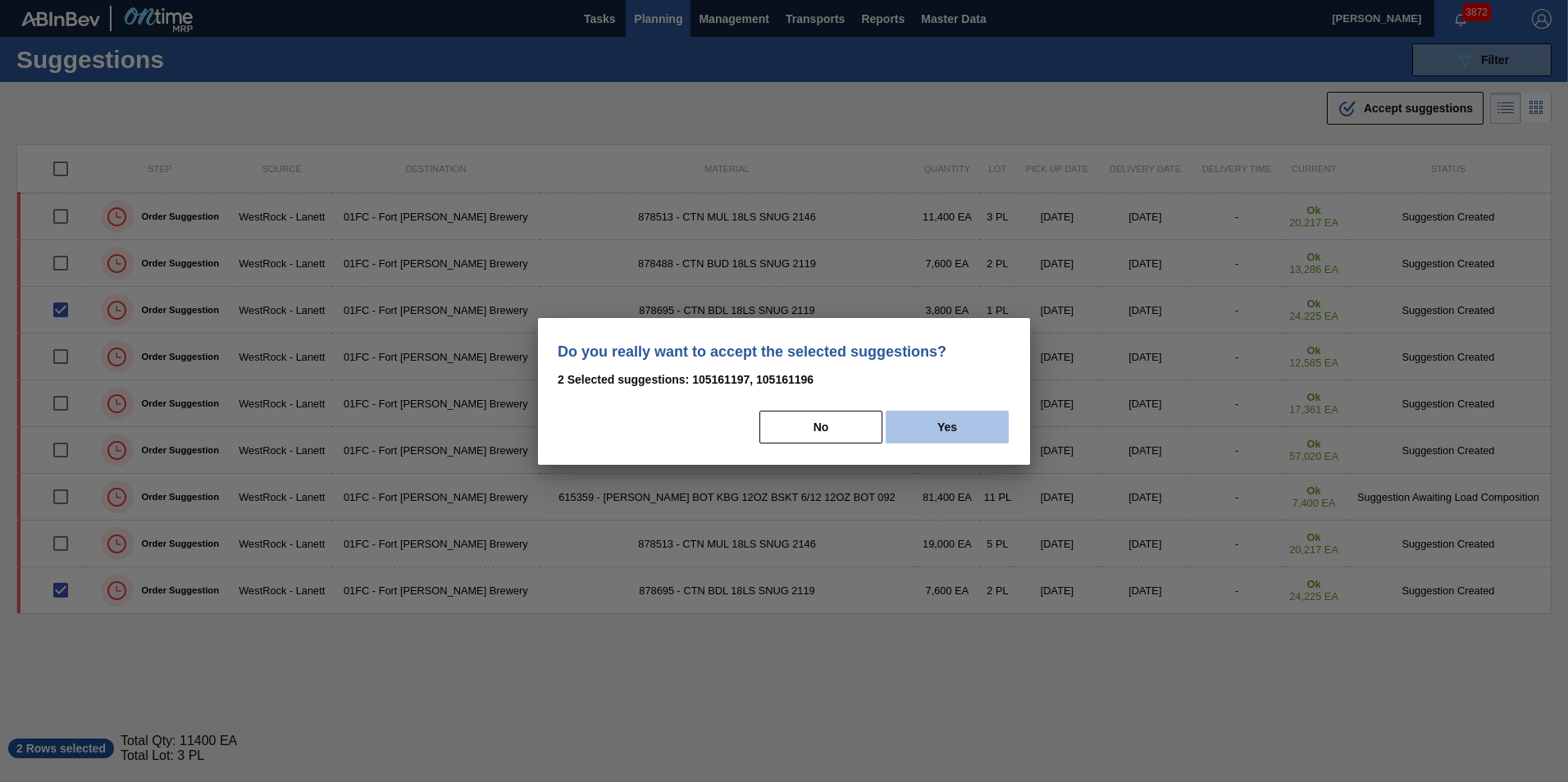
click at [935, 433] on button "Yes" at bounding box center [947, 426] width 123 height 33
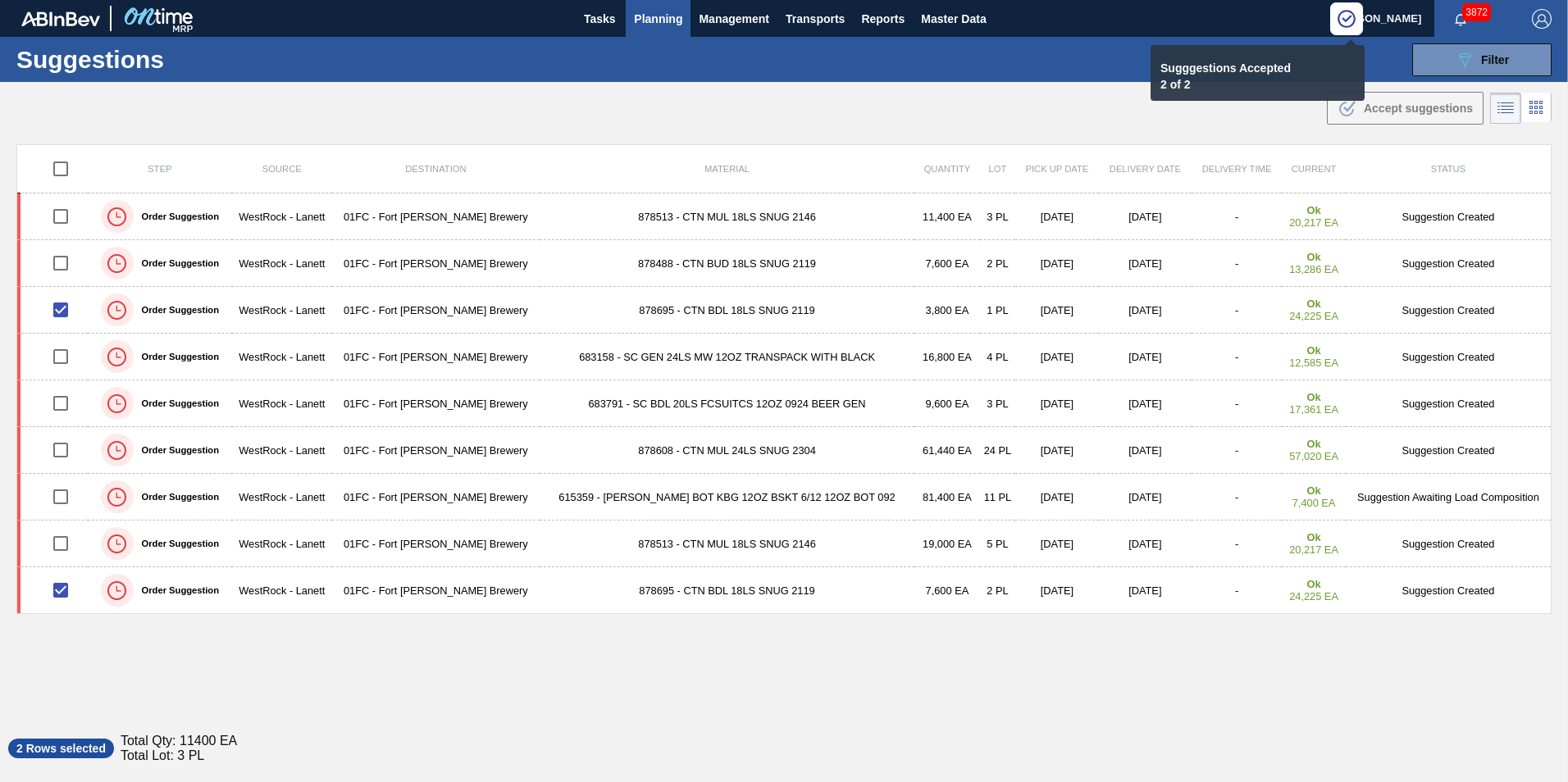
click at [718, 633] on div "Step Source Destination Material Quantity Lot Pick up Date Delivery Date Delive…" at bounding box center [783, 428] width 1535 height 568
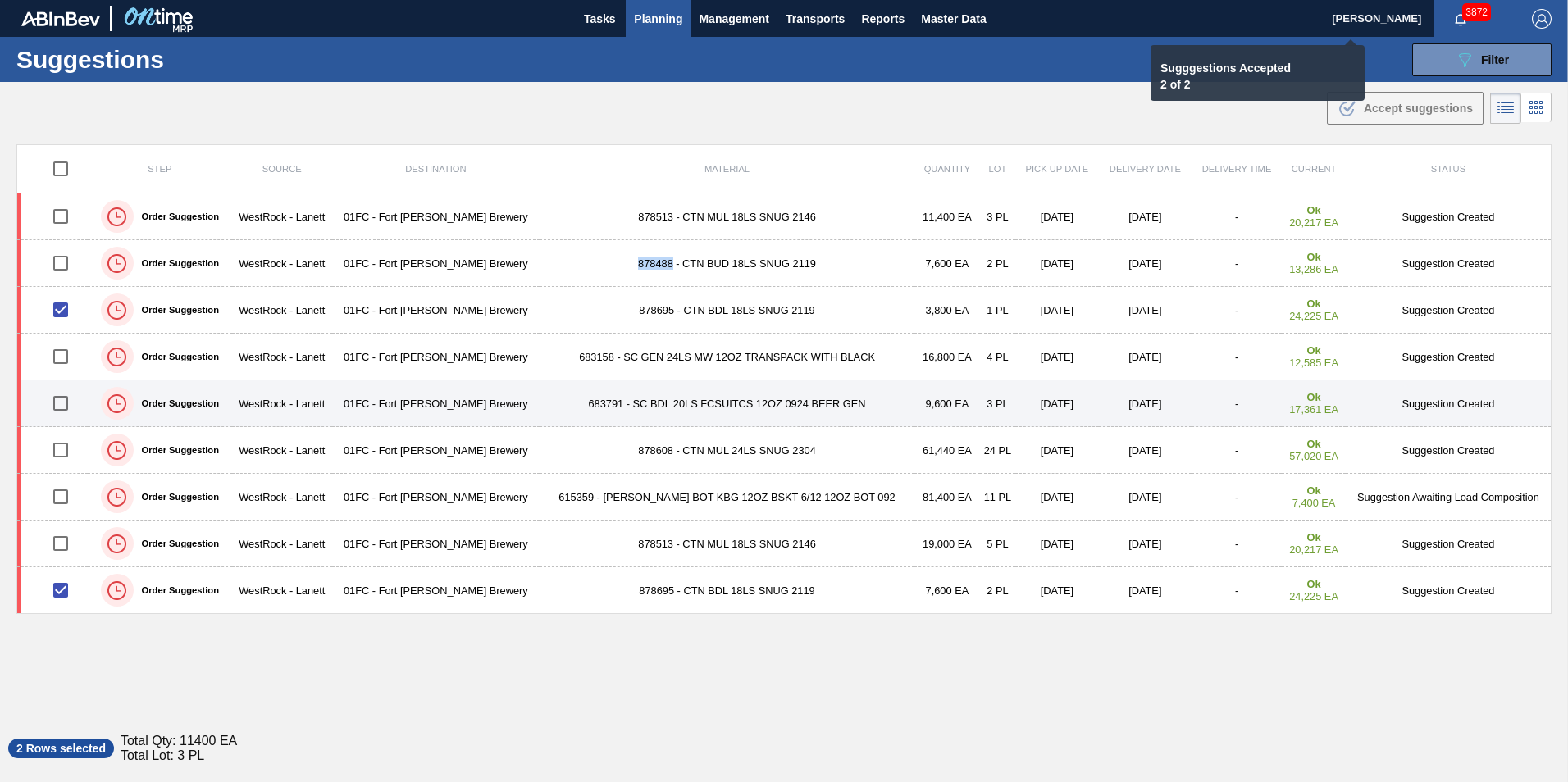
checkbox input "false"
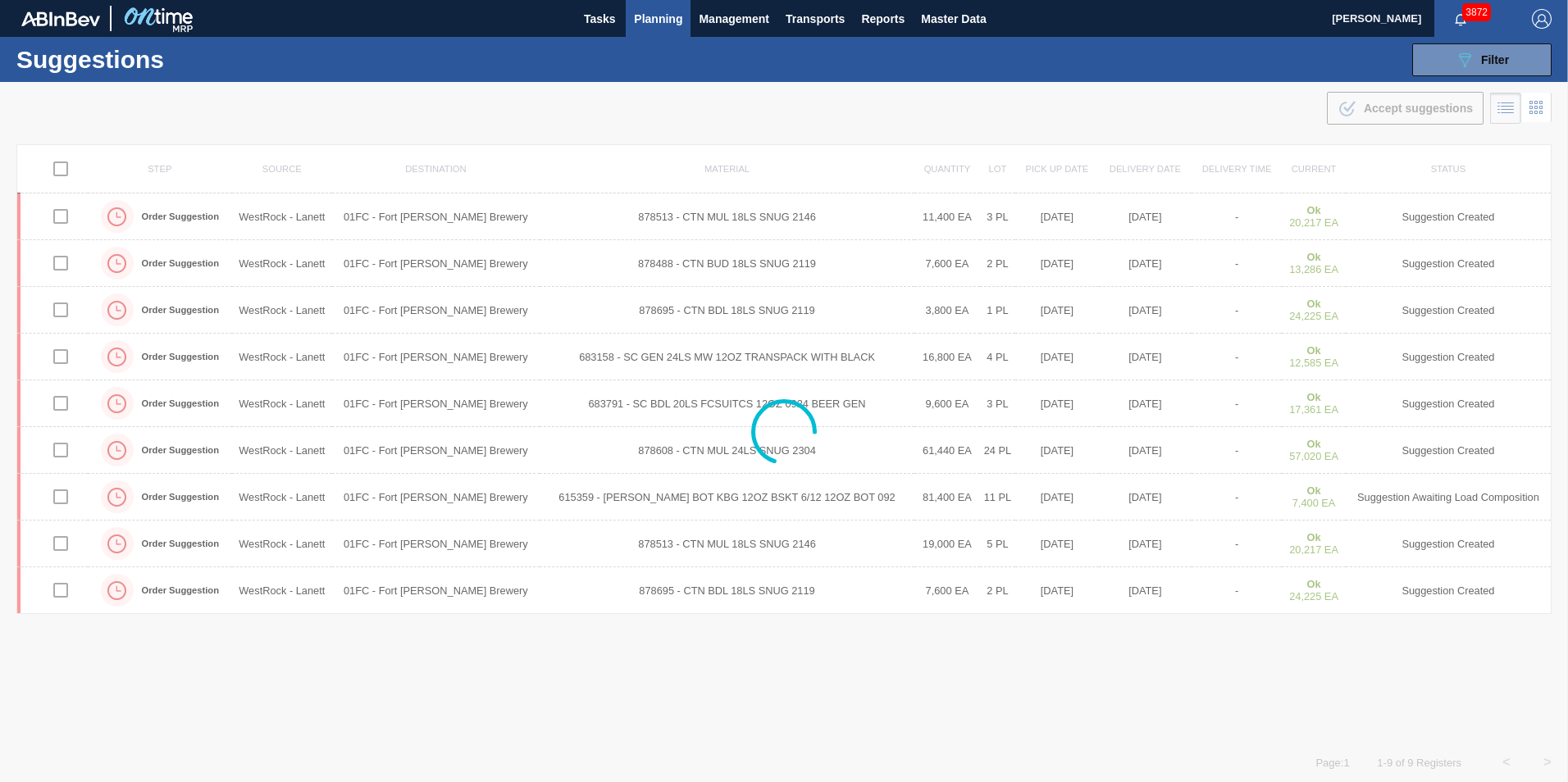
click at [57, 260] on div at bounding box center [784, 432] width 1568 height 700
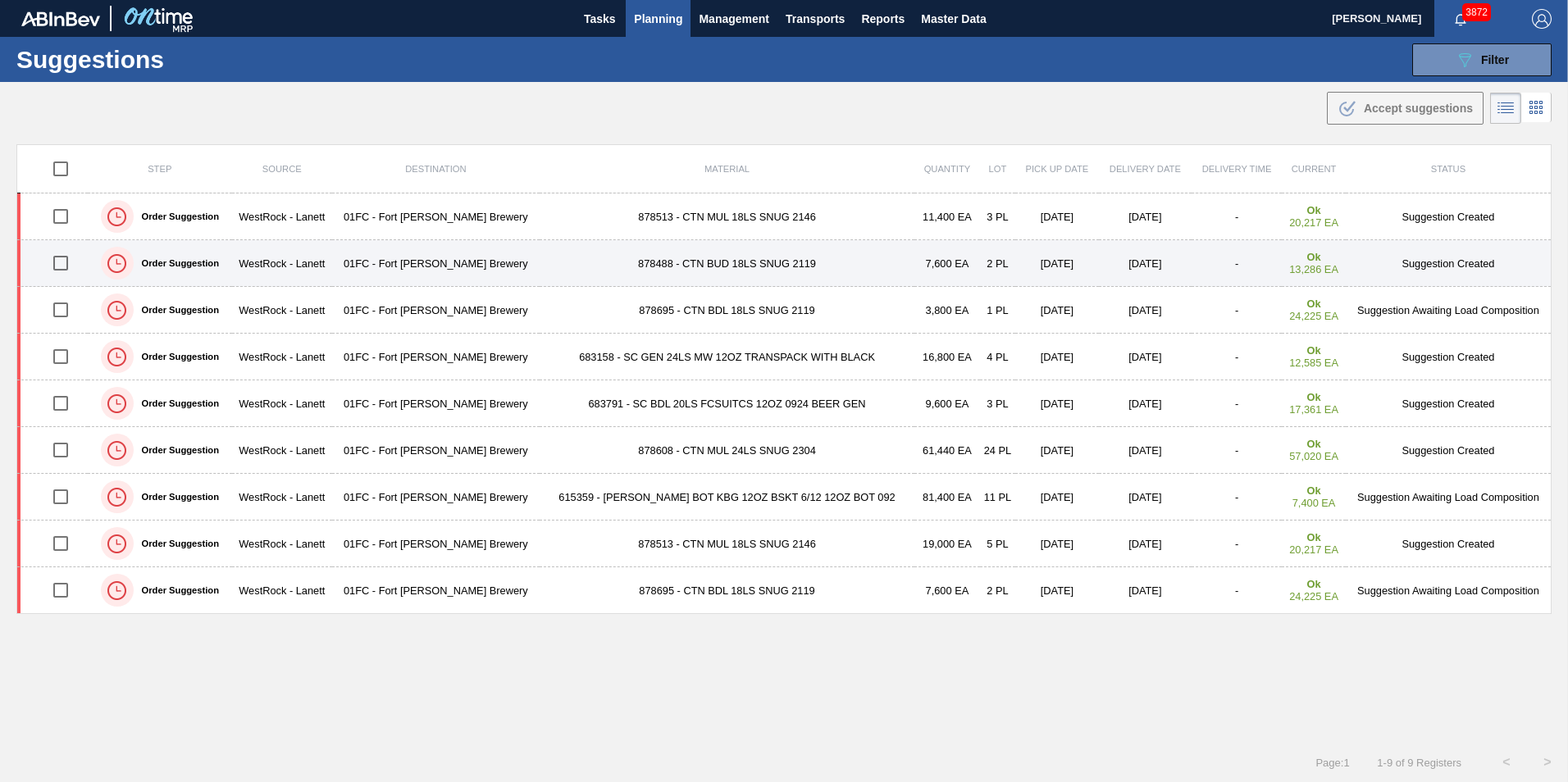
click at [59, 262] on input "checkbox" at bounding box center [60, 263] width 35 height 35
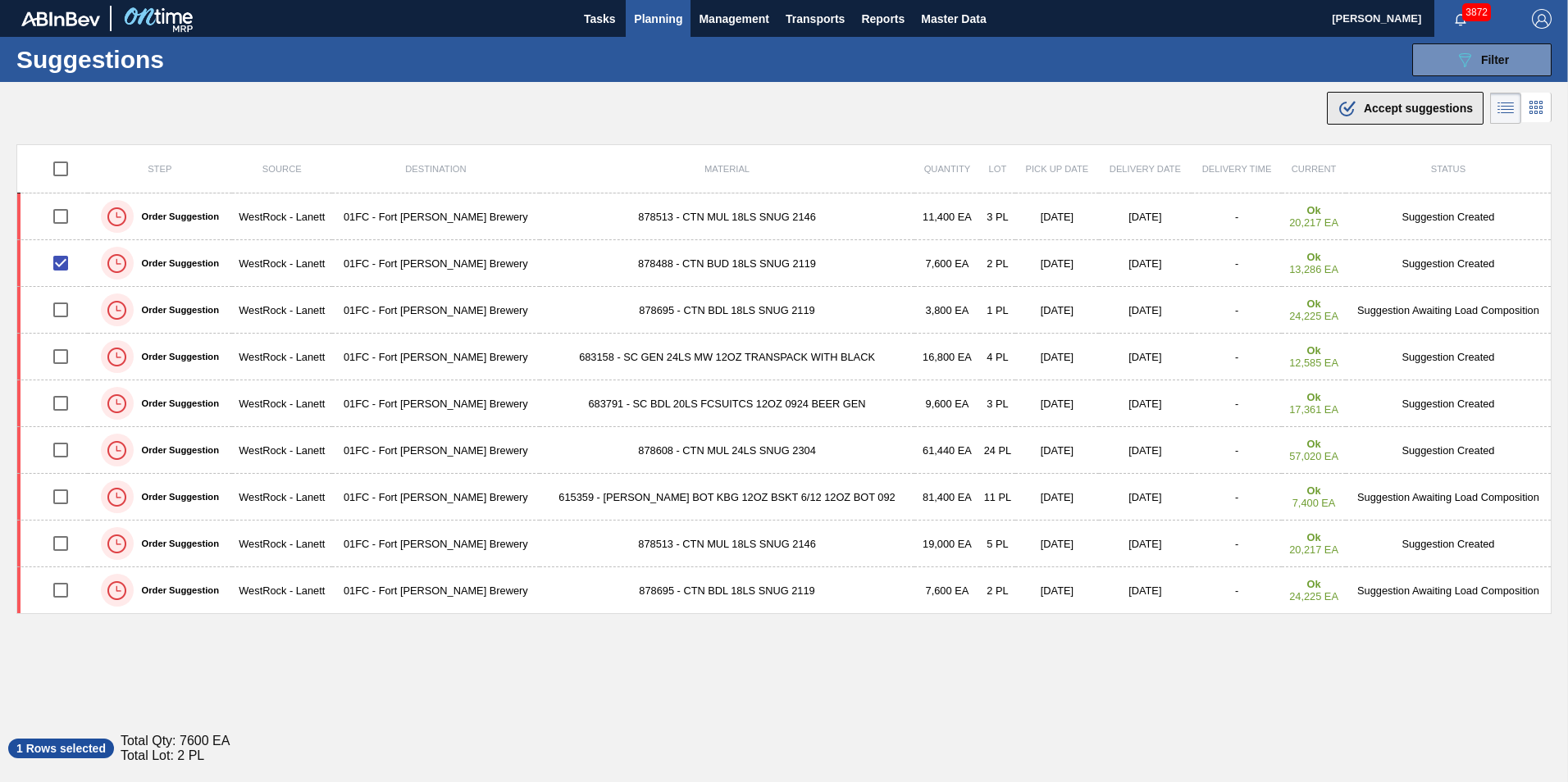
click at [1367, 112] on span "Accept suggestions" at bounding box center [1418, 108] width 109 height 14
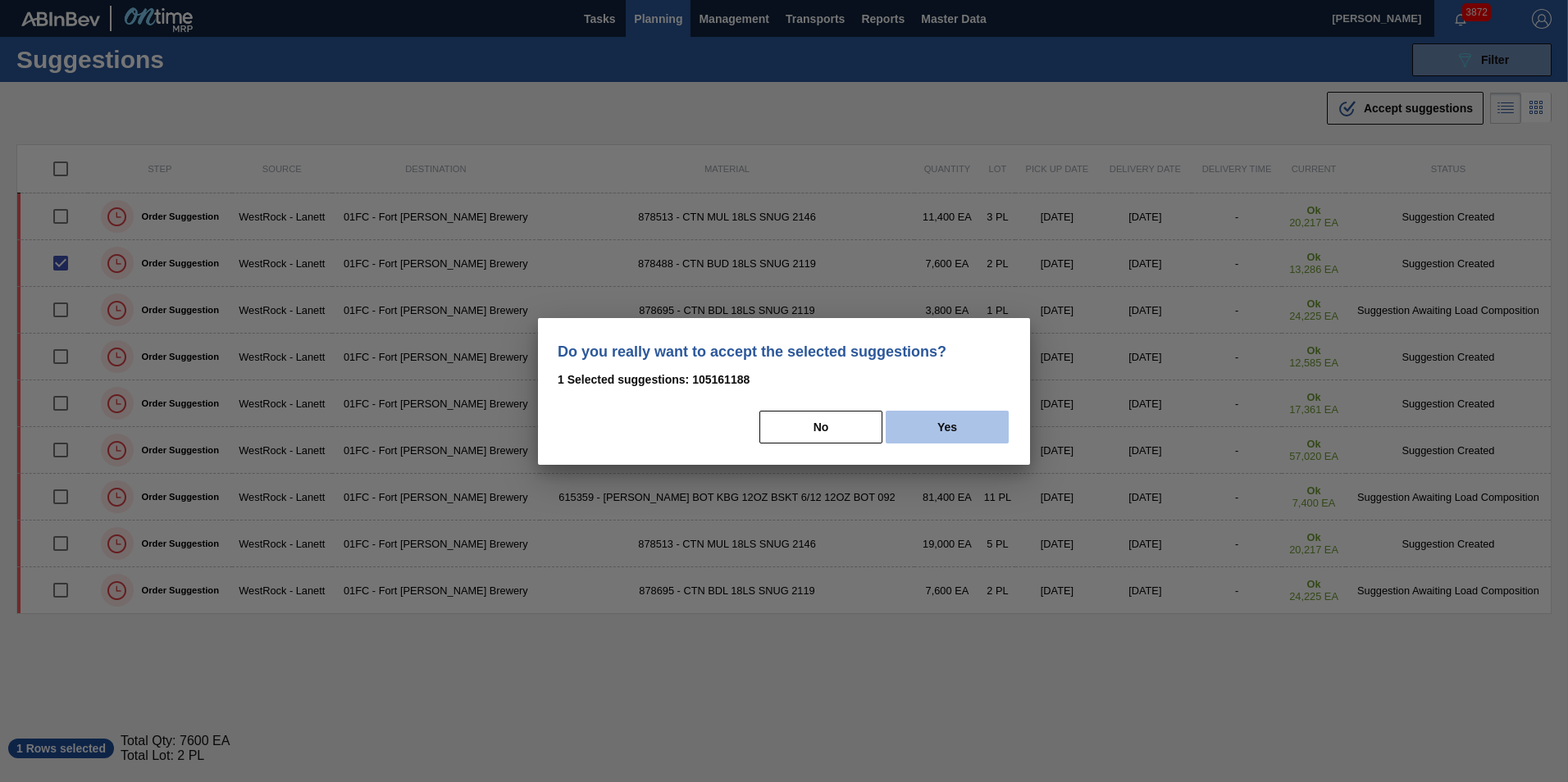
click at [966, 431] on button "Yes" at bounding box center [947, 426] width 123 height 33
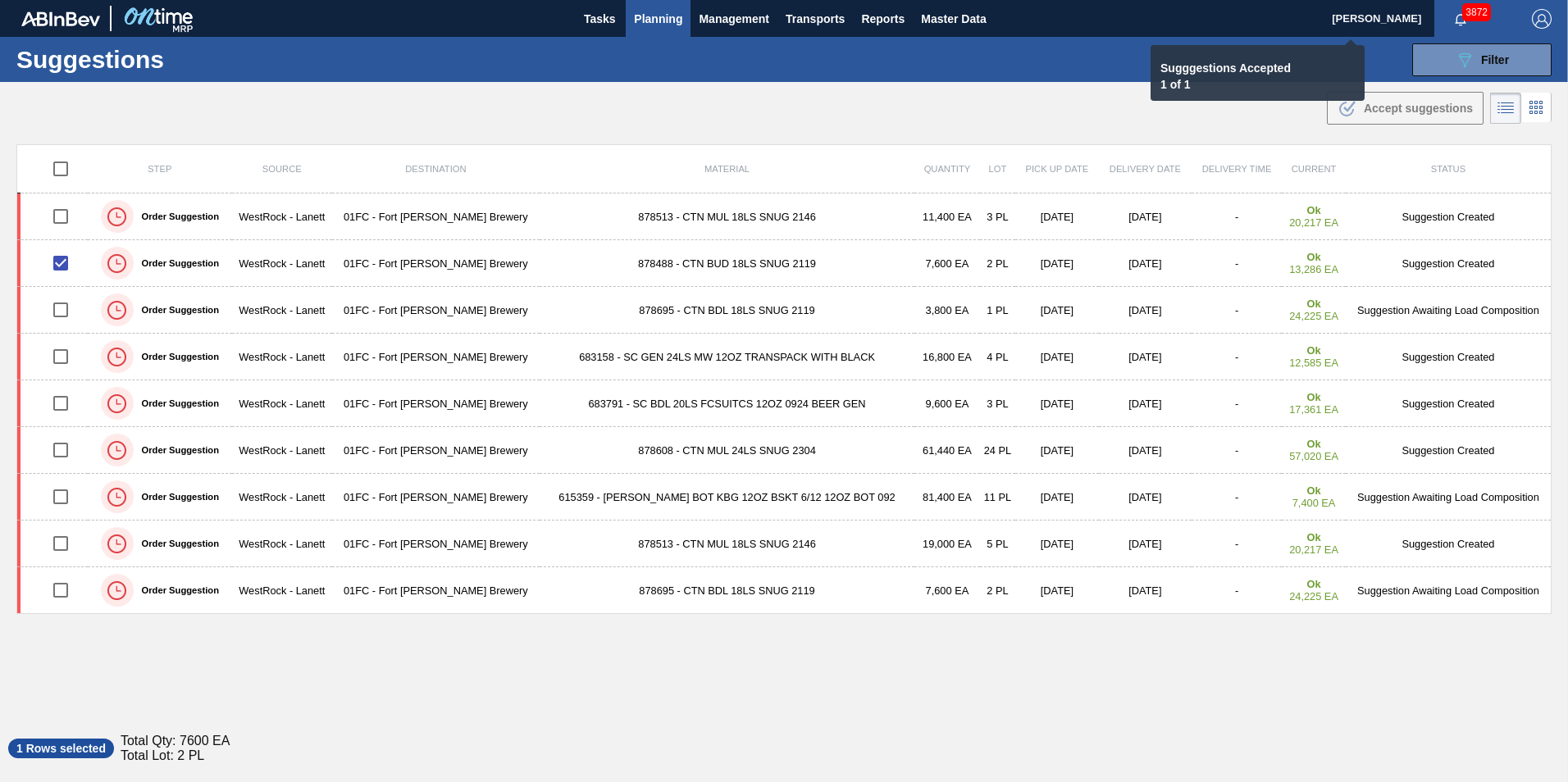
checkbox input "false"
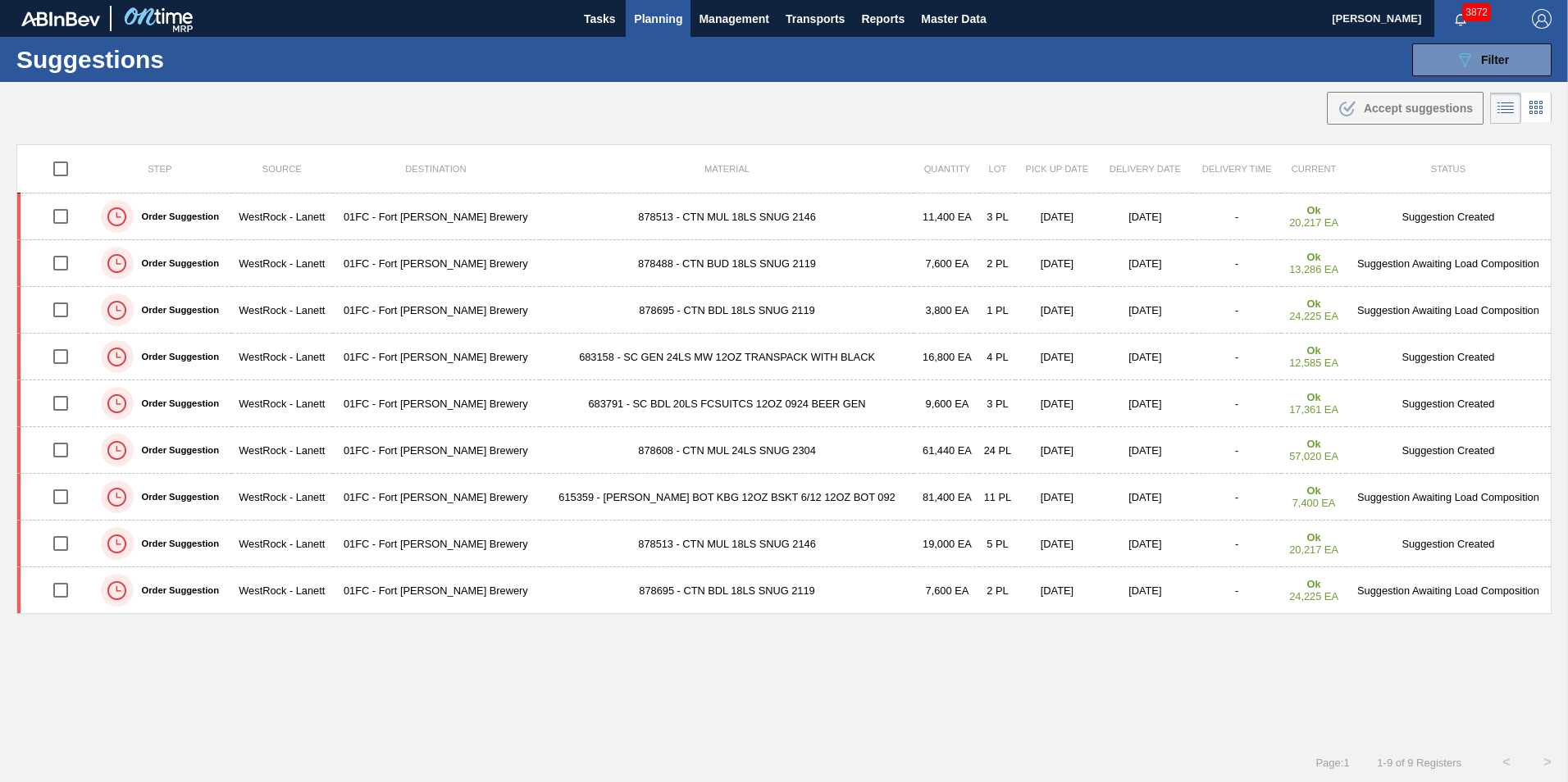
click at [1042, 698] on div "Step Source Destination Material Quantity Lot Pick up Date Delivery Date Delive…" at bounding box center [783, 428] width 1535 height 568
click at [942, 660] on div "Step Source Destination Material Quantity Lot Pick up Date Delivery Date Delive…" at bounding box center [783, 428] width 1535 height 568
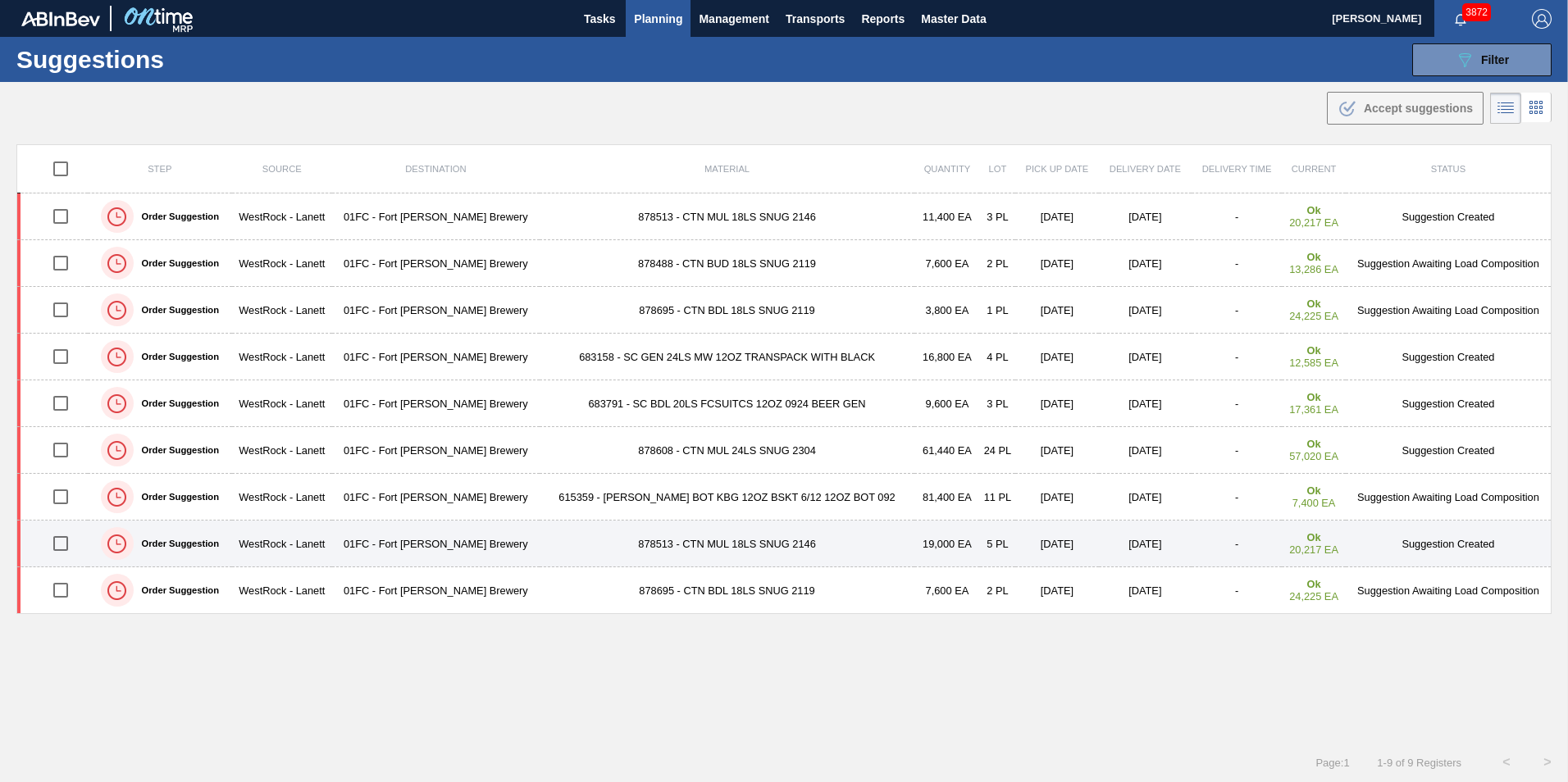
click at [65, 542] on input "checkbox" at bounding box center [60, 543] width 35 height 35
checkbox input "true"
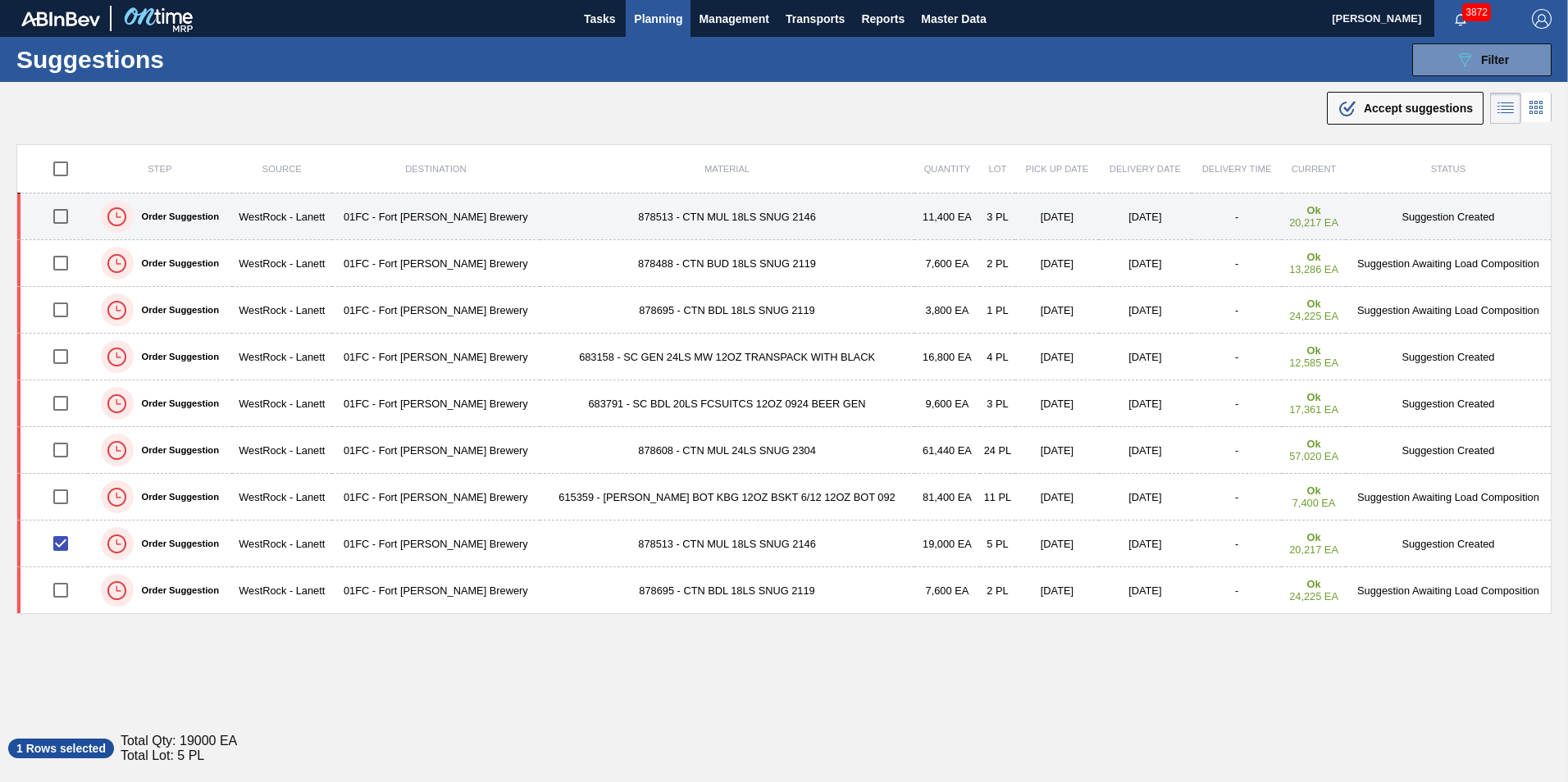
click at [59, 221] on input "checkbox" at bounding box center [60, 216] width 35 height 35
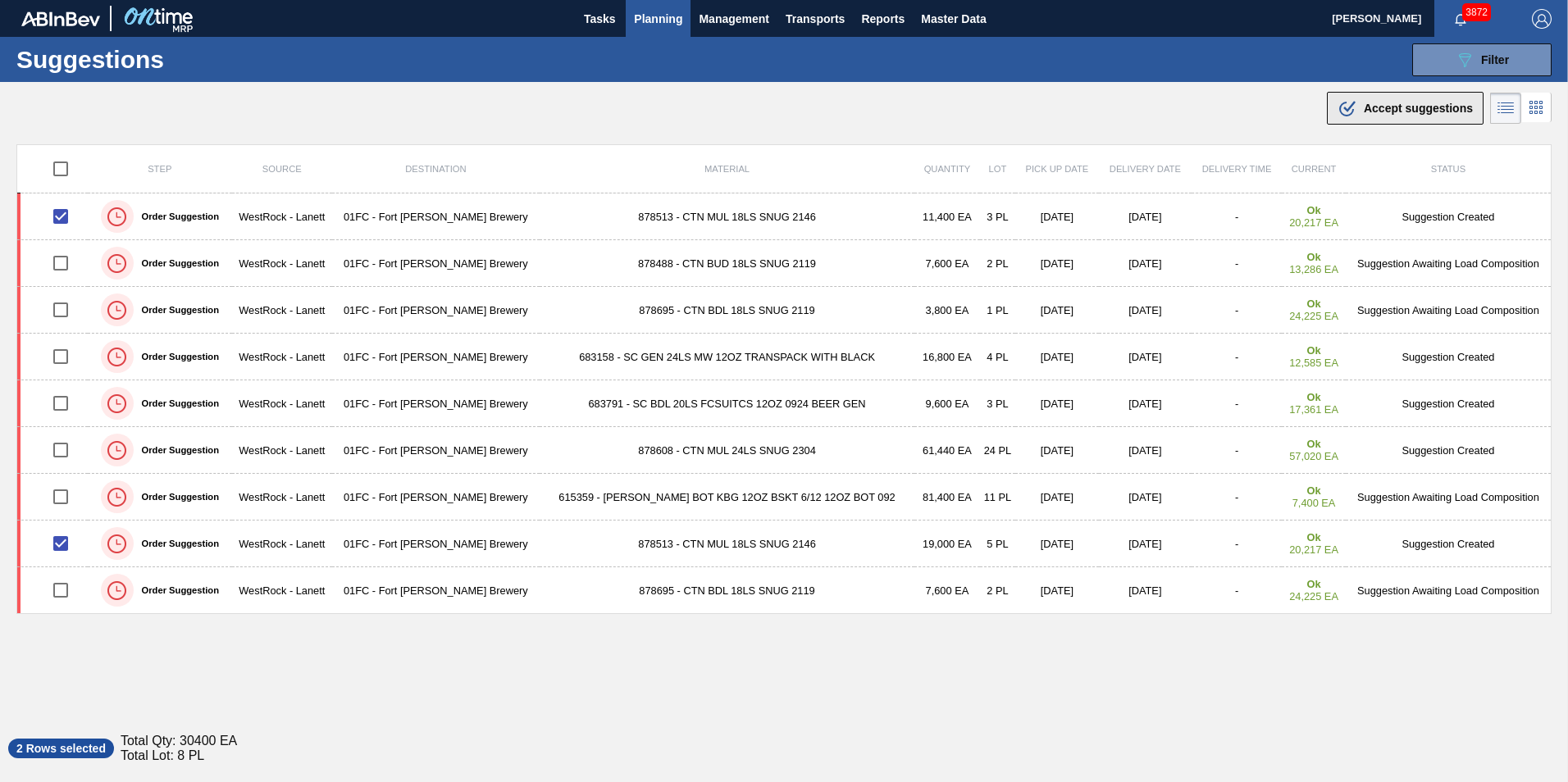
click at [1376, 122] on button ".b{fill:var(--color-action-default)} Accept suggestions" at bounding box center [1404, 108] width 156 height 33
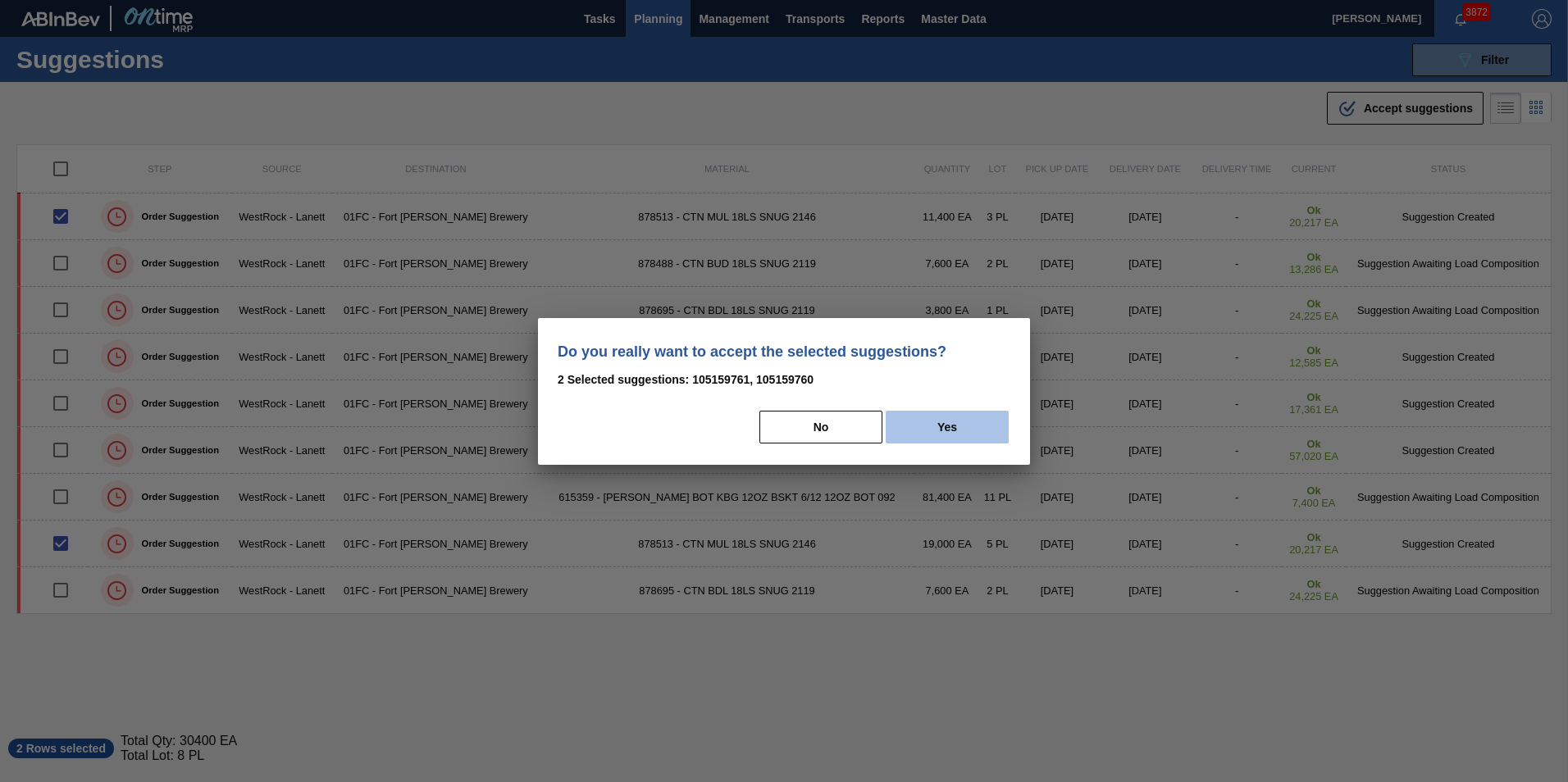
click at [910, 426] on button "Yes" at bounding box center [947, 426] width 123 height 33
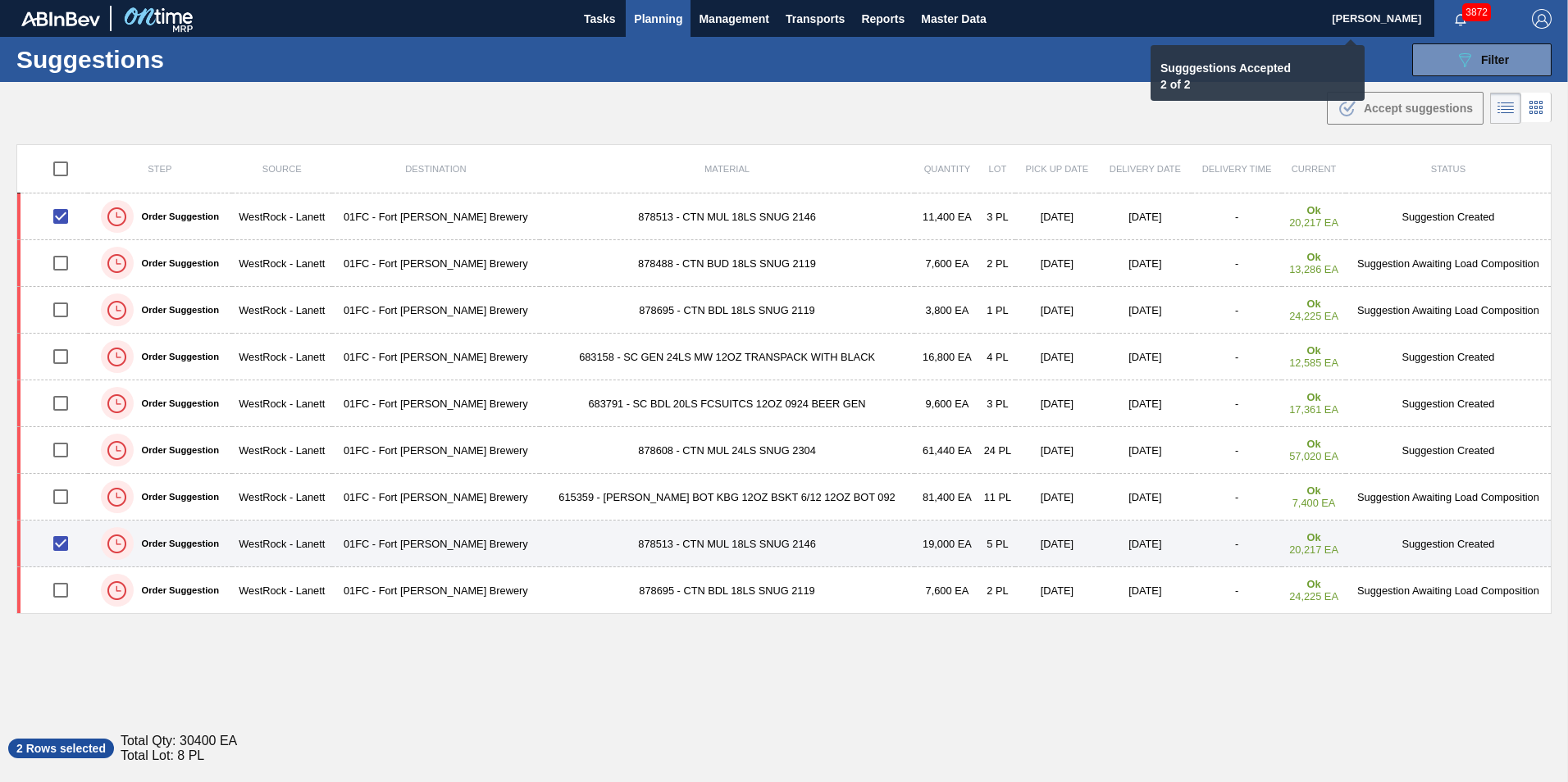
checkbox input "false"
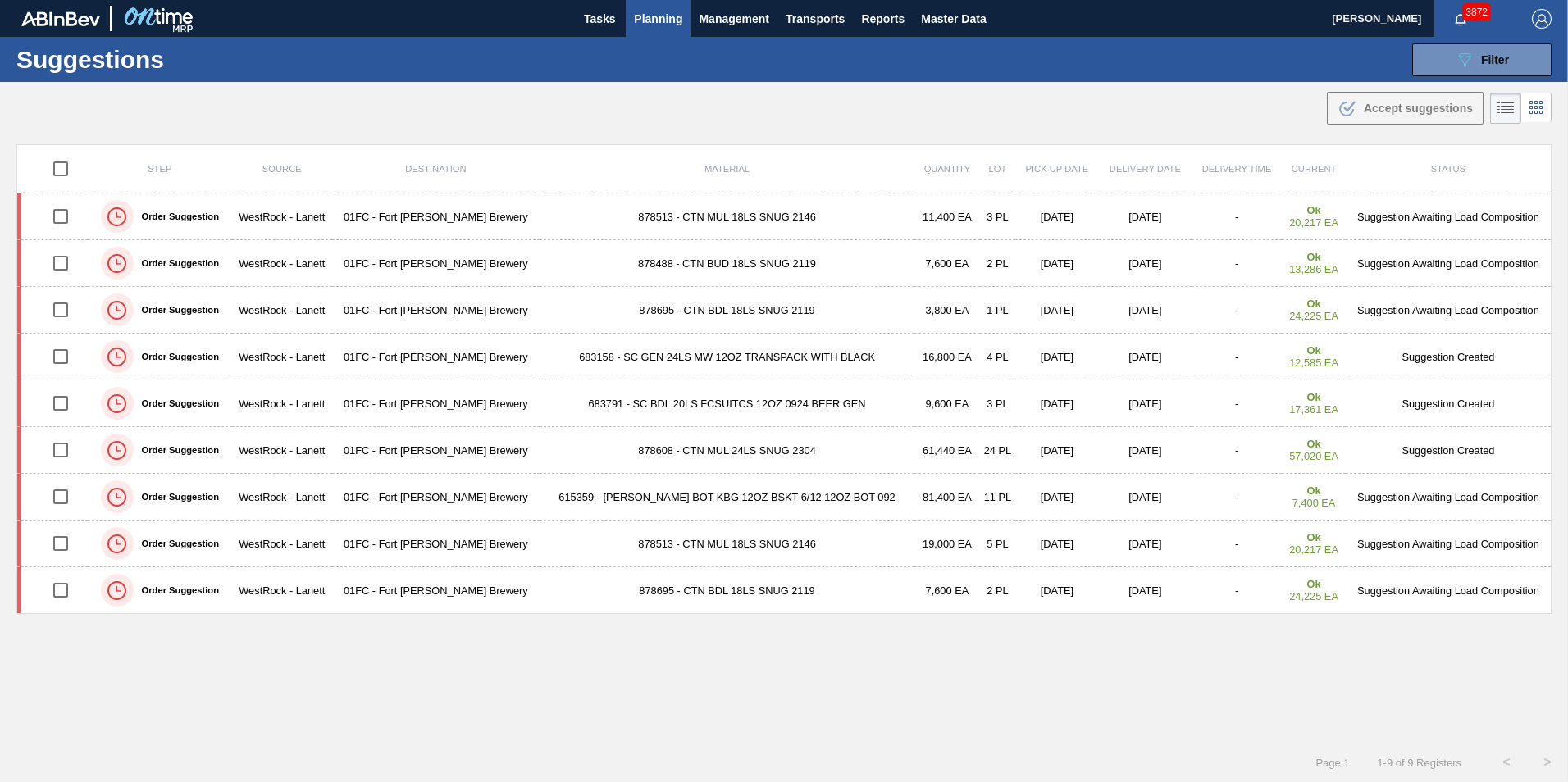
click at [911, 706] on div "Step Source Destination Material Quantity Lot Pick up Date Delivery Date Delive…" at bounding box center [783, 428] width 1535 height 568
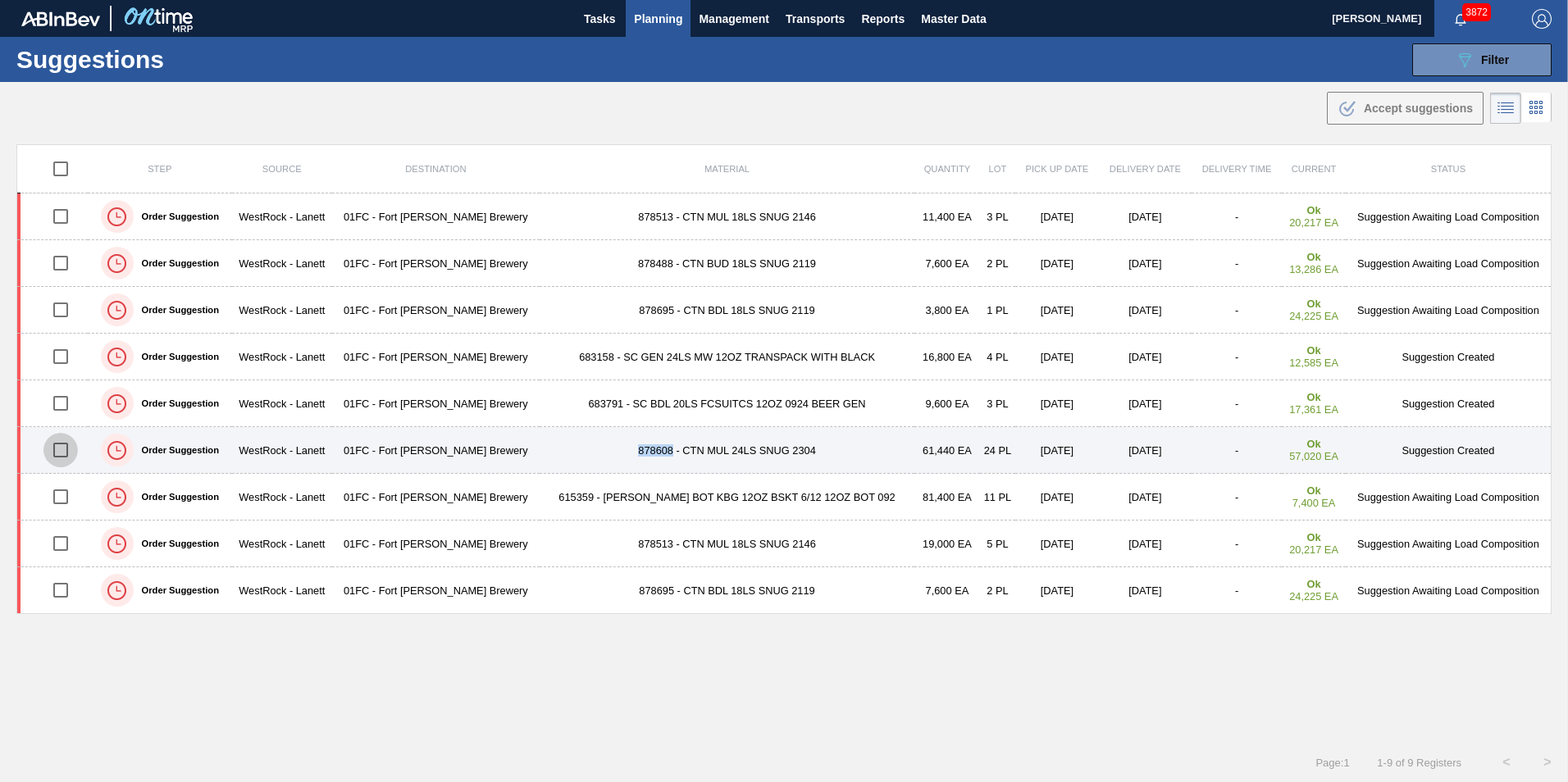
click at [64, 451] on input "checkbox" at bounding box center [60, 449] width 35 height 35
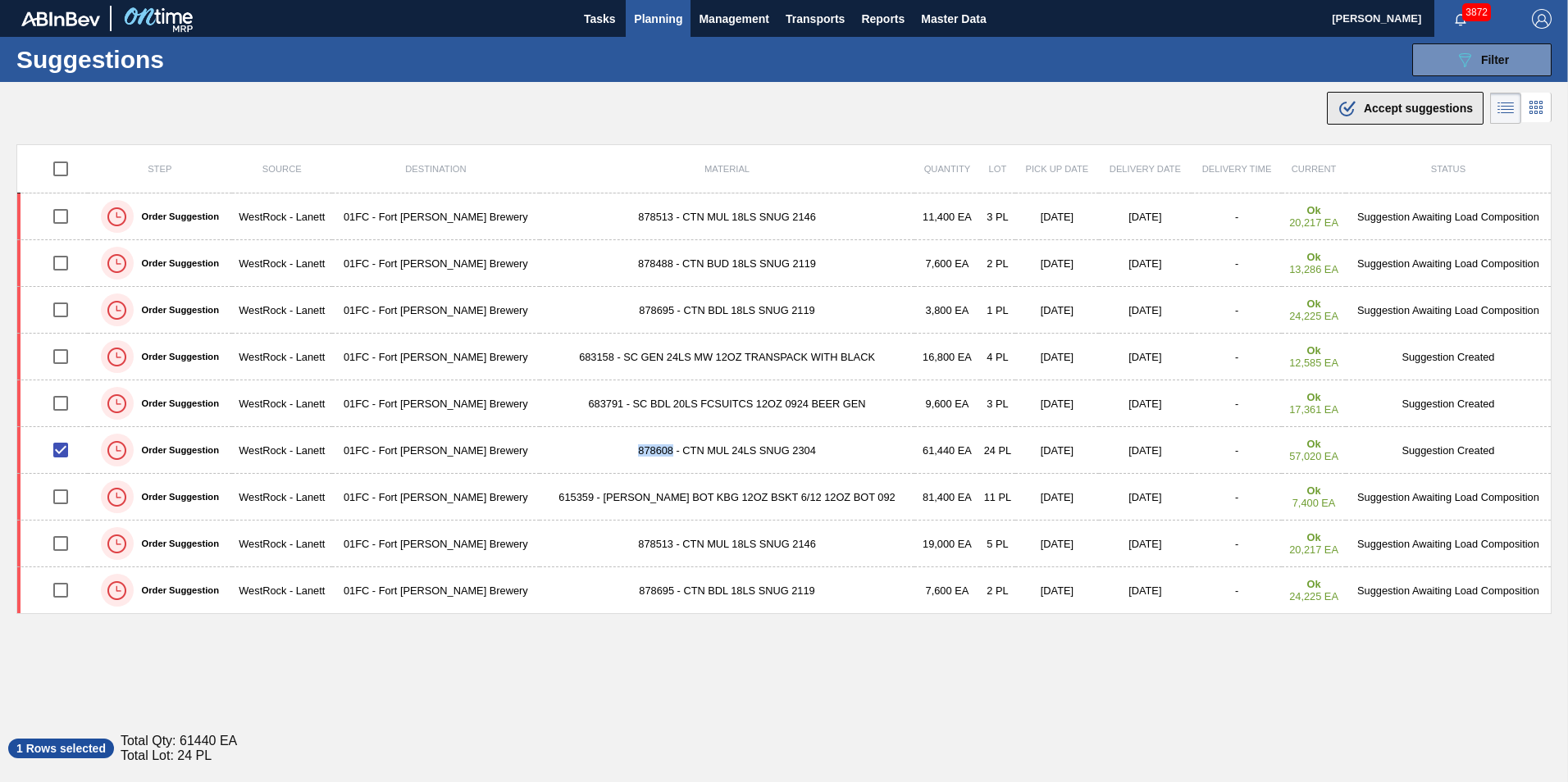
click at [1367, 117] on div ".b{fill:var(--color-action-default)} Accept suggestions" at bounding box center [1405, 107] width 135 height 19
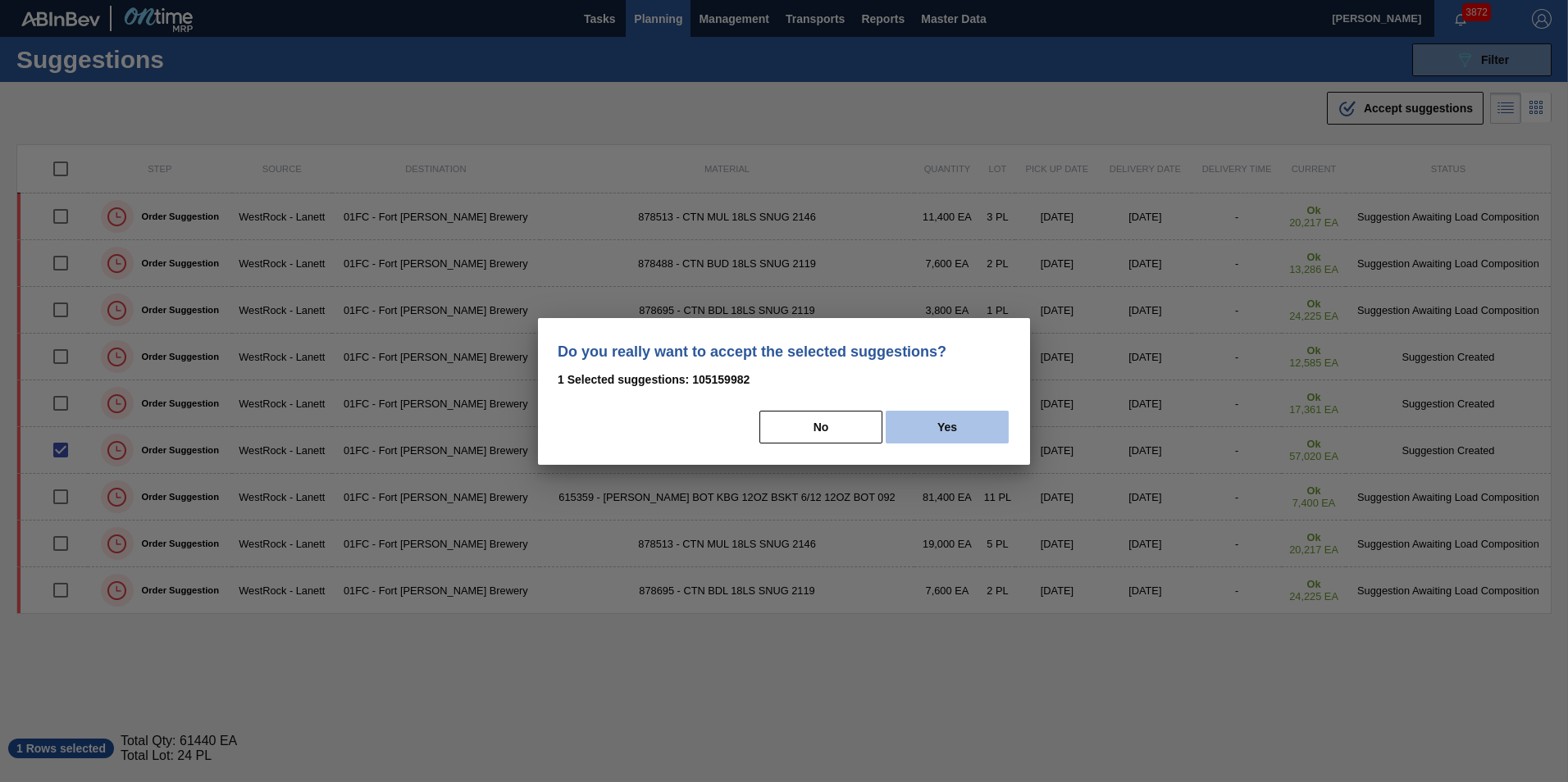
click at [963, 426] on button "Yes" at bounding box center [947, 426] width 123 height 33
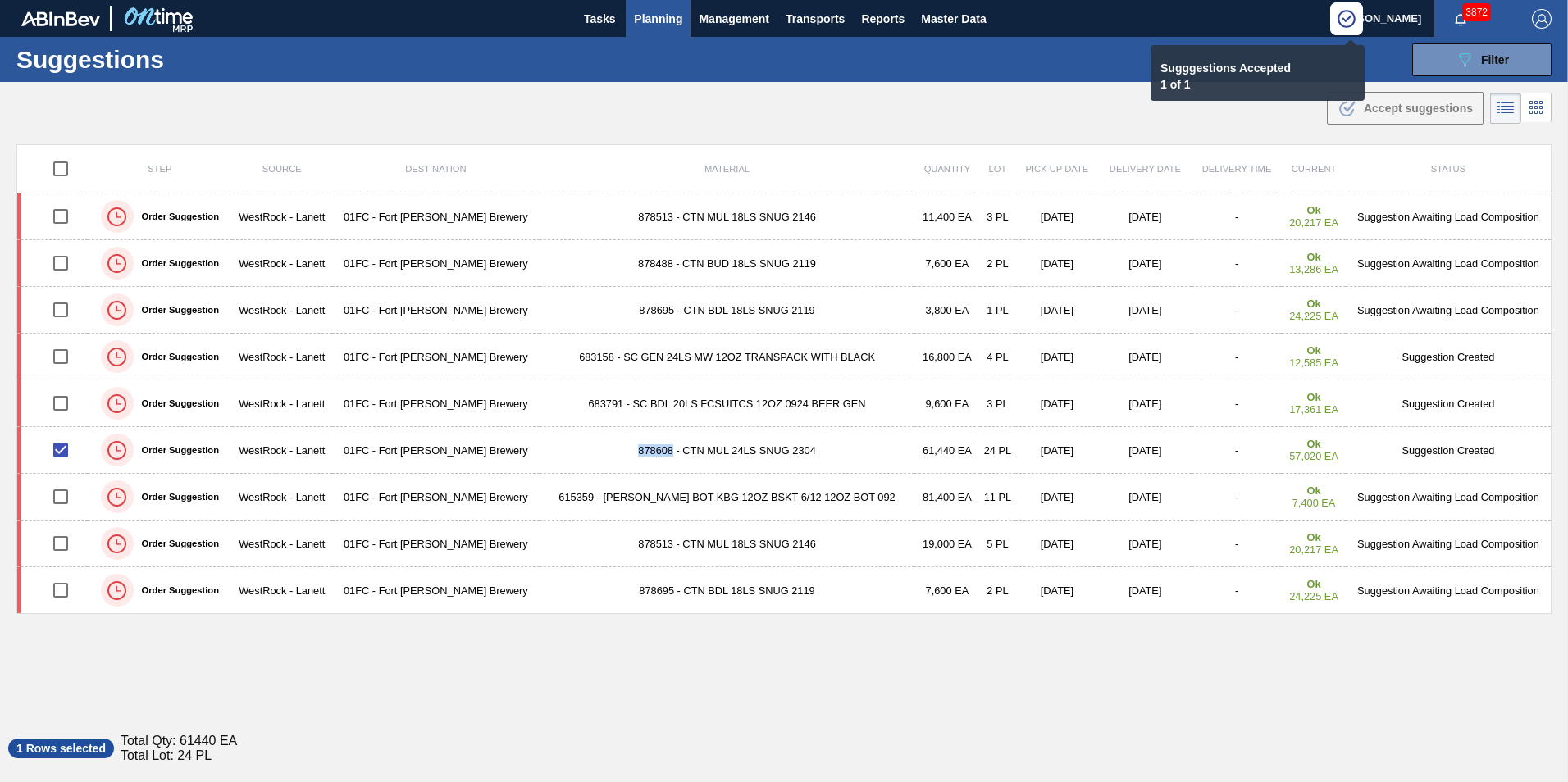
click at [1263, 678] on div "Step Source Destination Material Quantity Lot Pick up Date Delivery Date Delive…" at bounding box center [783, 428] width 1535 height 568
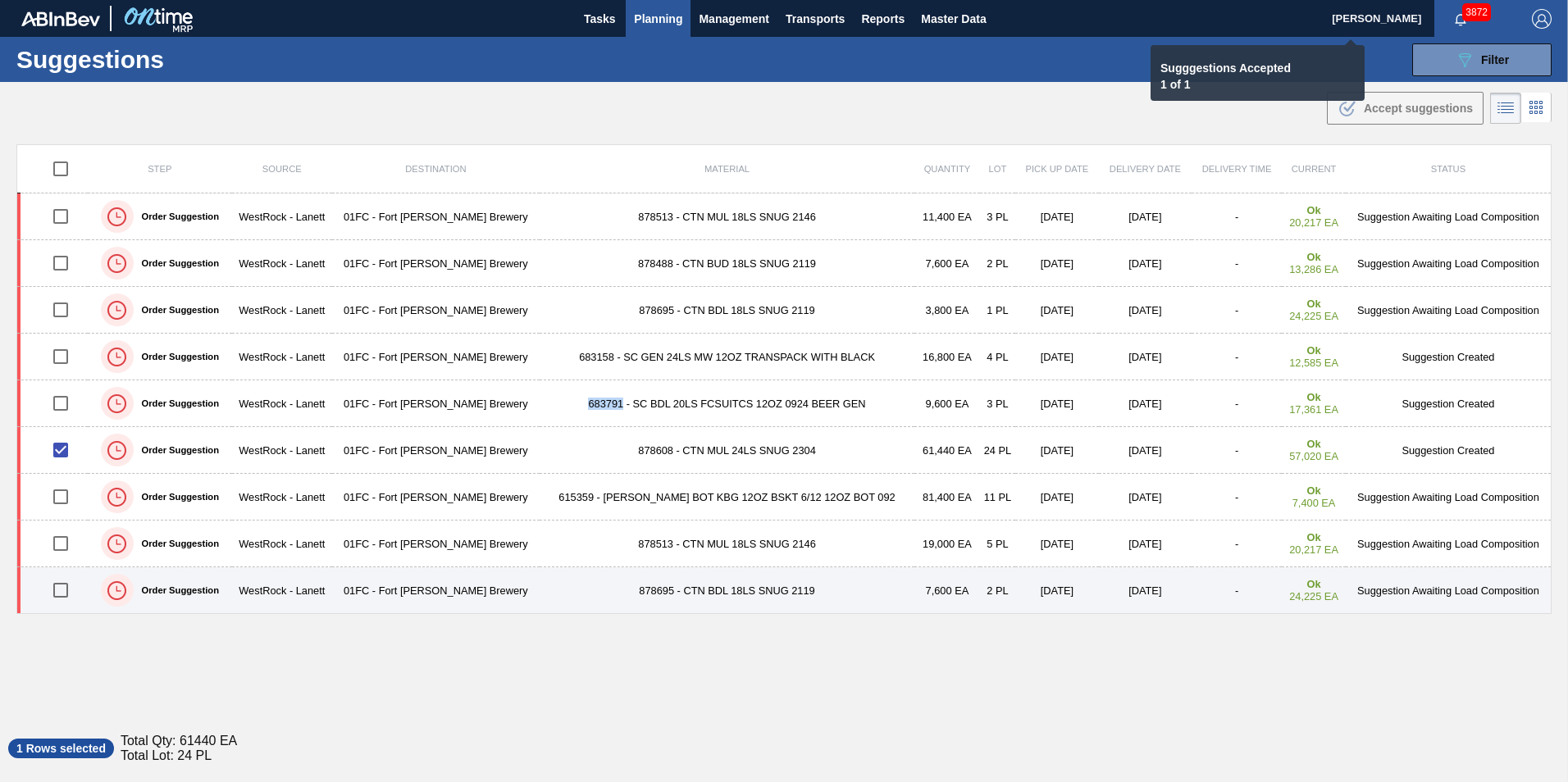
checkbox input "false"
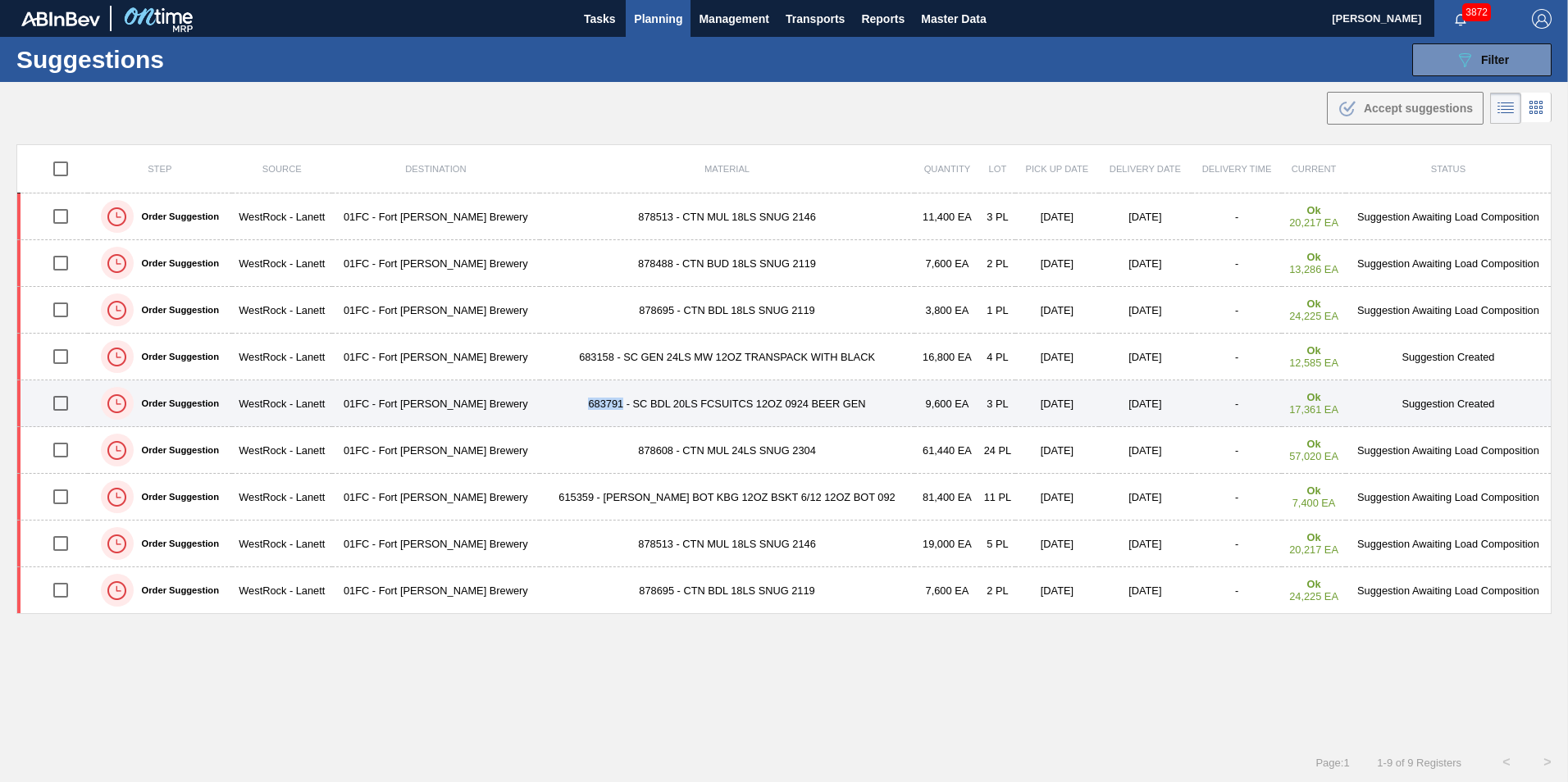
click at [67, 405] on input "checkbox" at bounding box center [60, 403] width 35 height 35
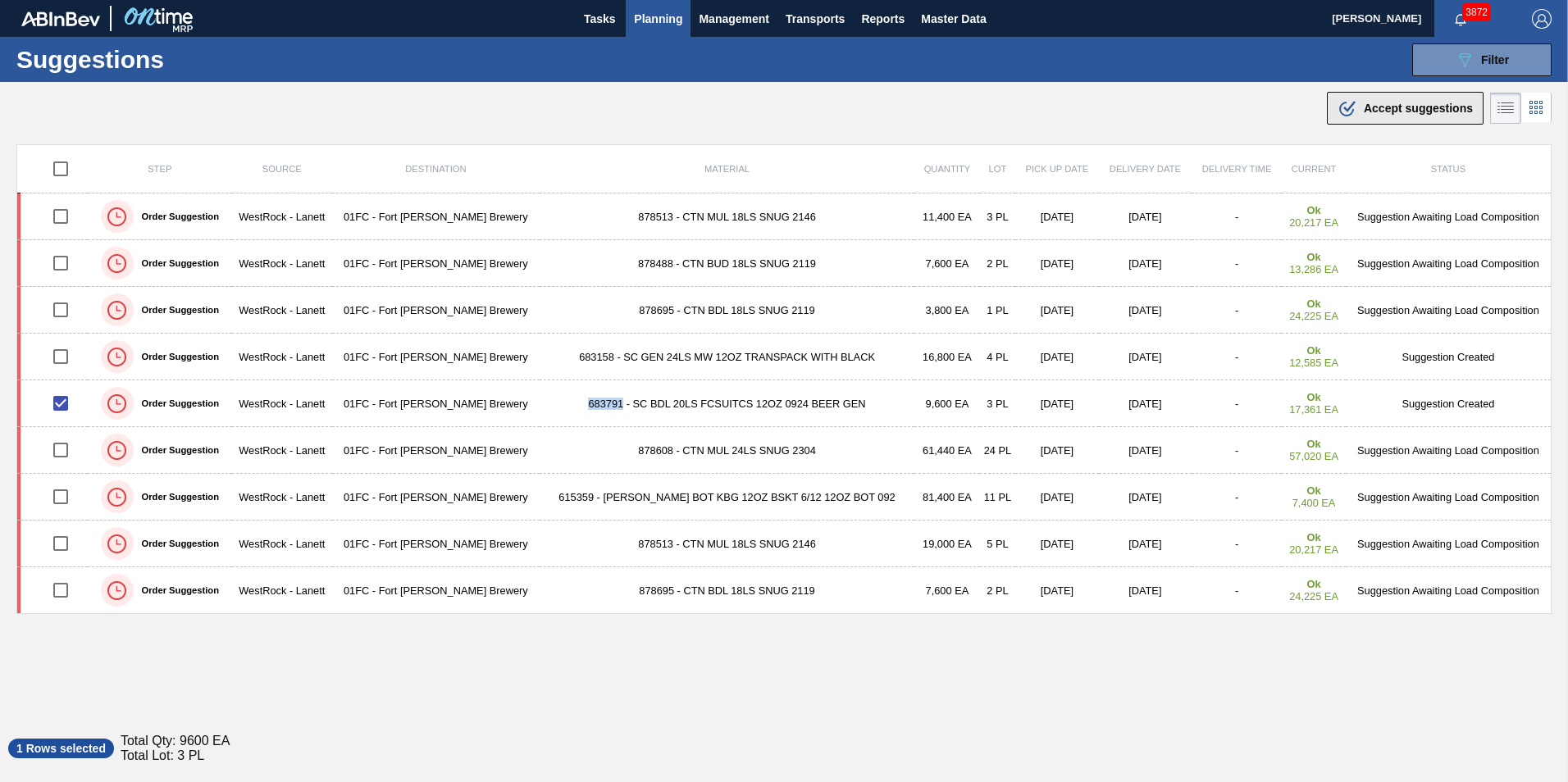
click at [1387, 101] on span "Accept suggestions" at bounding box center [1418, 108] width 109 height 14
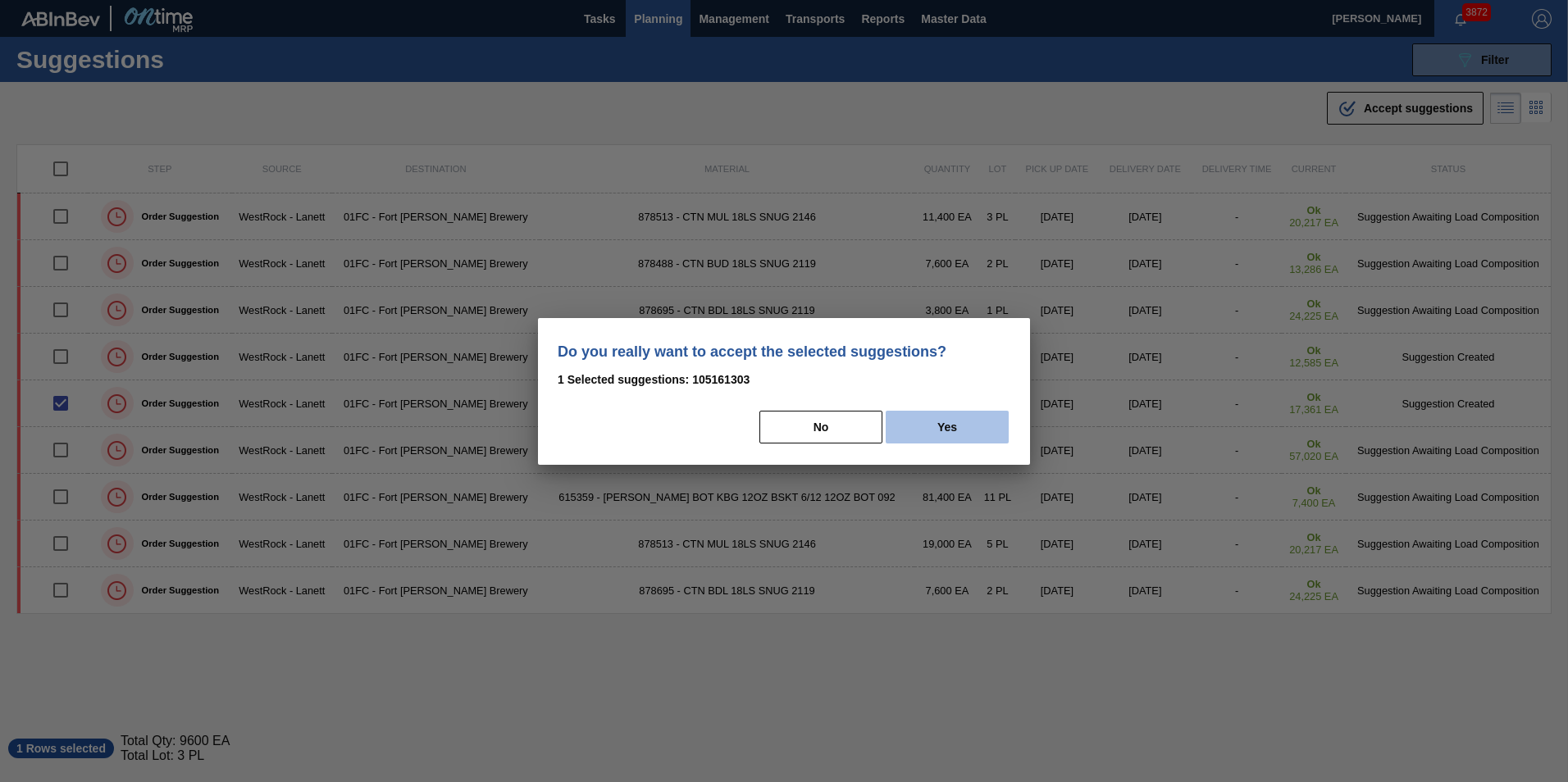
click at [977, 421] on button "Yes" at bounding box center [947, 426] width 123 height 33
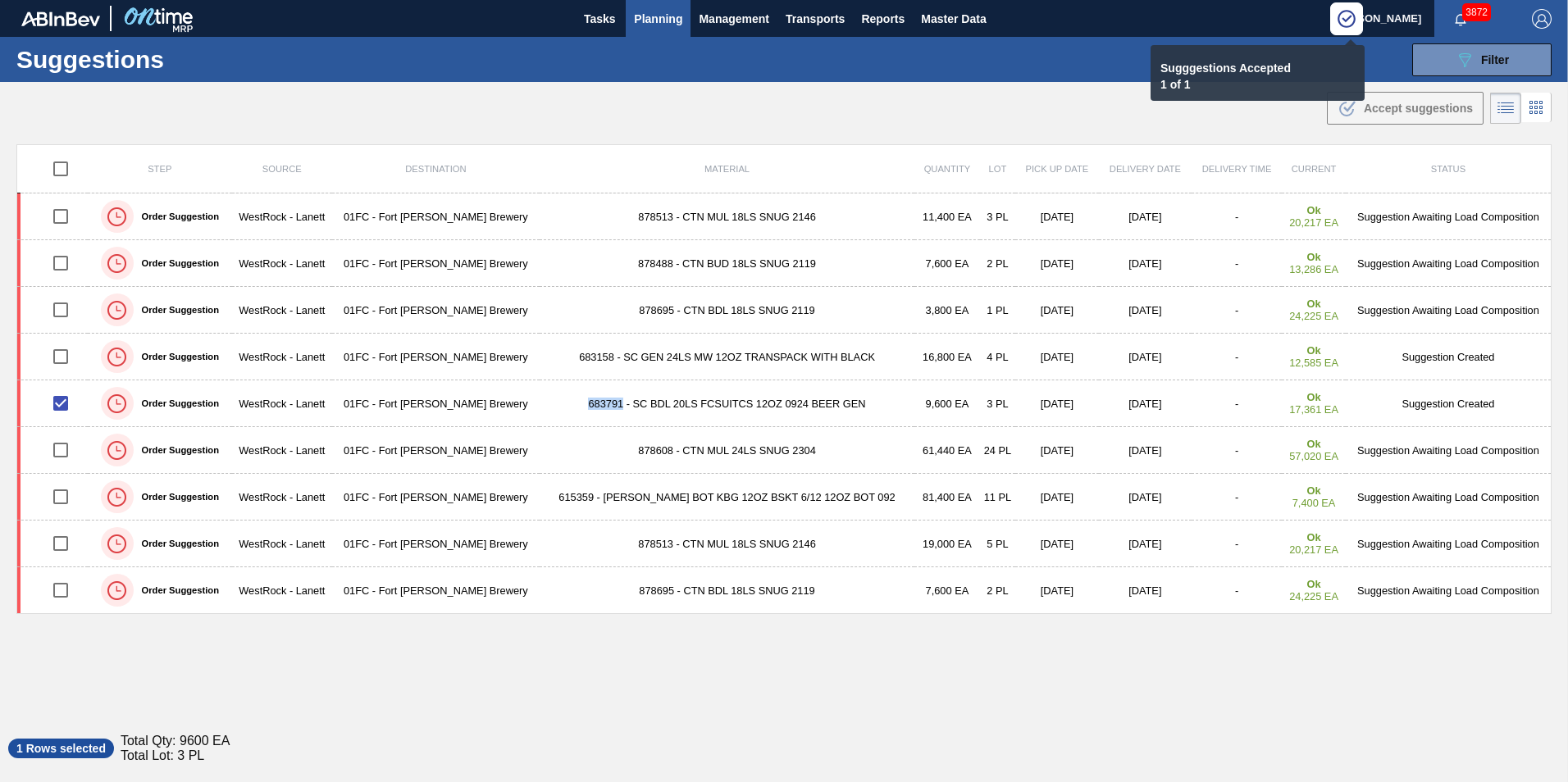
click at [860, 646] on div "Step Source Destination Material Quantity Lot Pick up Date Delivery Date Delive…" at bounding box center [783, 428] width 1535 height 568
checkbox input "false"
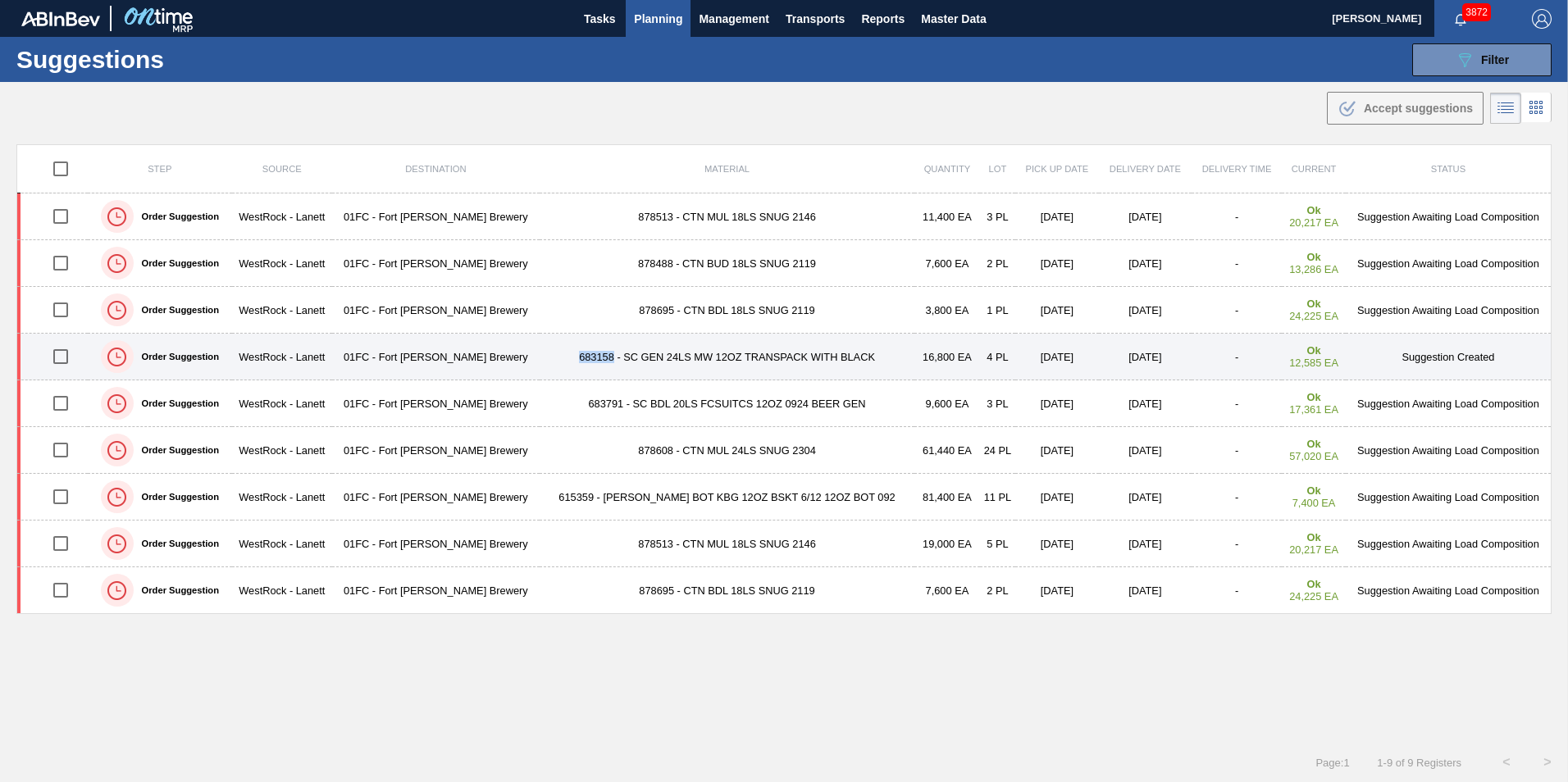
click at [57, 360] on input "checkbox" at bounding box center [60, 356] width 35 height 35
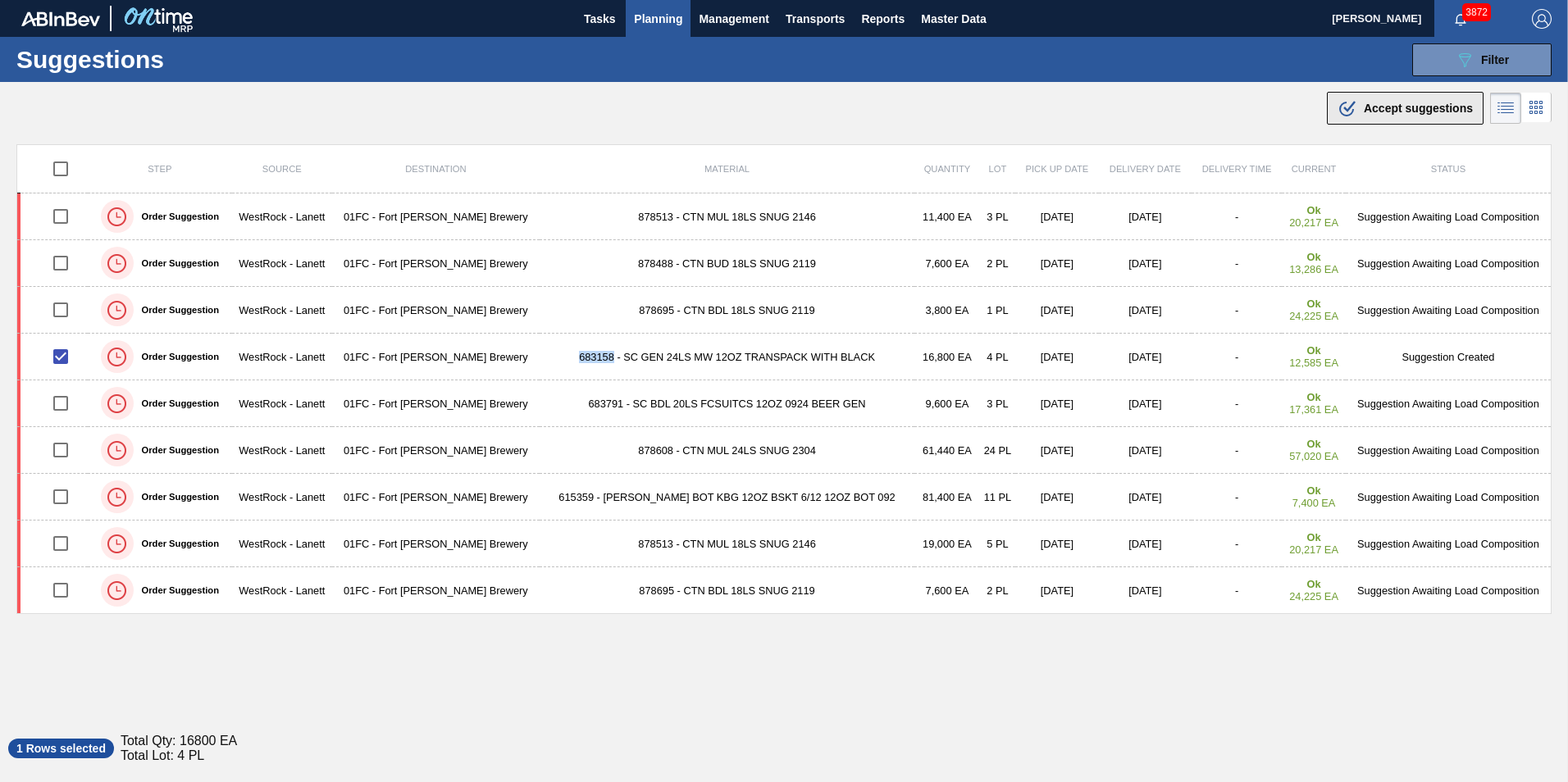
click at [1364, 114] on span "Accept suggestions" at bounding box center [1418, 108] width 109 height 14
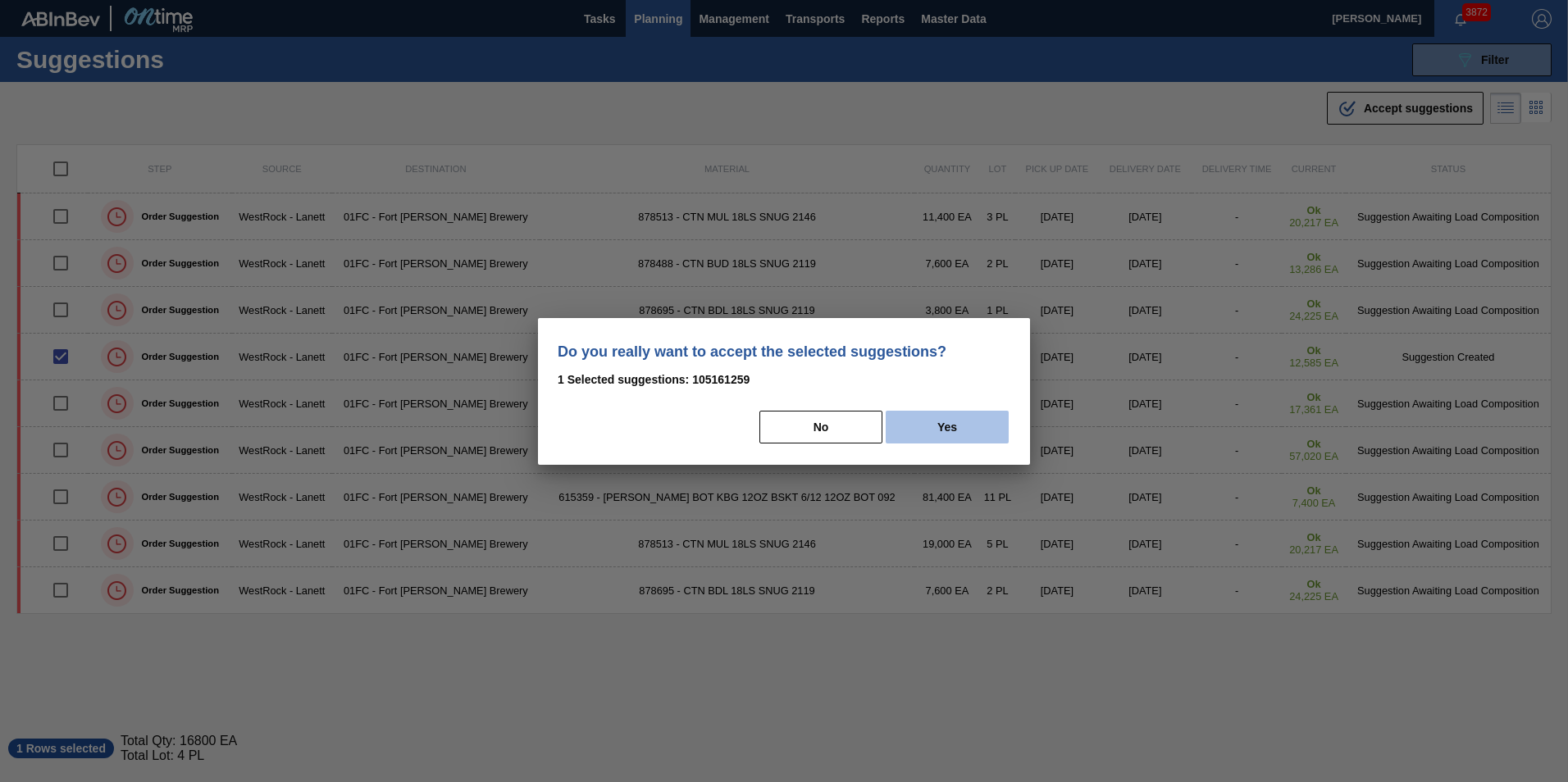
click at [929, 415] on button "Yes" at bounding box center [947, 426] width 123 height 33
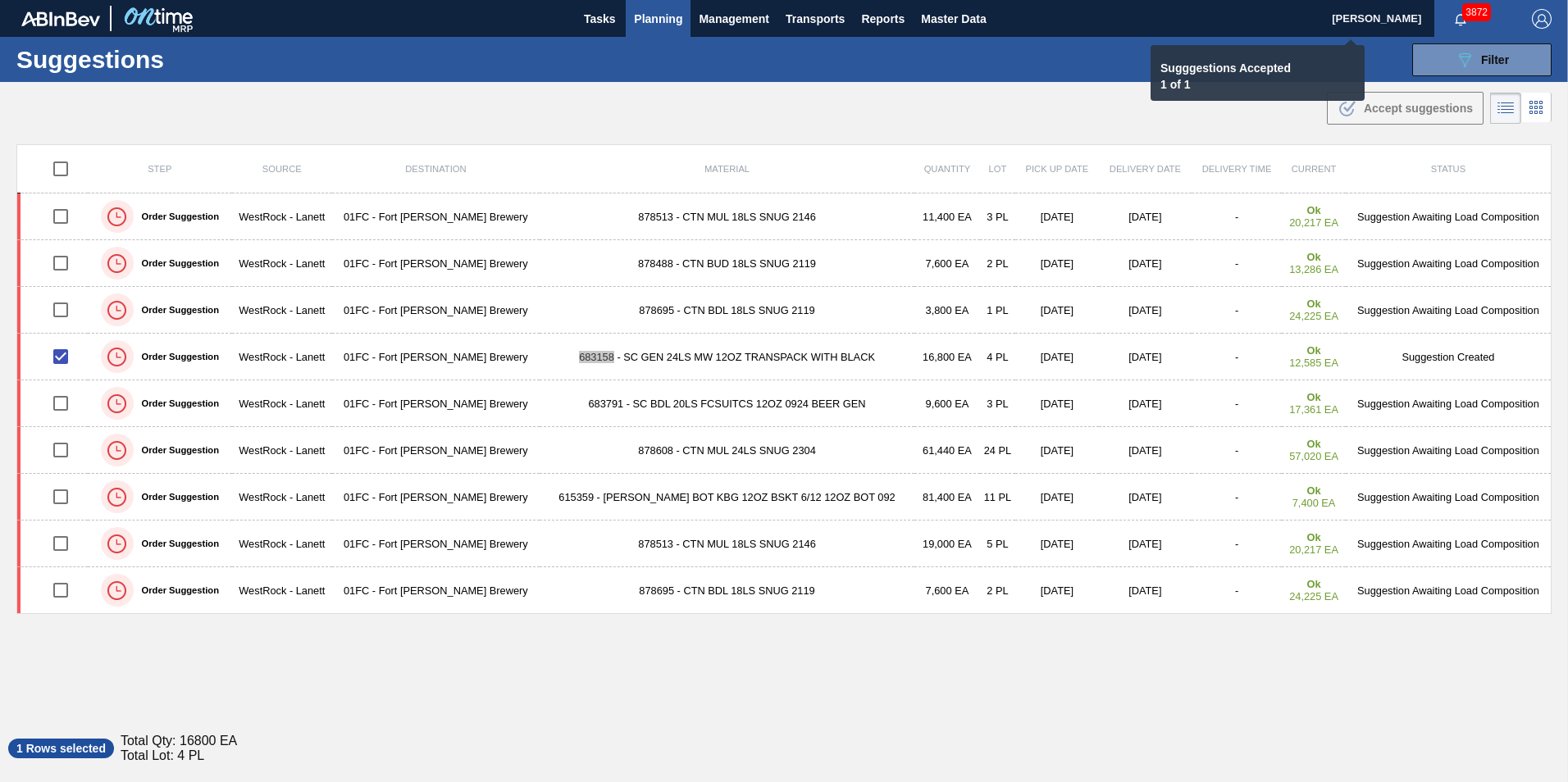
checkbox input "false"
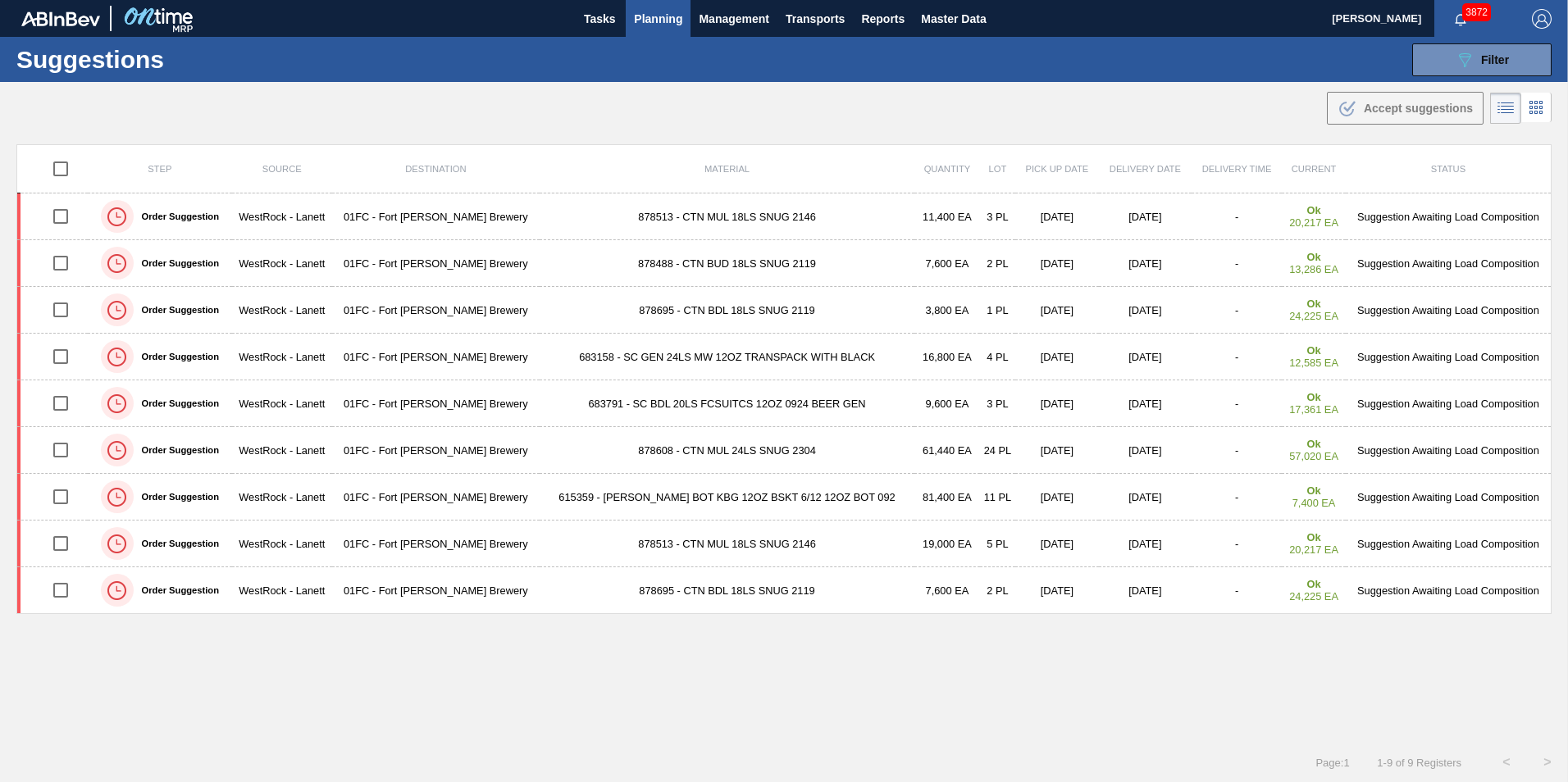
click at [1478, 41] on div "Suggestions 089F7B8B-B2A5-4AFE-B5C0-19BA573D28AC Filter Step Step Source Source…" at bounding box center [784, 59] width 1568 height 45
click at [1482, 64] on span "Filter" at bounding box center [1494, 60] width 28 height 14
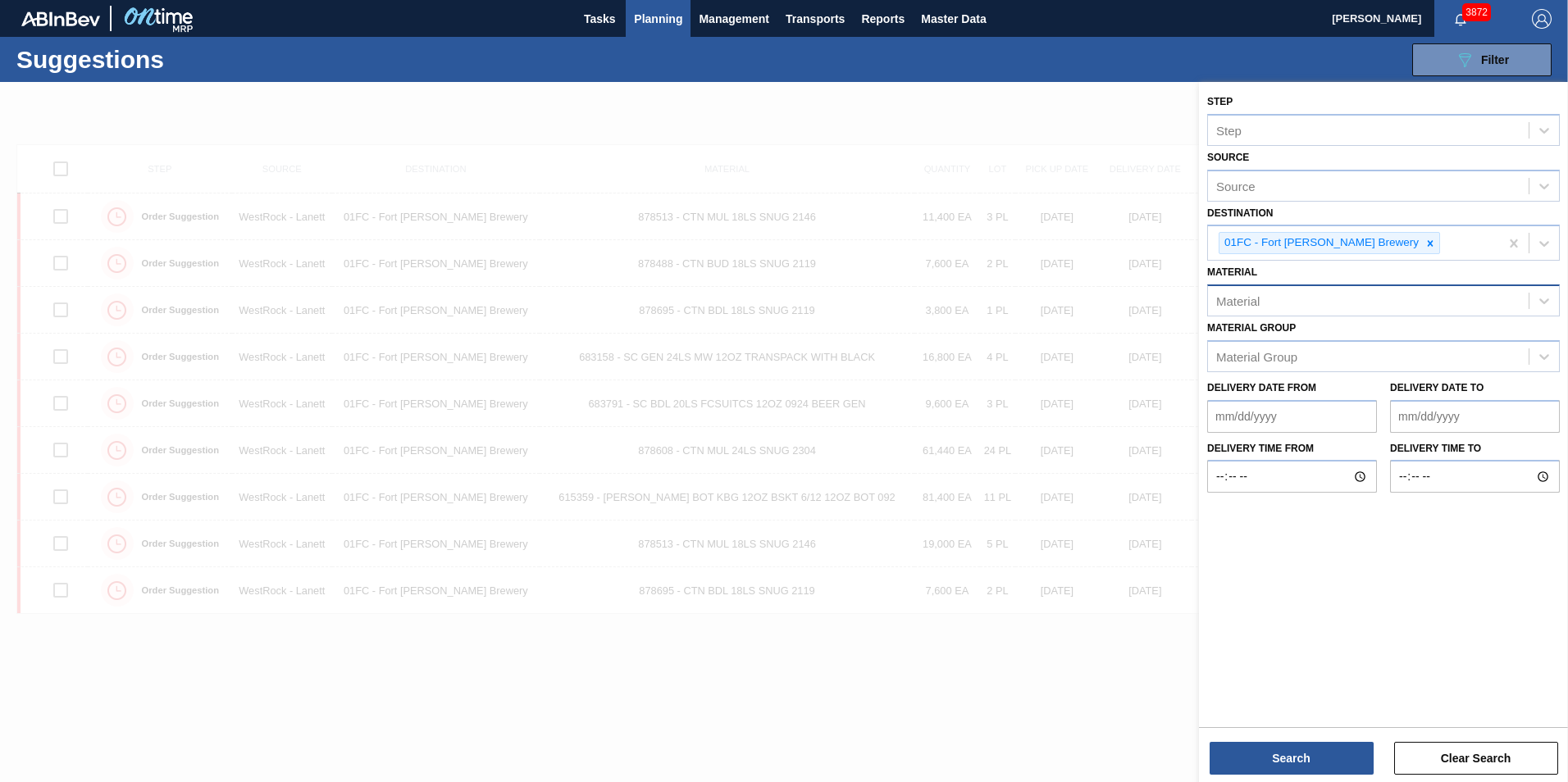
click at [1272, 312] on div "Material" at bounding box center [1367, 301] width 320 height 24
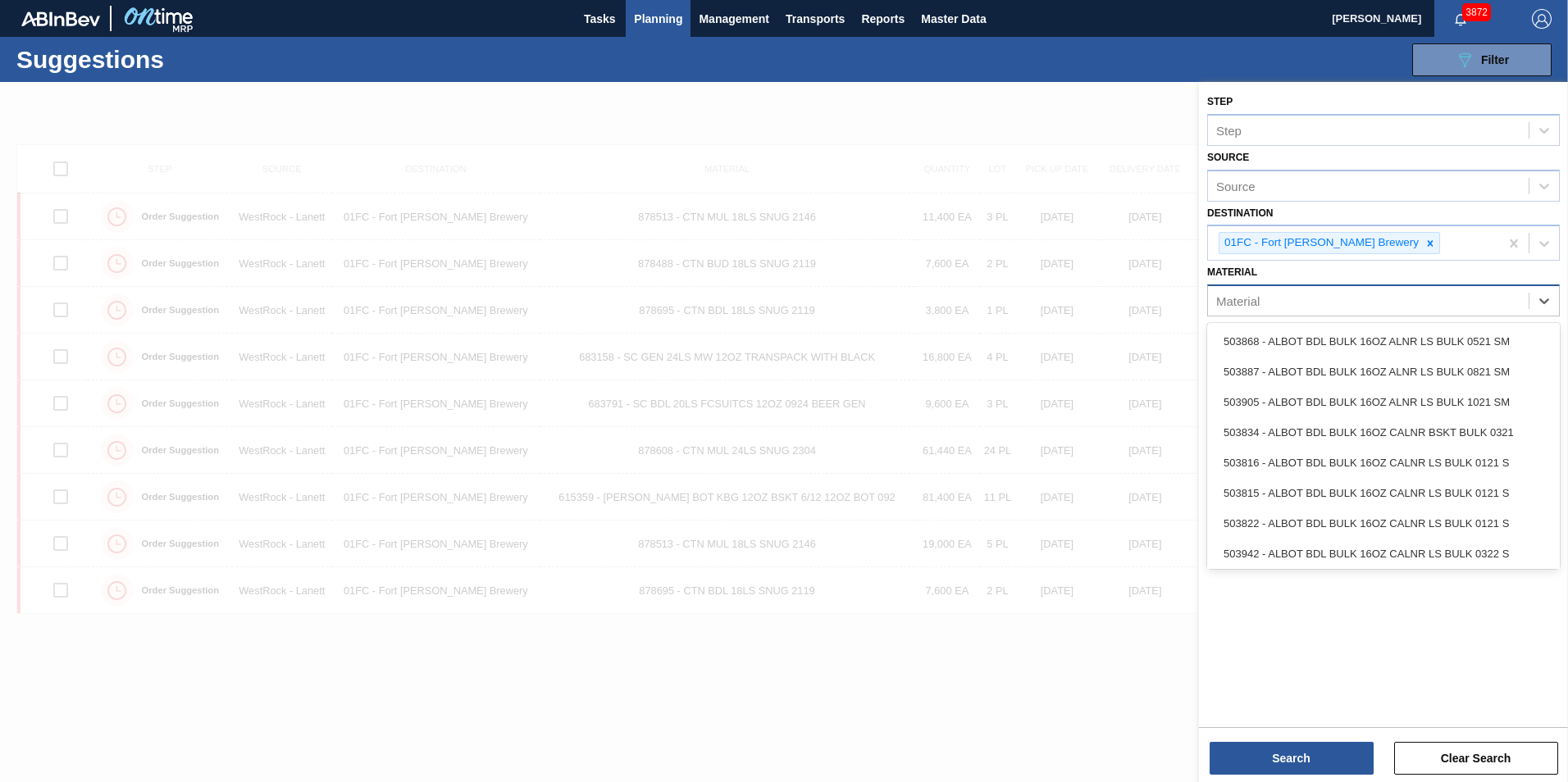
paste input "615523"
type input "615523"
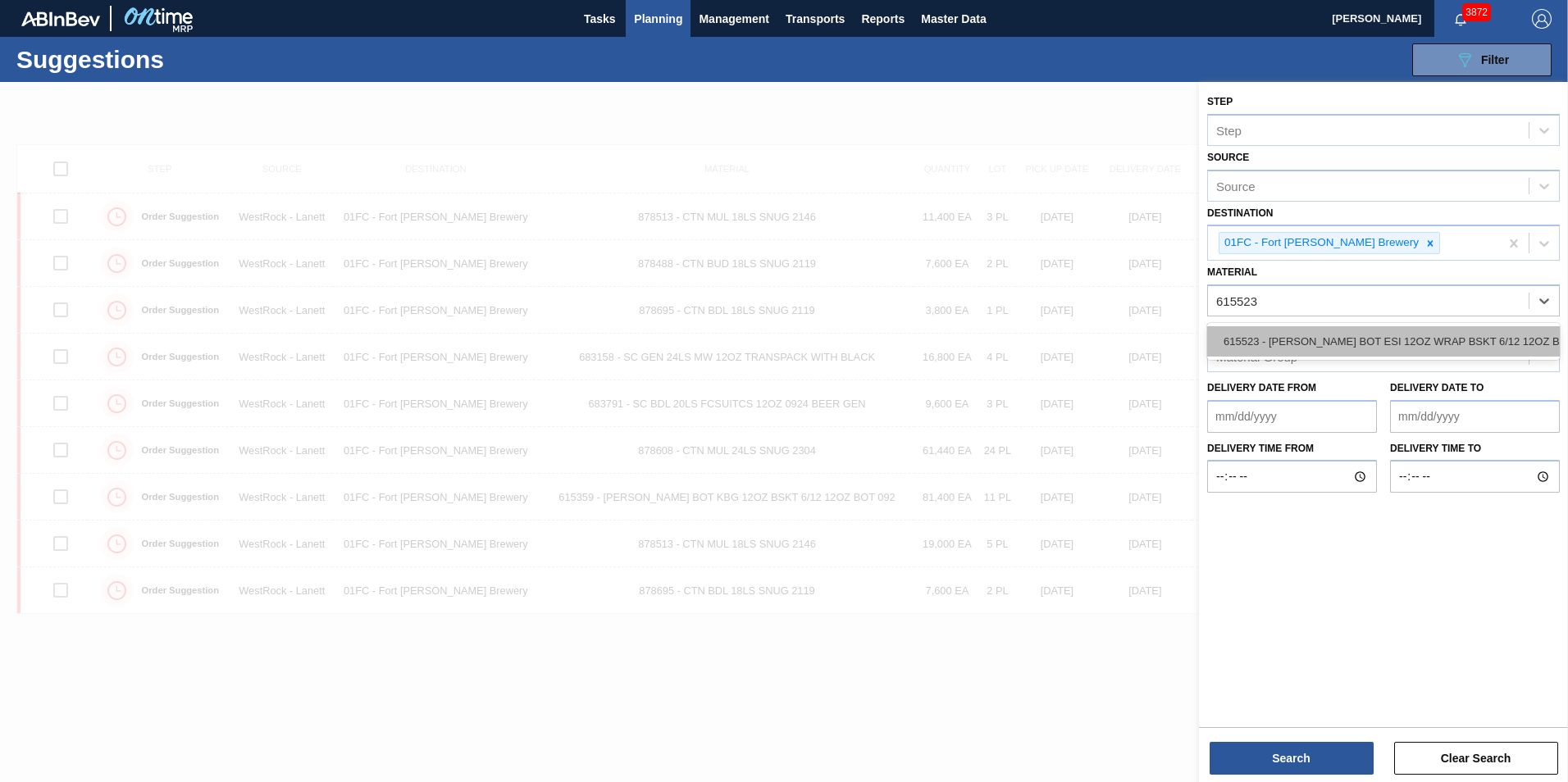
click at [1277, 333] on div "615523 - CARR BOT ESI 12OZ WRAP BSKT 6/12 12OZ BO" at bounding box center [1383, 341] width 352 height 30
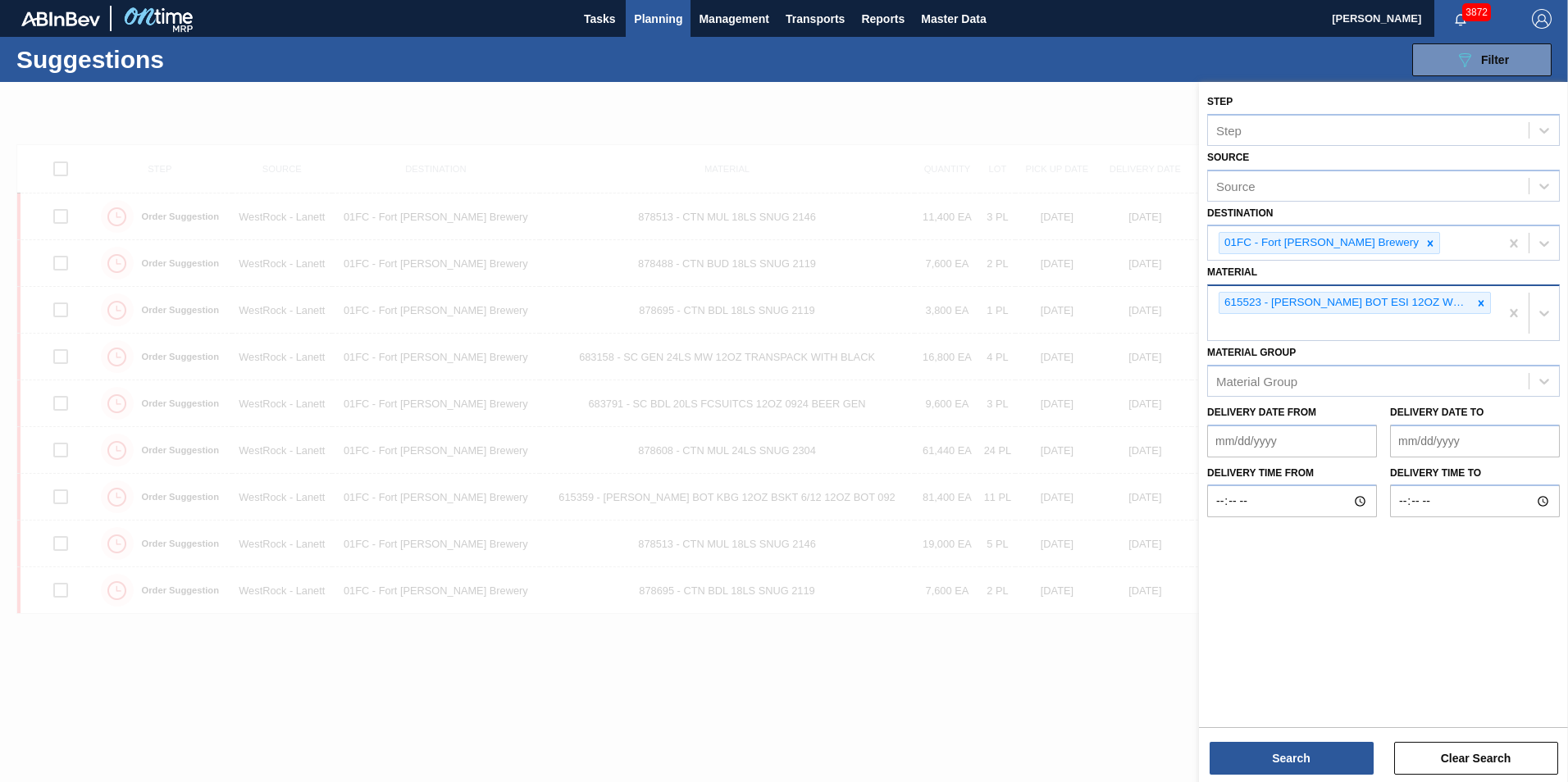
click at [1305, 333] on div "615523 - CARR BOT ESI 12OZ WRAP BSKT 6/12 12OZ BO" at bounding box center [1353, 313] width 291 height 54
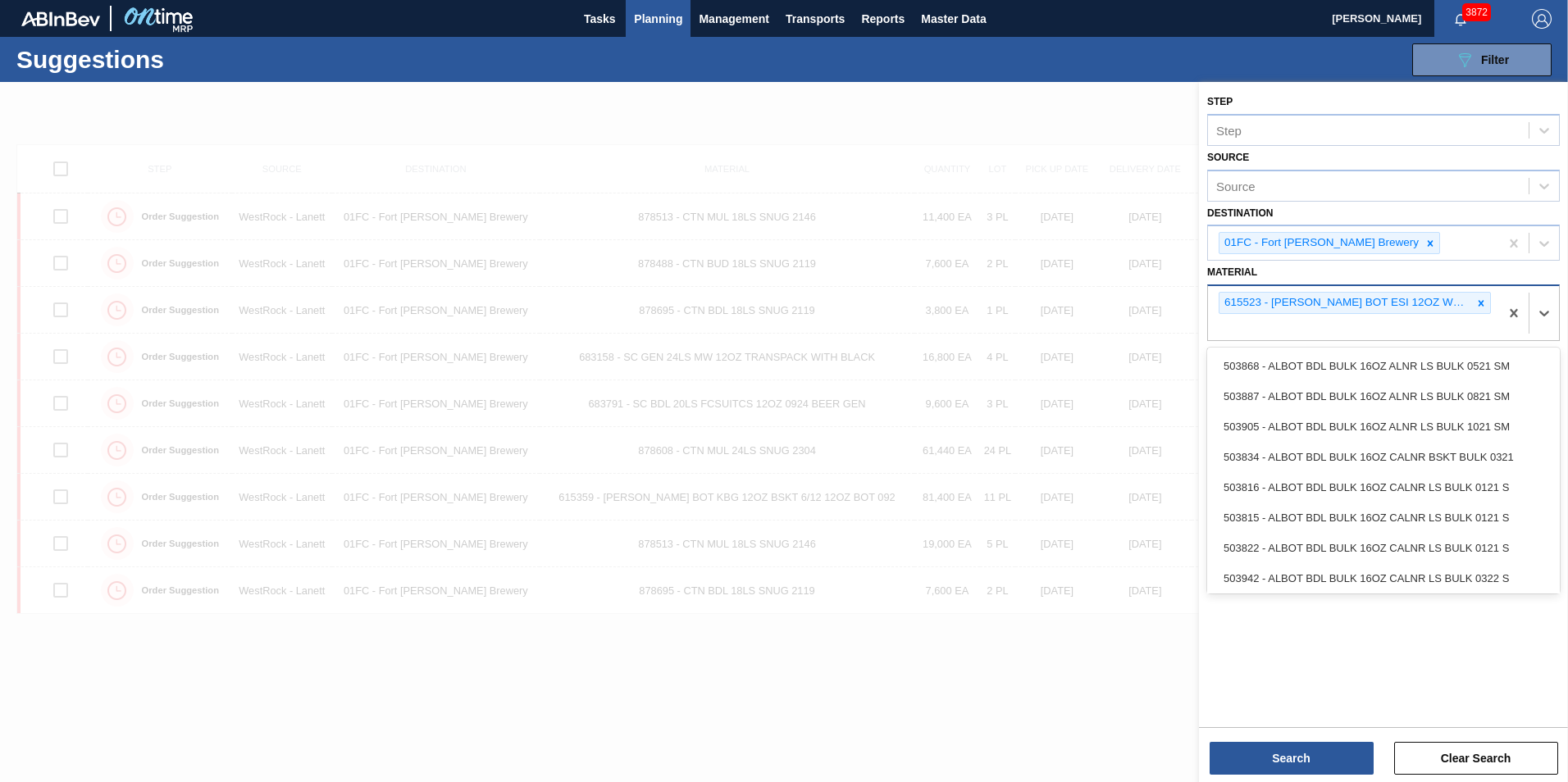
paste input "615358"
type input "615358"
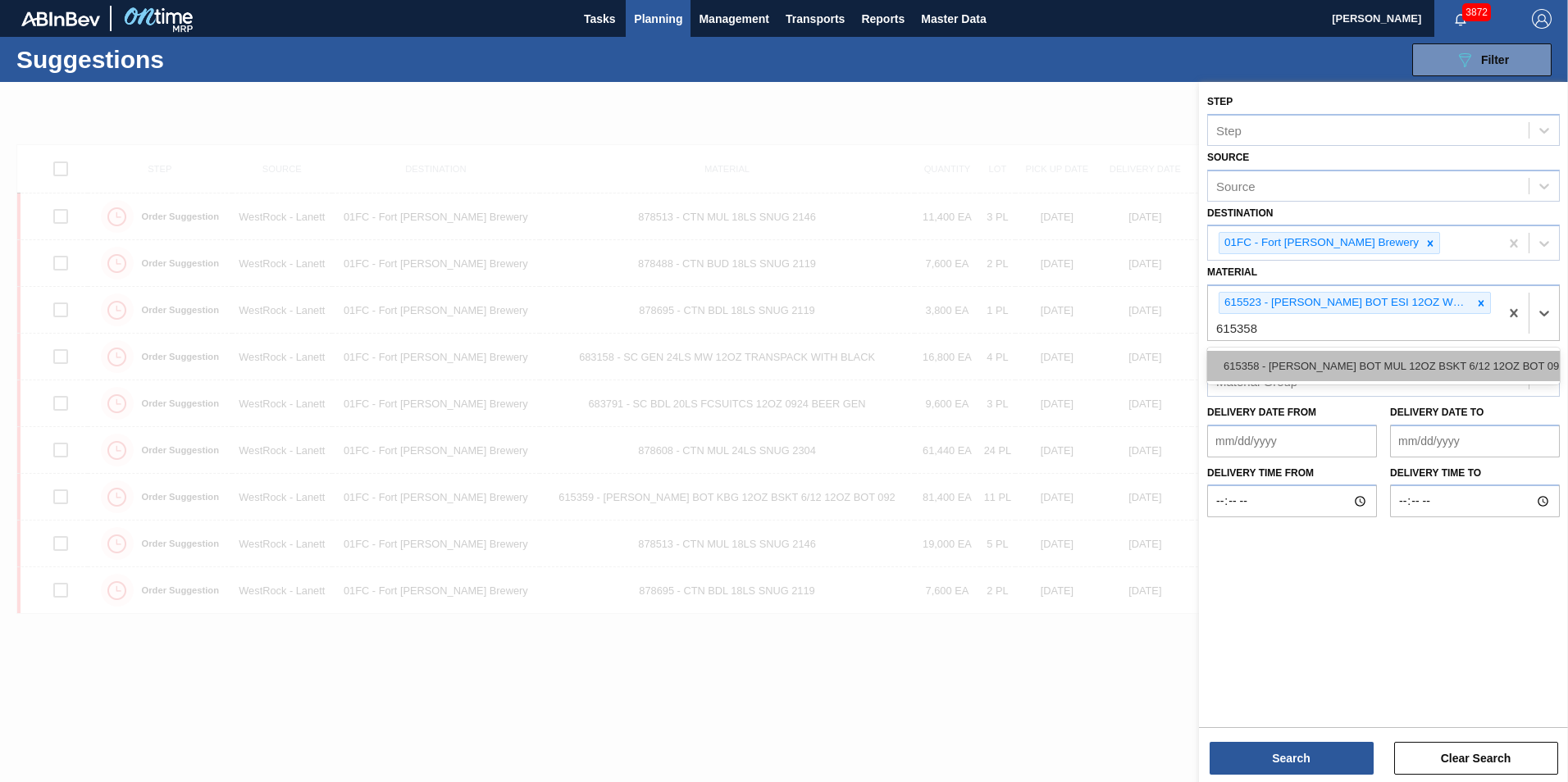
click at [1295, 367] on div "615358 - CARR BOT MUL 12OZ BSKT 6/12 12OZ BOT 092" at bounding box center [1383, 366] width 352 height 30
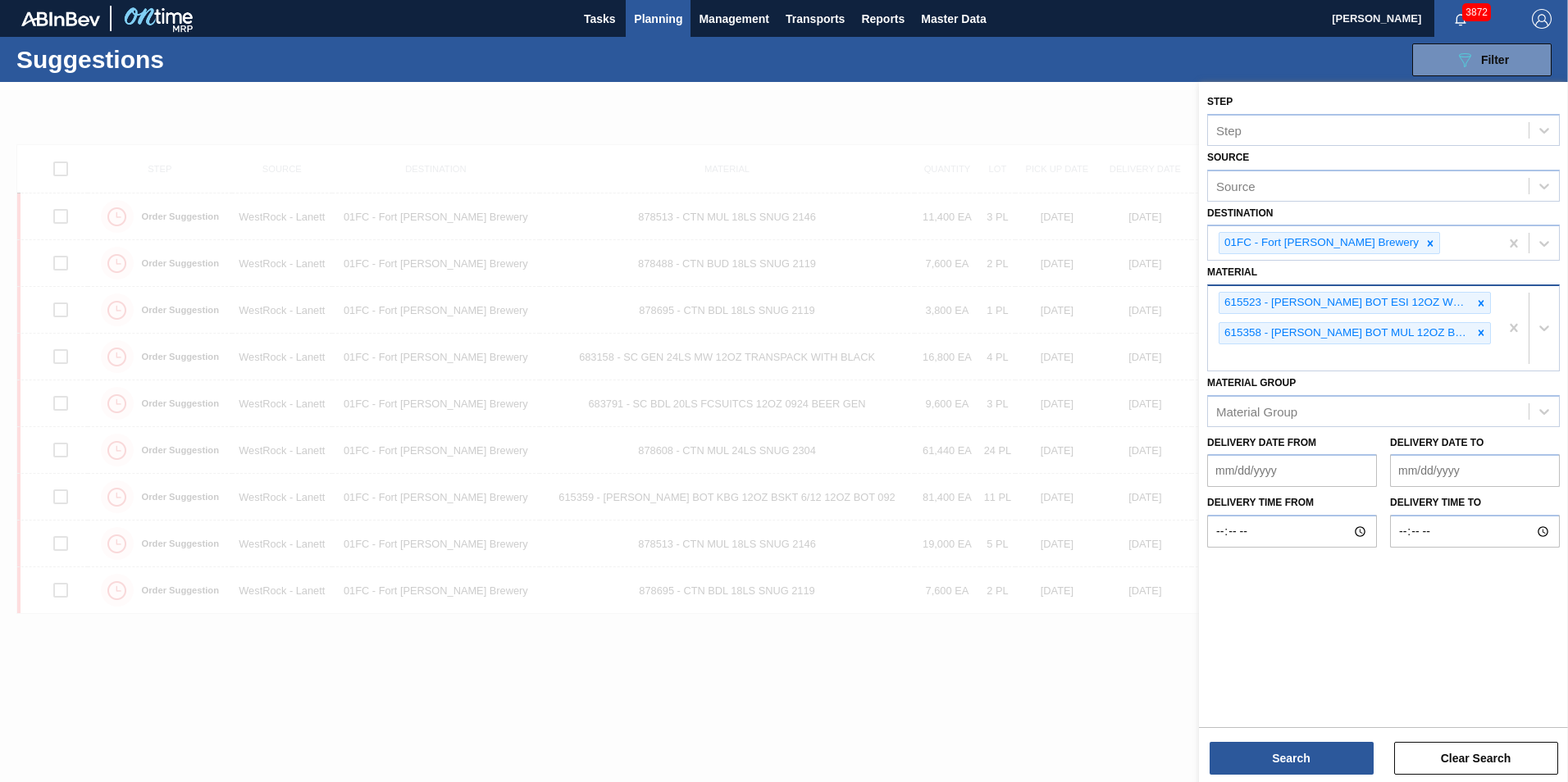
click at [1362, 355] on div "615523 - CARR BOT ESI 12OZ WRAP BSKT 6/12 12OZ BO 615358 - CARR BOT MUL 12OZ BS…" at bounding box center [1353, 329] width 291 height 84
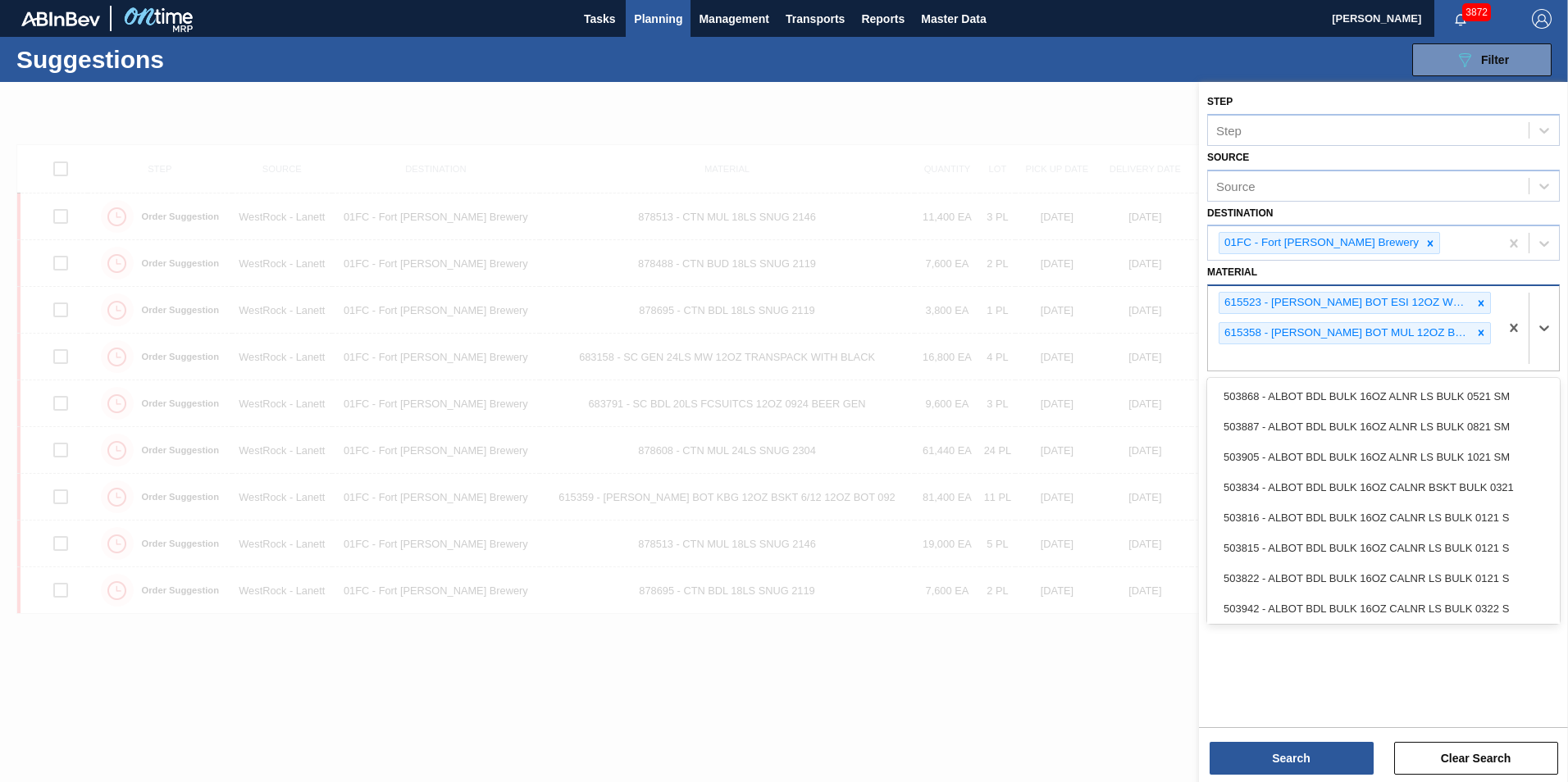
paste input "878676"
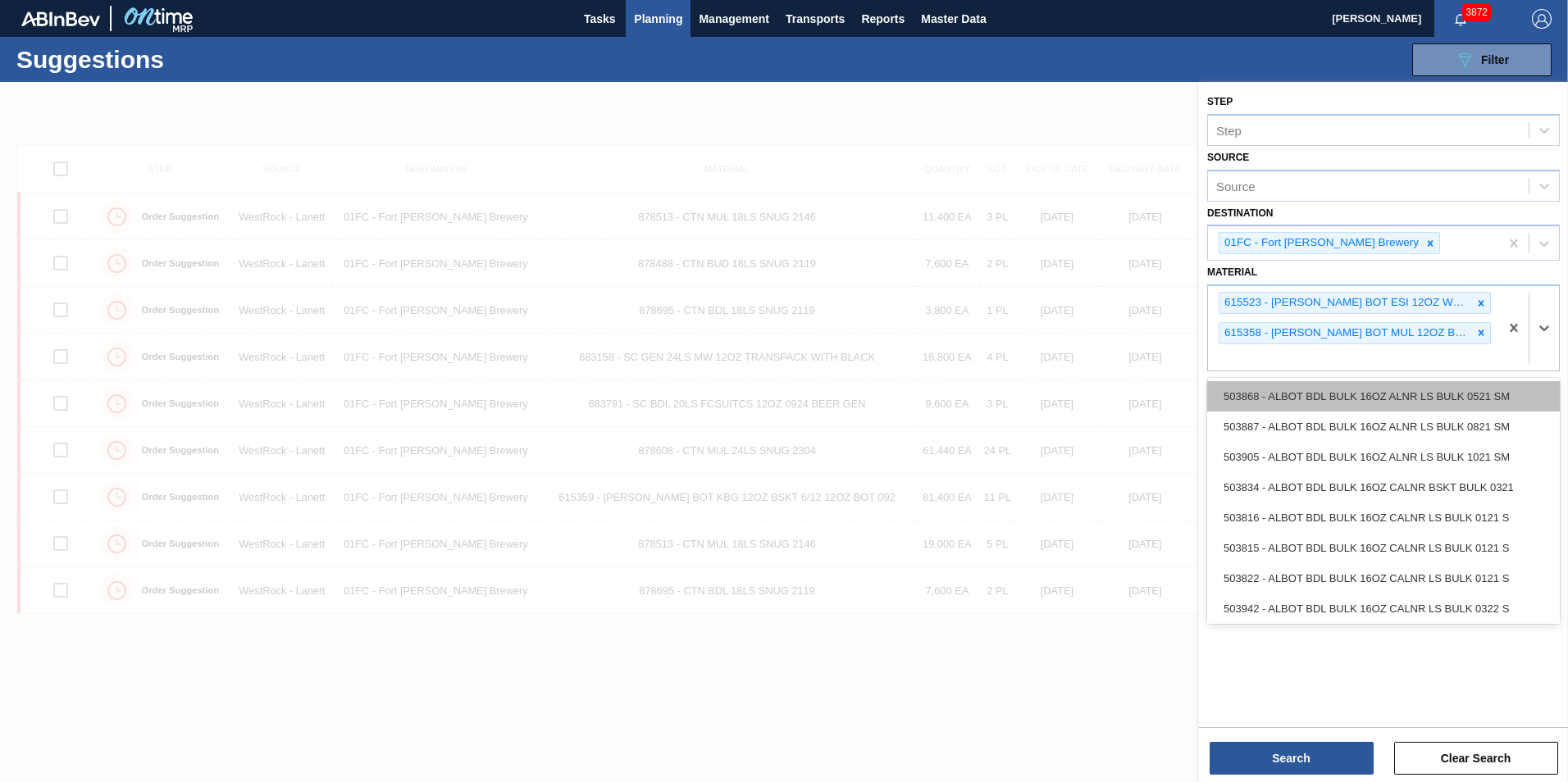
type input "878676"
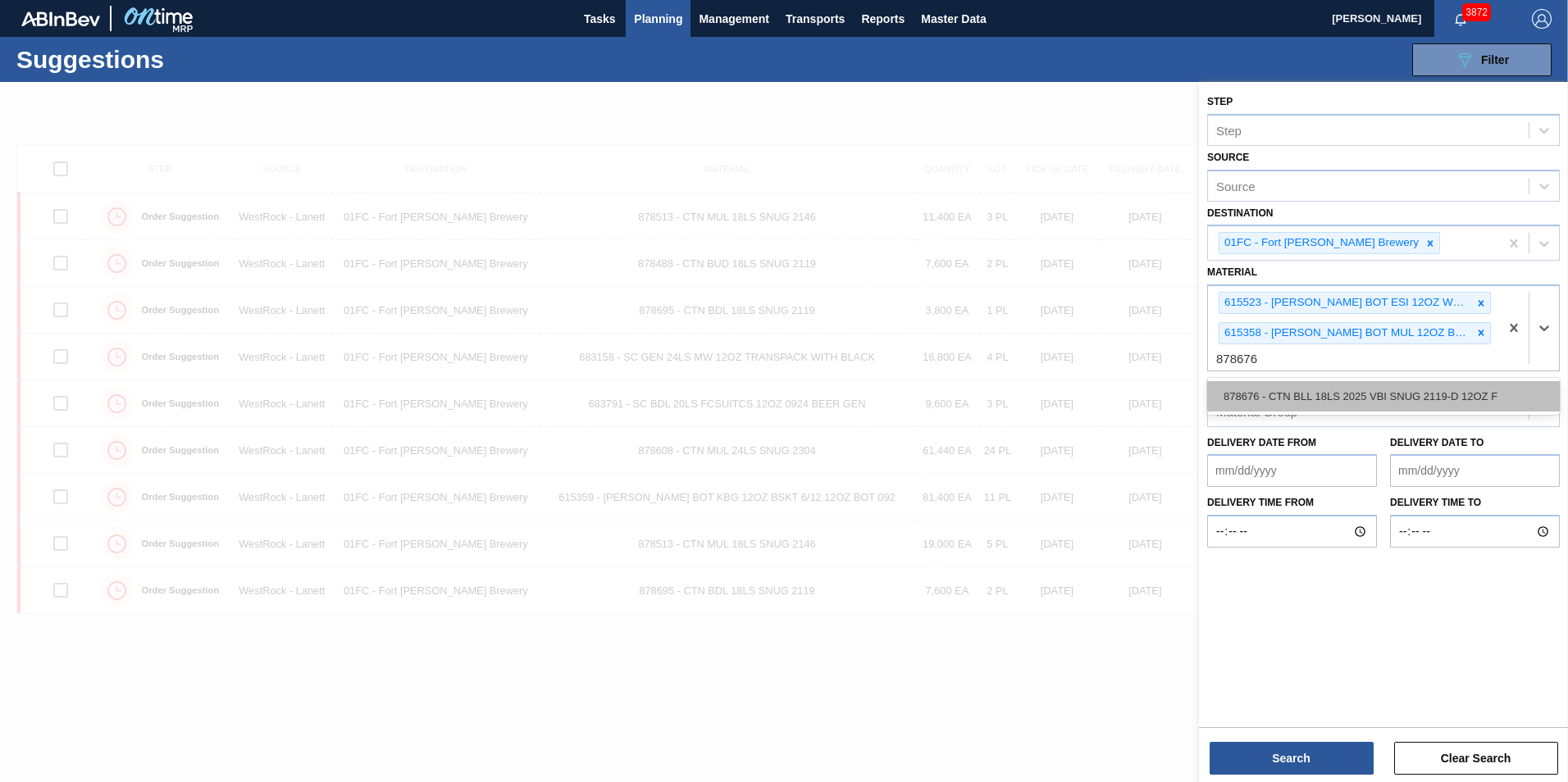
click at [1304, 388] on div "878676 - CTN BLL 18LS 2025 VBI SNUG 2119-D 12OZ F" at bounding box center [1383, 396] width 352 height 30
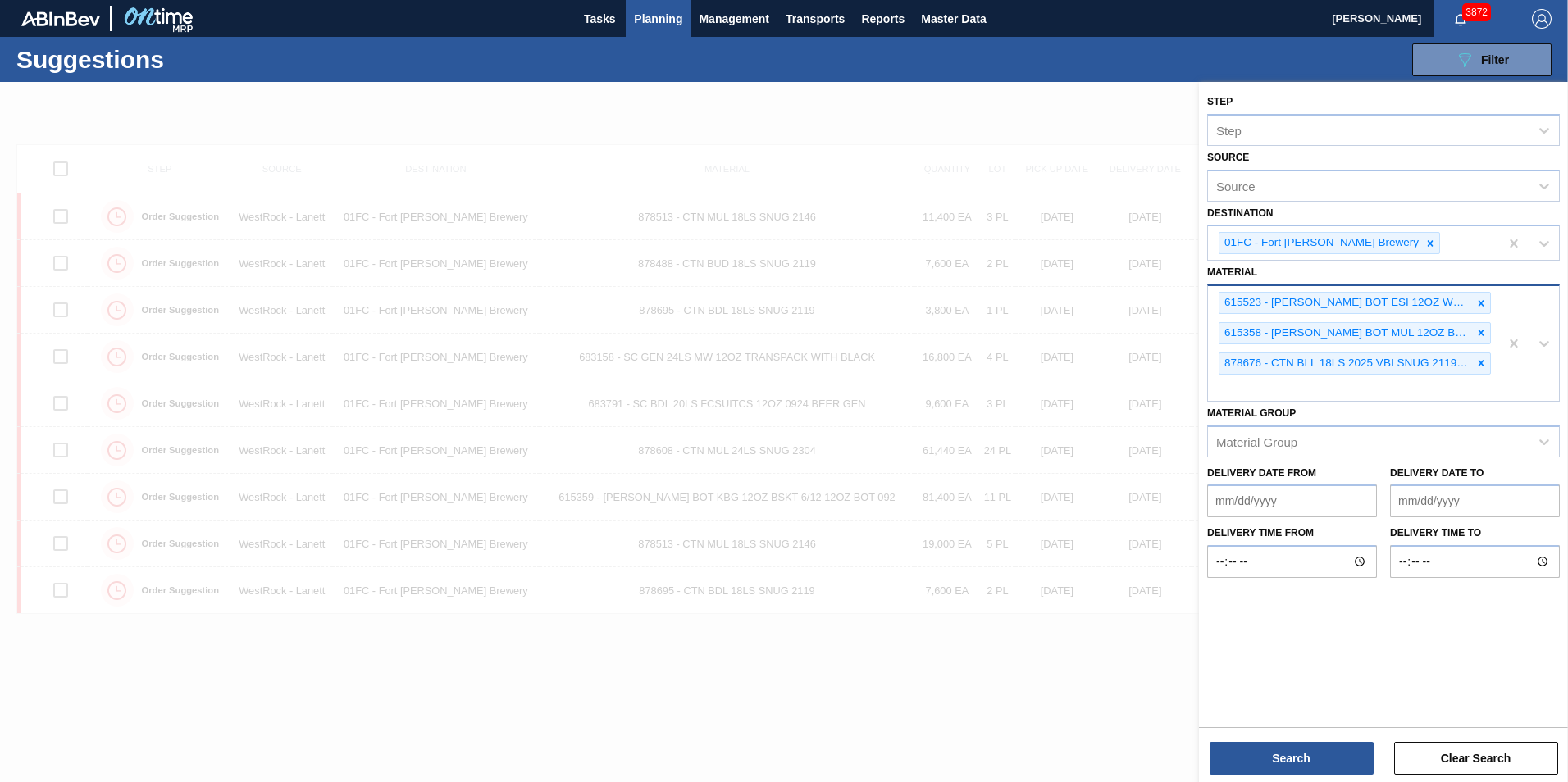
click at [1287, 396] on div "615523 - CARR BOT ESI 12OZ WRAP BSKT 6/12 12OZ BO 615358 - CARR BOT MUL 12OZ BS…" at bounding box center [1353, 344] width 291 height 115
paste input "878514"
type input "878514"
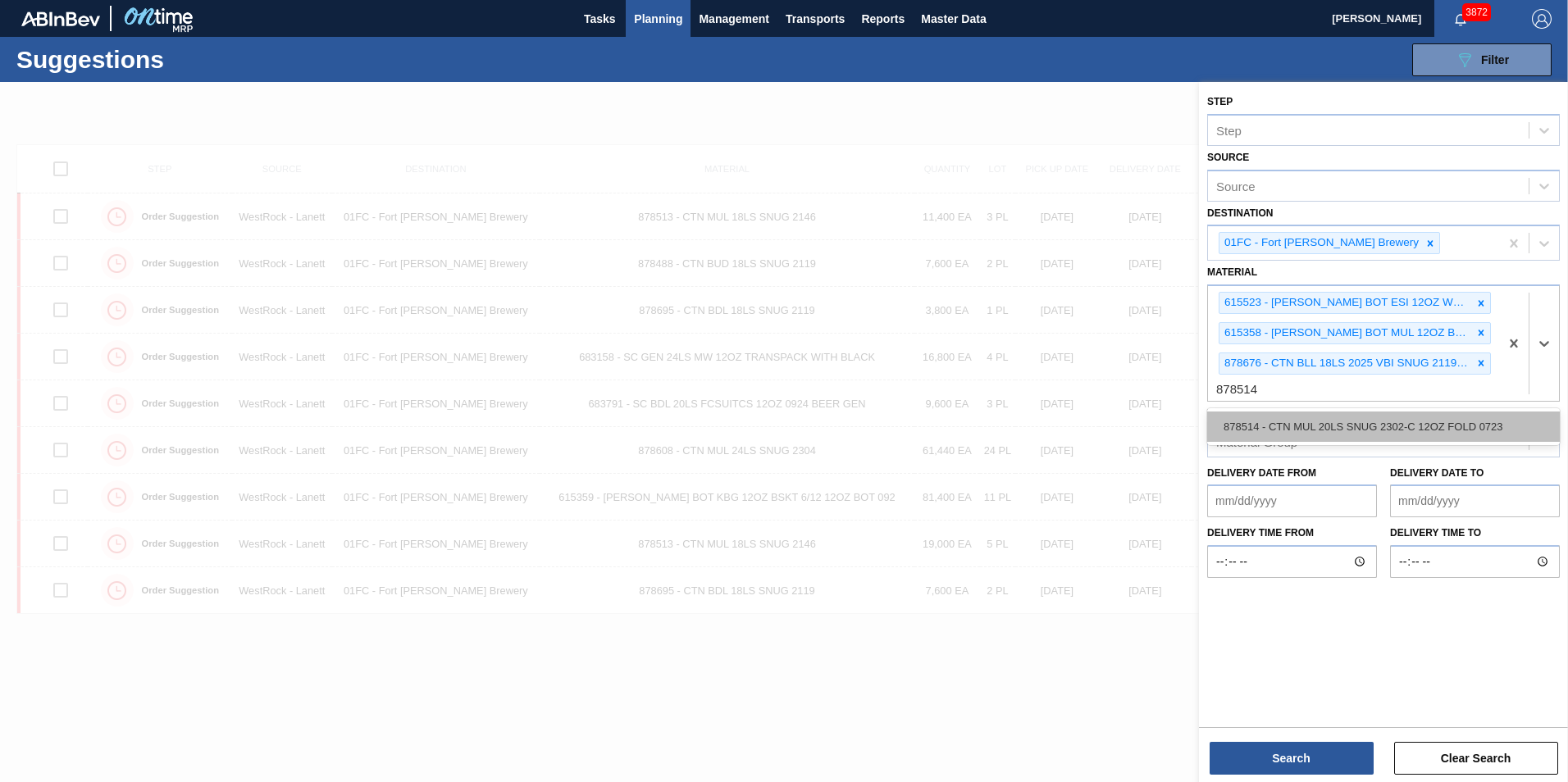
click at [1282, 417] on div "878514 - CTN MUL 20LS SNUG 2302-C 12OZ FOLD 0723" at bounding box center [1383, 426] width 352 height 30
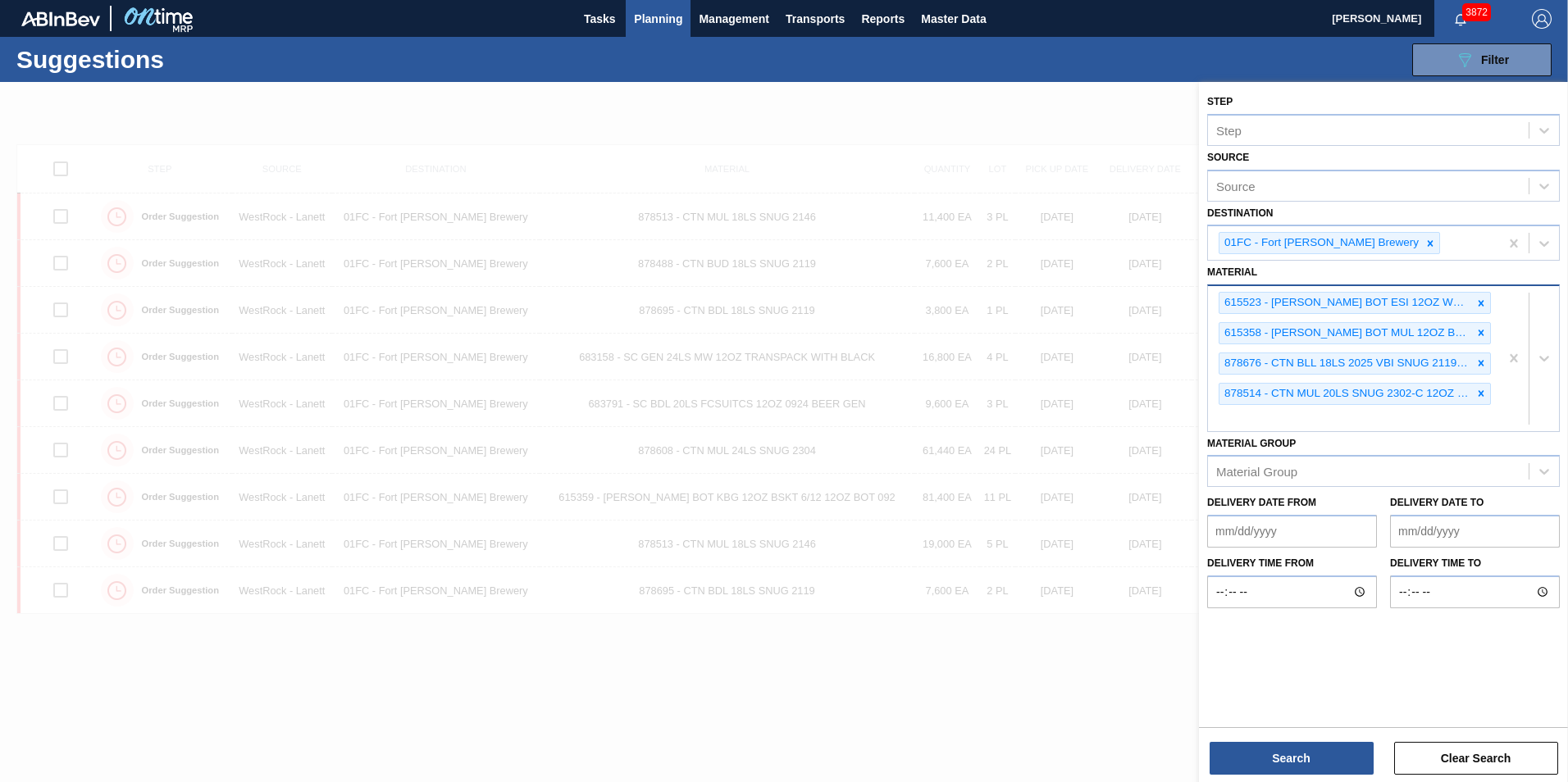
click at [1340, 422] on div "615523 - CARR BOT ESI 12OZ WRAP BSKT 6/12 12OZ BO 615358 - CARR BOT MUL 12OZ BS…" at bounding box center [1353, 359] width 291 height 145
paste input "683795"
type input "683795"
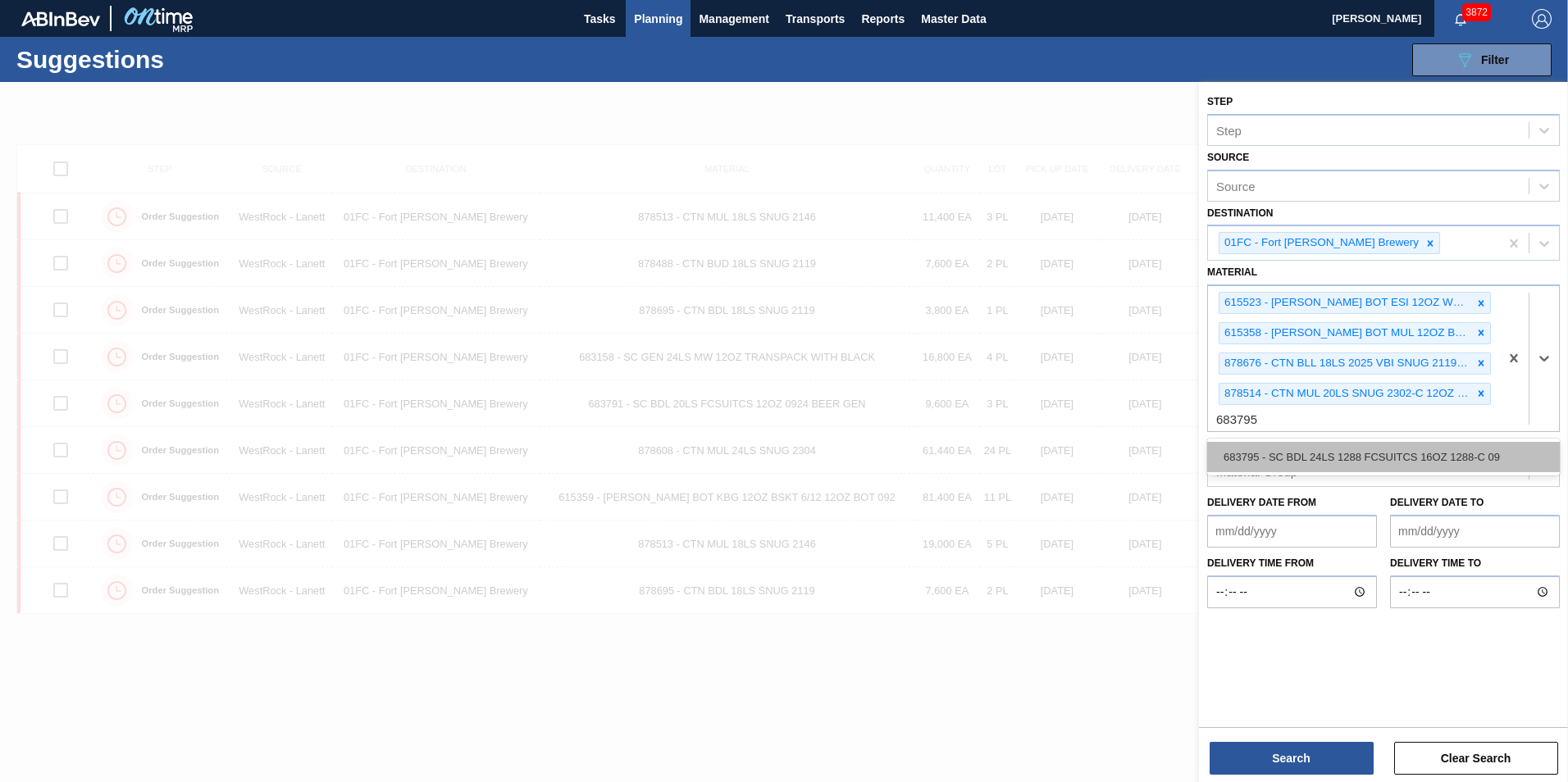
click at [1331, 442] on div "683795 - SC BDL 24LS 1288 FCSUITCS 16OZ 1288-C 09" at bounding box center [1383, 457] width 352 height 30
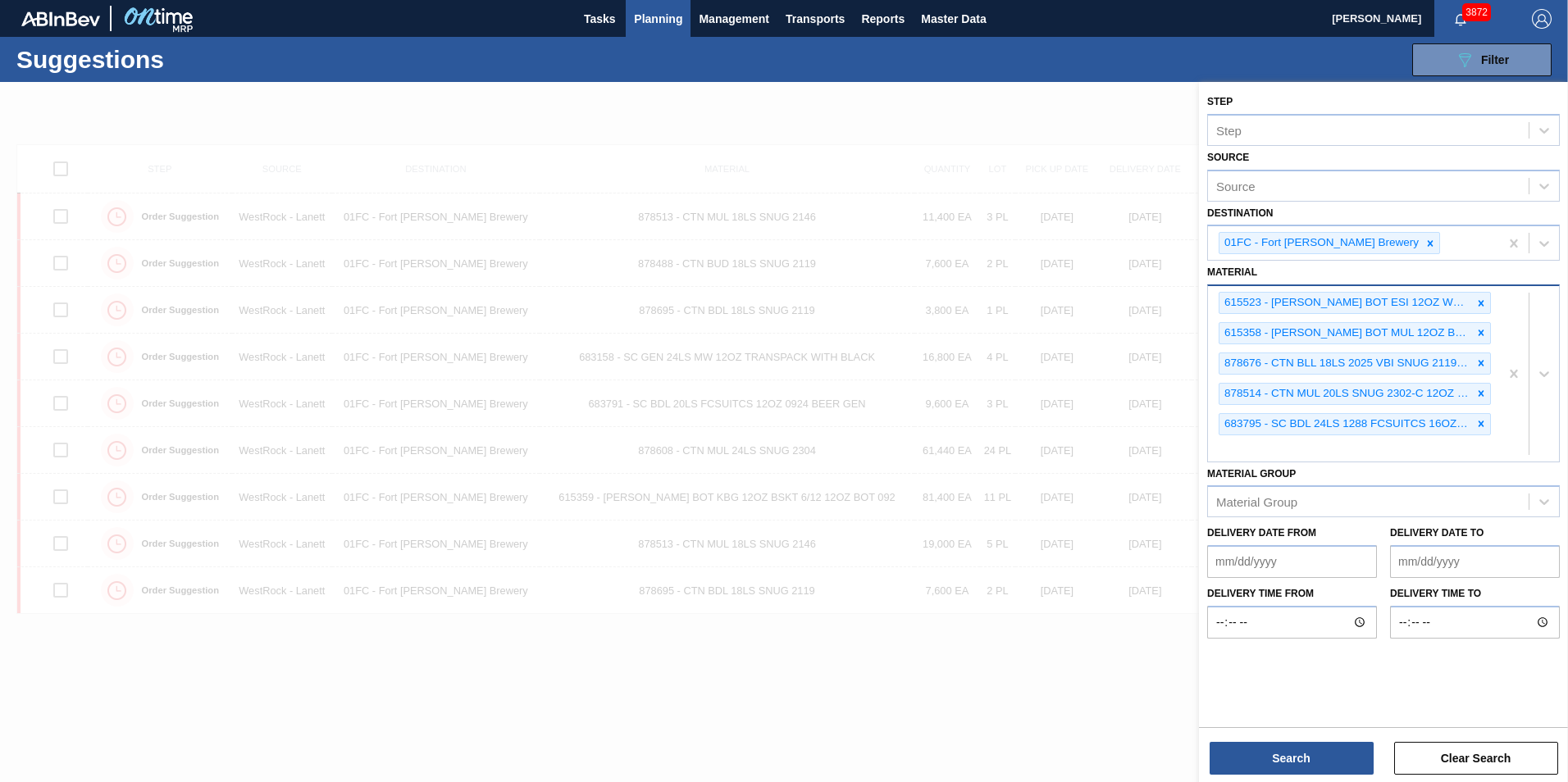
click at [1319, 446] on div "615523 - CARR BOT ESI 12OZ WRAP BSKT 6/12 12OZ BO 615358 - CARR BOT MUL 12OZ BS…" at bounding box center [1353, 373] width 291 height 175
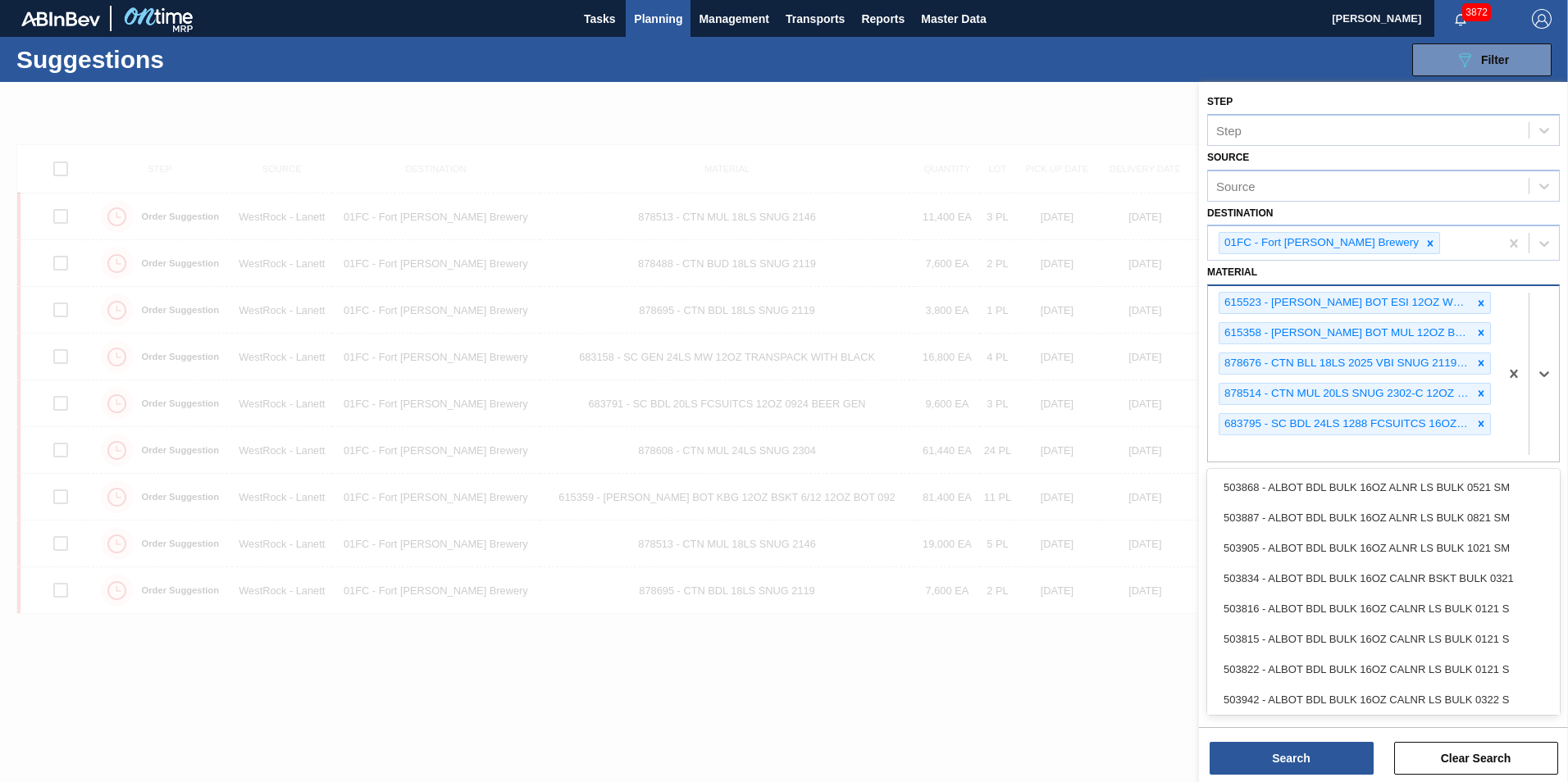
paste input "683834"
type input "683834"
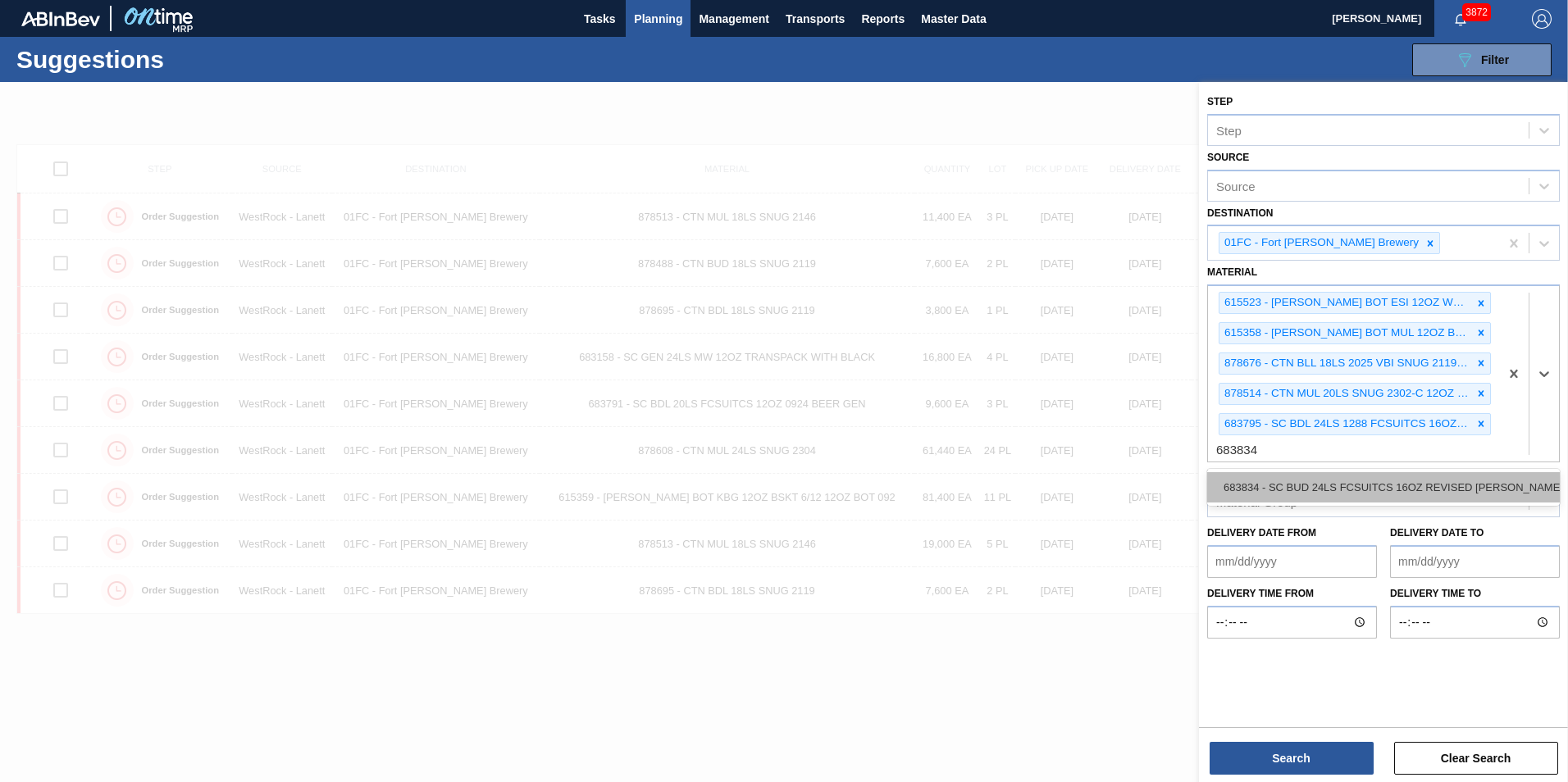
click at [1288, 475] on div "683834 - SC BUD 24LS FCSUITCS 16OZ REVISED CALLO" at bounding box center [1383, 487] width 352 height 30
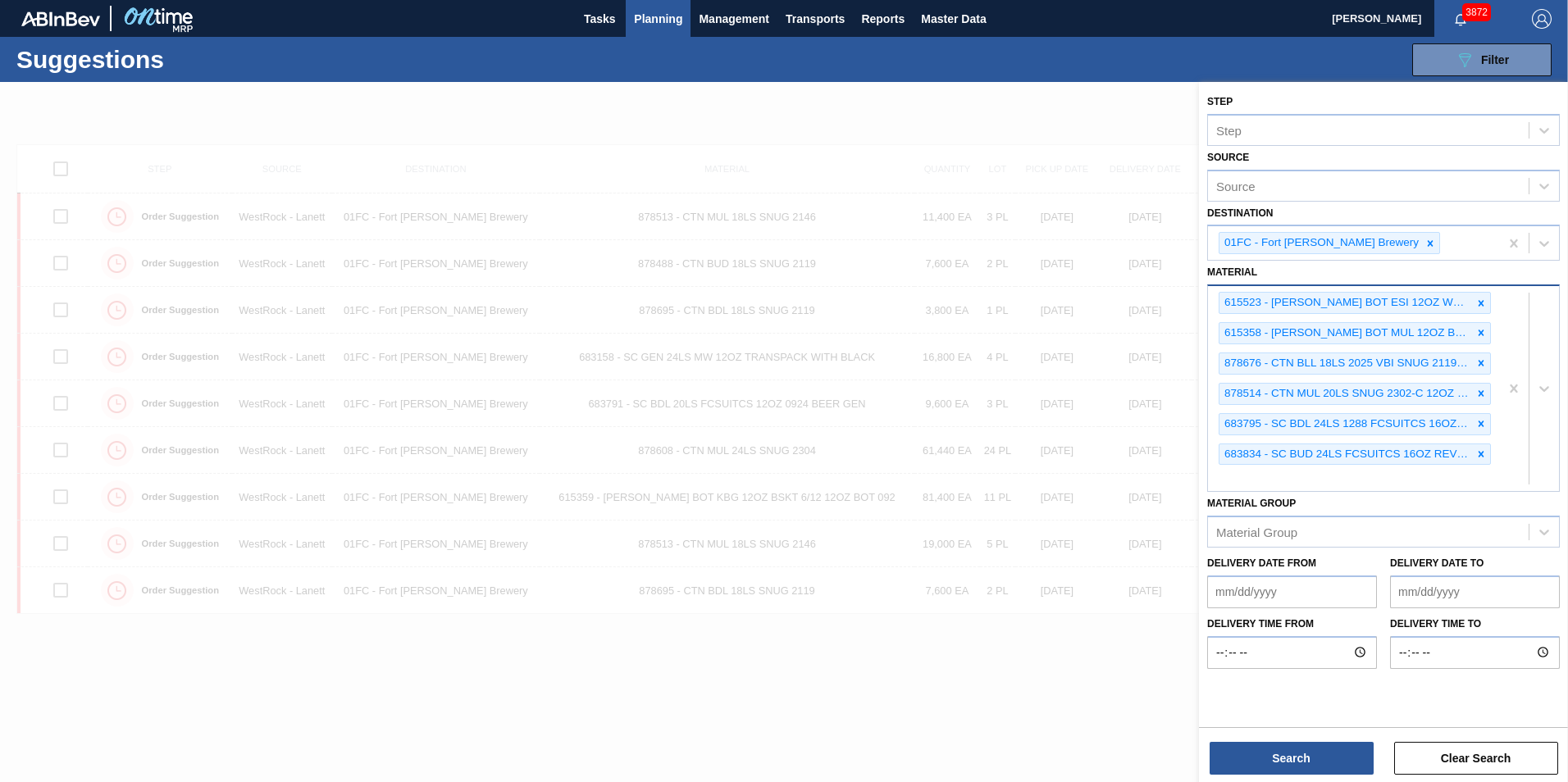
click at [1334, 475] on div "615523 - CARR BOT ESI 12OZ WRAP BSKT 6/12 12OZ BO 615358 - CARR BOT MUL 12OZ BS…" at bounding box center [1353, 388] width 291 height 205
paste input "683768"
type input "683768"
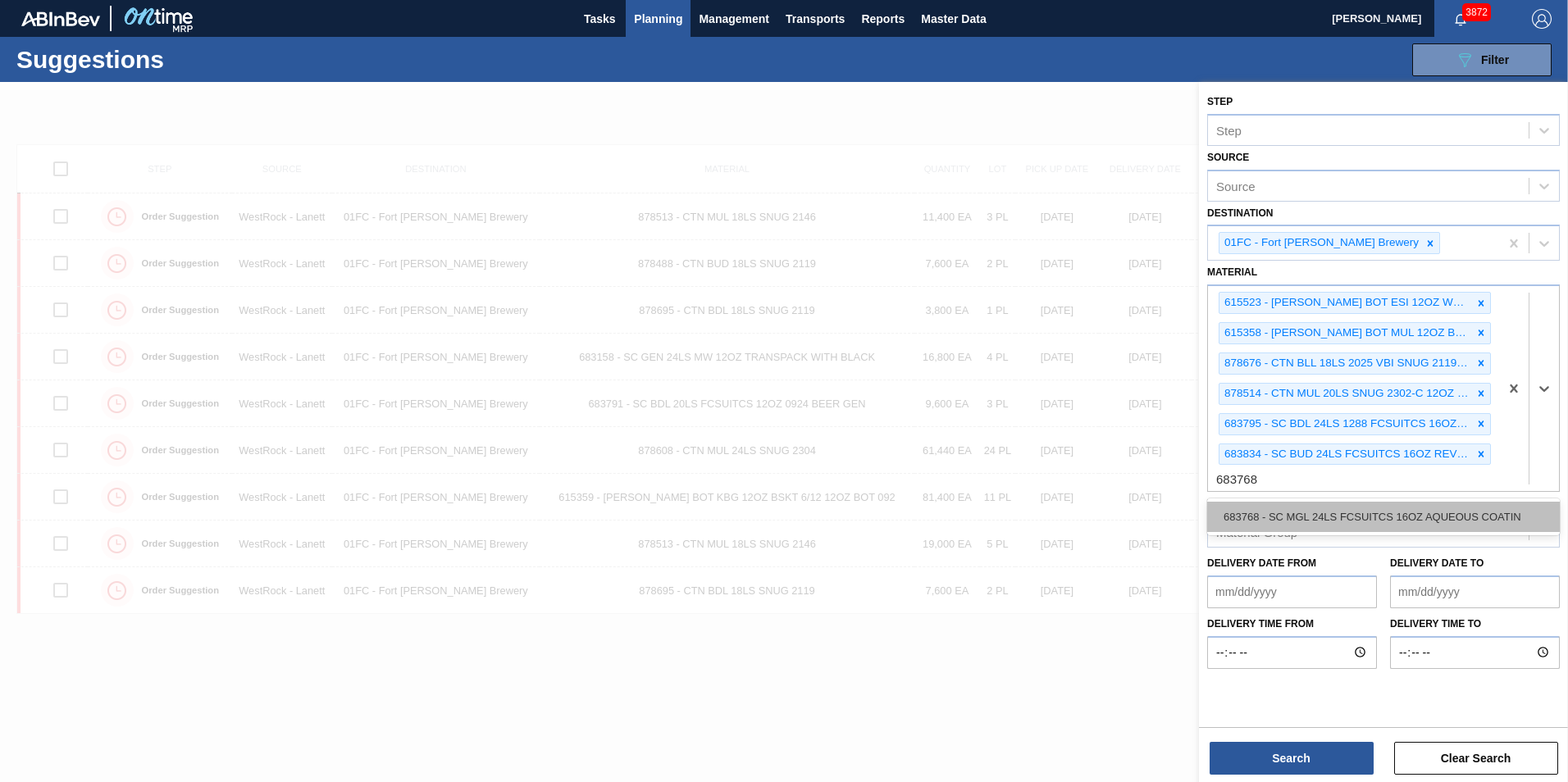
click at [1293, 510] on div "683768 - SC MGL 24LS FCSUITCS 16OZ AQUEOUS COATIN" at bounding box center [1383, 517] width 352 height 30
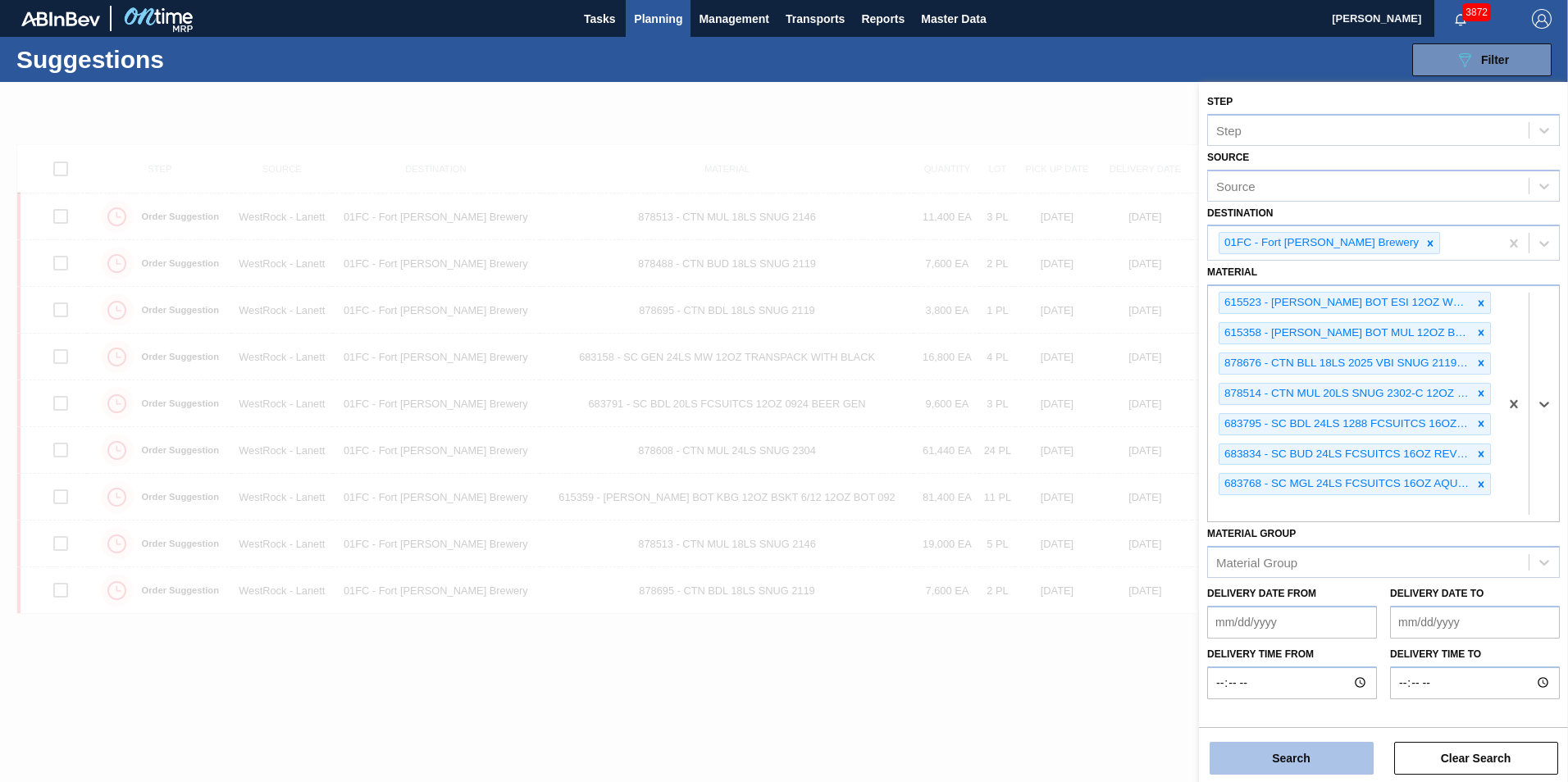
click at [1288, 747] on button "Search" at bounding box center [1291, 758] width 164 height 33
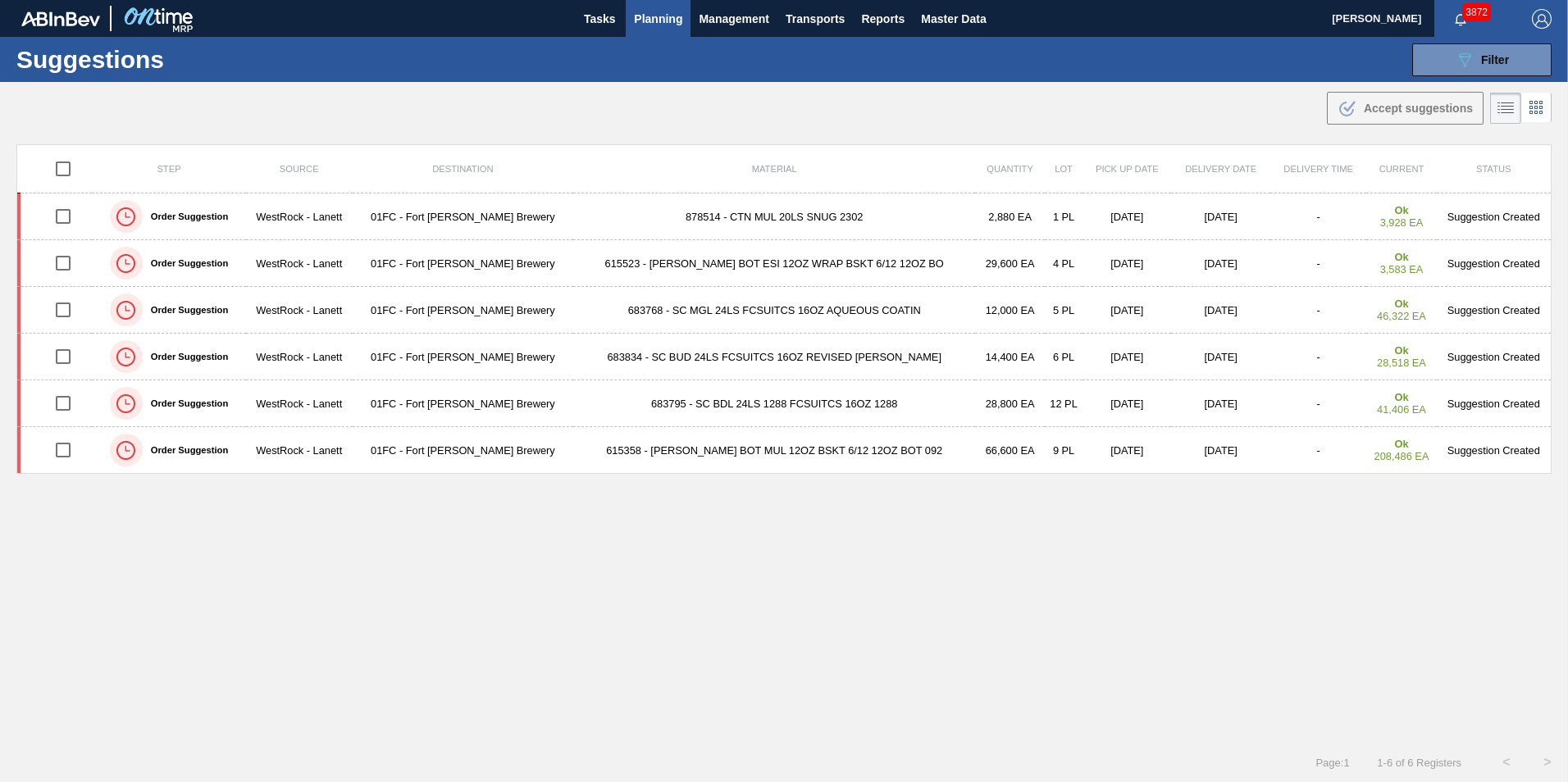
click at [1056, 540] on div "Step Source Destination Material Quantity Lot Pick up Date Delivery Date Delive…" at bounding box center [783, 428] width 1535 height 568
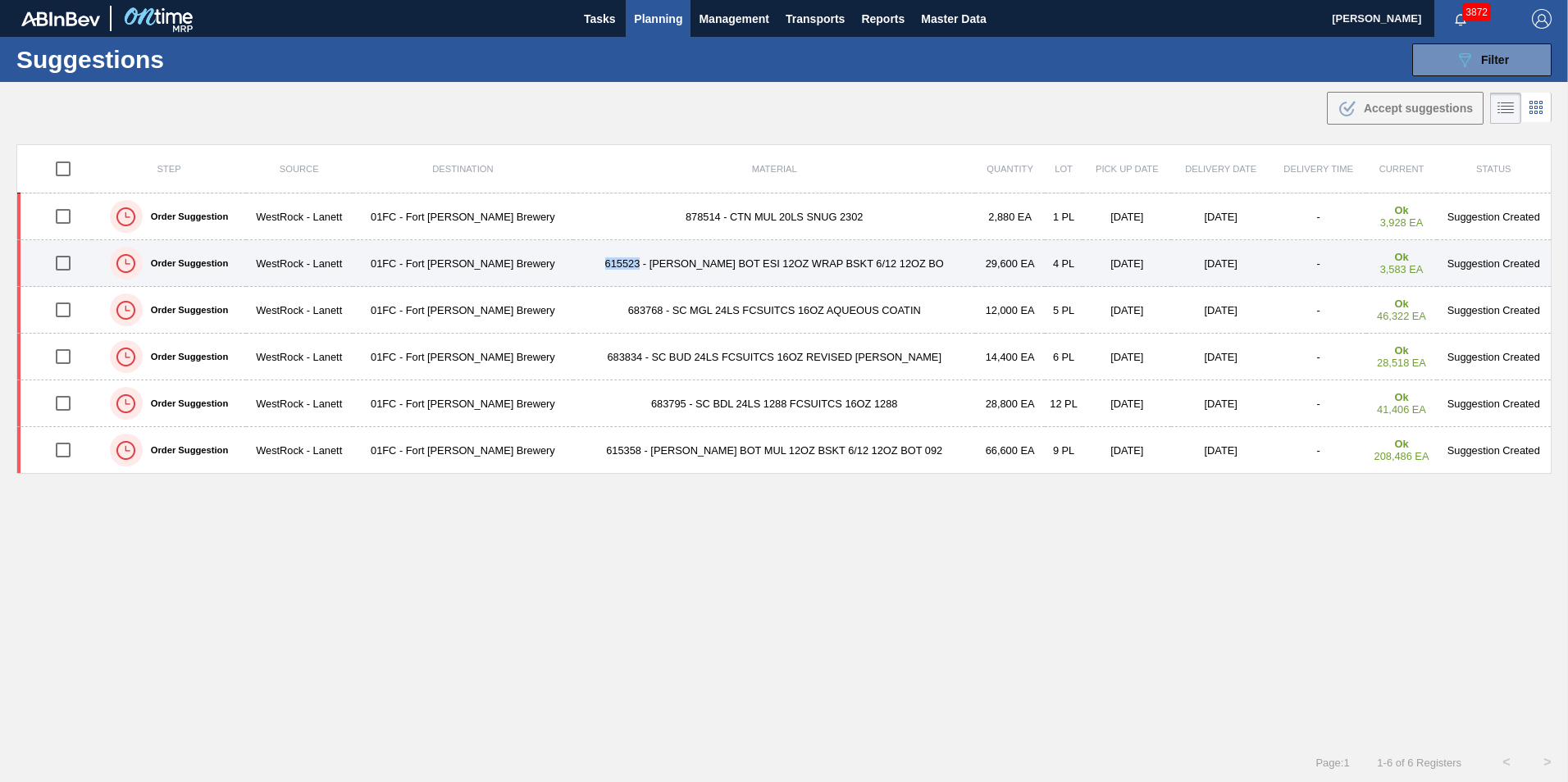
click at [58, 263] on input "checkbox" at bounding box center [63, 263] width 35 height 35
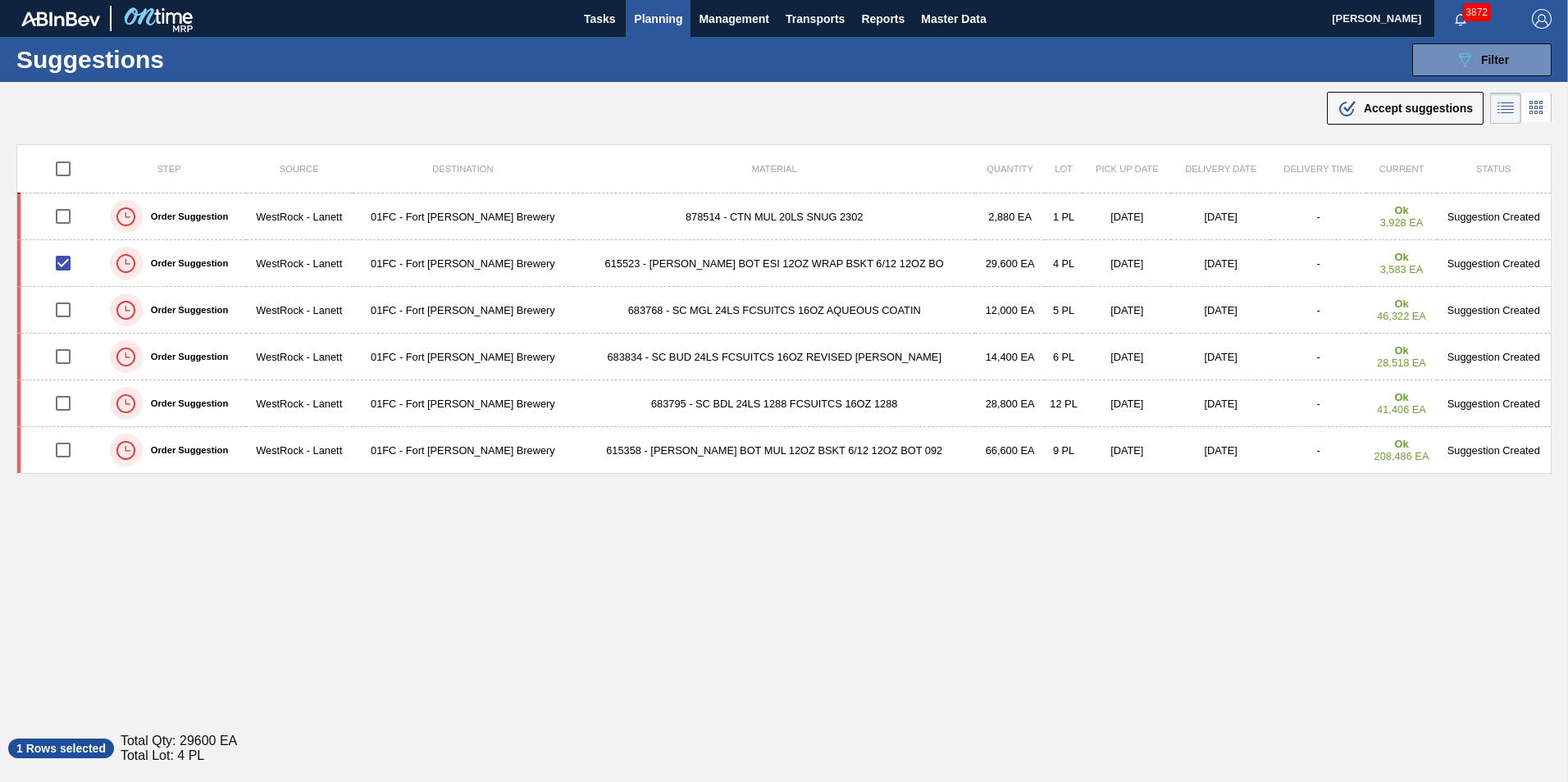
click at [1424, 125] on div ".b{fill:var(--color-action-default)} Accept suggestions" at bounding box center [784, 105] width 1568 height 46
click at [1414, 110] on span "Accept suggestions" at bounding box center [1418, 108] width 109 height 14
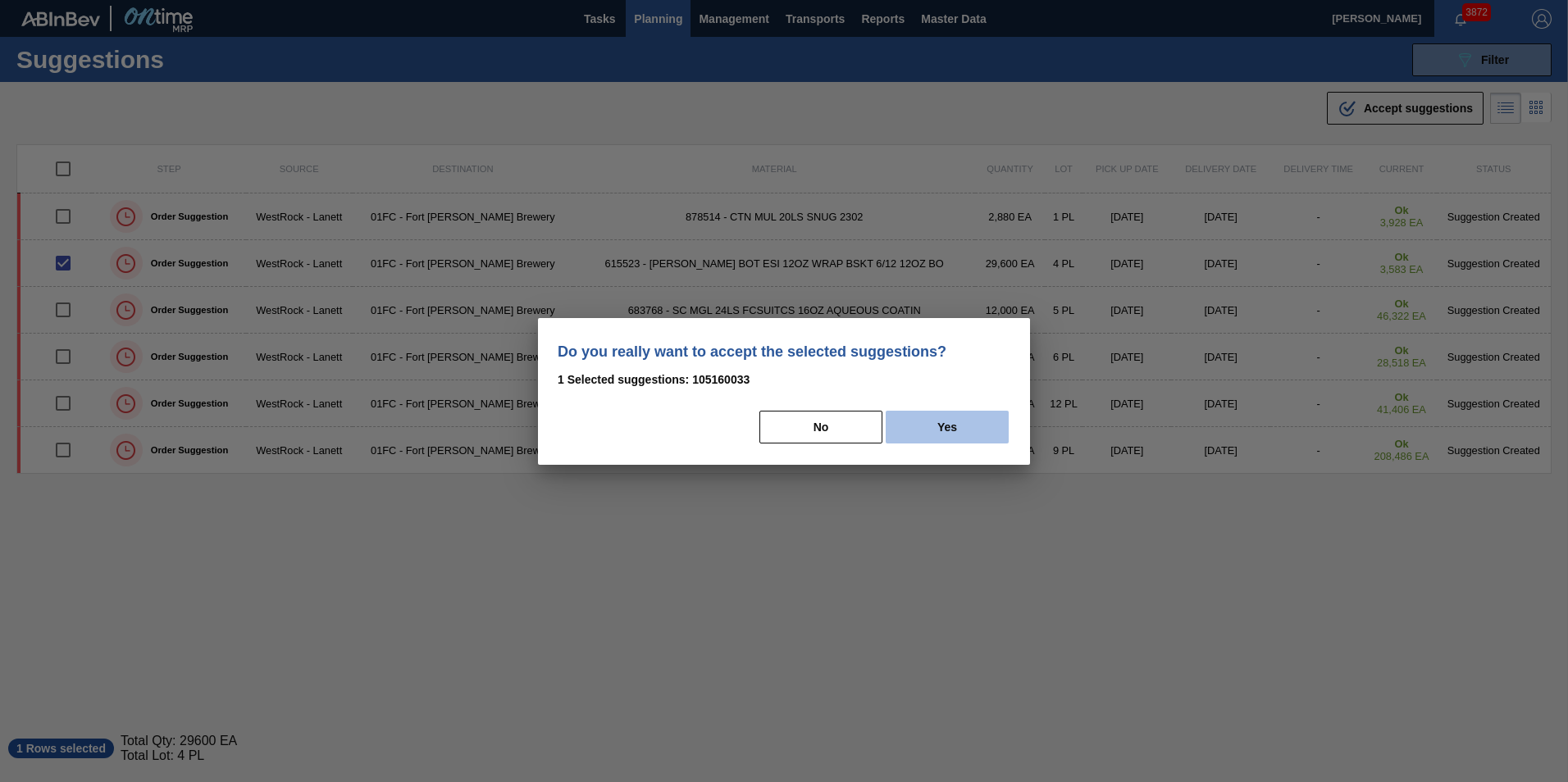
click at [917, 417] on button "Yes" at bounding box center [947, 426] width 123 height 33
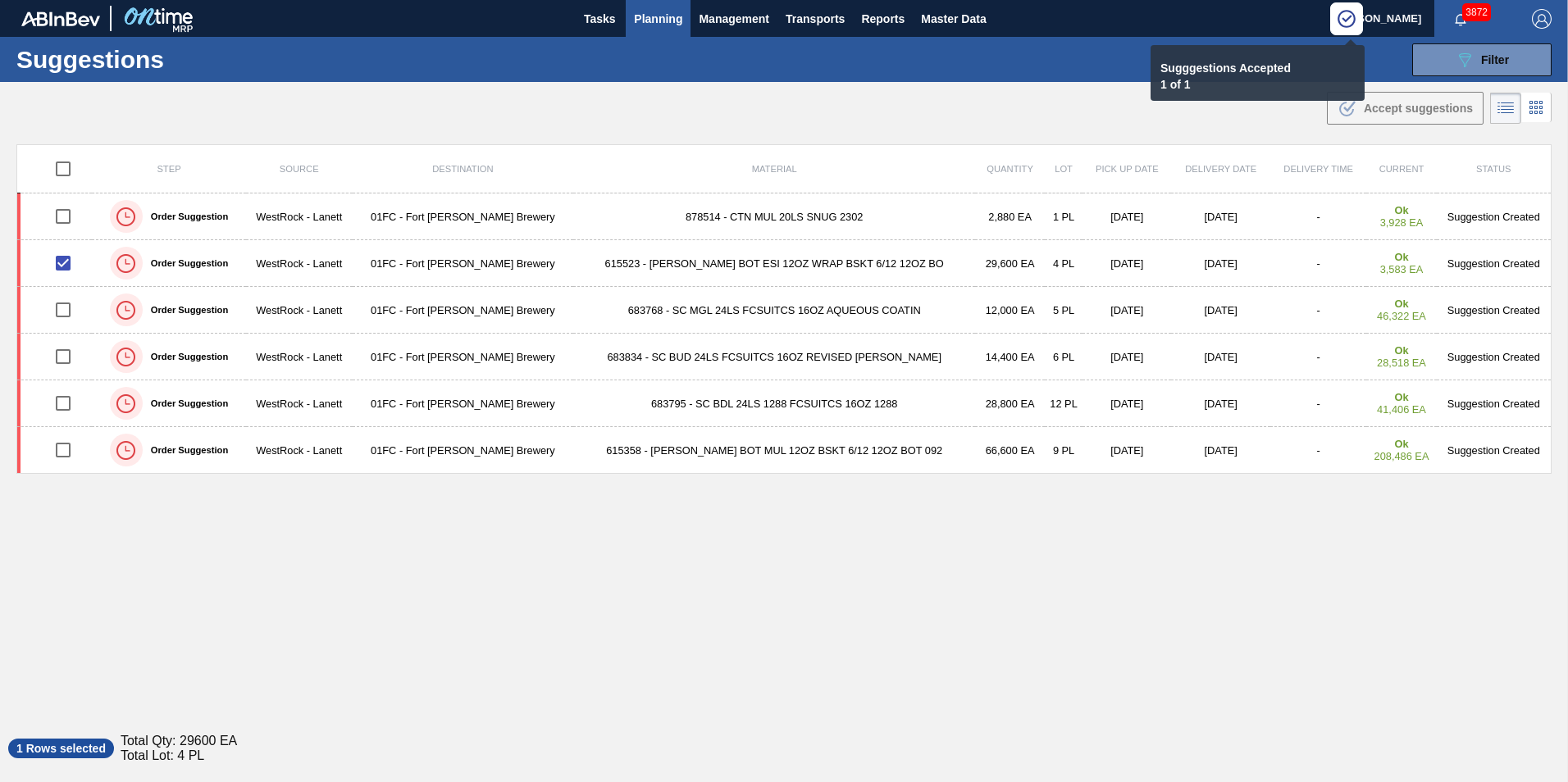
click at [917, 652] on div "Step Source Destination Material Quantity Lot Pick up Date Delivery Date Delive…" at bounding box center [783, 428] width 1535 height 568
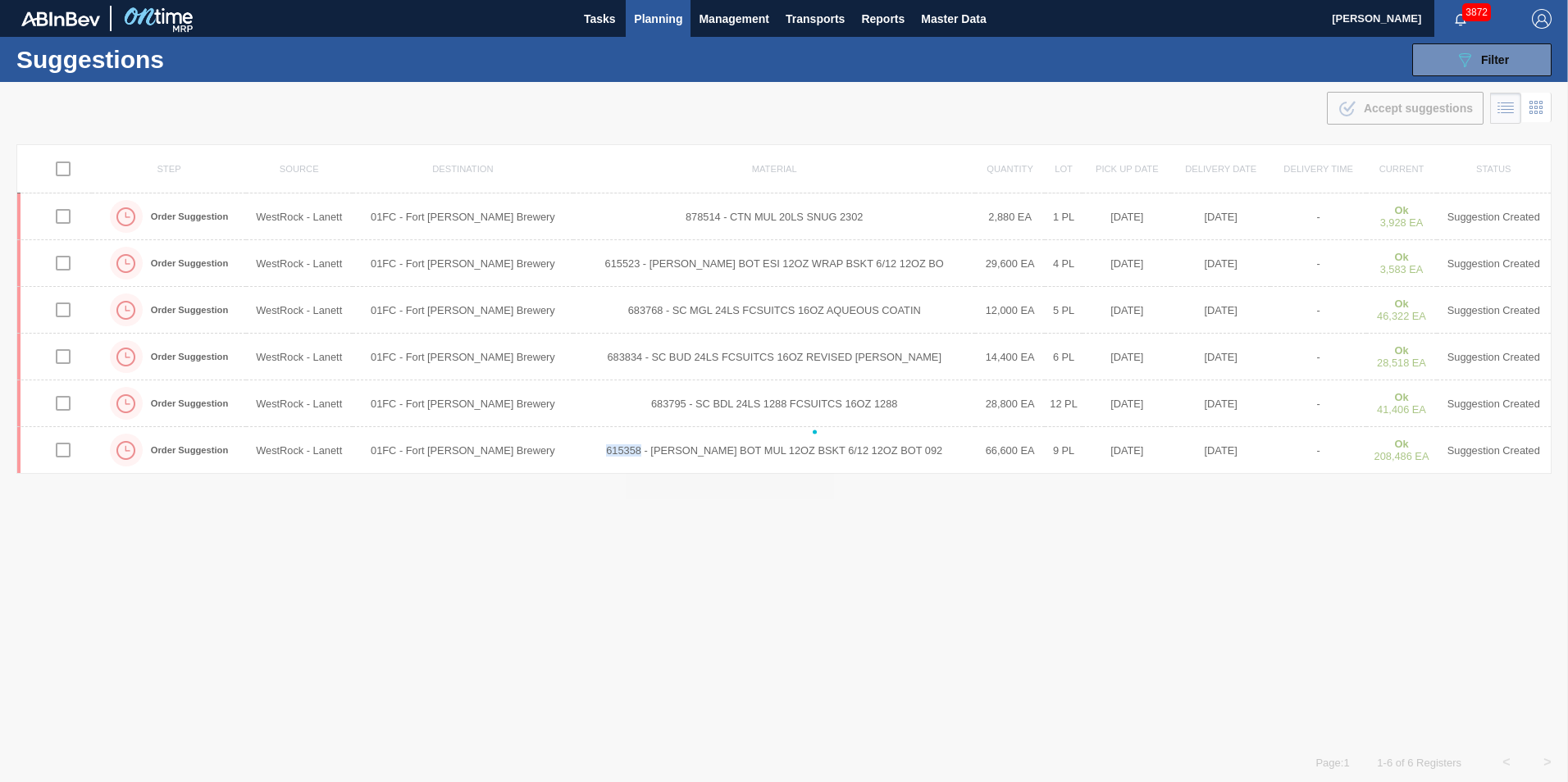
checkbox input "false"
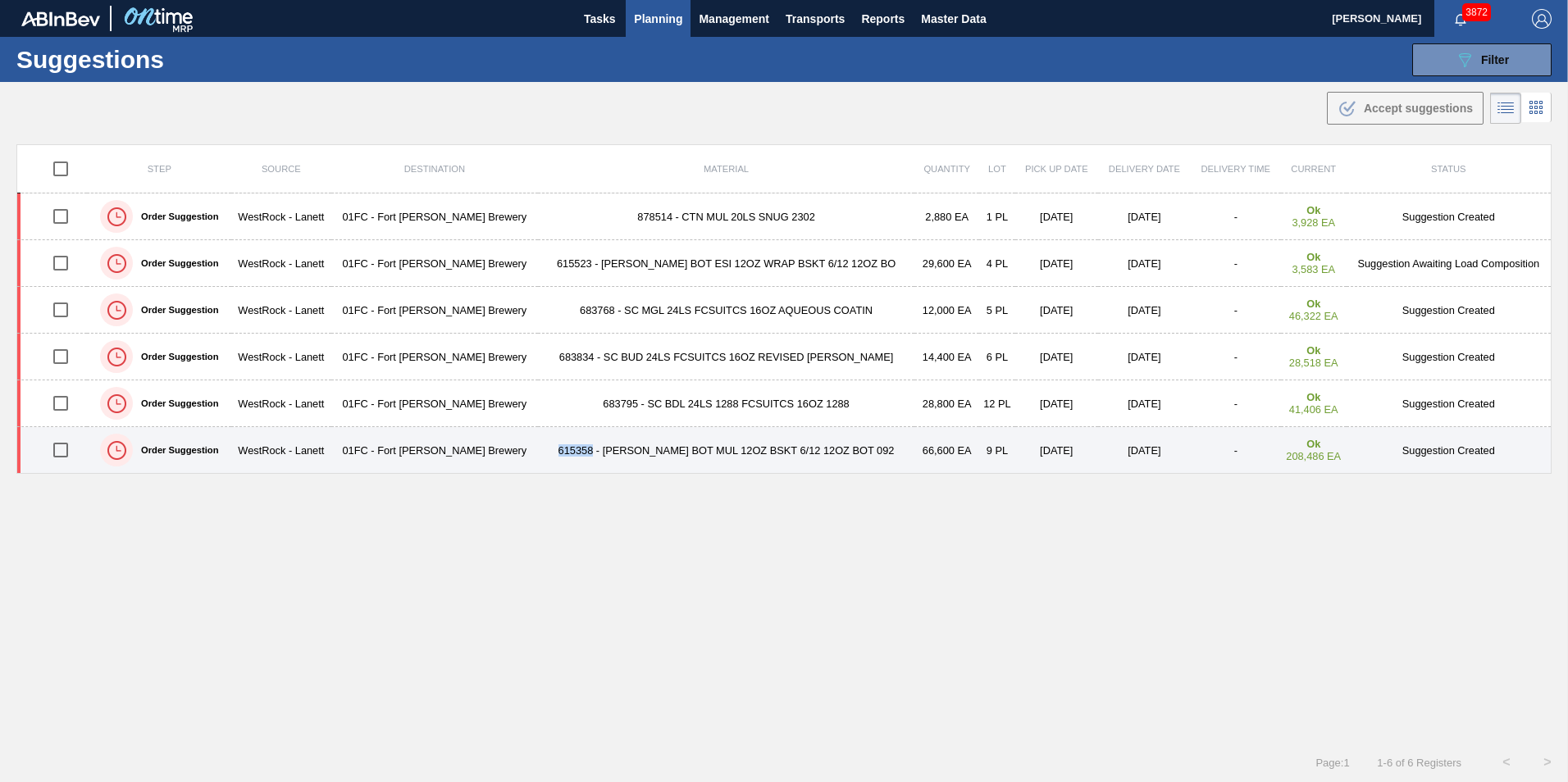
drag, startPoint x: 60, startPoint y: 453, endPoint x: 514, endPoint y: 432, distance: 454.5
click at [60, 453] on input "checkbox" at bounding box center [60, 449] width 35 height 35
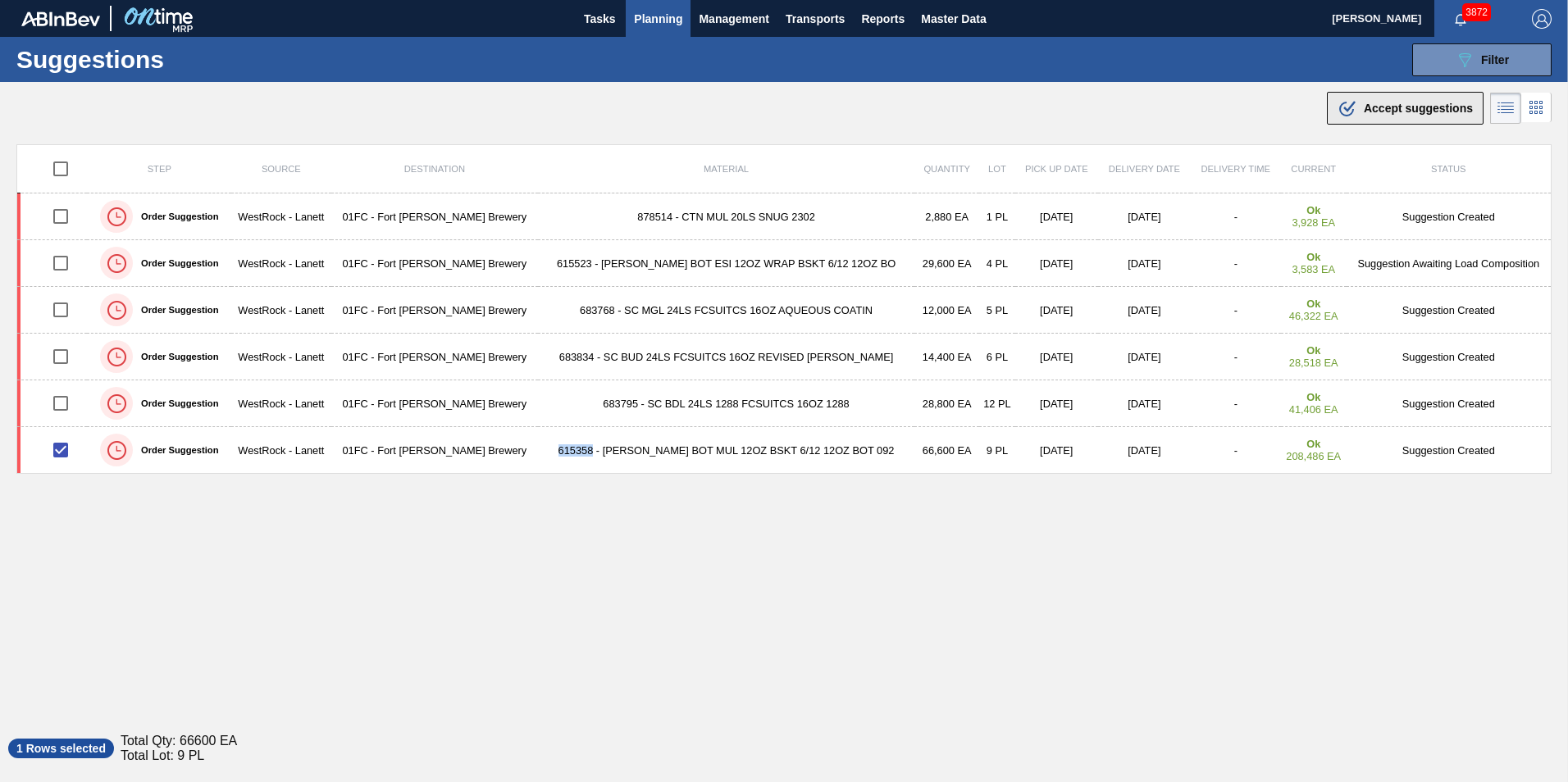
click at [1400, 109] on span "Accept suggestions" at bounding box center [1418, 108] width 109 height 14
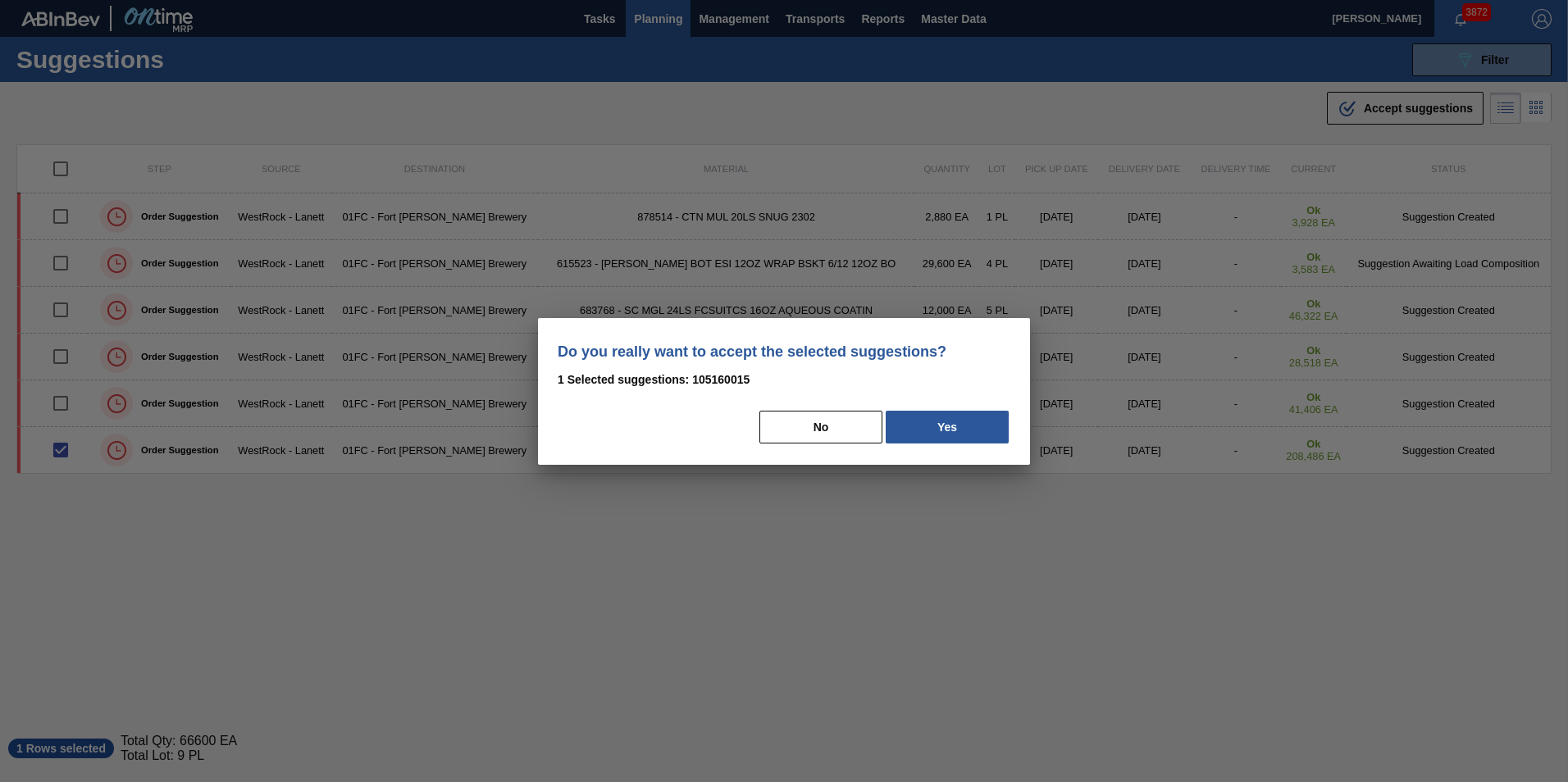
drag, startPoint x: 920, startPoint y: 426, endPoint x: 1006, endPoint y: 424, distance: 86.0
click at [920, 426] on button "Yes" at bounding box center [947, 426] width 123 height 33
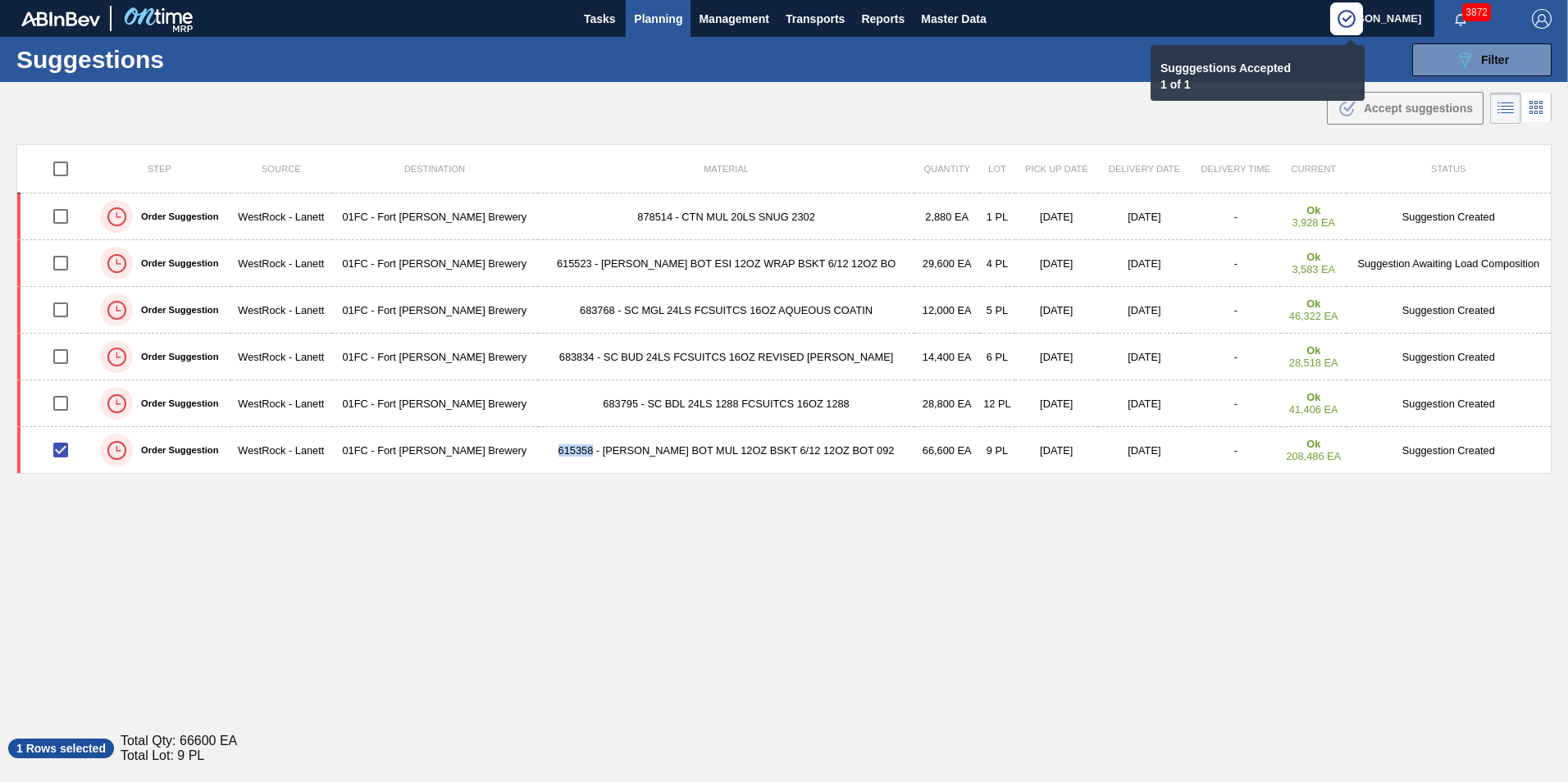
click at [1138, 708] on div "Step Source Destination Material Quantity Lot Pick up Date Delivery Date Delive…" at bounding box center [783, 428] width 1535 height 568
checkbox input "false"
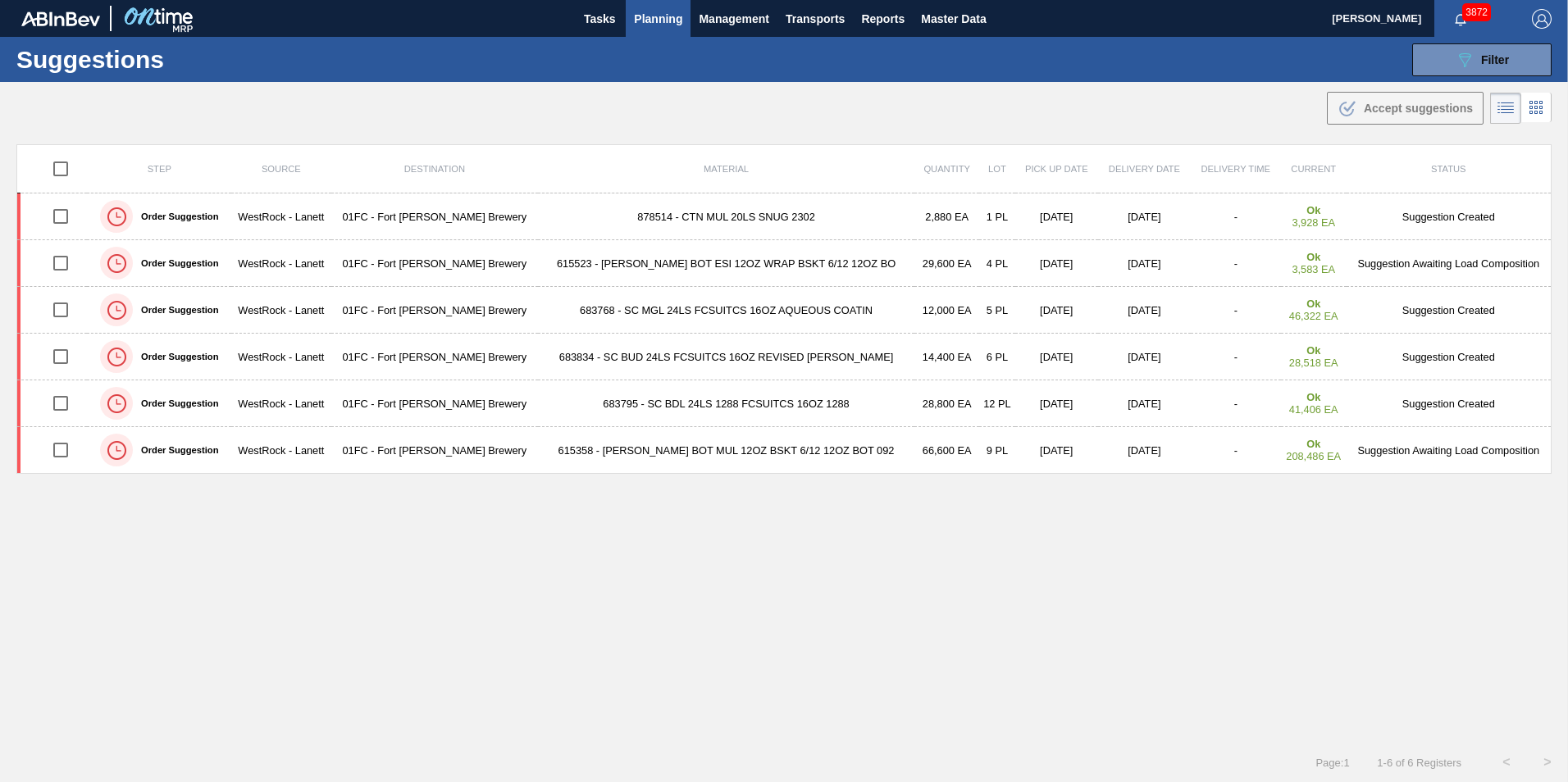
click at [1026, 616] on div "Step Source Destination Material Quantity Lot Pick up Date Delivery Date Delive…" at bounding box center [783, 428] width 1535 height 568
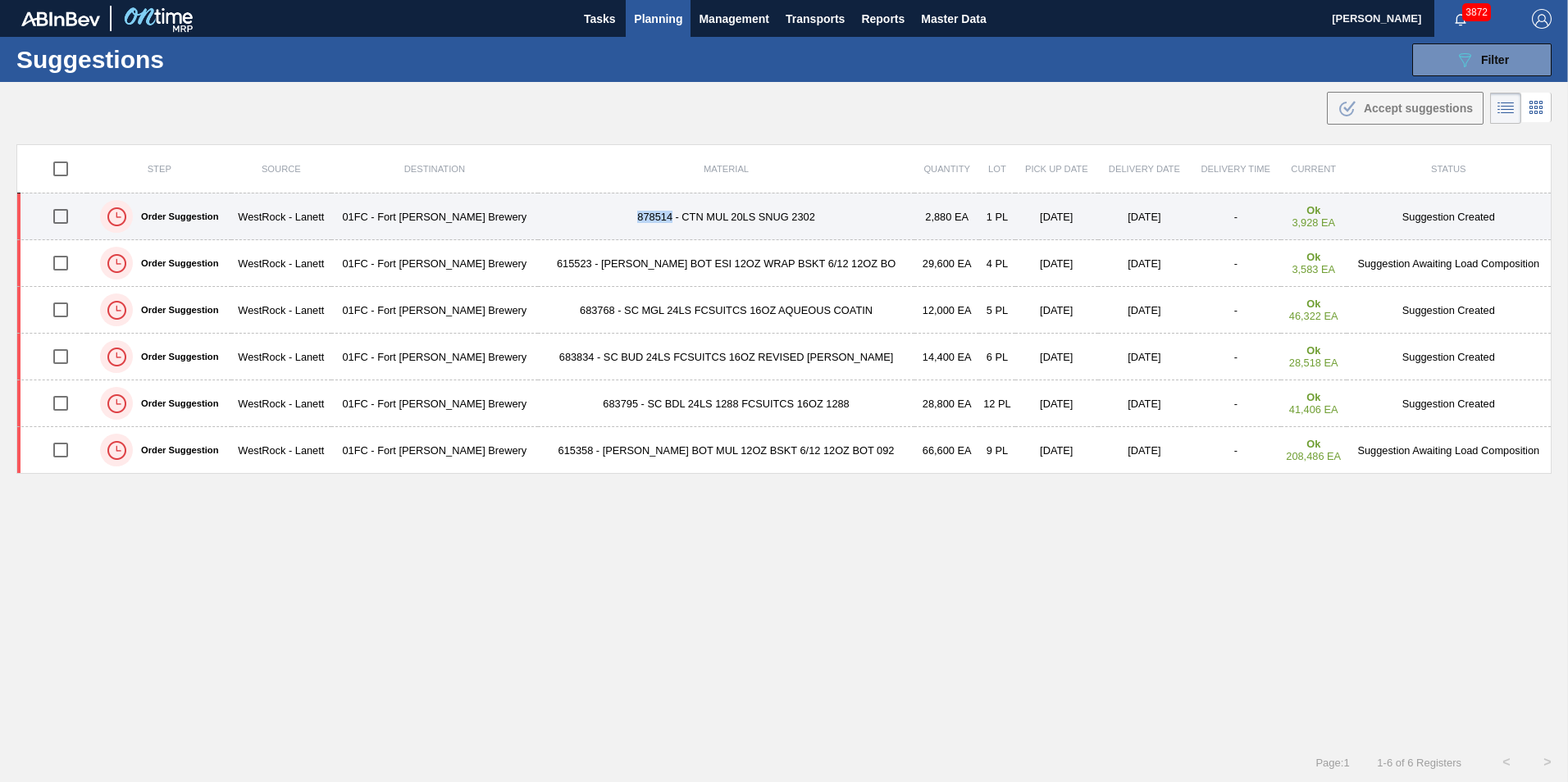
click at [62, 220] on input "checkbox" at bounding box center [60, 216] width 35 height 35
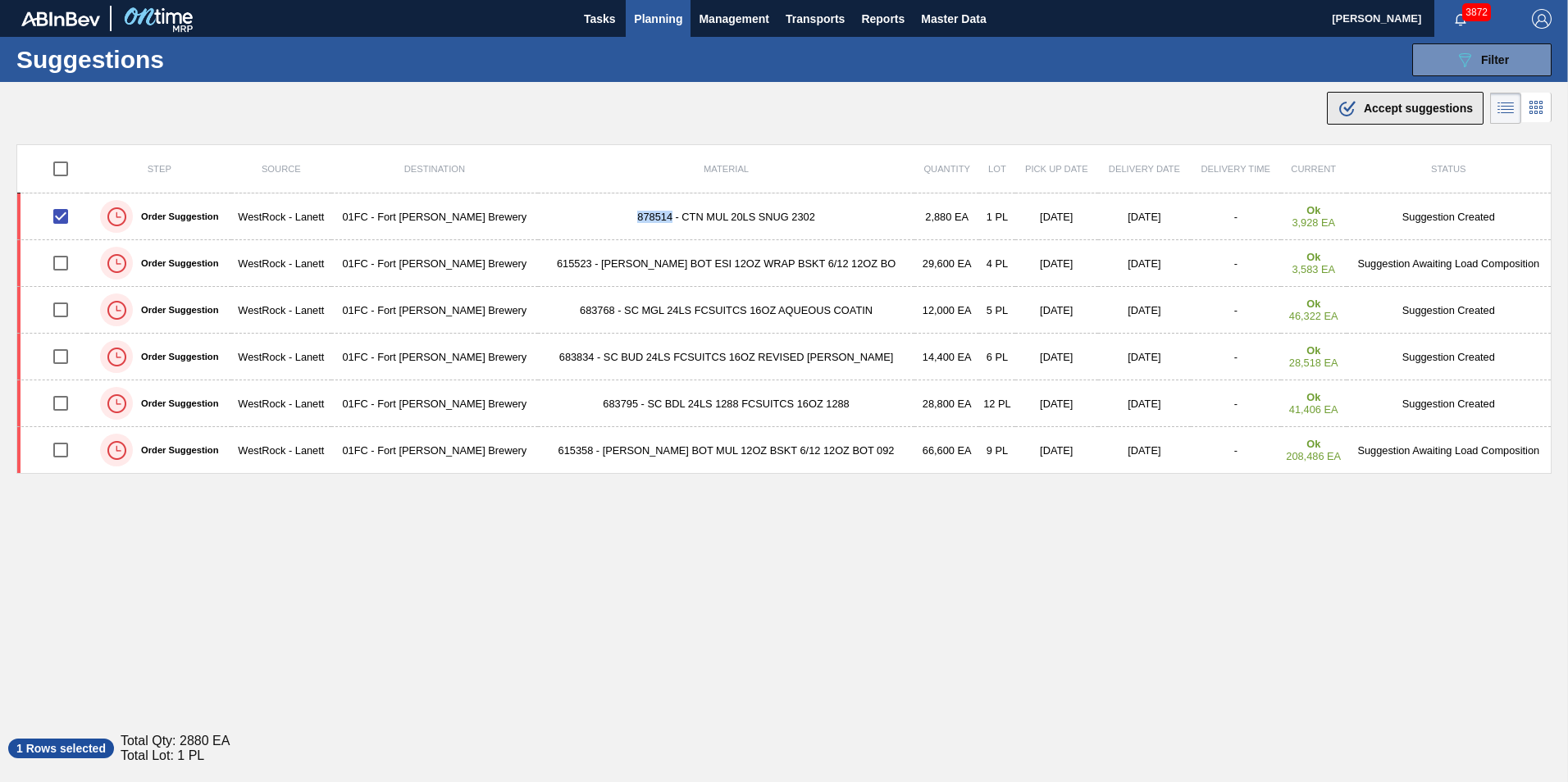
click at [1356, 101] on div ".b{fill:var(--color-action-default)} Accept suggestions" at bounding box center [1405, 107] width 135 height 19
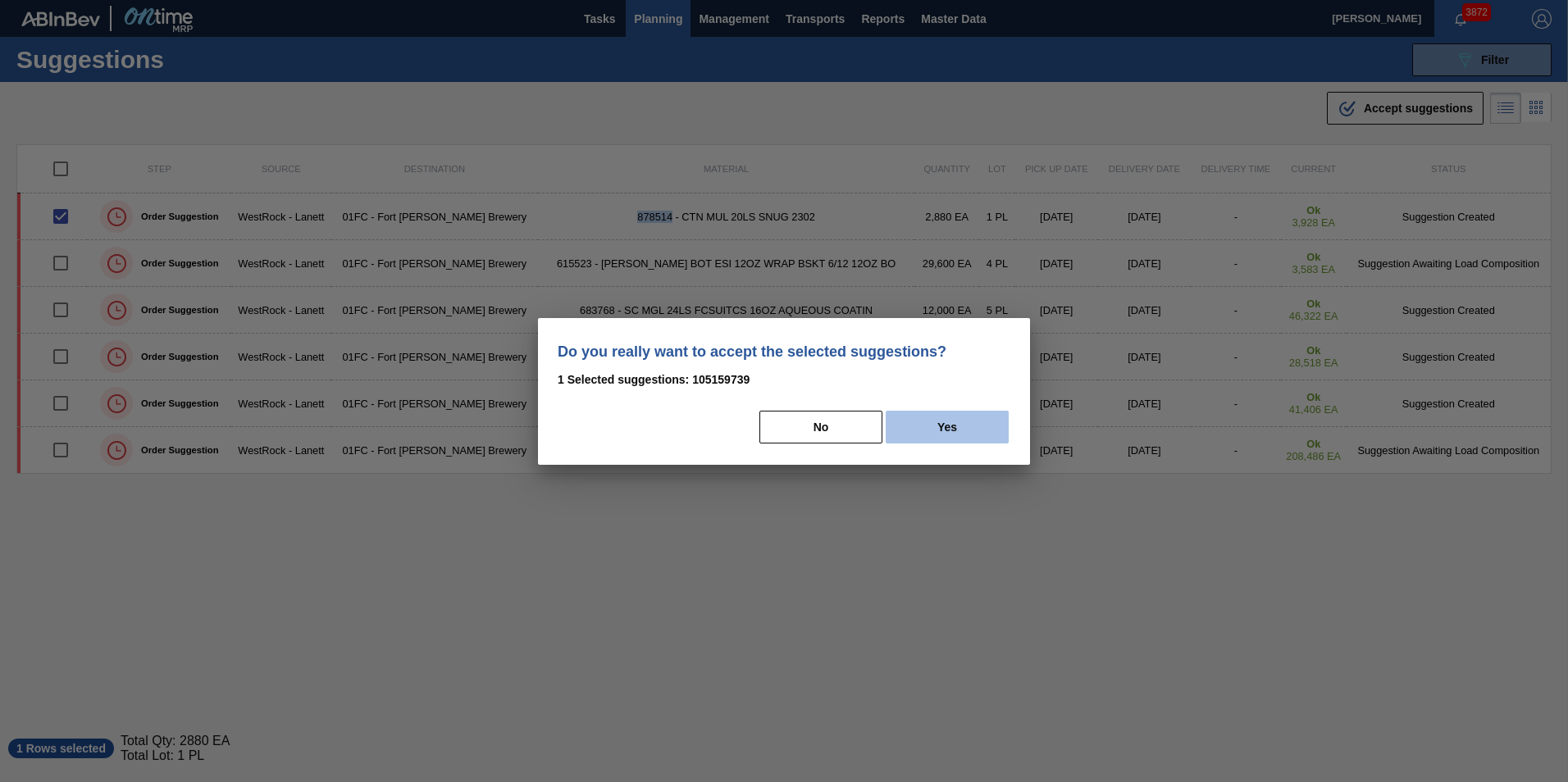
click at [974, 421] on button "Yes" at bounding box center [947, 426] width 123 height 33
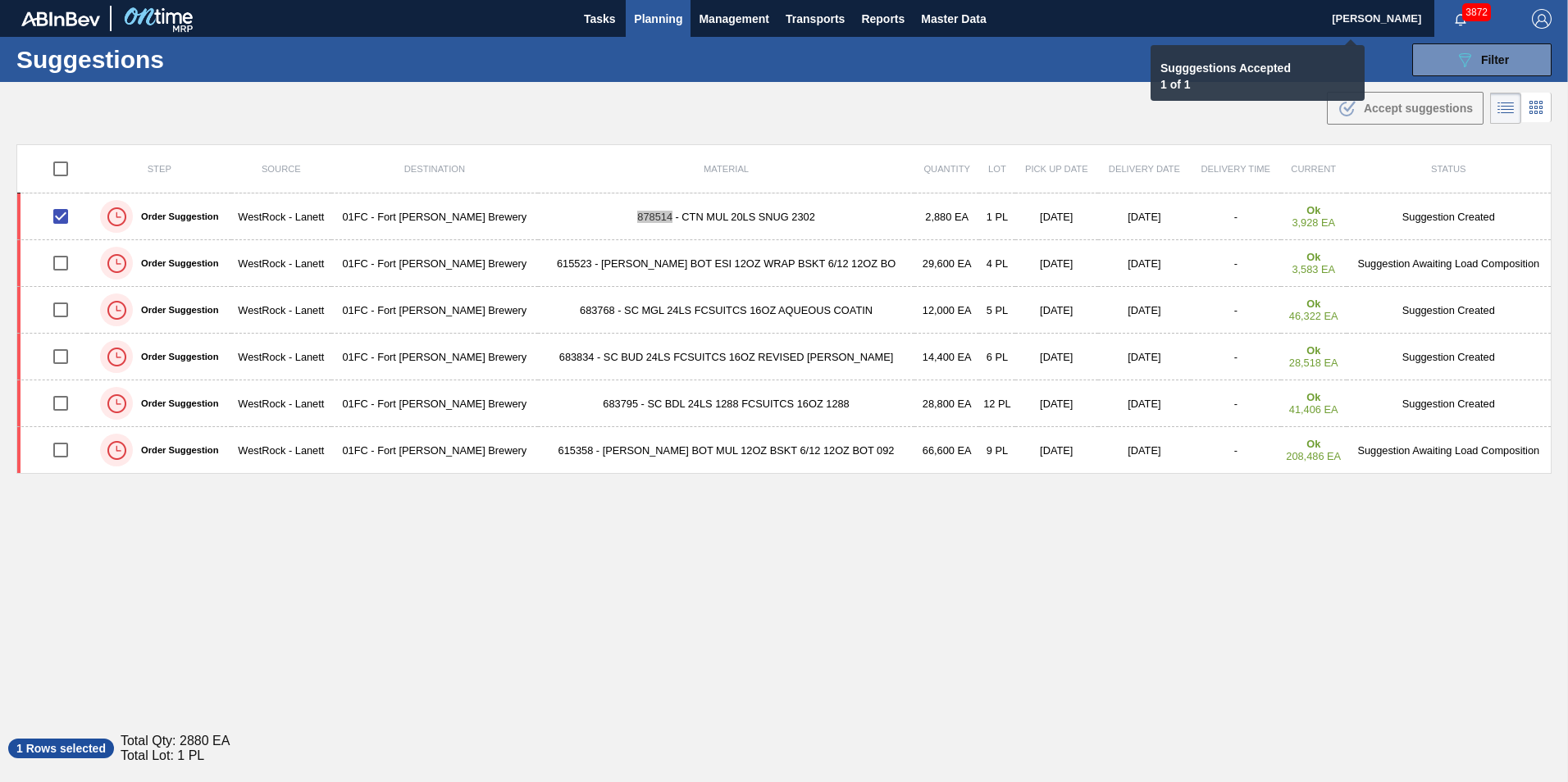
checkbox input "false"
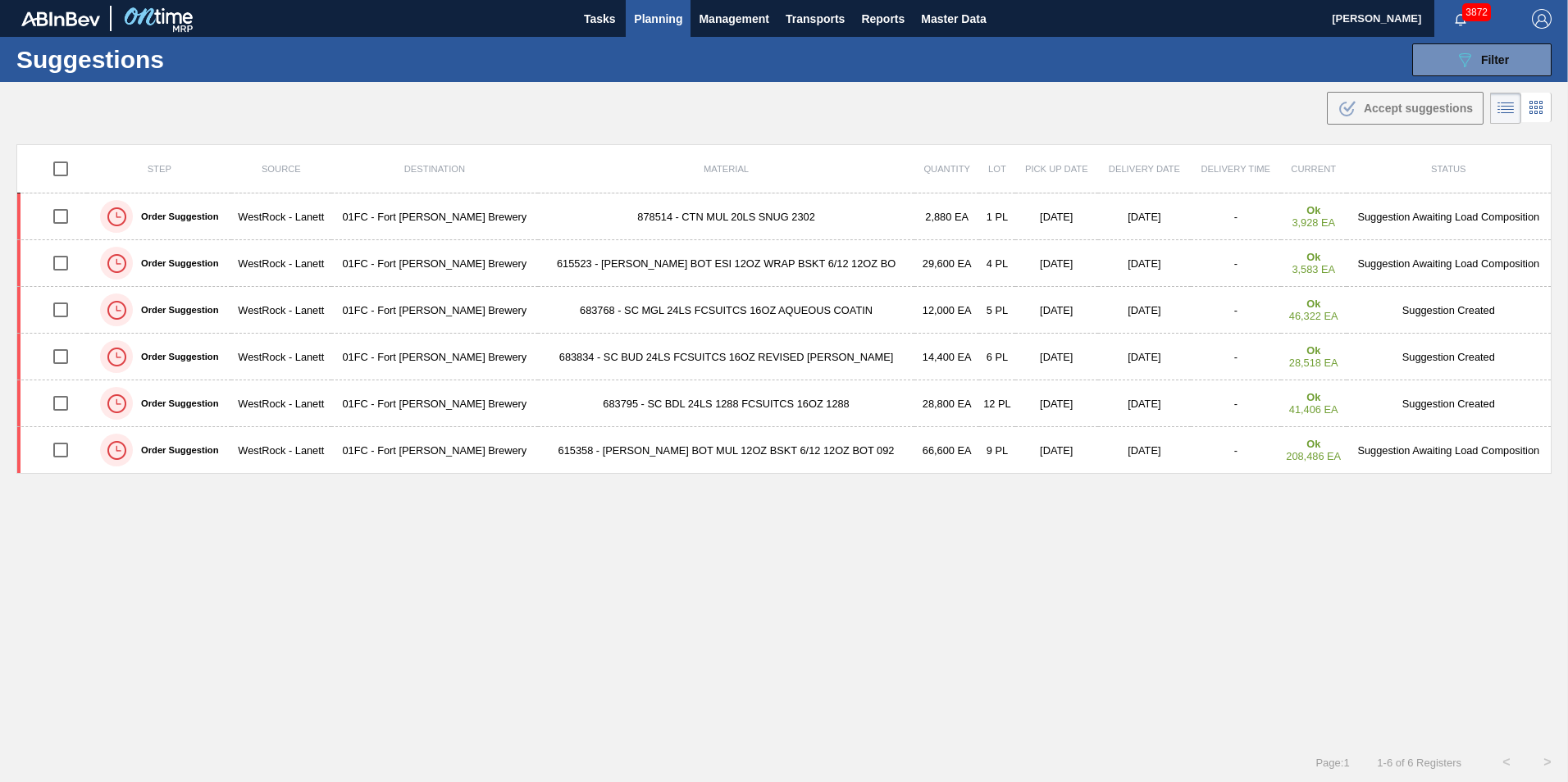
click at [1026, 611] on div "Step Source Destination Material Quantity Lot Pick up Date Delivery Date Delive…" at bounding box center [783, 428] width 1535 height 568
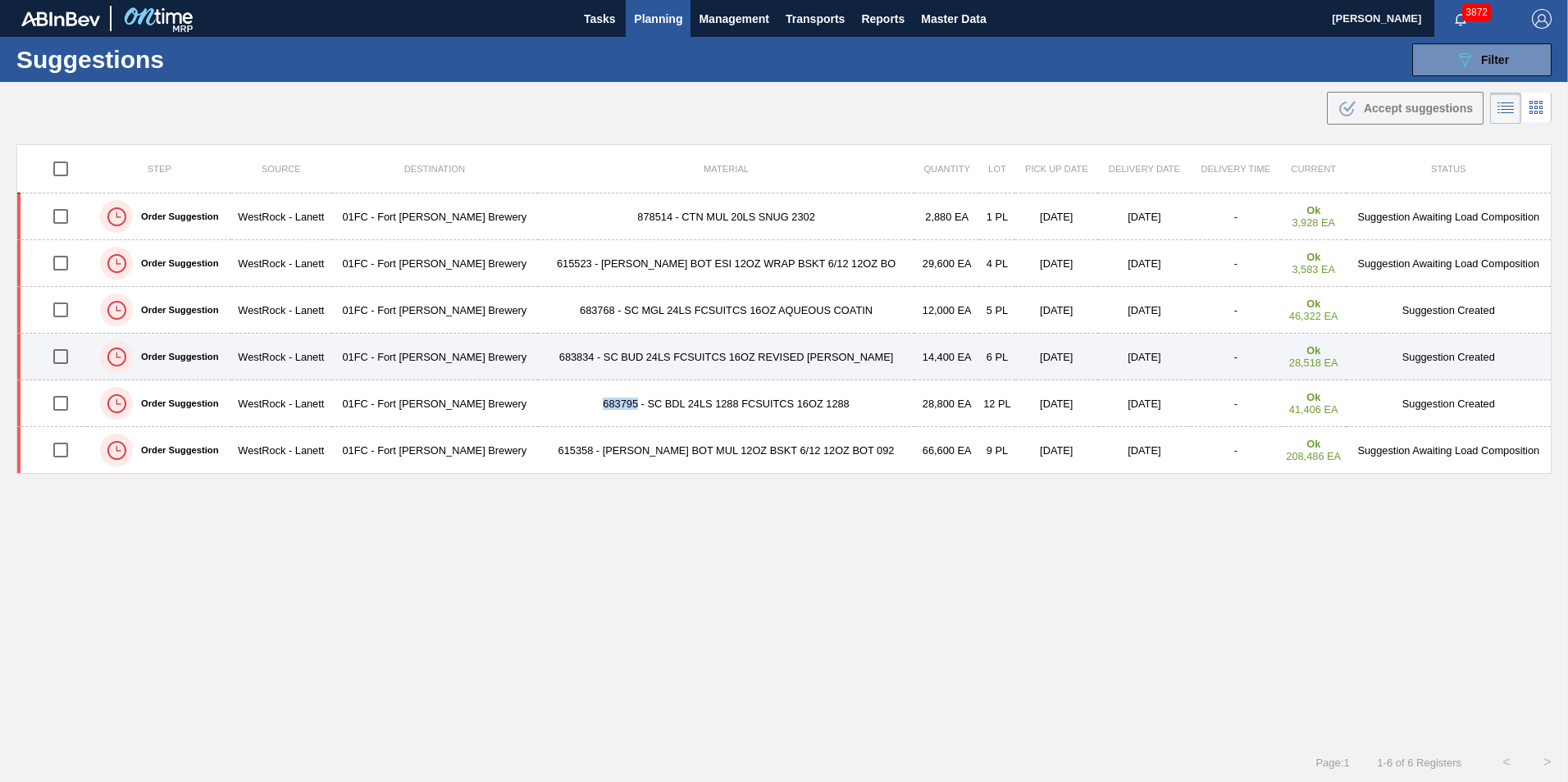
drag, startPoint x: 71, startPoint y: 405, endPoint x: 68, endPoint y: 375, distance: 30.1
click at [71, 405] on input "checkbox" at bounding box center [60, 403] width 35 height 35
checkbox input "true"
click at [68, 372] on input "checkbox" at bounding box center [60, 356] width 35 height 35
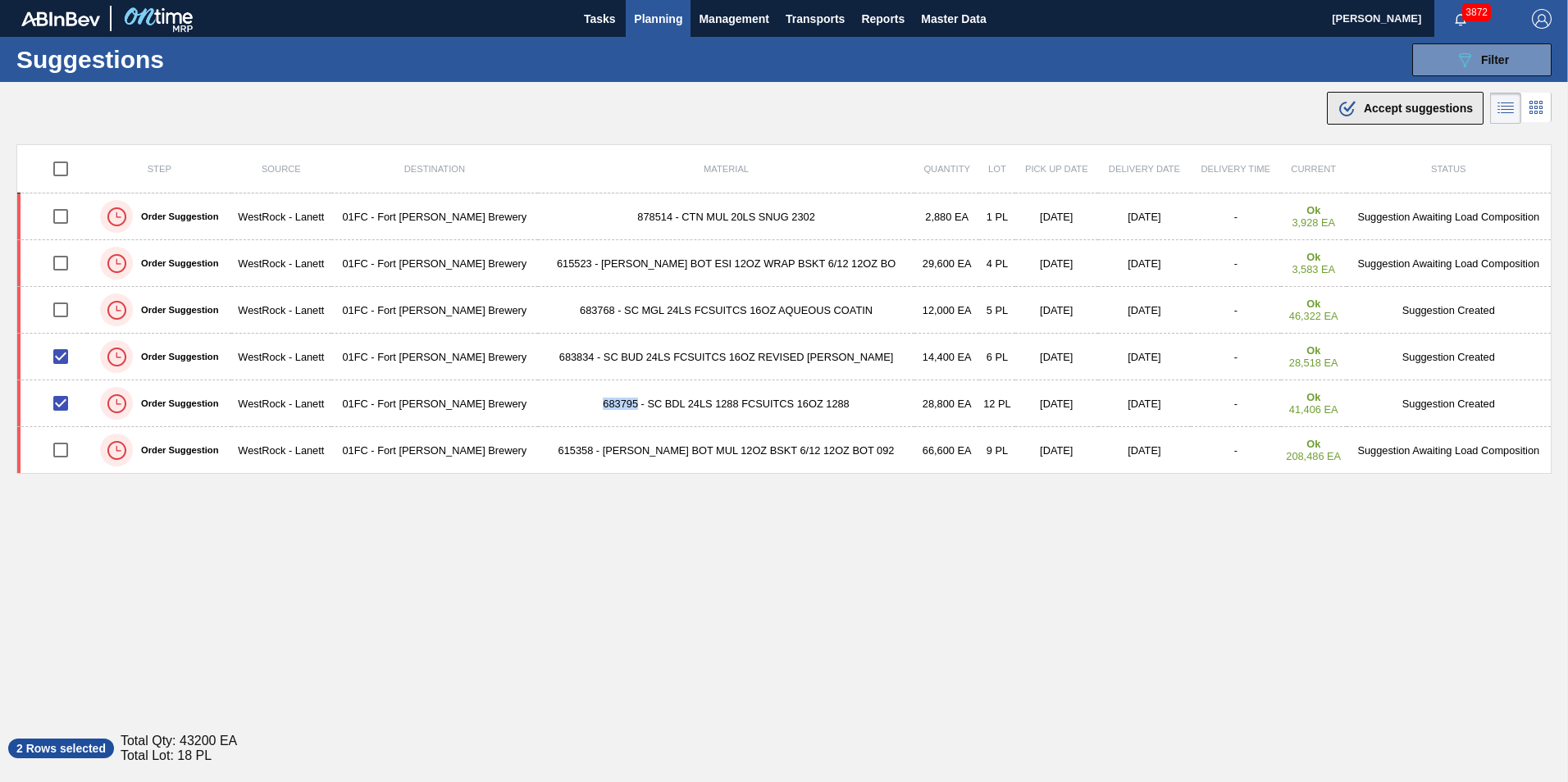
click at [1437, 119] on button ".b{fill:var(--color-action-default)} Accept suggestions" at bounding box center [1404, 108] width 156 height 33
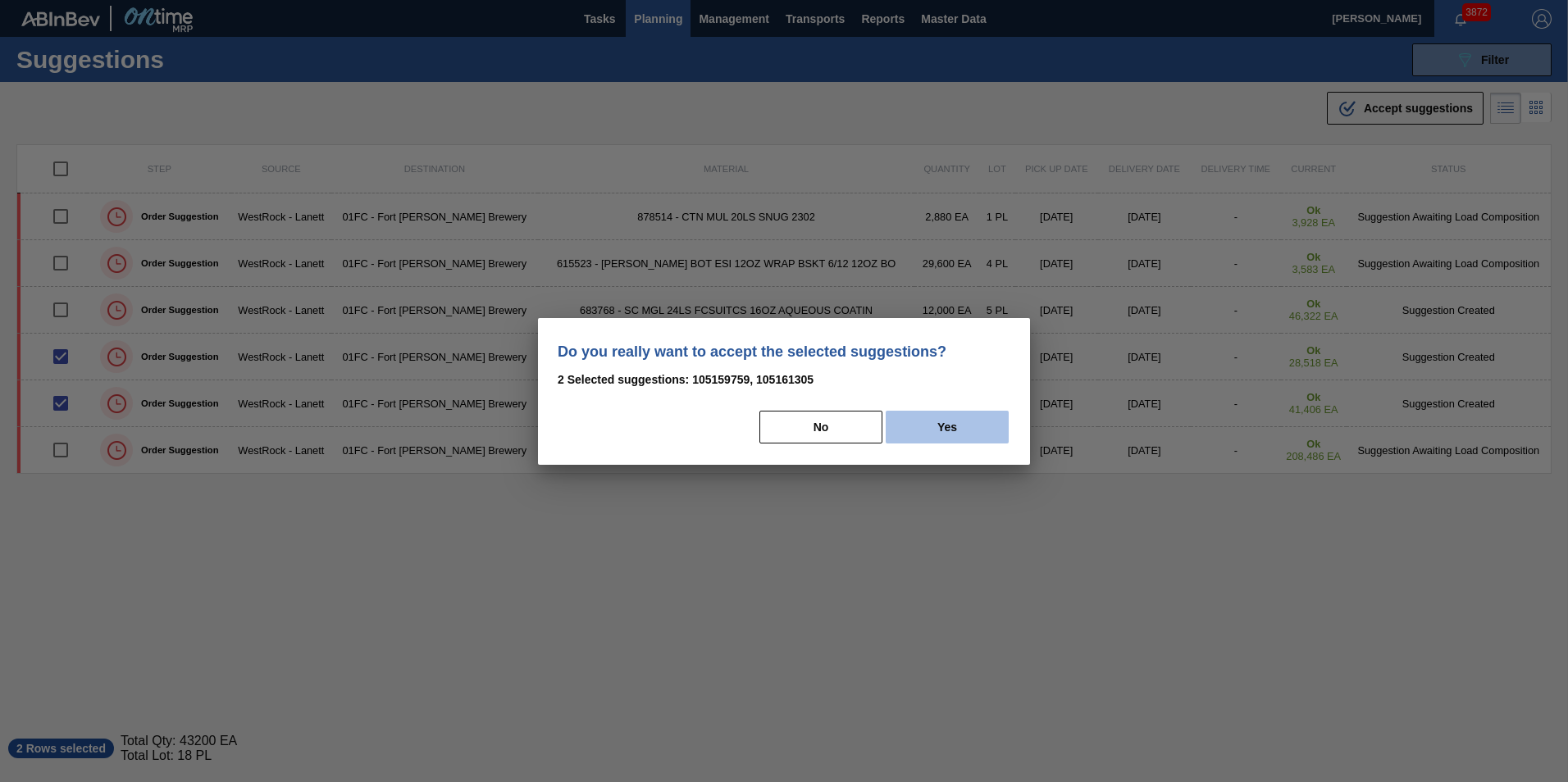
click at [955, 424] on button "Yes" at bounding box center [947, 426] width 123 height 33
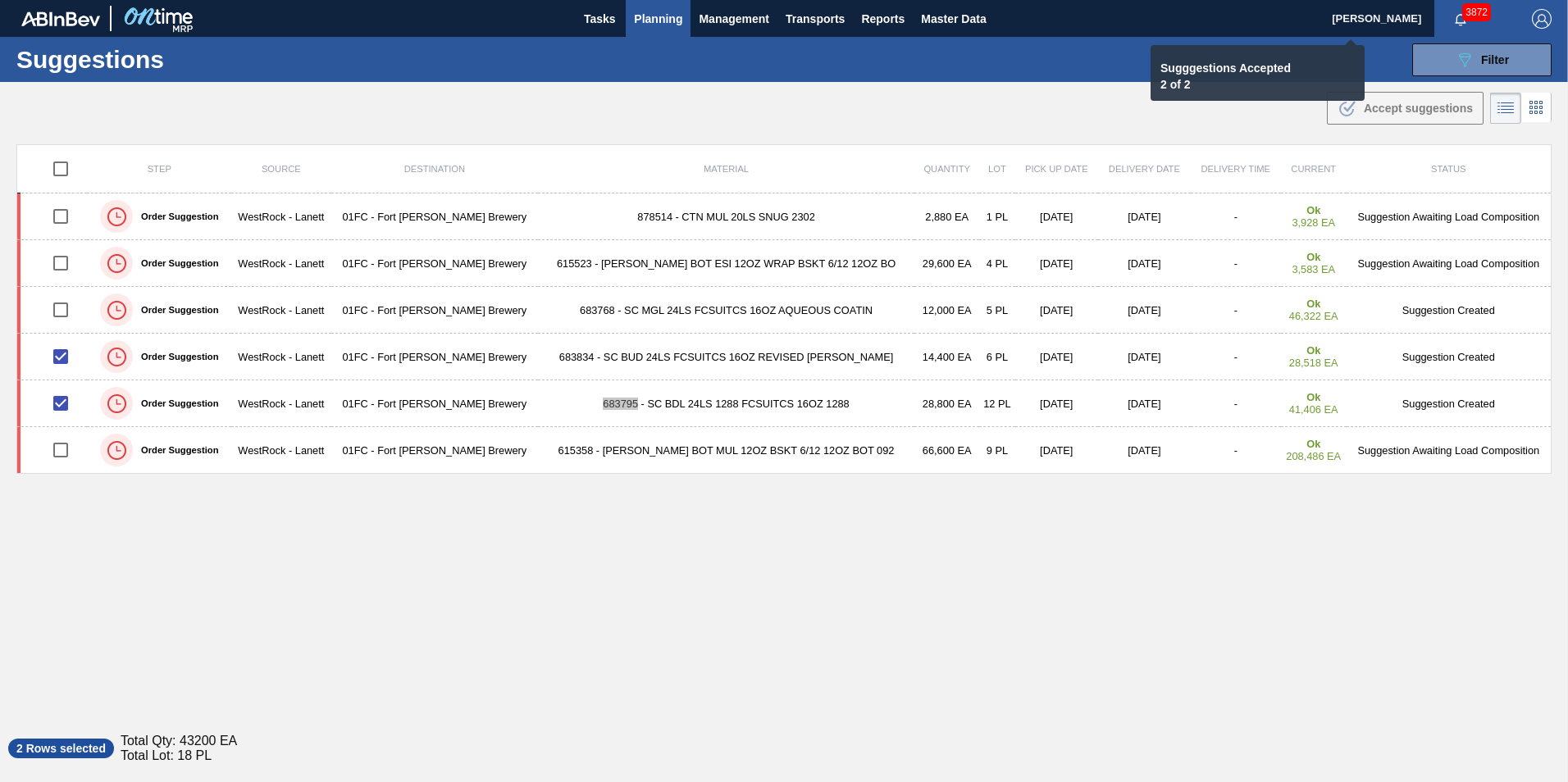
checkbox input "false"
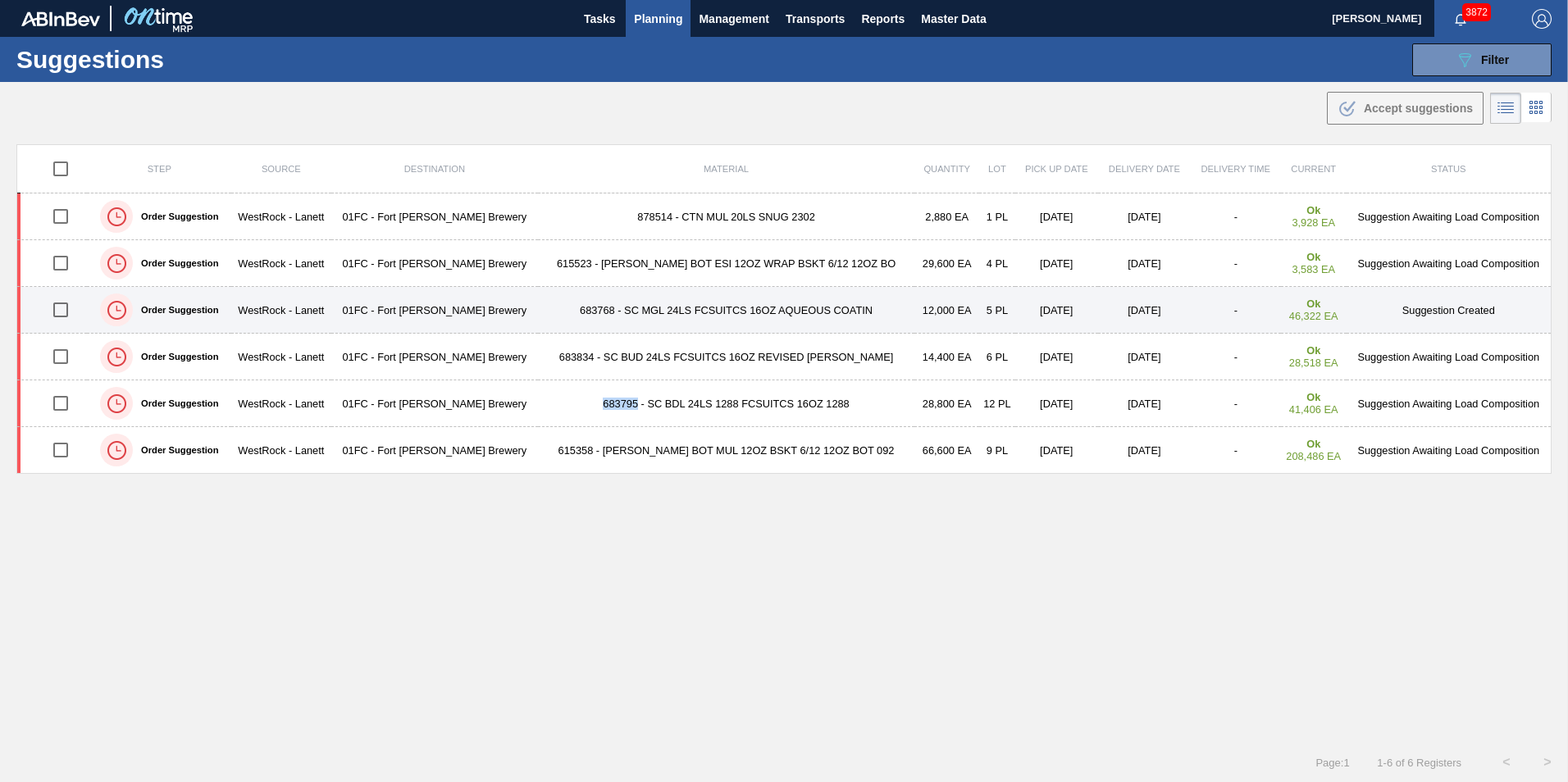
click at [57, 310] on input "checkbox" at bounding box center [60, 309] width 35 height 35
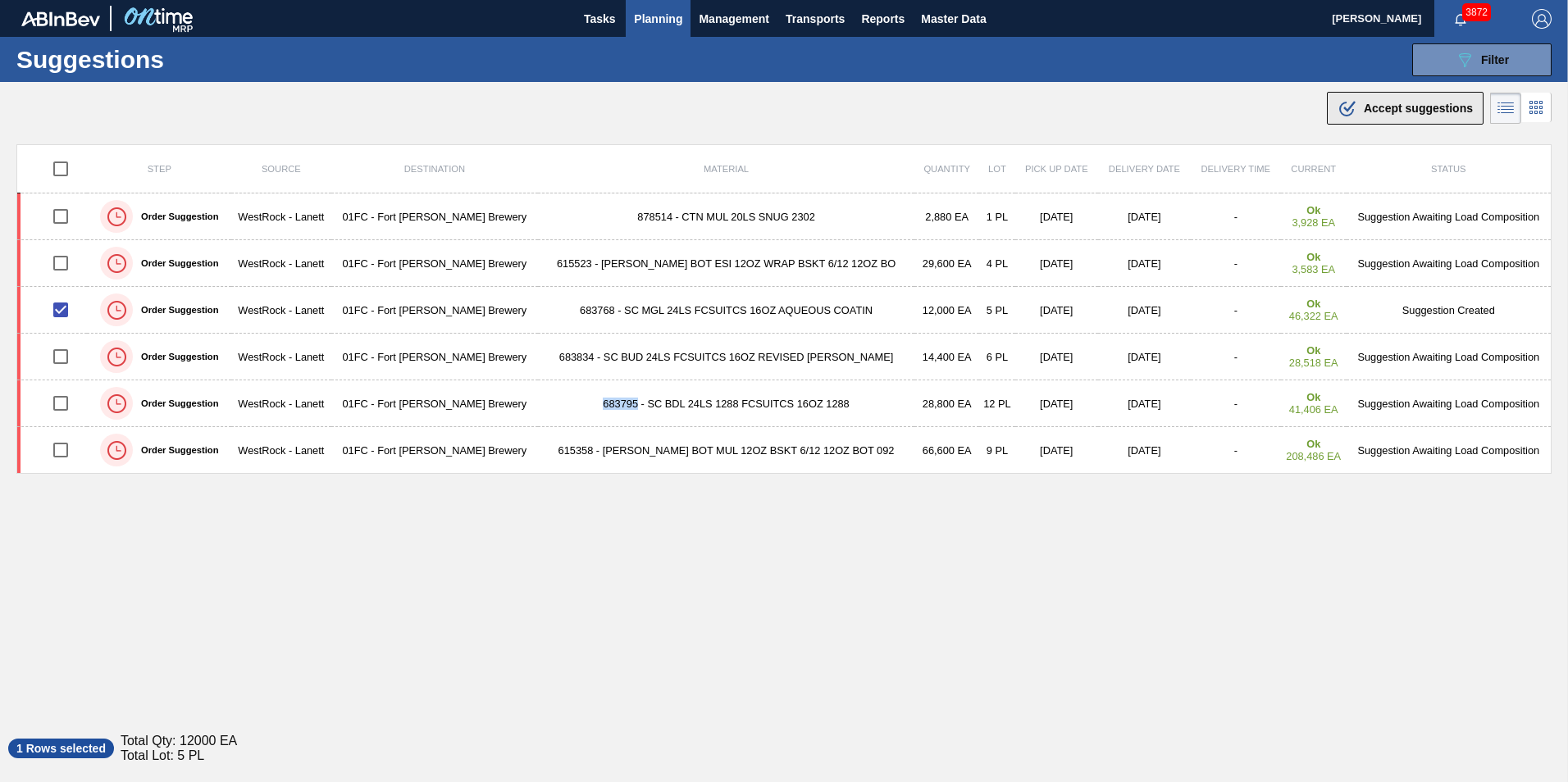
click at [1407, 111] on span "Accept suggestions" at bounding box center [1418, 108] width 109 height 14
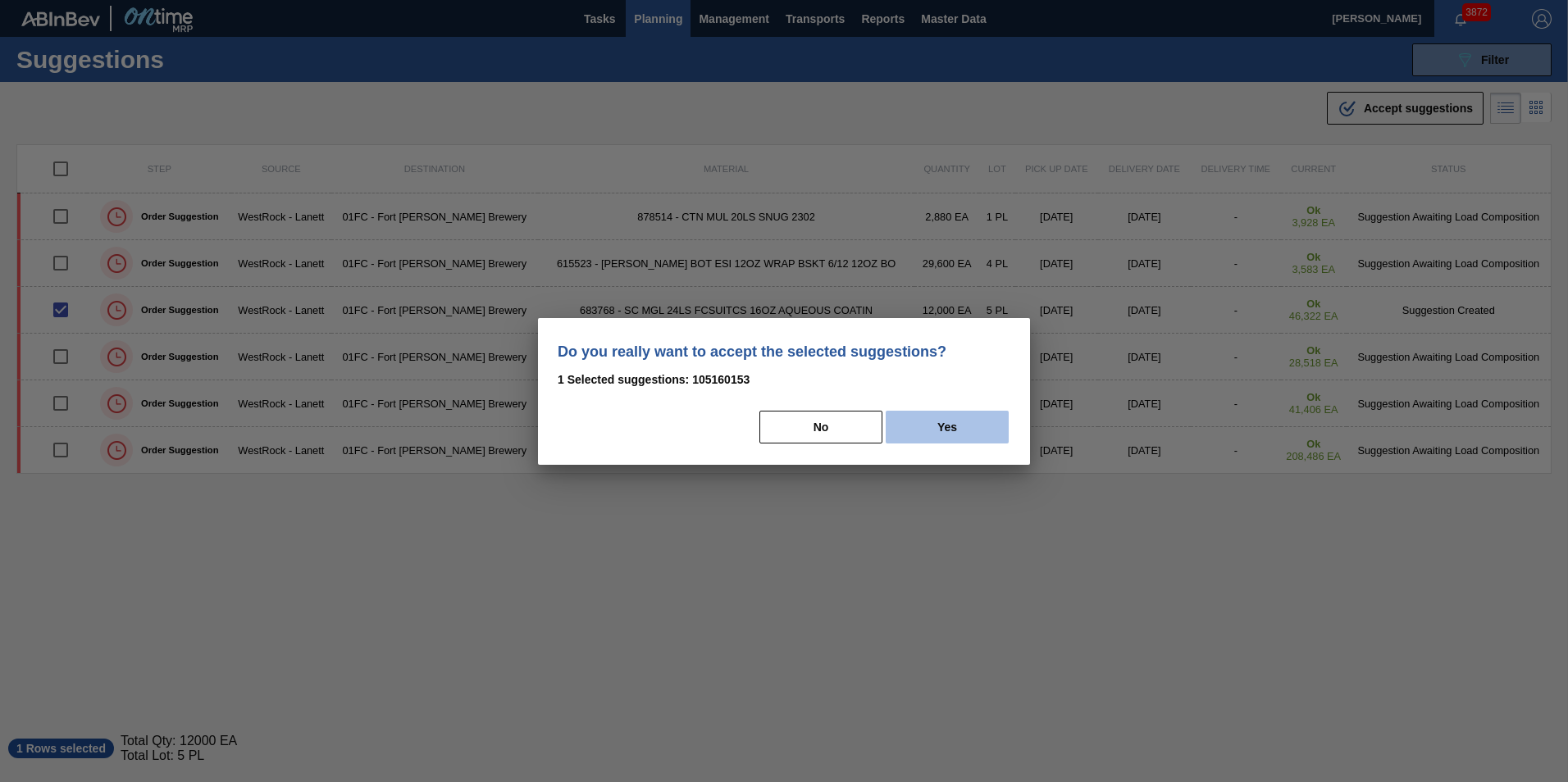
click at [960, 430] on button "Yes" at bounding box center [947, 426] width 123 height 33
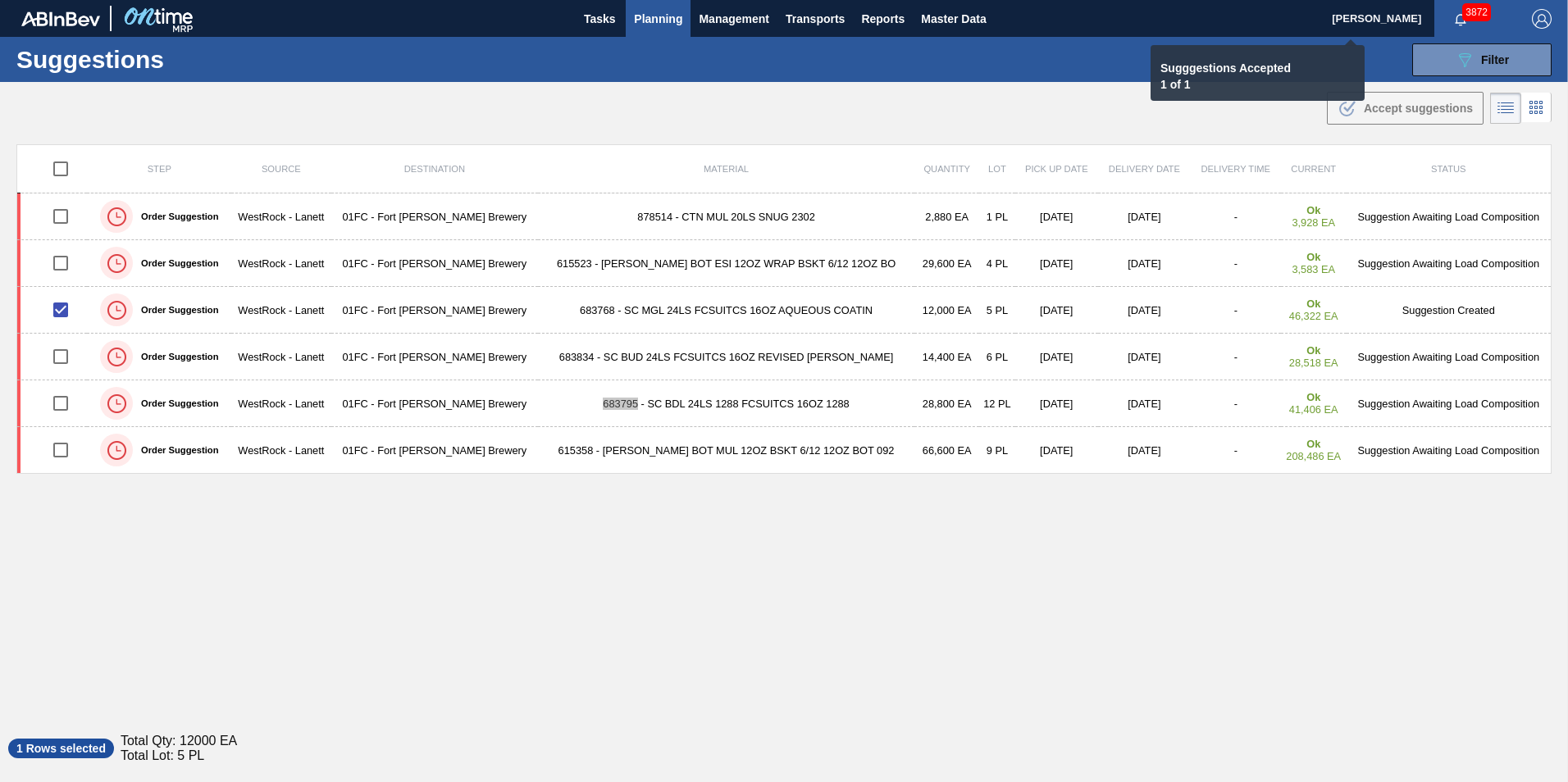
checkbox input "false"
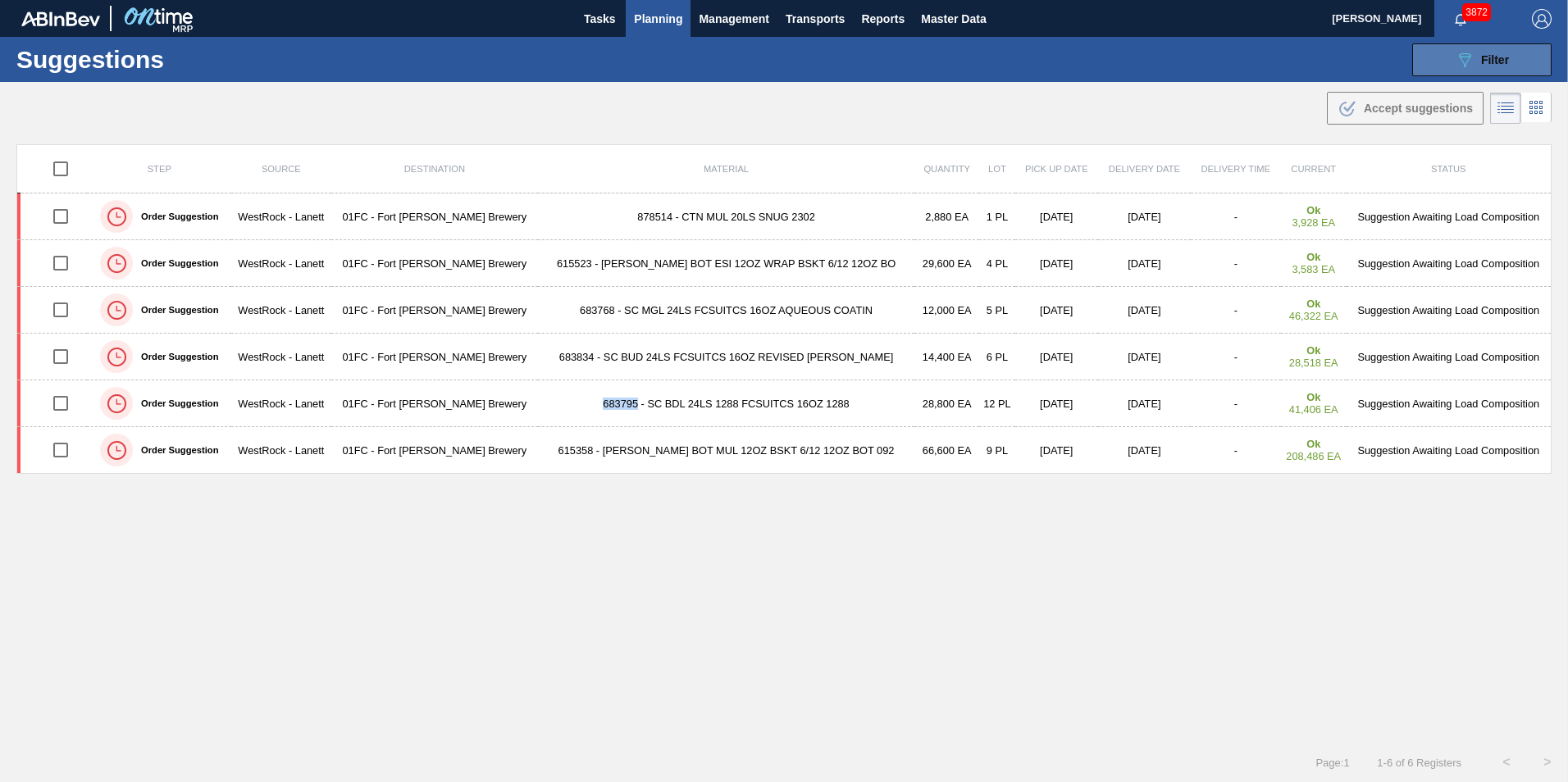
click at [1450, 60] on button "089F7B8B-B2A5-4AFE-B5C0-19BA573D28AC Filter" at bounding box center [1481, 59] width 139 height 33
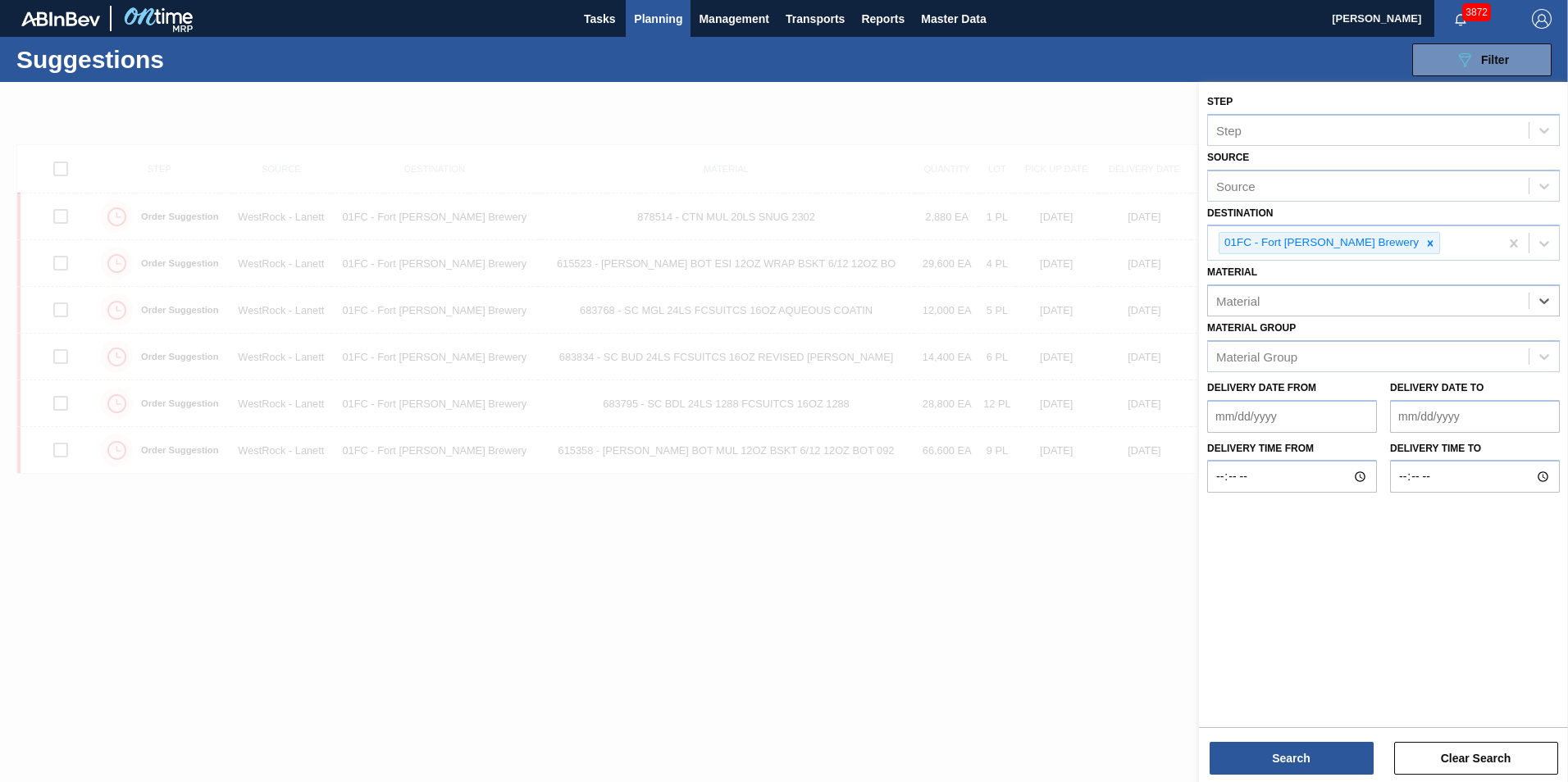
paste input "878608"
type input "878608"
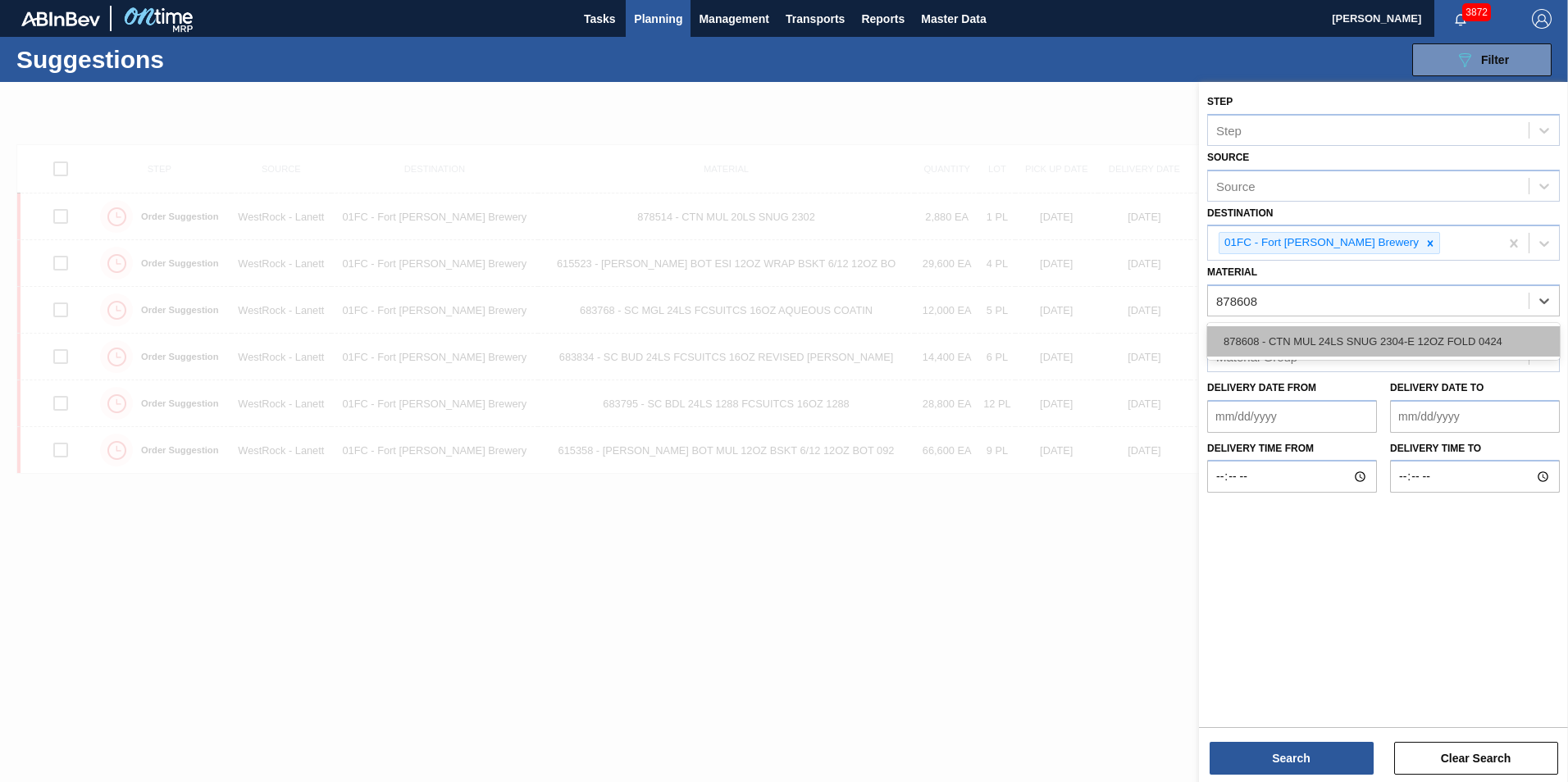
click at [1309, 343] on div "878608 - CTN MUL 24LS SNUG 2304-E 12OZ FOLD 0424" at bounding box center [1383, 341] width 352 height 30
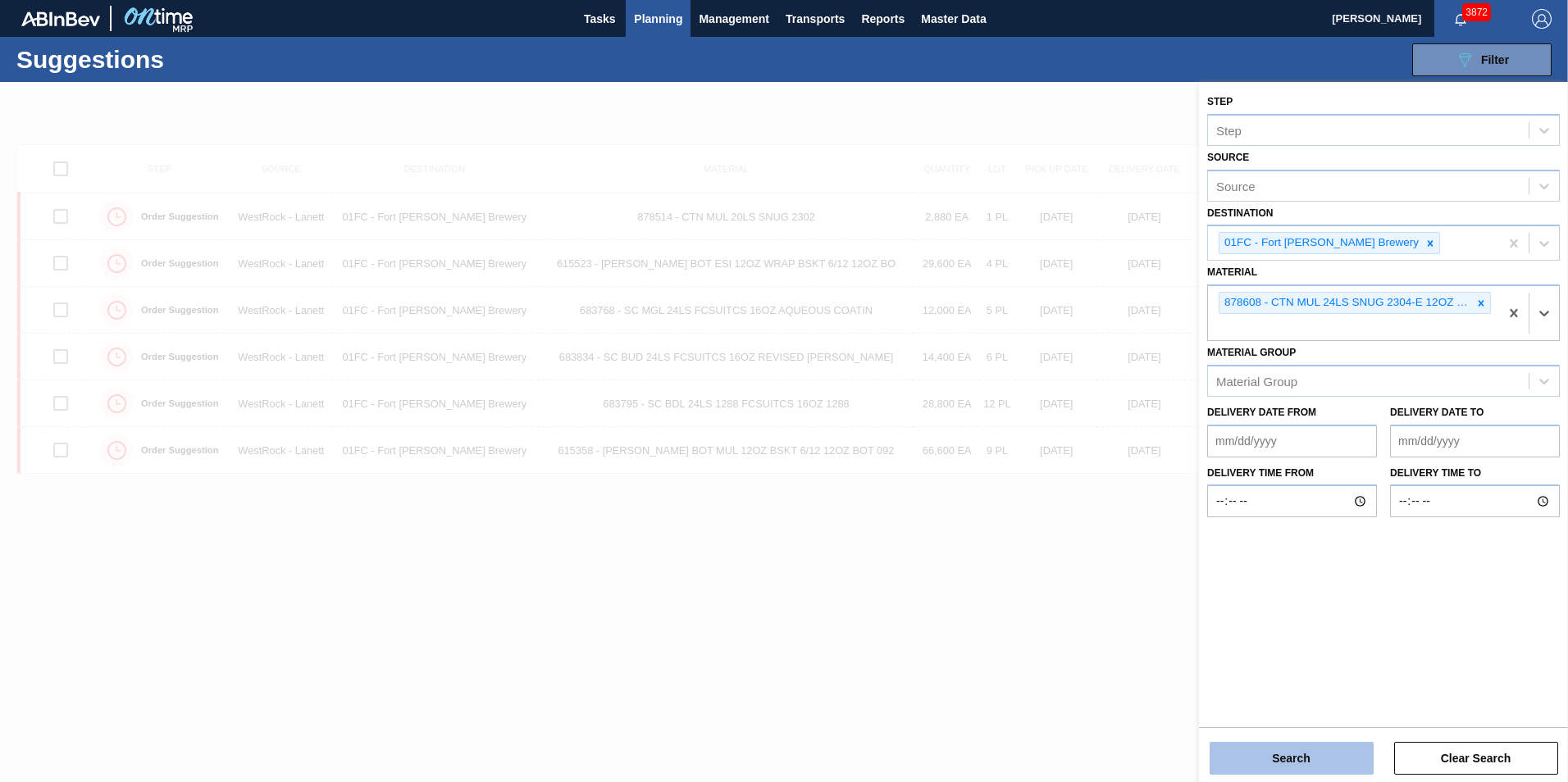
click at [1303, 755] on button "Search" at bounding box center [1291, 758] width 164 height 33
